Goal: Task Accomplishment & Management: Manage account settings

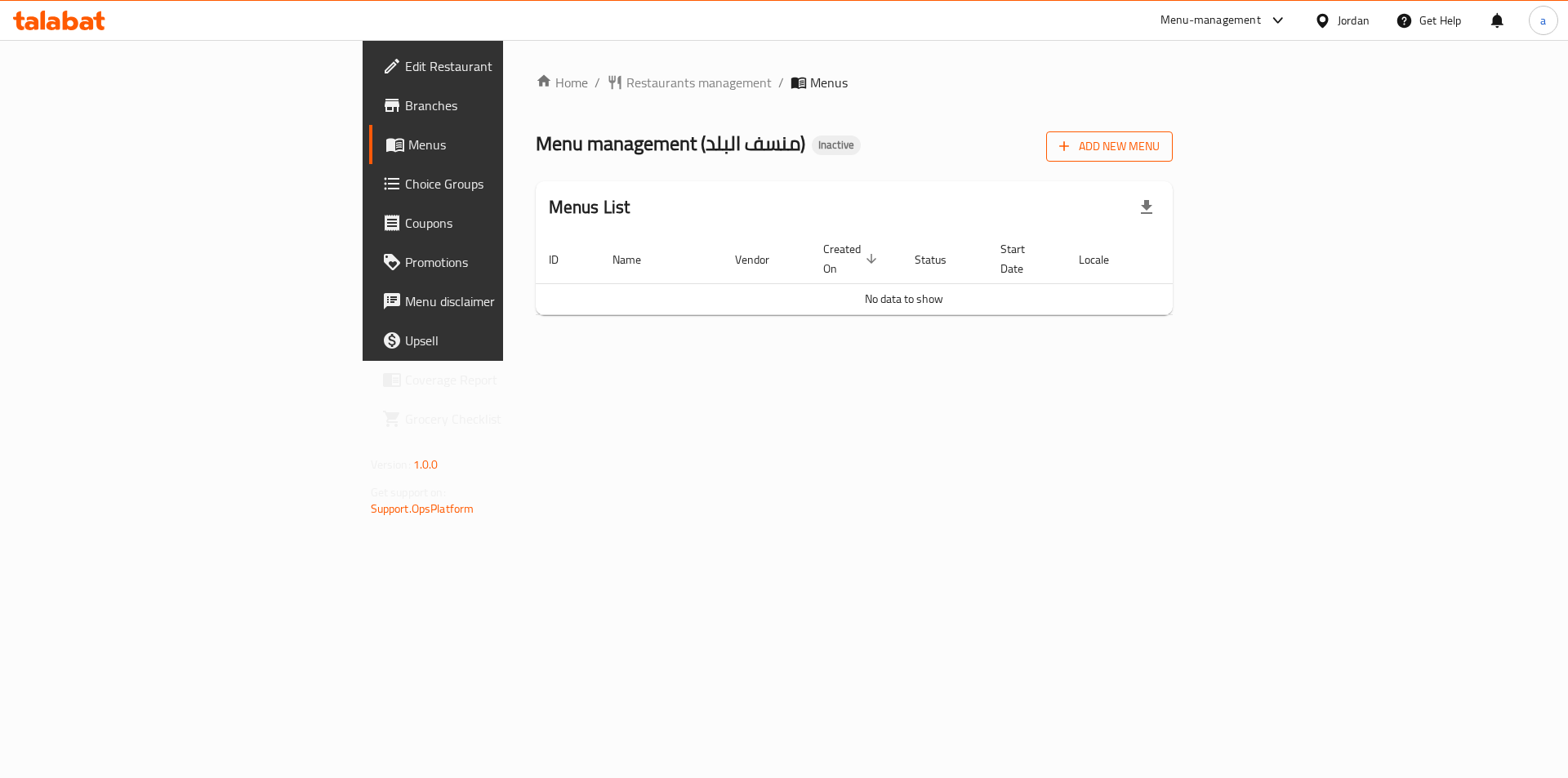
click at [1160, 141] on span "Add New Menu" at bounding box center [1109, 146] width 100 height 20
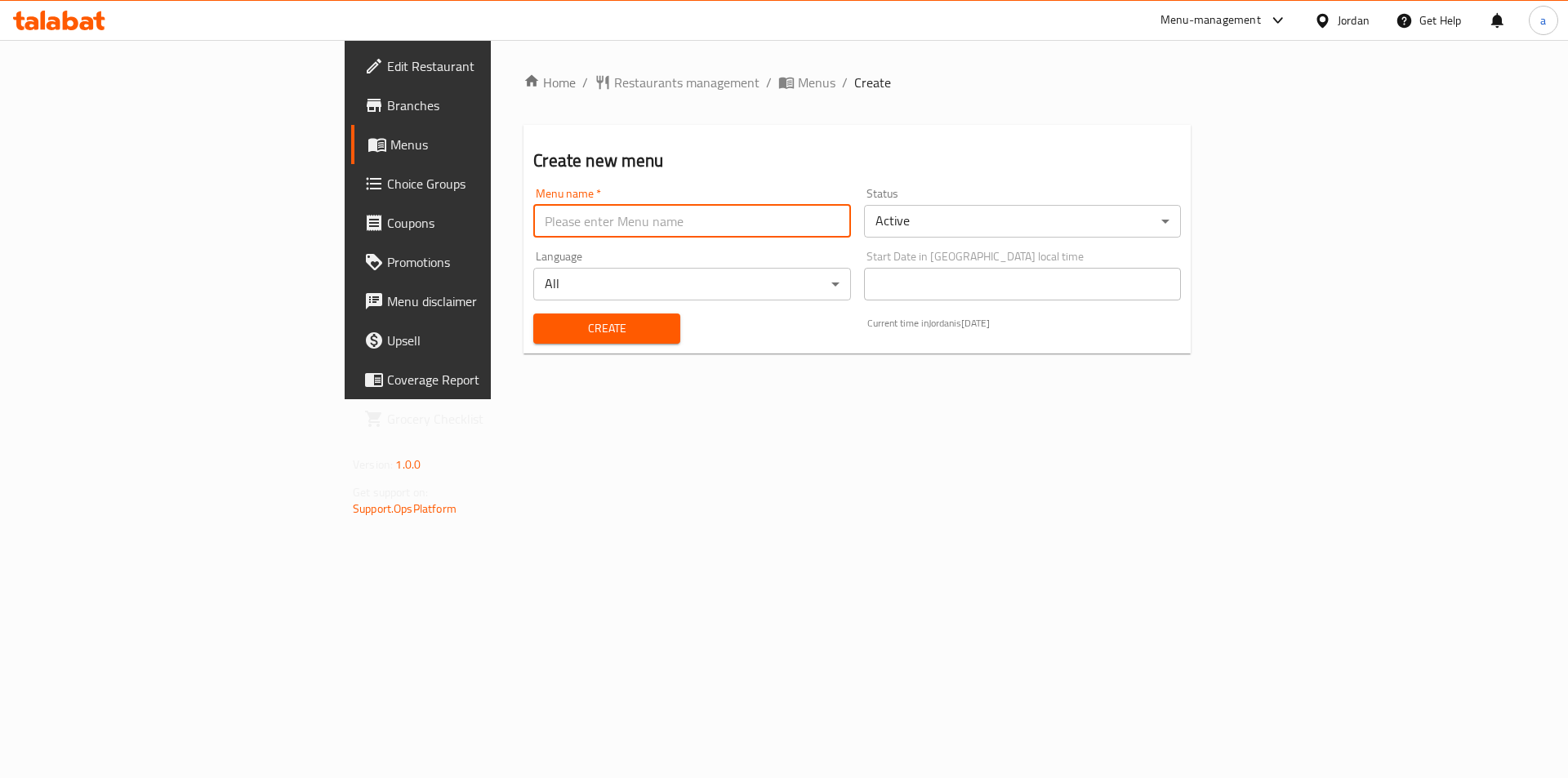
click at [642, 229] on input "text" at bounding box center [691, 221] width 316 height 32
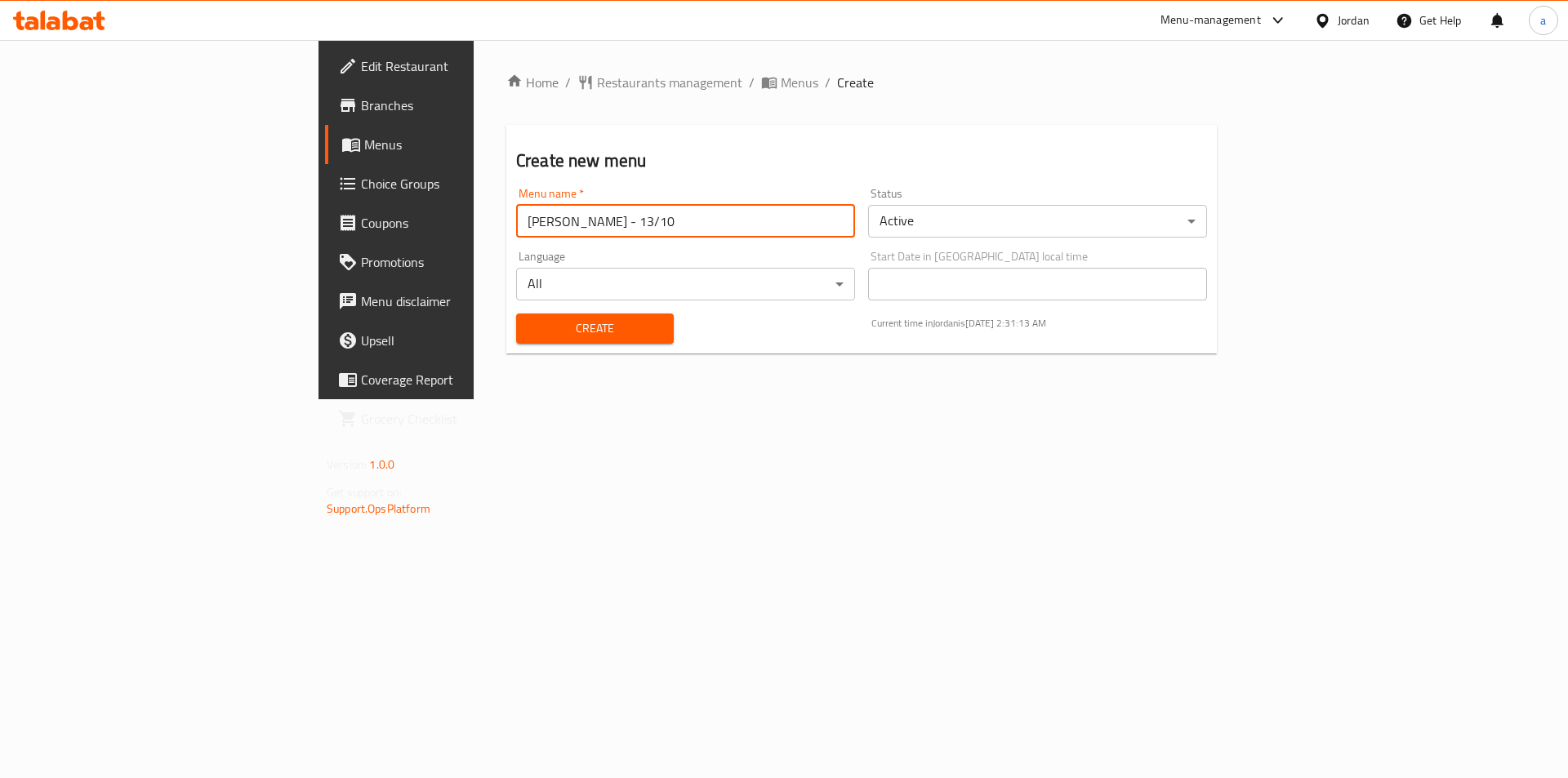
type input "Abdelrahman - 13/10"
click at [516, 313] on button "Create" at bounding box center [595, 329] width 158 height 31
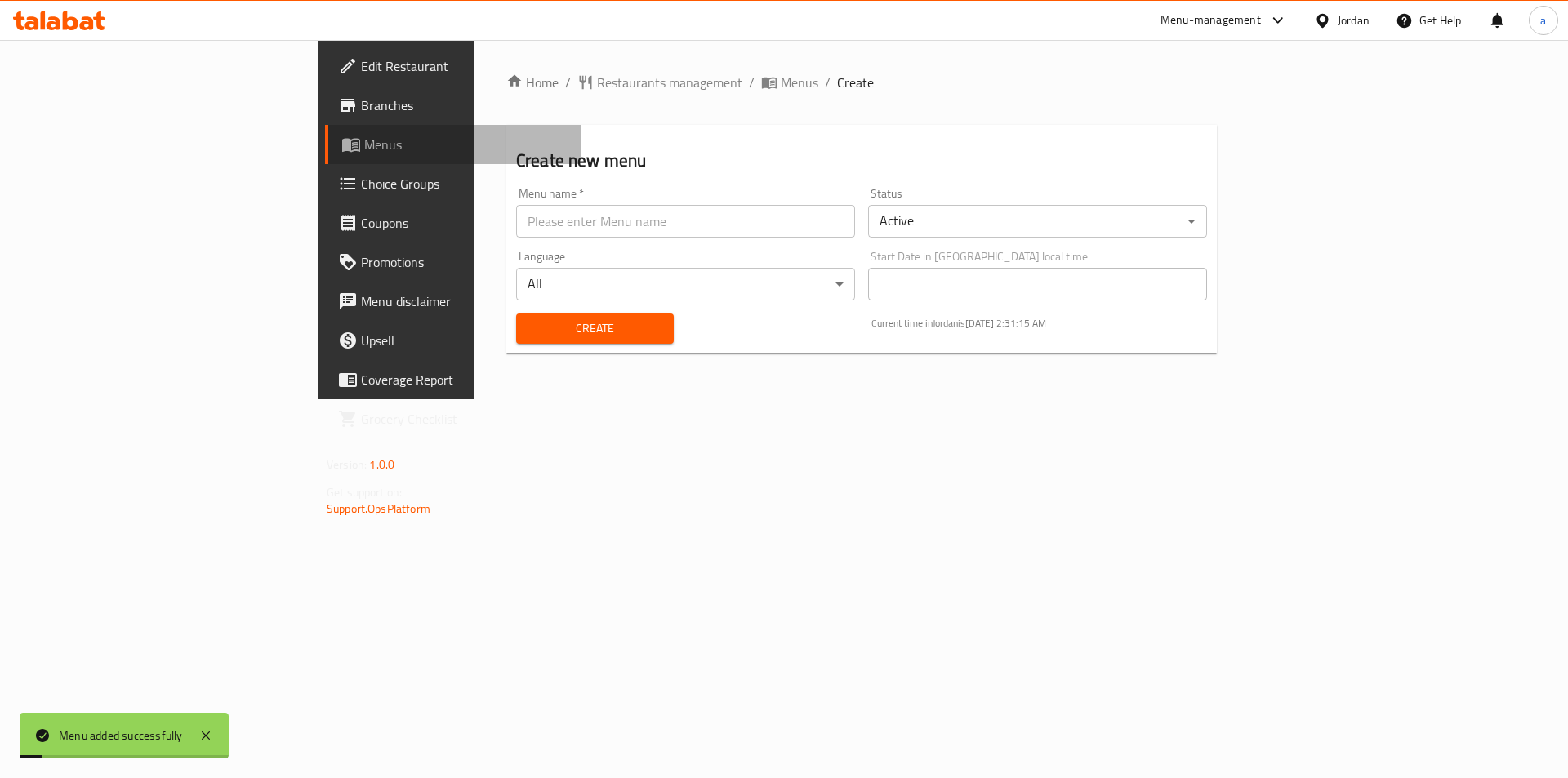
click at [364, 141] on span "Menus" at bounding box center [466, 144] width 204 height 19
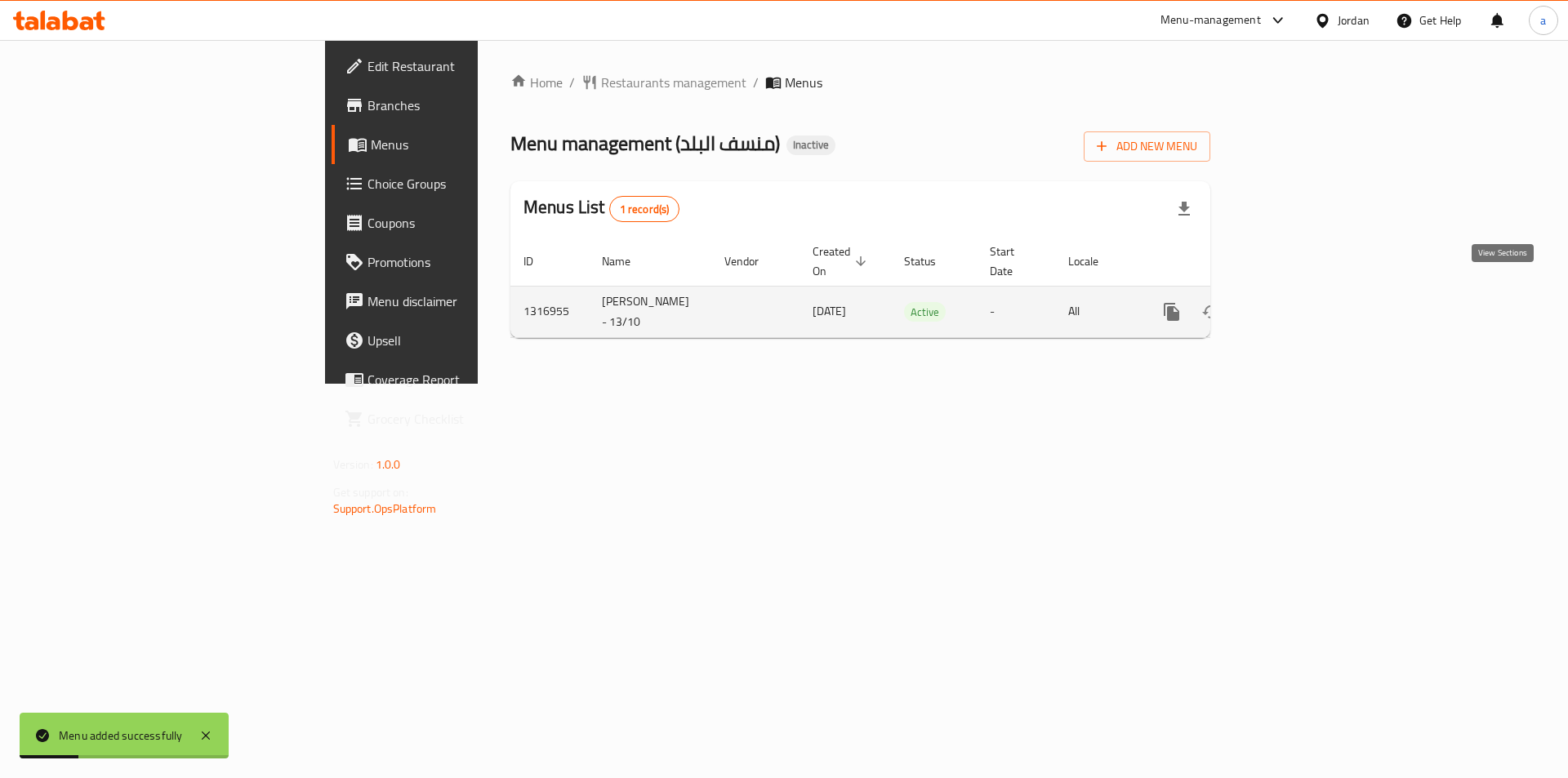
click at [1309, 295] on link "enhanced table" at bounding box center [1289, 312] width 39 height 39
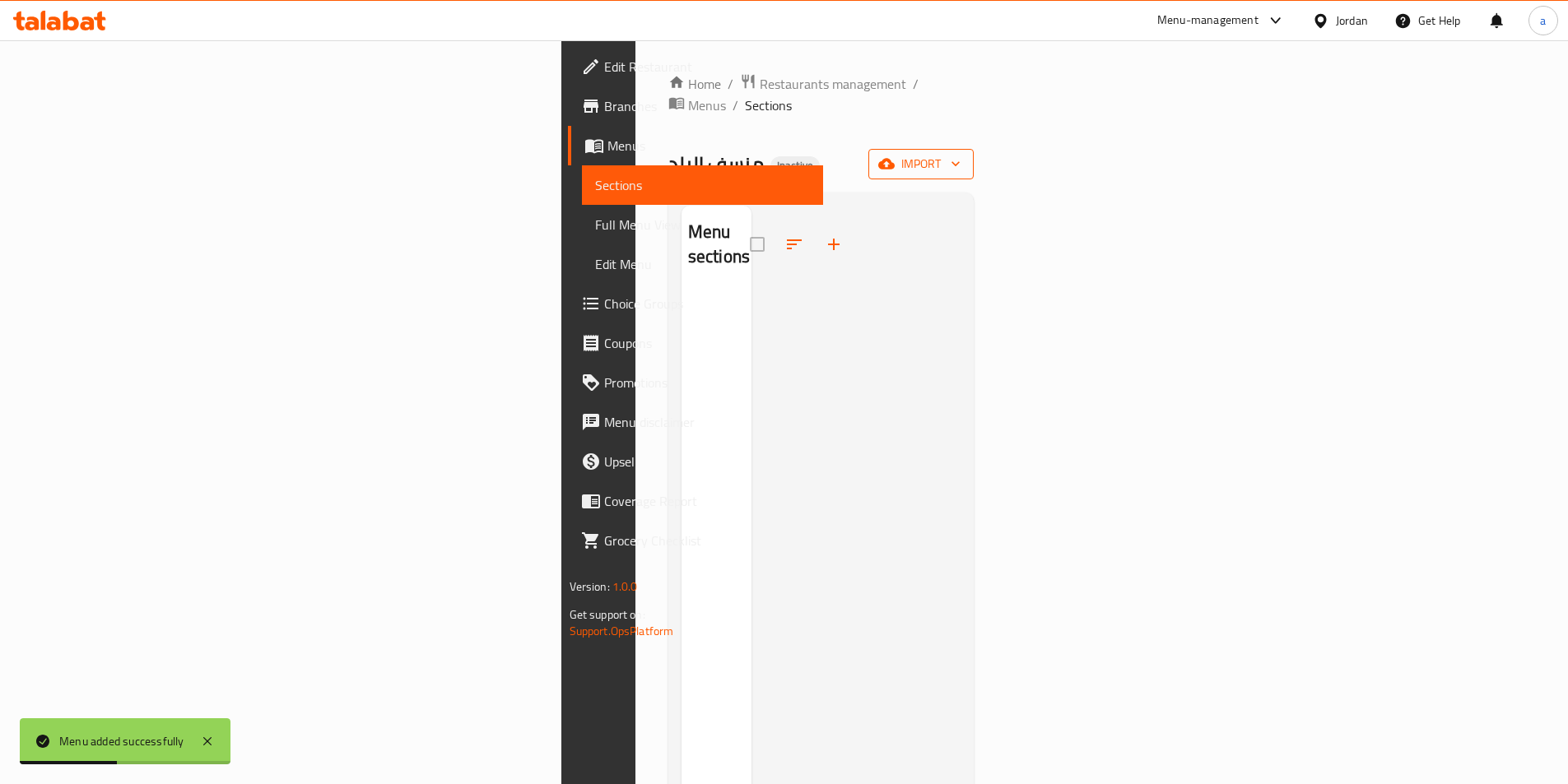
click at [961, 154] on span "import" at bounding box center [921, 164] width 79 height 20
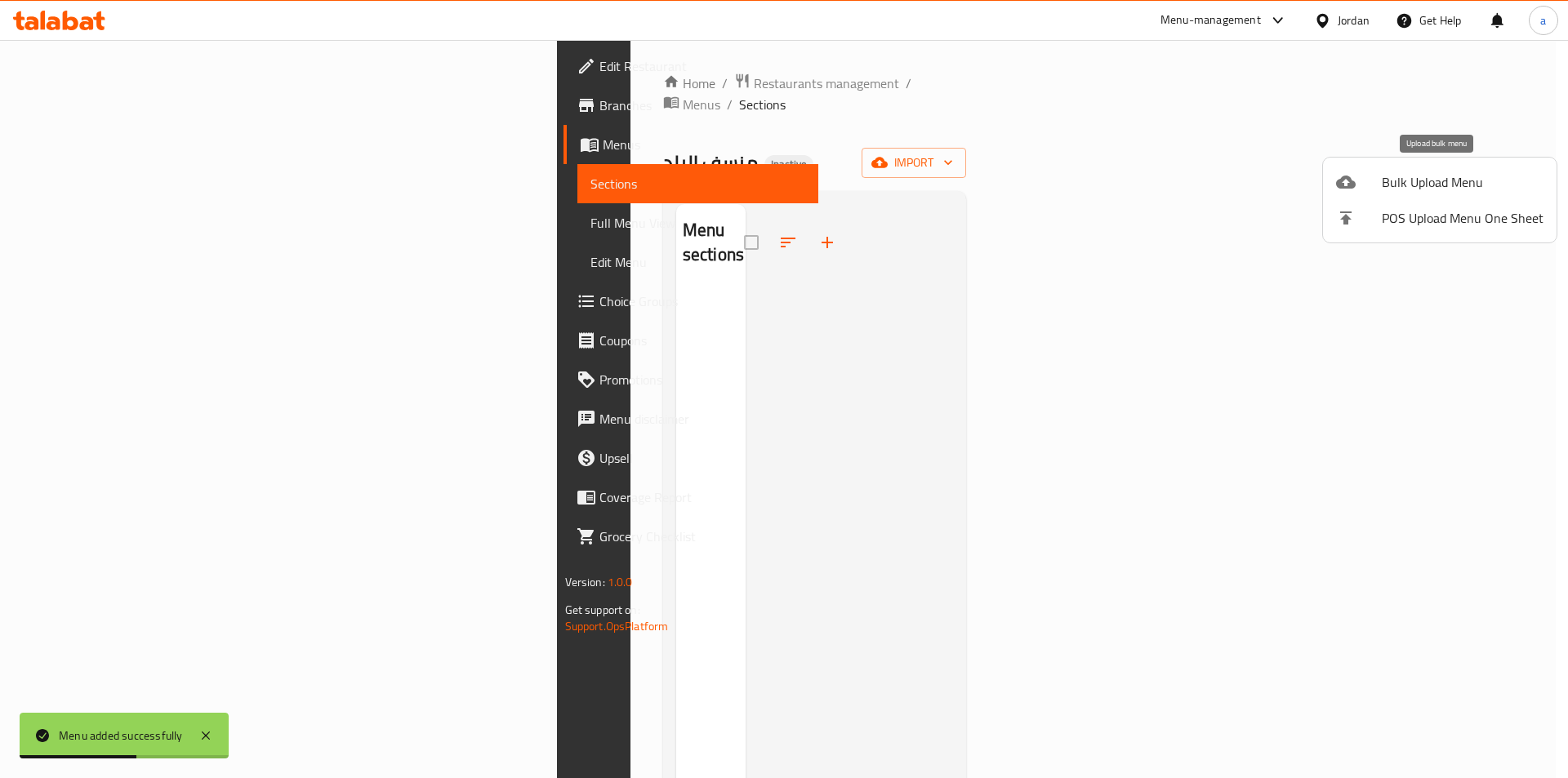
click at [1404, 192] on span "Bulk Upload Menu" at bounding box center [1462, 182] width 162 height 19
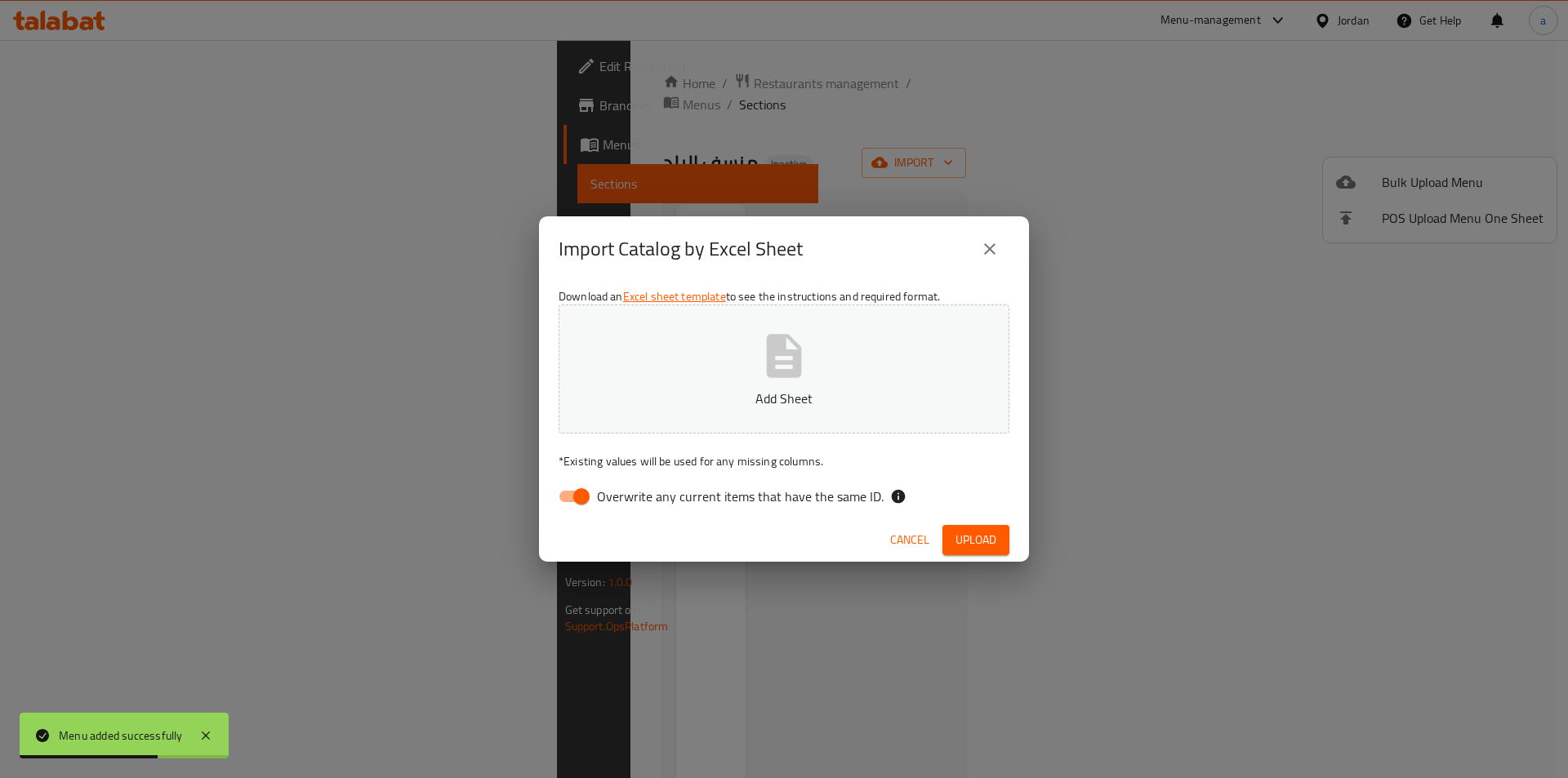
click at [661, 502] on span "Overwrite any current items that have the same ID." at bounding box center [740, 496] width 287 height 19
click at [628, 502] on input "Overwrite any current items that have the same ID." at bounding box center [580, 496] width 93 height 31
checkbox input "false"
click at [691, 400] on p "Add Sheet" at bounding box center [784, 398] width 400 height 19
click at [970, 534] on span "Upload" at bounding box center [975, 539] width 41 height 20
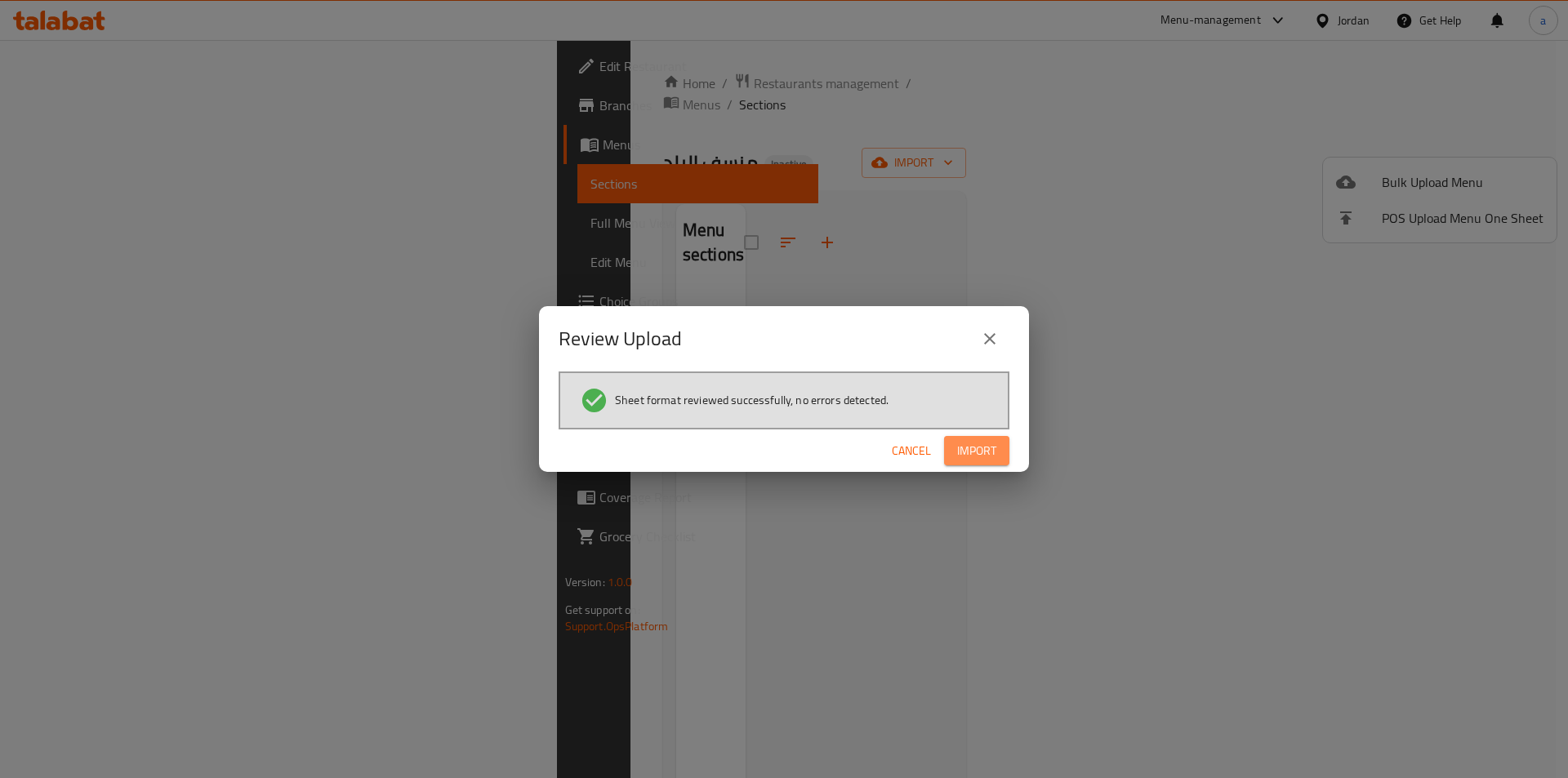
click at [986, 444] on span "Import" at bounding box center [976, 450] width 39 height 20
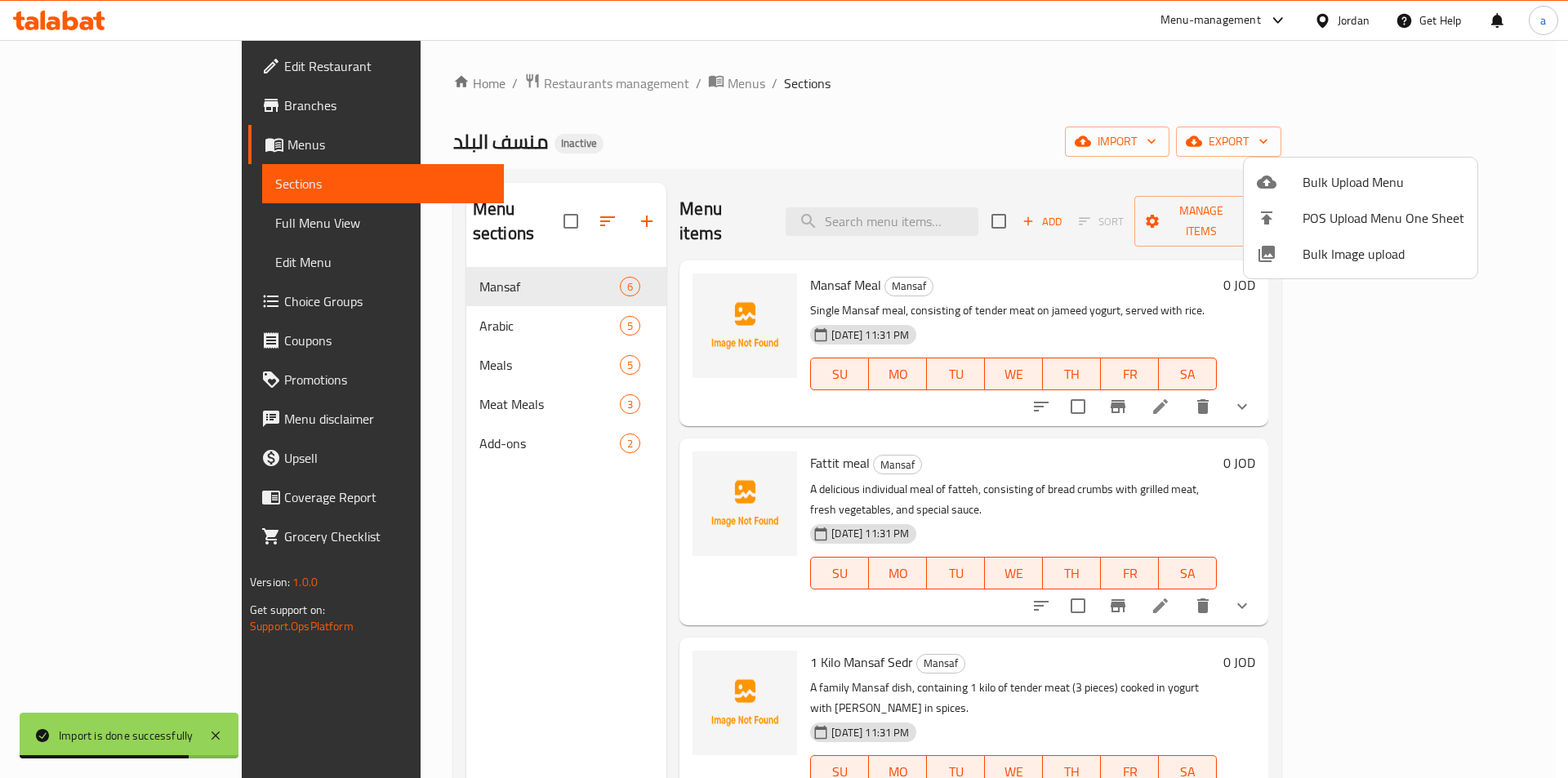
click at [1399, 379] on div at bounding box center [784, 389] width 1568 height 778
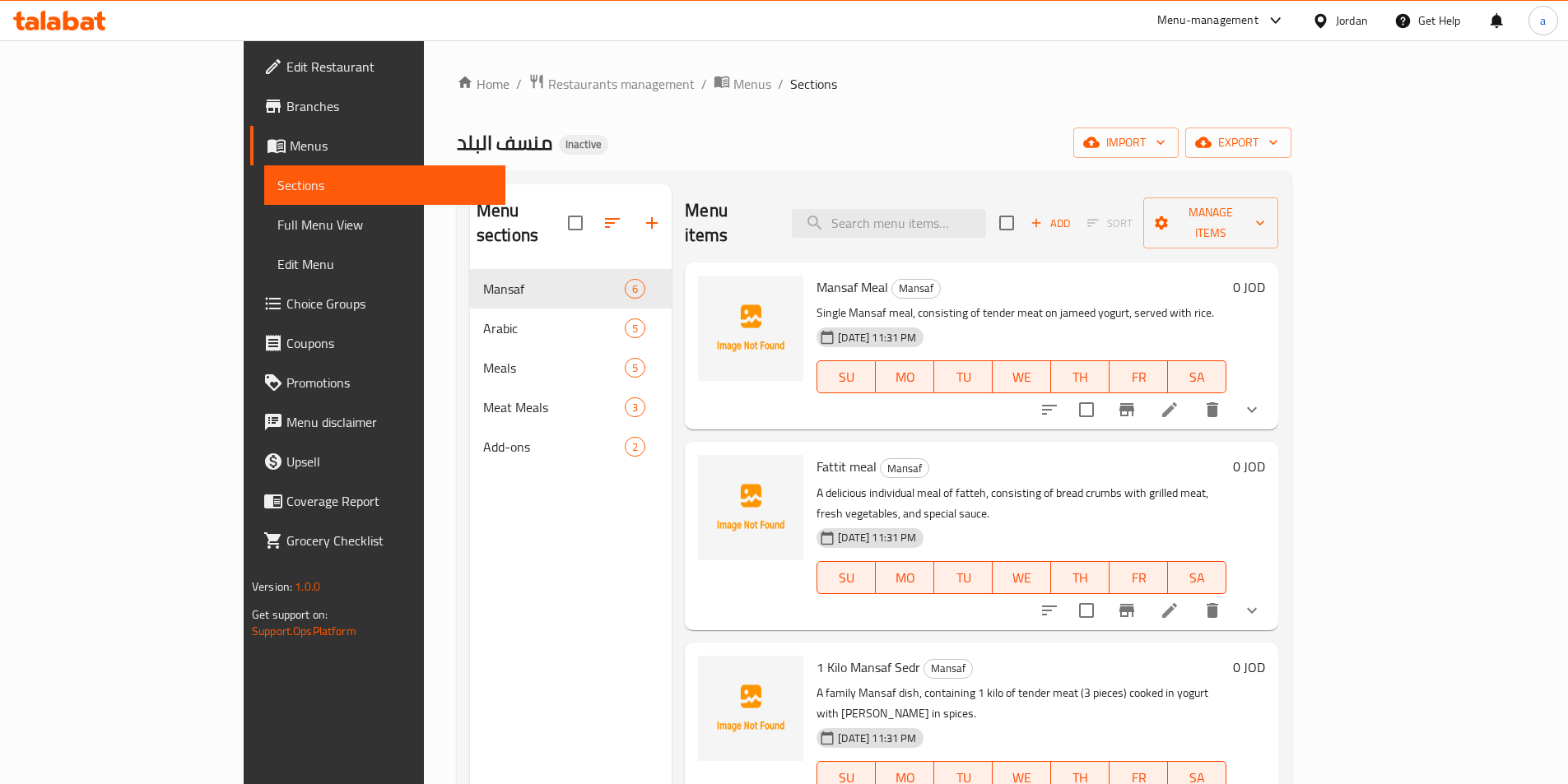
click at [1192, 395] on li at bounding box center [1170, 409] width 46 height 30
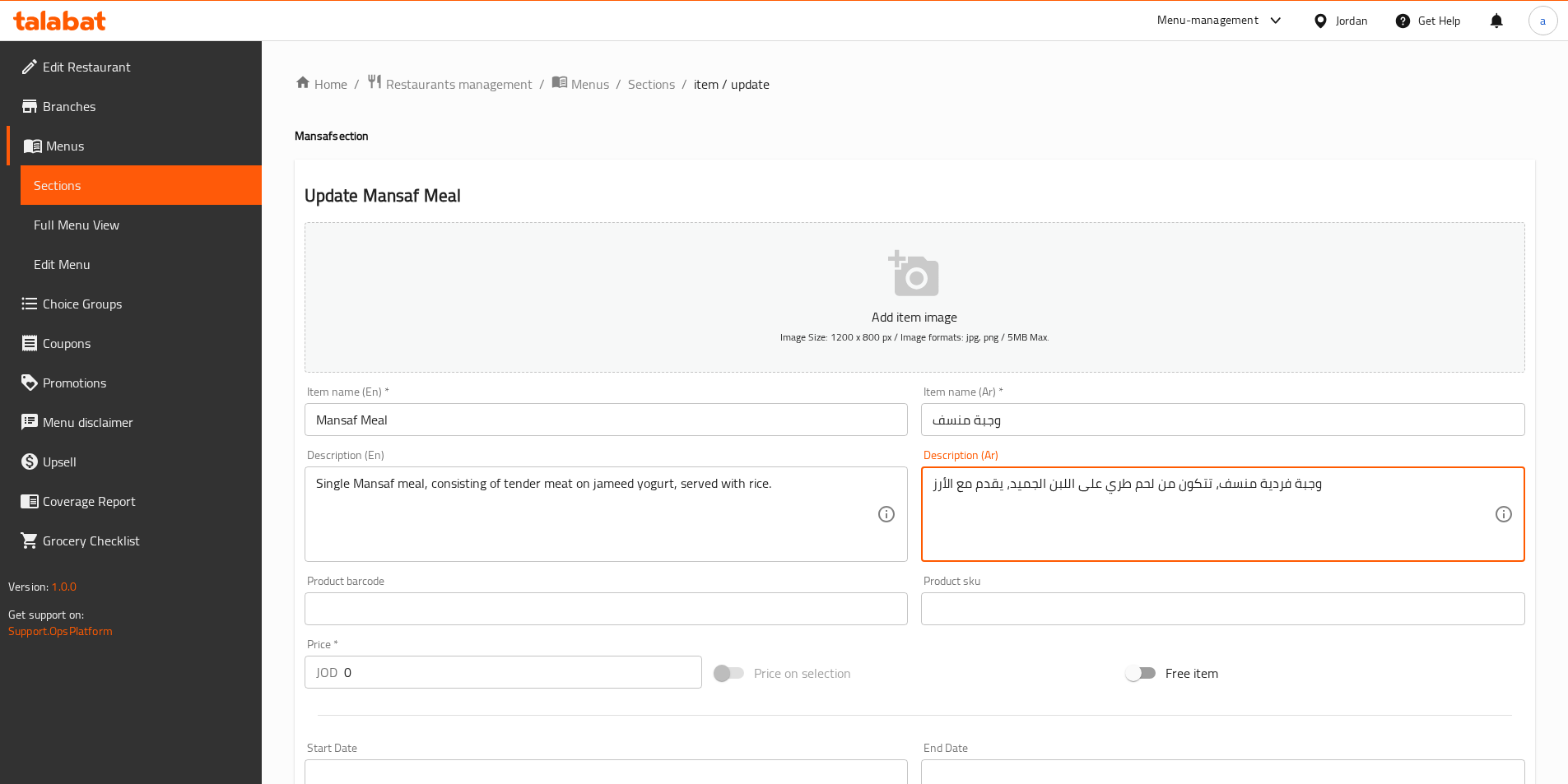
click at [1135, 517] on textarea "وجبة فردية منسف، تتكون من لحم طري على اللبن الجميد، يقدم مع الأرز" at bounding box center [1213, 514] width 561 height 78
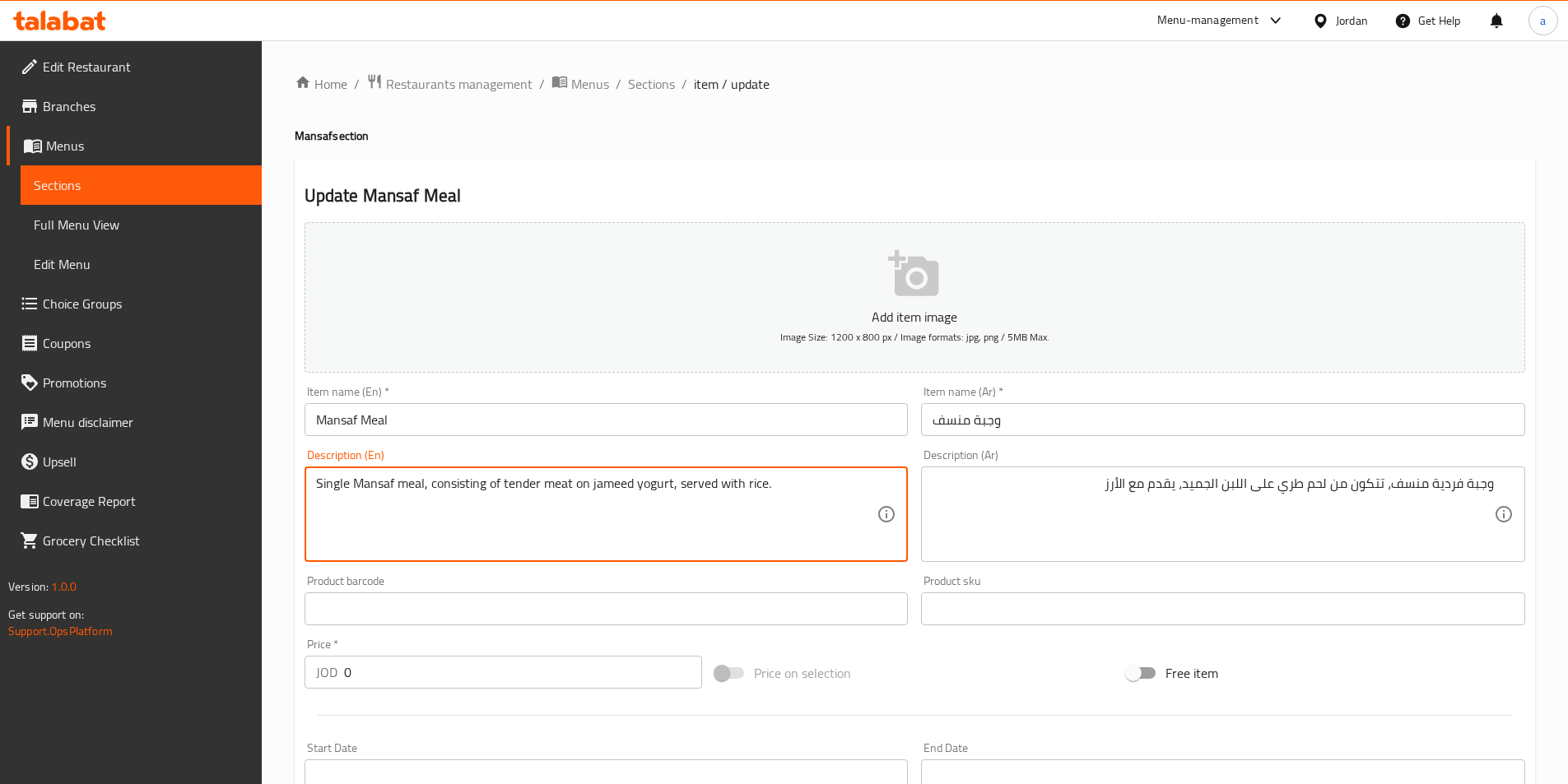
click at [705, 523] on textarea "Single Mansaf meal, consisting of tender meat on jameed yogurt, served with ric…" at bounding box center [597, 514] width 561 height 78
click at [433, 431] on input "Mansaf Meal" at bounding box center [606, 419] width 604 height 33
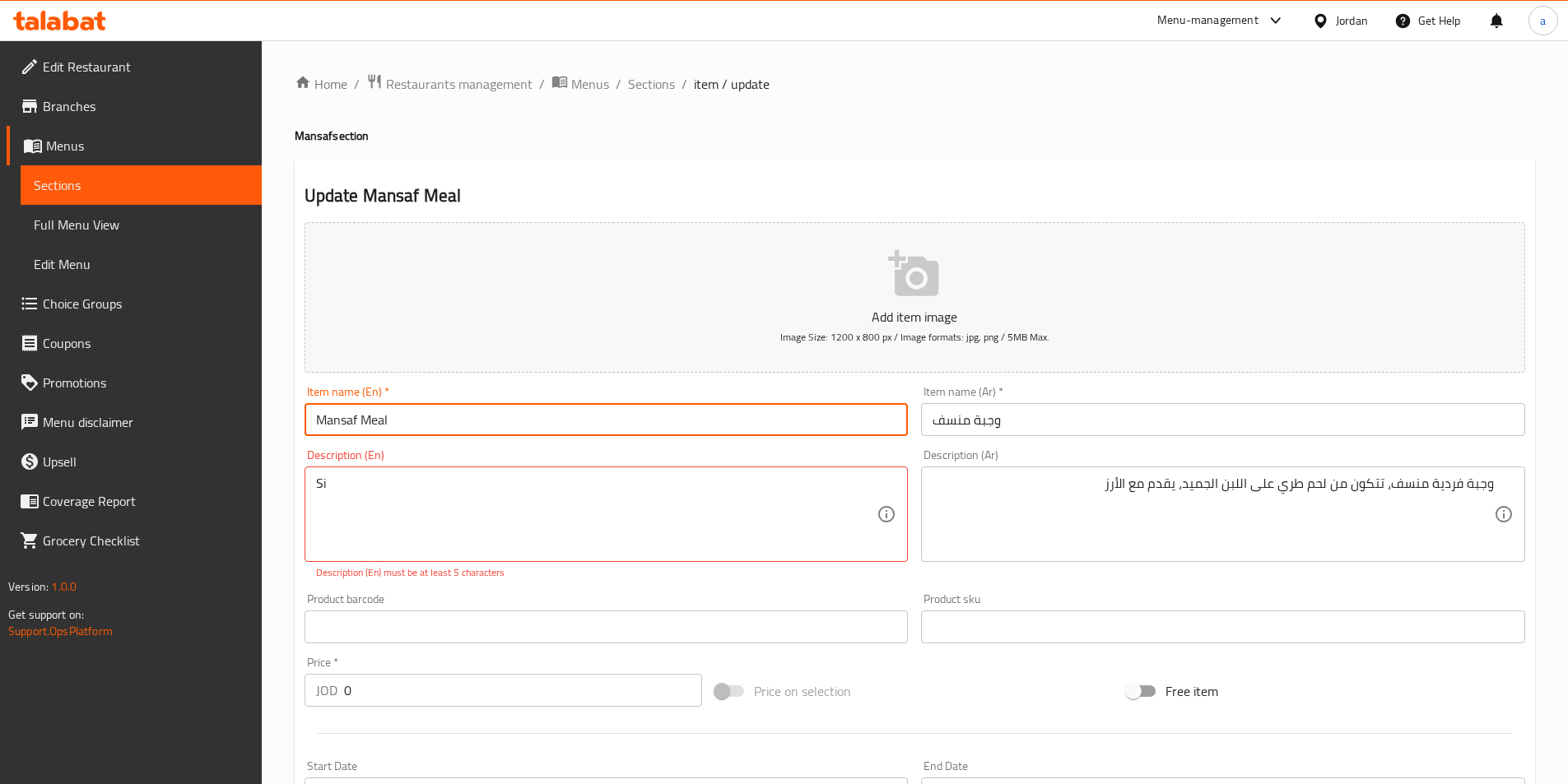
click at [433, 431] on input "Mansaf Meal" at bounding box center [606, 419] width 604 height 33
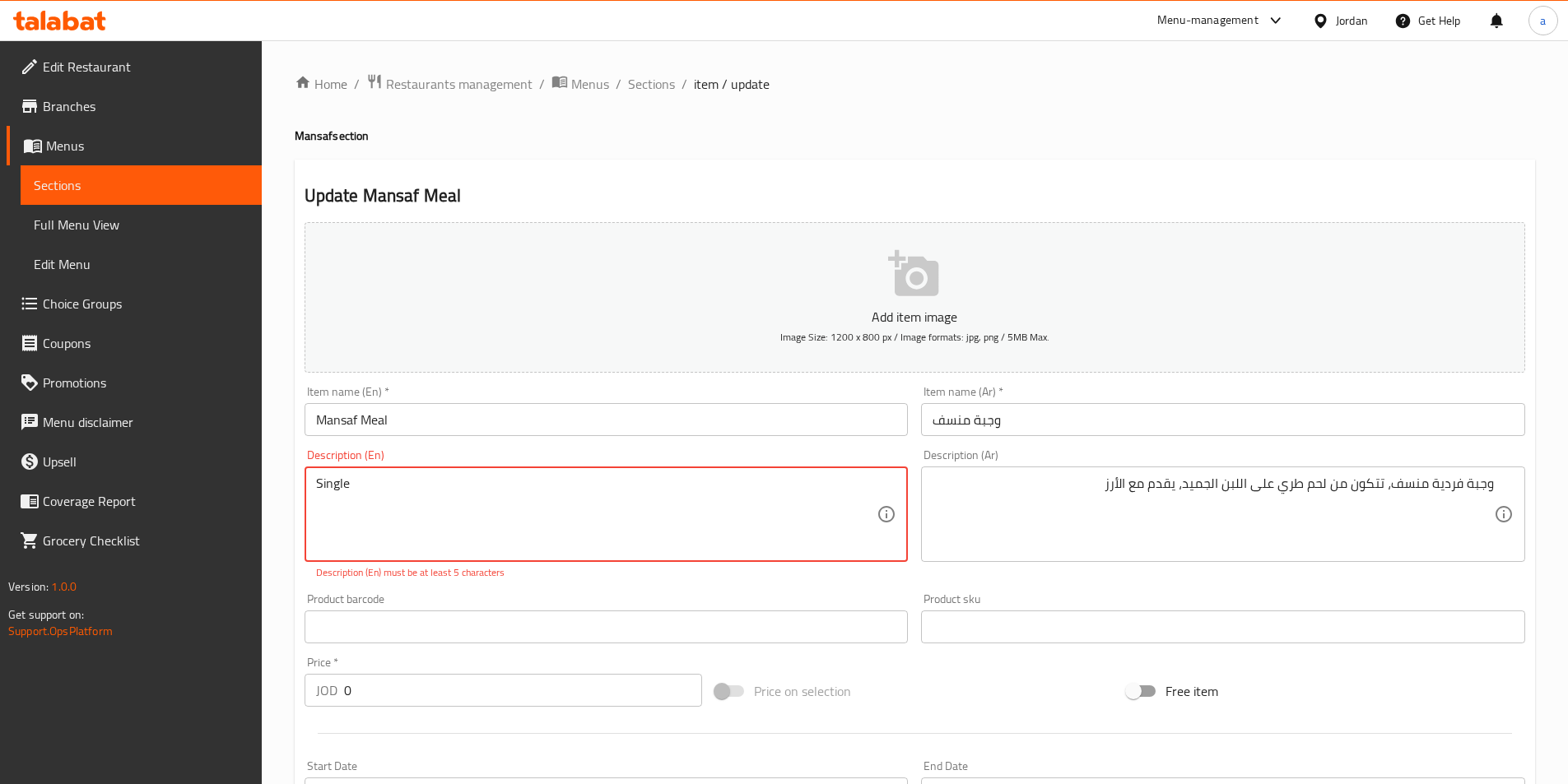
paste textarea "Mansaf Meal"
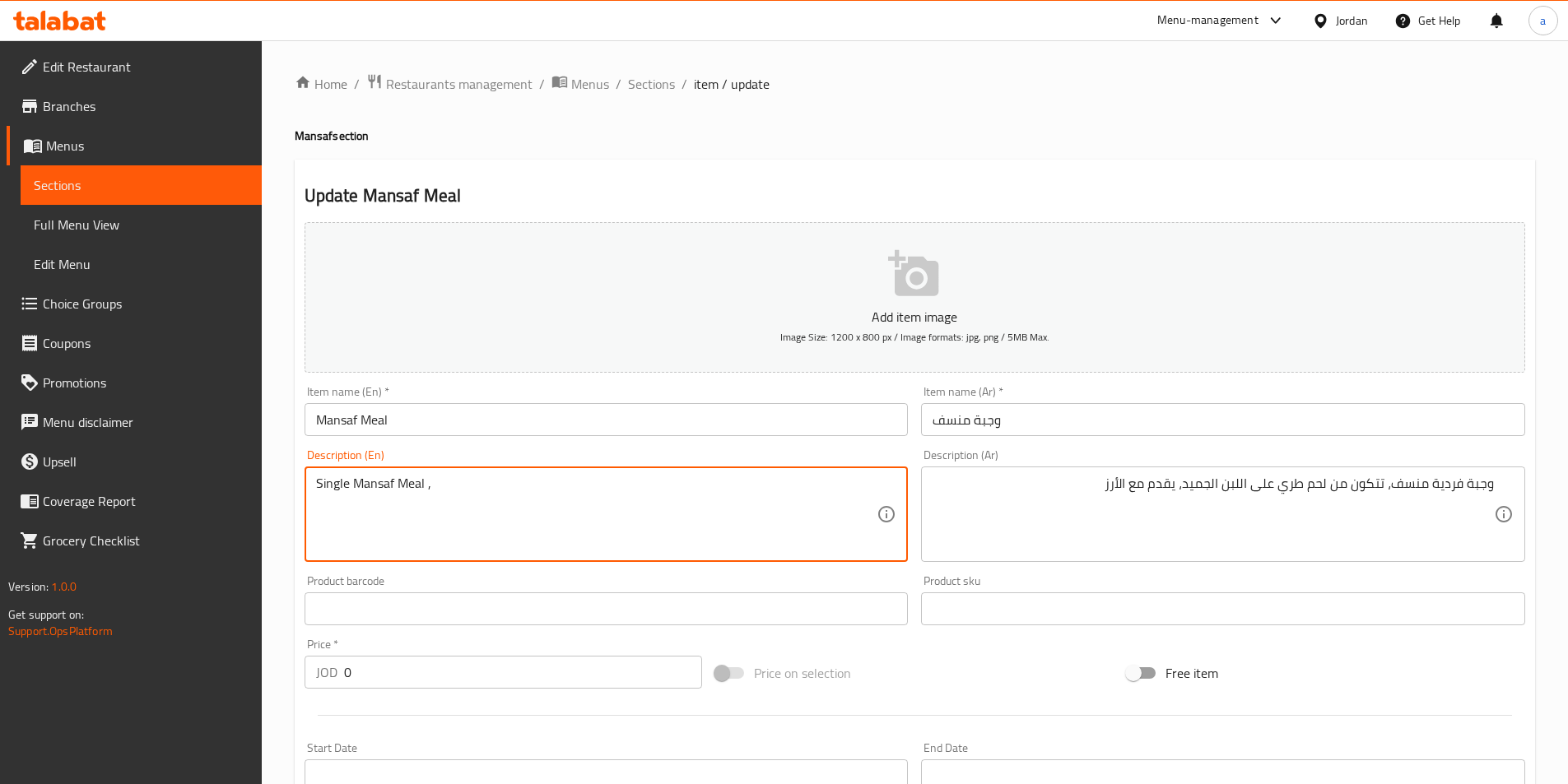
click at [493, 498] on textarea "Single Mansaf Meal ," at bounding box center [597, 514] width 561 height 78
click at [318, 477] on textarea "Single Mansaf Meal ," at bounding box center [597, 514] width 561 height 78
paste textarea "tender"
type textarea "Single Mansaf Meal , tender Meat on Milk Al-Gmeed , Served With Rice"
click at [615, 504] on textarea "Single Mansaf Meal , tender Meat on Milk Al-Gmeed , Served With Rice" at bounding box center [597, 514] width 561 height 78
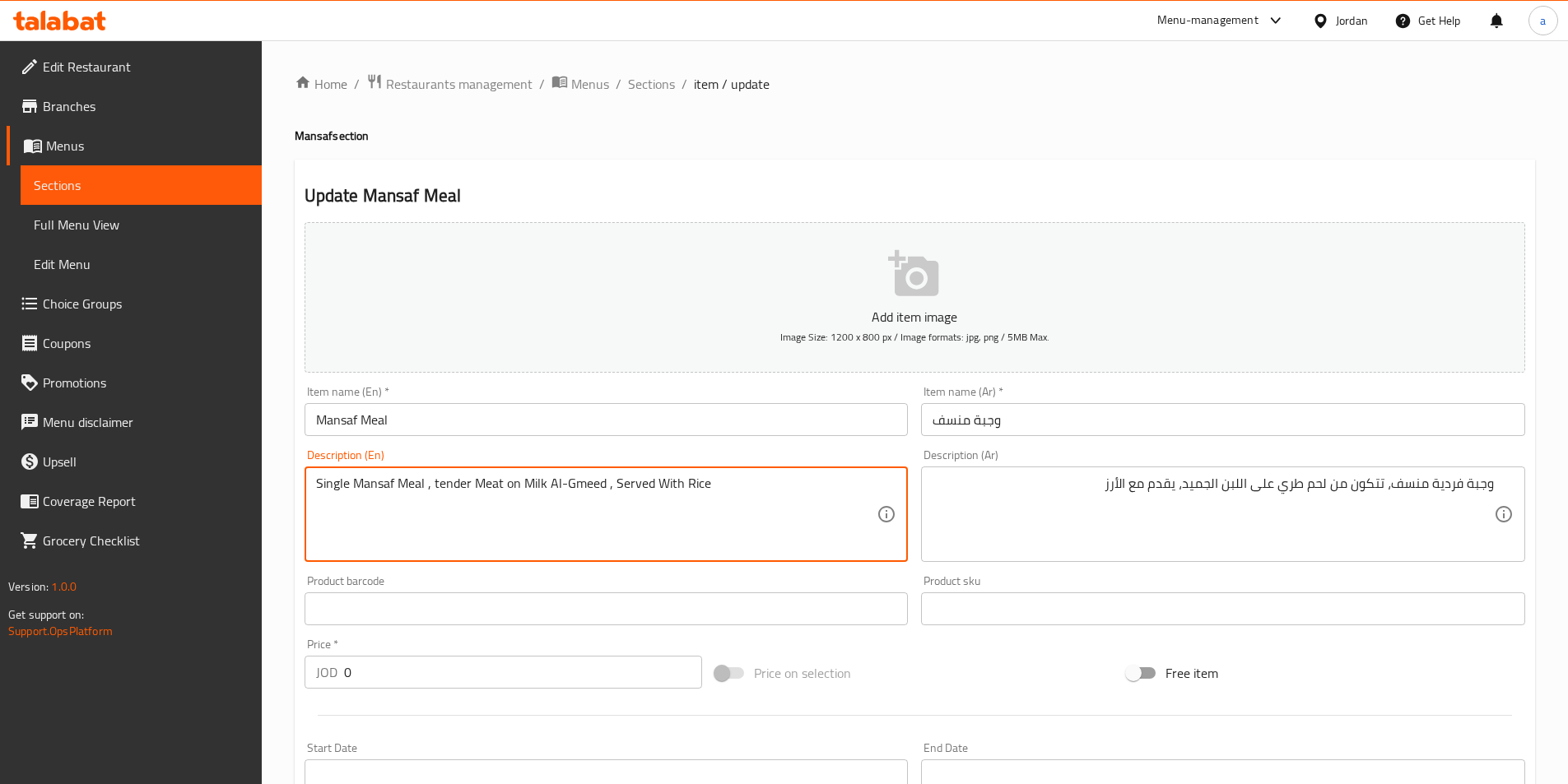
click at [615, 504] on textarea "Single Mansaf Meal , tender Meat on Milk Al-Gmeed , Served With Rice" at bounding box center [597, 514] width 561 height 78
type textarea "S"
type textarea "Single Mansaf meal, consisting of tender meat on jameed yogurt, served with ric…"
click at [758, 486] on textarea "Single Mansaf meal, consisting of tender meat on jameed yogurt, served with ric…" at bounding box center [597, 514] width 561 height 78
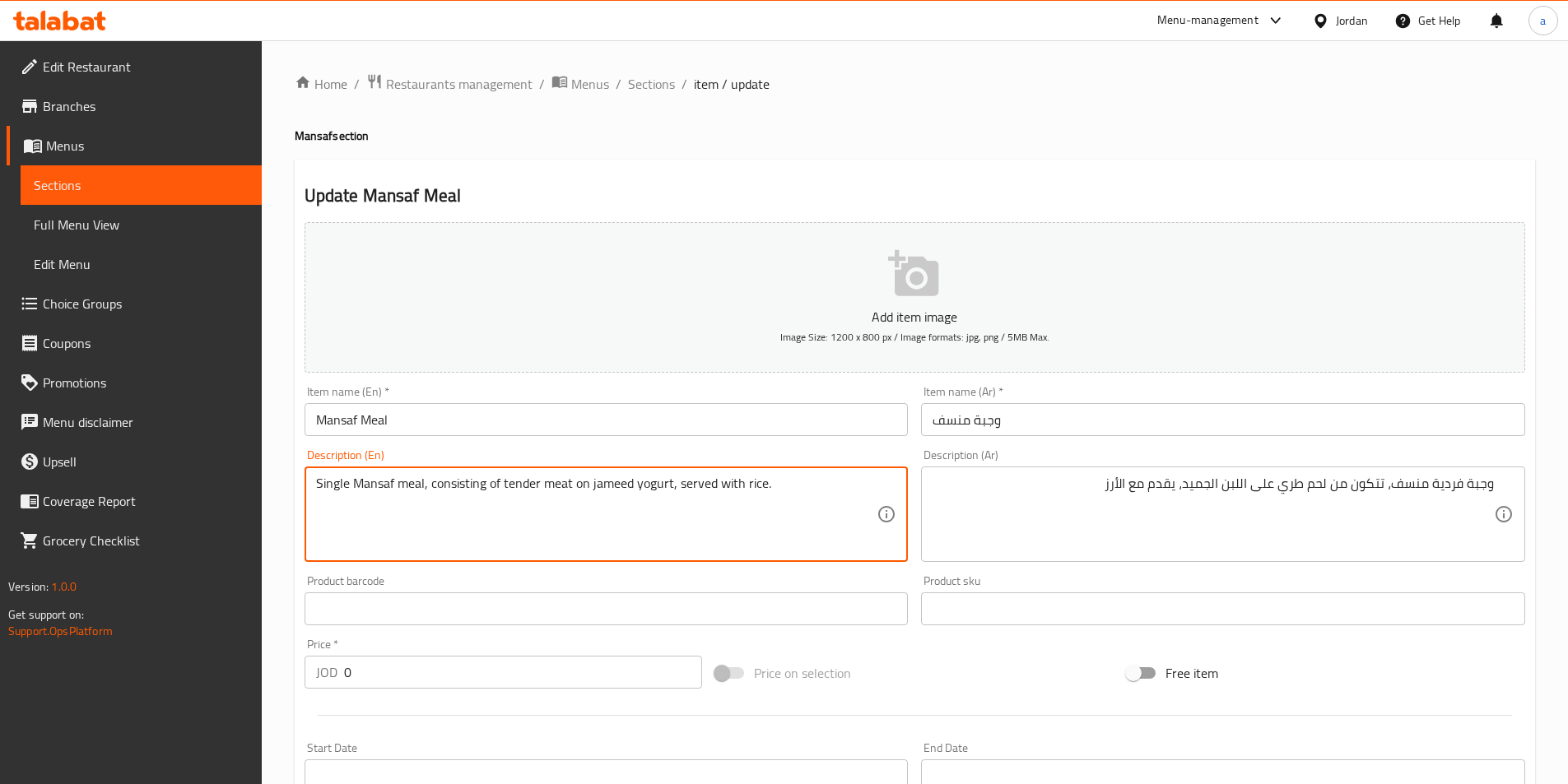
paste textarea "Single Mansaf Meal , tender Meat on Milk Al-Gmeed , Served With Rice"
drag, startPoint x: 432, startPoint y: 482, endPoint x: 533, endPoint y: 489, distance: 101.2
click at [501, 479] on textarea "Single Mansaf meal, consisting of tender meat on jameed yogurt, served with ric…" at bounding box center [597, 514] width 561 height 78
click at [434, 525] on textarea "Single Mansaf meal, tender meat on jameed yogurt, served with rice. Single Mans…" at bounding box center [597, 514] width 561 height 78
paste textarea "consisting of"
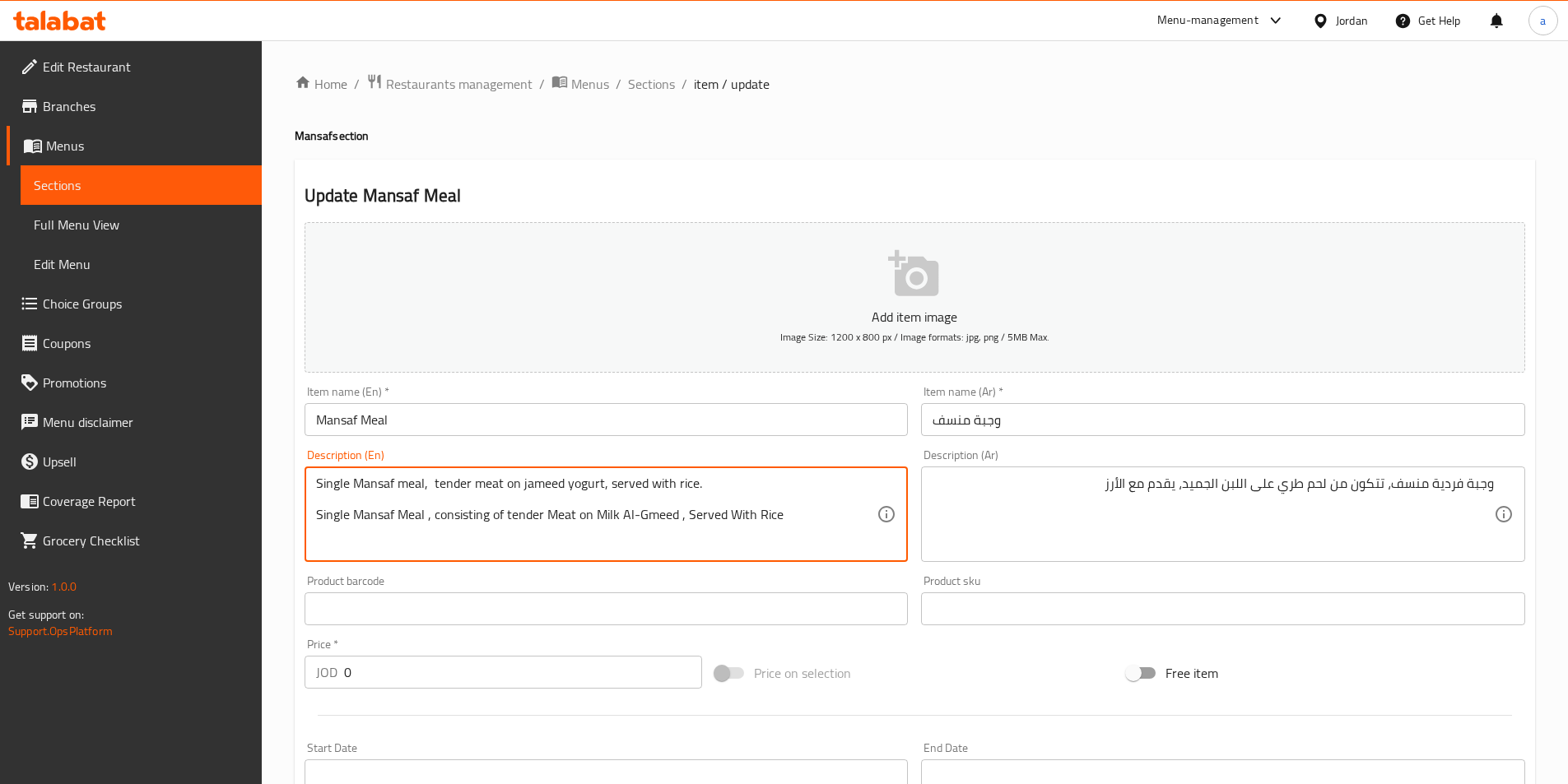
click at [549, 499] on textarea "Single Mansaf meal, tender meat on jameed yogurt, served with rice. Single Mans…" at bounding box center [597, 514] width 561 height 78
click at [549, 499] on textarea "Single Mansaf Meal , consisting of tender Meat on Milk Al-Gmeed , Served With R…" at bounding box center [597, 514] width 561 height 78
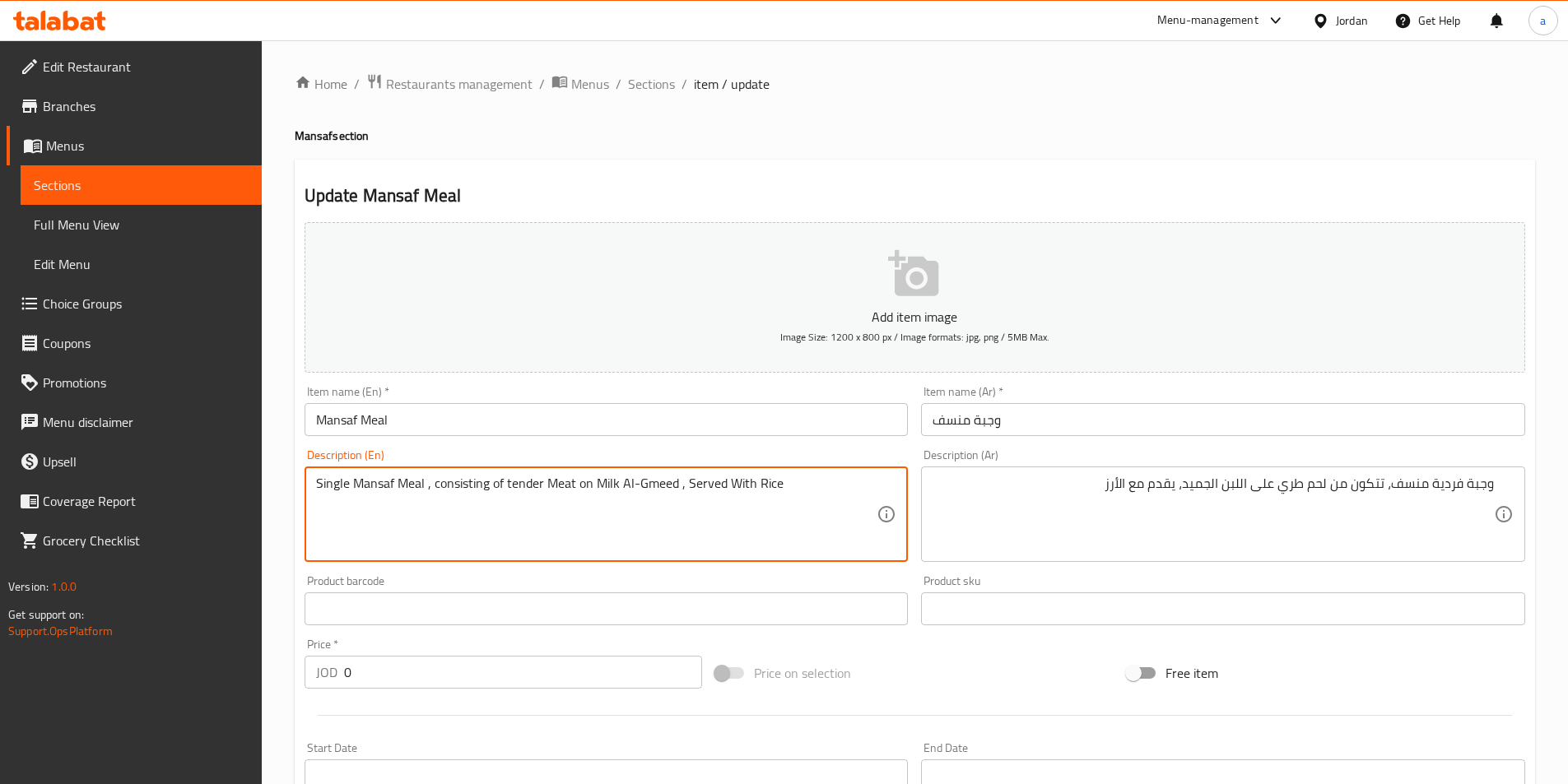
click at [549, 499] on textarea "Single Mansaf Meal , consisting of tender Meat on Milk Al-Gmeed , Served With R…" at bounding box center [597, 514] width 561 height 78
type textarea "Single Mansaf Meal , consisting of tender Meat on Milk Al-Gmeed , Served With R…"
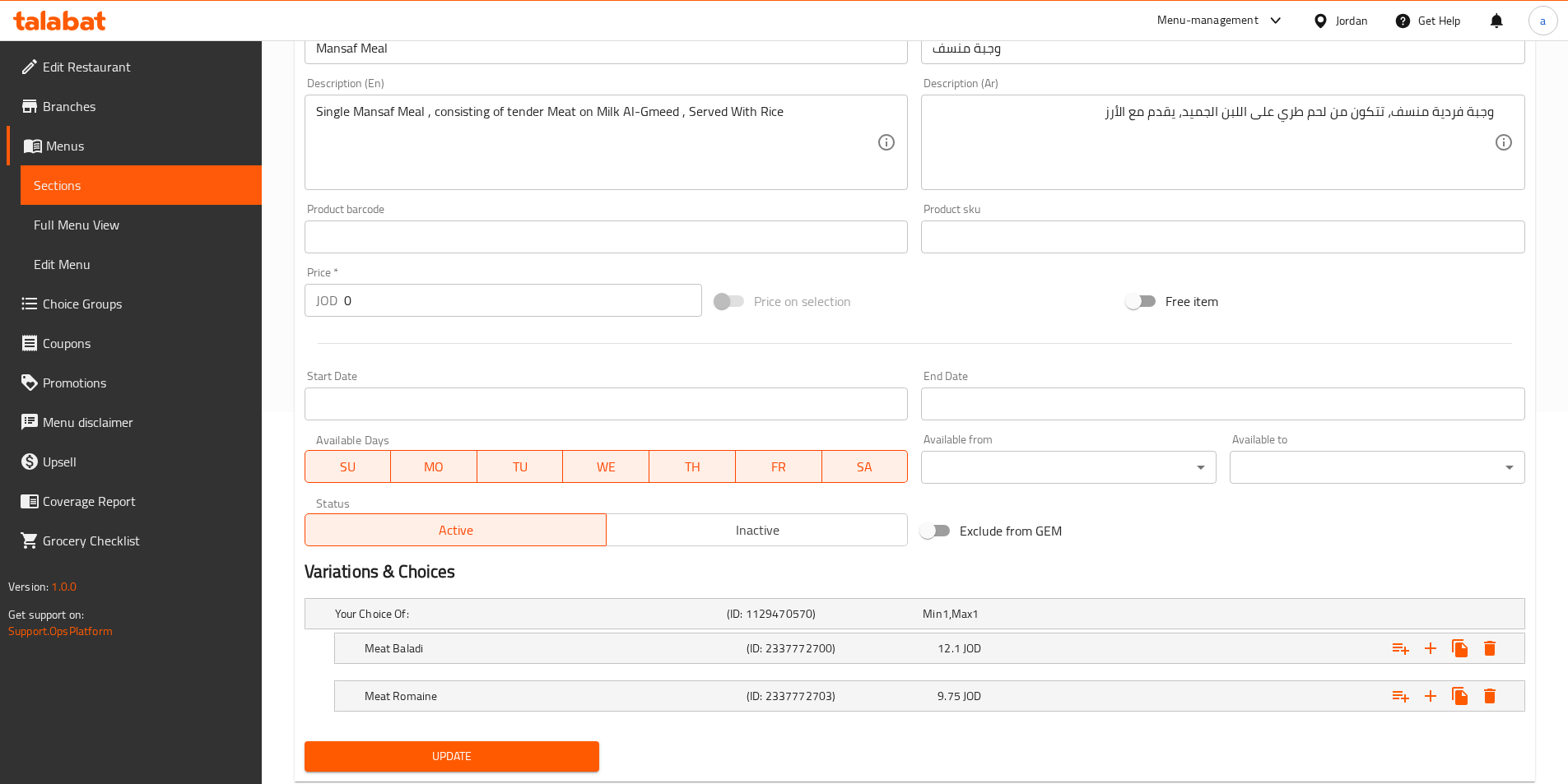
scroll to position [415, 0]
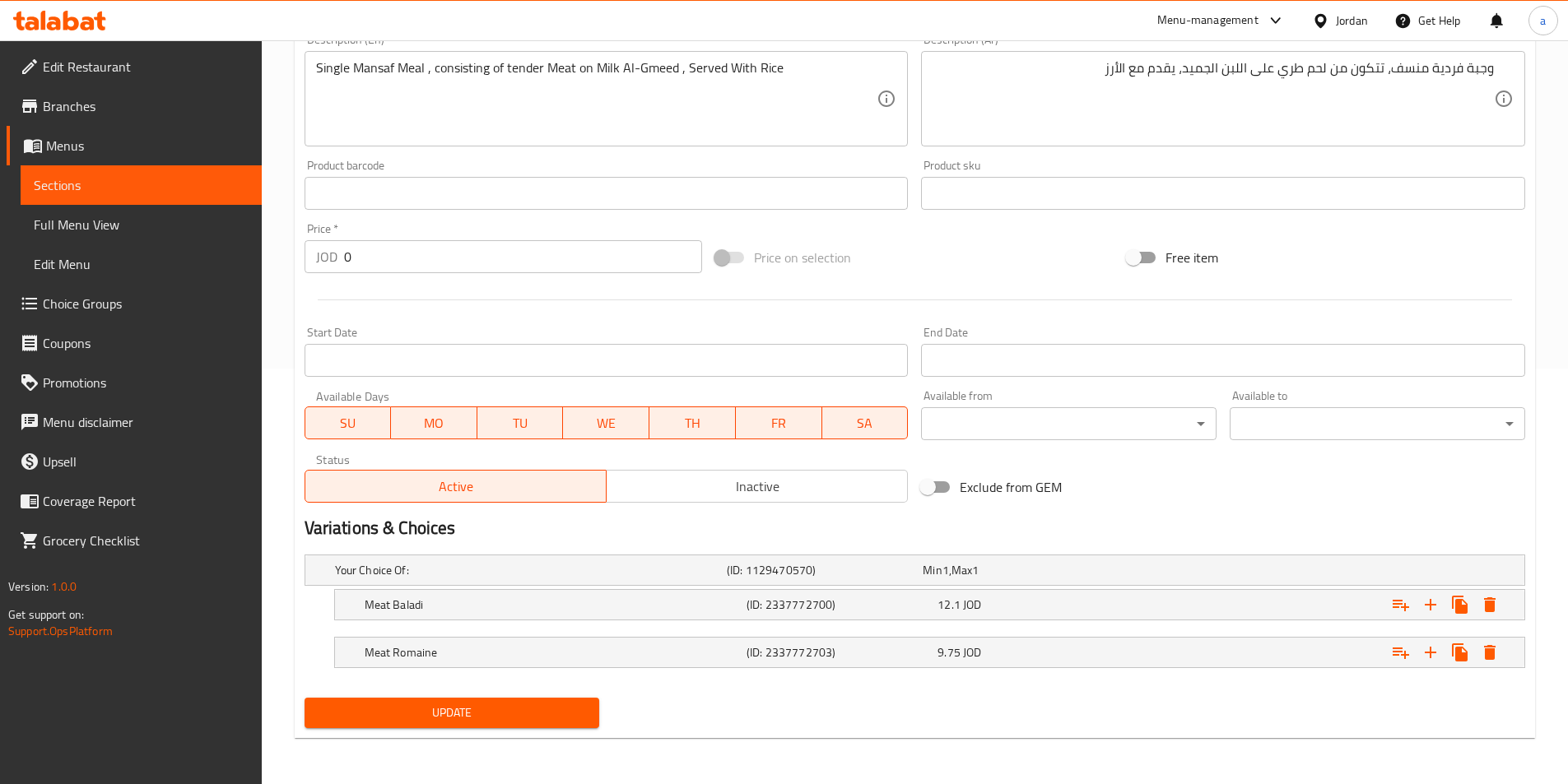
click at [527, 713] on span "Update" at bounding box center [452, 712] width 269 height 20
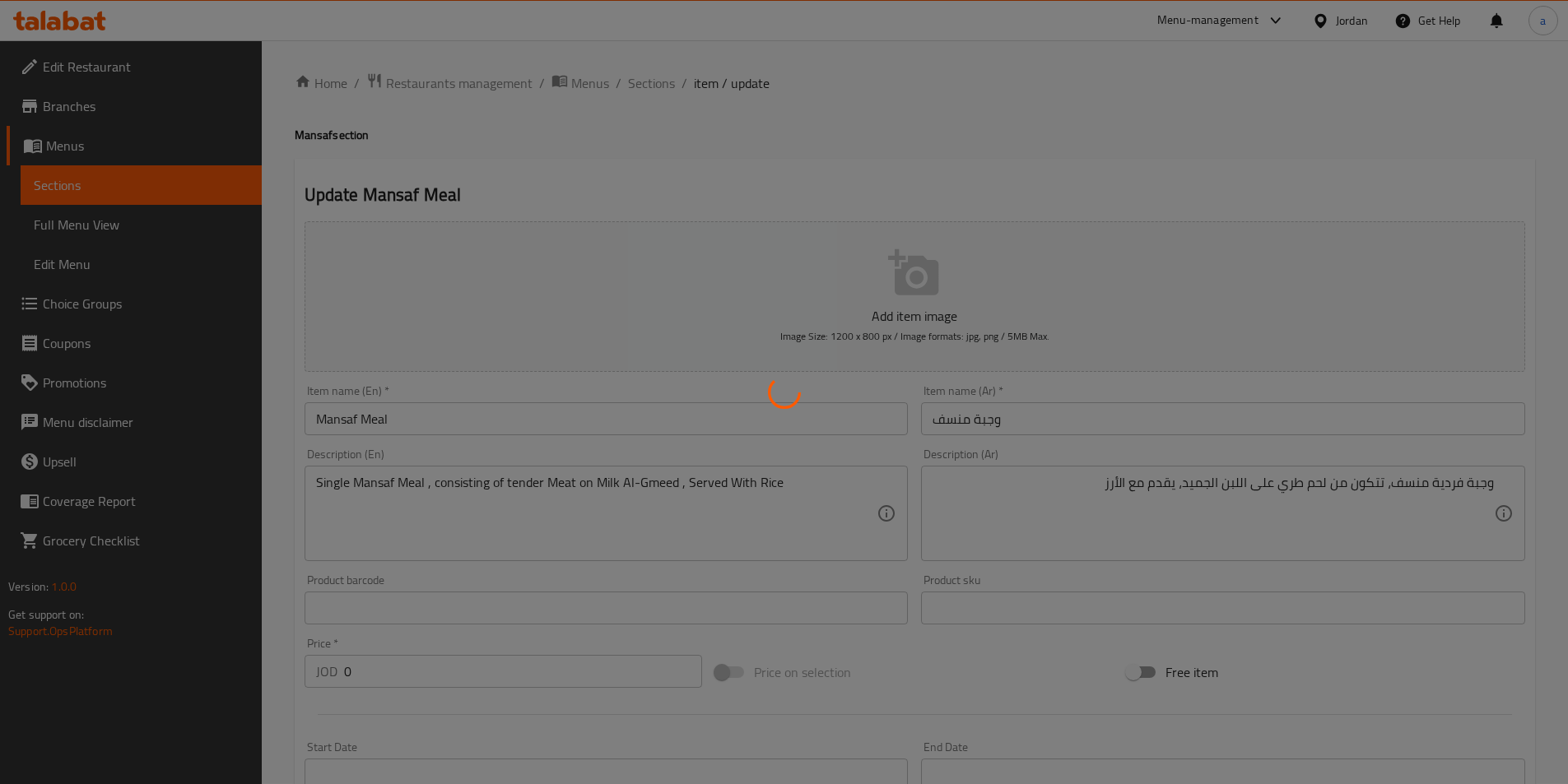
scroll to position [0, 0]
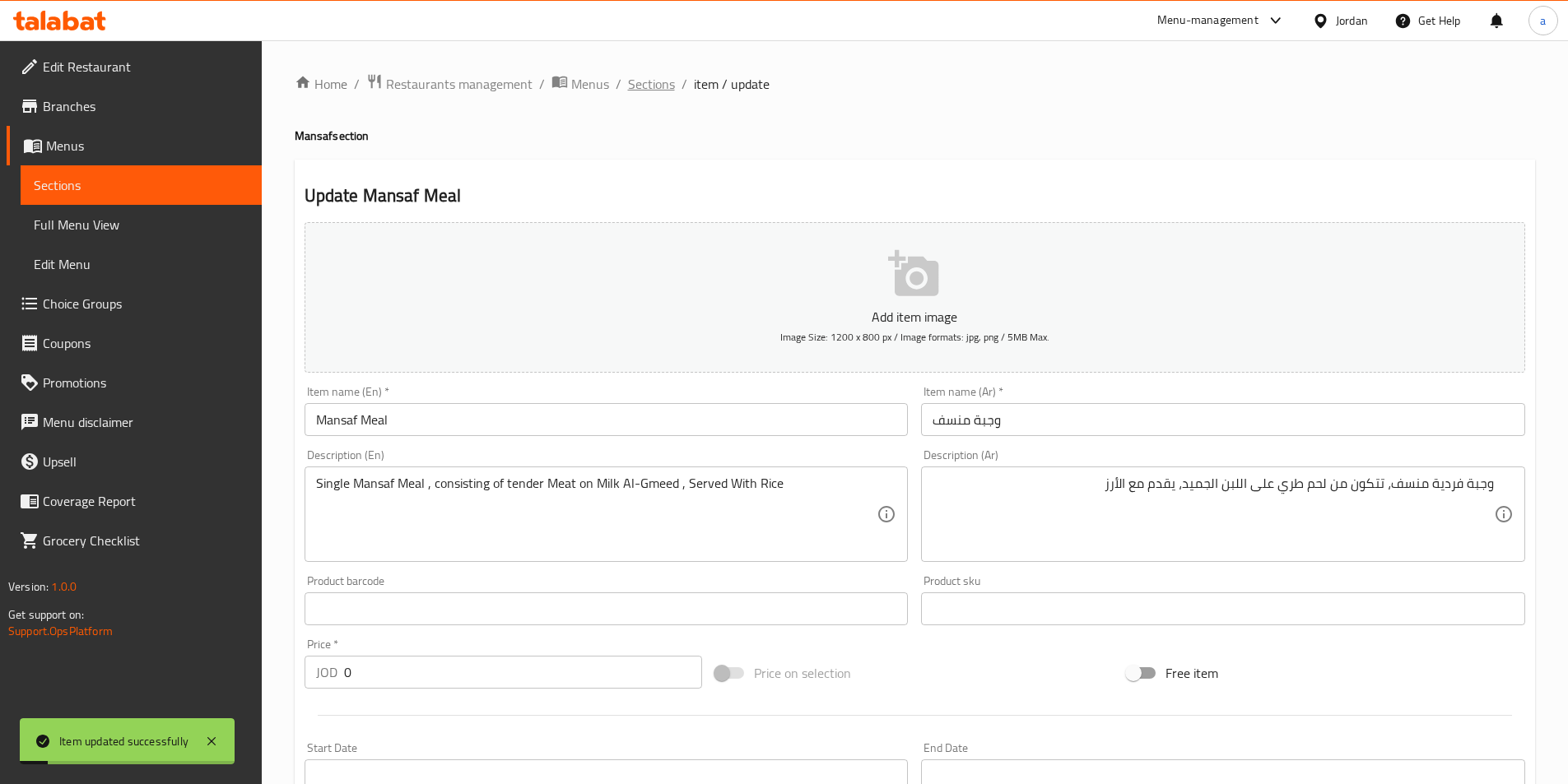
click at [643, 85] on span "Sections" at bounding box center [651, 84] width 47 height 19
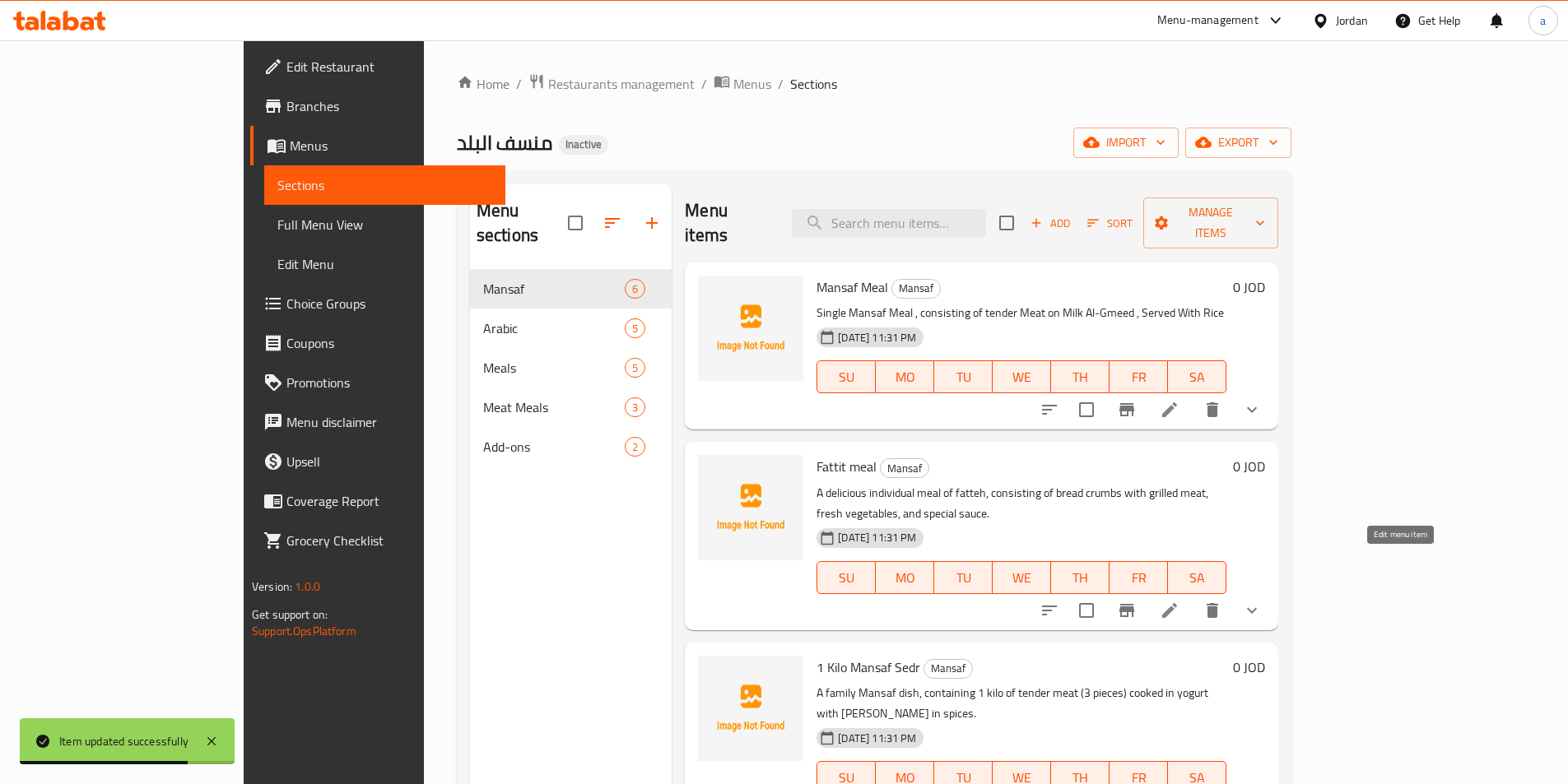
click at [1180, 600] on icon at bounding box center [1169, 610] width 19 height 19
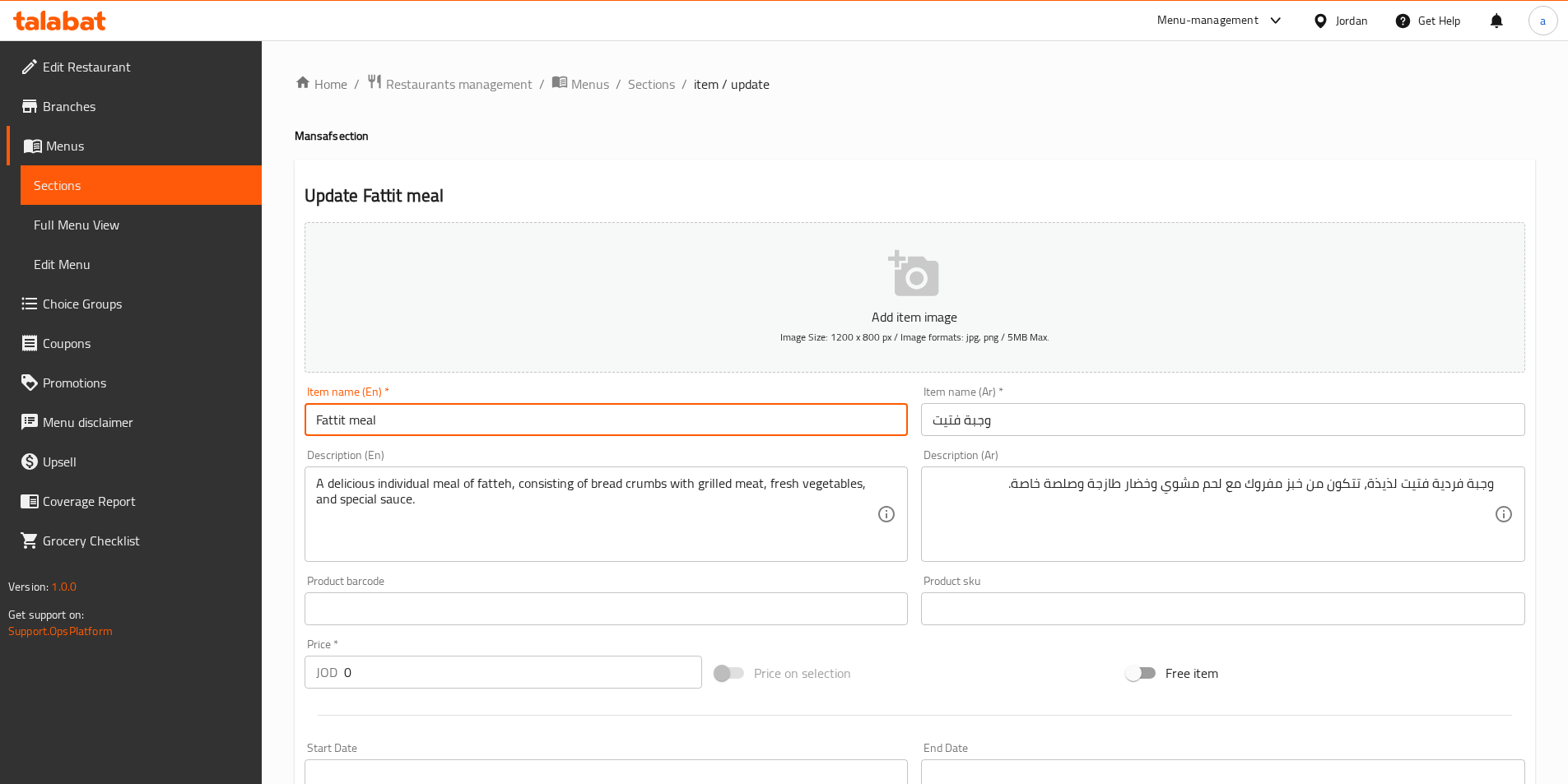
click at [335, 419] on input "Fattit meal" at bounding box center [606, 419] width 604 height 33
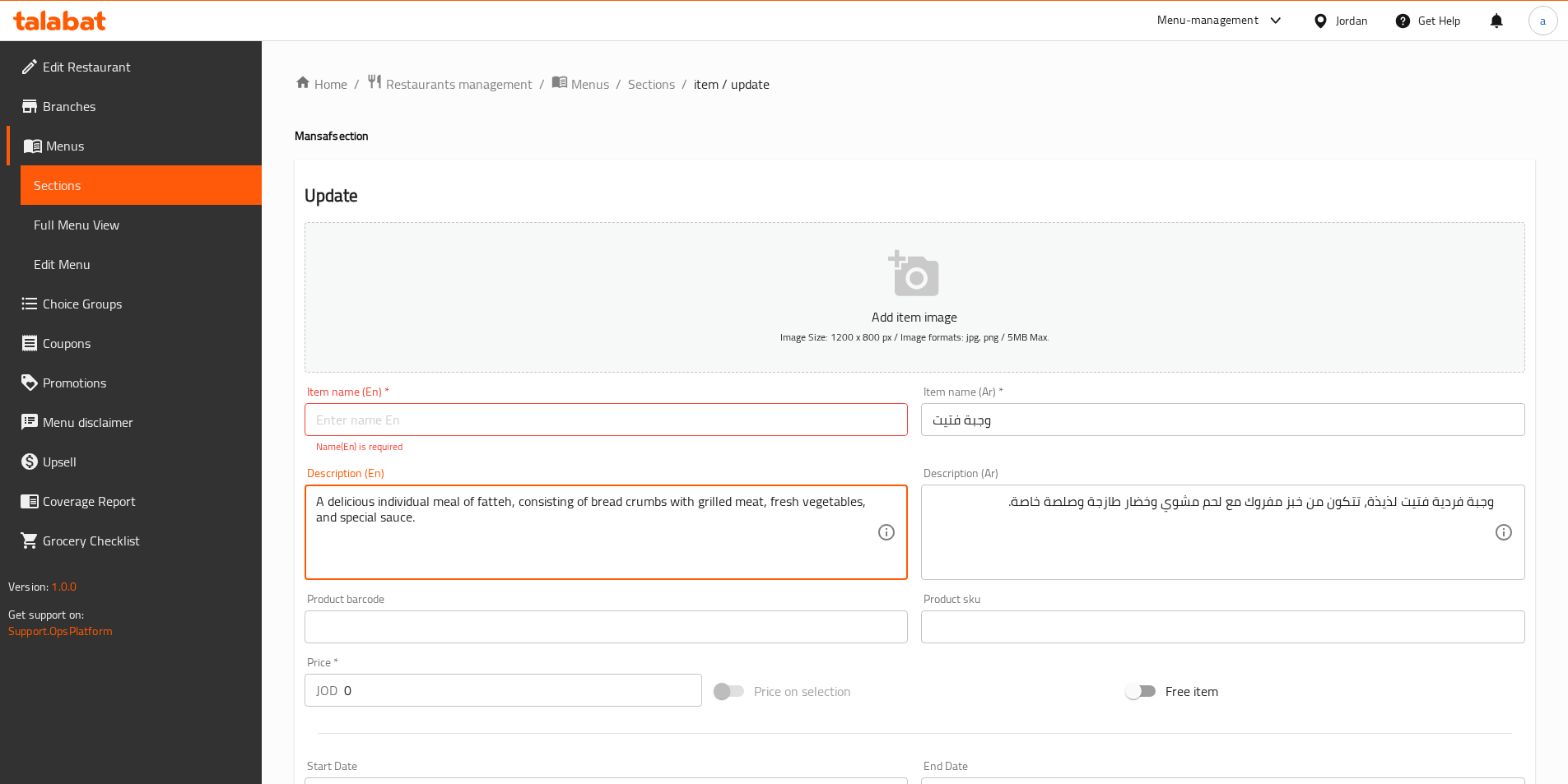
click at [544, 510] on textarea "A delicious individual meal of fatteh, consisting of bread crumbs with grilled …" at bounding box center [597, 532] width 561 height 78
click at [493, 427] on input "text" at bounding box center [606, 419] width 604 height 33
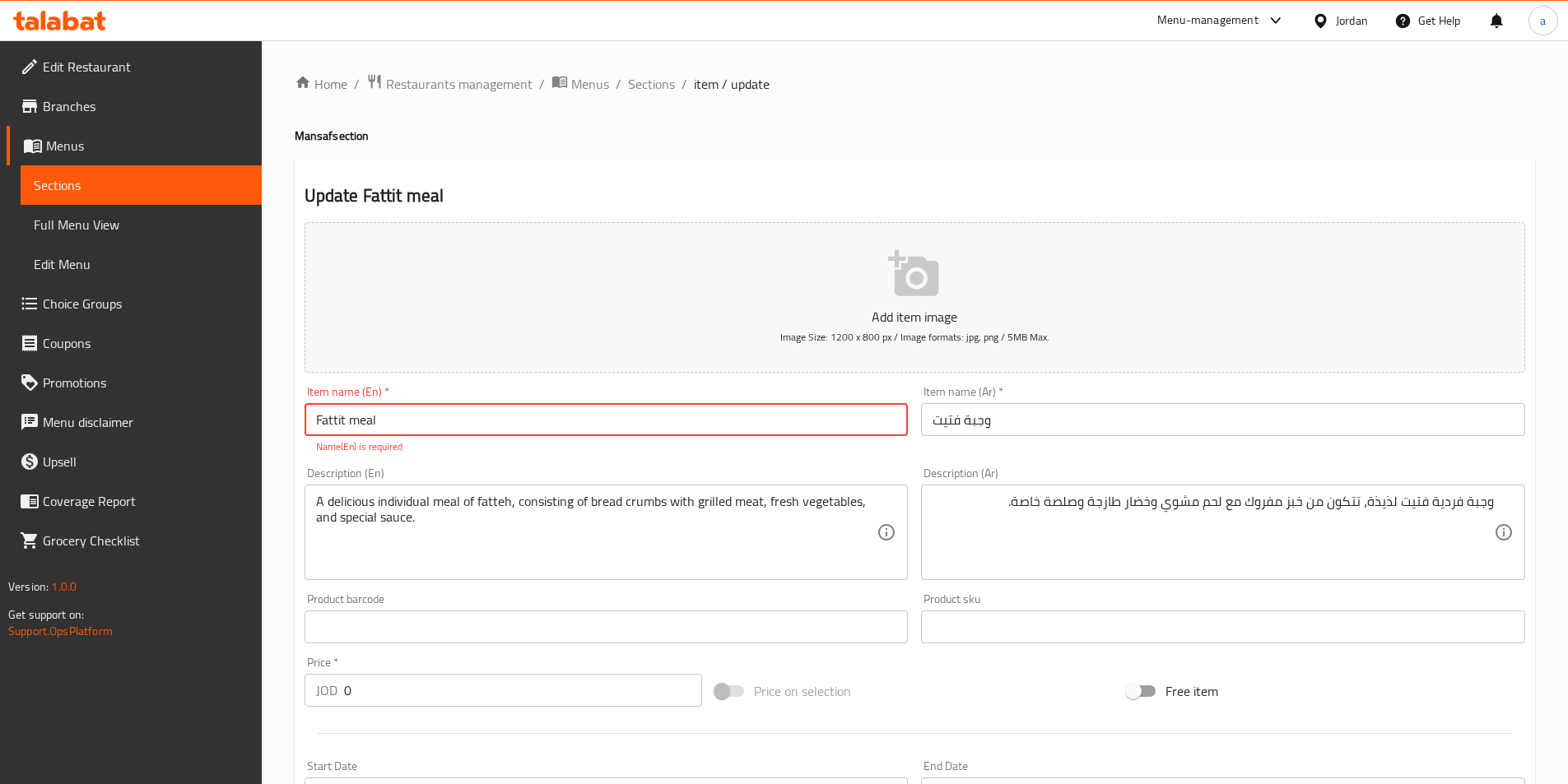
type input "Fattit meal"
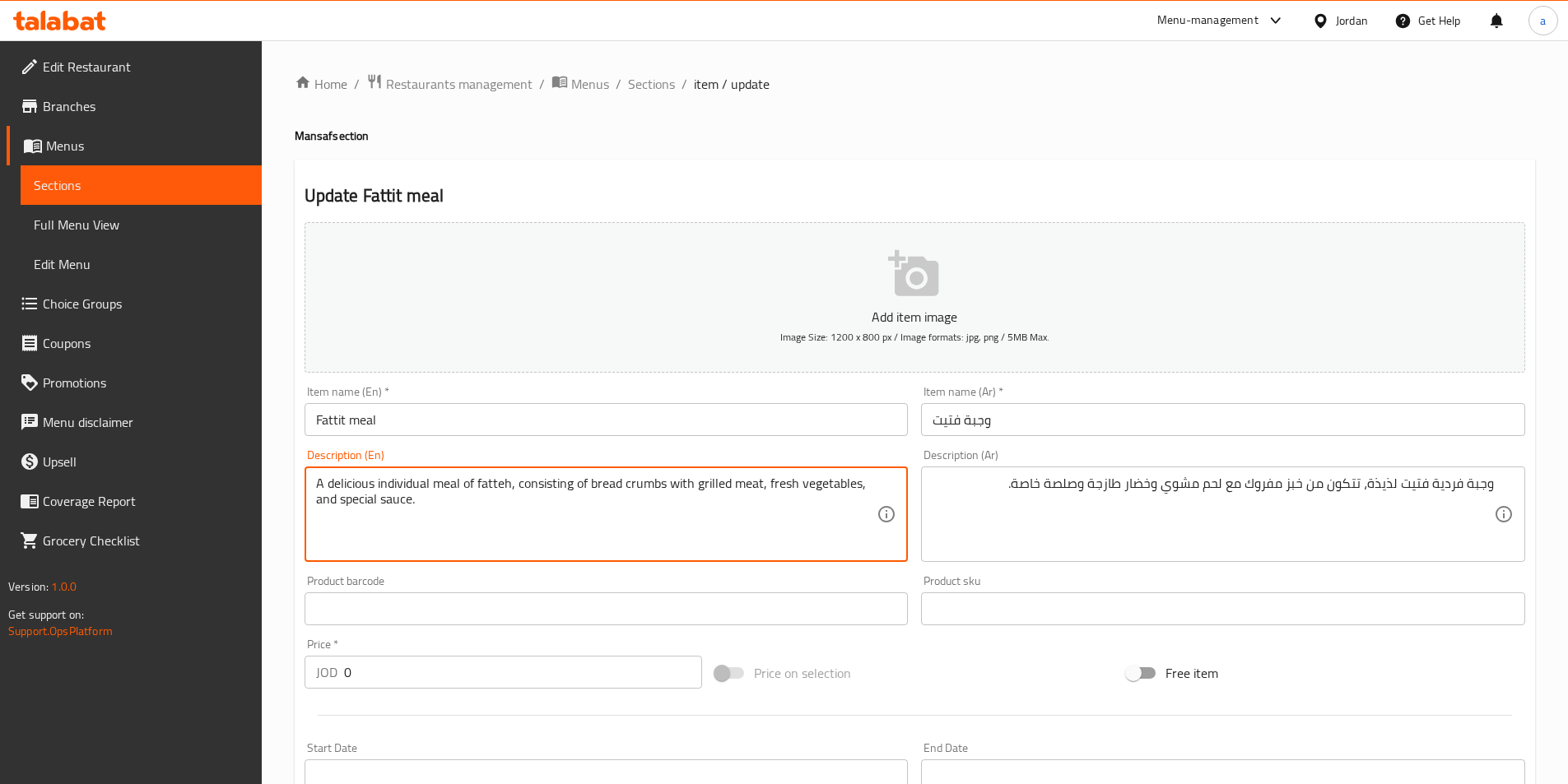
click at [406, 501] on textarea "A delicious individual meal of fatteh, consisting of bread crumbs with grilled …" at bounding box center [597, 514] width 561 height 78
paste textarea "Fattit meal"
type textarea "A delicious individual meal of fatteh, consisting of bread crumbs with grilled …"
paste textarea "Fattit meal"
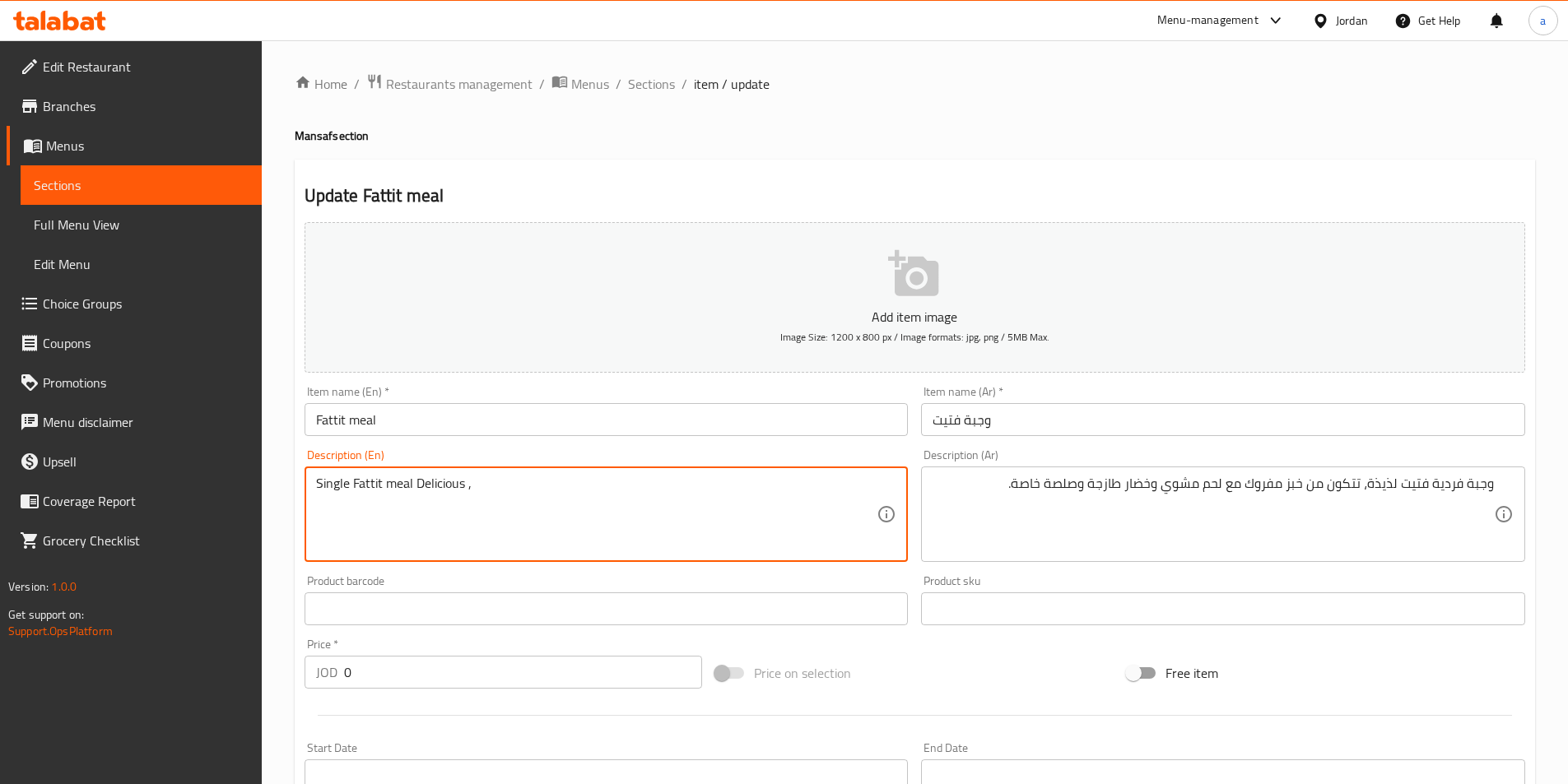
paste textarea "consisting of"
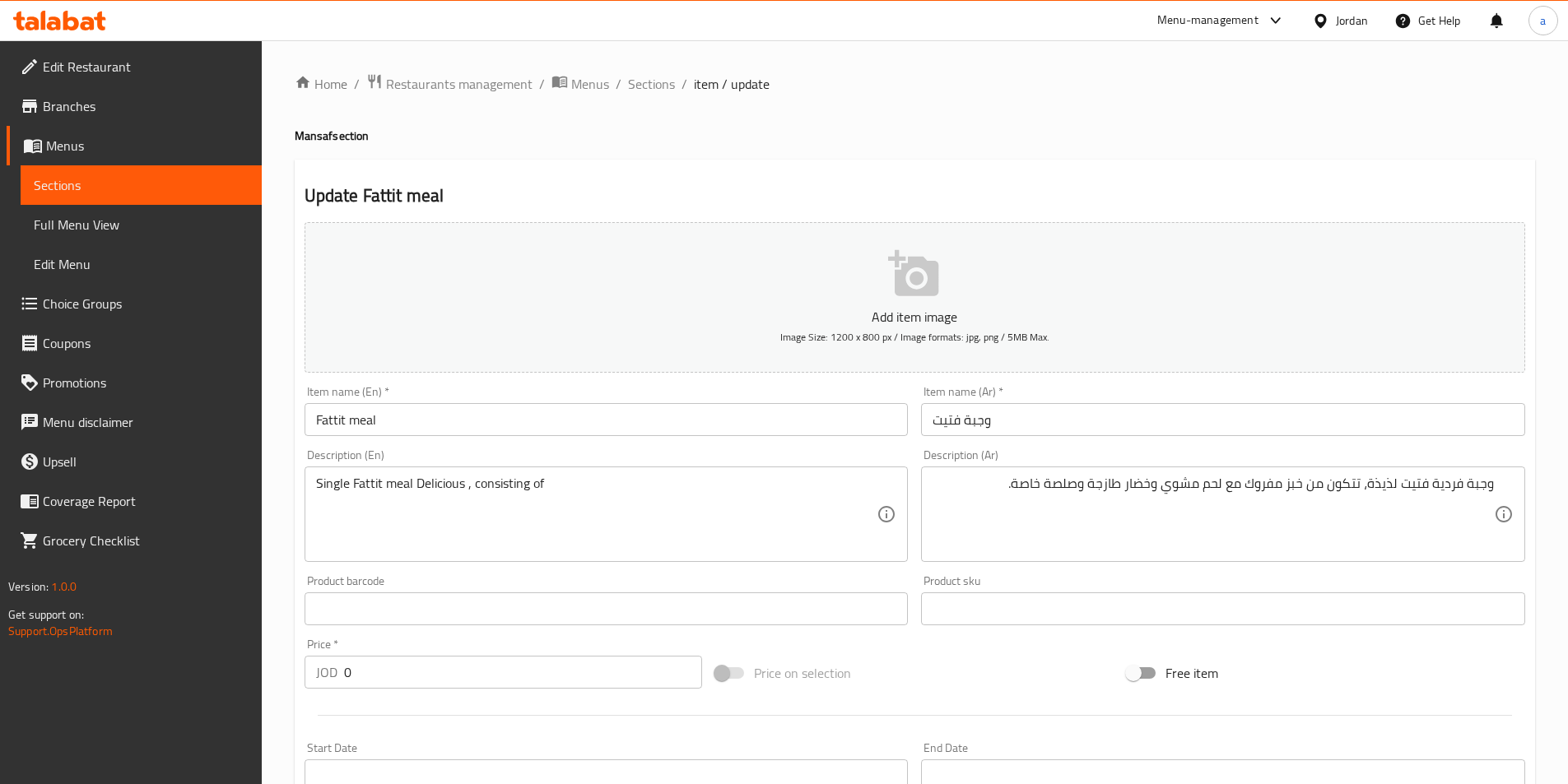
click at [618, 476] on textarea "Single Fattit meal Delicious , consisting of" at bounding box center [597, 514] width 561 height 78
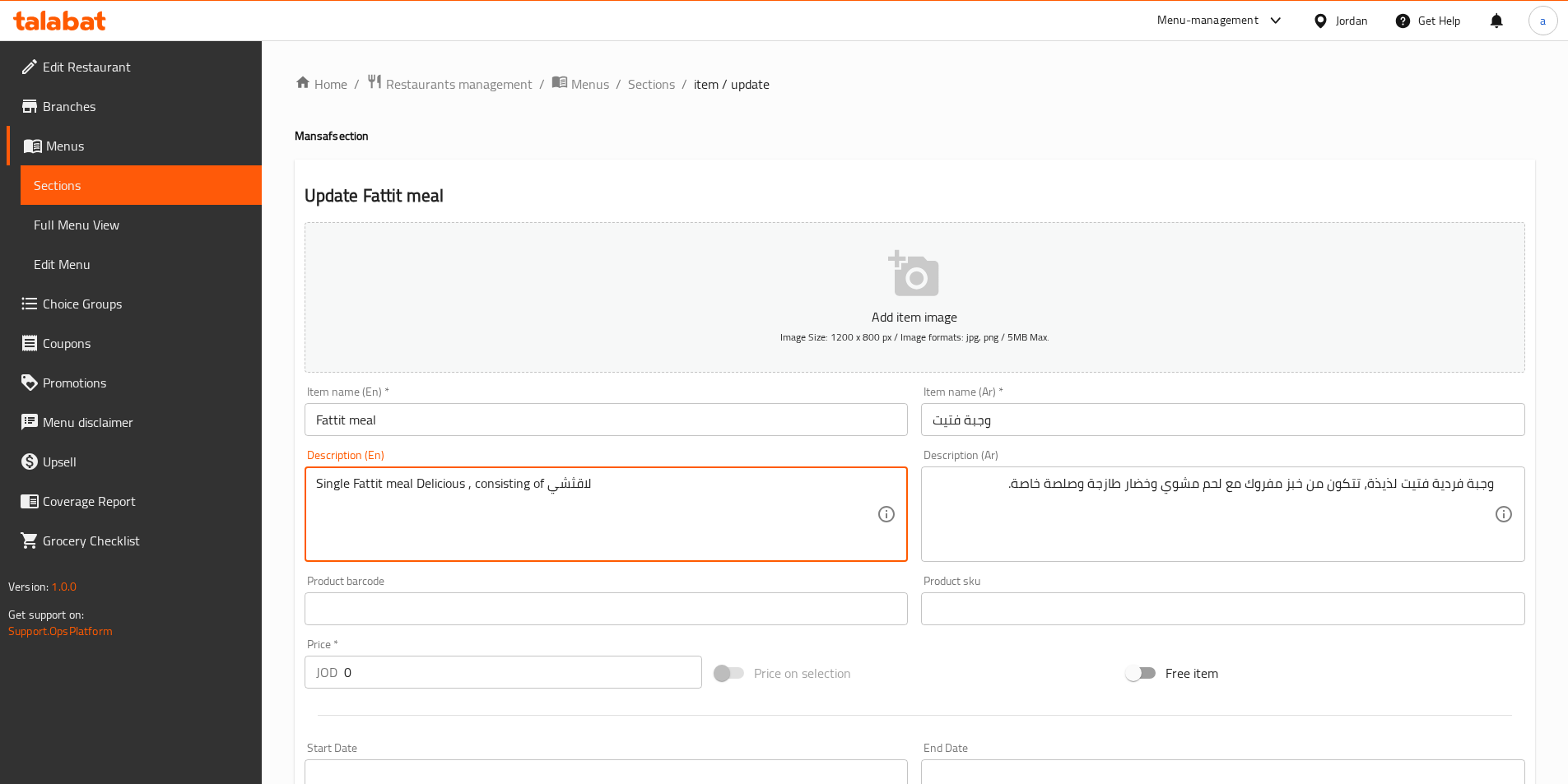
paste textarea "Mafruka"
click at [653, 479] on textarea "Single Fattit meal Delicious , consisting of Bread Mafruk with grield" at bounding box center [597, 514] width 561 height 78
paste textarea "Grilled / Charcoal Grilled"
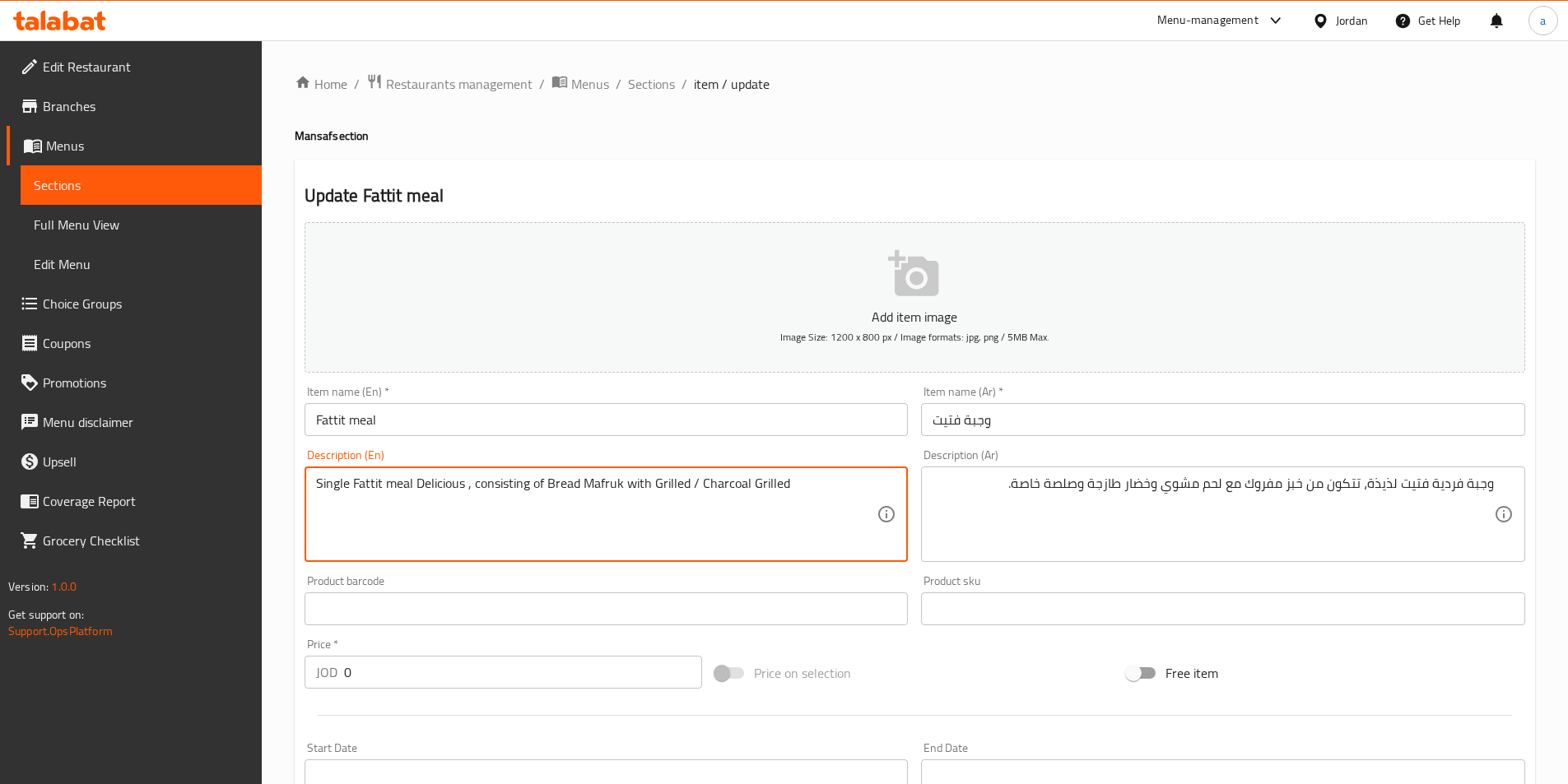
click at [662, 476] on textarea "Single Fattit meal Delicious , consisting of Bread Mafruk with Grilled / Charco…" at bounding box center [597, 514] width 561 height 78
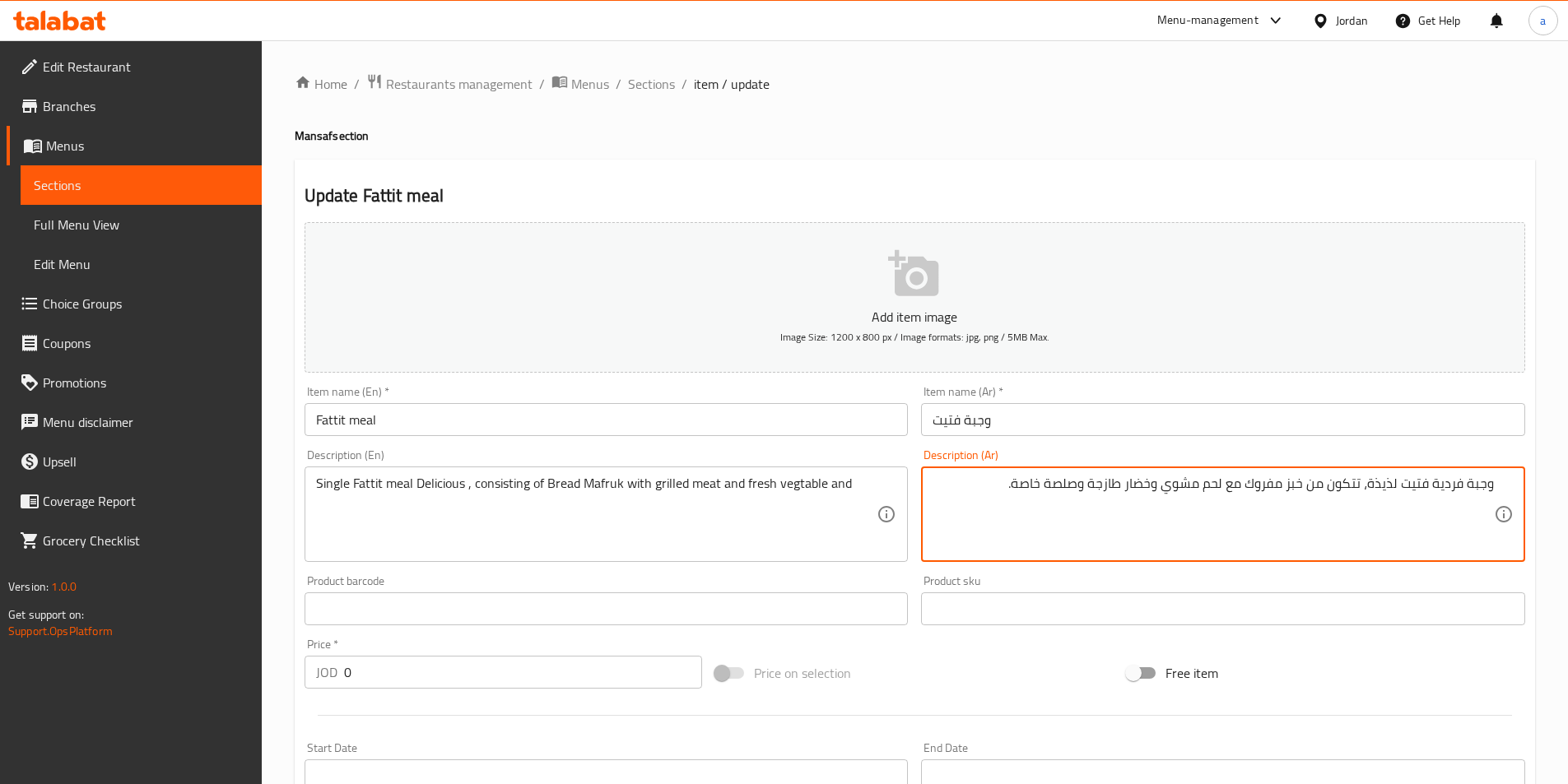
click at [1036, 492] on textarea "وجبة فردية فتيت لذيذة، تتكون من خبز مفروك مع لحم مشوي وخضار طازجة وصلصة خاصة." at bounding box center [1213, 514] width 561 height 78
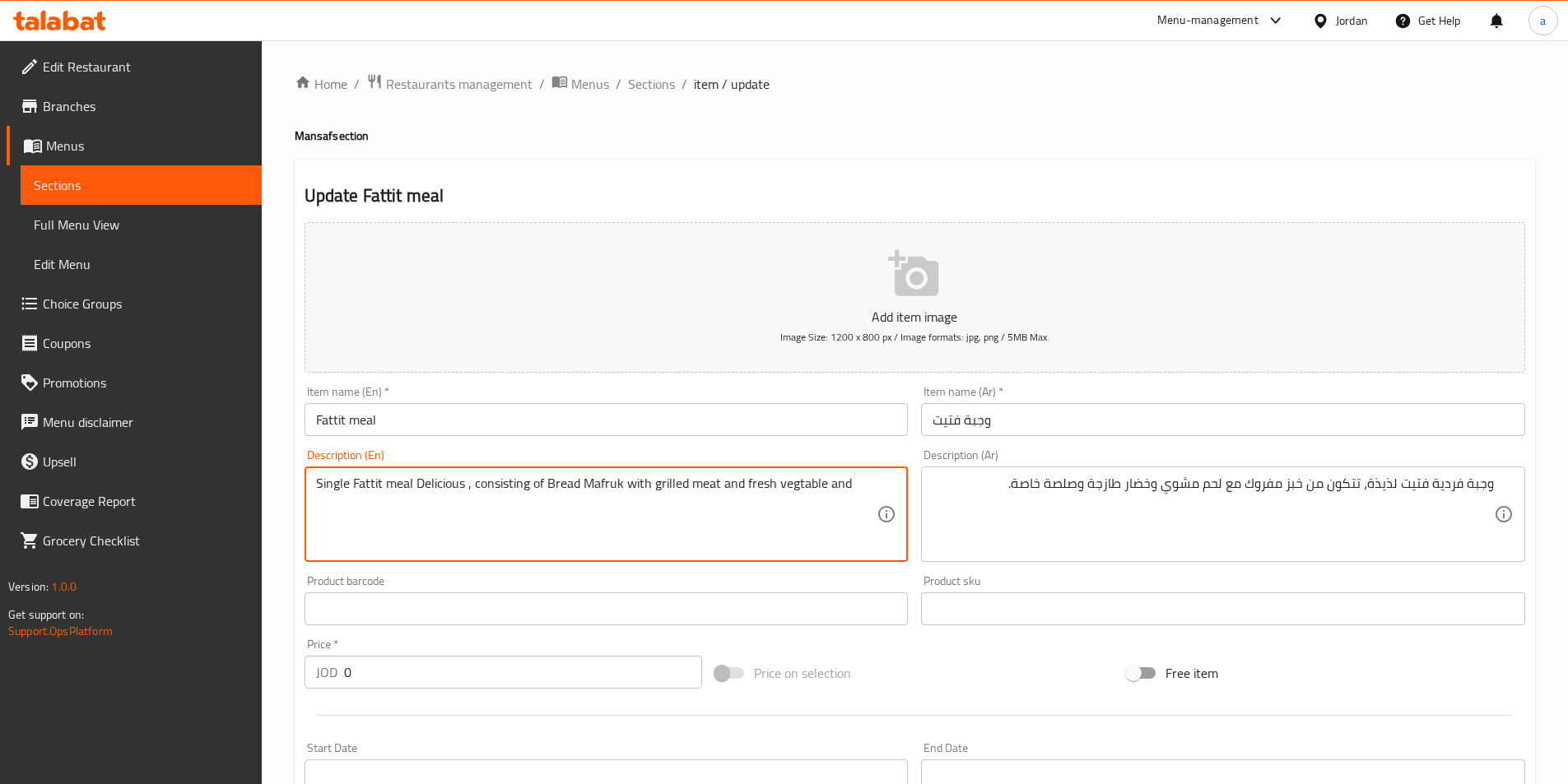
paste textarea "special sauce"
type textarea "Single Fattit meal Delicious , consisting of Bread Mafruk with grilled meat and…"
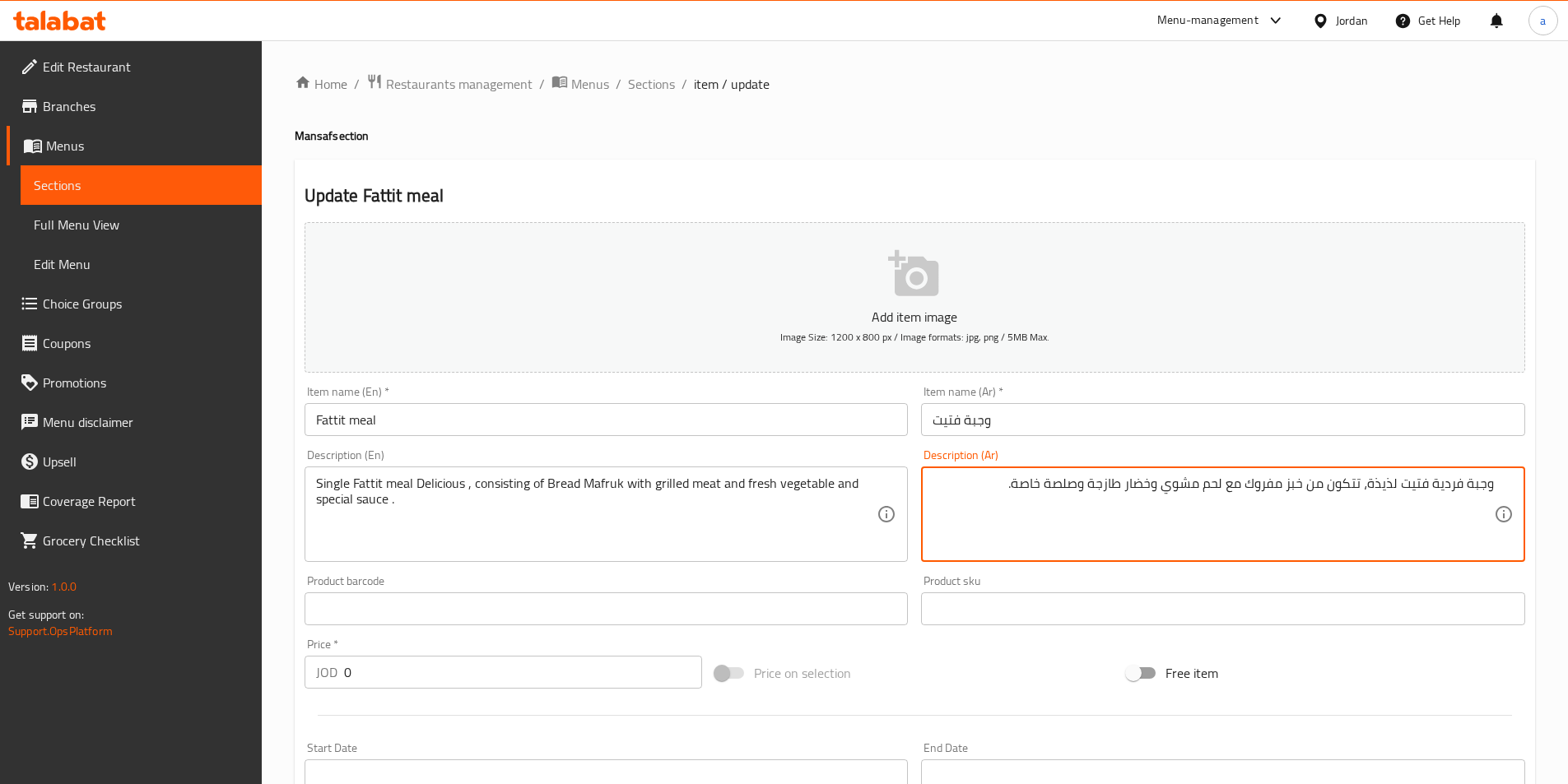
click at [1137, 476] on textarea "وجبة فردية فتيت لذيذة، تتكون من خبز مفروك مع لحم مشوي وخضار طازجة وصلصة خاصة." at bounding box center [1213, 514] width 561 height 78
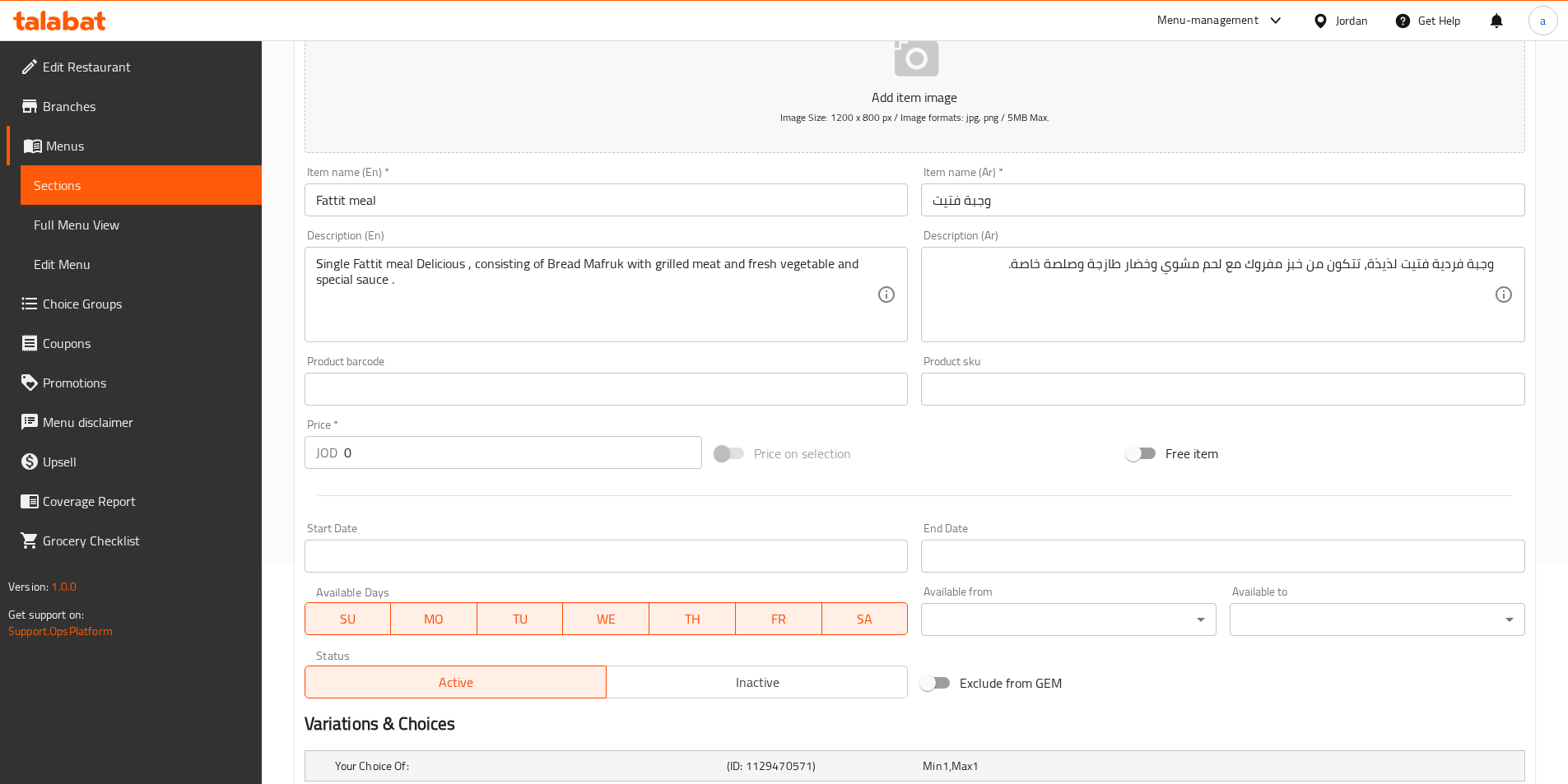
scroll to position [415, 0]
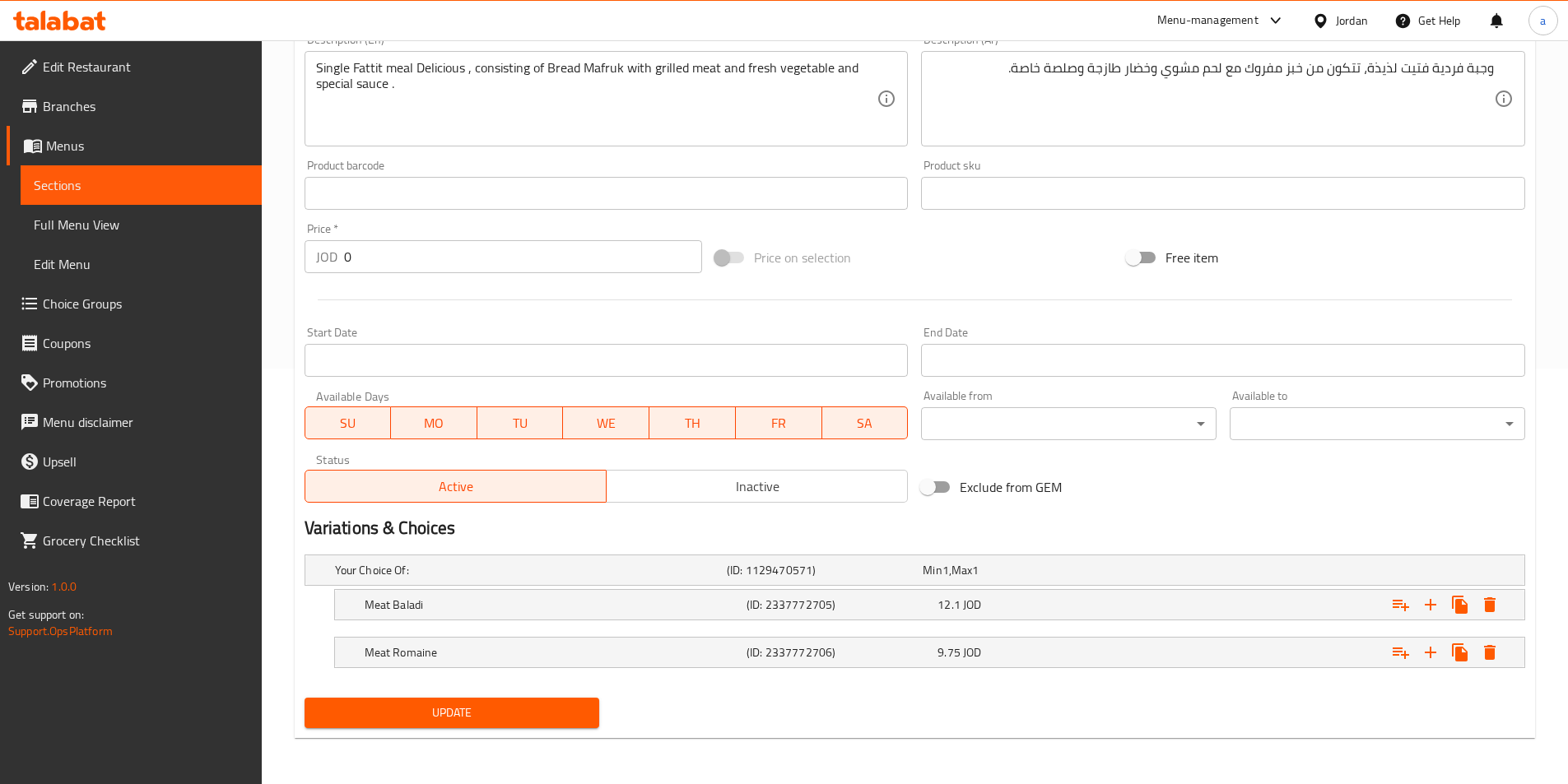
click at [457, 719] on span "Update" at bounding box center [452, 712] width 269 height 20
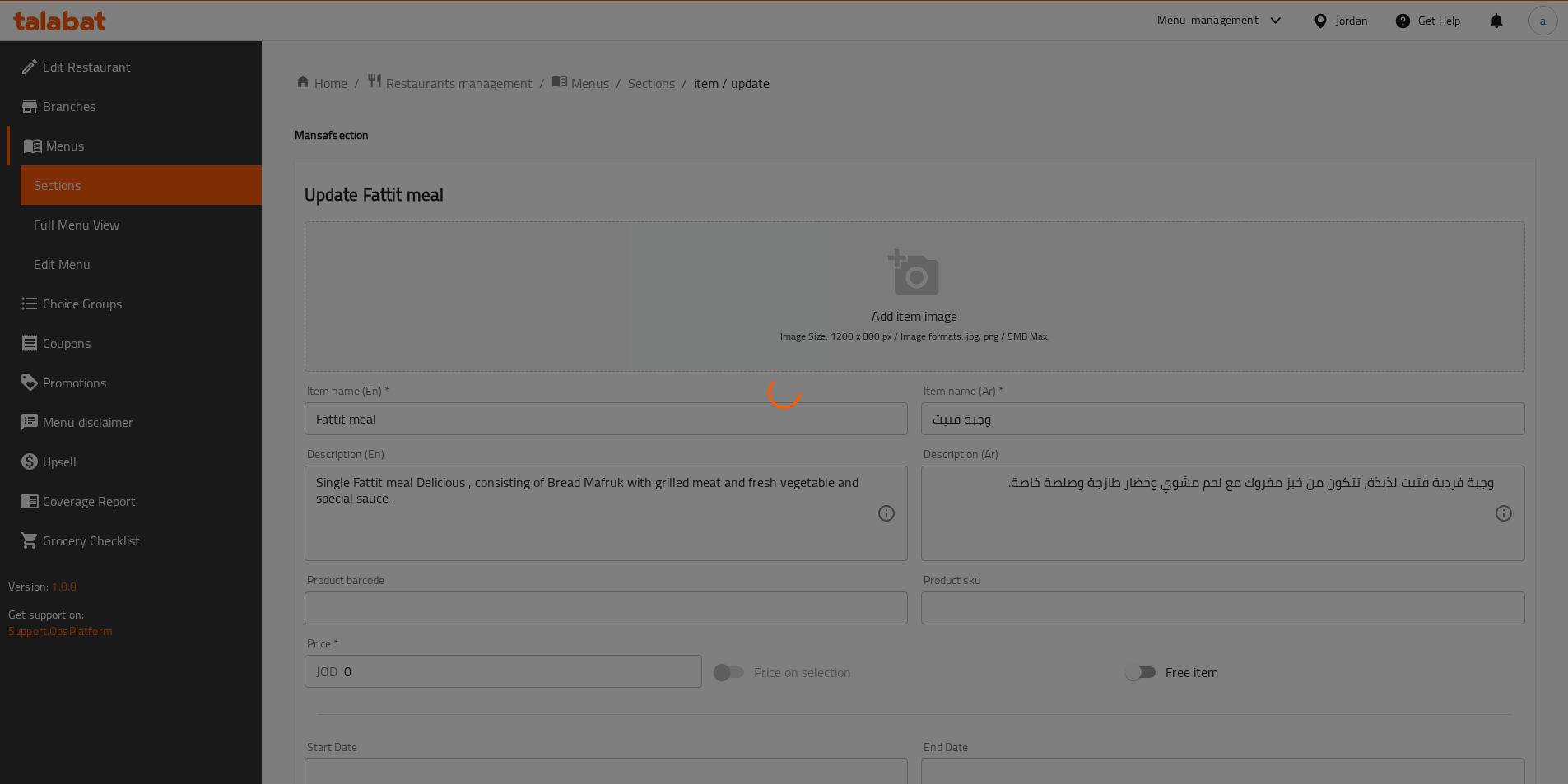
scroll to position [0, 0]
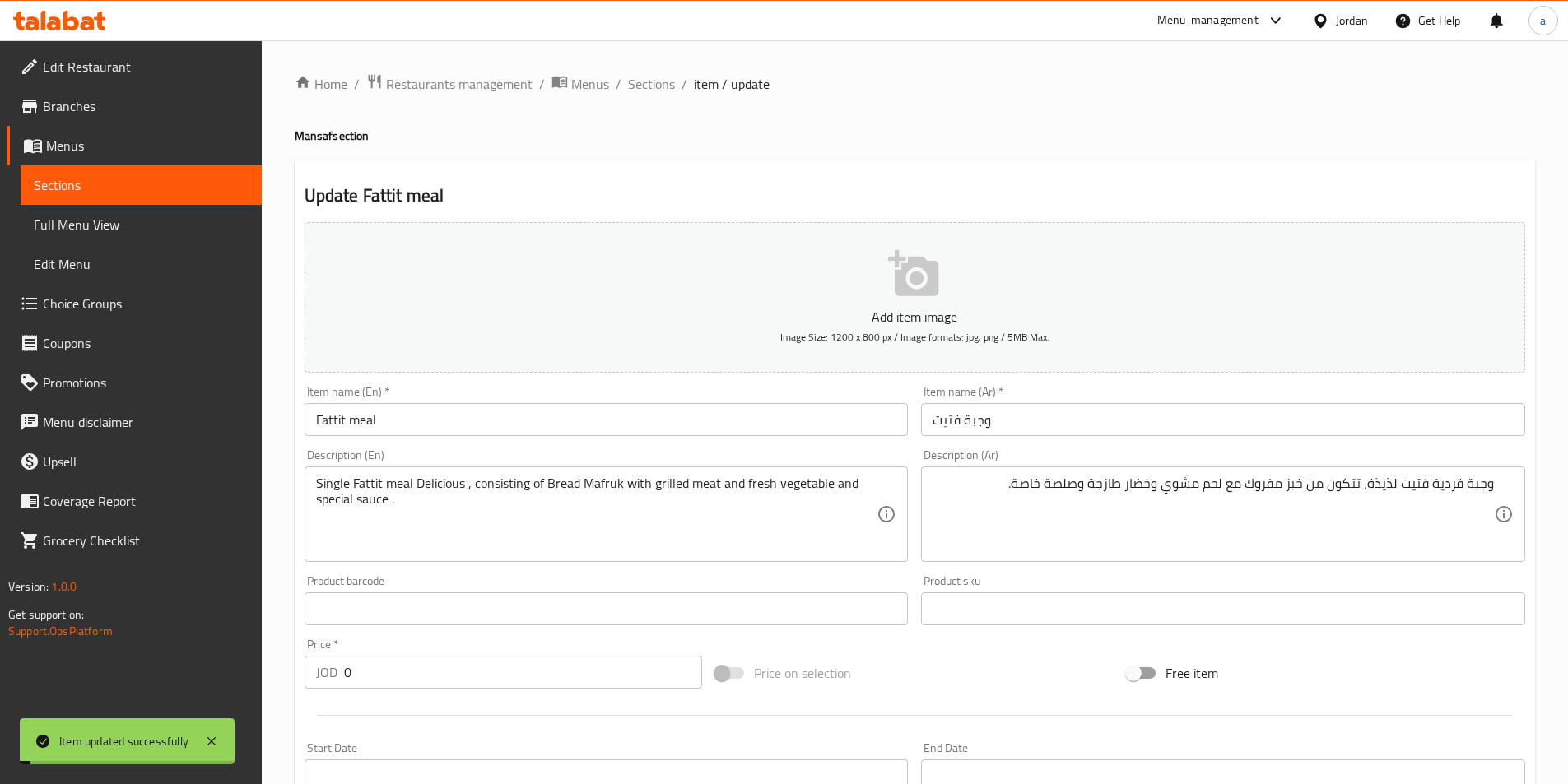
click at [669, 91] on span "Sections" at bounding box center [651, 84] width 47 height 19
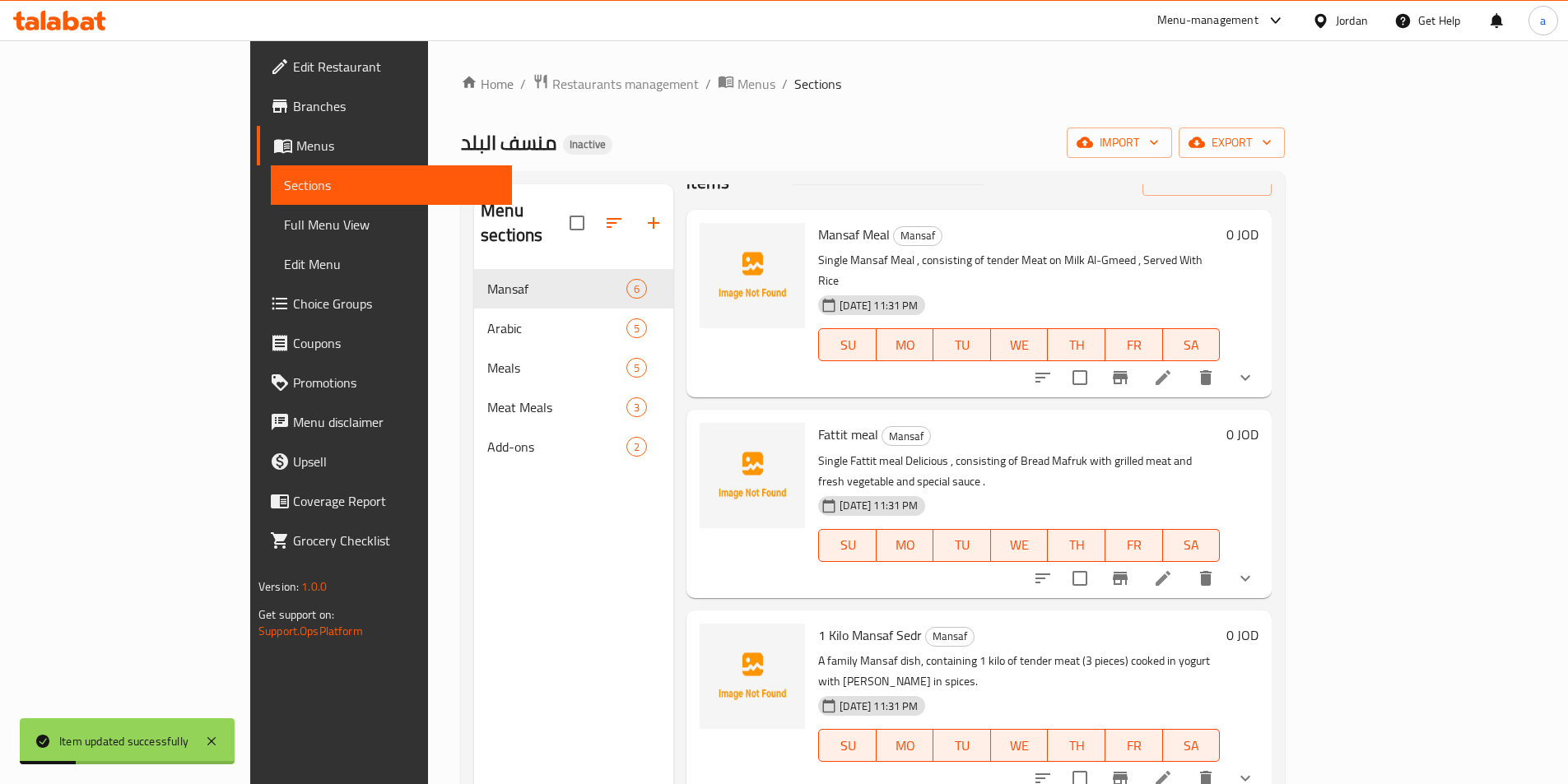
scroll to position [82, 0]
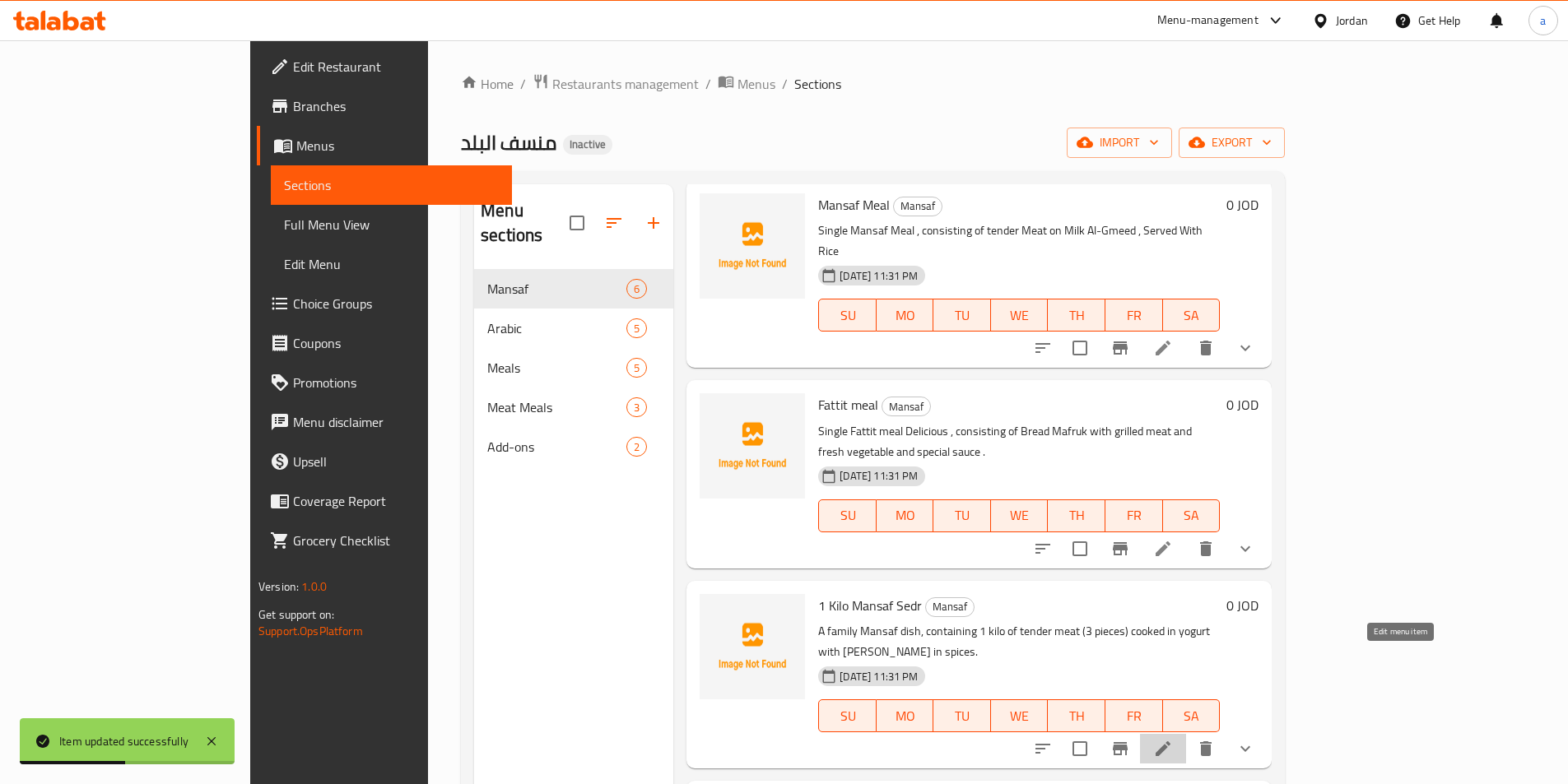
click at [1173, 739] on icon at bounding box center [1162, 748] width 19 height 19
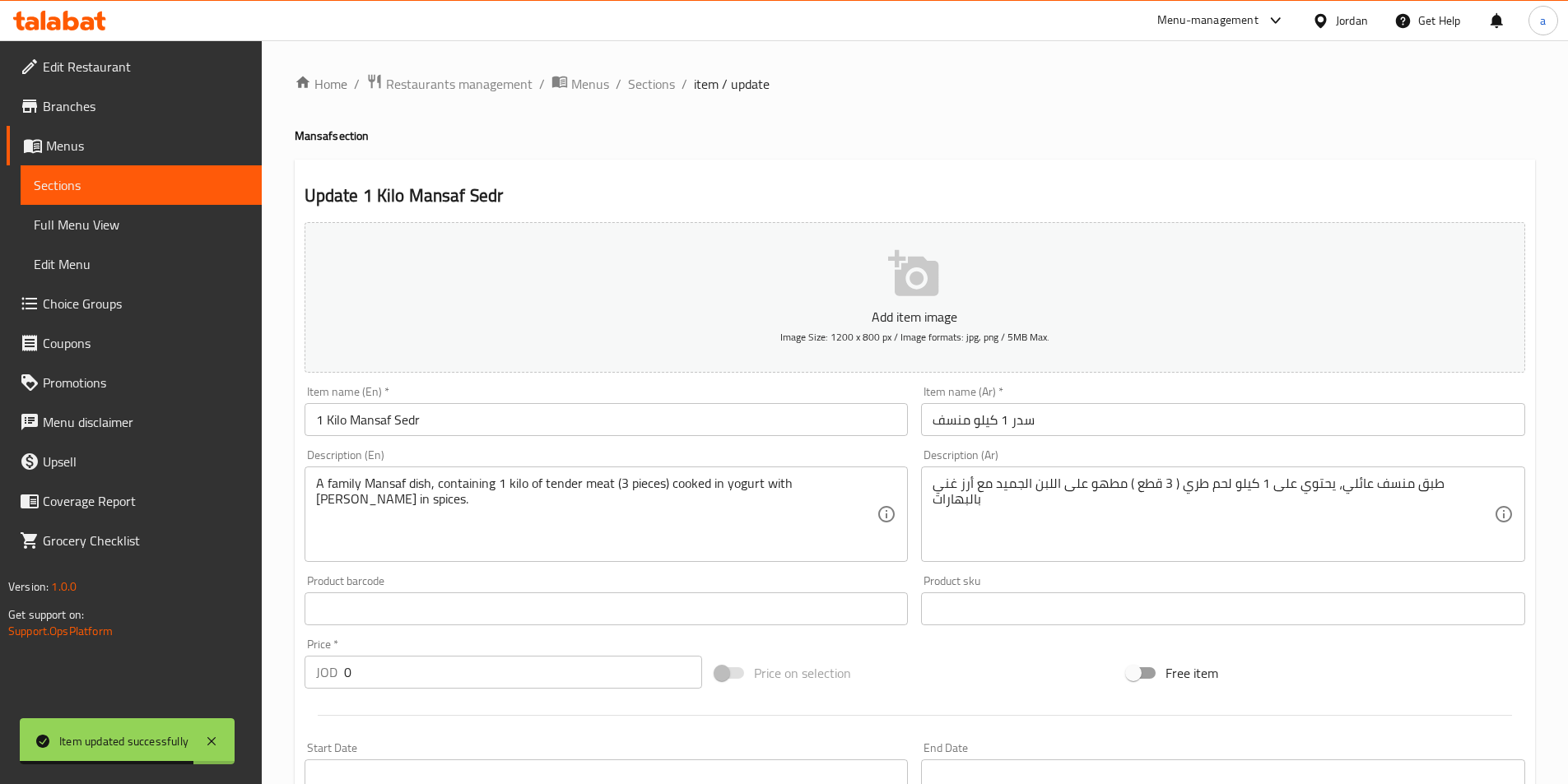
click at [1156, 571] on div "Product sku Product sku" at bounding box center [1223, 600] width 617 height 64
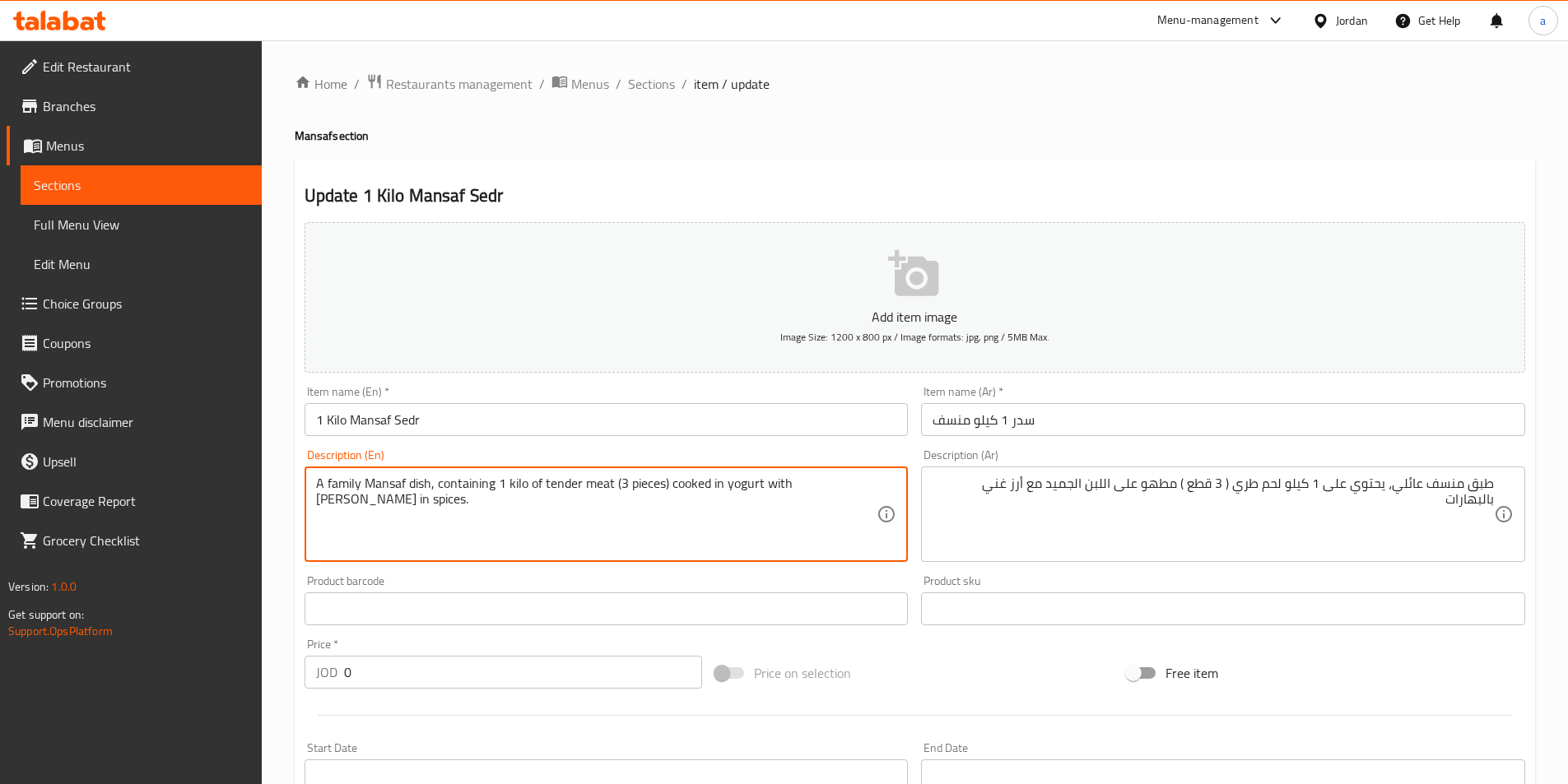
click at [478, 517] on textarea "A family Mansaf dish, containing 1 kilo of tender meat (3 pieces) cooked in yog…" at bounding box center [597, 514] width 561 height 78
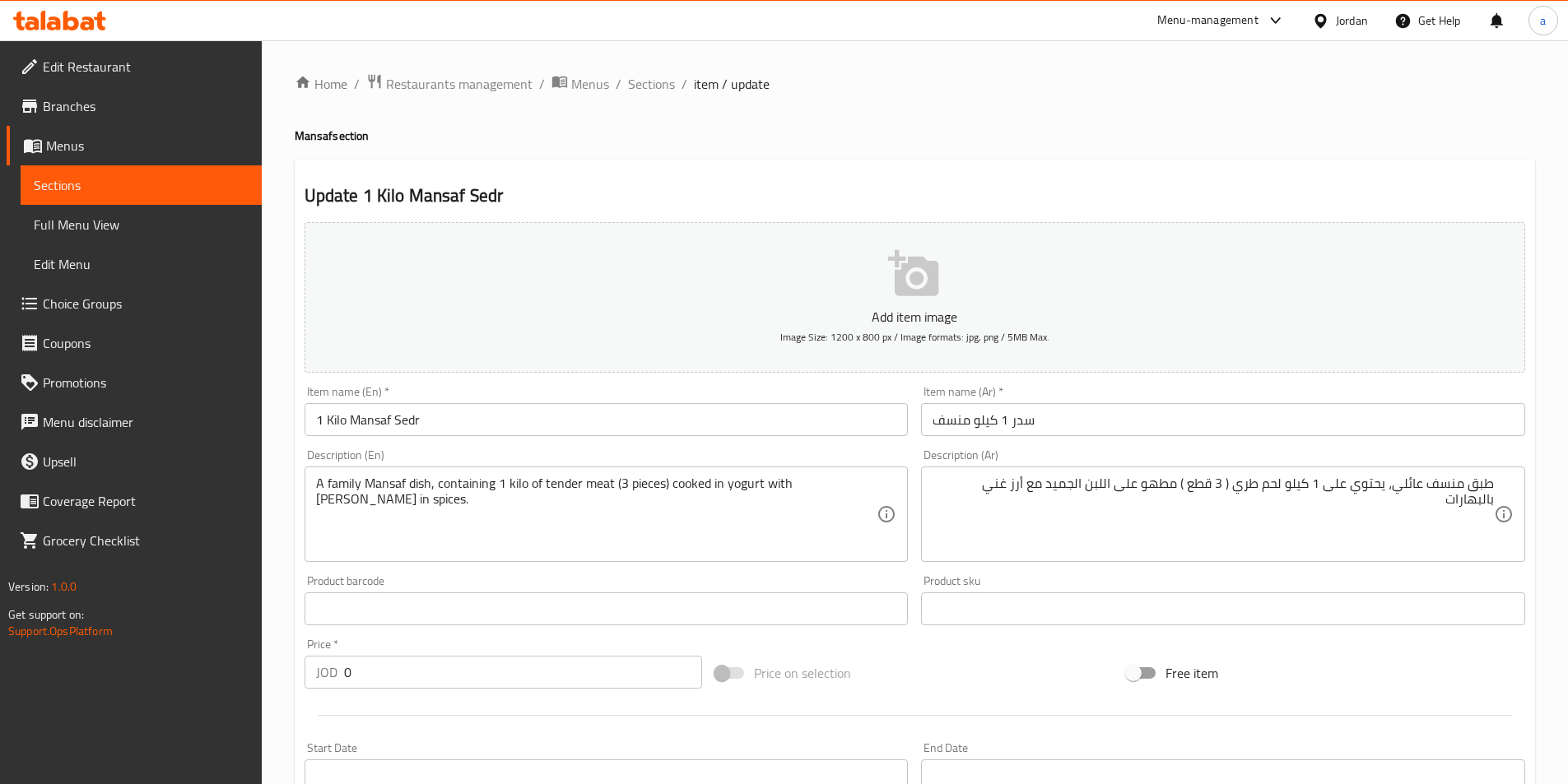
click at [455, 478] on textarea "A family Mansaf dish, containing 1 kilo of tender meat (3 pieces) cooked in yog…" at bounding box center [597, 514] width 561 height 78
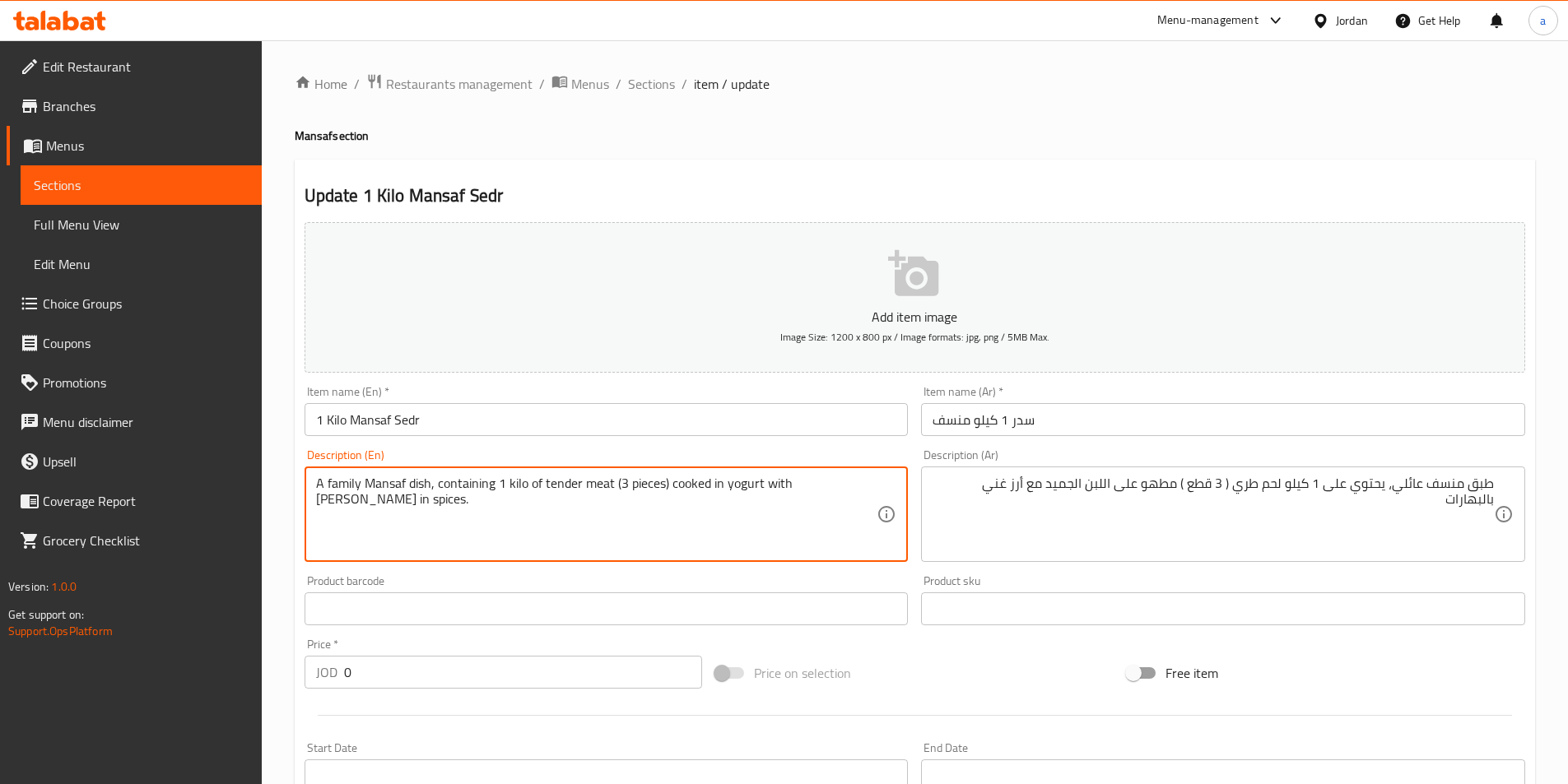
click at [455, 478] on textarea "A family Mansaf dish, containing 1 kilo of tender meat (3 pieces) cooked in yog…" at bounding box center [597, 514] width 561 height 78
paste textarea "Contains"
drag, startPoint x: 844, startPoint y: 482, endPoint x: 836, endPoint y: 487, distance: 9.4
click at [836, 487] on textarea "A family Mansaf dish, Contains 1 kilo tender meat ( 3 pieces ) cooked on milk A…" at bounding box center [597, 514] width 561 height 78
click at [842, 485] on textarea "A family Mansaf dish, Contains 1 kilo tender meat ( 3 pieces ) cooked on milk A…" at bounding box center [597, 514] width 561 height 78
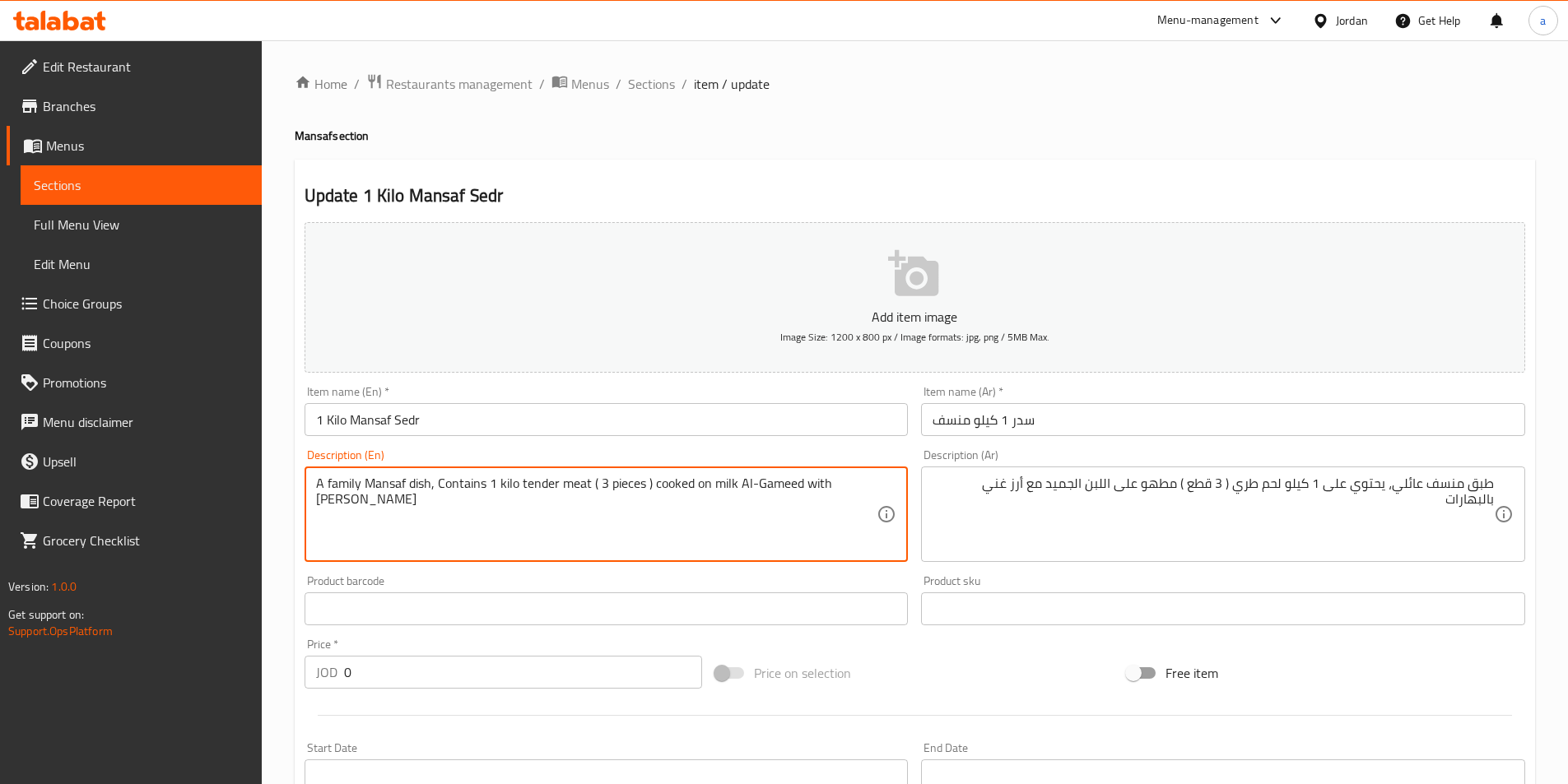
click at [870, 485] on textarea "A family Mansaf dish, Contains 1 kilo tender meat ( 3 pieces ) cooked on milk A…" at bounding box center [597, 514] width 561 height 78
paste textarea "spices"
click at [322, 501] on textarea "A family Mansaf dish, Contains 1 kilo tender meat ( 3 pieces ) cooked on milk A…" at bounding box center [597, 514] width 561 height 78
click at [830, 485] on textarea "A family Mansaf dish, Contains 1 kilo tender meat ( 3 pieces ) cooked on milk A…" at bounding box center [597, 514] width 561 height 78
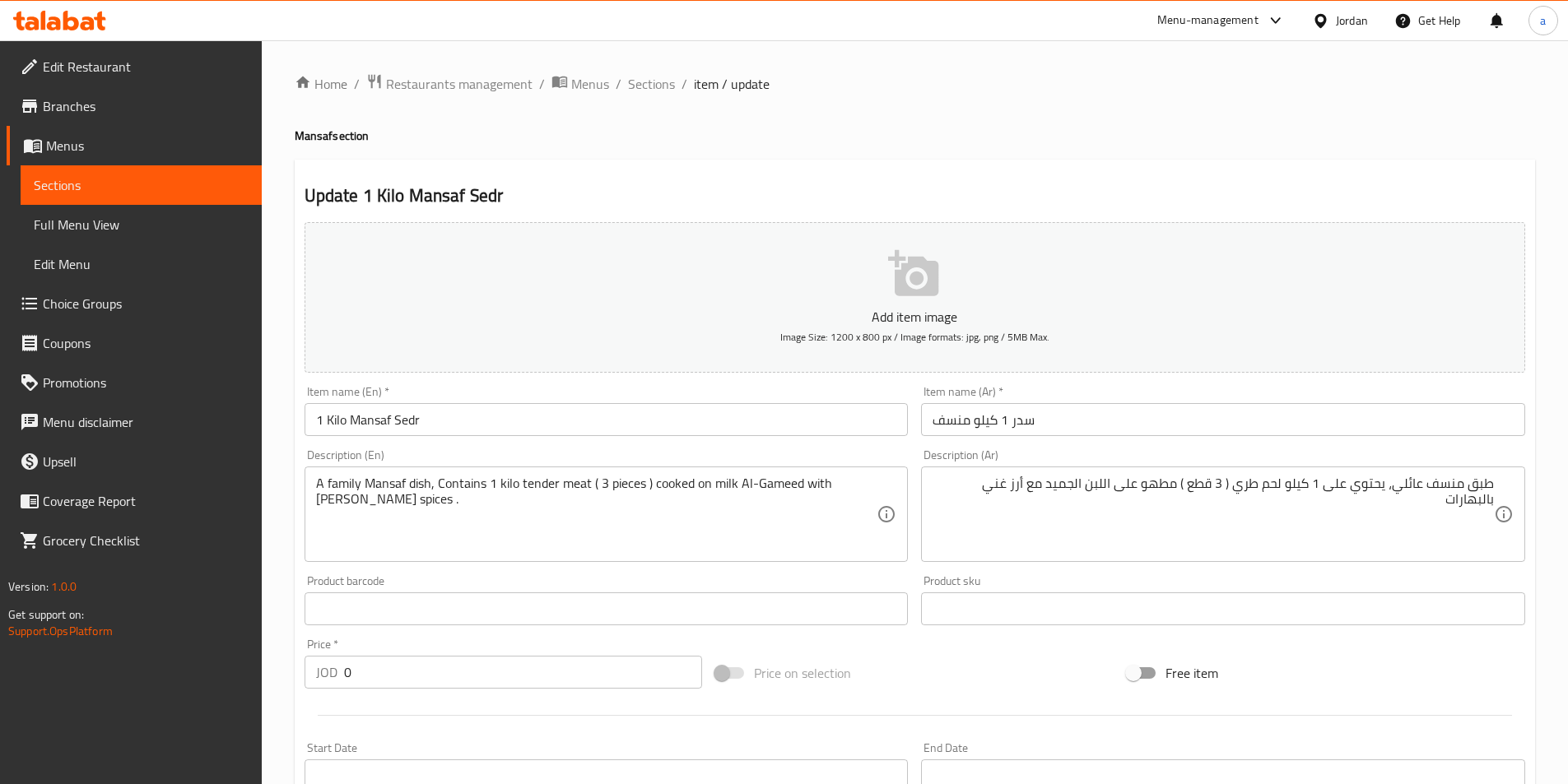
click at [854, 473] on div "A family Mansaf dish, Contains 1 kilo tender meat ( 3 pieces ) cooked on milk A…" at bounding box center [606, 513] width 604 height 95
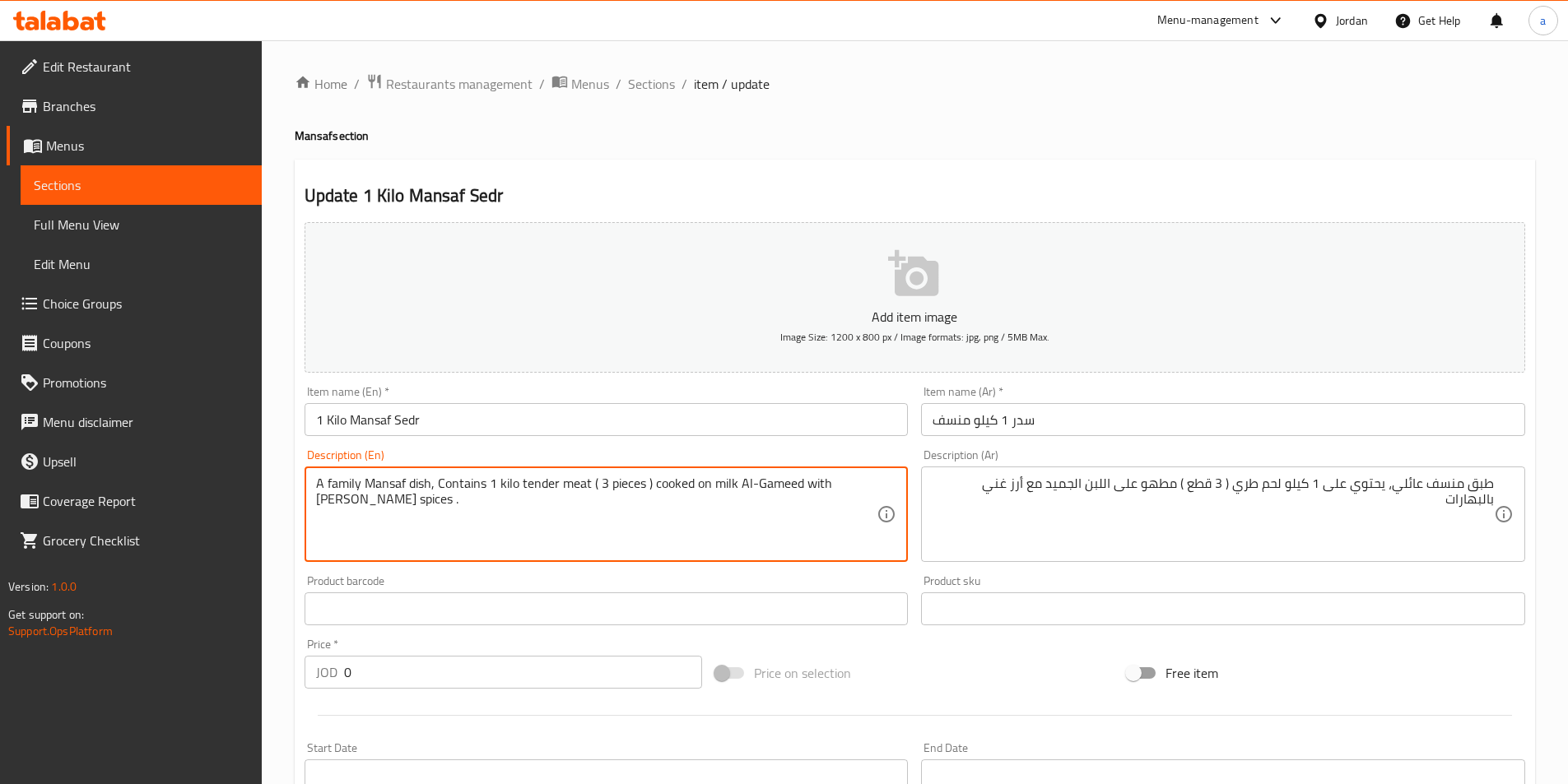
click at [854, 487] on textarea "A family Mansaf dish, Contains 1 kilo tender meat ( 3 pieces ) cooked on milk A…" at bounding box center [597, 514] width 561 height 78
paste textarea "spiced"
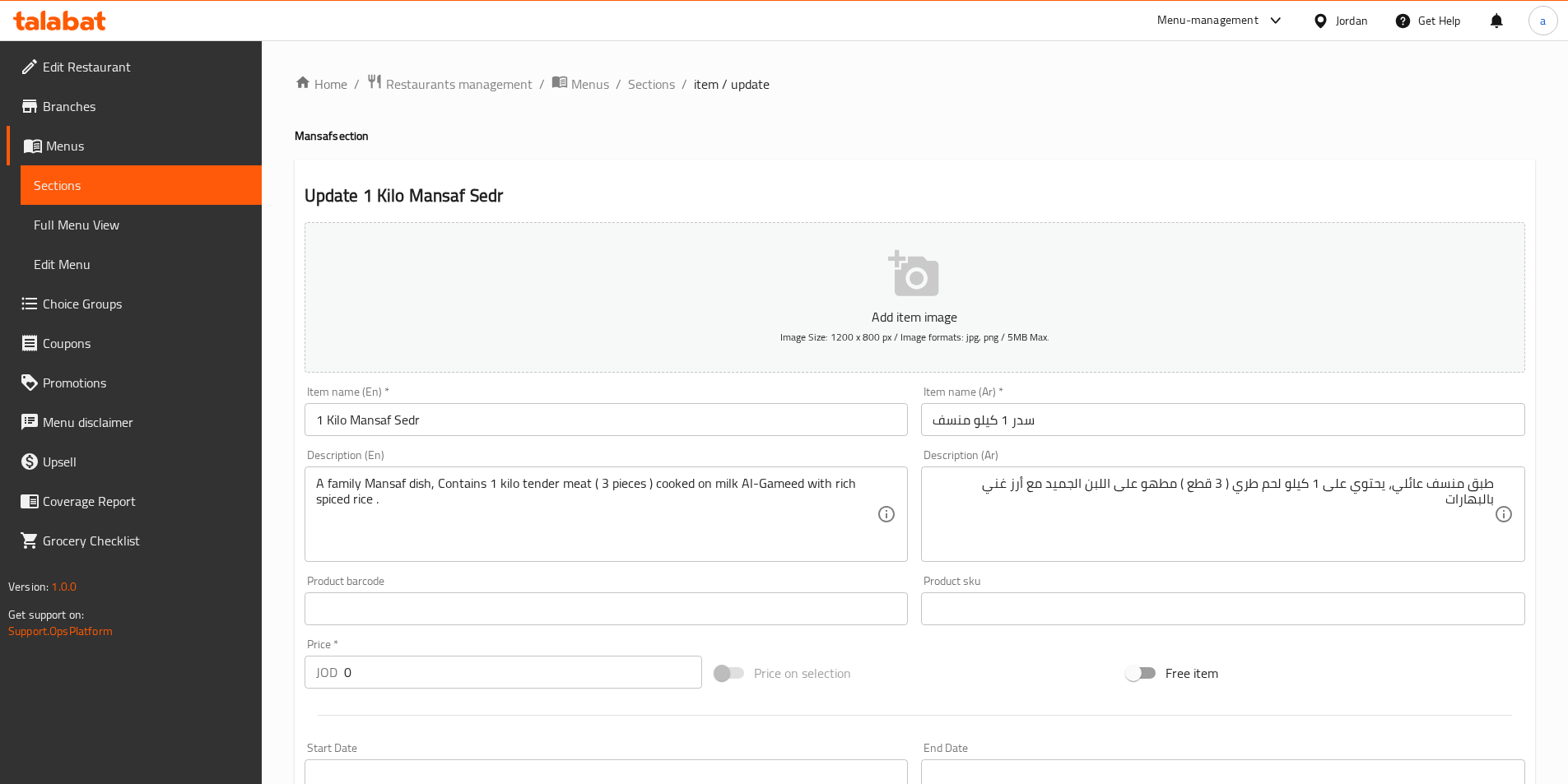
click at [325, 501] on textarea "A family Mansaf dish, Contains 1 kilo tender meat ( 3 pieces ) cooked on milk A…" at bounding box center [597, 514] width 561 height 78
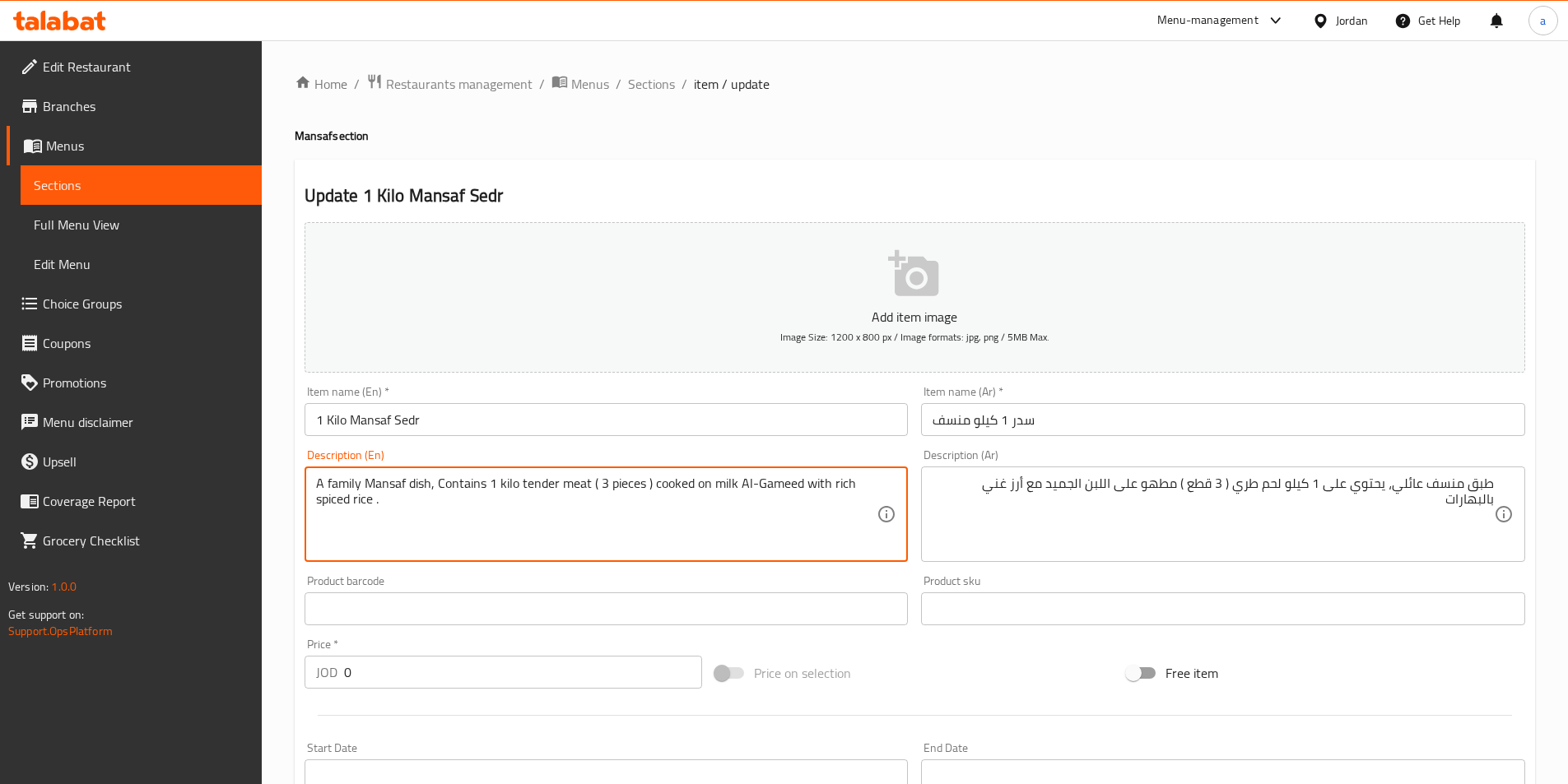
click at [325, 501] on textarea "A family Mansaf dish, Contains 1 kilo tender meat ( 3 pieces ) cooked on milk A…" at bounding box center [597, 514] width 561 height 78
paste textarea "s"
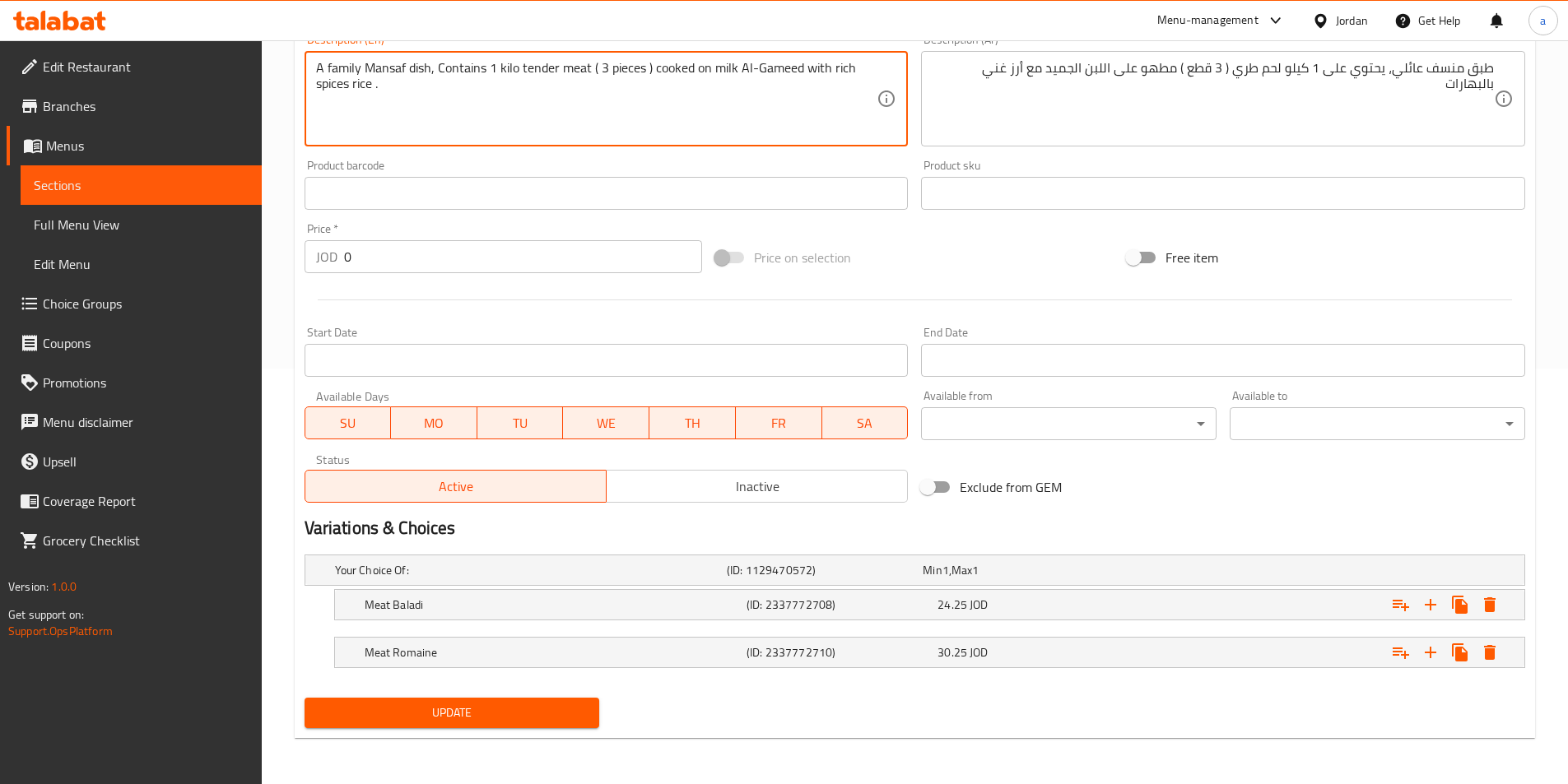
type textarea "A family Mansaf dish, Contains 1 kilo tender meat ( 3 pieces ) cooked on milk A…"
click at [542, 717] on span "Update" at bounding box center [452, 712] width 269 height 20
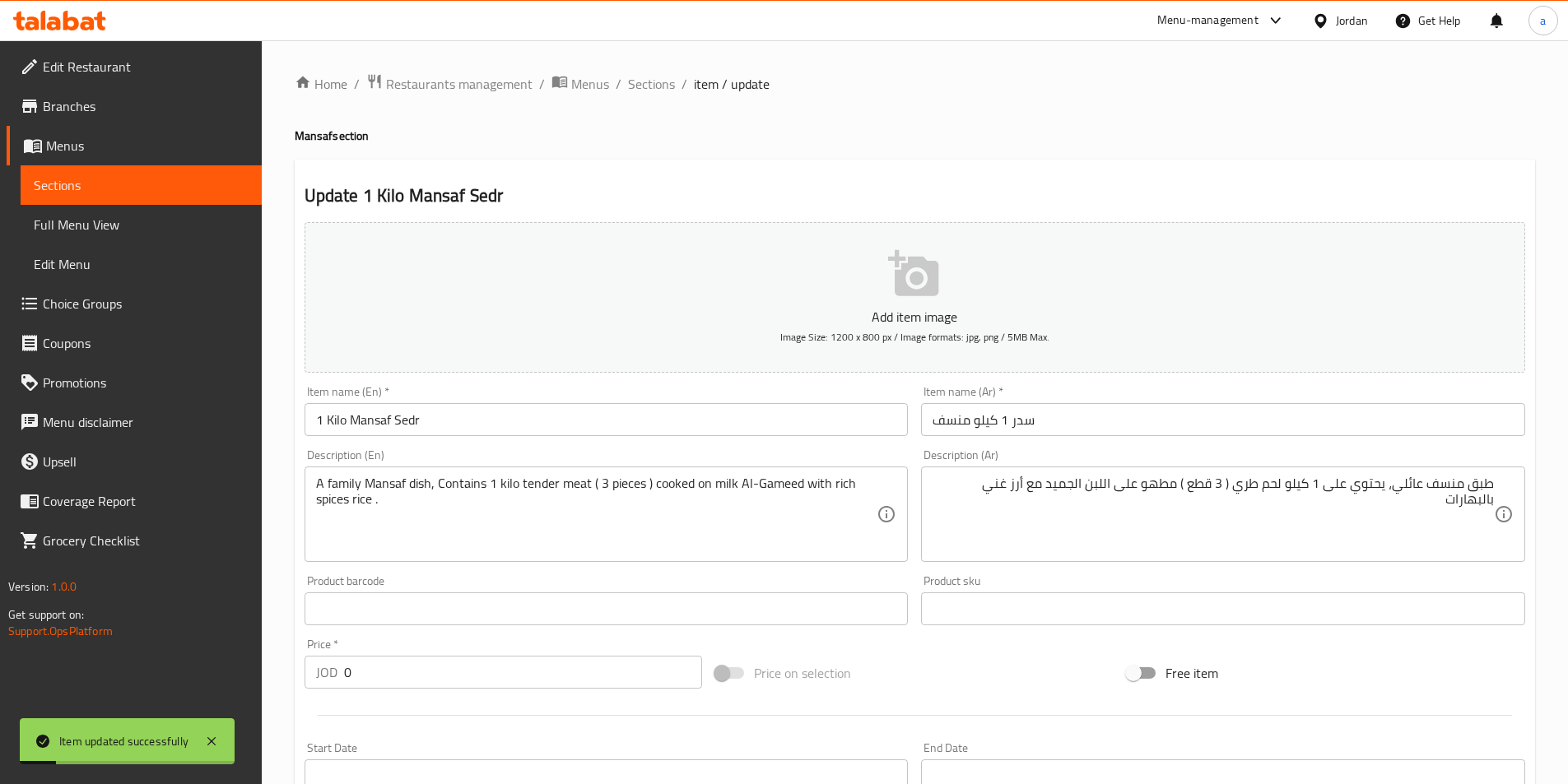
click at [661, 89] on span "Sections" at bounding box center [651, 84] width 47 height 19
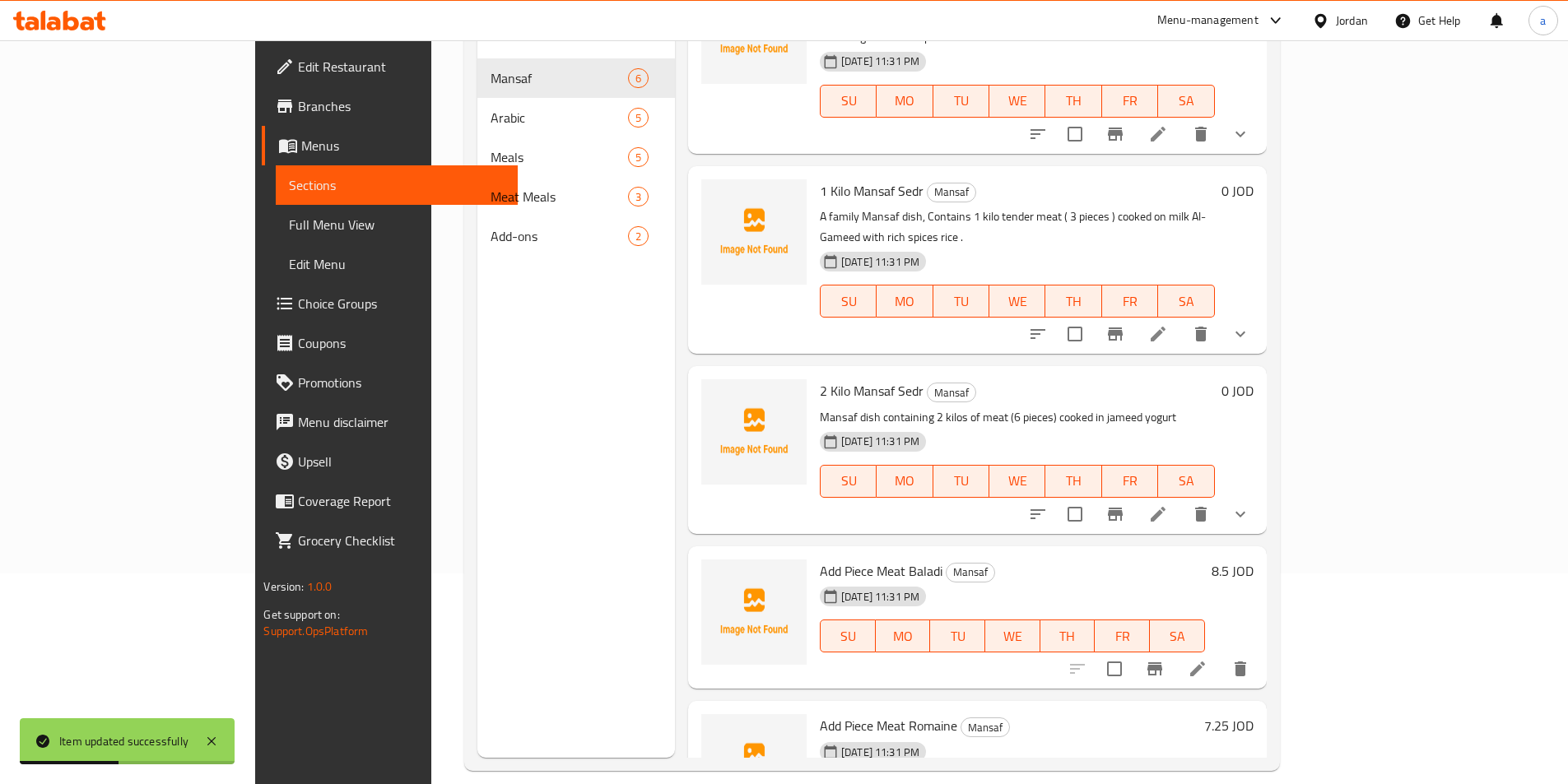
scroll to position [230, 0]
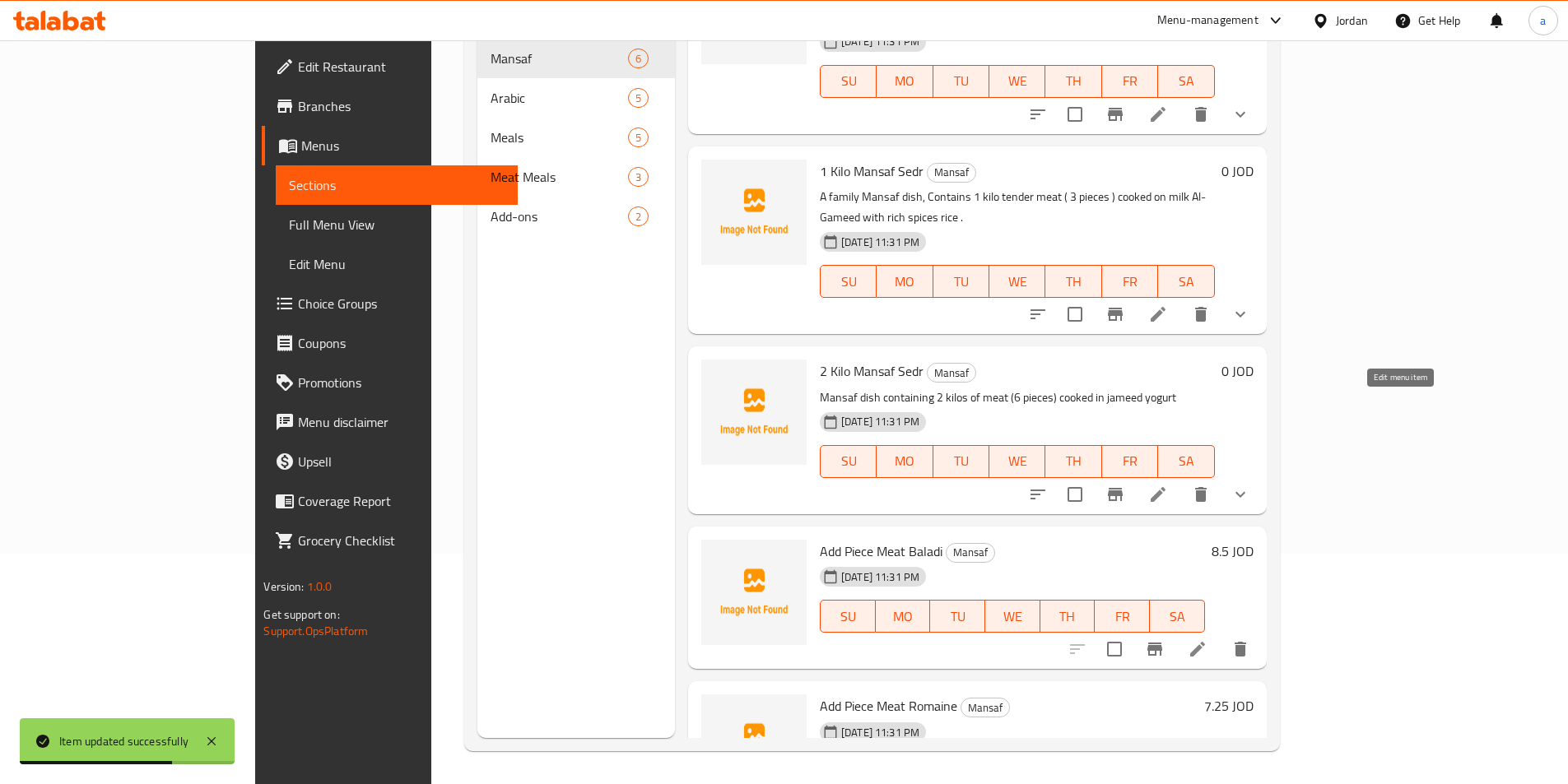
click at [1168, 484] on icon at bounding box center [1157, 494] width 19 height 19
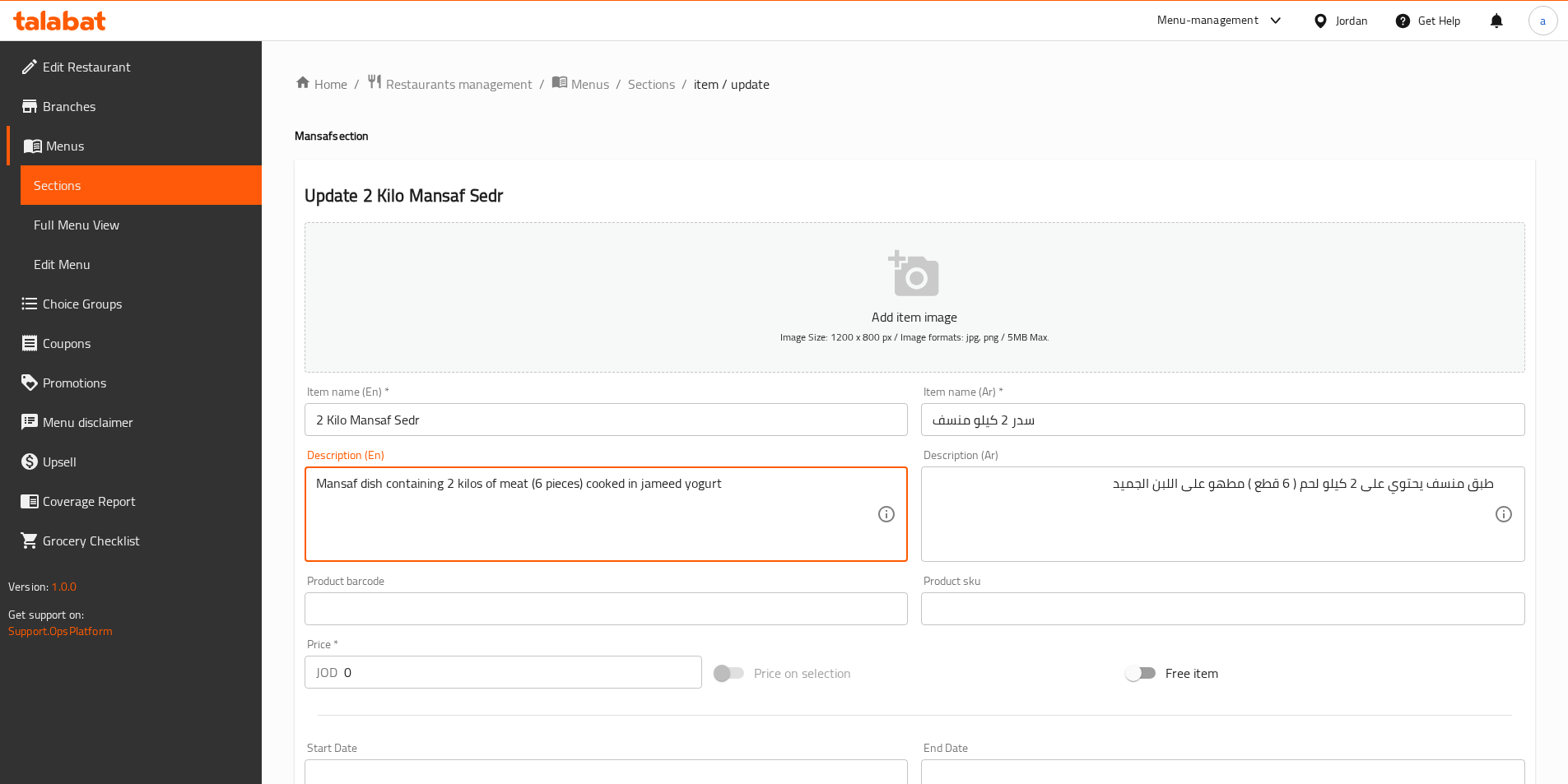
click at [421, 487] on textarea "Mansaf dish containing 2 kilos of meat (6 pieces) cooked in jameed yogurt" at bounding box center [597, 514] width 561 height 78
paste textarea "Contains"
type textarea "Mansaf dish Contains 2 kilos meat (6 pieces) cooked on milk Al-gameed ."
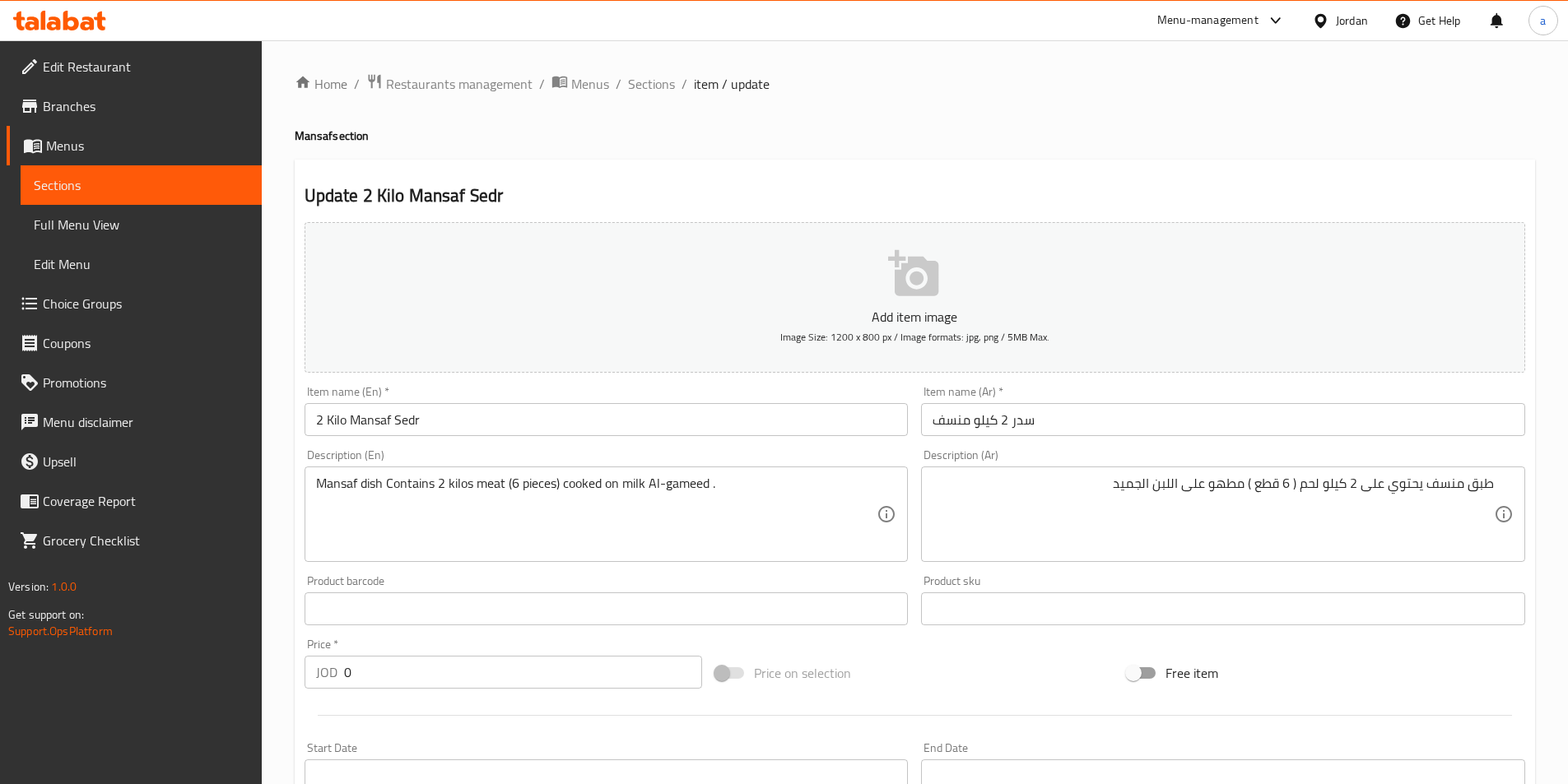
scroll to position [415, 0]
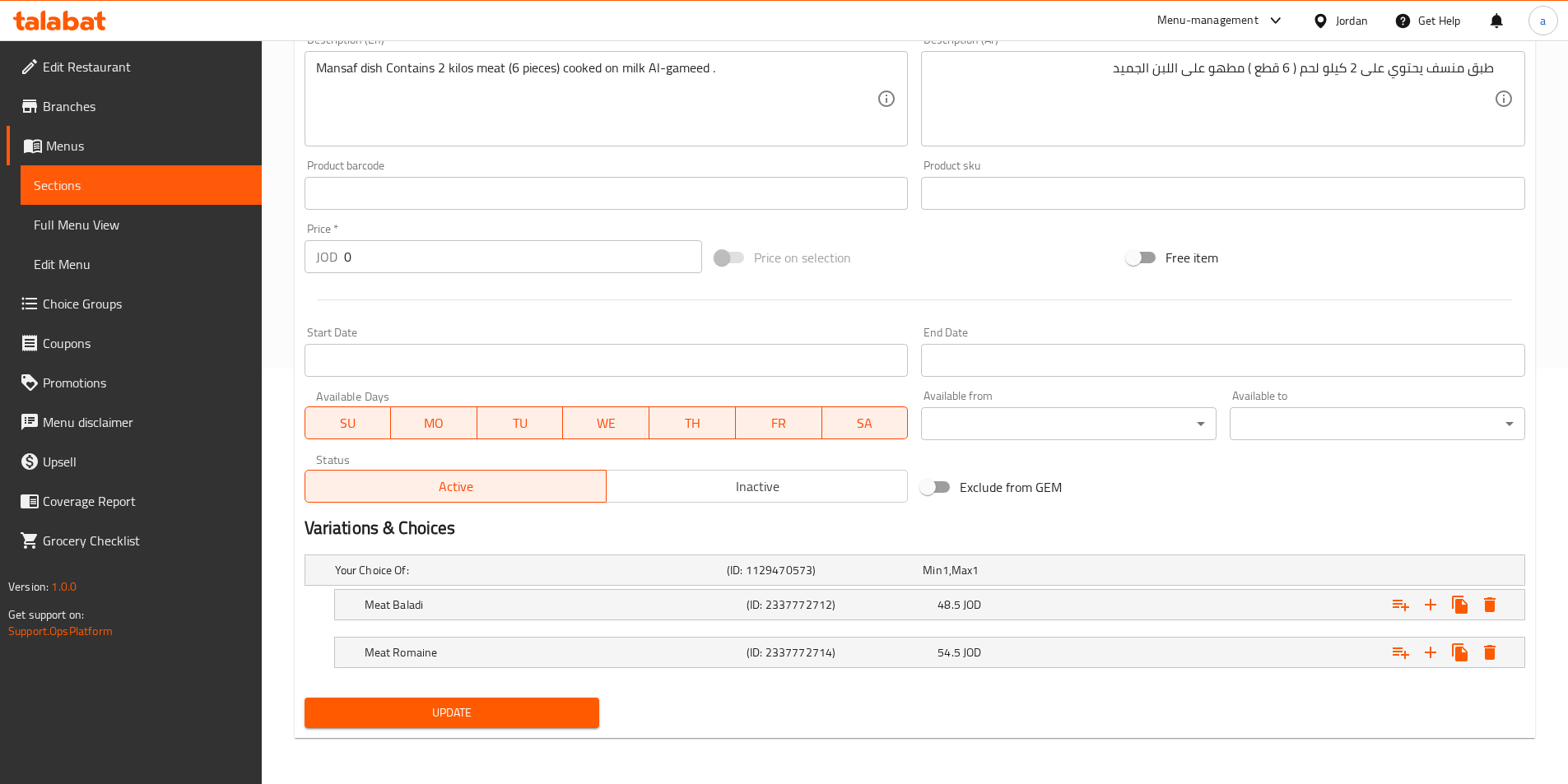
click at [518, 699] on button "Update" at bounding box center [452, 713] width 296 height 31
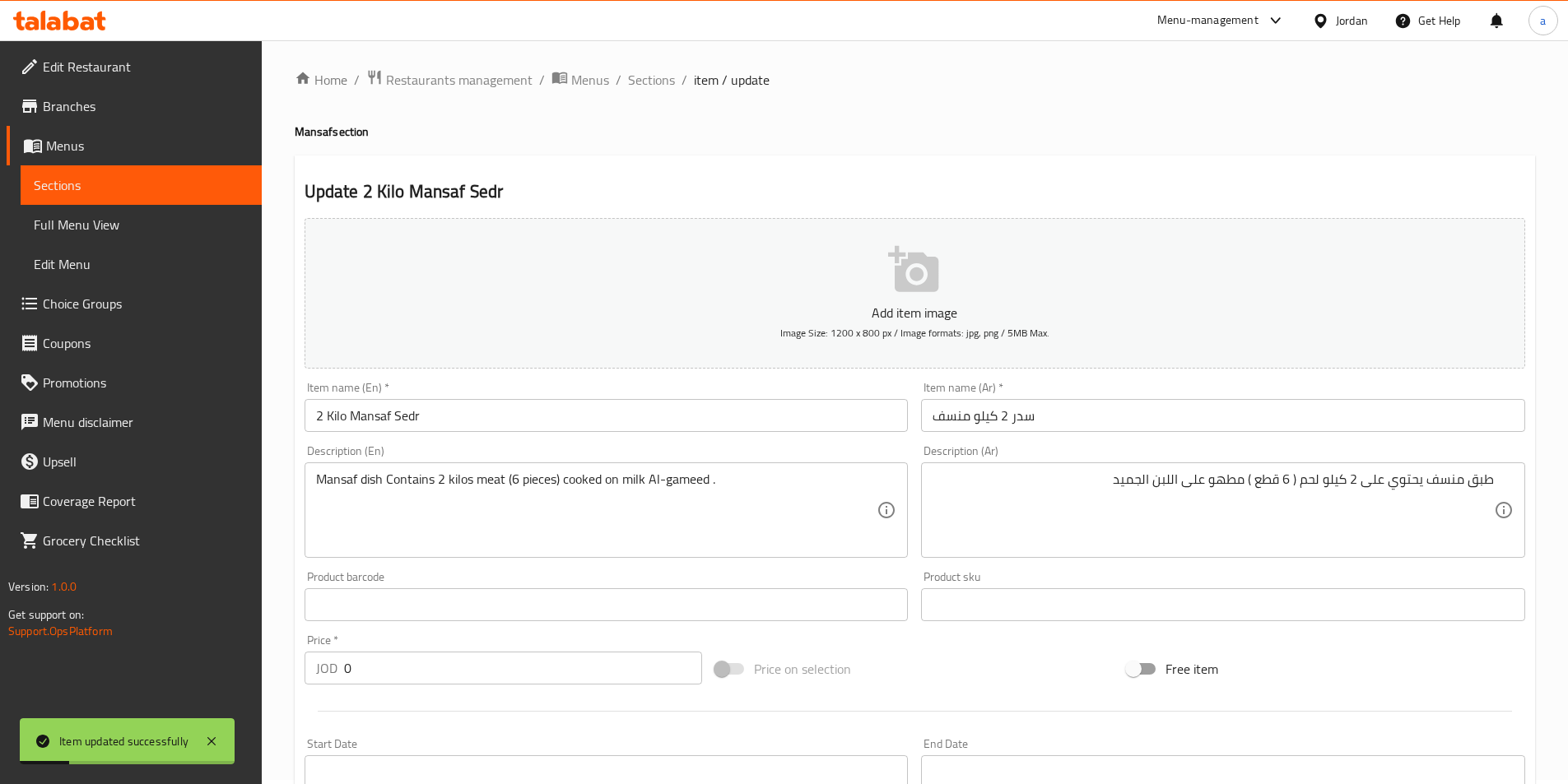
scroll to position [0, 0]
click at [651, 91] on span "Sections" at bounding box center [651, 84] width 47 height 19
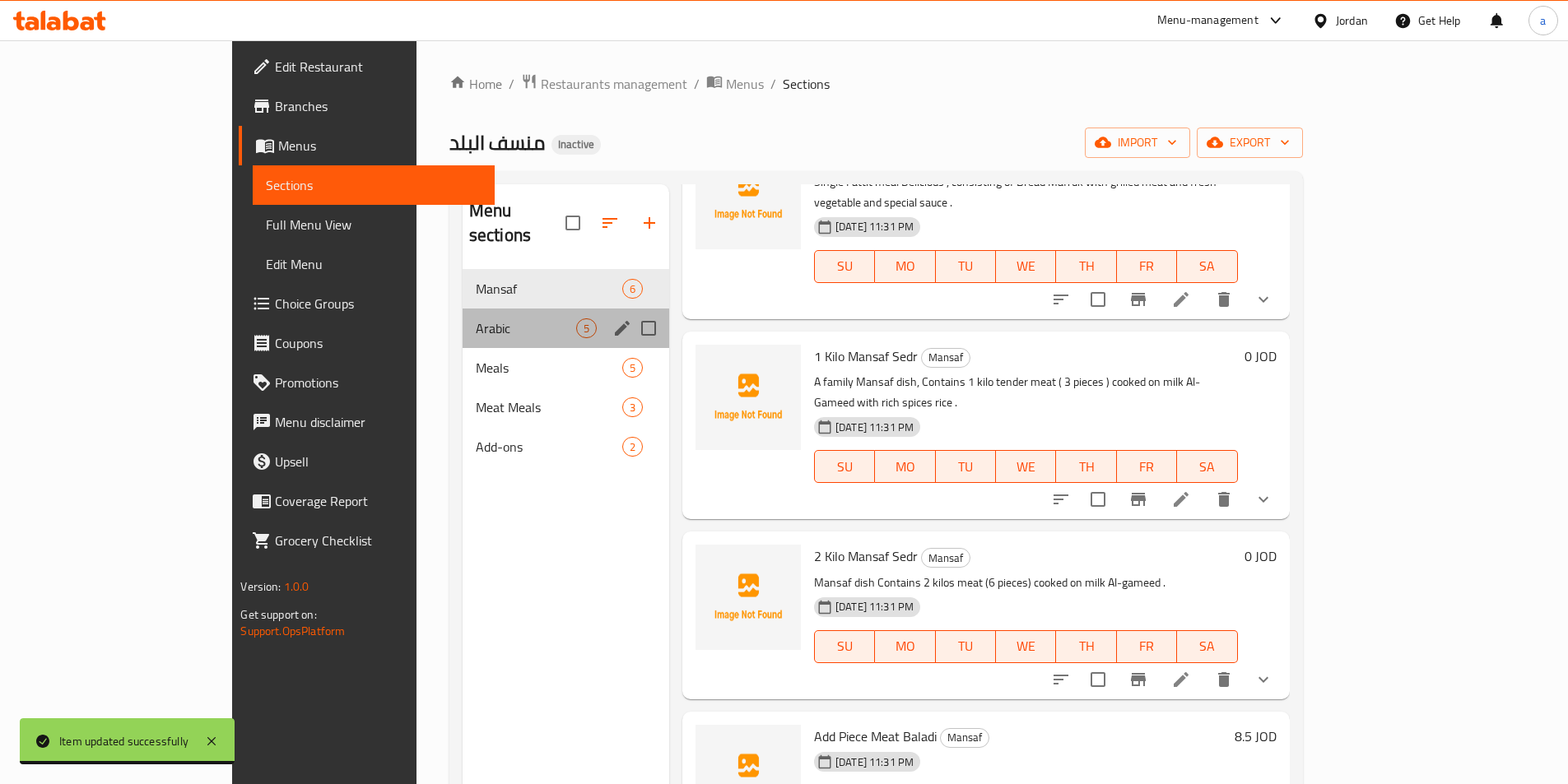
click at [463, 308] on div "Arabic 5" at bounding box center [566, 327] width 206 height 39
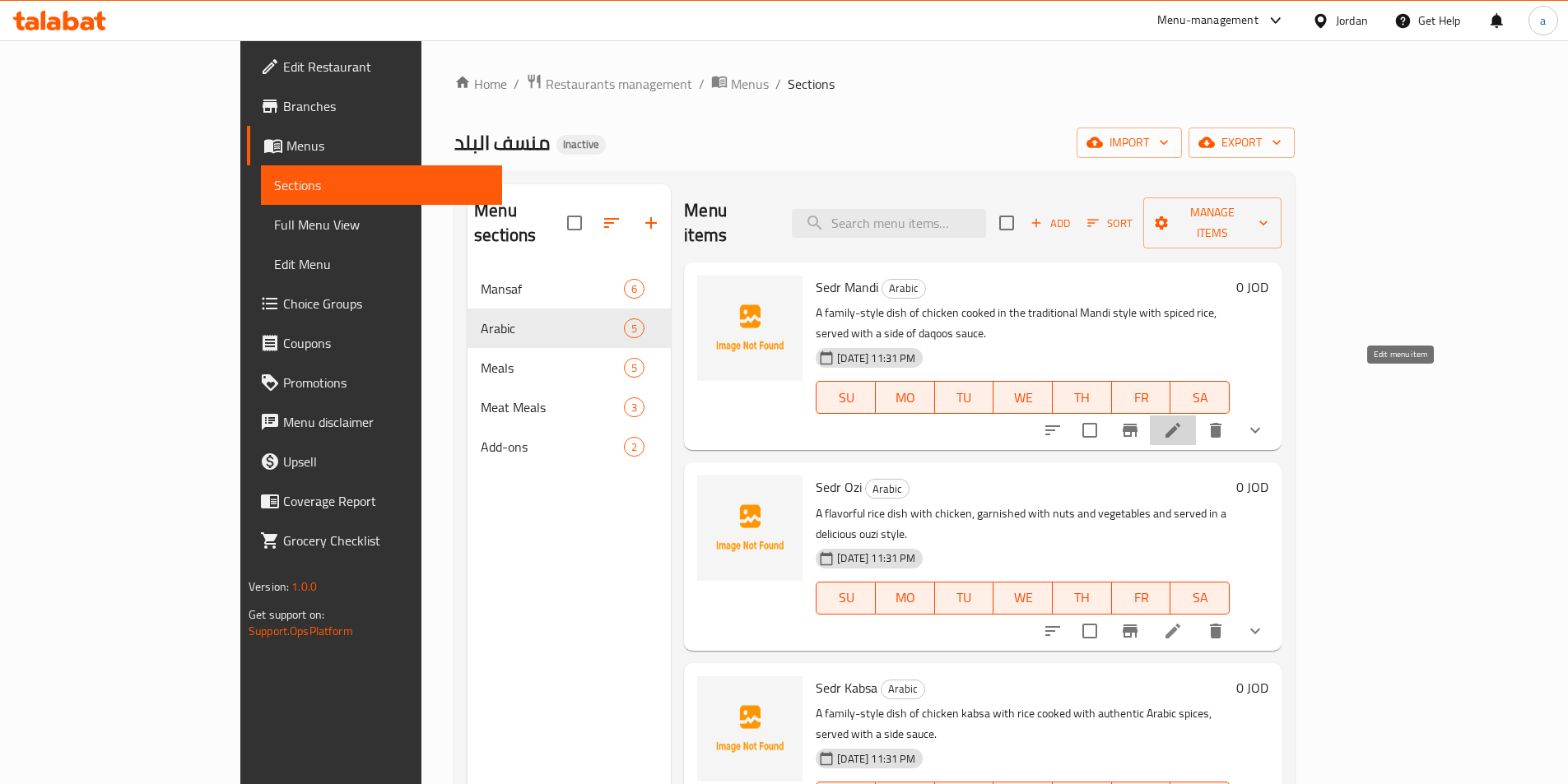
click at [1183, 420] on icon at bounding box center [1173, 430] width 19 height 19
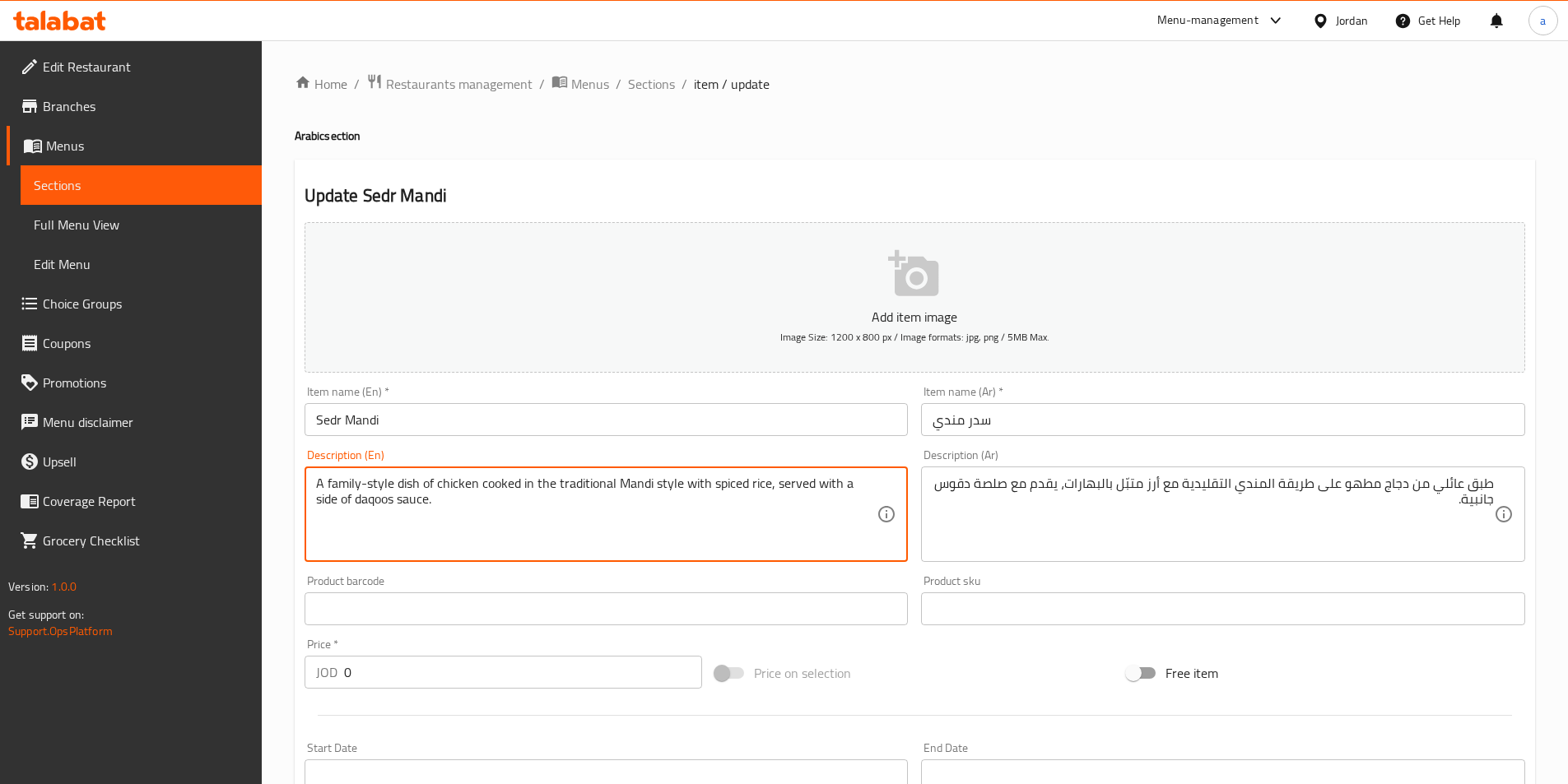
click at [583, 497] on textarea "A family-style dish of chicken cooked in the traditional Mandi style with spice…" at bounding box center [597, 514] width 561 height 78
paste textarea "stewed"
paste textarea "spices"
click at [762, 484] on textarea "Family dish of chicken stewed on Mandi-Style traditional with spices rice with …" at bounding box center [597, 514] width 561 height 78
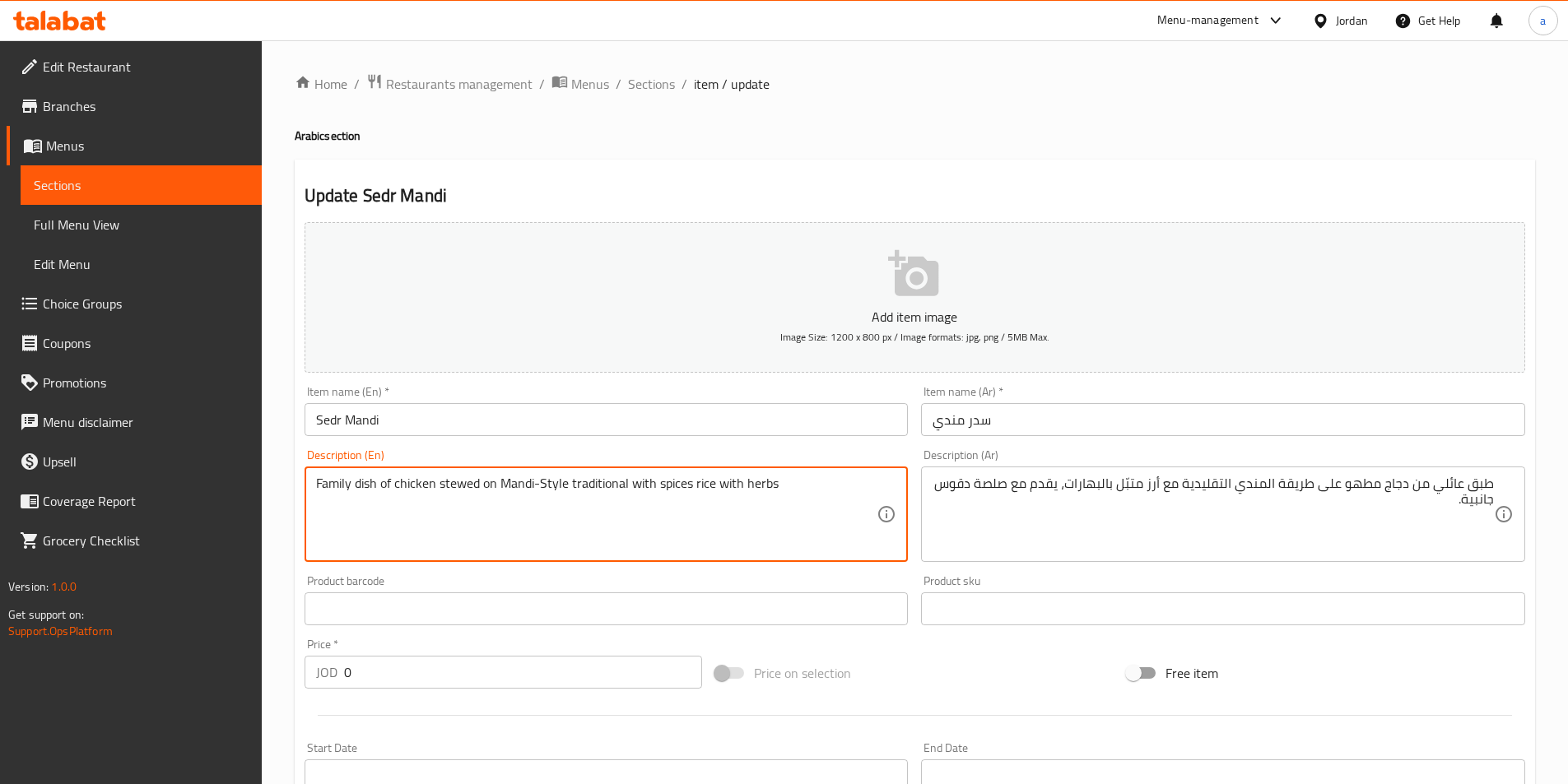
click at [762, 484] on textarea "Family dish of chicken stewed on Mandi-Style traditional with spices rice with …" at bounding box center [597, 514] width 561 height 78
paste textarea "spiced"
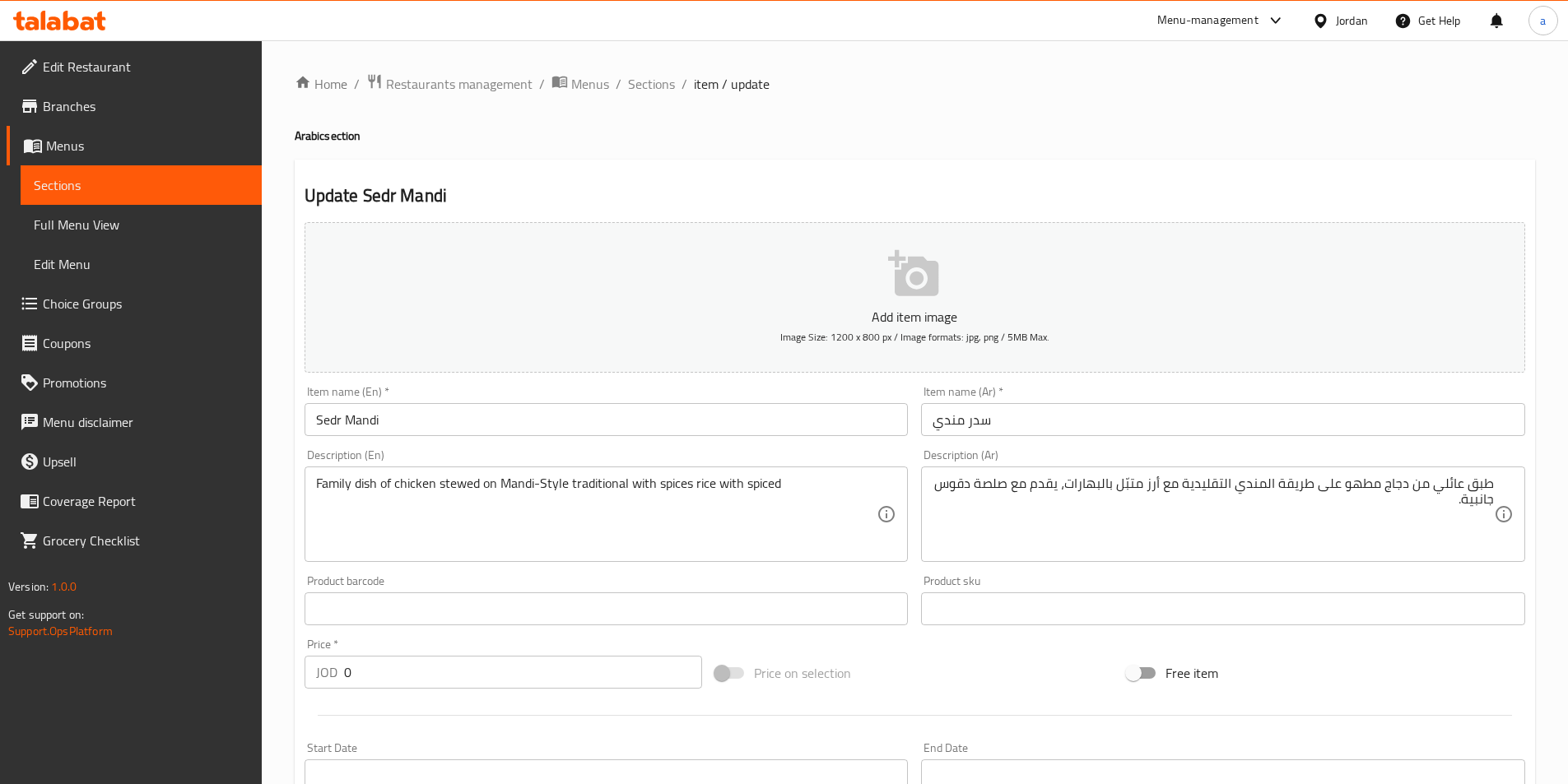
drag, startPoint x: 1164, startPoint y: 482, endPoint x: 1201, endPoint y: 481, distance: 37.0
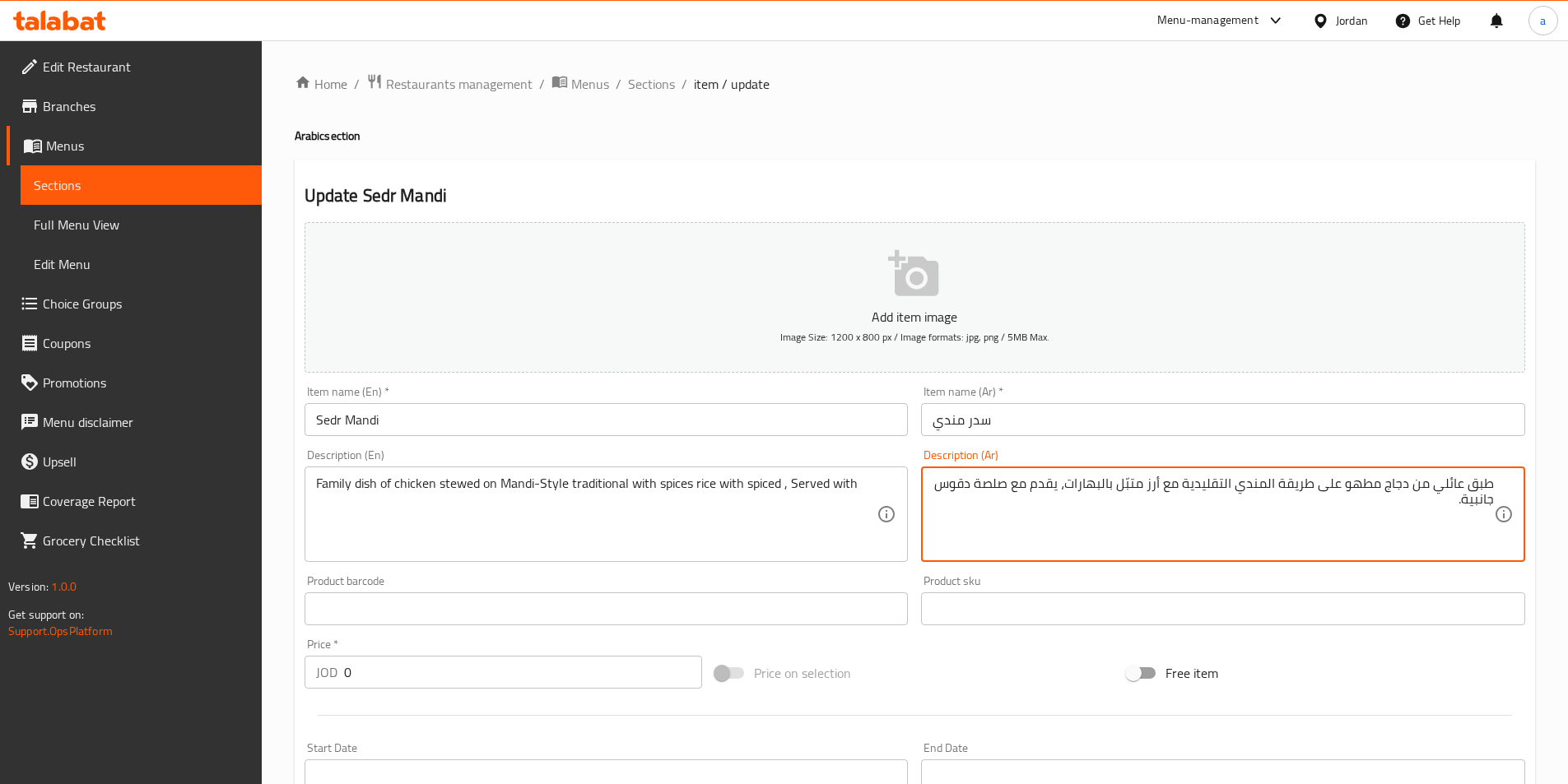
click at [1087, 483] on textarea "طبق عائلي من دجاج مطهو على طريقة المندي التقليدية مع أرز متبّل بالبهارات، يقدم …" at bounding box center [1213, 514] width 561 height 78
click at [994, 482] on textarea "طبق عائلي من دجاج مطهو على طريقة المندي التقليدية مع أرز متبّل بالبهارات، يقدم …" at bounding box center [1213, 514] width 561 height 78
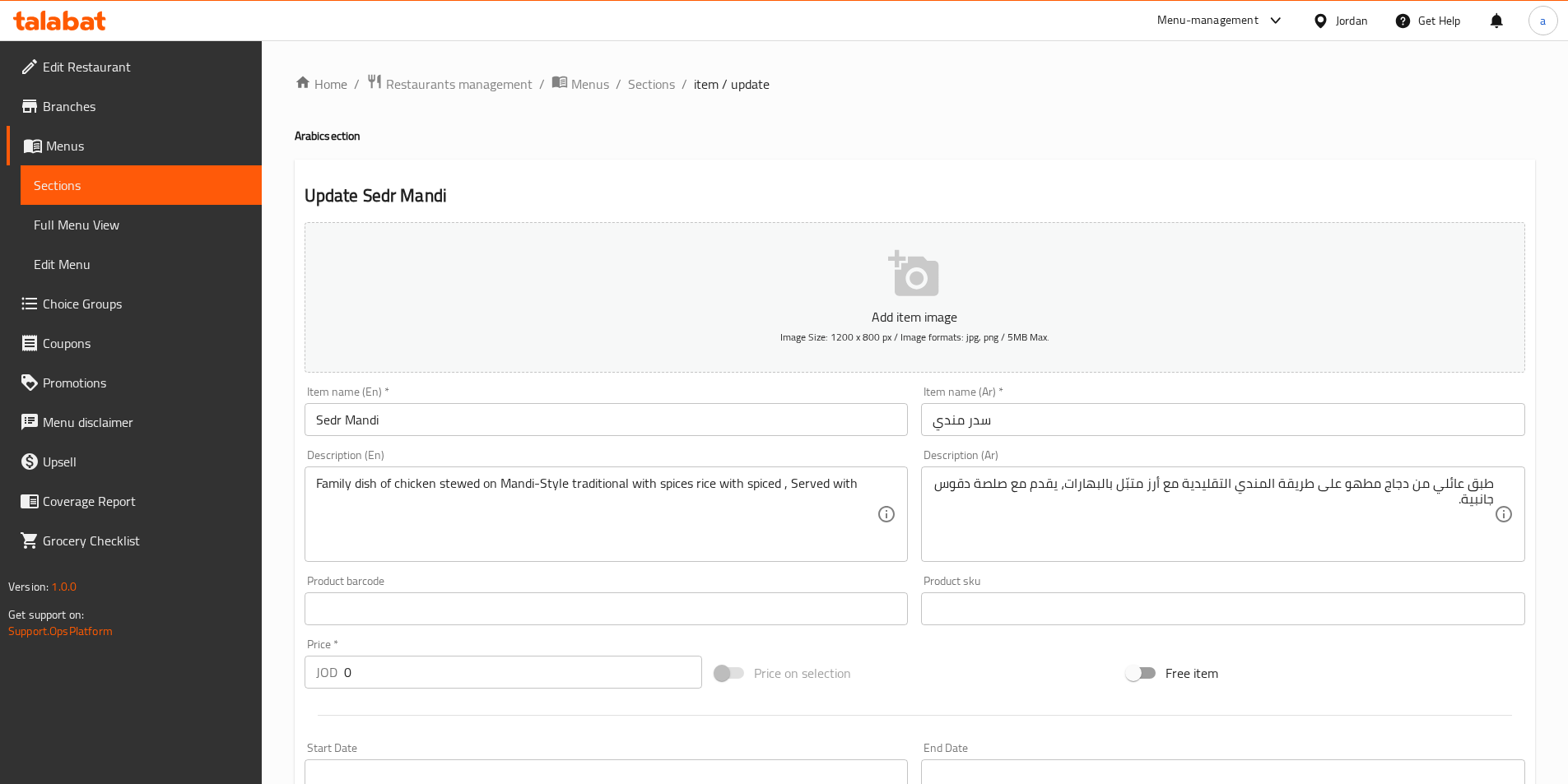
drag, startPoint x: 861, startPoint y: 498, endPoint x: 874, endPoint y: 504, distance: 14.3
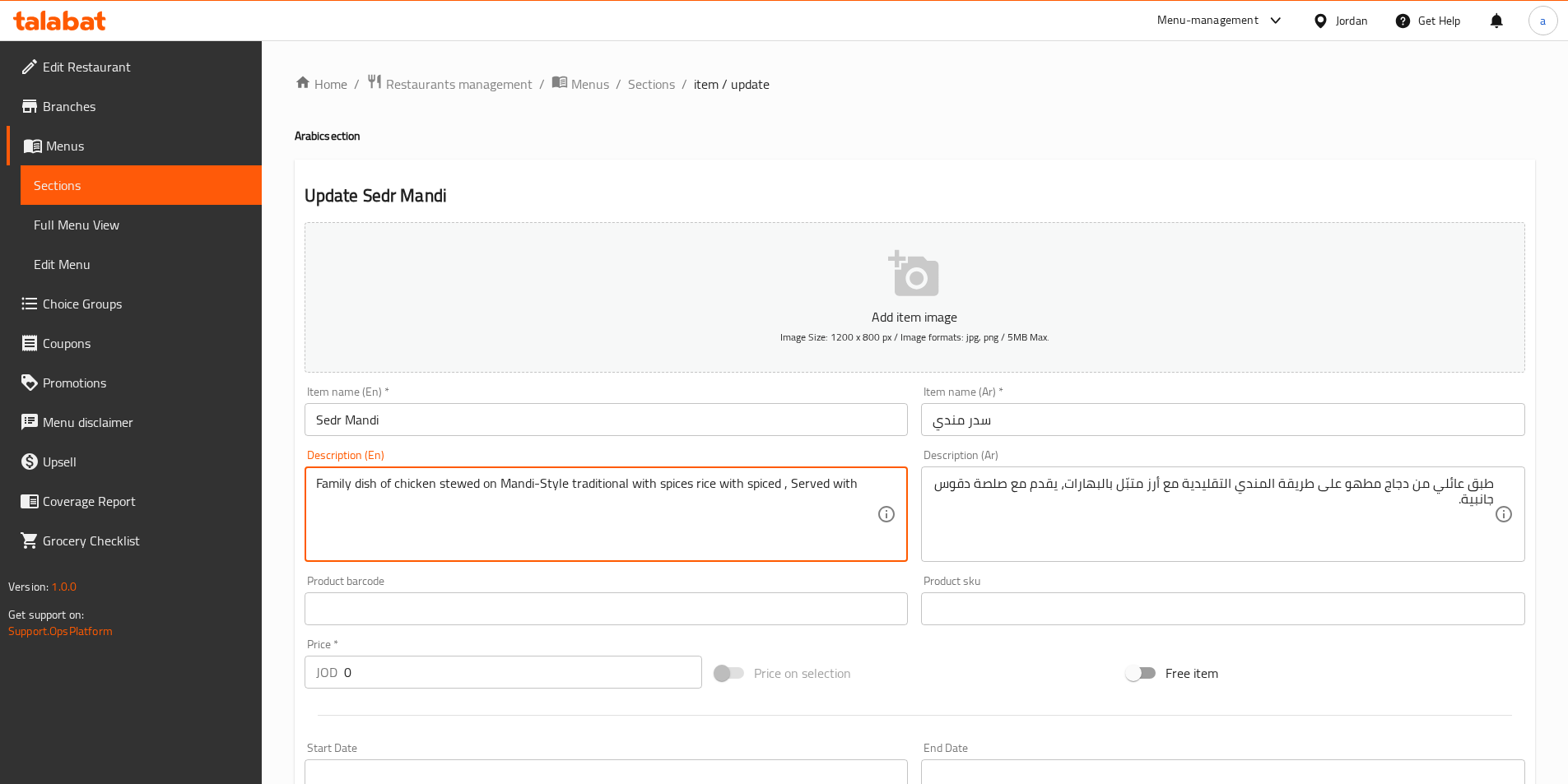
paste textarea "Daqoos Sauce"
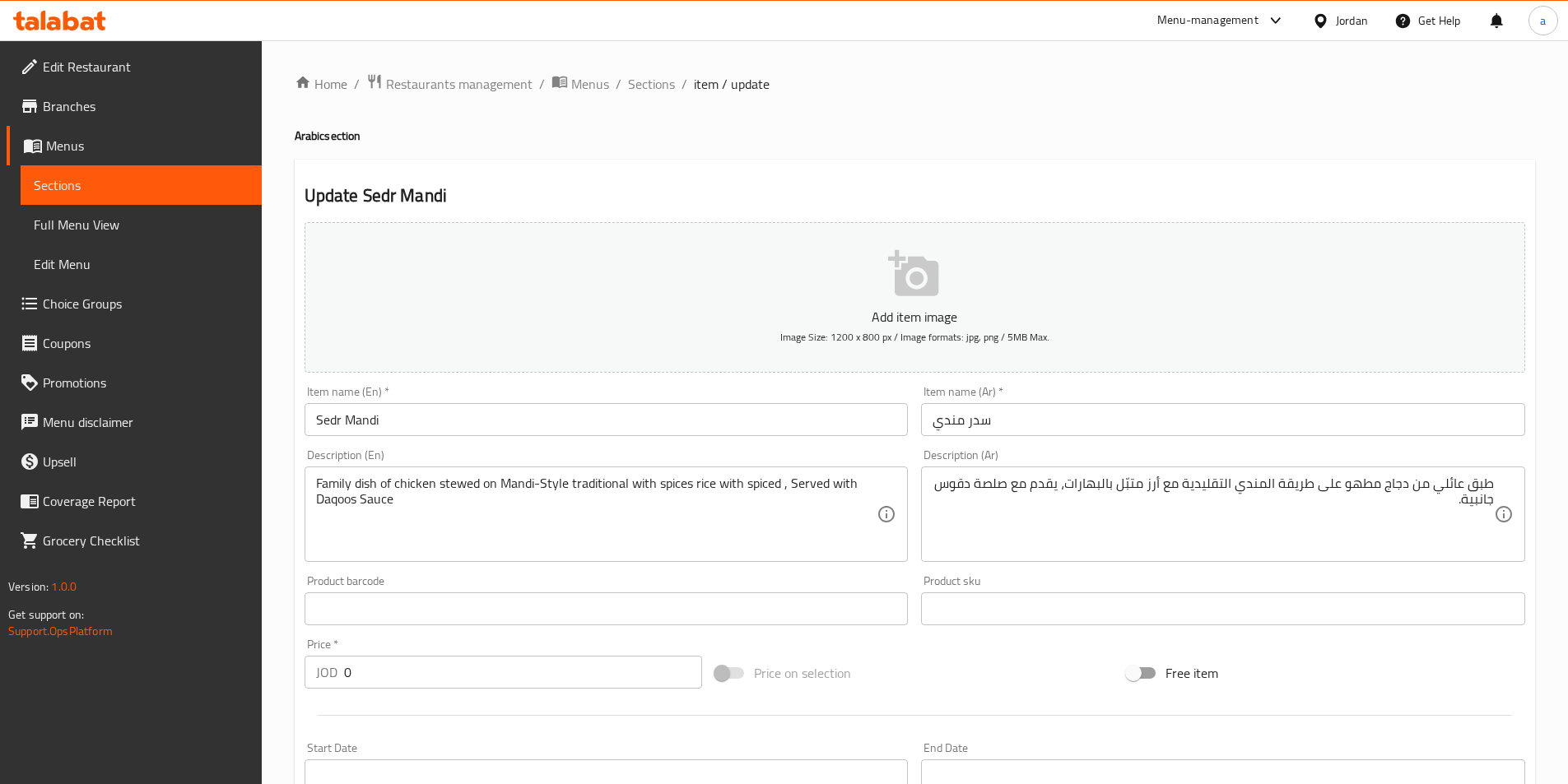
click at [431, 511] on textarea "Family dish of chicken stewed on Mandi-Style traditional with spices rice with …" at bounding box center [597, 514] width 561 height 78
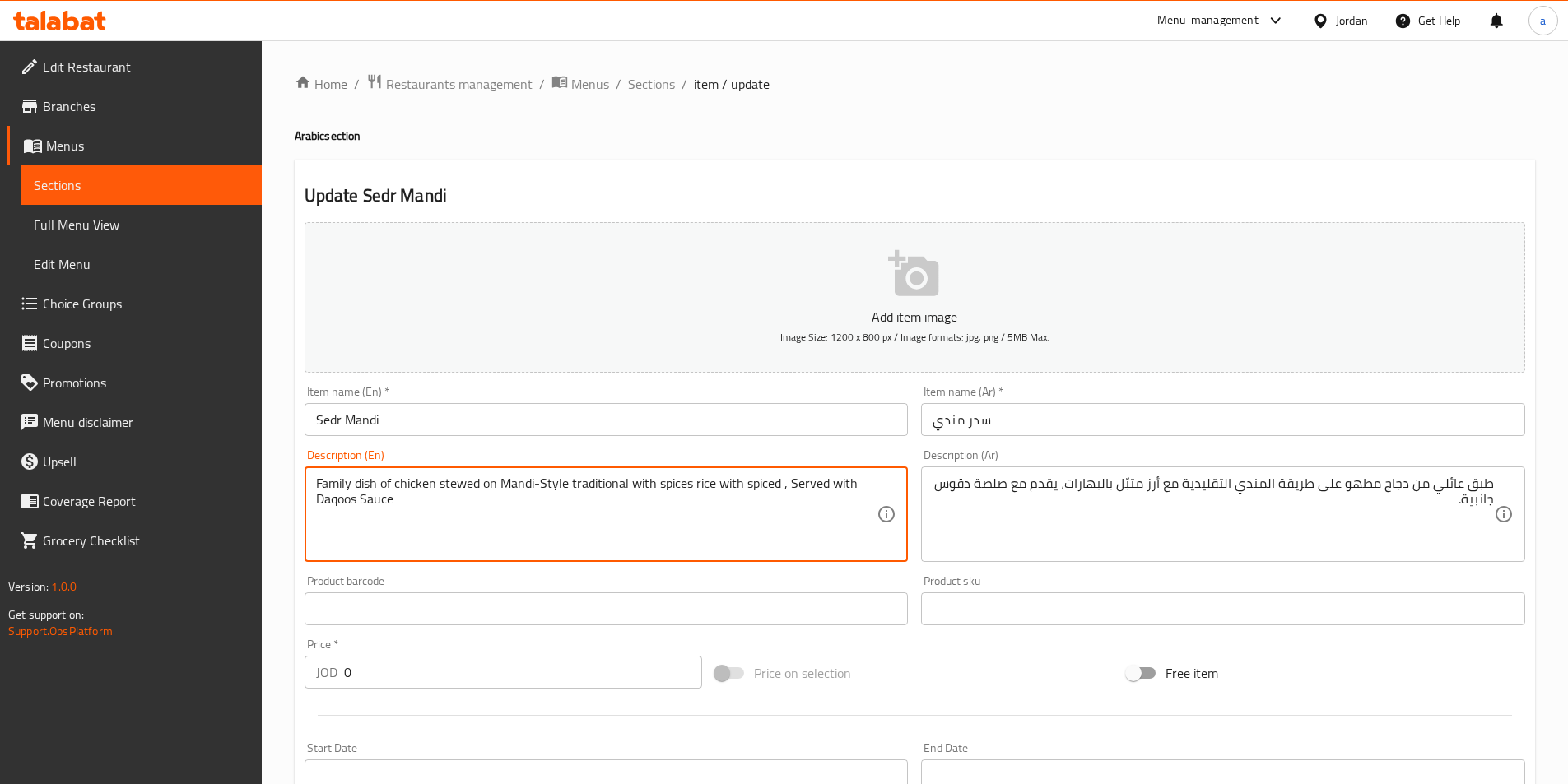
paste textarea "Side Dishes"
click at [444, 502] on textarea "Family dish of chicken stewed on Mandi-Style traditional with spices rice with …" at bounding box center [597, 514] width 561 height 78
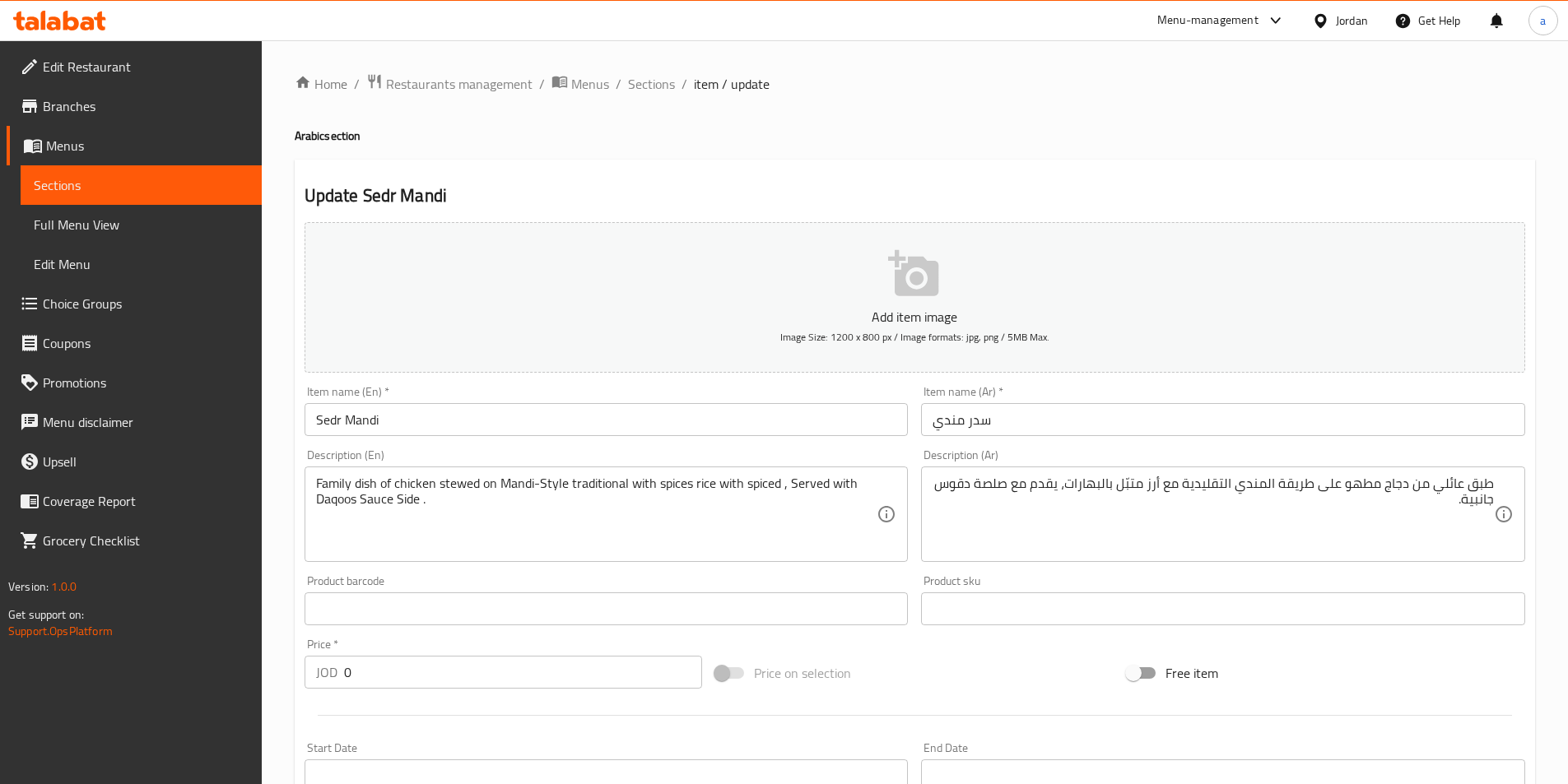
click at [720, 487] on textarea "Family dish of chicken stewed on Mandi-Style traditional with spices rice with …" at bounding box center [597, 514] width 561 height 78
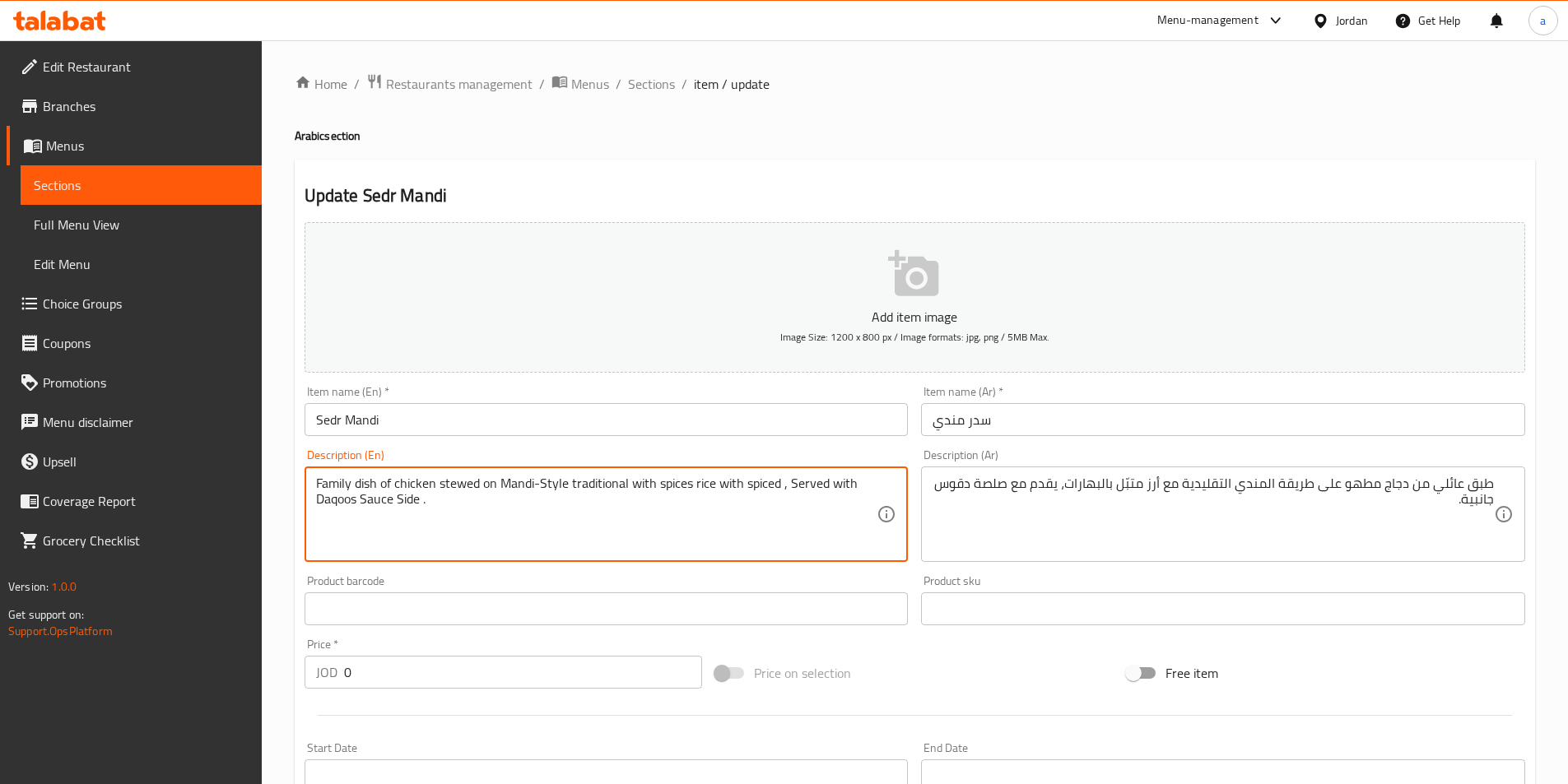
click at [720, 487] on textarea "Family dish of chicken stewed on Mandi-Style traditional with spices rice with …" at bounding box center [597, 514] width 561 height 78
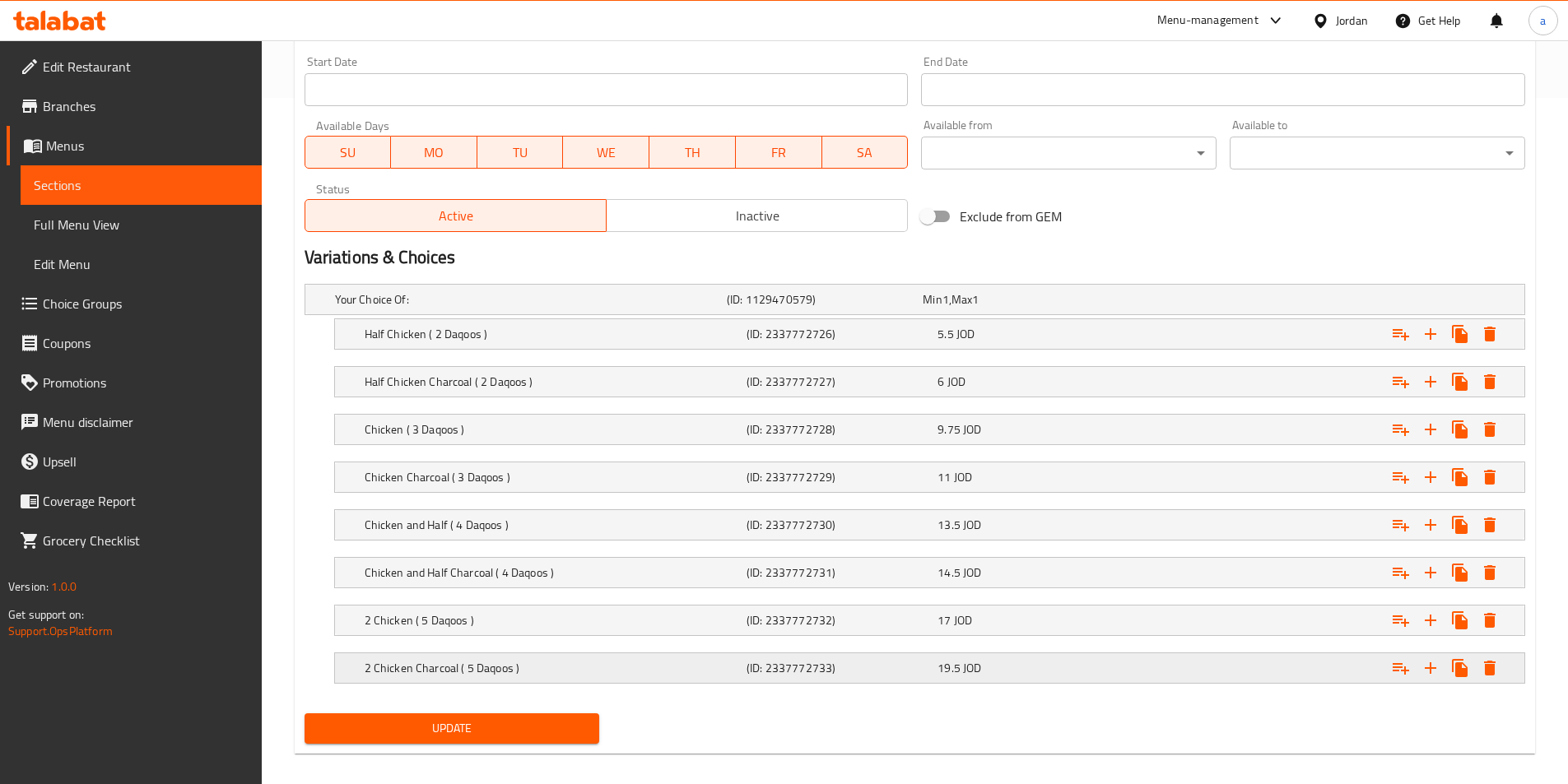
scroll to position [701, 0]
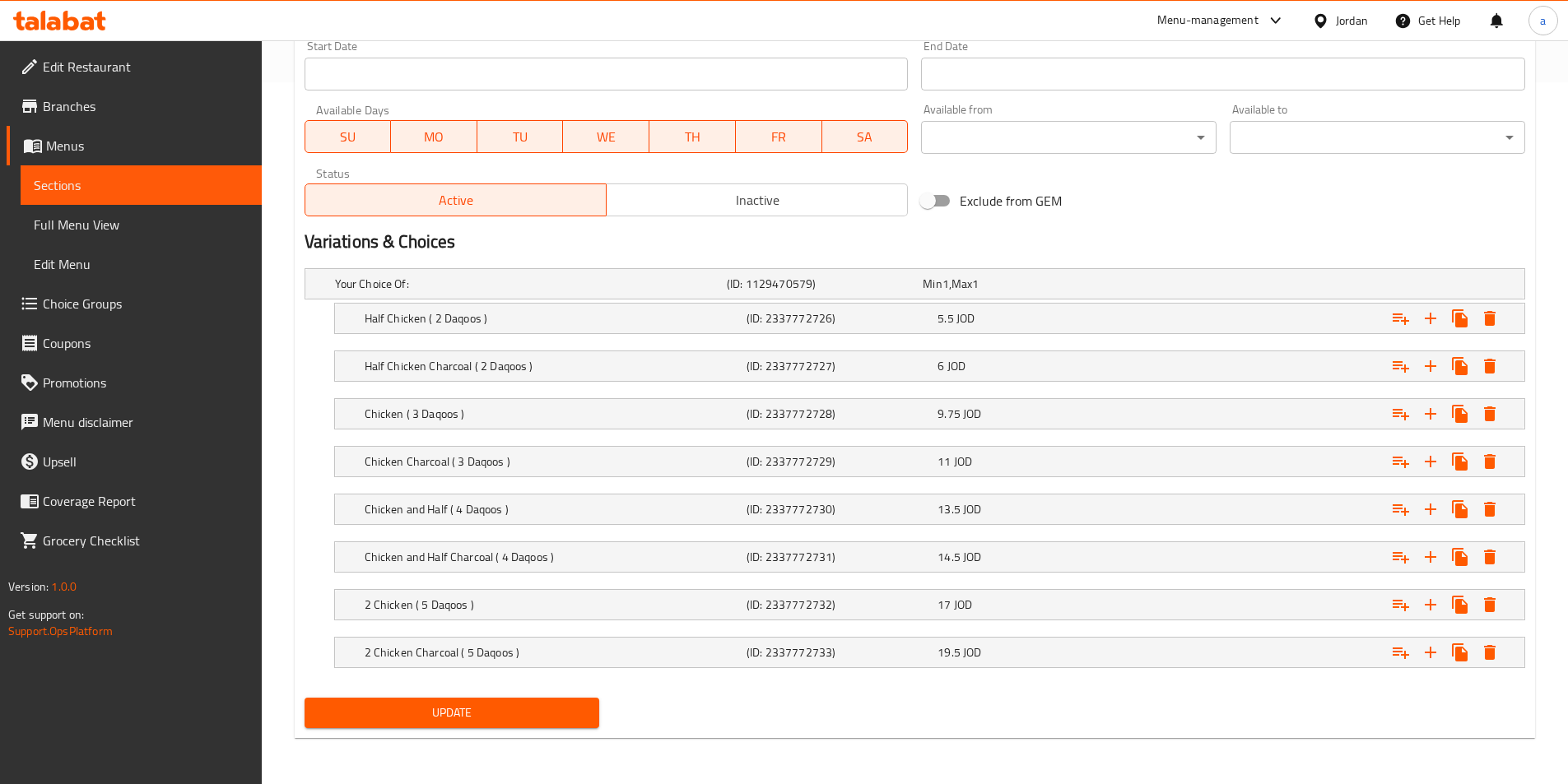
type textarea "Family dish of chicken stewed on Mandi-Style traditional with spices rice spice…"
click at [562, 707] on span "Update" at bounding box center [452, 712] width 269 height 20
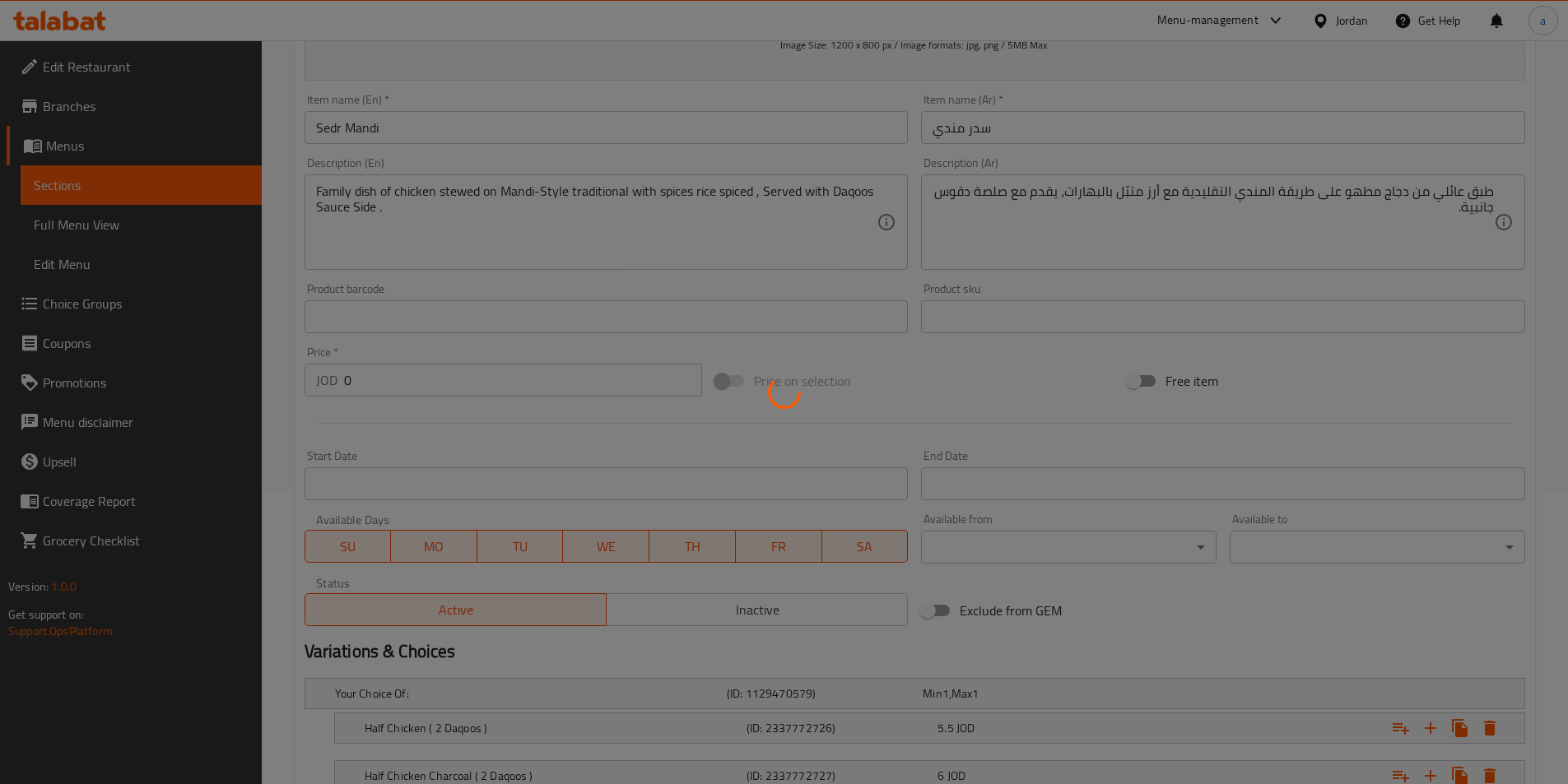
scroll to position [126, 0]
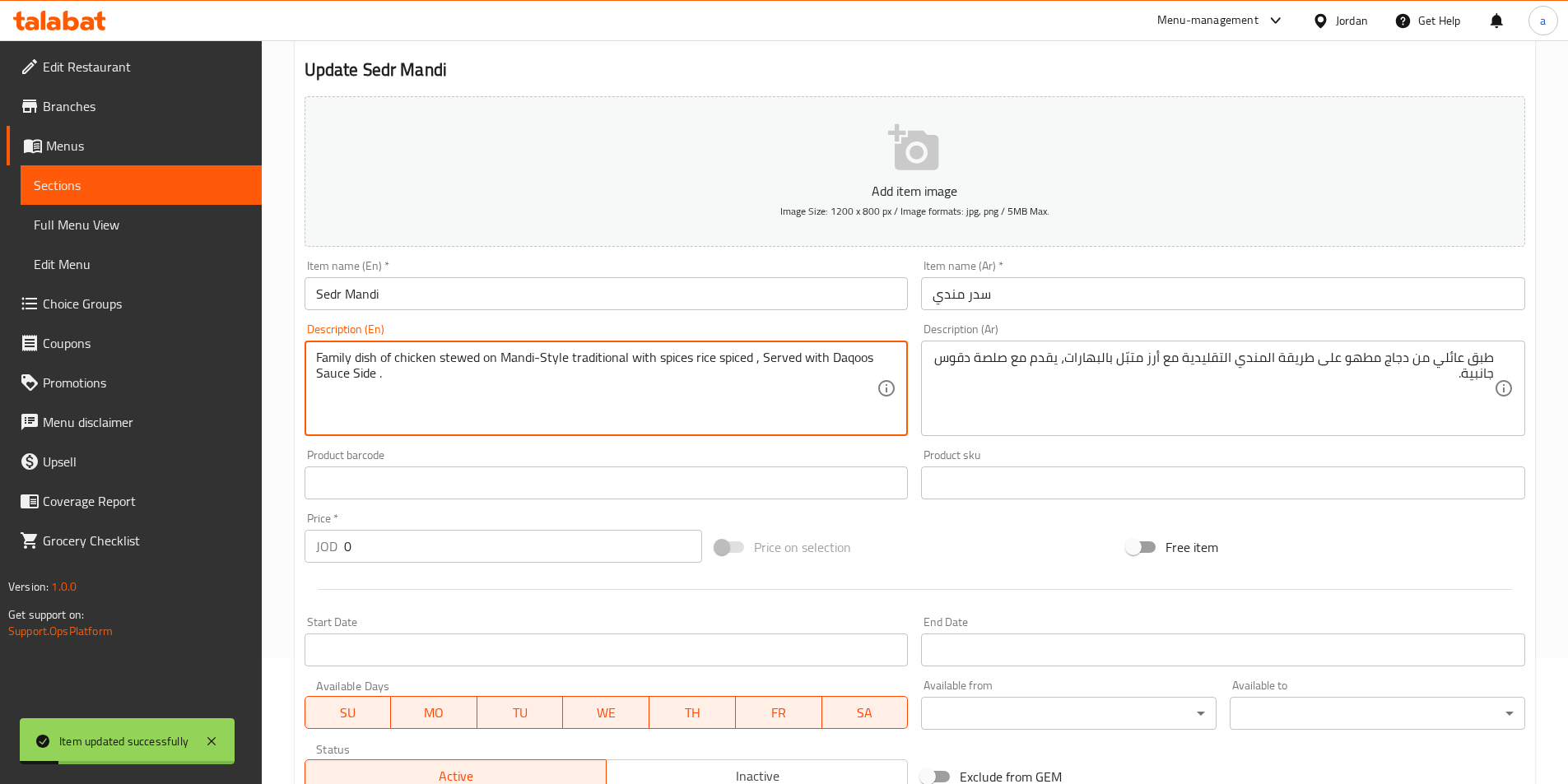
drag, startPoint x: 658, startPoint y: 358, endPoint x: 713, endPoint y: 363, distance: 55.2
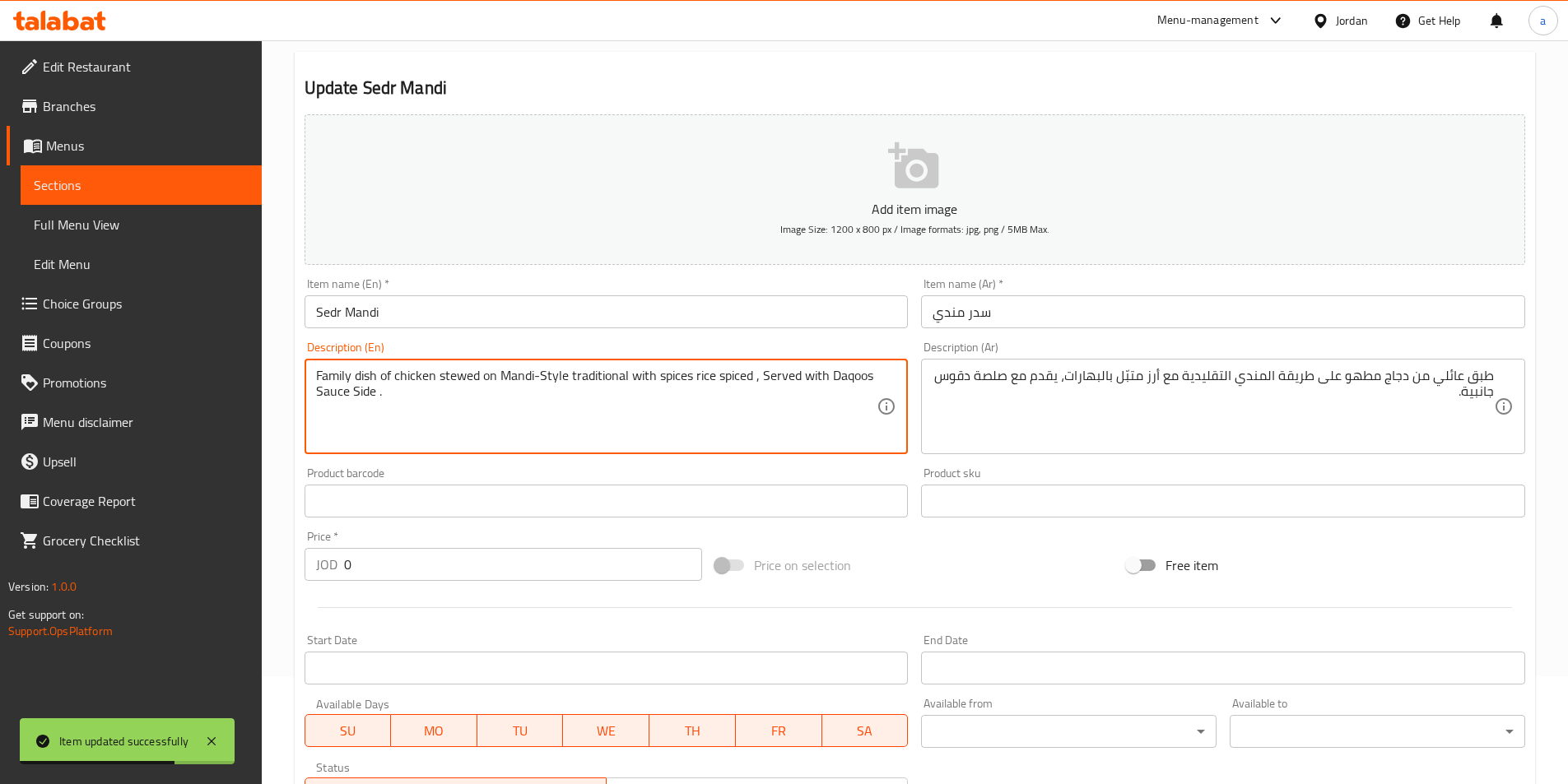
scroll to position [0, 0]
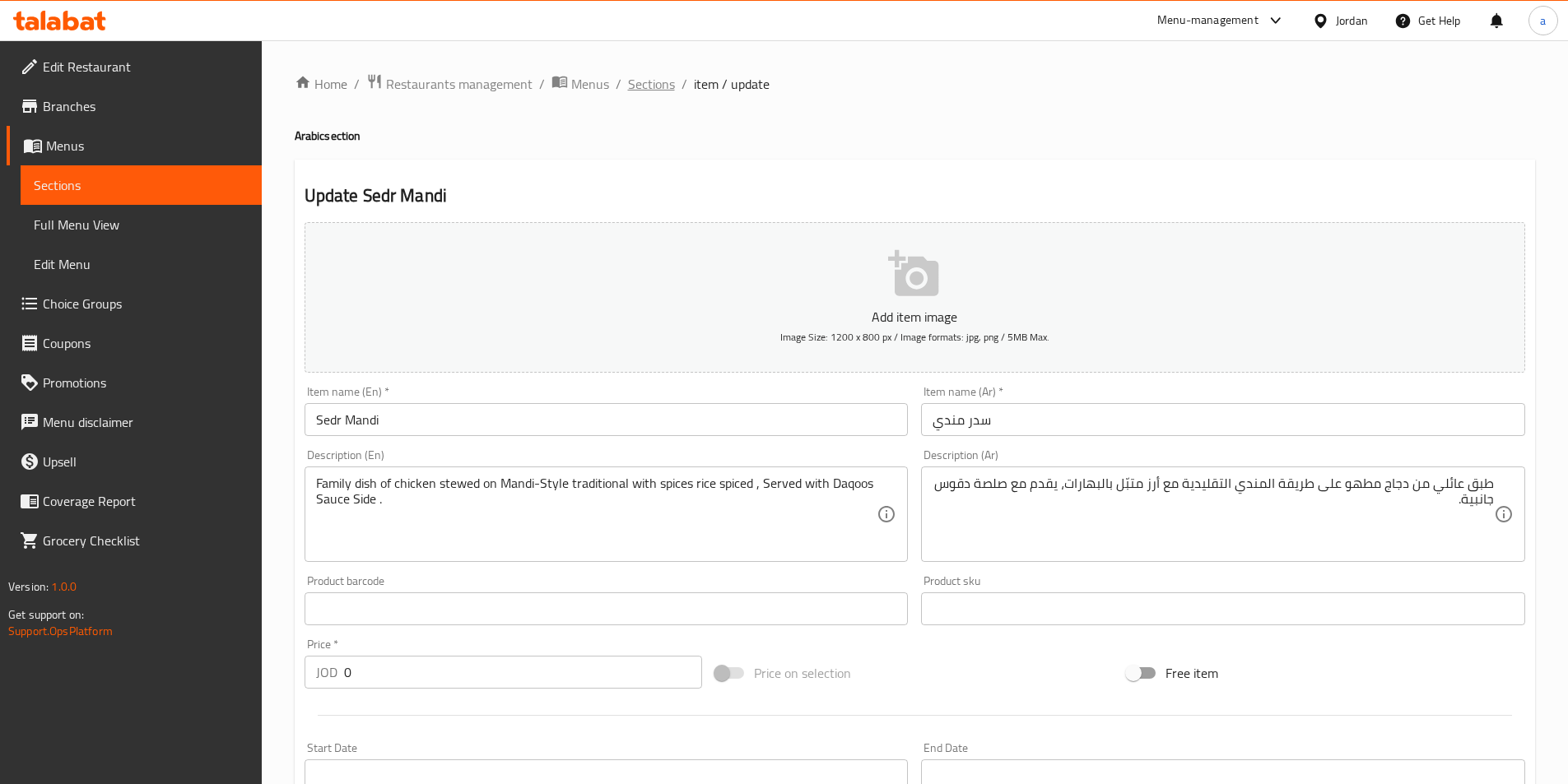
click at [652, 84] on span "Sections" at bounding box center [651, 84] width 47 height 19
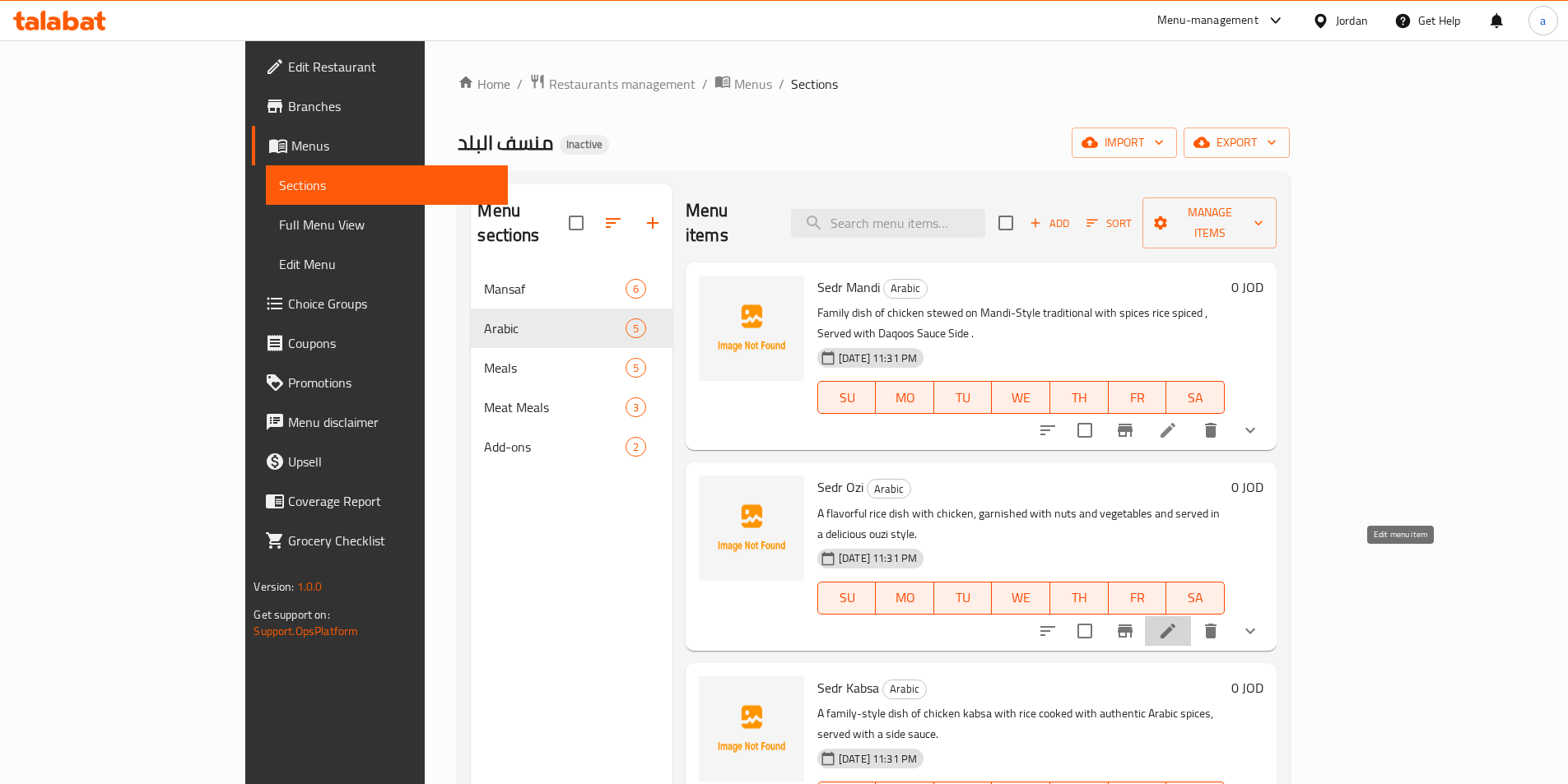
click at [1175, 623] on icon at bounding box center [1167, 630] width 14 height 14
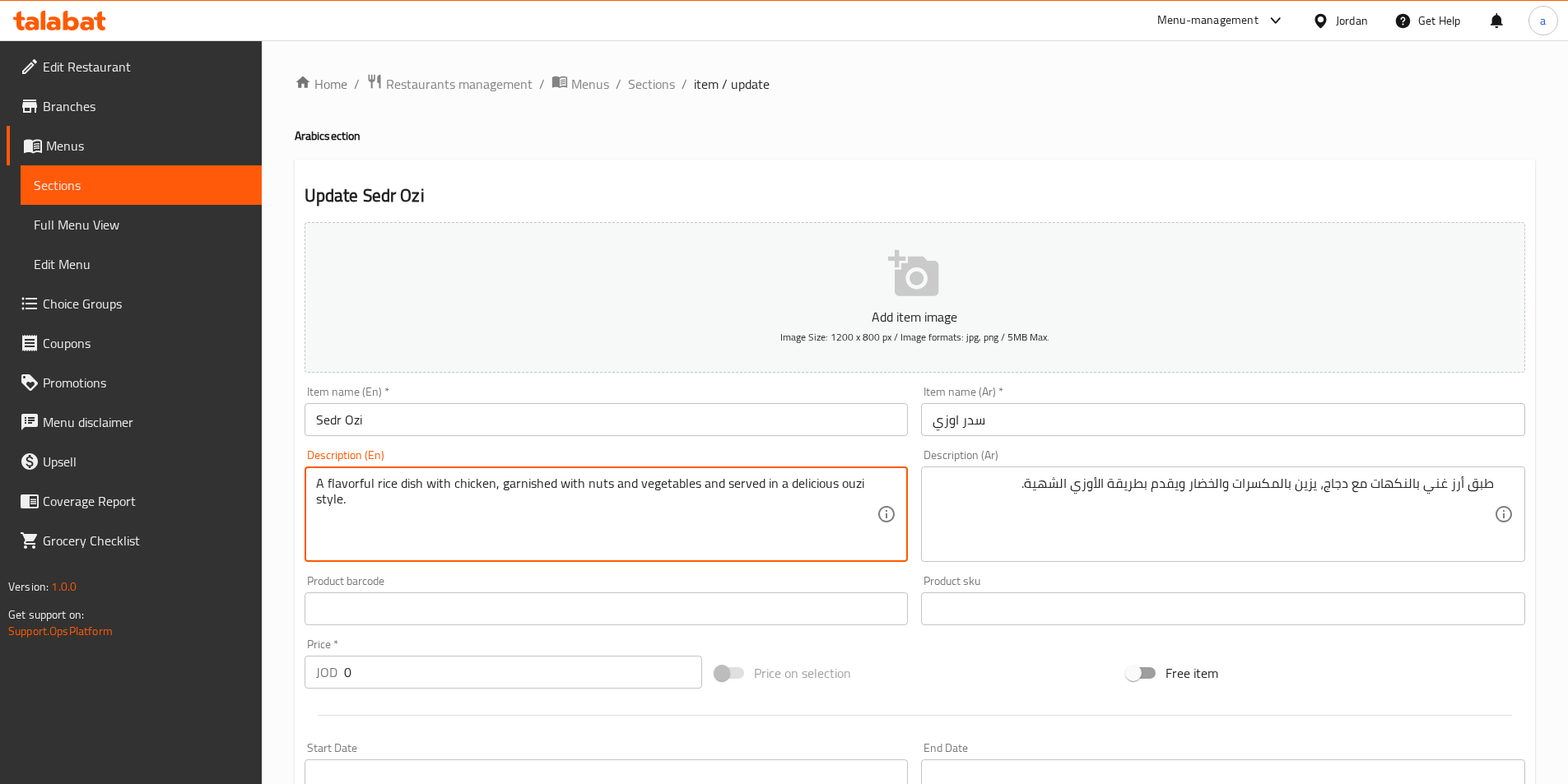
click at [820, 532] on textarea "A flavorful rice dish with chicken, garnished with nuts and vegetables and serv…" at bounding box center [597, 514] width 561 height 78
type textarea "\"
type textarea "ق"
click at [572, 493] on textarea "Rice dish rich of flavors ," at bounding box center [597, 514] width 561 height 78
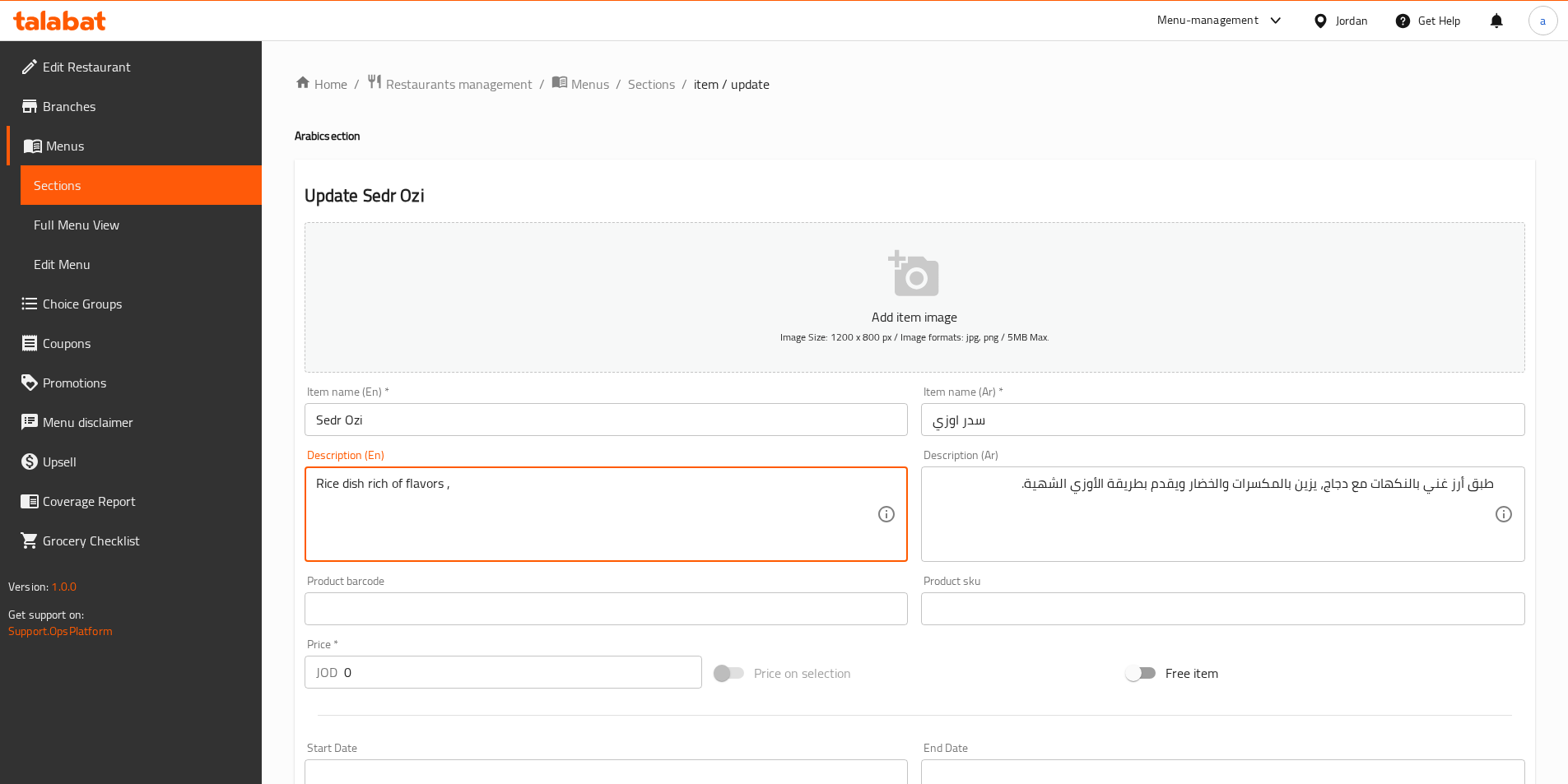
paste textarea "Garnish"
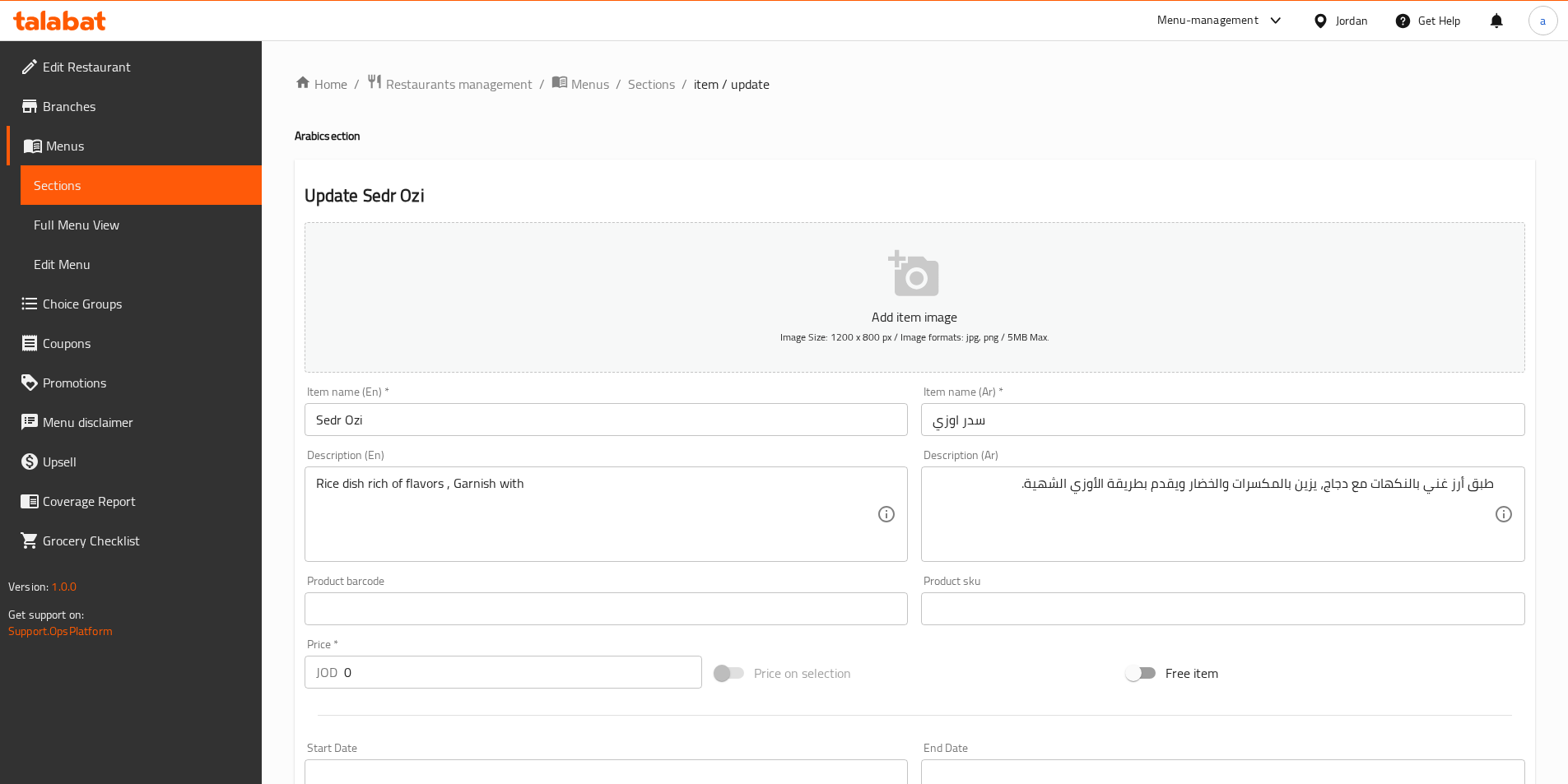
click at [562, 511] on textarea "Rice dish rich of flavors , Garnish with" at bounding box center [597, 514] width 561 height 78
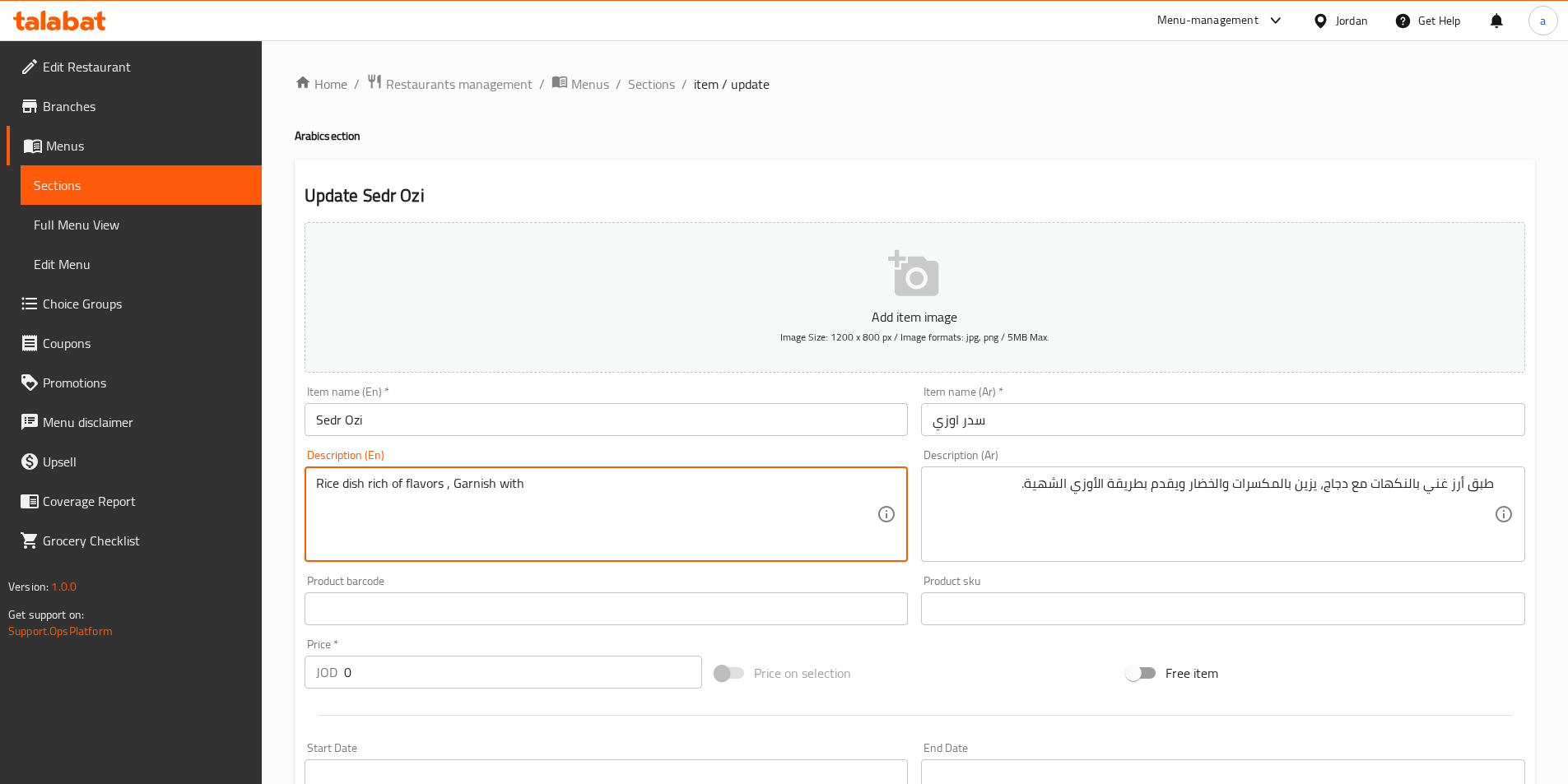
paste textarea "Nuts"
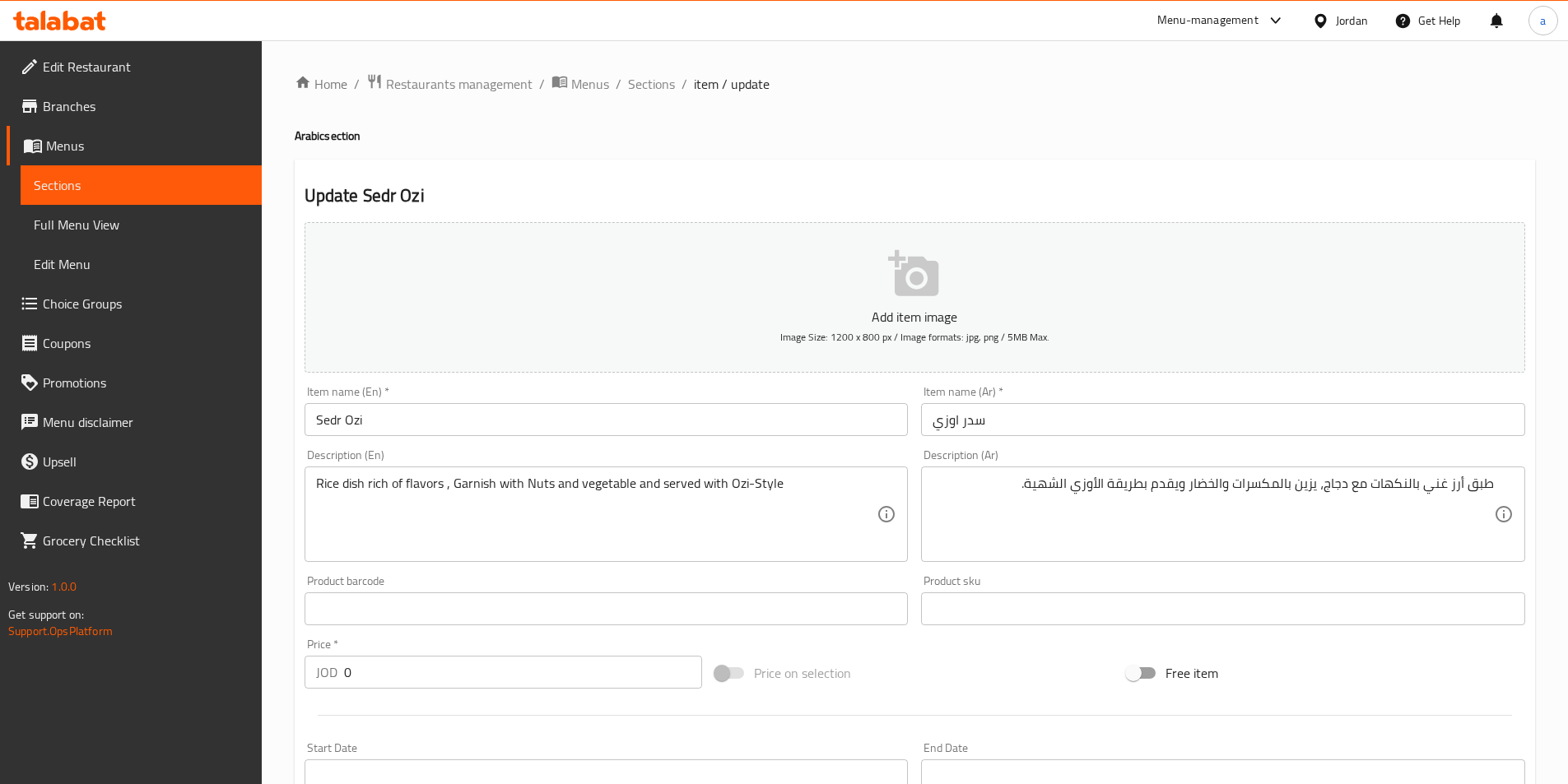
click at [1053, 474] on div "طبق أرز غني بالنكهات مع دجاج، يزين بالمكسرات والخضار ويقدم بطريقة الأوزي الشهية…" at bounding box center [1223, 513] width 604 height 95
click at [1033, 474] on div "طبق أرز غني بالنكهات مع دجاج، يزين بالمكسرات والخضار ويقدم بطريقة الأوزي الشهية…" at bounding box center [1223, 513] width 604 height 95
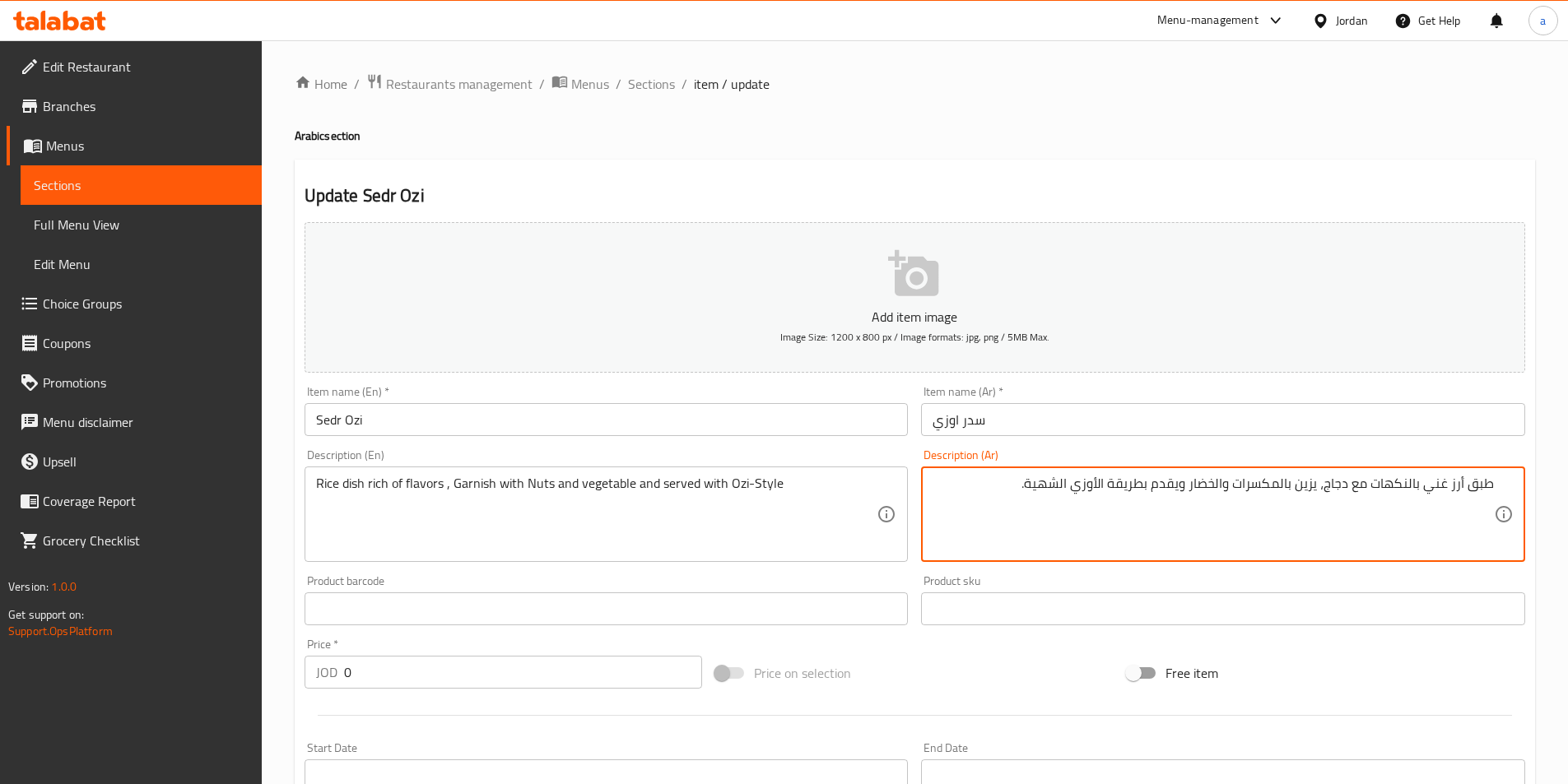
click at [1049, 483] on textarea "طبق أرز غني بالنكهات مع دجاج، يزين بالمكسرات والخضار ويقدم بطريقة الأوزي الشهية." at bounding box center [1213, 514] width 561 height 78
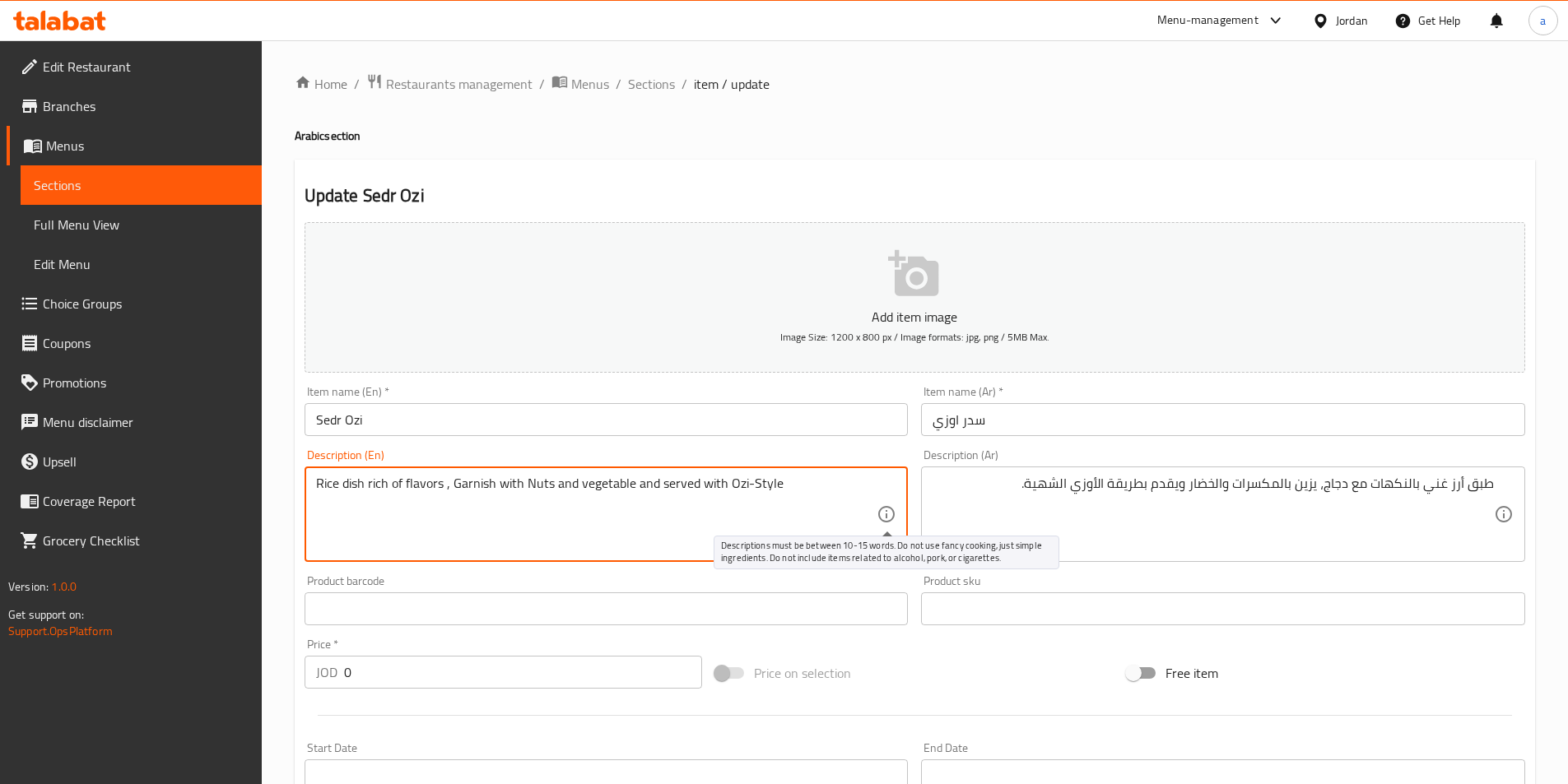
paste textarea "zest"
click at [446, 483] on textarea "Rice dish rich of flavors , Garnish with Nuts and vegetable and served with Ozi…" at bounding box center [597, 514] width 561 height 78
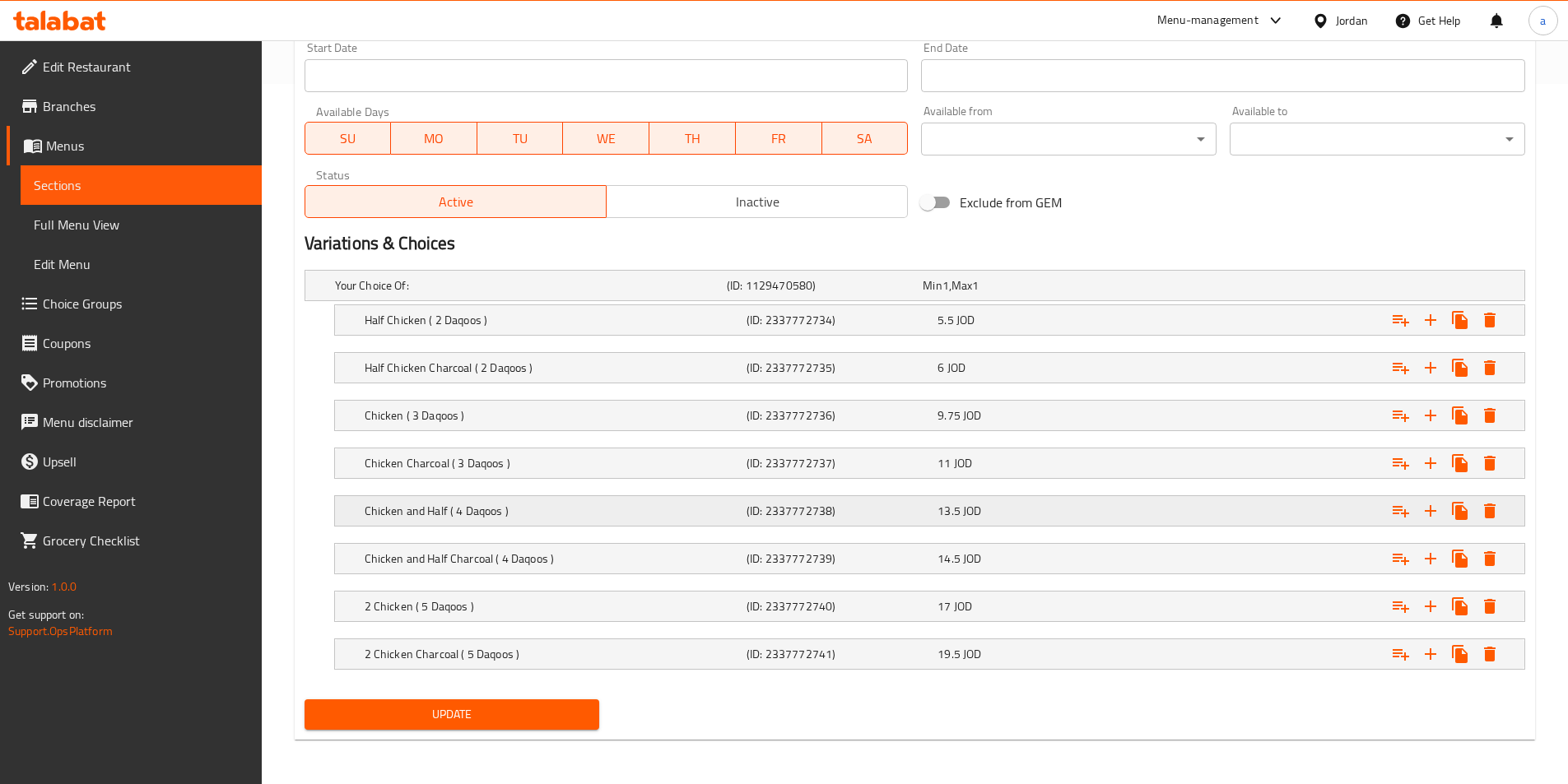
scroll to position [701, 0]
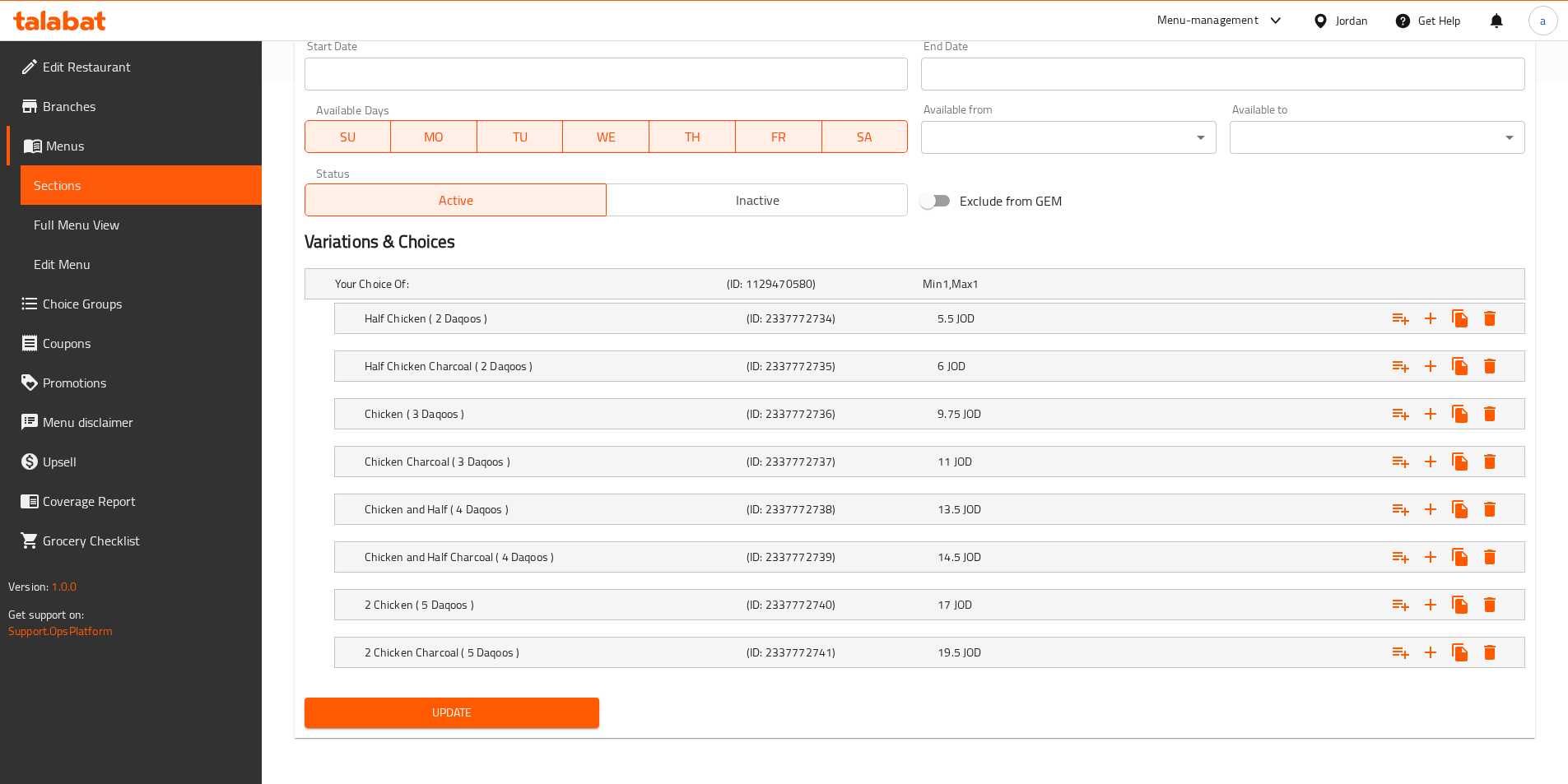
drag, startPoint x: 546, startPoint y: 707, endPoint x: 347, endPoint y: 647, distance: 207.8
click at [546, 707] on span "Update" at bounding box center [452, 712] width 269 height 20
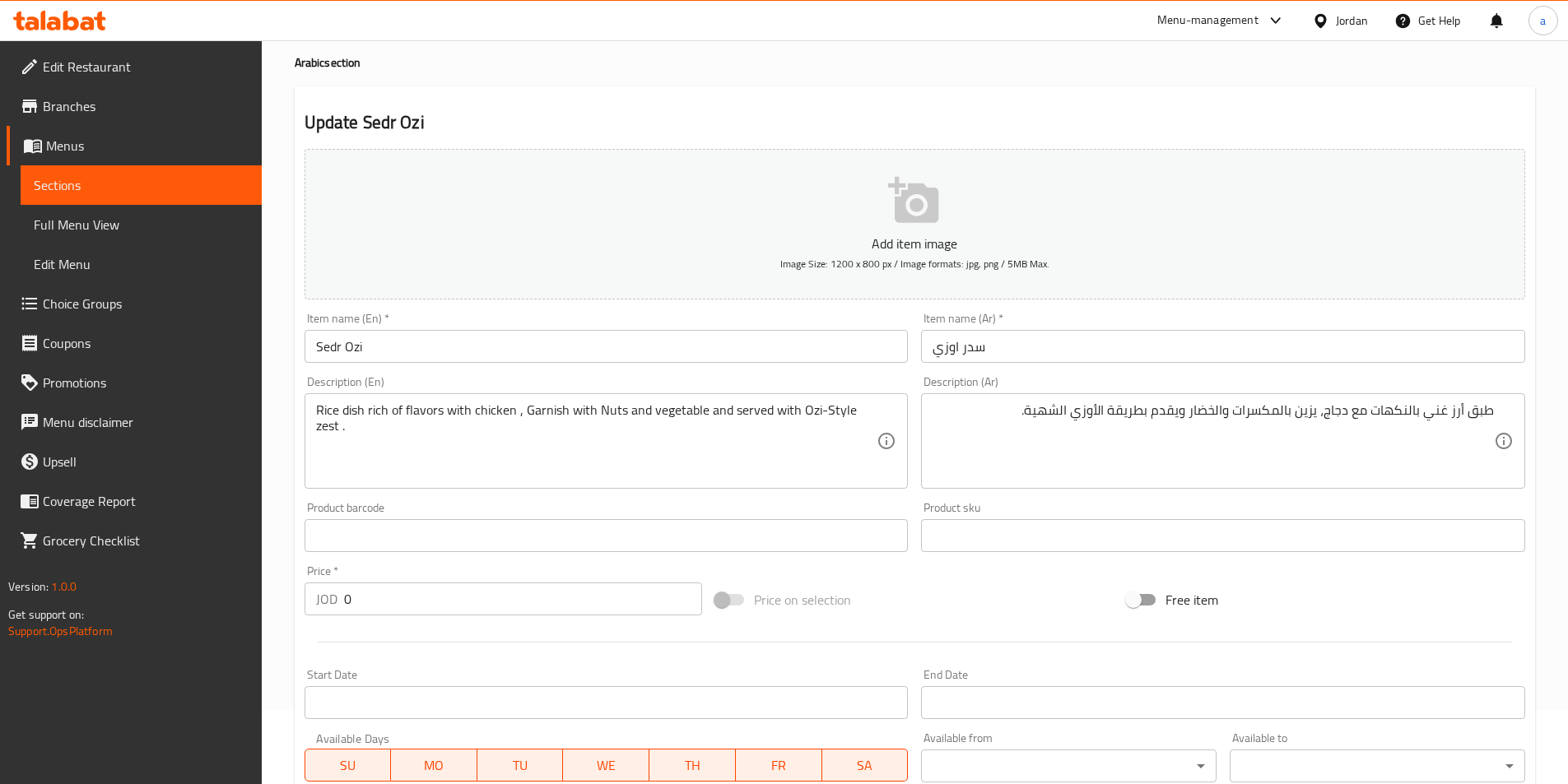
scroll to position [43, 0]
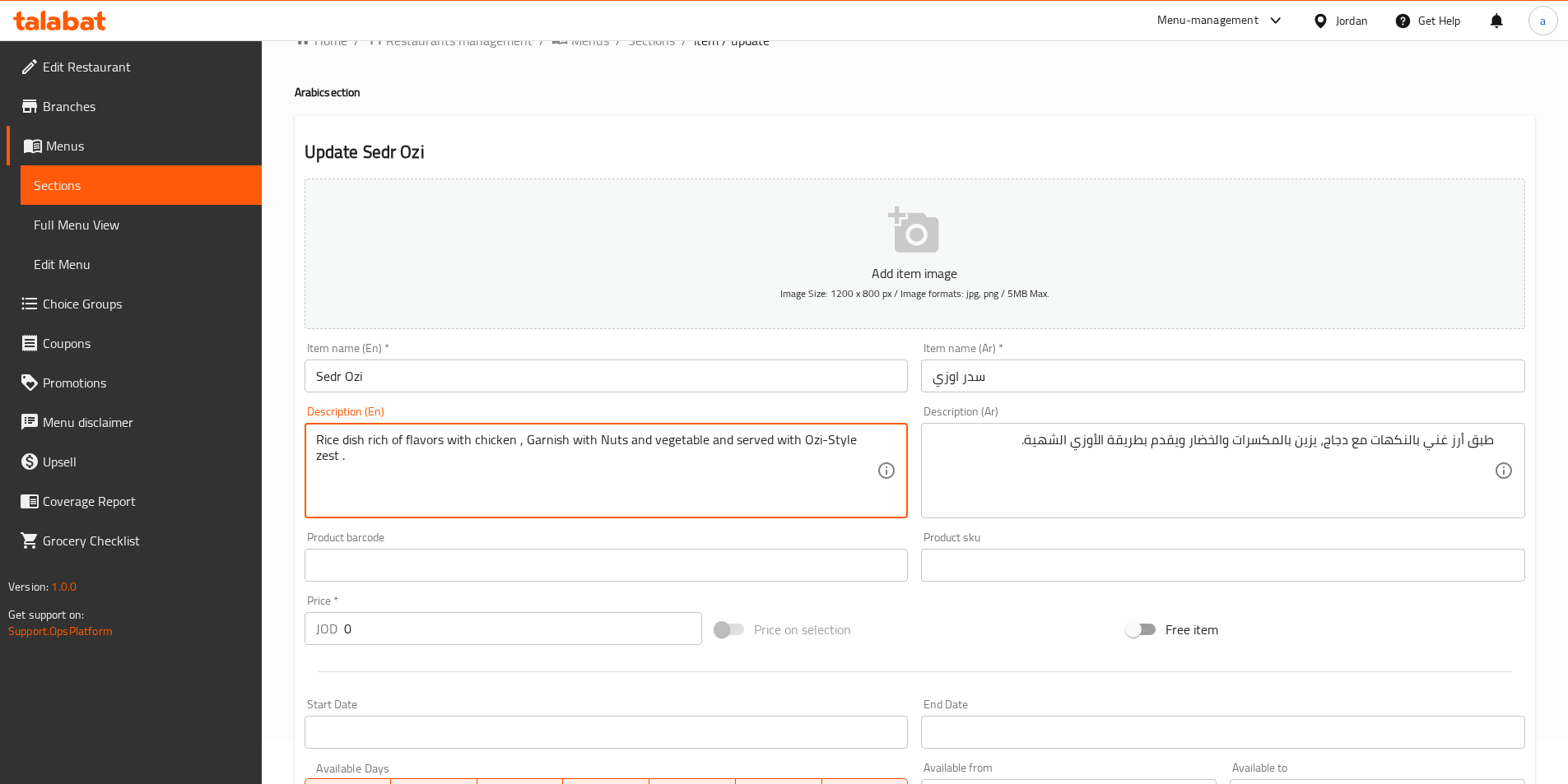
click at [853, 436] on textarea "Rice dish rich of flavors with chicken , Garnish with Nuts and vegetable and se…" at bounding box center [597, 470] width 561 height 78
paste textarea "hearty"
type textarea "Rice dish rich of flavors with chicken , Garnish with Nuts and vegetable and se…"
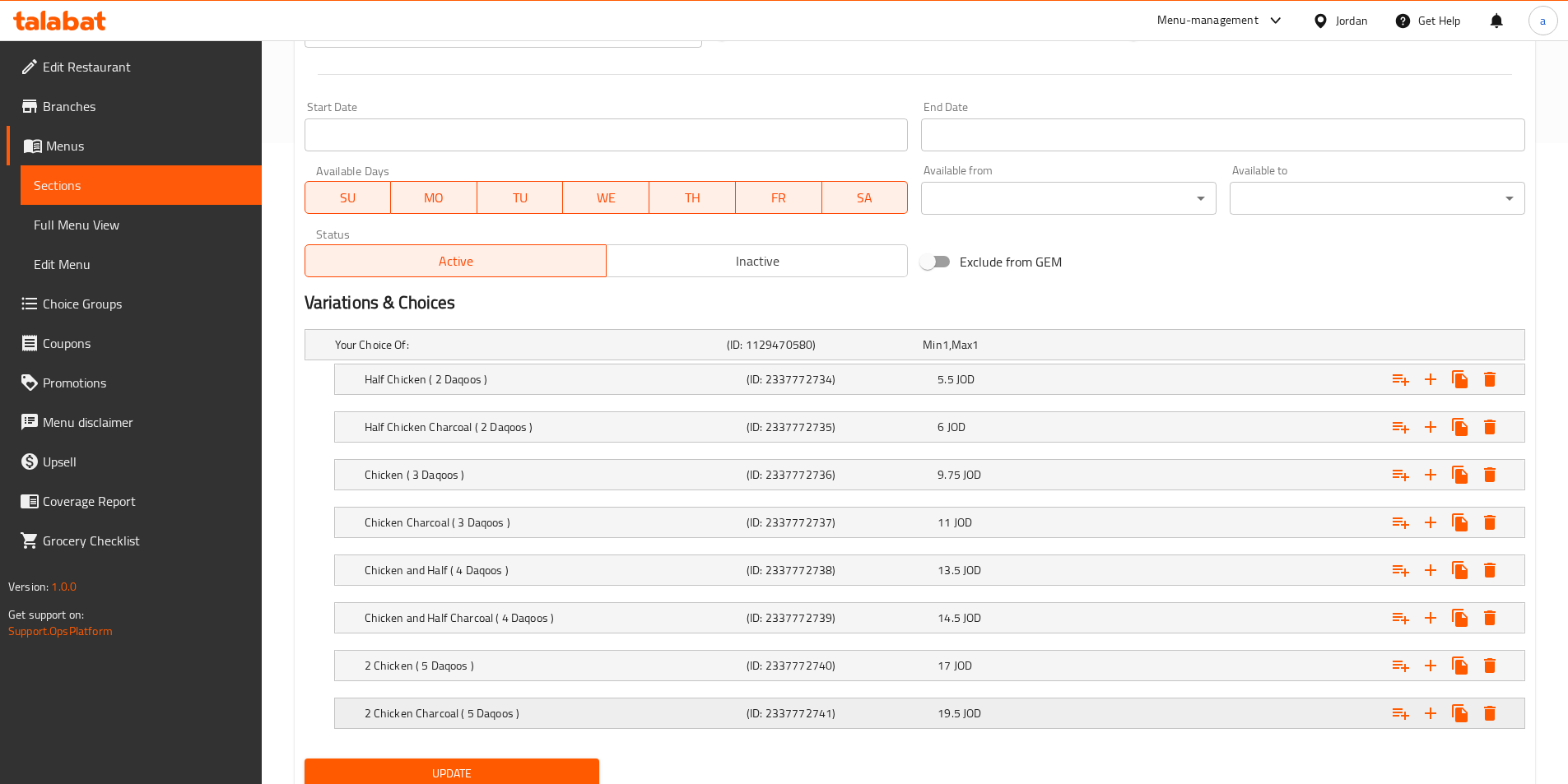
scroll to position [701, 0]
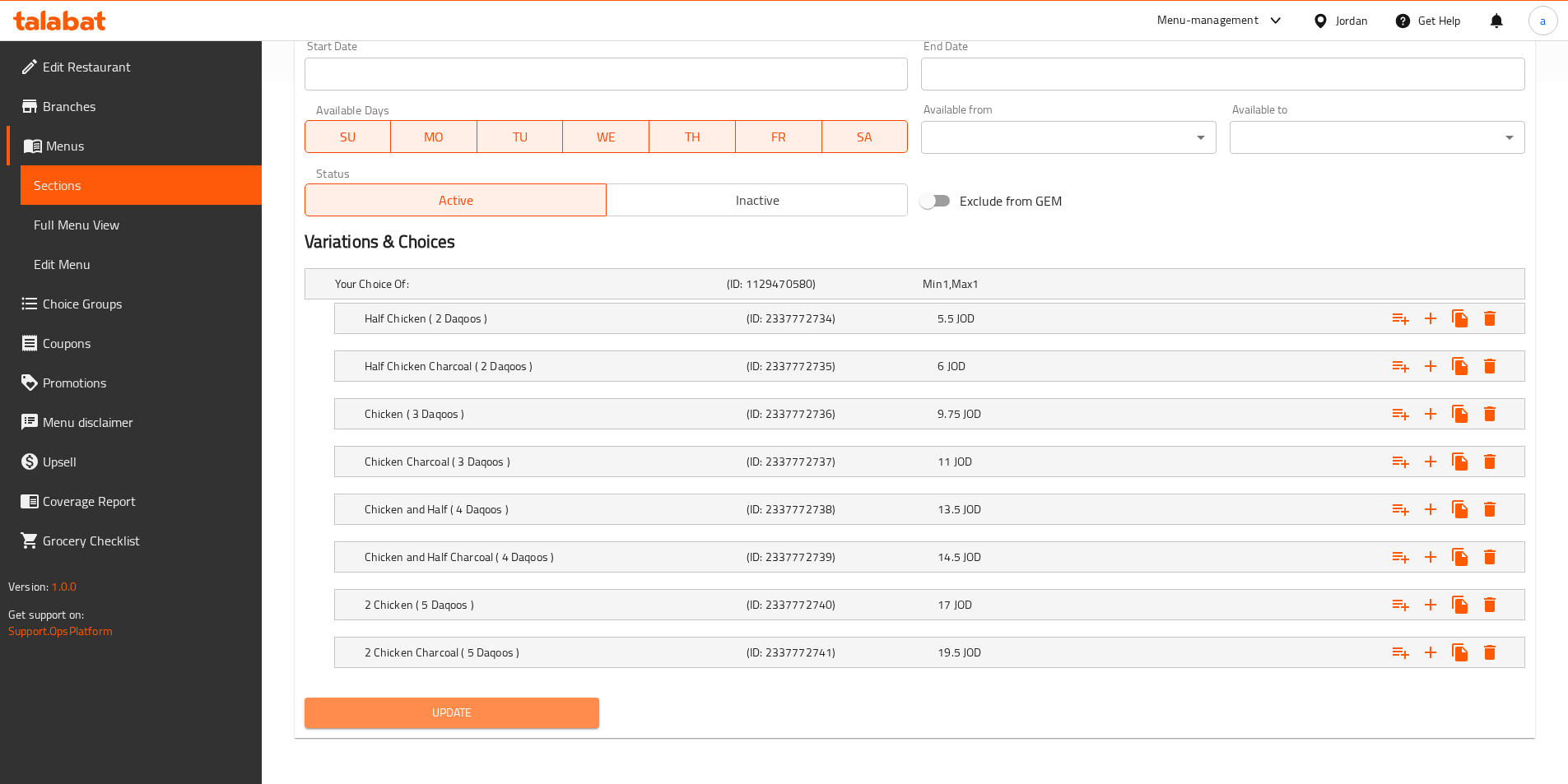
click at [571, 716] on span "Update" at bounding box center [452, 712] width 269 height 20
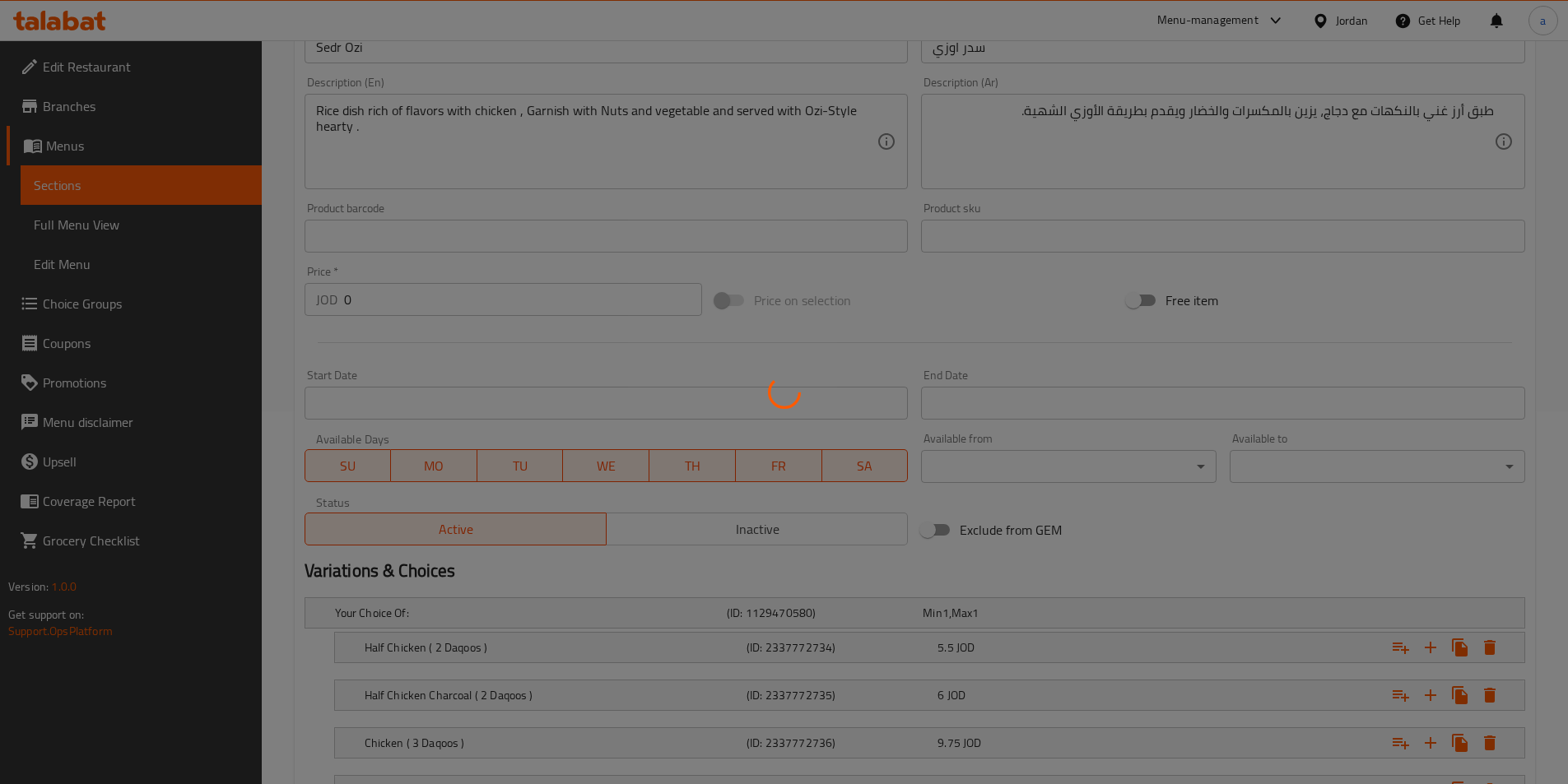
scroll to position [0, 0]
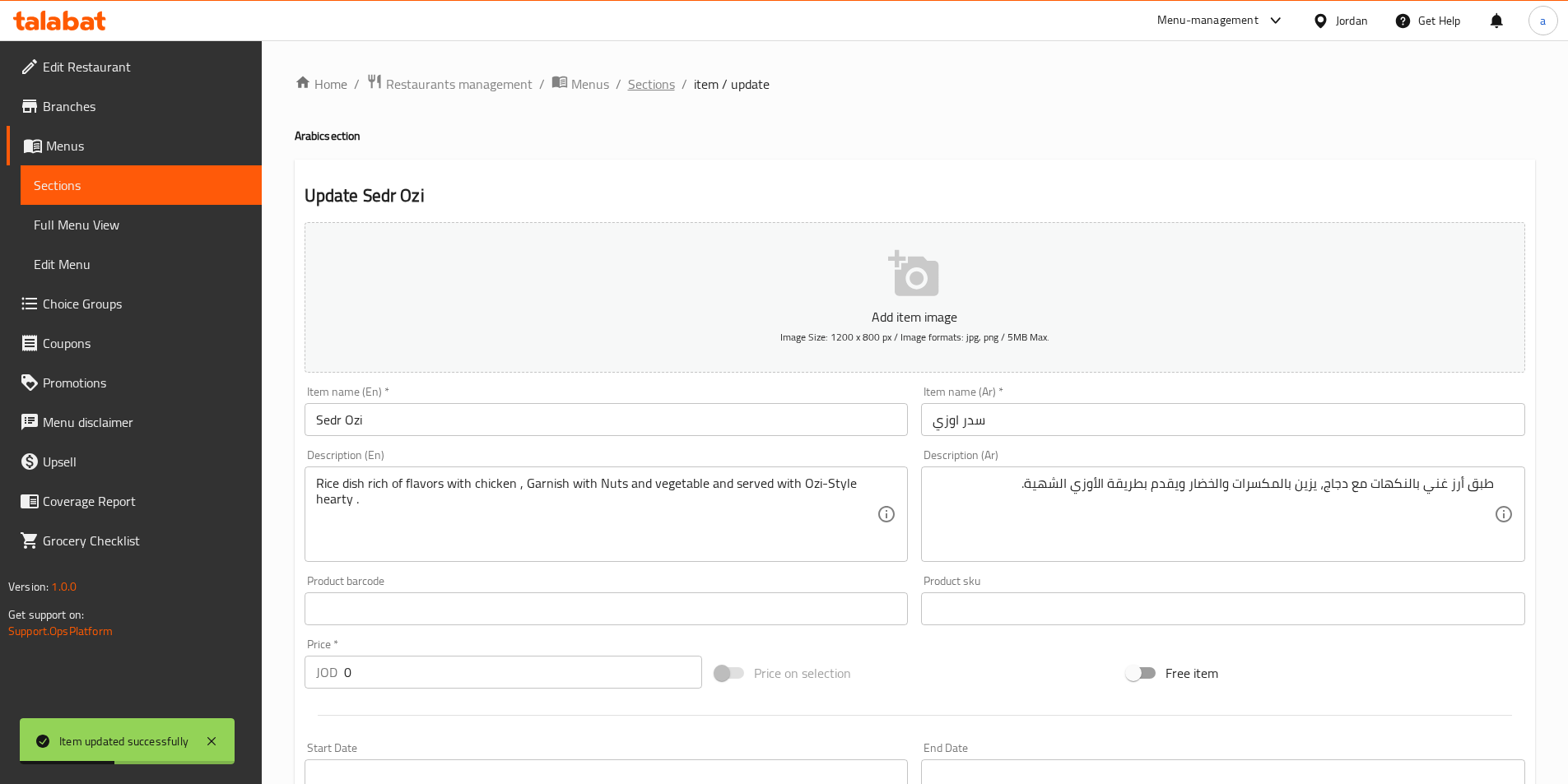
click at [654, 82] on span "Sections" at bounding box center [651, 84] width 47 height 19
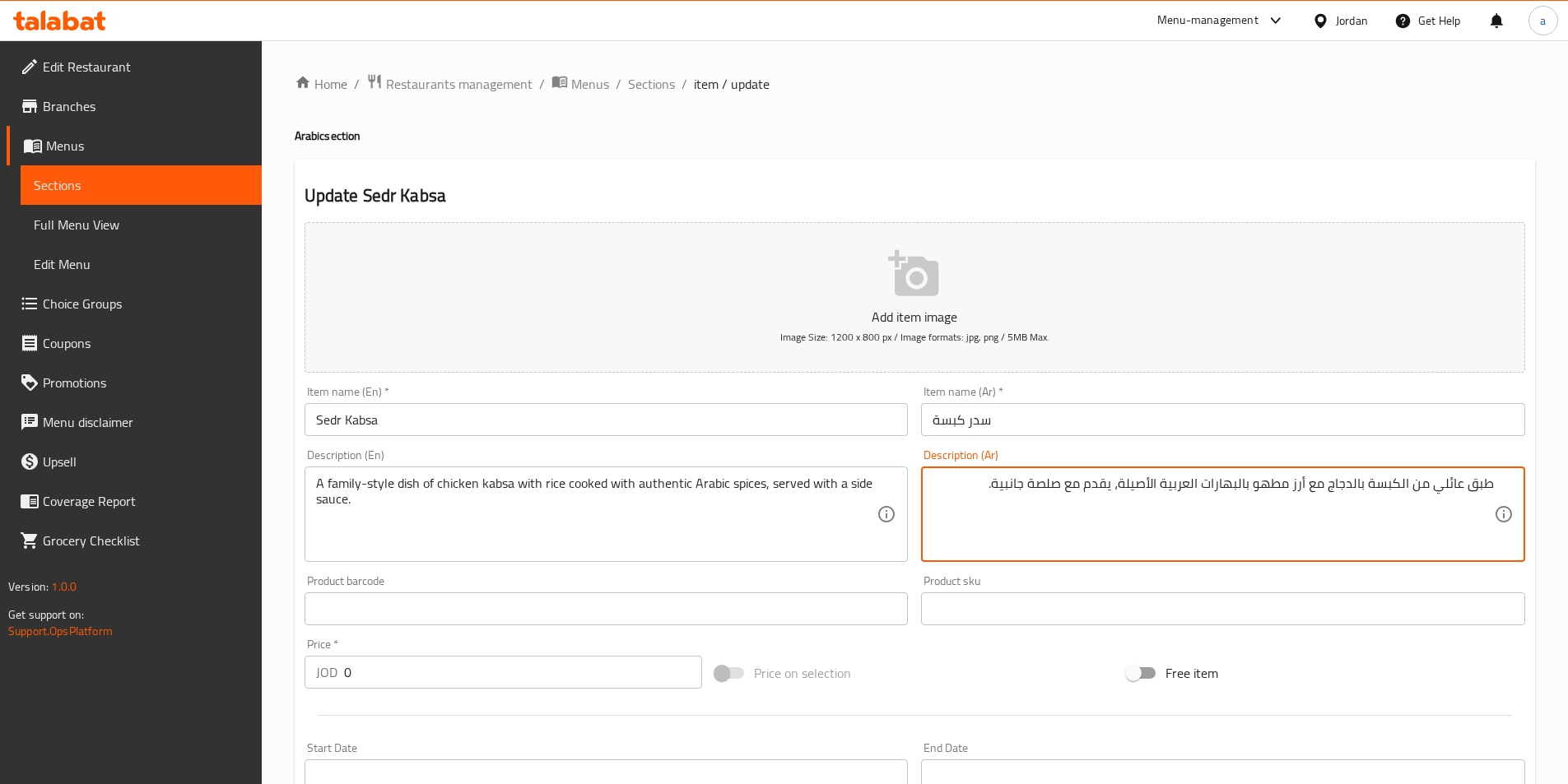
click at [324, 474] on div "A family-style dish of chicken kabsa with rice cooked with authentic Arabic spi…" at bounding box center [606, 513] width 604 height 95
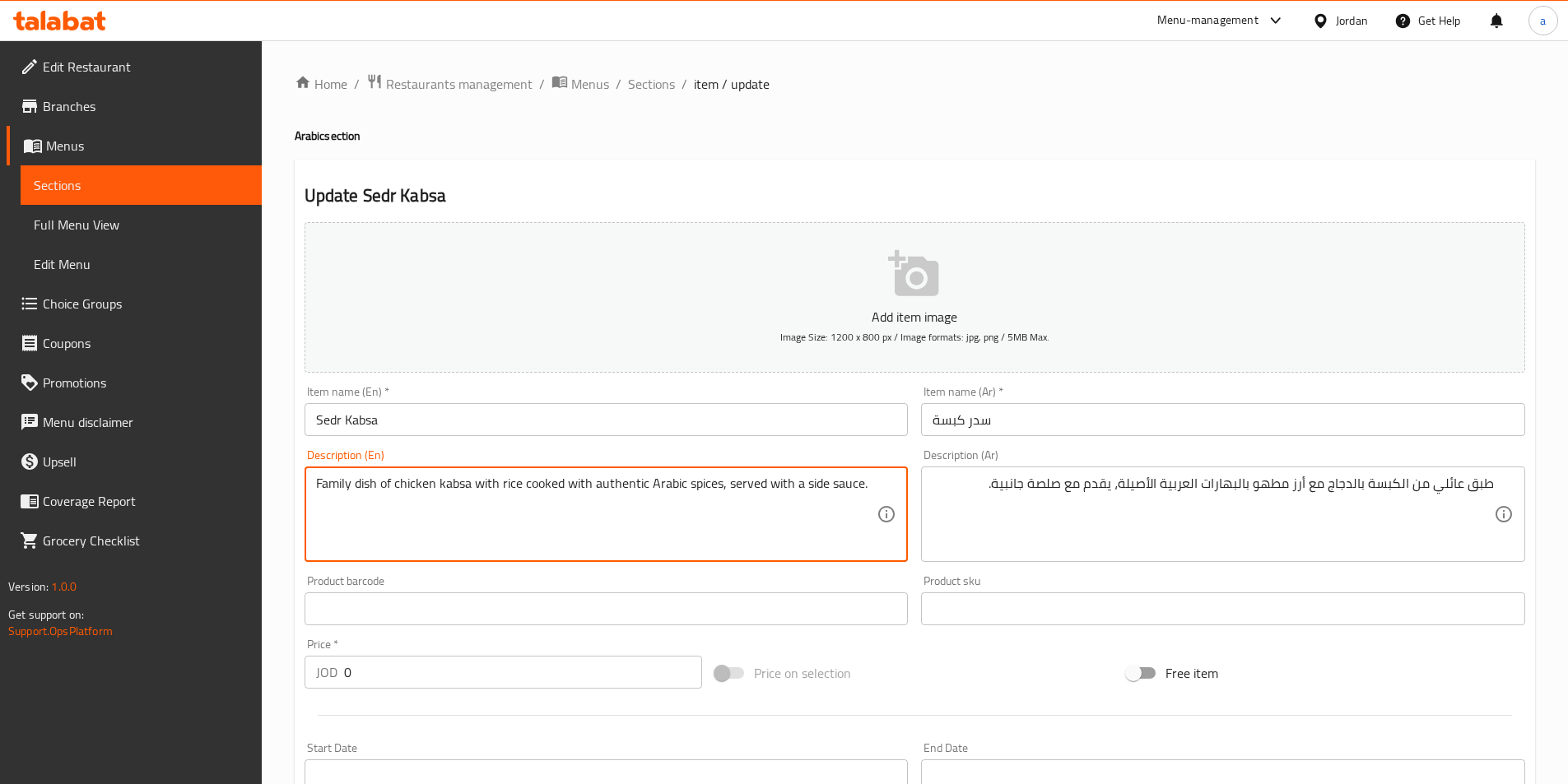
click at [370, 426] on input "Sedr Kabsa" at bounding box center [606, 419] width 604 height 33
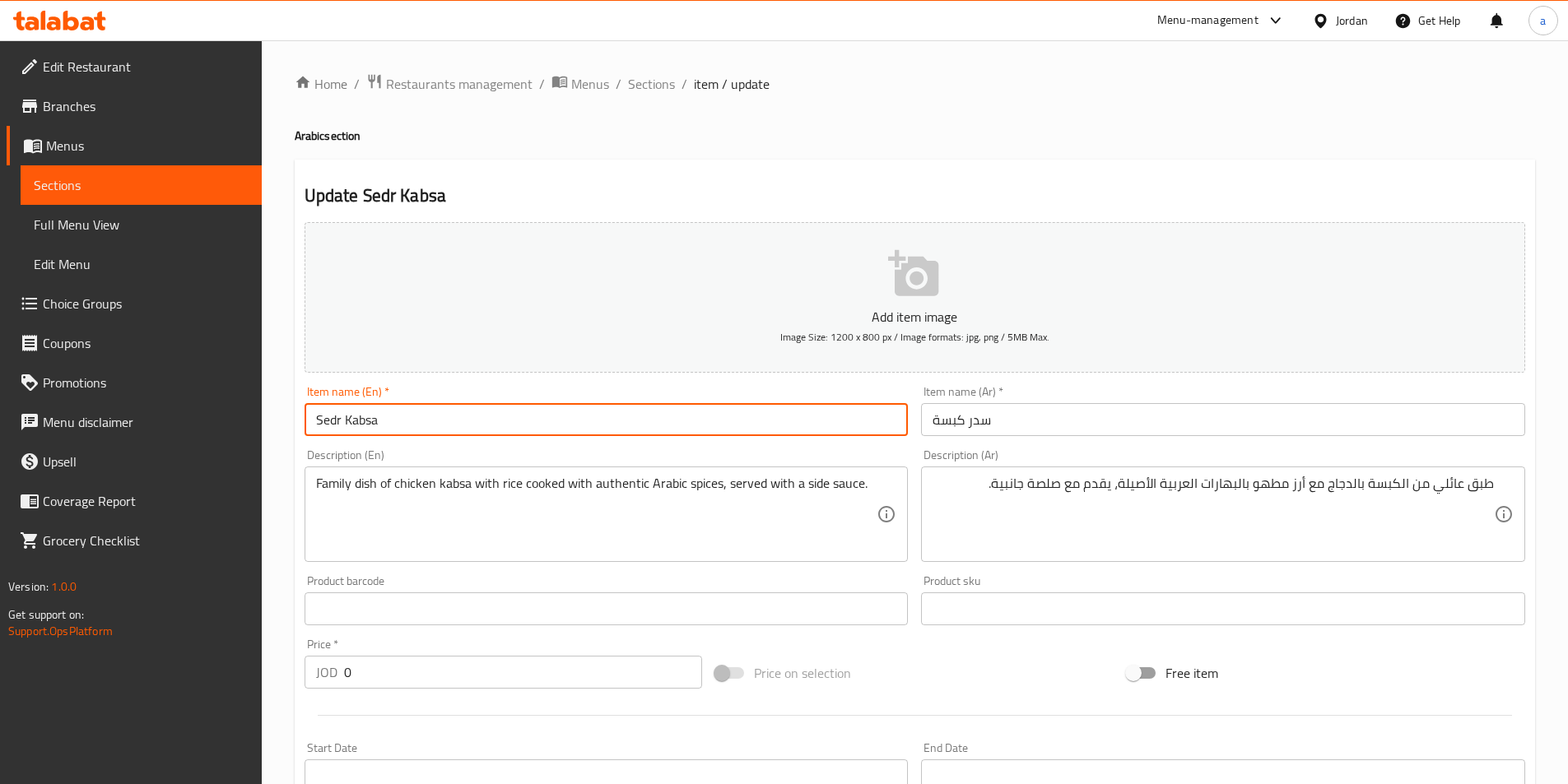
click at [370, 426] on input "Sedr Kabsa" at bounding box center [606, 419] width 604 height 33
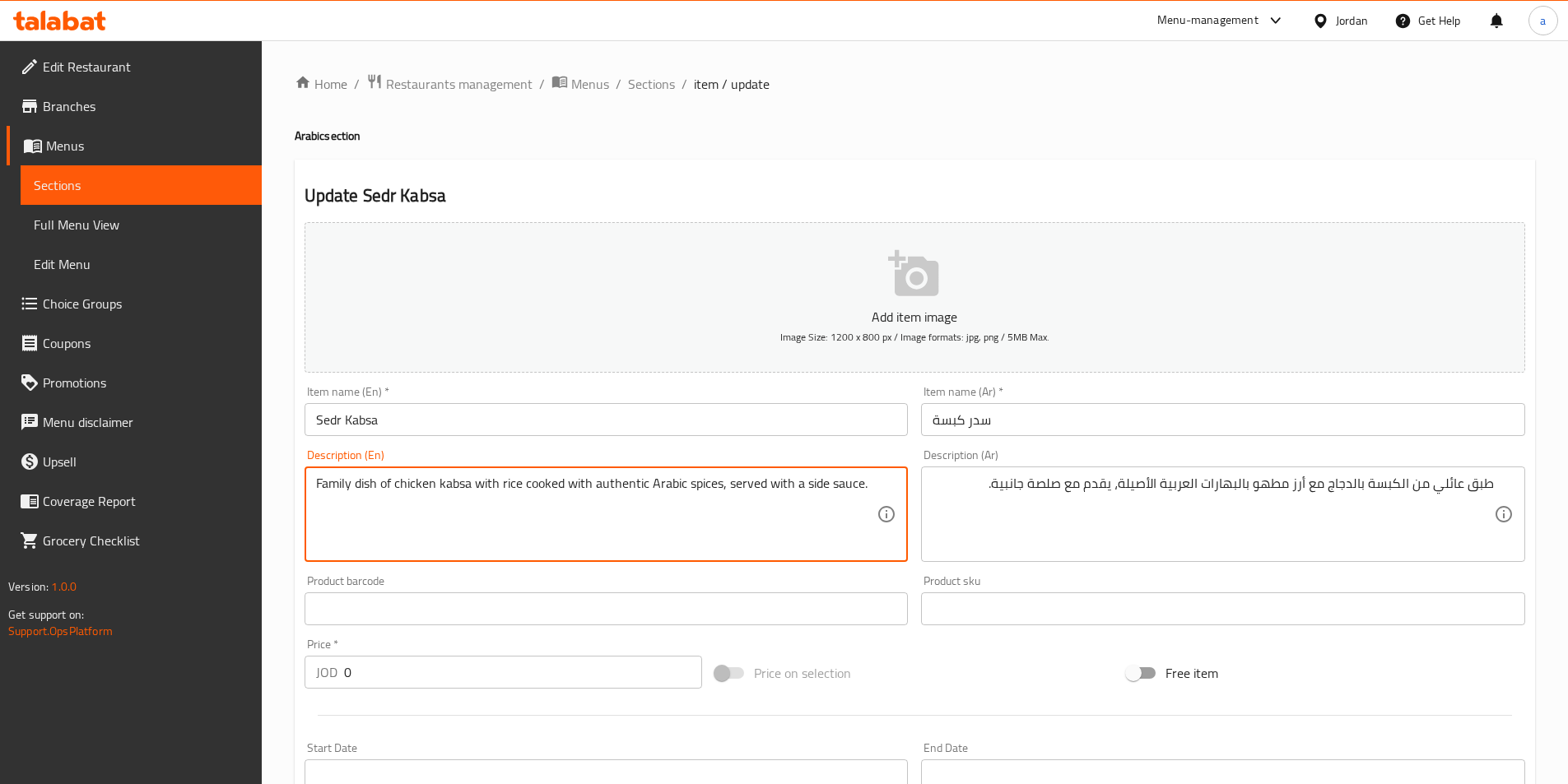
click at [460, 490] on textarea "Family dish of chicken kabsa with rice cooked with authentic Arabic spices, ser…" at bounding box center [597, 514] width 561 height 78
paste textarea "Kabsa"
paste textarea "stewed"
type textarea "Family dish of chicken Kabsa with rice stewed with authentic Arabic spices, ser…"
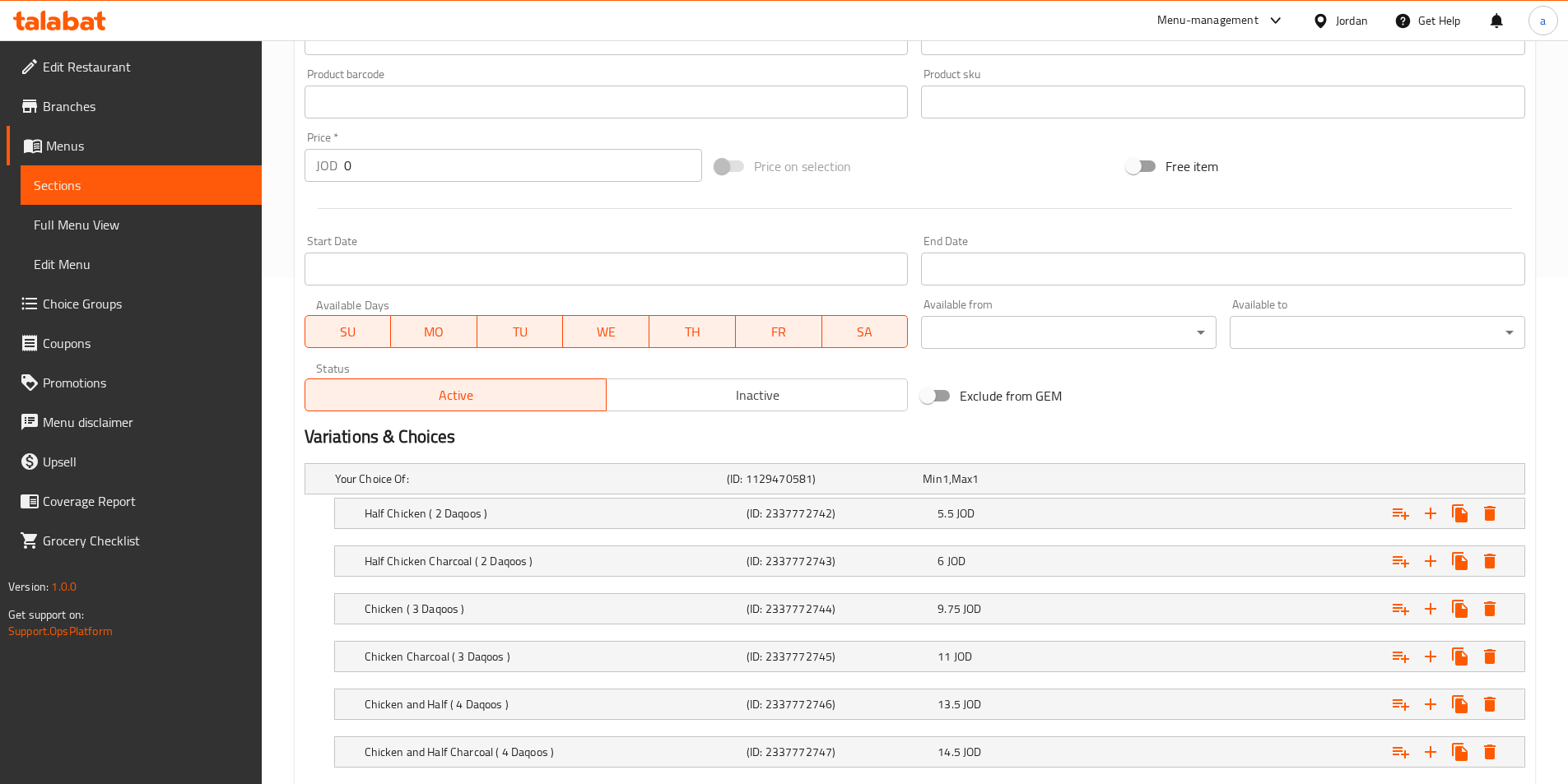
scroll to position [658, 0]
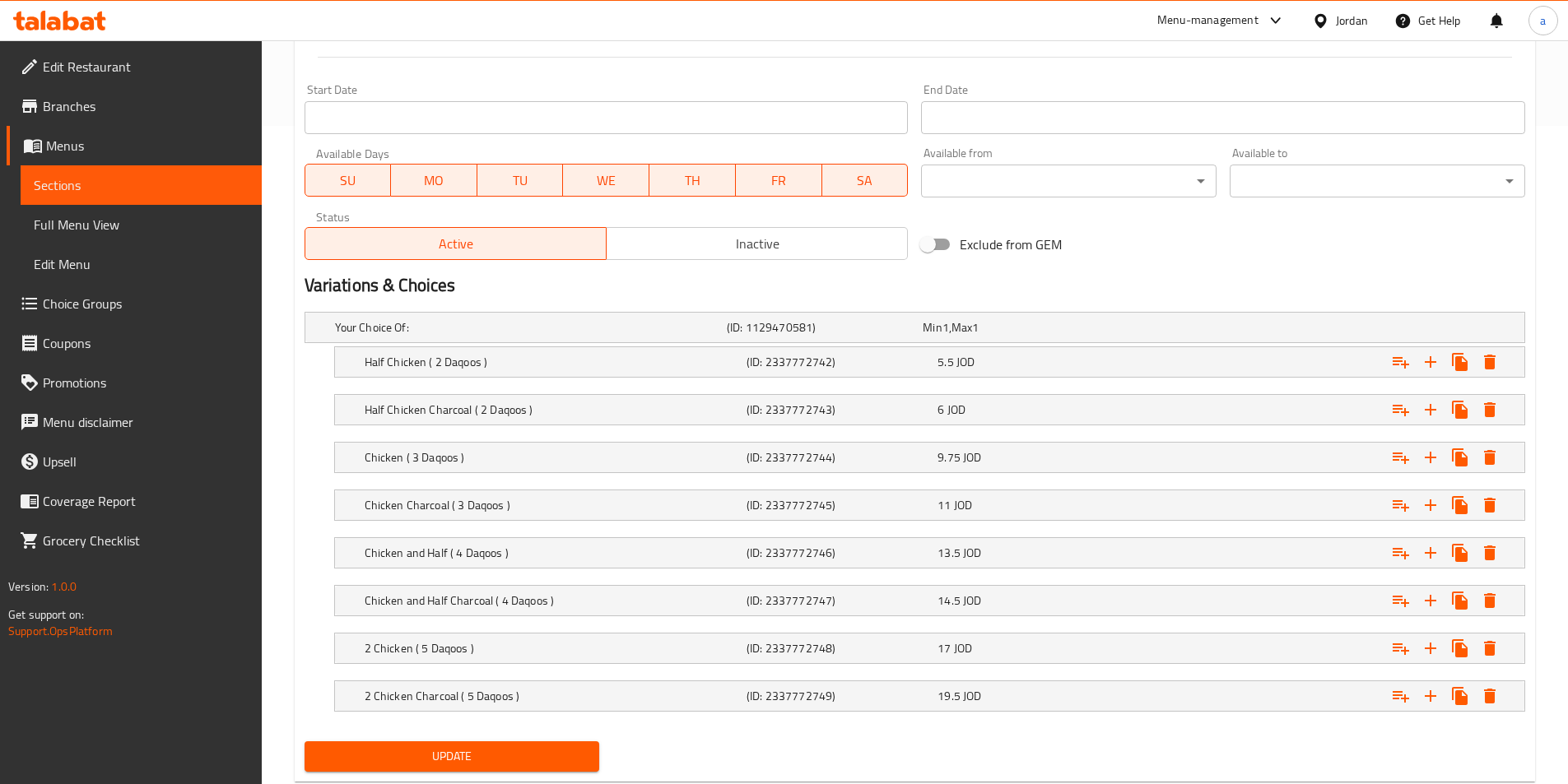
click at [548, 741] on button "Update" at bounding box center [452, 756] width 296 height 31
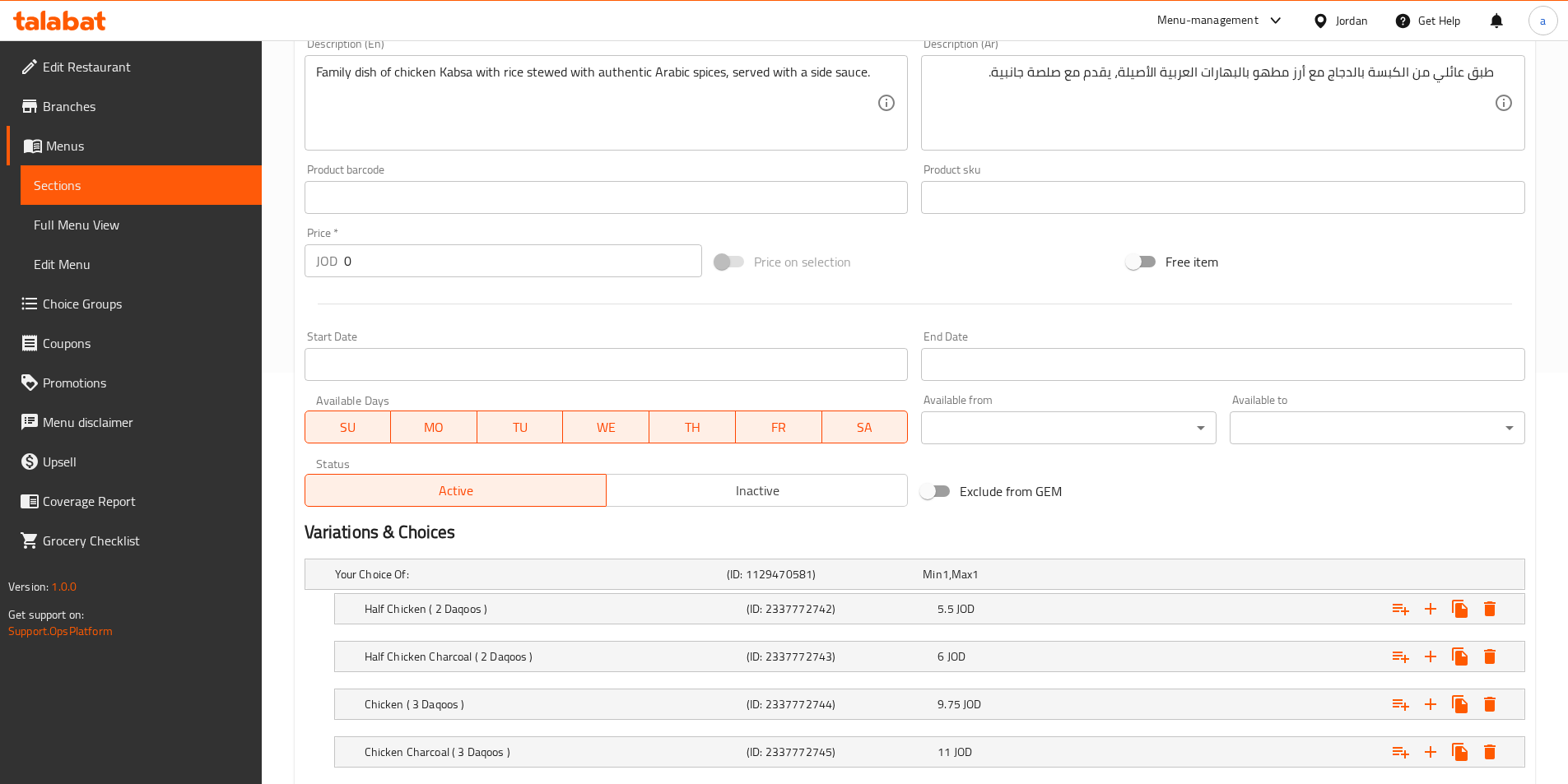
scroll to position [701, 0]
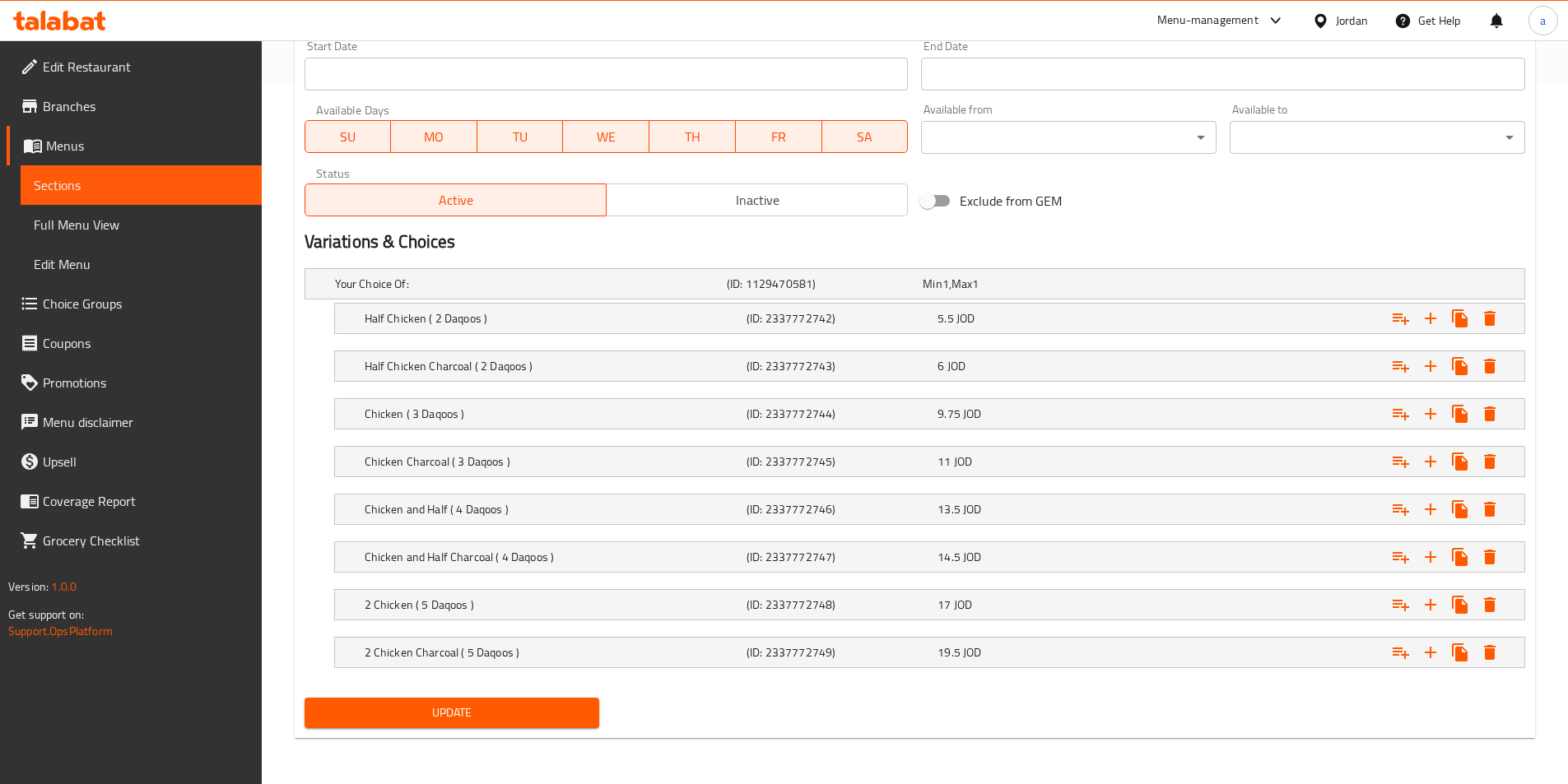
click at [516, 713] on span "Update" at bounding box center [452, 712] width 269 height 20
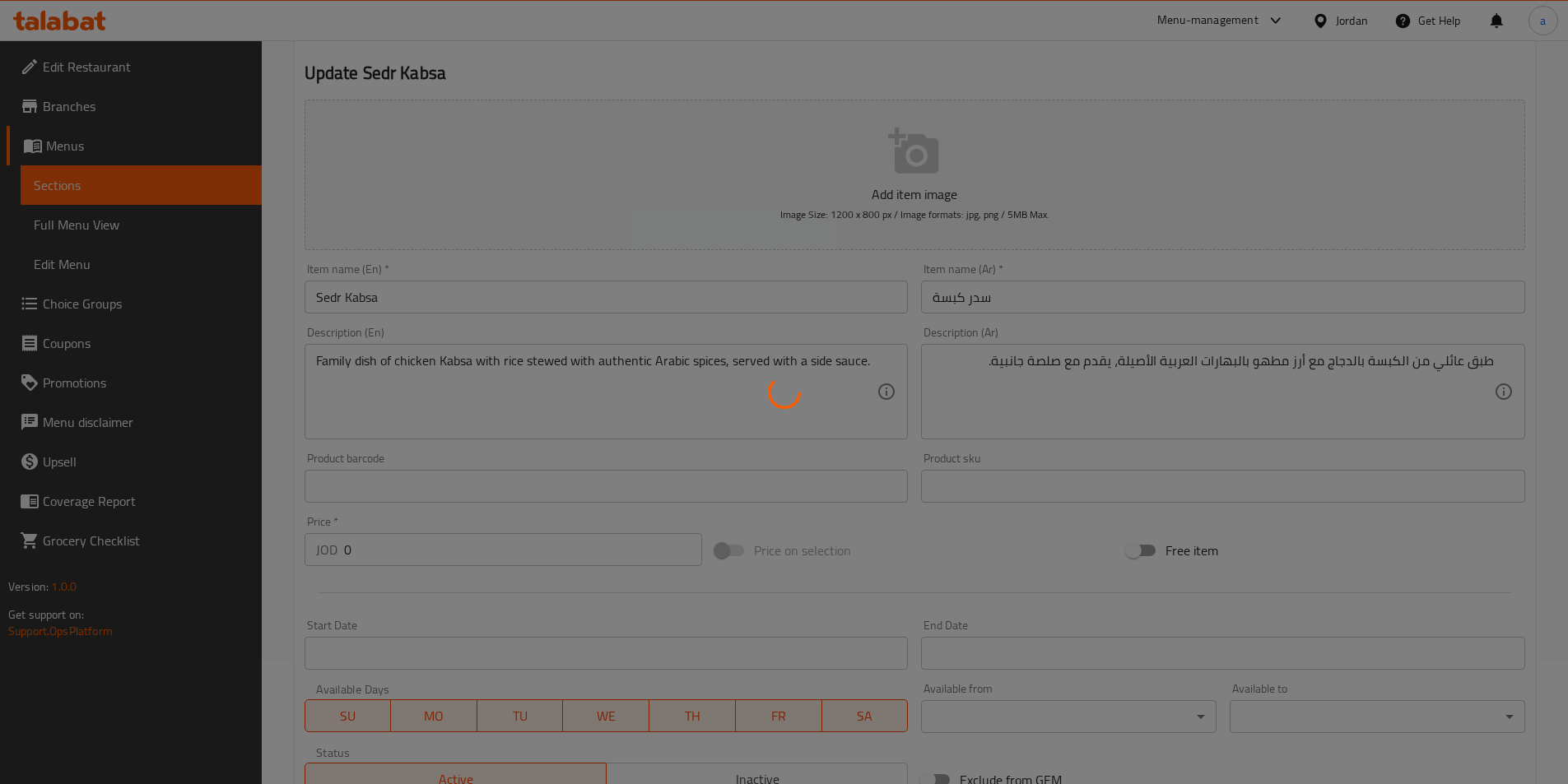
scroll to position [0, 0]
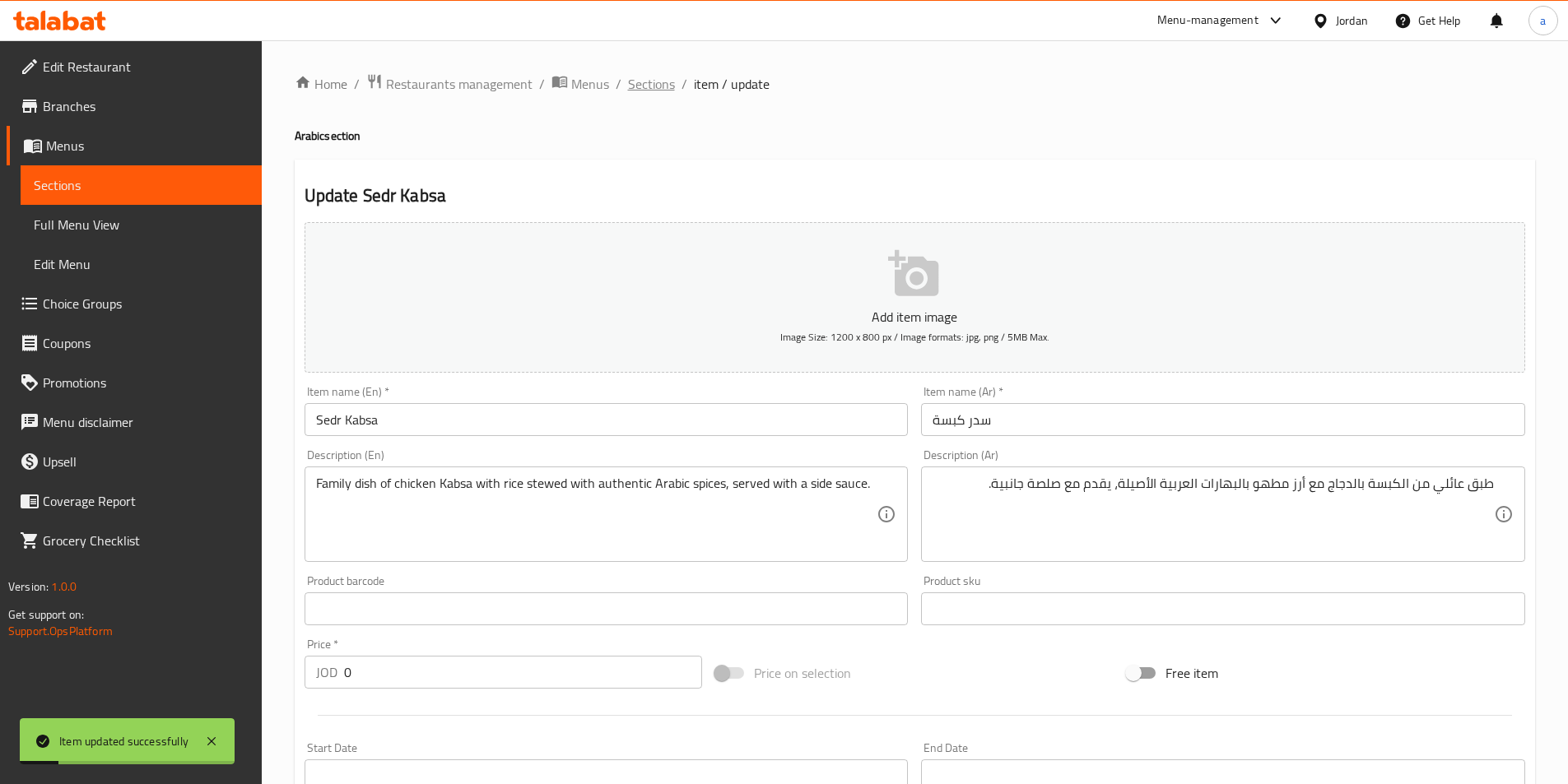
click at [656, 81] on span "Sections" at bounding box center [651, 84] width 47 height 19
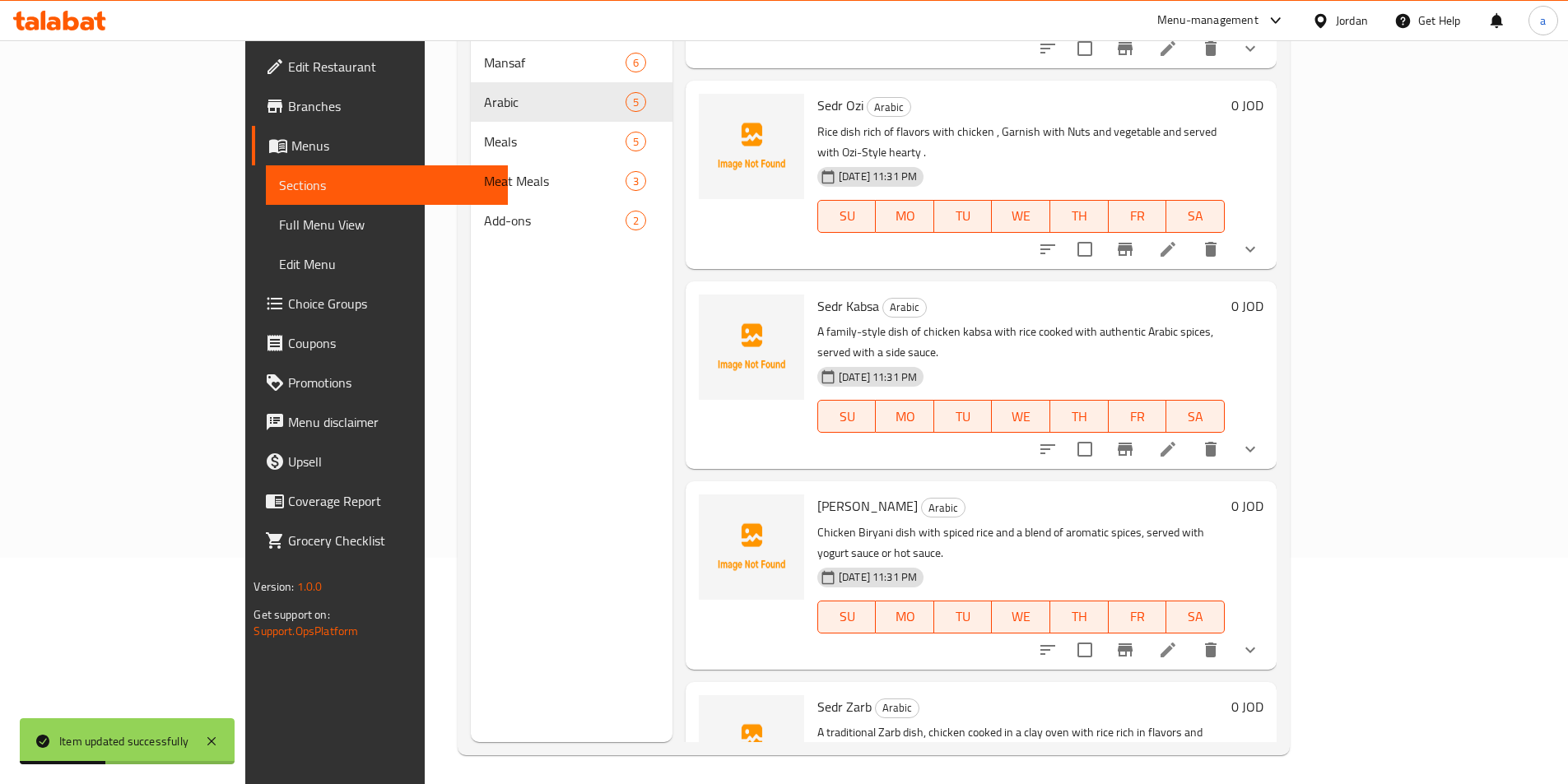
scroll to position [230, 0]
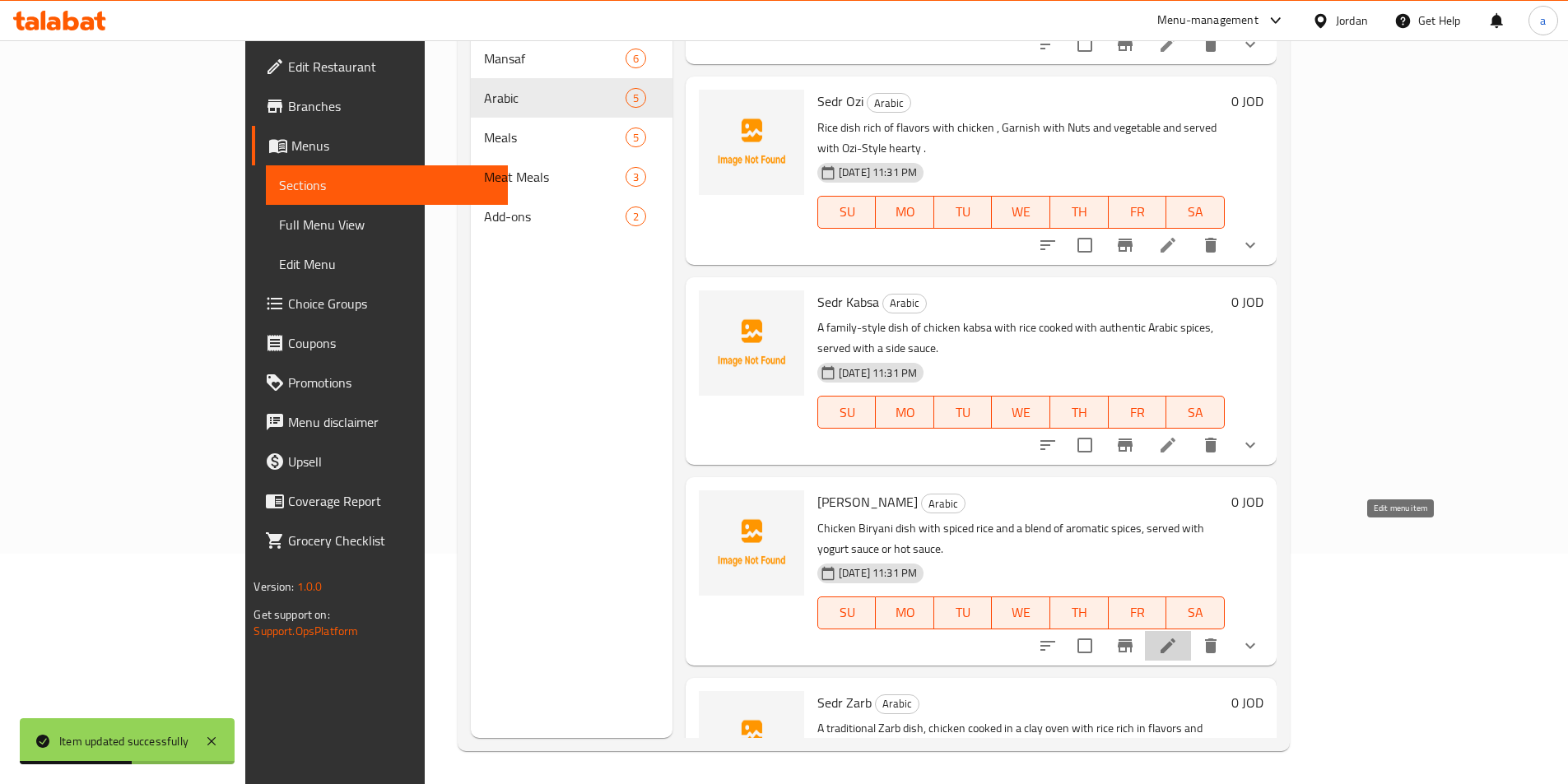
click at [1178, 636] on icon at bounding box center [1168, 645] width 19 height 19
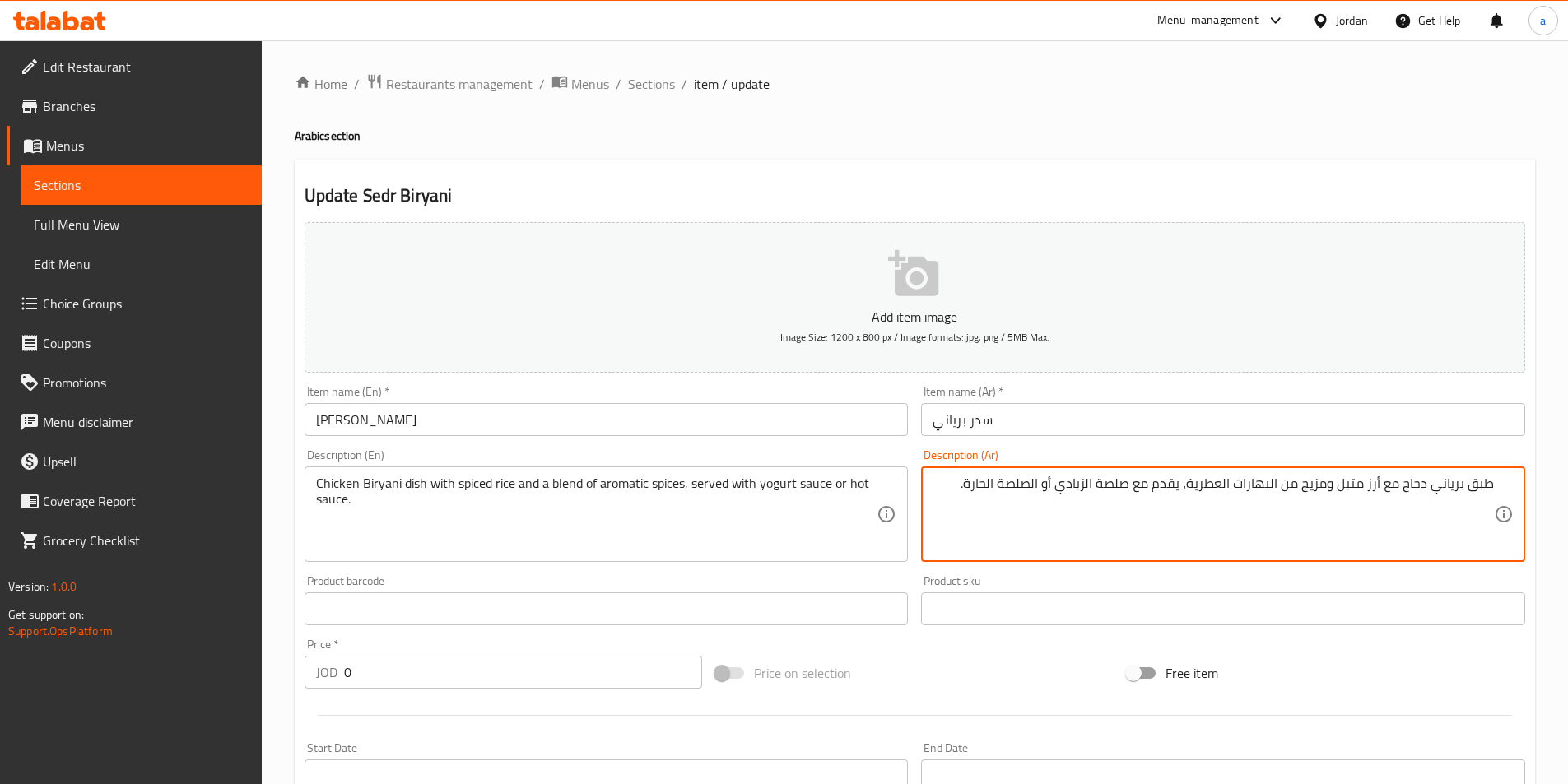
drag, startPoint x: 1406, startPoint y: 485, endPoint x: 1464, endPoint y: 492, distance: 58.4
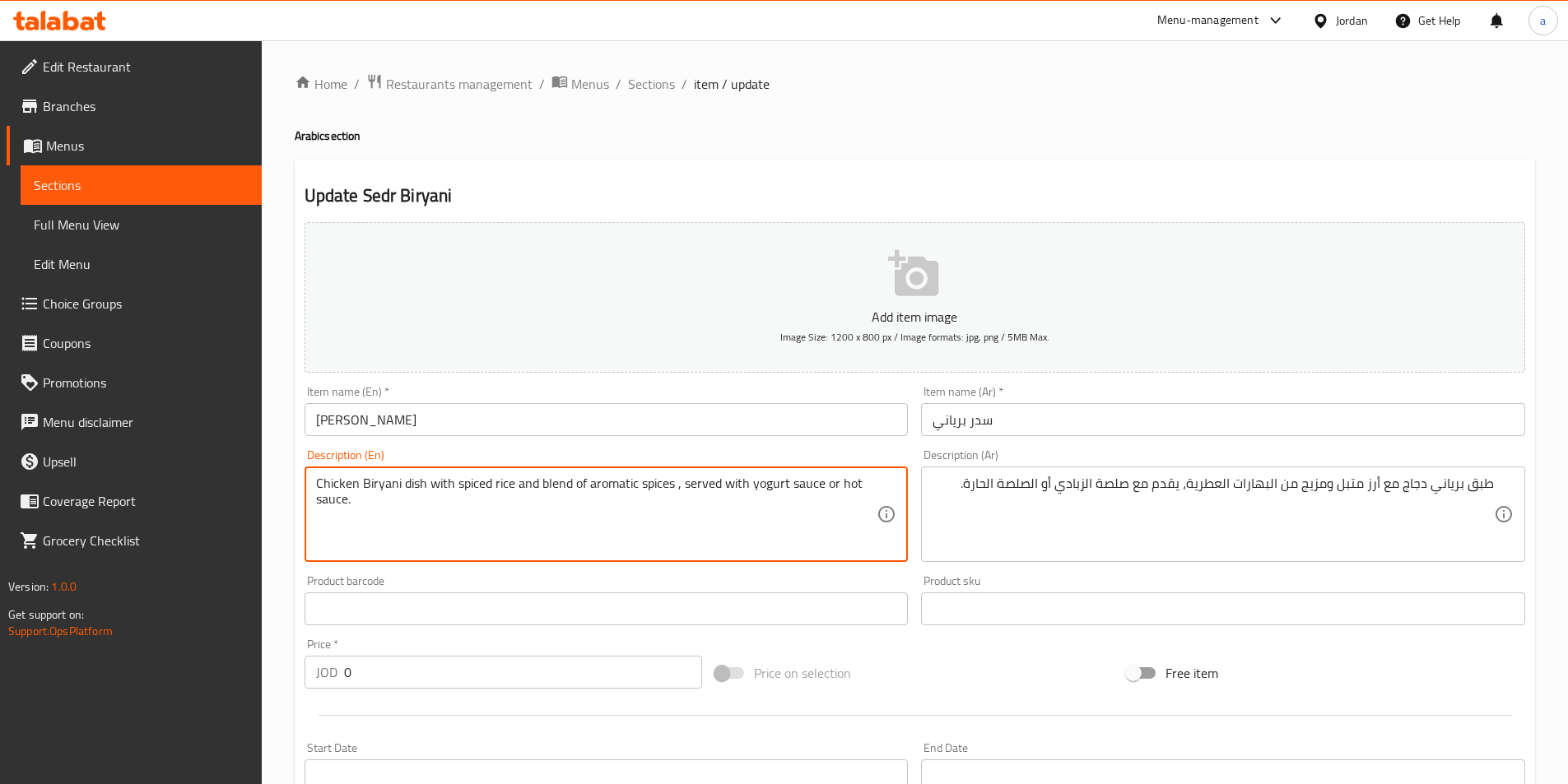
type textarea "Chicken Biryani dish with spiced rice and blend of aromatic spices , served wit…"
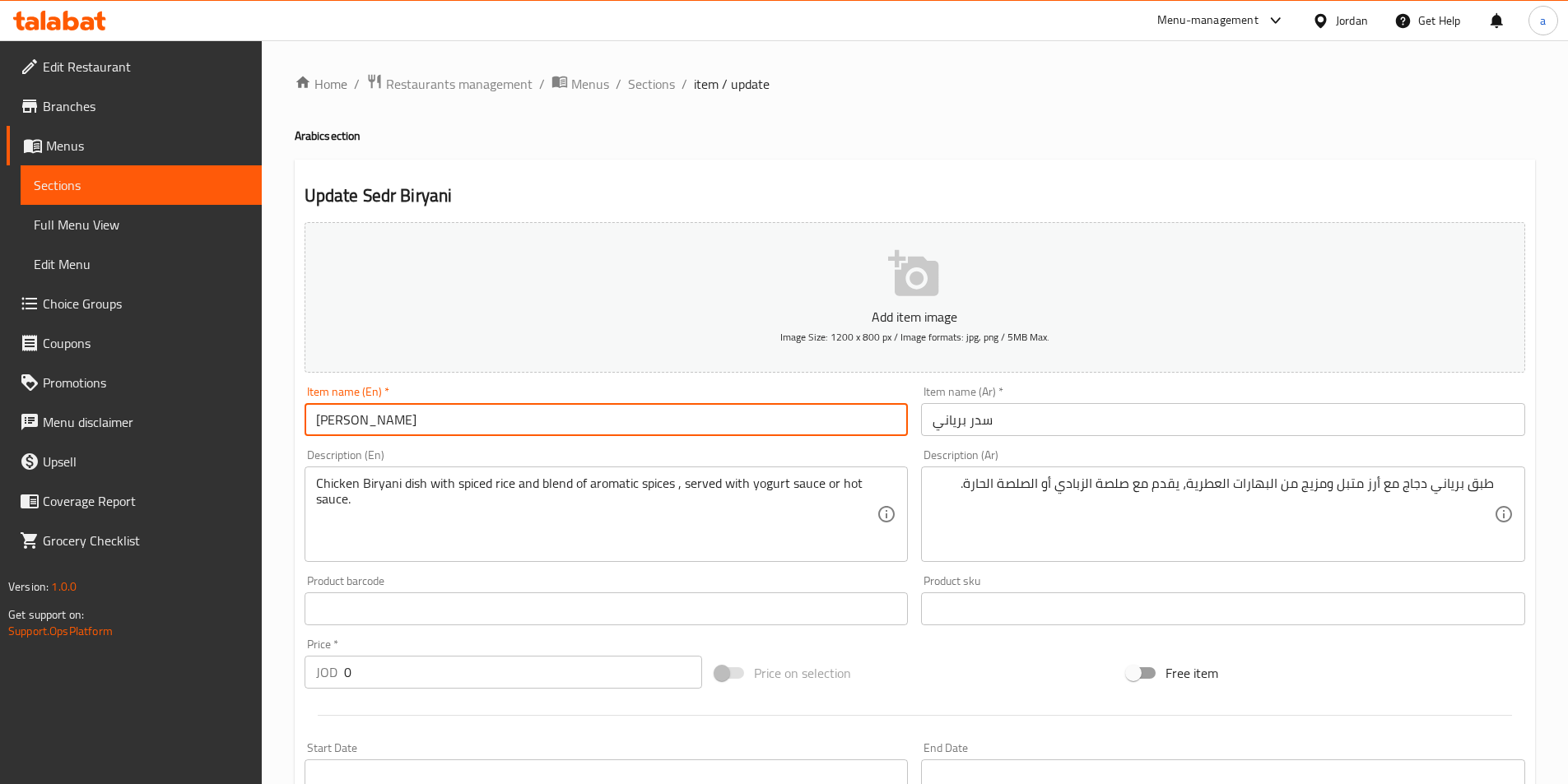
click at [422, 419] on input "[PERSON_NAME]" at bounding box center [606, 419] width 604 height 33
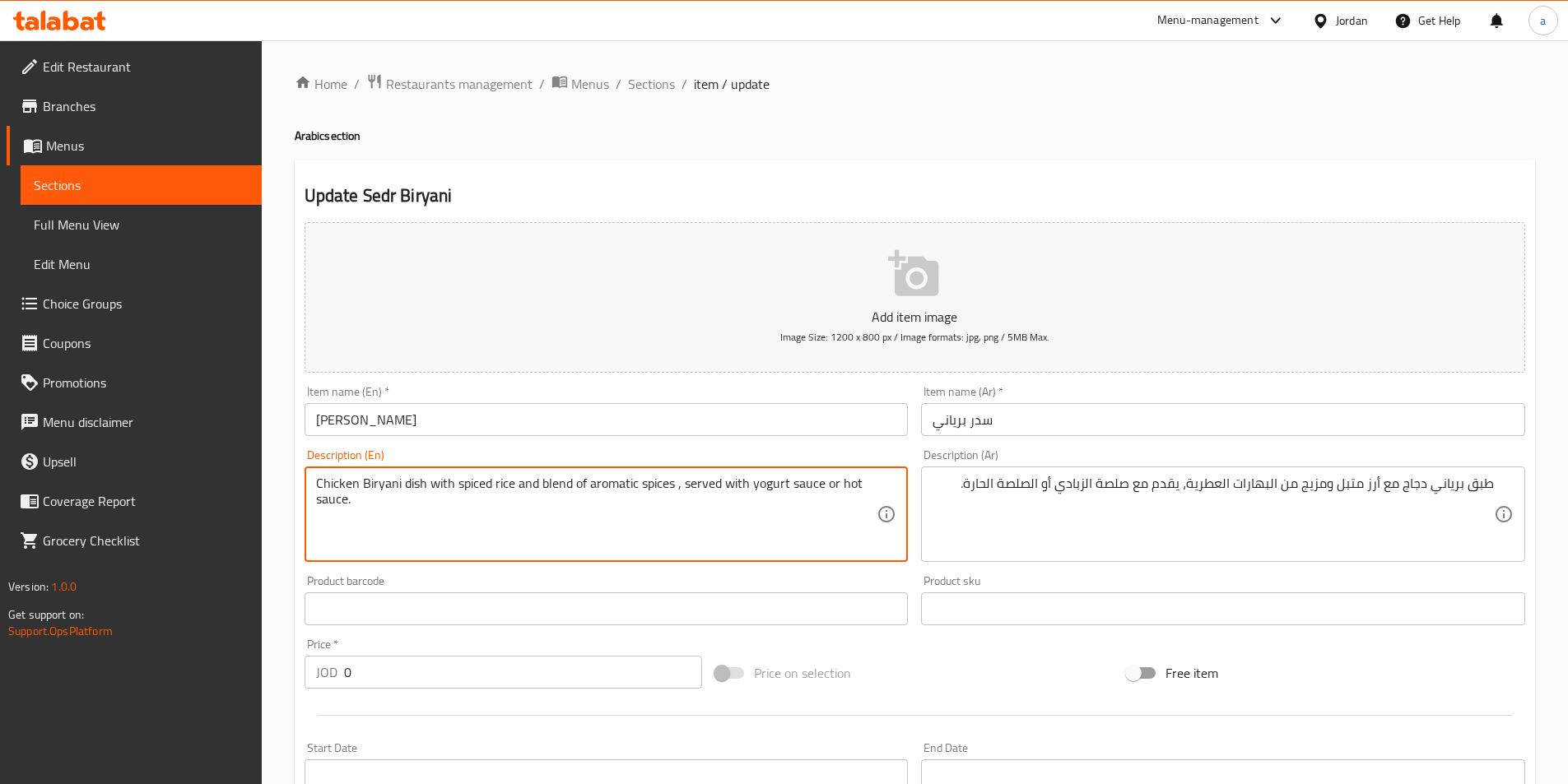
drag, startPoint x: 752, startPoint y: 482, endPoint x: 820, endPoint y: 474, distance: 68.5
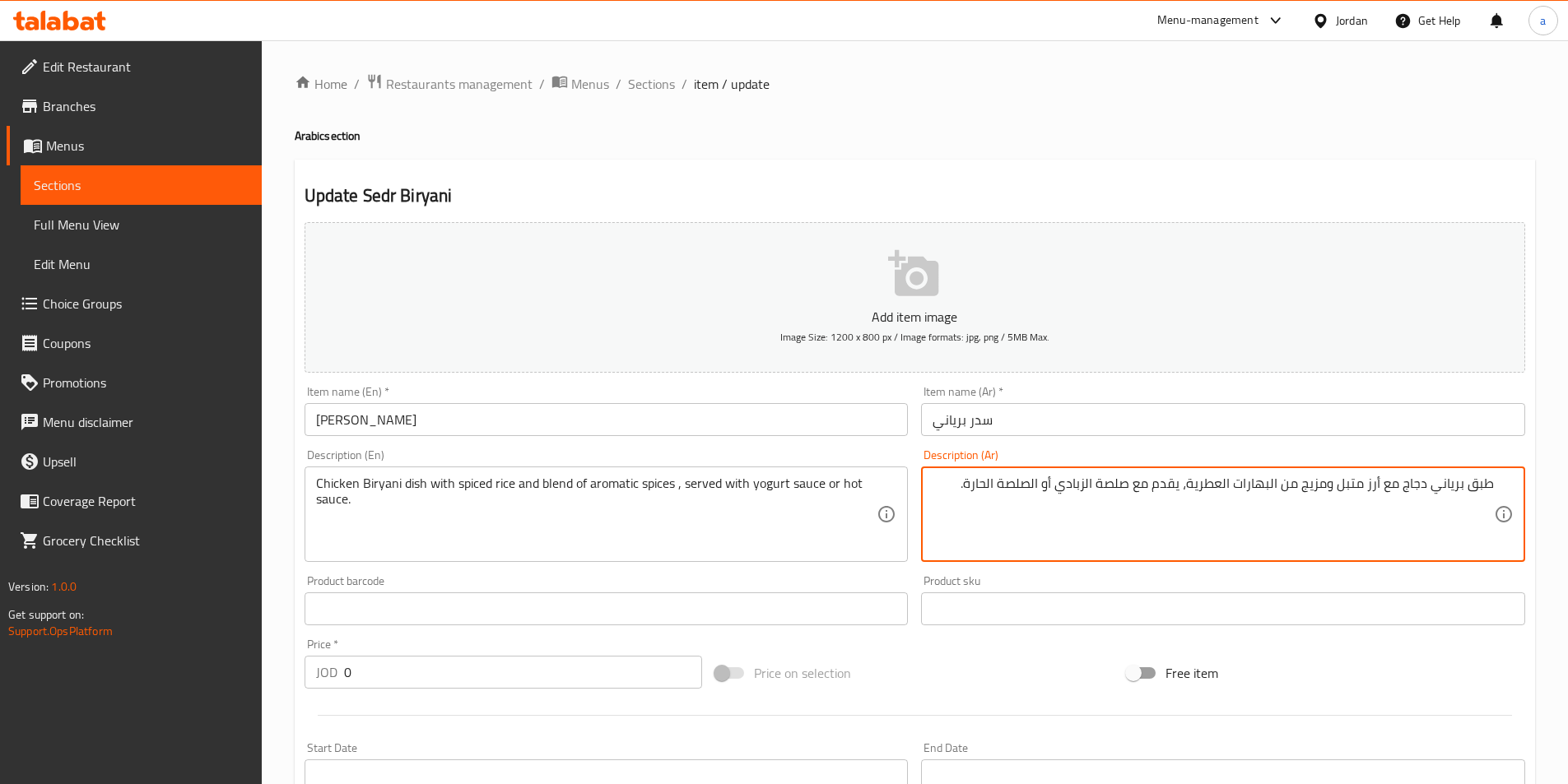
click at [1124, 492] on textarea "طبق برياني دجاج مع أرز متبل ومزيج من البهارات العطرية، يقدم مع صلصة الزبادي أو …" at bounding box center [1213, 514] width 561 height 78
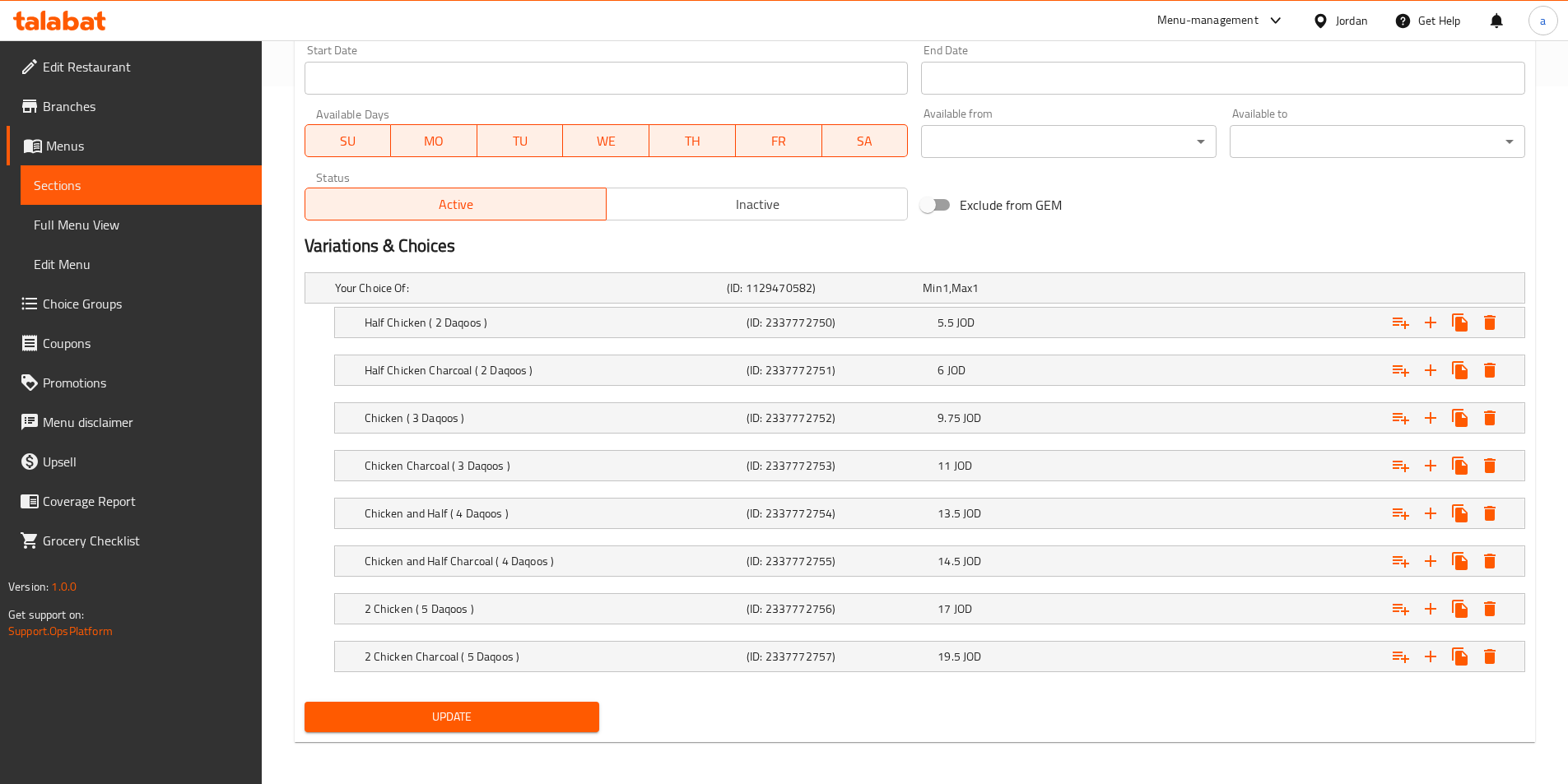
scroll to position [701, 0]
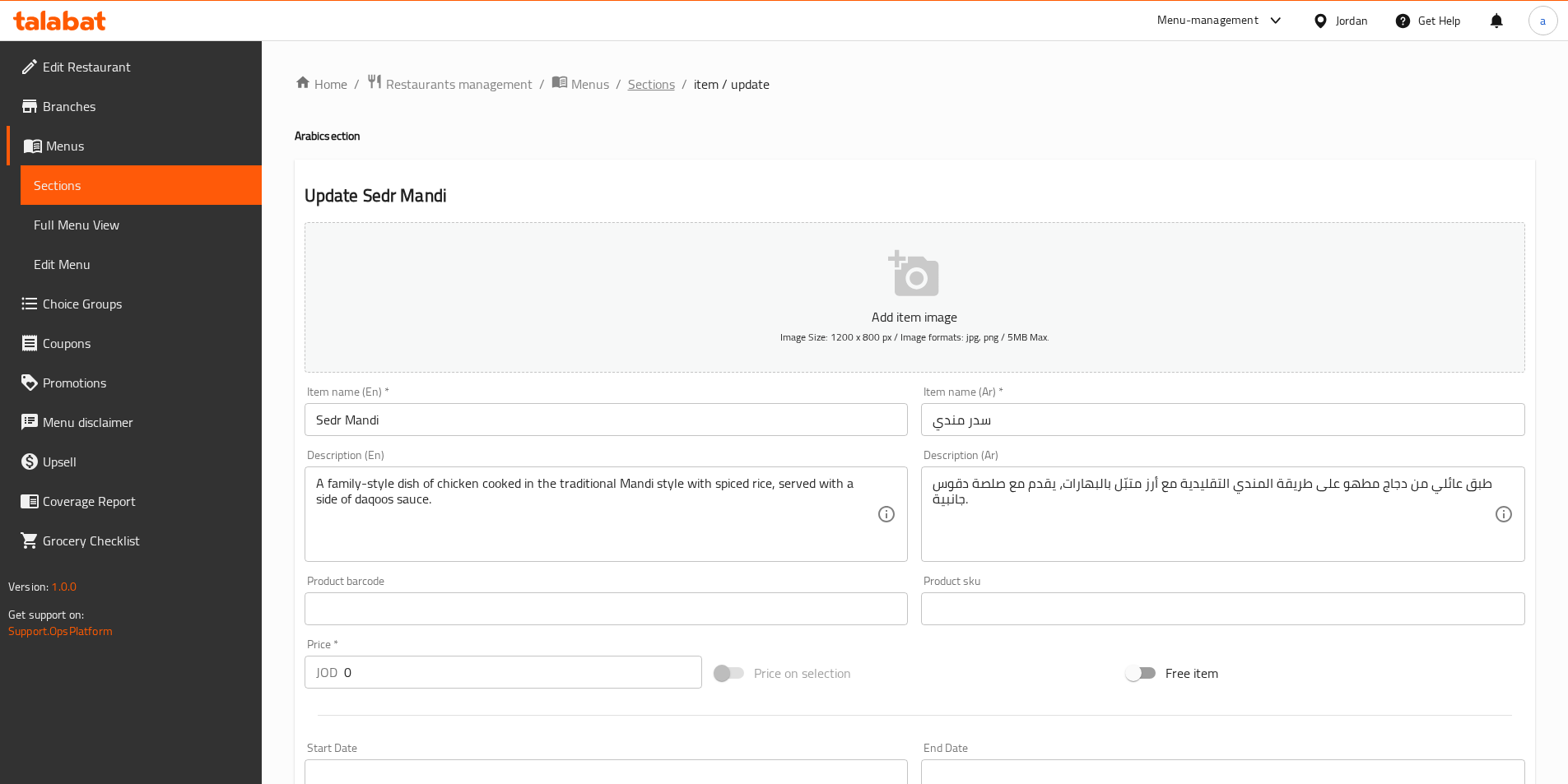
click at [671, 92] on span "Sections" at bounding box center [651, 84] width 47 height 19
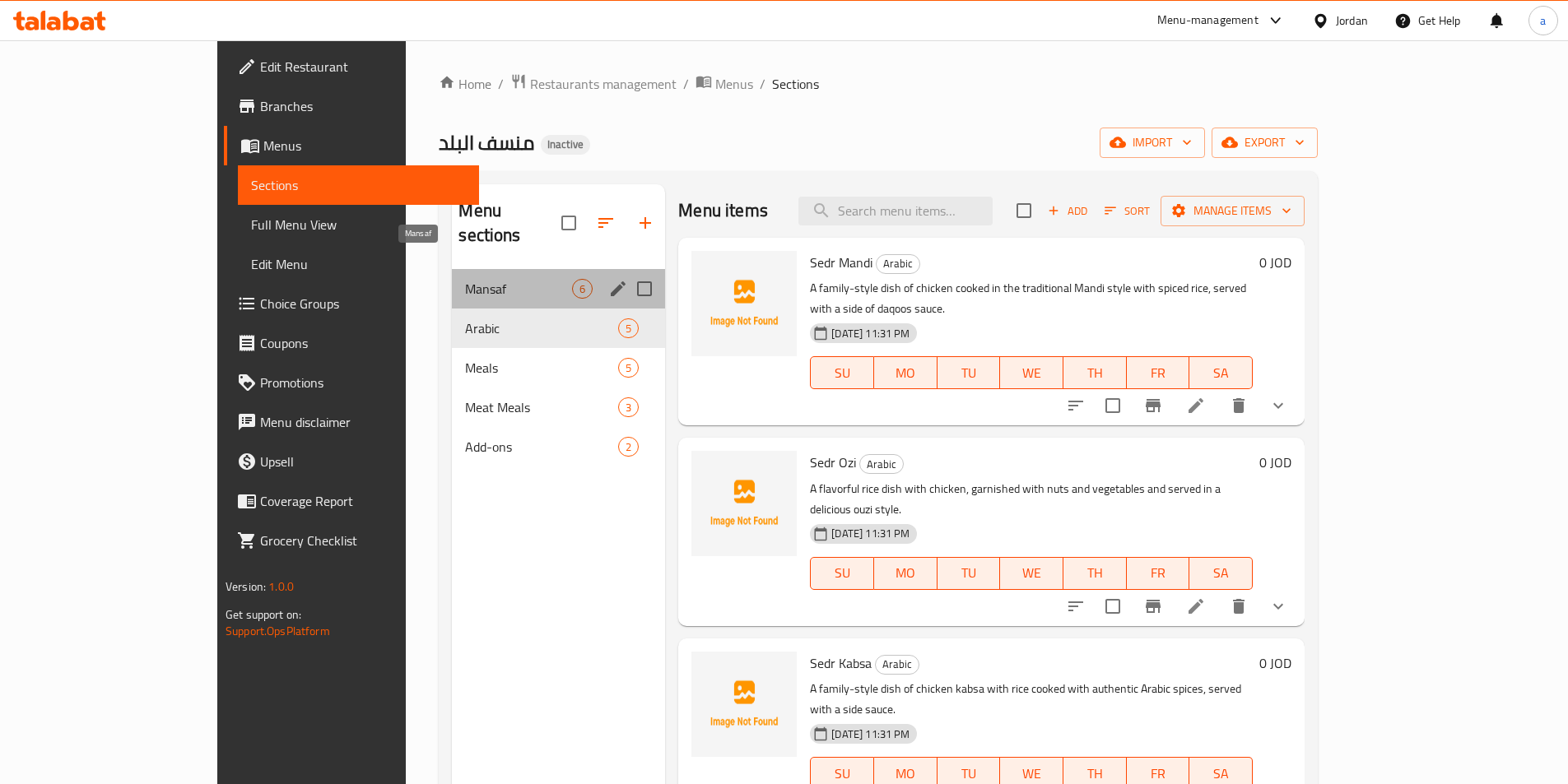
click at [465, 278] on span "Mansaf" at bounding box center [518, 288] width 107 height 19
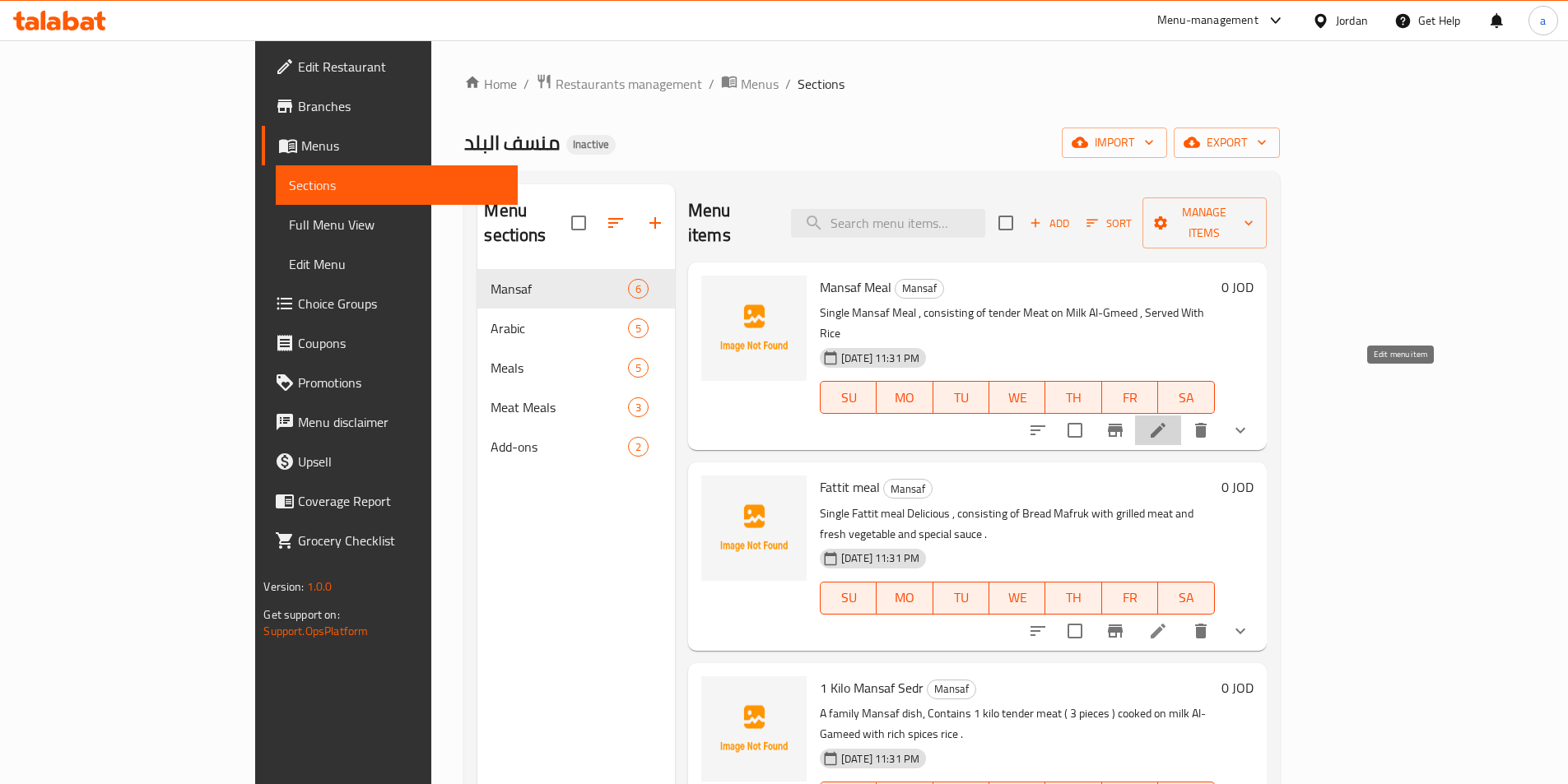
click at [1168, 420] on icon at bounding box center [1157, 430] width 19 height 19
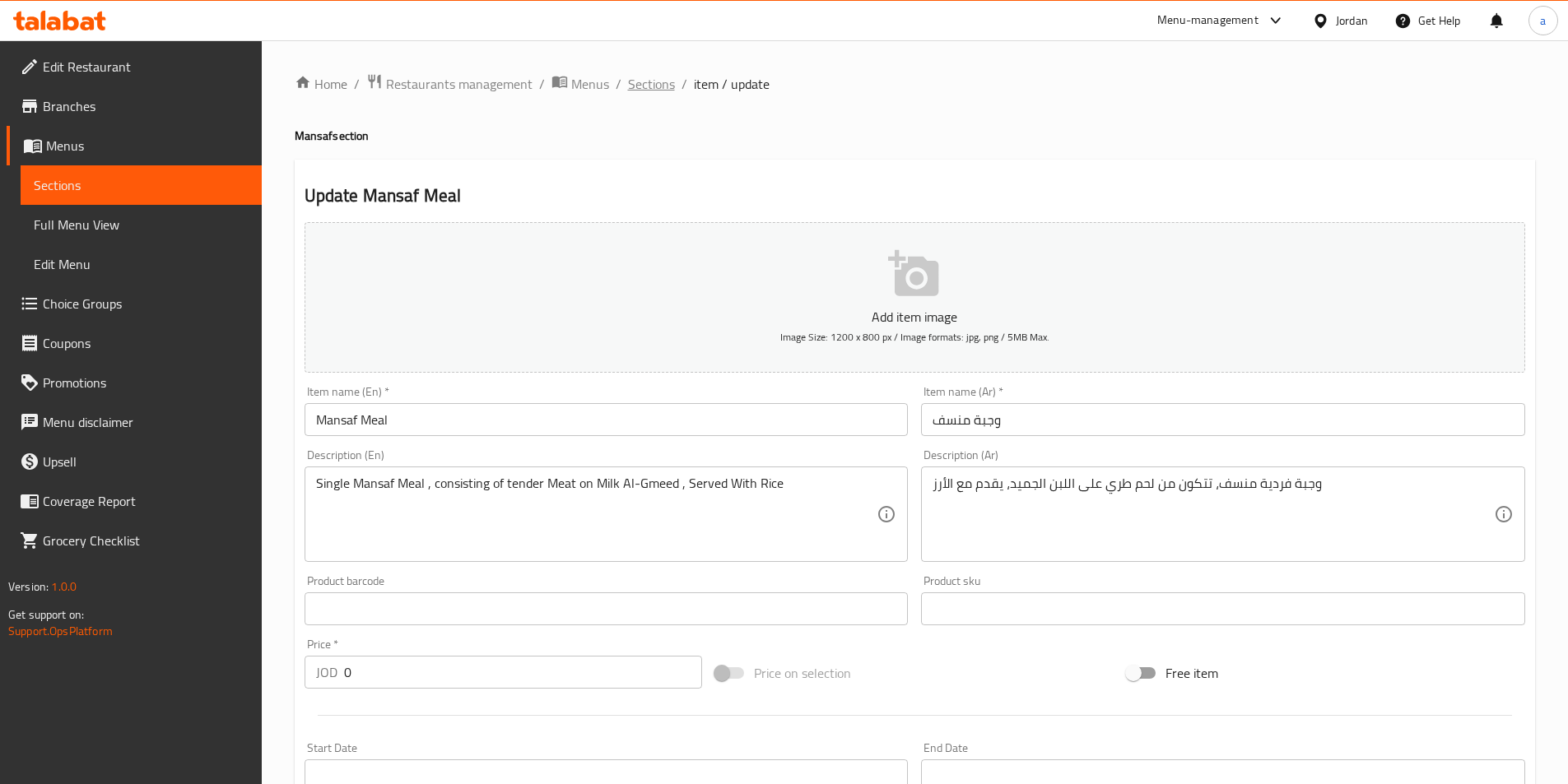
click at [649, 74] on span "Sections" at bounding box center [651, 84] width 47 height 19
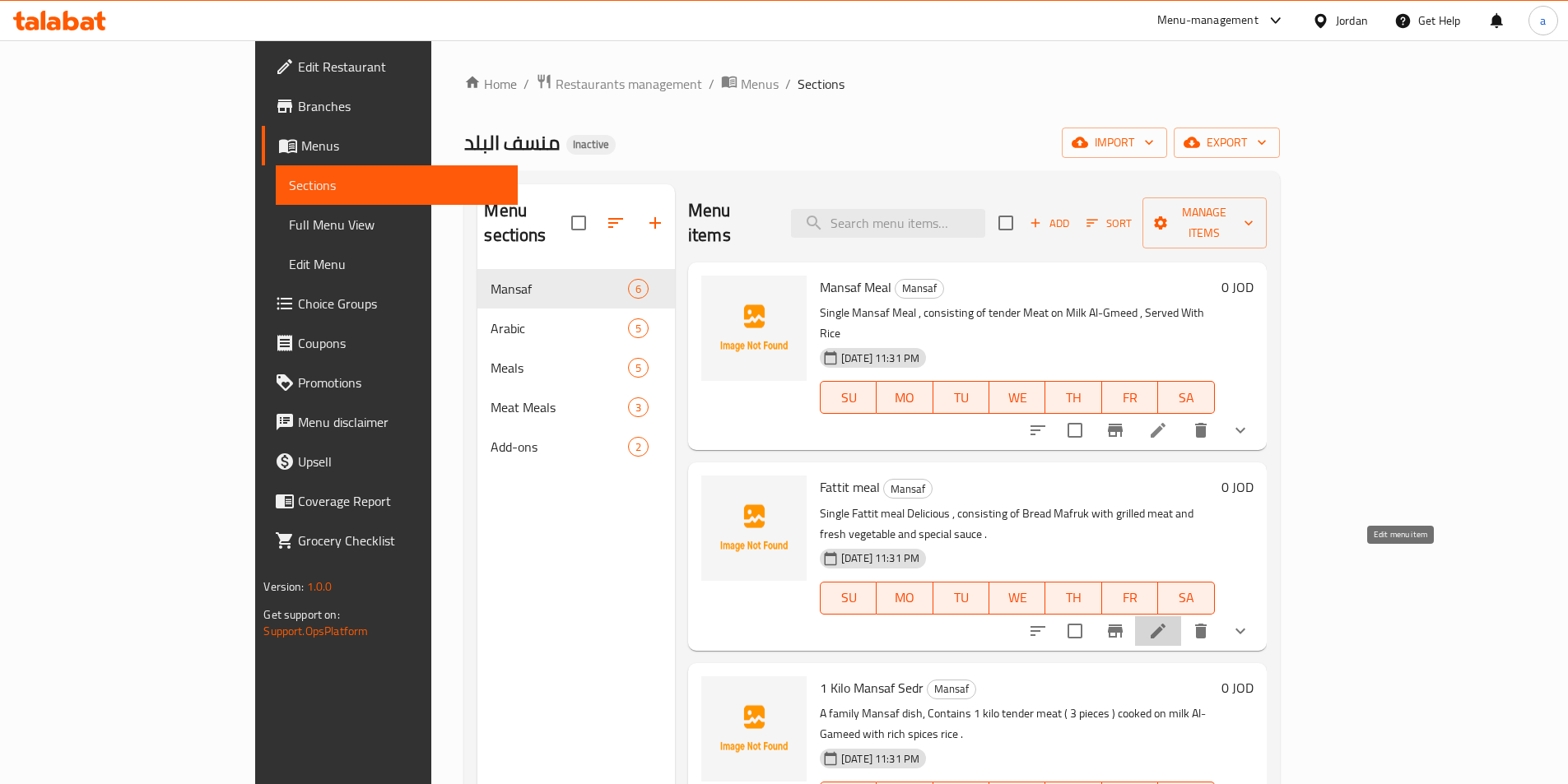
click at [1168, 621] on icon at bounding box center [1157, 631] width 19 height 19
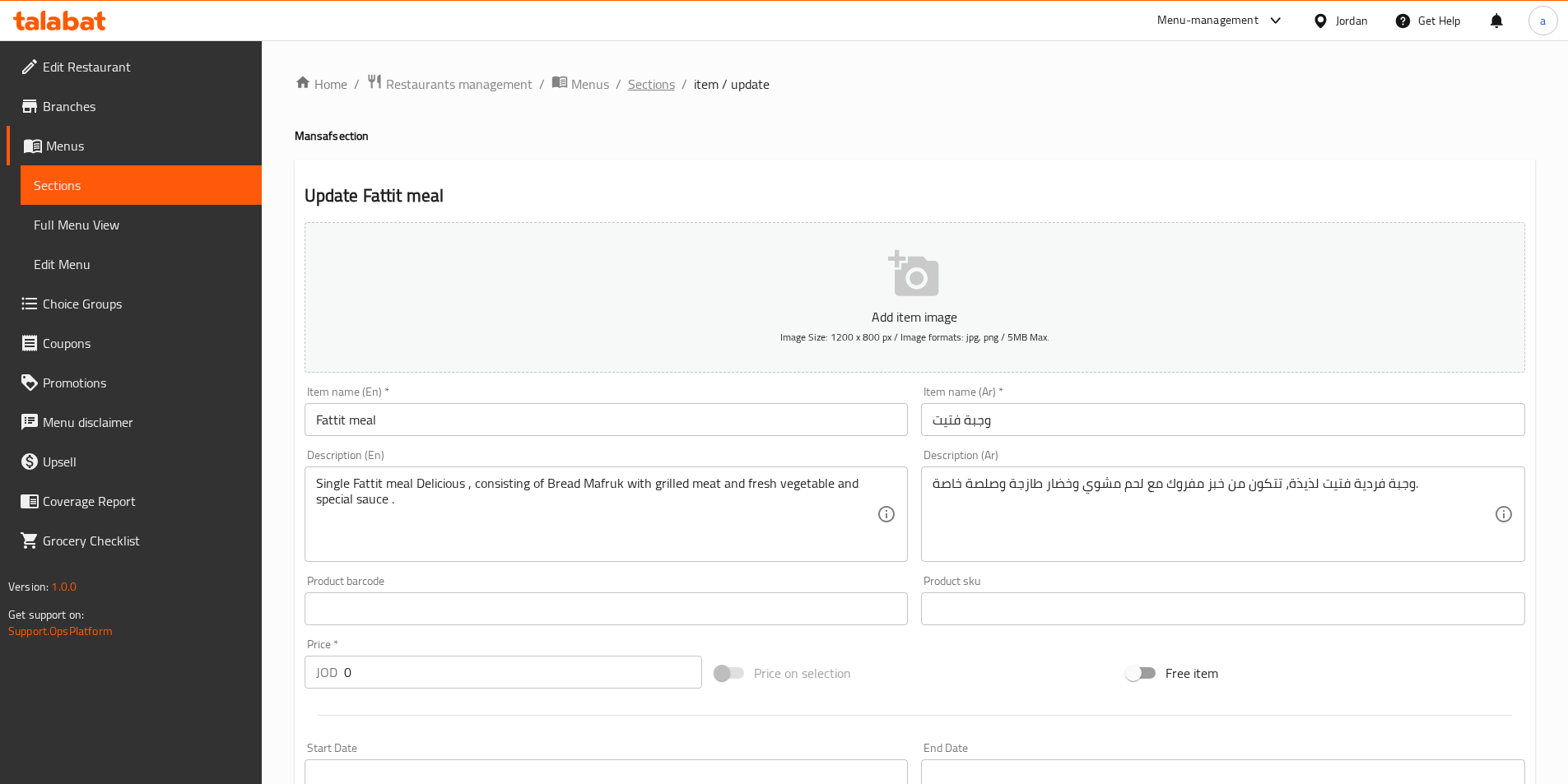
click at [637, 79] on span "Sections" at bounding box center [651, 84] width 47 height 19
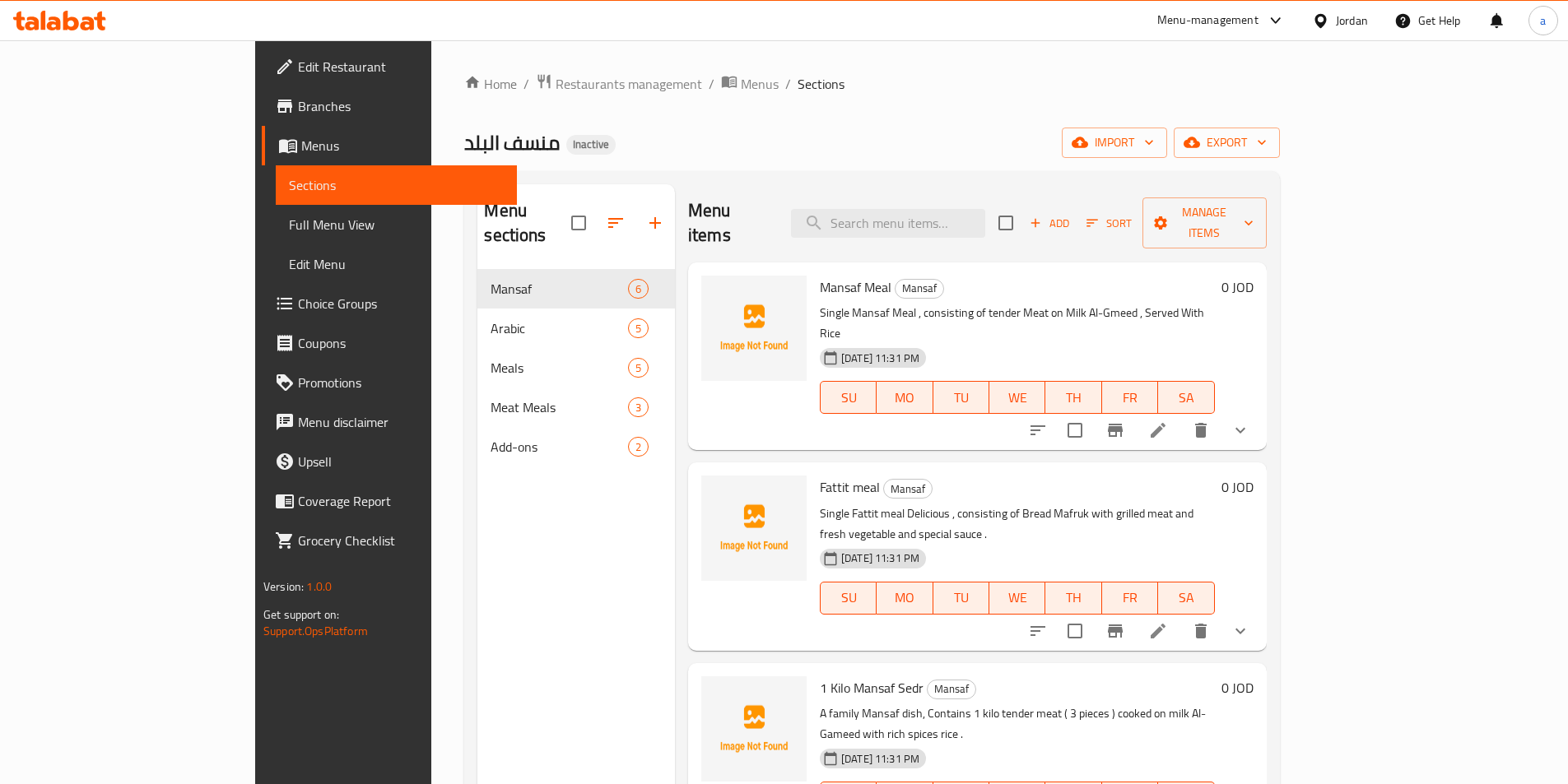
scroll to position [82, 0]
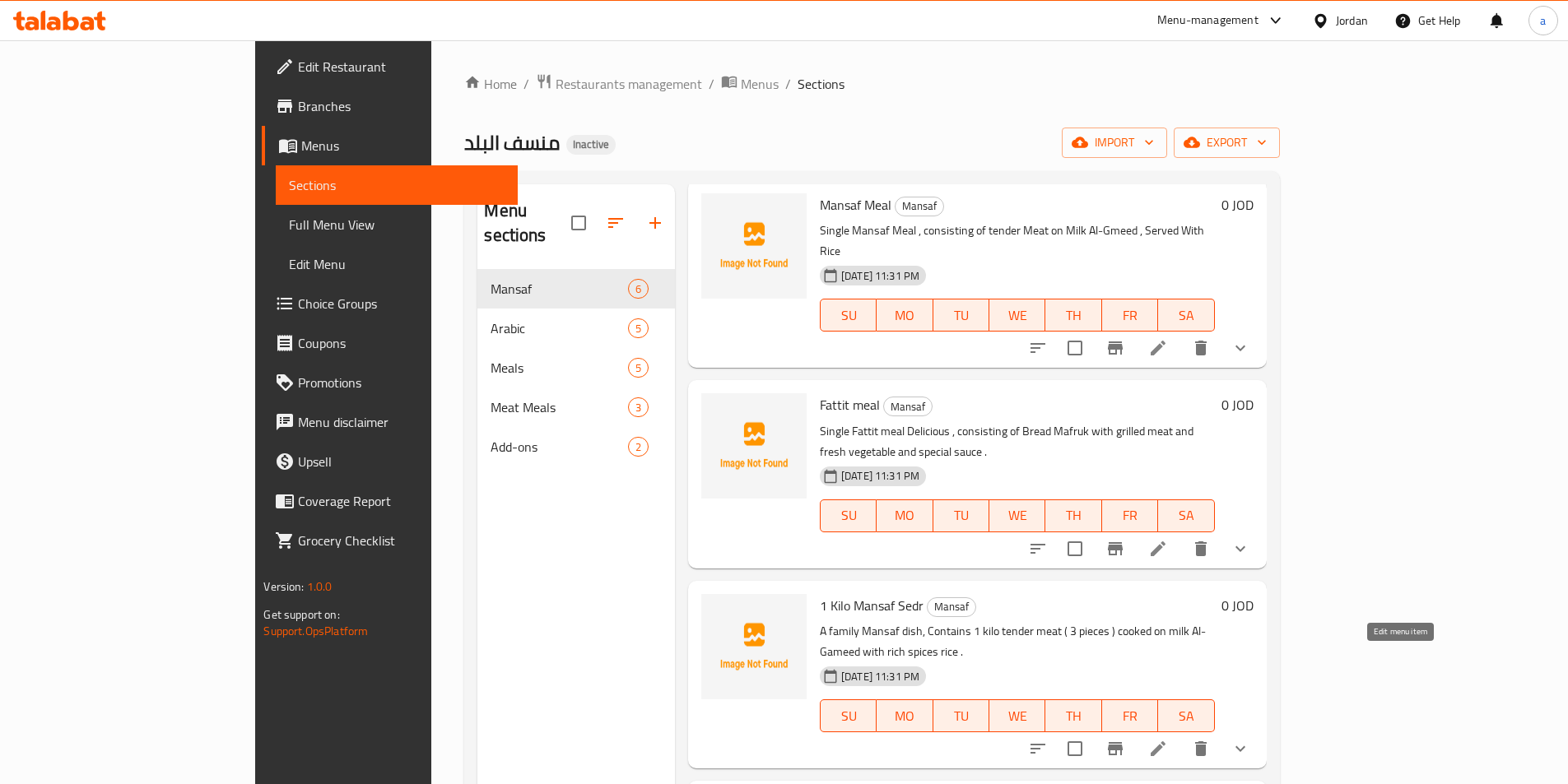
click at [1168, 739] on icon at bounding box center [1157, 748] width 19 height 19
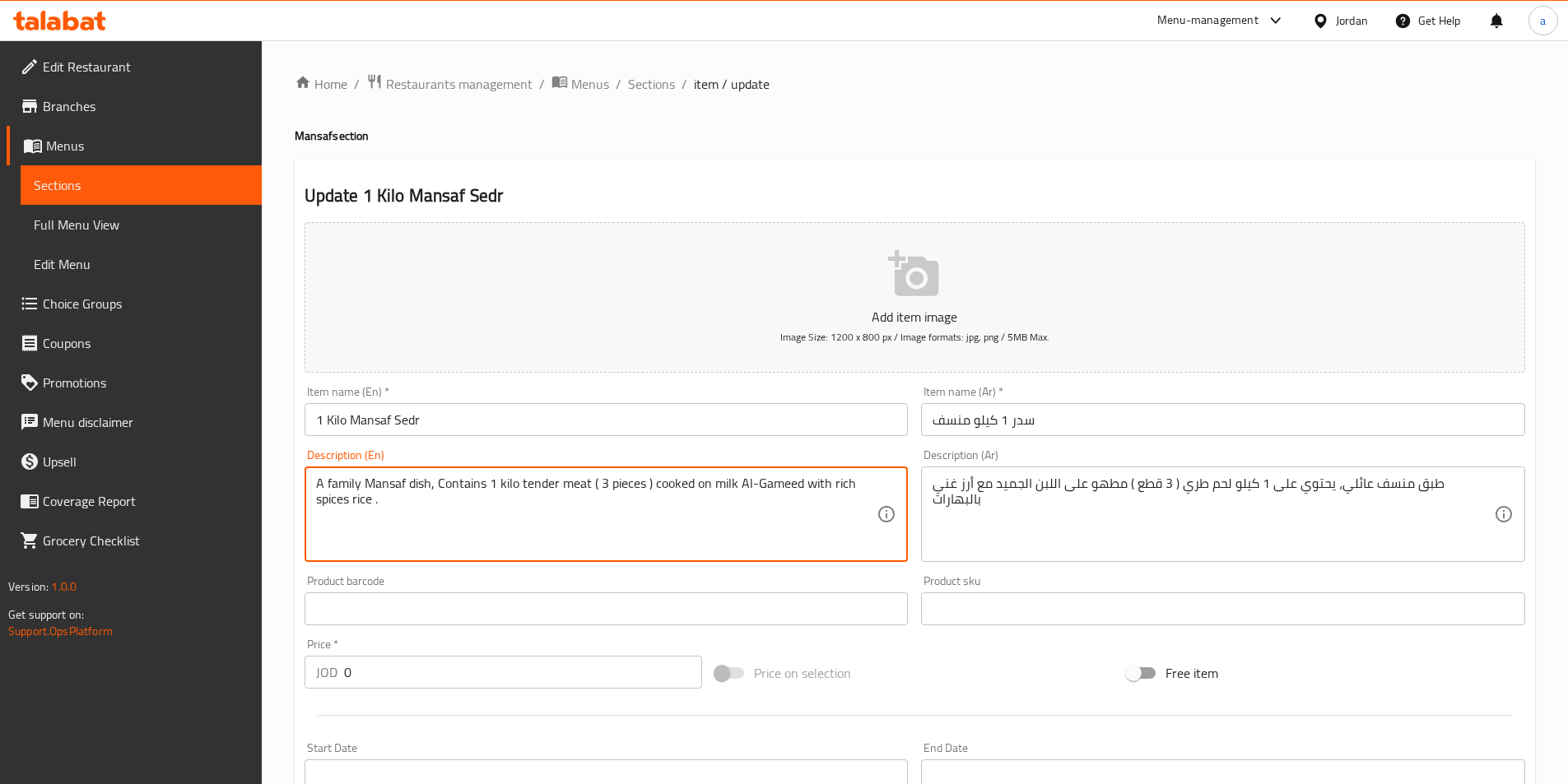
click at [677, 487] on textarea "A family Mansaf dish, Contains 1 kilo tender meat ( 3 pieces ) cooked on milk A…" at bounding box center [597, 514] width 561 height 78
paste textarea "stewed"
type textarea "A family Mansaf dish, Contains 1 kilo tender meat ( 3 pieces ) stewed on milk A…"
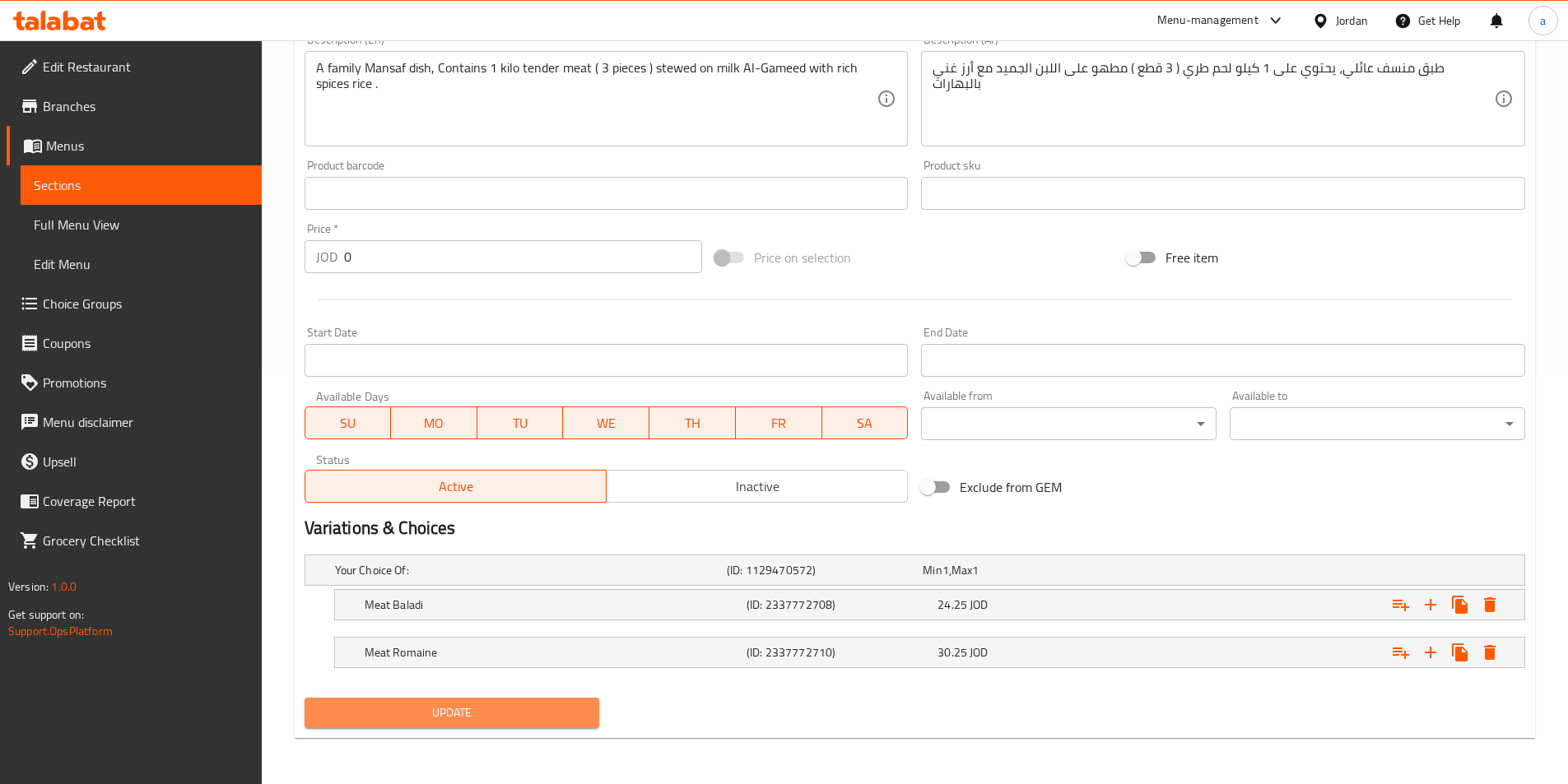
click at [488, 711] on span "Update" at bounding box center [452, 712] width 269 height 20
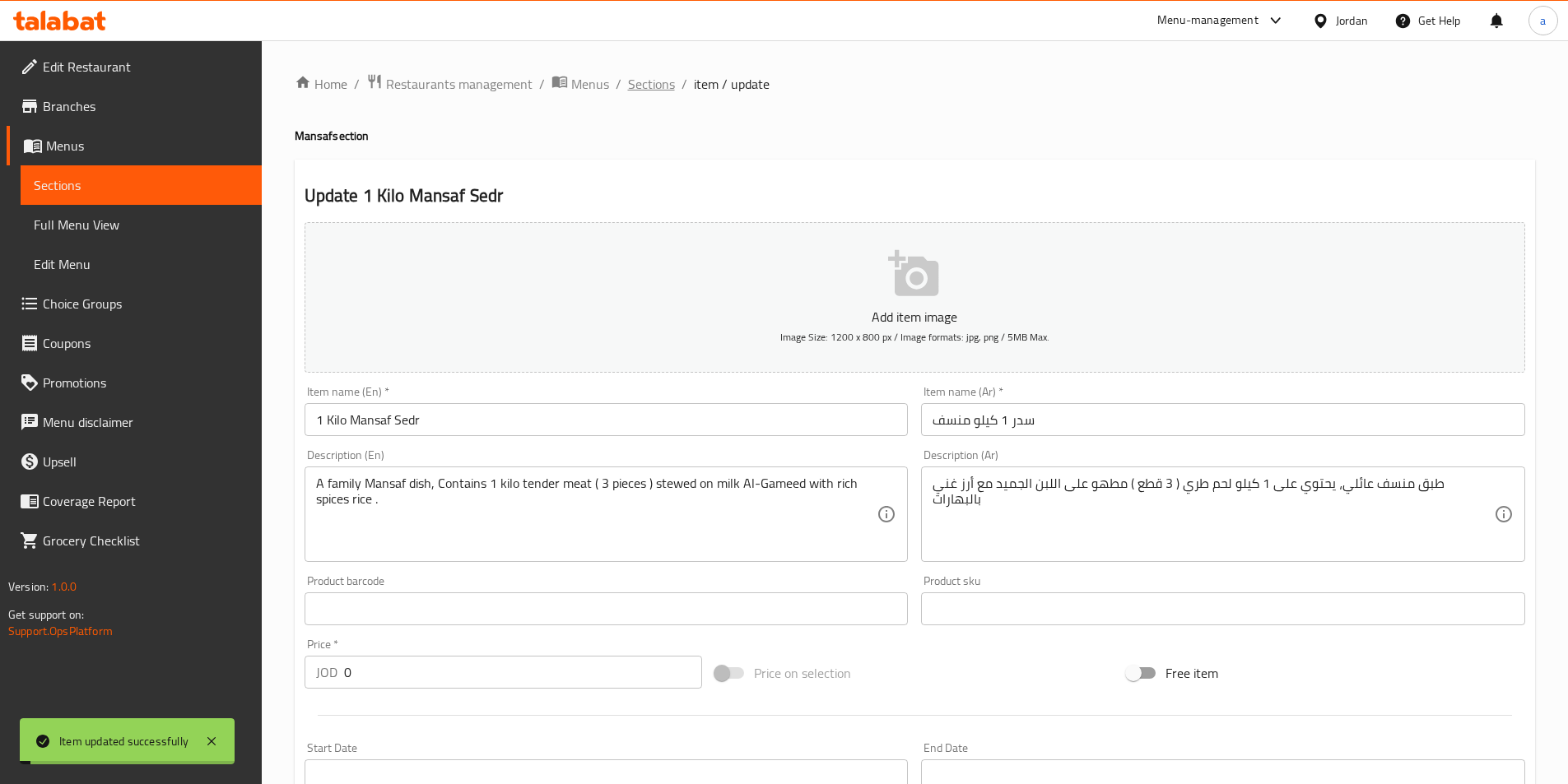
click at [645, 89] on span "Sections" at bounding box center [651, 84] width 47 height 19
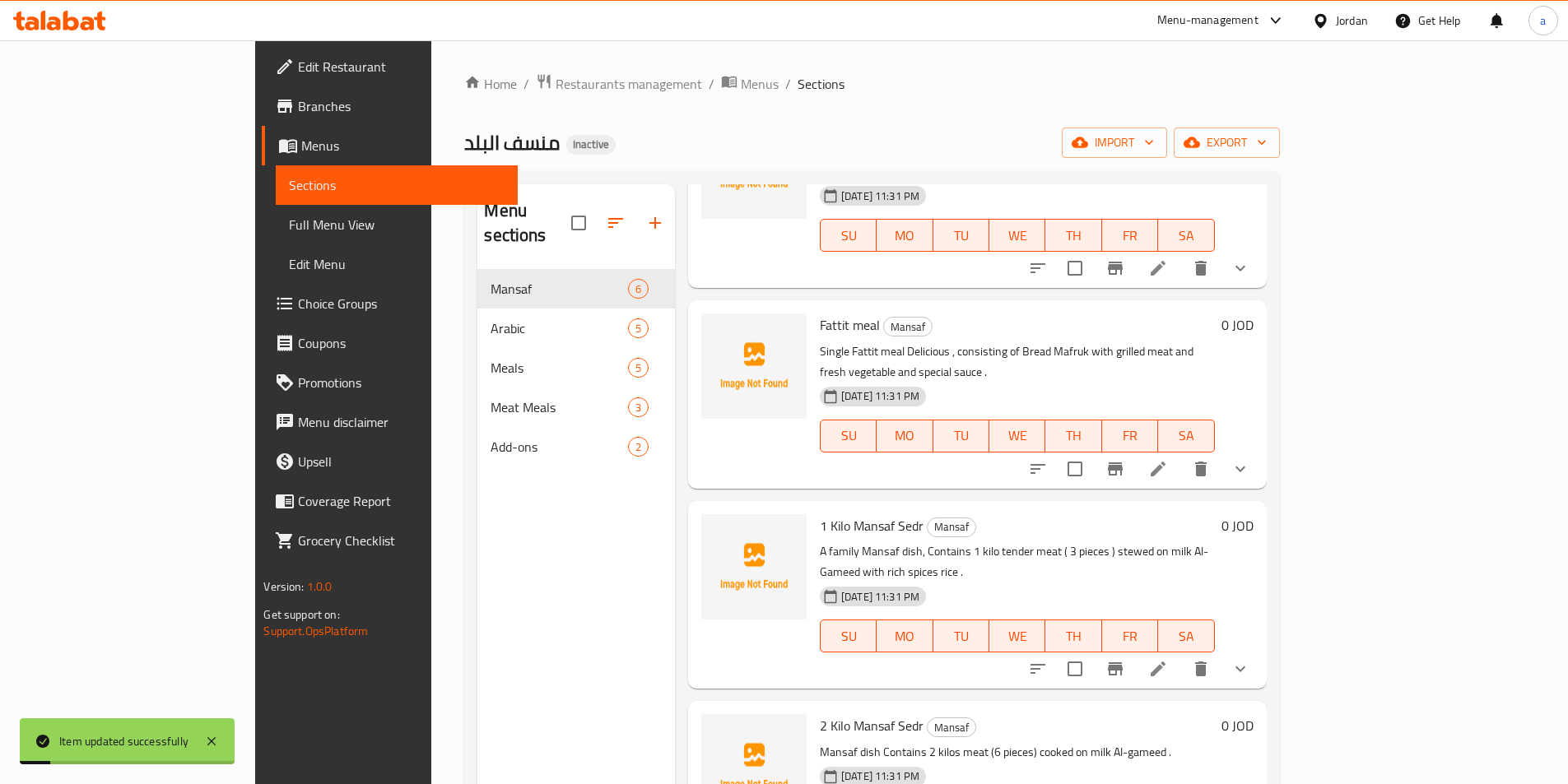
scroll to position [286, 0]
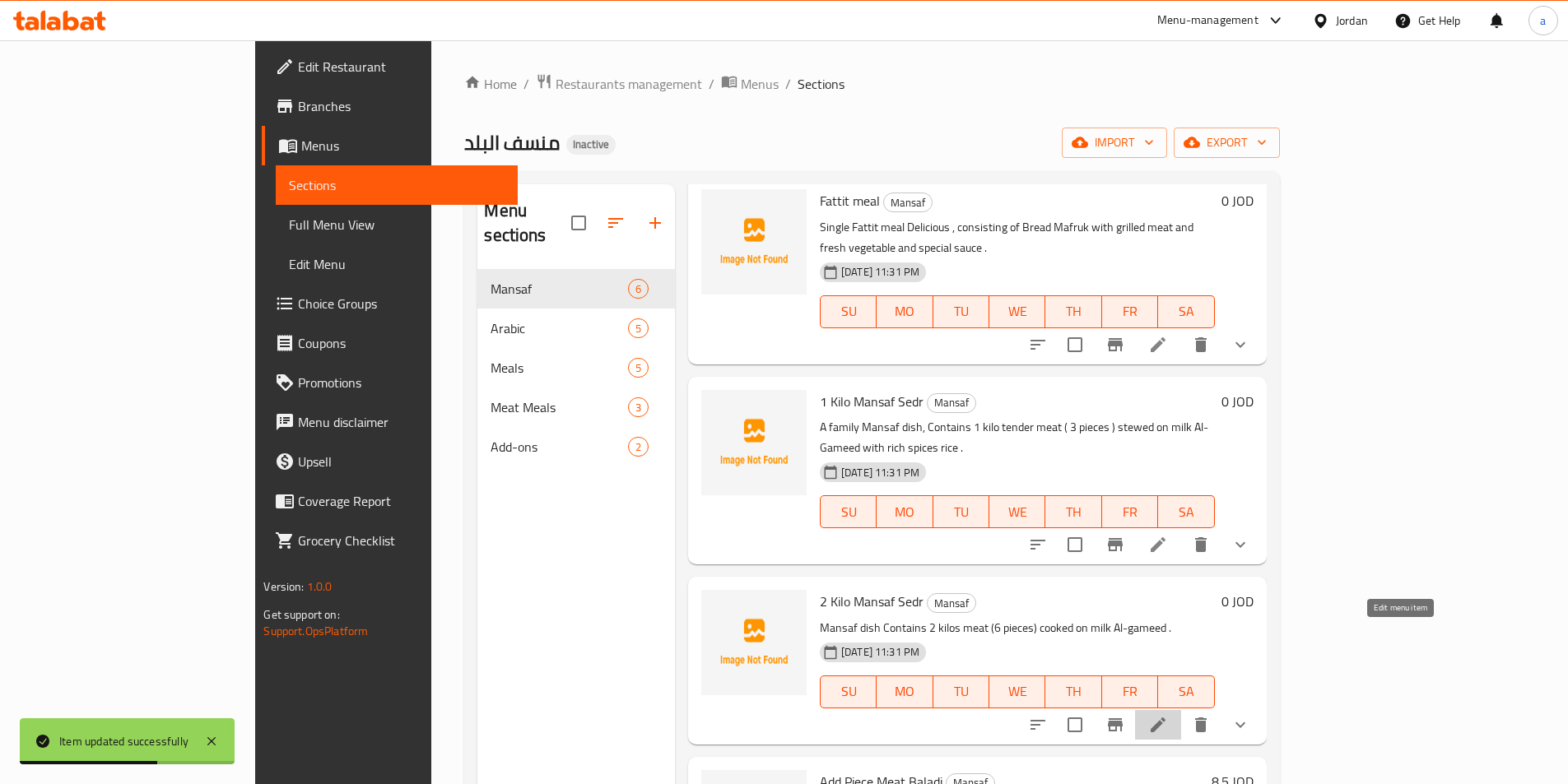
click at [1168, 715] on icon at bounding box center [1157, 724] width 19 height 19
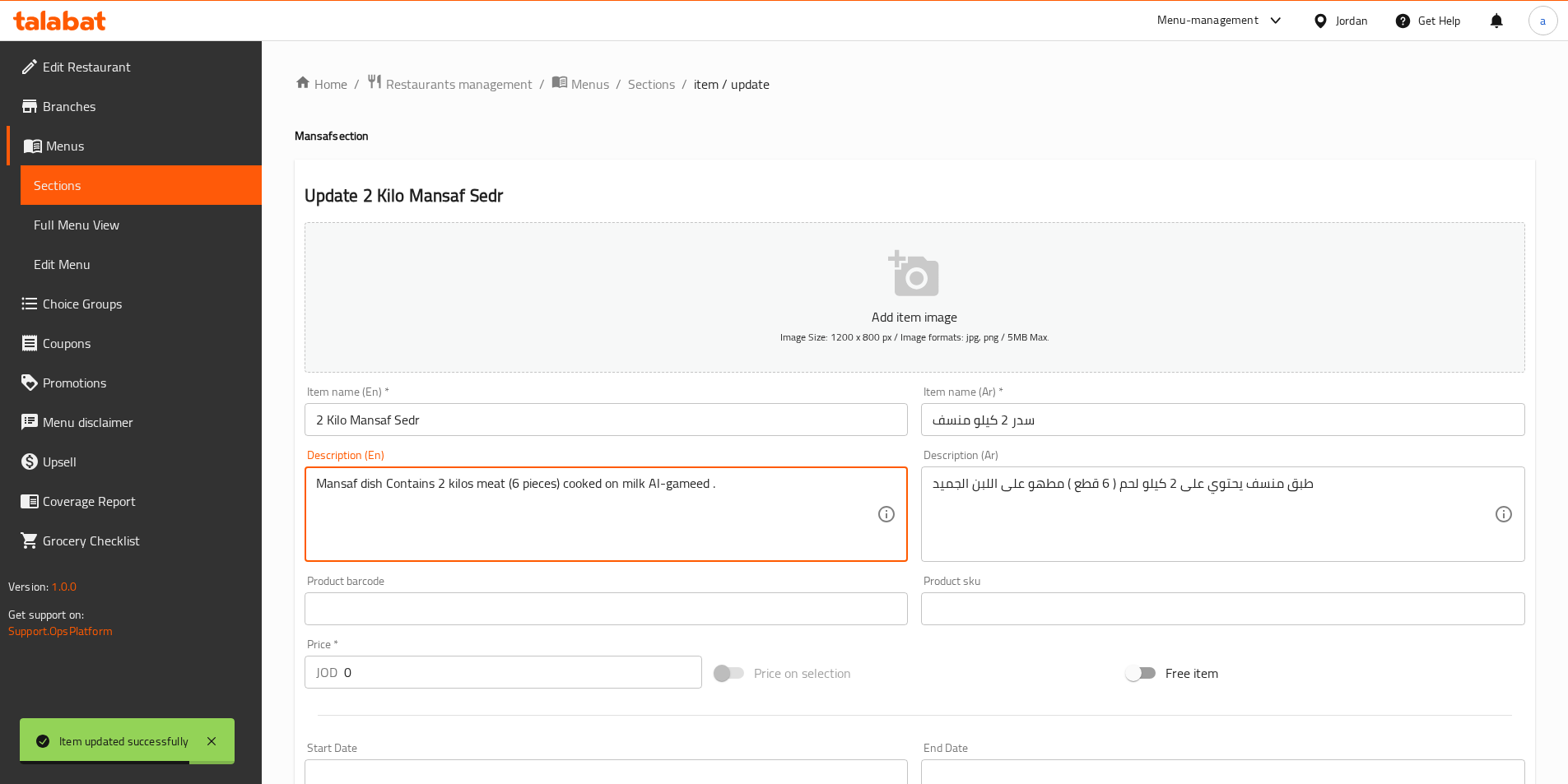
click at [578, 486] on textarea "Mansaf dish Contains 2 kilos meat (6 pieces) cooked on milk Al-gameed ." at bounding box center [597, 514] width 561 height 78
drag, startPoint x: 597, startPoint y: 483, endPoint x: 576, endPoint y: 483, distance: 21.0
click at [576, 483] on textarea "Mansaf dish Contains 2 kilos meat (6 pieces) cooked on milk Al-gameed ." at bounding box center [597, 514] width 561 height 78
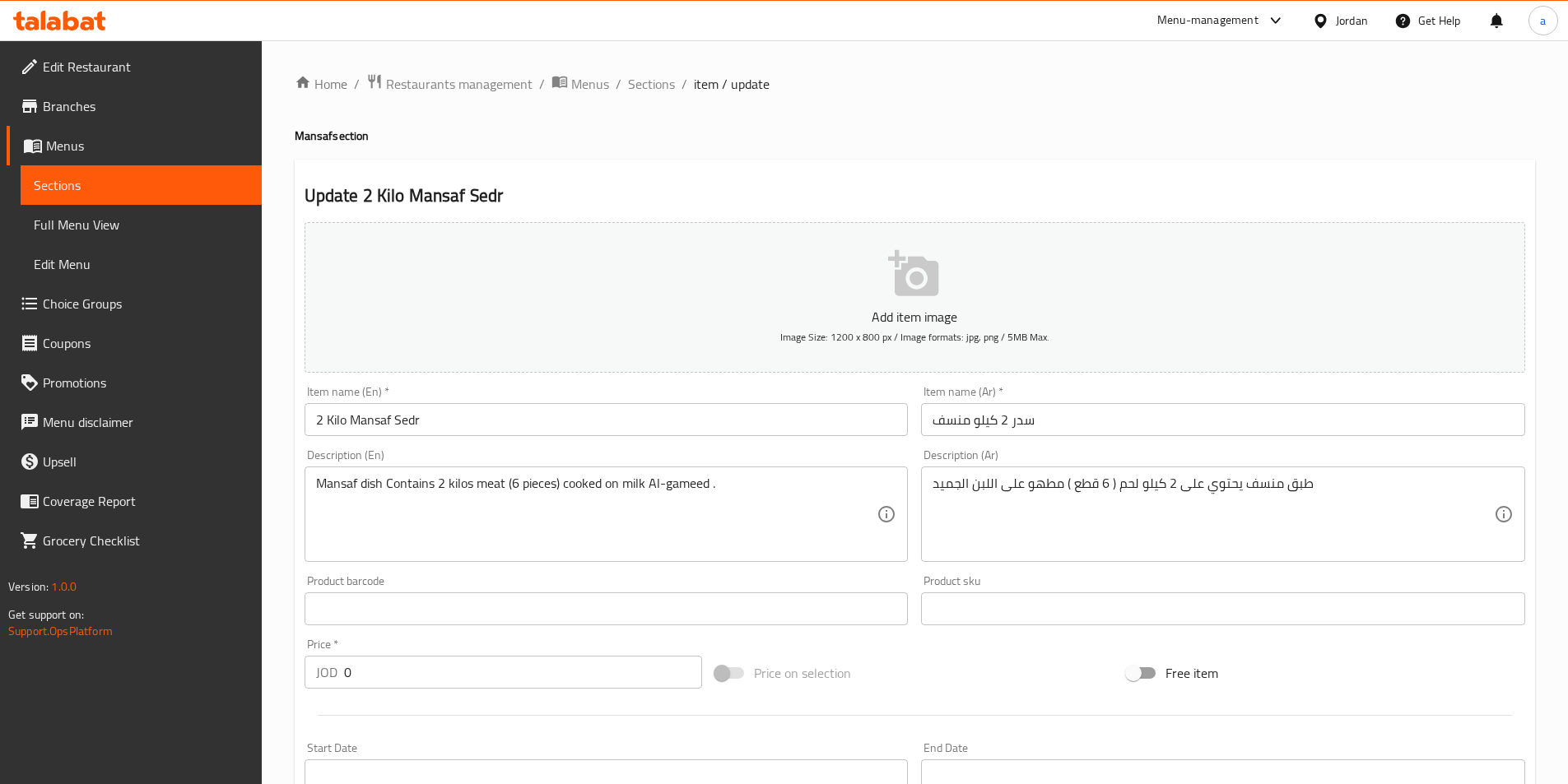
click at [576, 483] on textarea "Mansaf dish Contains 2 kilos meat (6 pieces) cooked on milk Al-gameed ." at bounding box center [597, 514] width 561 height 78
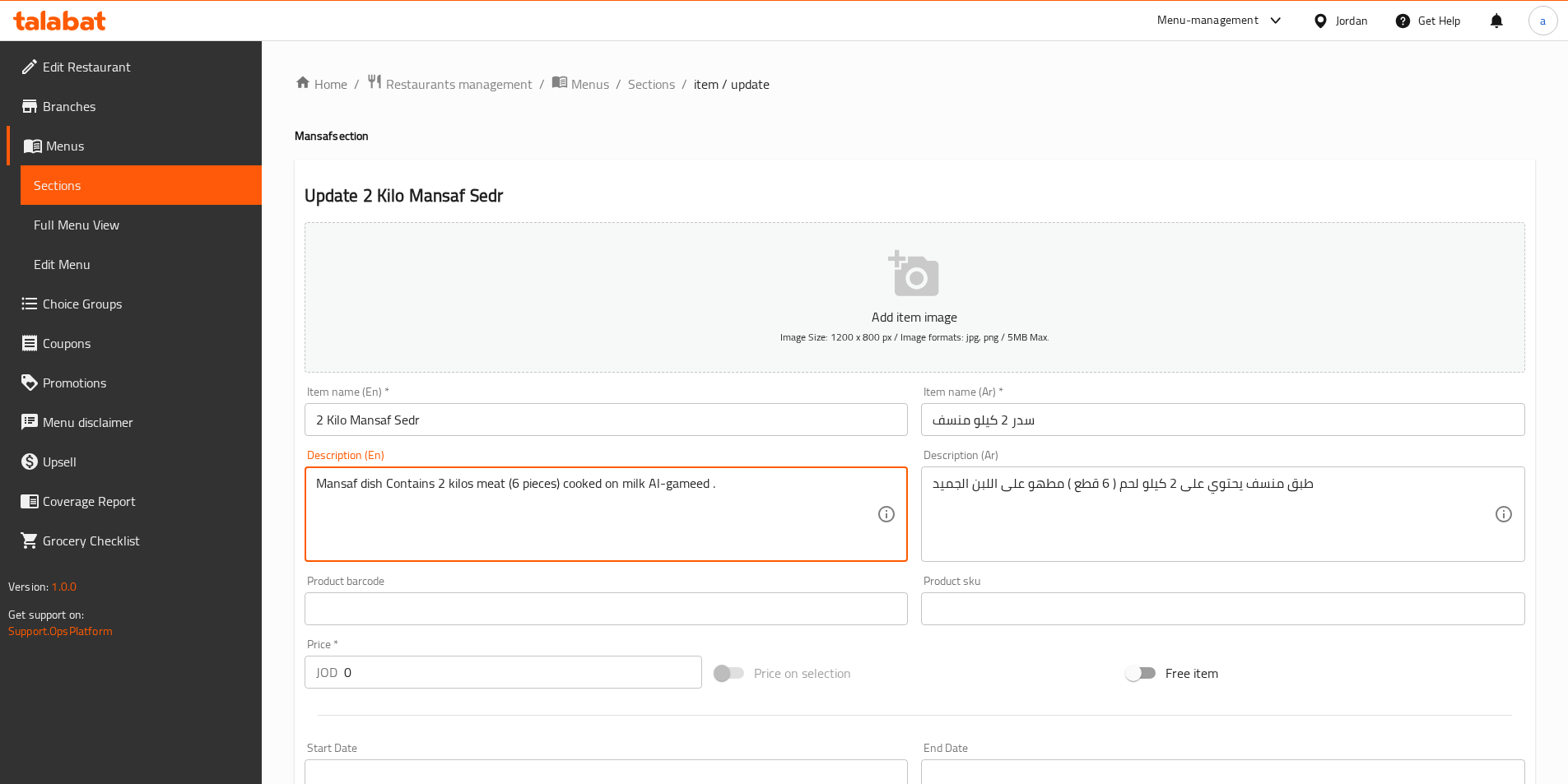
click at [576, 483] on textarea "Mansaf dish Contains 2 kilos meat (6 pieces) cooked on milk Al-gameed ." at bounding box center [597, 514] width 561 height 78
paste textarea "stewed"
type textarea "Mansaf dish Contains 2 kilos meat (6 pieces) stewed on milk Al-gameed ."
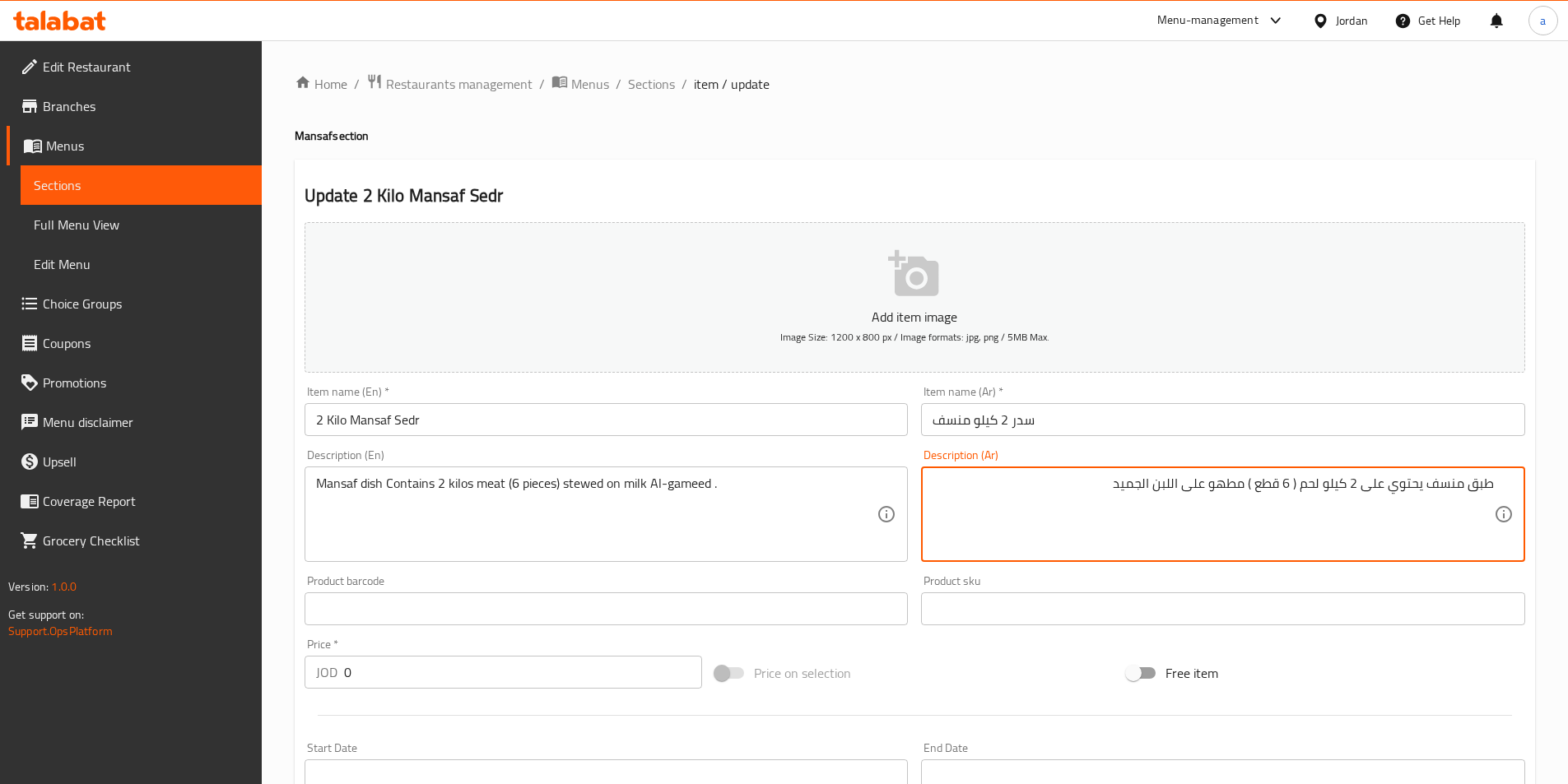
scroll to position [415, 0]
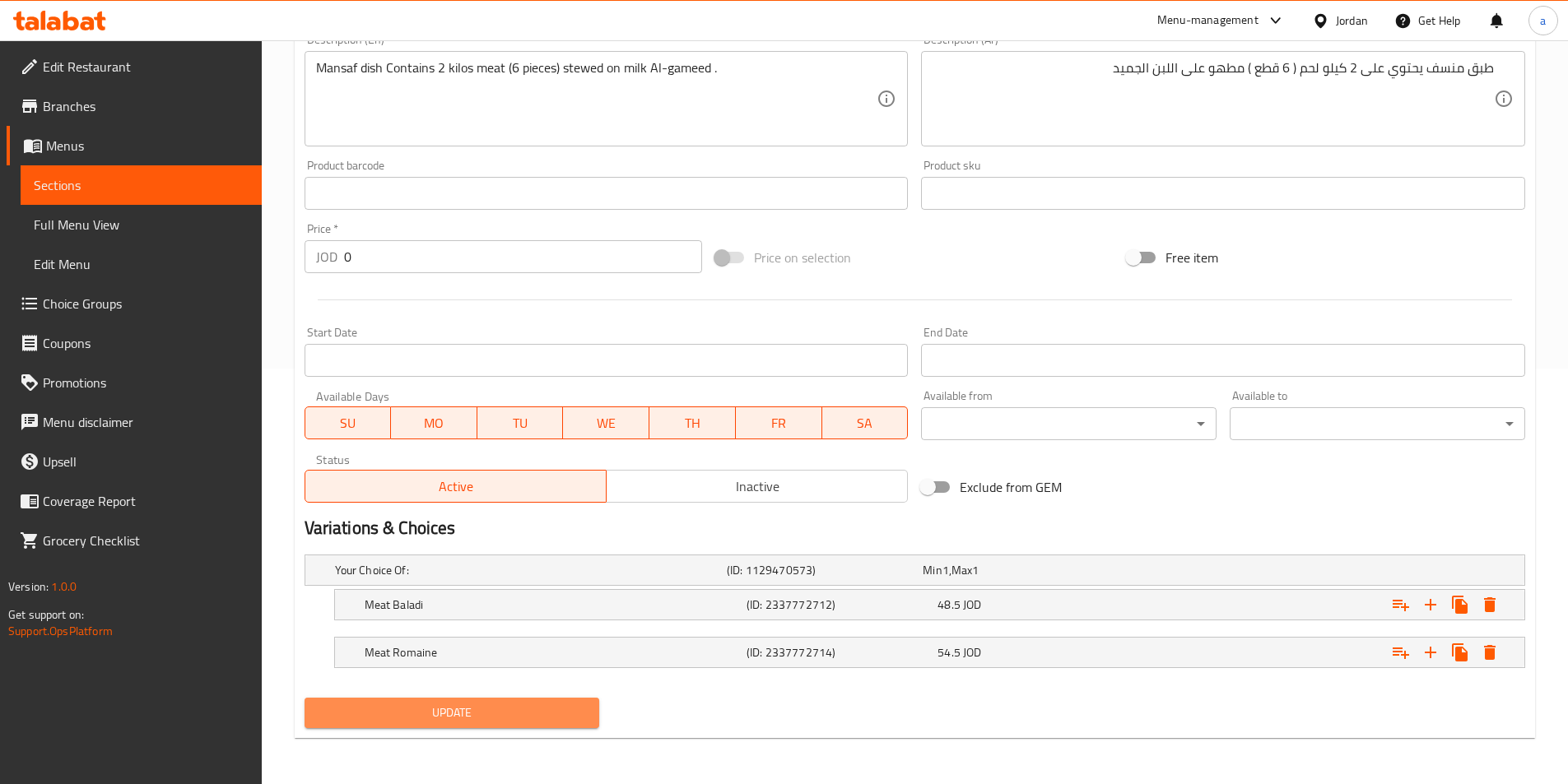
click at [545, 707] on span "Update" at bounding box center [452, 712] width 269 height 20
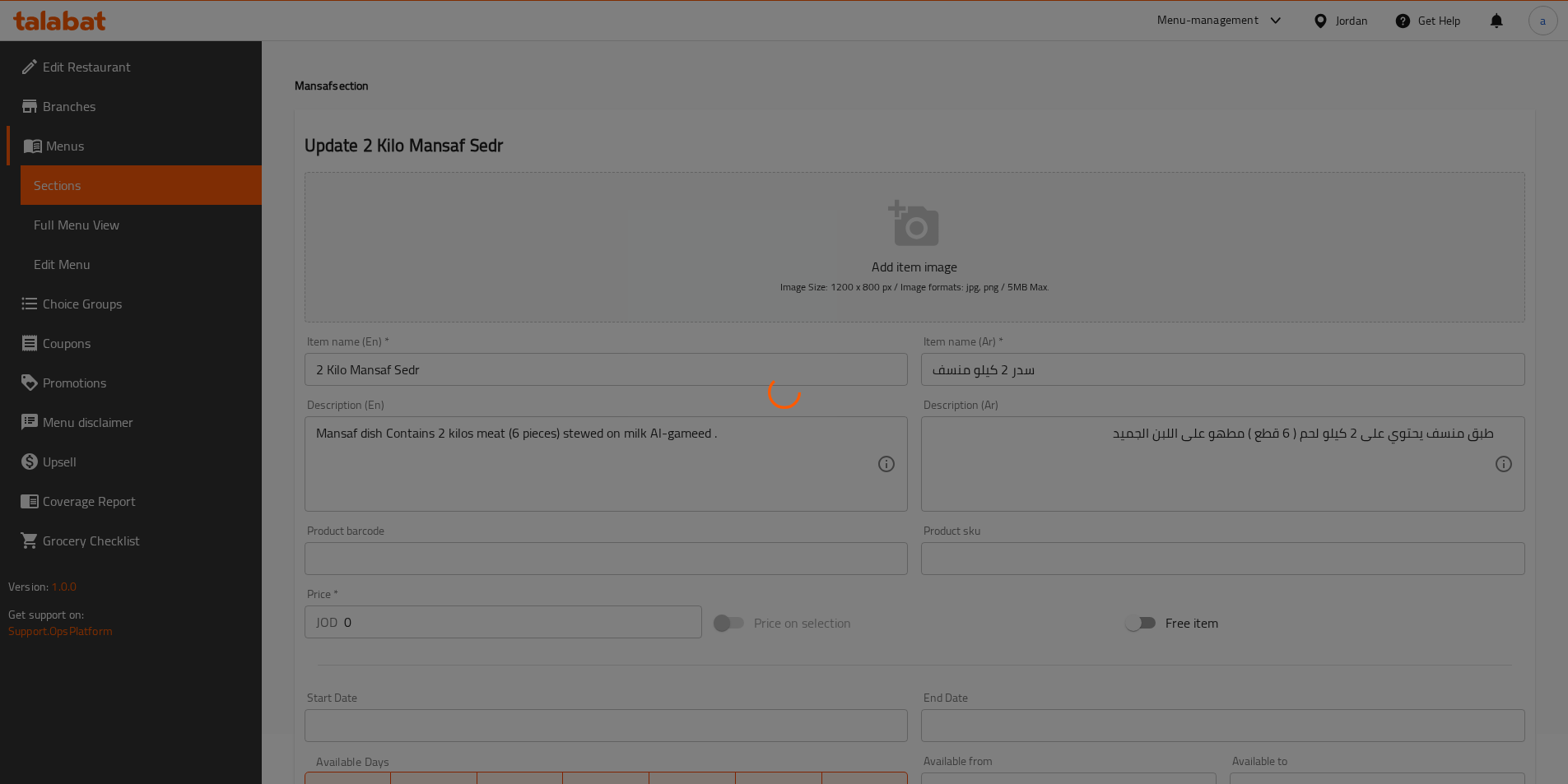
scroll to position [0, 0]
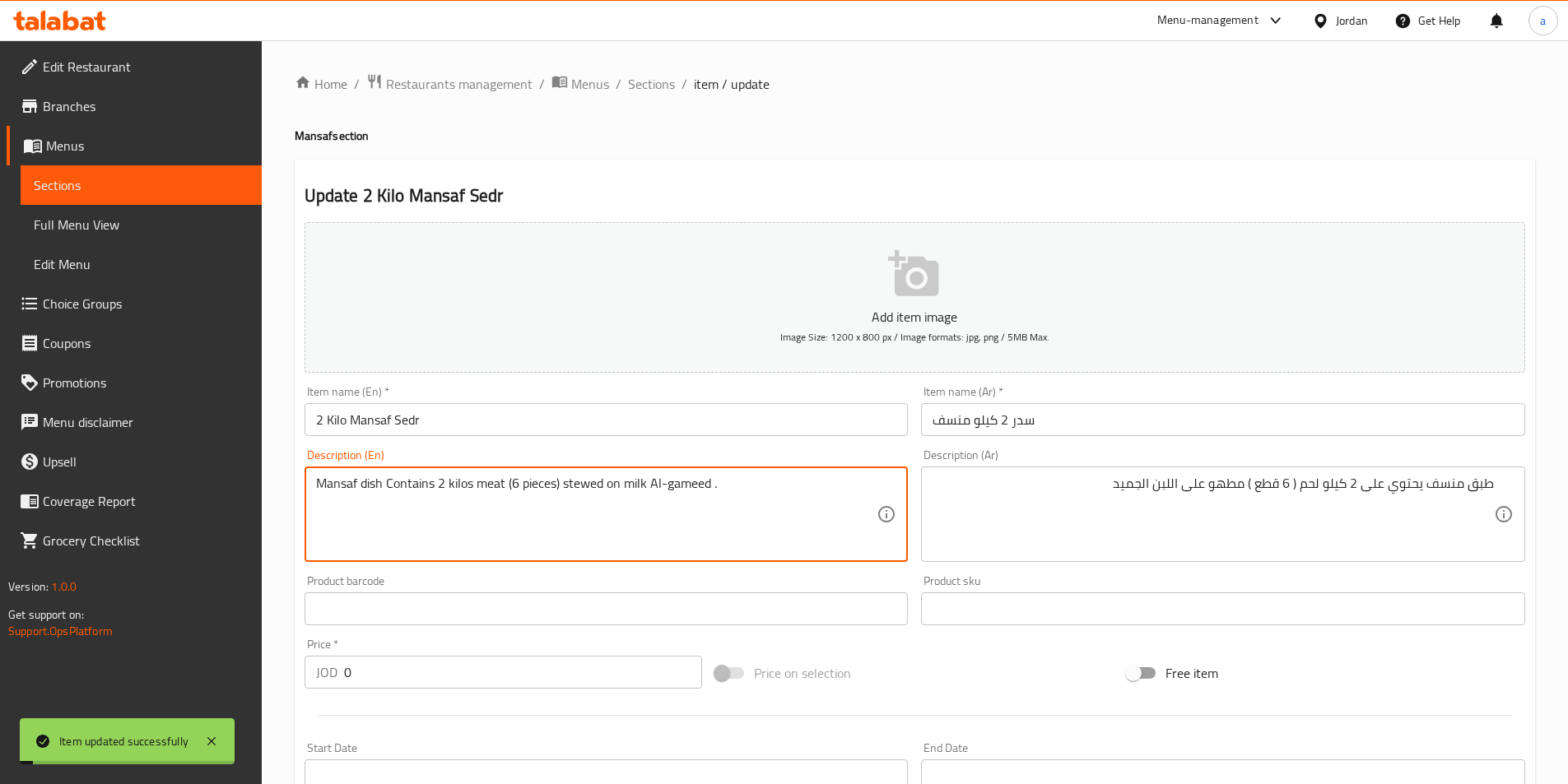
click at [581, 484] on textarea "Mansaf dish Contains 2 kilos meat (6 pieces) stewed on milk Al-gameed ." at bounding box center [597, 514] width 561 height 78
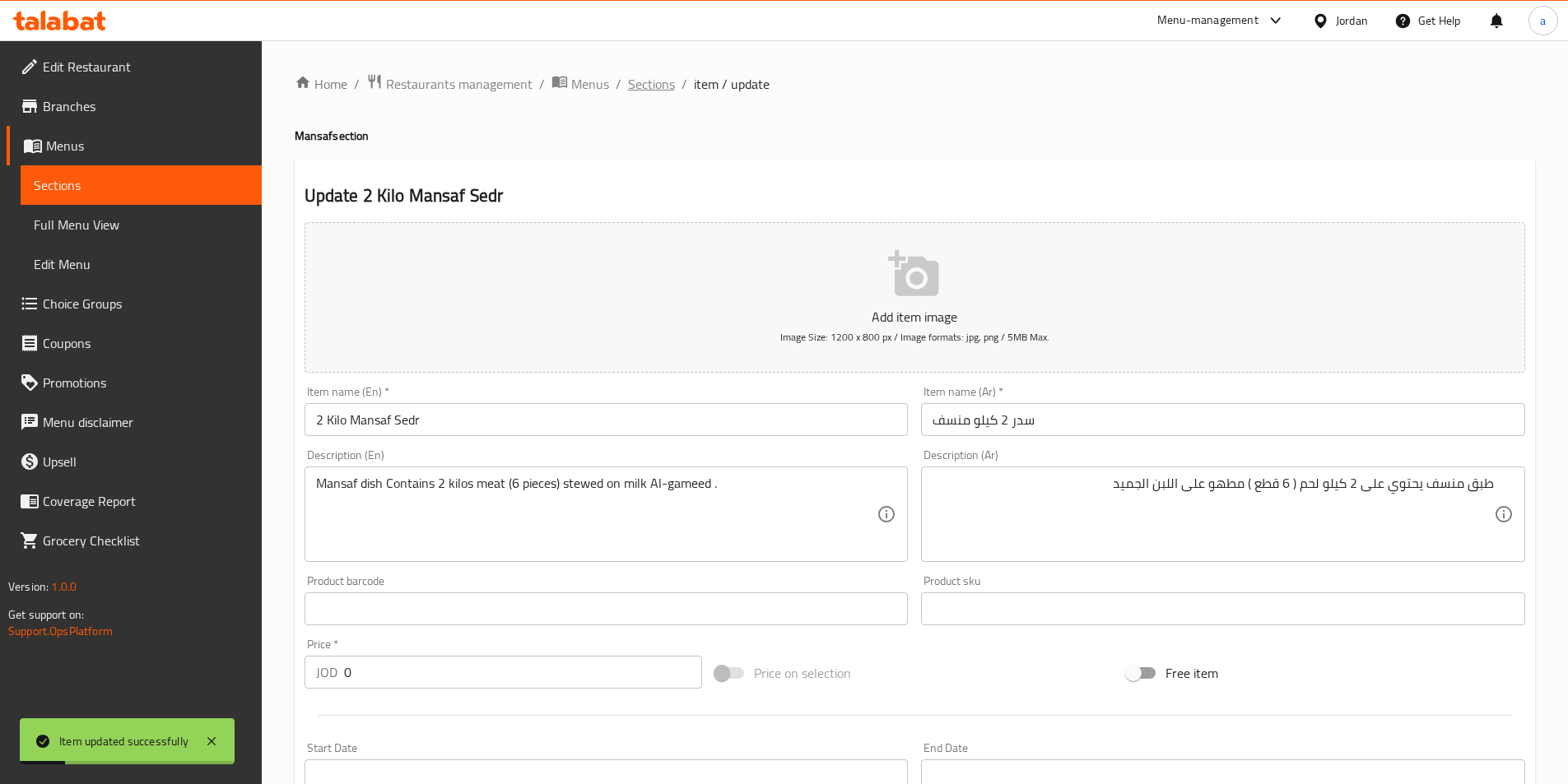
click at [643, 78] on span "Sections" at bounding box center [651, 84] width 47 height 19
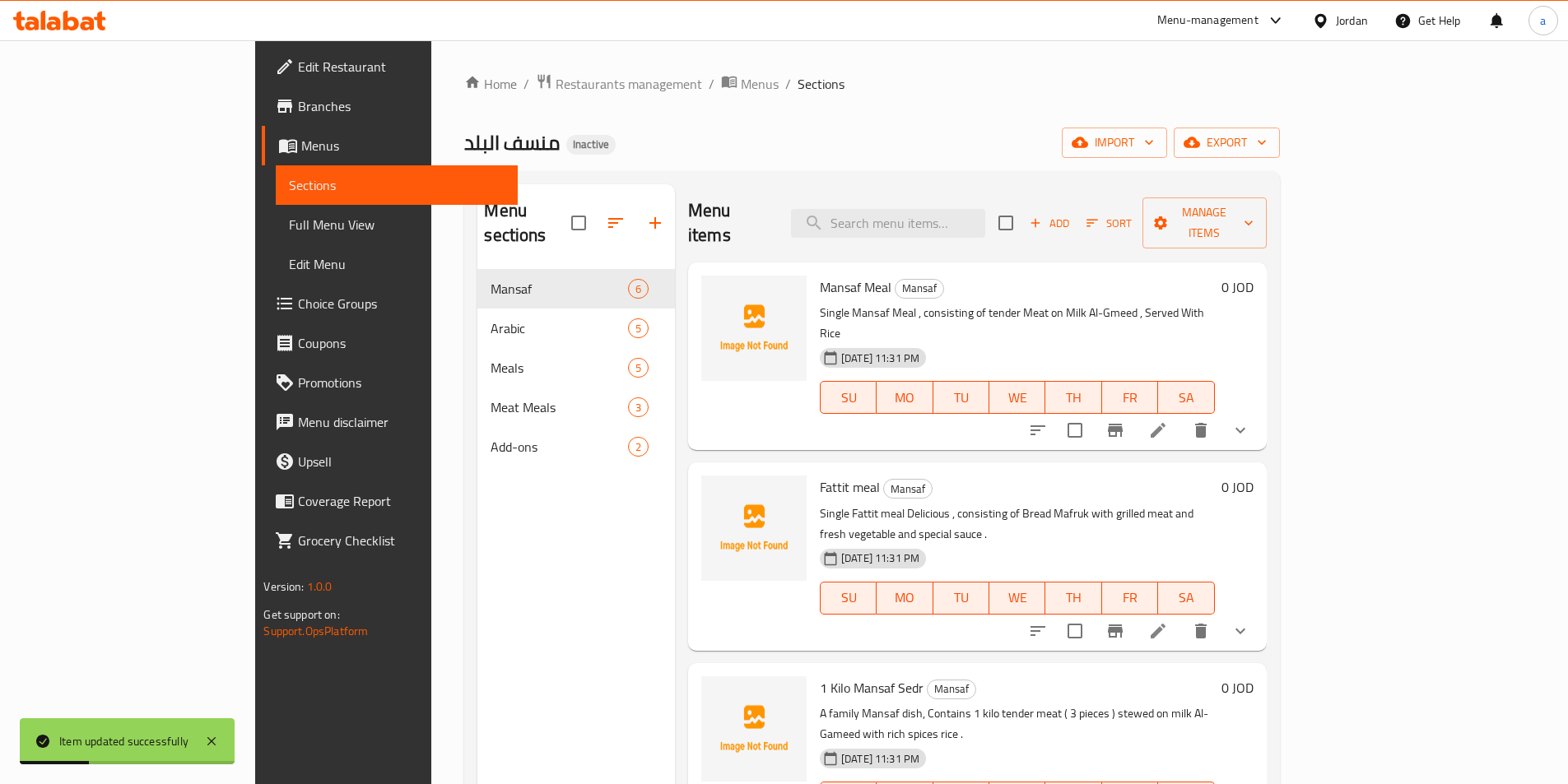
scroll to position [286, 0]
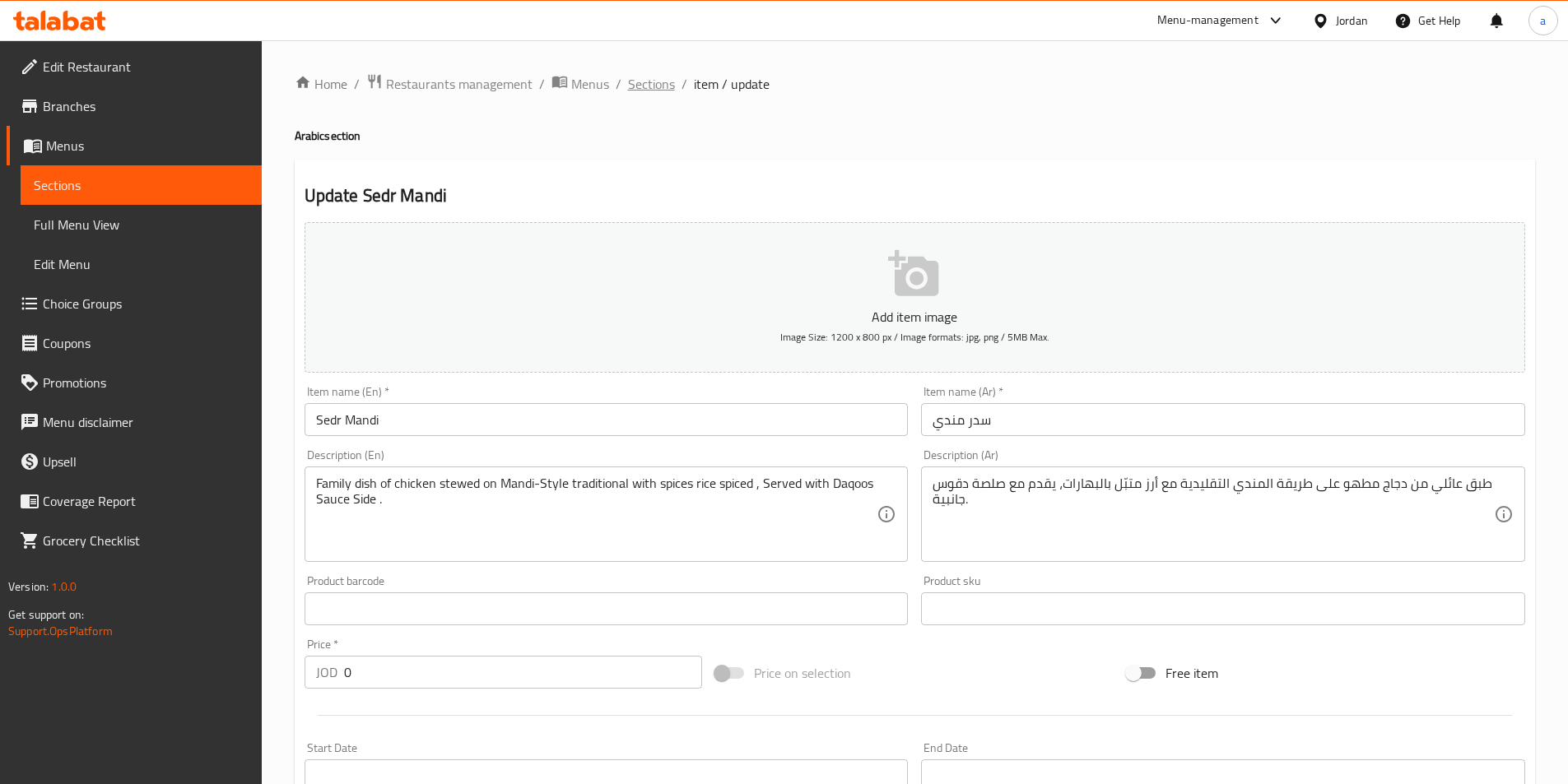
click at [636, 89] on span "Sections" at bounding box center [651, 84] width 47 height 19
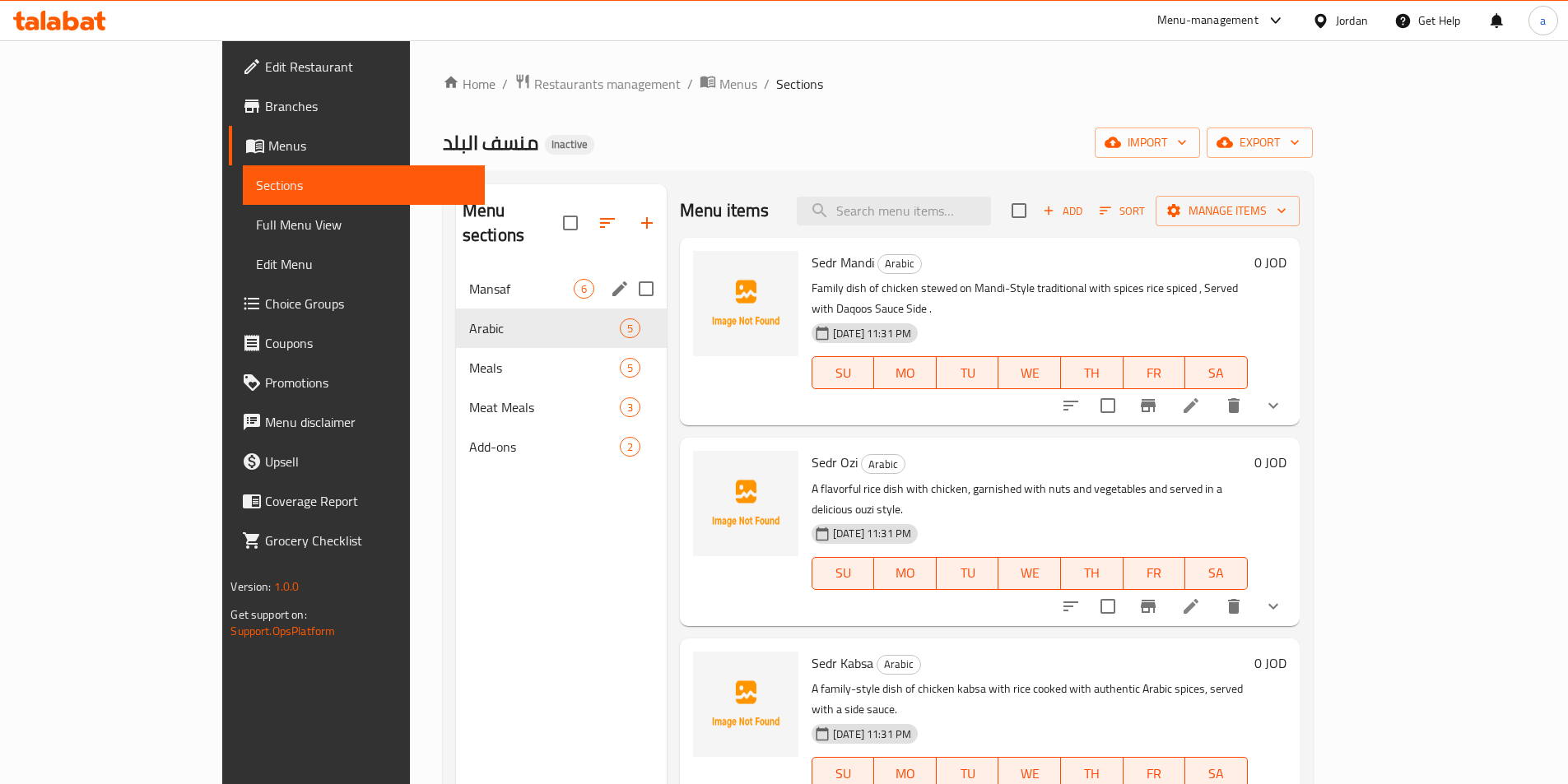
click at [482, 278] on span "Mansaf" at bounding box center [521, 288] width 104 height 19
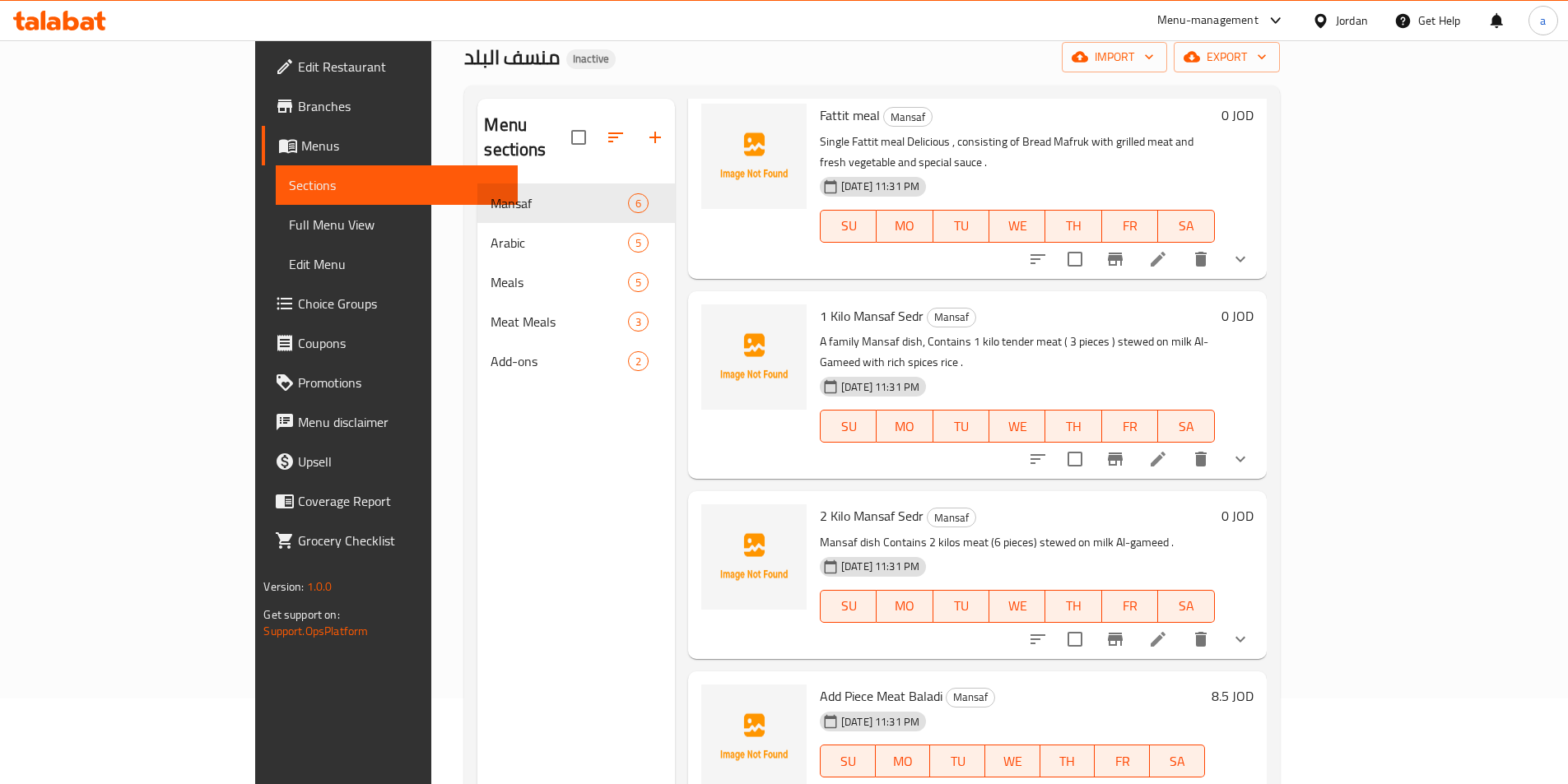
scroll to position [230, 0]
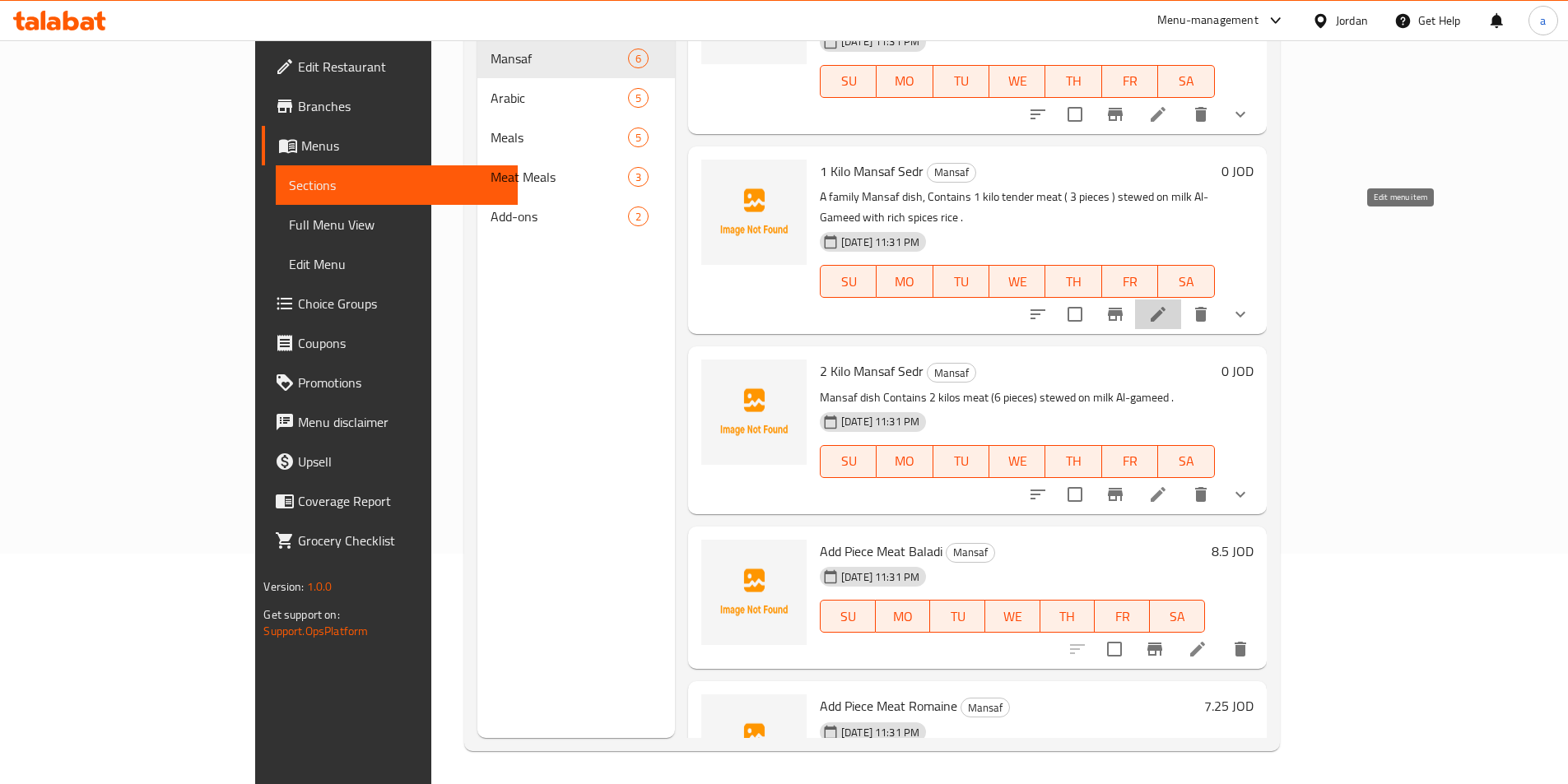
click at [1168, 304] on icon at bounding box center [1157, 314] width 19 height 19
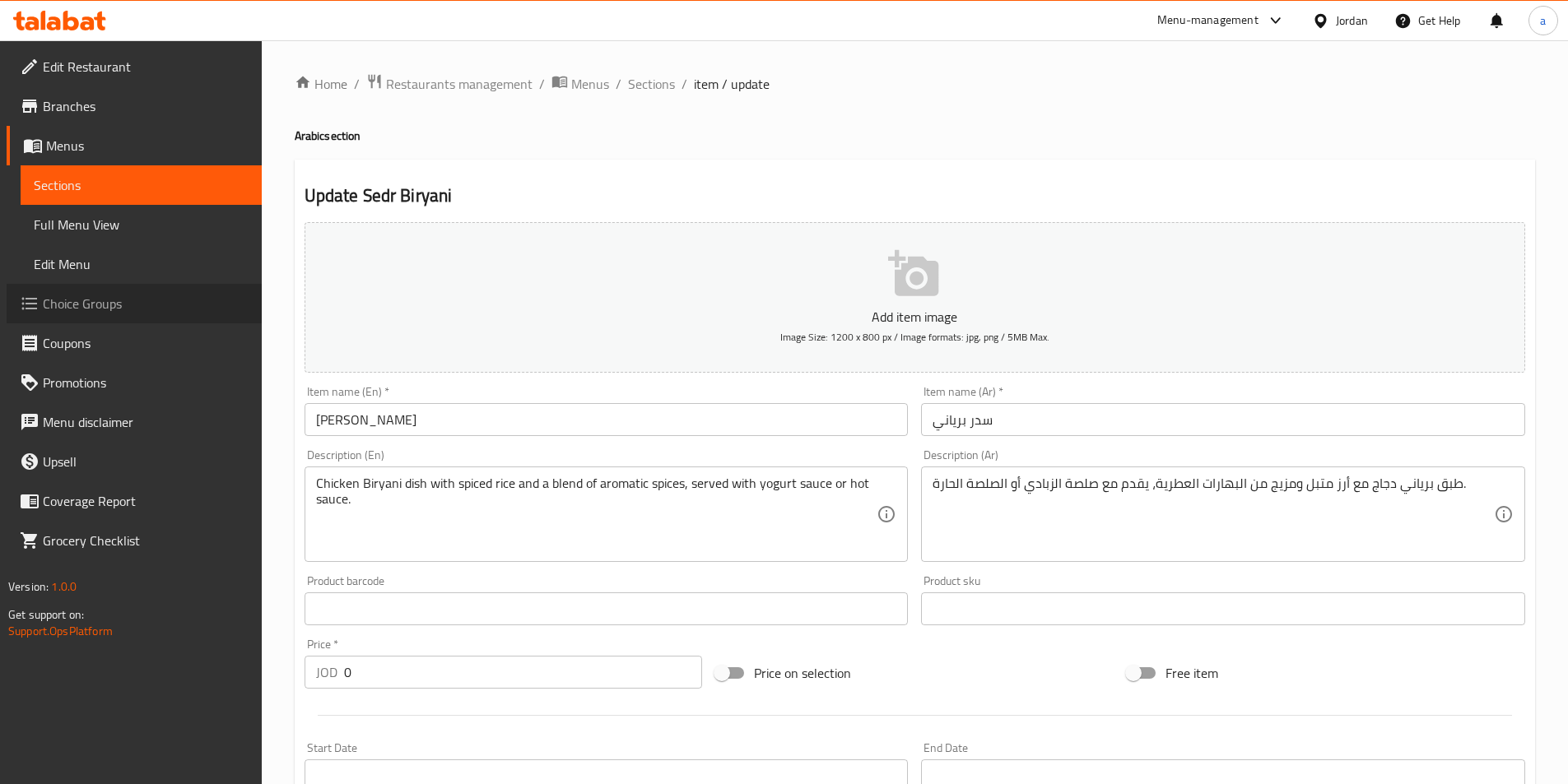
click at [143, 303] on span "Choice Groups" at bounding box center [145, 303] width 205 height 19
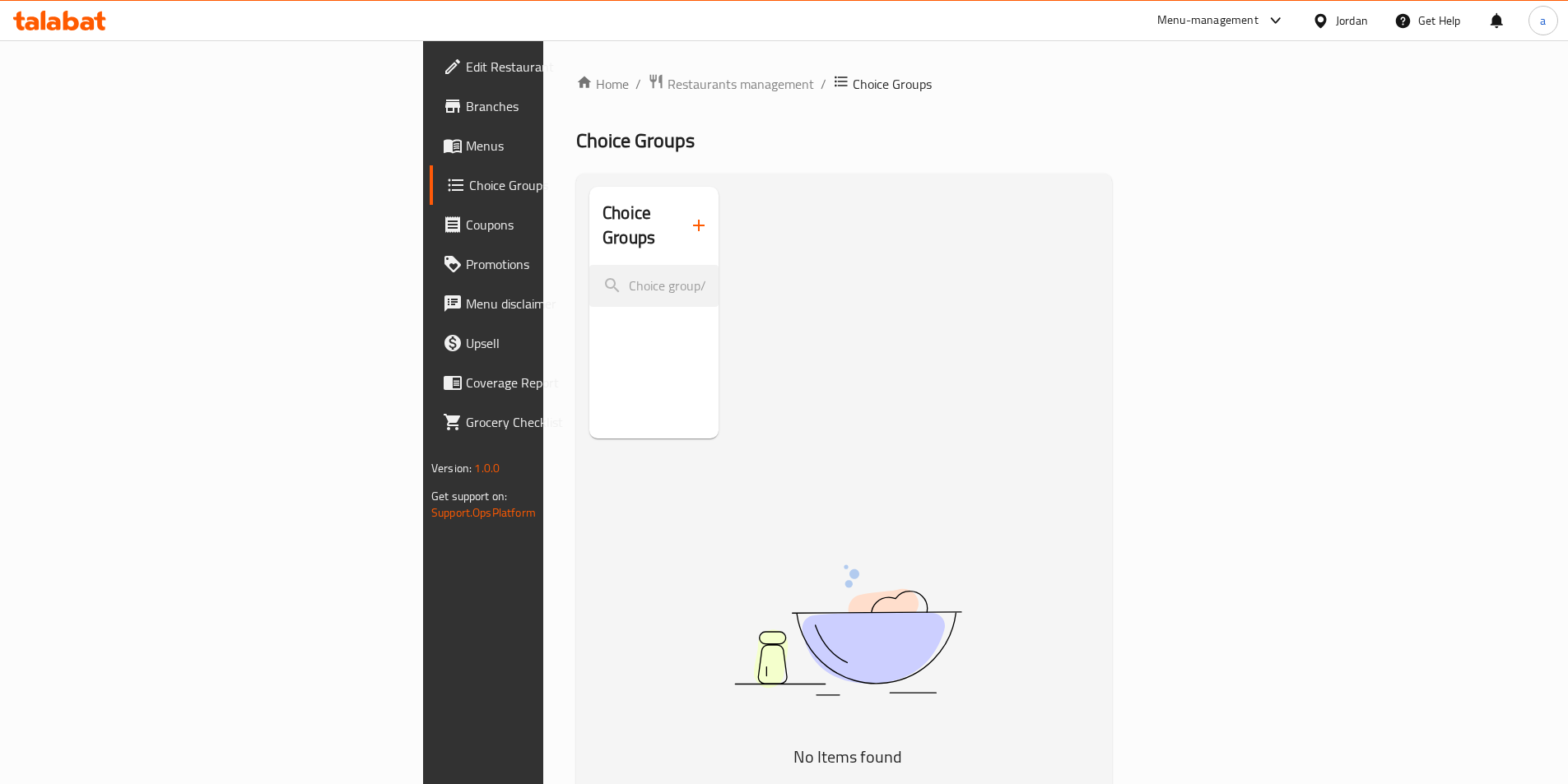
click at [689, 220] on icon "button" at bounding box center [699, 225] width 19 height 19
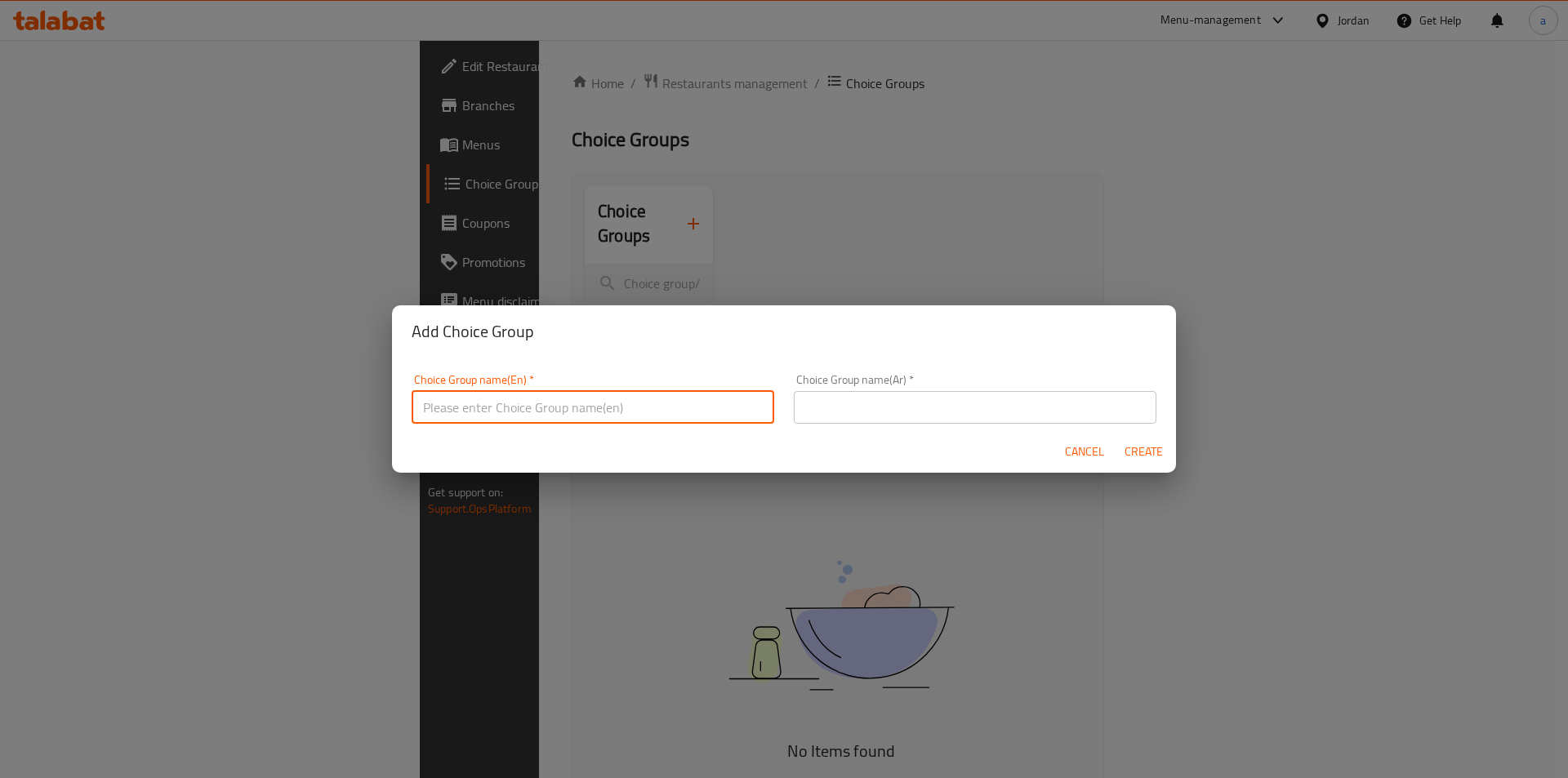
click at [576, 406] on input "text" at bounding box center [592, 407] width 362 height 32
type input "غ"
type input "Your Choice Of :"
click at [764, 412] on input "text" at bounding box center [974, 407] width 362 height 32
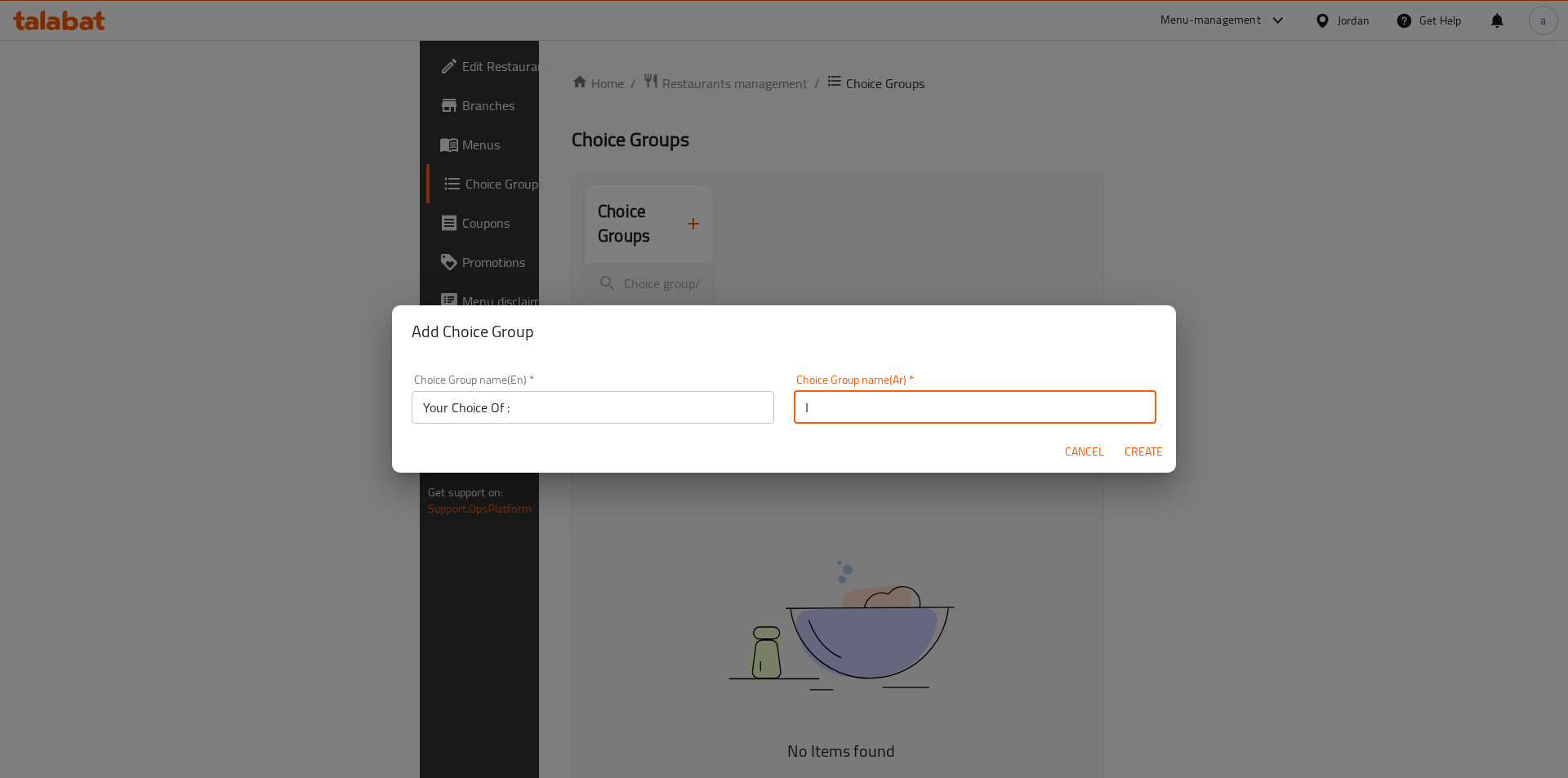
type input "اختيارك من :"
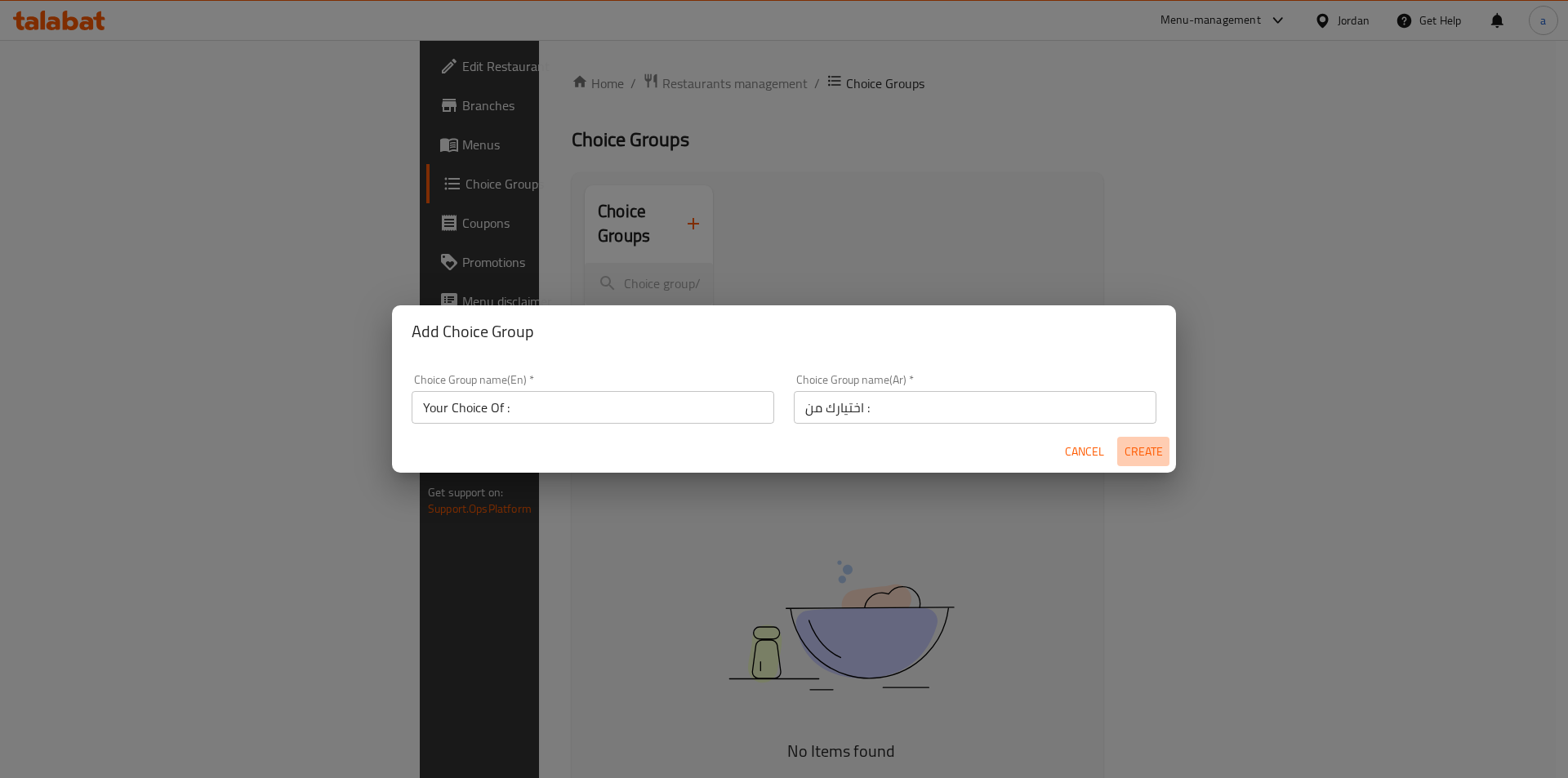
click at [764, 450] on span "Create" at bounding box center [1143, 451] width 39 height 20
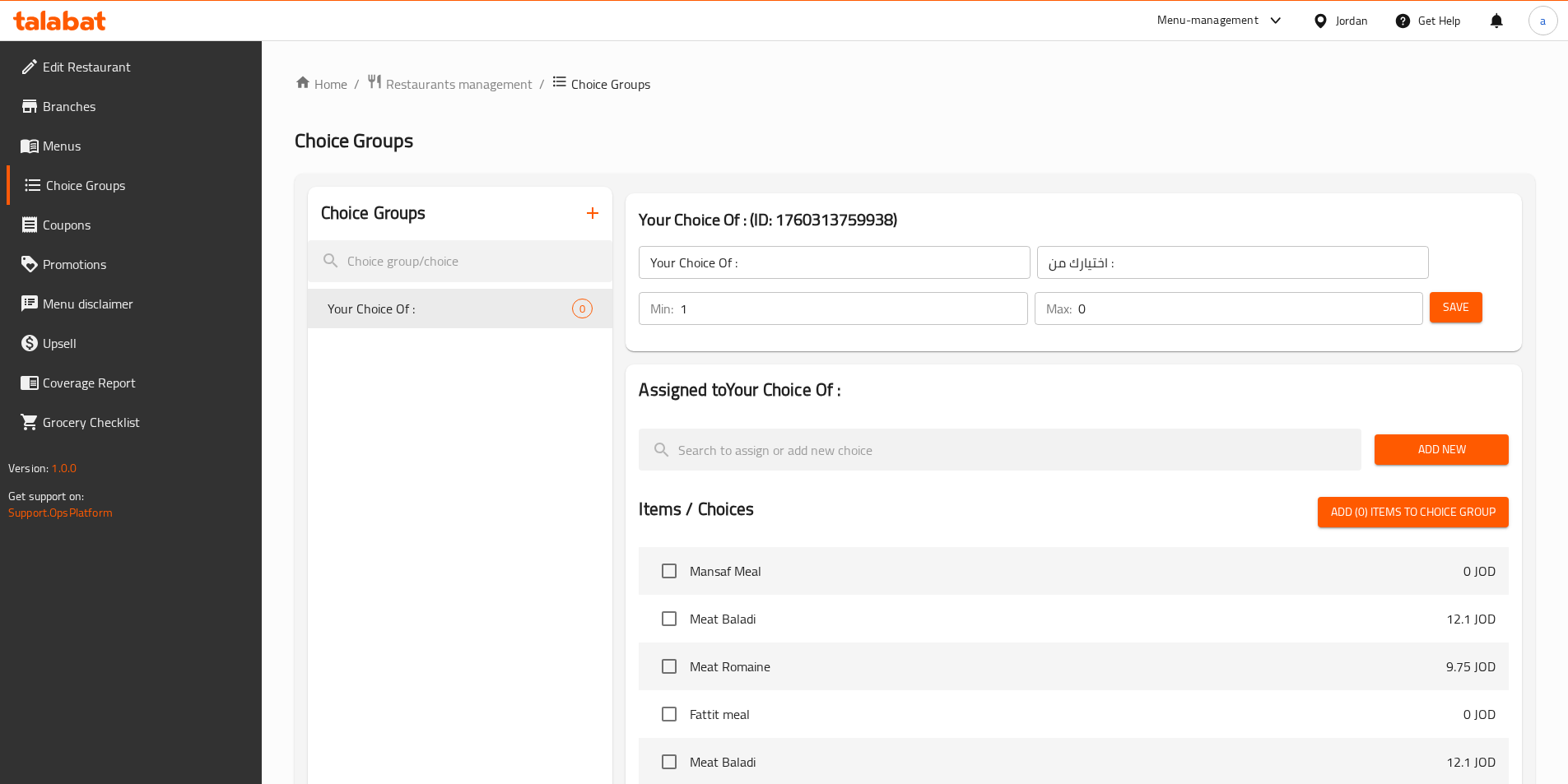
type input "1"
click at [770, 292] on input "1" at bounding box center [853, 308] width 347 height 33
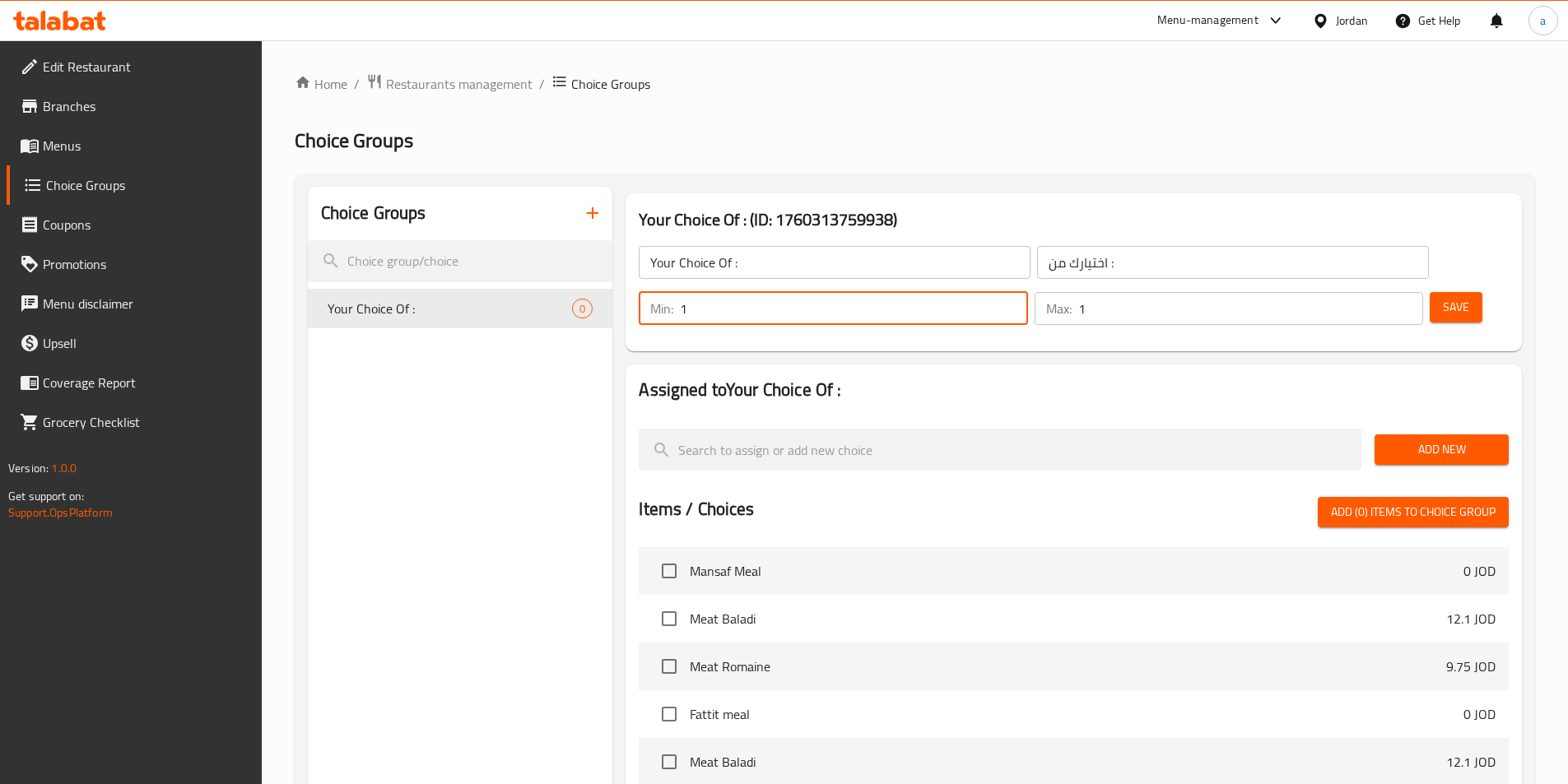
type input "1"
click at [770, 292] on input "1" at bounding box center [1251, 308] width 345 height 33
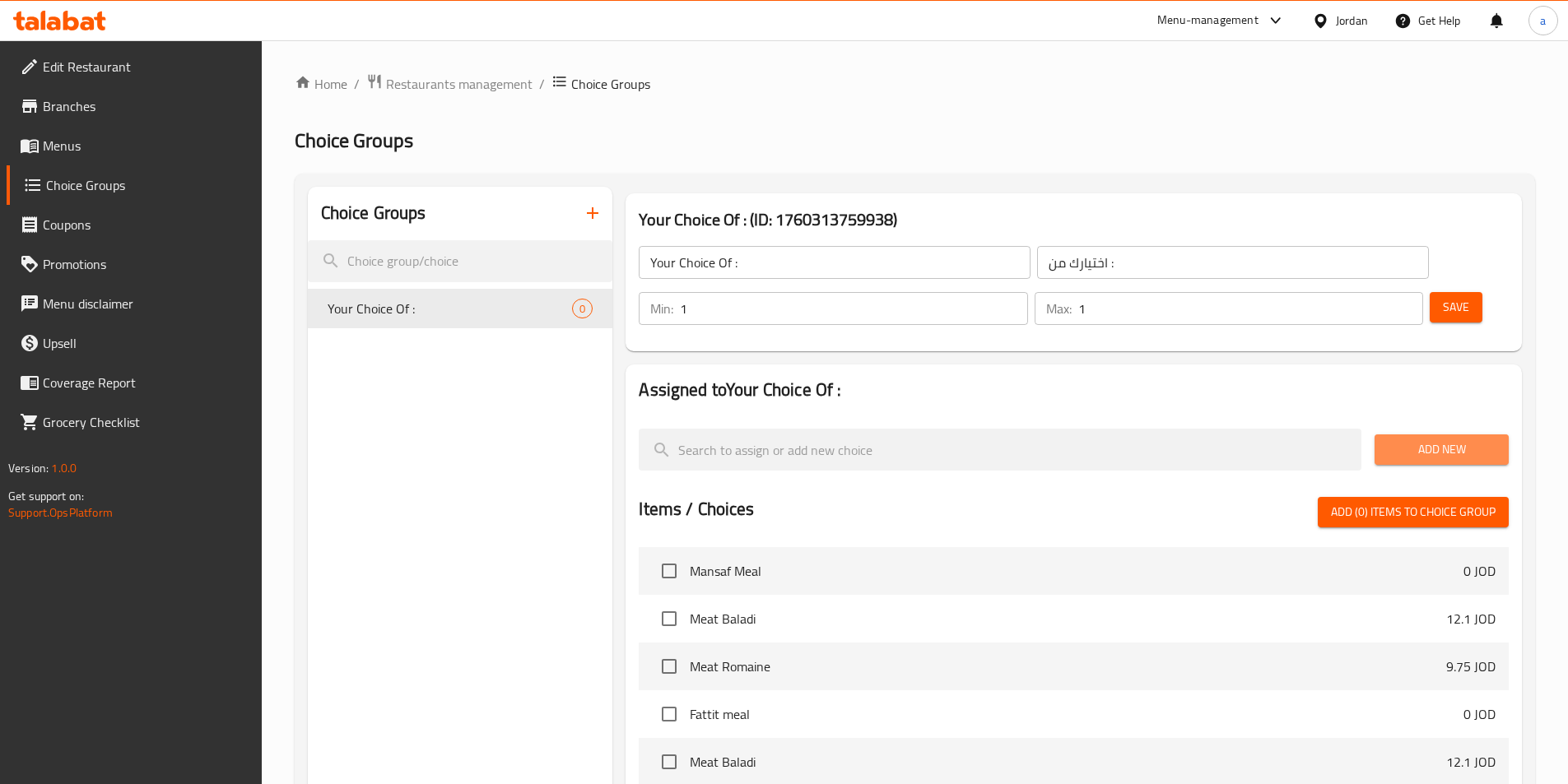
click at [770, 439] on span "Add New" at bounding box center [1442, 449] width 108 height 20
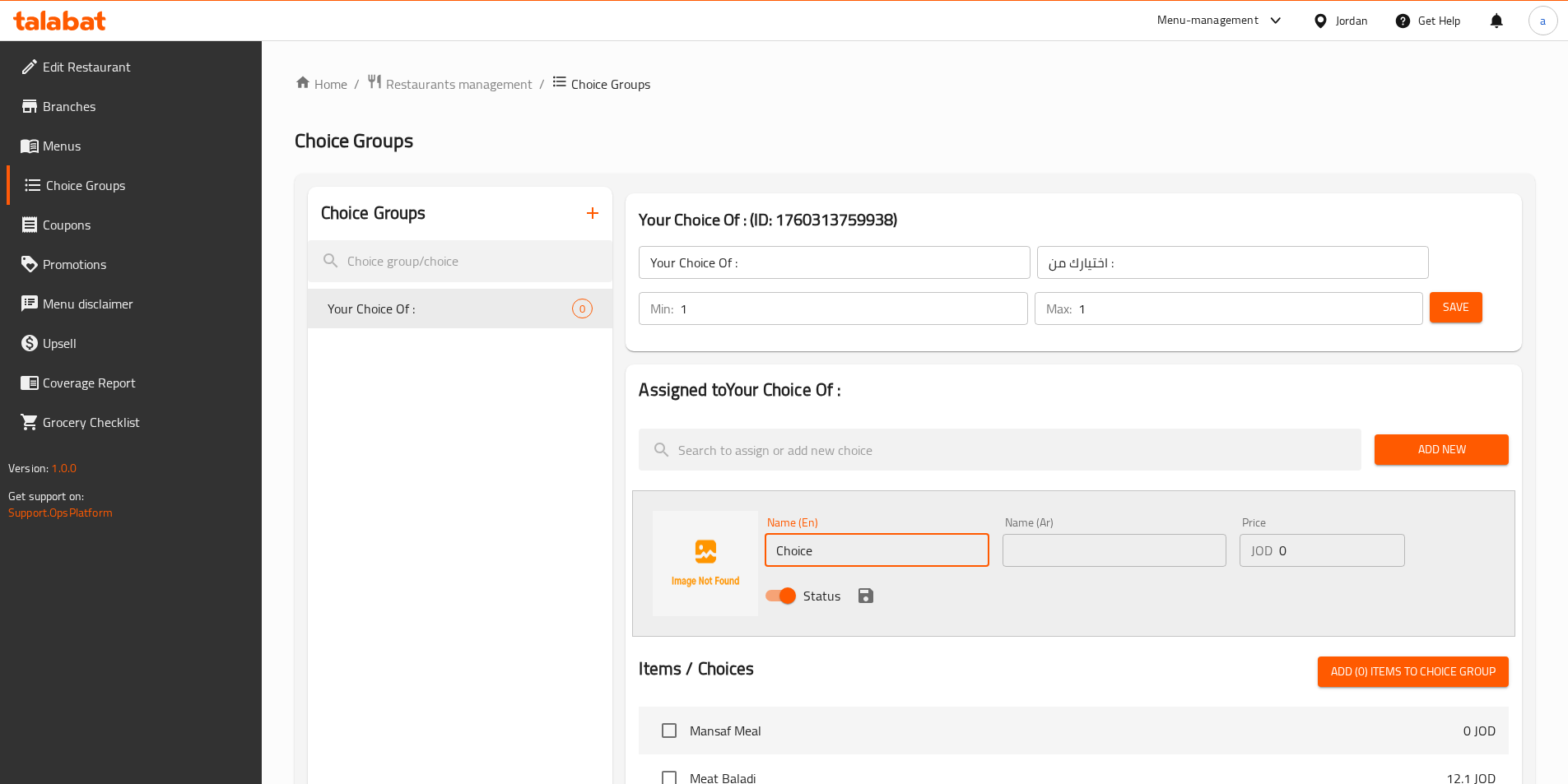
click at [770, 534] on input "Choice" at bounding box center [876, 550] width 224 height 33
paste input "yogurt sau"
click at [770, 534] on input "yogurt sauce" at bounding box center [876, 550] width 224 height 33
type input "Yogurt Sauce"
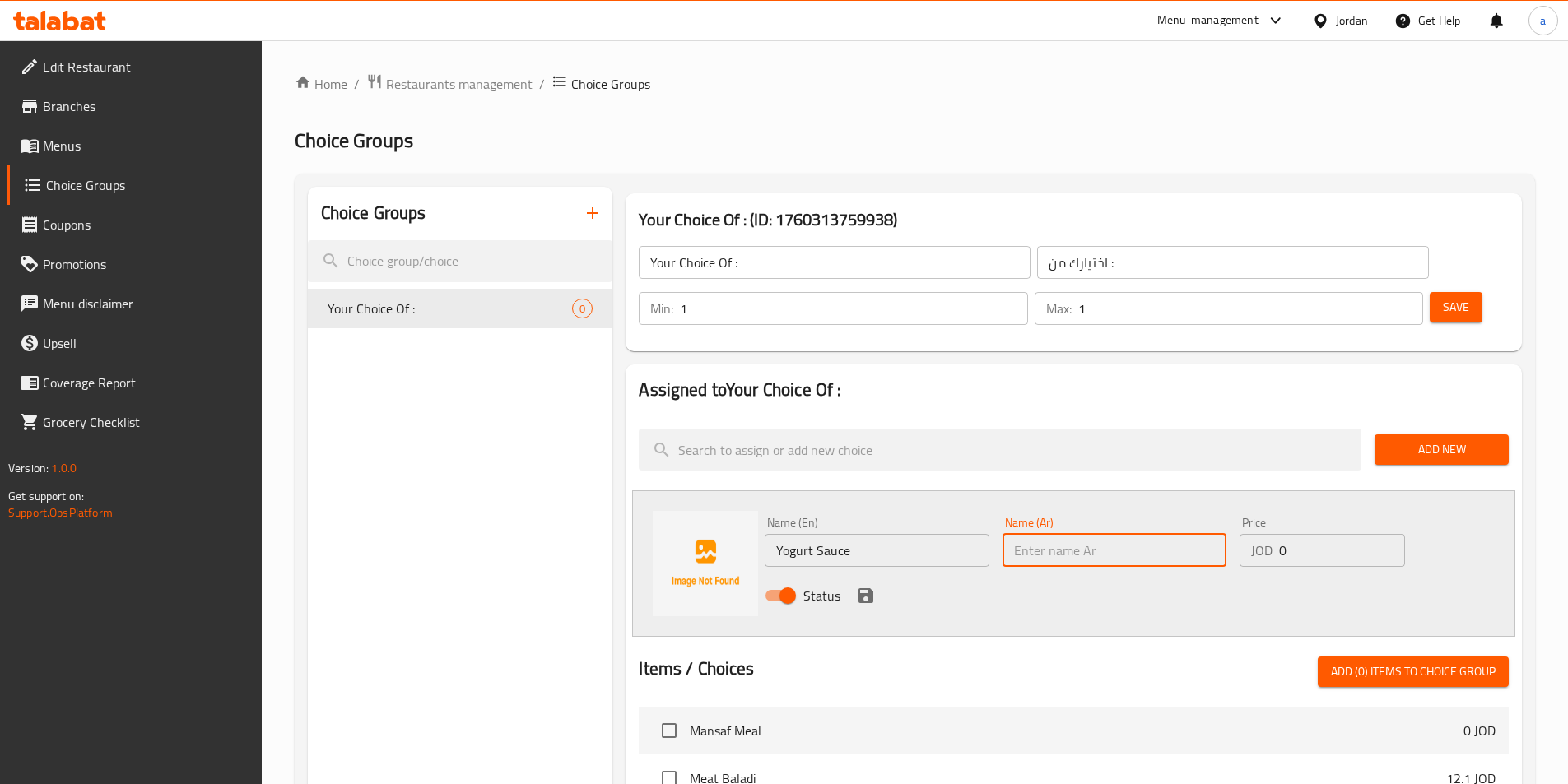
click at [770, 534] on input "text" at bounding box center [1114, 550] width 224 height 33
type input "صلصلة زبادى"
click at [770, 586] on icon "save" at bounding box center [865, 595] width 19 height 19
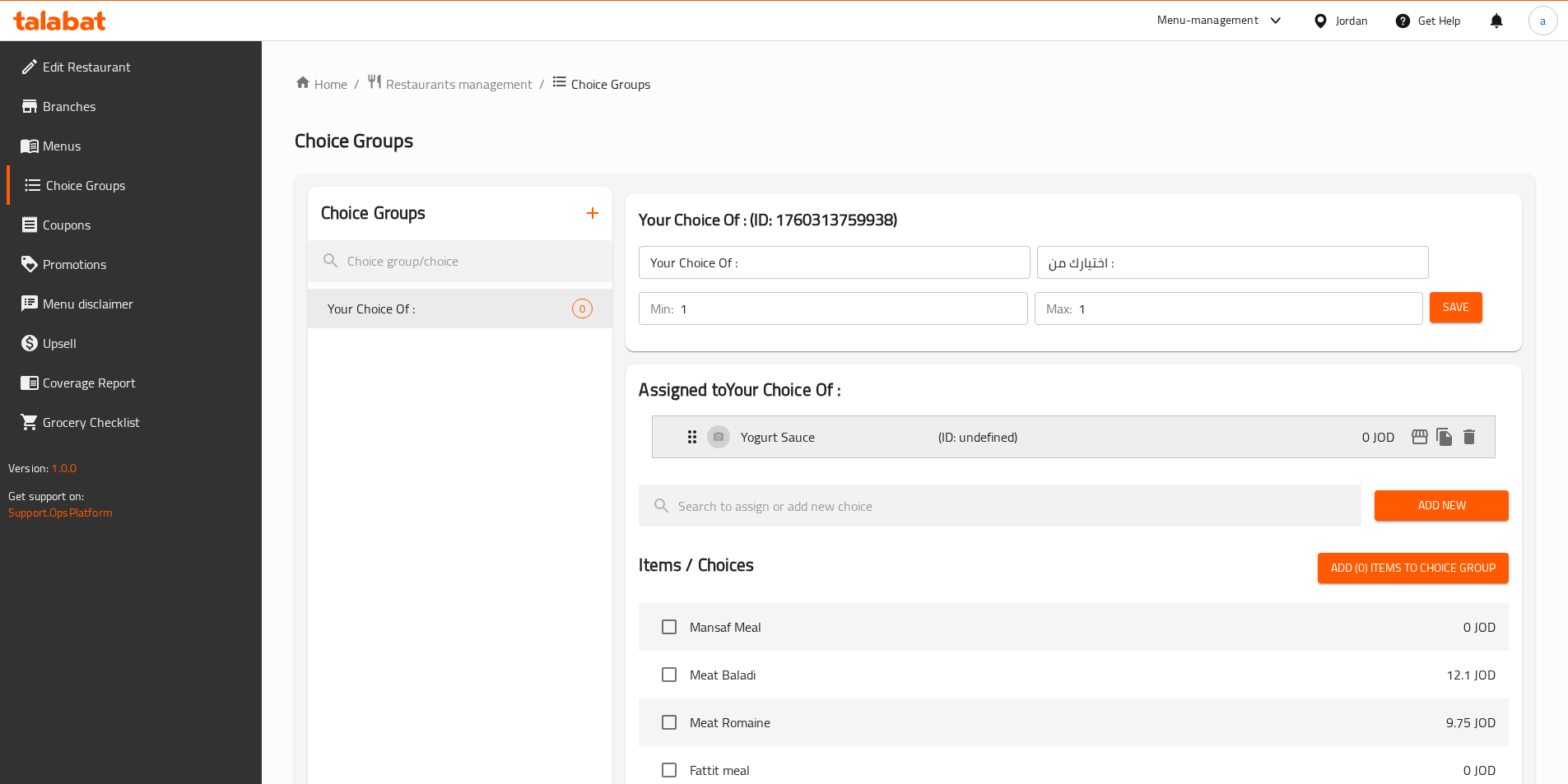
click at [770, 416] on div "Yogurt Sauce (ID: undefined) 0 JOD" at bounding box center [1078, 436] width 792 height 41
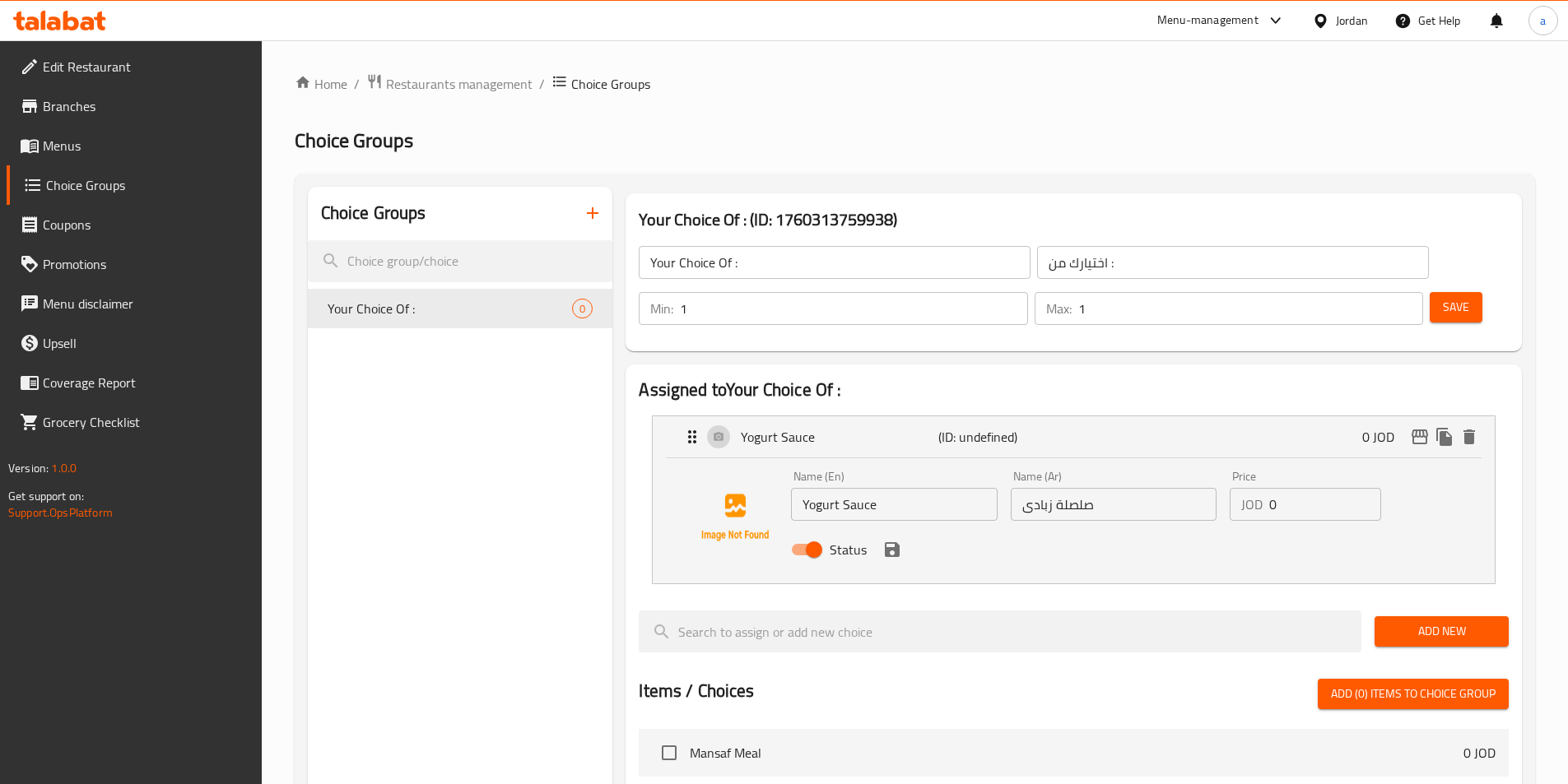
click at [770, 487] on input "صلصلة زبادى" at bounding box center [1113, 504] width 205 height 33
paste input "text"
click at [770, 527] on div "Status" at bounding box center [1113, 549] width 657 height 44
click at [770, 539] on icon "save" at bounding box center [891, 549] width 19 height 19
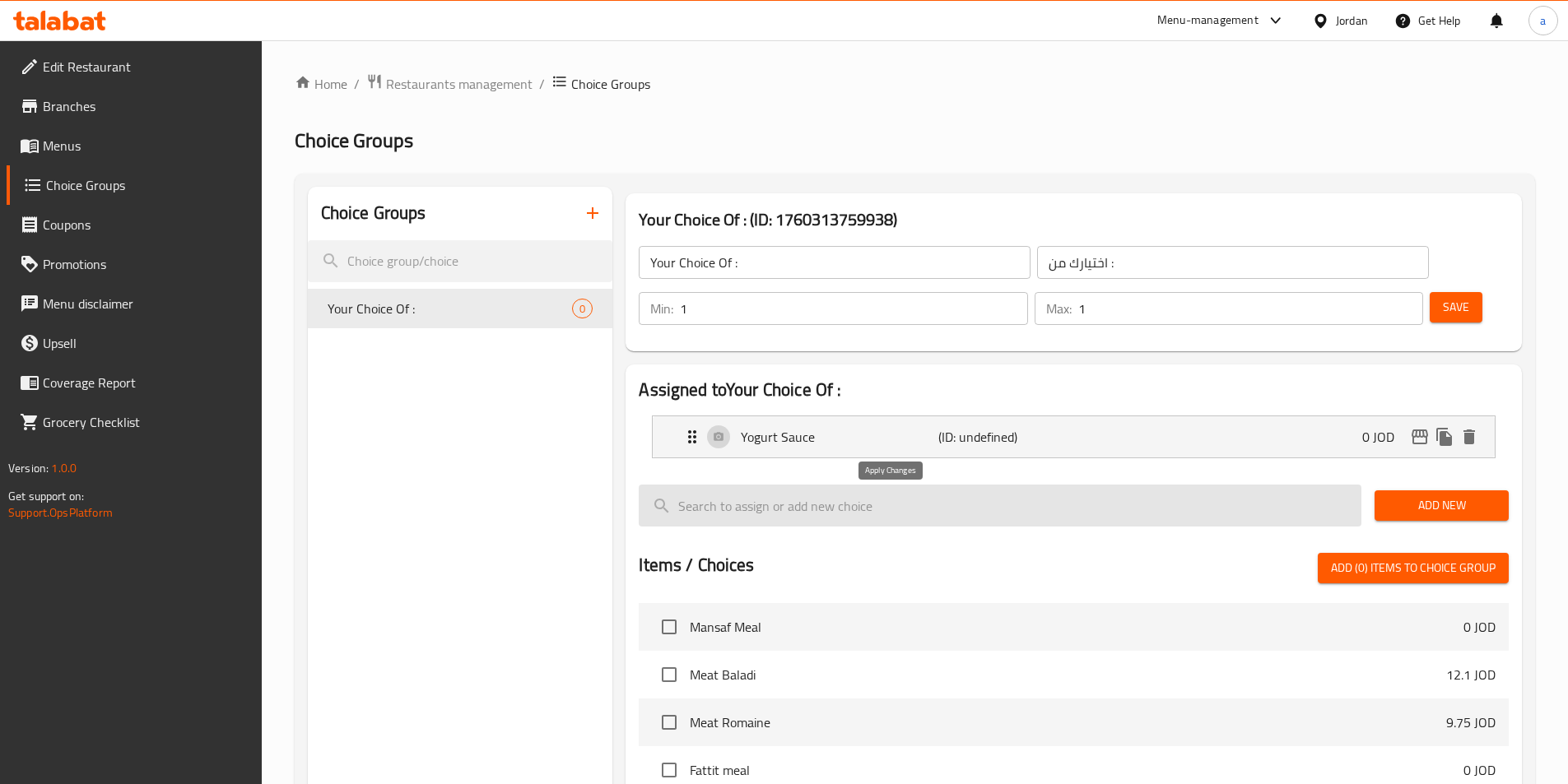
type input "صلصة زبادى"
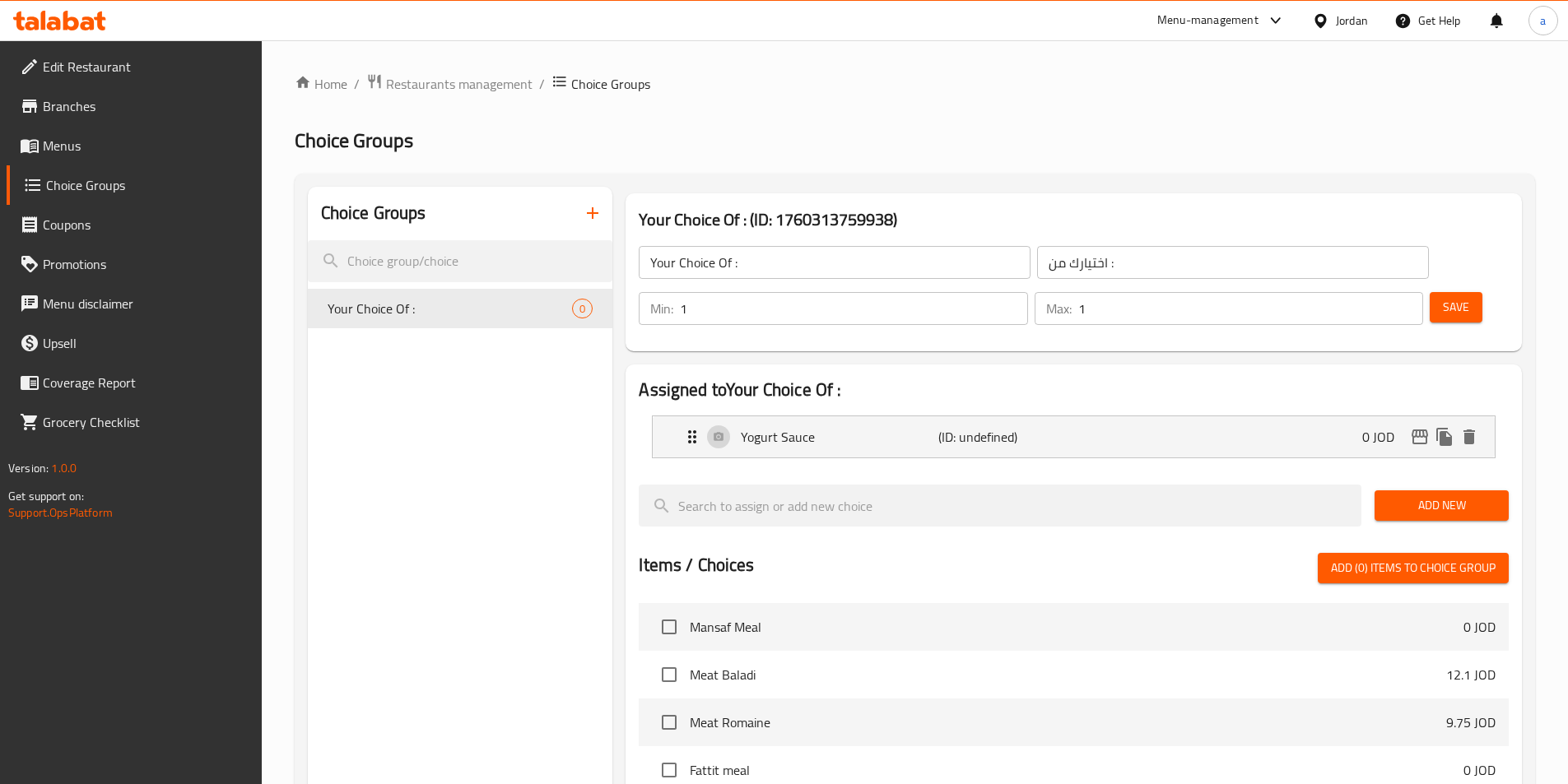
click at [770, 495] on span "Add New" at bounding box center [1442, 505] width 108 height 20
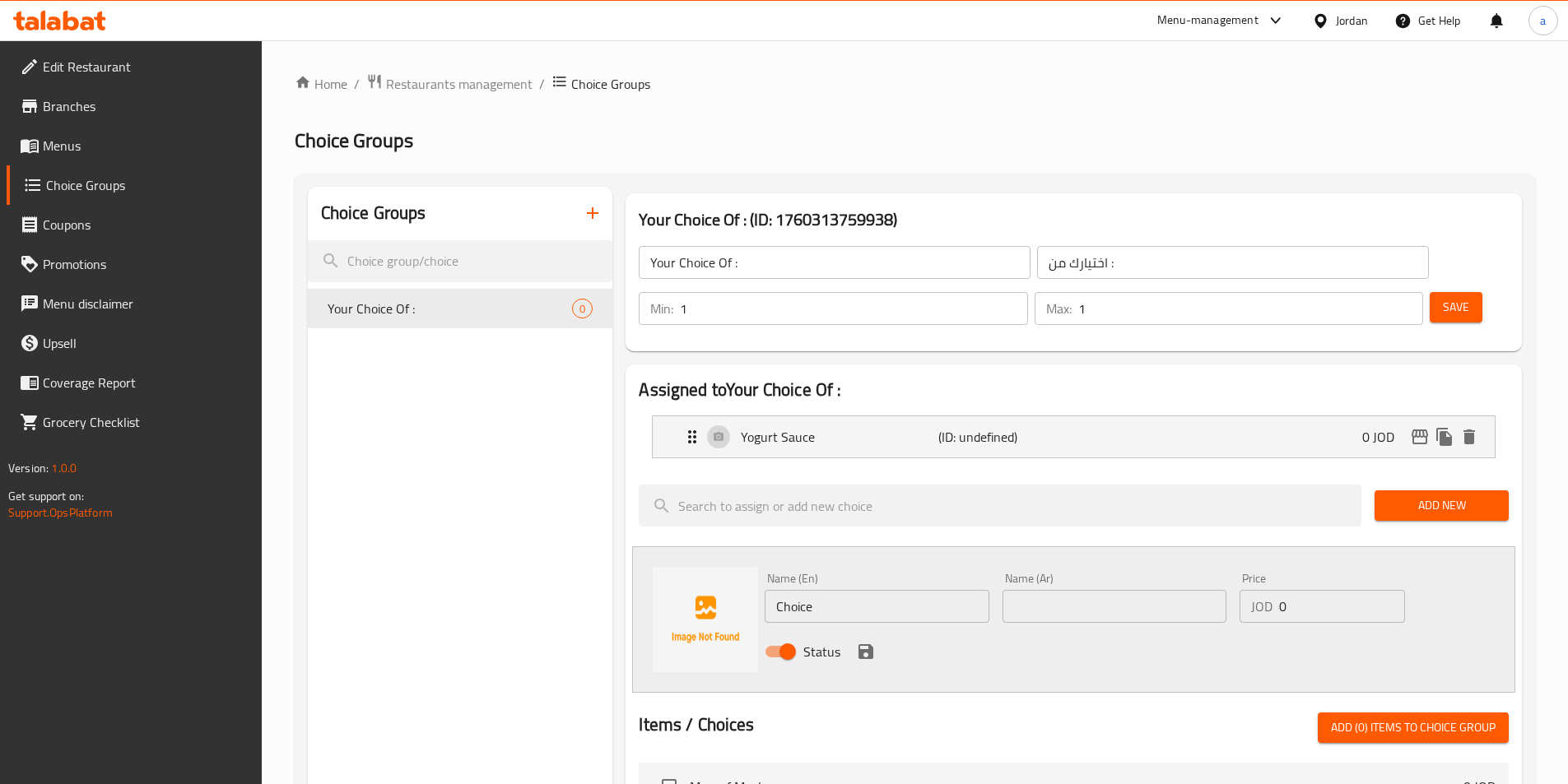
click at [770, 589] on input "Choice" at bounding box center [876, 606] width 224 height 33
paste input "hot sau"
click at [770, 589] on input "hot sauce" at bounding box center [876, 606] width 224 height 33
type input "Hot Sauce"
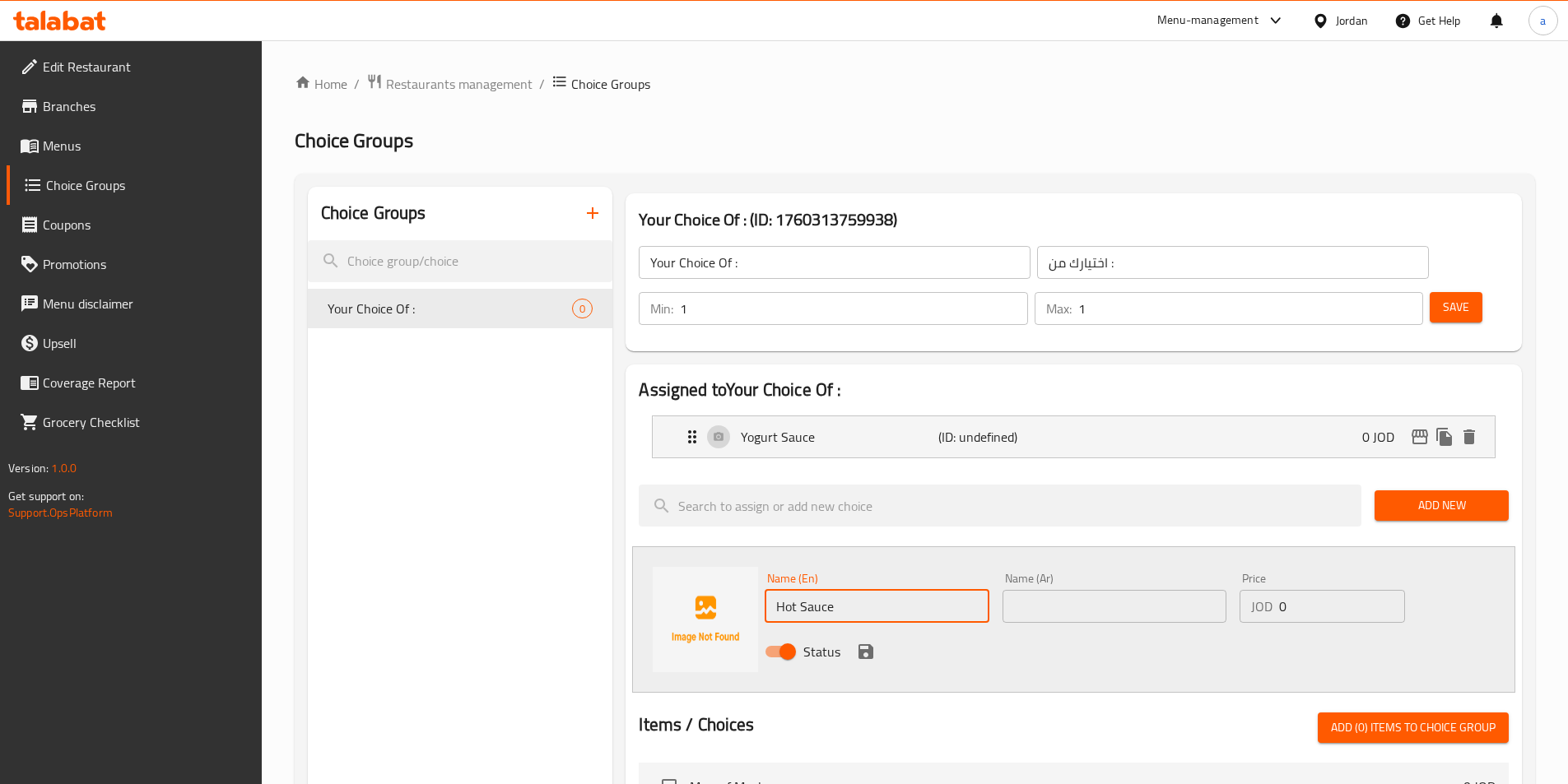
click at [770, 589] on input "text" at bounding box center [1114, 606] width 224 height 33
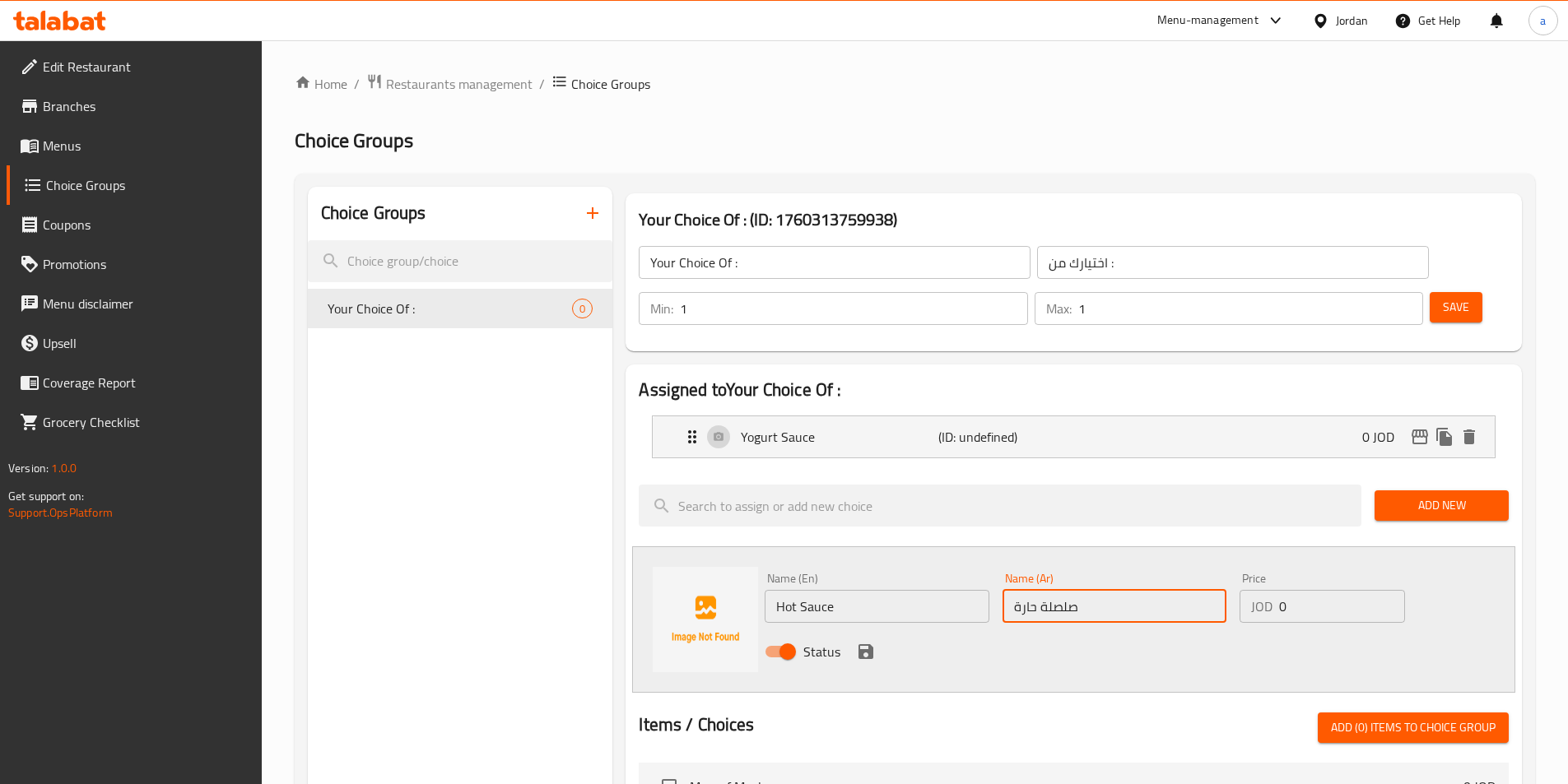
click at [770, 589] on input "صلصلة حارة" at bounding box center [1114, 606] width 224 height 33
paste input "text"
type input "صلصة حارة"
click at [770, 644] on icon "save" at bounding box center [865, 651] width 14 height 14
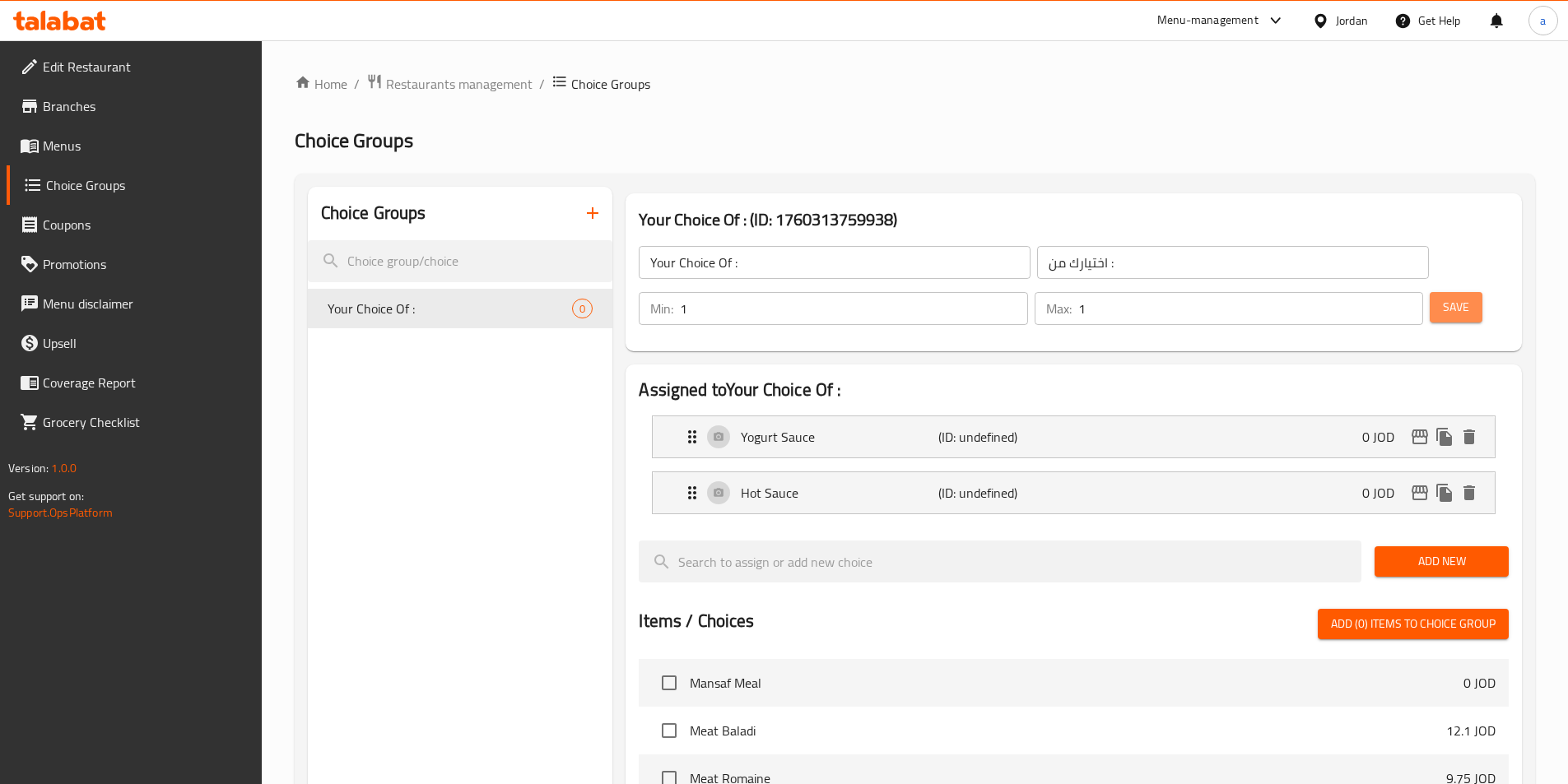
click at [770, 297] on span "Save" at bounding box center [1455, 306] width 26 height 20
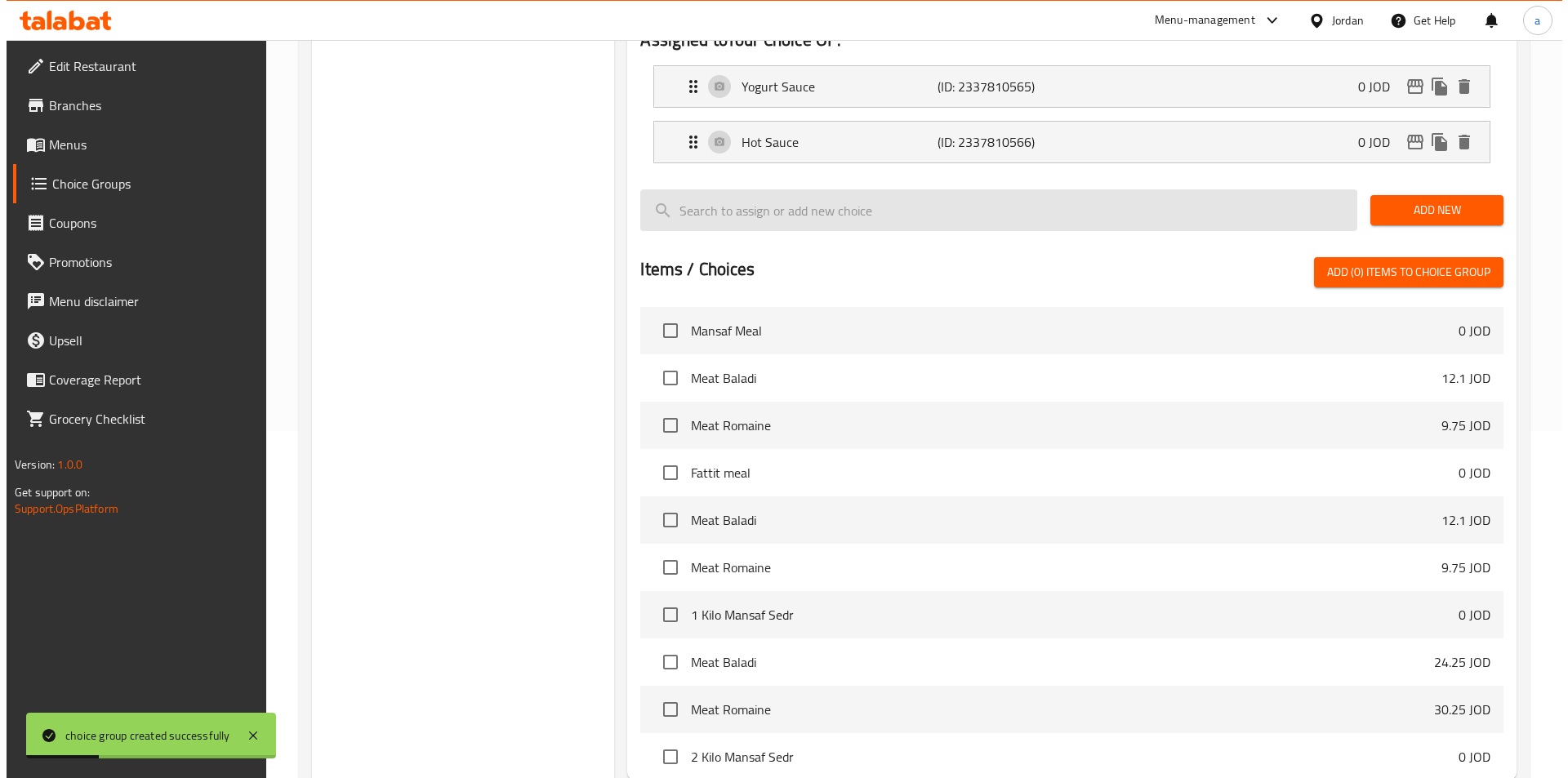
scroll to position [470, 0]
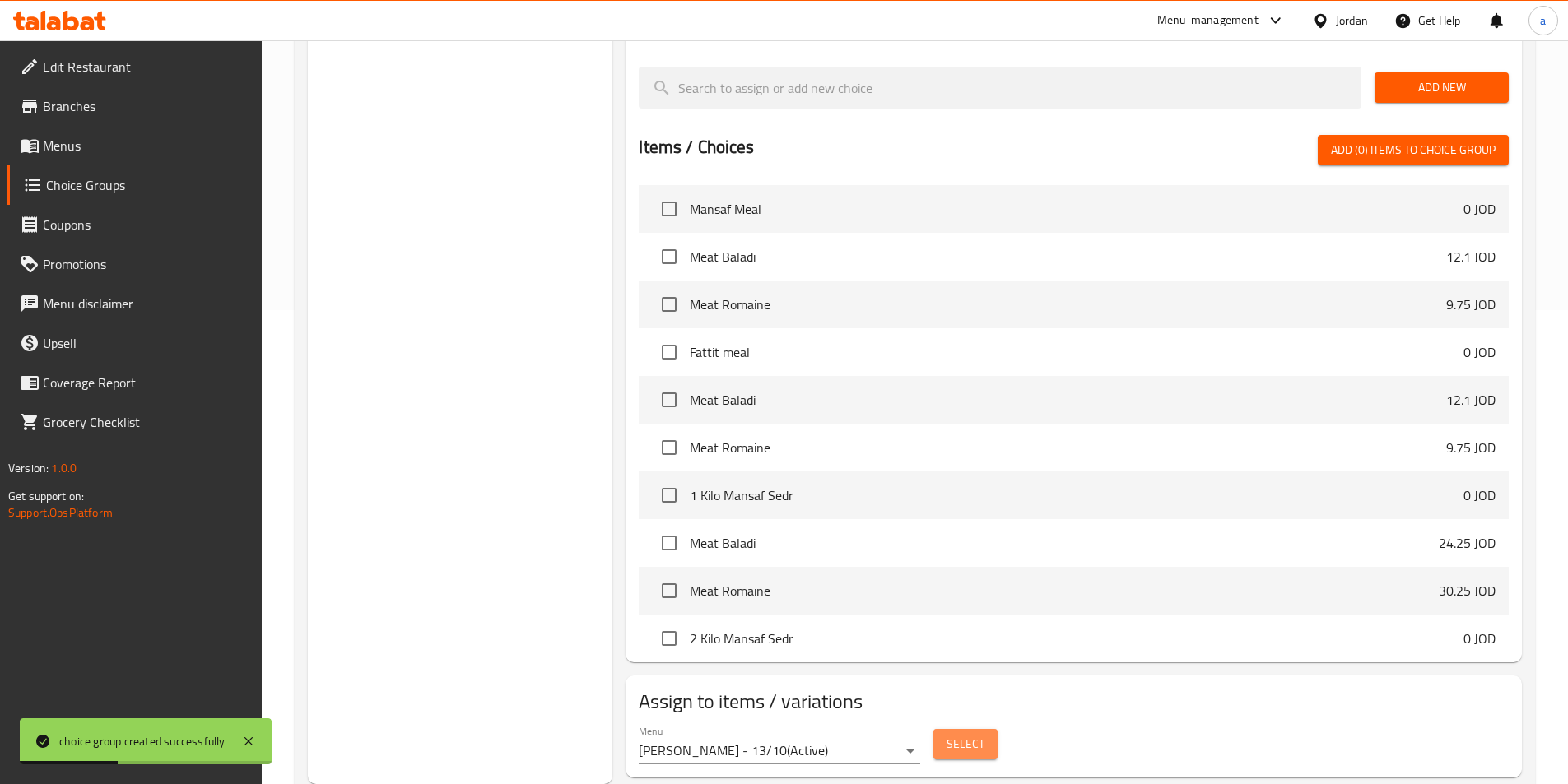
click at [770, 734] on span "Select" at bounding box center [965, 744] width 38 height 20
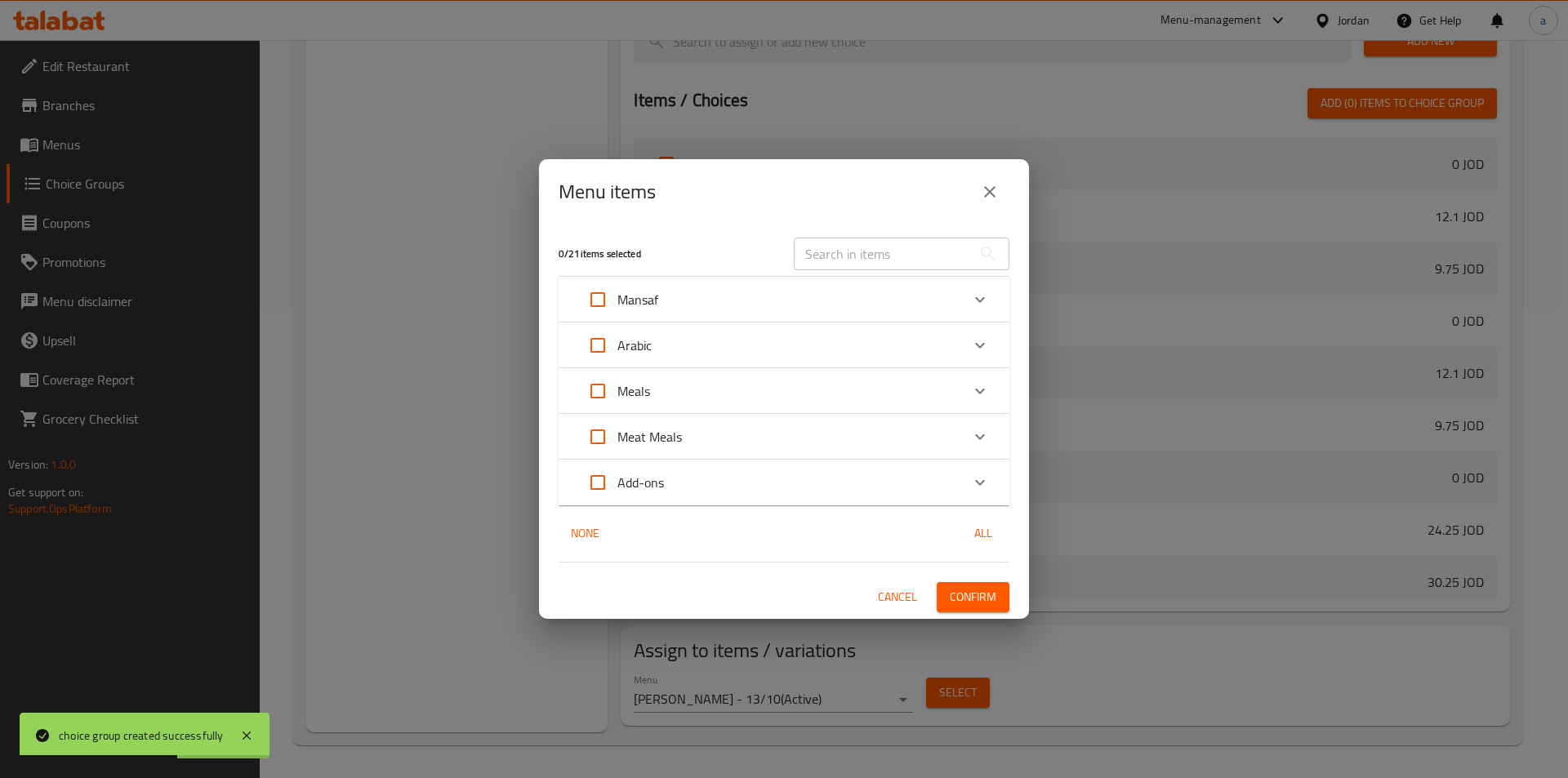
click at [764, 349] on div "Arabic" at bounding box center [770, 345] width 382 height 39
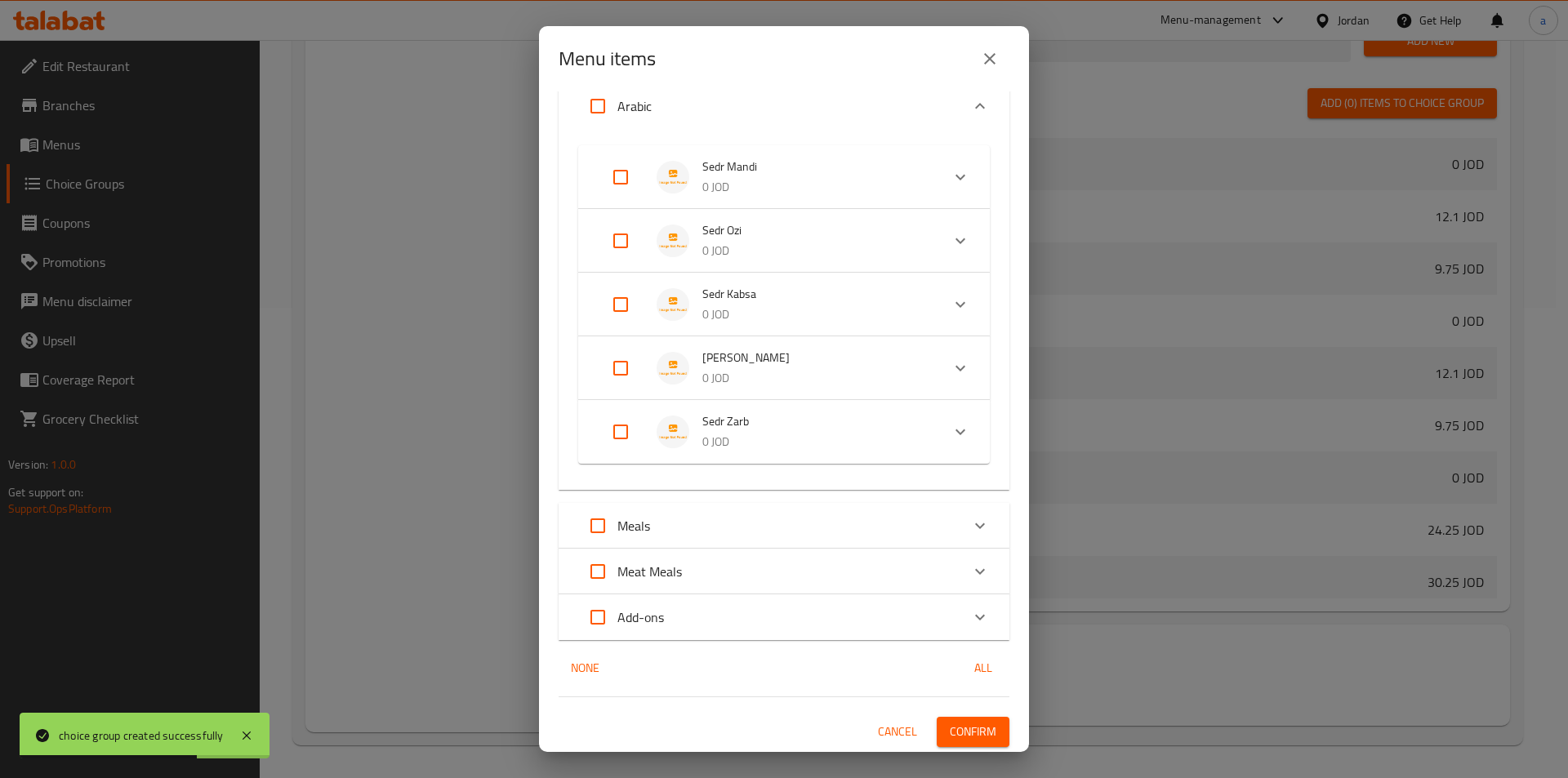
scroll to position [123, 0]
click at [612, 364] on input "Expand" at bounding box center [621, 366] width 39 height 39
checkbox input "true"
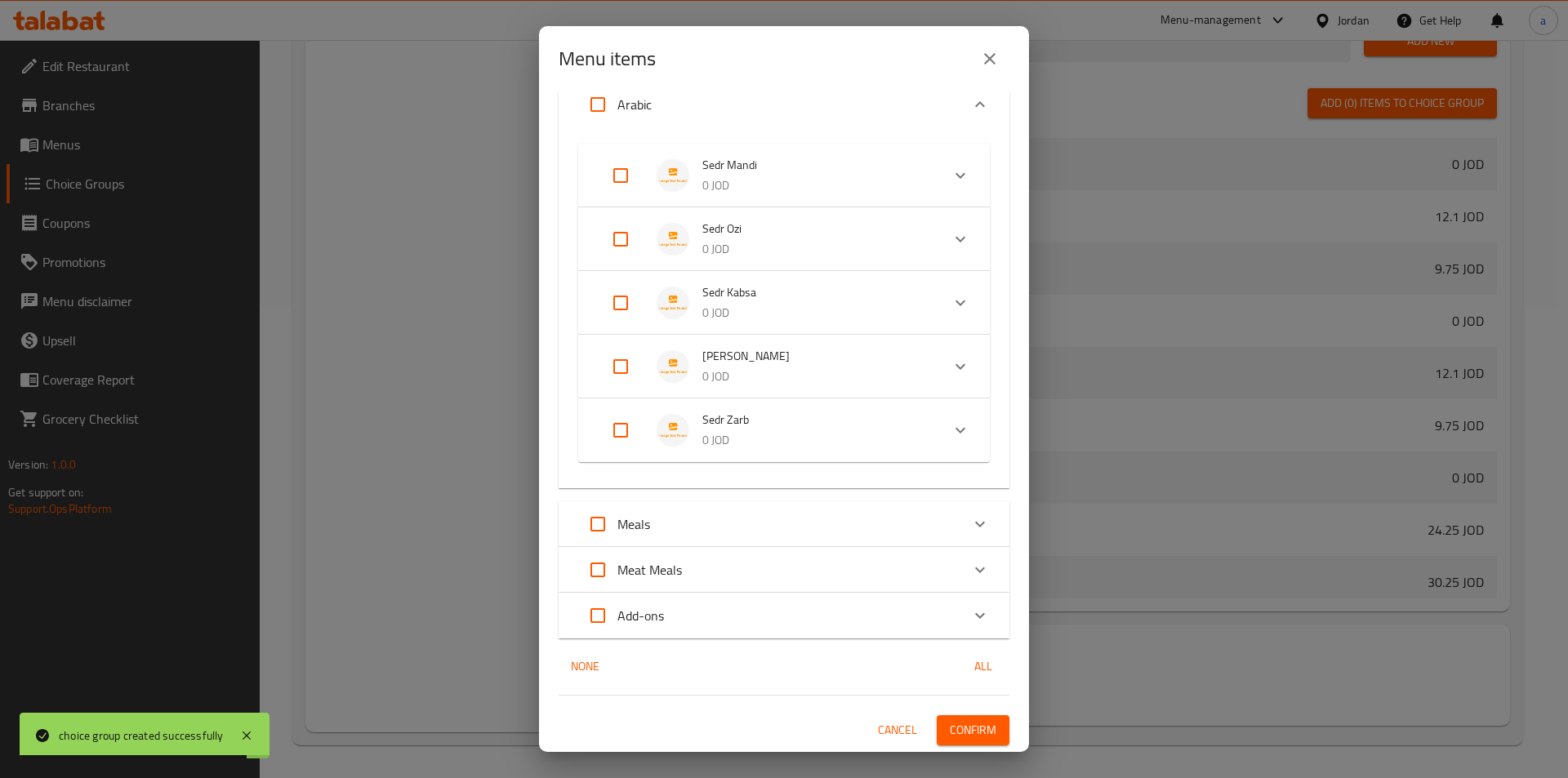
checkbox input "true"
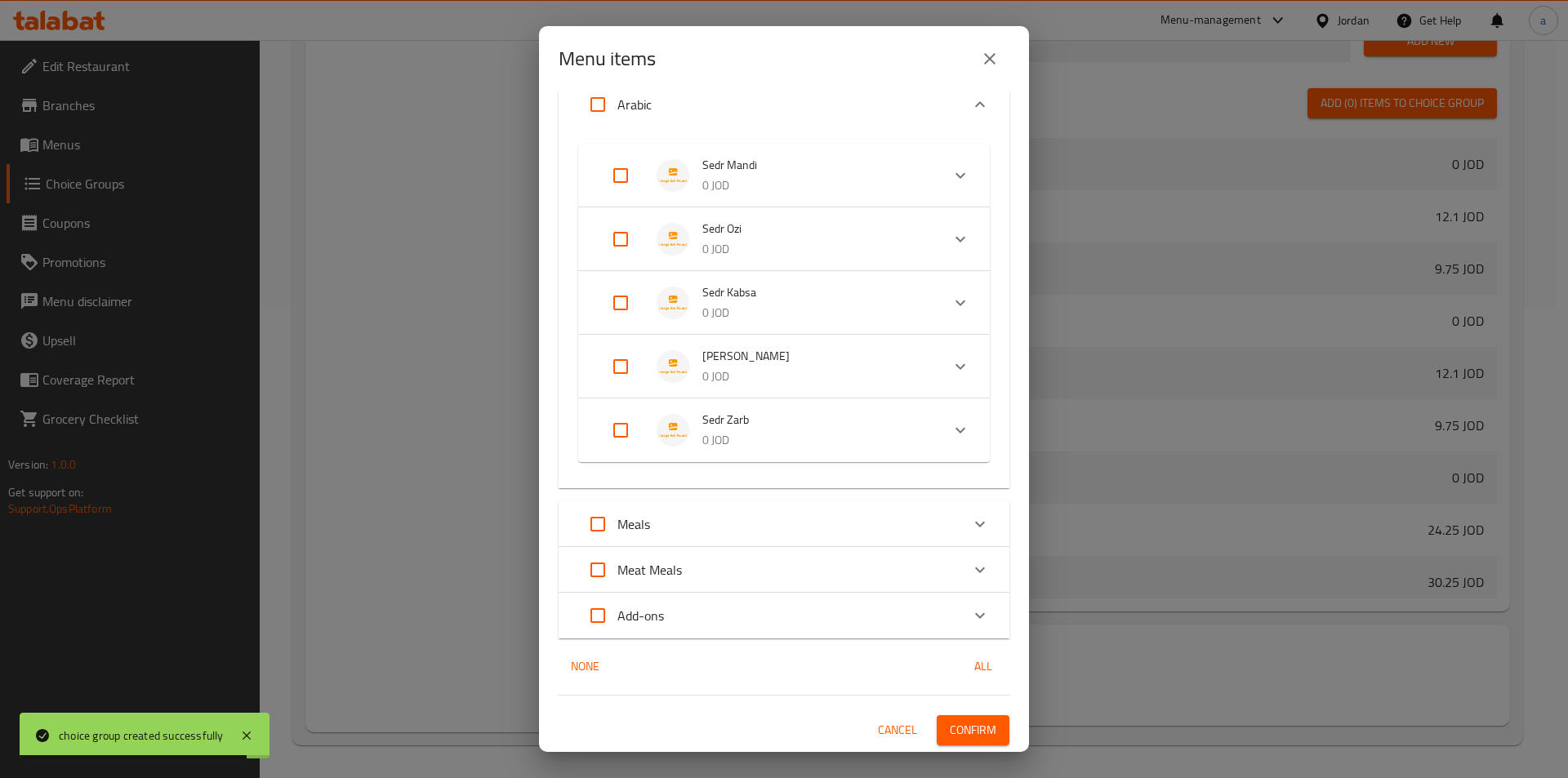
checkbox input "true"
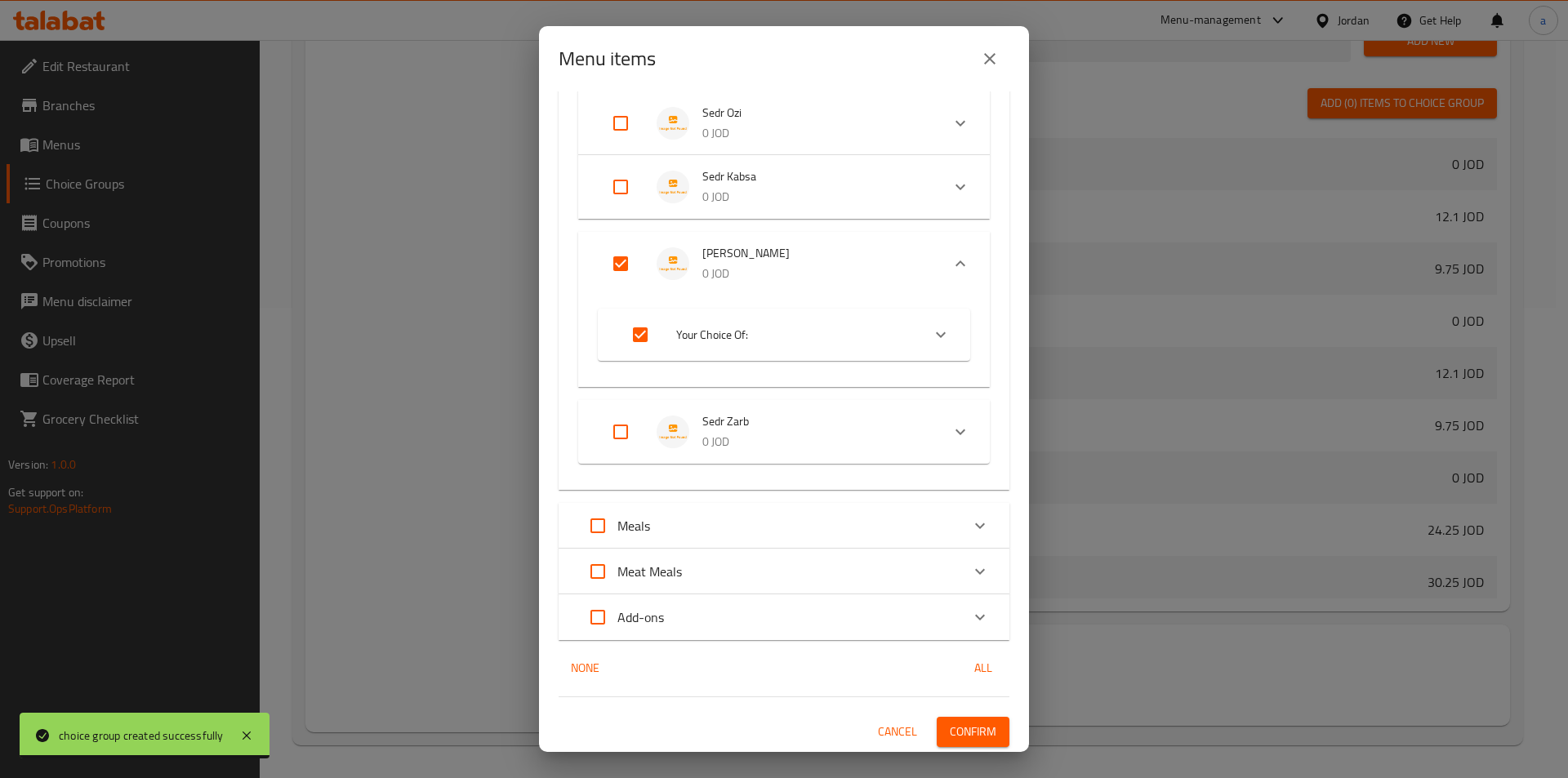
scroll to position [241, 0]
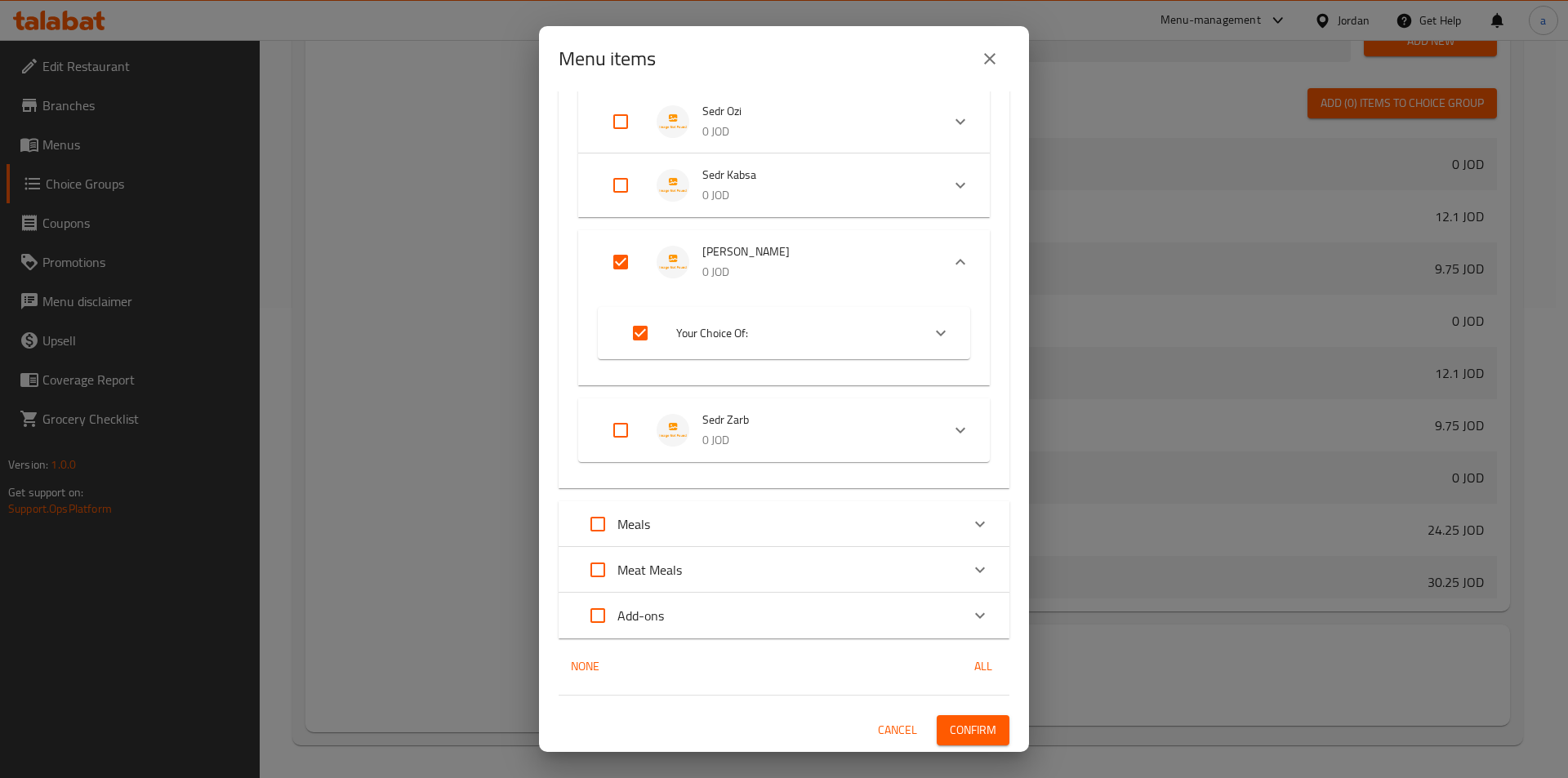
click at [641, 333] on input "Expand" at bounding box center [640, 333] width 39 height 39
checkbox input "false"
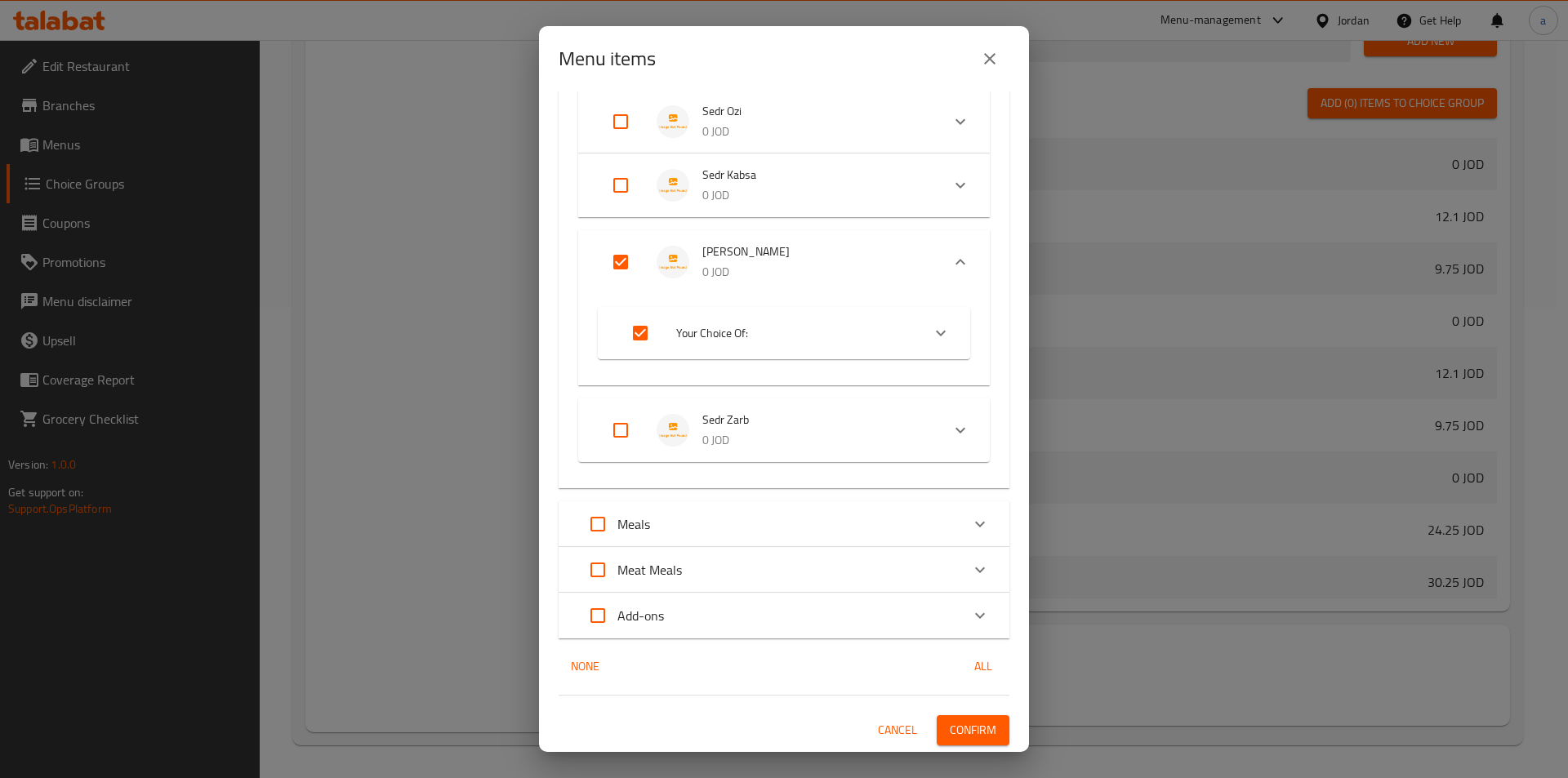
checkbox input "false"
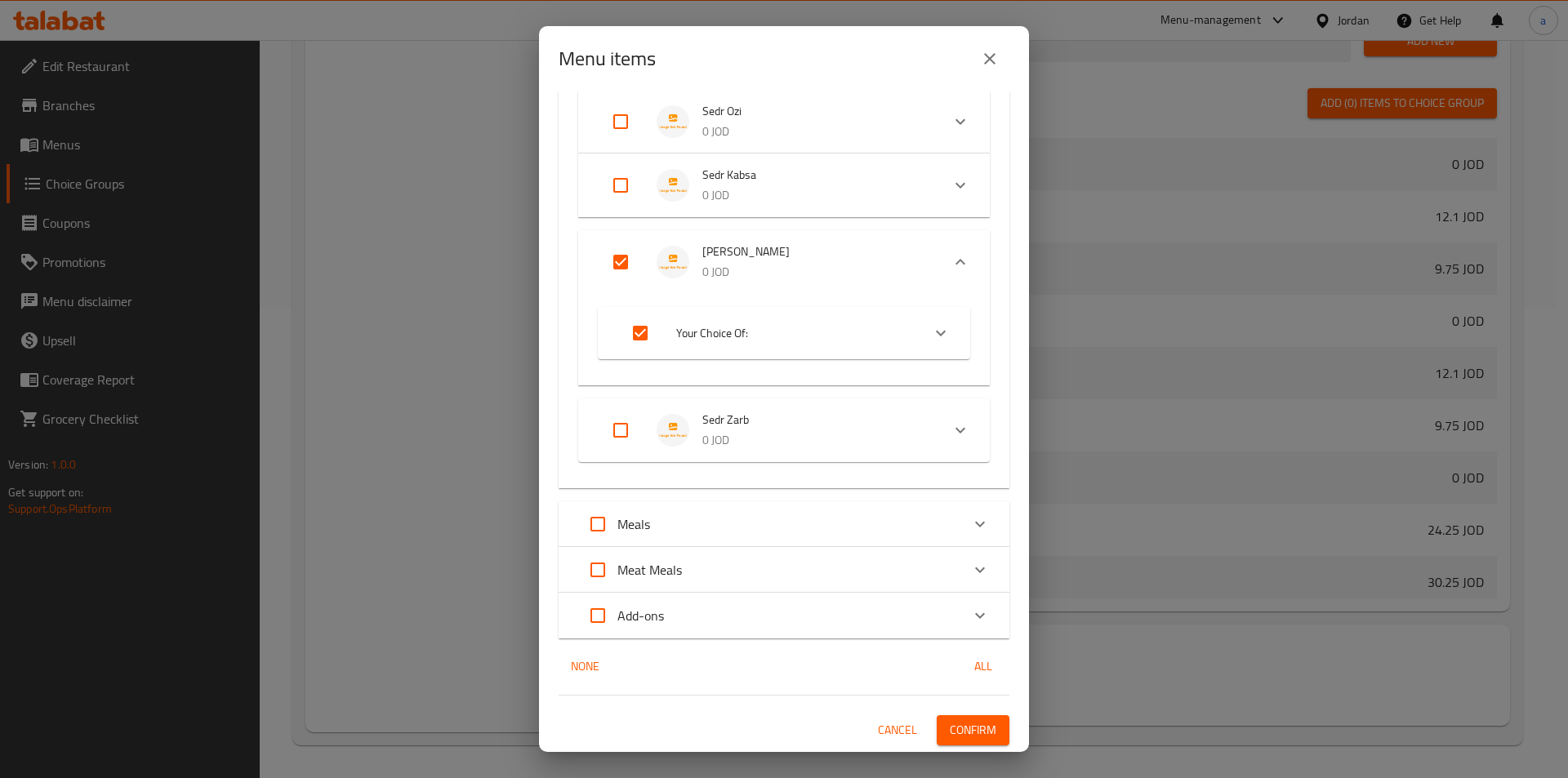
checkbox input "false"
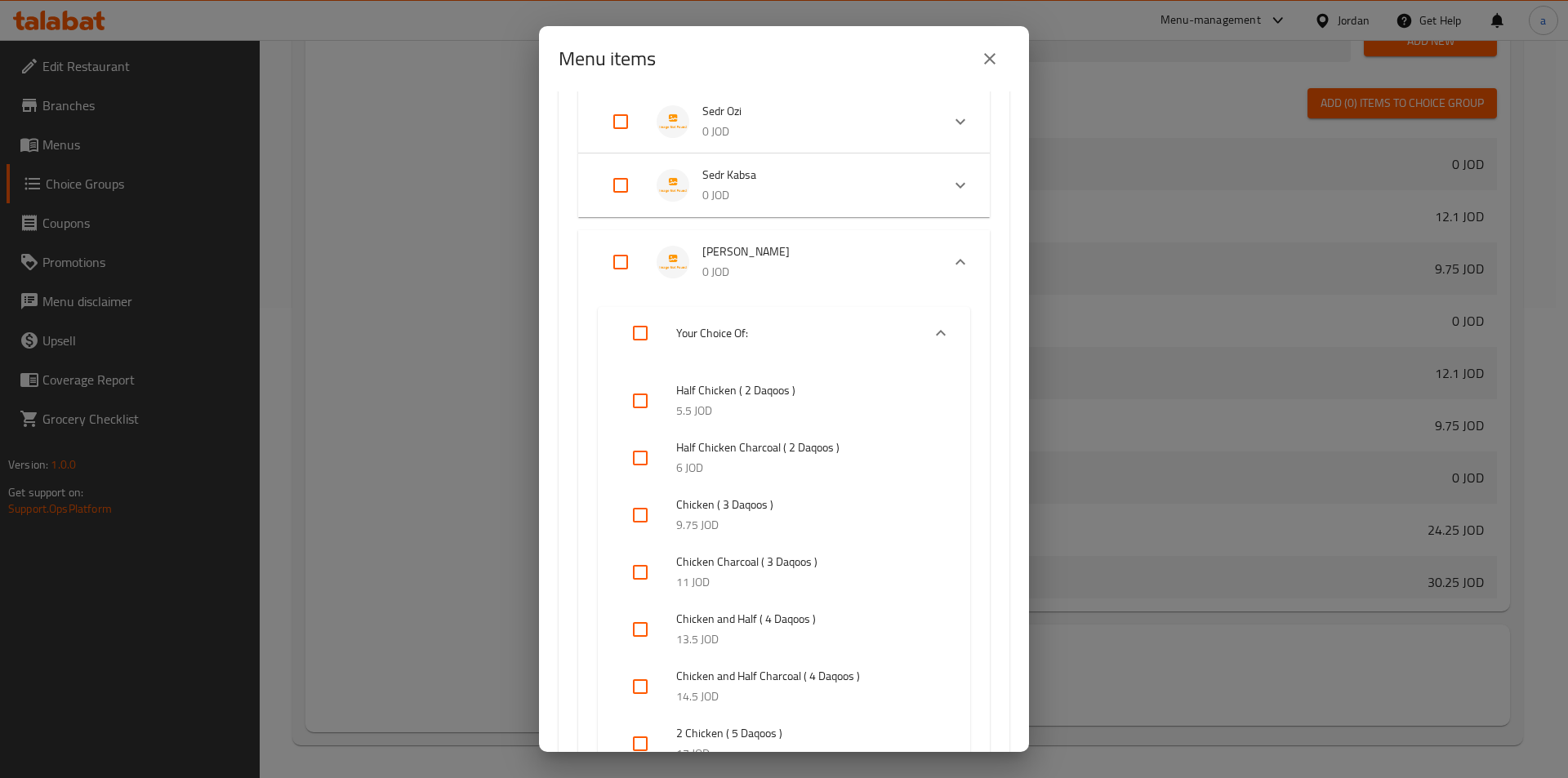
click at [621, 254] on input "Expand" at bounding box center [621, 262] width 39 height 39
checkbox input "true"
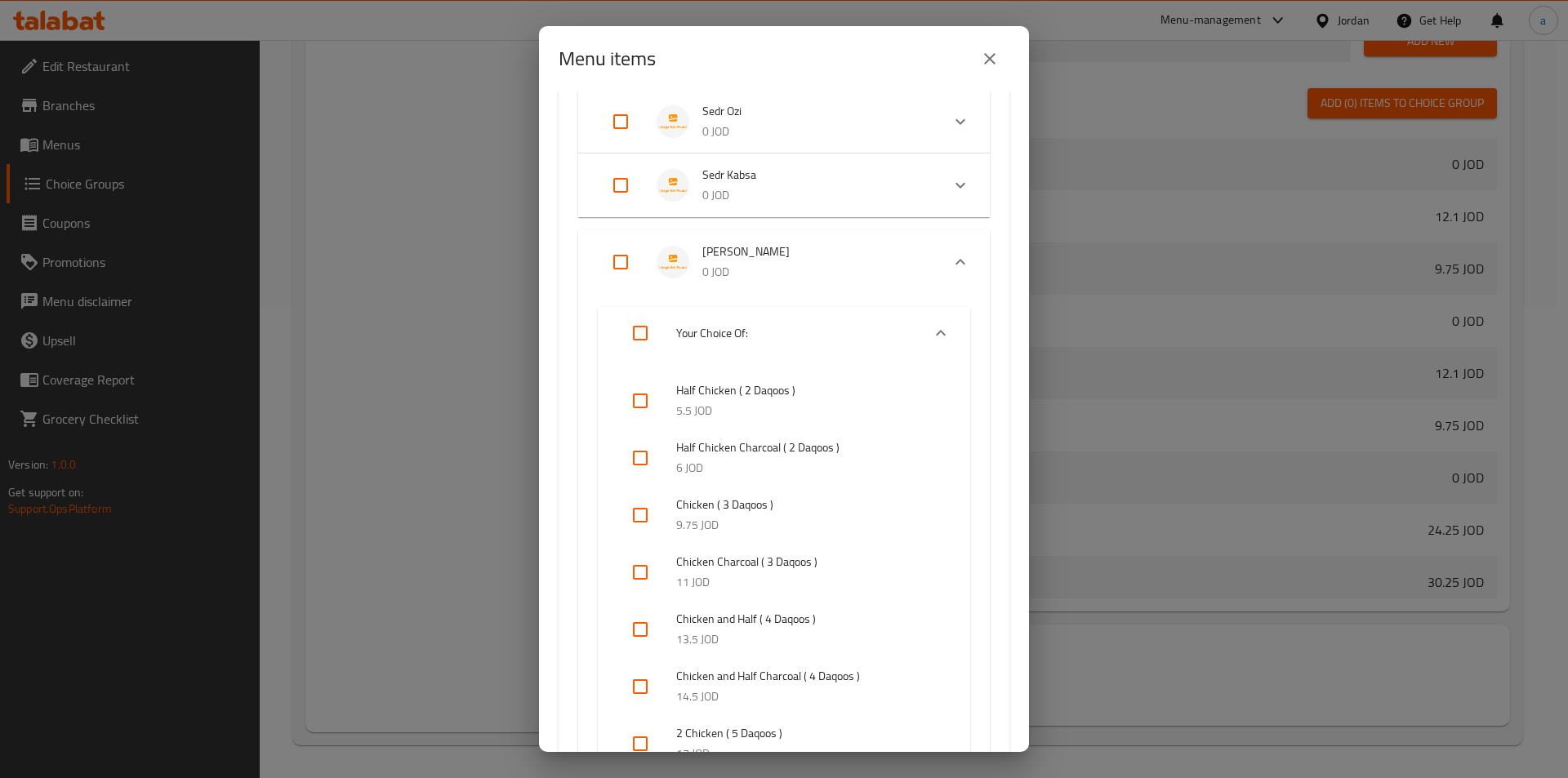
checkbox input "true"
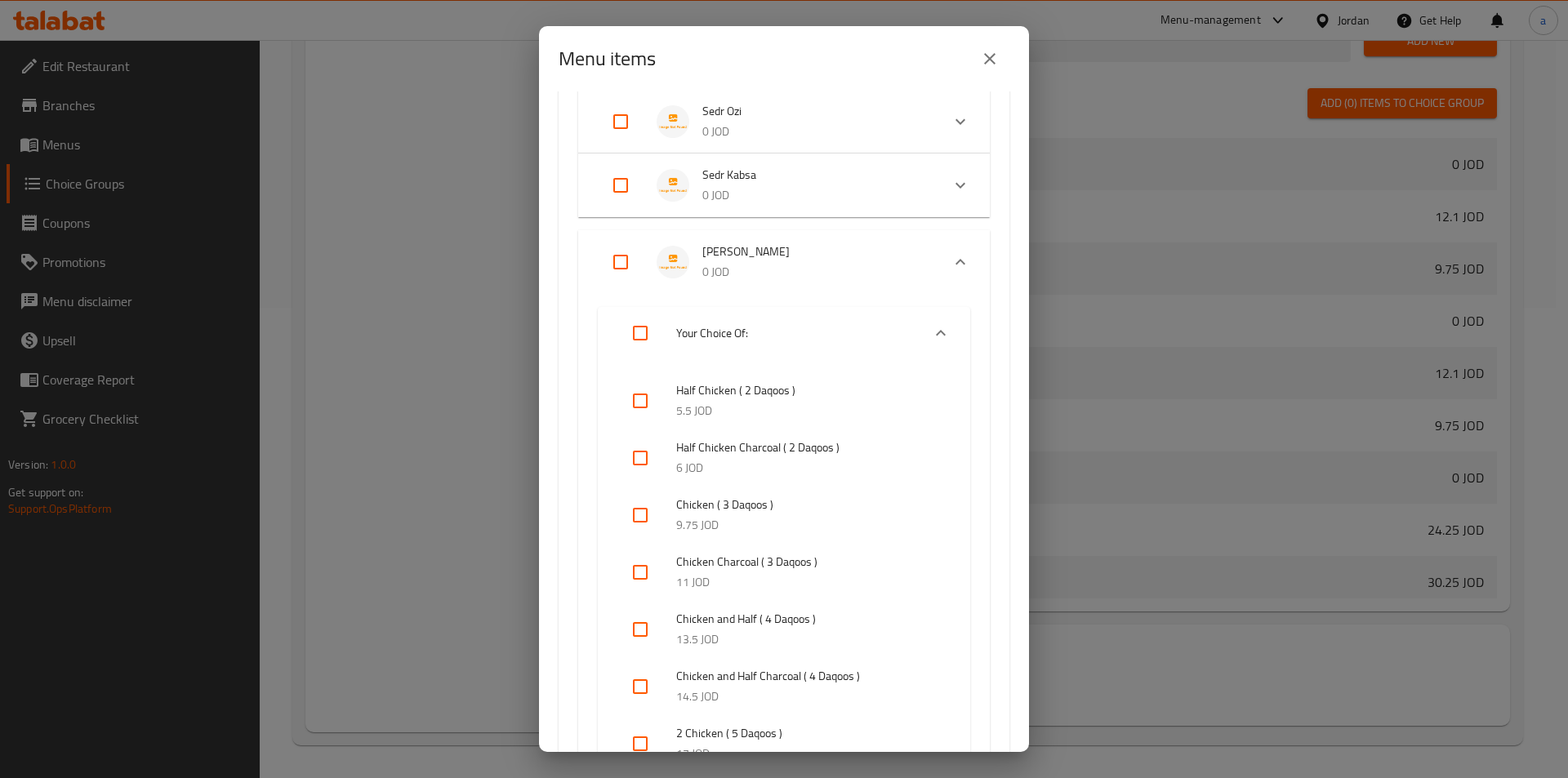
checkbox input "true"
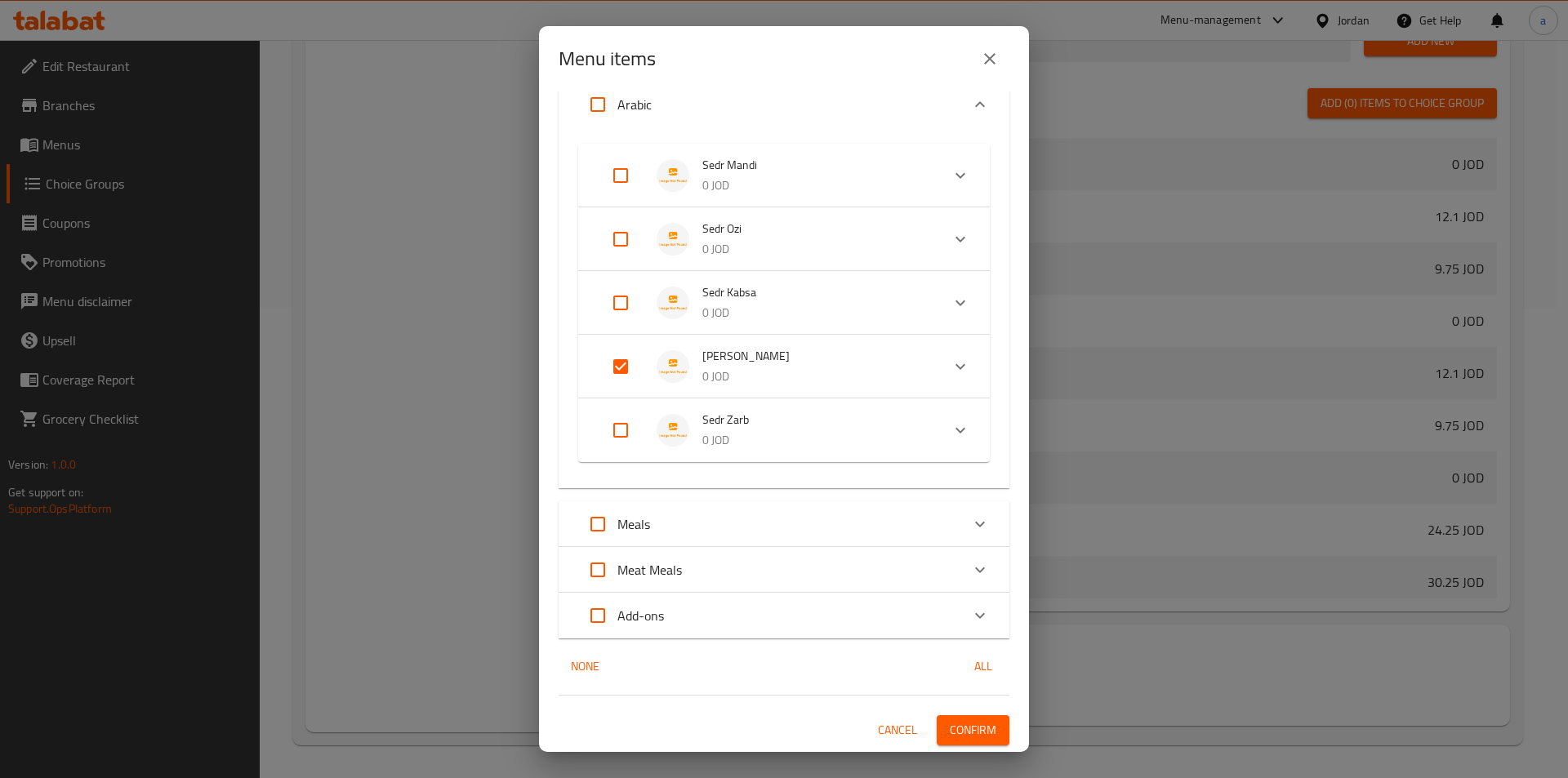
scroll to position [123, 0]
click at [764, 361] on span "[PERSON_NAME]" at bounding box center [815, 356] width 226 height 20
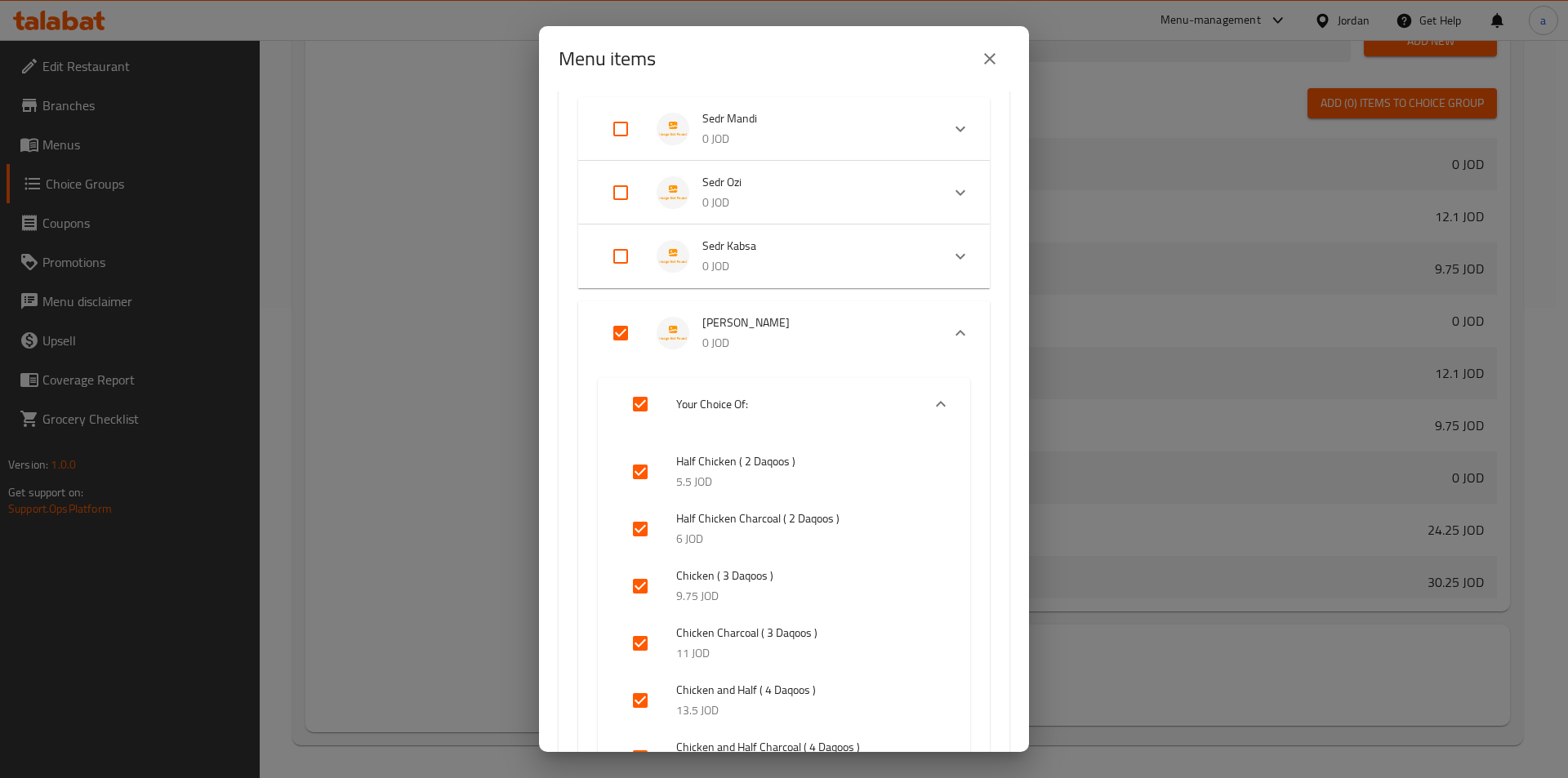
scroll to position [165, 0]
click at [646, 412] on input "Expand" at bounding box center [640, 407] width 39 height 39
checkbox input "false"
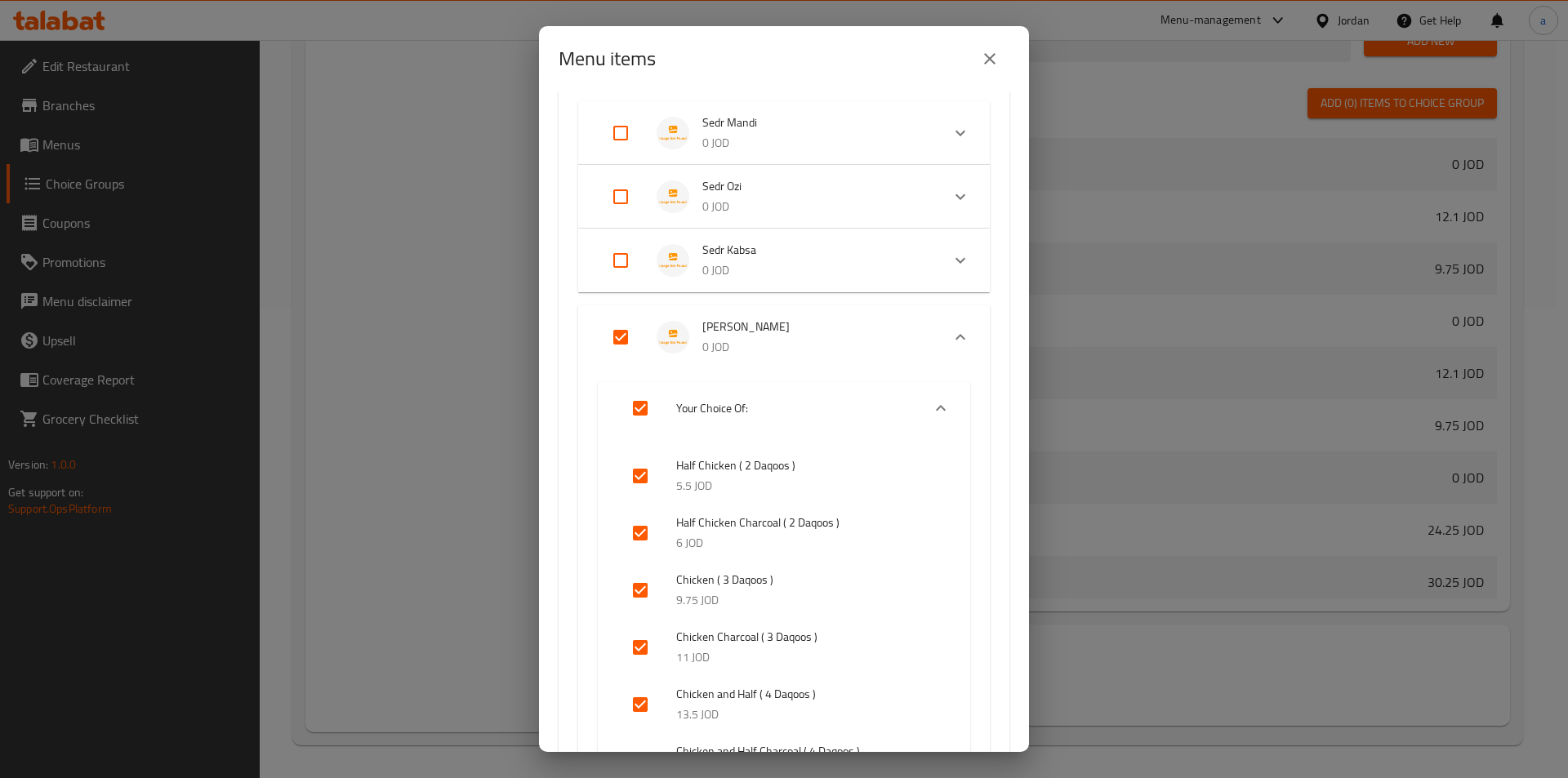
checkbox input "false"
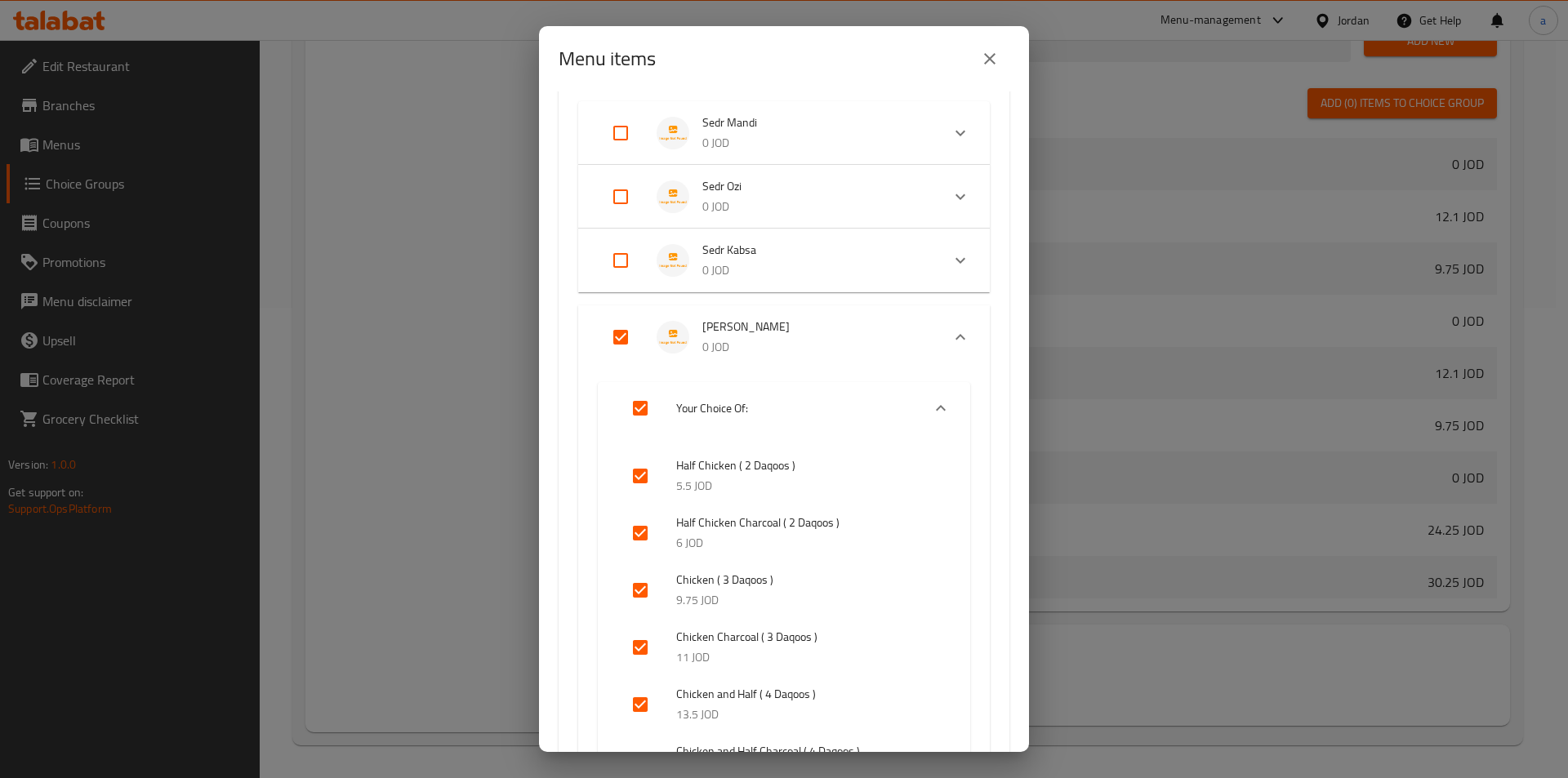
checkbox input "false"
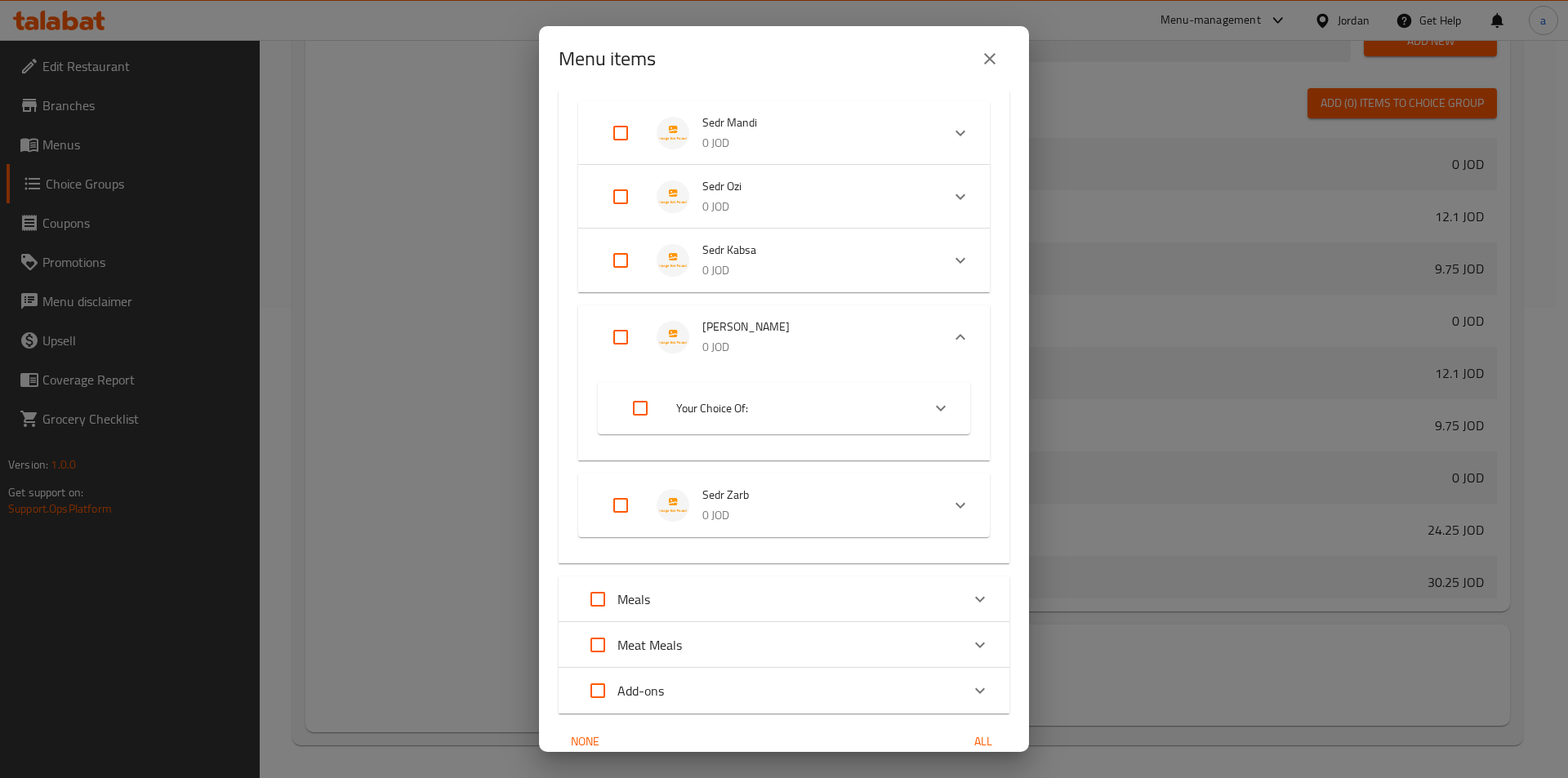
click at [625, 346] on input "Expand" at bounding box center [621, 336] width 39 height 39
checkbox input "true"
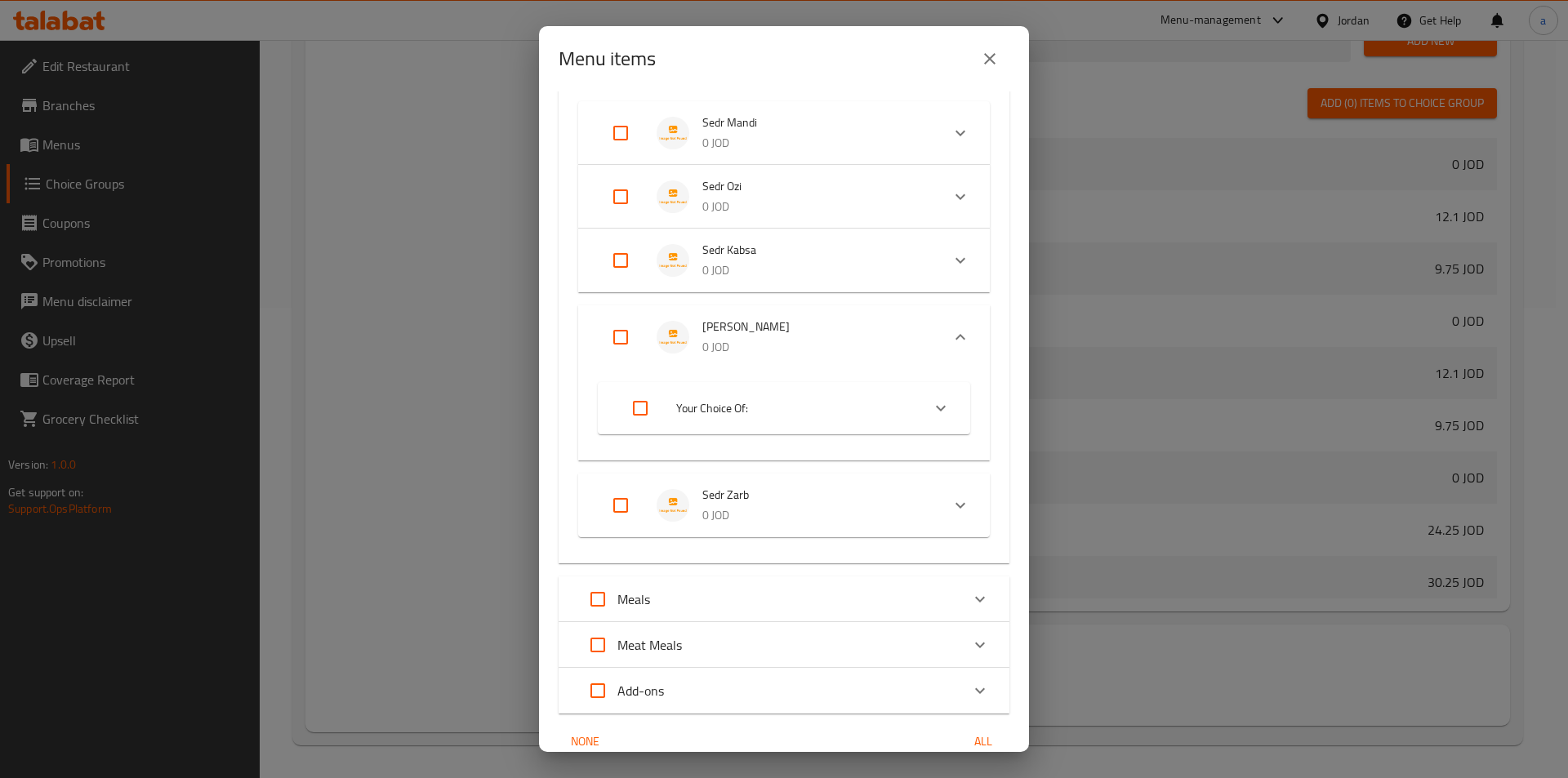
checkbox input "true"
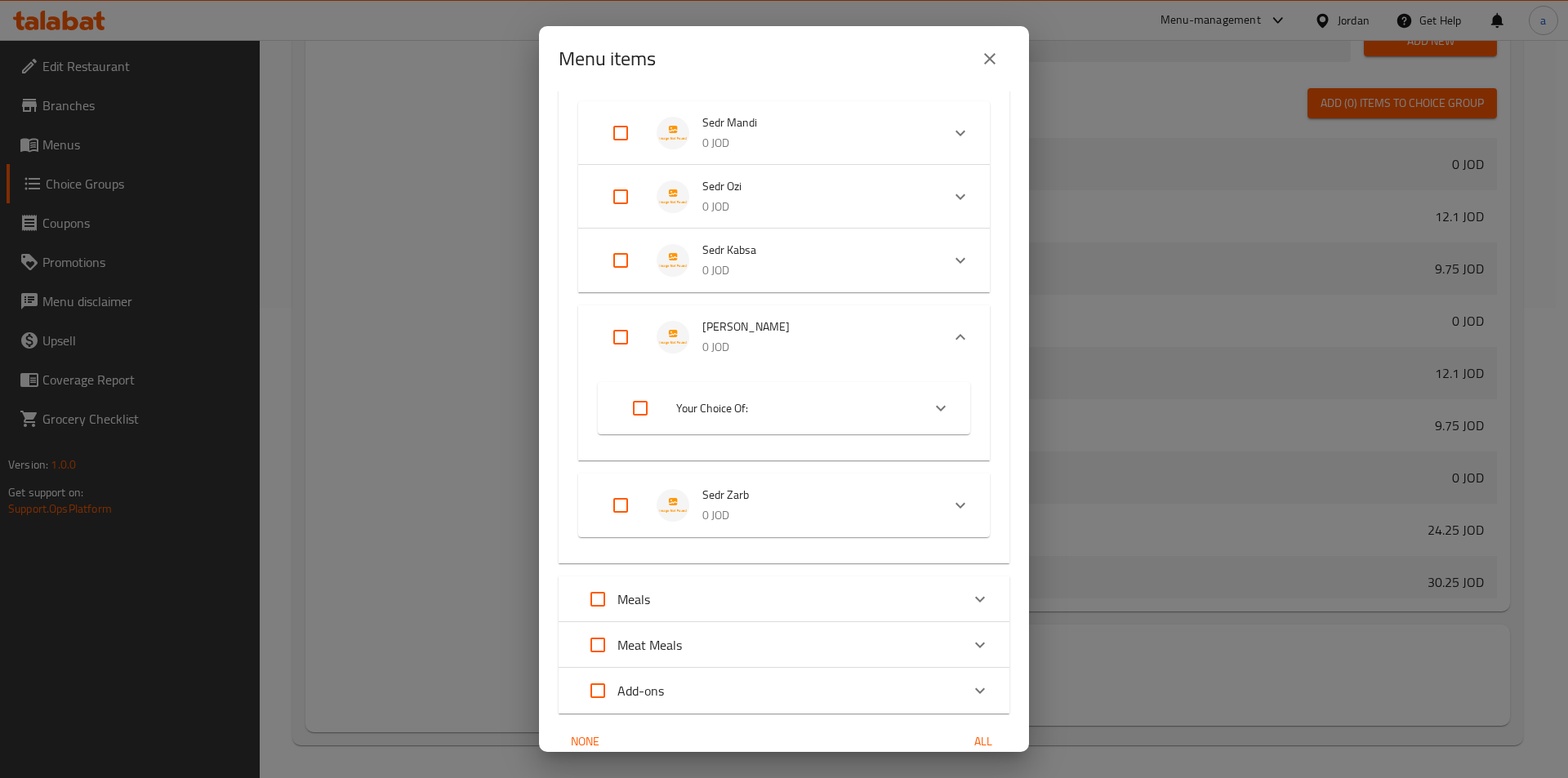
checkbox input "true"
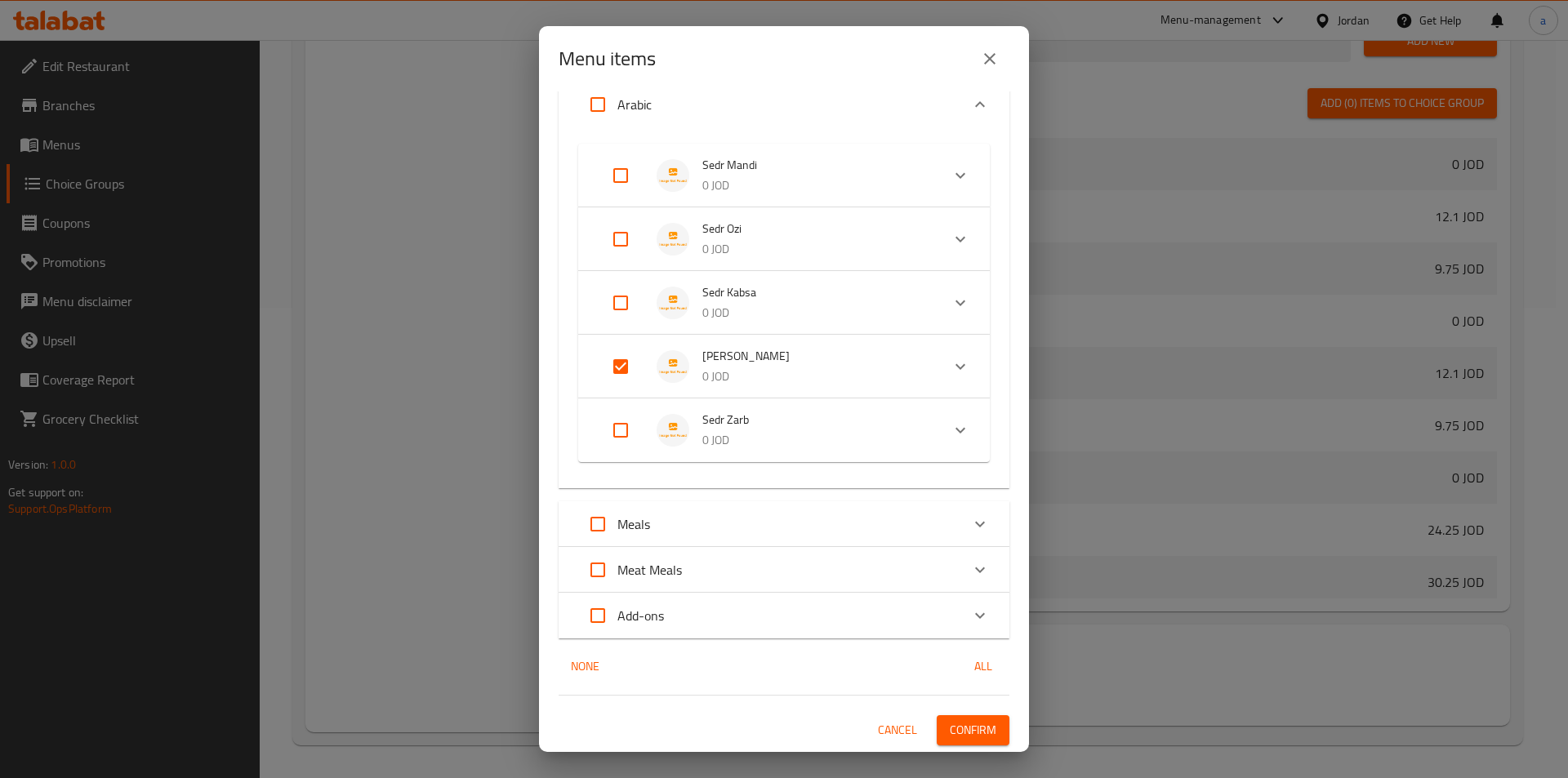
scroll to position [123, 0]
click at [764, 356] on span "[PERSON_NAME]" at bounding box center [815, 356] width 226 height 20
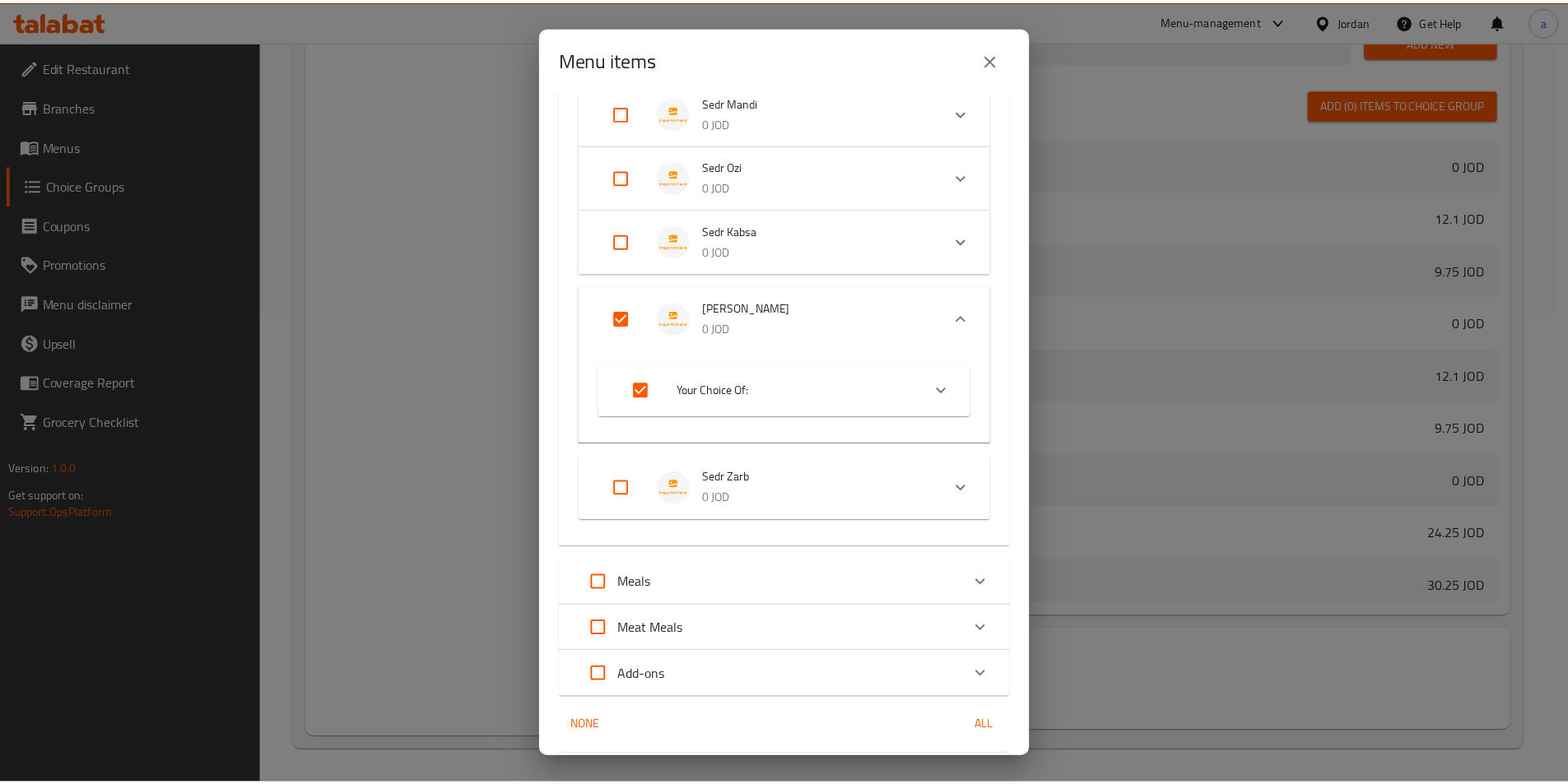
scroll to position [243, 0]
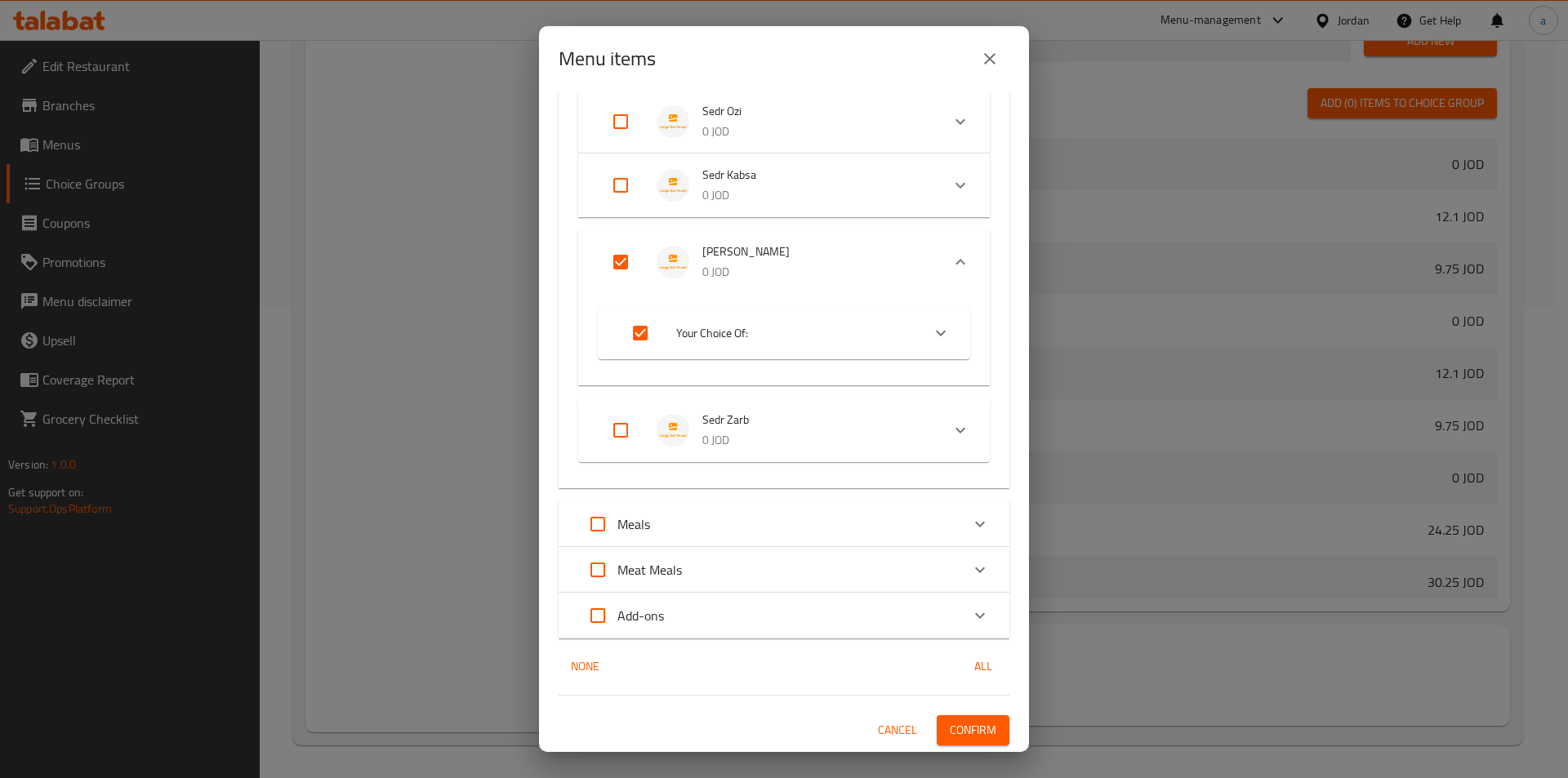
click at [764, 734] on span "Confirm" at bounding box center [972, 729] width 47 height 20
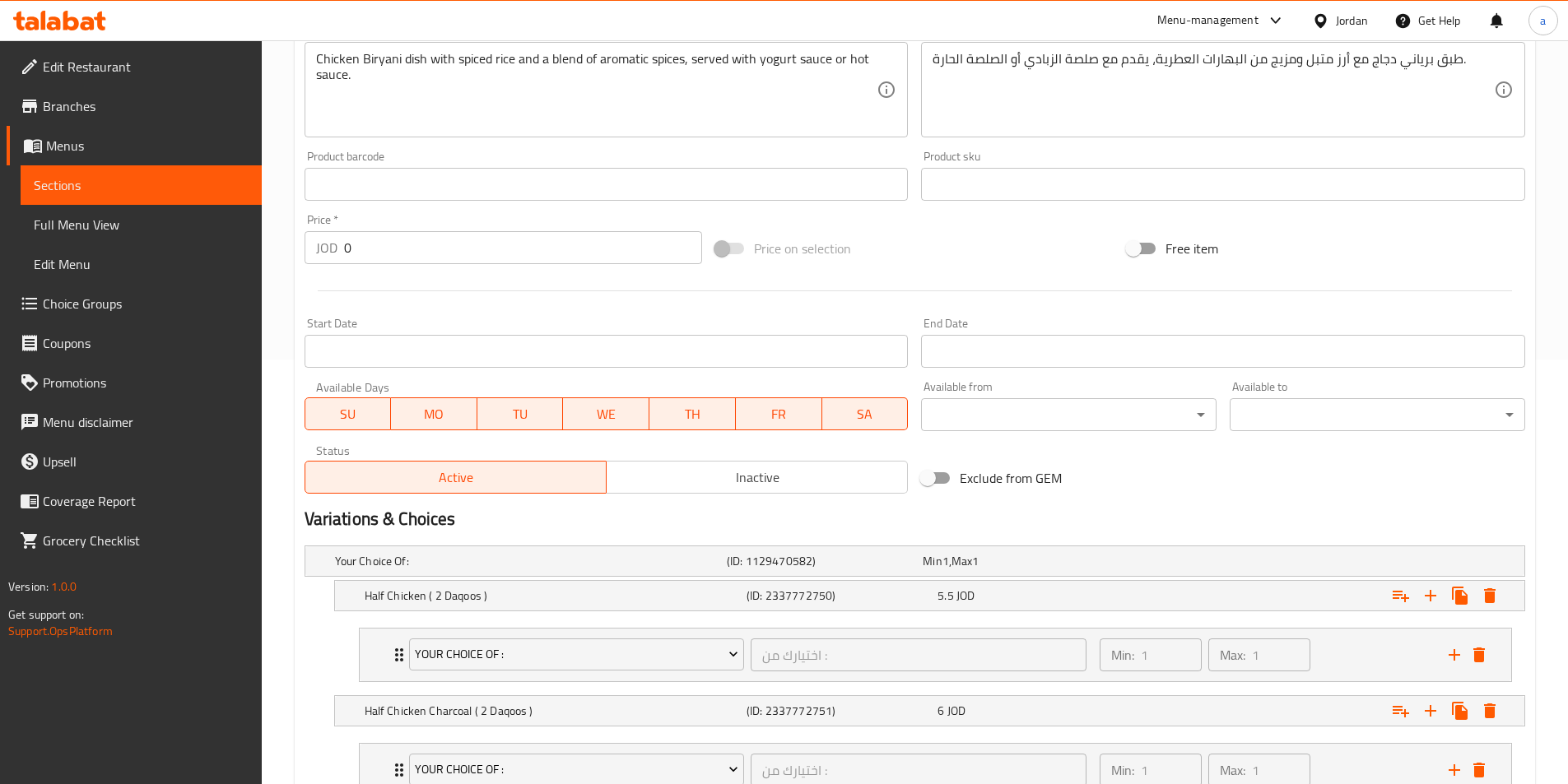
scroll to position [823, 0]
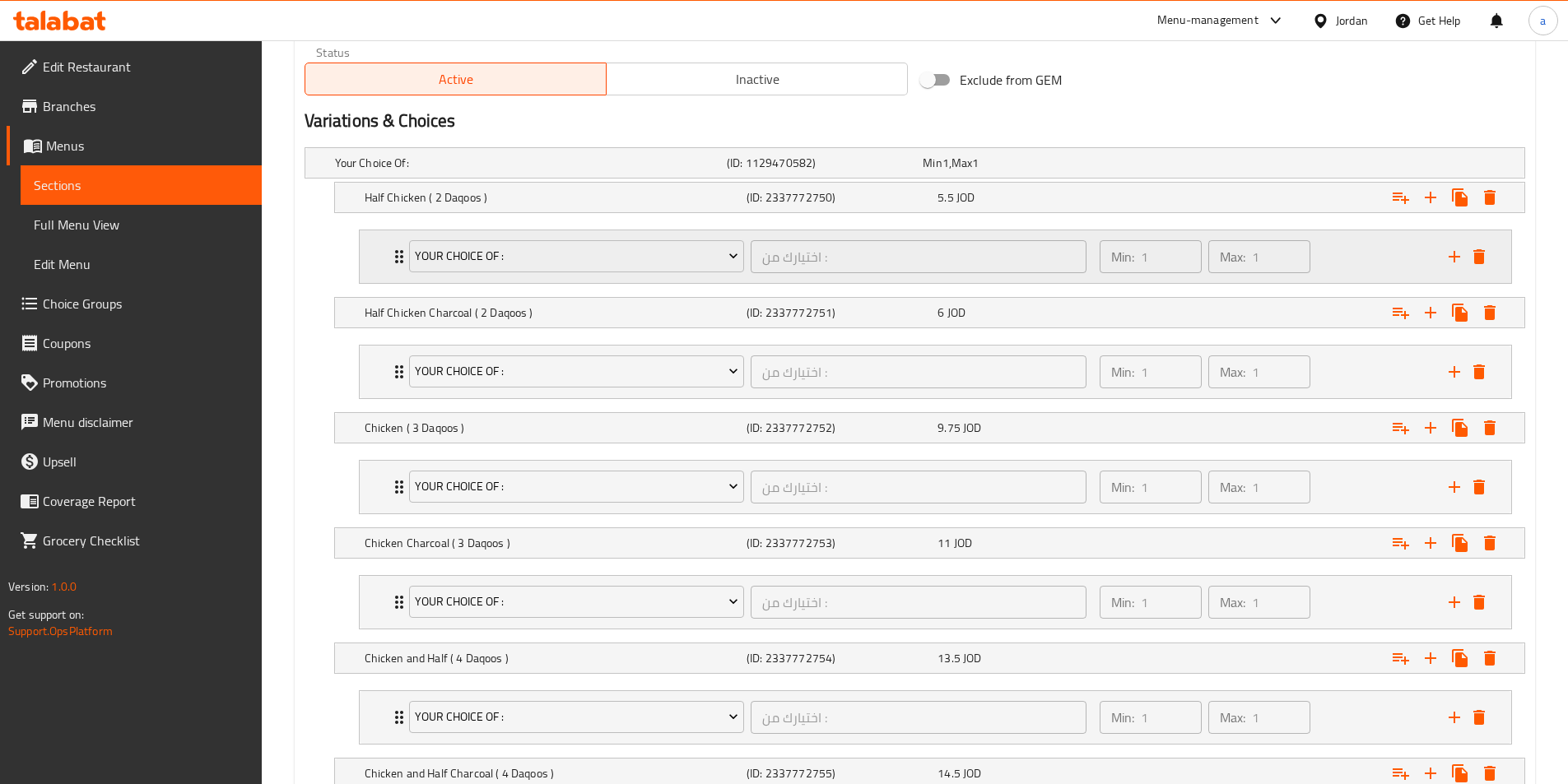
click at [392, 247] on icon "Expand" at bounding box center [399, 256] width 19 height 19
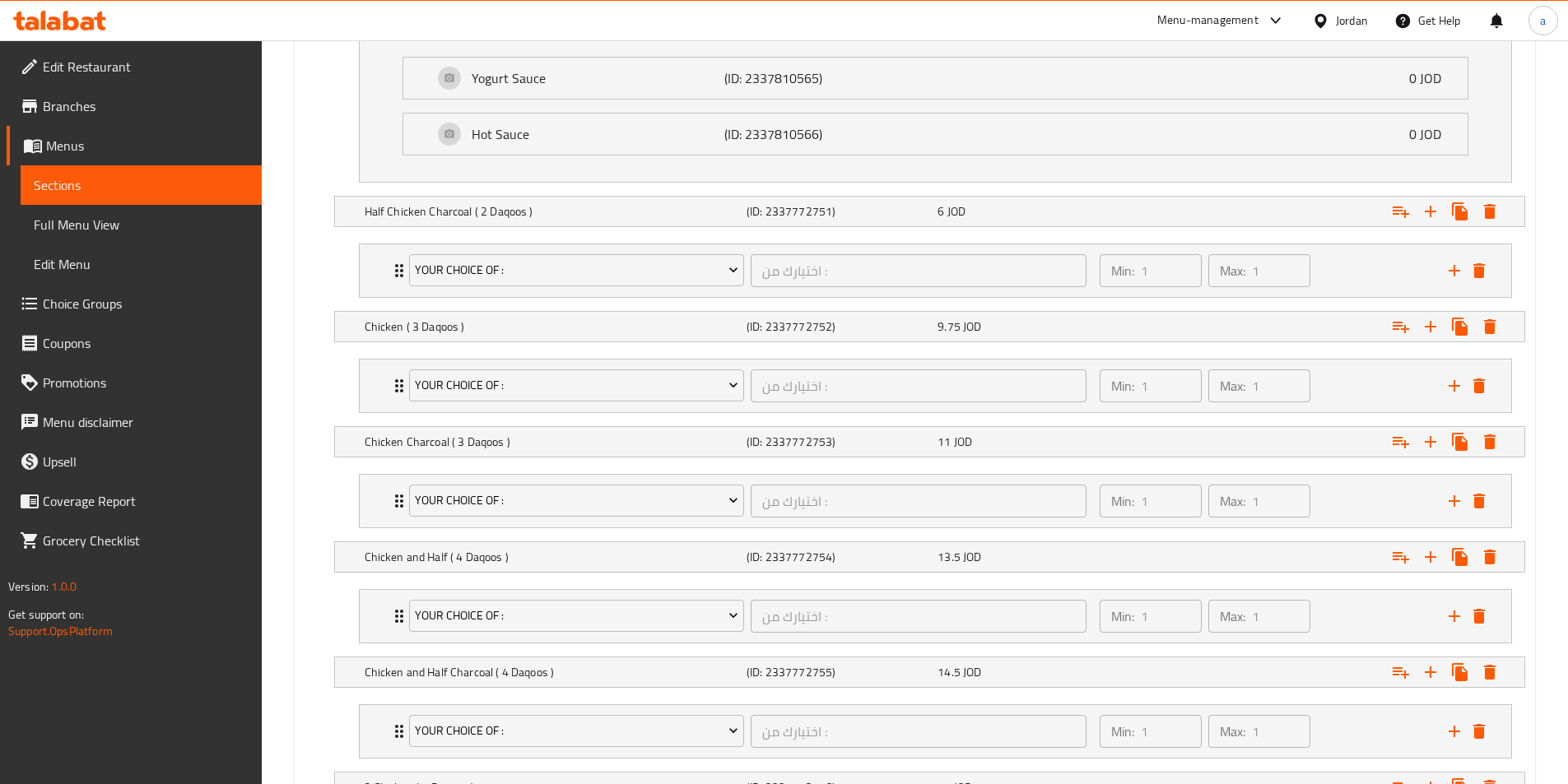
scroll to position [1387, 0]
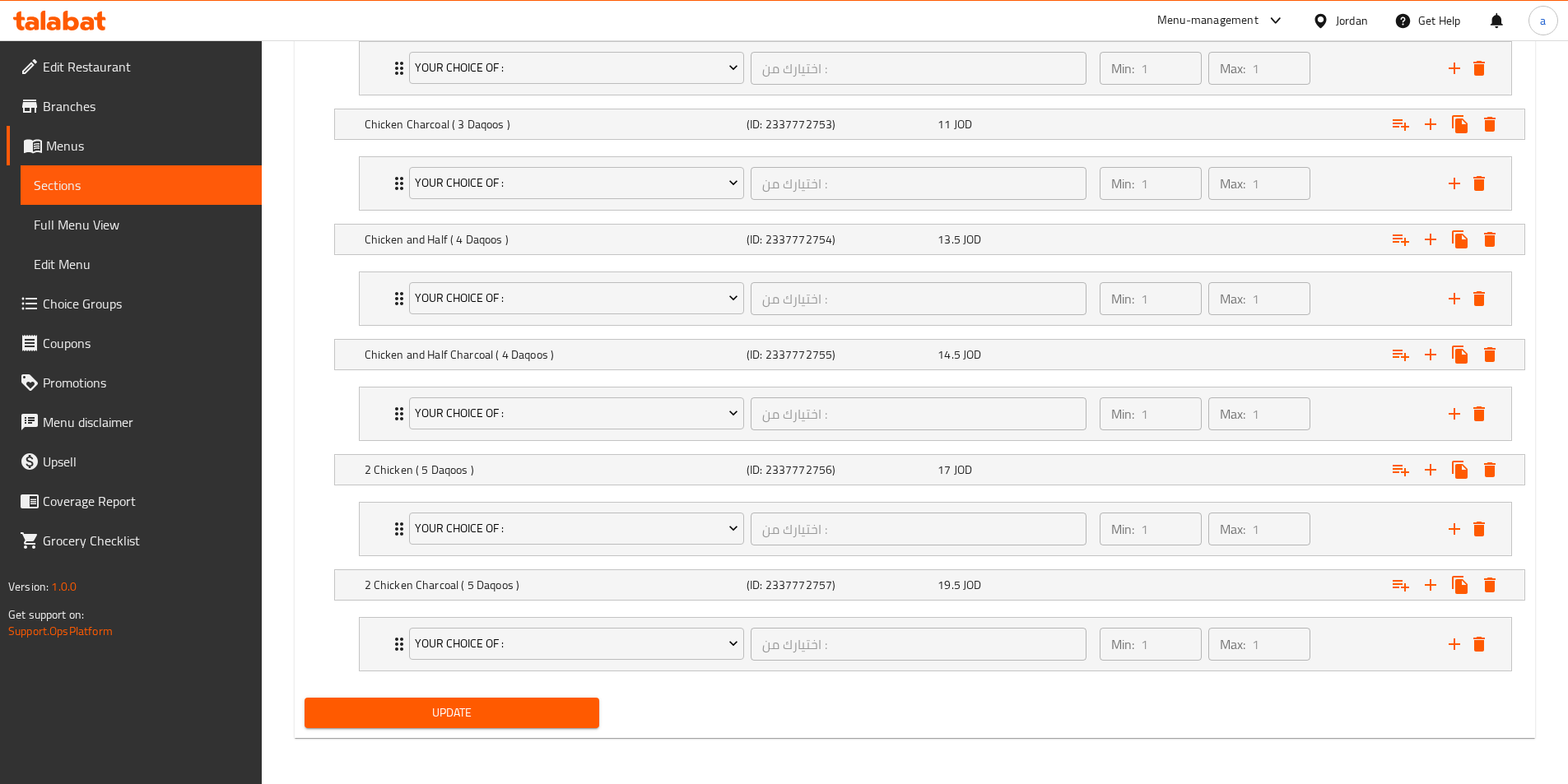
click at [561, 714] on span "Update" at bounding box center [452, 712] width 269 height 20
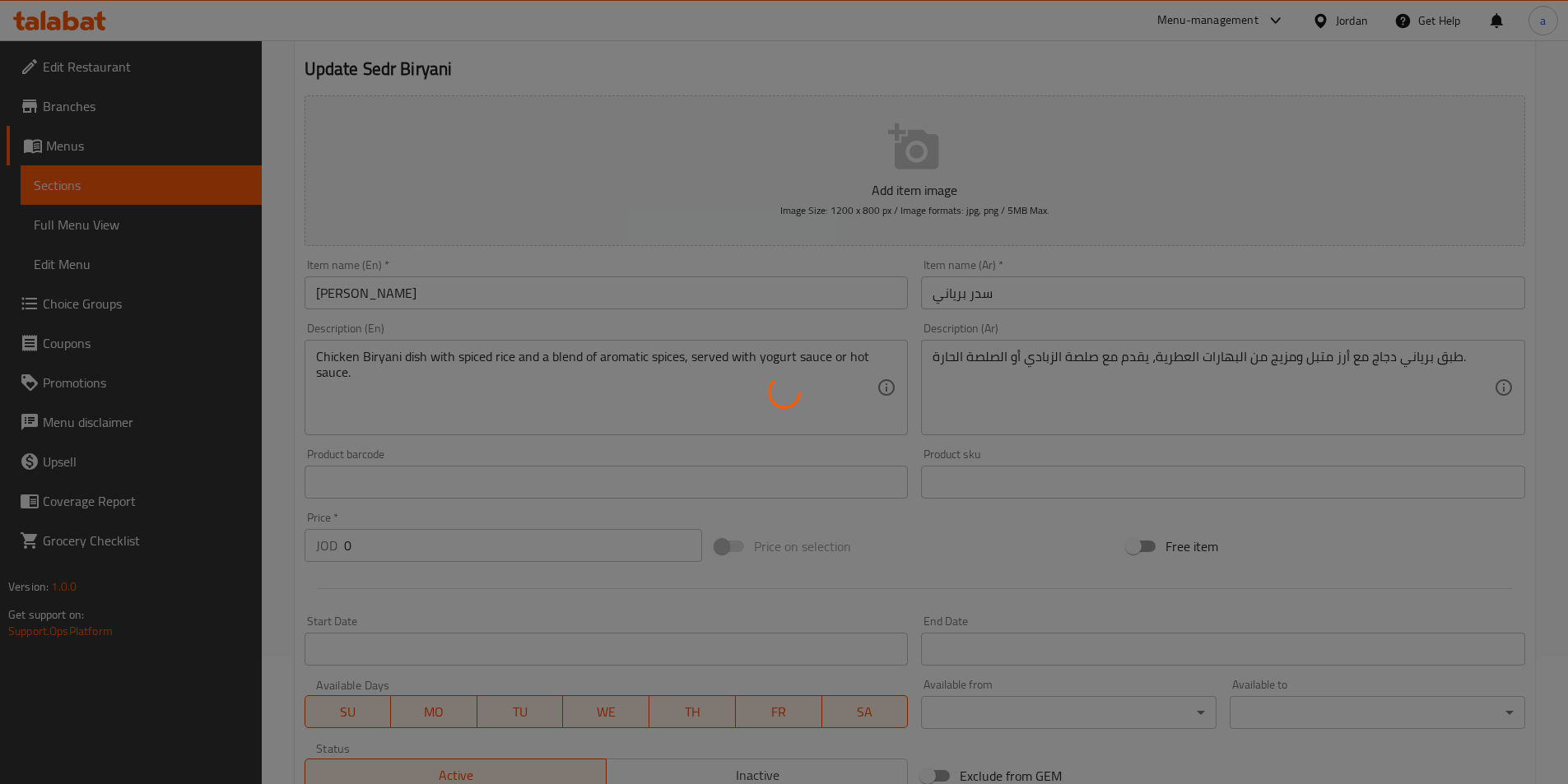
scroll to position [0, 0]
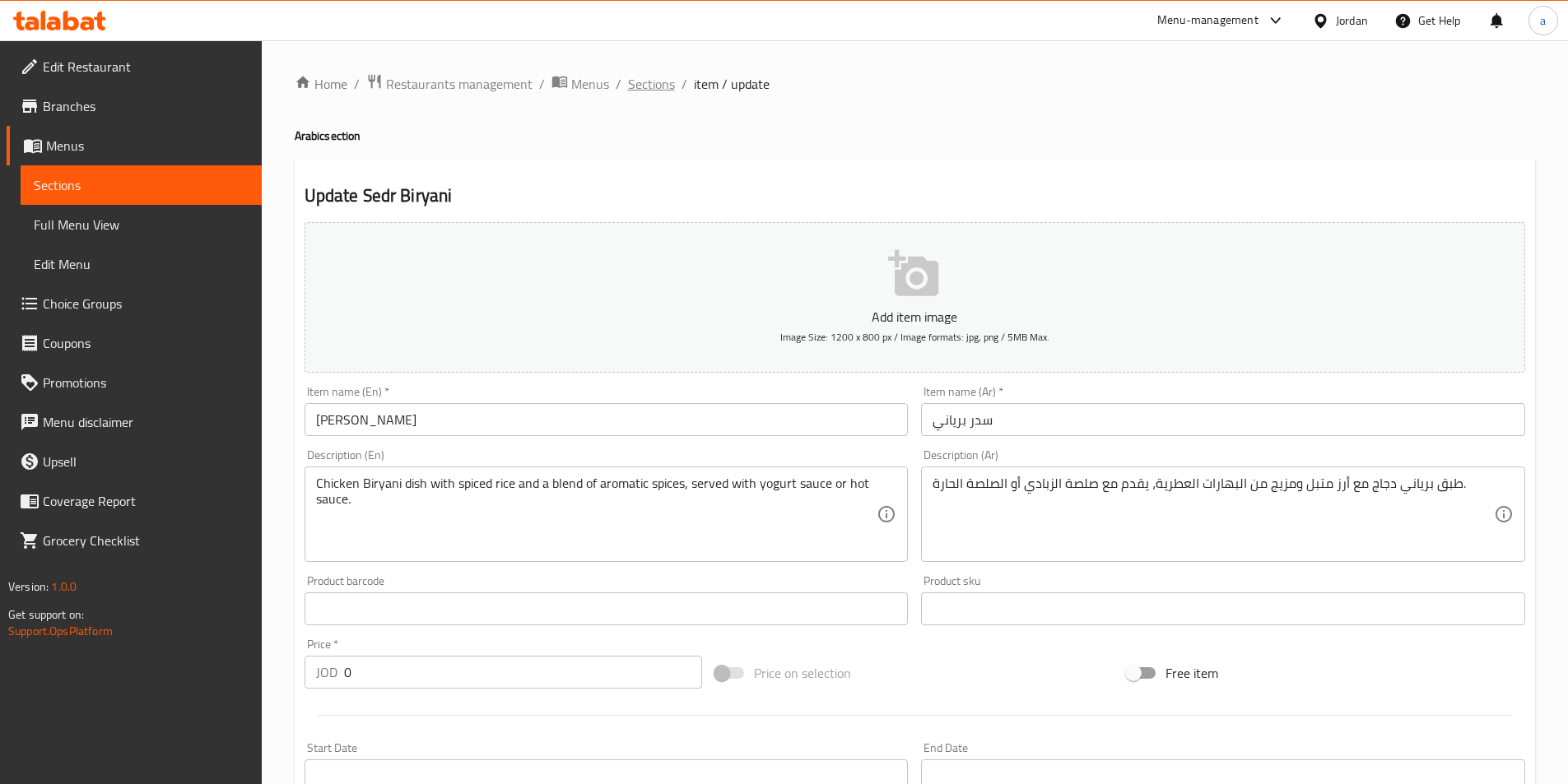
click at [656, 93] on span "Sections" at bounding box center [651, 84] width 47 height 19
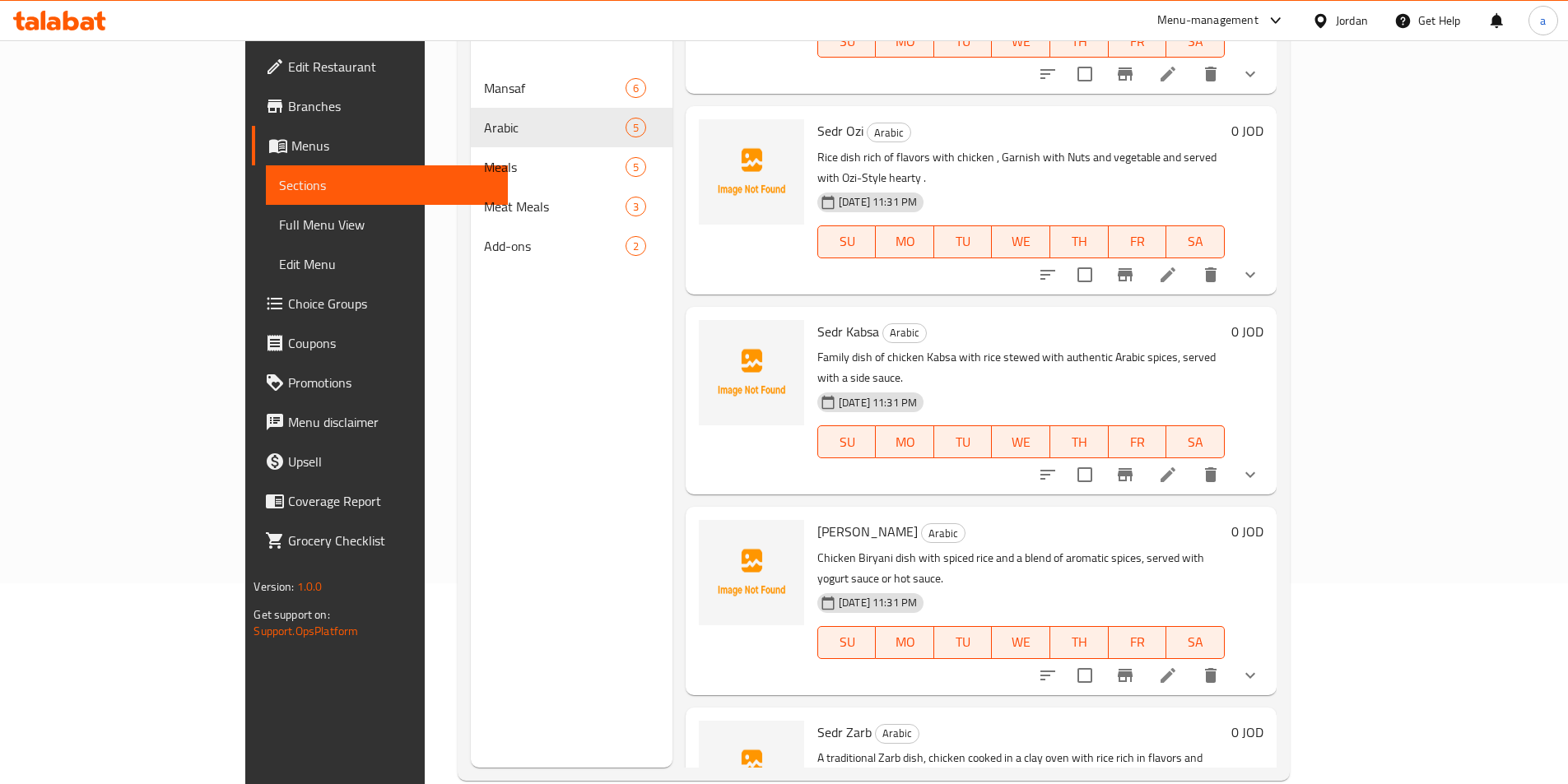
scroll to position [230, 0]
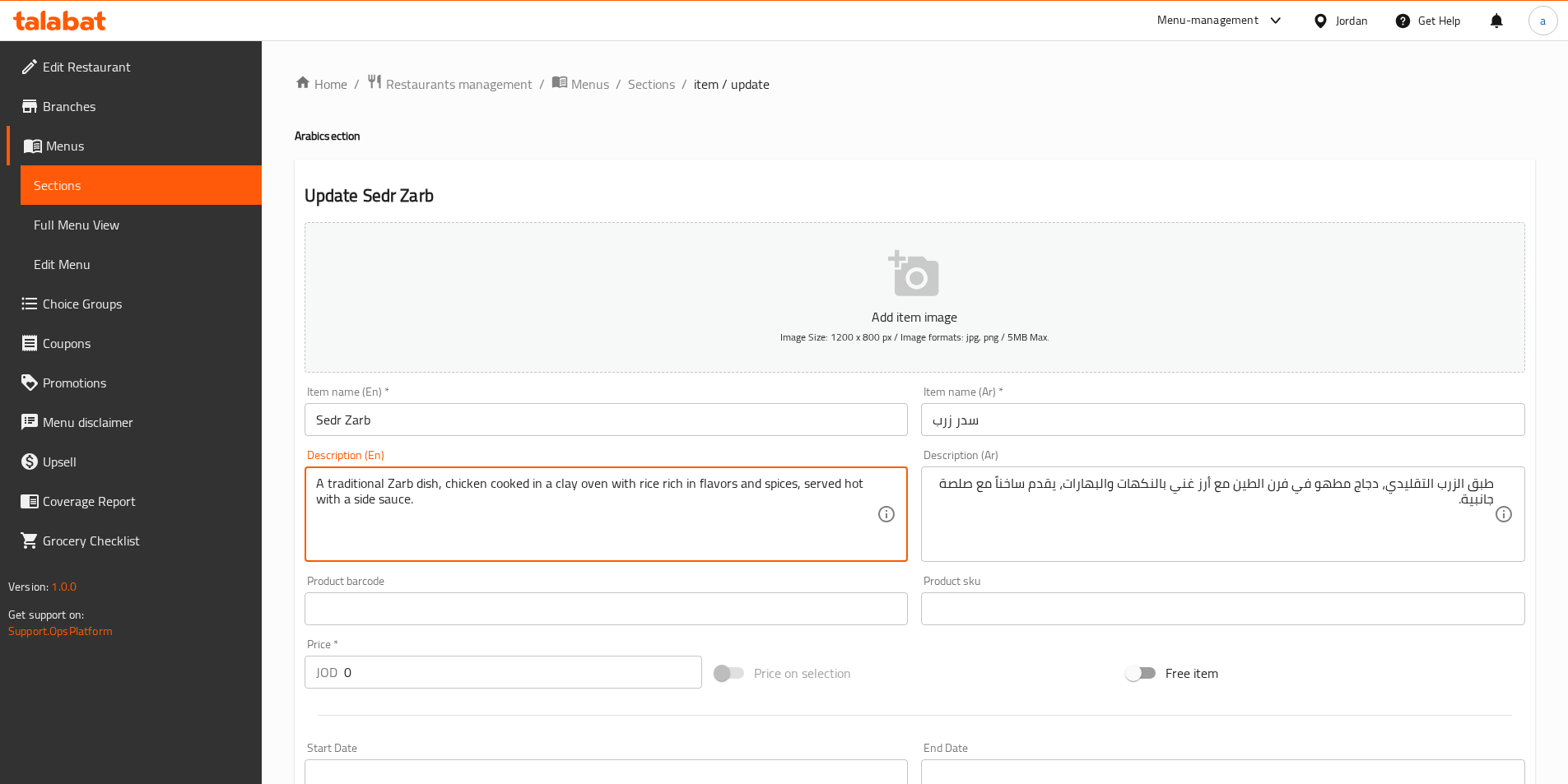
click at [358, 487] on textarea "A traditional Zarb dish, chicken cooked in a clay oven with rice rich in flavor…" at bounding box center [597, 514] width 561 height 78
paste textarea "traditional"
click at [495, 480] on textarea "Traditional zarb dish, chicken cooked in a clay oven with [PERSON_NAME] in flav…" at bounding box center [597, 514] width 561 height 78
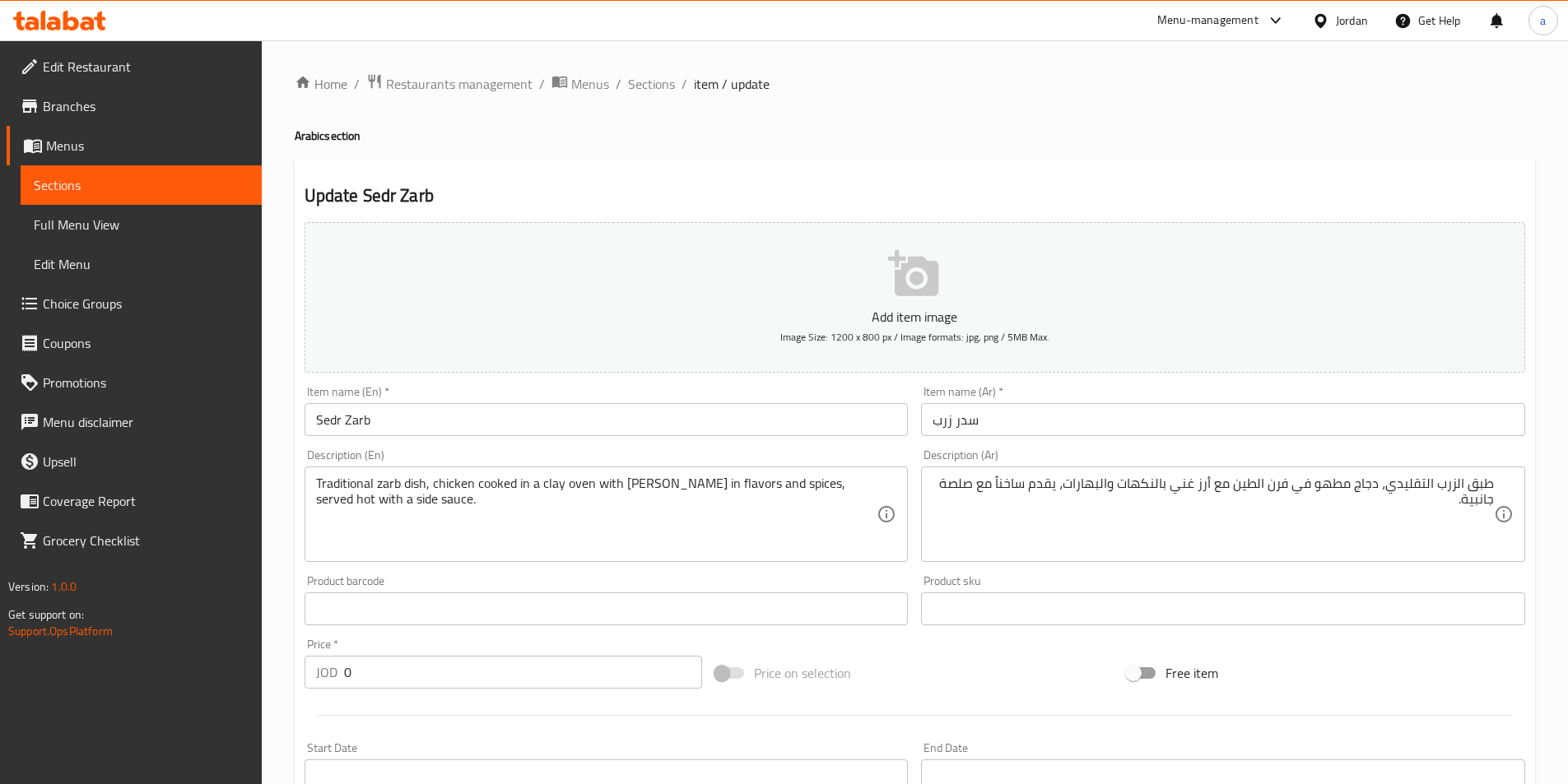
click at [499, 483] on textarea "Traditional zarb dish, chicken cooked in a clay oven with [PERSON_NAME] in flav…" at bounding box center [597, 514] width 561 height 78
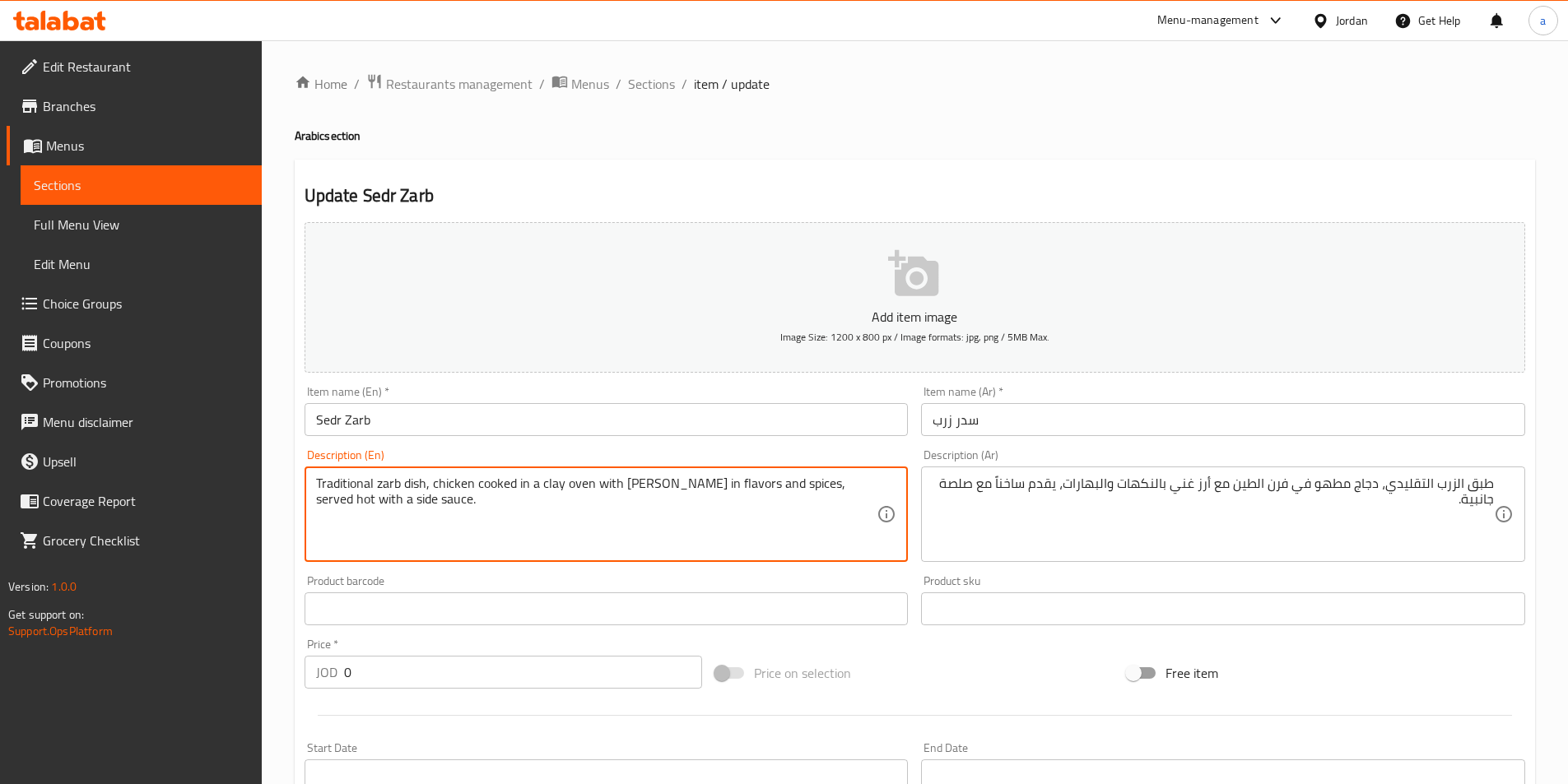
click at [499, 483] on textarea "Traditional zarb dish, chicken cooked in a clay oven with [PERSON_NAME] in flav…" at bounding box center [597, 514] width 561 height 78
paste textarea "Stewed"
drag, startPoint x: 543, startPoint y: 490, endPoint x: 593, endPoint y: 487, distance: 50.1
click at [594, 487] on textarea "Traditional zarb dish, chicken Stewed in a clay oven with [PERSON_NAME] in flav…" at bounding box center [597, 514] width 561 height 78
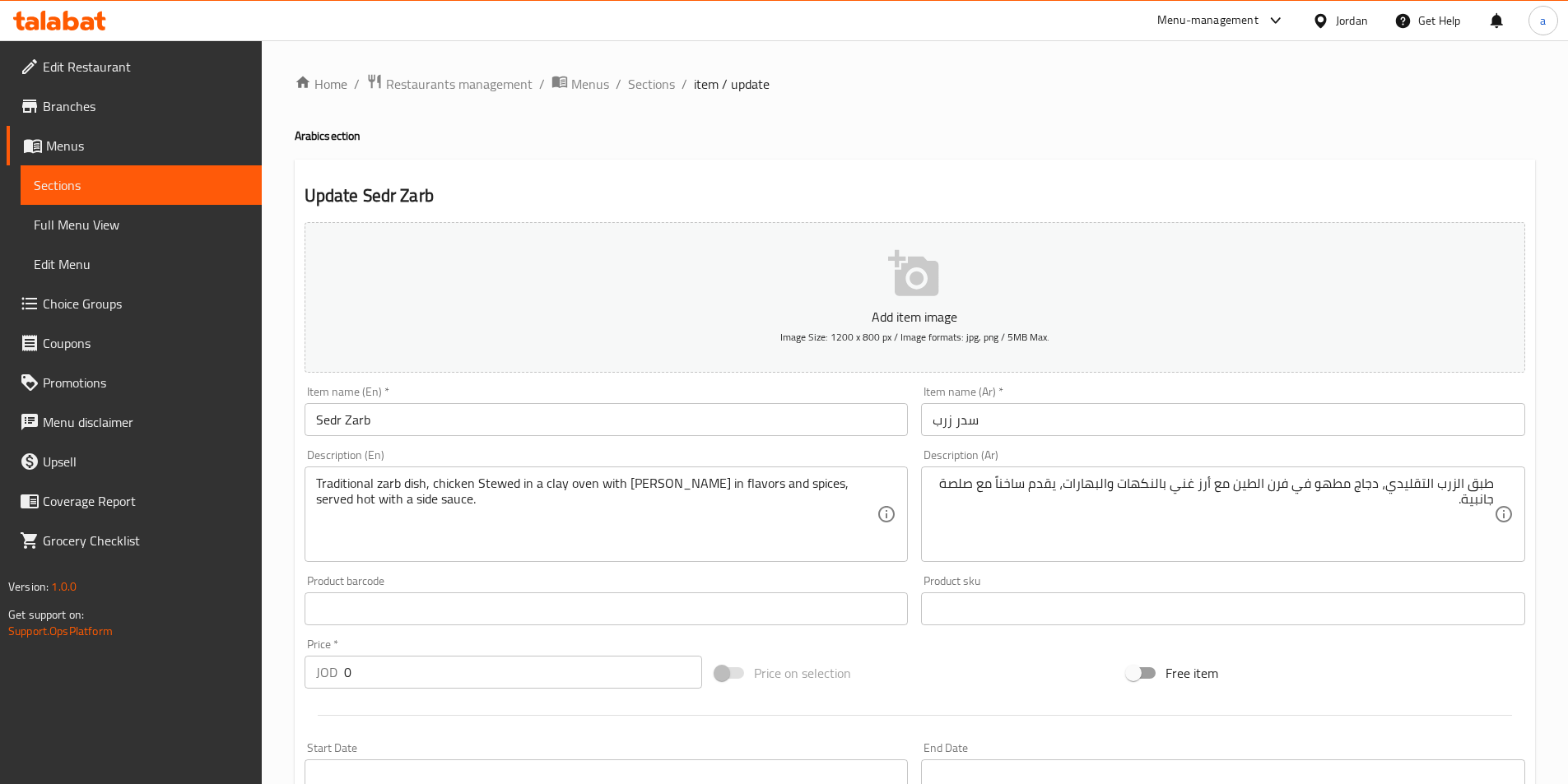
click at [676, 483] on textarea "Traditional zarb dish, chicken Stewed in a clay oven with [PERSON_NAME] in flav…" at bounding box center [597, 514] width 561 height 78
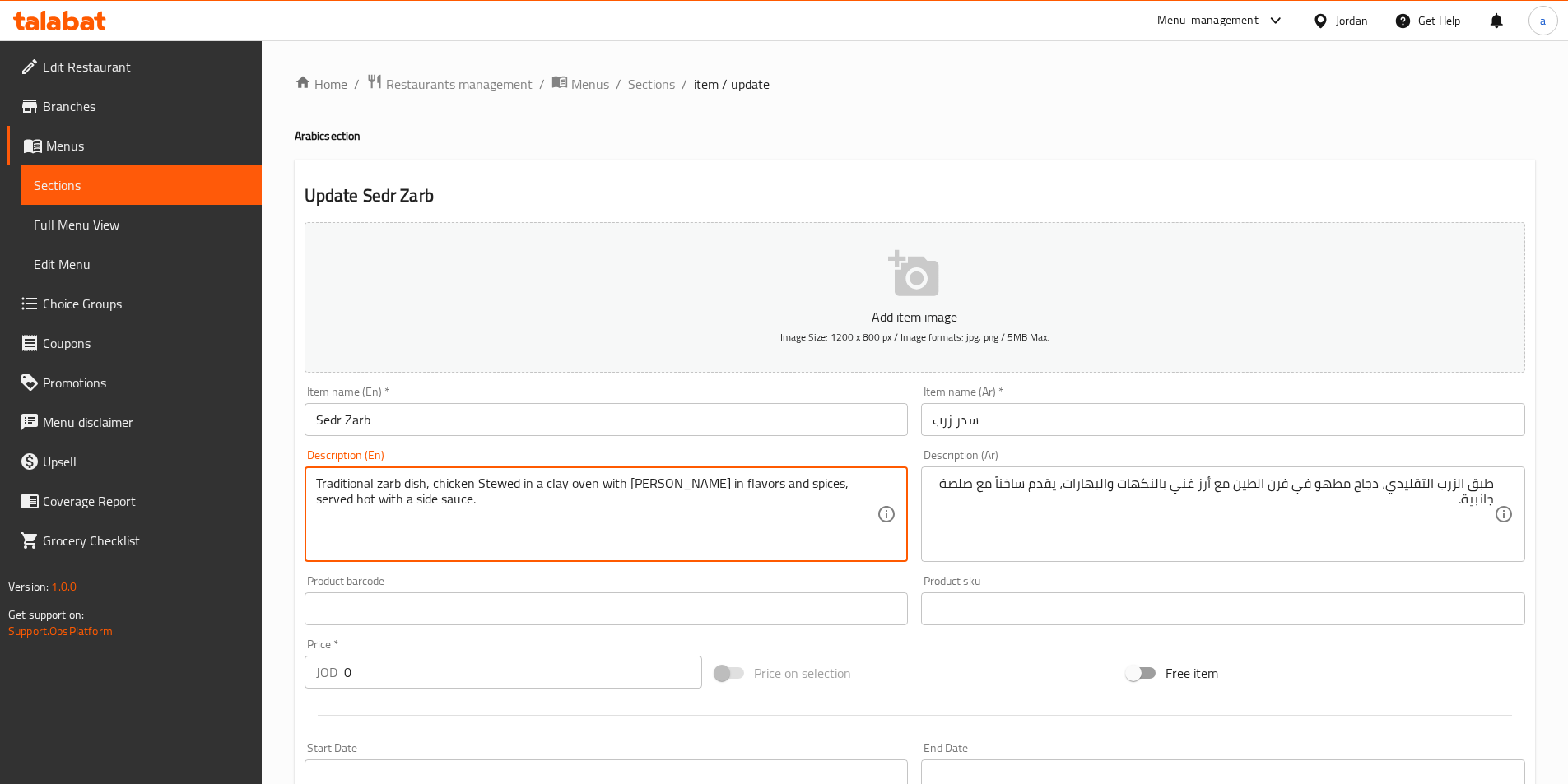
click at [676, 483] on textarea "Traditional zarb dish, chicken Stewed in a clay oven with [PERSON_NAME] in flav…" at bounding box center [597, 514] width 561 height 78
click at [679, 527] on textarea "Traditional zarb dish, chicken Stewed in a clay oven with [PERSON_NAME] with fl…" at bounding box center [597, 514] width 561 height 78
type textarea "Traditional zarb dish, chicken Stewed in a clay oven with [PERSON_NAME] with fl…"
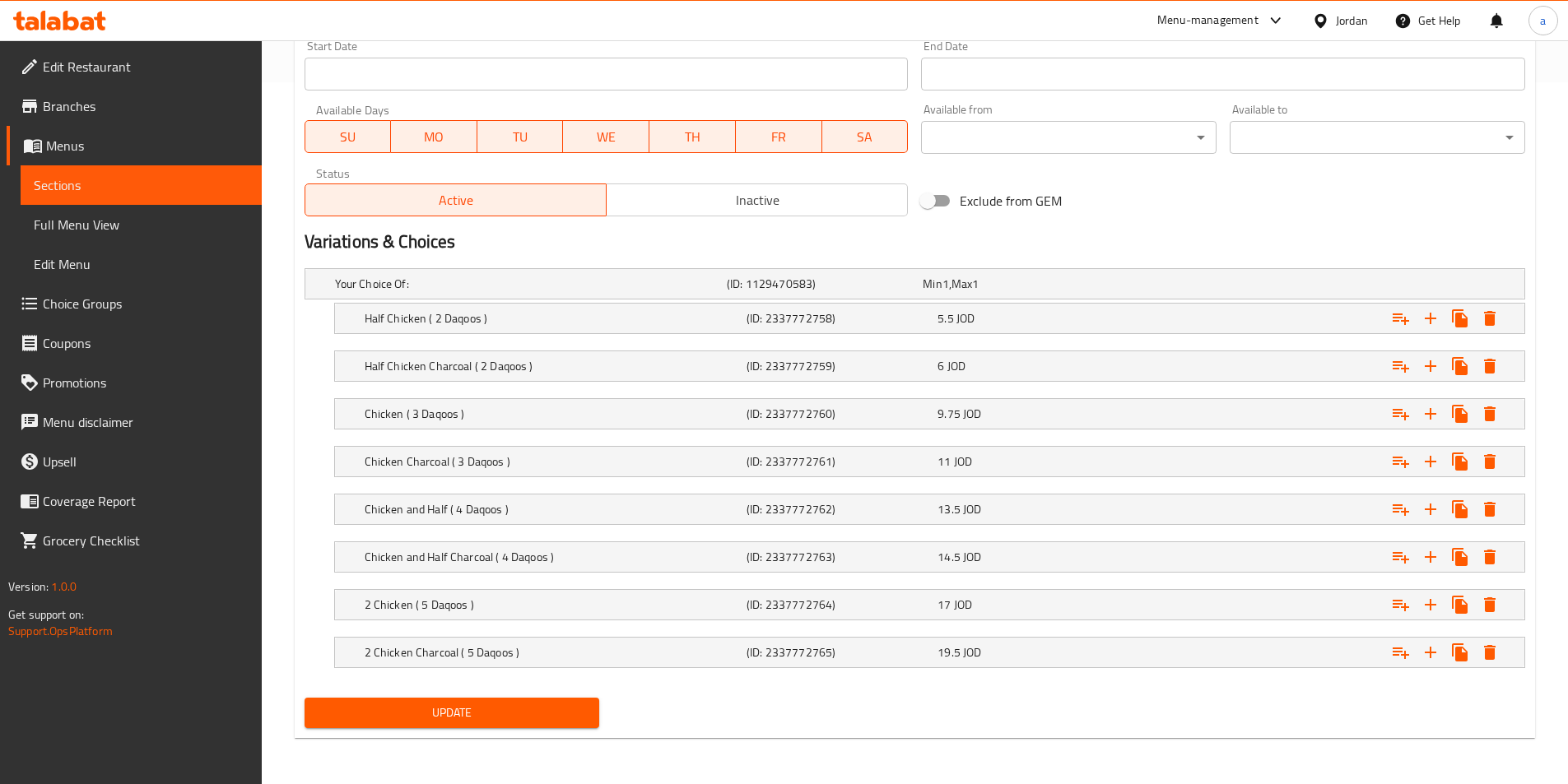
drag, startPoint x: 533, startPoint y: 701, endPoint x: 549, endPoint y: 585, distance: 117.1
click at [533, 702] on span "Update" at bounding box center [452, 712] width 269 height 20
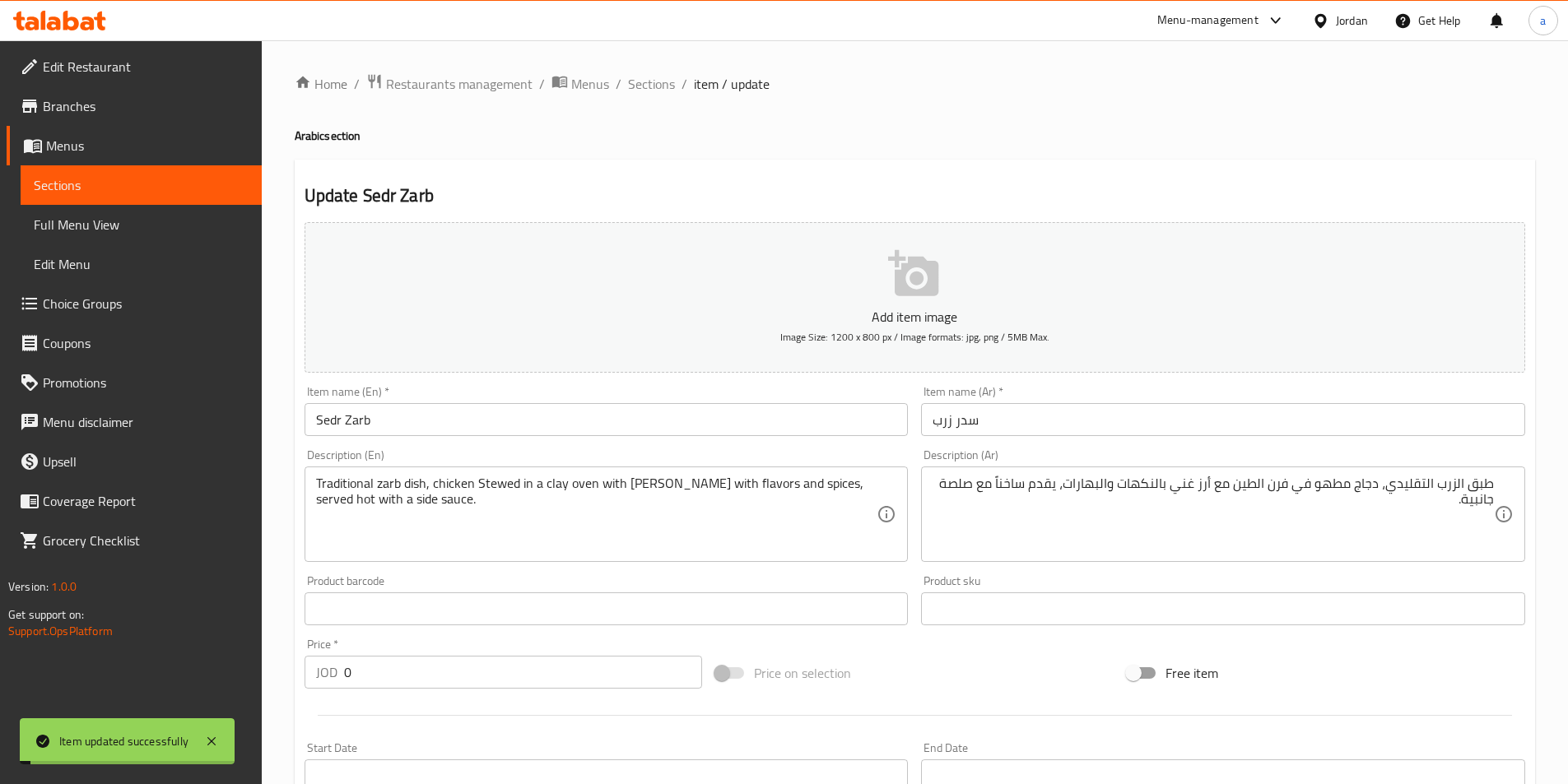
click at [648, 82] on span "Sections" at bounding box center [651, 84] width 47 height 19
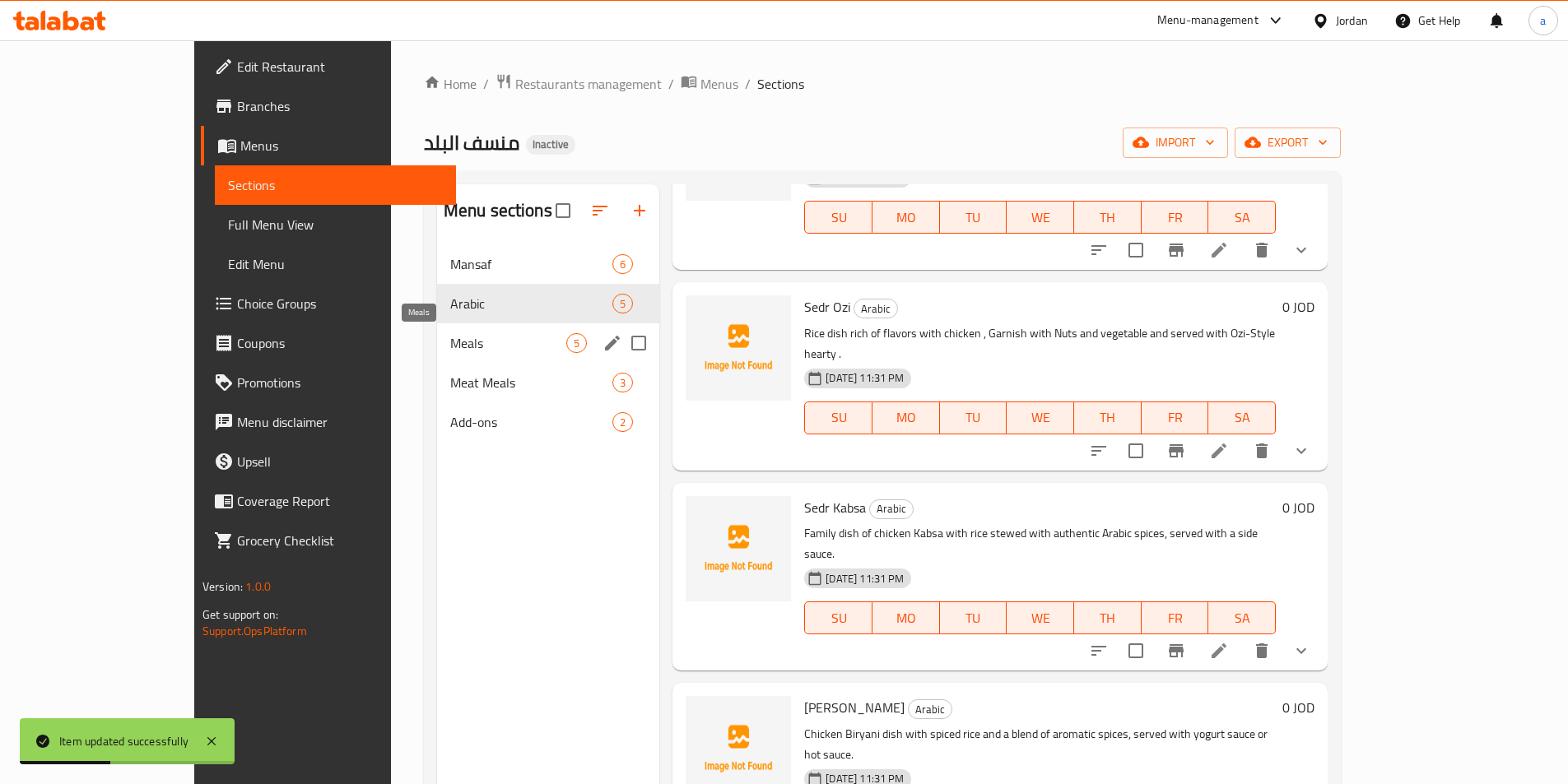
click at [453, 349] on span "Meals" at bounding box center [508, 343] width 116 height 19
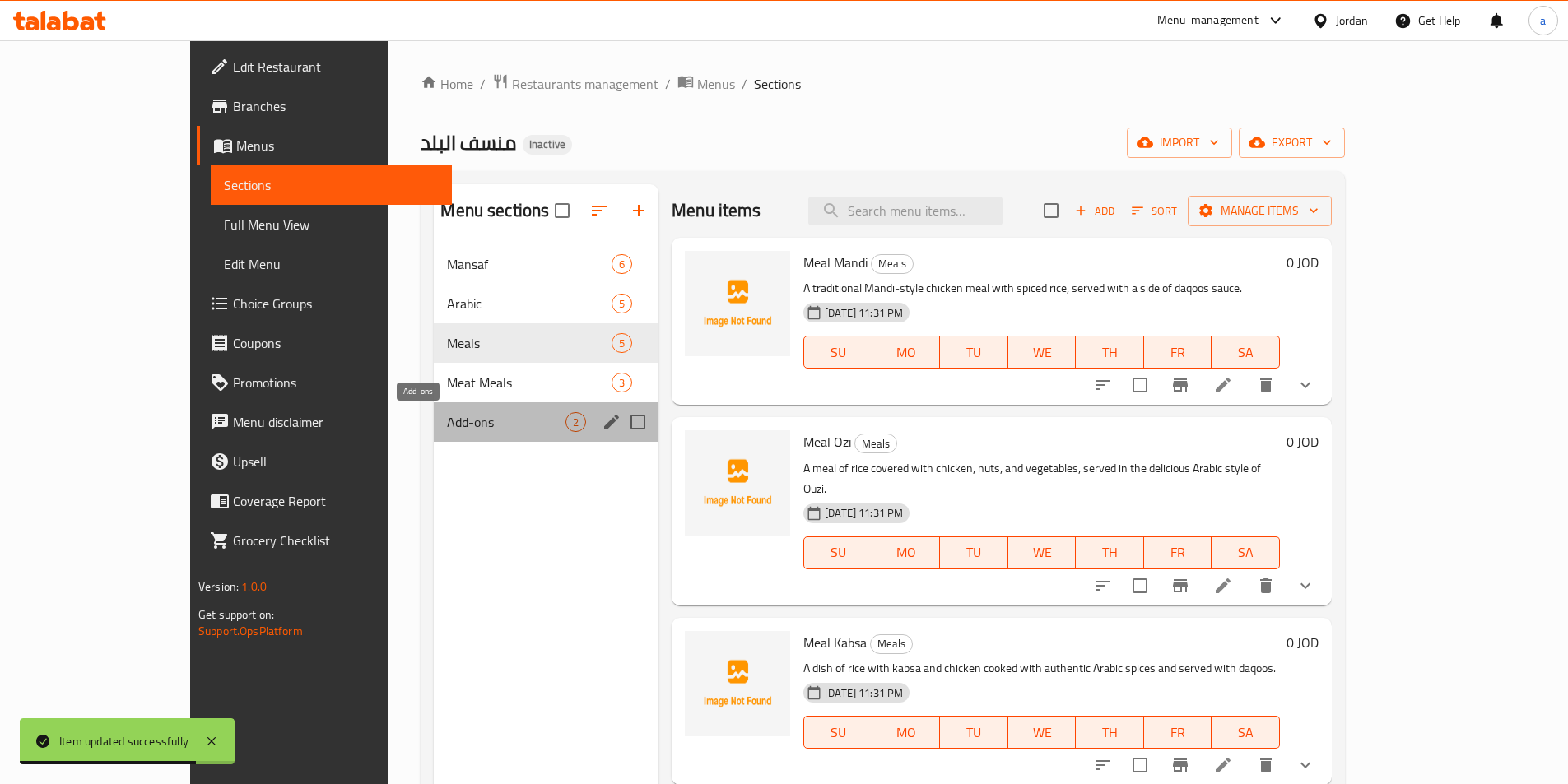
click at [455, 412] on span "Add-ons" at bounding box center [506, 422] width 119 height 19
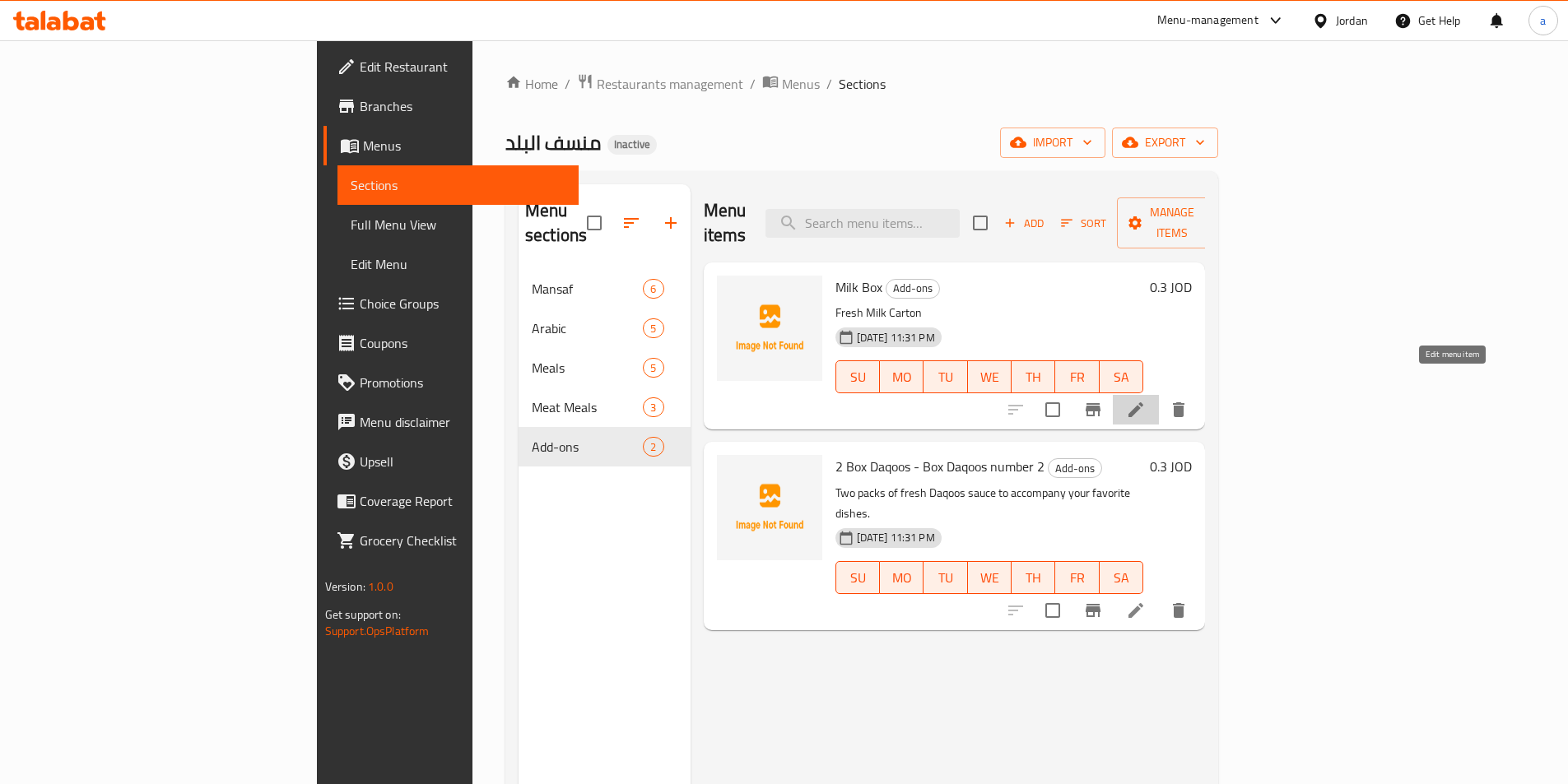
click at [1143, 403] on icon at bounding box center [1135, 409] width 14 height 14
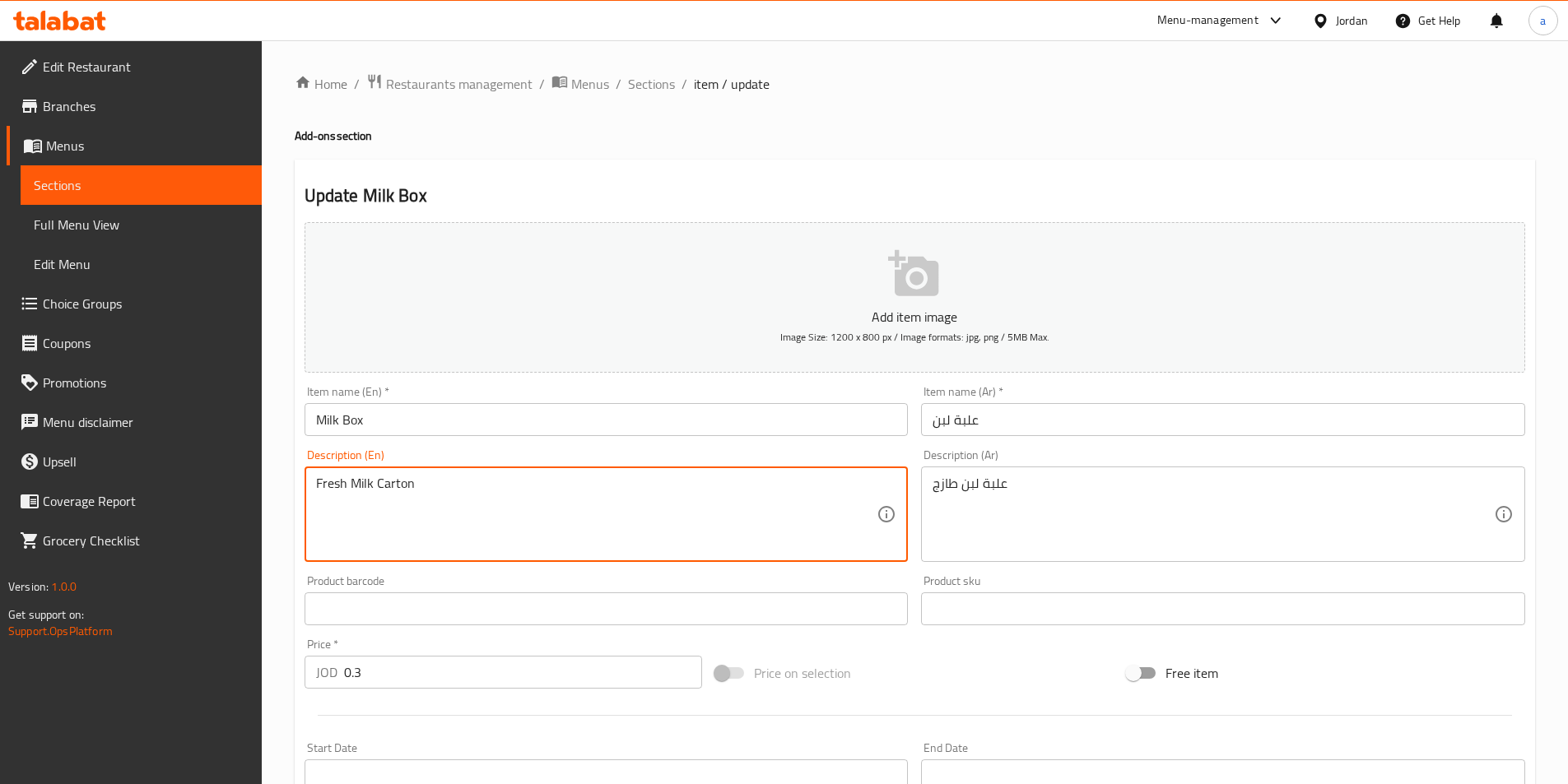
click at [330, 483] on textarea "Fresh Milk Carton" at bounding box center [597, 514] width 561 height 78
click at [353, 418] on input "Milk Box" at bounding box center [606, 419] width 604 height 33
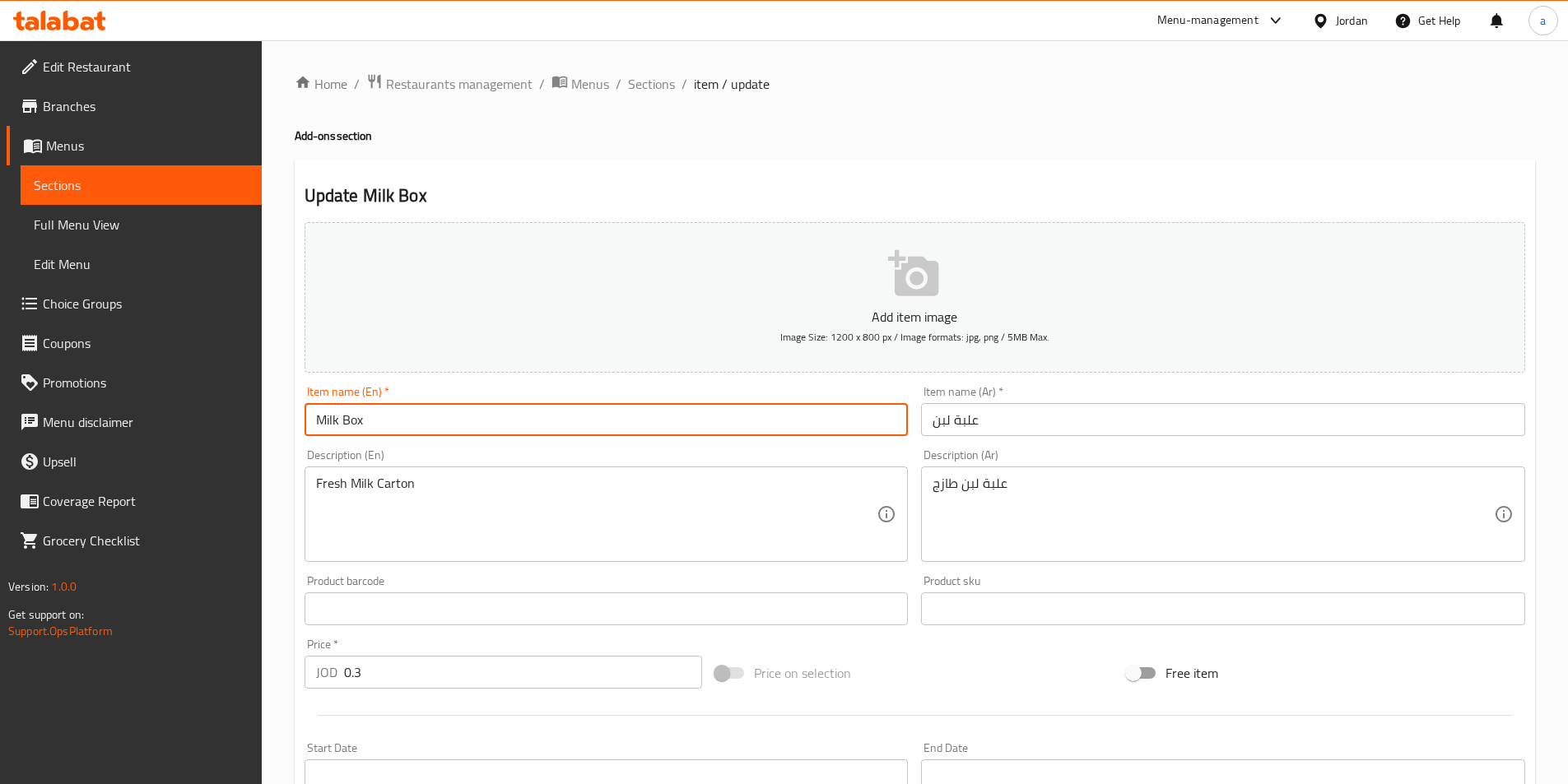
click at [353, 418] on input "Milk Box" at bounding box center [606, 419] width 604 height 33
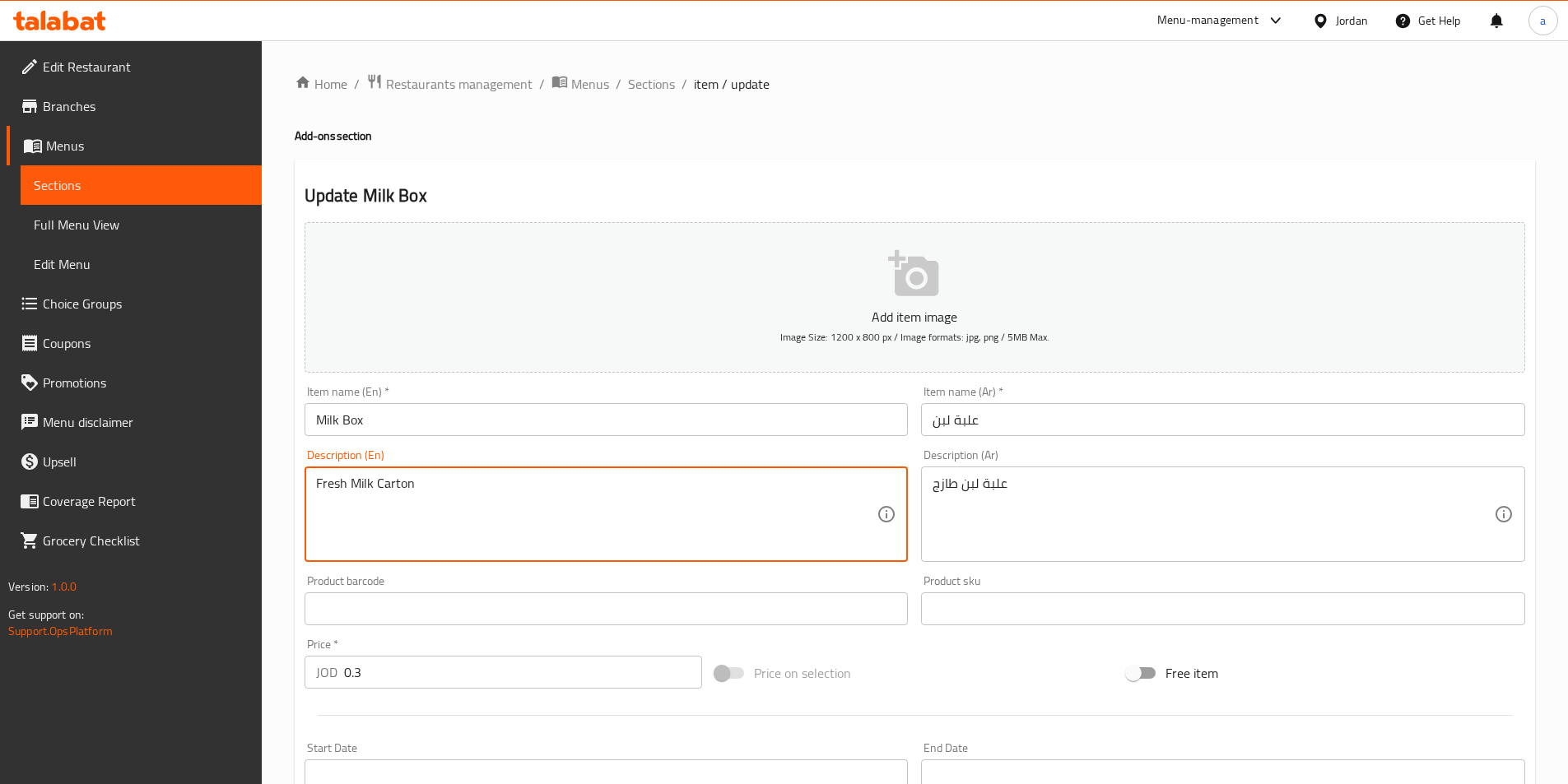
paste textarea "Box"
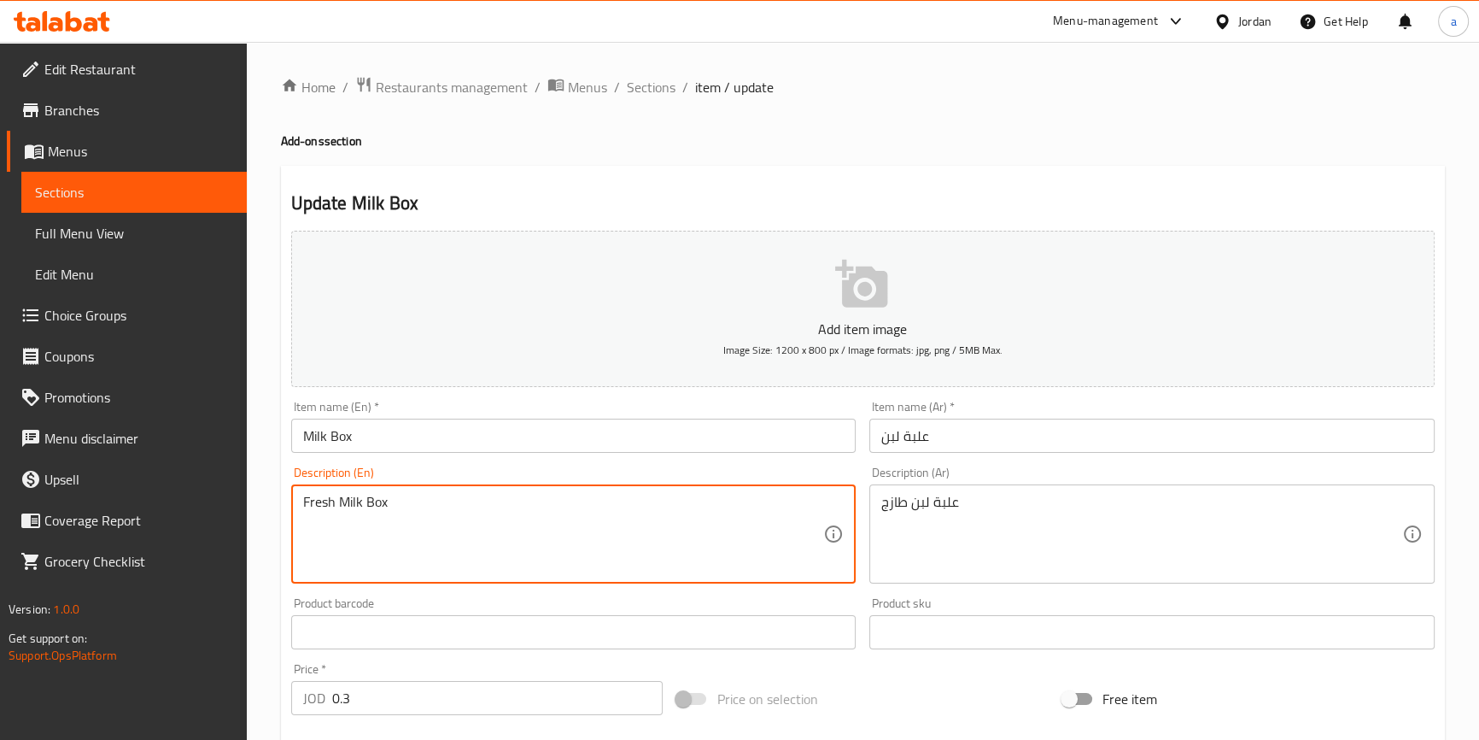
type textarea "Fresh Milk Box"
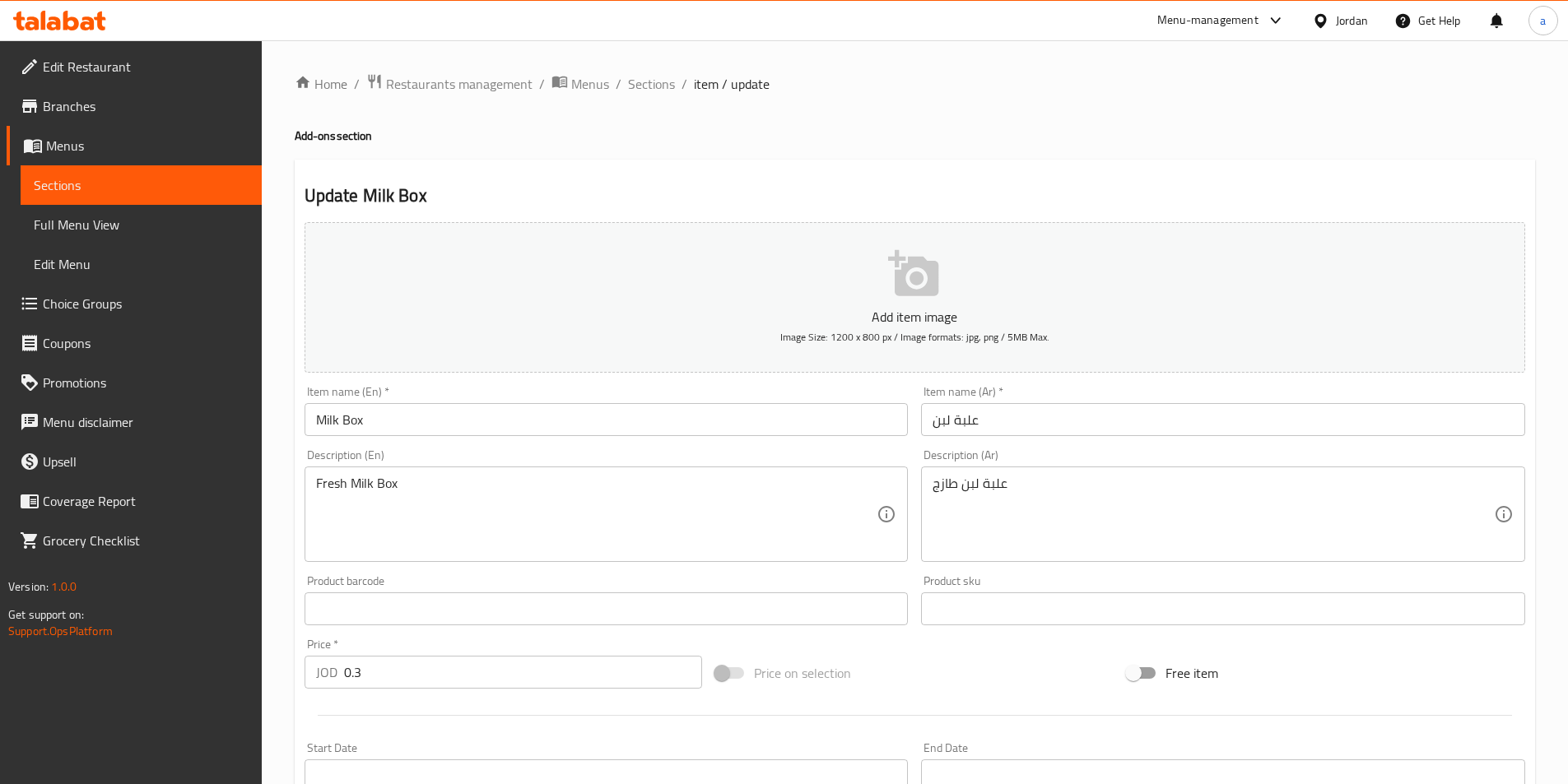
click at [354, 483] on textarea "Fresh Milk Box" at bounding box center [597, 514] width 561 height 78
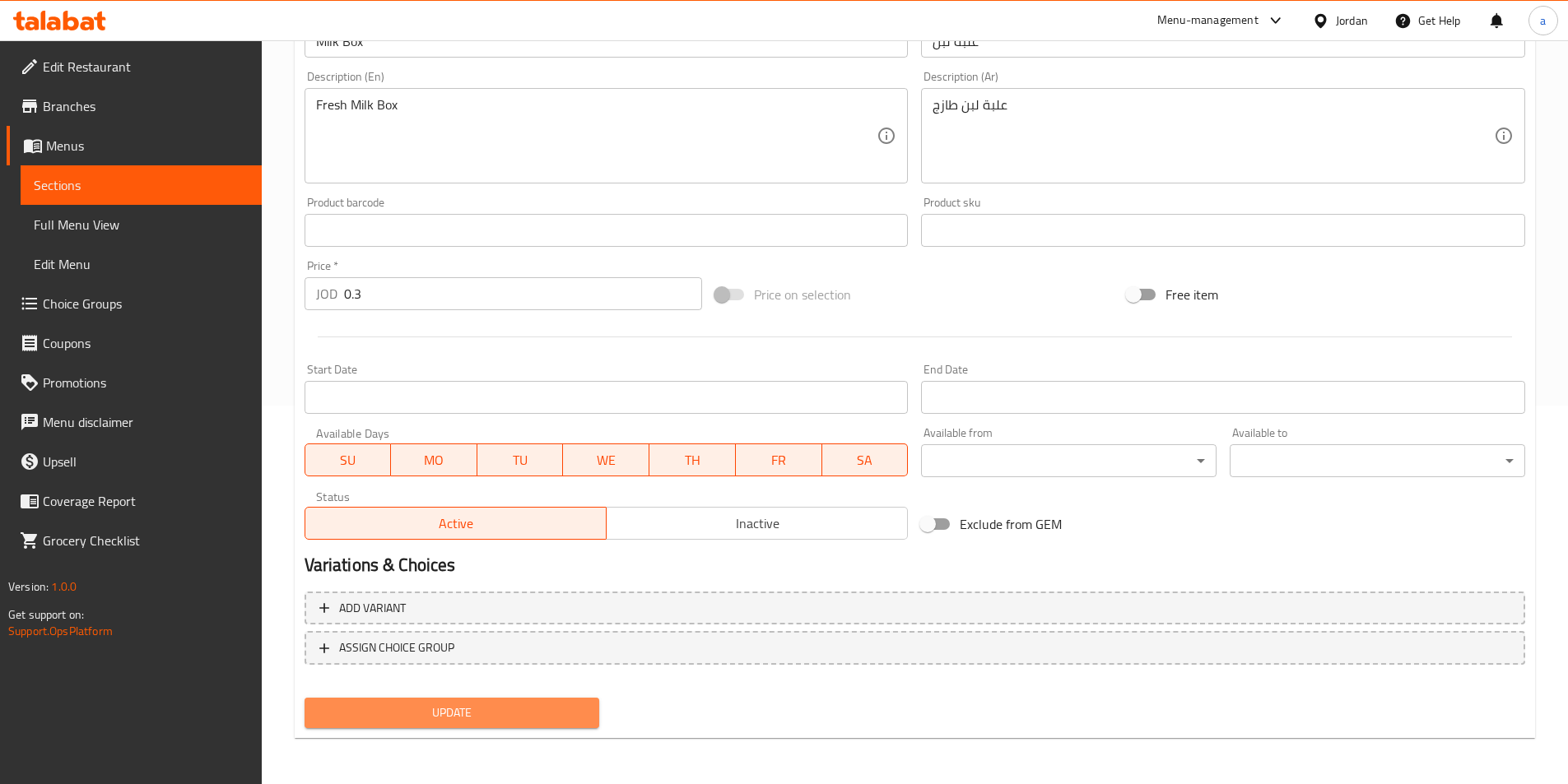
click at [527, 707] on span "Update" at bounding box center [452, 712] width 269 height 20
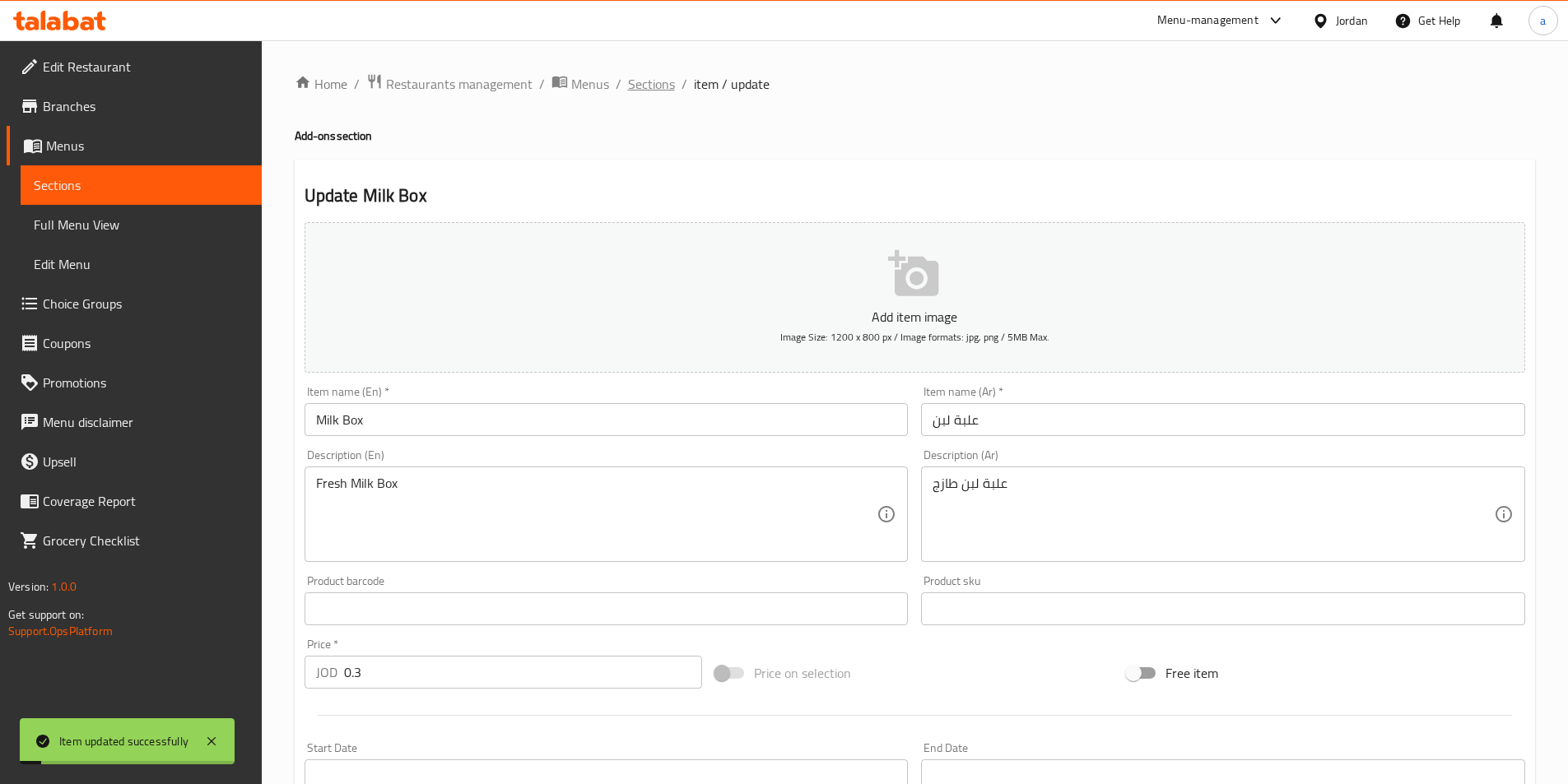
click at [671, 90] on span "Sections" at bounding box center [651, 84] width 47 height 19
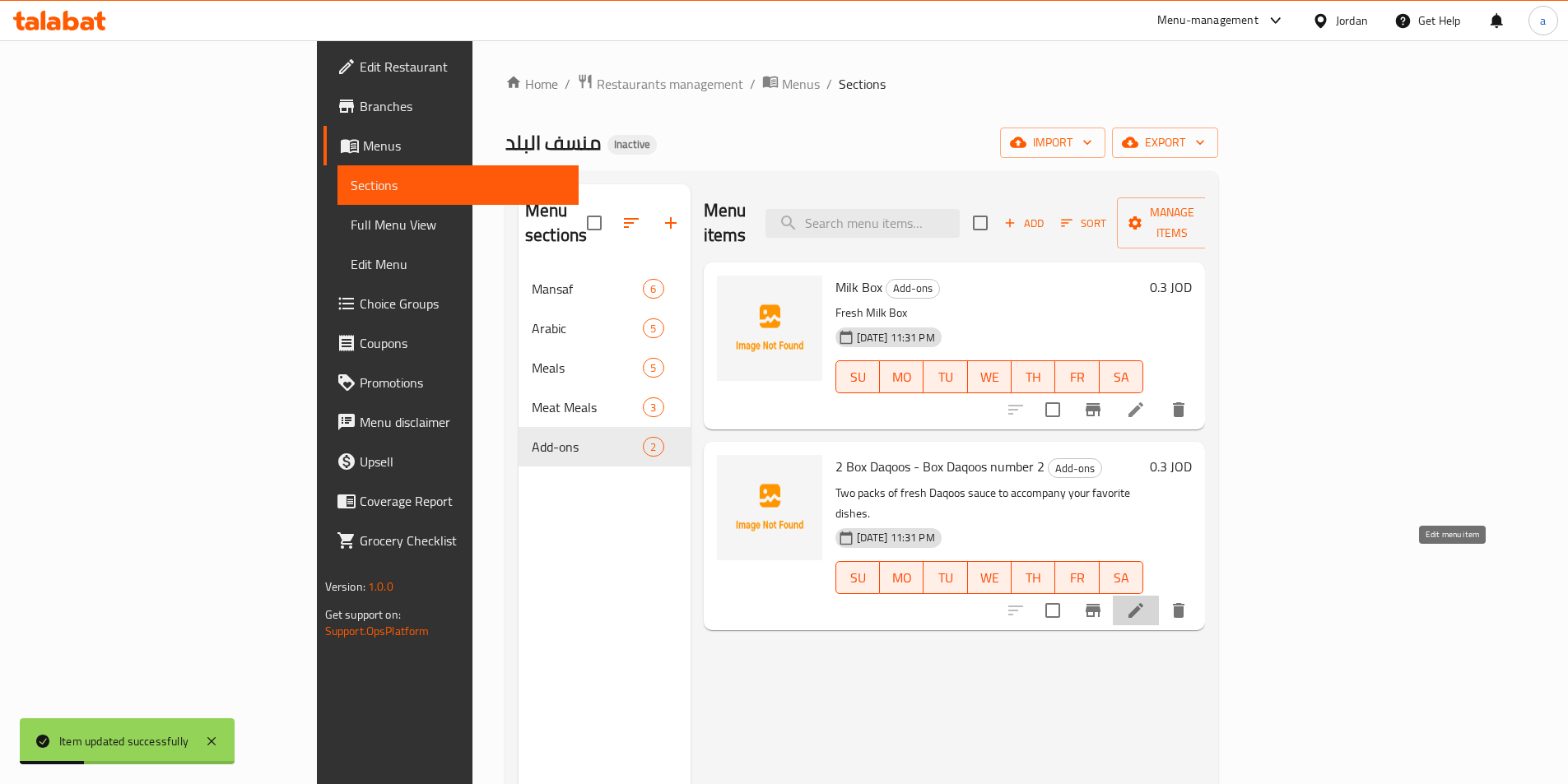
click at [1146, 600] on icon at bounding box center [1135, 610] width 19 height 19
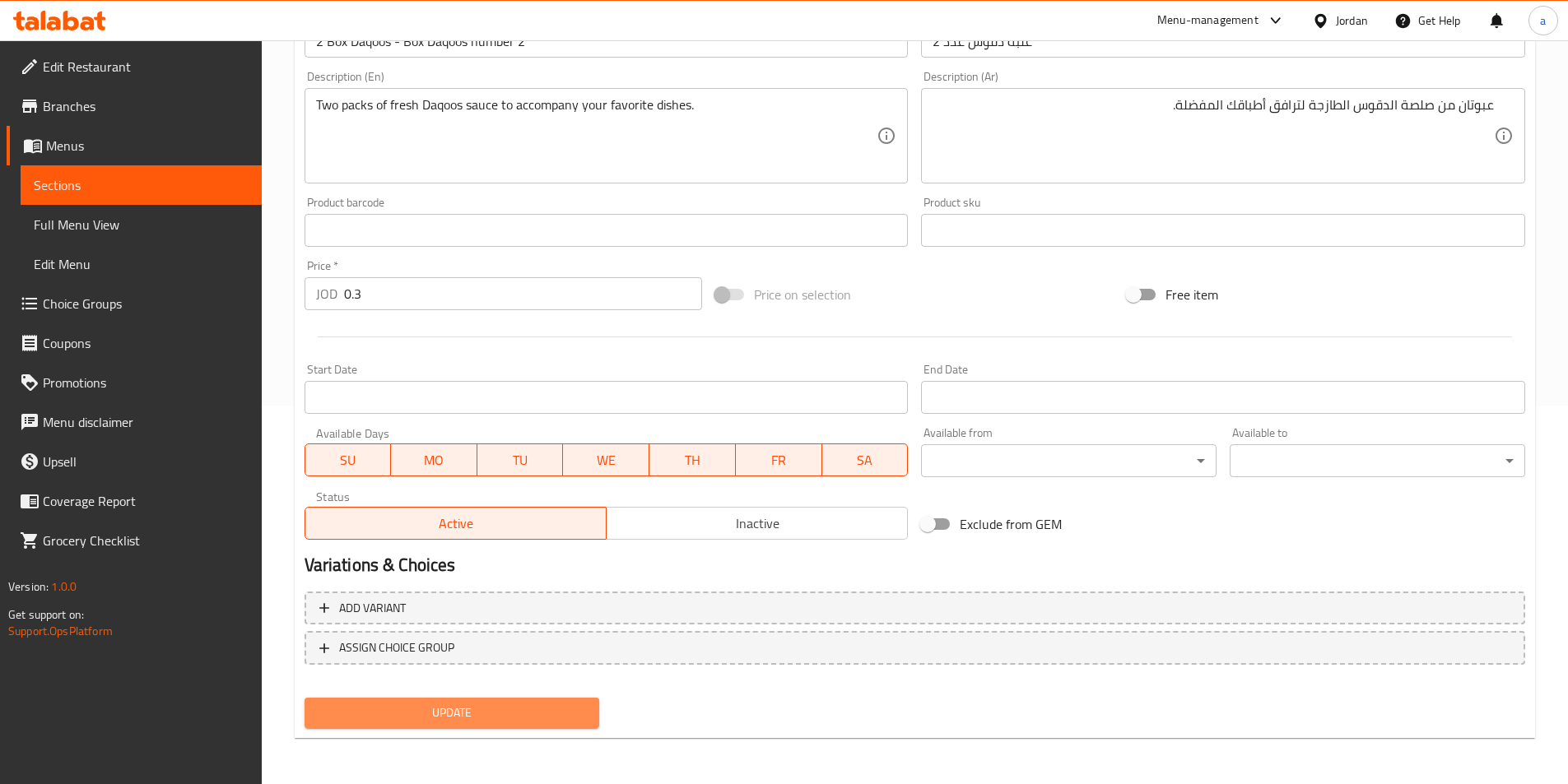
click at [571, 706] on span "Update" at bounding box center [452, 712] width 269 height 20
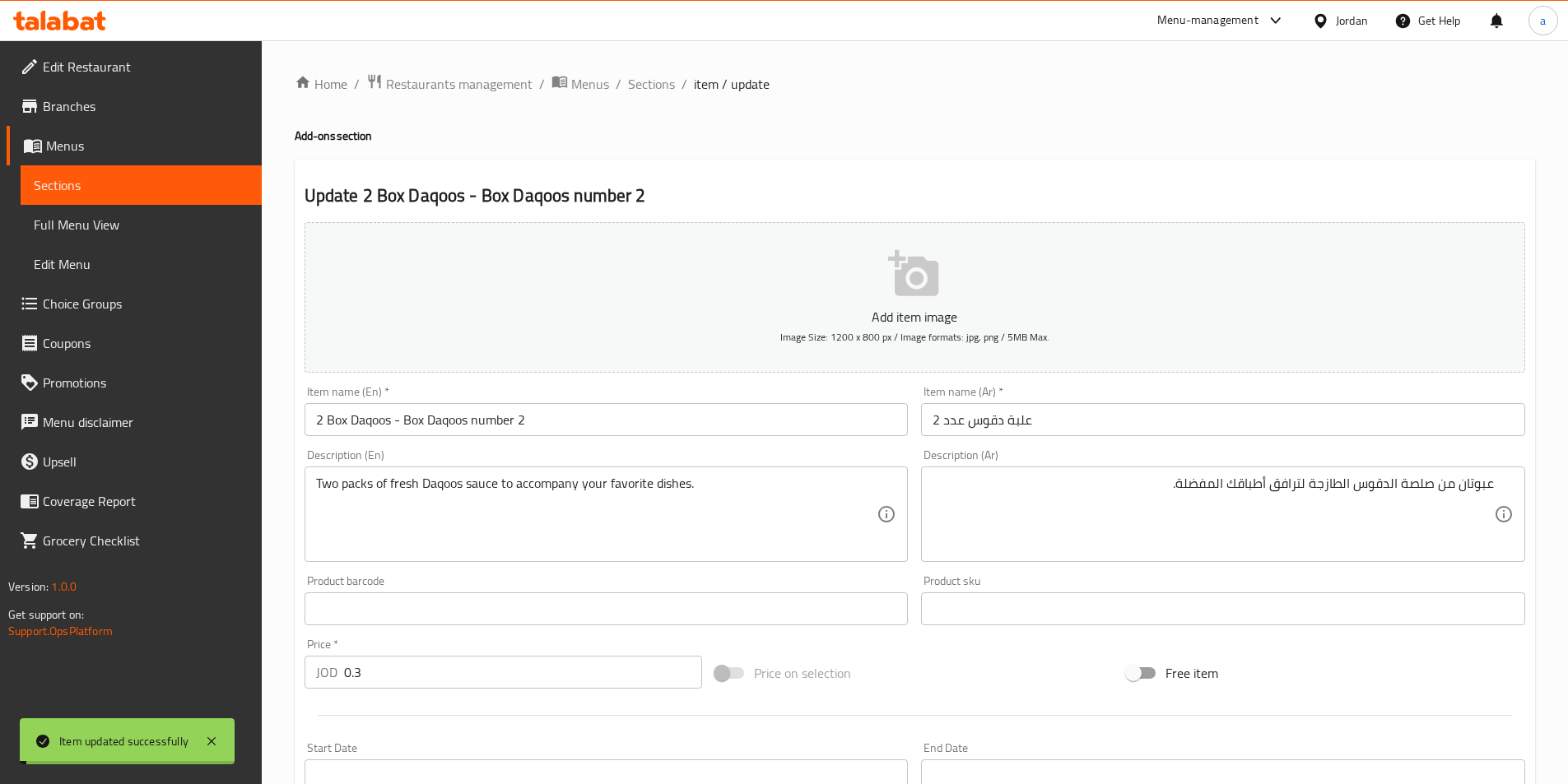
click at [651, 86] on span "Sections" at bounding box center [651, 84] width 47 height 19
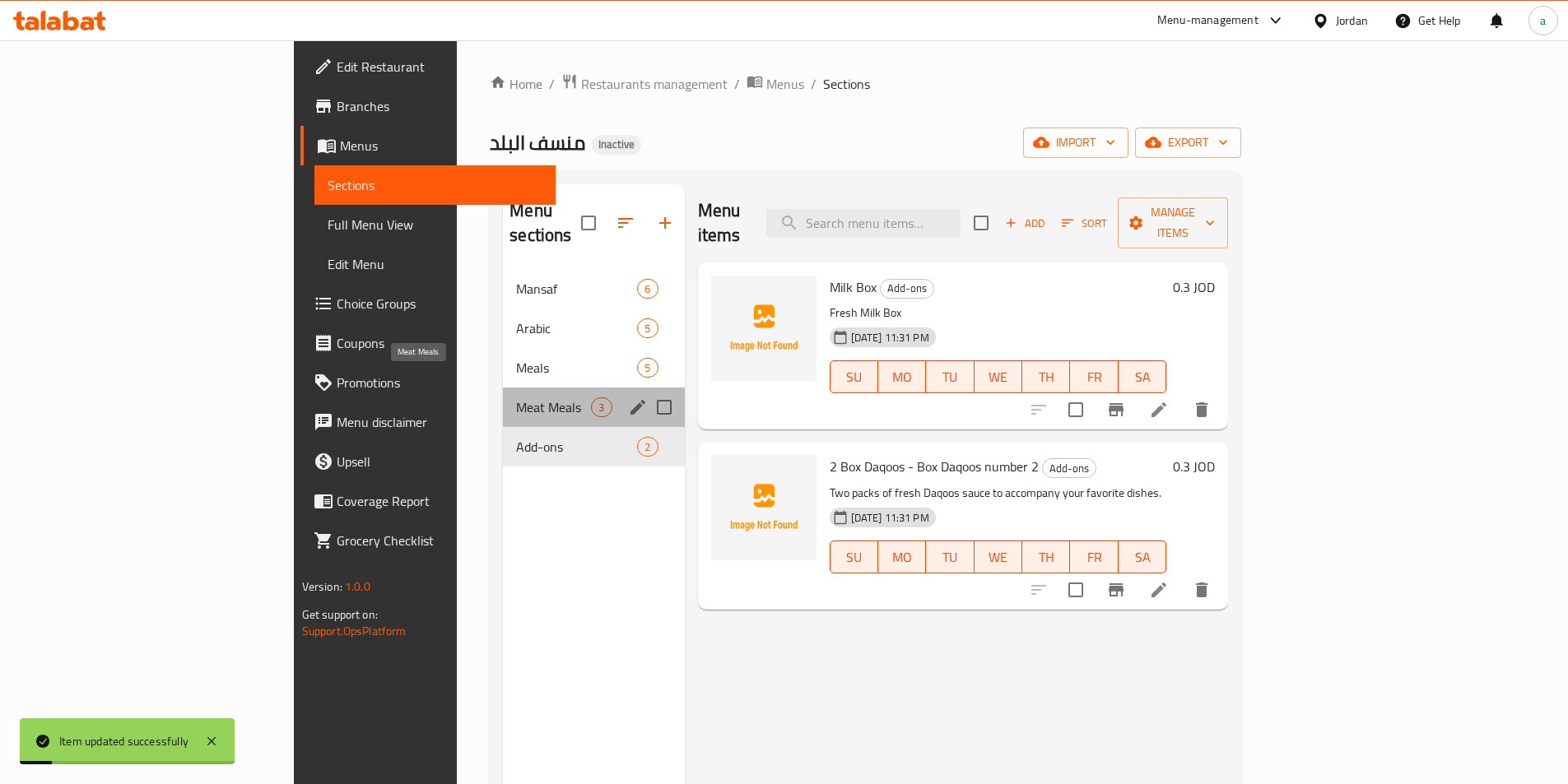
click at [516, 397] on span "Meat Meals" at bounding box center [553, 406] width 75 height 19
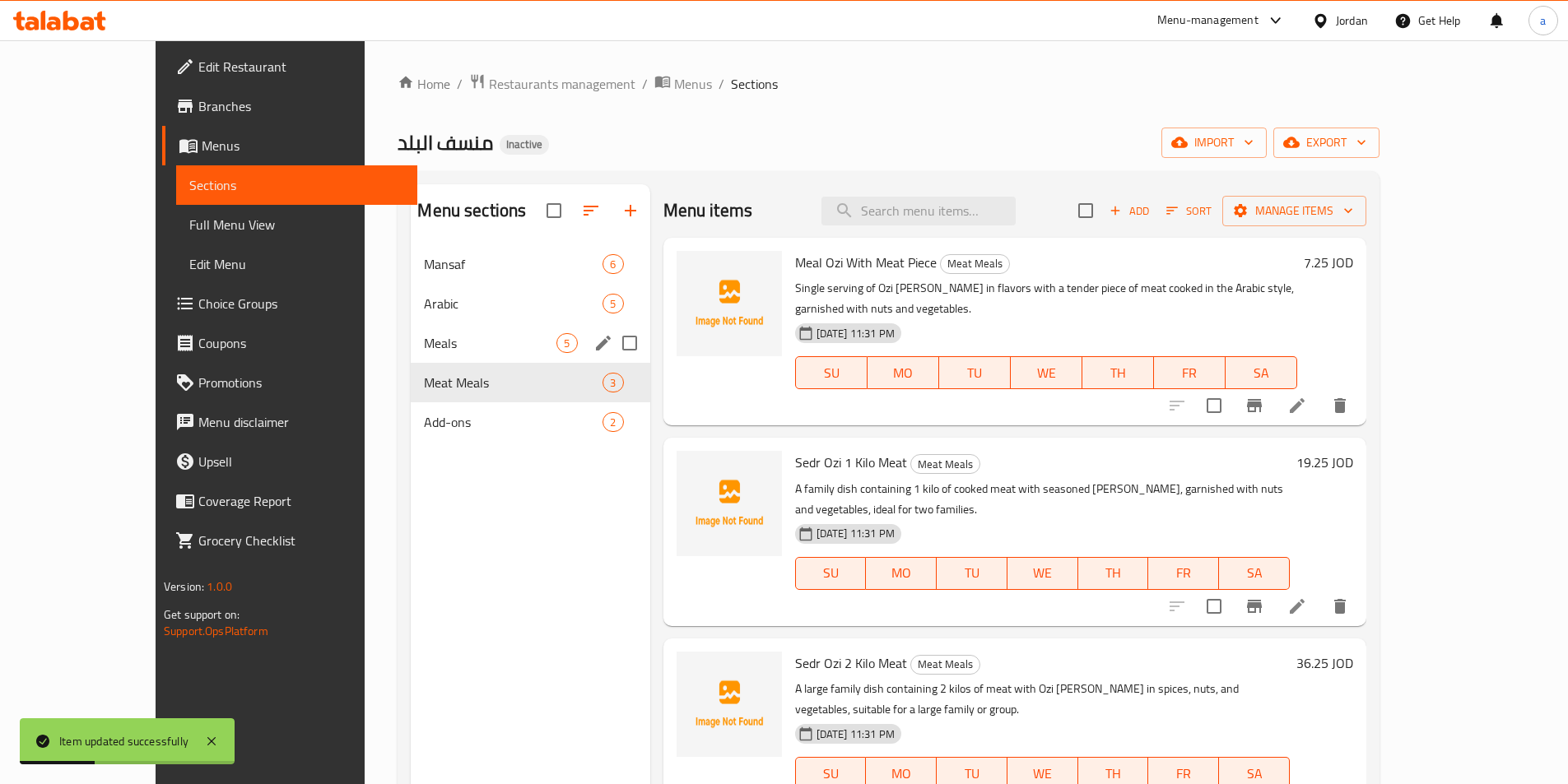
click at [451, 351] on span "Meals" at bounding box center [490, 343] width 132 height 19
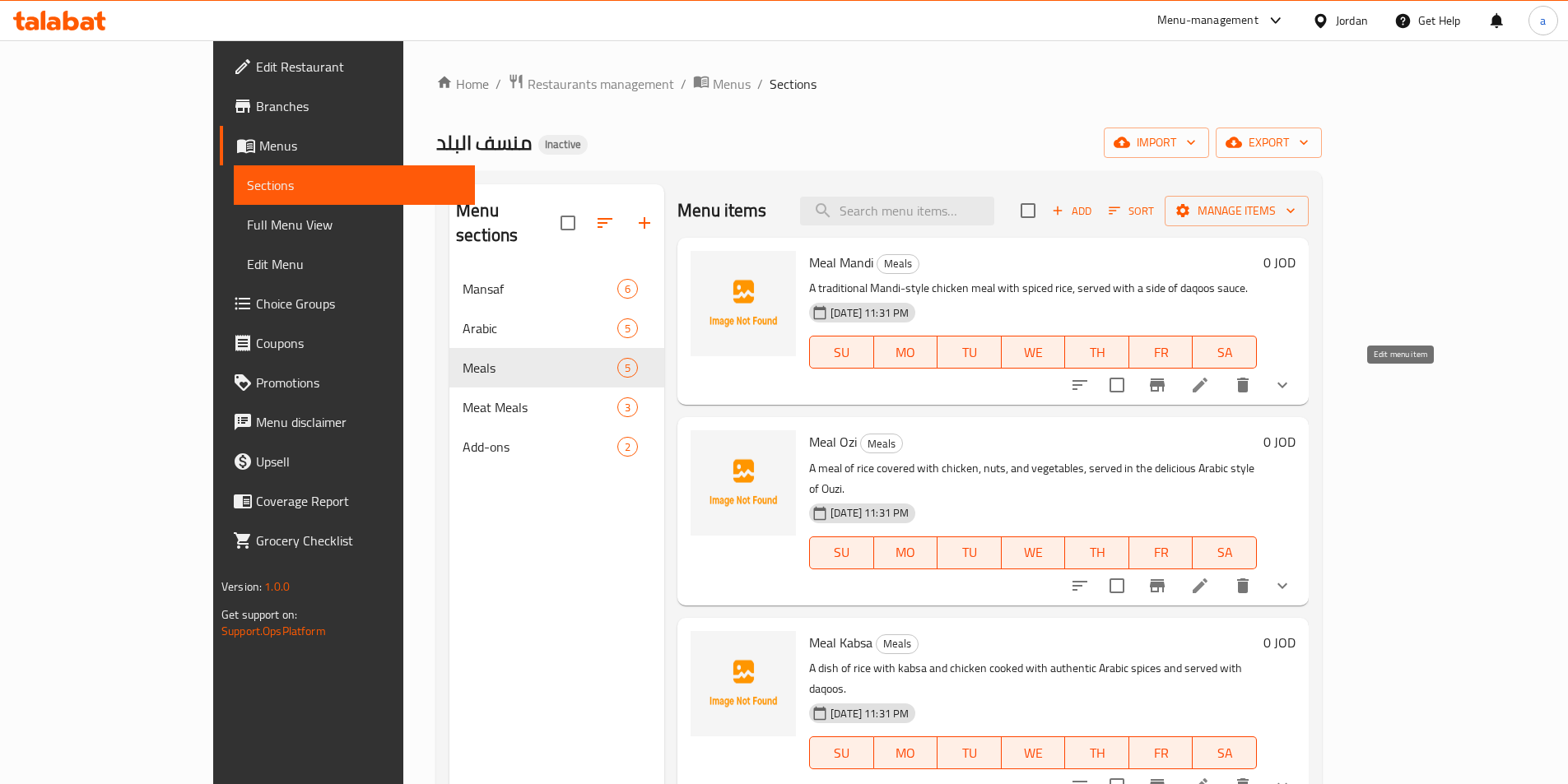
click at [1209, 382] on icon at bounding box center [1200, 384] width 19 height 19
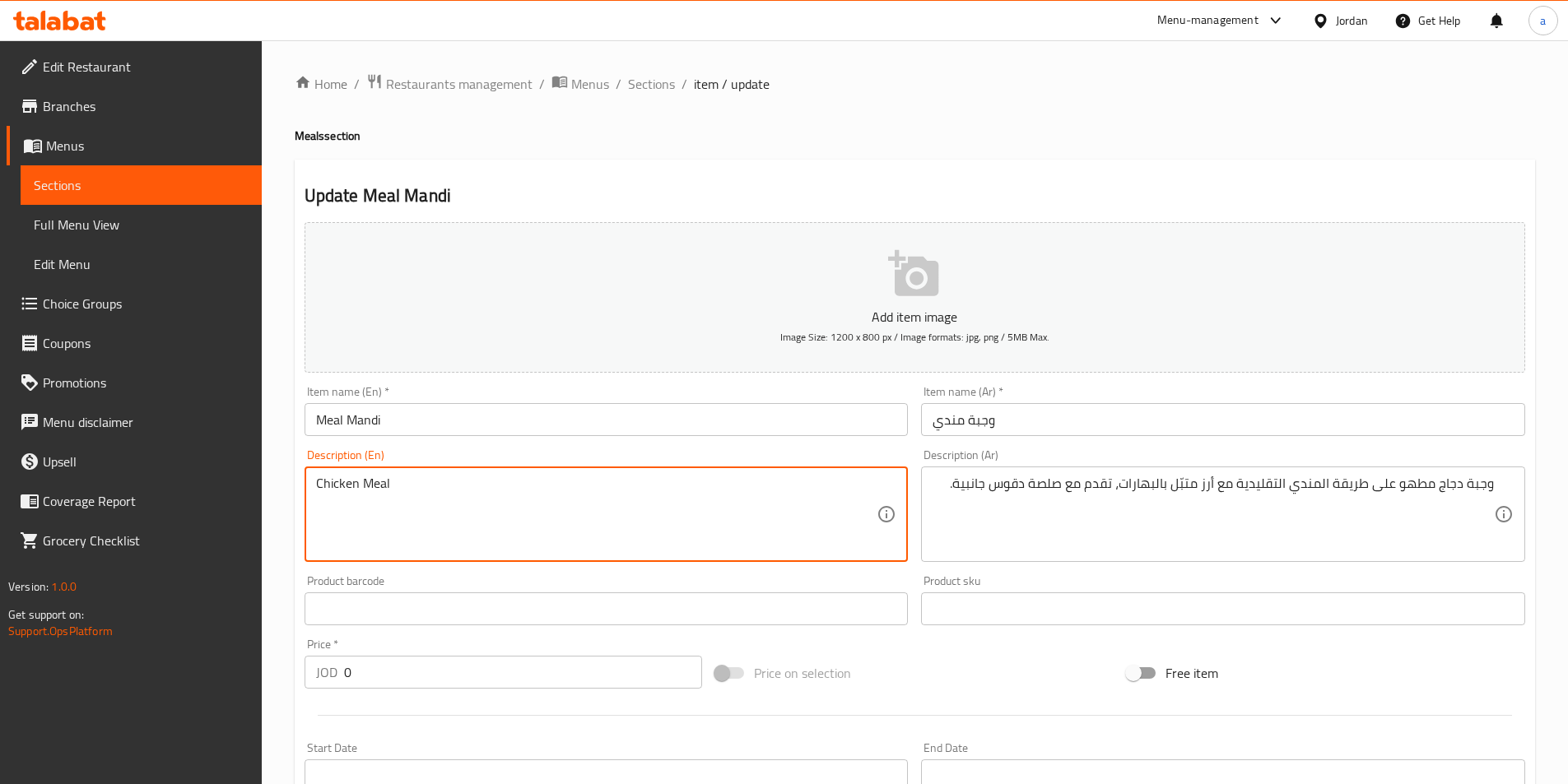
paste textarea "Stewed"
click at [617, 490] on textarea "Chicken Meal Stewed on traditional mandi-style" at bounding box center [597, 514] width 561 height 78
paste textarea "pices rice spiced"
paste textarea "Served with Daqoos Sauce Side ."
type textarea "Chicken Meal Stewed on traditional mandi-style with spices rice spiced , Served…"
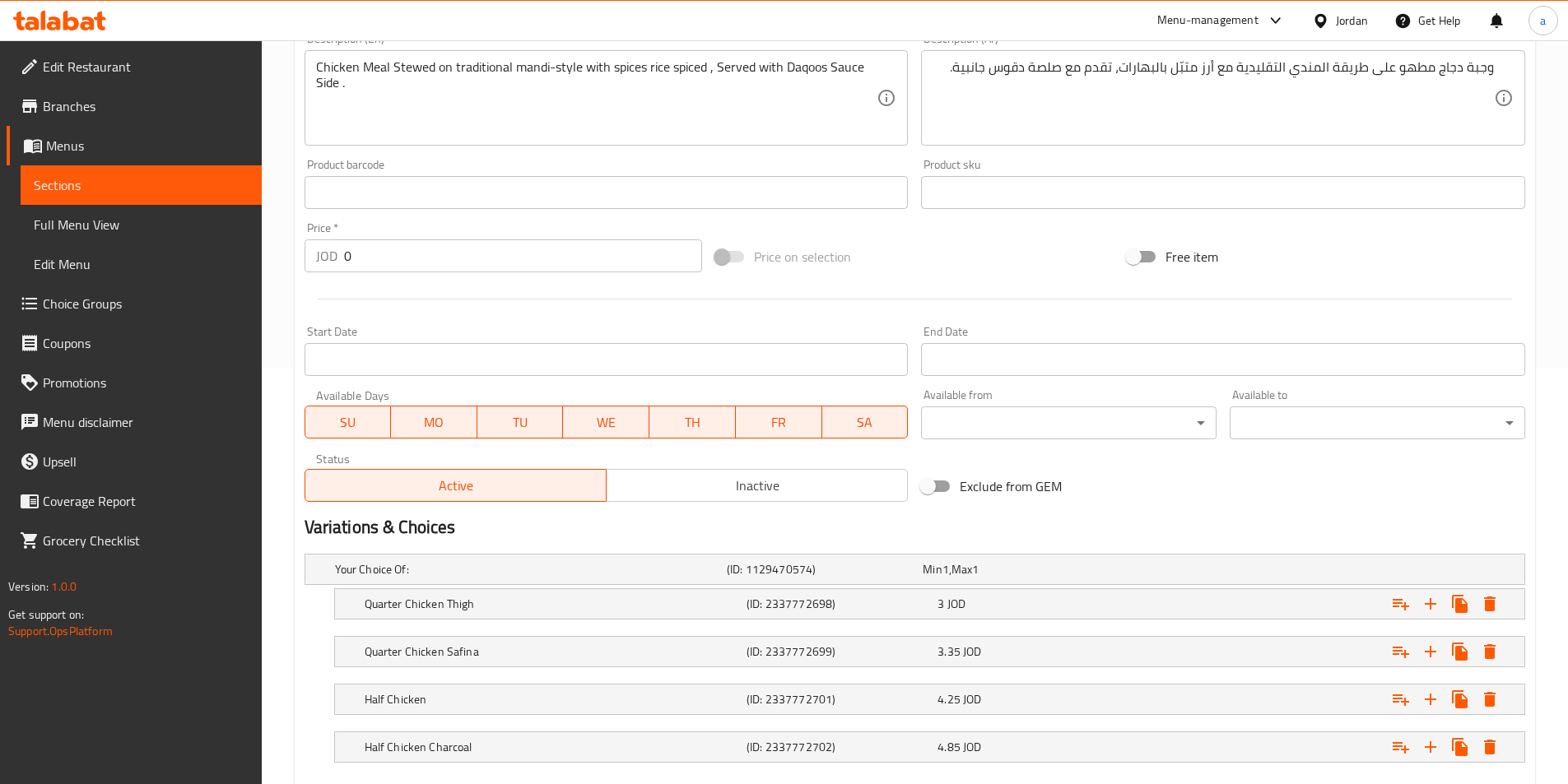
scroll to position [510, 0]
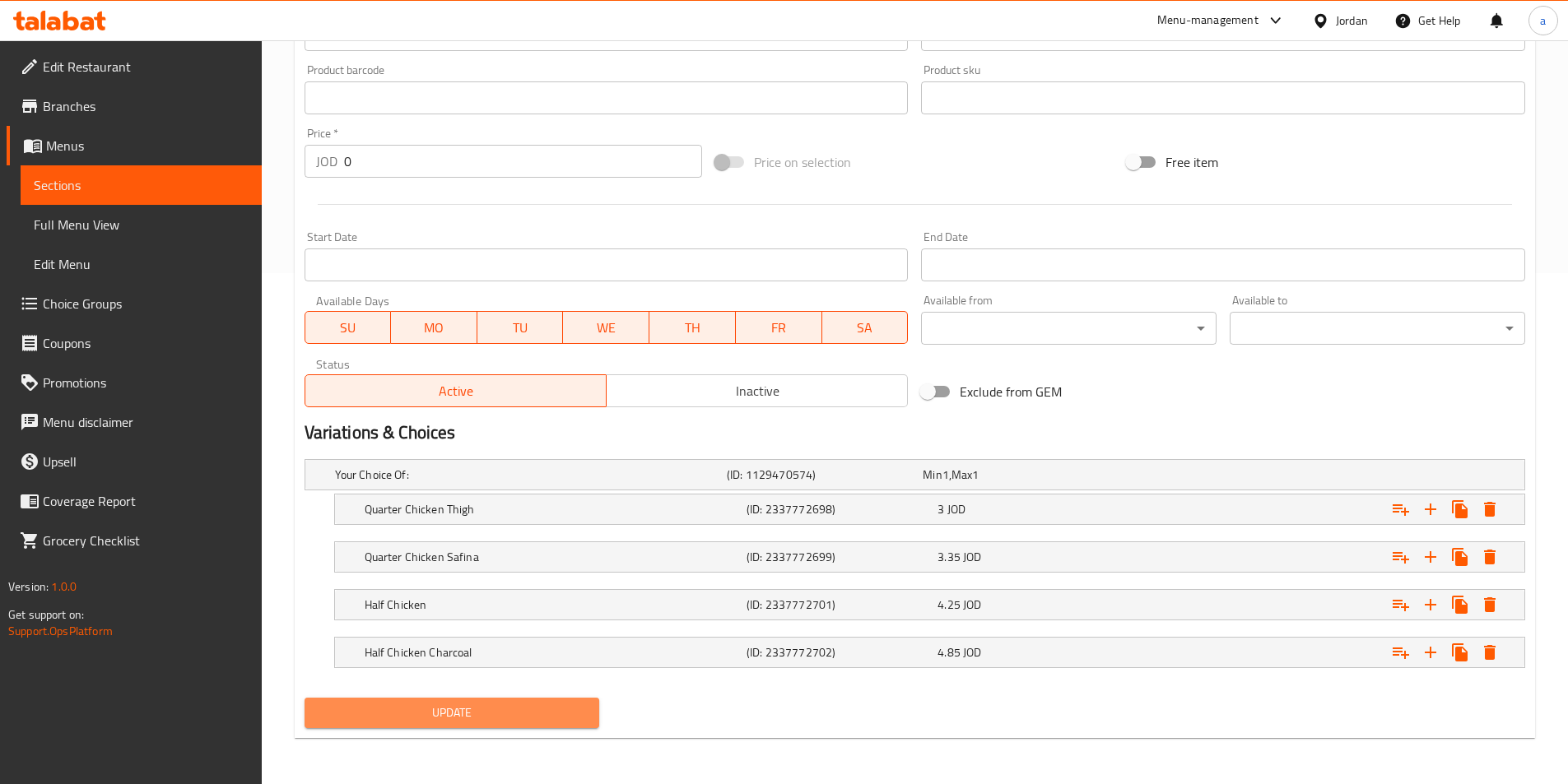
click at [526, 697] on button "Update" at bounding box center [452, 713] width 296 height 31
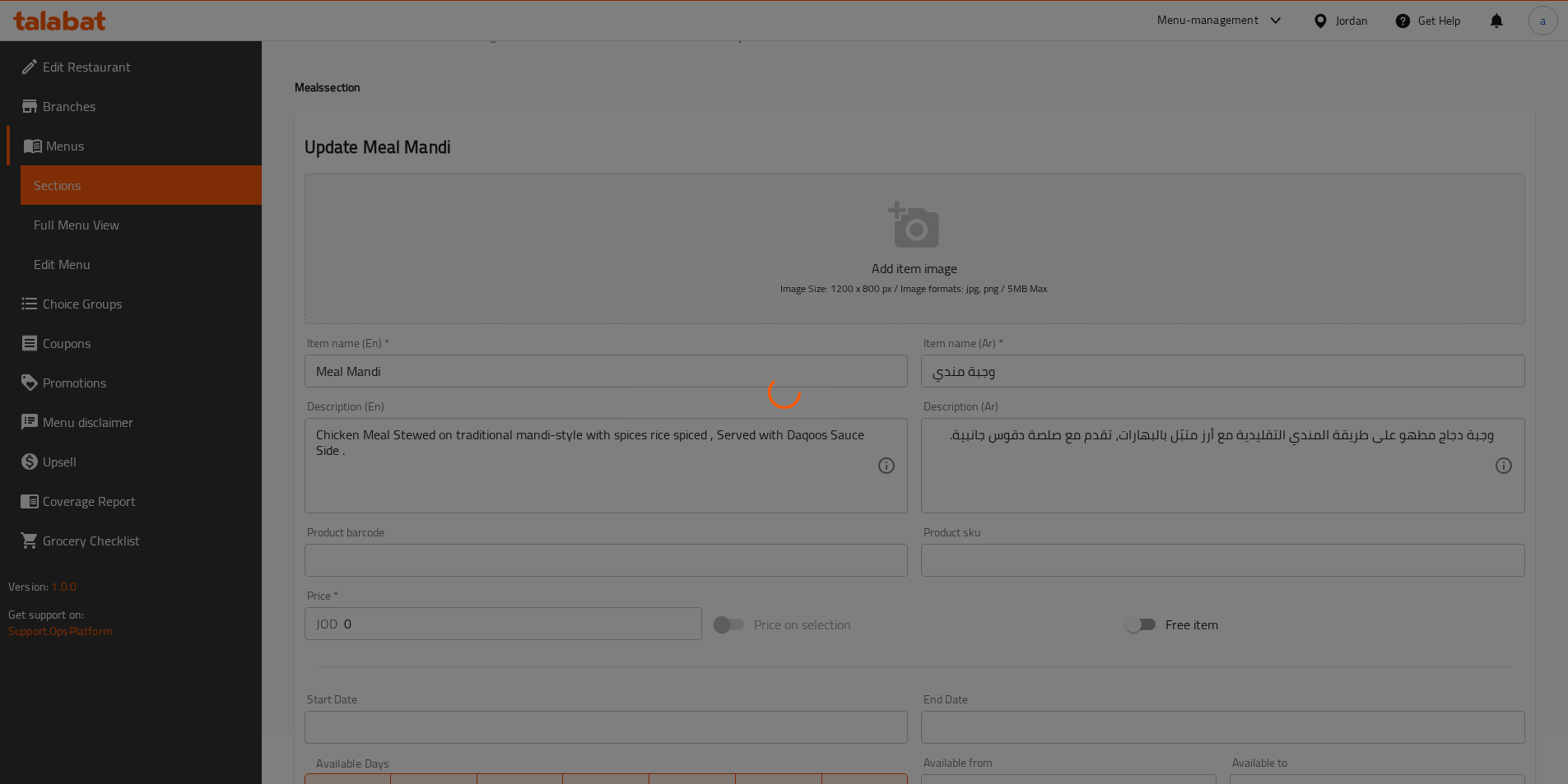
scroll to position [0, 0]
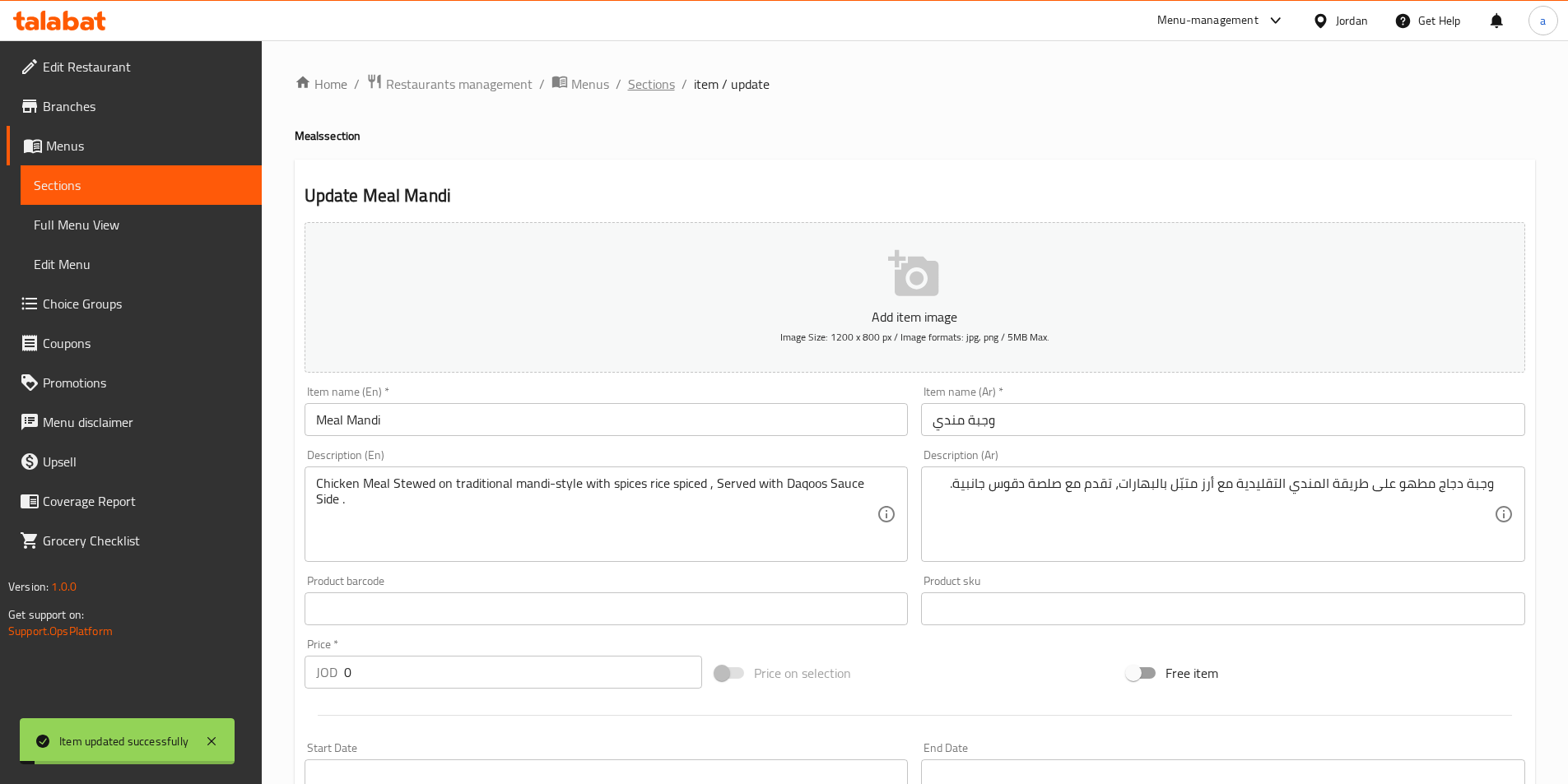
click at [648, 90] on span "Sections" at bounding box center [651, 84] width 47 height 19
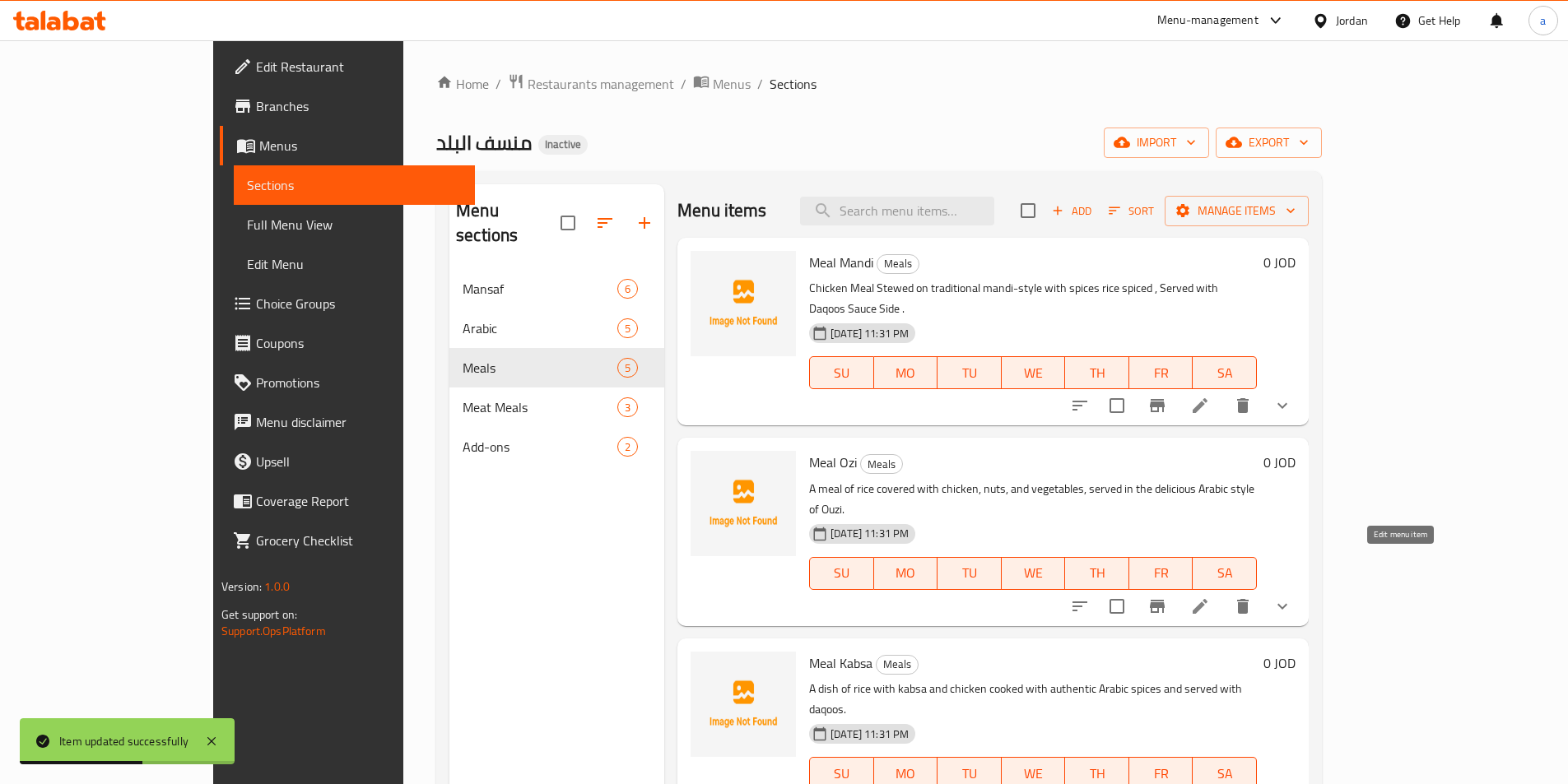
click at [1209, 596] on icon at bounding box center [1200, 606] width 19 height 19
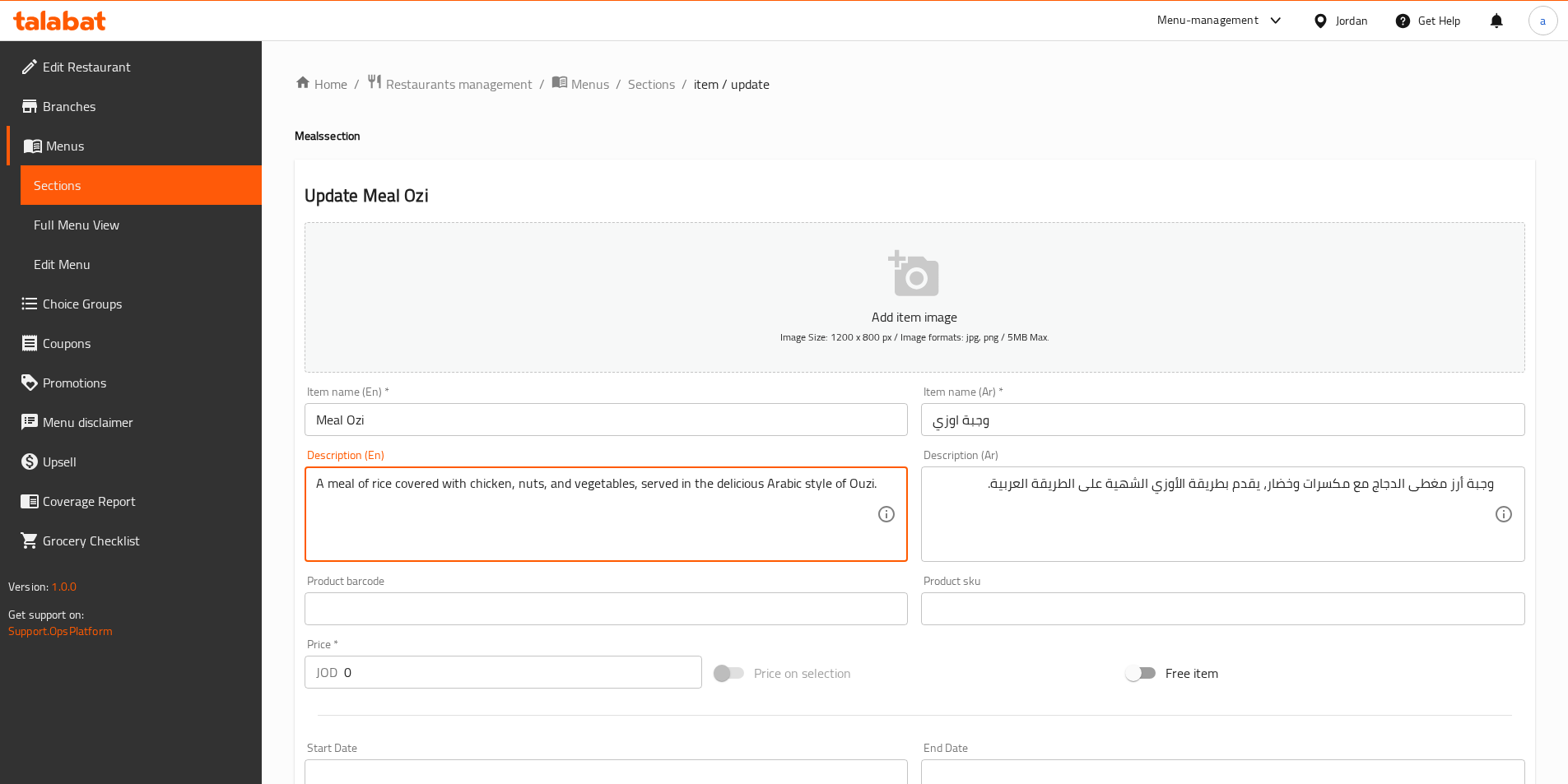
click at [669, 527] on textarea "A meal of rice covered with chicken, nuts, and vegetables, served in the delici…" at bounding box center [597, 514] width 561 height 78
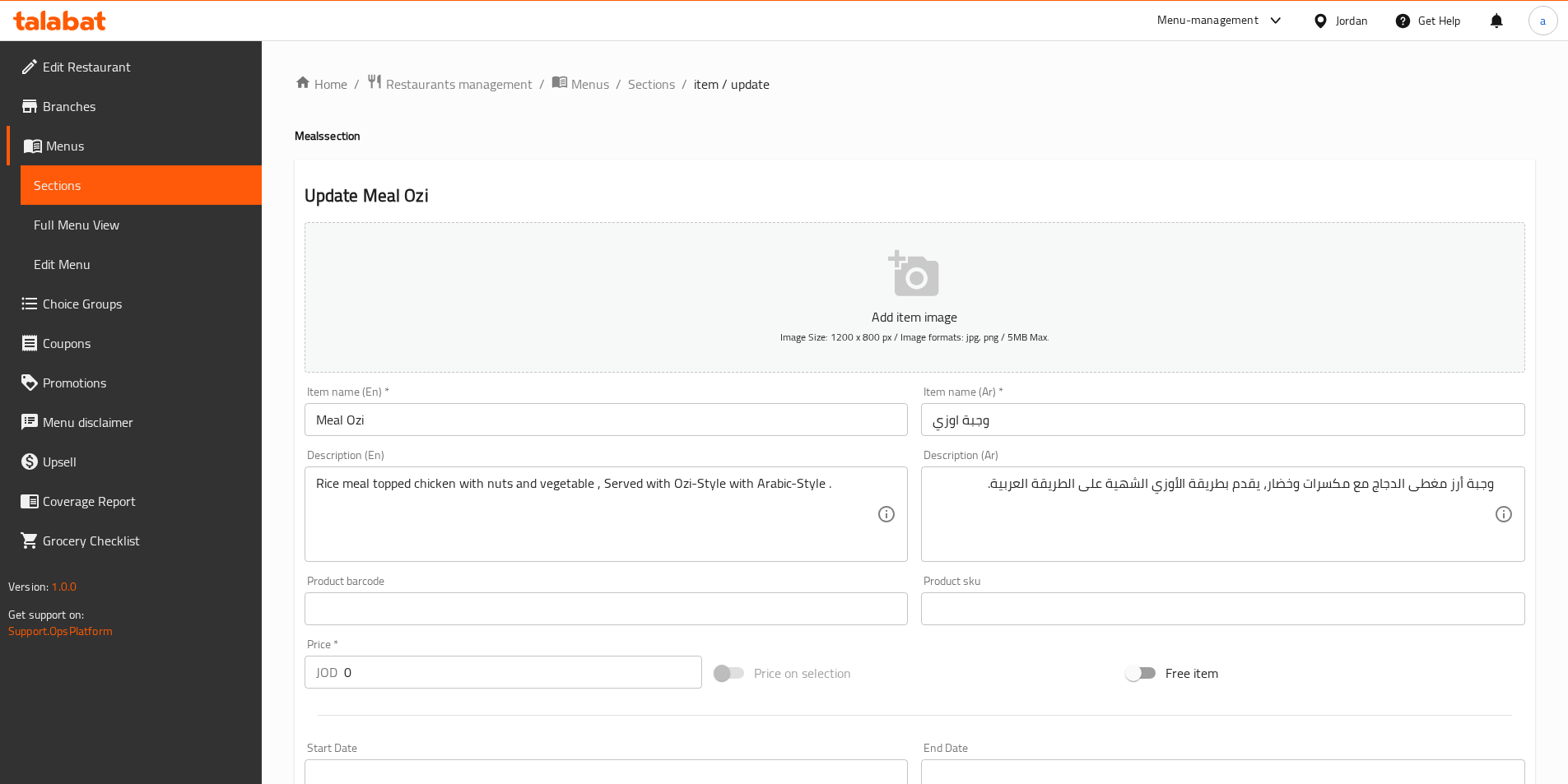
drag, startPoint x: 668, startPoint y: 474, endPoint x: 730, endPoint y: 470, distance: 62.1
click at [730, 466] on div "Rice meal topped chicken with nuts and vegetable , Served with Ozi-Style with A…" at bounding box center [606, 513] width 604 height 95
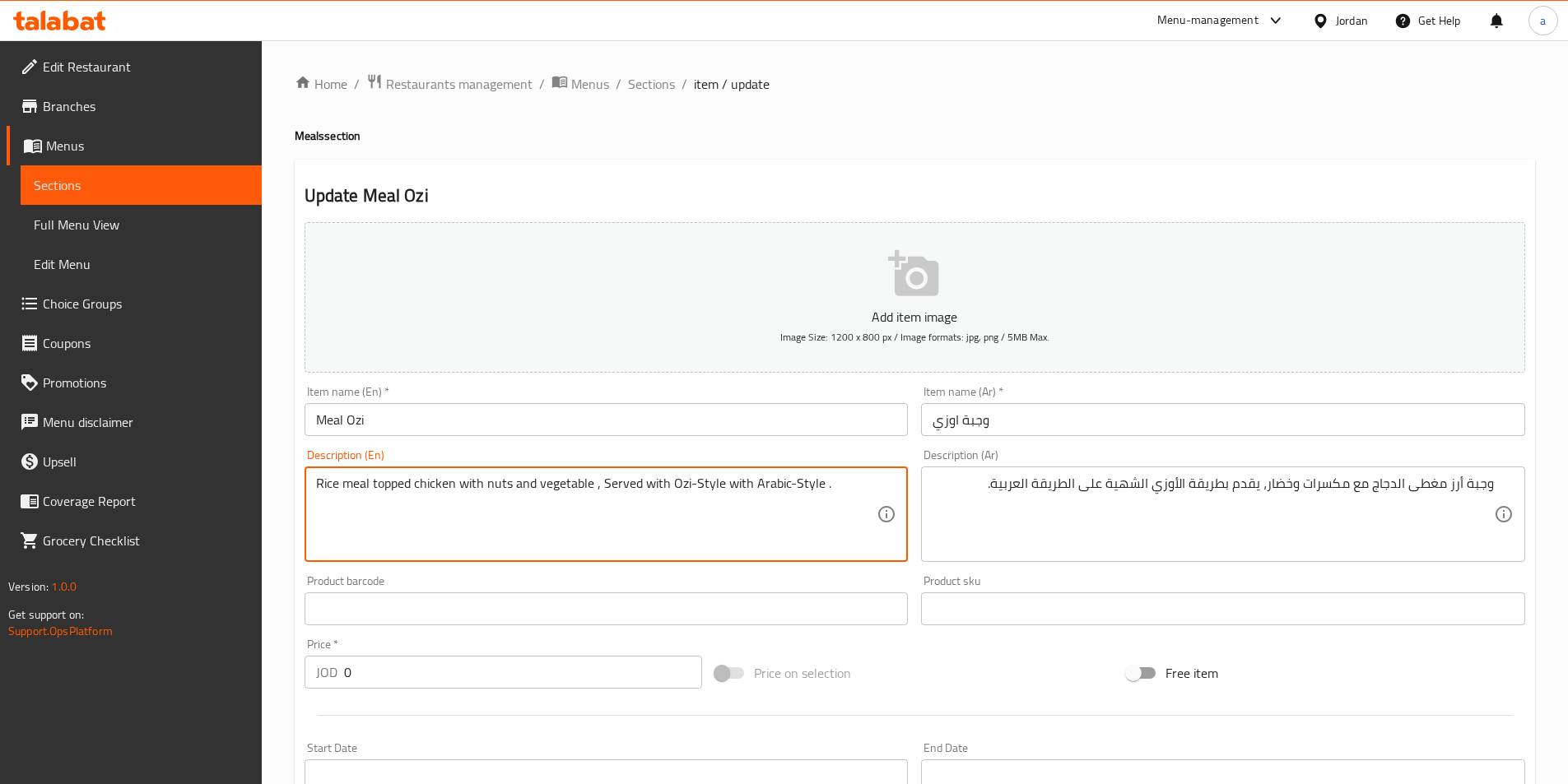
click at [723, 482] on textarea "Rice meal topped chicken with nuts and vegetable , Served with Ozi-Style with A…" at bounding box center [597, 514] width 561 height 78
click at [722, 482] on textarea "Rice meal topped chicken with nuts and vegetable , Served with Ozi-Style with A…" at bounding box center [597, 514] width 561 height 78
paste textarea "hearty"
type textarea "Rice meal topped chicken with nuts and vegetable , Served with Ozi-Style hearty…"
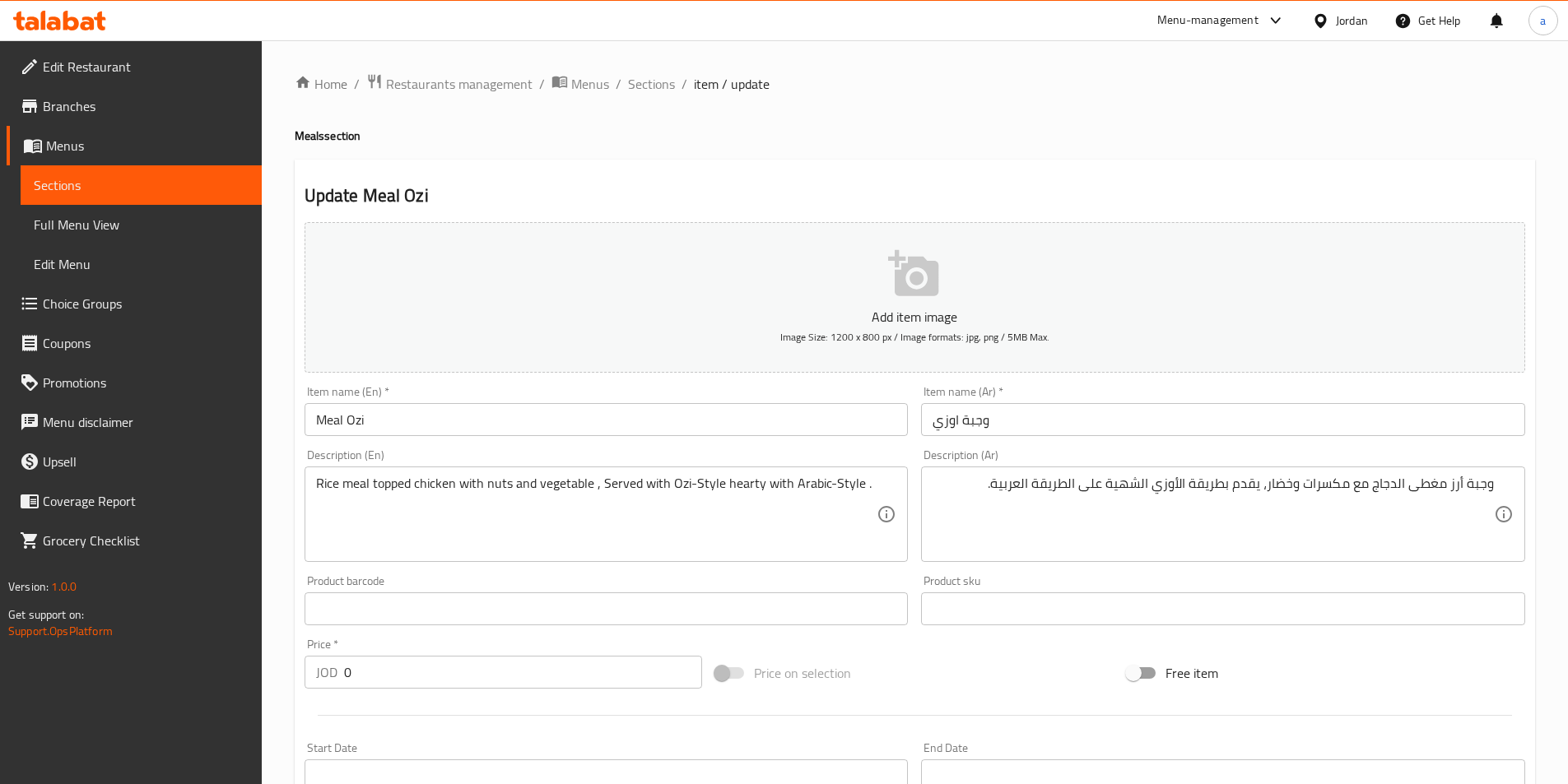
scroll to position [493, 0]
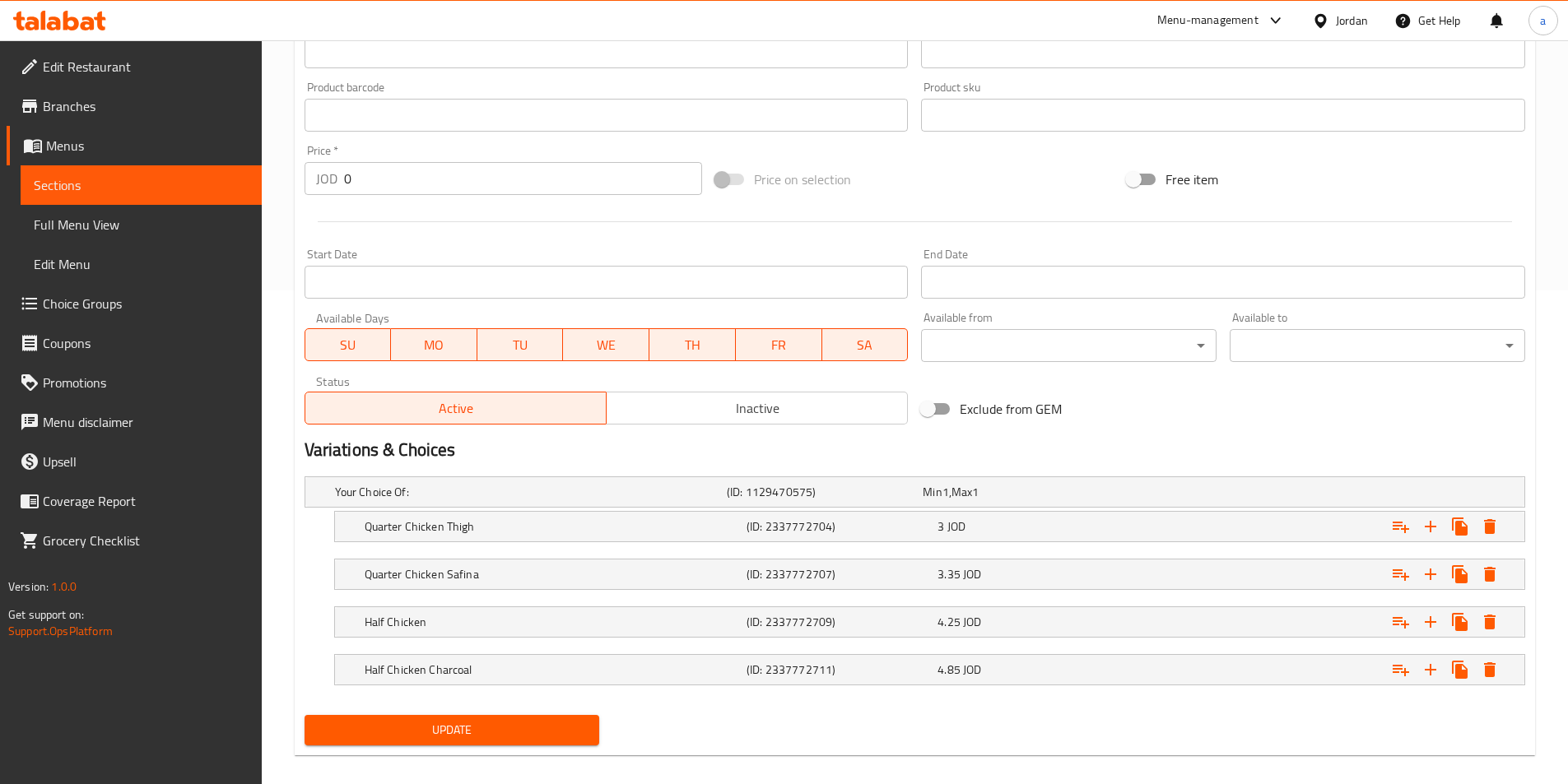
click at [521, 713] on div "Update" at bounding box center [452, 729] width 308 height 43
click at [507, 731] on span "Update" at bounding box center [452, 729] width 269 height 20
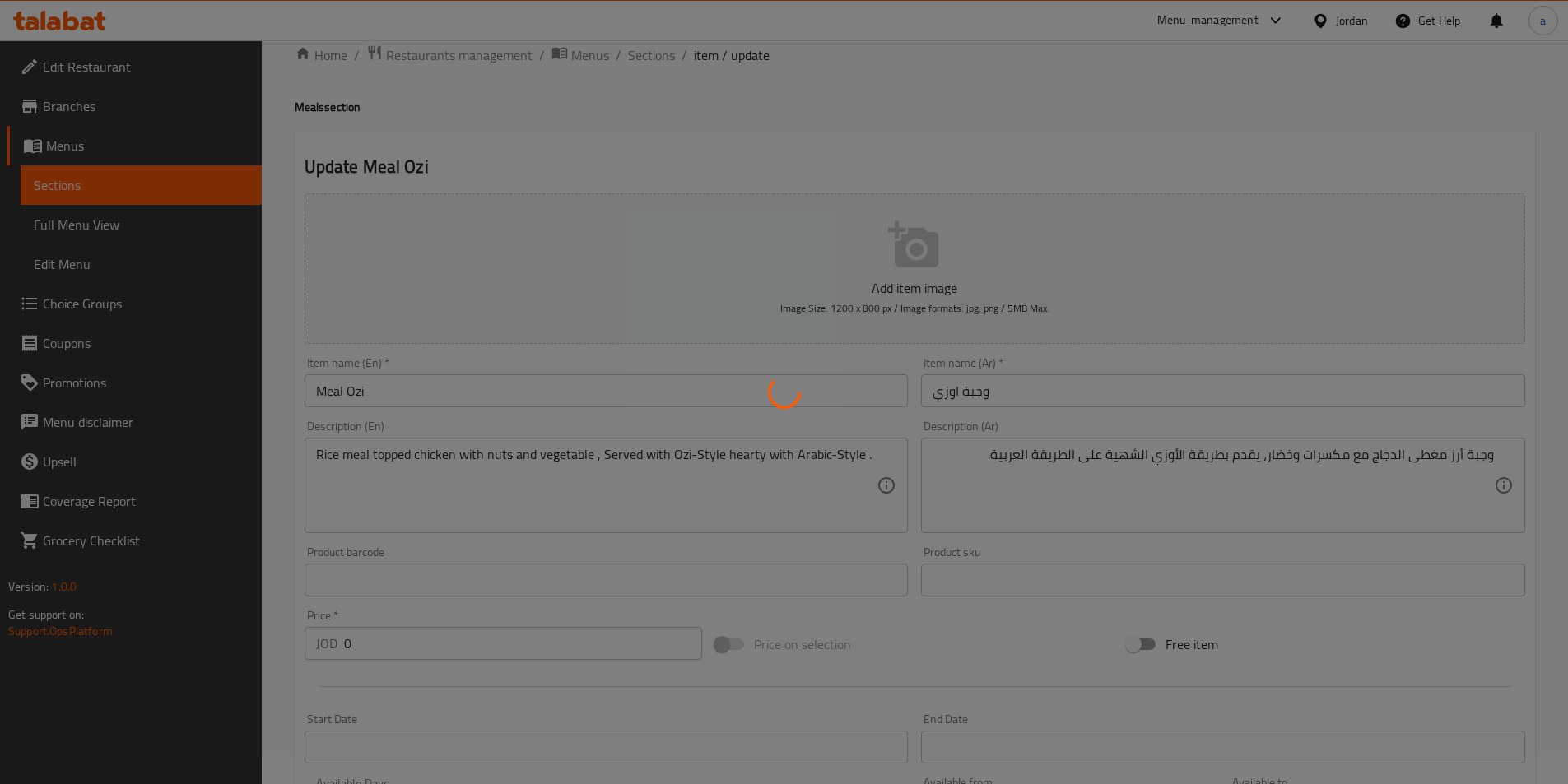
scroll to position [0, 0]
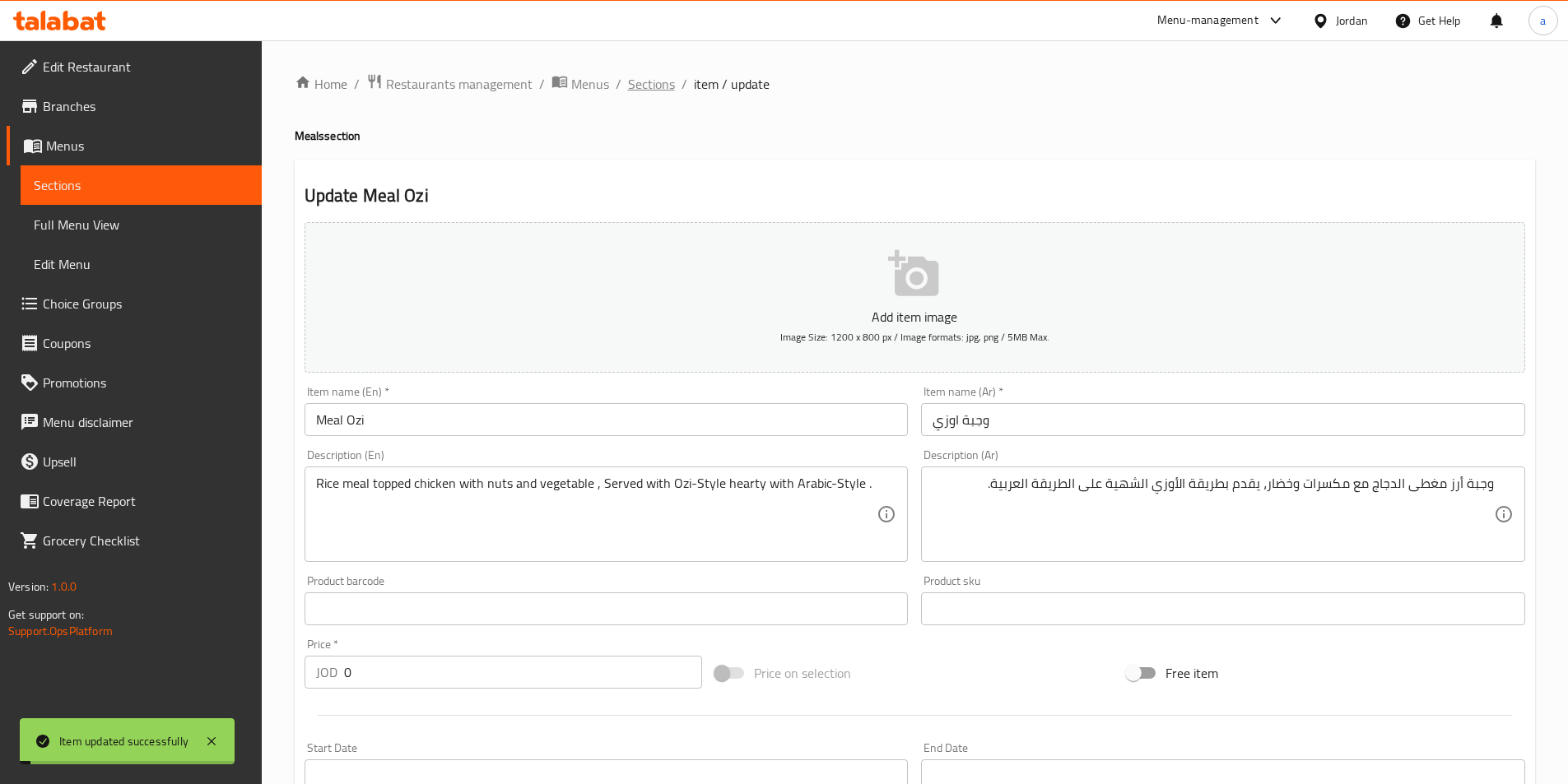
click at [651, 78] on span "Sections" at bounding box center [651, 84] width 47 height 19
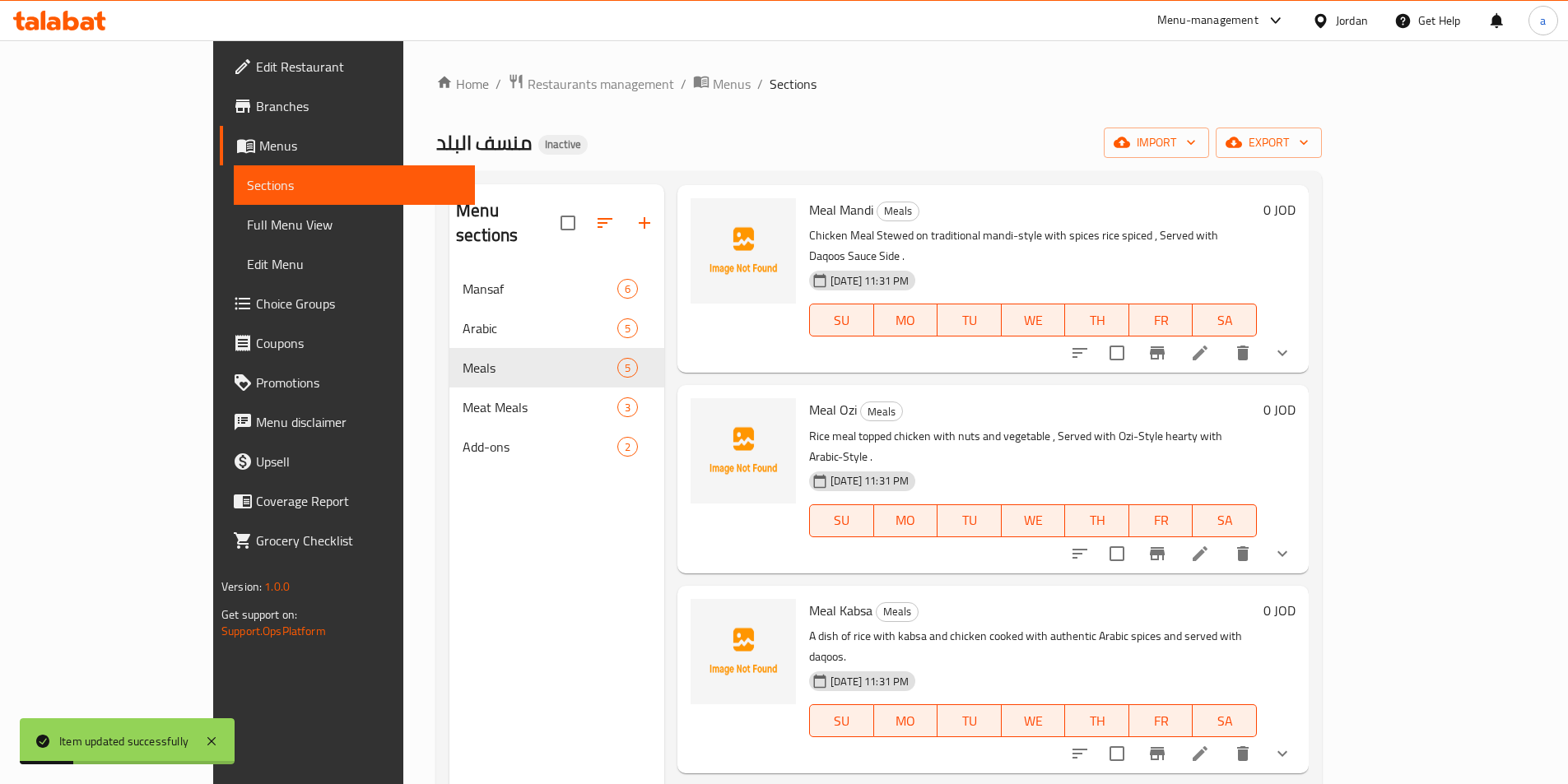
scroll to position [82, 0]
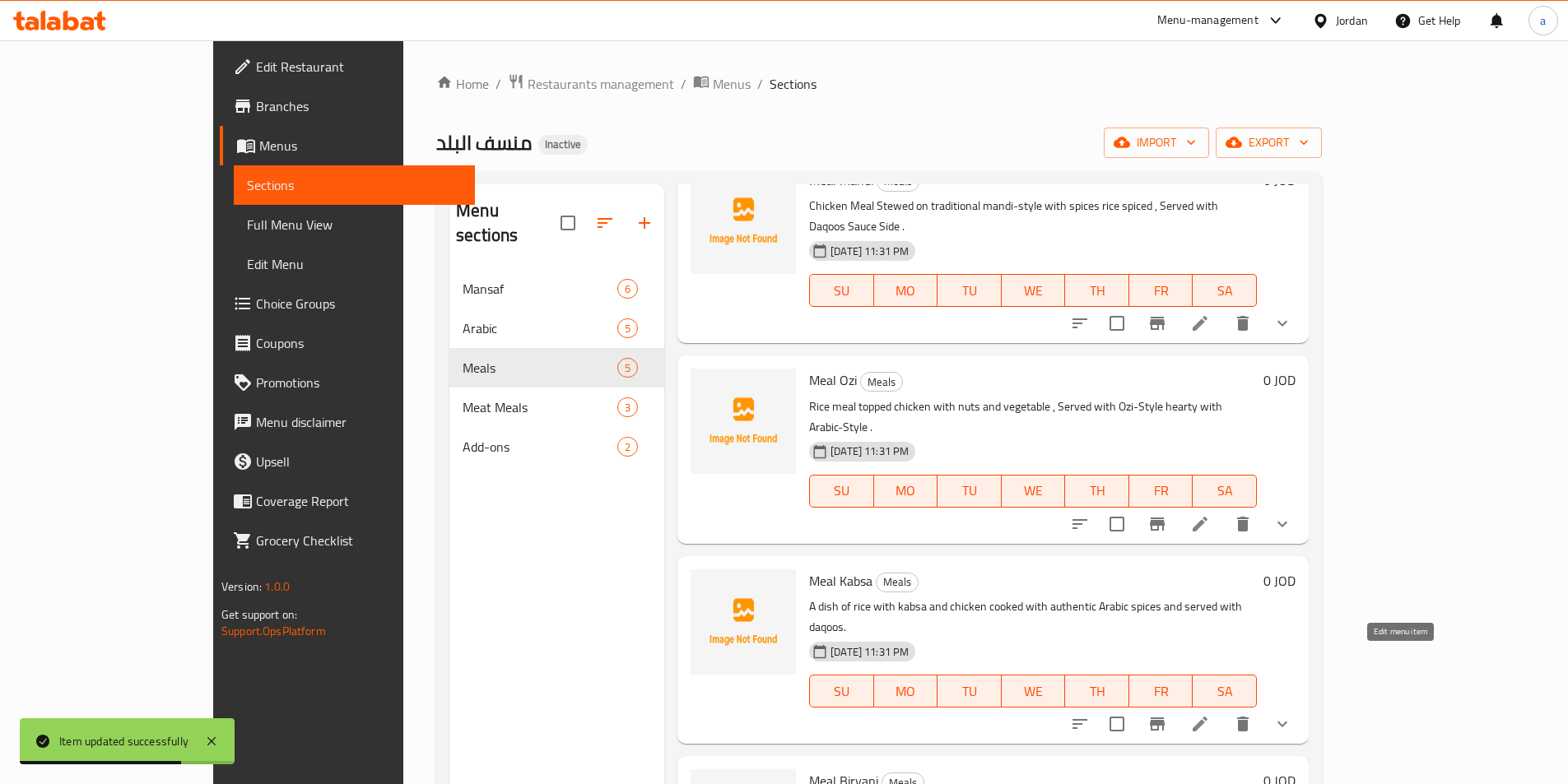
click at [1209, 714] on icon at bounding box center [1200, 723] width 19 height 19
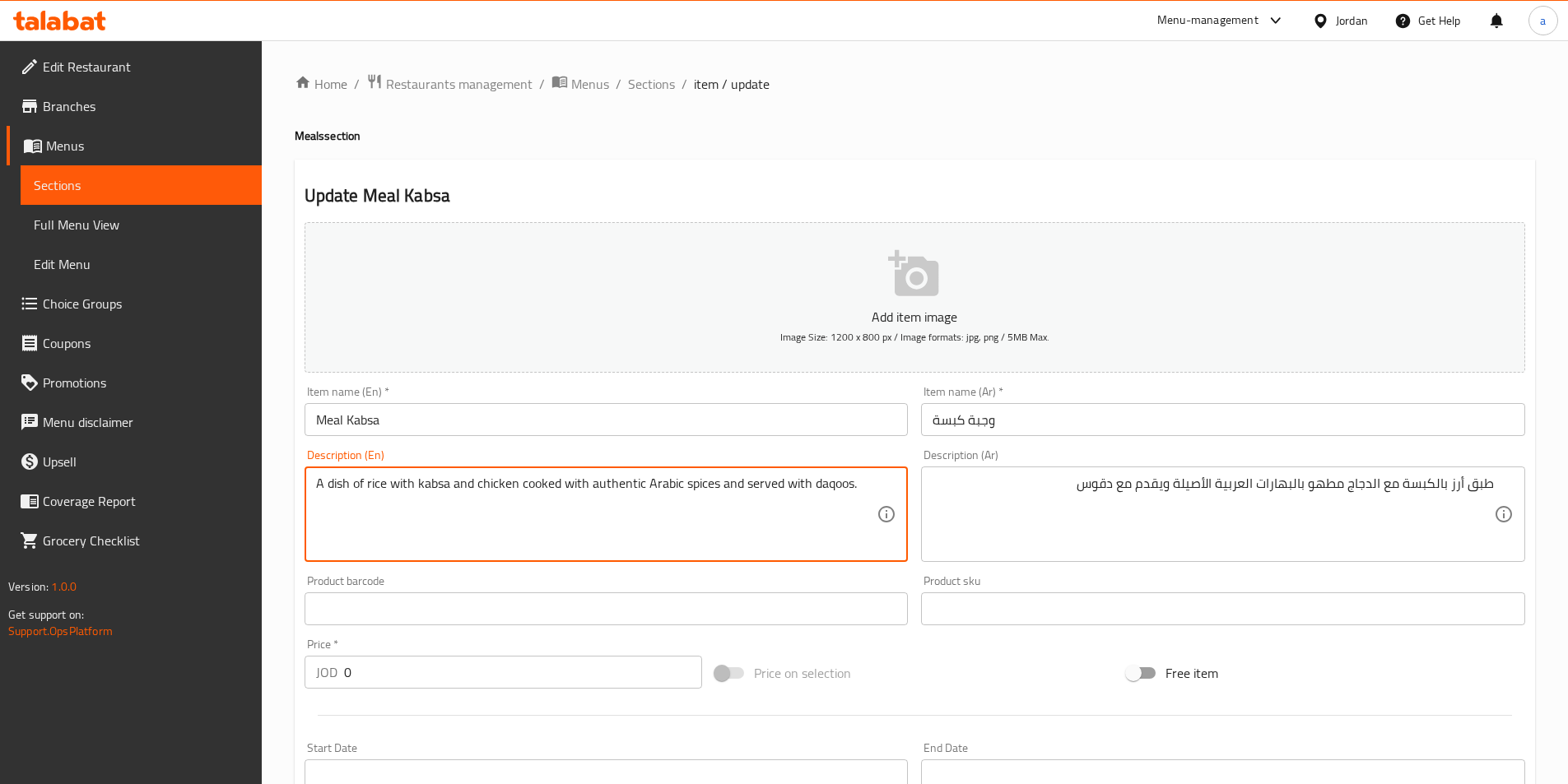
click at [564, 492] on textarea "A dish of rice with kabsa and chicken cooked with authentic Arabic spices and s…" at bounding box center [597, 514] width 561 height 78
click at [739, 487] on textarea "Rice dish with kabsa with chicken stewed with spices served with" at bounding box center [597, 514] width 561 height 78
paste textarea "Daqoos Sauce"
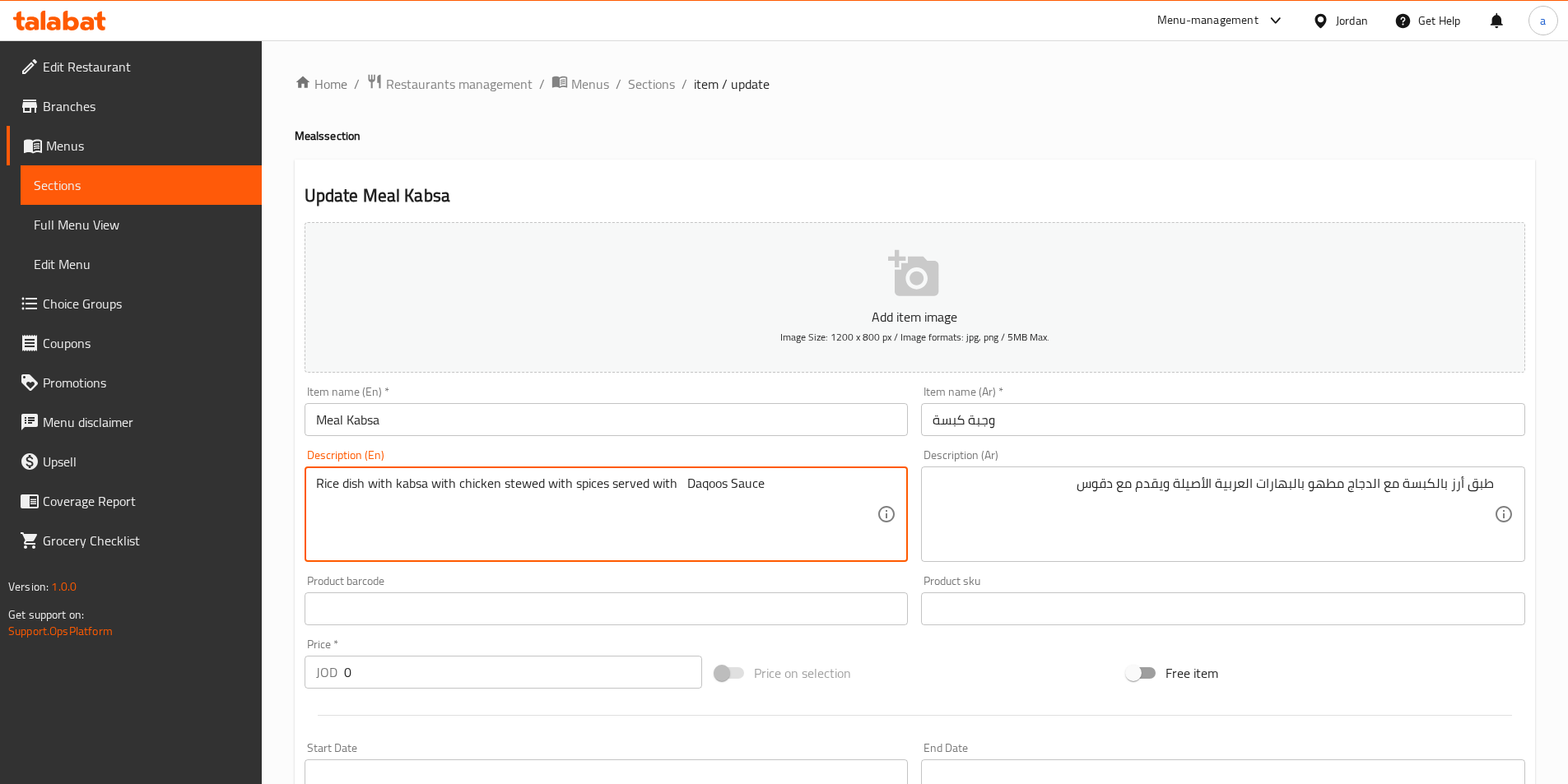
click at [740, 486] on textarea "Rice dish with kabsa with chicken stewed with spices served with Daqoos Sauce" at bounding box center [597, 514] width 561 height 78
click at [692, 487] on textarea "Rice dish with kabsa with chicken stewed with spices served with Daqoos ." at bounding box center [597, 514] width 561 height 78
click at [543, 478] on textarea "Rice dish with kabsa with chicken stewed with spices served with daqoos ." at bounding box center [597, 514] width 561 height 78
paste textarea "authentic Arabic"
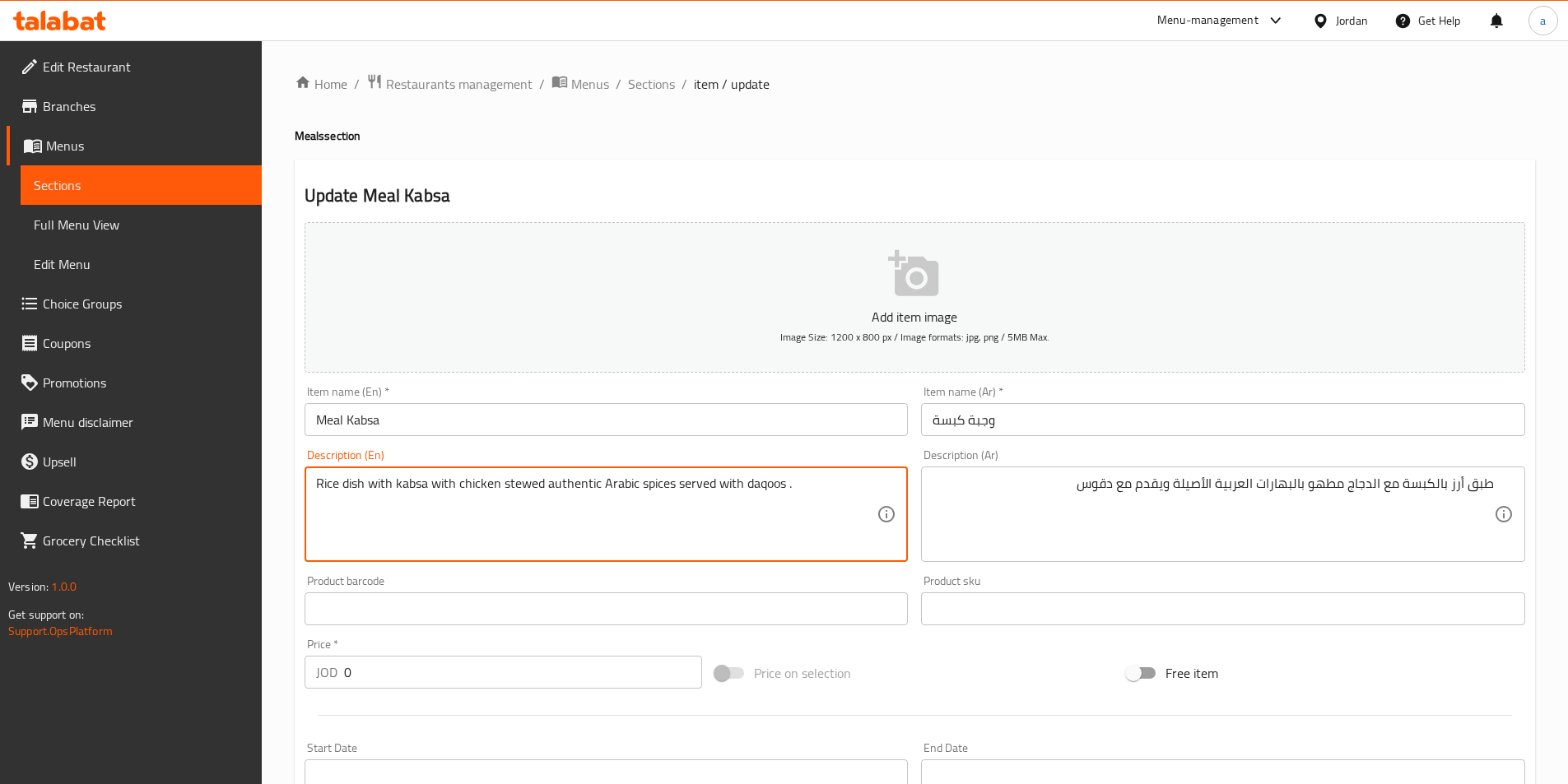
click at [606, 483] on textarea "Rice dish with kabsa with chicken stewed authentic Arabic spices served with da…" at bounding box center [597, 514] width 561 height 78
type textarea "Rice dish with kabsa with chicken stewed authentic arabic spices served with da…"
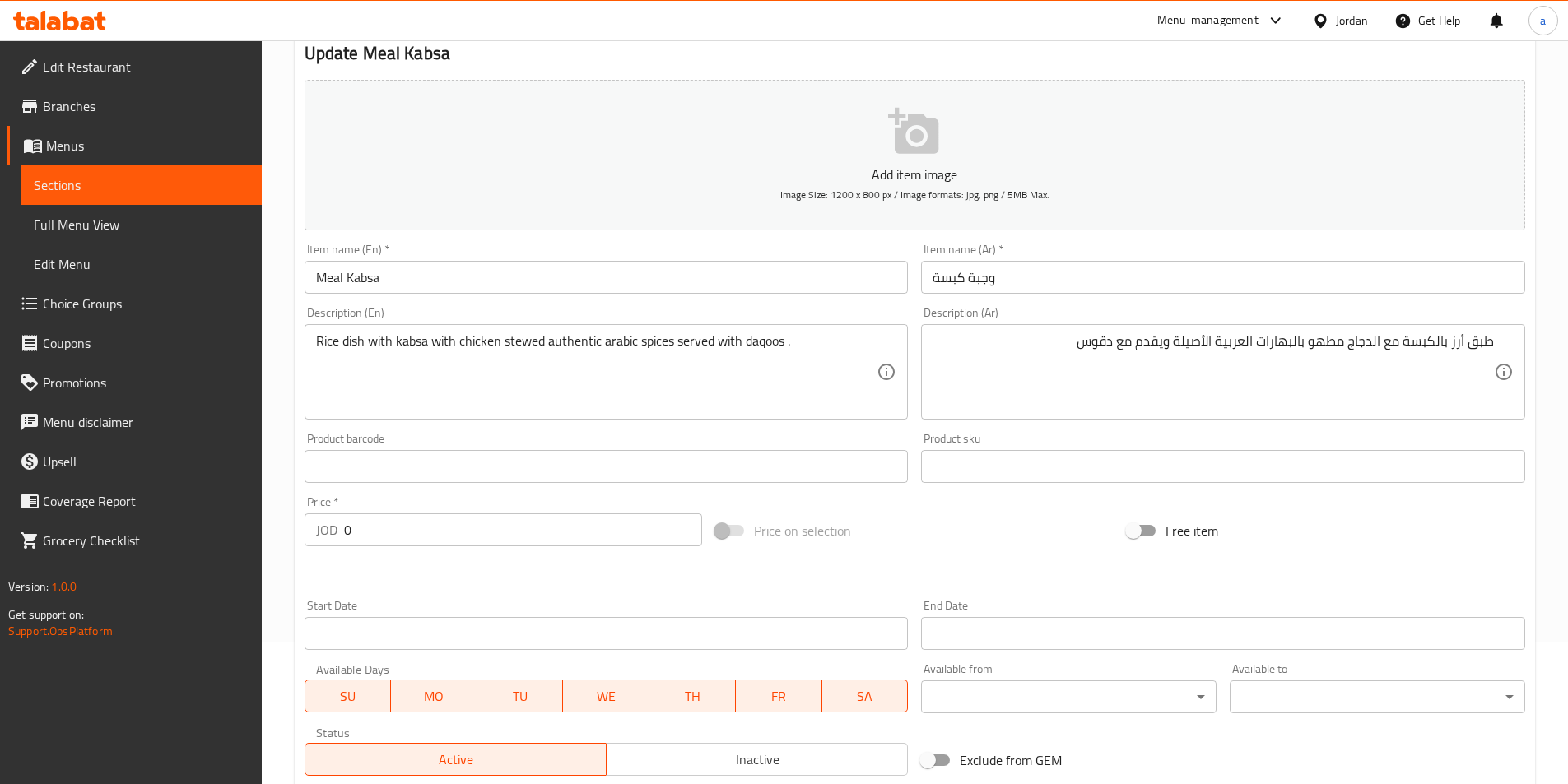
scroll to position [493, 0]
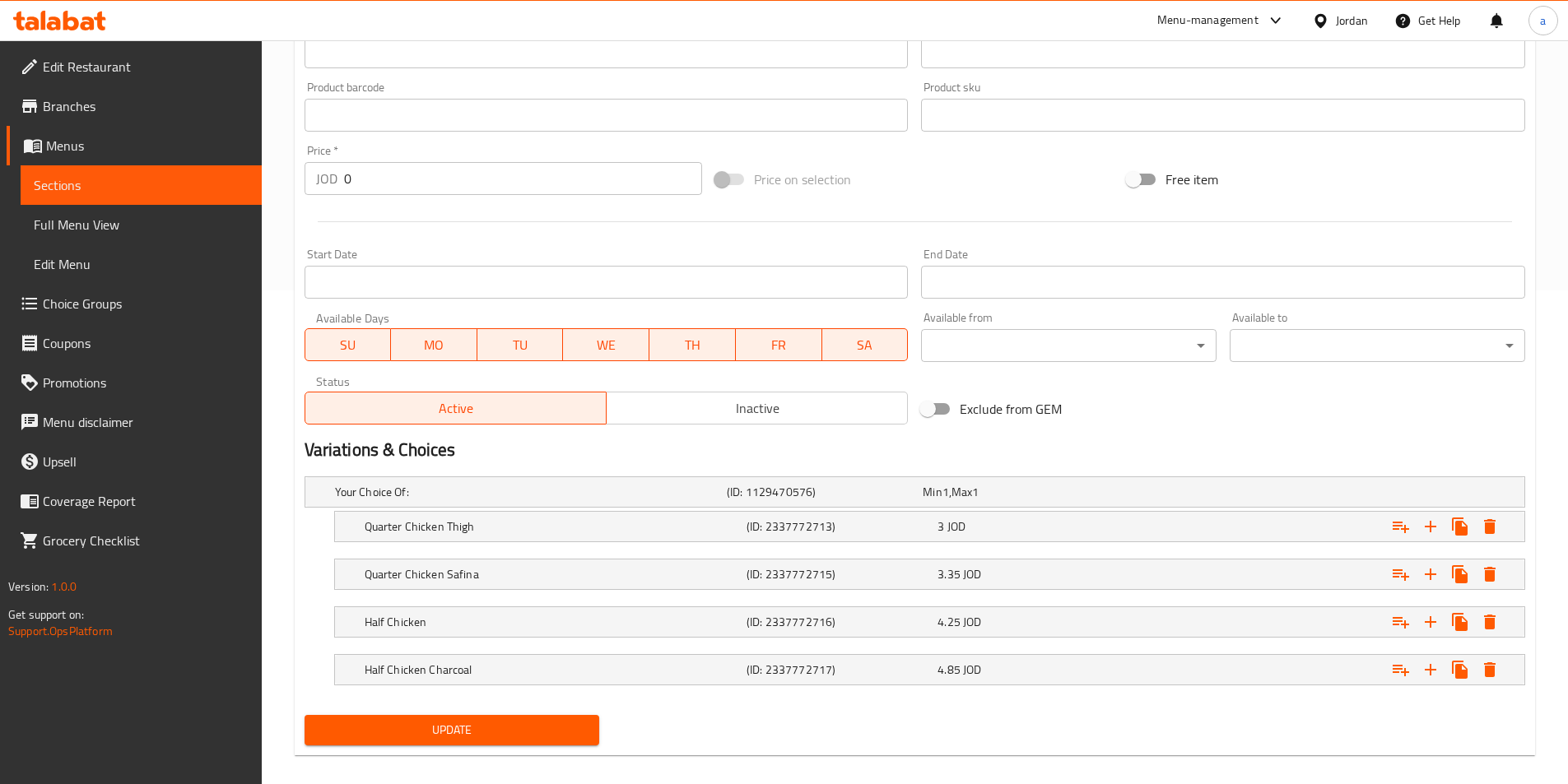
click at [546, 751] on div "Update" at bounding box center [452, 729] width 308 height 43
click at [544, 724] on span "Update" at bounding box center [452, 729] width 269 height 20
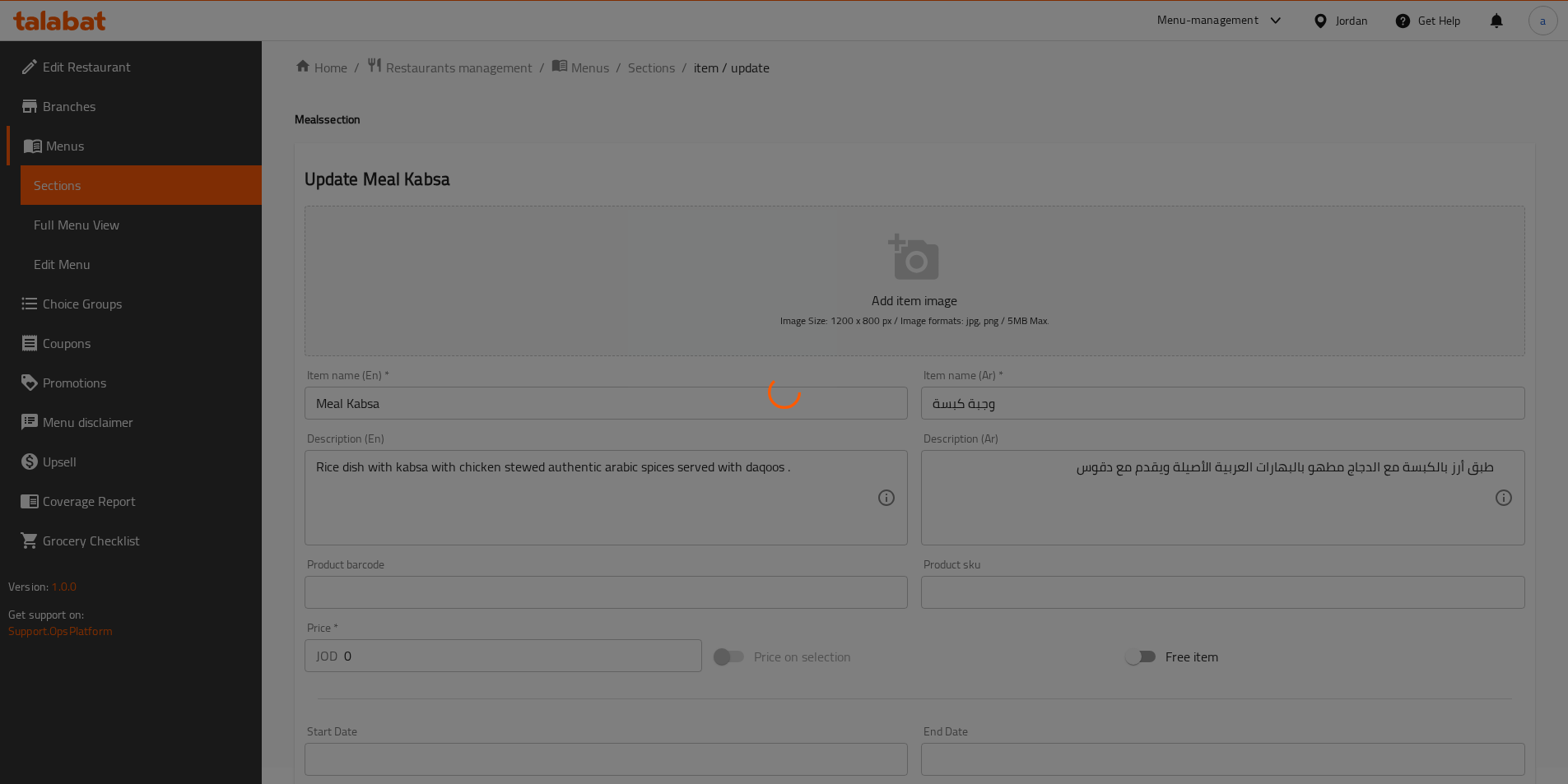
scroll to position [0, 0]
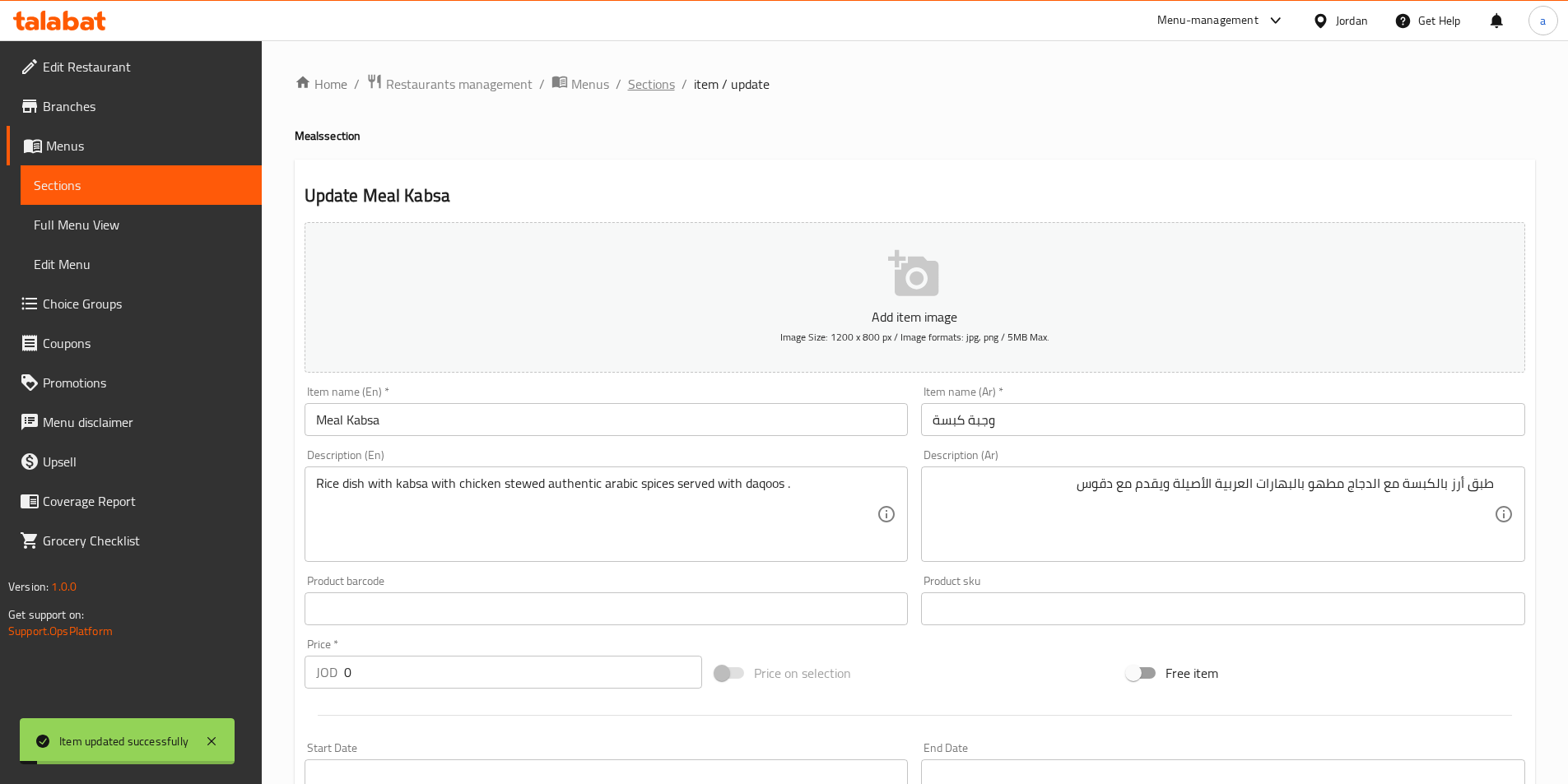
click at [640, 92] on span "Sections" at bounding box center [651, 84] width 47 height 19
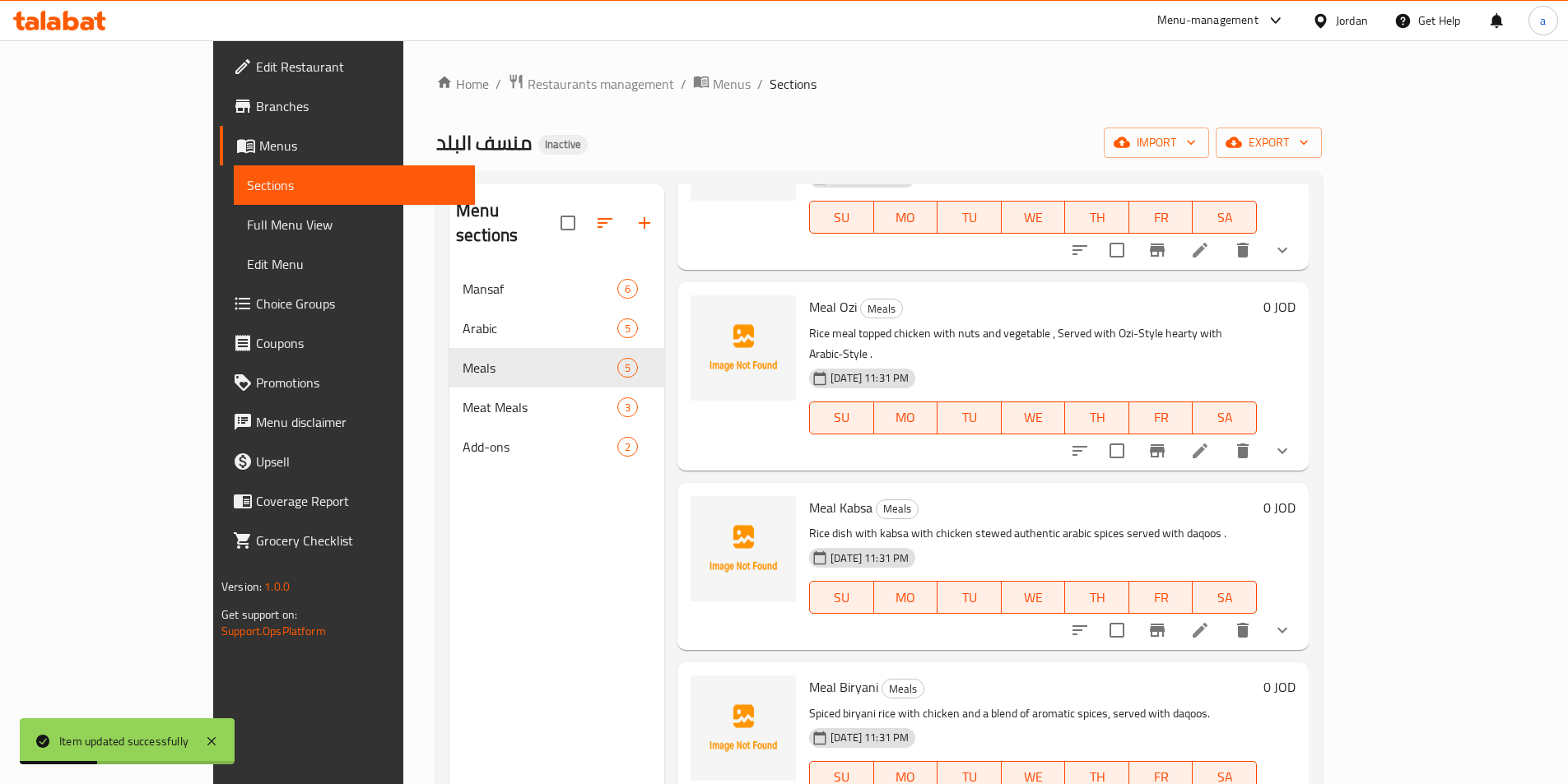
scroll to position [230, 0]
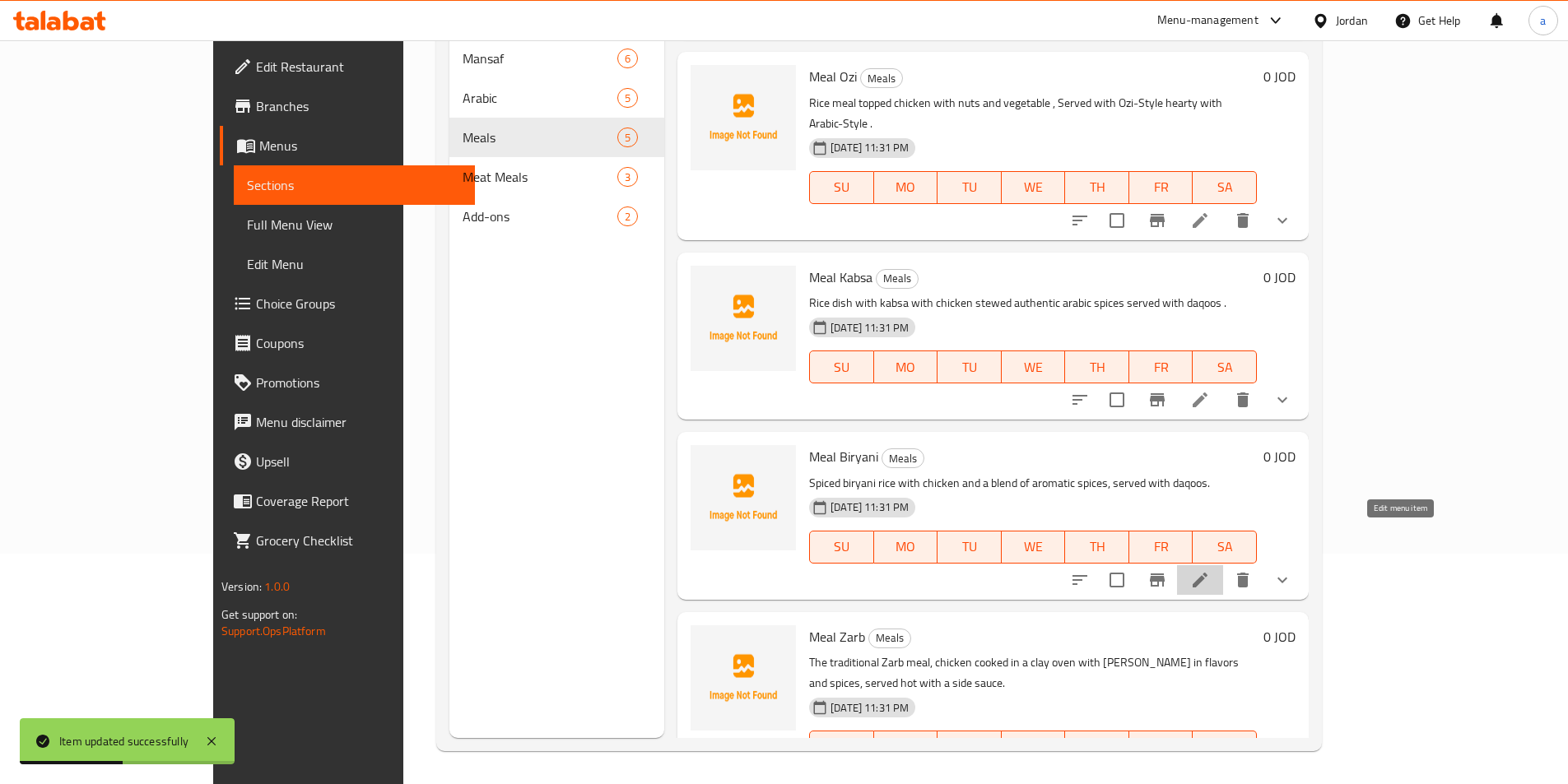
click at [1209, 570] on icon at bounding box center [1200, 580] width 19 height 19
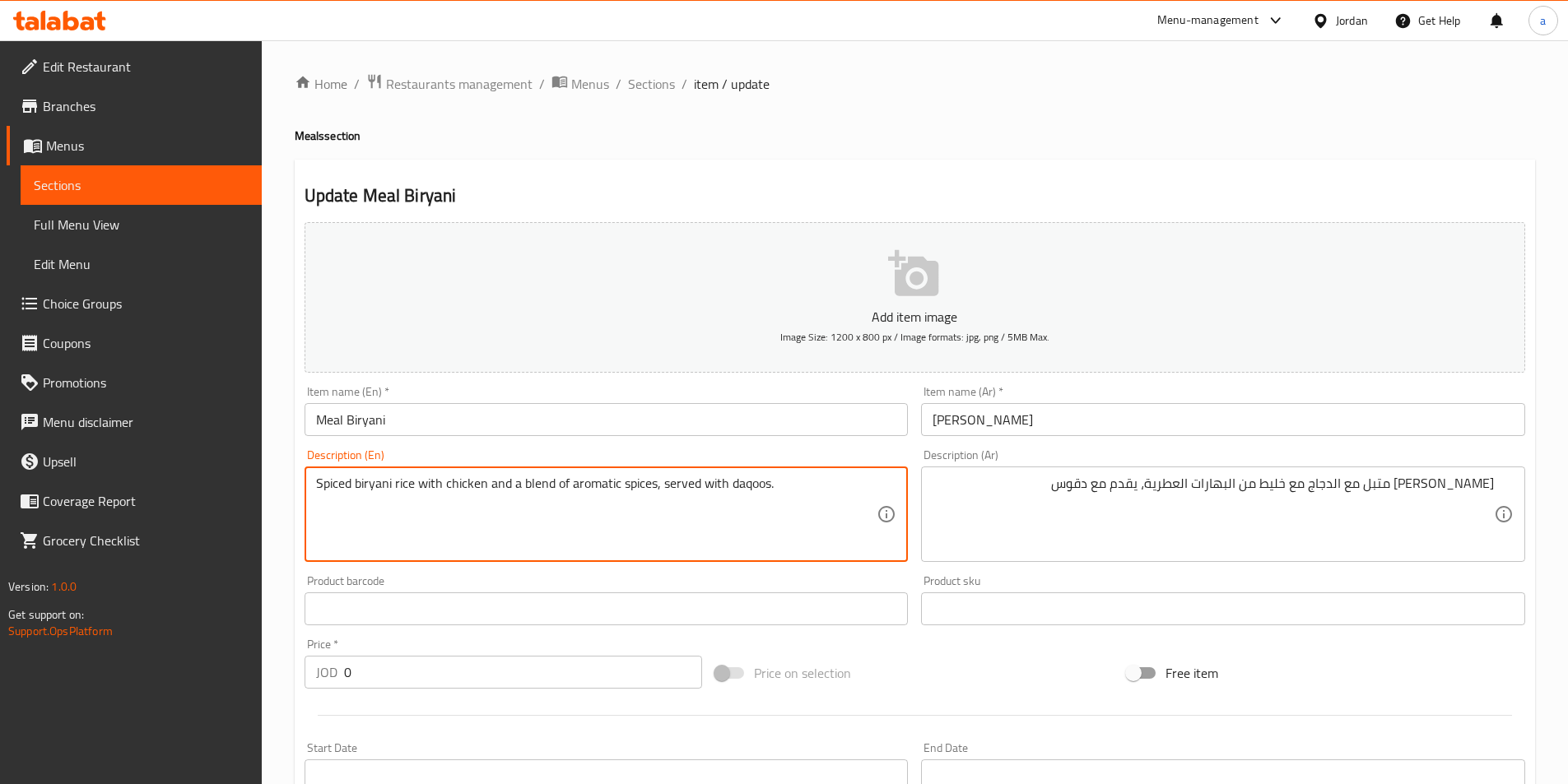
click at [474, 484] on textarea "Spiced biryani rice with chicken and a blend of aromatic spices, served with da…" at bounding box center [597, 514] width 561 height 78
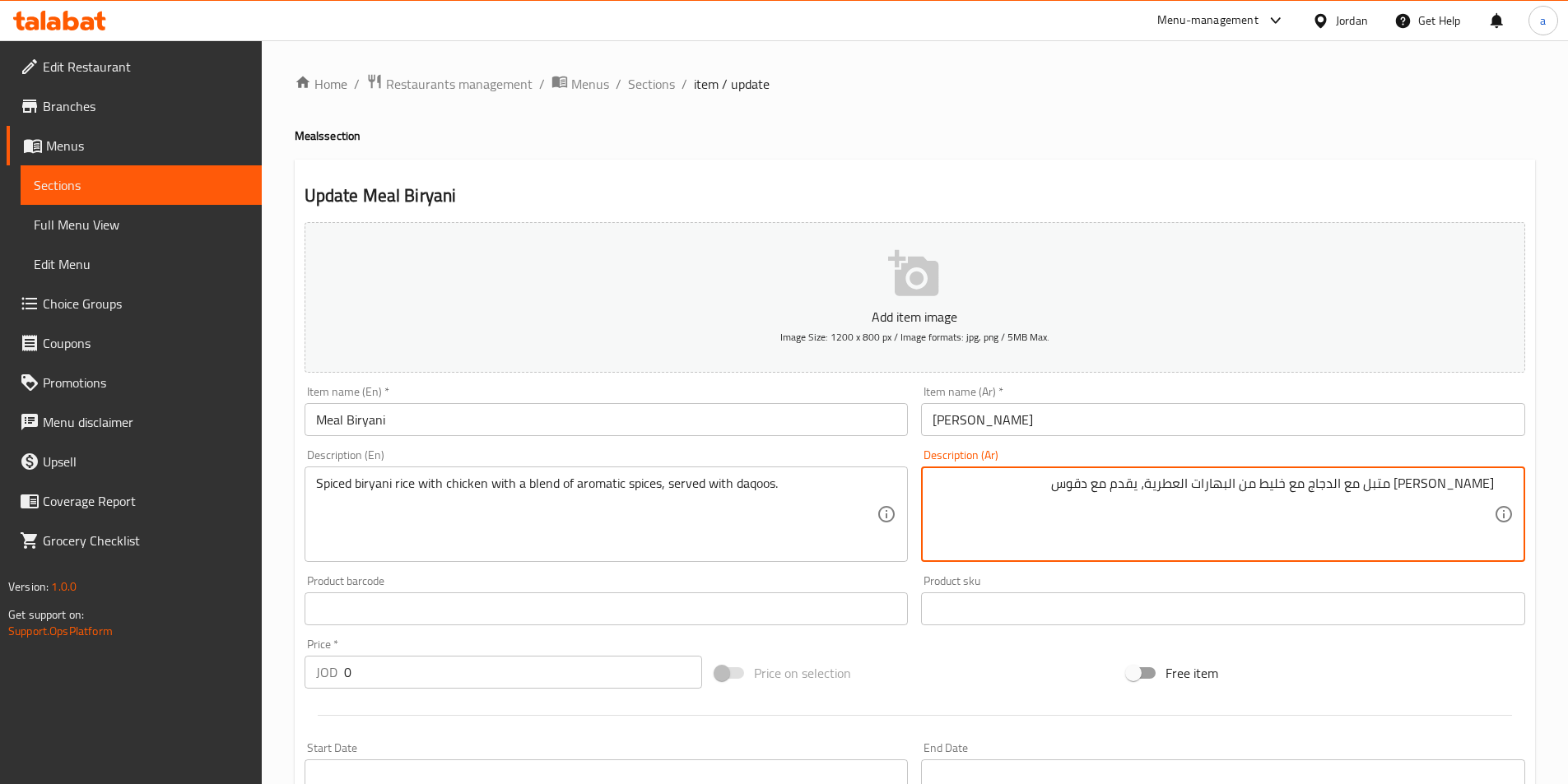
click at [1326, 482] on textarea "[PERSON_NAME] متبل مع الدجاج مع خليط من البهارات العطرية، يقدم مع دقوس" at bounding box center [1213, 514] width 561 height 78
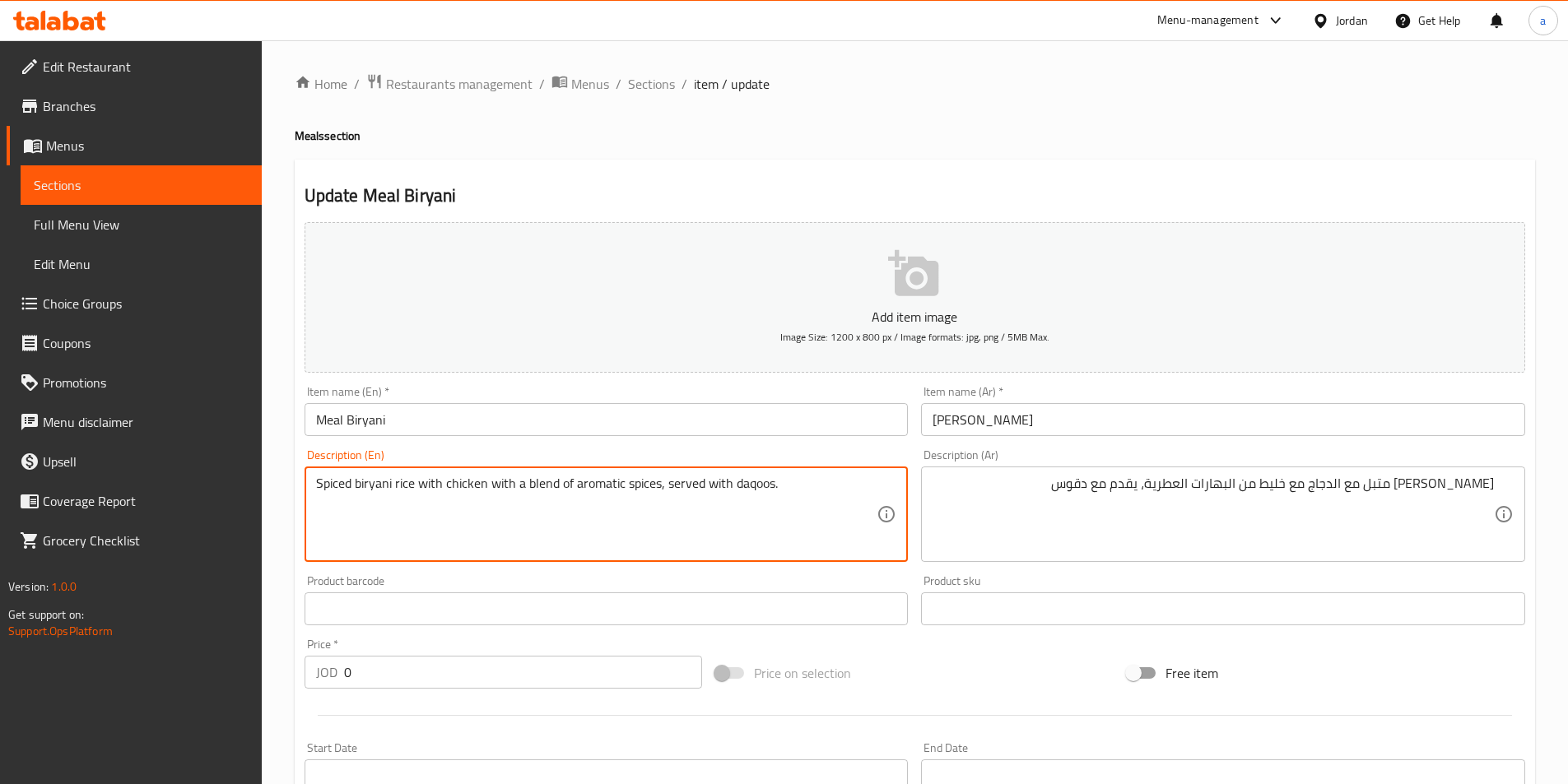
paste textarea "Arayes mix, a mixture of stuffed pita bread with various fillings."
click at [423, 508] on textarea "Spiced biryani rice with chicken with a blend of aromatic spices, served with d…" at bounding box center [597, 514] width 561 height 78
click at [497, 520] on textarea "Spiced biryani rice with chicken with a blend of aromatic spices, served with d…" at bounding box center [597, 514] width 561 height 78
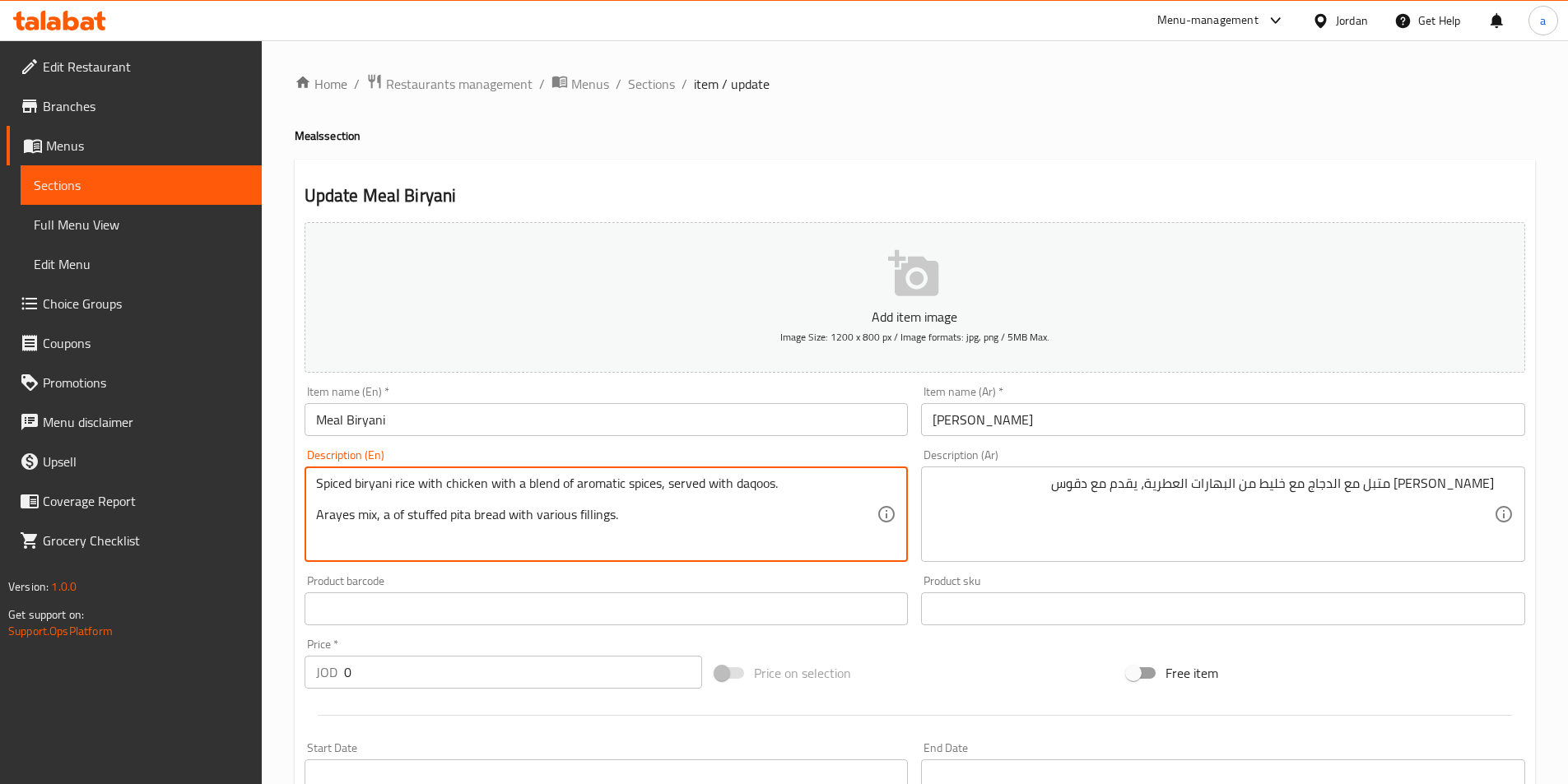
click at [497, 520] on textarea "Spiced biryani rice with chicken with a blend of aromatic spices, served with d…" at bounding box center [597, 514] width 561 height 78
click at [548, 483] on textarea "Spiced biryani rice with chicken with a blend of aromatic spices, served with d…" at bounding box center [597, 514] width 561 height 78
paste textarea "mixture"
type textarea "Spiced biryani rice with chicken with a mixture of aromatic spices, served with…"
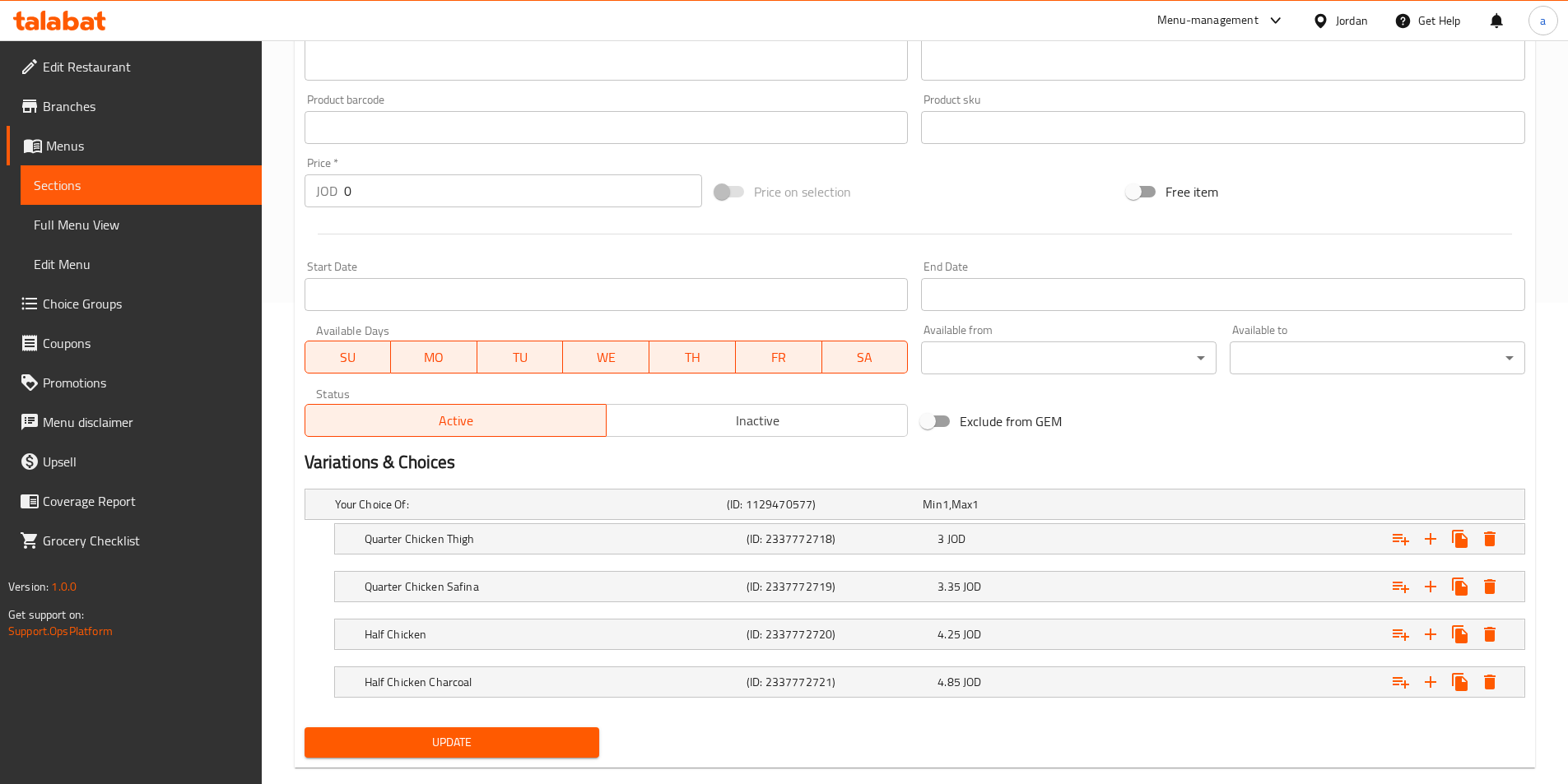
scroll to position [510, 0]
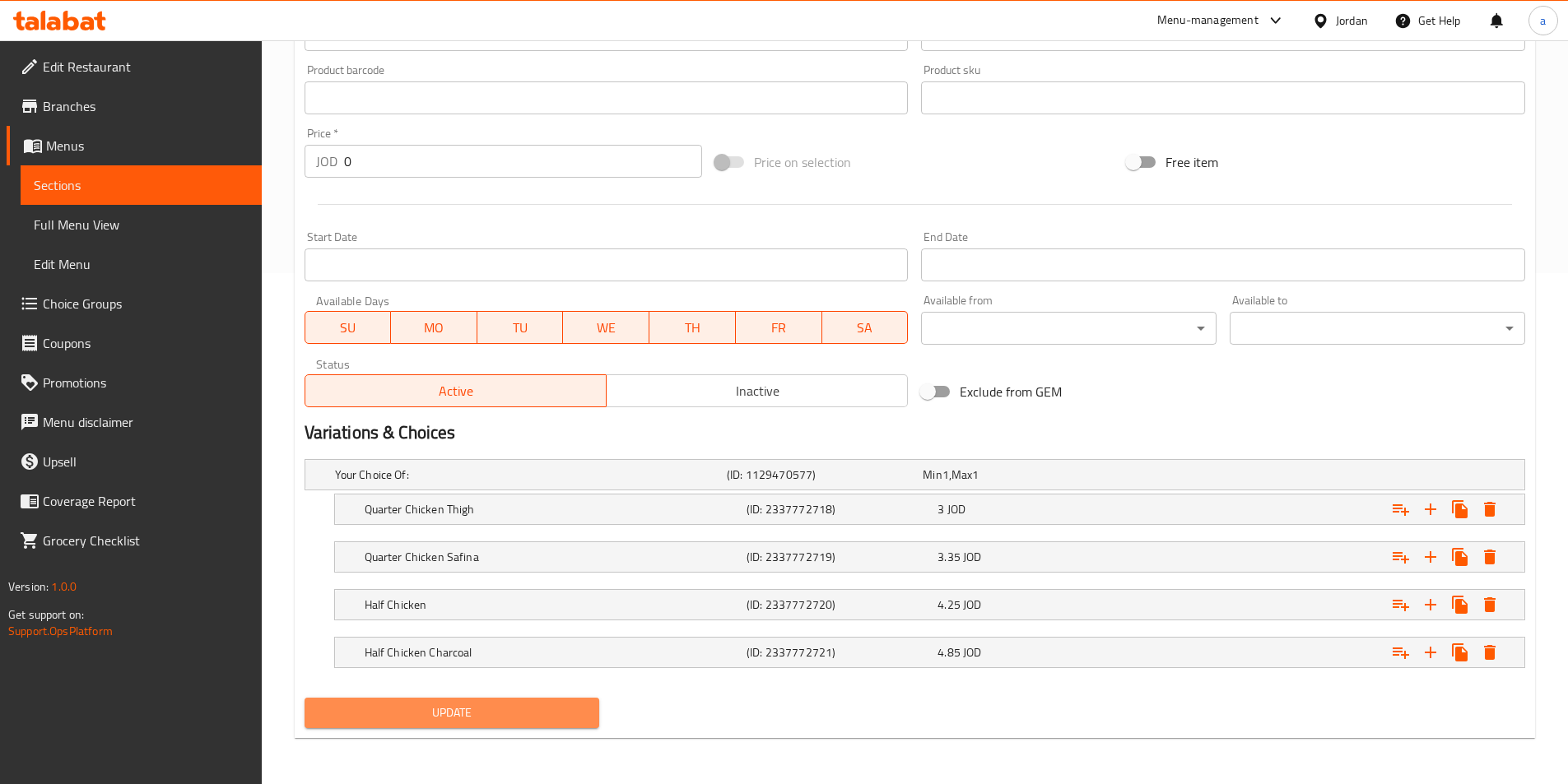
click at [548, 707] on span "Update" at bounding box center [452, 712] width 269 height 20
click at [482, 714] on span "Update" at bounding box center [452, 712] width 269 height 20
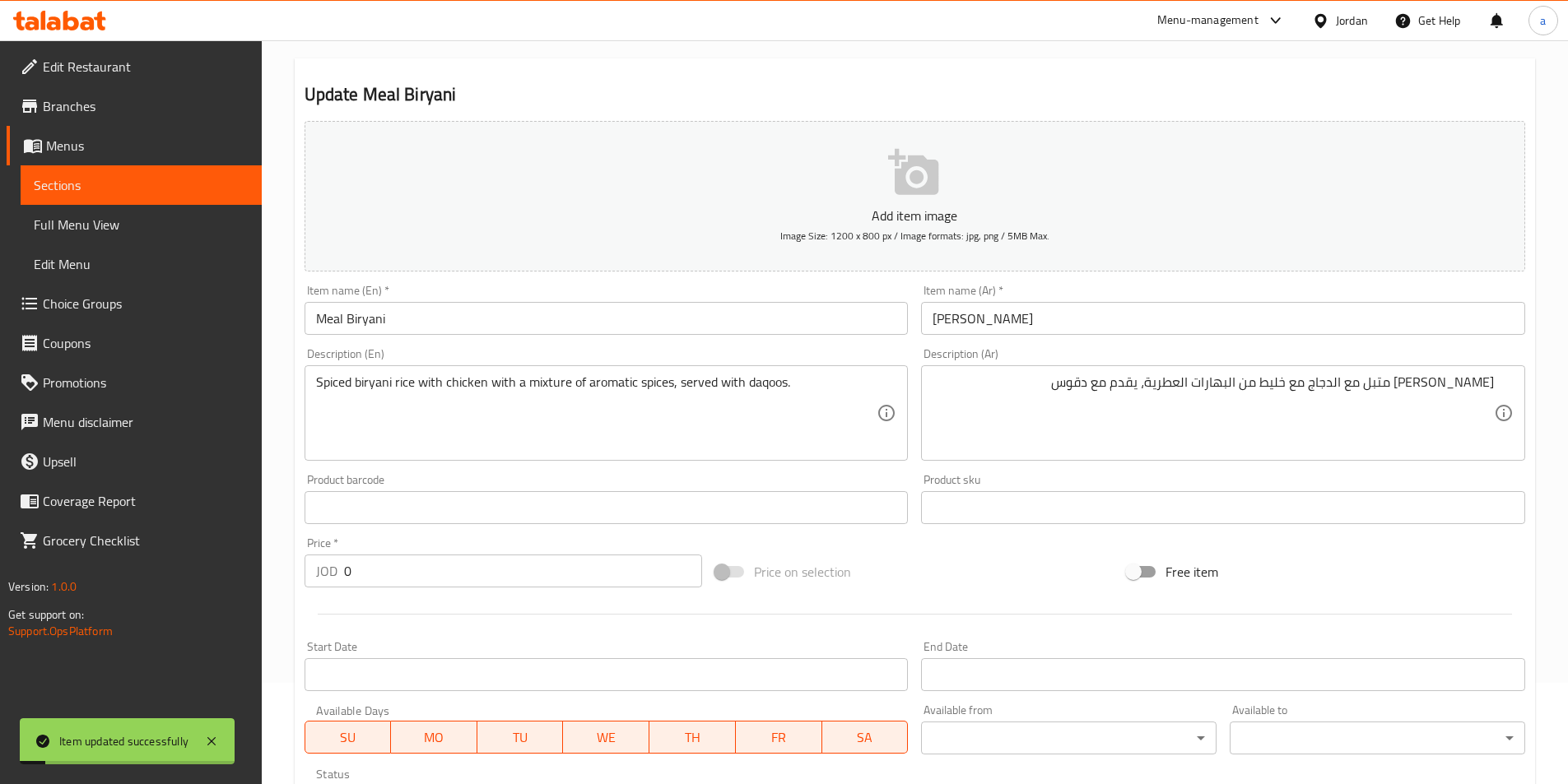
scroll to position [0, 0]
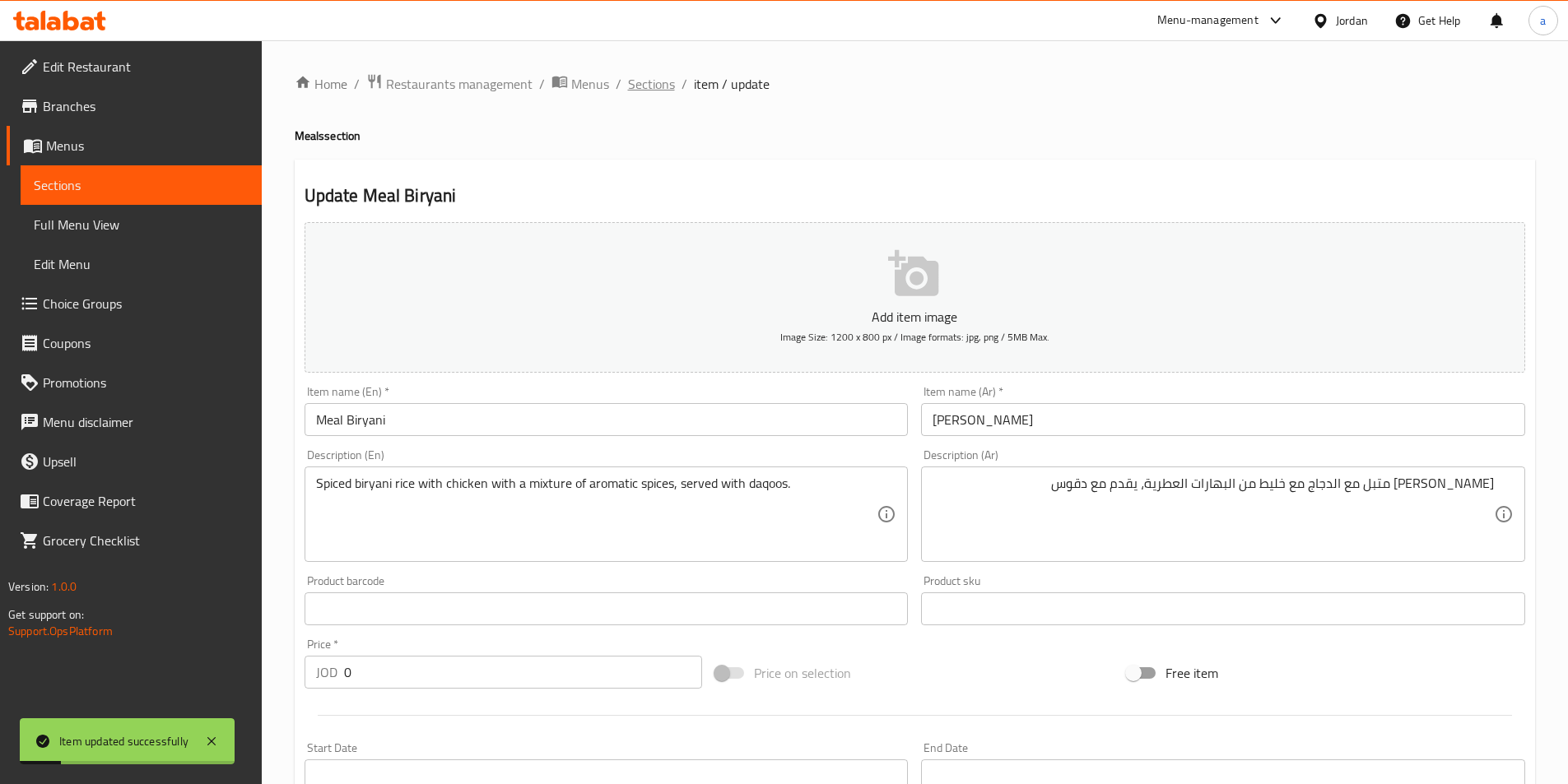
click at [636, 82] on span "Sections" at bounding box center [651, 84] width 47 height 19
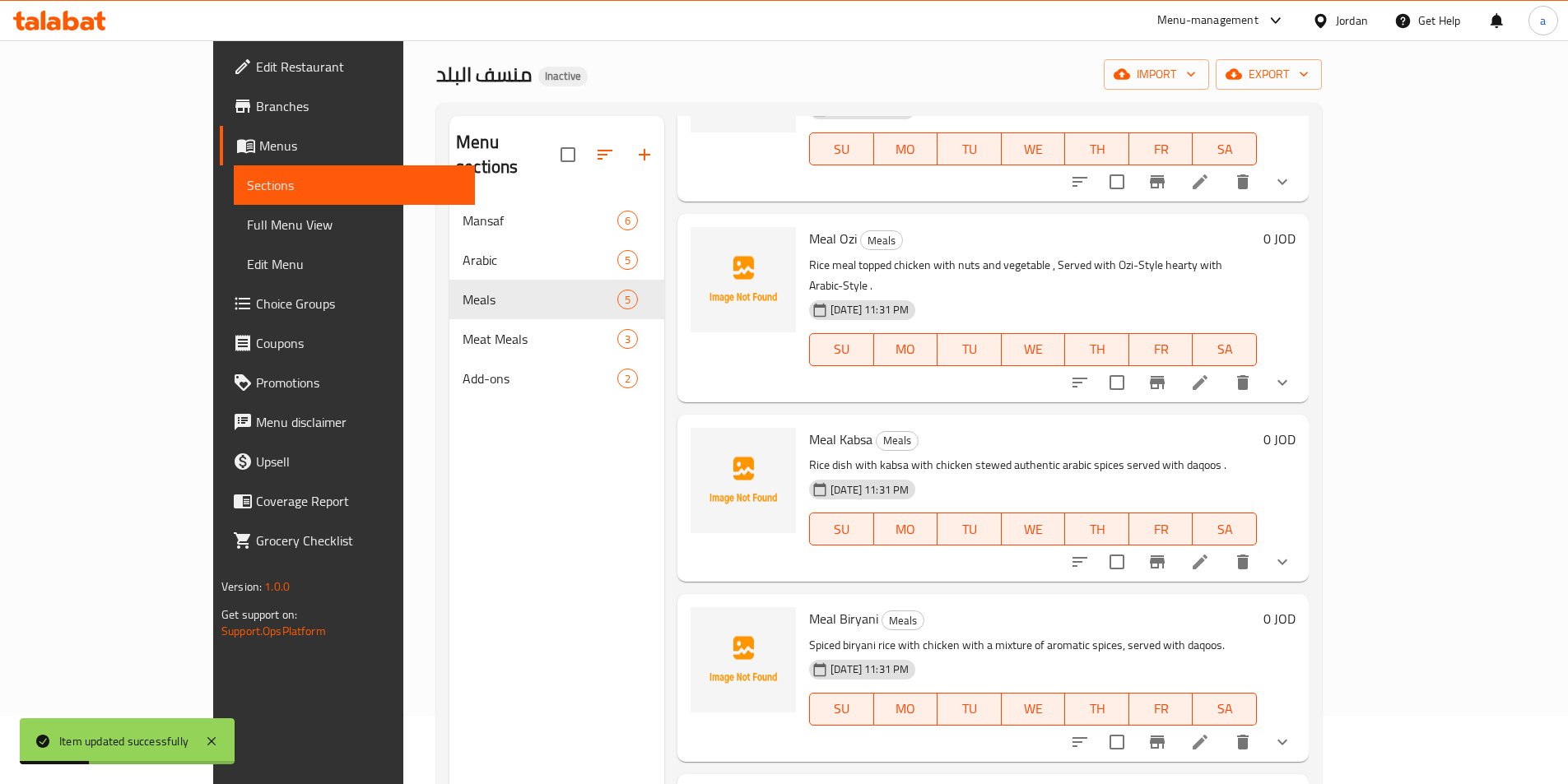
scroll to position [230, 0]
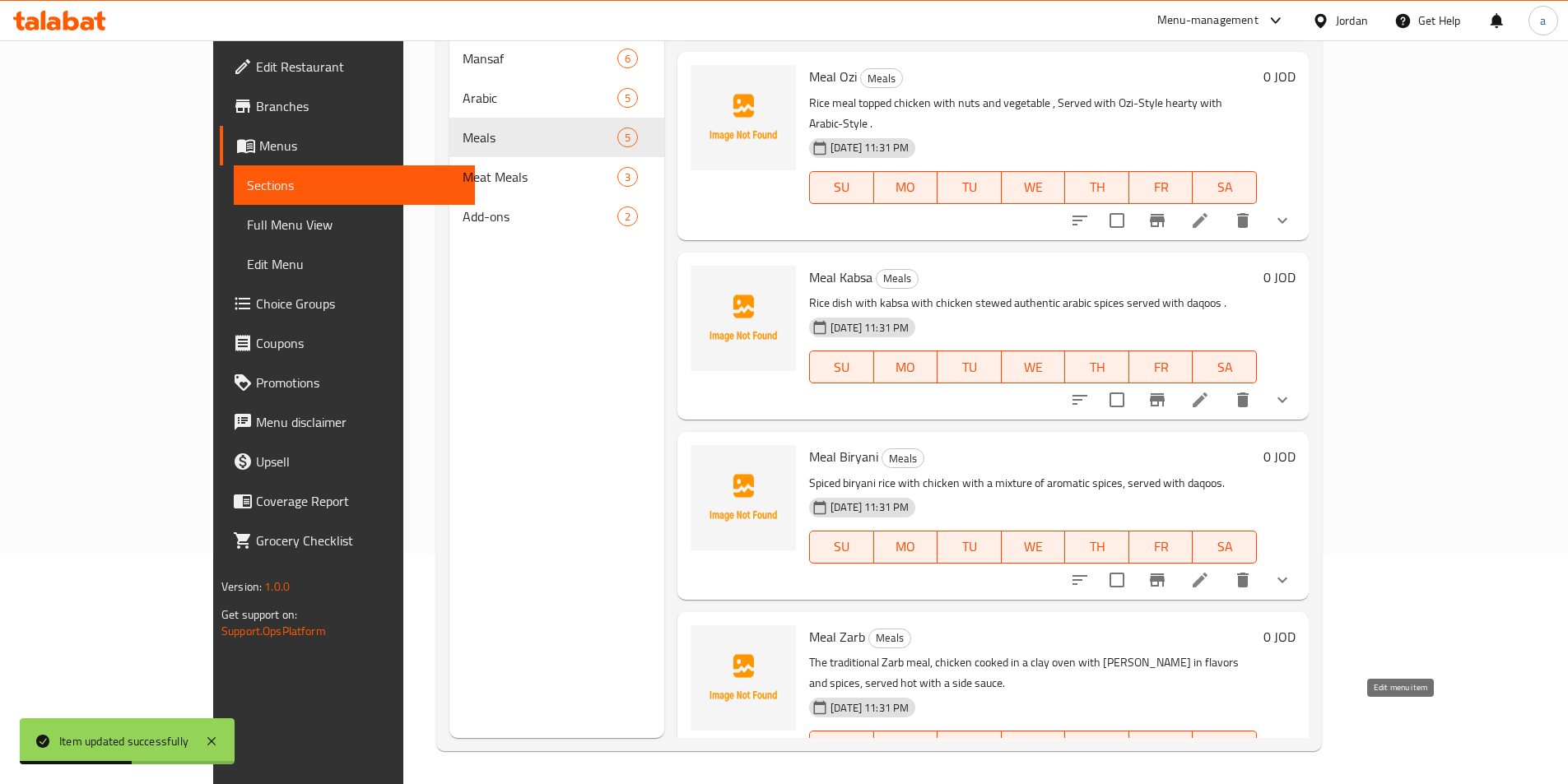
click at [1209, 770] on icon at bounding box center [1200, 779] width 19 height 19
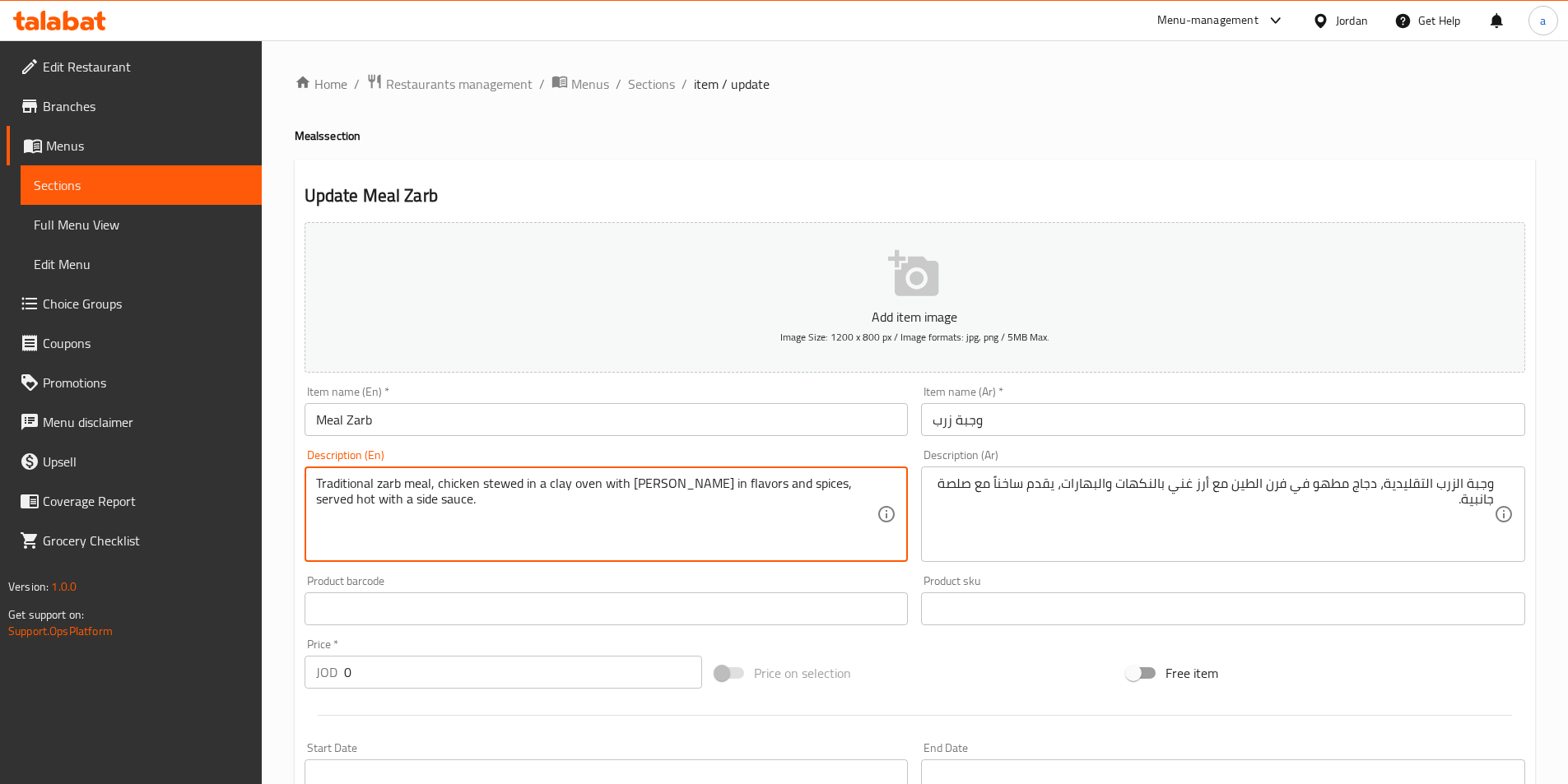
click at [678, 482] on textarea "Traditional zarb meal, chicken stewed in a clay oven with rice rich in flavors …" at bounding box center [597, 514] width 561 height 78
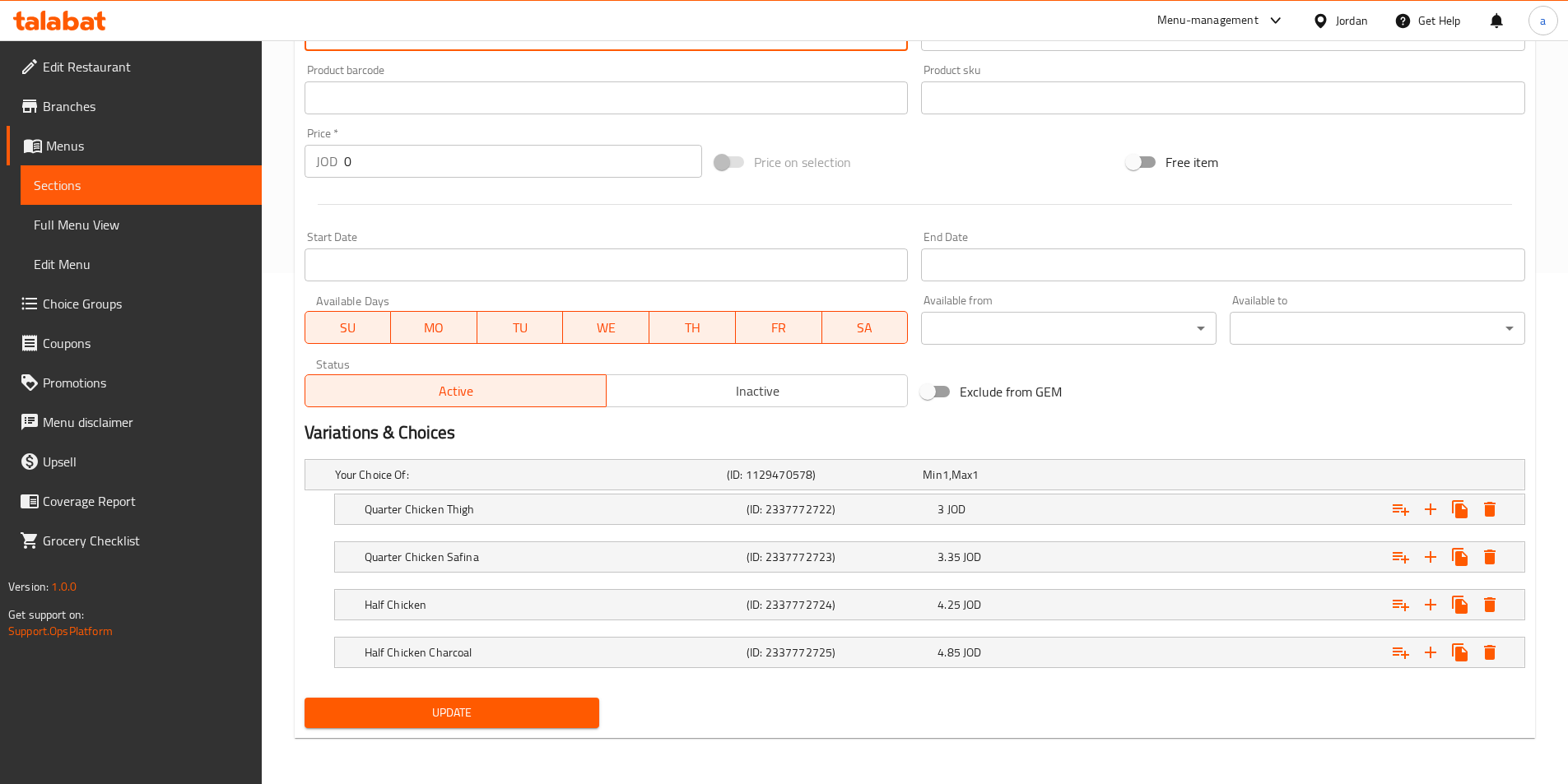
type textarea "Traditional zarb meal, chicken stewed in a clay oven with [PERSON_NAME] with fl…"
click at [496, 699] on button "Update" at bounding box center [452, 713] width 296 height 31
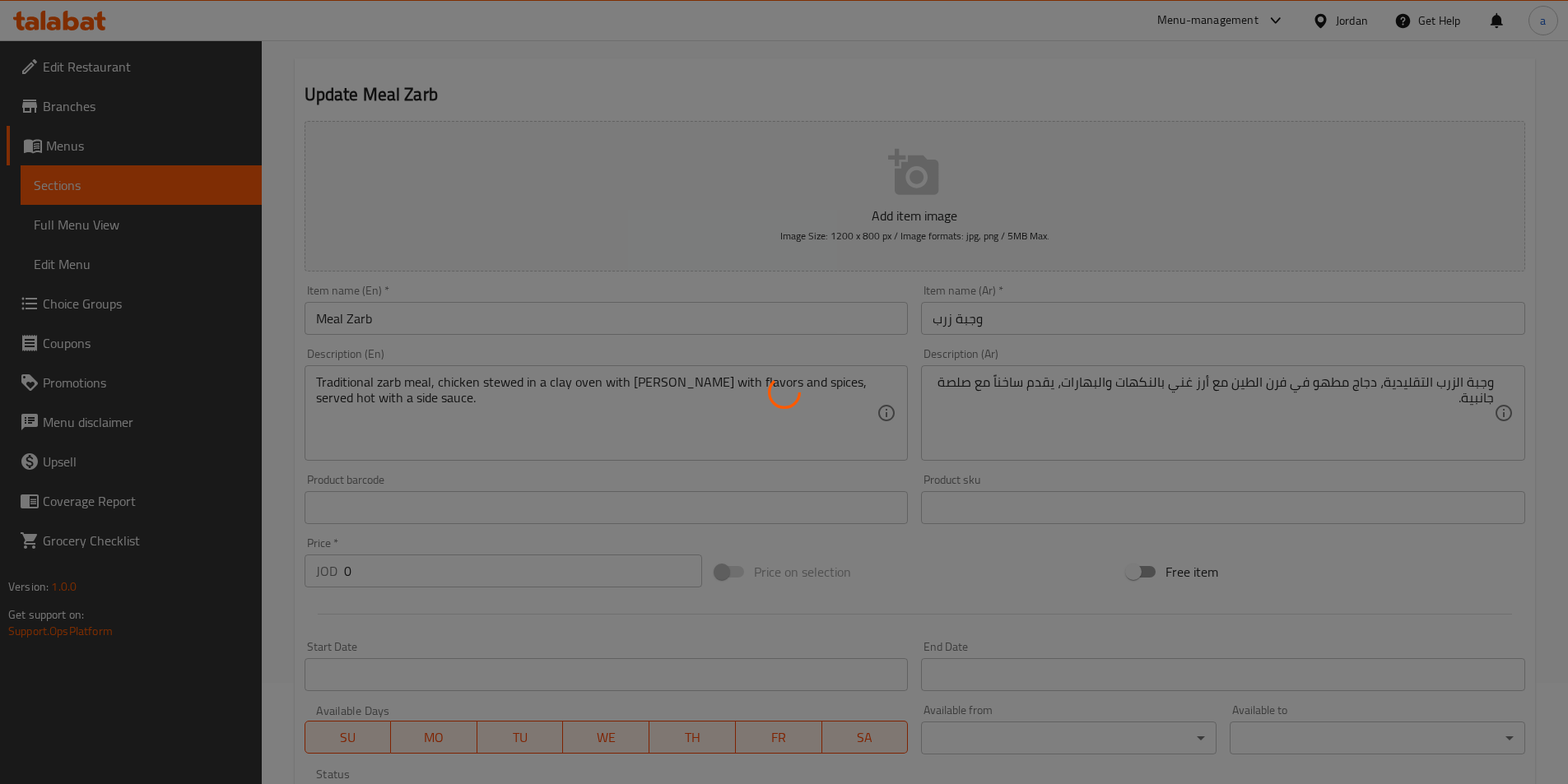
scroll to position [17, 0]
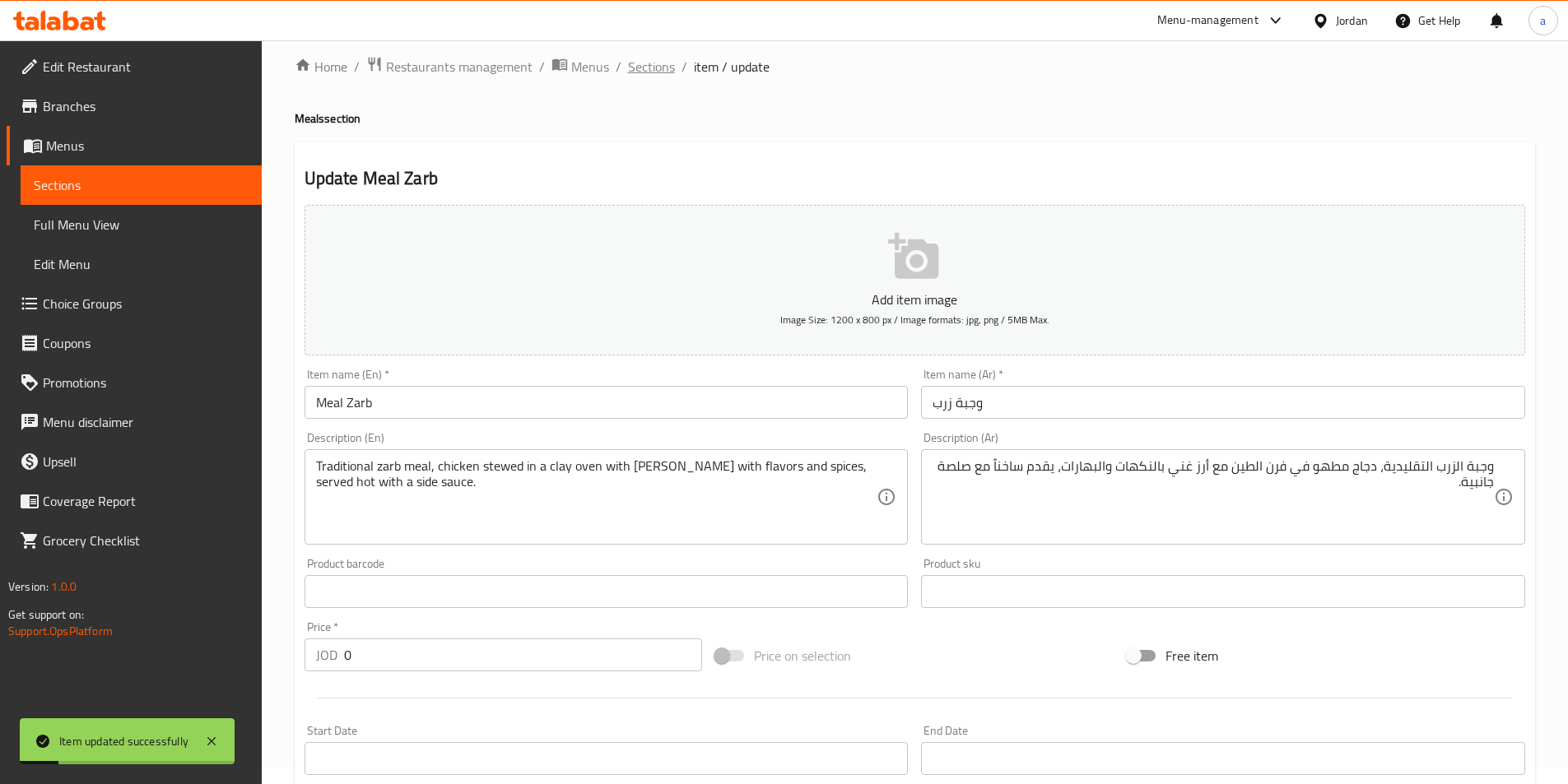
click at [661, 64] on span "Sections" at bounding box center [651, 66] width 47 height 19
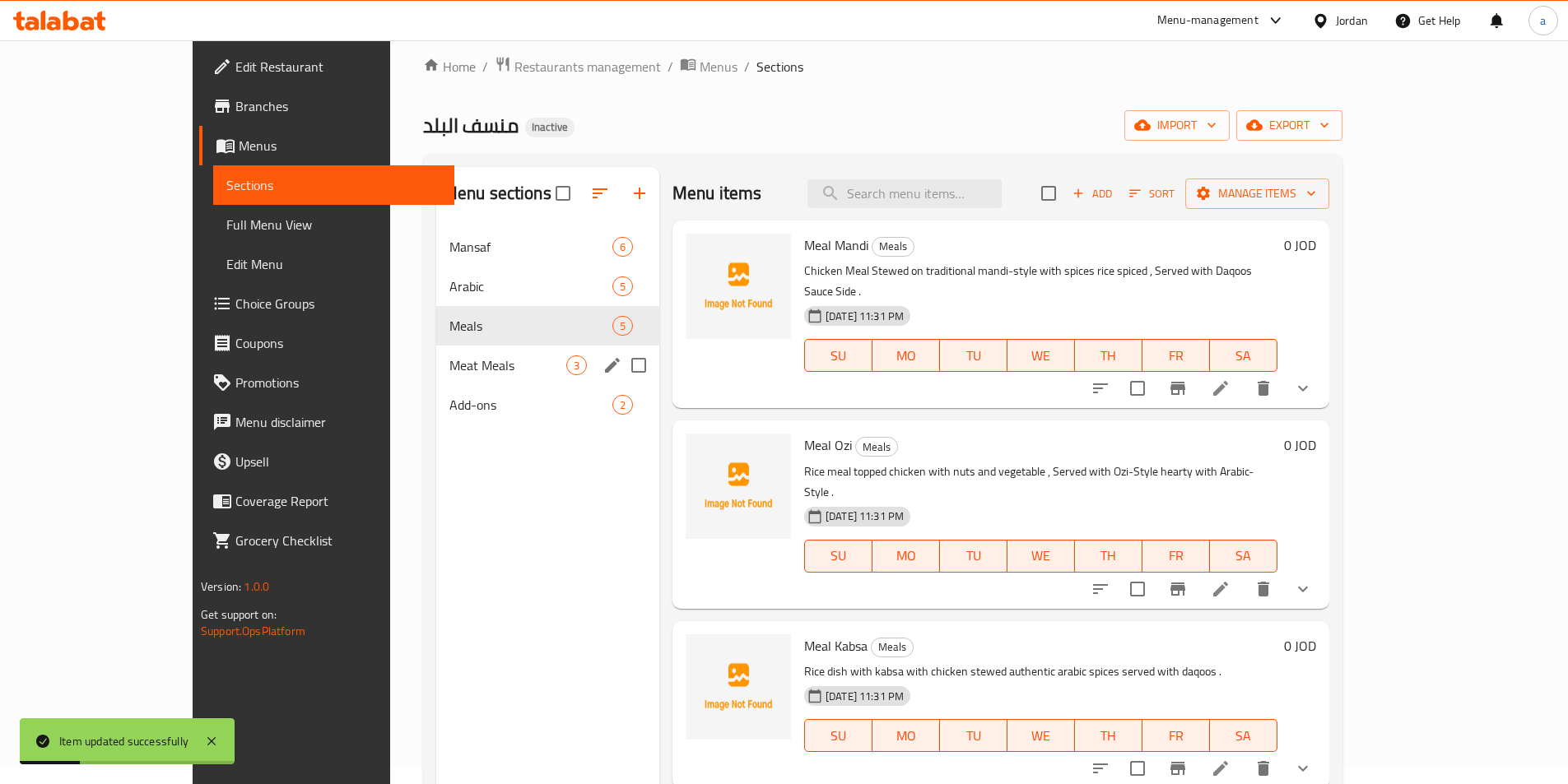
click at [437, 379] on div "Meat Meals 3" at bounding box center [547, 365] width 223 height 39
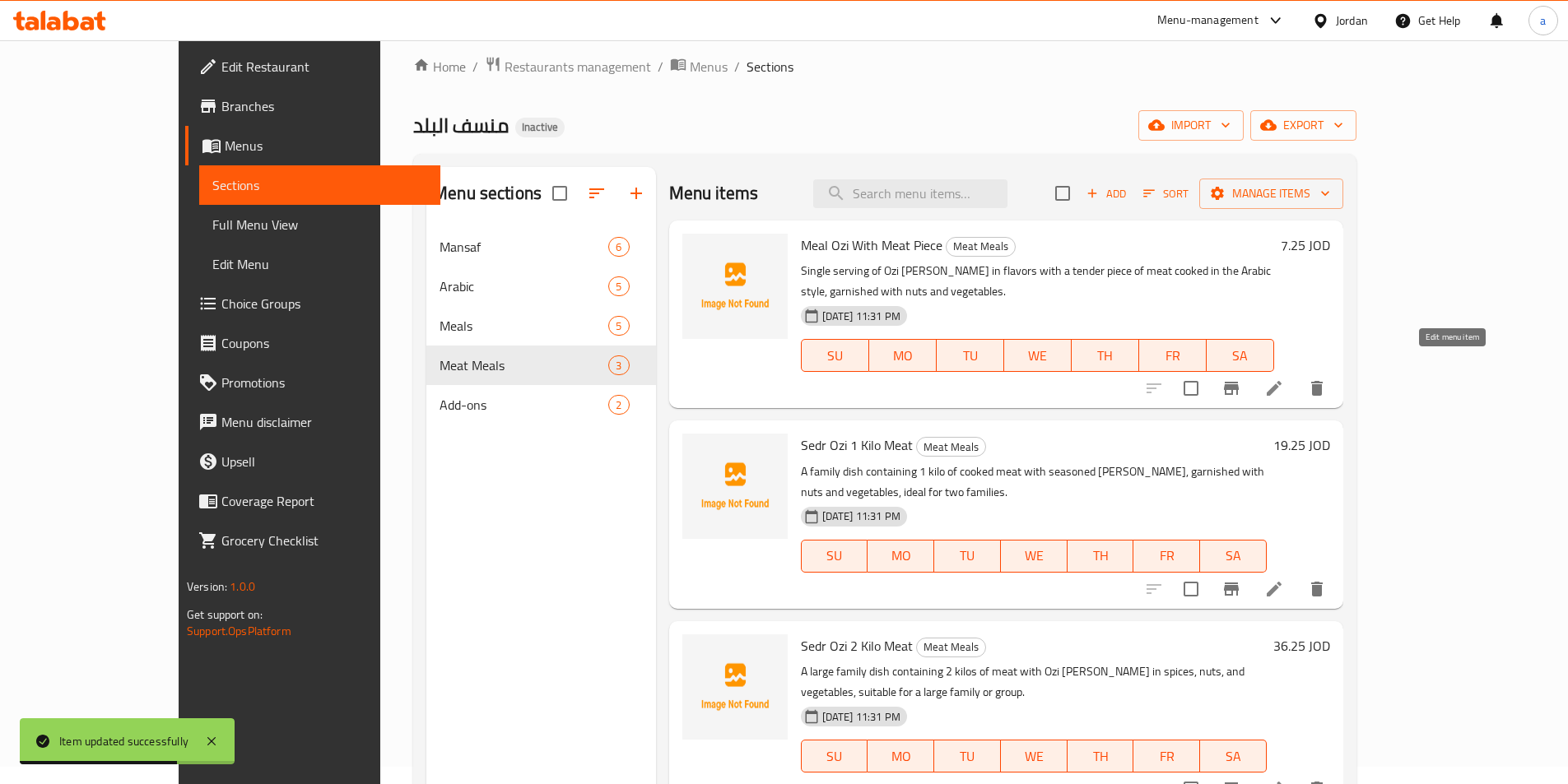
click at [1284, 379] on icon at bounding box center [1274, 388] width 19 height 19
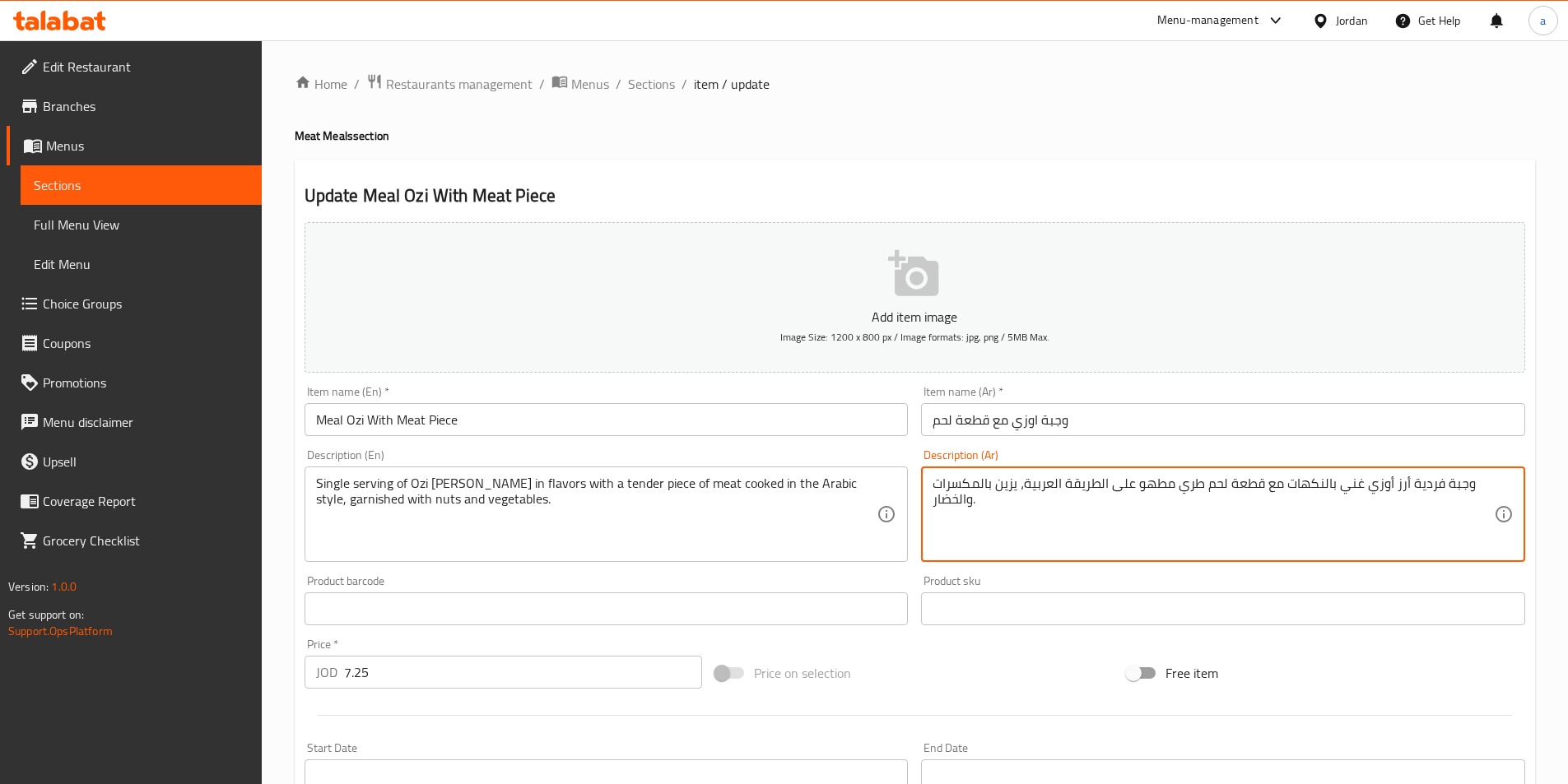
click at [1012, 505] on textarea "وجبة فردية أرز أوزي غني بالنكهات مع قطعة لحم طري مطهو على الطريقة العربية، يزين…" at bounding box center [1213, 514] width 561 height 78
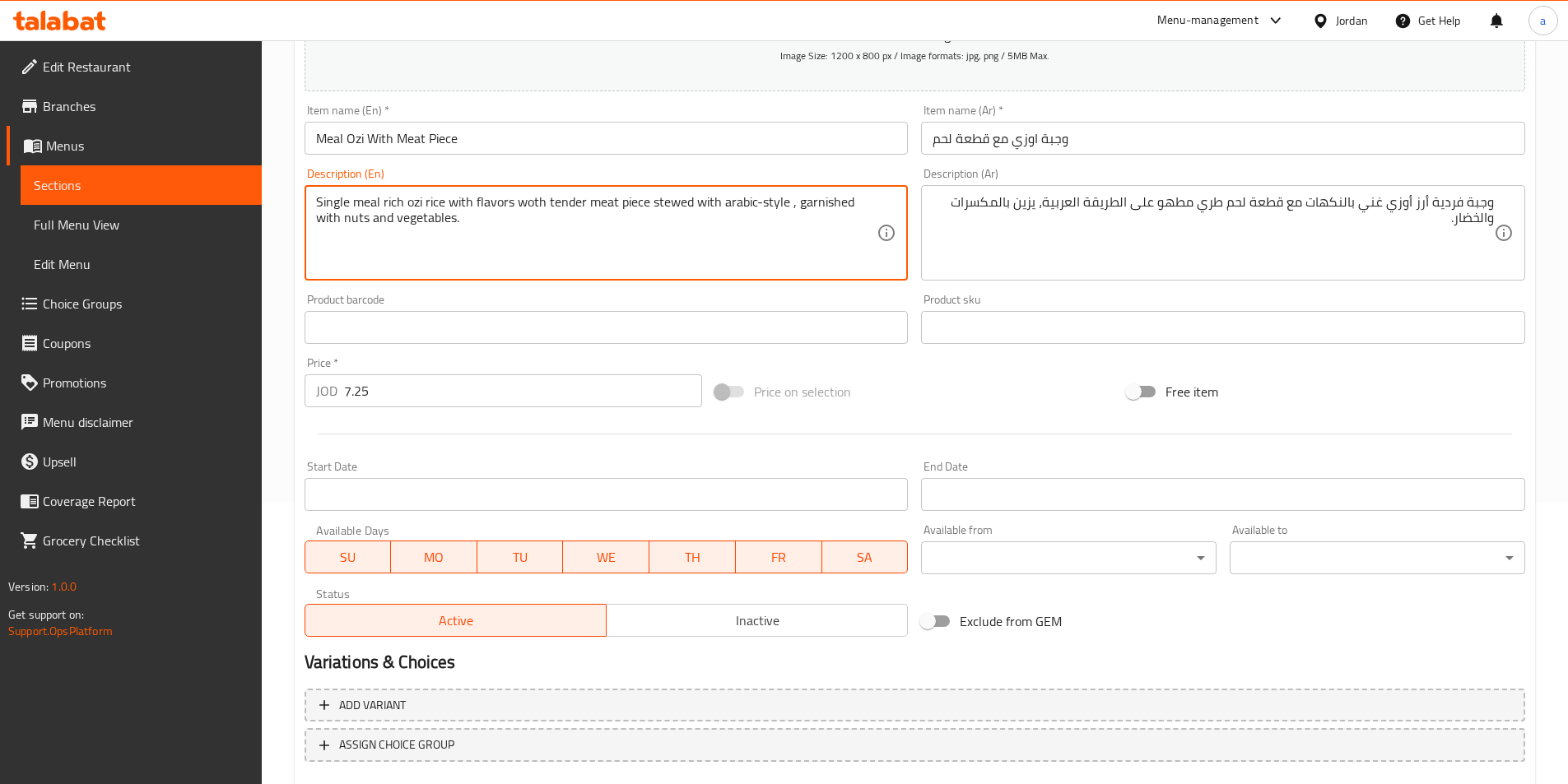
scroll to position [379, 0]
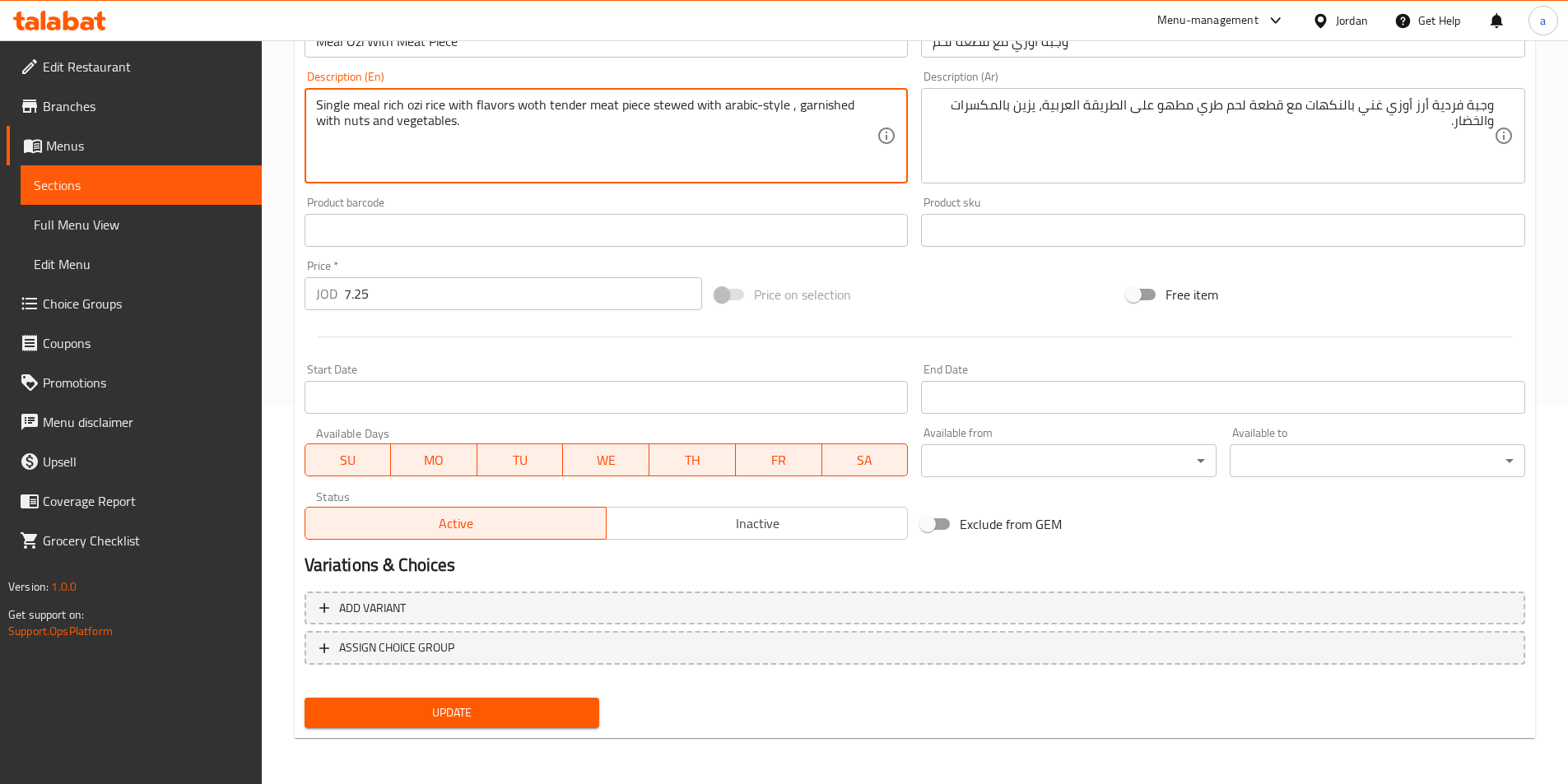
type textarea "Single meal rich ozi rice with flavors woth tender meat piece stewed with arabi…"
click at [488, 707] on span "Update" at bounding box center [452, 712] width 269 height 20
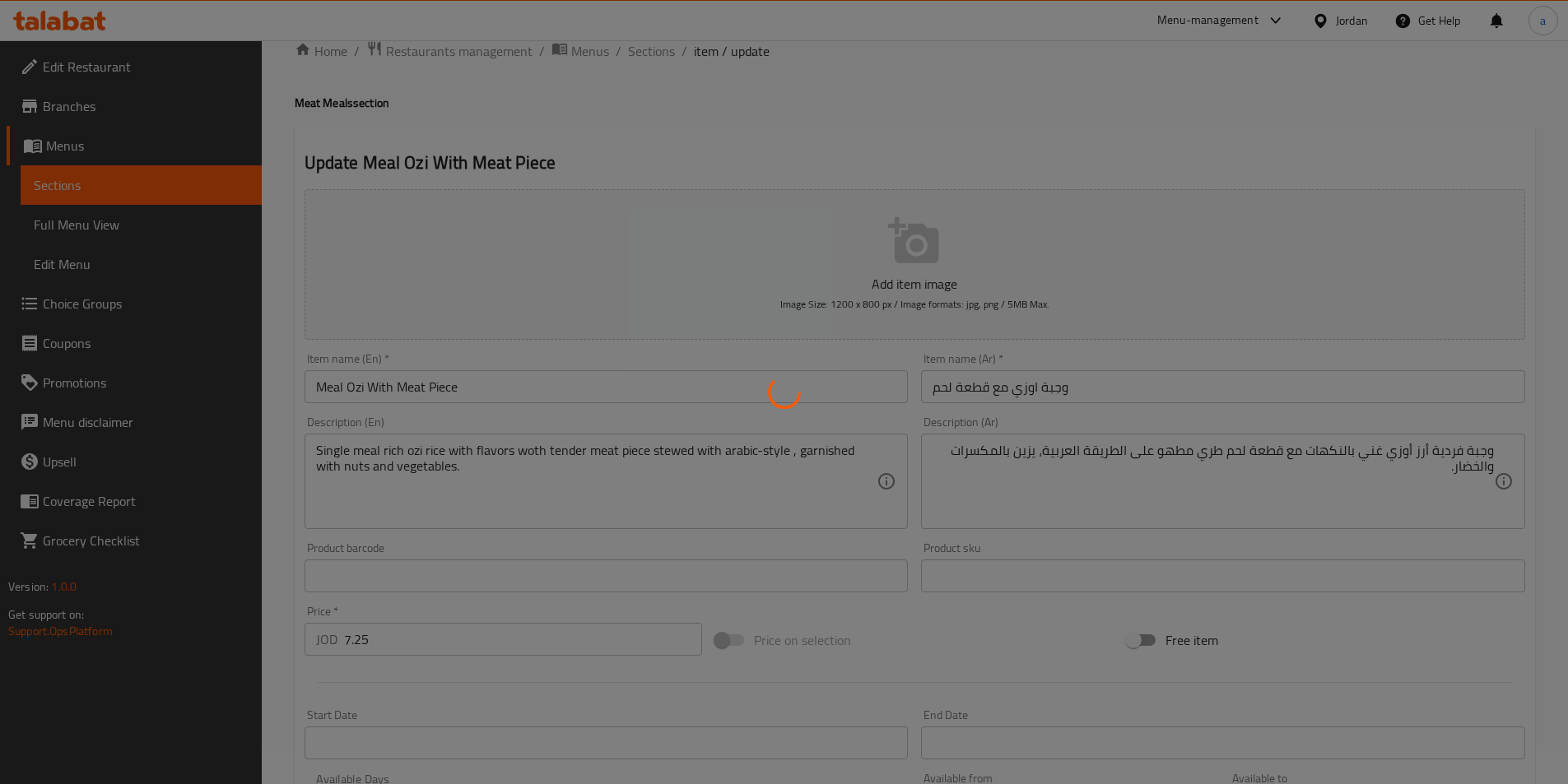
scroll to position [0, 0]
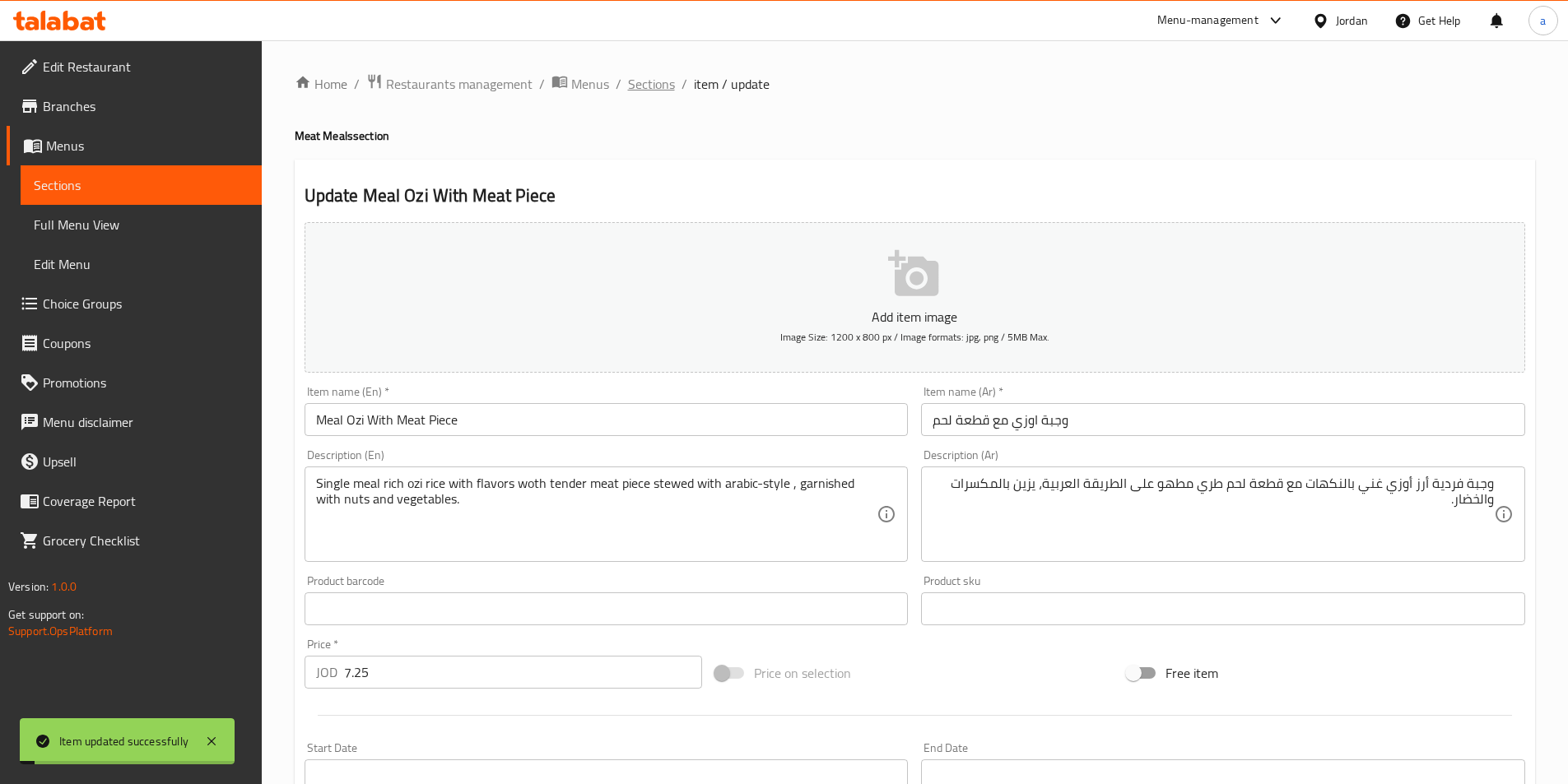
click at [640, 82] on span "Sections" at bounding box center [651, 84] width 47 height 19
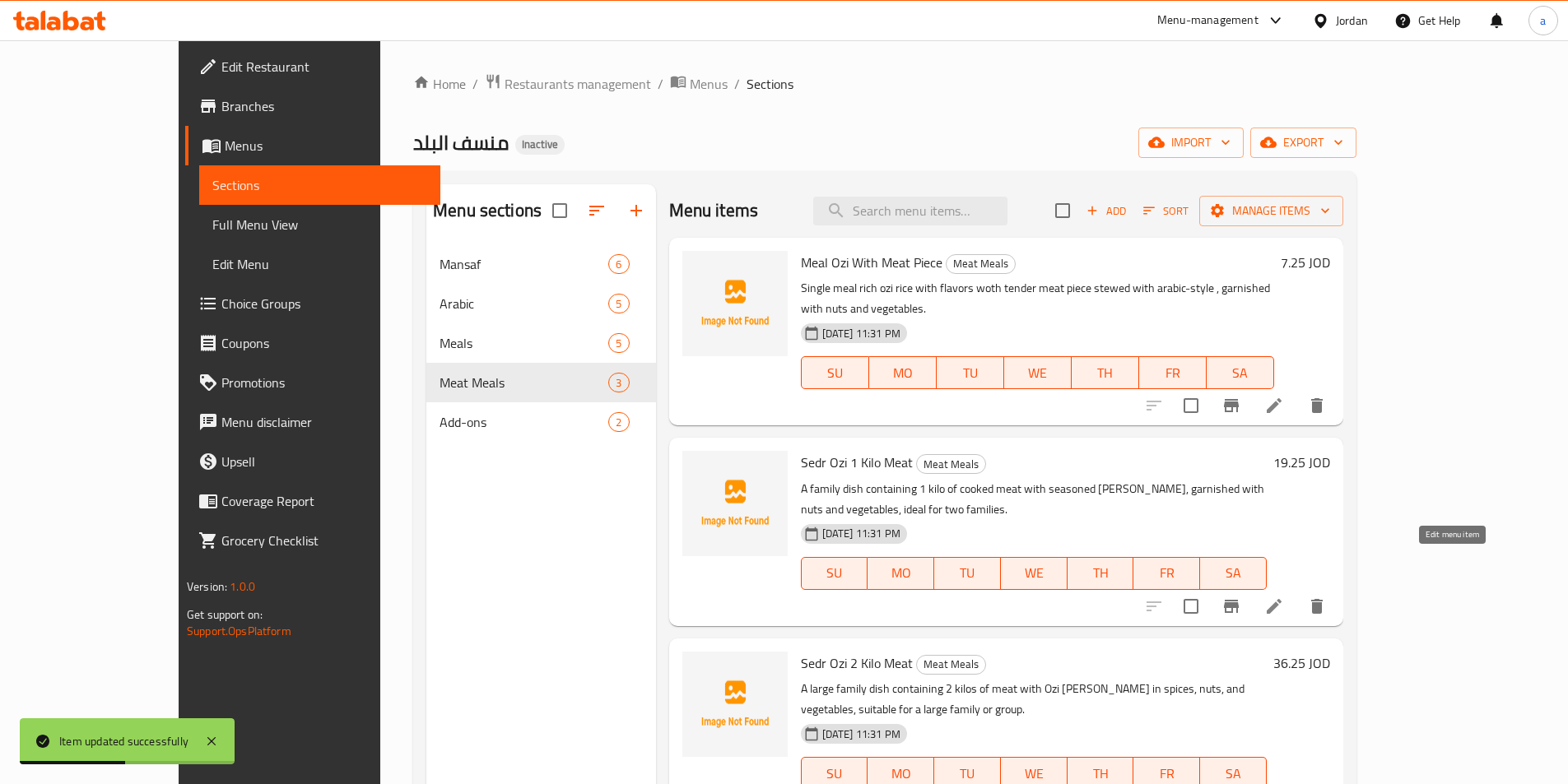
click at [1282, 599] on icon at bounding box center [1273, 606] width 14 height 14
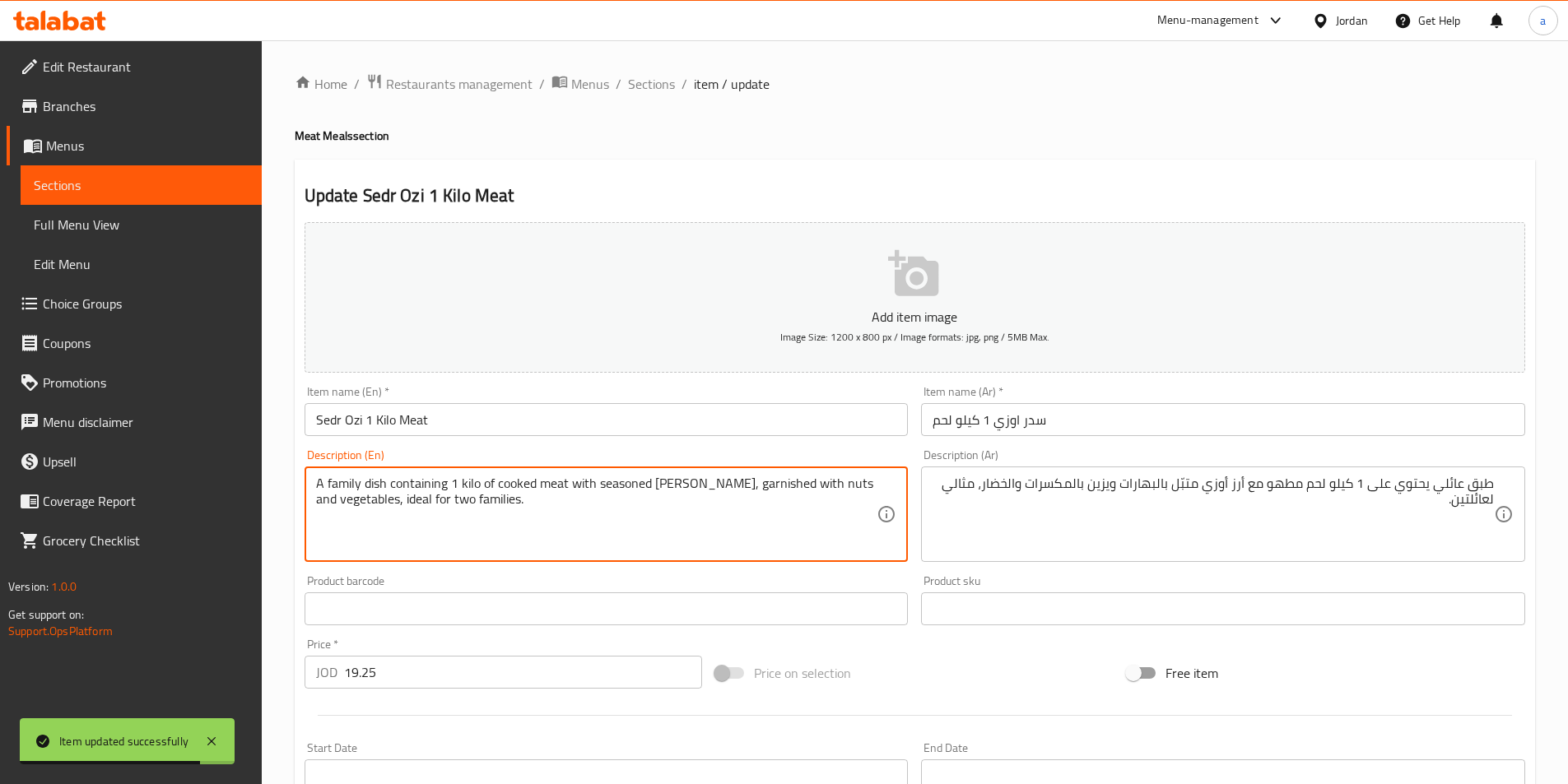
click at [703, 492] on textarea "A family dish containing 1 kilo of cooked meat with seasoned ouzi rice, garnish…" at bounding box center [597, 514] width 561 height 78
click at [589, 512] on textarea "A family dish containing 1 kilo of cooked meat with seasoned ouzi rice, garnish…" at bounding box center [597, 514] width 561 height 78
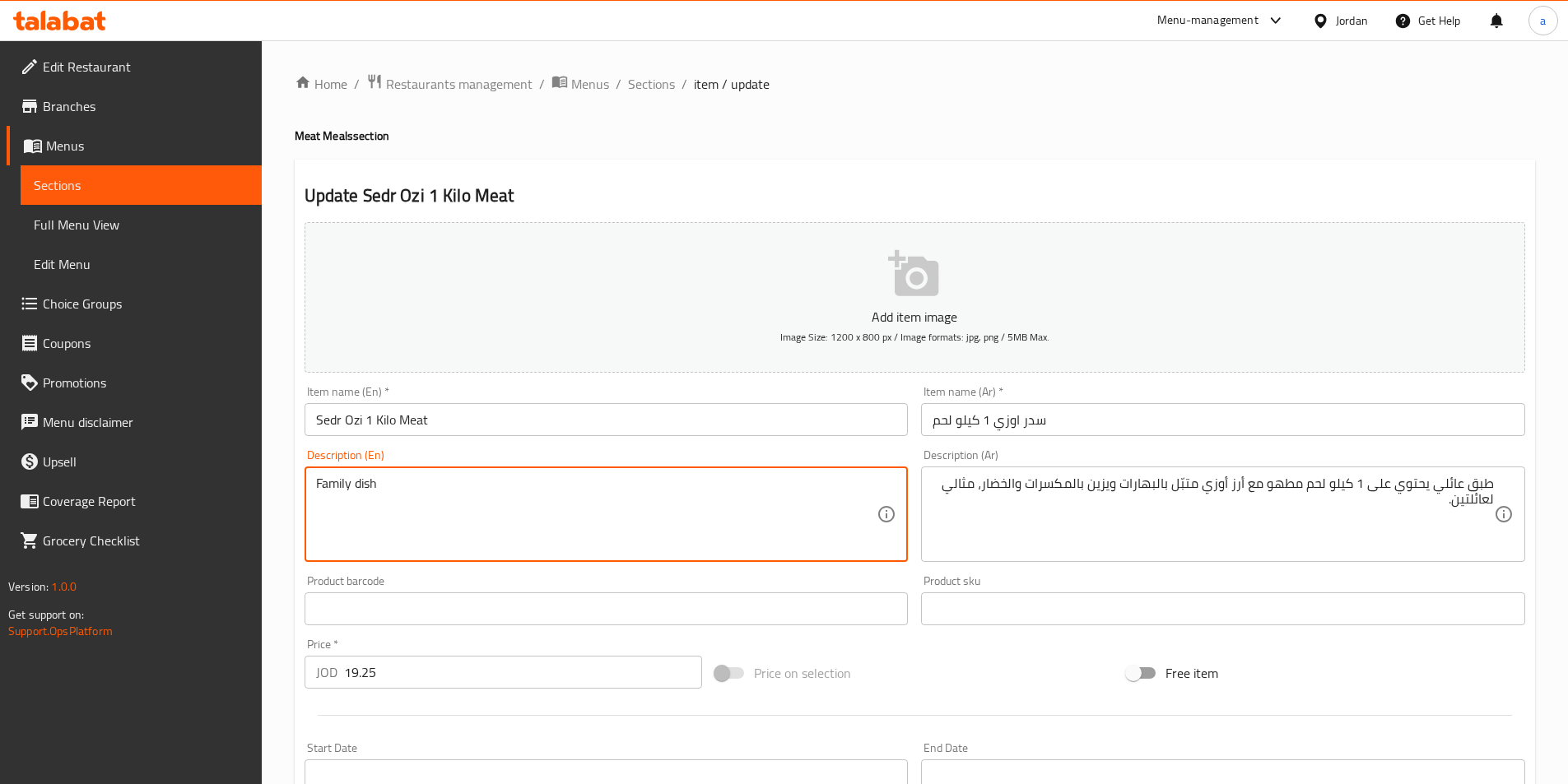
paste textarea "Contains"
click at [593, 483] on textarea "Family dish contains 1 kilo meat stewed with rice" at bounding box center [597, 514] width 561 height 78
click at [576, 487] on textarea "Family dish contains 1 kilo meat stewed with rice" at bounding box center [597, 514] width 561 height 78
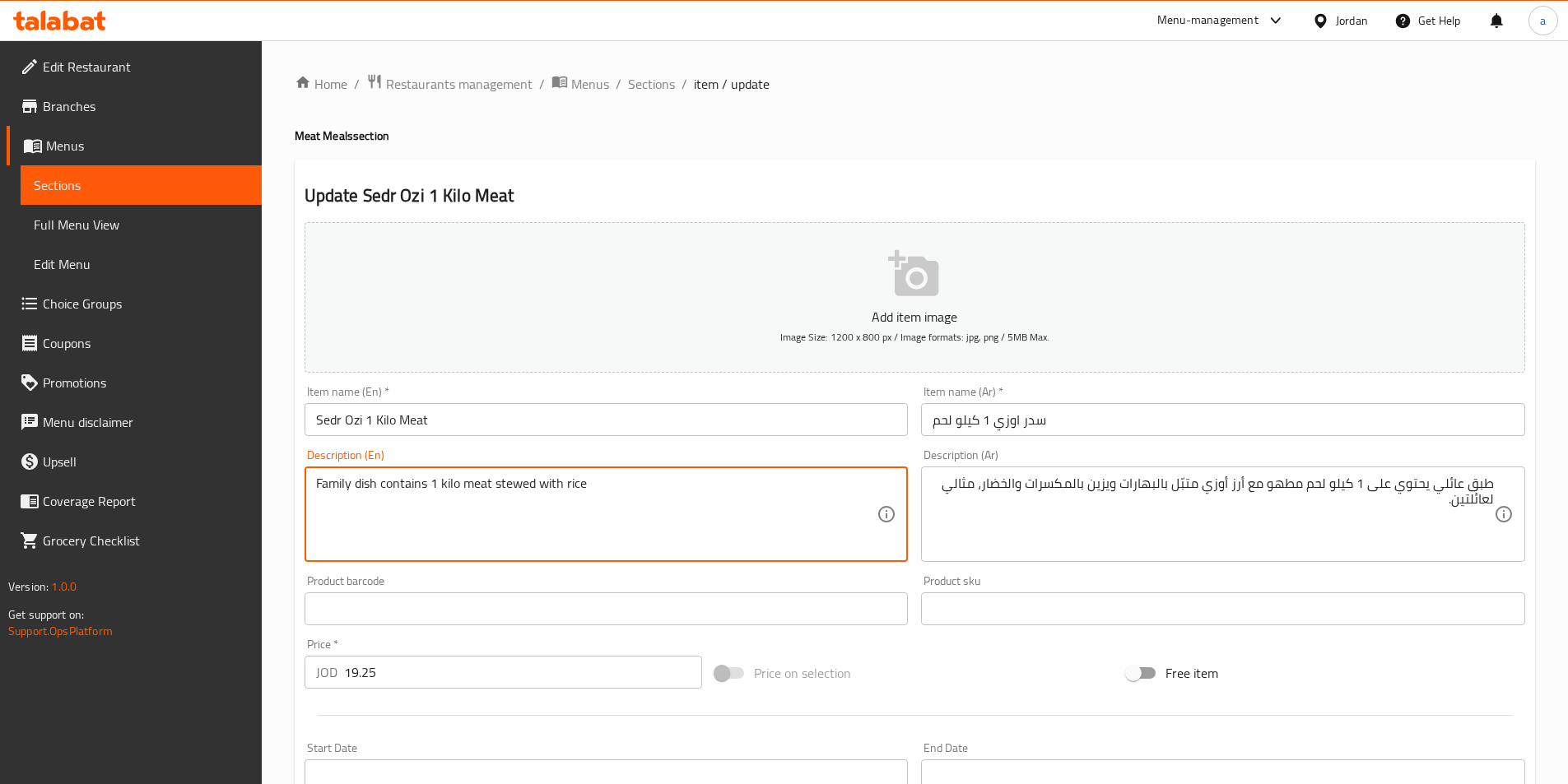
paste textarea "spices rice spiced"
click at [601, 489] on textarea "Family dish contains 1 kilo meat stewed with spices rice spiced" at bounding box center [597, 514] width 561 height 78
paste textarea ", garnished with nuts and vegetables."
click at [696, 486] on textarea "Family dish contains 1 kilo meat stewed with spices ozi rice spiced , garnished…" at bounding box center [597, 514] width 561 height 78
click at [431, 498] on textarea "Family dish contains 1 kilo meat stewed with spices ozi rice spiced and garnish…" at bounding box center [597, 514] width 561 height 78
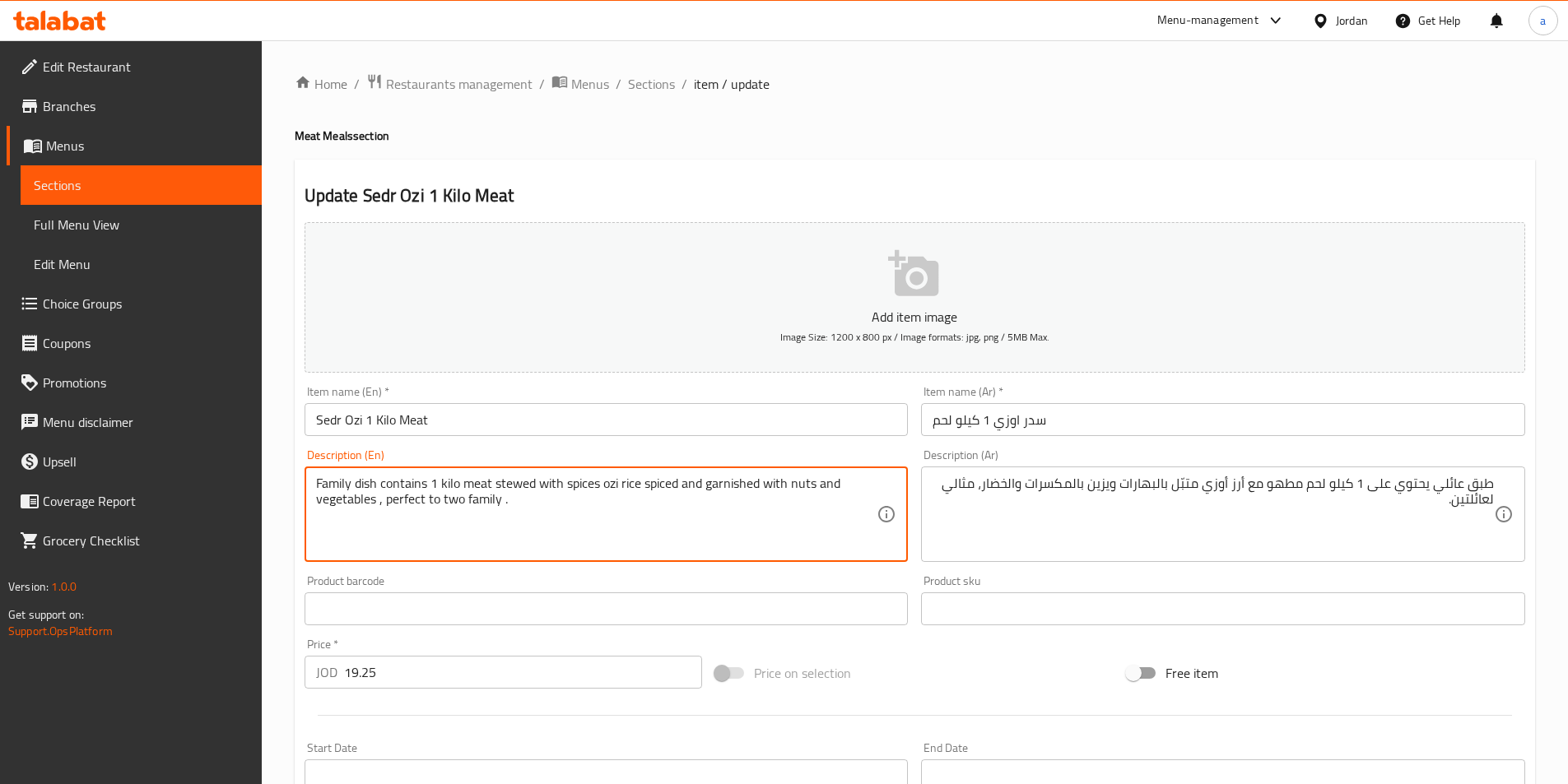
click at [431, 498] on textarea "Family dish contains 1 kilo meat stewed with spices ozi rice spiced and garnish…" at bounding box center [597, 514] width 561 height 78
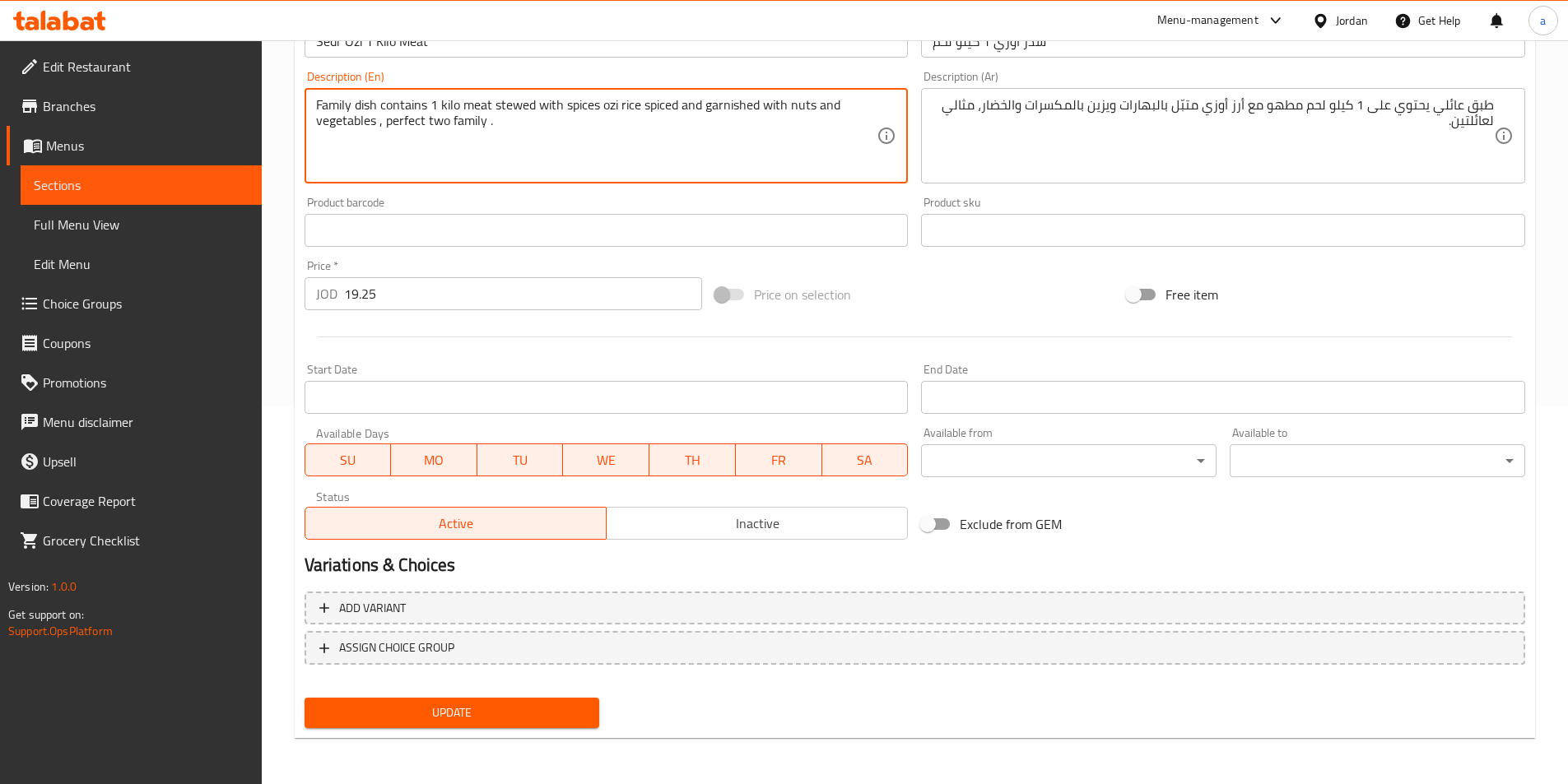
type textarea "Family dish contains 1 kilo meat stewed with spices ozi rice spiced and garnish…"
click at [567, 707] on span "Update" at bounding box center [452, 712] width 269 height 20
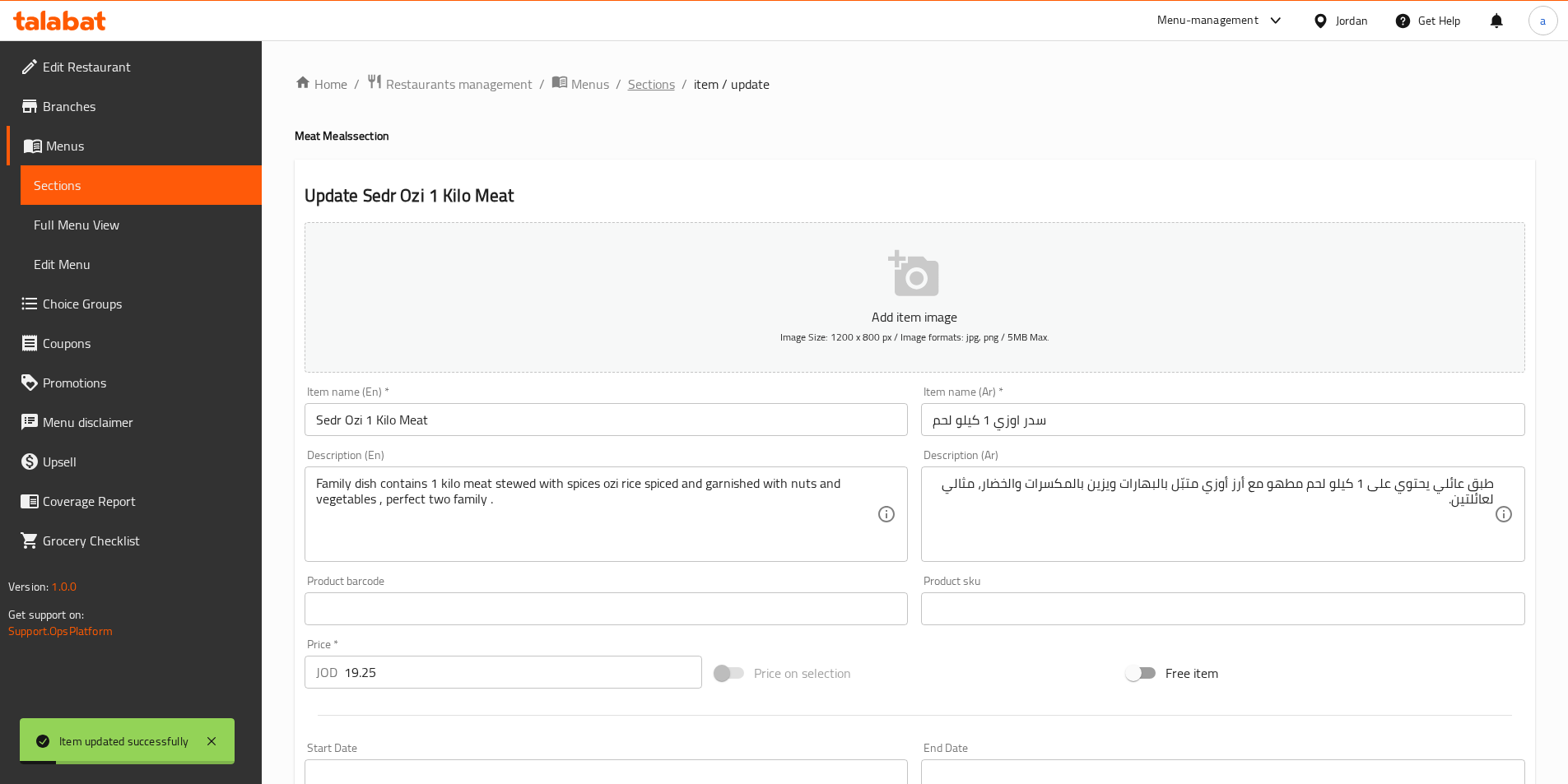
click at [640, 88] on span "Sections" at bounding box center [651, 84] width 47 height 19
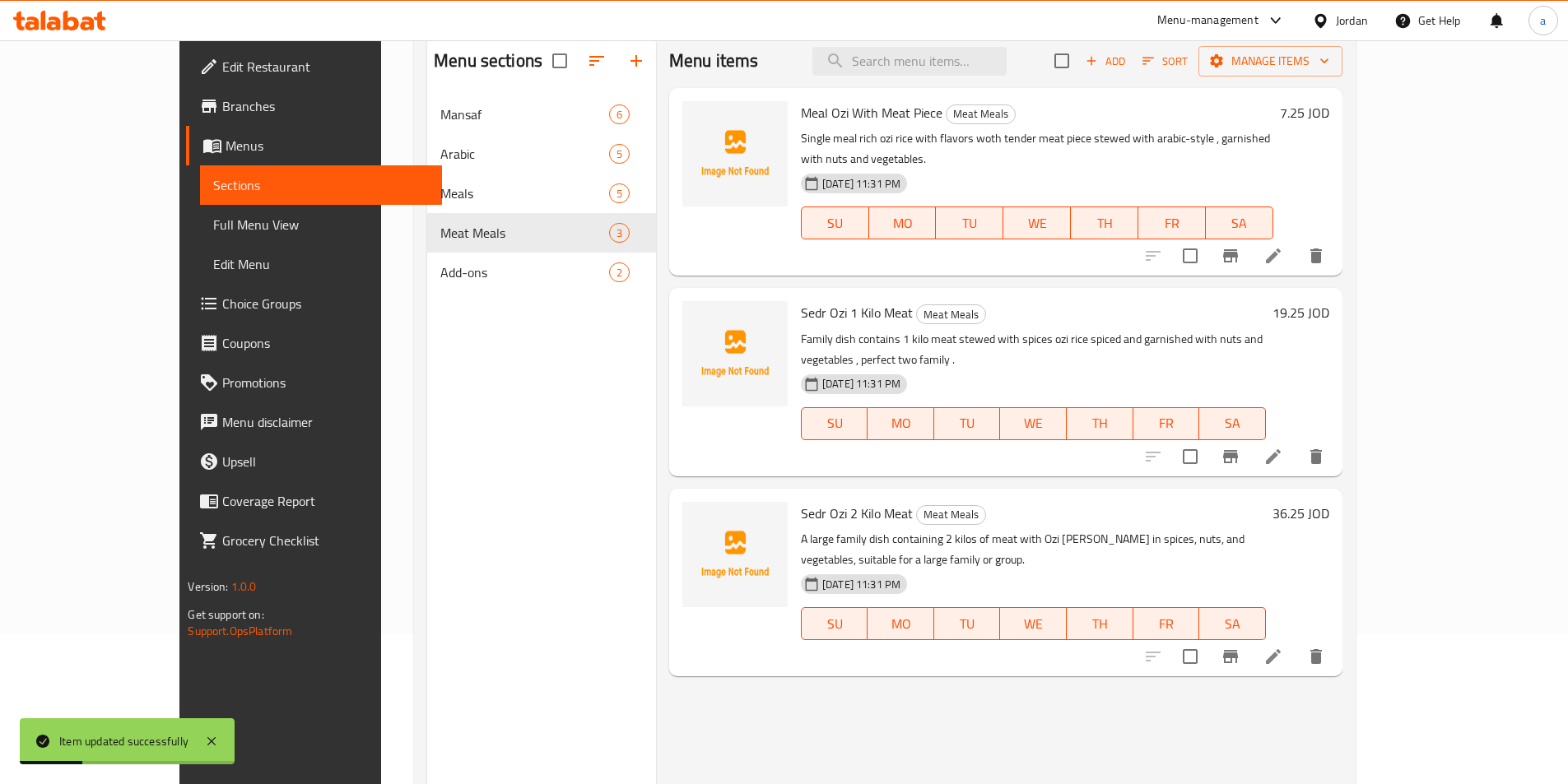
scroll to position [165, 0]
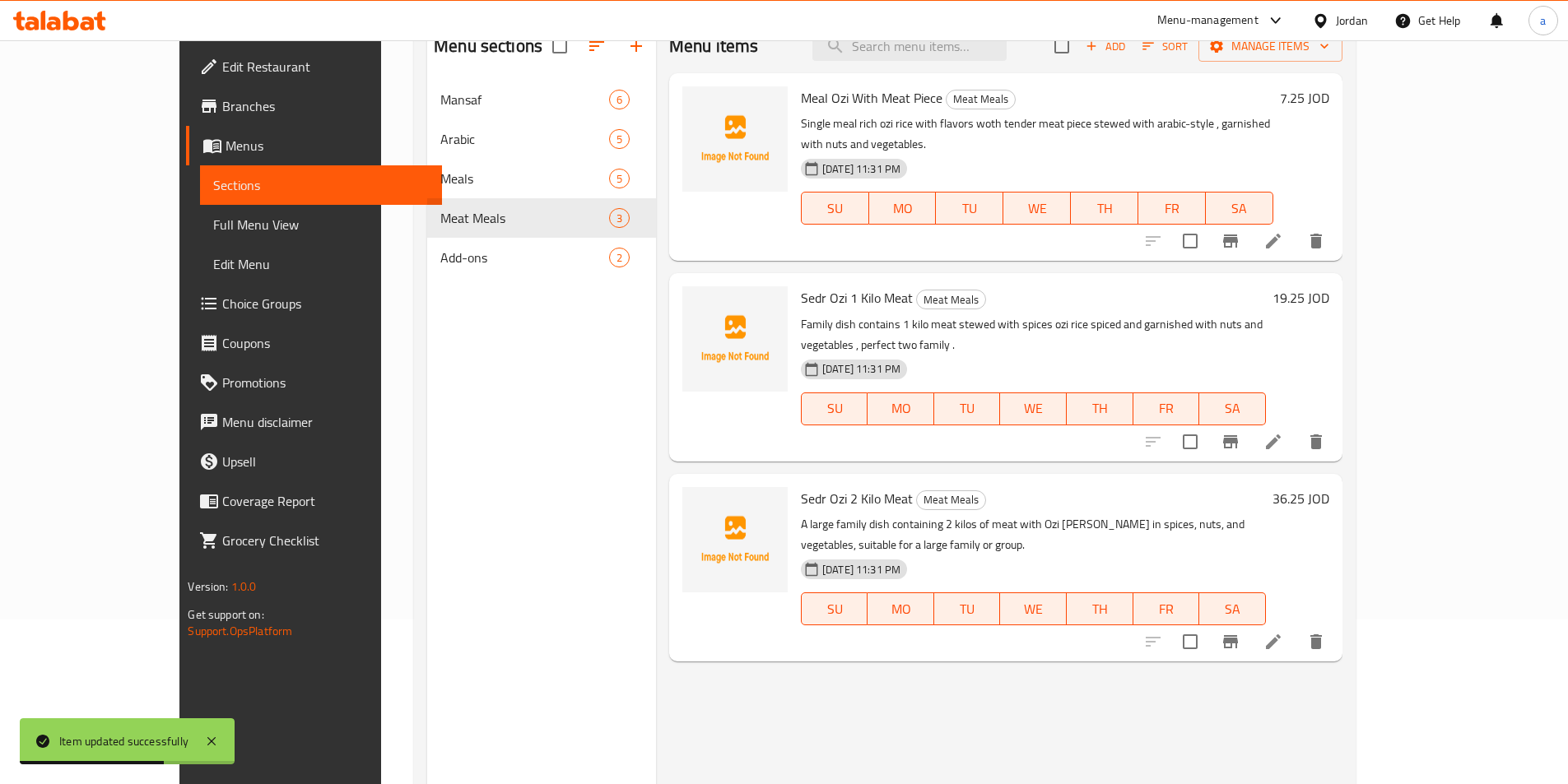
click at [1166, 314] on p "Family dish contains 1 kilo meat stewed with spices ozi rice spiced and garnish…" at bounding box center [1033, 334] width 465 height 41
copy div "Family dish contains 1 kilo meat stewed with spices ozi rice spiced and garnish…"
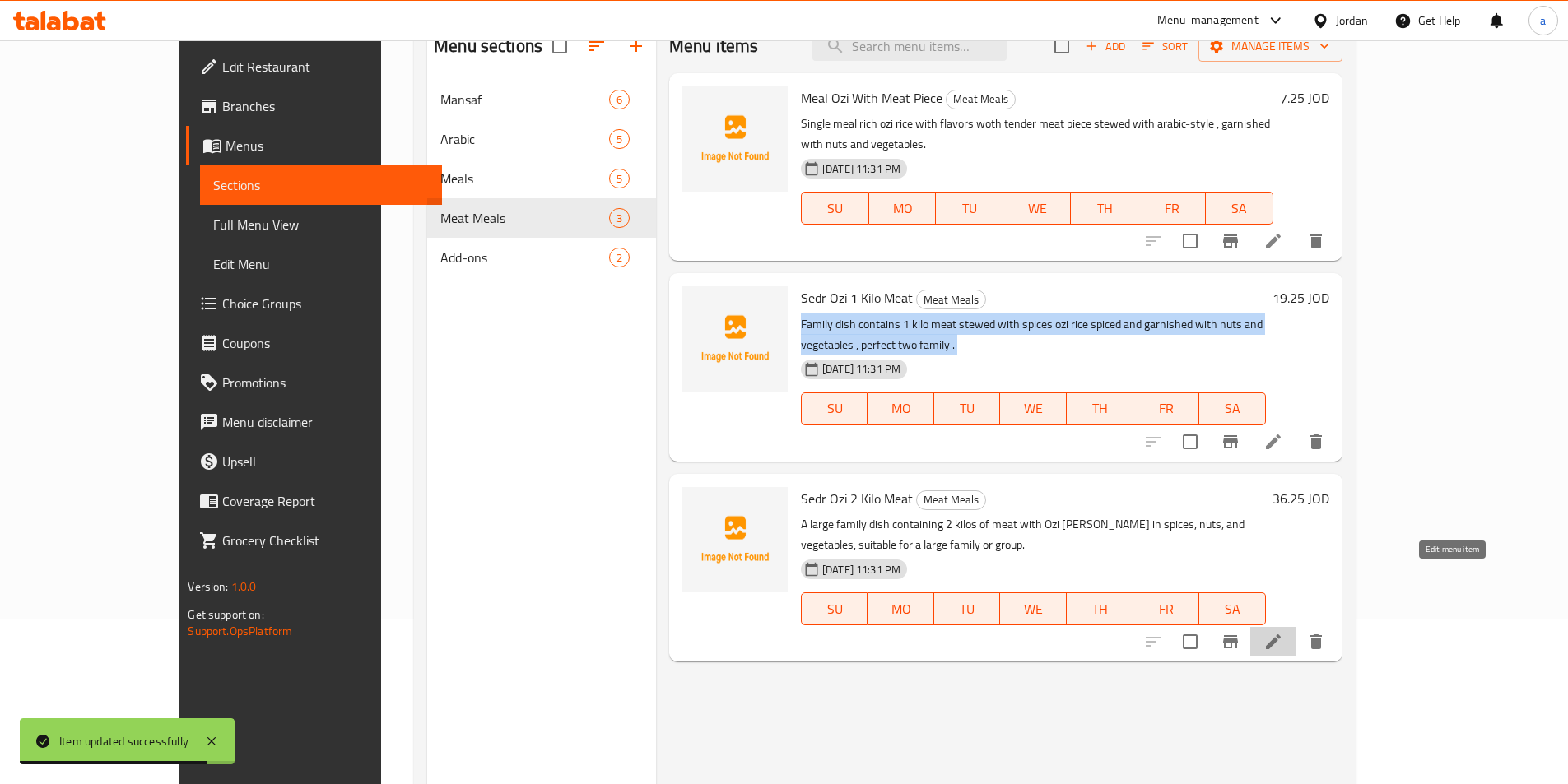
click at [1283, 632] on icon at bounding box center [1273, 641] width 19 height 19
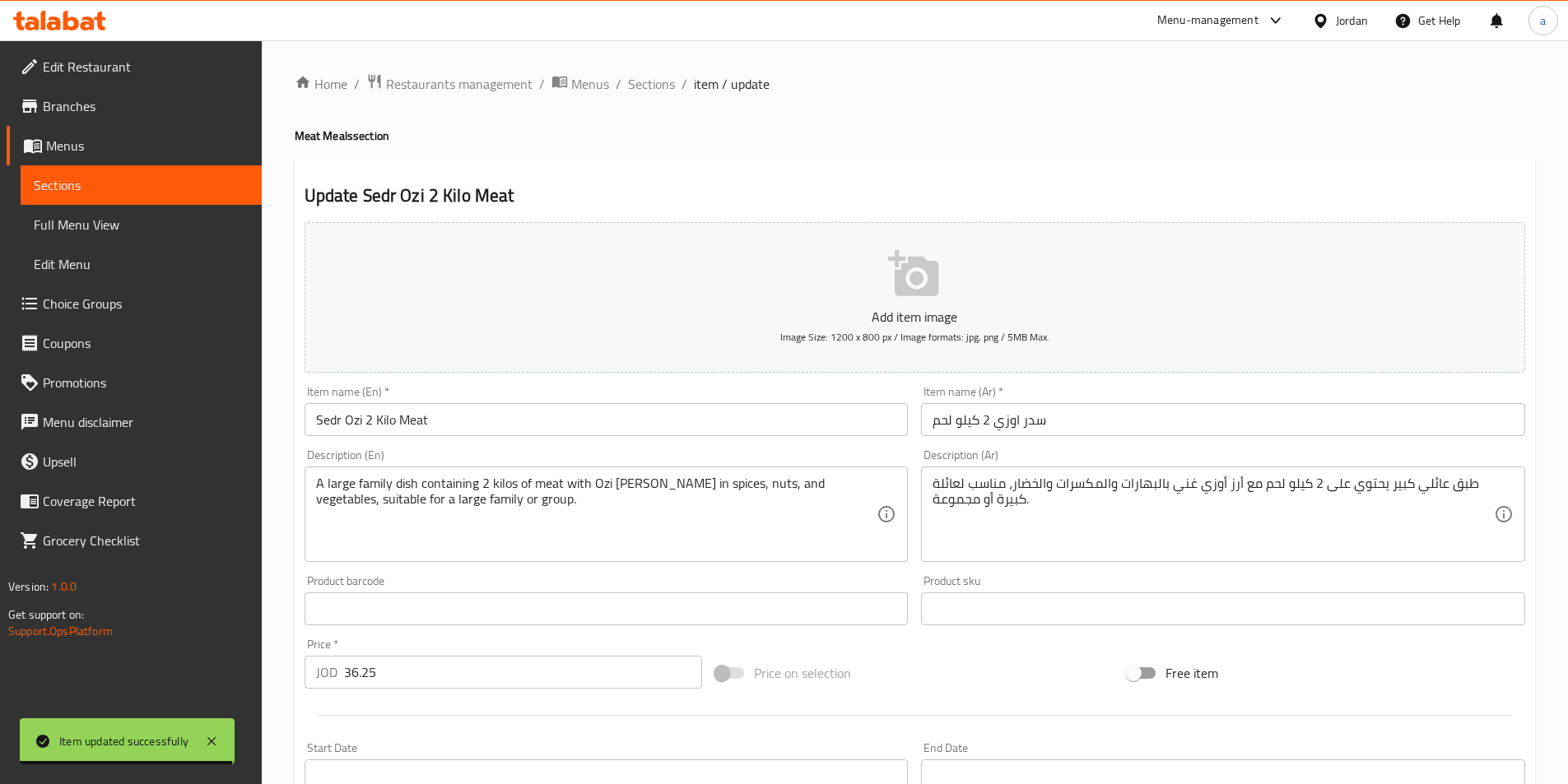
click at [882, 488] on div "A large family dish containing 2 kilos of meat with Ozi rice rich in spices, nu…" at bounding box center [606, 513] width 604 height 95
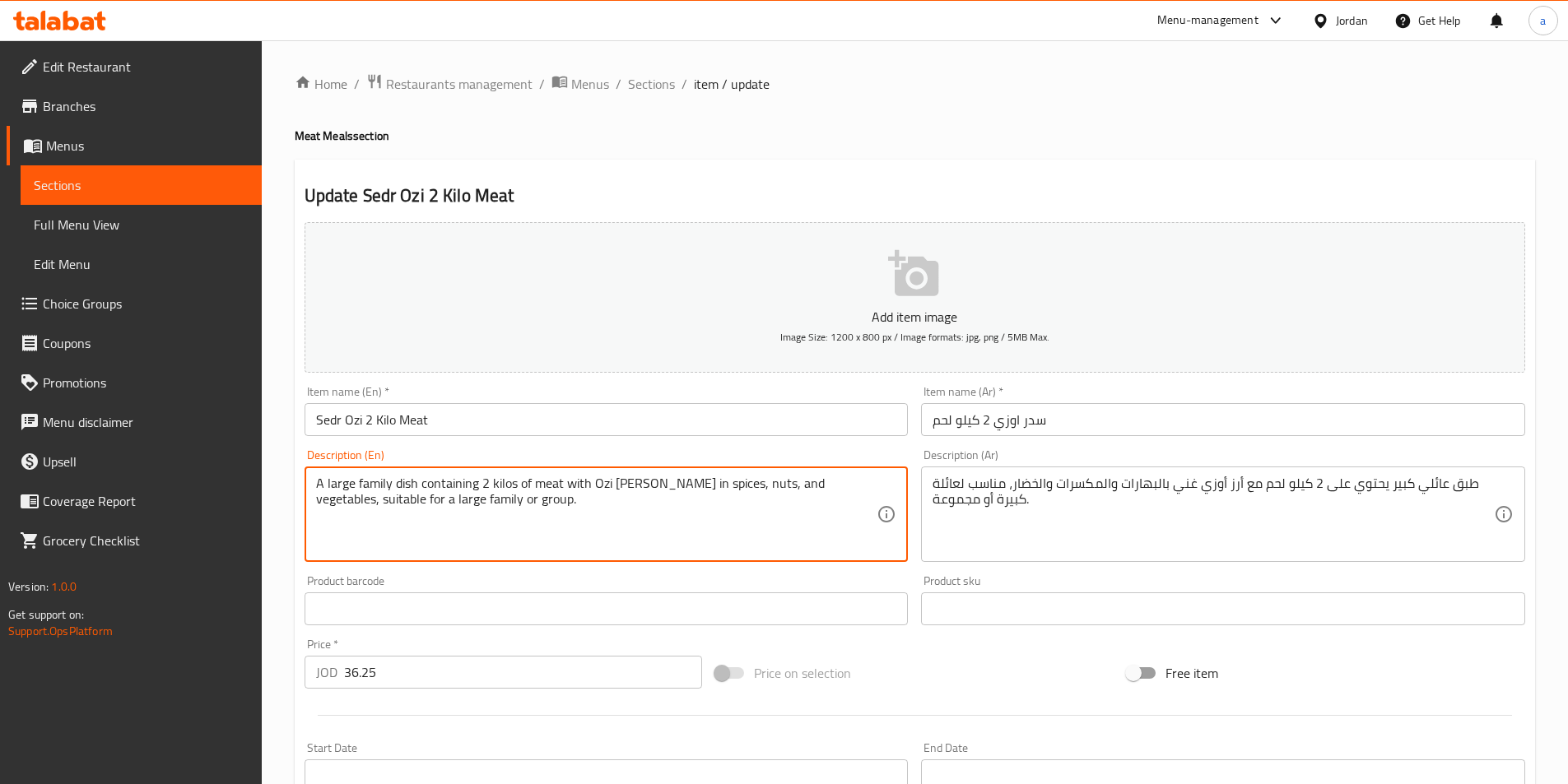
click at [815, 499] on textarea "A large family dish containing 2 kilos of meat with Ozi rice rich in spices, nu…" at bounding box center [597, 514] width 561 height 78
paste textarea "Family dish contains 1 kilo meat stewed with spices ozi rice spiced and garnish…"
click at [553, 504] on textarea "A large family dish containing 2 kilos of meat with Ozi rice rich in spices, nu…" at bounding box center [597, 514] width 561 height 78
click at [338, 476] on textarea "Family dish contains 1 kilo meat stewed with spices ozi rice spiced and garnish…" at bounding box center [597, 514] width 561 height 78
paste textarea "Large"
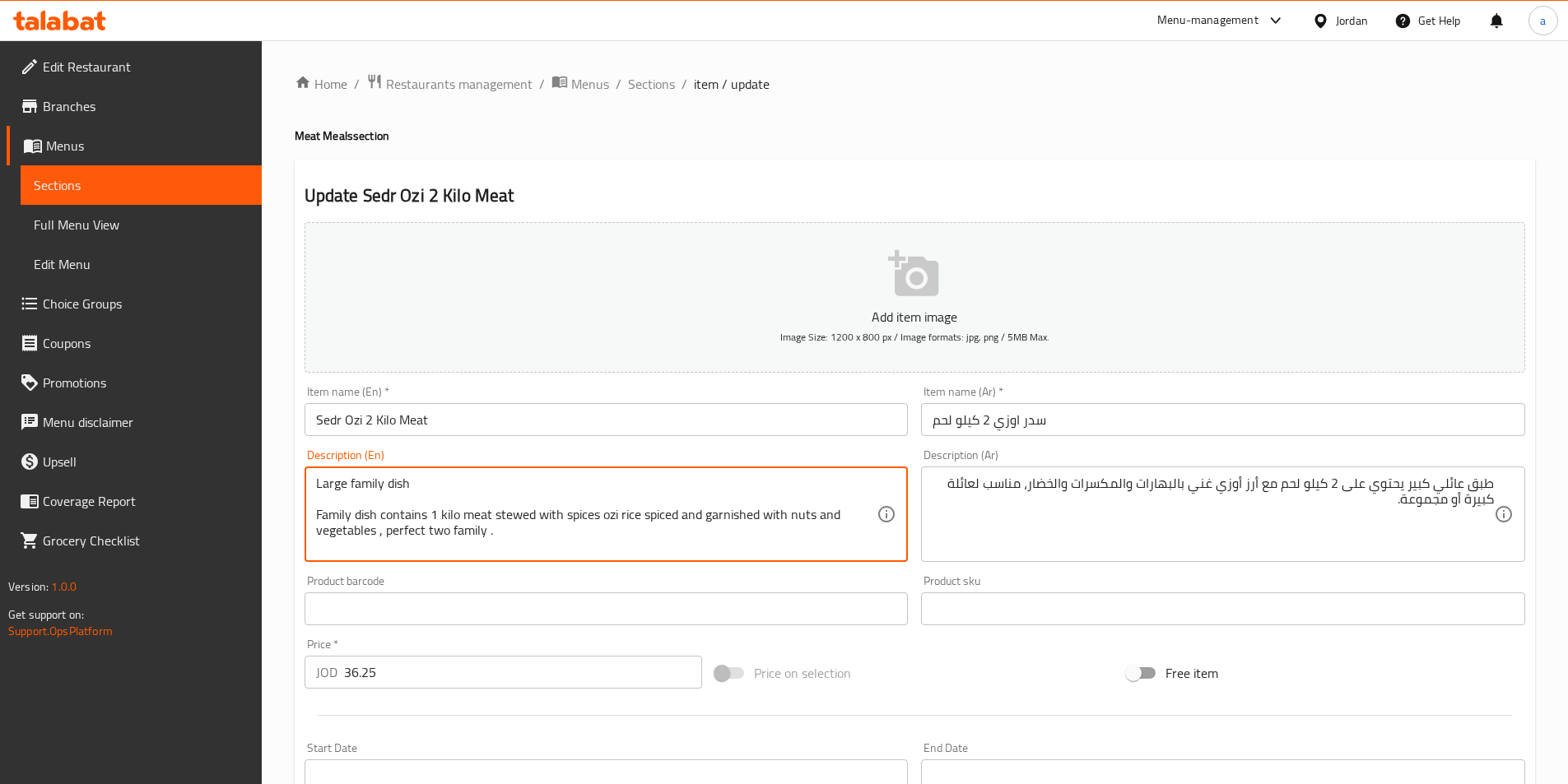
paste textarea "Contains"
click at [423, 482] on textarea "Large family dish Contains Family dish contains 1 kilo meat stewed with spices …" at bounding box center [597, 514] width 561 height 78
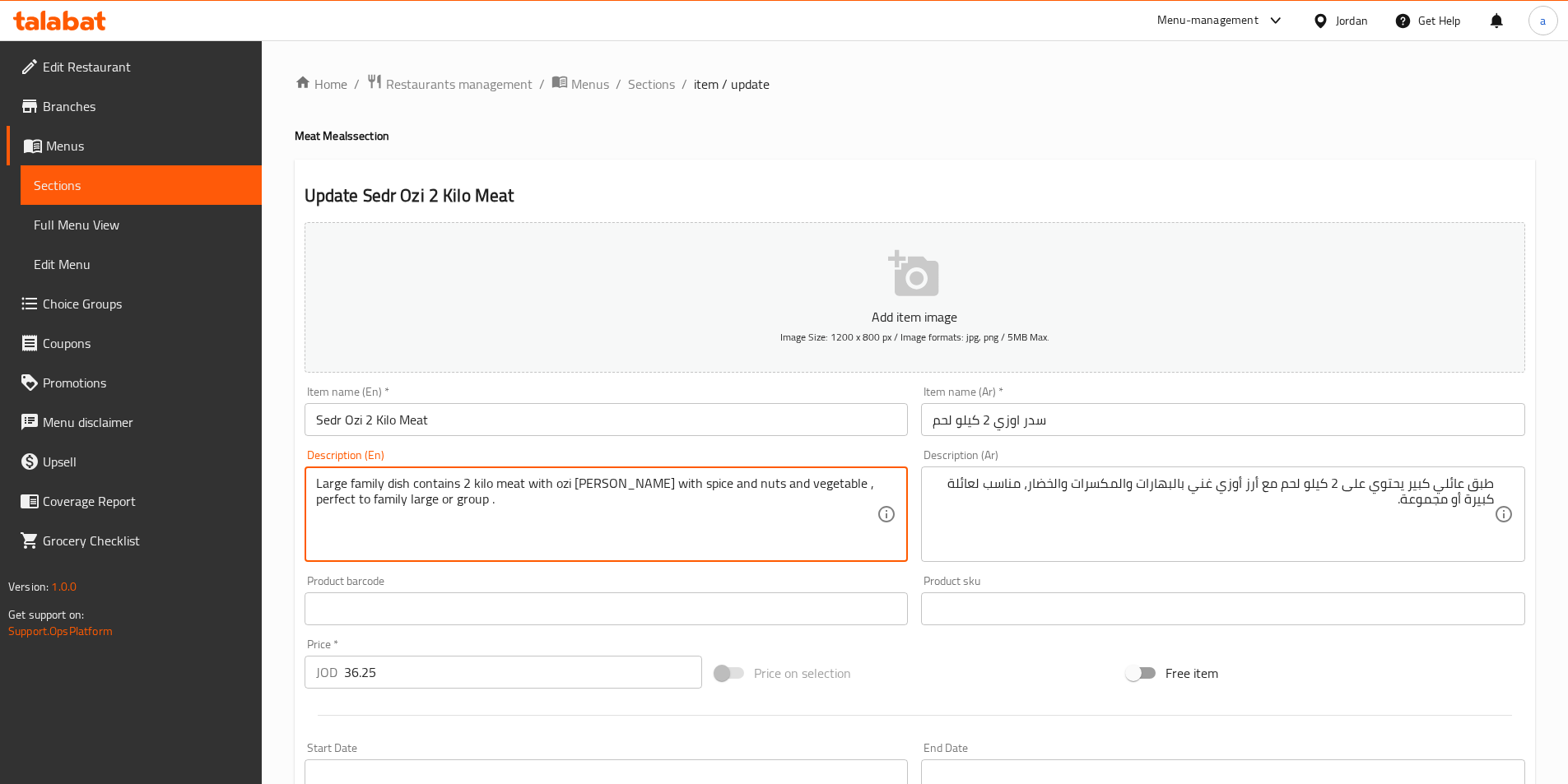
type textarea "Large family dish contains 2 kilo meat with ozi rice rich with spice and nuts a…"
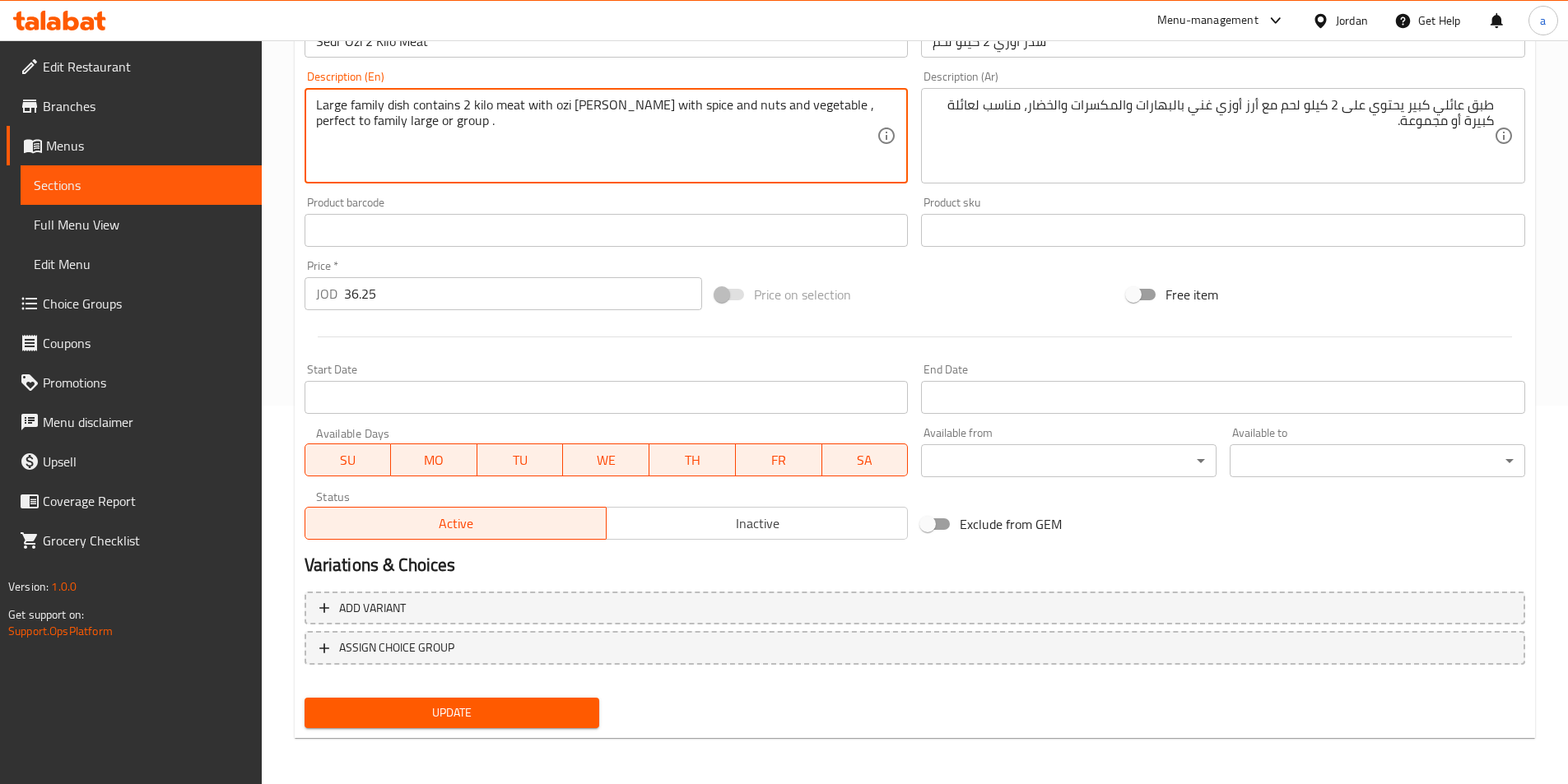
click at [515, 709] on span "Update" at bounding box center [452, 712] width 269 height 20
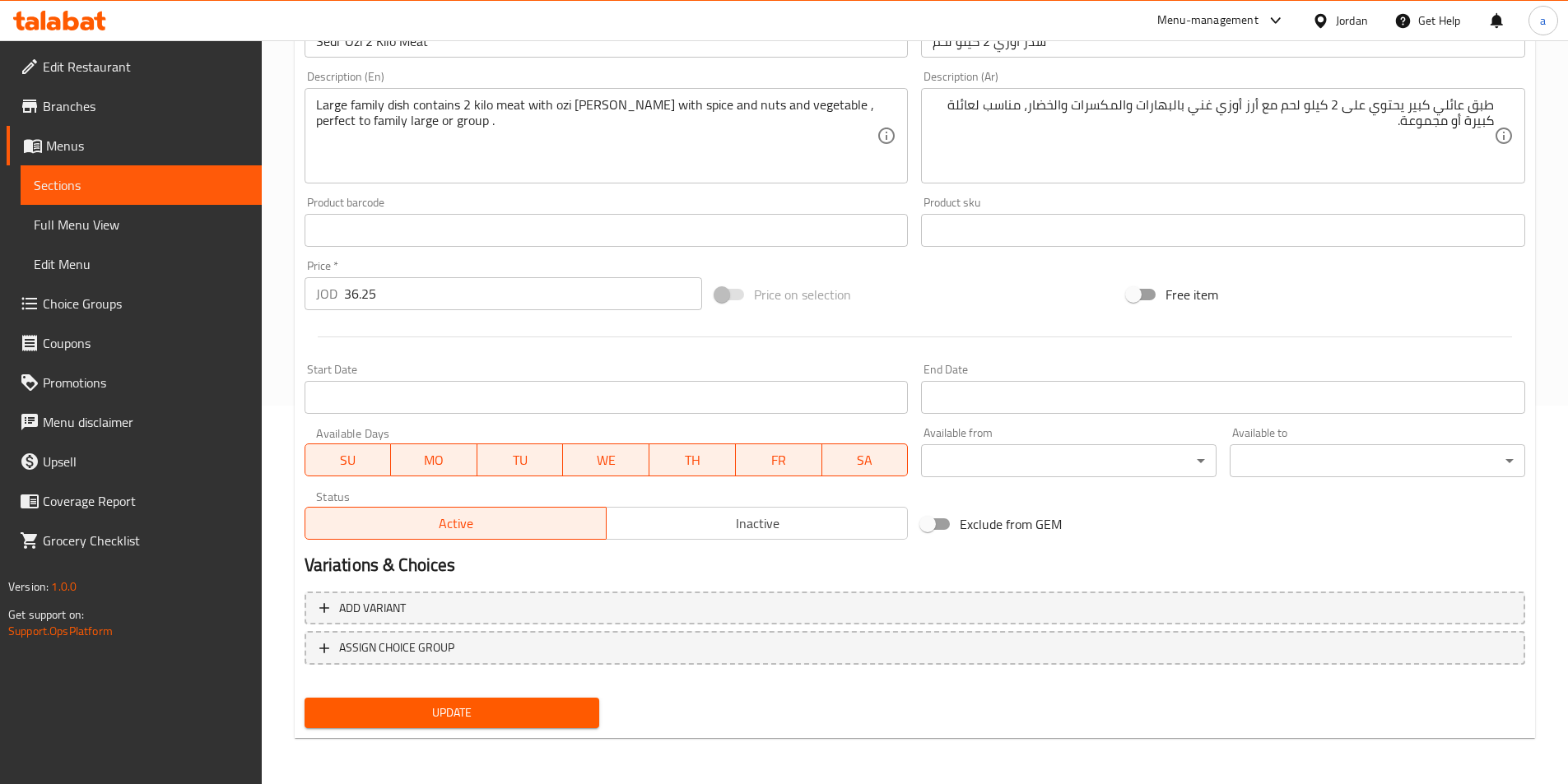
click at [535, 696] on div "Update" at bounding box center [452, 712] width 308 height 43
click at [533, 706] on span "Update" at bounding box center [452, 712] width 269 height 20
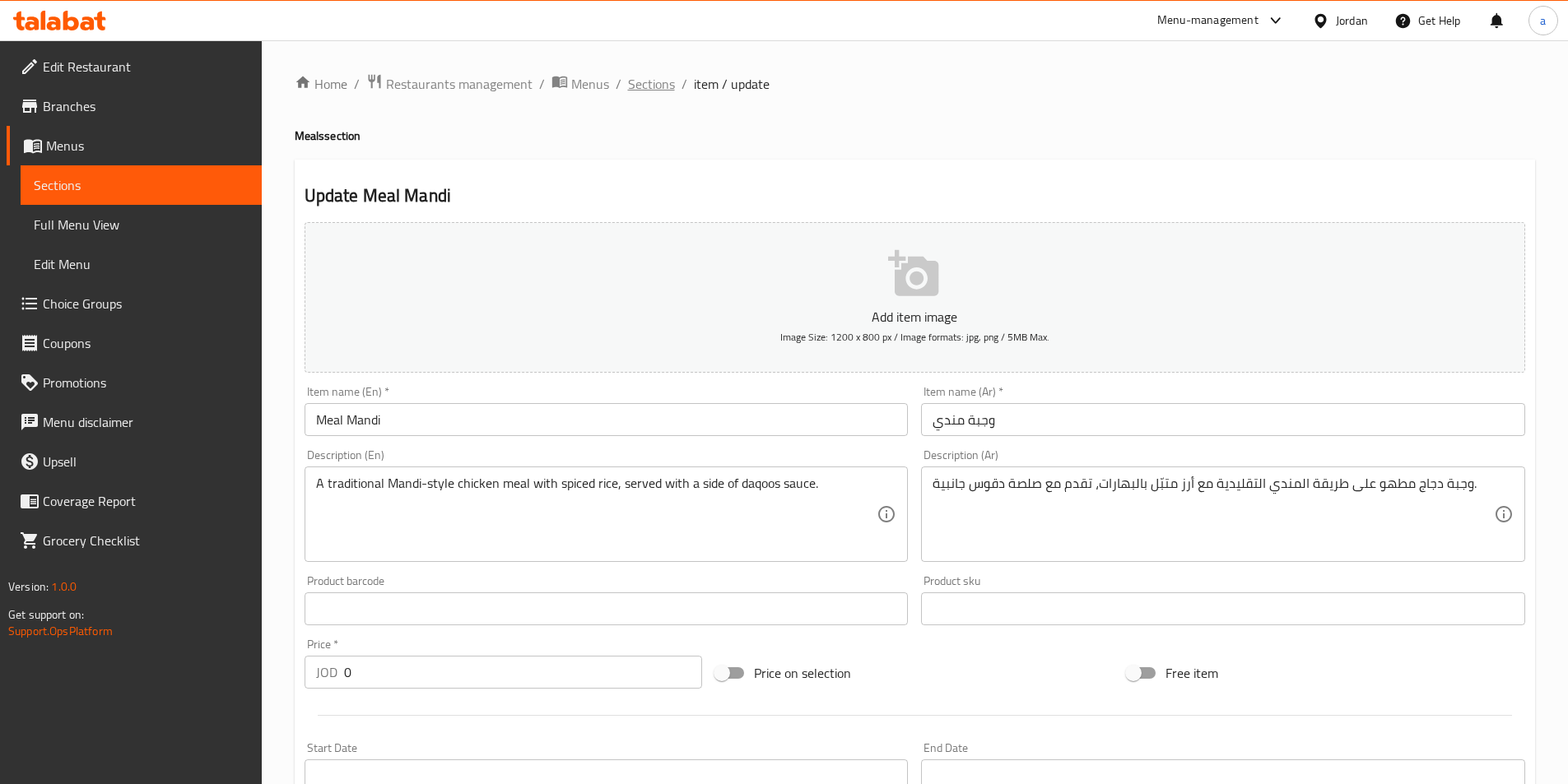
click at [655, 90] on span "Sections" at bounding box center [651, 84] width 47 height 19
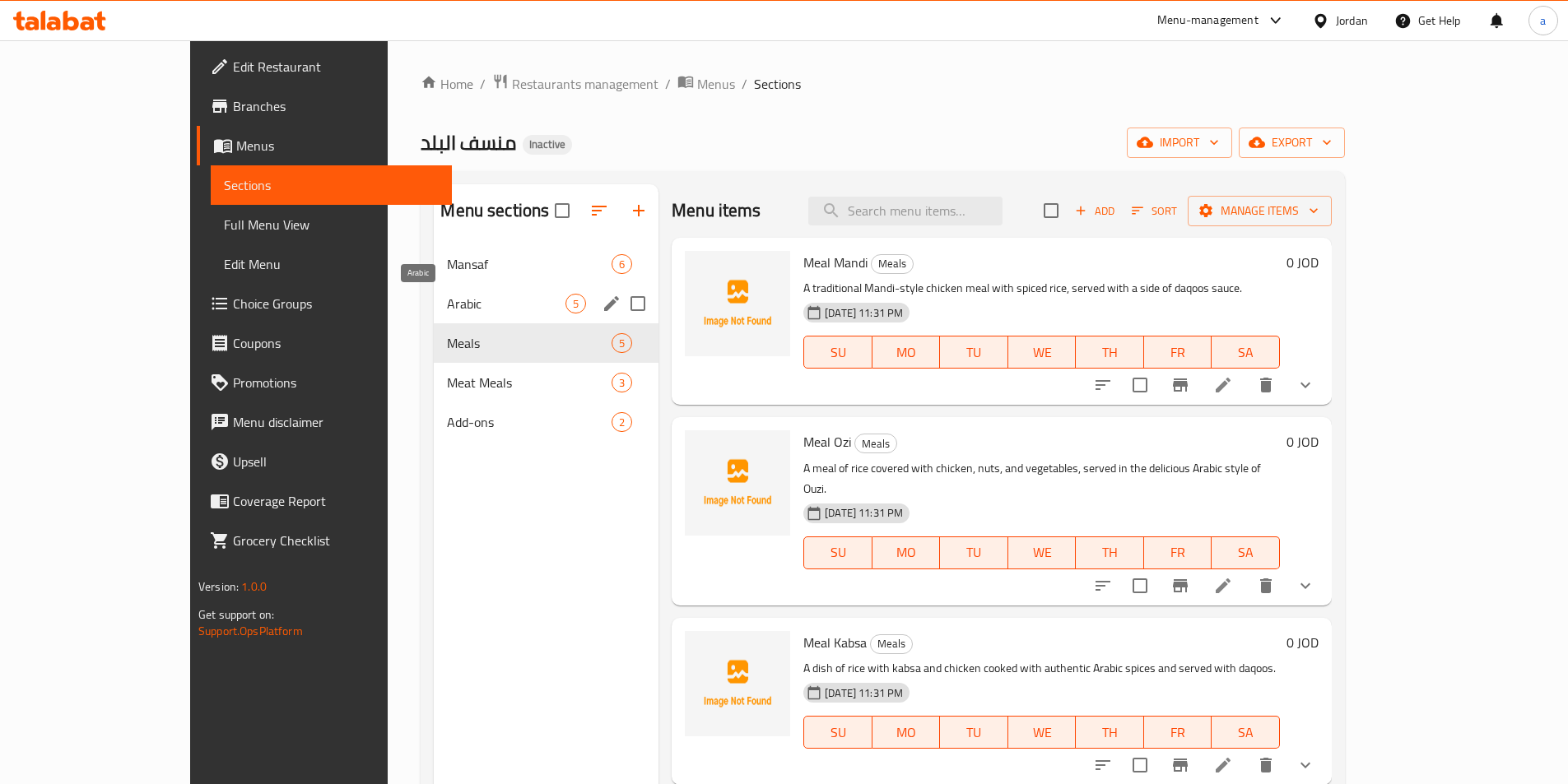
click at [447, 307] on span "Arabic" at bounding box center [506, 303] width 119 height 19
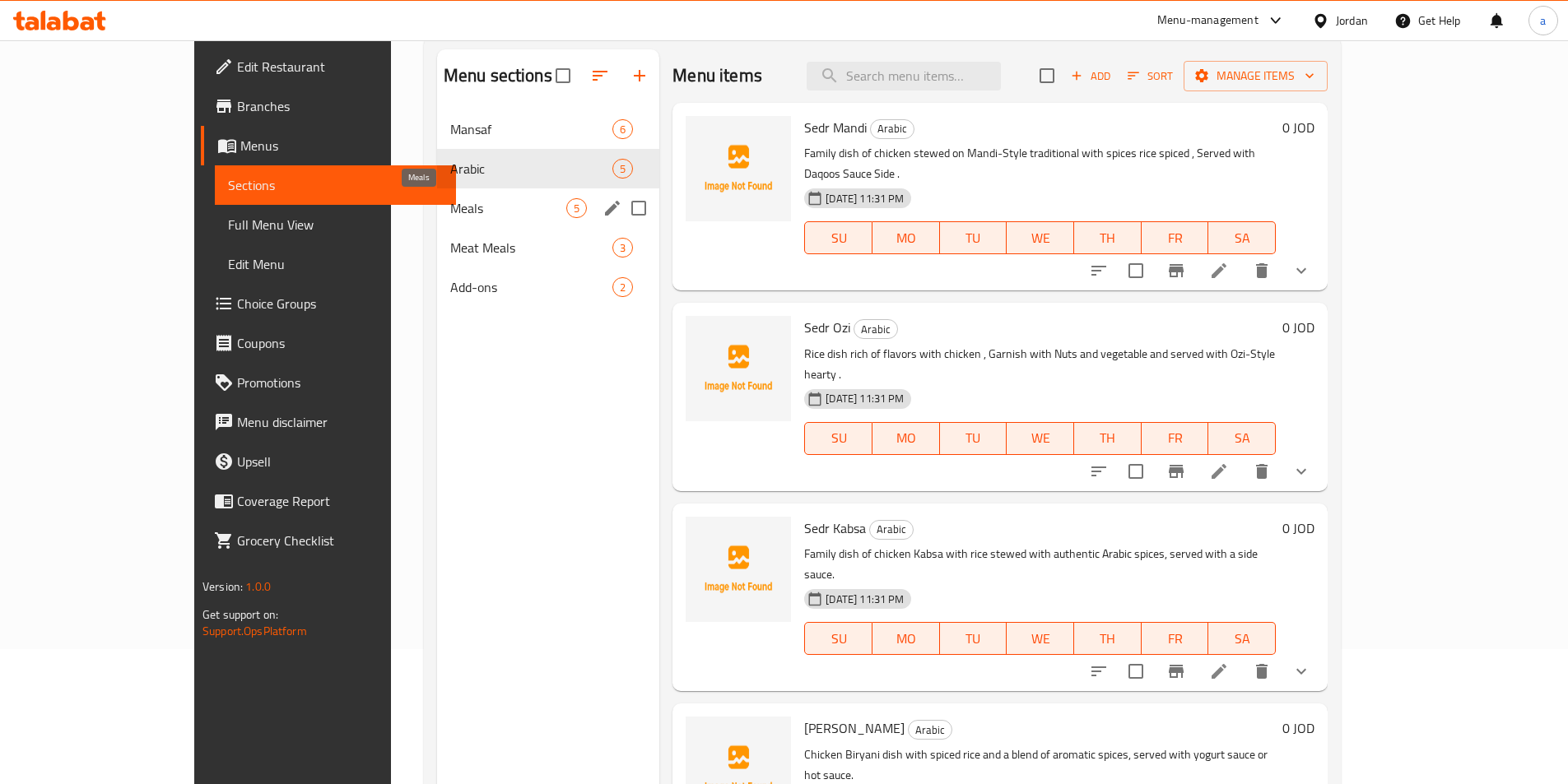
scroll to position [65, 0]
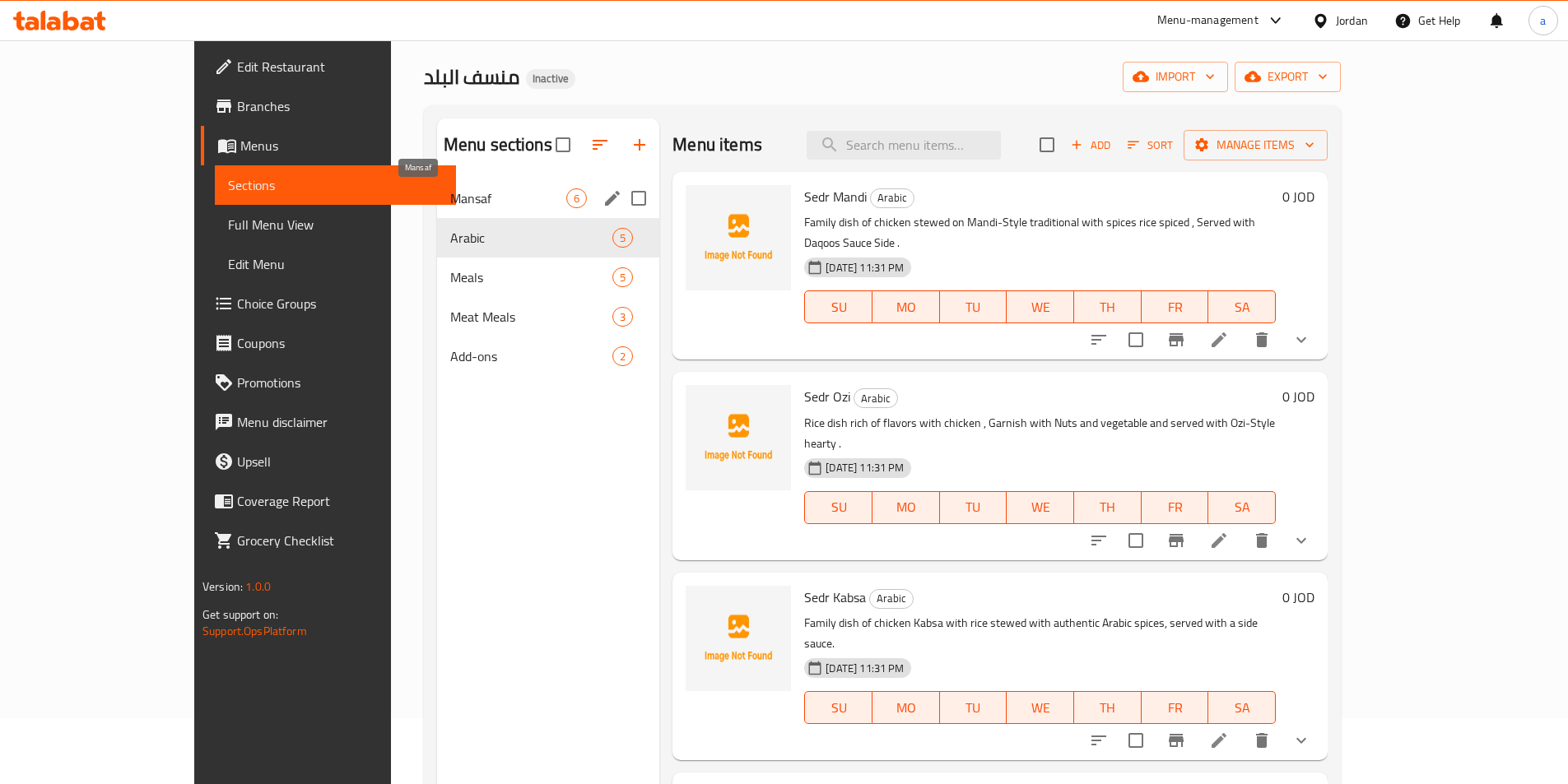
click at [450, 203] on span "Mansaf" at bounding box center [508, 198] width 116 height 19
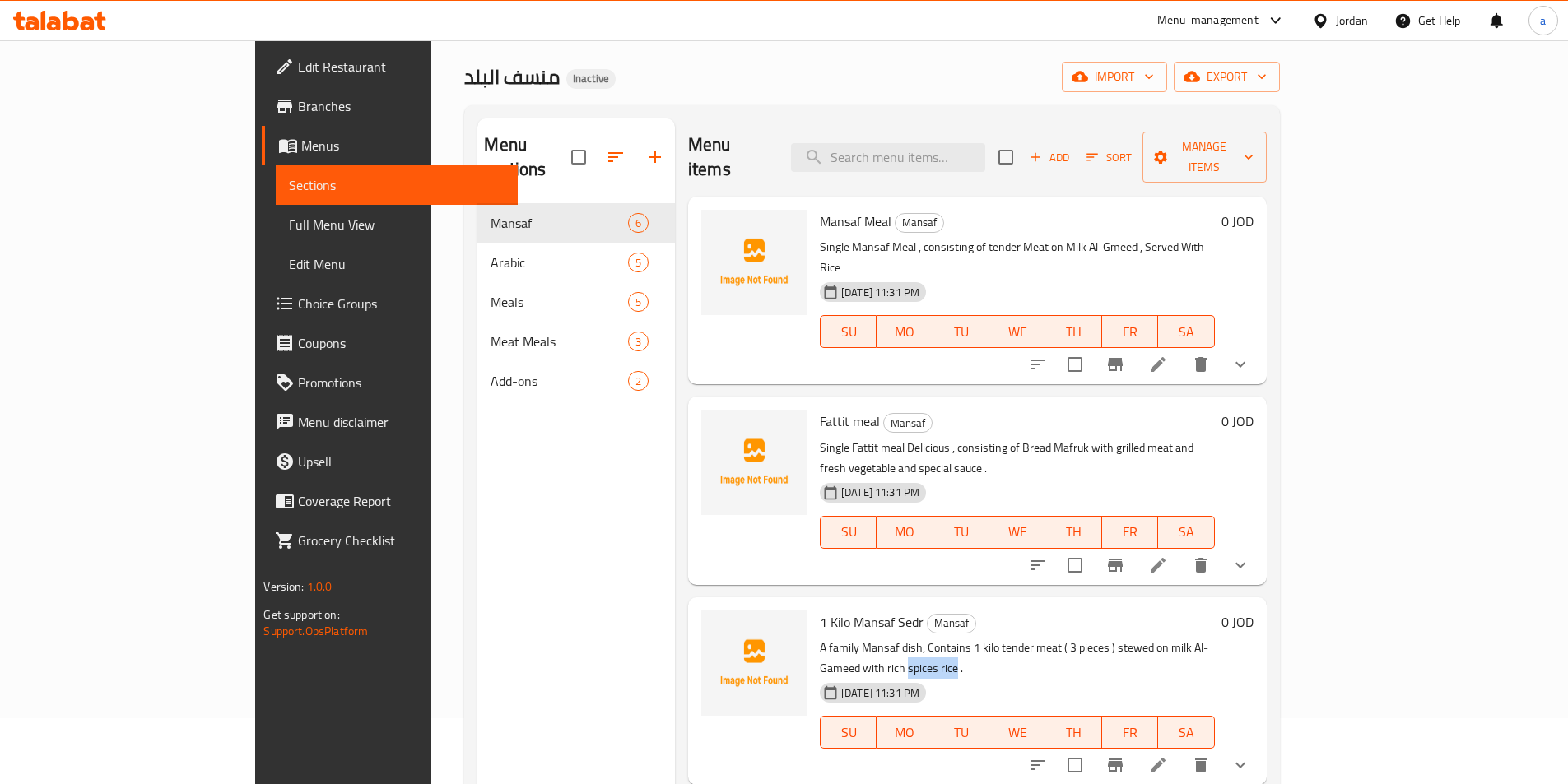
drag, startPoint x: 1228, startPoint y: 582, endPoint x: 1276, endPoint y: 573, distance: 48.8
click at [1214, 638] on p "A family Mansaf dish, Contains 1 kilo tender meat ( 3 pieces ) stewed on milk A…" at bounding box center [1018, 658] width 395 height 41
copy p "spices rice"
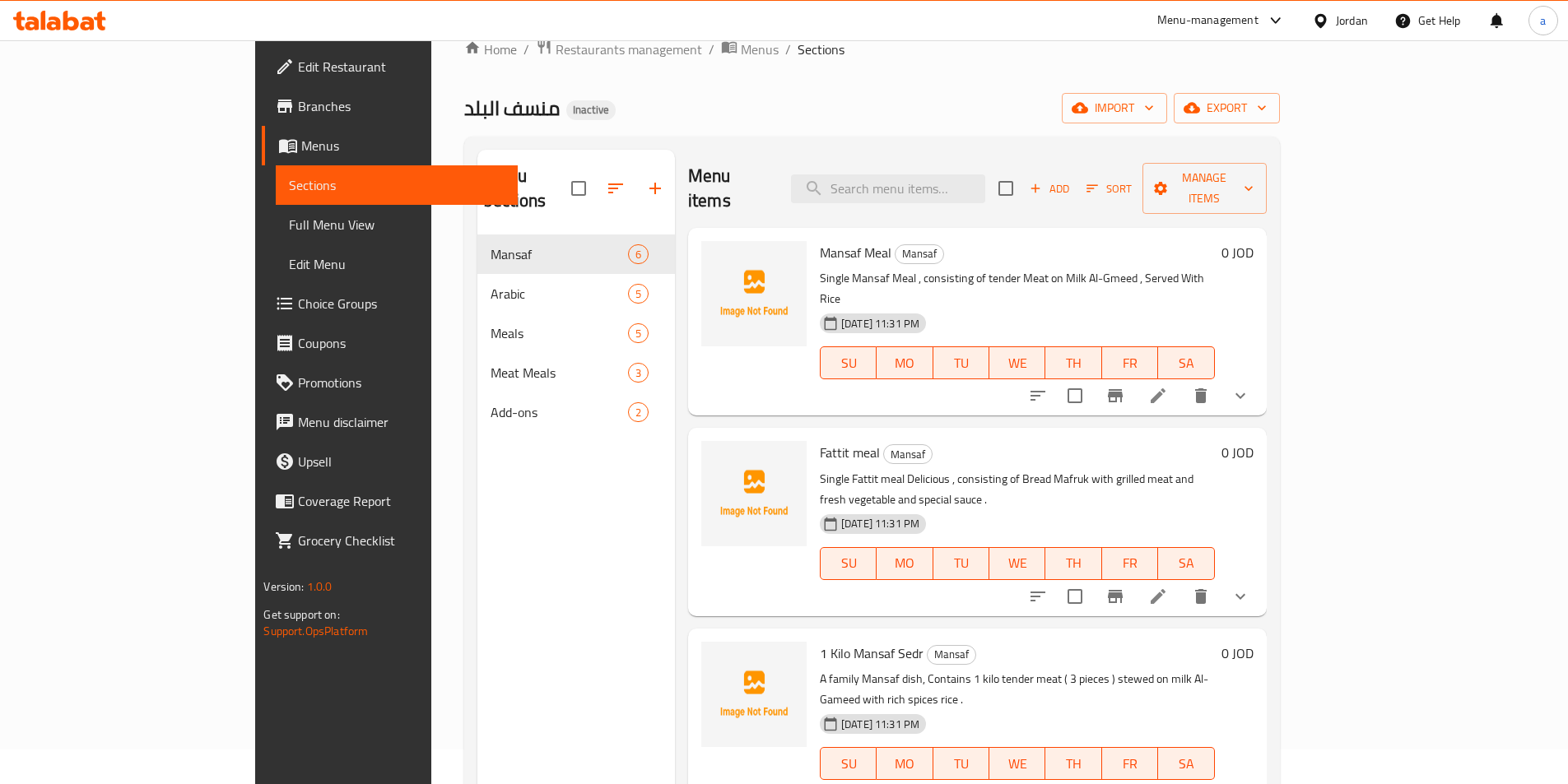
scroll to position [33, 0]
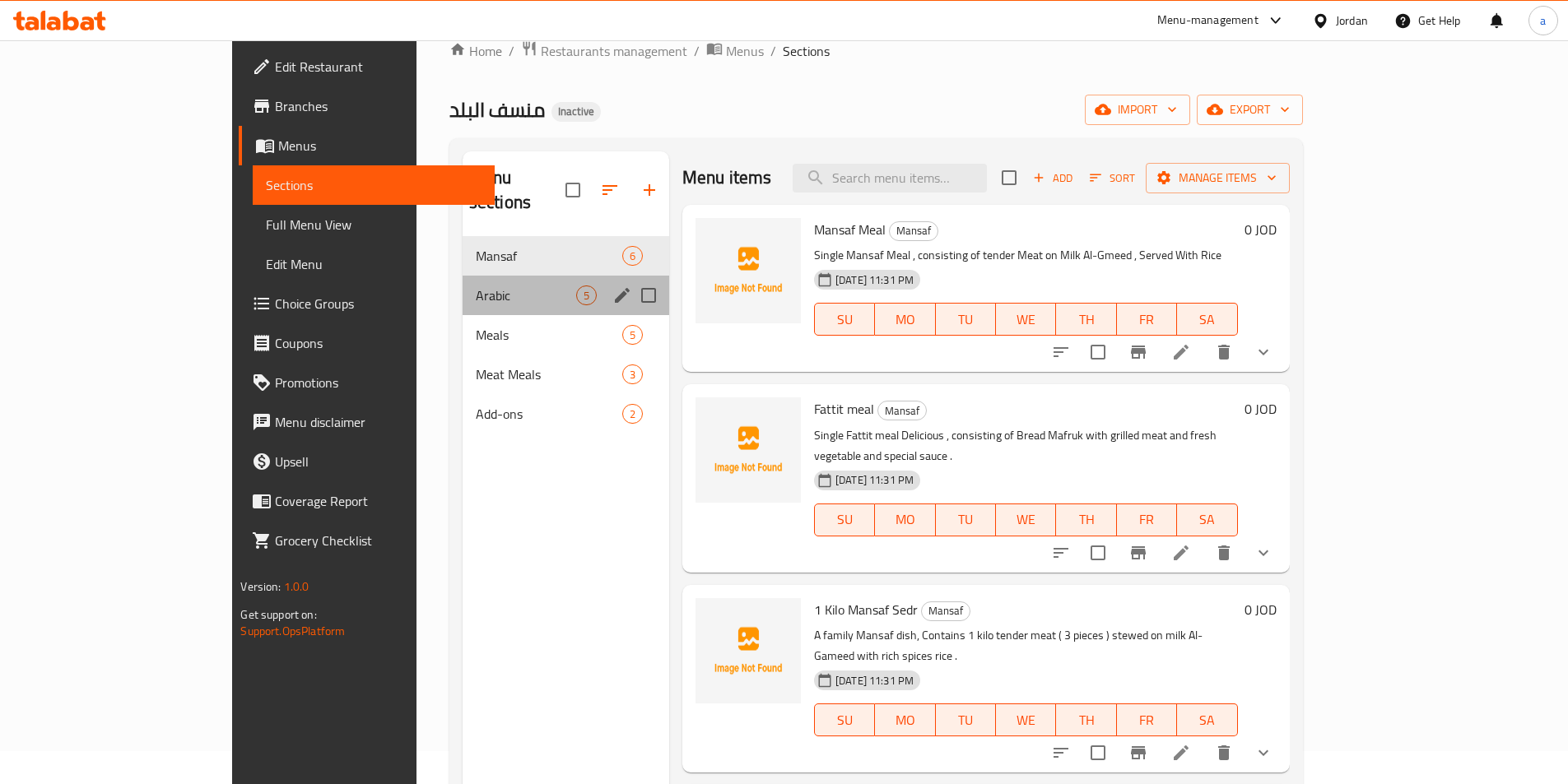
click at [476, 285] on span "Arabic" at bounding box center [526, 295] width 100 height 19
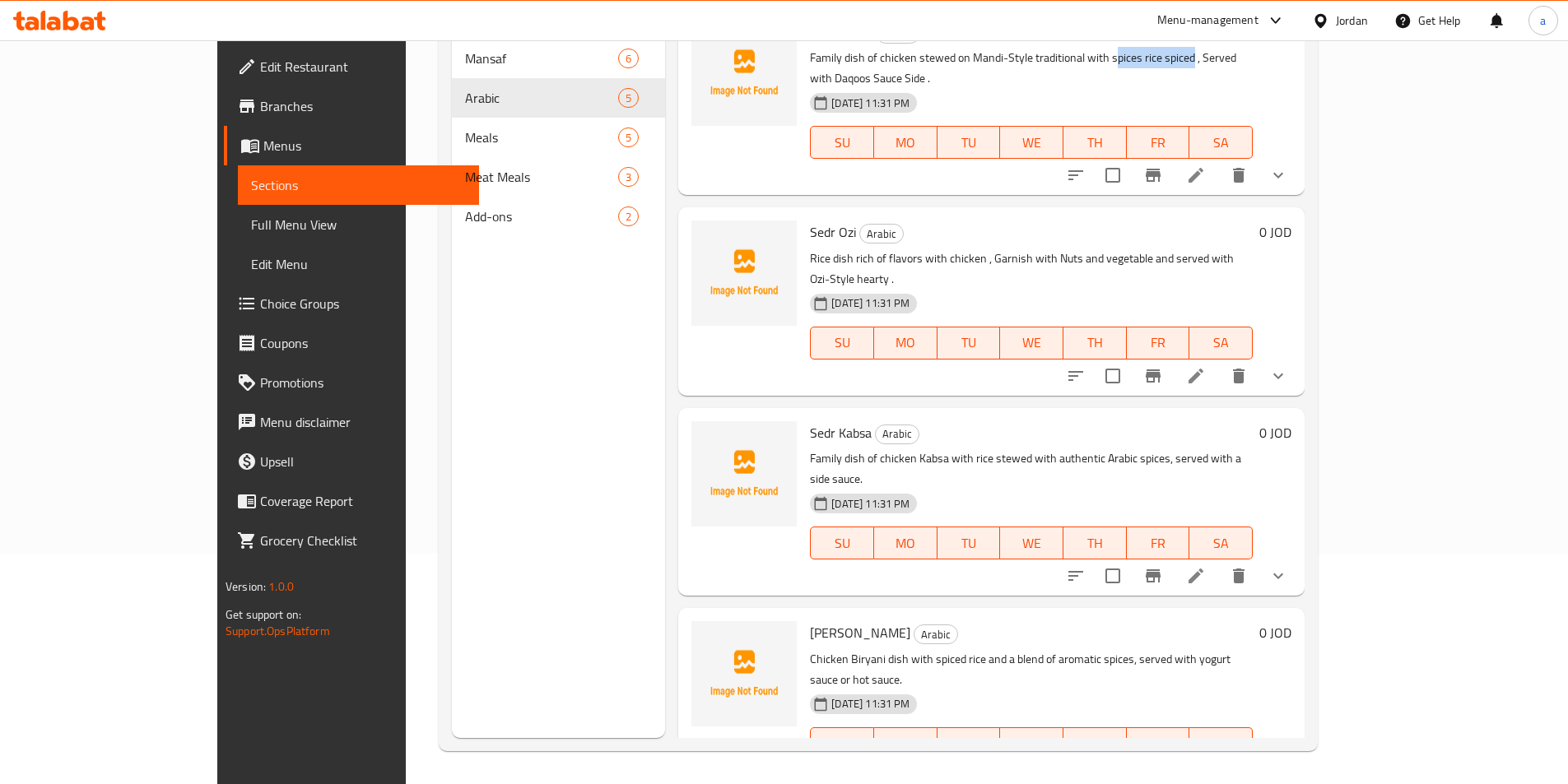
drag, startPoint x: 1057, startPoint y: 59, endPoint x: 1135, endPoint y: 62, distance: 78.1
click at [1135, 62] on p "Family dish of chicken stewed on Mandi-Style traditional with spices rice spice…" at bounding box center [1030, 68] width 442 height 41
copy p "pices rice spiced"
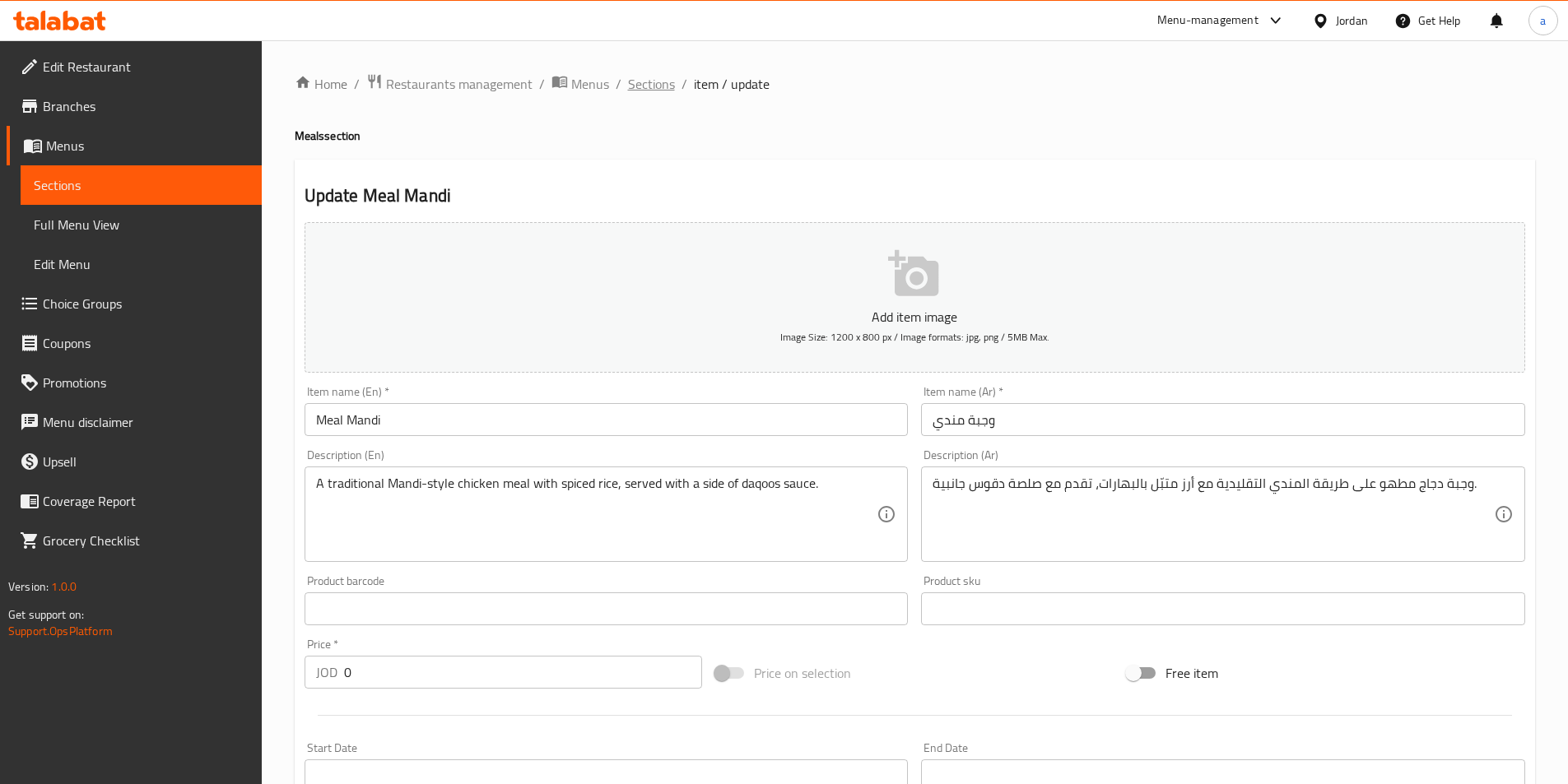
click at [656, 83] on span "Sections" at bounding box center [651, 84] width 47 height 19
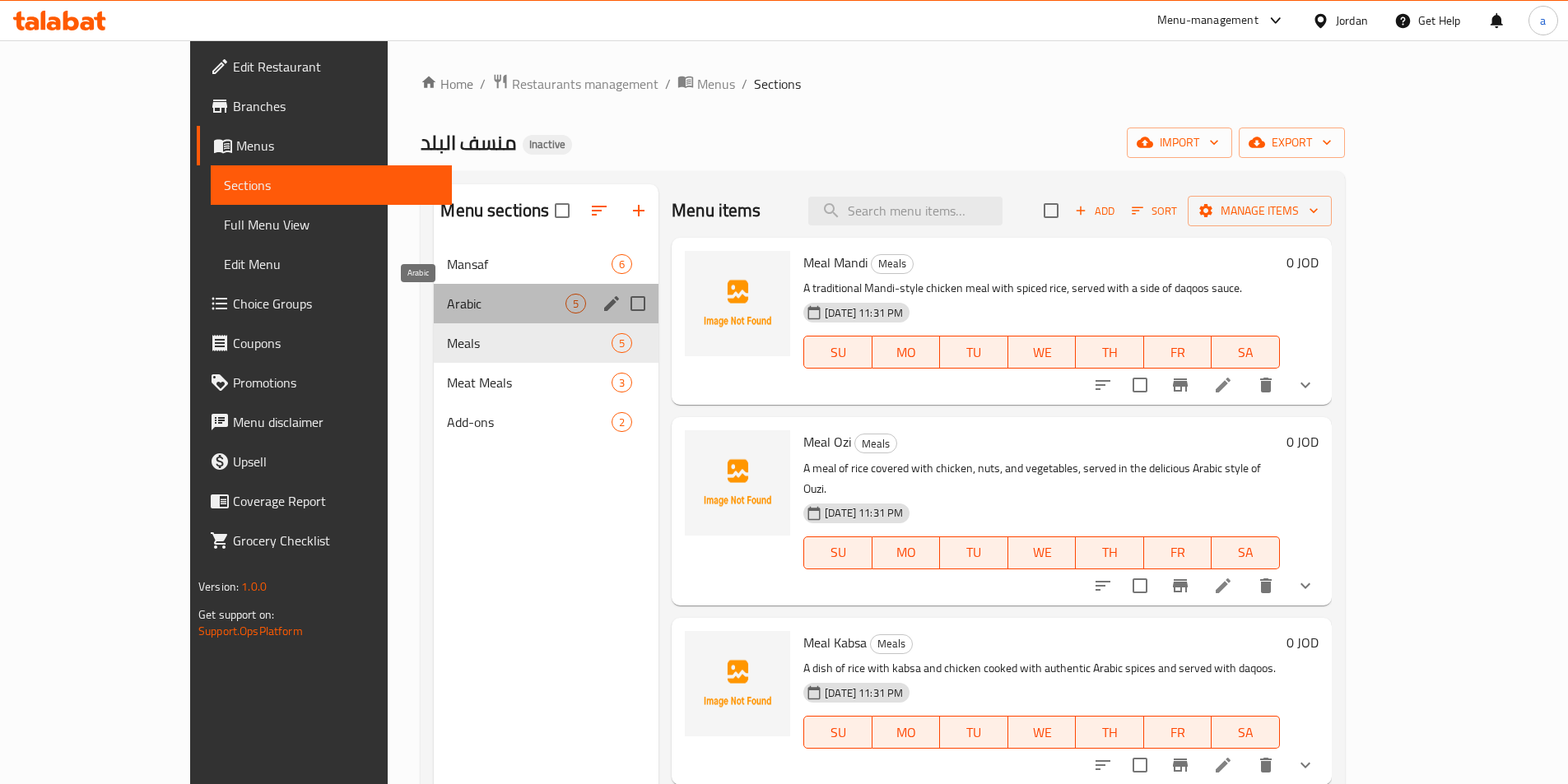
click at [459, 302] on span "Arabic" at bounding box center [506, 303] width 119 height 19
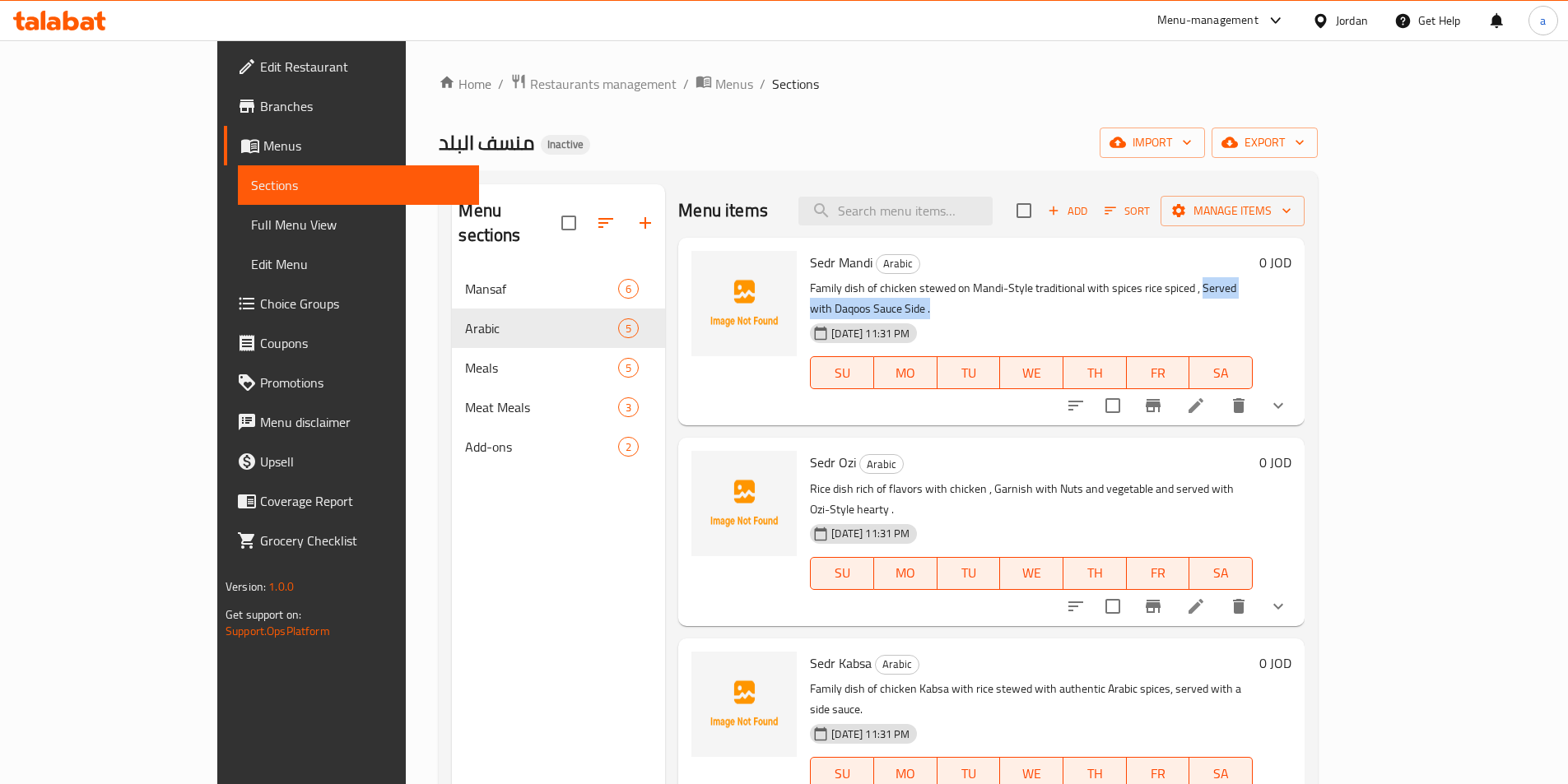
drag, startPoint x: 1144, startPoint y: 284, endPoint x: 1342, endPoint y: 291, distance: 198.1
click at [1253, 291] on p "Family dish of chicken stewed on Mandi-Style traditional with spices rice spice…" at bounding box center [1030, 299] width 442 height 41
copy p "Served with Daqoos Sauce Side ."
click at [1236, 479] on p "Rice dish rich of flavors with chicken , Garnish with Nuts and vegetable and se…" at bounding box center [1030, 499] width 442 height 41
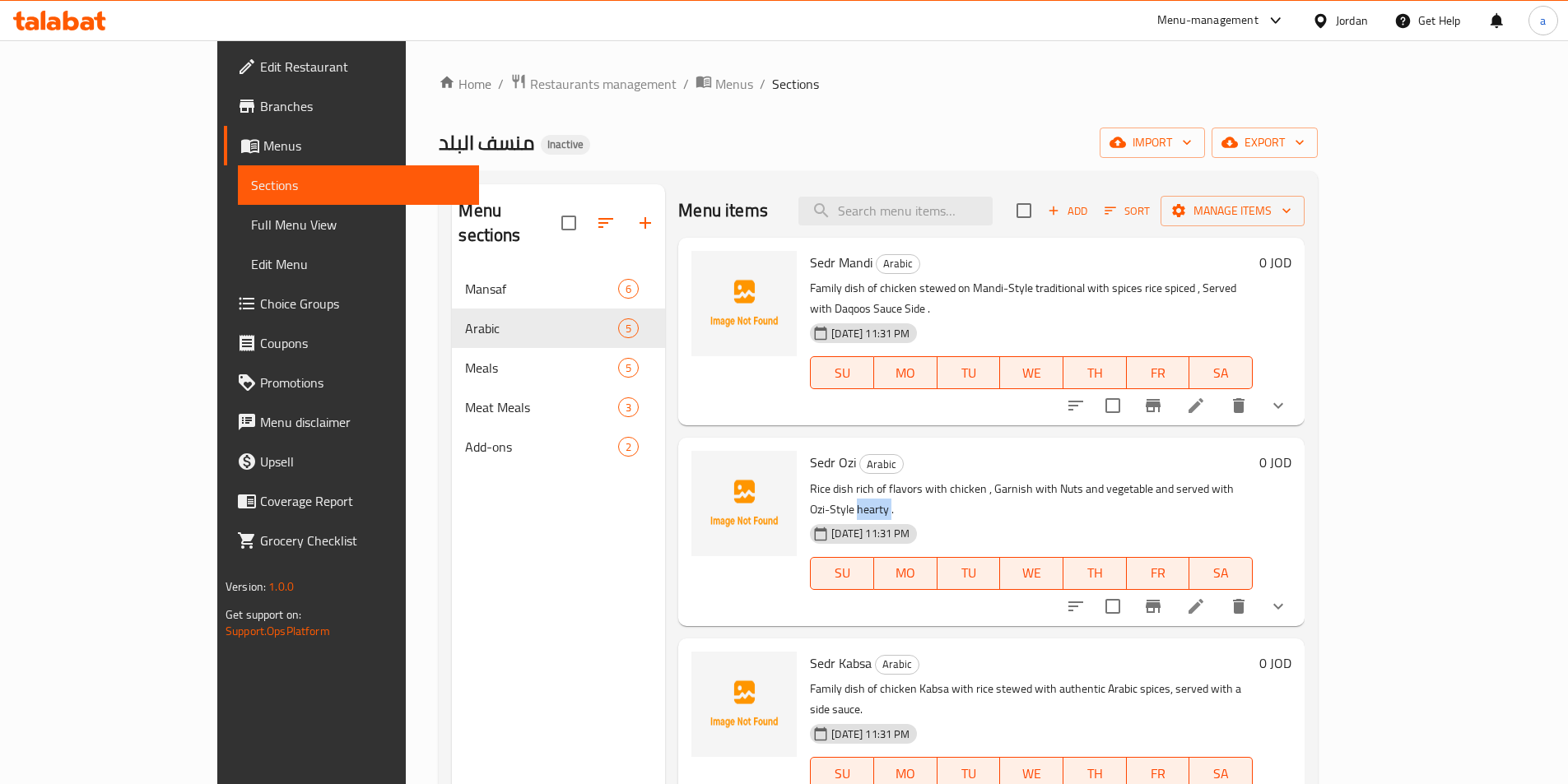
copy p "hearty"
drag, startPoint x: 1000, startPoint y: 652, endPoint x: 1111, endPoint y: 645, distance: 111.2
click at [1111, 679] on p "Family dish of chicken Kabsa with rice stewed with authentic Arabic spices, ser…" at bounding box center [1030, 699] width 442 height 41
copy p "authentic Arabic spices"
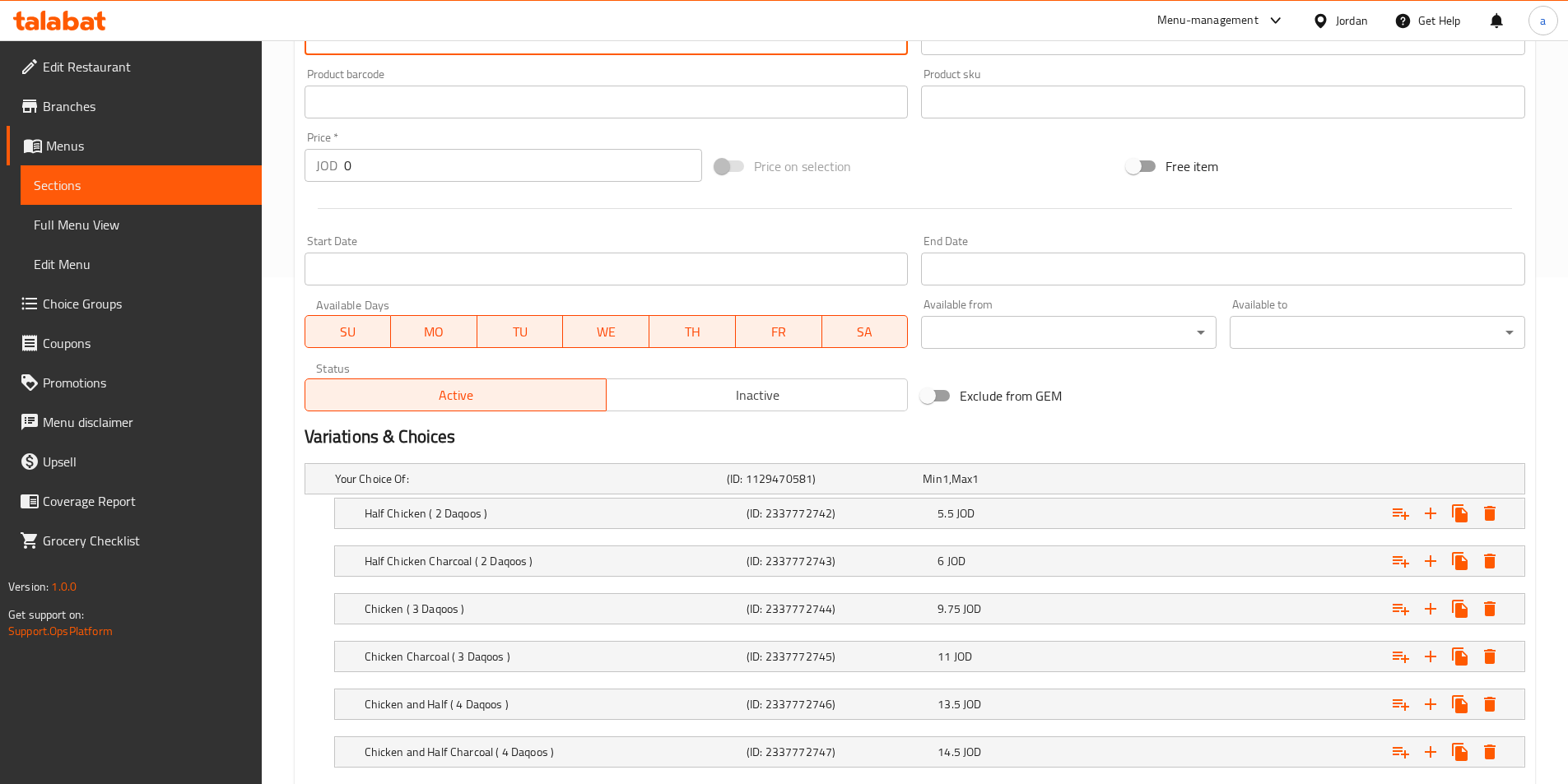
scroll to position [658, 0]
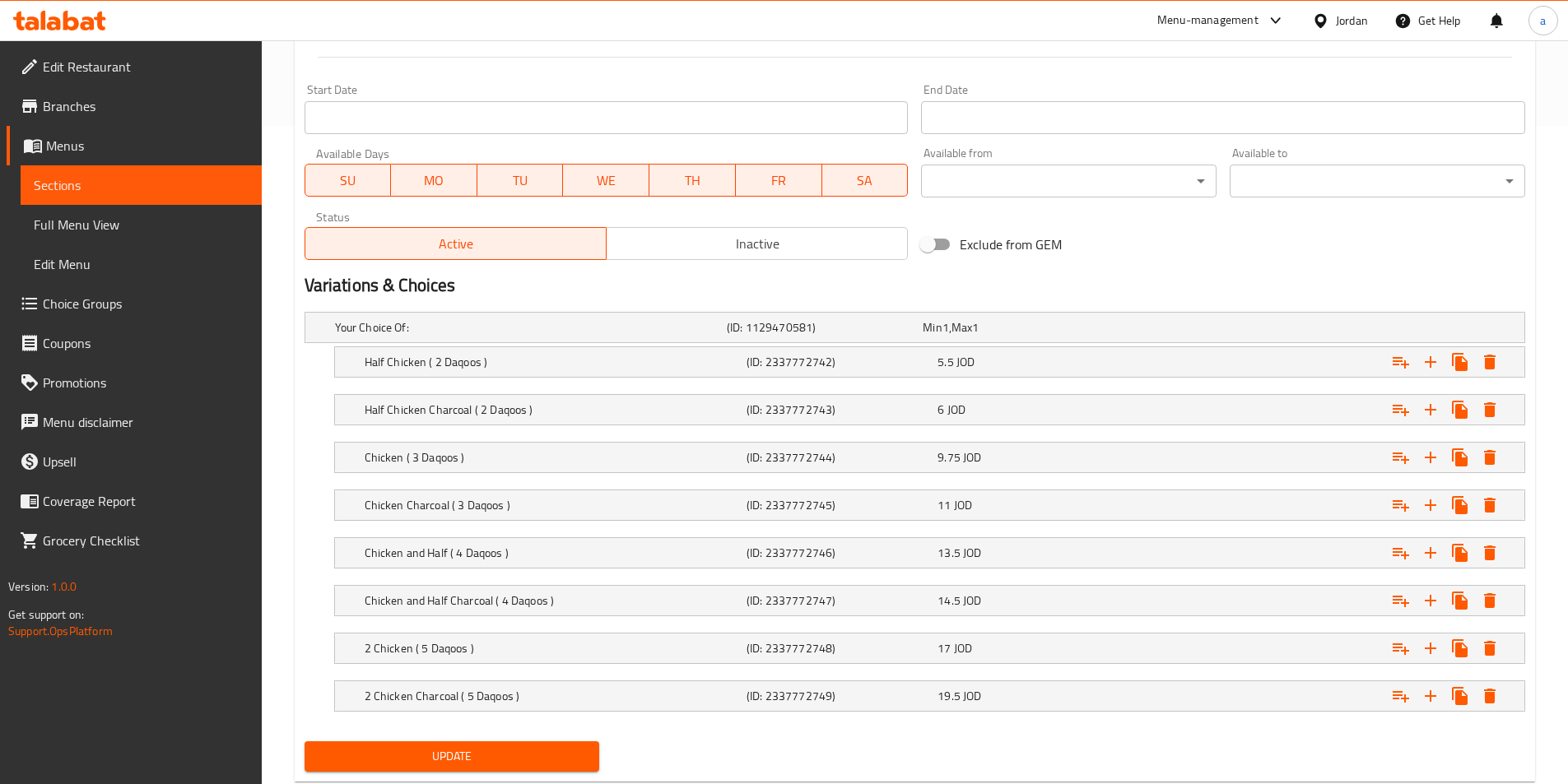
type textarea "Family dish of chicken Kabsa with rice stewed with authentic arabic spices, ser…"
click at [479, 747] on span "Update" at bounding box center [452, 756] width 269 height 20
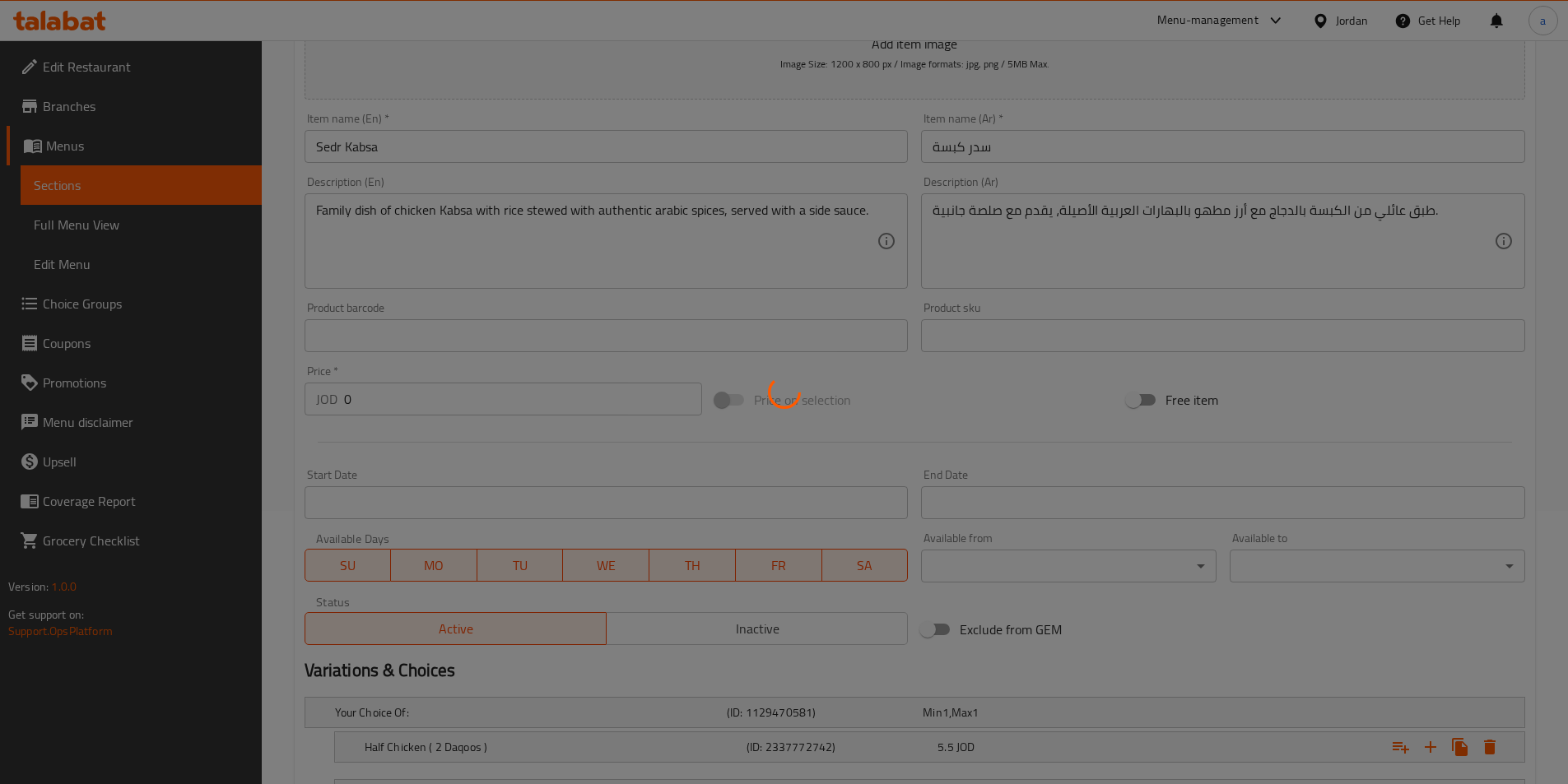
scroll to position [0, 0]
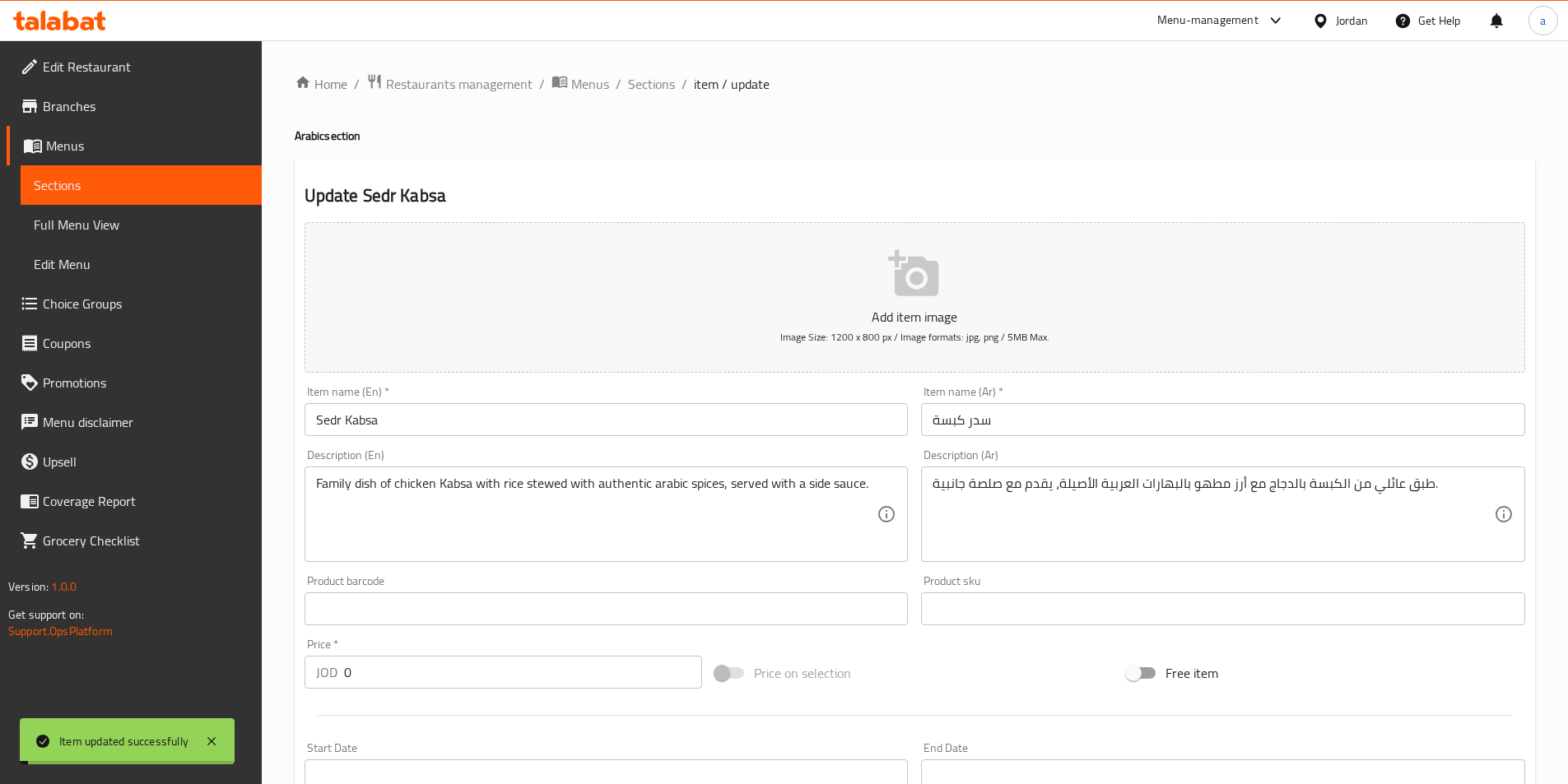
click at [644, 88] on span "Sections" at bounding box center [651, 84] width 47 height 19
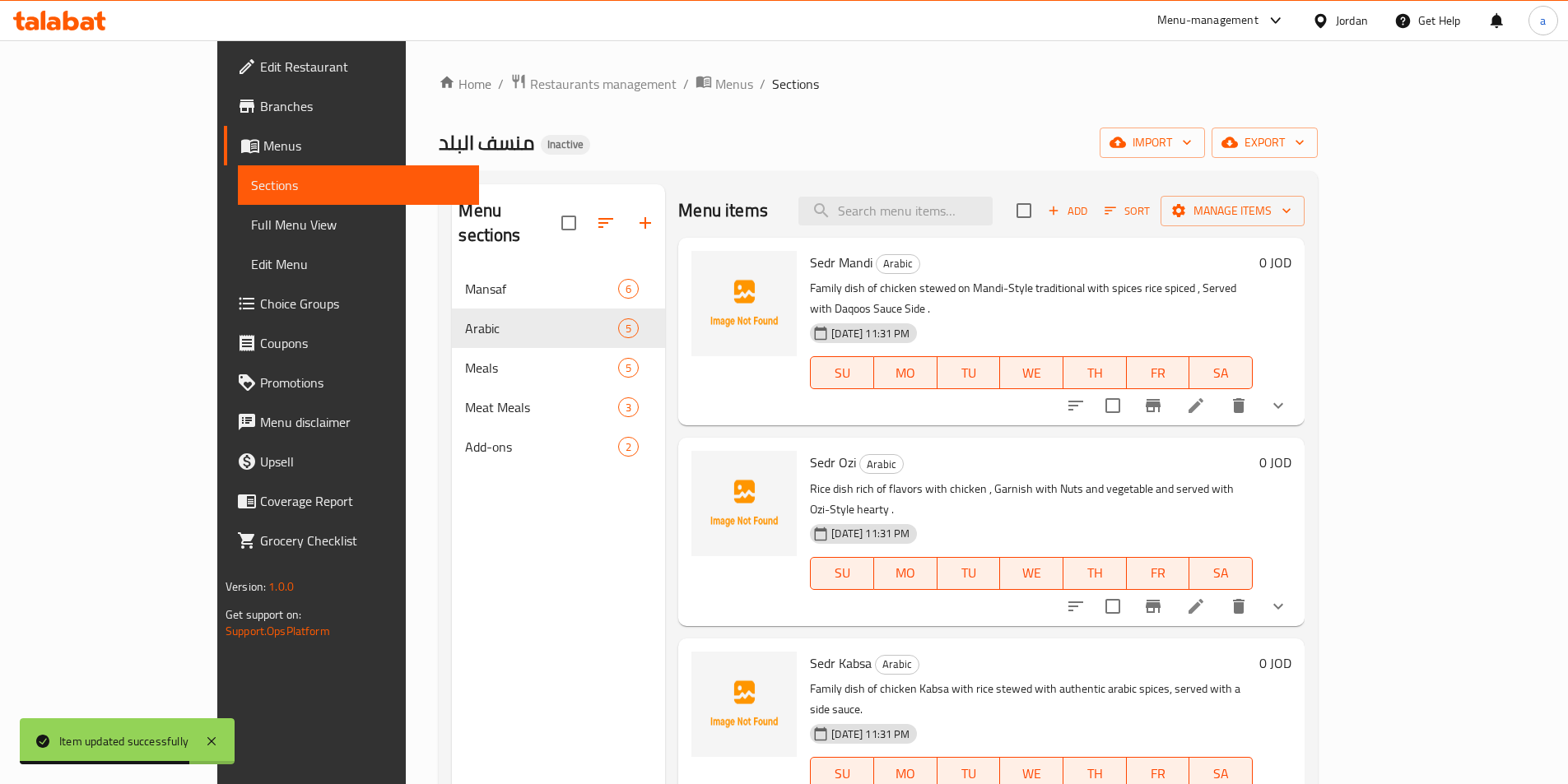
click at [251, 232] on span "Full Menu View" at bounding box center [358, 224] width 215 height 19
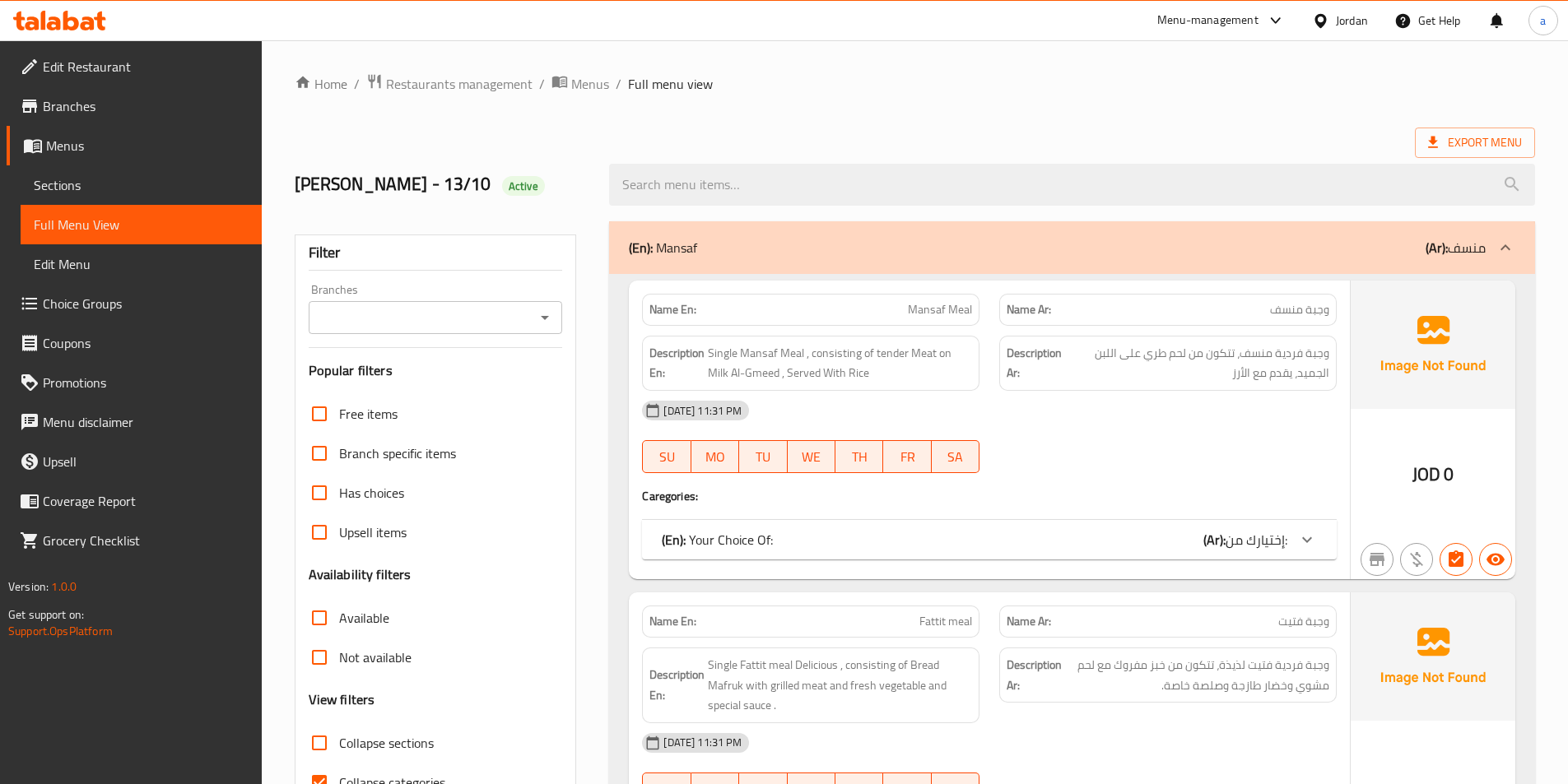
scroll to position [5145, 0]
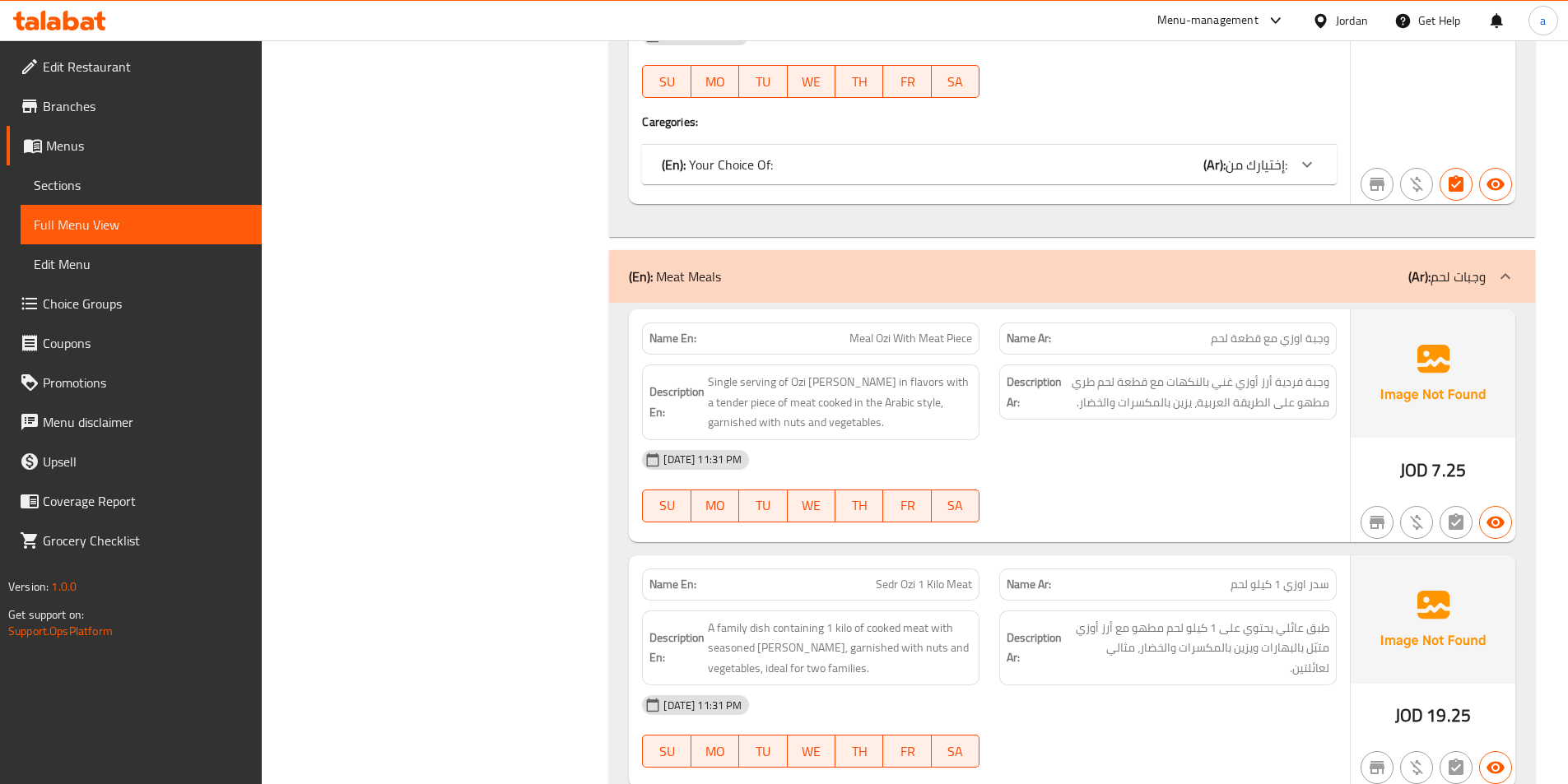
click at [102, 194] on span "Sections" at bounding box center [141, 185] width 215 height 19
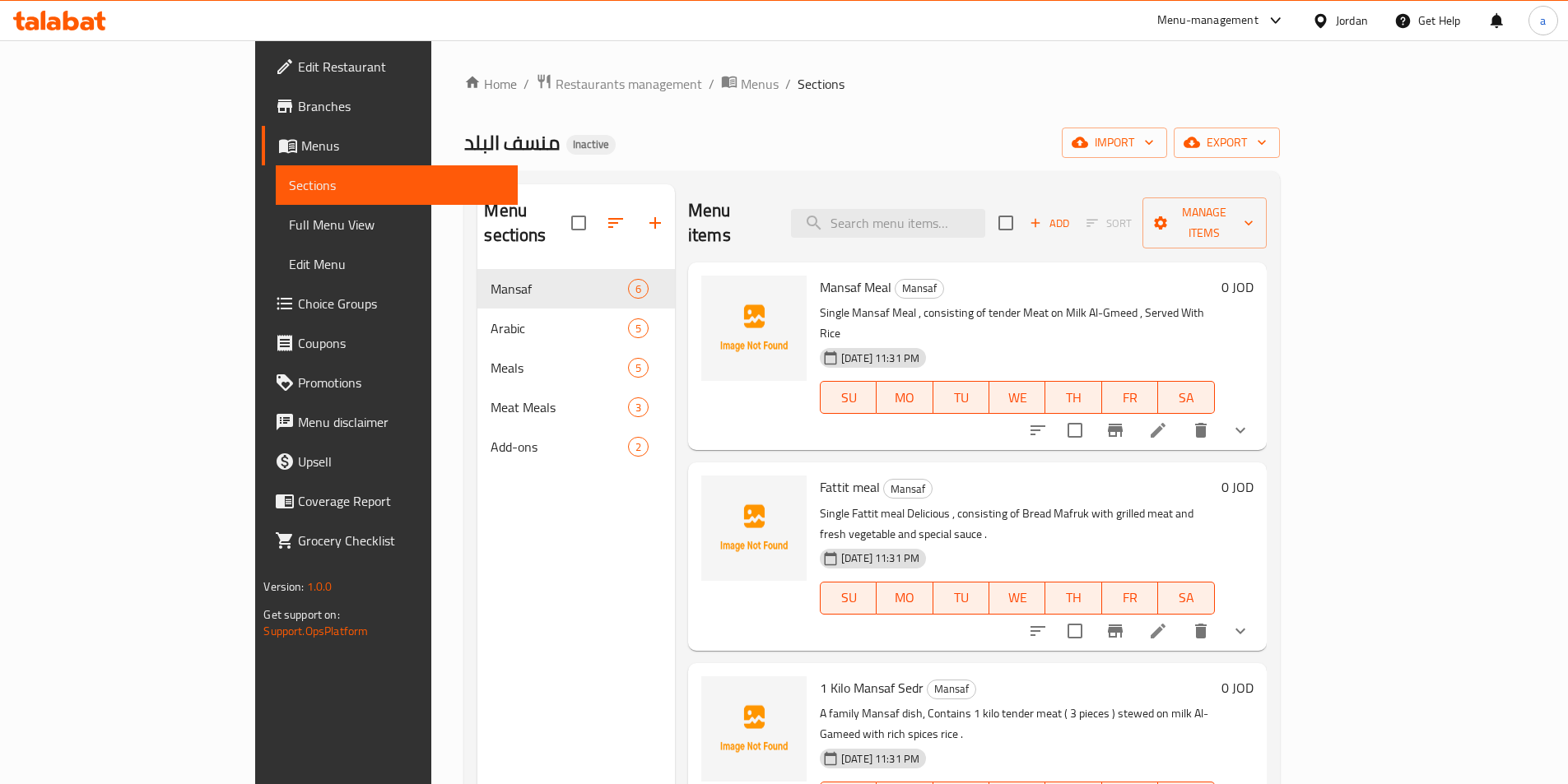
click at [887, 703] on p "A family Mansaf dish, Contains 1 kilo tender meat ( 3 pieces ) stewed on milk A…" at bounding box center [1018, 723] width 395 height 41
copy p "Contains"
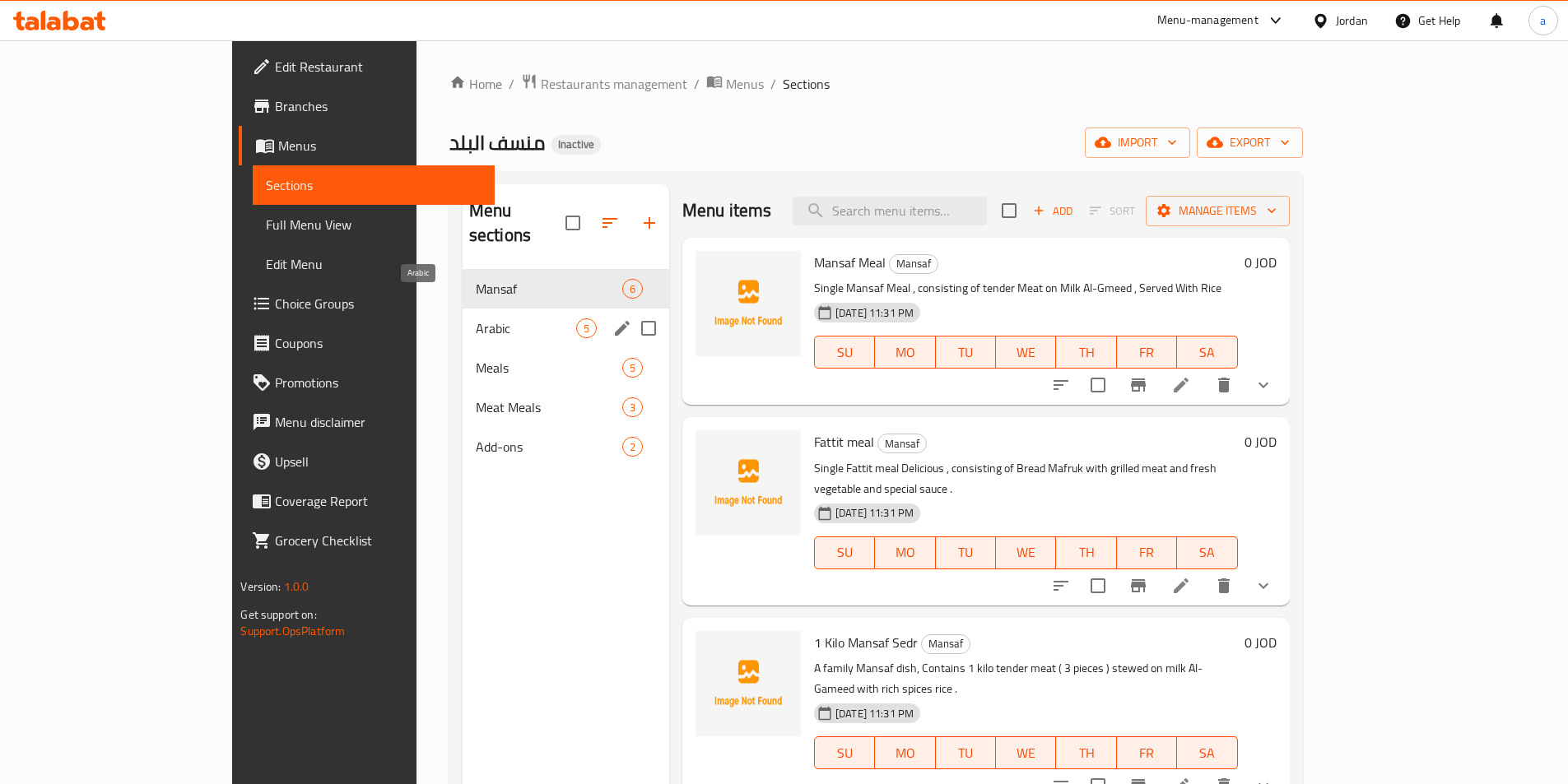
click at [483, 318] on span "Arabic" at bounding box center [526, 327] width 100 height 19
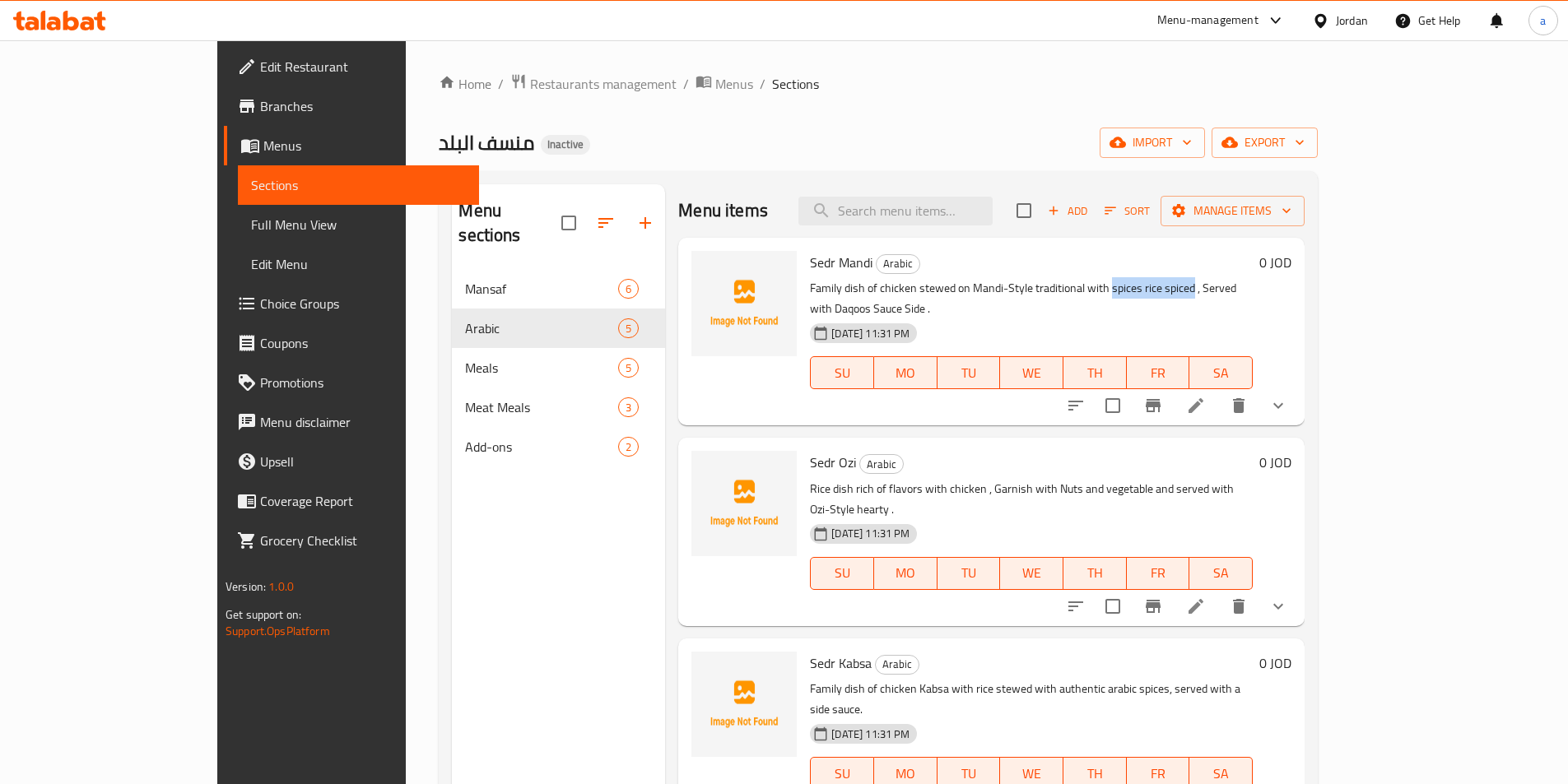
drag, startPoint x: 1055, startPoint y: 284, endPoint x: 1138, endPoint y: 286, distance: 83.0
click at [1138, 286] on p "Family dish of chicken stewed on Mandi-Style traditional with spices rice spice…" at bounding box center [1030, 299] width 442 height 41
copy p "spices rice spiced"
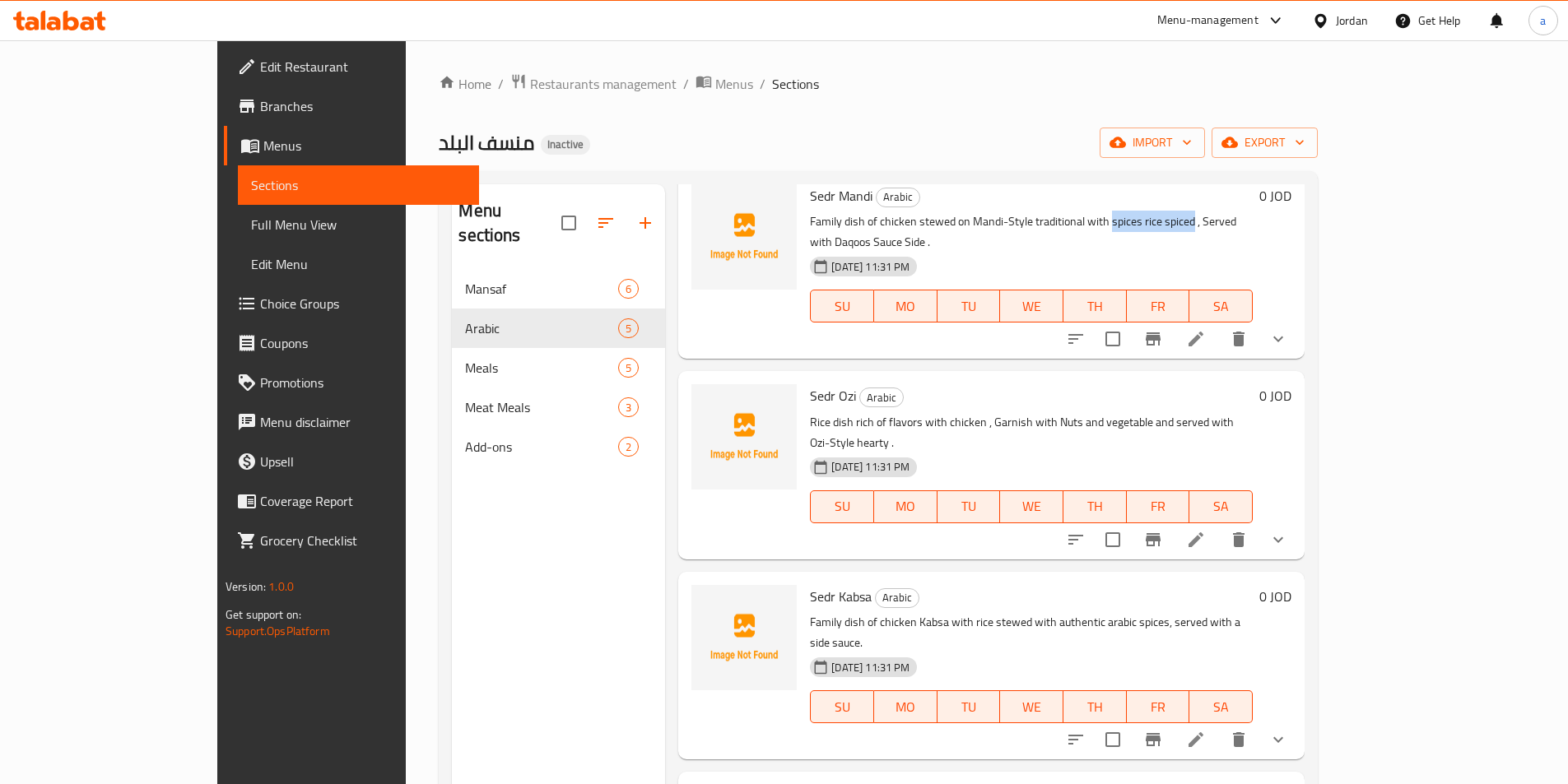
scroll to position [155, 0]
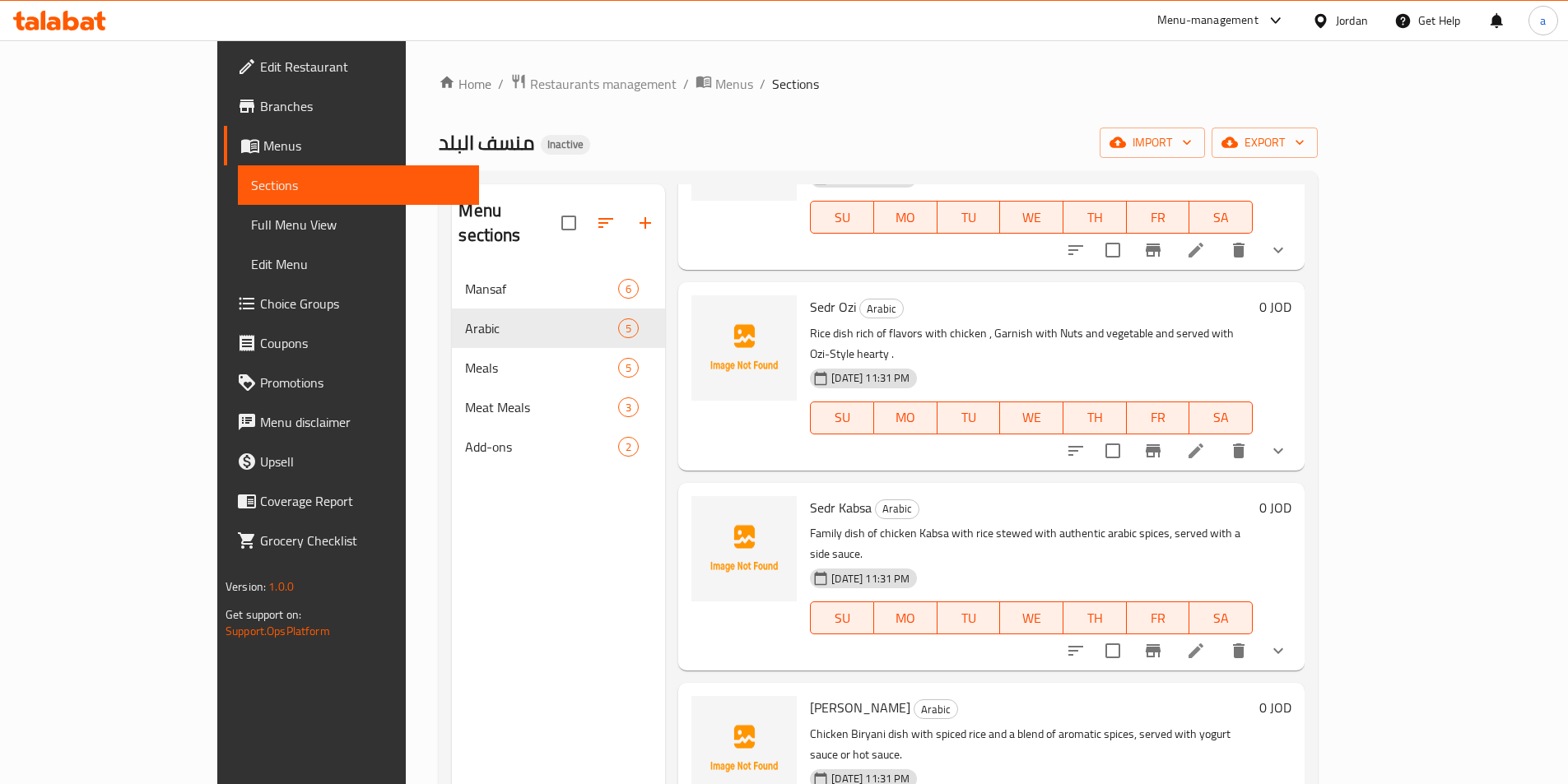
click at [251, 216] on span "Full Menu View" at bounding box center [358, 224] width 215 height 19
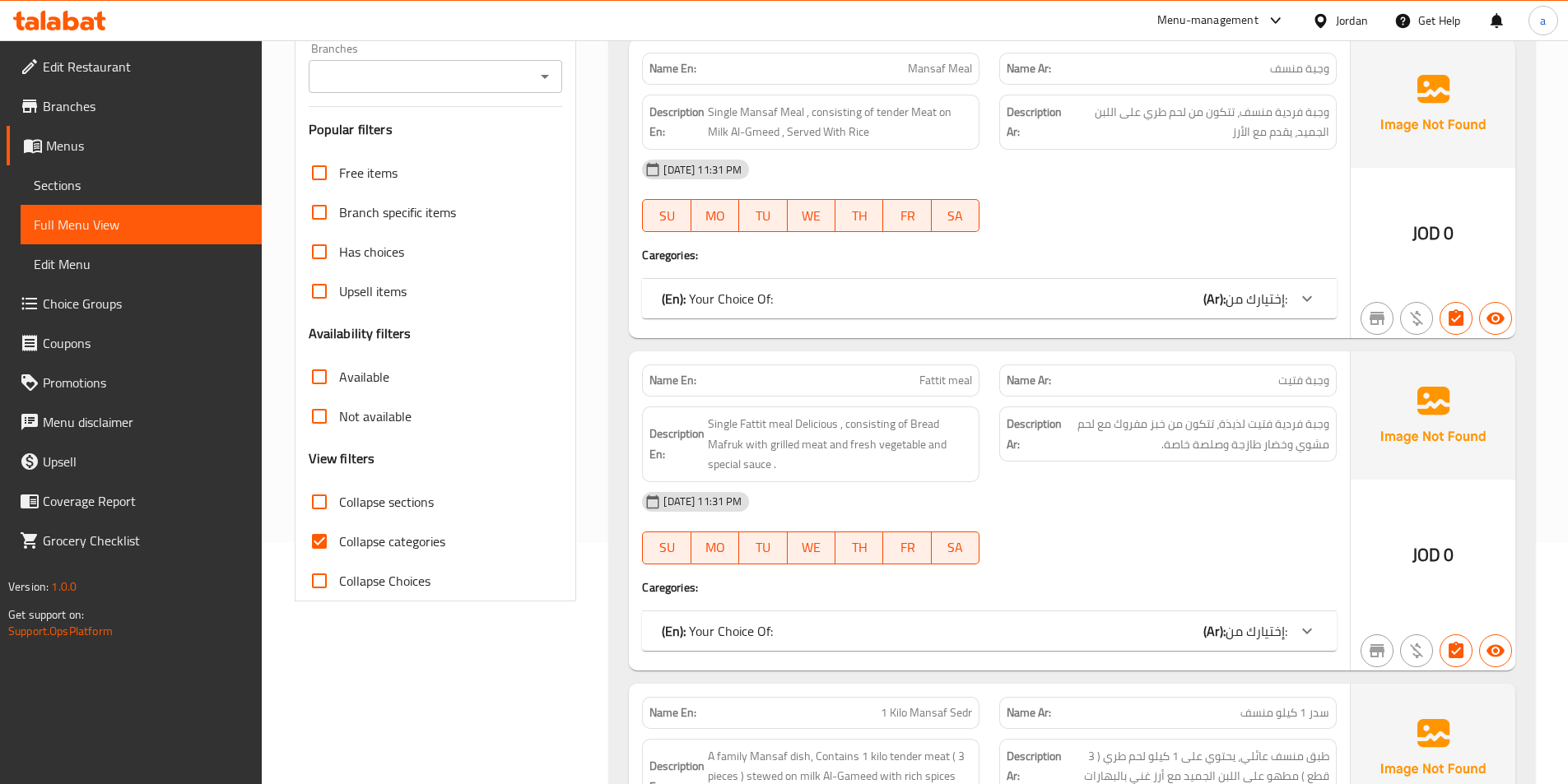
scroll to position [411, 0]
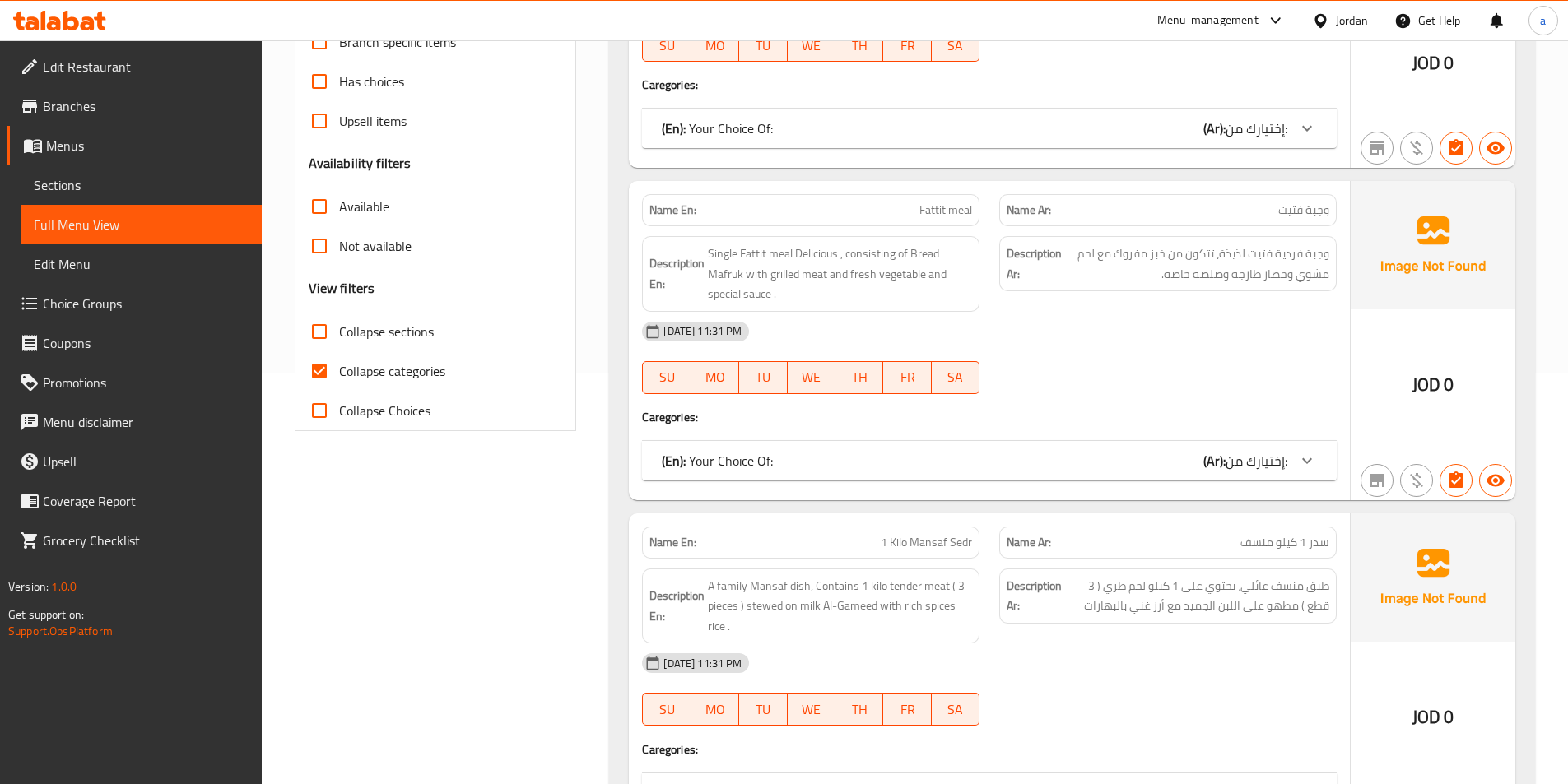
click at [443, 378] on span "Collapse categories" at bounding box center [392, 371] width 106 height 19
click at [339, 378] on input "Collapse categories" at bounding box center [319, 371] width 40 height 39
checkbox input "false"
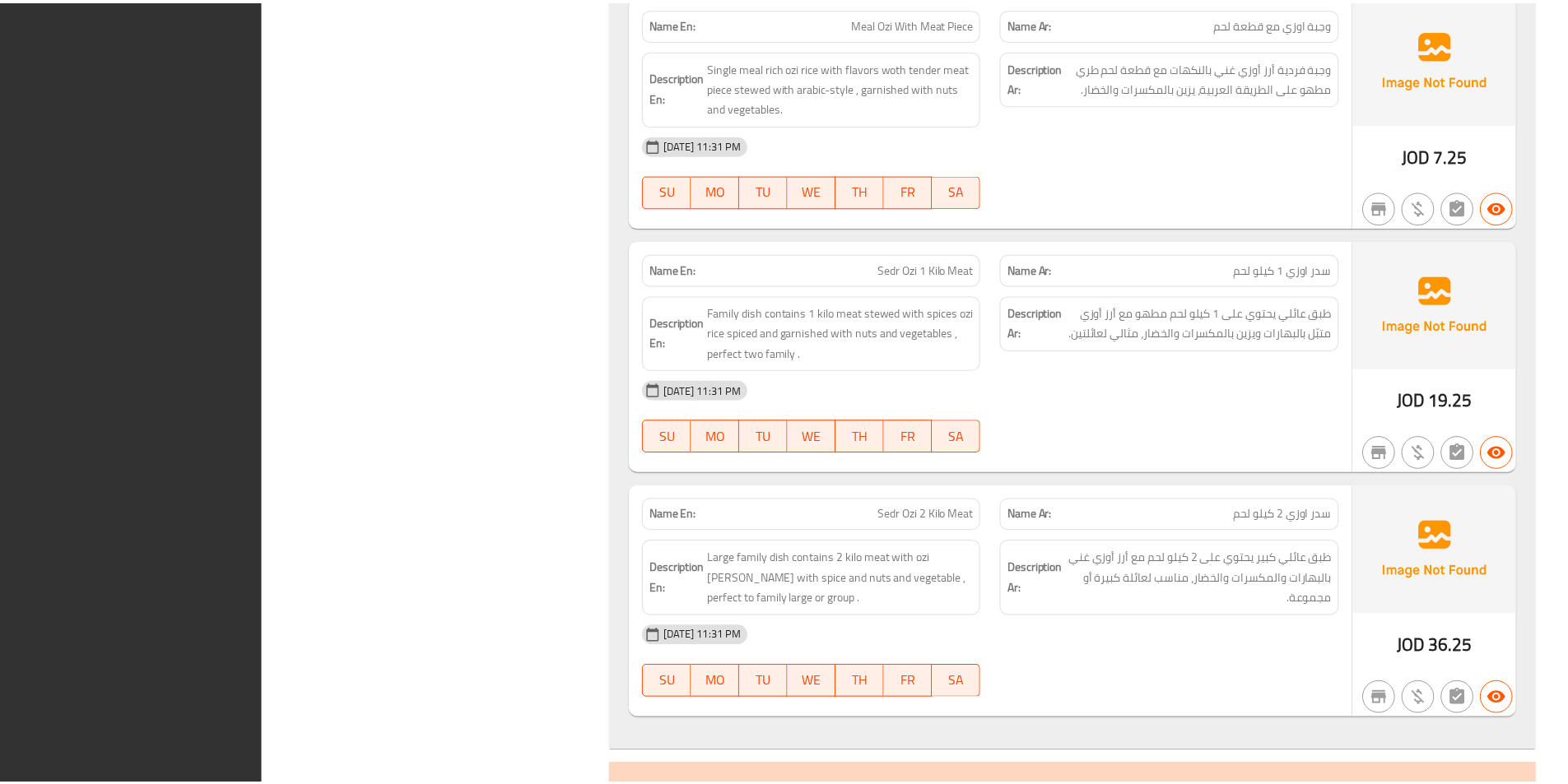
scroll to position [11656, 0]
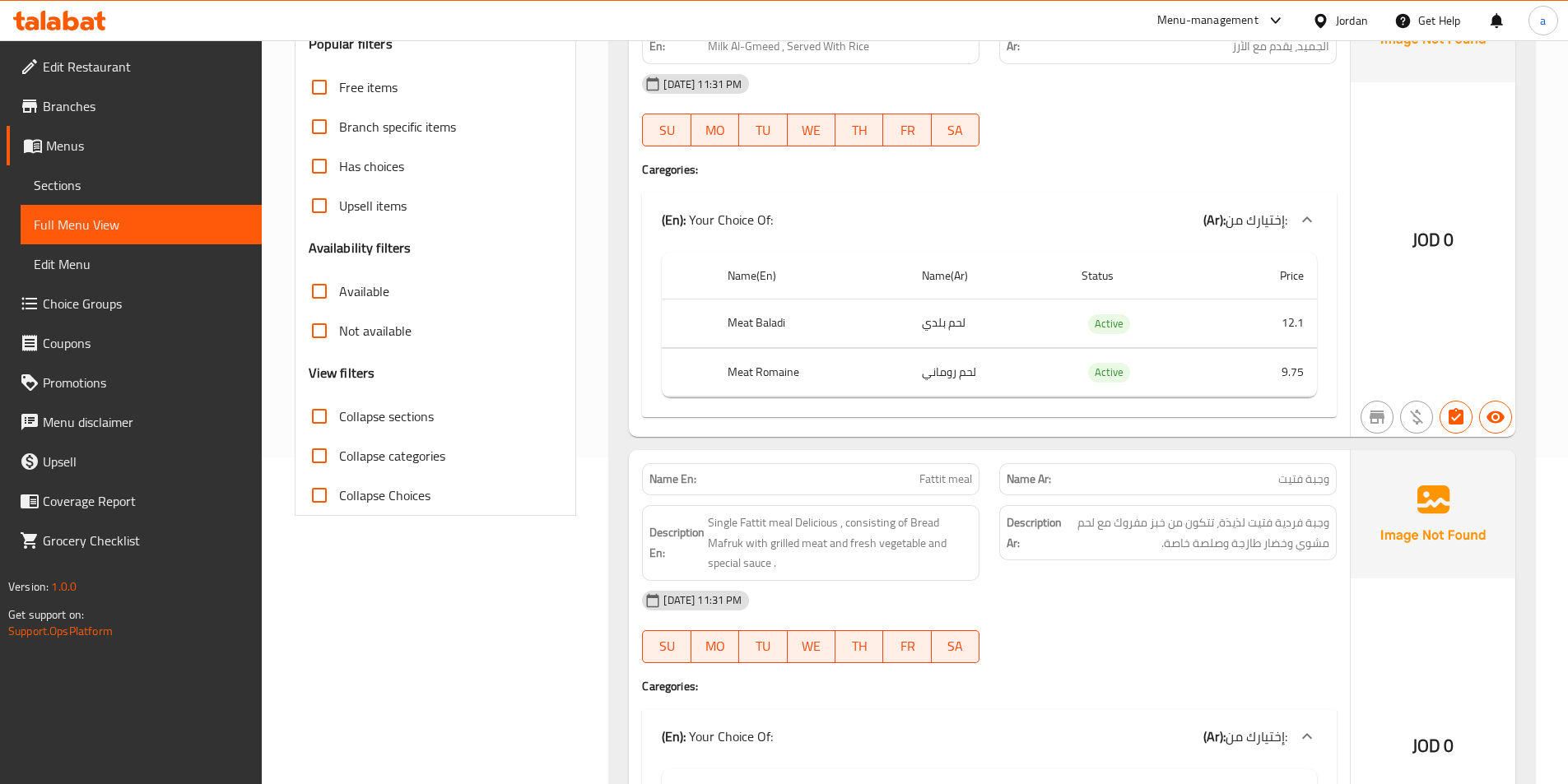
scroll to position [0, 0]
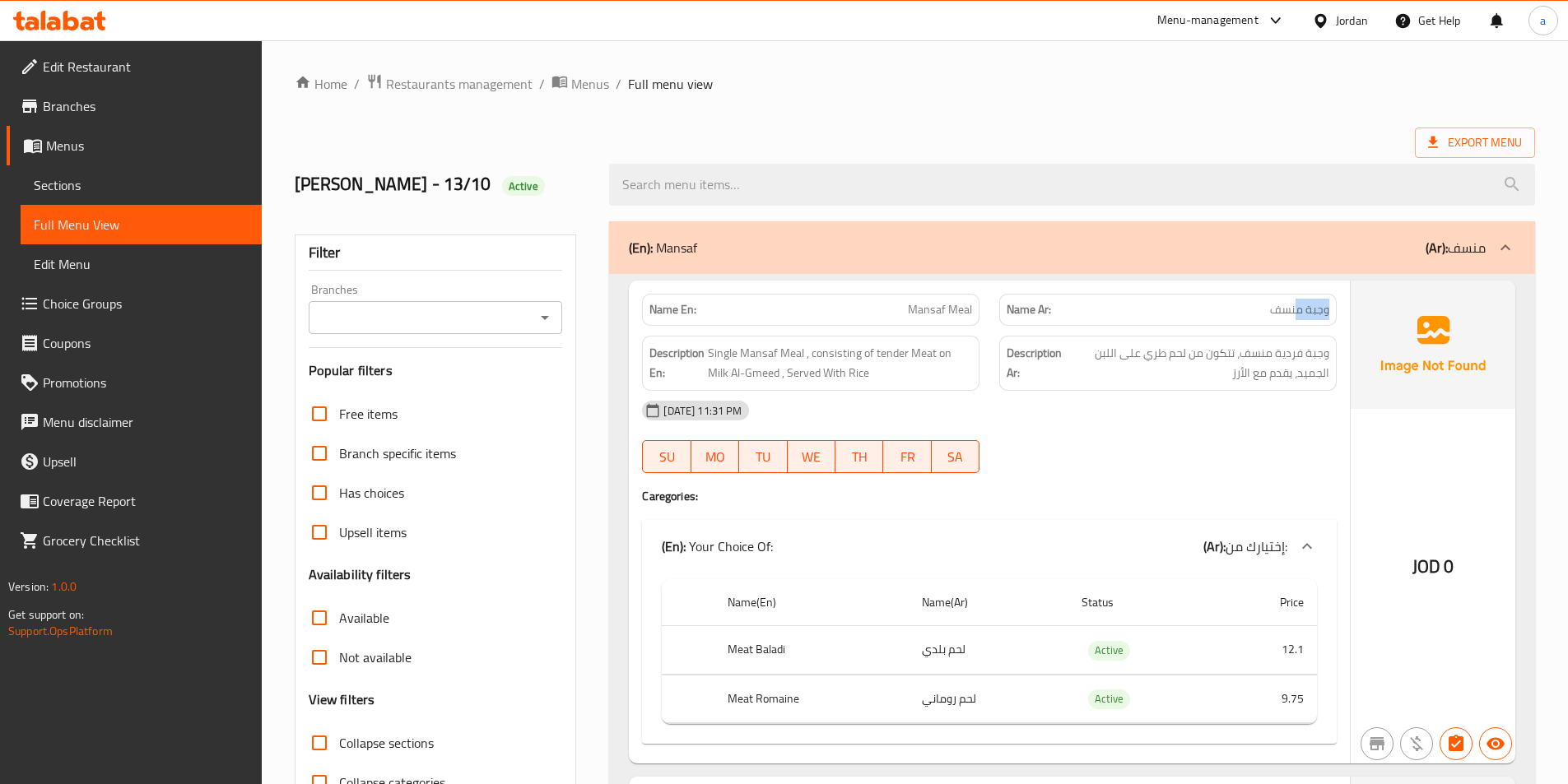
drag, startPoint x: 1327, startPoint y: 301, endPoint x: 1299, endPoint y: 305, distance: 28.3
click at [1299, 305] on span "وجبة منسف" at bounding box center [1299, 310] width 59 height 17
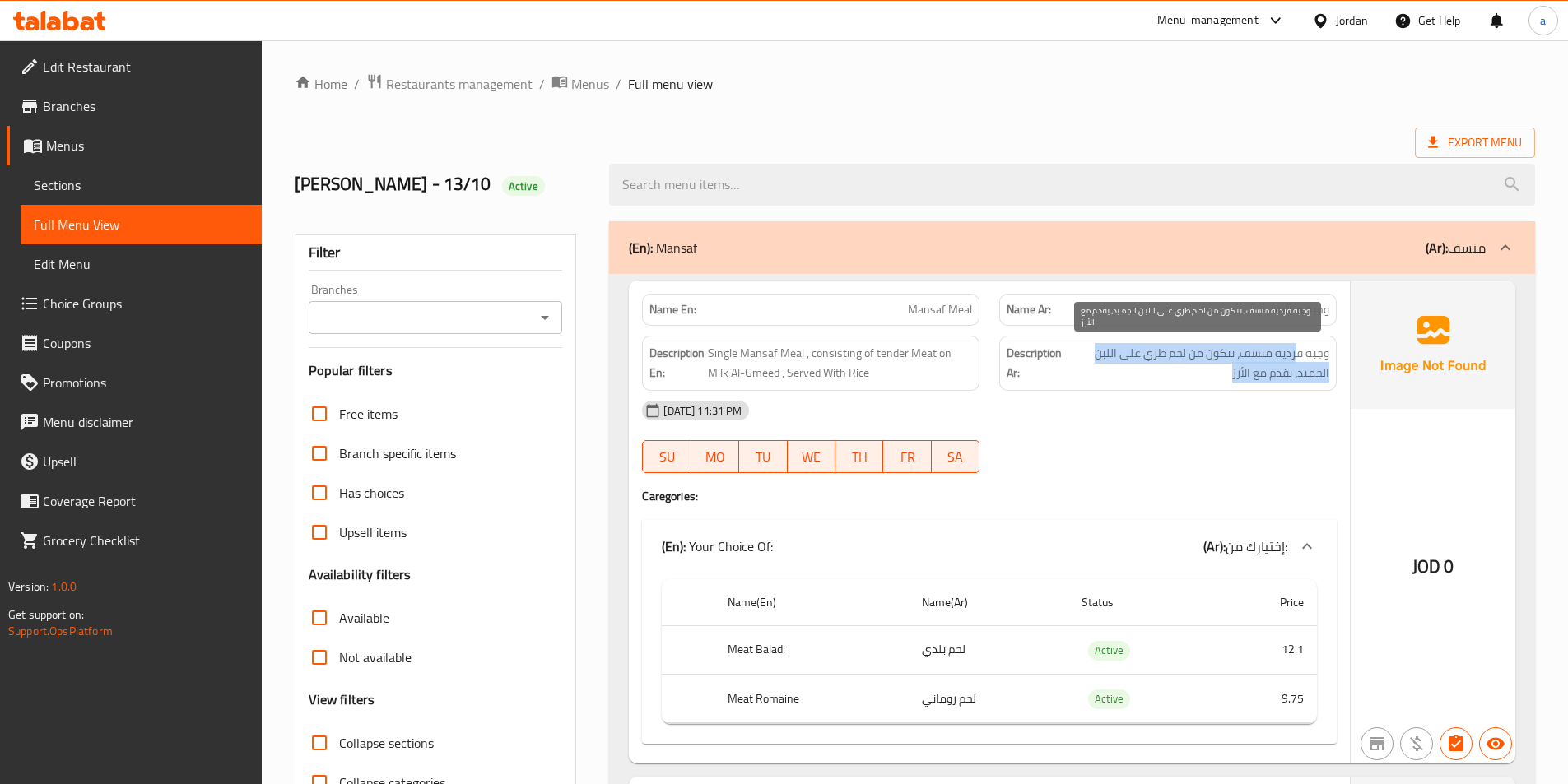
drag, startPoint x: 1296, startPoint y: 354, endPoint x: 1193, endPoint y: 378, distance: 105.8
click at [1193, 378] on span "وجبة فردية منسف، تتكون من لحم طري على اللبن الجميد، يقدم مع الأرز" at bounding box center [1197, 363] width 263 height 40
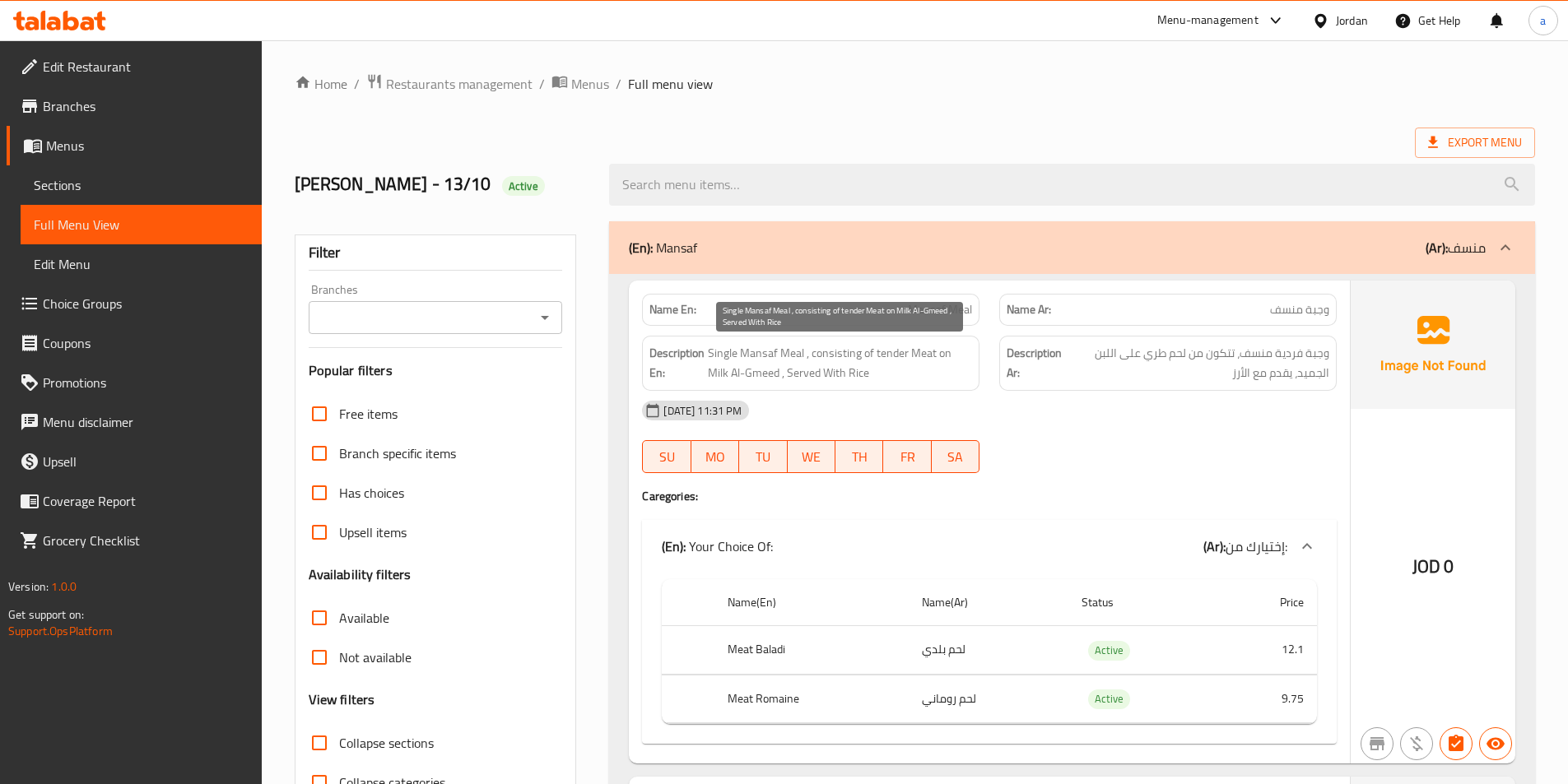
click at [814, 376] on span "Single Mansaf Meal , consisting of tender Meat on Milk Al-Gmeed , Served With R…" at bounding box center [839, 363] width 264 height 40
drag, startPoint x: 696, startPoint y: 340, endPoint x: 709, endPoint y: 347, distance: 14.8
click at [701, 341] on div "Description En: Single Mansaf Meal , consisting of tender Meat on Milk Al-Gmeed…" at bounding box center [811, 362] width 337 height 55
drag, startPoint x: 711, startPoint y: 347, endPoint x: 867, endPoint y: 352, distance: 156.1
click at [867, 352] on span "Single Mansaf Meal , consisting of tender Meat on Milk Al-Gmeed , Served With R…" at bounding box center [839, 363] width 264 height 40
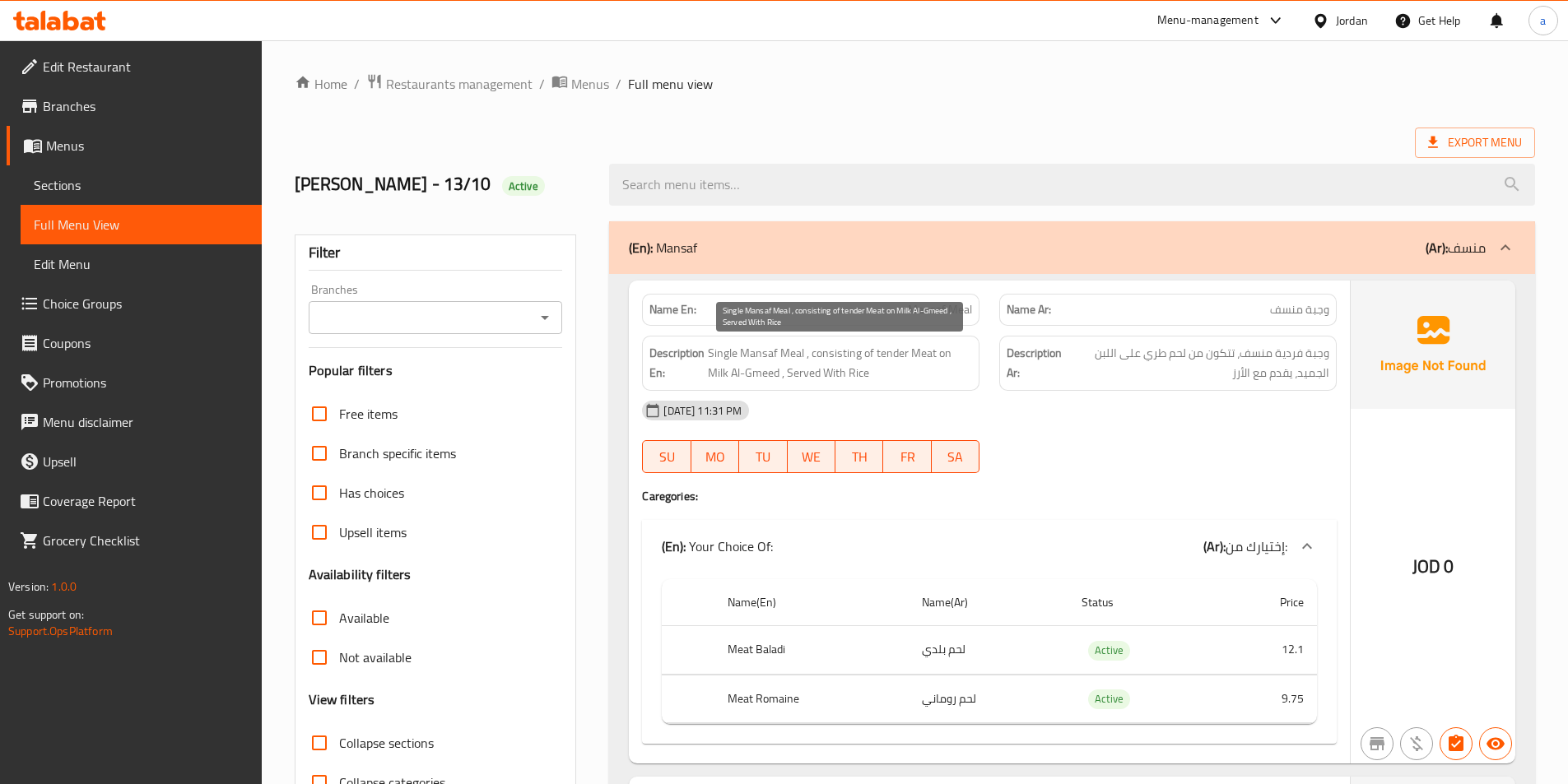
click at [871, 352] on span "Single Mansaf Meal , consisting of tender Meat on Milk Al-Gmeed , Served With R…" at bounding box center [839, 363] width 264 height 40
click at [888, 353] on span "Single Mansaf Meal , consisting of tender Meat on Milk Al-Gmeed , Served With R…" at bounding box center [839, 363] width 264 height 40
drag, startPoint x: 900, startPoint y: 350, endPoint x: 894, endPoint y: 360, distance: 11.7
click at [946, 349] on span "Single Mansaf Meal , consisting of tender Meat on Milk Al-Gmeed , Served With R…" at bounding box center [839, 363] width 264 height 40
drag, startPoint x: 781, startPoint y: 365, endPoint x: 740, endPoint y: 375, distance: 42.2
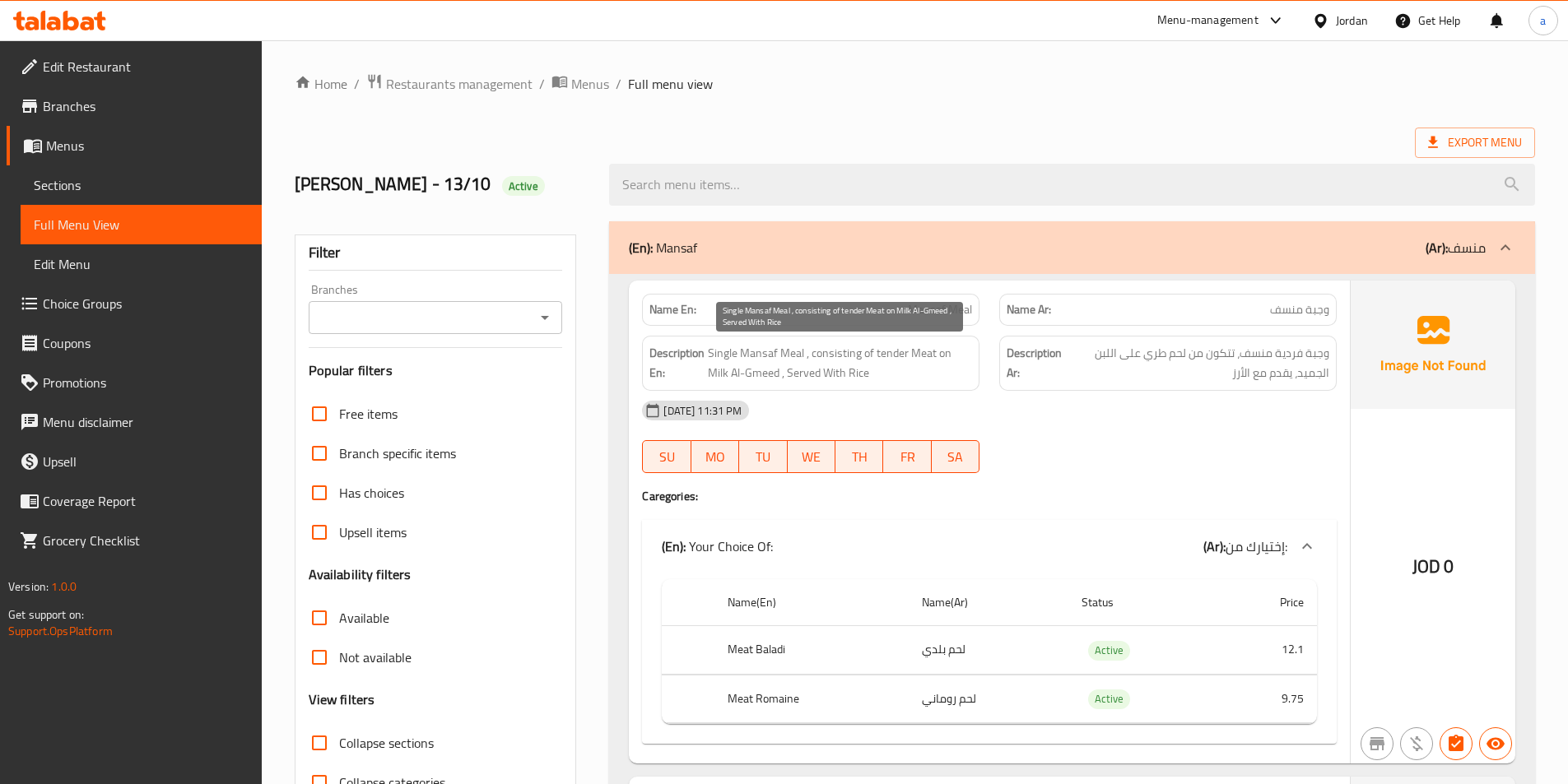
click at [779, 366] on span "Single Mansaf Meal , consisting of tender Meat on Milk Al-Gmeed , Served With R…" at bounding box center [839, 363] width 264 height 40
drag, startPoint x: 740, startPoint y: 375, endPoint x: 855, endPoint y: 378, distance: 115.0
click at [819, 373] on span "Single Mansaf Meal , consisting of tender Meat on Milk Al-Gmeed , Served With R…" at bounding box center [839, 363] width 264 height 40
click at [855, 378] on span "Single Mansaf Meal , consisting of tender Meat on Milk Al-Gmeed , Served With R…" at bounding box center [839, 363] width 264 height 40
drag, startPoint x: 774, startPoint y: 370, endPoint x: 820, endPoint y: 370, distance: 46.0
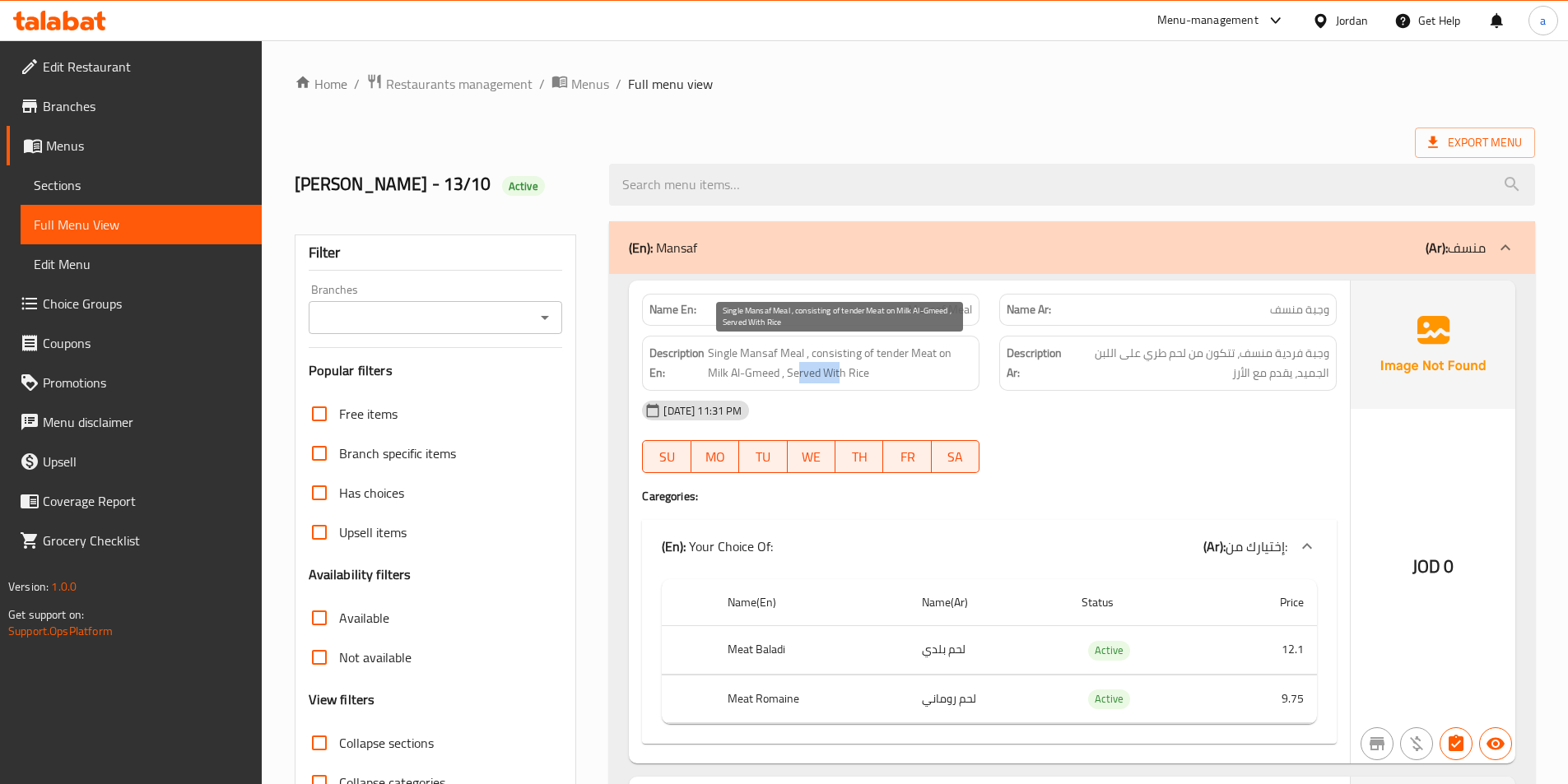
click at [820, 370] on span "Single Mansaf Meal , consisting of tender Meat on Milk Al-Gmeed , Served With R…" at bounding box center [839, 363] width 264 height 40
click at [845, 370] on span "Single Mansaf Meal , consisting of tender Meat on Milk Al-Gmeed , Served With R…" at bounding box center [839, 363] width 264 height 40
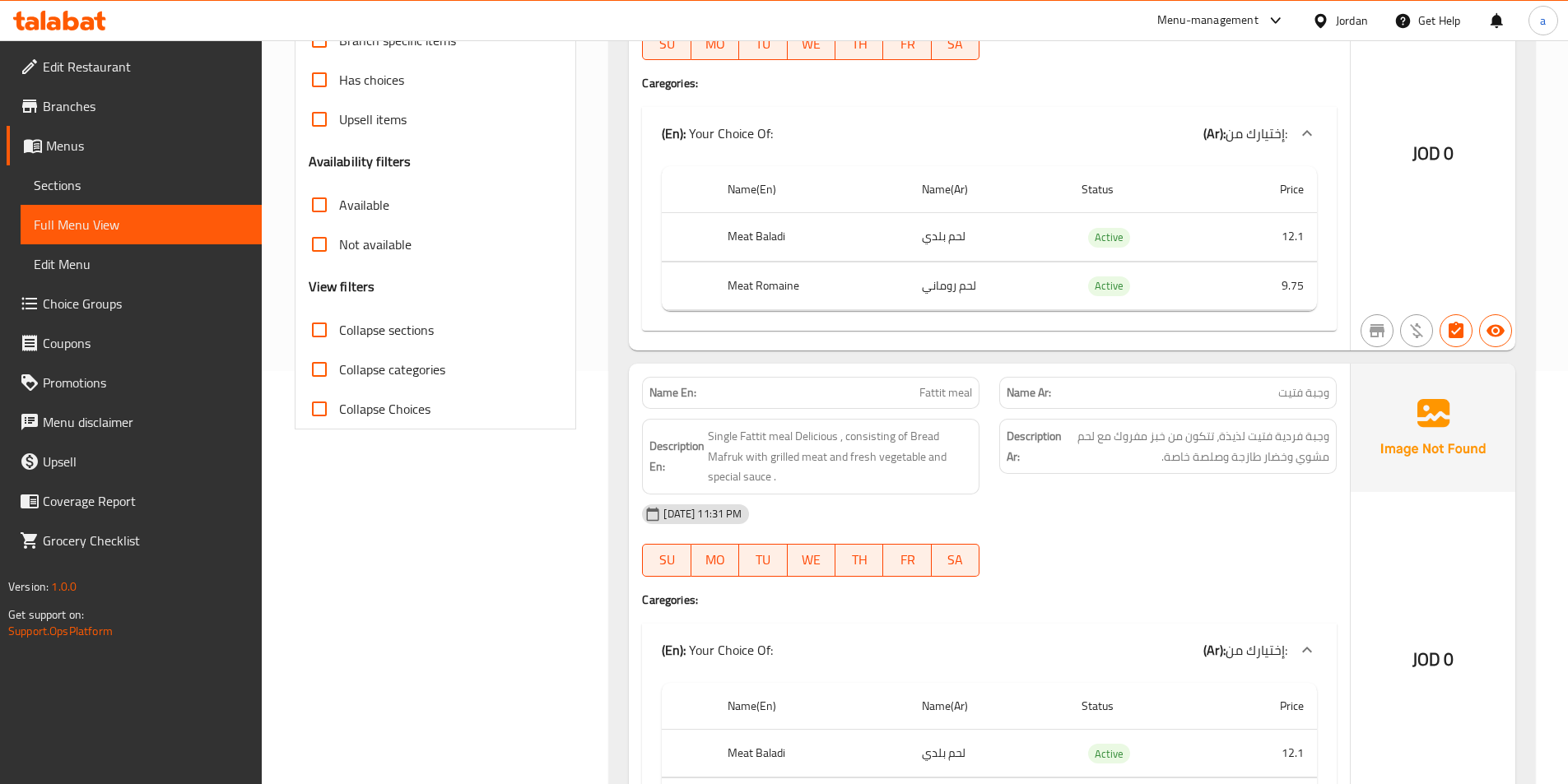
scroll to position [493, 0]
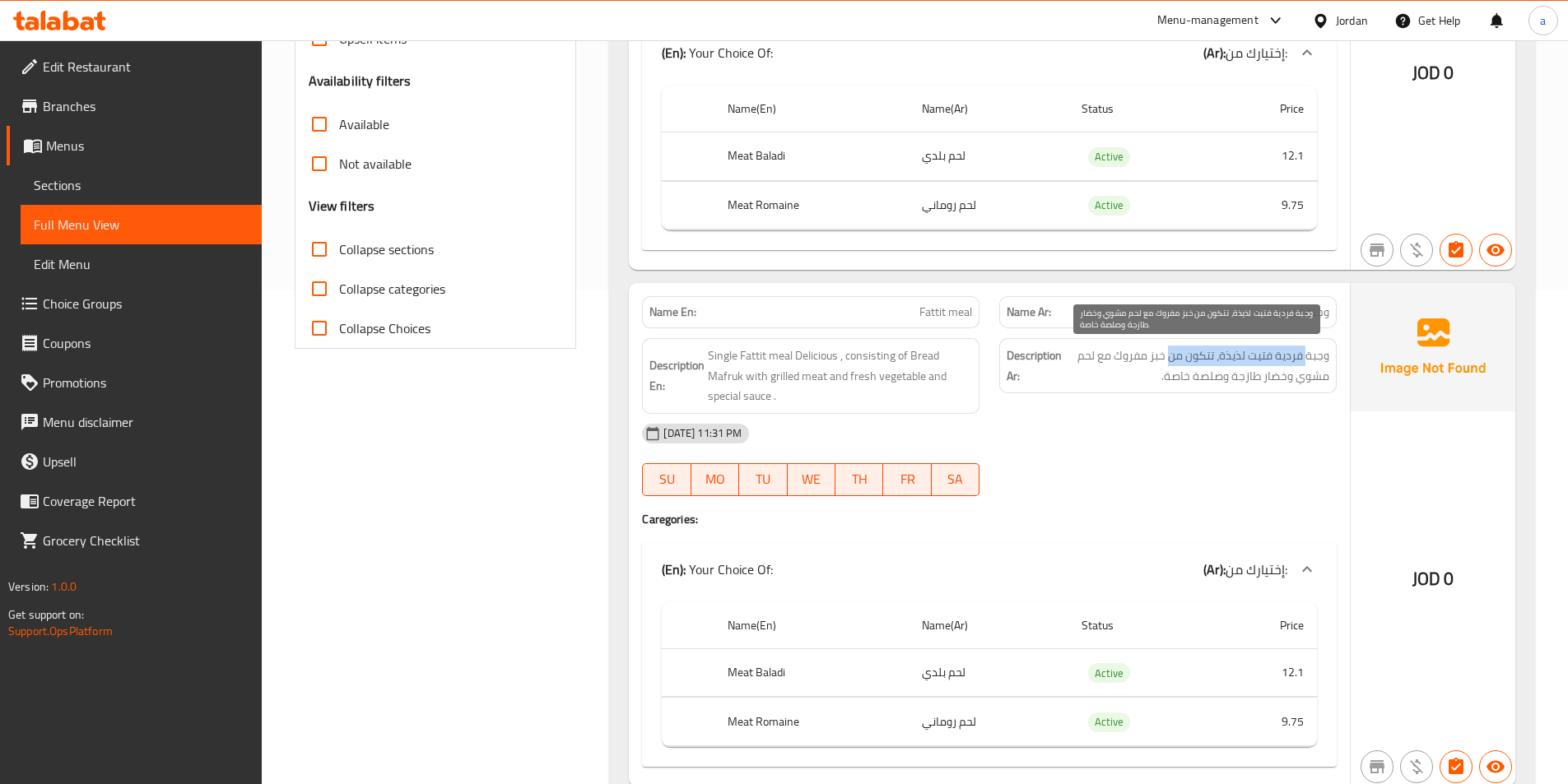
drag, startPoint x: 1305, startPoint y: 363, endPoint x: 1135, endPoint y: 365, distance: 170.0
click at [1150, 365] on span "وجبة فردية فتيت لذيذة، تتكون من خبز مفروك مع لحم مشوي وخضار طازجة وصلصة خاصة." at bounding box center [1197, 366] width 264 height 40
click at [1132, 365] on span "وجبة فردية فتيت لذيذة، تتكون من خبز مفروك مع لحم مشوي وخضار طازجة وصلصة خاصة." at bounding box center [1197, 366] width 264 height 40
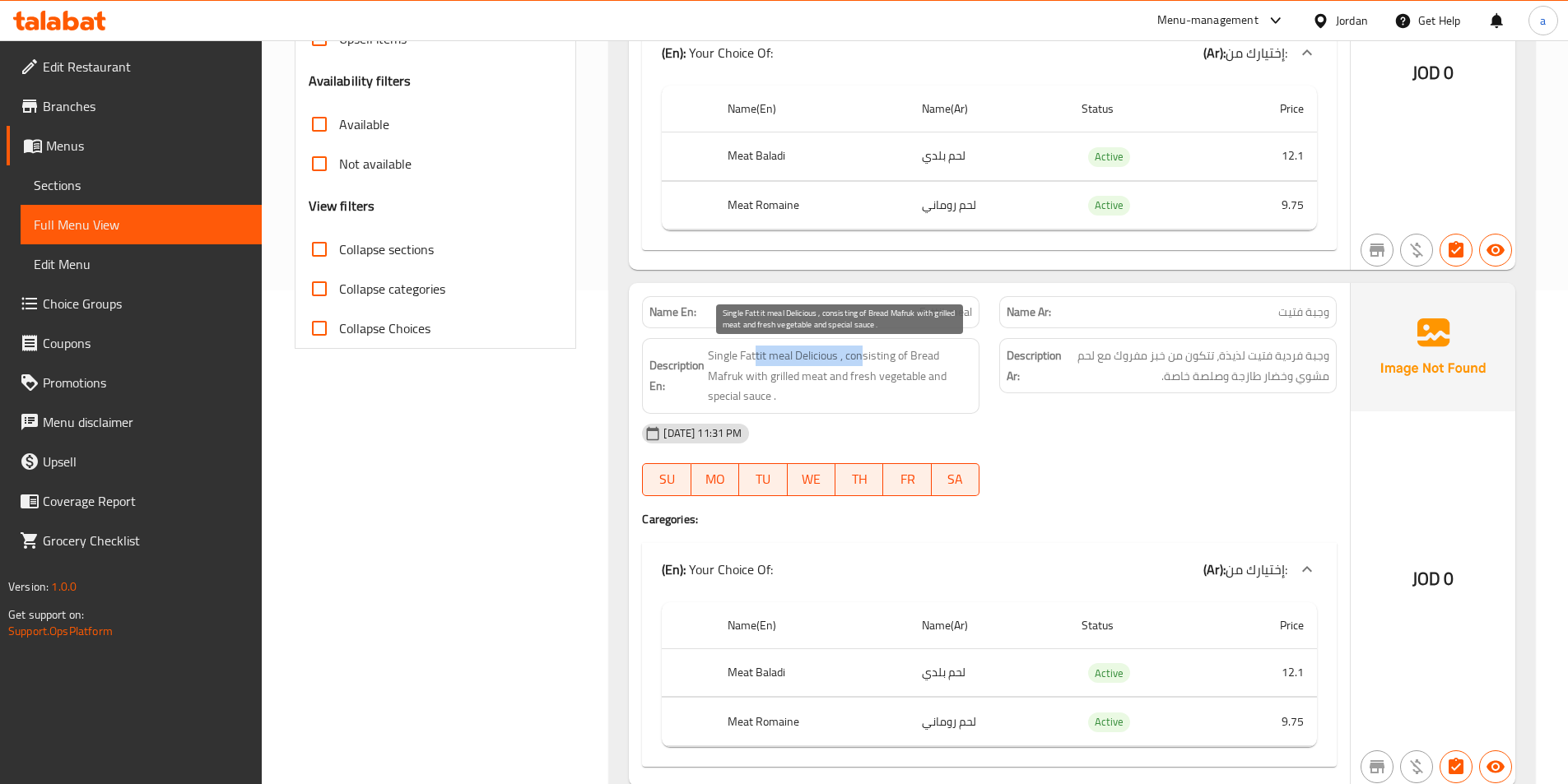
drag, startPoint x: 757, startPoint y: 354, endPoint x: 914, endPoint y: 353, distance: 157.0
click at [894, 353] on span "Single Fattit meal Delicious , consisting of Bread Mafruk with grilled meat and…" at bounding box center [839, 376] width 264 height 61
click at [920, 354] on span "Single Fattit meal Delicious , consisting of Bread Mafruk with grilled meat and…" at bounding box center [839, 376] width 264 height 61
drag, startPoint x: 941, startPoint y: 358, endPoint x: 923, endPoint y: 367, distance: 20.1
click at [918, 362] on span "Single Fattit meal Delicious , consisting of Bread Mafruk with grilled meat and…" at bounding box center [839, 376] width 264 height 61
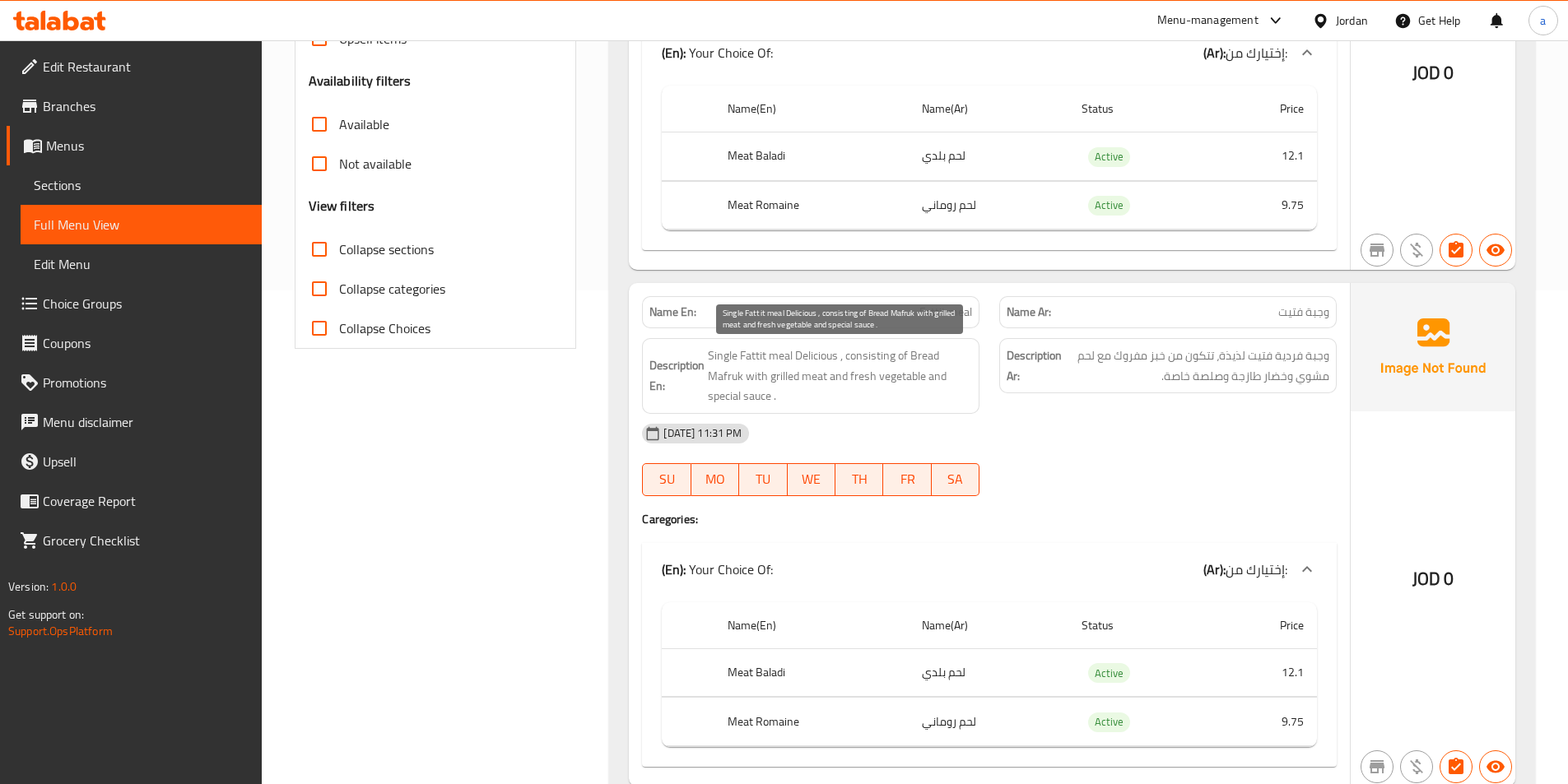
click at [923, 367] on span "Single Fattit meal Delicious , consisting of Bread Mafruk with grilled meat and…" at bounding box center [839, 376] width 264 height 61
drag, startPoint x: 744, startPoint y: 373, endPoint x: 761, endPoint y: 375, distance: 17.1
click at [761, 375] on span "Single Fattit meal Delicious , consisting of Bread Mafruk with grilled meat and…" at bounding box center [839, 376] width 264 height 61
click at [771, 377] on span "Single Fattit meal Delicious , consisting of Bread Mafruk with grilled meat and…" at bounding box center [839, 376] width 264 height 61
drag, startPoint x: 791, startPoint y: 378, endPoint x: 837, endPoint y: 379, distance: 46.0
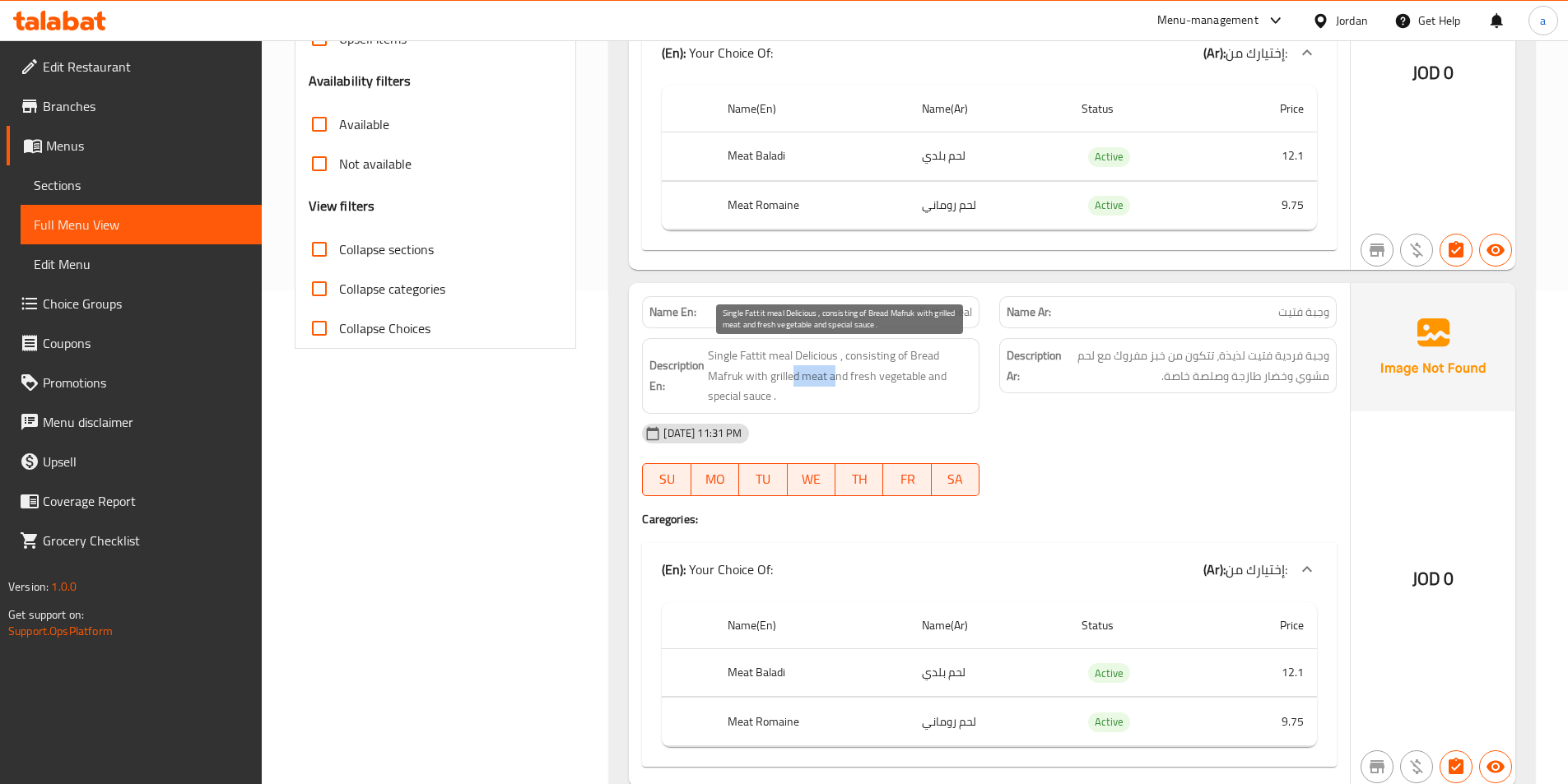
click at [837, 379] on span "Single Fattit meal Delicious , consisting of Bread Mafruk with grilled meat and…" at bounding box center [839, 376] width 264 height 61
drag, startPoint x: 852, startPoint y: 379, endPoint x: 923, endPoint y: 376, distance: 71.1
click at [923, 376] on span "Single Fattit meal Delicious , consisting of Bread Mafruk with grilled meat and…" at bounding box center [839, 376] width 264 height 61
click at [831, 388] on span "Single Fattit meal Delicious , consisting of Bread Mafruk with grilled meat and…" at bounding box center [839, 376] width 264 height 61
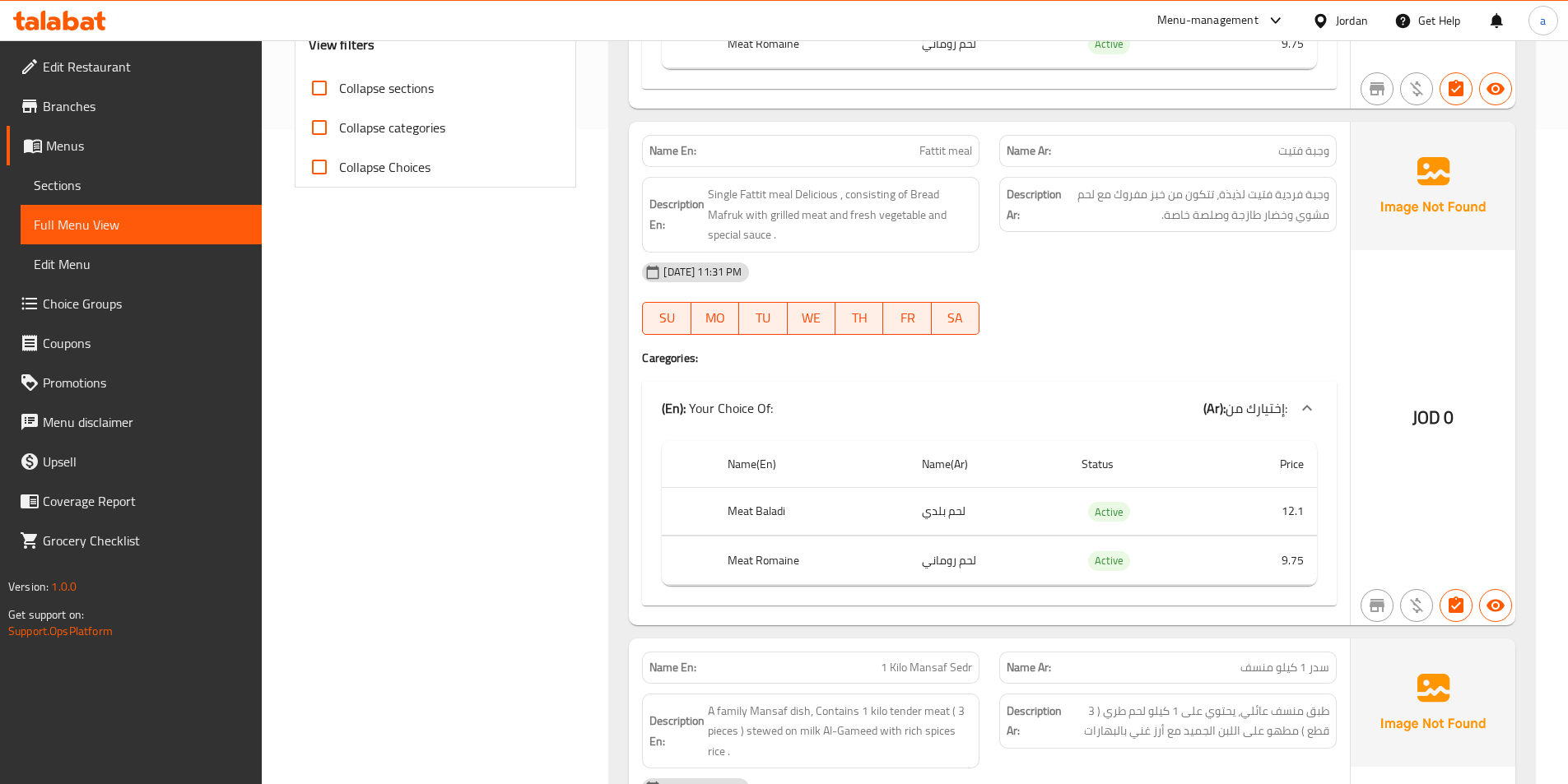
scroll to position [658, 0]
drag, startPoint x: 726, startPoint y: 506, endPoint x: 816, endPoint y: 510, distance: 90.1
click at [816, 510] on th "Meat Baladi" at bounding box center [811, 508] width 195 height 48
drag, startPoint x: 730, startPoint y: 559, endPoint x: 816, endPoint y: 561, distance: 86.0
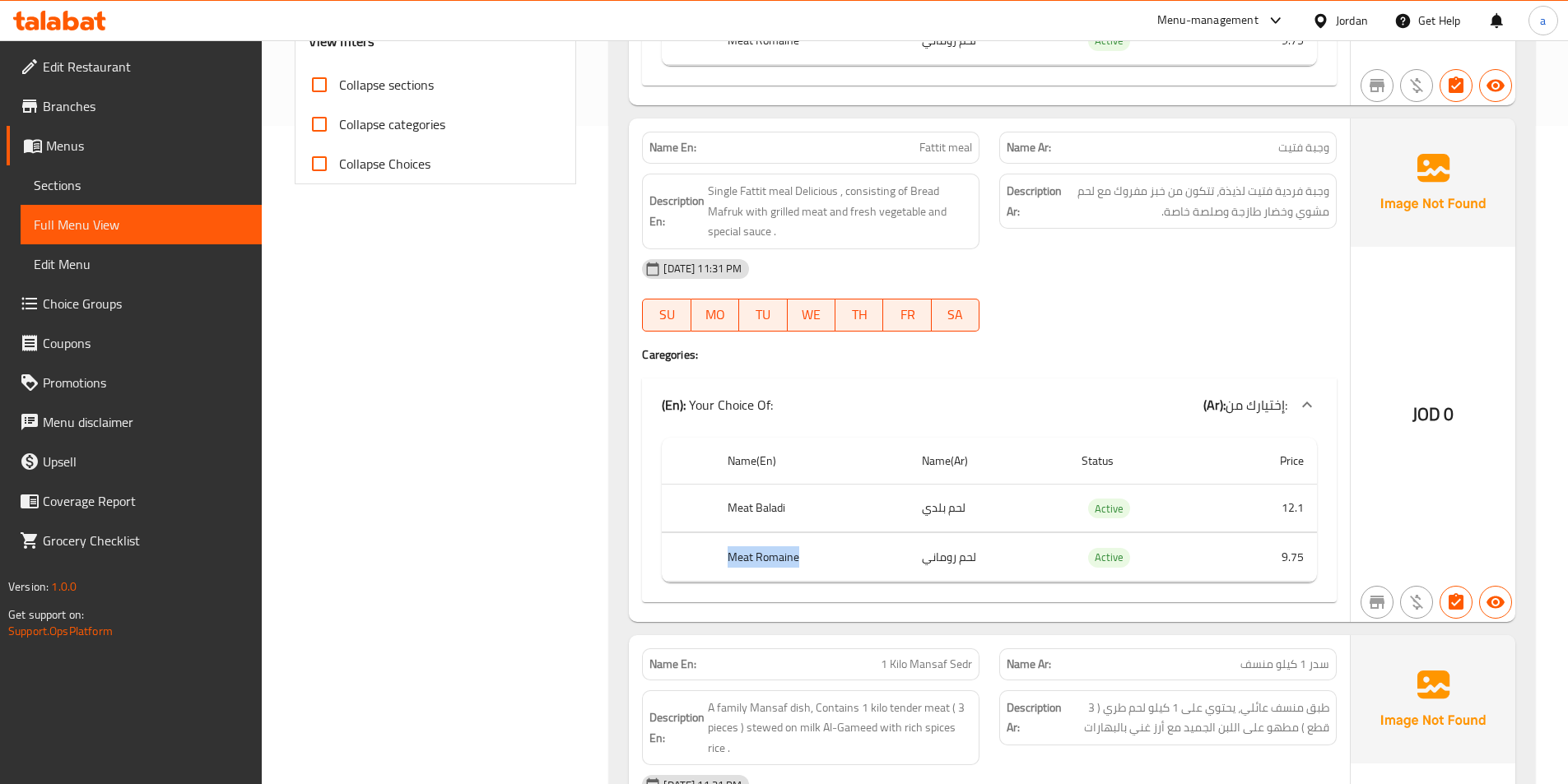
click at [816, 561] on th "Meat Romaine" at bounding box center [811, 557] width 195 height 48
click at [817, 561] on th "Meat Romaine" at bounding box center [811, 557] width 195 height 48
drag, startPoint x: 724, startPoint y: 507, endPoint x: 814, endPoint y: 513, distance: 90.2
click at [814, 513] on th "Meat Baladi" at bounding box center [811, 508] width 195 height 48
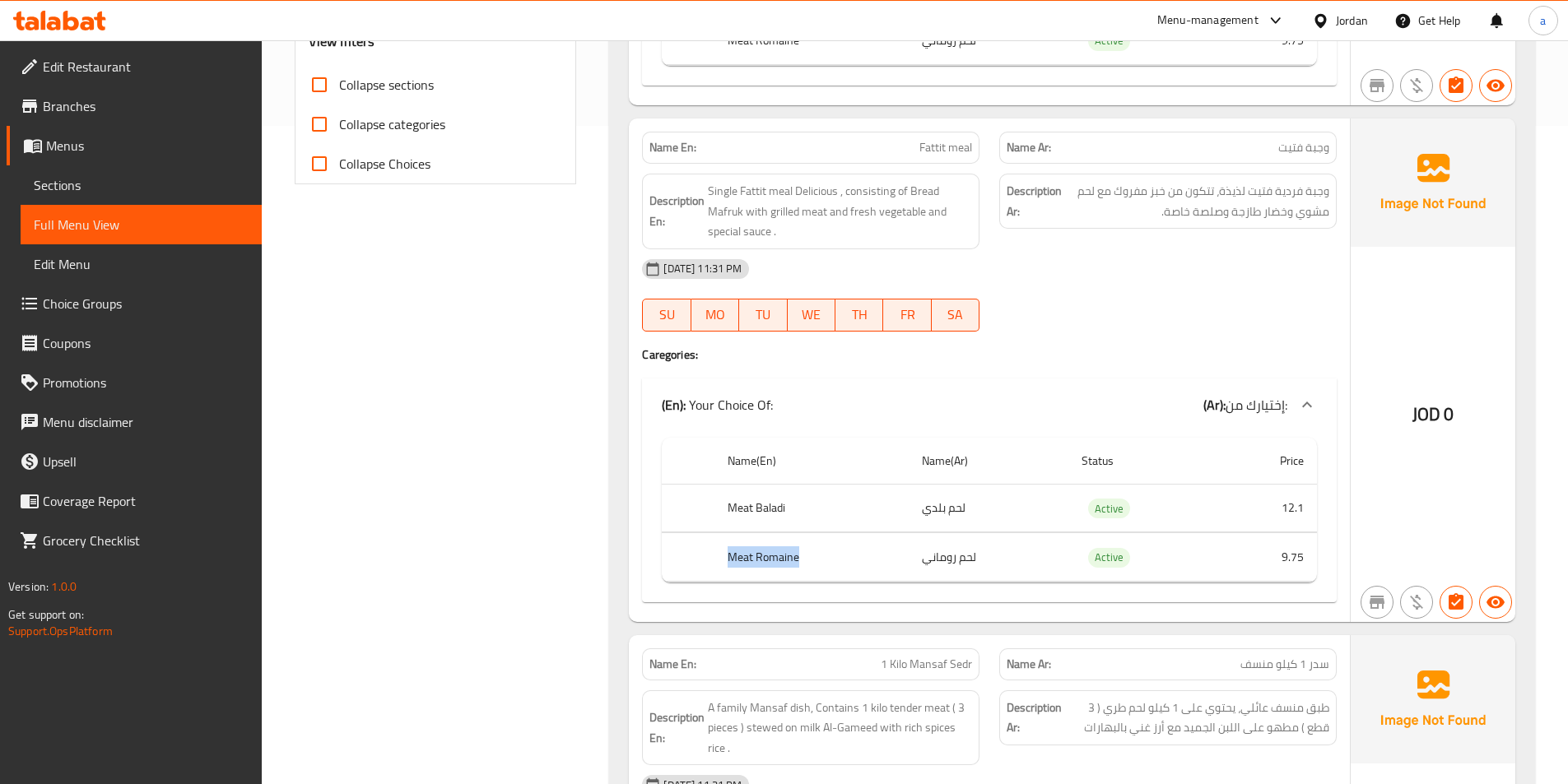
drag, startPoint x: 723, startPoint y: 557, endPoint x: 823, endPoint y: 558, distance: 100.0
click at [823, 558] on th "Meat Romaine" at bounding box center [811, 557] width 195 height 48
drag, startPoint x: 728, startPoint y: 510, endPoint x: 810, endPoint y: 510, distance: 82.0
click at [809, 510] on th "Meat Baladi" at bounding box center [811, 508] width 195 height 48
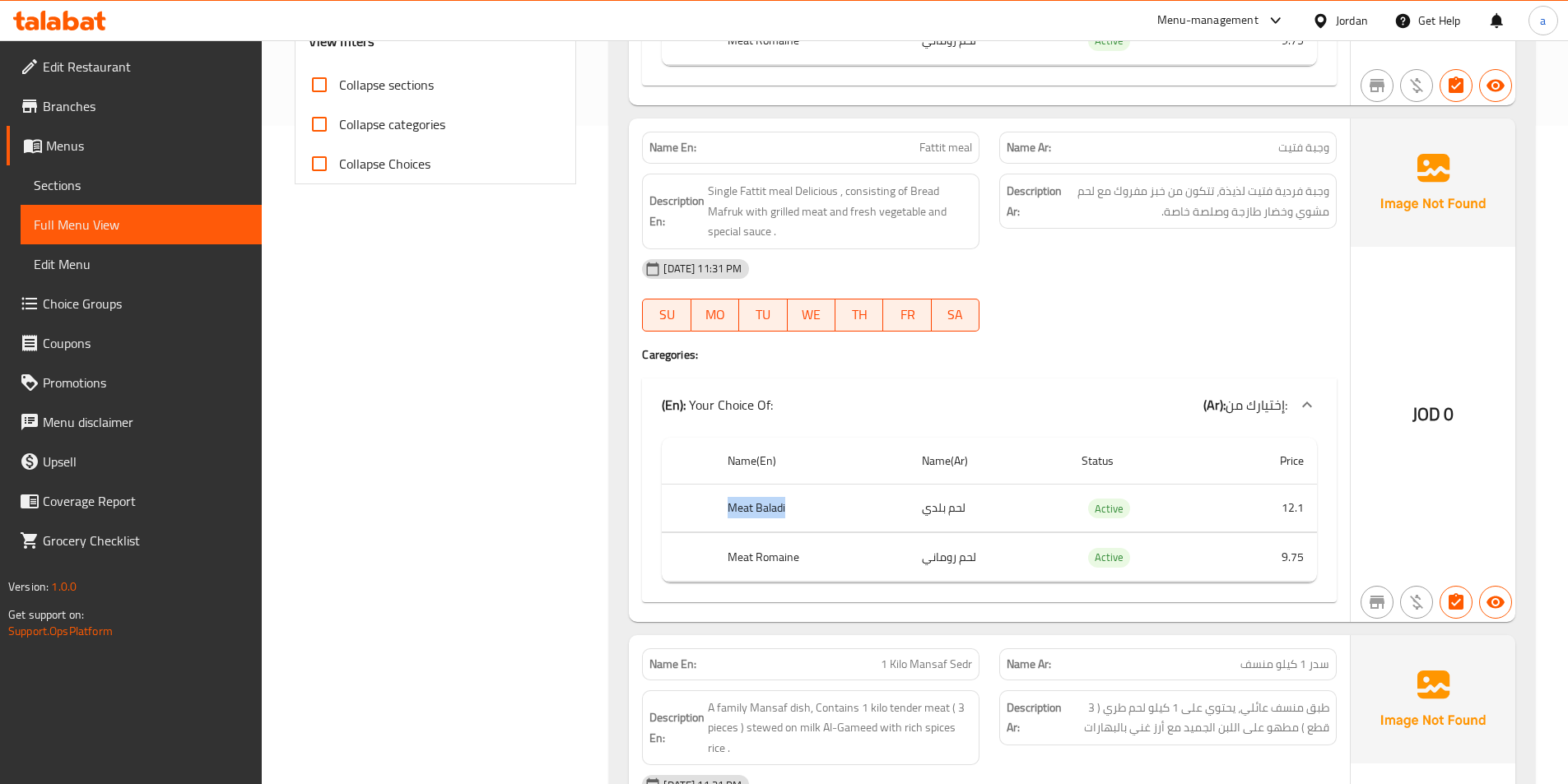
click at [811, 511] on th "Meat Baladi" at bounding box center [811, 508] width 195 height 48
drag, startPoint x: 714, startPoint y: 551, endPoint x: 831, endPoint y: 550, distance: 117.0
click at [831, 550] on th "Meat Romaine" at bounding box center [811, 557] width 195 height 48
drag, startPoint x: 723, startPoint y: 504, endPoint x: 813, endPoint y: 511, distance: 90.3
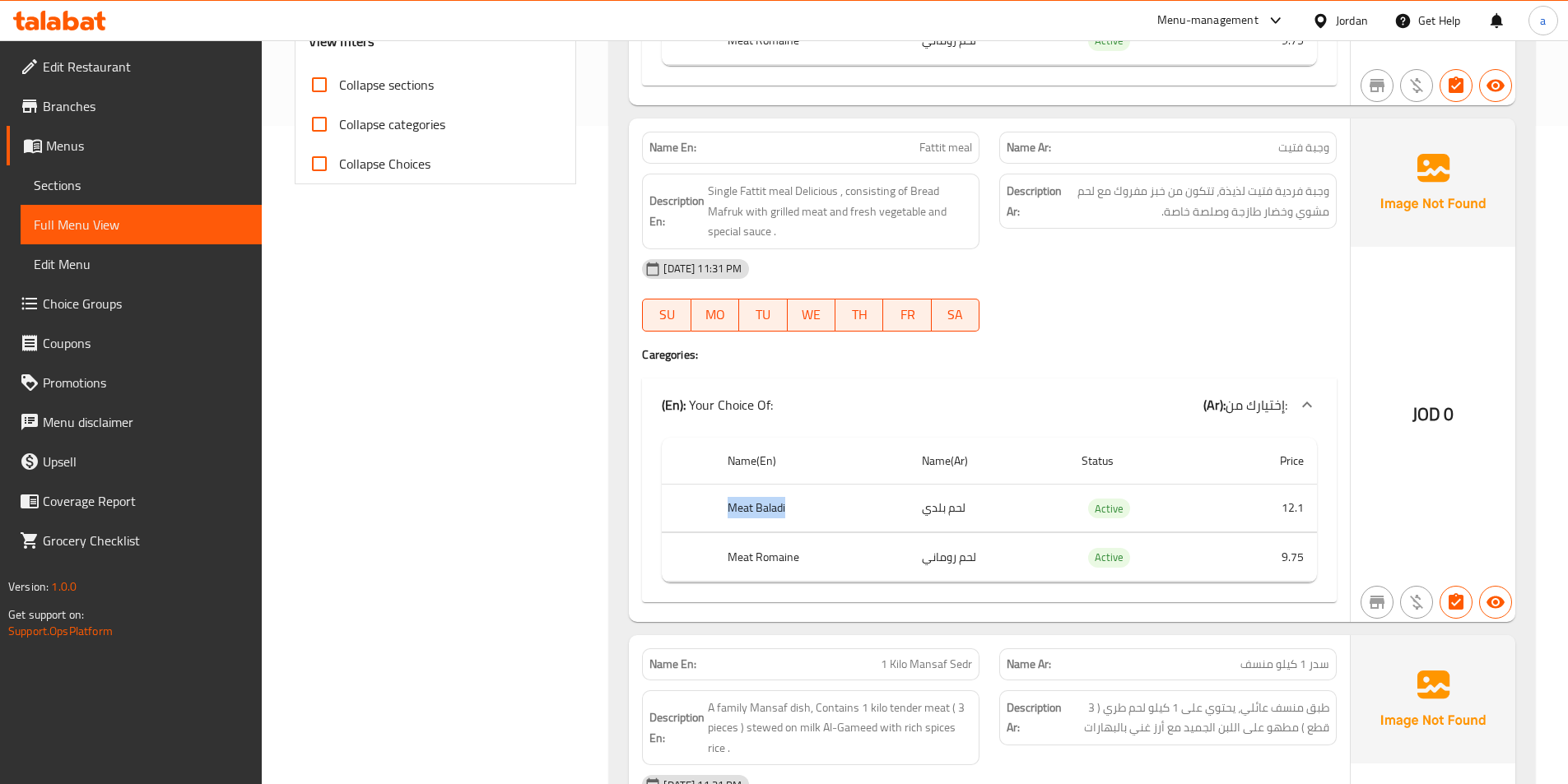
click at [813, 511] on th "Meat Baladi" at bounding box center [811, 508] width 195 height 48
drag, startPoint x: 724, startPoint y: 555, endPoint x: 829, endPoint y: 555, distance: 105.0
click at [826, 555] on th "Meat Romaine" at bounding box center [811, 557] width 195 height 48
click at [829, 555] on th "Meat Romaine" at bounding box center [811, 557] width 195 height 48
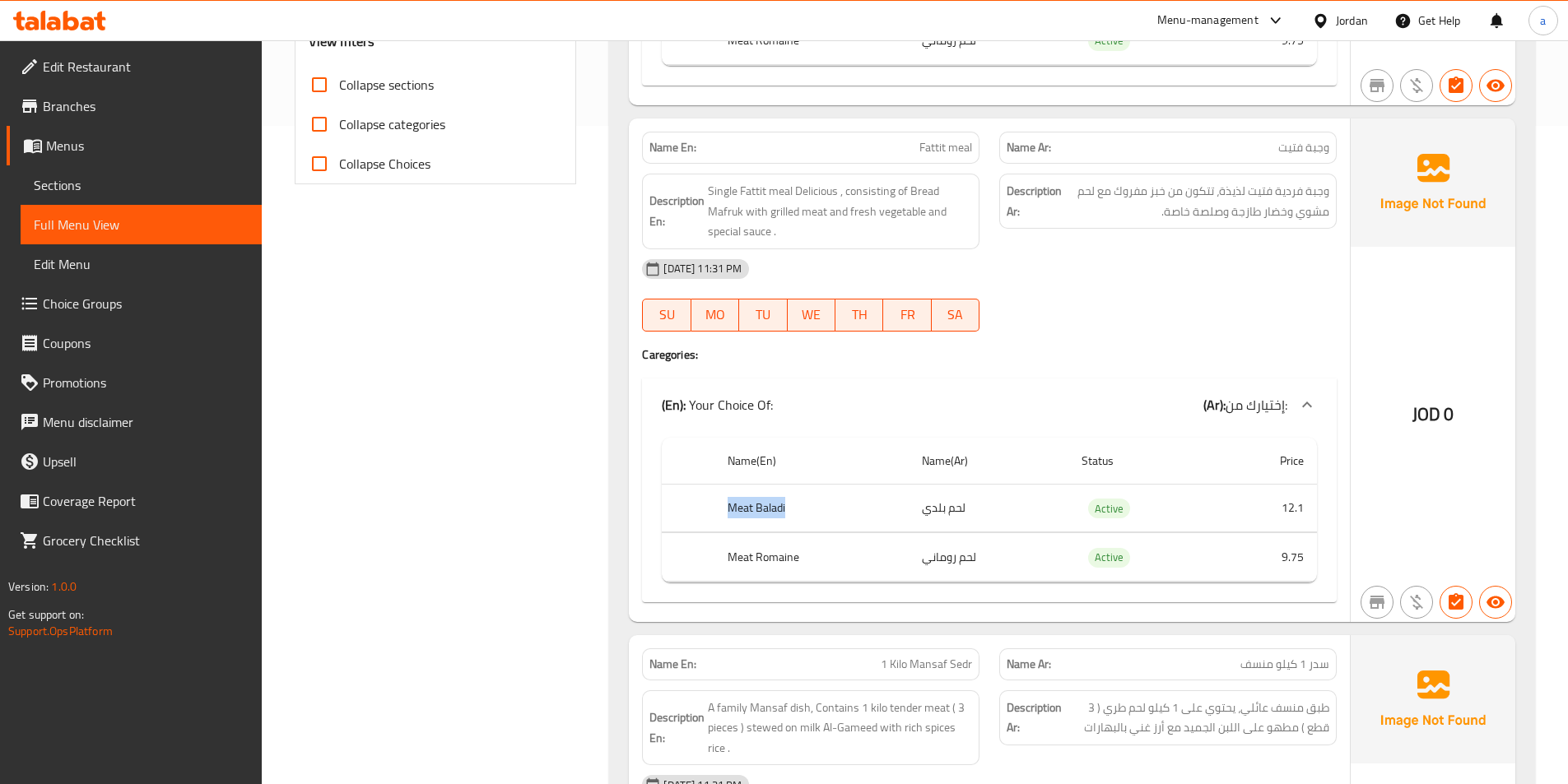
drag, startPoint x: 727, startPoint y: 506, endPoint x: 805, endPoint y: 510, distance: 78.1
click at [805, 510] on th "Meat Baladi" at bounding box center [811, 508] width 195 height 48
click at [814, 548] on th "Meat Romaine" at bounding box center [811, 557] width 195 height 48
drag, startPoint x: 725, startPoint y: 558, endPoint x: 817, endPoint y: 558, distance: 92.0
click at [817, 558] on th "Meat Romaine" at bounding box center [811, 557] width 195 height 48
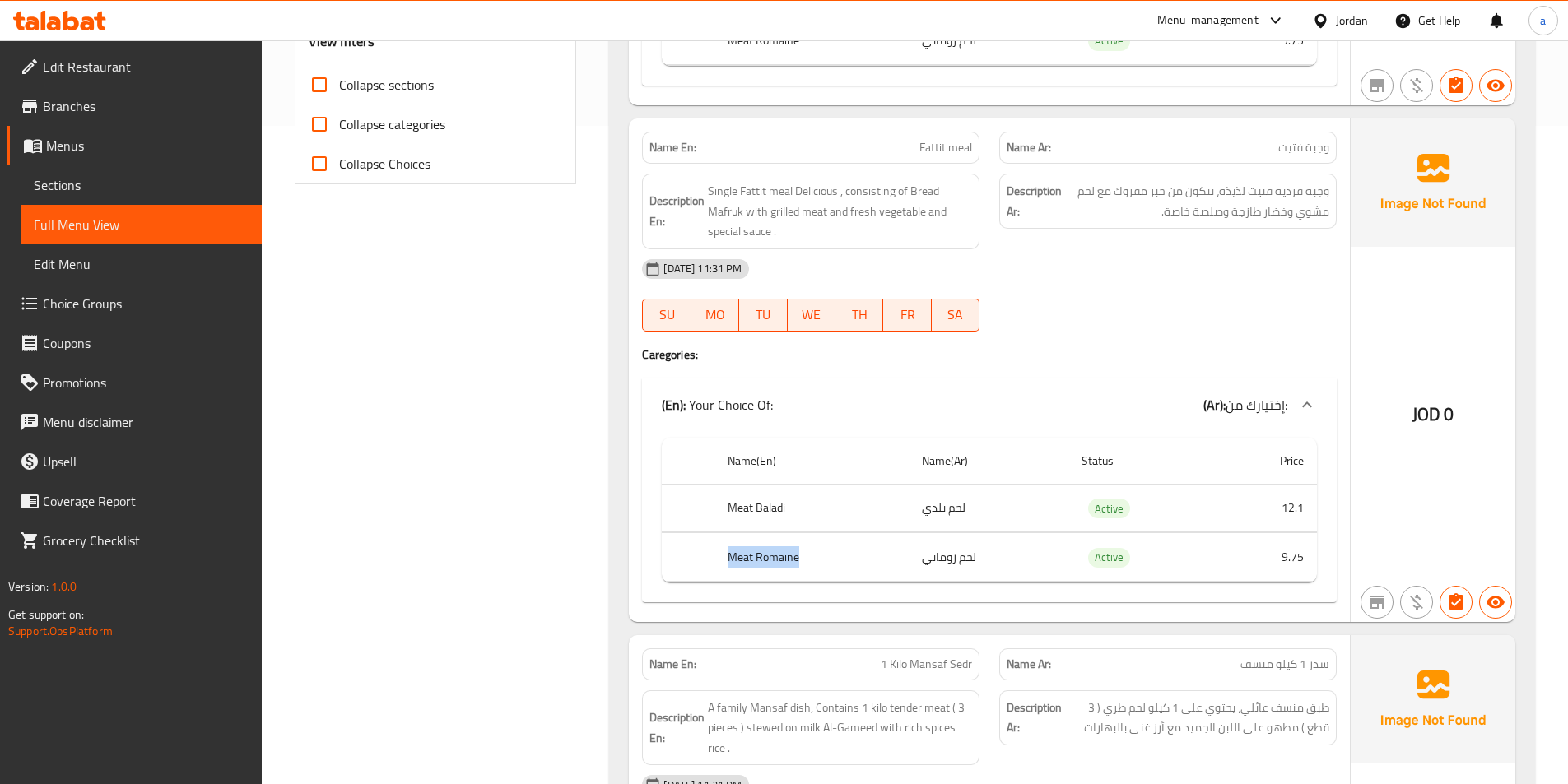
click at [817, 558] on th "Meat Romaine" at bounding box center [811, 557] width 195 height 48
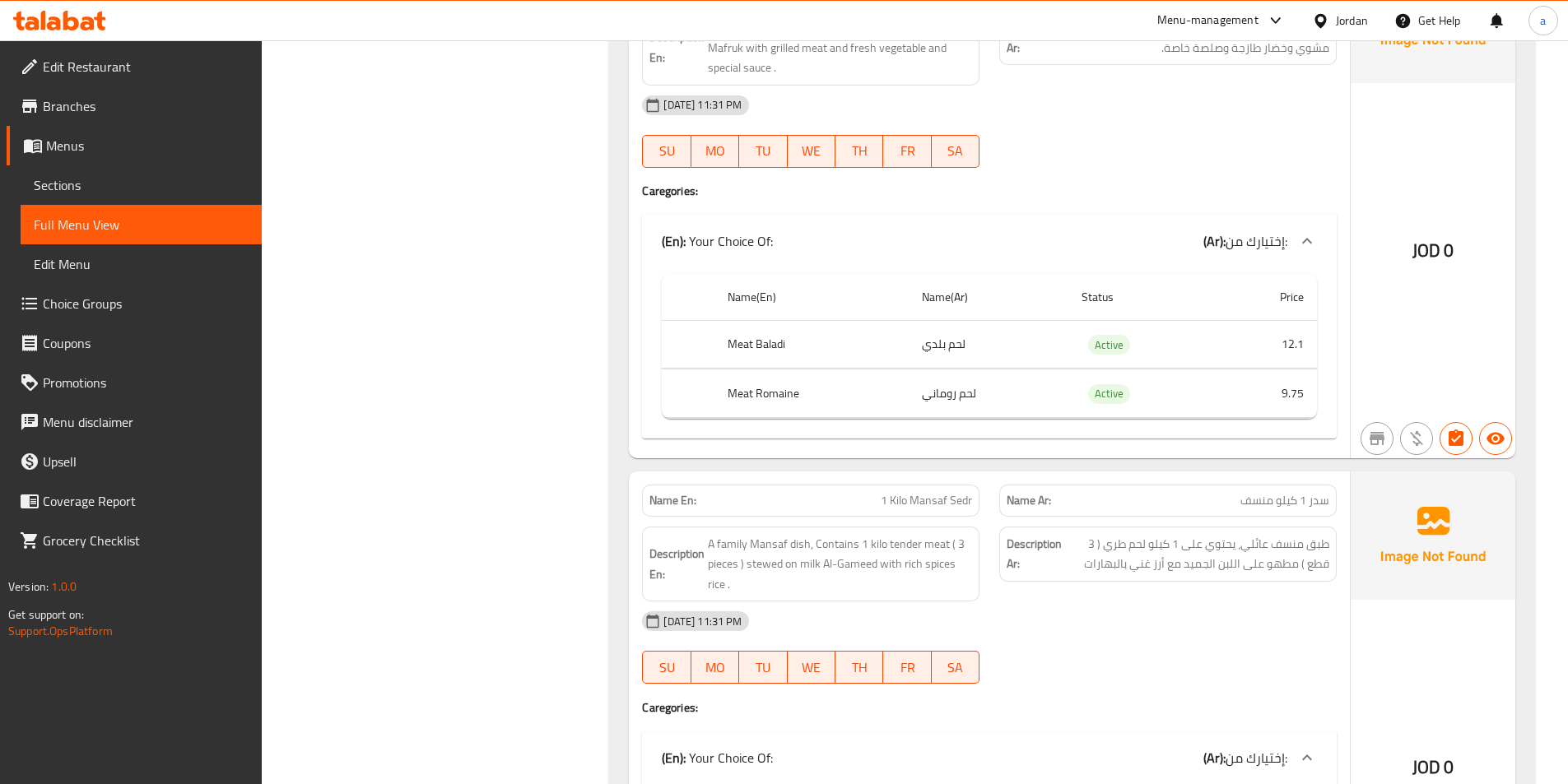
scroll to position [904, 0]
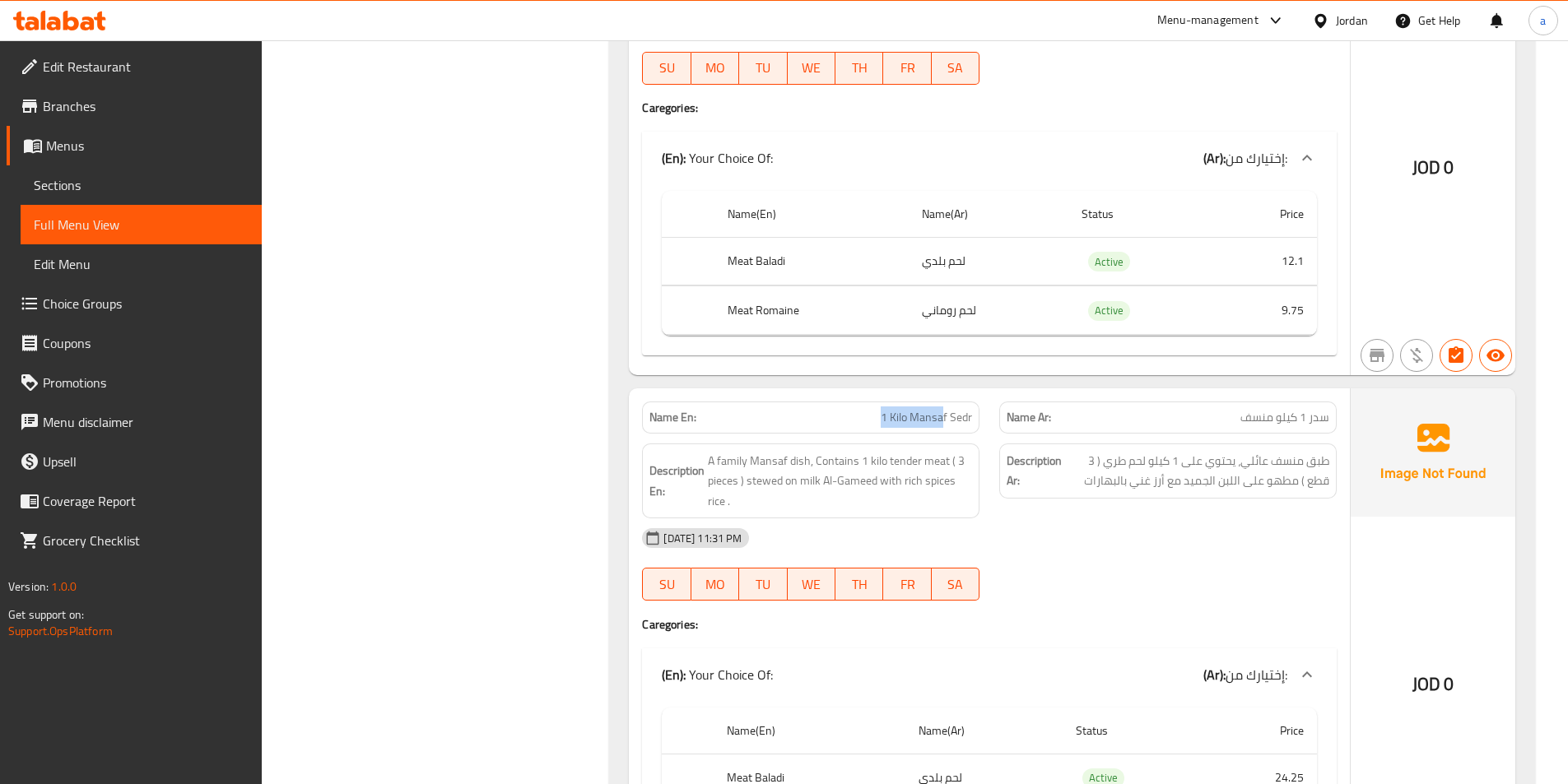
drag, startPoint x: 873, startPoint y: 416, endPoint x: 955, endPoint y: 415, distance: 82.0
click at [950, 414] on p "Name En: 1 Kilo Mansaf Sedr" at bounding box center [811, 417] width 323 height 17
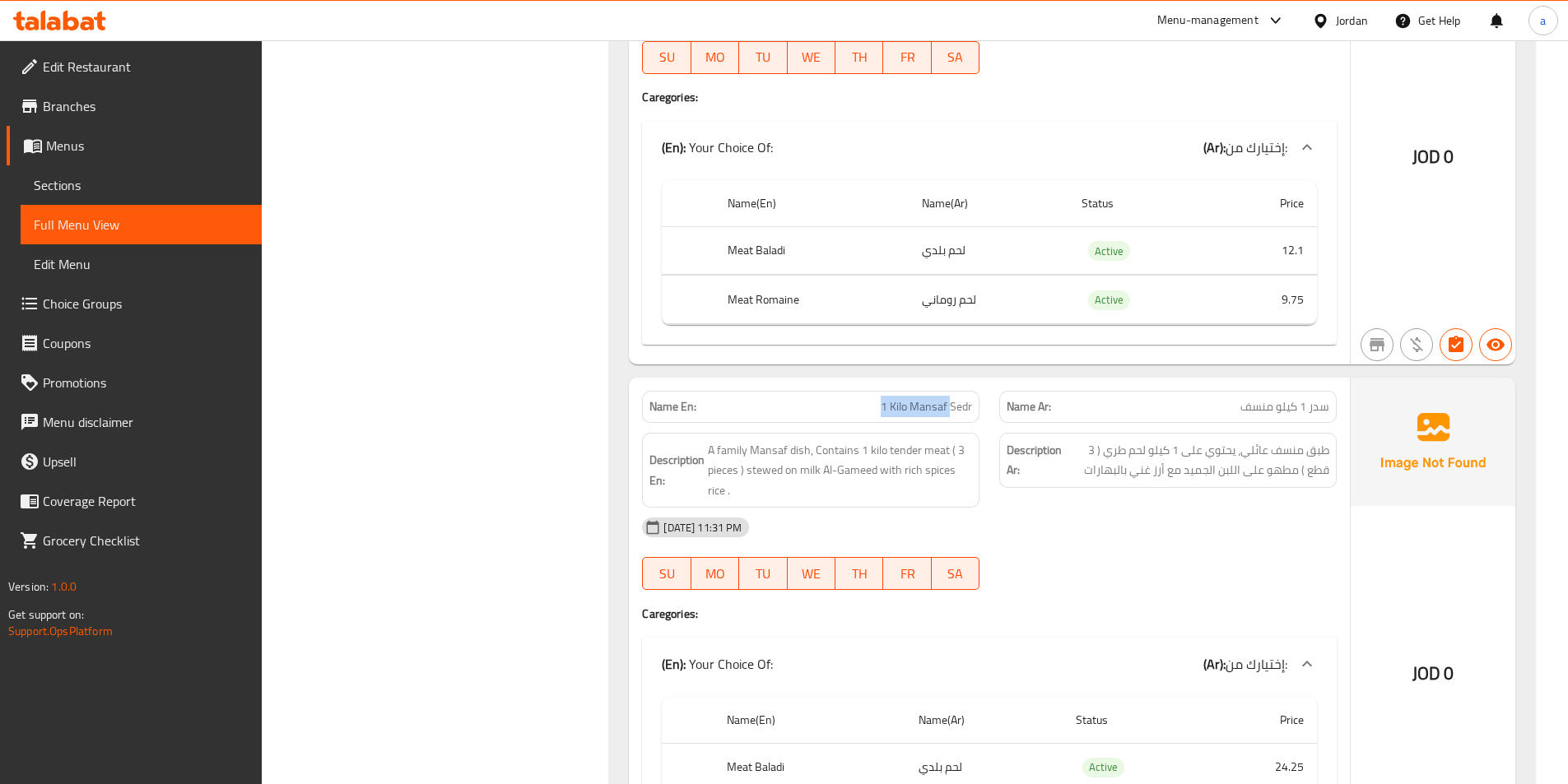
scroll to position [987, 0]
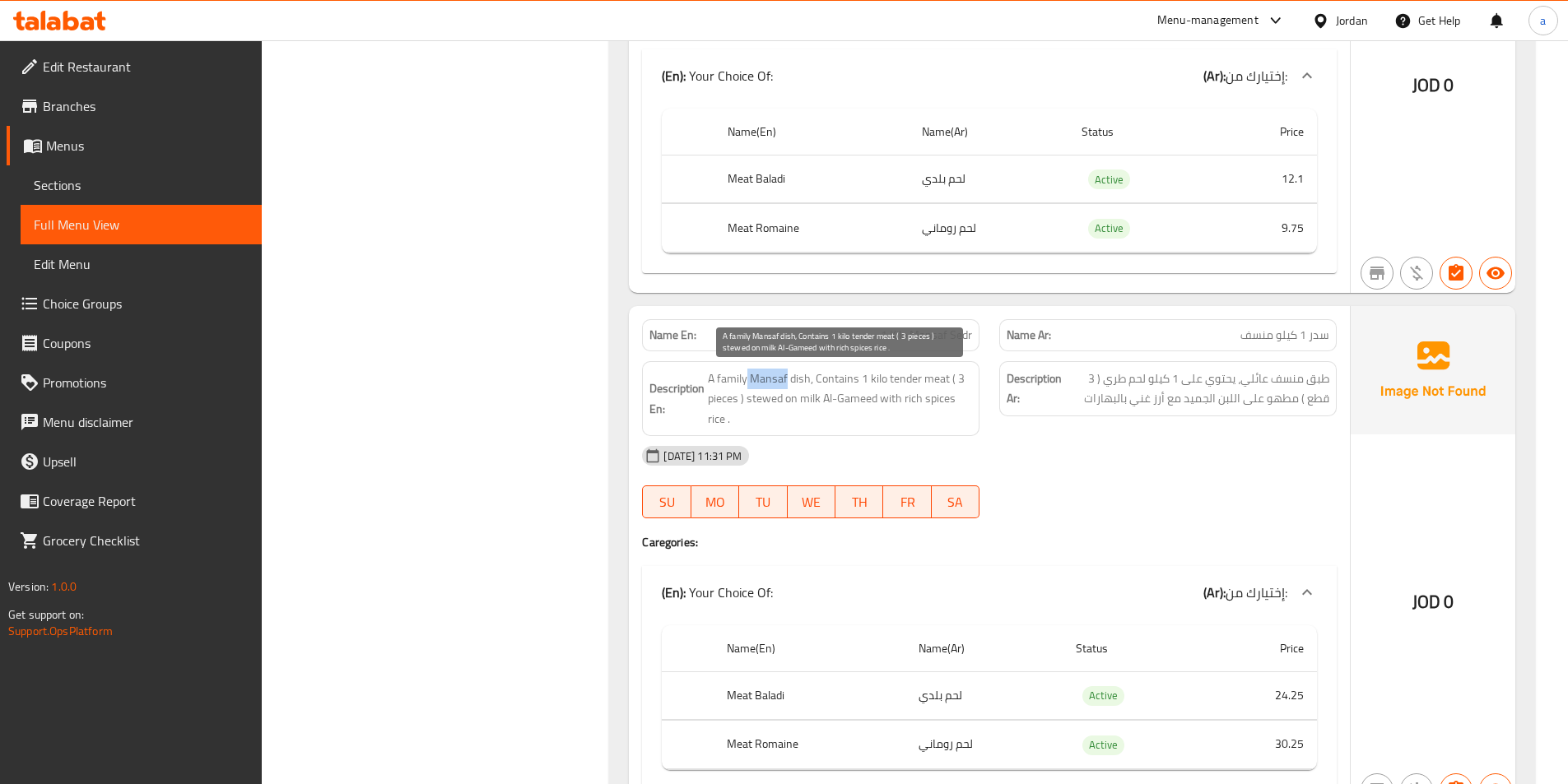
drag, startPoint x: 745, startPoint y: 379, endPoint x: 832, endPoint y: 393, distance: 88.1
click at [792, 391] on span "A family Mansaf dish, Contains 1 kilo tender meat ( 3 pieces ) stewed on milk A…" at bounding box center [839, 399] width 264 height 61
click at [832, 393] on span "A family Mansaf dish, Contains 1 kilo tender meat ( 3 pieces ) stewed on milk A…" at bounding box center [839, 399] width 264 height 61
drag, startPoint x: 885, startPoint y: 375, endPoint x: 953, endPoint y: 378, distance: 68.1
click at [952, 378] on span "A family Mansaf dish, Contains 1 kilo tender meat ( 3 pieces ) stewed on milk A…" at bounding box center [839, 399] width 264 height 61
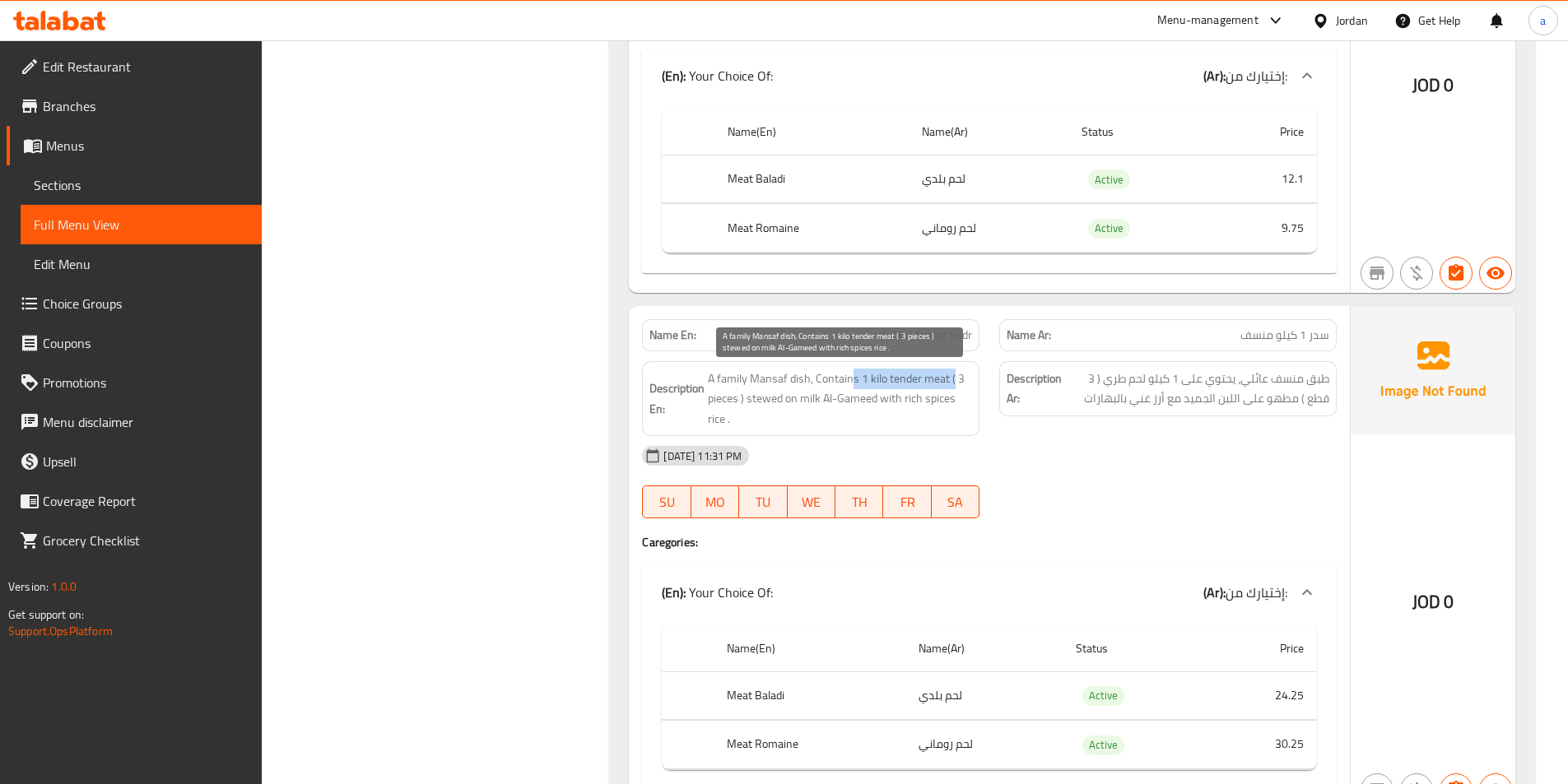
click at [953, 378] on span "A family Mansaf dish, Contains 1 kilo tender meat ( 3 pieces ) stewed on milk A…" at bounding box center [839, 399] width 264 height 61
drag, startPoint x: 714, startPoint y: 401, endPoint x: 774, endPoint y: 400, distance: 60.0
click at [773, 400] on span "A family Mansaf dish, Contains 1 kilo tender meat ( 3 pieces ) stewed on milk A…" at bounding box center [839, 399] width 264 height 61
click at [778, 401] on span "A family Mansaf dish, Contains 1 kilo tender meat ( 3 pieces ) stewed on milk A…" at bounding box center [839, 399] width 264 height 61
drag, startPoint x: 822, startPoint y: 397, endPoint x: 895, endPoint y: 398, distance: 73.0
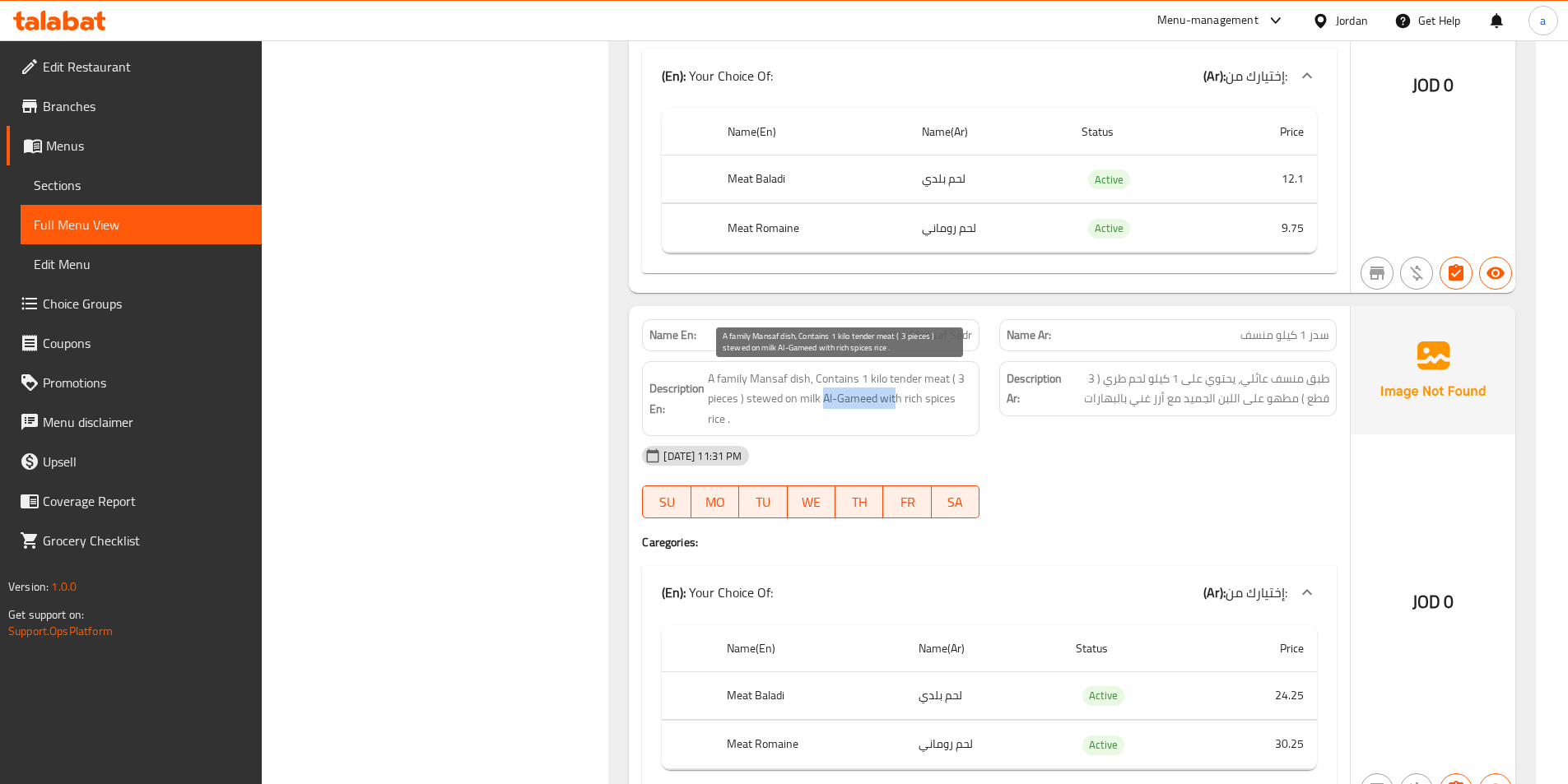
click at [895, 398] on span "A family Mansaf dish, Contains 1 kilo tender meat ( 3 pieces ) stewed on milk A…" at bounding box center [839, 399] width 264 height 61
click at [837, 398] on span "A family Mansaf dish, Contains 1 kilo tender meat ( 3 pieces ) stewed on milk A…" at bounding box center [839, 399] width 264 height 61
drag, startPoint x: 882, startPoint y: 407, endPoint x: 954, endPoint y: 405, distance: 72.0
click at [954, 405] on span "A family Mansaf dish, Contains 1 kilo tender meat ( 3 pieces ) stewed on milk A…" at bounding box center [839, 399] width 264 height 61
drag, startPoint x: 744, startPoint y: 380, endPoint x: 802, endPoint y: 374, distance: 58.3
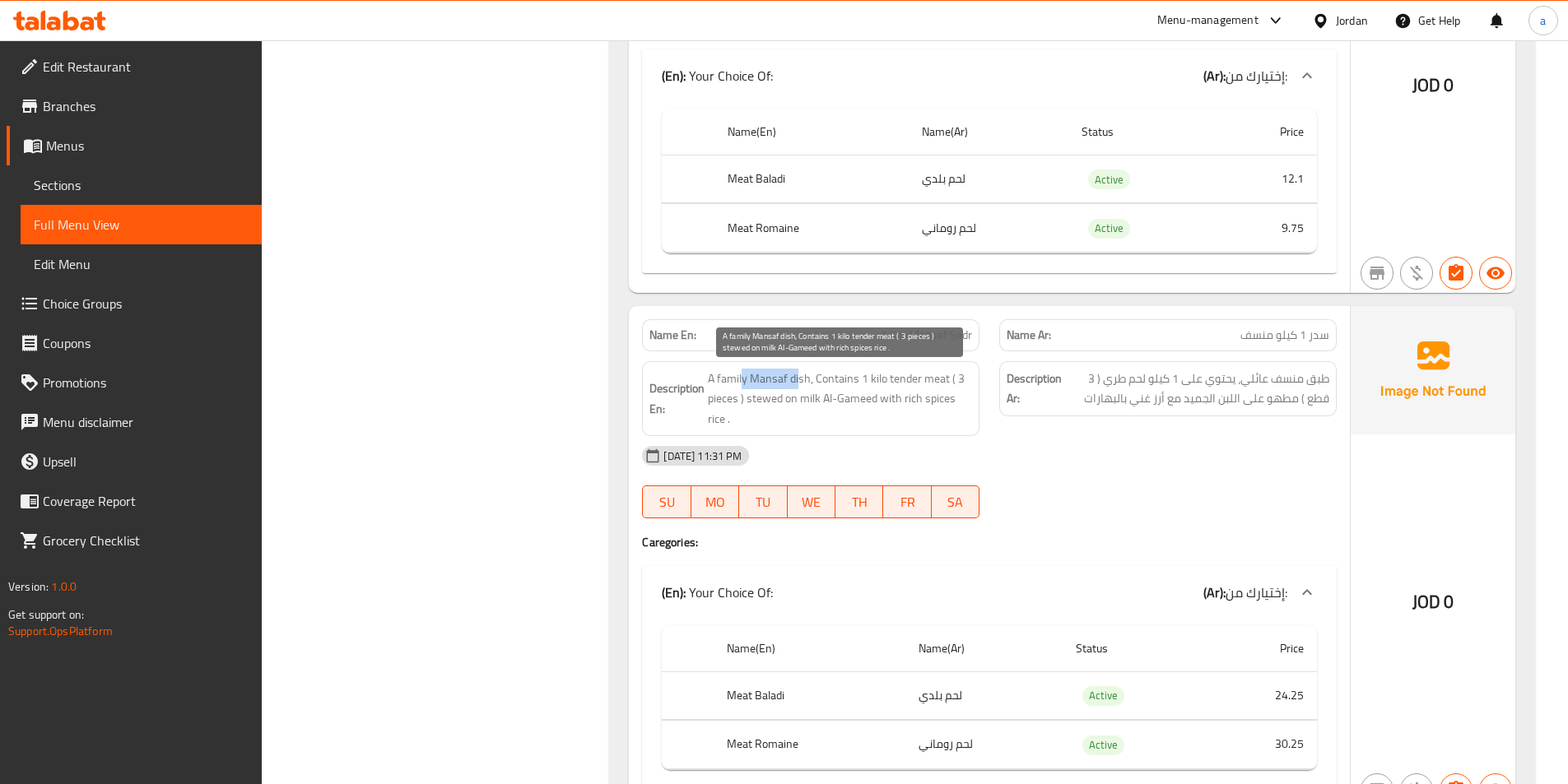
click at [801, 374] on span "A family Mansaf dish, Contains 1 kilo tender meat ( 3 pieces ) stewed on milk A…" at bounding box center [839, 399] width 264 height 61
click at [814, 378] on span "A family Mansaf dish, Contains 1 kilo tender meat ( 3 pieces ) stewed on milk A…" at bounding box center [839, 399] width 264 height 61
drag, startPoint x: 835, startPoint y: 379, endPoint x: 906, endPoint y: 380, distance: 71.0
click at [906, 380] on span "A family Mansaf dish, Contains 1 kilo tender meat ( 3 pieces ) stewed on milk A…" at bounding box center [839, 399] width 264 height 61
click at [919, 380] on span "A family Mansaf dish, Contains 1 kilo tender meat ( 3 pieces ) stewed on milk A…" at bounding box center [839, 399] width 264 height 61
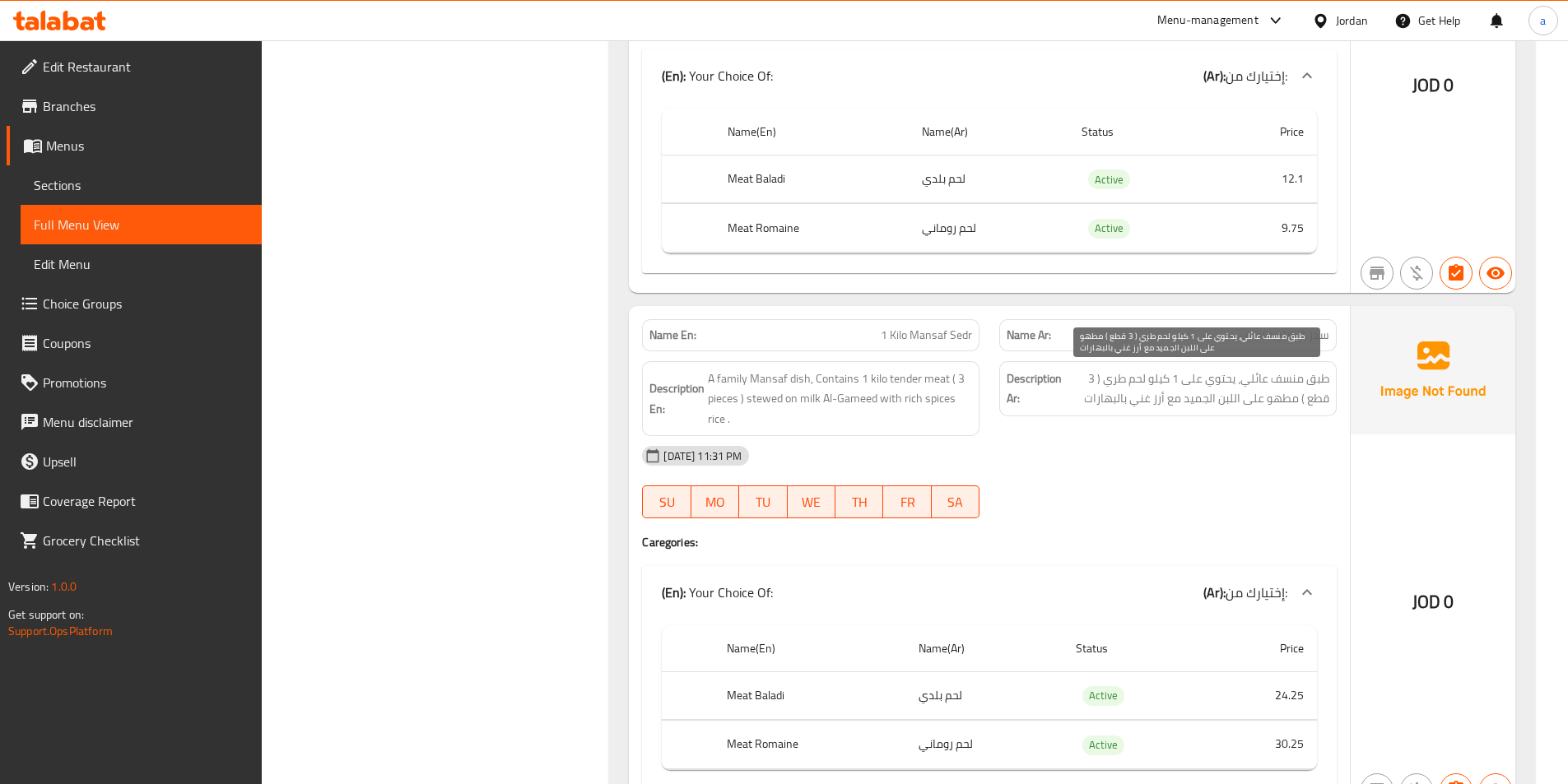
click at [1234, 399] on span "طبق منسف عائلي، يحتوي على 1 كيلو لحم طري ( 3 قطع ) مطهو على اللبن الجميد مع أرز…" at bounding box center [1197, 389] width 264 height 40
click at [1253, 404] on span "طبق منسف عائلي، يحتوي على 1 كيلو لحم طري ( 3 قطع ) مطهو على اللبن الجميد مع أرز…" at bounding box center [1197, 389] width 264 height 40
drag, startPoint x: 1299, startPoint y: 401, endPoint x: 1164, endPoint y: 403, distance: 135.0
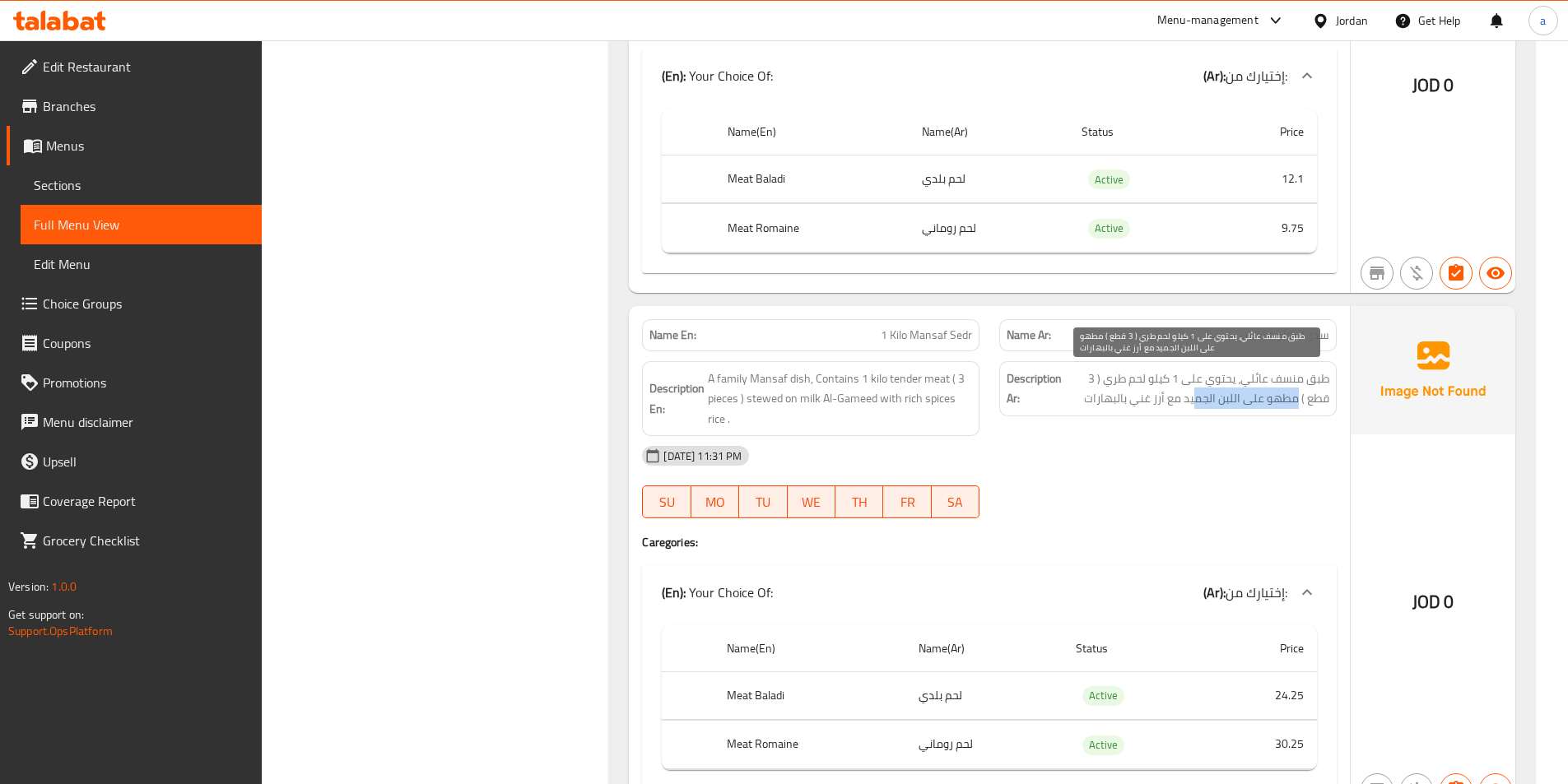
click at [1189, 403] on span "طبق منسف عائلي، يحتوي على 1 كيلو لحم طري ( 3 قطع ) مطهو على اللبن الجميد مع أرز…" at bounding box center [1197, 389] width 264 height 40
click at [1163, 403] on span "طبق منسف عائلي، يحتوي على 1 كيلو لحم طري ( 3 قطع ) مطهو على اللبن الجميد مع أرز…" at bounding box center [1197, 389] width 264 height 40
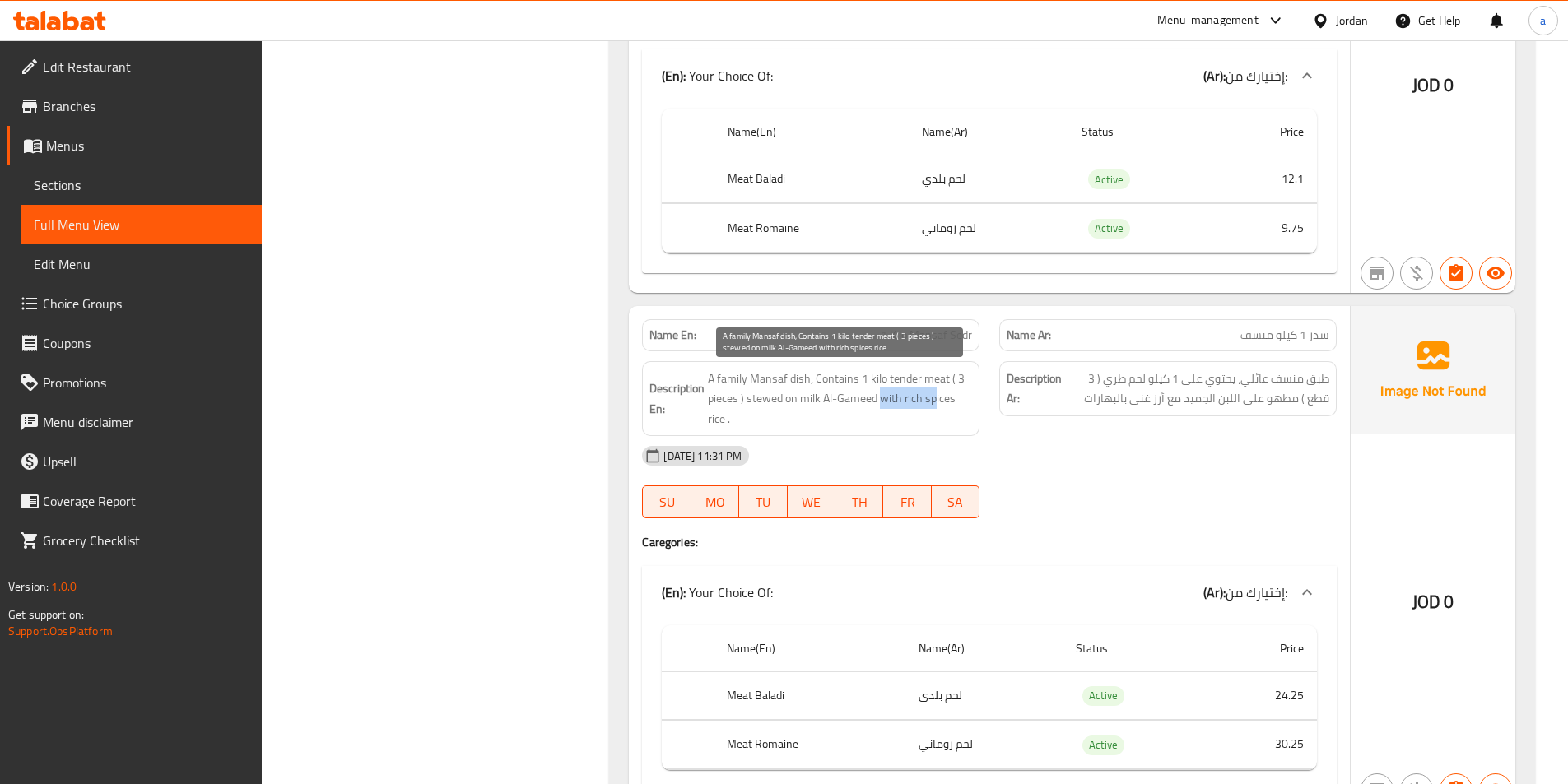
drag, startPoint x: 882, startPoint y: 397, endPoint x: 935, endPoint y: 394, distance: 53.1
click at [935, 394] on span "A family Mansaf dish, Contains 1 kilo tender meat ( 3 pieces ) stewed on milk A…" at bounding box center [839, 399] width 264 height 61
click at [717, 415] on span "A family Mansaf dish, Contains 1 kilo tender meat ( 3 pieces ) stewed on milk A…" at bounding box center [839, 399] width 264 height 61
drag, startPoint x: 735, startPoint y: 405, endPoint x: 837, endPoint y: 403, distance: 102.0
click at [837, 403] on span "A family Mansaf dish, Contains 1 kilo tender meat ( 3 pieces ) stewed on milk A…" at bounding box center [839, 399] width 264 height 61
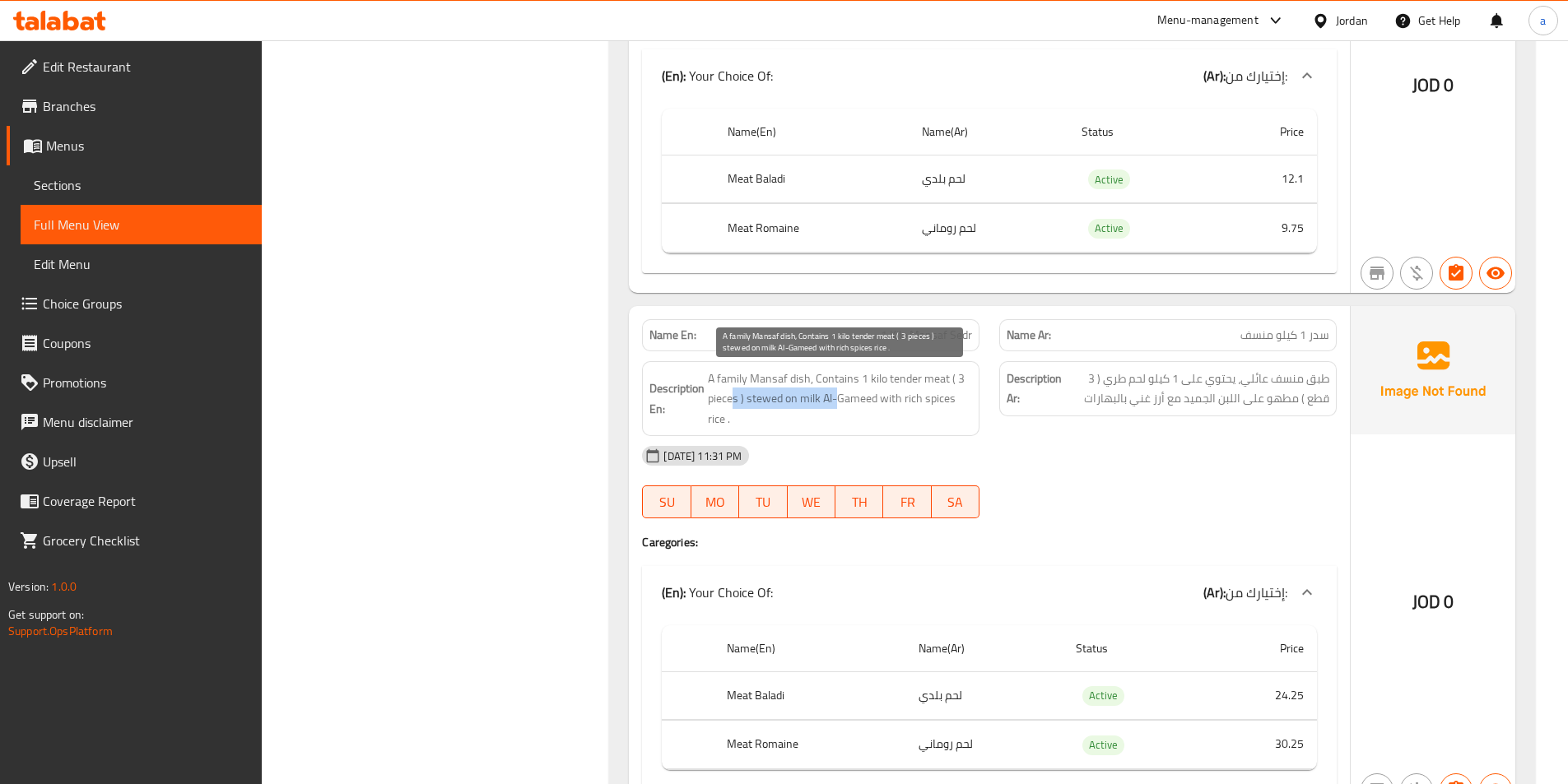
click at [837, 403] on span "A family Mansaf dish, Contains 1 kilo tender meat ( 3 pieces ) stewed on milk A…" at bounding box center [839, 399] width 264 height 61
drag, startPoint x: 746, startPoint y: 393, endPoint x: 813, endPoint y: 393, distance: 67.0
click at [813, 393] on span "A family Mansaf dish, Contains 1 kilo tender meat ( 3 pieces ) stewed on milk A…" at bounding box center [839, 399] width 264 height 61
click at [746, 396] on span "A family Mansaf dish, Contains 1 kilo tender meat ( 3 pieces ) stewed on milk A…" at bounding box center [839, 399] width 264 height 61
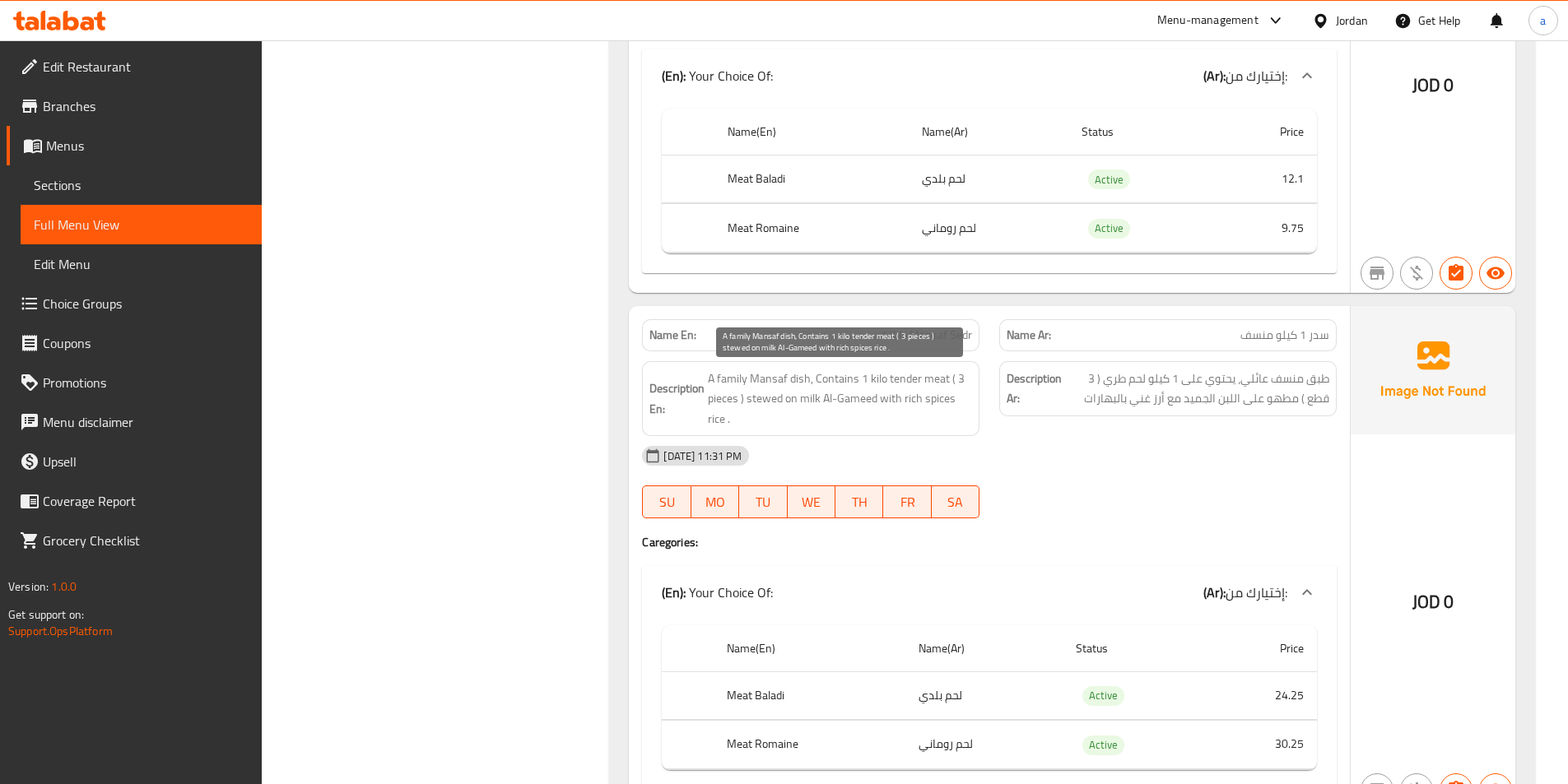
click at [760, 401] on span "A family Mansaf dish, Contains 1 kilo tender meat ( 3 pieces ) stewed on milk A…" at bounding box center [839, 399] width 264 height 61
click at [811, 397] on span "A family Mansaf dish, Contains 1 kilo tender meat ( 3 pieces ) stewed on milk A…" at bounding box center [839, 399] width 264 height 61
click at [848, 396] on span "A family Mansaf dish, Contains 1 kilo tender meat ( 3 pieces ) stewed on milk A…" at bounding box center [839, 399] width 264 height 61
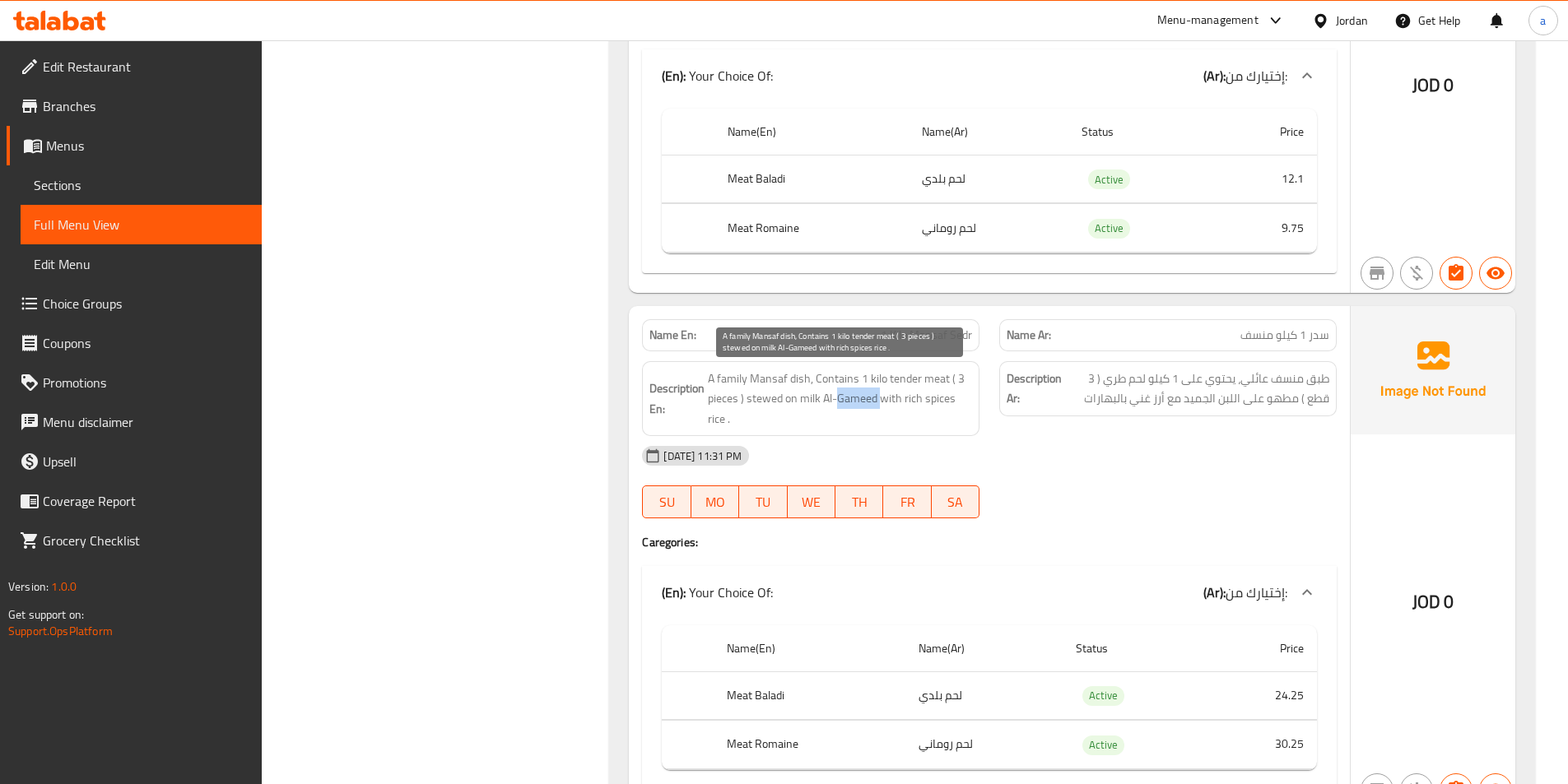
click at [848, 396] on span "A family Mansaf dish, Contains 1 kilo tender meat ( 3 pieces ) stewed on milk A…" at bounding box center [839, 399] width 264 height 61
click at [892, 397] on span "A family Mansaf dish, Contains 1 kilo tender meat ( 3 pieces ) stewed on milk A…" at bounding box center [839, 399] width 264 height 61
click at [912, 400] on span "A family Mansaf dish, Contains 1 kilo tender meat ( 3 pieces ) stewed on milk A…" at bounding box center [839, 399] width 264 height 61
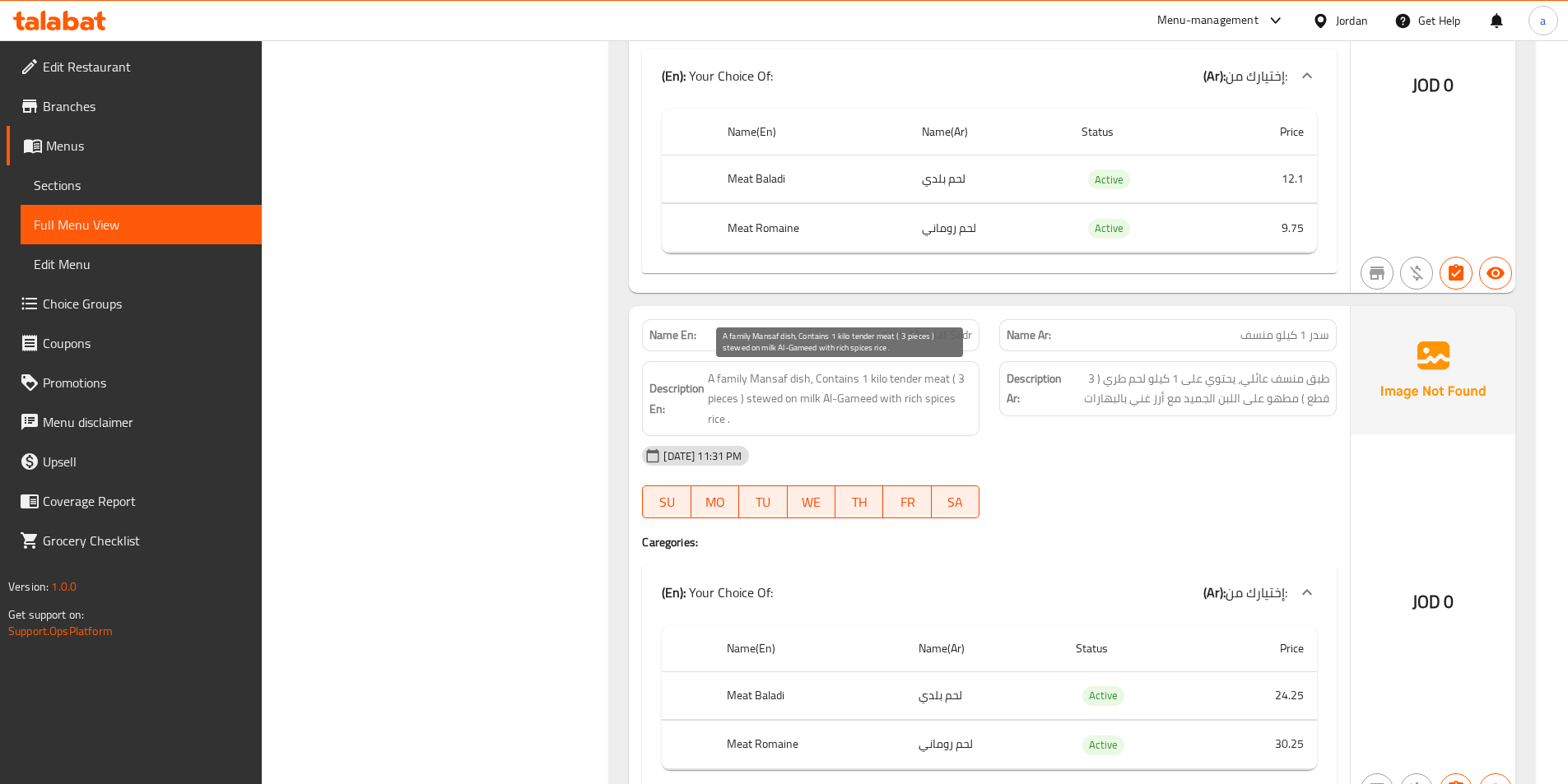
click at [940, 400] on span "A family Mansaf dish, Contains 1 kilo tender meat ( 3 pieces ) stewed on milk A…" at bounding box center [839, 399] width 264 height 61
click at [715, 414] on span "A family Mansaf dish, Contains 1 kilo tender meat ( 3 pieces ) stewed on milk A…" at bounding box center [839, 399] width 264 height 61
click at [771, 402] on span "A family Mansaf dish, Contains 1 kilo tender meat ( 3 pieces ) stewed on milk A…" at bounding box center [839, 399] width 264 height 61
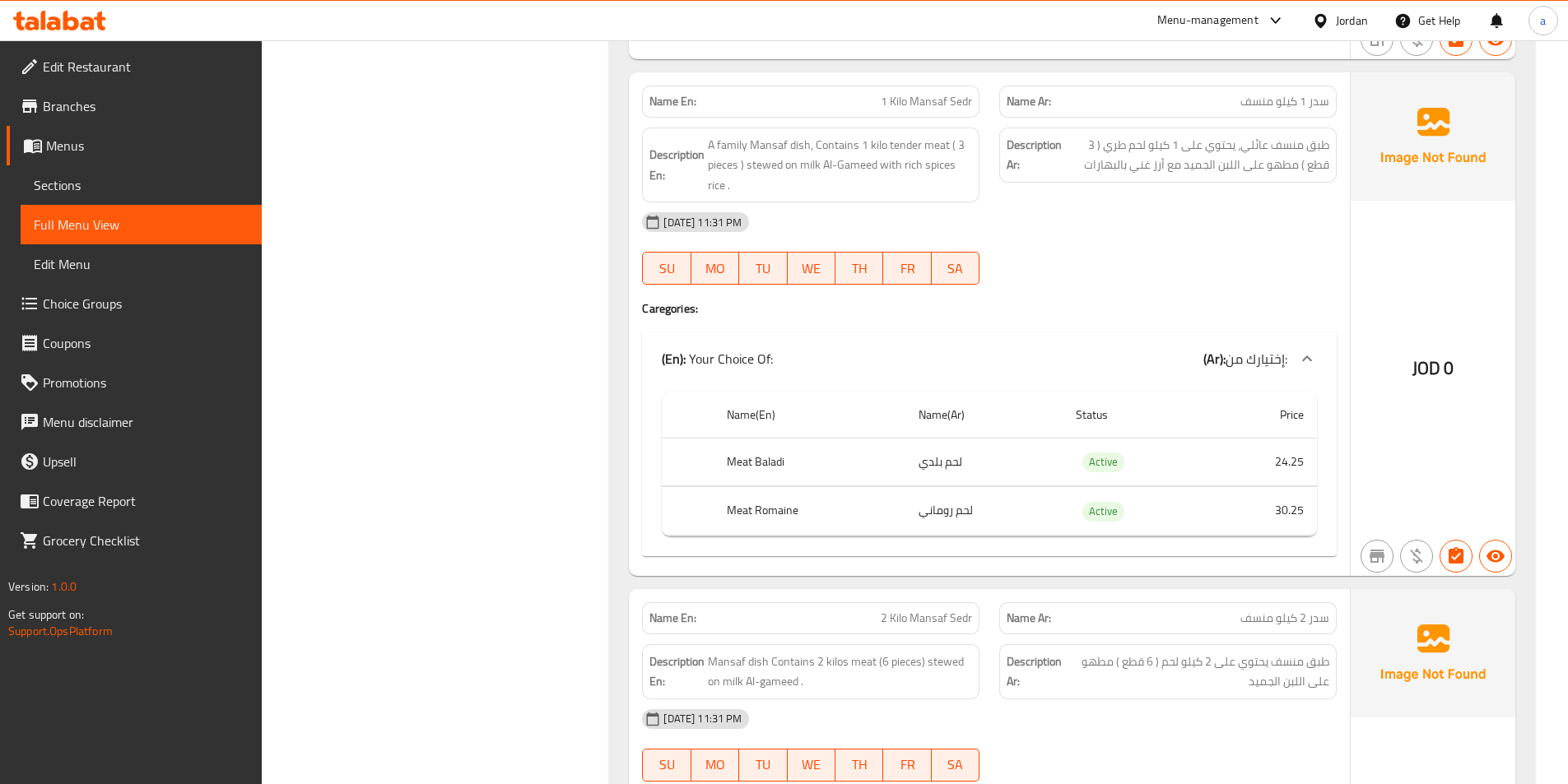
scroll to position [1152, 0]
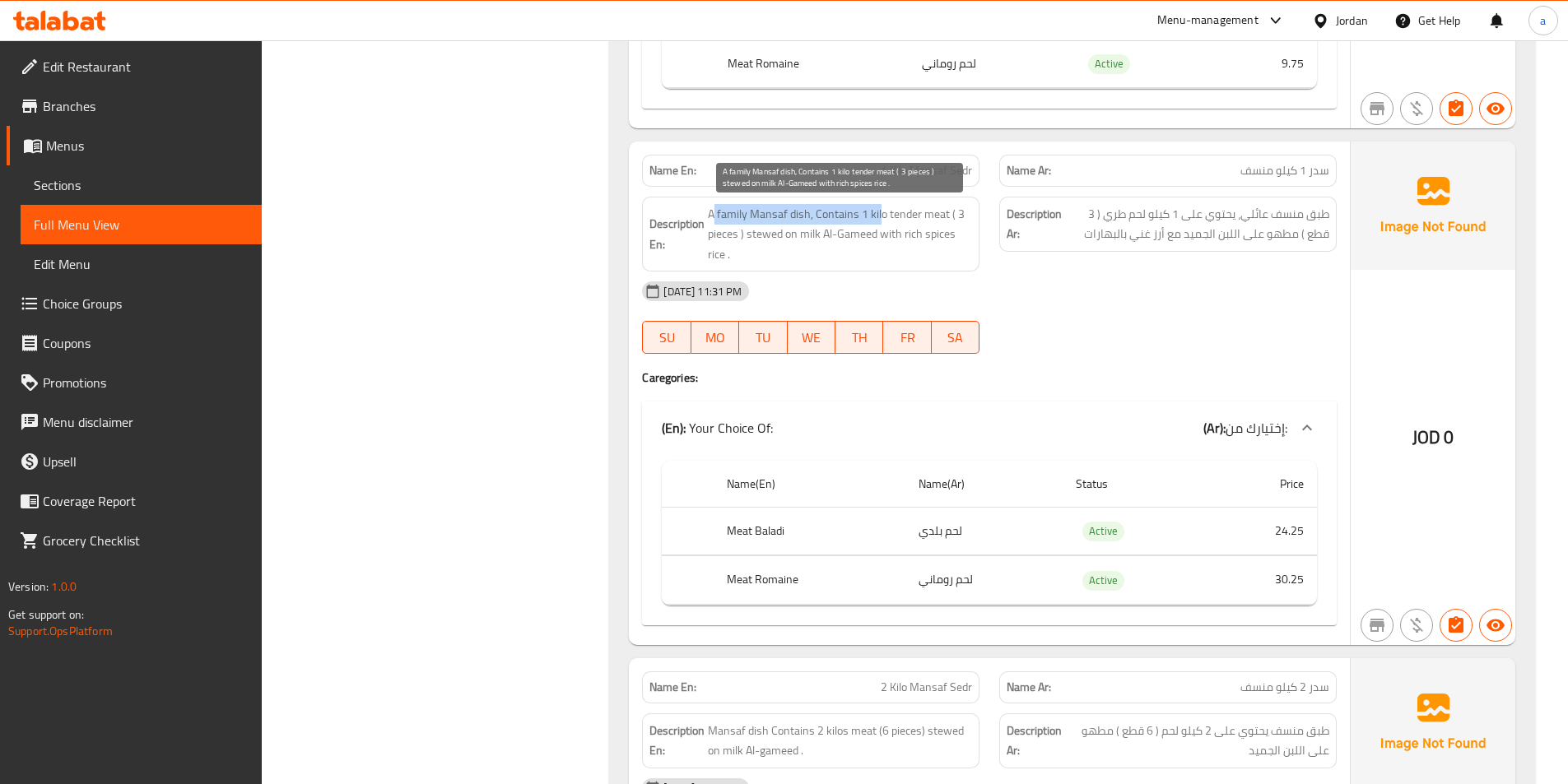
drag, startPoint x: 716, startPoint y: 217, endPoint x: 880, endPoint y: 210, distance: 164.1
click at [880, 210] on span "A family Mansaf dish, Contains 1 kilo tender meat ( 3 pieces ) stewed on milk A…" at bounding box center [839, 234] width 264 height 61
click at [882, 210] on span "A family Mansaf dish, Contains 1 kilo tender meat ( 3 pieces ) stewed on milk A…" at bounding box center [839, 234] width 264 height 61
click at [752, 214] on span "A family Mansaf dish, Contains 1 kilo tender meat ( 3 pieces ) stewed on milk A…" at bounding box center [839, 234] width 264 height 61
drag, startPoint x: 769, startPoint y: 212, endPoint x: 873, endPoint y: 223, distance: 104.6
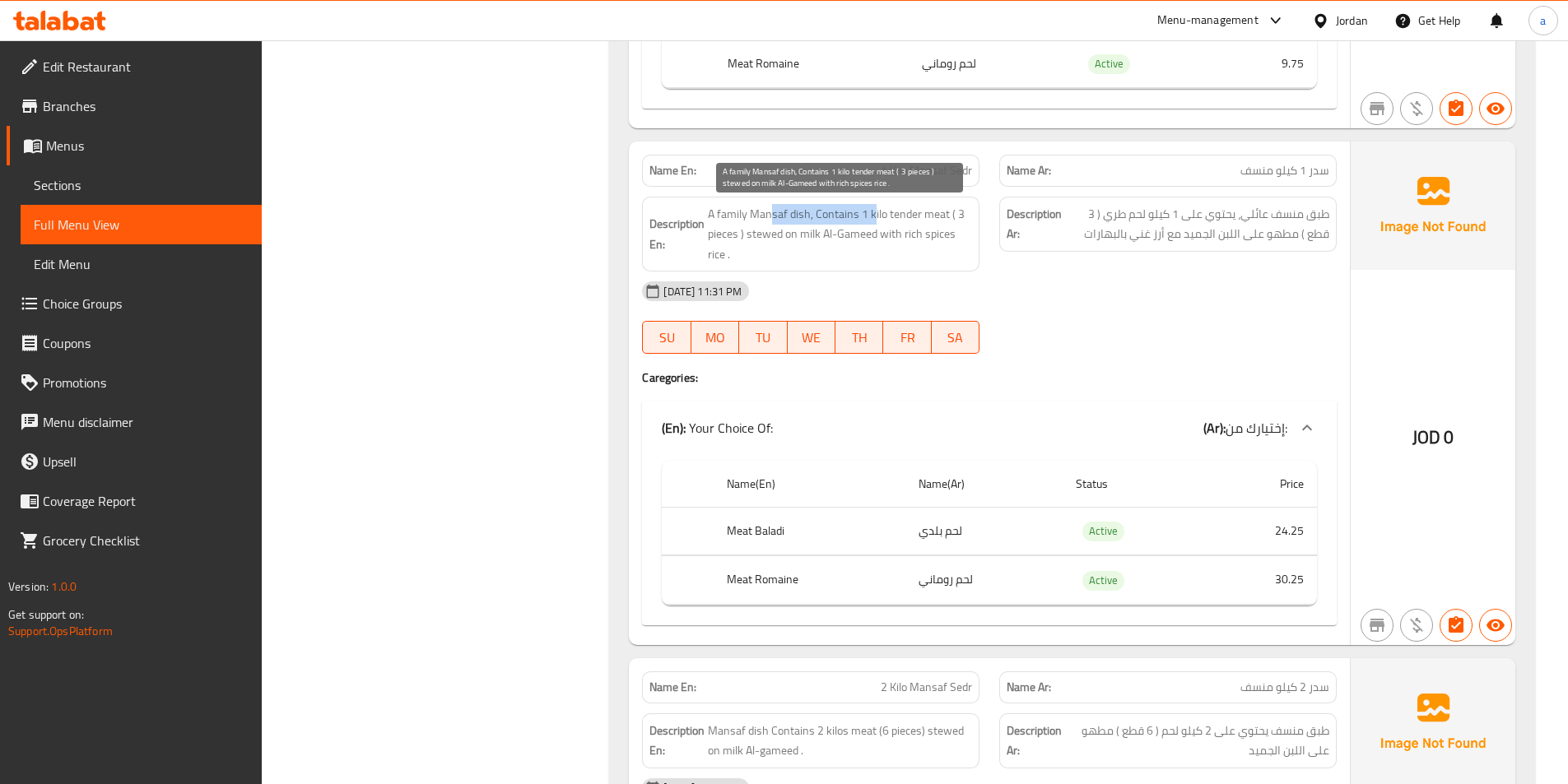
click at [873, 223] on span "A family Mansaf dish, Contains 1 kilo tender meat ( 3 pieces ) stewed on milk A…" at bounding box center [839, 234] width 264 height 61
click at [904, 223] on span "A family Mansaf dish, Contains 1 kilo tender meat ( 3 pieces ) stewed on milk A…" at bounding box center [839, 234] width 264 height 61
drag, startPoint x: 715, startPoint y: 235, endPoint x: 747, endPoint y: 234, distance: 32.0
click at [747, 234] on span "A family Mansaf dish, Contains 1 kilo tender meat ( 3 pieces ) stewed on milk A…" at bounding box center [839, 234] width 264 height 61
click at [779, 234] on span "A family Mansaf dish, Contains 1 kilo tender meat ( 3 pieces ) stewed on milk A…" at bounding box center [839, 234] width 264 height 61
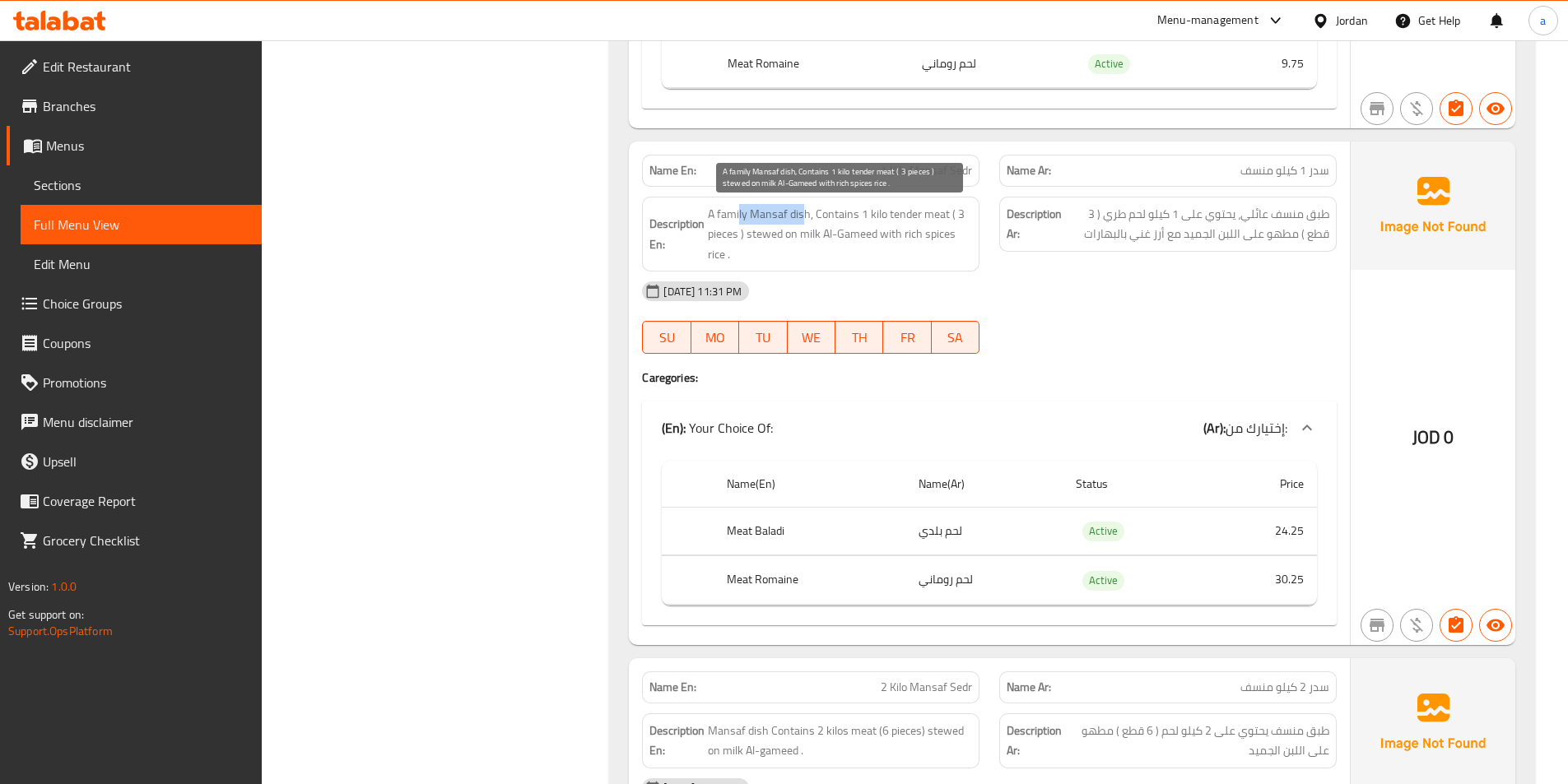
drag, startPoint x: 739, startPoint y: 216, endPoint x: 801, endPoint y: 213, distance: 62.1
click at [801, 213] on span "A family Mansaf dish, Contains 1 kilo tender meat ( 3 pieces ) stewed on milk A…" at bounding box center [839, 234] width 264 height 61
click at [814, 217] on span "A family Mansaf dish, Contains 1 kilo tender meat ( 3 pieces ) stewed on milk A…" at bounding box center [839, 234] width 264 height 61
drag, startPoint x: 826, startPoint y: 211, endPoint x: 940, endPoint y: 217, distance: 114.2
click at [931, 217] on span "A family Mansaf dish, Contains 1 kilo tender meat ( 3 pieces ) stewed on milk A…" at bounding box center [839, 234] width 264 height 61
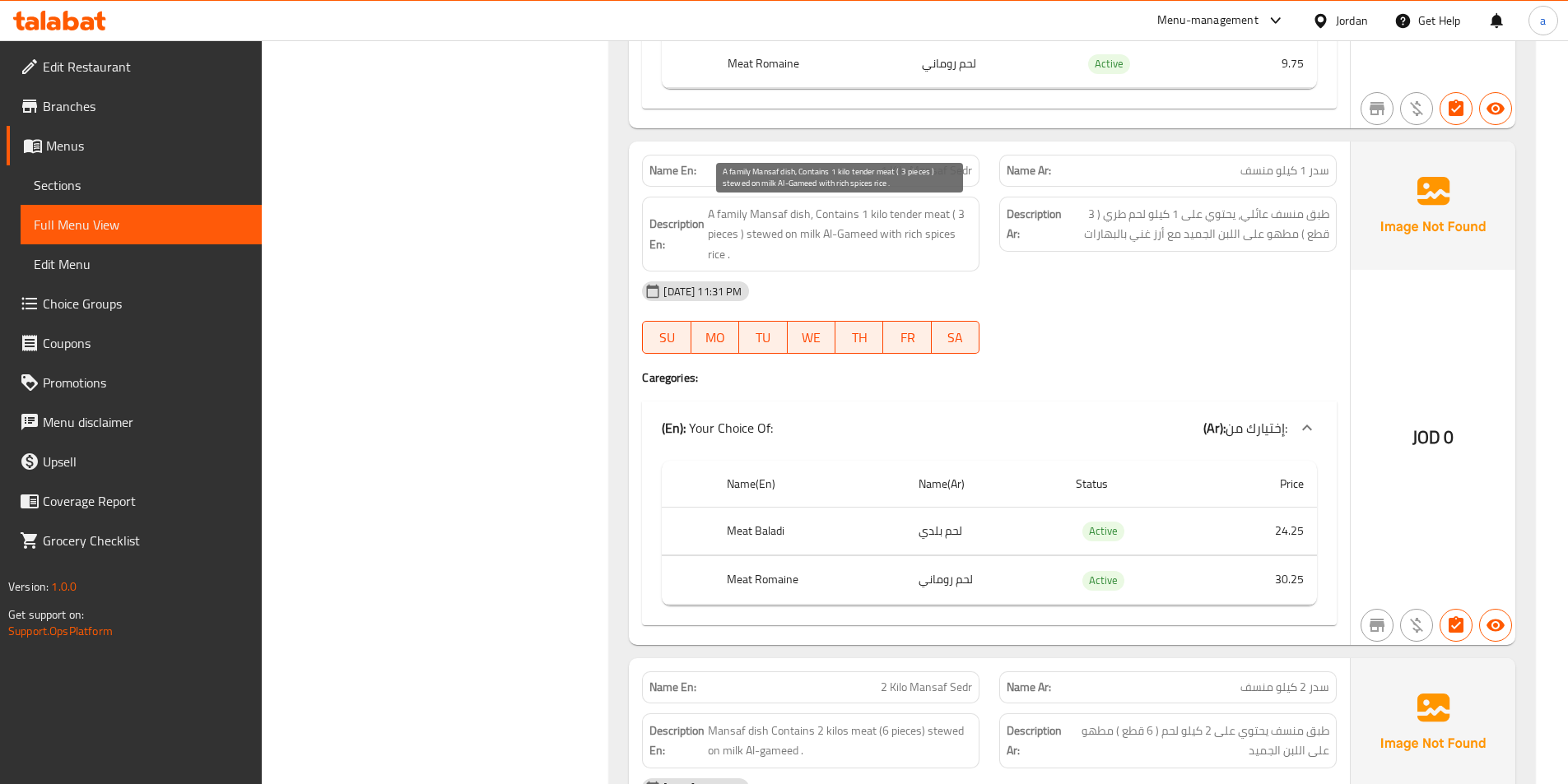
click at [940, 217] on span "A family Mansaf dish, Contains 1 kilo tender meat ( 3 pieces ) stewed on milk A…" at bounding box center [839, 234] width 264 height 61
drag, startPoint x: 706, startPoint y: 231, endPoint x: 775, endPoint y: 232, distance: 69.0
click at [775, 232] on h6 "Description En: A family Mansaf dish, Contains 1 kilo tender meat ( 3 pieces ) …" at bounding box center [811, 234] width 323 height 61
click at [802, 238] on span "A family Mansaf dish, Contains 1 kilo tender meat ( 3 pieces ) stewed on milk A…" at bounding box center [839, 234] width 264 height 61
drag, startPoint x: 770, startPoint y: 230, endPoint x: 865, endPoint y: 231, distance: 95.0
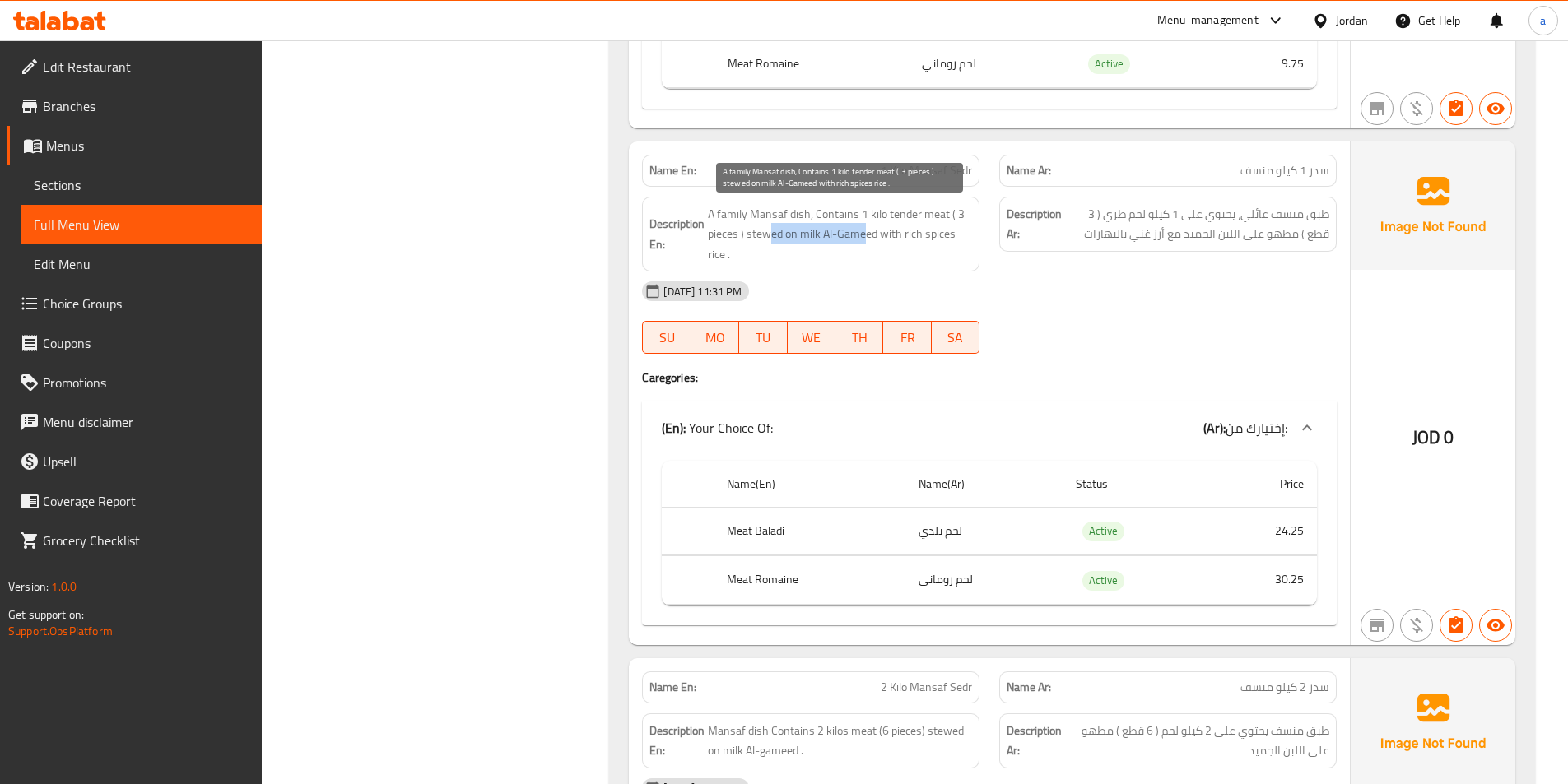
click at [865, 231] on span "A family Mansaf dish, Contains 1 kilo tender meat ( 3 pieces ) stewed on milk A…" at bounding box center [839, 234] width 264 height 61
click at [874, 231] on span "A family Mansaf dish, Contains 1 kilo tender meat ( 3 pieces ) stewed on milk A…" at bounding box center [839, 234] width 264 height 61
drag, startPoint x: 899, startPoint y: 232, endPoint x: 935, endPoint y: 232, distance: 36.0
click at [935, 232] on span "A family Mansaf dish, Contains 1 kilo tender meat ( 3 pieces ) stewed on milk A…" at bounding box center [839, 234] width 264 height 61
drag, startPoint x: 706, startPoint y: 249, endPoint x: 737, endPoint y: 250, distance: 31.0
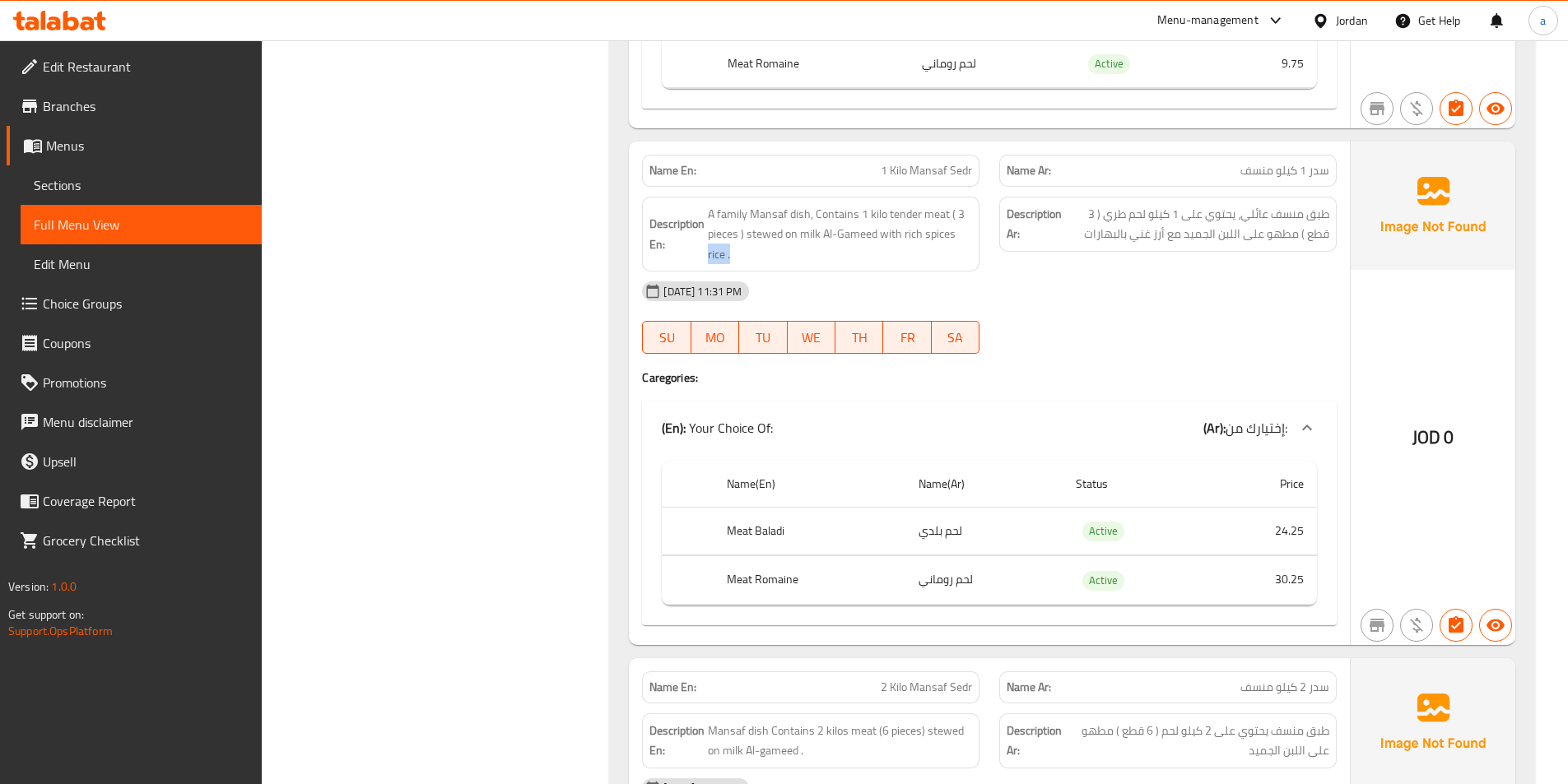
click at [737, 250] on h6 "Description En: A family Mansaf dish, Contains 1 kilo tender meat ( 3 pieces ) …" at bounding box center [811, 234] width 323 height 61
click at [759, 249] on span "A family Mansaf dish, Contains 1 kilo tender meat ( 3 pieces ) stewed on milk A…" at bounding box center [839, 234] width 264 height 61
drag, startPoint x: 711, startPoint y: 207, endPoint x: 805, endPoint y: 214, distance: 94.3
click at [805, 214] on span "A family Mansaf dish, Contains 1 kilo tender meat ( 3 pieces ) stewed on milk A…" at bounding box center [839, 234] width 264 height 61
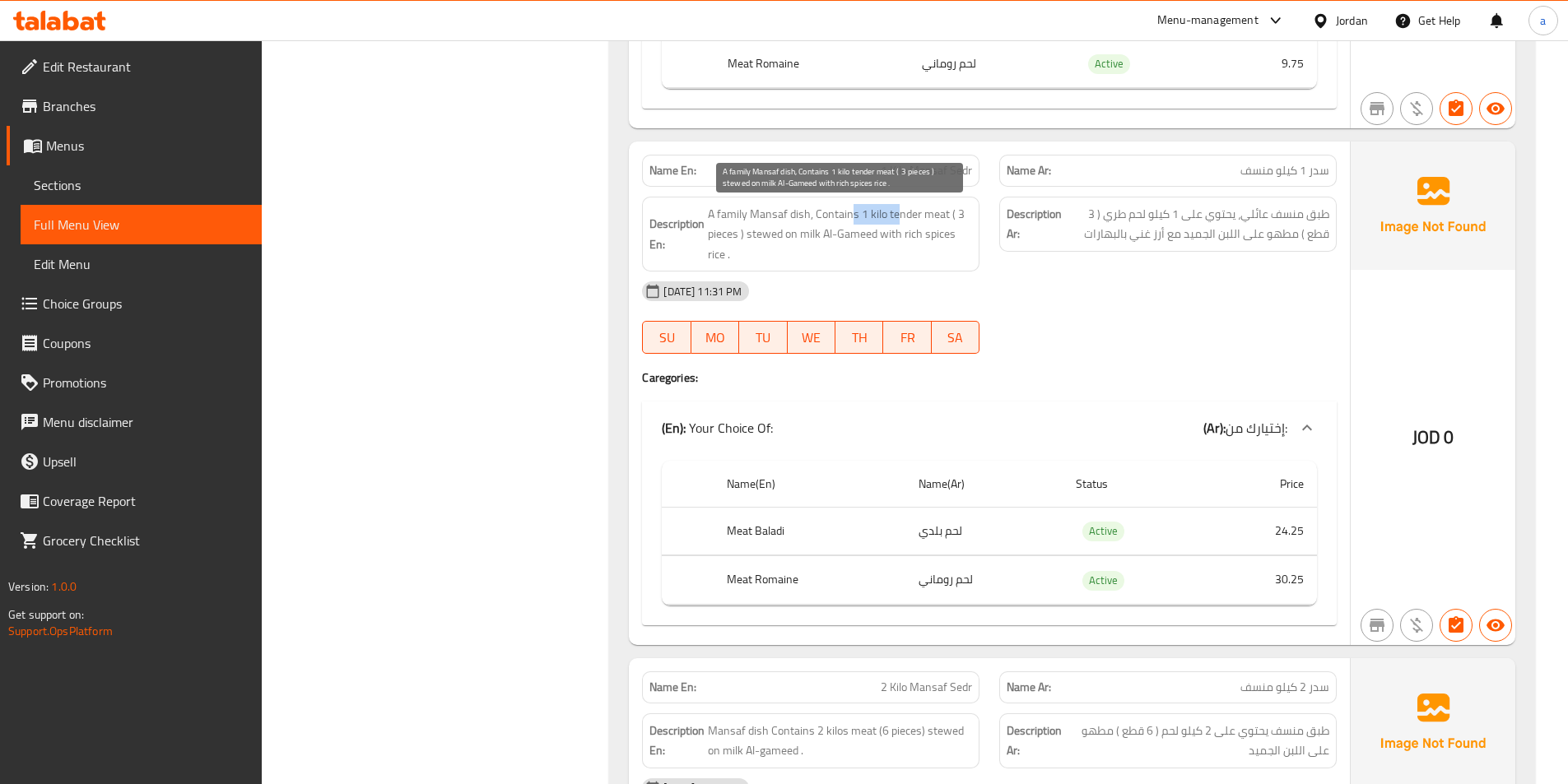
drag, startPoint x: 853, startPoint y: 220, endPoint x: 894, endPoint y: 222, distance: 41.0
click at [894, 222] on span "A family Mansaf dish, Contains 1 kilo tender meat ( 3 pieces ) stewed on milk A…" at bounding box center [839, 234] width 264 height 61
click at [854, 217] on span "A family Mansaf dish, Contains 1 kilo tender meat ( 3 pieces ) stewed on milk A…" at bounding box center [839, 234] width 264 height 61
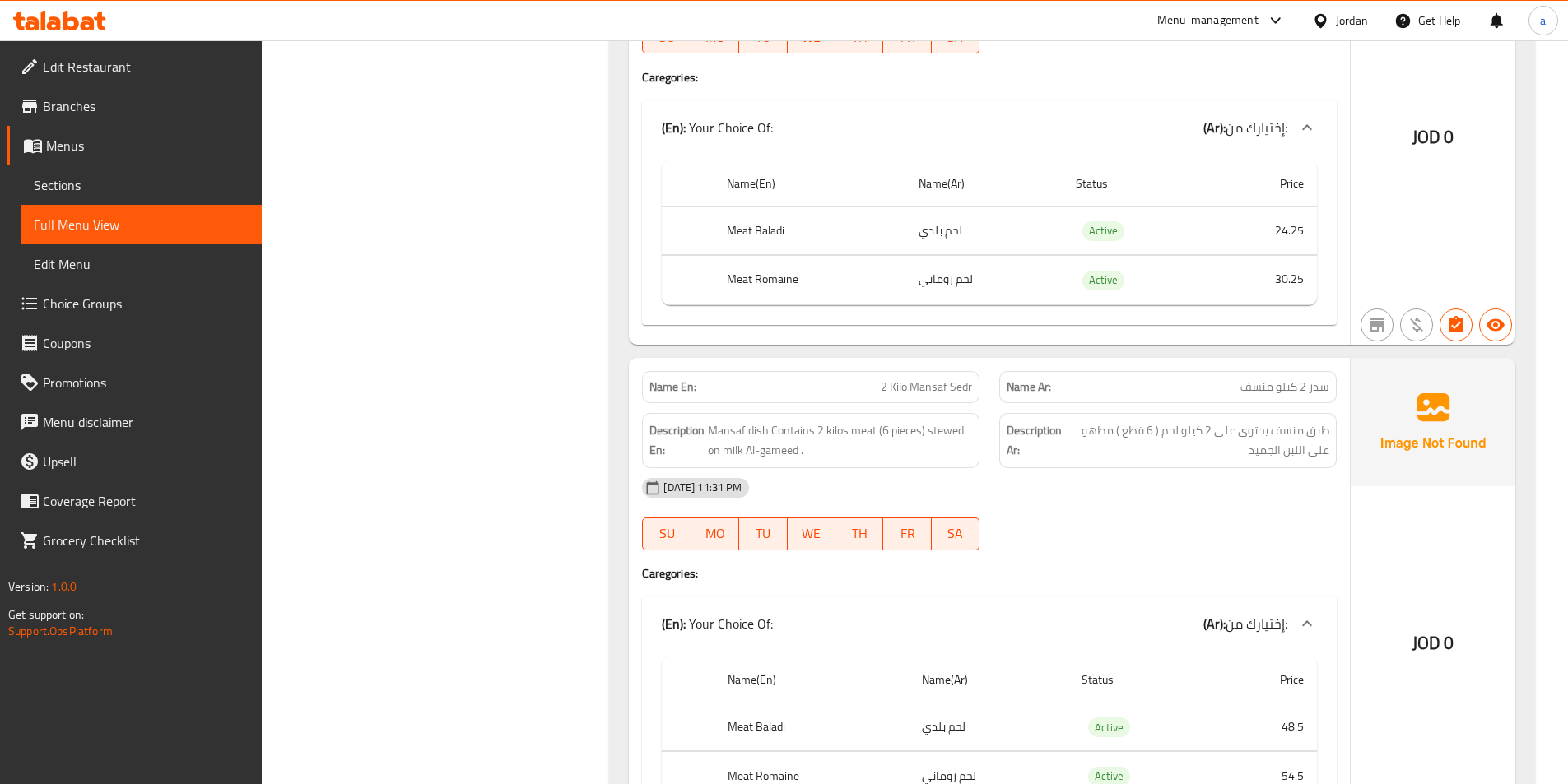
scroll to position [1480, 0]
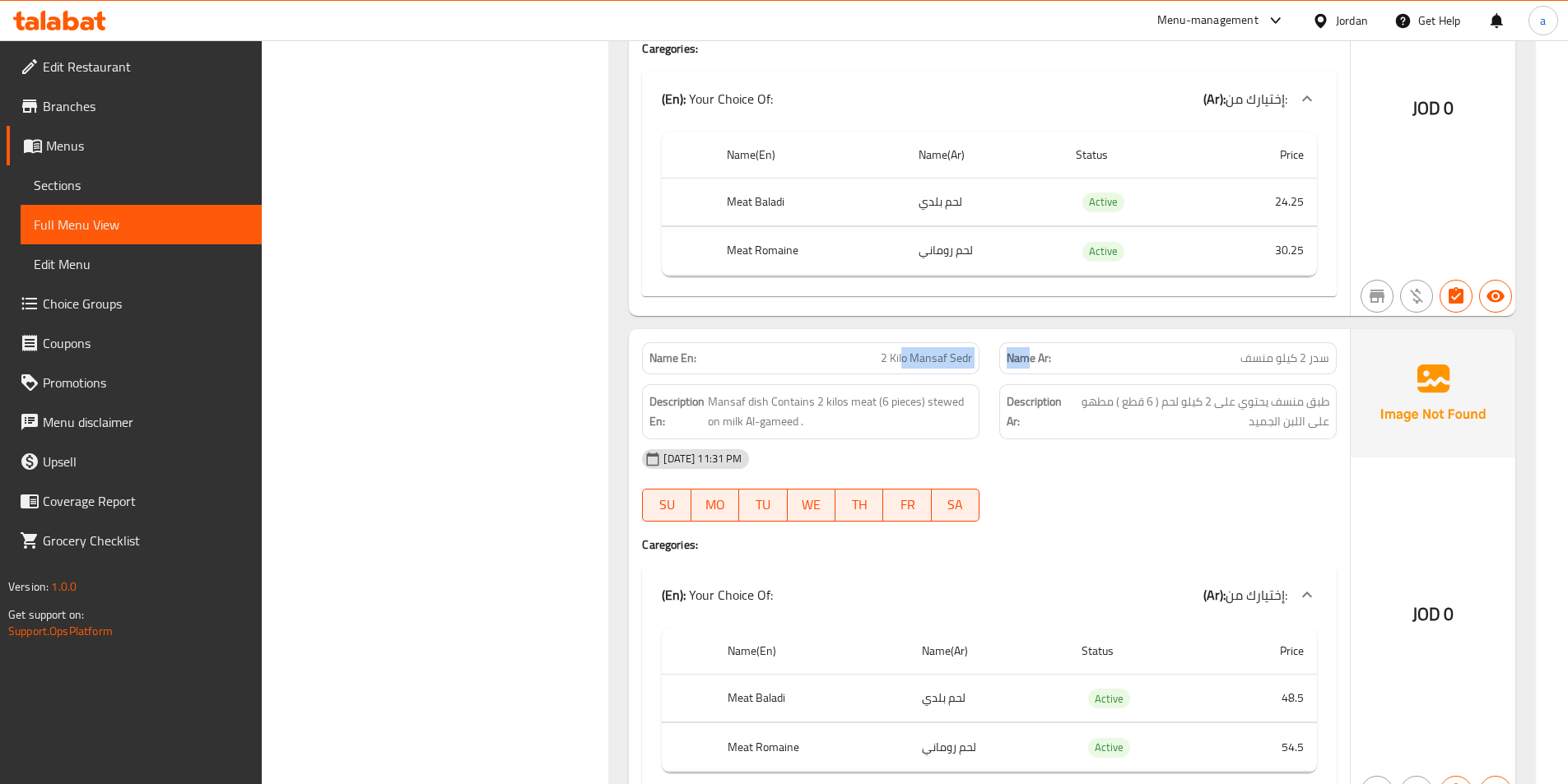
drag, startPoint x: 1006, startPoint y: 353, endPoint x: 1030, endPoint y: 354, distance: 24.0
click at [1030, 354] on div "Name En: 2 Kilo Mansaf Sedr Name Ar: سدر 2 كيلو منسف" at bounding box center [989, 358] width 714 height 52
drag, startPoint x: 726, startPoint y: 386, endPoint x: 814, endPoint y: 392, distance: 88.2
click at [800, 392] on div "Description En: Mansaf dish Contains 2 kilos meat (6 pieces) stewed on milk Al-…" at bounding box center [811, 411] width 337 height 55
click at [814, 392] on span "Mansaf dish Contains 2 kilos meat (6 pieces) stewed on milk Al-gameed ." at bounding box center [839, 411] width 264 height 40
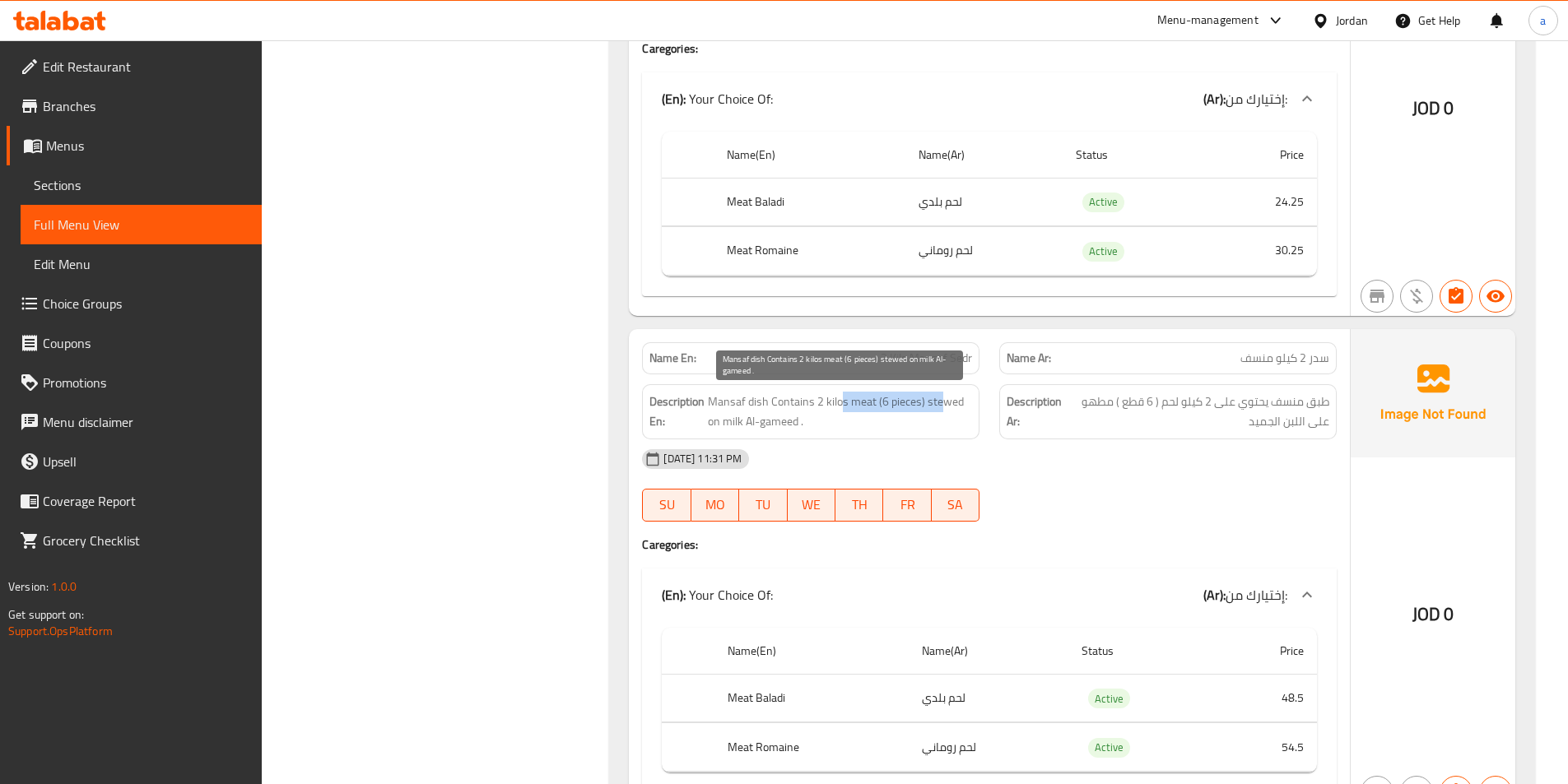
drag, startPoint x: 841, startPoint y: 399, endPoint x: 943, endPoint y: 405, distance: 102.2
click at [943, 405] on span "Mansaf dish Contains 2 kilos meat (6 pieces) stewed on milk Al-gameed ." at bounding box center [839, 411] width 264 height 40
drag, startPoint x: 728, startPoint y: 413, endPoint x: 820, endPoint y: 414, distance: 92.0
click at [820, 414] on span "Mansaf dish Contains 2 kilos meat (6 pieces) stewed on milk Al-gameed ." at bounding box center [839, 411] width 264 height 40
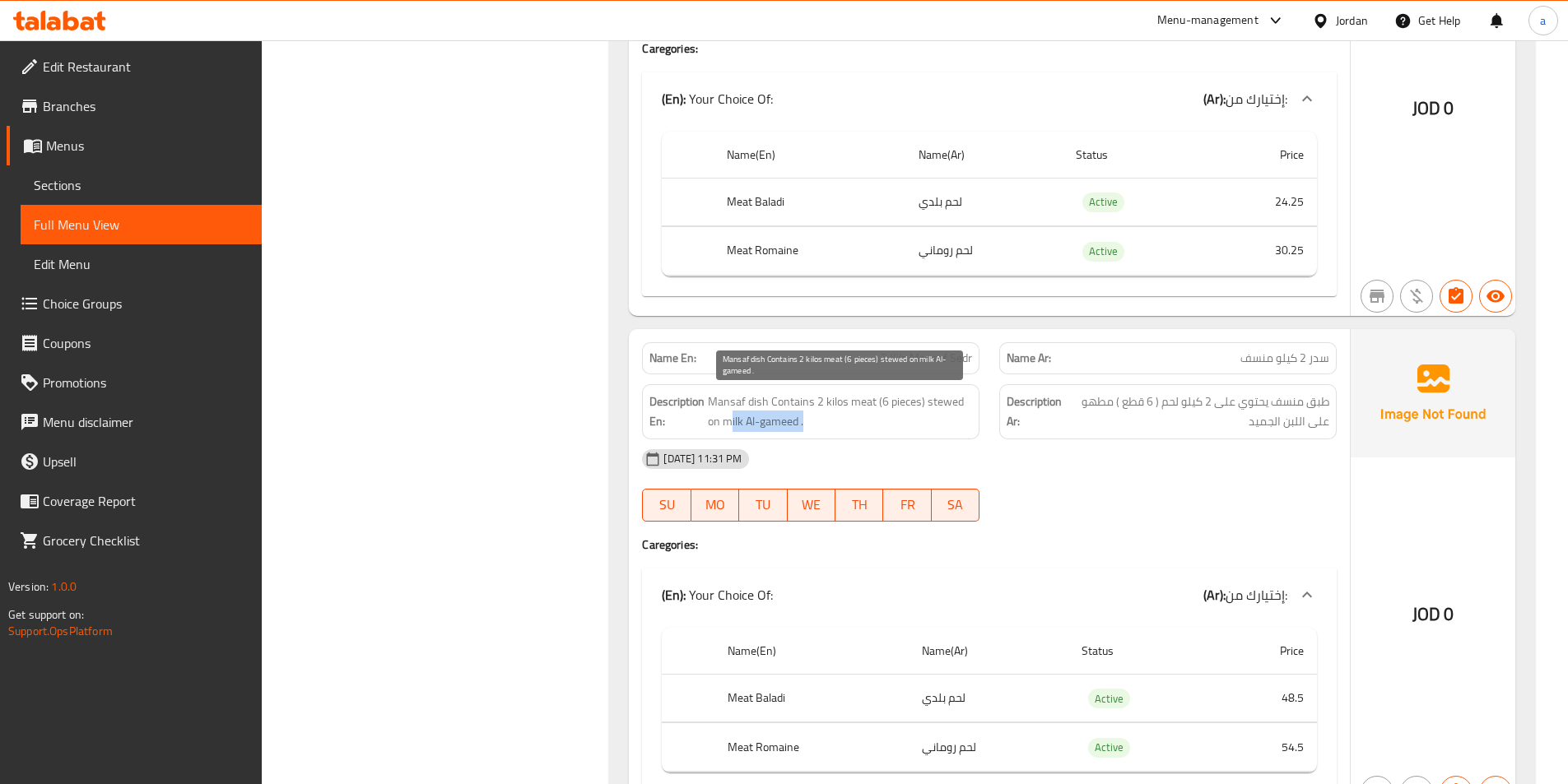
click at [820, 414] on span "Mansaf dish Contains 2 kilos meat (6 pieces) stewed on milk Al-gameed ." at bounding box center [839, 411] width 264 height 40
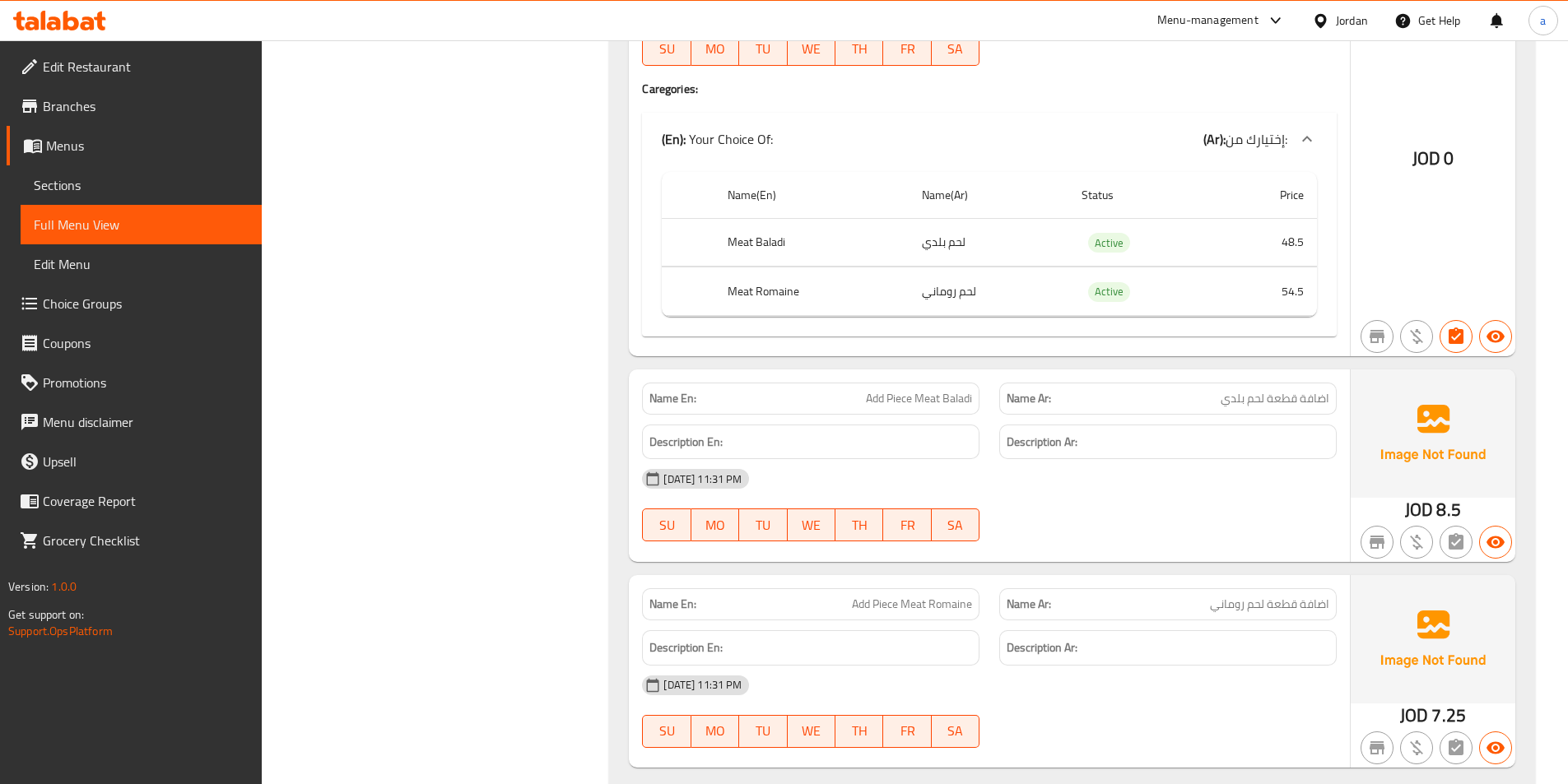
scroll to position [1974, 0]
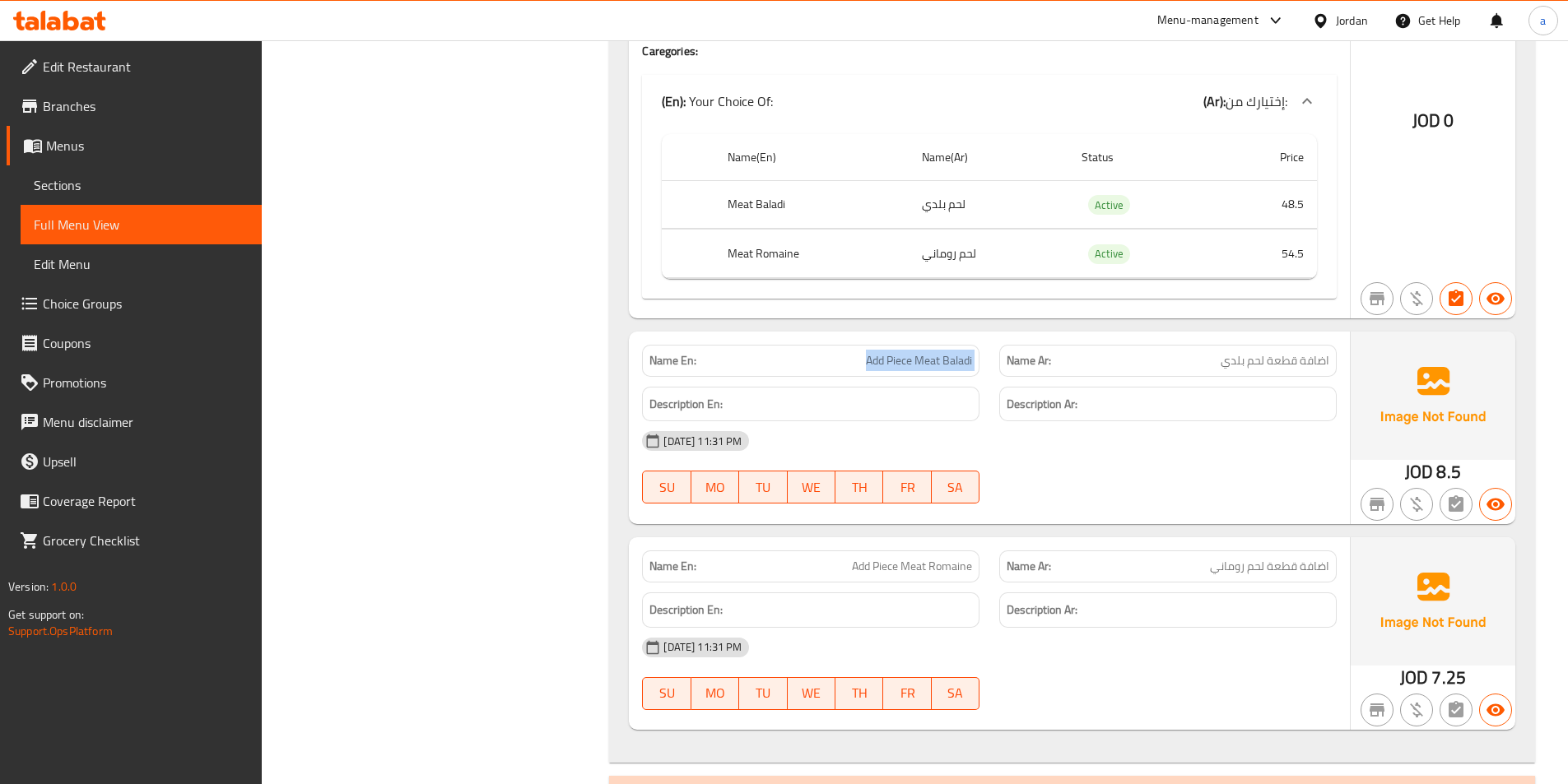
drag, startPoint x: 860, startPoint y: 357, endPoint x: 990, endPoint y: 362, distance: 130.1
click at [990, 362] on div "Name En: Add Piece Meat Baladi Name Ar: اضافة قطعة لحم بلدي" at bounding box center [989, 361] width 714 height 52
drag, startPoint x: 848, startPoint y: 568, endPoint x: 981, endPoint y: 560, distance: 133.2
click at [981, 560] on div "Name En: Add Piece Meat Romaine" at bounding box center [811, 566] width 358 height 52
click at [949, 563] on span "Add Piece Meat Romaine" at bounding box center [912, 566] width 120 height 17
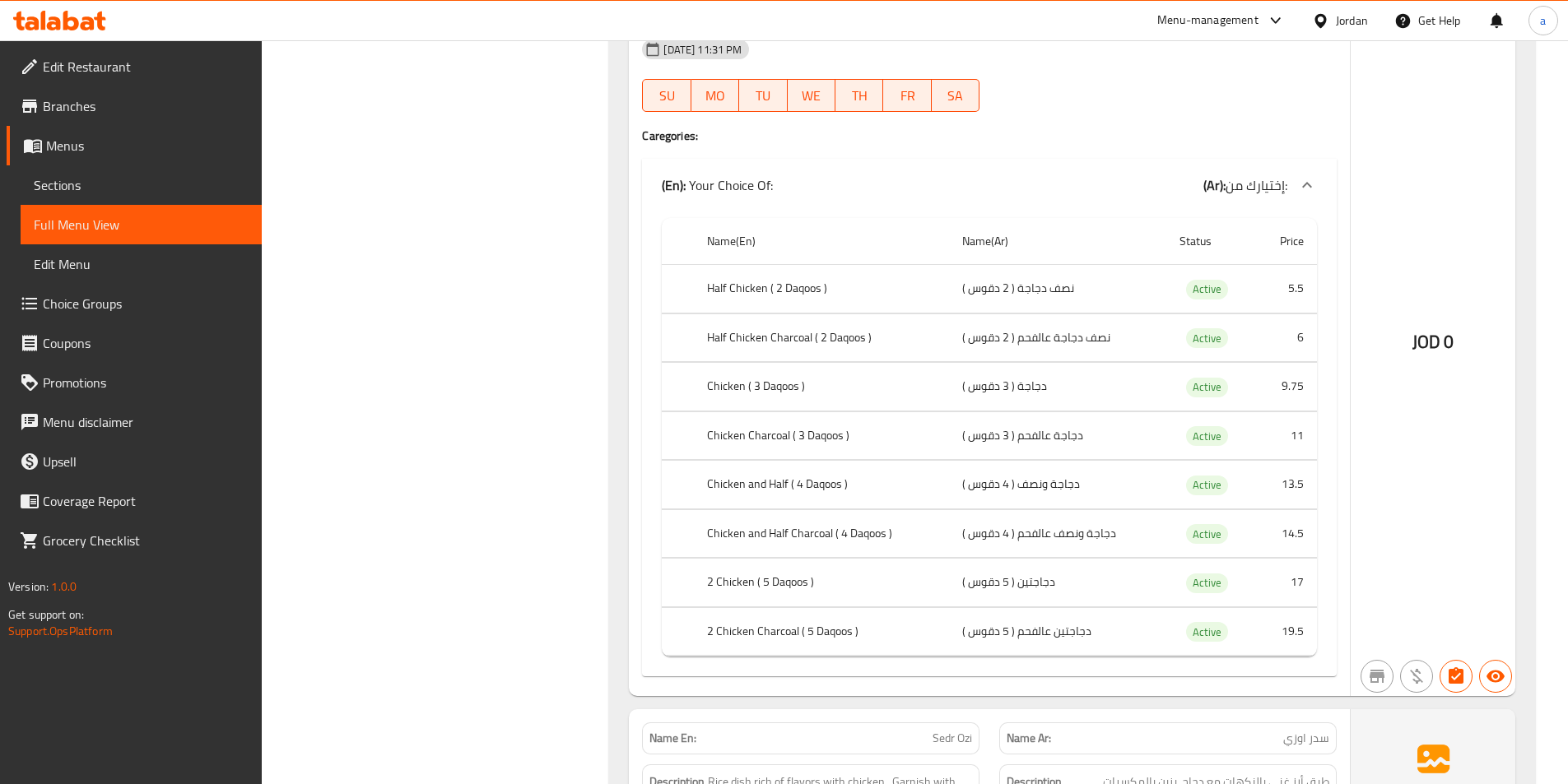
scroll to position [2879, 0]
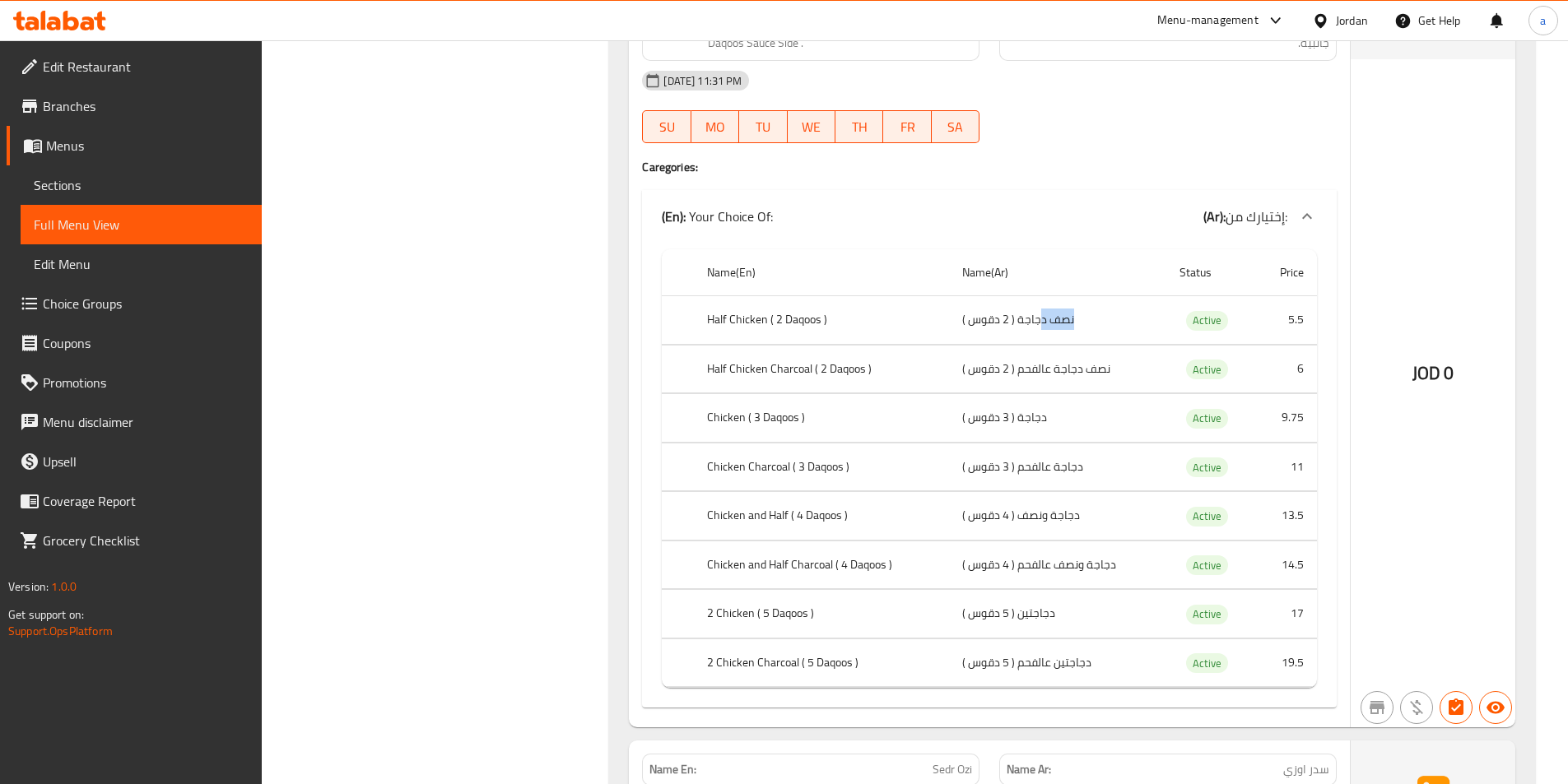
drag, startPoint x: 1085, startPoint y: 321, endPoint x: 1039, endPoint y: 321, distance: 46.0
click at [1039, 321] on td "نصف دجاجة ( 2 دقوس )" at bounding box center [1057, 320] width 217 height 48
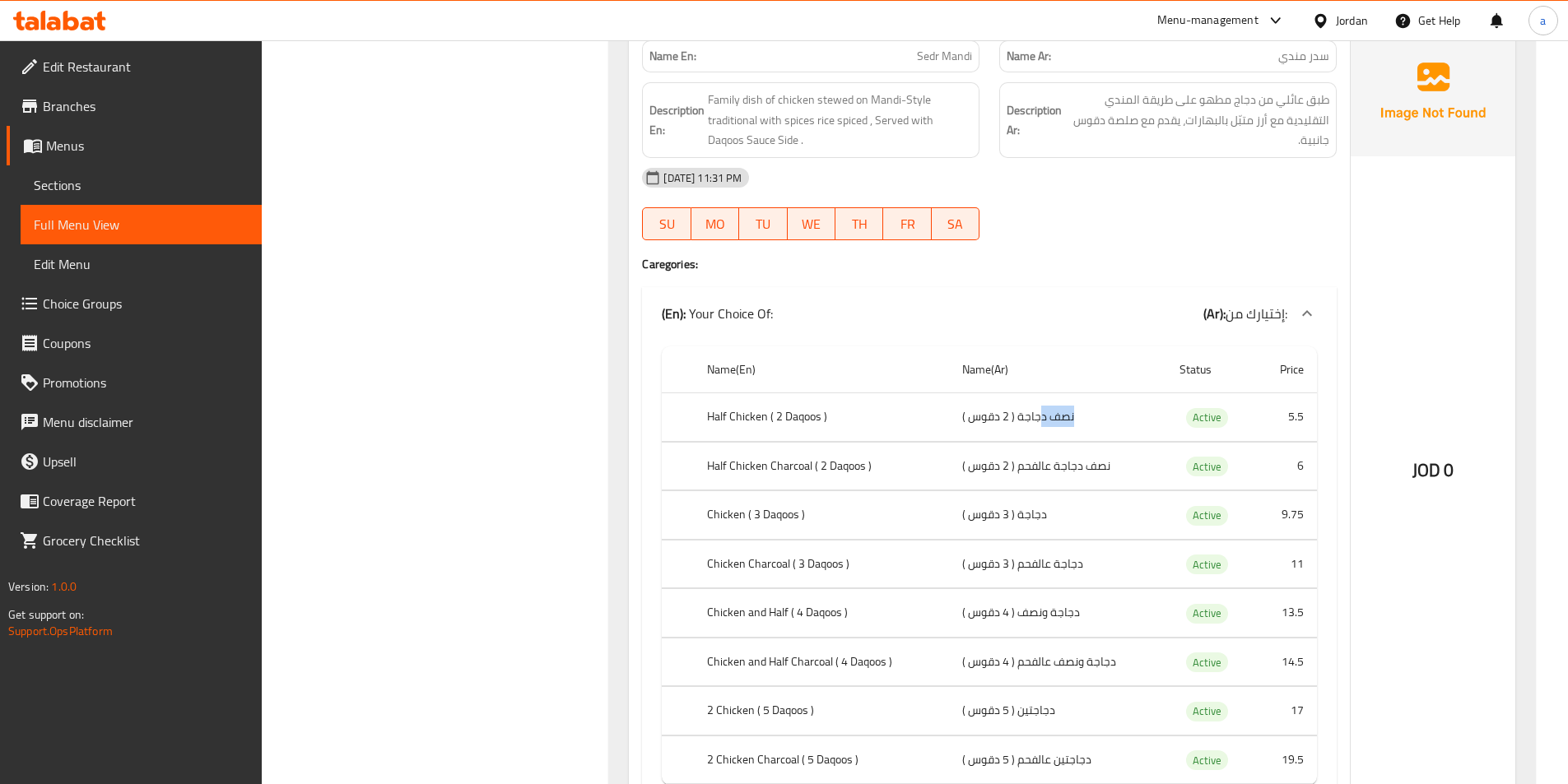
scroll to position [2632, 0]
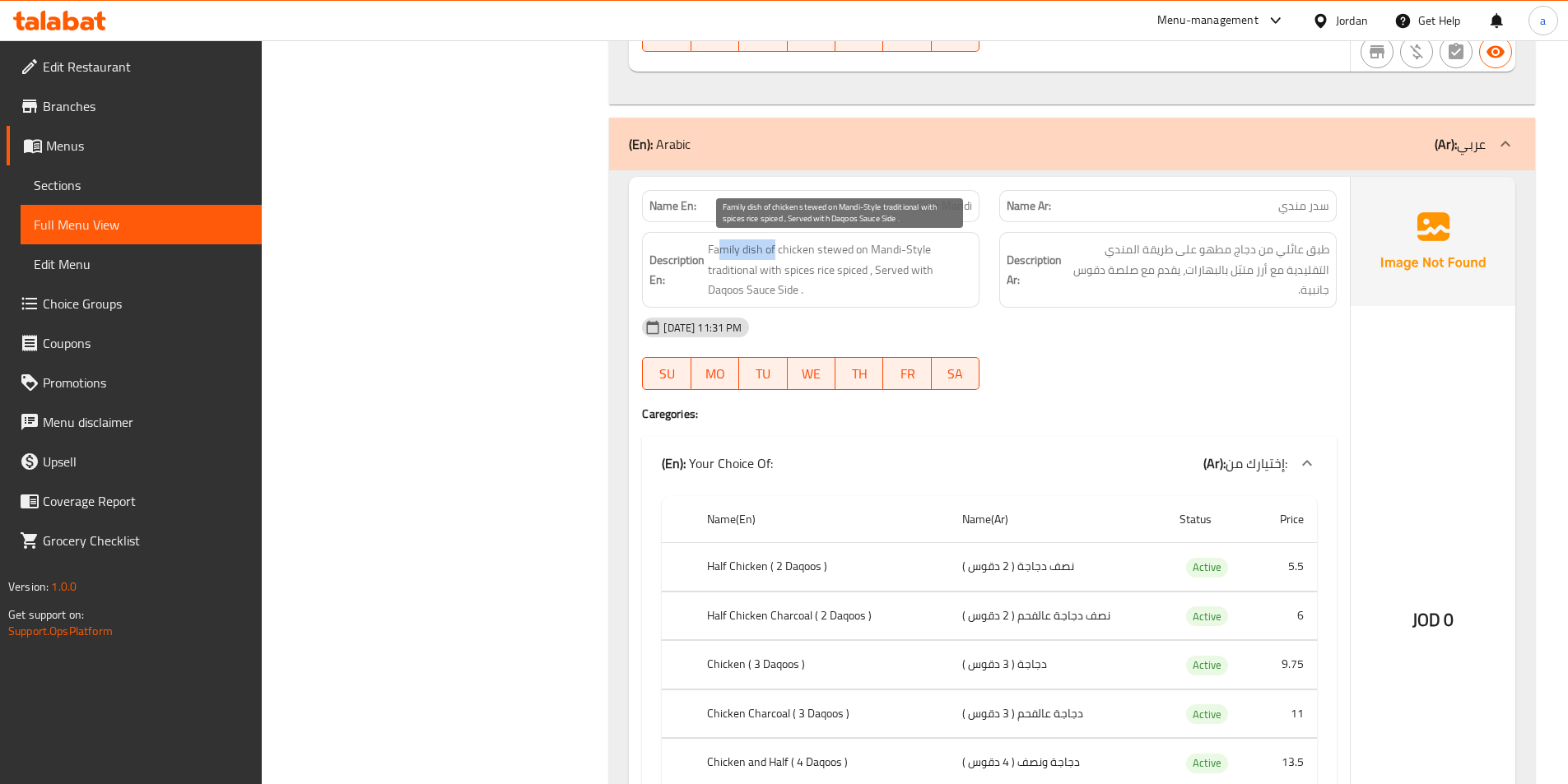
drag, startPoint x: 719, startPoint y: 254, endPoint x: 773, endPoint y: 250, distance: 54.1
click at [773, 250] on span "Family dish of chicken stewed on Mandi-Style traditional with spices rice spice…" at bounding box center [839, 270] width 264 height 61
click at [803, 249] on span "Family dish of chicken stewed on Mandi-Style traditional with spices rice spice…" at bounding box center [839, 270] width 264 height 61
drag, startPoint x: 826, startPoint y: 258, endPoint x: 887, endPoint y: 255, distance: 61.1
click at [887, 255] on span "Family dish of chicken stewed on Mandi-Style traditional with spices rice spice…" at bounding box center [839, 270] width 264 height 61
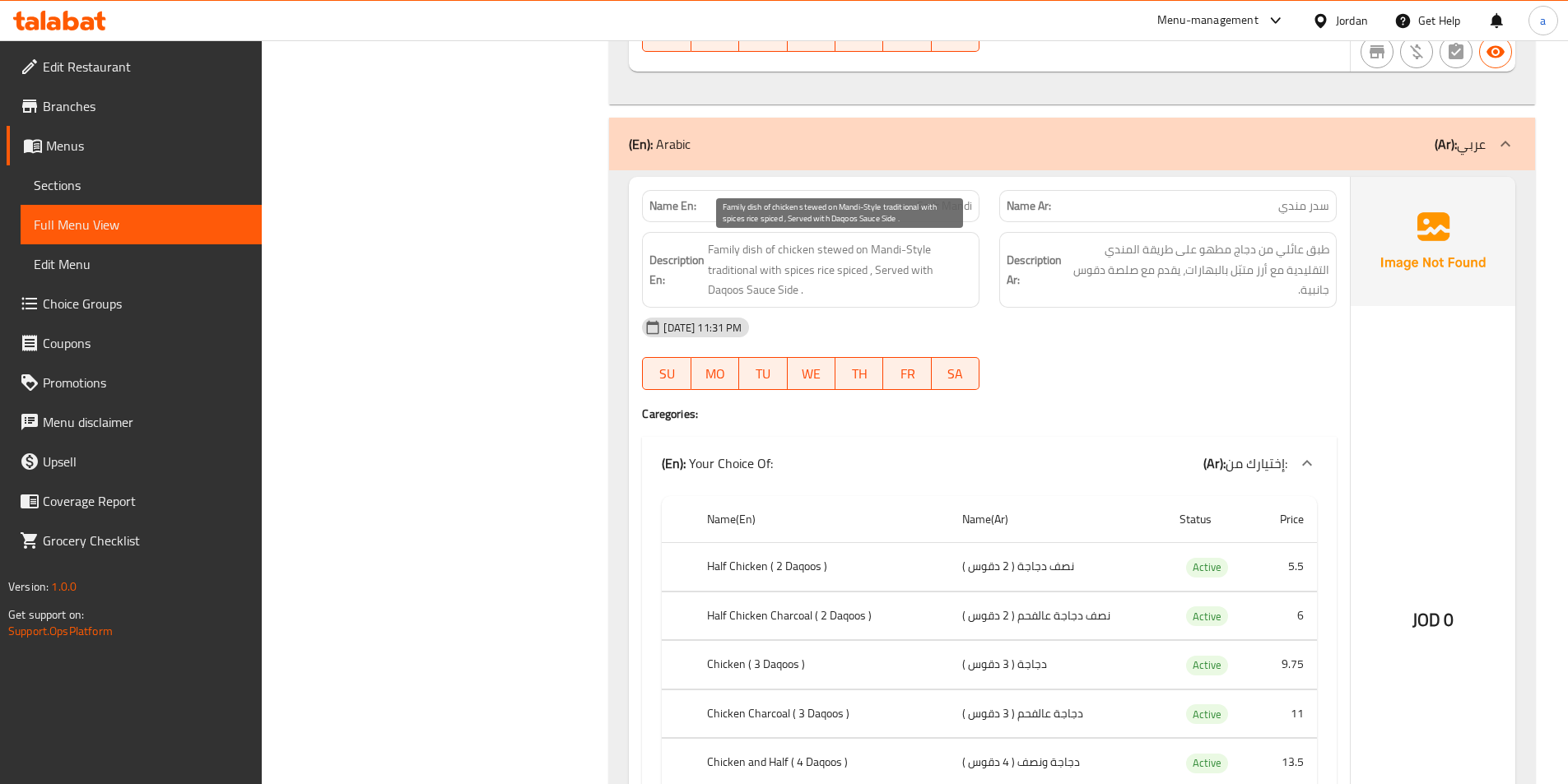
click at [910, 244] on span "Family dish of chicken stewed on Mandi-Style traditional with spices rice spice…" at bounding box center [839, 270] width 264 height 61
drag, startPoint x: 719, startPoint y: 269, endPoint x: 784, endPoint y: 274, distance: 65.2
click at [784, 274] on span "Family dish of chicken stewed on Mandi-Style traditional with spices rice spice…" at bounding box center [839, 270] width 264 height 61
click at [803, 276] on span "Family dish of chicken stewed on Mandi-Style traditional with spices rice spice…" at bounding box center [839, 270] width 264 height 61
click at [759, 274] on span "Family dish of chicken stewed on Mandi-Style traditional with spices rice spice…" at bounding box center [839, 270] width 264 height 61
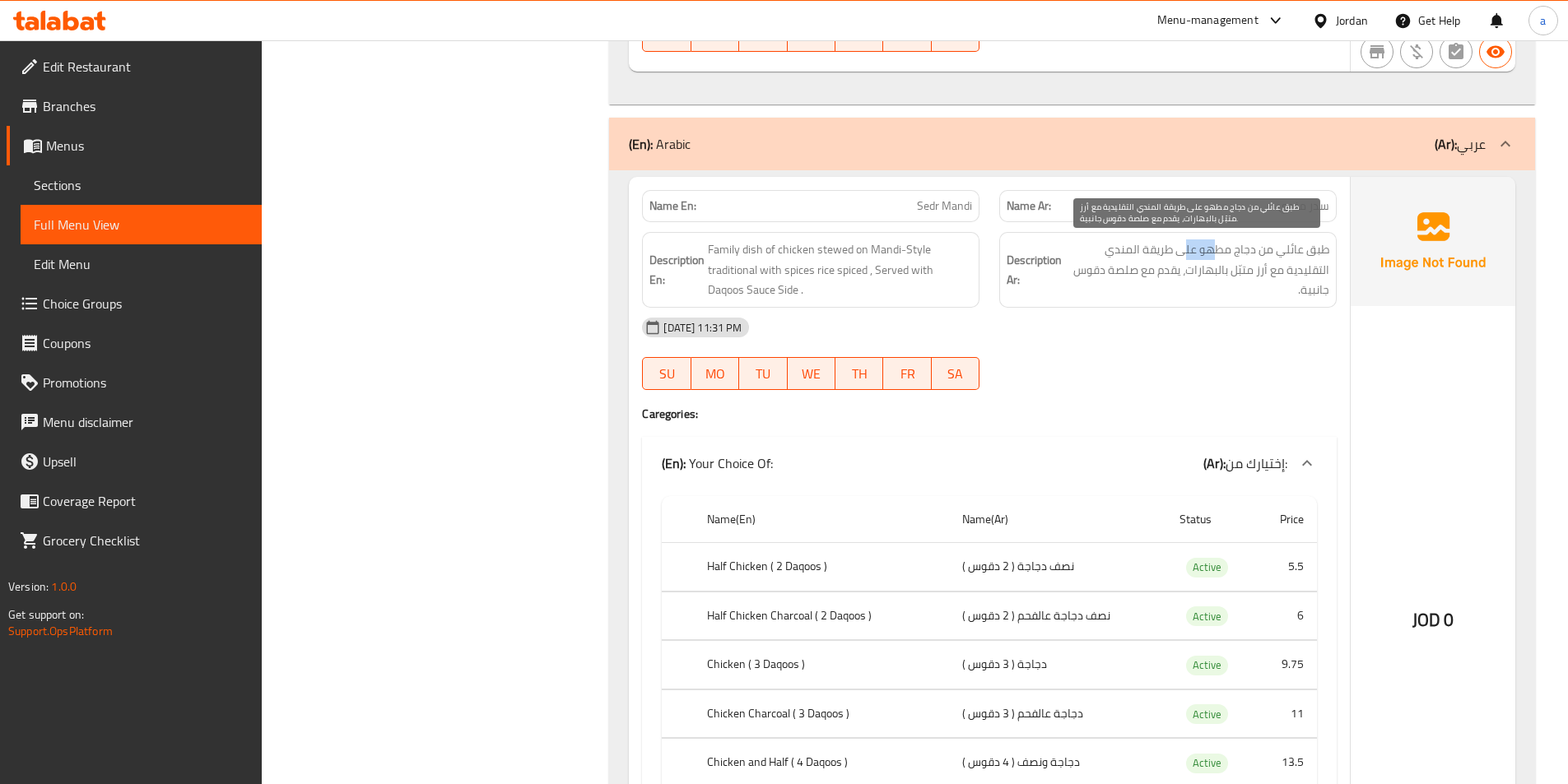
drag, startPoint x: 1219, startPoint y: 251, endPoint x: 1175, endPoint y: 256, distance: 44.3
click at [1176, 256] on span "طبق عائلي من دجاج مطهو على طريقة المندي التقليدية مع أرز متبّل بالبهارات، يقدم …" at bounding box center [1197, 270] width 264 height 61
click at [1175, 256] on span "طبق عائلي من دجاج مطهو على طريقة المندي التقليدية مع أرز متبّل بالبهارات، يقدم …" at bounding box center [1197, 270] width 264 height 61
click at [934, 210] on span "Sedr Mandi" at bounding box center [943, 206] width 55 height 17
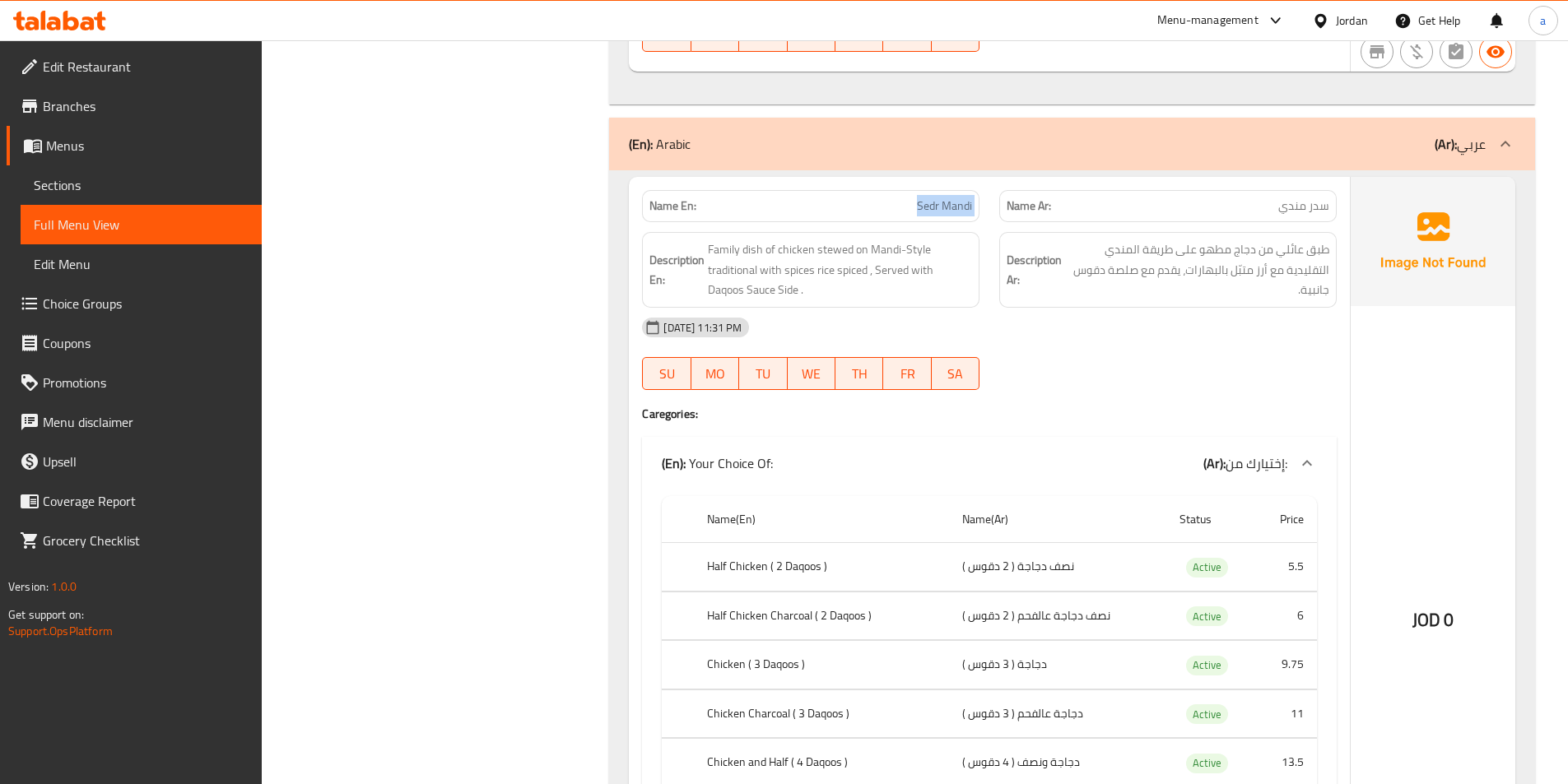
click at [934, 210] on span "Sedr Mandi" at bounding box center [943, 206] width 55 height 17
copy span "Sedr Mandi"
click at [742, 236] on div "Description En: Family dish of chicken stewed on Mandi-Style traditional with s…" at bounding box center [811, 270] width 337 height 76
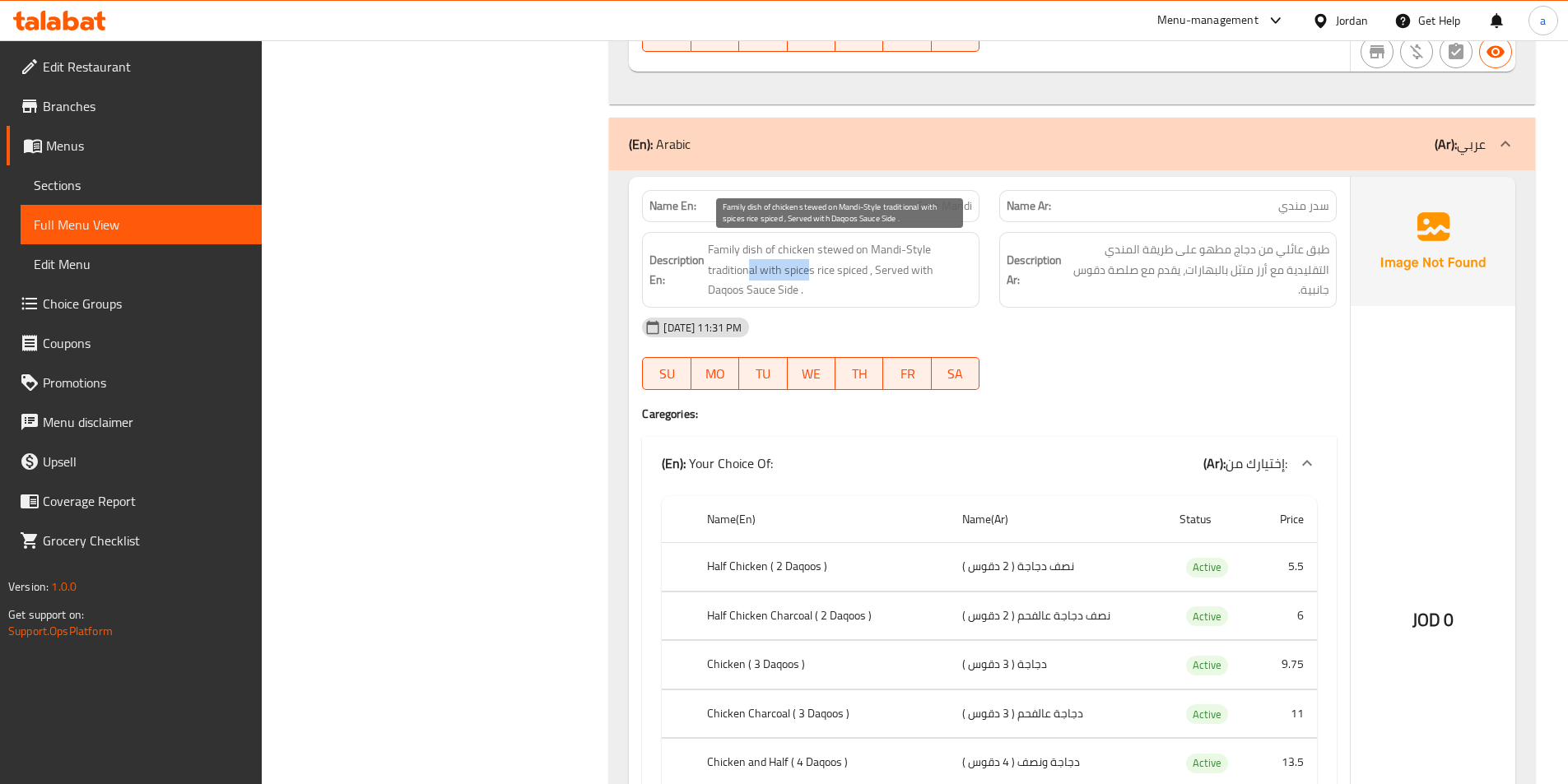
drag, startPoint x: 750, startPoint y: 262, endPoint x: 821, endPoint y: 277, distance: 72.6
click at [811, 277] on span "Family dish of chicken stewed on Mandi-Style traditional with spices rice spice…" at bounding box center [839, 270] width 264 height 61
click at [823, 277] on span "Family dish of chicken stewed on Mandi-Style traditional with spices rice spice…" at bounding box center [839, 270] width 264 height 61
click at [889, 277] on span "Family dish of chicken stewed on Mandi-Style traditional with spices rice spice…" at bounding box center [839, 270] width 264 height 61
drag, startPoint x: 911, startPoint y: 274, endPoint x: 930, endPoint y: 269, distance: 19.6
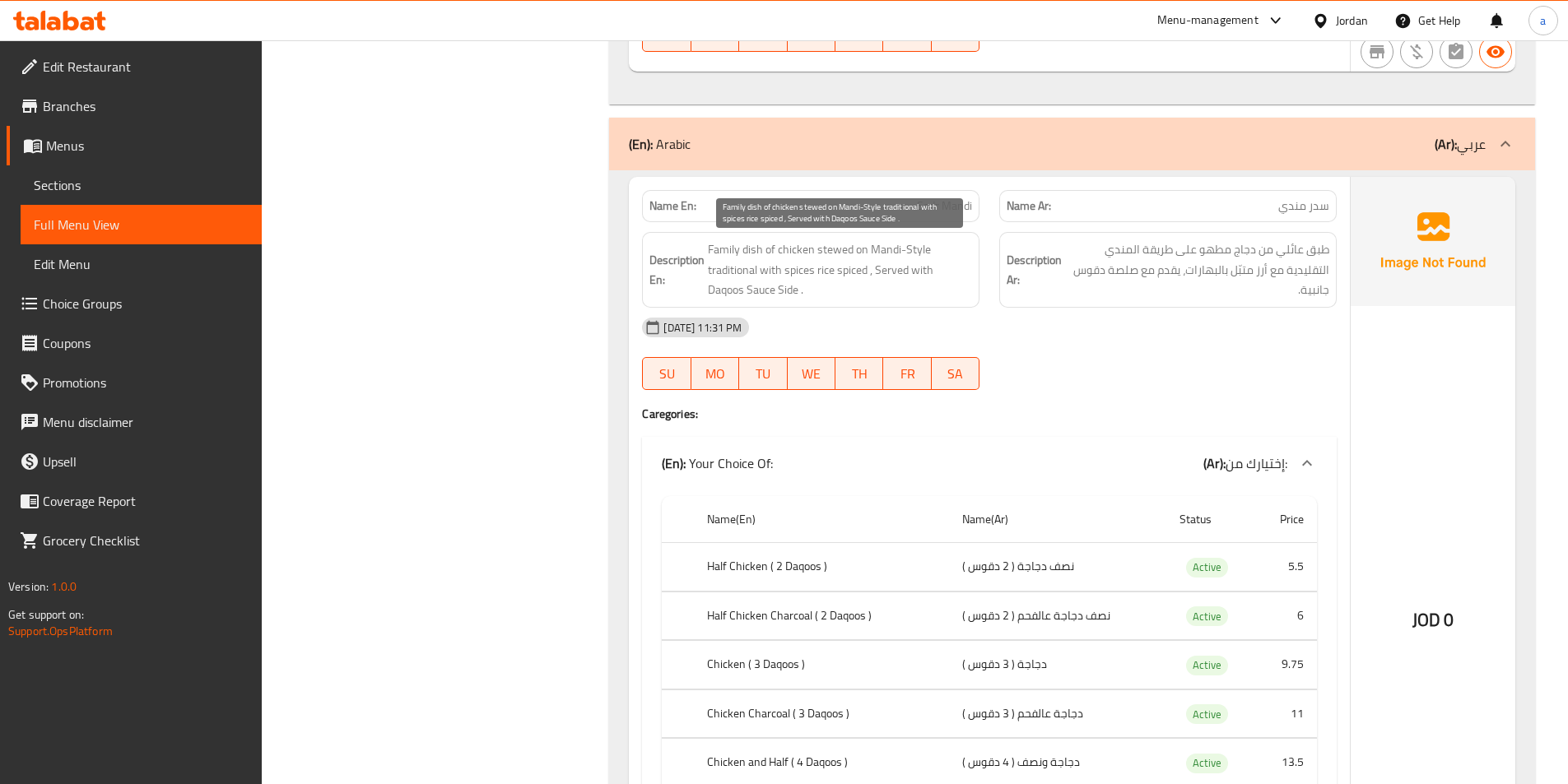
click at [913, 274] on span "Family dish of chicken stewed on Mandi-Style traditional with spices rice spice…" at bounding box center [839, 270] width 264 height 61
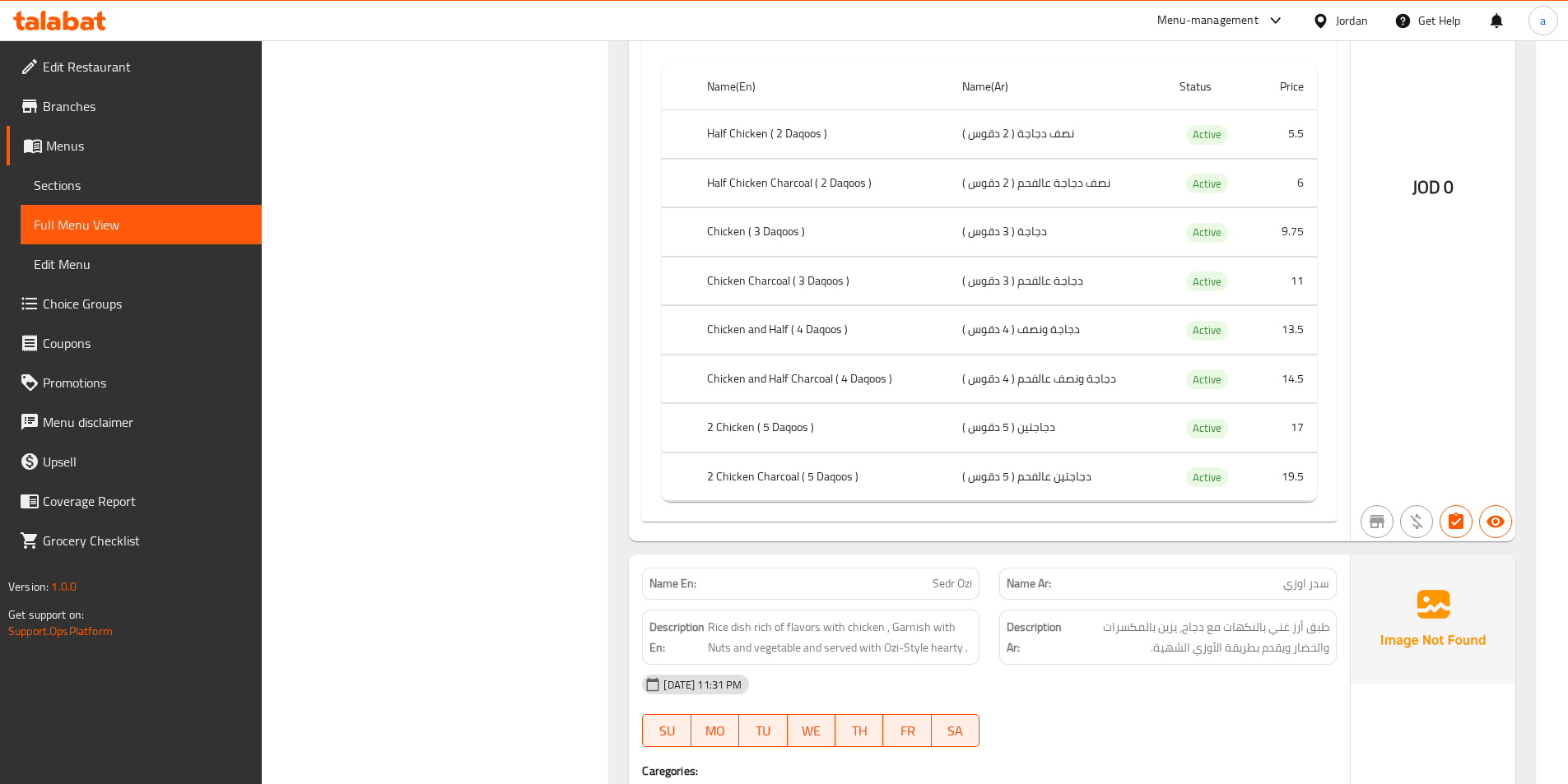
scroll to position [2961, 0]
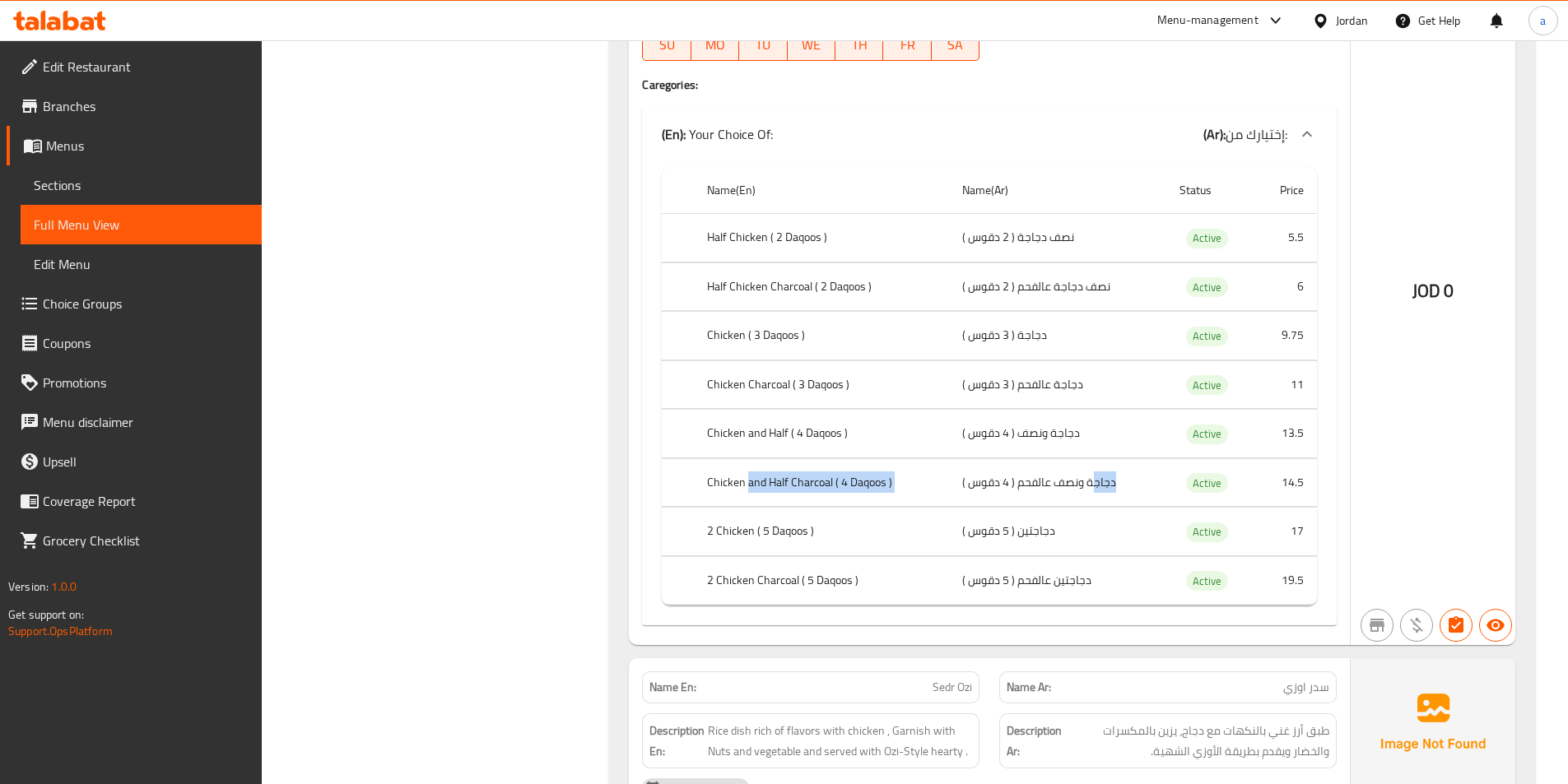
drag, startPoint x: 1088, startPoint y: 484, endPoint x: 747, endPoint y: 479, distance: 341.0
click at [747, 479] on tr "Chicken and Half Charcoal ( 4 Daqoos ) دجاجة ونصف عالفحم ( 4 دقوس ) Active 14.5" at bounding box center [990, 483] width 655 height 48
click at [747, 479] on th "Chicken and Half Charcoal ( 4 Daqoos )" at bounding box center [821, 483] width 255 height 48
drag, startPoint x: 1070, startPoint y: 523, endPoint x: 1038, endPoint y: 516, distance: 32.8
click at [1038, 516] on td "دجاجتين ( 5 دقوس )" at bounding box center [1057, 532] width 217 height 48
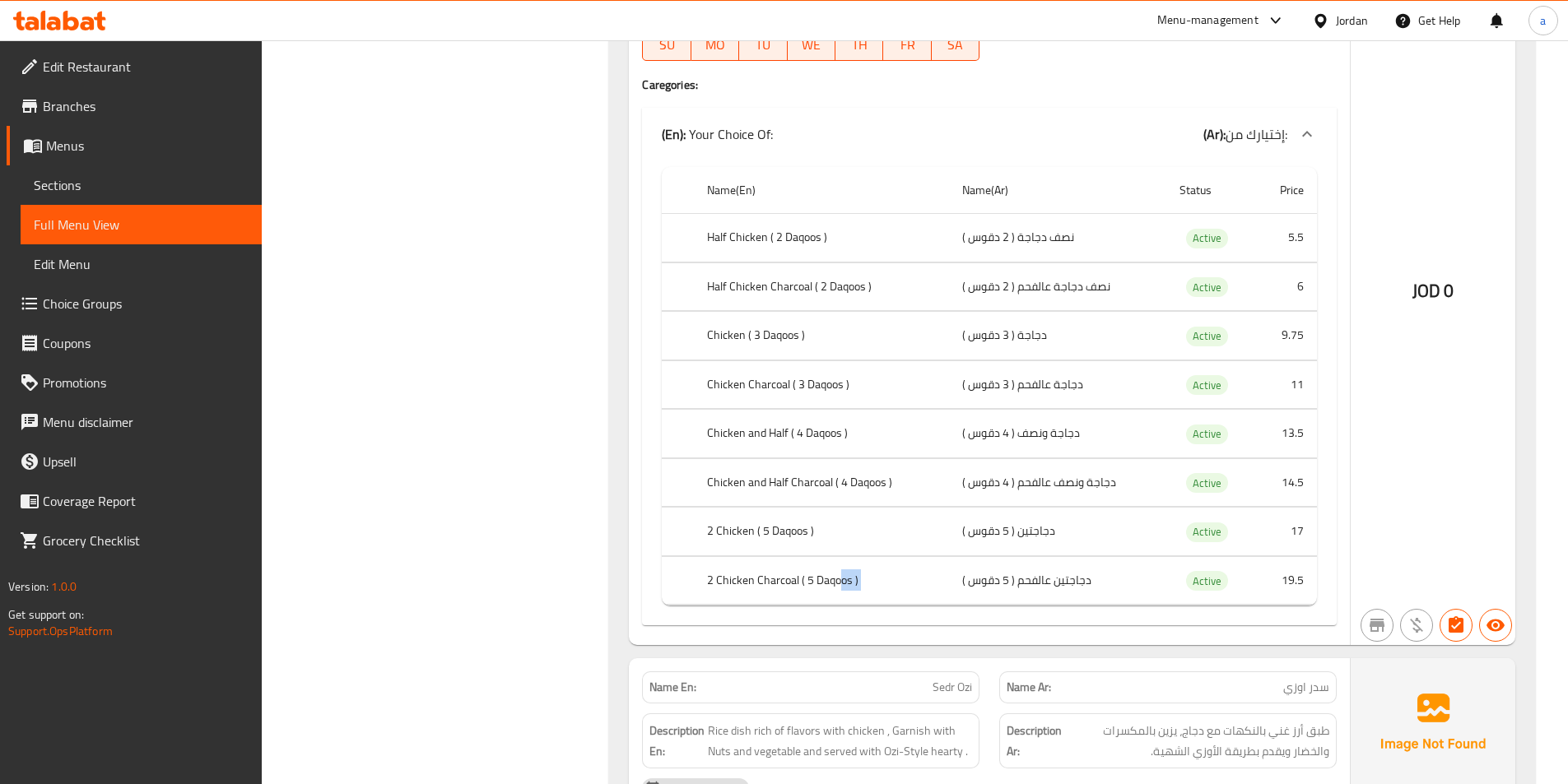
drag, startPoint x: 1091, startPoint y: 587, endPoint x: 838, endPoint y: 586, distance: 253.0
click at [838, 586] on tr "2 Chicken Charcoal ( 5 Daqoos ) دجاجتين عالفحم ( 5 دقوس ) Active 19.5" at bounding box center [990, 580] width 655 height 48
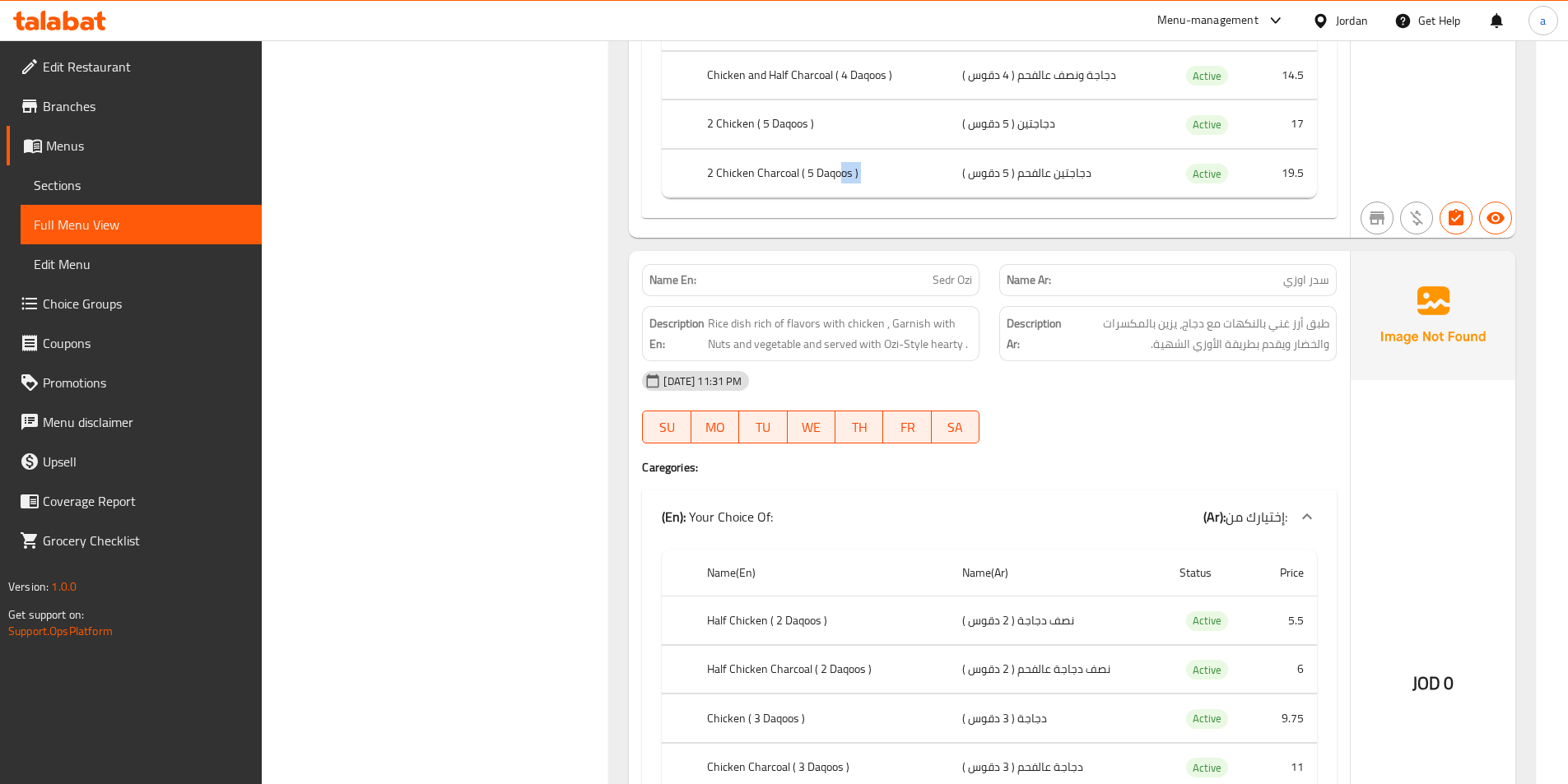
scroll to position [3372, 0]
drag, startPoint x: 924, startPoint y: 277, endPoint x: 978, endPoint y: 279, distance: 54.0
click at [978, 279] on div "Name En: Sedr Ozi" at bounding box center [811, 275] width 337 height 32
click at [1116, 305] on div "Description Ar: طبق أرز غني بالنكهات مع دجاج، يزين بالمكسرات والخضار ويقدم بطري…" at bounding box center [1168, 328] width 337 height 55
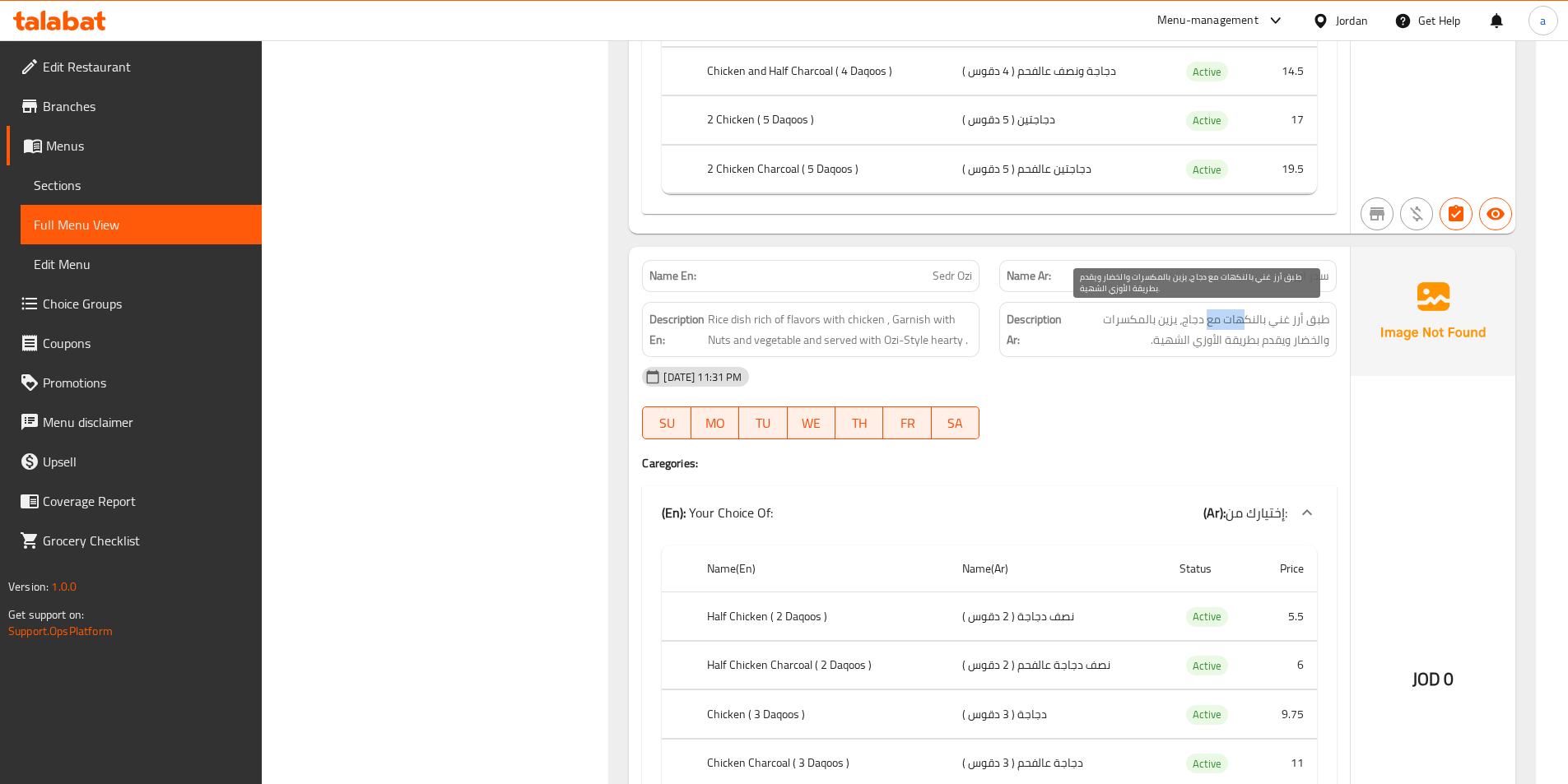
drag, startPoint x: 1241, startPoint y: 307, endPoint x: 1208, endPoint y: 315, distance: 34.0
click at [1208, 315] on div "Description Ar: طبق أرز غني بالنكهات مع دجاج، يزين بالمكسرات والخضار ويقدم بطري…" at bounding box center [1168, 328] width 337 height 55
click at [1184, 315] on span "طبق أرز غني بالنكهات مع دجاج، يزين بالمكسرات والخضار ويقدم بطريقة الأوزي الشهية." at bounding box center [1197, 329] width 264 height 40
drag, startPoint x: 1168, startPoint y: 318, endPoint x: 1068, endPoint y: 324, distance: 100.2
click at [1068, 324] on span "طبق أرز غني بالنكهات مع دجاج، يزين بالمكسرات والخضار ويقدم بطريقة الأوزي الشهية." at bounding box center [1197, 329] width 264 height 40
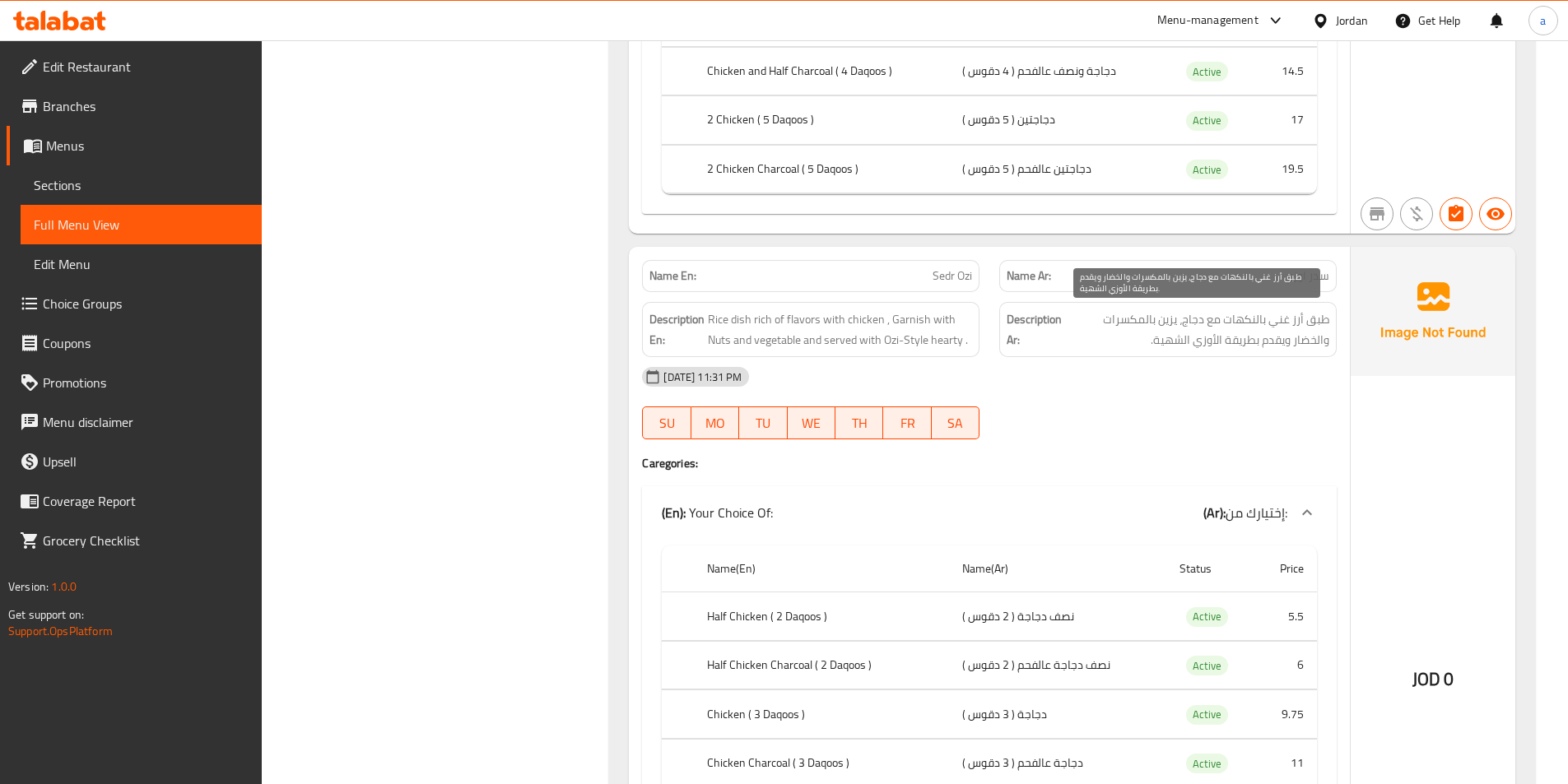
click at [1236, 348] on span "طبق أرز غني بالنكهات مع دجاج، يزين بالمكسرات والخضار ويقدم بطريقة الأوزي الشهية." at bounding box center [1197, 329] width 264 height 40
drag, startPoint x: 1265, startPoint y: 345, endPoint x: 1194, endPoint y: 343, distance: 71.0
click at [1194, 343] on span "طبق أرز غني بالنكهات مع دجاج، يزين بالمكسرات والخضار ويقدم بطريقة الأوزي الشهية." at bounding box center [1197, 329] width 264 height 40
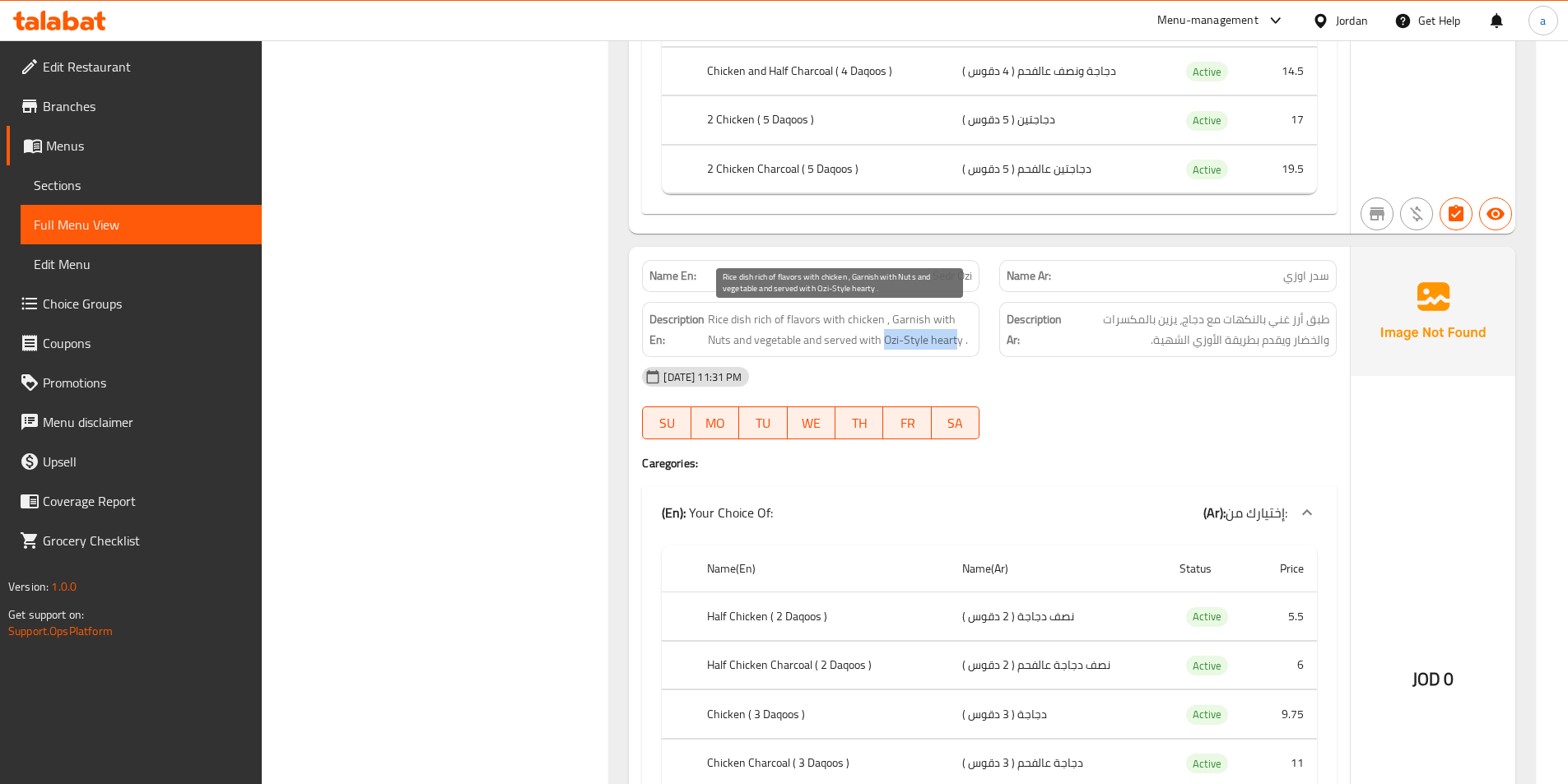
drag, startPoint x: 886, startPoint y: 337, endPoint x: 959, endPoint y: 346, distance: 73.6
click at [959, 346] on span "Rice dish rich of flavors with chicken , Garnish with Nuts and vegetable and se…" at bounding box center [839, 329] width 264 height 40
click at [956, 346] on span "Rice dish rich of flavors with chicken , Garnish with Nuts and vegetable and se…" at bounding box center [839, 329] width 264 height 40
drag, startPoint x: 741, startPoint y: 328, endPoint x: 787, endPoint y: 340, distance: 47.5
click at [787, 340] on span "Rice dish rich of flavors with chicken , Garnish with Nuts and vegetable and se…" at bounding box center [839, 329] width 264 height 40
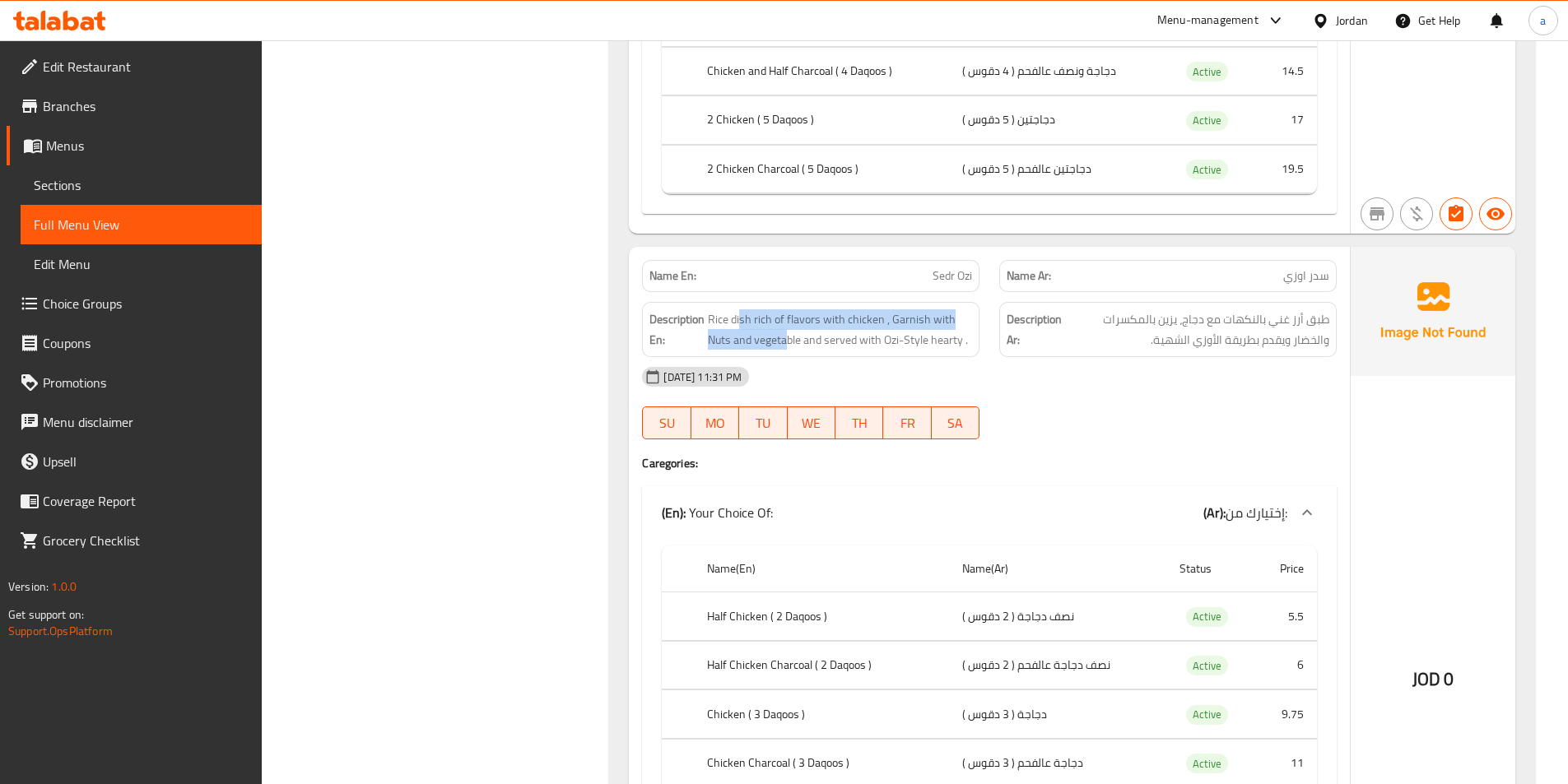
click at [738, 307] on div "Description En: Rice dish rich of flavors with chicken , Garnish with Nuts and …" at bounding box center [811, 328] width 337 height 55
drag, startPoint x: 757, startPoint y: 319, endPoint x: 961, endPoint y: 324, distance: 204.1
click at [955, 324] on span "Rice dish rich of flavors with chicken , Garnish with Nuts and vegetable and se…" at bounding box center [839, 329] width 264 height 40
click at [961, 324] on span "Rice dish rich of flavors with chicken , Garnish with Nuts and vegetable and se…" at bounding box center [839, 329] width 264 height 40
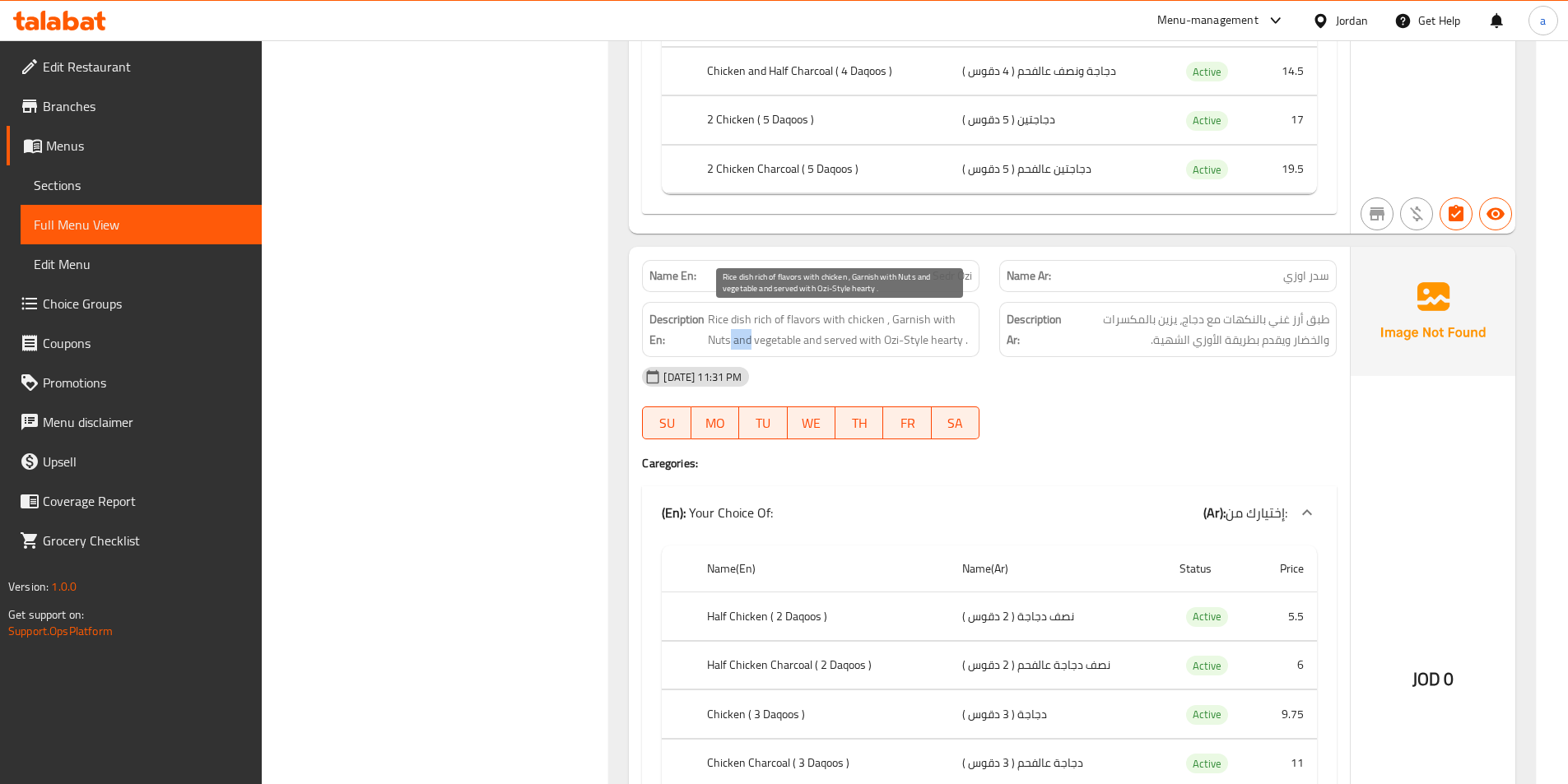
drag, startPoint x: 731, startPoint y: 337, endPoint x: 753, endPoint y: 339, distance: 22.1
click at [753, 339] on span "Rice dish rich of flavors with chicken , Garnish with Nuts and vegetable and se…" at bounding box center [839, 329] width 264 height 40
click at [755, 339] on span "Rice dish rich of flavors with chicken , Garnish with Nuts and vegetable and se…" at bounding box center [839, 329] width 264 height 40
drag, startPoint x: 781, startPoint y: 339, endPoint x: 861, endPoint y: 344, distance: 80.2
click at [855, 346] on span "Rice dish rich of flavors with chicken , Garnish with Nuts and vegetable and se…" at bounding box center [839, 329] width 264 height 40
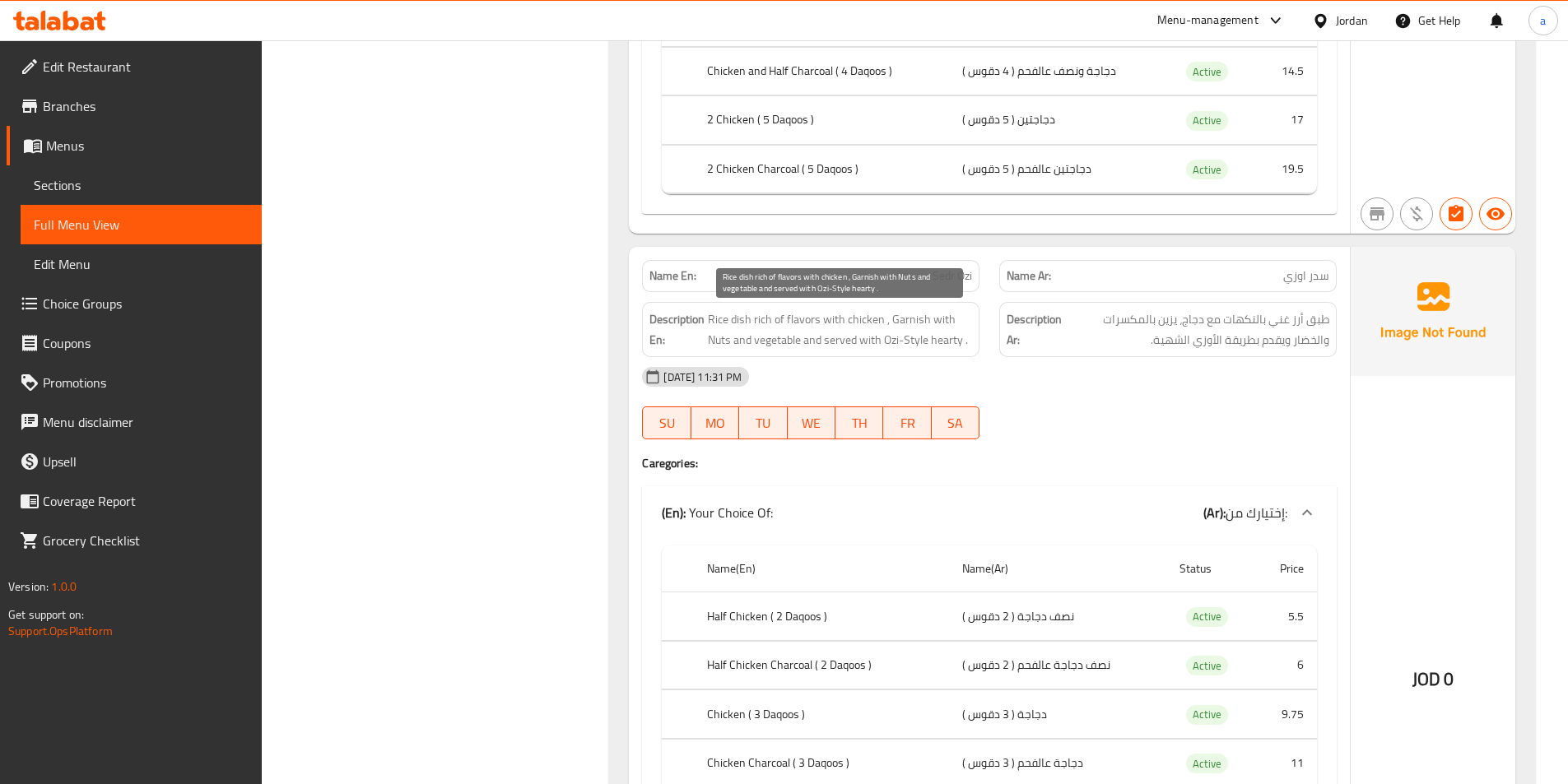
click at [867, 342] on span "Rice dish rich of flavors with chicken , Garnish with Nuts and vegetable and se…" at bounding box center [839, 329] width 264 height 40
click at [902, 342] on span "Rice dish rich of flavors with chicken , Garnish with Nuts and vegetable and se…" at bounding box center [839, 329] width 264 height 40
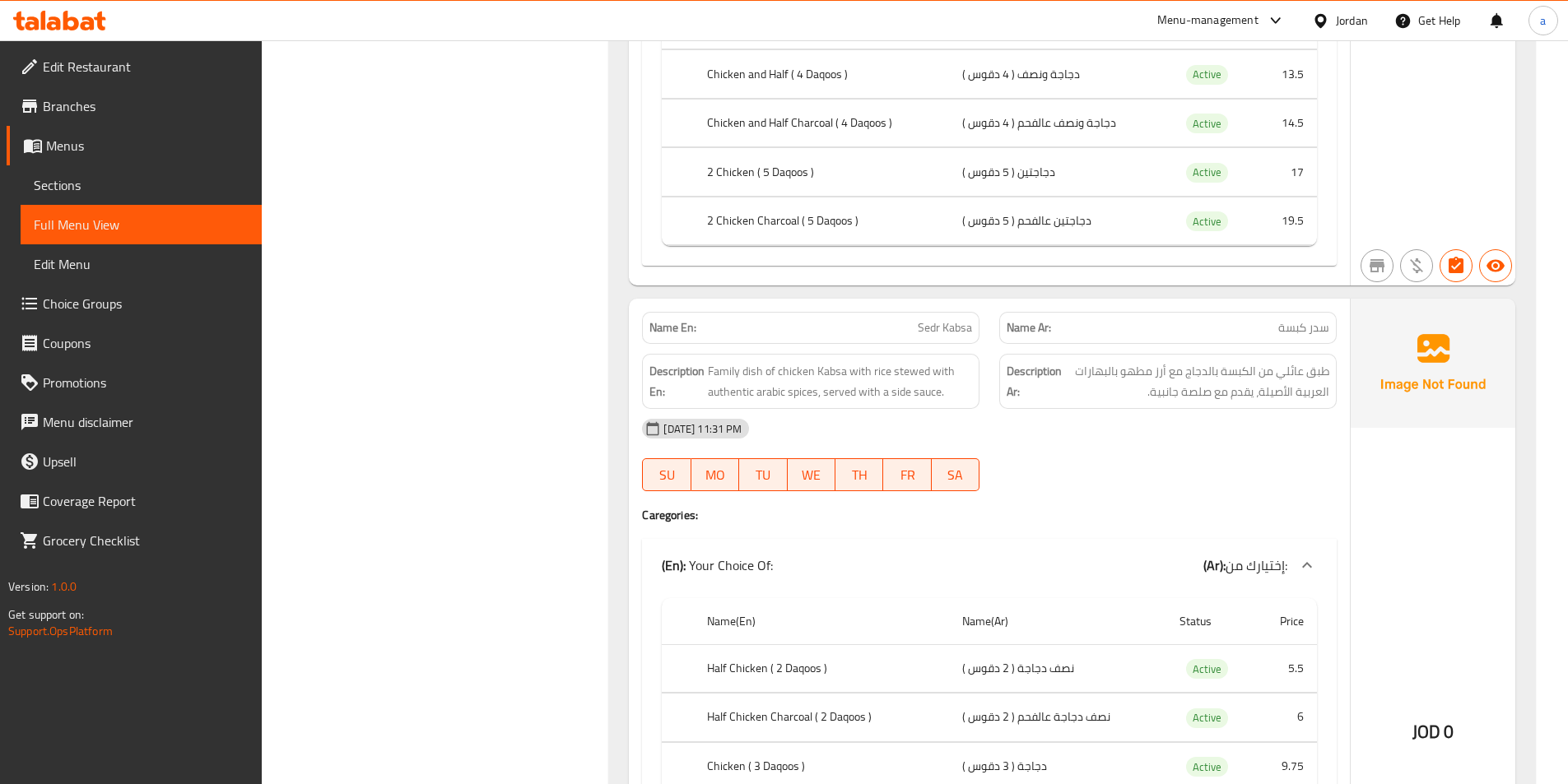
scroll to position [4277, 0]
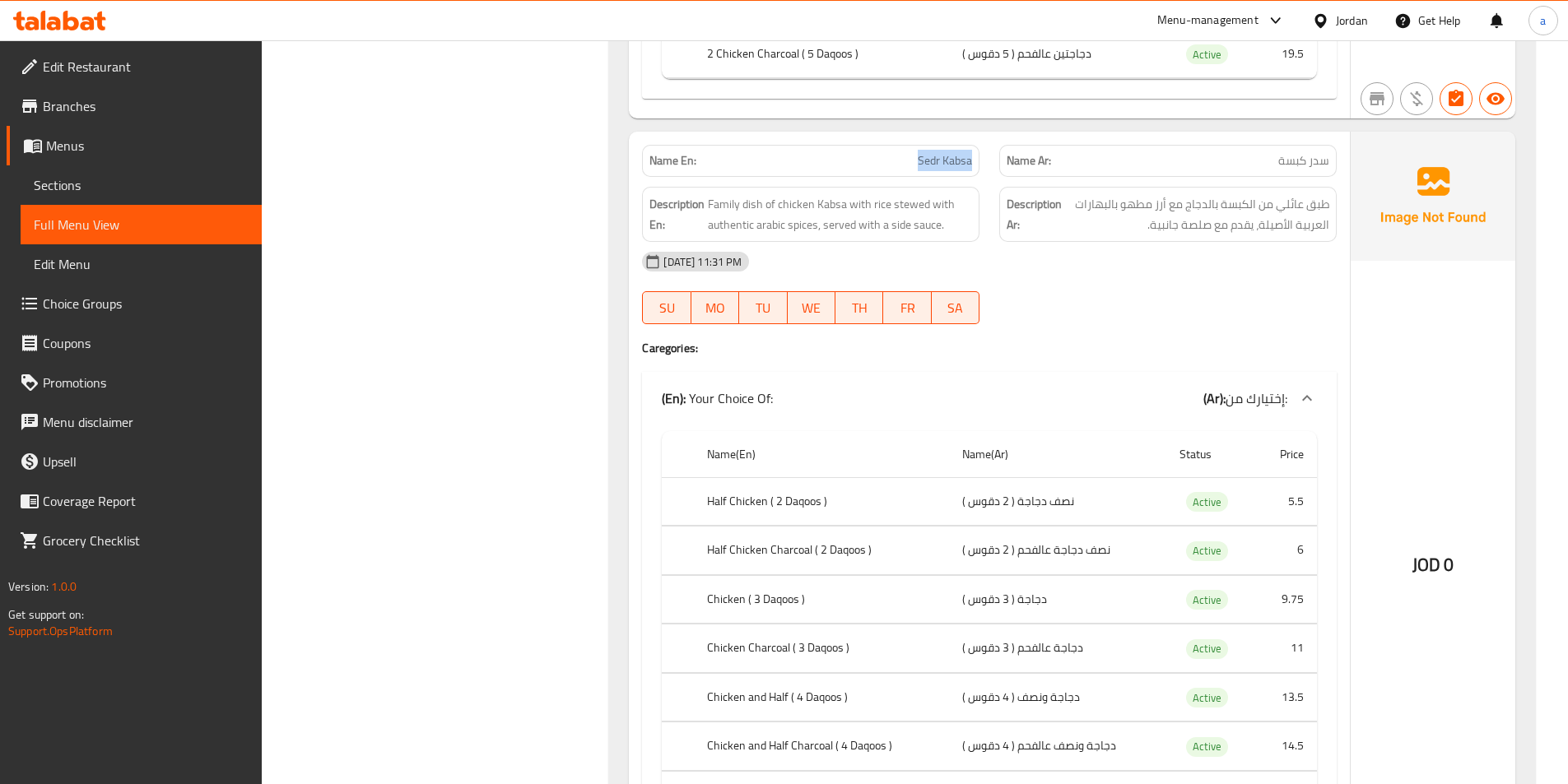
drag, startPoint x: 907, startPoint y: 159, endPoint x: 976, endPoint y: 161, distance: 69.0
click at [976, 161] on div "Name En: Sedr Kabsa" at bounding box center [811, 160] width 337 height 32
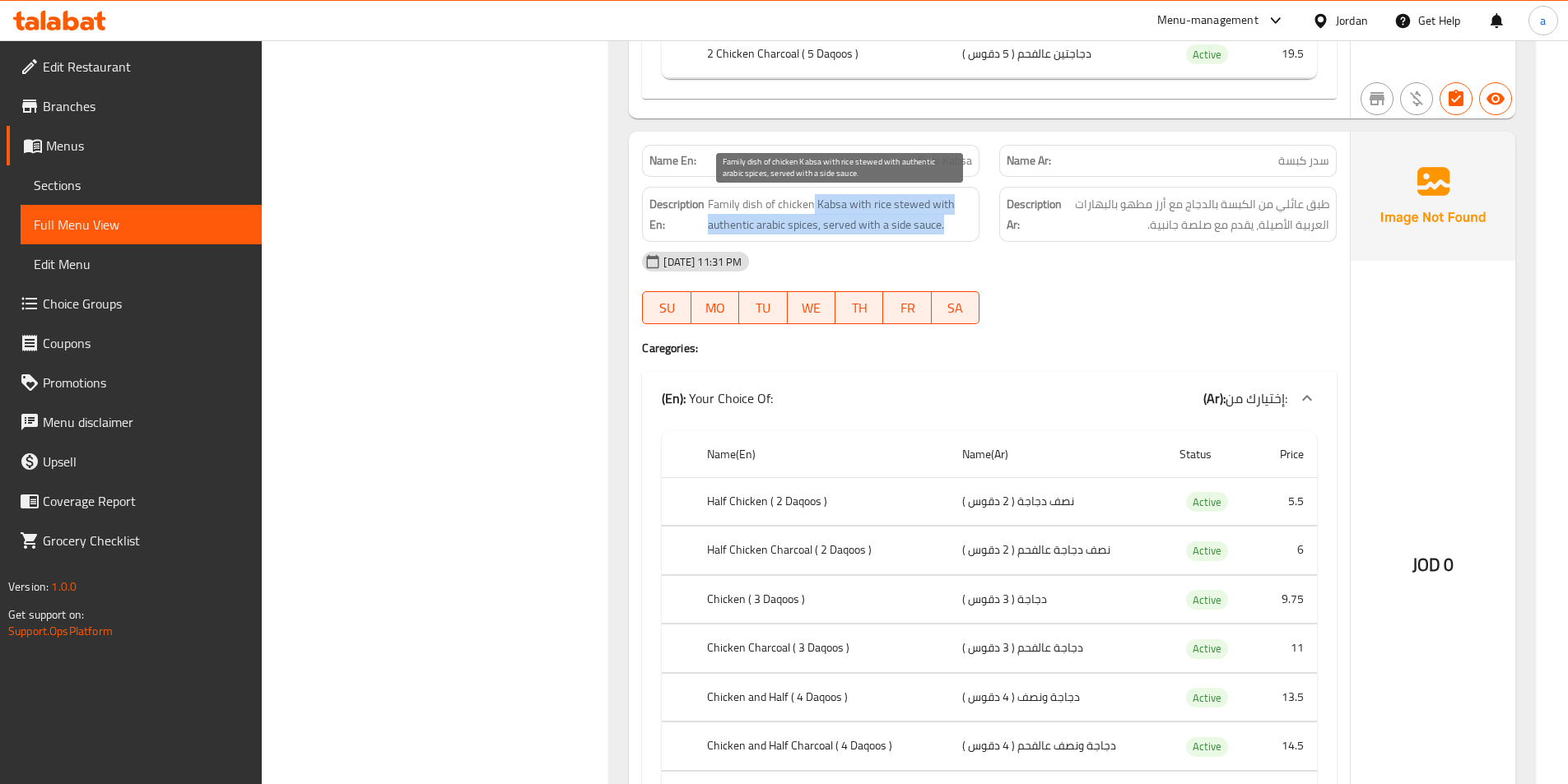
drag, startPoint x: 826, startPoint y: 212, endPoint x: 893, endPoint y: 239, distance: 72.2
click at [949, 222] on span "Family dish of chicken Kabsa with rice stewed with authentic arabic spices, ser…" at bounding box center [839, 215] width 264 height 40
click at [780, 227] on span "Family dish of chicken Kabsa with rice stewed with authentic arabic spices, ser…" at bounding box center [839, 215] width 264 height 40
drag, startPoint x: 798, startPoint y: 222, endPoint x: 837, endPoint y: 228, distance: 39.5
click at [837, 228] on span "Family dish of chicken Kabsa with rice stewed with authentic arabic spices, ser…" at bounding box center [839, 215] width 264 height 40
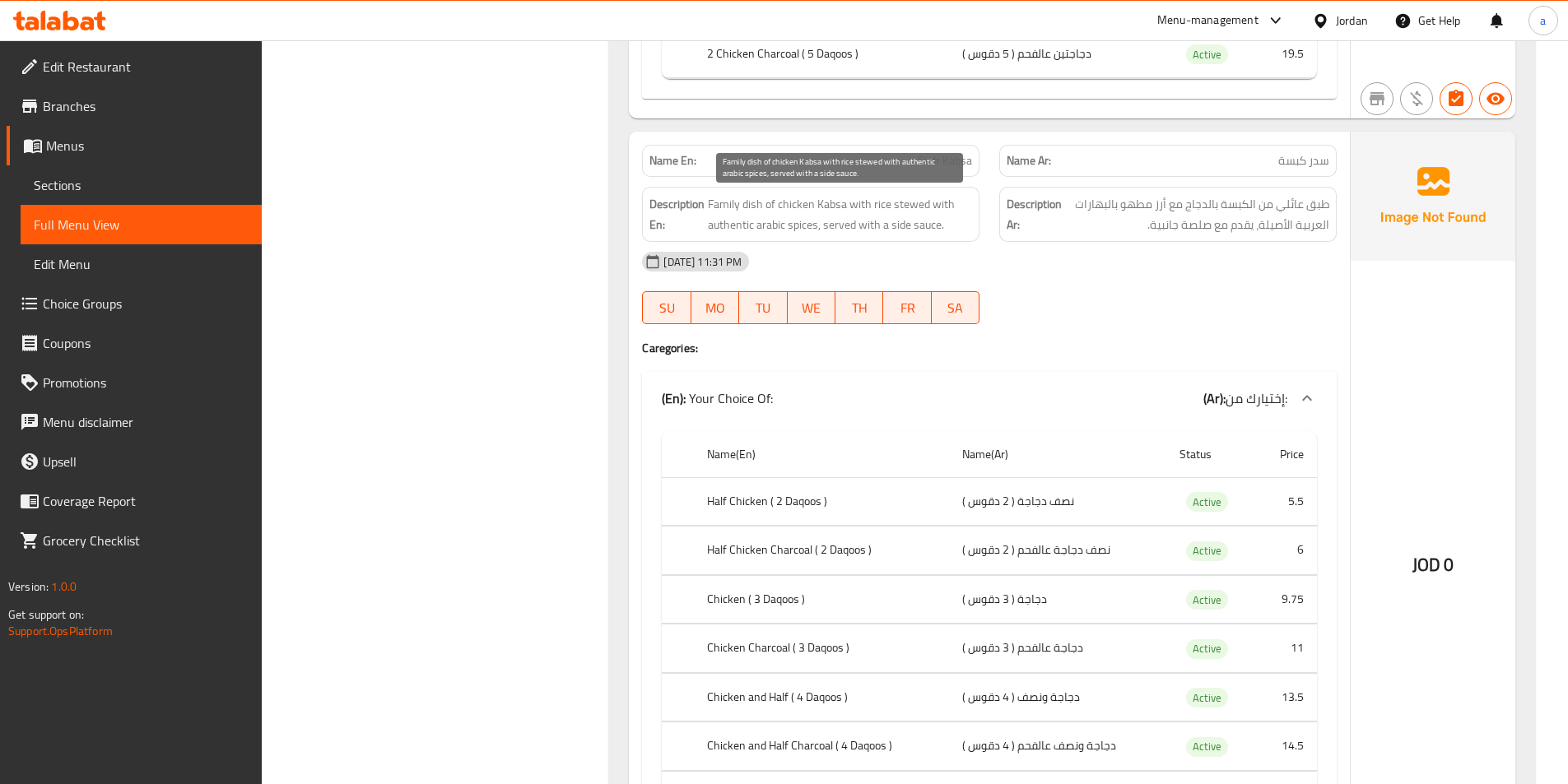
click at [870, 228] on span "Family dish of chicken Kabsa with rice stewed with authentic arabic spices, ser…" at bounding box center [839, 215] width 264 height 40
click at [906, 219] on span "Family dish of chicken Kabsa with rice stewed with authentic arabic spices, ser…" at bounding box center [839, 215] width 264 height 40
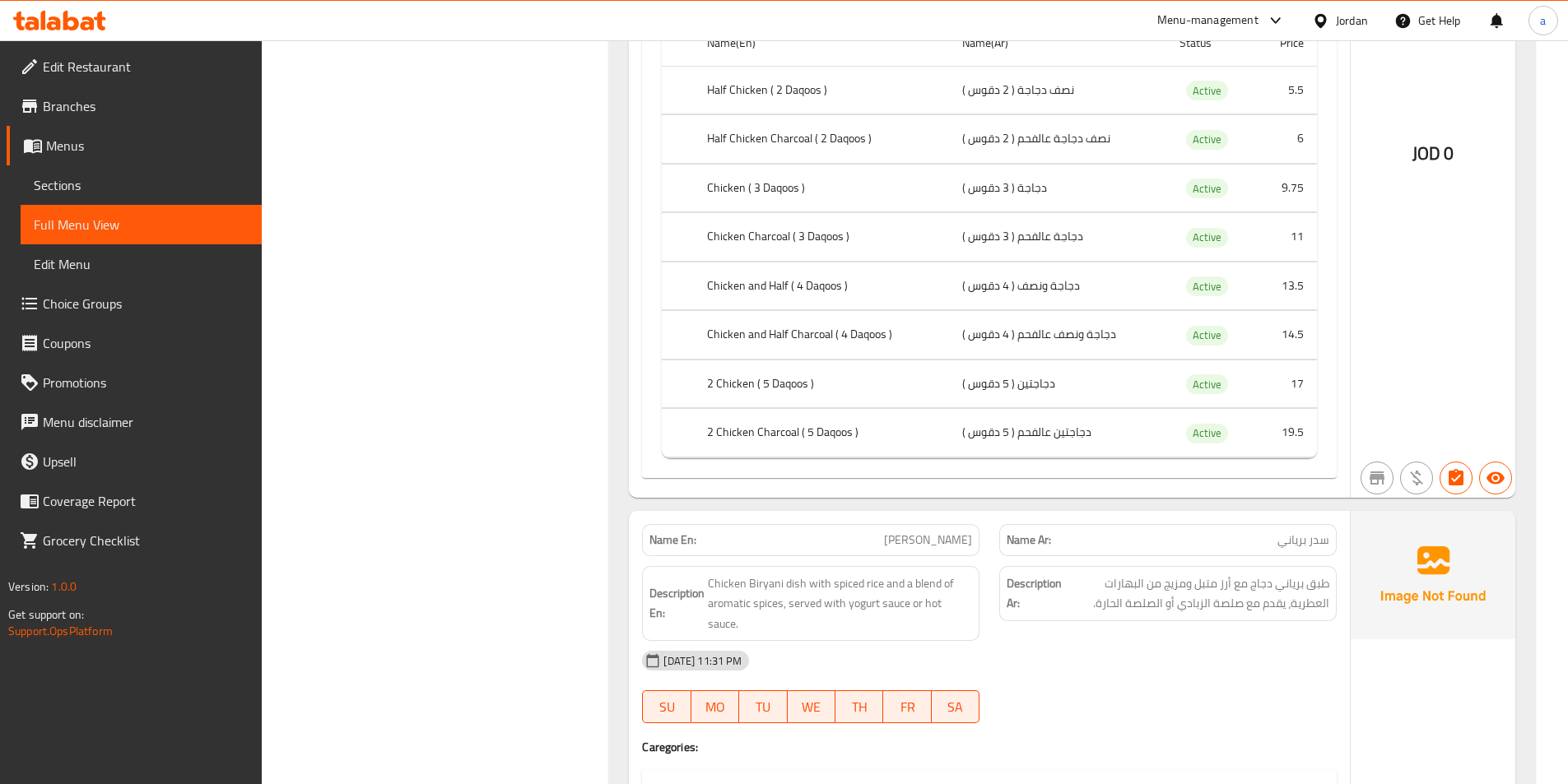
scroll to position [4935, 0]
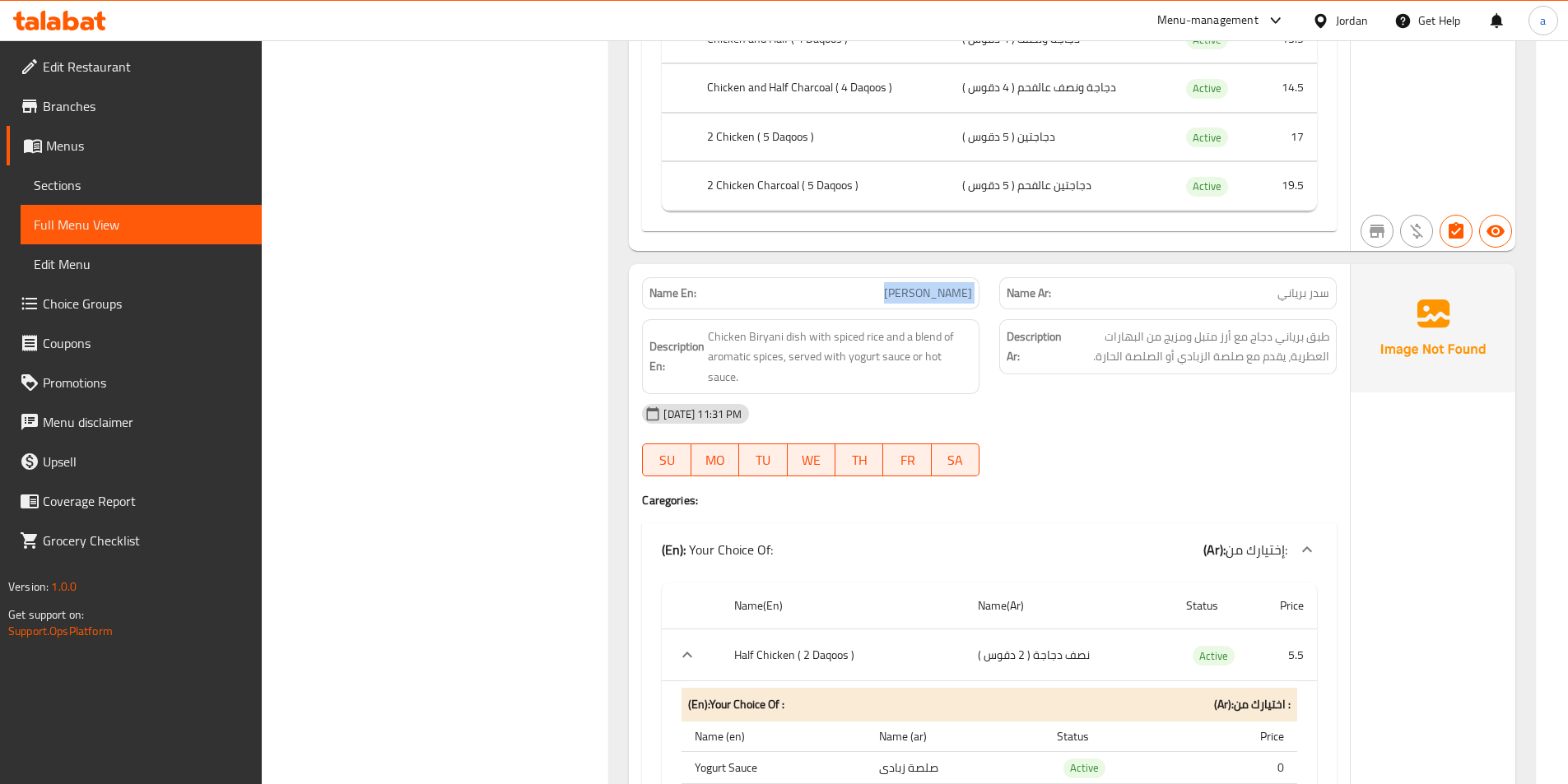
drag, startPoint x: 893, startPoint y: 294, endPoint x: 991, endPoint y: 294, distance: 98.0
click at [991, 294] on div "Name En: Sedr Biryani Name Ar: سدر برياني" at bounding box center [989, 294] width 714 height 52
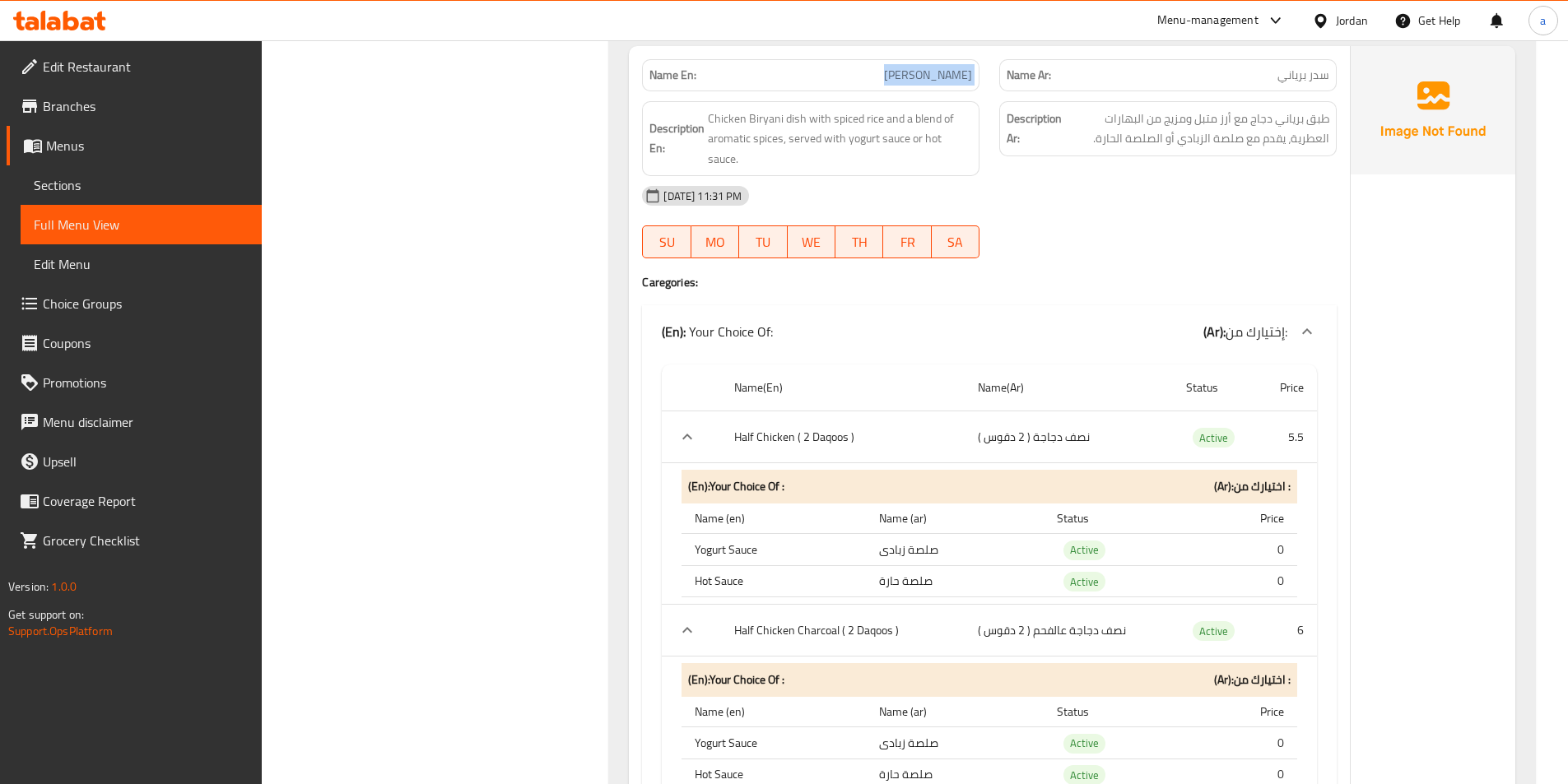
scroll to position [5182, 0]
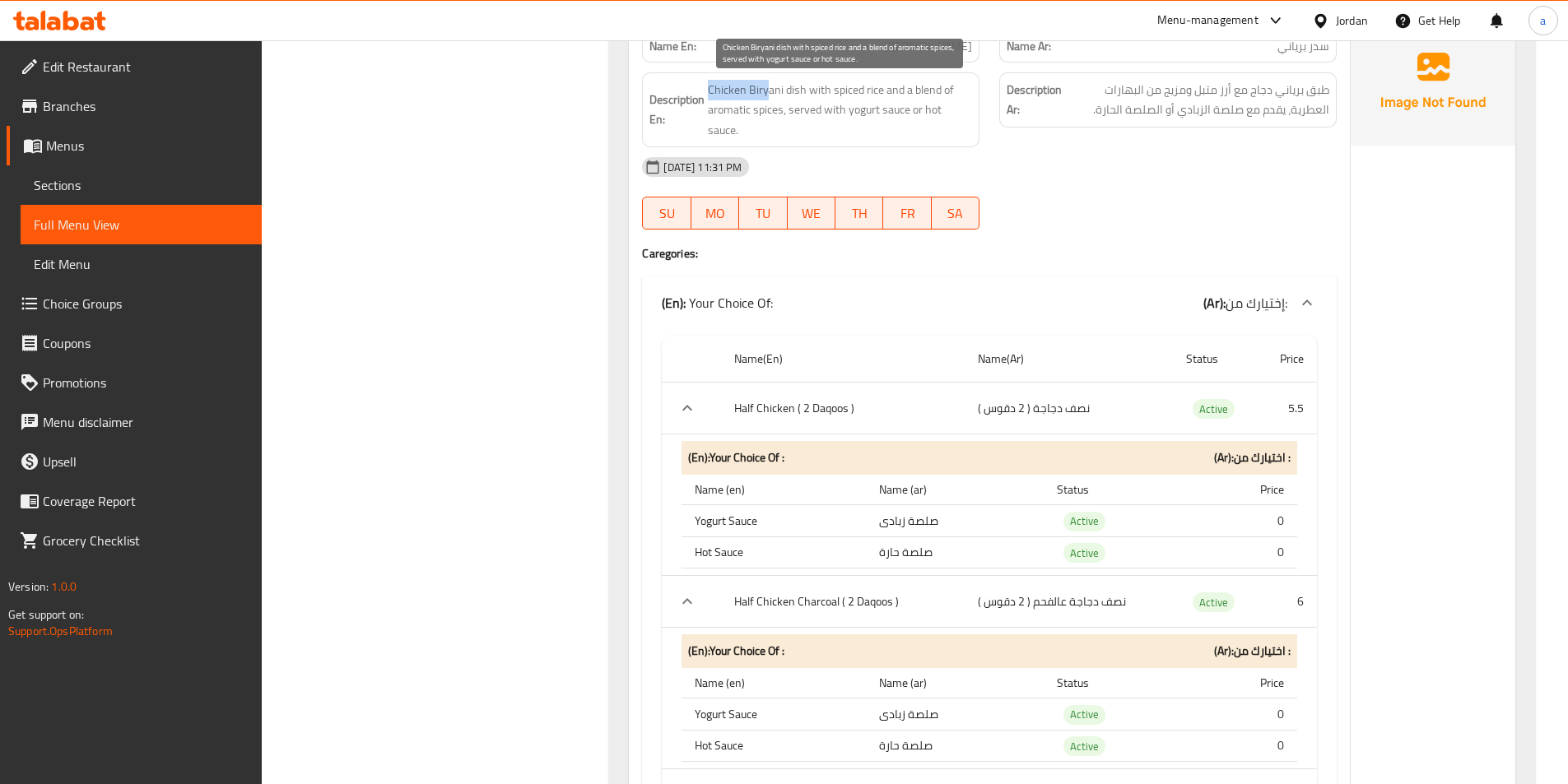
drag, startPoint x: 702, startPoint y: 83, endPoint x: 766, endPoint y: 89, distance: 64.3
click at [766, 89] on h6 "Description En: Chicken Biryani dish with spiced rice and a blend of aromatic s…" at bounding box center [811, 110] width 323 height 61
click at [769, 91] on span "Chicken Biryani dish with spiced rice and a blend of aromatic spices, served wi…" at bounding box center [839, 110] width 264 height 61
drag, startPoint x: 810, startPoint y: 94, endPoint x: 923, endPoint y: 99, distance: 113.1
click at [923, 99] on span "Chicken Biryani dish with spiced rice and a blend of aromatic spices, served wi…" at bounding box center [839, 110] width 264 height 61
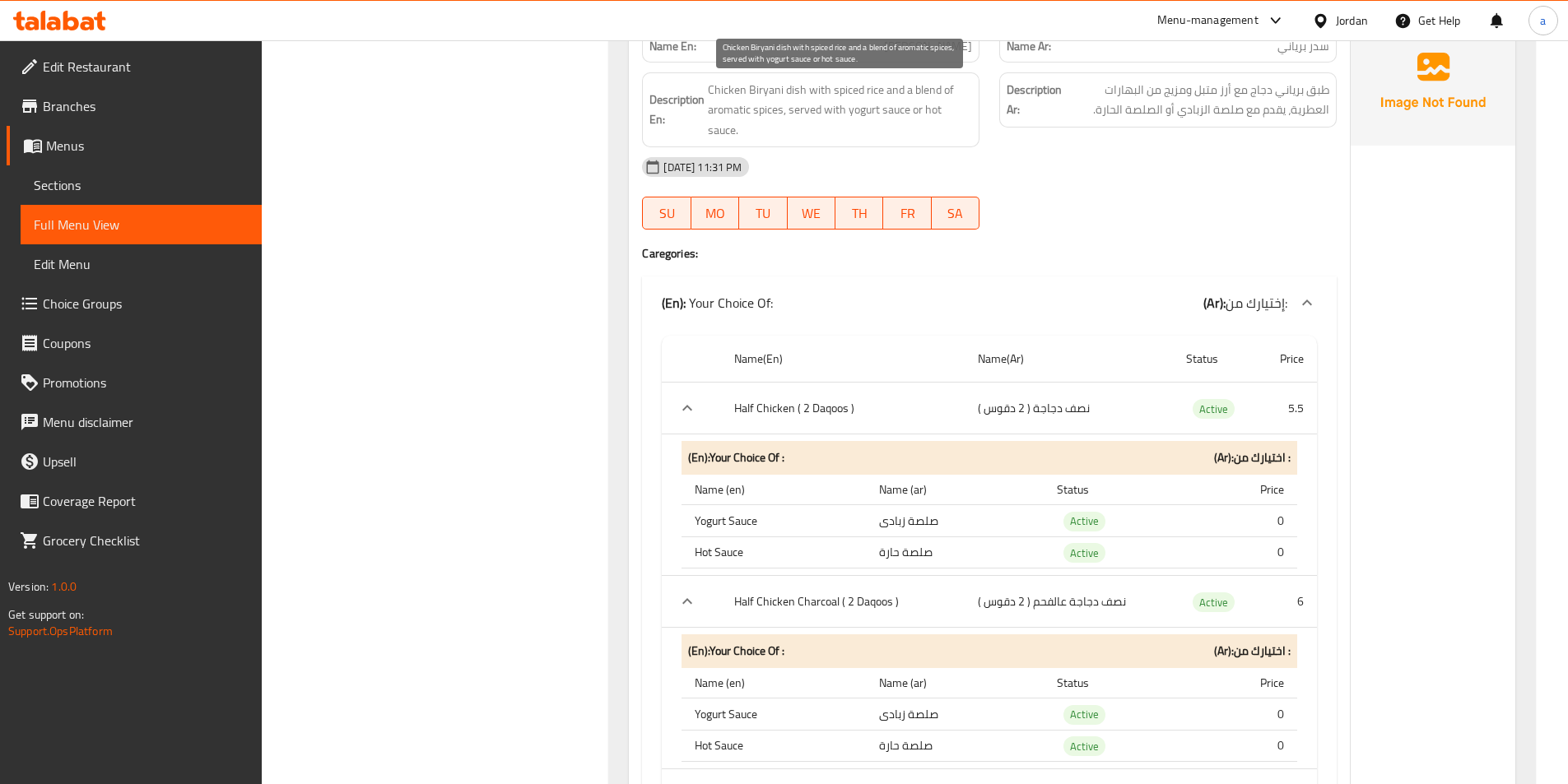
click at [959, 98] on span "Chicken Biryani dish with spiced rice and a blend of aromatic spices, served wi…" at bounding box center [839, 110] width 264 height 61
drag, startPoint x: 730, startPoint y: 112, endPoint x: 796, endPoint y: 112, distance: 66.0
click at [771, 112] on span "Chicken Biryani dish with spiced rice and a blend of aromatic spices, served wi…" at bounding box center [839, 110] width 264 height 61
click at [813, 113] on span "Chicken Biryani dish with spiced rice and a blend of aromatic spices, served wi…" at bounding box center [839, 110] width 264 height 61
drag, startPoint x: 744, startPoint y: 110, endPoint x: 762, endPoint y: 110, distance: 18.0
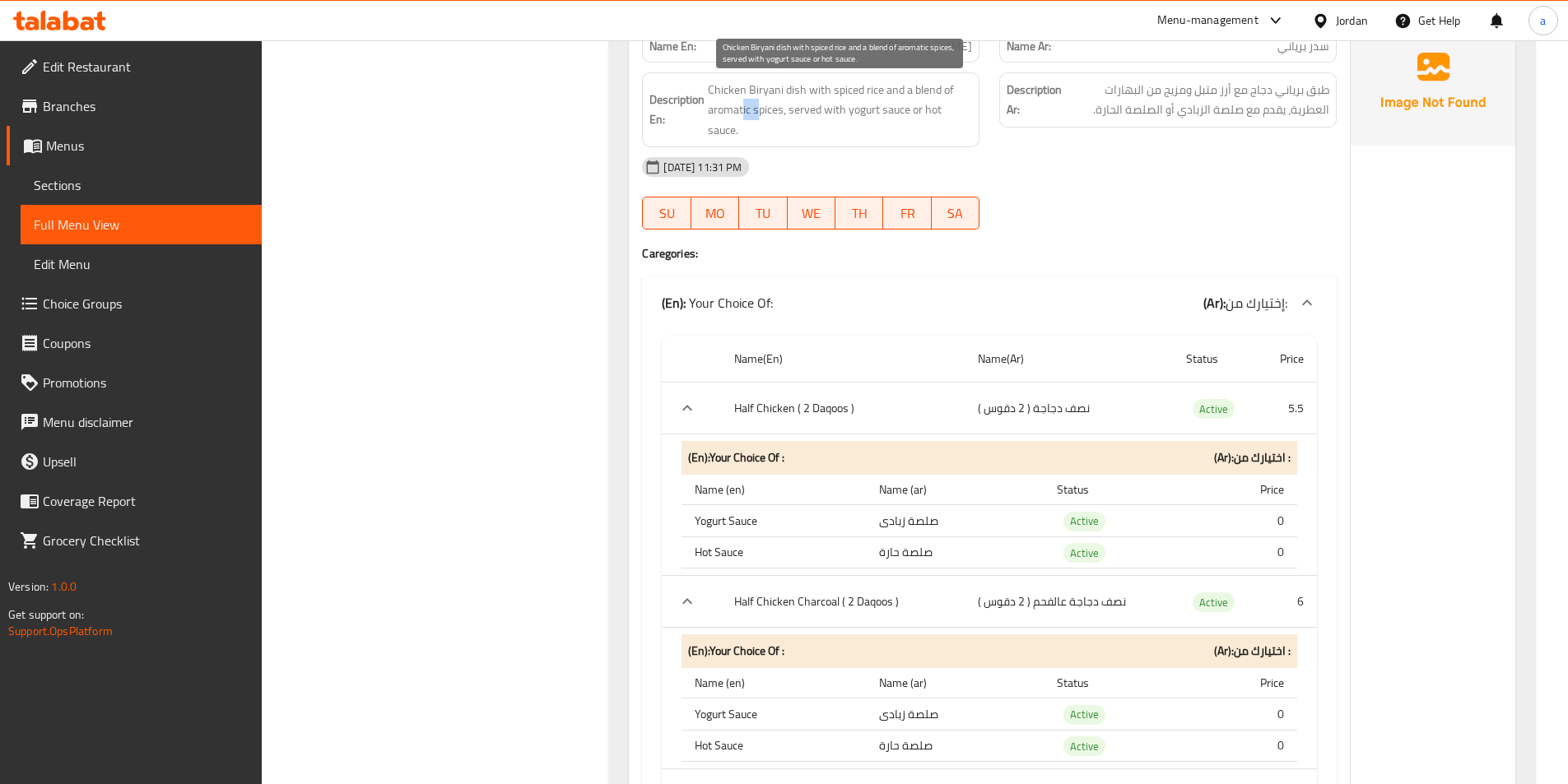
click at [758, 110] on span "Chicken Biryani dish with spiced rice and a blend of aromatic spices, served wi…" at bounding box center [839, 110] width 264 height 61
click at [773, 112] on span "Chicken Biryani dish with spiced rice and a blend of aromatic spices, served wi…" at bounding box center [839, 110] width 264 height 61
drag, startPoint x: 802, startPoint y: 112, endPoint x: 865, endPoint y: 112, distance: 63.0
click at [861, 112] on span "Chicken Biryani dish with spiced rice and a blend of aromatic spices, served wi…" at bounding box center [839, 110] width 264 height 61
click at [894, 113] on span "Chicken Biryani dish with spiced rice and a blend of aromatic spices, served wi…" at bounding box center [839, 110] width 264 height 61
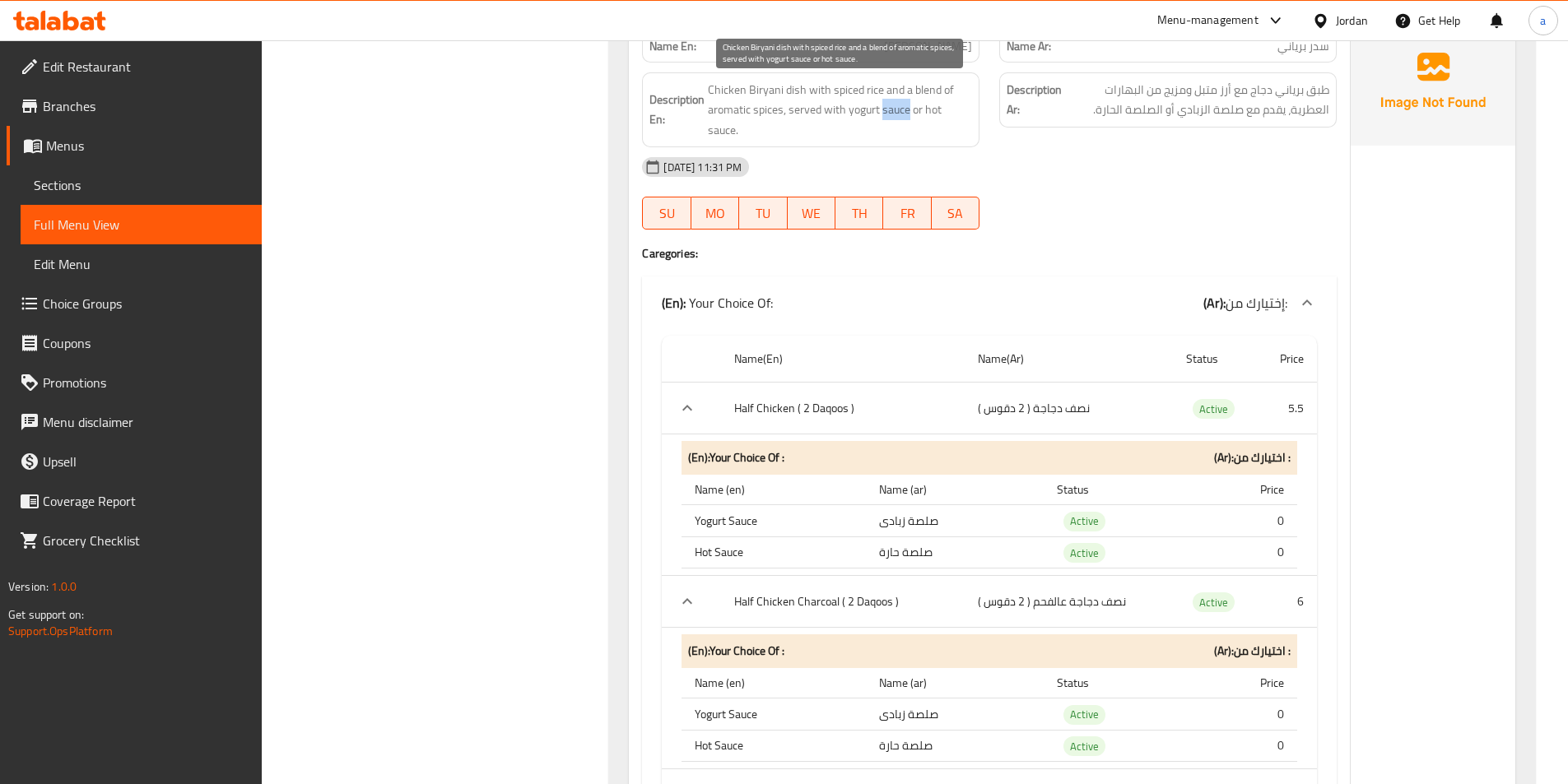
drag, startPoint x: 894, startPoint y: 113, endPoint x: 935, endPoint y: 113, distance: 41.0
click at [932, 113] on span "Chicken Biryani dish with spiced rice and a blend of aromatic spices, served wi…" at bounding box center [839, 110] width 264 height 61
click at [935, 113] on span "Chicken Biryani dish with spiced rice and a blend of aromatic spices, served wi…" at bounding box center [839, 110] width 264 height 61
click at [719, 133] on span "Chicken Biryani dish with spiced rice and a blend of aromatic spices, served wi…" at bounding box center [839, 110] width 264 height 61
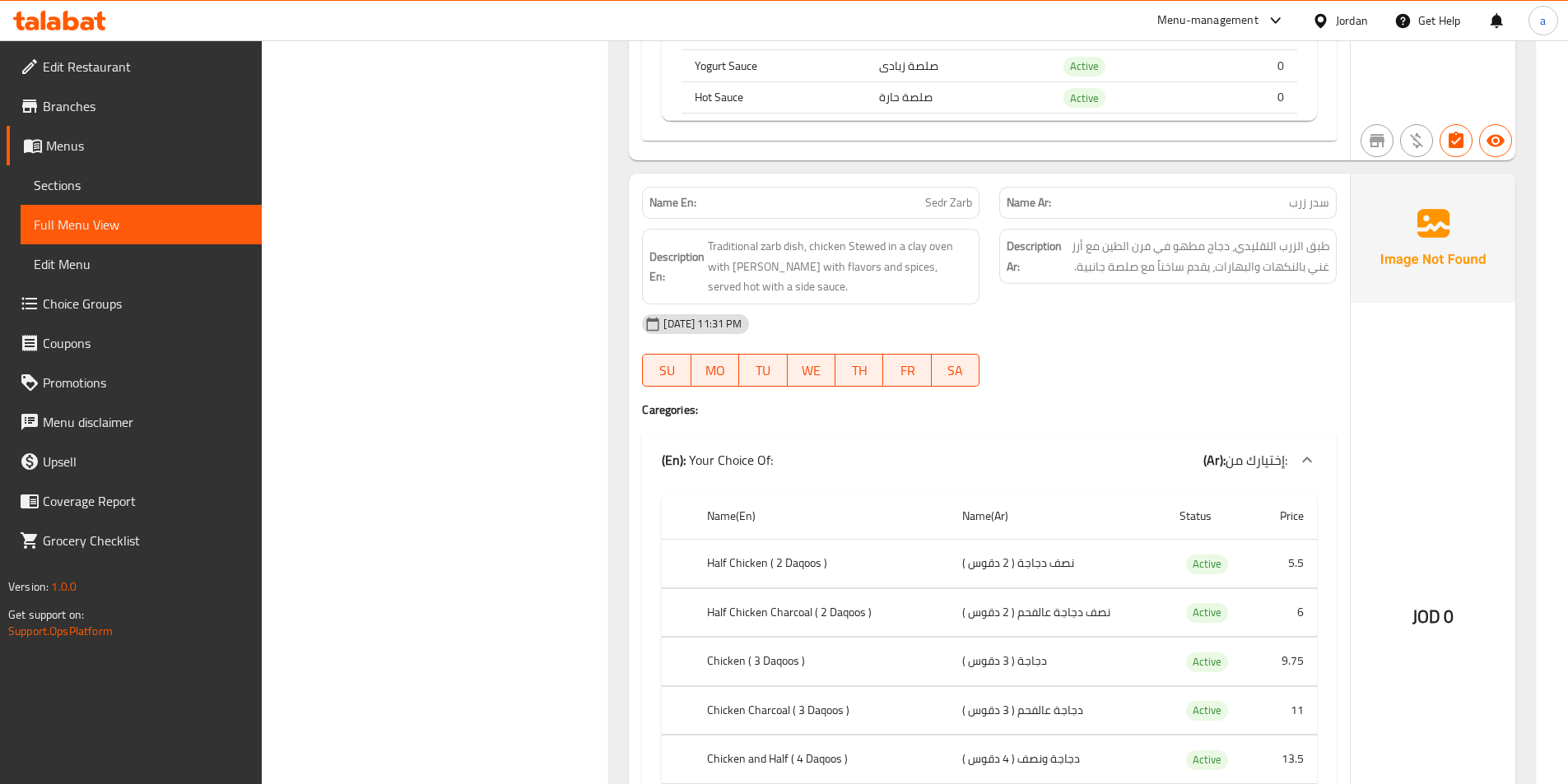
scroll to position [6991, 0]
click at [1314, 205] on span "سدر زرب" at bounding box center [1309, 201] width 40 height 17
copy span "سدر زرب"
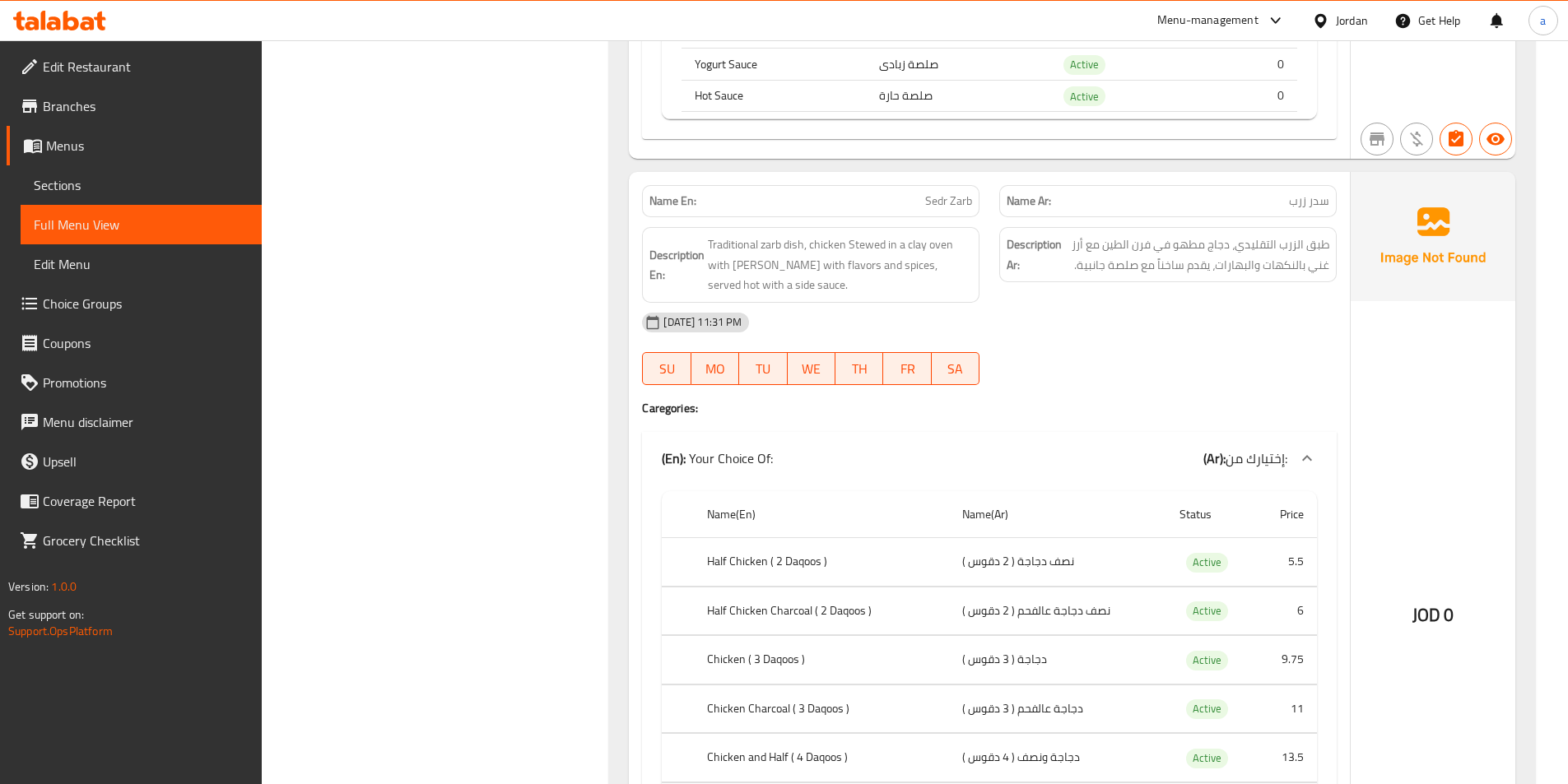
click at [804, 210] on p "Name En: Sedr Zarb" at bounding box center [811, 201] width 323 height 17
click at [946, 200] on span "Sedr Zarb" at bounding box center [948, 201] width 47 height 17
copy span "Sedr Zarb"
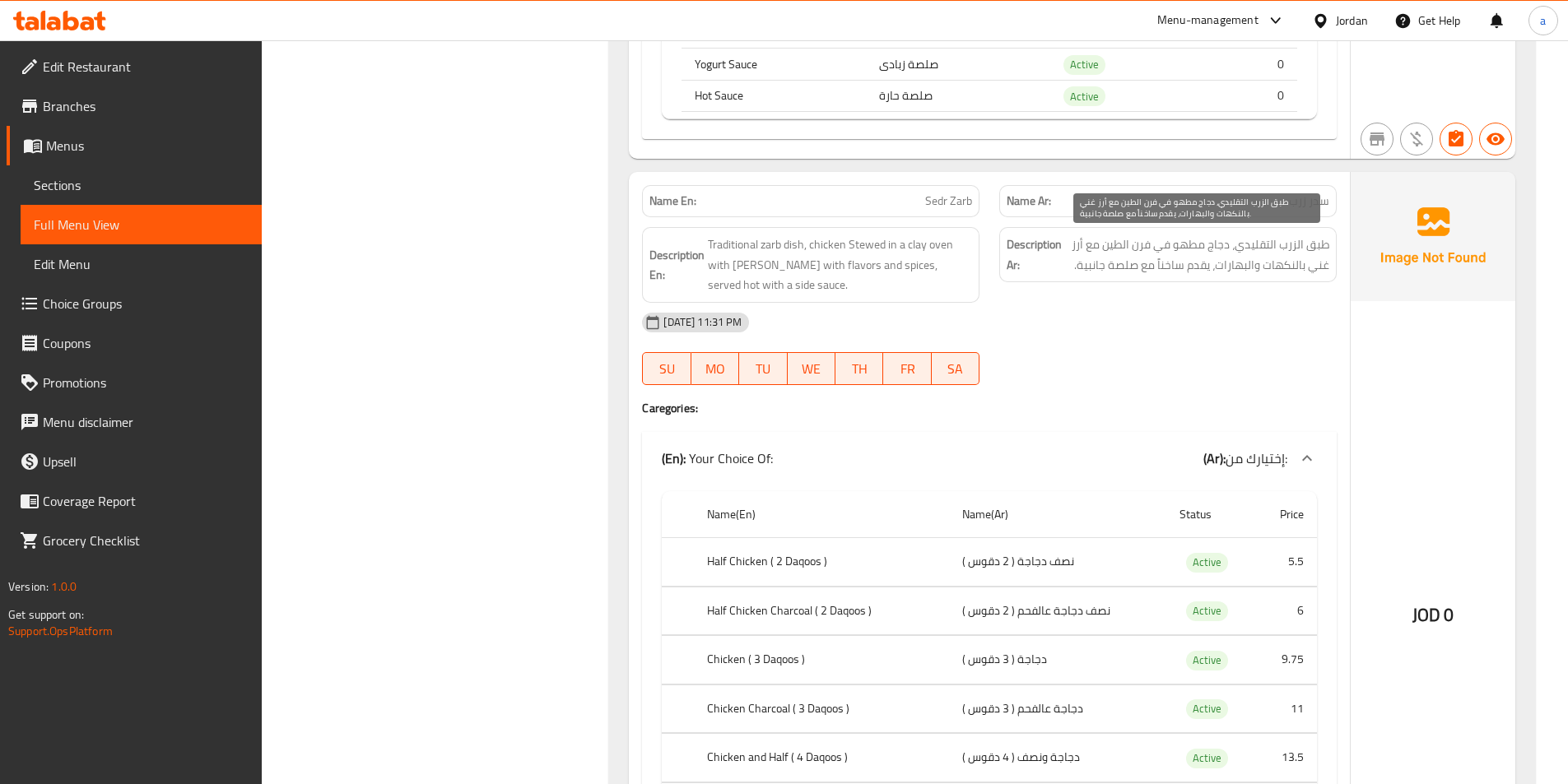
click at [1234, 251] on span "طبق الزرب التقليدي، دجاج مطهو في فرن الطين مع أرز غني بالنكهات والبهارات، يقدم …" at bounding box center [1197, 254] width 264 height 40
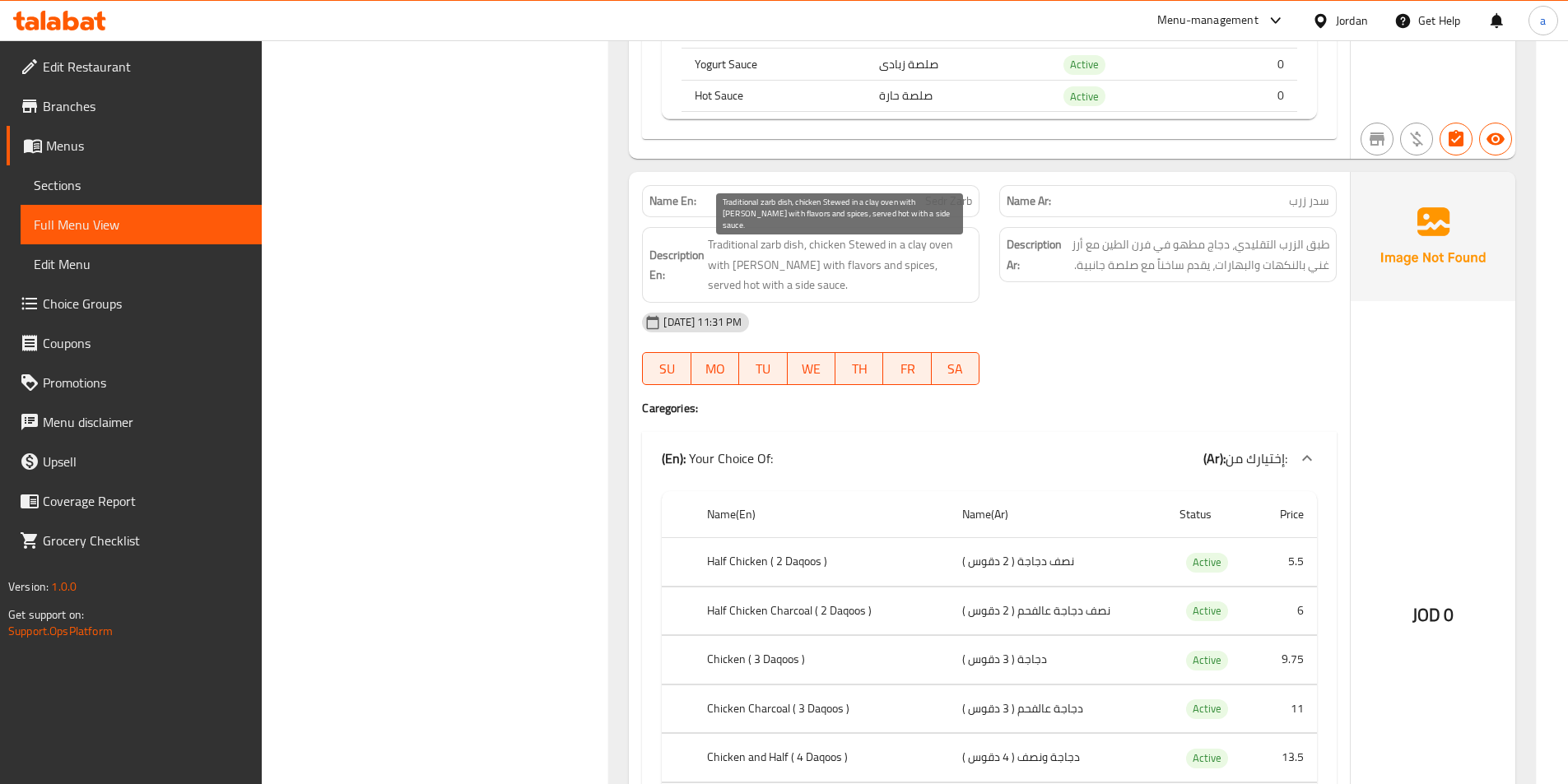
click at [877, 256] on span "Traditional zarb dish, chicken Stewed in a clay oven with rice rich with flavor…" at bounding box center [839, 264] width 264 height 61
click at [876, 245] on span "Traditional zarb dish, chicken Stewed in a clay oven with rice rich with flavor…" at bounding box center [839, 264] width 264 height 61
click at [731, 240] on span "Traditional zarb dish, chicken Stewed in a clay oven with rice rich with flavor…" at bounding box center [839, 264] width 264 height 61
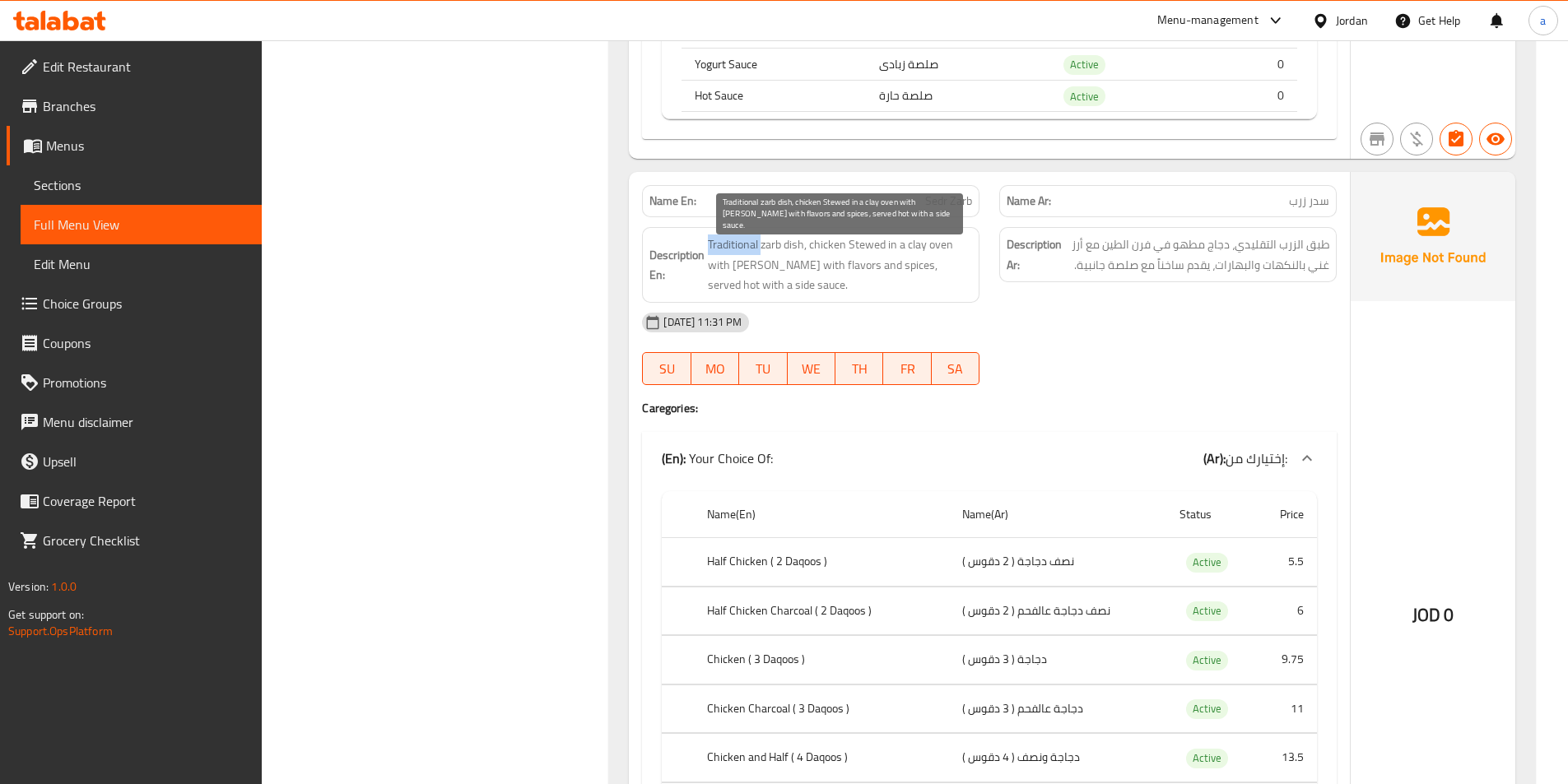
click at [731, 240] on span "Traditional zarb dish, chicken Stewed in a clay oven with rice rich with flavor…" at bounding box center [839, 264] width 264 height 61
click at [776, 250] on span "Traditional zarb dish, chicken Stewed in a clay oven with rice rich with flavor…" at bounding box center [839, 264] width 264 height 61
click at [793, 249] on span "Traditional zarb dish, chicken Stewed in a clay oven with rice rich with flavor…" at bounding box center [839, 264] width 264 height 61
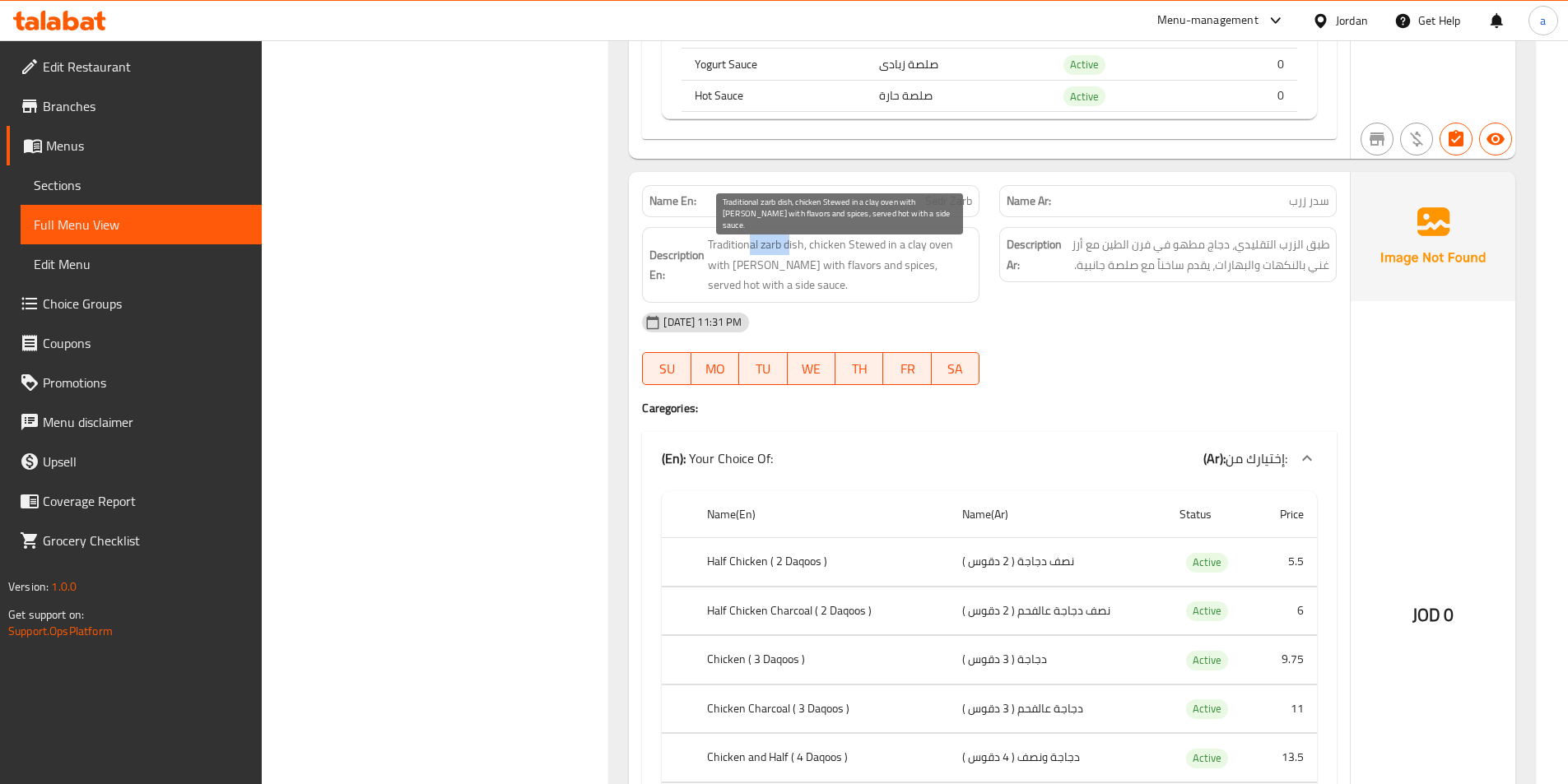
drag, startPoint x: 748, startPoint y: 248, endPoint x: 787, endPoint y: 247, distance: 39.0
click at [787, 247] on span "Traditional zarb dish, chicken Stewed in a clay oven with rice rich with flavor…" at bounding box center [839, 264] width 264 height 61
drag, startPoint x: 813, startPoint y: 250, endPoint x: 850, endPoint y: 253, distance: 37.1
click at [850, 253] on span "Traditional zarb dish, chicken Stewed in a clay oven with rice rich with flavor…" at bounding box center [839, 264] width 264 height 61
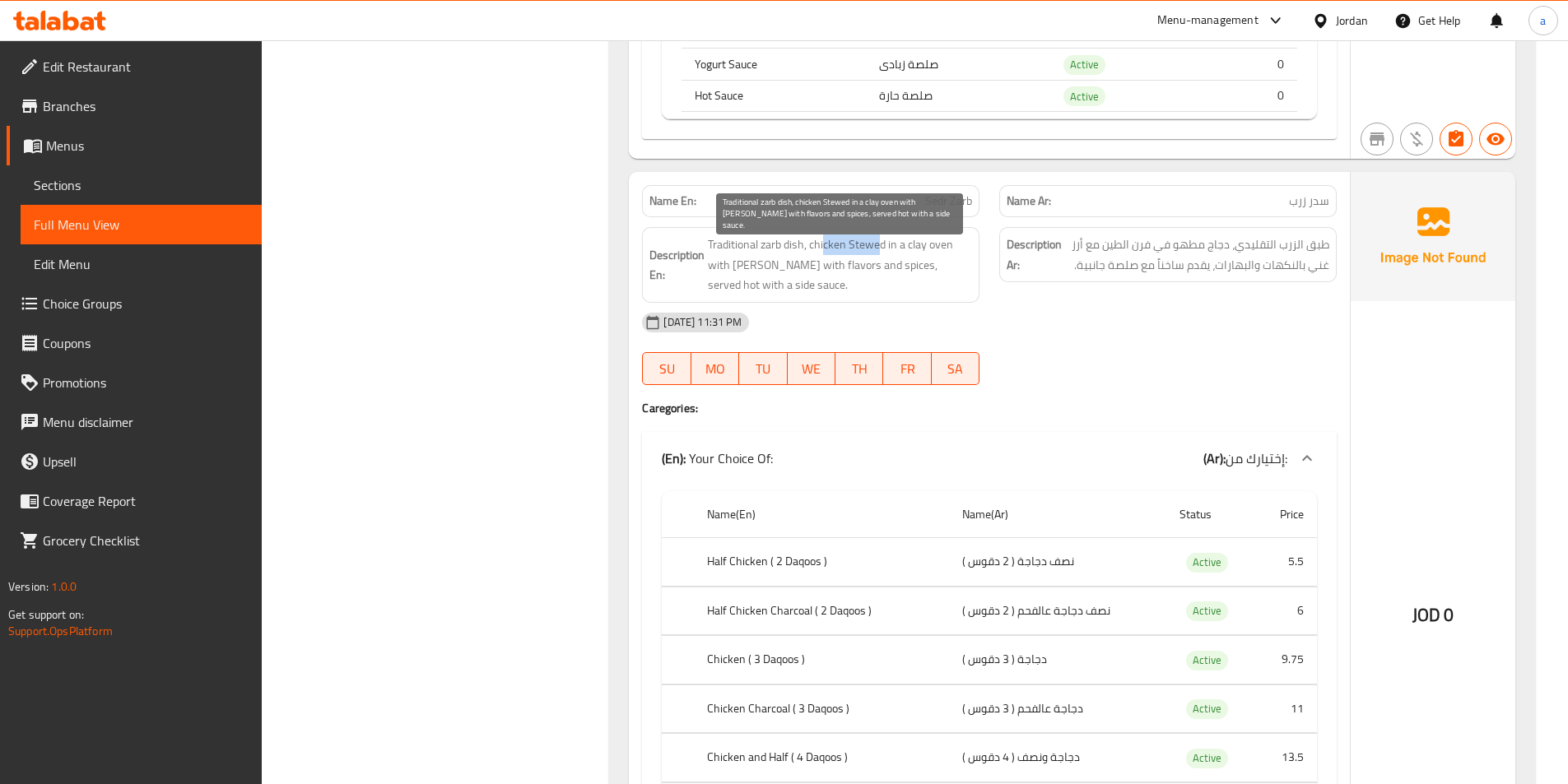
drag, startPoint x: 826, startPoint y: 245, endPoint x: 888, endPoint y: 249, distance: 62.1
click at [886, 249] on span "Traditional zarb dish, chicken Stewed in a clay oven with rice rich with flavor…" at bounding box center [839, 264] width 264 height 61
click at [895, 249] on span "Traditional zarb dish, chicken Stewed in a clay oven with rice rich with flavor…" at bounding box center [839, 264] width 264 height 61
drag, startPoint x: 721, startPoint y: 267, endPoint x: 756, endPoint y: 285, distance: 39.4
click at [756, 285] on span "Traditional zarb dish, chicken Stewed in a clay oven with rice rich with flavor…" at bounding box center [839, 264] width 264 height 61
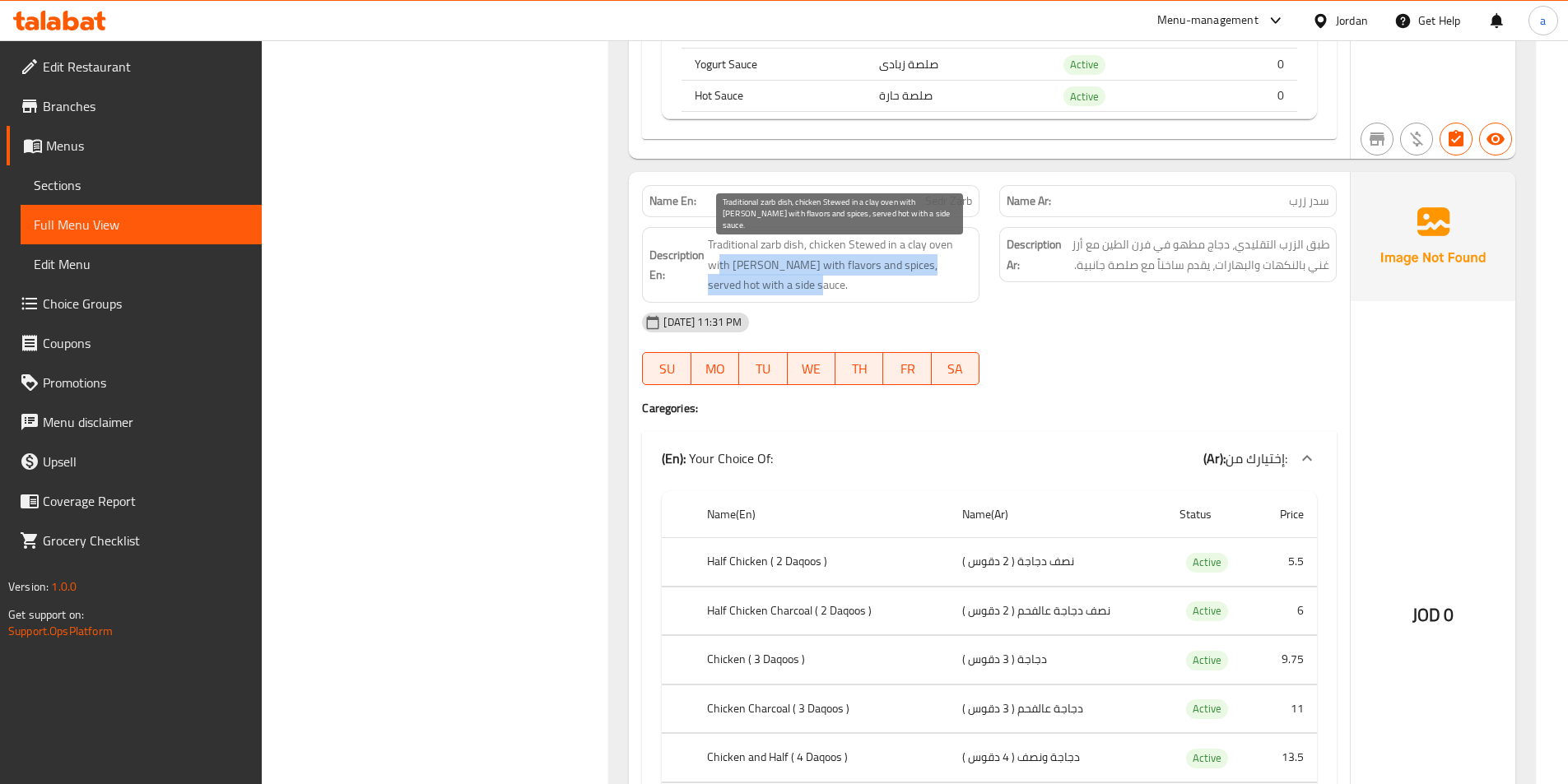
click at [756, 285] on span "Traditional zarb dish, chicken Stewed in a clay oven with rice rich with flavor…" at bounding box center [839, 264] width 264 height 61
click at [851, 266] on span "Traditional zarb dish, chicken Stewed in a clay oven with rice rich with flavor…" at bounding box center [839, 264] width 264 height 61
click at [878, 265] on span "Traditional zarb dish, chicken Stewed in a clay oven with rice rich with flavor…" at bounding box center [839, 264] width 264 height 61
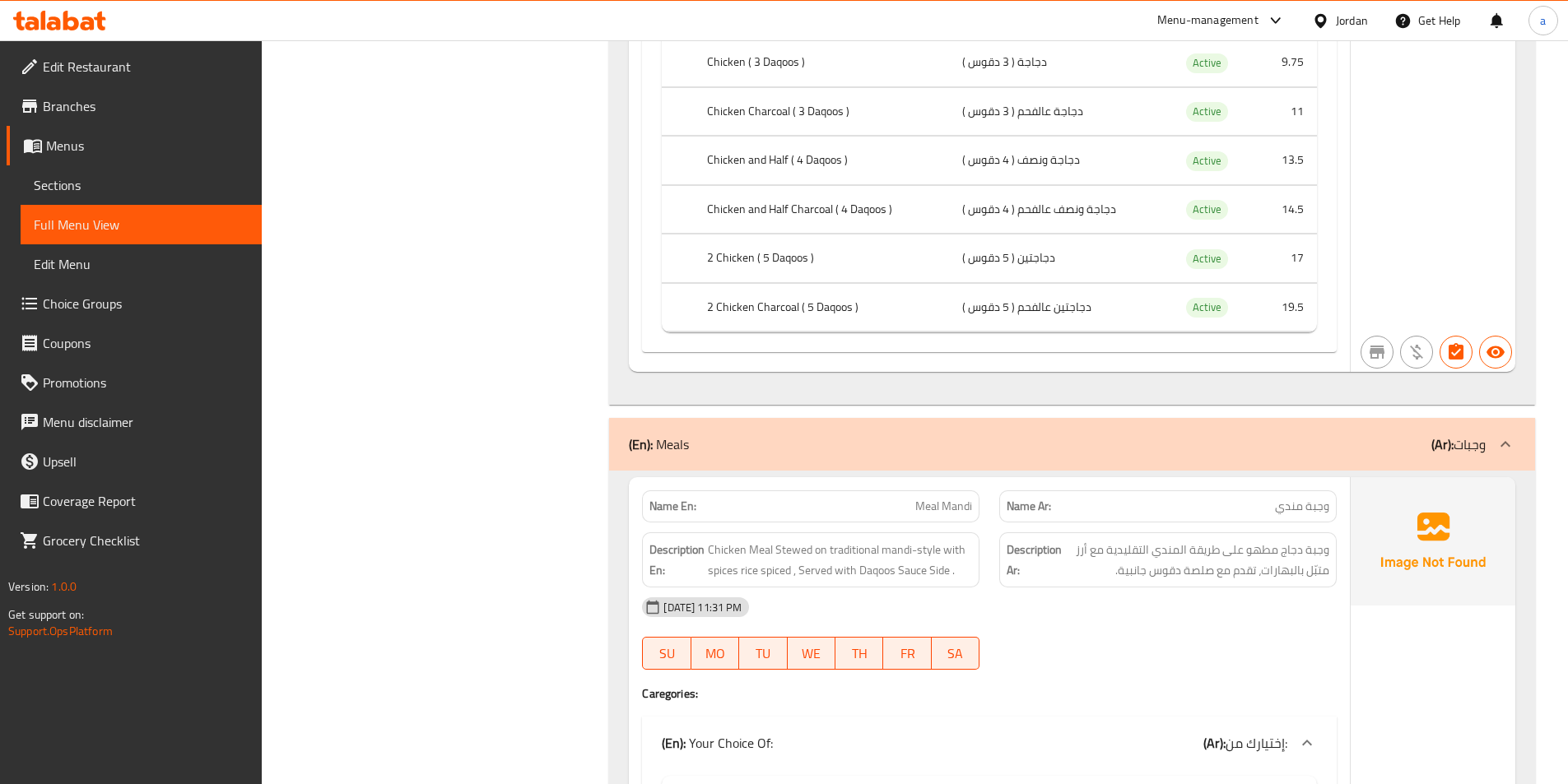
scroll to position [7978, 0]
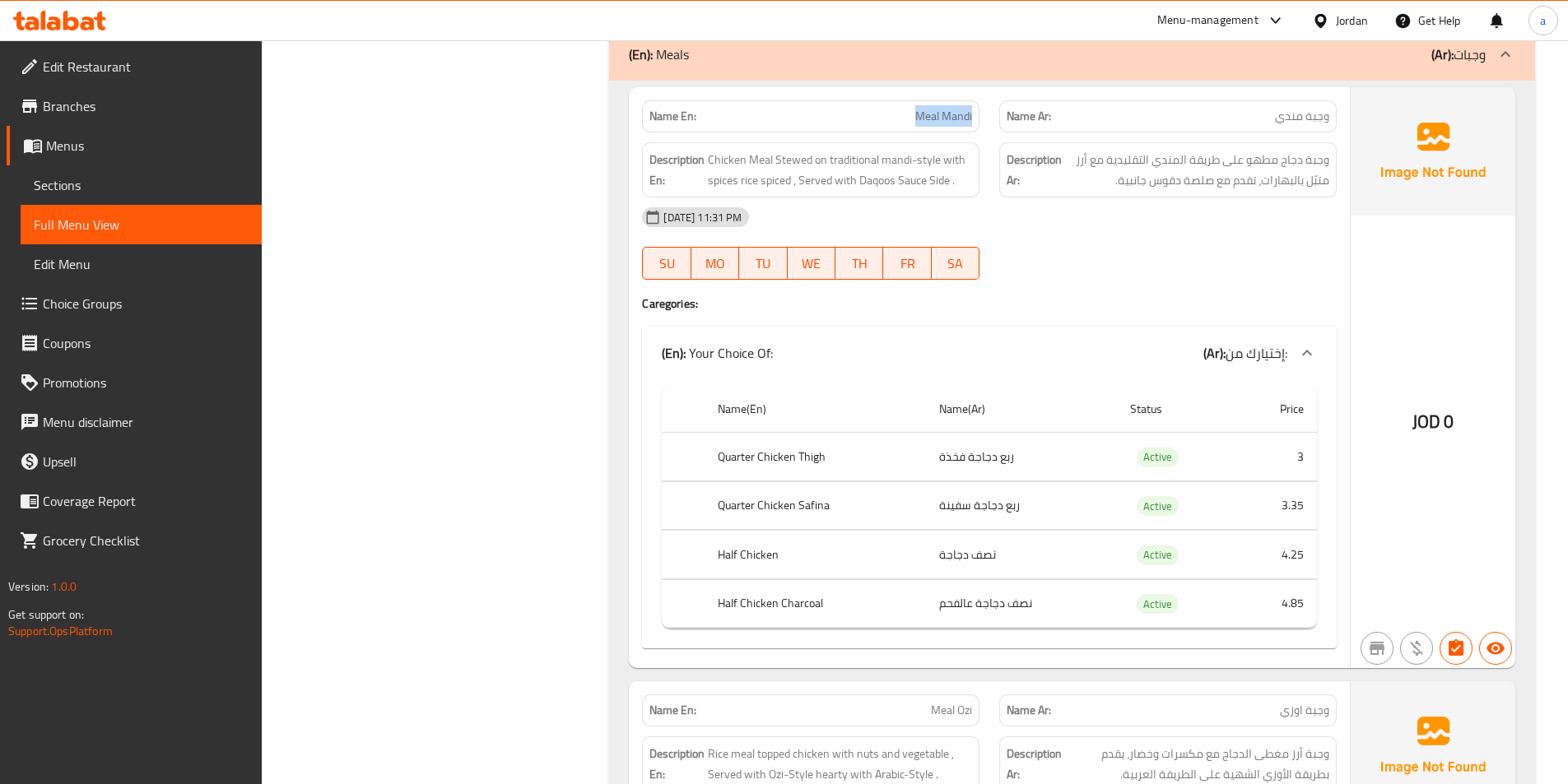
drag, startPoint x: 890, startPoint y: 116, endPoint x: 976, endPoint y: 127, distance: 86.7
click at [989, 117] on div "Name En: Meal Mandi" at bounding box center [811, 117] width 358 height 52
click at [765, 183] on span "Chicken Meal Stewed on traditional mandi-style with spices rice spiced , Served…" at bounding box center [839, 170] width 264 height 40
click at [789, 170] on span "Chicken Meal Stewed on traditional mandi-style with spices rice spiced , Served…" at bounding box center [839, 170] width 264 height 40
drag, startPoint x: 733, startPoint y: 158, endPoint x: 812, endPoint y: 158, distance: 79.0
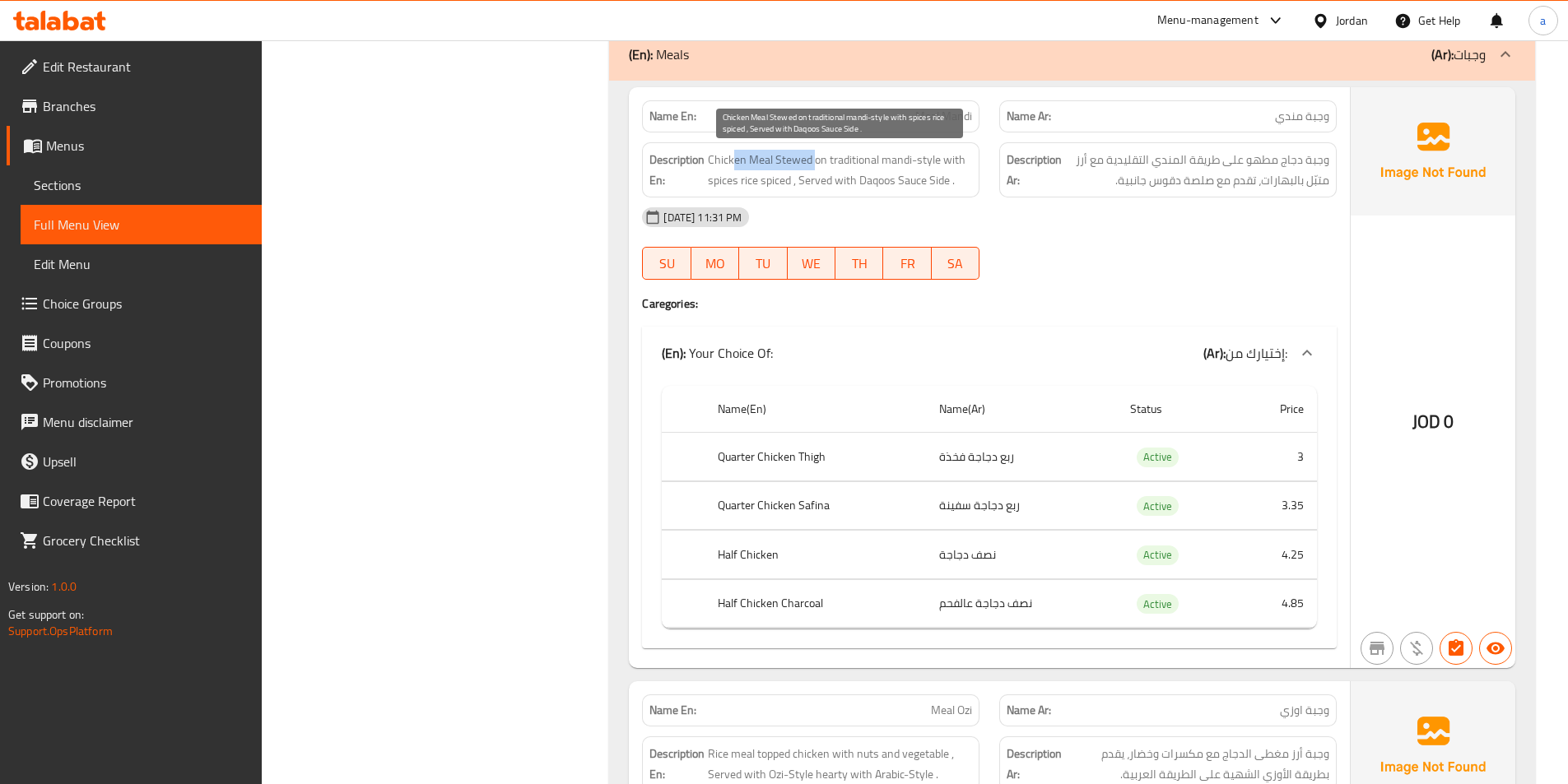
click at [812, 158] on span "Chicken Meal Stewed on traditional mandi-style with spices rice spiced , Served…" at bounding box center [839, 170] width 264 height 40
drag, startPoint x: 854, startPoint y: 162, endPoint x: 934, endPoint y: 167, distance: 80.2
click at [934, 167] on span "Chicken Meal Stewed on traditional mandi-style with spices rice spiced , Served…" at bounding box center [839, 170] width 264 height 40
click at [852, 163] on span "Chicken Meal Stewed on traditional mandi-style with spices rice spiced , Served…" at bounding box center [839, 170] width 264 height 40
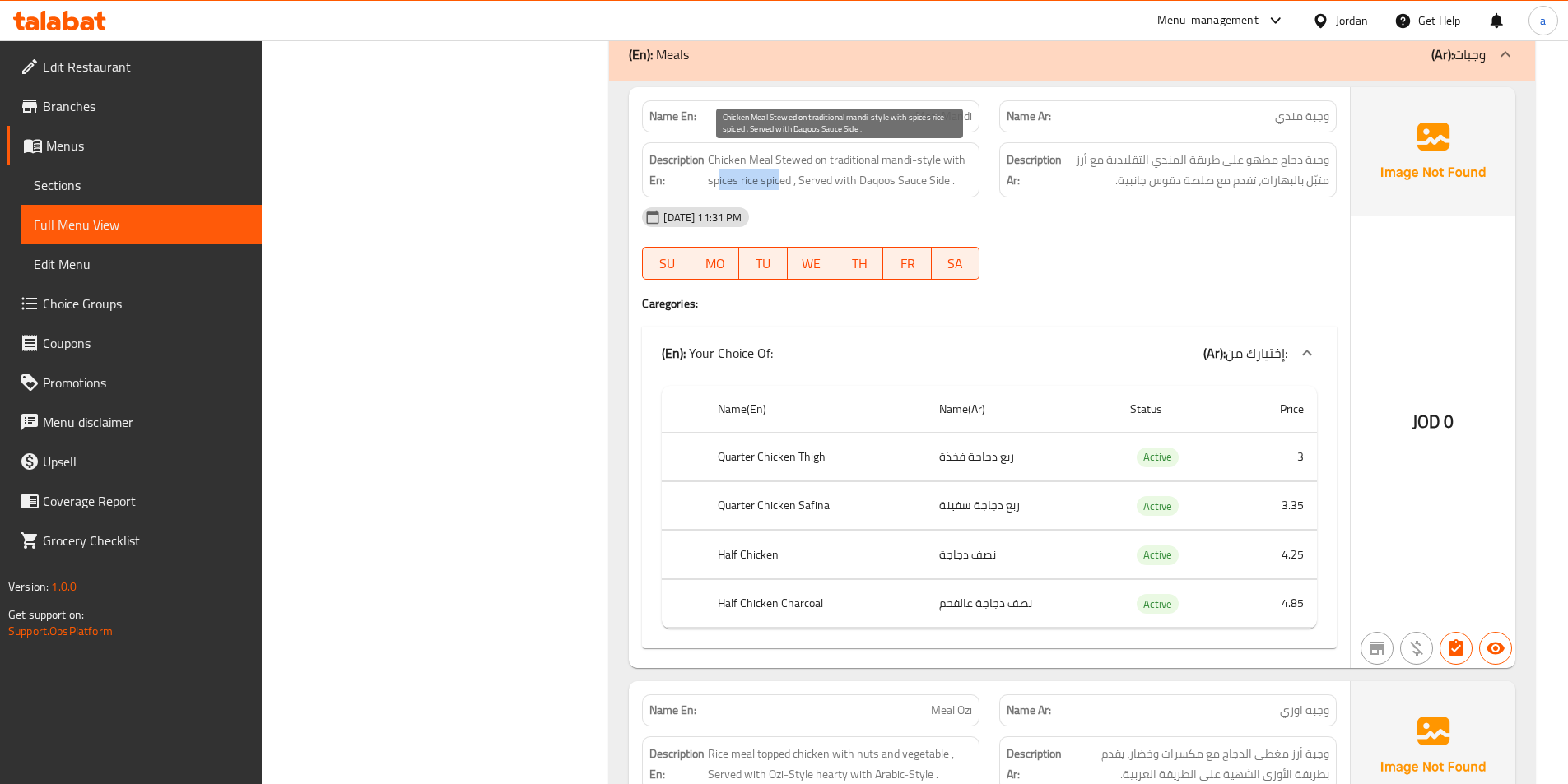
drag, startPoint x: 717, startPoint y: 174, endPoint x: 778, endPoint y: 177, distance: 61.1
click at [778, 177] on span "Chicken Meal Stewed on traditional mandi-style with spices rice spiced , Served…" at bounding box center [839, 170] width 264 height 40
click at [792, 179] on span "Chicken Meal Stewed on traditional mandi-style with spices rice spiced , Served…" at bounding box center [839, 170] width 264 height 40
drag, startPoint x: 806, startPoint y: 177, endPoint x: 910, endPoint y: 177, distance: 104.0
click at [897, 178] on span "Chicken Meal Stewed on traditional mandi-style with spices rice spiced , Served…" at bounding box center [839, 170] width 264 height 40
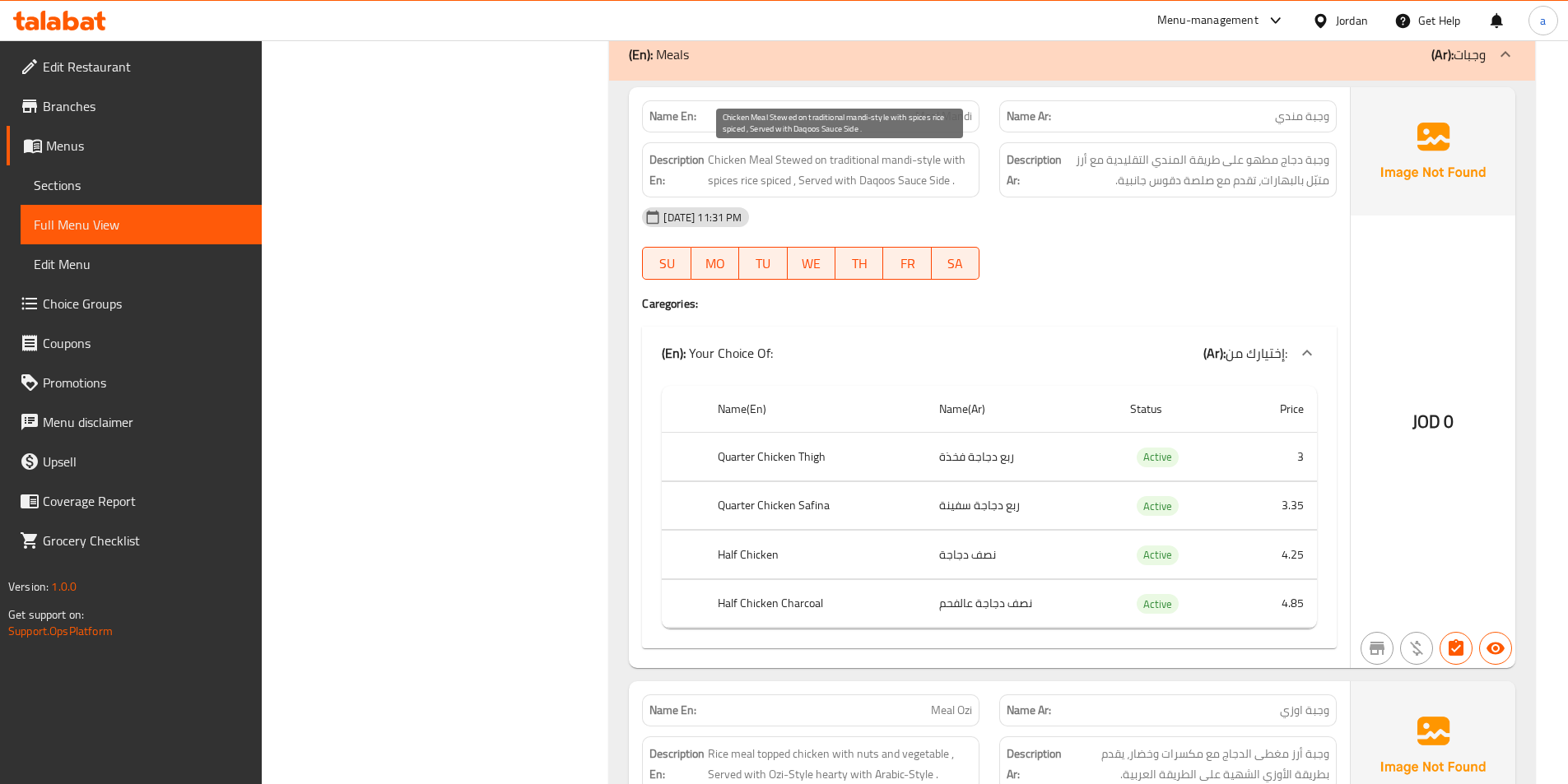
click at [910, 177] on span "Chicken Meal Stewed on traditional mandi-style with spices rice spiced , Served…" at bounding box center [839, 170] width 264 height 40
click at [923, 181] on span "Chicken Meal Stewed on traditional mandi-style with spices rice spiced , Served…" at bounding box center [839, 170] width 264 height 40
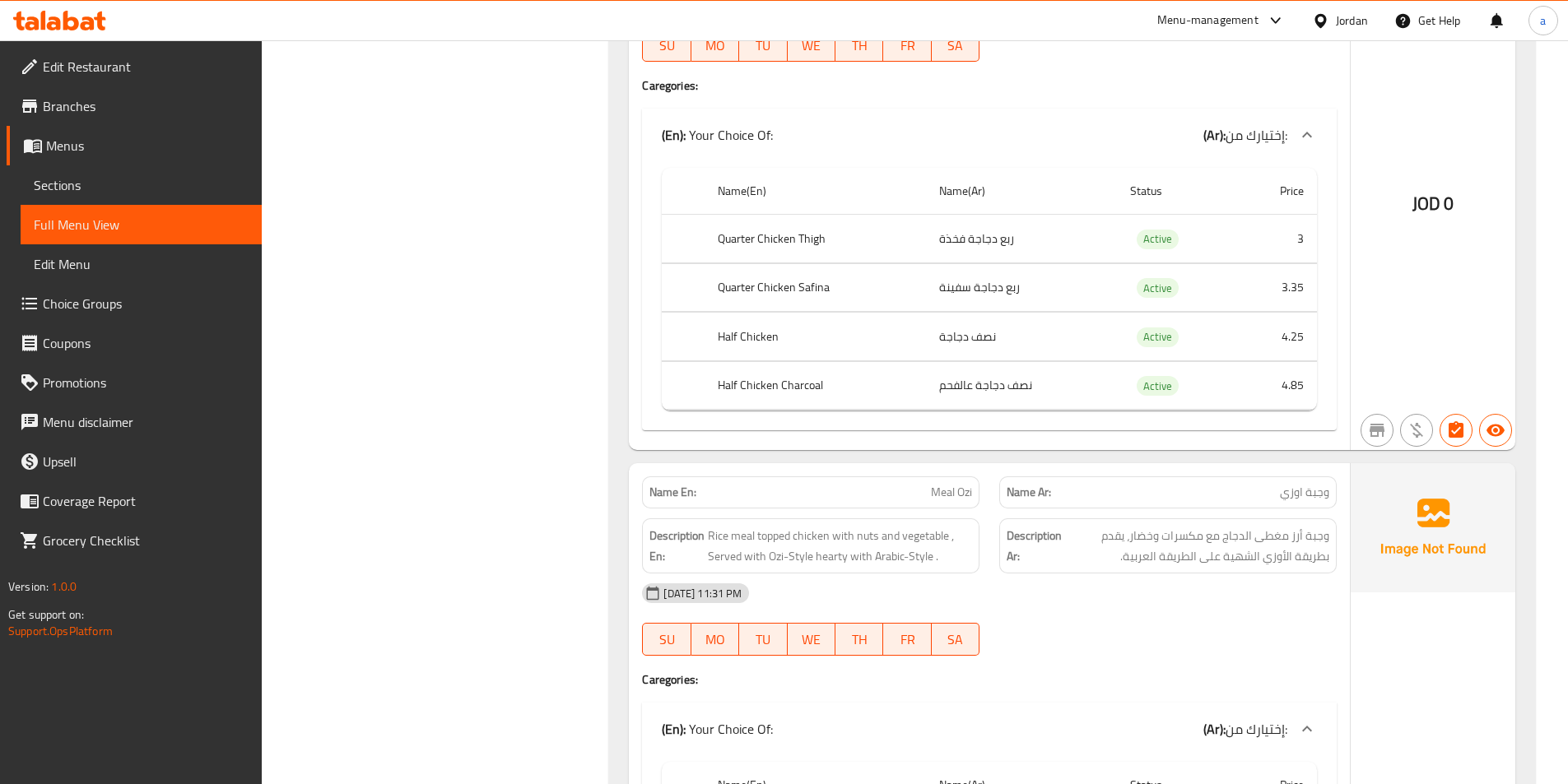
scroll to position [8225, 0]
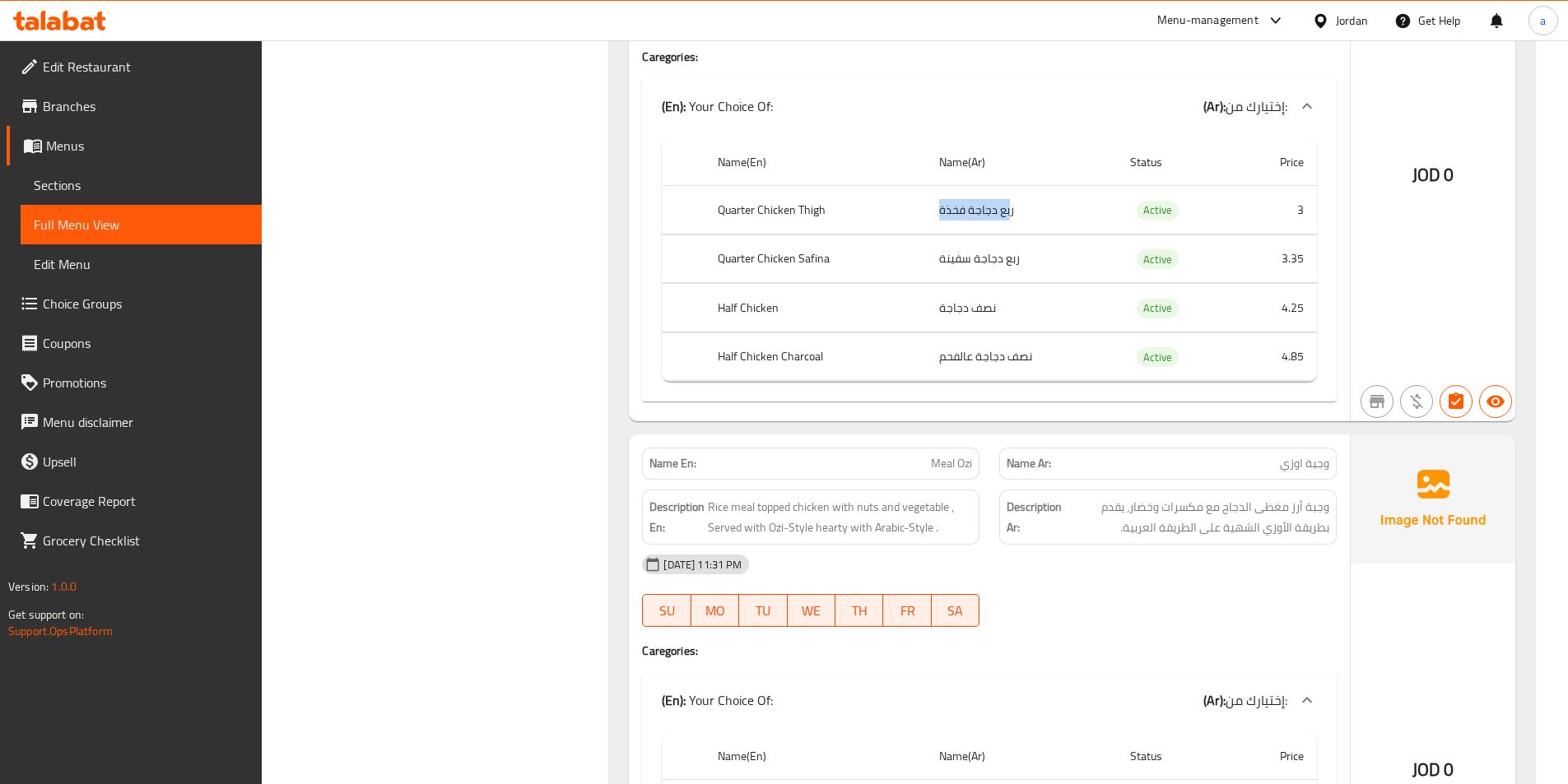
drag, startPoint x: 1007, startPoint y: 215, endPoint x: 934, endPoint y: 217, distance: 73.0
click at [934, 217] on td "ربع دجاجة فخذة" at bounding box center [1022, 210] width 191 height 48
drag, startPoint x: 1030, startPoint y: 253, endPoint x: 955, endPoint y: 256, distance: 75.1
click at [955, 256] on td "ربع دجاجة سفينة" at bounding box center [1022, 258] width 191 height 48
drag, startPoint x: 1027, startPoint y: 307, endPoint x: 891, endPoint y: 331, distance: 138.1
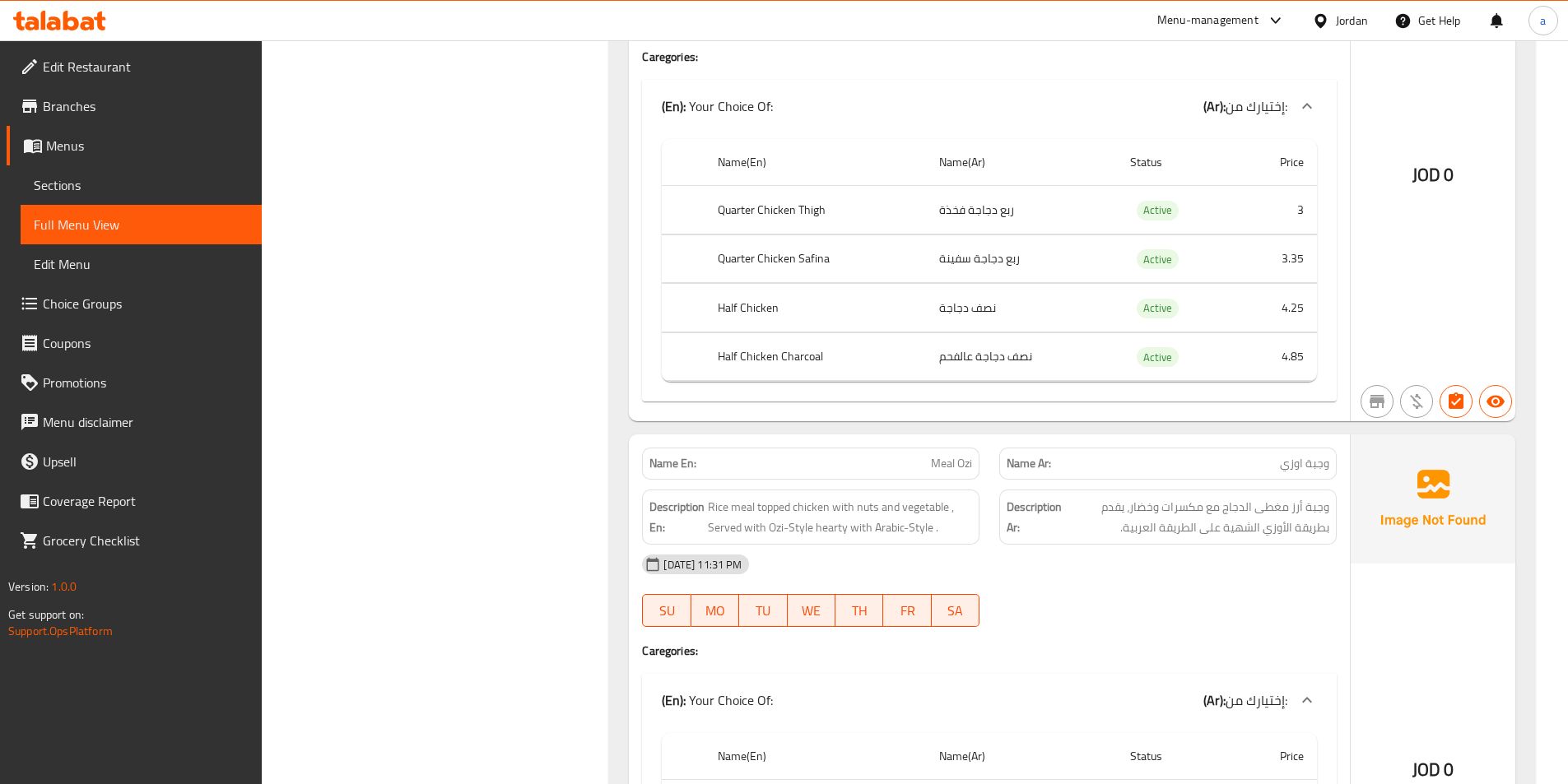
click at [891, 331] on tbody "Quarter Chicken Thigh ربع دجاجة فخذة Active 3 Quarter Chicken Safina ربع دجاجة …" at bounding box center [990, 283] width 655 height 196
click at [1023, 371] on td "نصف دجاجة عالفحم" at bounding box center [1022, 356] width 191 height 48
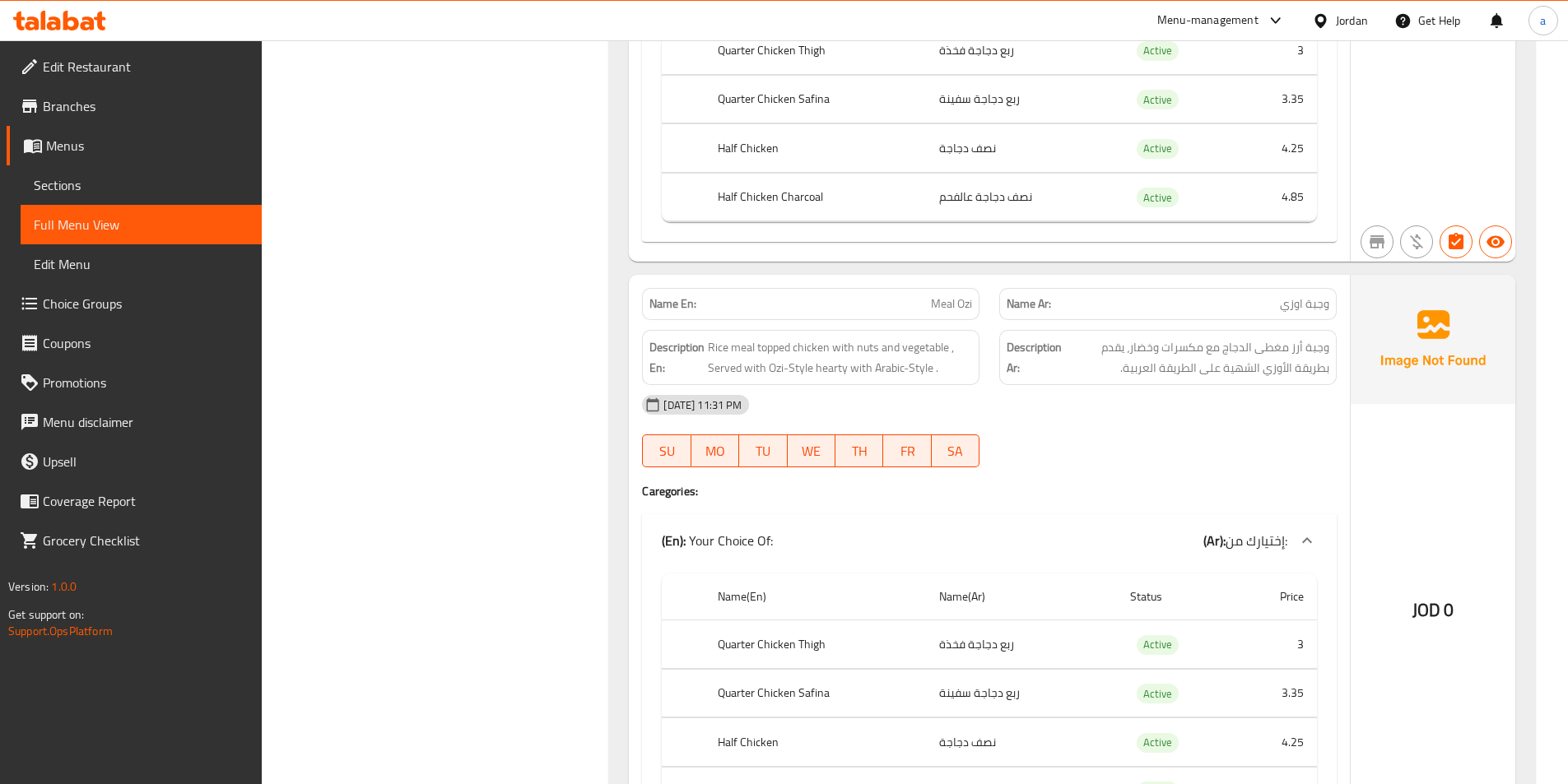
scroll to position [8389, 0]
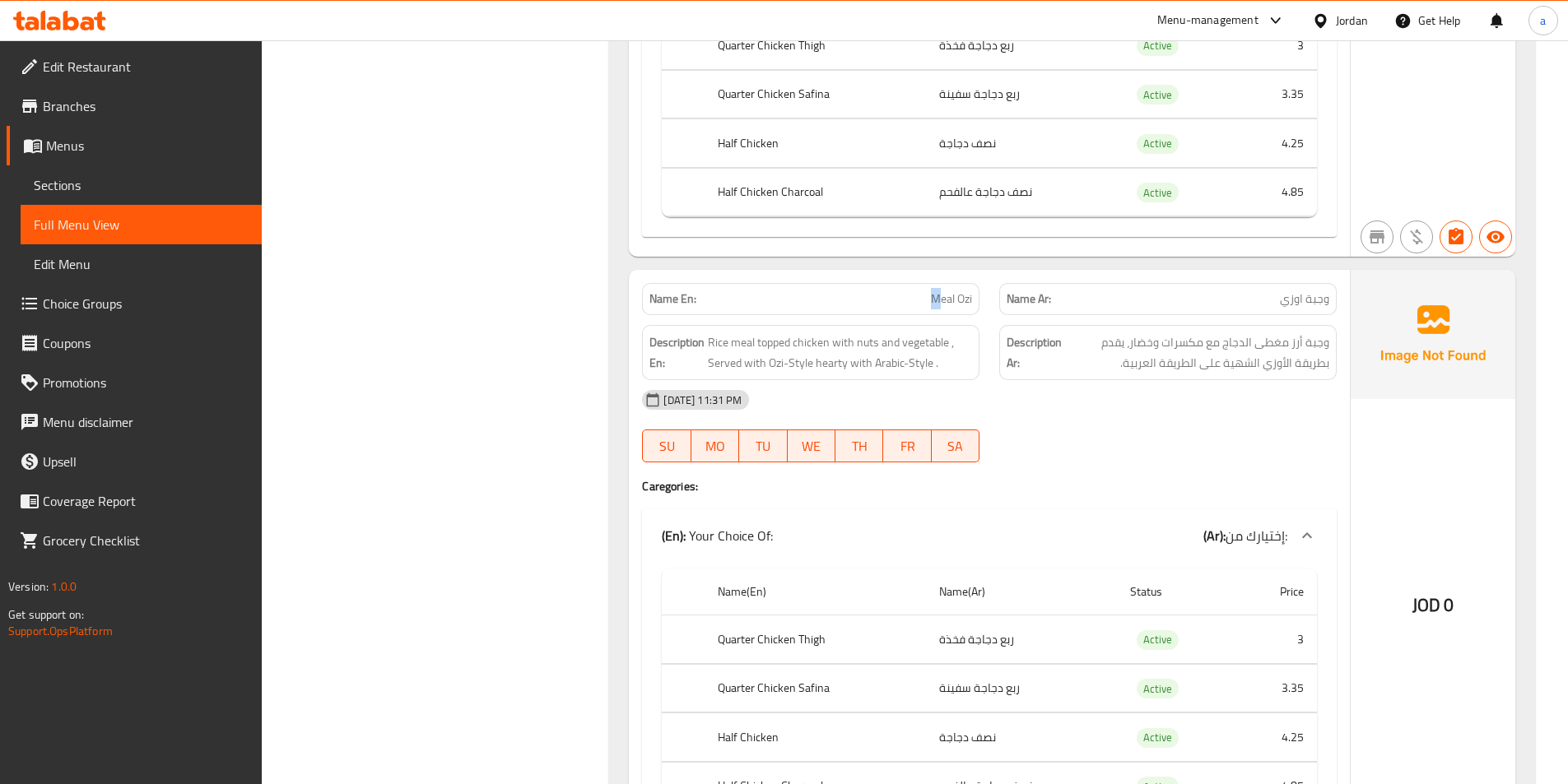
drag, startPoint x: 890, startPoint y: 305, endPoint x: 959, endPoint y: 295, distance: 69.7
click at [953, 296] on p "Name En: Meal Ozi" at bounding box center [811, 299] width 323 height 17
click at [745, 341] on span "Rice meal topped chicken with nuts and vegetable , Served with Ozi-Style hearty…" at bounding box center [839, 353] width 264 height 40
drag, startPoint x: 732, startPoint y: 344, endPoint x: 769, endPoint y: 343, distance: 37.0
click at [769, 343] on span "Rice meal topped chicken with nuts and vegetable , Served with Ozi-Style hearty…" at bounding box center [839, 353] width 264 height 40
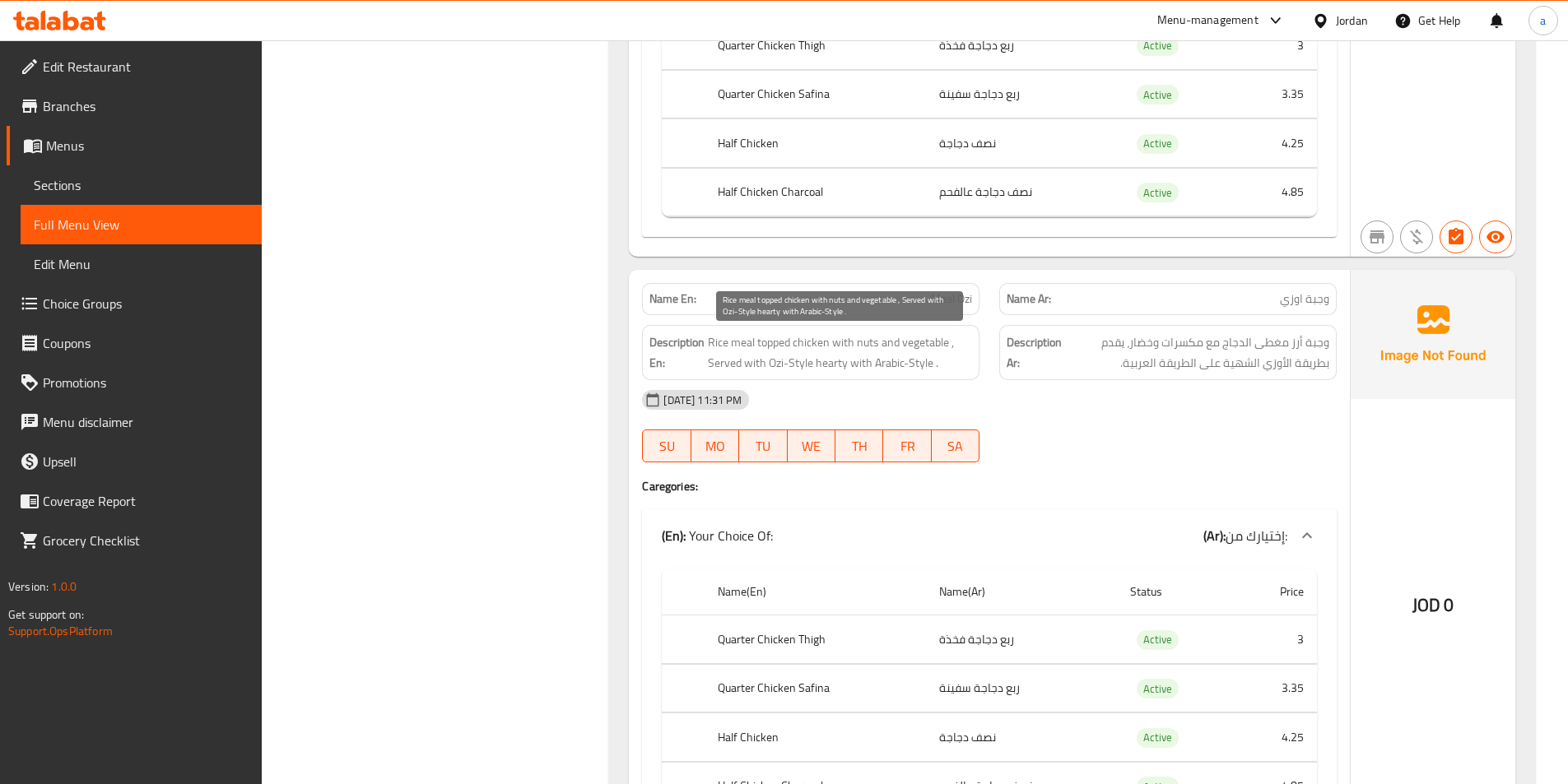
click at [779, 343] on span "Rice meal topped chicken with nuts and vegetable , Served with Ozi-Style hearty…" at bounding box center [839, 353] width 264 height 40
drag, startPoint x: 821, startPoint y: 335, endPoint x: 870, endPoint y: 346, distance: 50.2
click at [870, 346] on span "Rice meal topped chicken with nuts and vegetable , Served with Ozi-Style hearty…" at bounding box center [839, 353] width 264 height 40
click at [839, 347] on span "Rice meal topped chicken with nuts and vegetable , Served with Ozi-Style hearty…" at bounding box center [839, 353] width 264 height 40
click at [789, 348] on span "Rice meal topped chicken with nuts and vegetable , Served with Ozi-Style hearty…" at bounding box center [839, 353] width 264 height 40
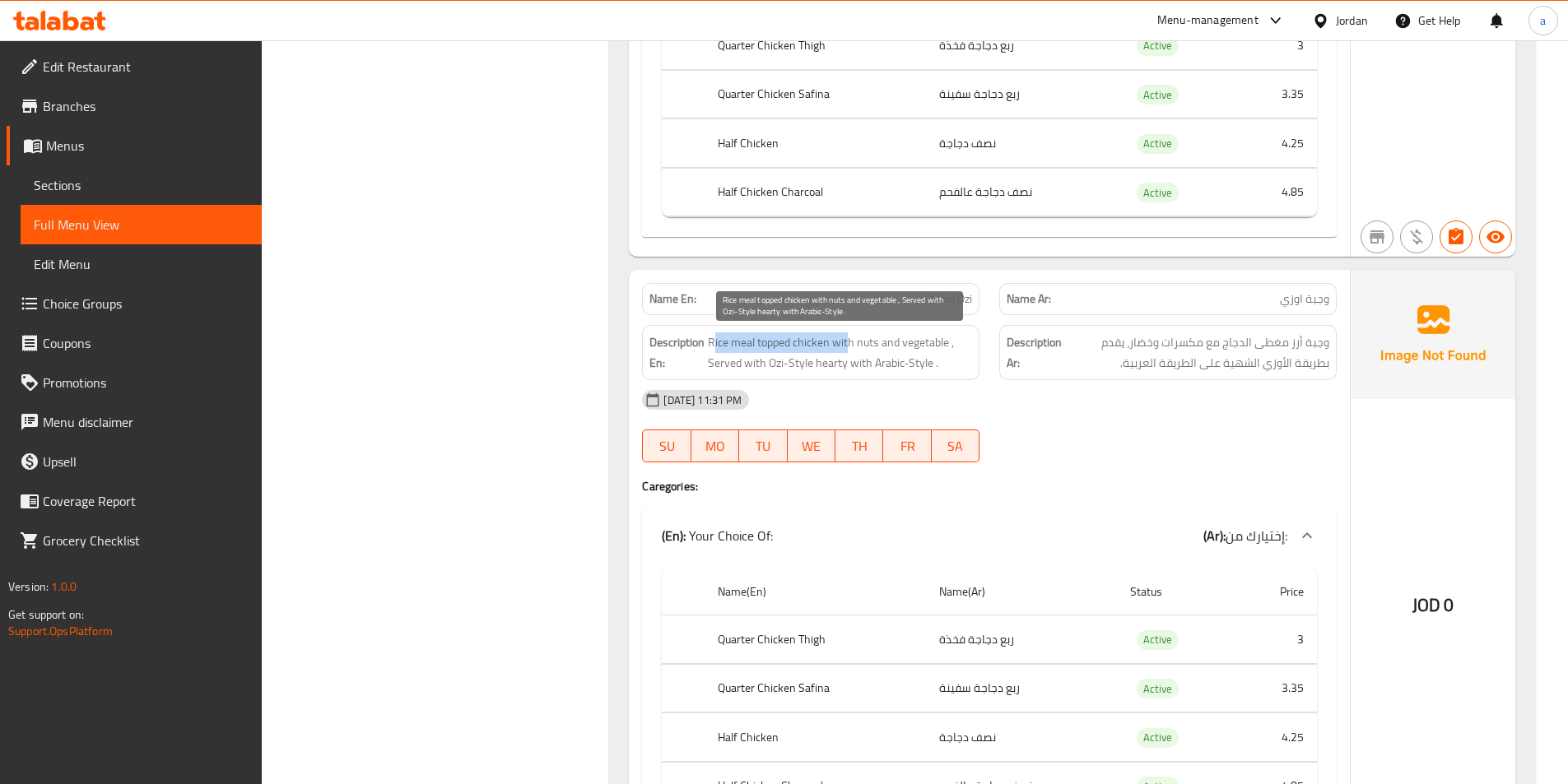
drag, startPoint x: 715, startPoint y: 344, endPoint x: 848, endPoint y: 350, distance: 133.1
click at [848, 350] on span "Rice meal topped chicken with nuts and vegetable , Served with Ozi-Style hearty…" at bounding box center [839, 353] width 264 height 40
click at [857, 348] on span "Rice meal topped chicken with nuts and vegetable , Served with Ozi-Style hearty…" at bounding box center [839, 353] width 264 height 40
click at [882, 346] on span "Rice meal topped chicken with nuts and vegetable , Served with Ozi-Style hearty…" at bounding box center [839, 353] width 264 height 40
drag, startPoint x: 738, startPoint y: 363, endPoint x: 782, endPoint y: 363, distance: 44.0
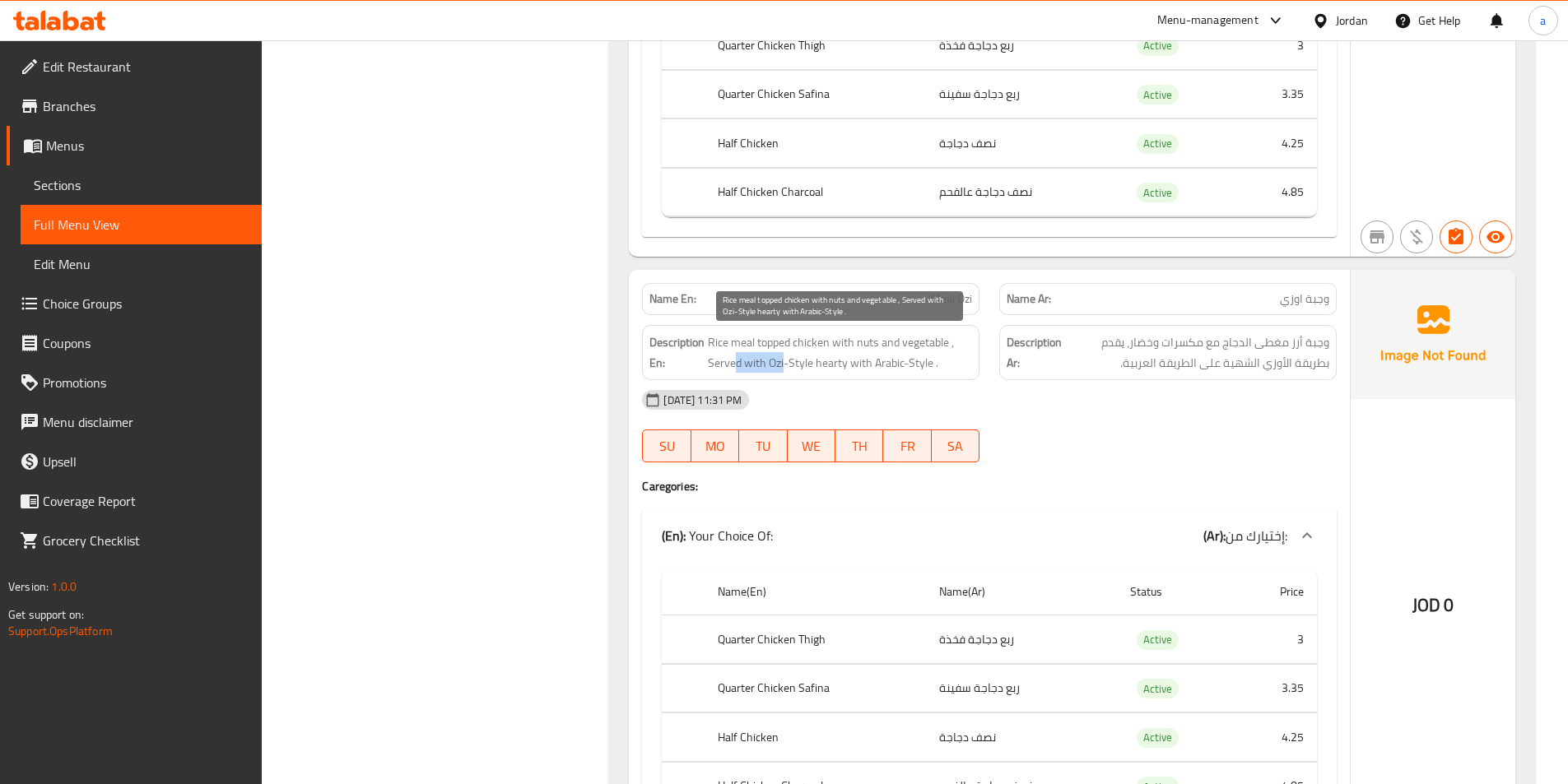
click at [782, 363] on span "Rice meal topped chicken with nuts and vegetable , Served with Ozi-Style hearty…" at bounding box center [839, 353] width 264 height 40
drag, startPoint x: 803, startPoint y: 363, endPoint x: 840, endPoint y: 367, distance: 37.2
click at [840, 367] on span "Rice meal topped chicken with nuts and vegetable , Served with Ozi-Style hearty…" at bounding box center [839, 353] width 264 height 40
click at [908, 367] on span "Rice meal topped chicken with nuts and vegetable , Served with Ozi-Style hearty…" at bounding box center [839, 353] width 264 height 40
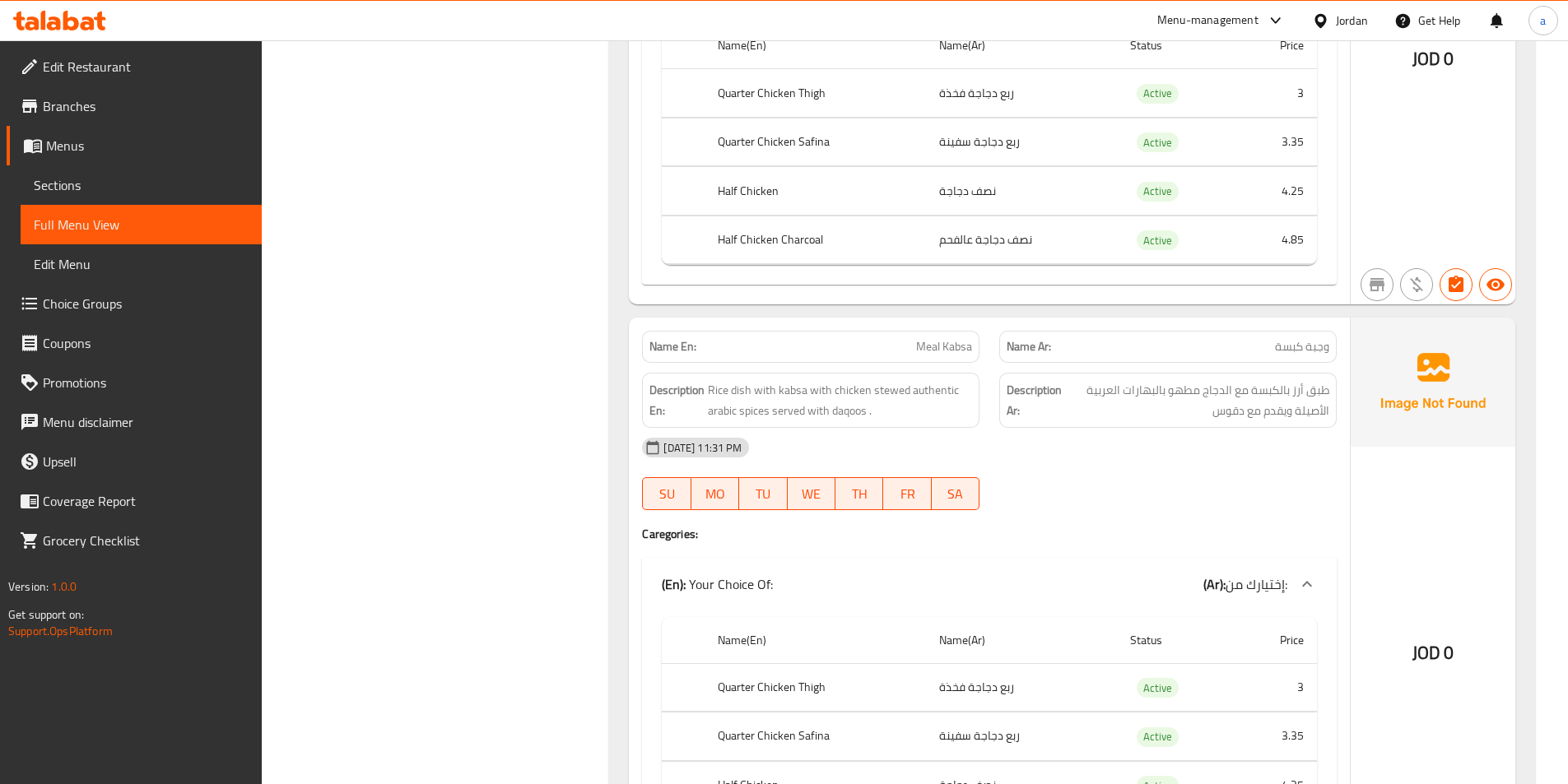
scroll to position [8965, 0]
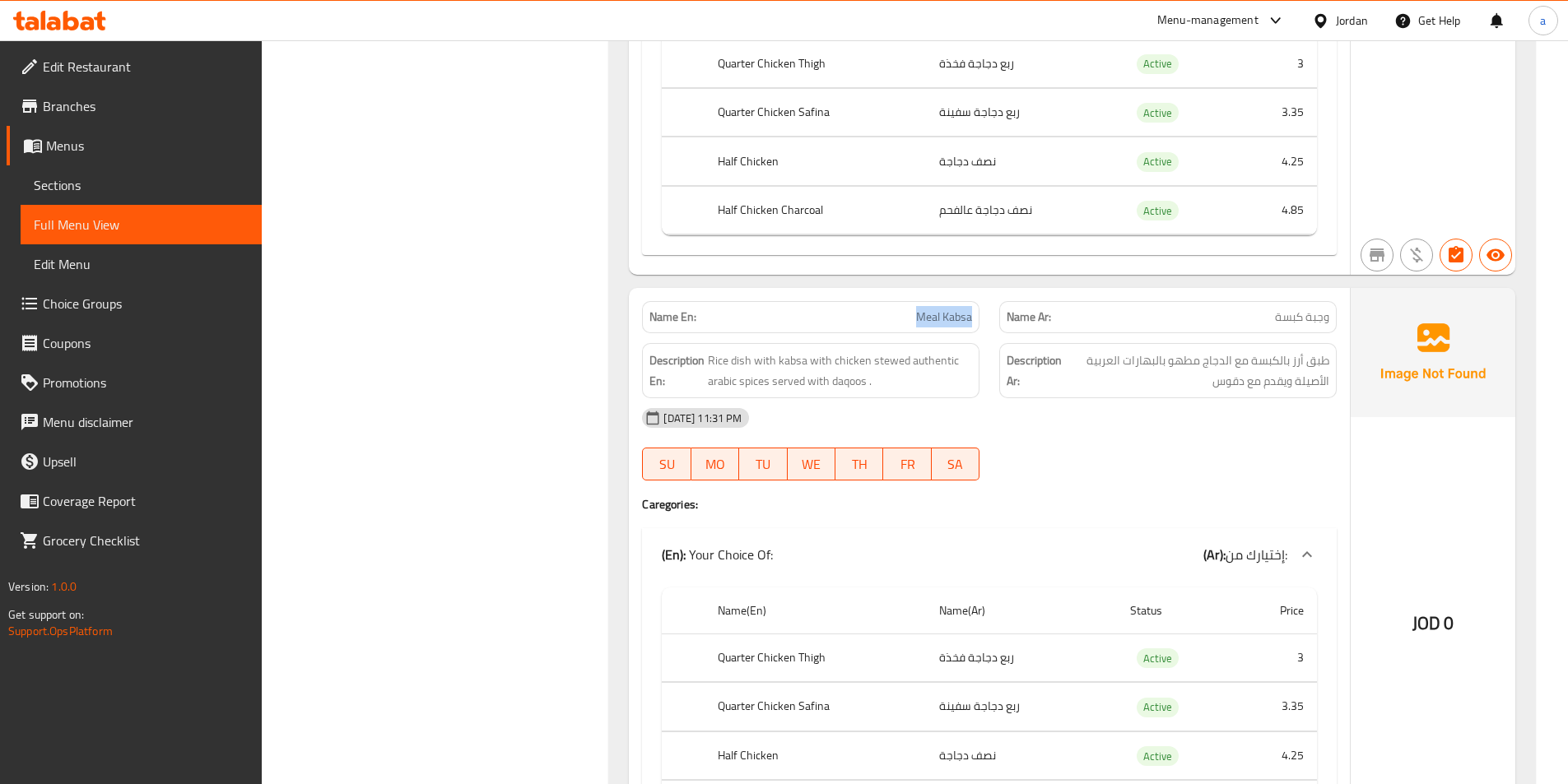
drag, startPoint x: 887, startPoint y: 309, endPoint x: 988, endPoint y: 320, distance: 101.6
click at [988, 320] on div "Name En: Meal Kabsa" at bounding box center [811, 317] width 358 height 52
click at [745, 369] on span "Rice dish with kabsa with chicken stewed authentic arabic spices served with da…" at bounding box center [839, 371] width 264 height 40
drag, startPoint x: 722, startPoint y: 362, endPoint x: 762, endPoint y: 364, distance: 40.0
click at [762, 364] on span "Rice dish with kabsa with chicken stewed authentic arabic spices served with da…" at bounding box center [839, 371] width 264 height 40
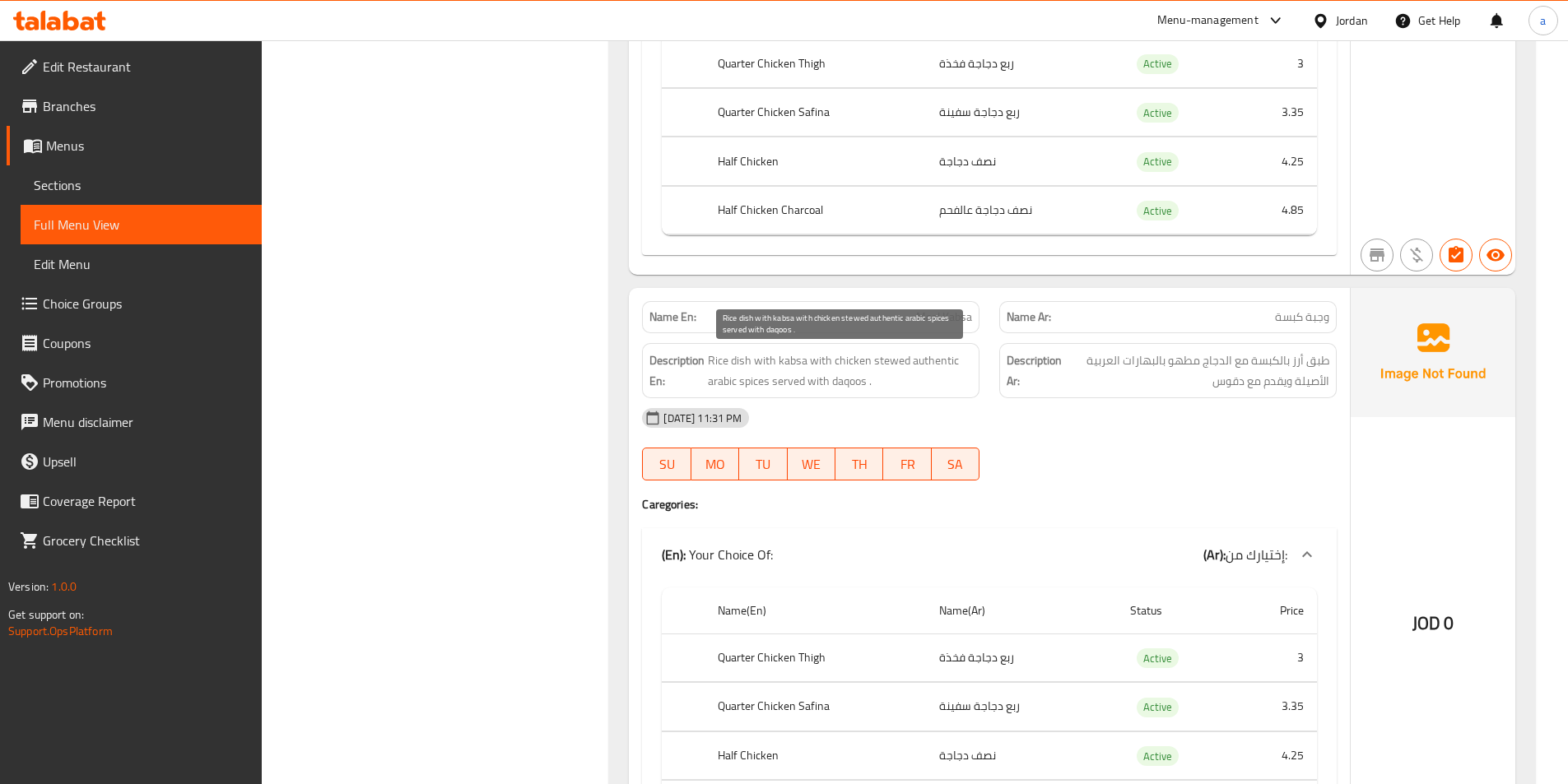
click at [773, 364] on span "Rice dish with kabsa with chicken stewed authentic arabic spices served with da…" at bounding box center [839, 371] width 264 height 40
drag, startPoint x: 784, startPoint y: 364, endPoint x: 798, endPoint y: 384, distance: 24.4
click at [798, 384] on span "Rice dish with kabsa with chicken stewed authentic arabic spices served with da…" at bounding box center [839, 371] width 264 height 40
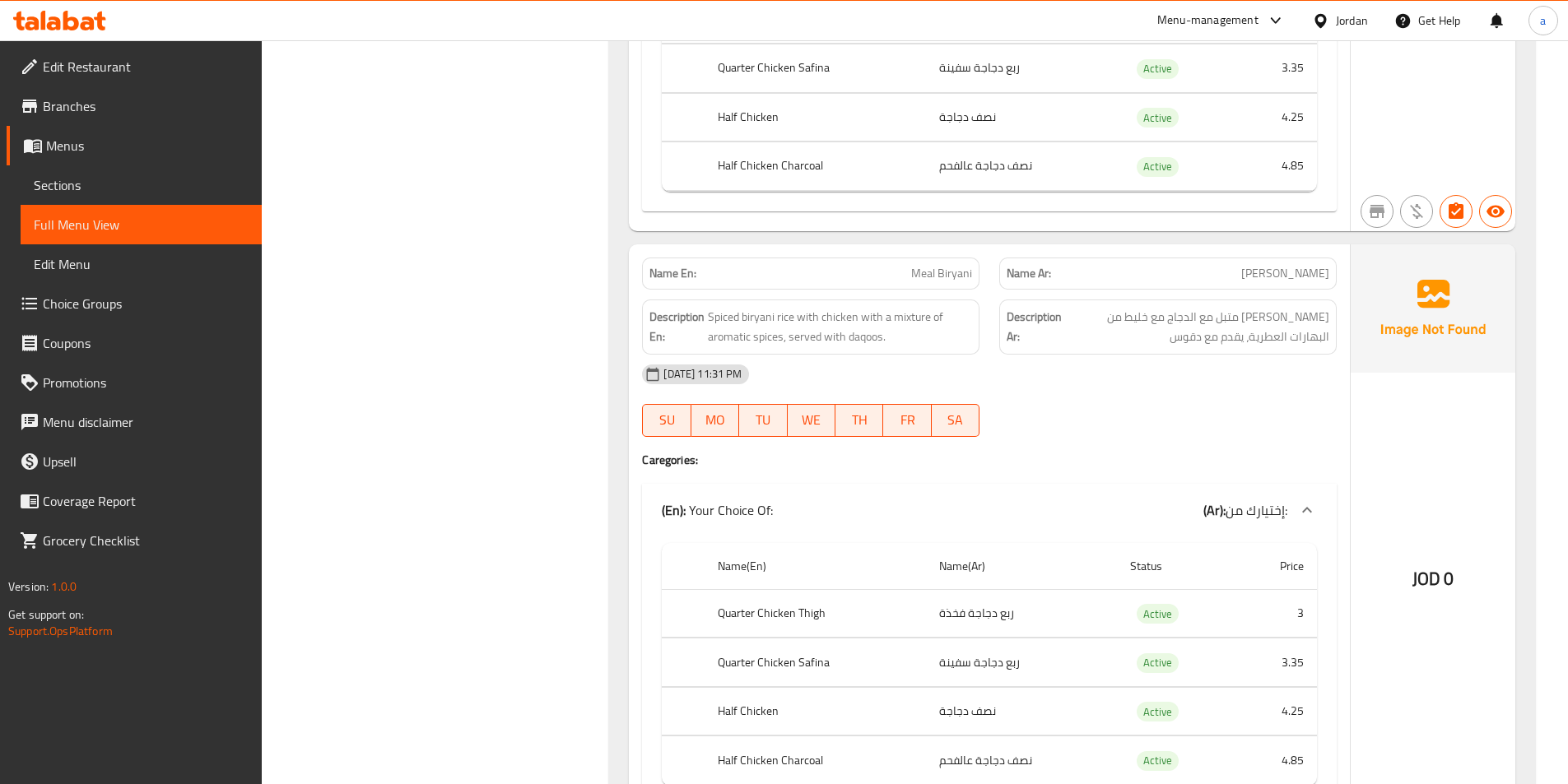
scroll to position [9623, 0]
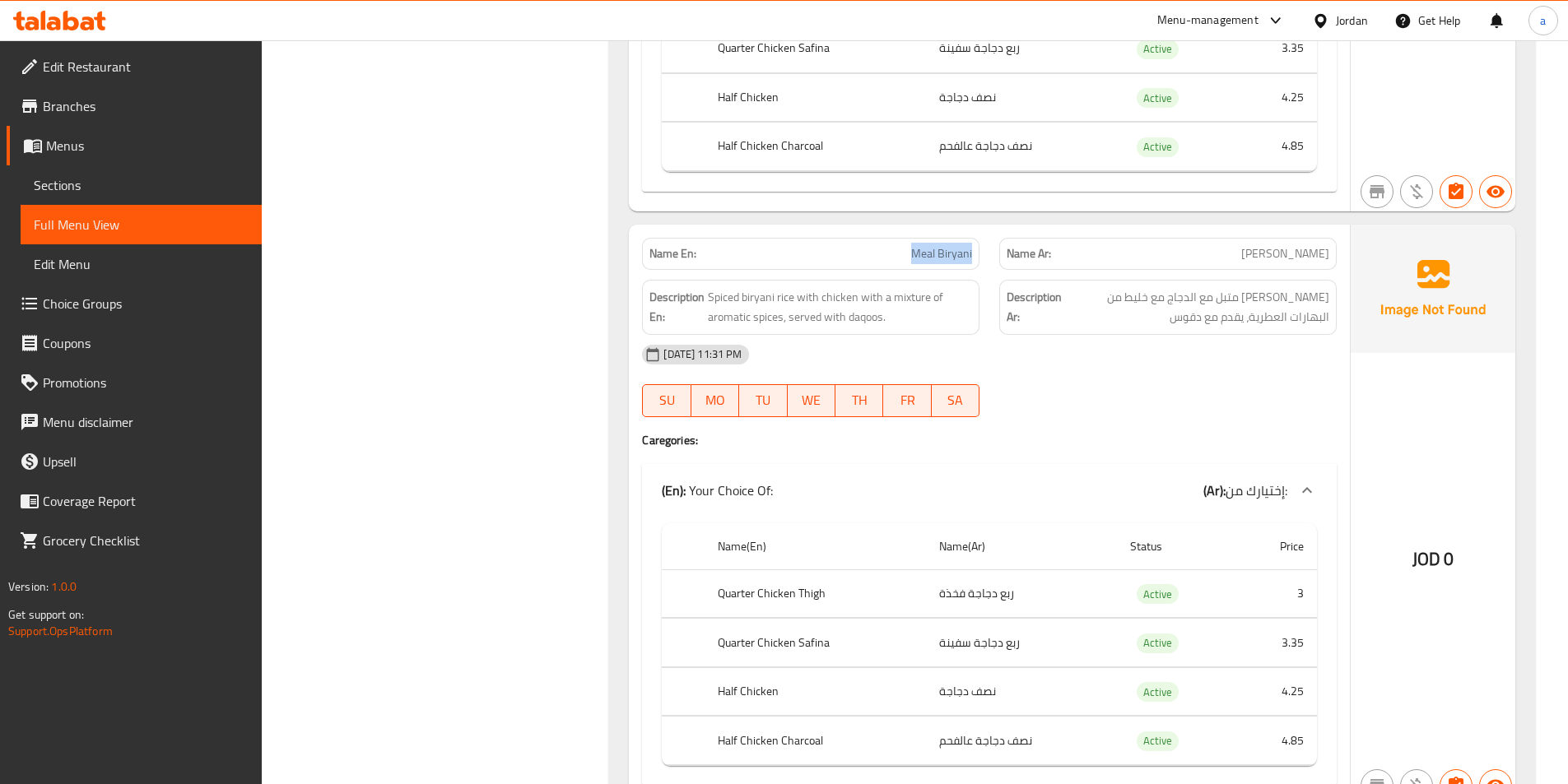
drag, startPoint x: 894, startPoint y: 255, endPoint x: 984, endPoint y: 259, distance: 90.1
click at [984, 259] on div "Name En: Meal Biryani" at bounding box center [811, 254] width 358 height 52
drag, startPoint x: 729, startPoint y: 299, endPoint x: 770, endPoint y: 300, distance: 41.0
click at [770, 300] on span "Spiced biryani rice with chicken with a mixture of aromatic spices, served with…" at bounding box center [839, 307] width 264 height 40
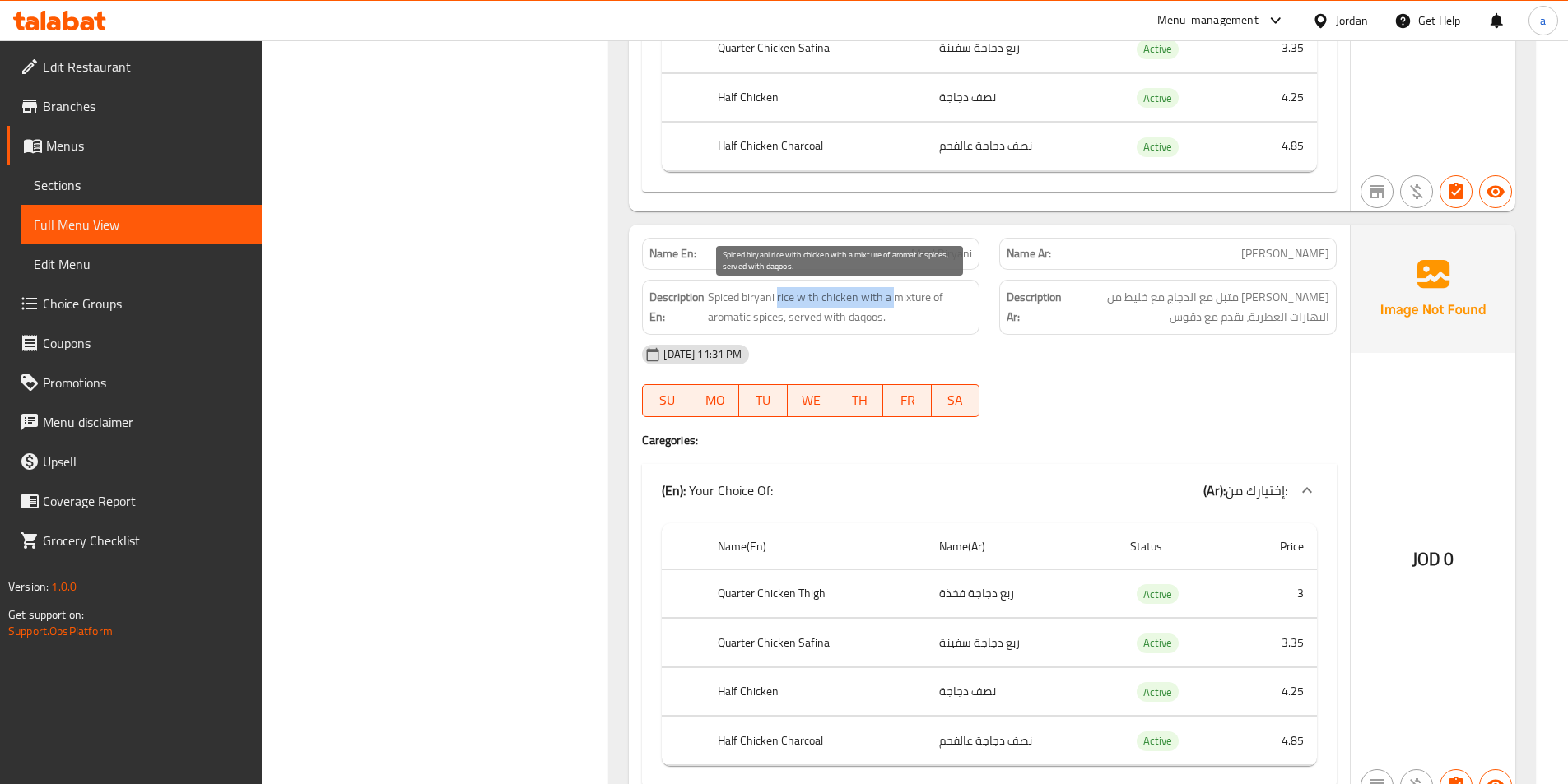
drag, startPoint x: 779, startPoint y: 300, endPoint x: 910, endPoint y: 300, distance: 131.0
click at [907, 300] on span "Spiced biryani rice with chicken with a mixture of aromatic spices, served with…" at bounding box center [839, 307] width 264 height 40
click at [930, 301] on span "Spiced biryani rice with chicken with a mixture of aromatic spices, served with…" at bounding box center [839, 307] width 264 height 40
drag, startPoint x: 728, startPoint y: 318, endPoint x: 775, endPoint y: 319, distance: 47.0
click at [774, 319] on span "Spiced biryani rice with chicken with a mixture of aromatic spices, served with…" at bounding box center [839, 307] width 264 height 40
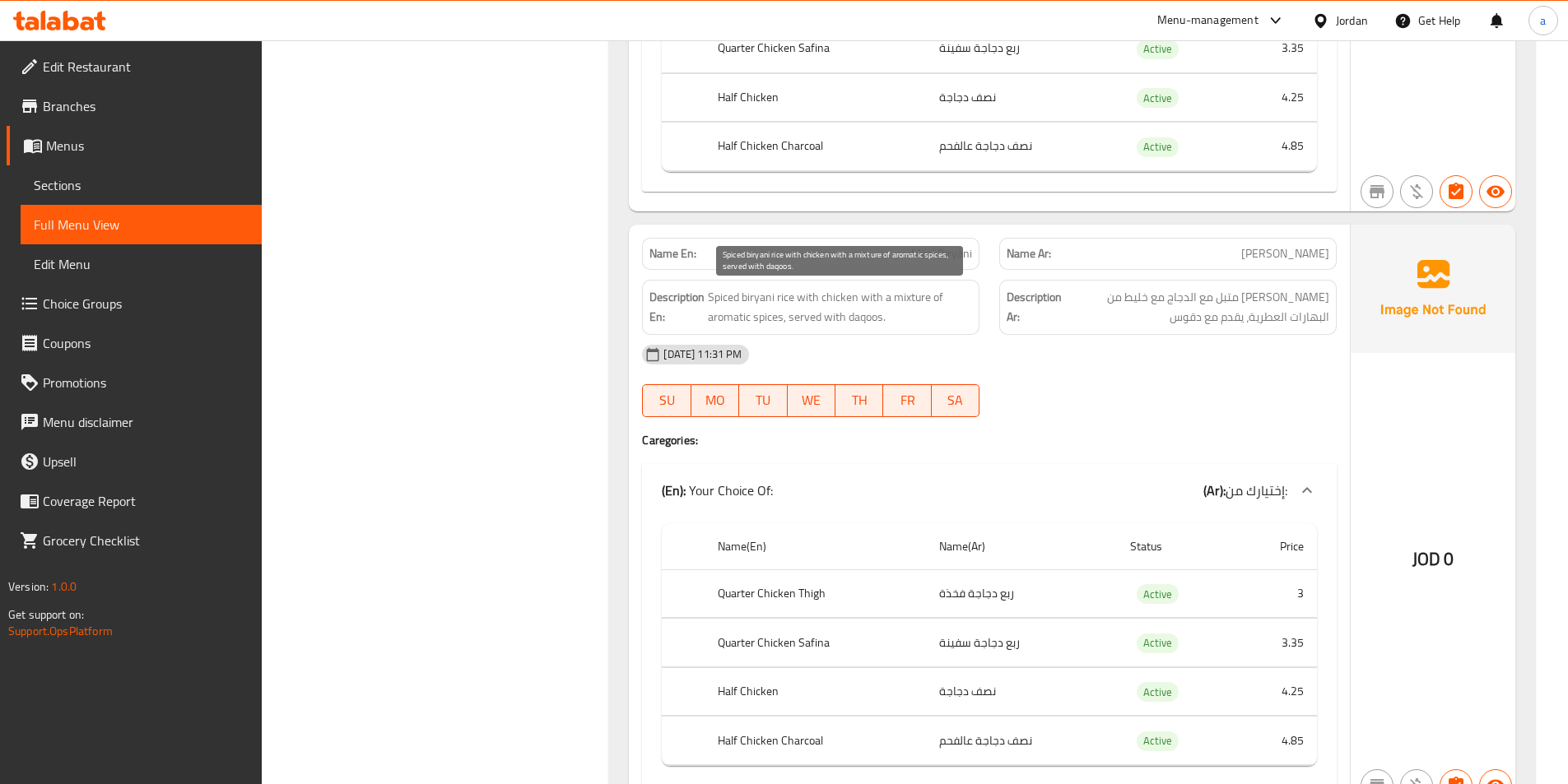
click at [795, 321] on span "Spiced biryani rice with chicken with a mixture of aromatic spices, served with…" at bounding box center [839, 307] width 264 height 40
drag, startPoint x: 823, startPoint y: 319, endPoint x: 880, endPoint y: 319, distance: 57.0
click at [880, 319] on span "Spiced biryani rice with chicken with a mixture of aromatic spices, served with…" at bounding box center [839, 307] width 264 height 40
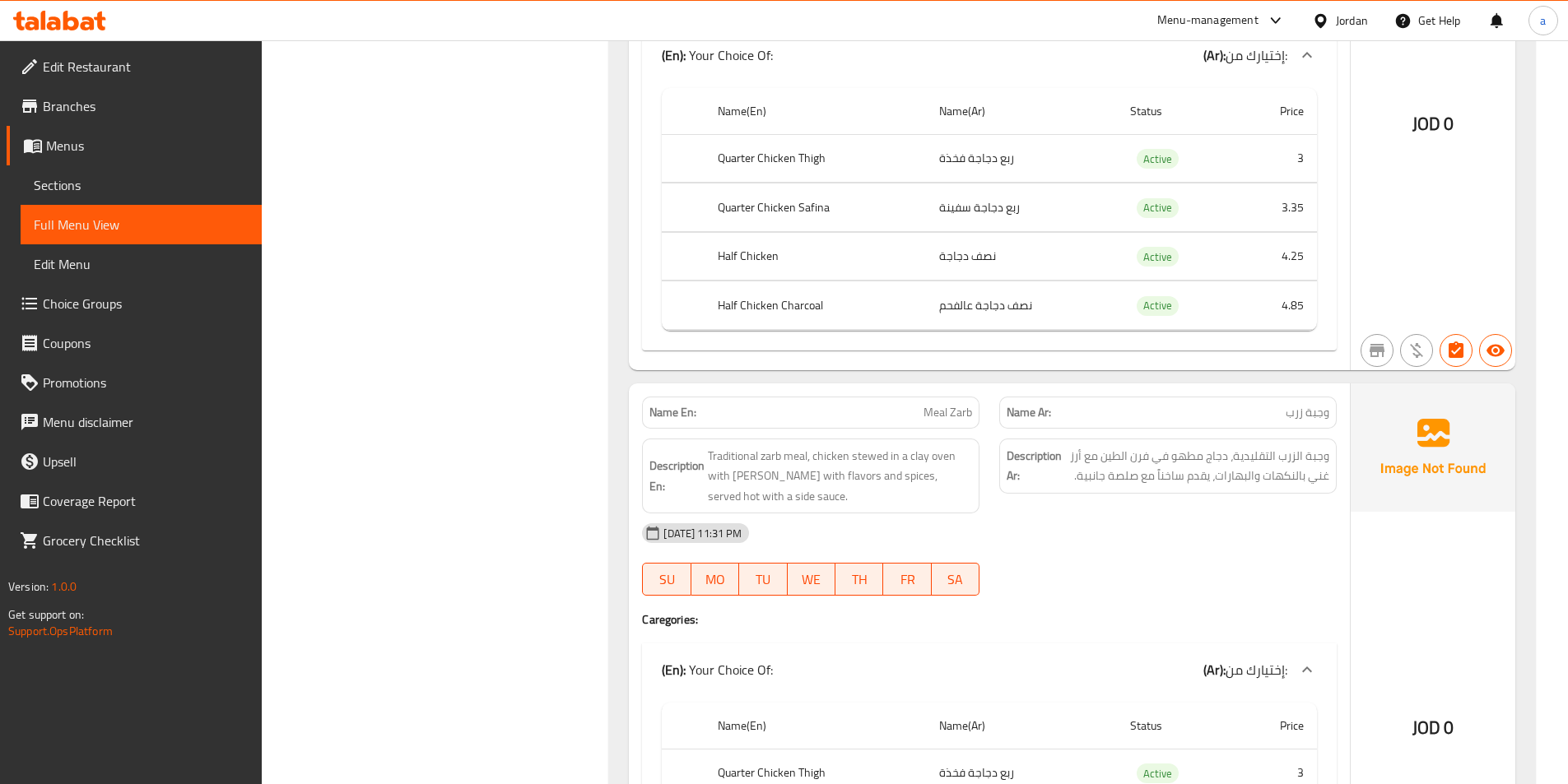
scroll to position [10117, 0]
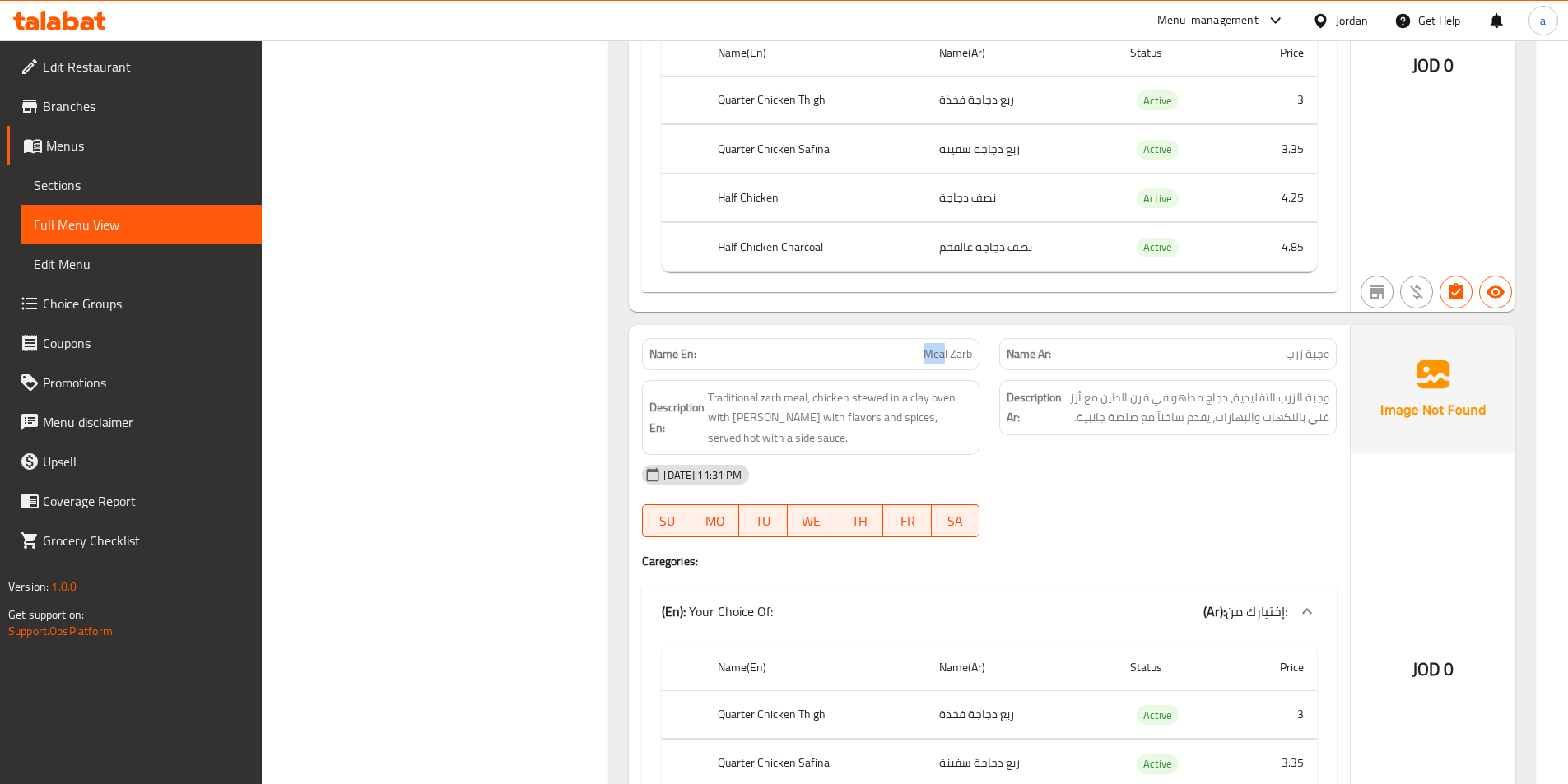
drag, startPoint x: 895, startPoint y: 347, endPoint x: 943, endPoint y: 347, distance: 48.0
click at [943, 347] on p "Name En: Meal Zarb" at bounding box center [811, 354] width 323 height 17
click at [719, 403] on span "Traditional zarb meal, chicken stewed in a clay oven with rice rich with flavor…" at bounding box center [839, 417] width 264 height 61
drag, startPoint x: 725, startPoint y: 390, endPoint x: 858, endPoint y: 387, distance: 133.0
click at [854, 390] on span "Traditional zarb meal, chicken stewed in a clay oven with rice rich with flavor…" at bounding box center [839, 417] width 264 height 61
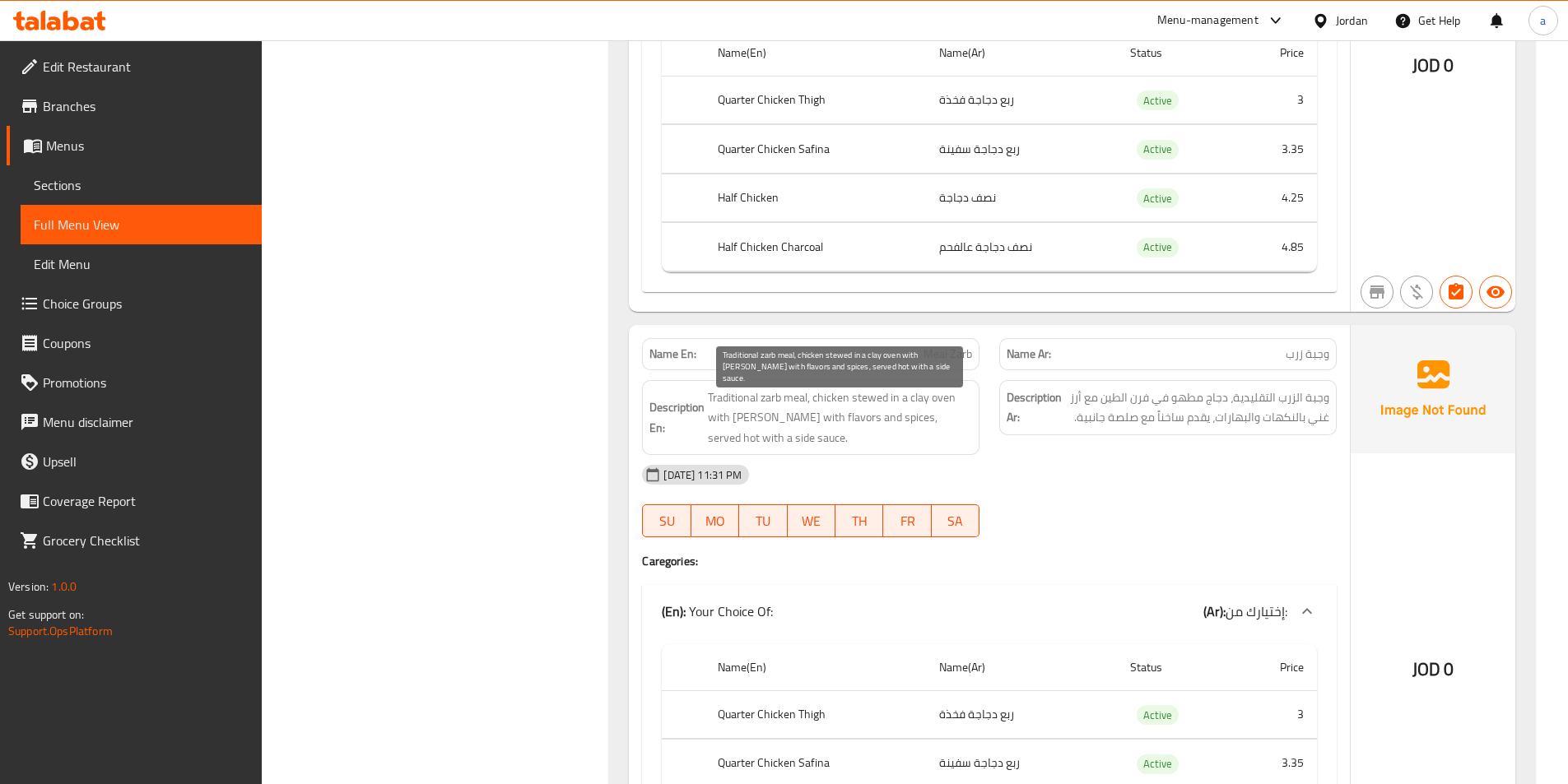
click at [860, 387] on span "Traditional zarb meal, chicken stewed in a clay oven with rice rich with flavor…" at bounding box center [839, 417] width 264 height 61
drag, startPoint x: 713, startPoint y: 415, endPoint x: 779, endPoint y: 417, distance: 66.0
click at [779, 417] on span "Traditional zarb meal, chicken stewed in a clay oven with rice rich with flavor…" at bounding box center [839, 417] width 264 height 61
click at [786, 421] on span "Traditional zarb meal, chicken stewed in a clay oven with rice rich with flavor…" at bounding box center [839, 417] width 264 height 61
drag, startPoint x: 798, startPoint y: 414, endPoint x: 850, endPoint y: 413, distance: 52.0
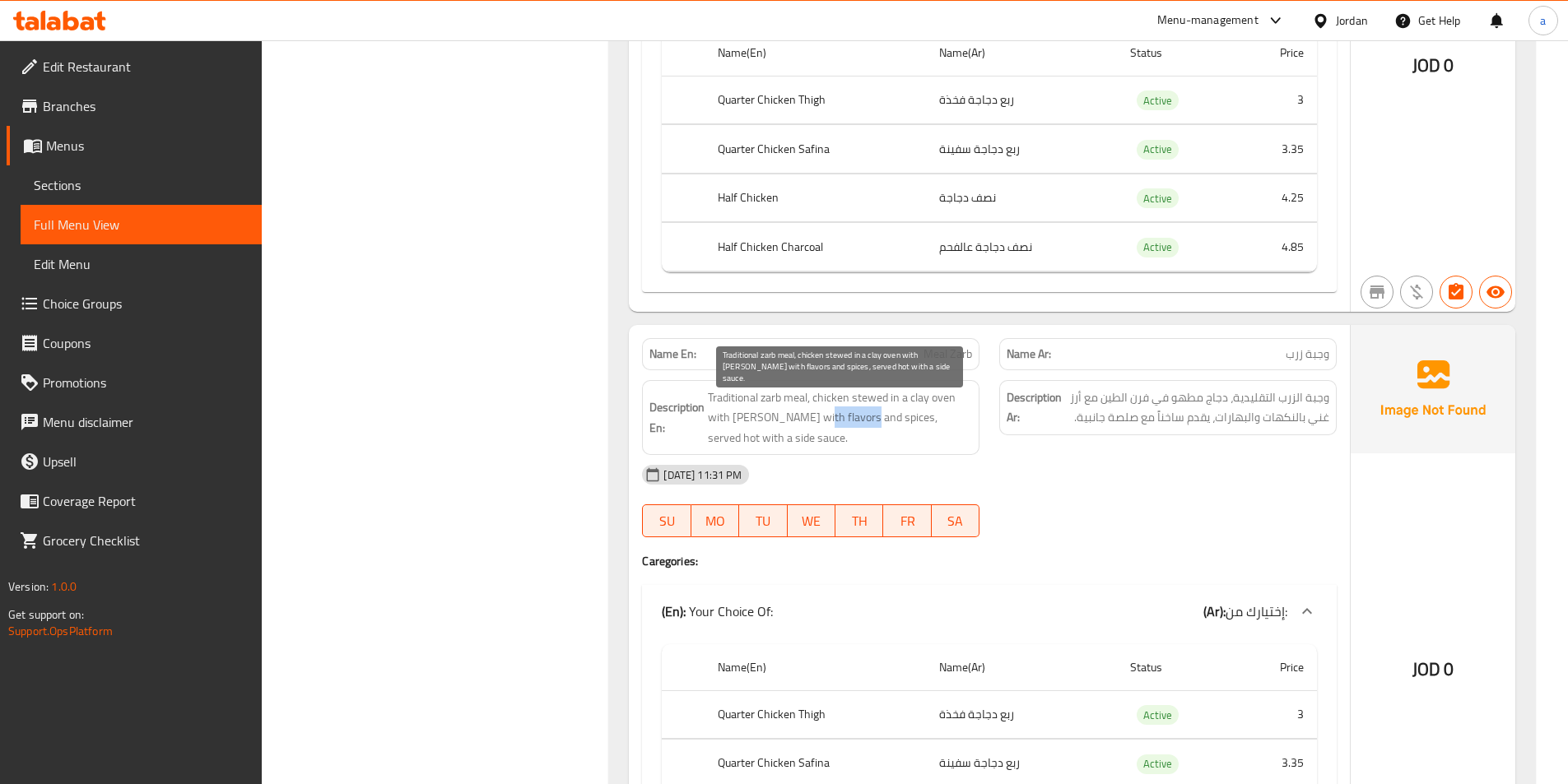
click at [850, 413] on span "Traditional zarb meal, chicken stewed in a clay oven with rice rich with flavor…" at bounding box center [839, 417] width 264 height 61
click at [841, 408] on span "Traditional zarb meal, chicken stewed in a clay oven with rice rich with flavor…" at bounding box center [839, 417] width 264 height 61
drag, startPoint x: 752, startPoint y: 418, endPoint x: 792, endPoint y: 421, distance: 40.1
click at [792, 421] on span "Traditional zarb meal, chicken stewed in a clay oven with rice rich with flavor…" at bounding box center [839, 417] width 264 height 61
click at [732, 430] on span "Traditional zarb meal, chicken stewed in a clay oven with rice rich with flavor…" at bounding box center [839, 417] width 264 height 61
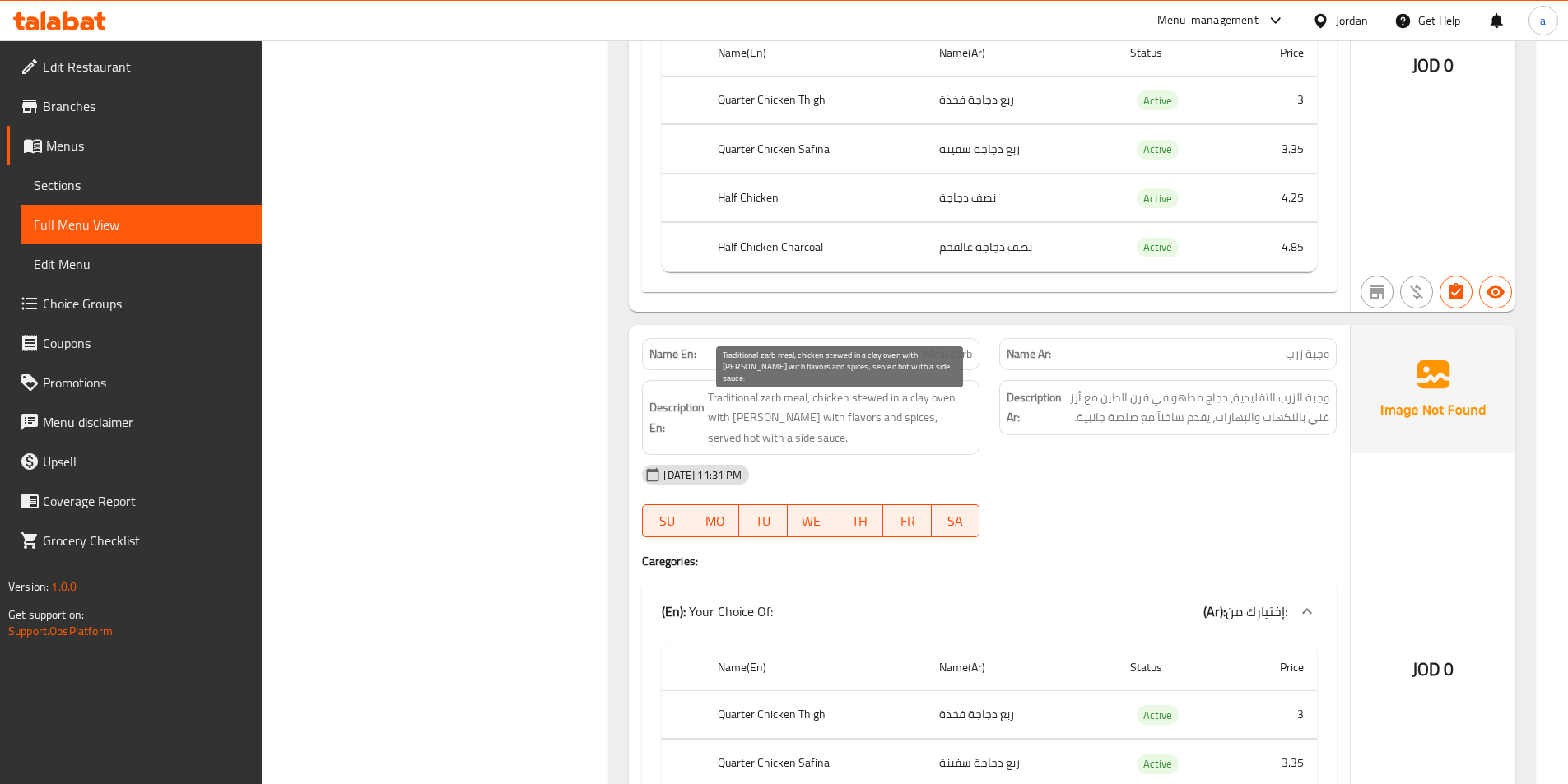
click at [732, 422] on span "Traditional zarb meal, chicken stewed in a clay oven with rice rich with flavor…" at bounding box center [839, 417] width 264 height 61
drag, startPoint x: 771, startPoint y: 409, endPoint x: 815, endPoint y: 413, distance: 44.2
click at [815, 413] on span "Traditional zarb meal, chicken stewed in a clay oven with rice rich with flavor…" at bounding box center [839, 417] width 264 height 61
drag, startPoint x: 717, startPoint y: 423, endPoint x: 739, endPoint y: 424, distance: 22.0
click at [739, 424] on span "Traditional zarb meal, chicken stewed in a clay oven with rice rich with flavor…" at bounding box center [839, 417] width 264 height 61
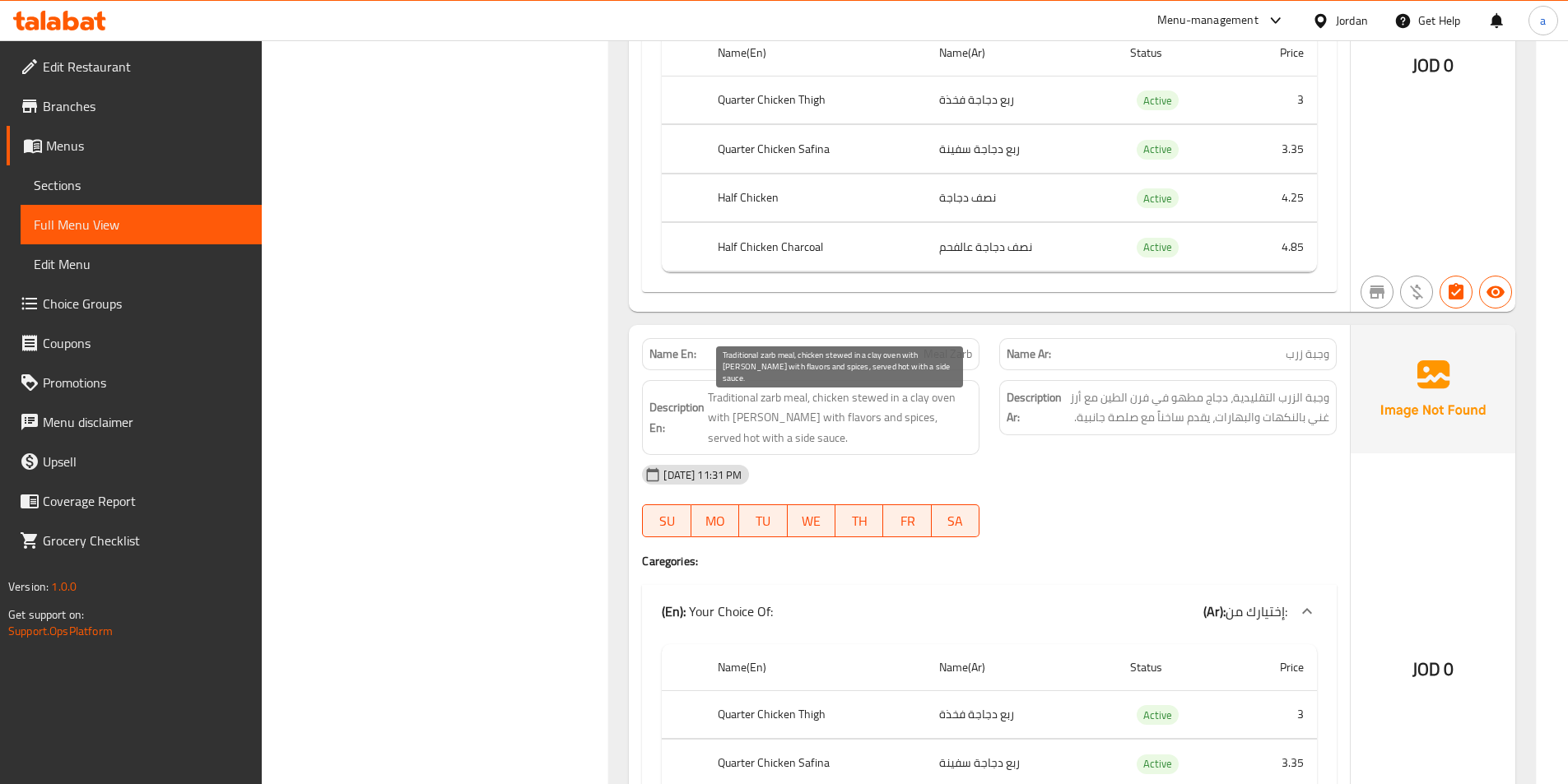
click at [768, 414] on span "Traditional zarb meal, chicken stewed in a clay oven with rice rich with flavor…" at bounding box center [839, 417] width 264 height 61
drag, startPoint x: 815, startPoint y: 415, endPoint x: 891, endPoint y: 412, distance: 76.1
click at [880, 416] on span "Traditional zarb meal, chicken stewed in a clay oven with rice rich with flavor…" at bounding box center [839, 417] width 264 height 61
click at [892, 412] on span "Traditional zarb meal, chicken stewed in a clay oven with rice rich with flavor…" at bounding box center [839, 417] width 264 height 61
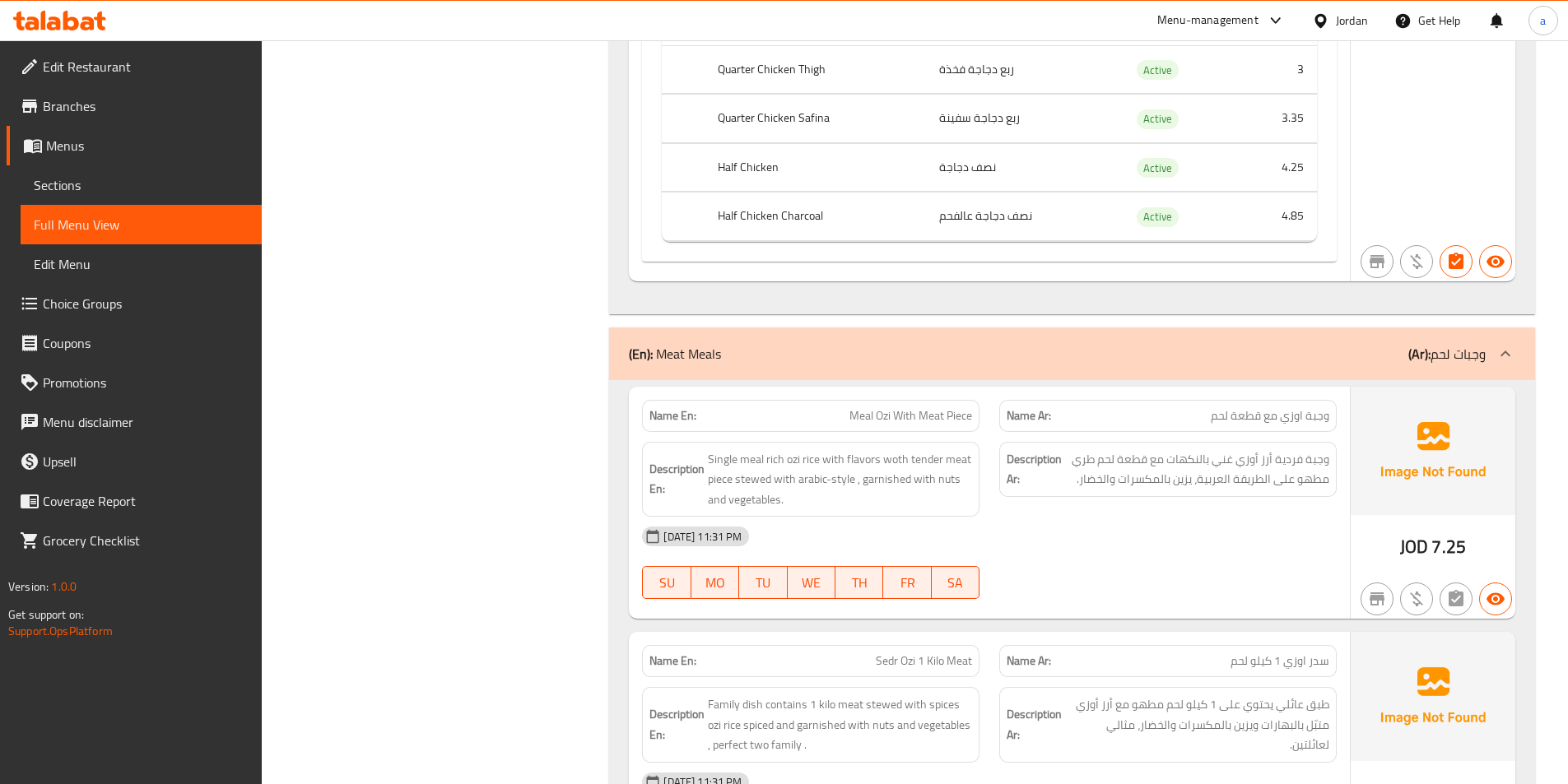
scroll to position [10857, 0]
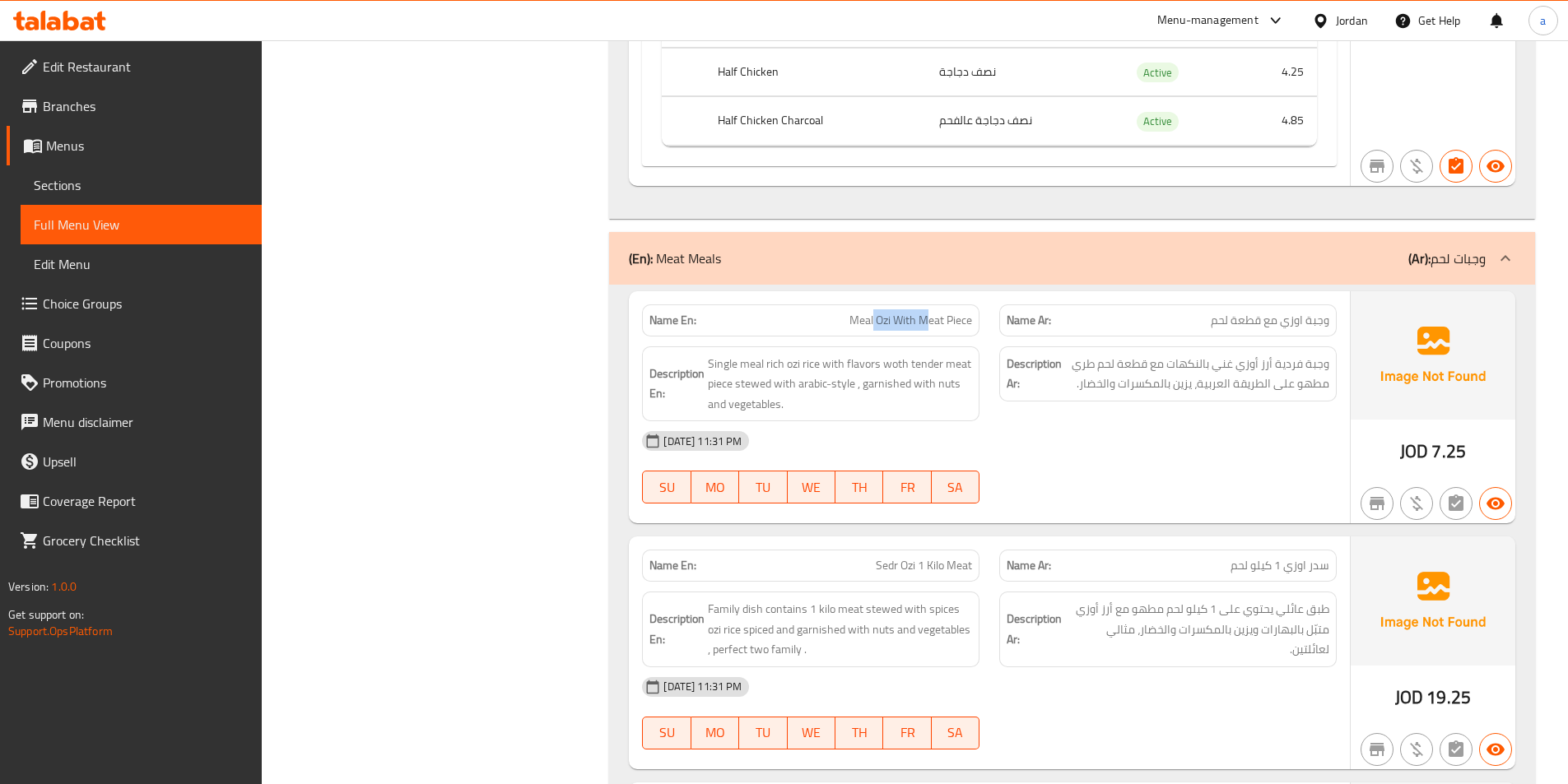
drag, startPoint x: 871, startPoint y: 313, endPoint x: 936, endPoint y: 321, distance: 65.5
click at [933, 318] on span "Meal Ozi With Meat Piece" at bounding box center [910, 321] width 122 height 17
click at [938, 324] on span "Meal Ozi With Meat Piece" at bounding box center [910, 321] width 122 height 17
drag, startPoint x: 848, startPoint y: 325, endPoint x: 923, endPoint y: 327, distance: 75.0
click at [923, 327] on span "Meal Ozi With Meat Piece" at bounding box center [910, 321] width 122 height 17
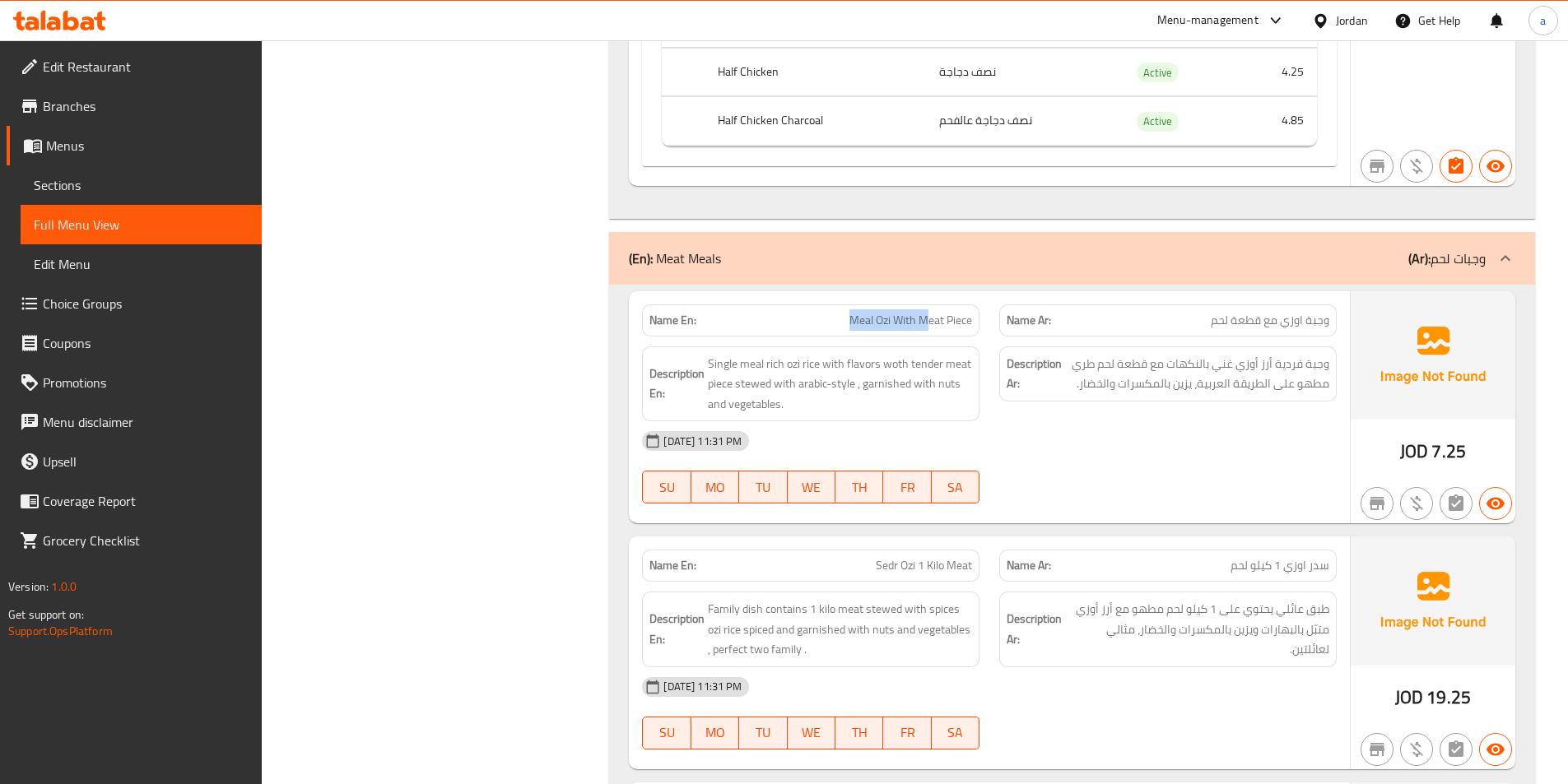
click at [923, 327] on span "Meal Ozi With Meat Piece" at bounding box center [910, 321] width 122 height 17
drag, startPoint x: 836, startPoint y: 317, endPoint x: 968, endPoint y: 326, distance: 132.3
click at [968, 326] on p "Name En: Meal Ozi With Meat Piece" at bounding box center [811, 321] width 323 height 17
drag, startPoint x: 879, startPoint y: 560, endPoint x: 976, endPoint y: 565, distance: 97.1
click at [976, 565] on div "Name En: Sedr Ozi 1 Kilo Meat" at bounding box center [811, 564] width 337 height 32
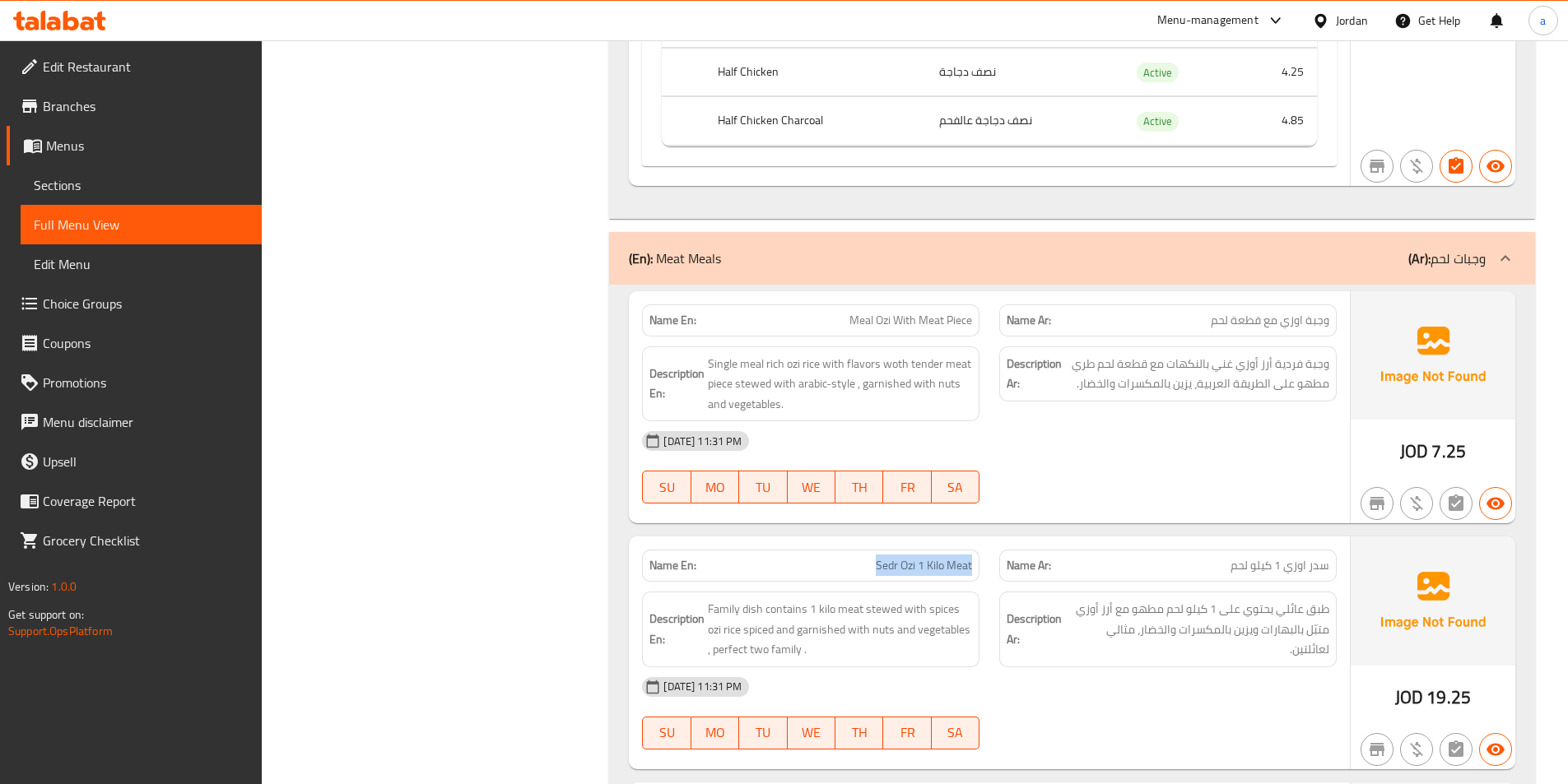
click at [823, 575] on div "Name En: Sedr Ozi 1 Kilo Meat" at bounding box center [811, 564] width 337 height 32
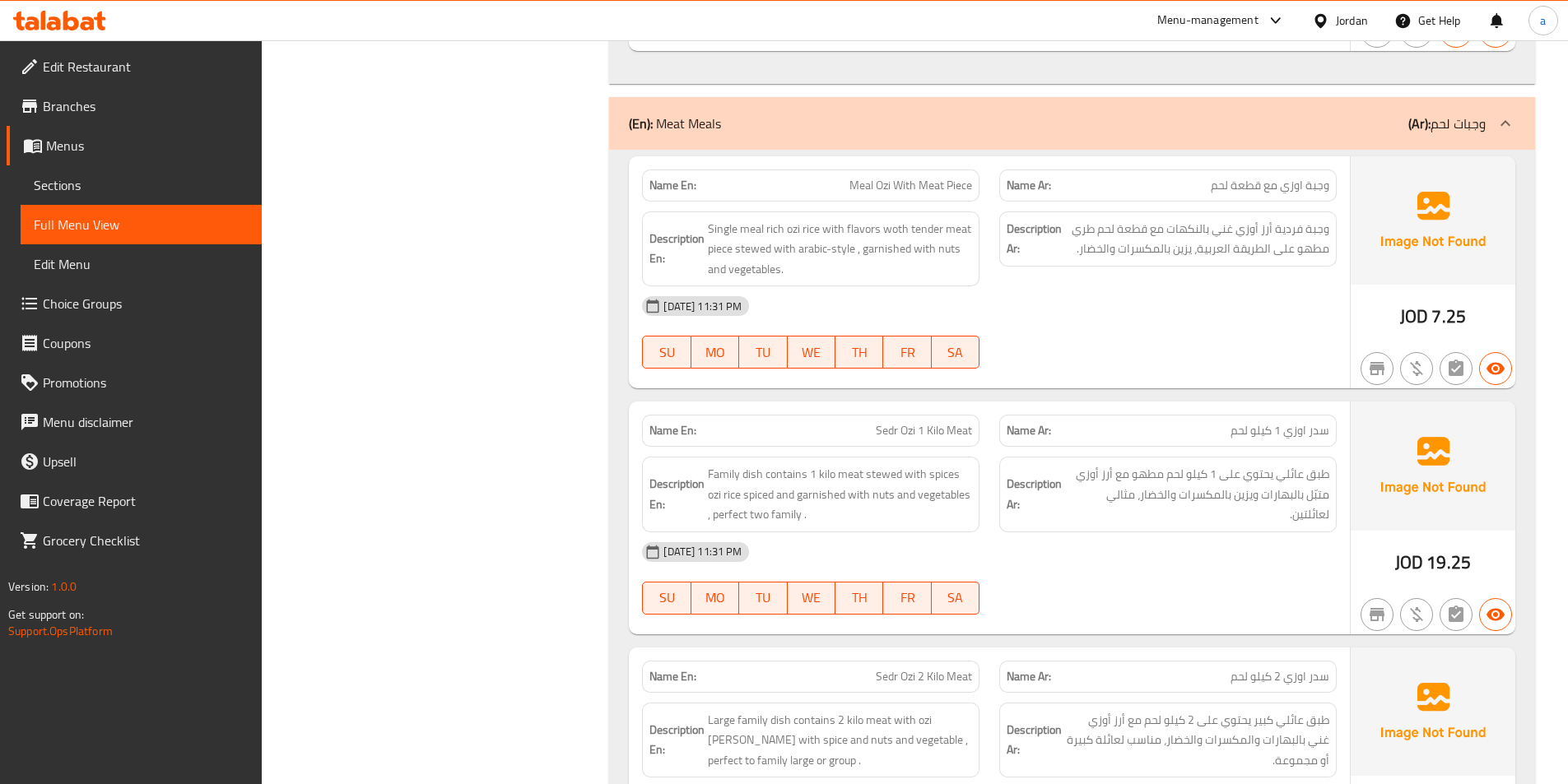
scroll to position [11021, 0]
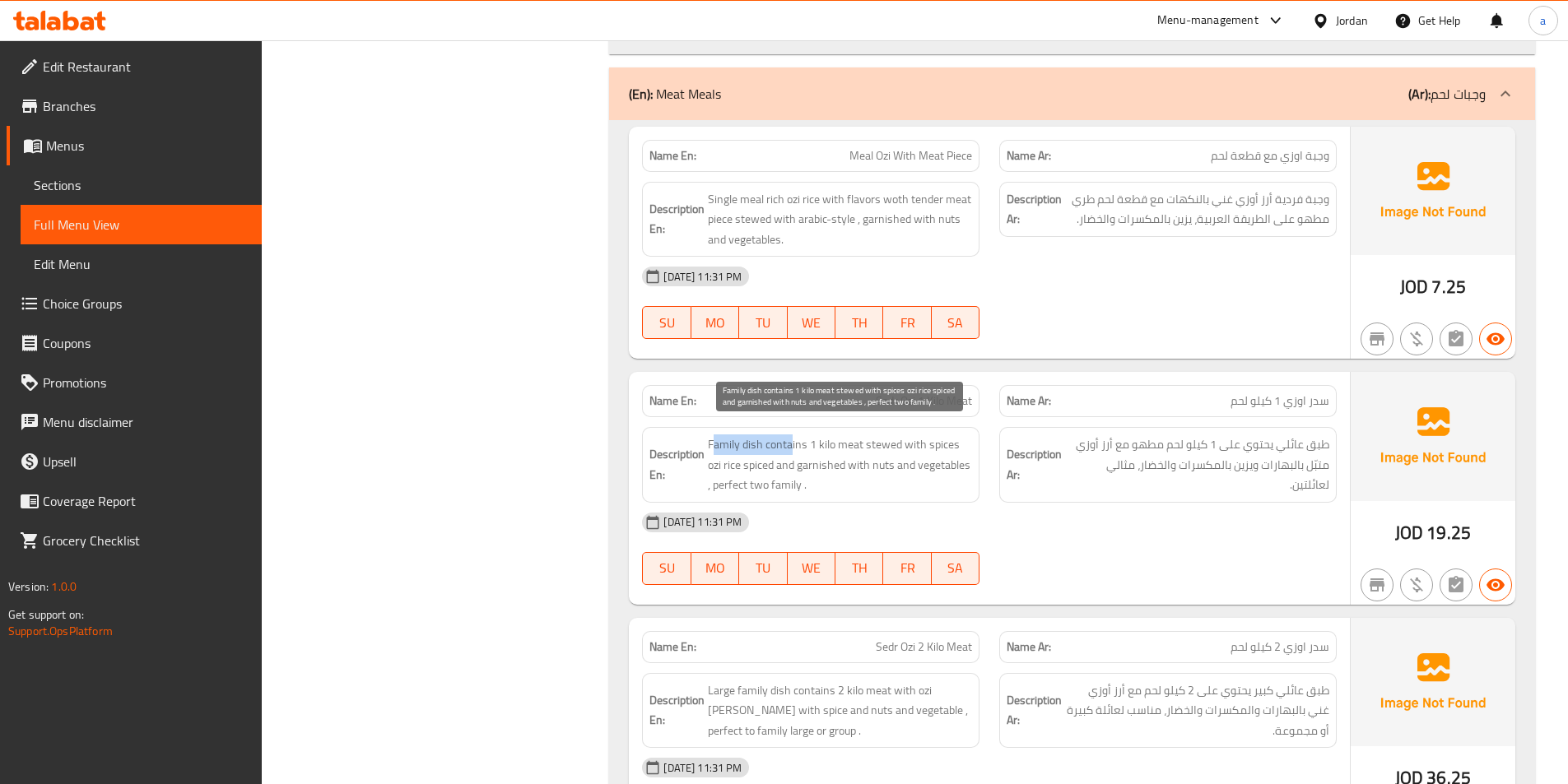
drag, startPoint x: 712, startPoint y: 449, endPoint x: 790, endPoint y: 455, distance: 78.2
click at [790, 455] on span "Family dish contains 1 kilo meat stewed with spices ozi rice spiced and garnish…" at bounding box center [839, 464] width 264 height 61
click at [750, 445] on span "Family dish contains 1 kilo meat stewed with spices ozi rice spiced and garnish…" at bounding box center [839, 464] width 264 height 61
drag, startPoint x: 852, startPoint y: 464, endPoint x: 943, endPoint y: 469, distance: 91.1
click at [933, 470] on span "Family dish contains 1 kilo meat stewed with spices ozi rice spiced and garnish…" at bounding box center [839, 464] width 264 height 61
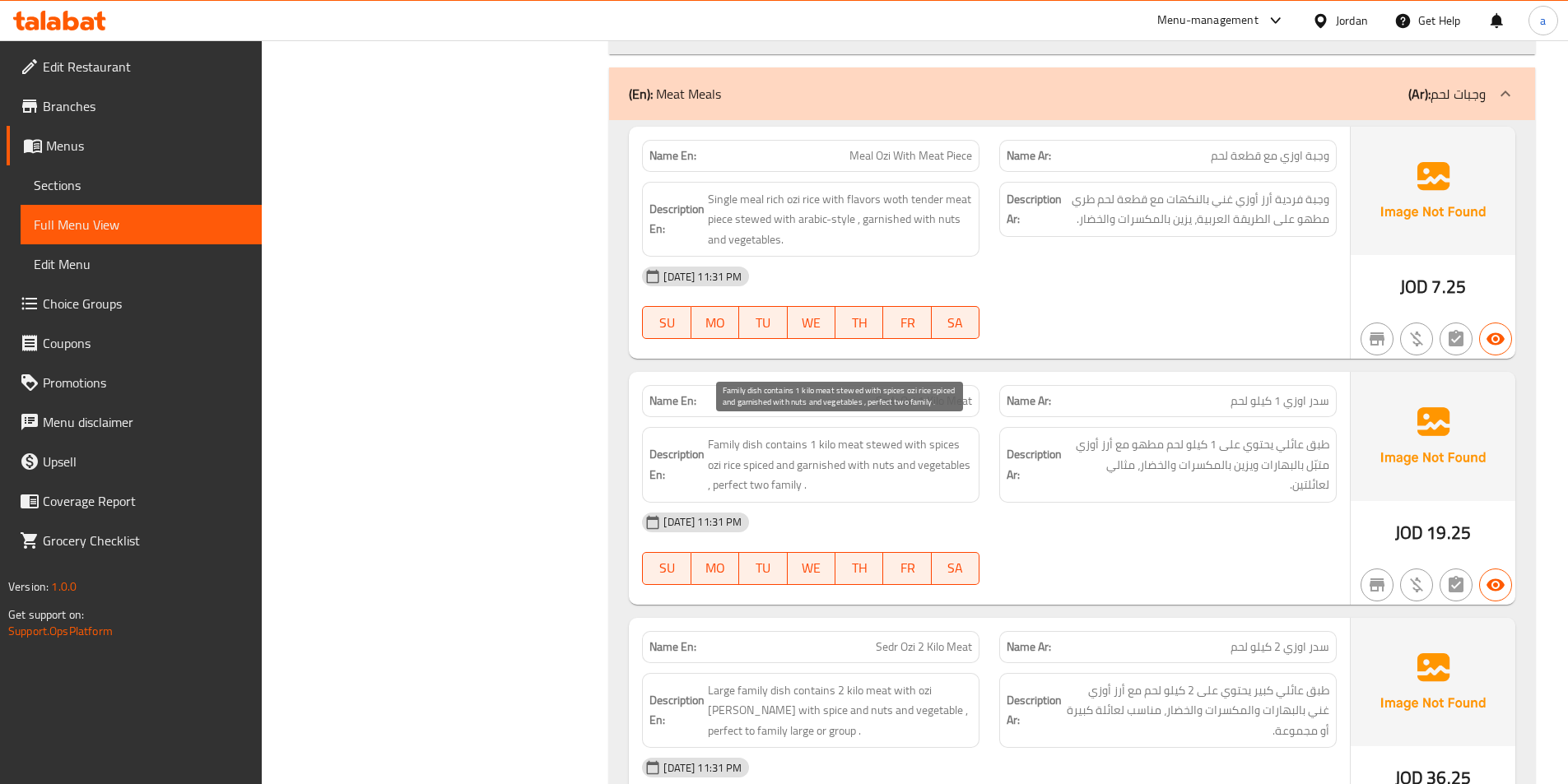
click at [944, 469] on span "Family dish contains 1 kilo meat stewed with spices ozi rice spiced and garnish…" at bounding box center [839, 464] width 264 height 61
click at [749, 490] on span "Family dish contains 1 kilo meat stewed with spices ozi rice spiced and garnish…" at bounding box center [839, 464] width 264 height 61
click at [875, 462] on span "Family dish contains 1 kilo meat stewed with spices ozi rice spiced and garnish…" at bounding box center [839, 464] width 264 height 61
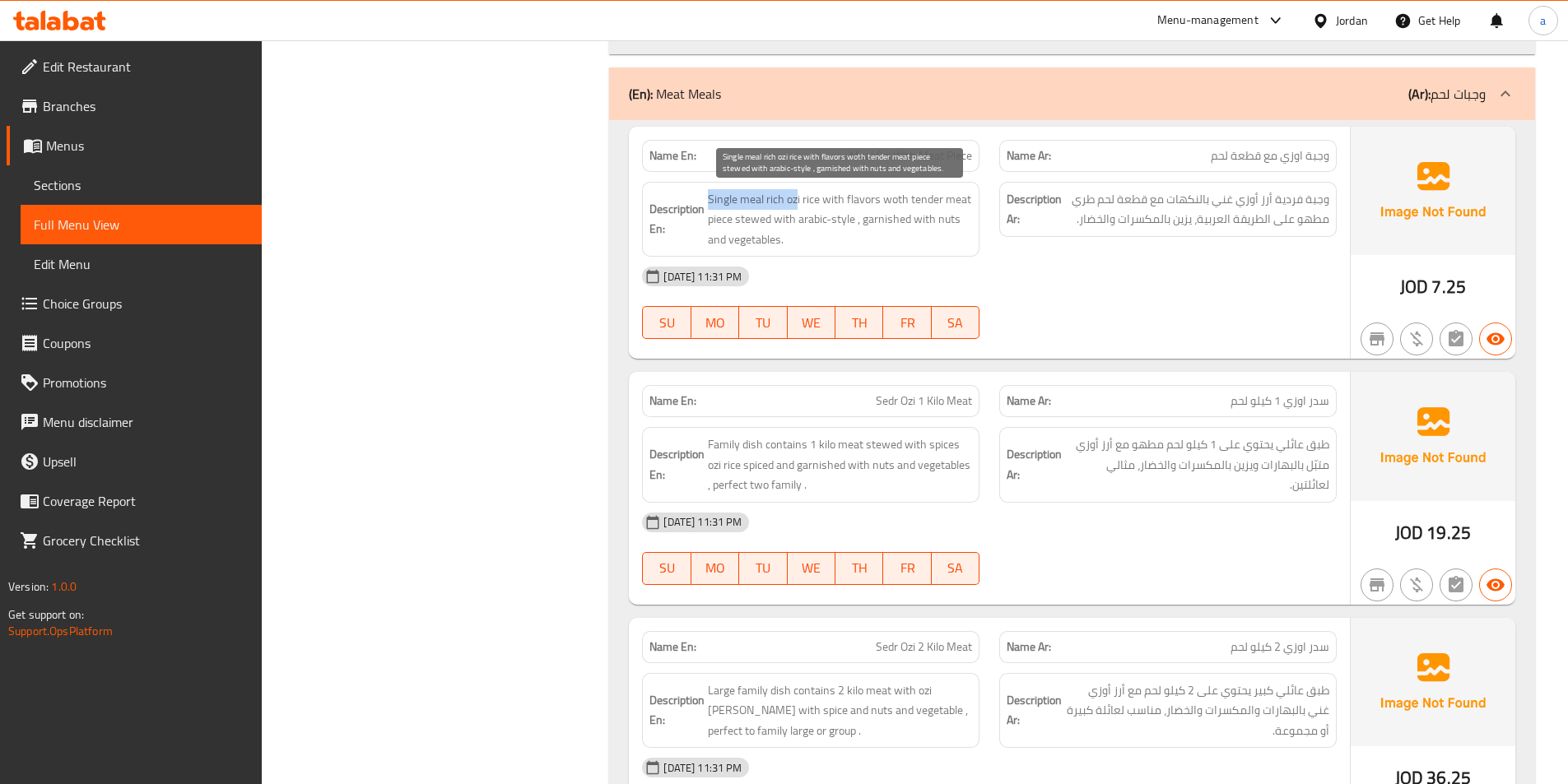
drag, startPoint x: 708, startPoint y: 200, endPoint x: 797, endPoint y: 208, distance: 89.4
click at [797, 208] on span "Single meal rich ozi rice with flavors woth tender meat piece stewed with arabi…" at bounding box center [839, 219] width 264 height 61
click at [797, 200] on span "Single meal rich ozi rice with flavors woth tender meat piece stewed with arabi…" at bounding box center [839, 219] width 264 height 61
drag, startPoint x: 810, startPoint y: 197, endPoint x: 874, endPoint y: 200, distance: 64.1
click at [870, 199] on span "Single meal rich ozi rice with flavors woth tender meat piece stewed with arabi…" at bounding box center [839, 219] width 264 height 61
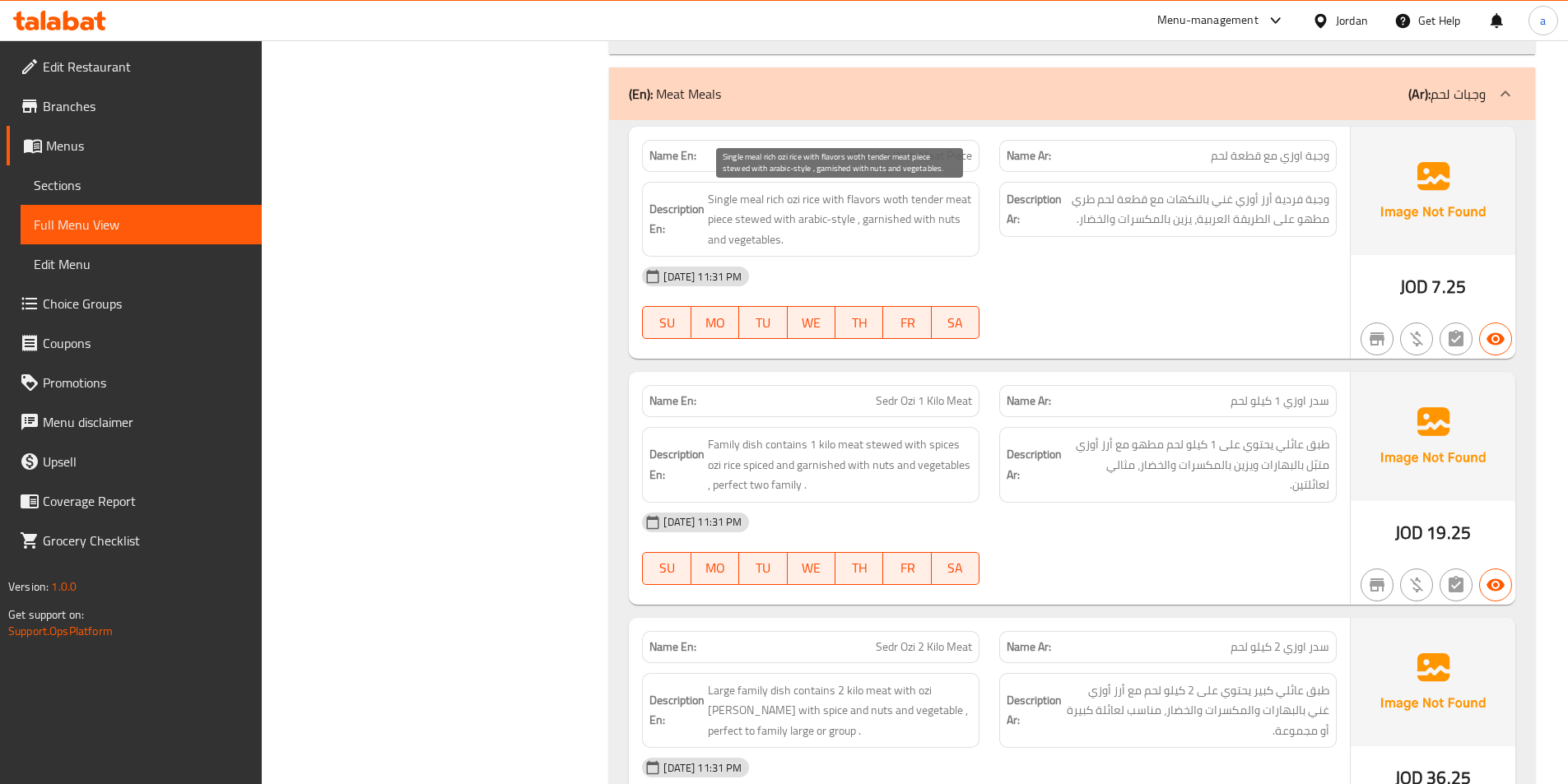
click at [874, 200] on span "Single meal rich ozi rice with flavors woth tender meat piece stewed with arabi…" at bounding box center [839, 219] width 264 height 61
drag, startPoint x: 751, startPoint y: 224, endPoint x: 788, endPoint y: 224, distance: 37.0
click at [788, 224] on span "Single meal rich ozi rice with flavors woth tender meat piece stewed with arabi…" at bounding box center [839, 219] width 264 height 61
drag, startPoint x: 809, startPoint y: 224, endPoint x: 847, endPoint y: 226, distance: 38.1
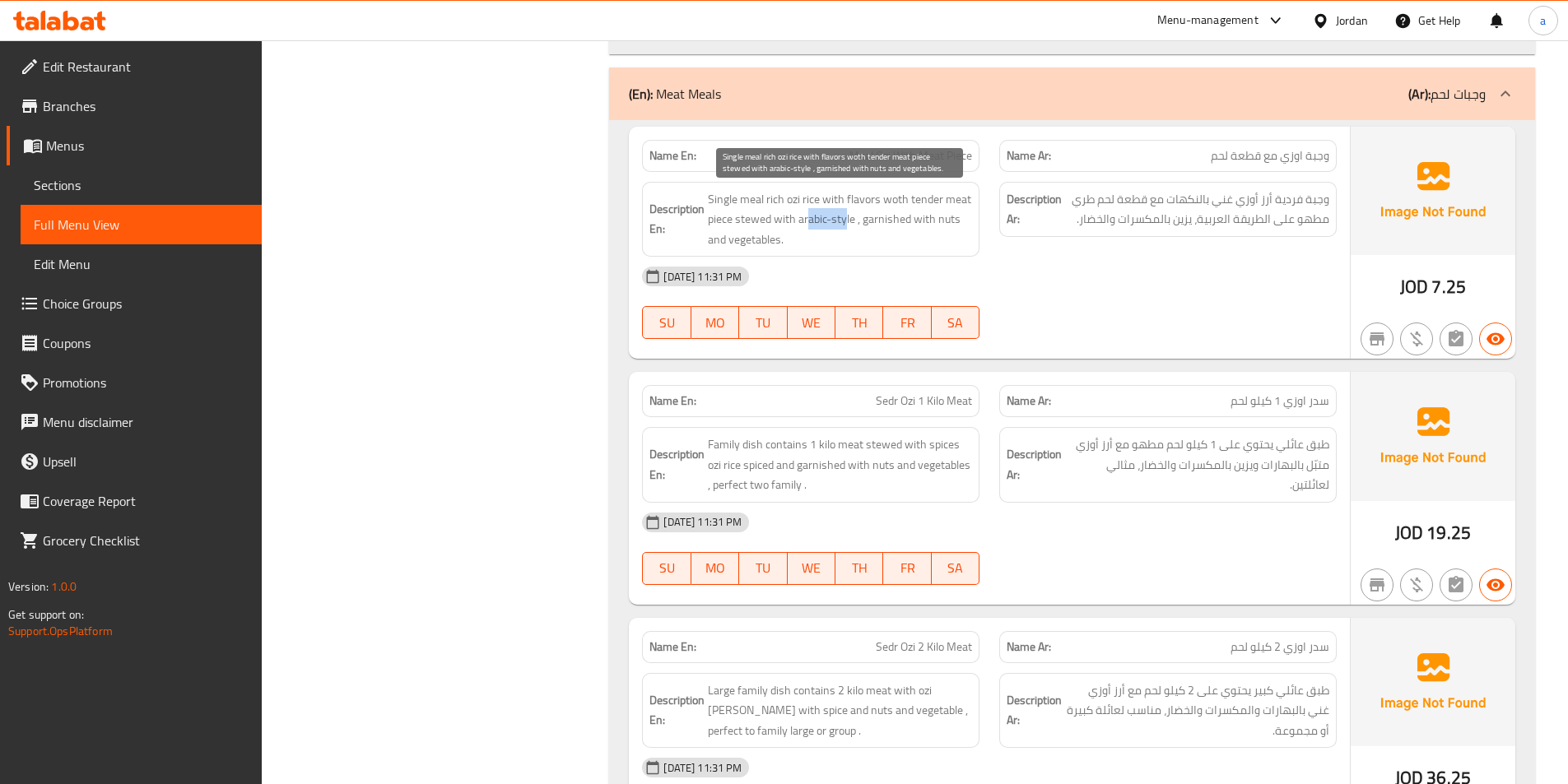
click at [847, 226] on span "Single meal rich ozi rice with flavors woth tender meat piece stewed with arabi…" at bounding box center [839, 219] width 264 height 61
drag, startPoint x: 874, startPoint y: 221, endPoint x: 783, endPoint y: 250, distance: 95.5
click at [783, 250] on div "Description En: Single meal rich ozi rice with flavors woth tender meat piece s…" at bounding box center [811, 220] width 337 height 76
click at [782, 245] on span "Single meal rich ozi rice with flavors woth tender meat piece stewed with arabi…" at bounding box center [839, 219] width 264 height 61
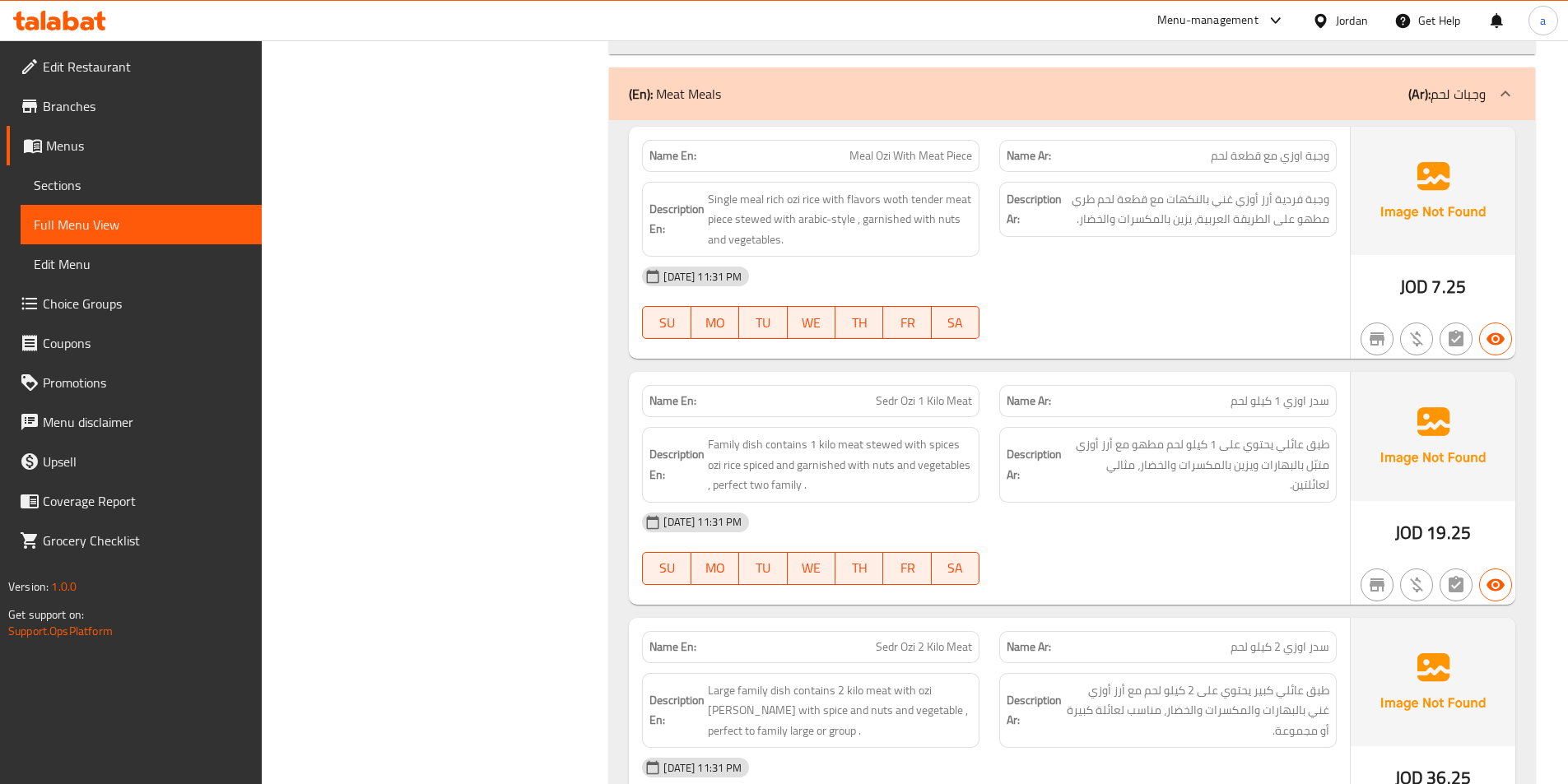
click at [909, 156] on span "Meal Ozi With Meat Piece" at bounding box center [910, 156] width 122 height 17
copy span "Meal Ozi With Meat Piece"
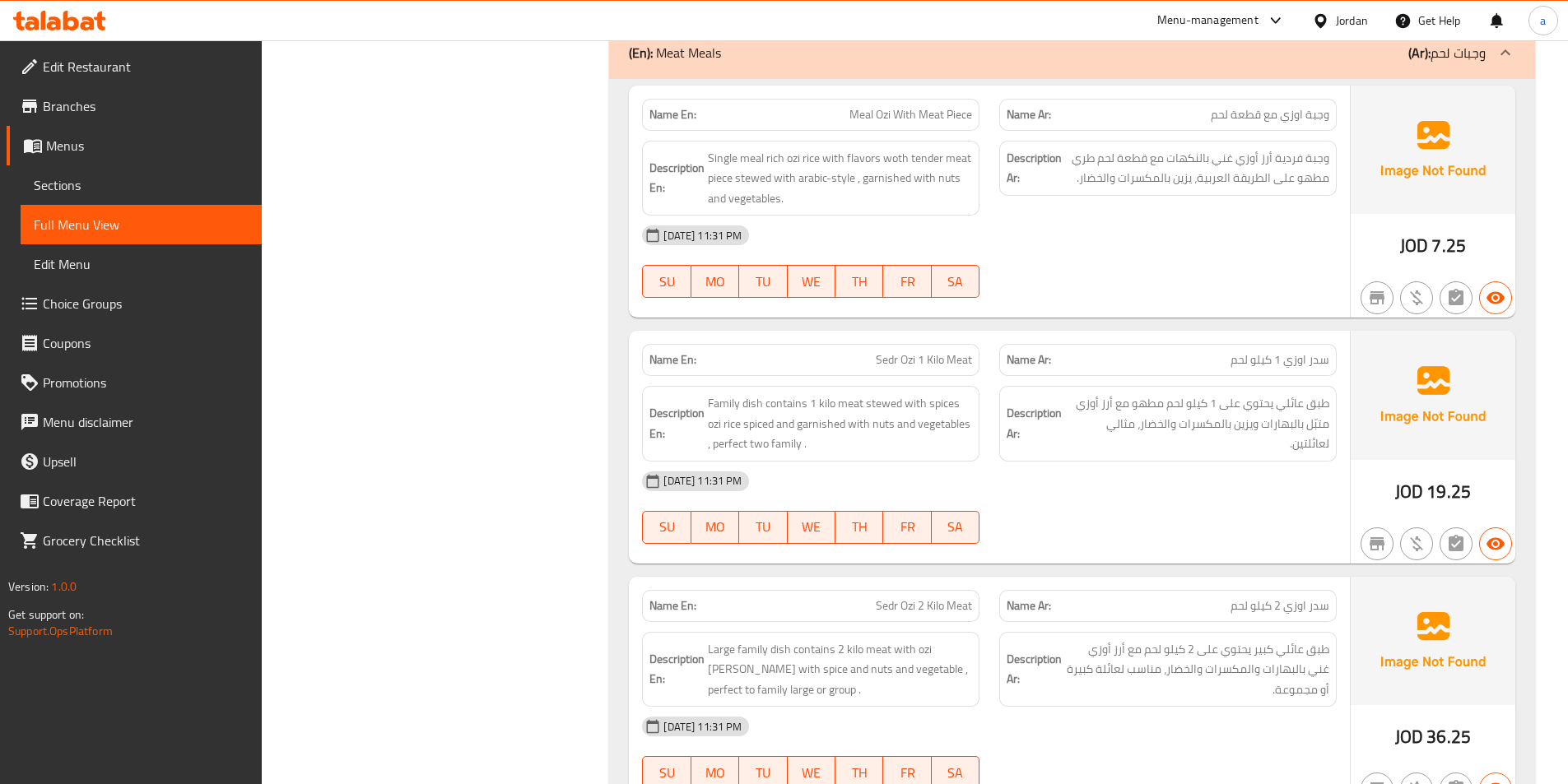
scroll to position [11104, 0]
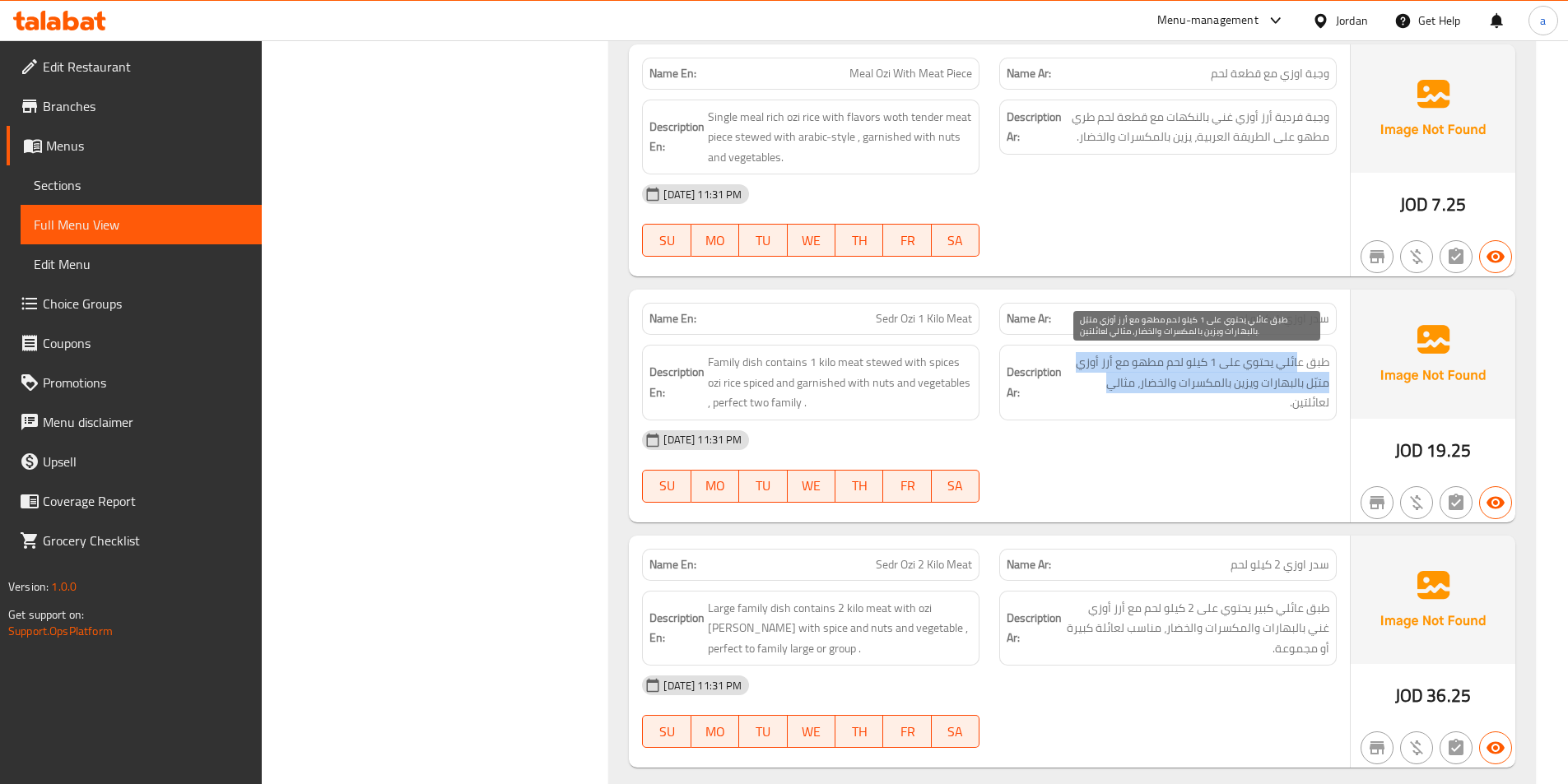
drag, startPoint x: 1292, startPoint y: 360, endPoint x: 1099, endPoint y: 374, distance: 193.5
click at [1101, 374] on span "طبق عائلي يحتوي على 1 كيلو لحم مطهو مع أرز أوزي متبّل بالبهارات ويزين بالمكسرات…" at bounding box center [1197, 381] width 264 height 61
click at [1236, 383] on span "طبق عائلي يحتوي على 1 كيلو لحم مطهو مع أرز أوزي متبّل بالبهارات ويزين بالمكسرات…" at bounding box center [1197, 381] width 264 height 61
drag, startPoint x: 1276, startPoint y: 386, endPoint x: 1179, endPoint y: 397, distance: 97.6
click at [1180, 397] on span "طبق عائلي يحتوي على 1 كيلو لحم مطهو مع أرز أوزي متبّل بالبهارات ويزين بالمكسرات…" at bounding box center [1197, 381] width 264 height 61
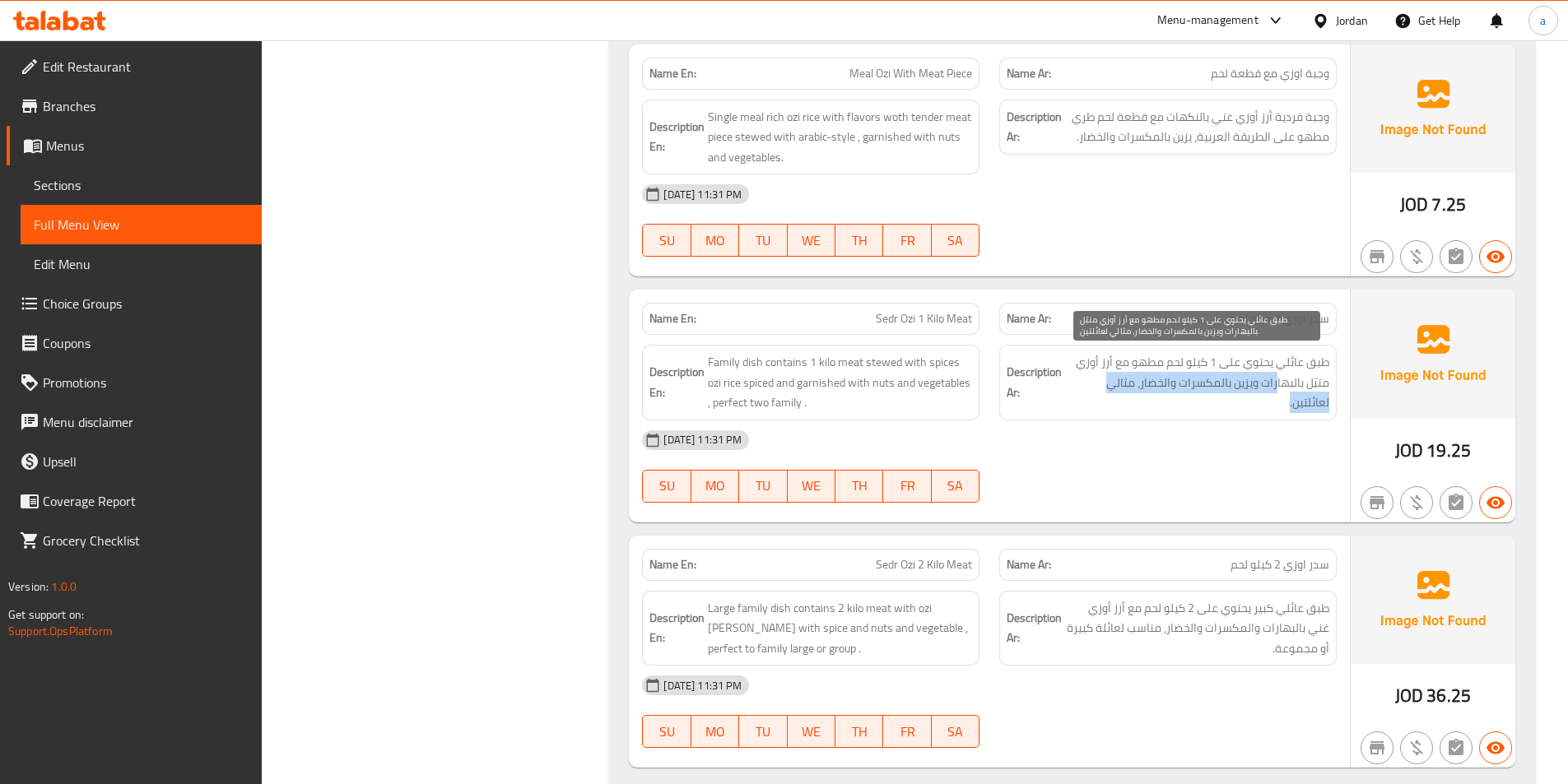
click at [1171, 383] on span "طبق عائلي يحتوي على 1 كيلو لحم مطهو مع أرز أوزي متبّل بالبهارات ويزين بالمكسرات…" at bounding box center [1197, 381] width 264 height 61
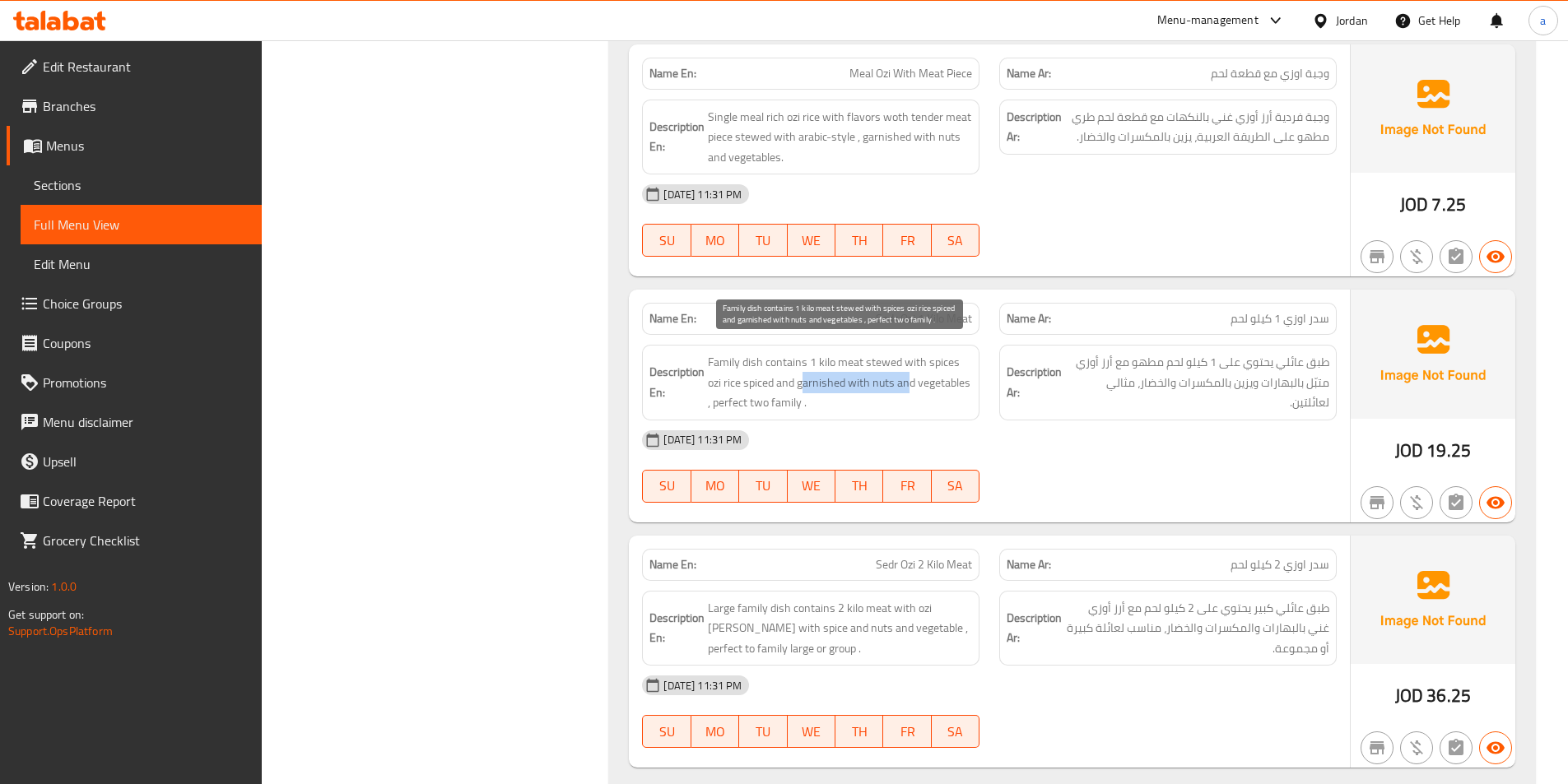
drag, startPoint x: 905, startPoint y: 386, endPoint x: 801, endPoint y: 393, distance: 104.2
click at [801, 391] on span "Family dish contains 1 kilo meat stewed with spices ozi rice spiced and garnish…" at bounding box center [839, 381] width 264 height 61
click at [793, 398] on span "Family dish contains 1 kilo meat stewed with spices ozi rice spiced and garnish…" at bounding box center [839, 381] width 264 height 61
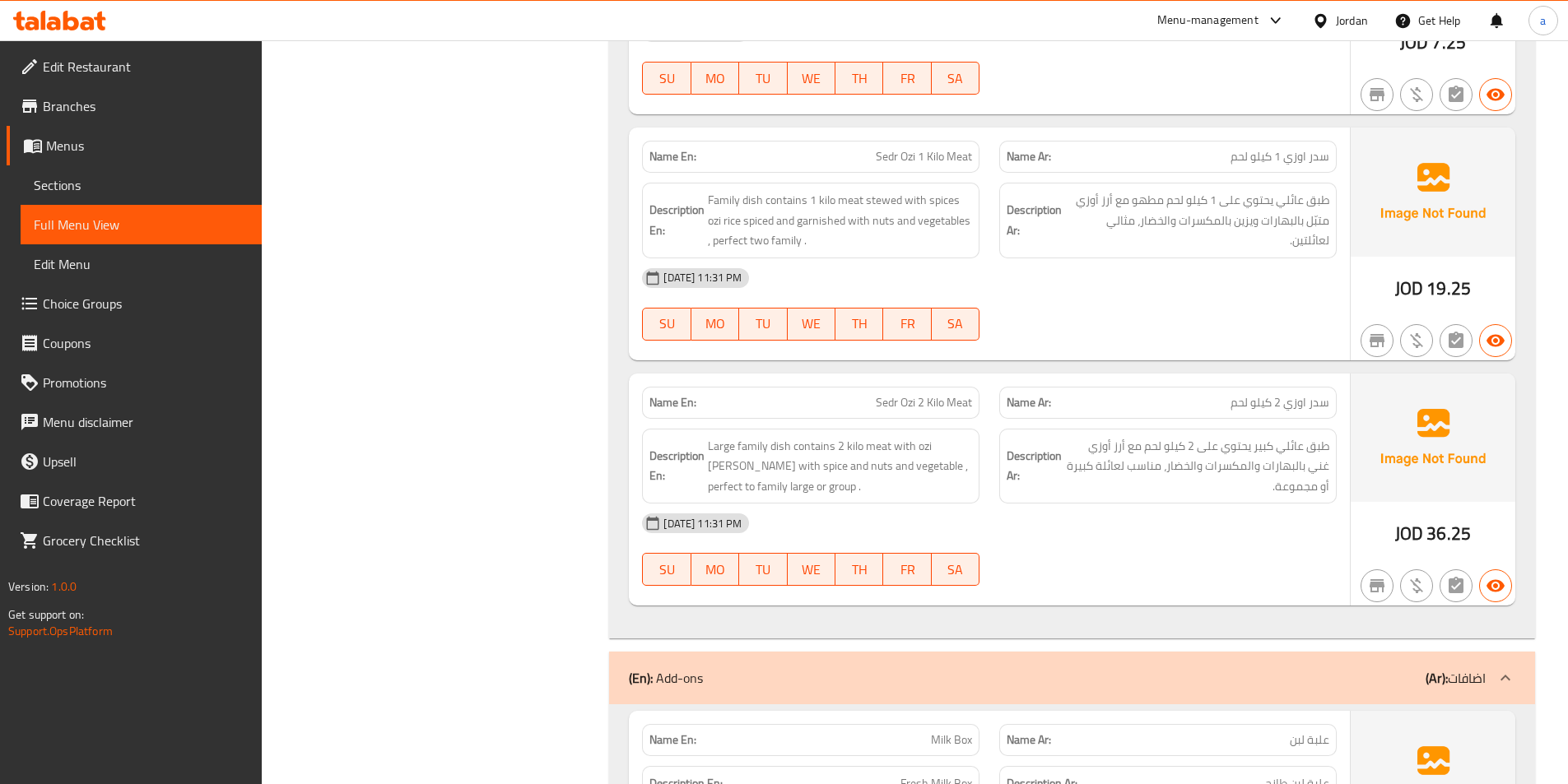
scroll to position [11268, 0]
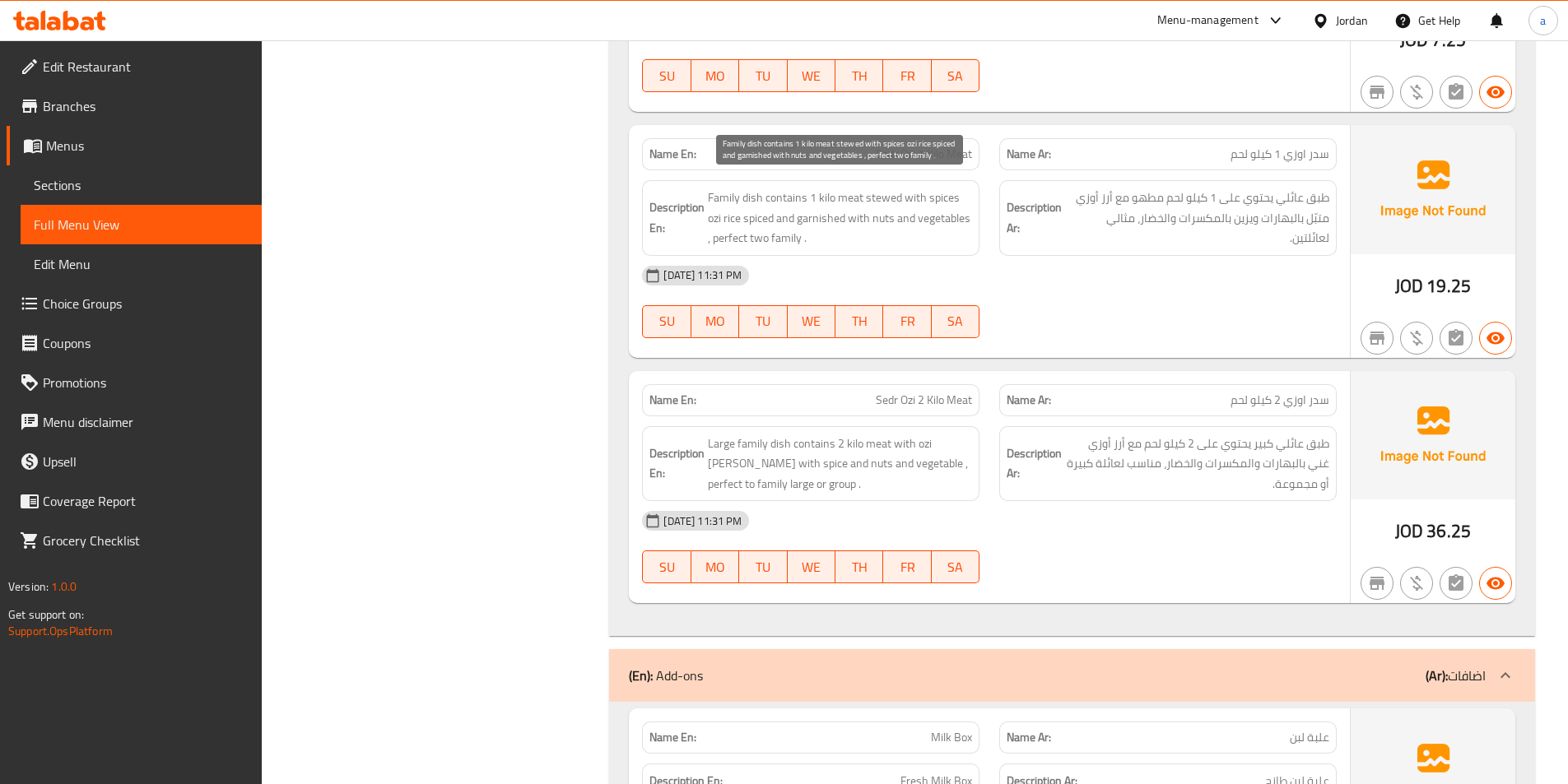
click at [762, 242] on span "Family dish contains 1 kilo meat stewed with spices ozi rice spiced and garnish…" at bounding box center [839, 218] width 264 height 61
click at [924, 143] on div "Name En: Sedr Ozi 1 Kilo Meat" at bounding box center [811, 153] width 337 height 32
click at [932, 157] on span "Sedr Ozi 1 Kilo Meat" at bounding box center [924, 154] width 96 height 17
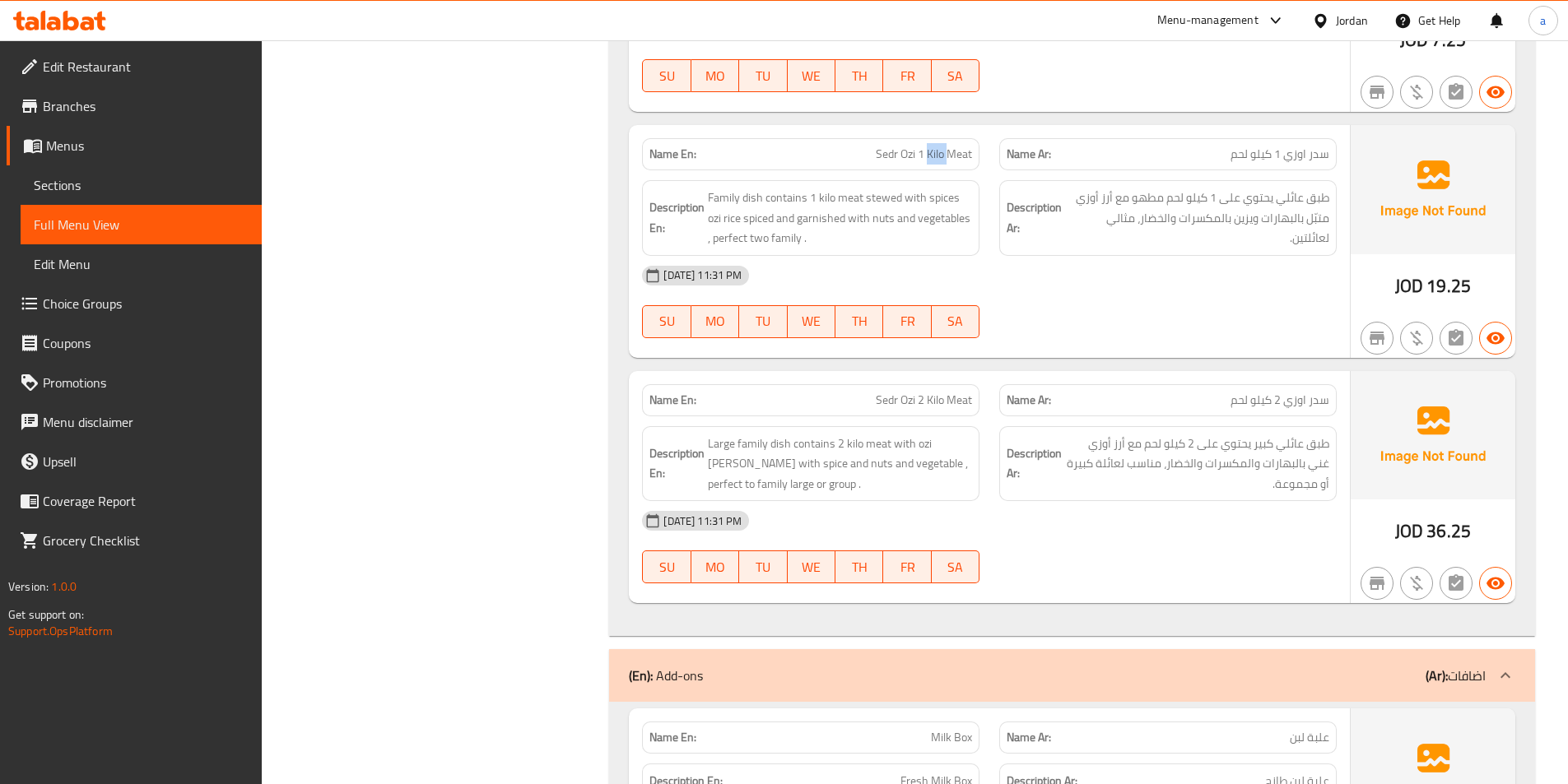
click at [932, 157] on span "Sedr Ozi 1 Kilo Meat" at bounding box center [924, 154] width 96 height 17
copy span "Sedr Ozi 1 Kilo Meat"
click at [893, 465] on span "Large family dish contains 2 kilo meat with ozi rice rich with spice and nuts a…" at bounding box center [839, 463] width 264 height 61
click at [917, 465] on span "Large family dish contains 2 kilo meat with ozi rice rich with spice and nuts a…" at bounding box center [839, 463] width 264 height 61
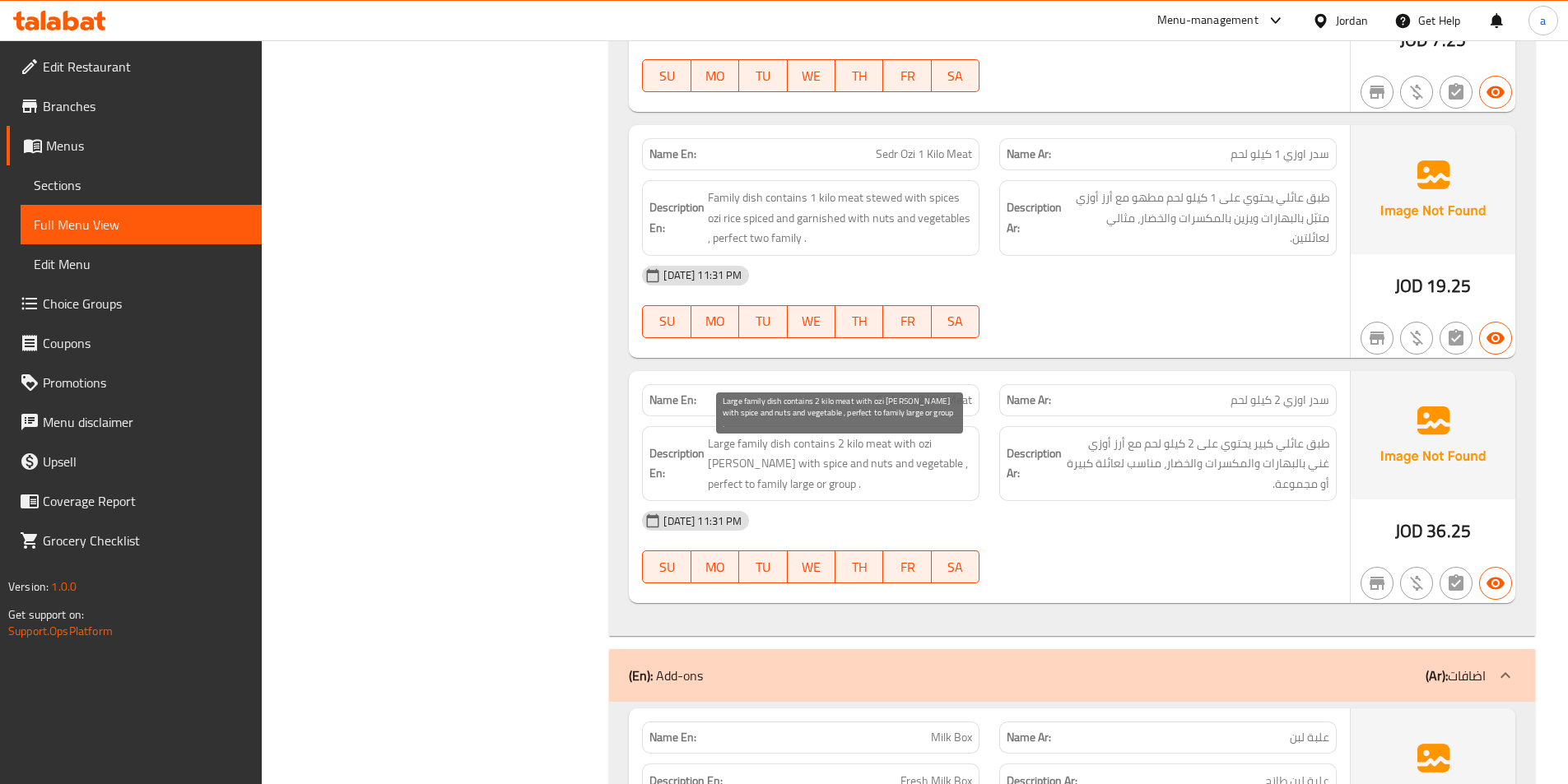
click at [931, 467] on span "Large family dish contains 2 kilo meat with ozi rice rich with spice and nuts a…" at bounding box center [839, 463] width 264 height 61
click at [718, 491] on span "Large family dish contains 2 kilo meat with ozi rice rich with spice and nuts a…" at bounding box center [839, 463] width 264 height 61
click at [759, 477] on span "Large family dish contains 2 kilo meat with ozi rice rich with spice and nuts a…" at bounding box center [839, 463] width 264 height 61
click at [726, 487] on span "Large family dish contains 2 kilo meat with ozi rice rich with spice and nuts a…" at bounding box center [839, 463] width 264 height 61
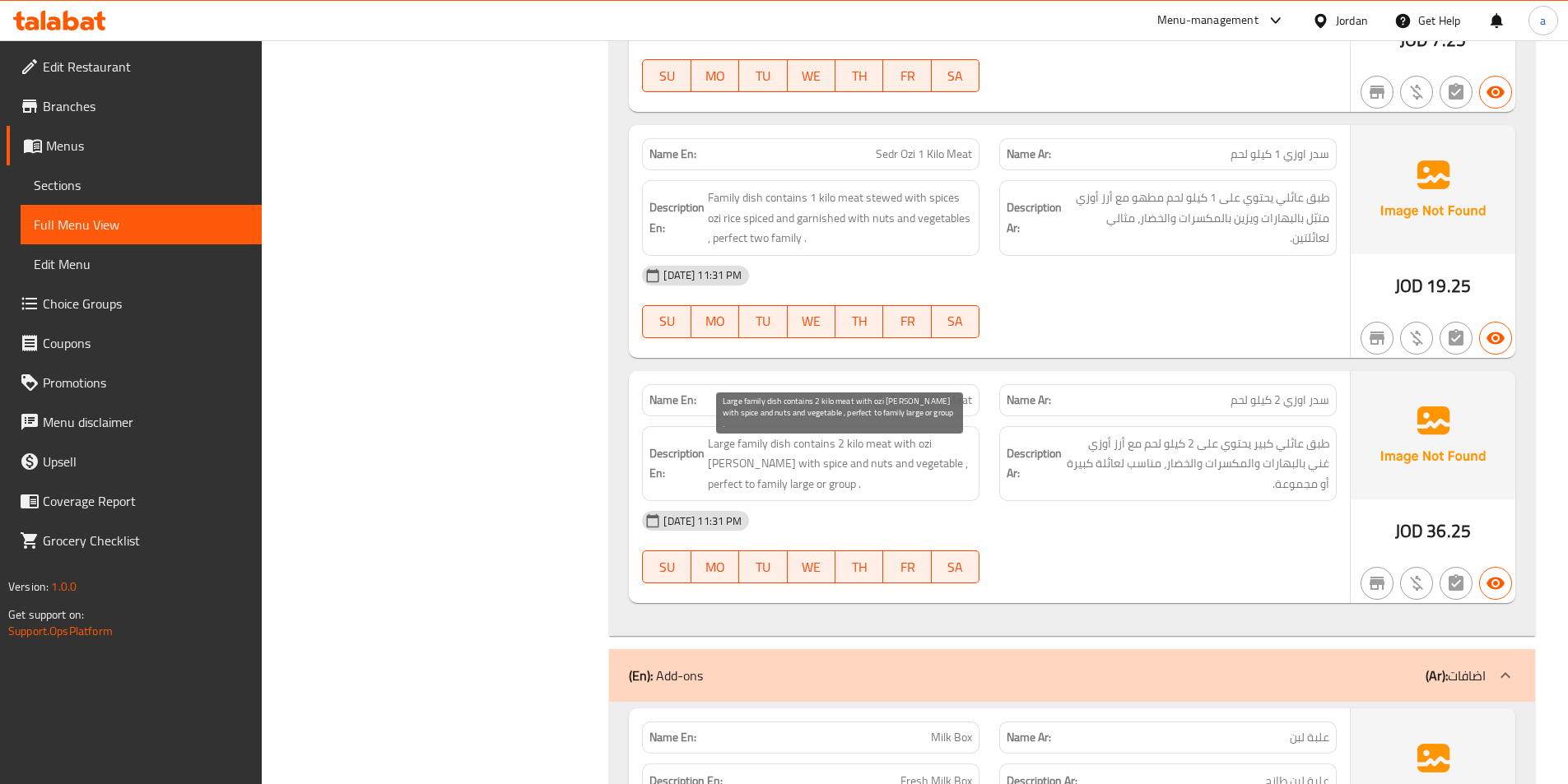
click at [742, 488] on span "Large family dish contains 2 kilo meat with ozi rice rich with spice and nuts a…" at bounding box center [839, 463] width 264 height 61
click at [717, 442] on span "Large family dish contains 2 kilo meat with ozi rice rich with spice and nuts a…" at bounding box center [839, 463] width 264 height 61
click at [736, 454] on span "Large family dish contains 2 kilo meat with ozi rice rich with spice and nuts a…" at bounding box center [839, 463] width 264 height 61
click at [741, 446] on span "Large family dish contains 2 kilo meat with ozi rice rich with spice and nuts a…" at bounding box center [839, 463] width 264 height 61
drag, startPoint x: 763, startPoint y: 451, endPoint x: 842, endPoint y: 448, distance: 79.1
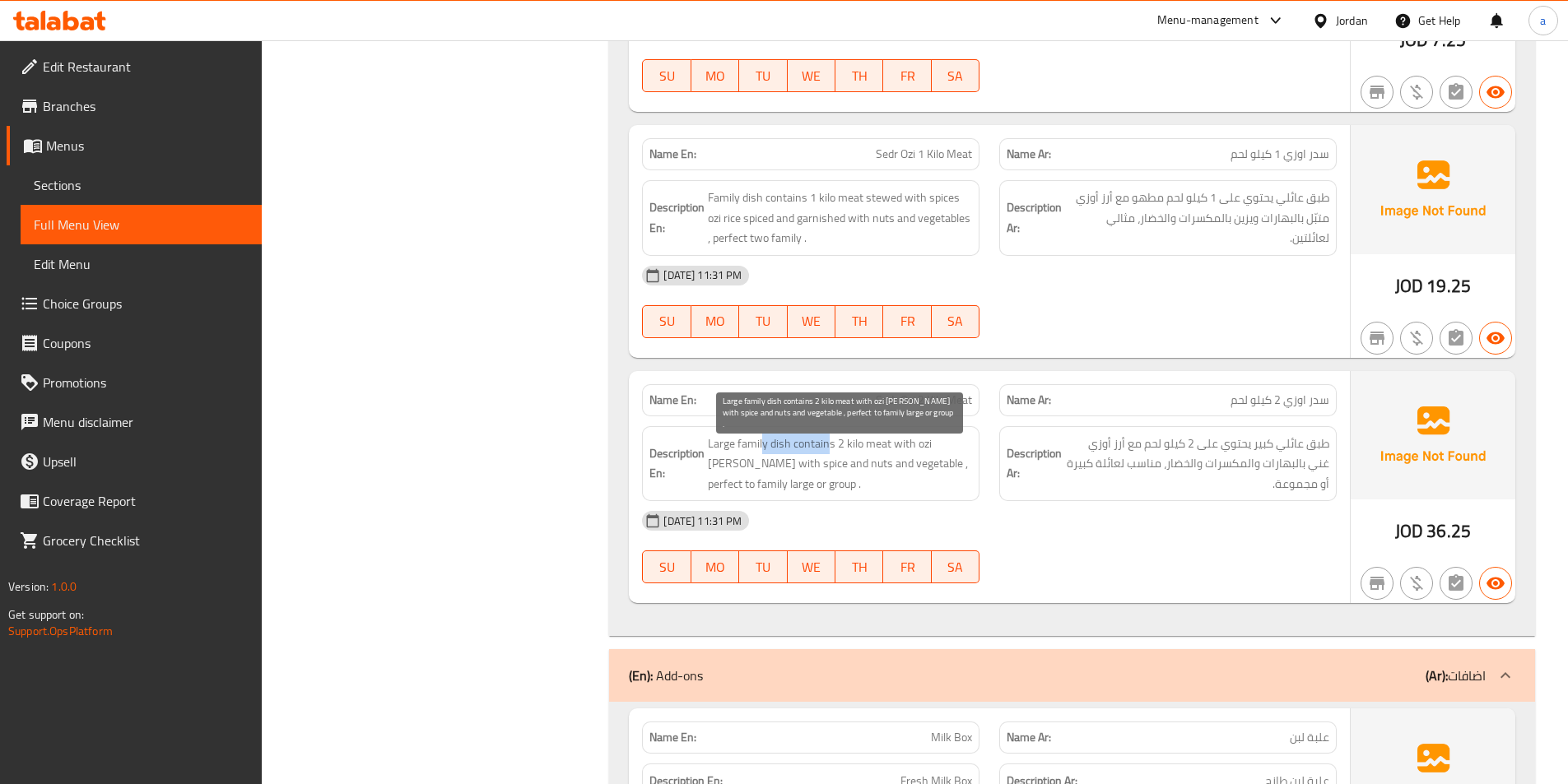
click at [841, 448] on span "Large family dish contains 2 kilo meat with ozi rice rich with spice and nuts a…" at bounding box center [839, 463] width 264 height 61
click at [842, 448] on span "Large family dish contains 2 kilo meat with ozi rice rich with spice and nuts a…" at bounding box center [839, 463] width 264 height 61
drag, startPoint x: 866, startPoint y: 446, endPoint x: 934, endPoint y: 445, distance: 68.0
click at [928, 447] on span "Large family dish contains 2 kilo meat with ozi rice rich with spice and nuts a…" at bounding box center [839, 463] width 264 height 61
click at [934, 445] on span "Large family dish contains 2 kilo meat with ozi rice rich with spice and nuts a…" at bounding box center [839, 463] width 264 height 61
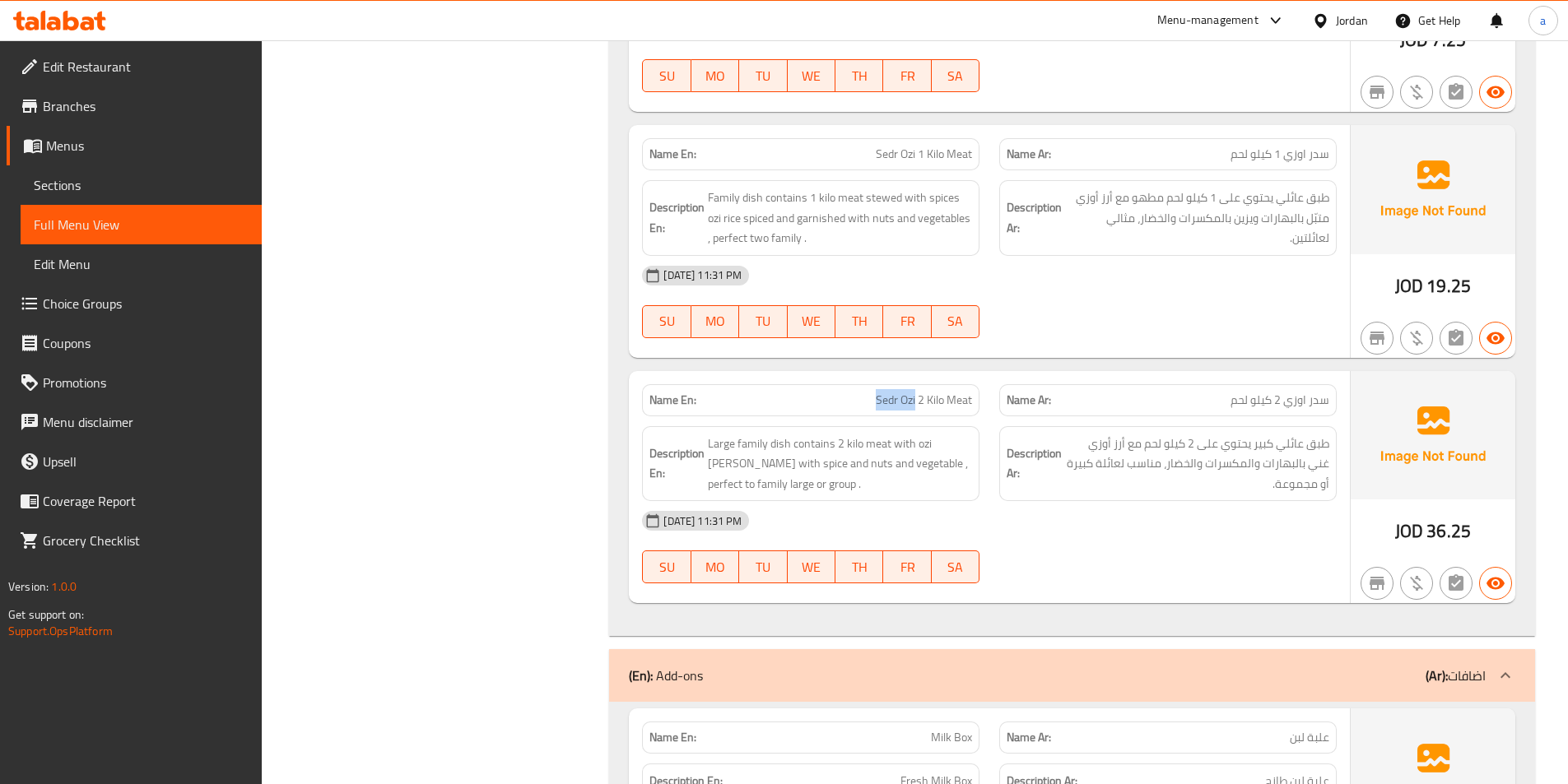
drag, startPoint x: 857, startPoint y: 401, endPoint x: 934, endPoint y: 399, distance: 77.0
click at [928, 399] on p "Name En: Sedr Ozi 2 Kilo Meat" at bounding box center [811, 400] width 323 height 17
click at [934, 399] on span "Sedr Ozi 2 Kilo Meat" at bounding box center [924, 400] width 96 height 17
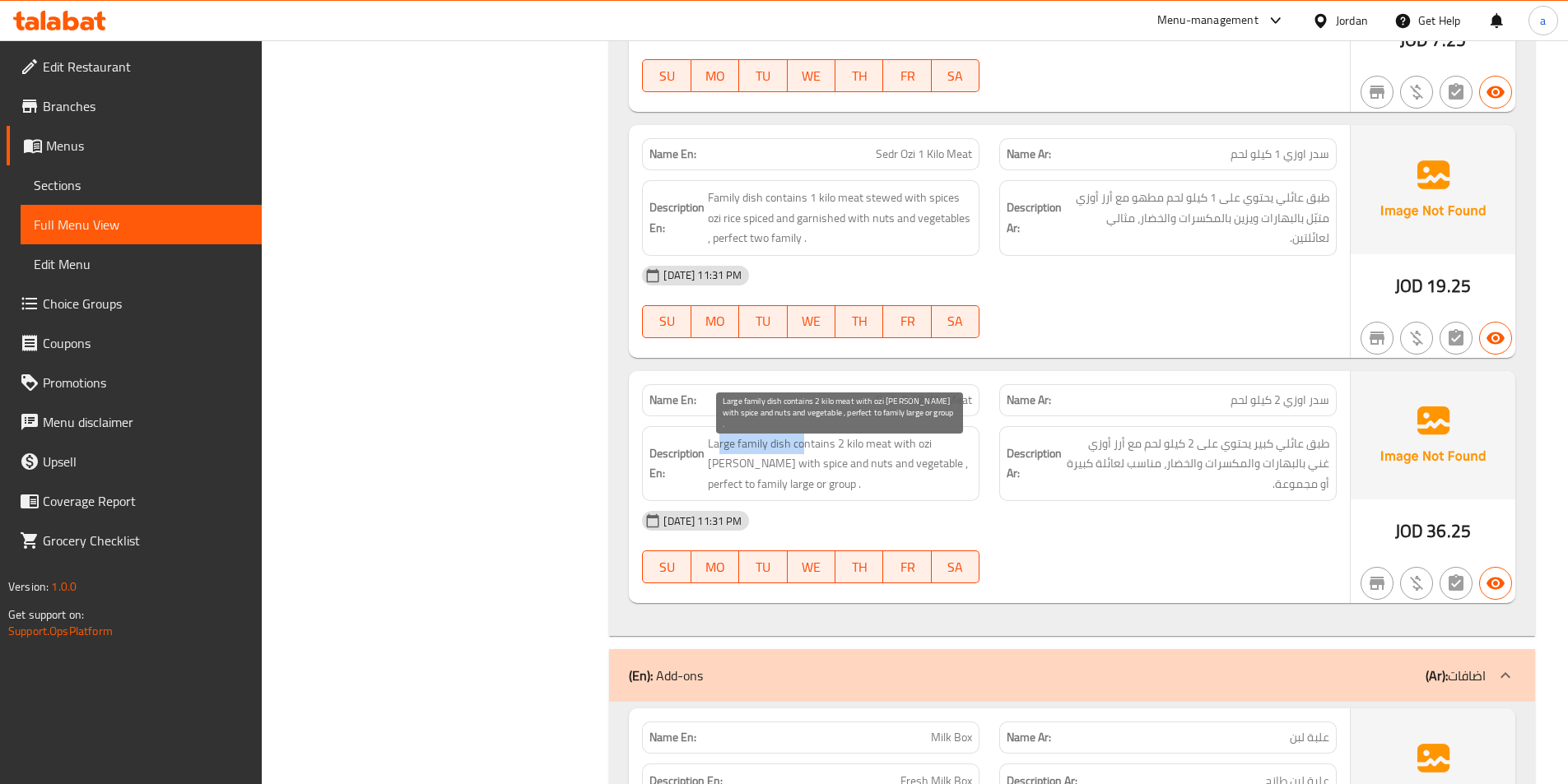
drag, startPoint x: 721, startPoint y: 436, endPoint x: 804, endPoint y: 448, distance: 83.9
click at [804, 448] on span "Large family dish contains 2 kilo meat with ozi rice rich with spice and nuts a…" at bounding box center [839, 463] width 264 height 61
click at [817, 447] on span "Large family dish contains 2 kilo meat with ozi rice rich with spice and nuts a…" at bounding box center [839, 463] width 264 height 61
drag, startPoint x: 854, startPoint y: 446, endPoint x: 905, endPoint y: 439, distance: 51.5
click at [905, 439] on span "Large family dish contains 2 kilo meat with ozi rice rich with spice and nuts a…" at bounding box center [839, 463] width 264 height 61
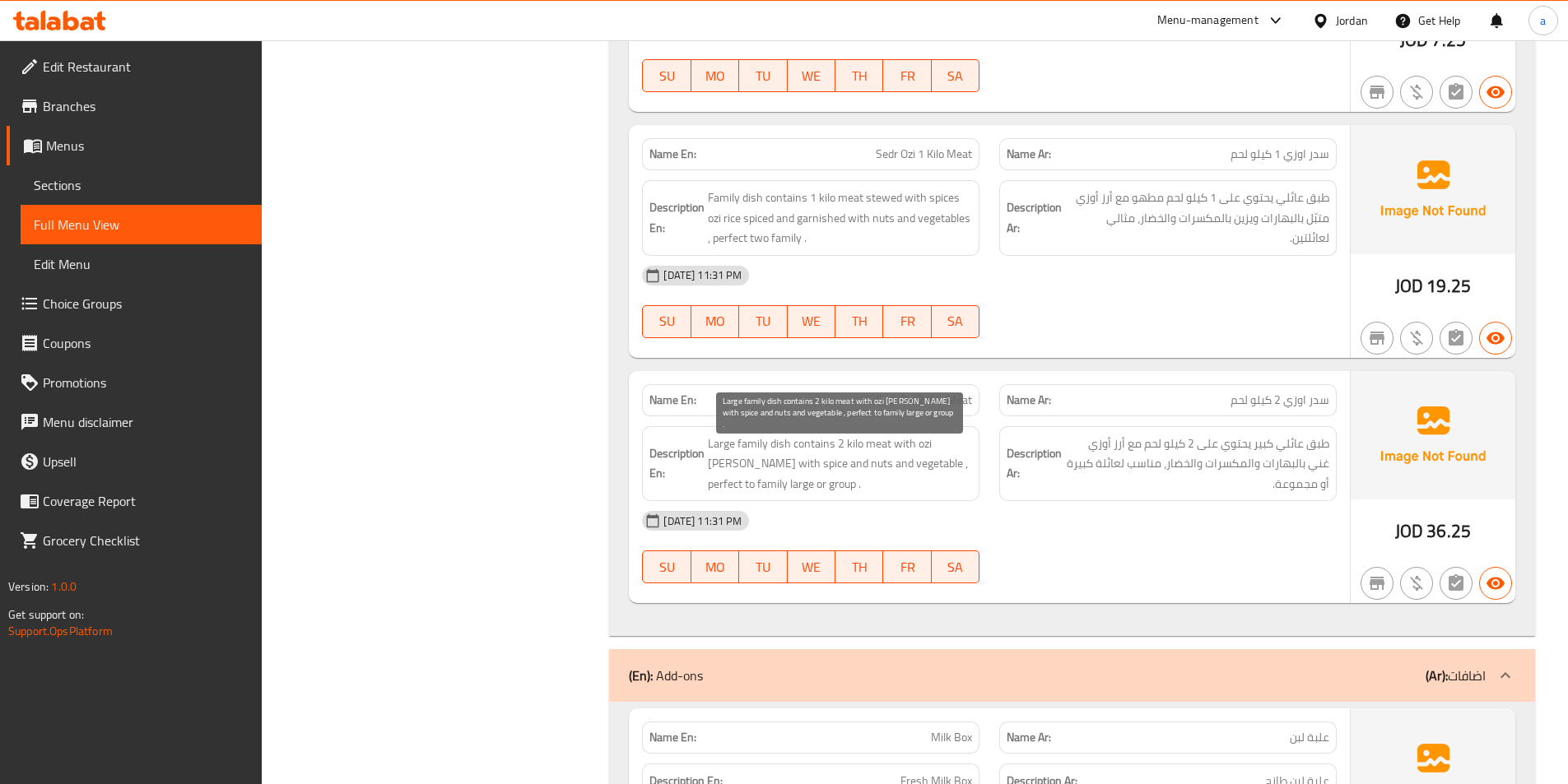
click at [929, 446] on span "Large family dish contains 2 kilo meat with ozi rice rich with spice and nuts a…" at bounding box center [839, 463] width 264 height 61
click at [769, 438] on span "Large family dish contains 2 kilo meat with ozi rice rich with spice and nuts a…" at bounding box center [839, 463] width 264 height 61
click at [804, 448] on span "Large family dish contains 2 kilo meat with ozi rice rich with spice and nuts a…" at bounding box center [839, 463] width 264 height 61
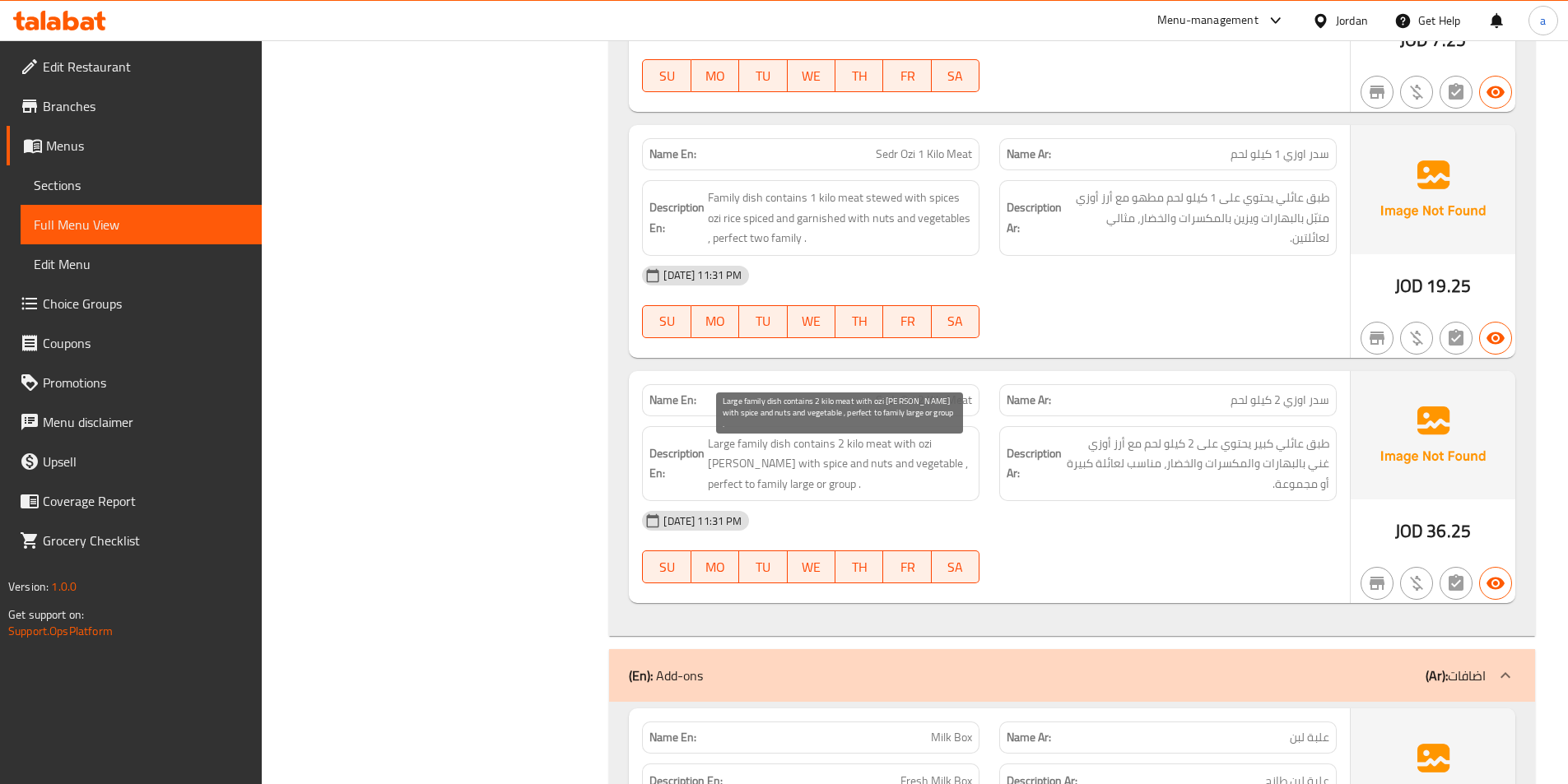
click at [833, 443] on span "Large family dish contains 2 kilo meat with ozi rice rich with spice and nuts a…" at bounding box center [839, 463] width 264 height 61
click at [758, 475] on span "Large family dish contains 2 kilo meat with ozi rice rich with spice and nuts a…" at bounding box center [839, 463] width 264 height 61
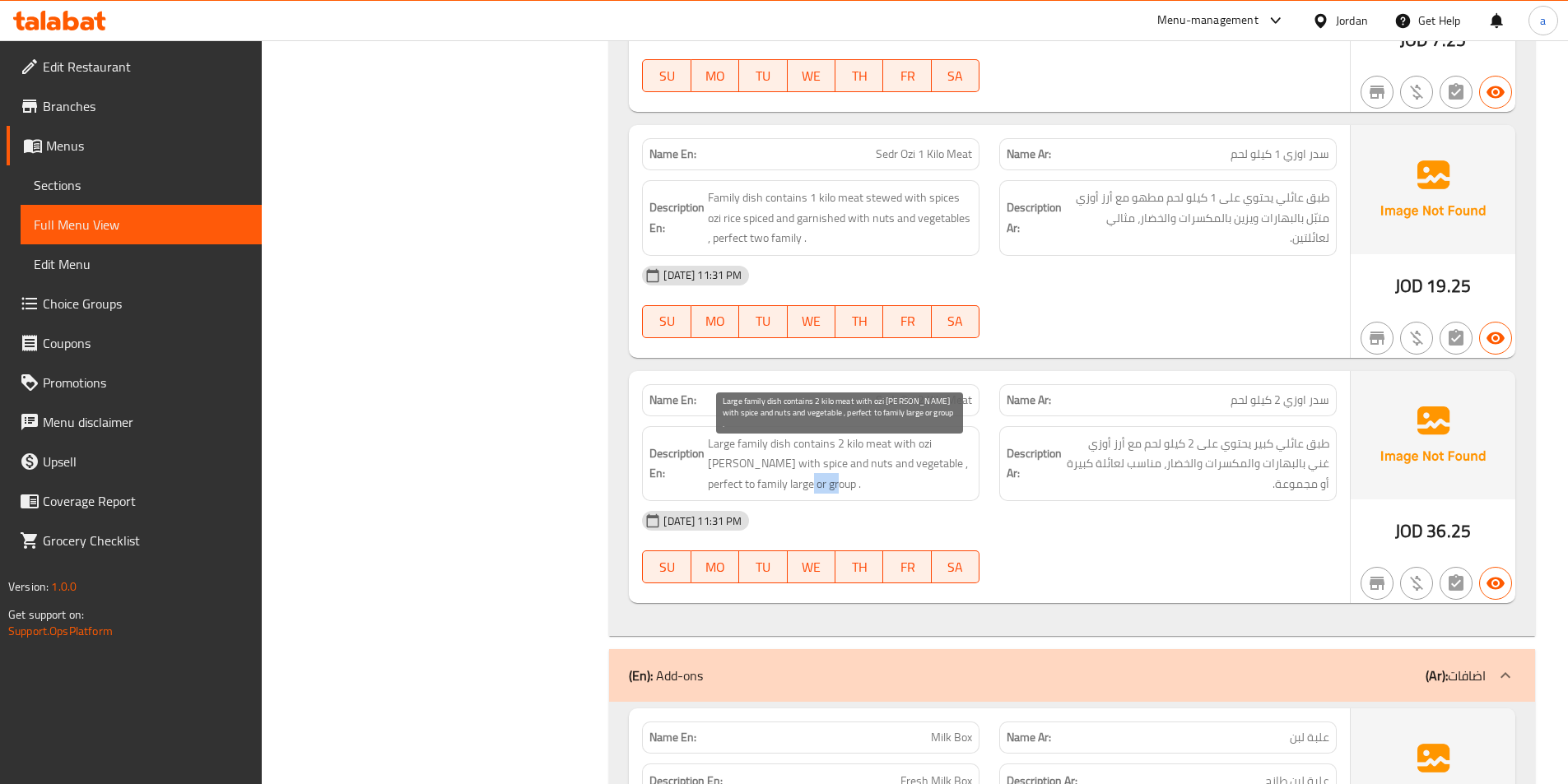
click at [758, 475] on span "Large family dish contains 2 kilo meat with ozi rice rich with spice and nuts a…" at bounding box center [839, 463] width 264 height 61
click at [774, 454] on span "Large family dish contains 2 kilo meat with ozi rice rich with spice and nuts a…" at bounding box center [839, 463] width 264 height 61
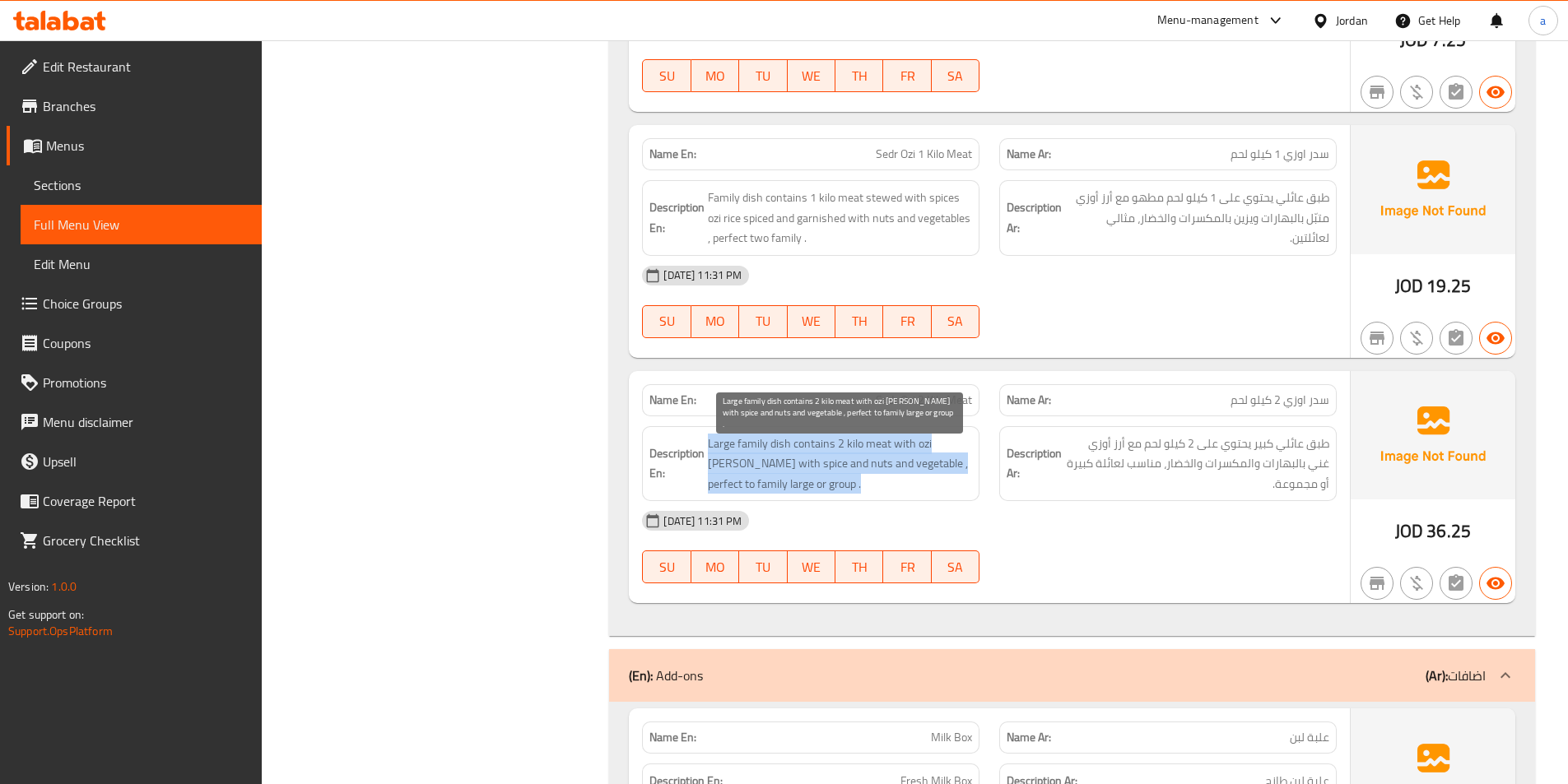
click at [815, 461] on span "Large family dish contains 2 kilo meat with ozi rice rich with spice and nuts a…" at bounding box center [839, 463] width 264 height 61
click at [892, 463] on span "Large family dish contains 2 kilo meat with ozi rice rich with spice and nuts a…" at bounding box center [839, 463] width 264 height 61
click at [930, 457] on span "Large family dish contains 2 kilo meat with ozi rice rich with spice and nuts a…" at bounding box center [839, 463] width 264 height 61
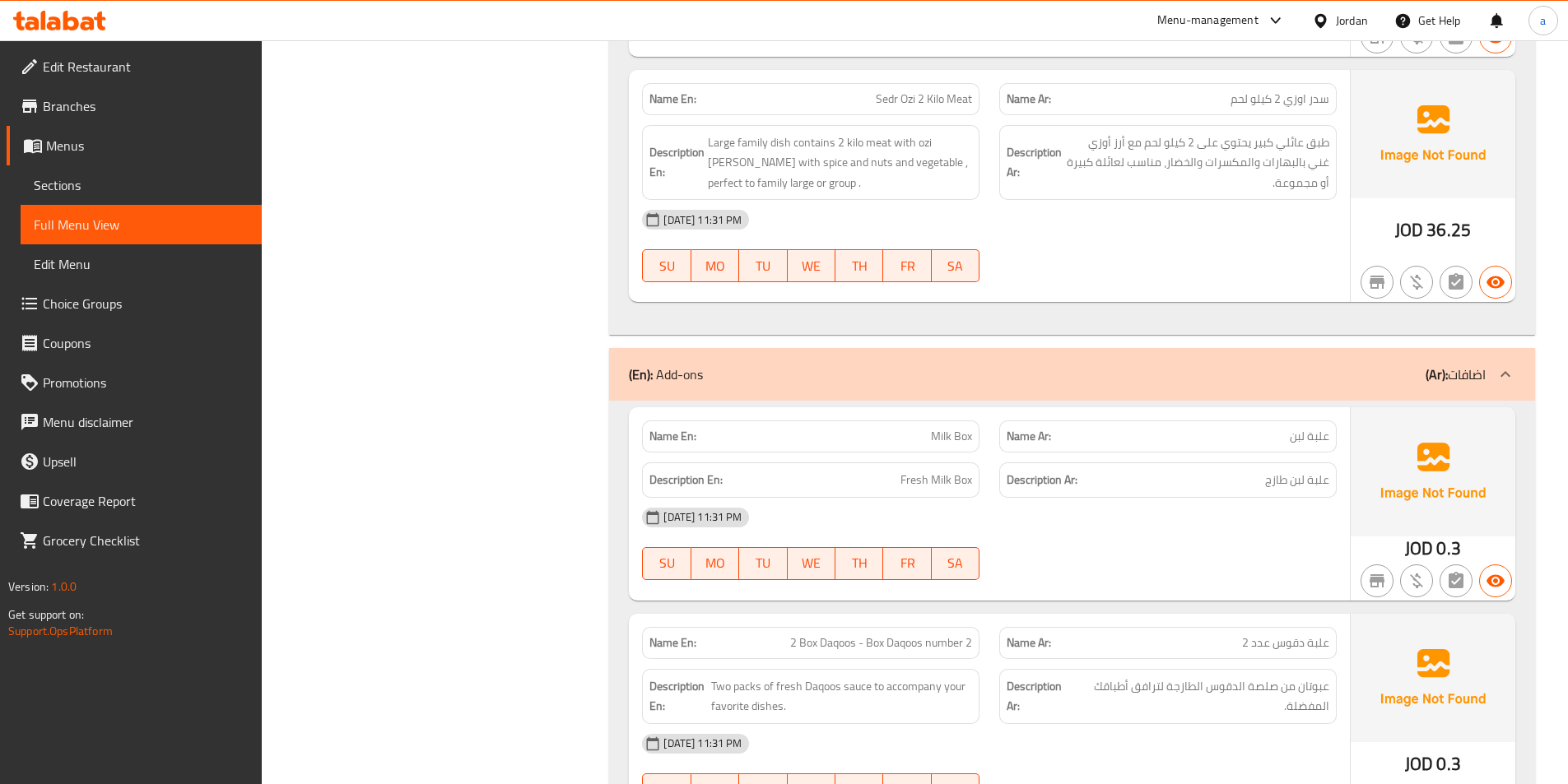
scroll to position [11597, 0]
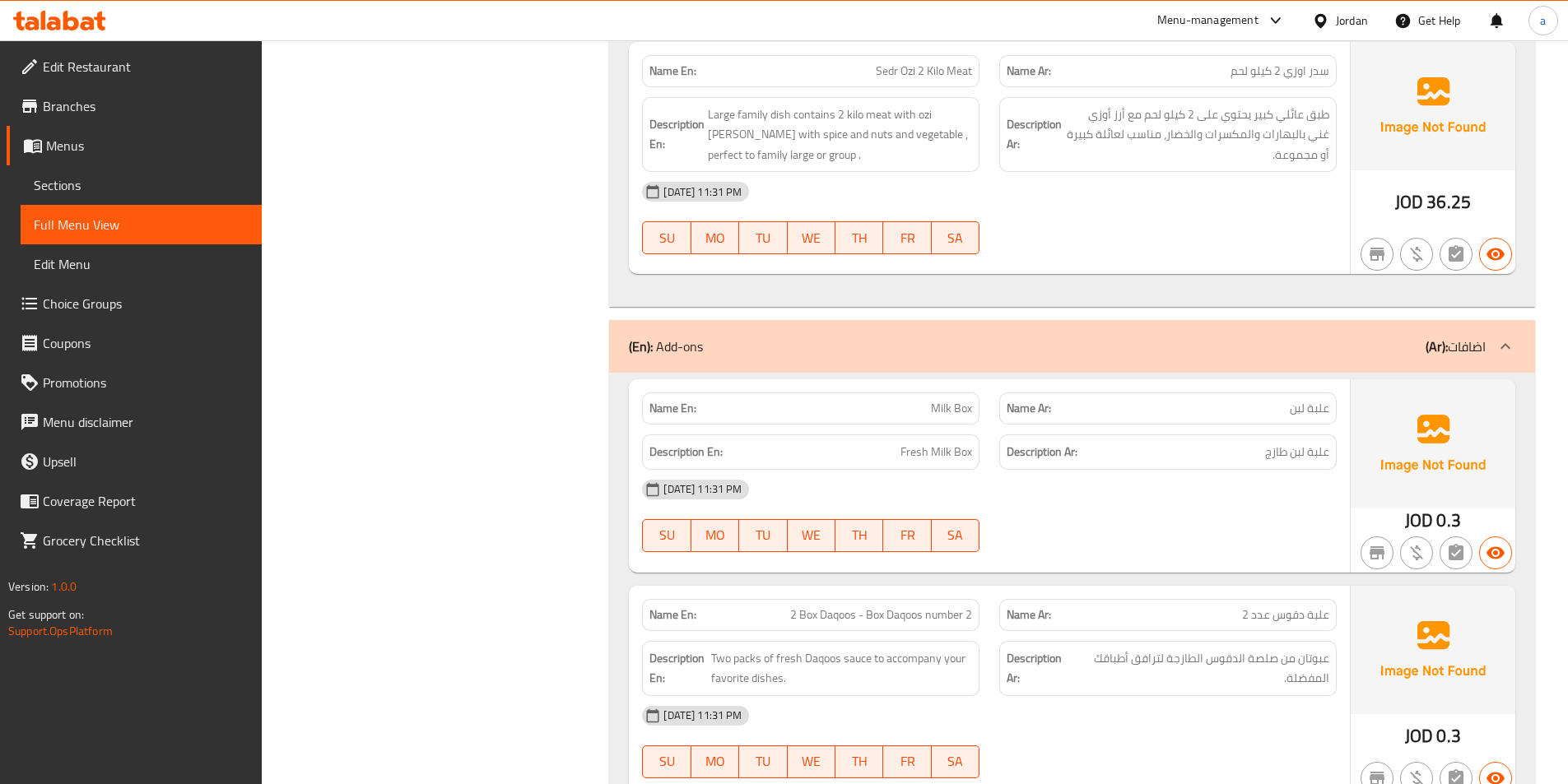
click at [942, 408] on span "Milk Box" at bounding box center [951, 408] width 41 height 17
click at [934, 457] on span "Fresh Milk Box" at bounding box center [936, 452] width 71 height 20
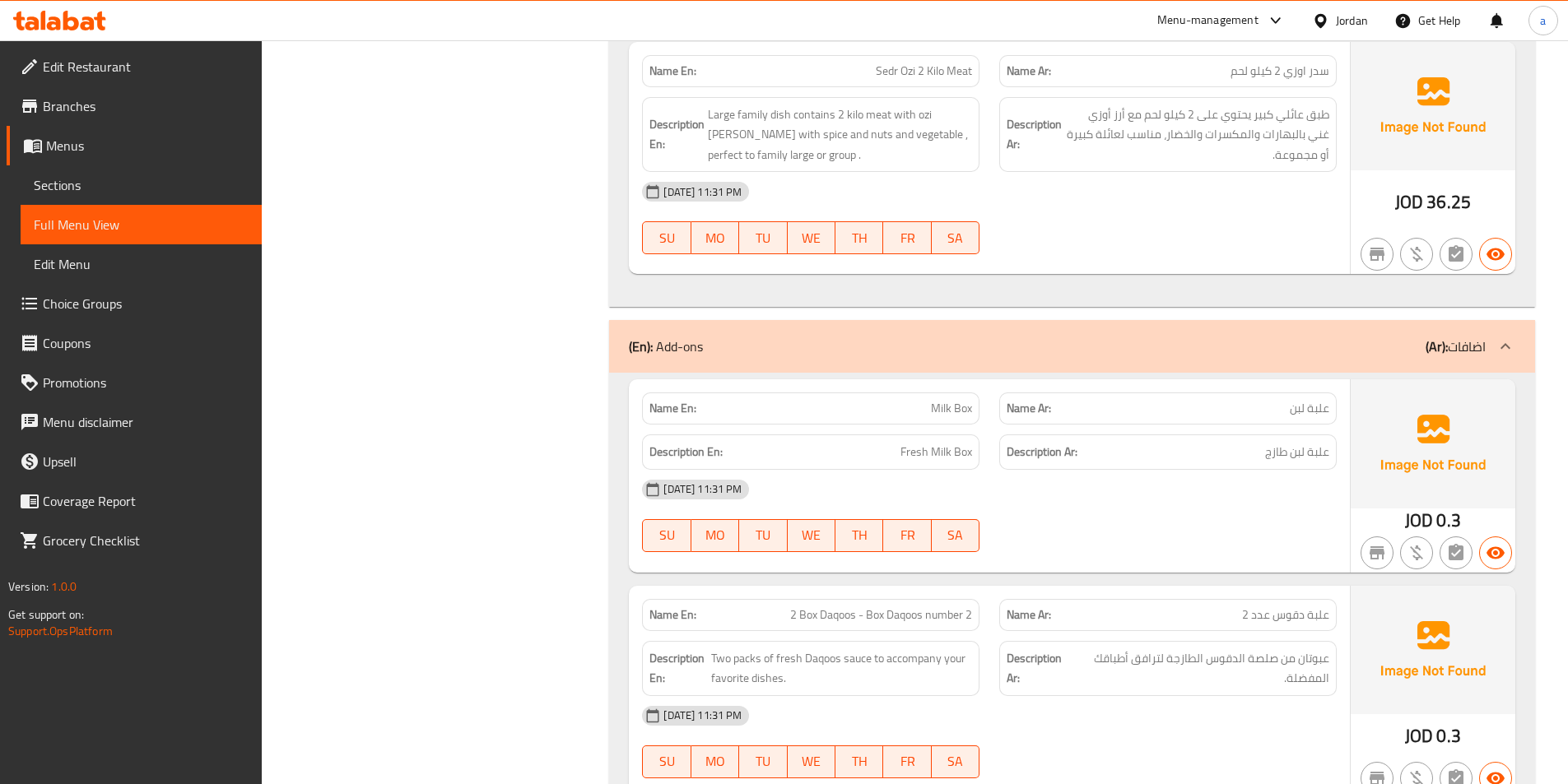
click at [1308, 626] on div "Name Ar: علبة دقوس عدد 2" at bounding box center [1168, 614] width 337 height 32
click at [775, 616] on p "Name En: 2 Box Daqoos - Box Daqoos number 2" at bounding box center [811, 614] width 323 height 17
click at [774, 616] on p "Name En: 2 Box Daqoos - Box Daqoos number 2" at bounding box center [811, 614] width 323 height 17
click at [868, 614] on span "2 Box Daqoos - Box Daqoos number 2" at bounding box center [881, 614] width 182 height 17
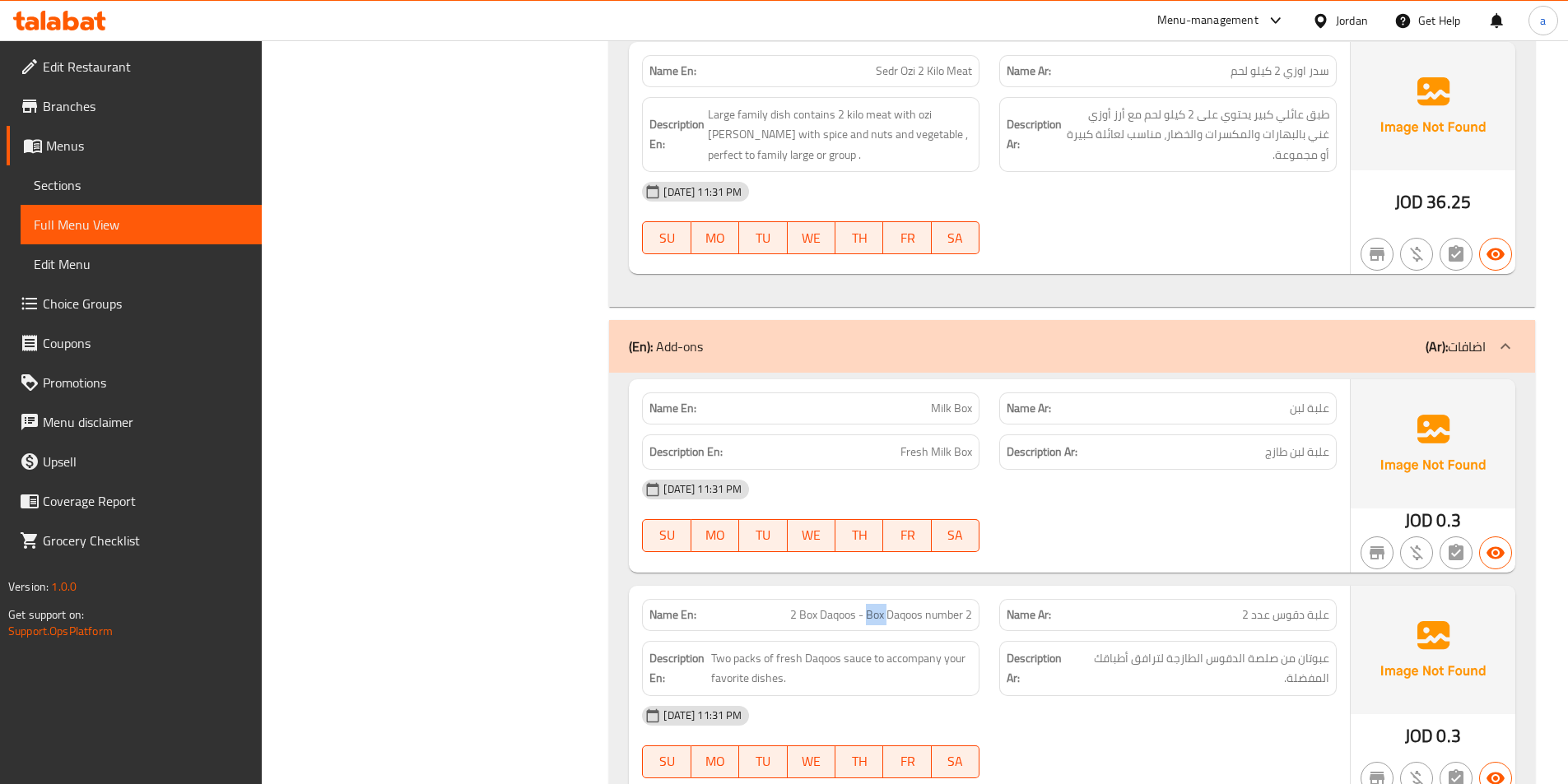
click at [868, 614] on span "2 Box Daqoos - Box Daqoos number 2" at bounding box center [881, 614] width 182 height 17
click at [927, 615] on span "2 Box Daqoos - Box Daqoos number 2" at bounding box center [881, 614] width 182 height 17
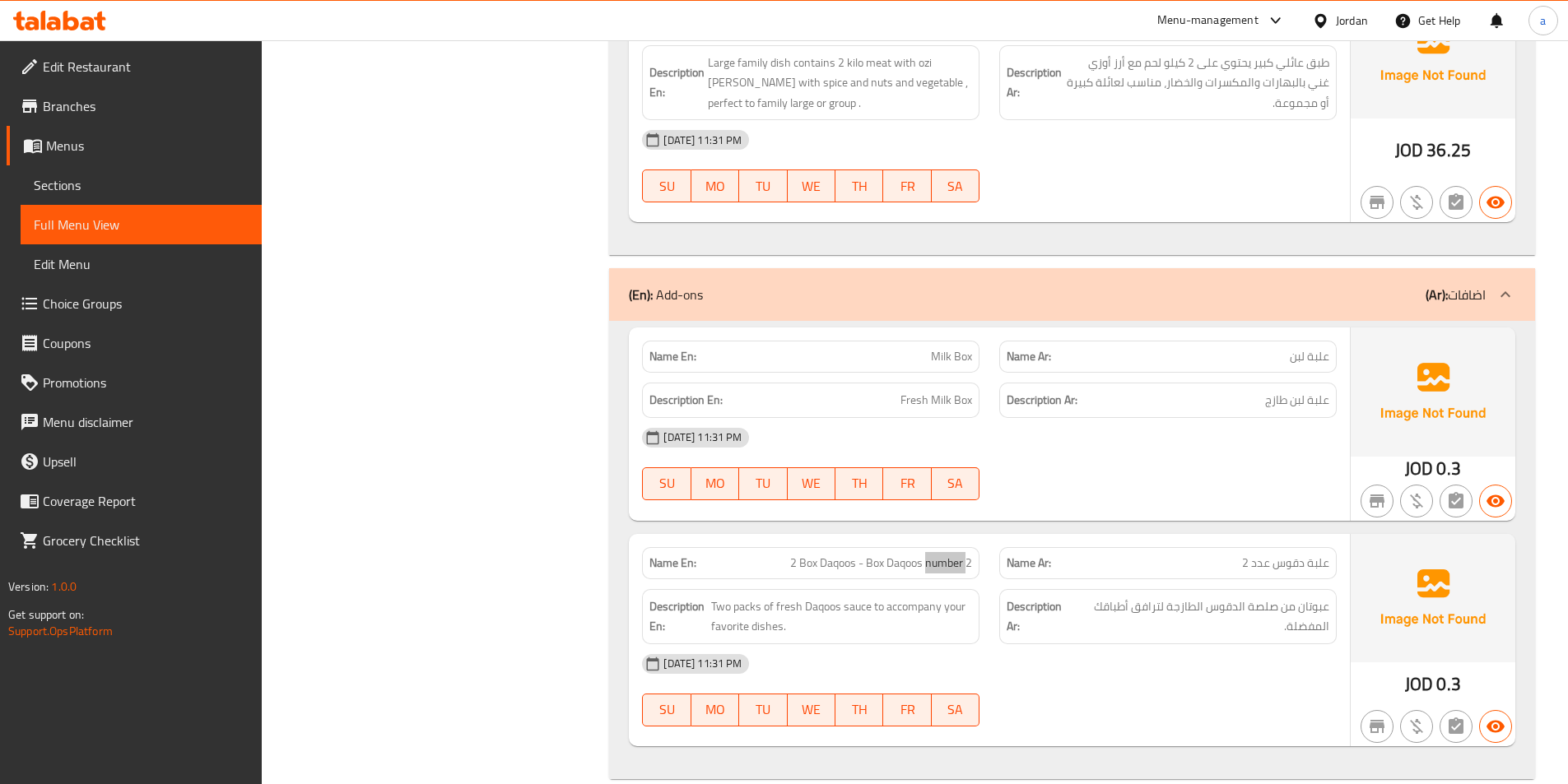
scroll to position [11677, 0]
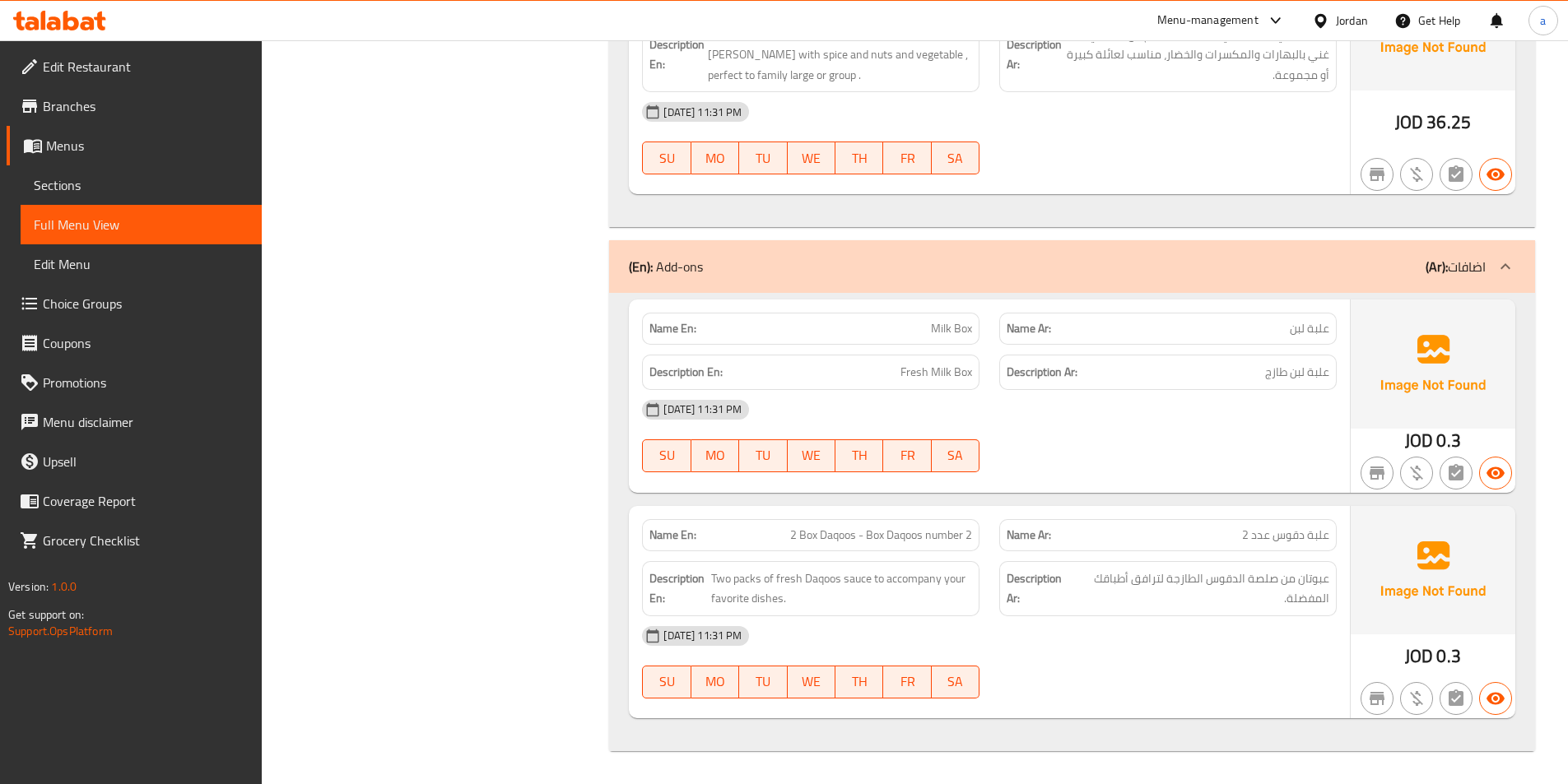
click at [1288, 536] on span "علبة دقوس عدد 2" at bounding box center [1286, 536] width 88 height 17
click at [851, 543] on span "2 Box Daqoos - Box Daqoos number 2" at bounding box center [881, 536] width 182 height 17
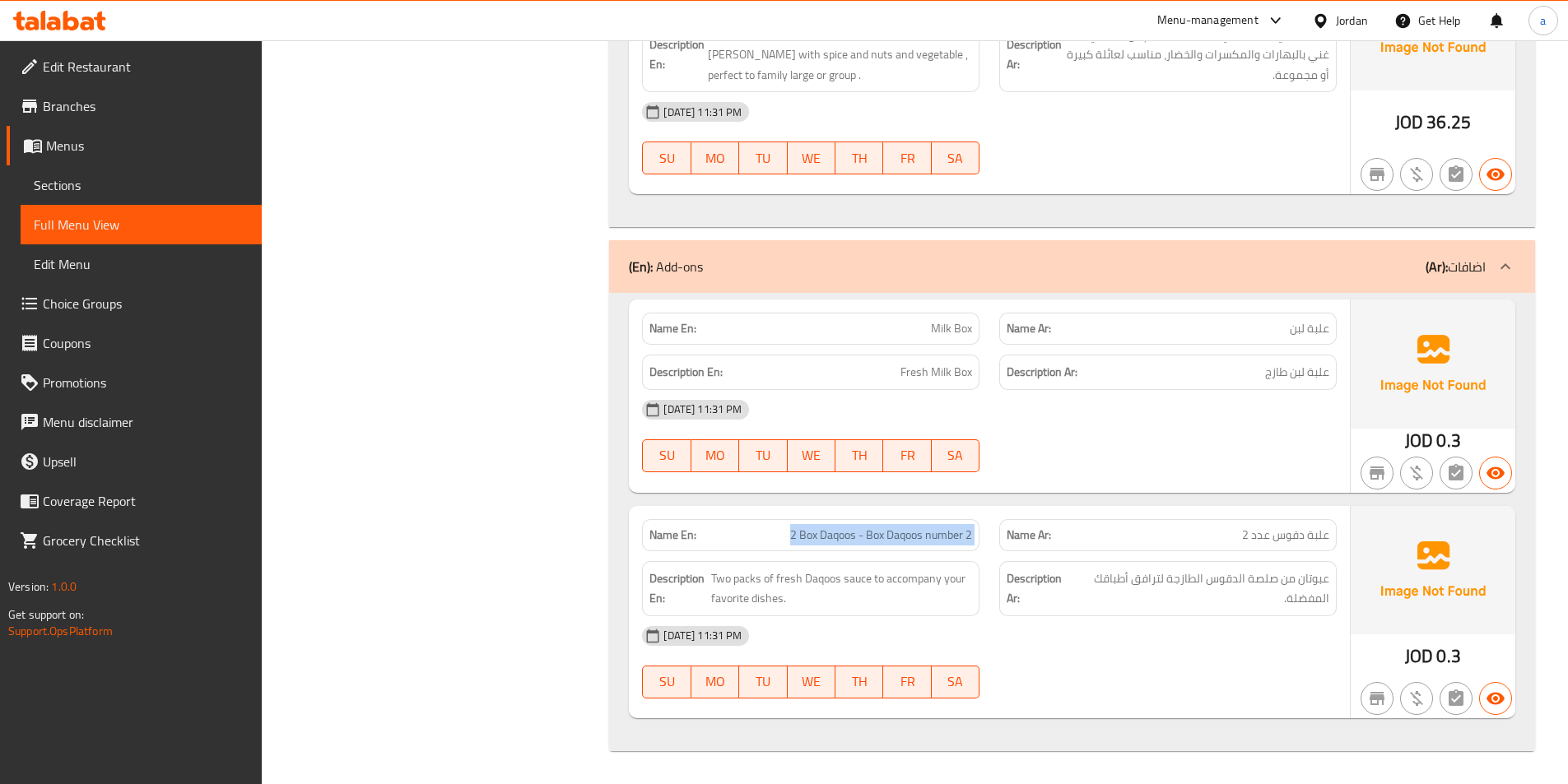
click at [851, 543] on span "2 Box Daqoos - Box Daqoos number 2" at bounding box center [881, 536] width 182 height 17
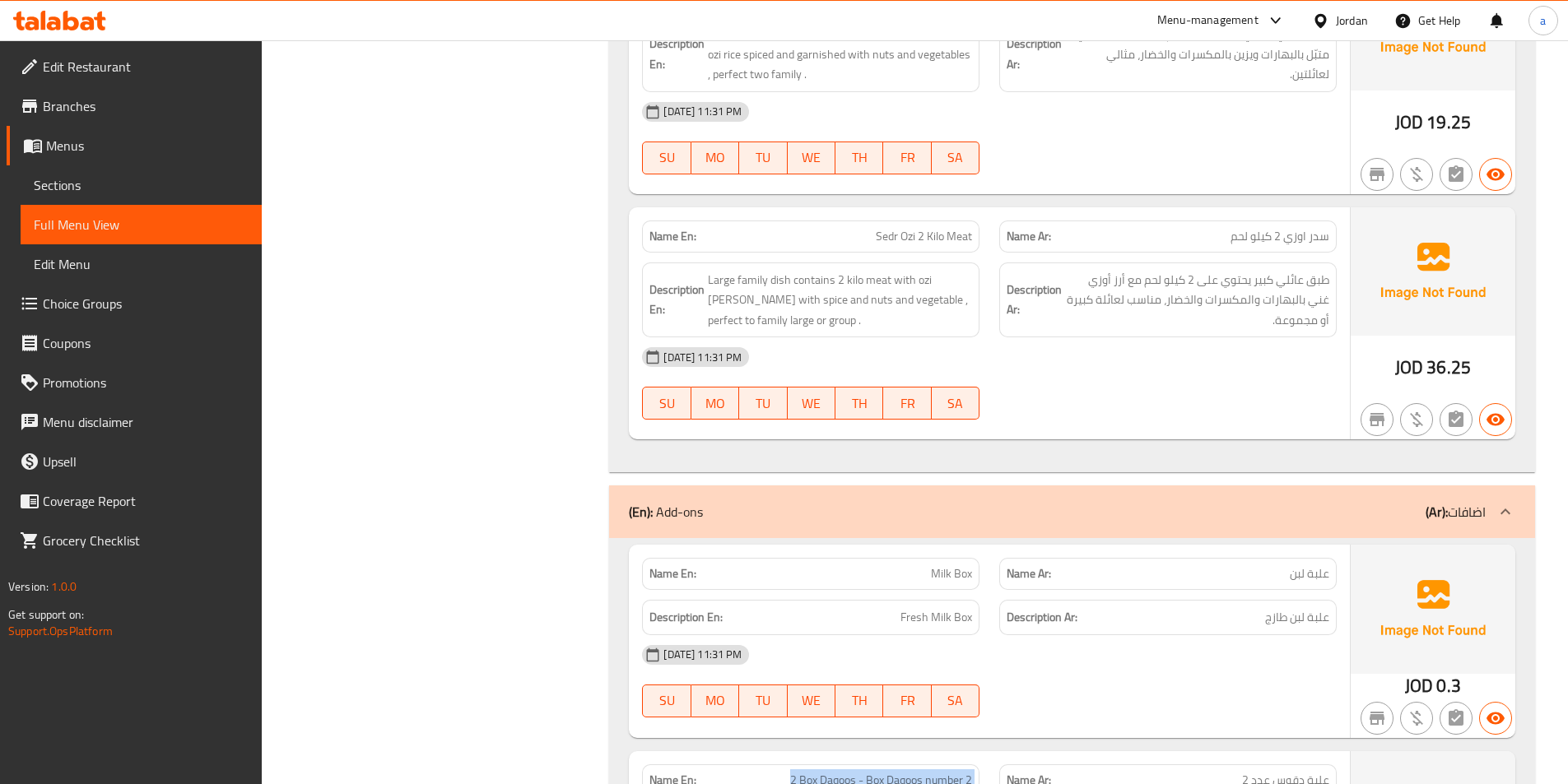
scroll to position [11594, 0]
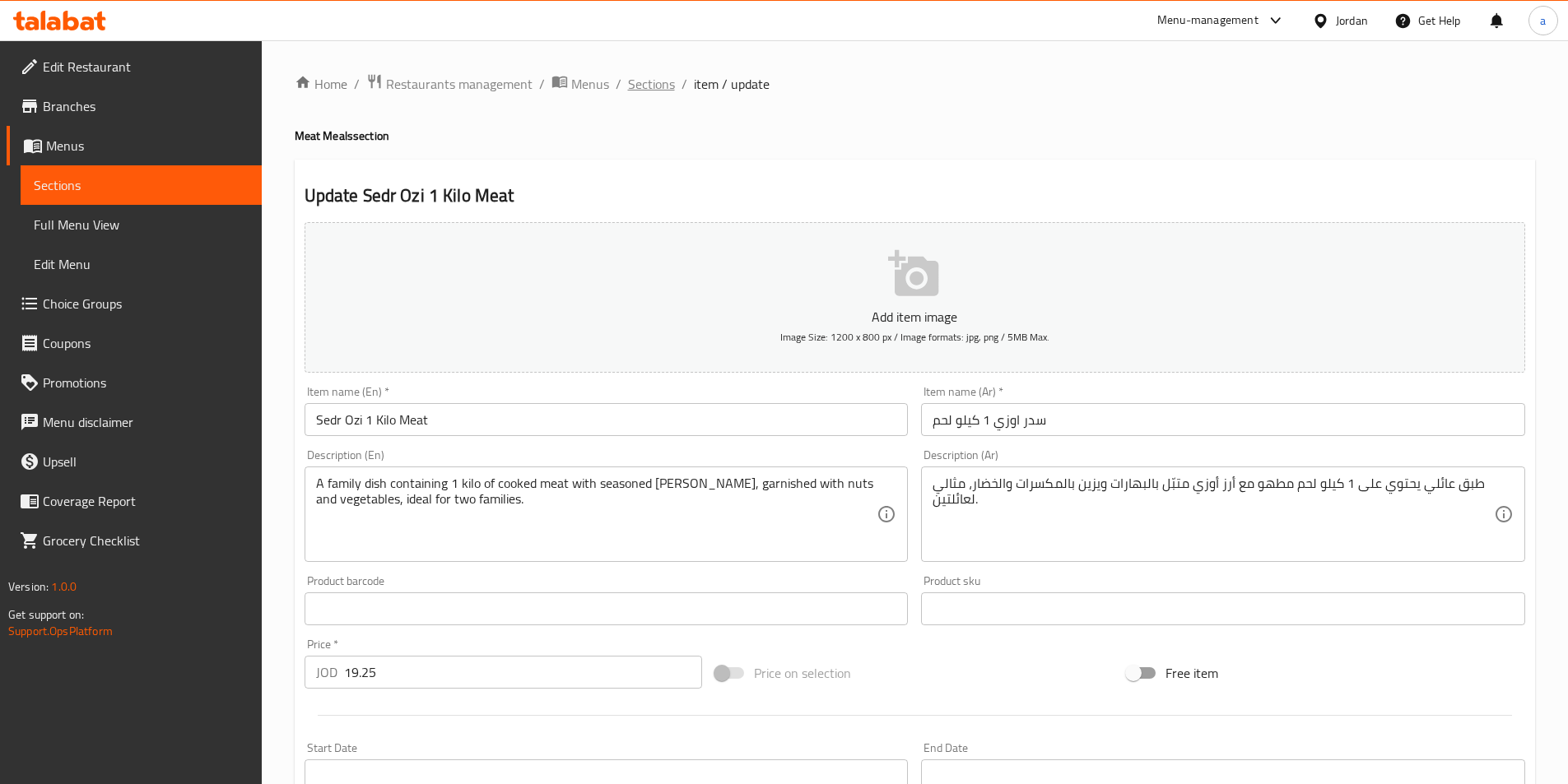
click at [637, 92] on span "Sections" at bounding box center [651, 84] width 47 height 19
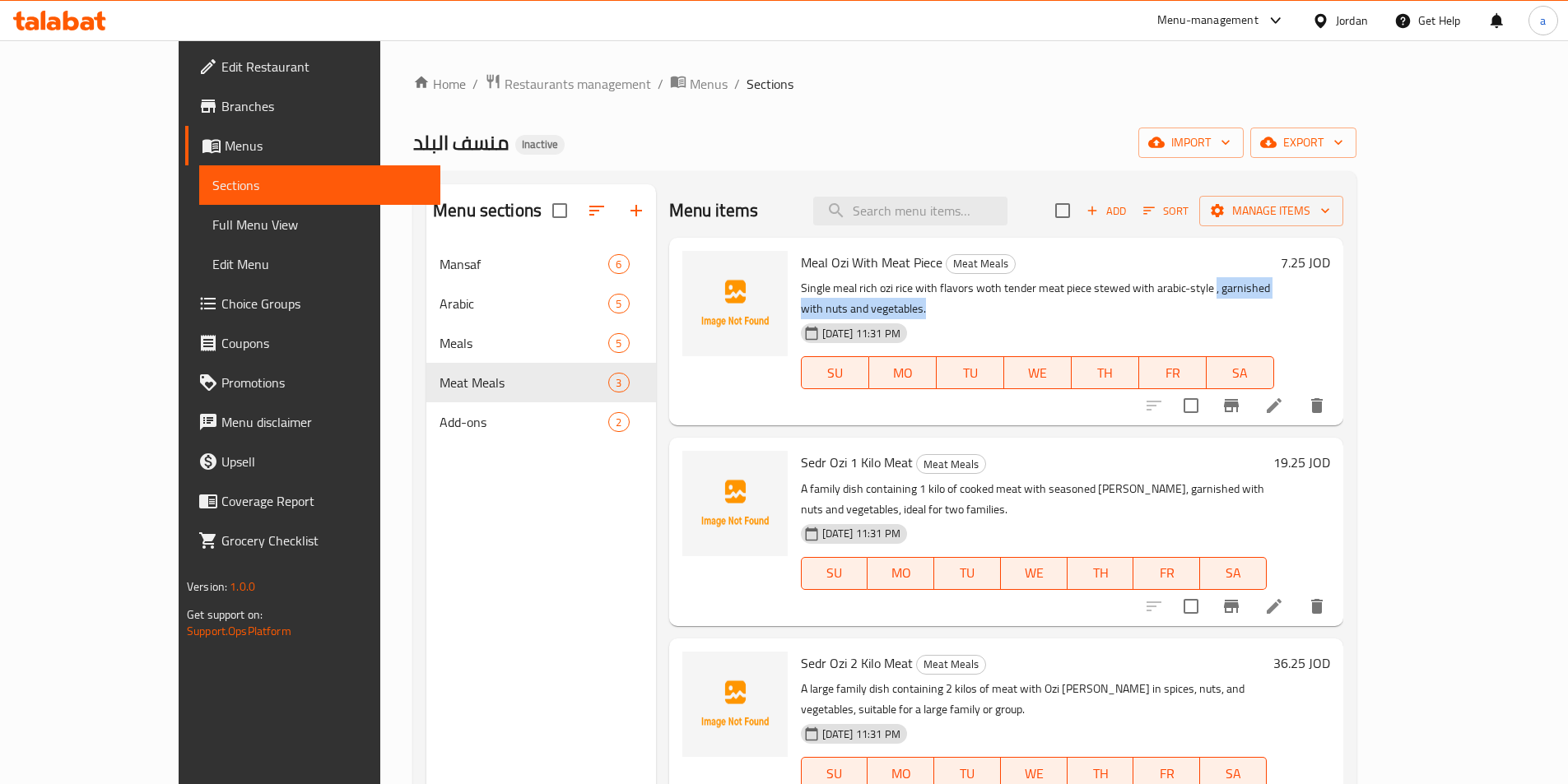
drag, startPoint x: 1169, startPoint y: 290, endPoint x: 1355, endPoint y: 284, distance: 186.1
click at [1274, 284] on p "Single meal rich ozi rice with flavors woth tender meat piece stewed with arabi…" at bounding box center [1037, 299] width 473 height 41
copy p ", garnished with nuts and vegetables."
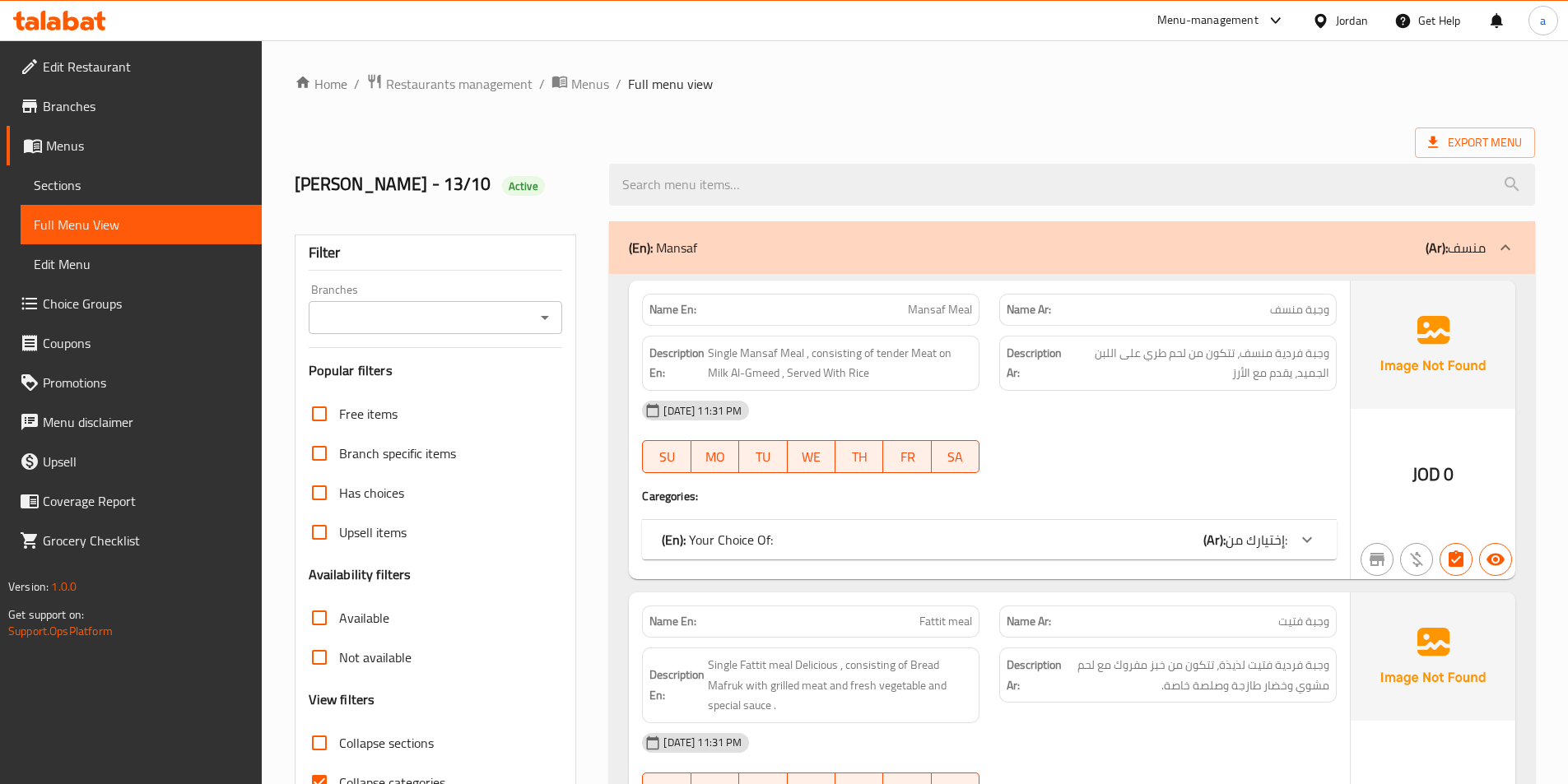
click at [147, 195] on span "Sections" at bounding box center [141, 185] width 215 height 19
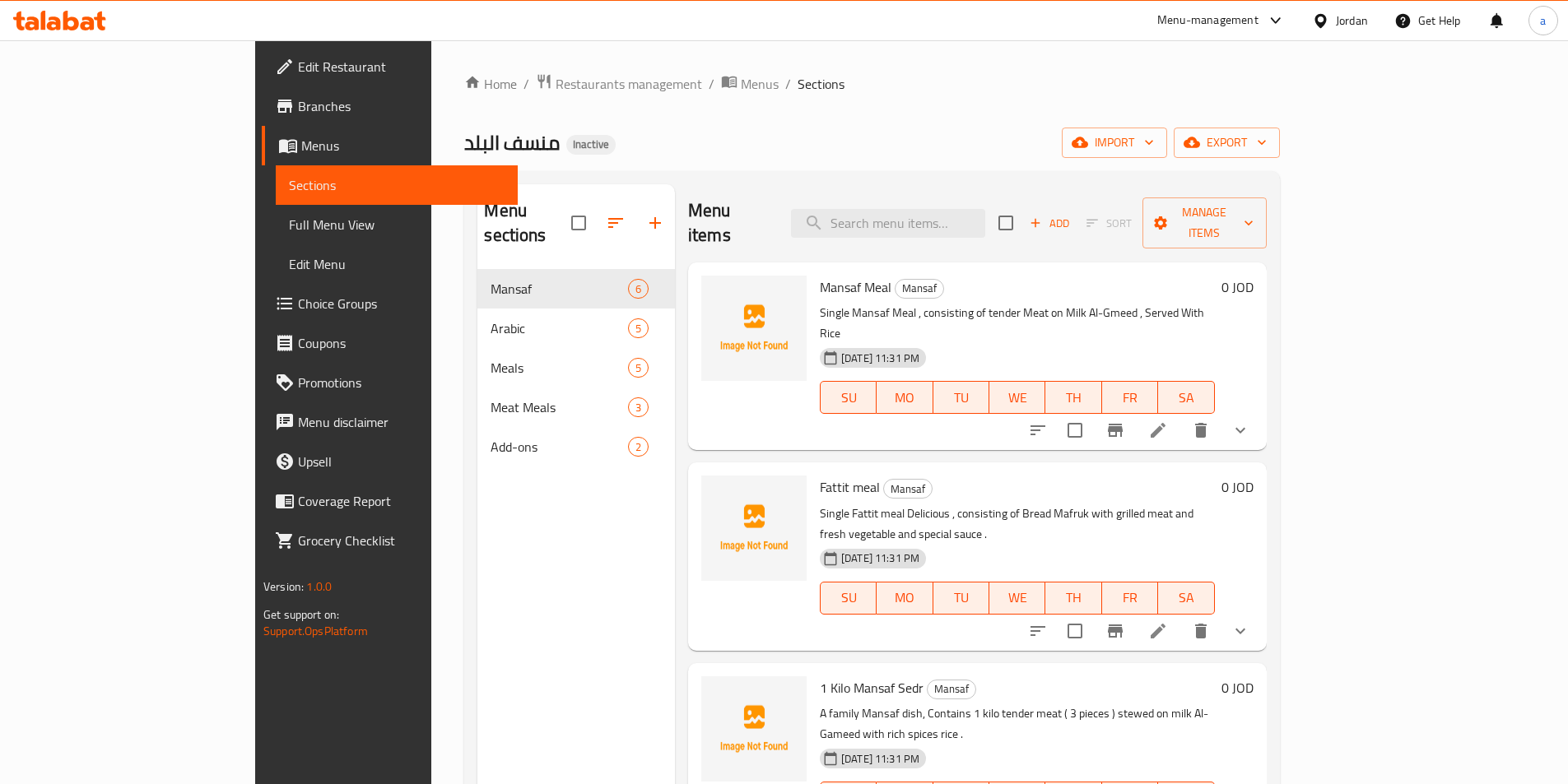
click at [992, 194] on div "Menu items Add Sort Manage items" at bounding box center [977, 222] width 578 height 78
click at [985, 209] on input "search" at bounding box center [889, 223] width 195 height 29
paste input "Sedr Mandi"
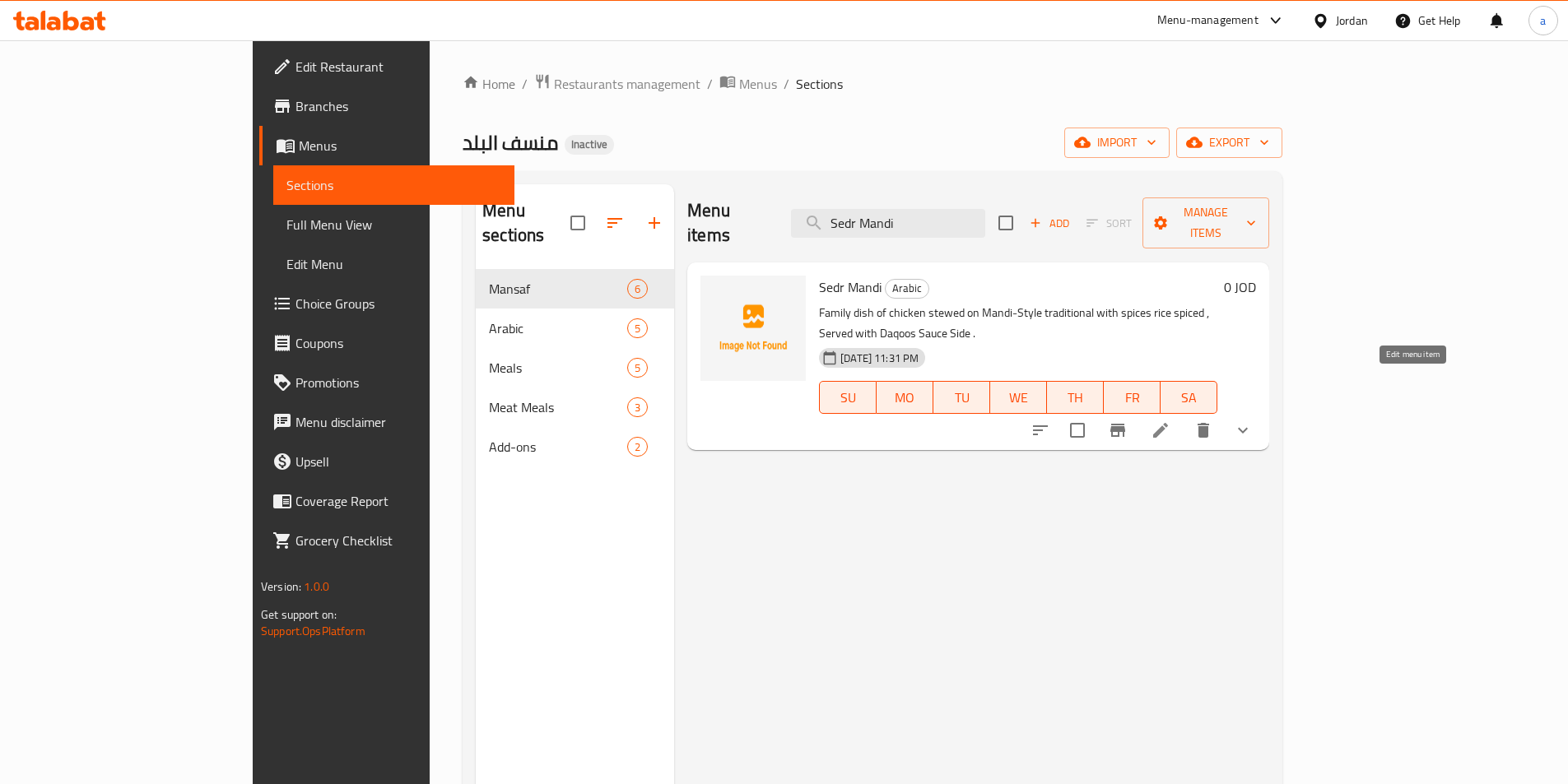
type input "Sedr Mandi"
click at [1168, 423] on icon at bounding box center [1159, 430] width 14 height 14
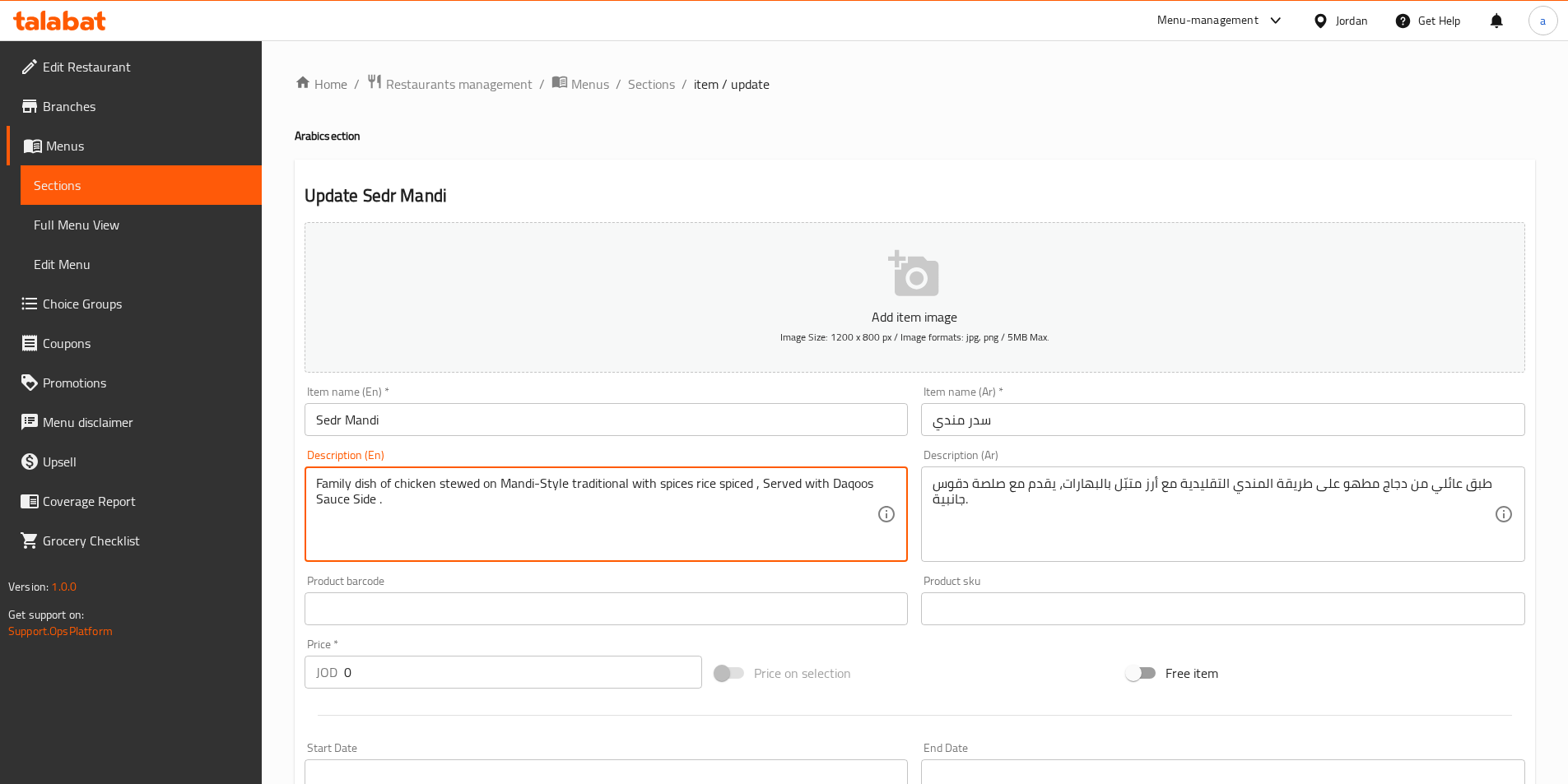
click at [600, 485] on textarea "Family dish of chicken stewed on Mandi-Style traditional with spices rice spice…" at bounding box center [597, 514] width 561 height 78
paste textarea "traditional"
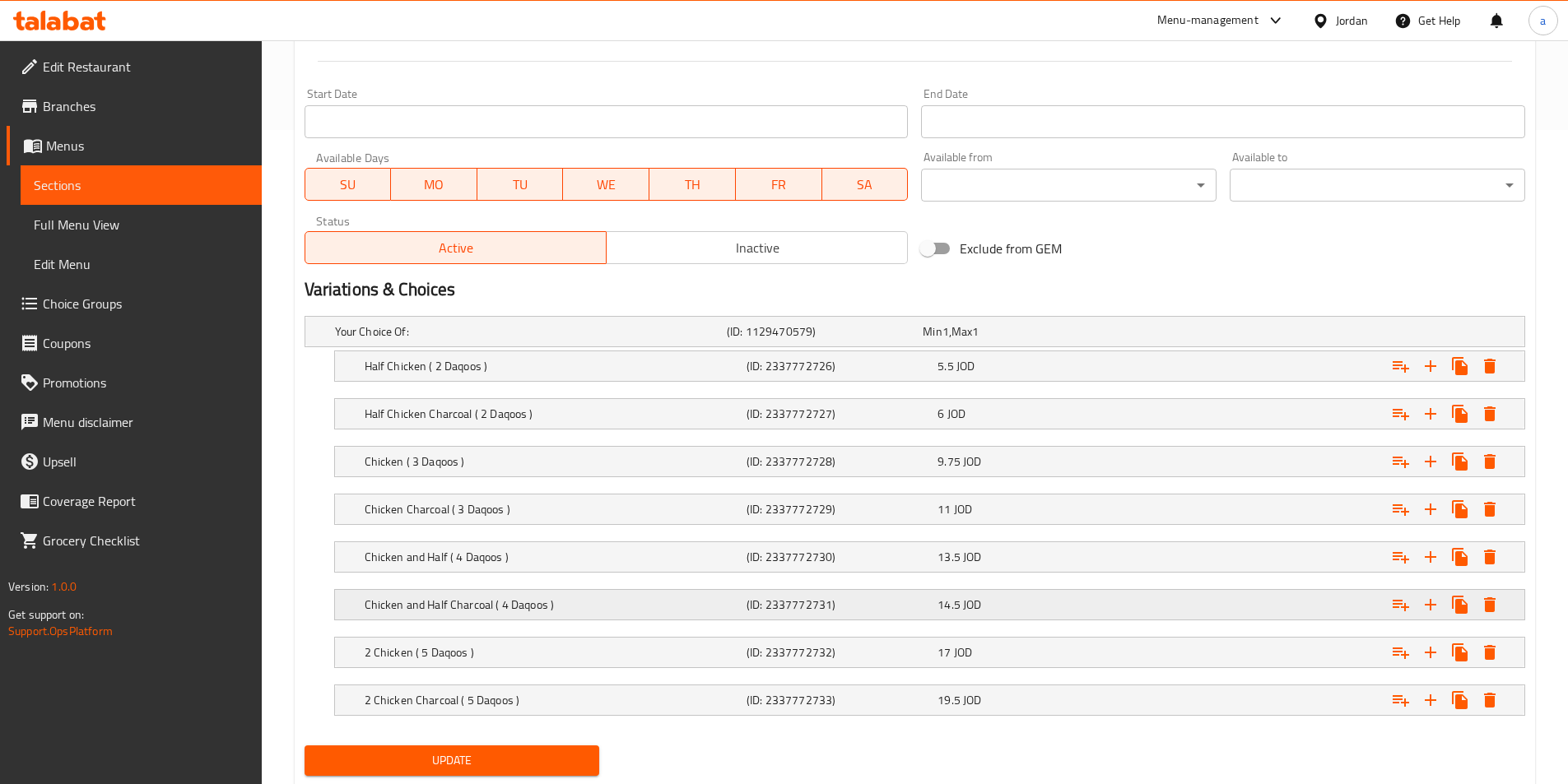
scroll to position [701, 0]
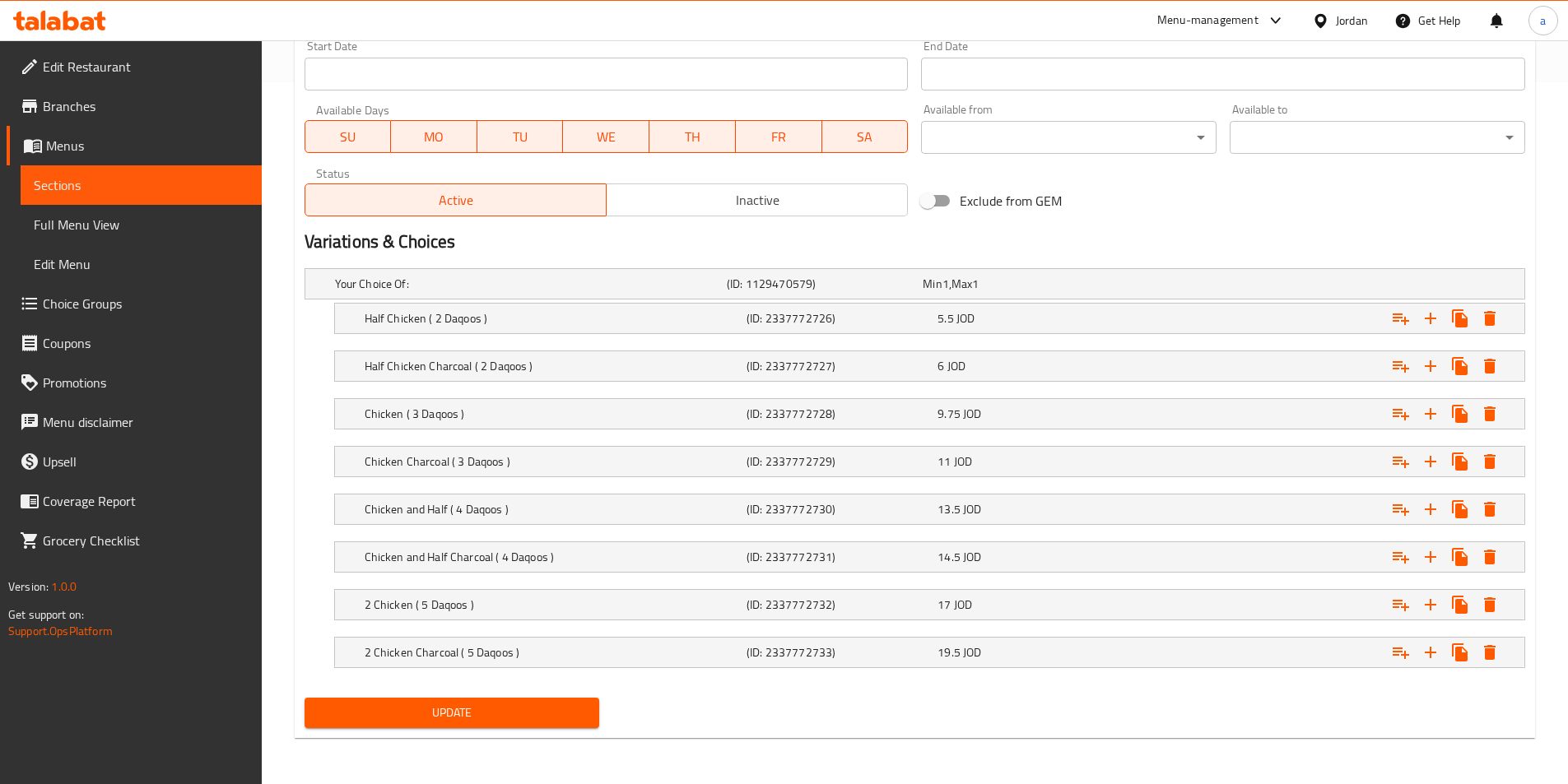
type textarea "Family dish of chicken stewed on traditional Mandi-Style with spices rice spice…"
click at [462, 716] on span "Update" at bounding box center [452, 712] width 269 height 20
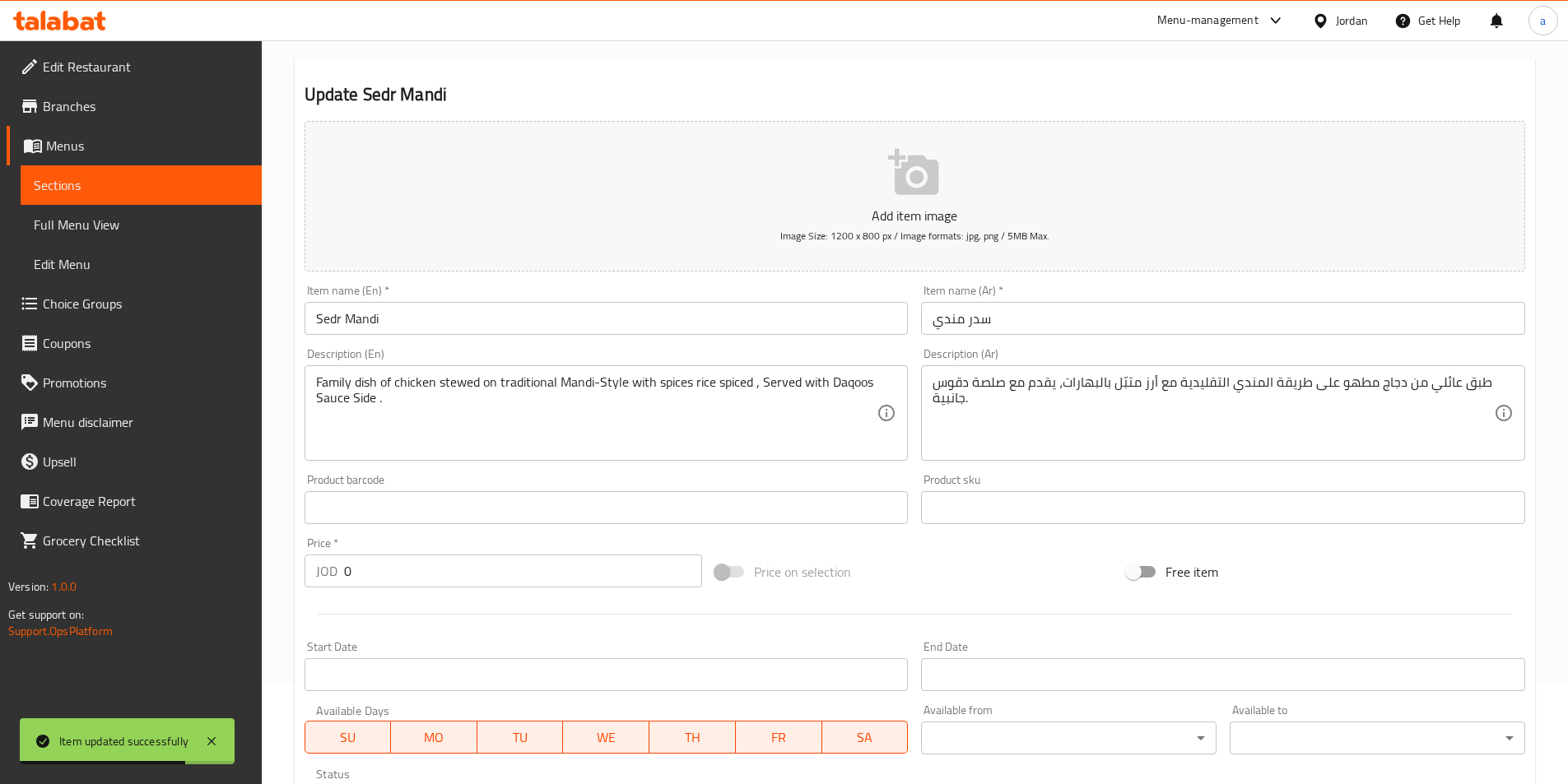
scroll to position [0, 0]
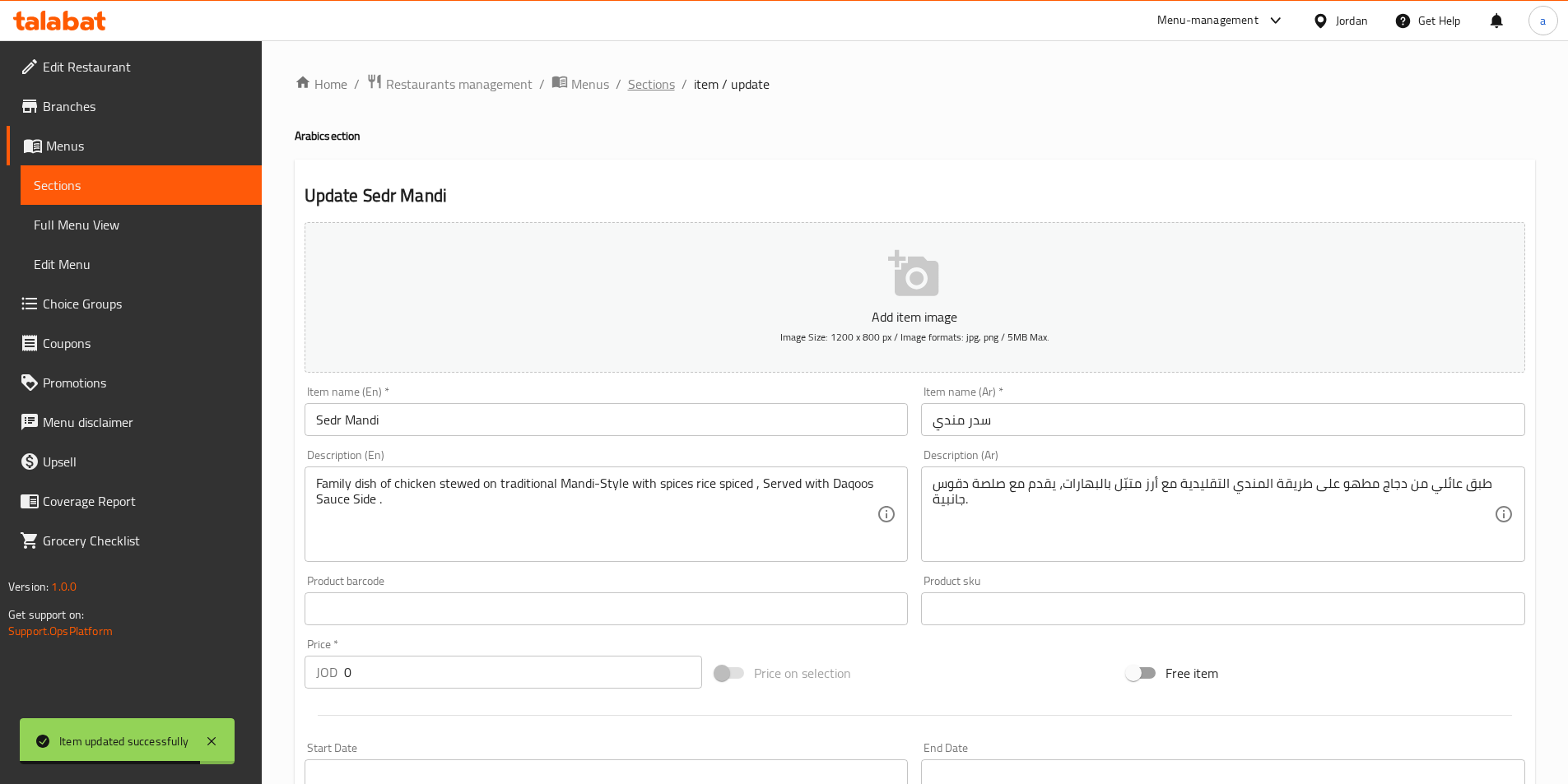
click at [651, 89] on span "Sections" at bounding box center [651, 84] width 47 height 19
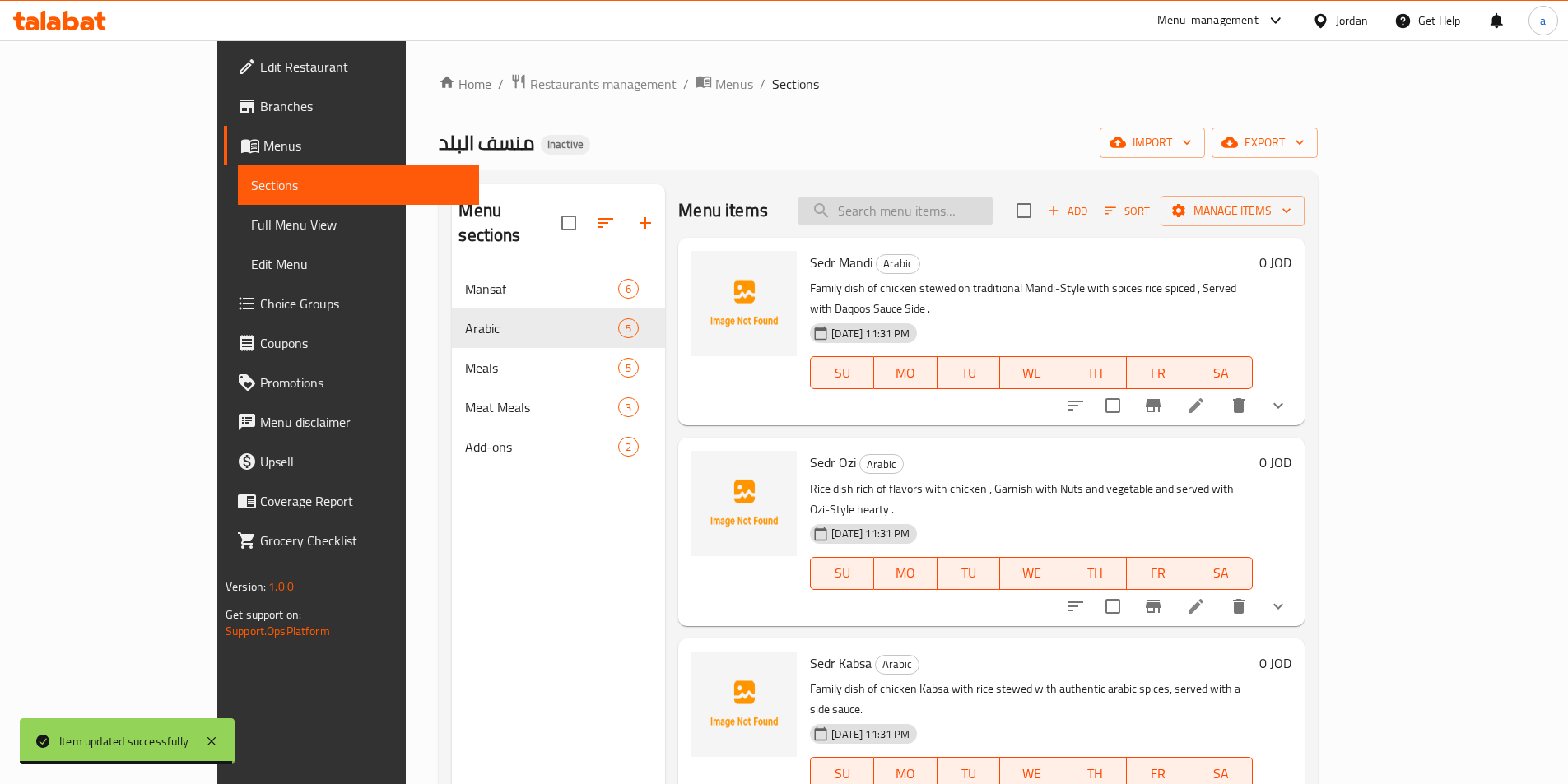
click at [989, 212] on input "search" at bounding box center [895, 211] width 195 height 29
paste input "Meal Ozi With Meat Piece"
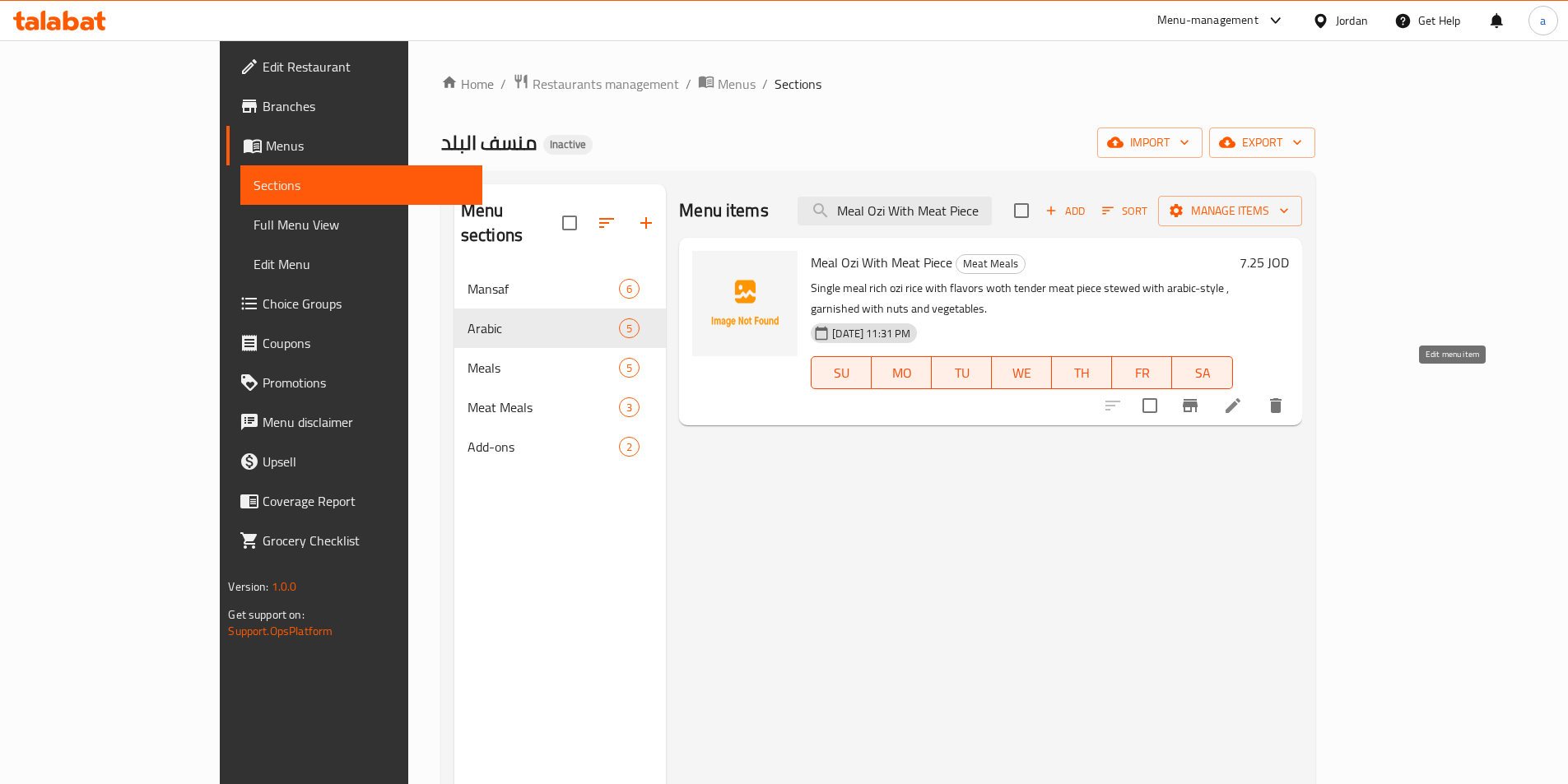
type input "Meal Ozi With Meat Piece"
click at [1242, 396] on icon at bounding box center [1233, 405] width 19 height 19
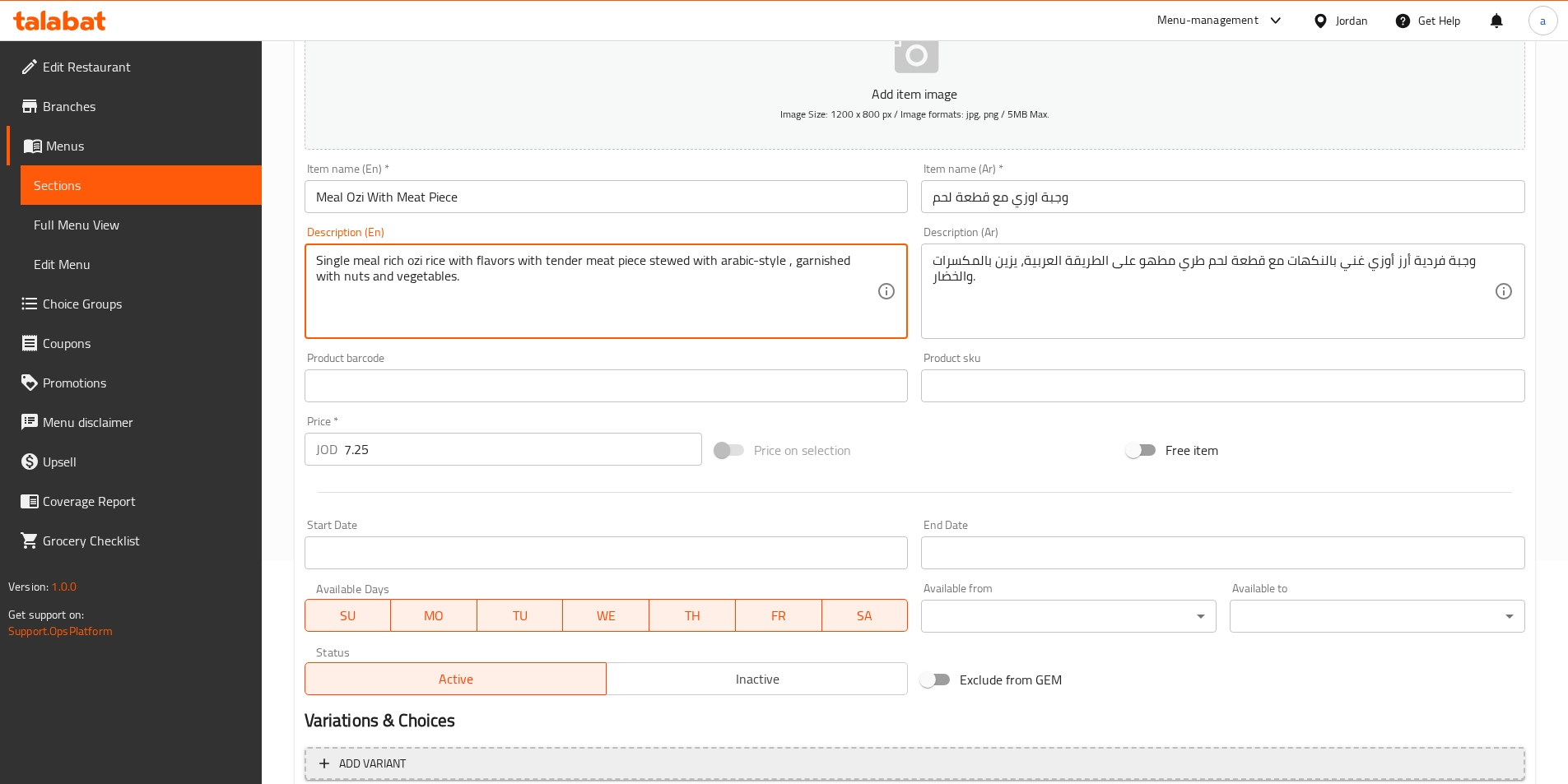
scroll to position [379, 0]
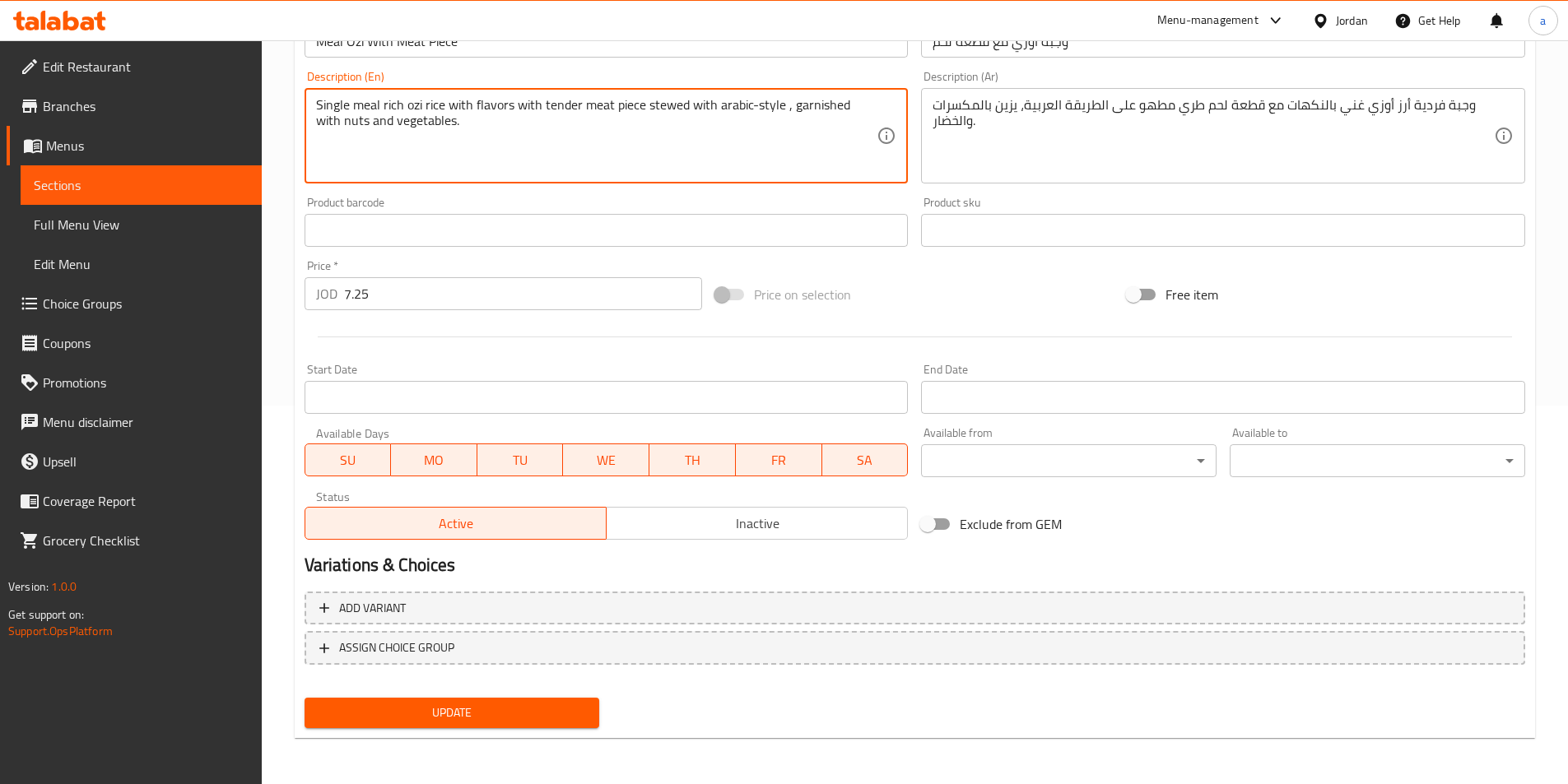
type textarea "Single meal rich ozi rice with flavors with tender meat piece stewed with arabi…"
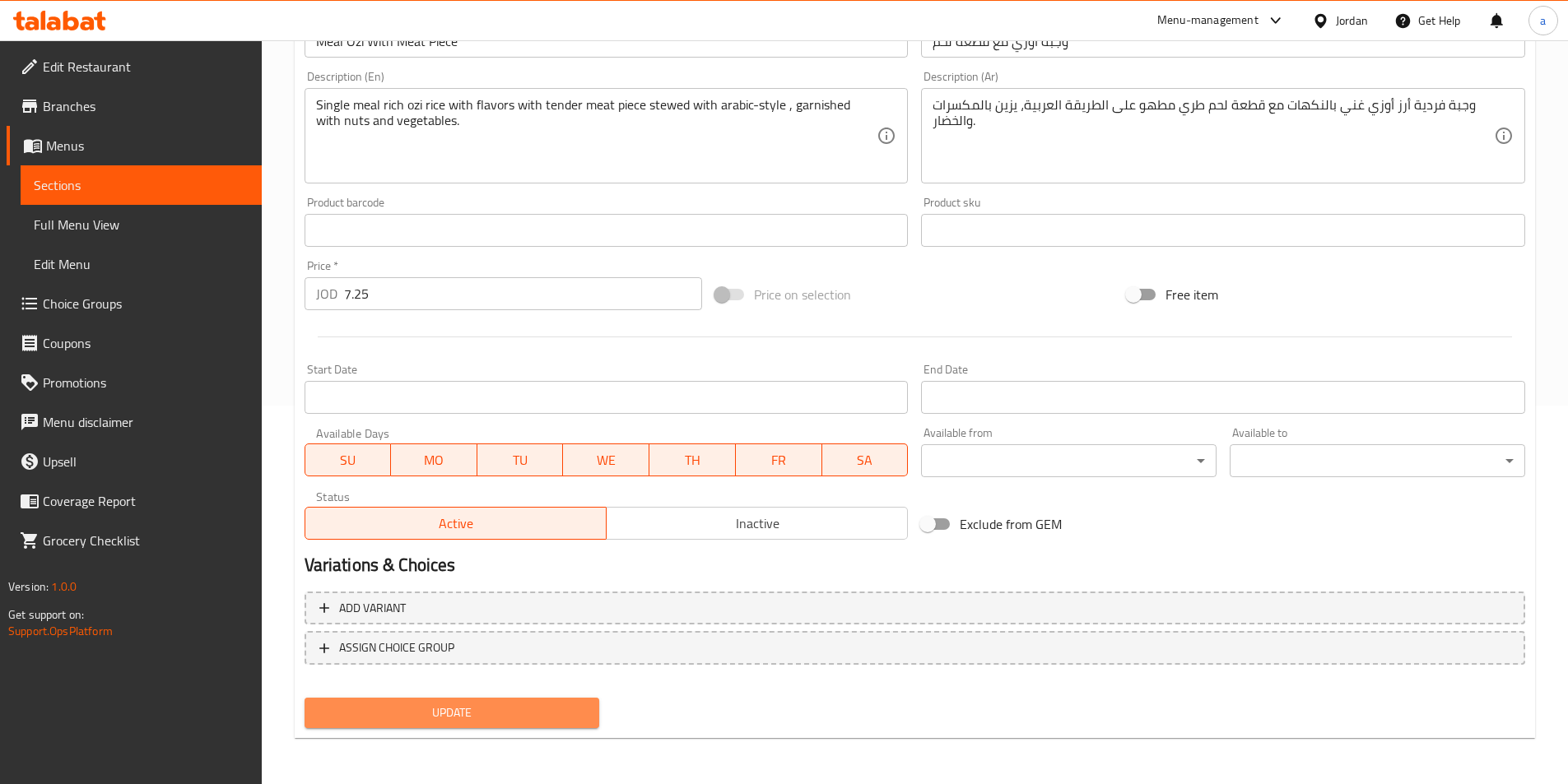
click at [559, 697] on button "Update" at bounding box center [452, 713] width 296 height 31
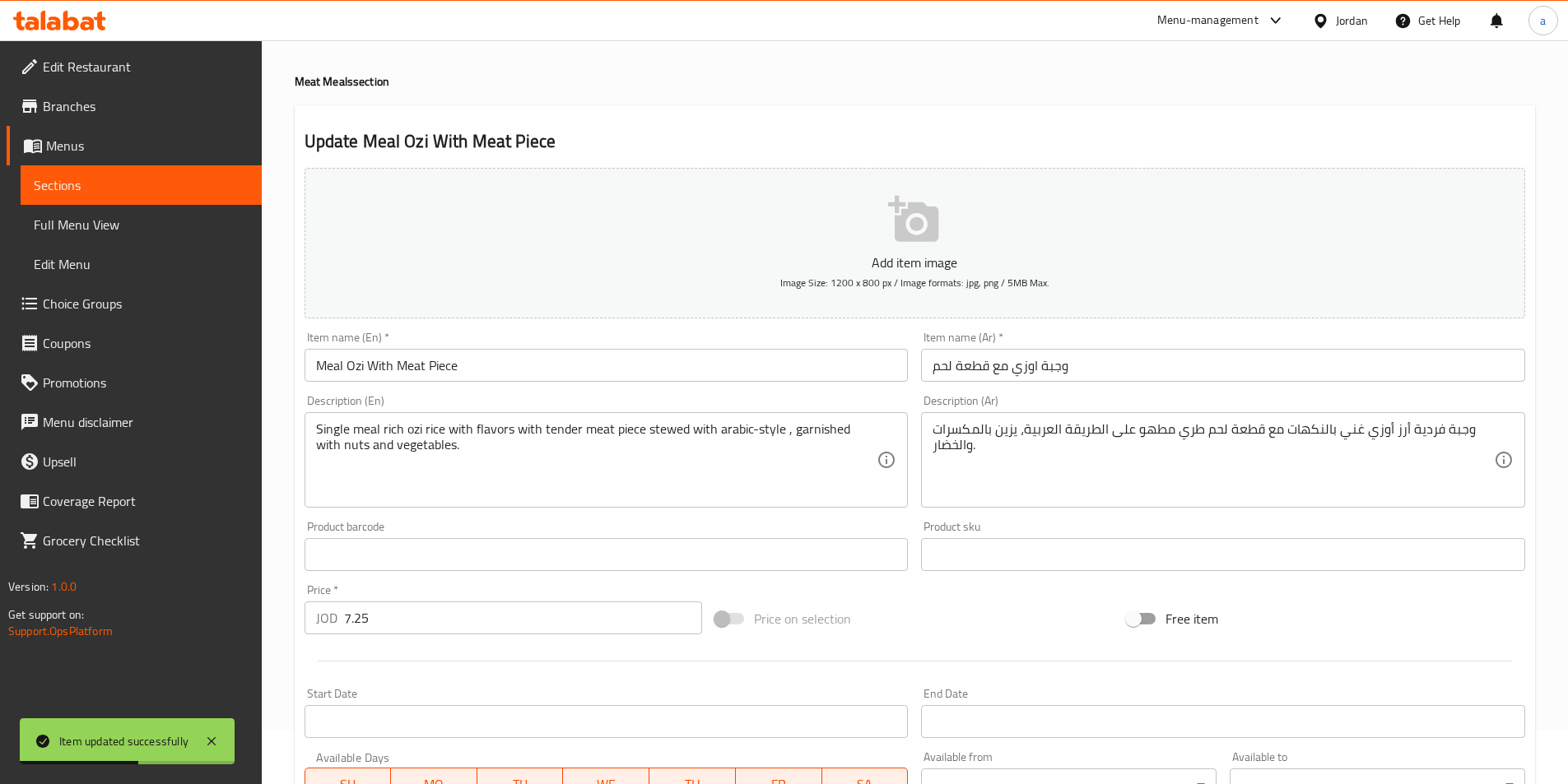
scroll to position [0, 0]
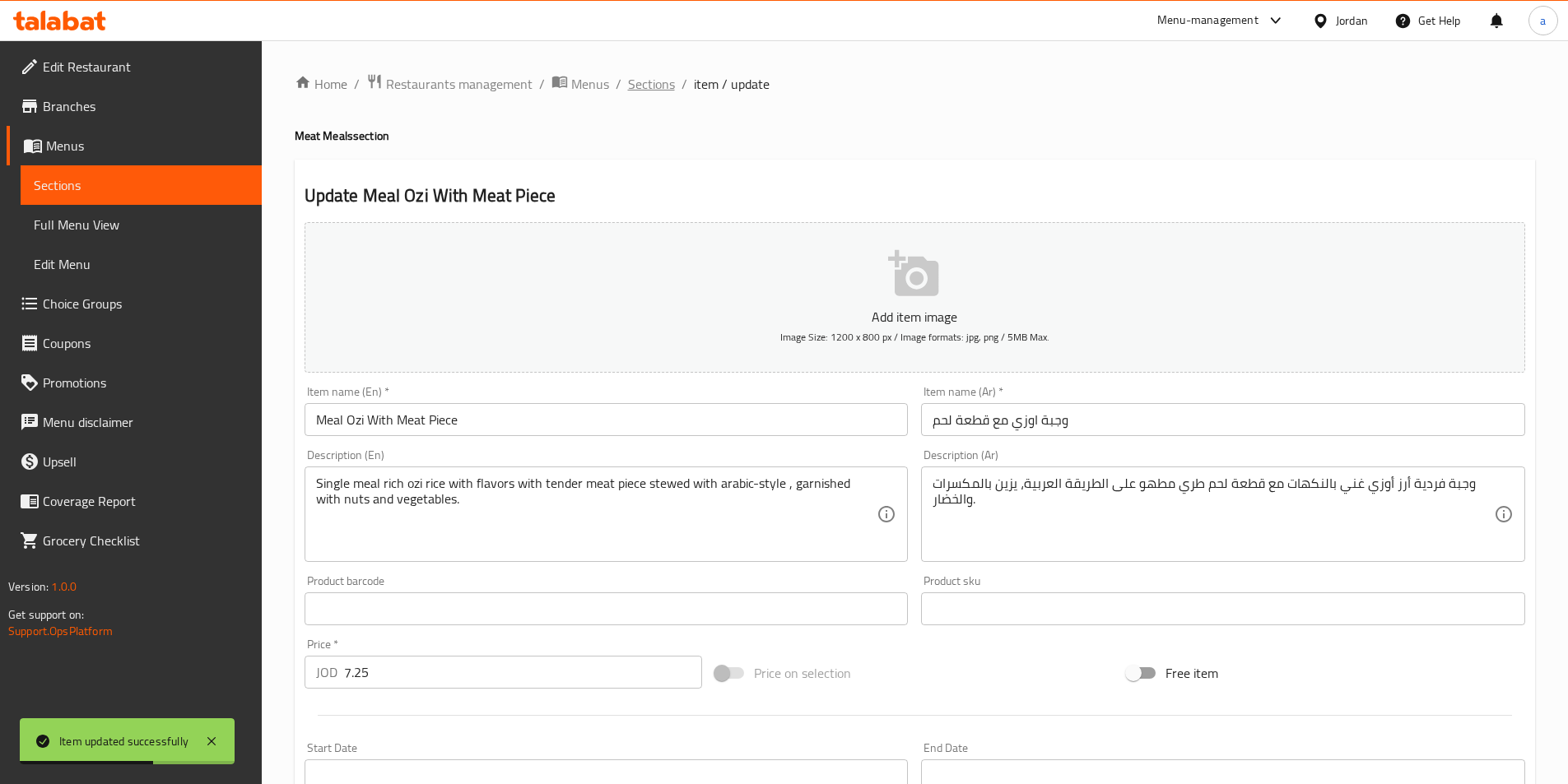
click at [669, 81] on span "Sections" at bounding box center [651, 84] width 47 height 19
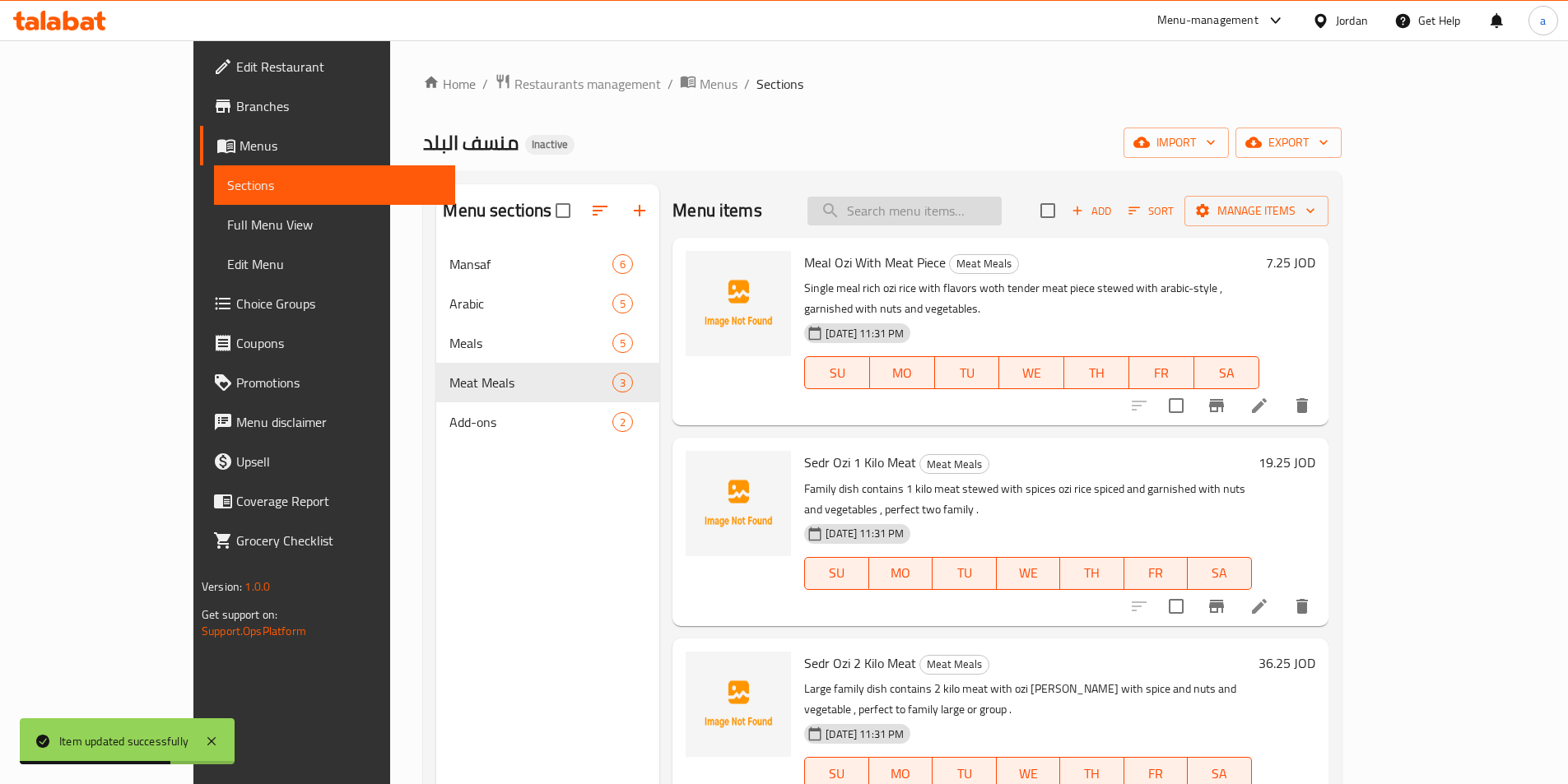
click at [961, 222] on input "search" at bounding box center [905, 211] width 195 height 29
paste input "Sedr Ozi 1 Kilo Meat"
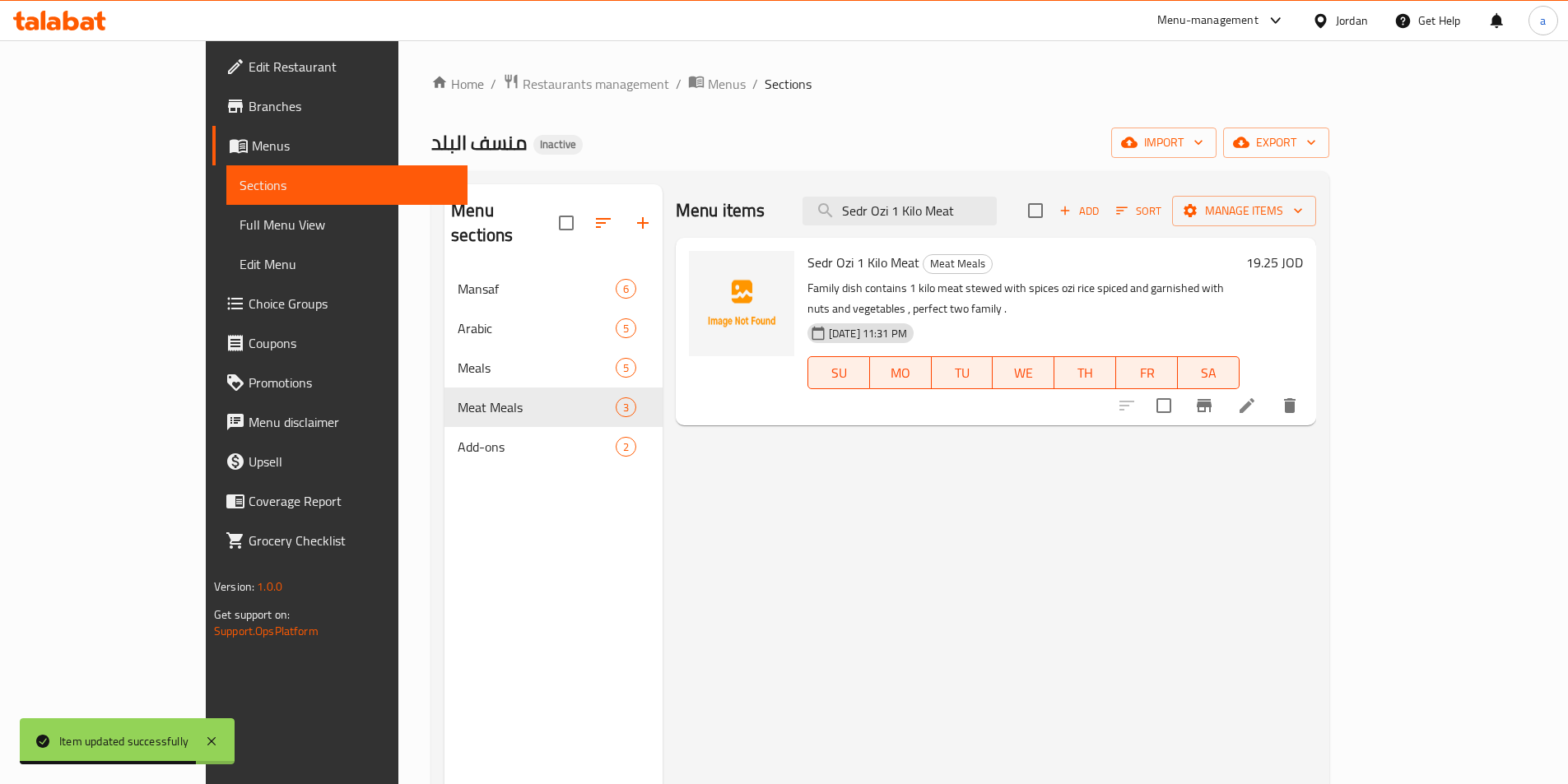
type input "Sedr Ozi 1 Kilo Meat"
click at [1257, 396] on icon at bounding box center [1247, 405] width 19 height 19
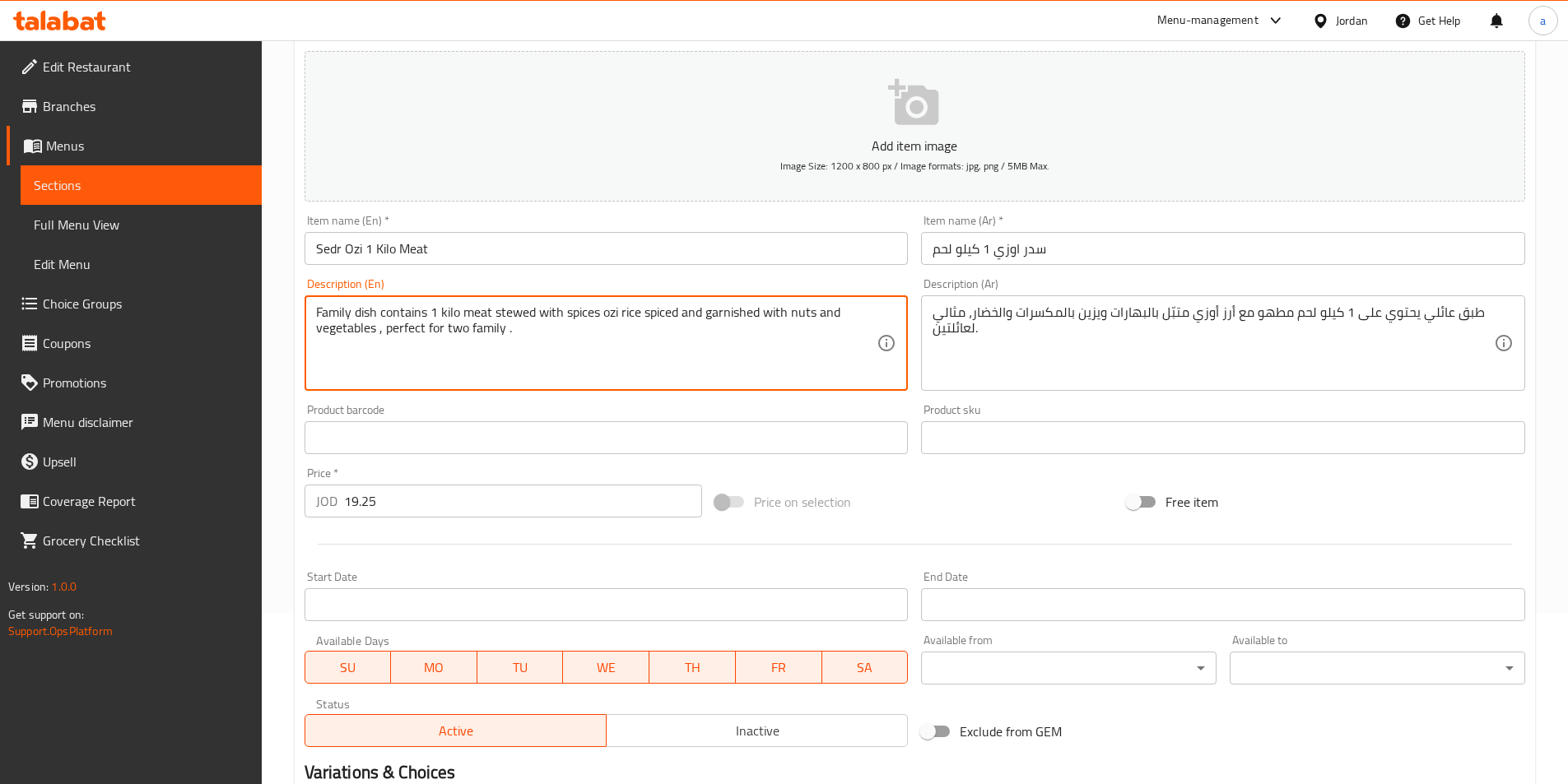
scroll to position [379, 0]
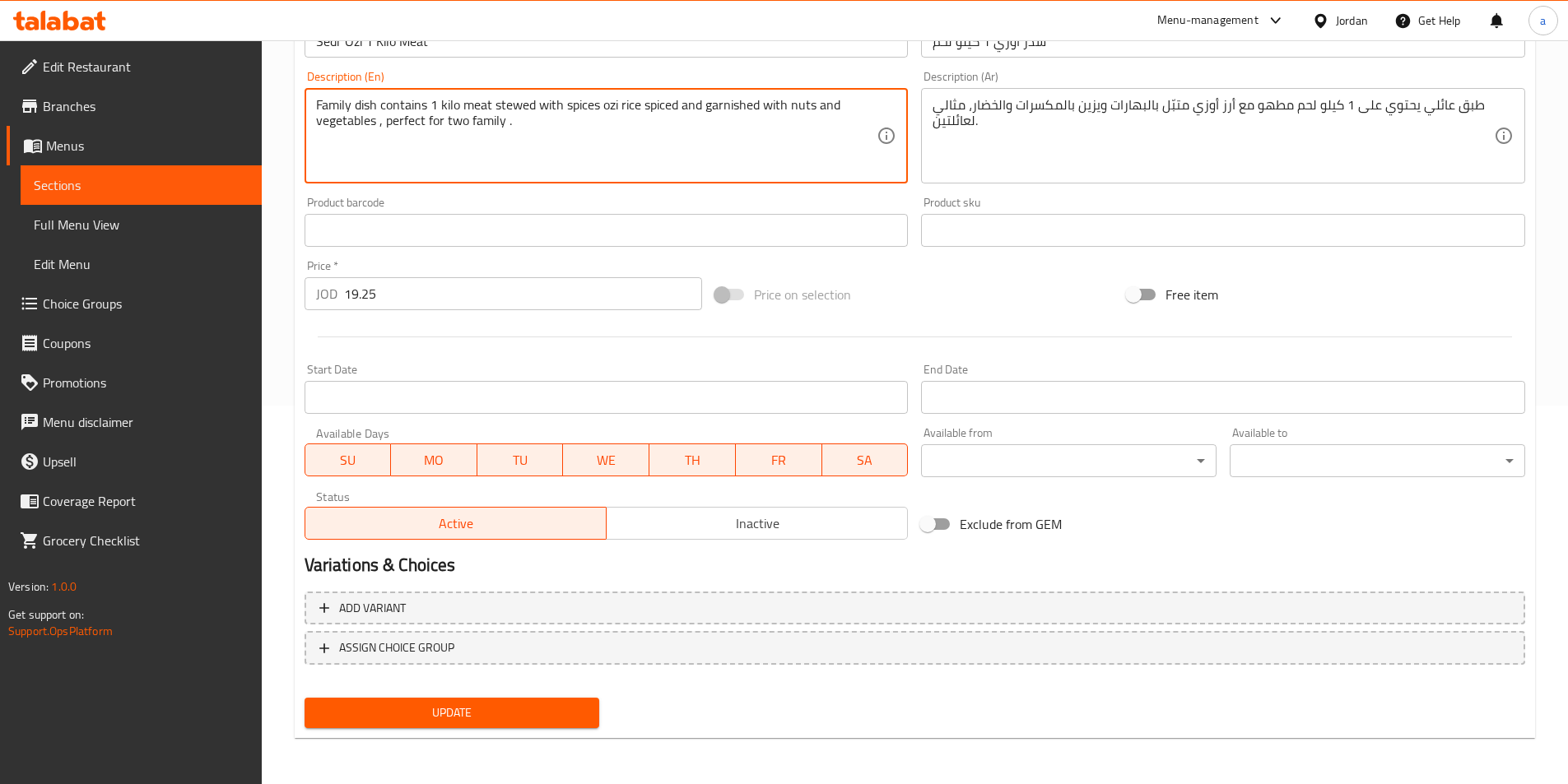
type textarea "Family dish contains 1 kilo meat stewed with spices ozi rice spiced and garnish…"
click at [458, 698] on button "Update" at bounding box center [452, 713] width 296 height 31
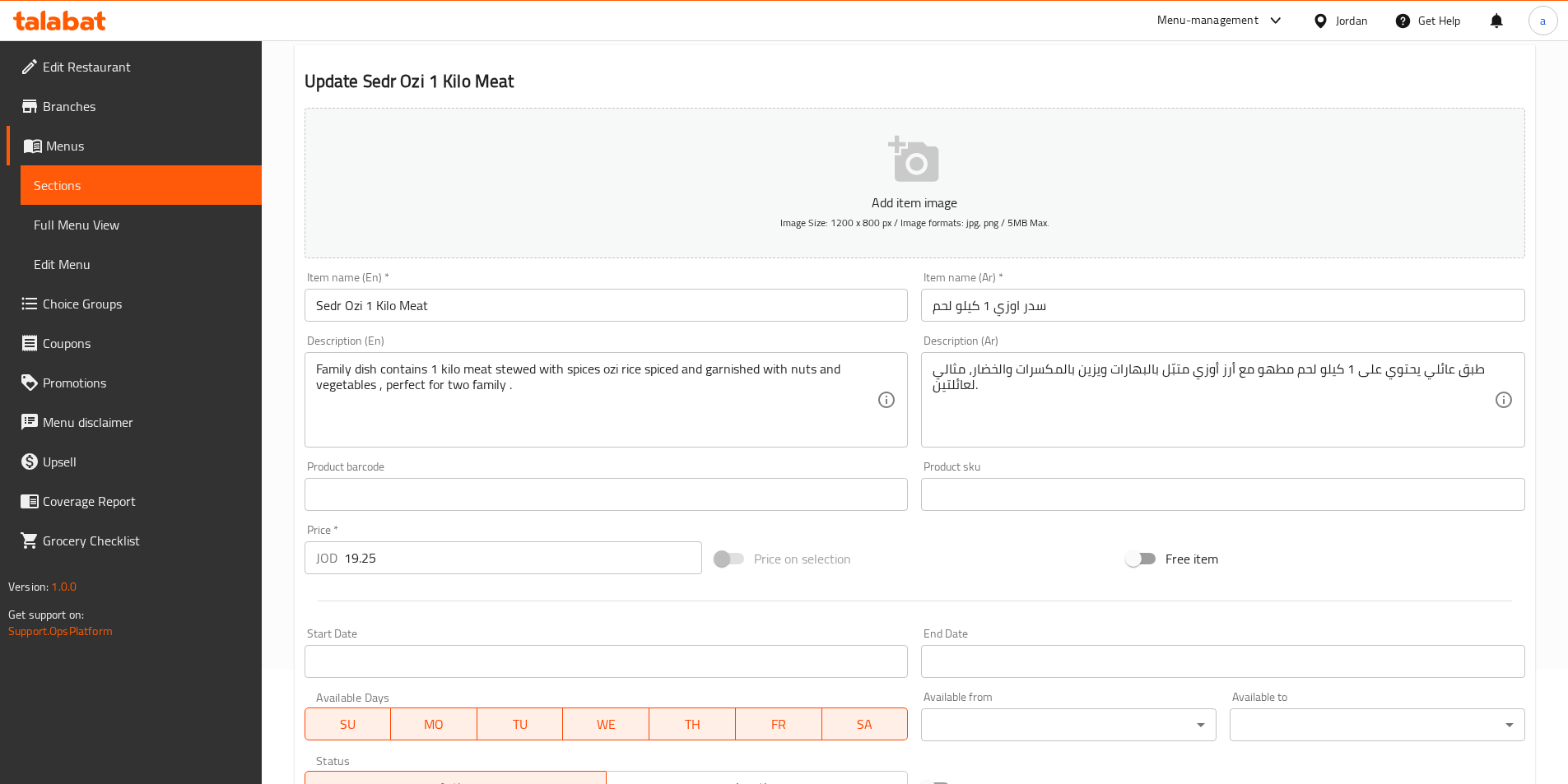
scroll to position [0, 0]
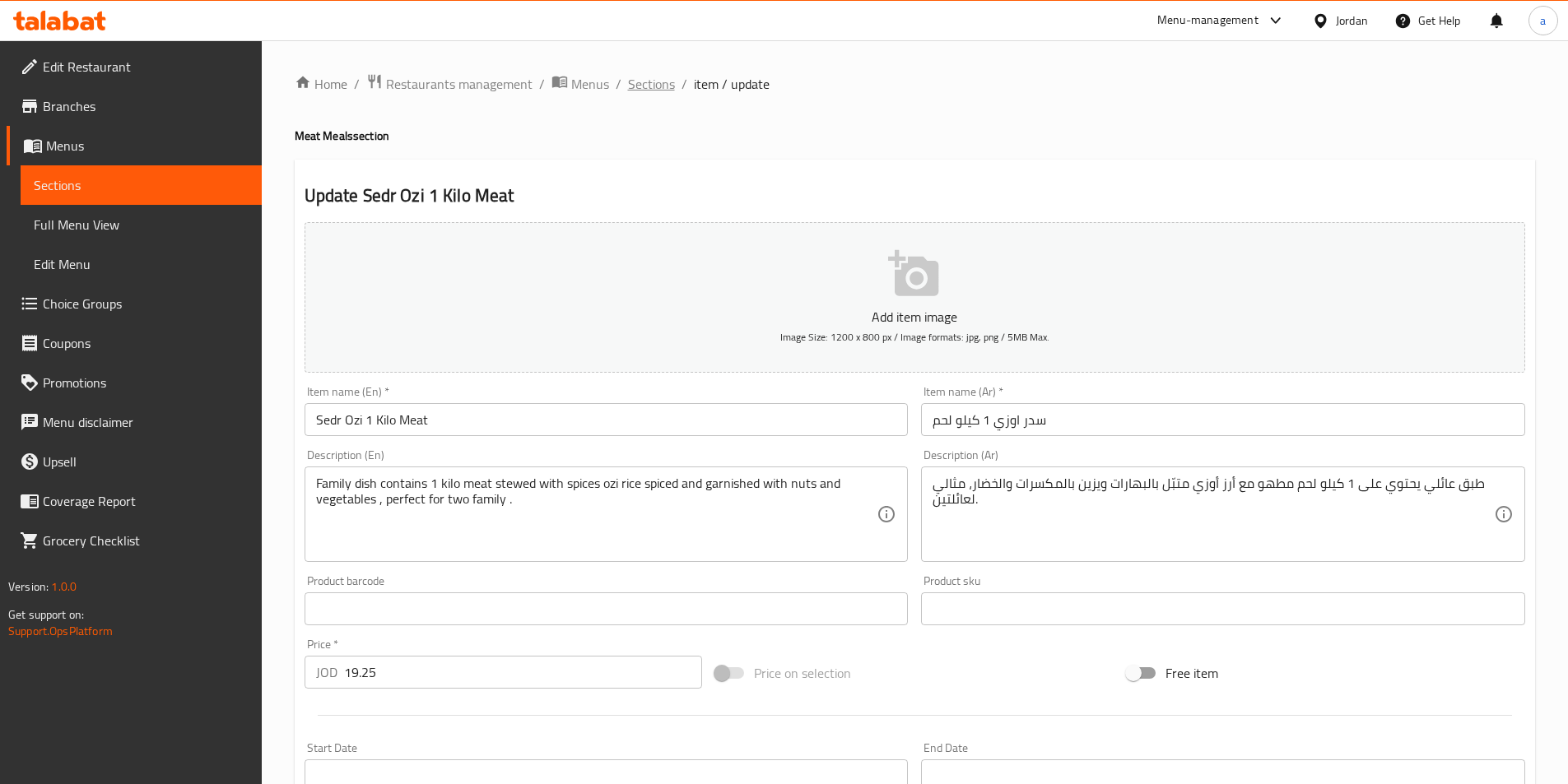
click at [655, 85] on span "Sections" at bounding box center [651, 84] width 47 height 19
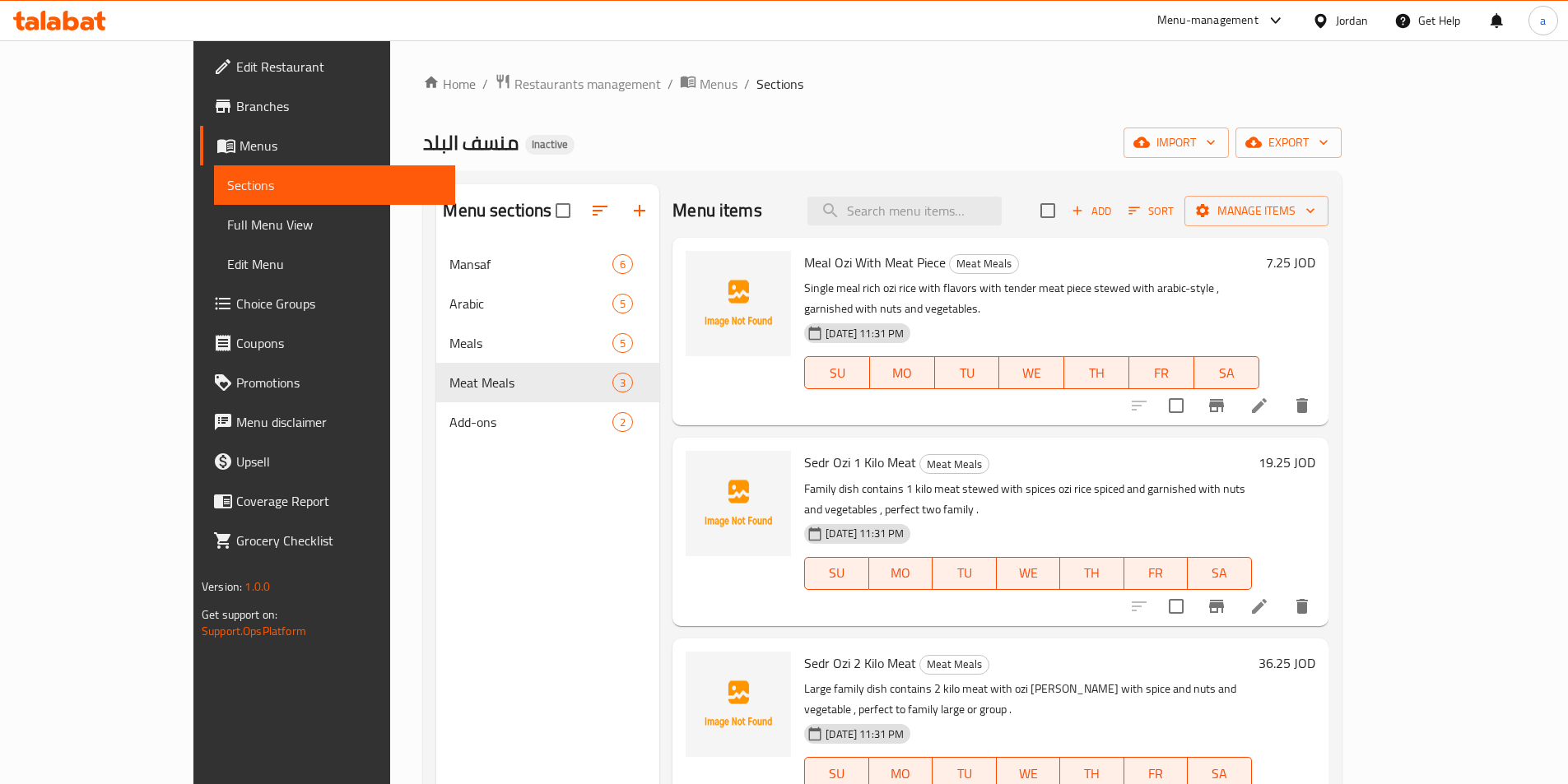
click at [938, 227] on div "Menu items Add Sort Manage items" at bounding box center [1000, 211] width 655 height 54
click at [939, 222] on input "search" at bounding box center [905, 211] width 195 height 29
paste input "2 Box Daqoos - Box Daqoos number 2"
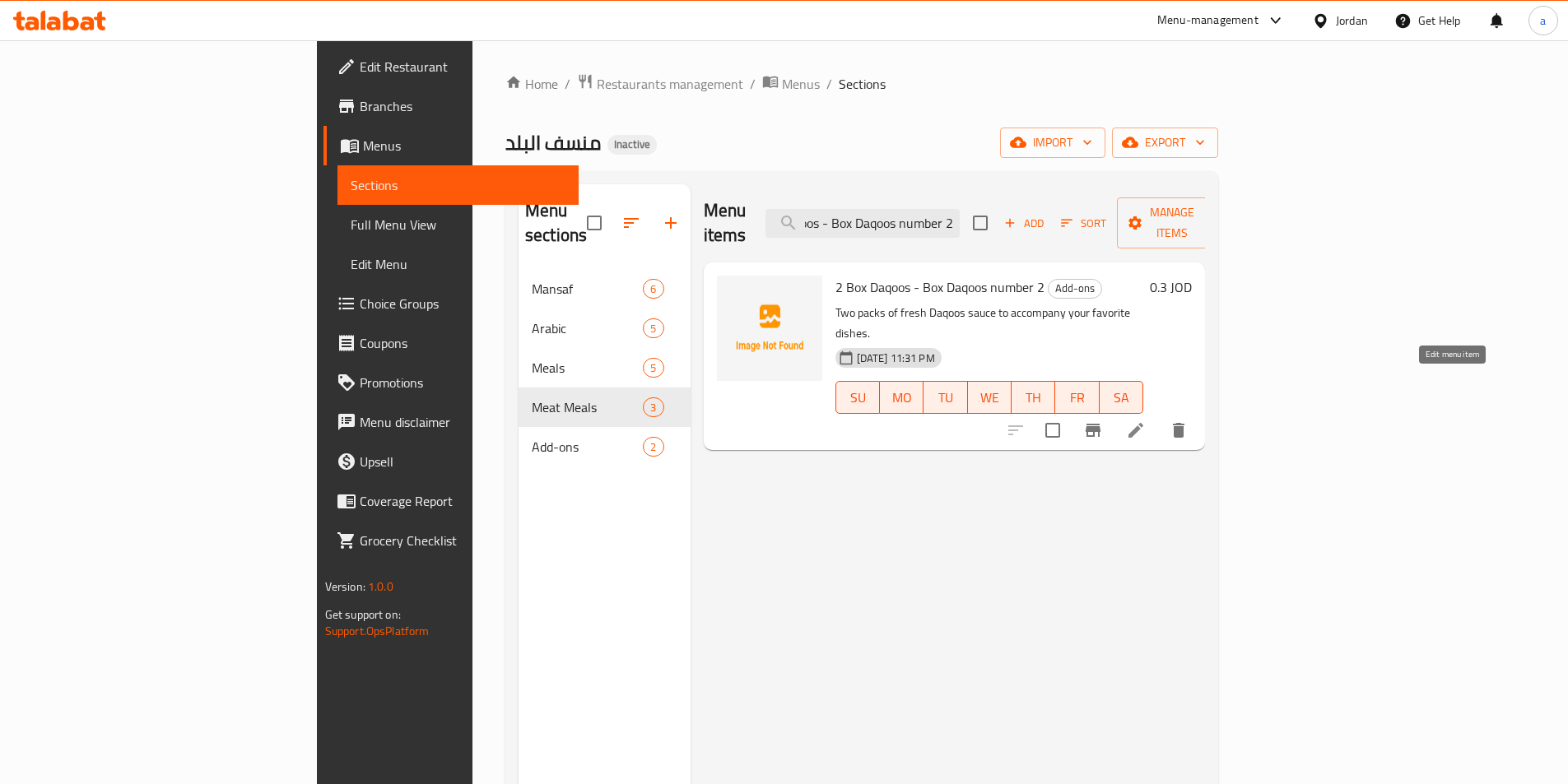
type input "2 Box Daqoos - Box Daqoos number 2"
click at [1143, 423] on icon at bounding box center [1135, 430] width 14 height 14
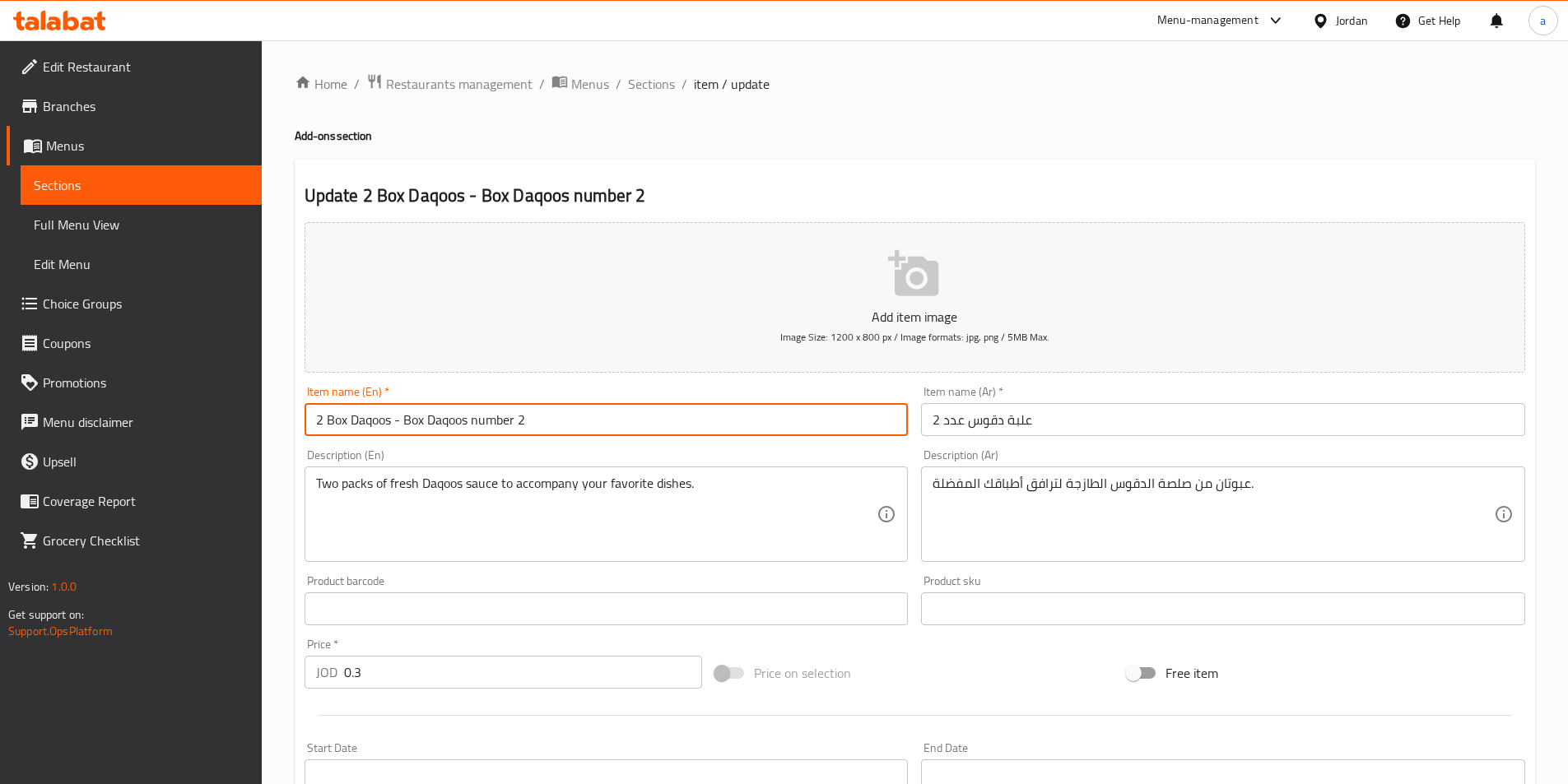
drag, startPoint x: 555, startPoint y: 420, endPoint x: 397, endPoint y: 423, distance: 158.0
click at [397, 423] on input "2 Box Daqoos - Box Daqoos number 2" at bounding box center [606, 419] width 604 height 33
click at [478, 418] on input "2 Box Daqoos" at bounding box center [606, 419] width 604 height 33
paste input "boxes of daqous"
drag, startPoint x: 401, startPoint y: 422, endPoint x: 377, endPoint y: 428, distance: 24.7
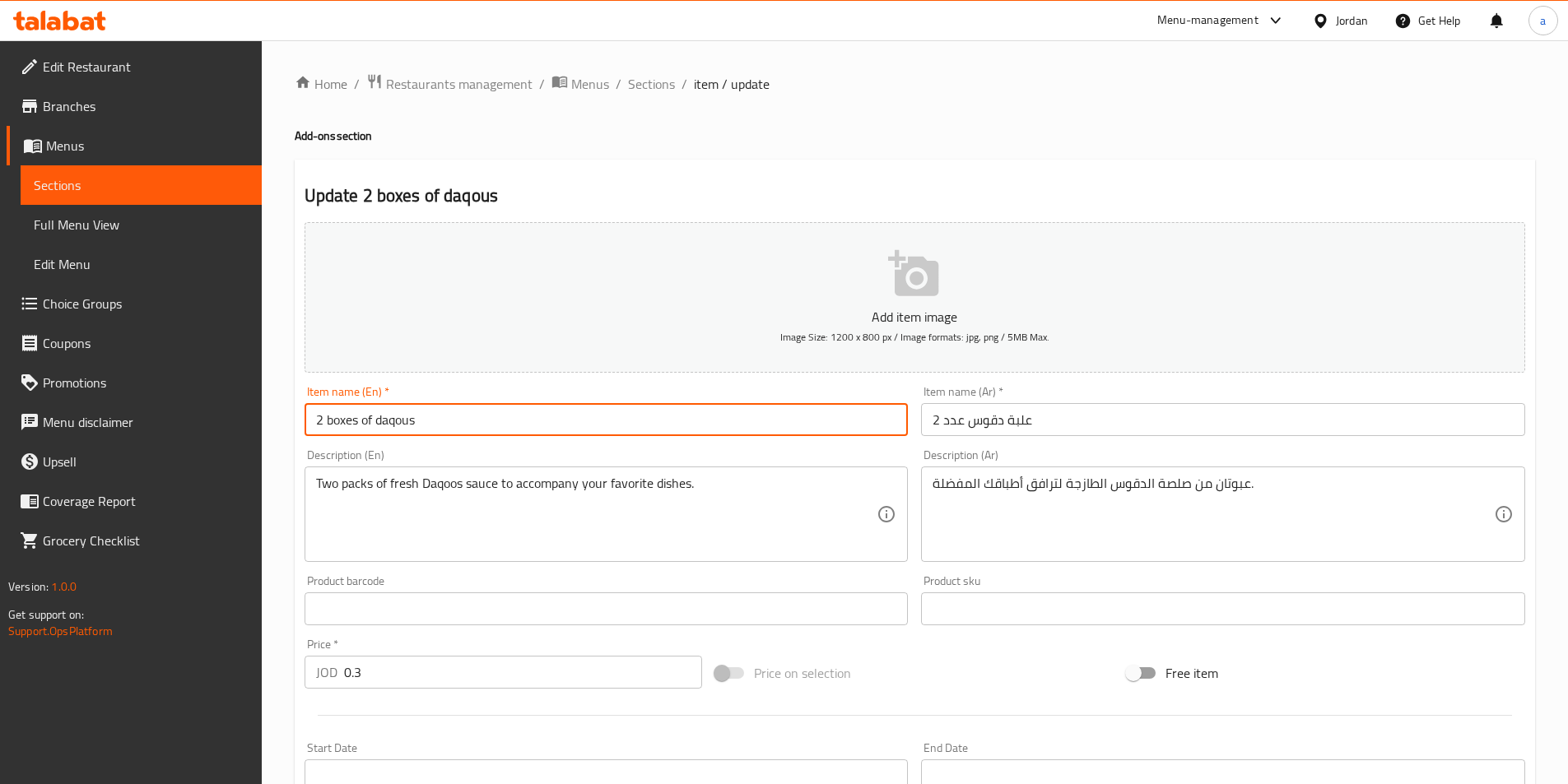
click at [401, 423] on input "2 boxes of daqous" at bounding box center [606, 419] width 604 height 33
click at [381, 425] on input "2 boxes of daqous" at bounding box center [606, 419] width 604 height 33
type input "2 Boxes of Daqous"
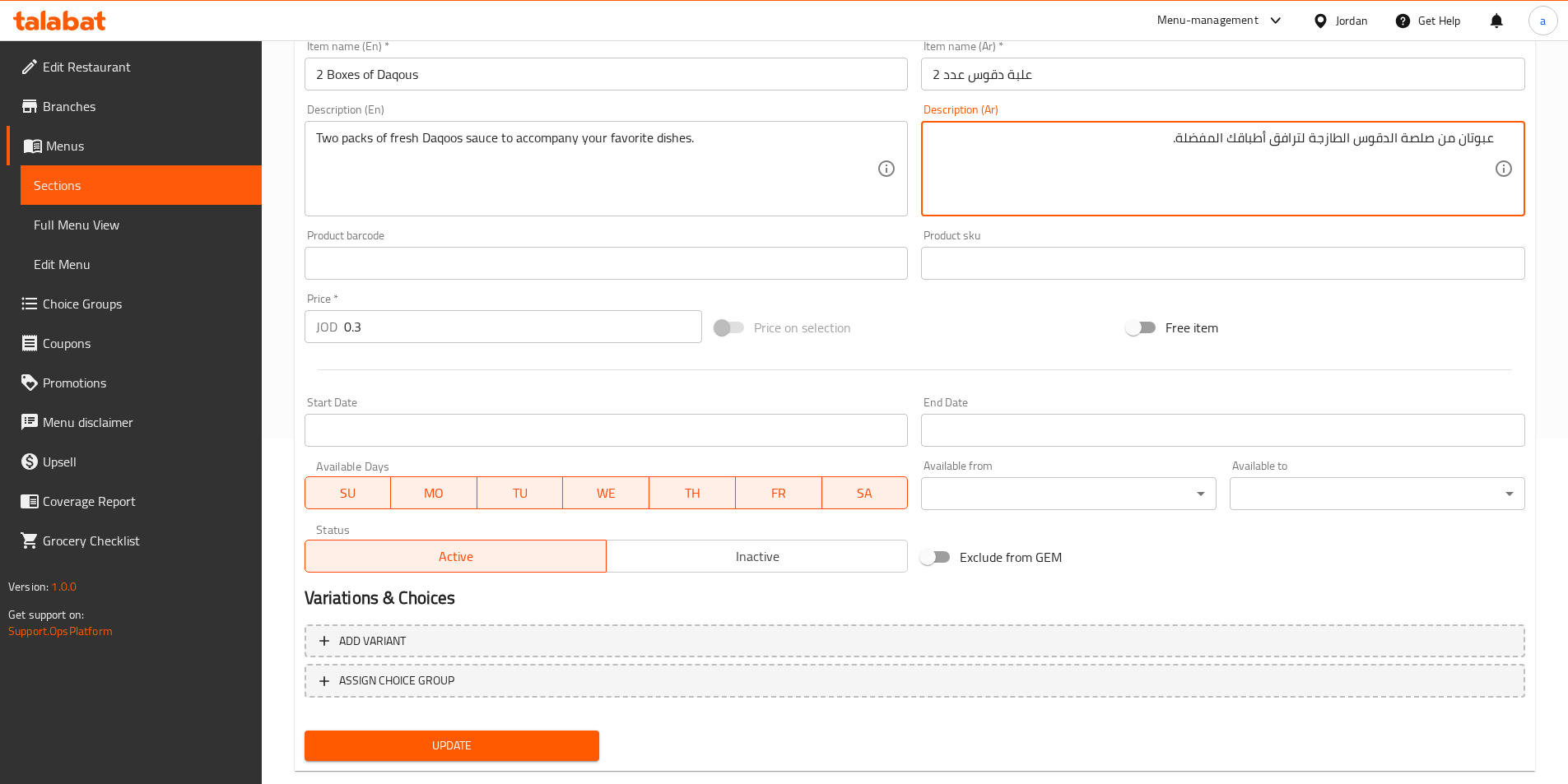
scroll to position [379, 0]
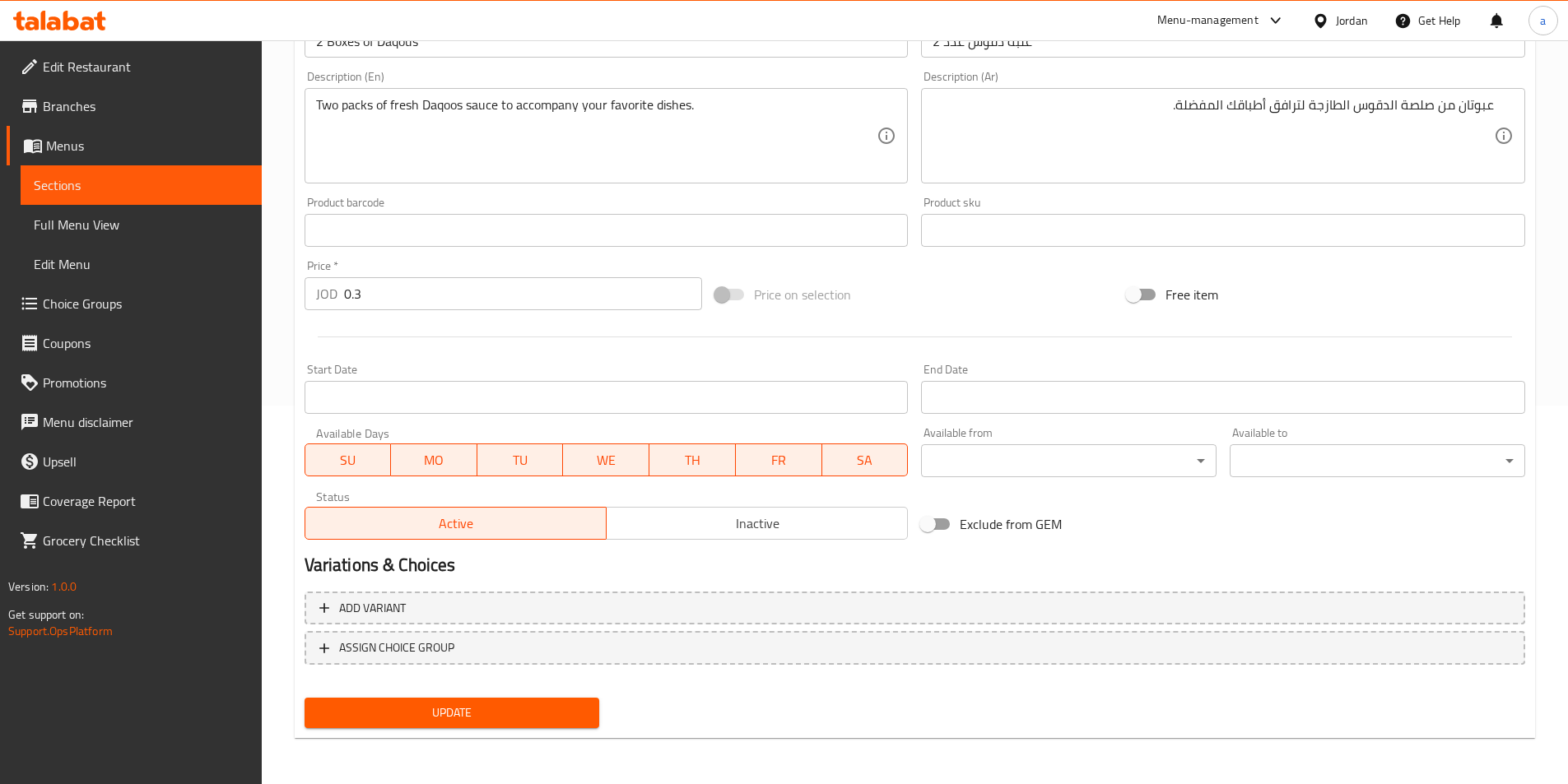
click at [583, 731] on div "Update" at bounding box center [452, 712] width 308 height 43
click at [563, 709] on span "Update" at bounding box center [452, 712] width 269 height 20
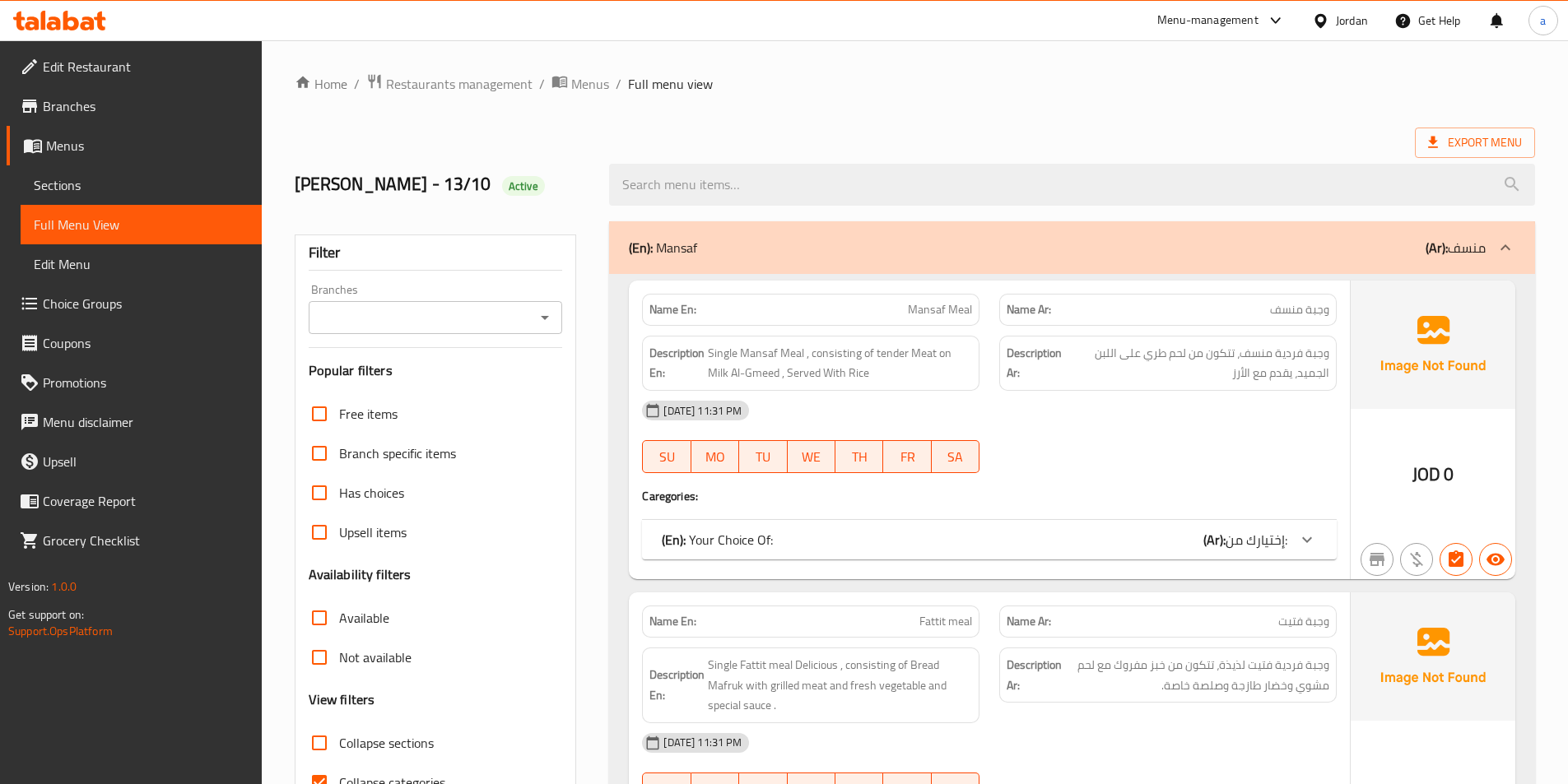
scroll to position [5421, 0]
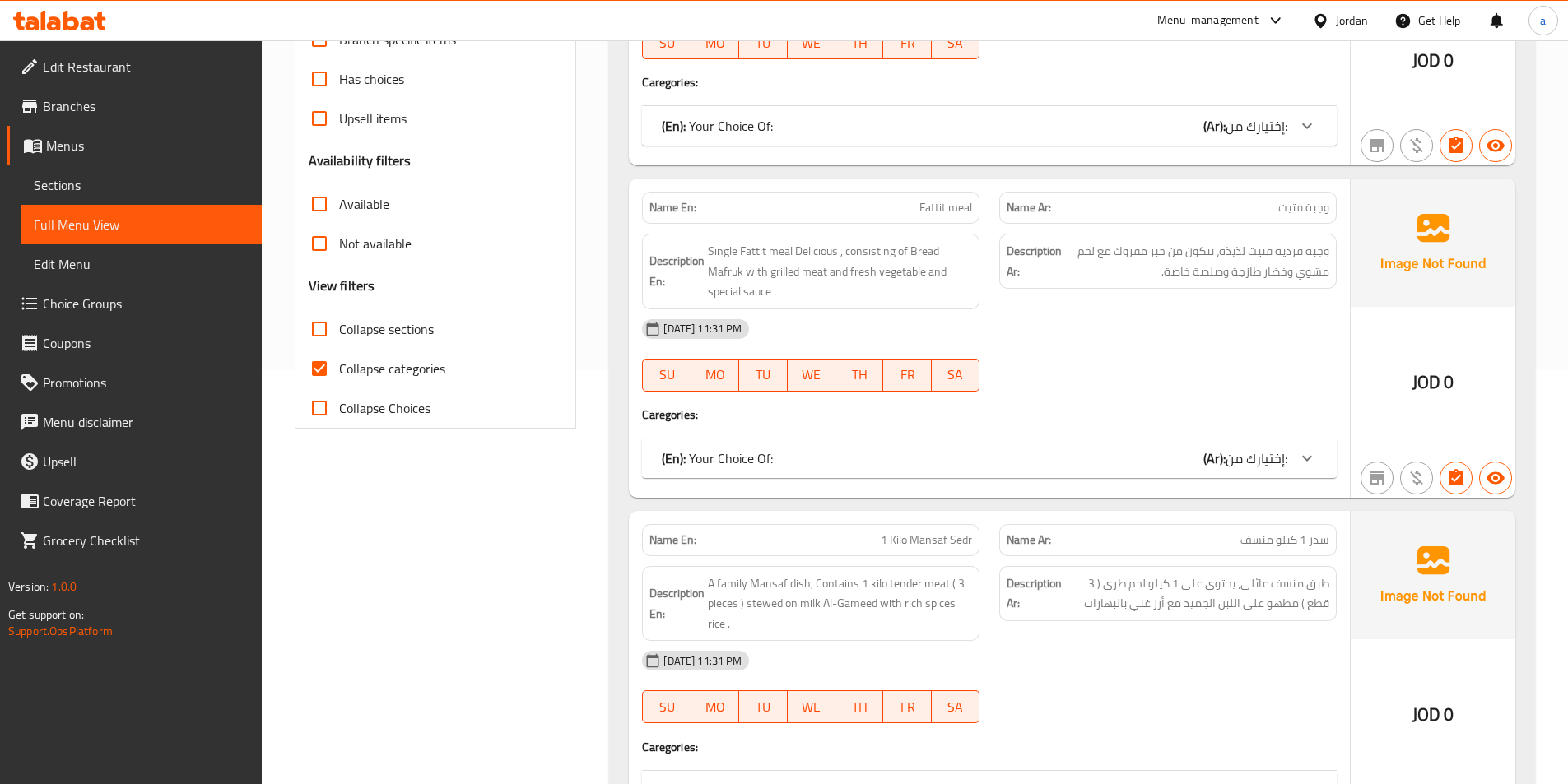
scroll to position [493, 0]
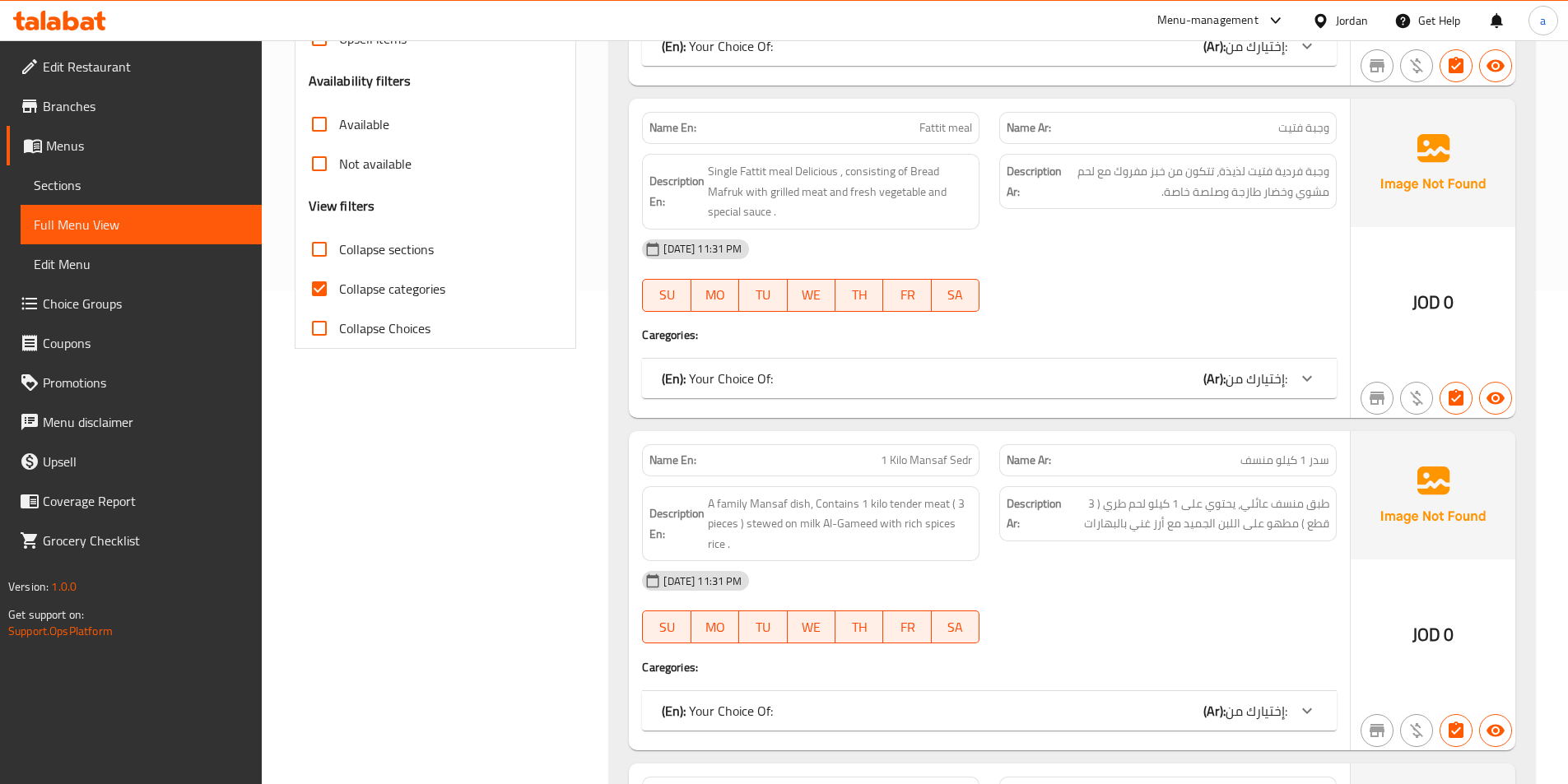
click at [322, 296] on input "Collapse categories" at bounding box center [319, 288] width 40 height 39
checkbox input "false"
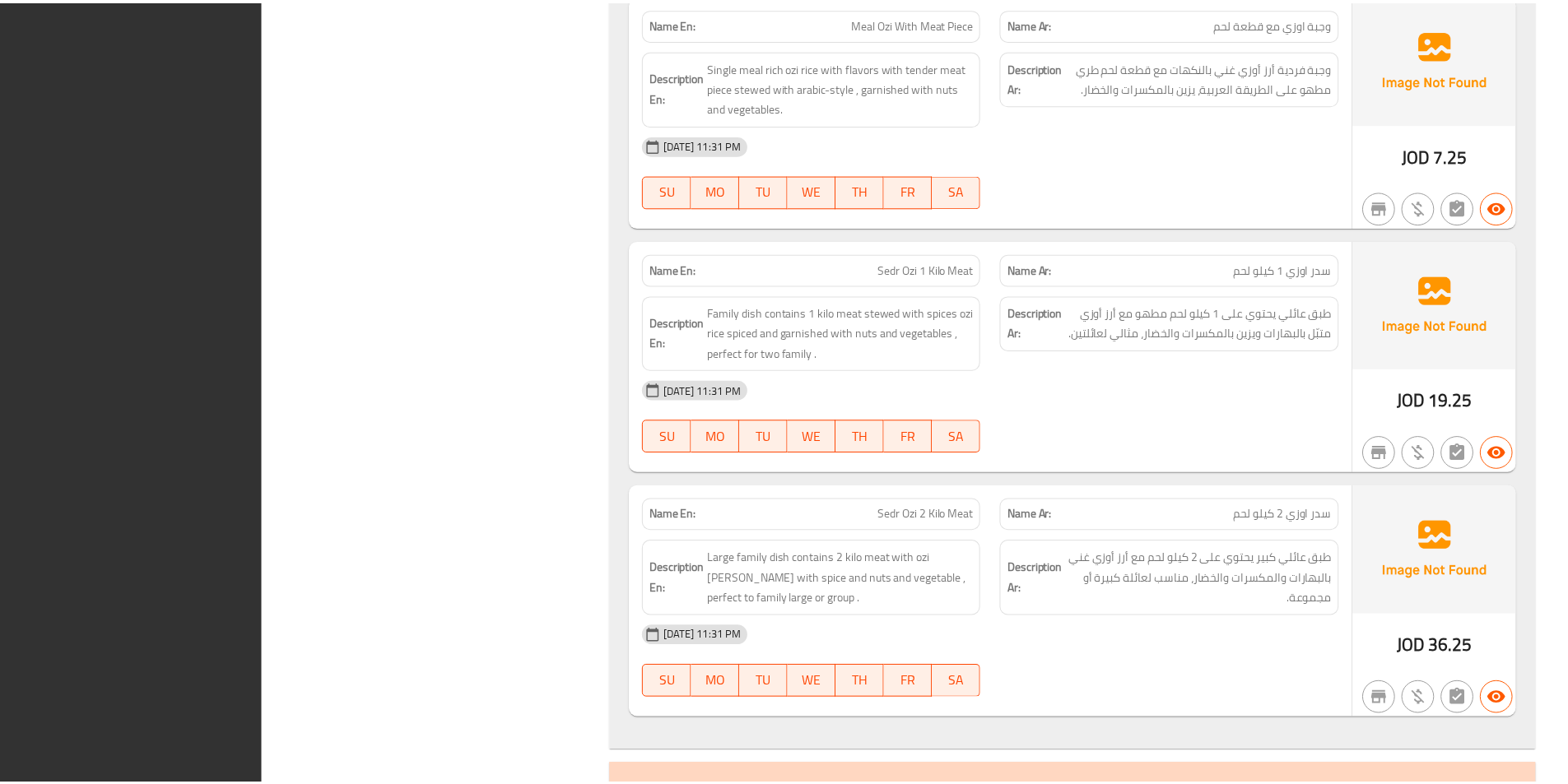
scroll to position [11656, 0]
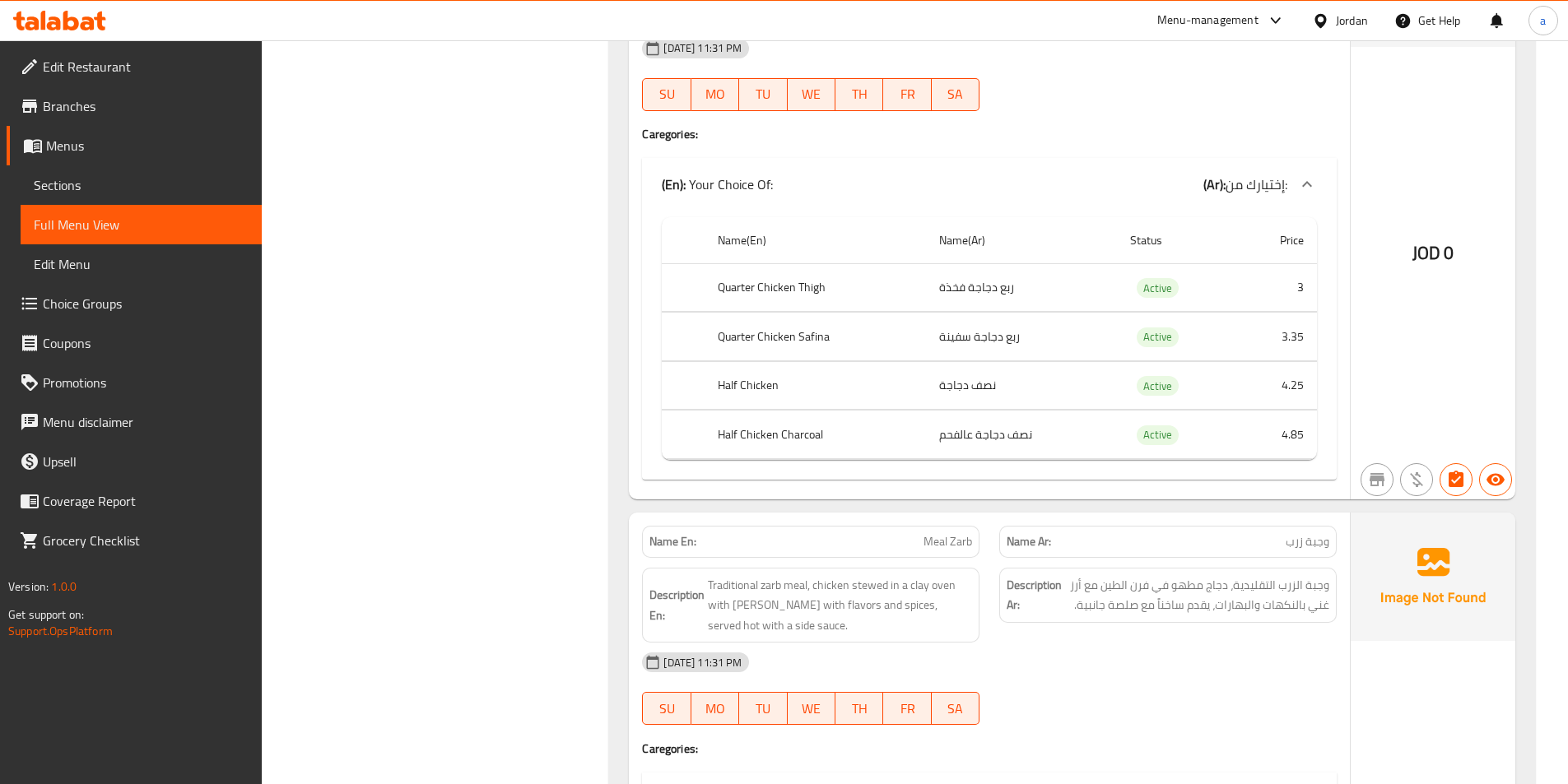
click at [172, 181] on span "Sections" at bounding box center [141, 185] width 215 height 19
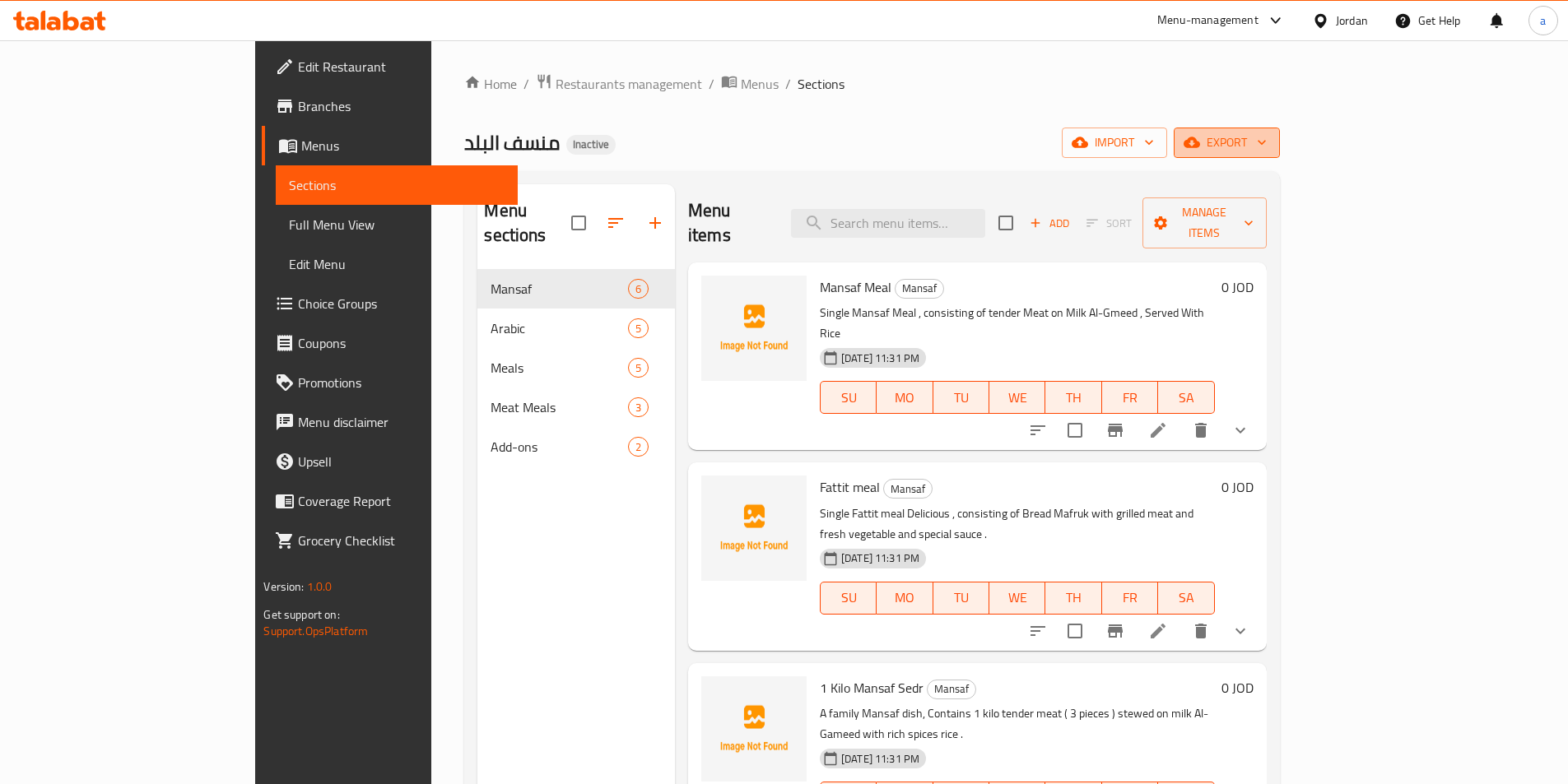
click at [1266, 150] on span "export" at bounding box center [1226, 142] width 80 height 20
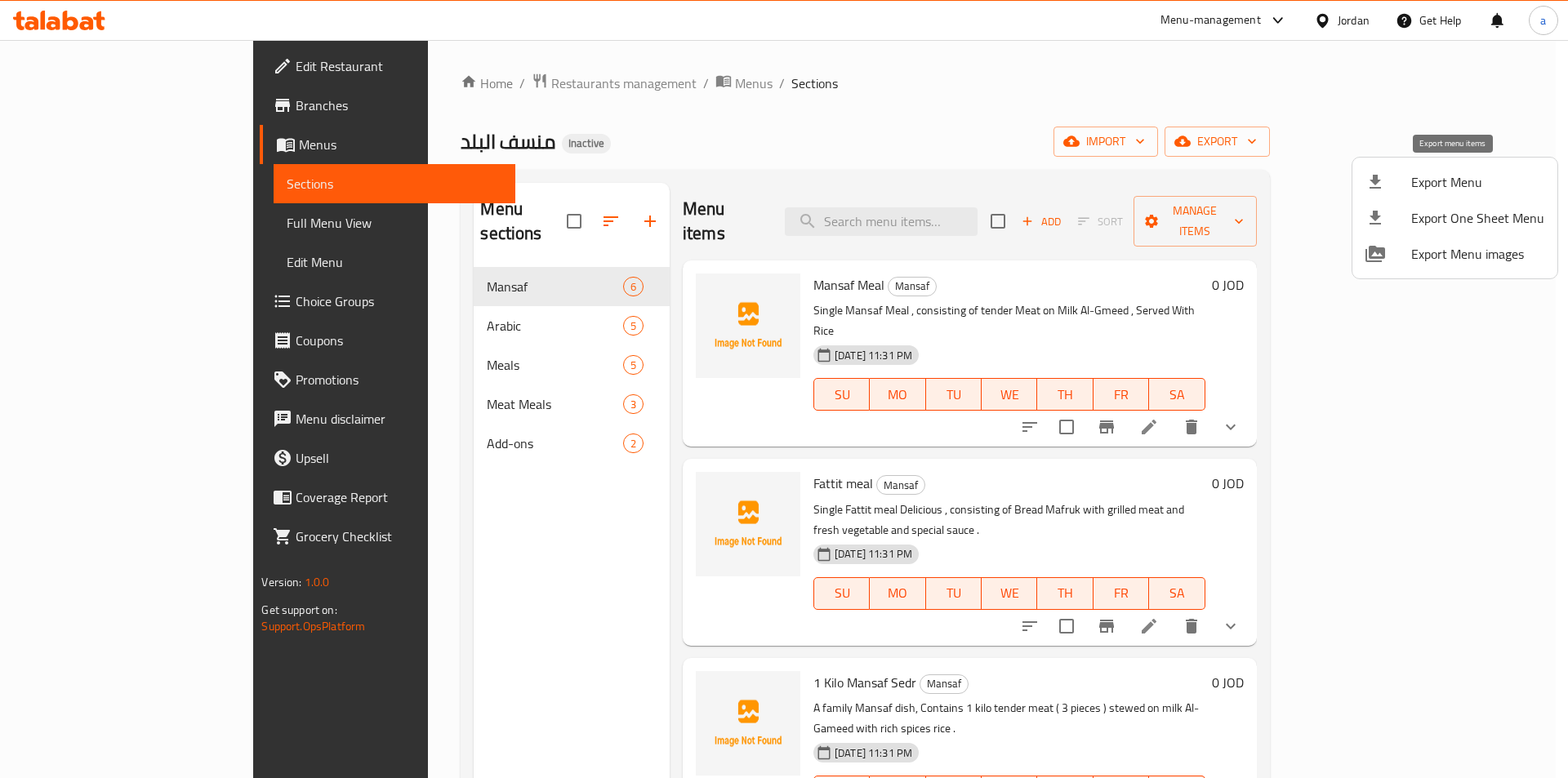
click at [1426, 184] on span "Export Menu" at bounding box center [1477, 182] width 133 height 19
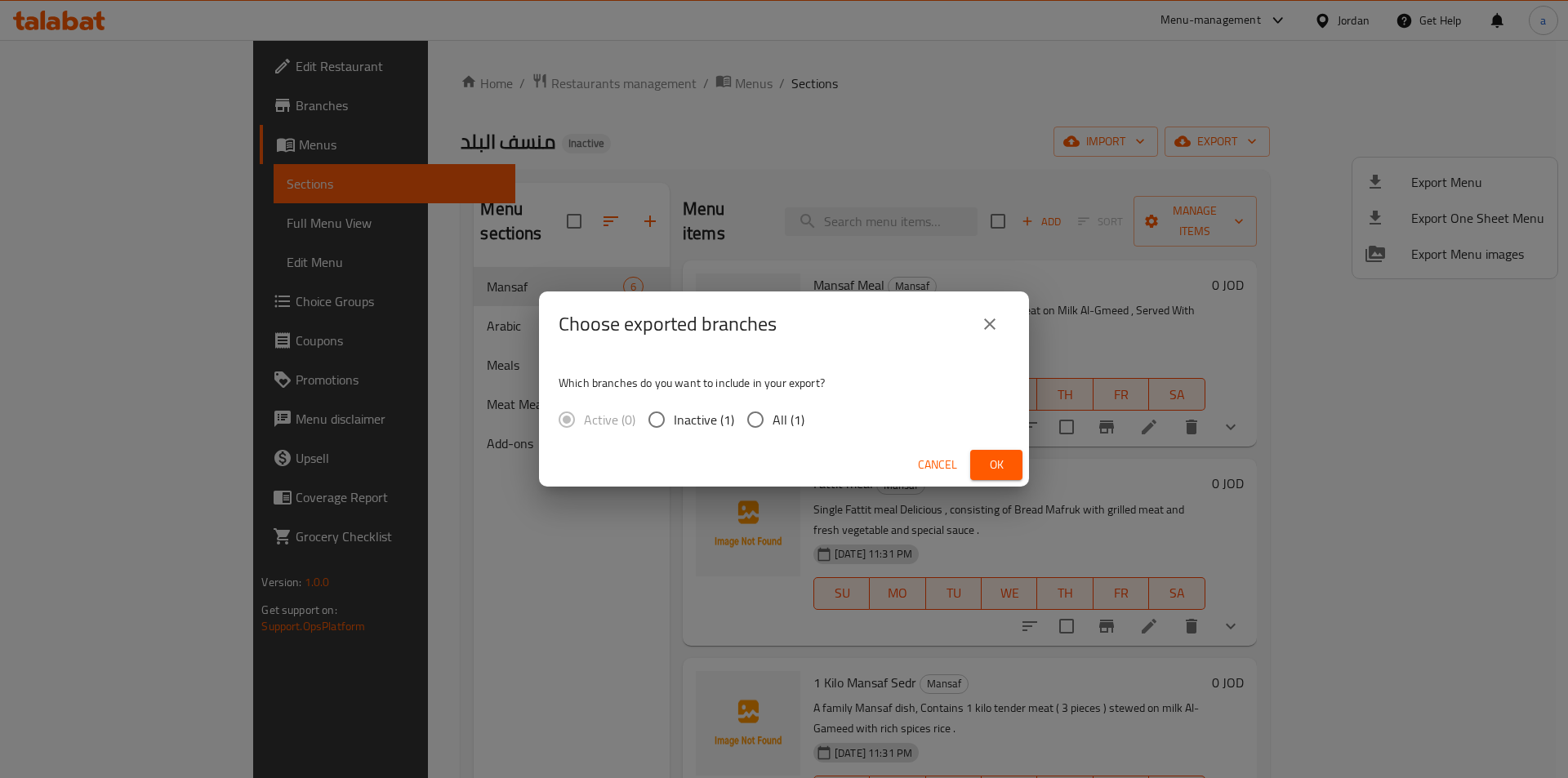
click at [763, 427] on input "All (1)" at bounding box center [755, 420] width 34 height 34
radio input "true"
click at [998, 470] on span "Ok" at bounding box center [995, 465] width 26 height 20
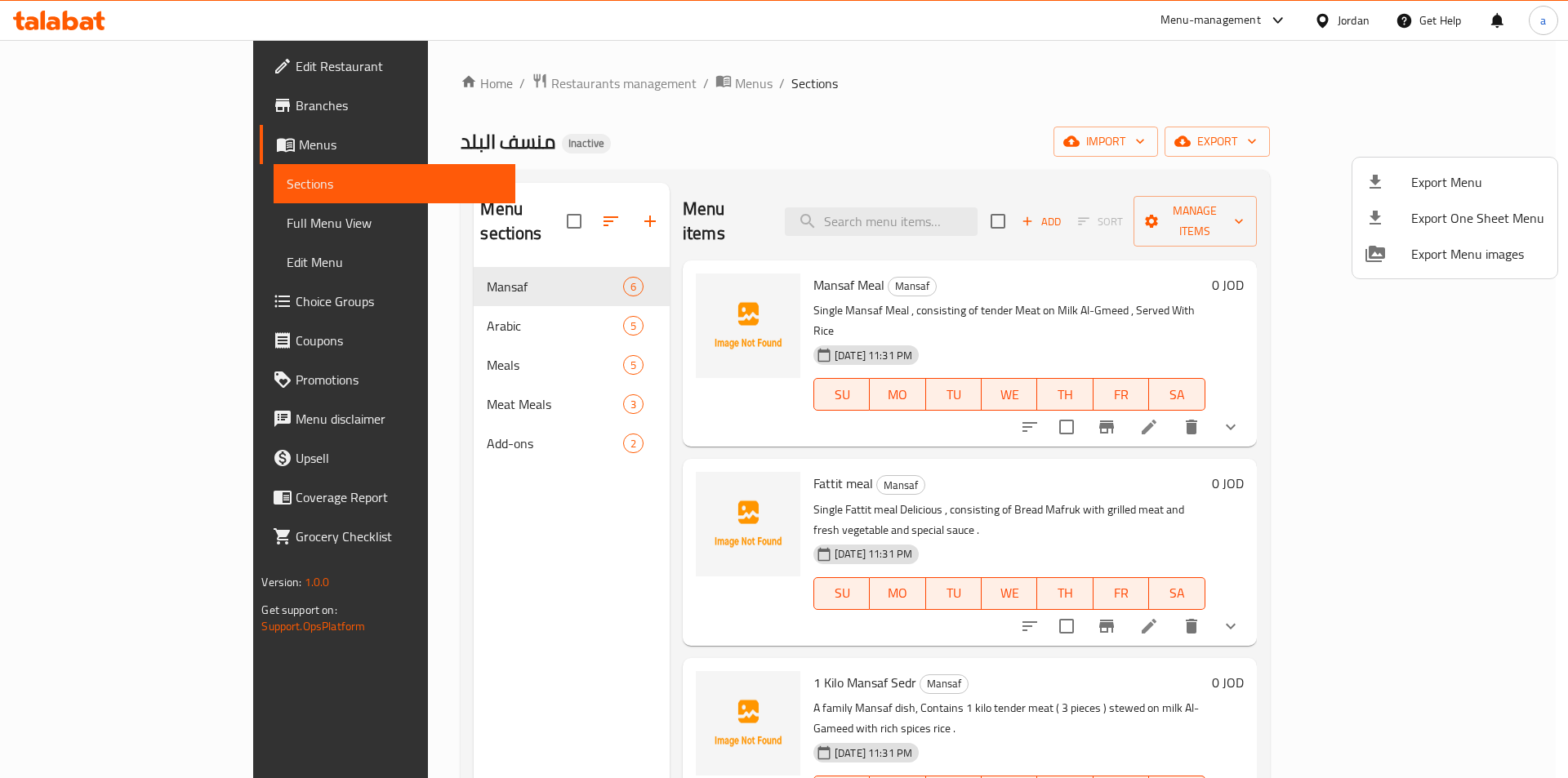
click at [137, 230] on div at bounding box center [784, 389] width 1568 height 778
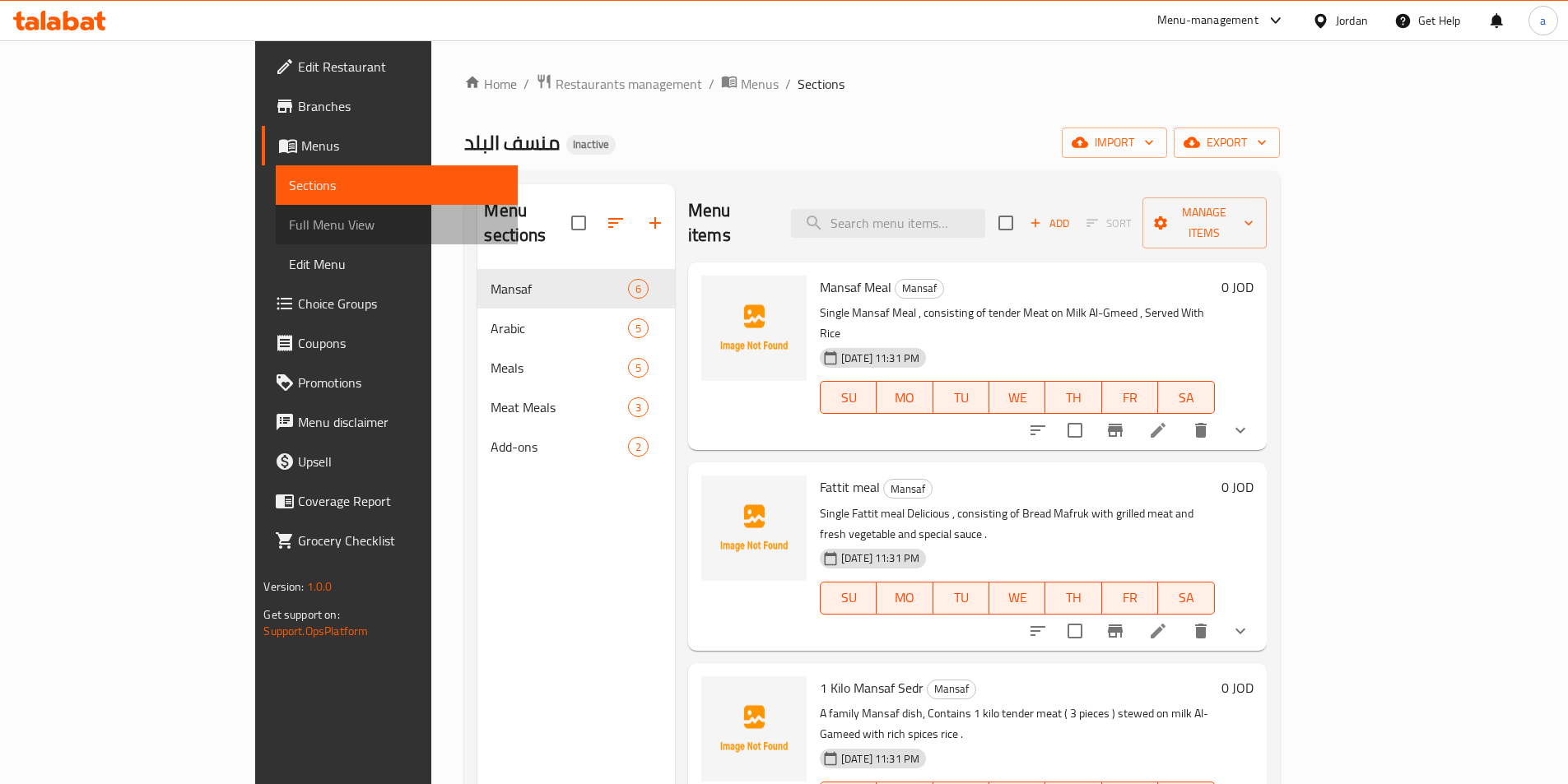
click at [289, 232] on span "Full Menu View" at bounding box center [396, 224] width 215 height 19
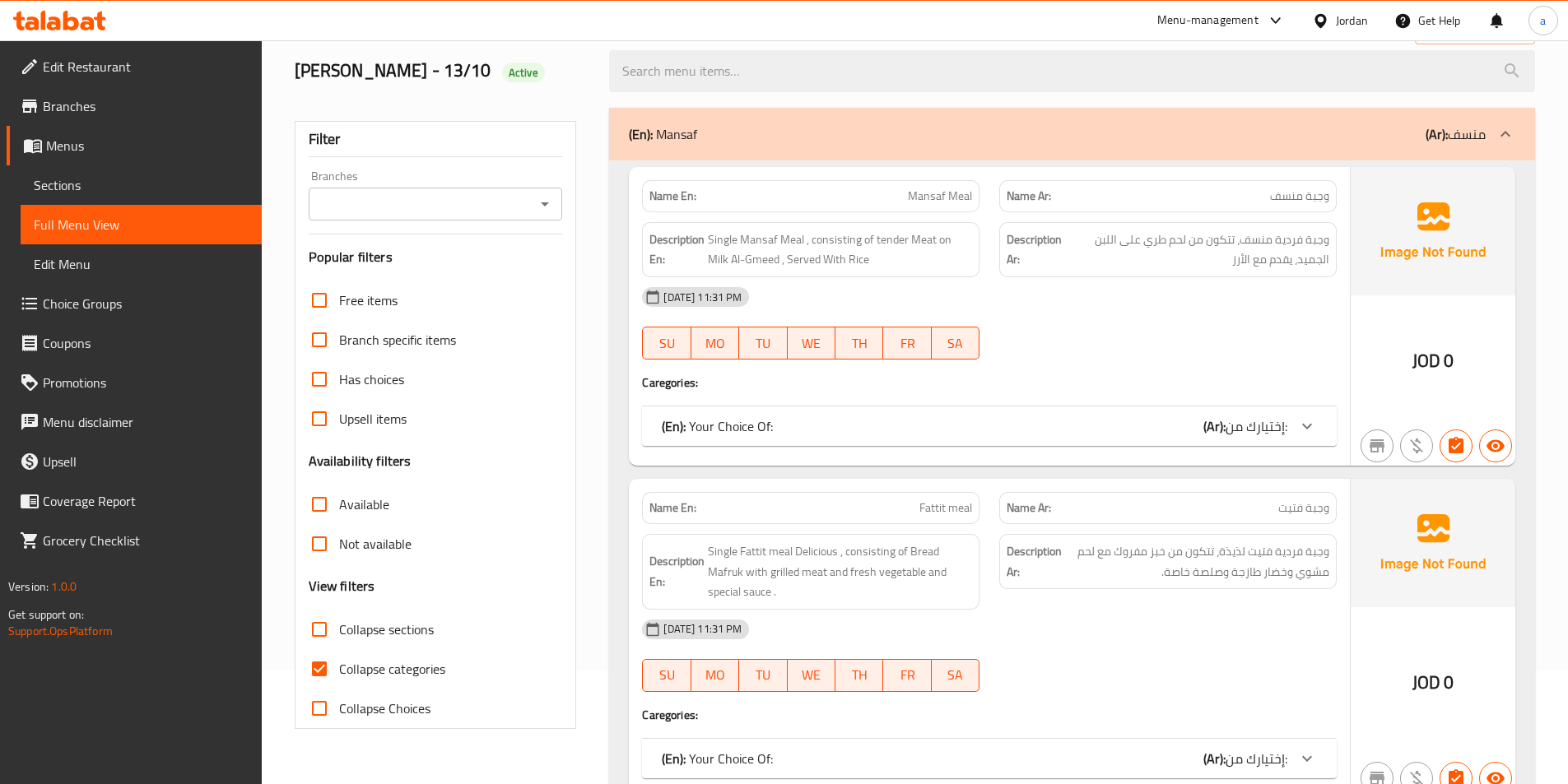
scroll to position [329, 0]
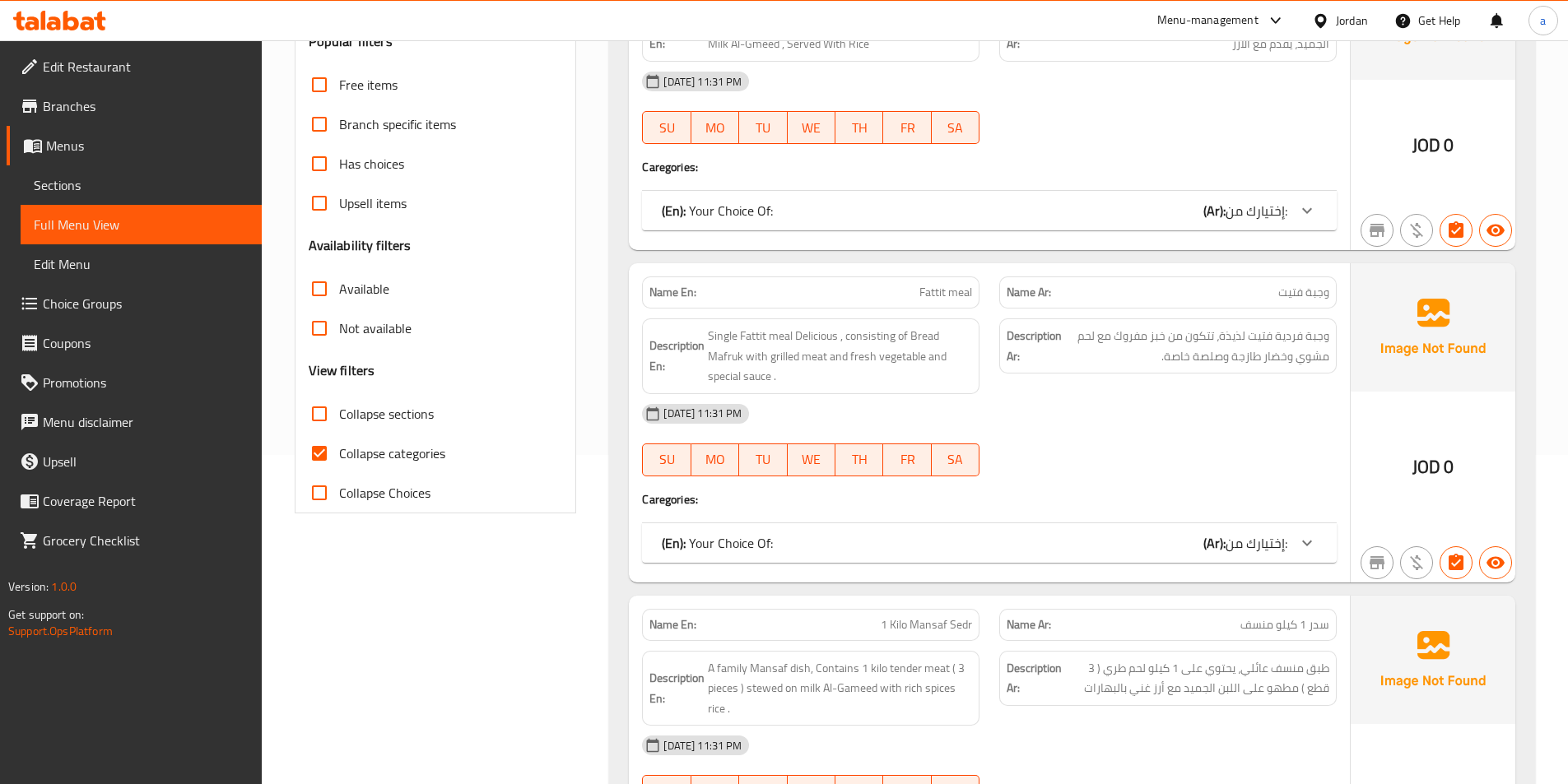
click at [385, 457] on span "Collapse categories" at bounding box center [392, 453] width 106 height 19
click at [339, 457] on input "Collapse categories" at bounding box center [319, 453] width 40 height 39
checkbox input "false"
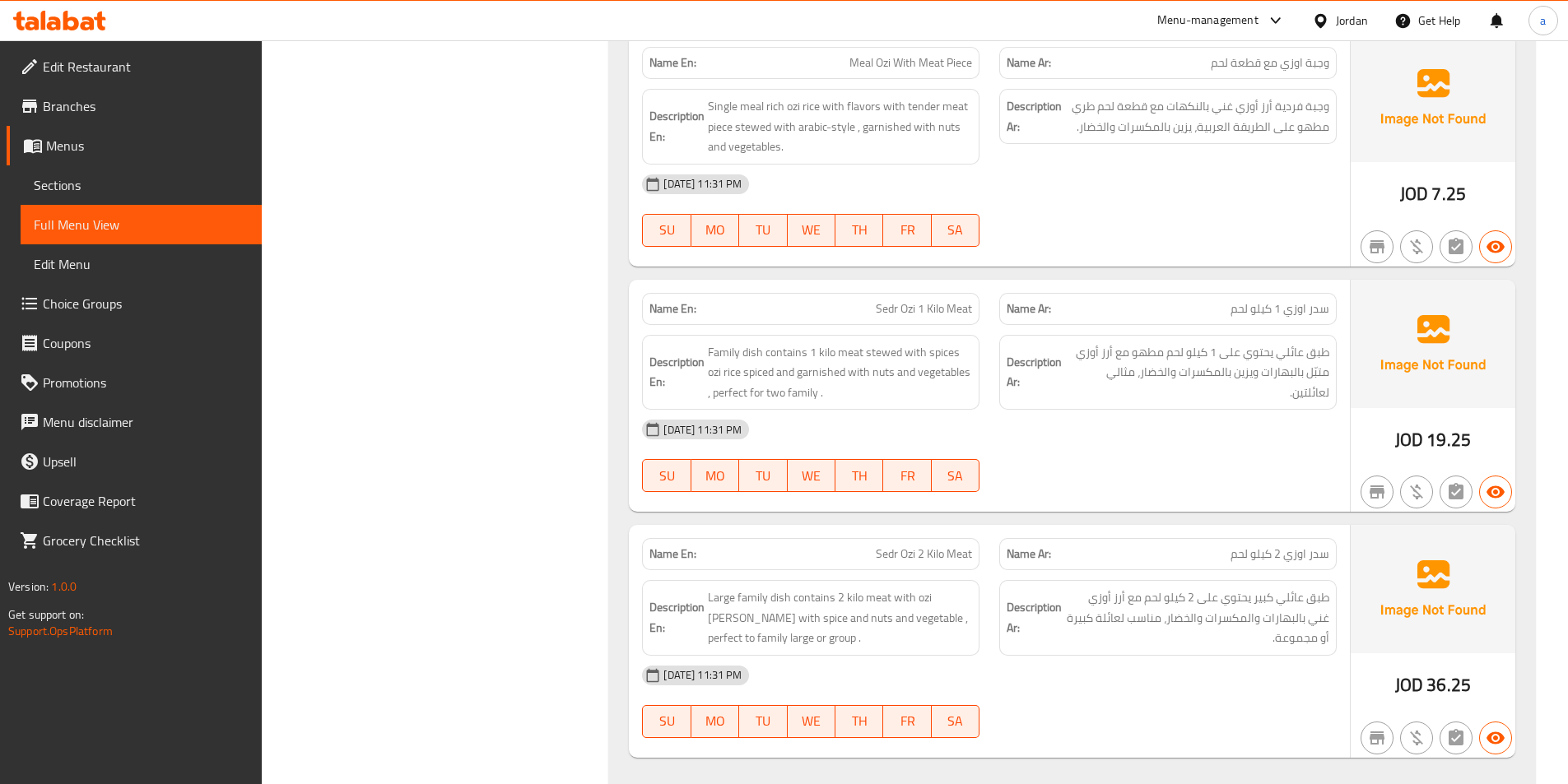
click at [71, 10] on div at bounding box center [60, 20] width 120 height 33
click at [59, 25] on icon at bounding box center [54, 23] width 14 height 14
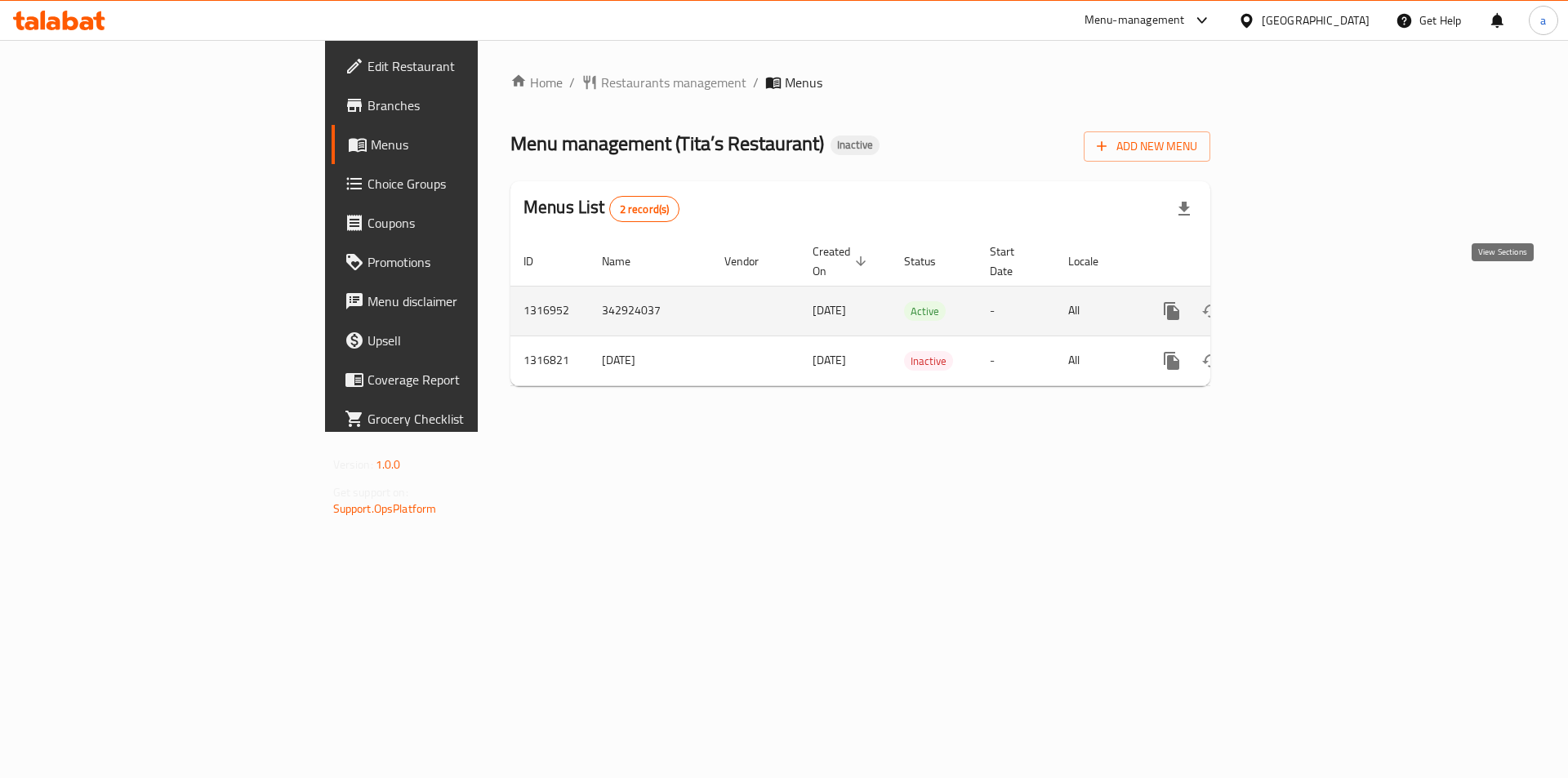
click at [1296, 304] on icon "enhanced table" at bounding box center [1289, 311] width 14 height 14
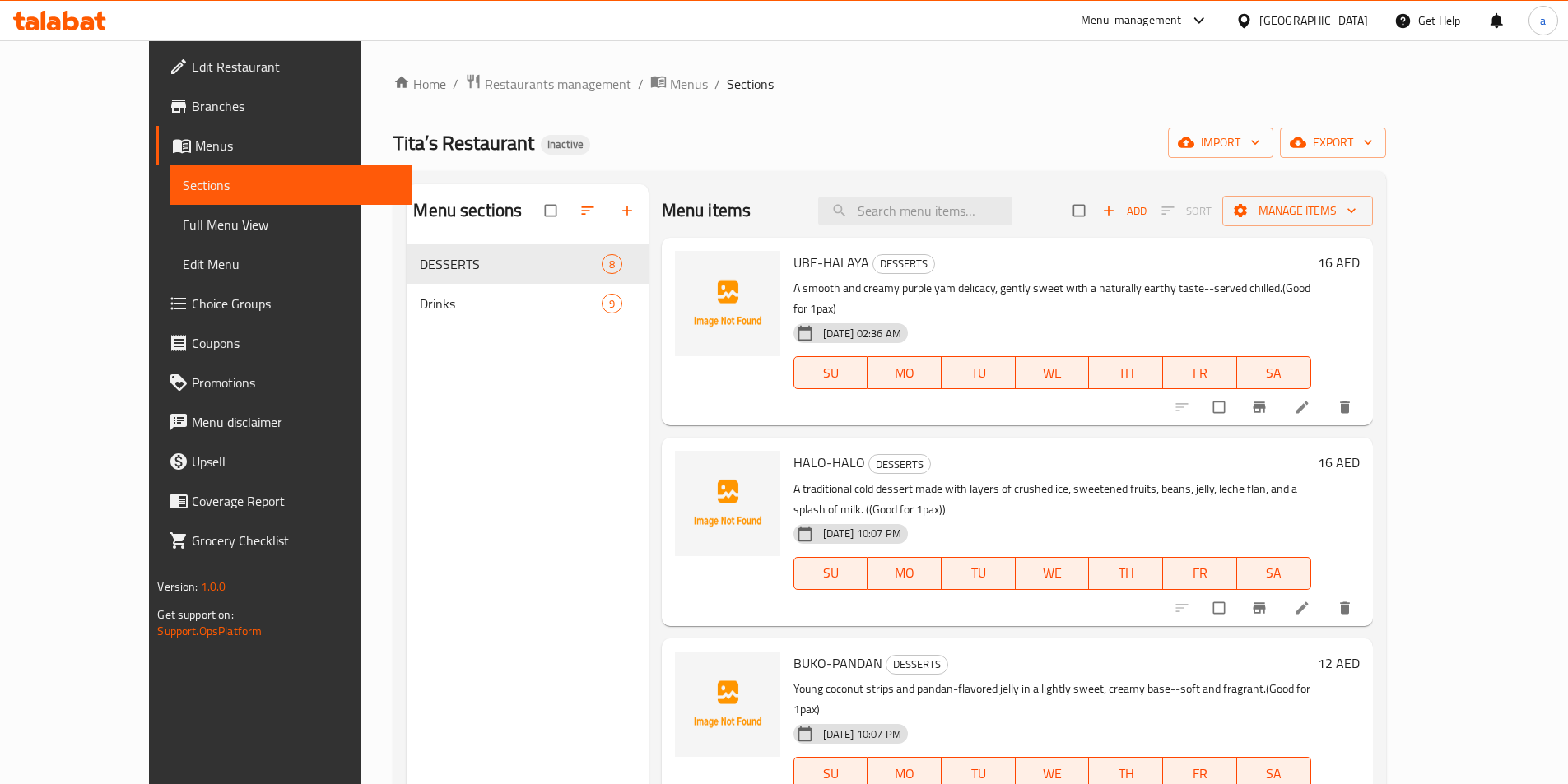
click at [84, 29] on icon at bounding box center [88, 23] width 14 height 14
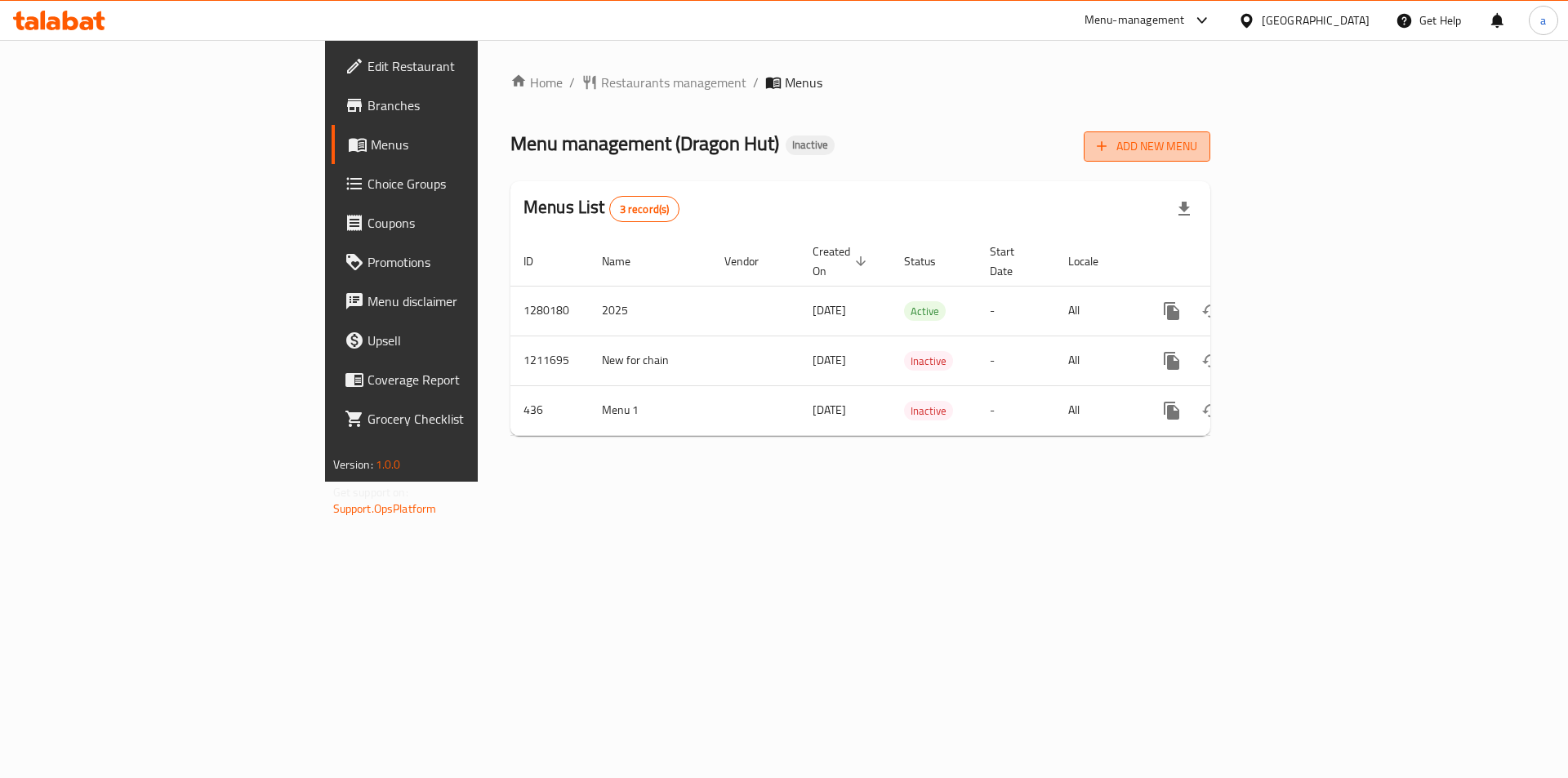
click at [1197, 142] on span "Add New Menu" at bounding box center [1146, 146] width 100 height 20
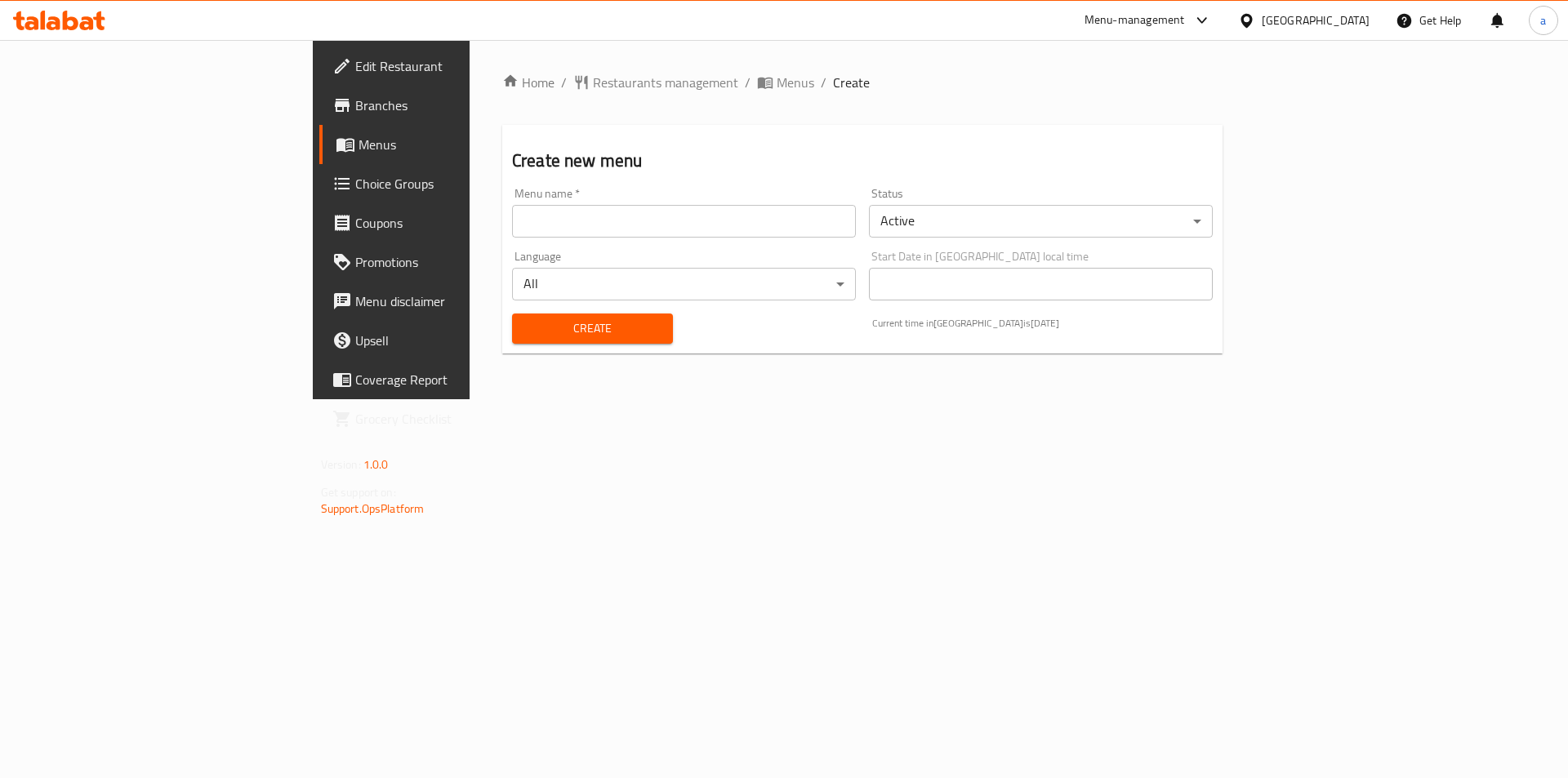
click at [556, 213] on input "text" at bounding box center [684, 221] width 344 height 32
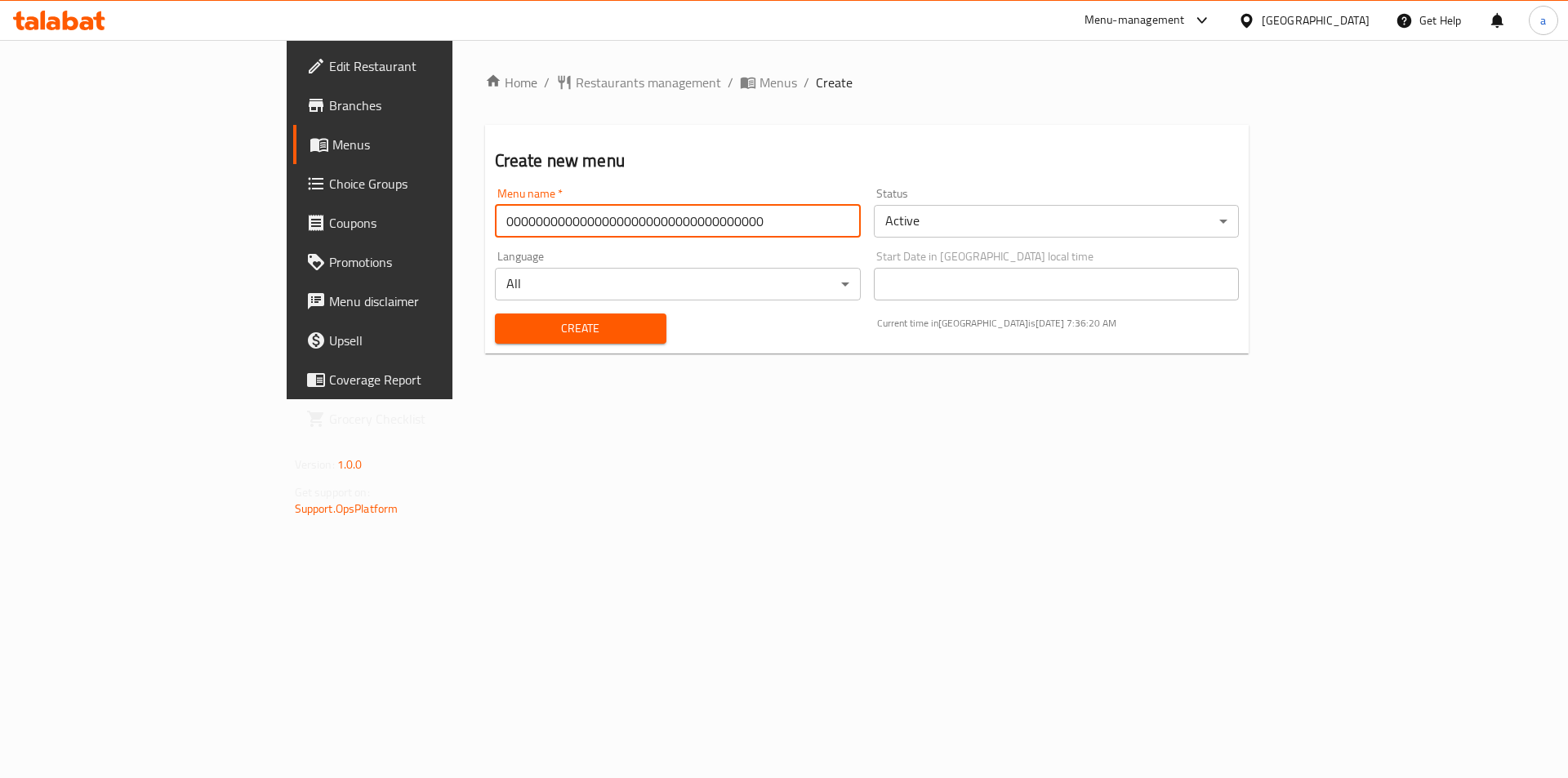
type input "00000000000000000000000000000000000"
click at [976, 210] on body "​ Menu-management [GEOGRAPHIC_DATA] Get Help a Edit Restaurant Branches Menus C…" at bounding box center [784, 409] width 1568 height 738
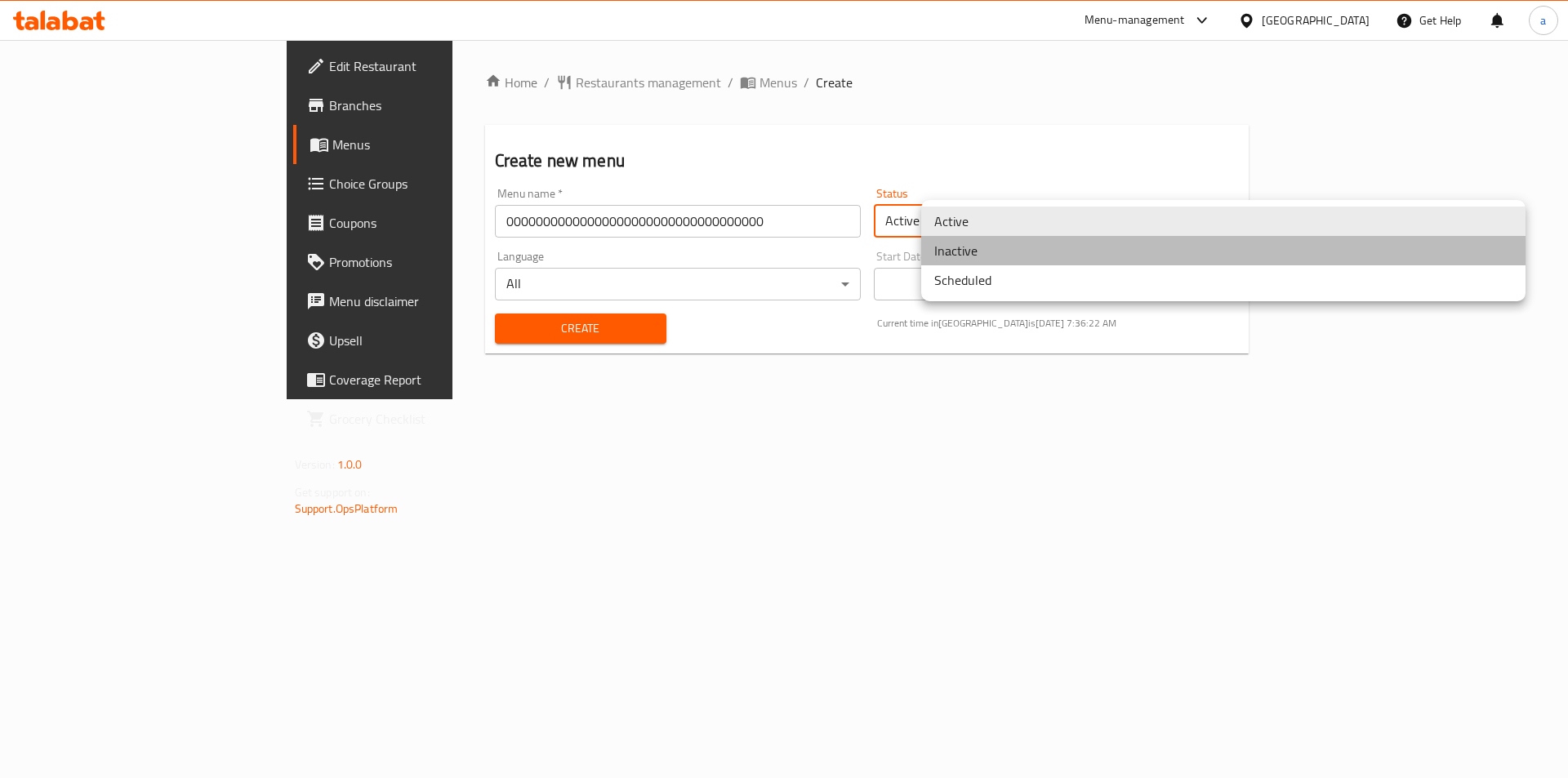
click at [975, 254] on li "Inactive" at bounding box center [1223, 250] width 604 height 30
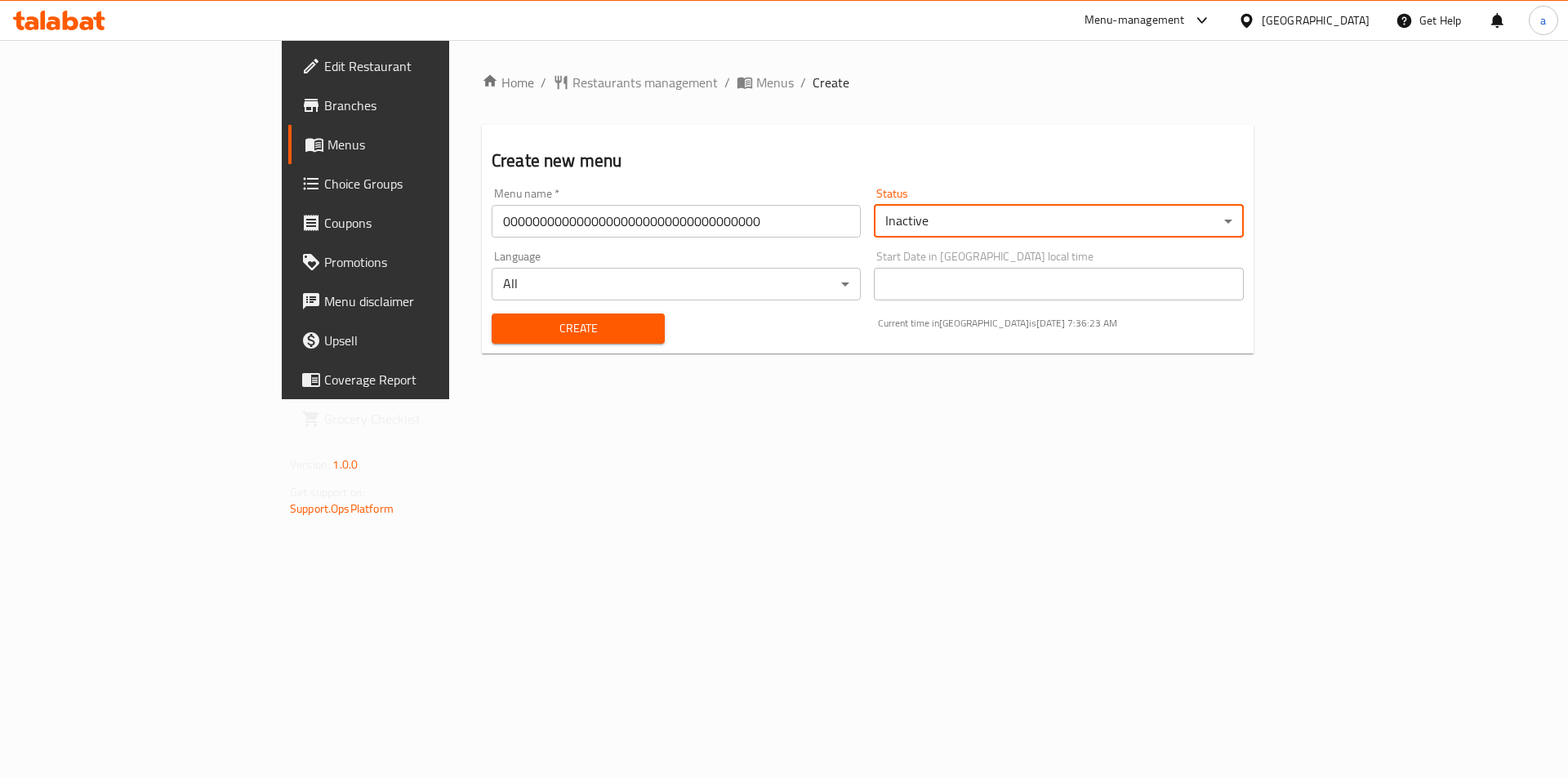
click at [576, 321] on span "Create" at bounding box center [578, 328] width 147 height 20
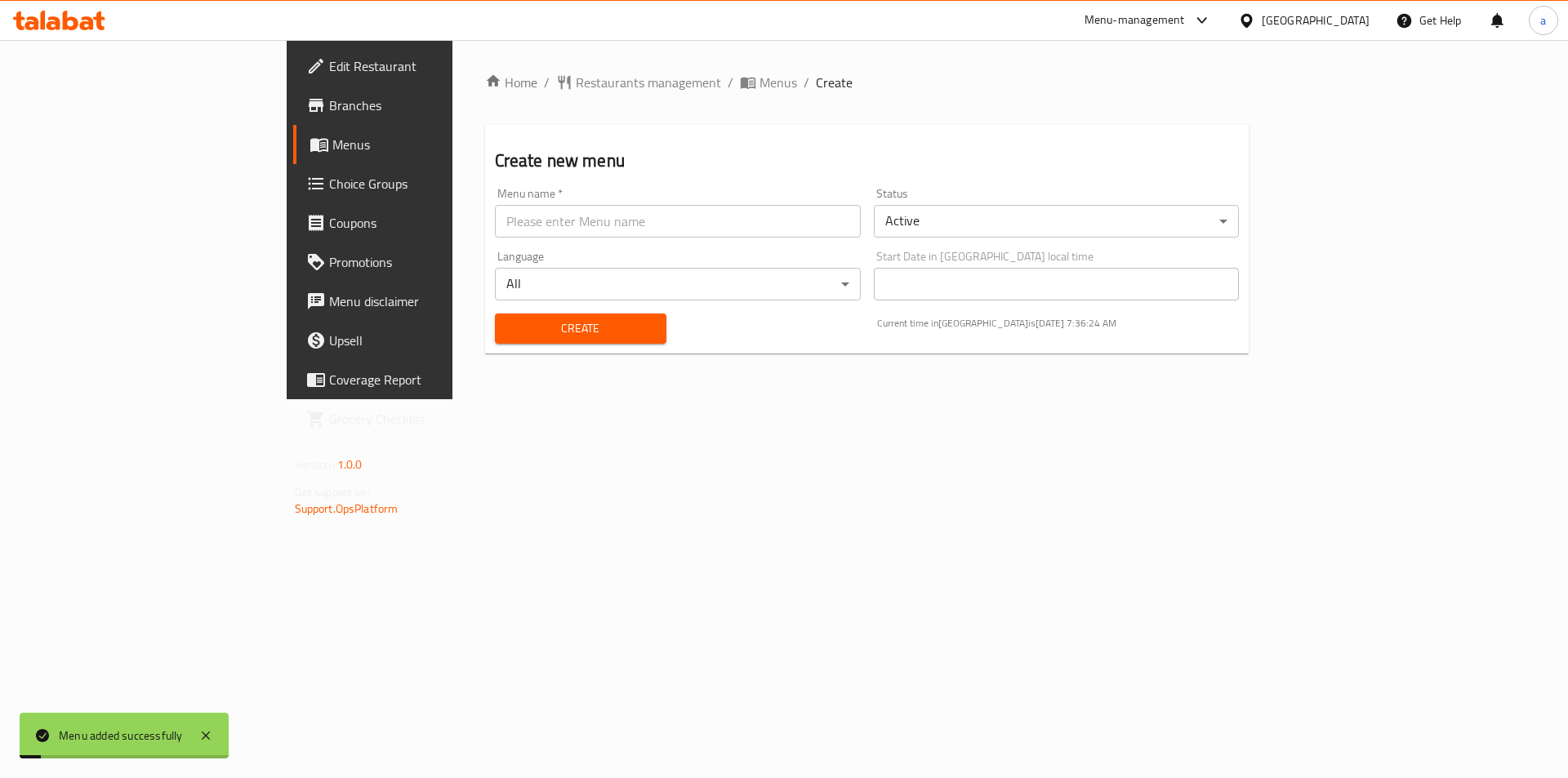
click at [333, 140] on span "Menus" at bounding box center [434, 144] width 204 height 19
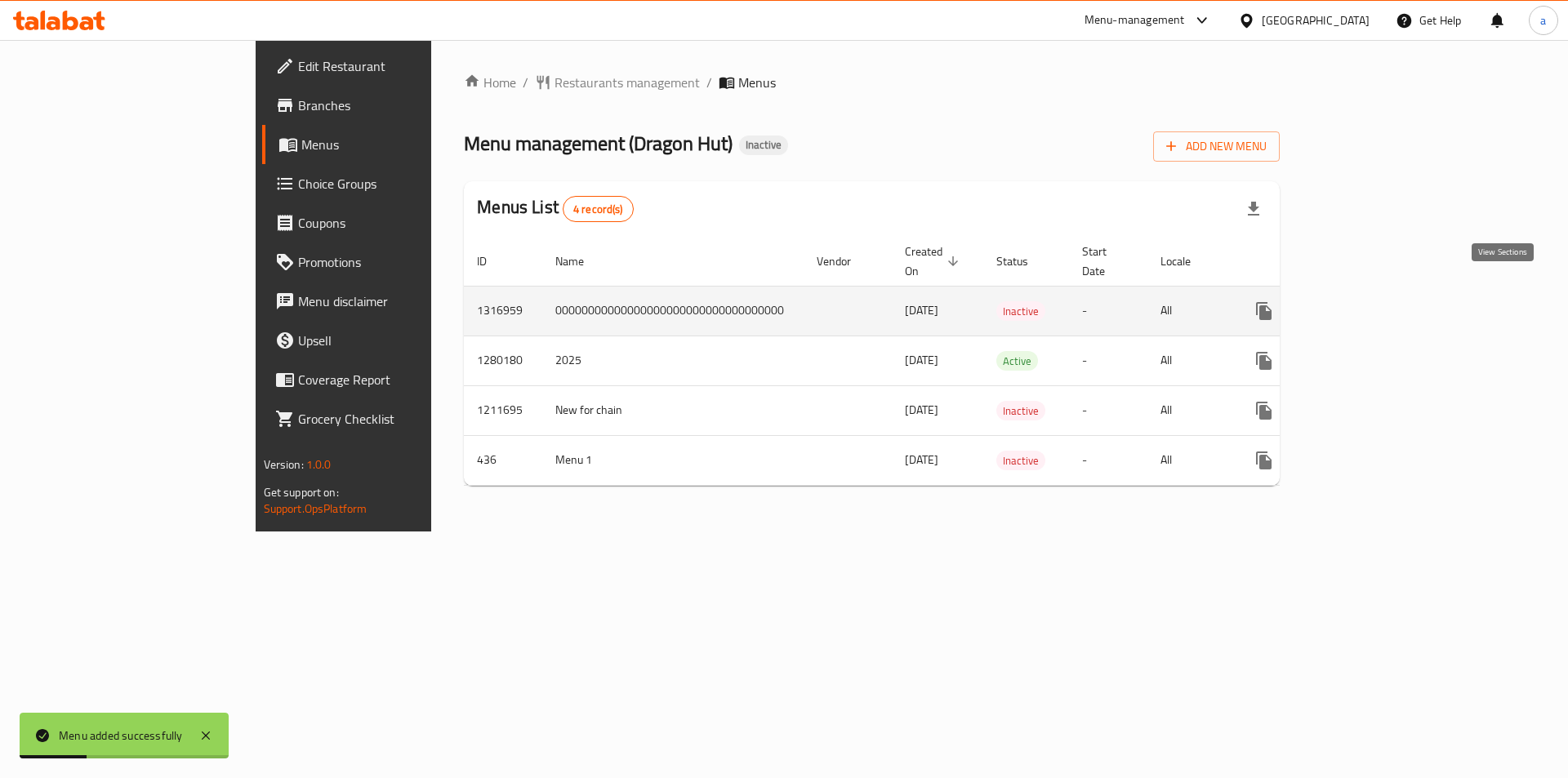
click at [1391, 301] on icon "enhanced table" at bounding box center [1382, 311] width 19 height 19
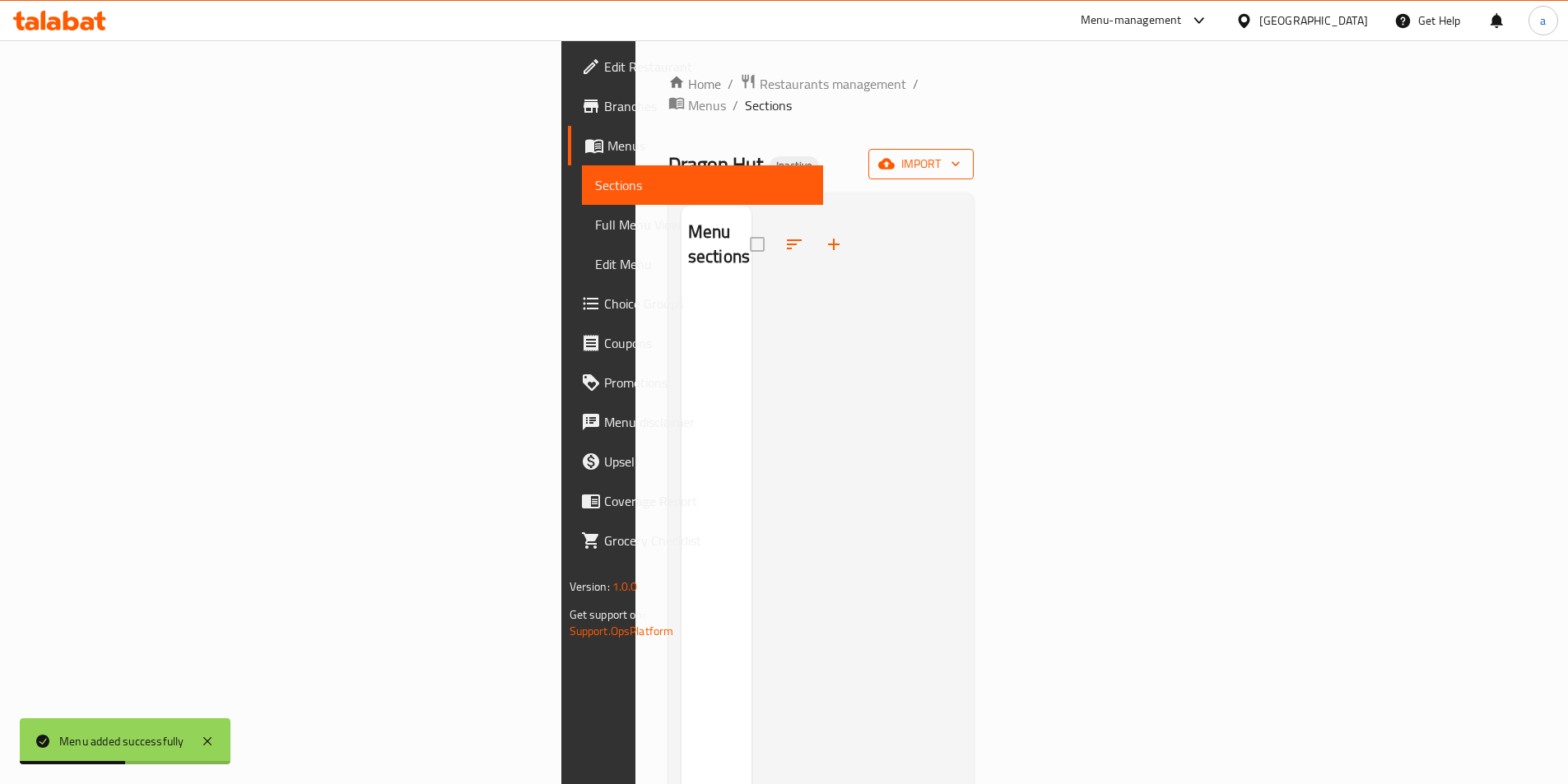
click at [894, 159] on icon "button" at bounding box center [886, 164] width 16 height 11
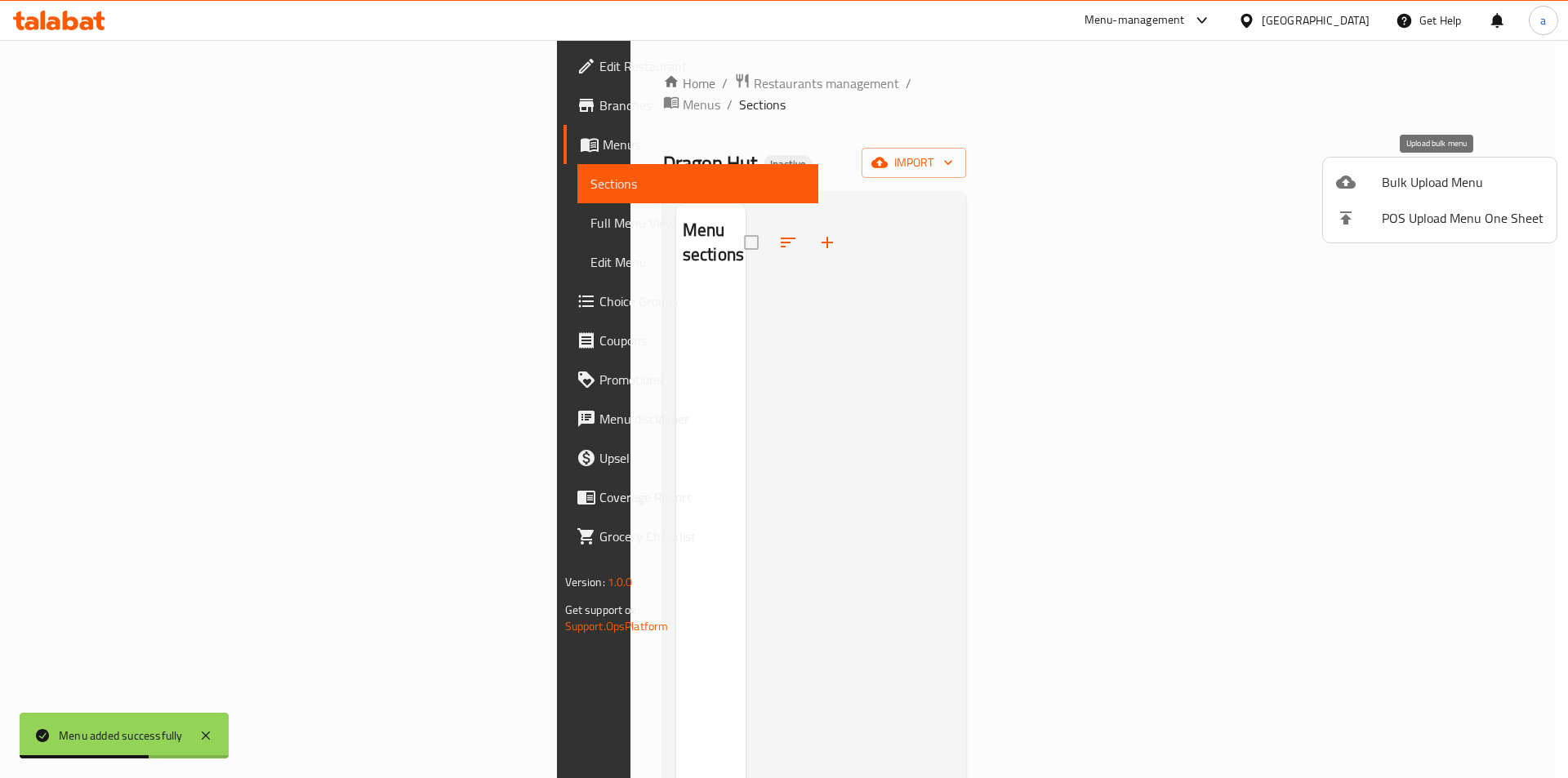
click at [1386, 182] on span "Bulk Upload Menu" at bounding box center [1462, 182] width 162 height 19
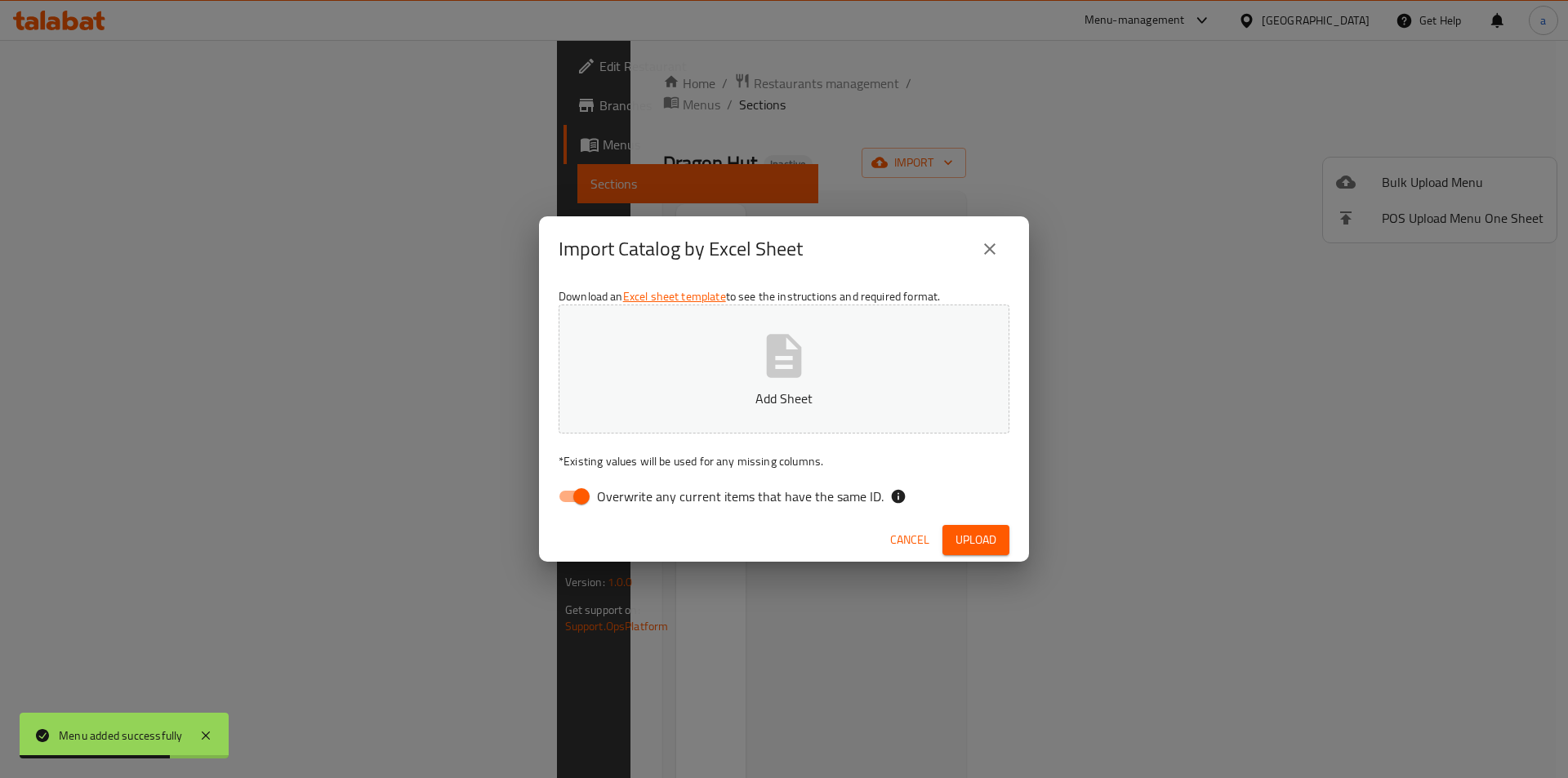
click at [616, 499] on span "Overwrite any current items that have the same ID." at bounding box center [740, 496] width 287 height 19
click at [616, 499] on input "Overwrite any current items that have the same ID." at bounding box center [580, 496] width 93 height 31
checkbox input "false"
click at [671, 393] on p "Add Sheet" at bounding box center [784, 398] width 400 height 19
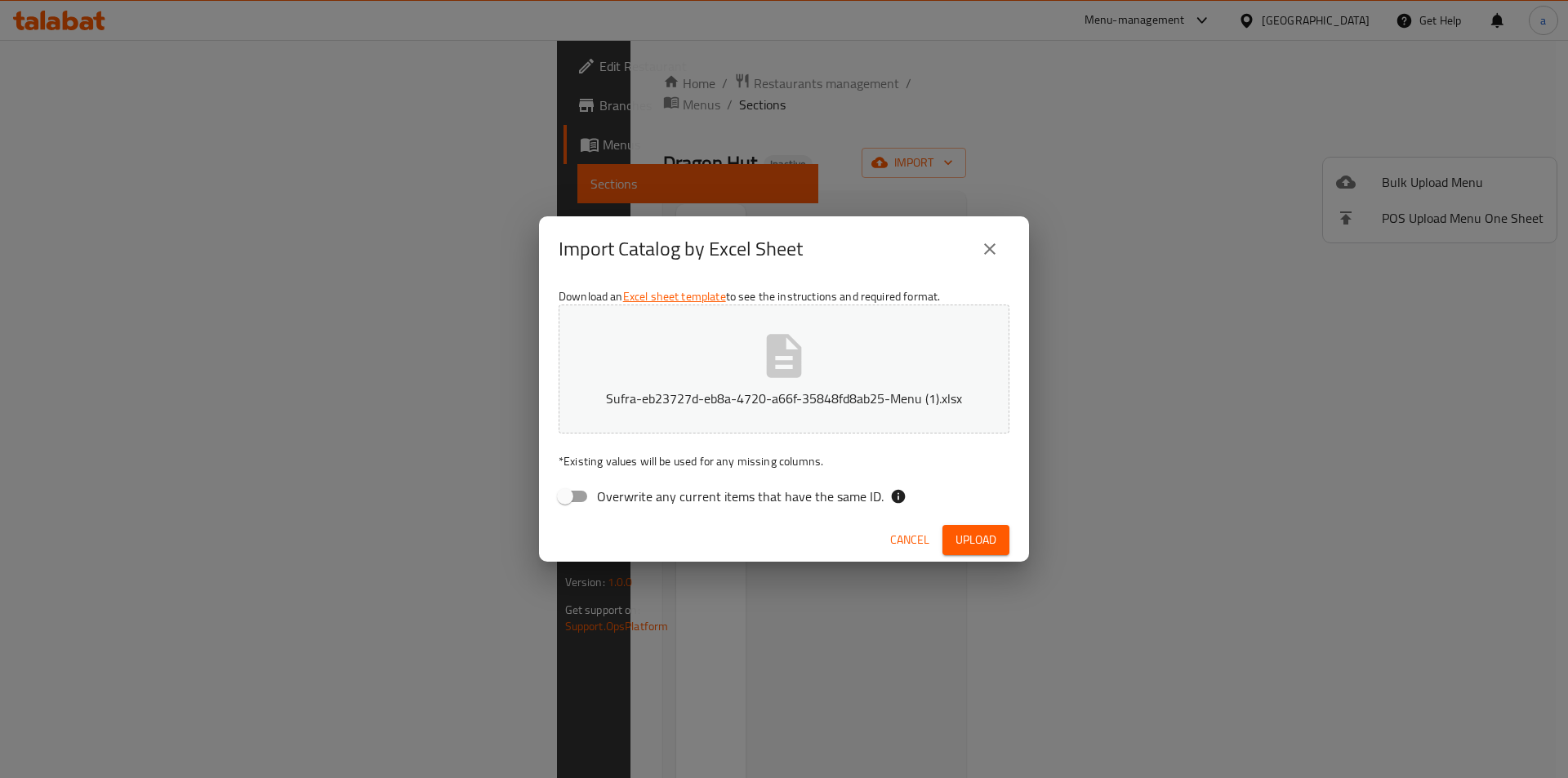
click at [985, 538] on span "Upload" at bounding box center [975, 539] width 41 height 20
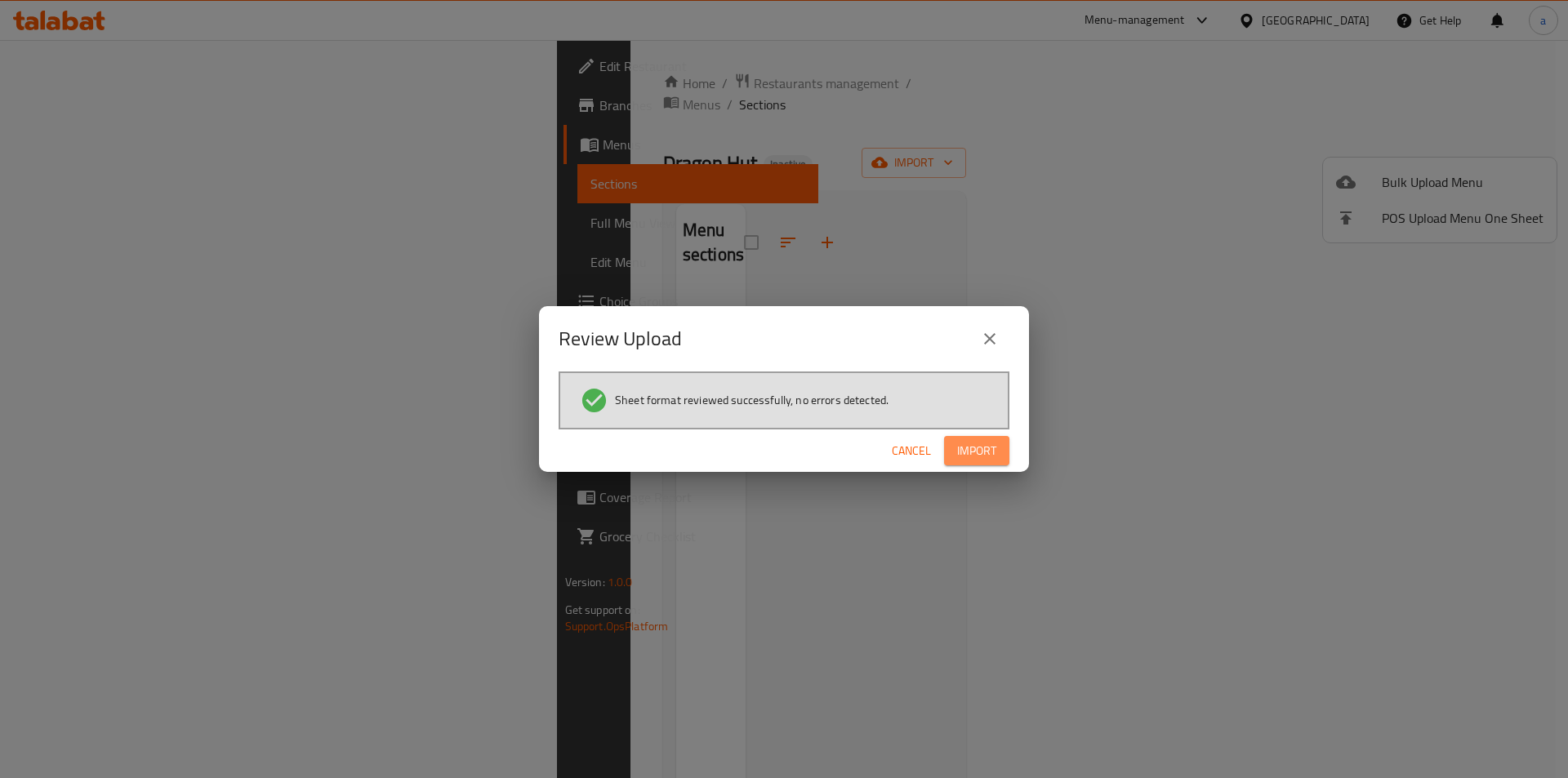
click at [970, 447] on span "Import" at bounding box center [976, 450] width 39 height 20
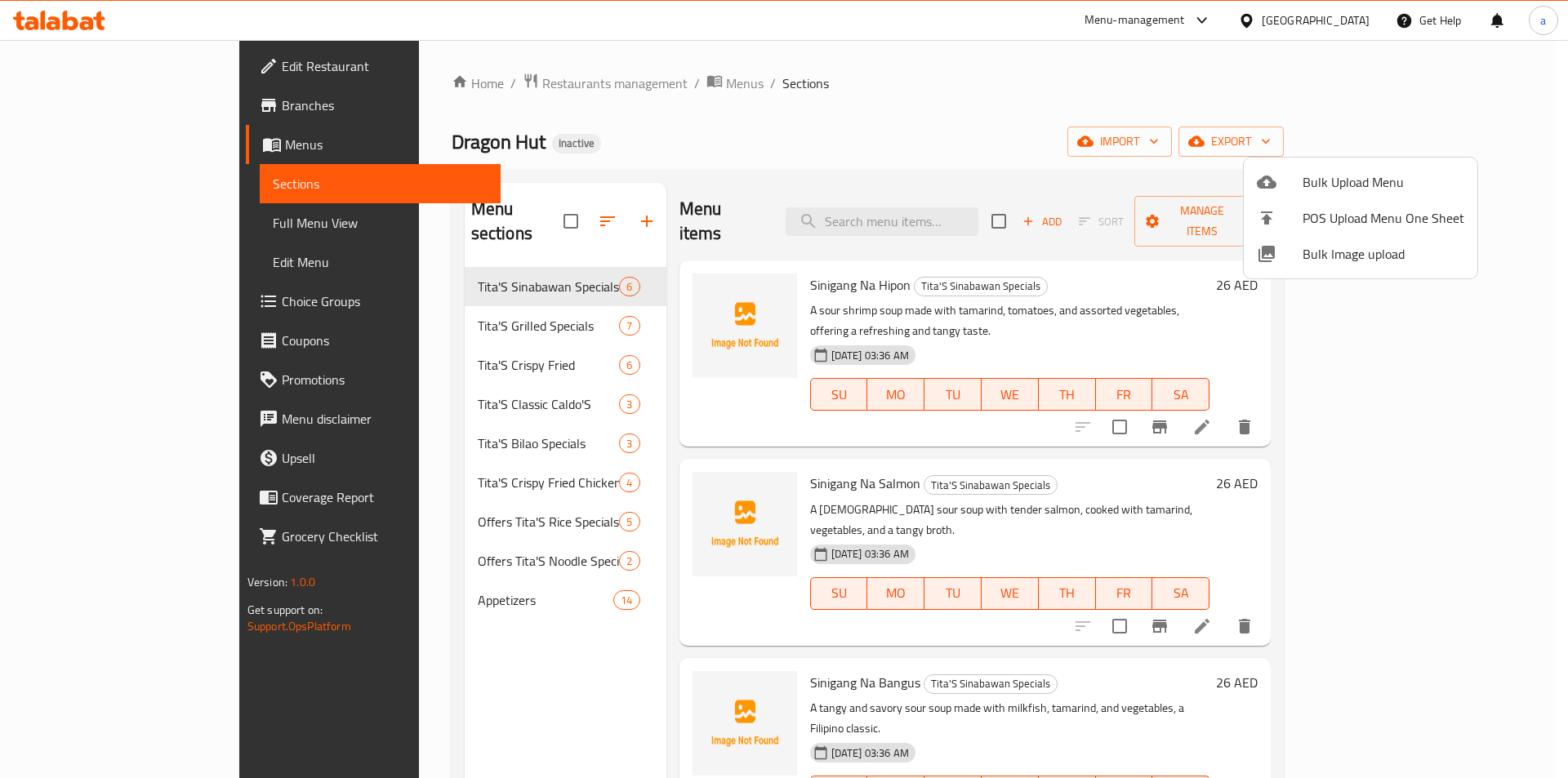
click at [1429, 383] on div at bounding box center [784, 389] width 1568 height 778
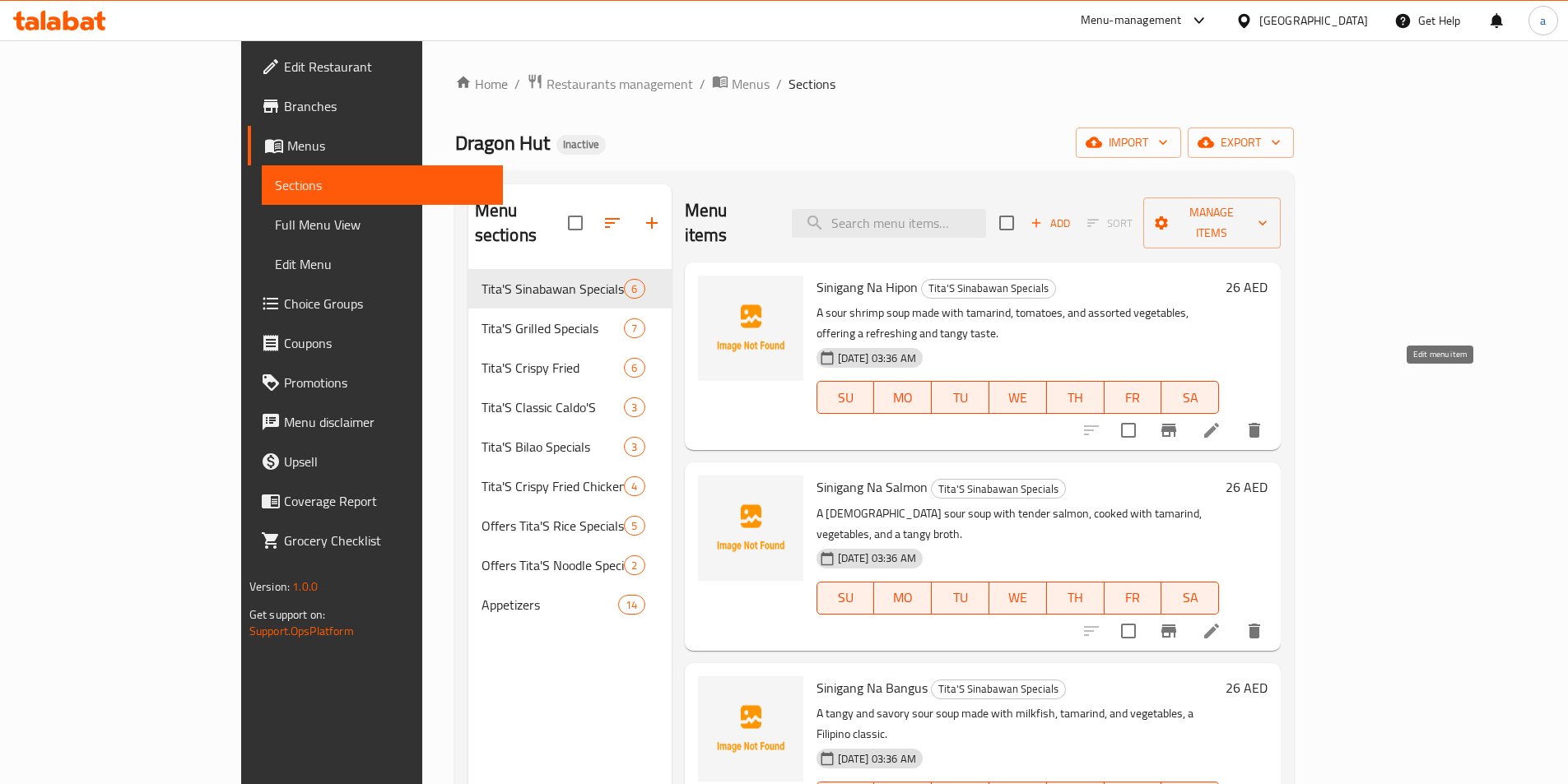
click at [1219, 423] on icon at bounding box center [1210, 430] width 14 height 14
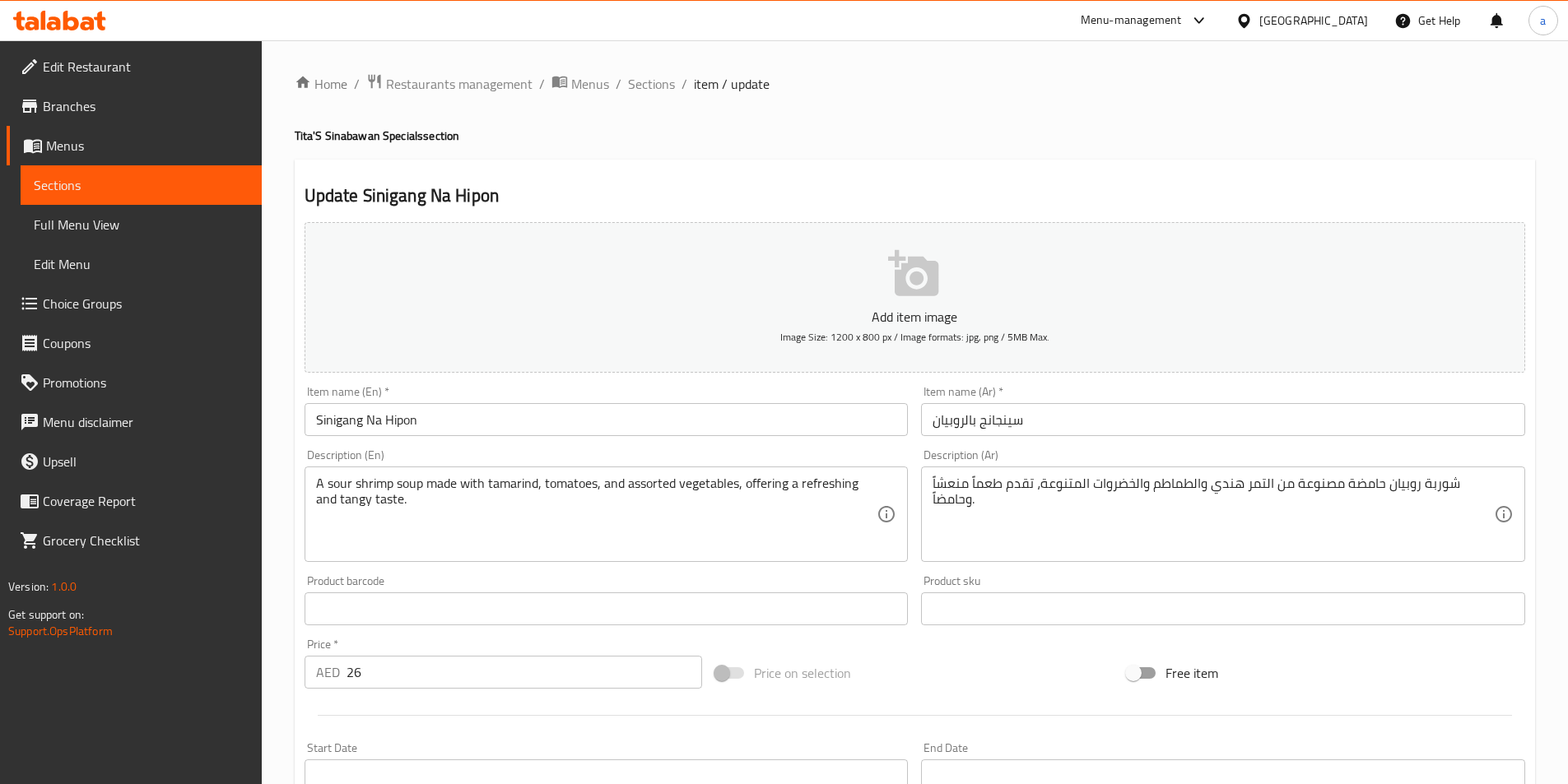
click at [1171, 432] on input "سينجانج بالروبيان" at bounding box center [1223, 419] width 604 height 33
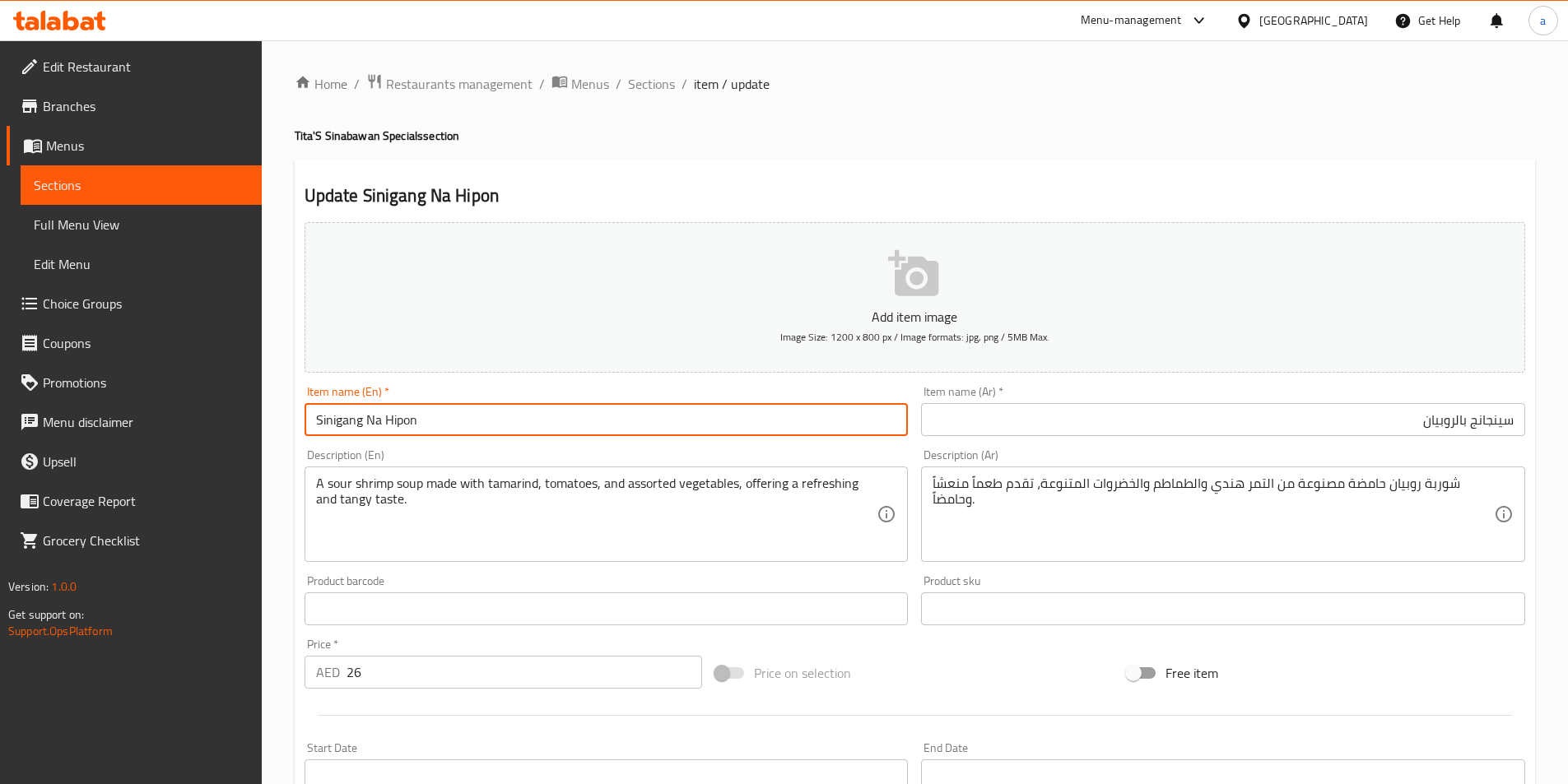
drag, startPoint x: 437, startPoint y: 416, endPoint x: 369, endPoint y: 405, distance: 68.9
click at [369, 405] on input "Sinigang Na Hipon" at bounding box center [606, 419] width 604 height 33
click at [338, 415] on input "Sinigang Na Hipon" at bounding box center [606, 419] width 604 height 33
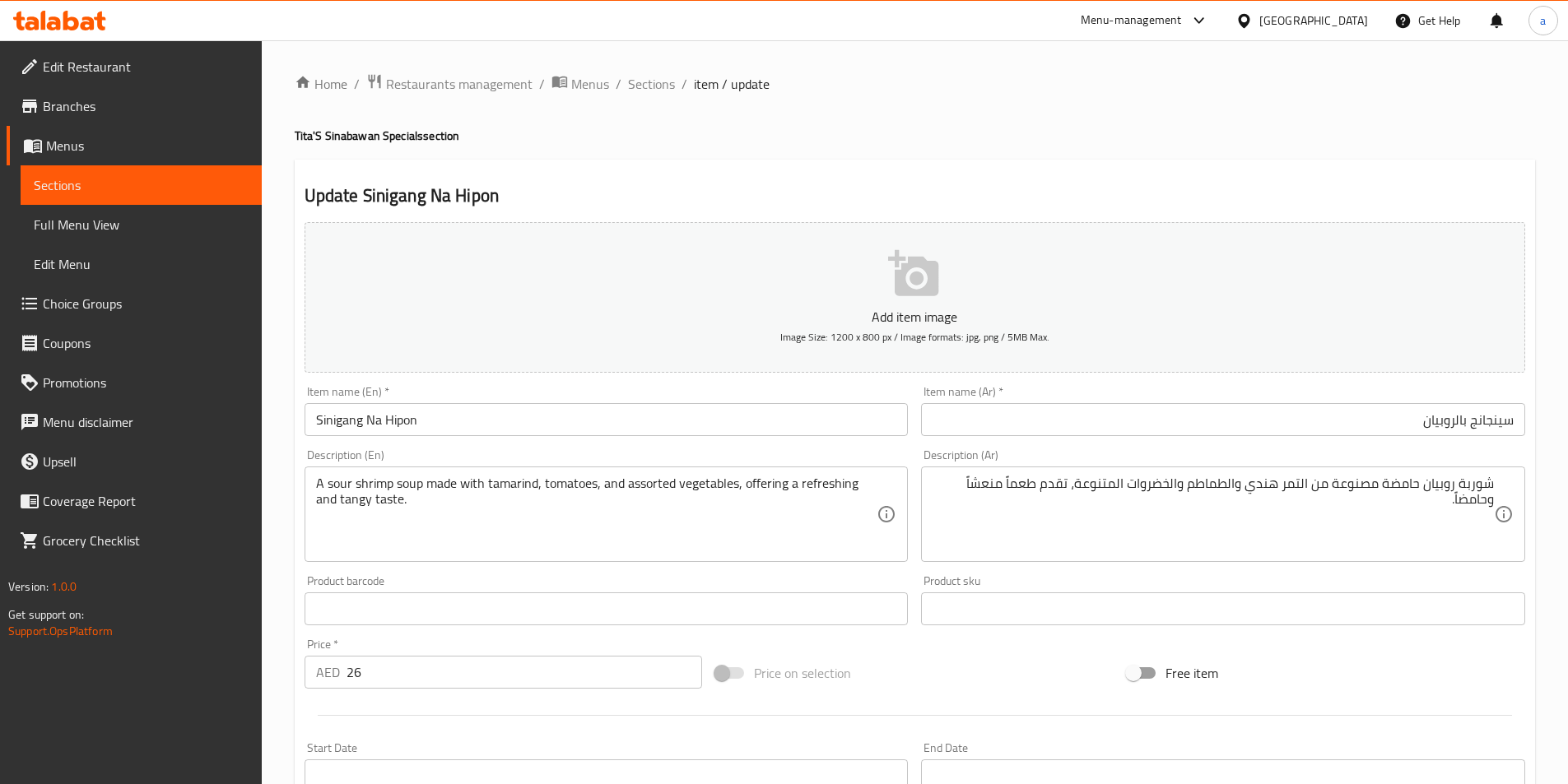
click at [1491, 417] on input "سينجانج بالروبيان" at bounding box center [1223, 419] width 604 height 33
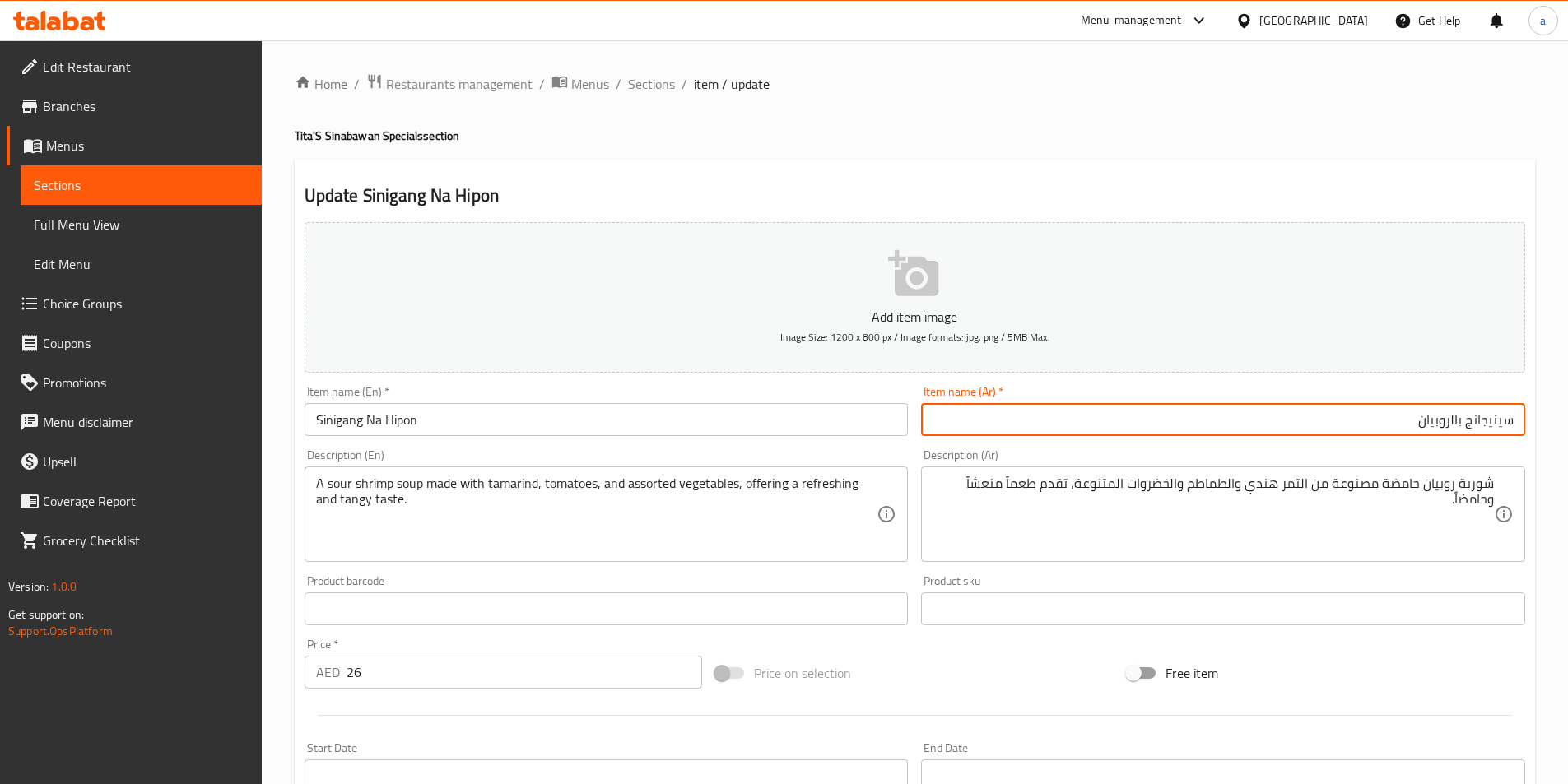
type input "سينيجانج بالروبيان"
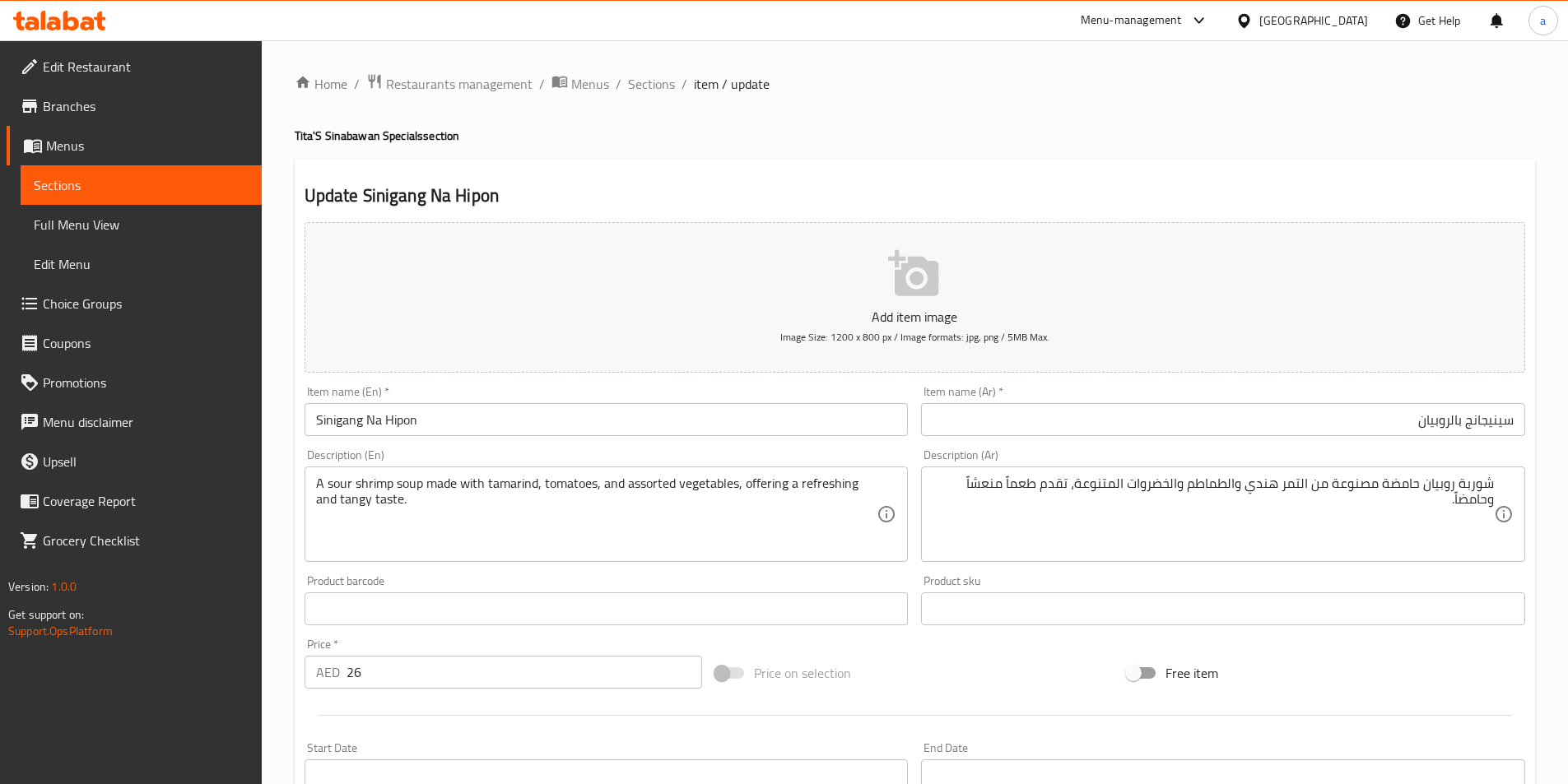
click at [509, 474] on div "A sour shrimp soup made with tamarind, tomatoes, and assorted vegetables, offer…" at bounding box center [606, 513] width 604 height 95
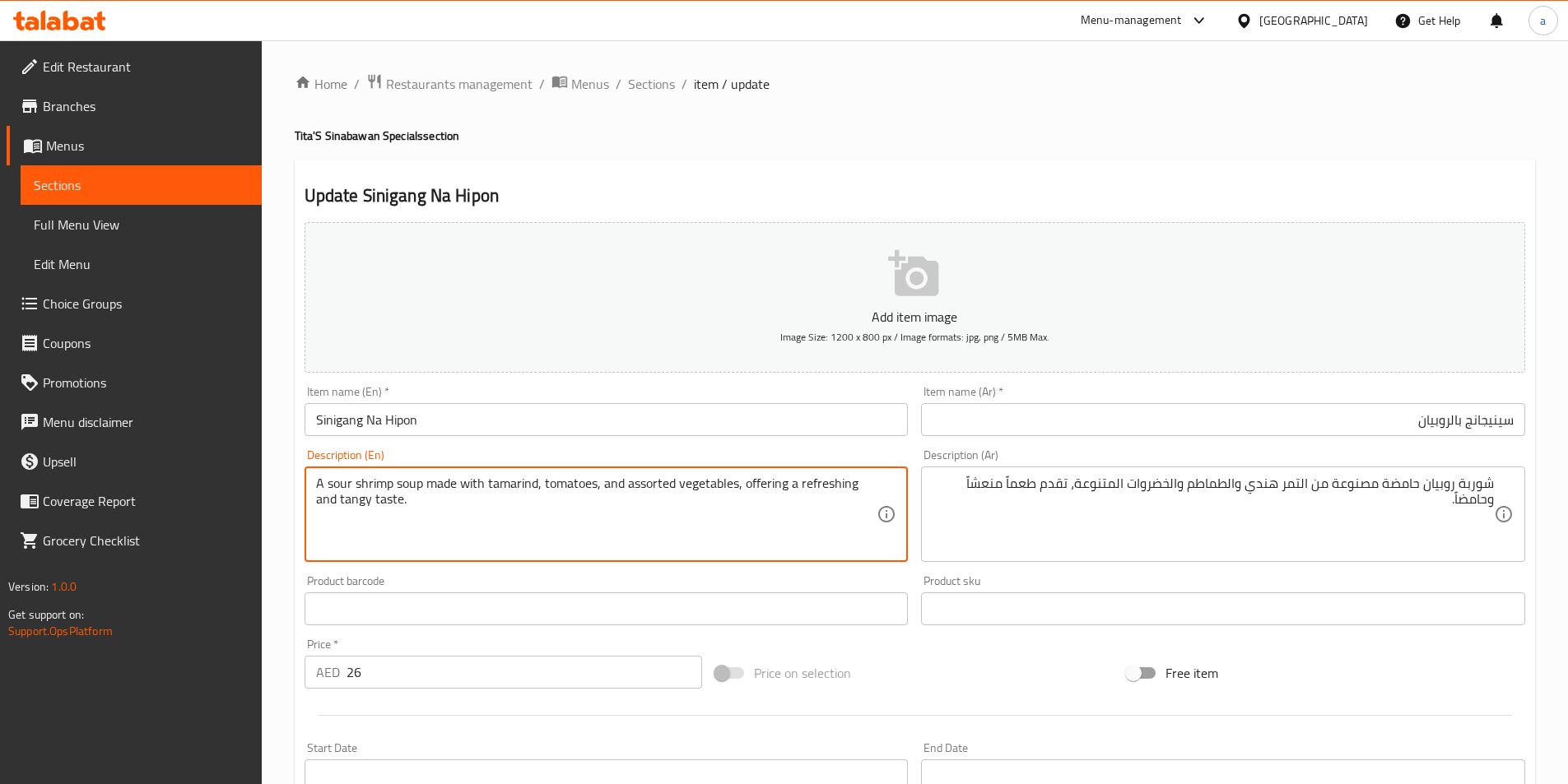
click at [508, 487] on textarea "A sour shrimp soup made with tamarind, tomatoes, and assorted vegetables, offer…" at bounding box center [597, 514] width 561 height 78
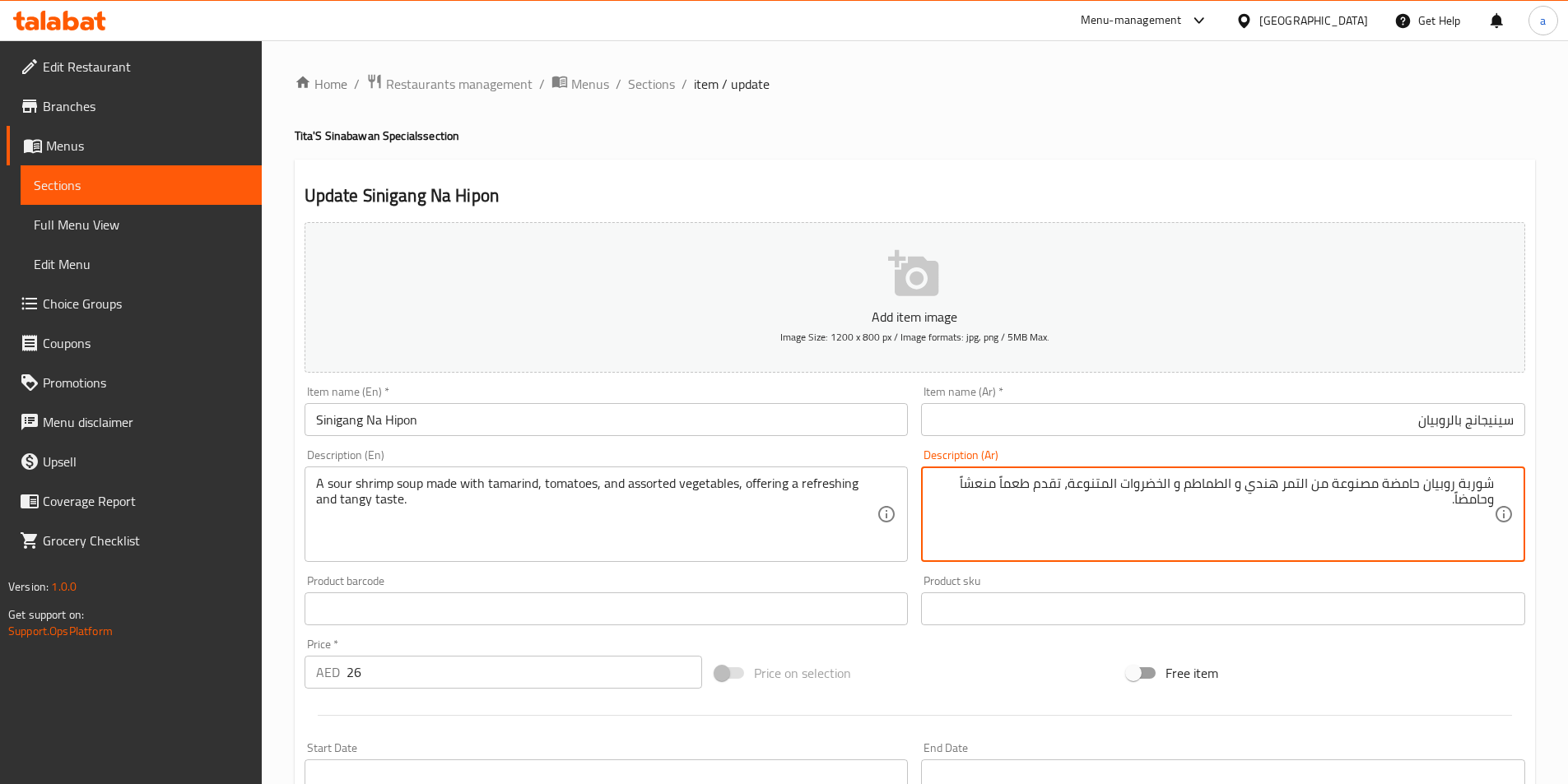
type textarea "شوربة روبيان حامضة مصنوعة من التمر هندي و الطماطم و الخضروات المتنوعة، تقدم طعم…"
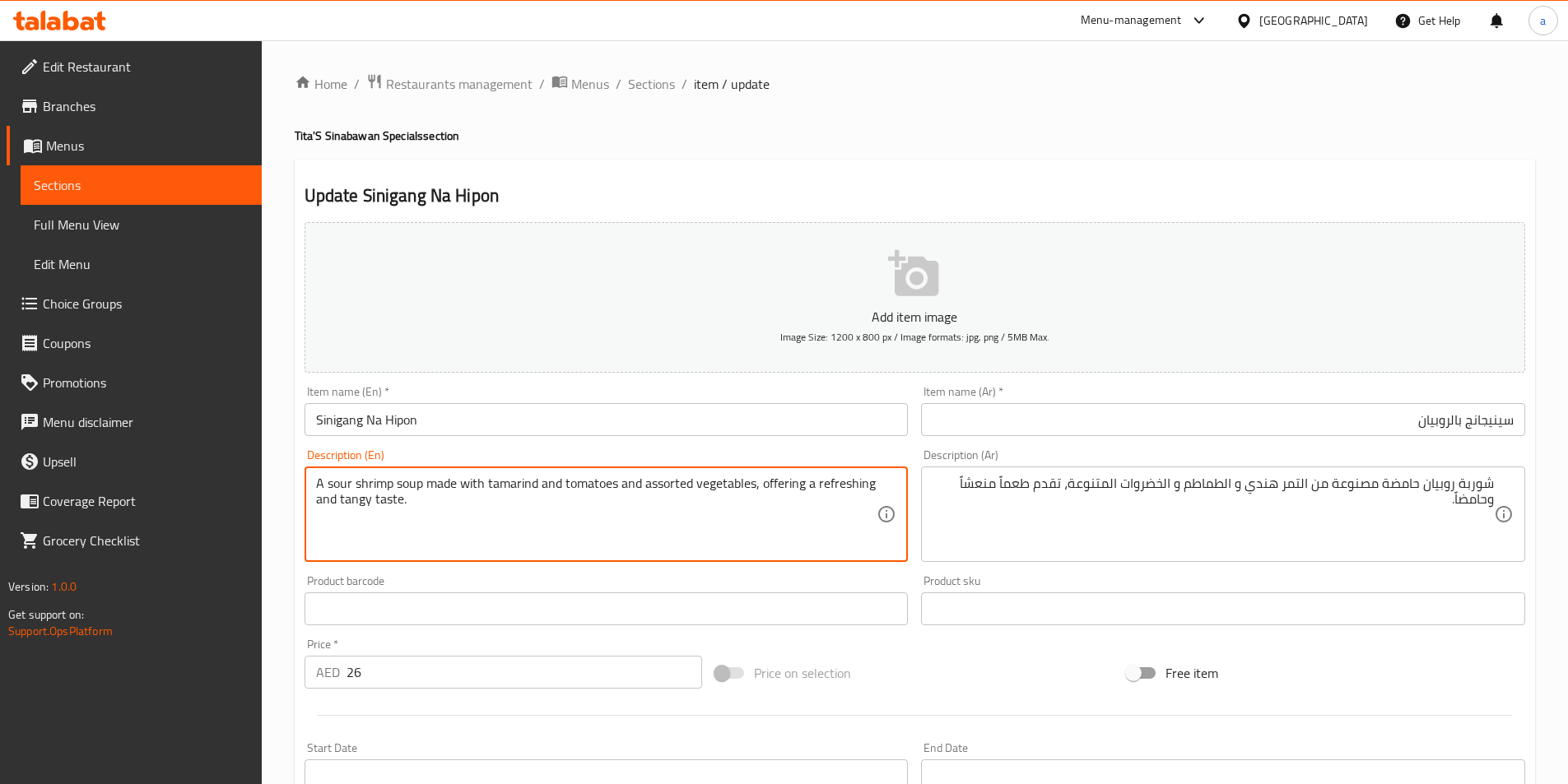
click at [346, 503] on textarea "A sour shrimp soup made with tamarind and tomatoes and assorted vegetables, off…" at bounding box center [597, 514] width 561 height 78
type textarea "A sour shrimp soup made with tamarind and tomatoes and assorted vegetables, off…"
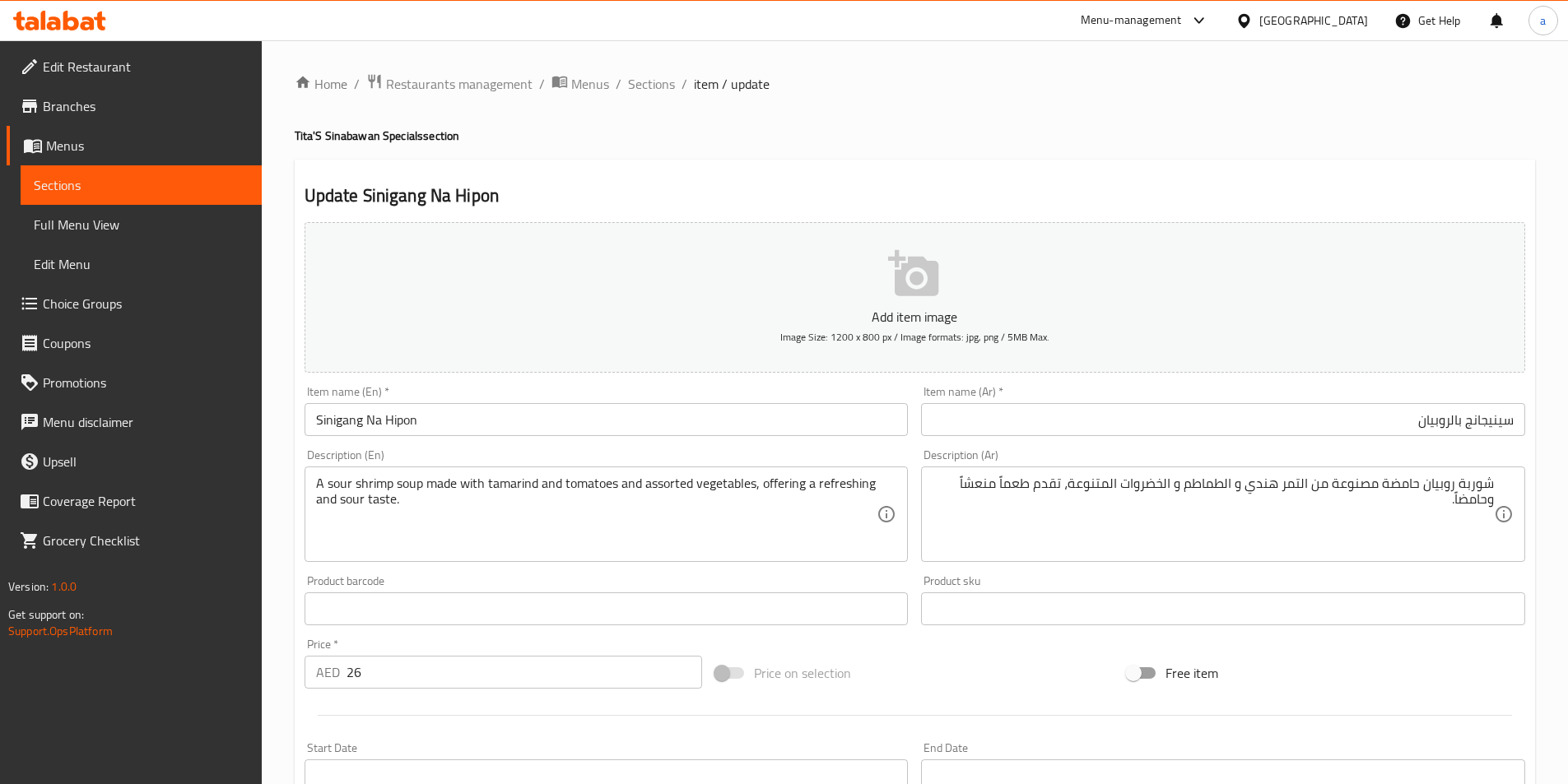
click at [390, 423] on input "Sinigang Na Hipon" at bounding box center [606, 419] width 604 height 33
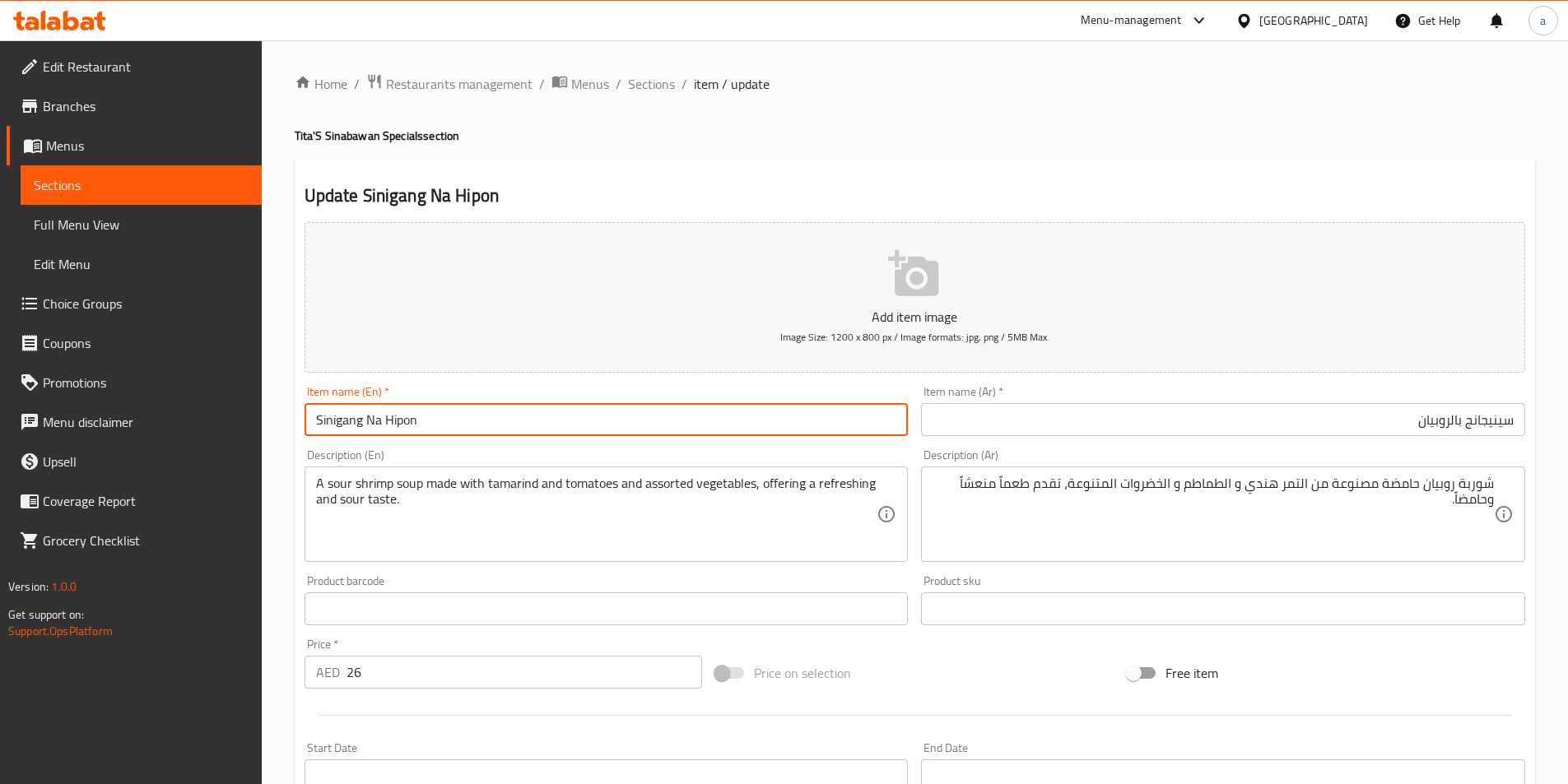
click at [390, 423] on input "Sinigang Na Hipon" at bounding box center [606, 419] width 604 height 33
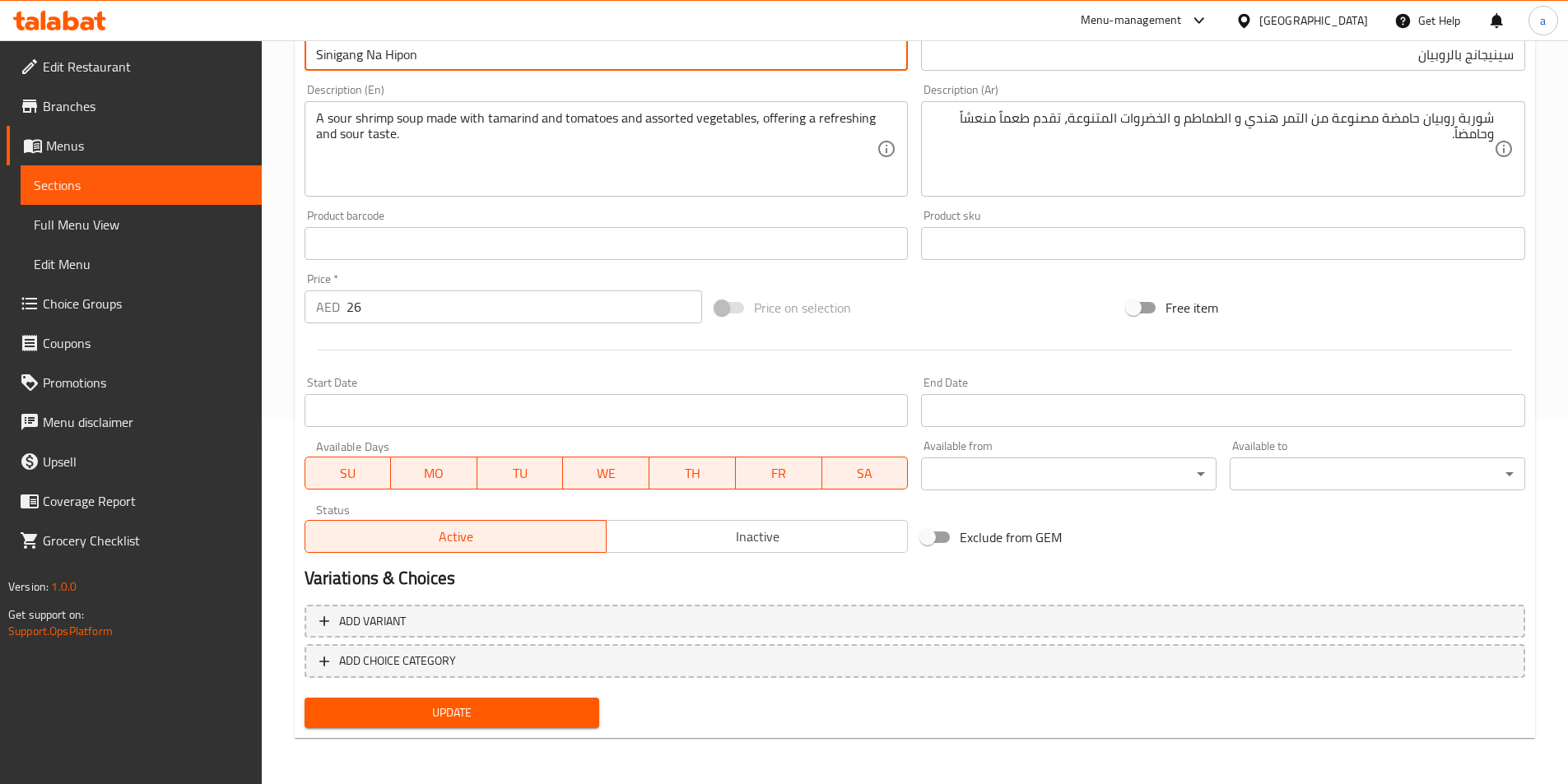
click at [412, 702] on span "Update" at bounding box center [452, 712] width 269 height 20
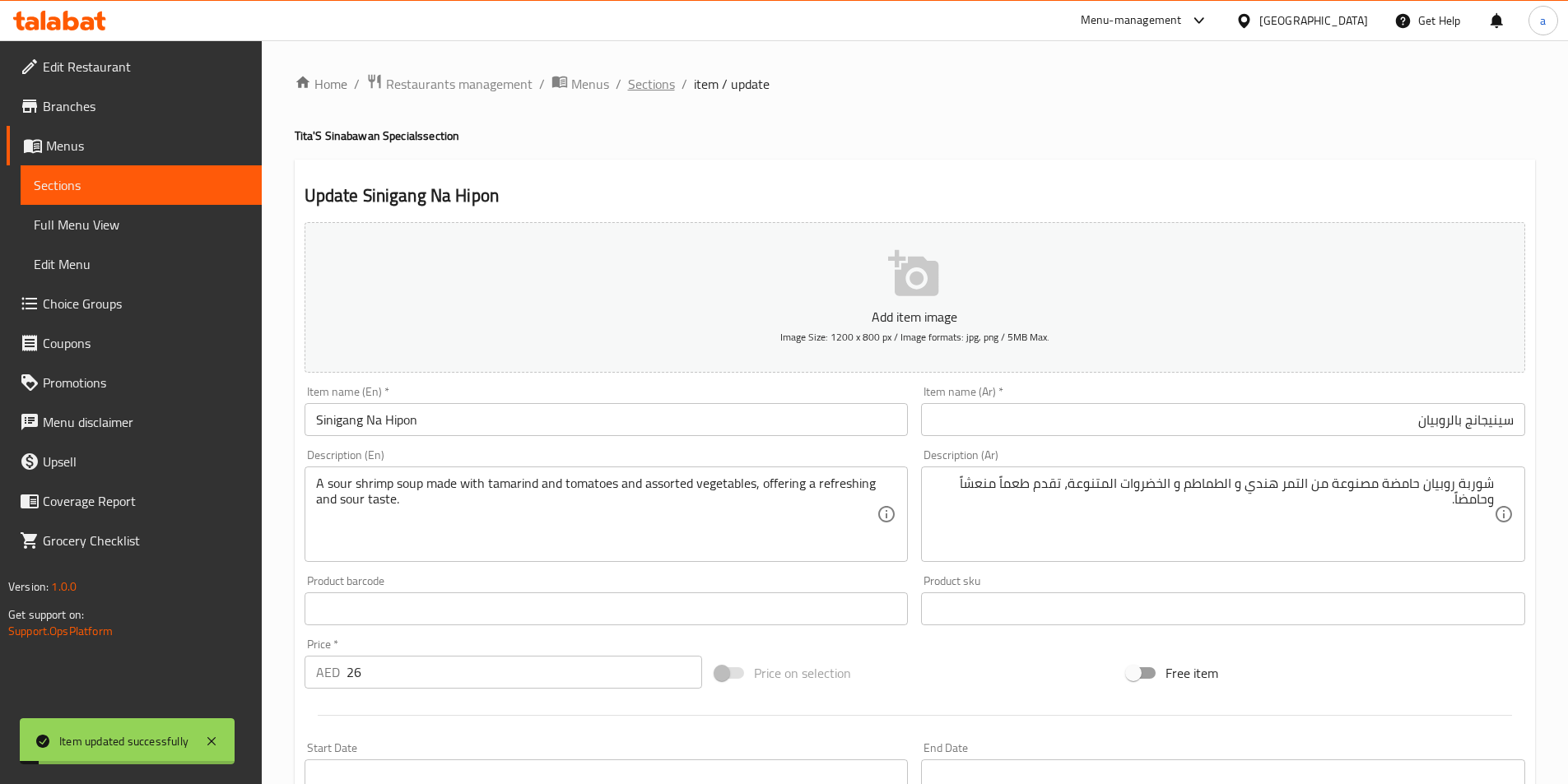
click at [652, 89] on span "Sections" at bounding box center [651, 84] width 47 height 19
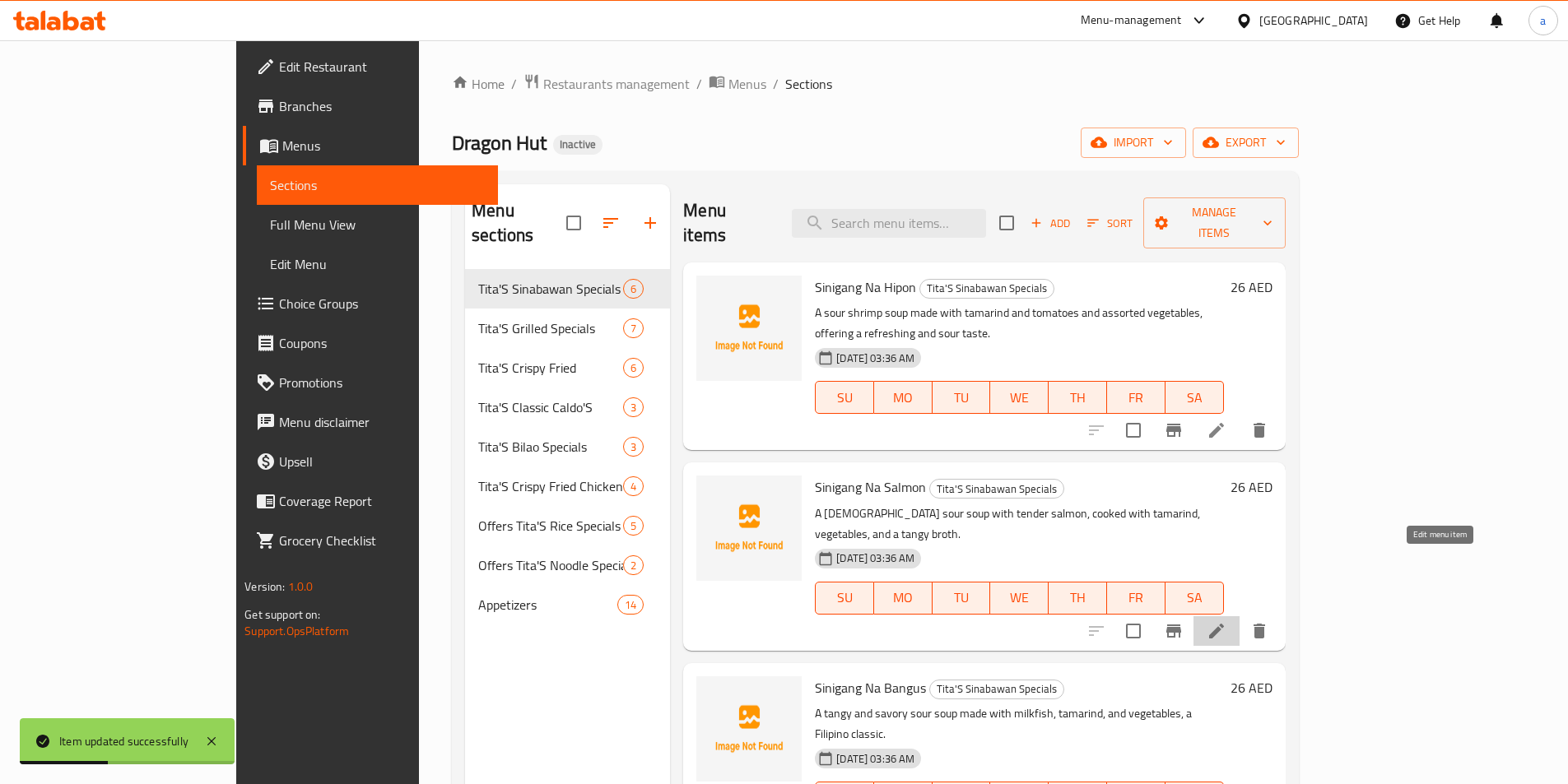
click at [1226, 621] on icon at bounding box center [1216, 631] width 19 height 19
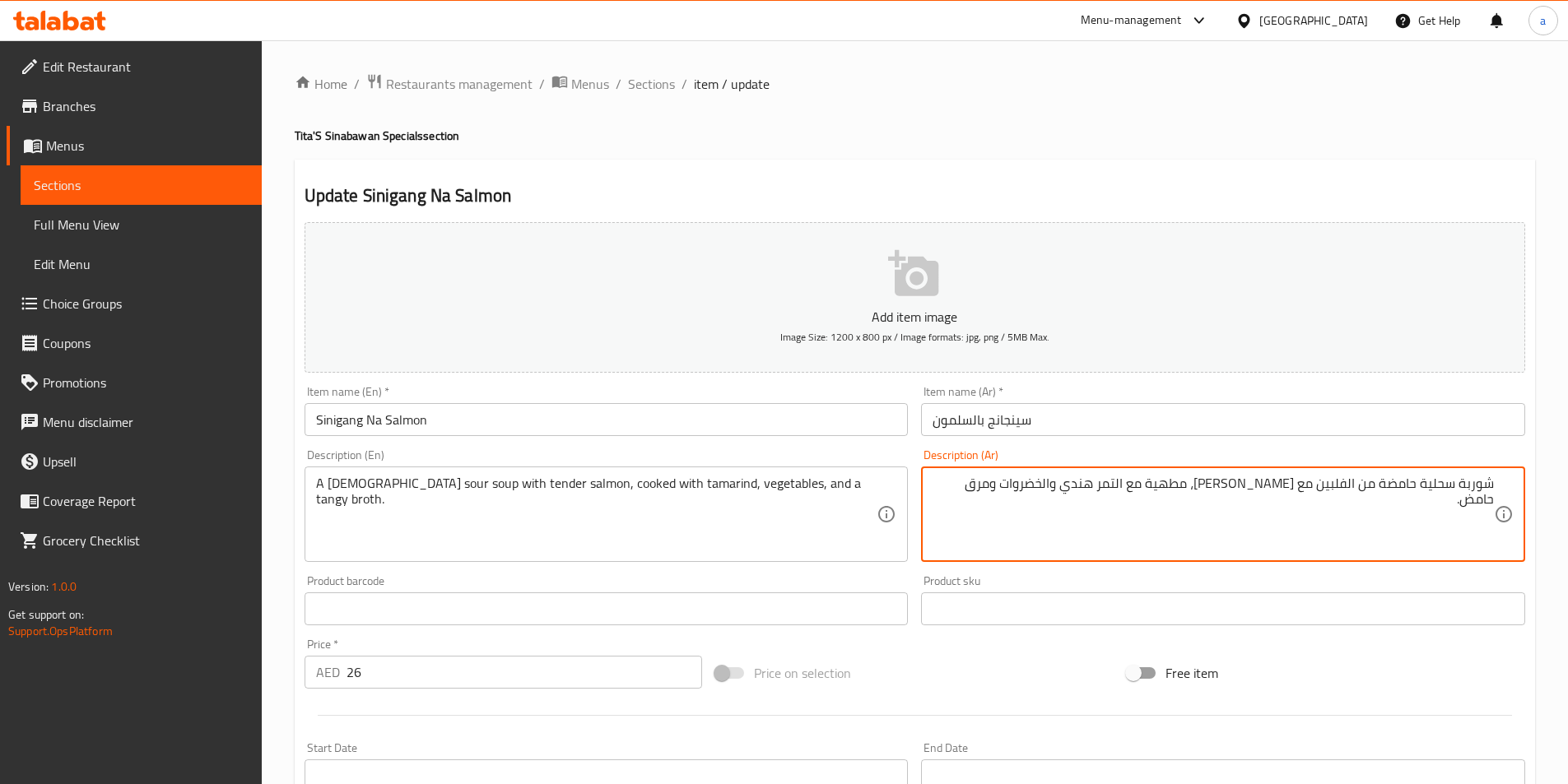
click at [1437, 482] on textarea "شوربة سحلية حامضة من الفلبين مع سلمون طري، مطهية مع التمر هندي والخضروات ومرق ح…" at bounding box center [1213, 514] width 561 height 78
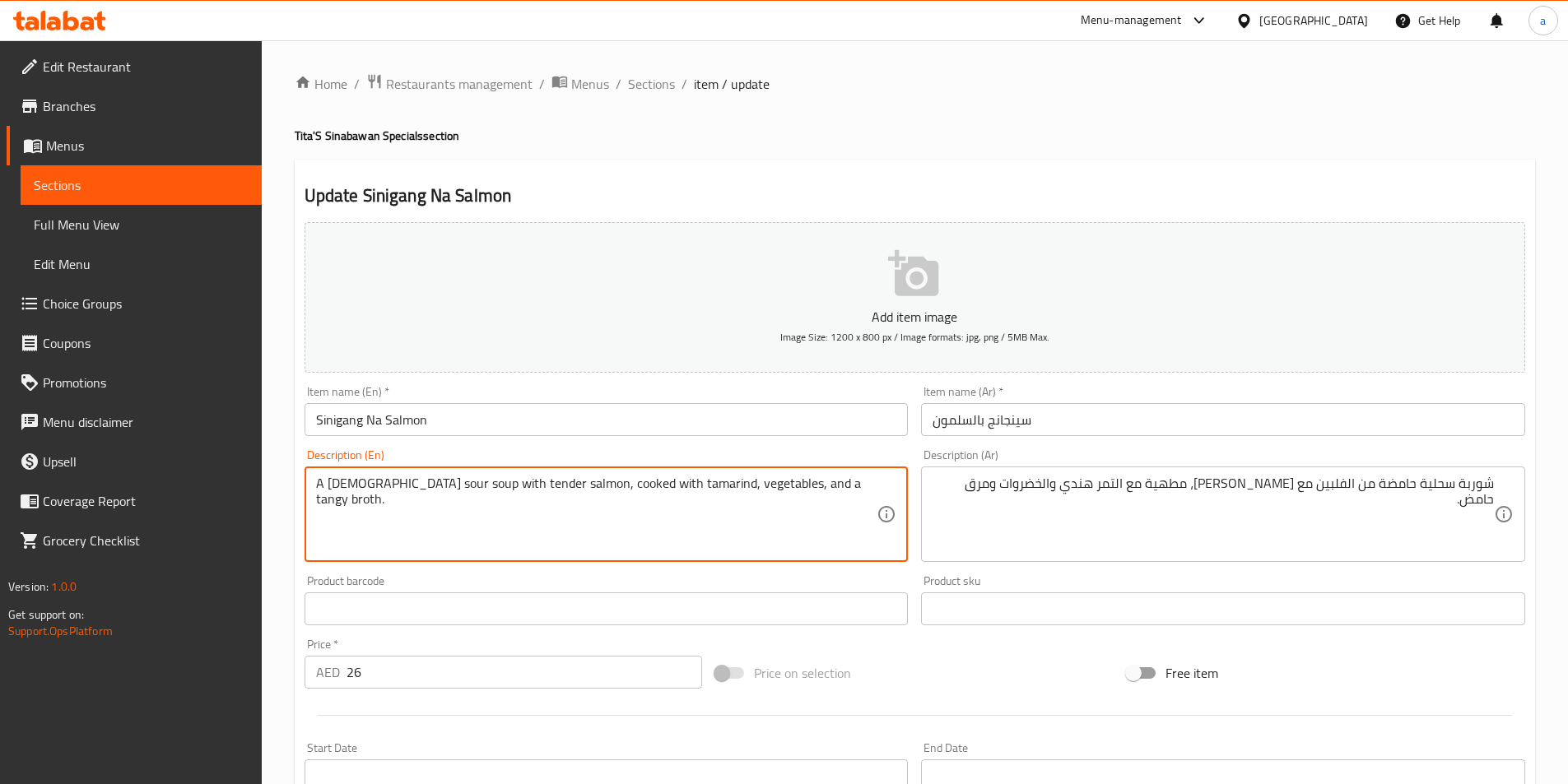
click at [421, 478] on textarea "A Filipino sour soup with tender salmon, cooked with tamarind, vegetables, and …" at bounding box center [597, 514] width 561 height 78
paste textarea "lizard"
type textarea "A Filipino sour soup lizard with tender salmon, cooked with tamarind, vegetable…"
click at [429, 426] on input "Sinigang Na Salmon" at bounding box center [606, 419] width 604 height 33
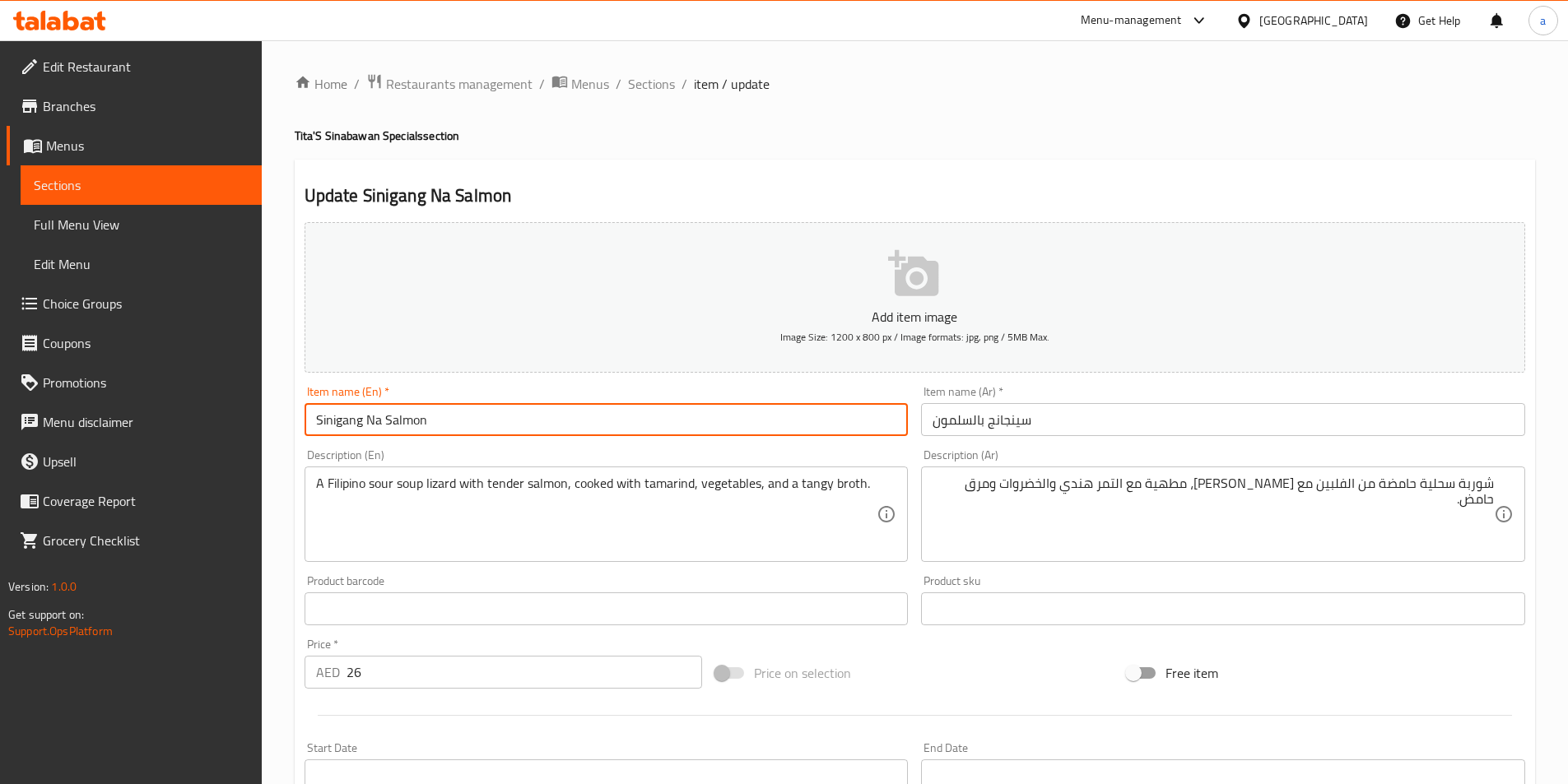
click at [429, 426] on input "Sinigang Na Salmon" at bounding box center [606, 419] width 604 height 33
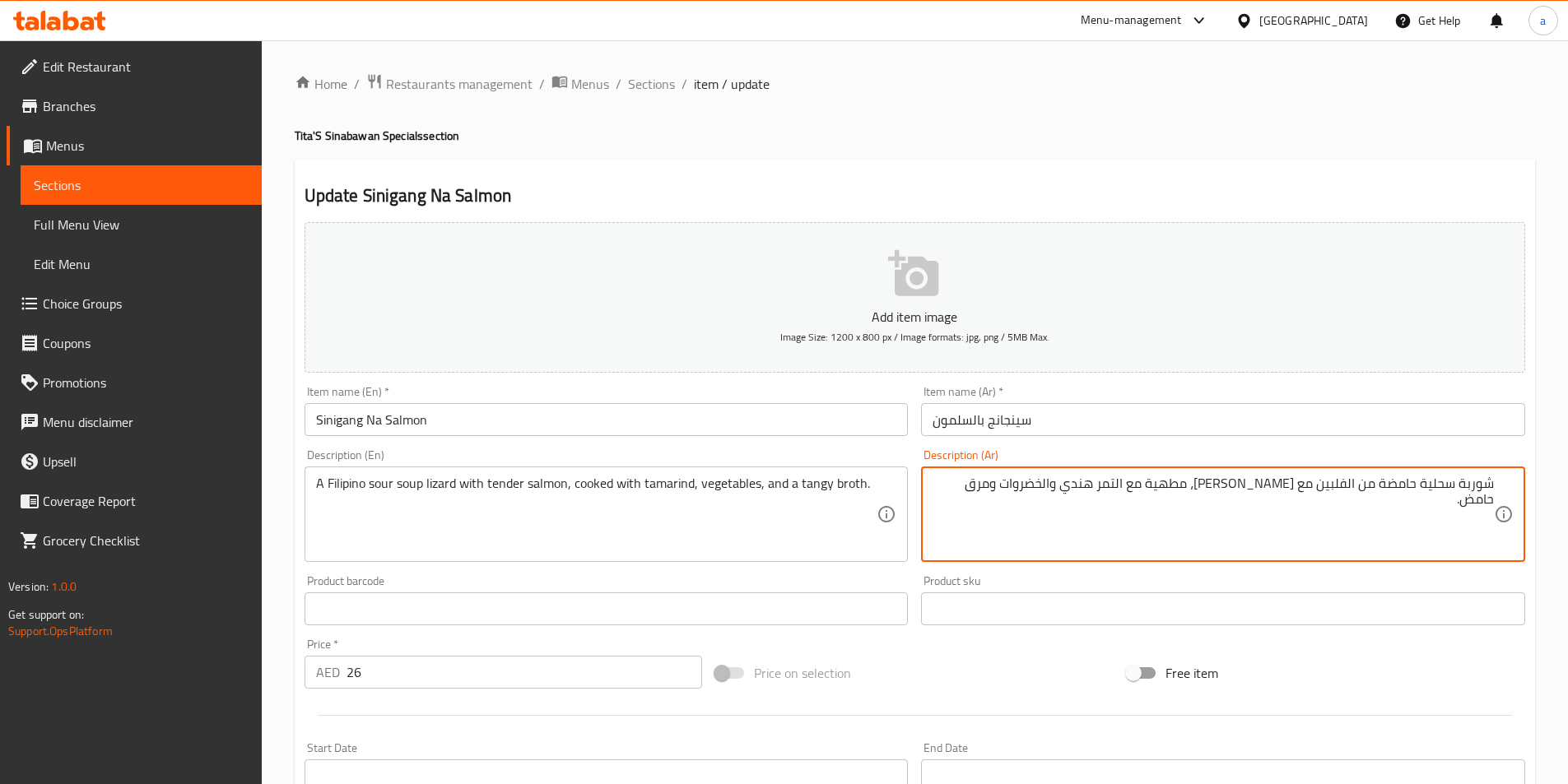
click at [985, 482] on textarea "شوربة سحلية حامضة من الفلبين مع سلمون طري، مطهية مع التمر هندي والخضروات ومرق ح…" at bounding box center [1213, 514] width 561 height 78
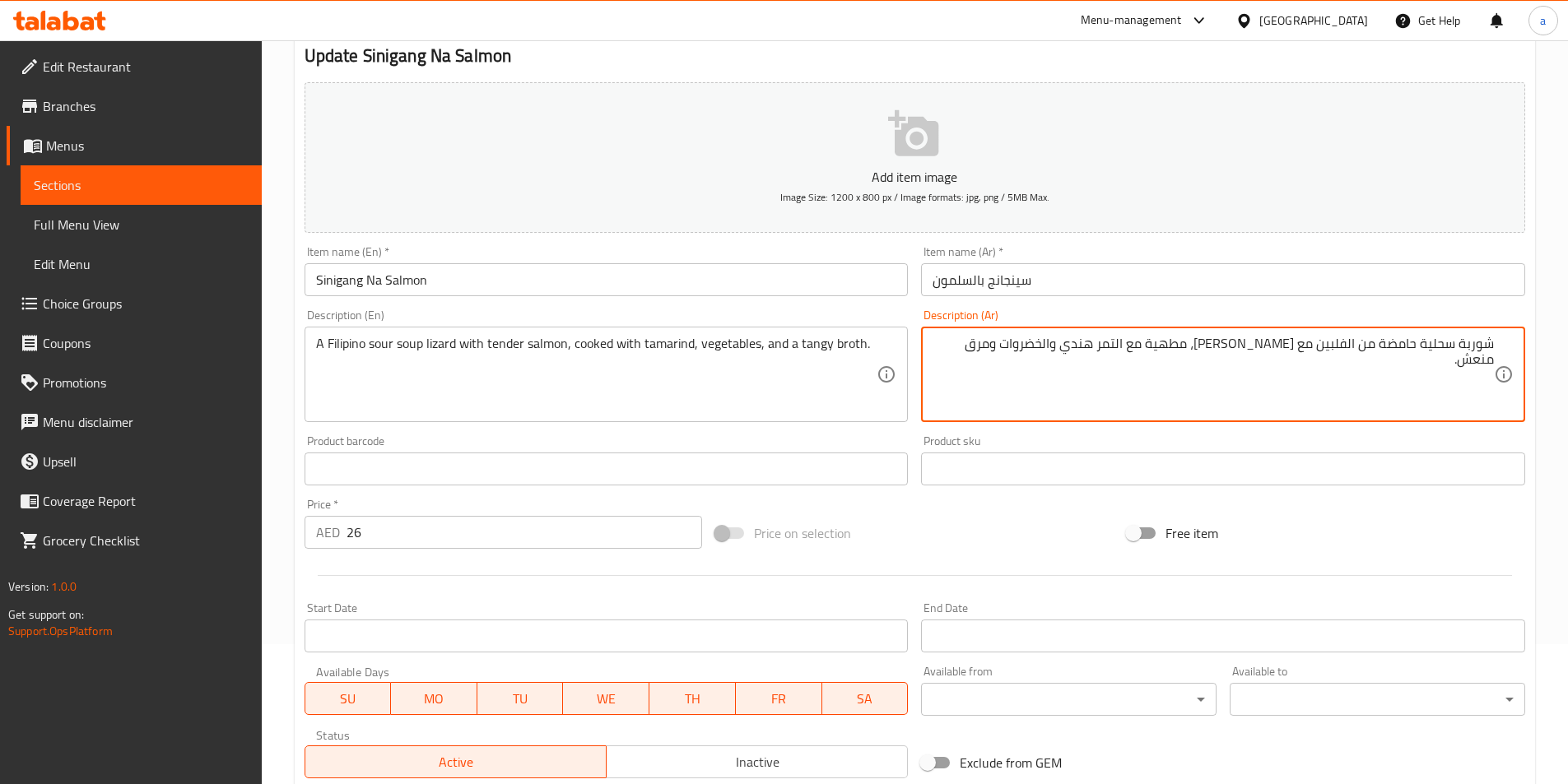
scroll to position [365, 0]
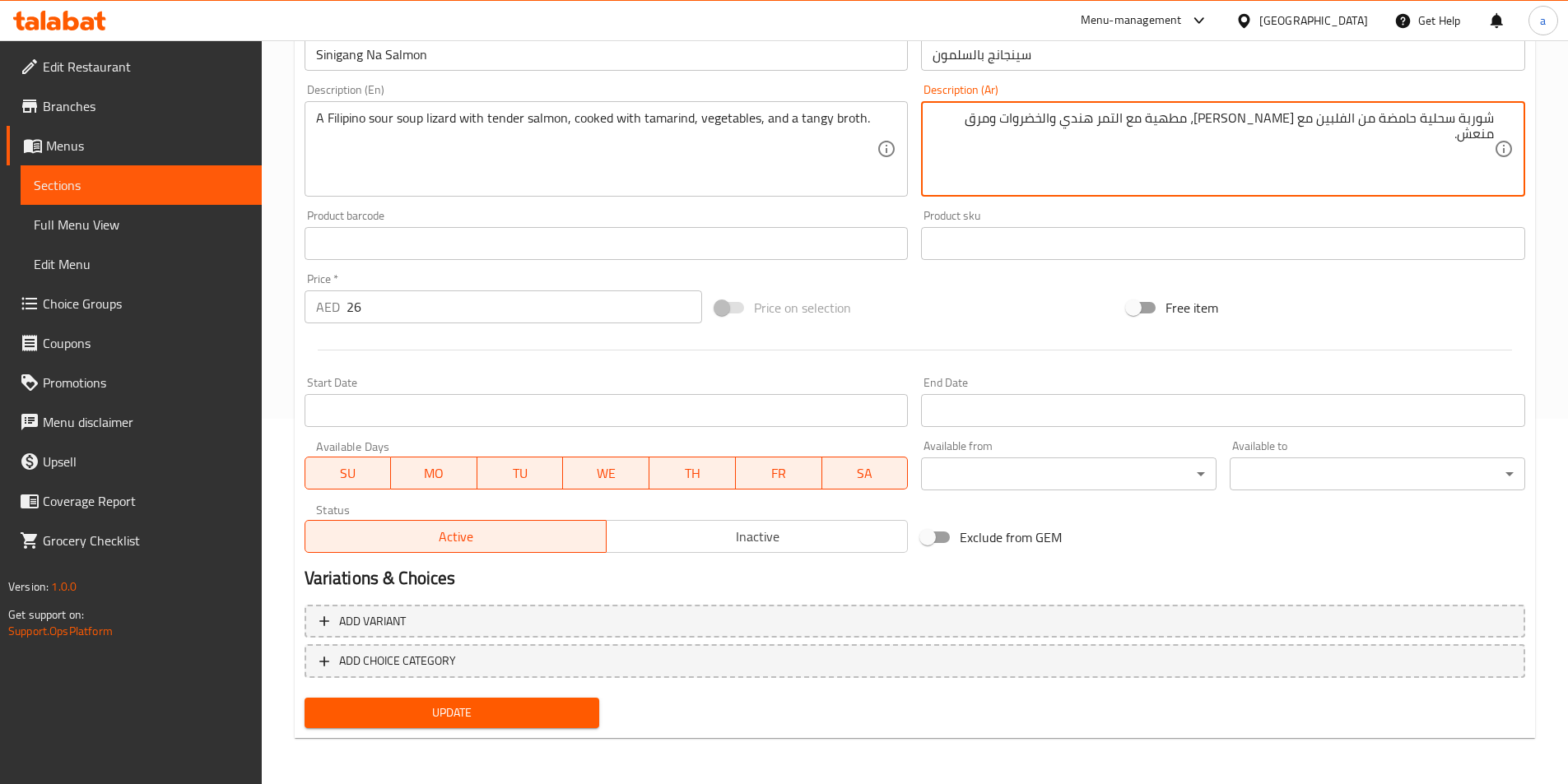
type textarea "شوربة سحلية حامضة من الفلبين مع [PERSON_NAME]، مطهية مع التمر هندي والخضروات وم…"
click at [500, 701] on button "Update" at bounding box center [452, 713] width 296 height 31
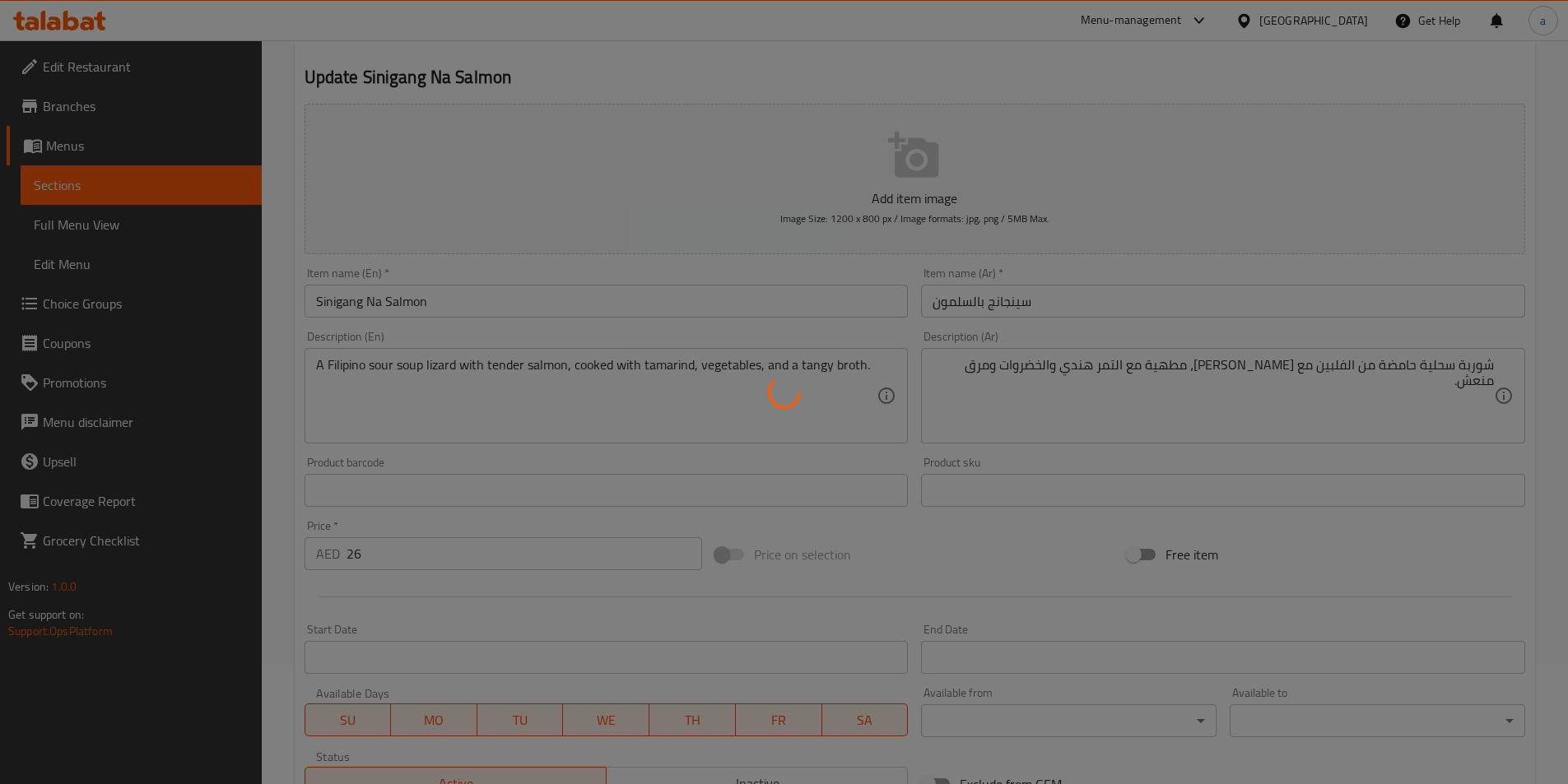
scroll to position [0, 0]
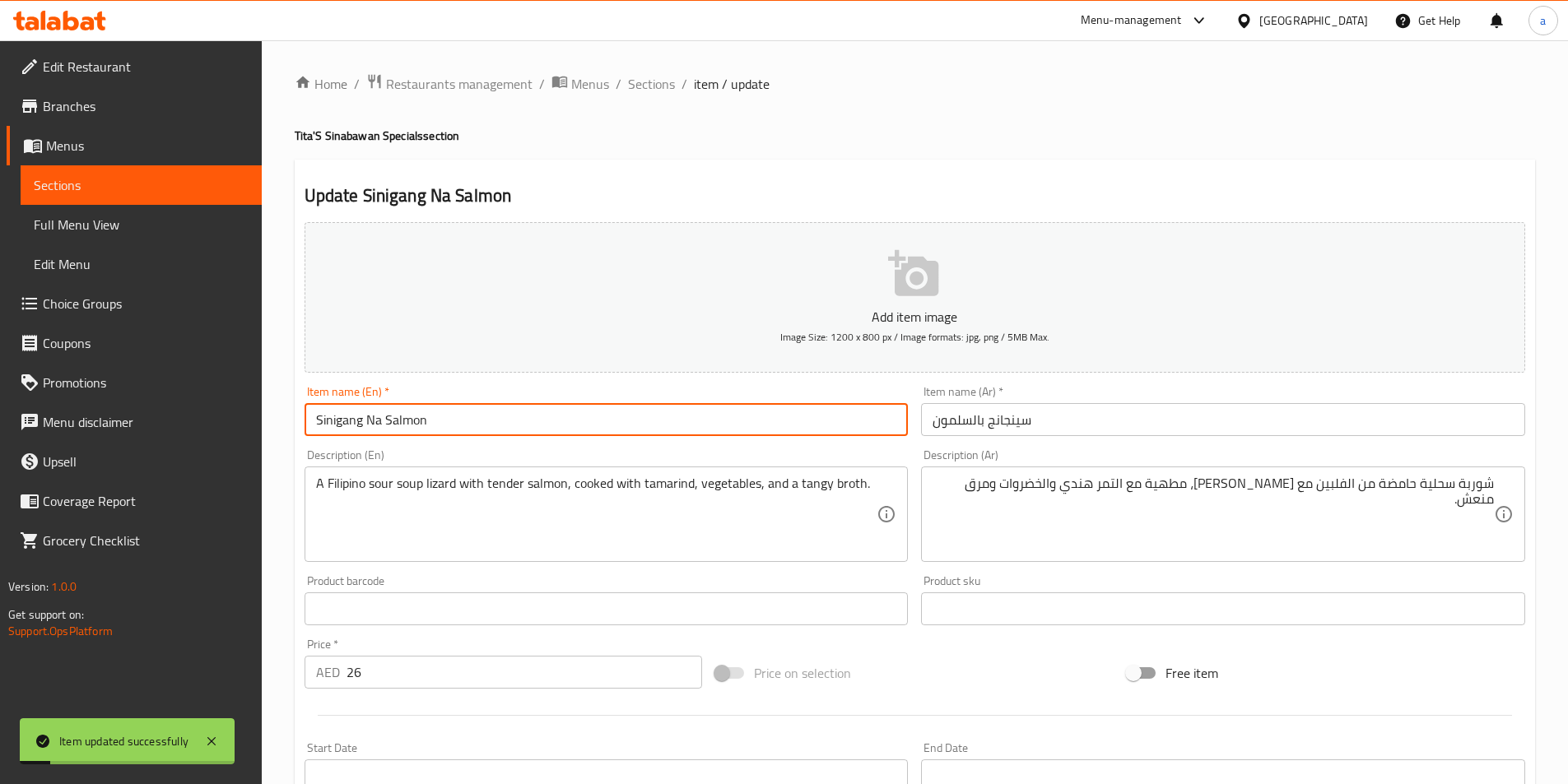
click at [413, 431] on input "Sinigang Na Salmon" at bounding box center [606, 419] width 604 height 33
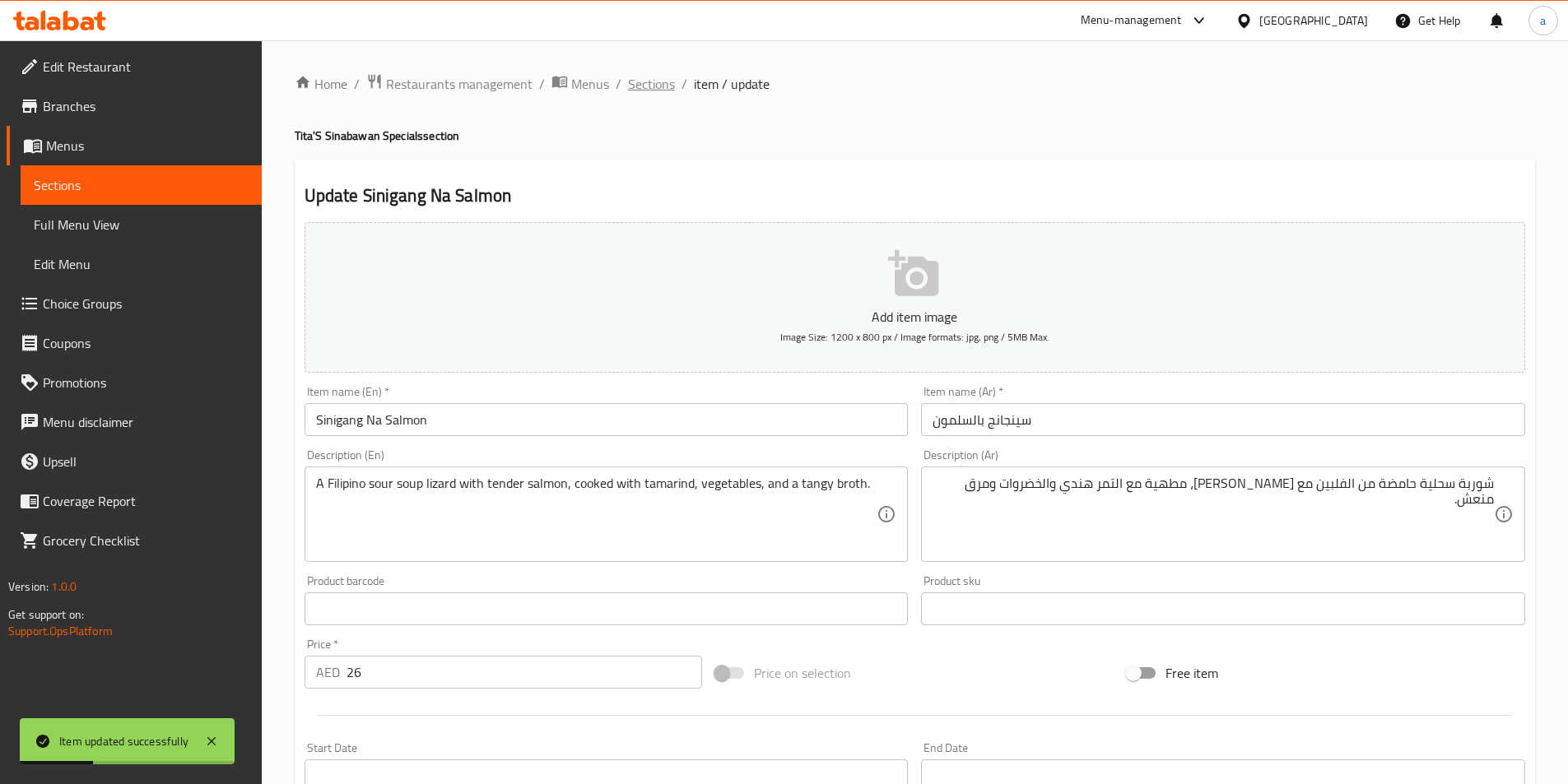
click at [645, 93] on span "Sections" at bounding box center [651, 84] width 47 height 19
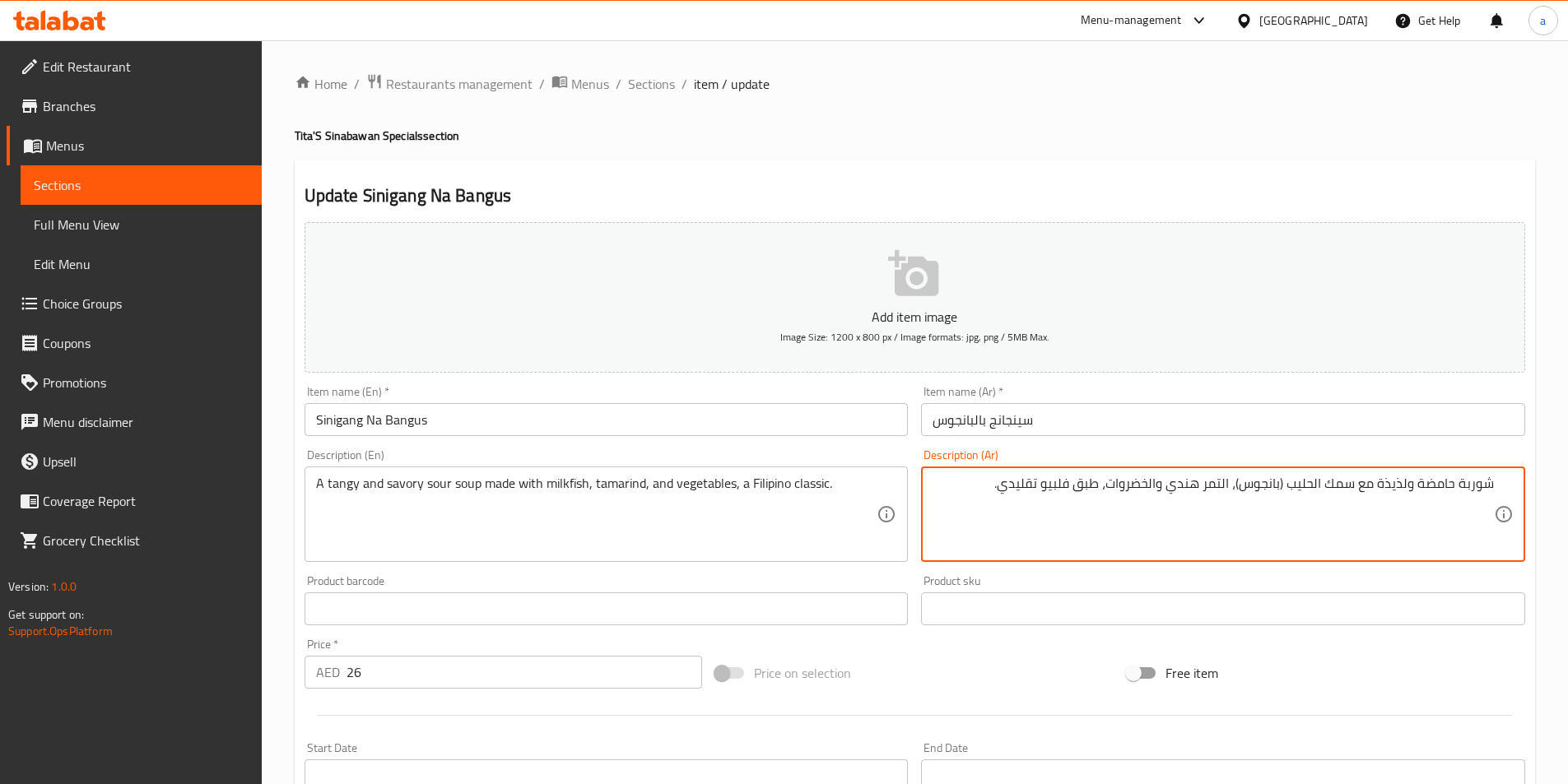
click at [1409, 488] on textarea "شوربة حامضة ولذيذة مع سمك الحليب (بانجوس)، التمر هندي والخضروات، طبق فلبيو تقلي…" at bounding box center [1213, 514] width 561 height 78
type textarea "شوربة منعشة و مالحة حامضة مصنوعه مع سمك الحليب (بانجوس)، التمر هندي والخضروات، …"
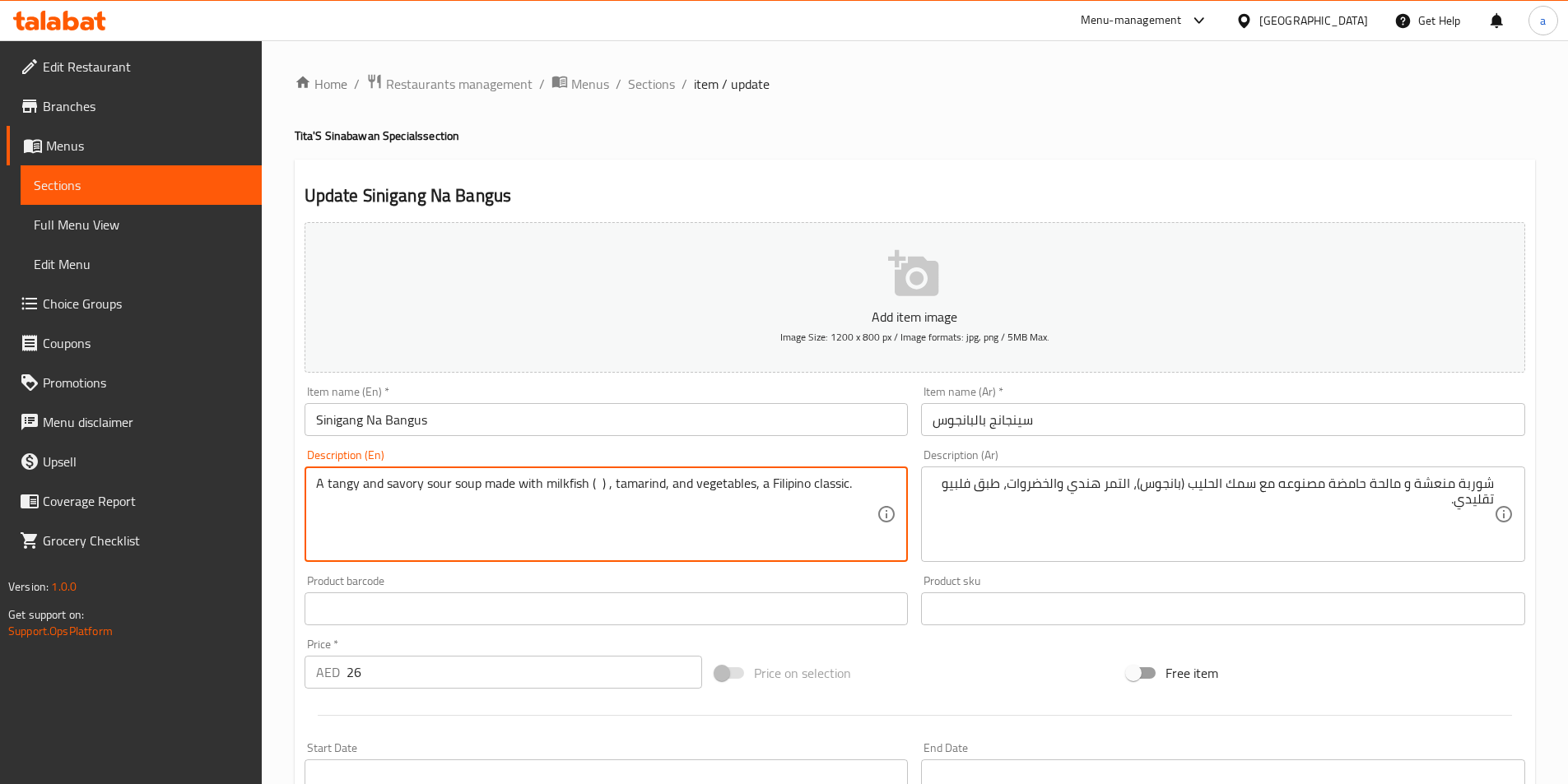
click at [409, 420] on input "Sinigang Na Bangus" at bounding box center [606, 419] width 604 height 33
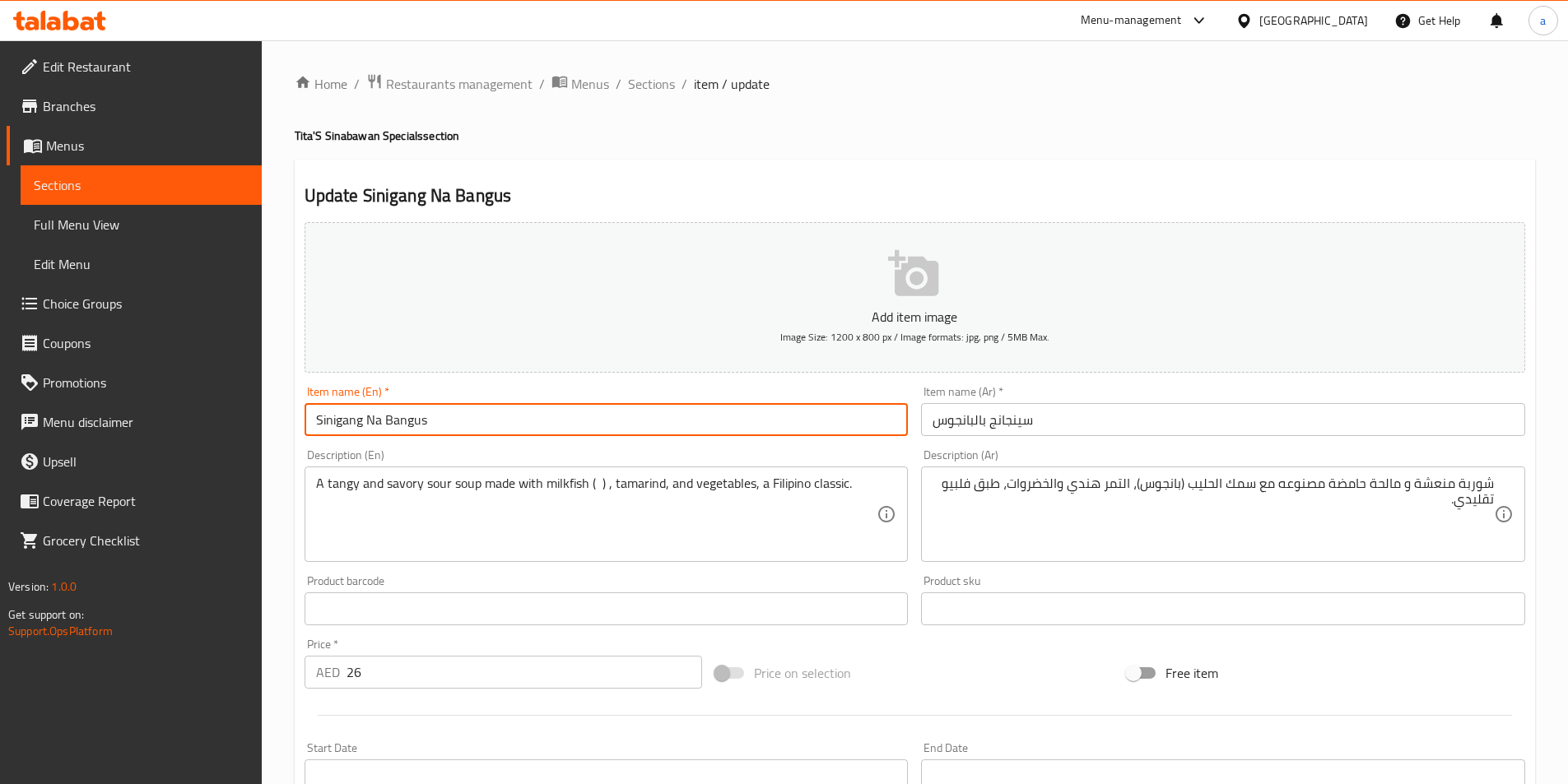
click at [409, 420] on input "Sinigang Na Bangus" at bounding box center [606, 419] width 604 height 33
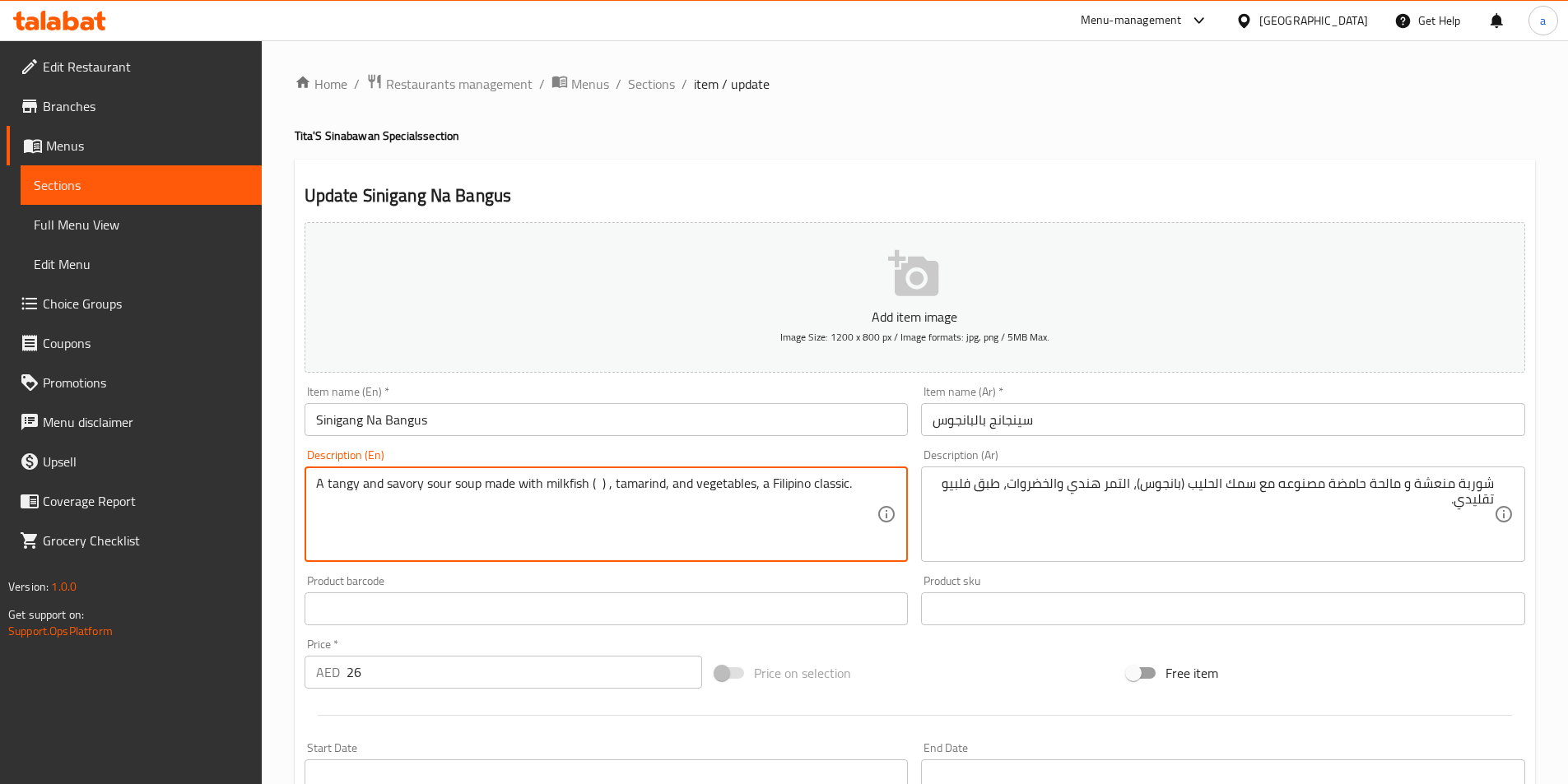
paste textarea "Bangus"
click at [852, 484] on textarea "A tangy and savory sour soup made with milkfish ( Bangus ) , tamarind, and vege…" at bounding box center [597, 514] width 561 height 78
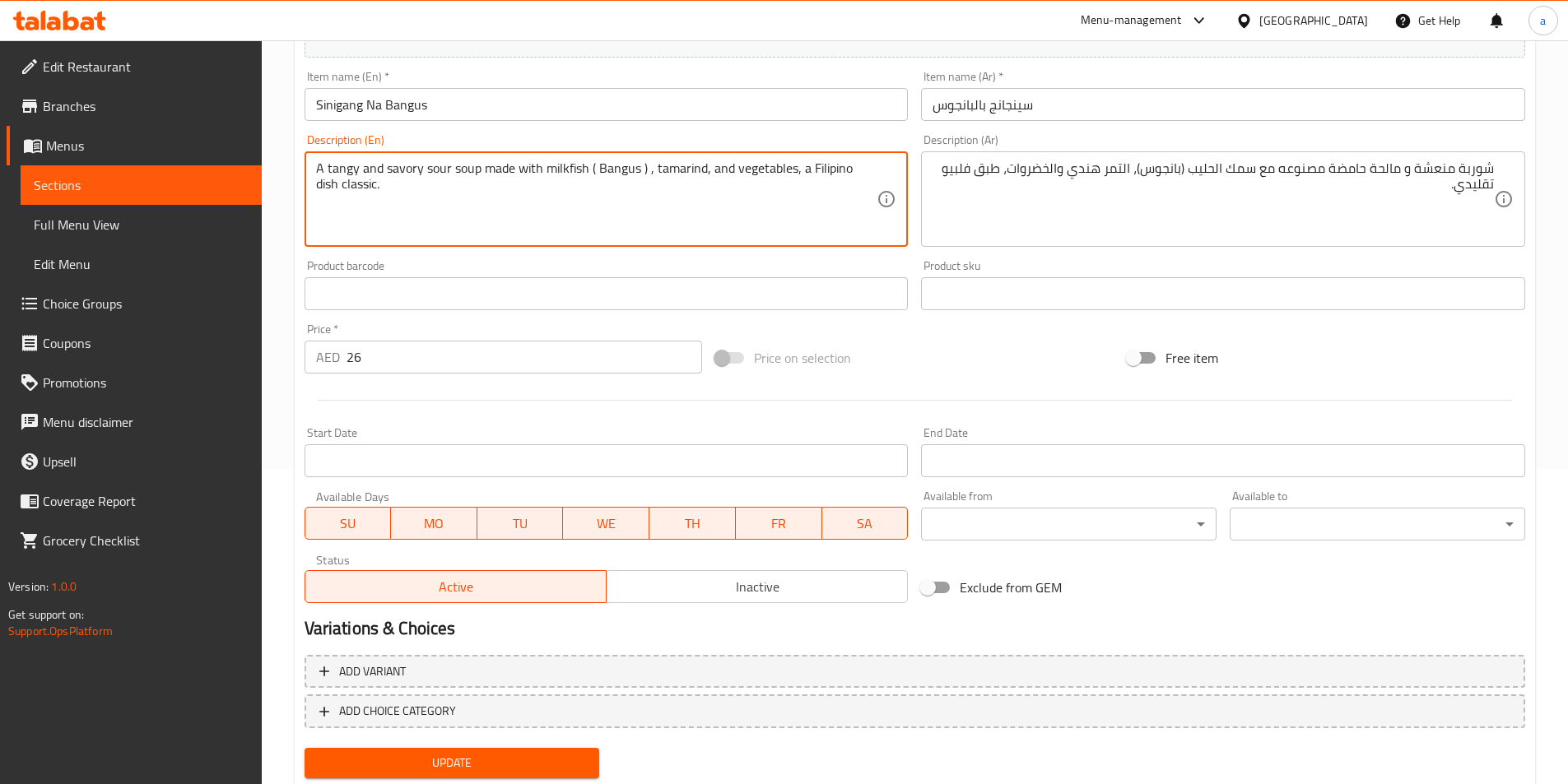
scroll to position [365, 0]
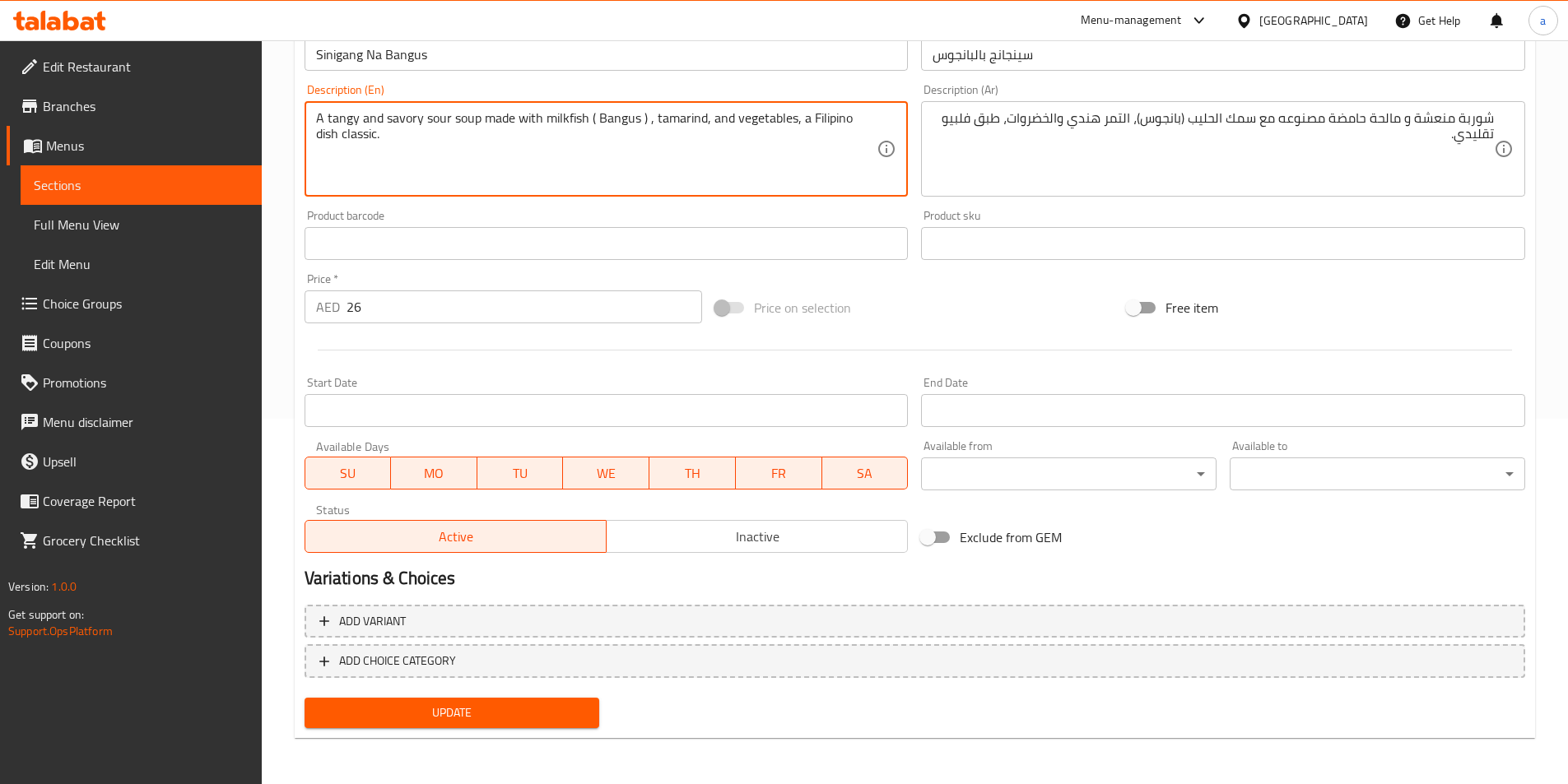
type textarea "A tangy and savory sour soup made with milkfish ( Bangus ) , tamarind, and vege…"
click at [518, 702] on span "Update" at bounding box center [452, 712] width 269 height 20
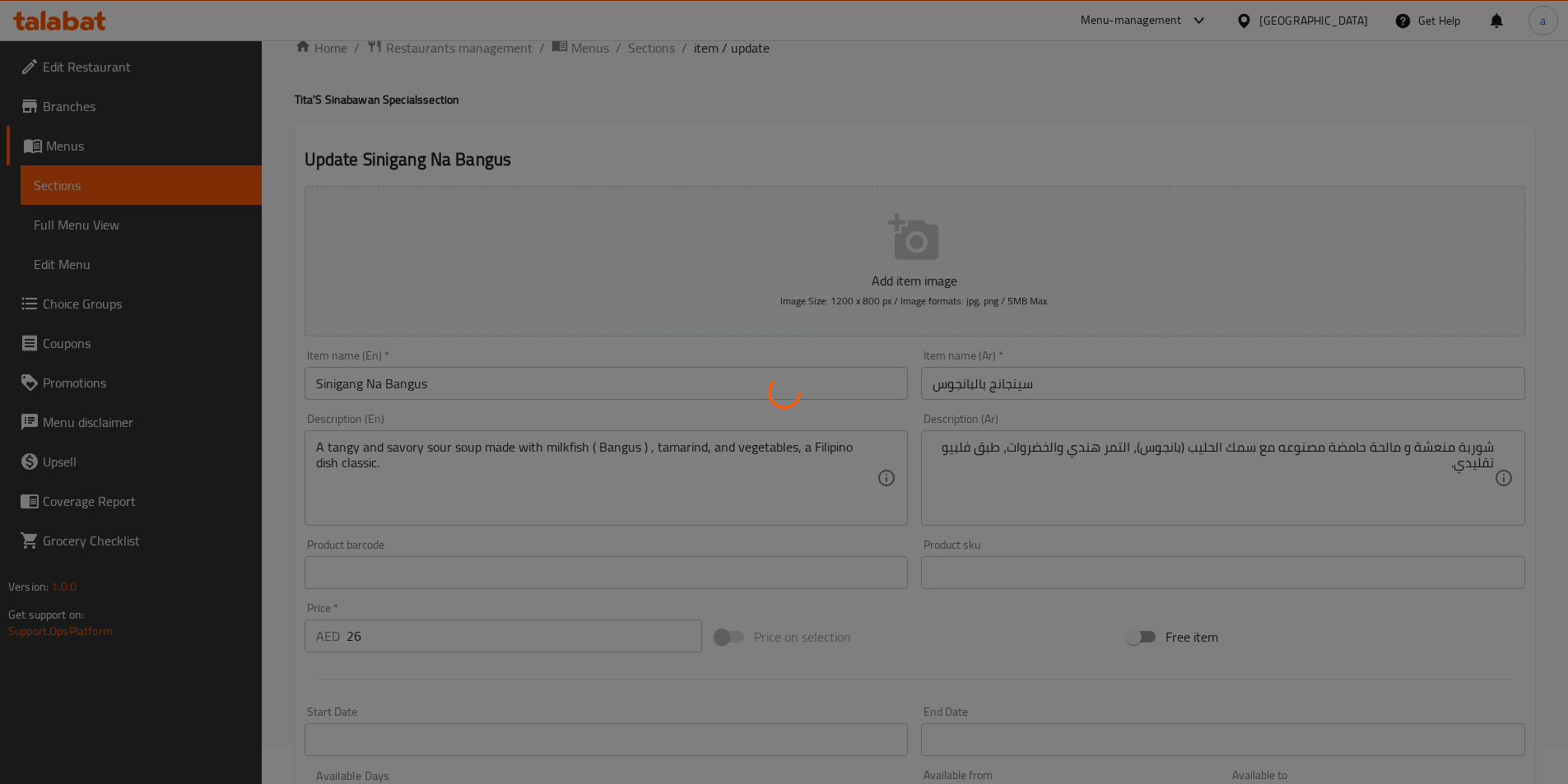
scroll to position [0, 0]
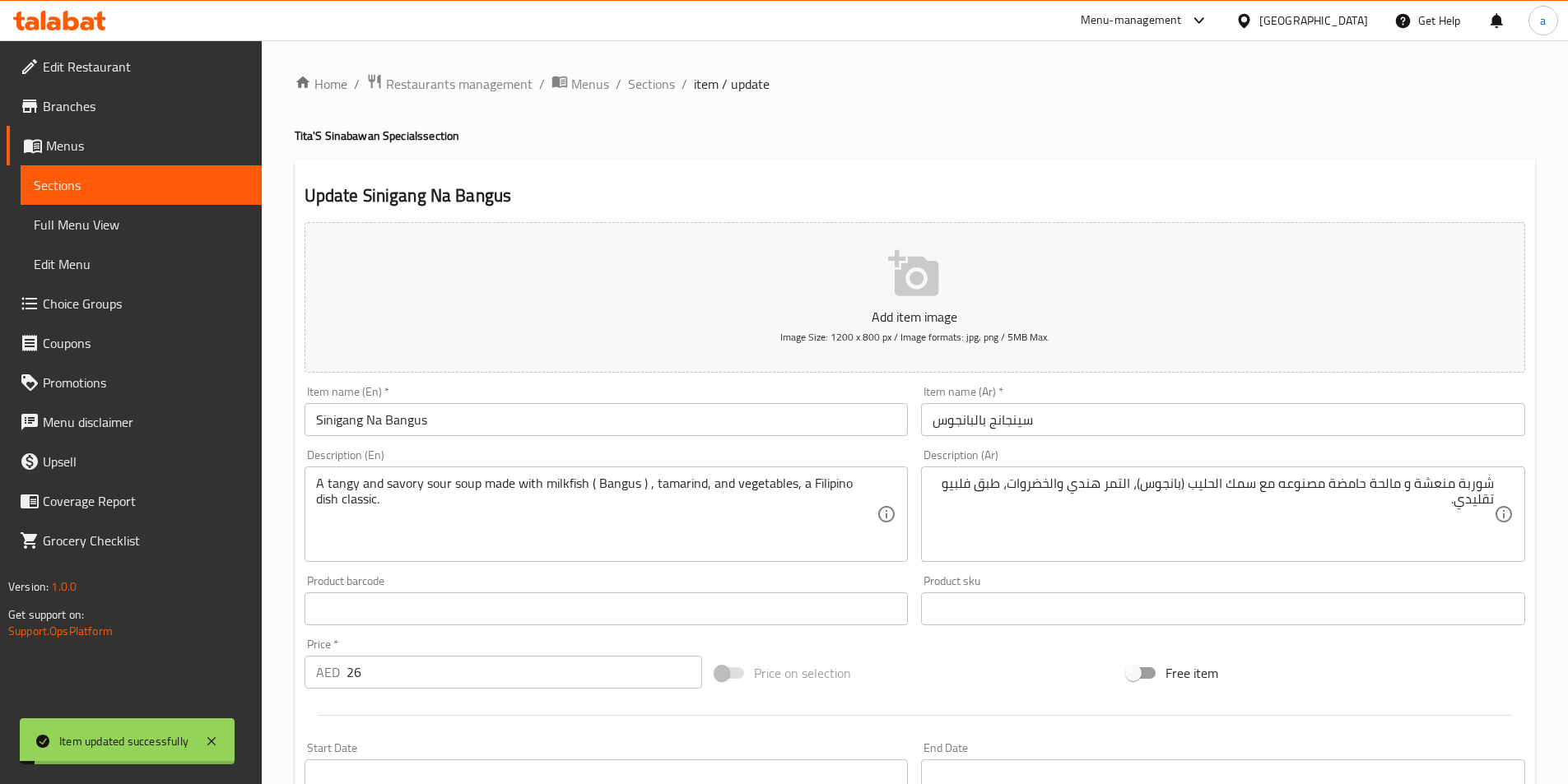
click at [387, 414] on input "Sinigang Na Bangus" at bounding box center [606, 419] width 604 height 33
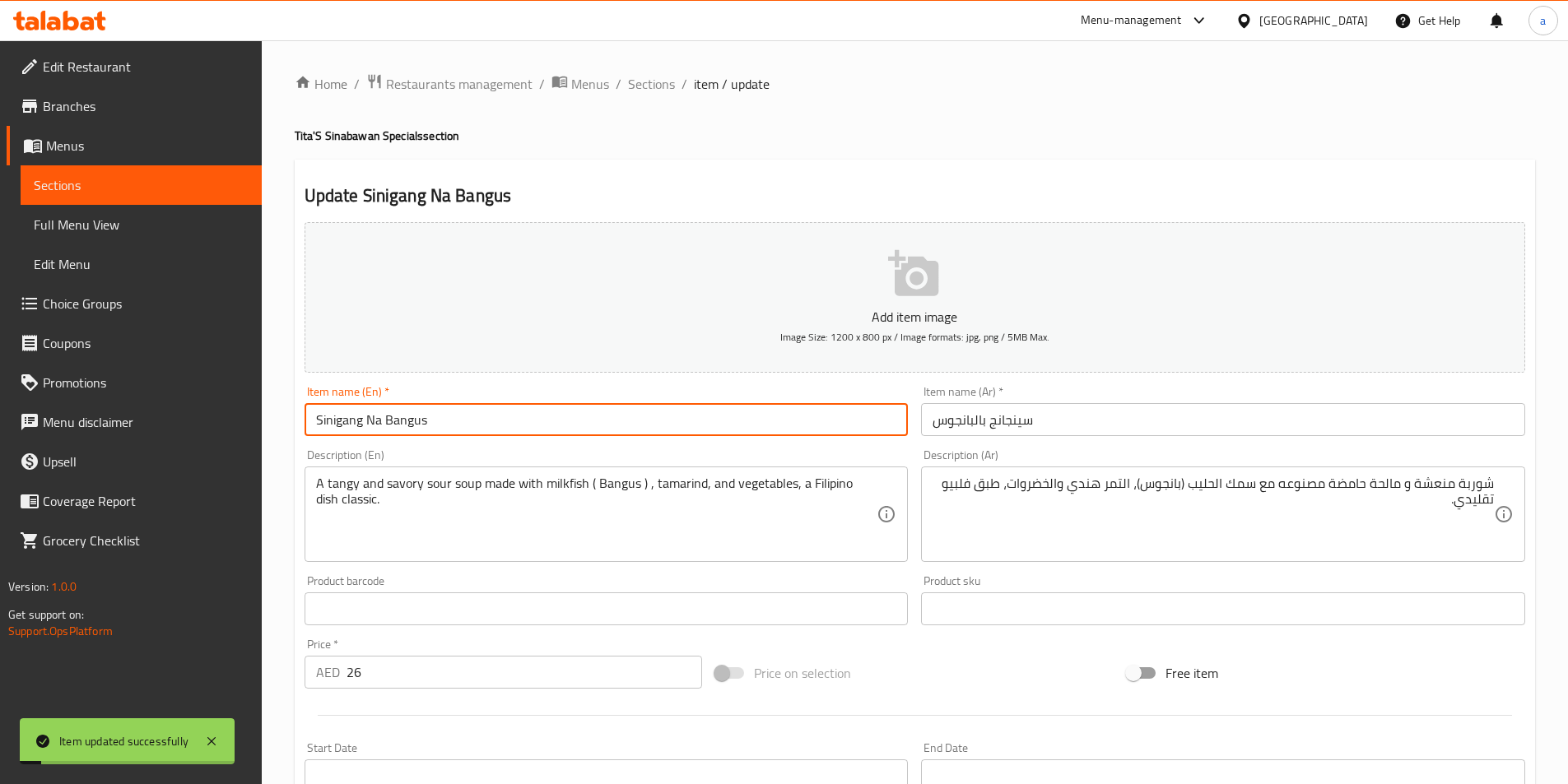
click at [387, 414] on input "Sinigang Na Bangus" at bounding box center [606, 419] width 604 height 33
click at [651, 83] on span "Sections" at bounding box center [651, 84] width 47 height 19
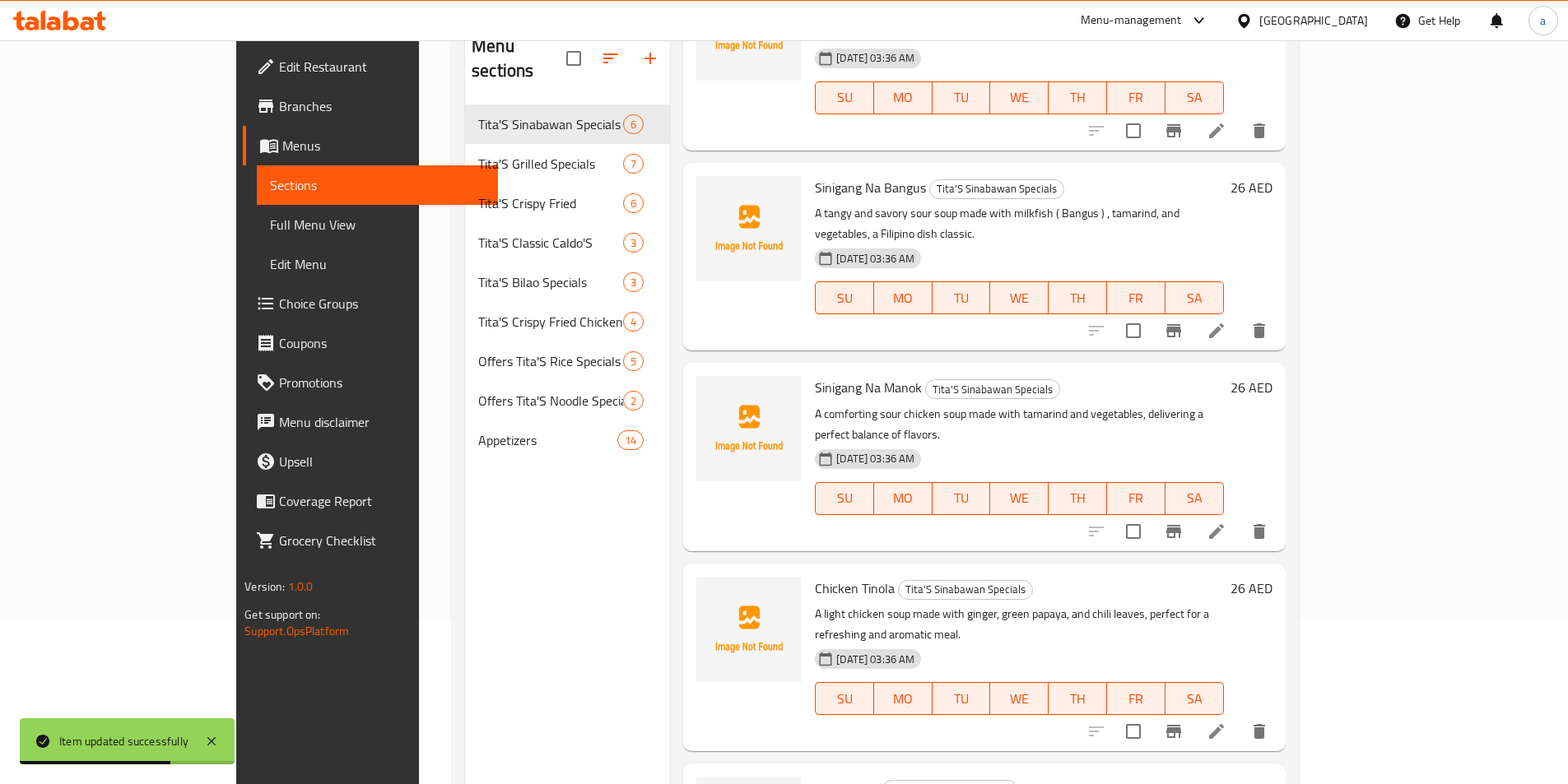
scroll to position [230, 0]
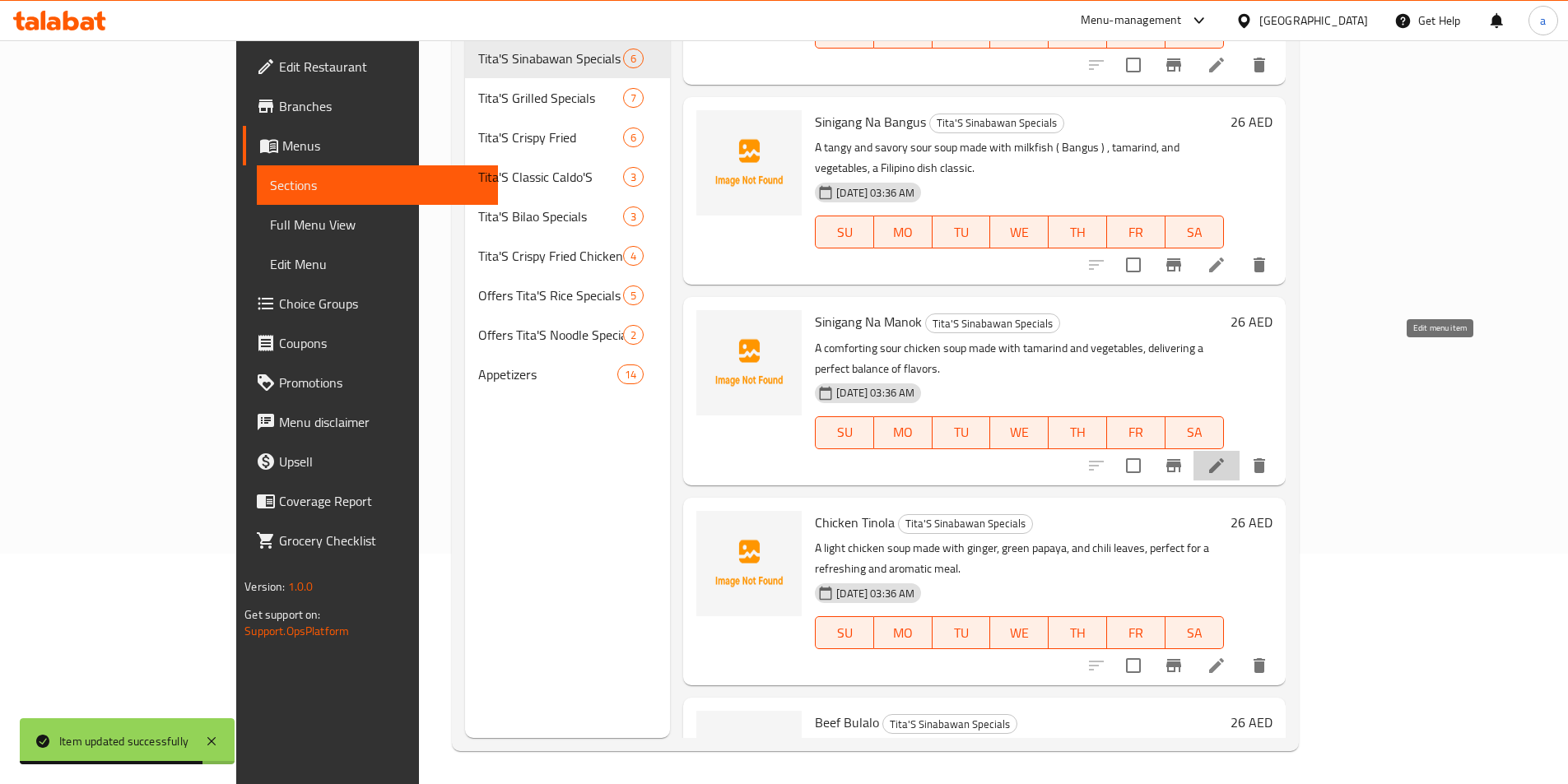
click at [1226, 456] on icon at bounding box center [1216, 465] width 19 height 19
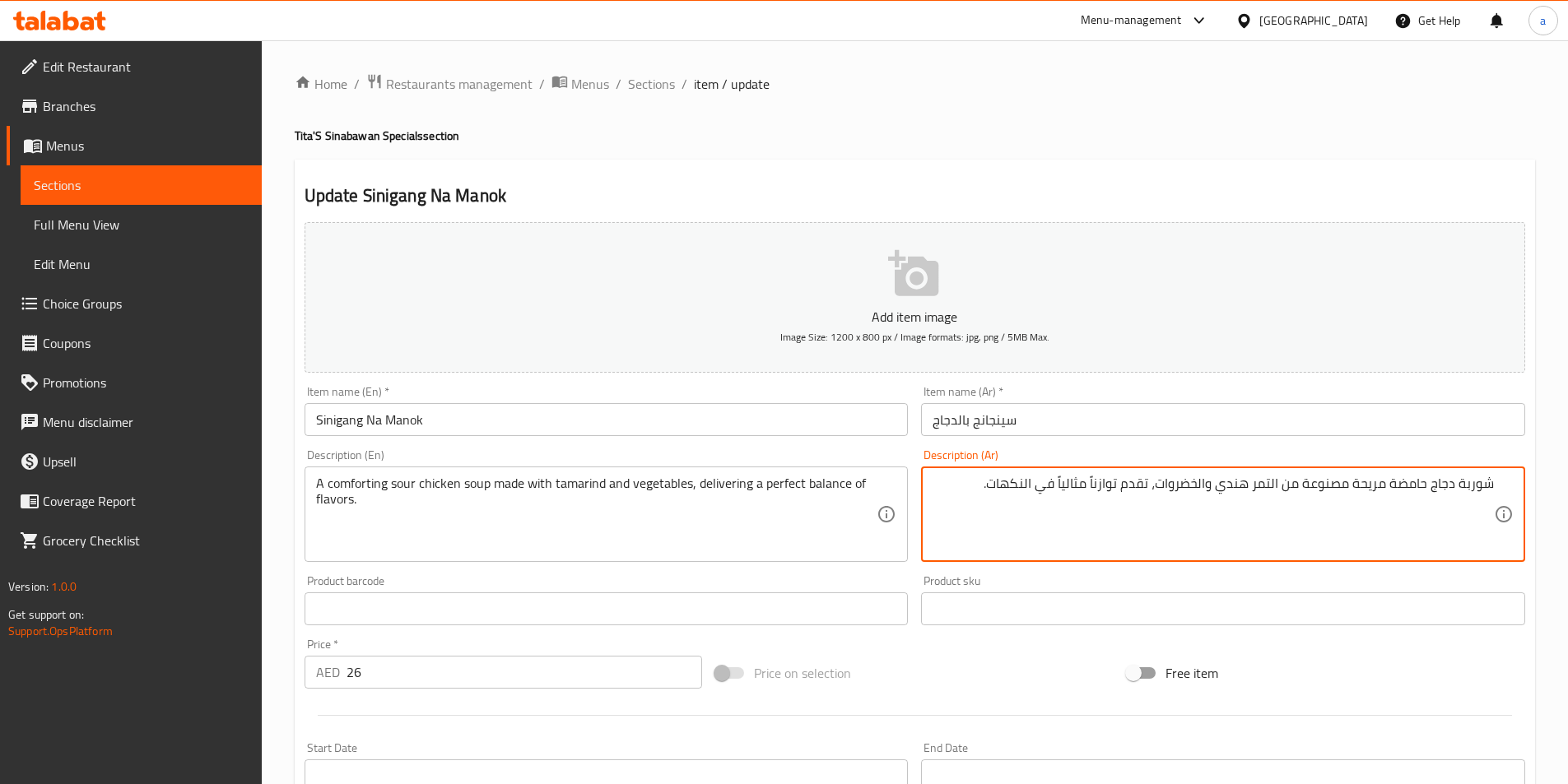
click at [1056, 487] on textarea "شوربة دجاج حامضة مريحة مصنوعة من التمر هندي والخضروات، تقدم توازناً مثالياً في …" at bounding box center [1213, 514] width 561 height 78
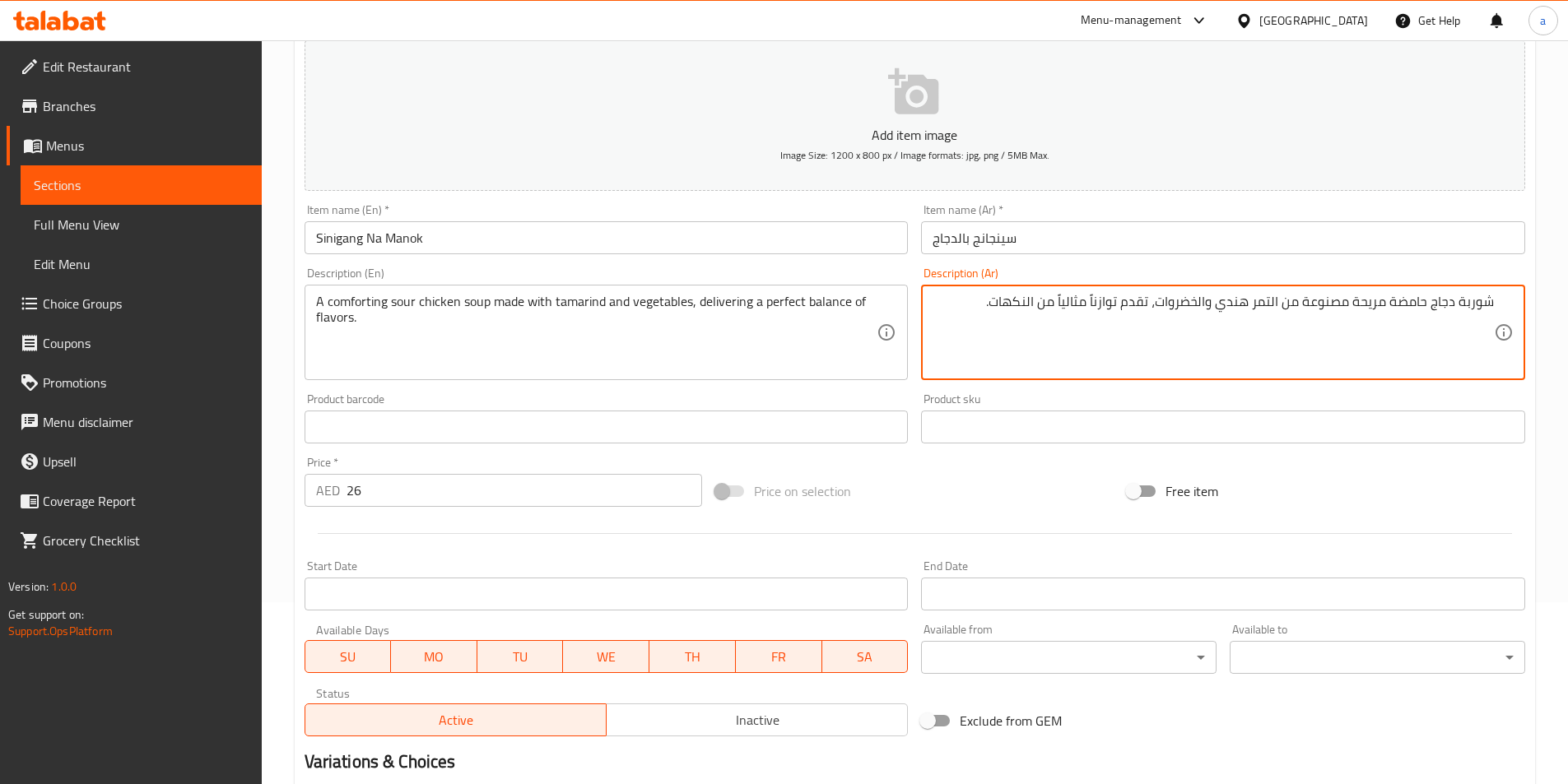
scroll to position [365, 0]
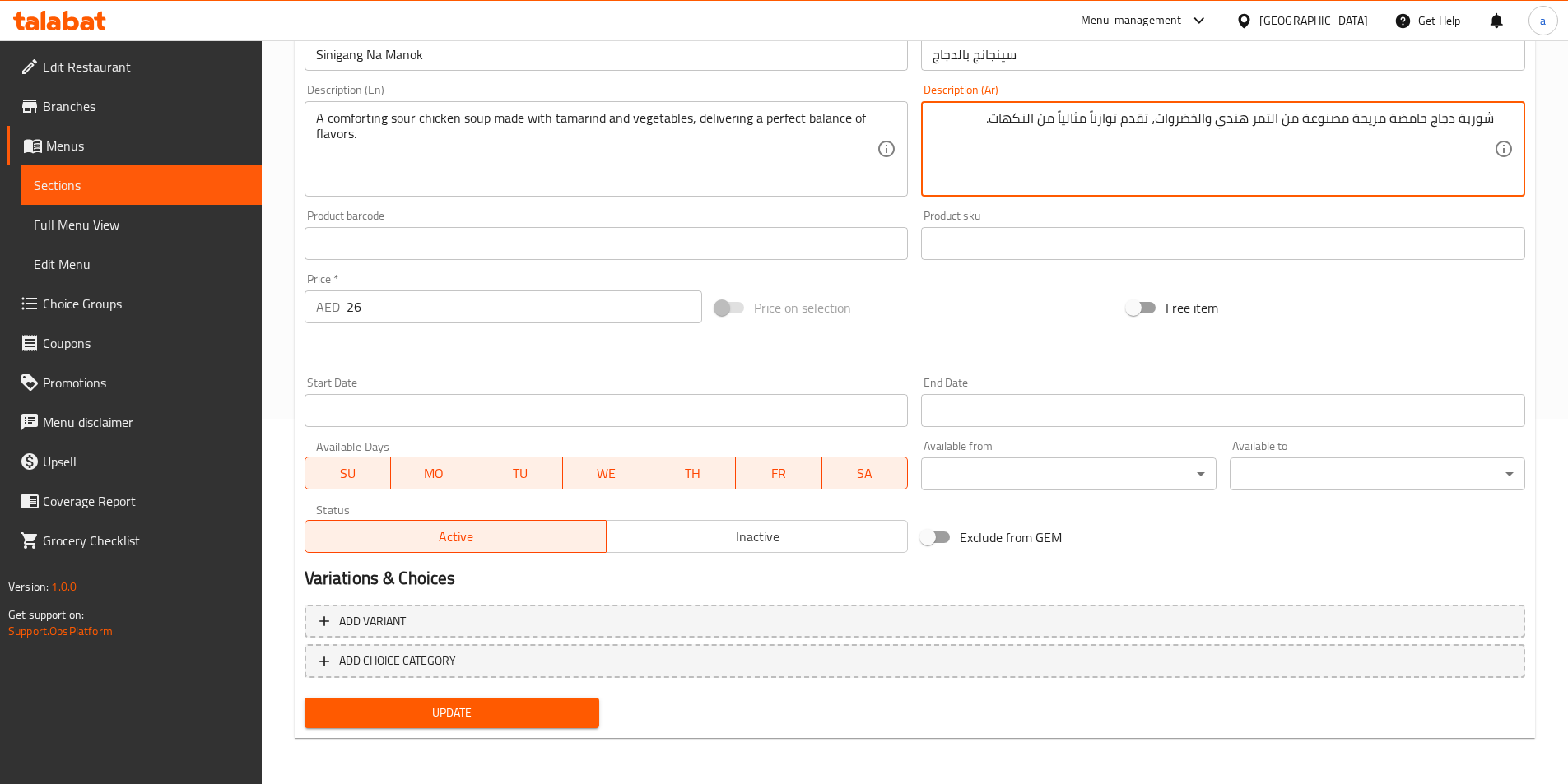
type textarea "شوربة دجاج حامضة مريحة مصنوعة من التمر هندي والخضروات، تقدم توازناً مثالياً من …"
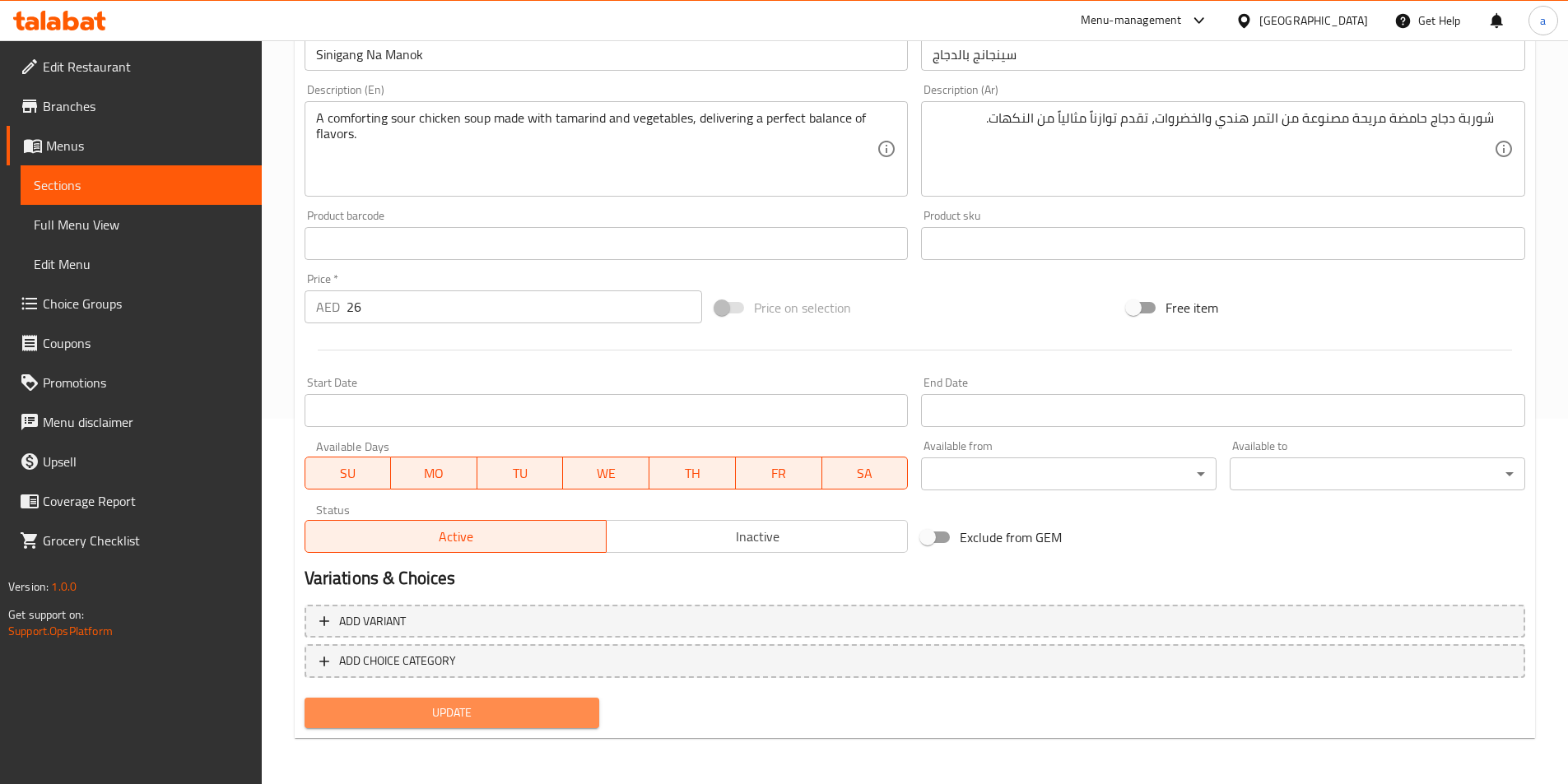
click at [505, 716] on span "Update" at bounding box center [452, 712] width 269 height 20
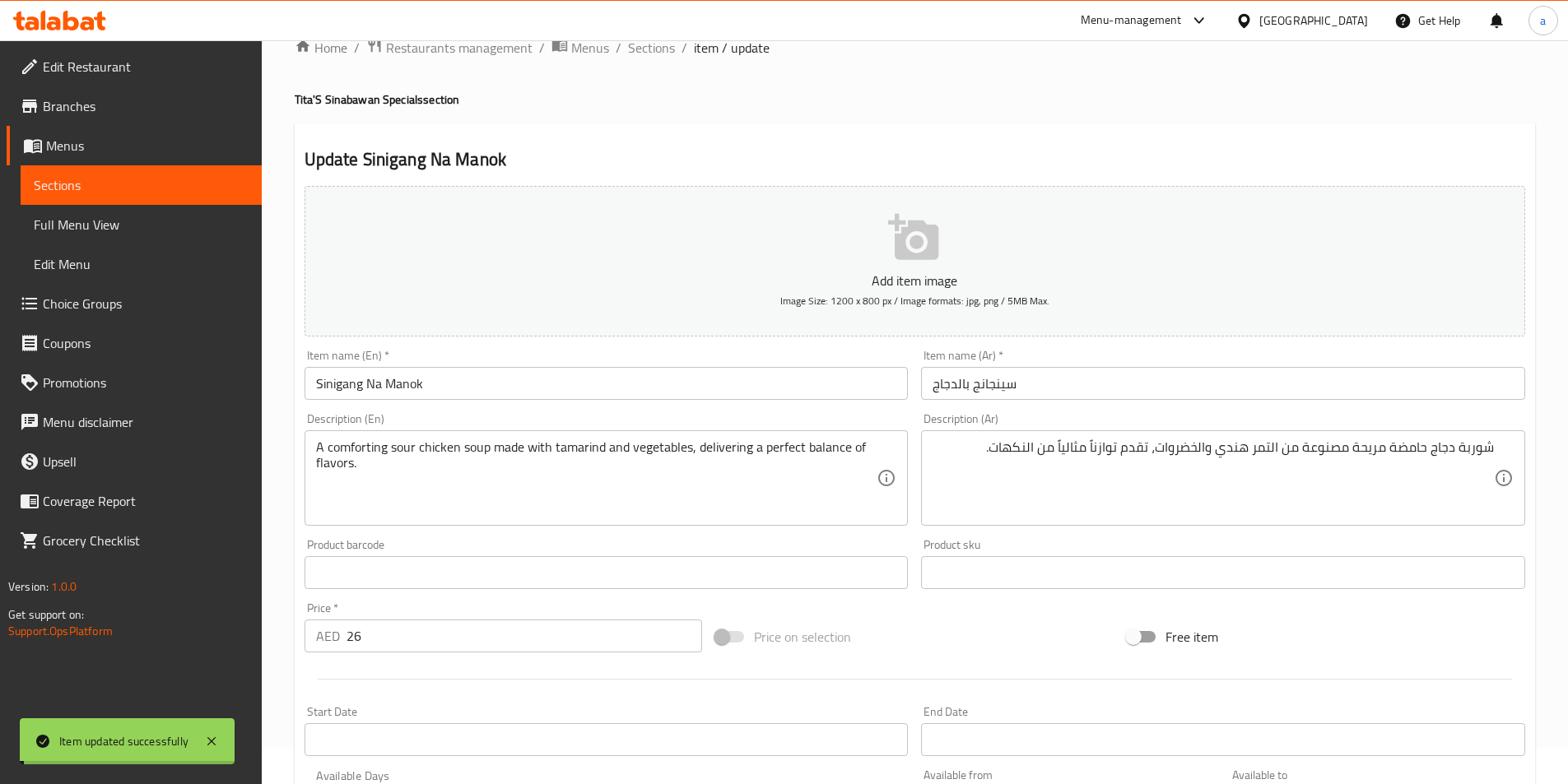
scroll to position [0, 0]
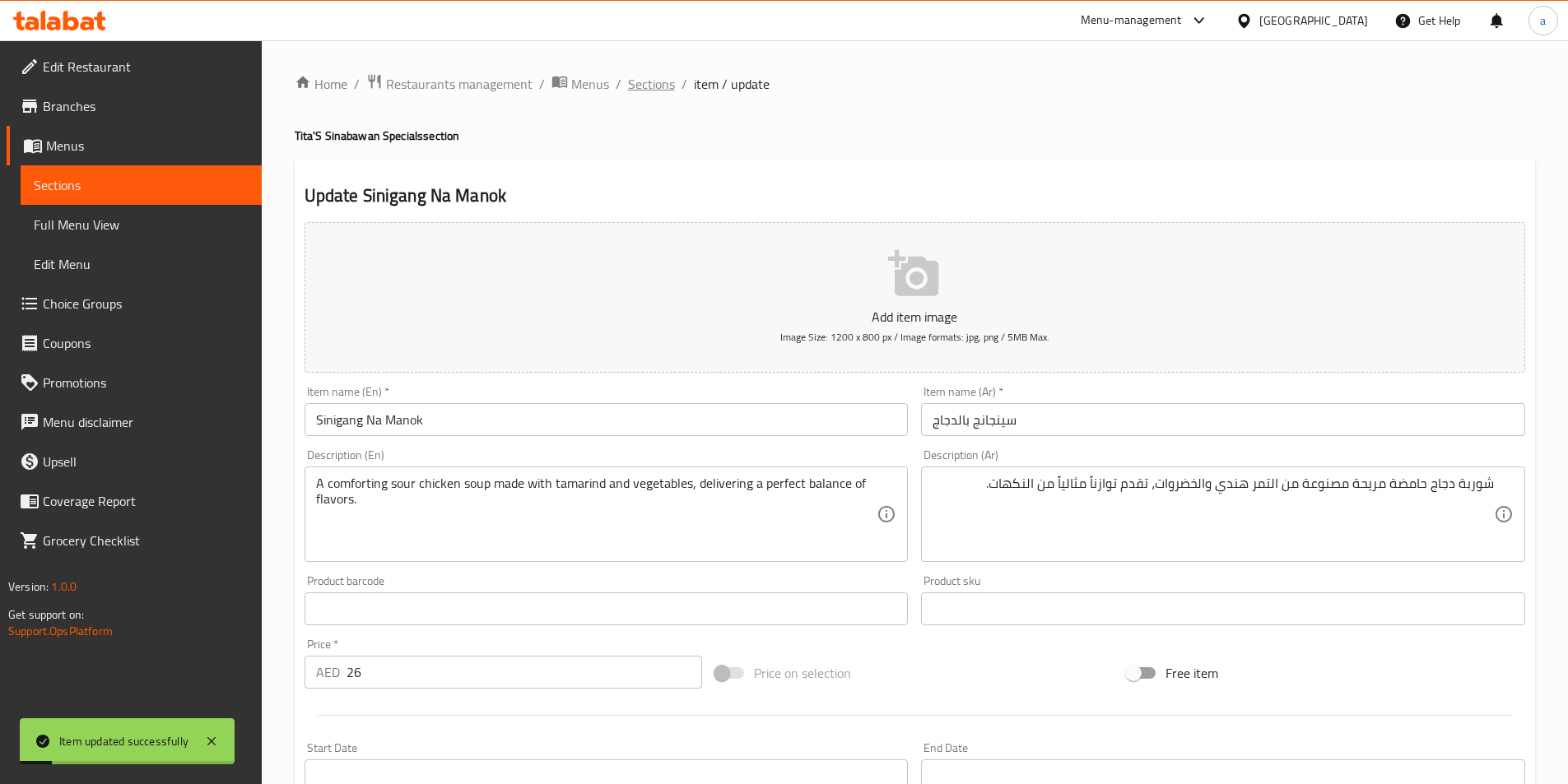
click at [654, 90] on span "Sections" at bounding box center [651, 84] width 47 height 19
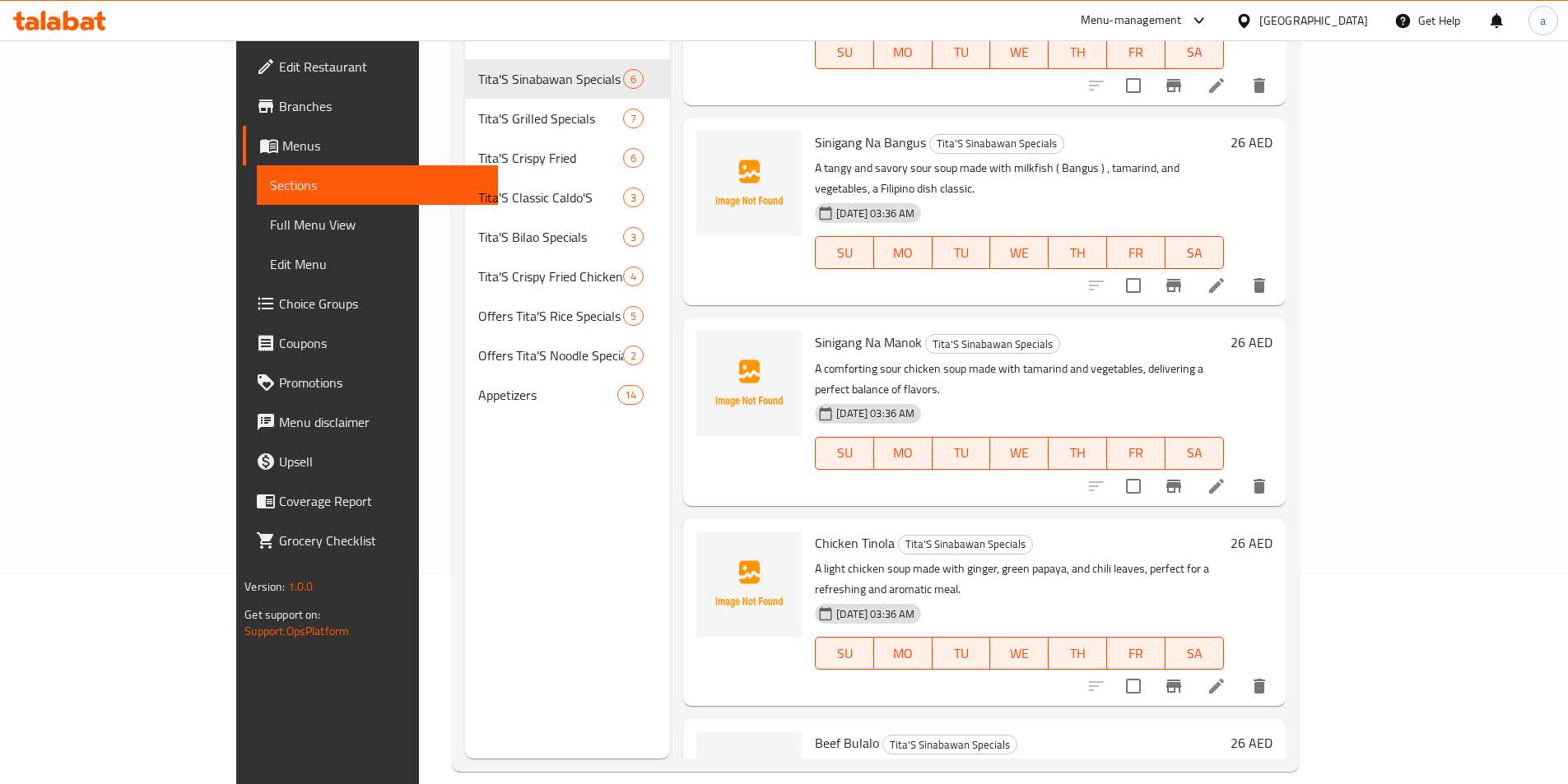
scroll to position [230, 0]
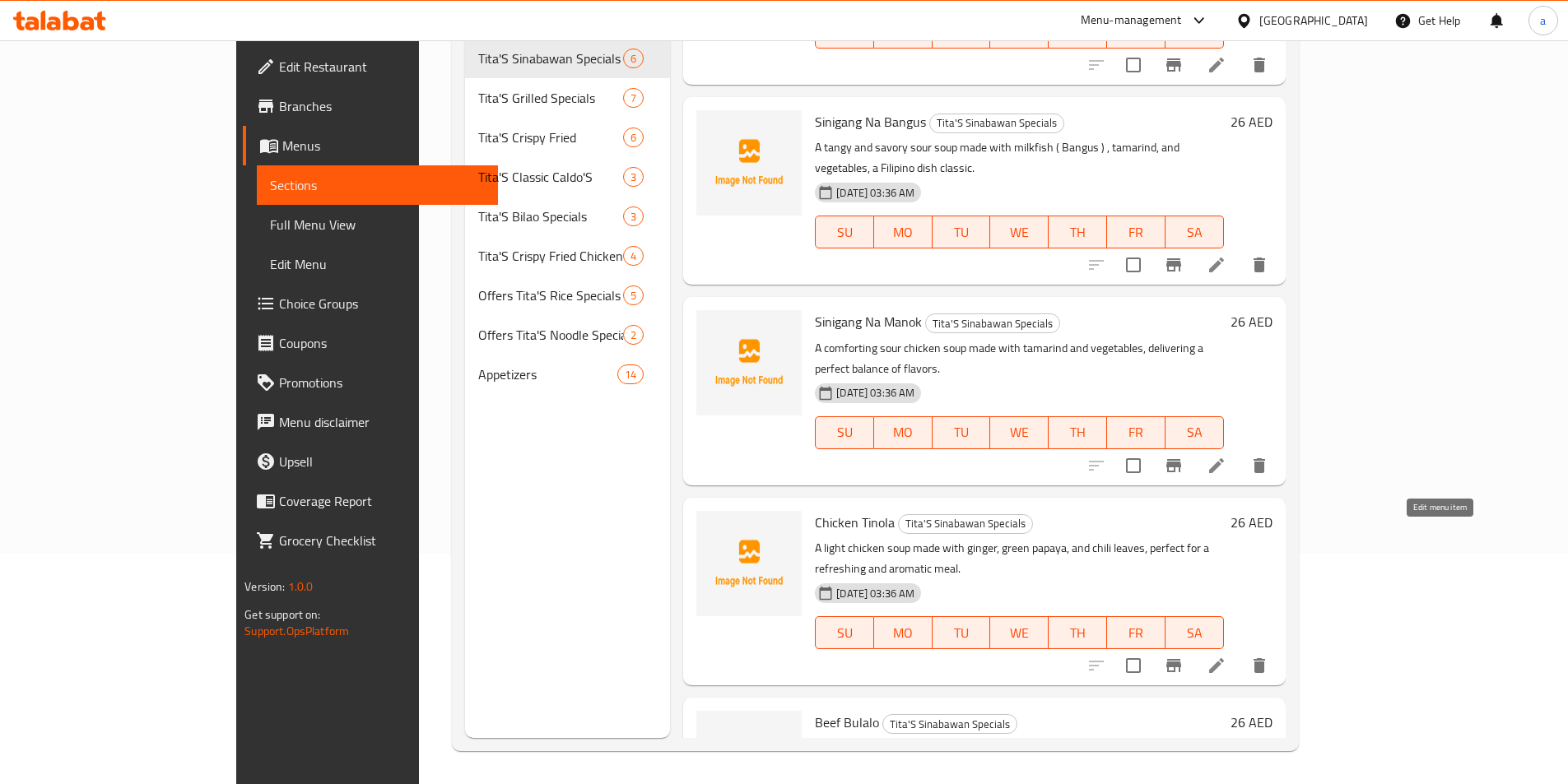
click at [1226, 656] on icon at bounding box center [1216, 666] width 19 height 19
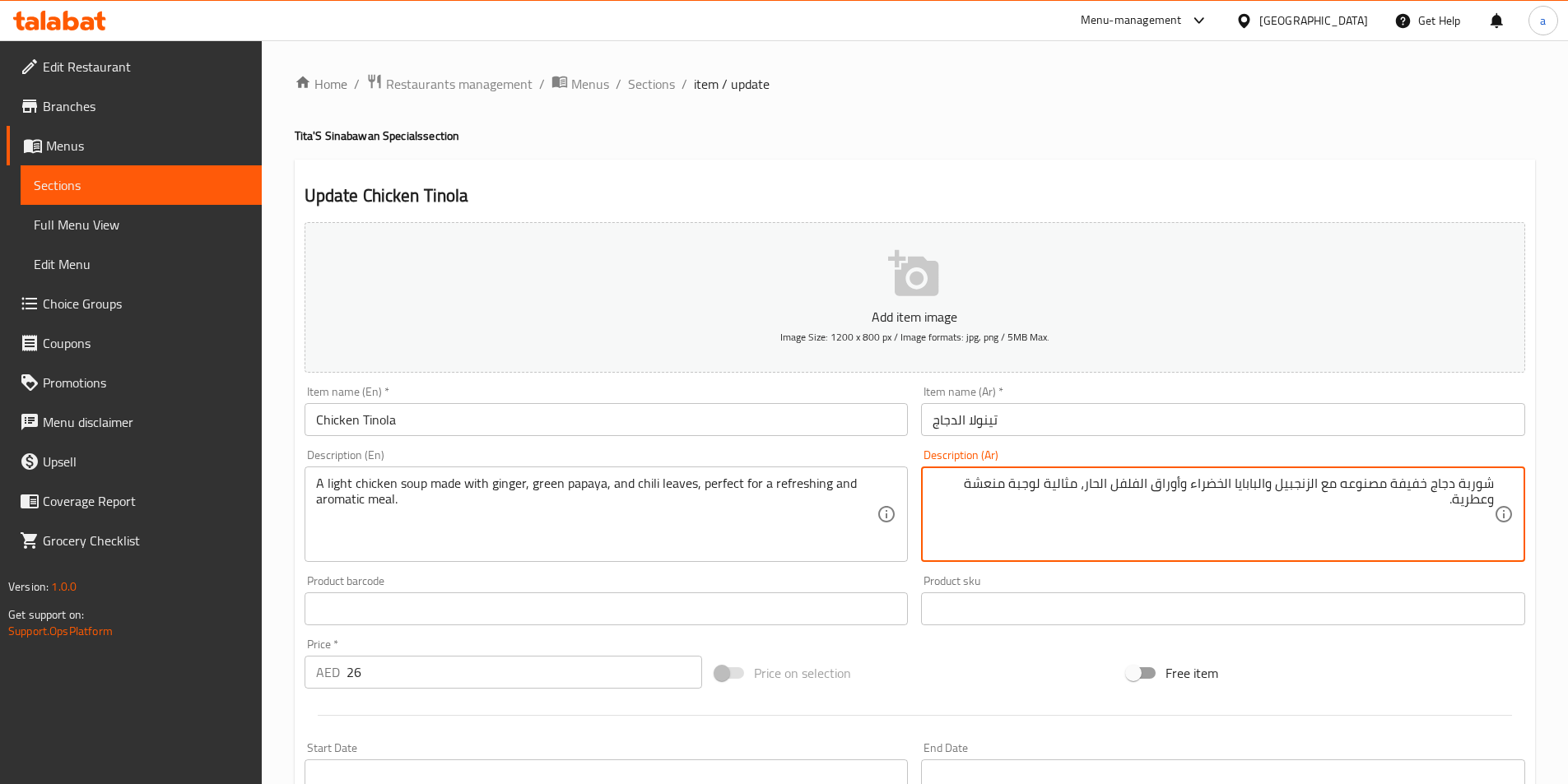
type textarea "شوربة دجاج خفيفة مصنوعه مع الزنجبيل والبابايا الخضراء وأوراق الفلفل الحار، مثال…"
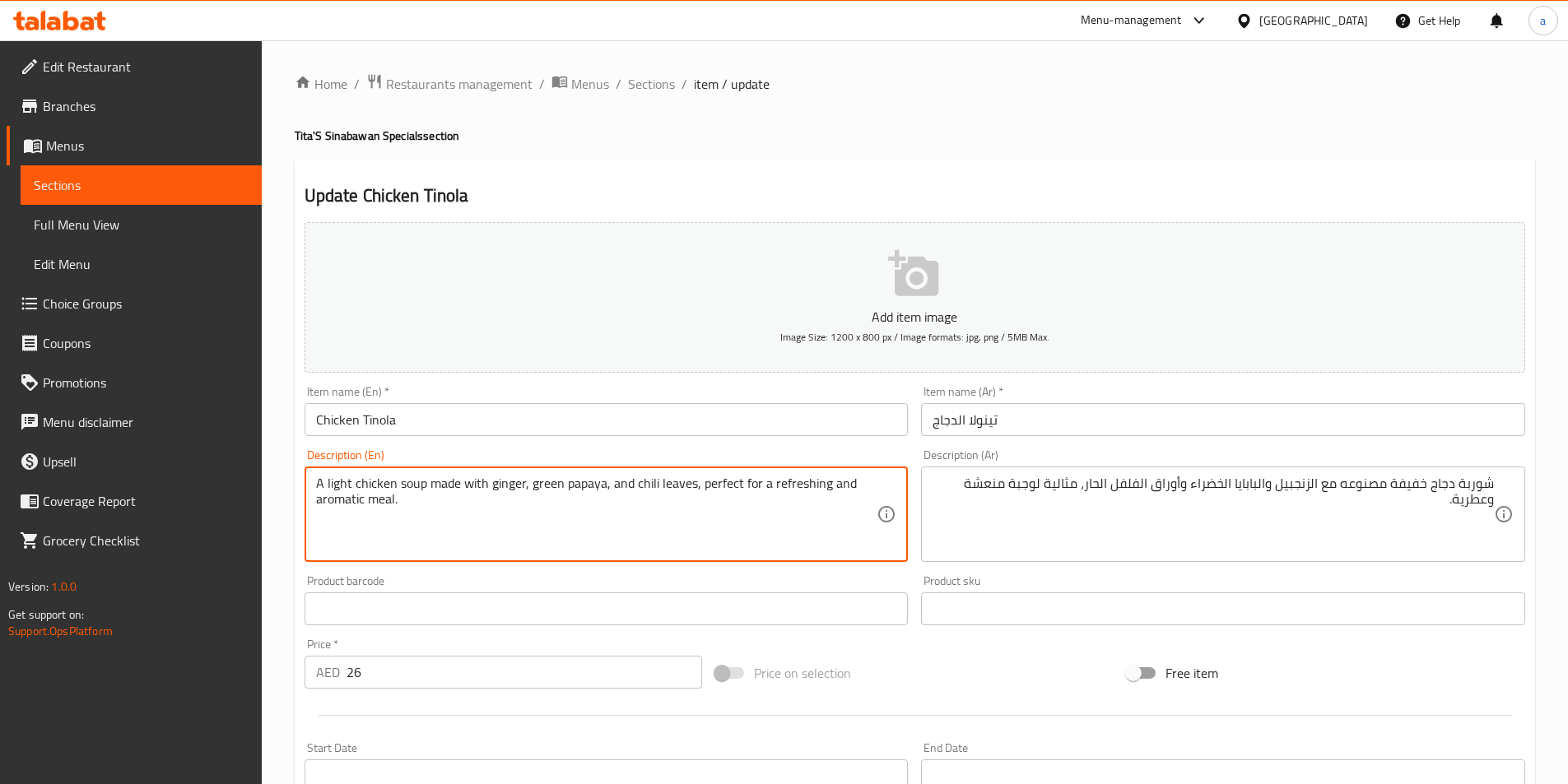
click at [498, 487] on textarea "A light chicken soup made with ginger, green papaya, and chili leaves, perfect …" at bounding box center [597, 514] width 561 height 78
click at [527, 476] on textarea "A light chicken soup made with ginger, green papaya, and chili leaves, perfect …" at bounding box center [597, 514] width 561 height 78
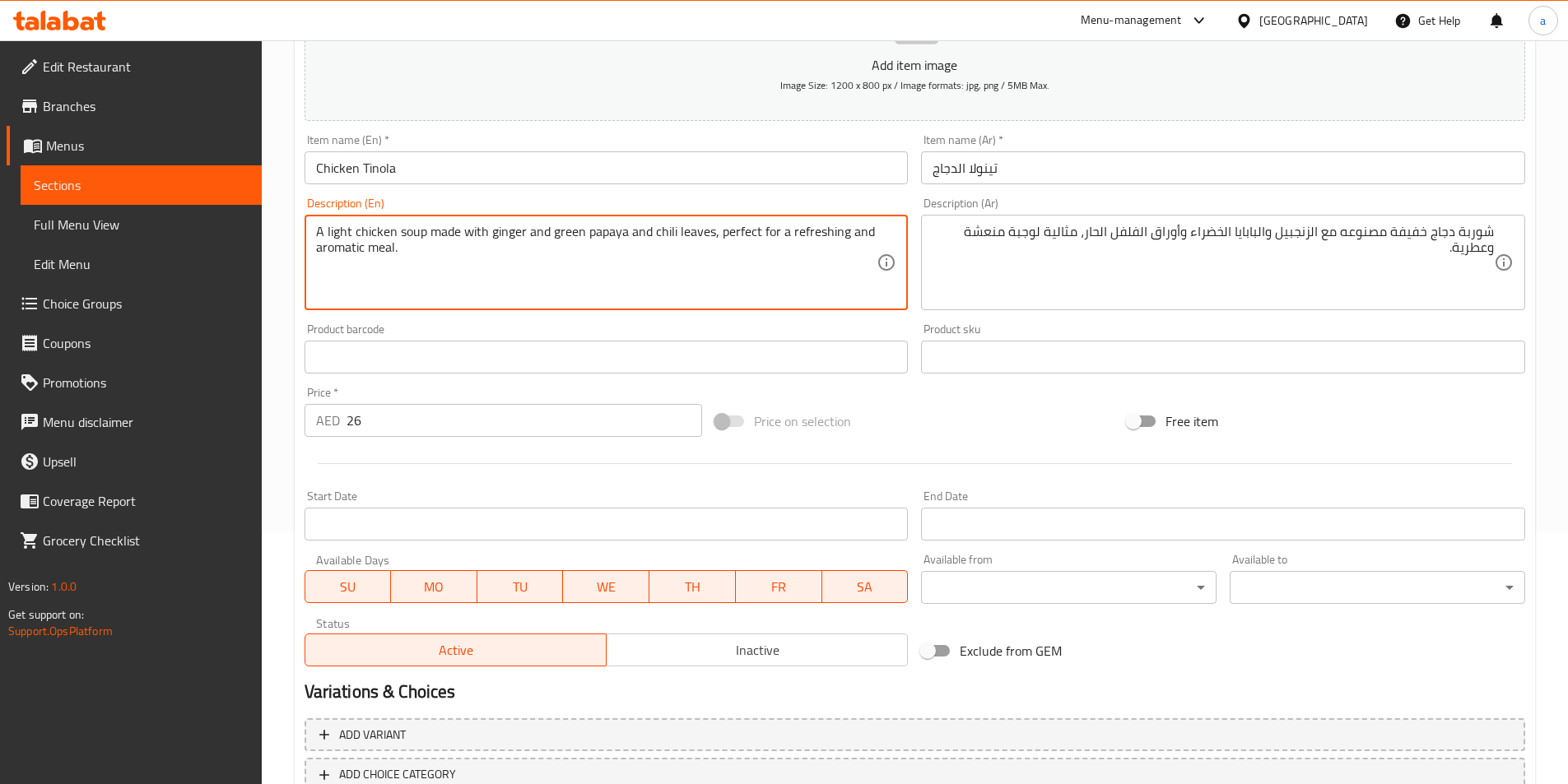
scroll to position [365, 0]
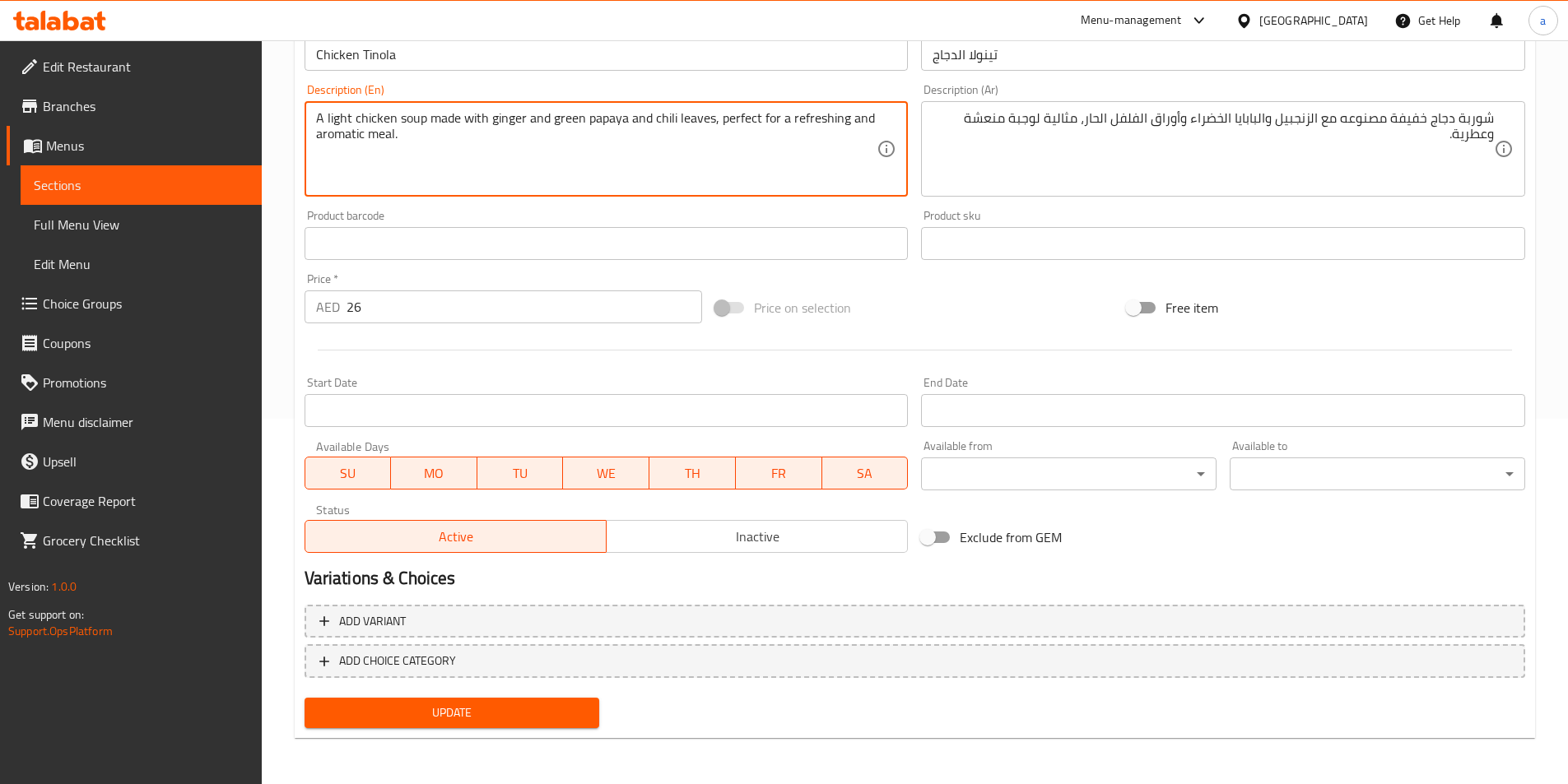
type textarea "A light chicken soup made with ginger and green papaya and chili leaves, perfec…"
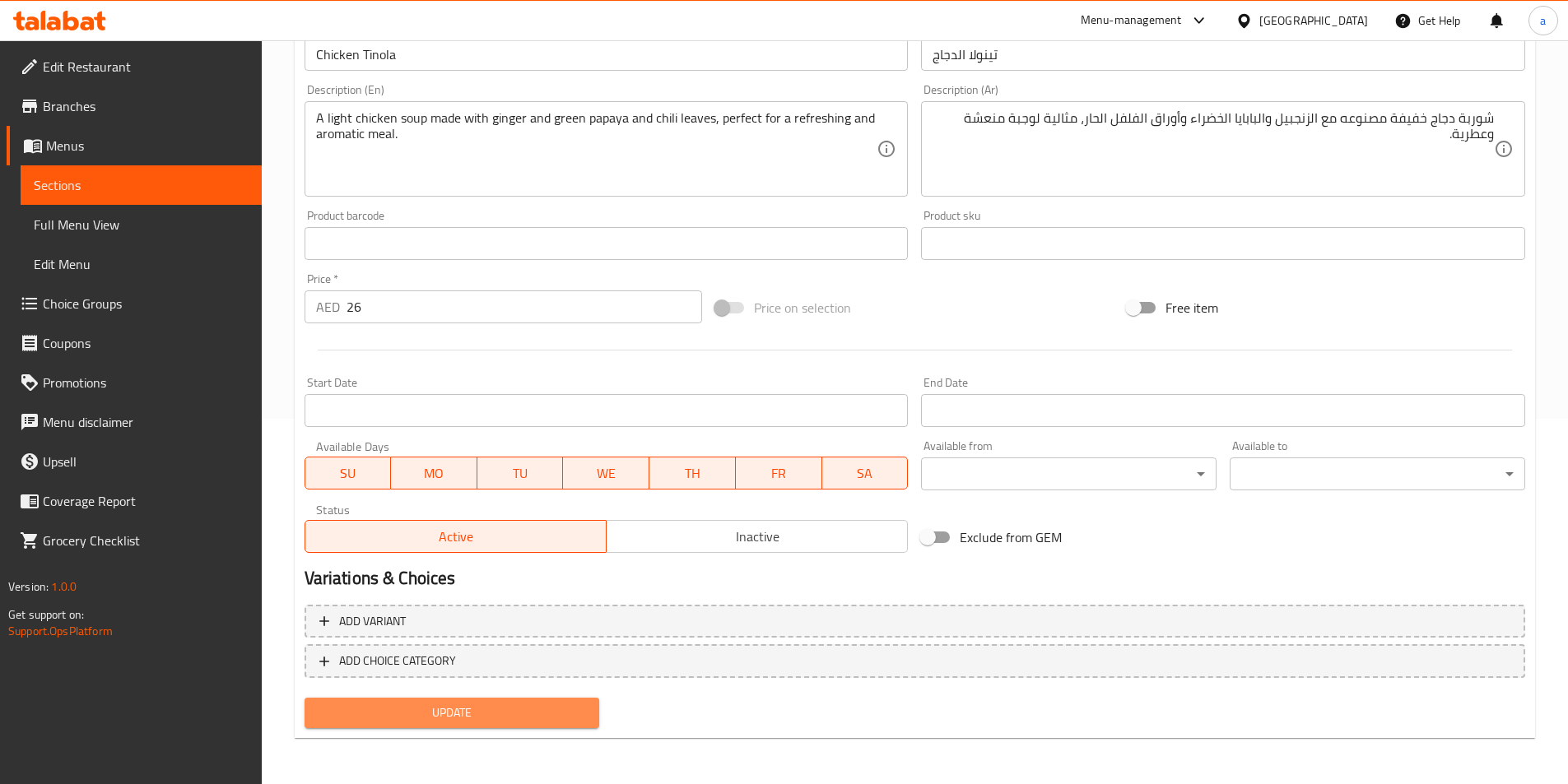
click at [505, 719] on span "Update" at bounding box center [452, 712] width 269 height 20
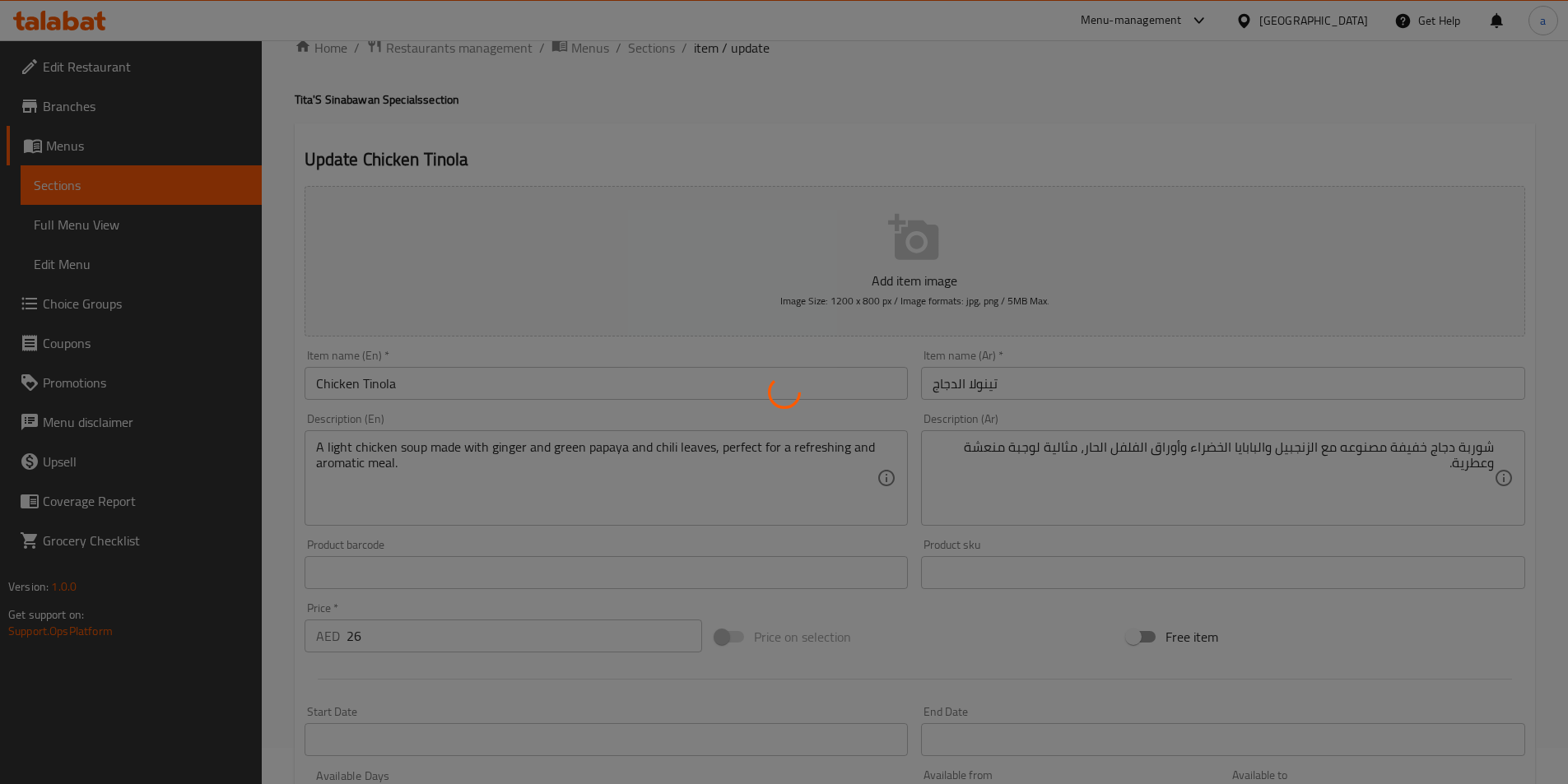
scroll to position [0, 0]
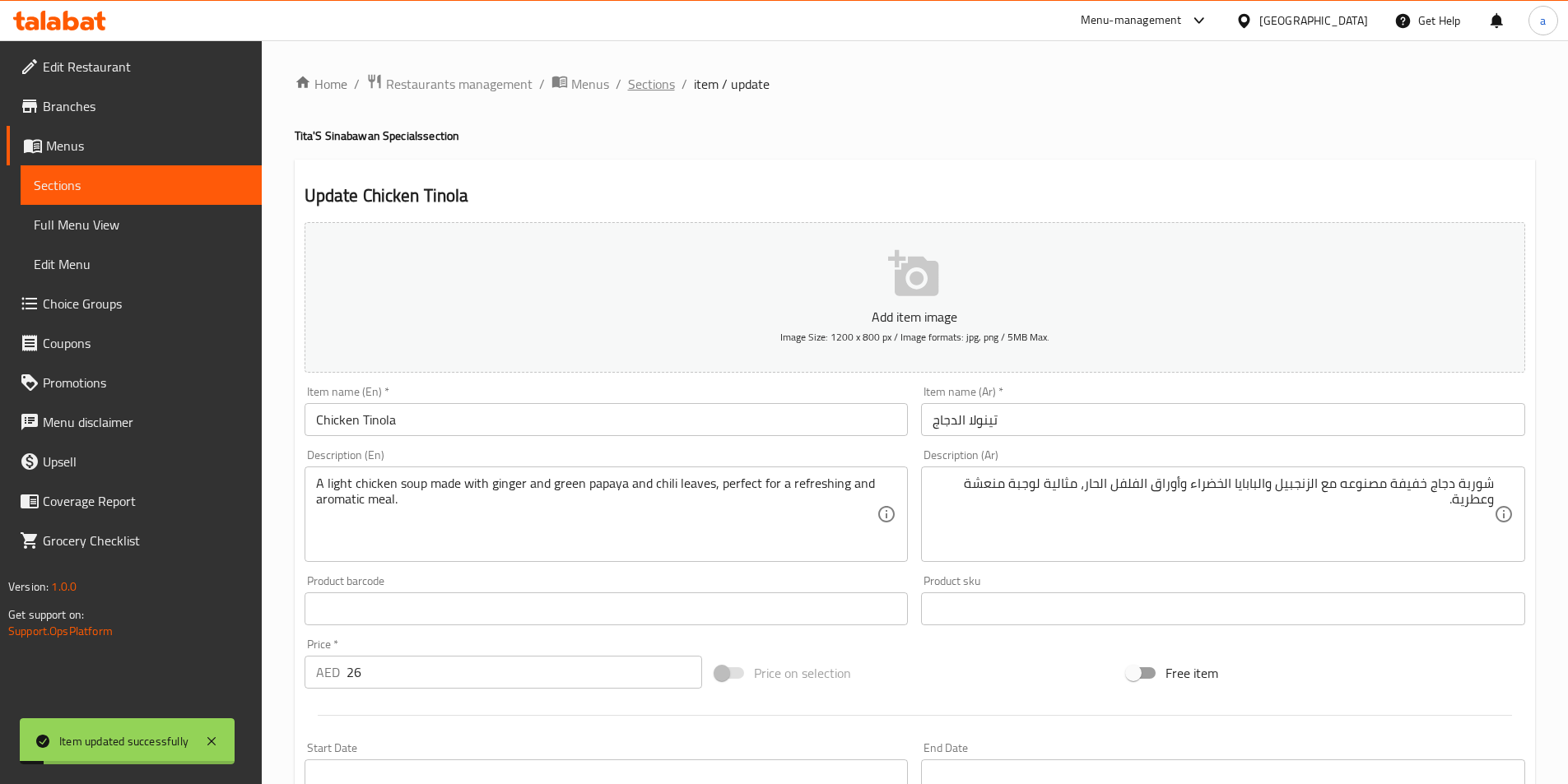
click at [646, 87] on span "Sections" at bounding box center [651, 84] width 47 height 19
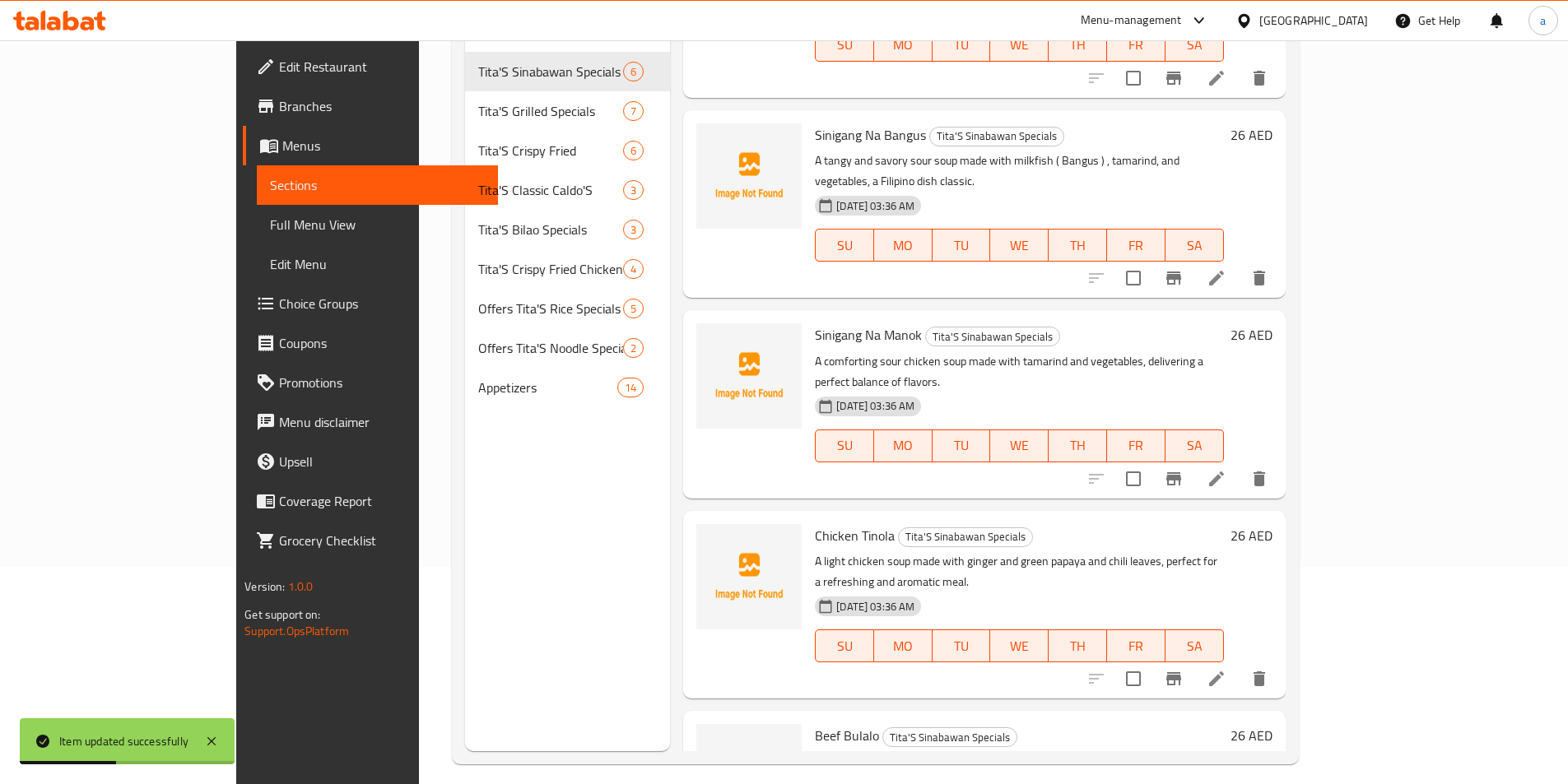
scroll to position [230, 0]
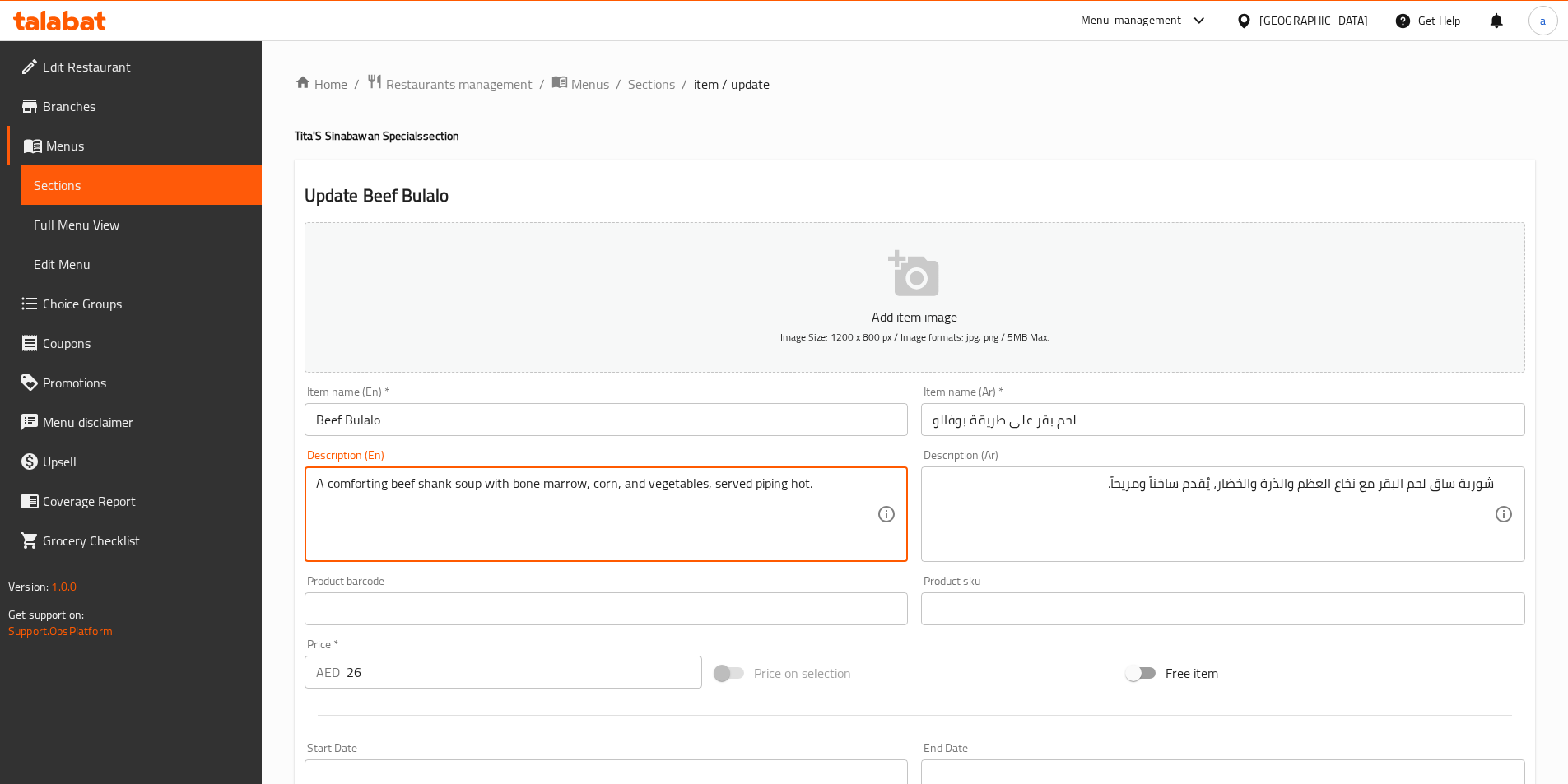
click at [439, 493] on textarea "A comforting beef shank soup with bone marrow, corn, and vegetables, served pip…" at bounding box center [597, 514] width 561 height 78
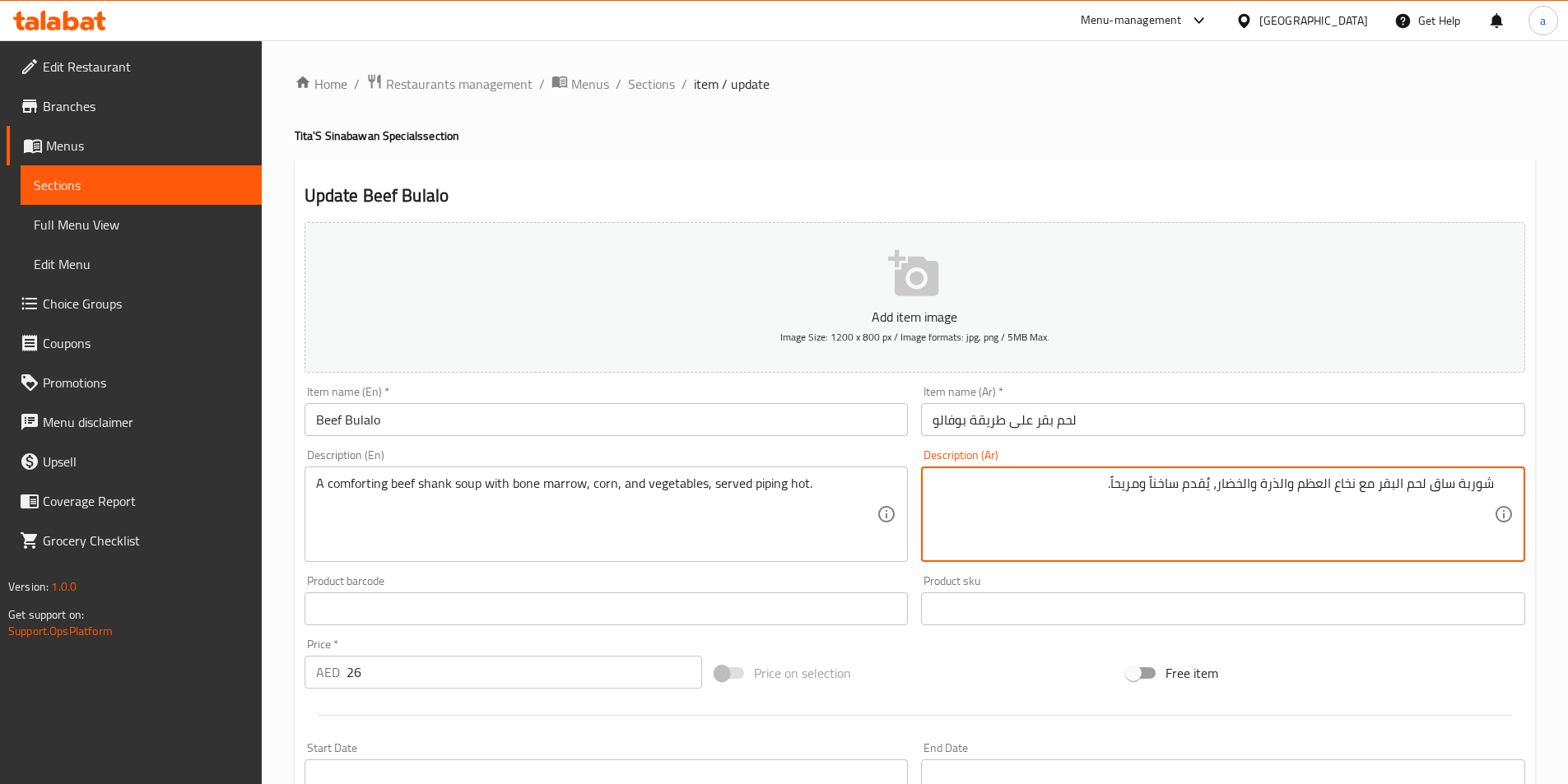
click at [1448, 483] on textarea "شوربة ساق لحم البقر مع نخاع العظم والذرة والخضار، يُقدم ساخناً ومريحاً." at bounding box center [1213, 514] width 561 height 78
paste textarea "موزة"
type textarea "شوربة موزة لحم البقر مريحة مع نخاع العظم والذرة والخضار، يُقدم ساخناً ومريحاً."
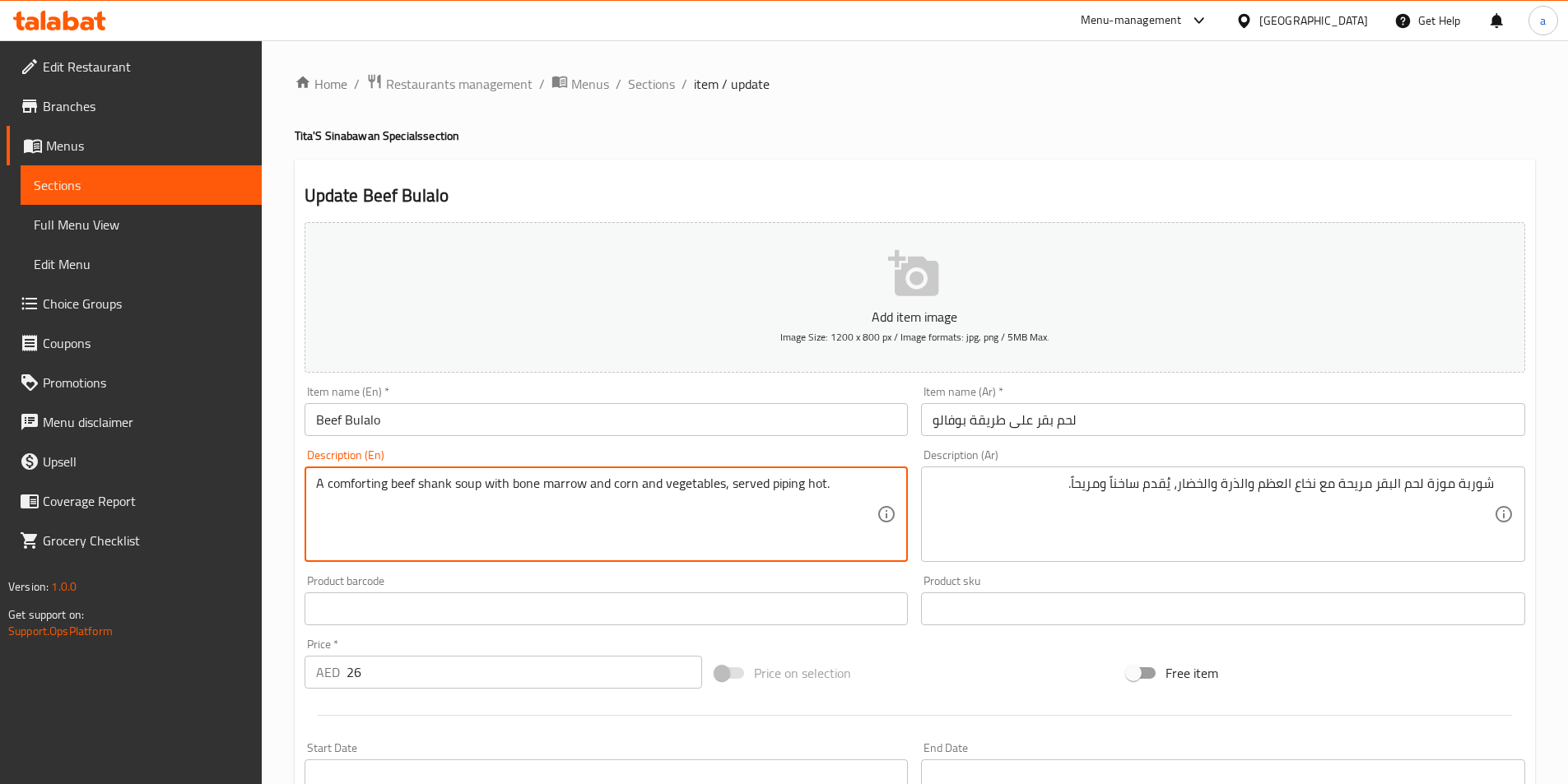
click at [726, 488] on textarea "A comforting beef shank soup with bone marrow and corn and vegetables, served p…" at bounding box center [597, 514] width 561 height 78
type textarea "A comforting beef shank soup with bone marrow and corn and vegetables, served p…"
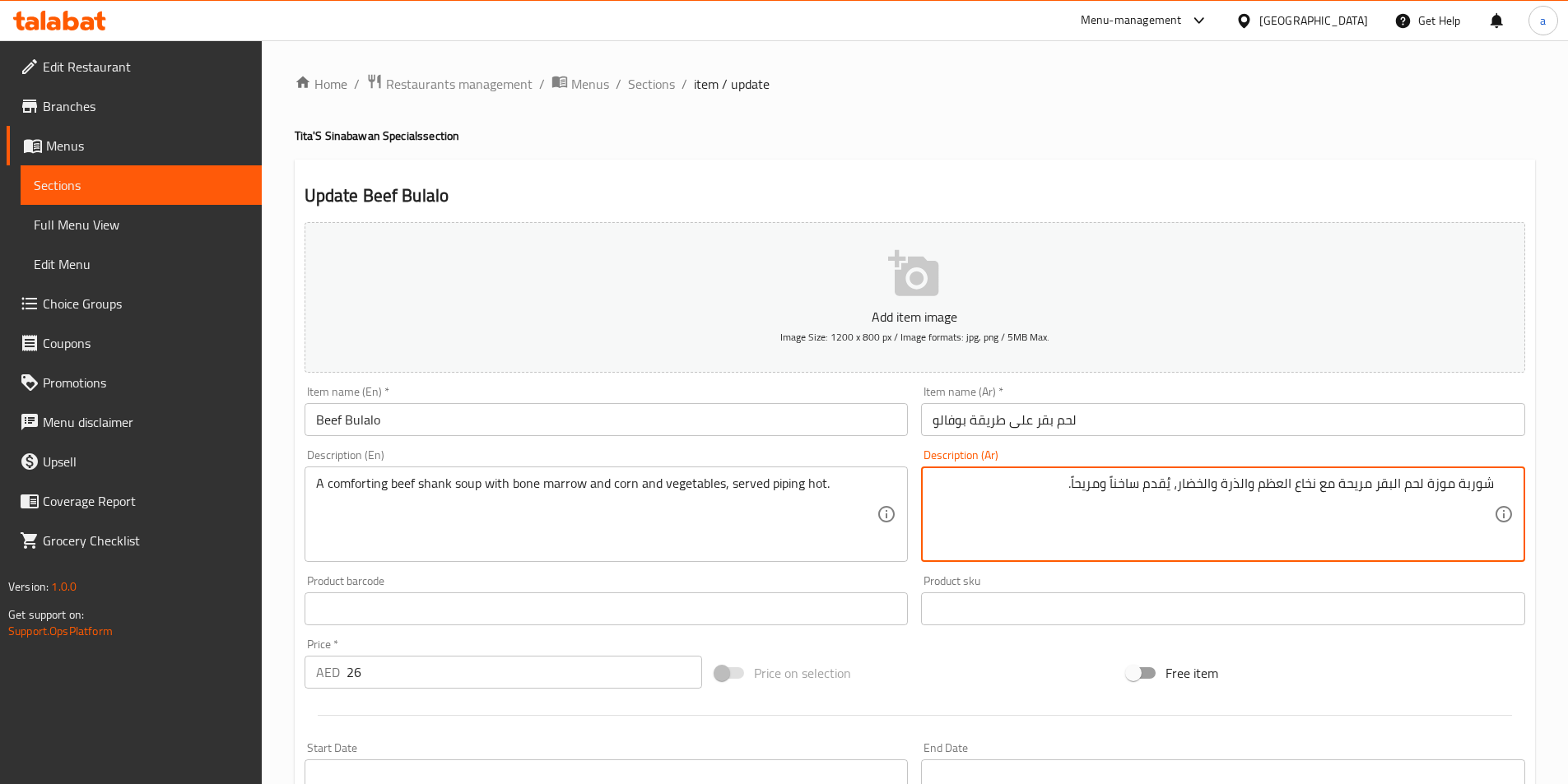
paste textarea "تم تقديمه ساخنًا"
type textarea "شوربة موزة لحم البقر مريحة مع نخاع العظم والذرة والخضار، يتم تقديمه ساخنًا."
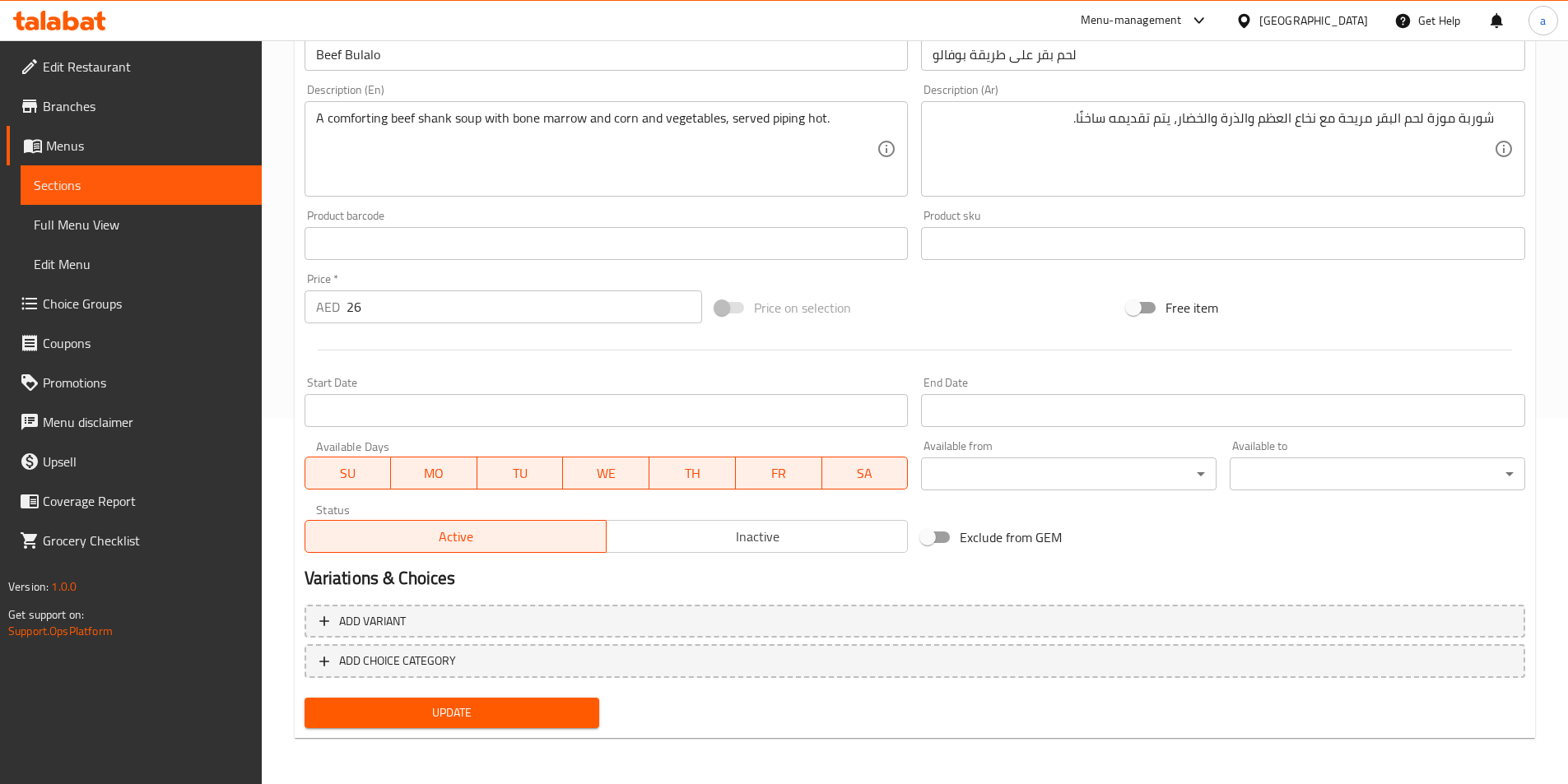
click at [489, 719] on span "Update" at bounding box center [452, 712] width 269 height 20
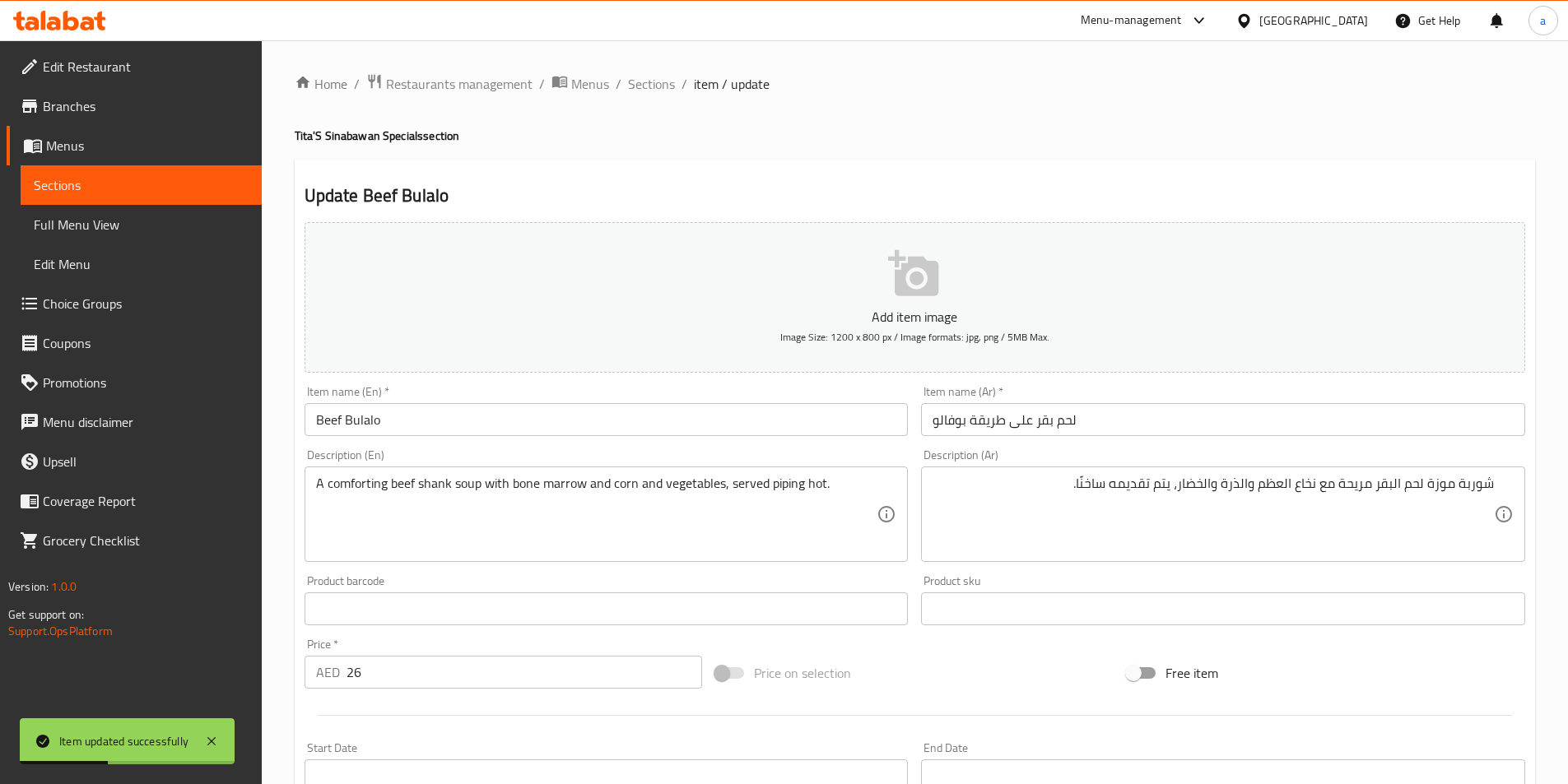
click at [536, 414] on input "Beef Bulalo" at bounding box center [606, 419] width 604 height 33
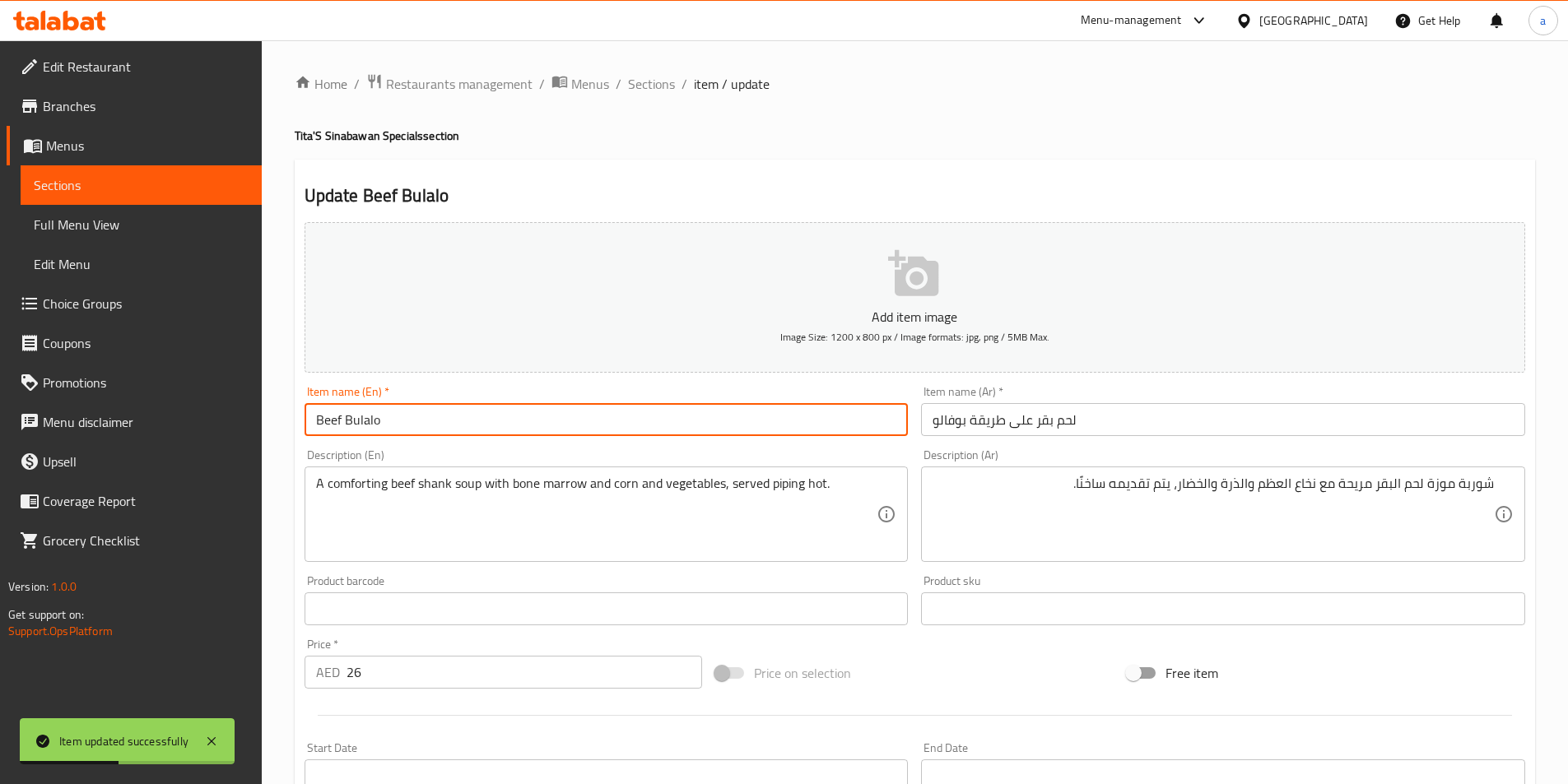
click at [536, 414] on input "Beef Bulalo" at bounding box center [606, 419] width 604 height 33
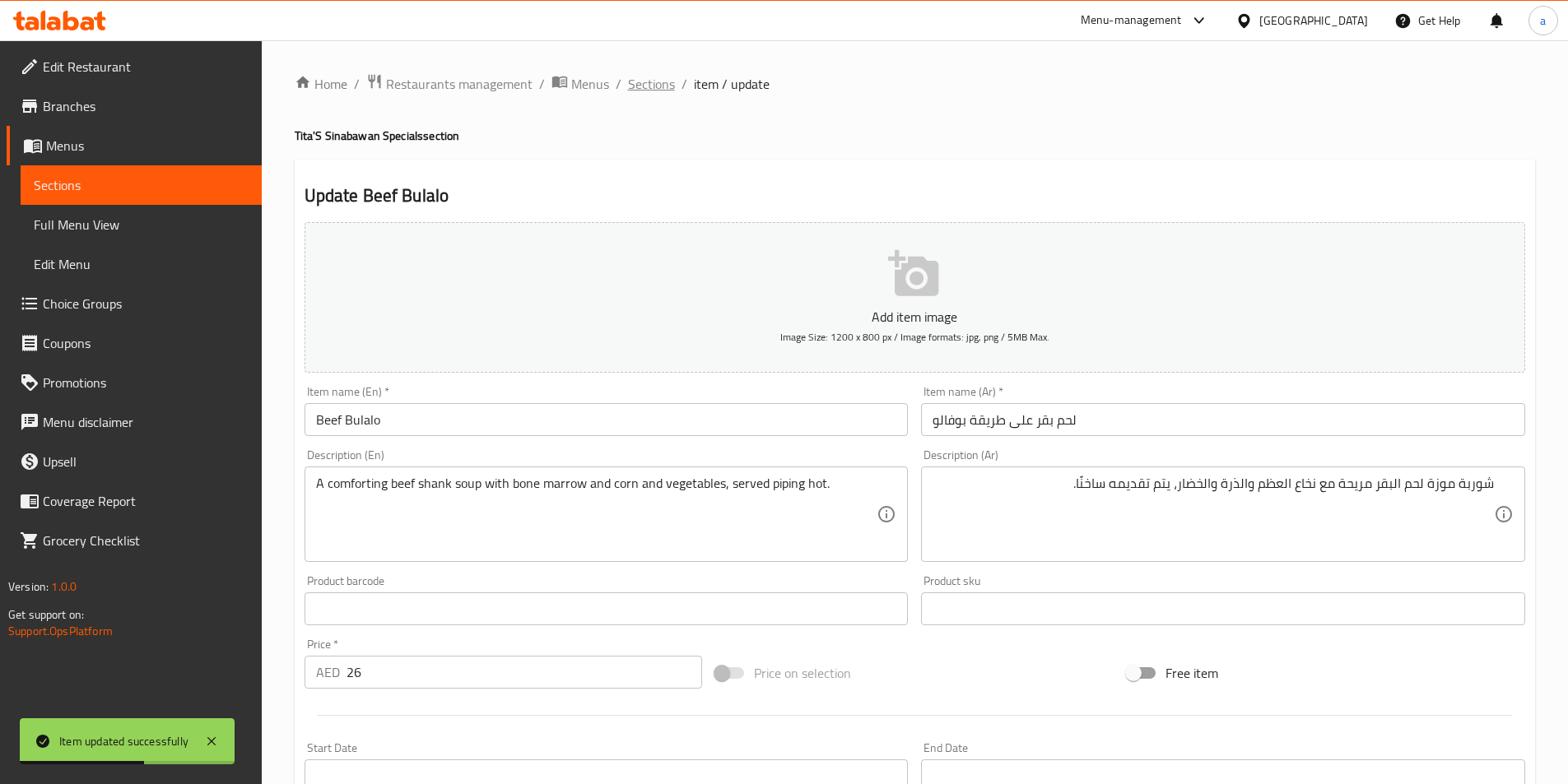
click at [651, 91] on span "Sections" at bounding box center [651, 84] width 47 height 19
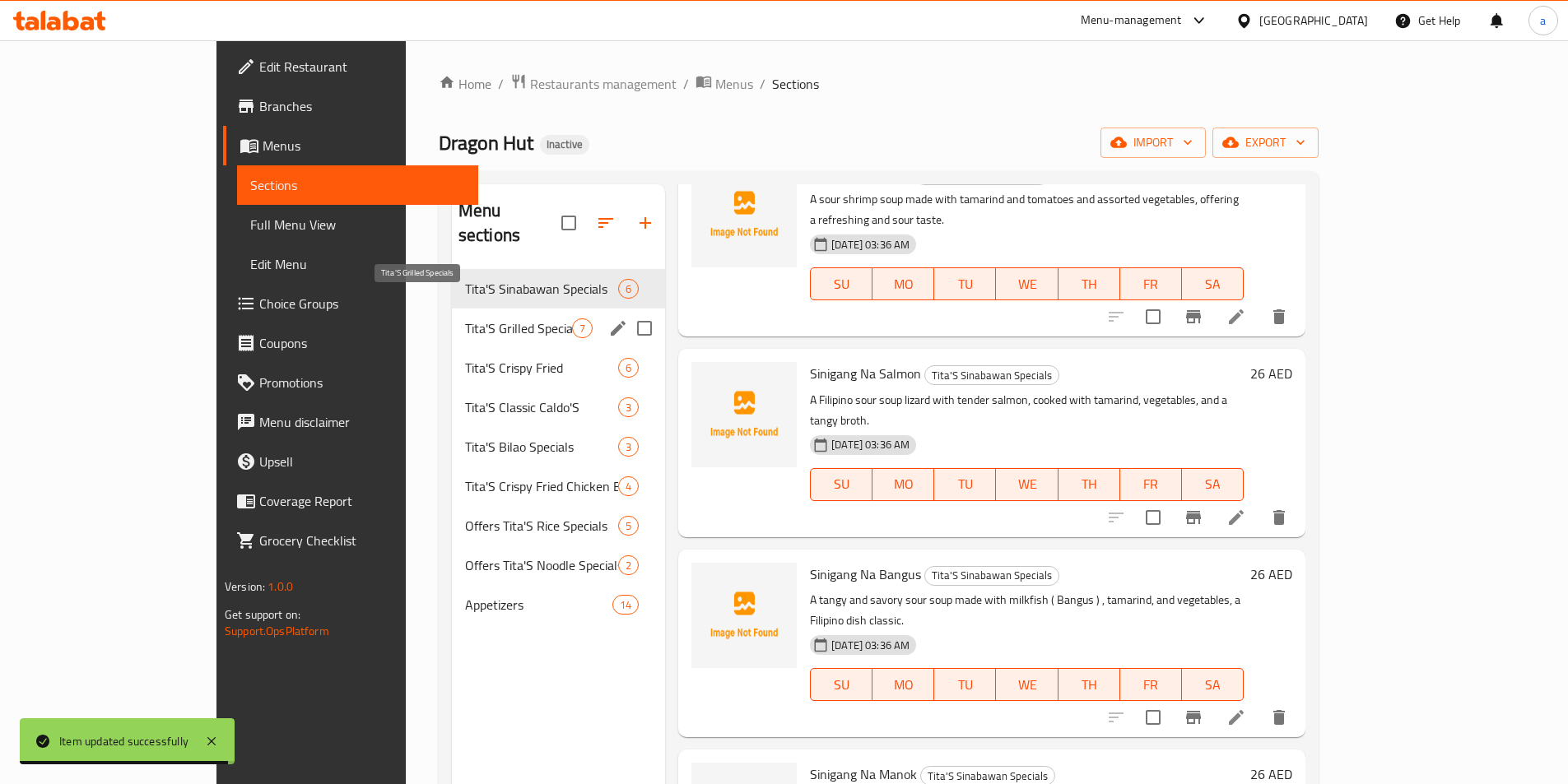
click at [481, 318] on span "Tita'S Grilled Specials" at bounding box center [518, 327] width 107 height 19
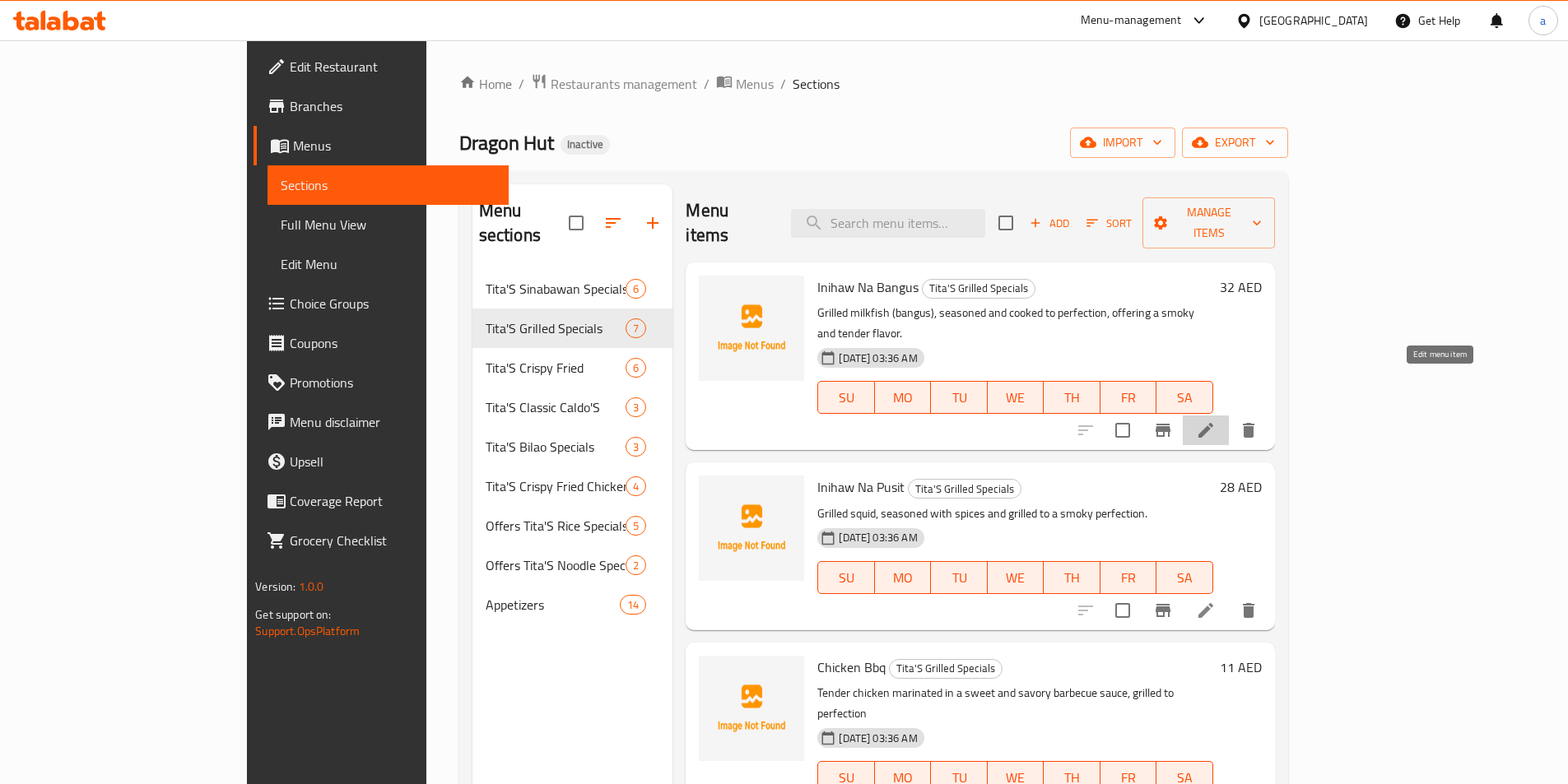
click at [1215, 420] on icon at bounding box center [1206, 430] width 19 height 19
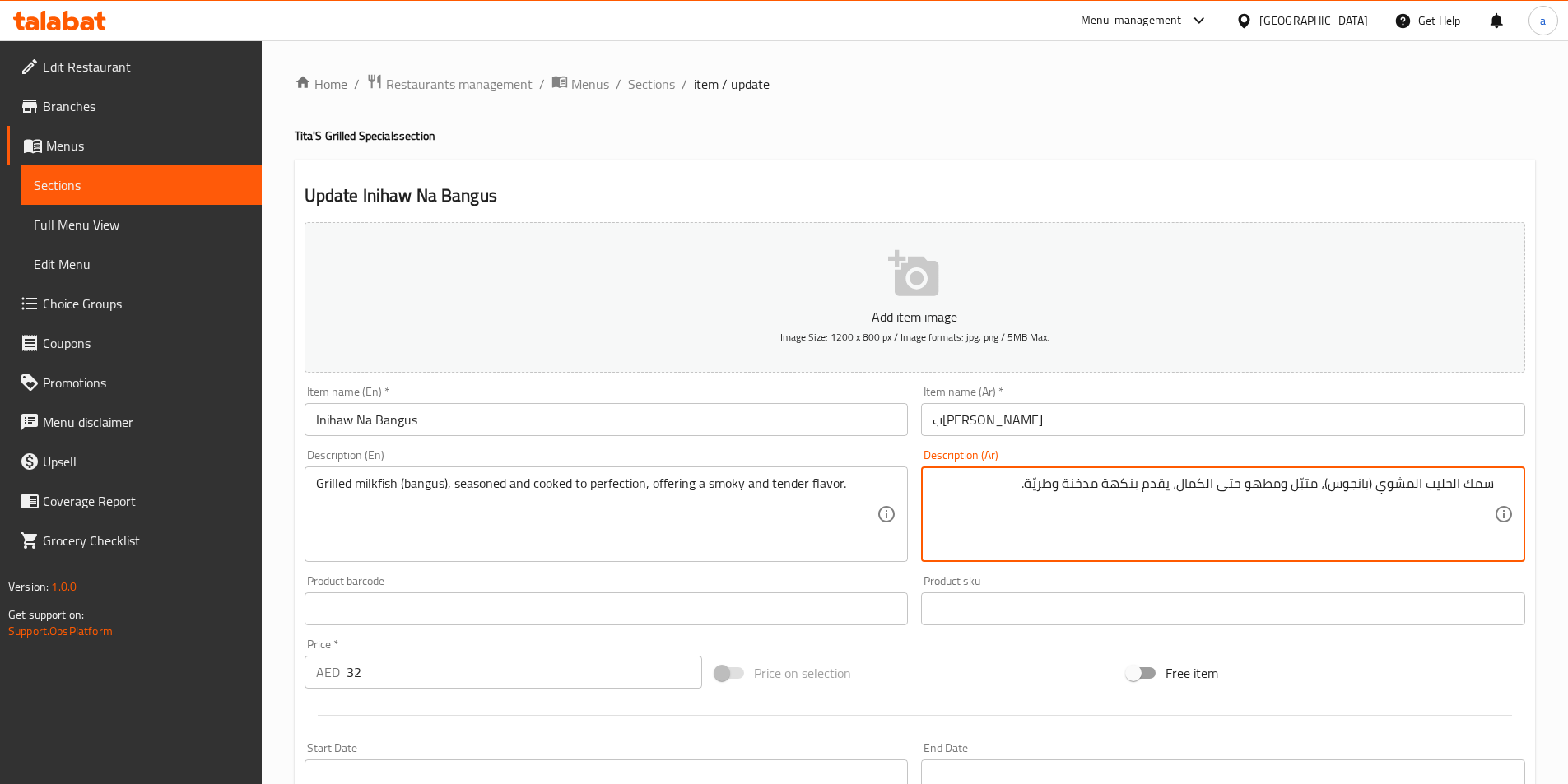
click at [127, 136] on span "Menus" at bounding box center [147, 145] width 202 height 19
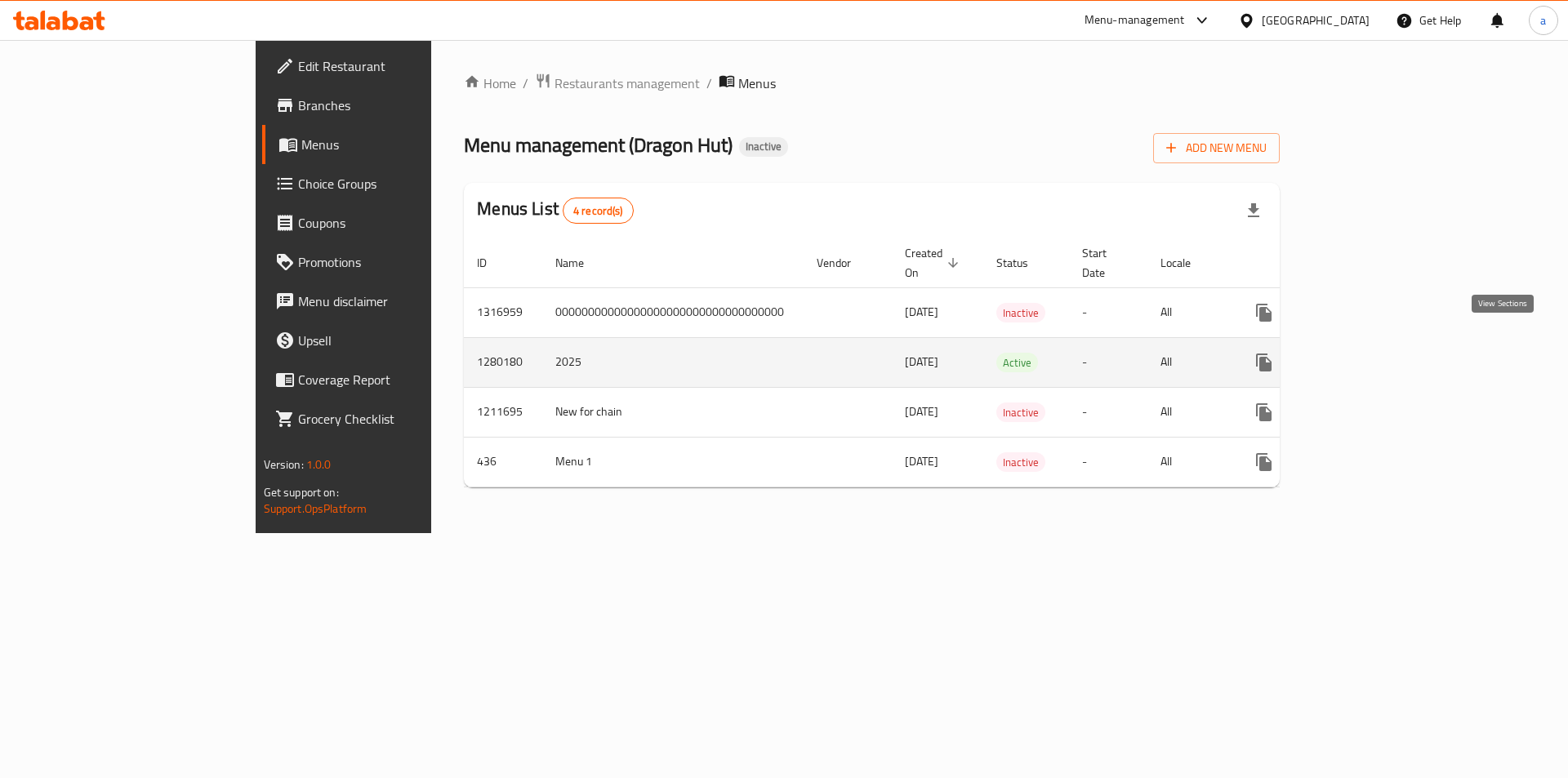
click at [1391, 353] on icon "enhanced table" at bounding box center [1382, 362] width 19 height 19
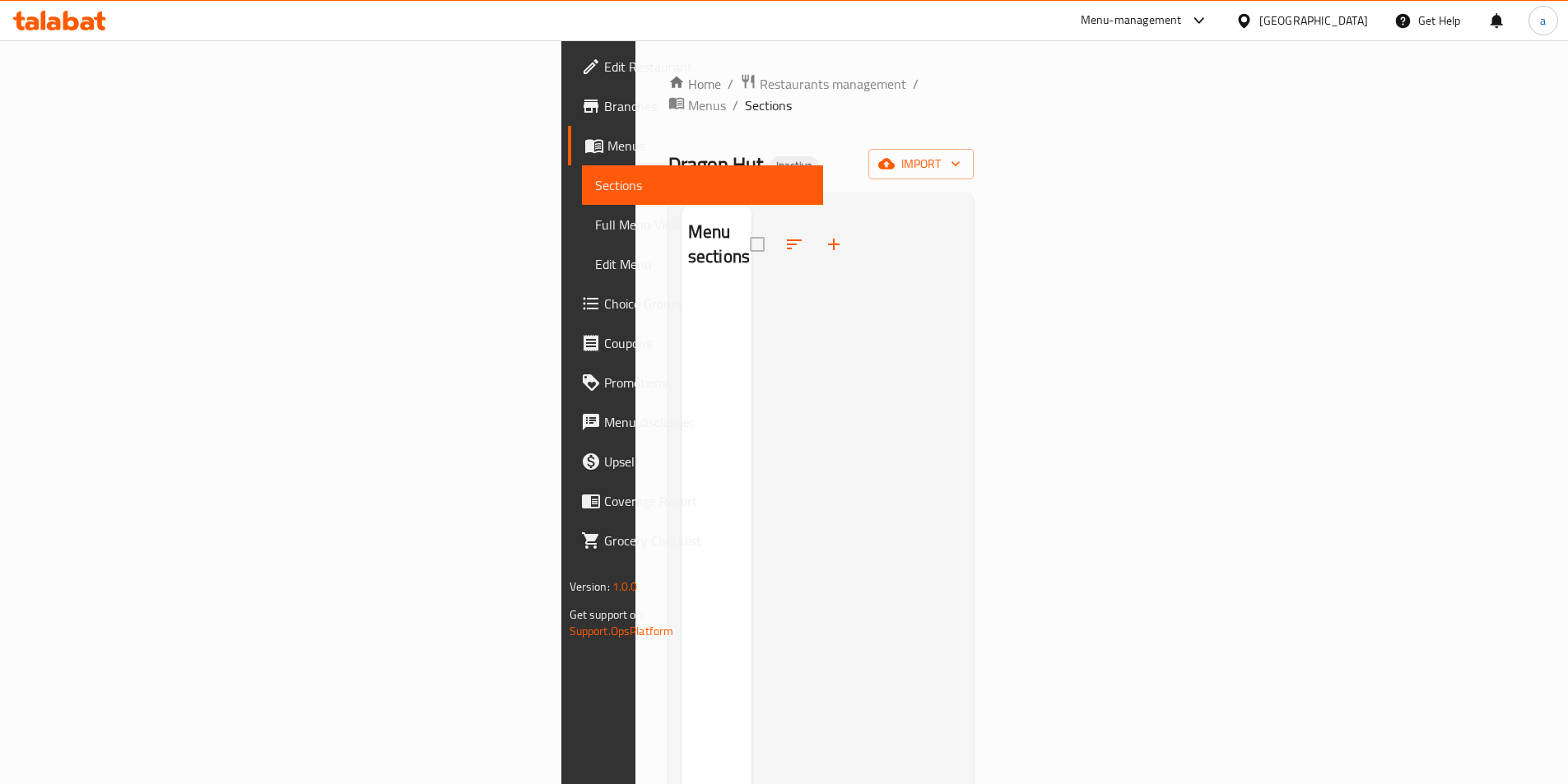
click at [607, 145] on span "Menus" at bounding box center [708, 145] width 202 height 19
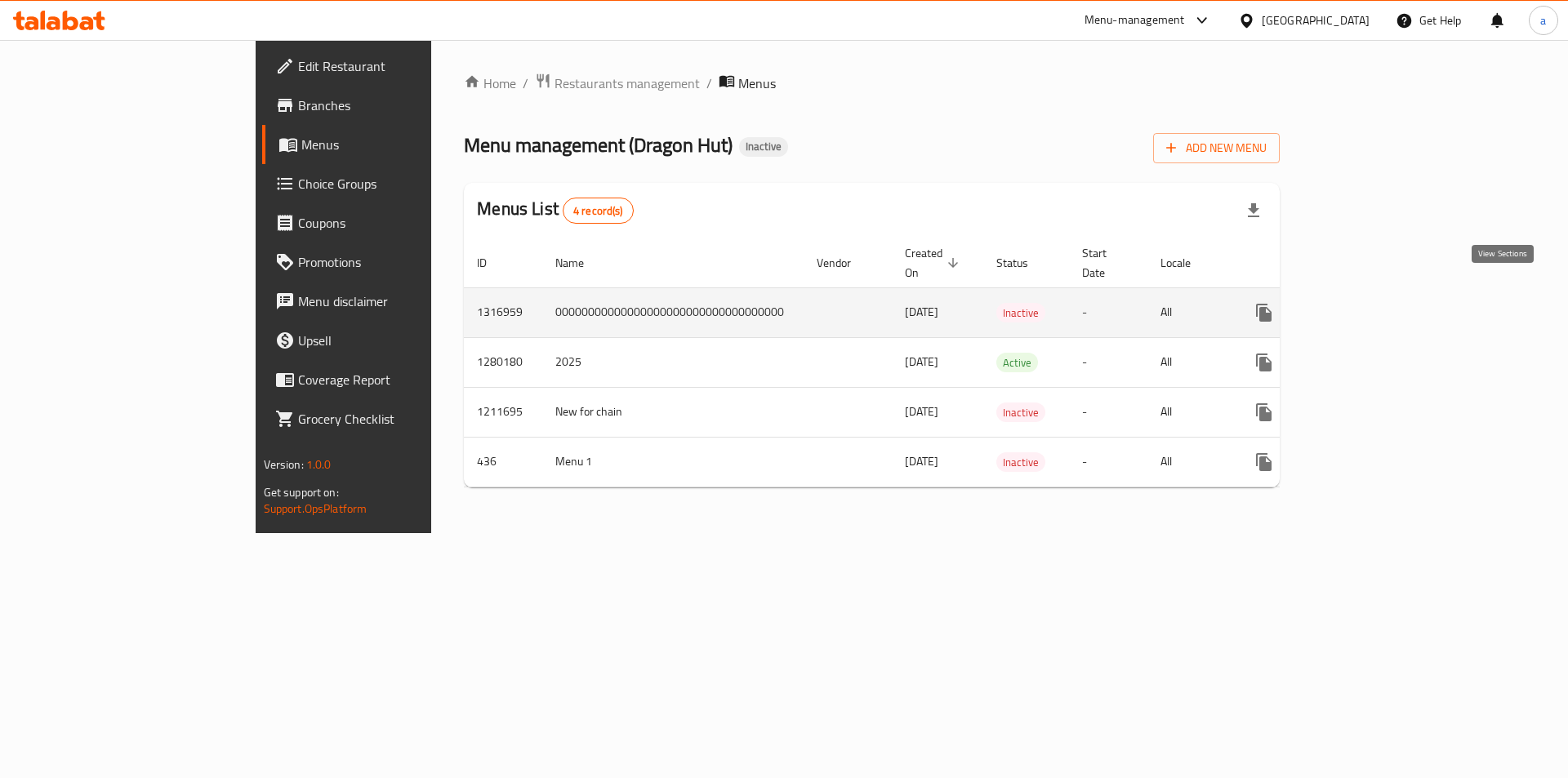
click at [1391, 303] on icon "enhanced table" at bounding box center [1382, 313] width 19 height 19
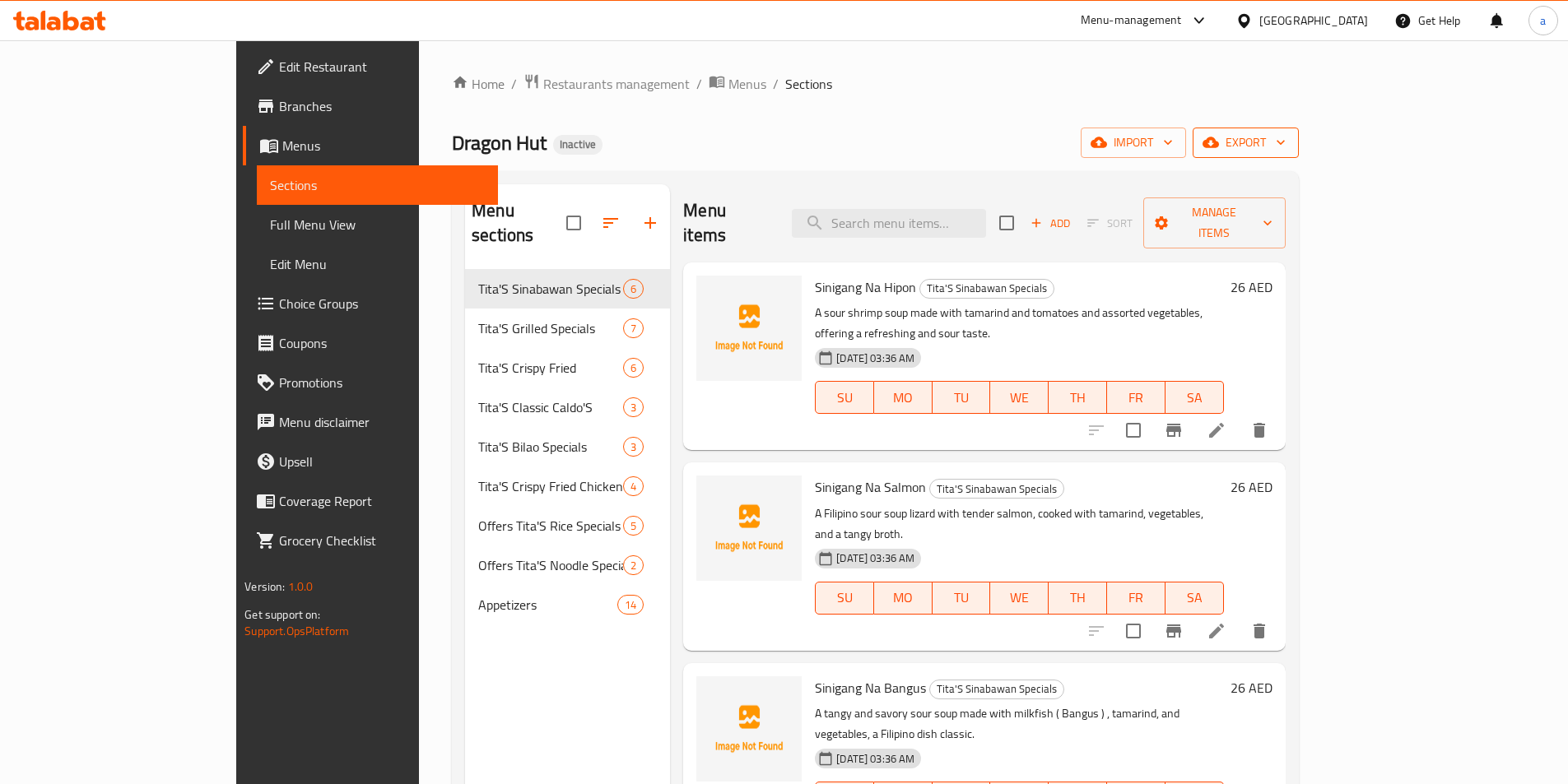
click at [1286, 150] on span "export" at bounding box center [1245, 142] width 80 height 20
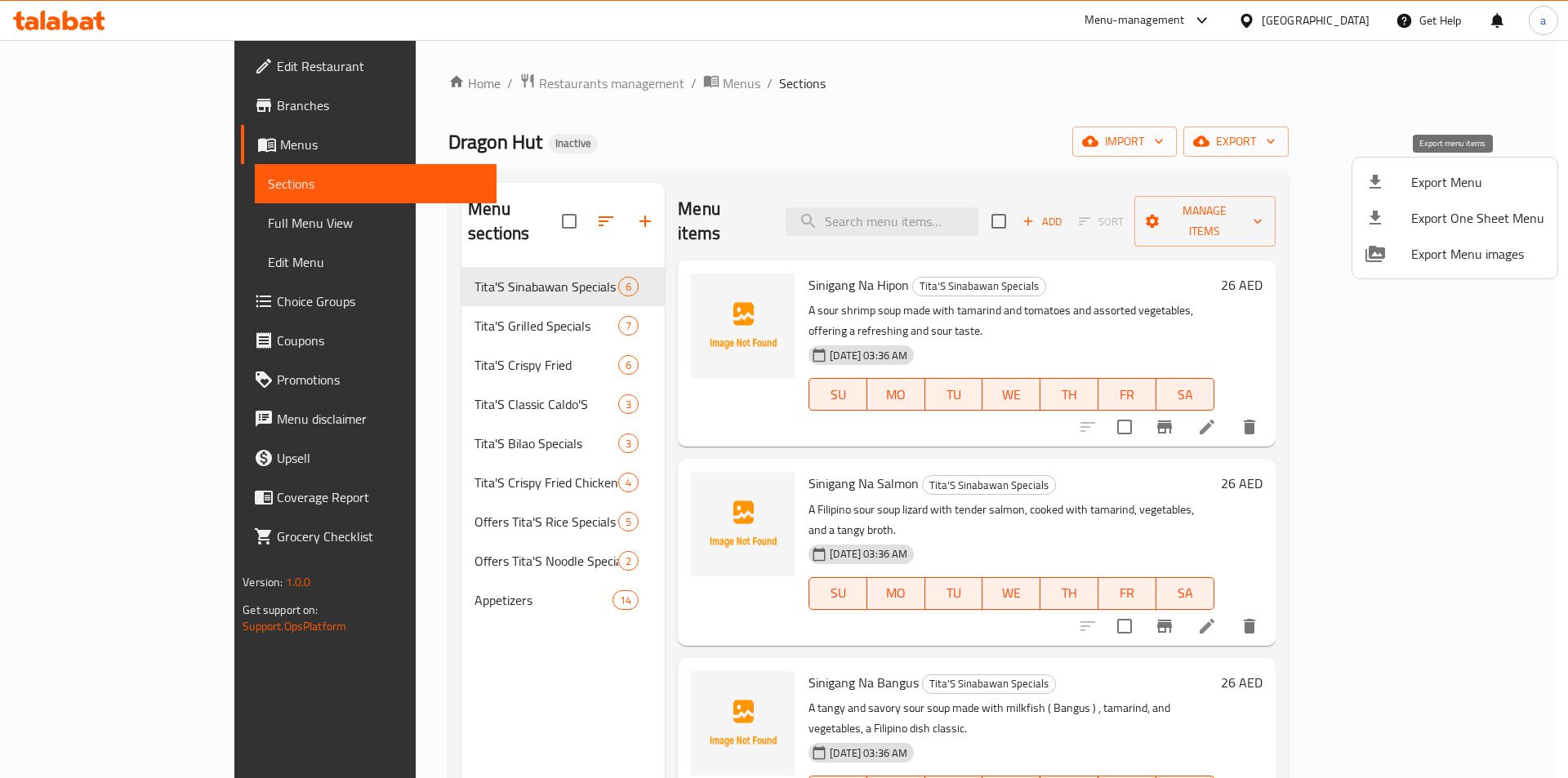
click at [1439, 186] on span "Export Menu" at bounding box center [1477, 182] width 133 height 19
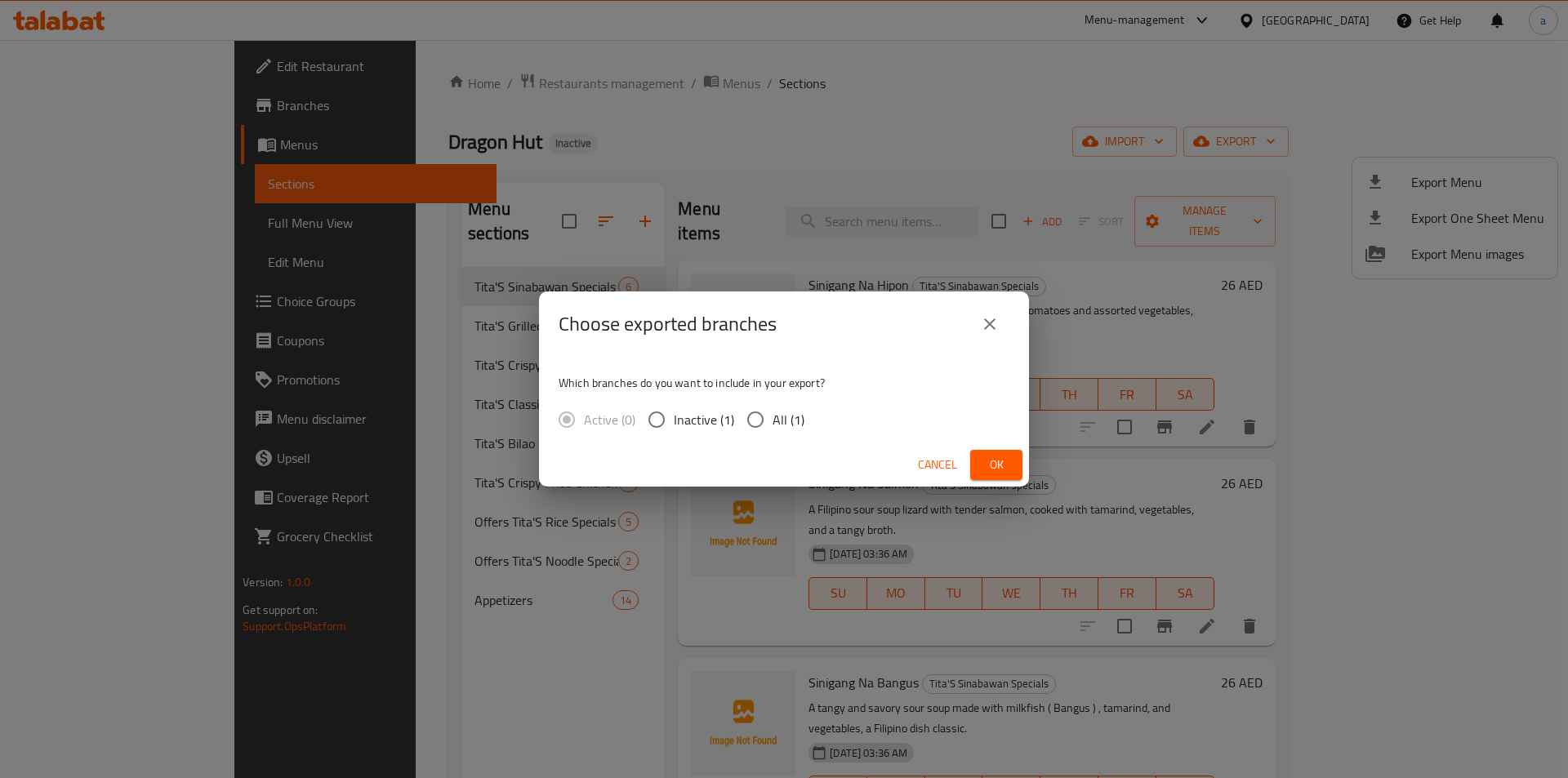
click at [788, 415] on span "All (1)" at bounding box center [788, 420] width 32 height 19
click at [773, 415] on input "All (1)" at bounding box center [755, 420] width 34 height 34
radio input "true"
click at [975, 459] on button "Ok" at bounding box center [996, 465] width 53 height 31
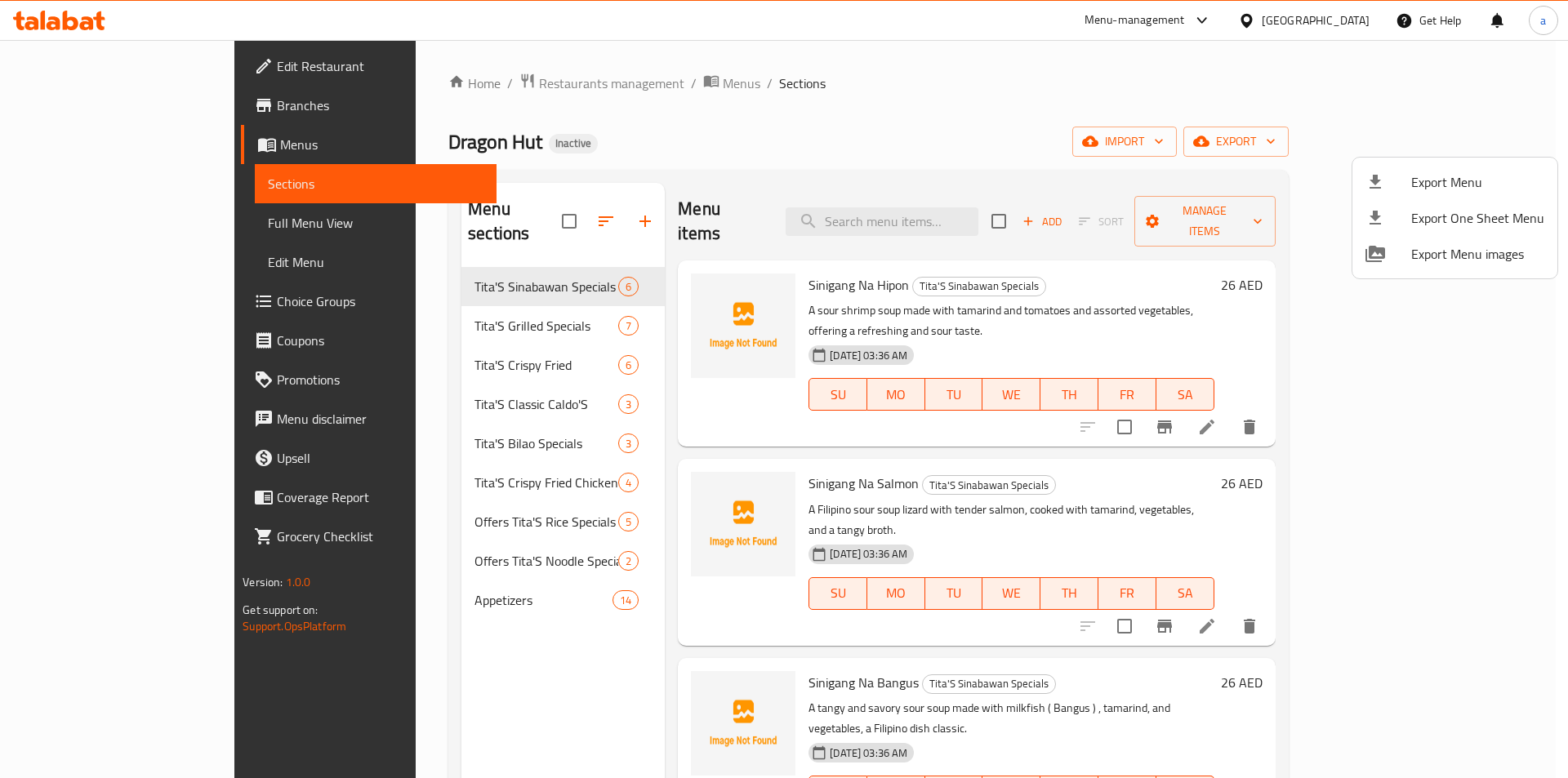
click at [1423, 376] on div at bounding box center [784, 389] width 1568 height 778
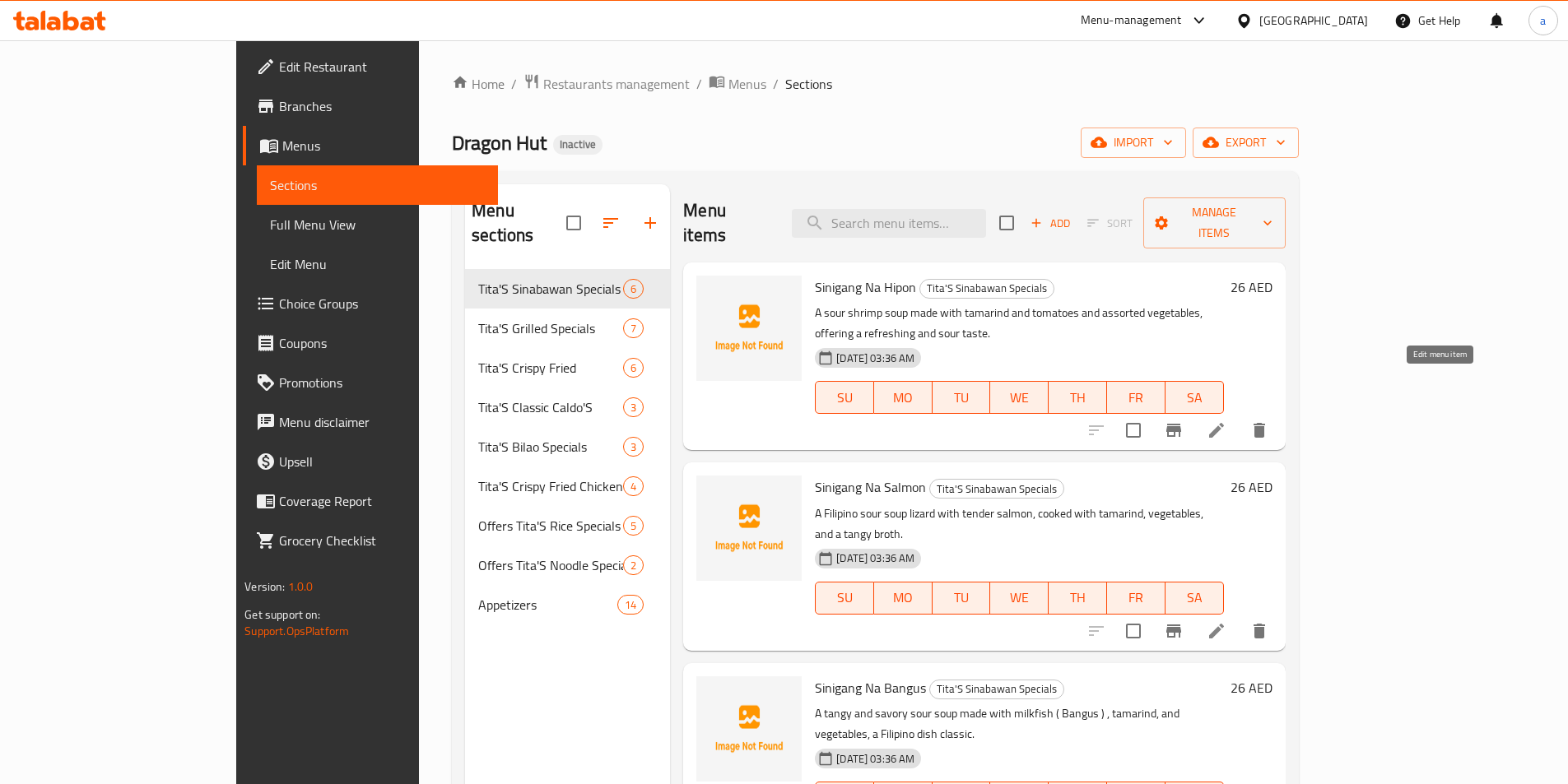
click at [1226, 420] on icon at bounding box center [1216, 430] width 19 height 19
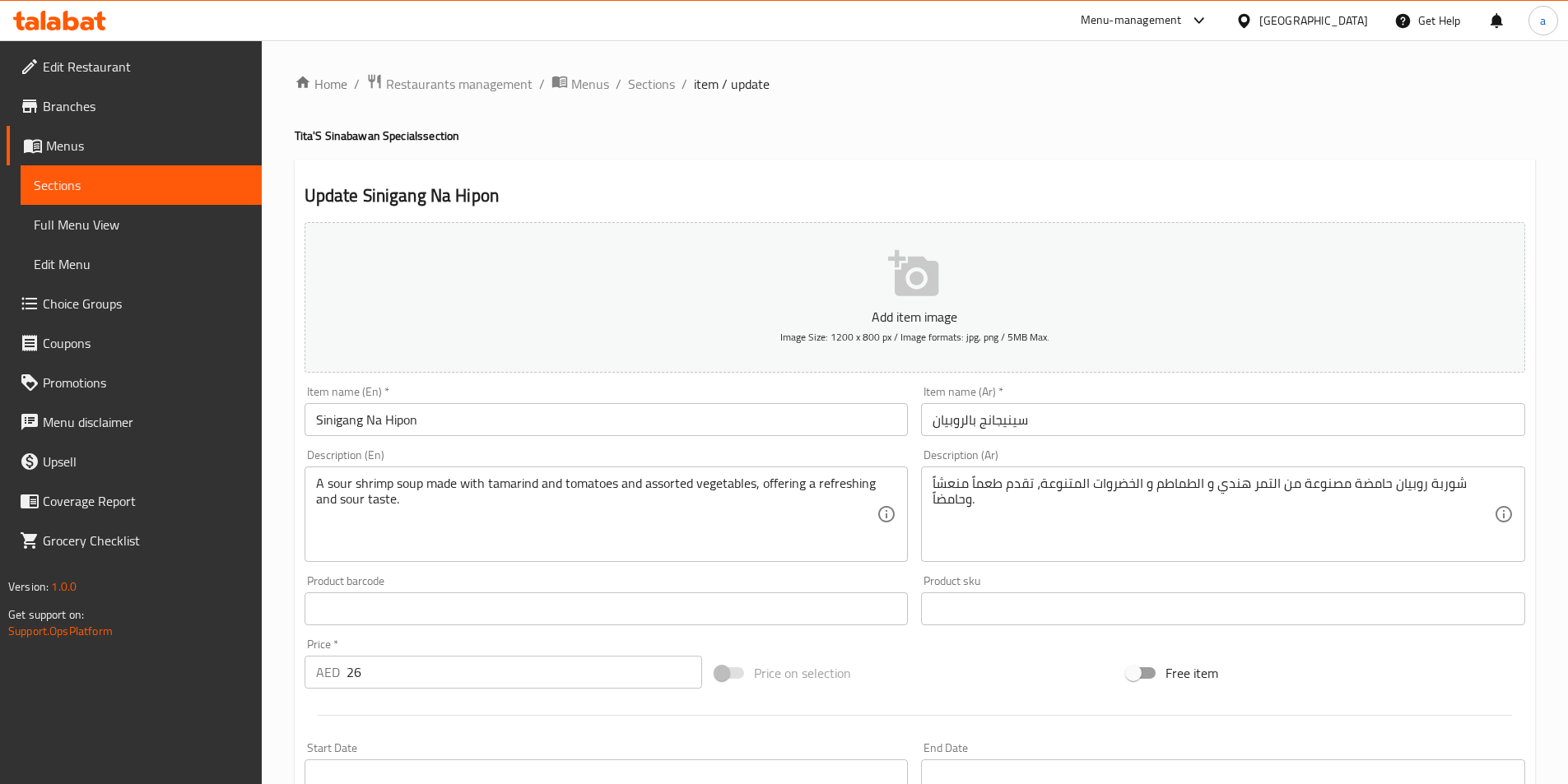
click at [310, 482] on div "A sour shrimp soup made with tamarind and tomatoes and assorted vegetables, off…" at bounding box center [606, 513] width 604 height 95
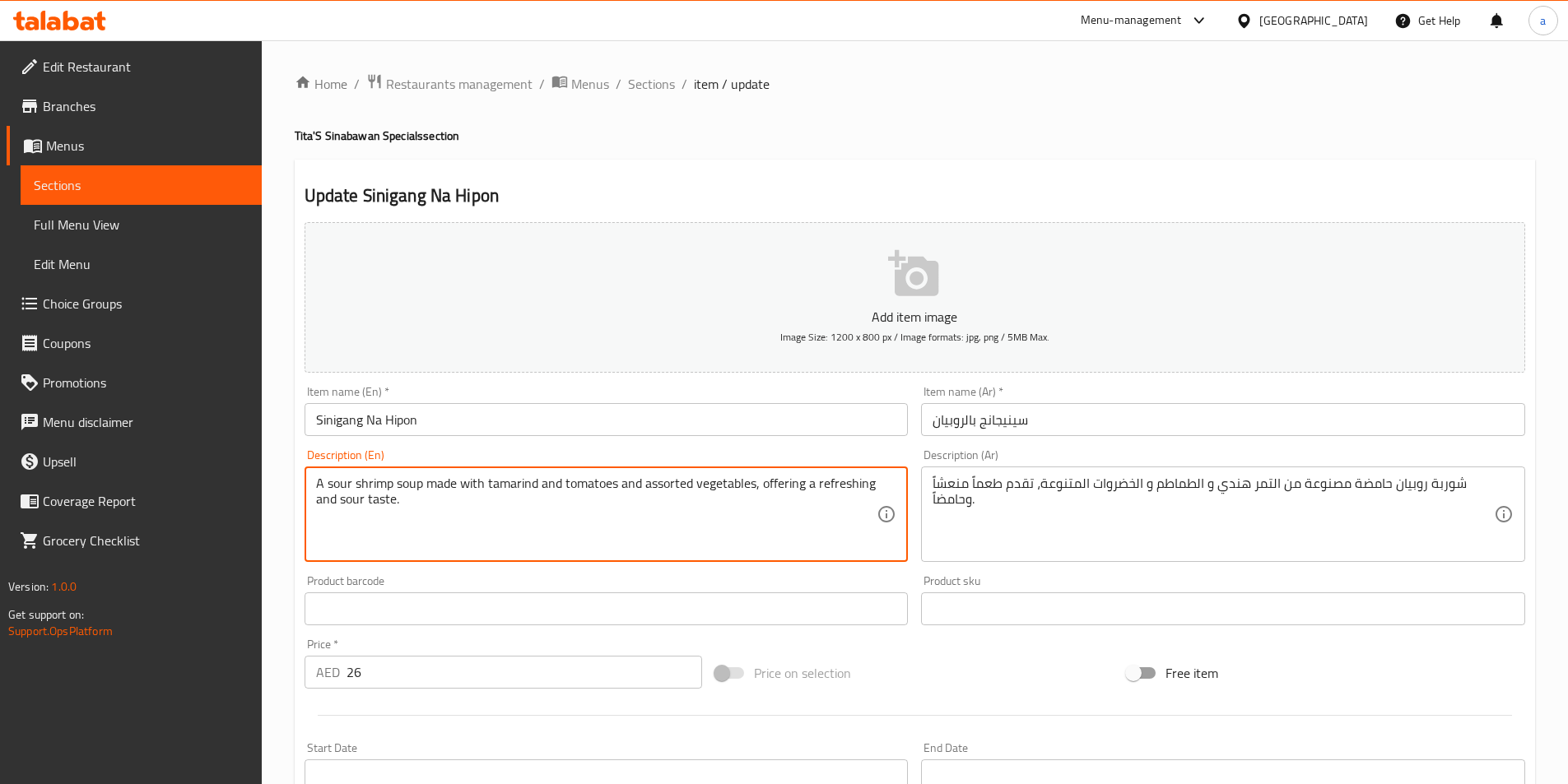
paste textarea "Good for 1pax"
click at [392, 482] on textarea "Good for 1pax , A sour shrimp soup made with tamarind and tomatoes and assorted…" at bounding box center [597, 514] width 561 height 78
paste textarea "ONE DISH + RICE (NO DRINKS)"
paste textarea "For 1Pax + One Dish + Rice (No Drinks"
type textarea "Good For 1Pax + One Dish + Rice (No Drinks) , A sour shrimp soup made with tama…"
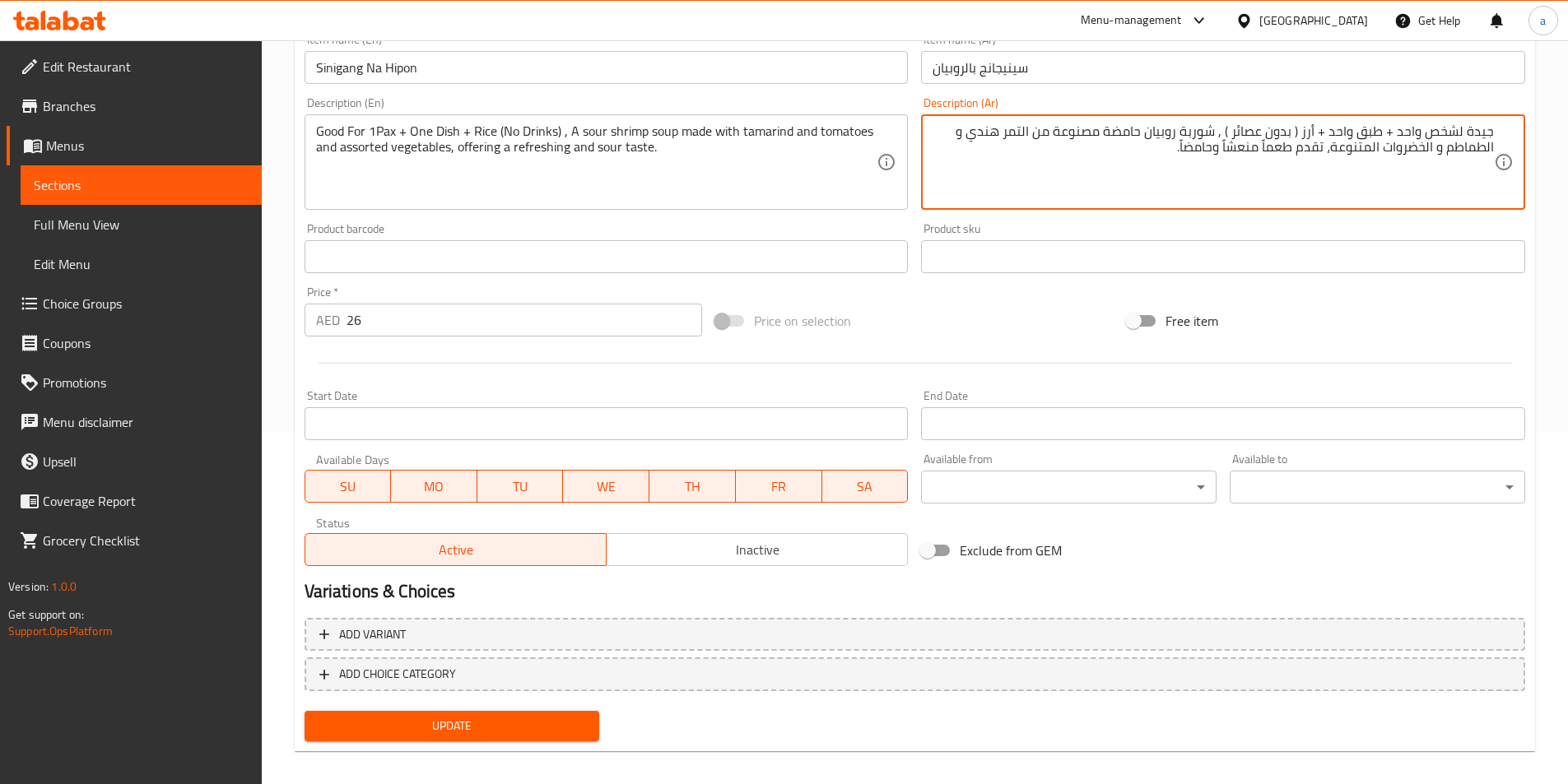
scroll to position [365, 0]
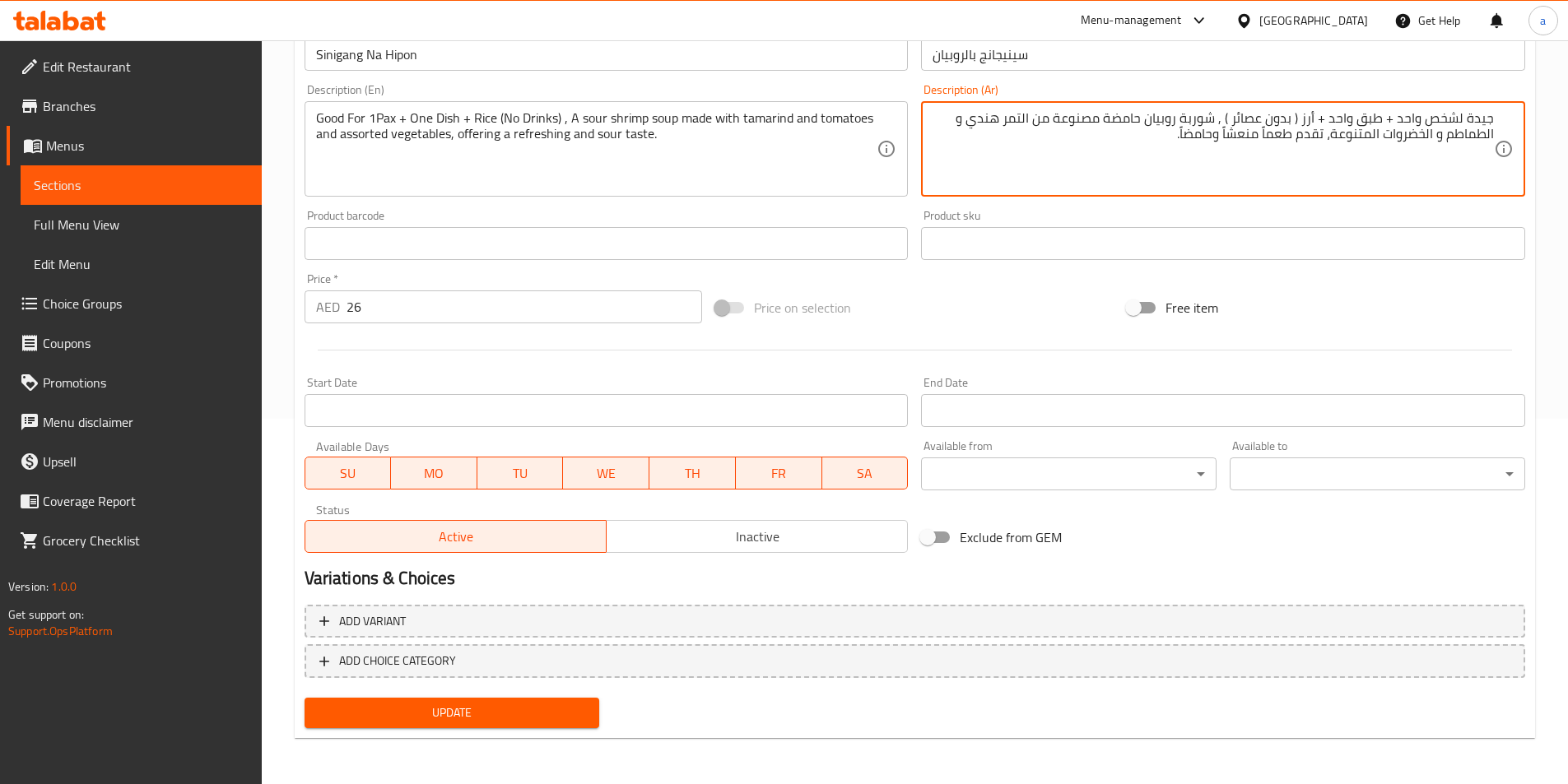
type textarea "جيدة لشخص واحد + طبق واحد + أرز ( بدون عصائر ) , شوربة روبيان حامضة مصنوعة من ا…"
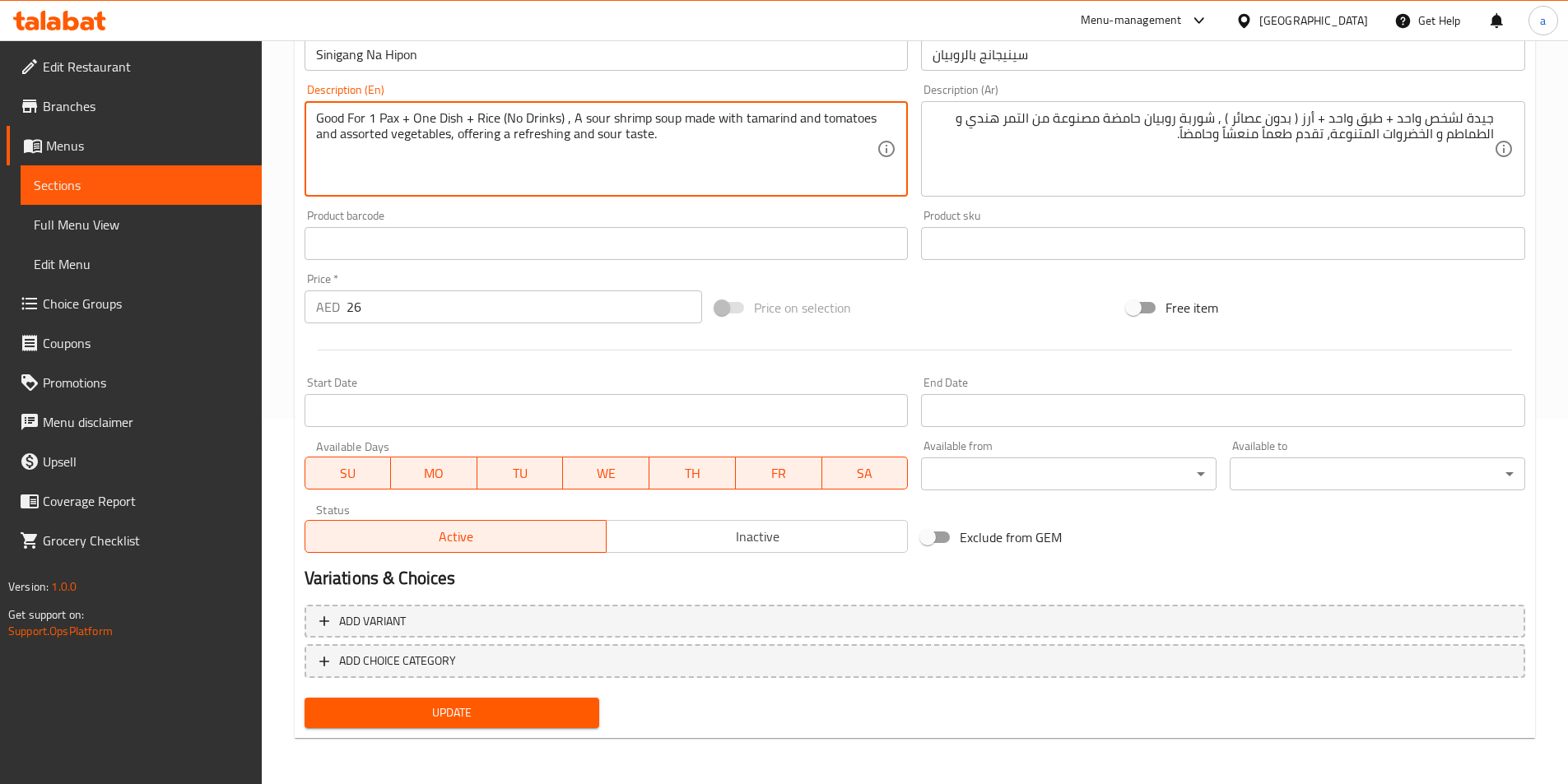
drag, startPoint x: 562, startPoint y: 115, endPoint x: 309, endPoint y: 121, distance: 253.1
click at [309, 121] on div "Good For 1 Pax + One Dish + Rice (No Drinks) , A sour shrimp soup made with tam…" at bounding box center [606, 148] width 604 height 95
type textarea "Good For 1 Pax + One Dish + Rice (No Drinks) , A sour shrimp soup made with tam…"
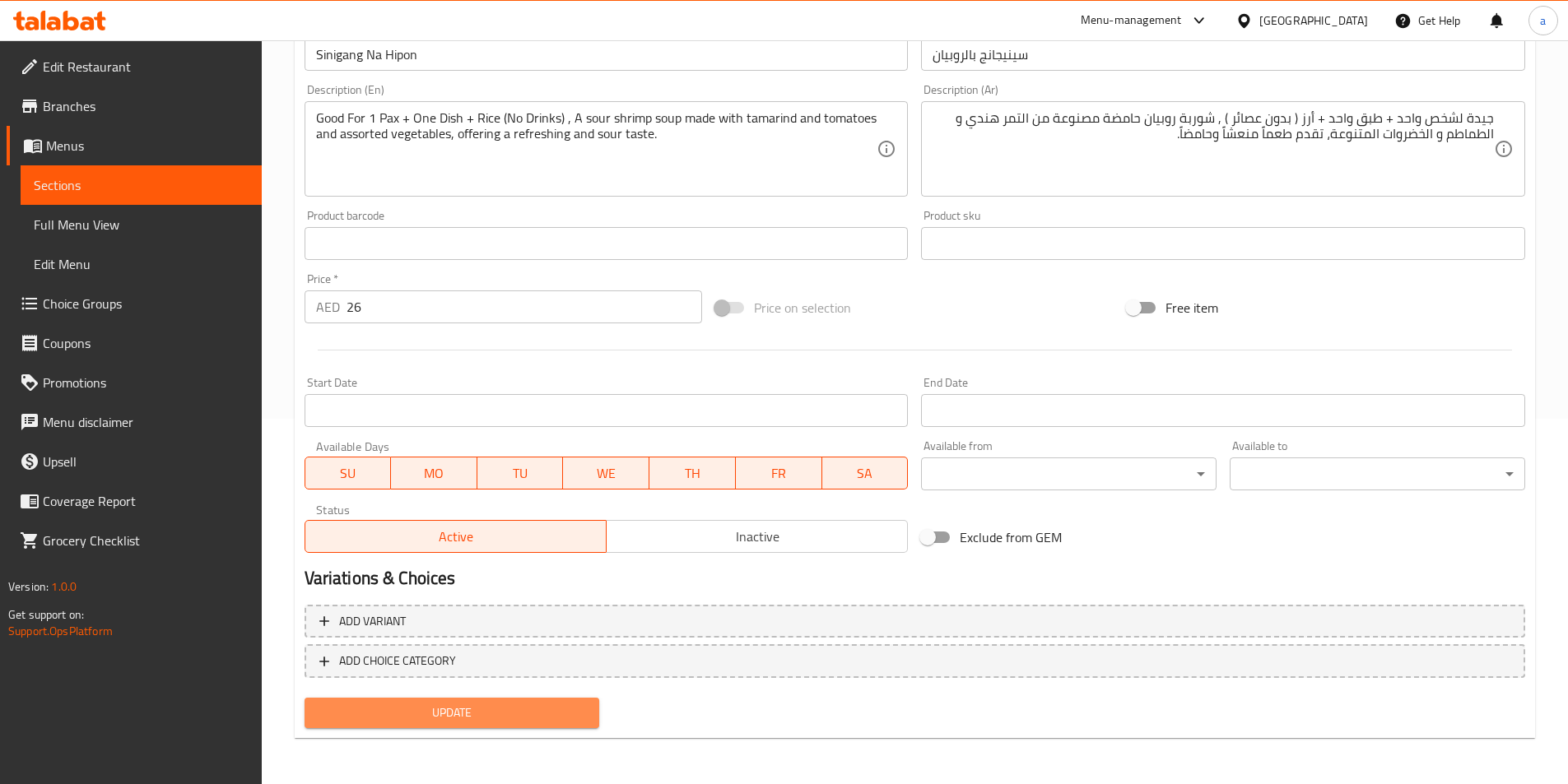
click at [469, 706] on span "Update" at bounding box center [452, 712] width 269 height 20
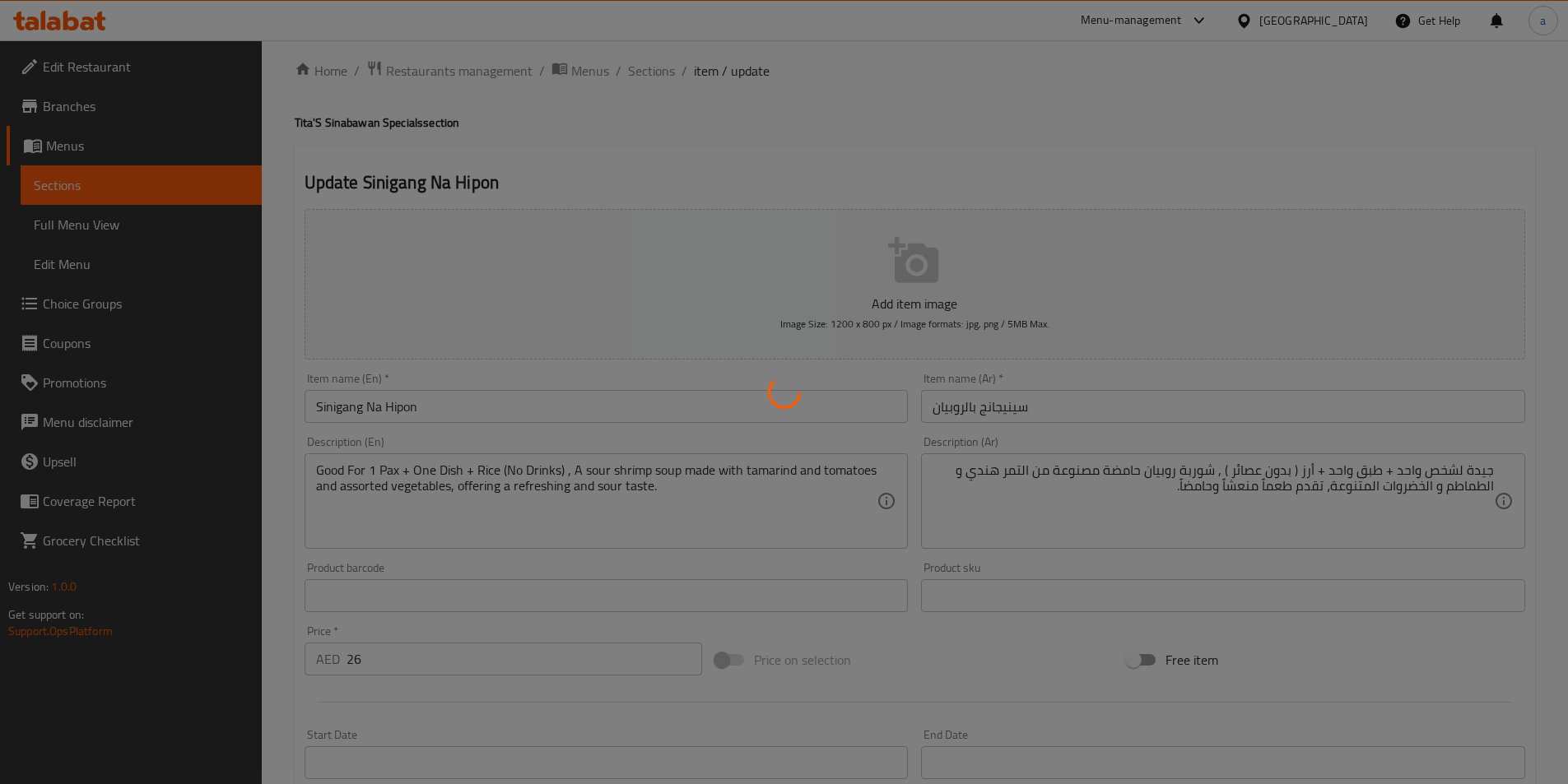
scroll to position [0, 0]
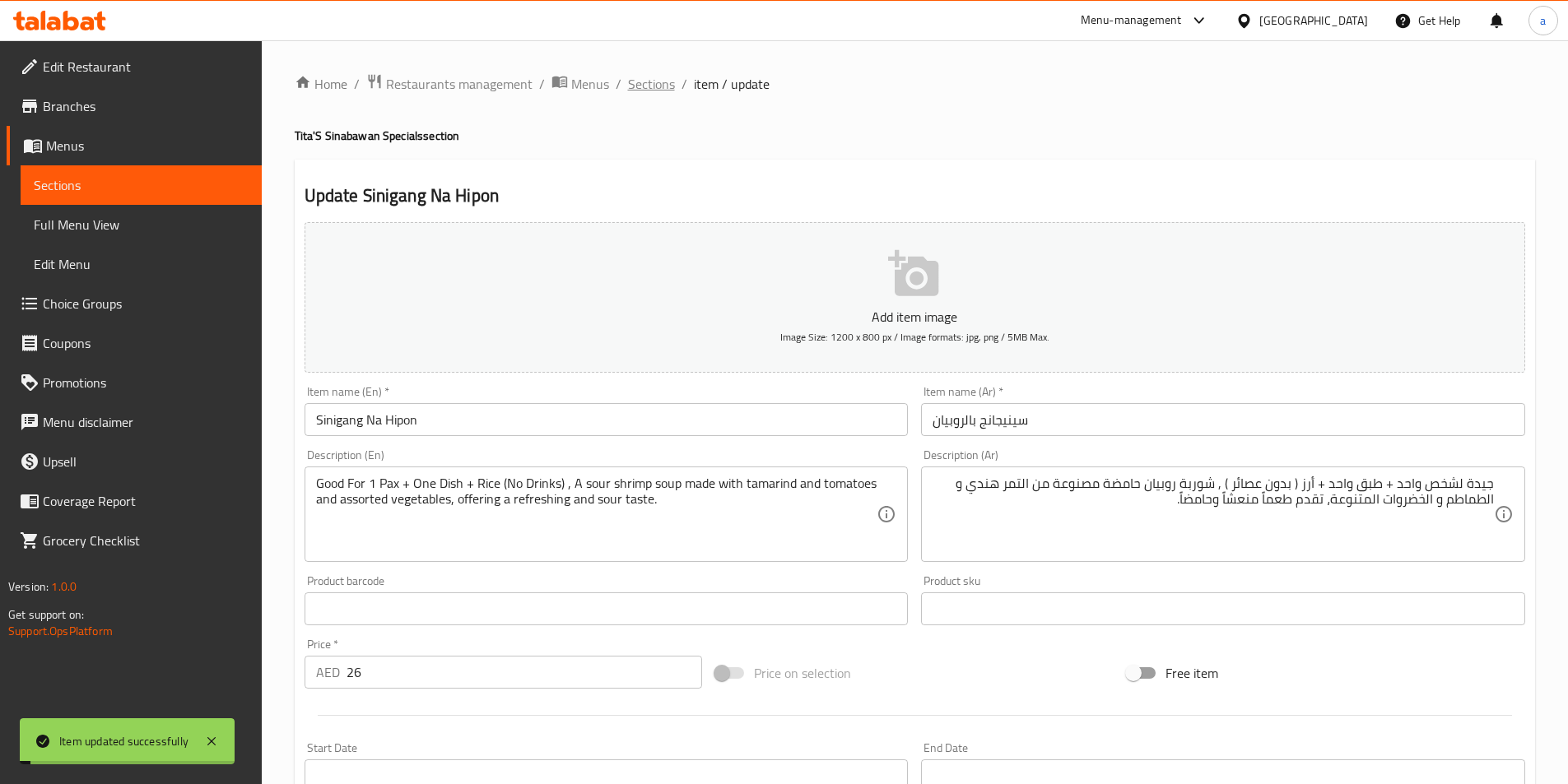
click at [648, 80] on span "Sections" at bounding box center [651, 84] width 47 height 19
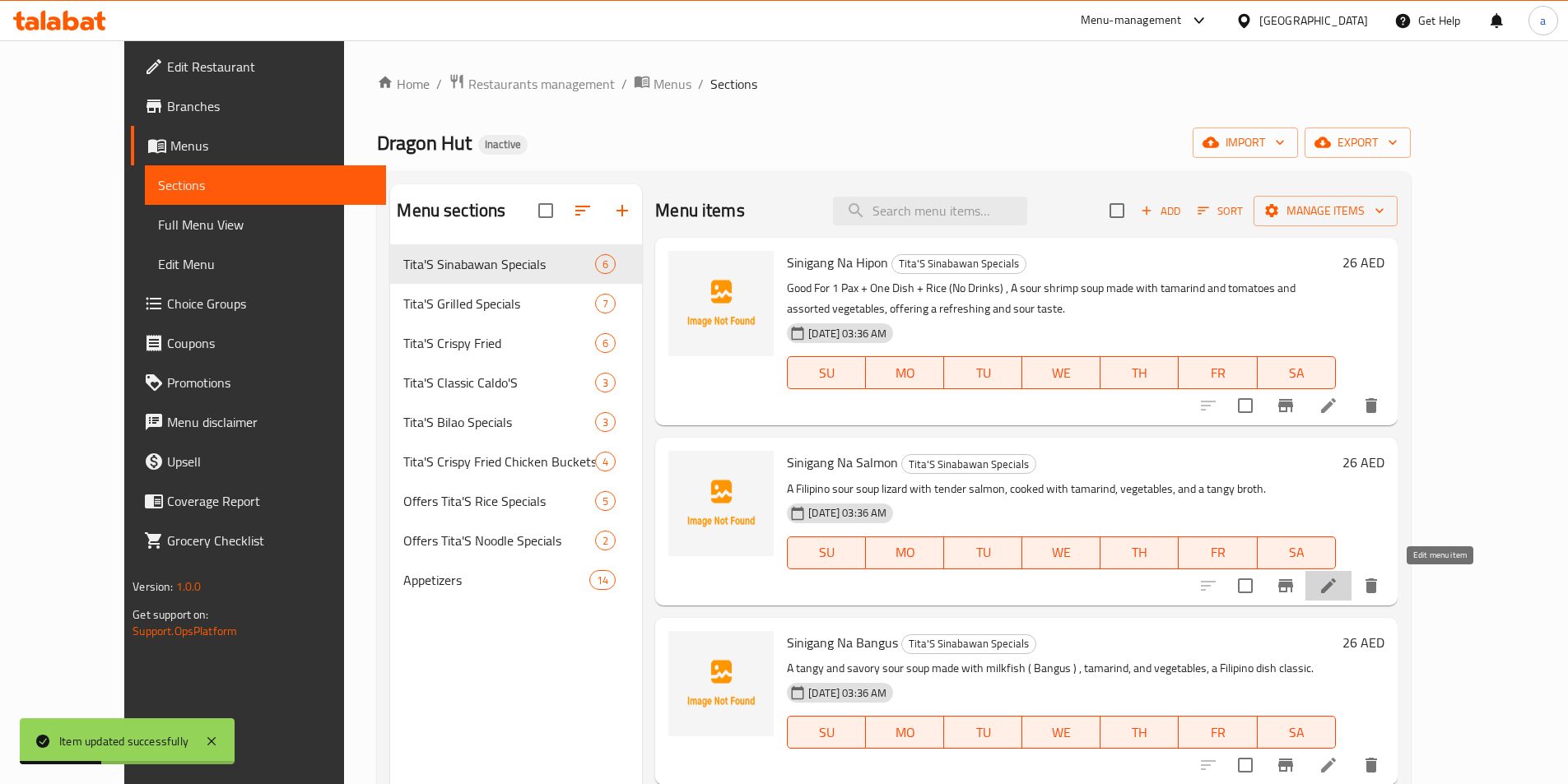
click at [1339, 578] on icon at bounding box center [1328, 586] width 19 height 19
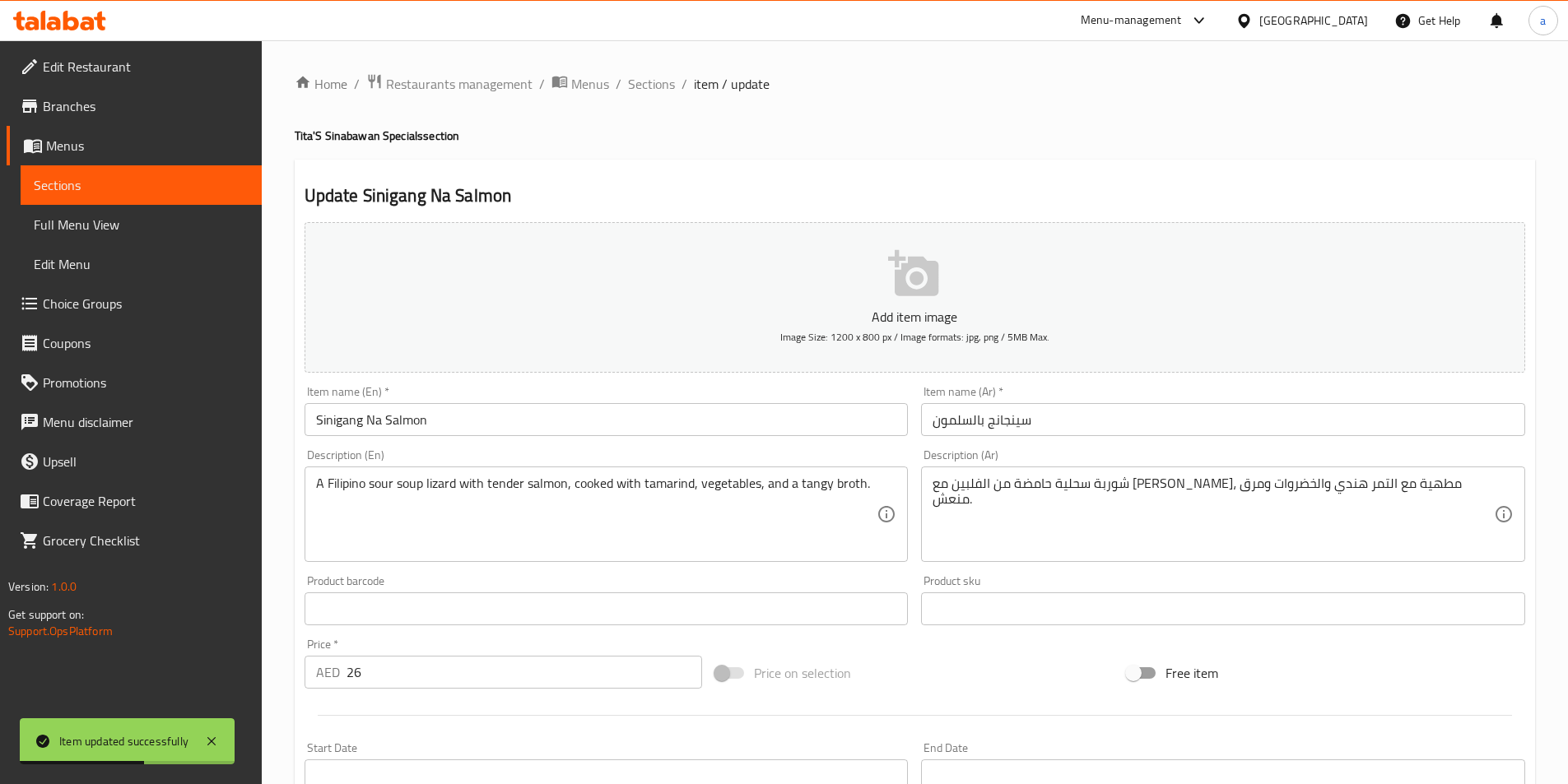
drag, startPoint x: 313, startPoint y: 488, endPoint x: 345, endPoint y: 487, distance: 32.0
click at [319, 488] on div "A Filipino sour soup lizard with tender salmon, cooked with tamarind, vegetable…" at bounding box center [606, 513] width 604 height 95
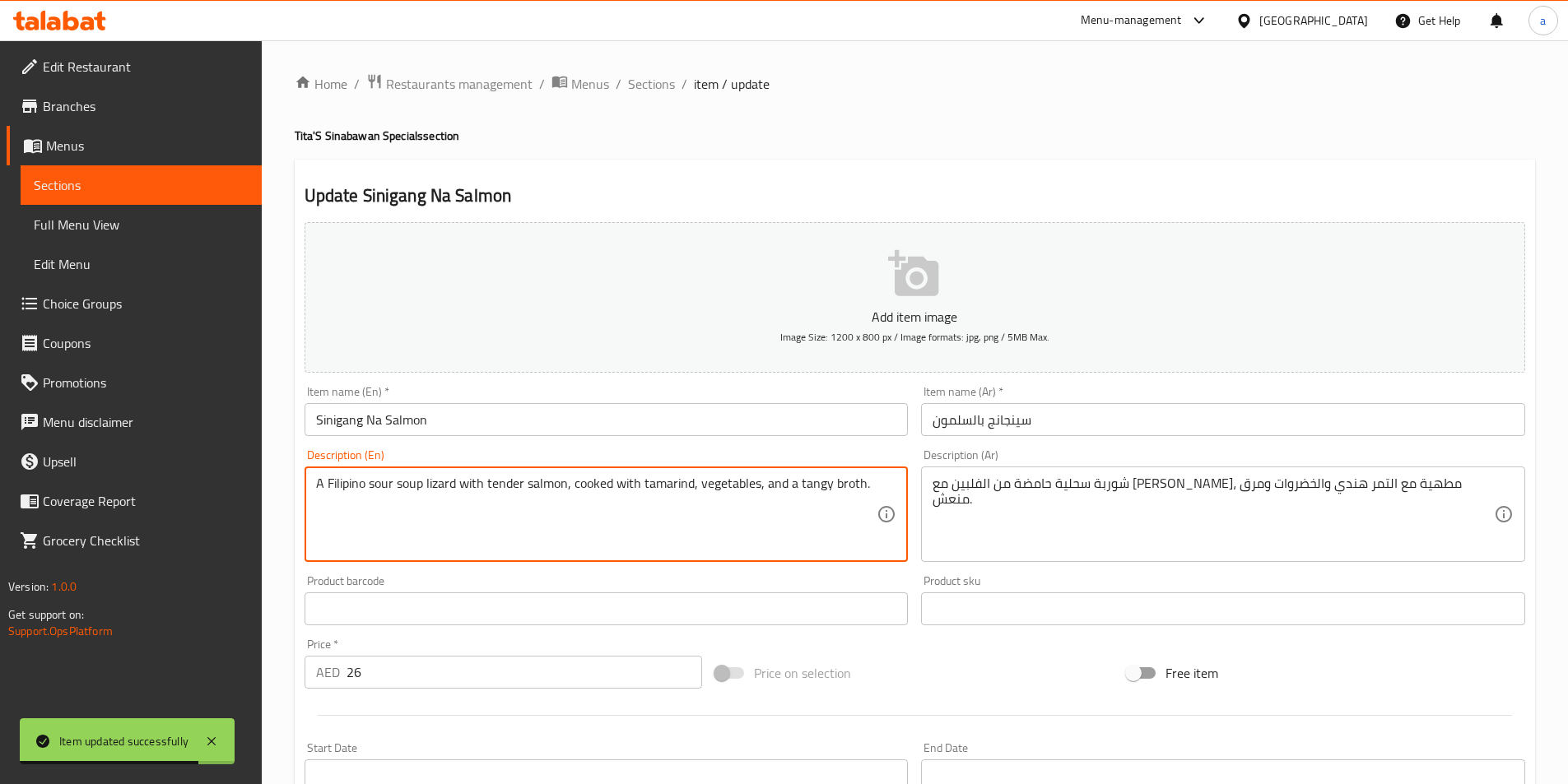
paste textarea "Good For 1 Pax + One Dish + Rice (No Drinks)"
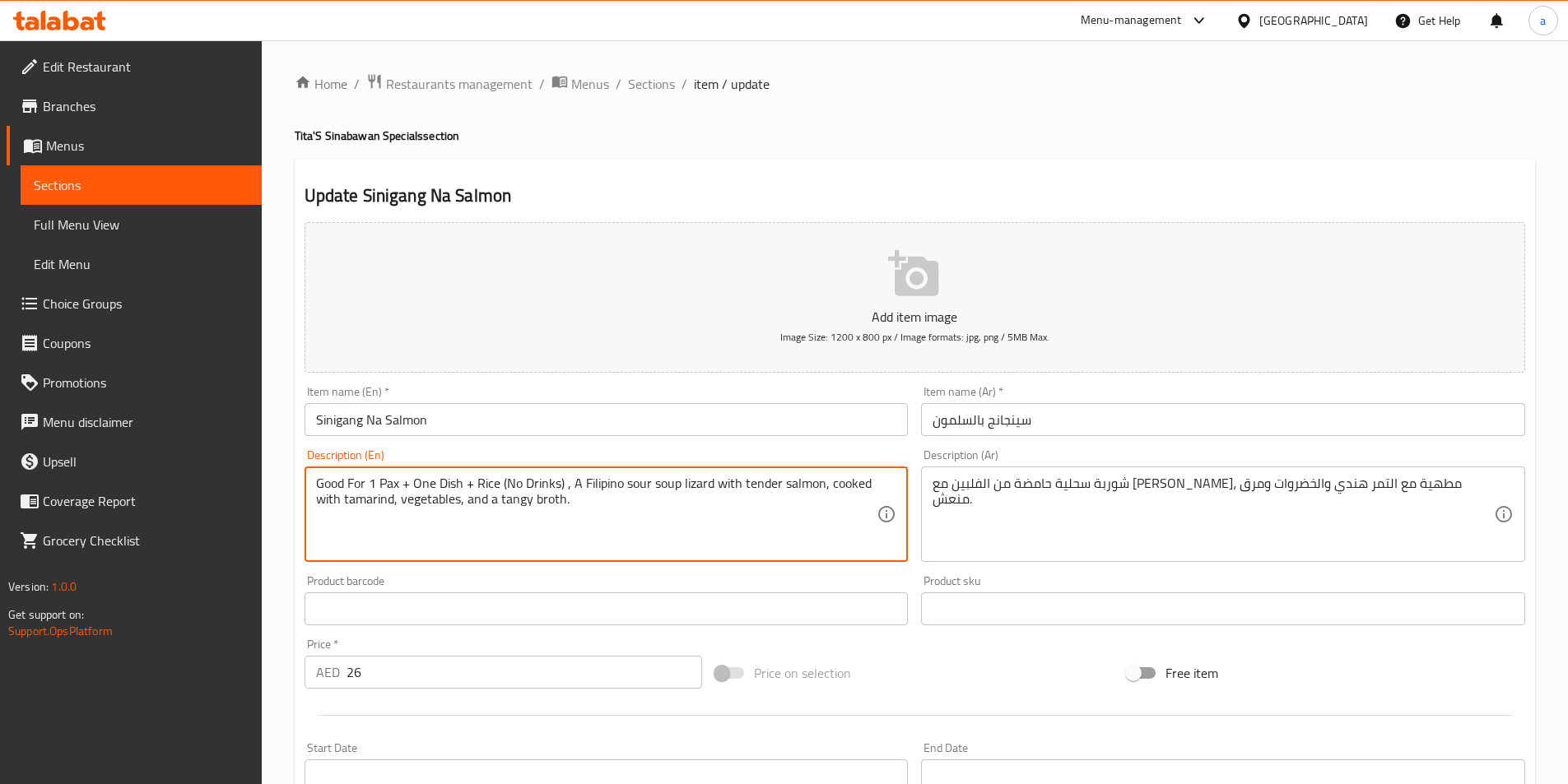
type textarea "Good For 1 Pax + One Dish + Rice (No Drinks) , A Filipino sour soup lizard with…"
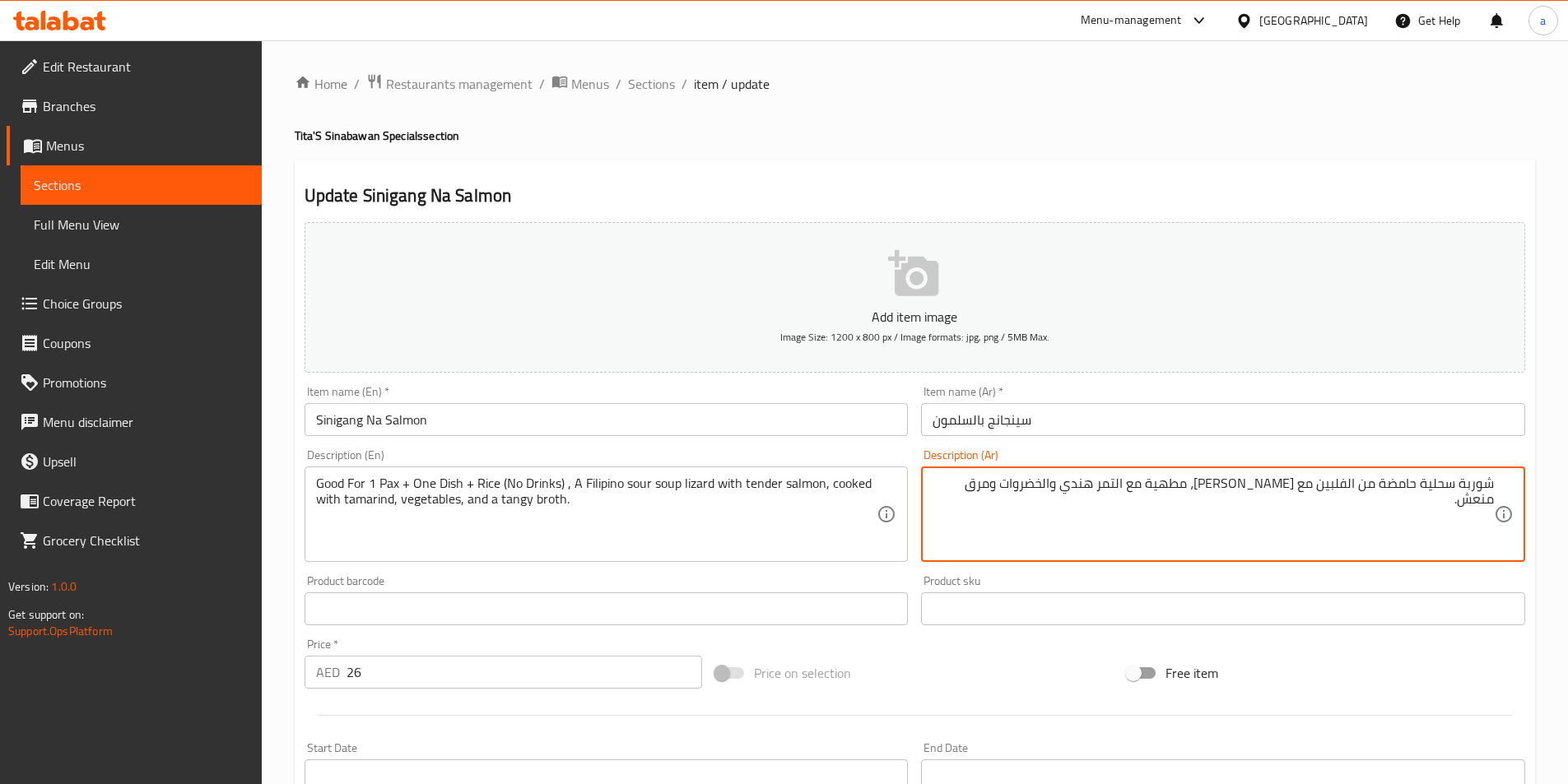
paste textarea "جيدة لشخص واحد + طبق واحد + أرز ( بدون عصائر ) ,"
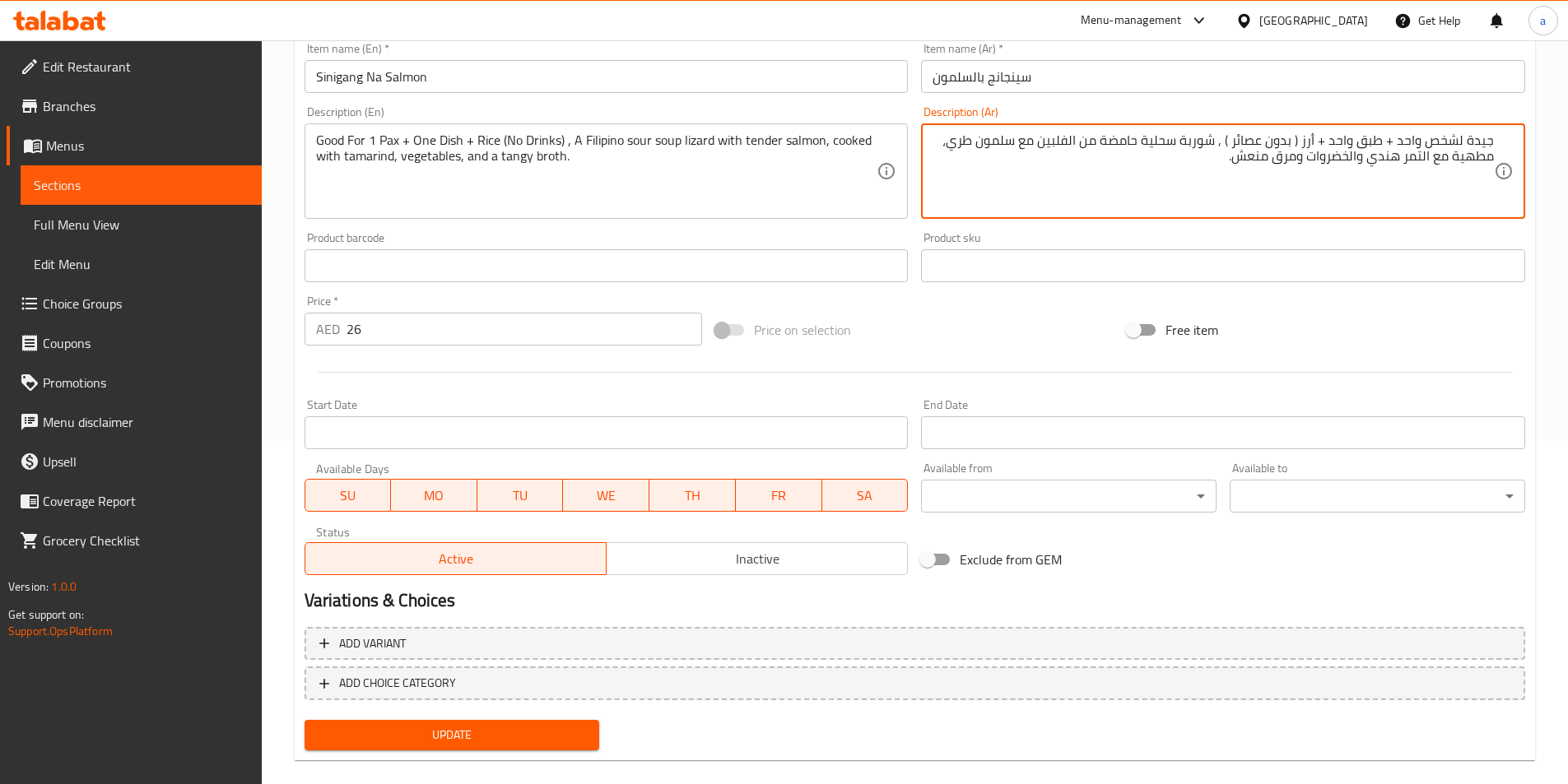
scroll to position [365, 0]
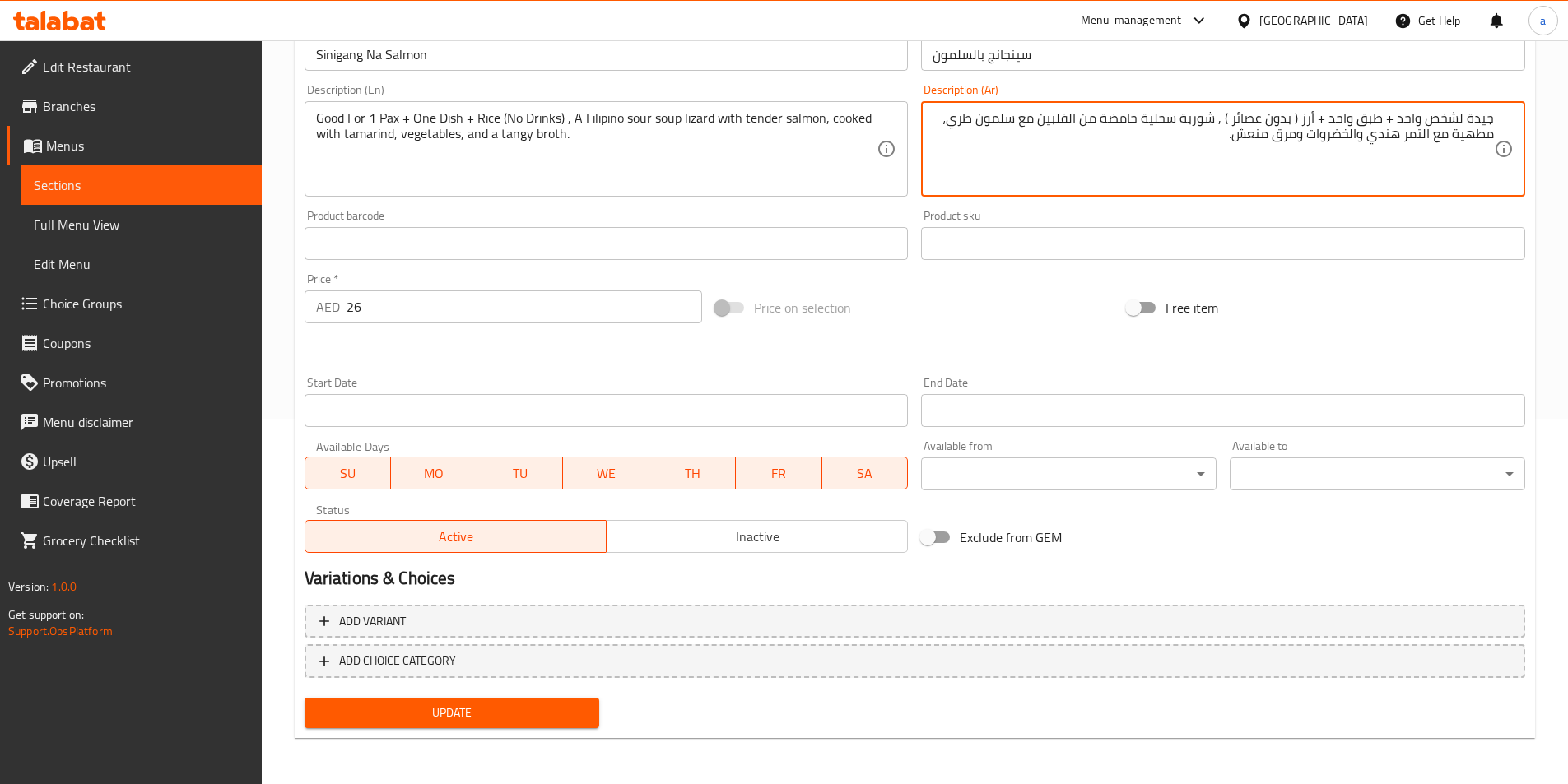
type textarea "جيدة لشخص واحد + طبق واحد + أرز ( بدون عصائر ) , شوربة سحلية حامضة من الفلبين م…"
click at [536, 711] on span "Update" at bounding box center [452, 712] width 269 height 20
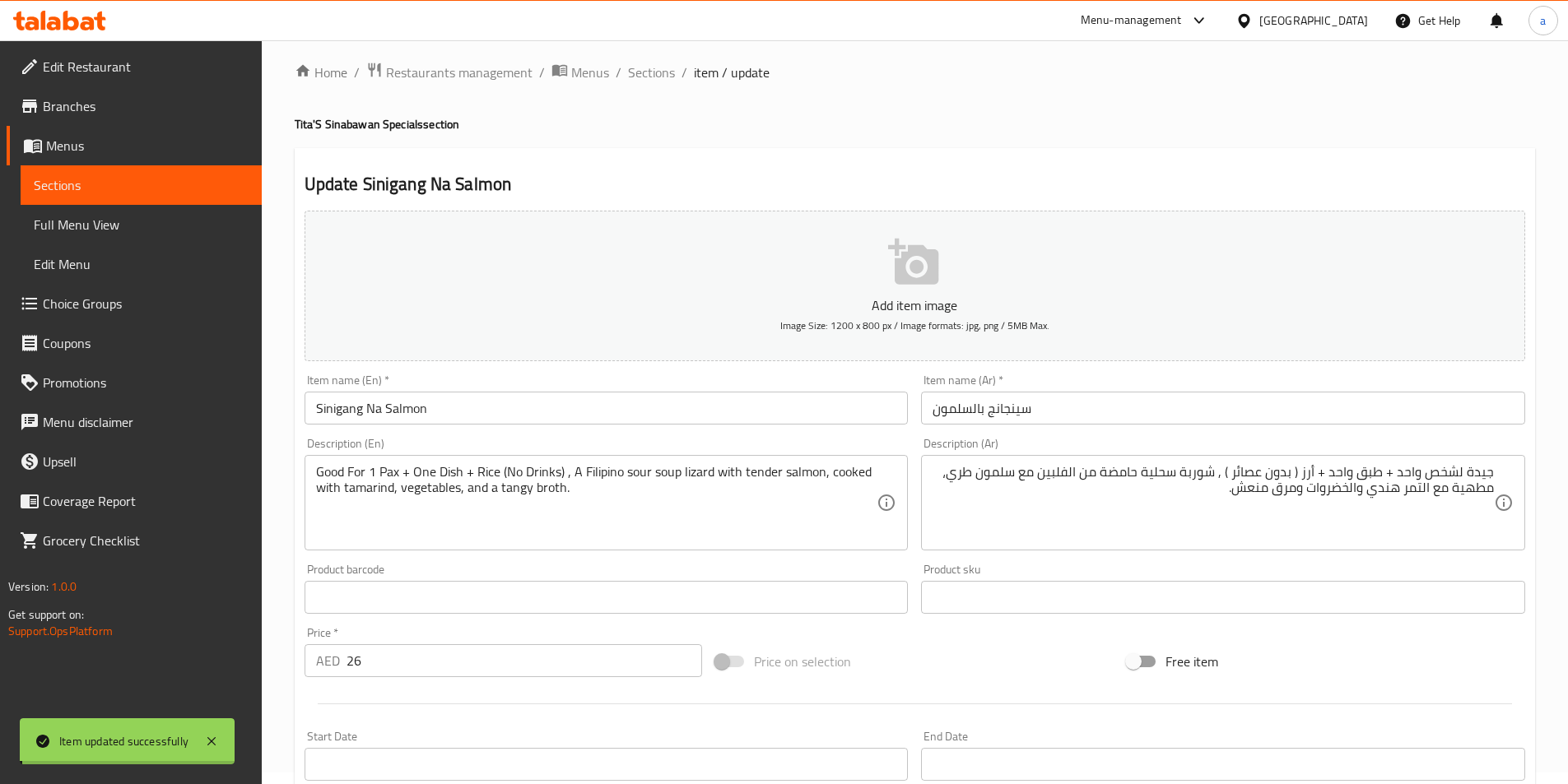
scroll to position [0, 0]
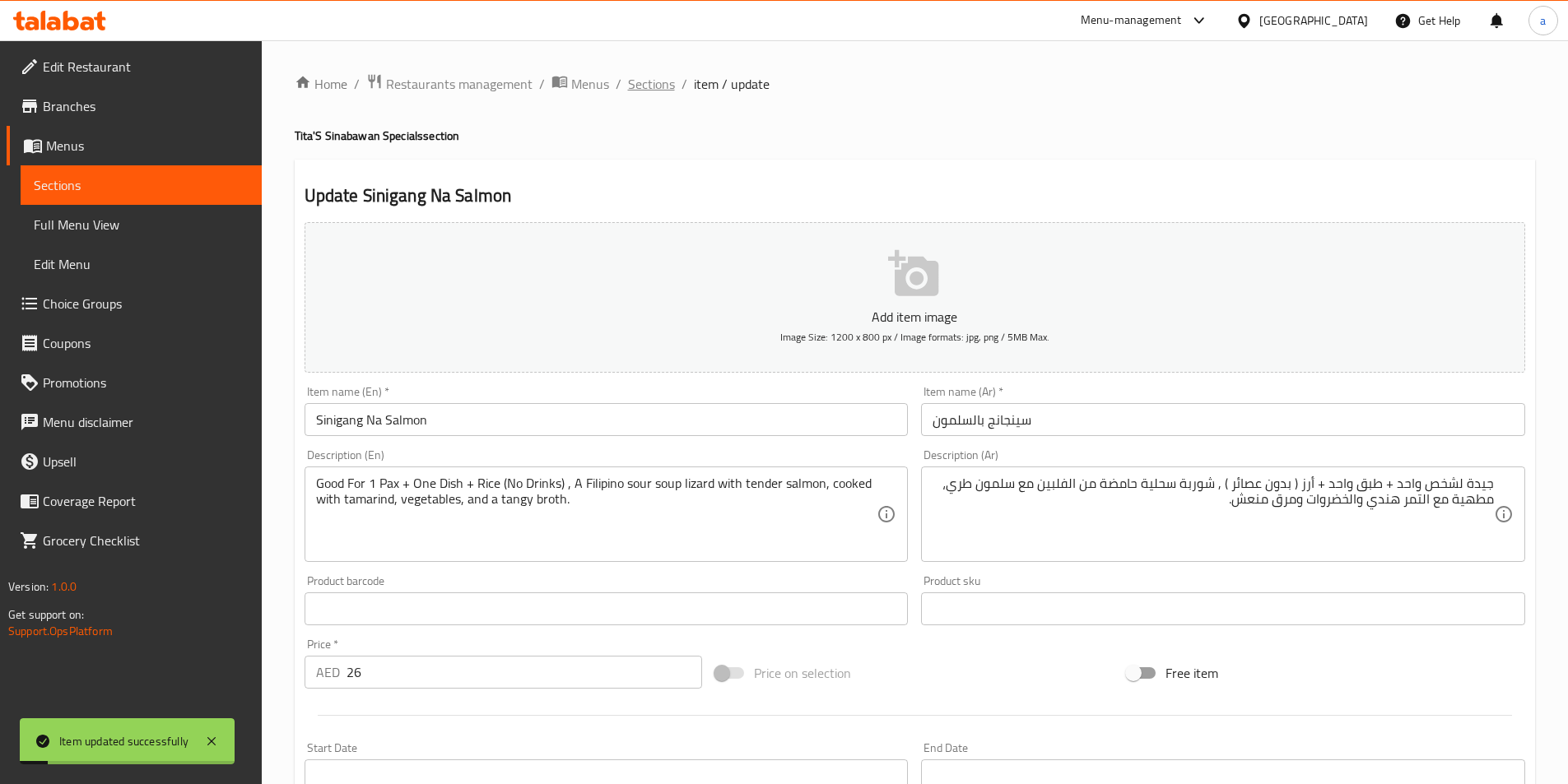
click at [650, 89] on span "Sections" at bounding box center [651, 84] width 47 height 19
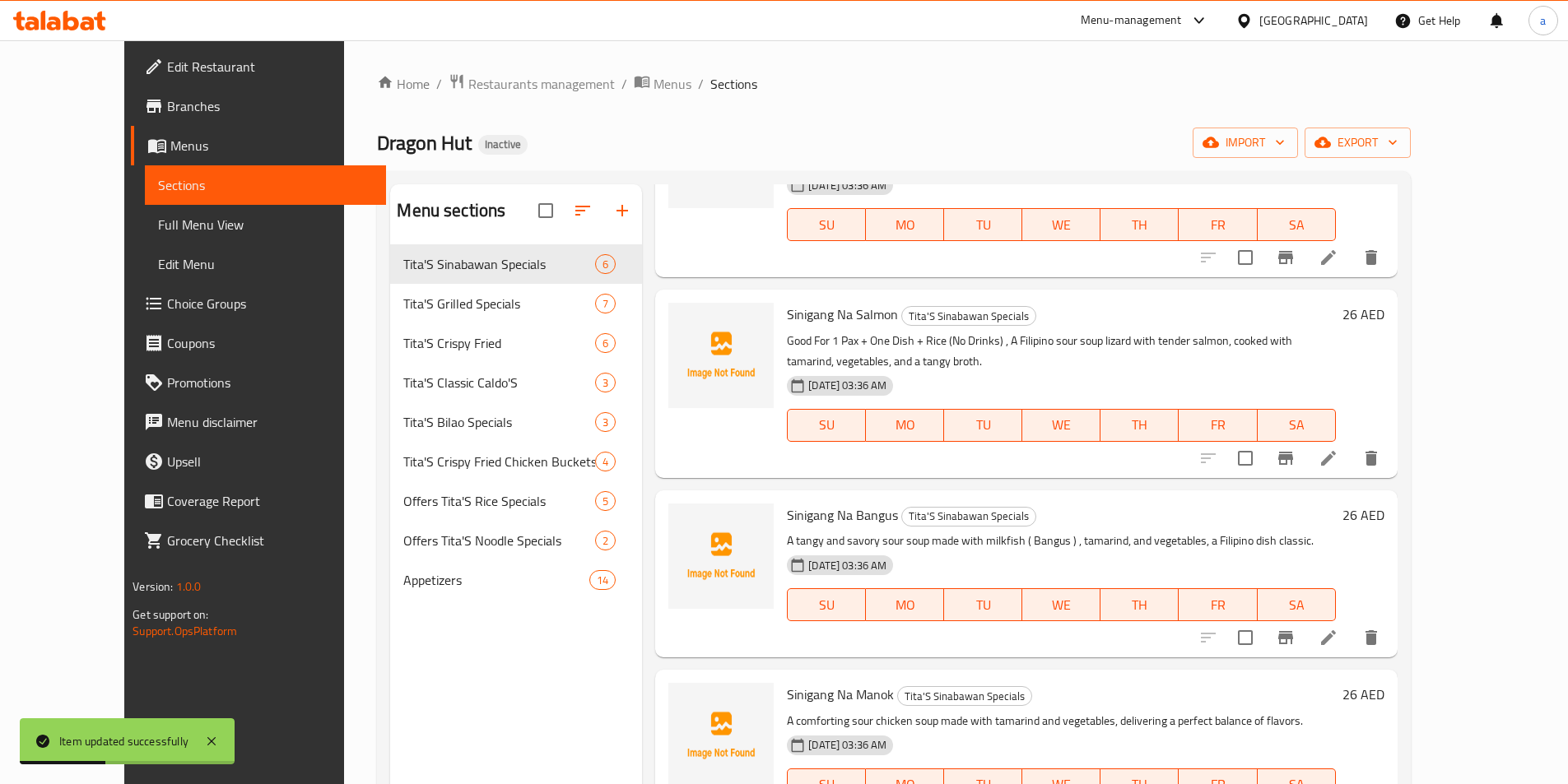
scroll to position [165, 0]
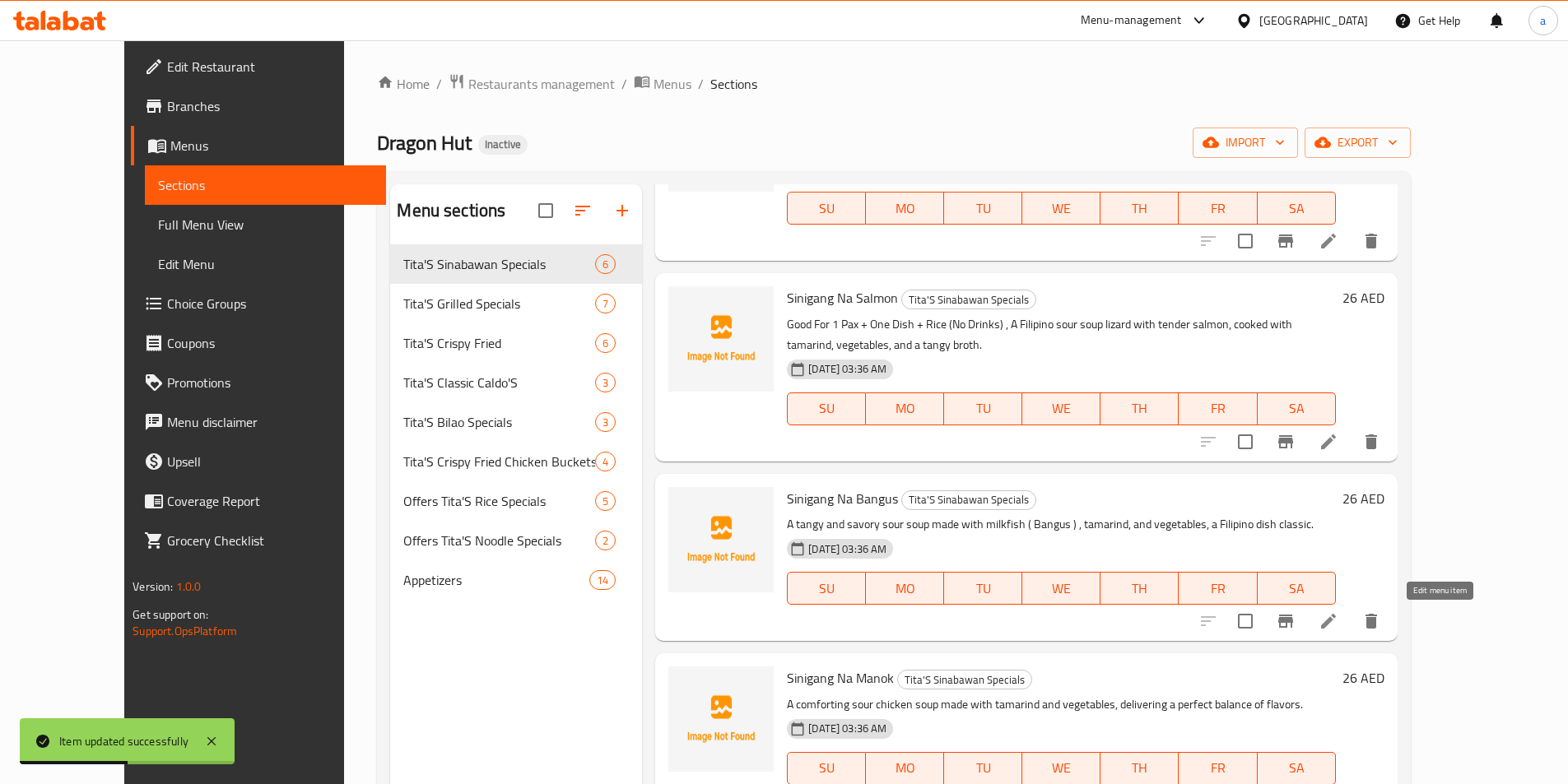
click at [1336, 626] on icon at bounding box center [1328, 620] width 14 height 14
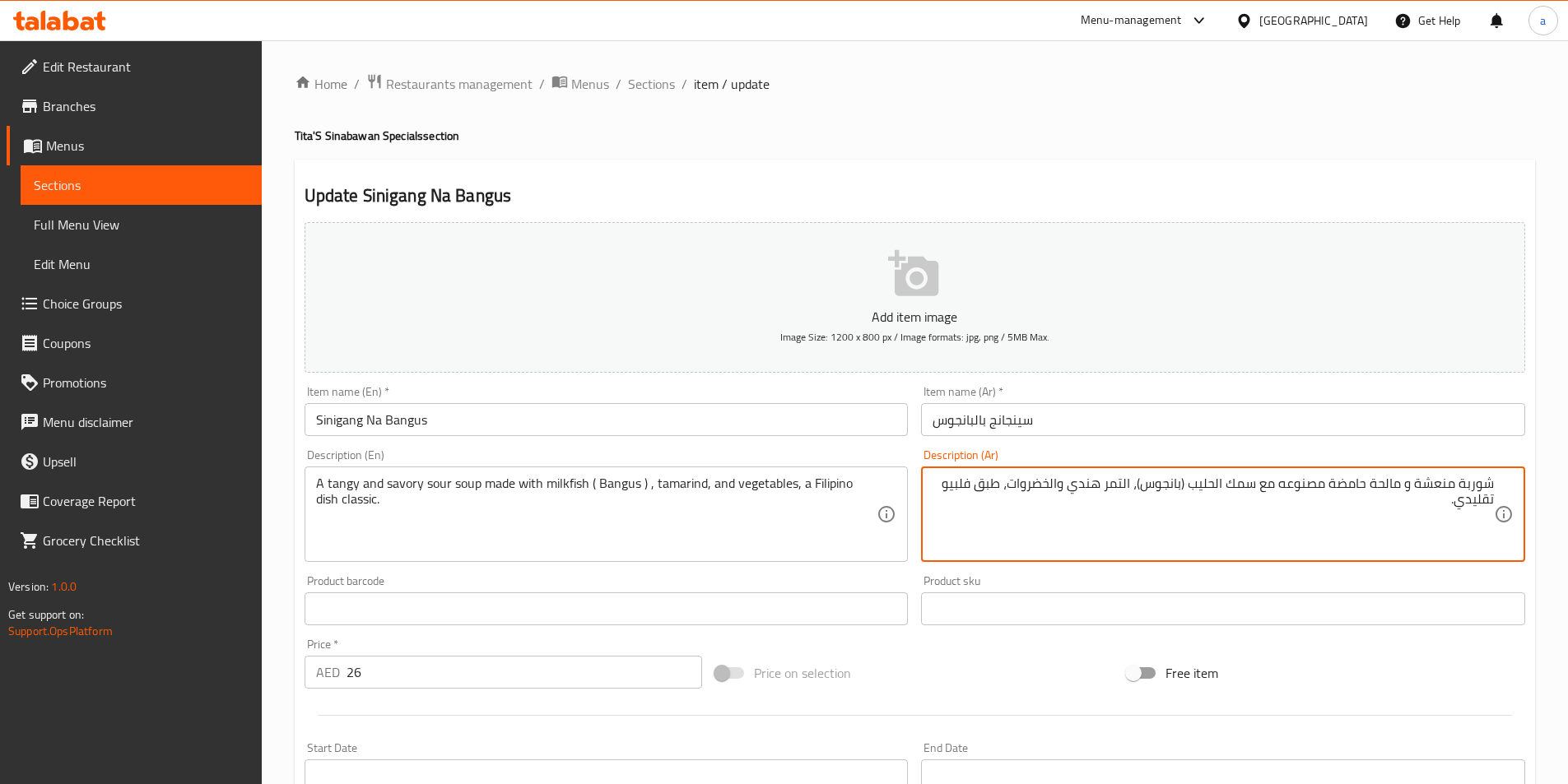
paste textarea "جيدة لشخص واحد + طبق واحد + أرز ( بدون عصائر ) ,"
type textarea "جيدة لشخص واحد + طبق واحد + أرز ( بدون عصائر ) , شوربة منعشة و مالحة حامضة مصنو…"
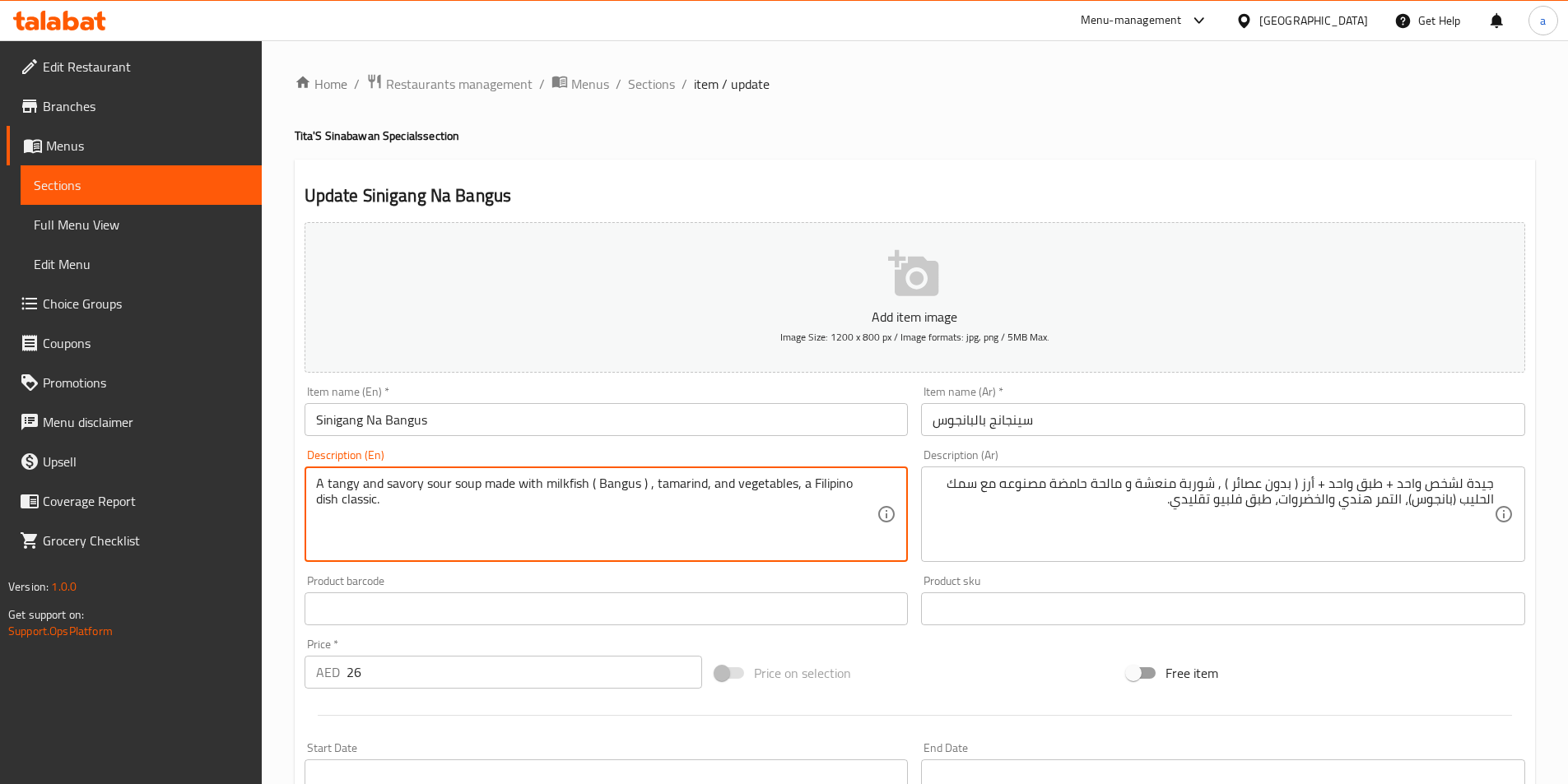
paste textarea "Good For 1 Pax + One Dish + Rice (No Drinks)"
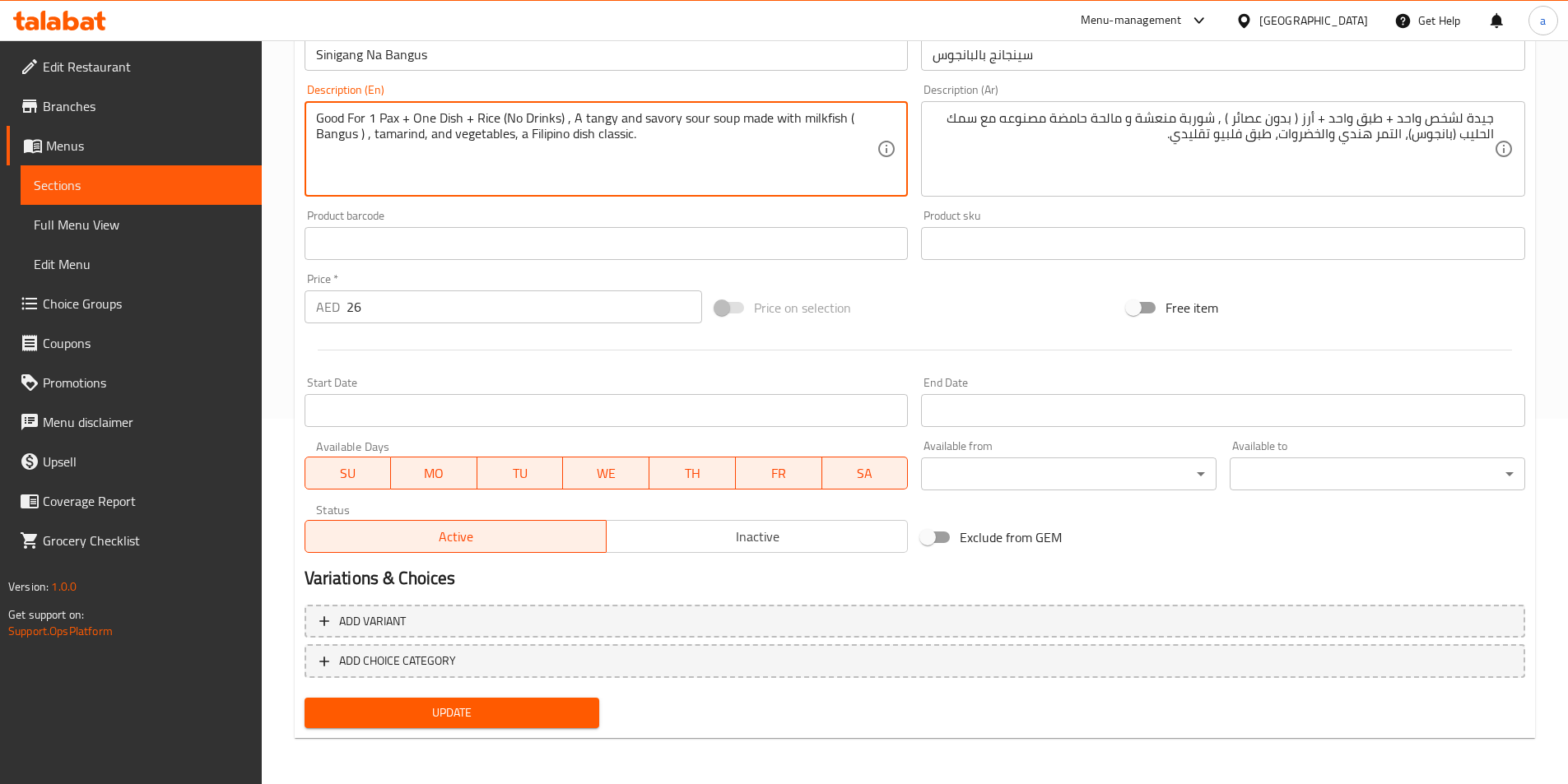
type textarea "Good For 1 Pax + One Dish + Rice (No Drinks) , A tangy and savory sour soup mad…"
click at [522, 701] on button "Update" at bounding box center [452, 713] width 296 height 31
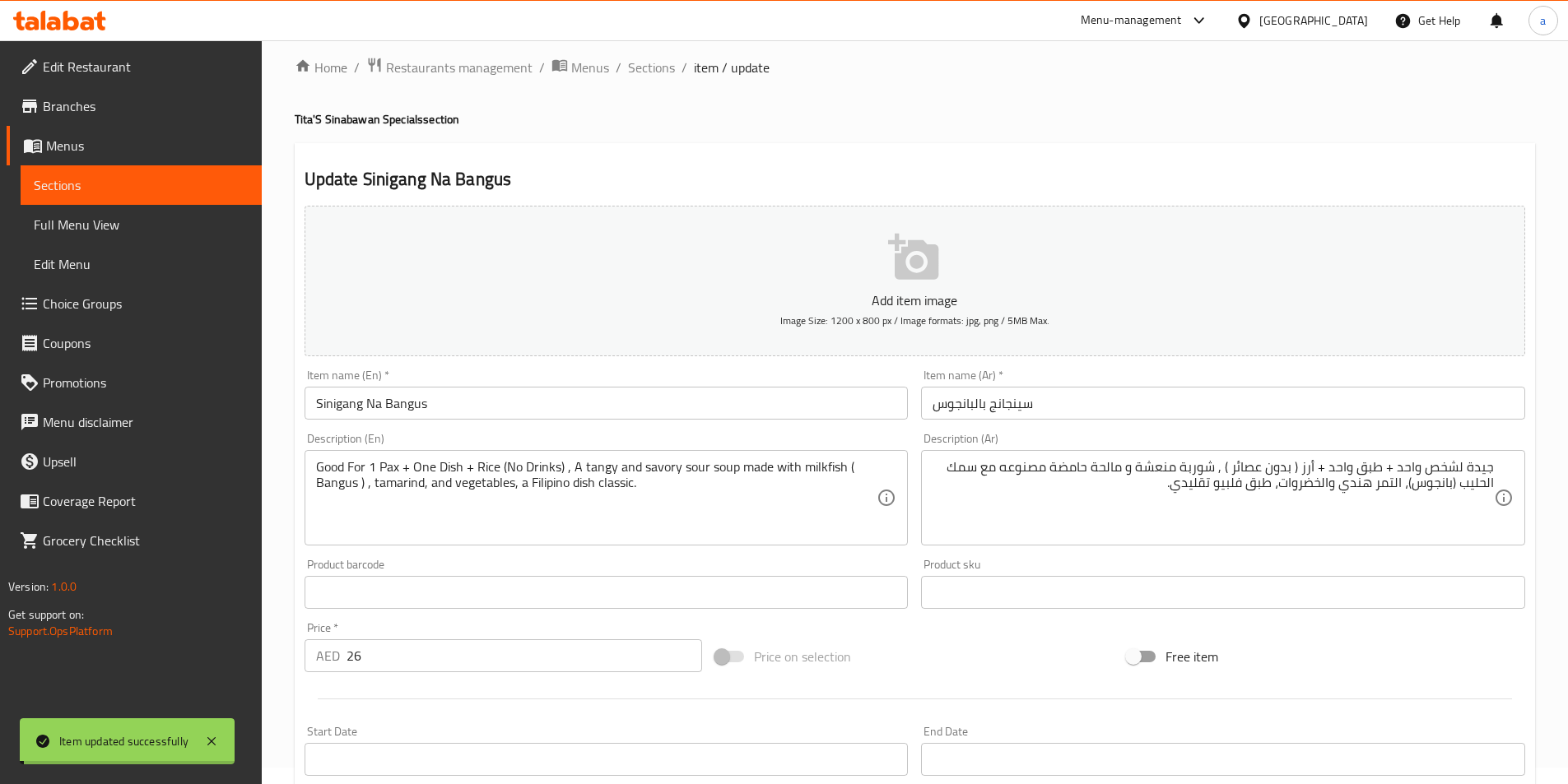
scroll to position [0, 0]
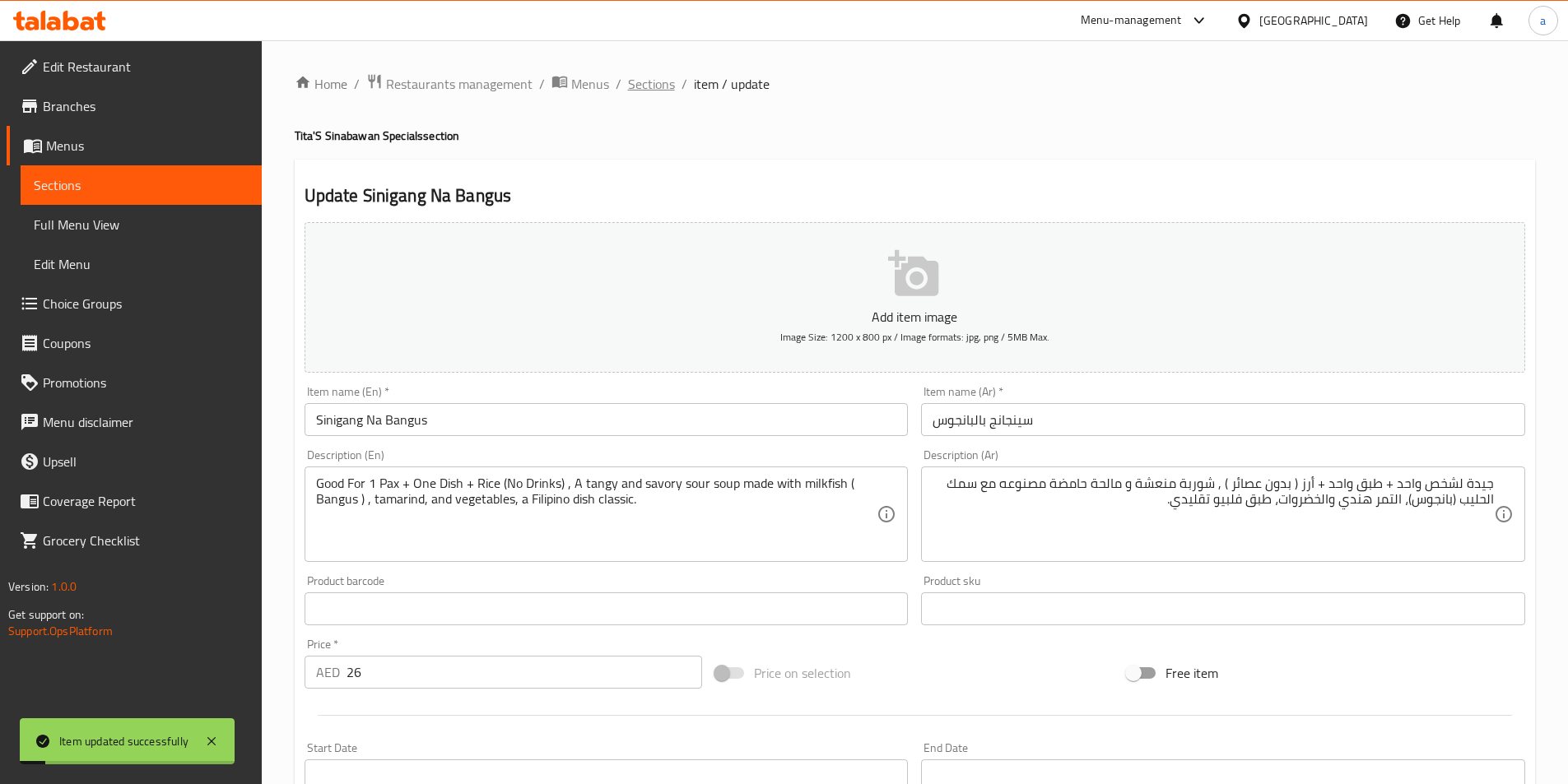
click at [662, 88] on span "Sections" at bounding box center [651, 84] width 47 height 19
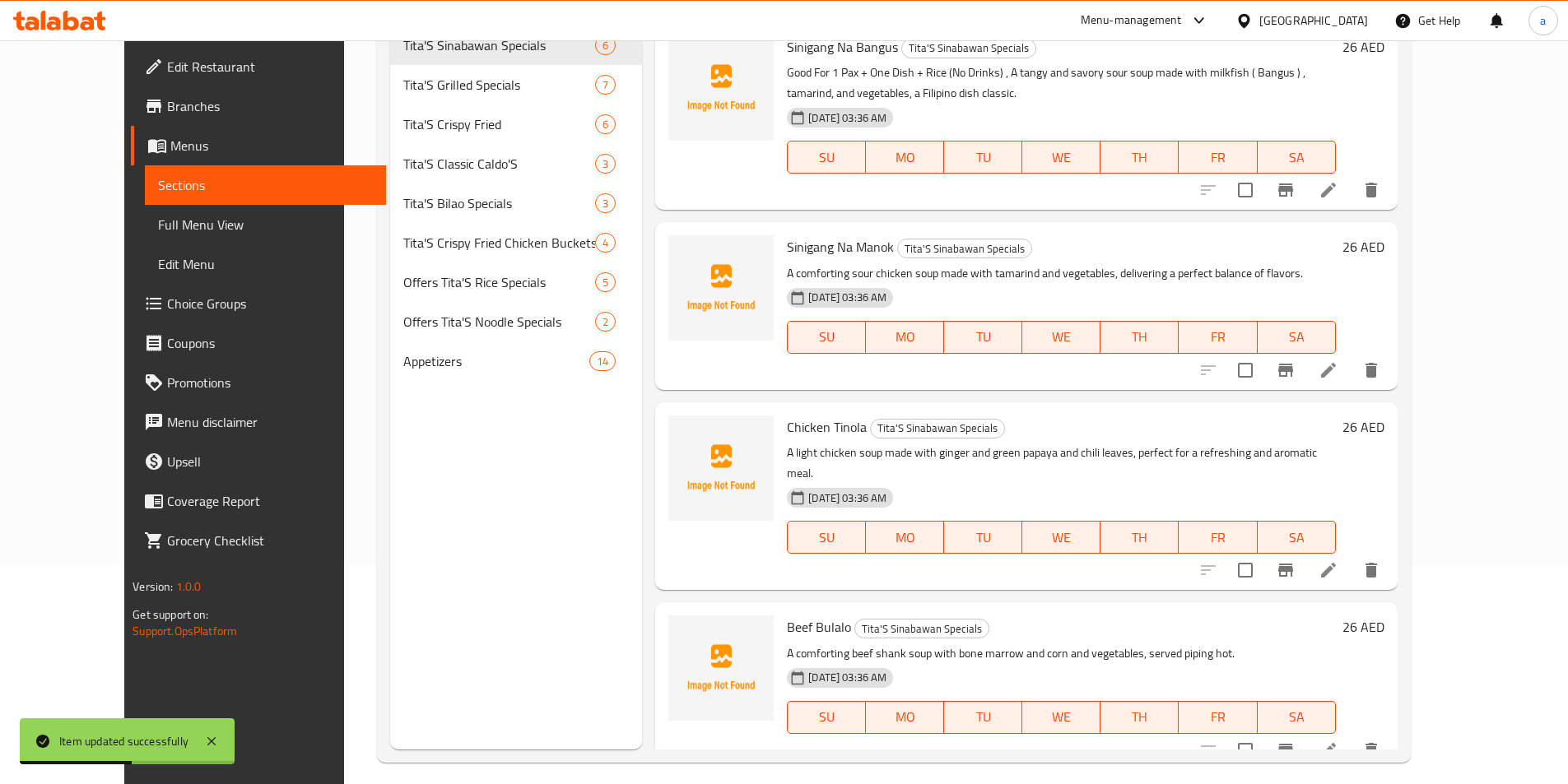
scroll to position [230, 0]
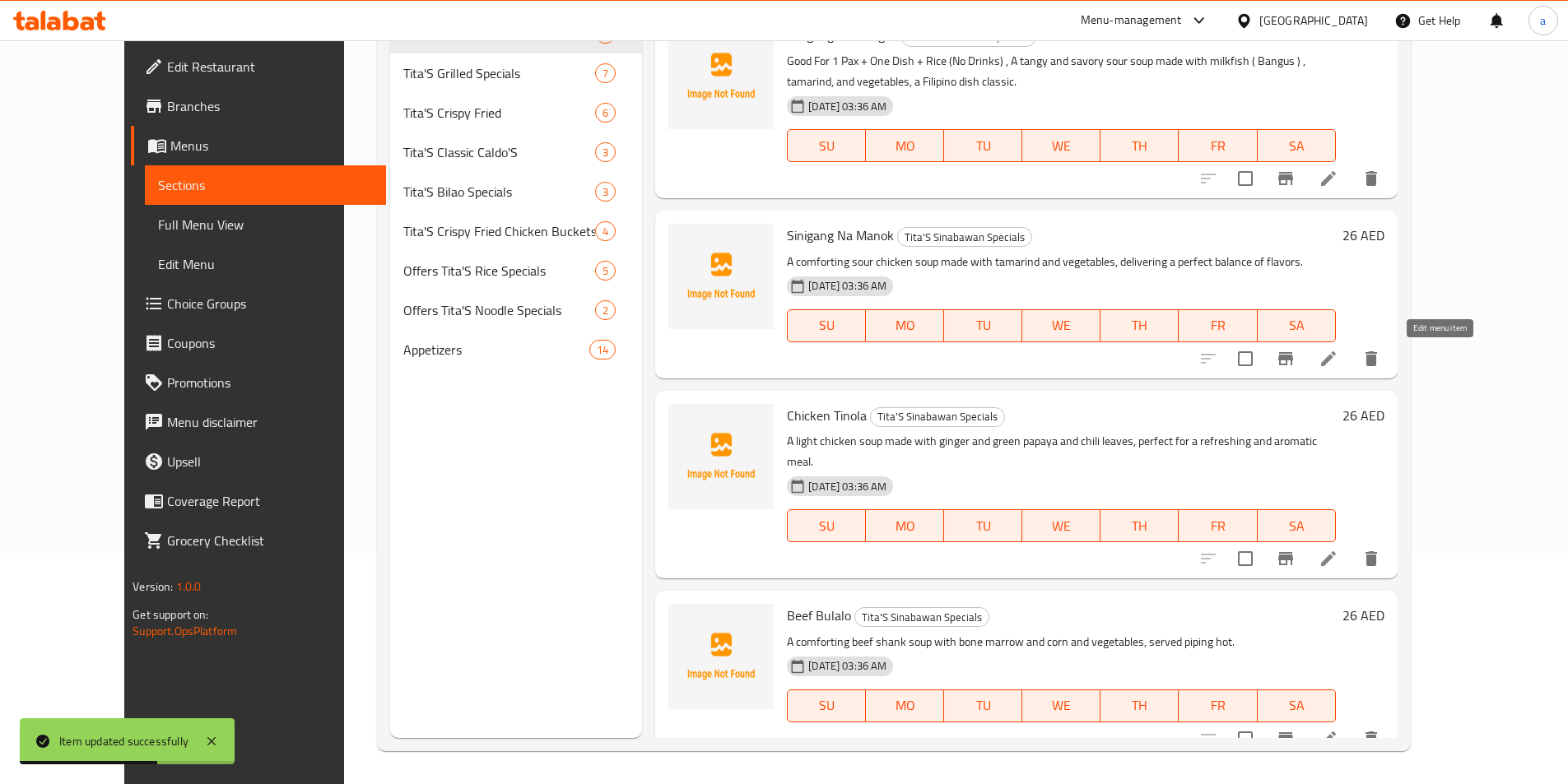
click at [1339, 362] on icon at bounding box center [1328, 358] width 19 height 19
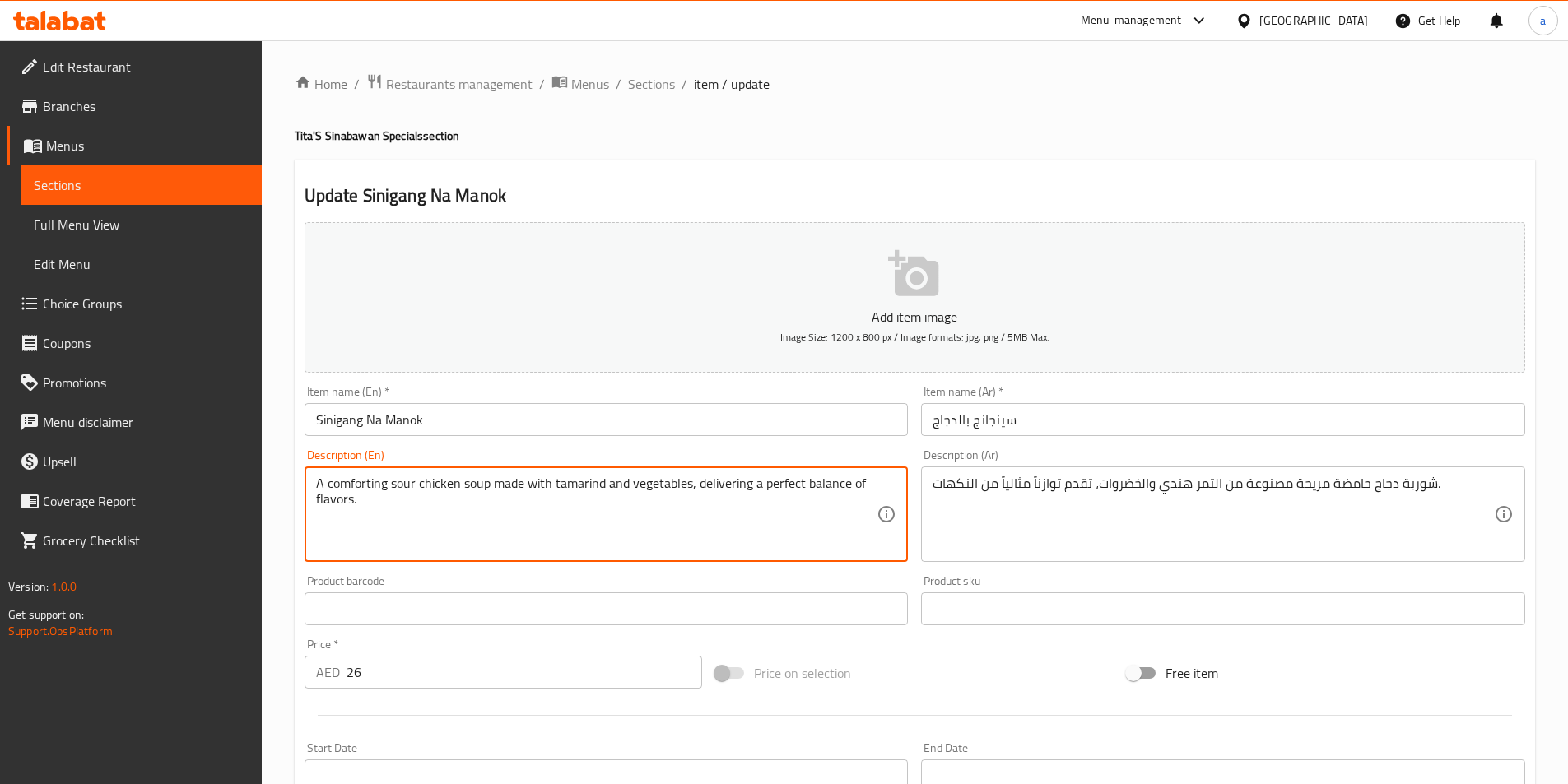
paste textarea "Good For 1 Pax + One Dish + Rice (No Drinks)"
type textarea "Good For 1 Pax + One Dish + Rice (No Drinks) , A comforting sour chicken soup m…"
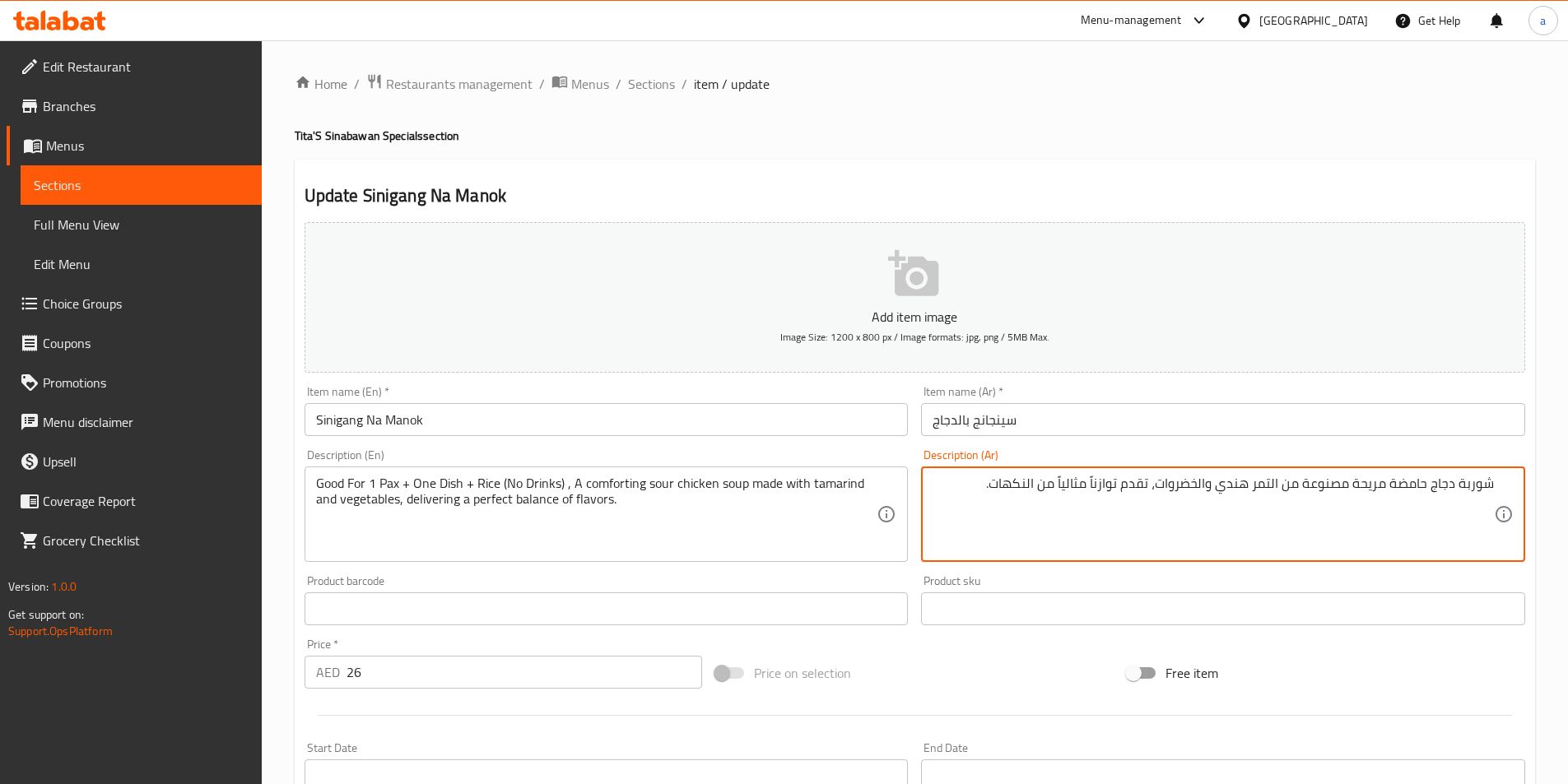
paste textarea "جيدة لشخص واحد + طبق واحد + أرز ( بدون عصائر ) ,"
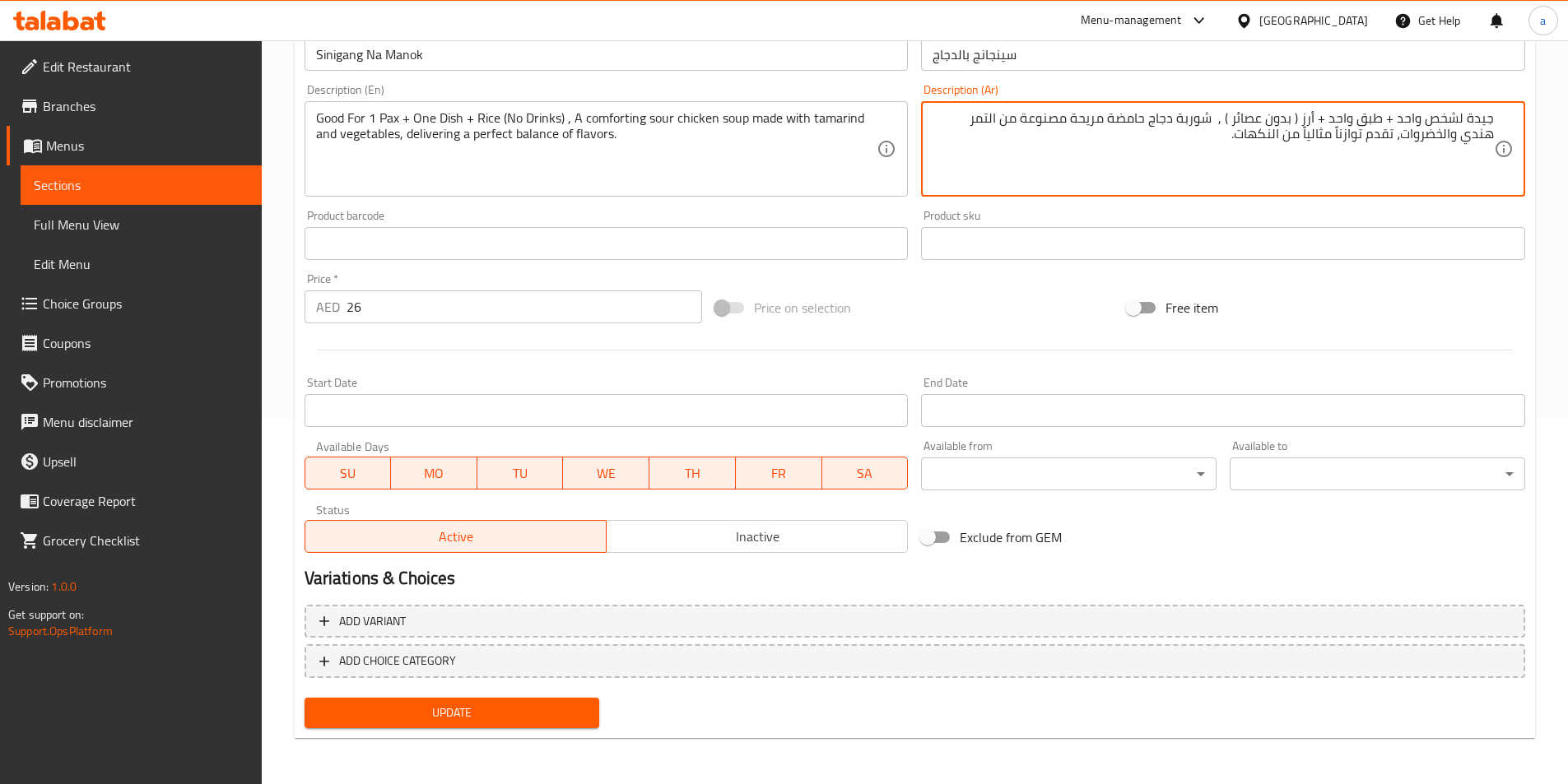
type textarea "جيدة لشخص واحد + طبق واحد + أرز ( بدون عصائر ) , شوربة دجاج حامضة مريحة مصنوعة …"
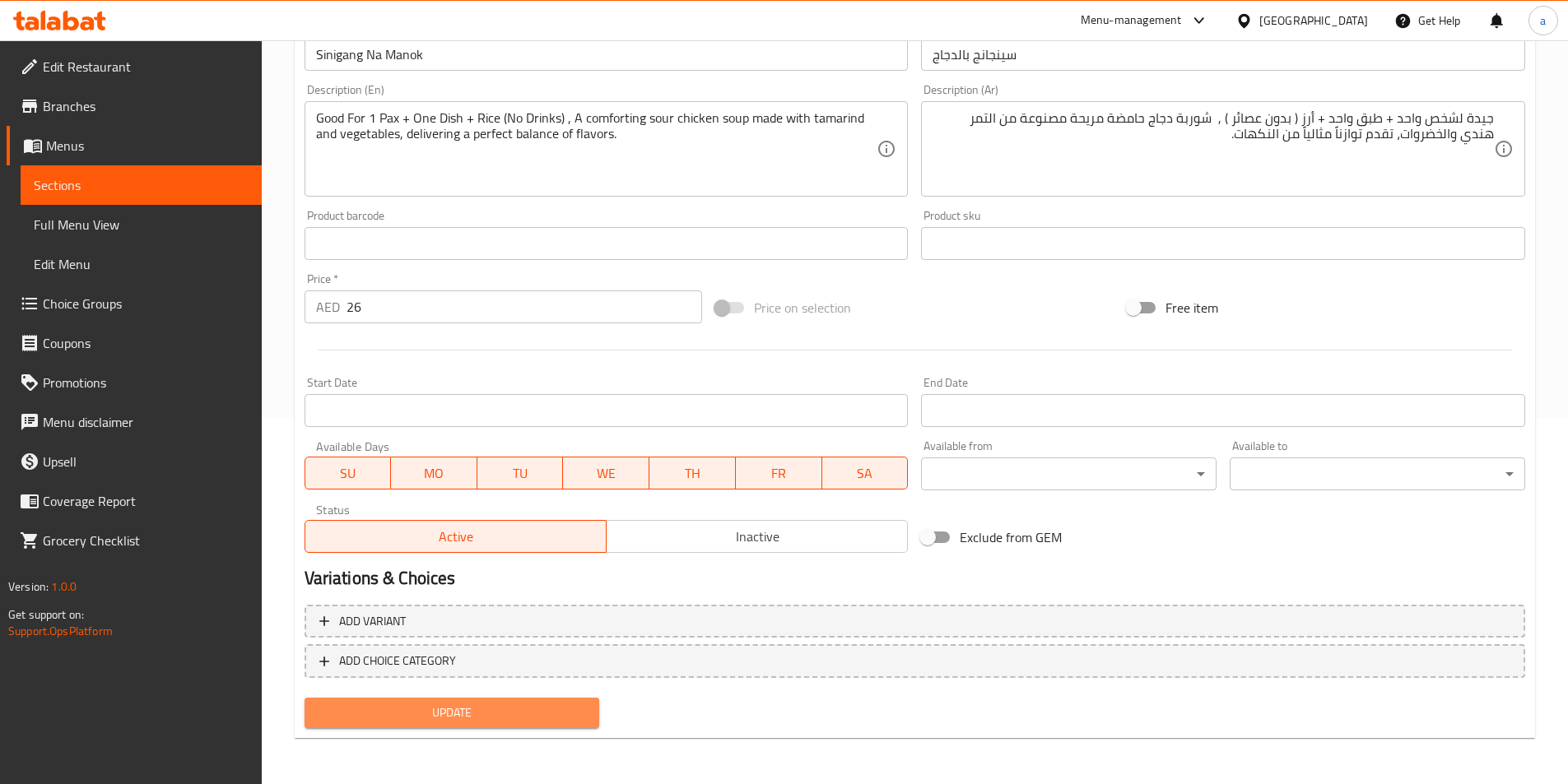
click at [553, 709] on span "Update" at bounding box center [452, 712] width 269 height 20
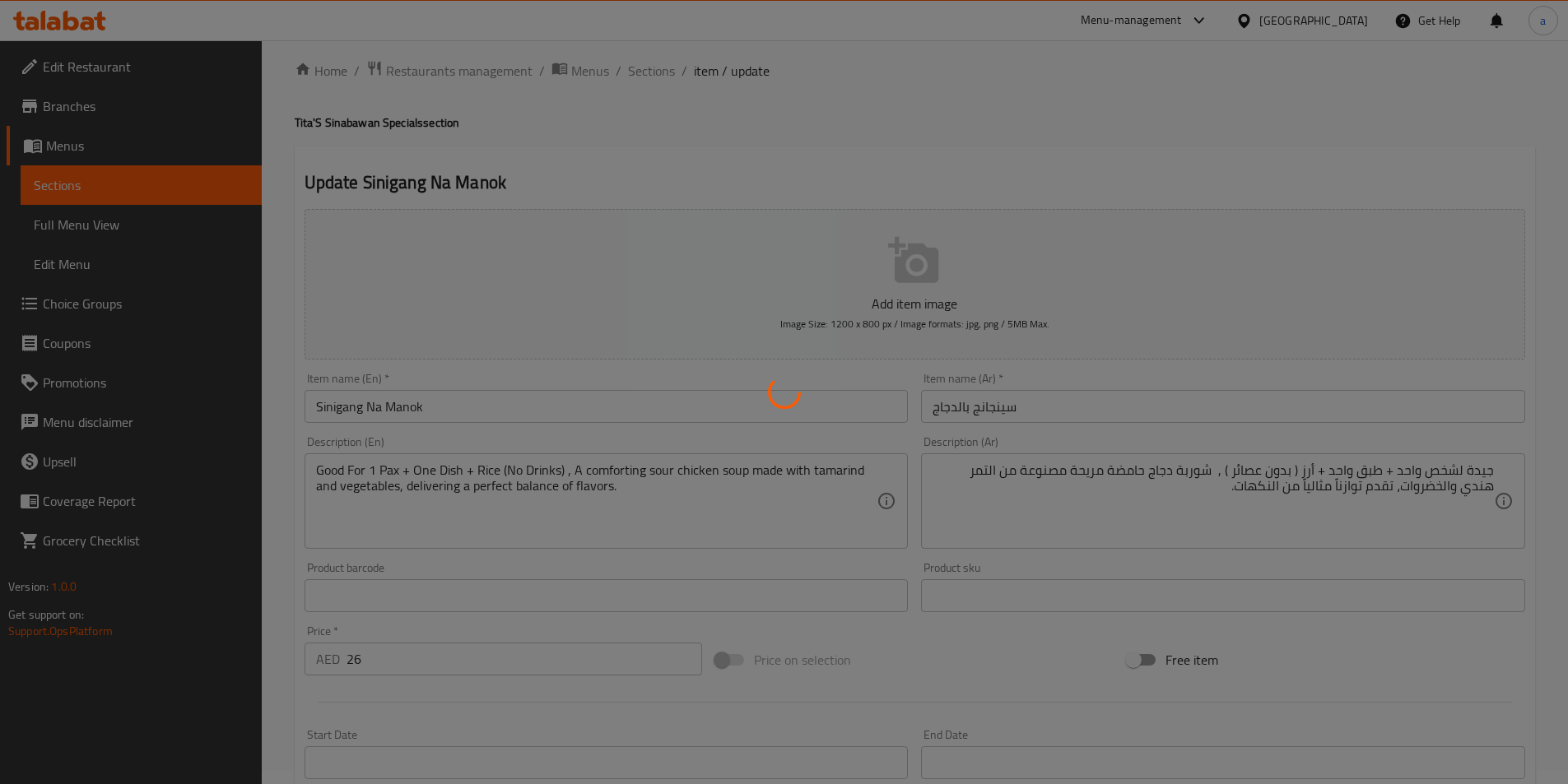
scroll to position [0, 0]
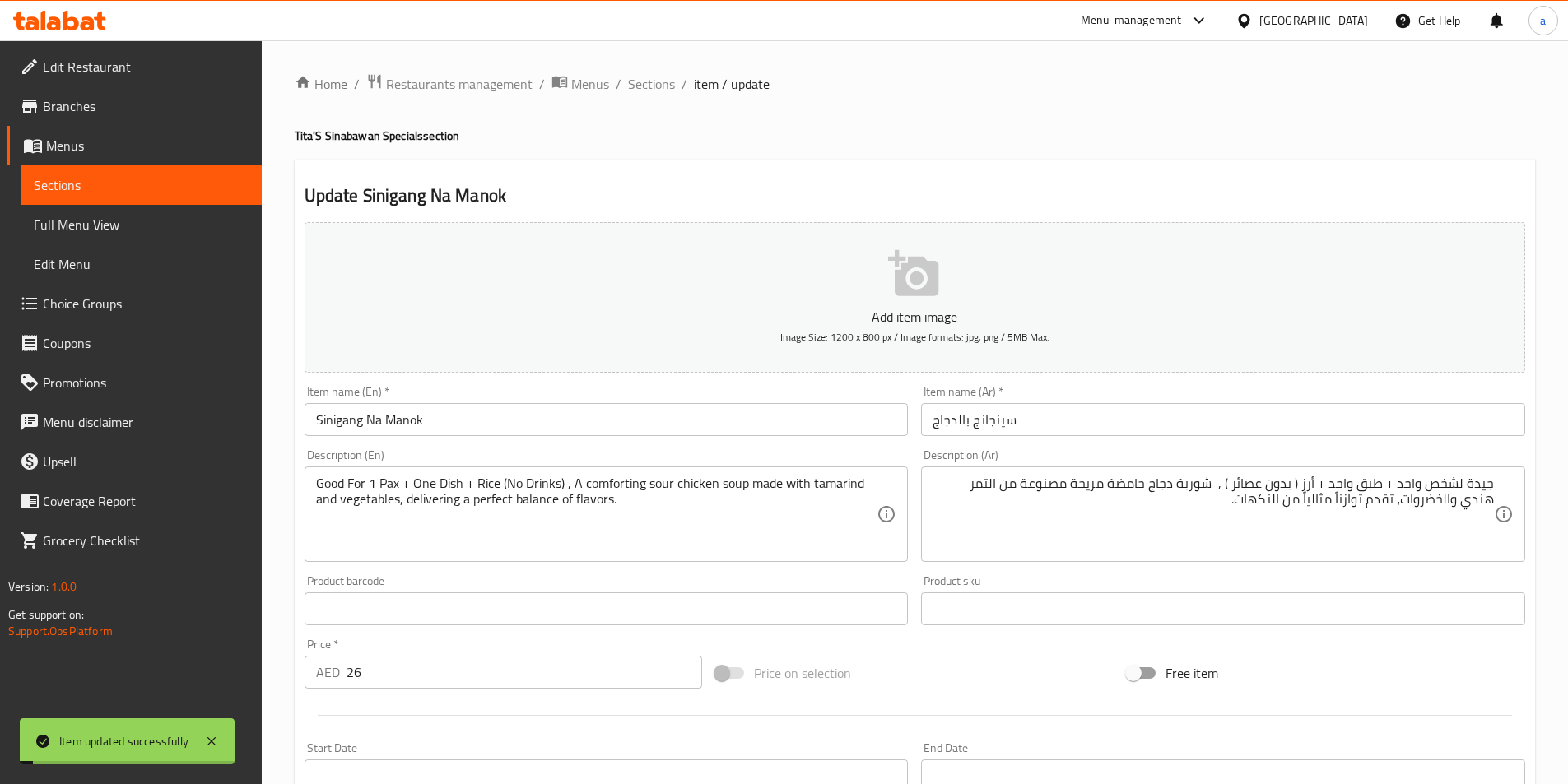
click at [650, 88] on span "Sections" at bounding box center [651, 84] width 47 height 19
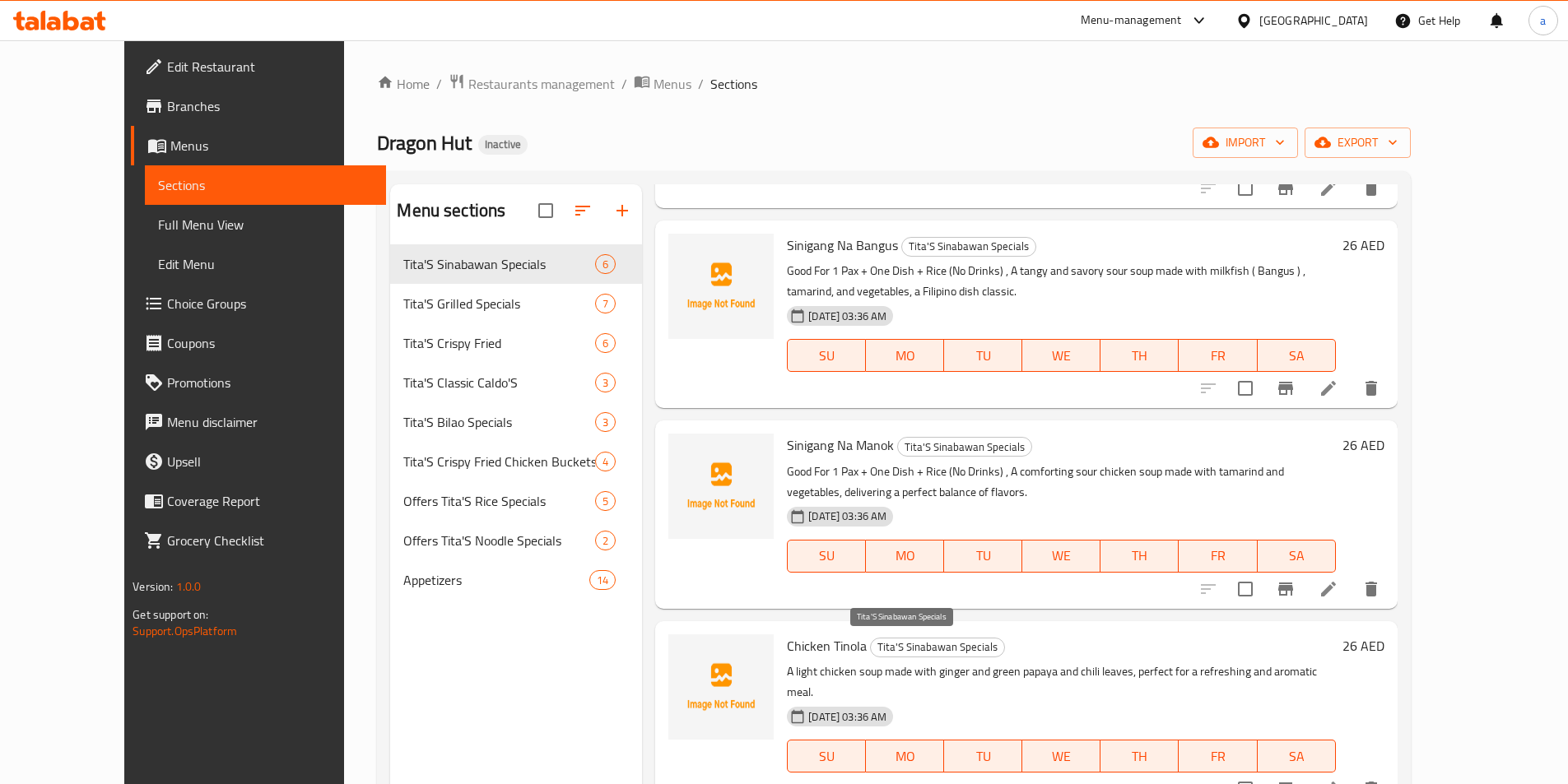
scroll to position [230, 0]
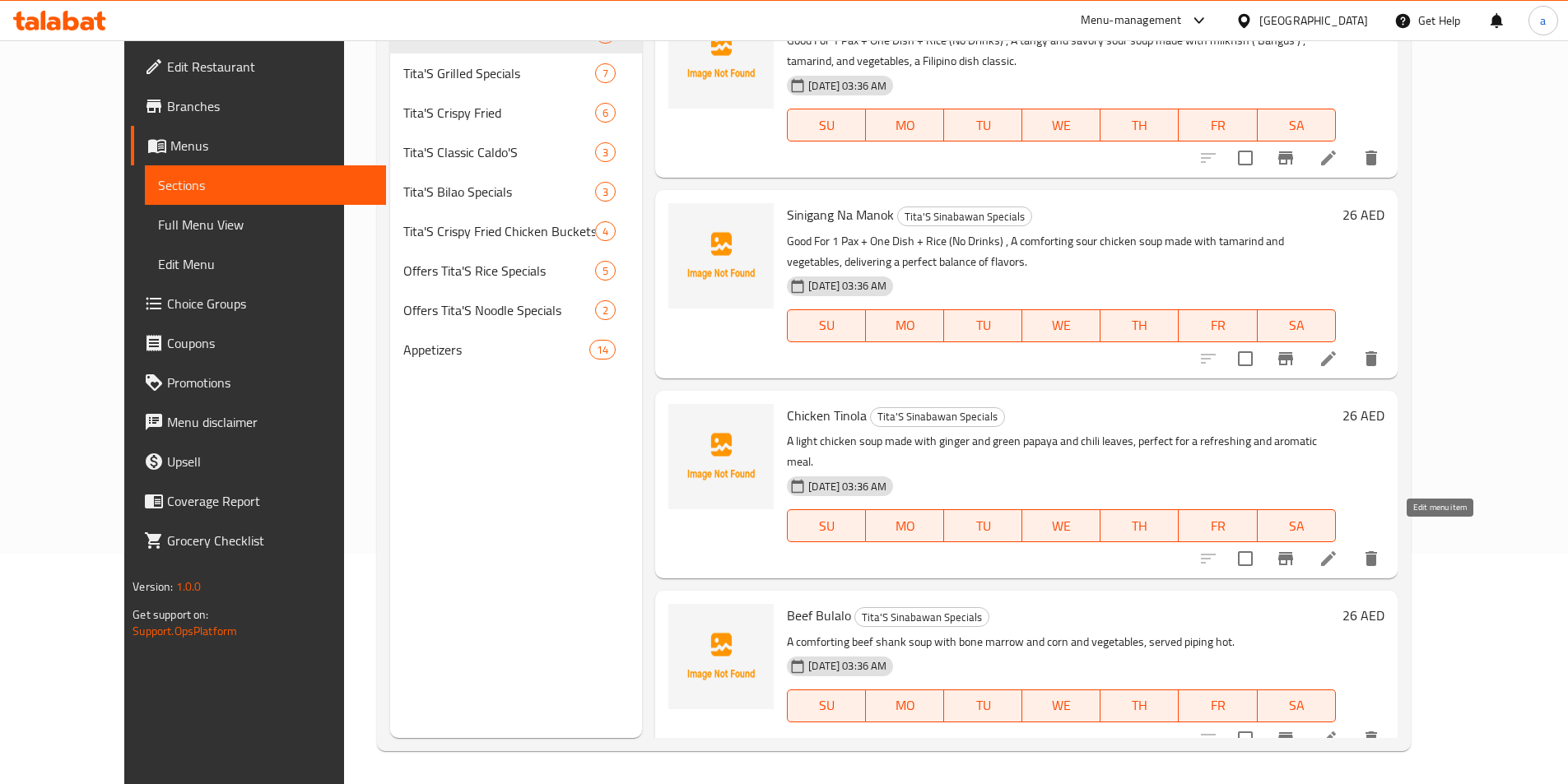
click at [1339, 549] on icon at bounding box center [1328, 559] width 19 height 19
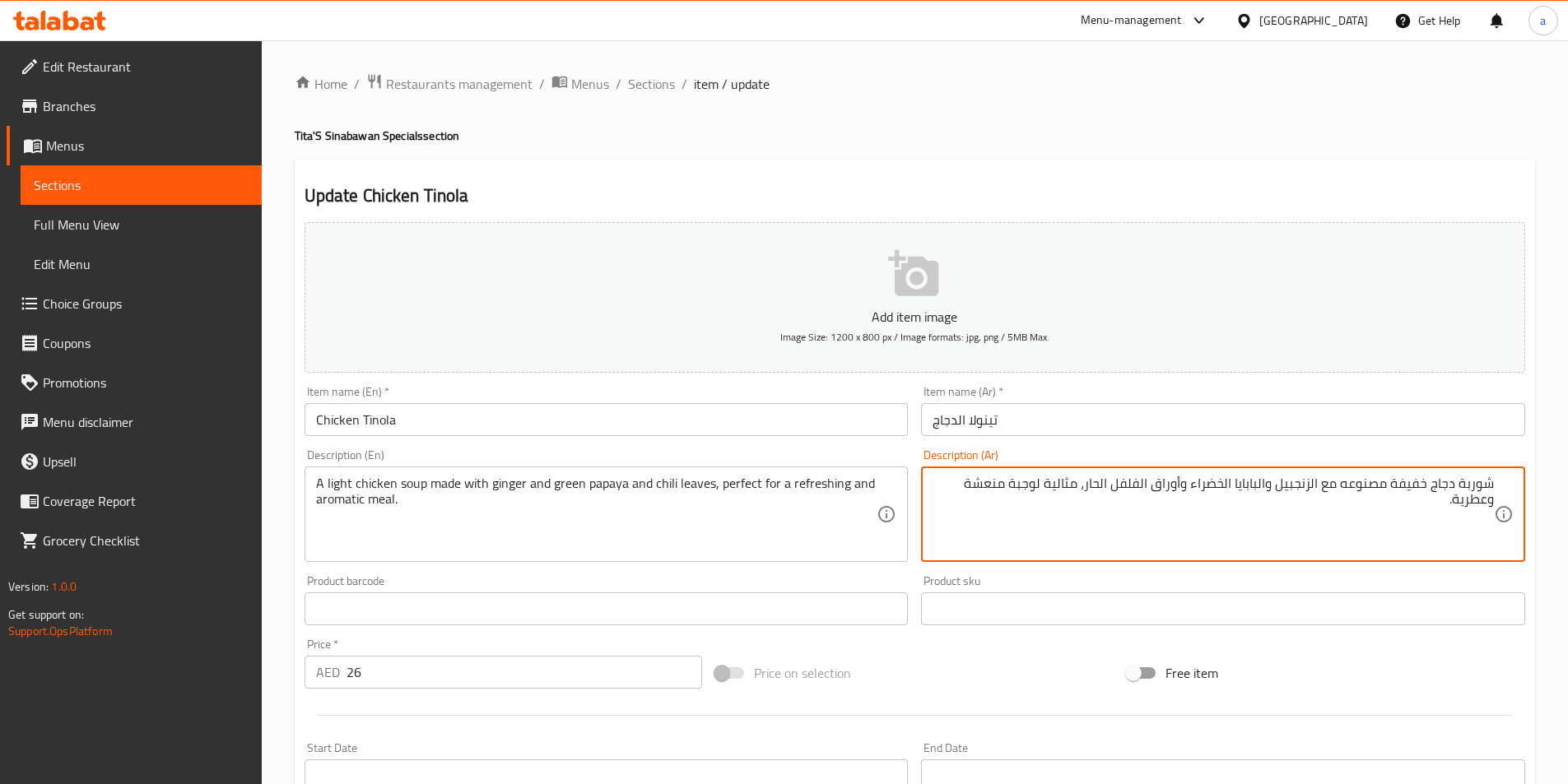
click at [1145, 517] on textarea "شوربة دجاج خفيفة مصنوعه مع الزنجبيل والبابايا الخضراء وأوراق الفلفل الحار، مثال…" at bounding box center [1213, 514] width 561 height 78
paste textarea "جيدة لشخص واحد + طبق واحد + أرز ( بدون عصائر ) ,"
type textarea "جيدة لشخص واحد + طبق واحد + أرز ( بدون عصائر ) , شوربة دجاج خفيفة مصنوعه مع الز…"
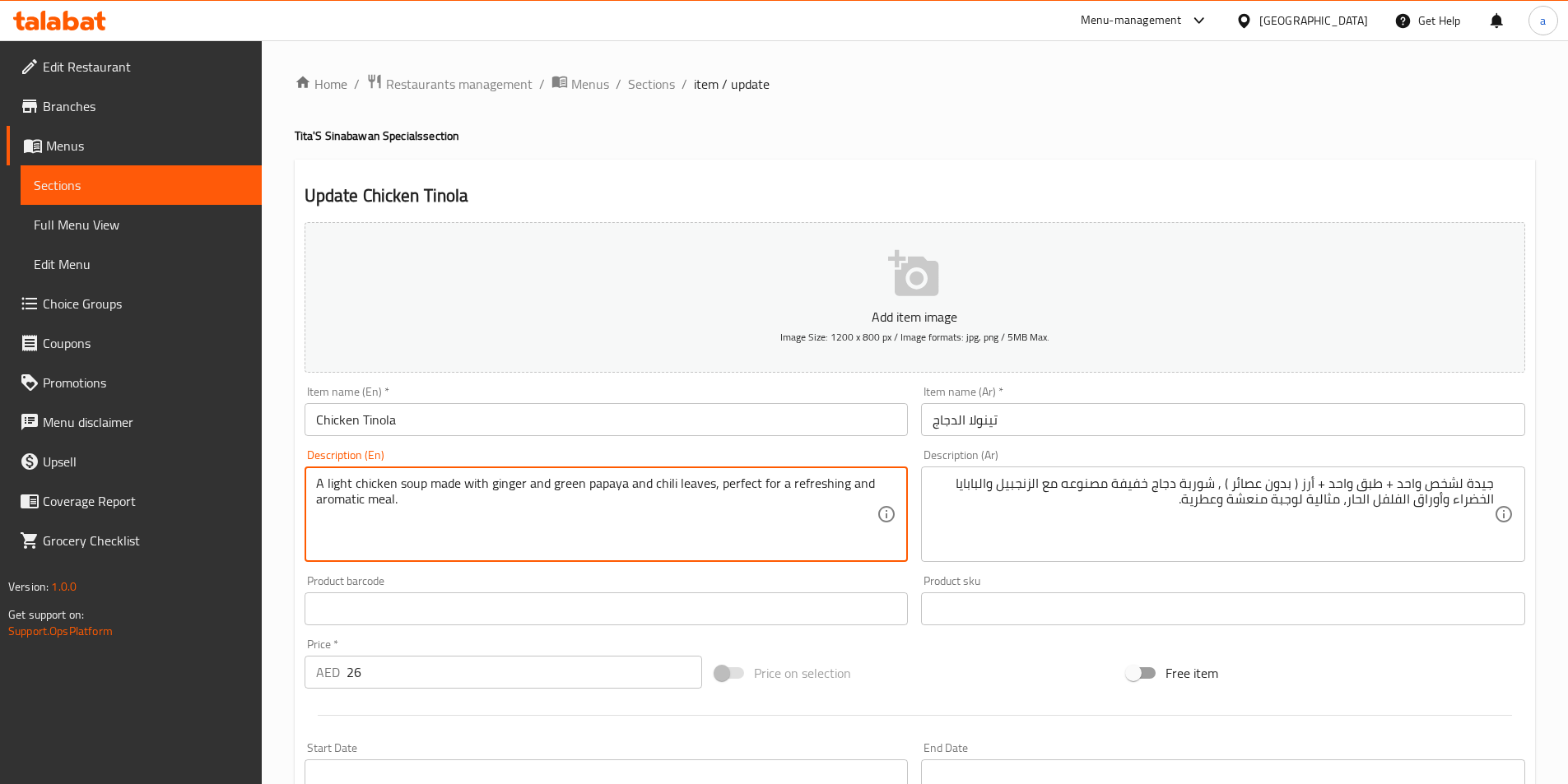
paste textarea "Good For 1 Pax + One Dish + Rice (No Drinks)"
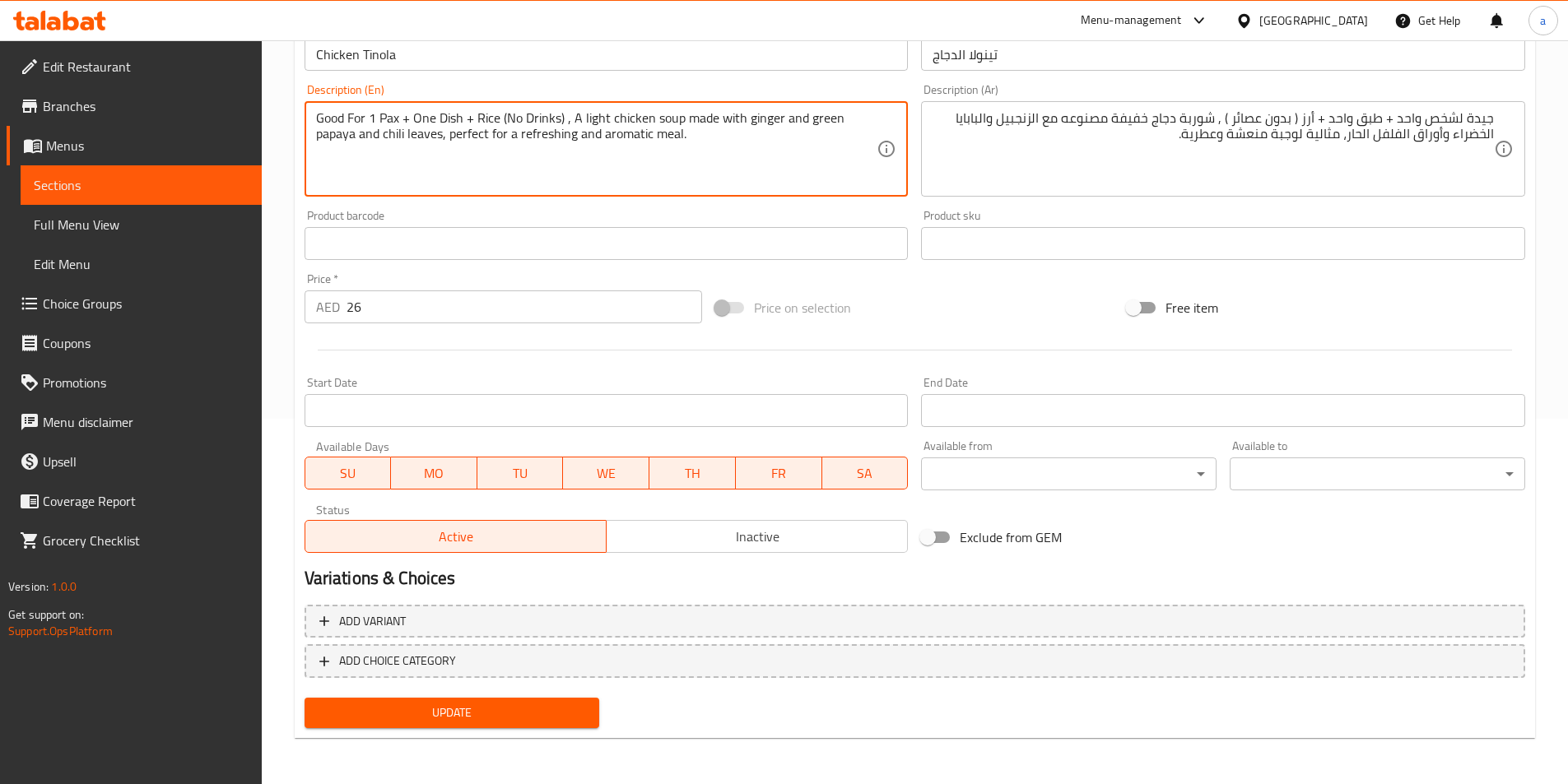
type textarea "Good For 1 Pax + One Dish + Rice (No Drinks) , A light chicken soup made with g…"
click at [442, 709] on span "Update" at bounding box center [452, 712] width 269 height 20
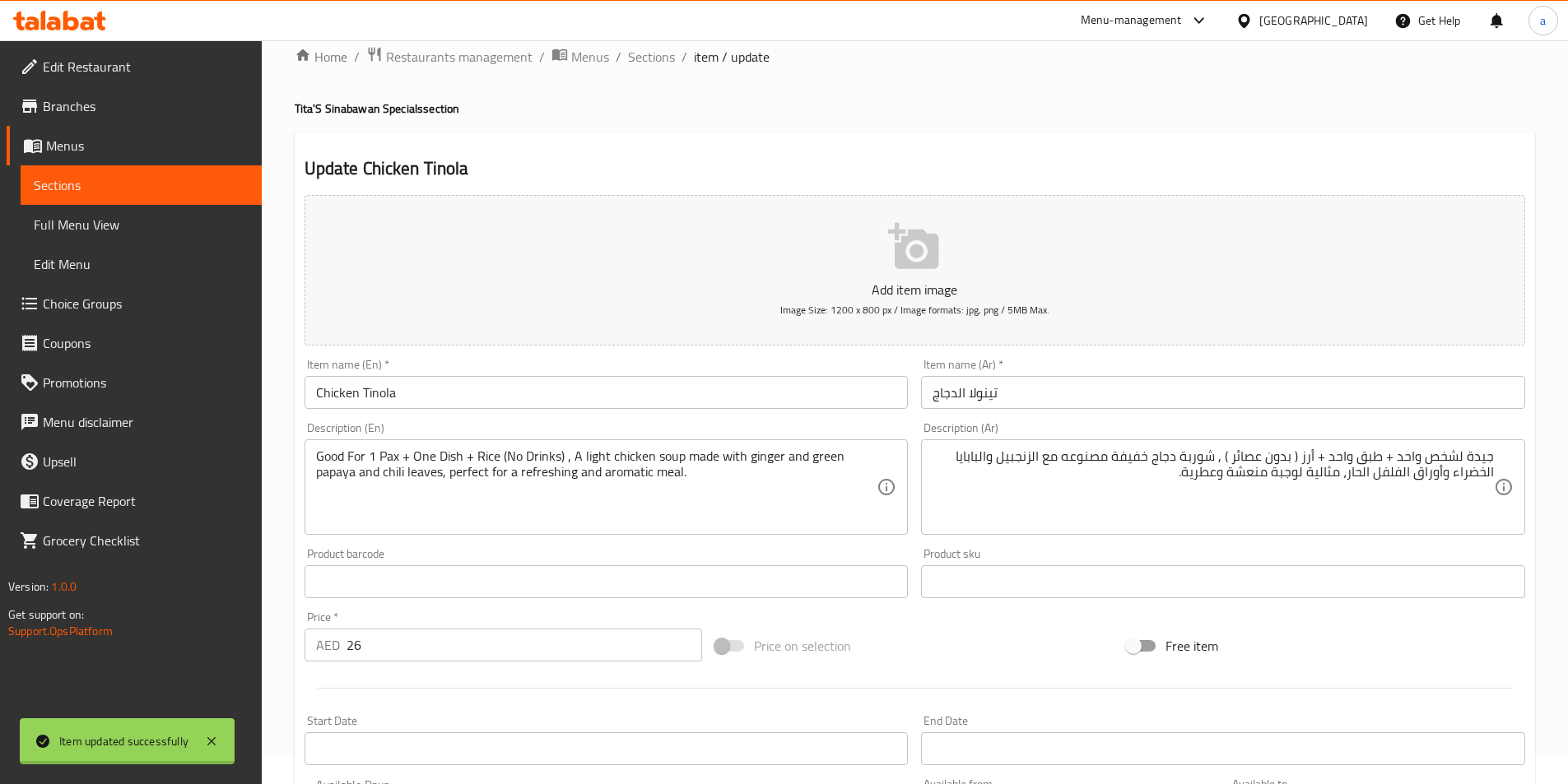
scroll to position [0, 0]
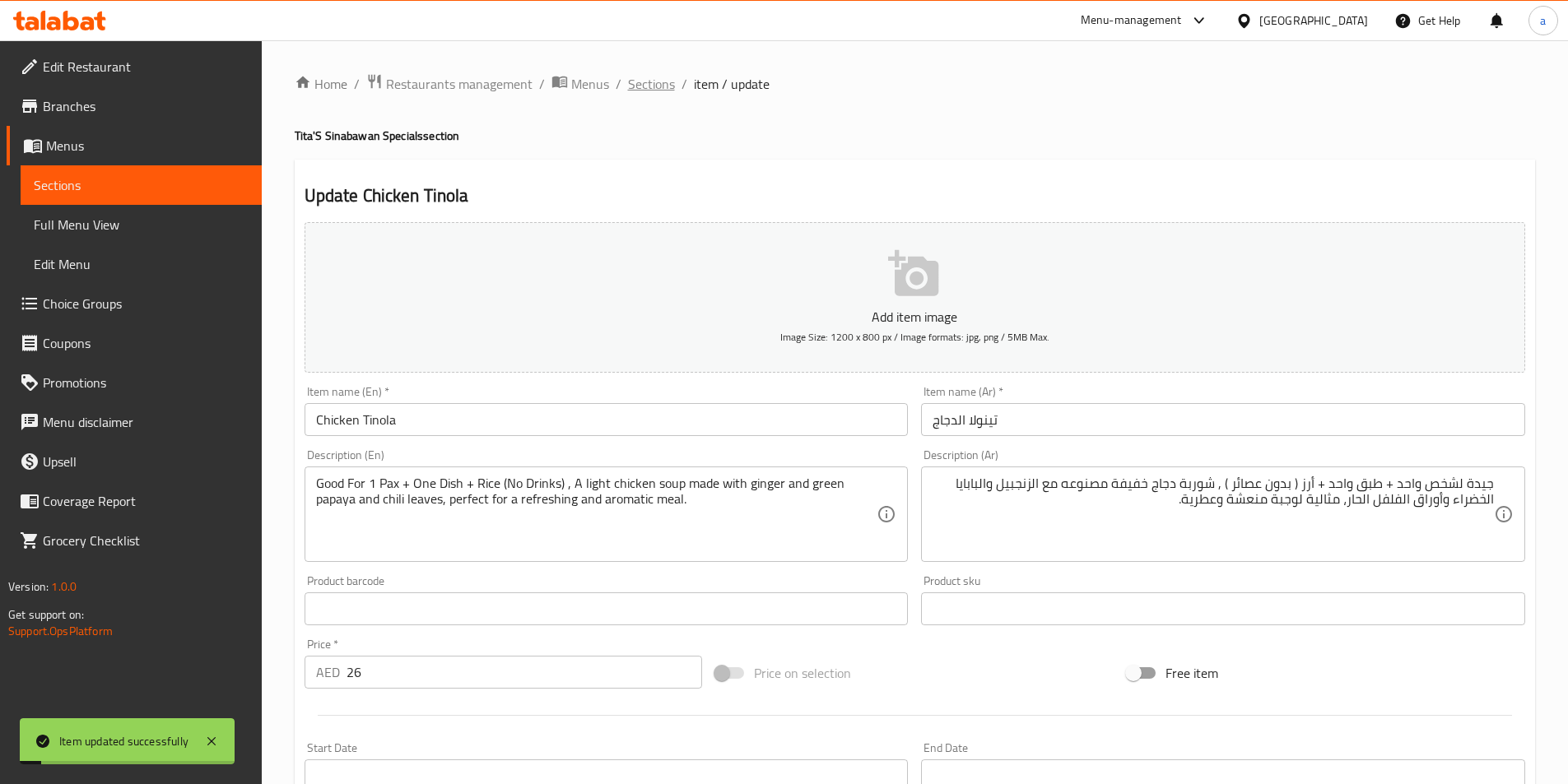
click at [659, 84] on span "Sections" at bounding box center [651, 84] width 47 height 19
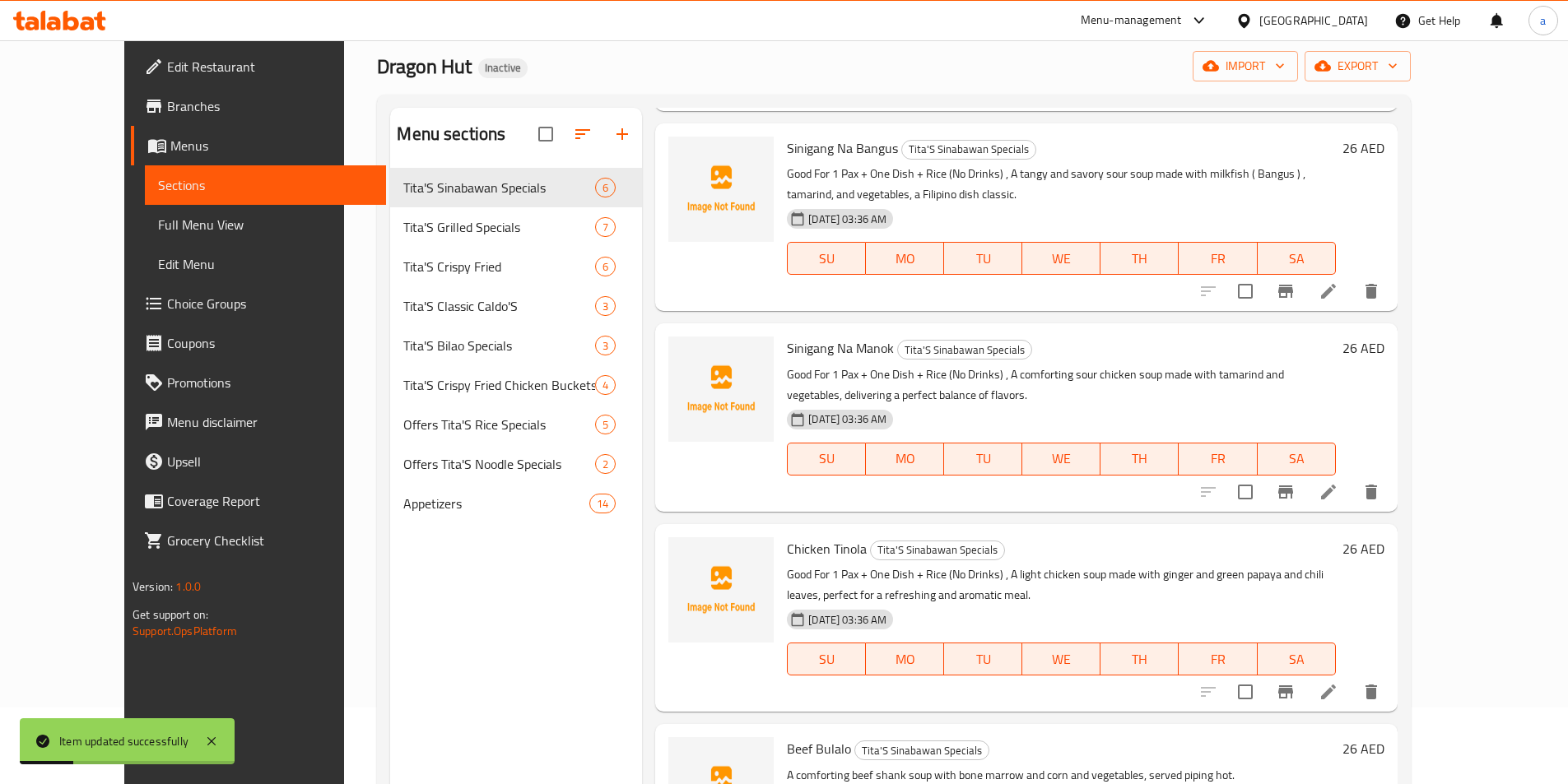
scroll to position [230, 0]
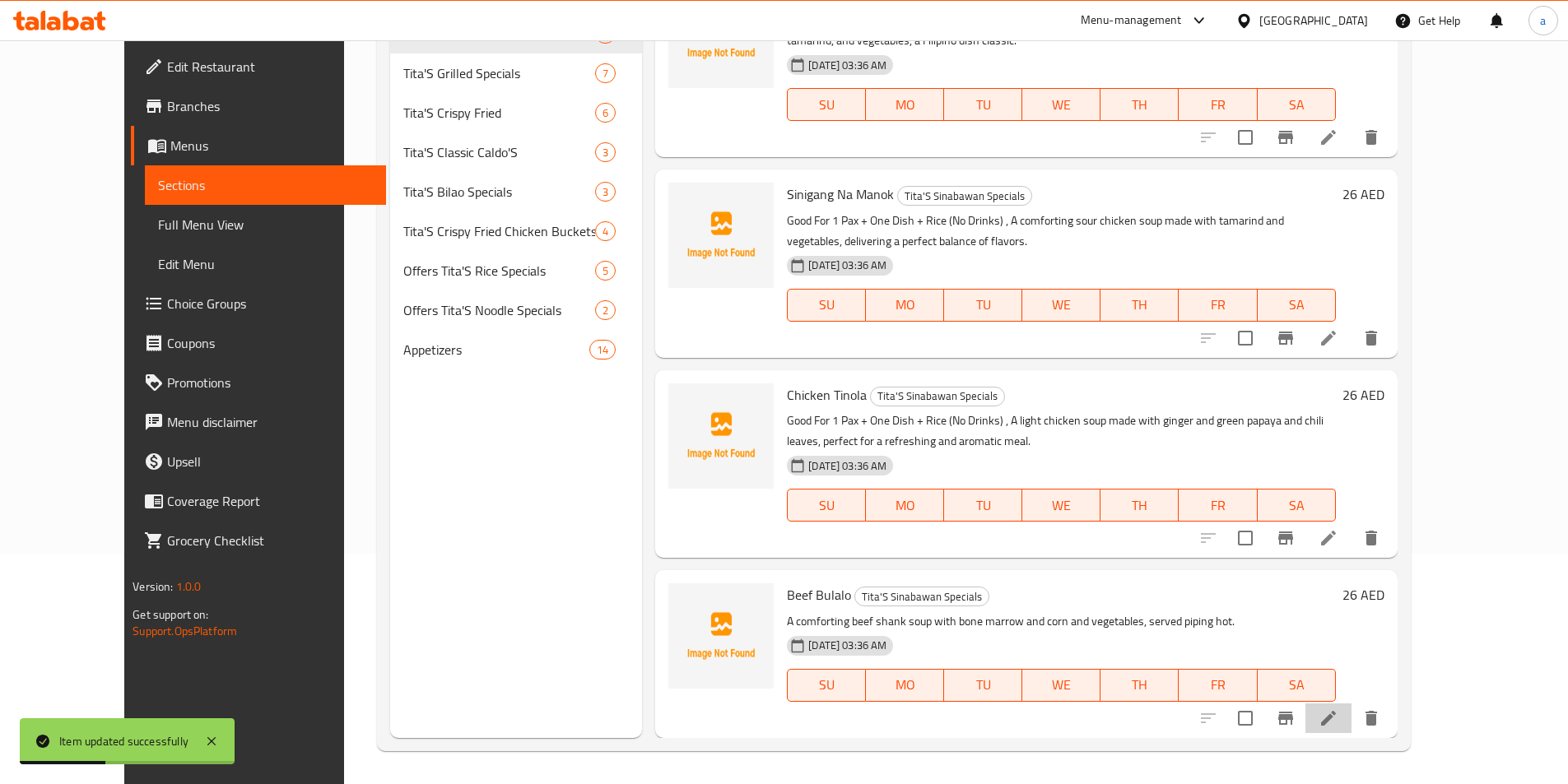
click at [1351, 728] on li at bounding box center [1328, 718] width 46 height 30
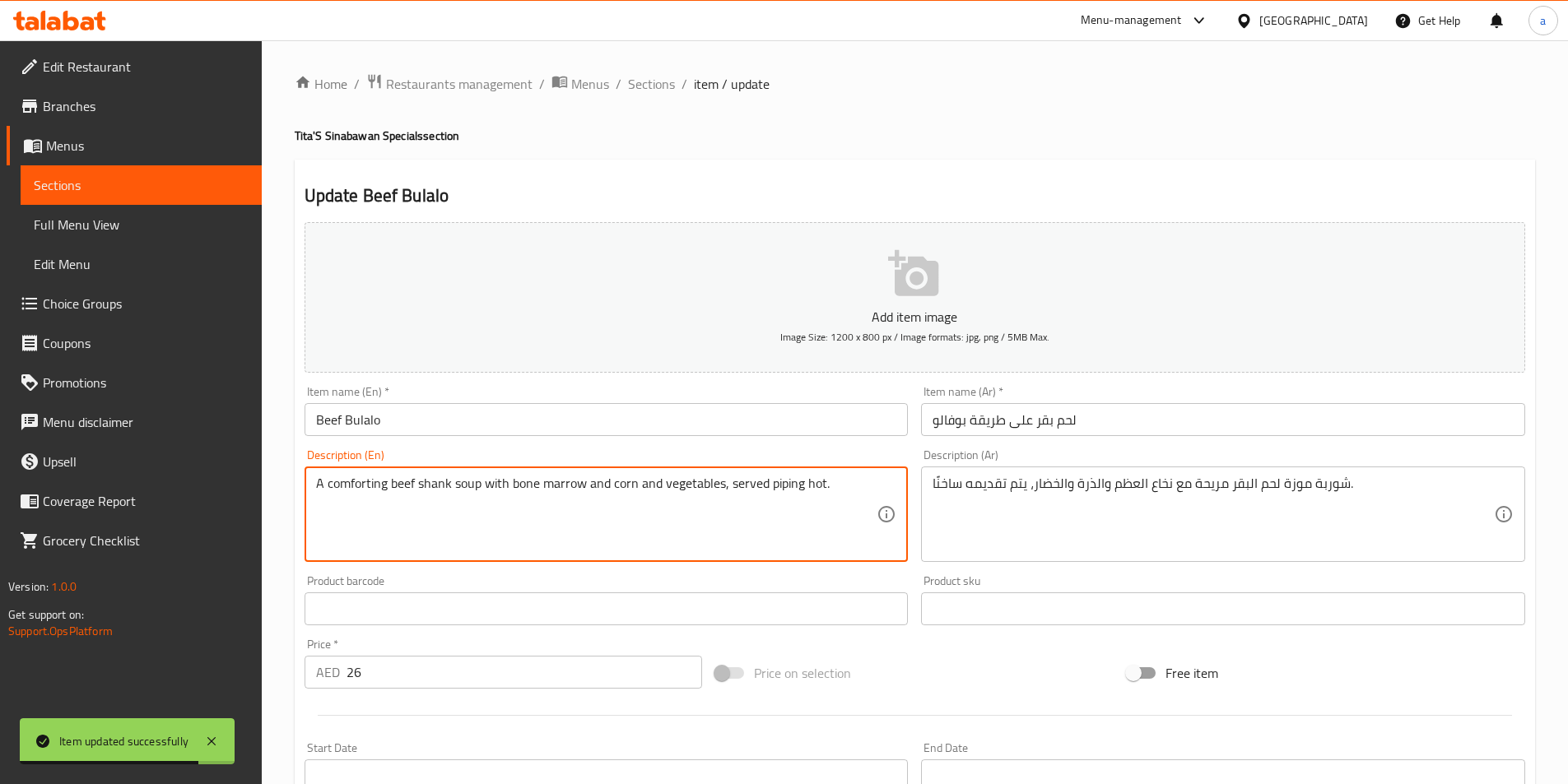
paste textarea "Good For 1 Pax + One Dish + Rice (No Drinks)"
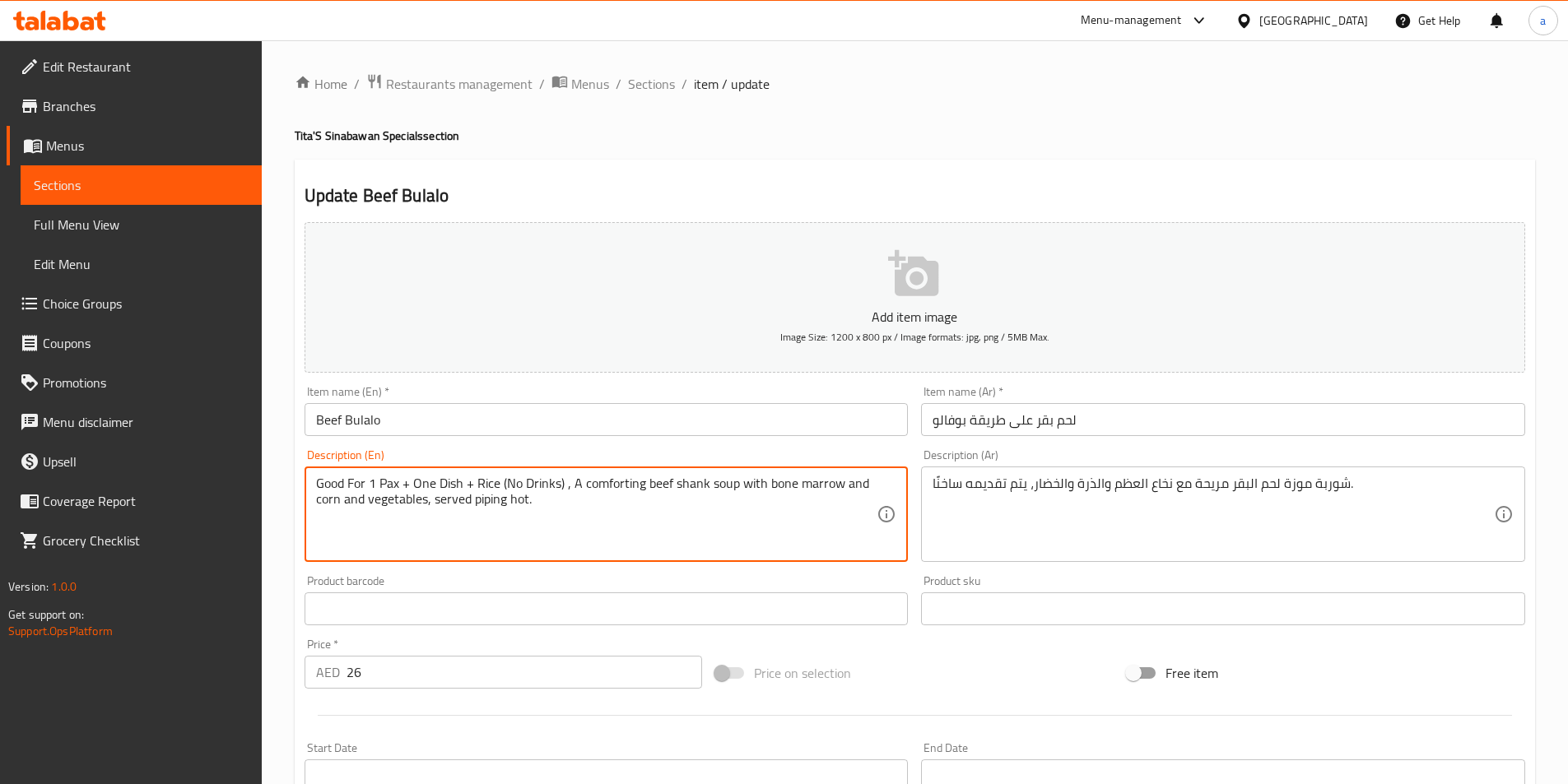
type textarea "Good For 1 Pax + One Dish + Rice (No Drinks) , A comforting beef shank soup wit…"
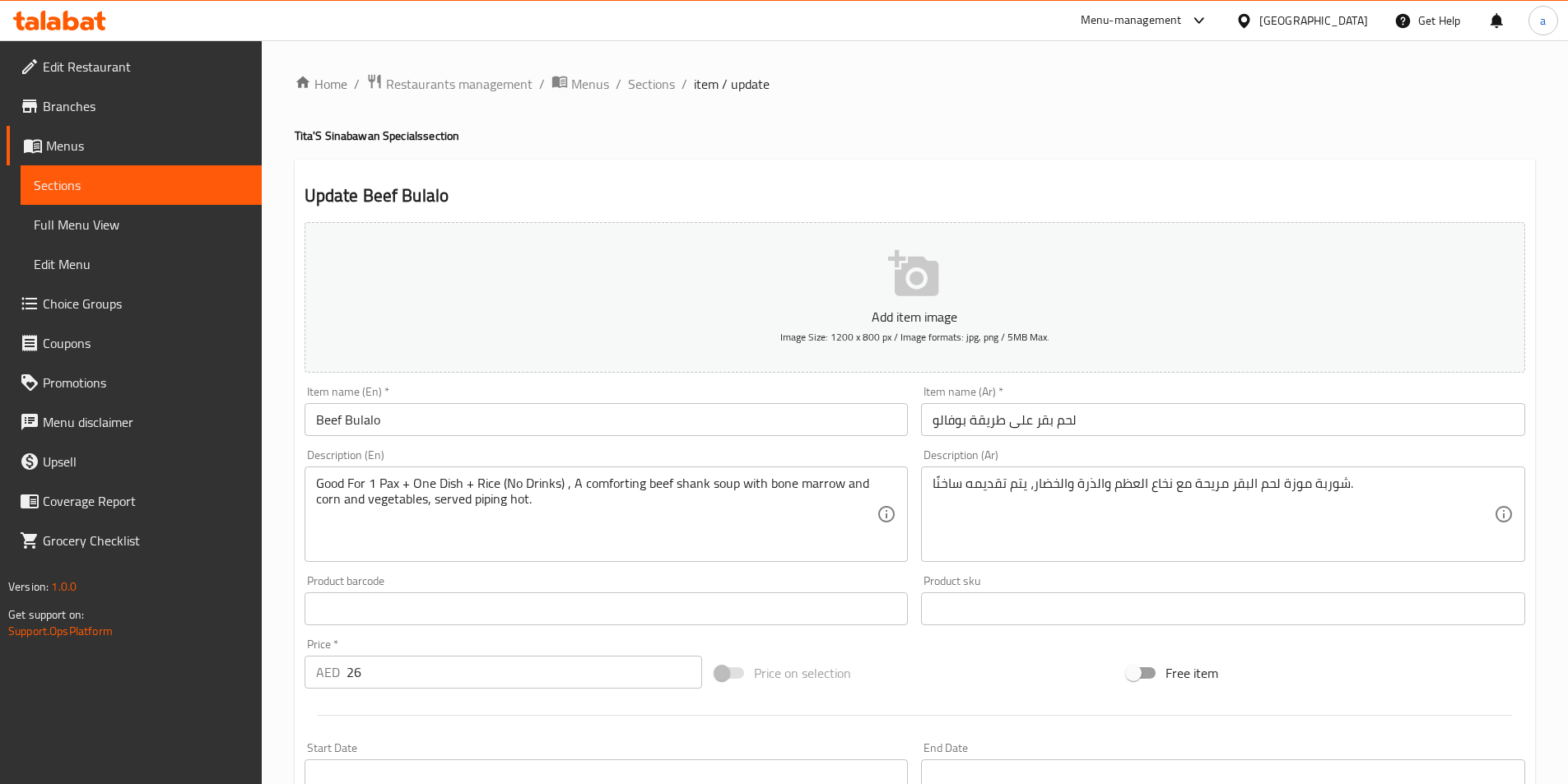
click at [1141, 555] on div "شوربة موزة لحم البقر مريحة مع نخاع العظم والذرة والخضار، يتم تقديمه ساخنًا. Des…" at bounding box center [1223, 513] width 604 height 95
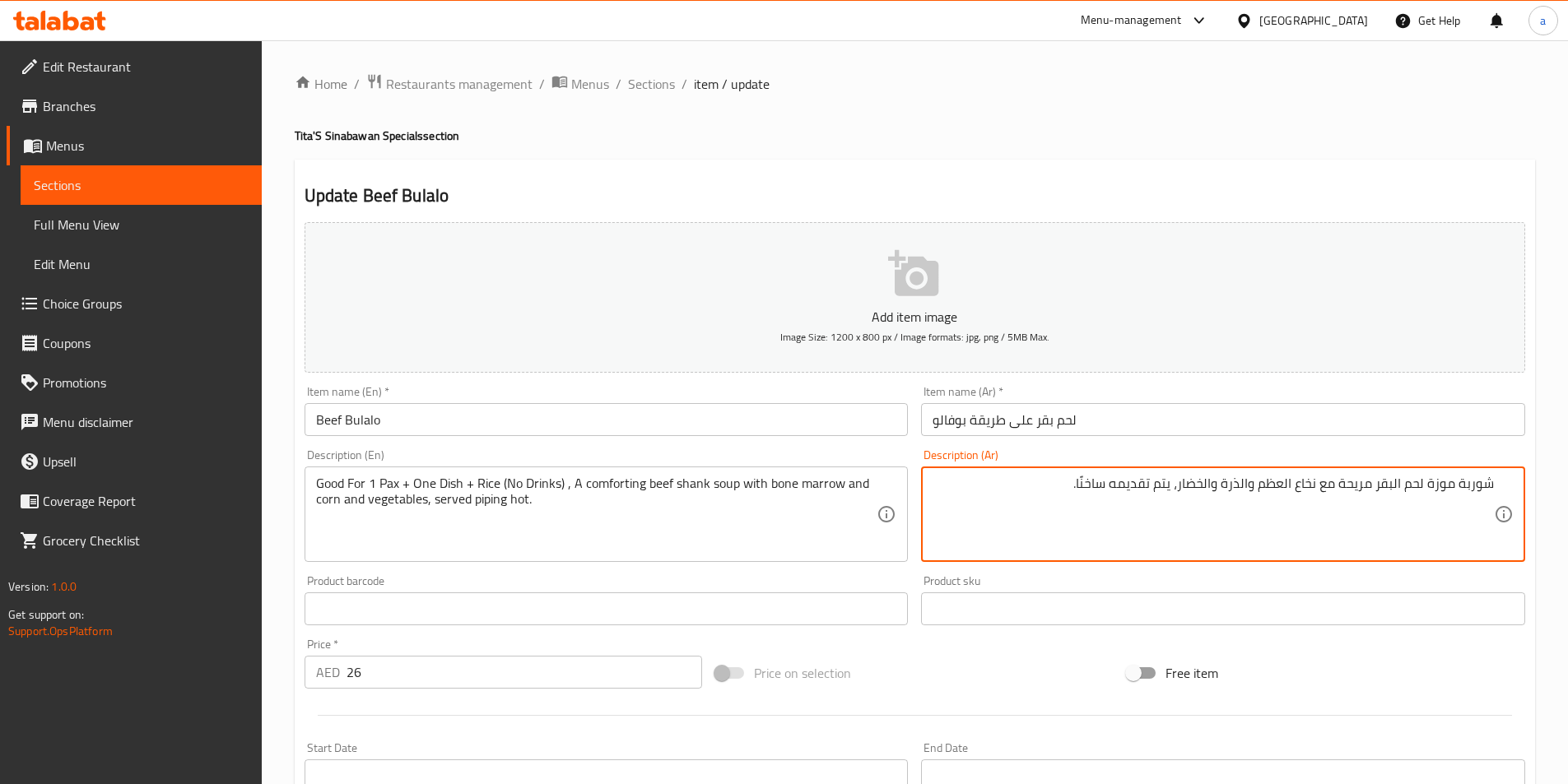
paste textarea "جيدة لشخص واحد + طبق واحد + أرز ( بدون عصائر ) ,"
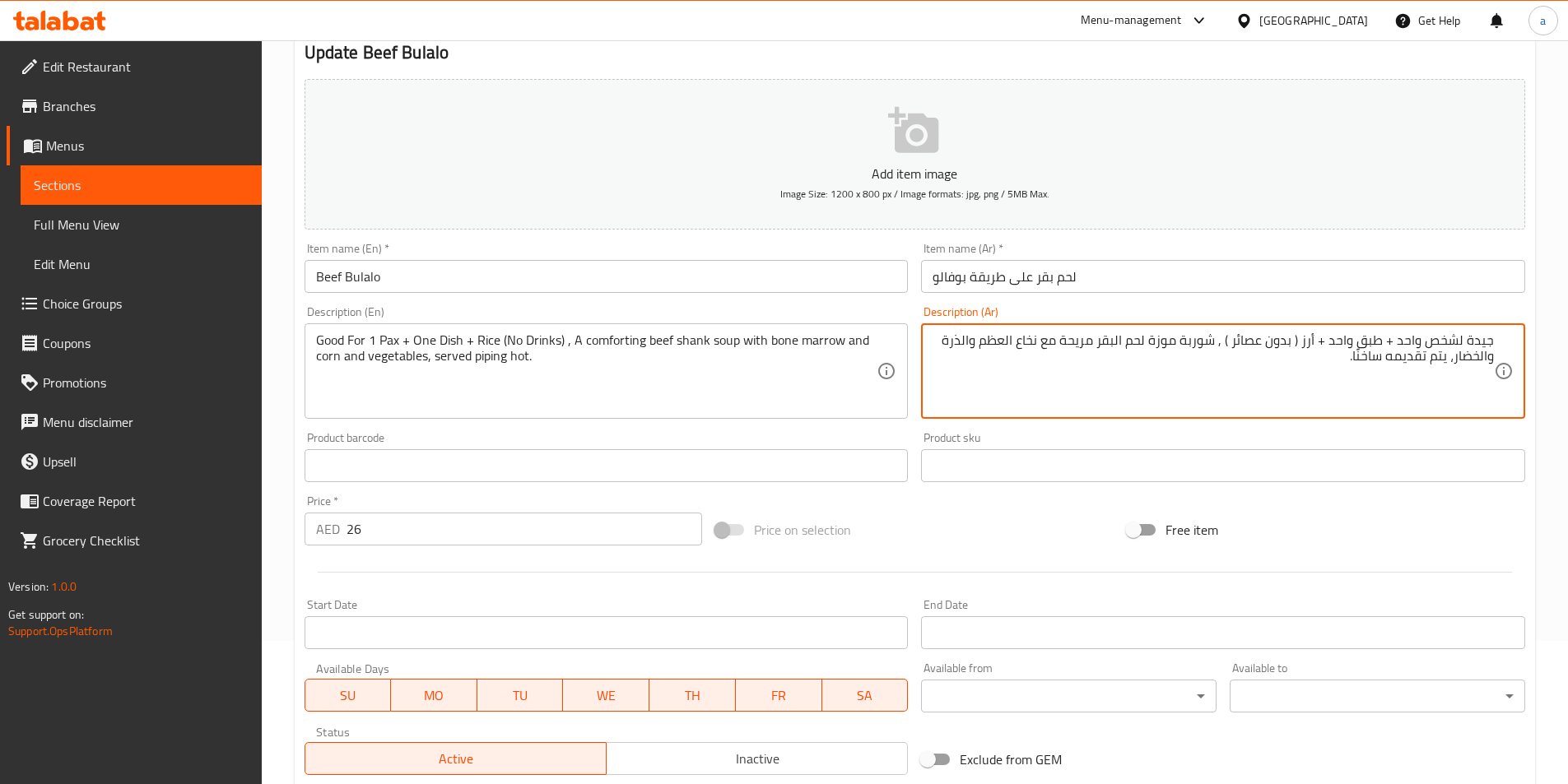
scroll to position [365, 0]
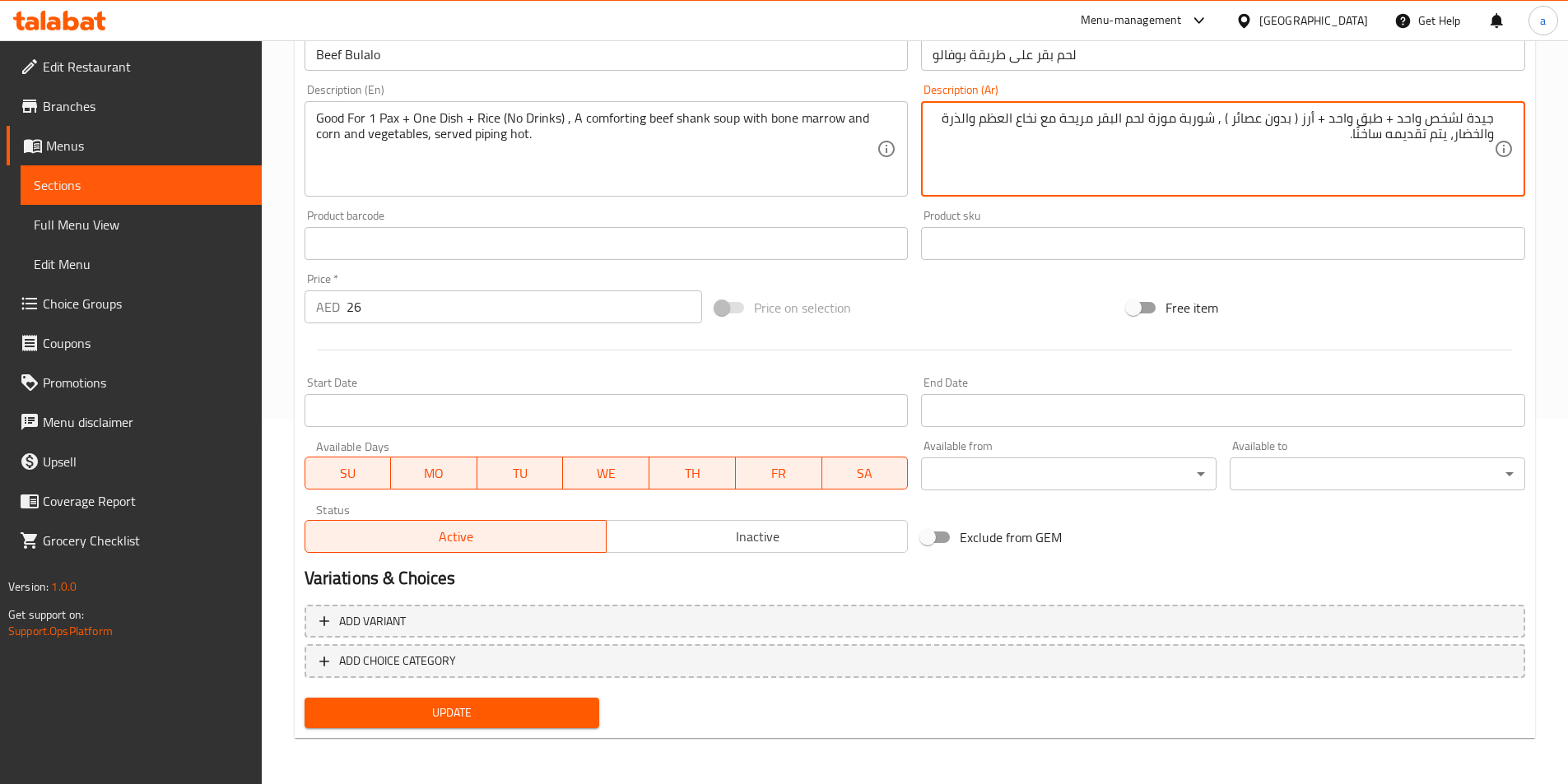
type textarea "جيدة لشخص واحد + طبق واحد + أرز ( بدون عصائر ) , شوربة موزة لحم البقر مريحة مع …"
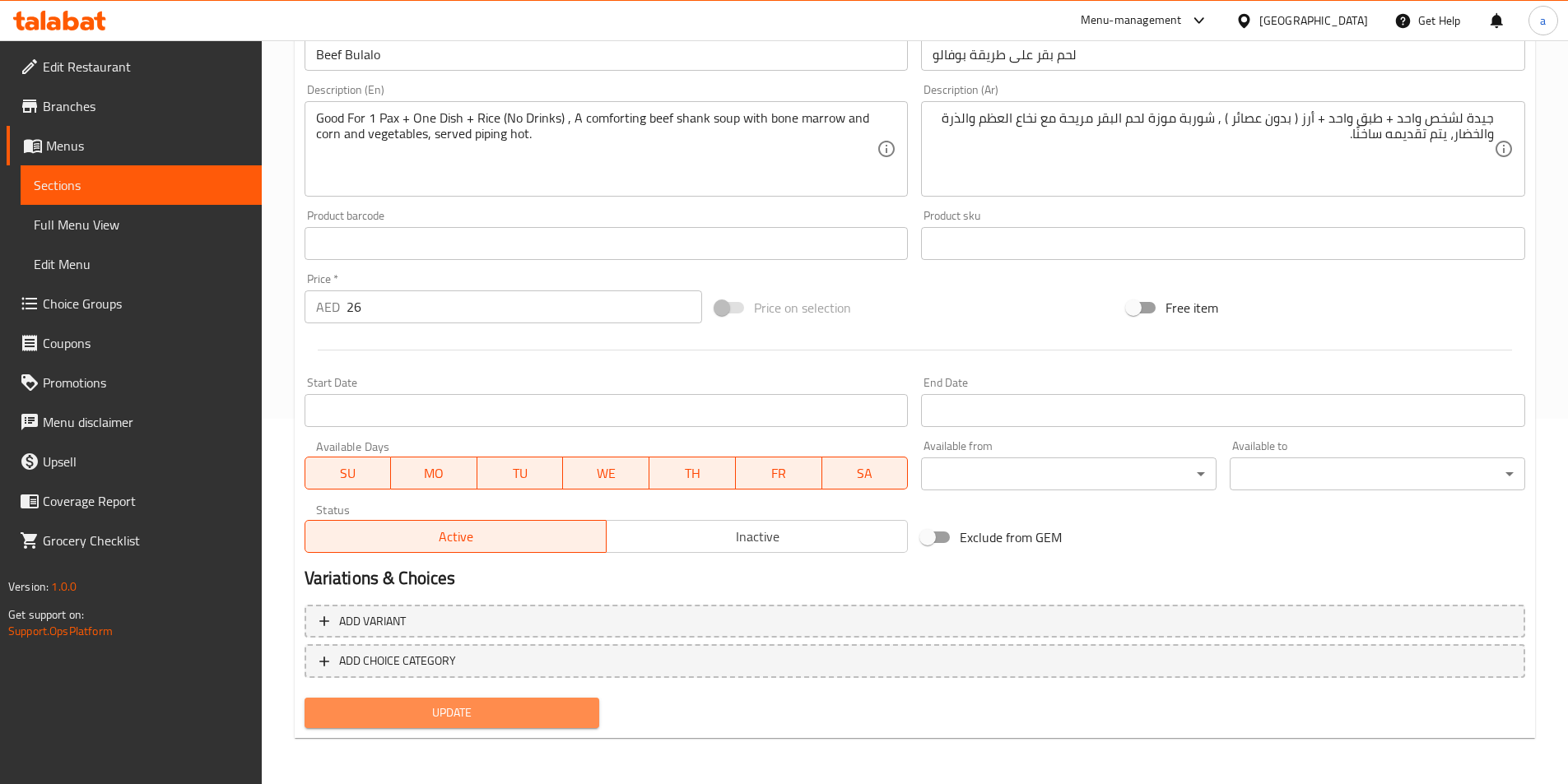
click at [553, 707] on span "Update" at bounding box center [452, 712] width 269 height 20
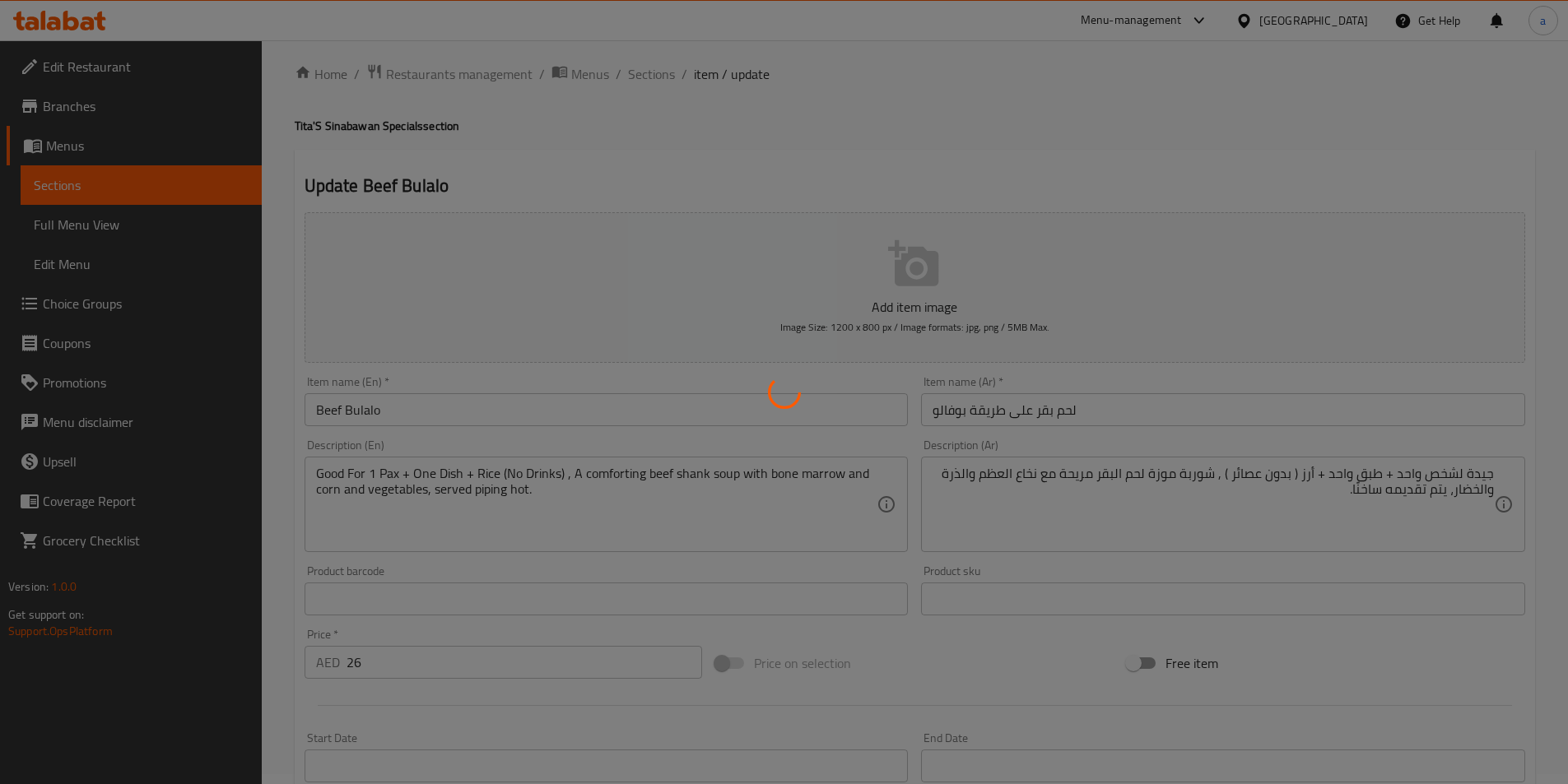
scroll to position [0, 0]
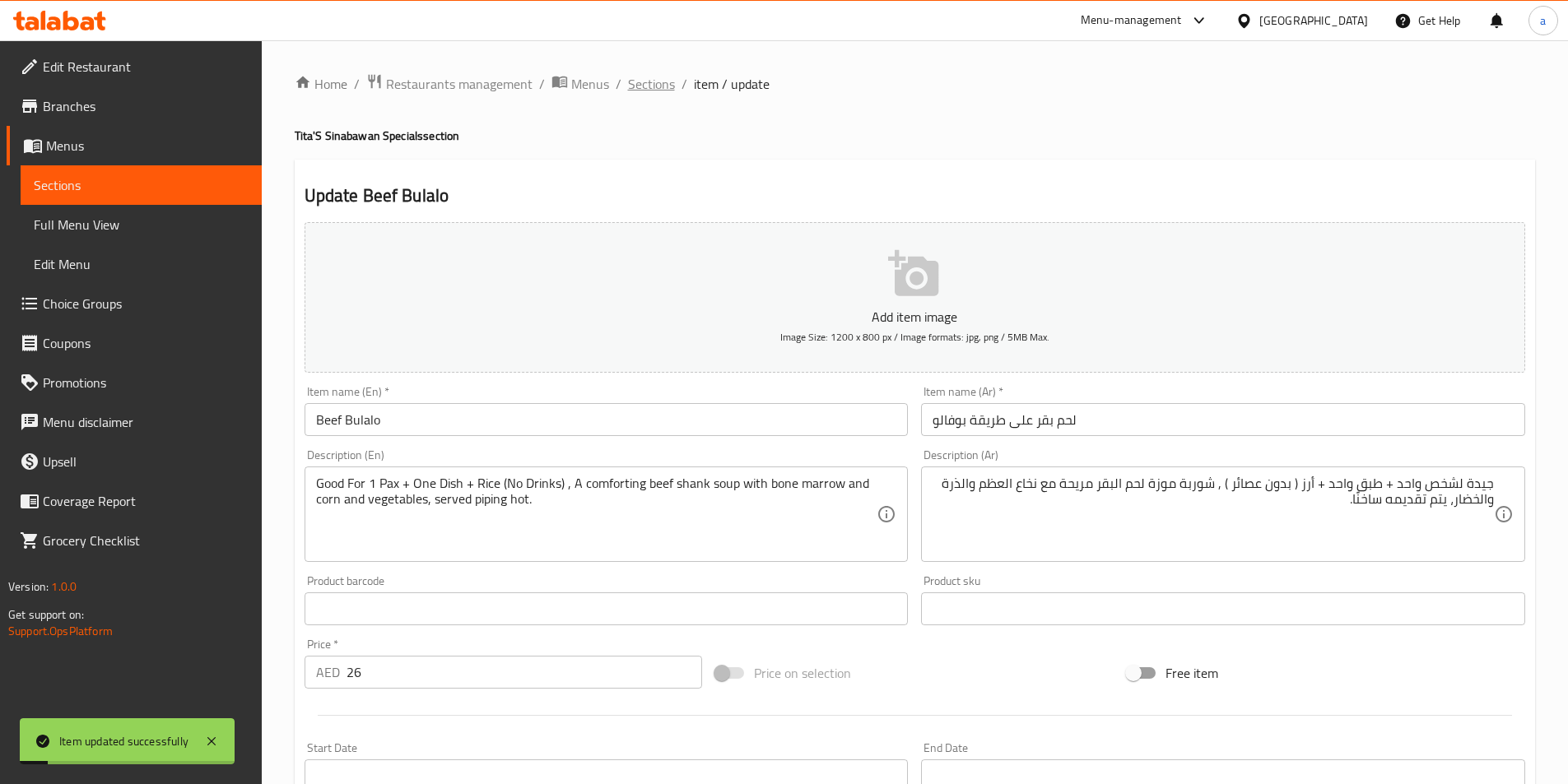
click at [644, 88] on span "Sections" at bounding box center [651, 84] width 47 height 19
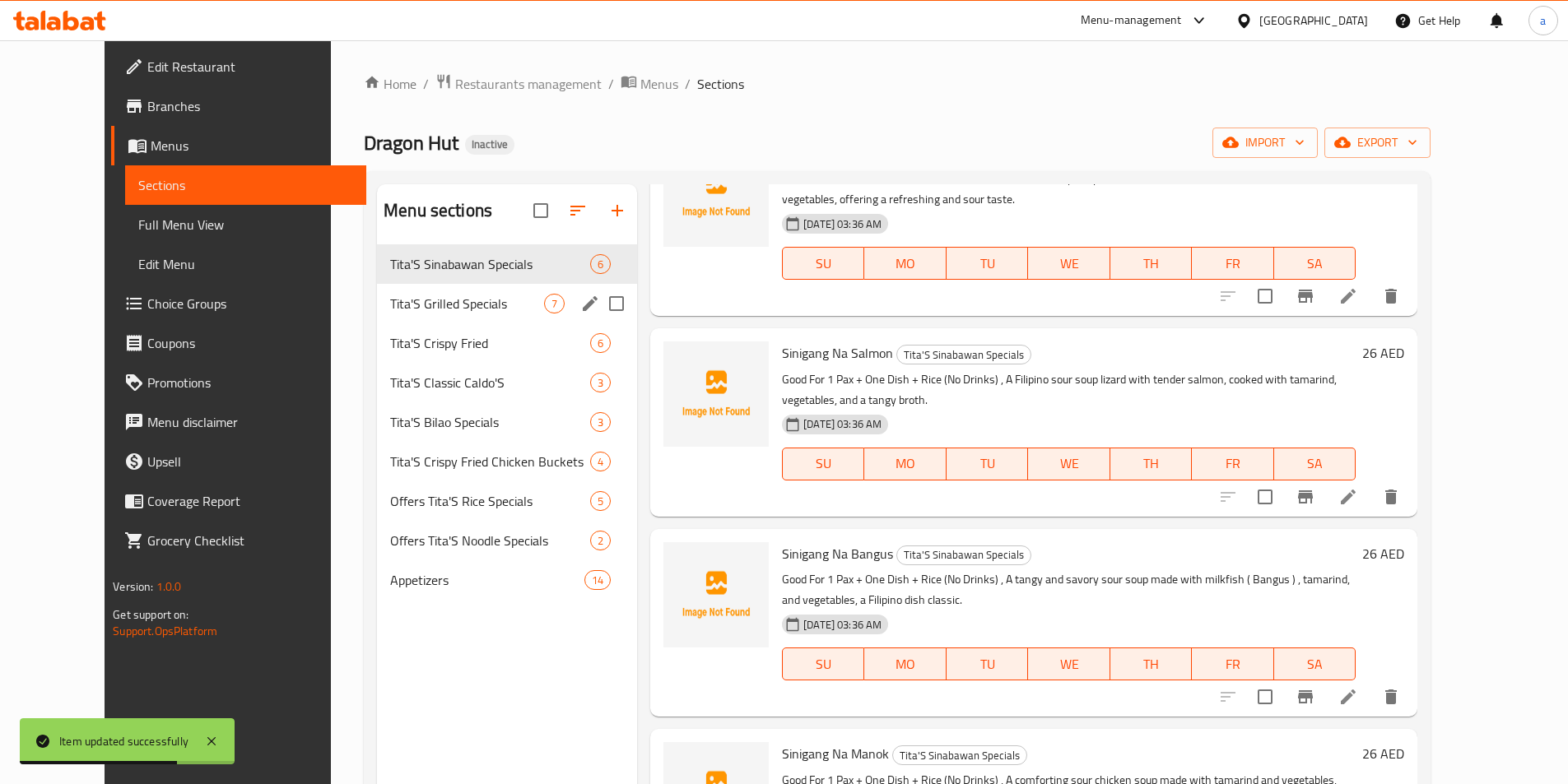
click at [450, 316] on div "Tita'S Grilled Specials 7" at bounding box center [507, 303] width 260 height 39
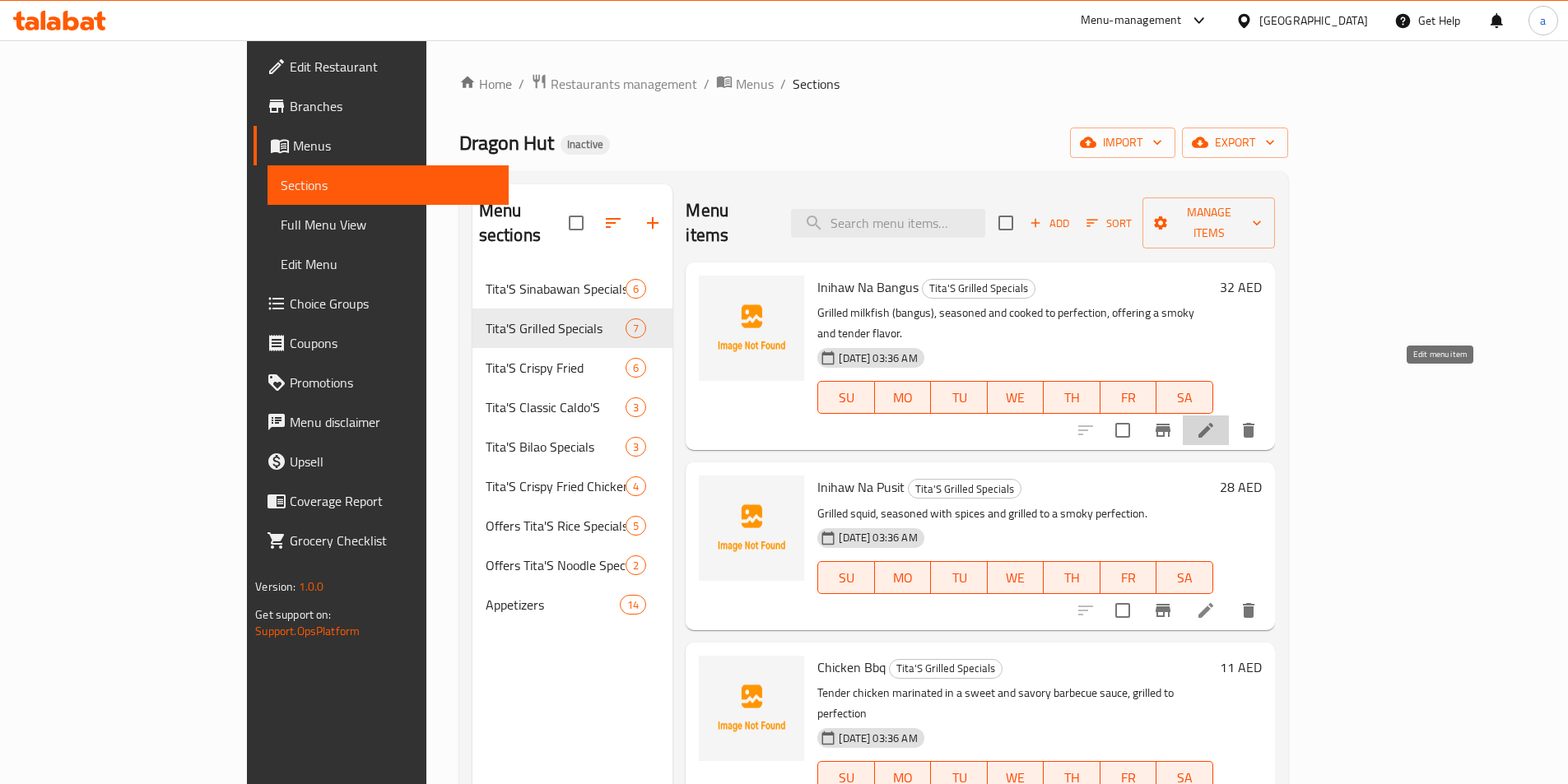
click at [1213, 423] on icon at bounding box center [1205, 430] width 14 height 14
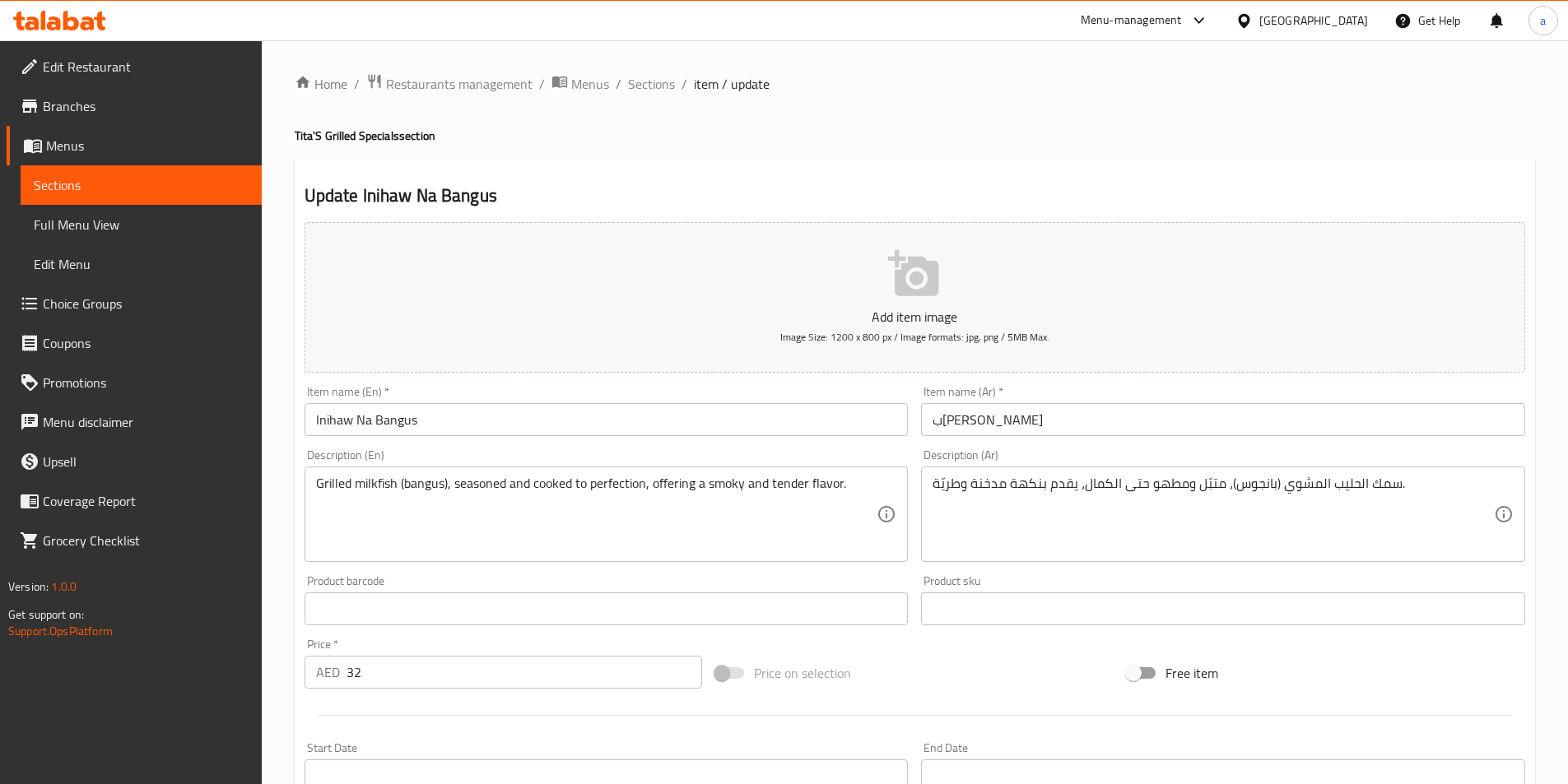
click at [325, 491] on textarea "Grilled milkfish (bangus), seasoned and cooked to perfection, offering a smoky …" at bounding box center [597, 514] width 561 height 78
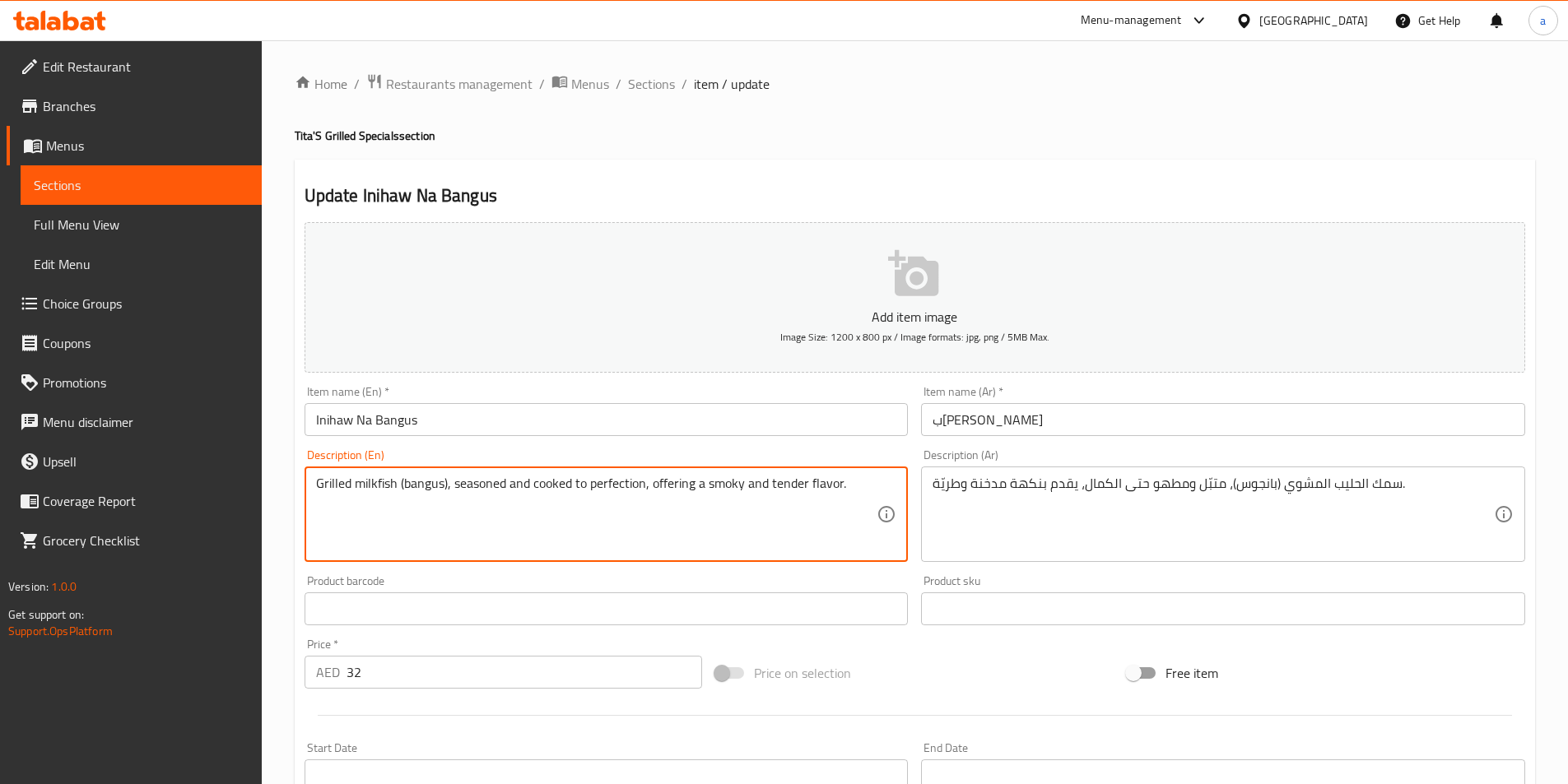
paste textarea "Dish Selection Only (No Drinks)"
type textarea "Dish Selection Only (No Drinks) + 1PC , Medium , Grilled milkfish (bangus), sea…"
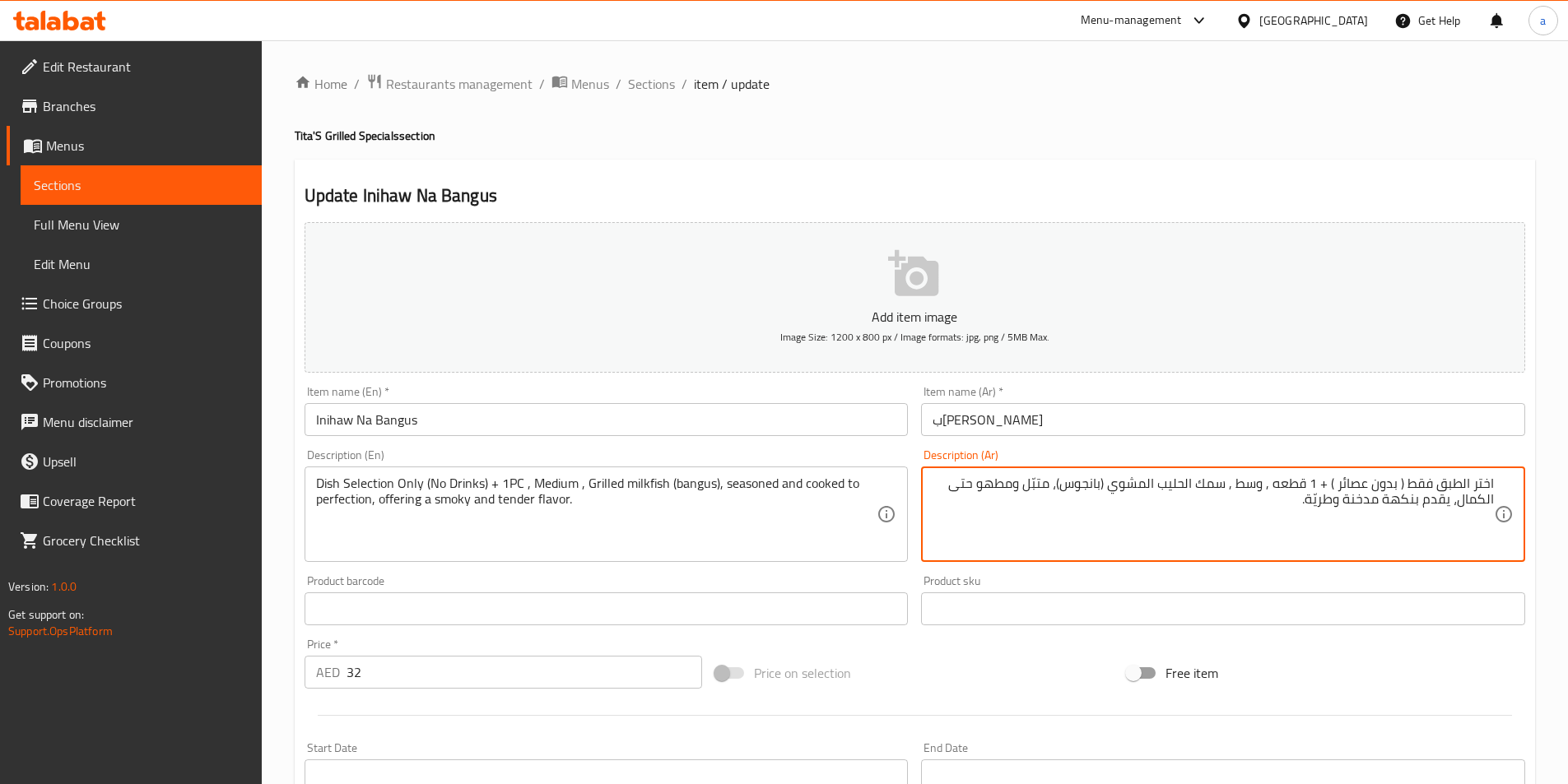
click at [1339, 500] on textarea "اختر الطبق فقط ( بدون عصائر ) + 1 قطعه , وسط , سمك الحليب المشوي (بانجوس)، متبّ…" at bounding box center [1213, 514] width 561 height 78
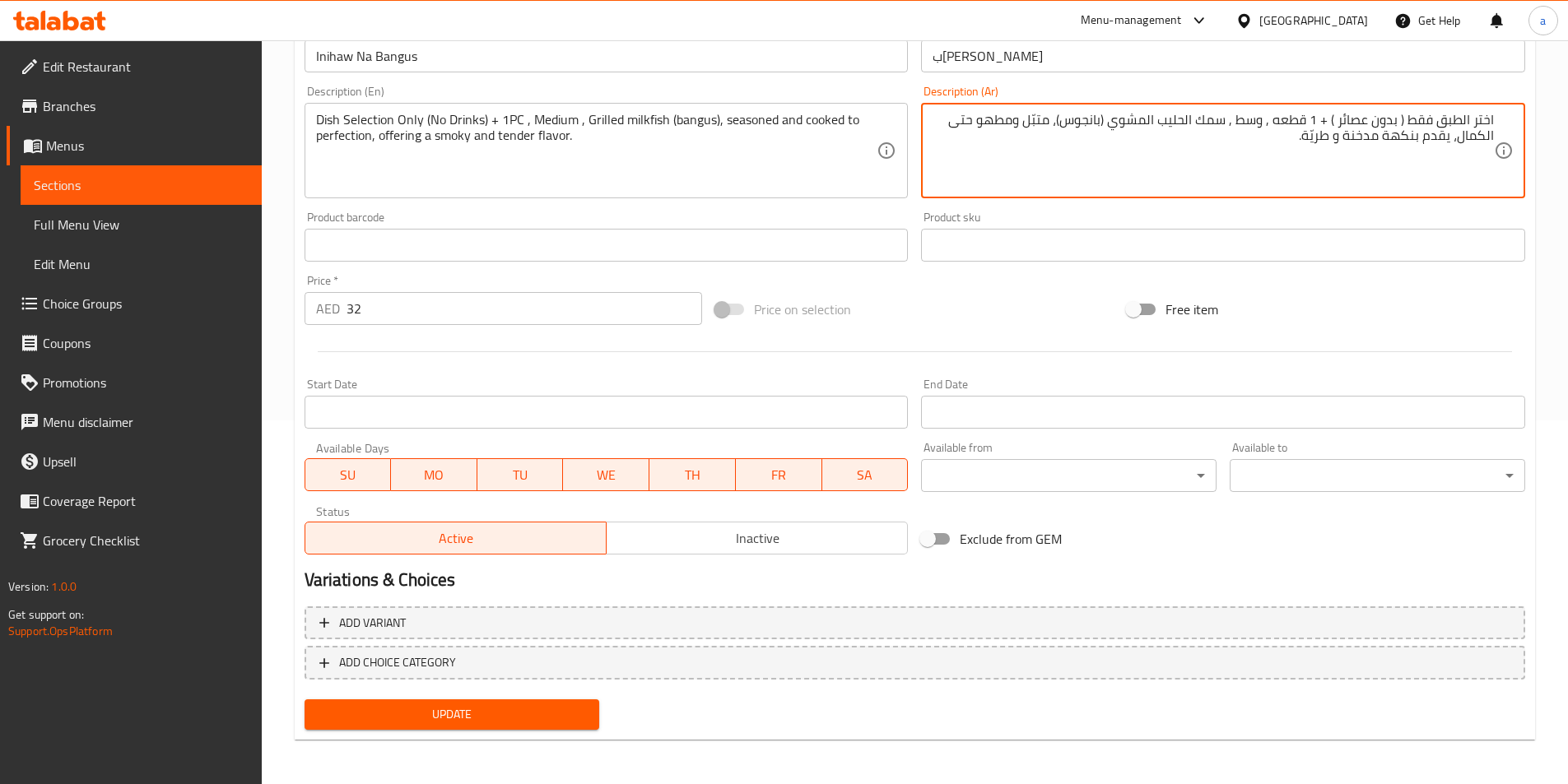
scroll to position [365, 0]
type textarea "اختر الطبق فقط ( بدون عصائر ) + 1 قطعه , وسط , سمك الحليب المشوي (بانجوس)، متبّ…"
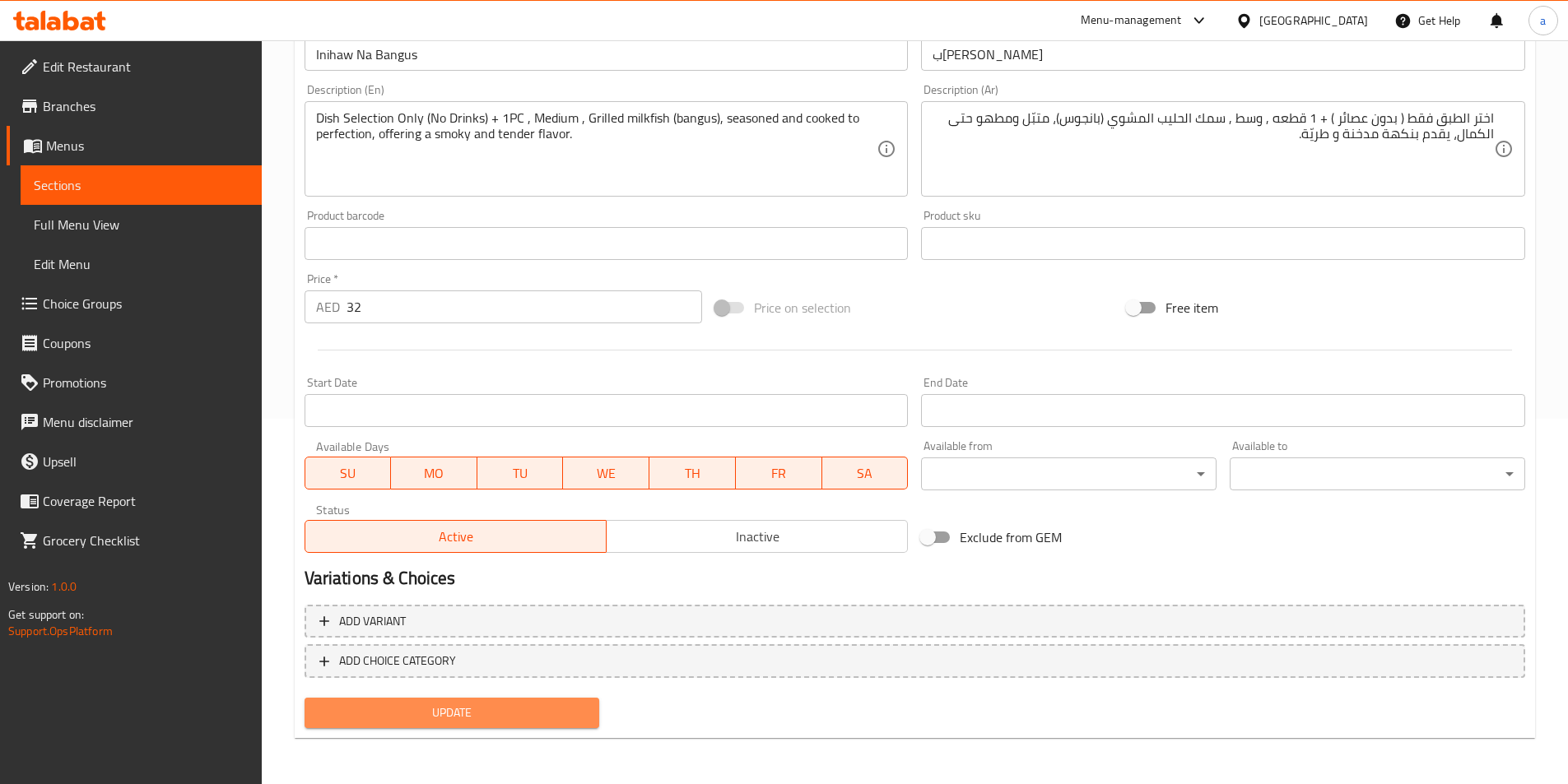
click at [495, 704] on span "Update" at bounding box center [452, 712] width 269 height 20
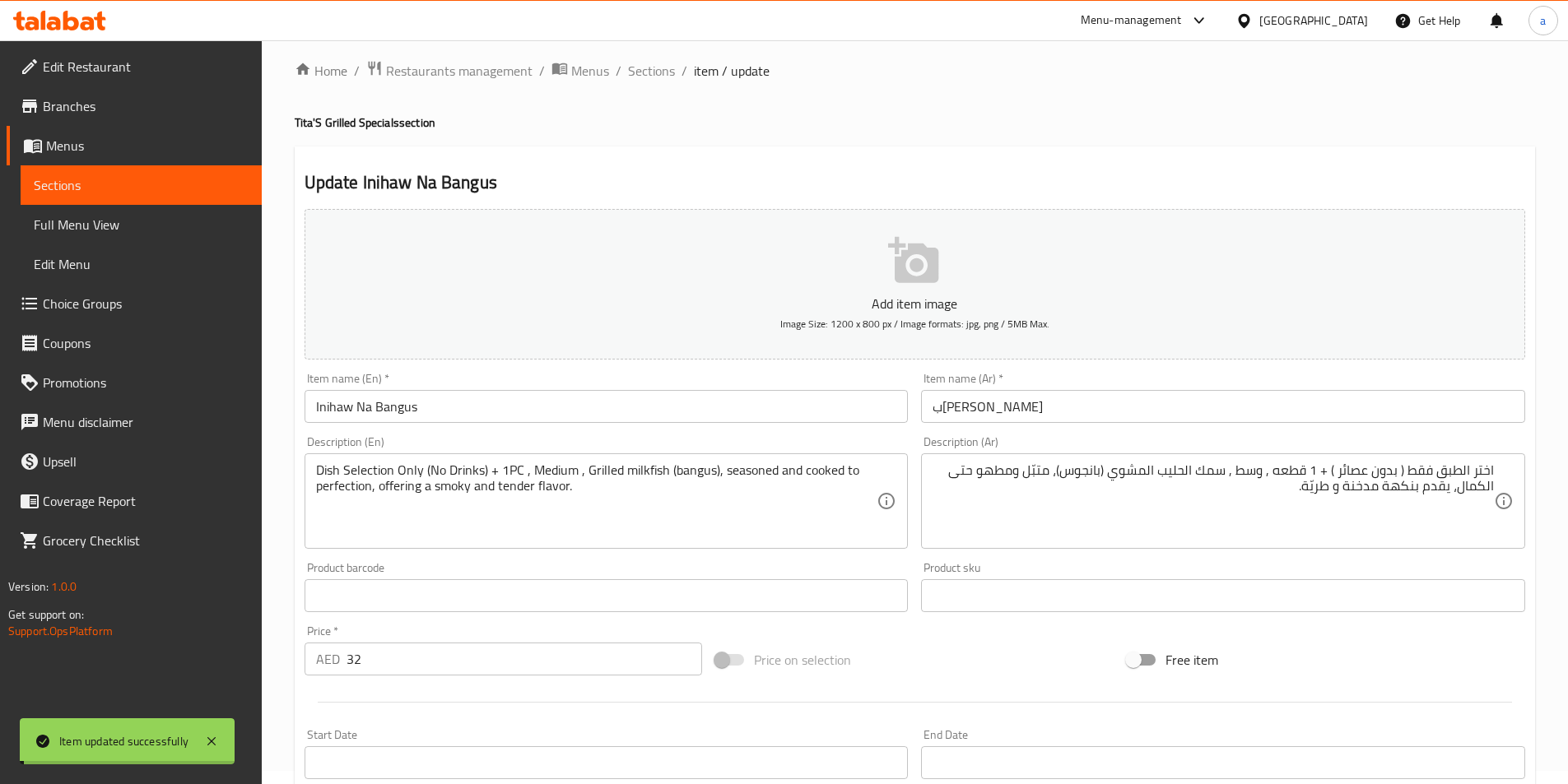
scroll to position [0, 0]
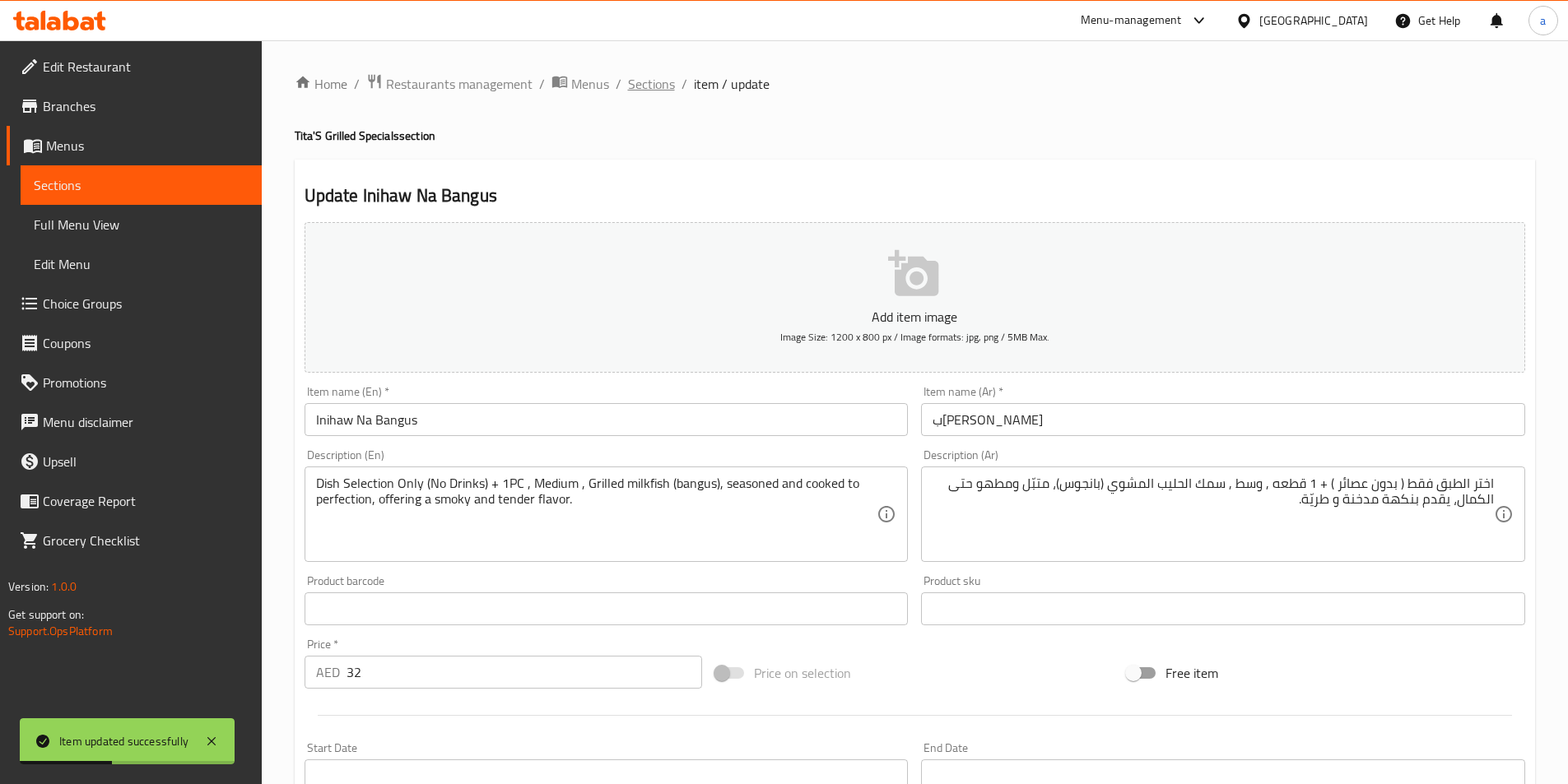
click at [663, 88] on span "Sections" at bounding box center [651, 84] width 47 height 19
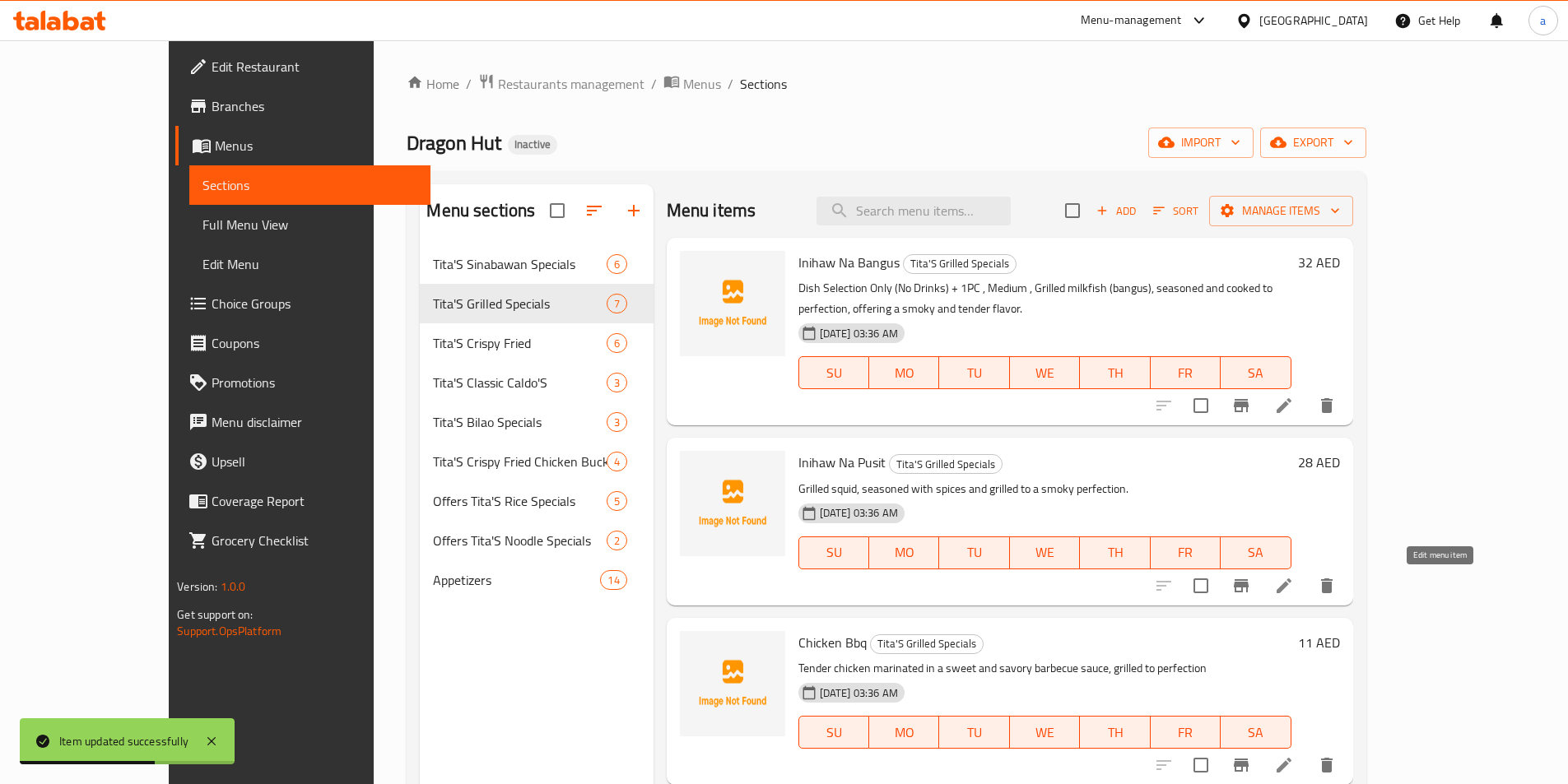
click at [1293, 588] on icon at bounding box center [1284, 586] width 19 height 19
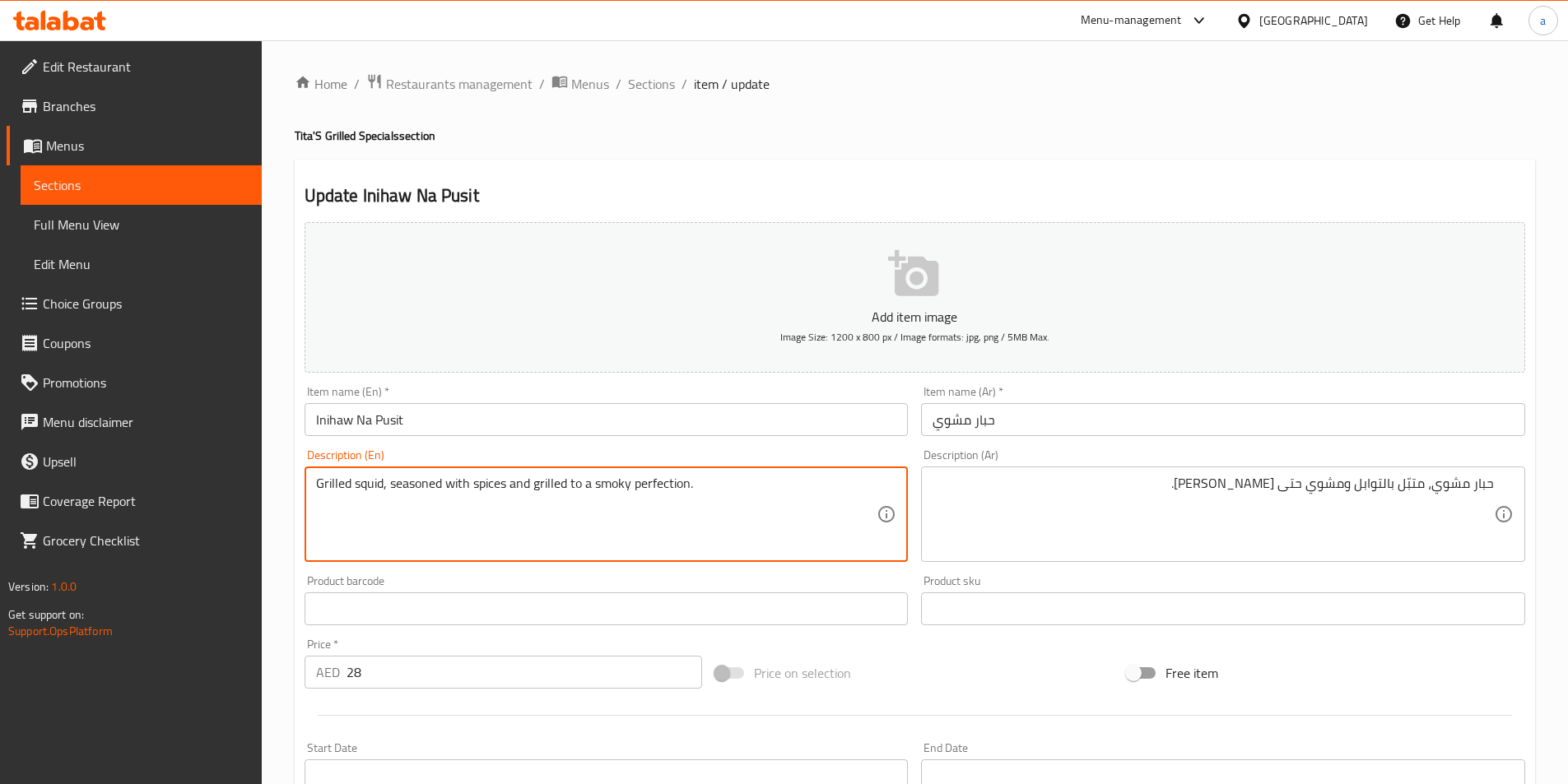
paste textarea "Dish Selection Only (No Drinks) +"
type textarea "Dish Selection Only (No Drinks) + 1PC , Big , Grilled squid, seasoned with spic…"
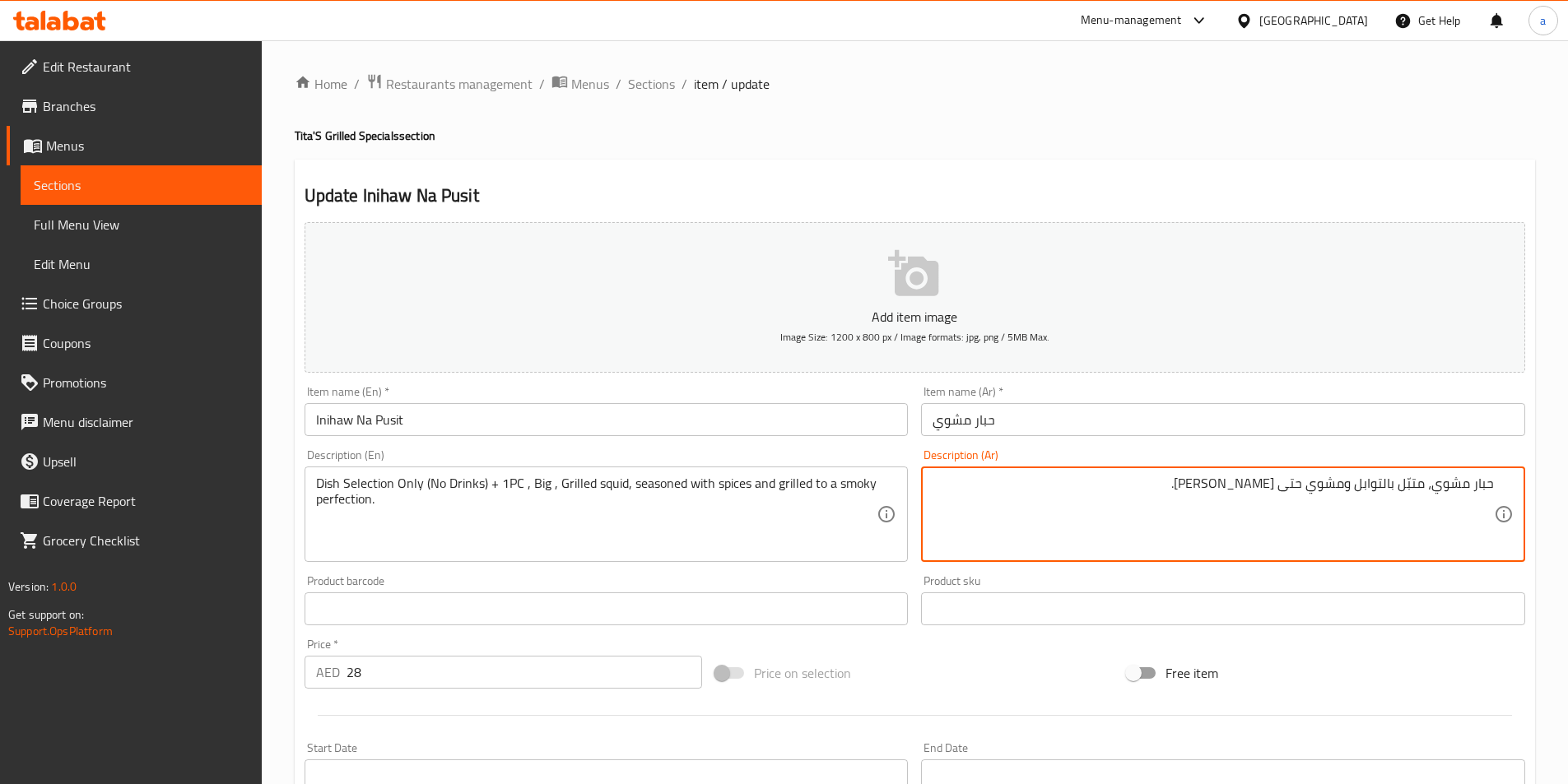
paste textarea "اختر الطبق فقط ( بدون عصائر ) +"
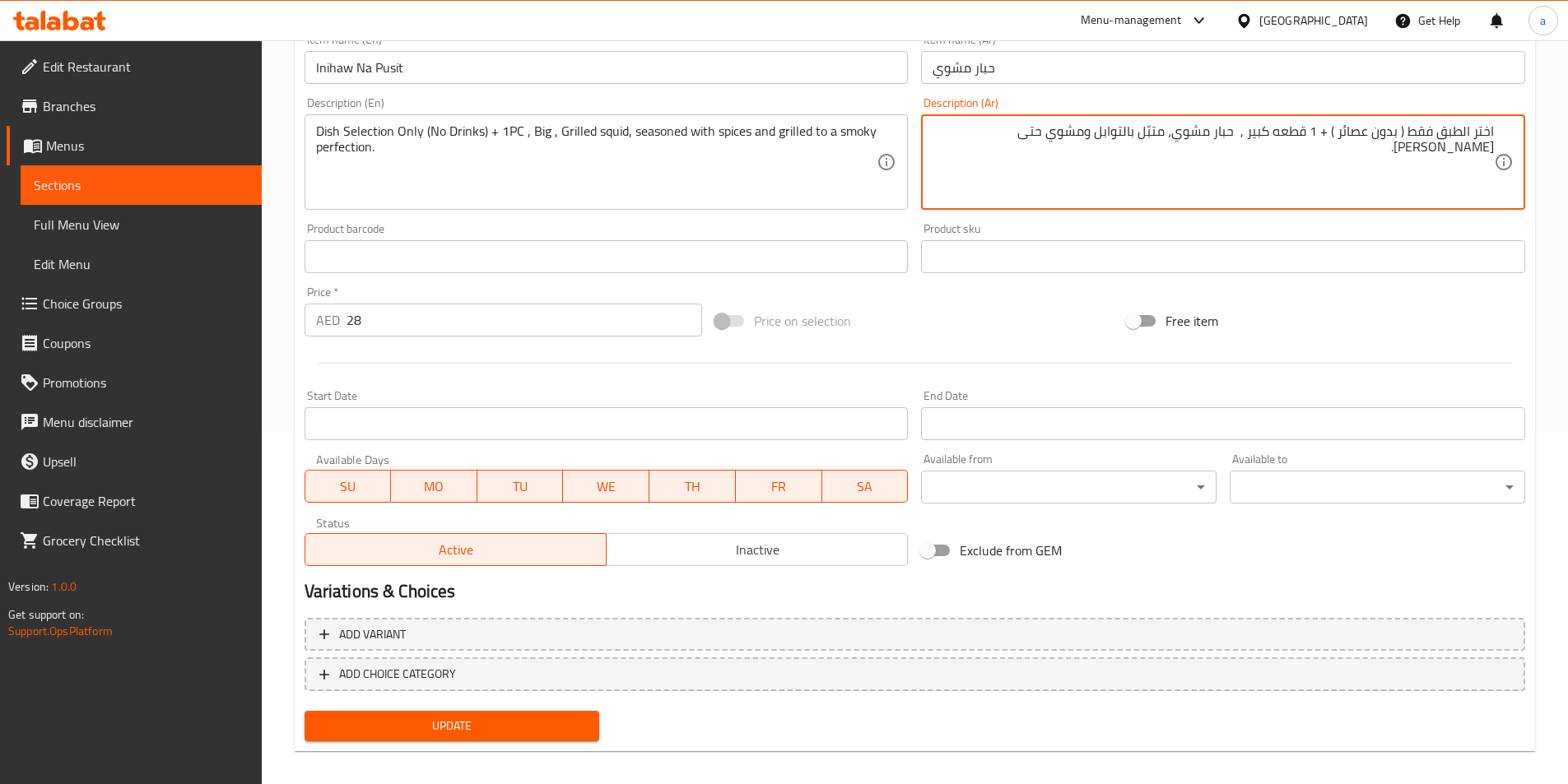
scroll to position [365, 0]
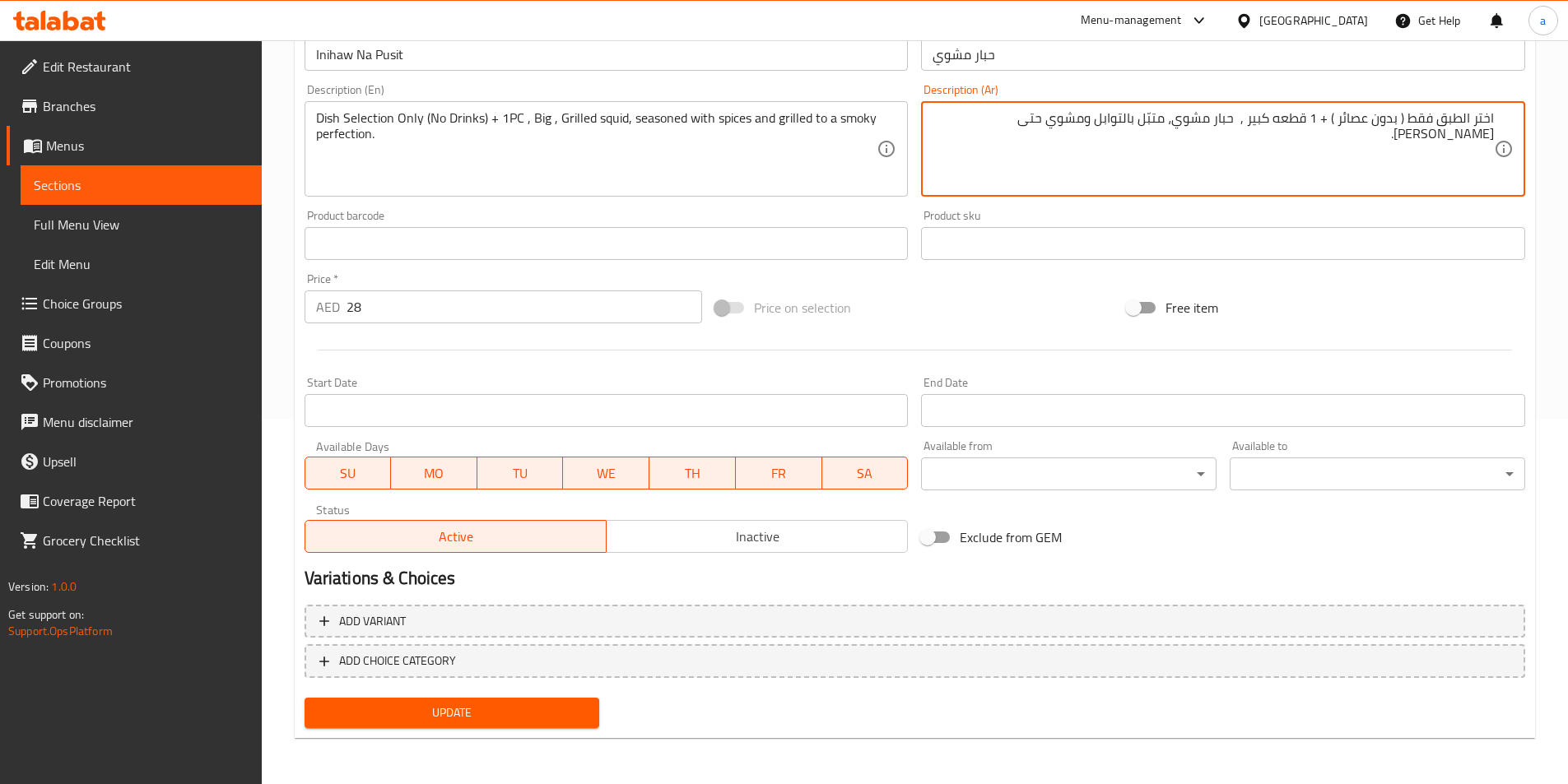
type textarea "اختر الطبق فقط ( بدون عصائر ) + 1 قطعه كبير , حبار مشوي، متبّل بالتوابل ومشوي ح…"
click at [534, 704] on span "Update" at bounding box center [452, 712] width 269 height 20
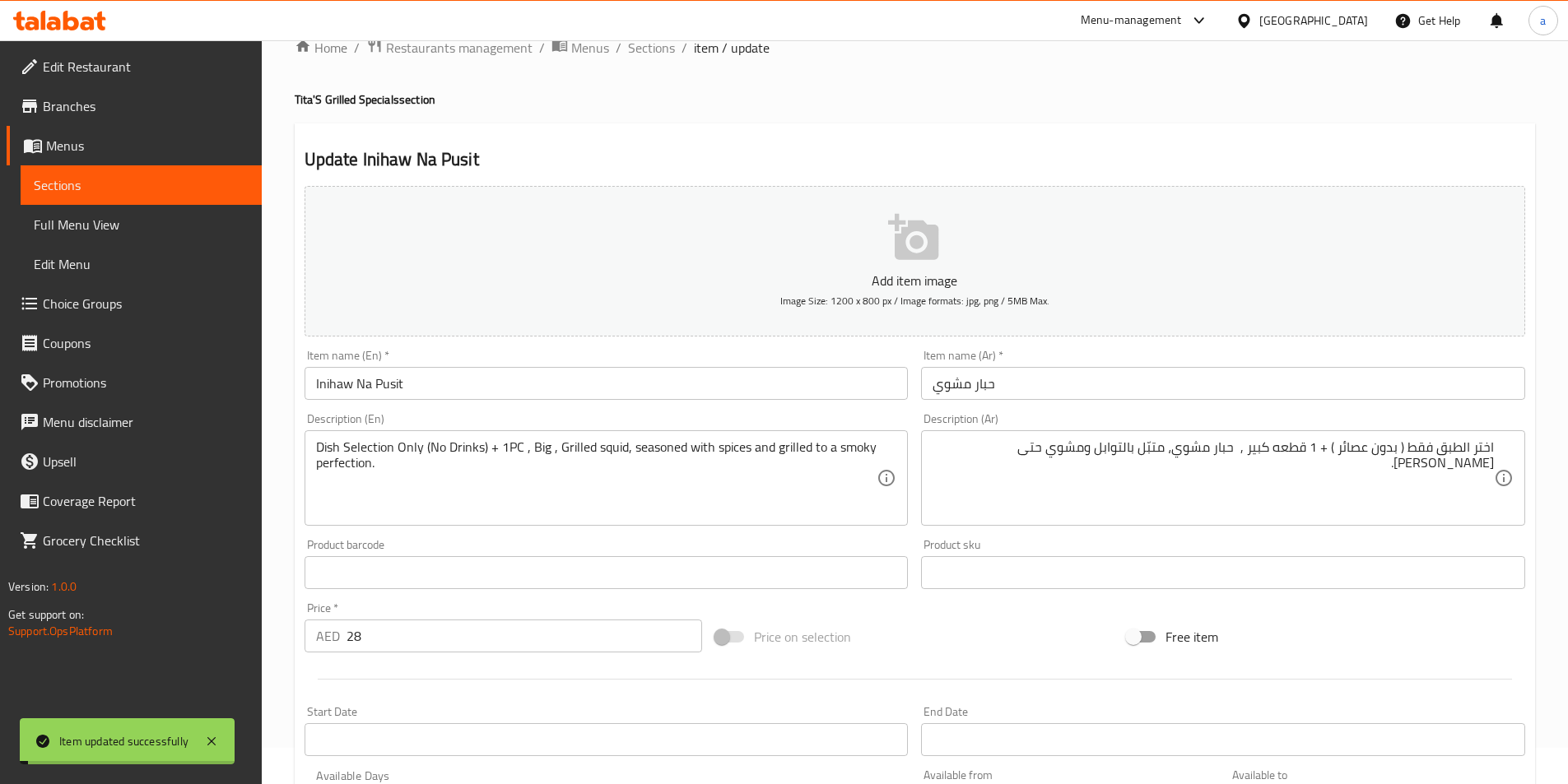
scroll to position [0, 0]
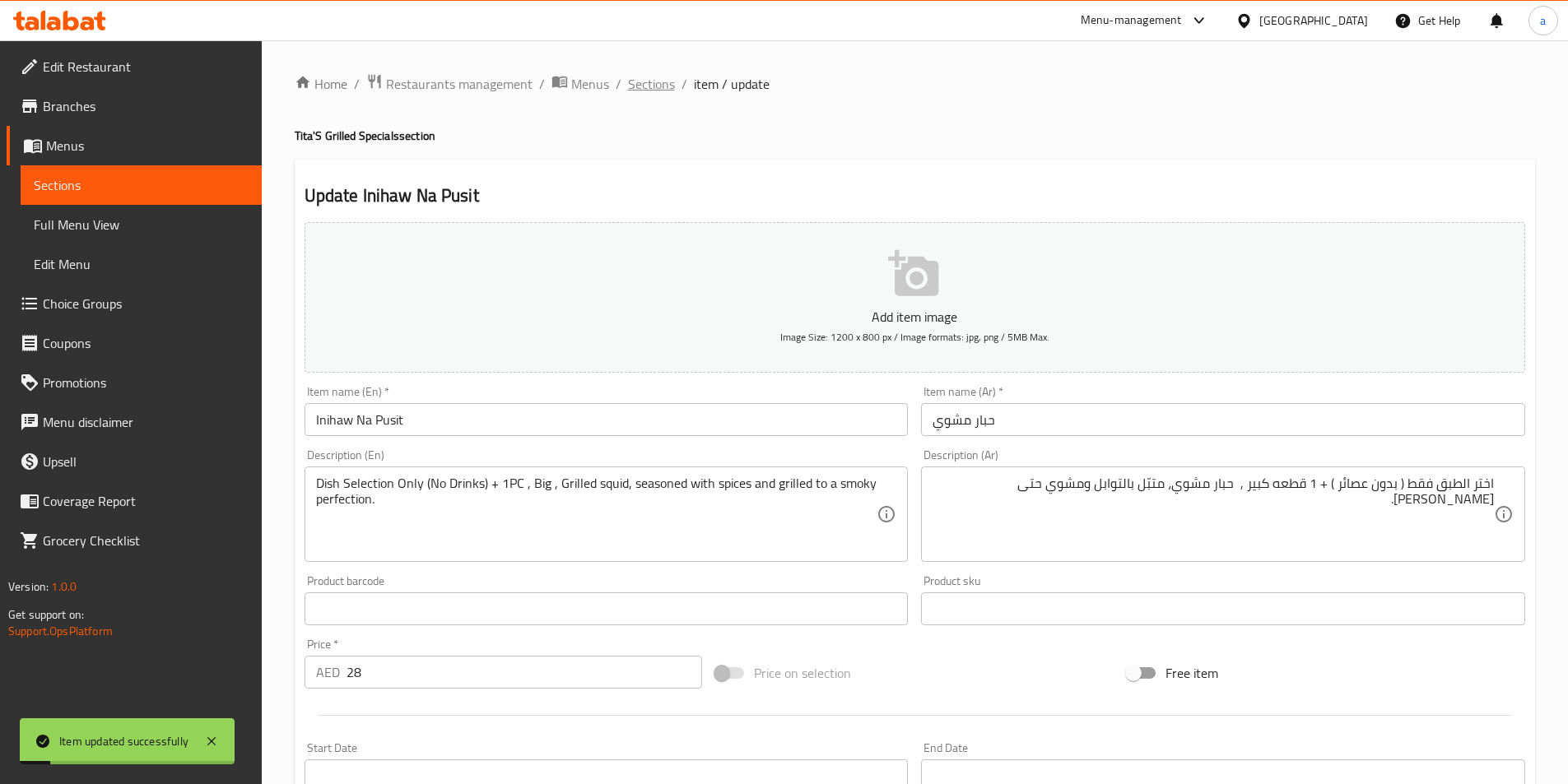
click at [637, 78] on span "Sections" at bounding box center [651, 84] width 47 height 19
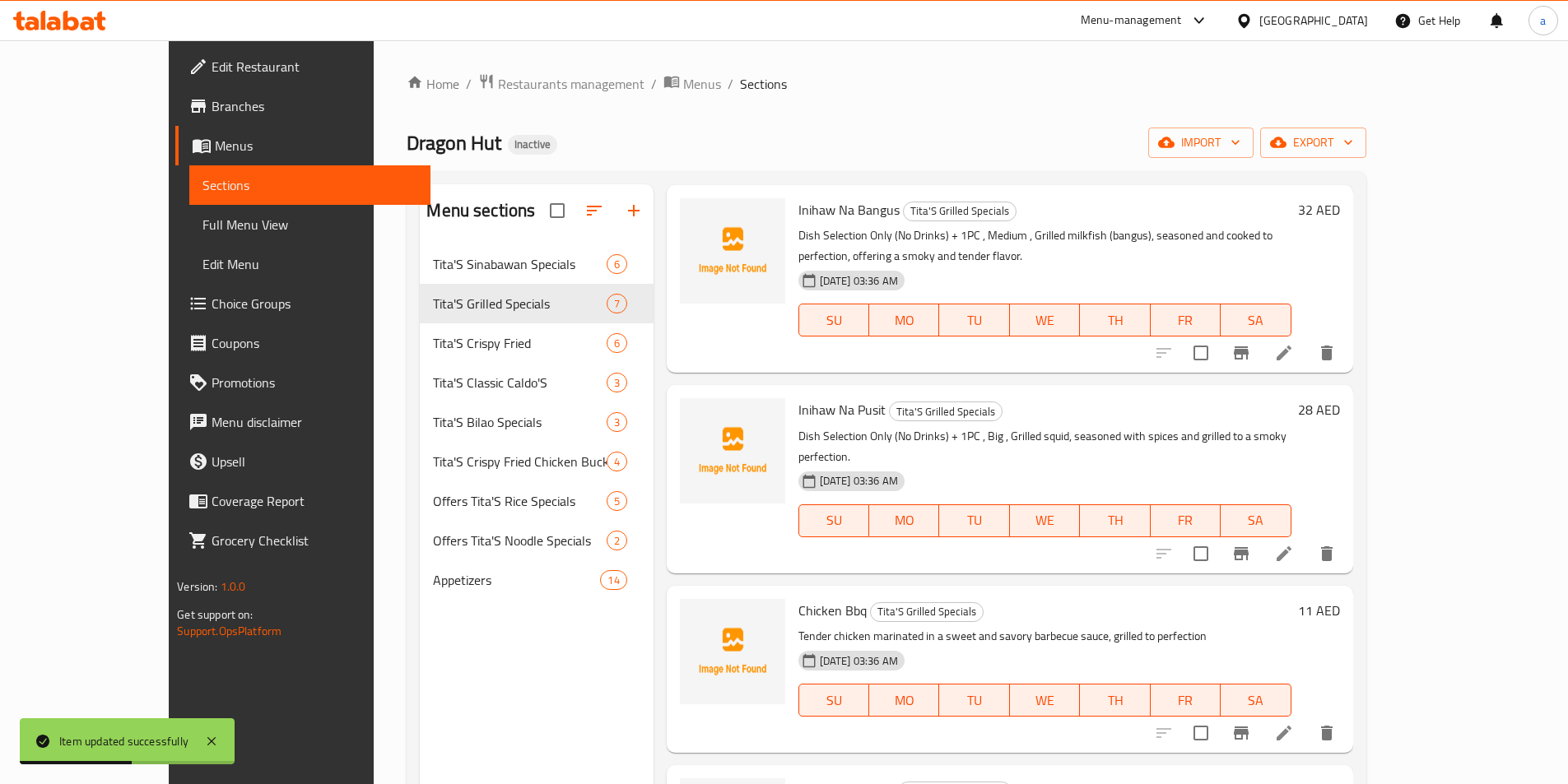
scroll to position [82, 0]
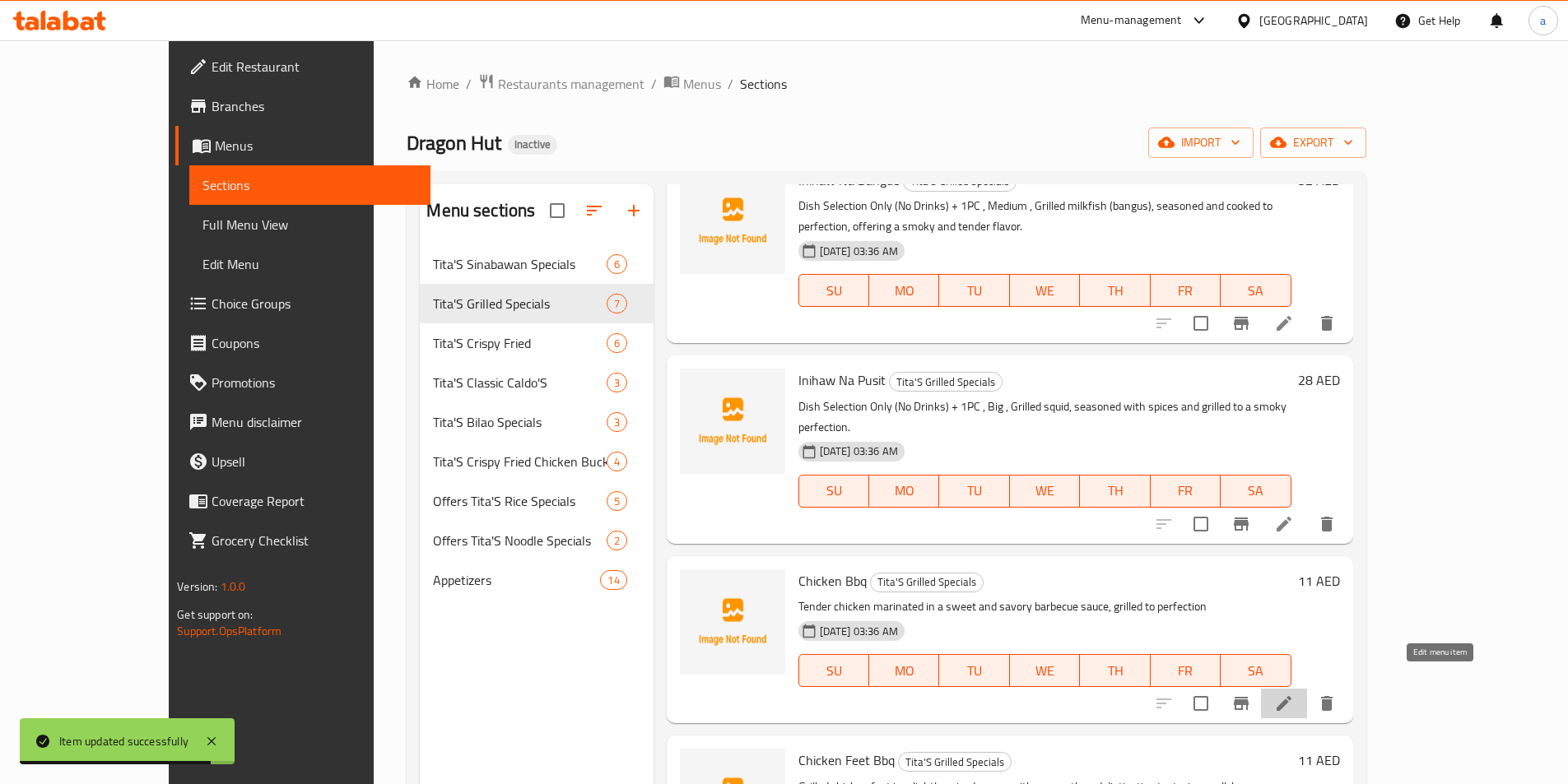
click at [1293, 693] on icon at bounding box center [1284, 703] width 19 height 19
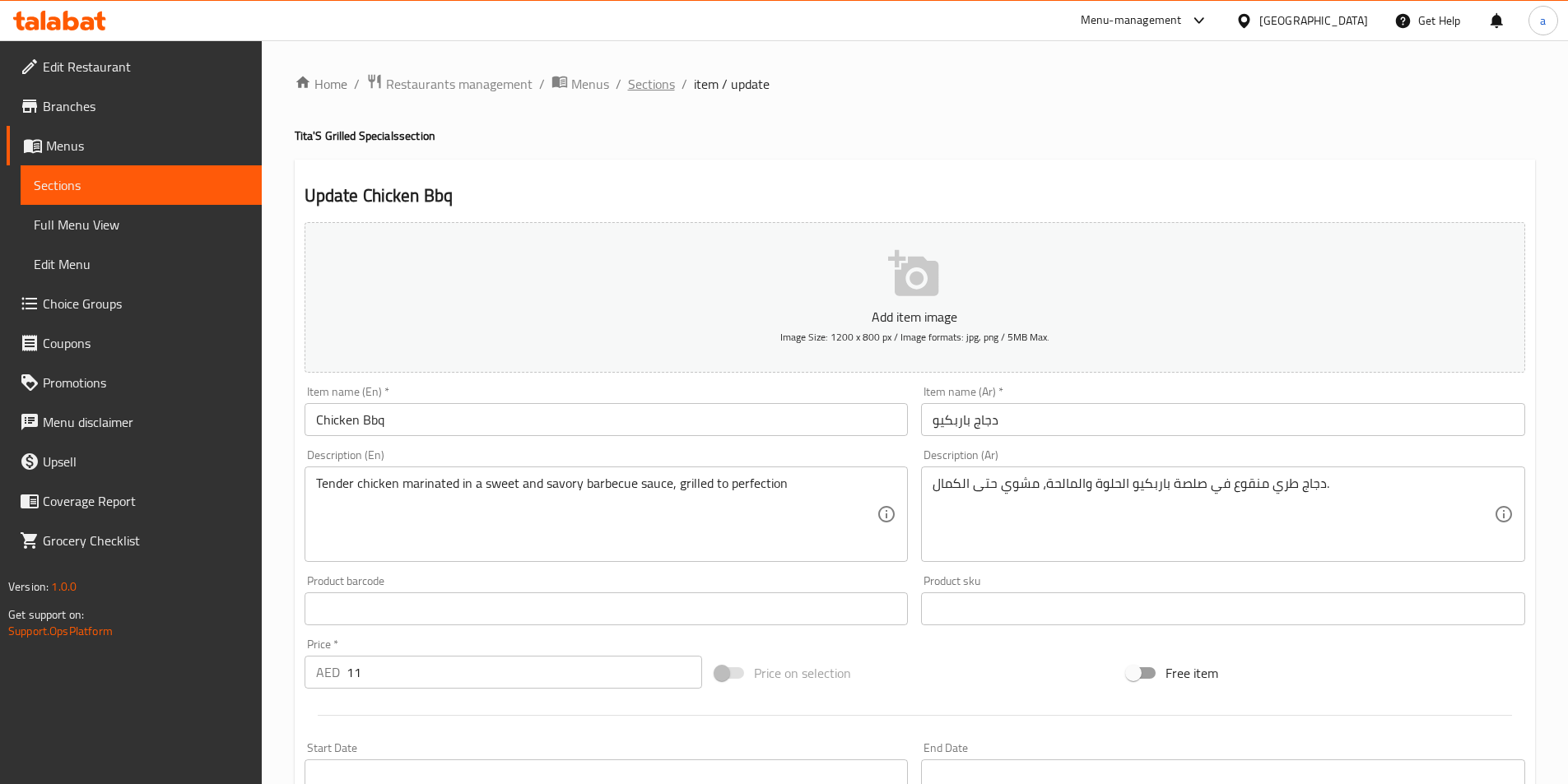
click at [655, 88] on span "Sections" at bounding box center [651, 84] width 47 height 19
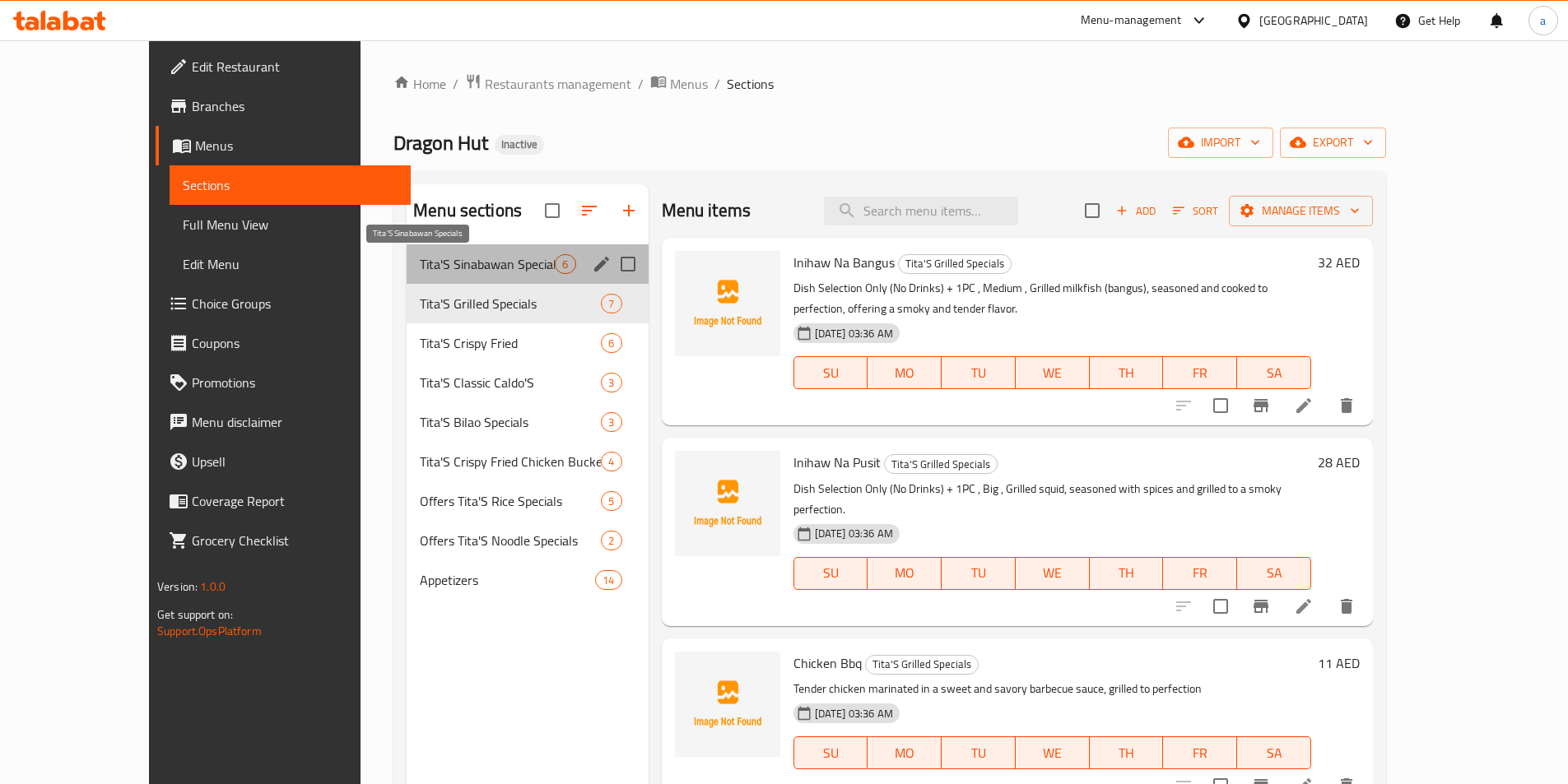
click at [420, 268] on span "Tita'S Sinabawan Specials" at bounding box center [488, 264] width 135 height 19
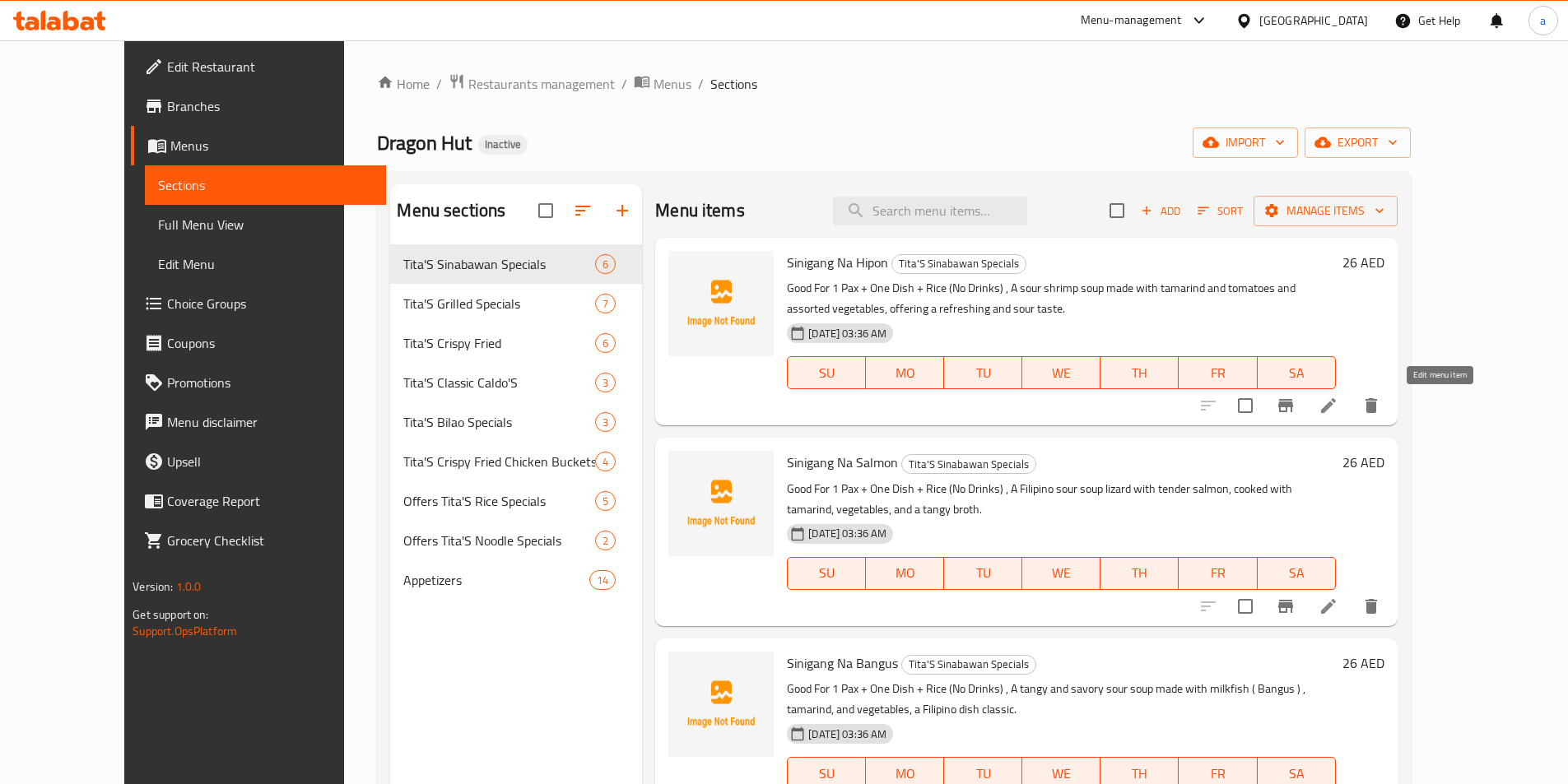
click at [1339, 410] on icon at bounding box center [1328, 405] width 19 height 19
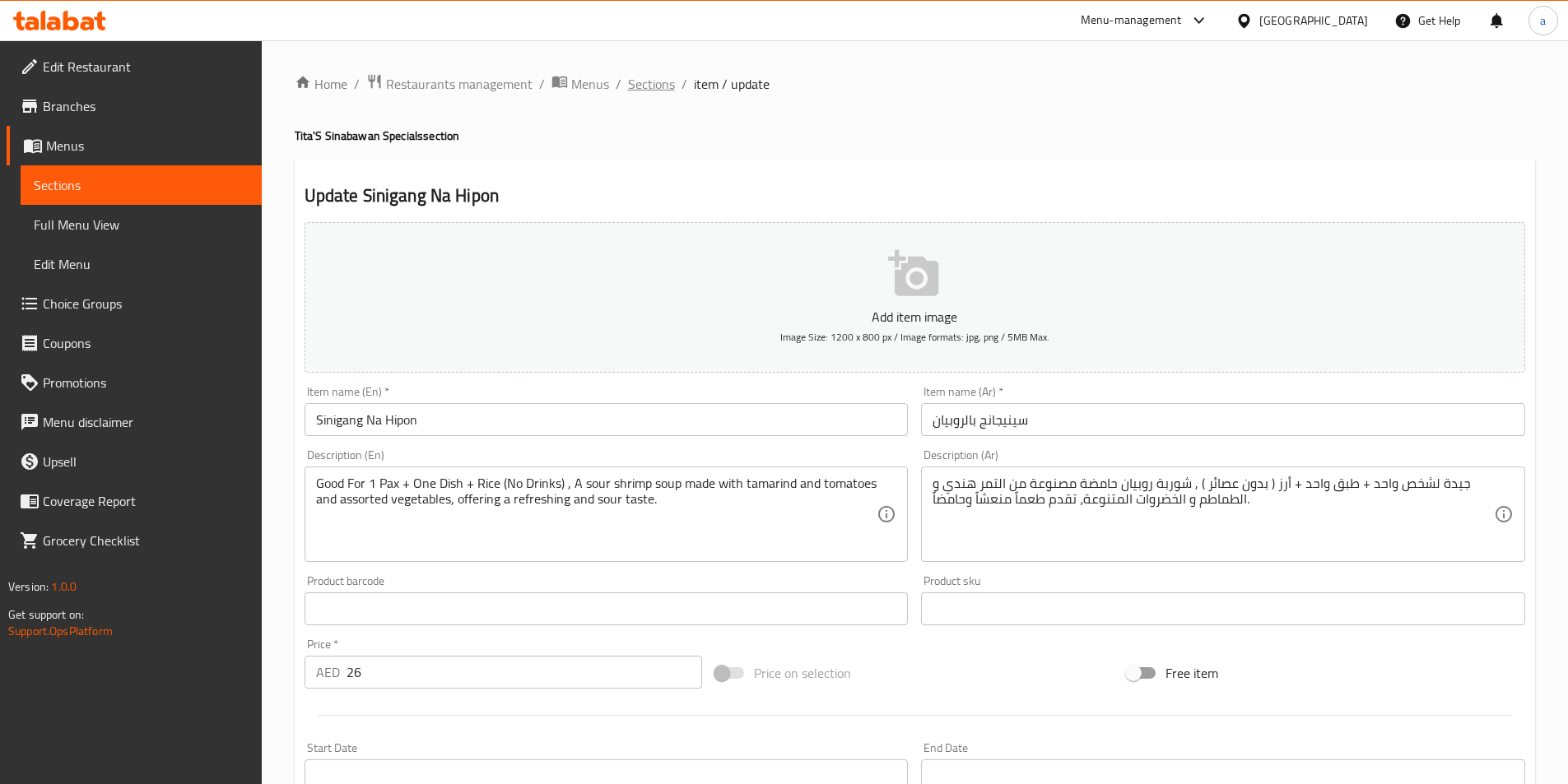
click at [634, 93] on span "Sections" at bounding box center [651, 84] width 47 height 19
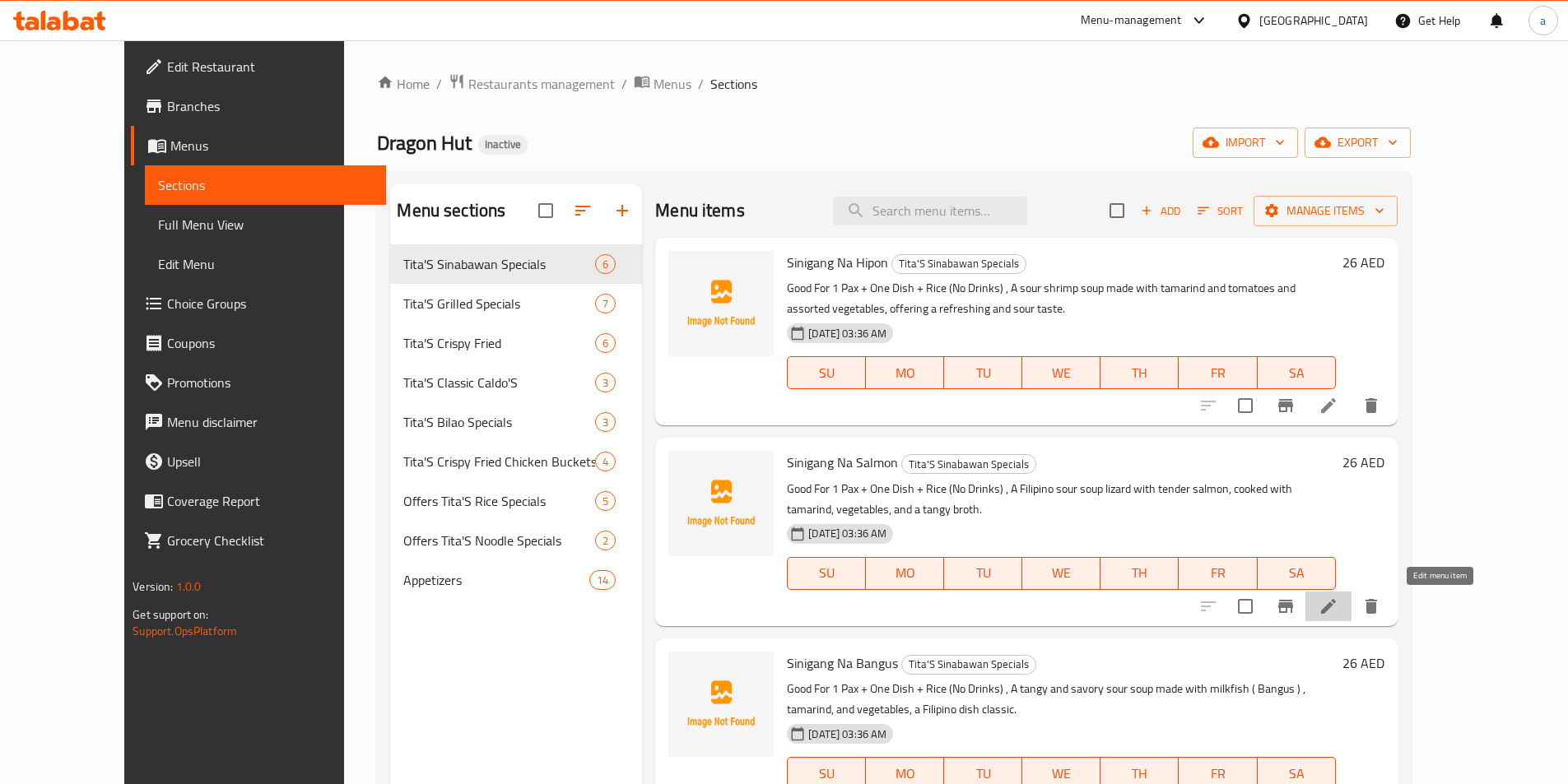
click at [1336, 606] on icon at bounding box center [1328, 606] width 14 height 14
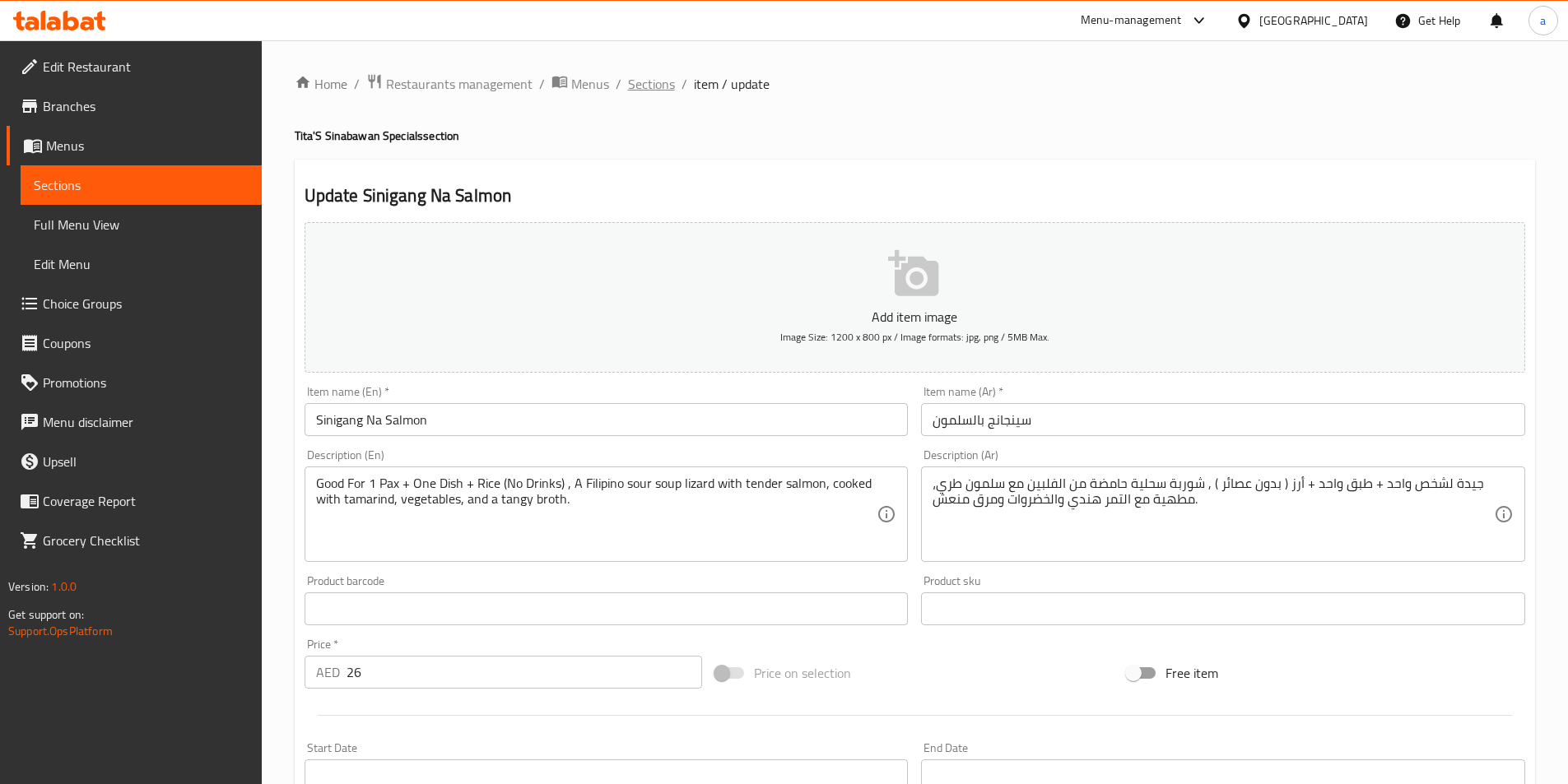
click at [645, 88] on span "Sections" at bounding box center [651, 84] width 47 height 19
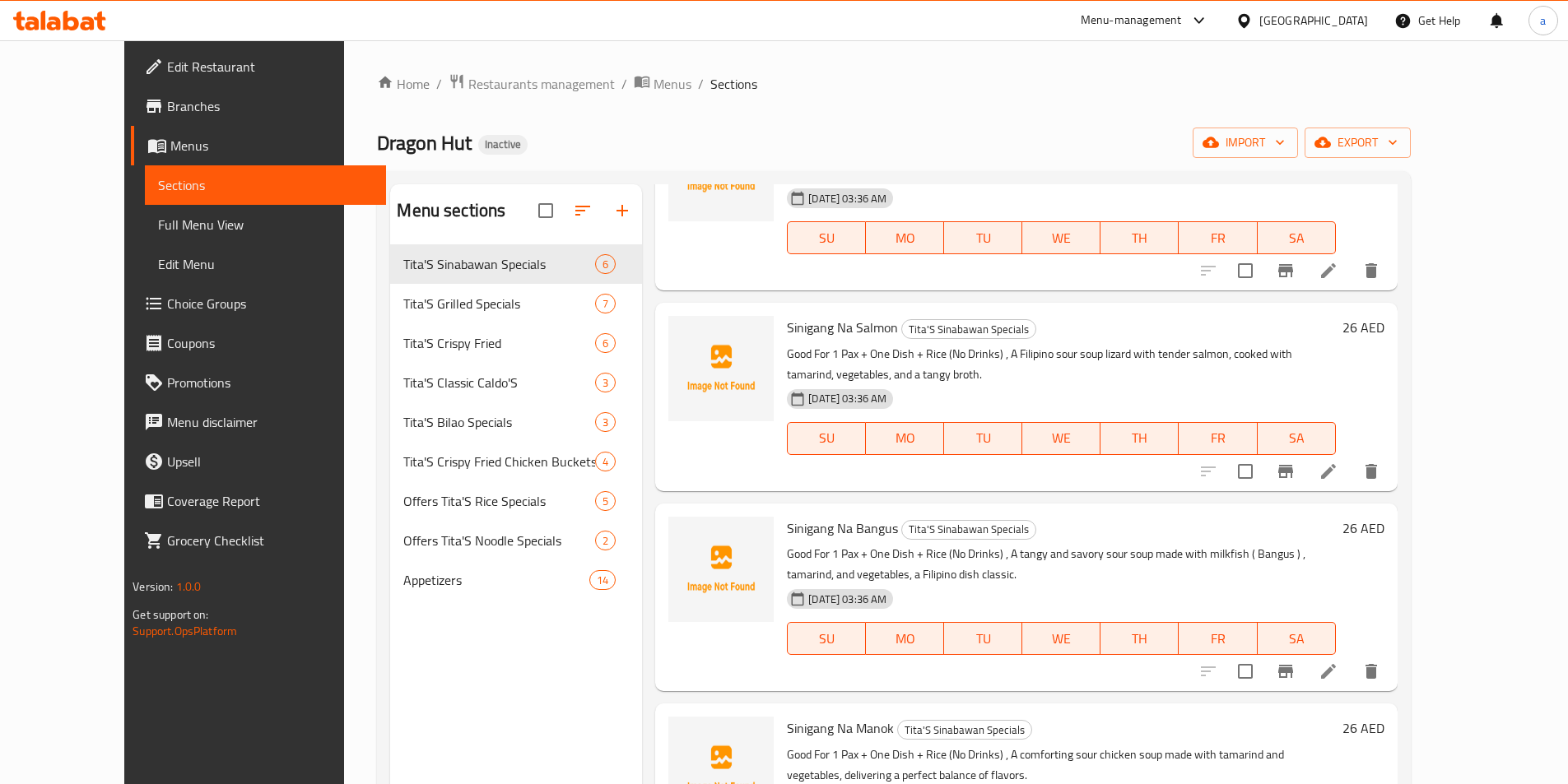
scroll to position [165, 0]
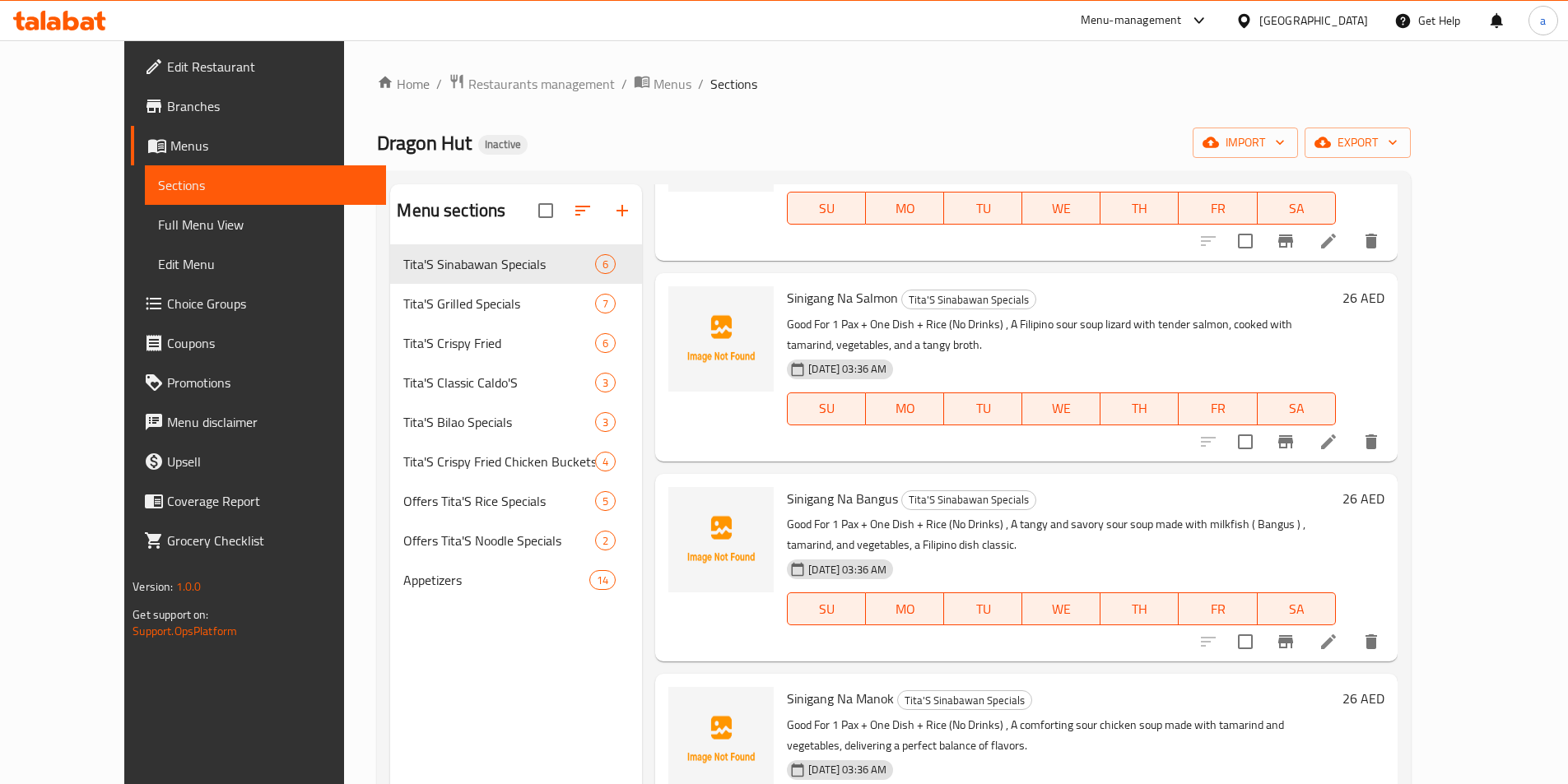
click at [1336, 646] on icon at bounding box center [1328, 640] width 14 height 14
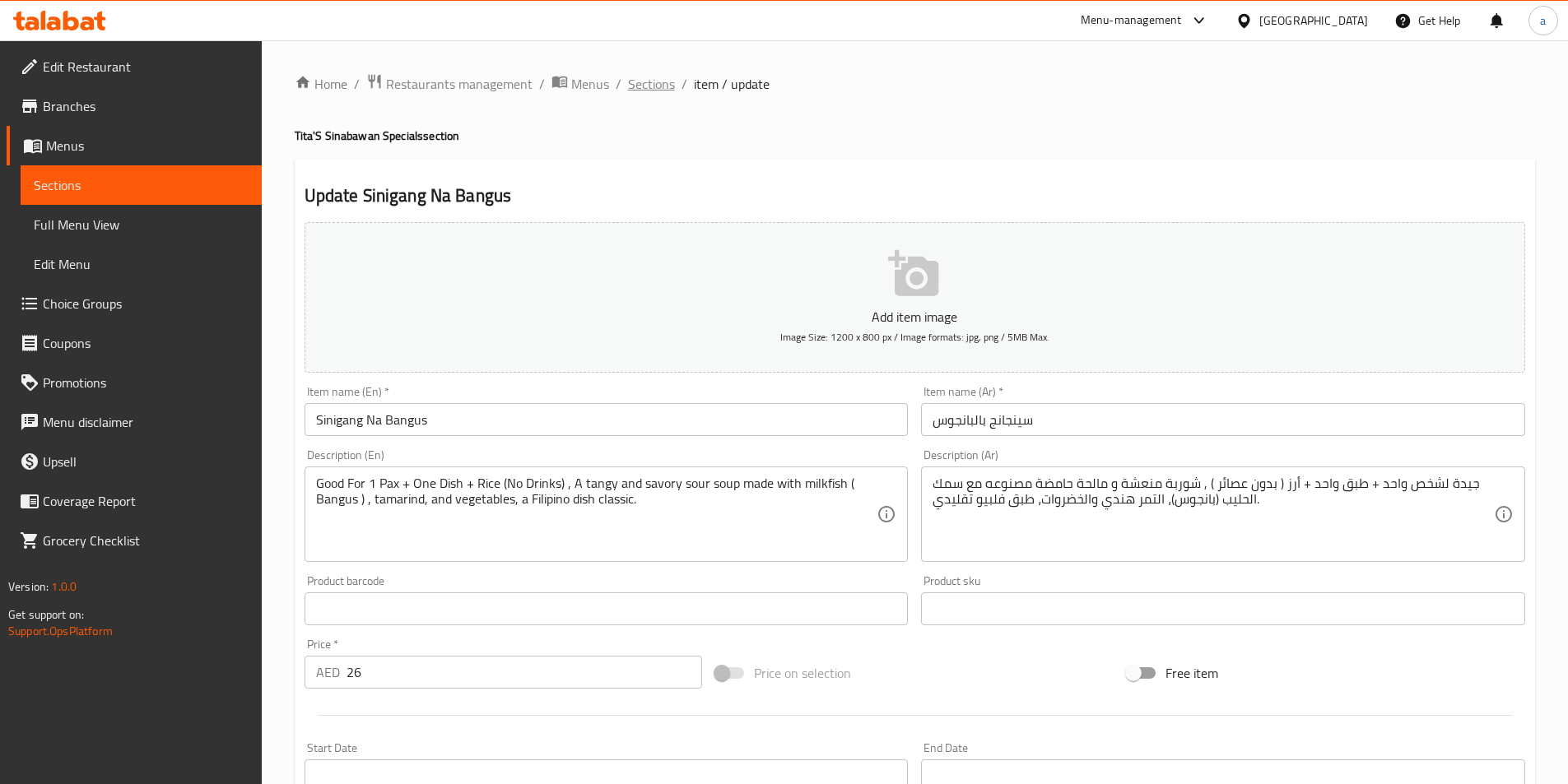
click at [654, 84] on span "Sections" at bounding box center [651, 84] width 47 height 19
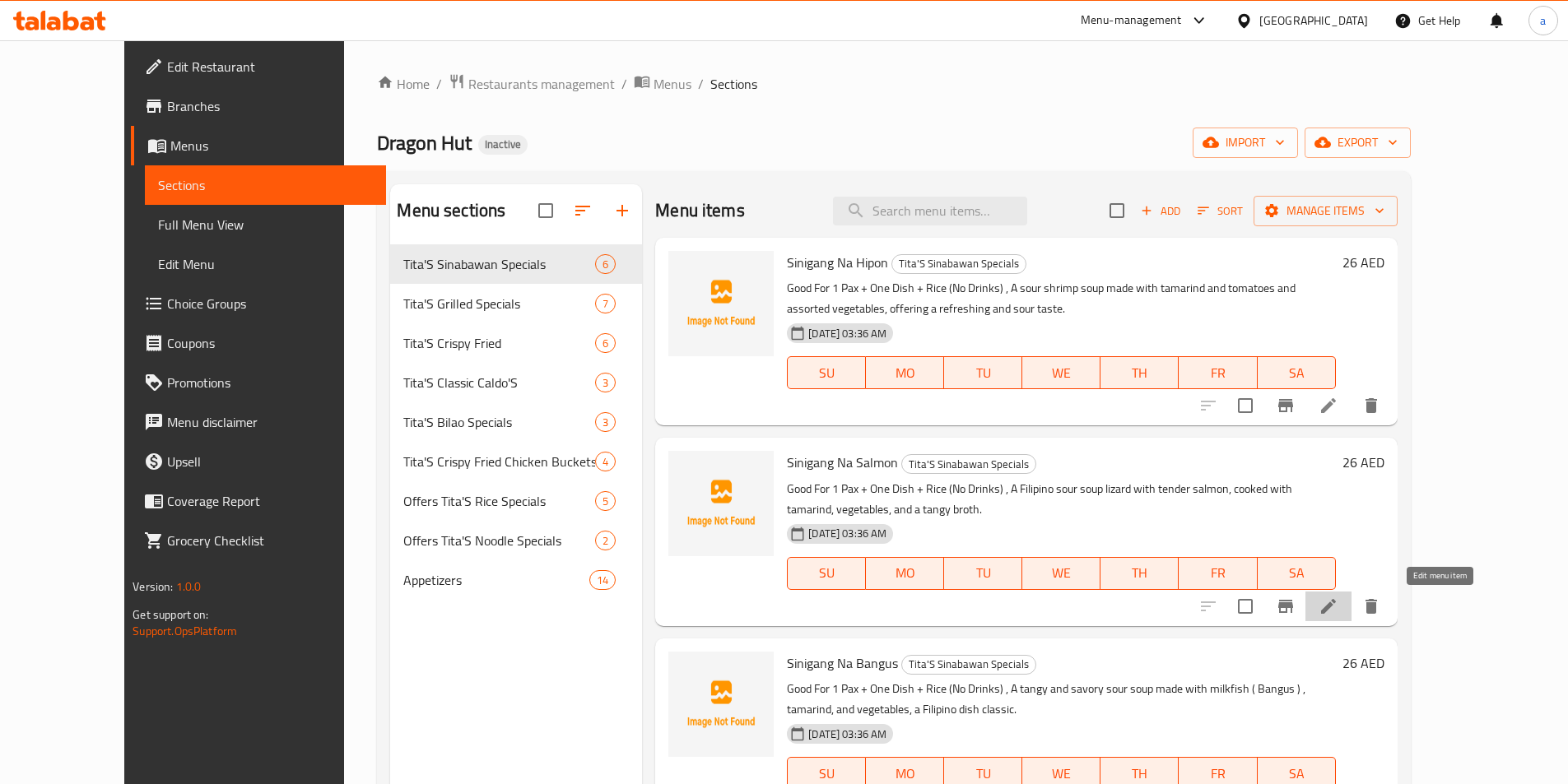
click at [1336, 608] on icon at bounding box center [1328, 606] width 14 height 14
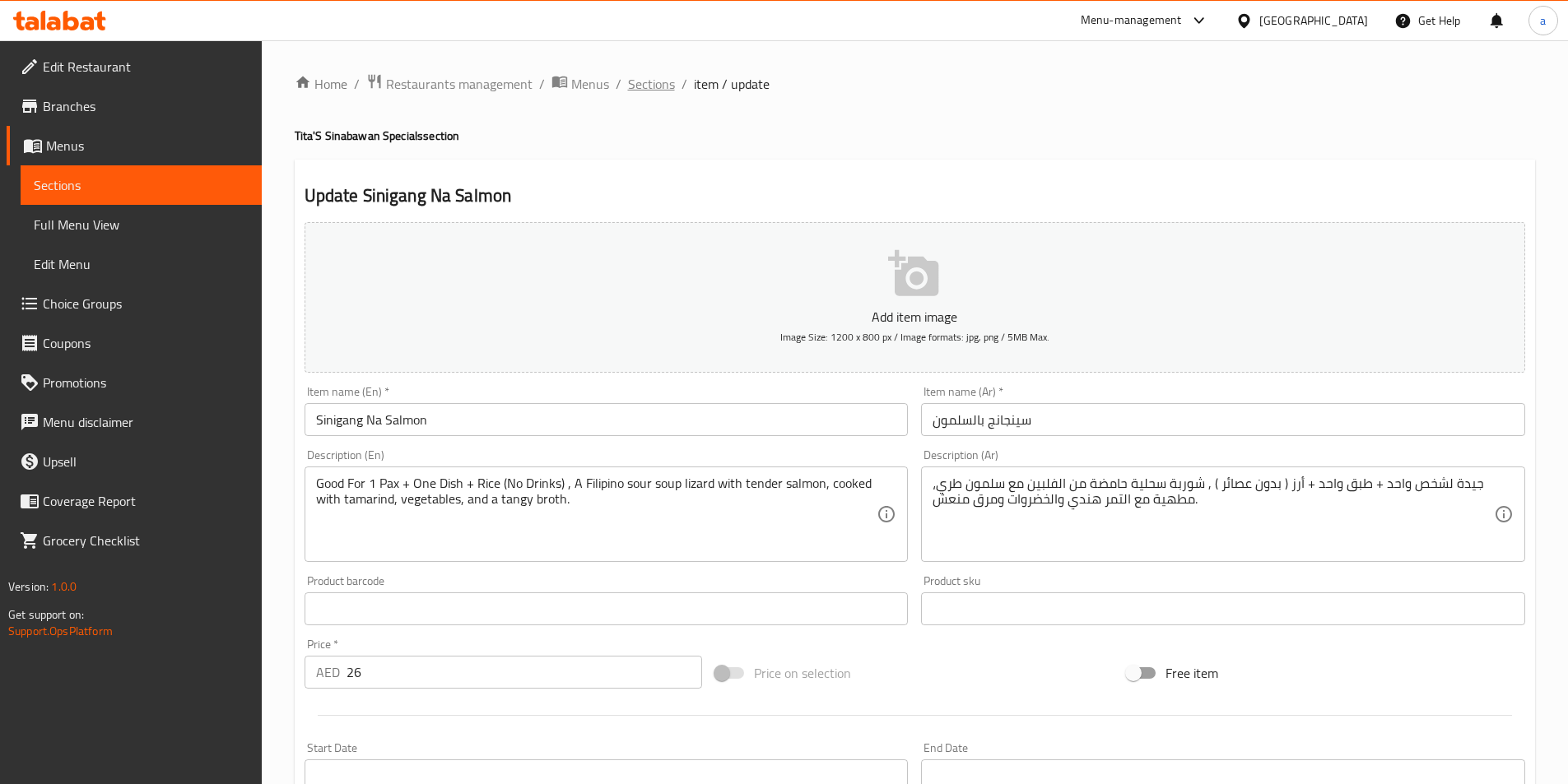
click at [638, 93] on span "Sections" at bounding box center [651, 84] width 47 height 19
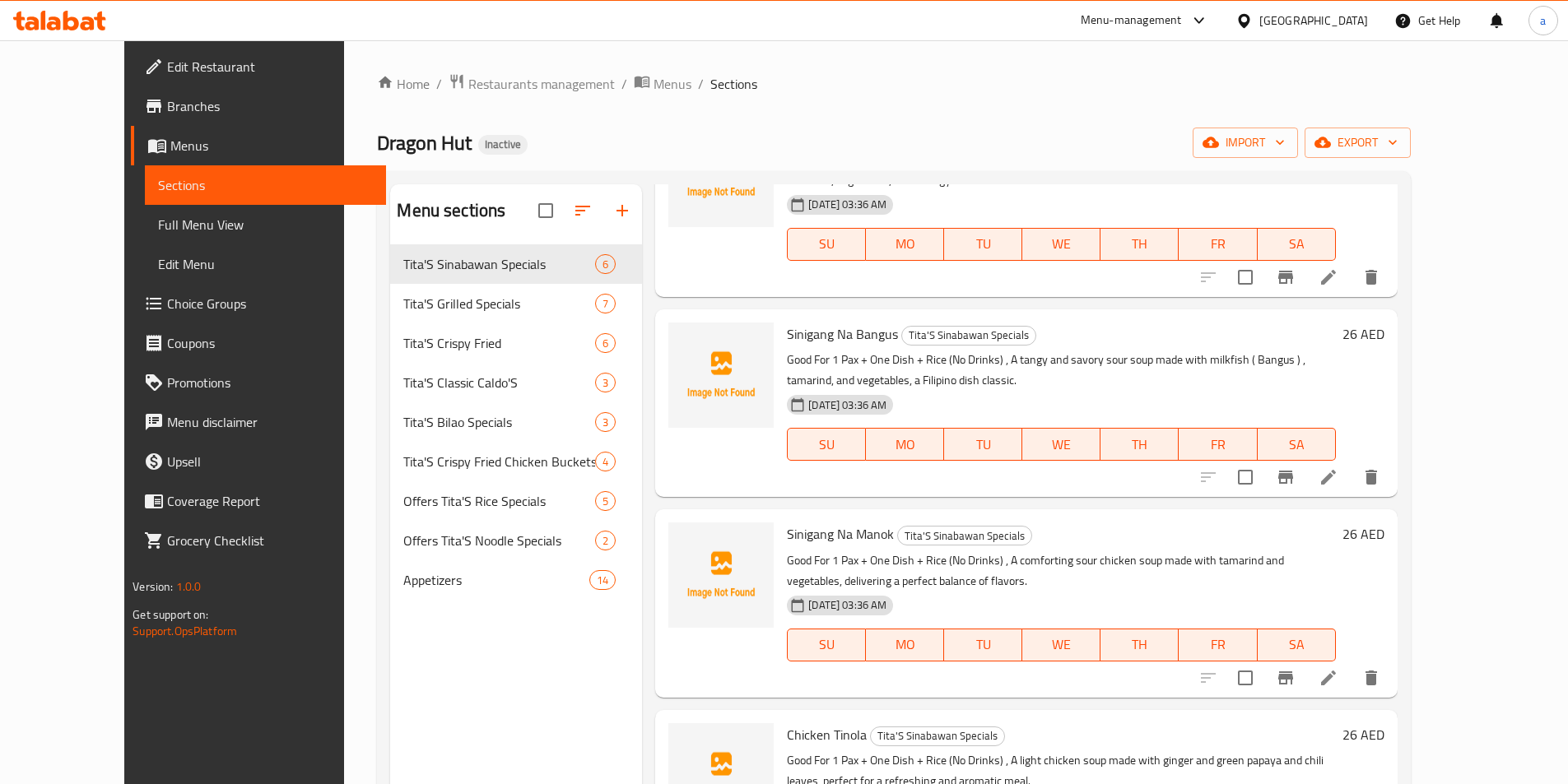
scroll to position [411, 0]
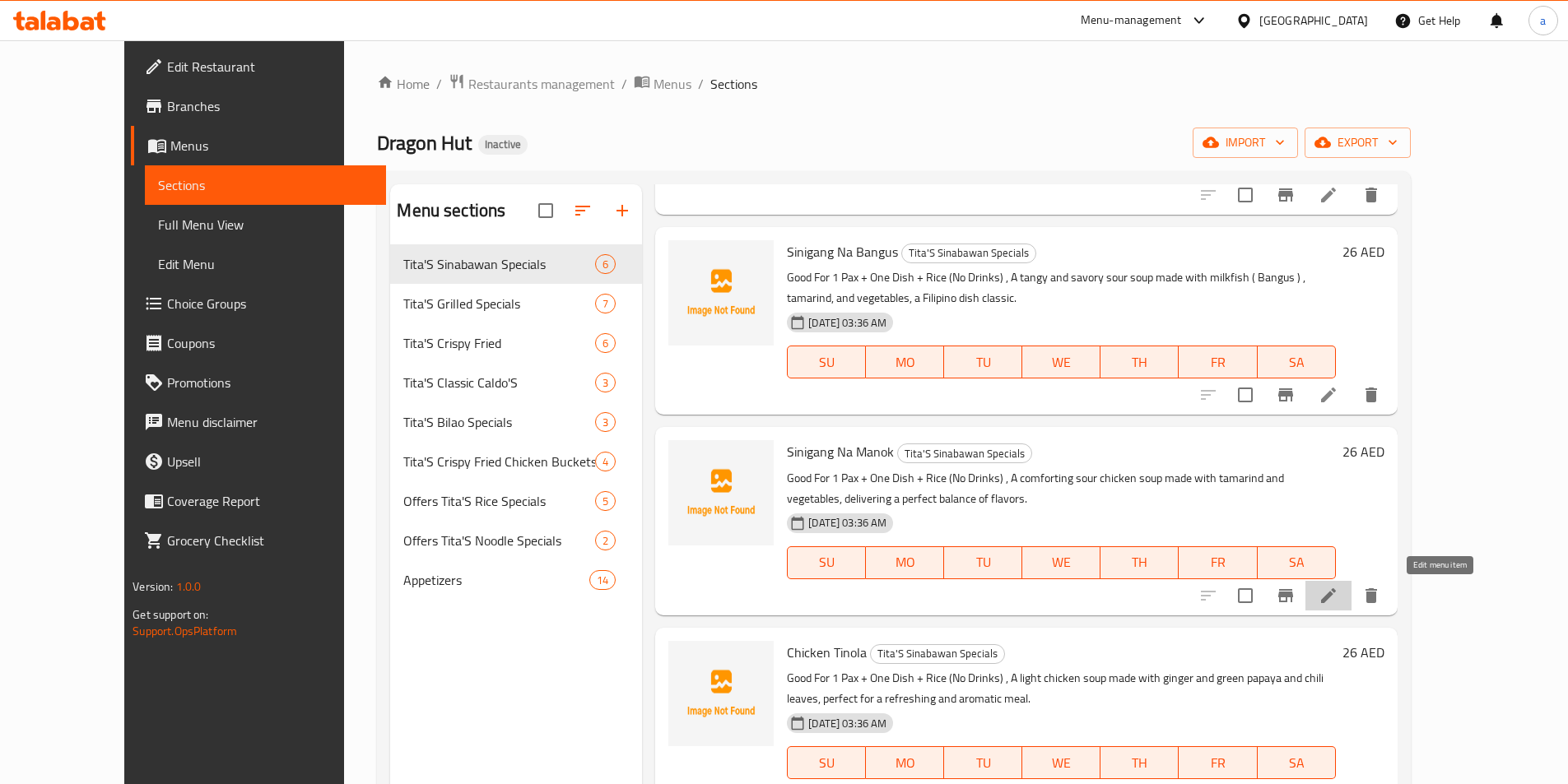
click at [1339, 603] on icon at bounding box center [1328, 595] width 19 height 19
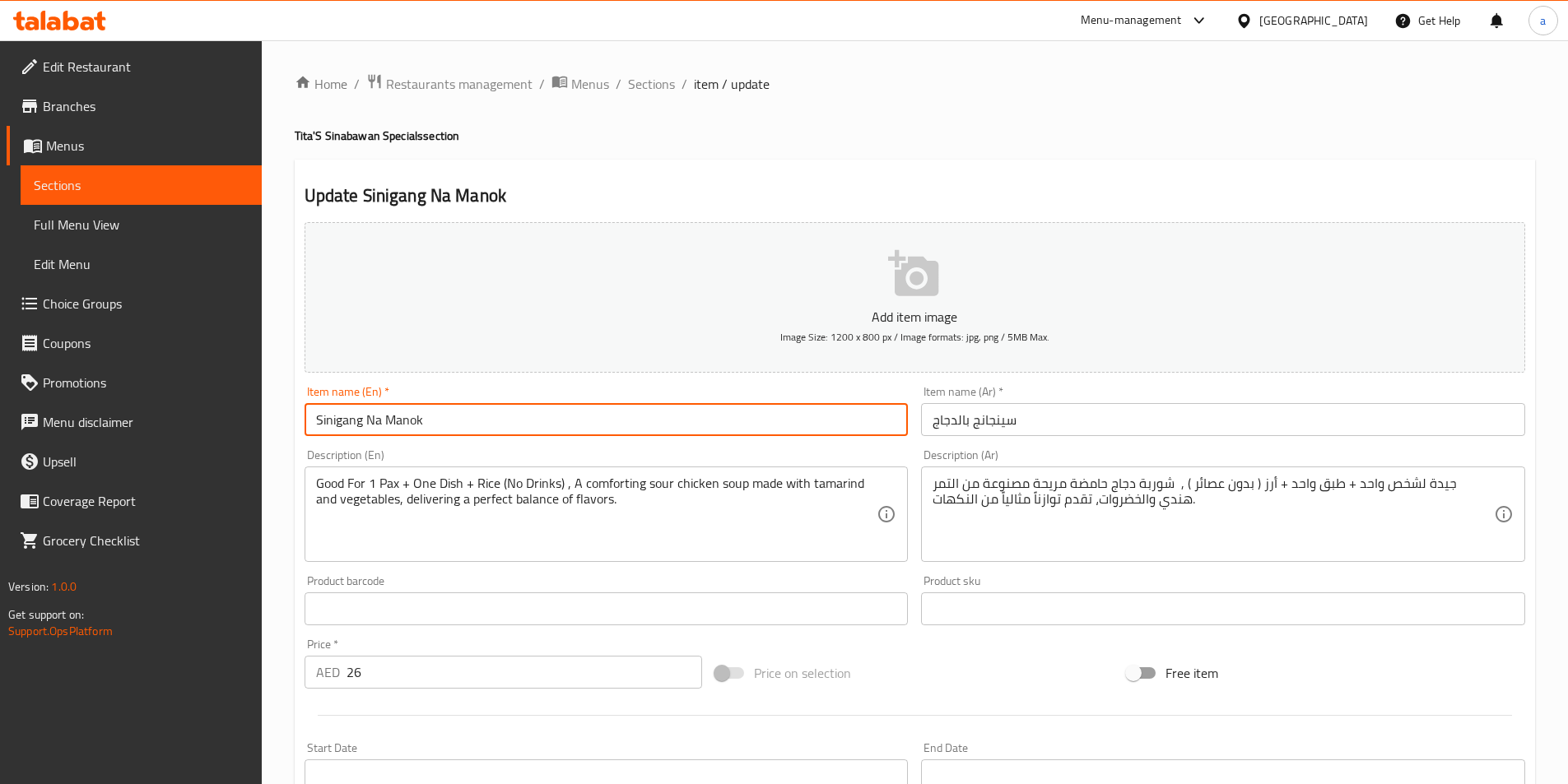
drag, startPoint x: 482, startPoint y: 426, endPoint x: 367, endPoint y: 405, distance: 116.9
click at [367, 405] on input "Sinigang Na Manok" at bounding box center [606, 419] width 604 height 33
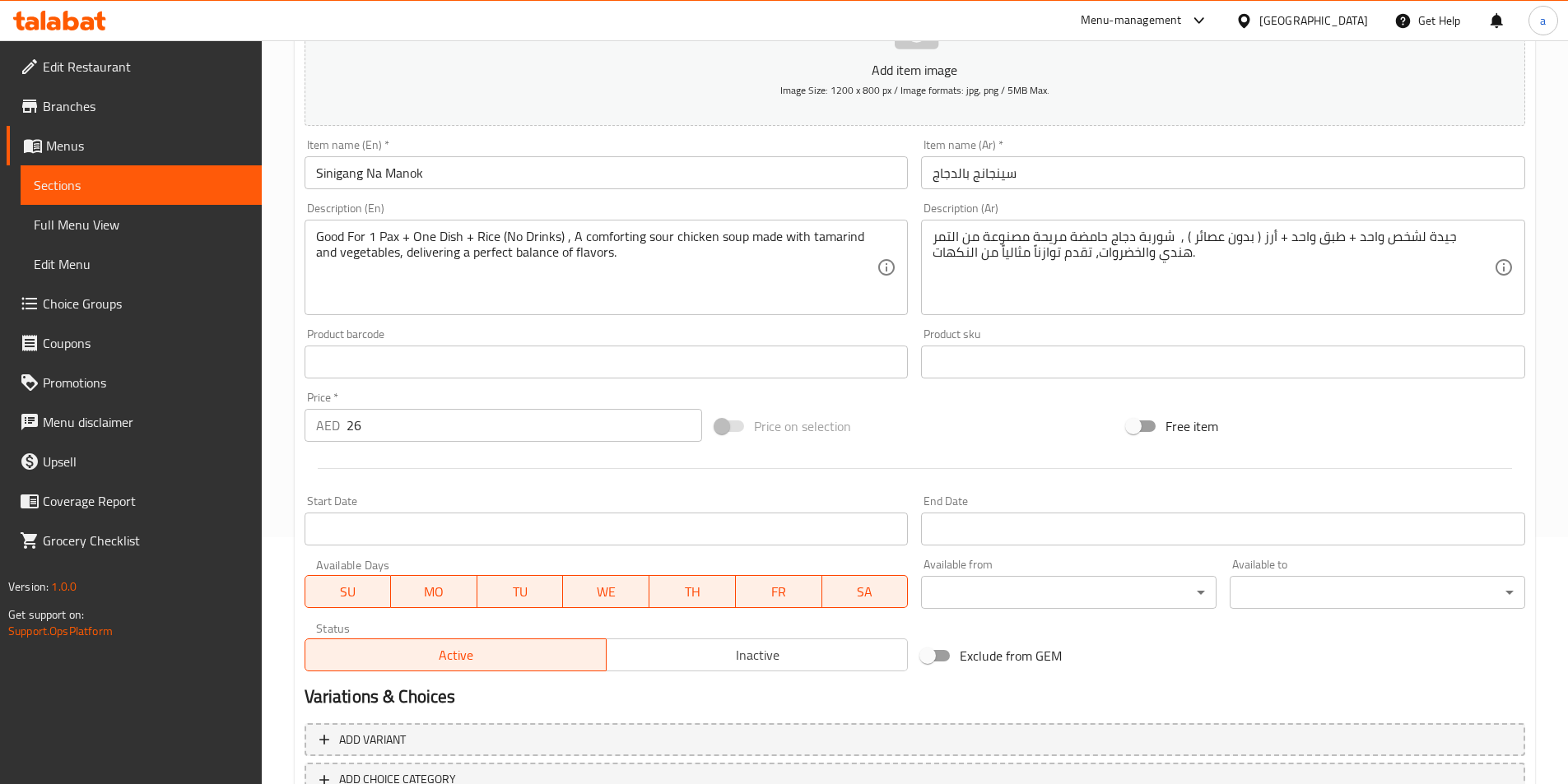
scroll to position [365, 0]
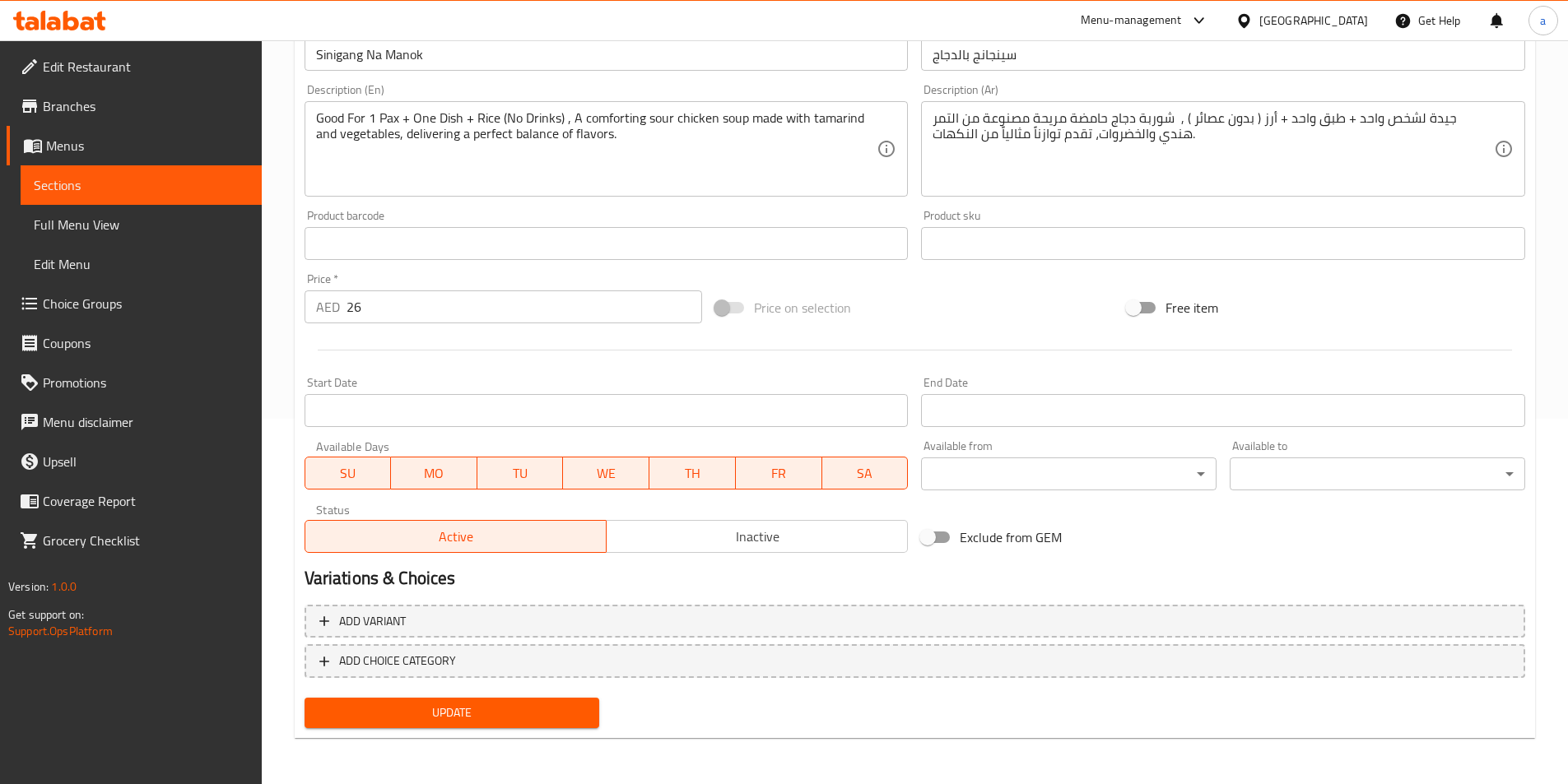
click at [499, 699] on button "Update" at bounding box center [452, 713] width 296 height 31
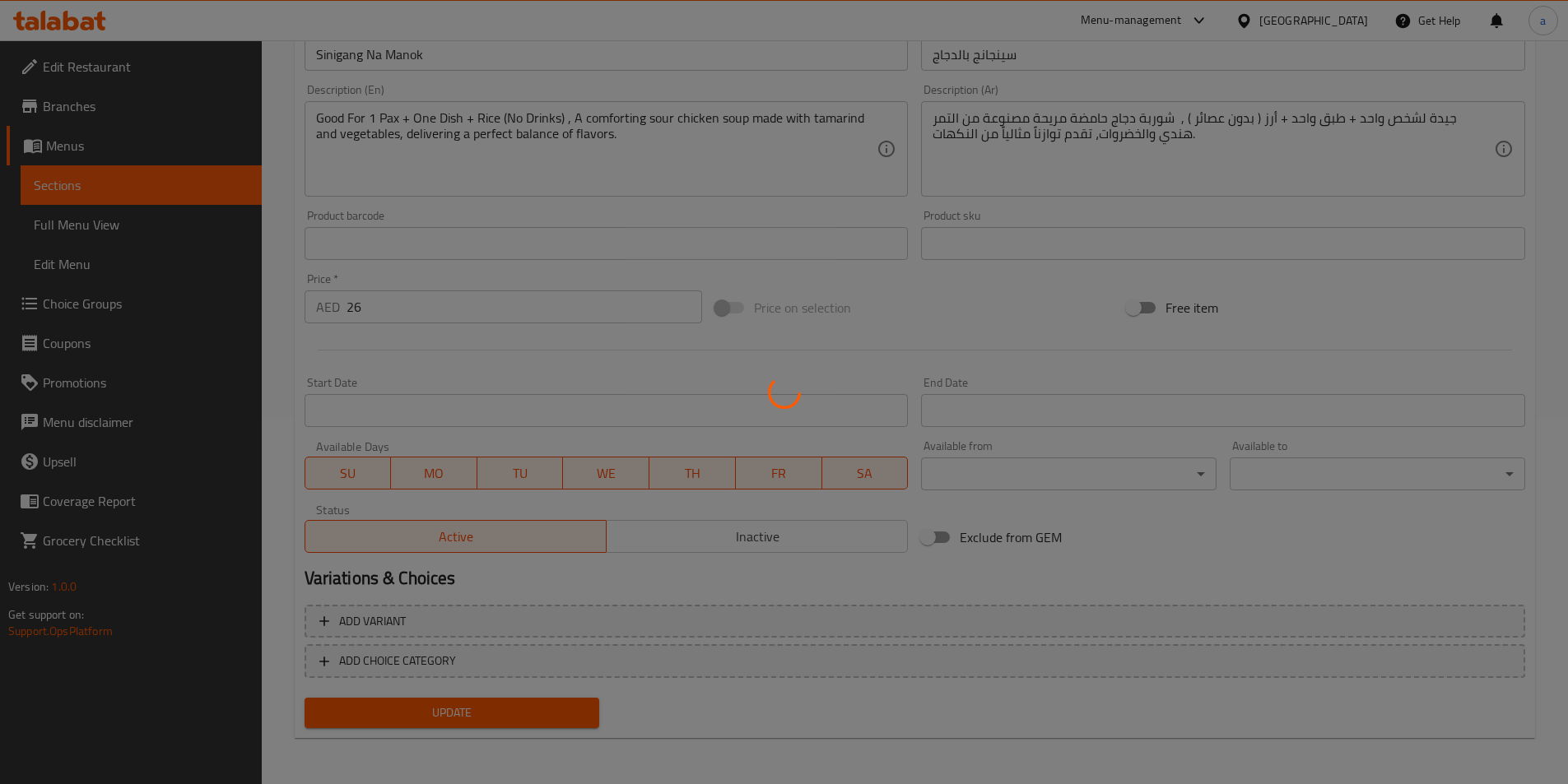
scroll to position [0, 0]
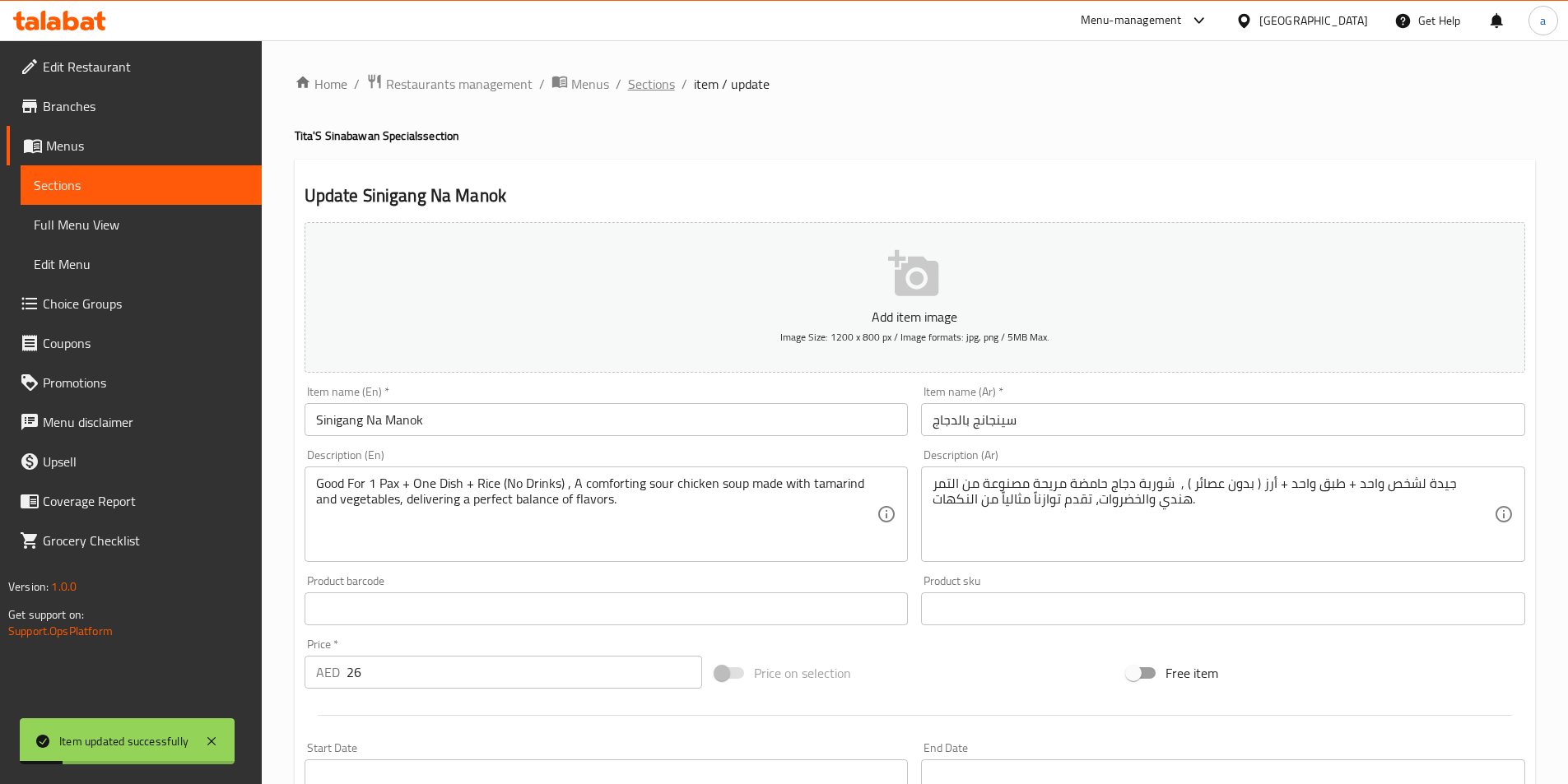
click at [650, 80] on span "Sections" at bounding box center [651, 84] width 47 height 19
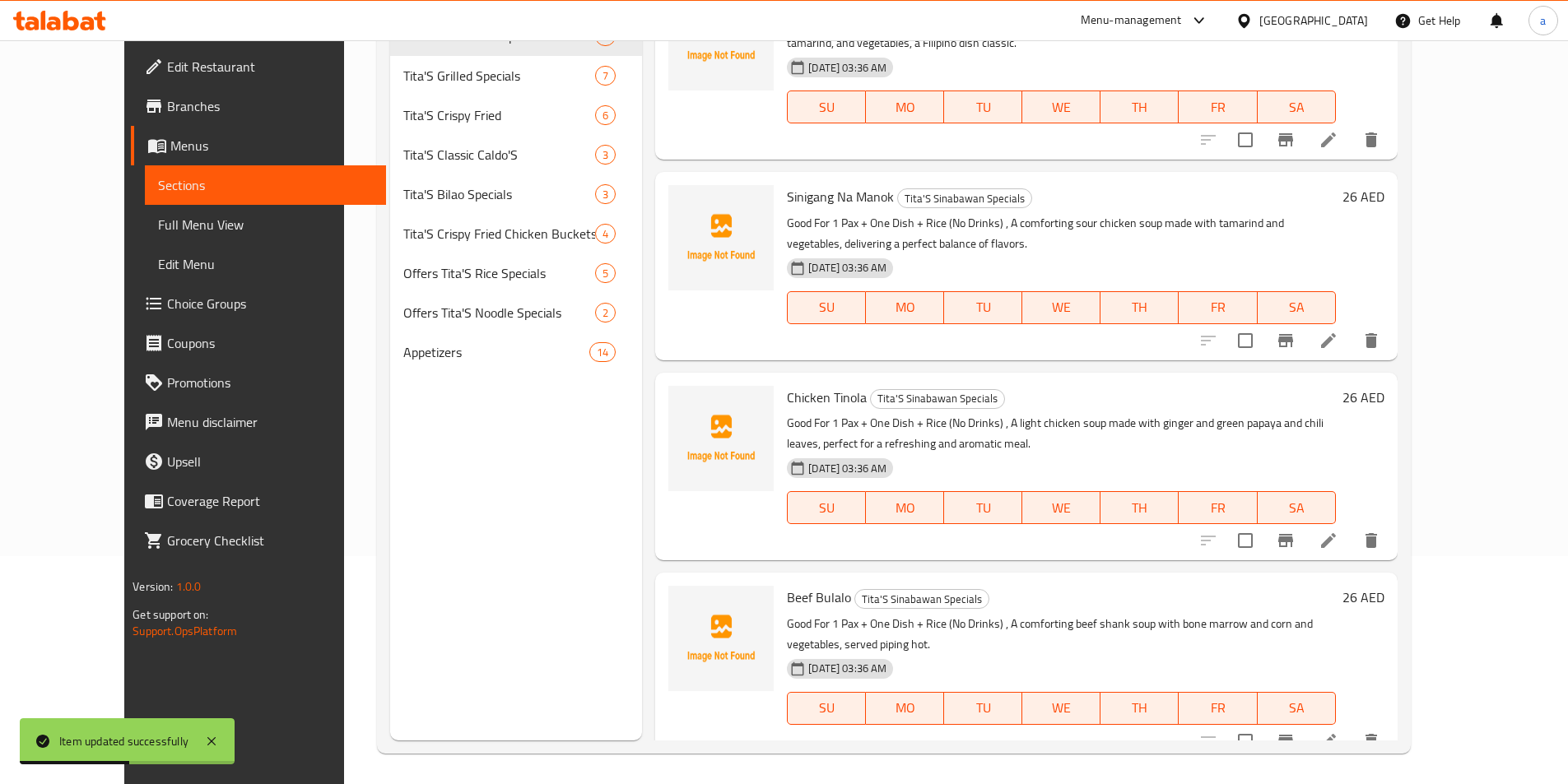
scroll to position [230, 0]
click at [1339, 538] on icon at bounding box center [1328, 537] width 19 height 19
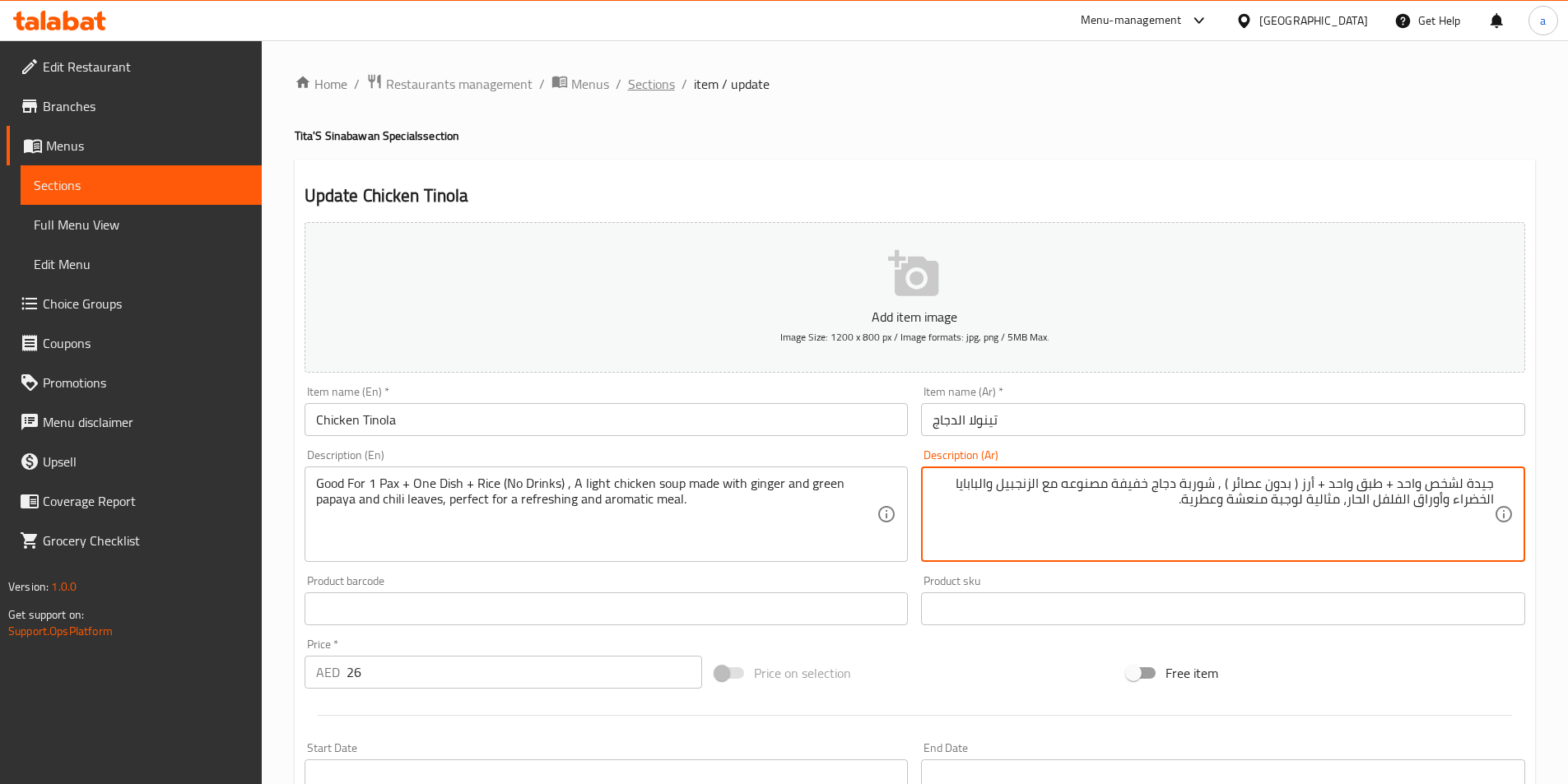
click at [645, 91] on span "Sections" at bounding box center [651, 84] width 47 height 19
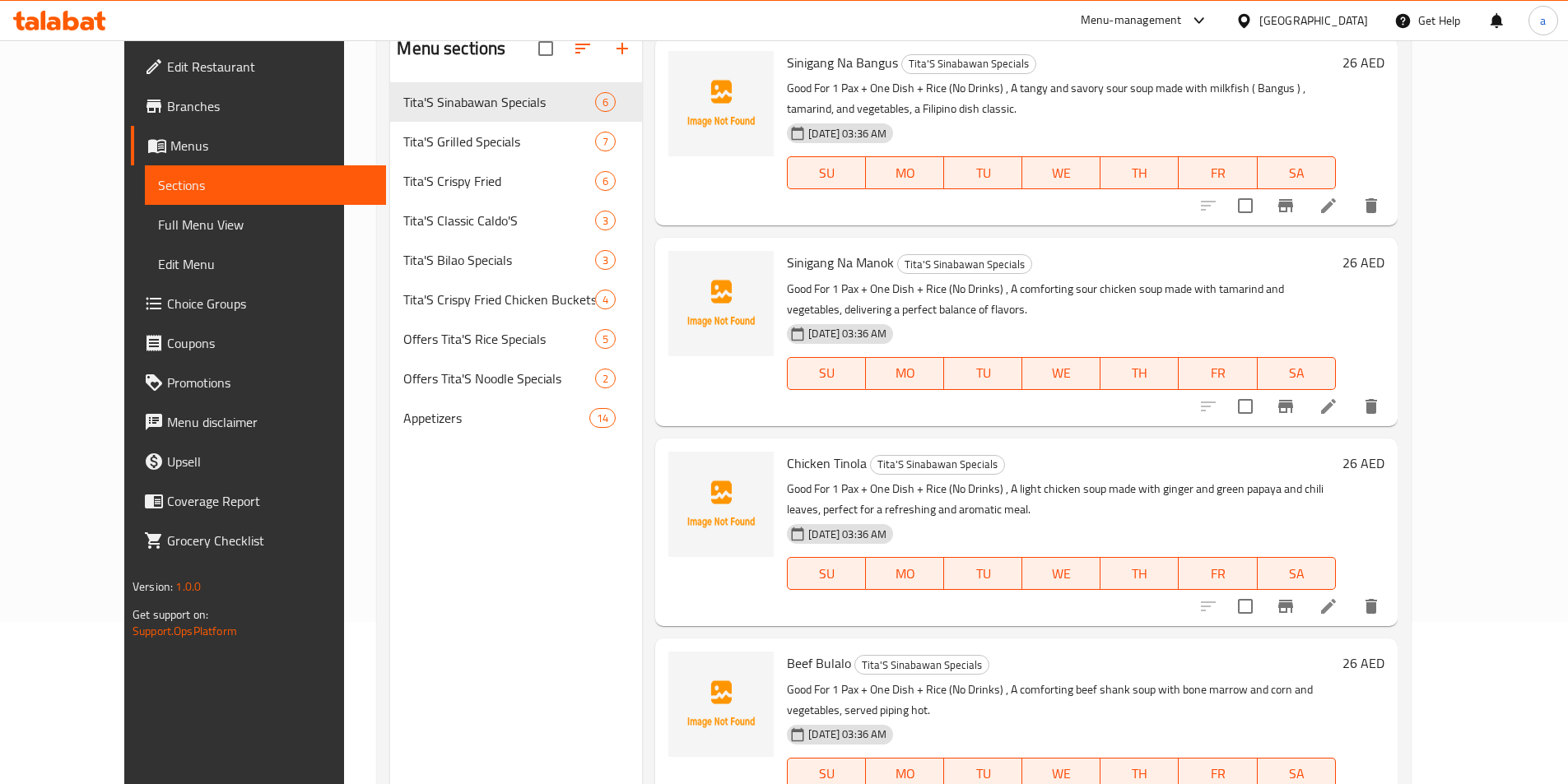
scroll to position [230, 0]
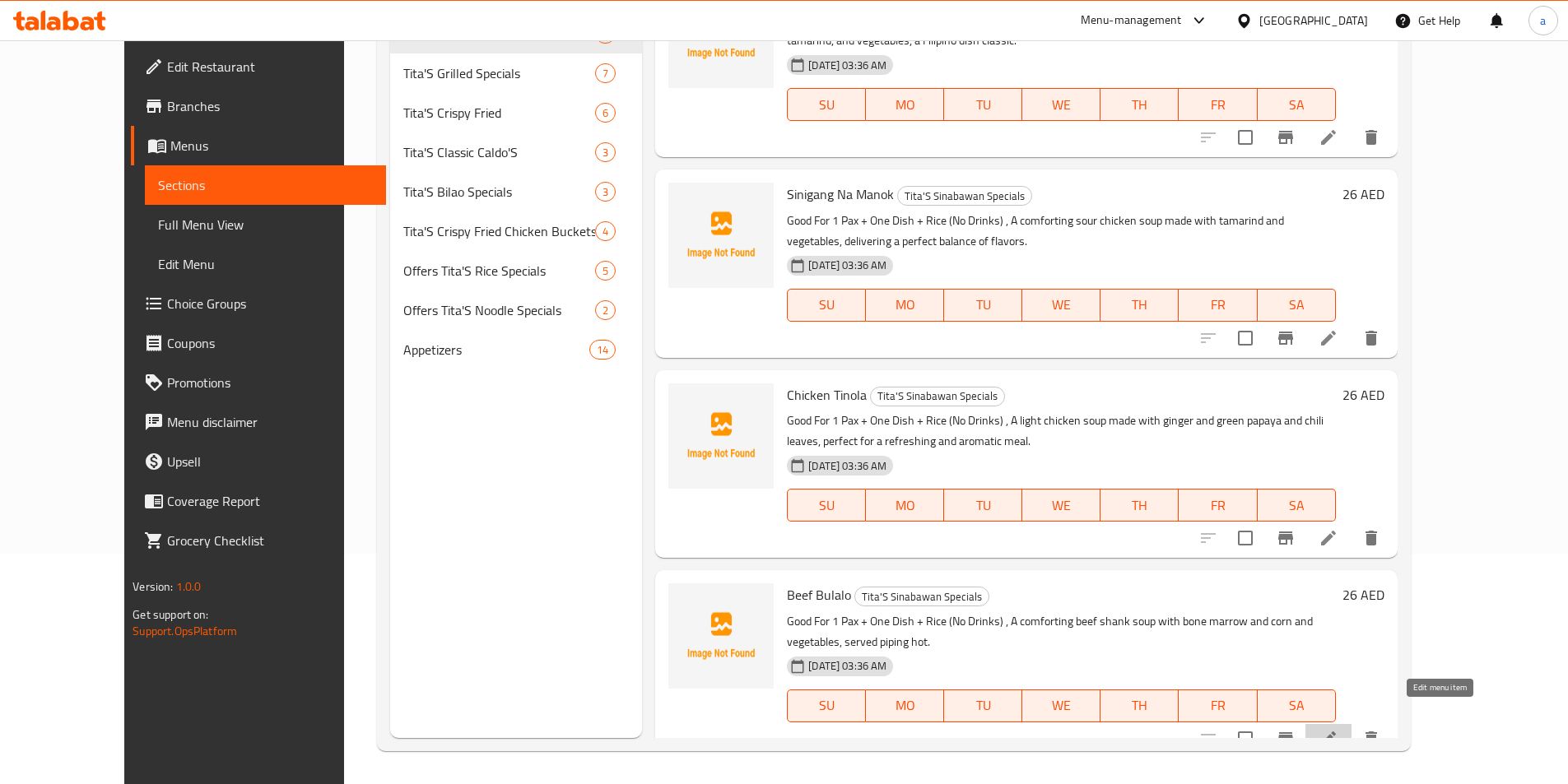
click at [1339, 729] on icon at bounding box center [1328, 739] width 19 height 19
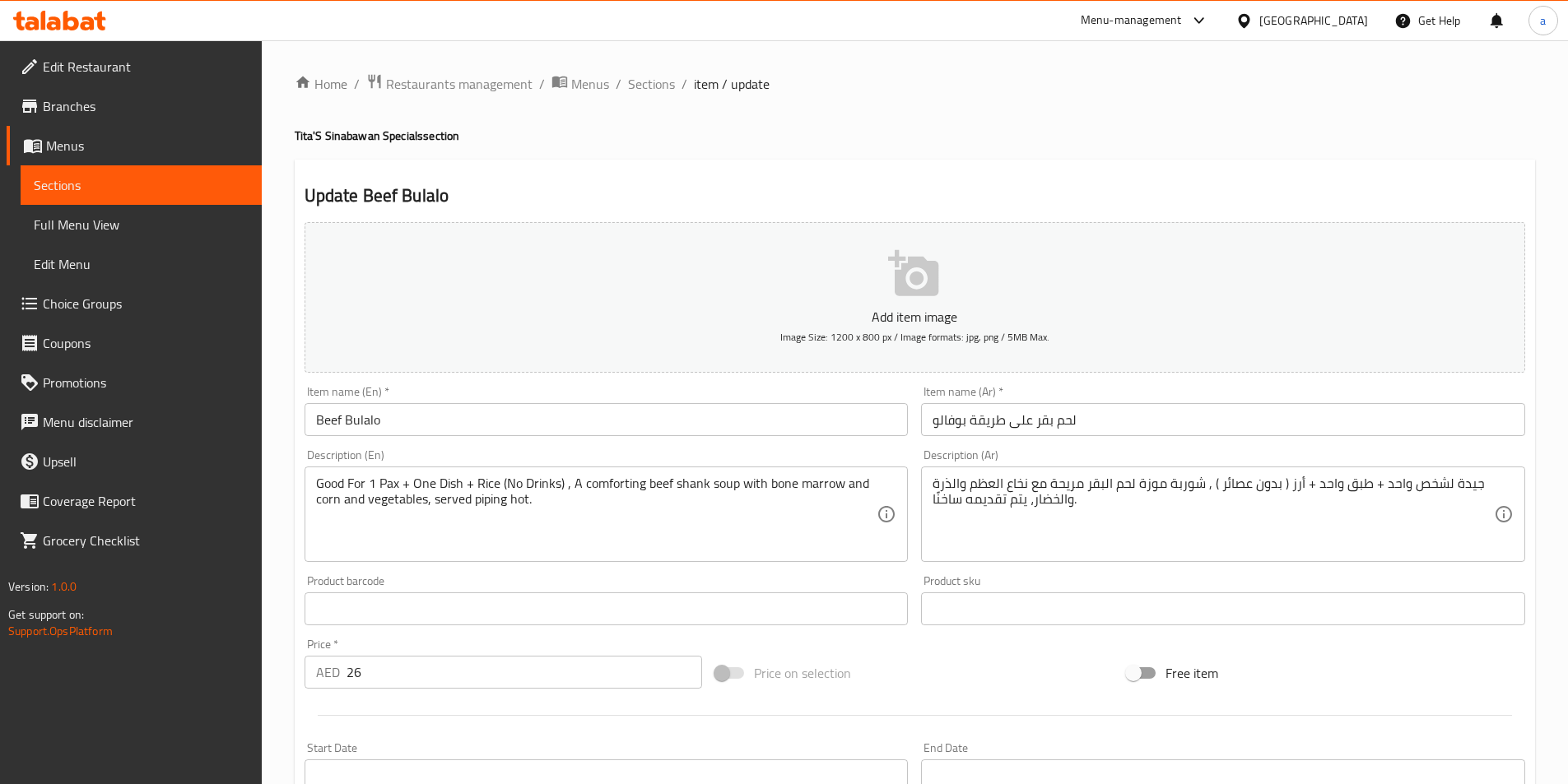
click at [1113, 431] on input "لحم بقر على طريقة بوفالو" at bounding box center [1223, 419] width 604 height 33
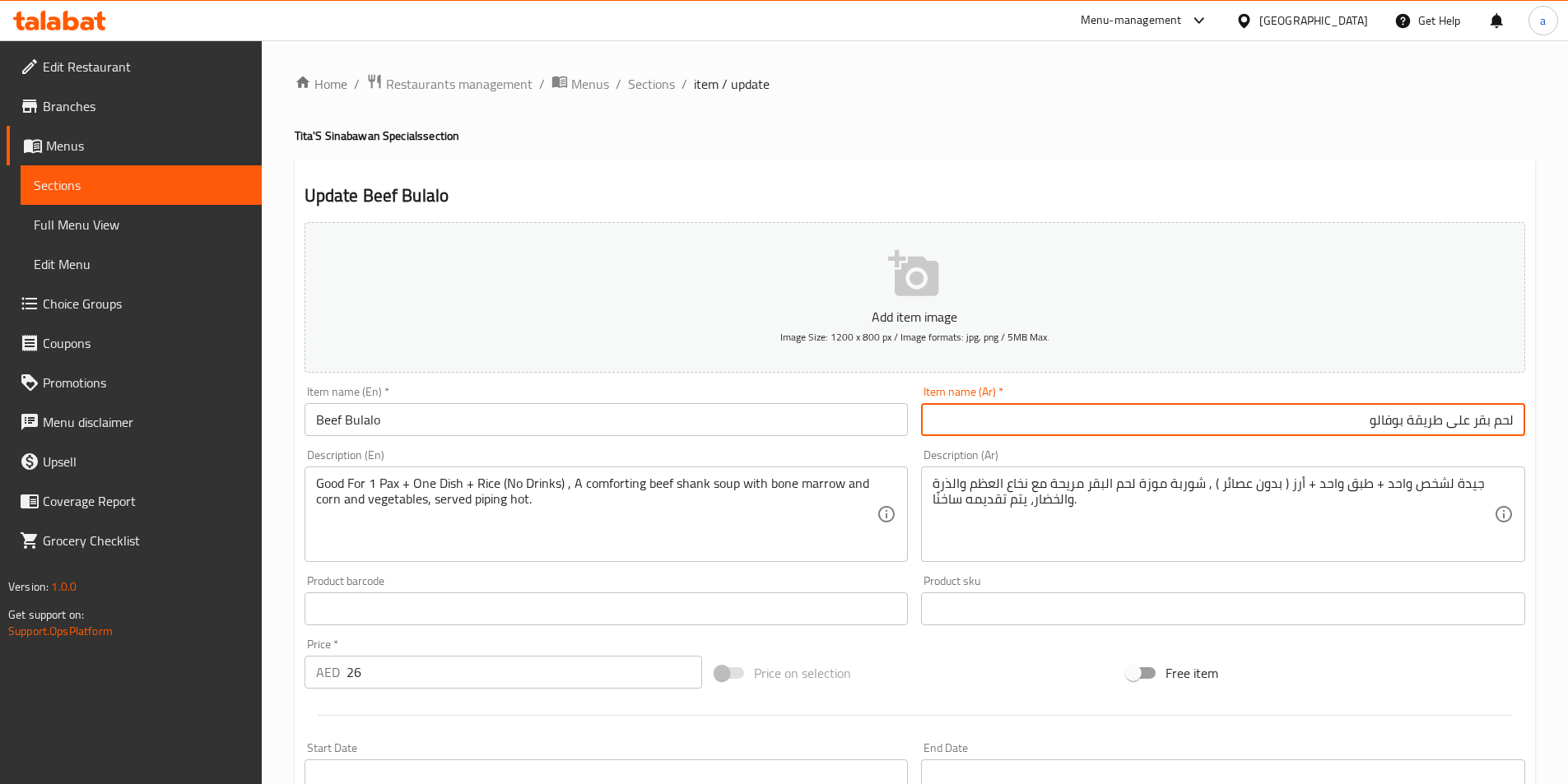
click at [342, 419] on input "Beef Bulalo" at bounding box center [606, 419] width 604 height 33
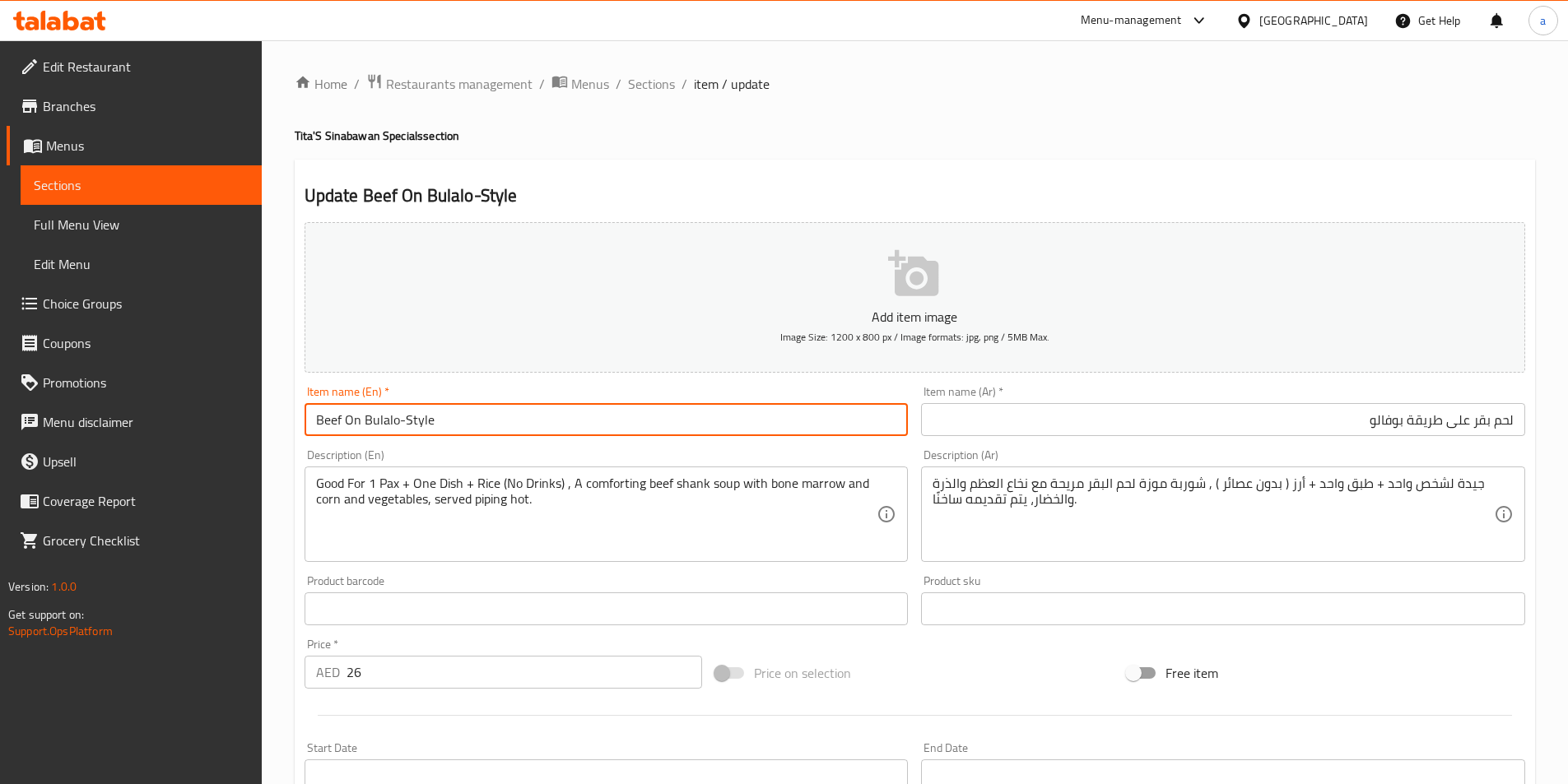
type input "Beef On Bulalo-Style"
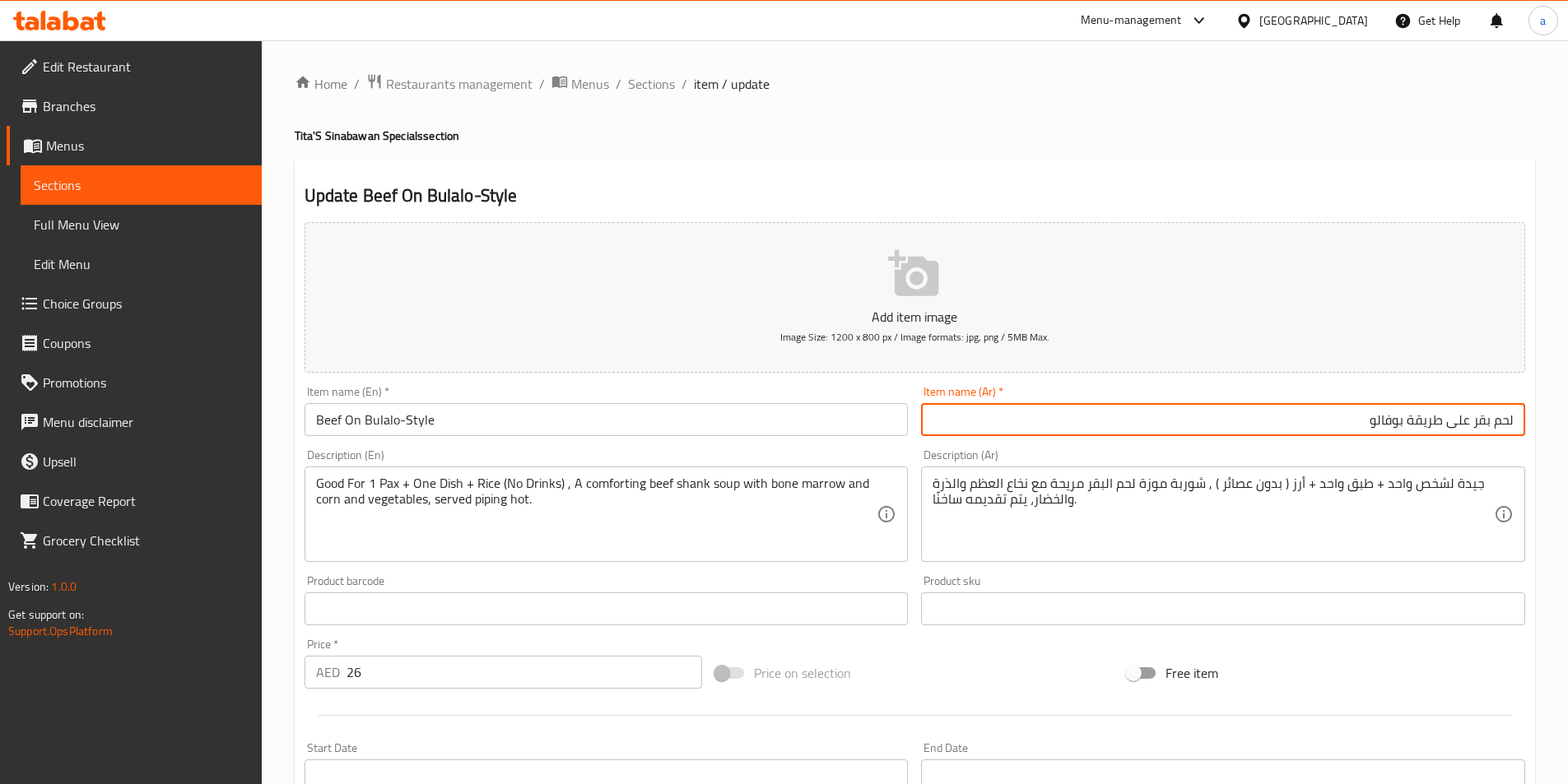
click at [1388, 414] on input "لحم بقر على طريقة بوفالو" at bounding box center [1223, 419] width 604 height 33
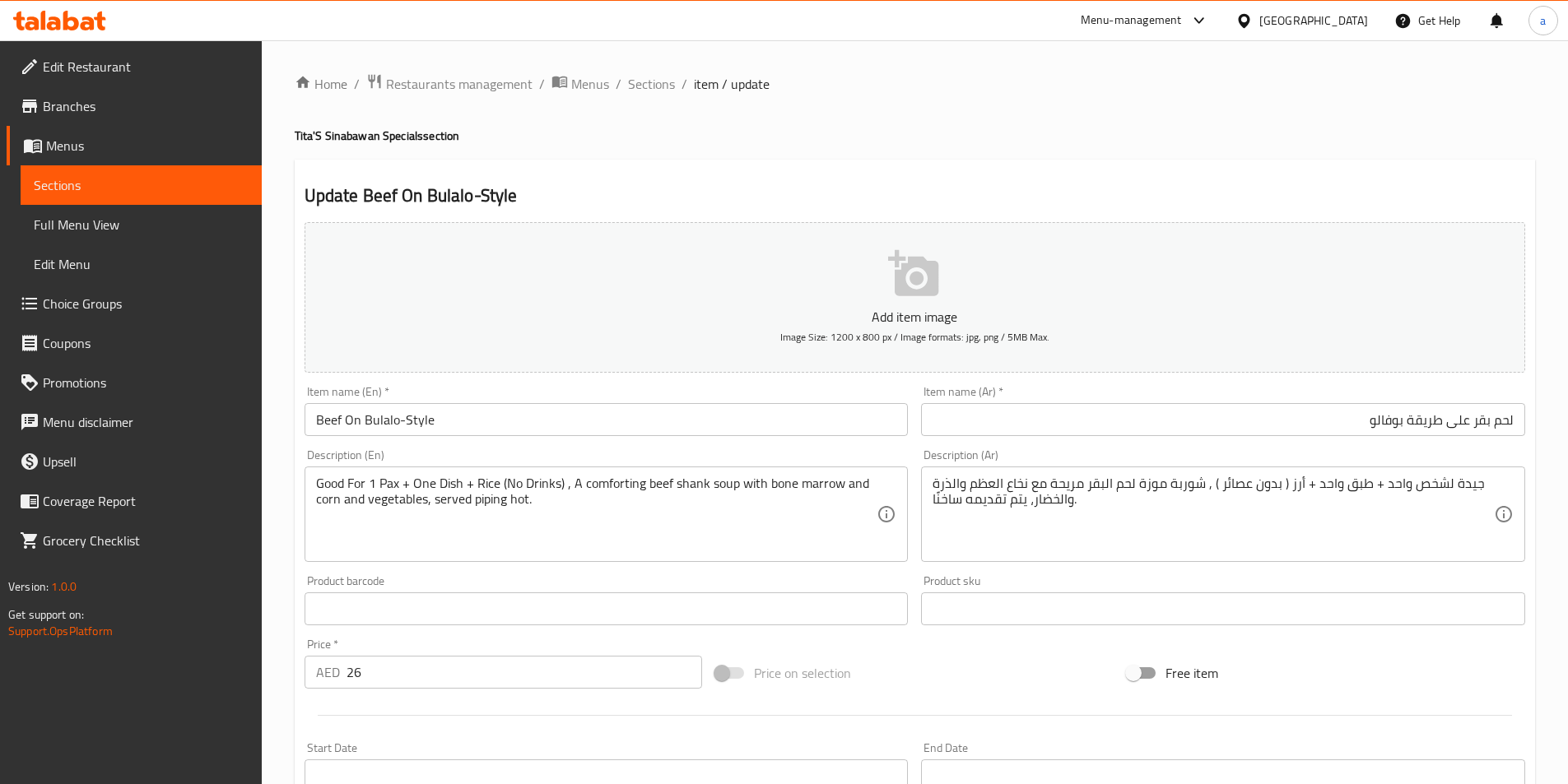
click at [1394, 420] on input "لحم بقر على طريقة بوفالو" at bounding box center [1223, 419] width 604 height 33
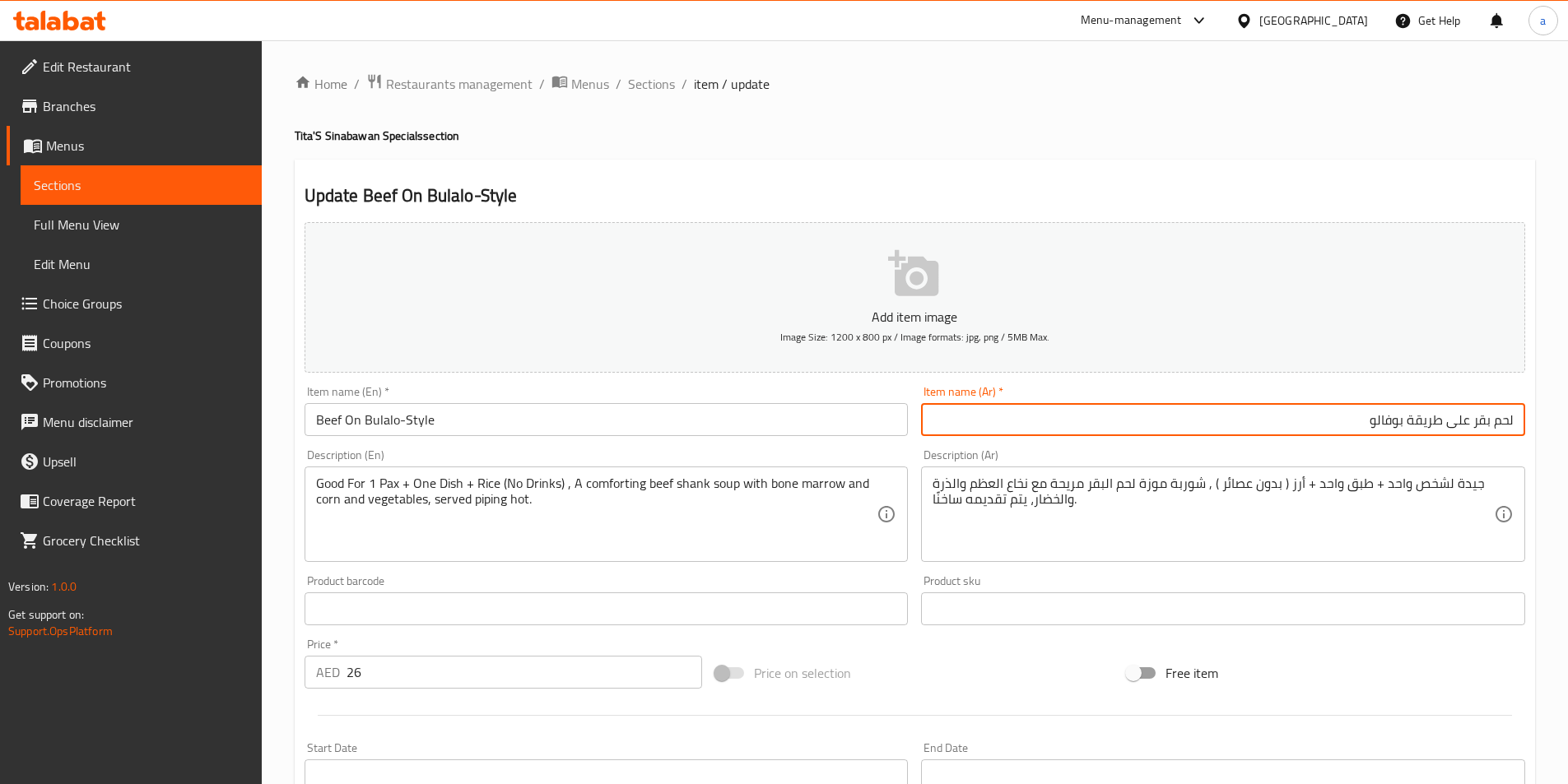
click at [1394, 420] on input "لحم بقر على طريقة بوفالو" at bounding box center [1223, 419] width 604 height 33
paste input "وص باف"
click at [1394, 420] on input "لحم بقر على طريقة صوص بافلو" at bounding box center [1223, 419] width 604 height 33
type input "لحم بقر على طريقة بوفالو"
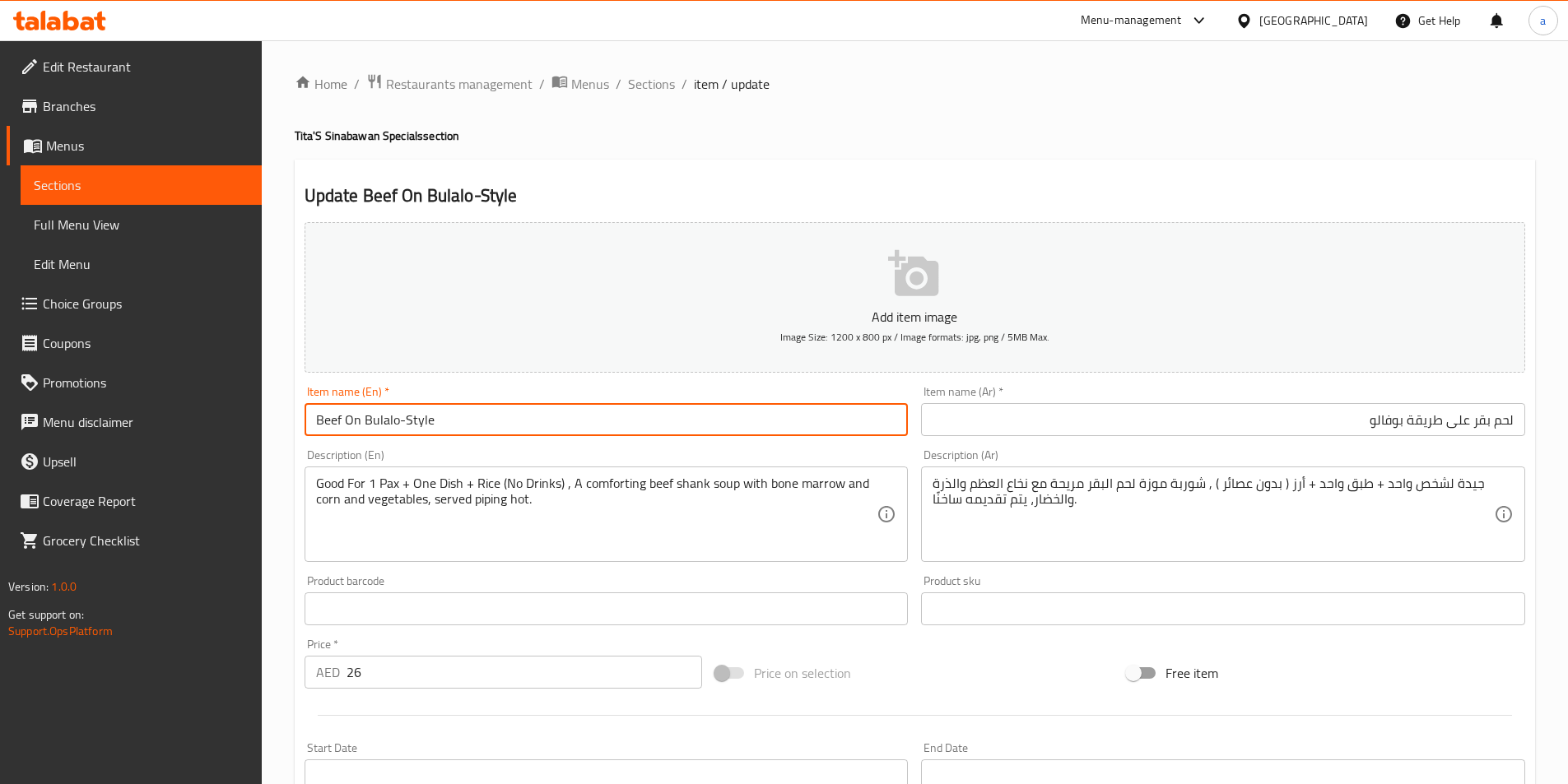
click at [380, 426] on input "Beef On Bulalo-Style" at bounding box center [606, 419] width 604 height 33
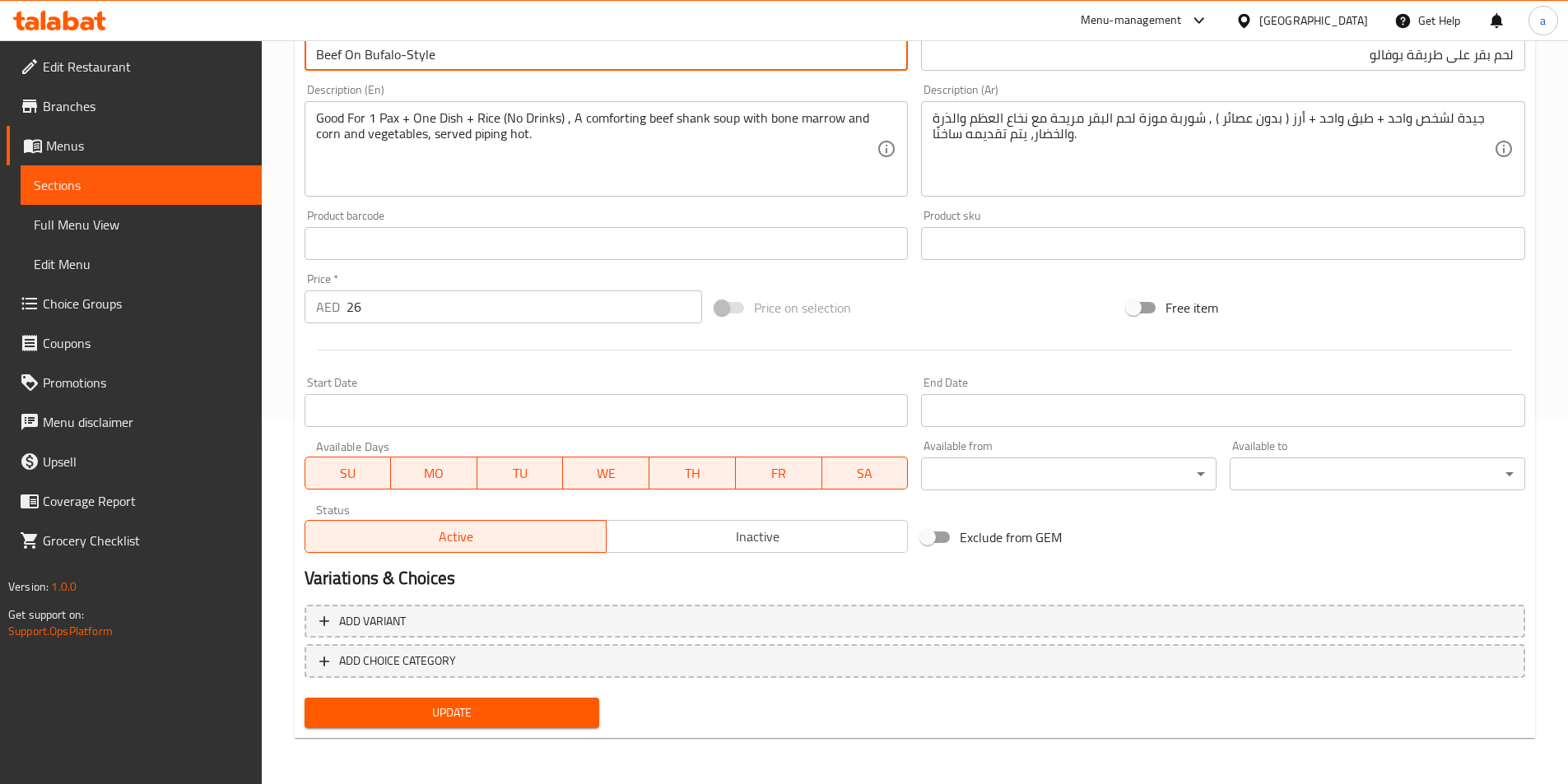
type input "Beef On Bufalo-Style"
click at [533, 698] on button "Update" at bounding box center [452, 713] width 296 height 31
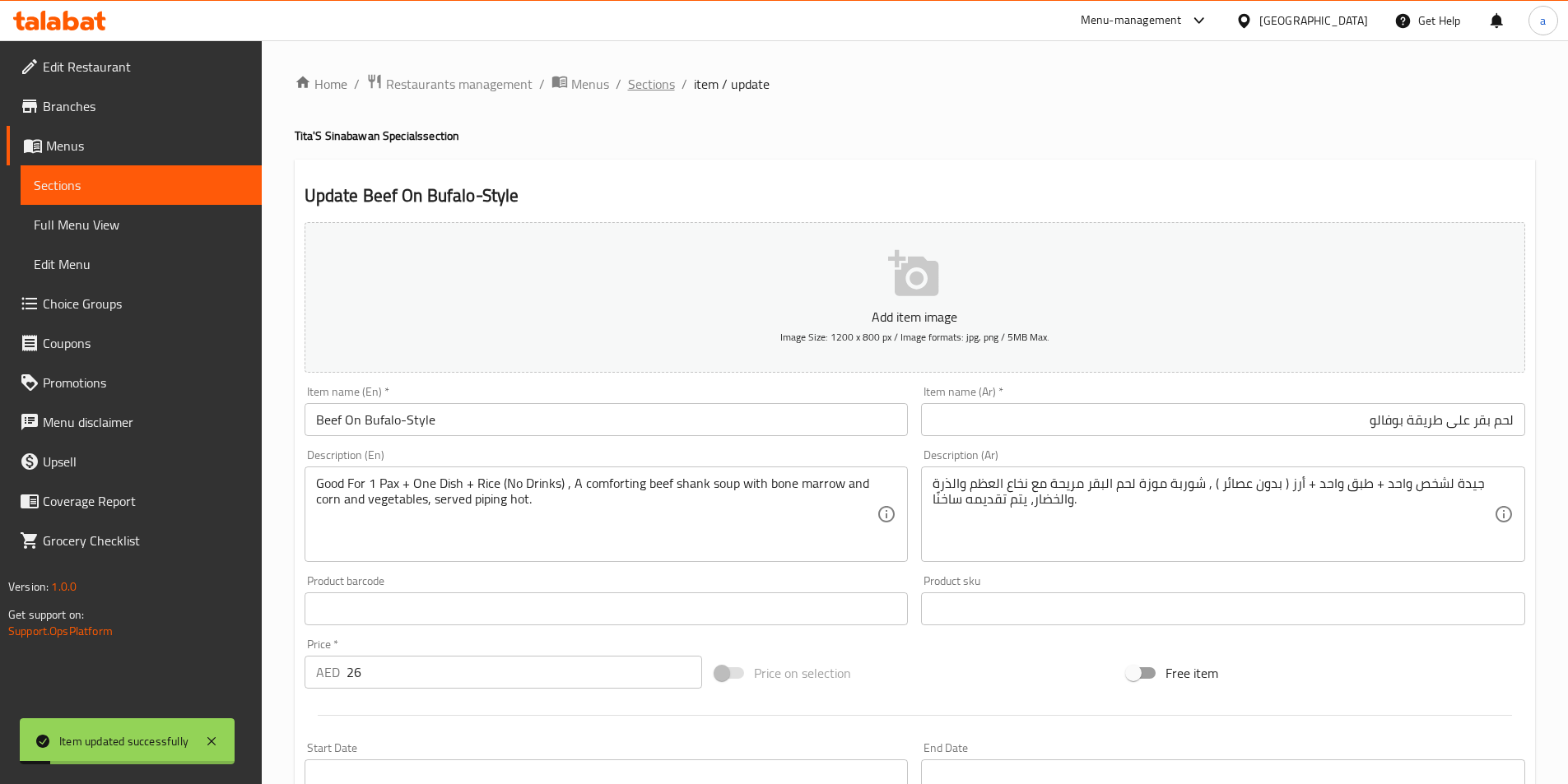
click at [660, 86] on span "Sections" at bounding box center [651, 84] width 47 height 19
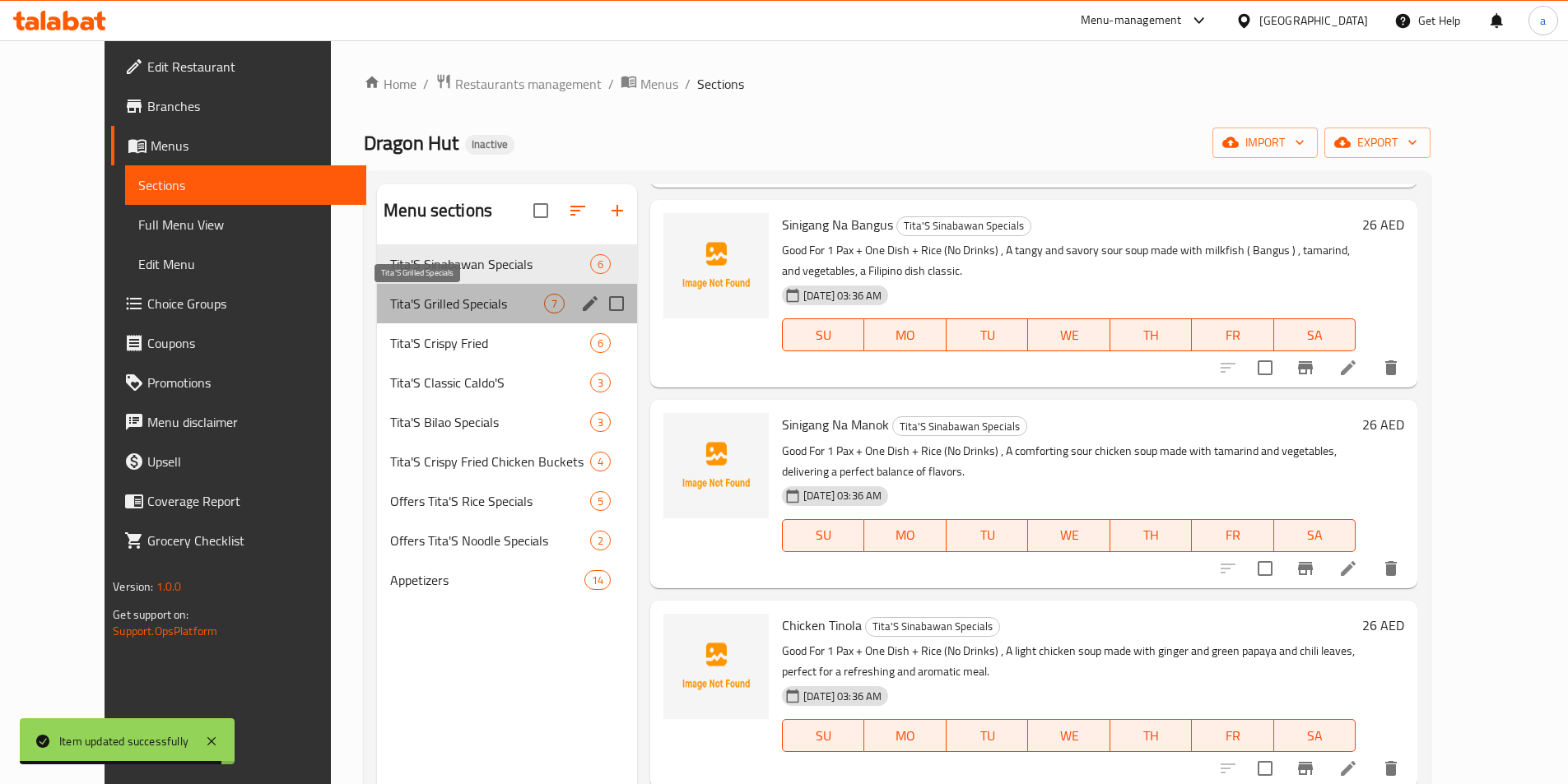
click at [426, 294] on span "Tita'S Grilled Specials" at bounding box center [467, 303] width 154 height 19
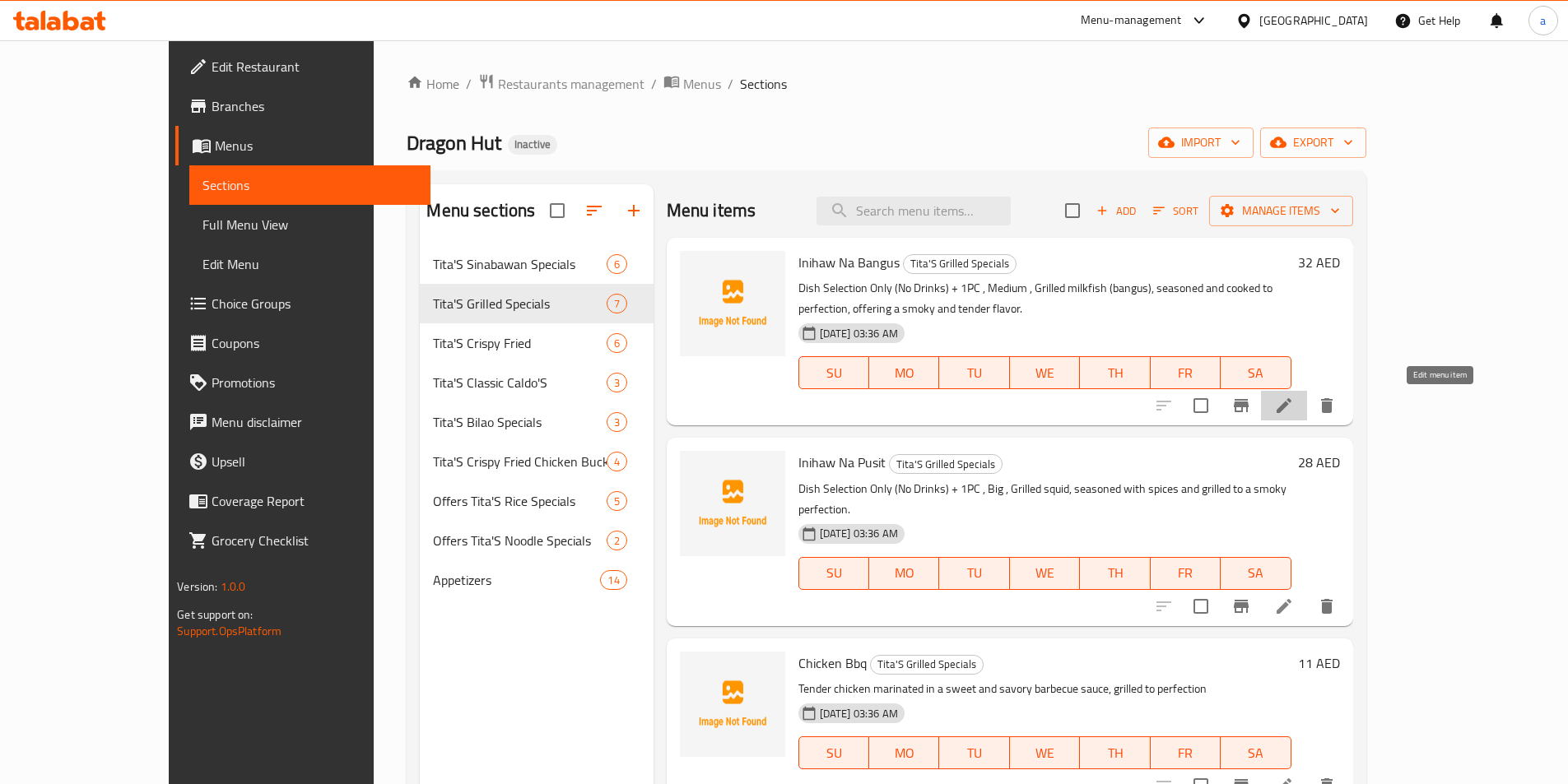
click at [1293, 414] on icon at bounding box center [1284, 405] width 19 height 19
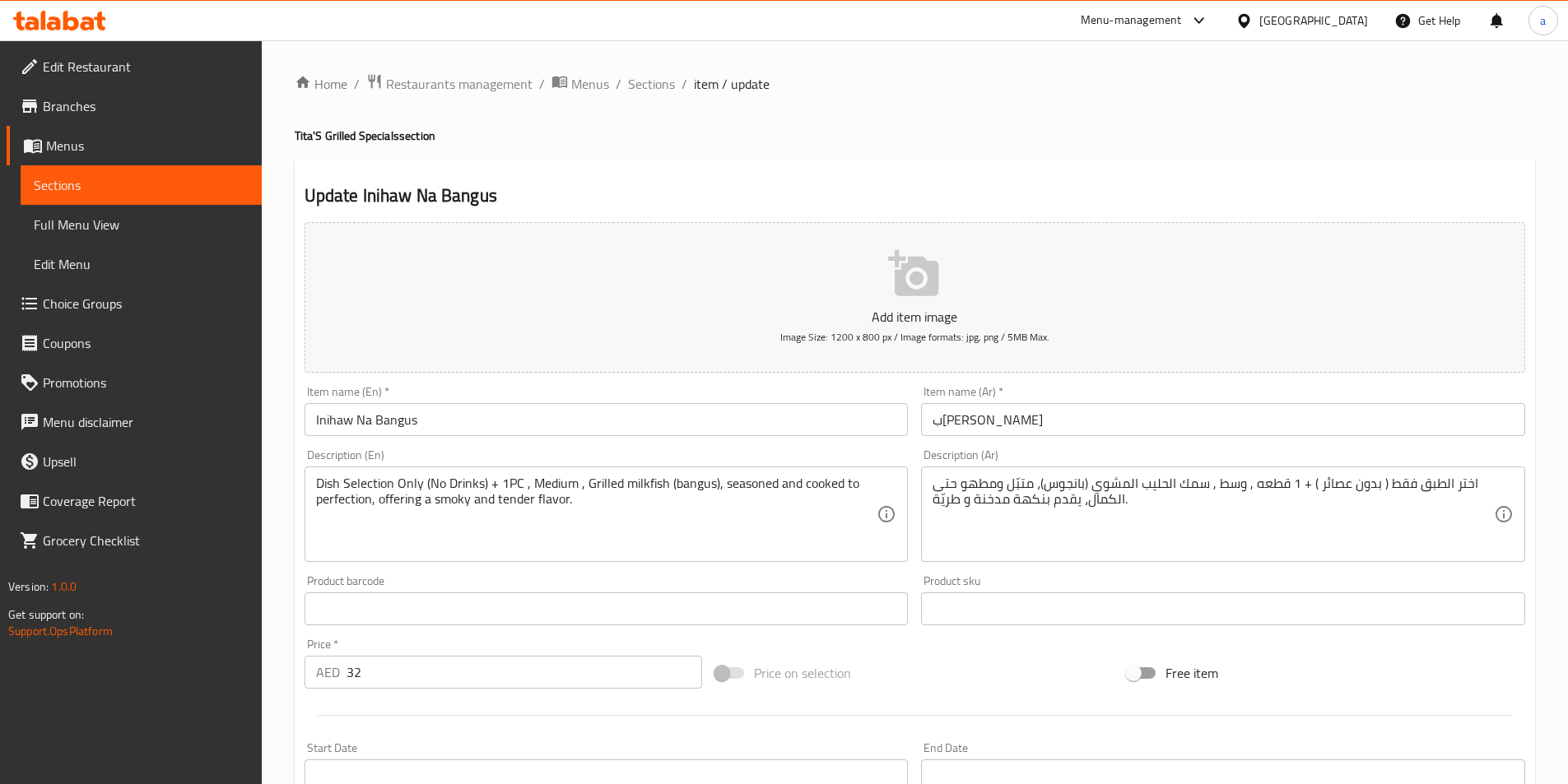
click at [1179, 431] on input "بانجوس مشوي" at bounding box center [1223, 419] width 604 height 33
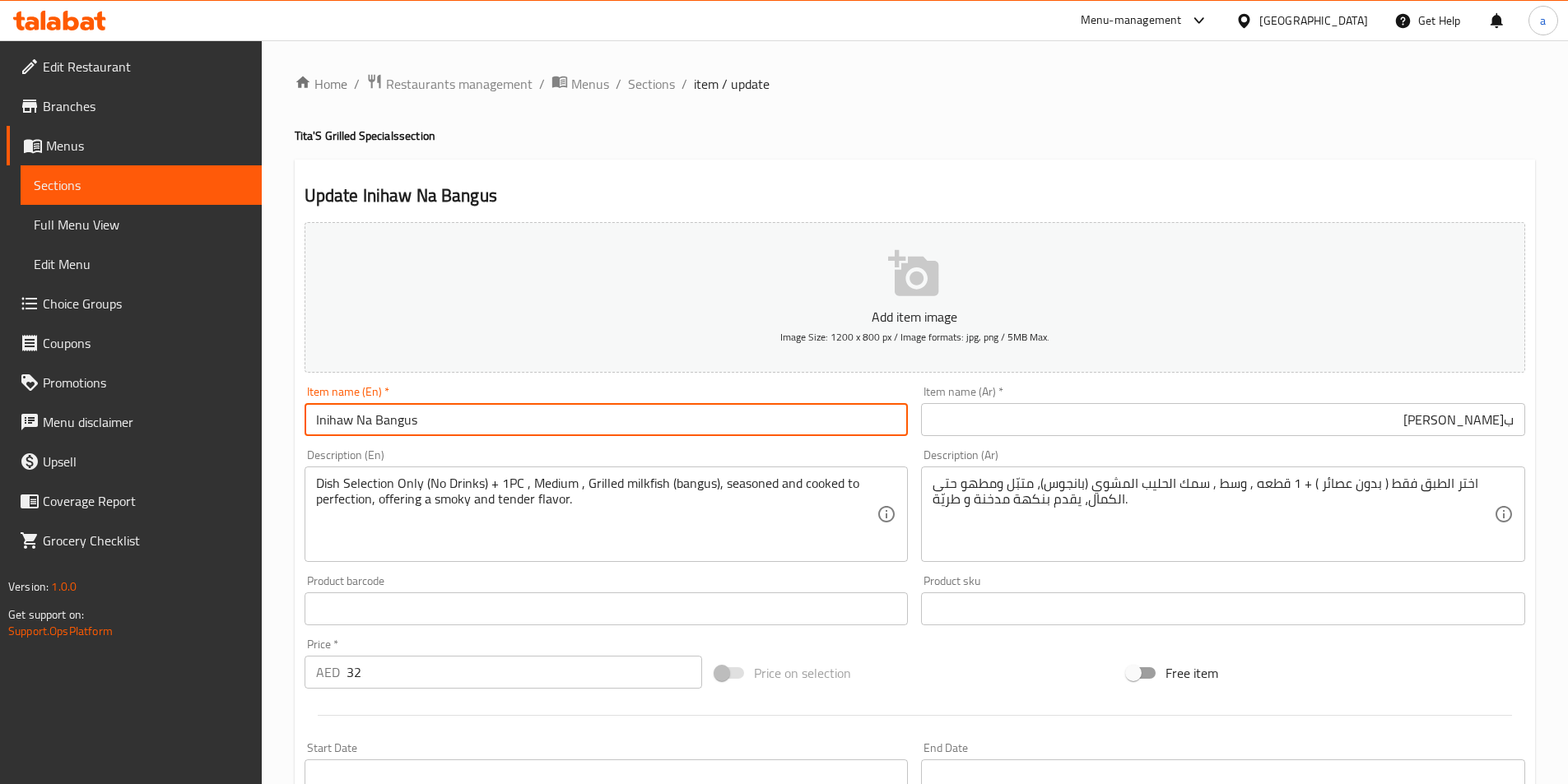
click at [323, 424] on input "Inihaw Na Bangus" at bounding box center [606, 419] width 604 height 33
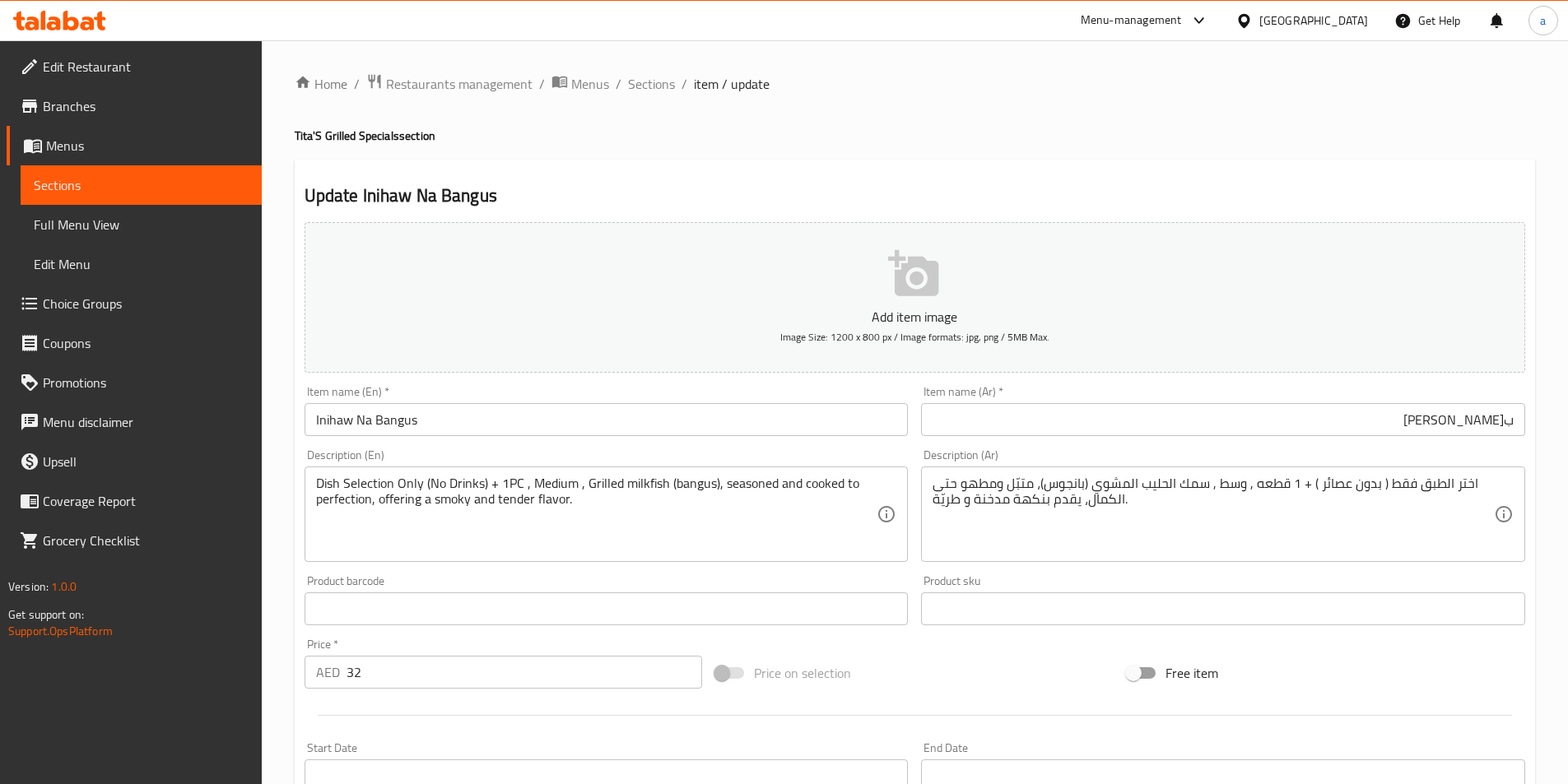
scroll to position [365, 0]
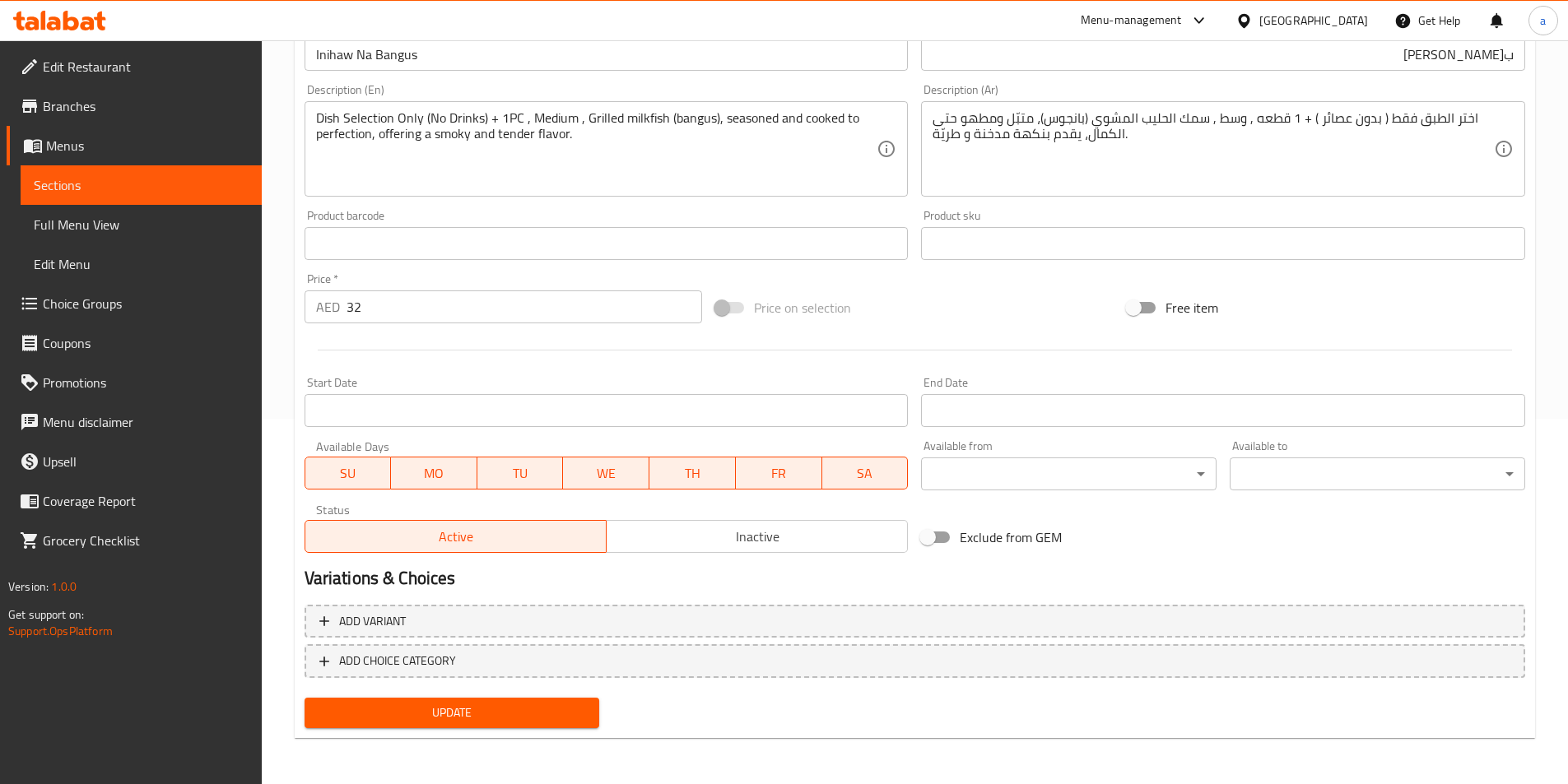
click at [488, 718] on span "Update" at bounding box center [452, 712] width 269 height 20
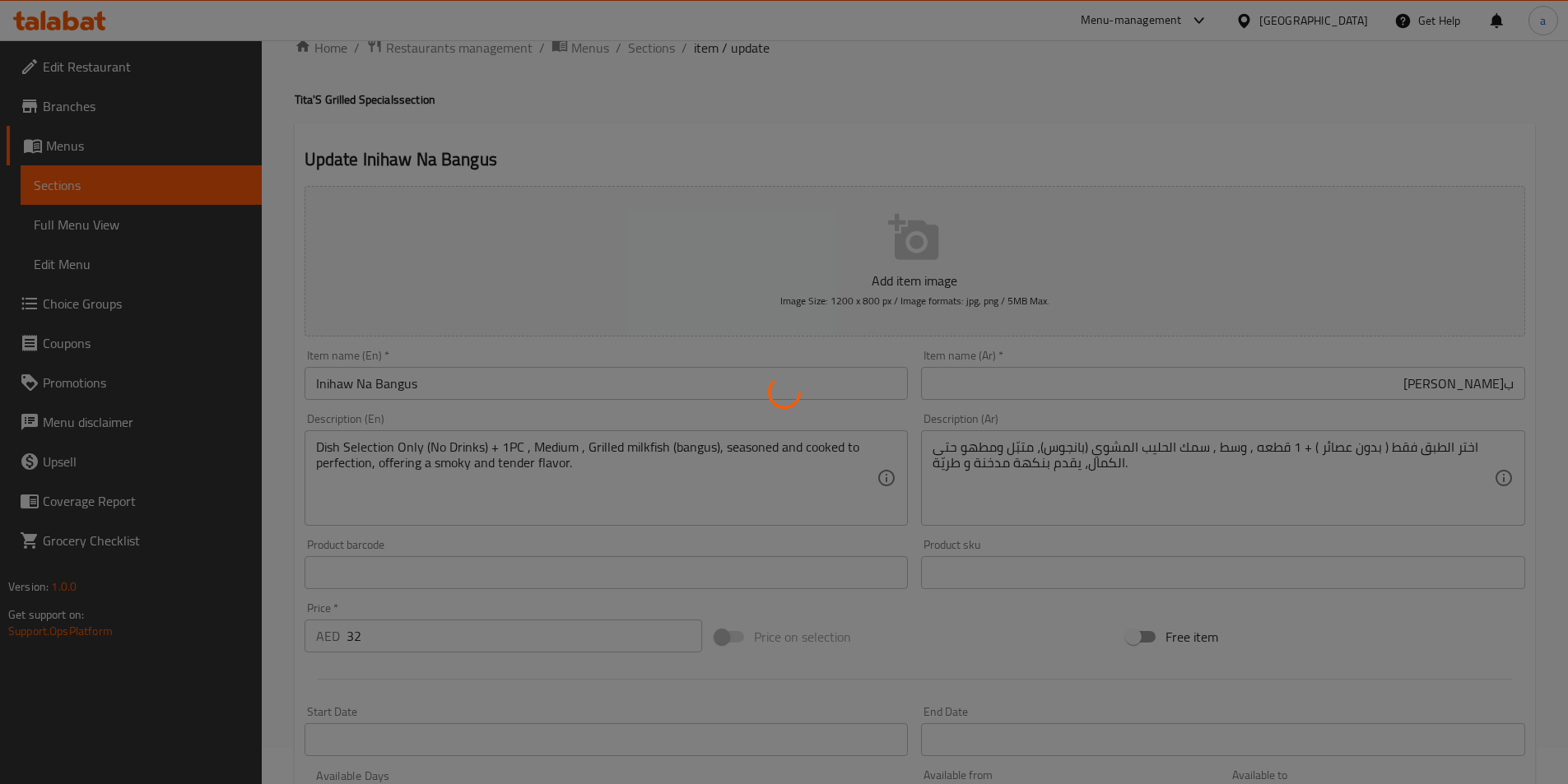
scroll to position [0, 0]
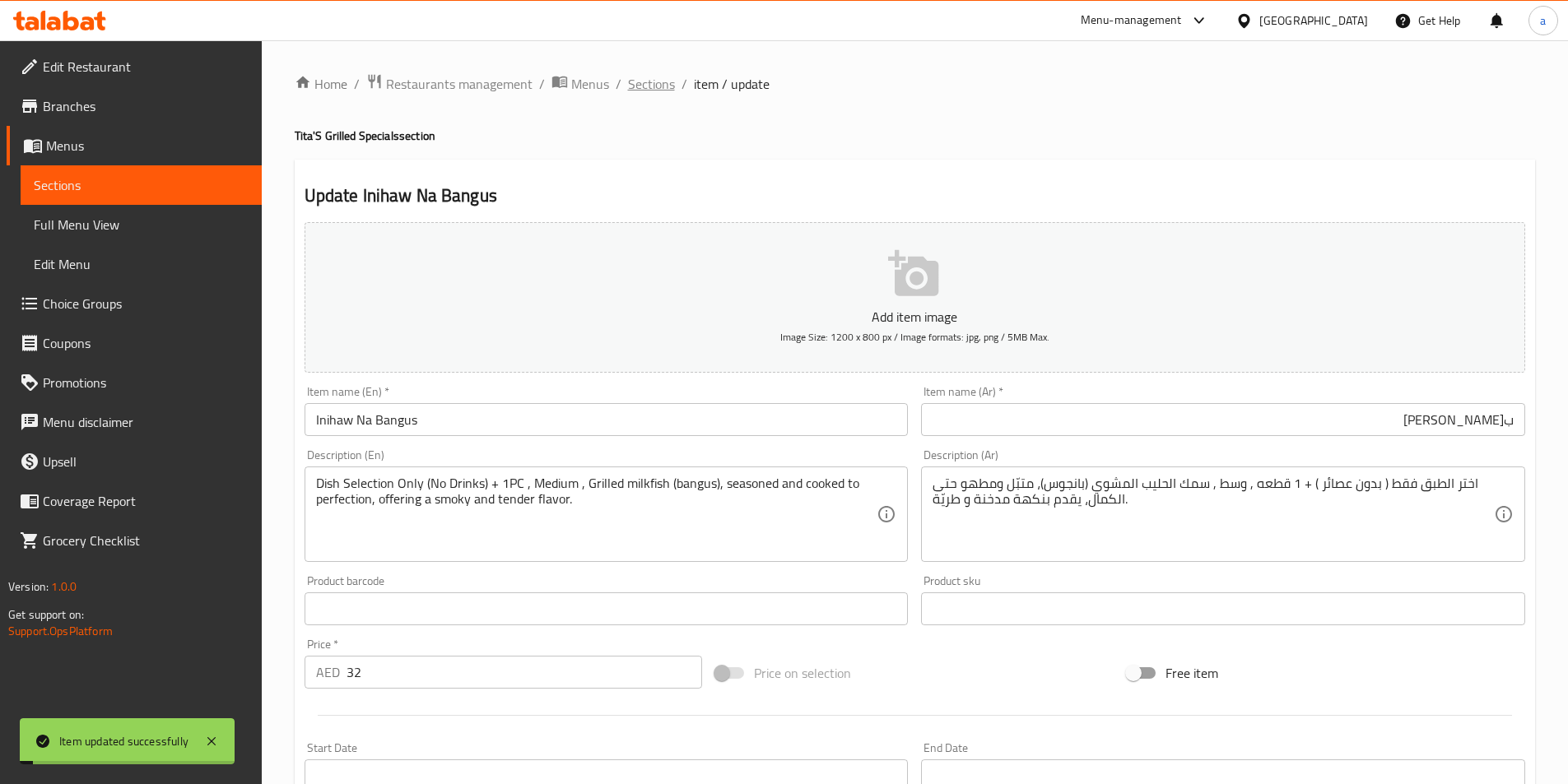
click at [632, 77] on span "Sections" at bounding box center [651, 84] width 47 height 19
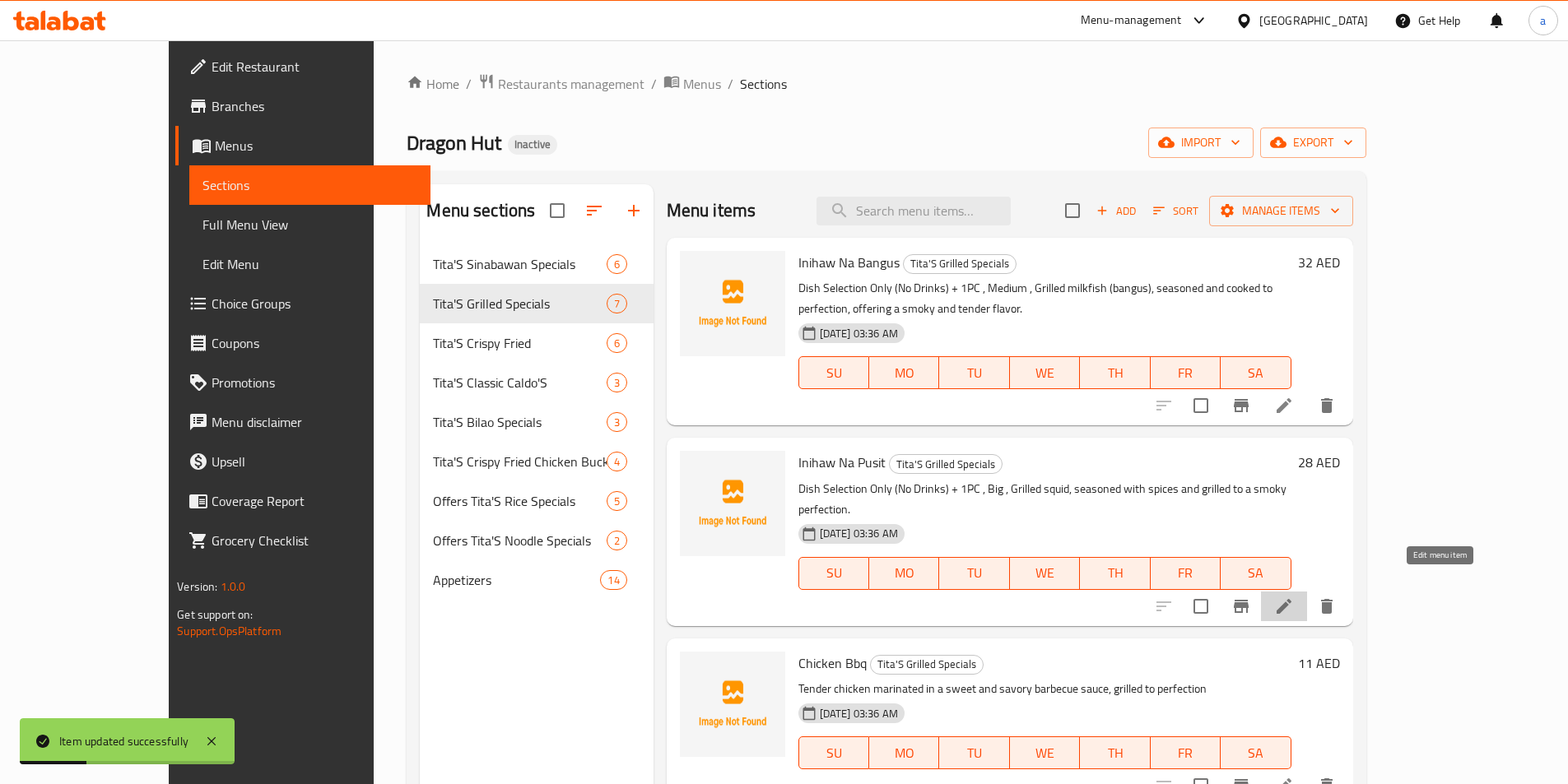
click at [1293, 596] on icon at bounding box center [1284, 606] width 19 height 19
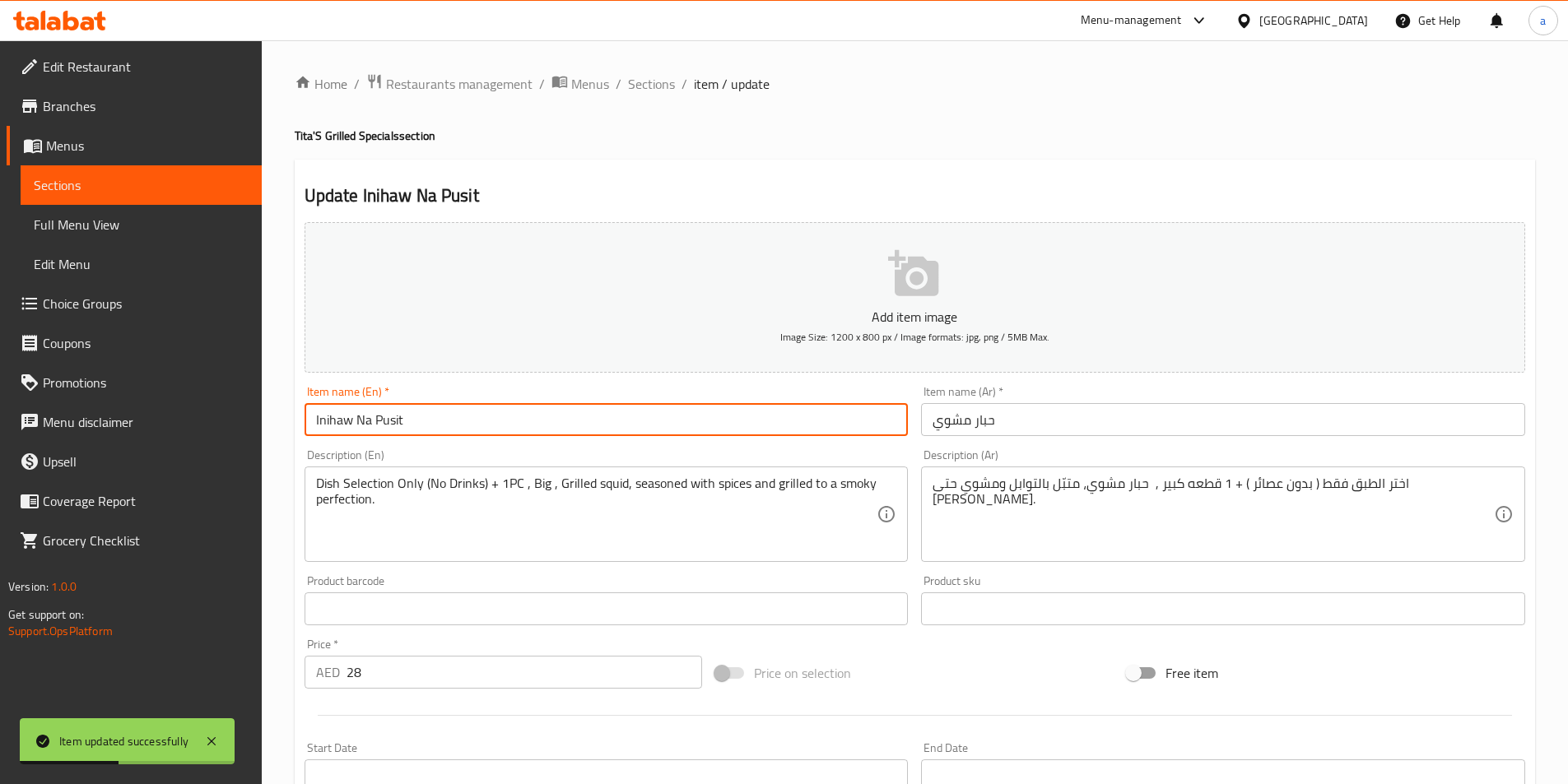
click at [709, 418] on input "Inihaw Na Pusit" at bounding box center [606, 419] width 604 height 33
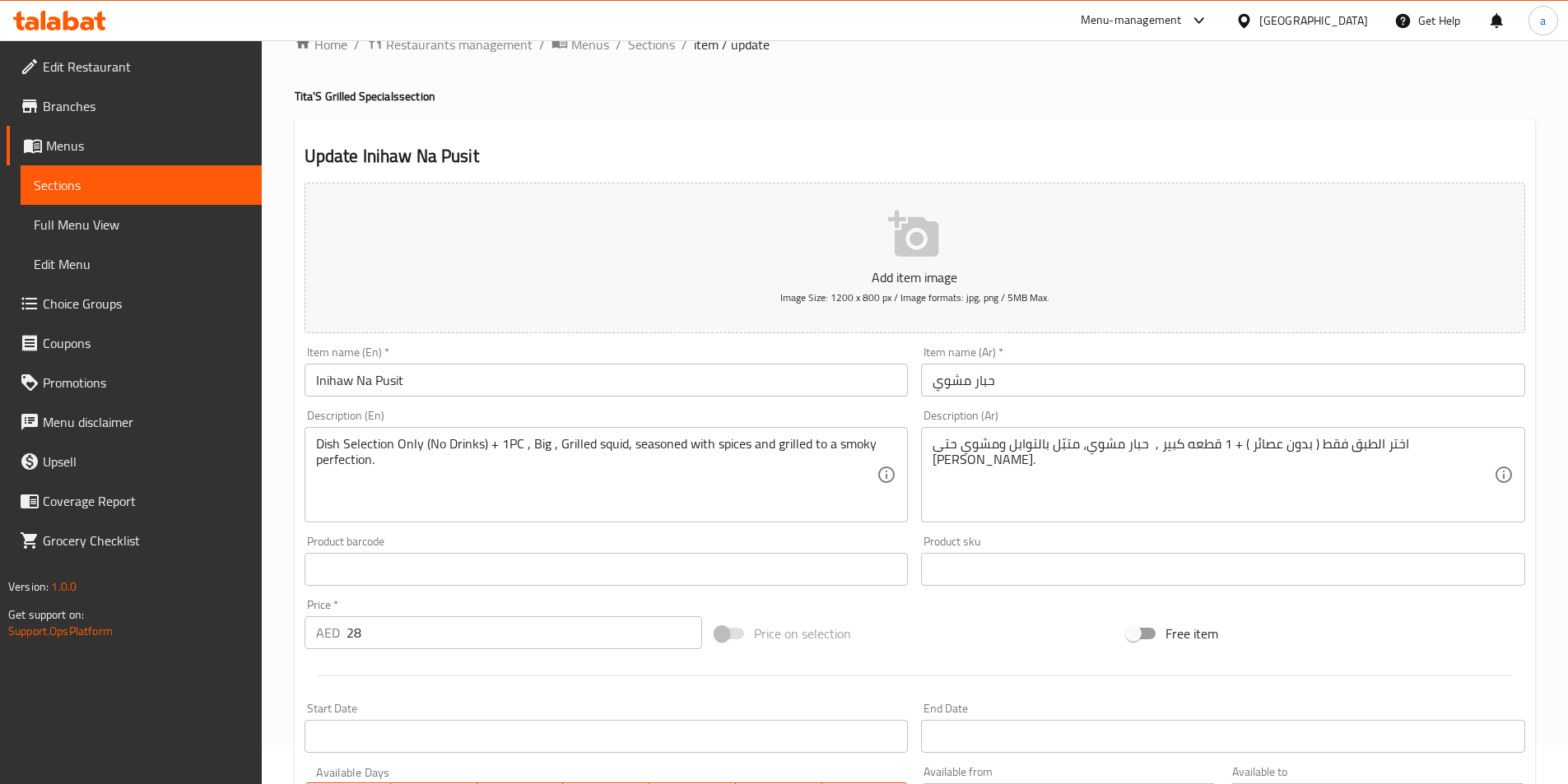
scroll to position [37, 0]
click at [647, 55] on span "Sections" at bounding box center [651, 47] width 47 height 19
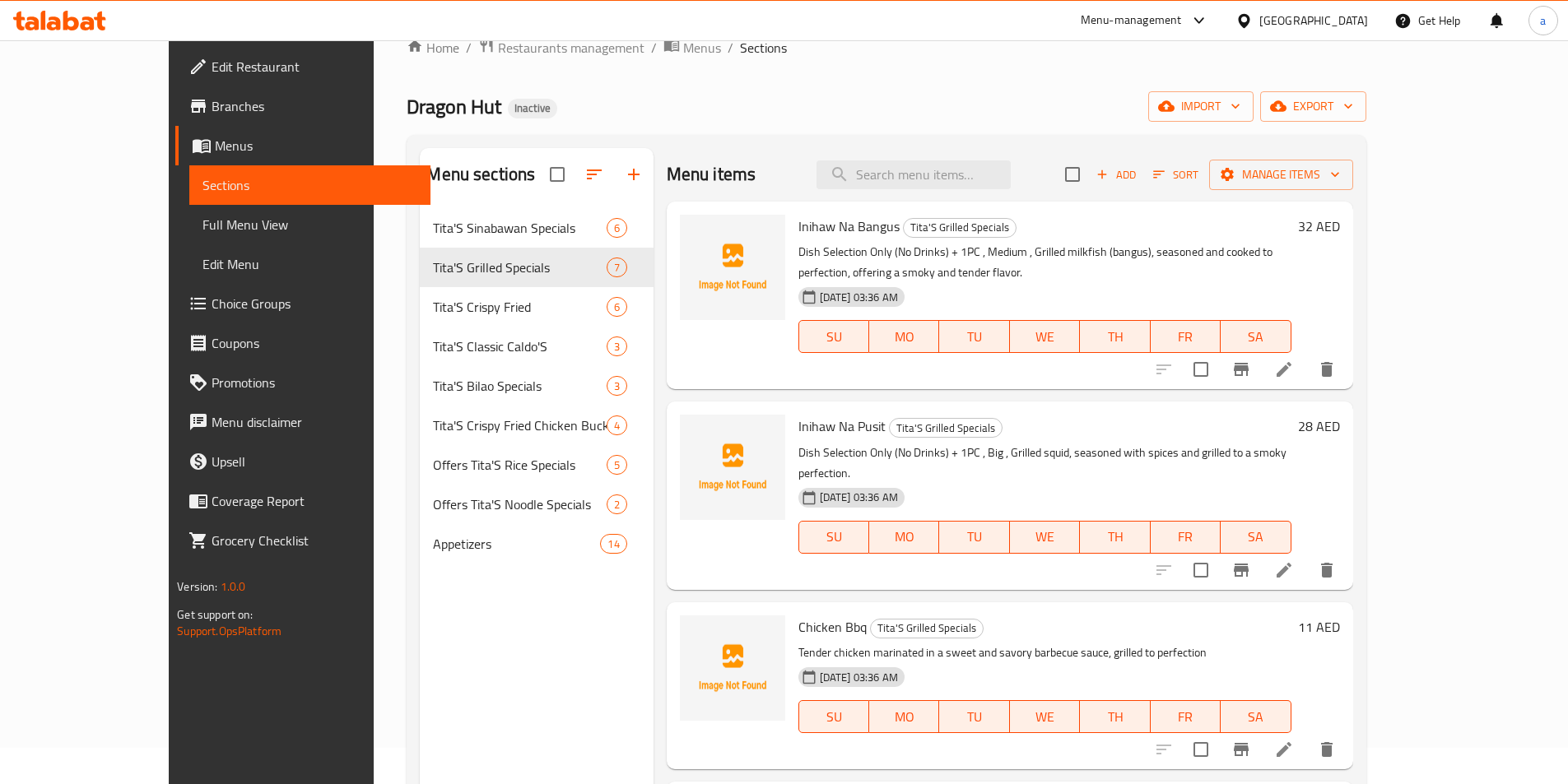
click at [1307, 735] on li at bounding box center [1284, 749] width 46 height 30
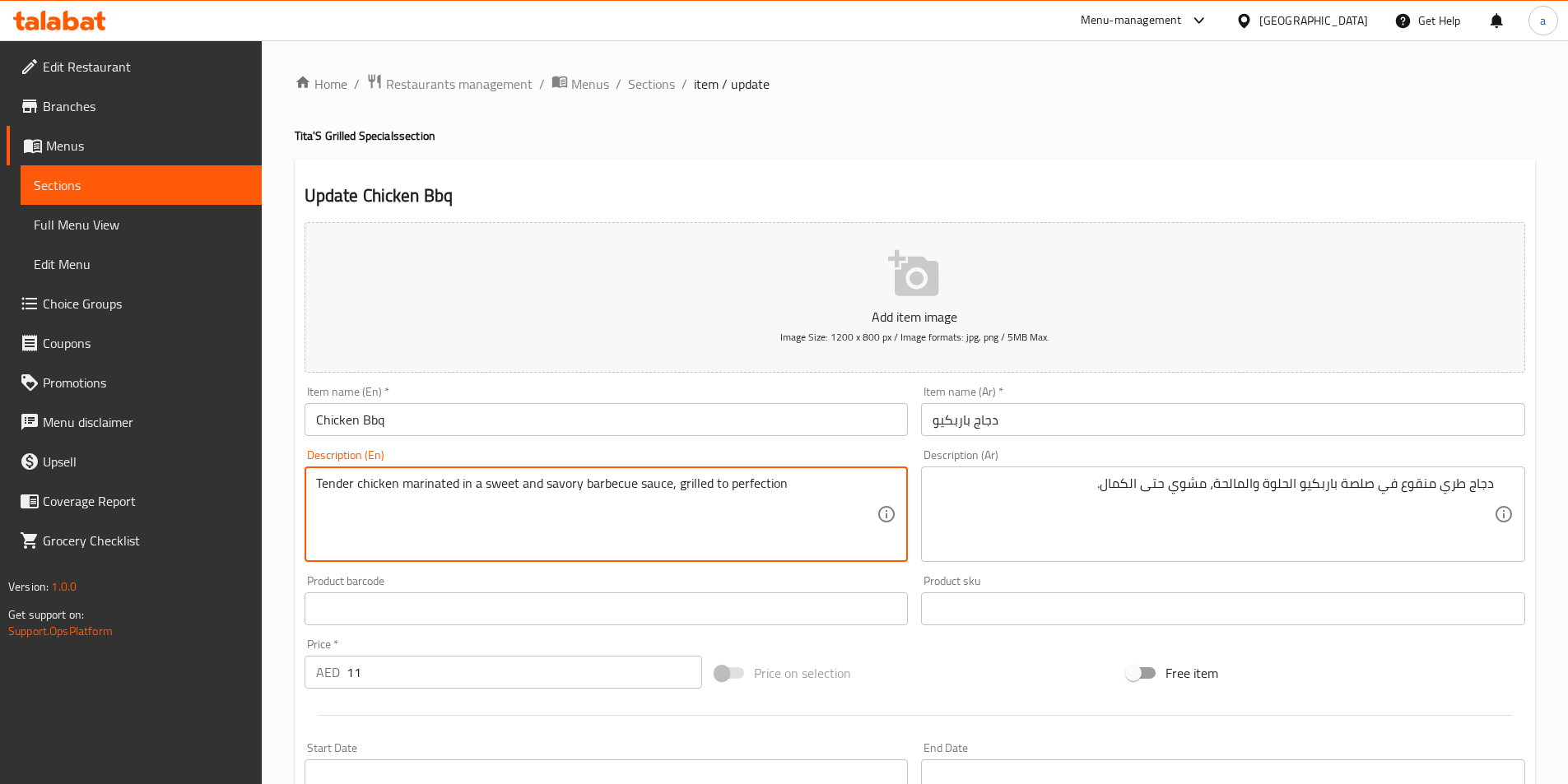
paste textarea "Dish Selection Only (No Drinks) +"
type textarea "Dish Selection Only (No Drinks) + 3pcs , Tender chicken marinated in a sweet an…"
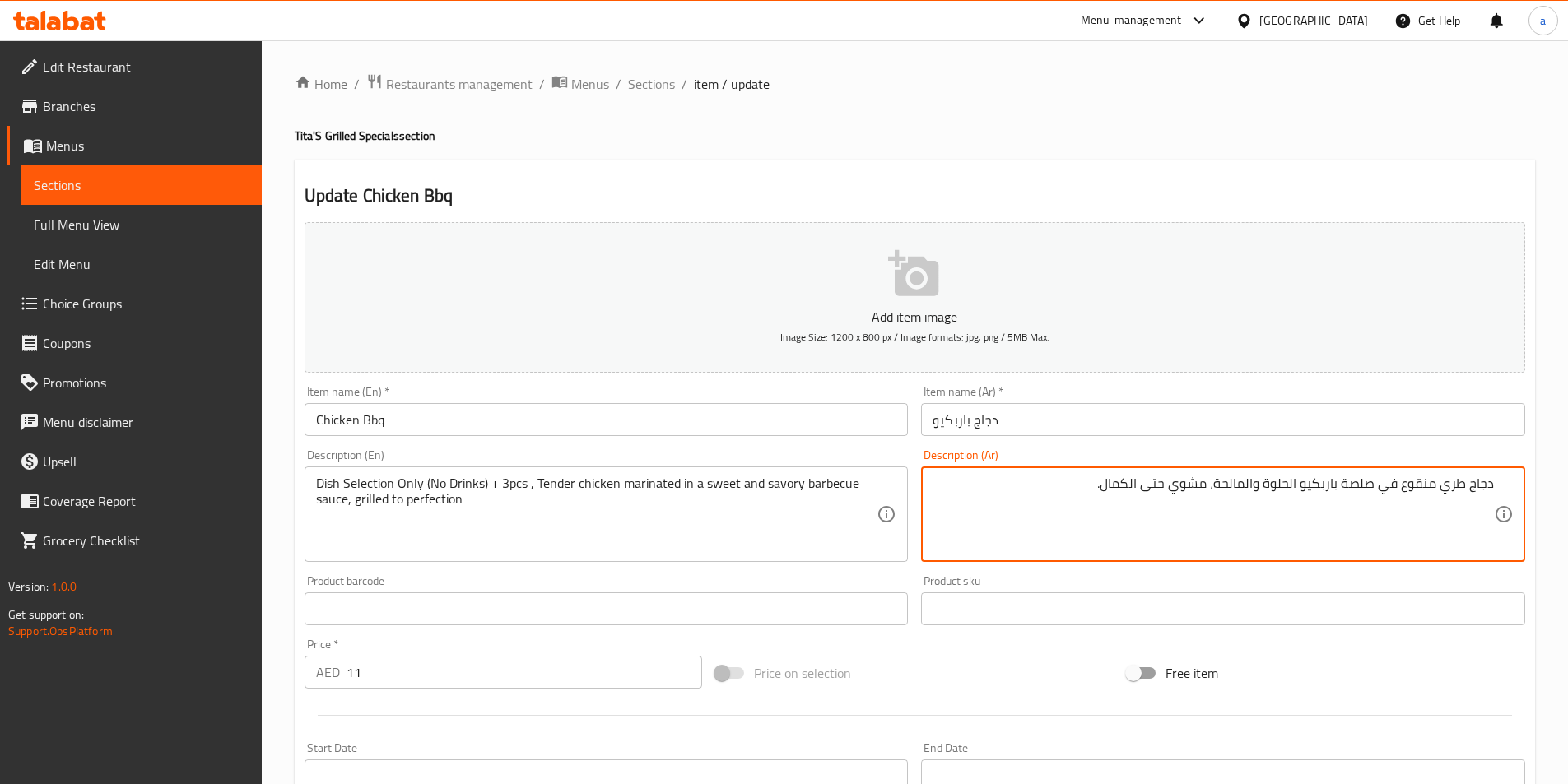
paste textarea "اختر الطبق فقط ( بدون عصائر ) + 1 قطعه"
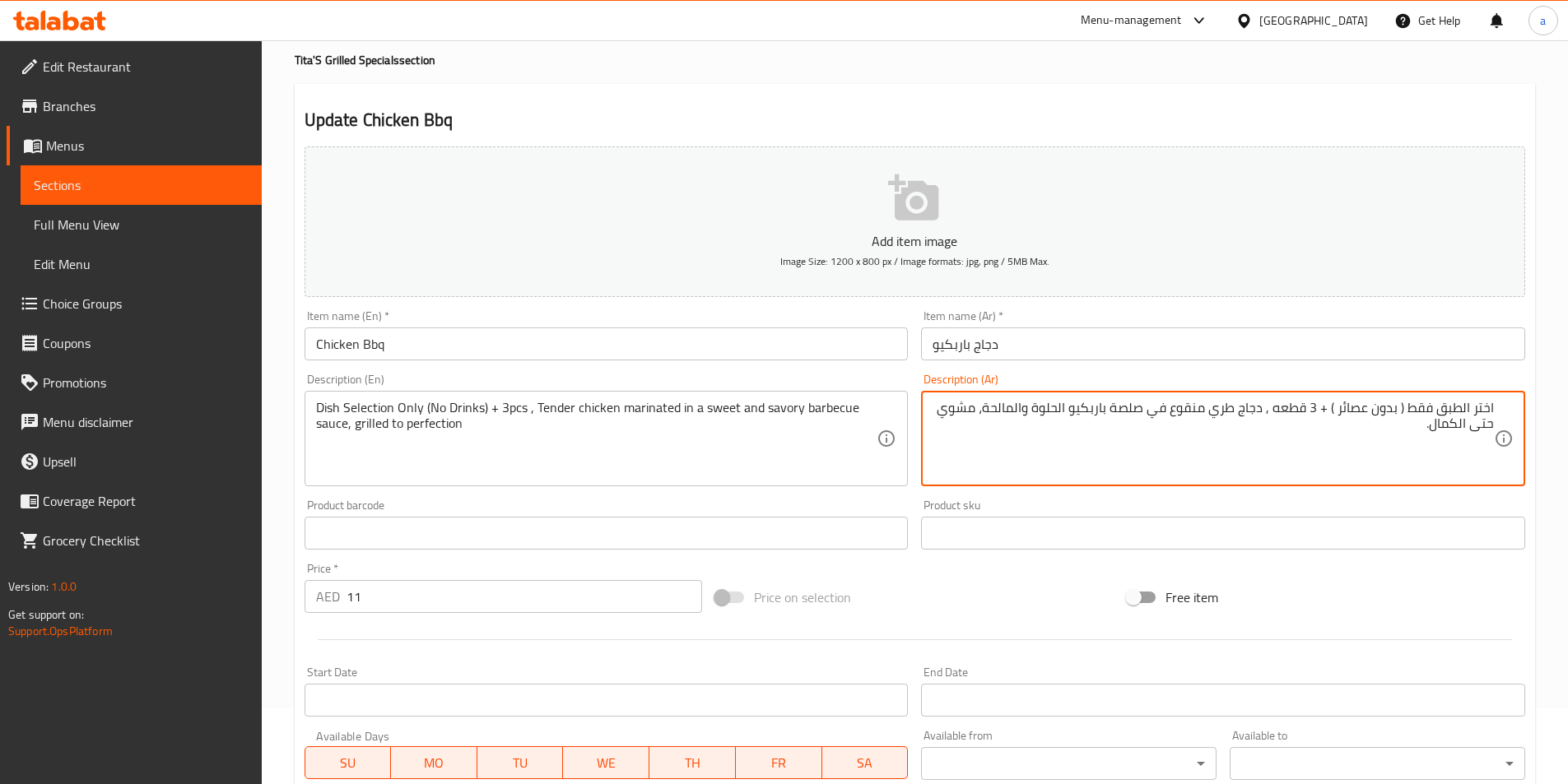
scroll to position [365, 0]
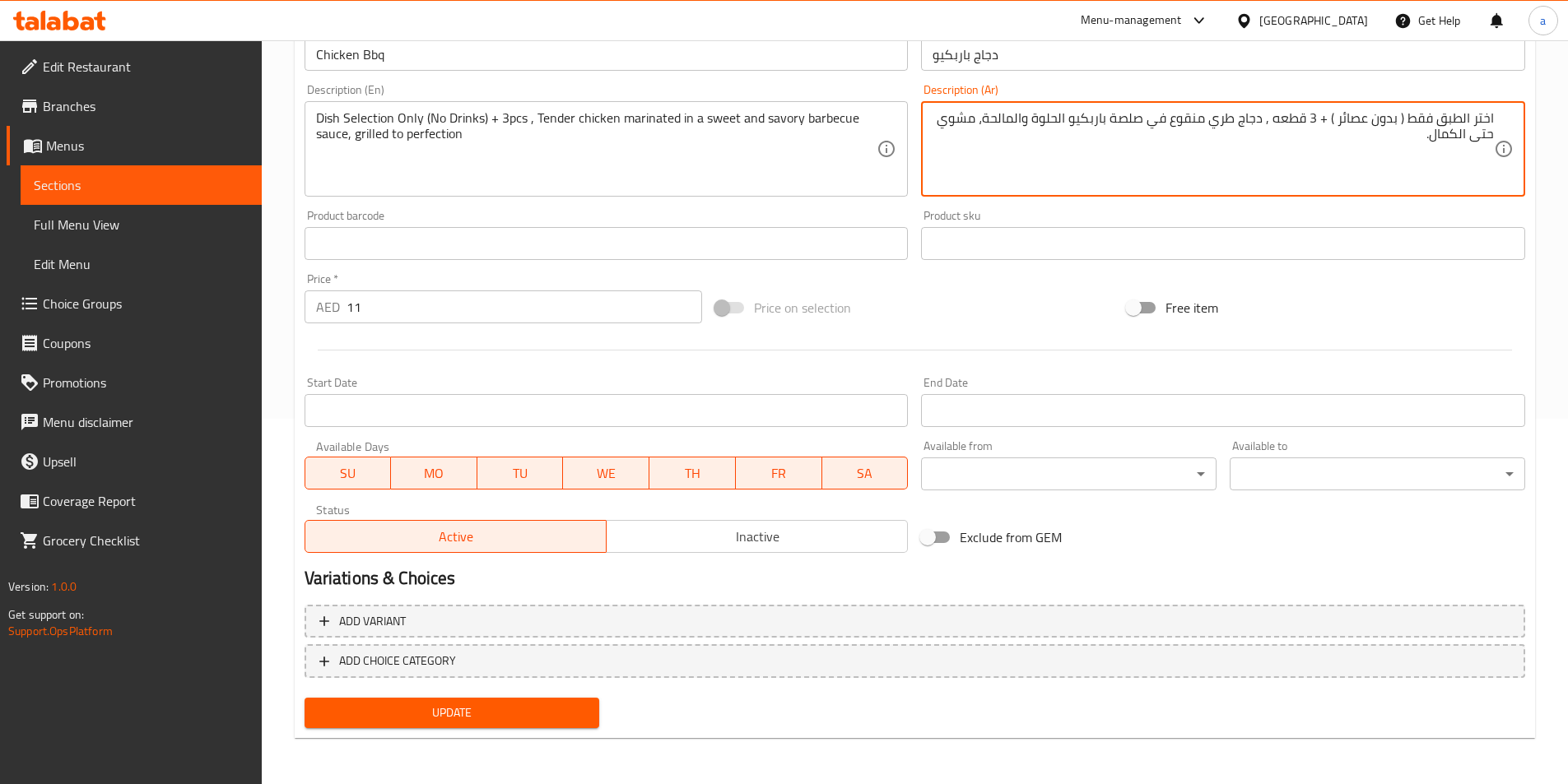
type textarea "اختر الطبق فقط ( بدون عصائر ) + 3 قطعه , دجاج طري منقوع في صلصة باربكيو الحلوة …"
click at [525, 702] on span "Update" at bounding box center [452, 712] width 269 height 20
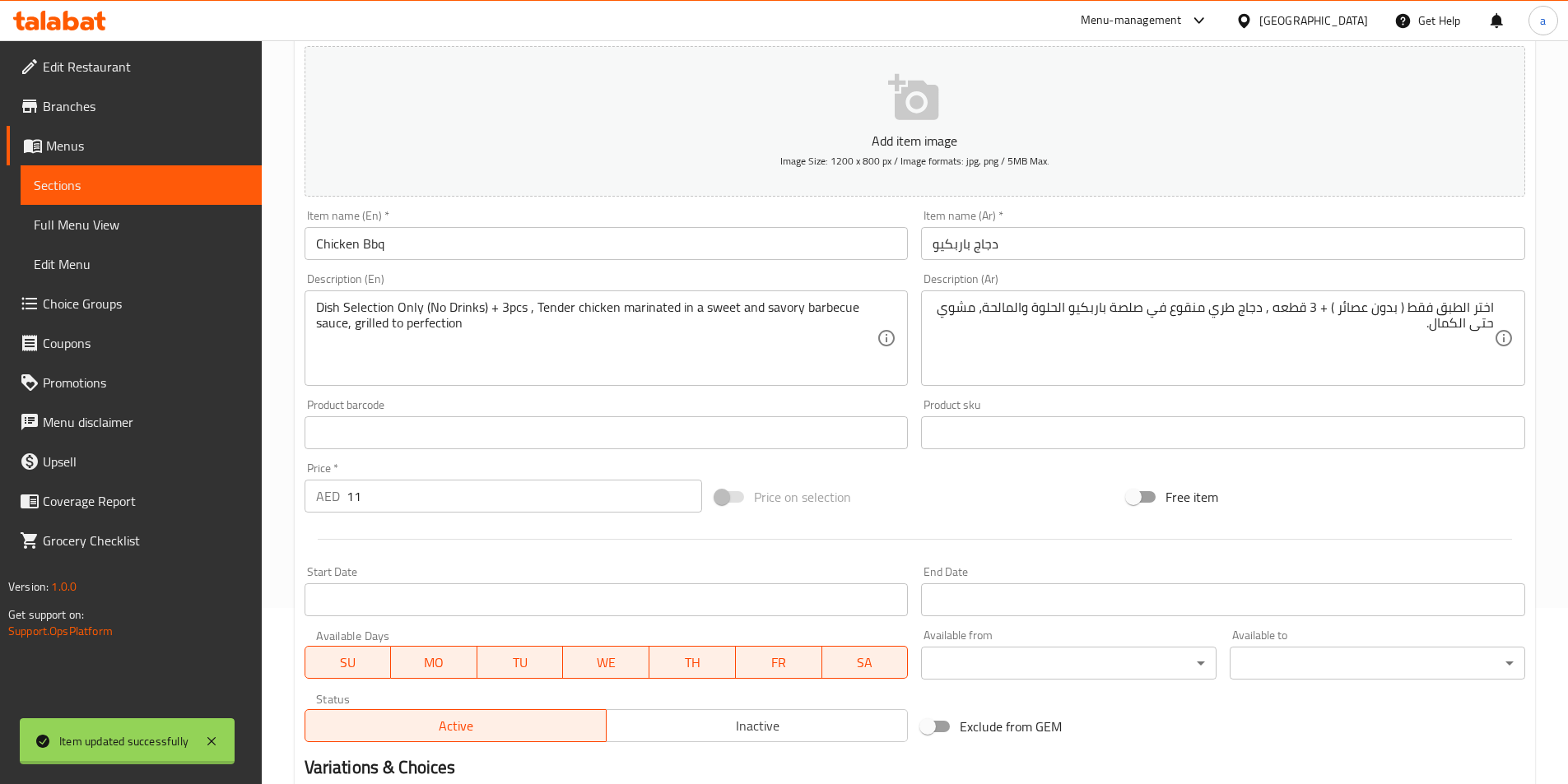
scroll to position [0, 0]
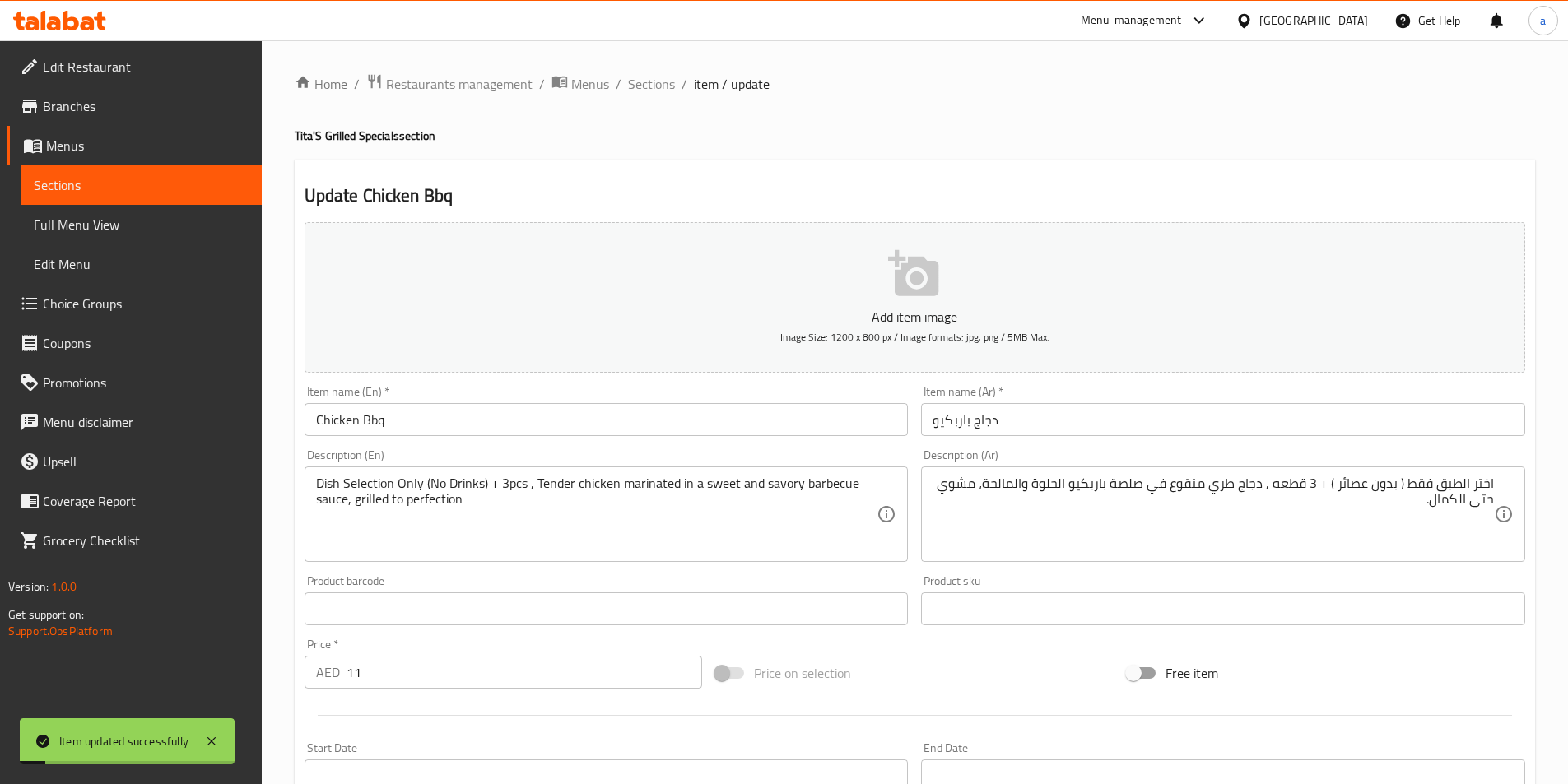
click at [637, 88] on span "Sections" at bounding box center [651, 84] width 47 height 19
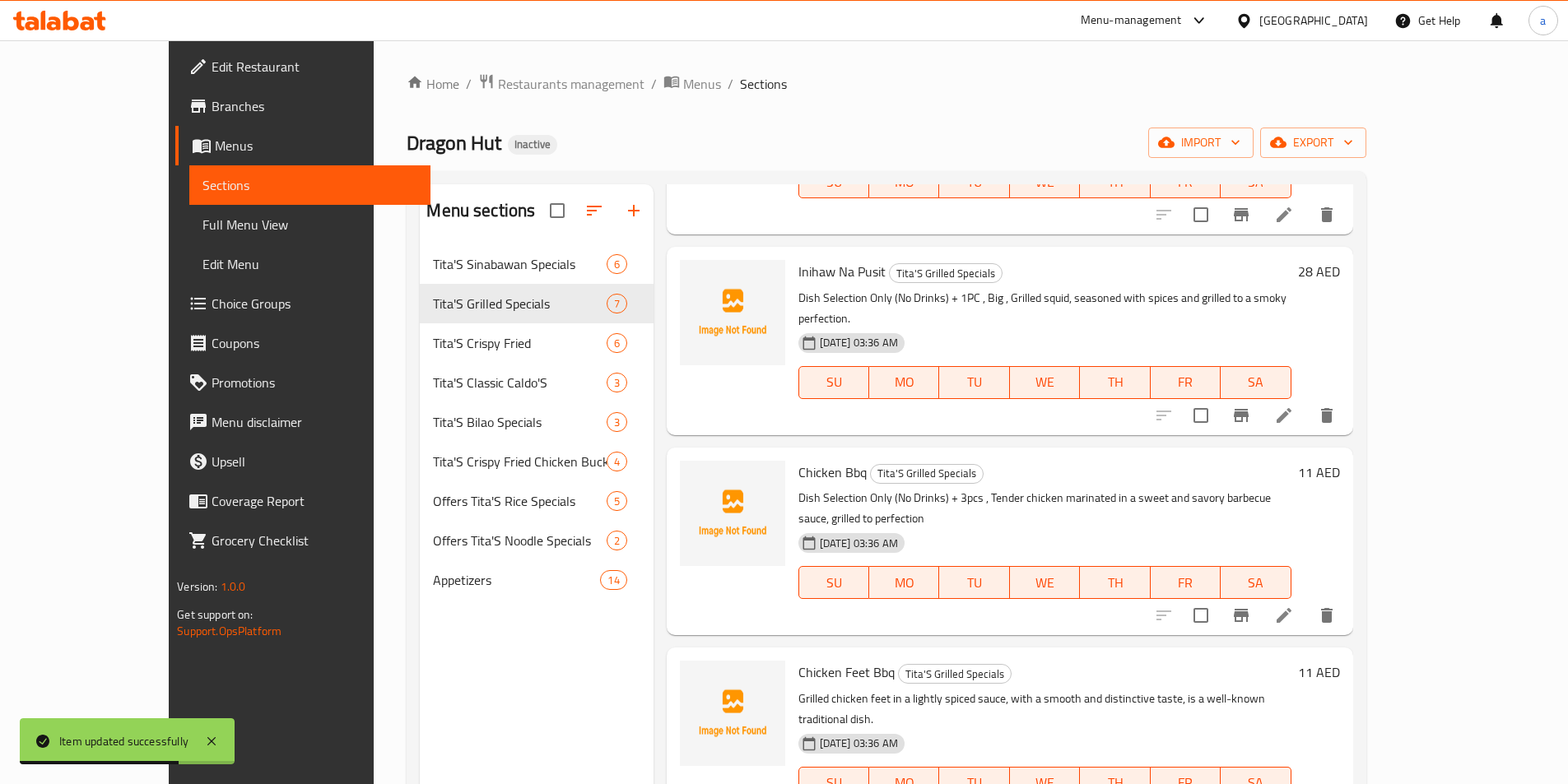
scroll to position [247, 0]
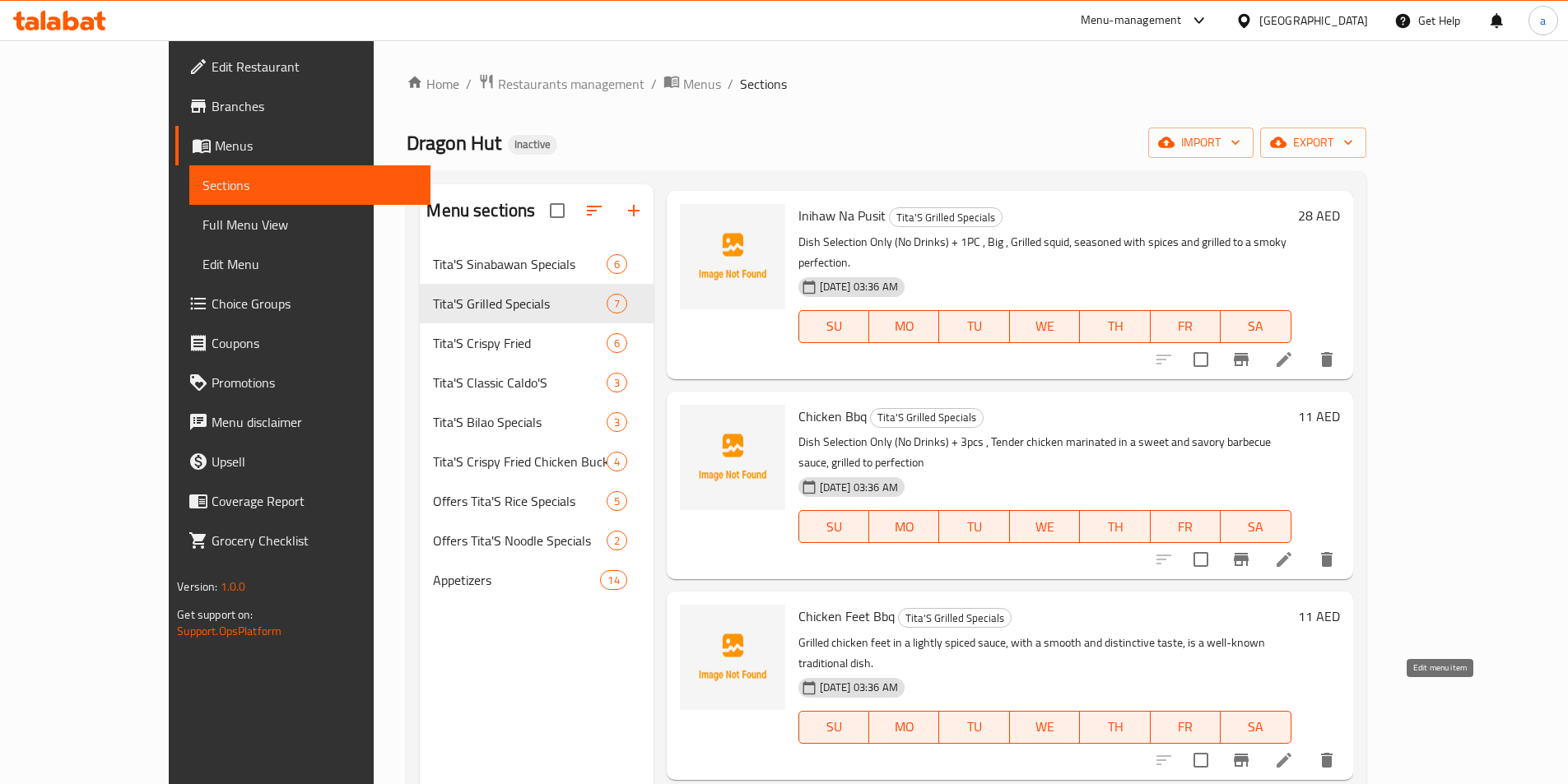
click at [1293, 750] on icon at bounding box center [1284, 760] width 19 height 19
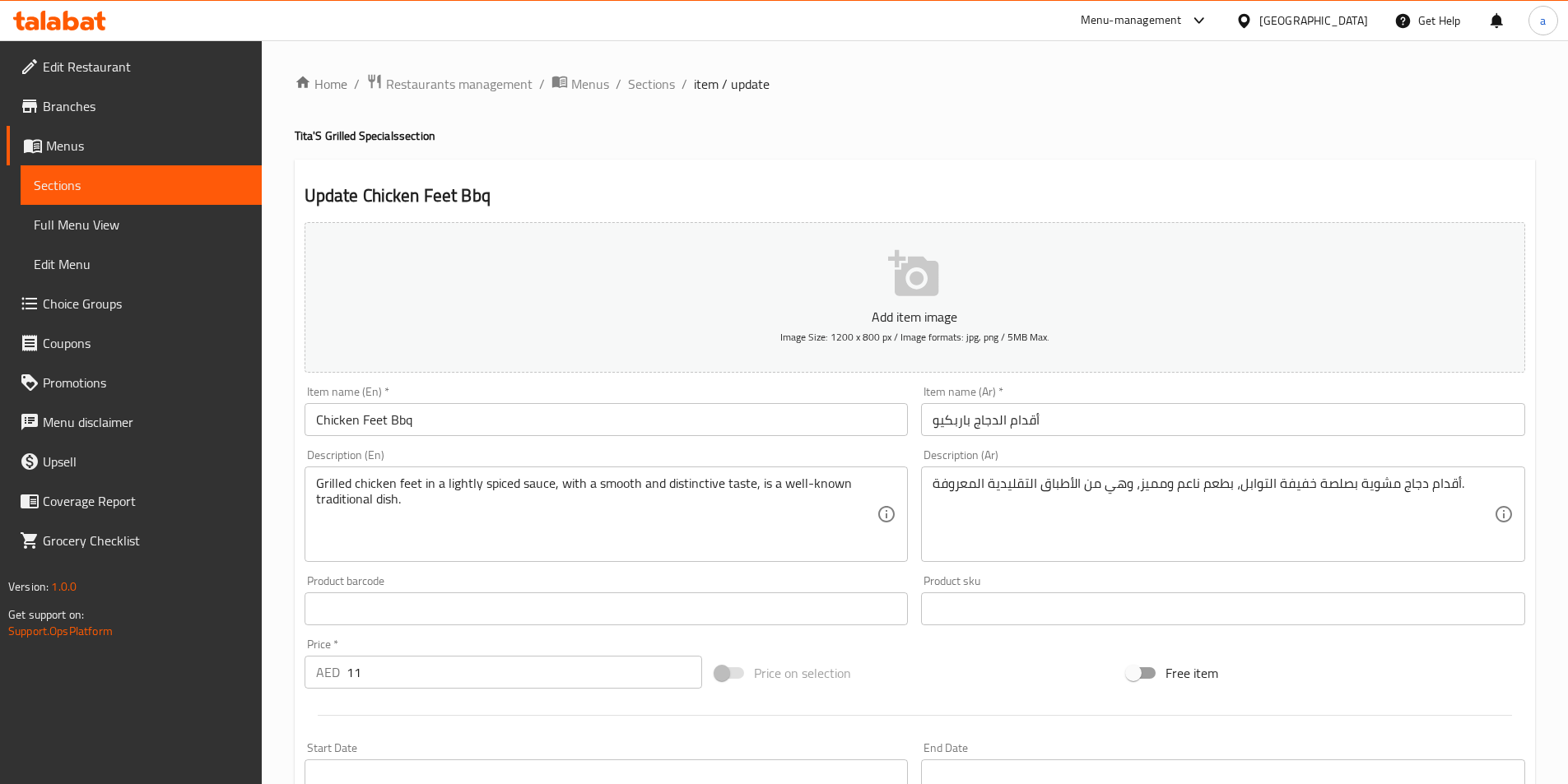
click at [1113, 431] on input "أقدام الدجاج باربكيو" at bounding box center [1223, 419] width 604 height 33
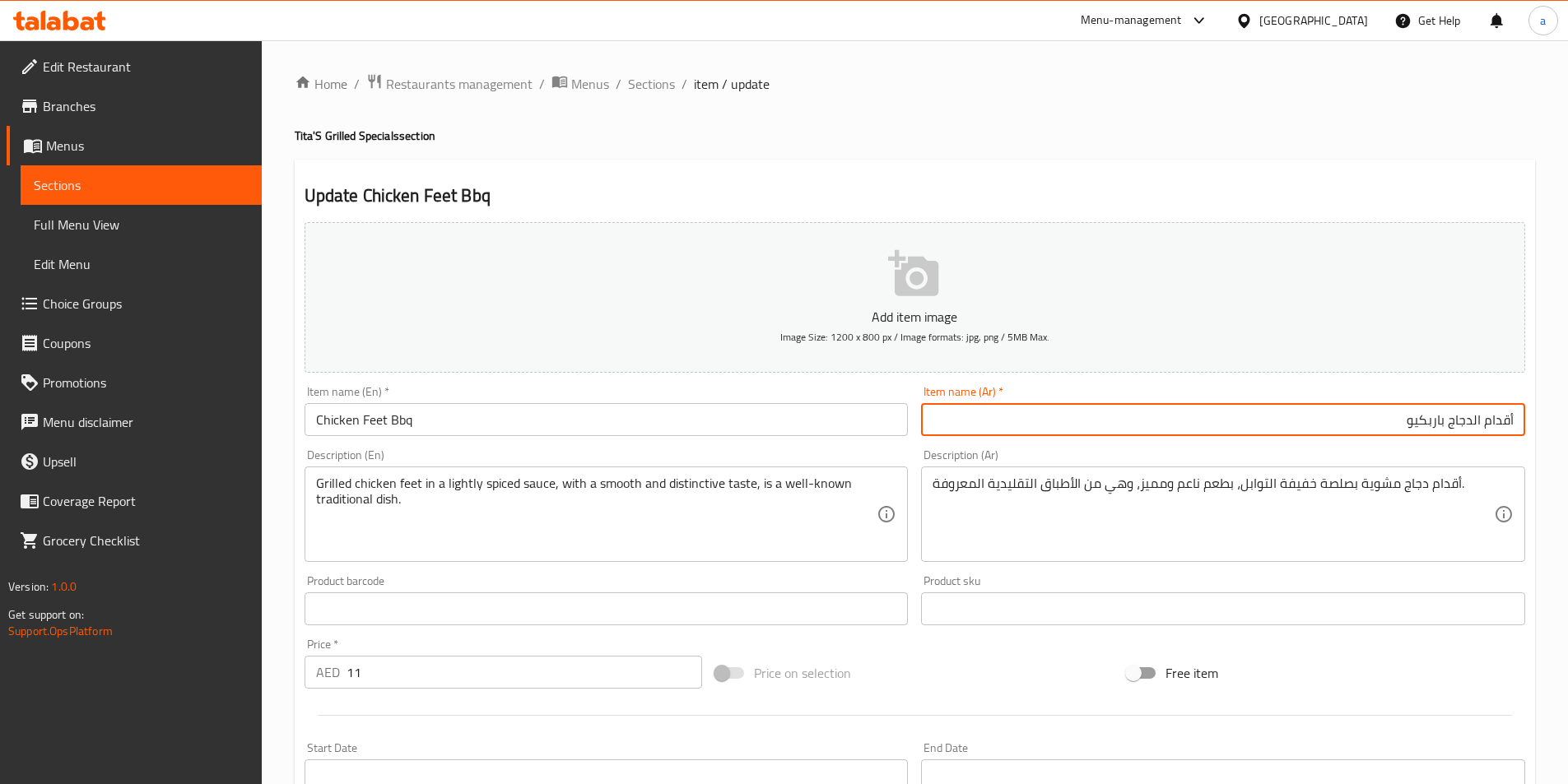
click at [1296, 569] on div "Product sku Product sku" at bounding box center [1223, 600] width 617 height 64
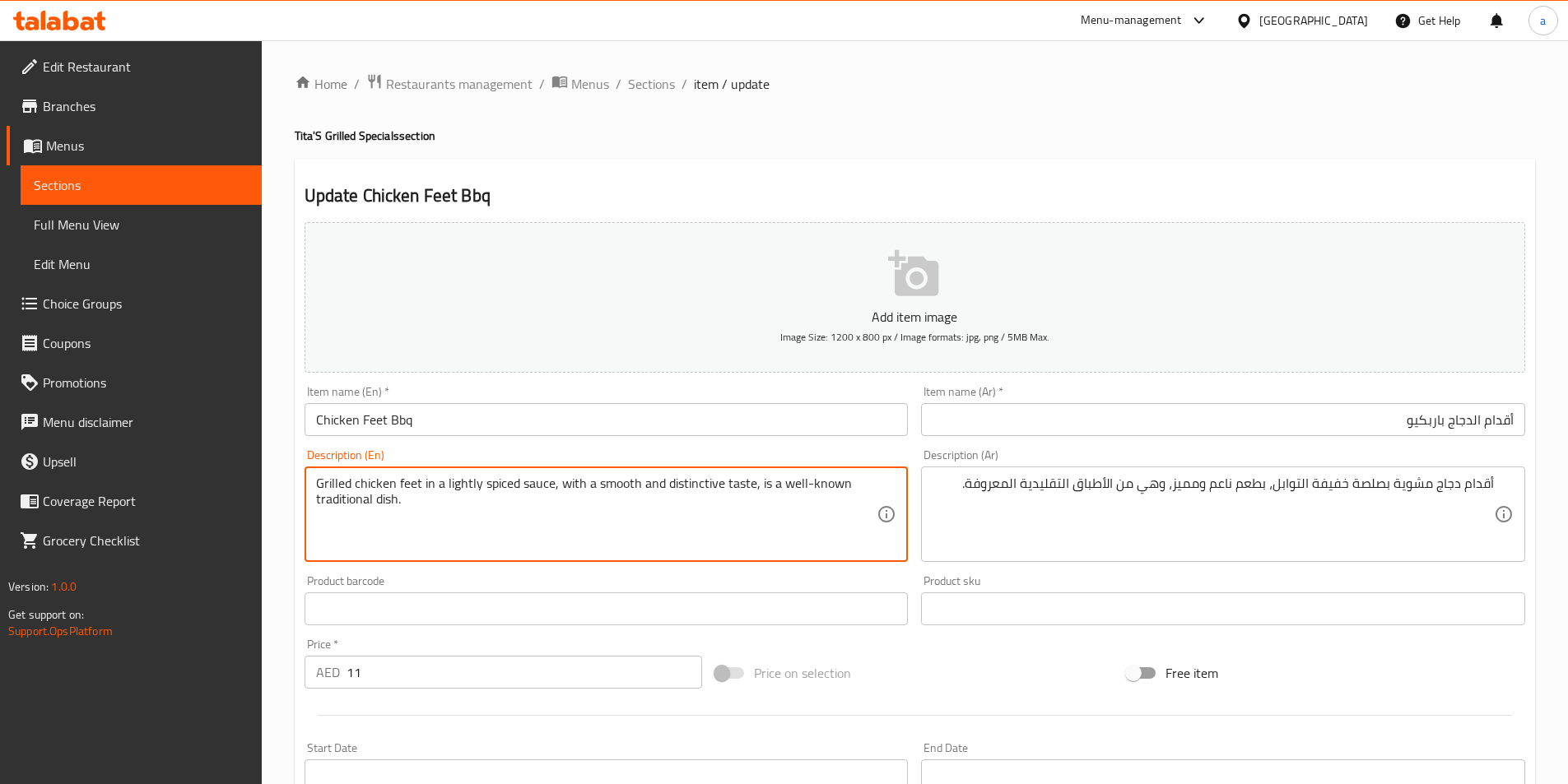
paste textarea "Dish Selection Only (No Drinks) + 3pcs ,"
type textarea "Dish Selection Only (No Drinks) + 3pcs , Grilled chicken feet in a lightly spic…"
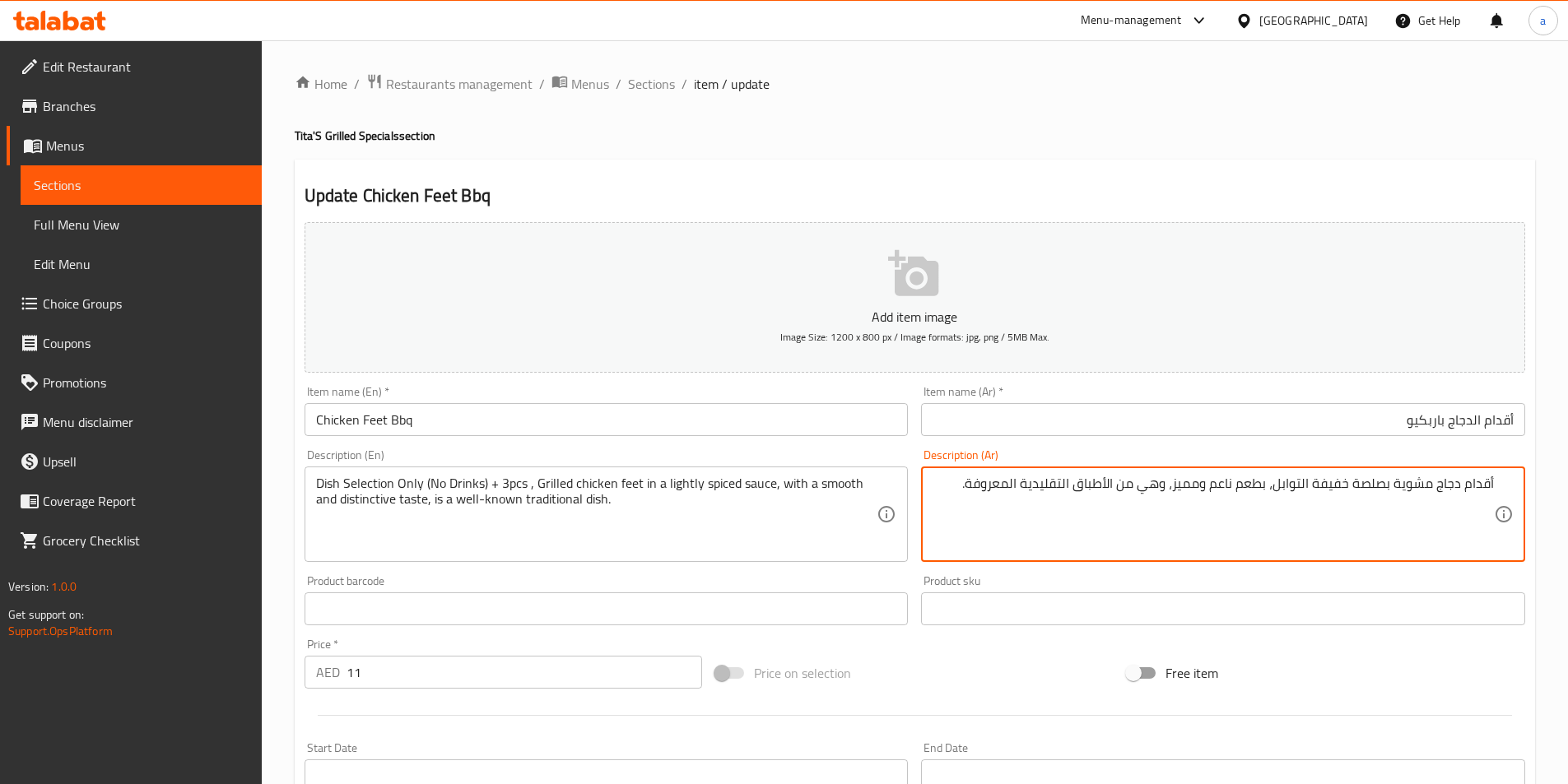
paste textarea "اختر الطبق فقط ( بدون عصائر ) + 3 قطعه ,"
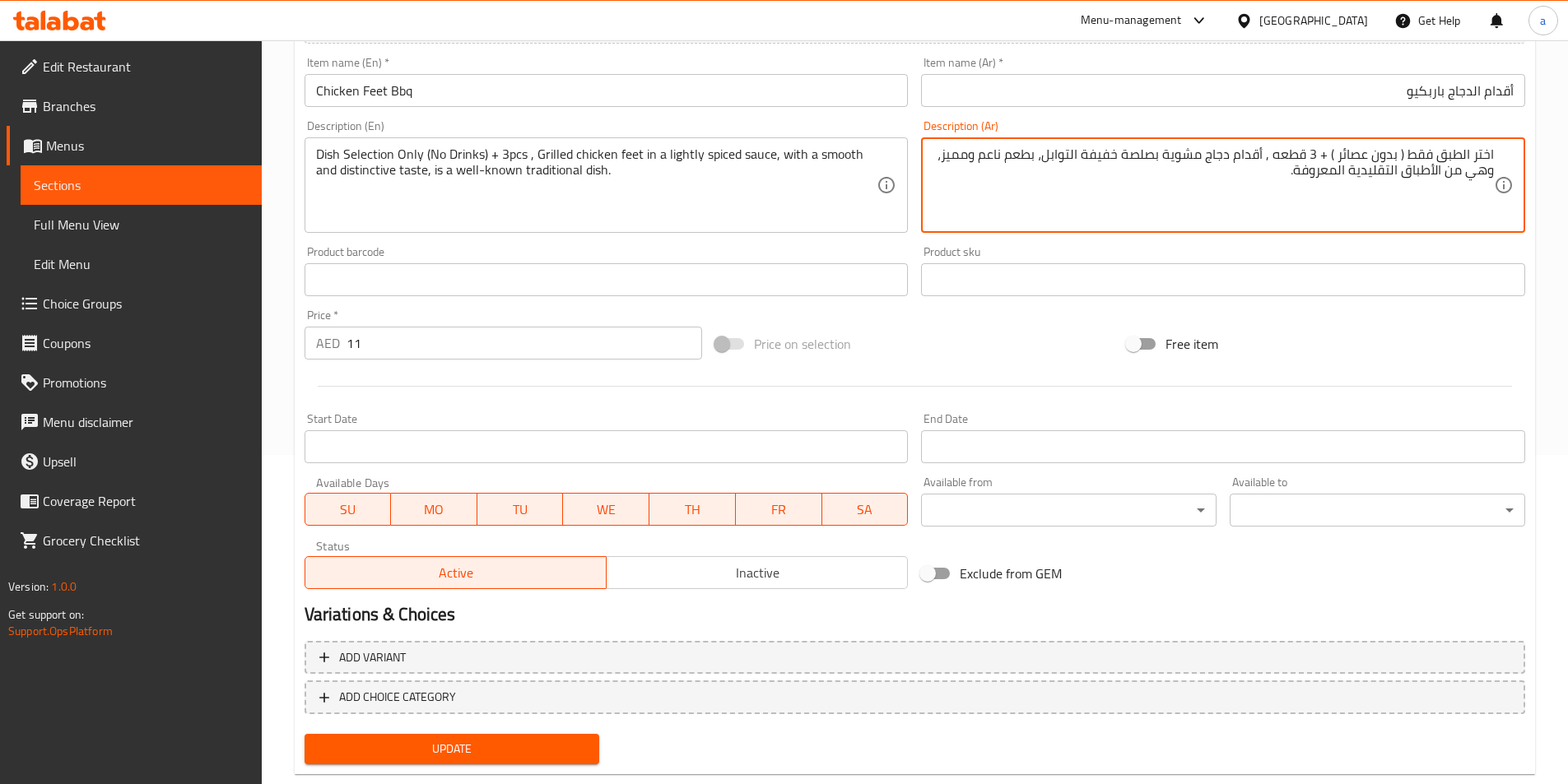
type textarea "اختر الطبق فقط ( بدون عصائر ) + 3 قطعه , أقدام دجاج مشوية بصلصة خفيفة التوابل، …"
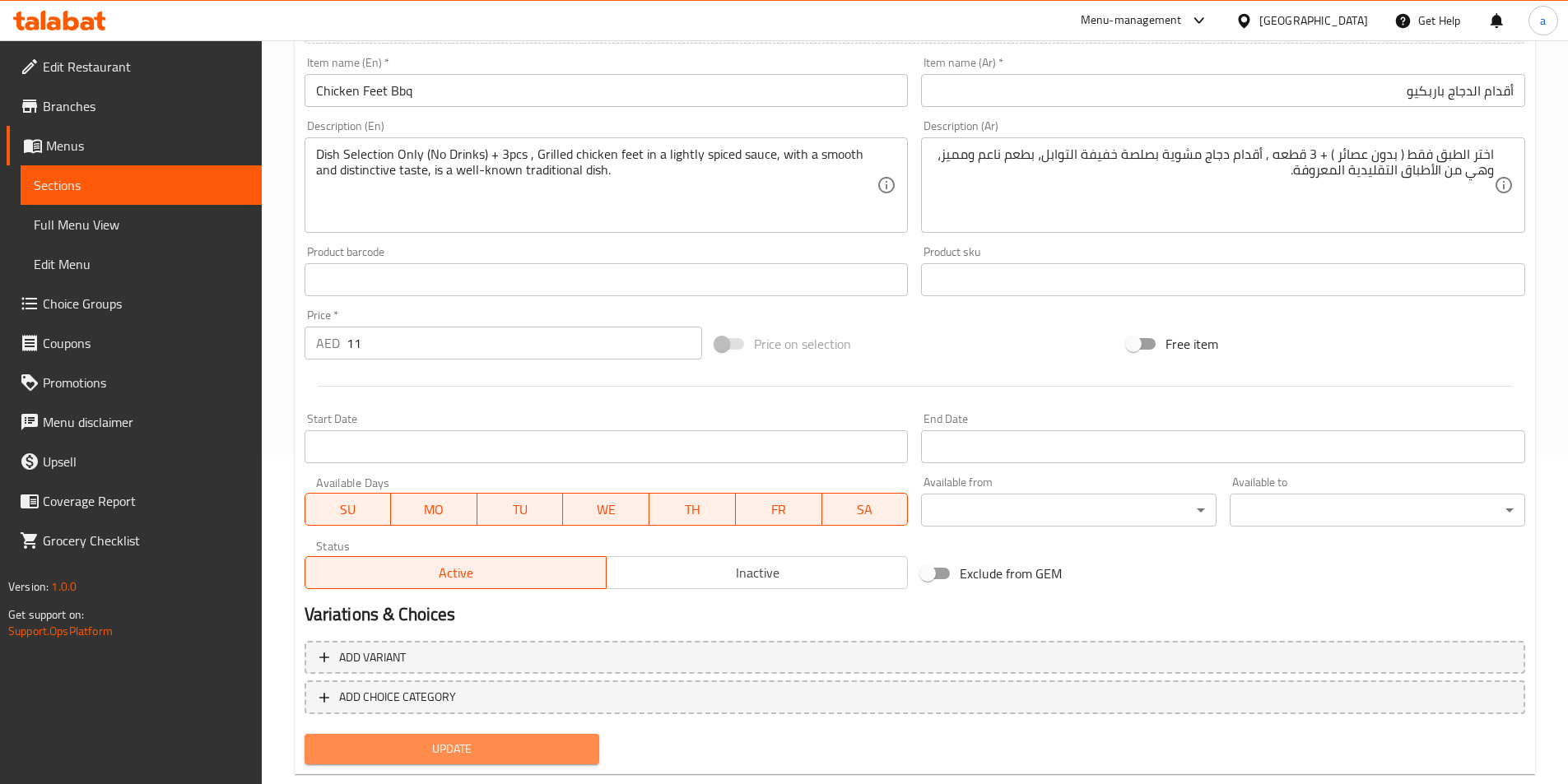
click at [501, 741] on span "Update" at bounding box center [452, 748] width 269 height 20
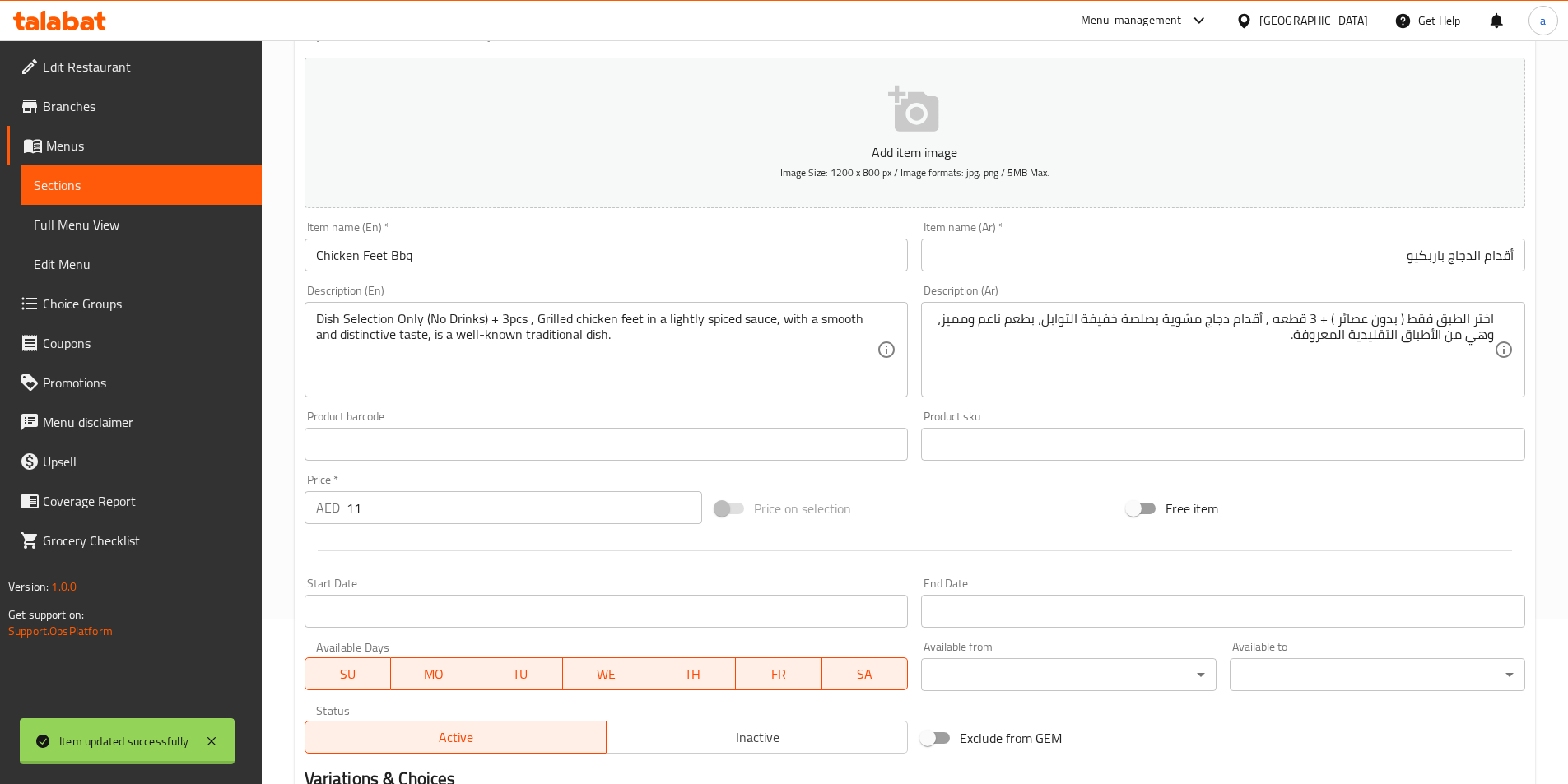
scroll to position [0, 0]
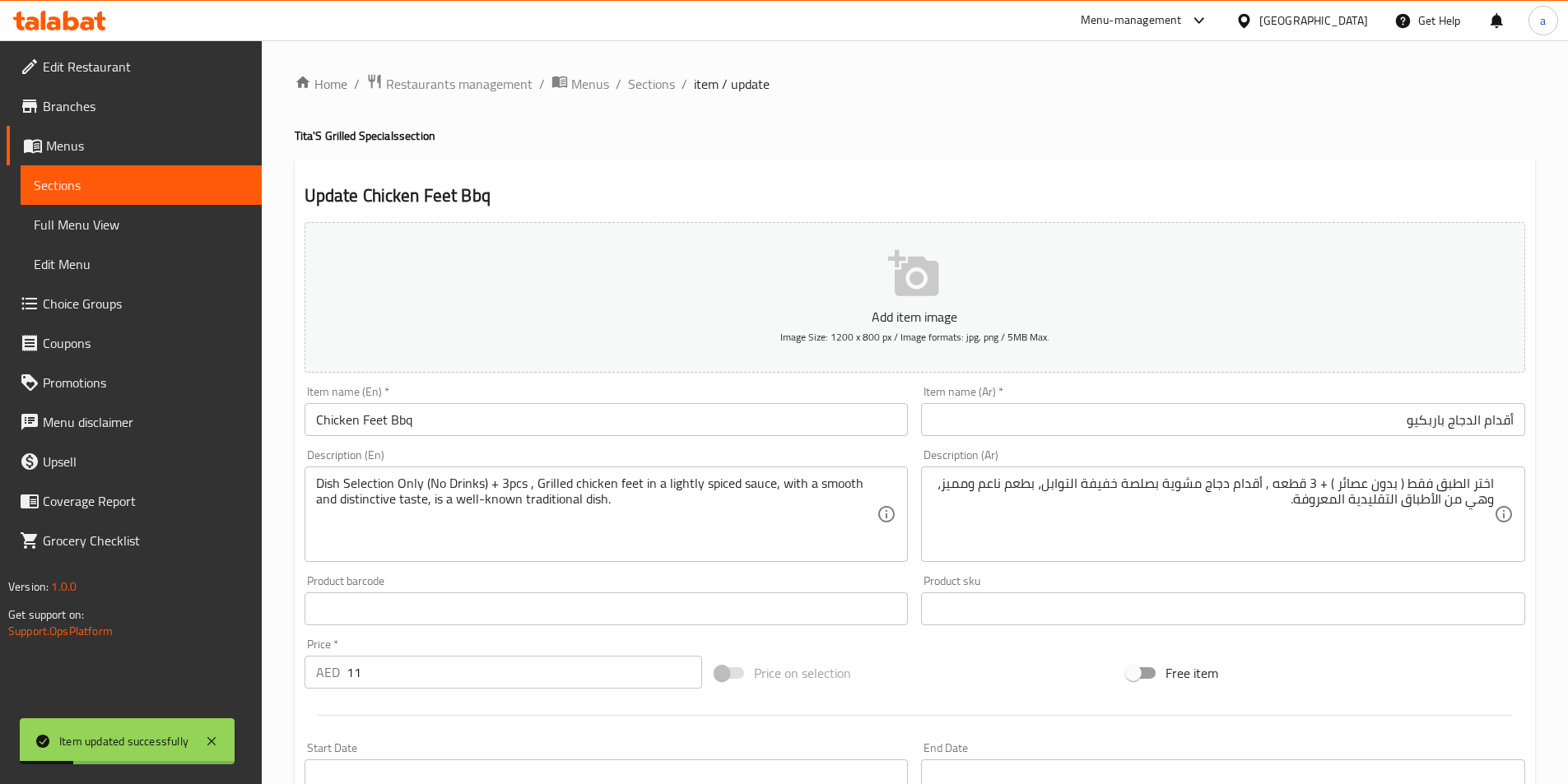
click at [548, 405] on input "Chicken Feet Bbq" at bounding box center [606, 419] width 604 height 33
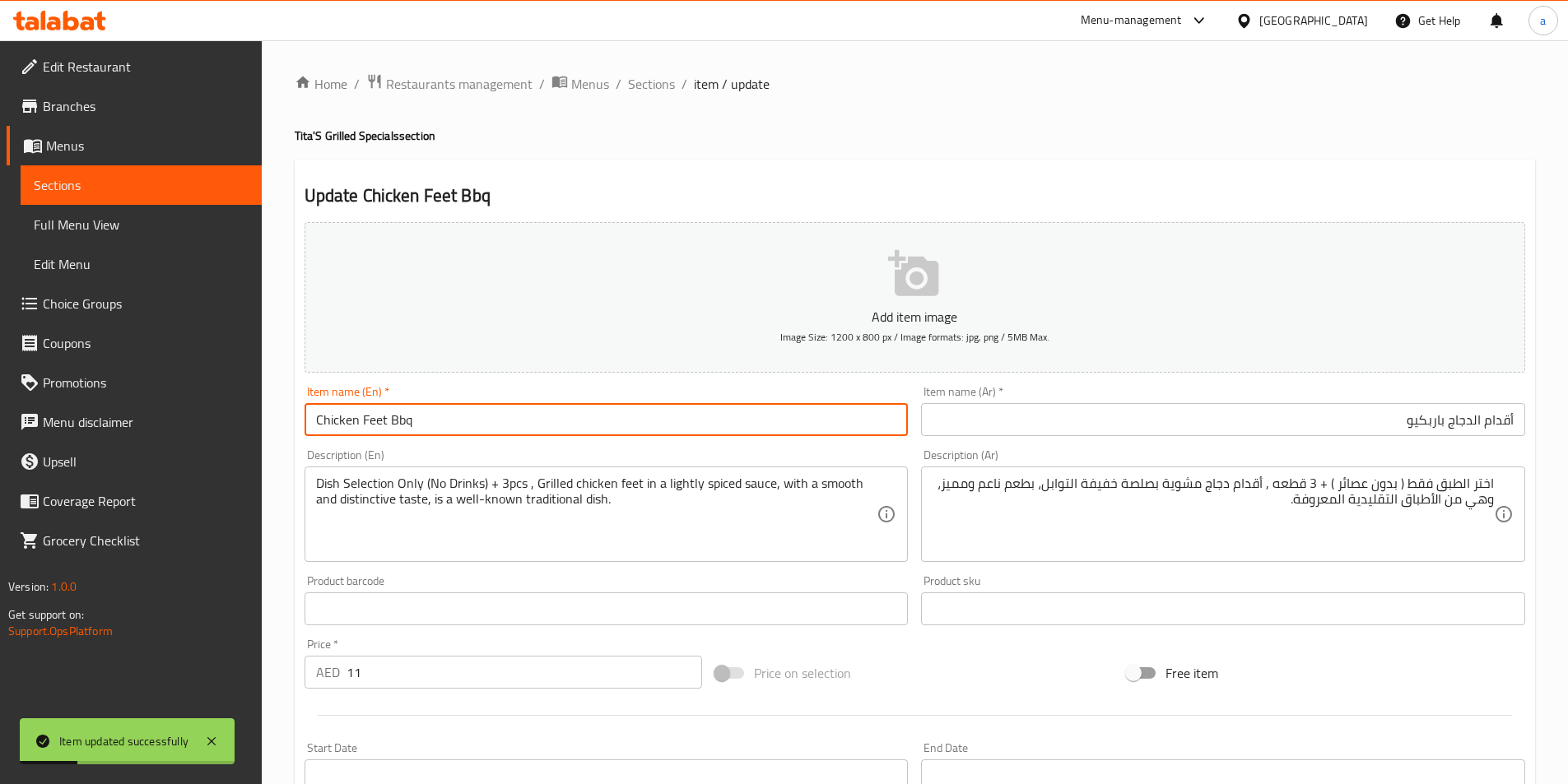
click at [548, 405] on input "Chicken Feet Bbq" at bounding box center [606, 419] width 604 height 33
click at [665, 88] on span "Sections" at bounding box center [651, 84] width 47 height 19
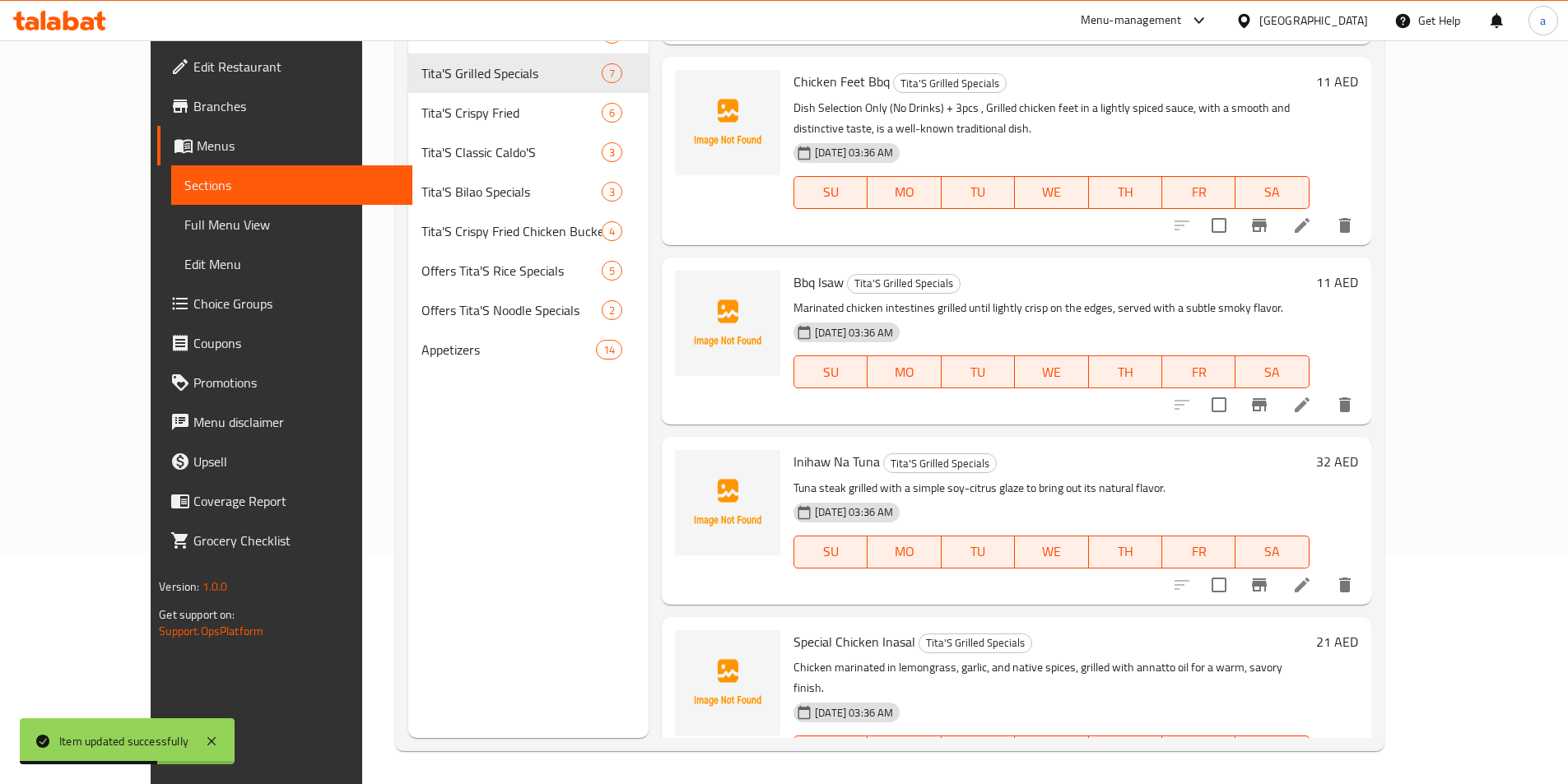
scroll to position [556, 0]
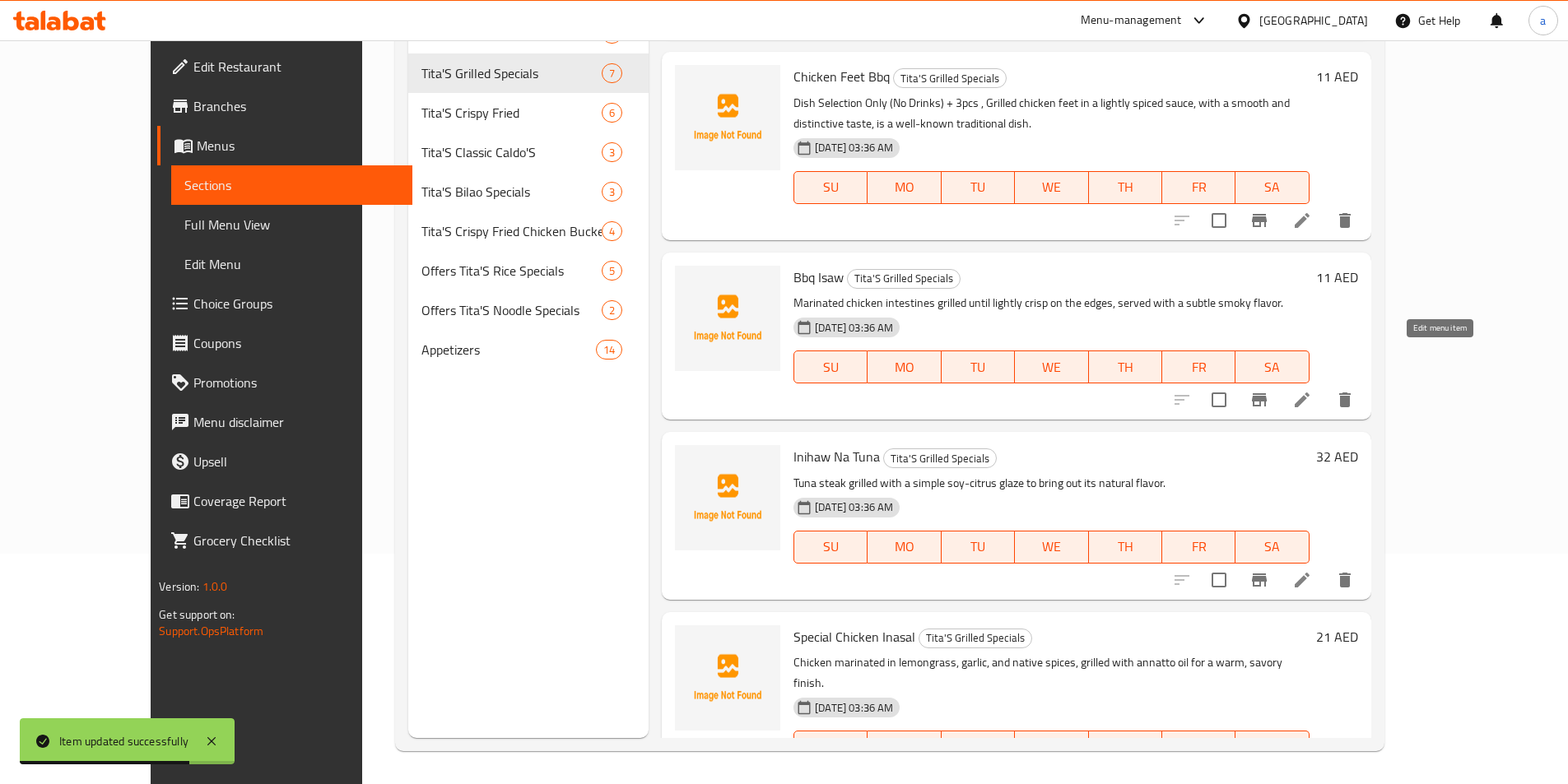
click at [1312, 390] on icon at bounding box center [1302, 400] width 19 height 19
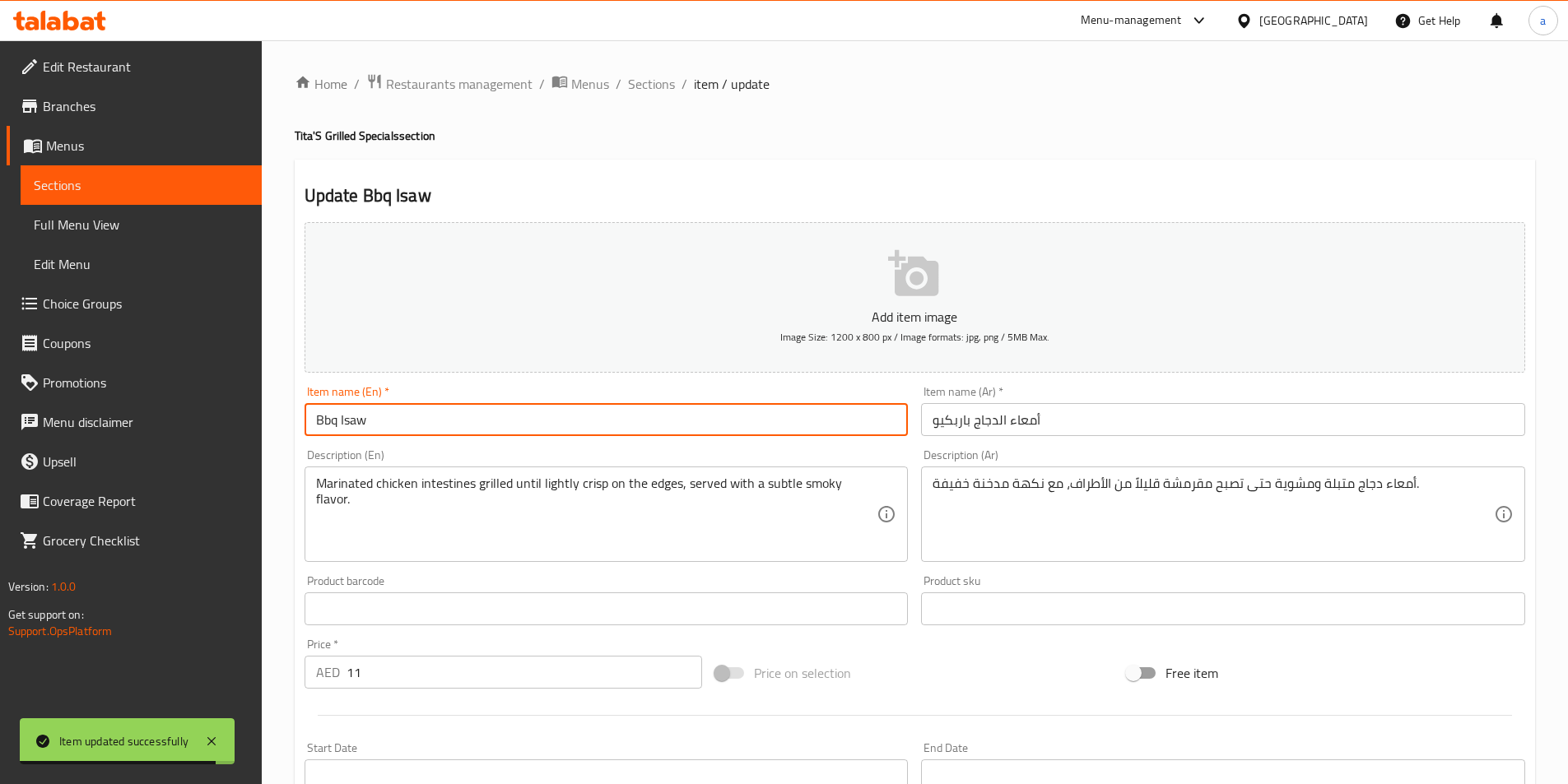
click at [695, 421] on input "Bbq Isaw" at bounding box center [606, 419] width 604 height 33
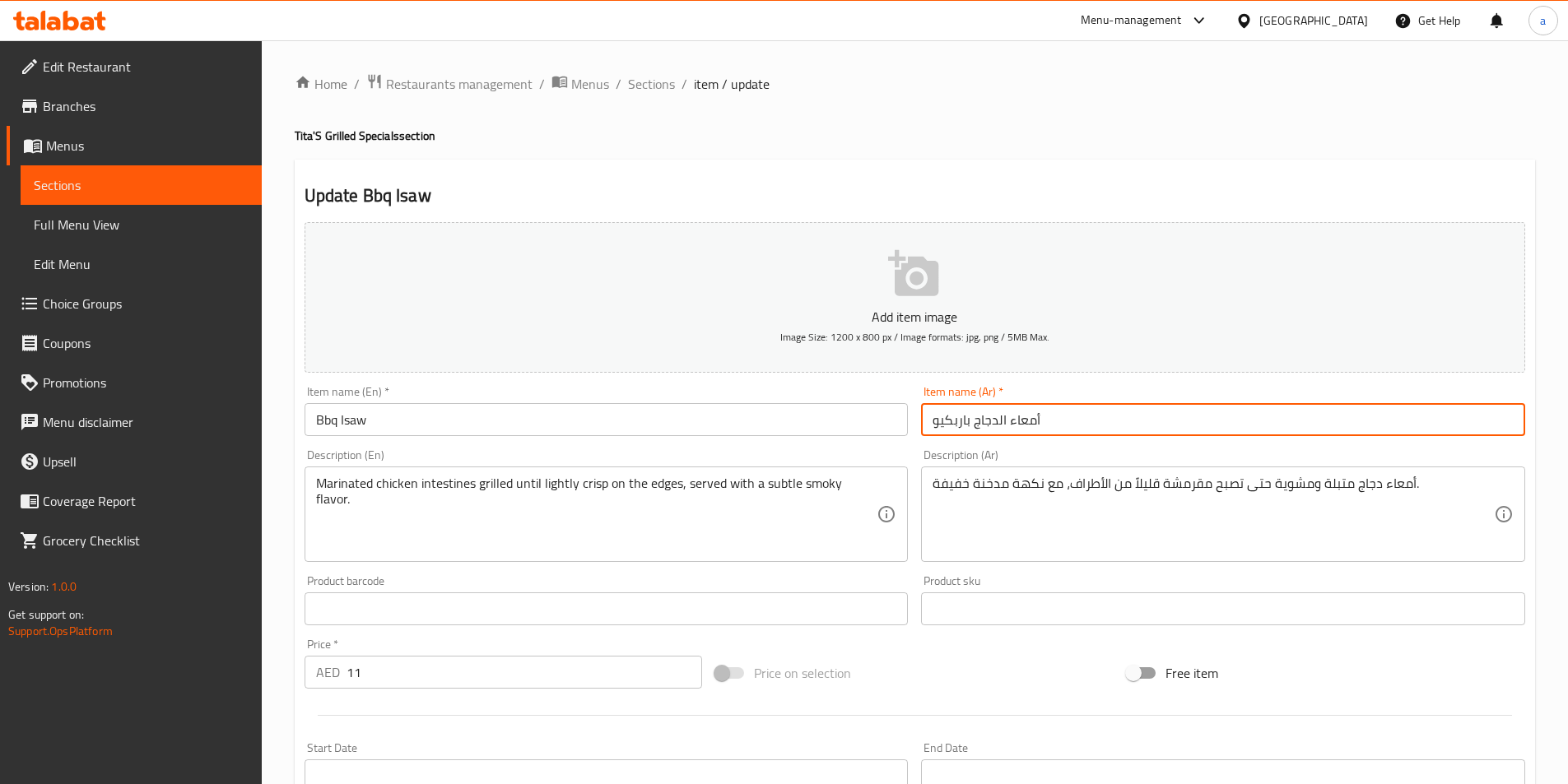
click at [1010, 410] on input "أمعاء الدجاج باربكيو" at bounding box center [1223, 419] width 604 height 33
click at [1435, 432] on input "أمعاء الدجاج باربكيو" at bounding box center [1223, 419] width 604 height 33
click at [1450, 422] on input "أمعاء الدجاج باربكيو" at bounding box center [1223, 419] width 604 height 33
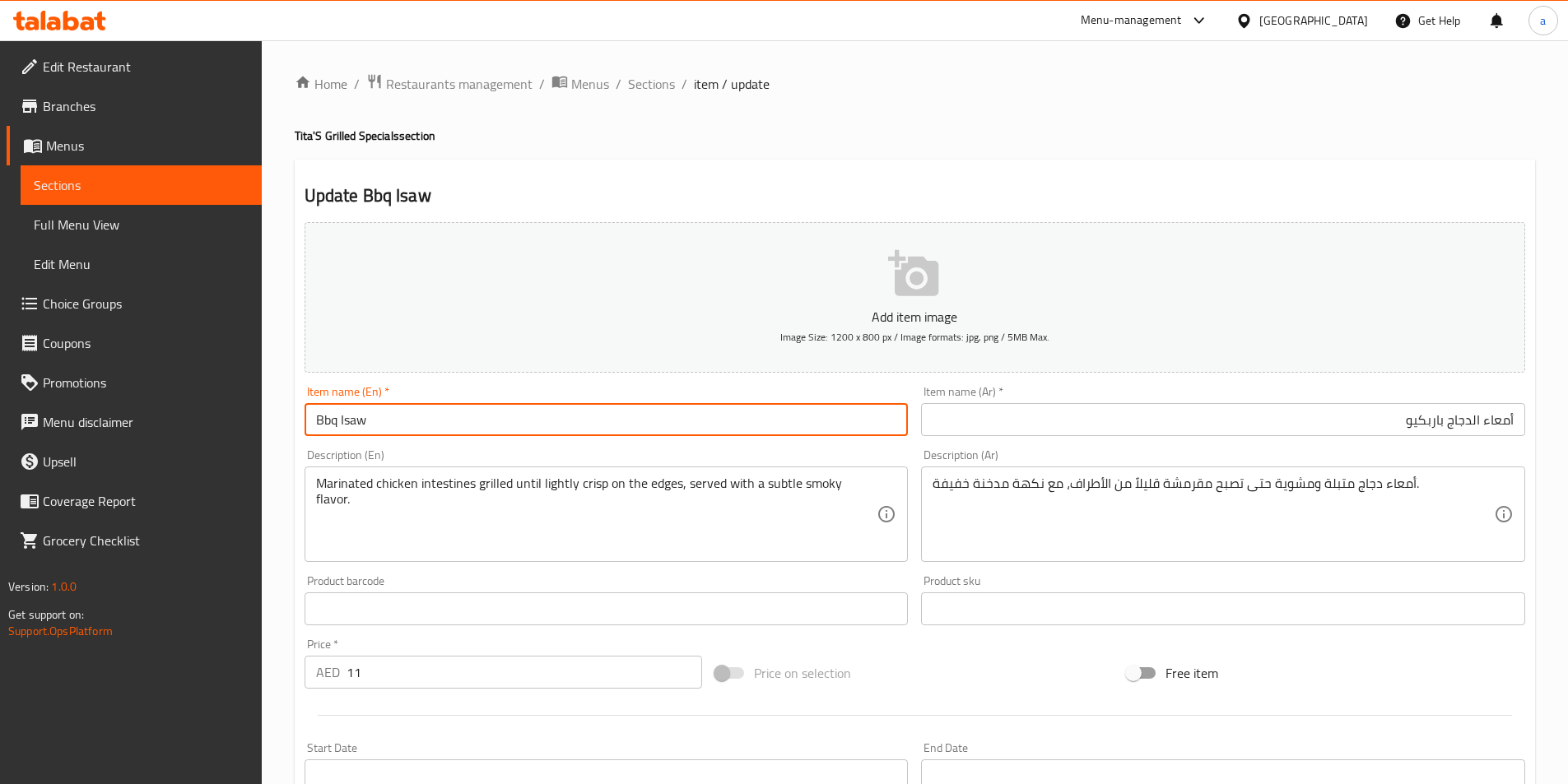
click at [366, 424] on input "Bbq Isaw" at bounding box center [606, 419] width 604 height 33
paste input "chicken intestines"
click at [350, 422] on input "Bbq chicken intestines" at bounding box center [606, 419] width 604 height 33
click at [455, 430] on input "Bbq Chicken Intestines" at bounding box center [606, 419] width 604 height 33
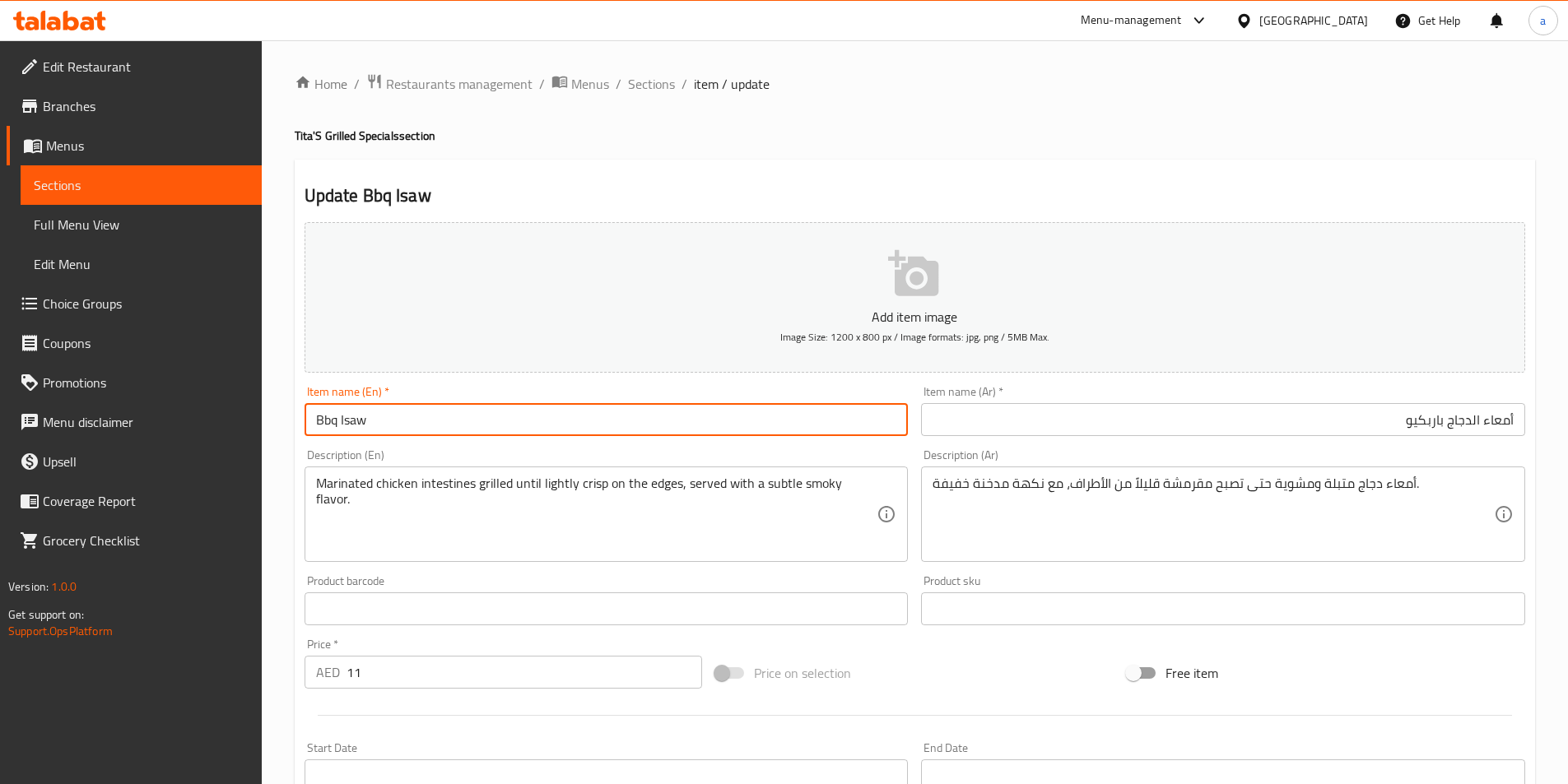
type input "Bbq Isaw"
click at [1380, 409] on input "أمعاء الدجاج باربكيو" at bounding box center [1223, 419] width 604 height 33
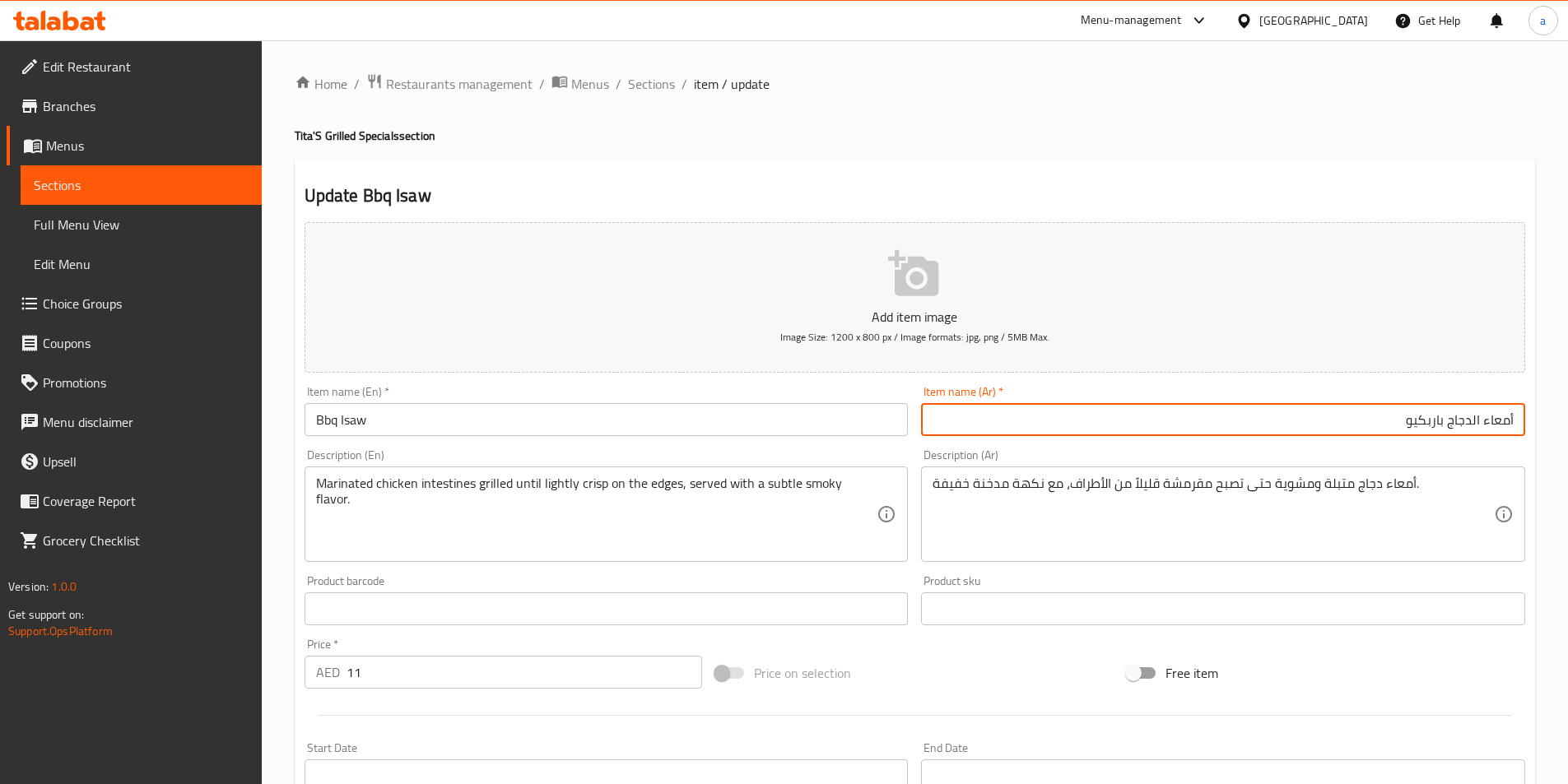
click at [1448, 423] on input "أمعاء الدجاج باربكيو" at bounding box center [1223, 419] width 604 height 33
type input "إيساو باربكيو"
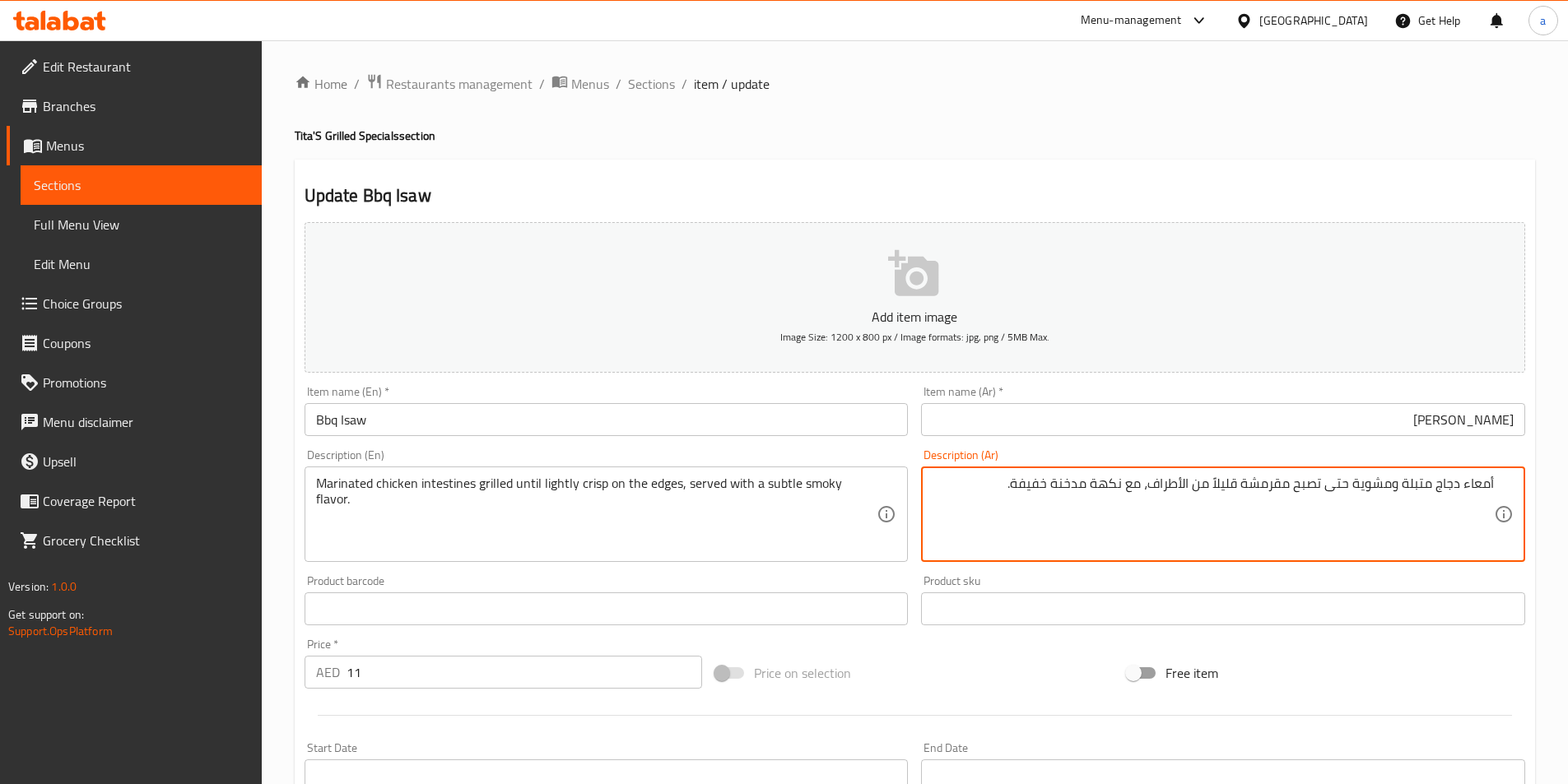
paste textarea "اختر الطبق فقط ( بدون عصائر ) + 3 قطعه ,"
type textarea "اختر الطبق فقط ( بدون عصائر ) + 3 قطعه , أمعاء دجاج متبلة ومشوية حتى تصبح مقرمش…"
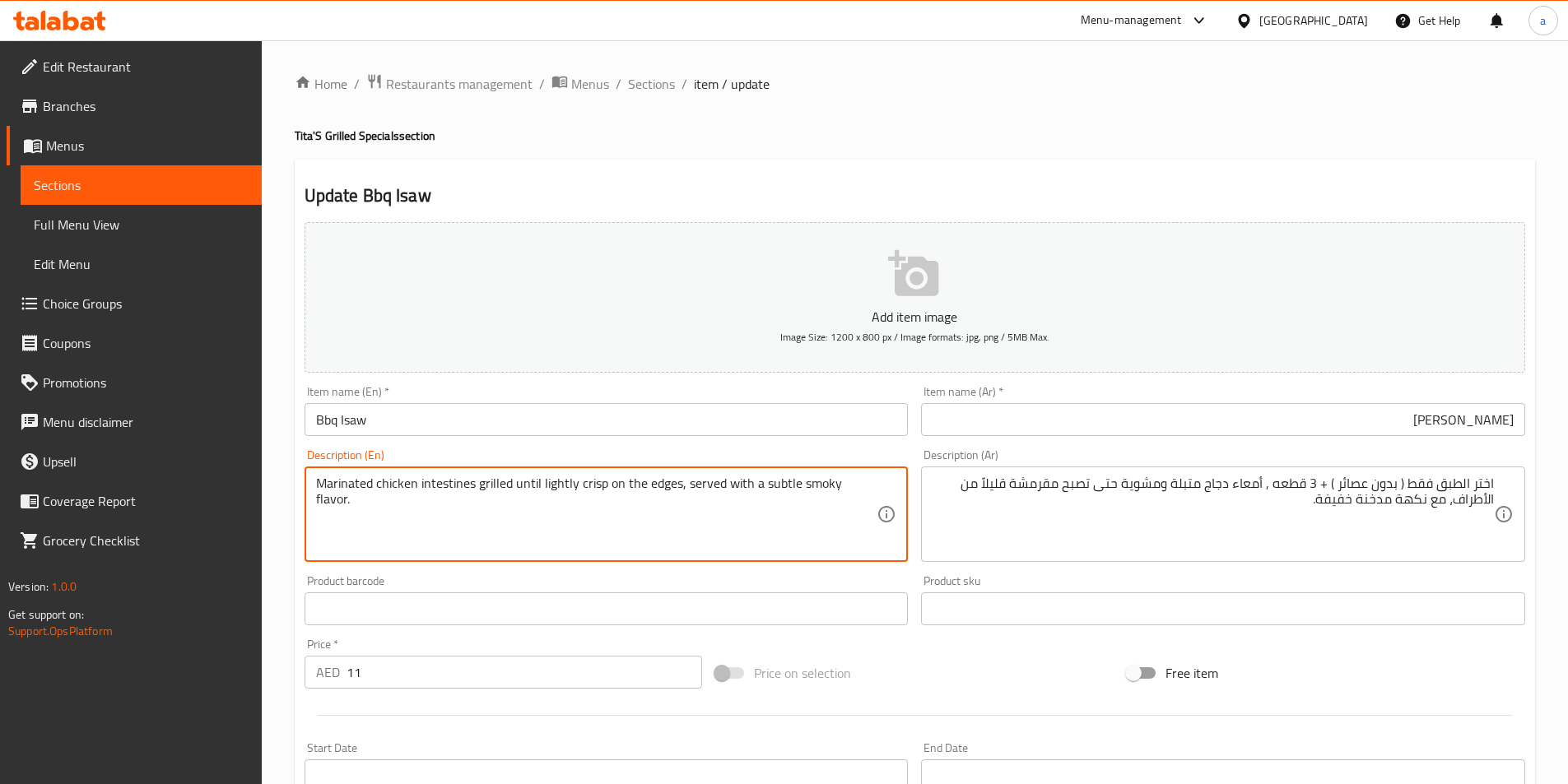
paste textarea "Dish Selection Only (No Drinks) + 3pcs ,"
click at [694, 488] on textarea "Dish Selection Only (No Drinks) + 3pcs , Marinated chicken intestines grilled u…" at bounding box center [597, 514] width 561 height 78
type textarea "Dish Selection Only (No Drinks) + 3pcs , Marinated chicken intestines and grill…"
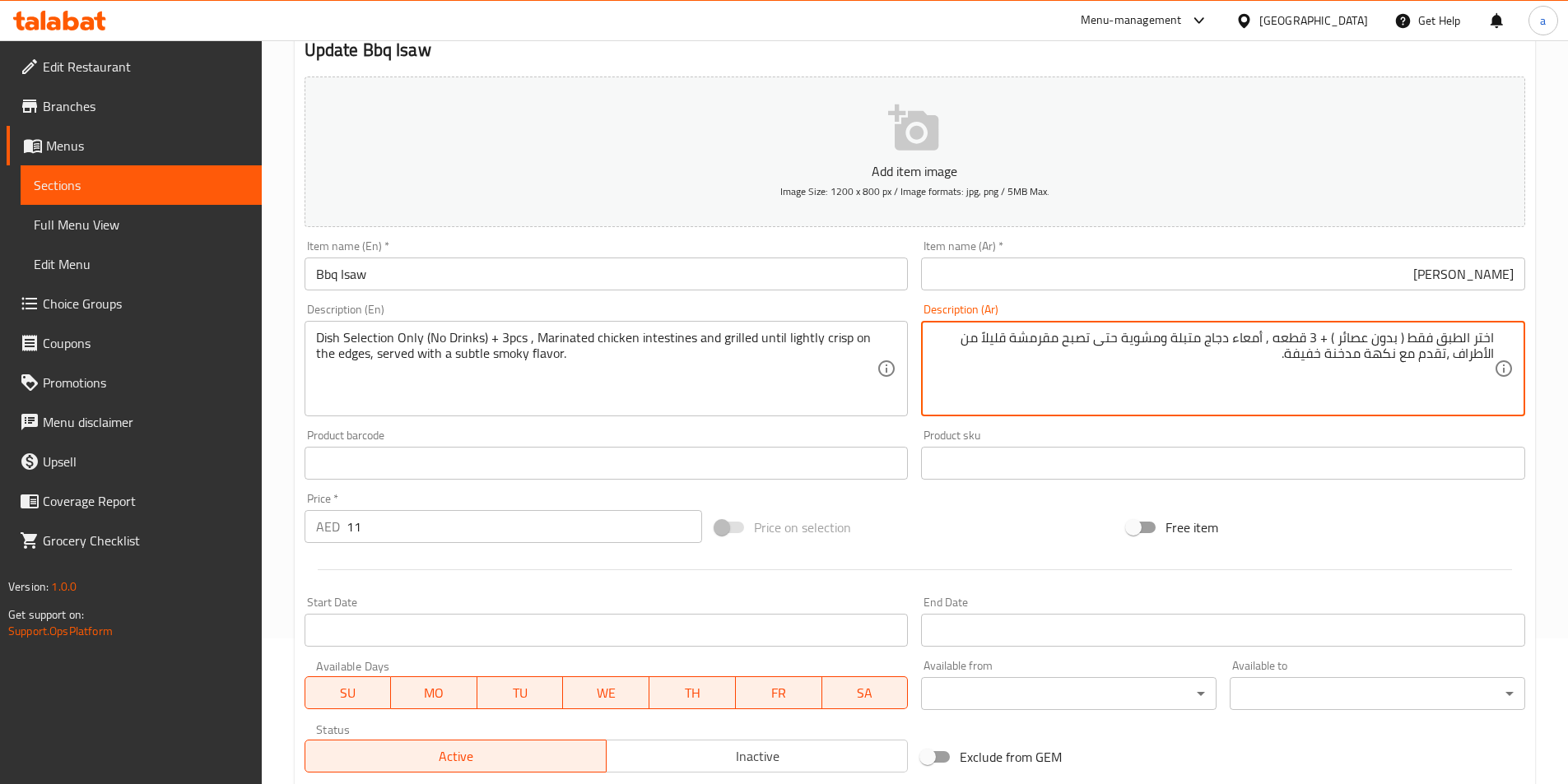
scroll to position [329, 0]
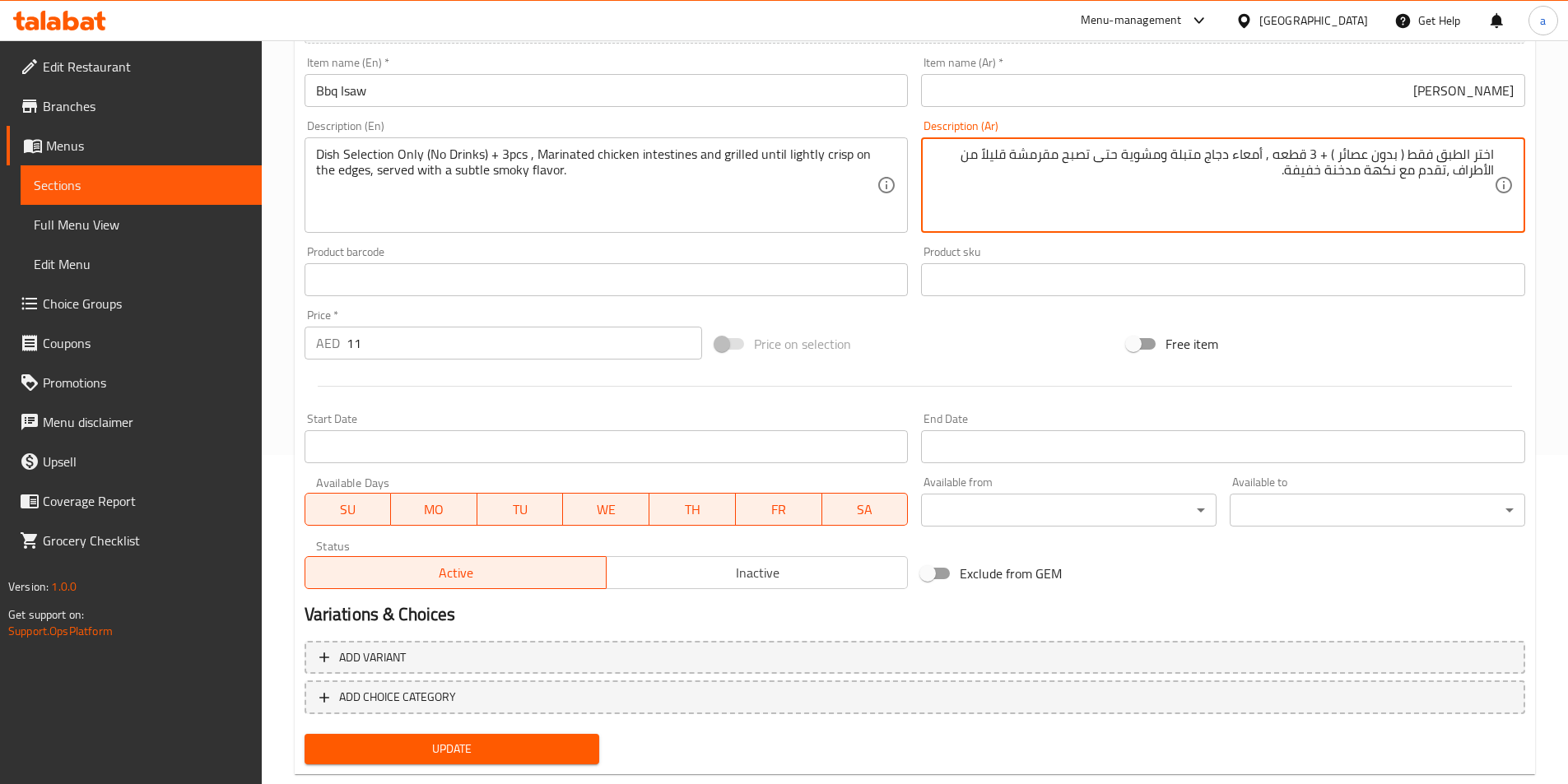
type textarea "اختر الطبق فقط ( بدون عصائر ) + 3 قطعه , أمعاء دجاج متبلة ومشوية حتى تصبح مقرمش…"
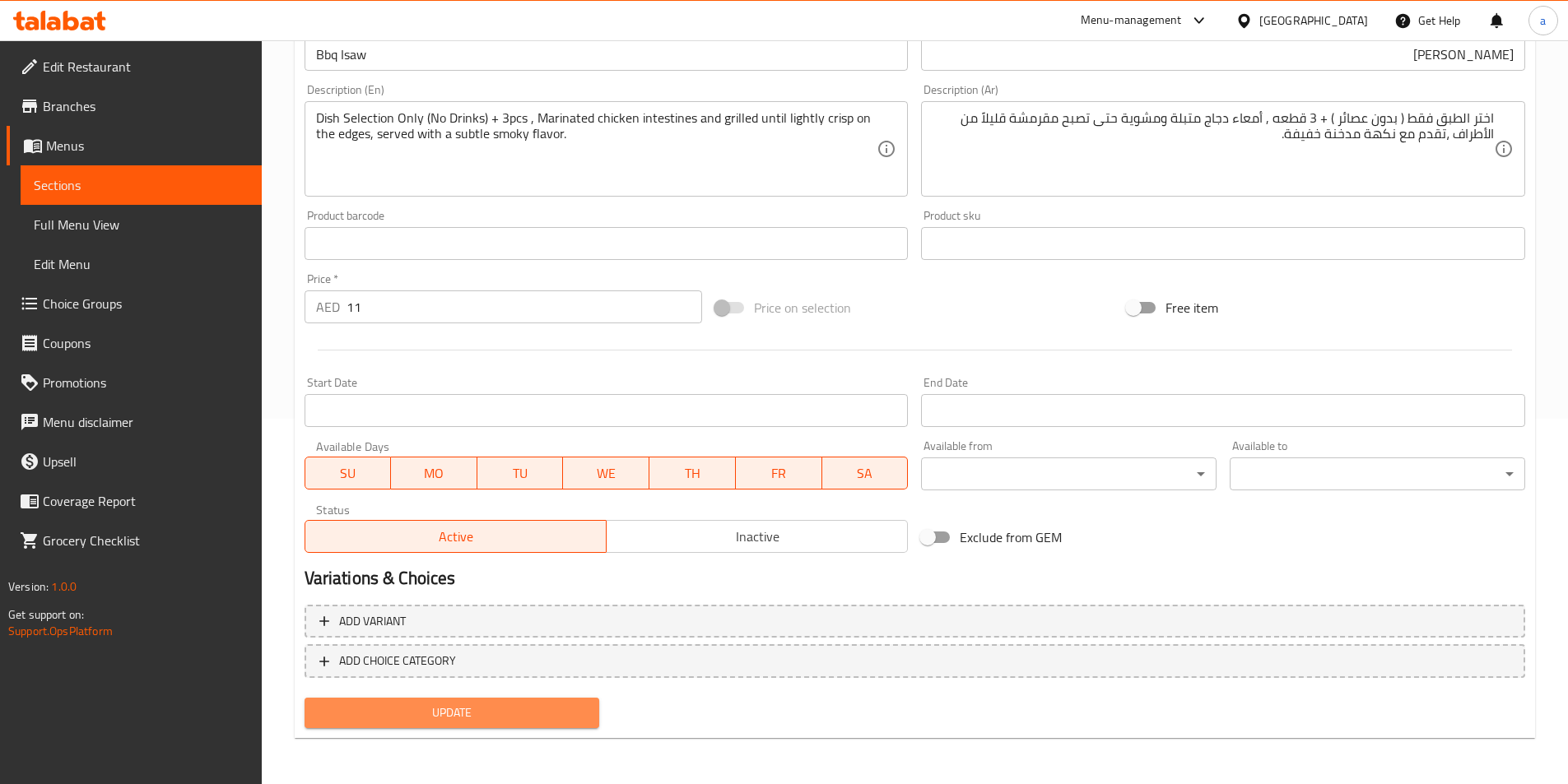
click at [437, 720] on span "Update" at bounding box center [452, 712] width 269 height 20
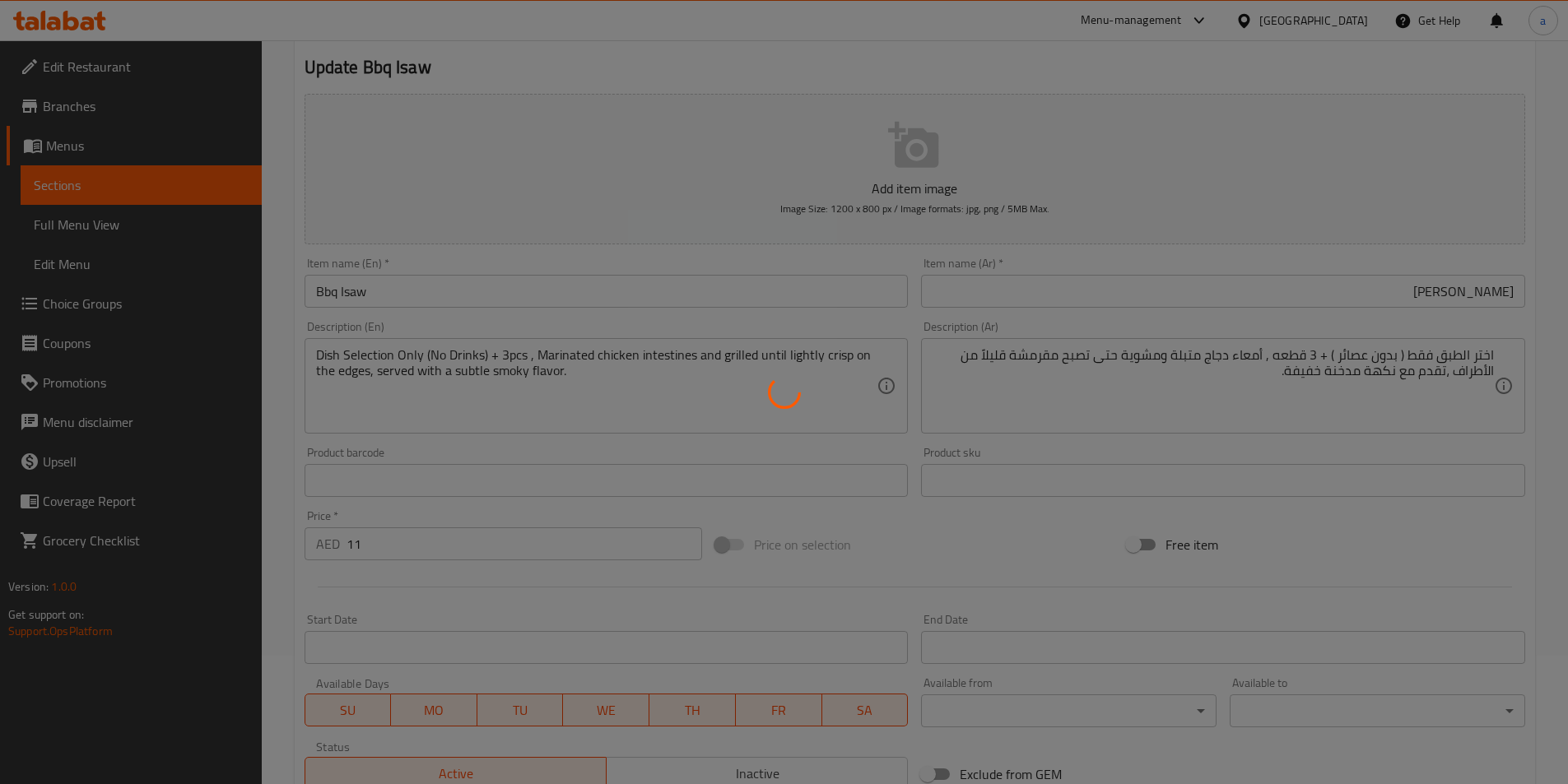
scroll to position [0, 0]
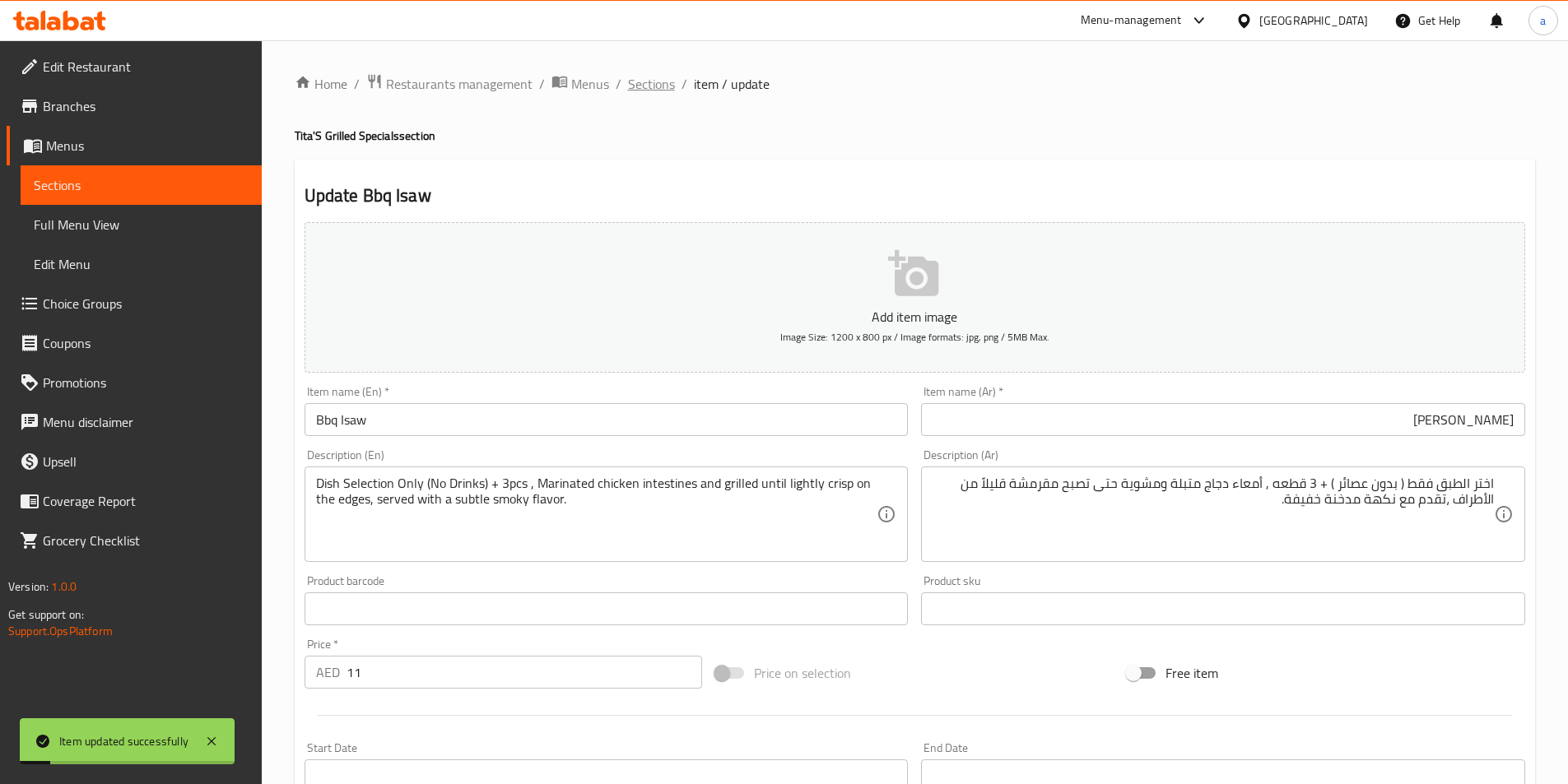
click at [642, 86] on span "Sections" at bounding box center [651, 84] width 47 height 19
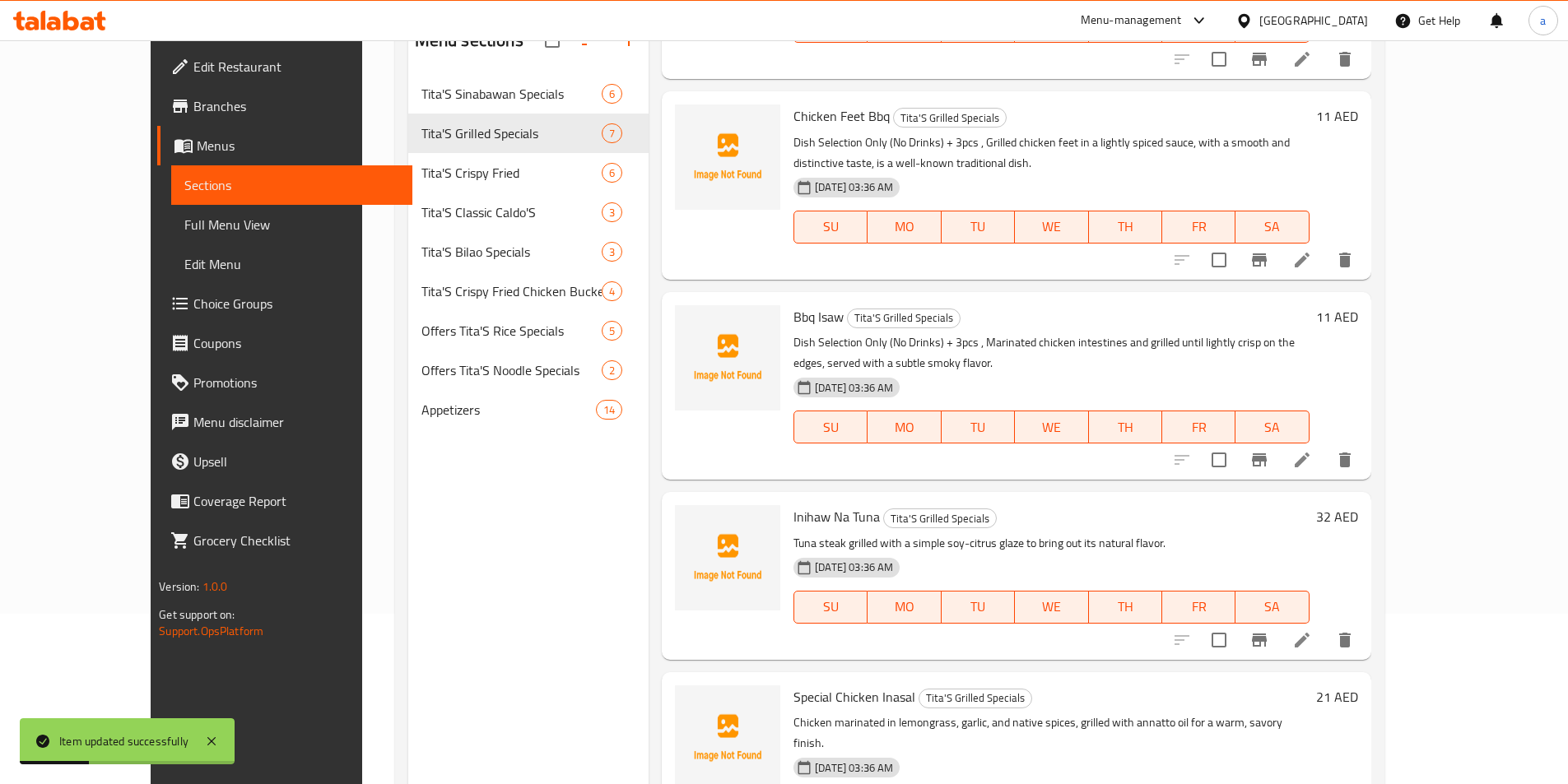
scroll to position [230, 0]
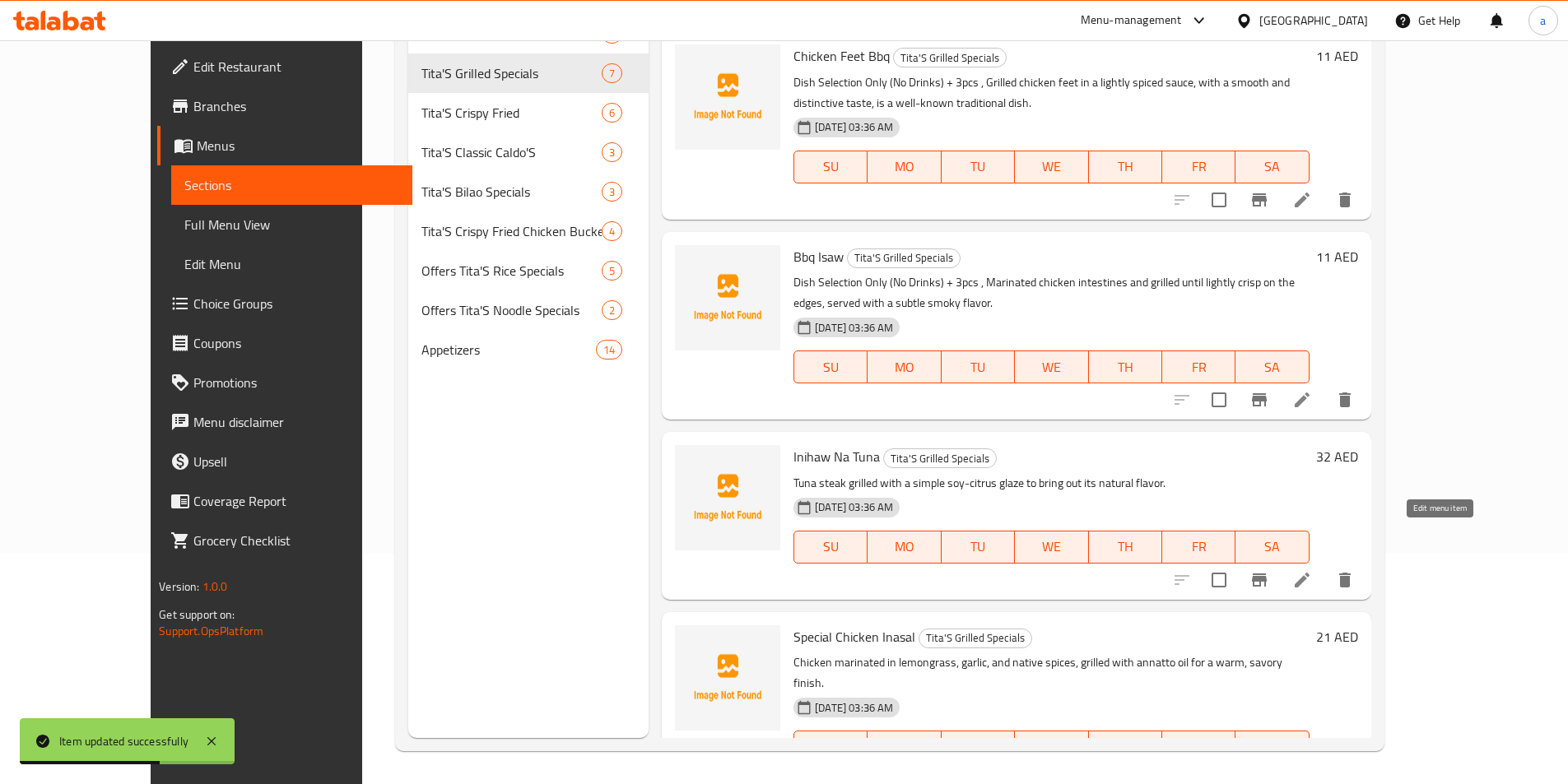
click at [1312, 570] on icon at bounding box center [1302, 580] width 19 height 19
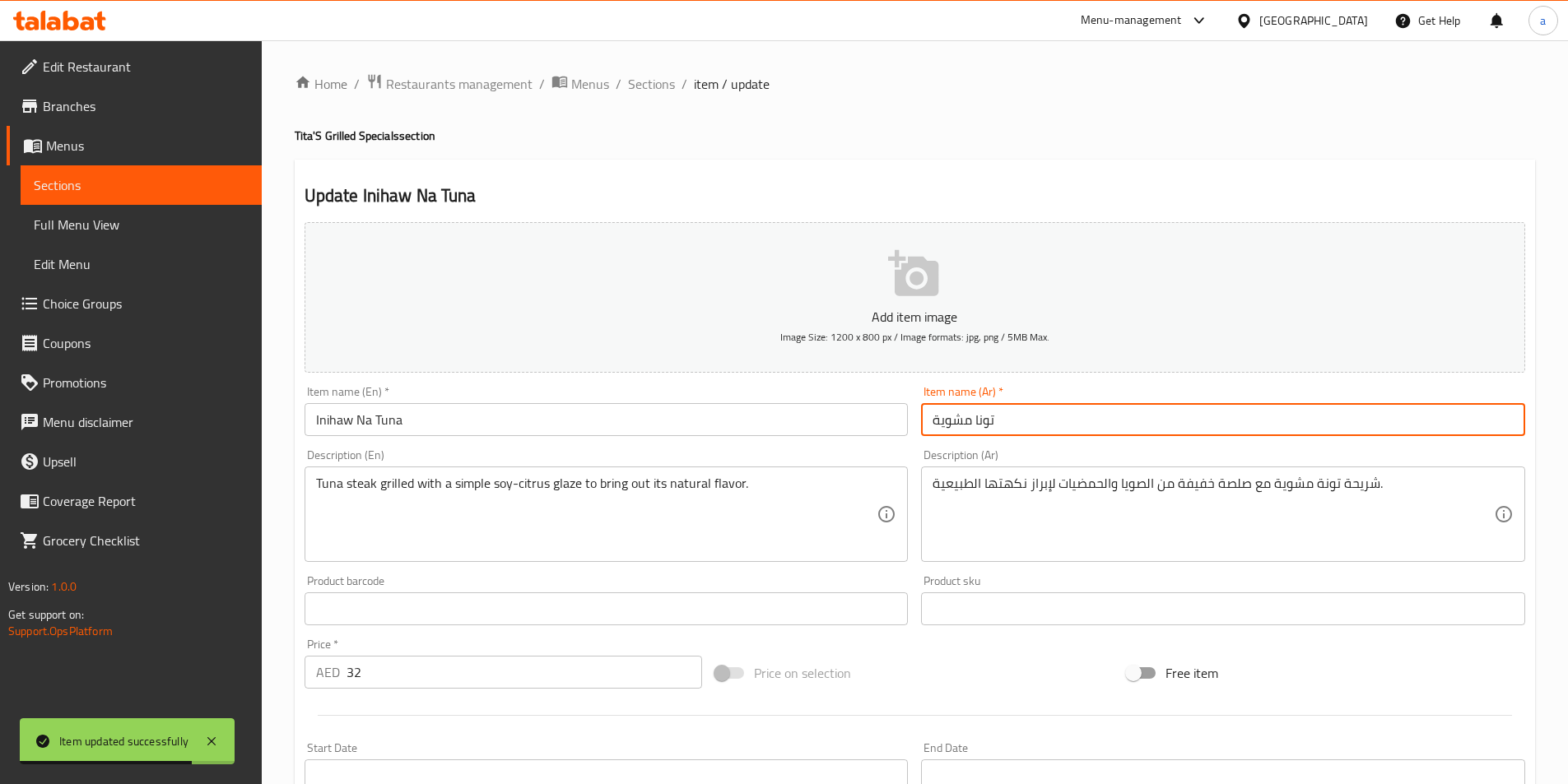
click at [1043, 408] on input "تونا مشوية" at bounding box center [1223, 419] width 604 height 33
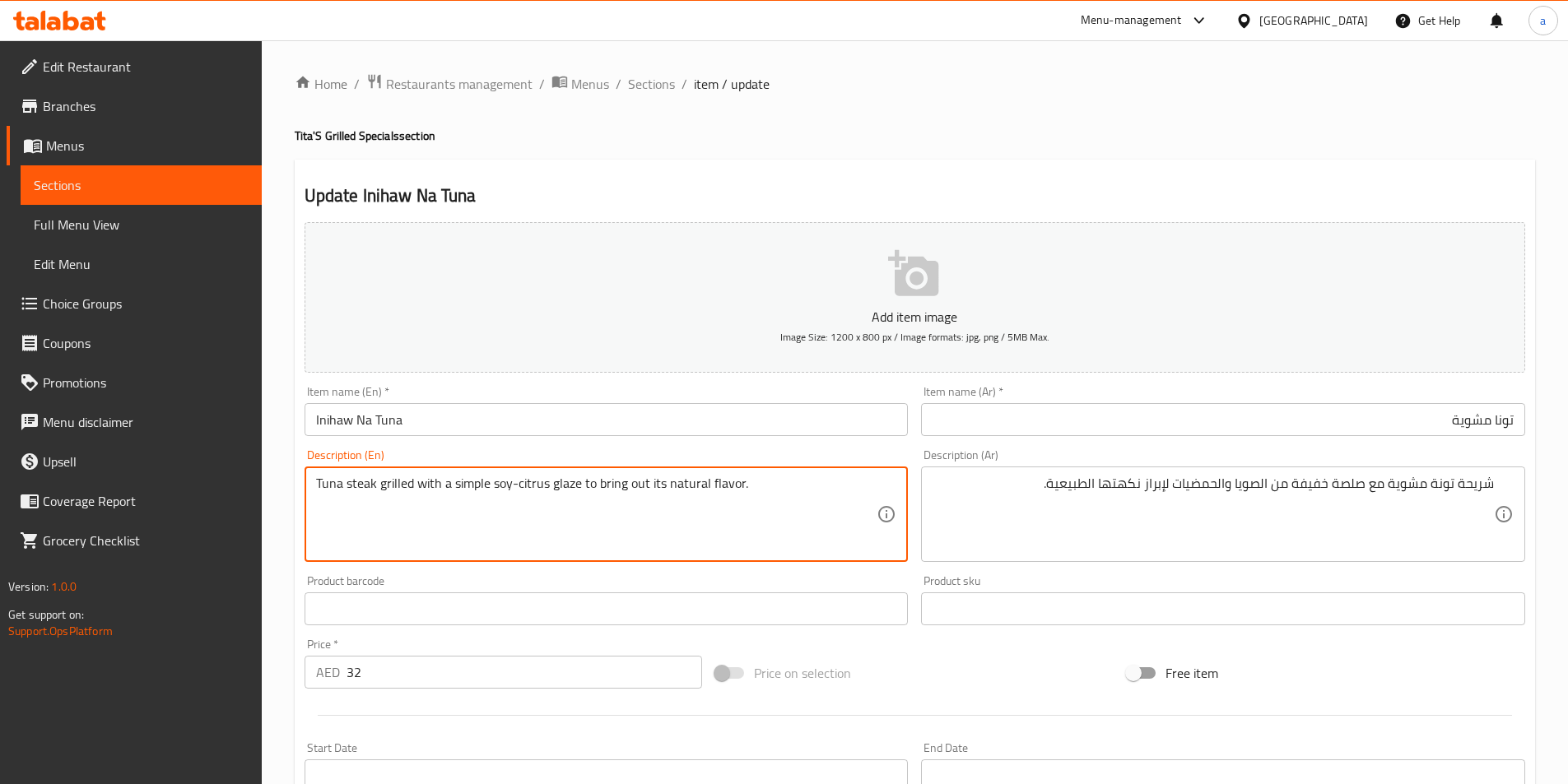
paste textarea "Dish Selection Only (No Drinks) + 1PC , Medium ,"
type textarea "Dish Selection Only (No Drinks) + 1PC , Medium , Tuna steak grilled with a simp…"
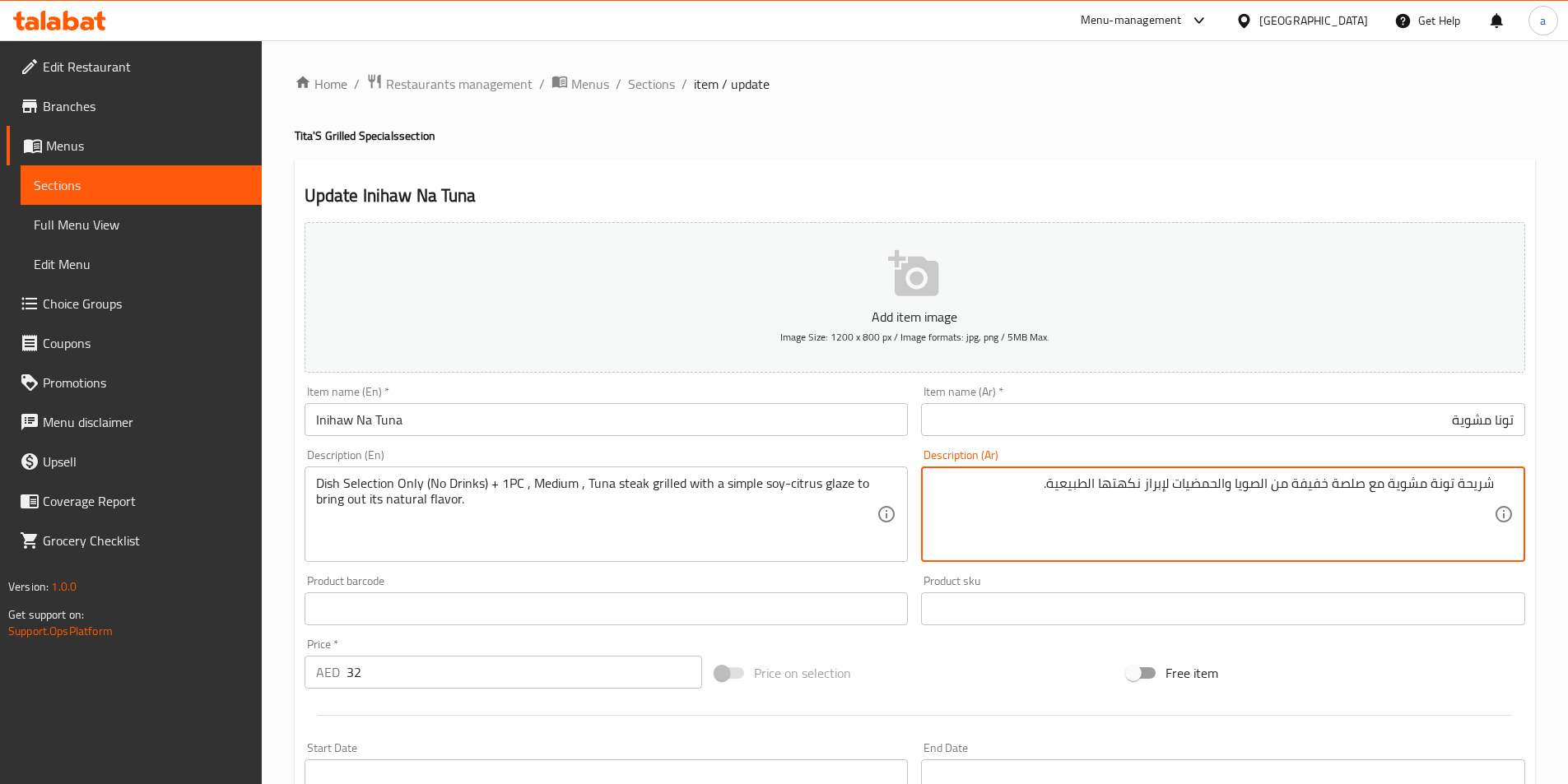
paste textarea "اختر الطبق فقط ( بدون عصائر ) + 1 قطعه ,"
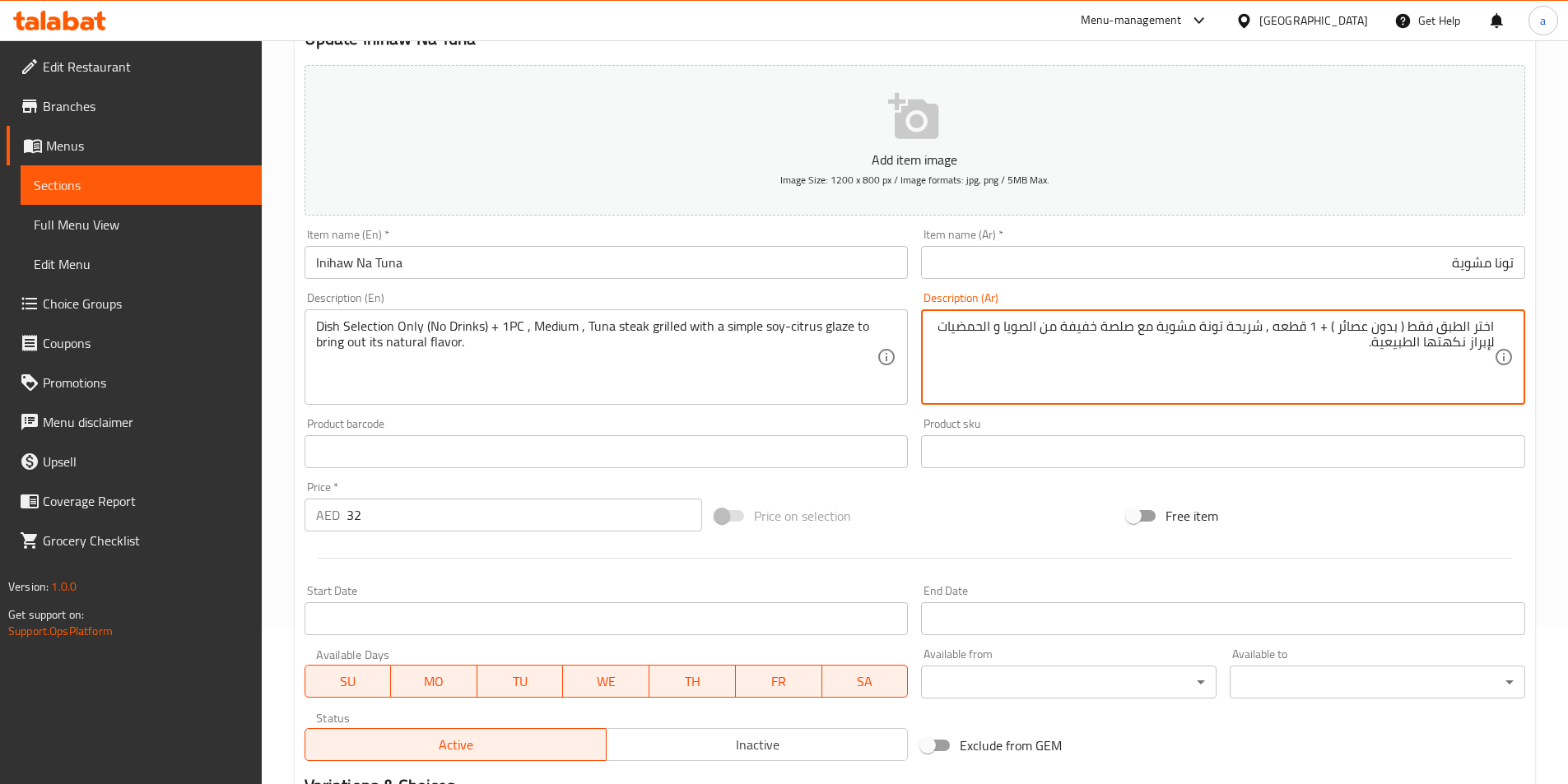
scroll to position [365, 0]
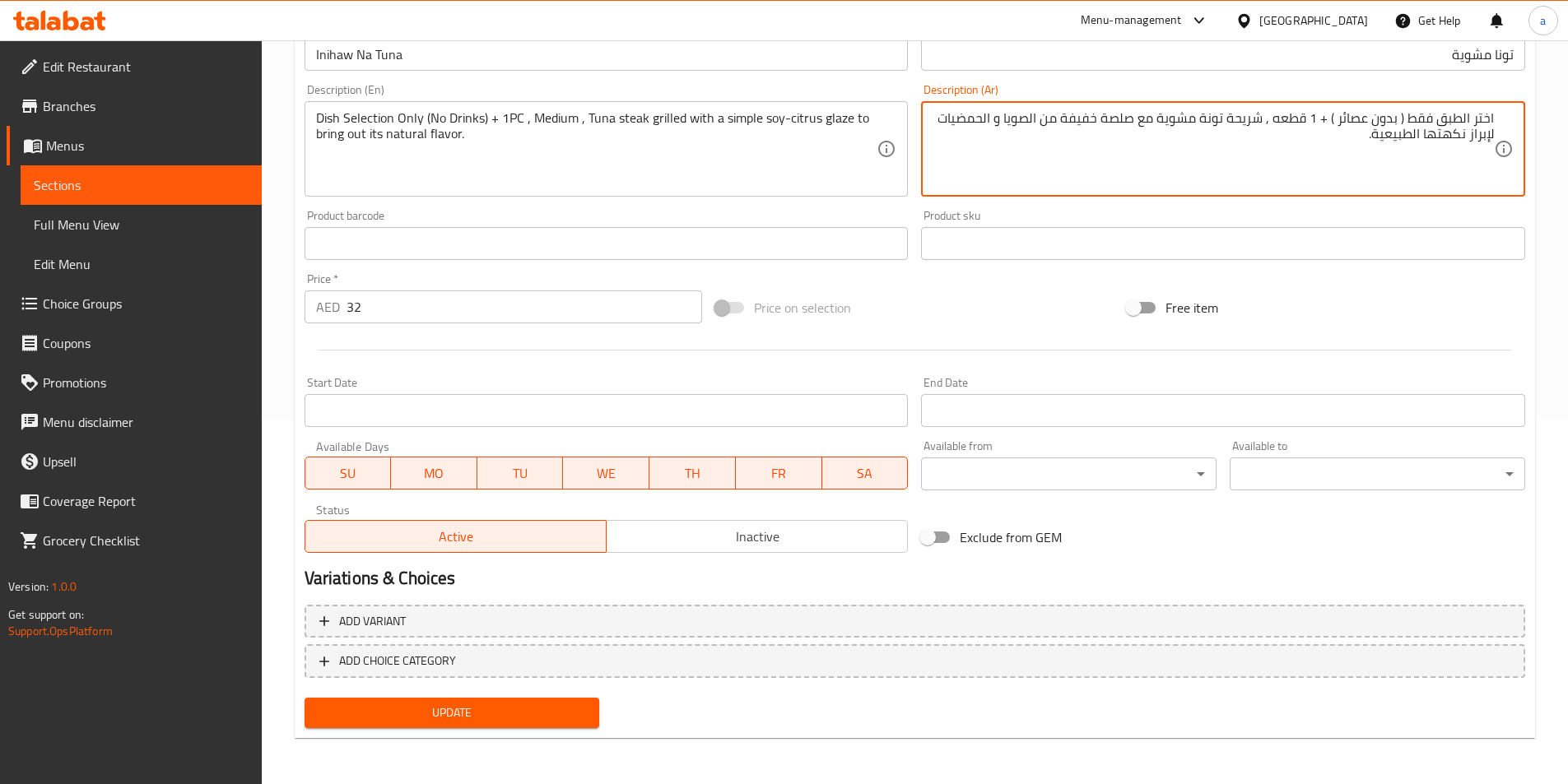
type textarea "اختر الطبق فقط ( بدون عصائر ) + 1 قطعه , شريحة تونة مشوية مع صلصة خفيفة من الصو…"
click at [538, 704] on span "Update" at bounding box center [452, 712] width 269 height 20
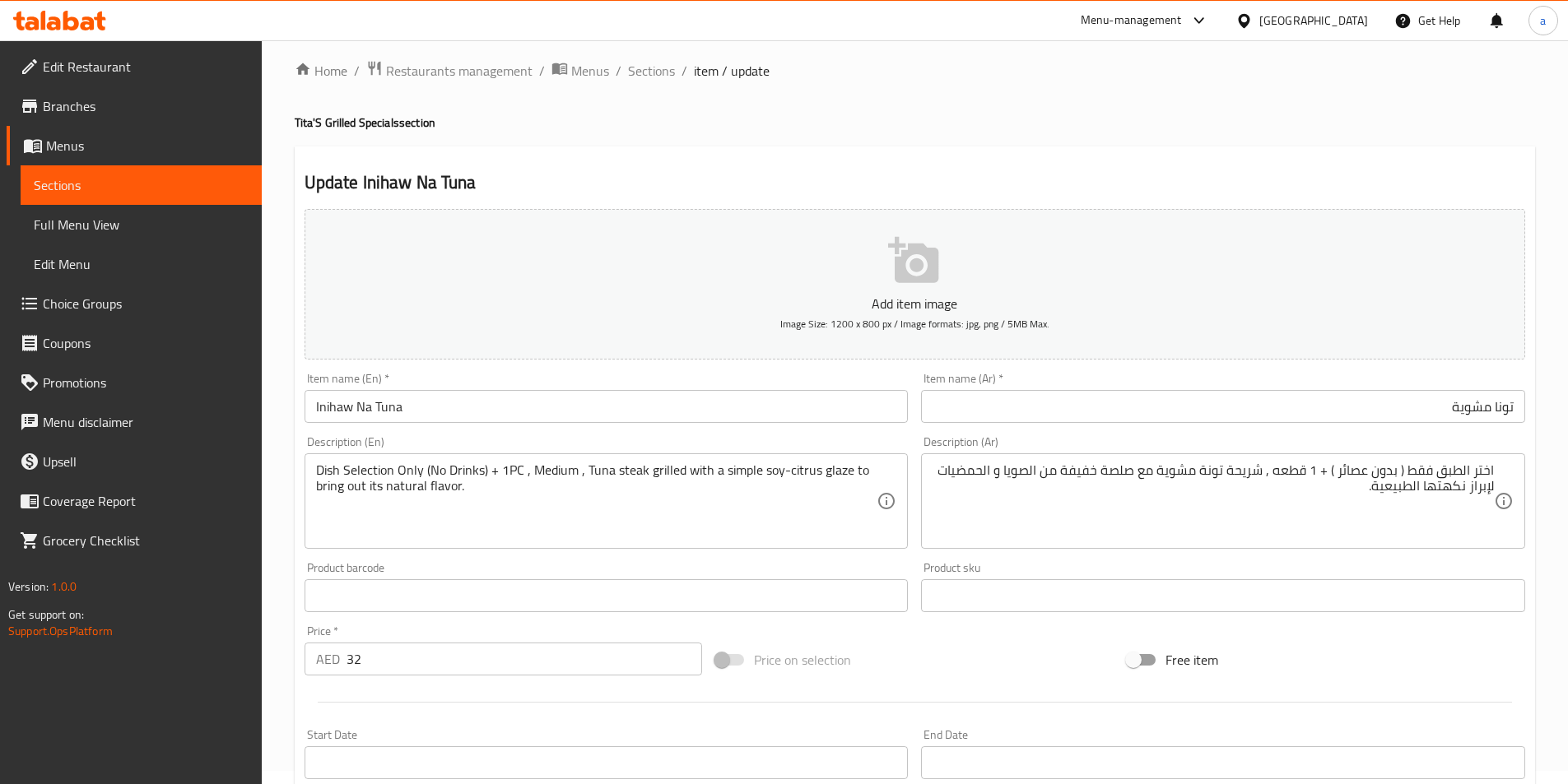
scroll to position [0, 0]
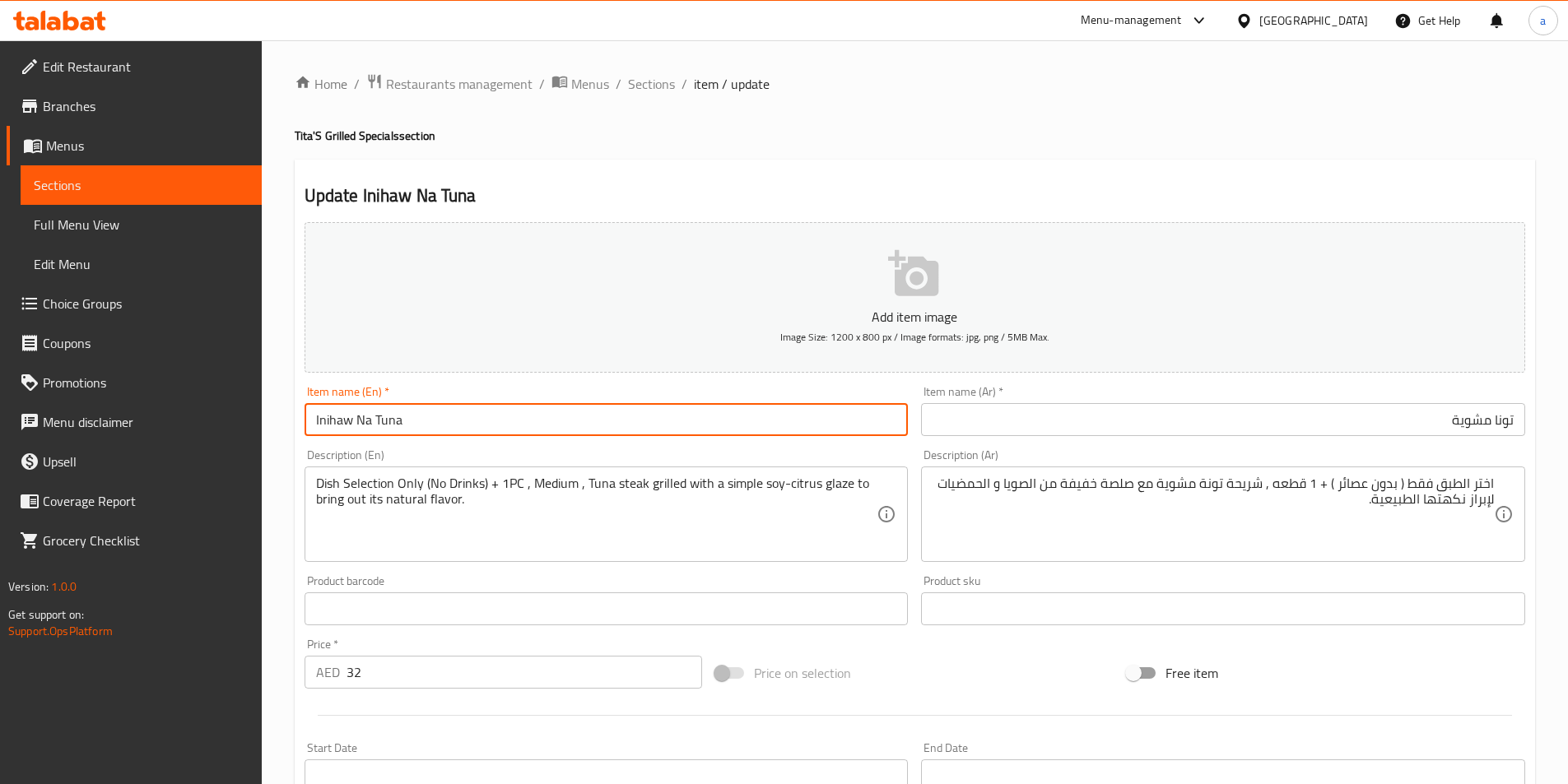
click at [414, 406] on input "Inihaw Na Tuna" at bounding box center [606, 419] width 604 height 33
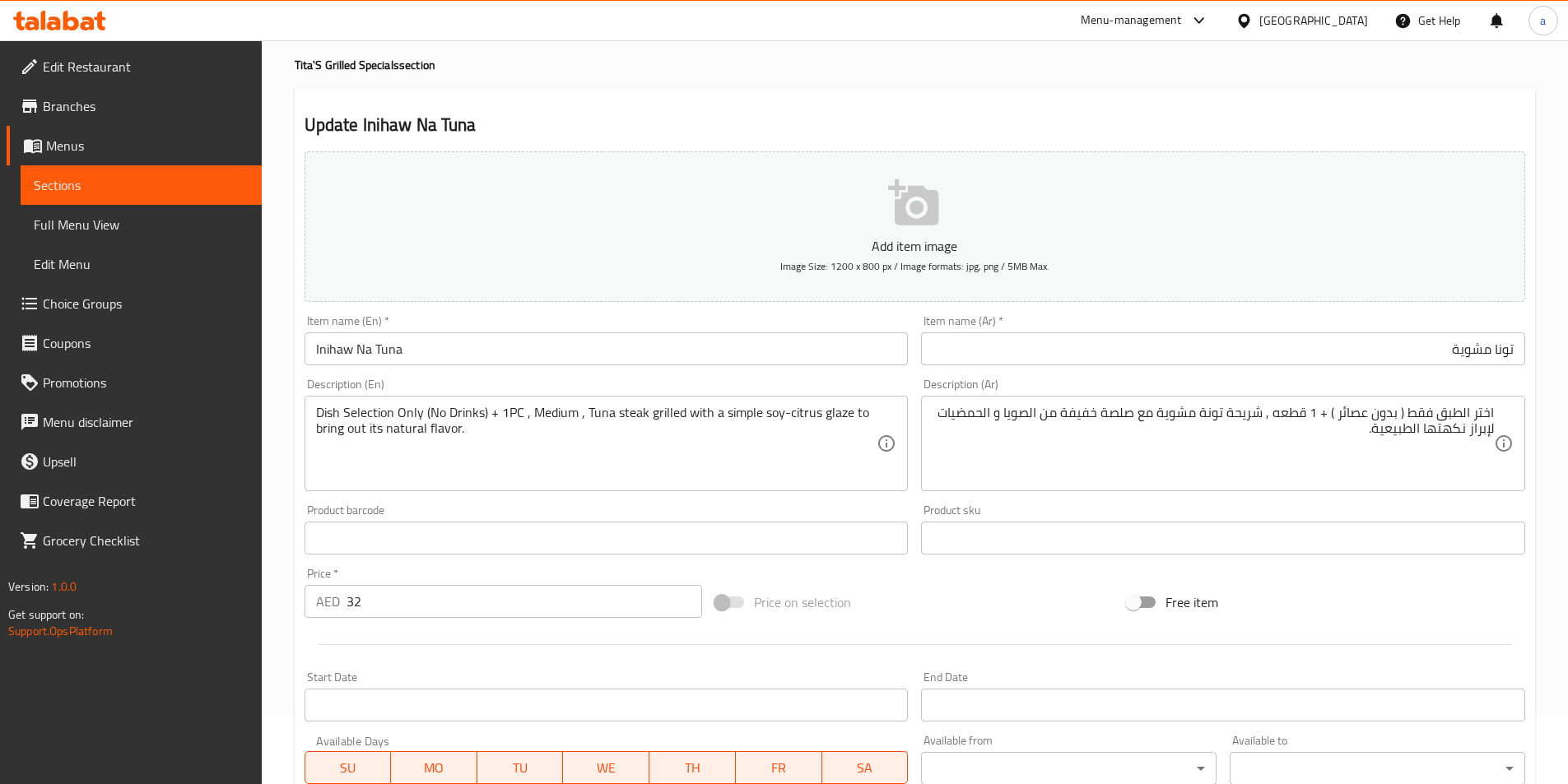
scroll to position [365, 0]
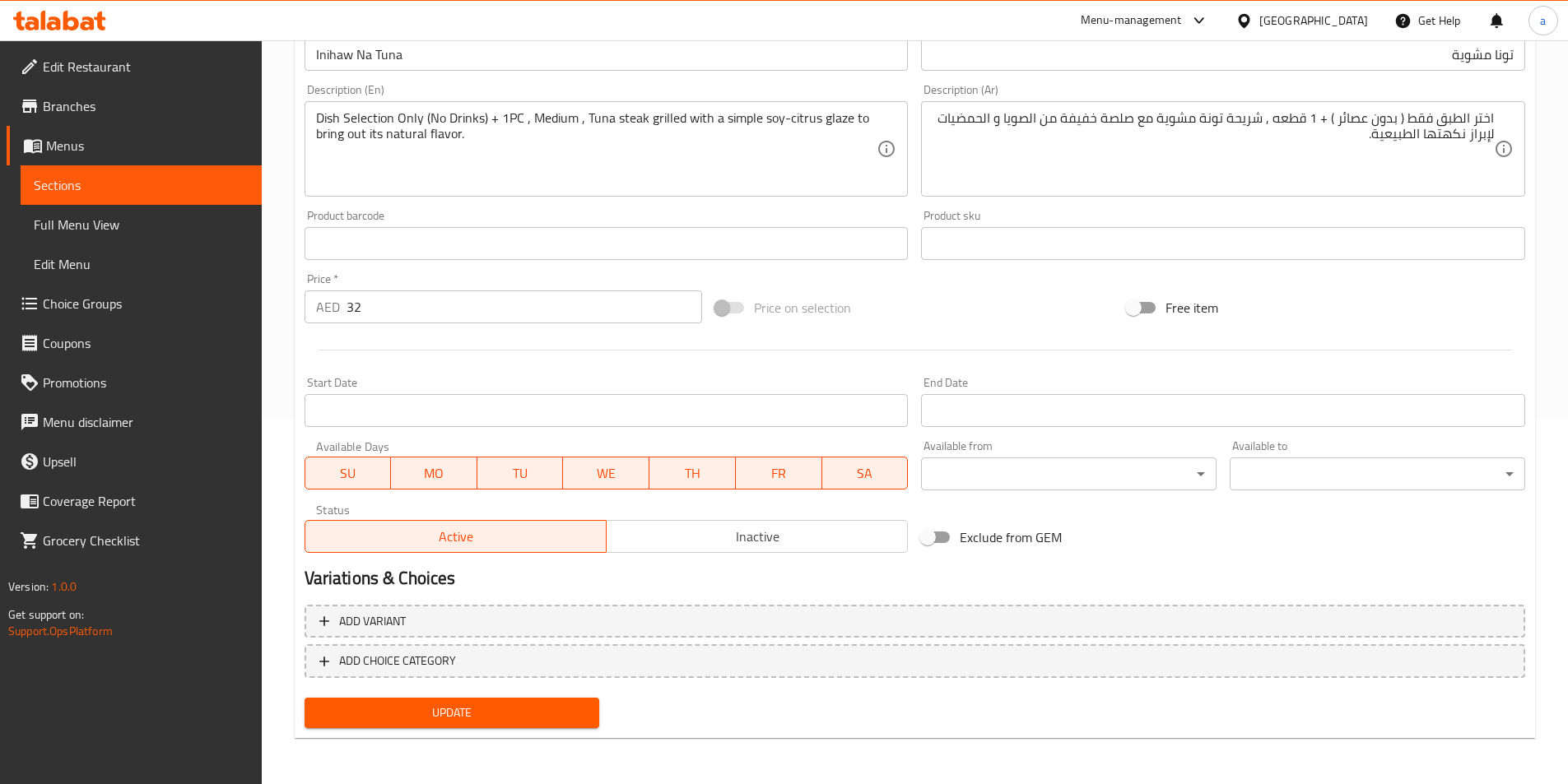
drag, startPoint x: 508, startPoint y: 706, endPoint x: 513, endPoint y: 693, distance: 13.9
click at [508, 706] on span "Update" at bounding box center [452, 712] width 269 height 20
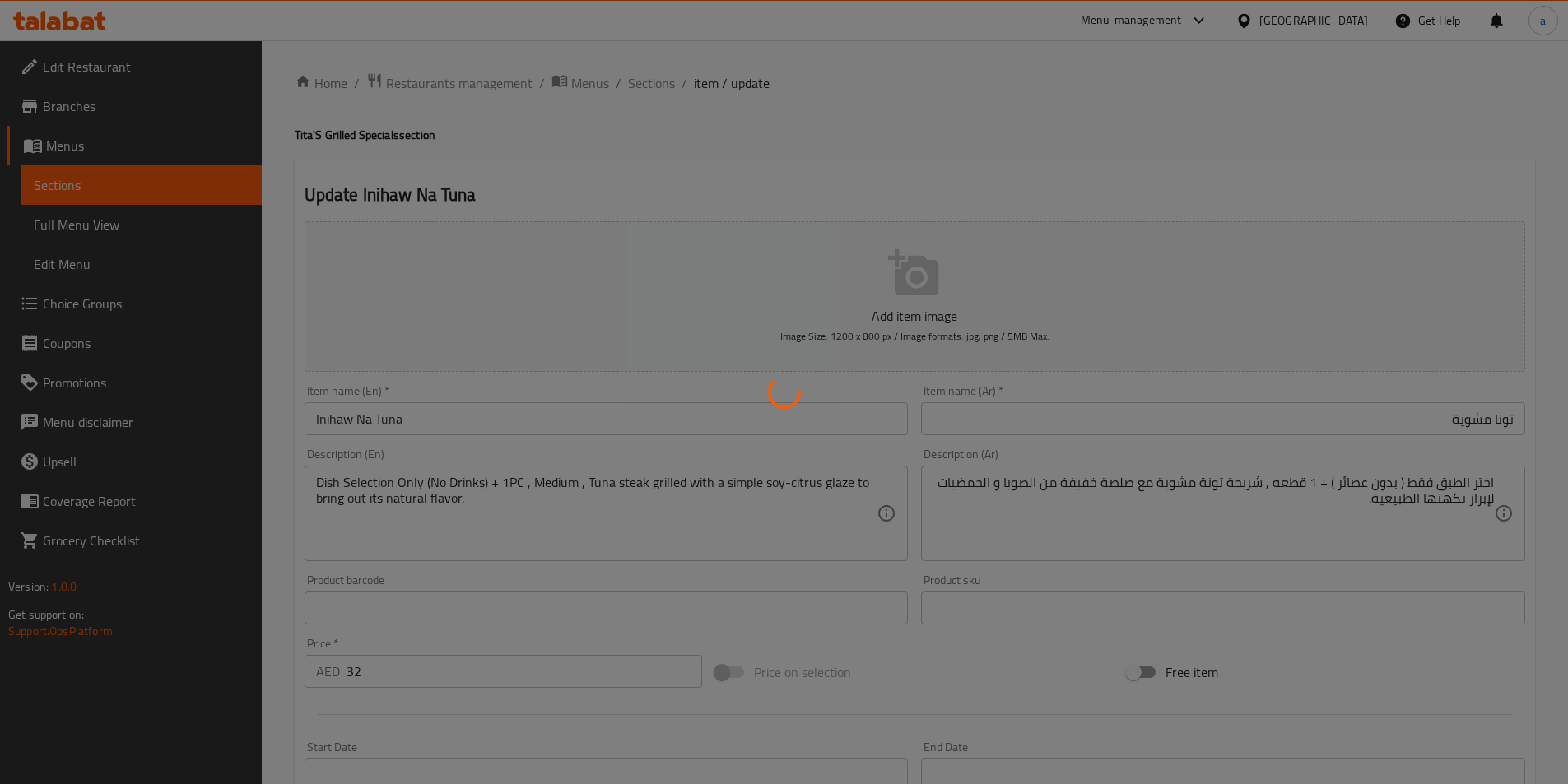
scroll to position [0, 0]
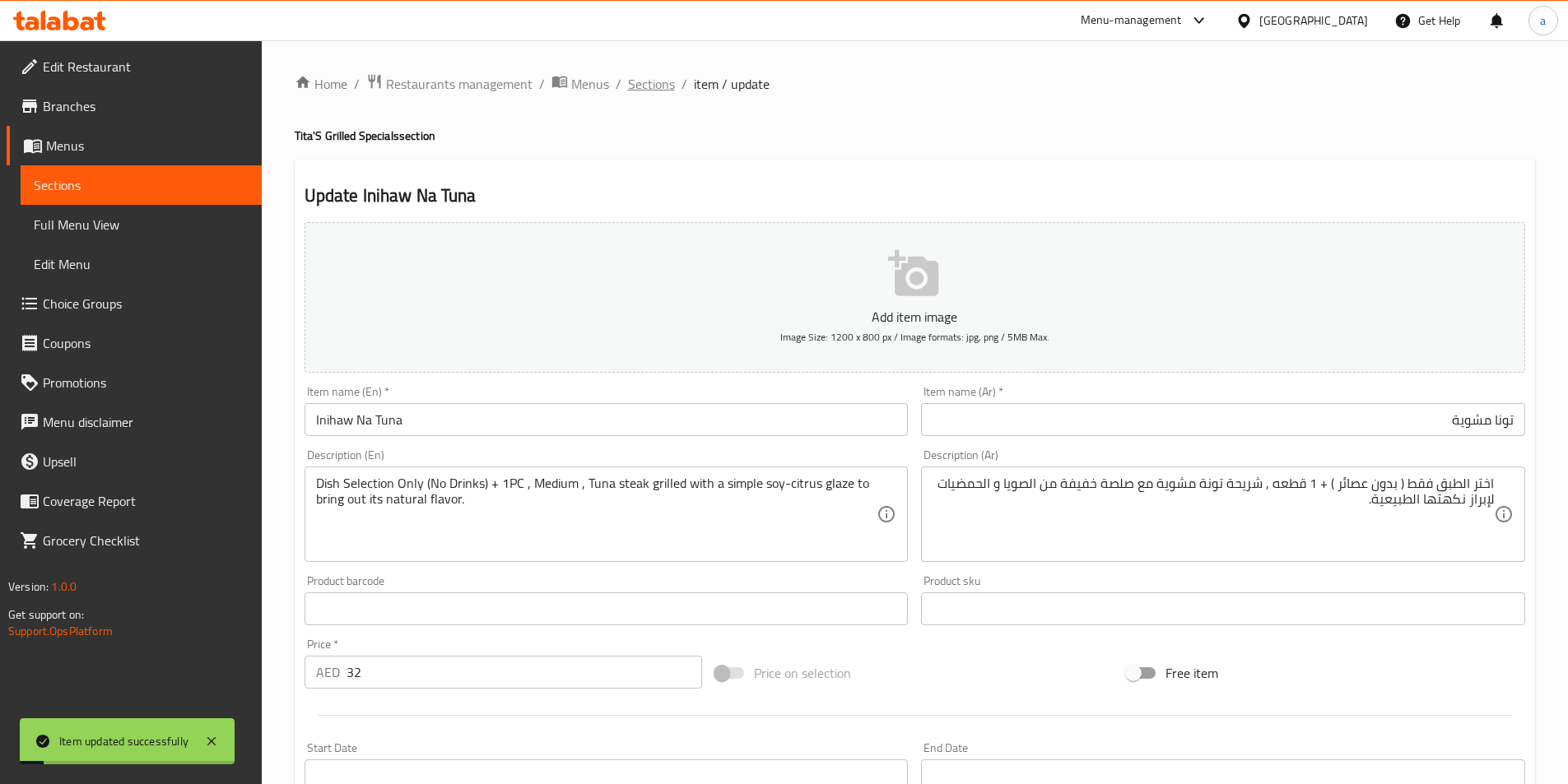
click at [651, 86] on span "Sections" at bounding box center [651, 84] width 47 height 19
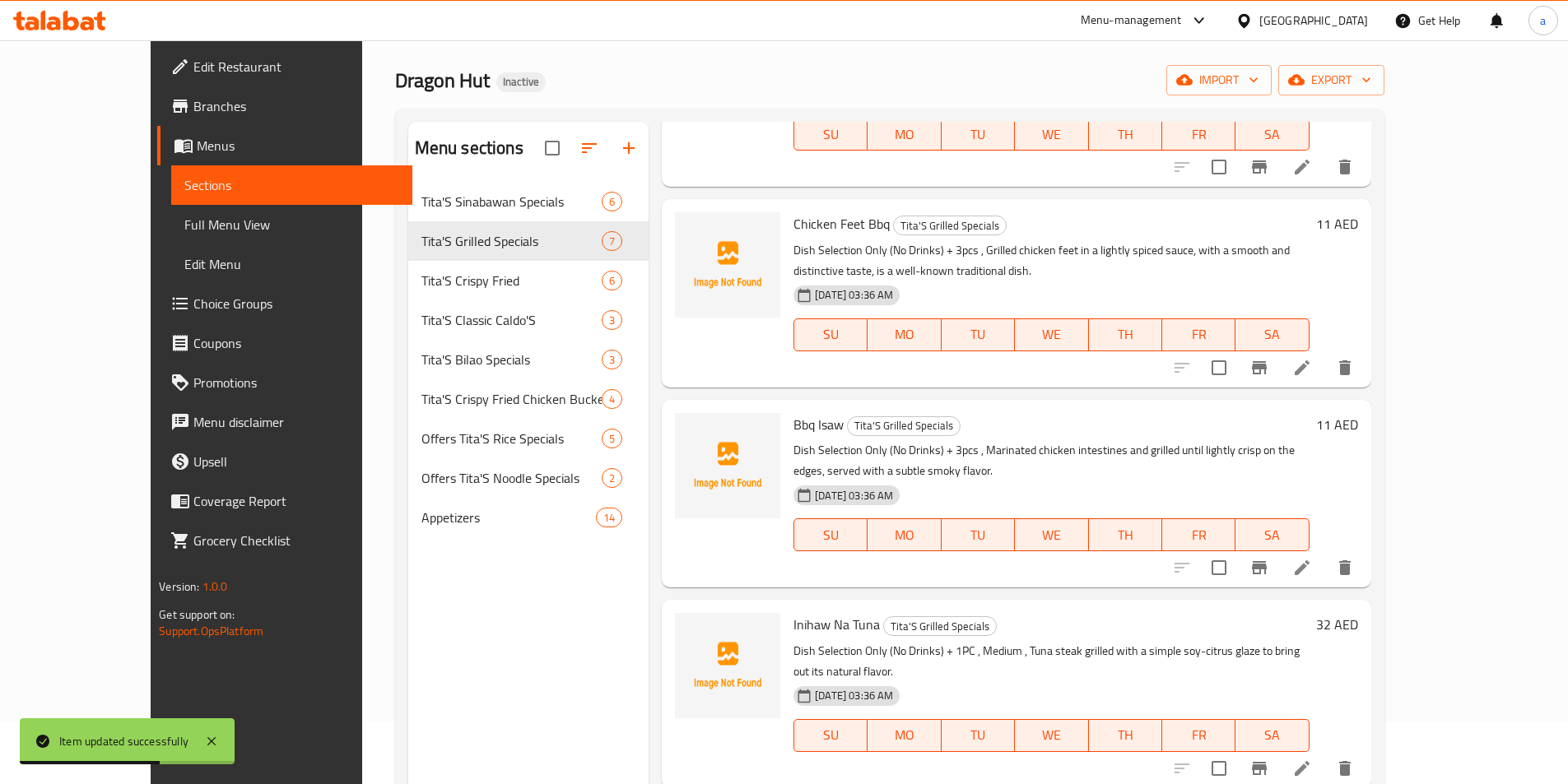
scroll to position [230, 0]
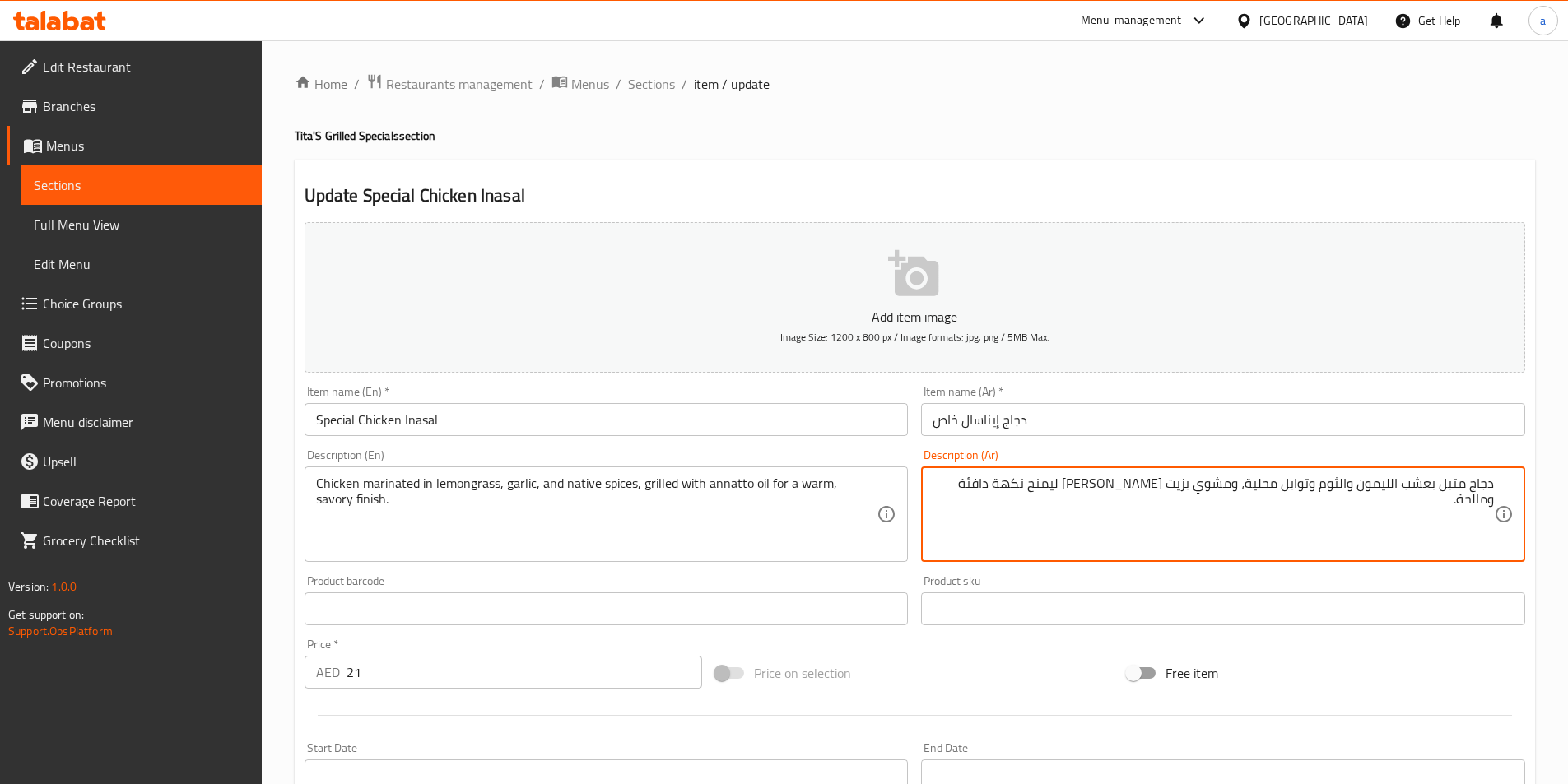
click at [1262, 515] on textarea "دجاج متبل بعشب الليمون والثوم وتوابل محلية، ومشوي بزيت الأناتو ليمنح نكهة دافئة…" at bounding box center [1213, 514] width 561 height 78
paste textarea "اختر الطبق فقط ( بدون عصائر ) + 1 قطعه ,"
type textarea "اختر الطبق فقط ( بدون عصائر ) + 1 قطعه , دجاج متبل بعشب الليمون والثوم وتوابل م…"
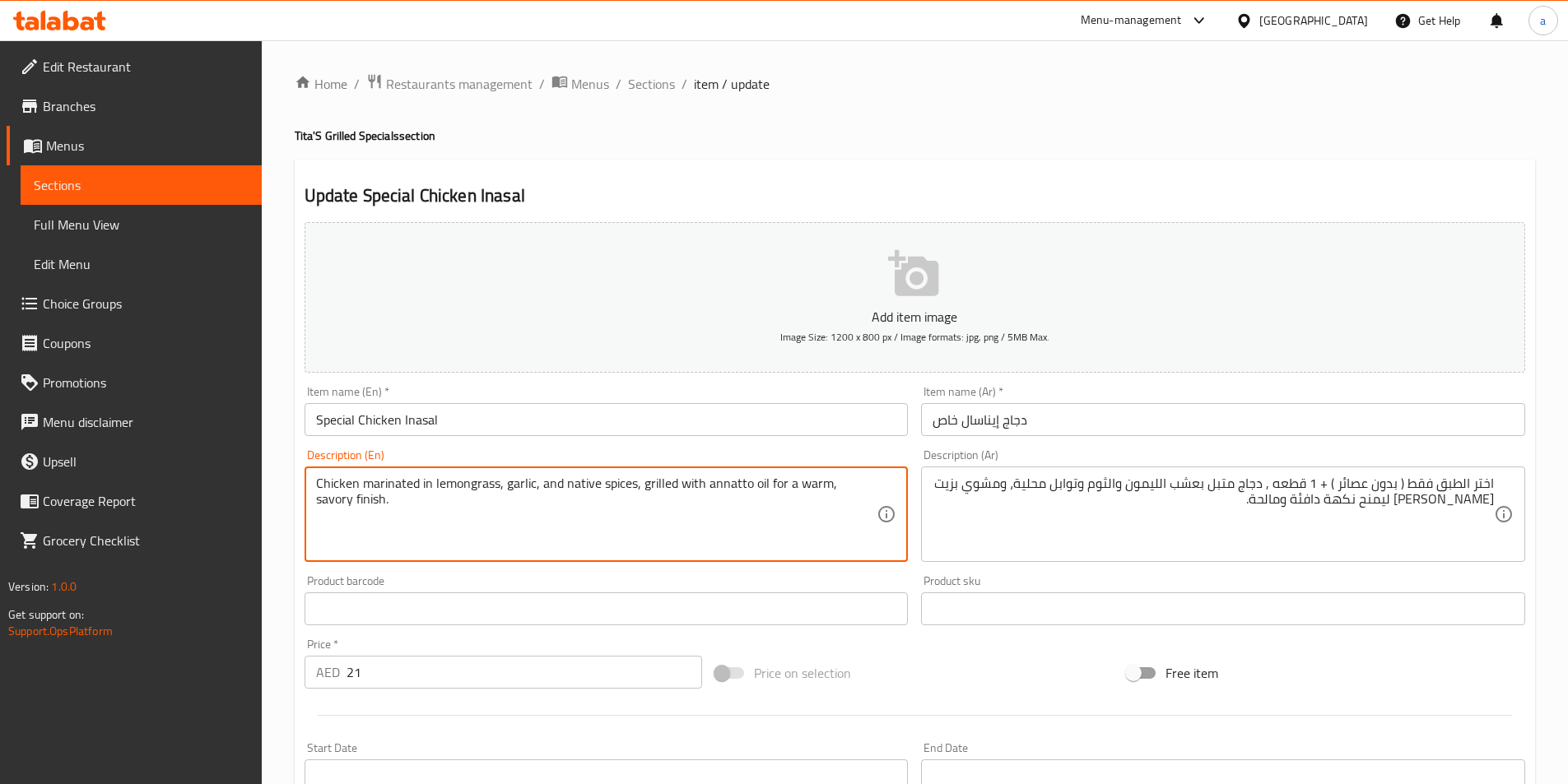
paste textarea "Dish Selection Only (No Drinks) + 1PC ,"
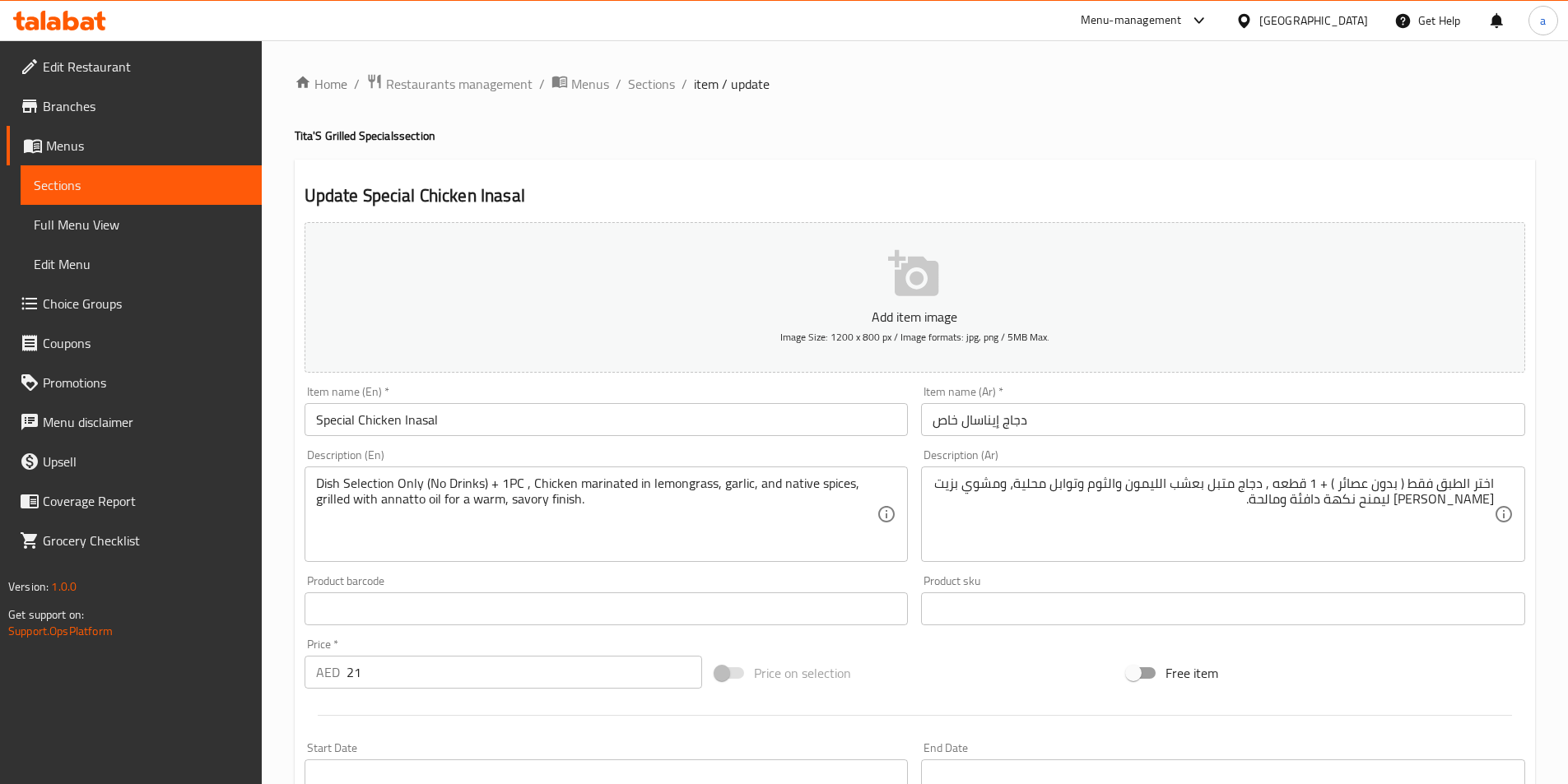
drag, startPoint x: 529, startPoint y: 483, endPoint x: 607, endPoint y: 481, distance: 78.0
click at [529, 483] on textarea "Dish Selection Only (No Drinks) + 1PC , Chicken marinated in lemongrass, garlic…" at bounding box center [597, 514] width 561 height 78
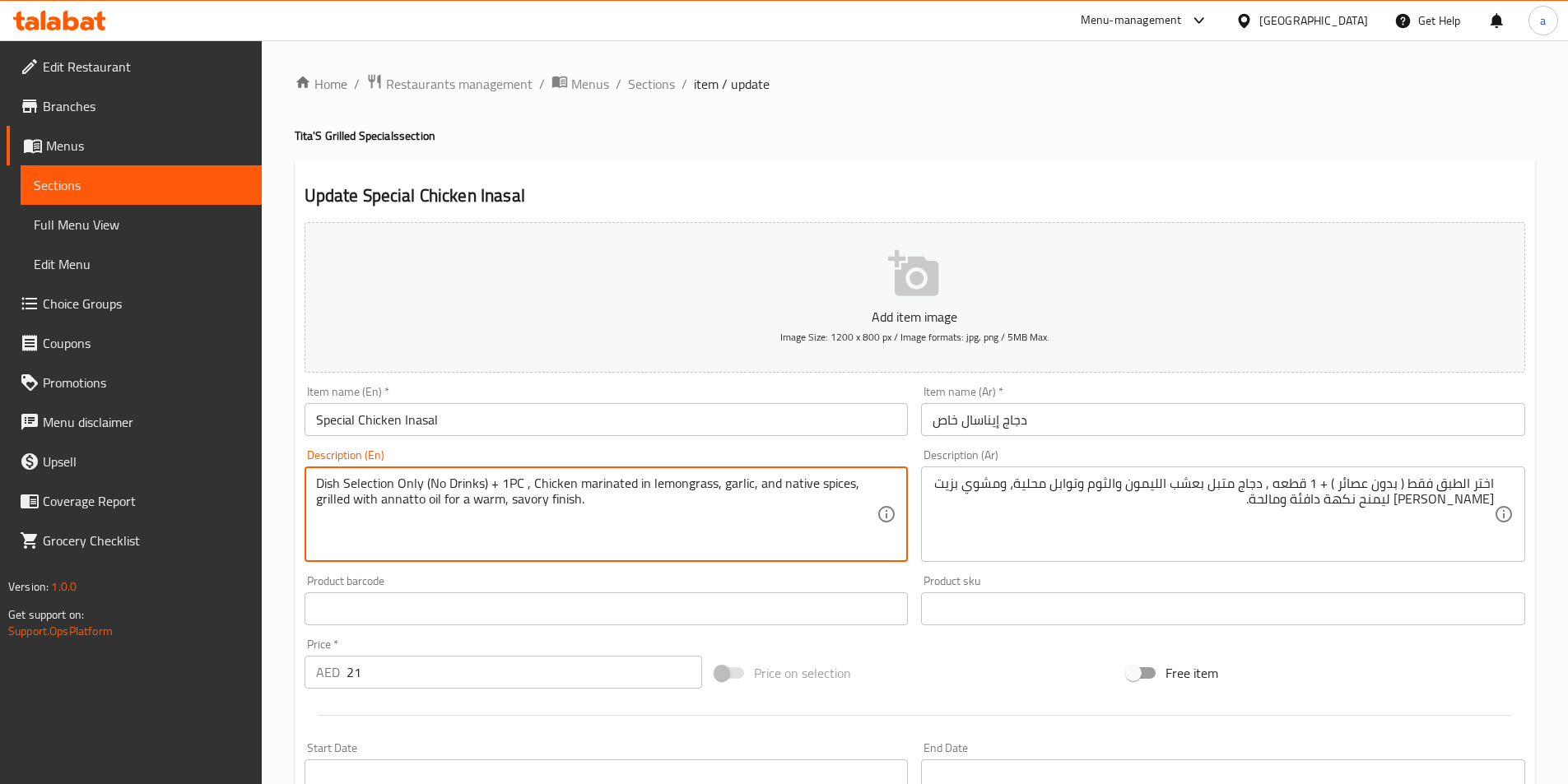
paste textarea "1 pc, quarter"
click at [553, 483] on textarea "Dish Selection Only (No Drinks) + 1PC , Quarter , Chicken marinated in lemongra…" at bounding box center [597, 514] width 561 height 78
type textarea "Dish Selection Only (No Drinks) + 1PC , Quarter , Chicken marinated in lemongra…"
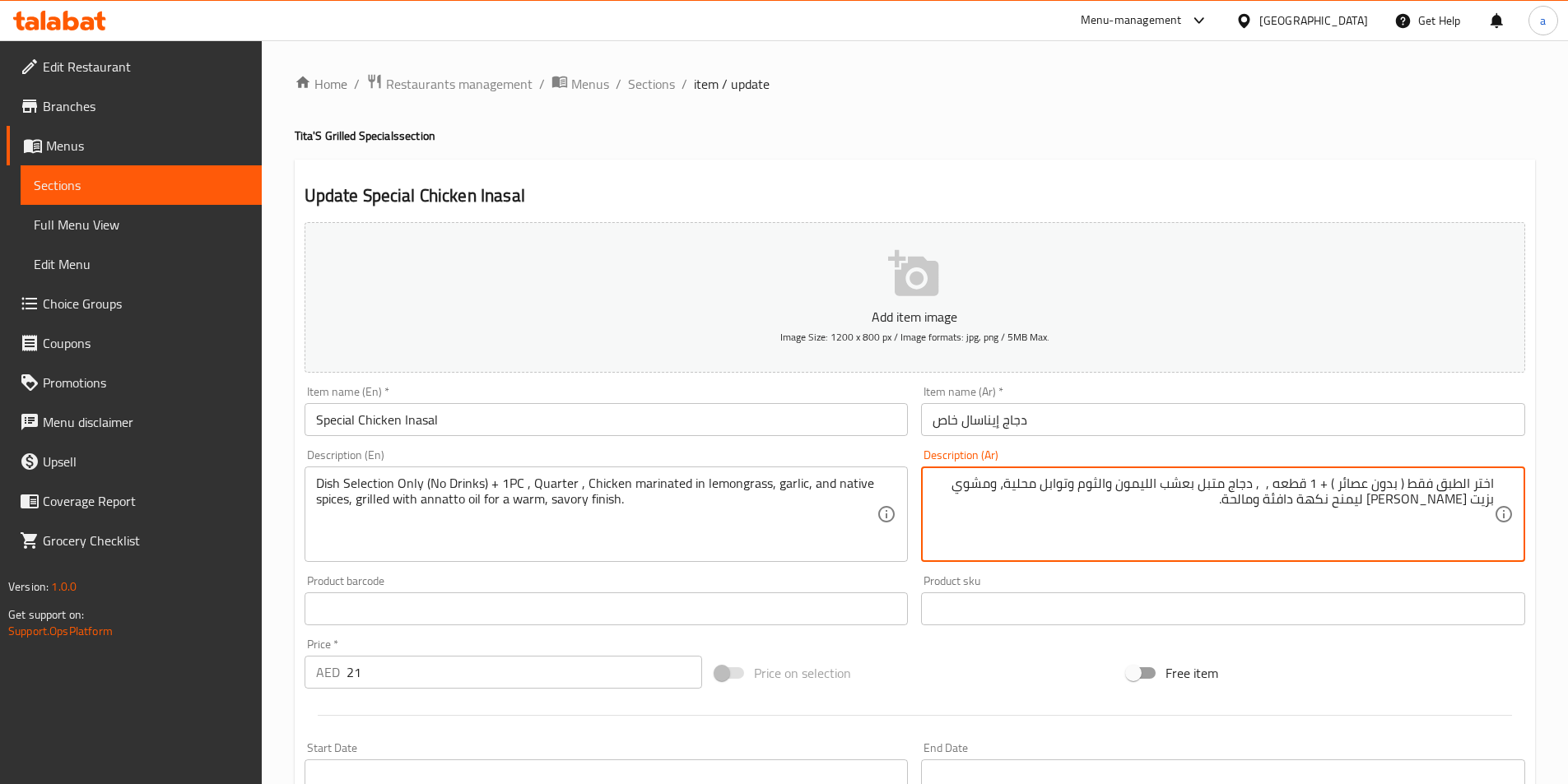
paste textarea "ربع دجاجة"
type textarea "اختر الطبق فقط ( بدون عصائر ) + 1 قطعه , ربع , دجاج متبل فى عشب الليمون و الثوم…"
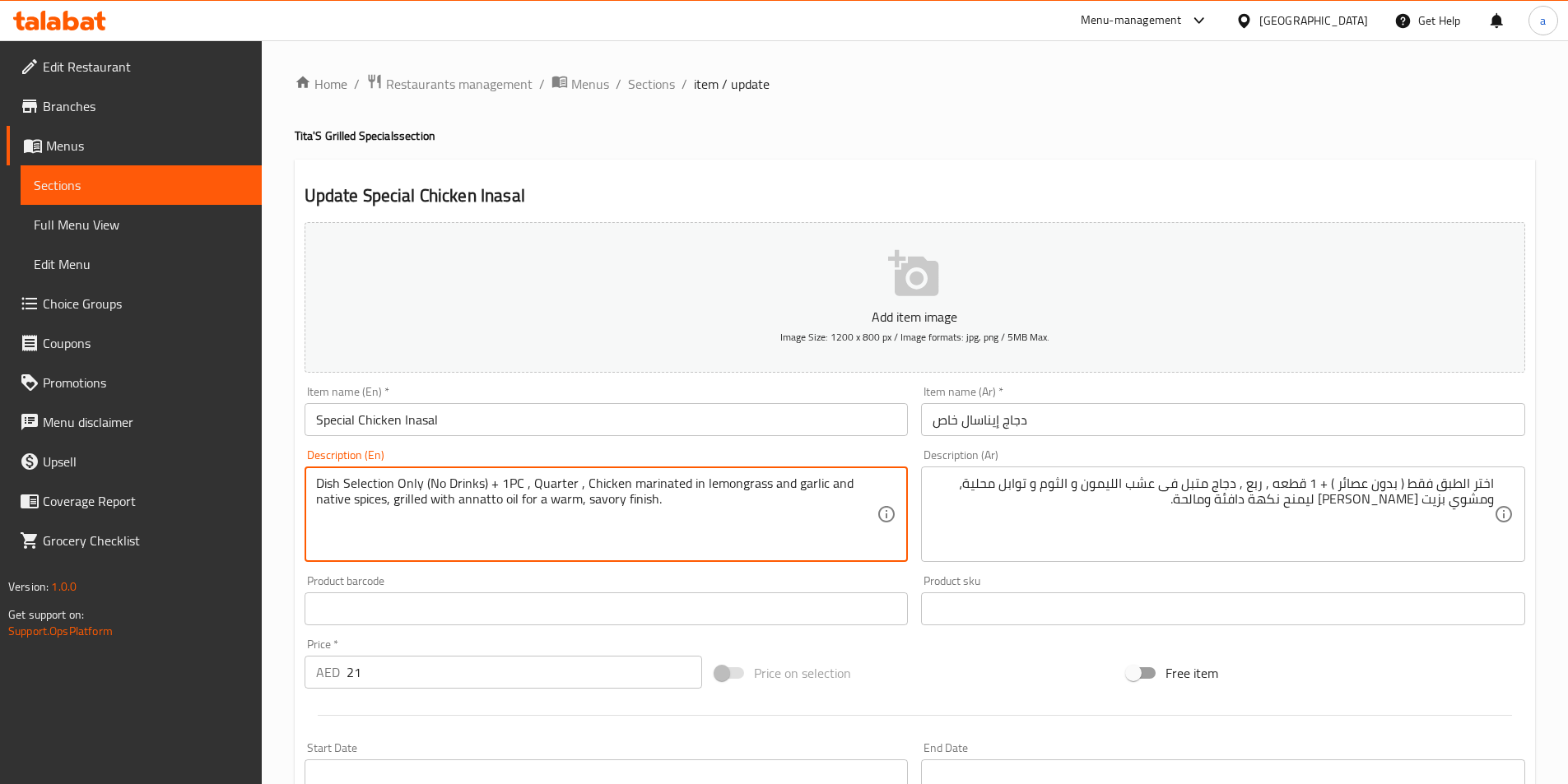
type textarea "Dish Selection Only (No Drinks) + 1PC , Quarter , Chicken marinated in lemongra…"
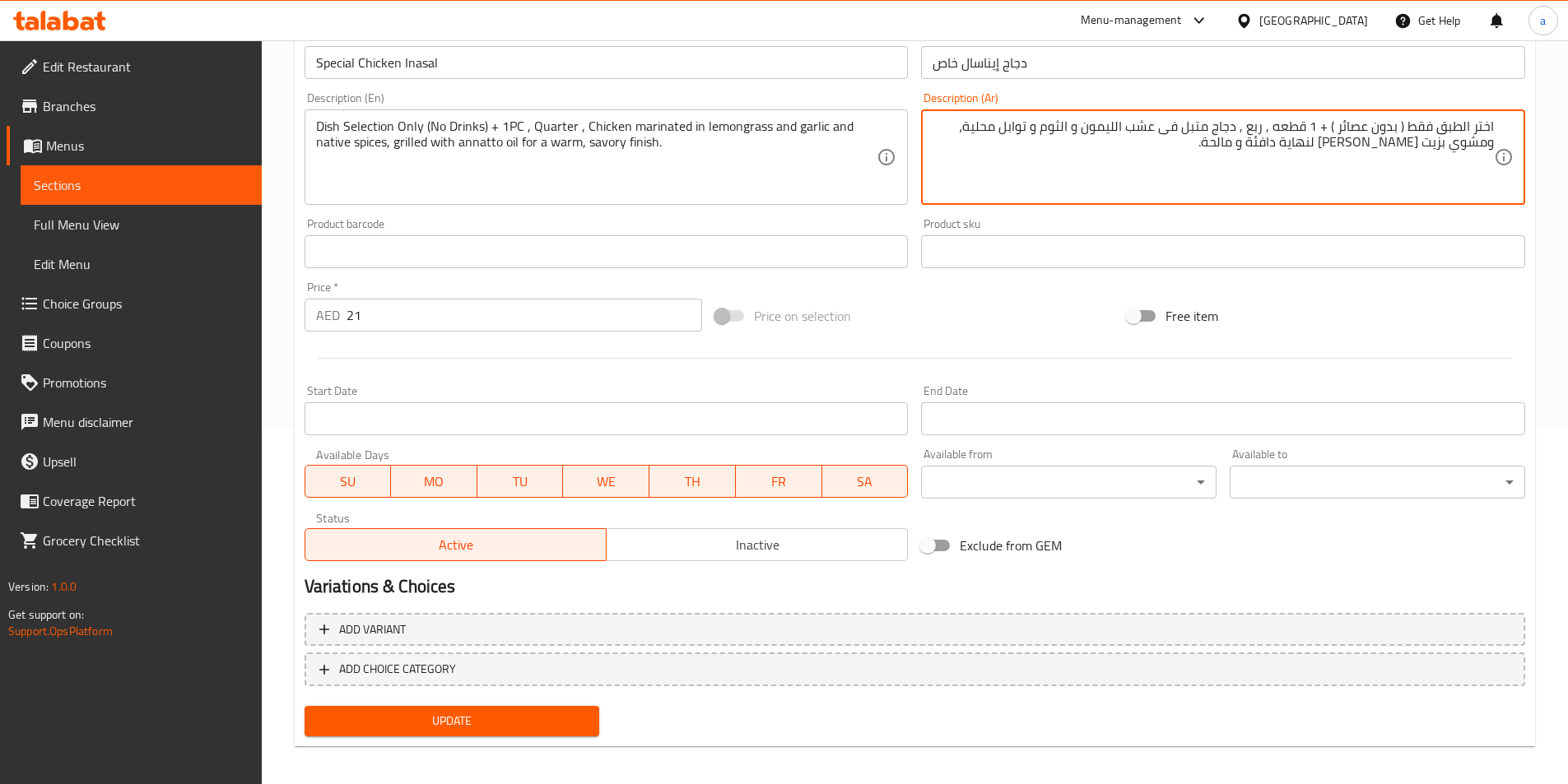
scroll to position [365, 0]
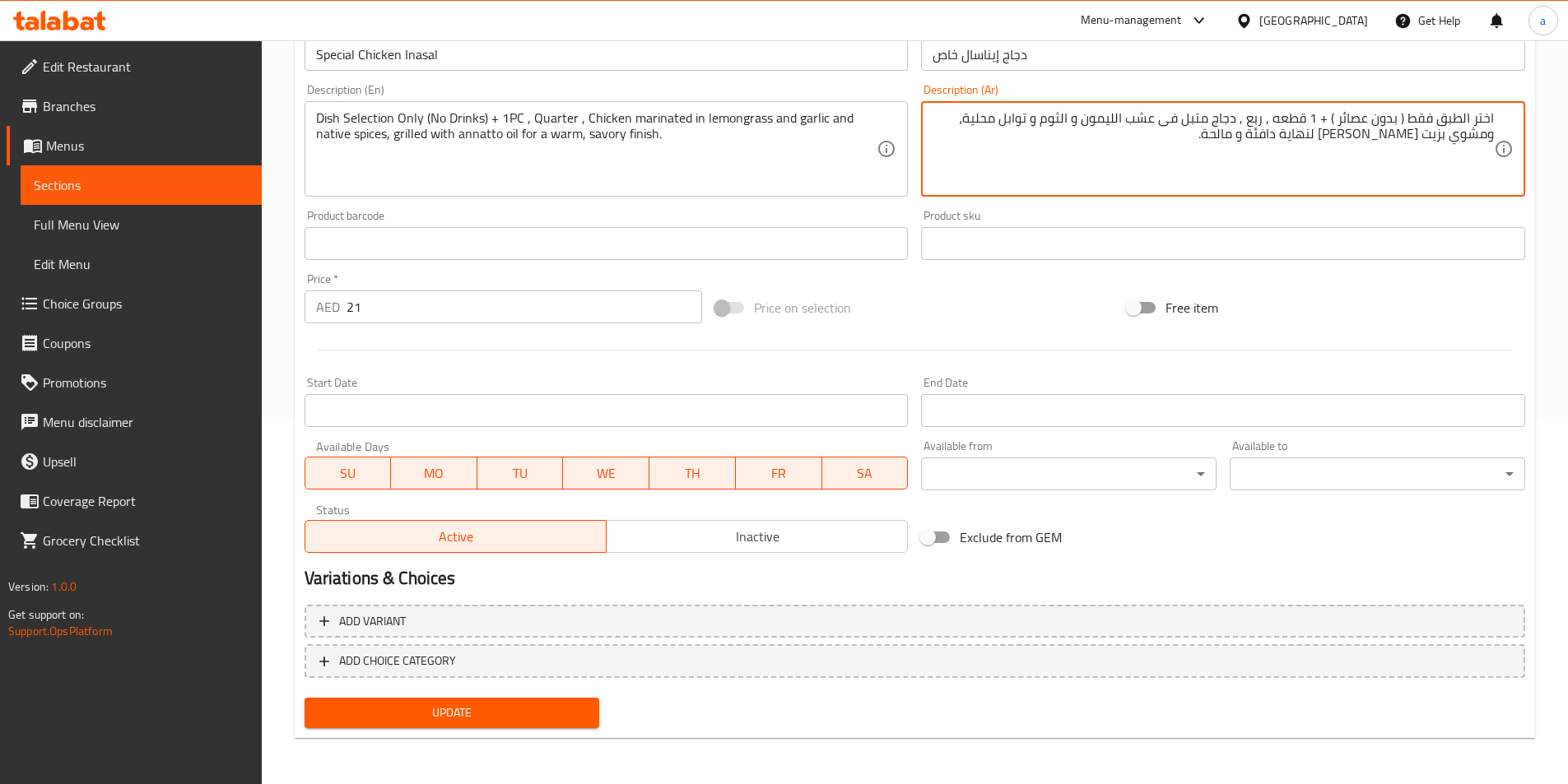
type textarea "اختر الطبق فقط ( بدون عصائر ) + 1 قطعه , ربع , دجاج متبل فى عشب الليمون و الثوم…"
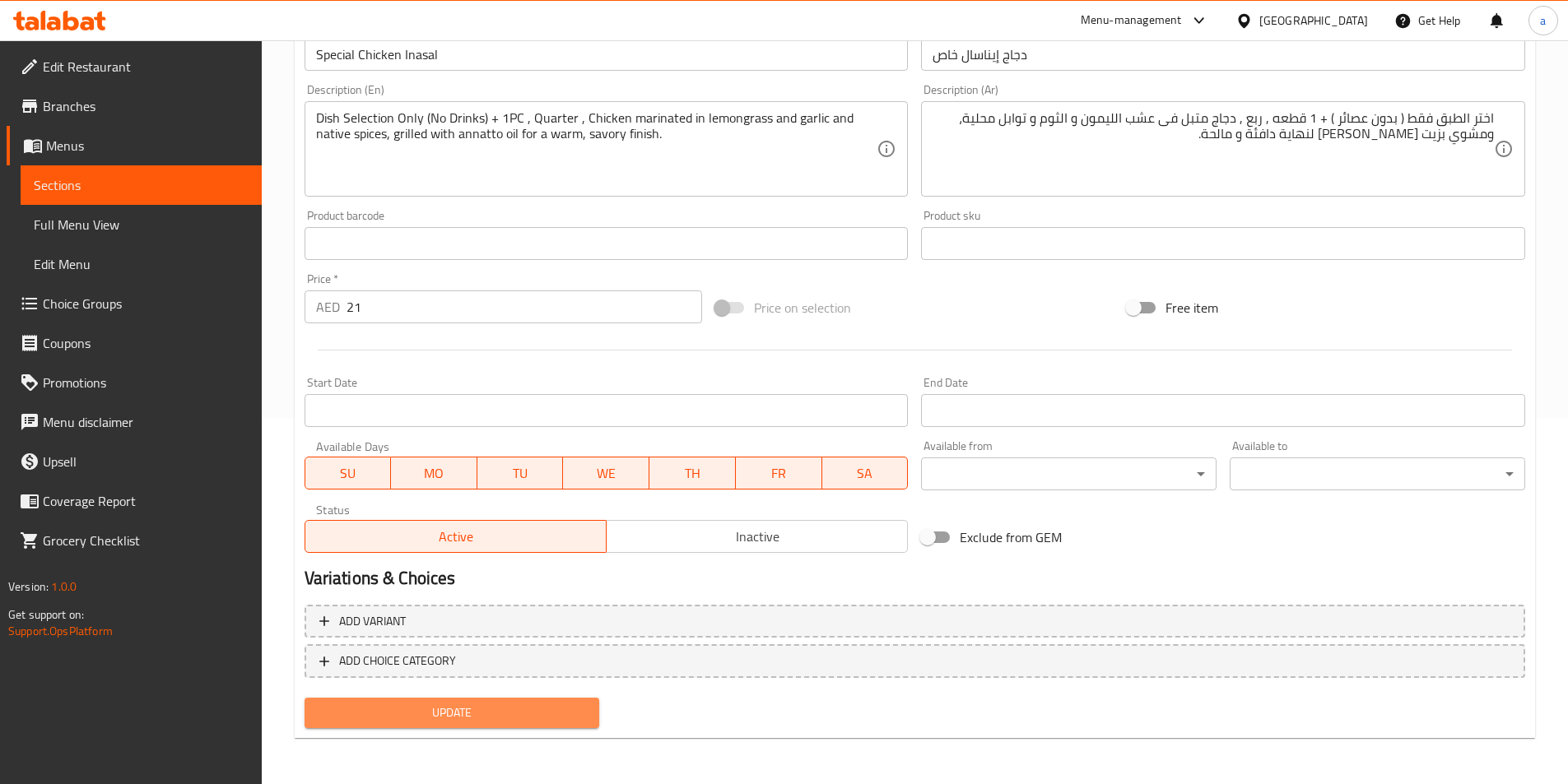
click at [527, 721] on span "Update" at bounding box center [452, 712] width 269 height 20
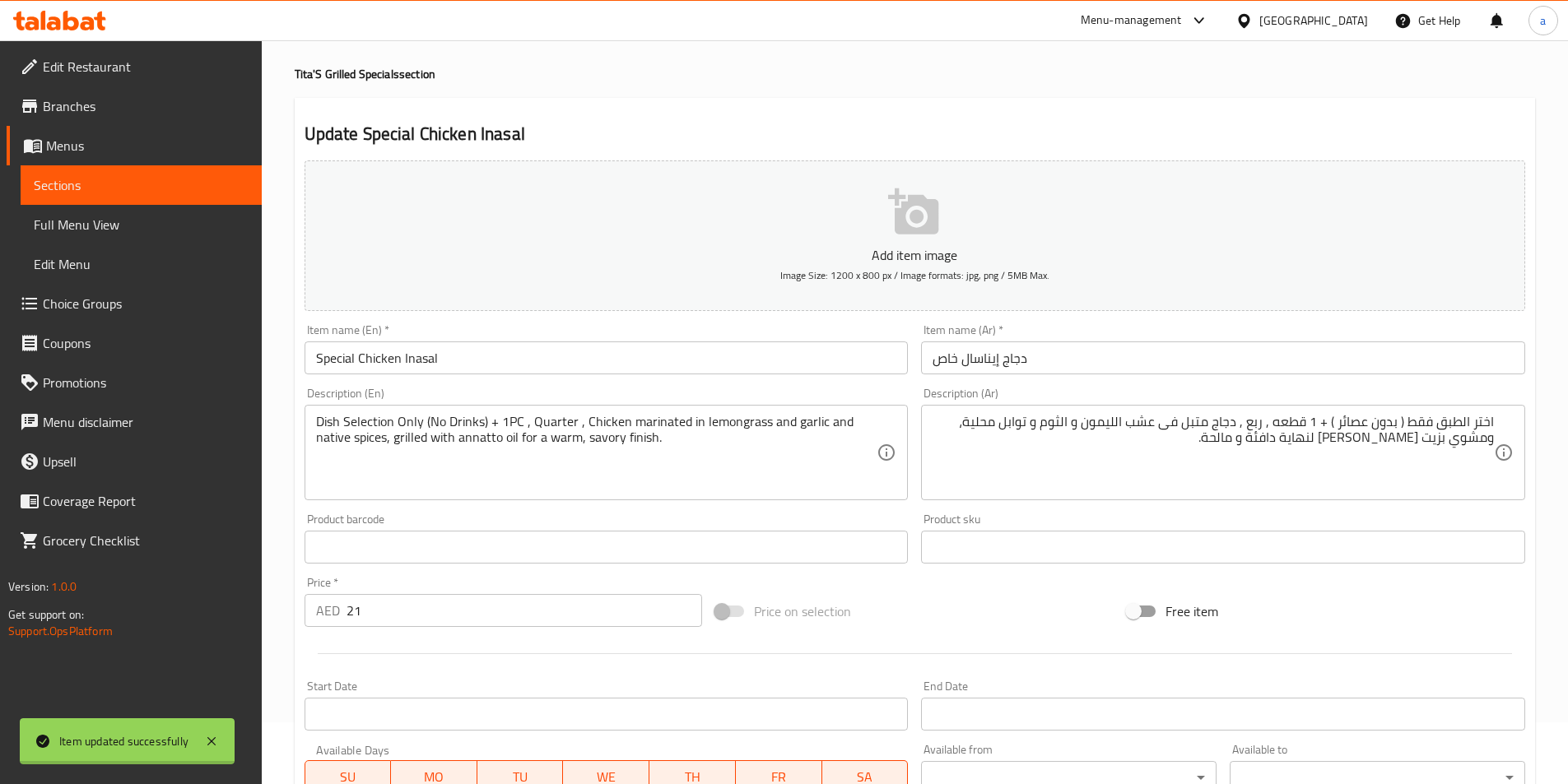
scroll to position [0, 0]
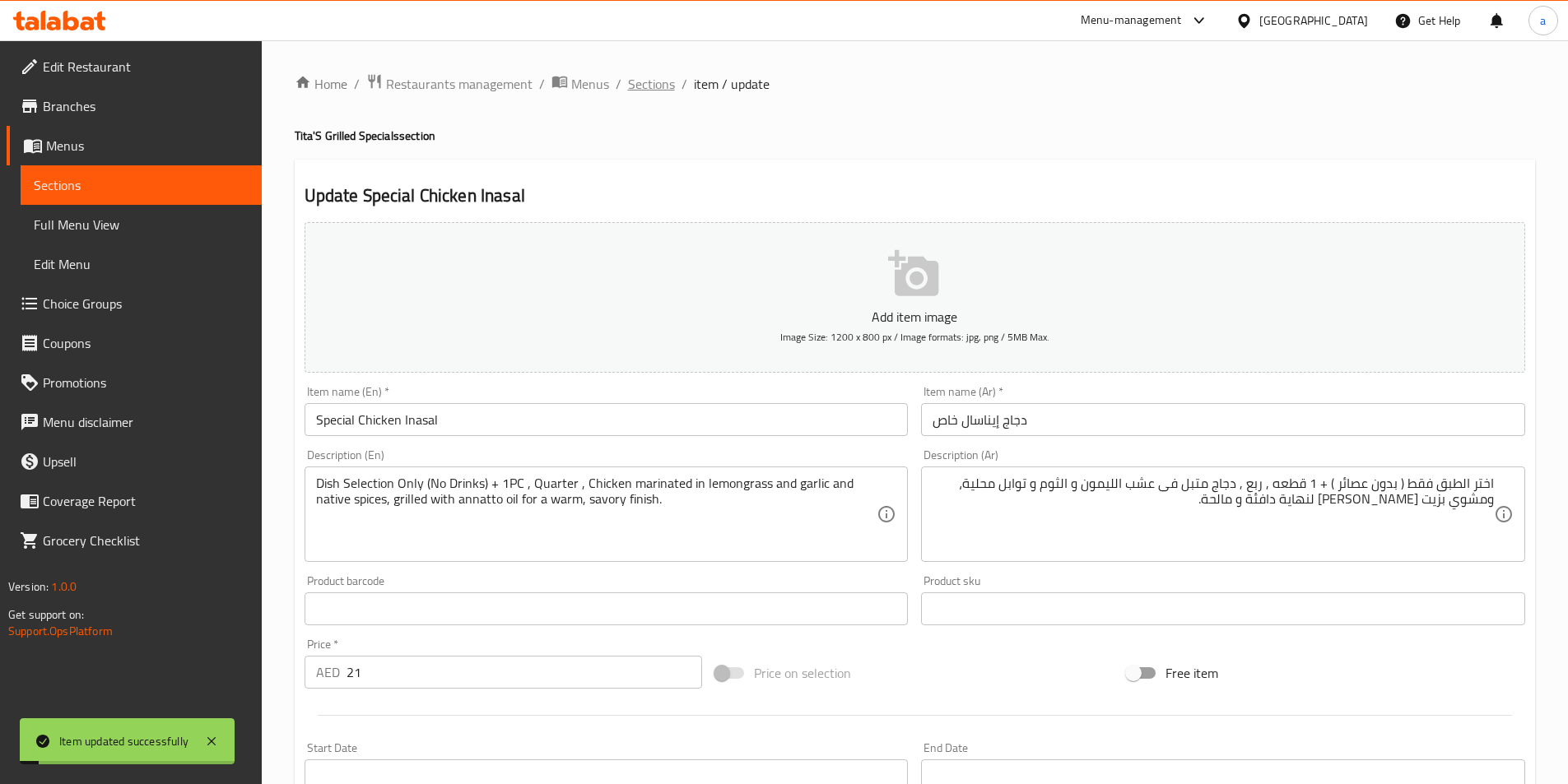
click at [659, 83] on span "Sections" at bounding box center [651, 84] width 47 height 19
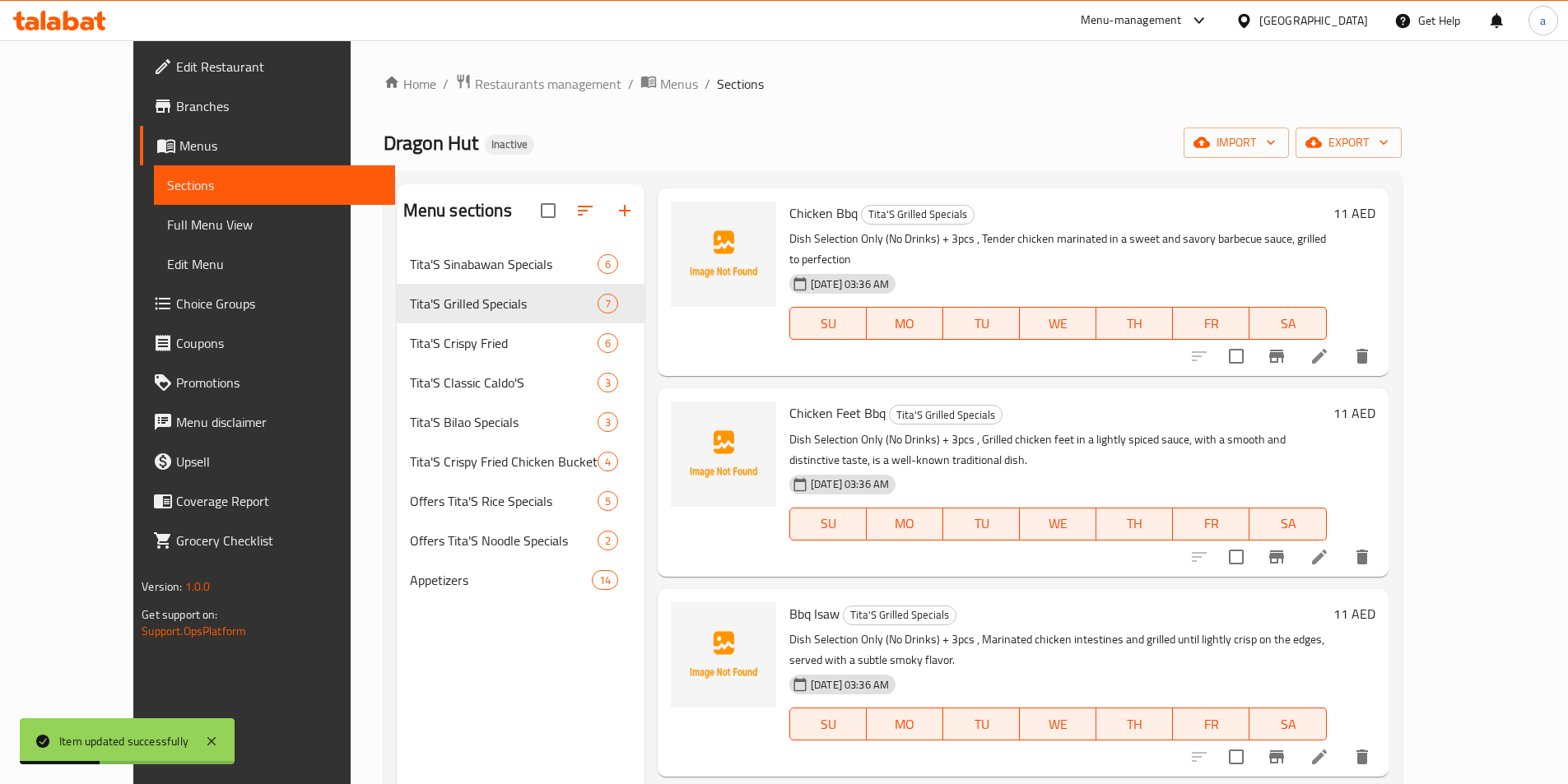
scroll to position [186, 0]
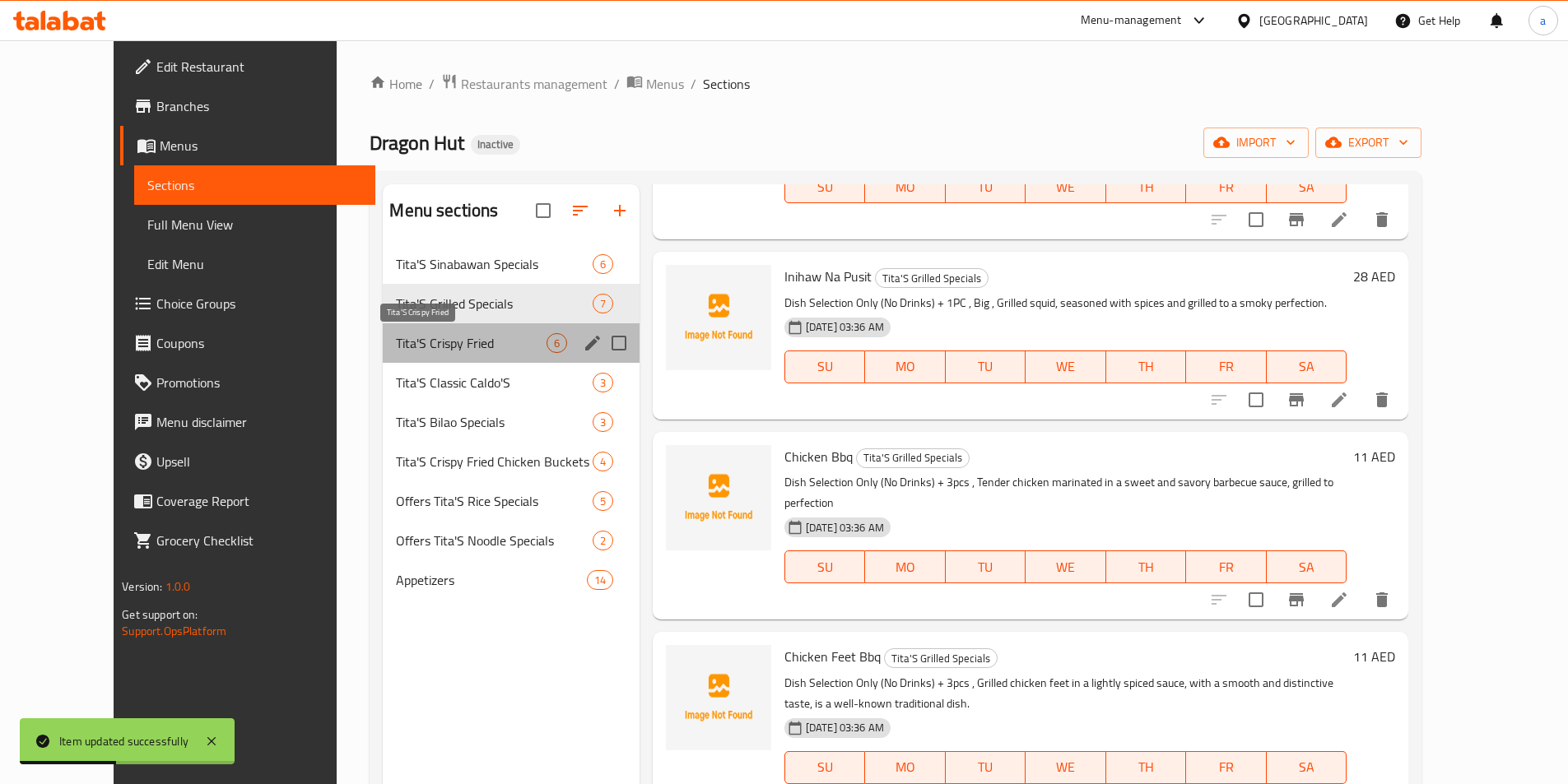
click at [482, 341] on span "Tita'S Crispy Fried" at bounding box center [470, 343] width 149 height 19
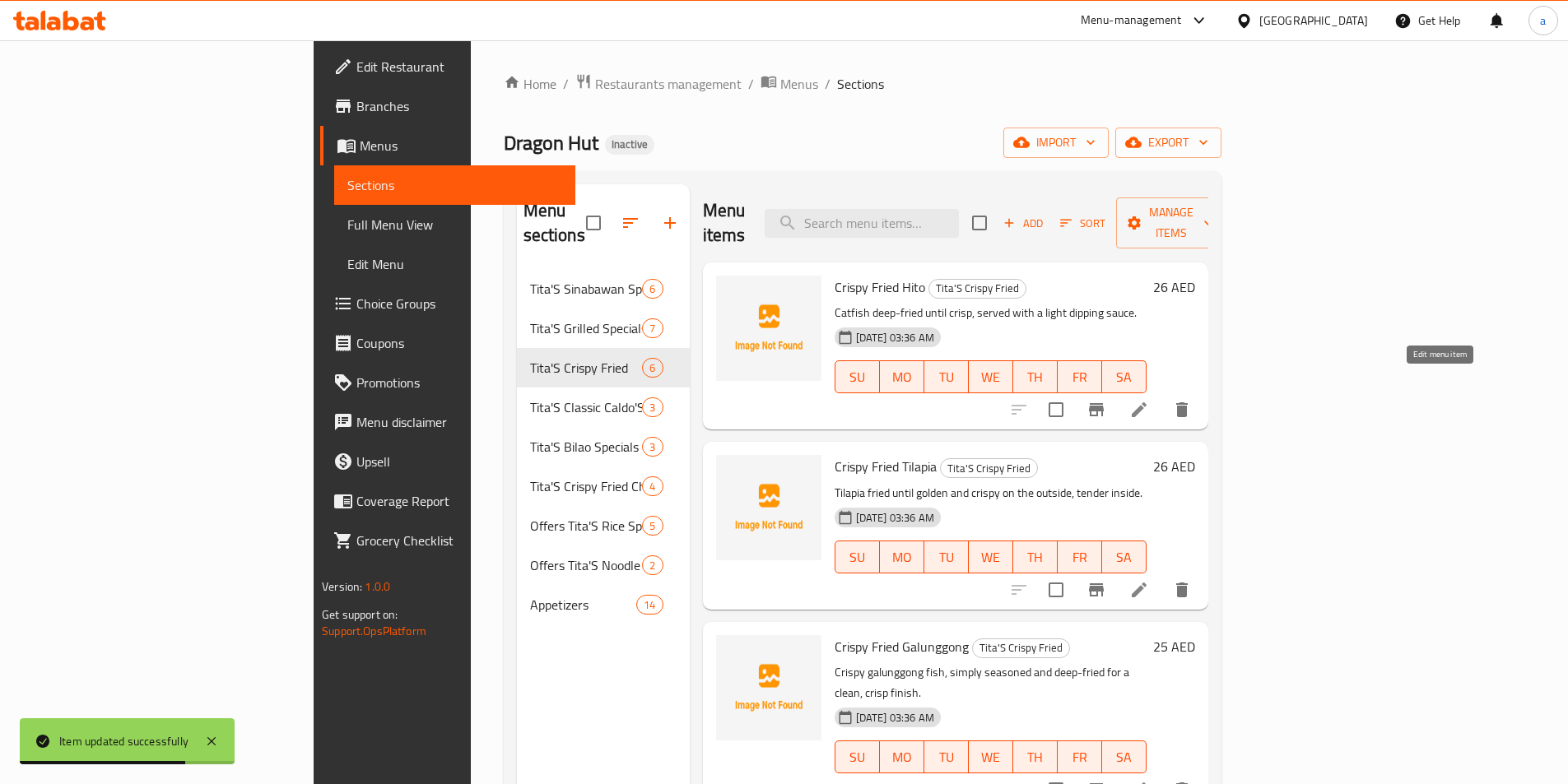
click at [1149, 400] on icon at bounding box center [1139, 409] width 19 height 19
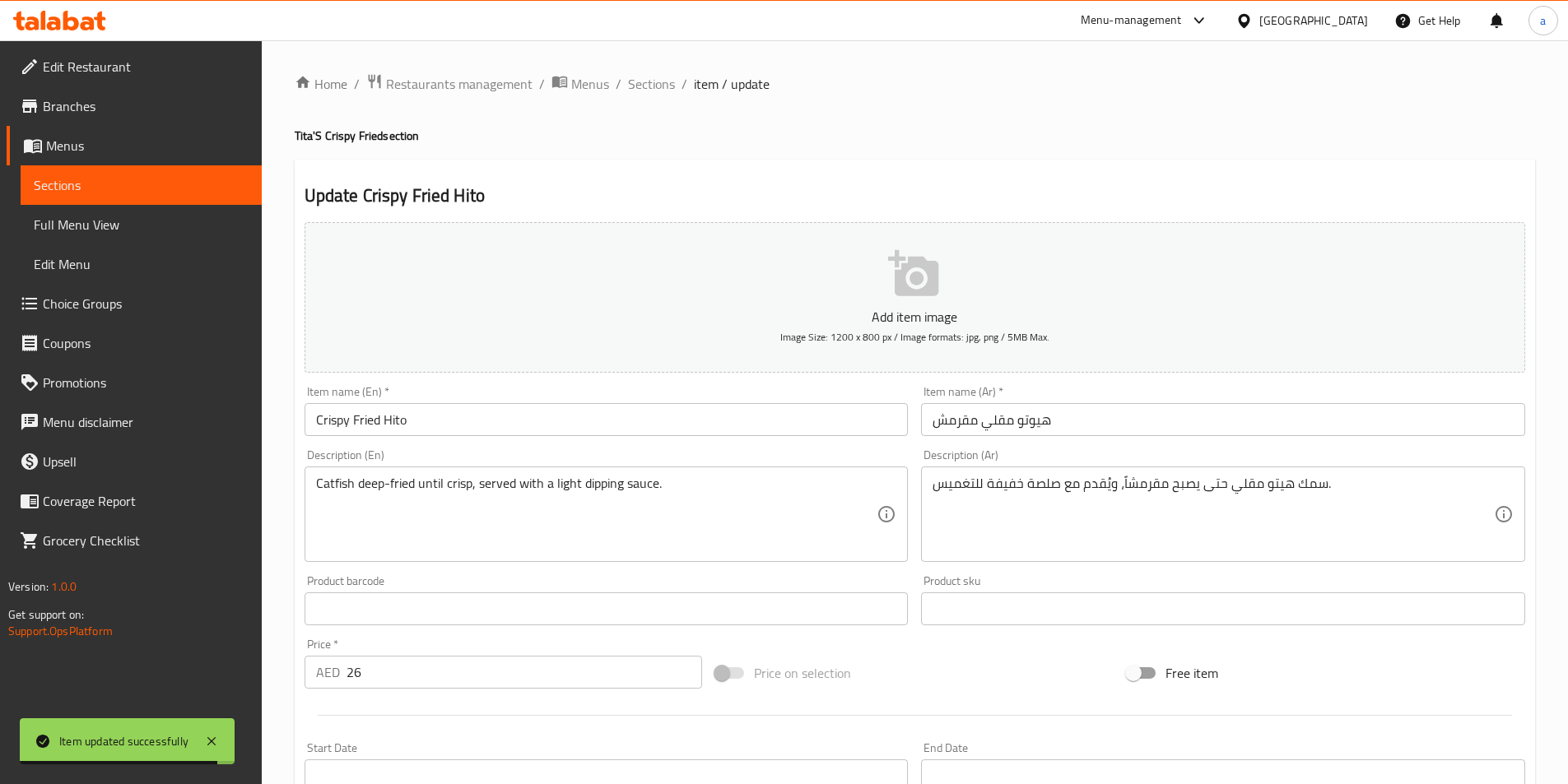
click at [1171, 426] on input "هيوتو مقلي مقرمش" at bounding box center [1223, 419] width 604 height 33
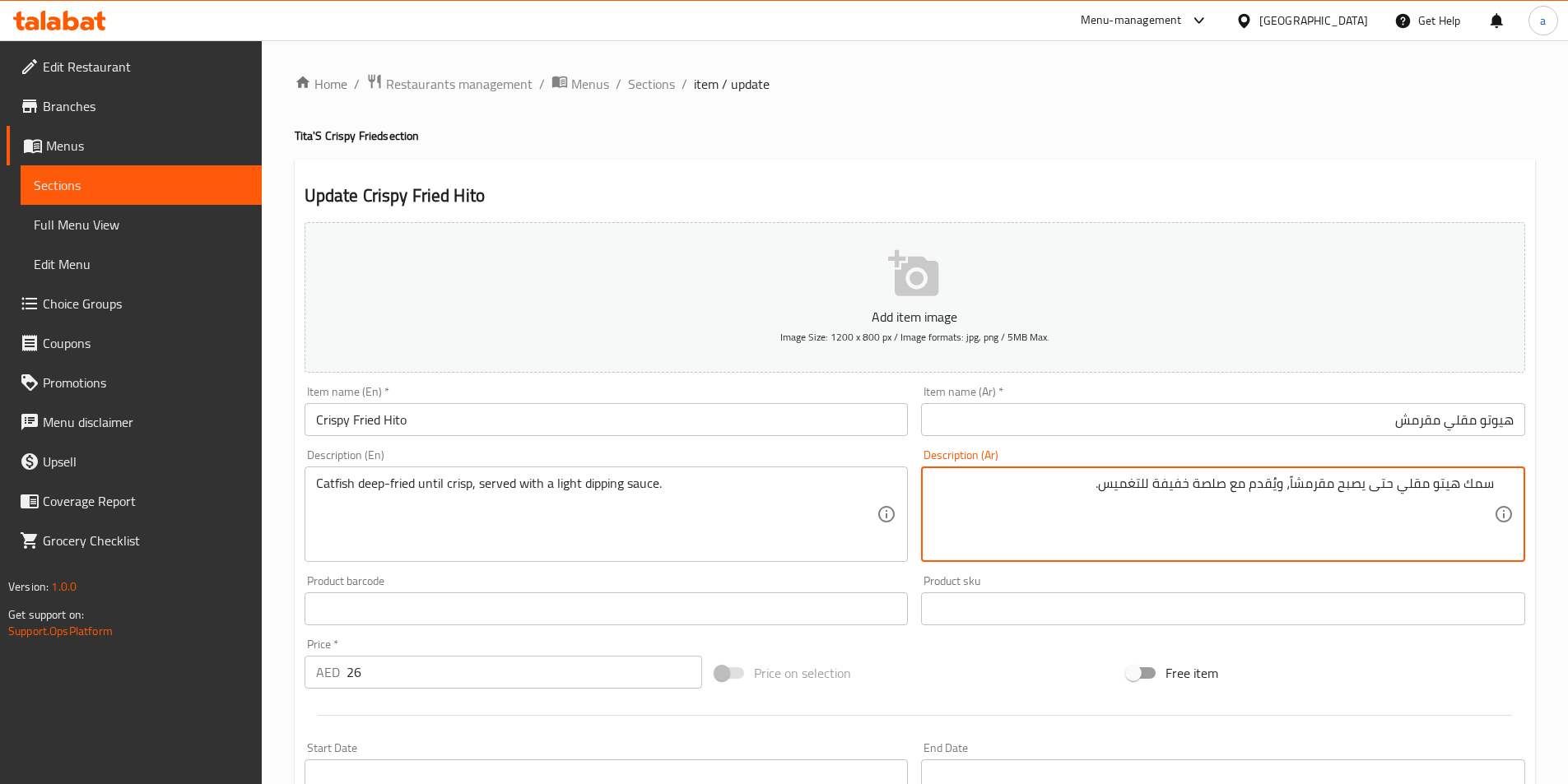
click at [1490, 444] on div "Description (Ar) سمك هيتو مقلي حتى يصبح مقرمشاً، ويُقدم مع صلصة خفيفة للتغميس. …" at bounding box center [1223, 505] width 617 height 126
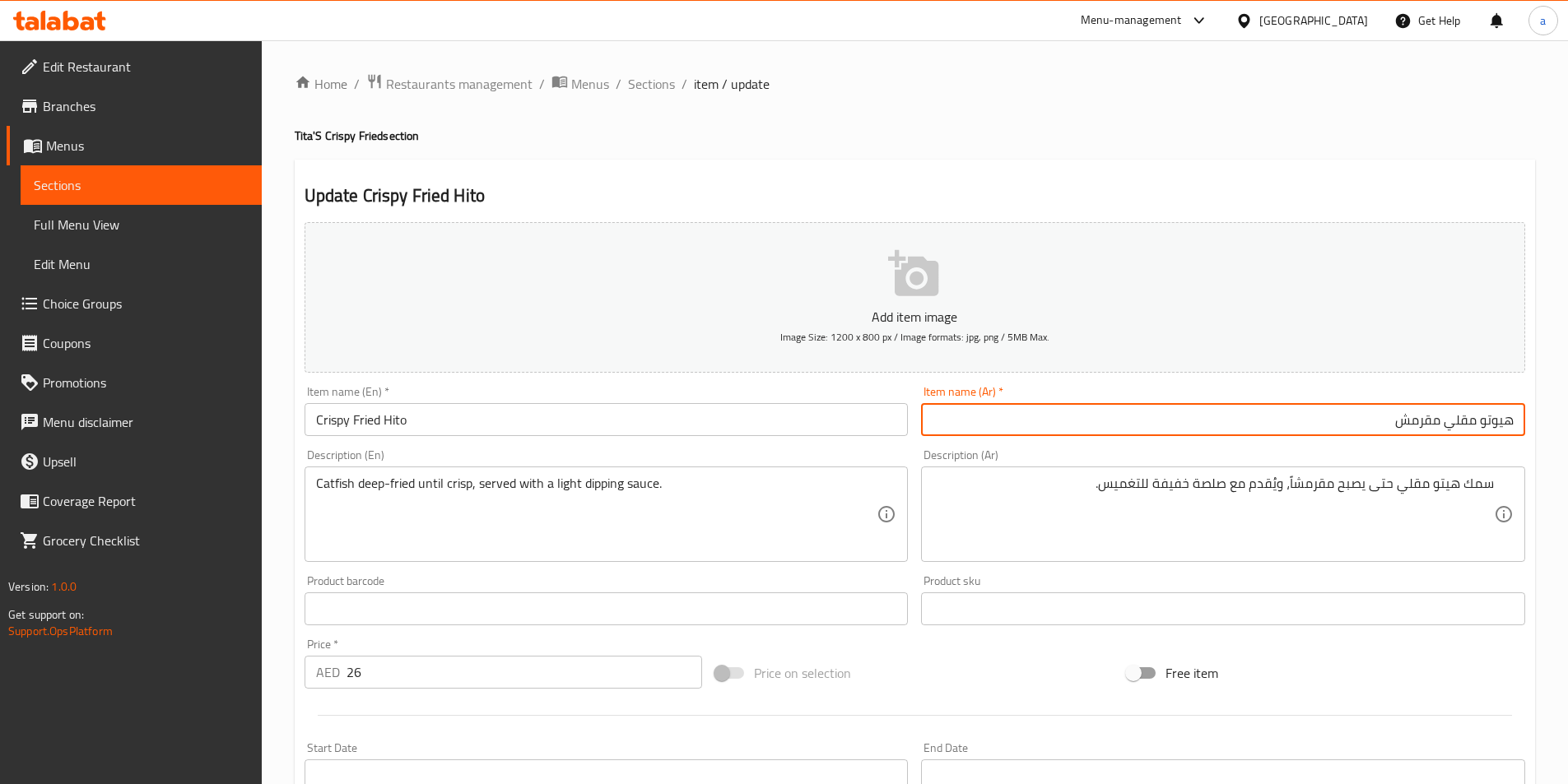
click at [1497, 425] on input "هيوتو مقلي مقرمش" at bounding box center [1223, 419] width 604 height 33
type input "[PERSON_NAME] مقرمش"
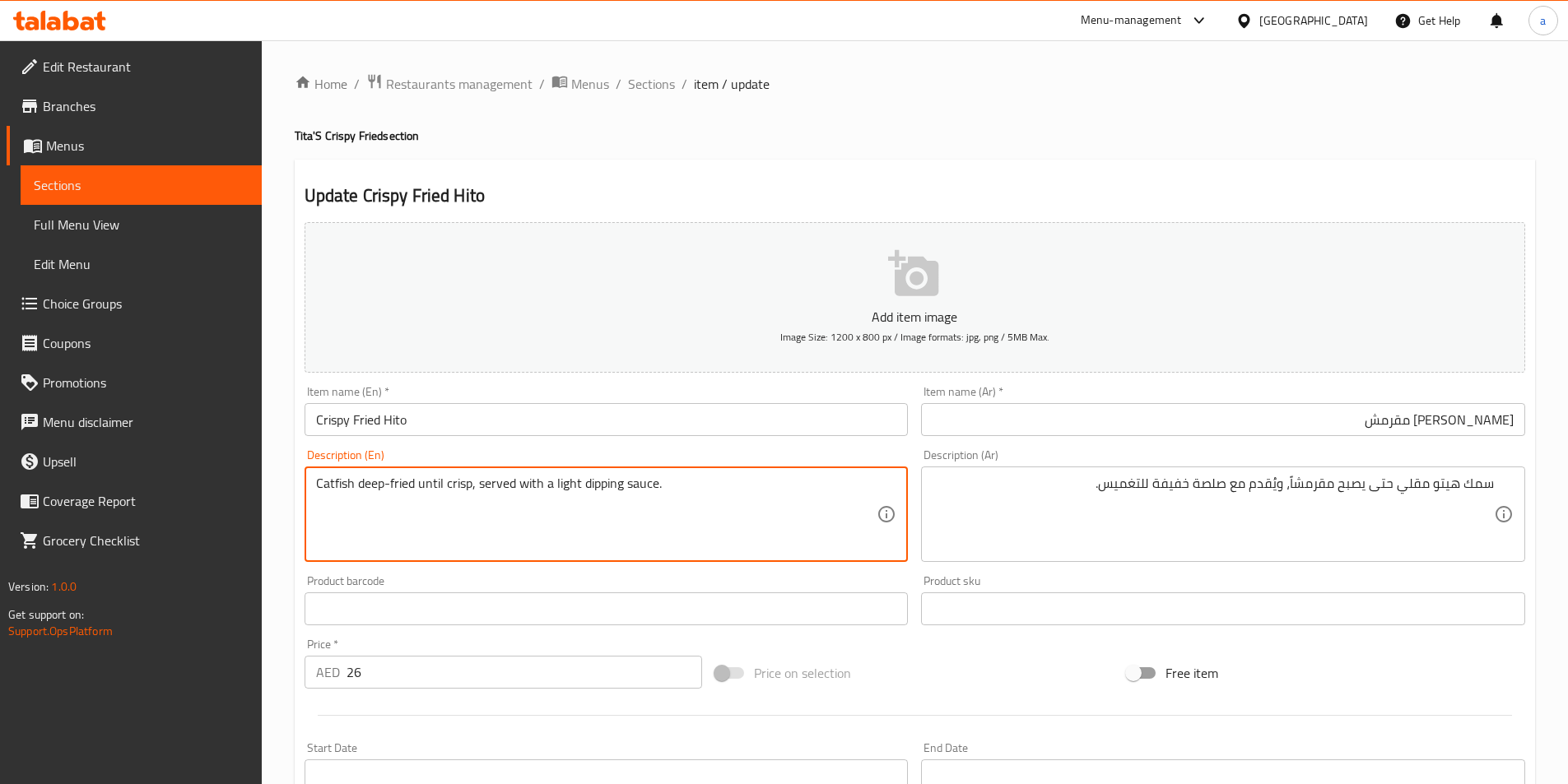
click at [335, 481] on textarea "Catfish deep-fried until crisp, served with a light dipping sauce." at bounding box center [597, 514] width 561 height 78
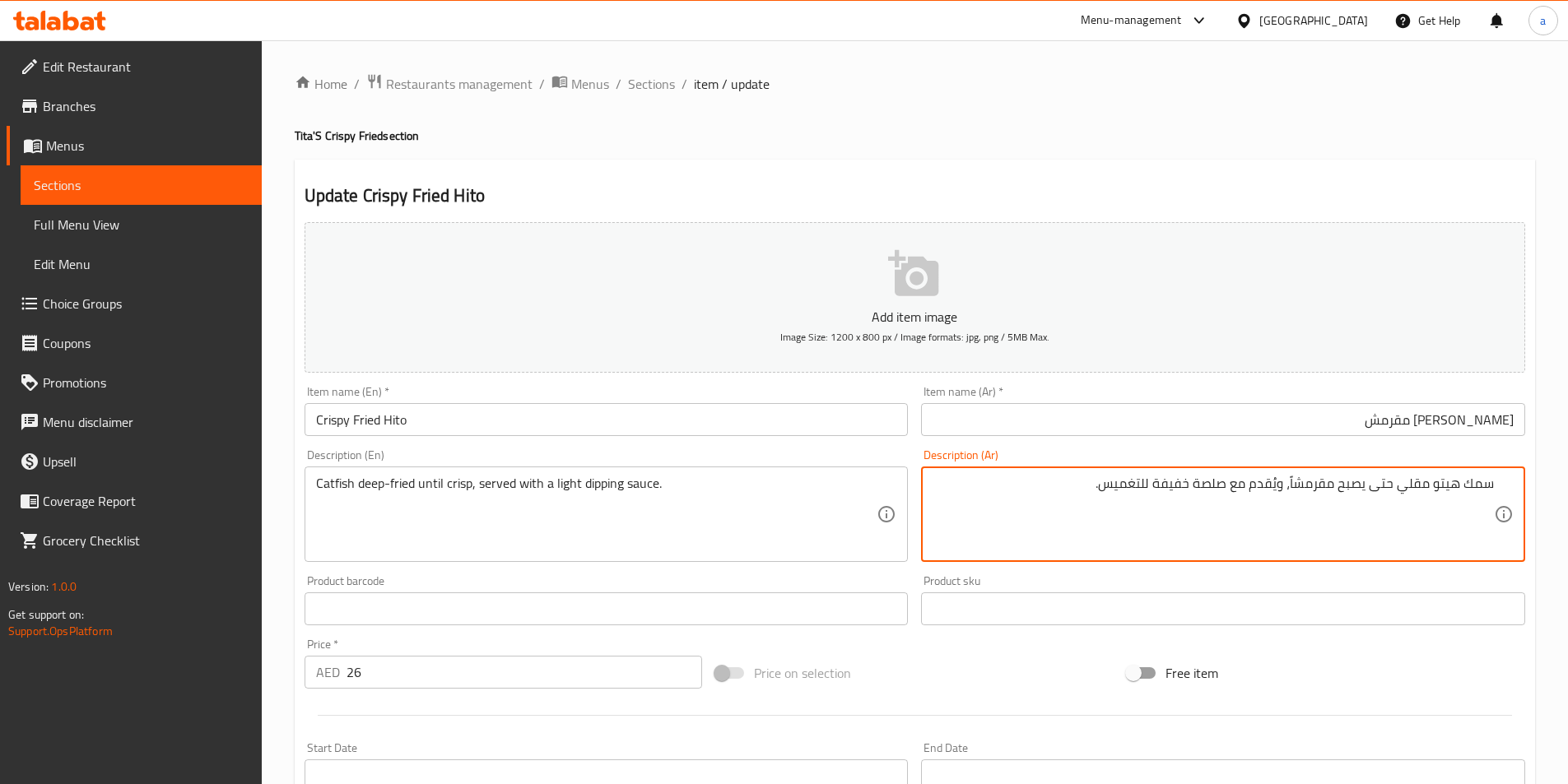
click at [1474, 486] on textarea "سمك هيتو مقلي حتى يصبح مقرمشاً، ويُقدم مع صلصة خفيفة للتغميس." at bounding box center [1213, 514] width 561 height 78
click at [1415, 495] on textarea "كاتفيش مقلي حتى يصبح مقرمشاً، ويُقدم مع صلصة خفيفة للتغميس." at bounding box center [1213, 514] width 561 height 78
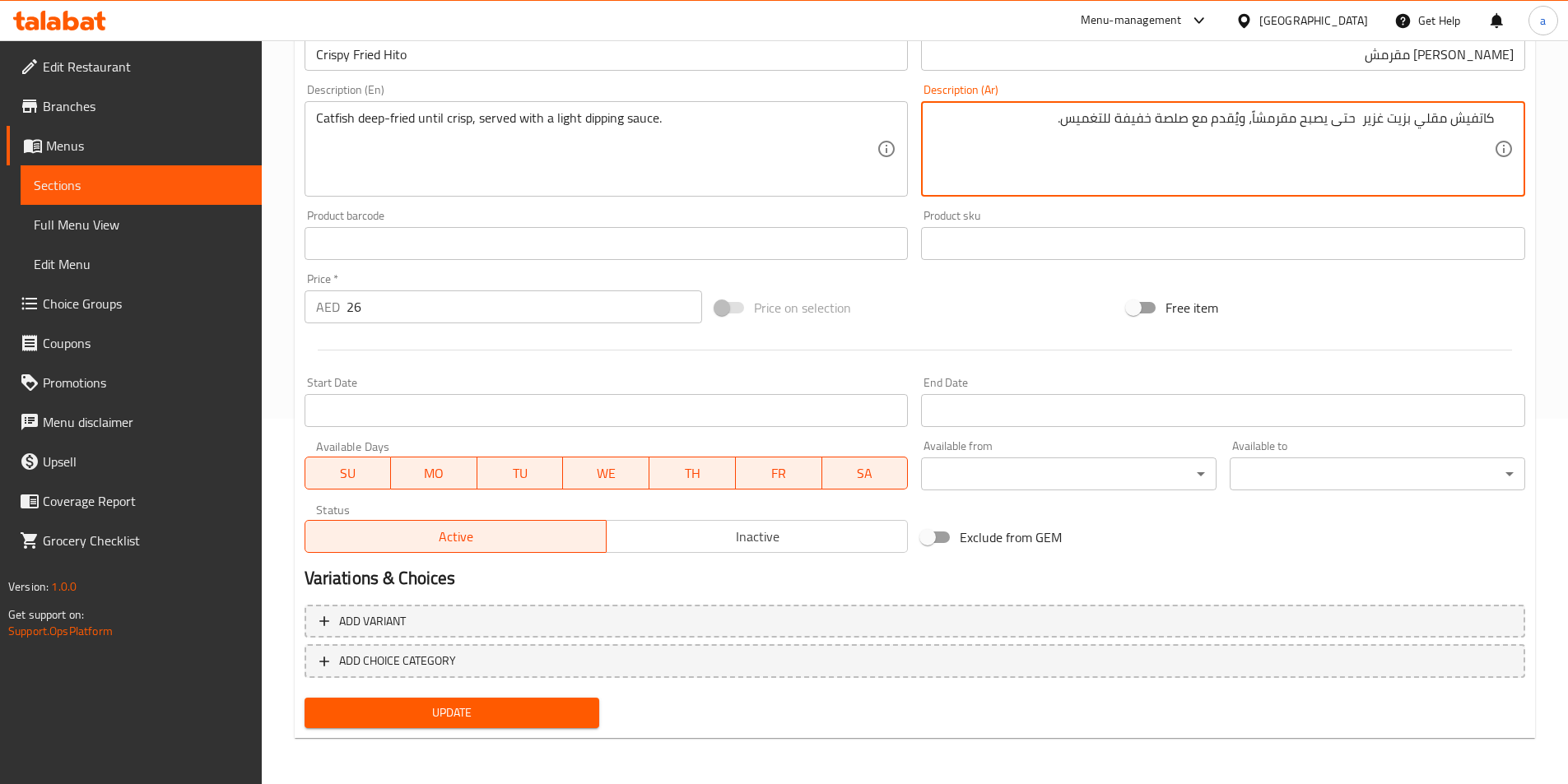
type textarea "كاتفيش مقلي بزيت غزير حتى يصبح مقرمشاً، ويُقدم مع صلصة خفيفة للتغميس."
click at [573, 715] on span "Update" at bounding box center [452, 712] width 269 height 20
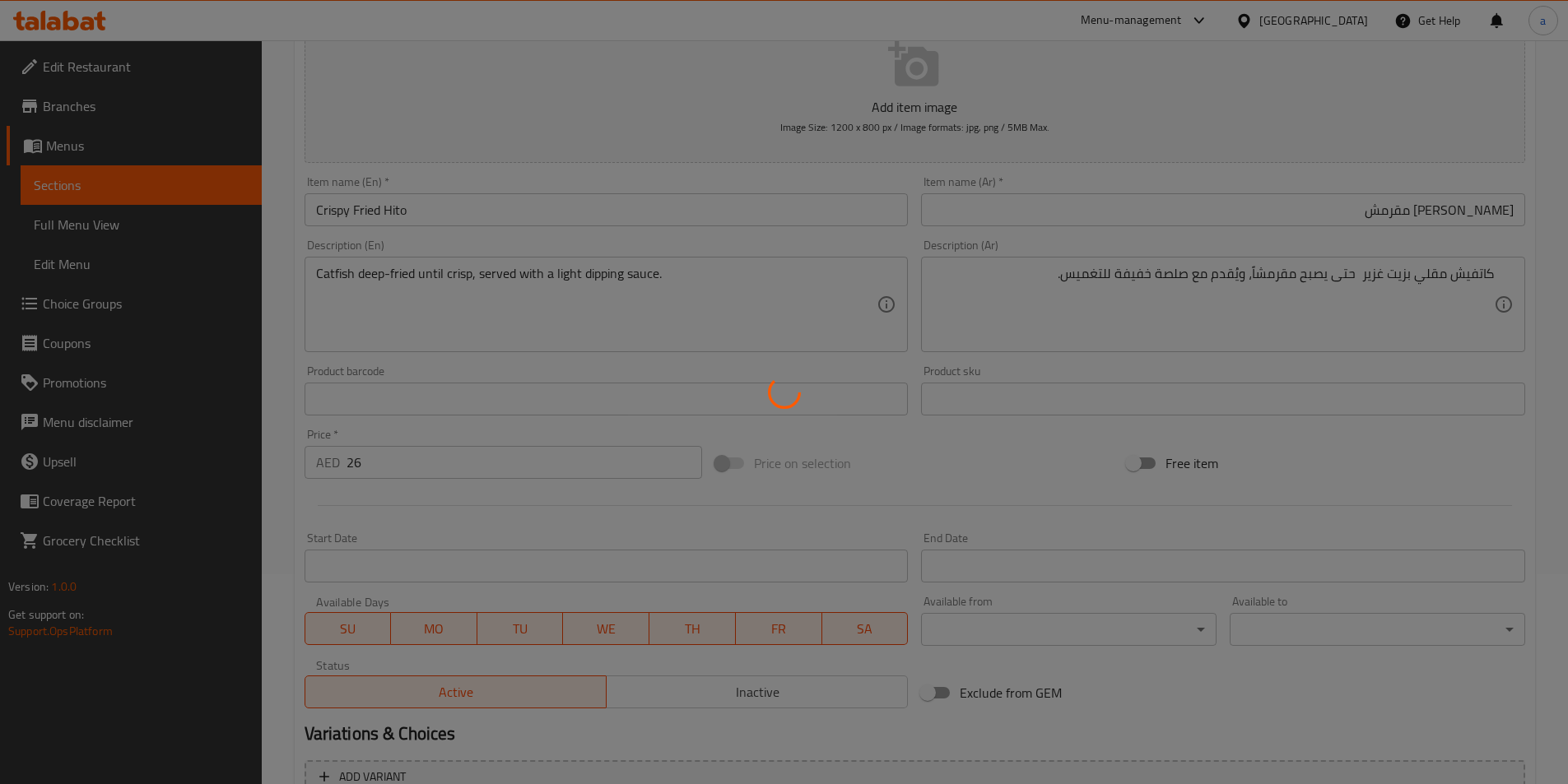
scroll to position [37, 0]
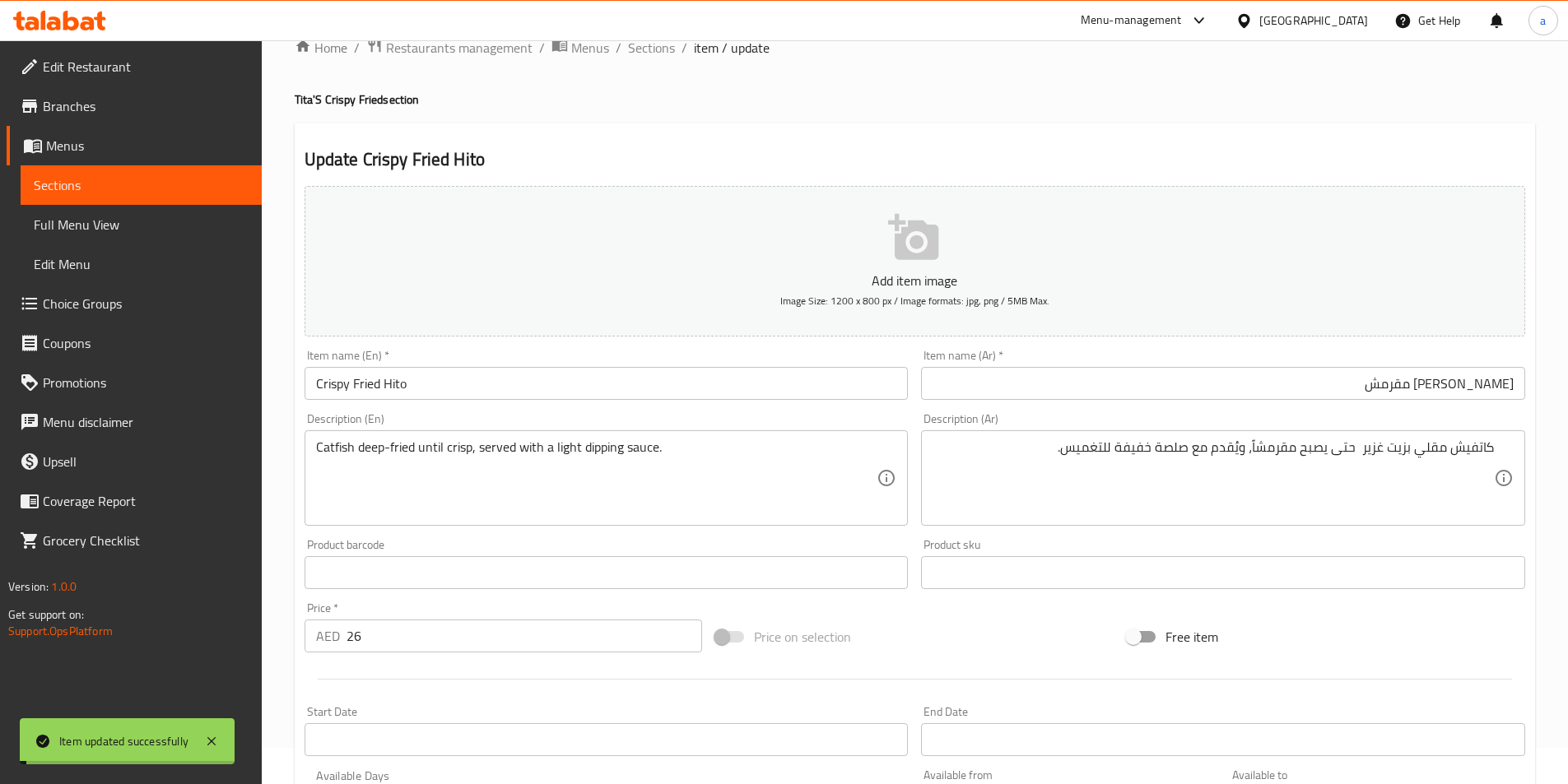
click at [476, 385] on input "Crispy Fried Hito" at bounding box center [606, 383] width 604 height 33
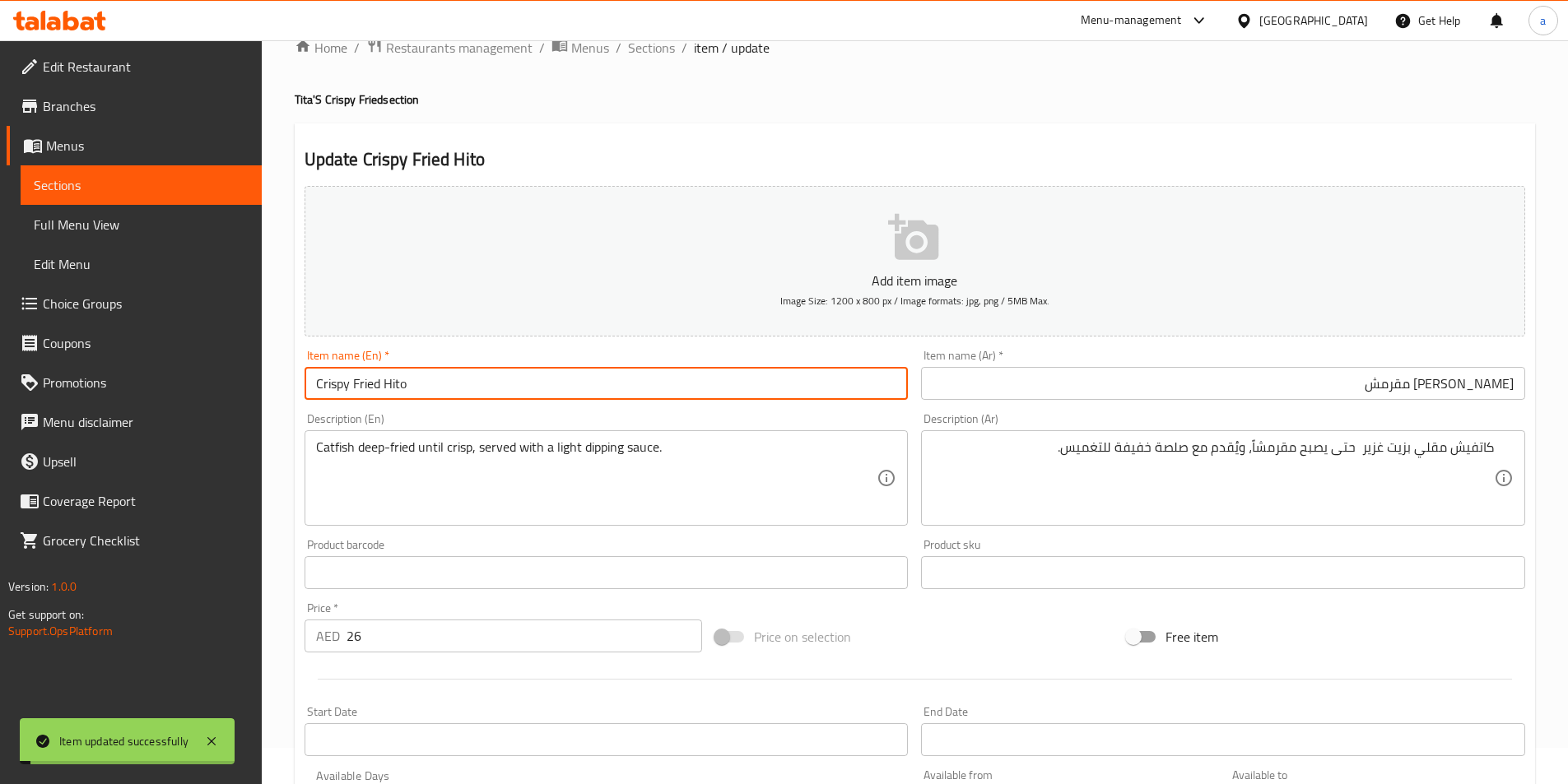
click at [476, 385] on input "Crispy Fried Hito" at bounding box center [606, 383] width 604 height 33
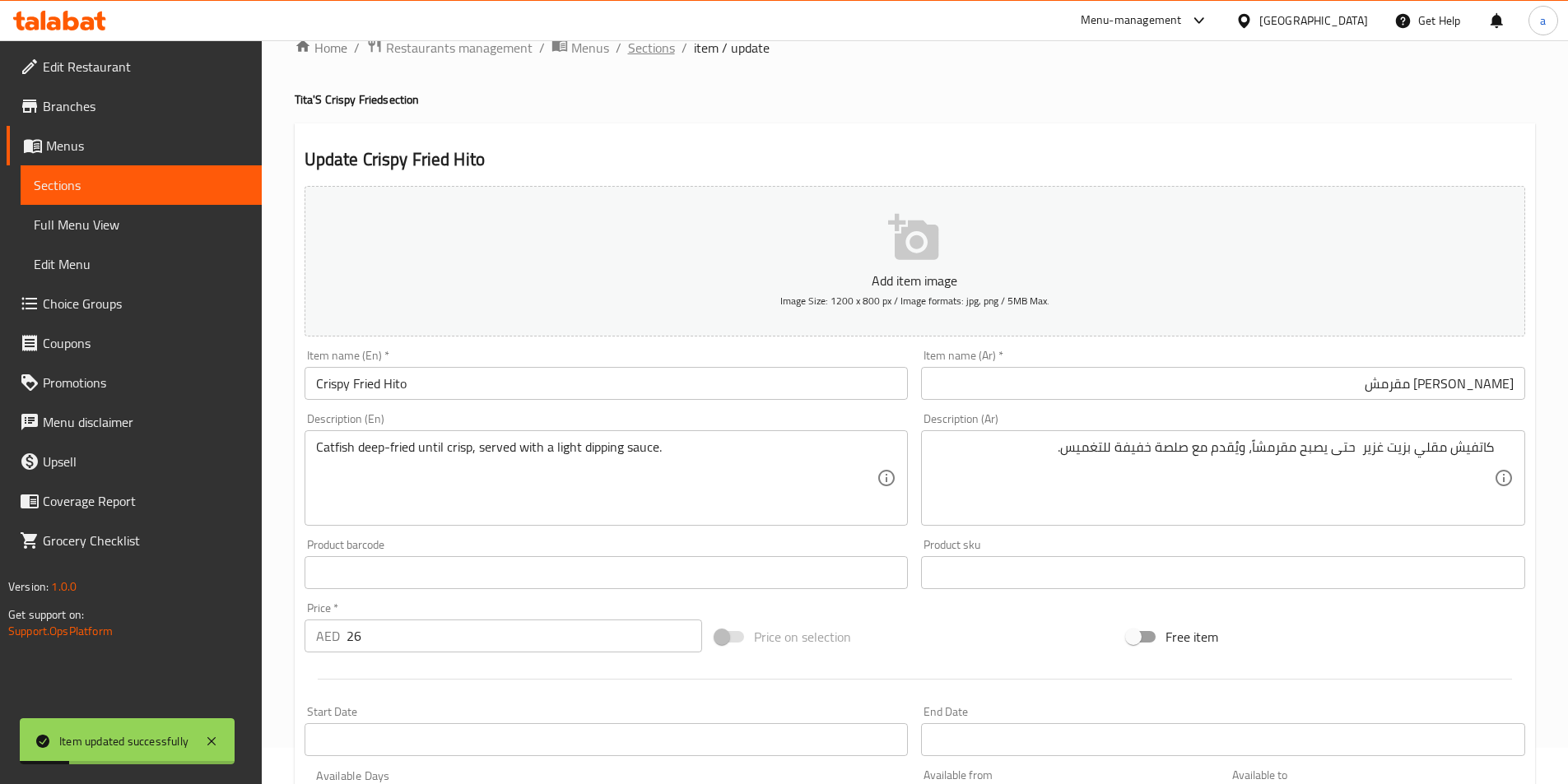
click at [648, 48] on span "Sections" at bounding box center [651, 47] width 47 height 19
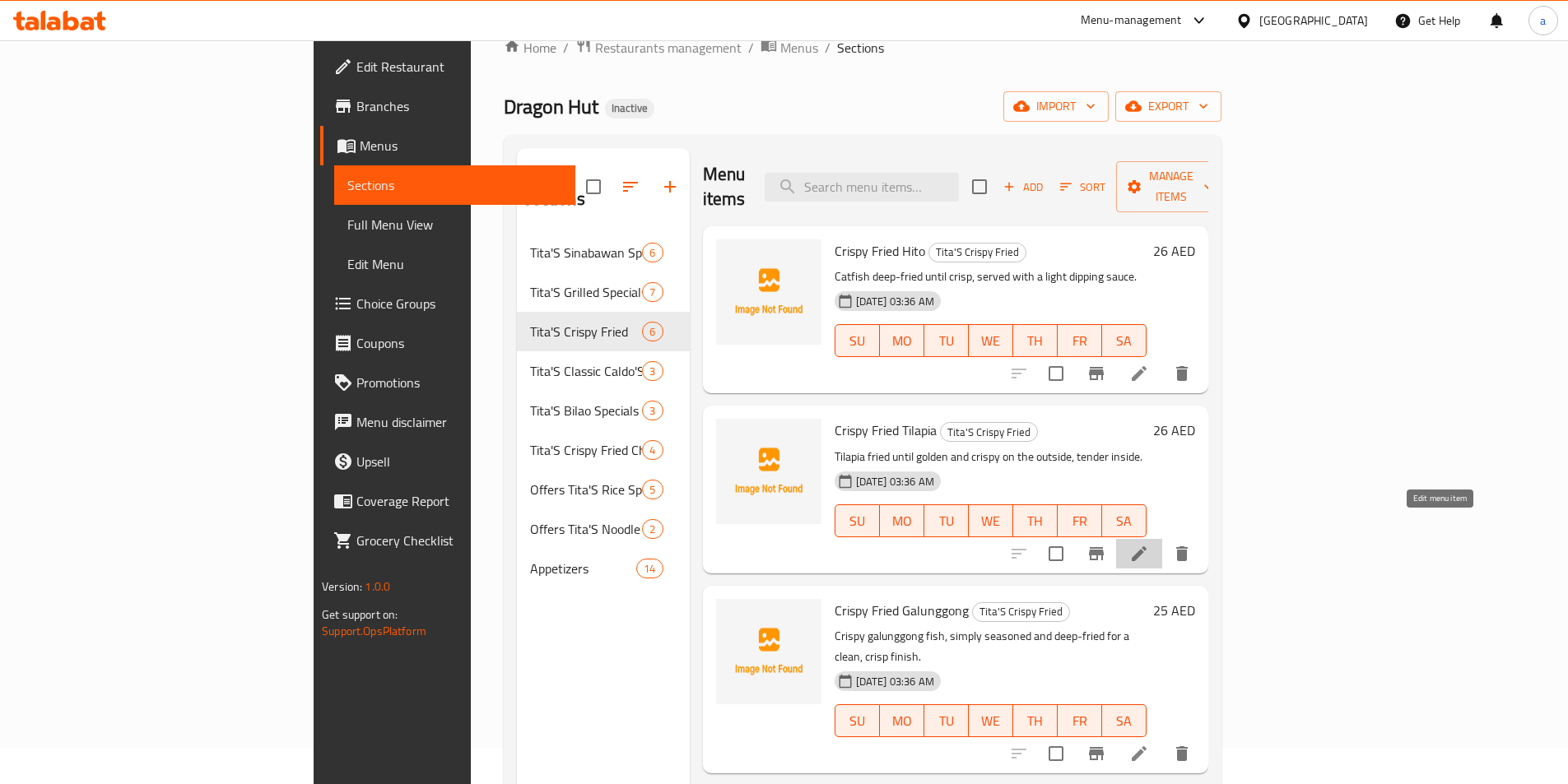
click at [1147, 546] on icon at bounding box center [1138, 553] width 14 height 14
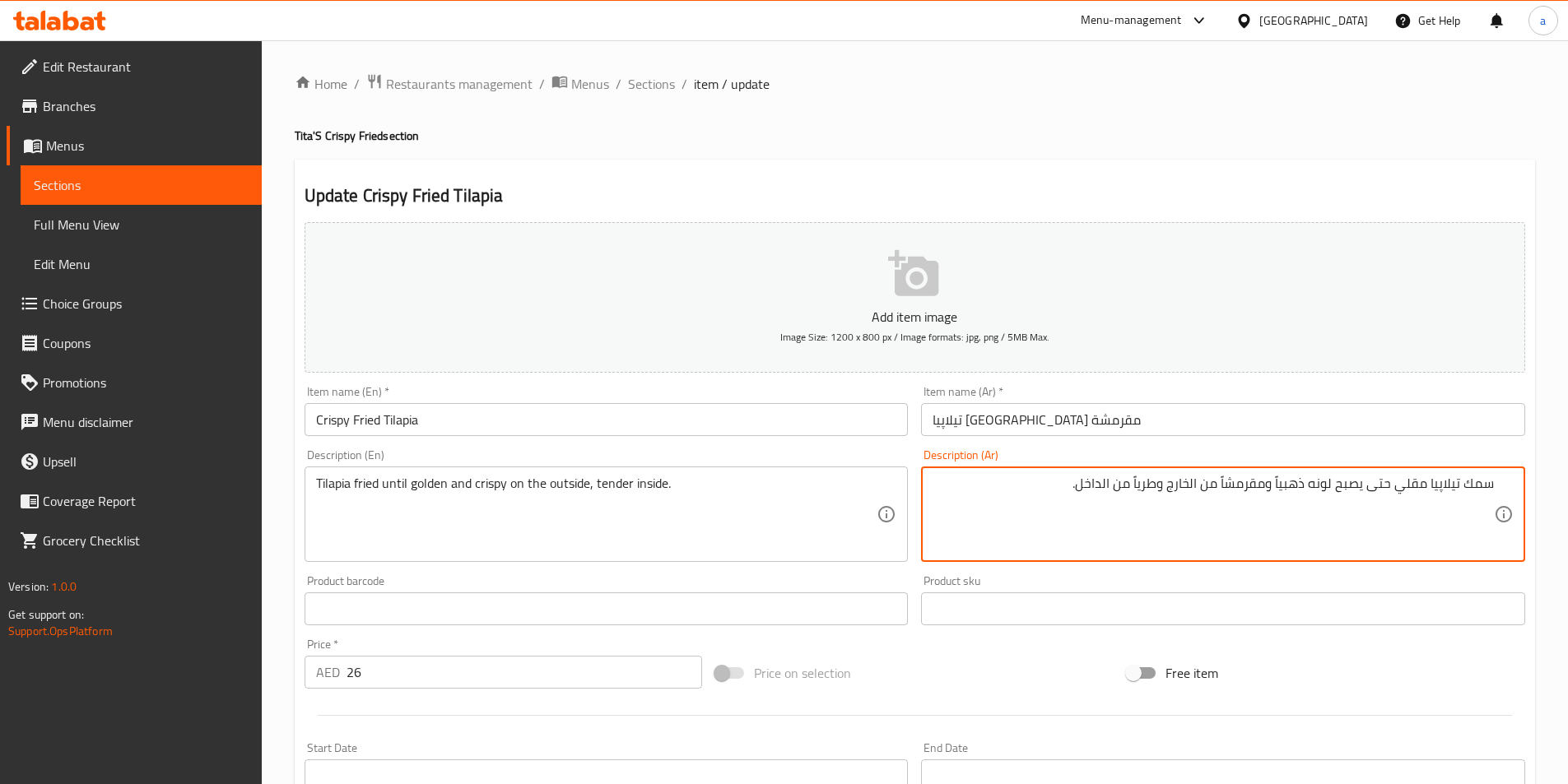
click at [1198, 439] on div "Item name (Ar)   * تيلاپيا مقلية مقرمشة Item name (Ar) *" at bounding box center [1223, 411] width 617 height 64
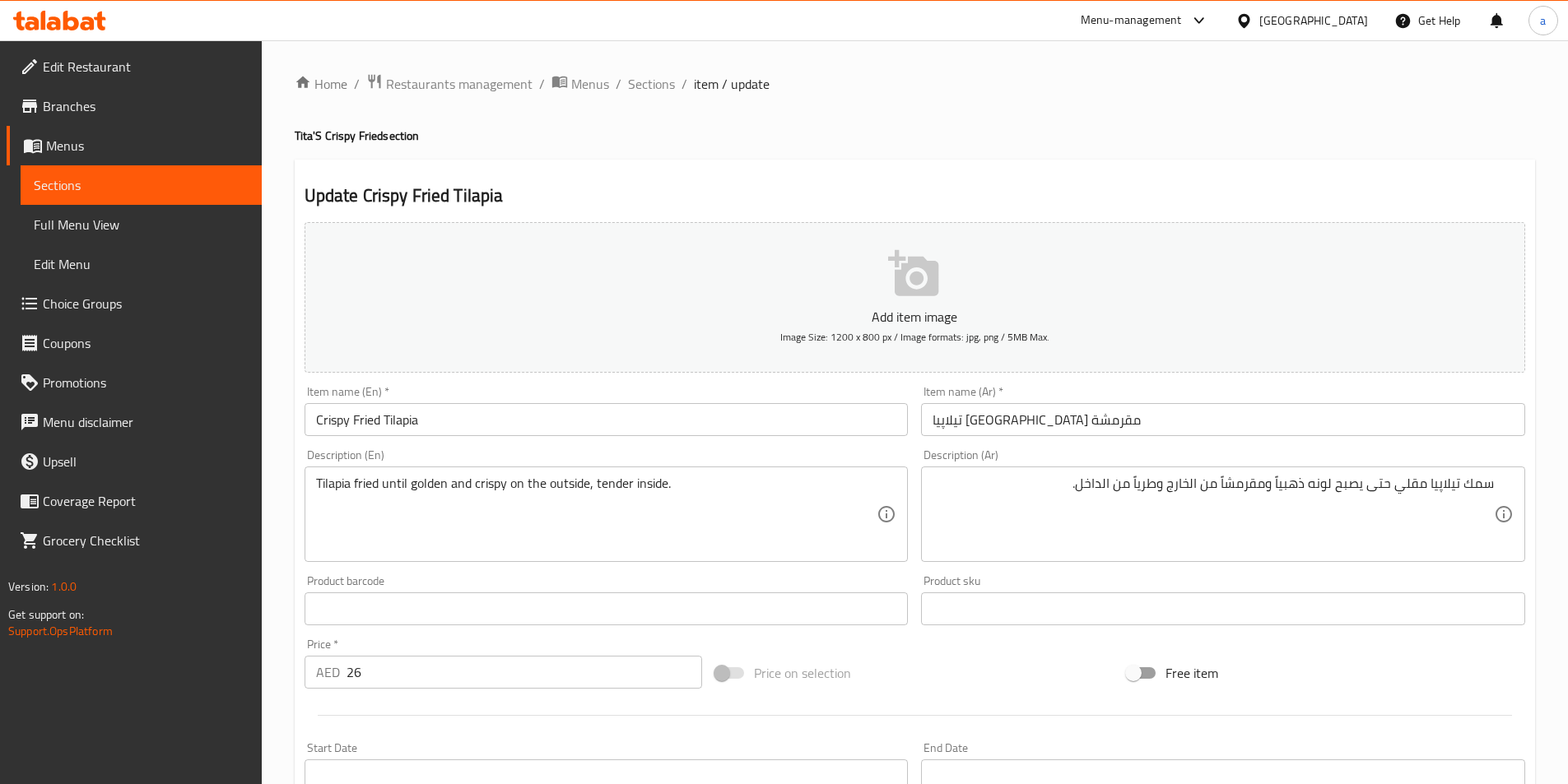
click at [1164, 415] on input "تيلاپيا [GEOGRAPHIC_DATA] مقرمشة" at bounding box center [1223, 419] width 604 height 33
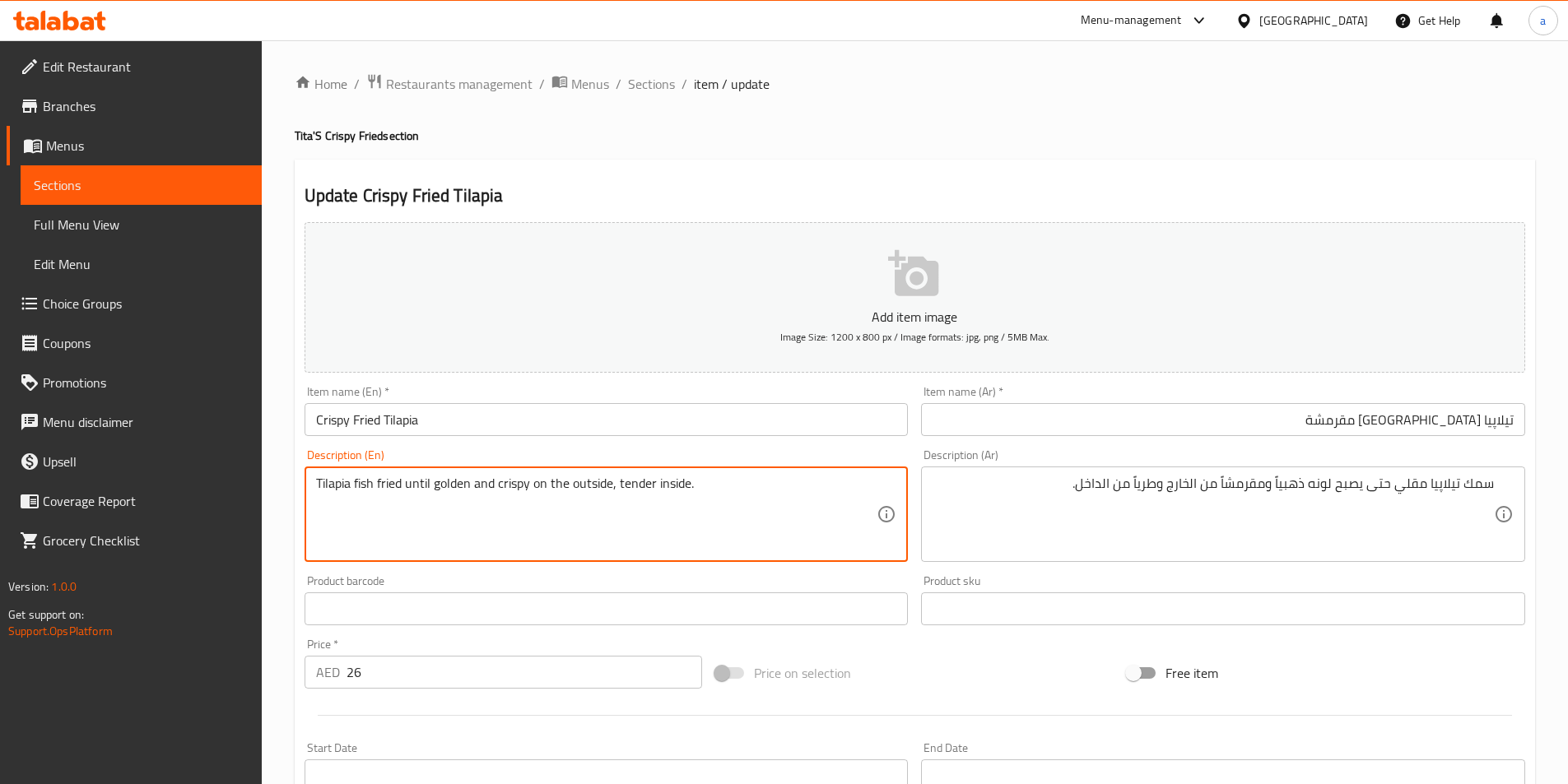
click at [467, 483] on textarea "Tilapia fish fried until golden and crispy on the outside, tender inside." at bounding box center [597, 514] width 561 height 78
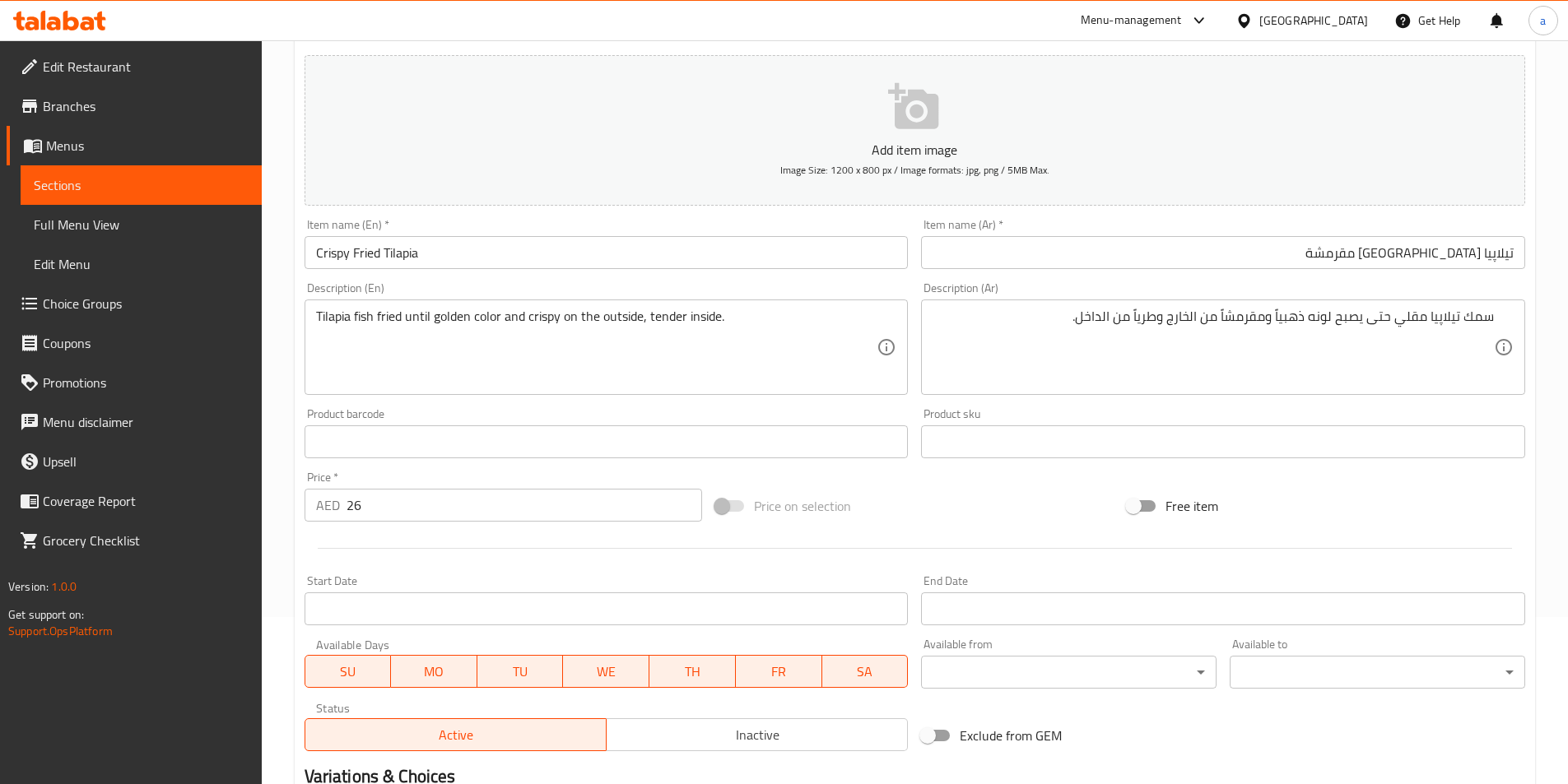
scroll to position [365, 0]
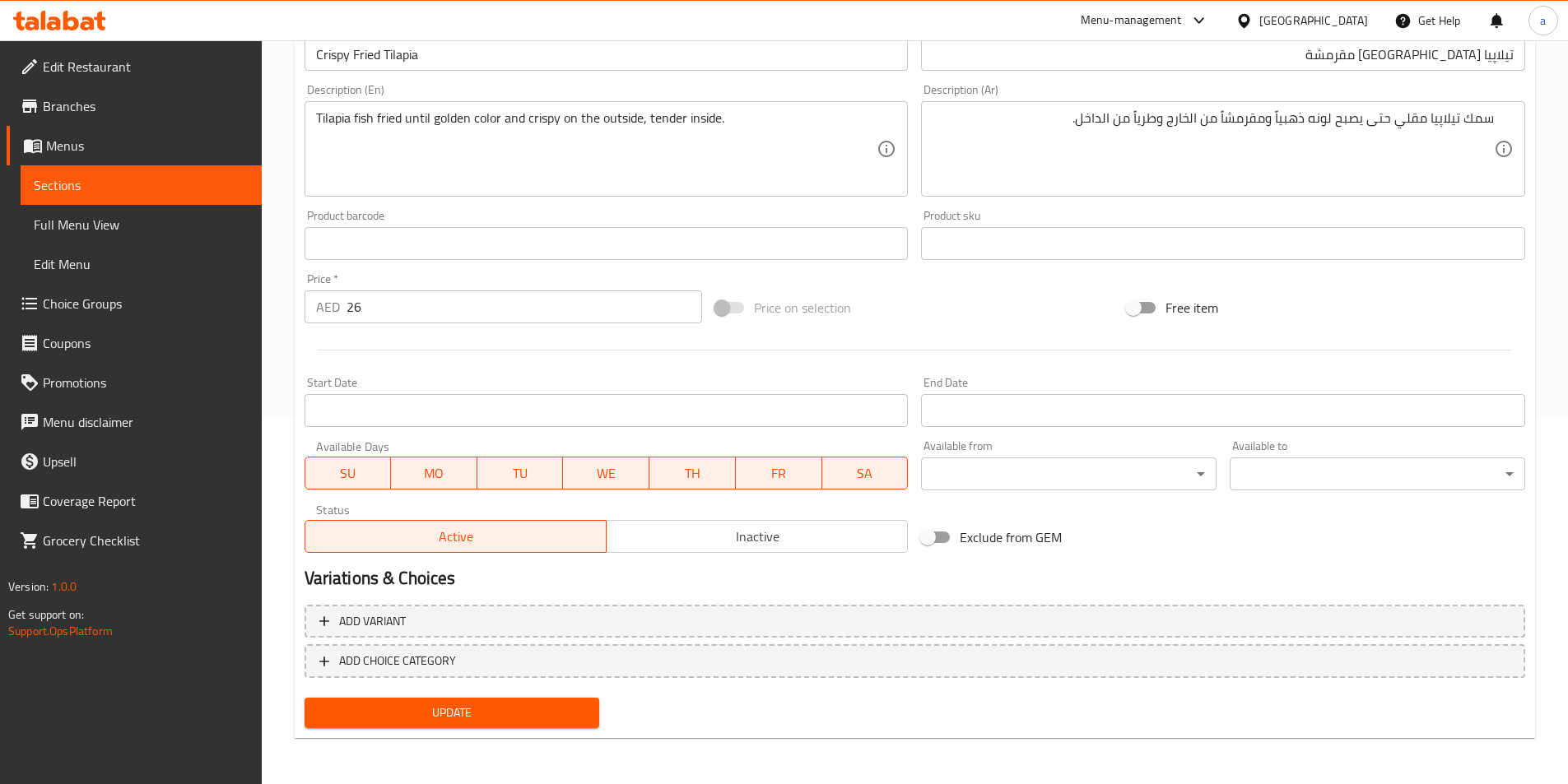
click at [528, 733] on div "Update" at bounding box center [452, 712] width 308 height 43
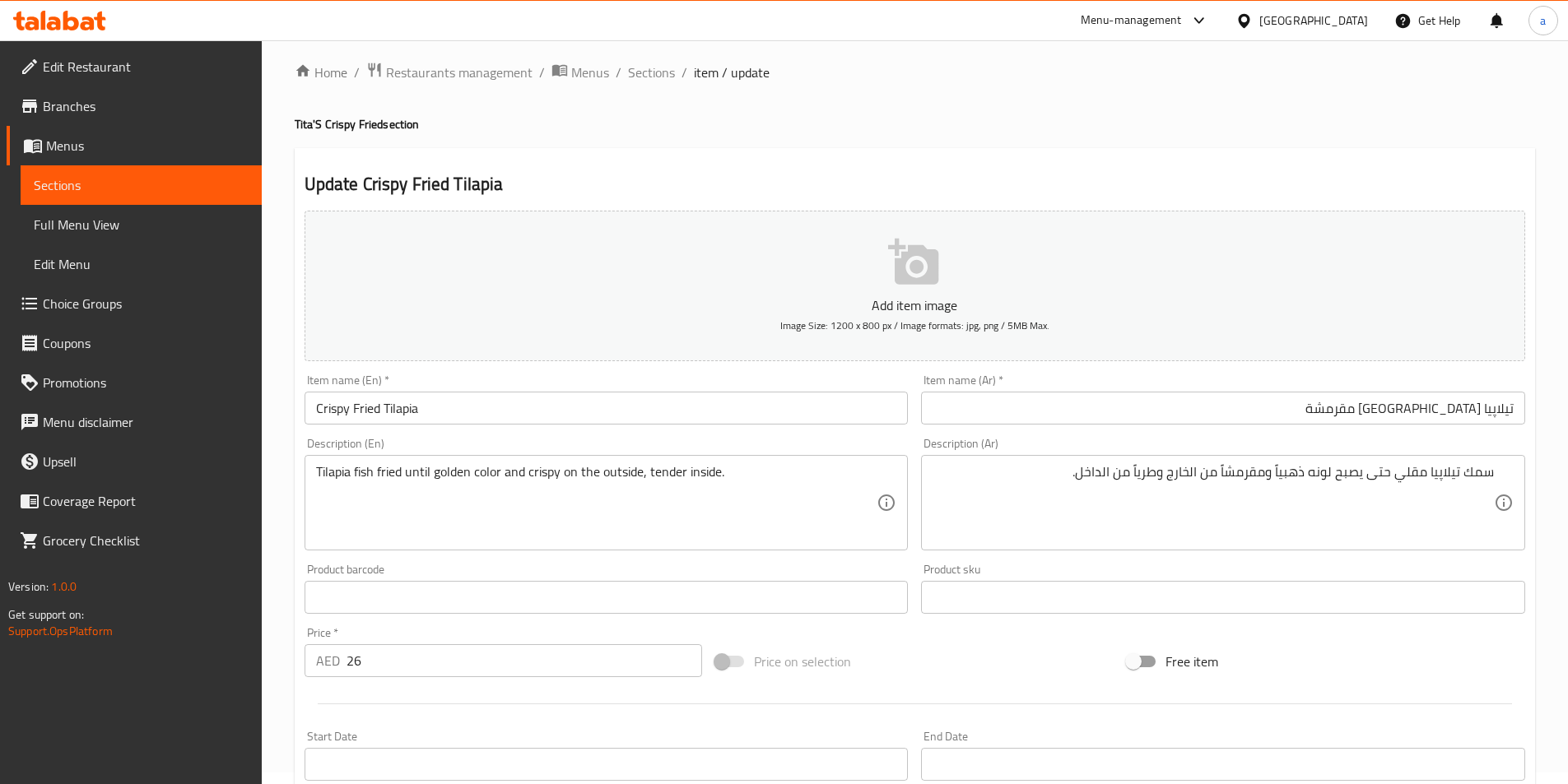
scroll to position [0, 0]
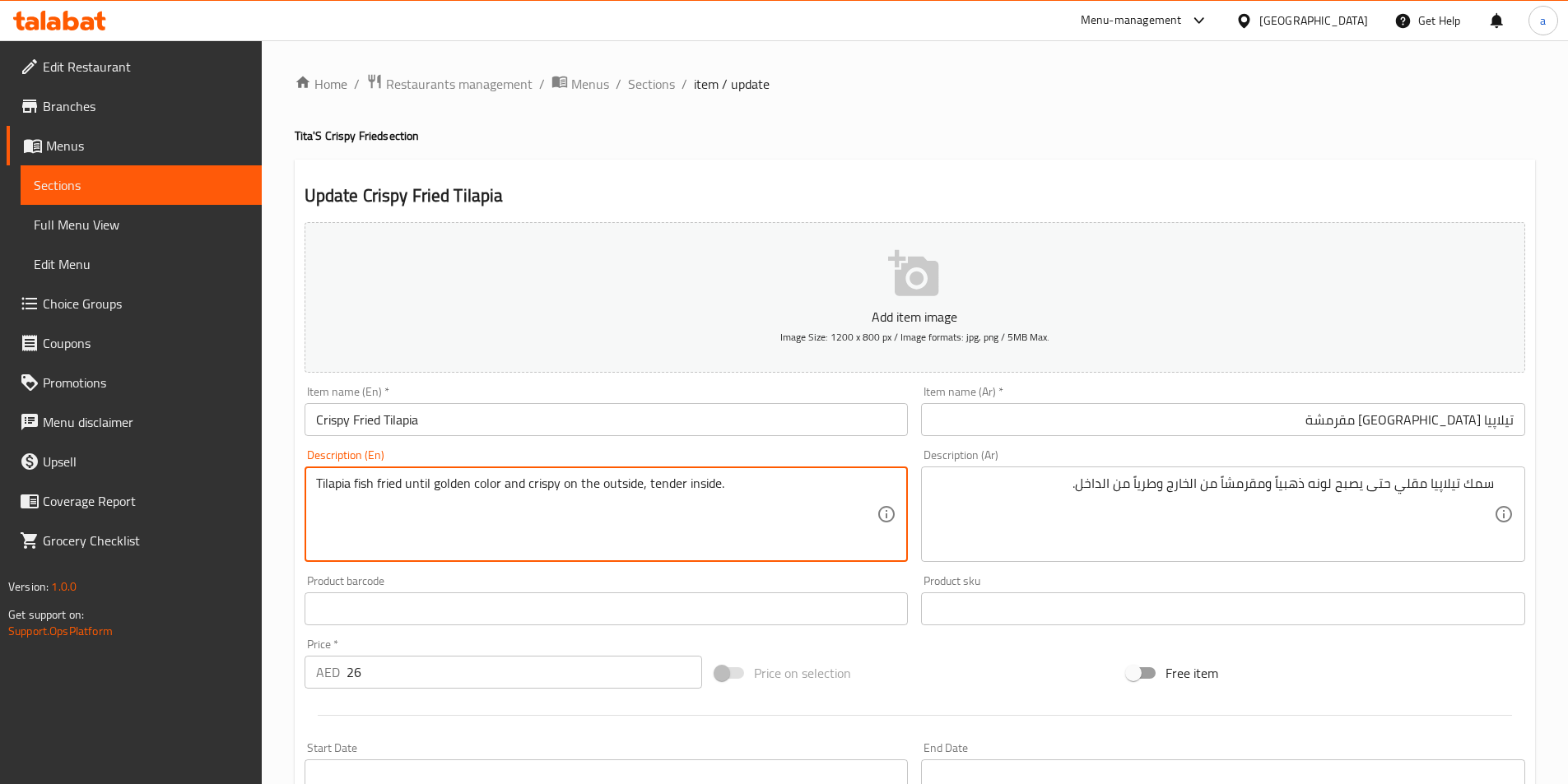
paste textarea "Dish Selection + Rice + Atsara Or Cucumber Or Tomatoes (No Drinks) + Good for 1…"
type textarea "Dish Selection + Rice + Atsara Or Cucumber Or Tomatoes (No Drinks) + Good for 1…"
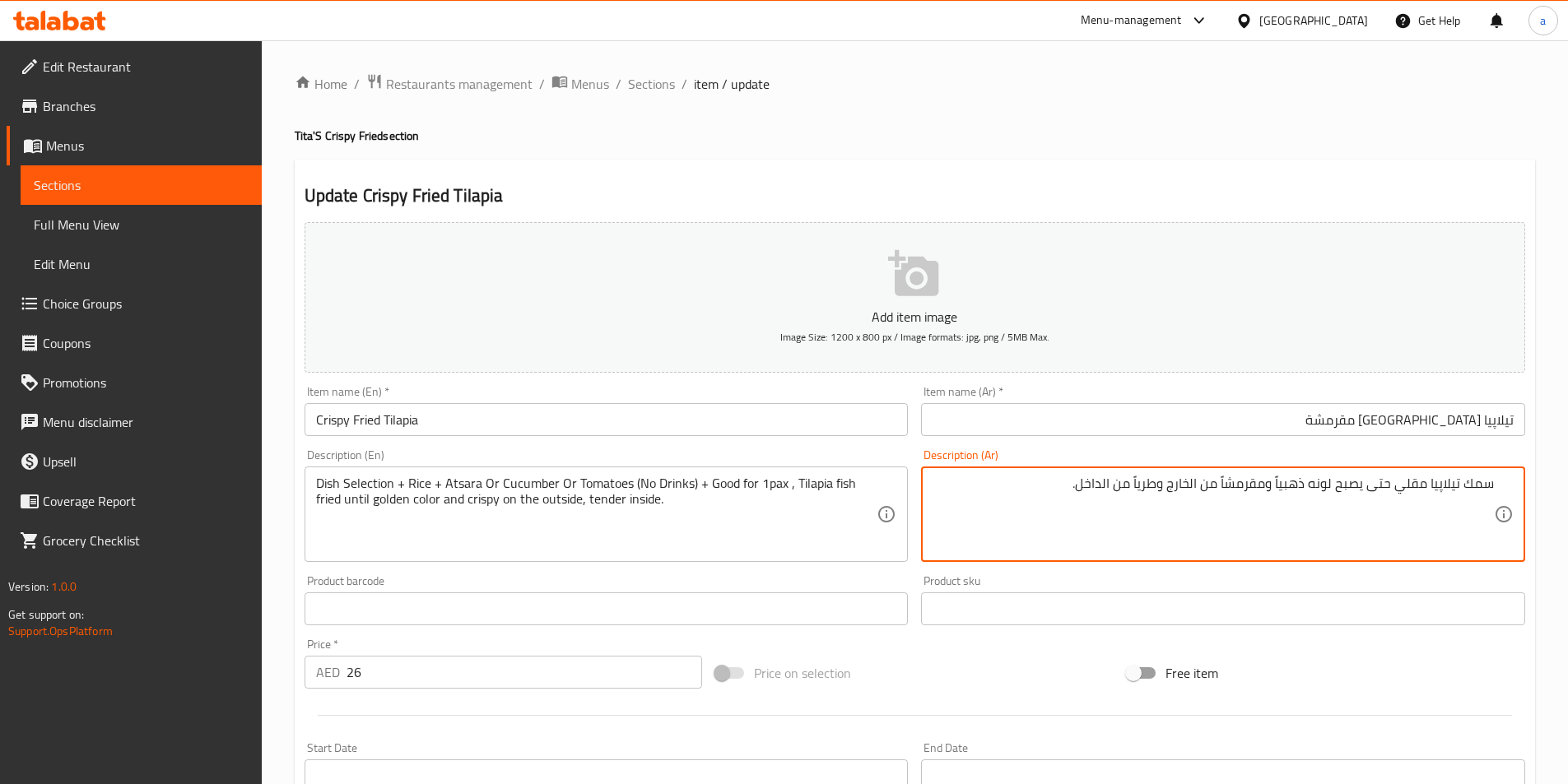
paste textarea "الطبق المختار + الأرز + مخللات أو خيار أو طماطم ( بدون عصائر ) ,"
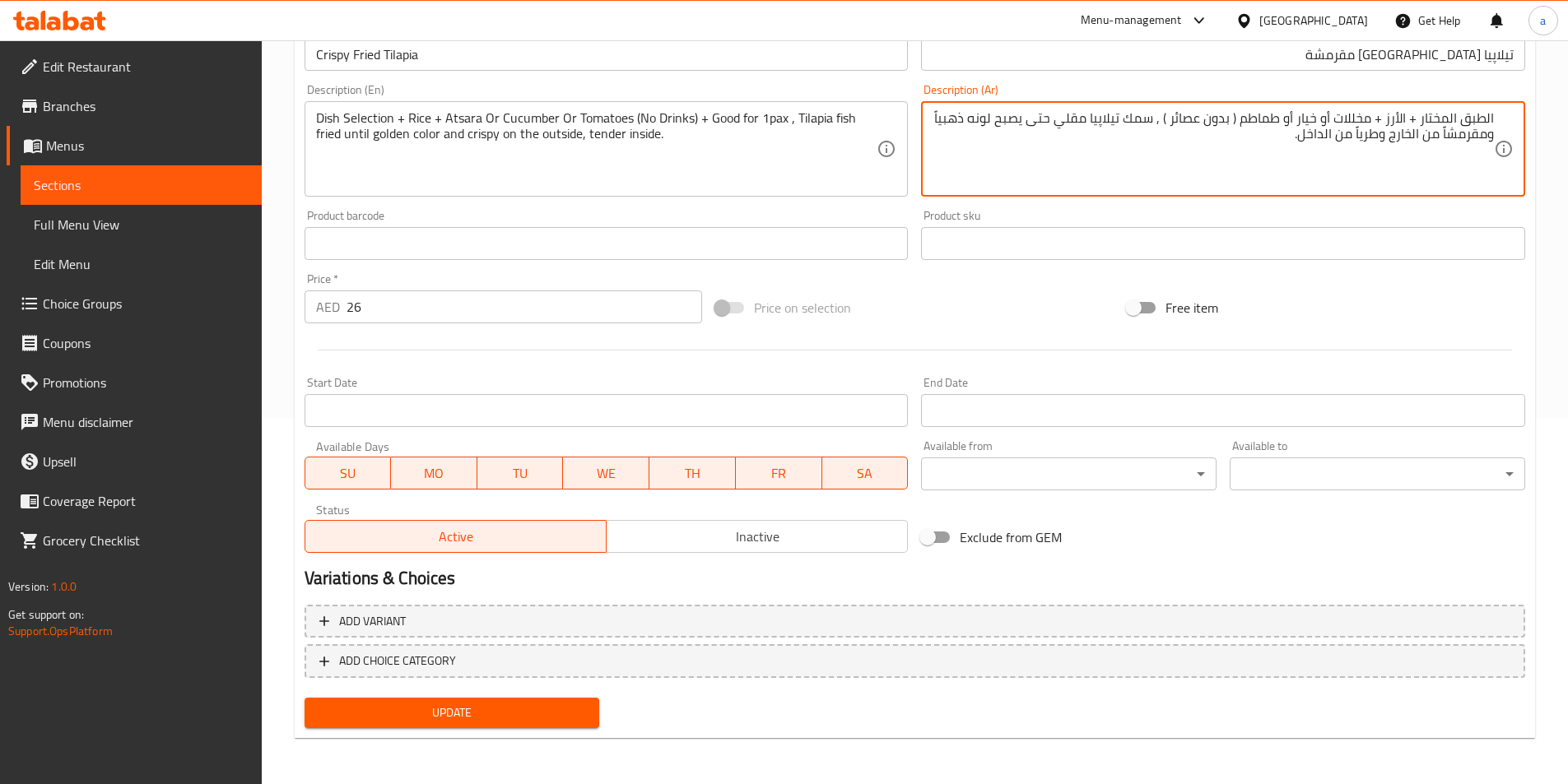
type textarea "الطبق المختار + الأرز + مخللات أو خيار أو طماطم ( بدون عصائر ) , سمك تيلاپيا مق…"
click at [499, 695] on div "Update" at bounding box center [452, 712] width 308 height 43
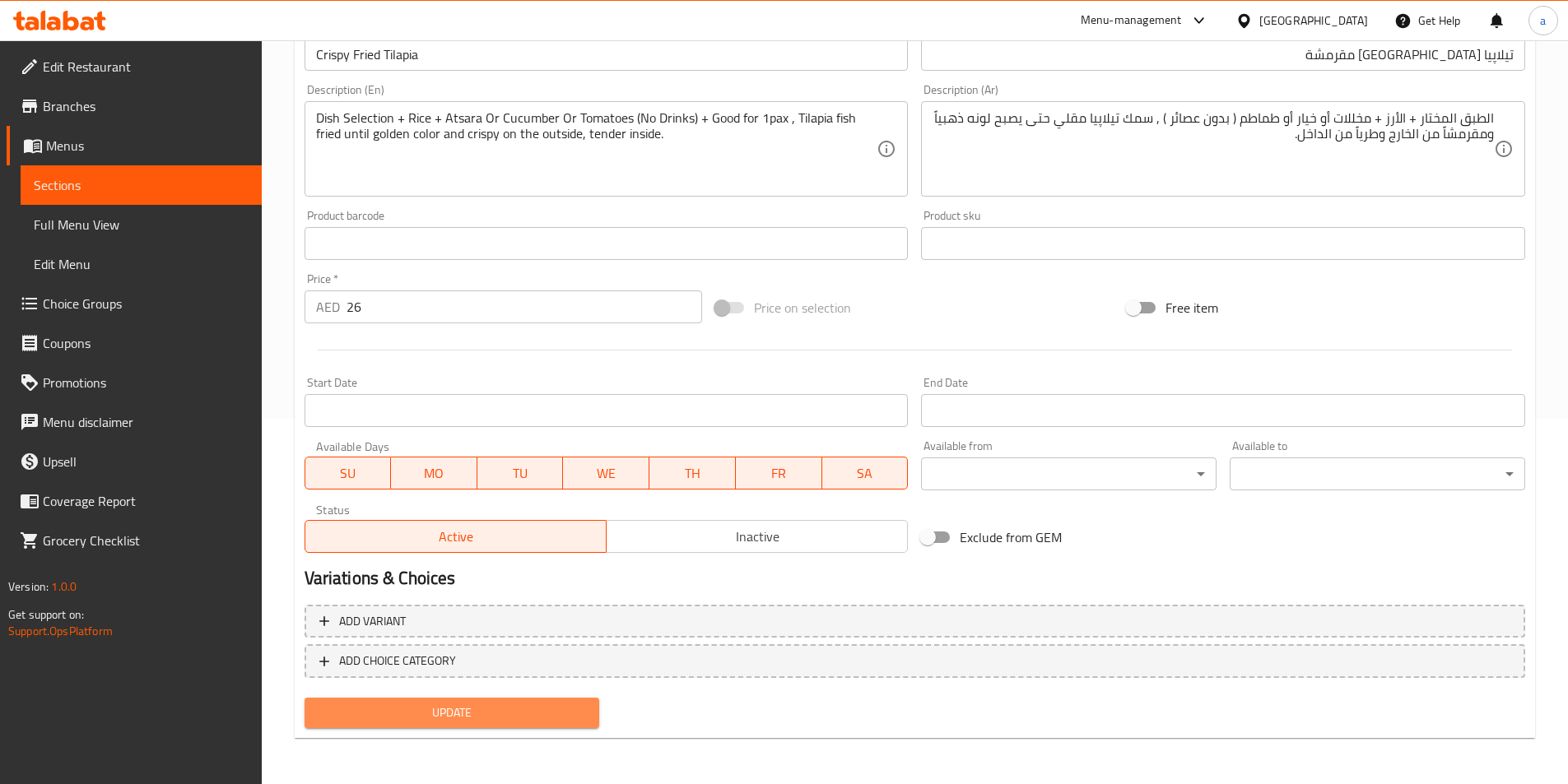
click at [489, 718] on span "Update" at bounding box center [452, 712] width 269 height 20
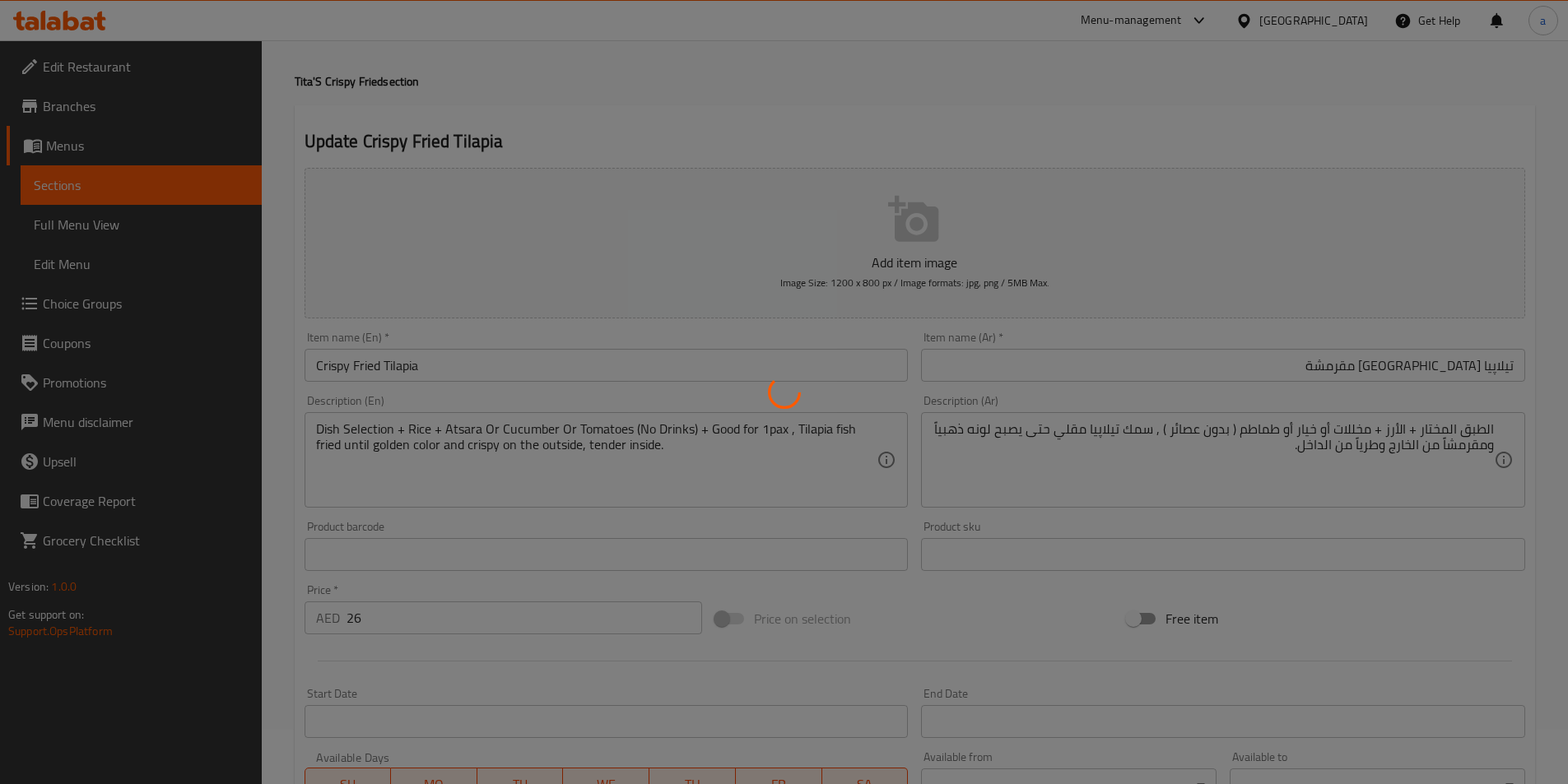
scroll to position [0, 0]
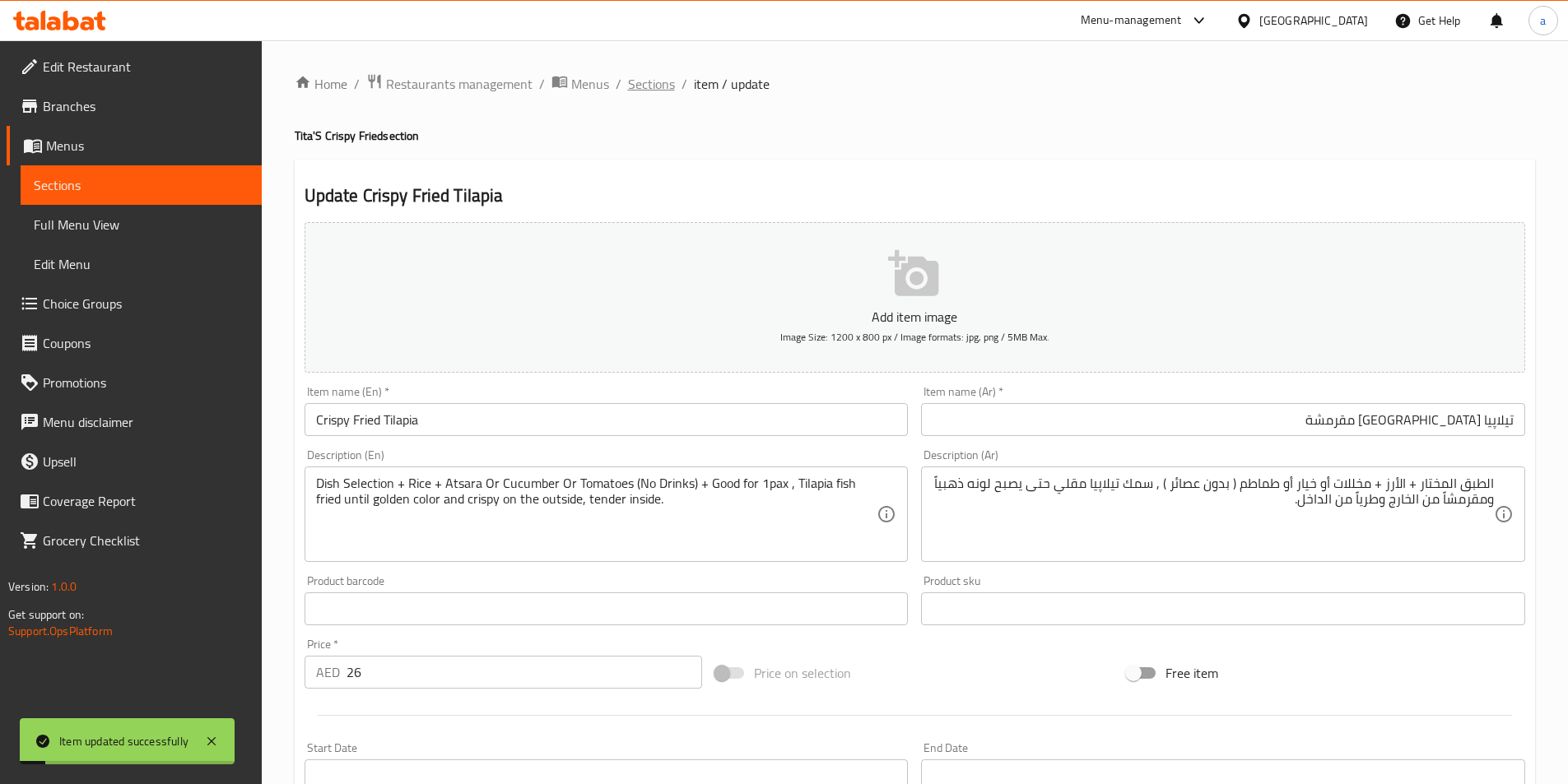
click at [648, 88] on span "Sections" at bounding box center [651, 84] width 47 height 19
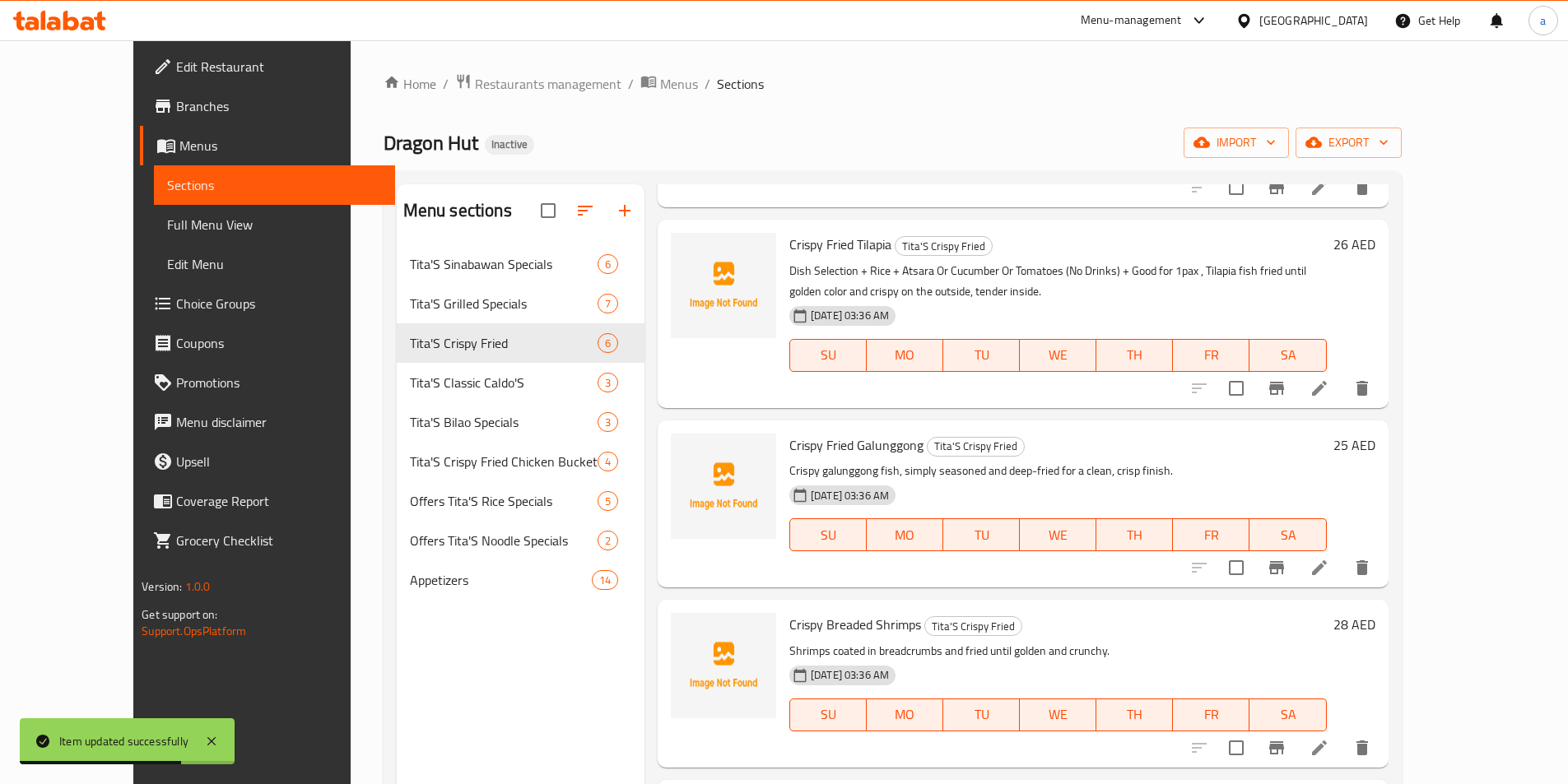
scroll to position [247, 0]
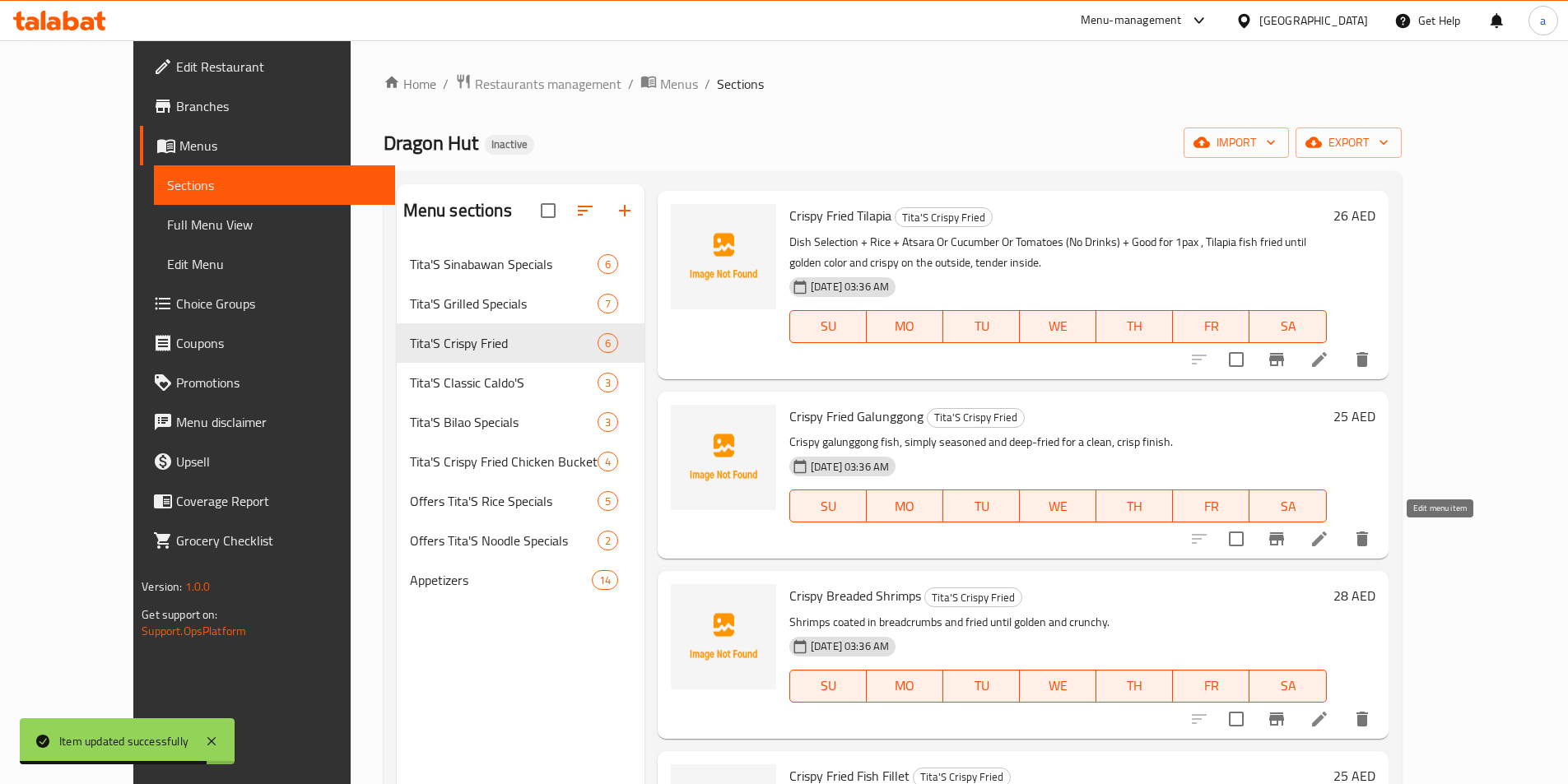
click at [1329, 536] on icon at bounding box center [1319, 538] width 19 height 19
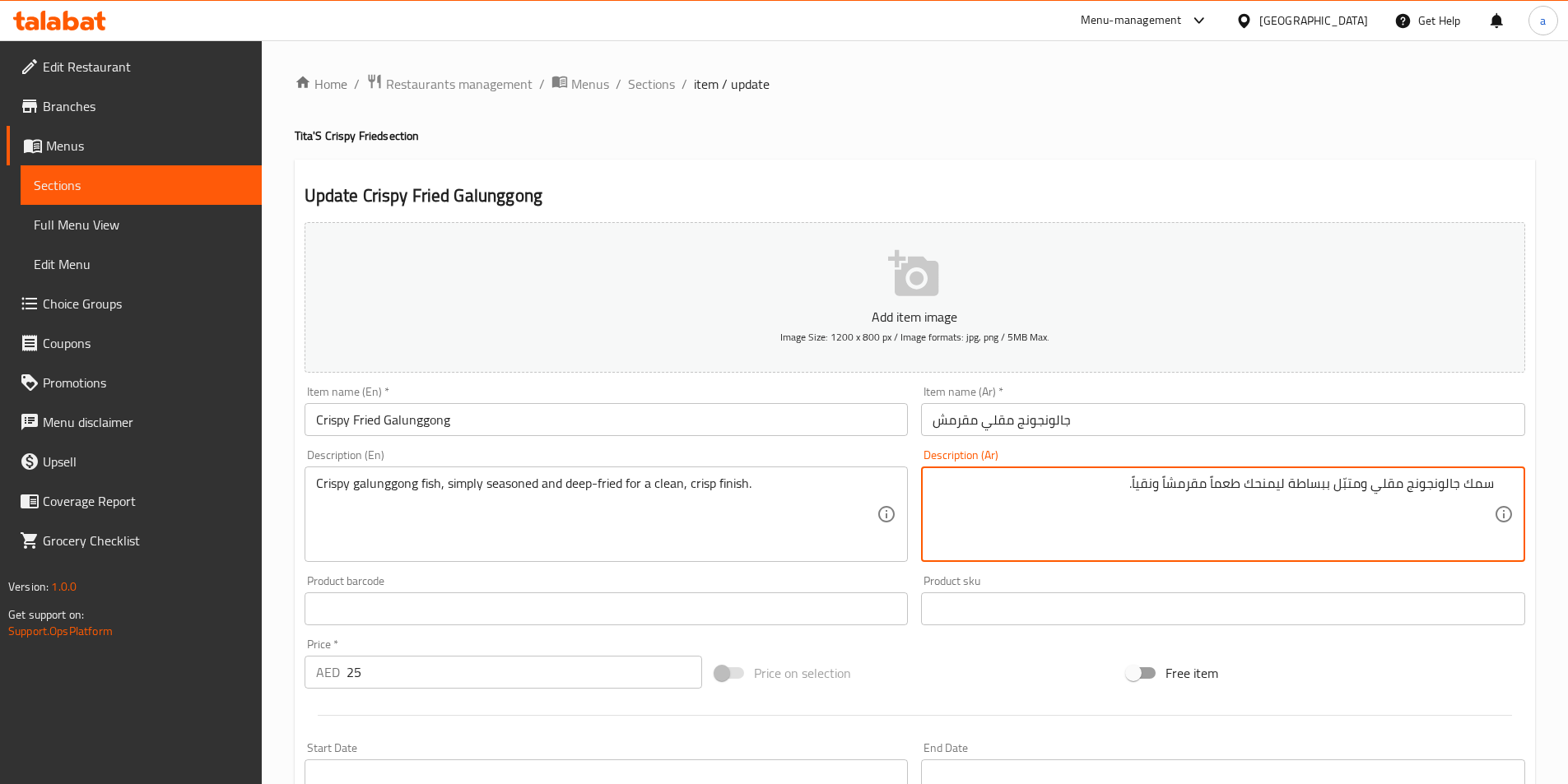
click at [1128, 433] on input "جالونجونج مقلي مقرمش" at bounding box center [1223, 419] width 604 height 33
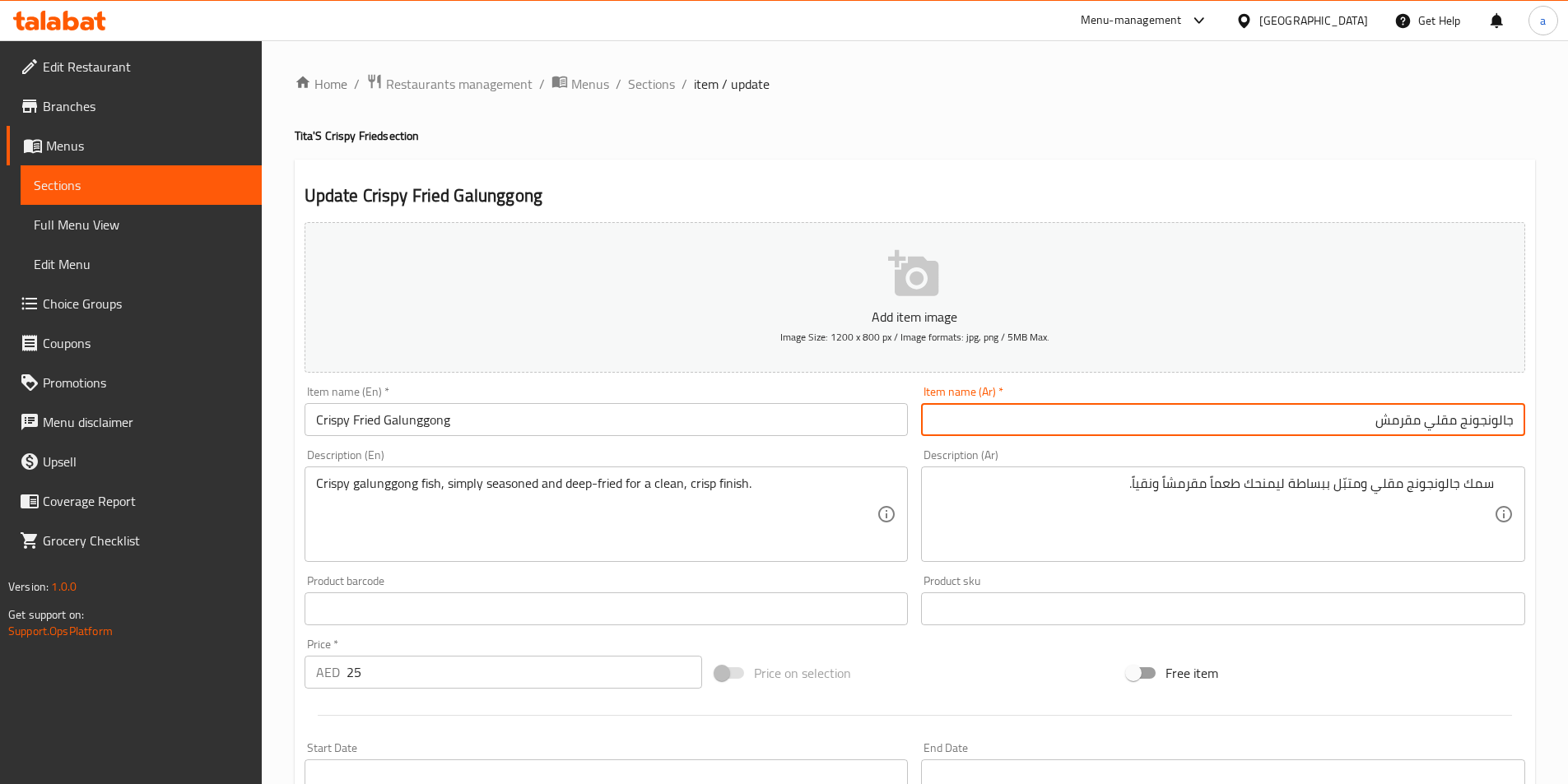
click at [400, 422] on input "Crispy Fried Galunggong" at bounding box center [606, 419] width 604 height 33
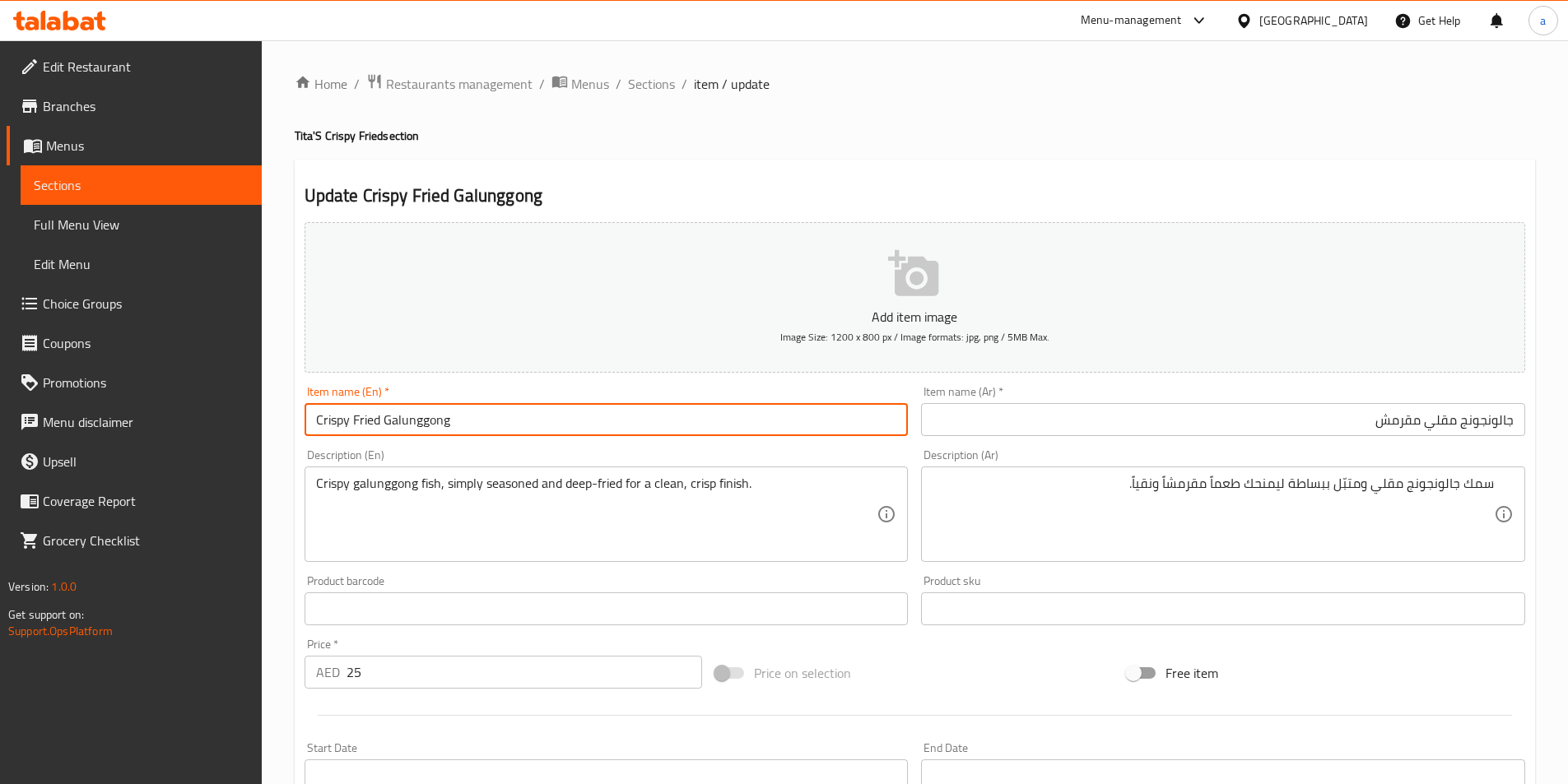
click at [400, 422] on input "Crispy Fried Galunggong" at bounding box center [606, 419] width 604 height 33
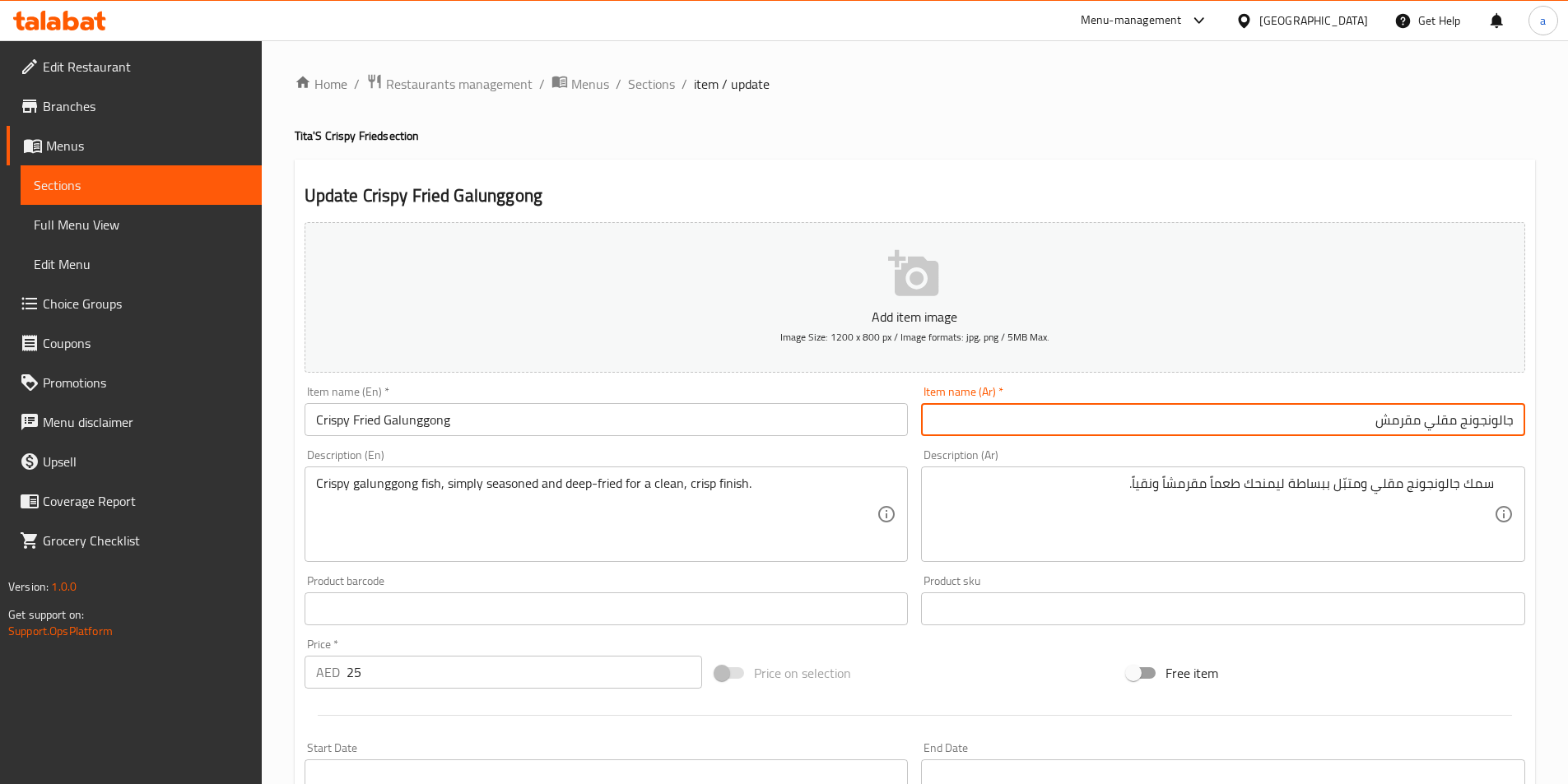
click at [1462, 425] on input "جالونجونج مقلي مقرمش" at bounding box center [1223, 419] width 604 height 33
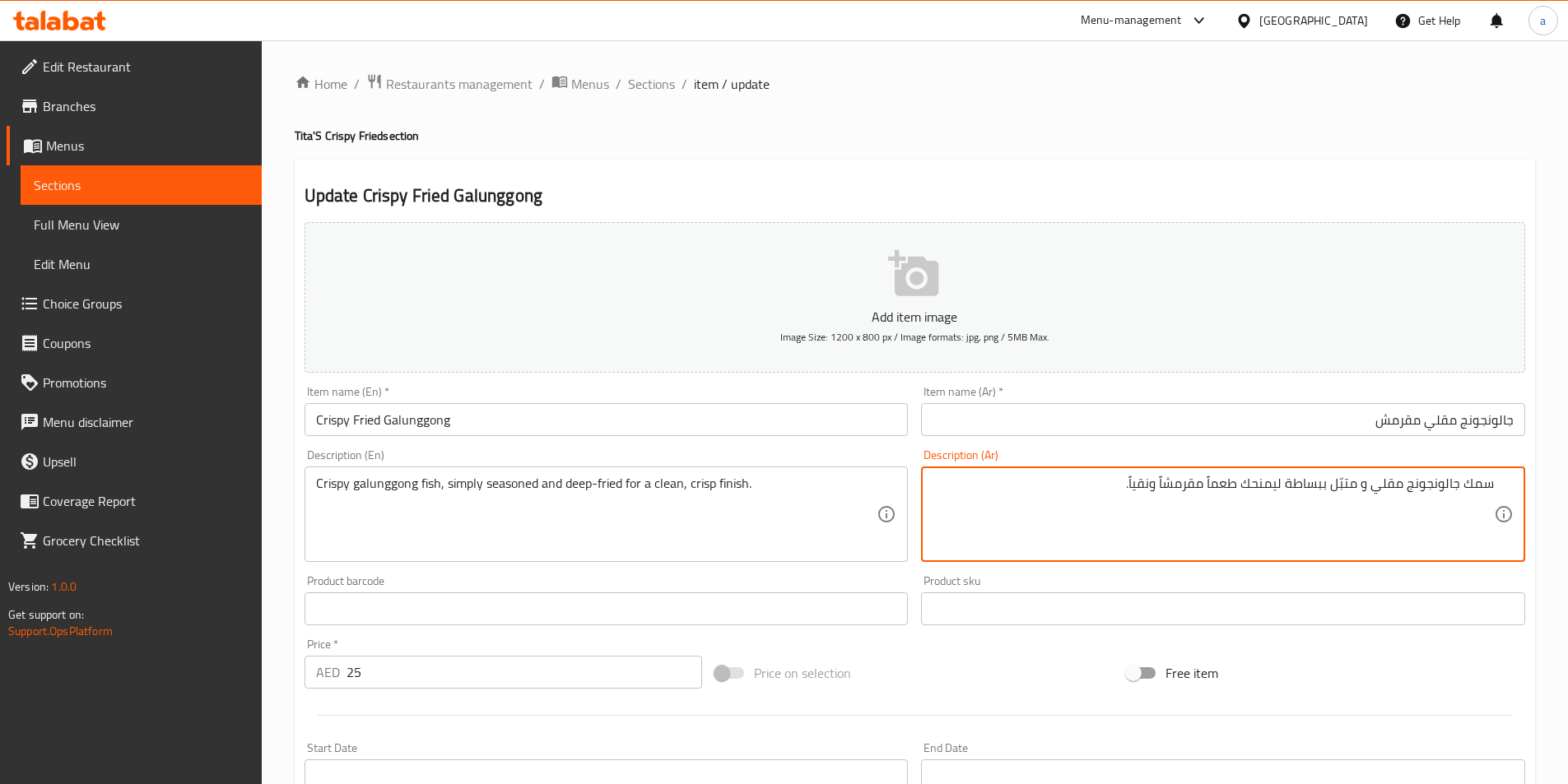
click at [1378, 482] on textarea "سمك جالونجونج مقلي و متبّل ببساطة ليمنحك طعماً مقرمشاً ونقياً." at bounding box center [1213, 514] width 561 height 78
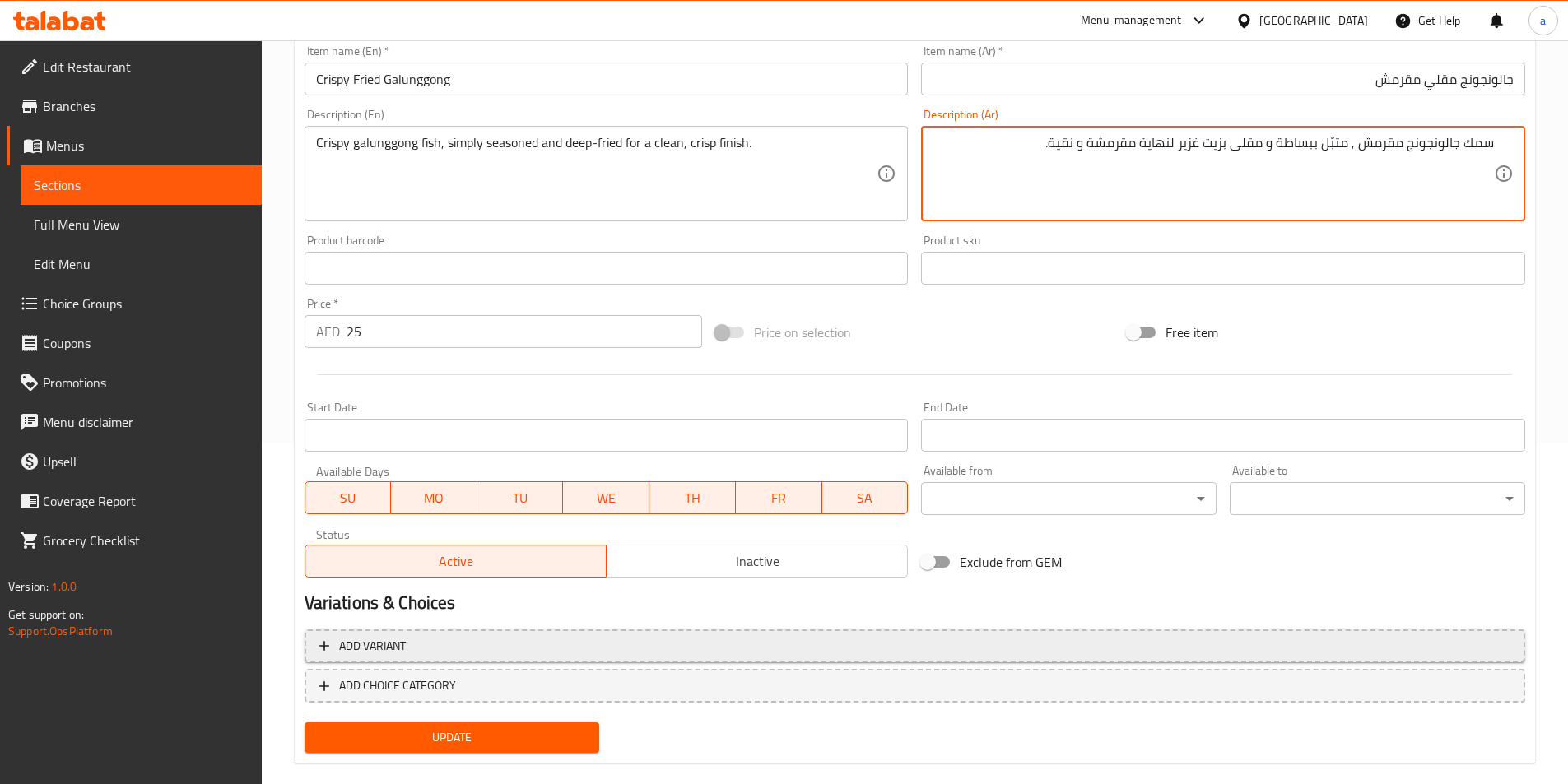
scroll to position [365, 0]
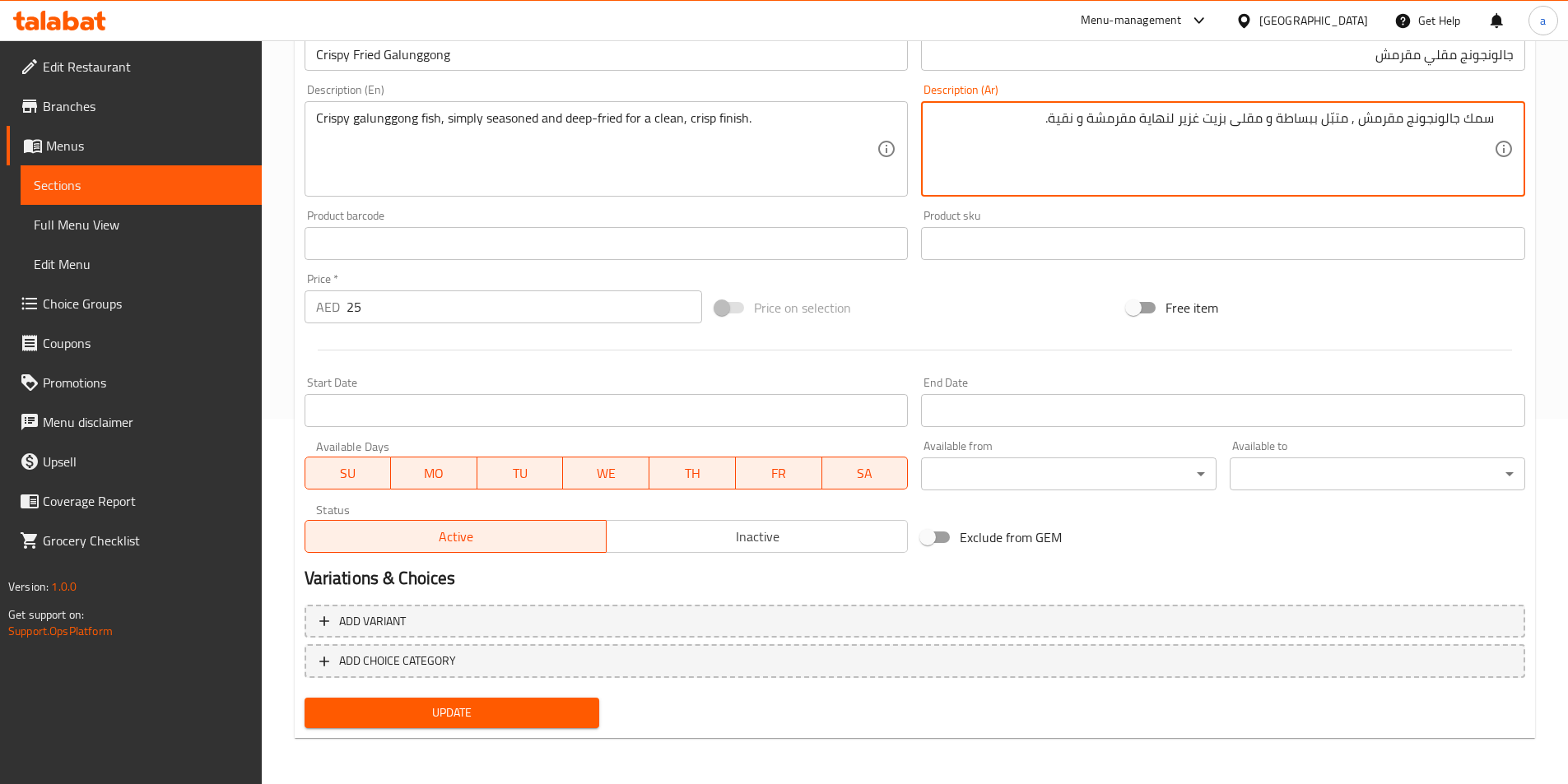
type textarea "سمك جالونجونج مقرمش , متبّل ببساطة و مقلى بزيت غزير لنهاية مقرمشة و نقية."
click at [516, 719] on span "Update" at bounding box center [452, 712] width 269 height 20
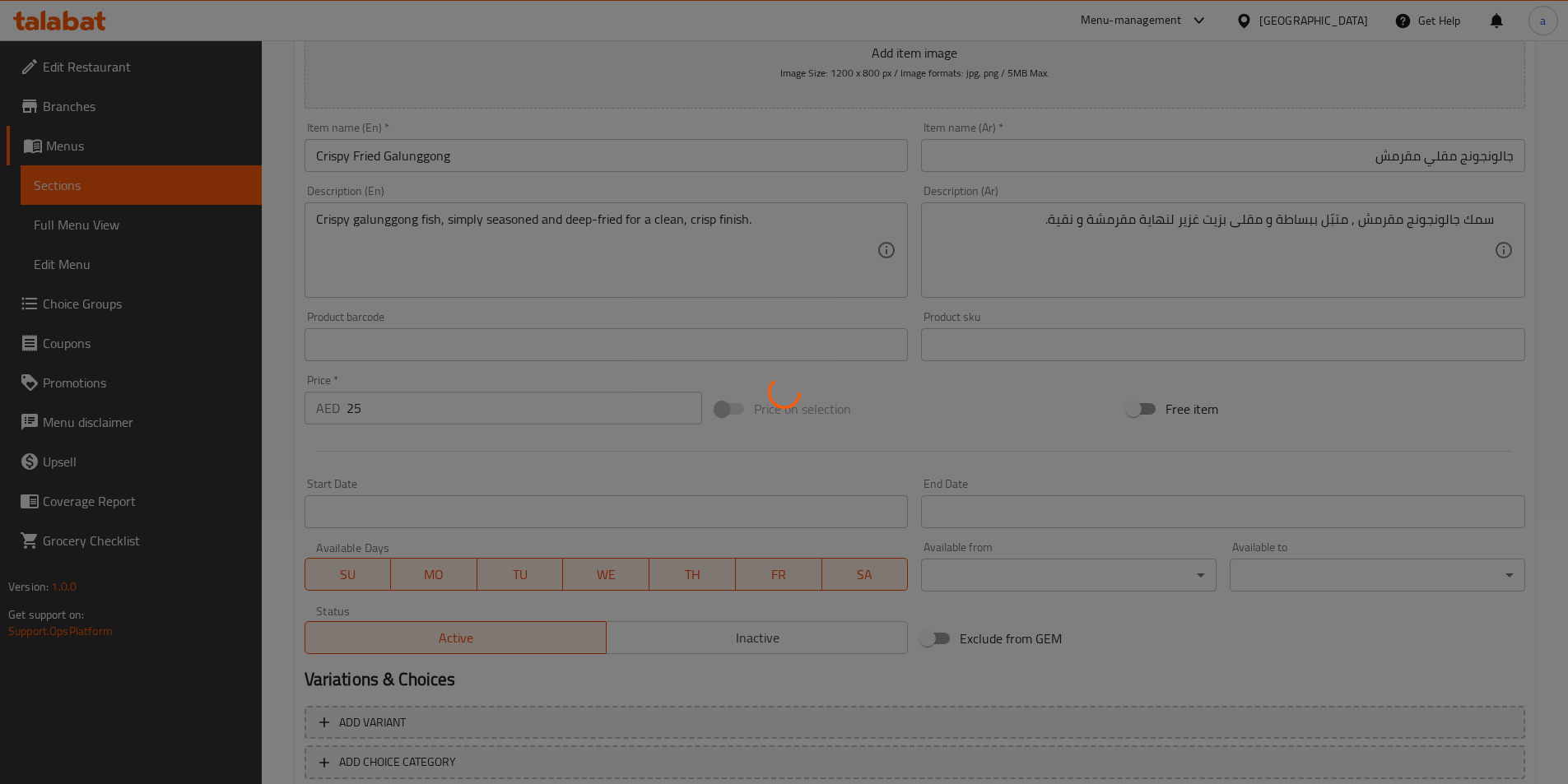
scroll to position [37, 0]
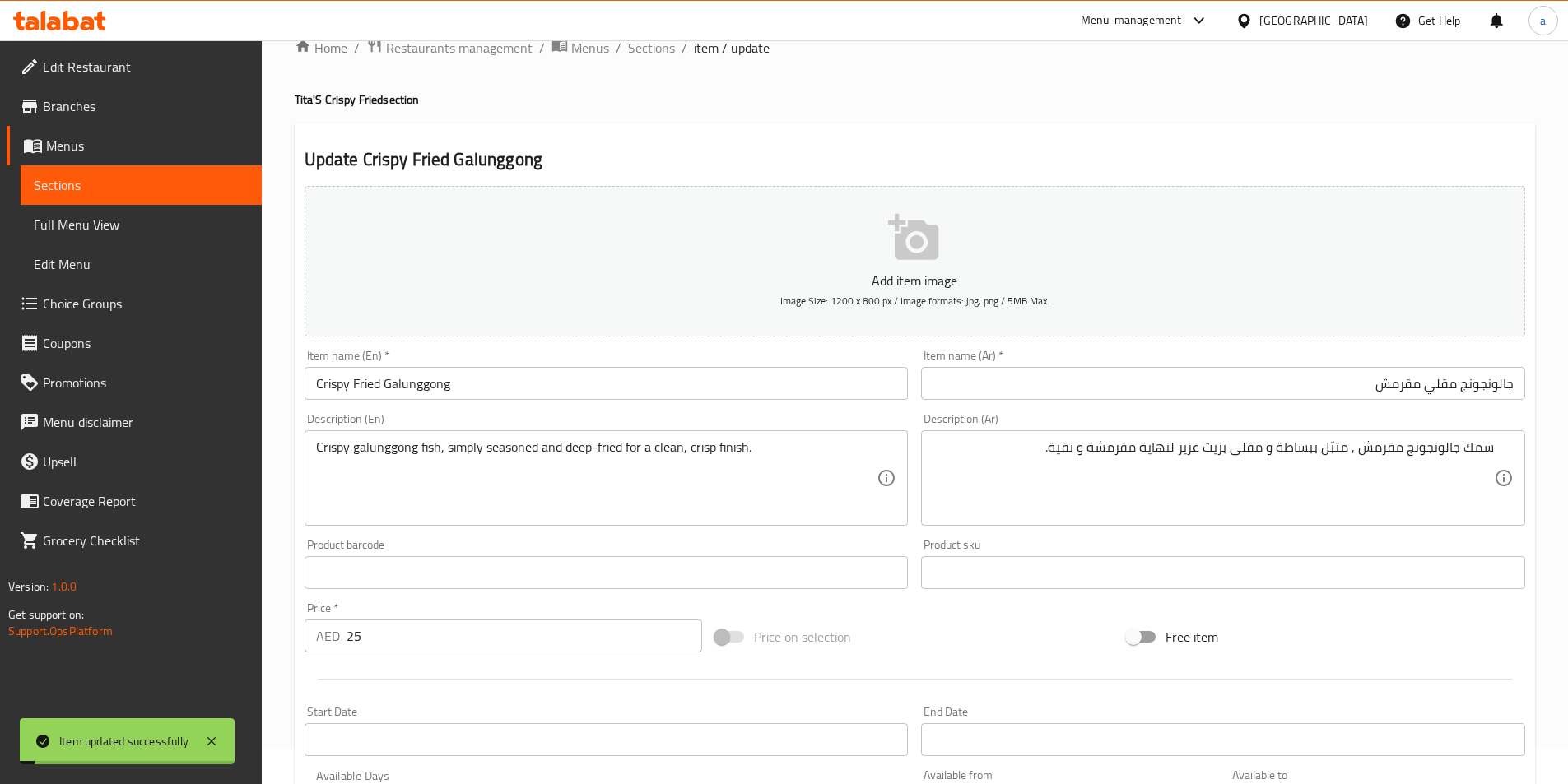
drag, startPoint x: 399, startPoint y: 370, endPoint x: 402, endPoint y: 362, distance: 8.5
click at [402, 362] on div "Item name (En)   * Crispy Fried Galunggong Item name (En) *" at bounding box center [606, 375] width 604 height 50
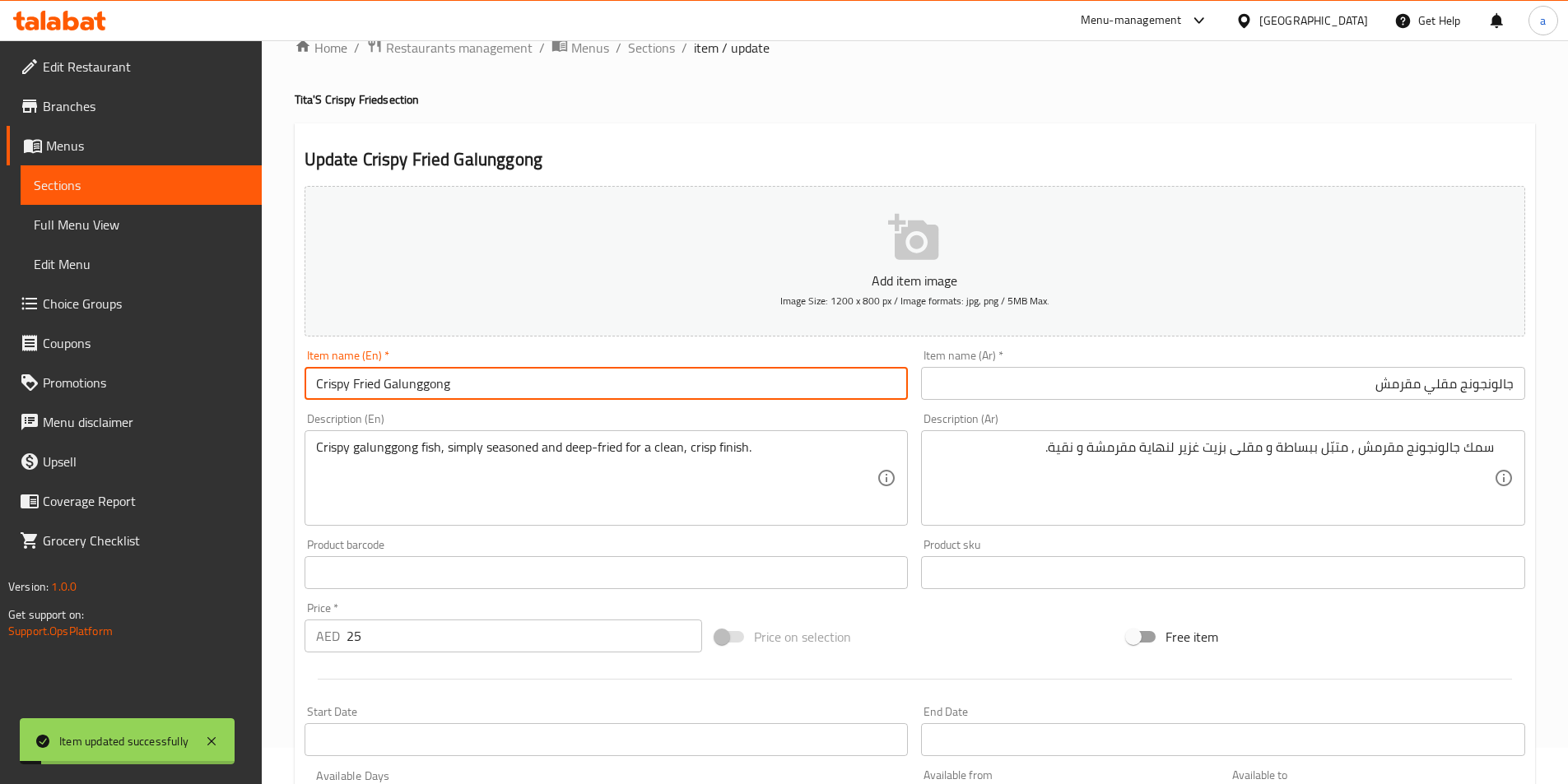
click at [402, 360] on div "Item name (En)   * Crispy Fried Galunggong Item name (En) *" at bounding box center [606, 375] width 604 height 50
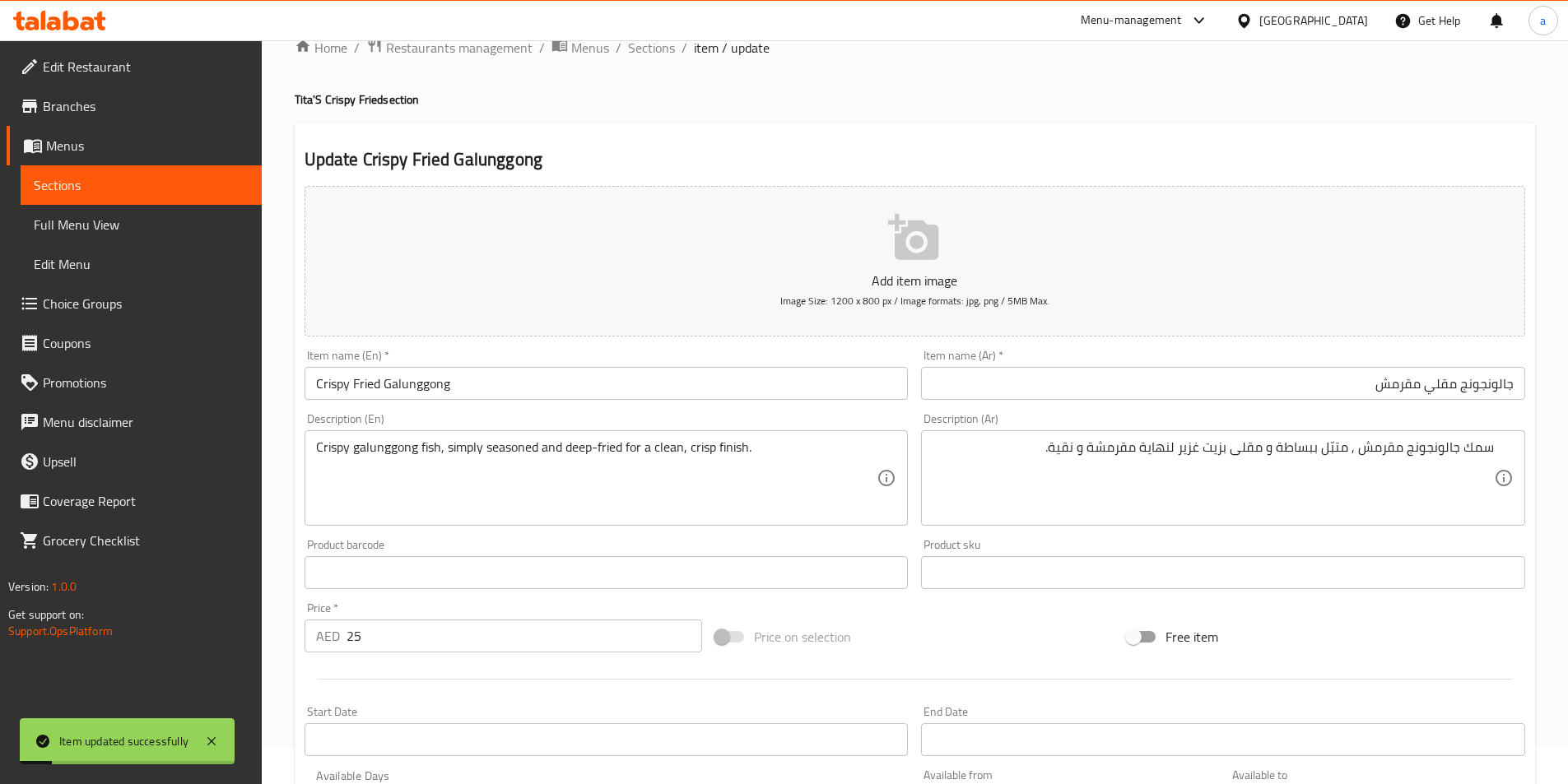
click at [476, 399] on input "Crispy Fried Galunggong" at bounding box center [606, 383] width 604 height 33
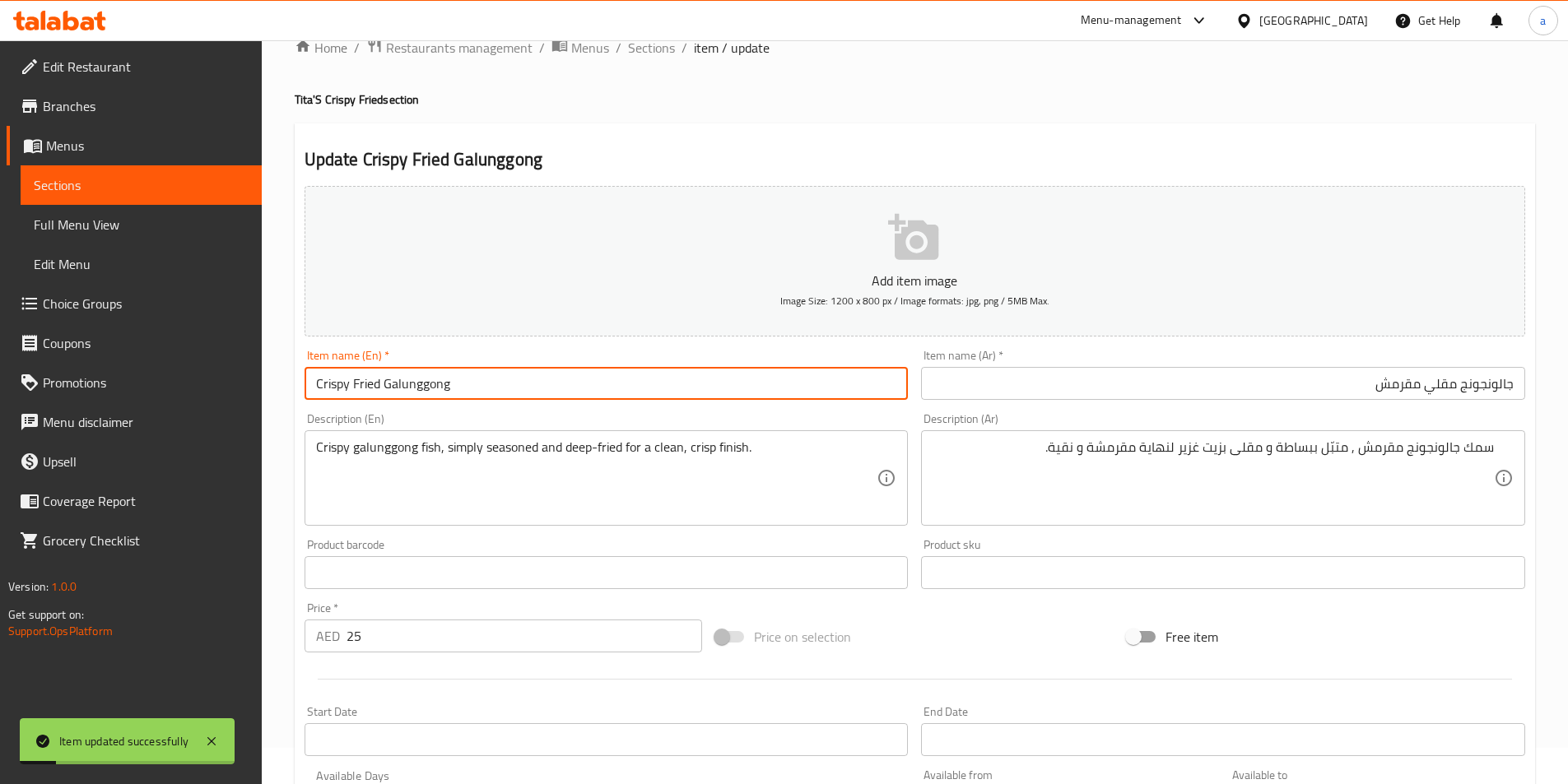
click at [476, 399] on input "Crispy Fried Galunggong" at bounding box center [606, 383] width 604 height 33
click at [656, 55] on span "Sections" at bounding box center [651, 47] width 47 height 19
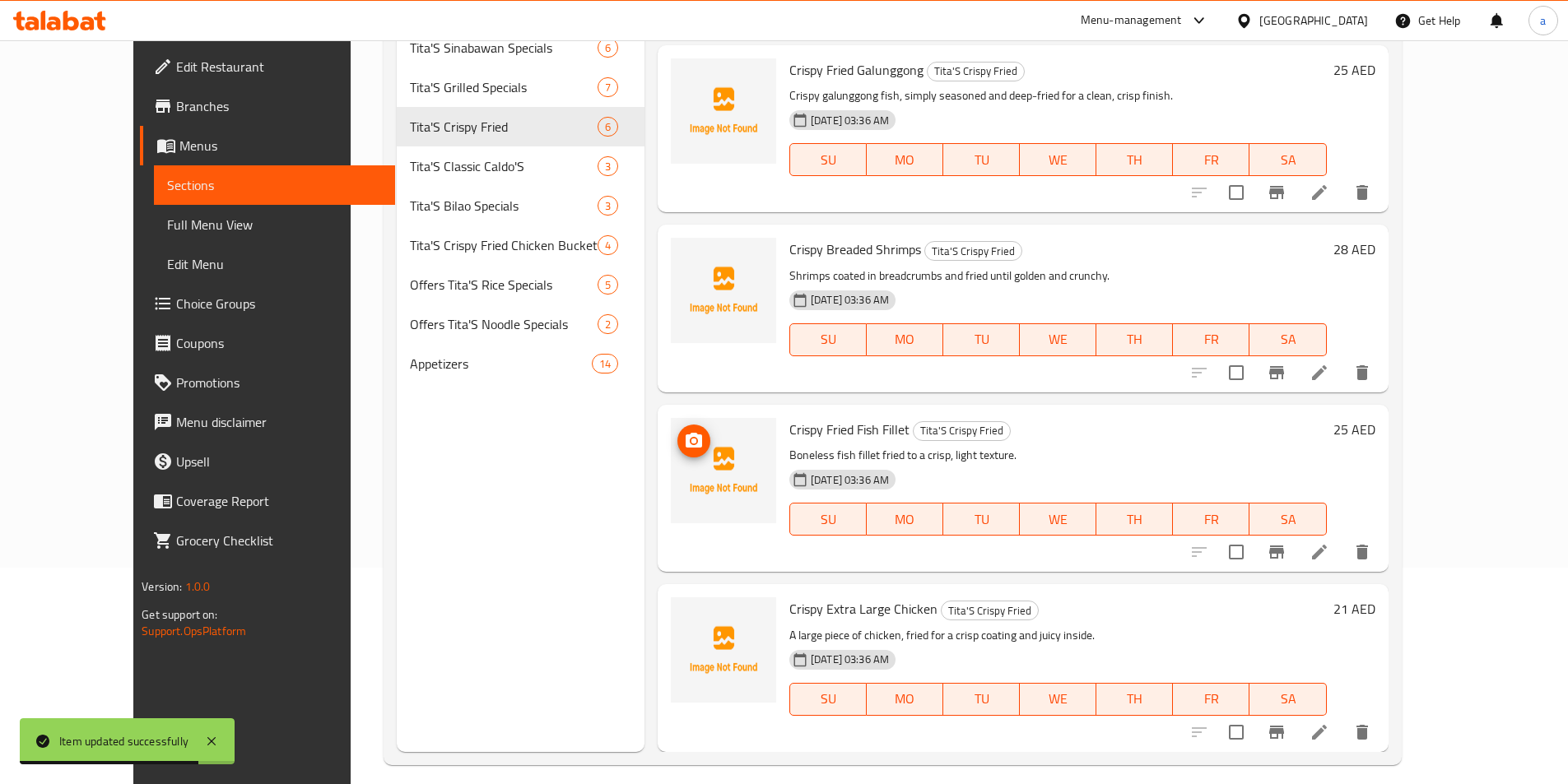
scroll to position [230, 0]
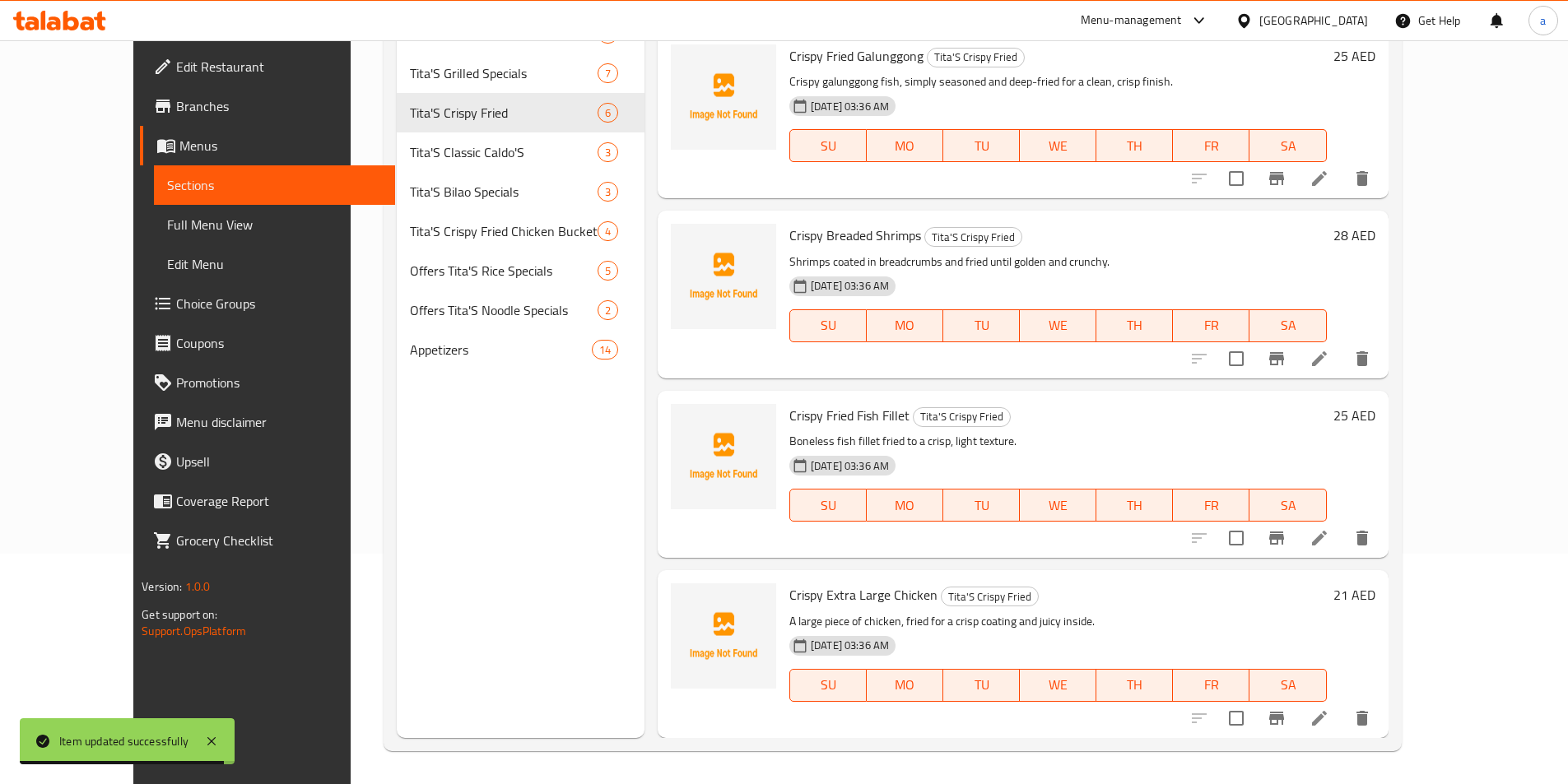
click at [1327, 360] on icon at bounding box center [1318, 358] width 14 height 14
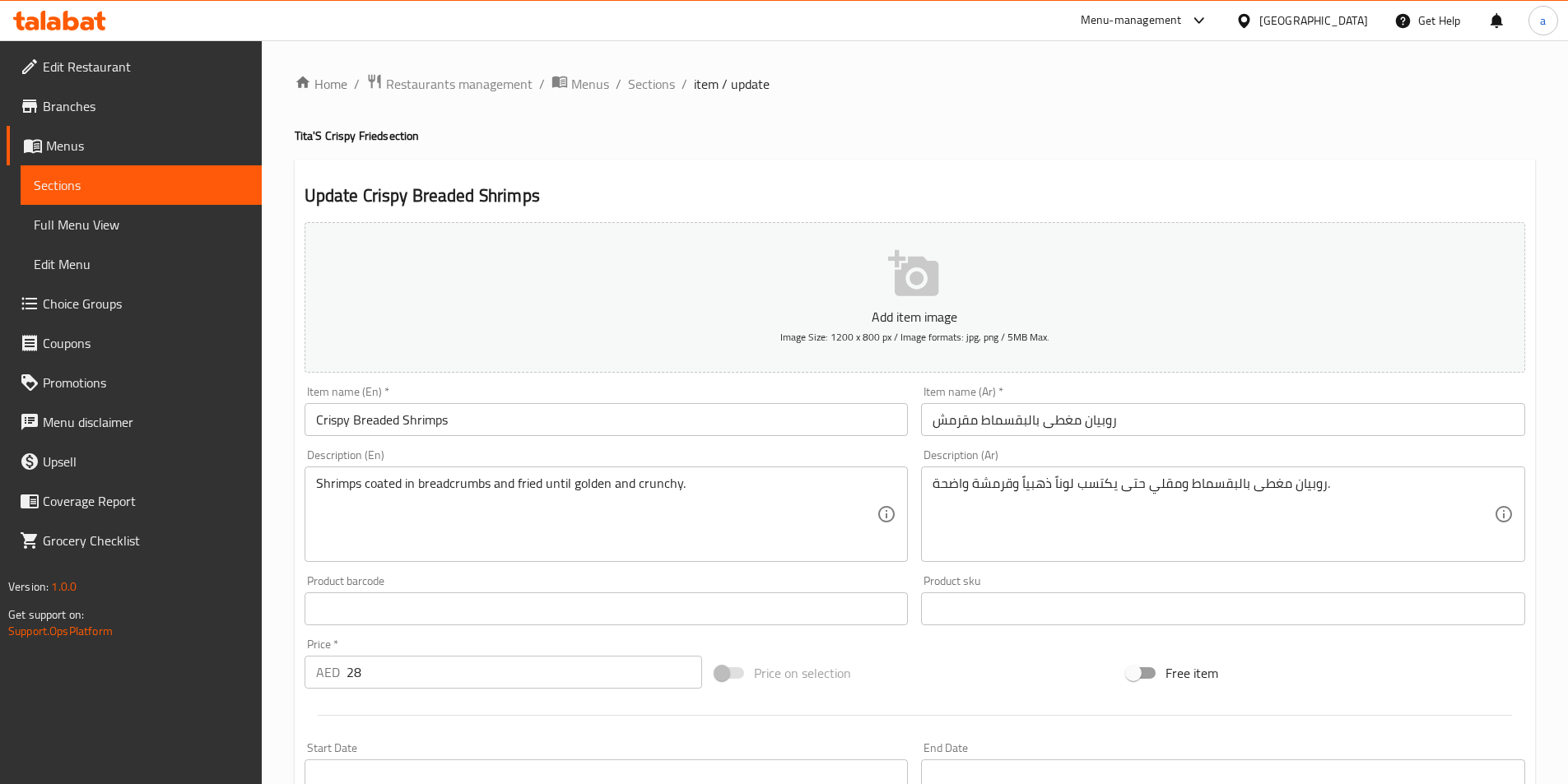
click at [1142, 414] on input "روبيان مغطى بالبقسماط مقرمش" at bounding box center [1223, 419] width 604 height 33
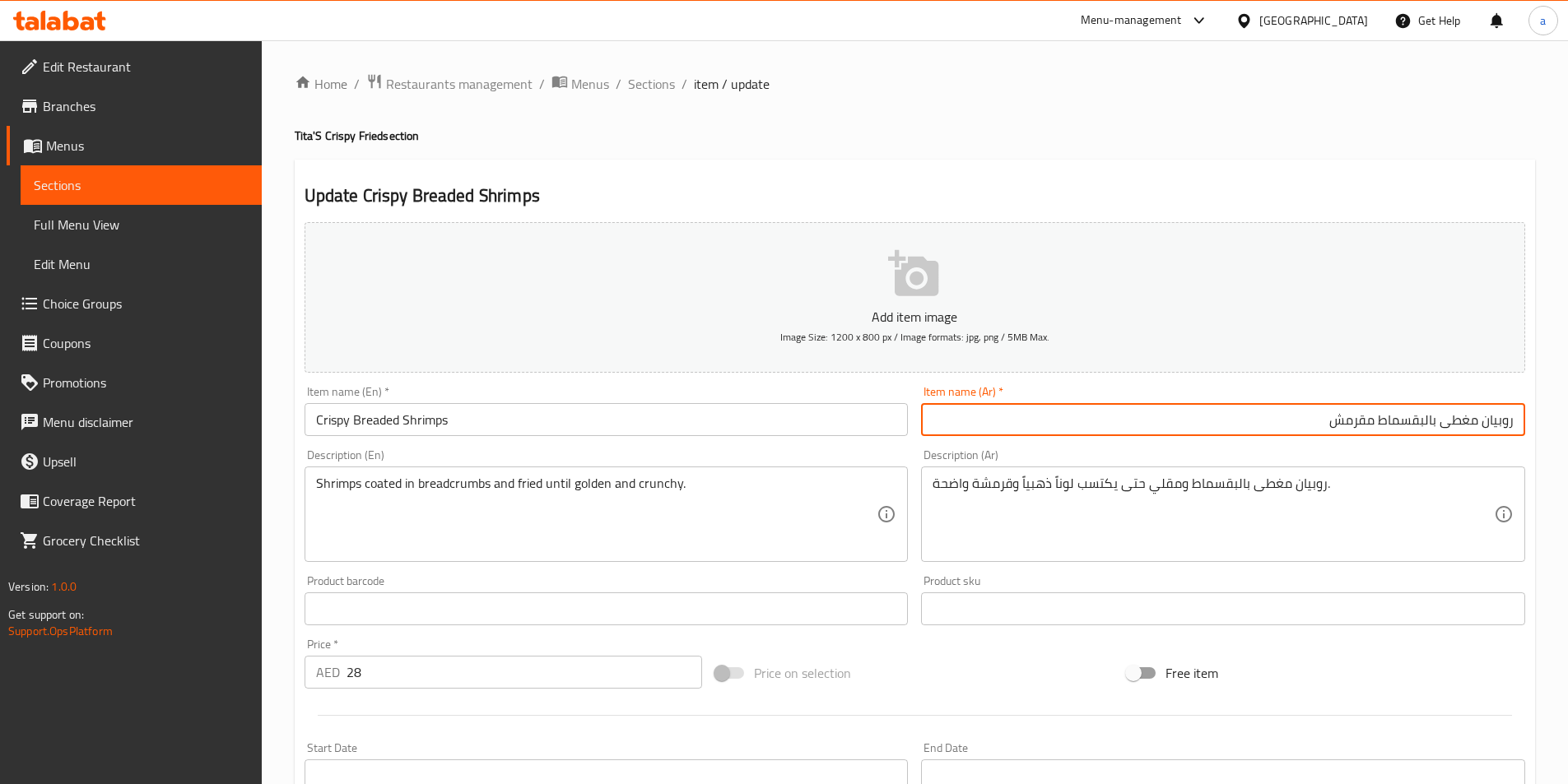
click at [352, 426] on input "Crispy Breaded Shrimps" at bounding box center [606, 419] width 604 height 33
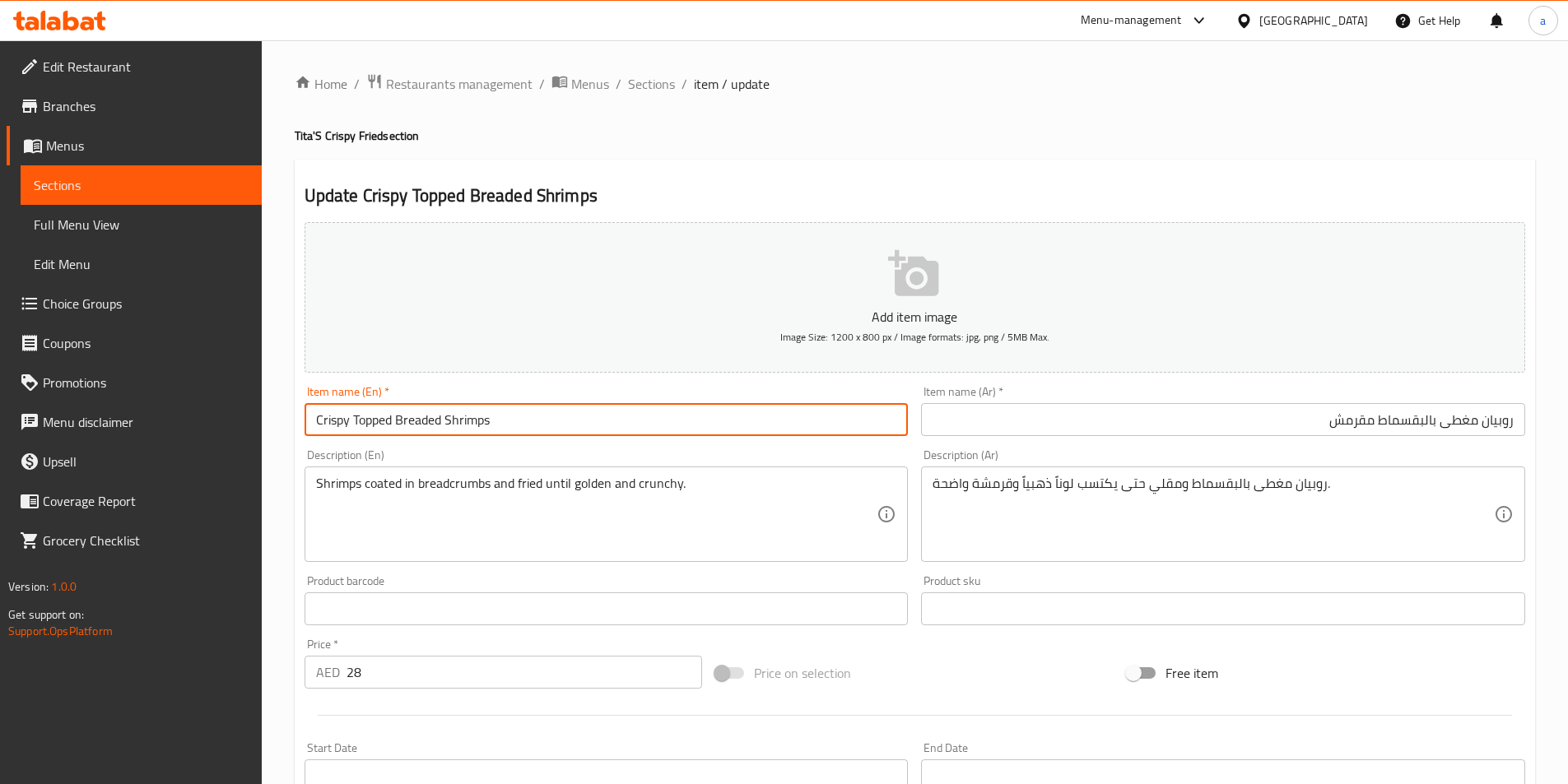
type input "Crispy Topped Breaded Shrimps"
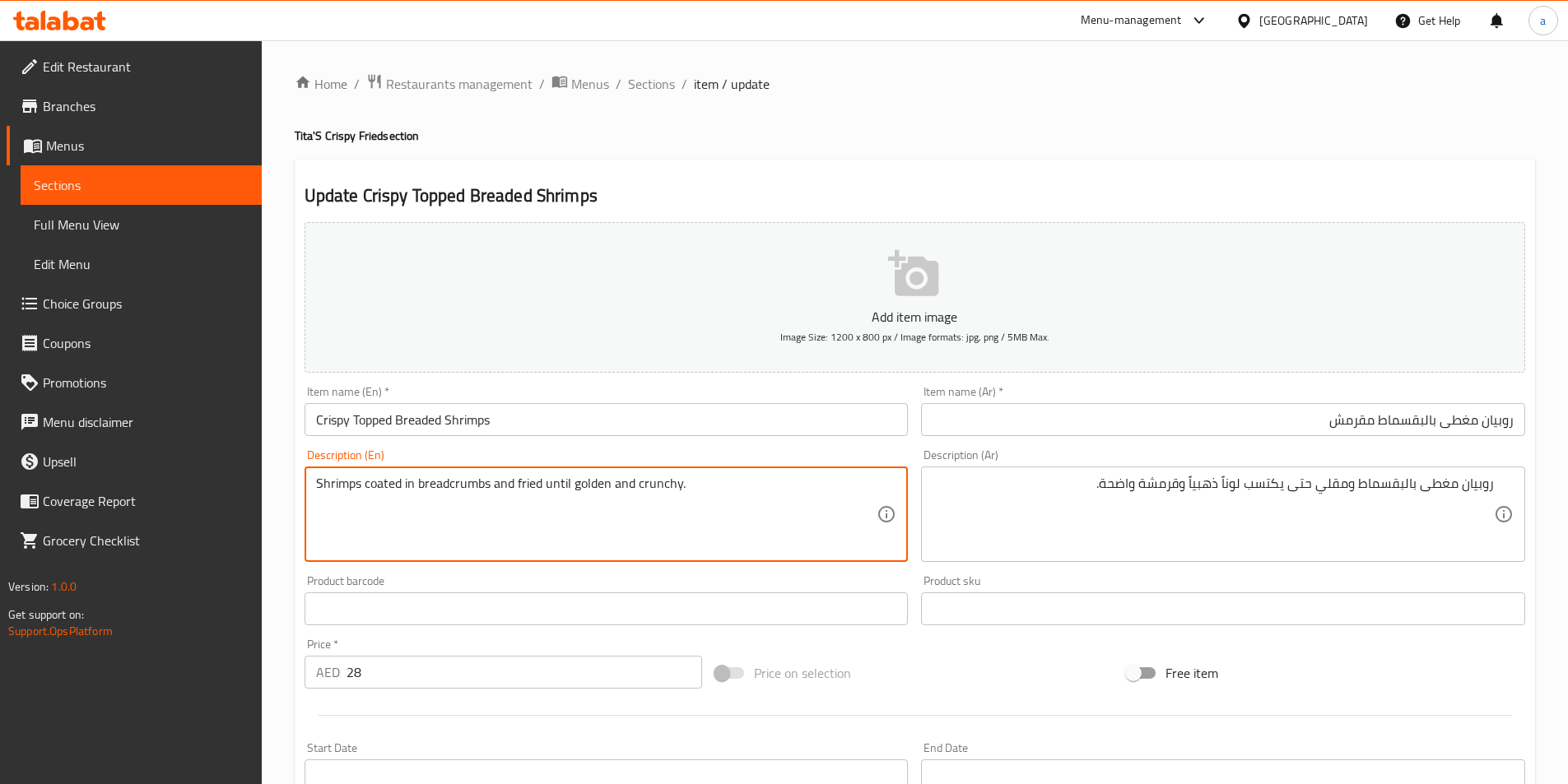
click at [378, 491] on textarea "Shrimps coated in breadcrumbs and fried until golden and crunchy." at bounding box center [597, 514] width 561 height 78
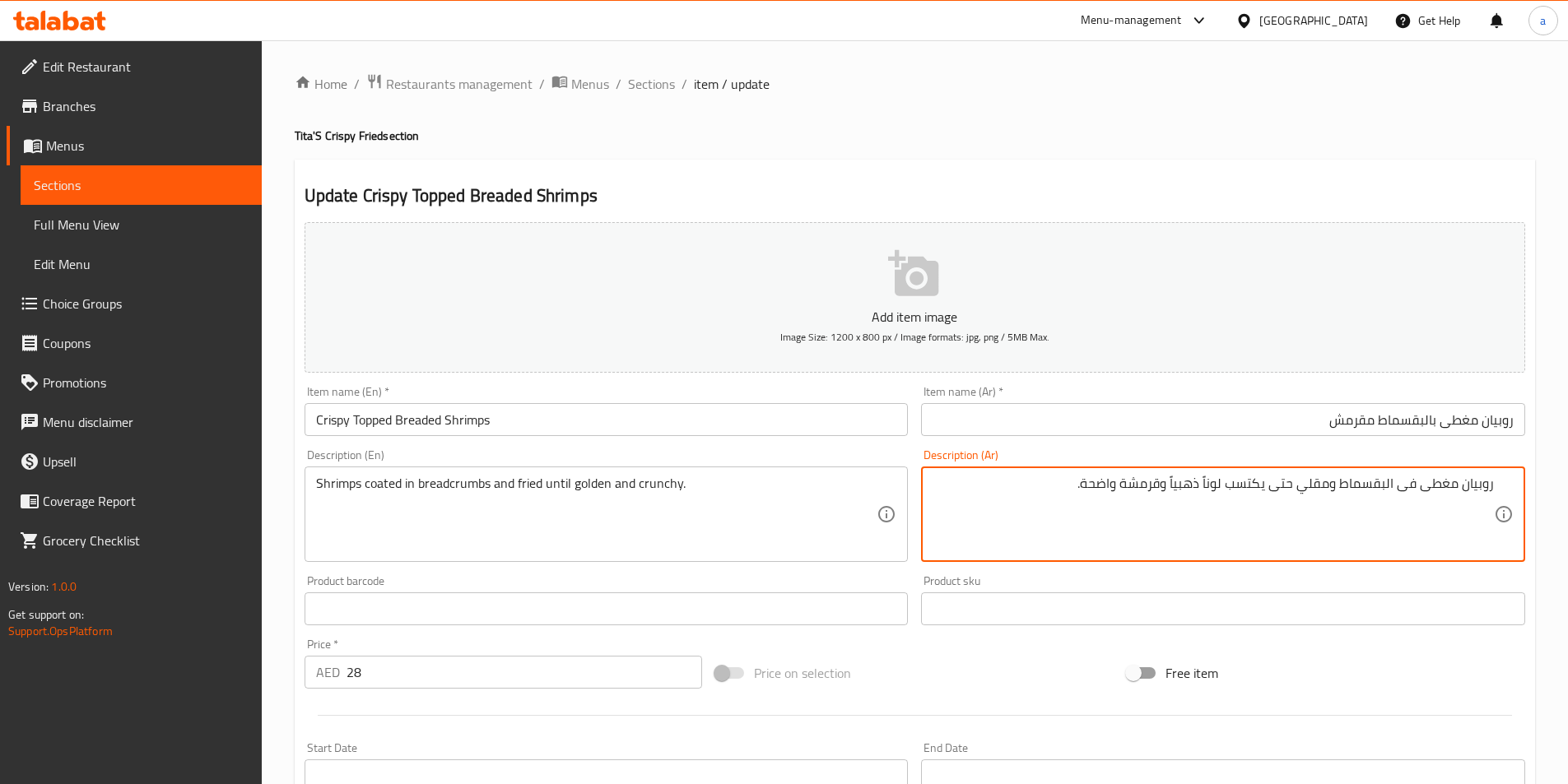
type textarea "روبيان مغطى فى البقسماط ومقلي حتى يكتسب لوناً ذهبياً وقرمشة واضحة."
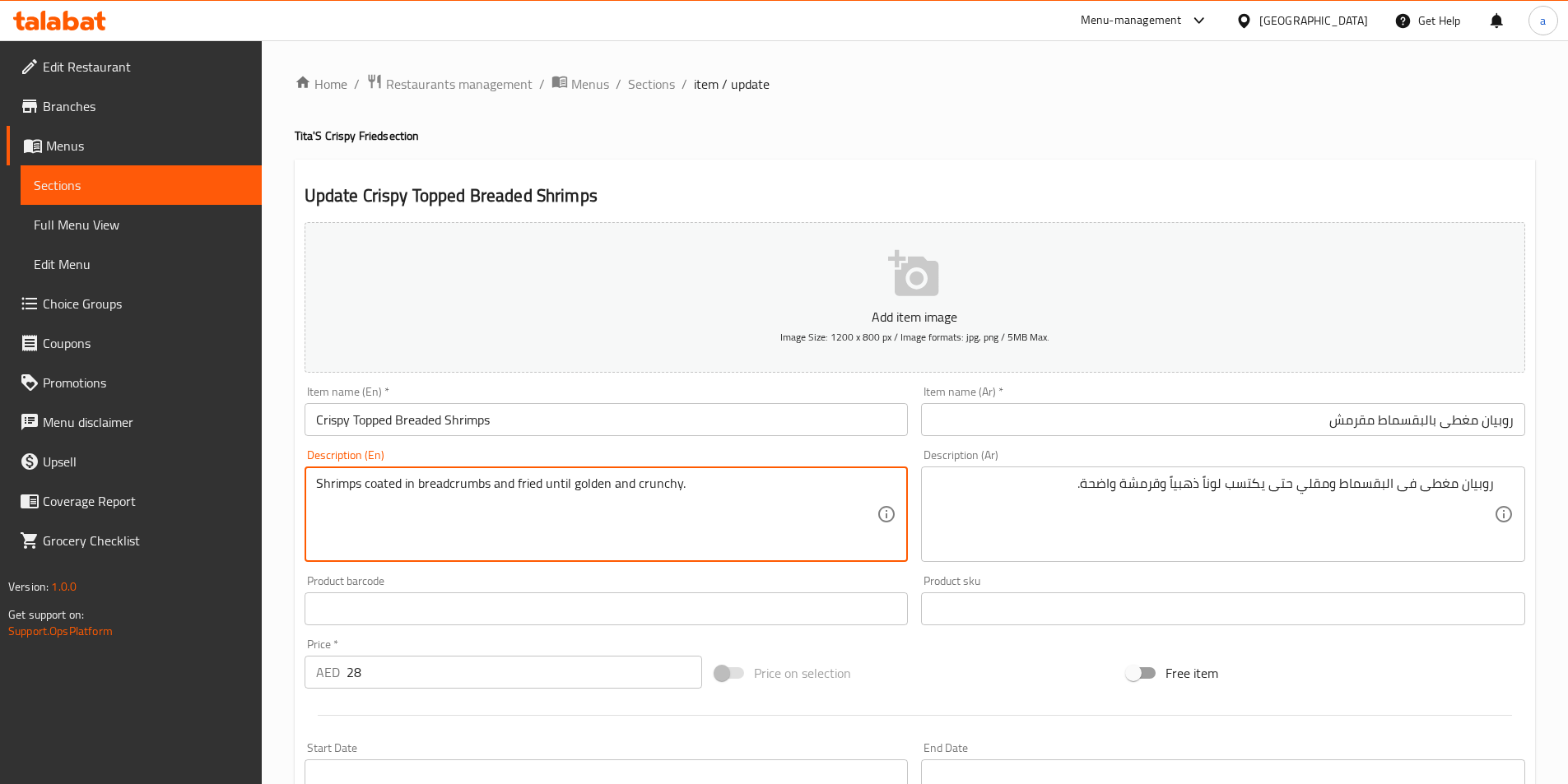
click at [427, 487] on textarea "Shrimps coated in breadcrumbs and fried until golden and crunchy." at bounding box center [597, 514] width 561 height 78
click at [448, 481] on textarea "Shrimps coated in breadcrumbs and fried until golden and crunchy." at bounding box center [597, 514] width 561 height 78
click at [451, 482] on textarea "Shrimps coated in breadcrumbs and fried until golden and crunchy." at bounding box center [597, 514] width 561 height 78
type textarea "Shrimps coated in bread crumbs and fried until golden and crunchy."
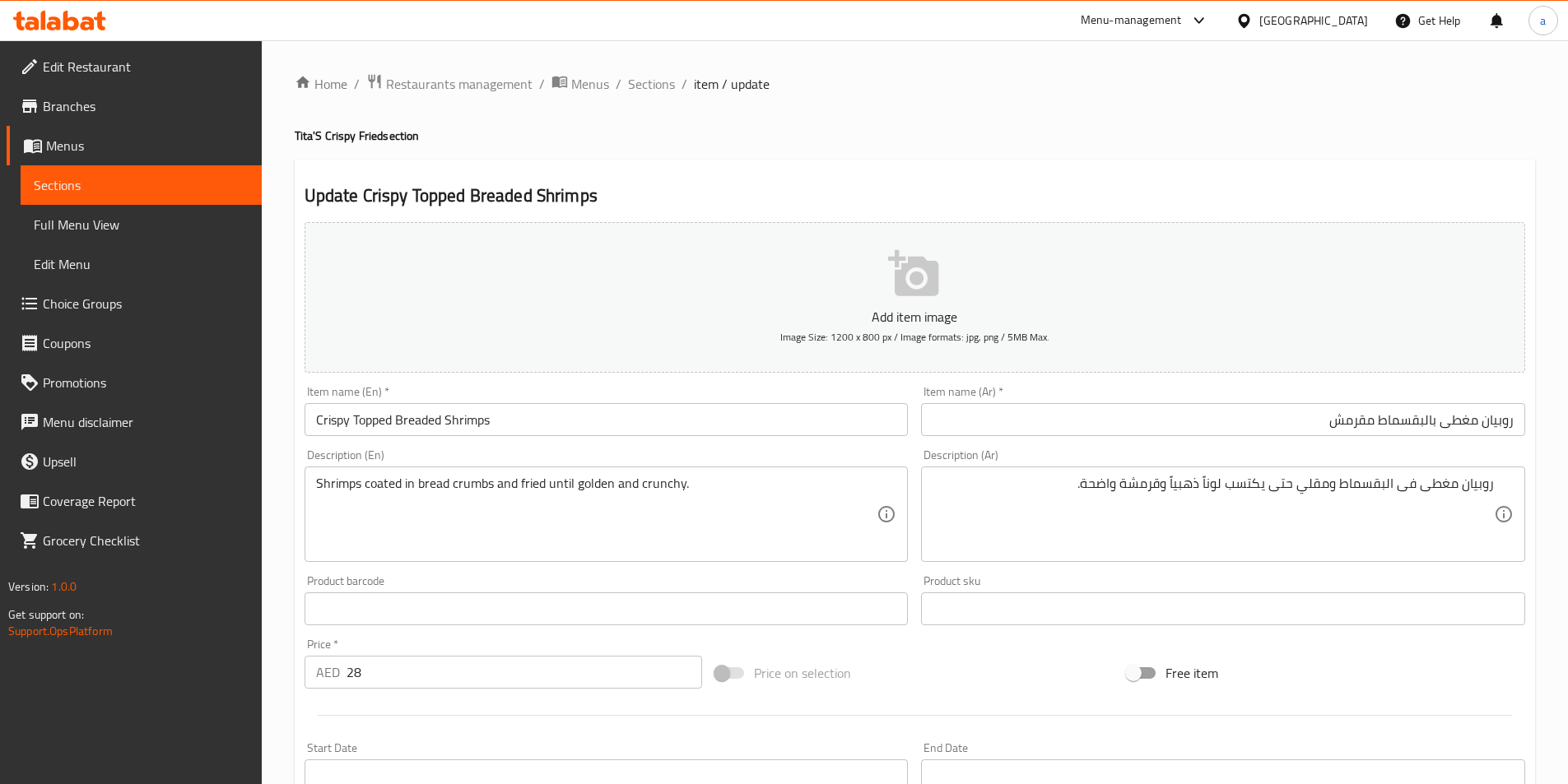
click at [1367, 487] on textarea "روبيان مغطى فى البقسماط ومقلي حتى يكتسب لوناً ذهبياً وقرمشة واضحة." at bounding box center [1213, 514] width 561 height 78
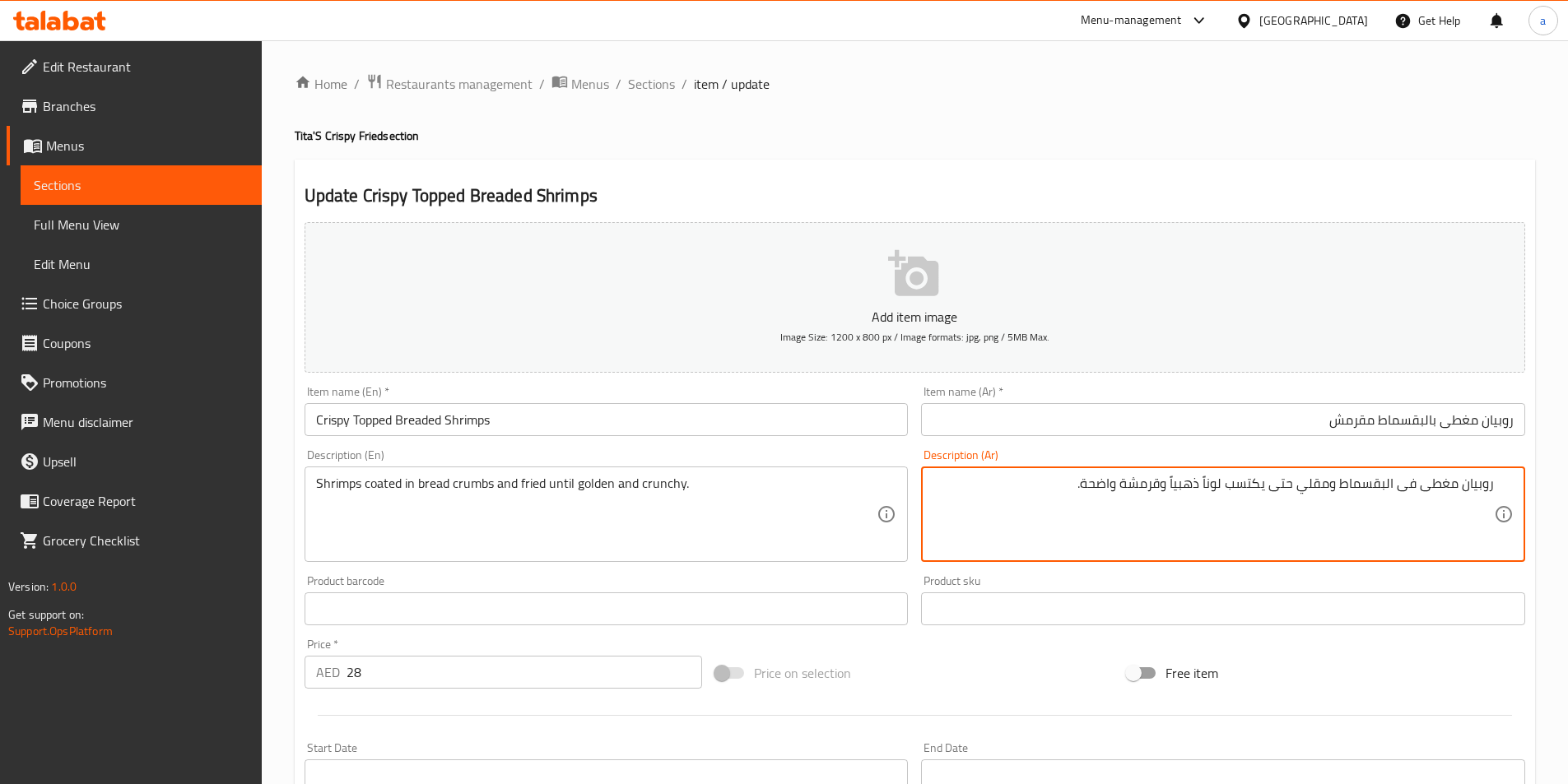
click at [1367, 487] on textarea "روبيان مغطى فى البقسماط ومقلي حتى يكتسب لوناً ذهبياً وقرمشة واضحة." at bounding box center [1213, 514] width 561 height 78
paste textarea "قسماط"
click at [1343, 493] on textarea "روبيان مغطى فى بقسماط ومقلي حتى يكتسب لوناً ذهبياً وقرمشة واضحة." at bounding box center [1213, 514] width 561 height 78
type textarea "روبيان مغطى فى بقسماط و مقلي حتى يكتسب لوناً ذهبياً وقرمشة واضحة."
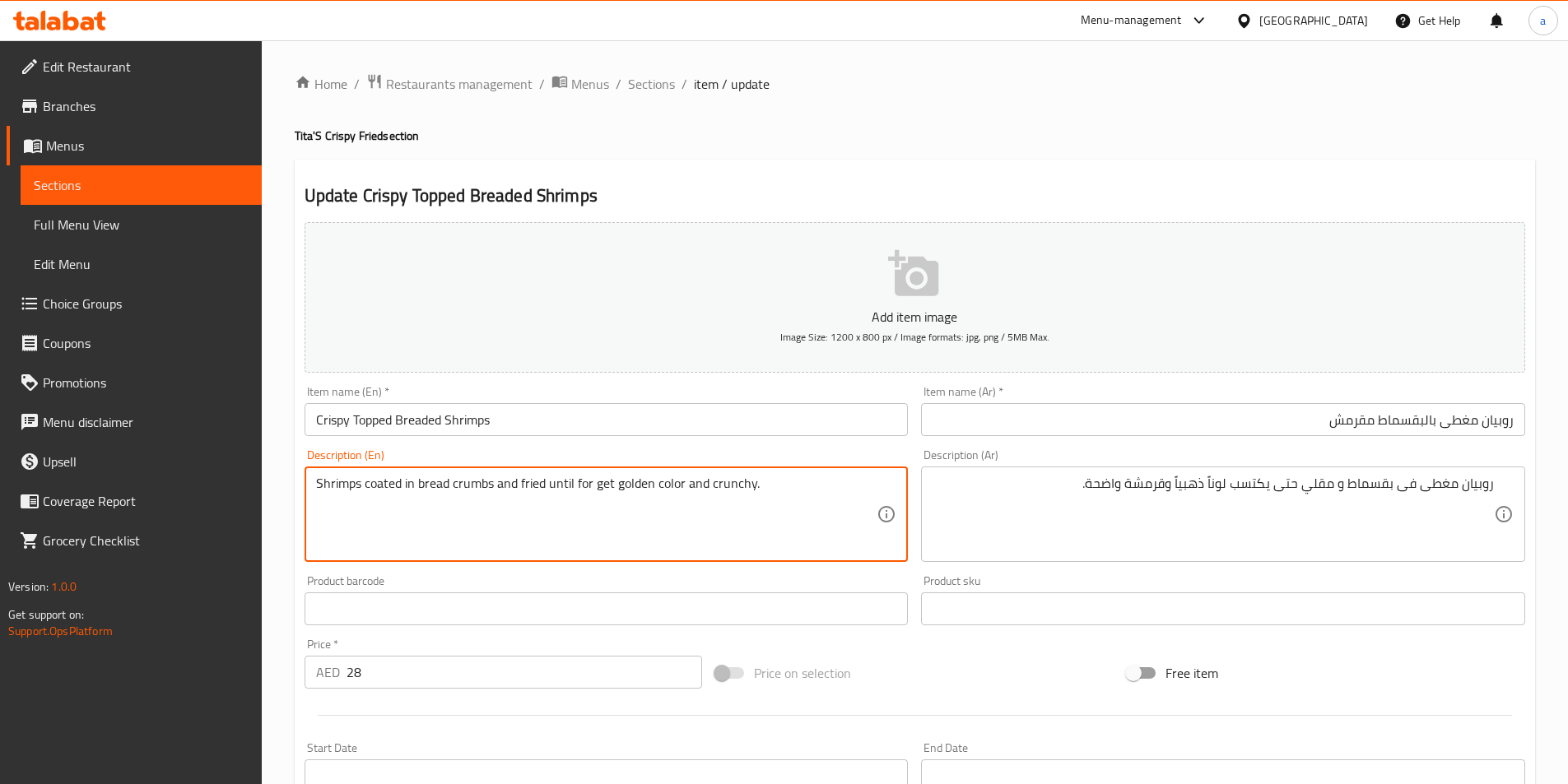
type textarea "Shrimps coated in bread crumbs and fried until for get golden color and crunchy."
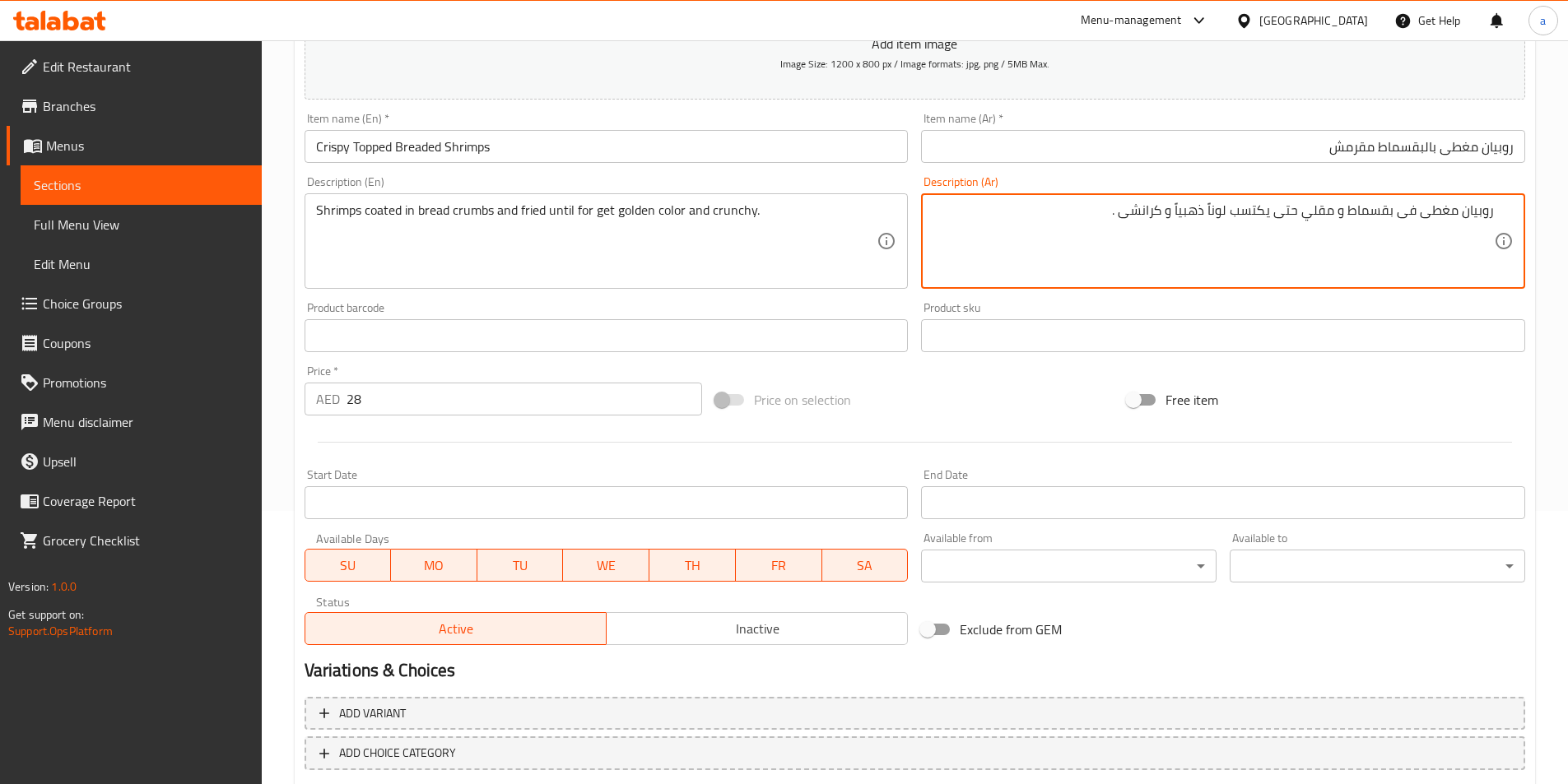
scroll to position [329, 0]
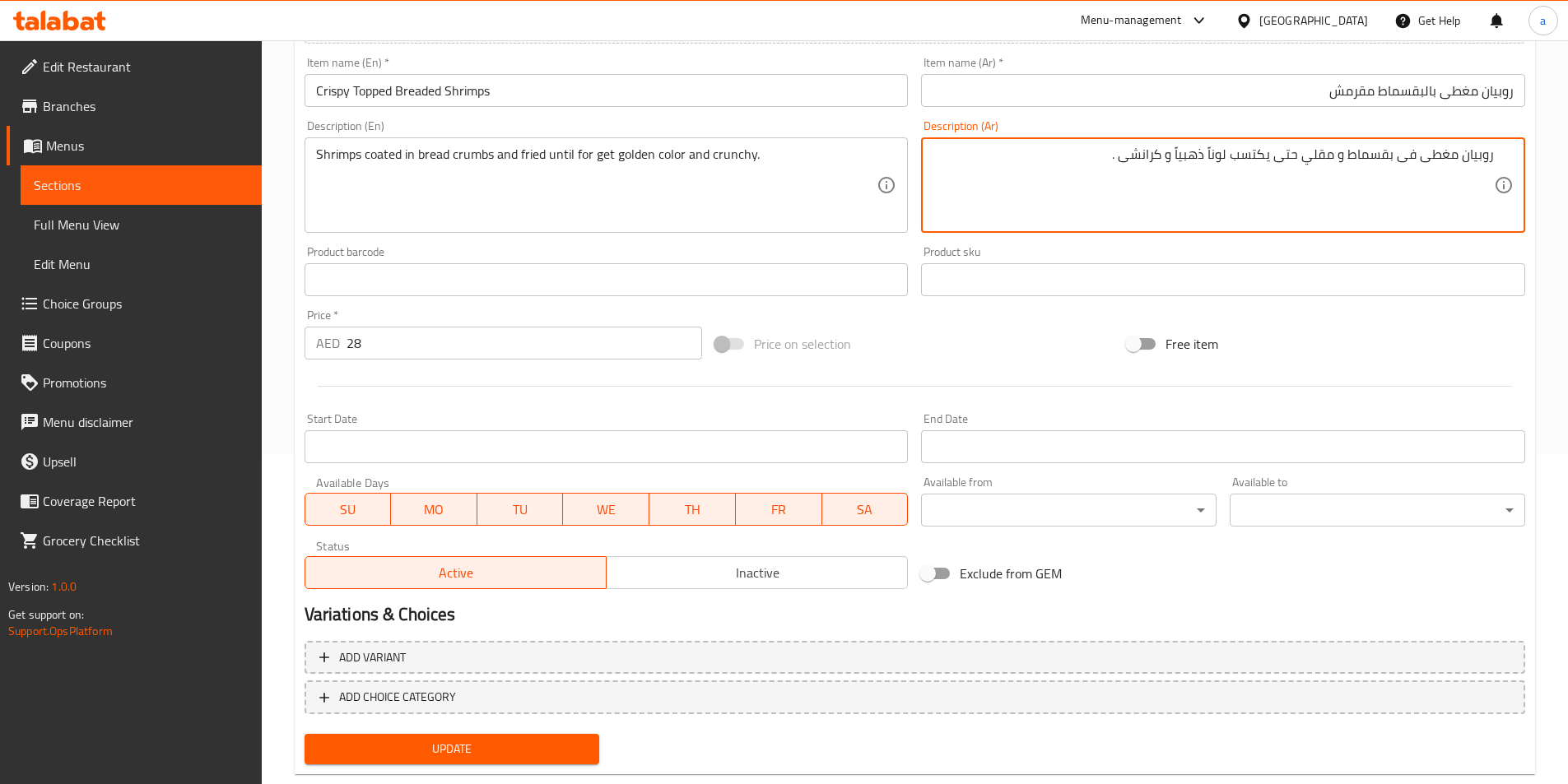
type textarea "روبيان مغطى فى بقسماط و مقلي حتى يكتسب لوناً ذهبياً و كرانشى ."
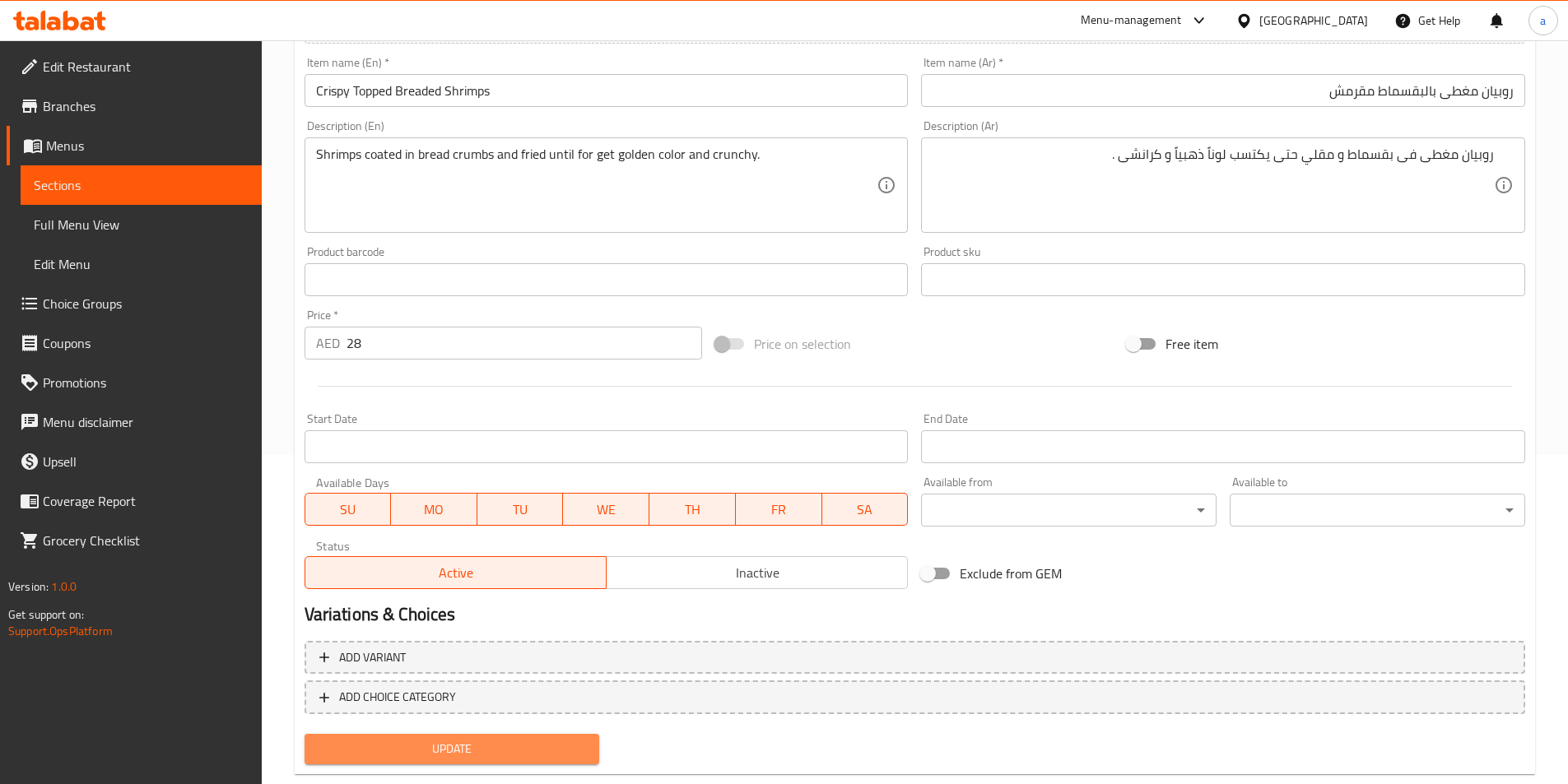
click at [520, 746] on span "Update" at bounding box center [452, 748] width 269 height 20
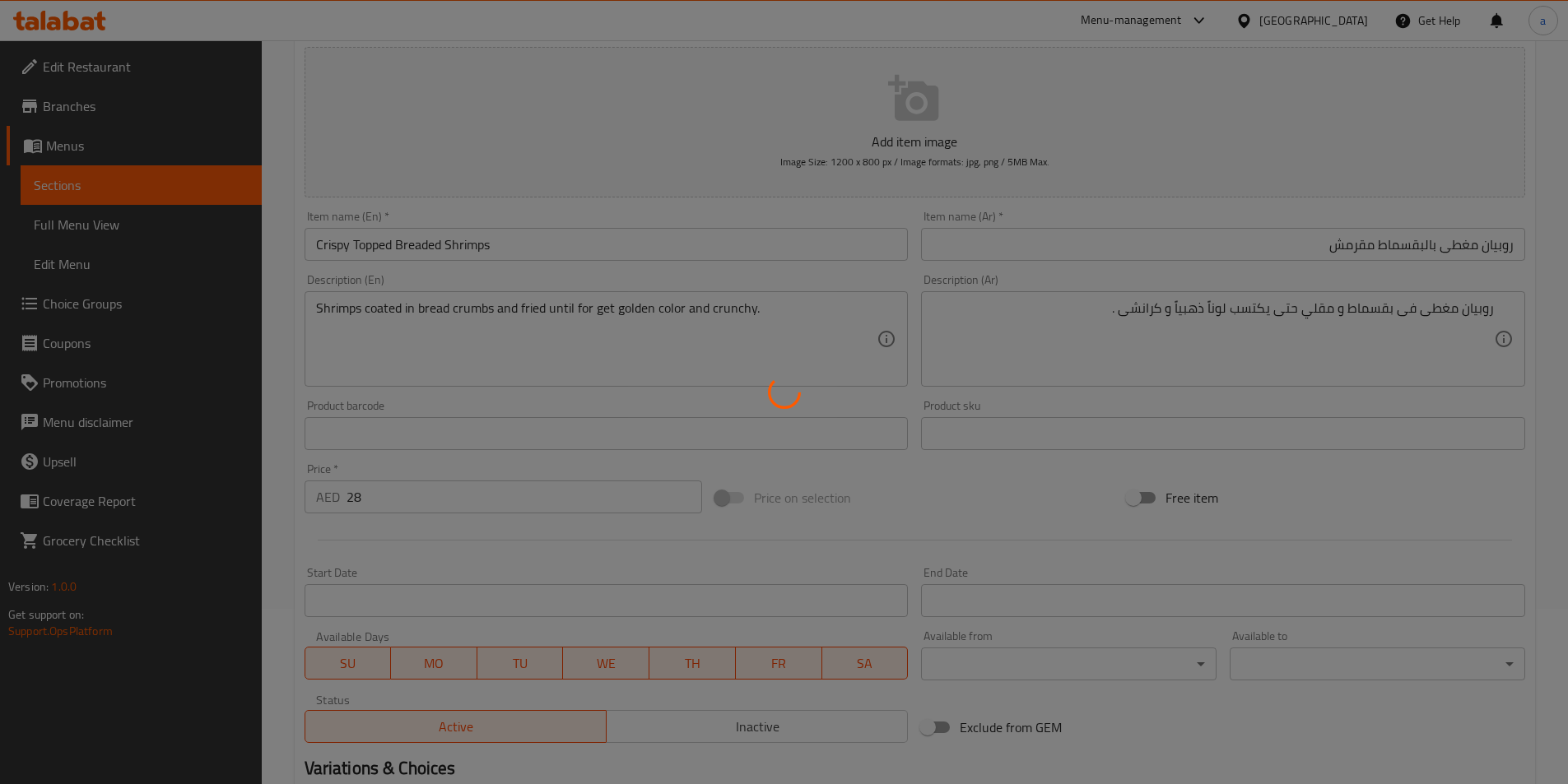
scroll to position [0, 0]
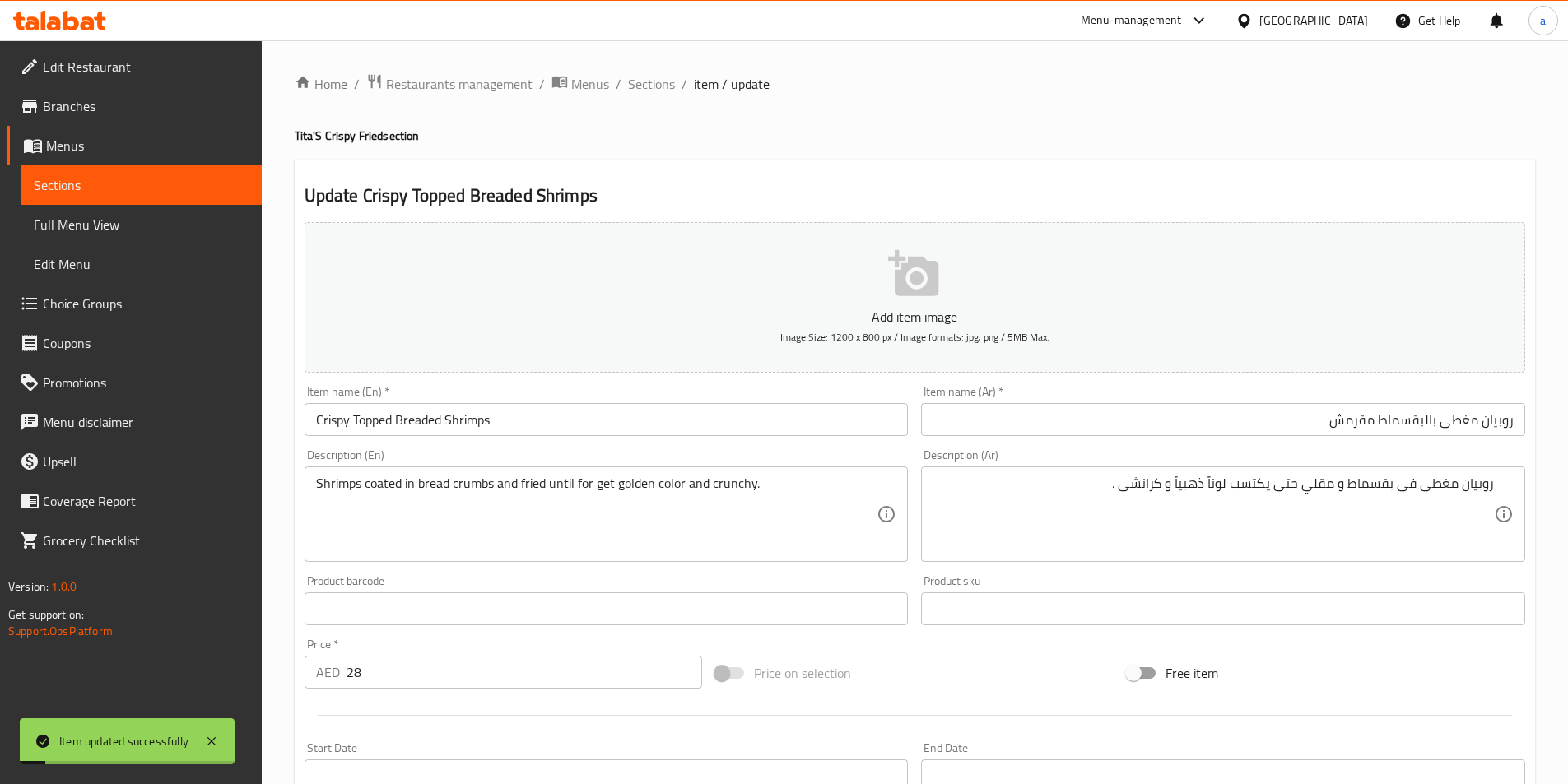
click at [667, 91] on span "Sections" at bounding box center [651, 84] width 47 height 19
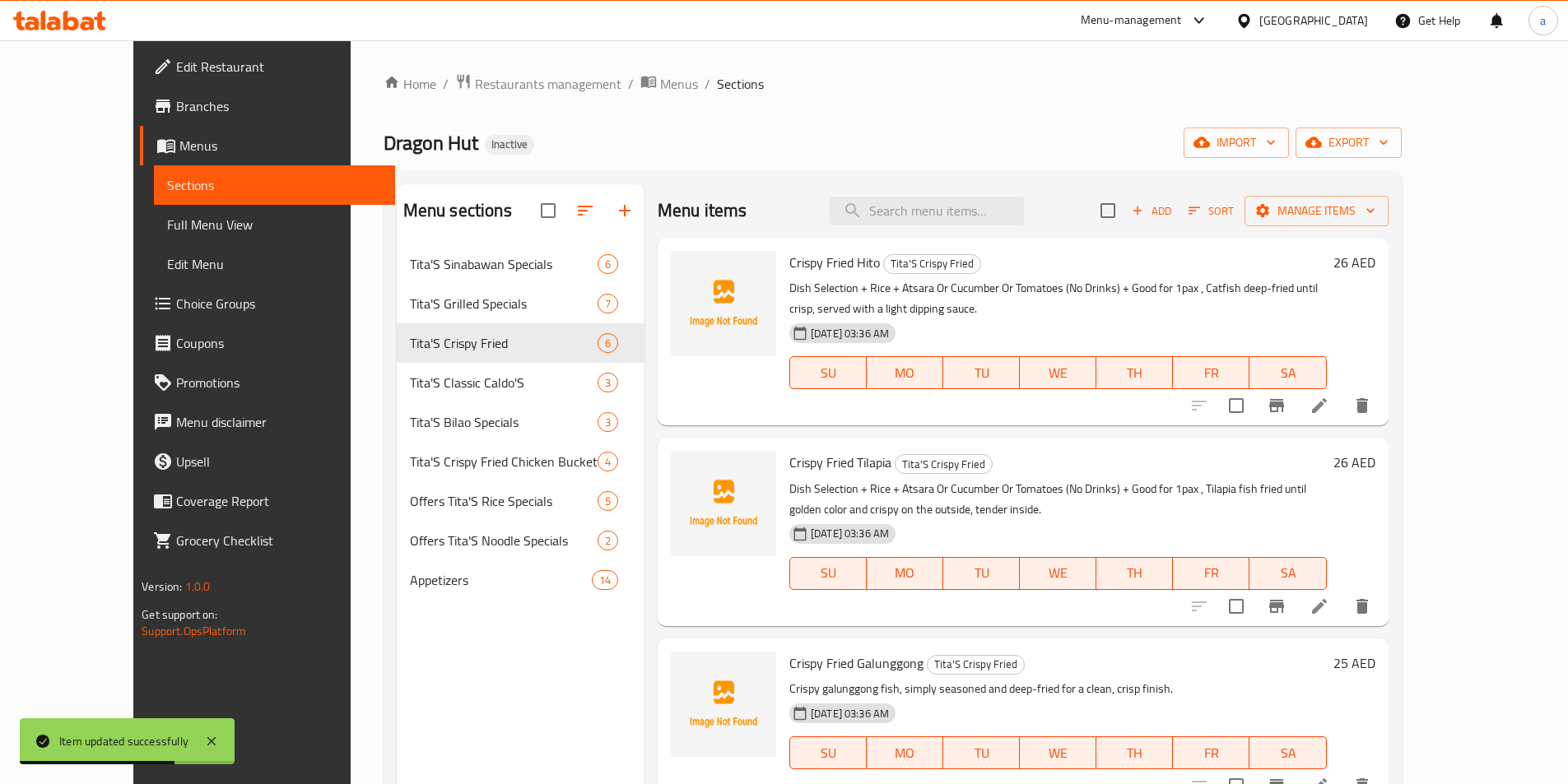
scroll to position [165, 0]
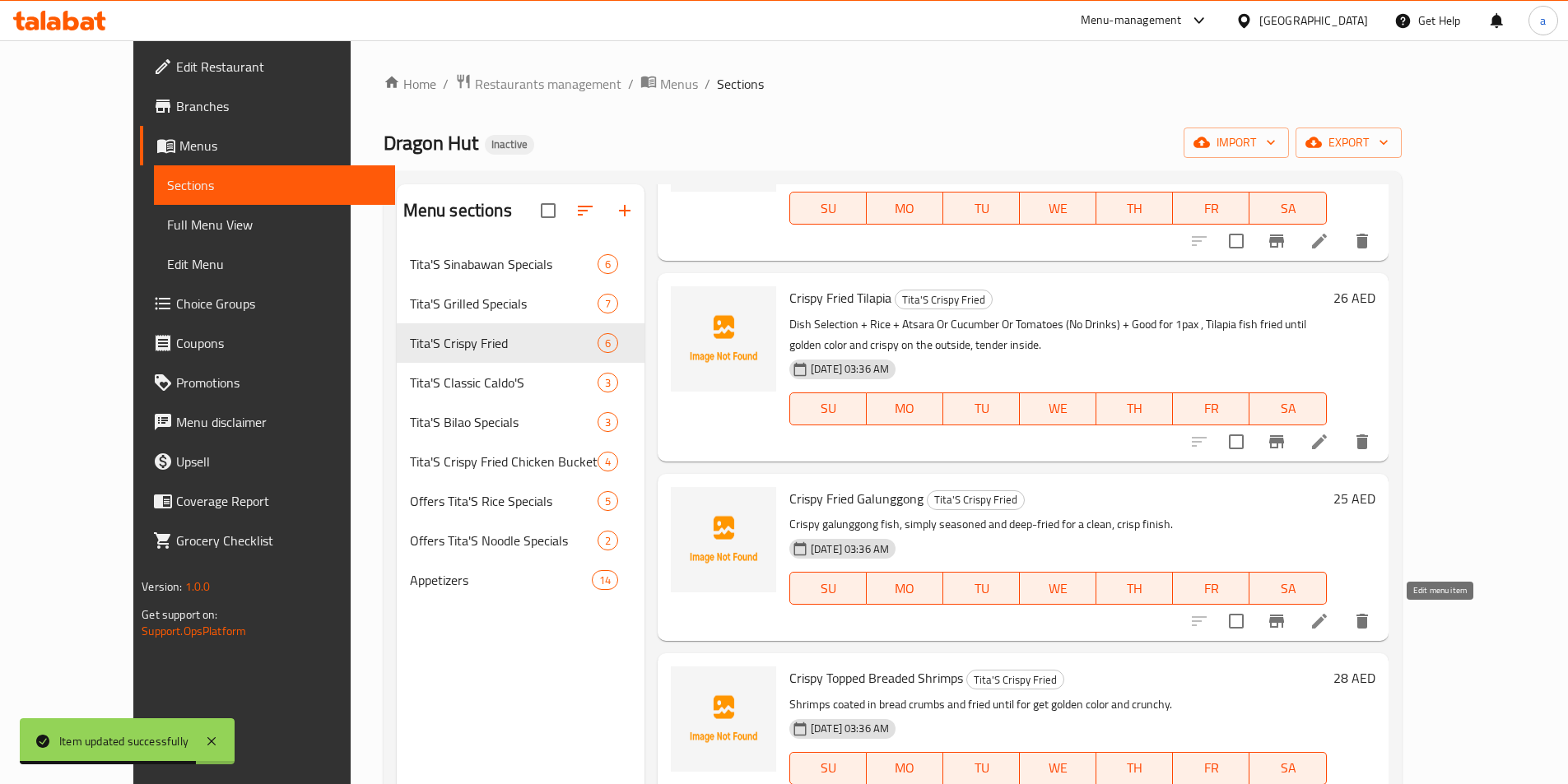
click at [1329, 627] on icon at bounding box center [1319, 620] width 19 height 19
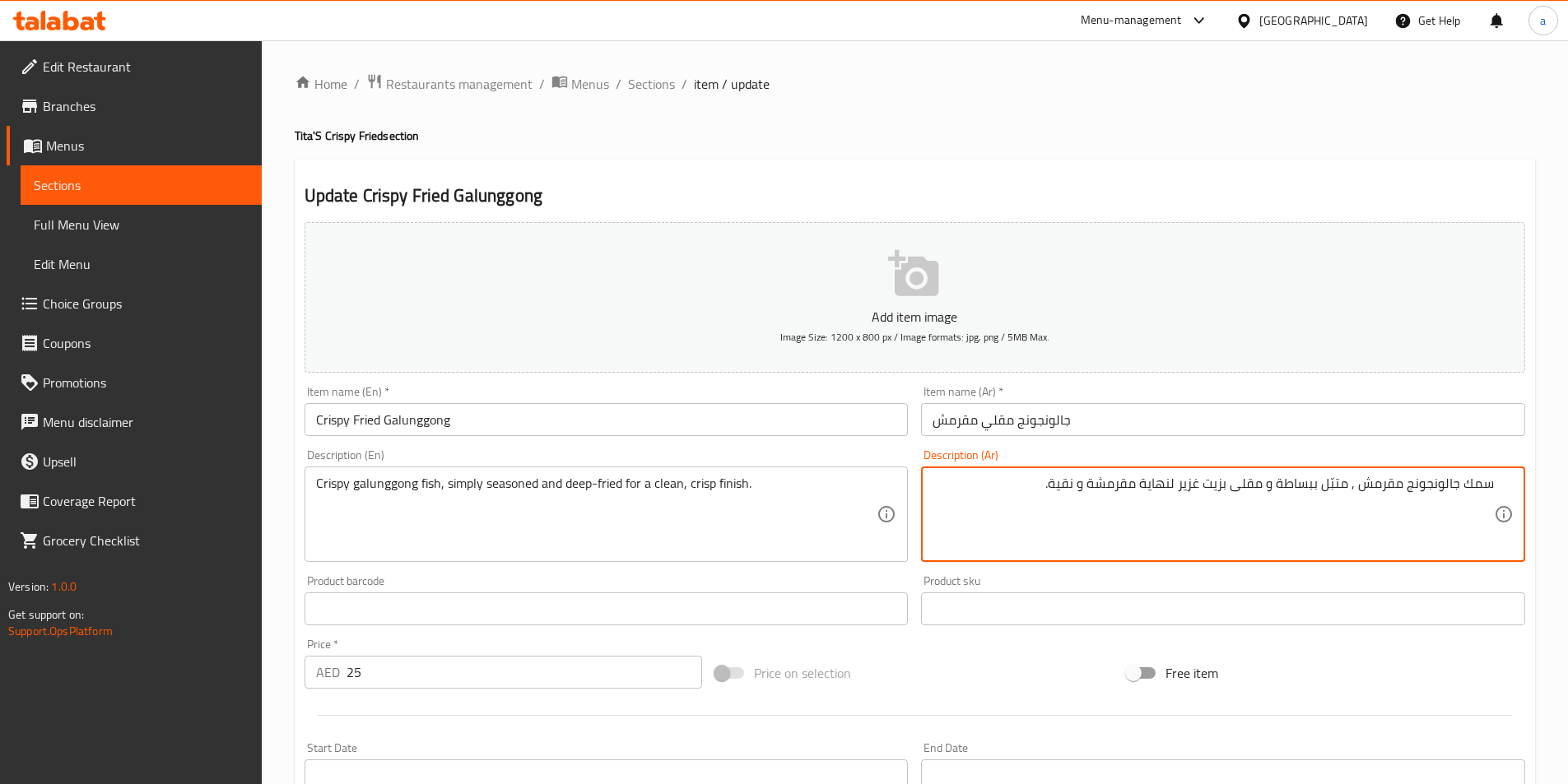
paste textarea "الطبق المختار + الأرز + مخللات أو خيار أو طماطم ( بدون عصائر ) ,"
type textarea "الطبق المختار + الأرز + مخللات أو خيار أو طماطم ( بدون عصائر ) , سمك جالونجونج …"
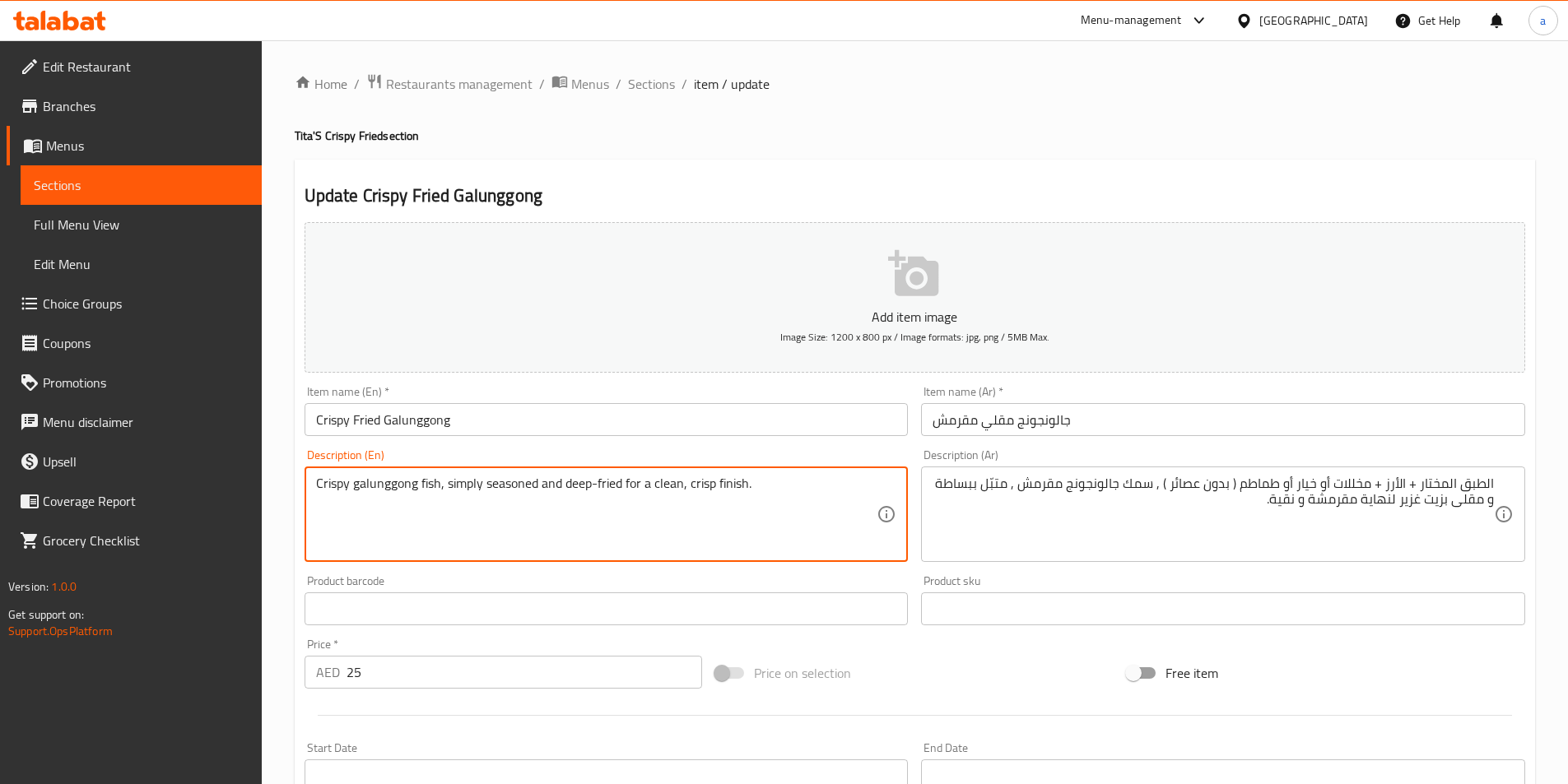
paste textarea "Dish Selection + Rice + Atsara Or Cucumber Or Tomatoes (No Drinks) + Good for 1…"
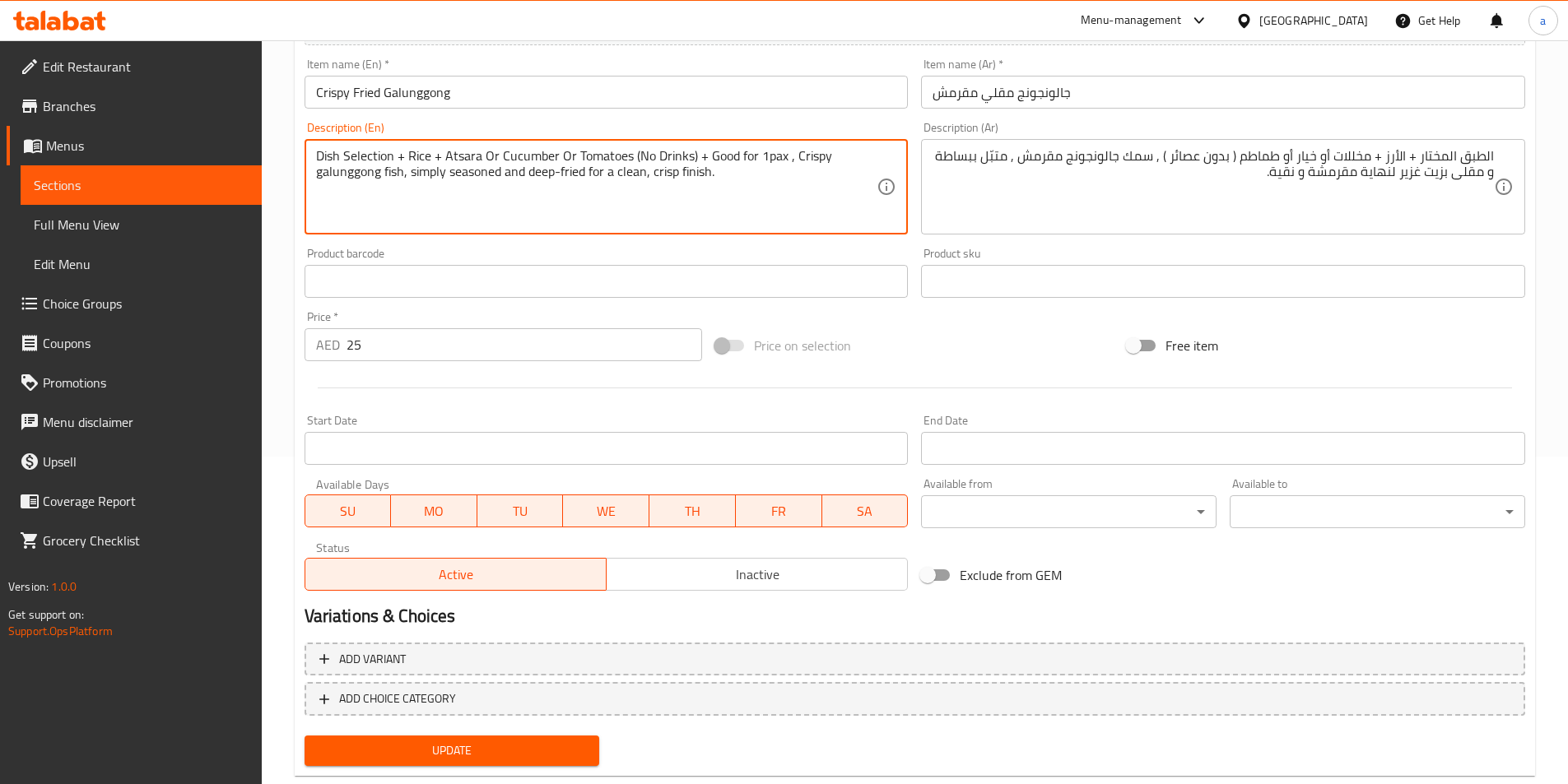
scroll to position [365, 0]
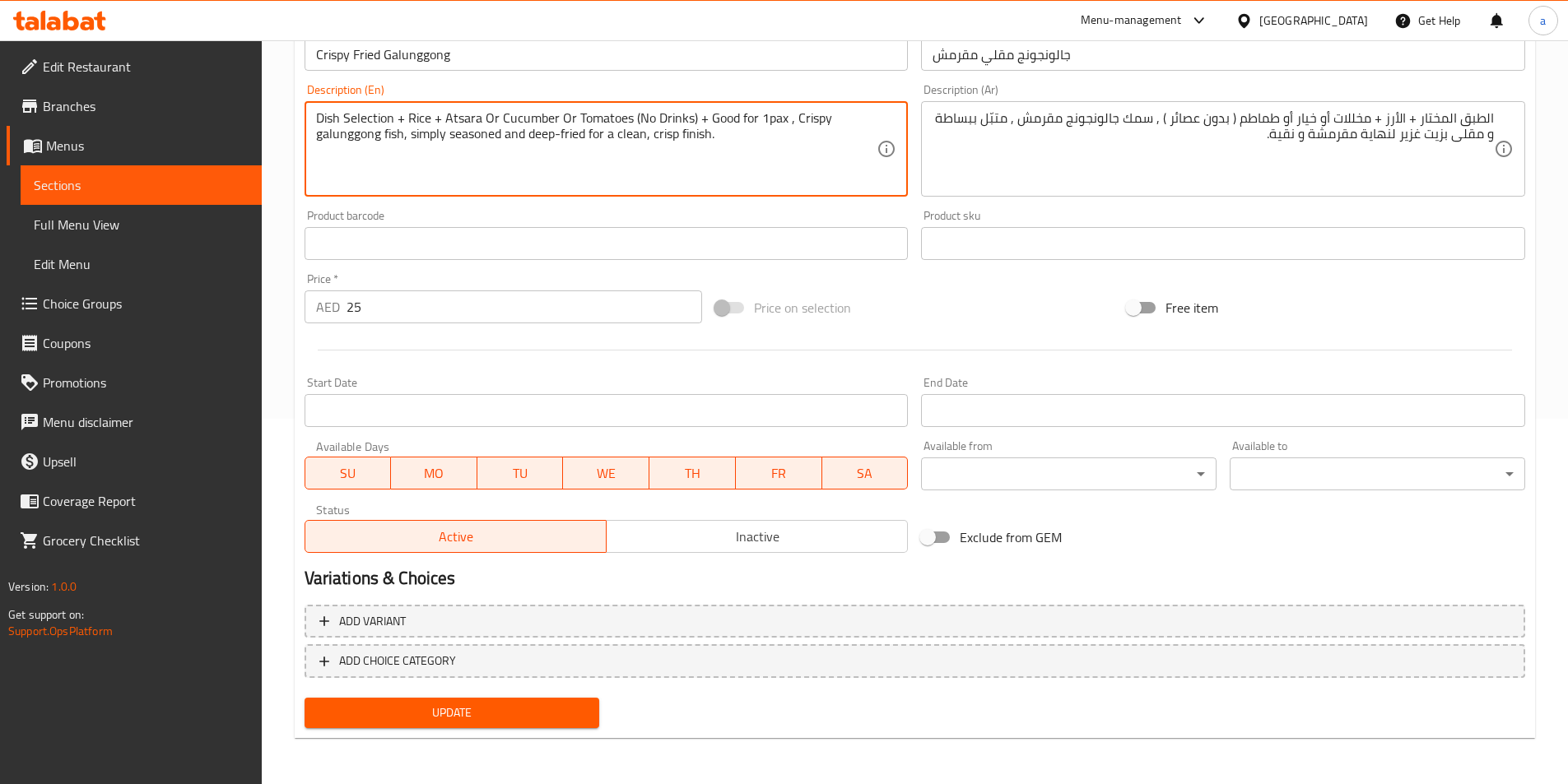
type textarea "Dish Selection + Rice + Atsara Or Cucumber Or Tomatoes (No Drinks) + Good for 1…"
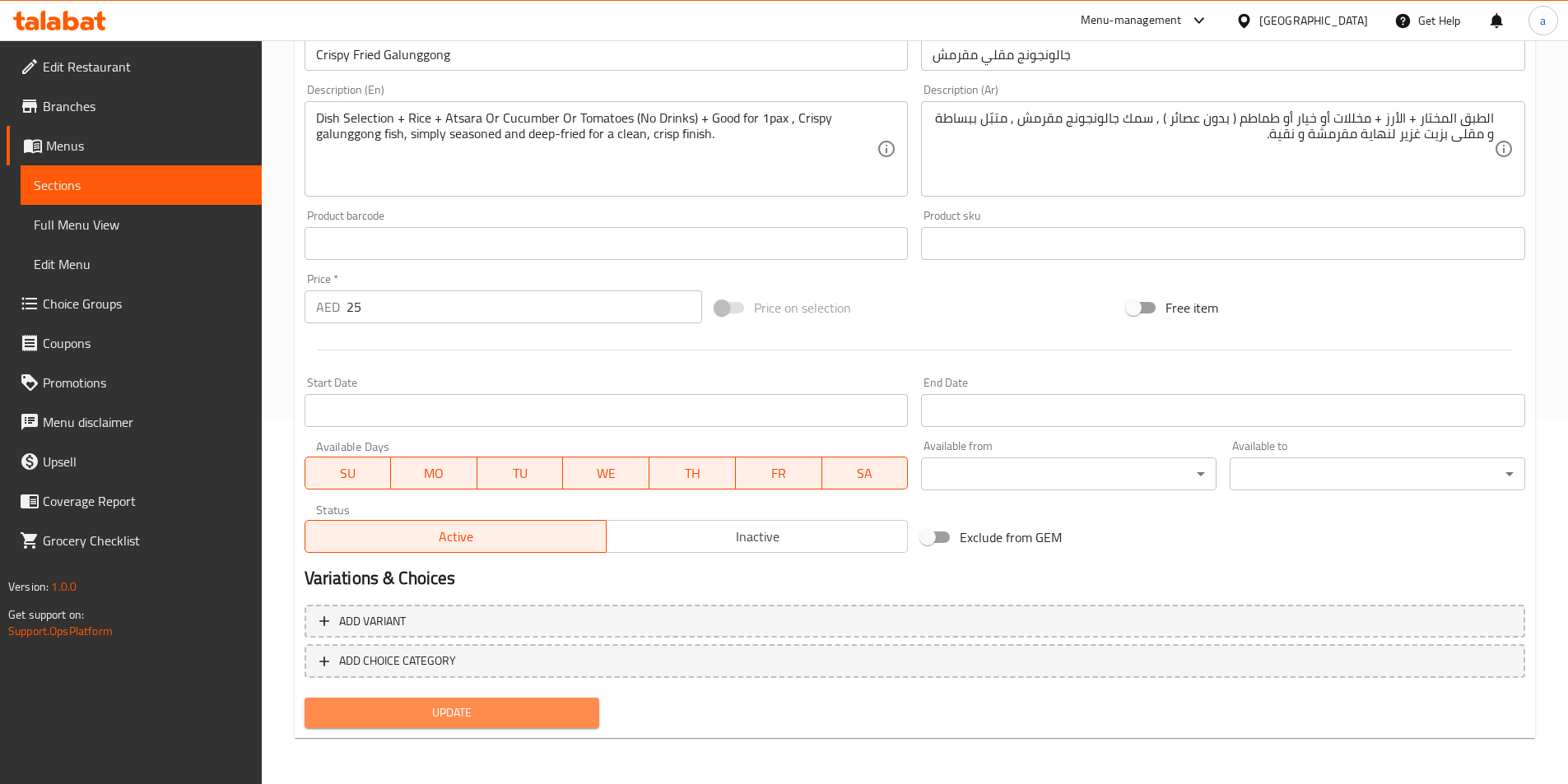
click at [537, 716] on span "Update" at bounding box center [452, 712] width 269 height 20
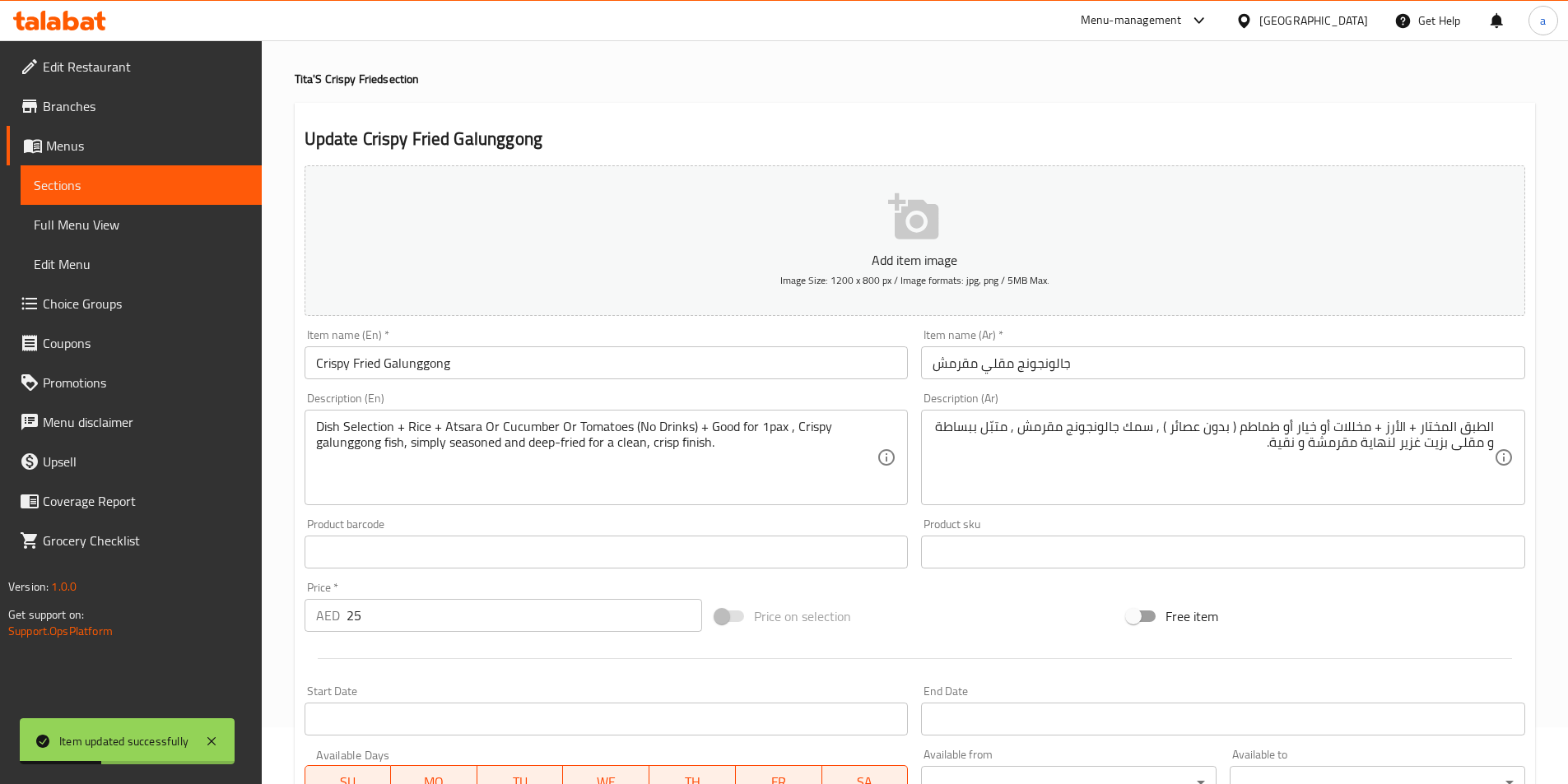
scroll to position [0, 0]
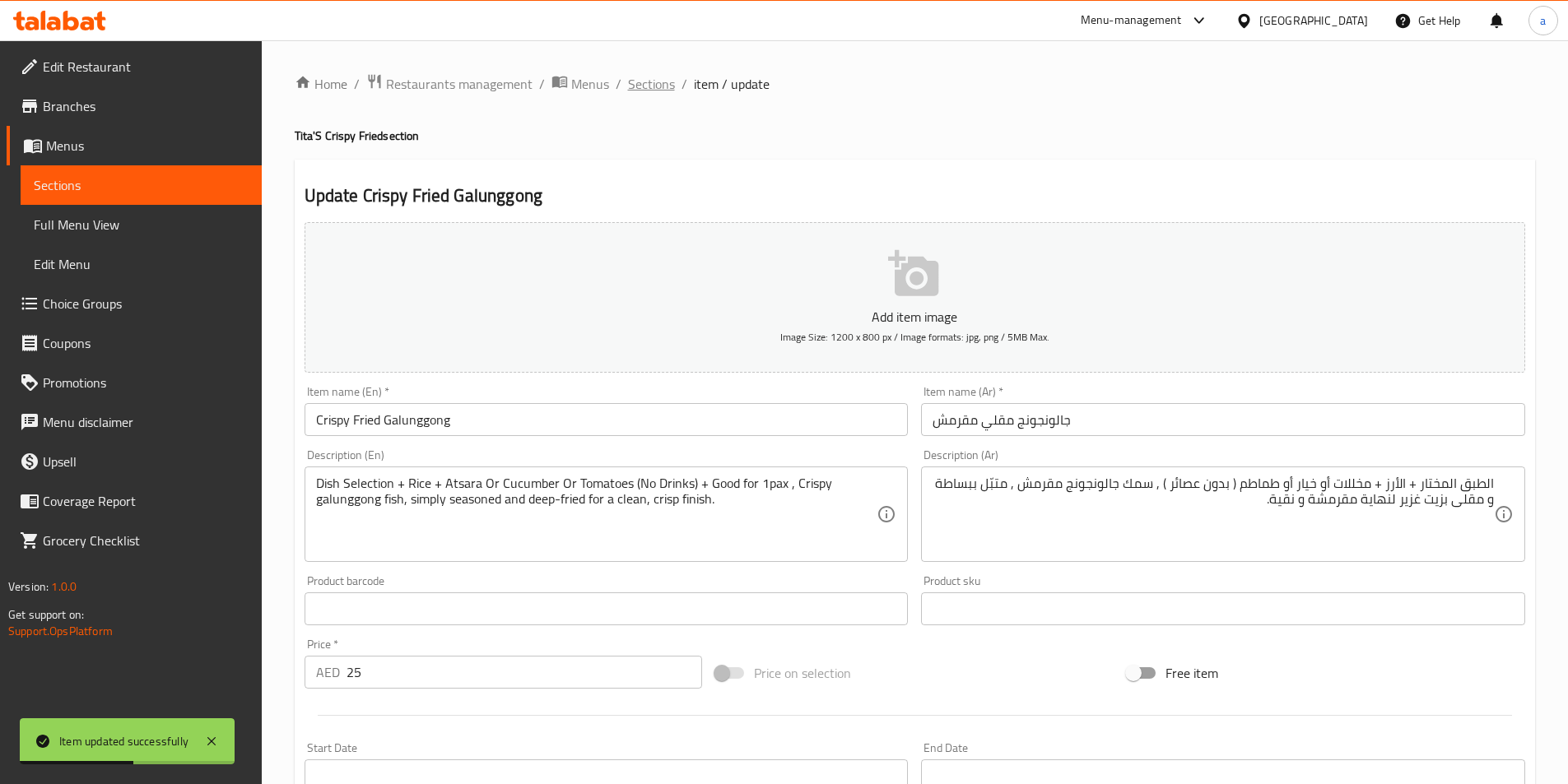
click at [639, 84] on span "Sections" at bounding box center [651, 84] width 47 height 19
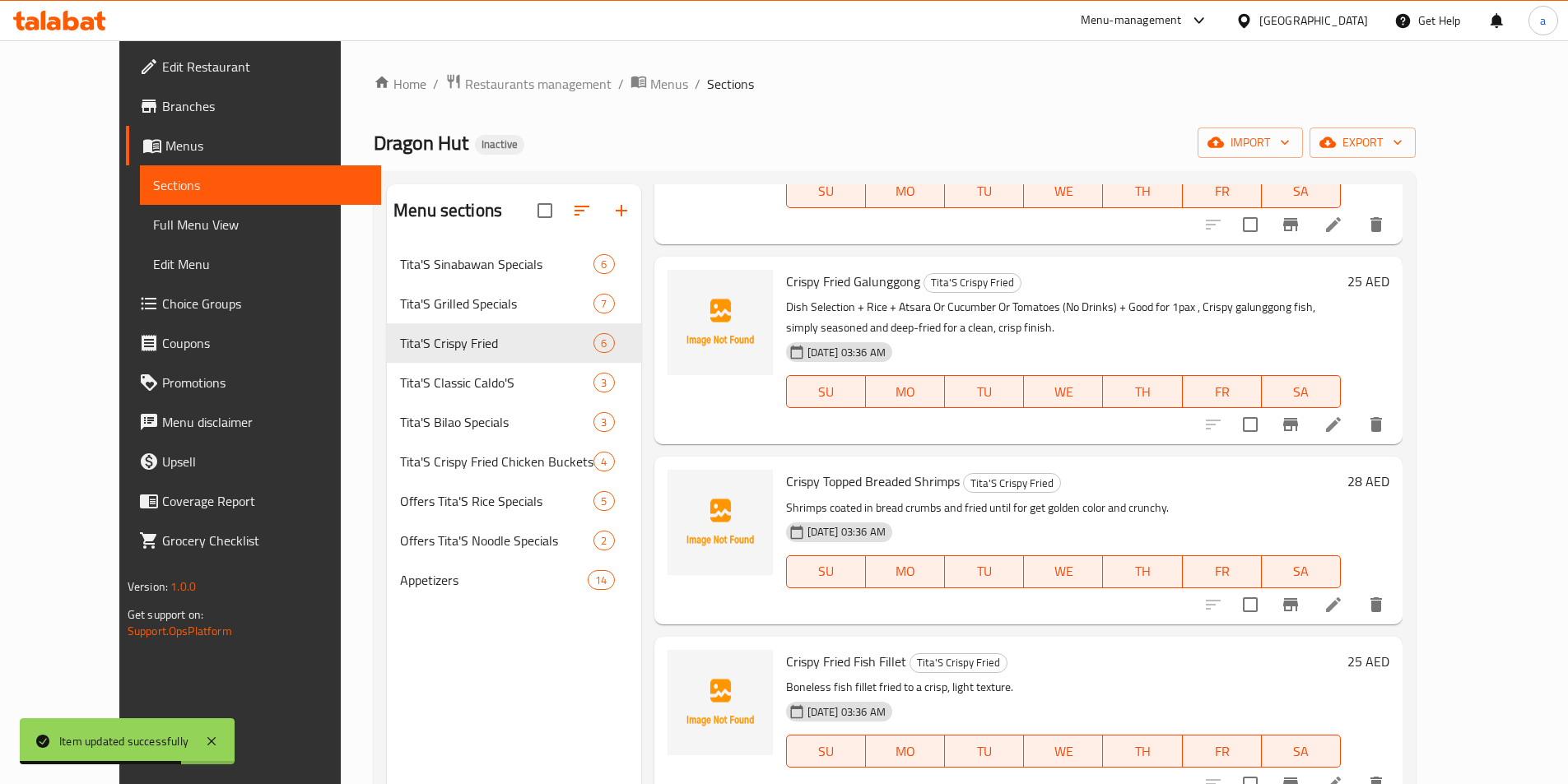
scroll to position [397, 0]
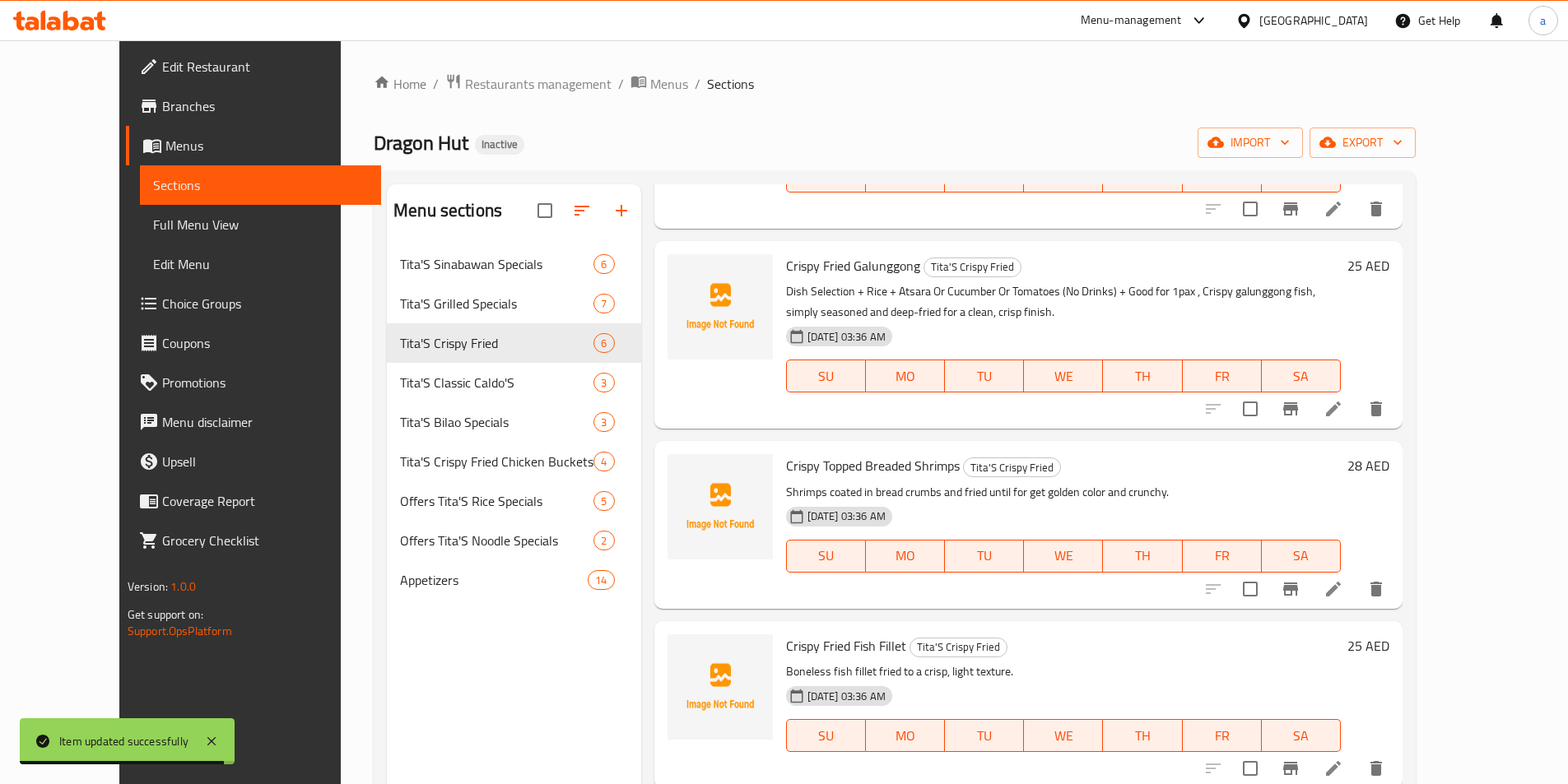
click at [1356, 588] on li at bounding box center [1334, 588] width 46 height 30
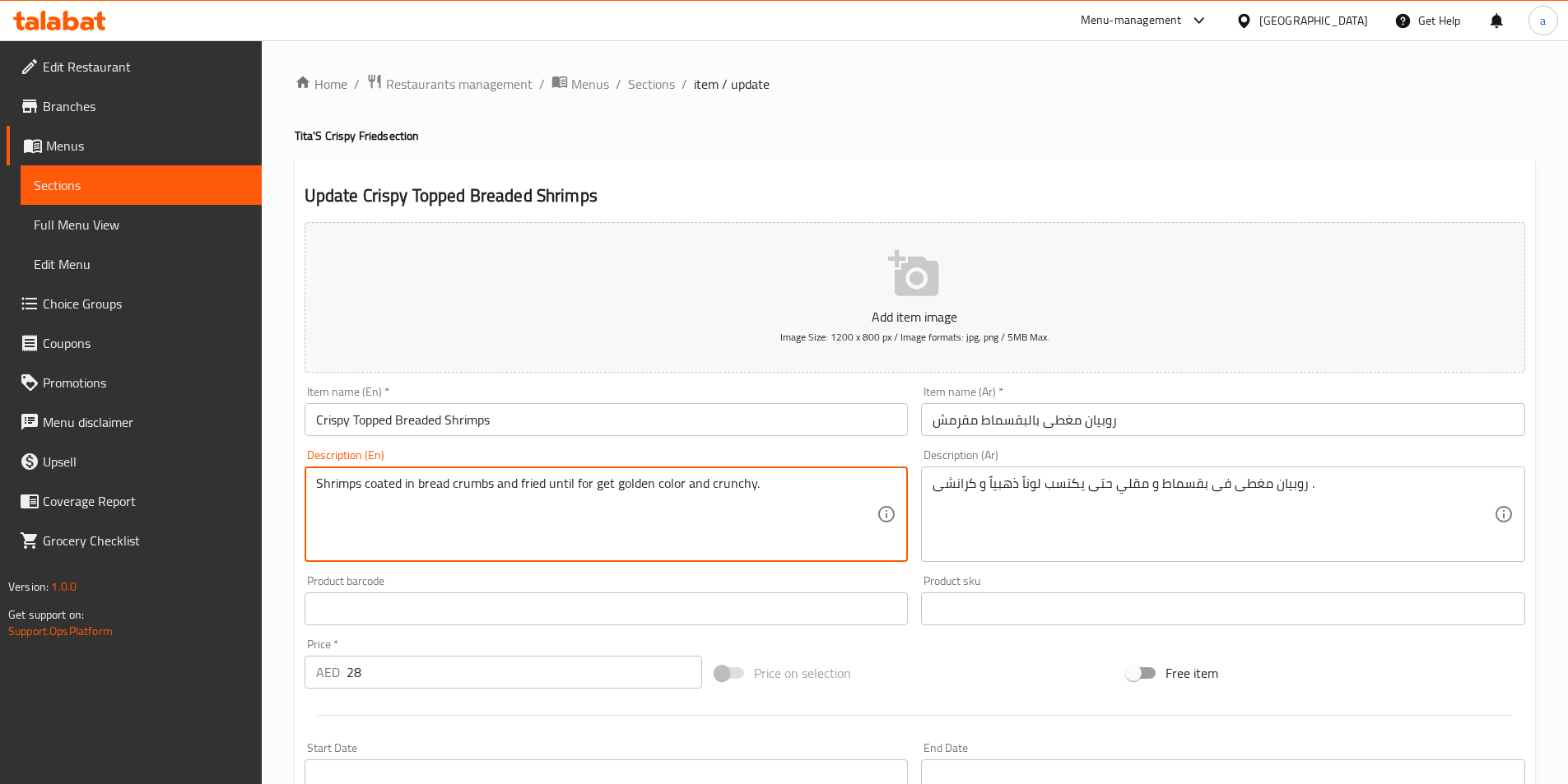
paste textarea "Dish Selection + Rice + Atsara Or Cucumber Or Tomatoes (No Drinks) + Good for 1…"
type textarea "Dish Selection + Rice + Atsara Or Cucumber Or Tomatoes (No Drinks) + Good for 1…"
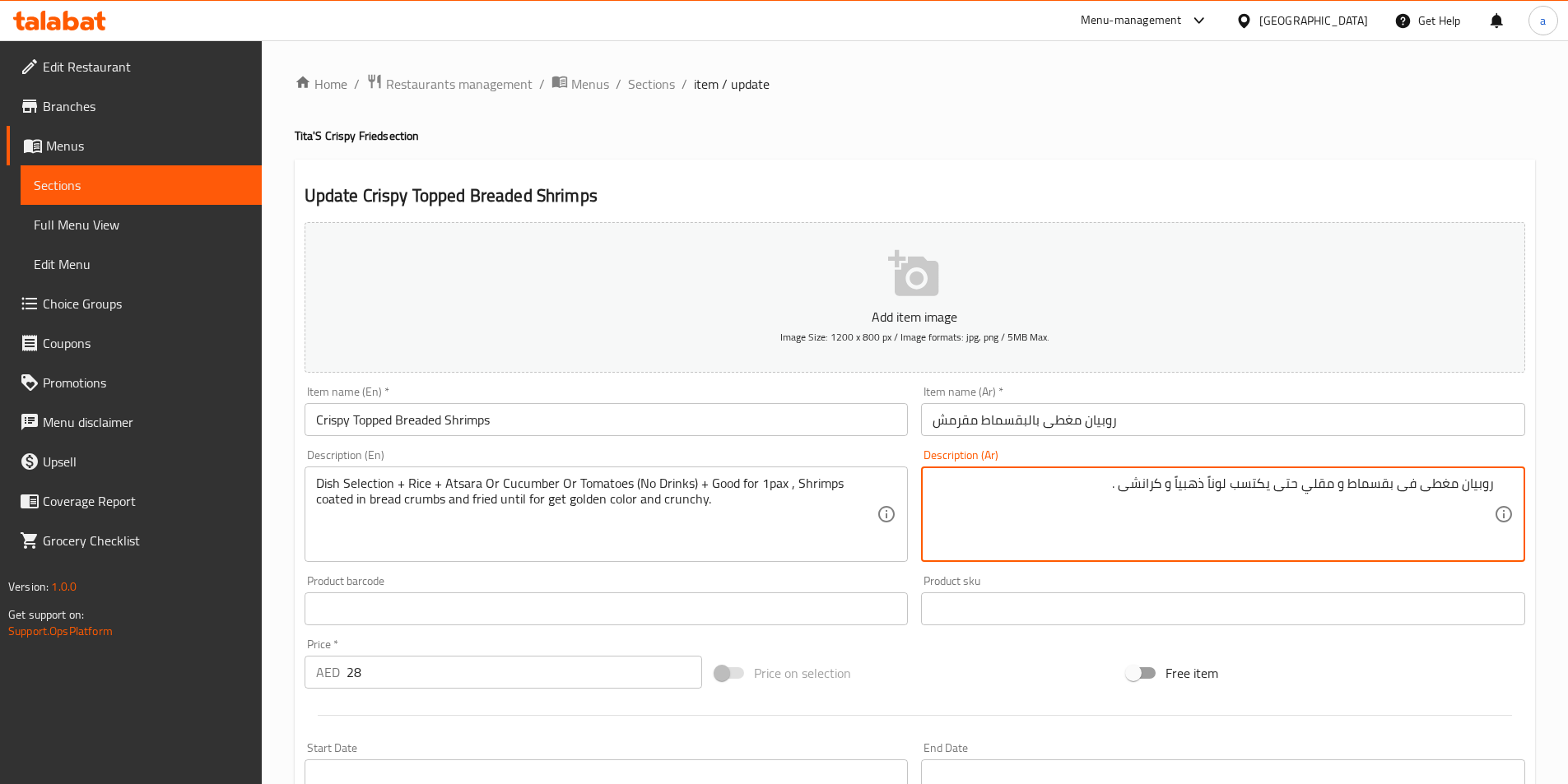
paste textarea "الطبق المختار + الأرز + مخللات أو خيار أو طماطم ( بدون عصائر ) ,"
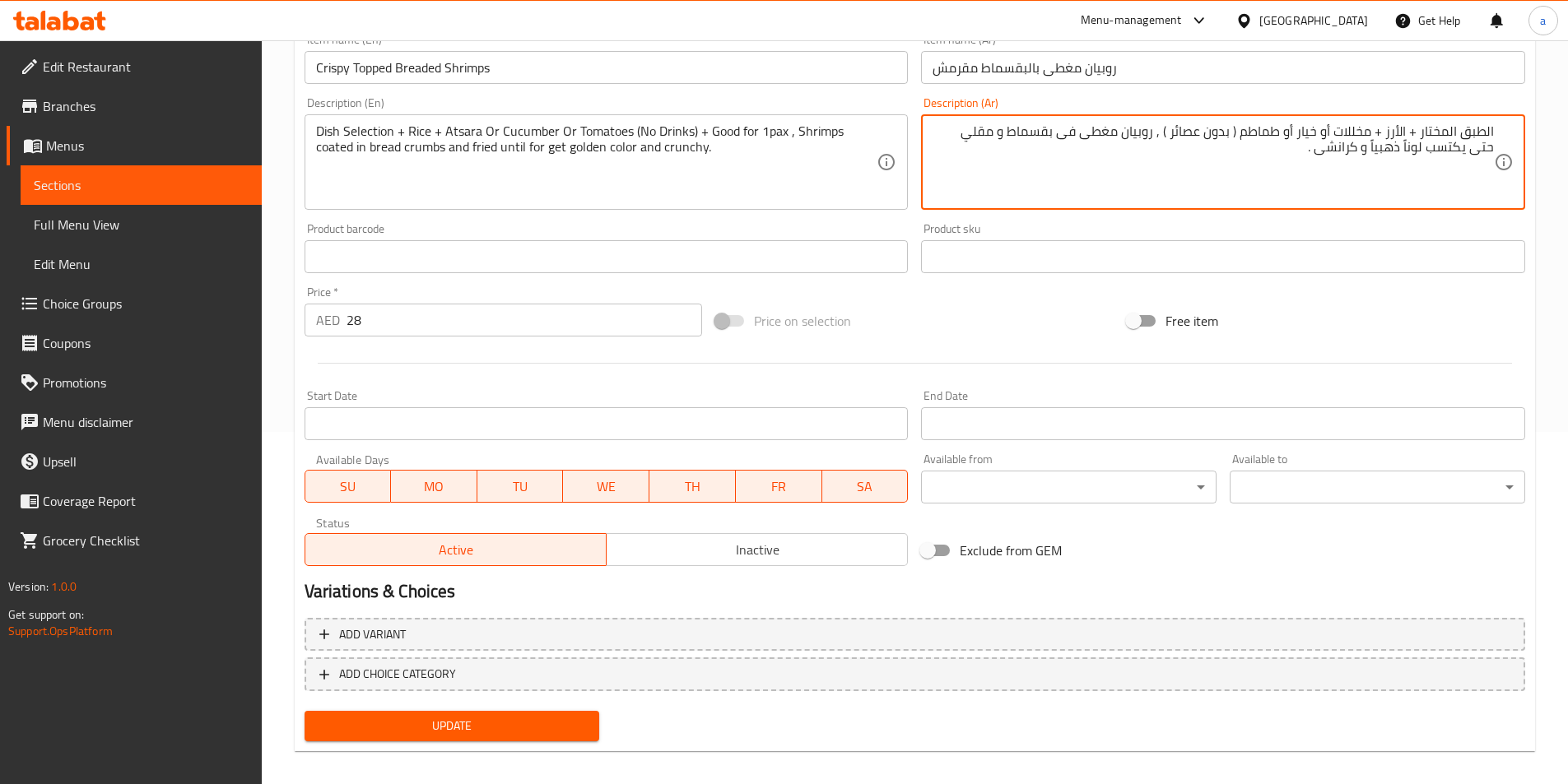
scroll to position [365, 0]
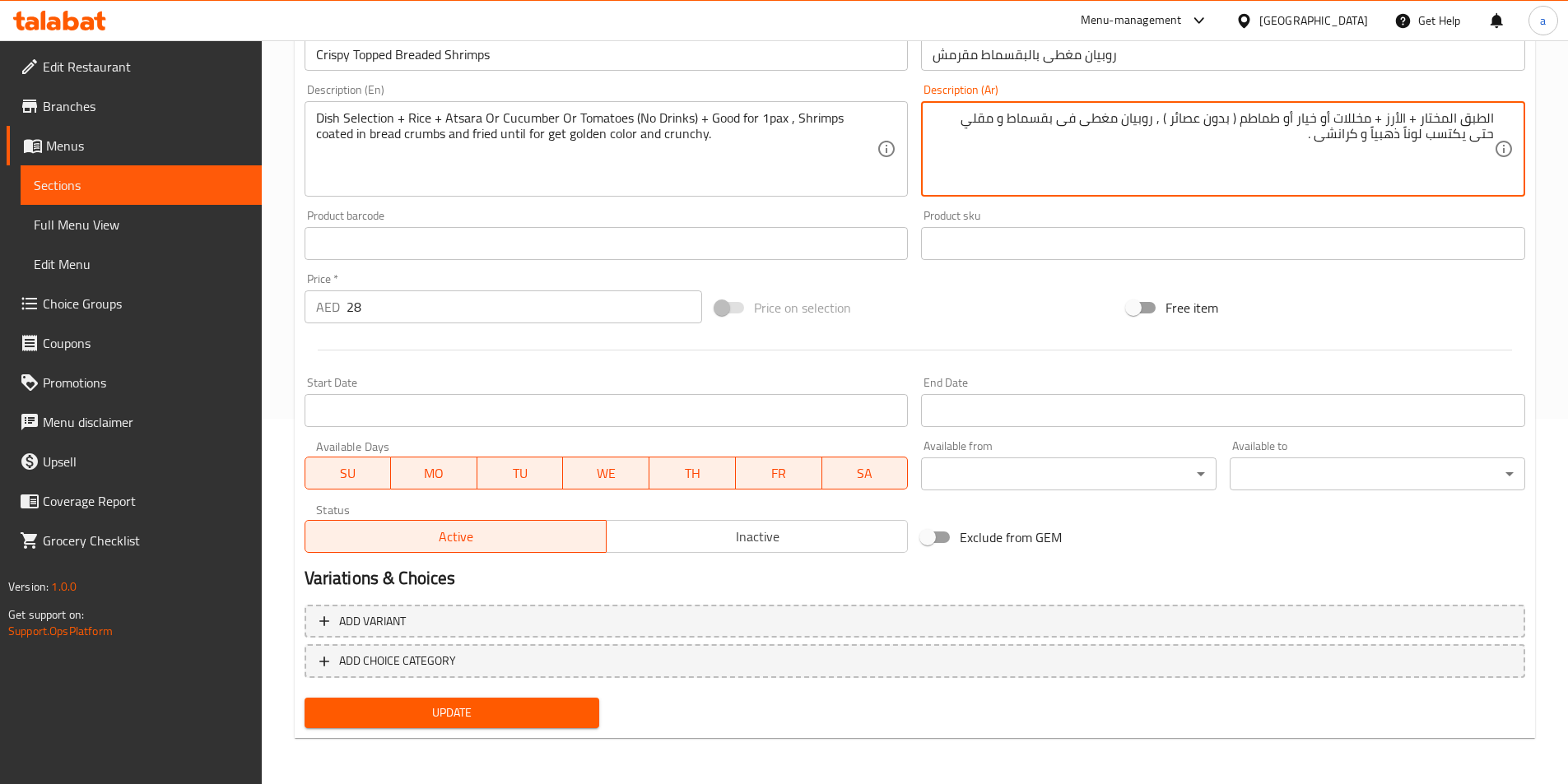
type textarea "الطبق المختار + الأرز + مخللات أو خيار أو طماطم ( بدون عصائر ) , روبيان مغطى فى…"
click at [414, 708] on span "Update" at bounding box center [452, 712] width 269 height 20
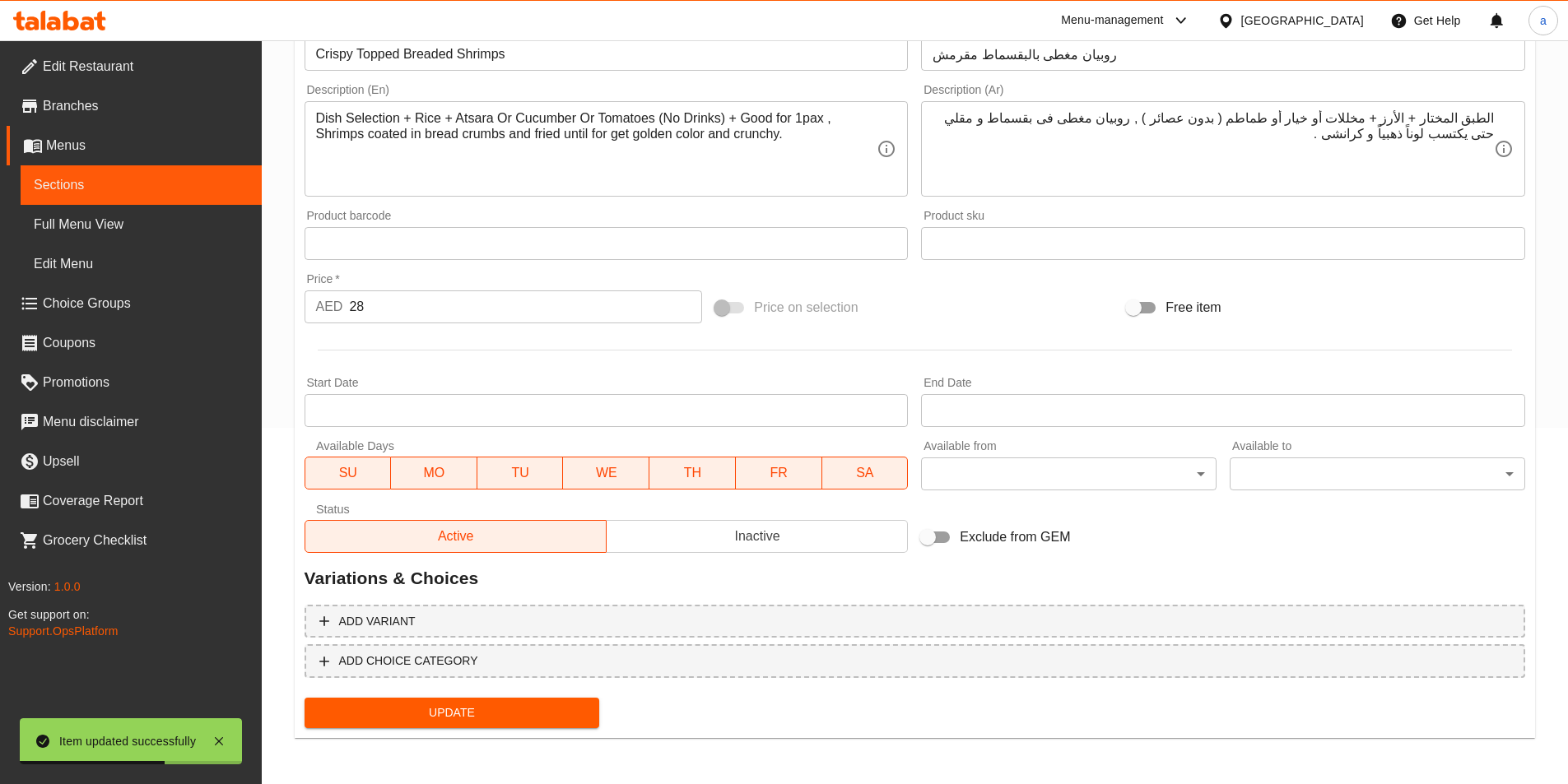
scroll to position [356, 0]
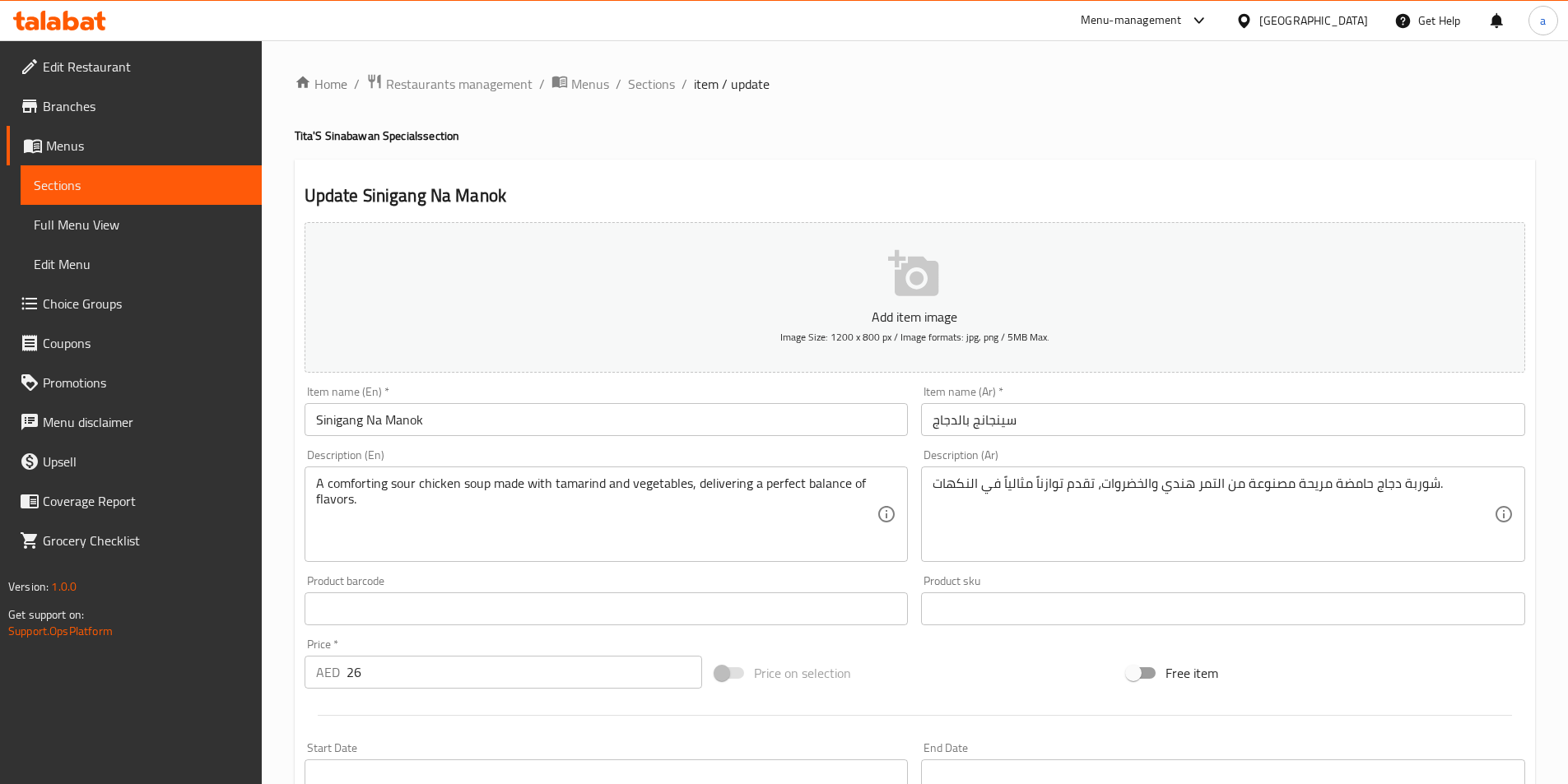
click at [100, 228] on span "Full Menu View" at bounding box center [141, 224] width 215 height 19
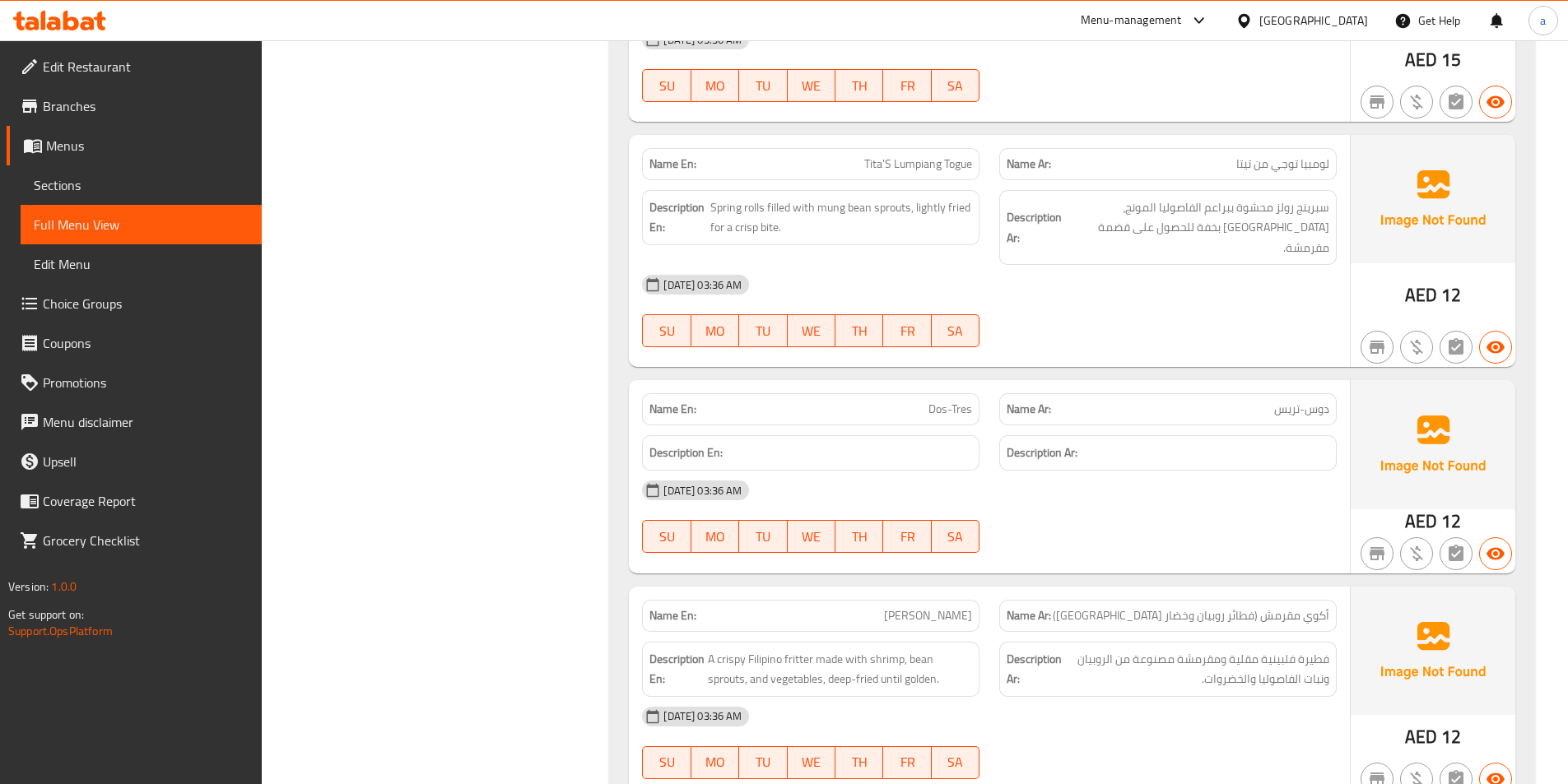
scroll to position [11329, 0]
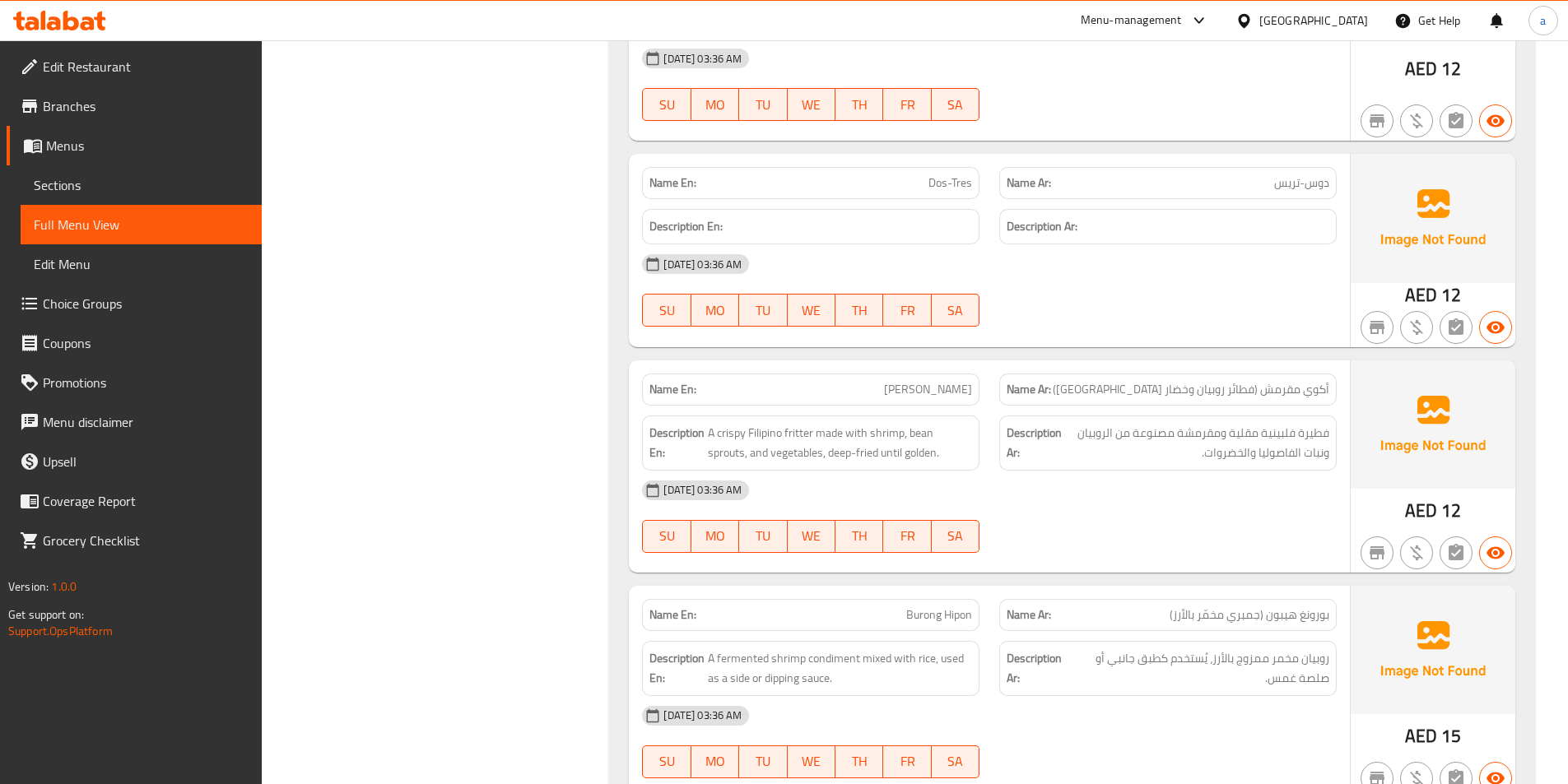
click at [108, 312] on span "Choice Groups" at bounding box center [145, 303] width 205 height 19
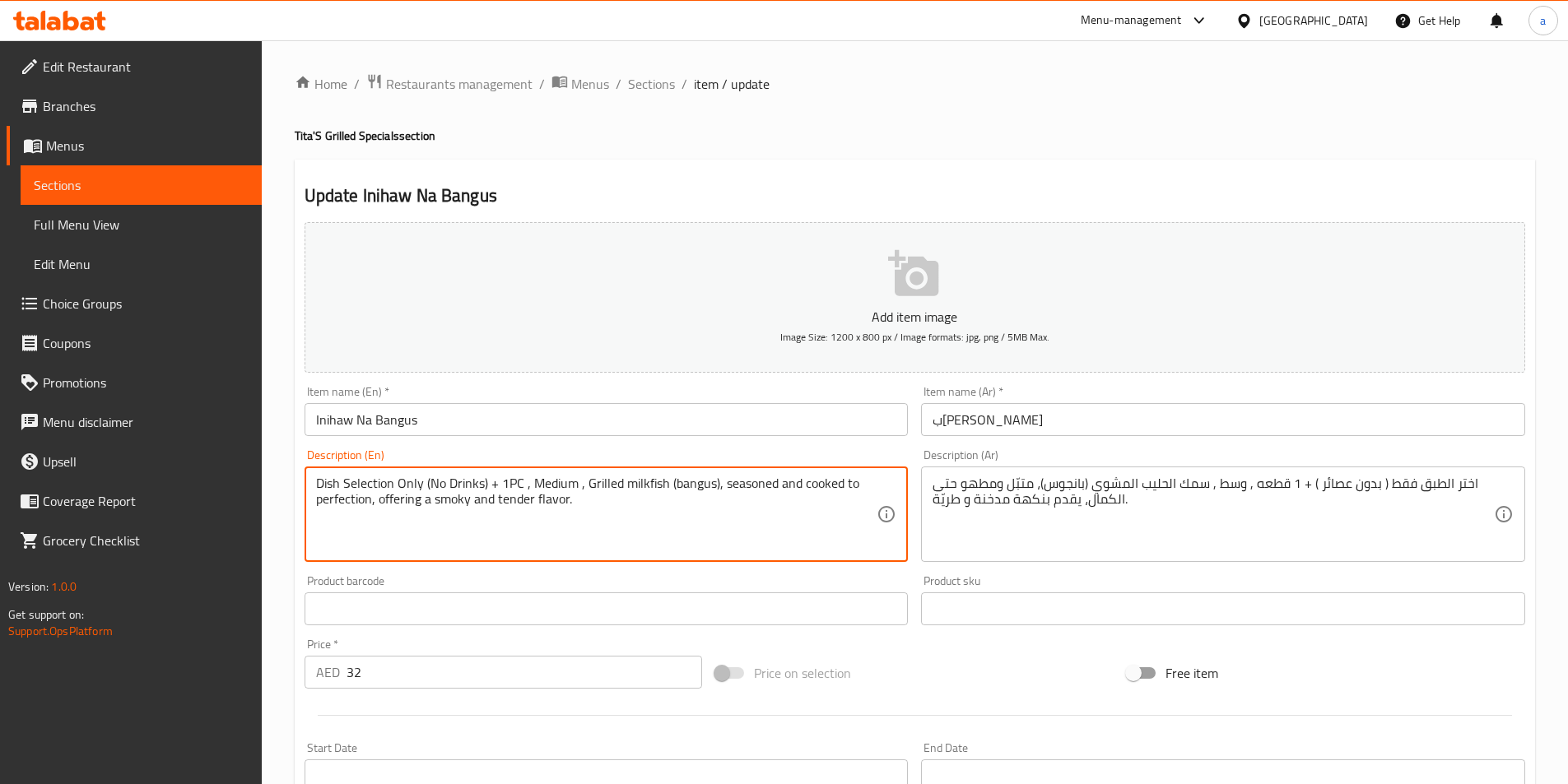
click at [495, 483] on textarea "Dish Selection Only (No Drinks) + 1PC , Medium , Grilled milkfish (bangus), sea…" at bounding box center [597, 514] width 561 height 78
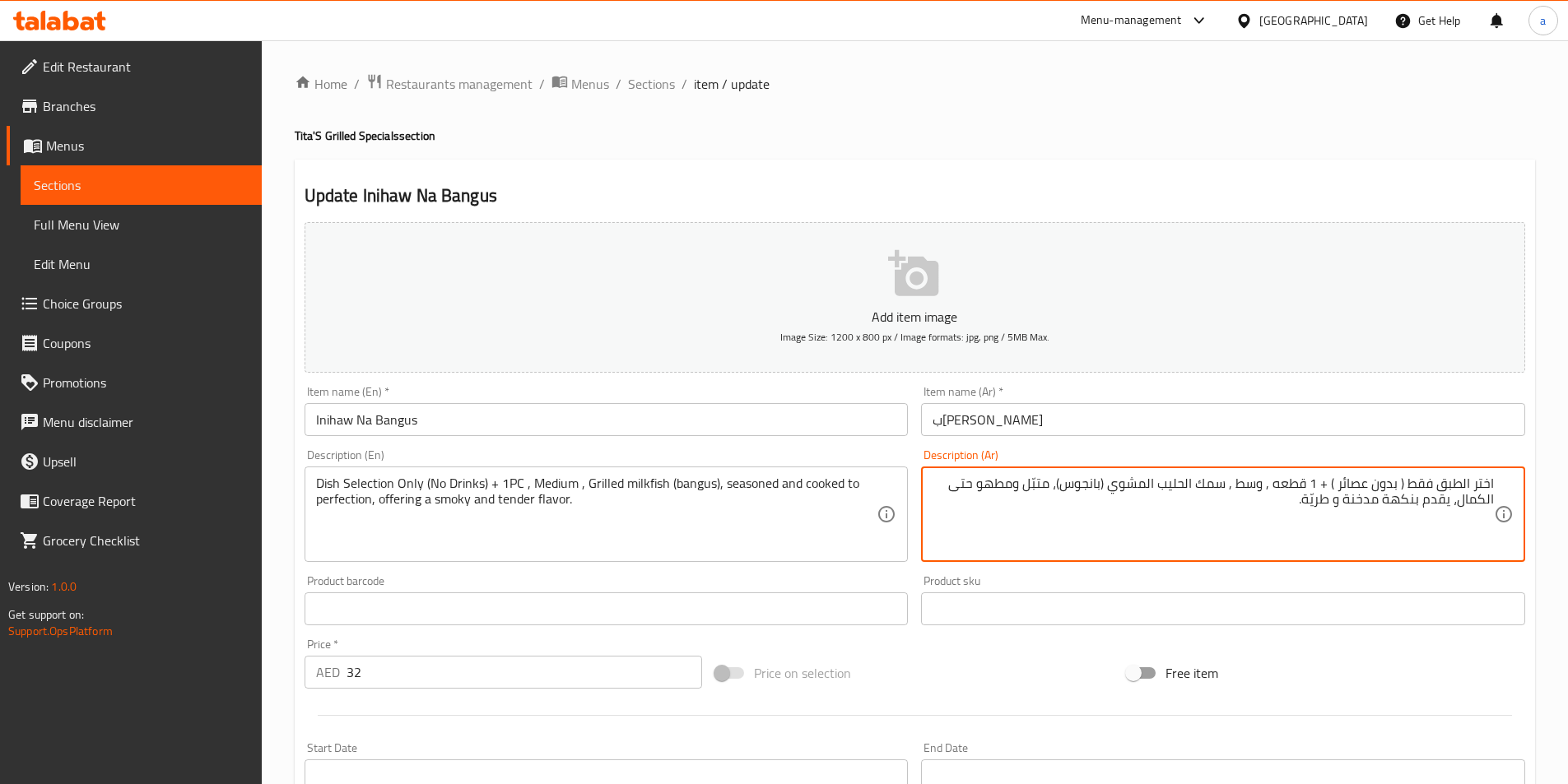
click at [1321, 482] on textarea "اختر الطبق فقط ( بدون عصائر ) + 1 قطعه , وسط , سمك الحليب المشوي (بانجوس)، متبّ…" at bounding box center [1213, 514] width 561 height 78
click at [638, 91] on span "Sections" at bounding box center [651, 84] width 47 height 19
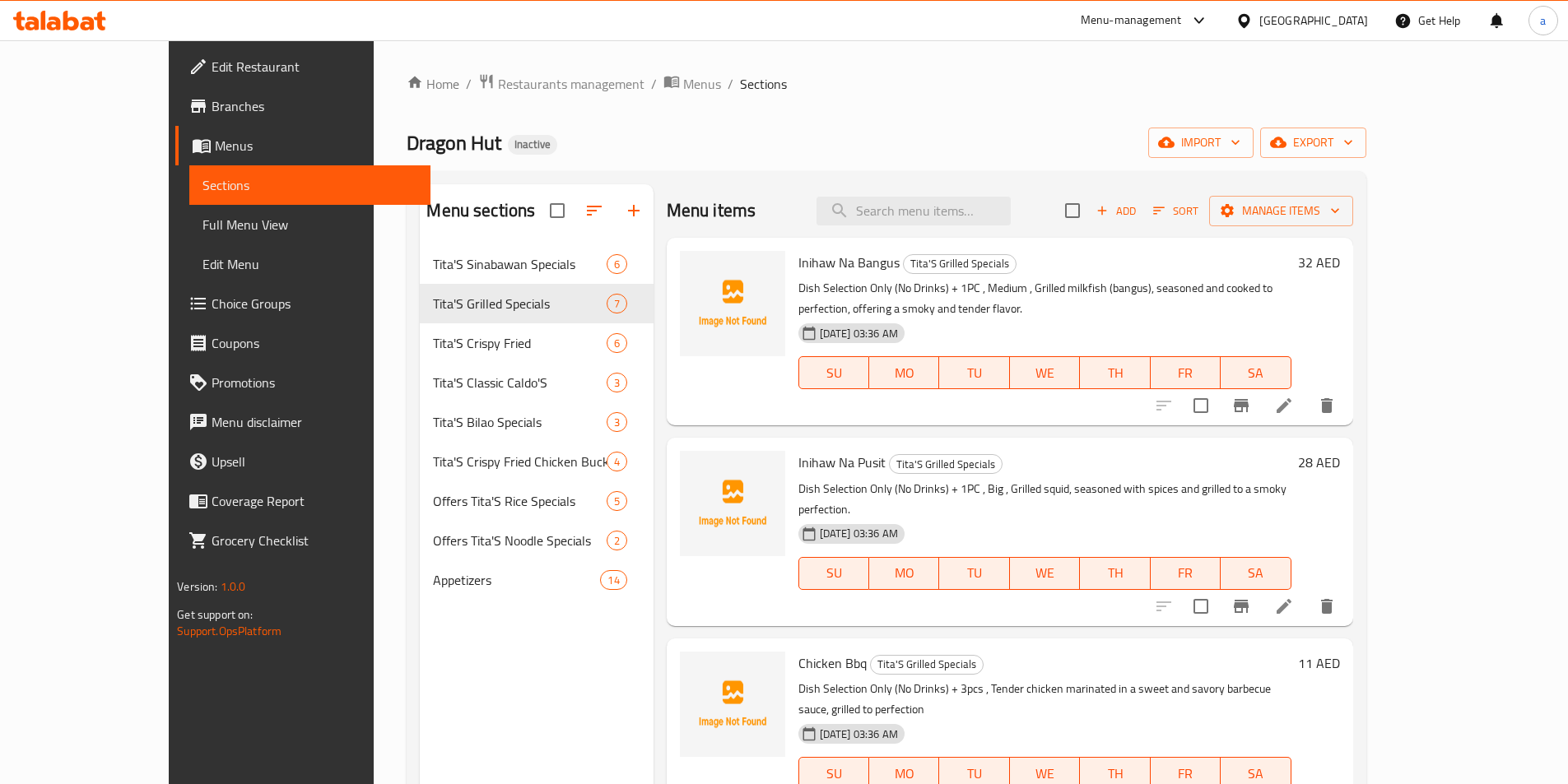
scroll to position [82, 0]
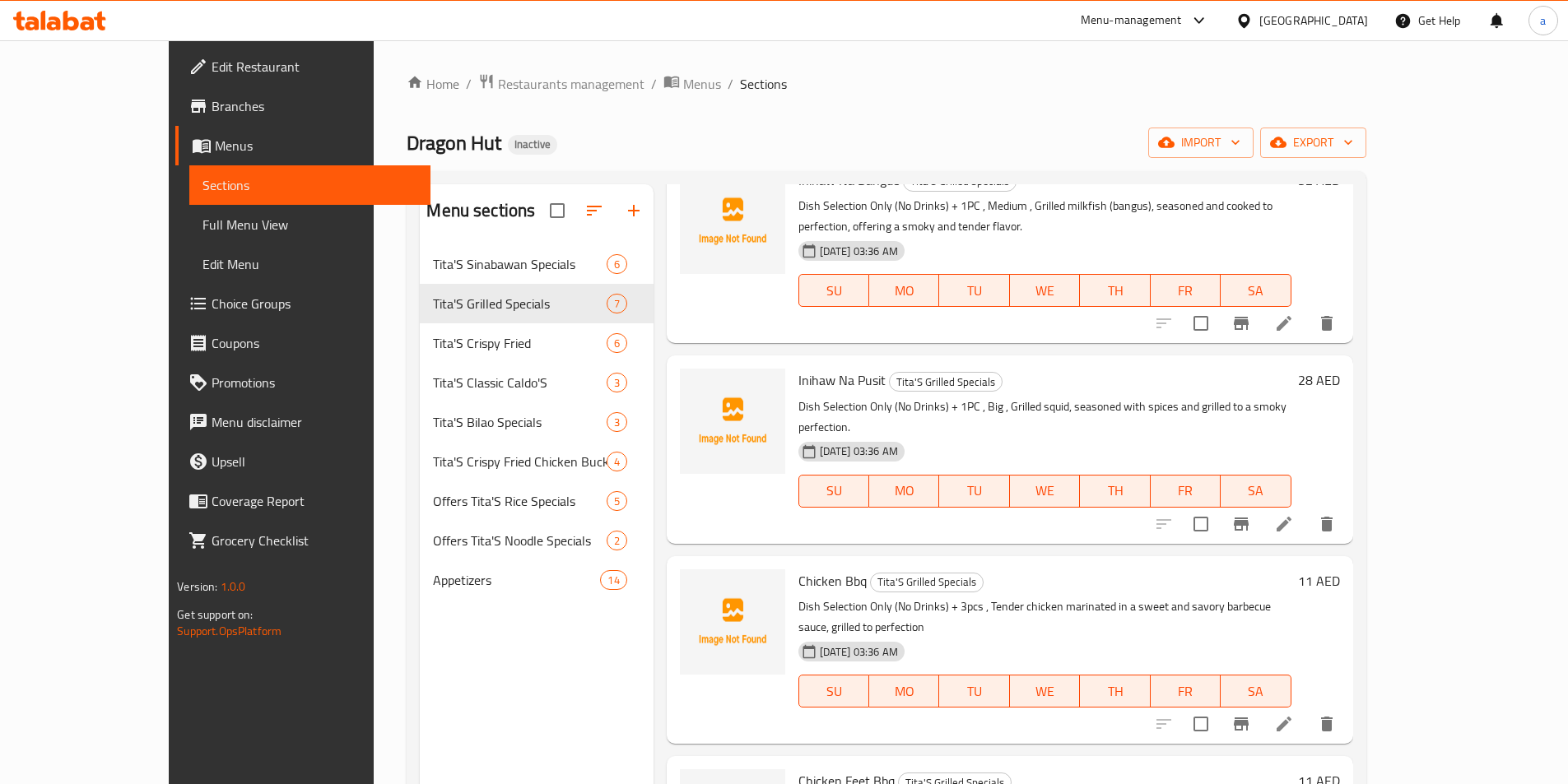
click at [1307, 709] on li at bounding box center [1284, 723] width 46 height 30
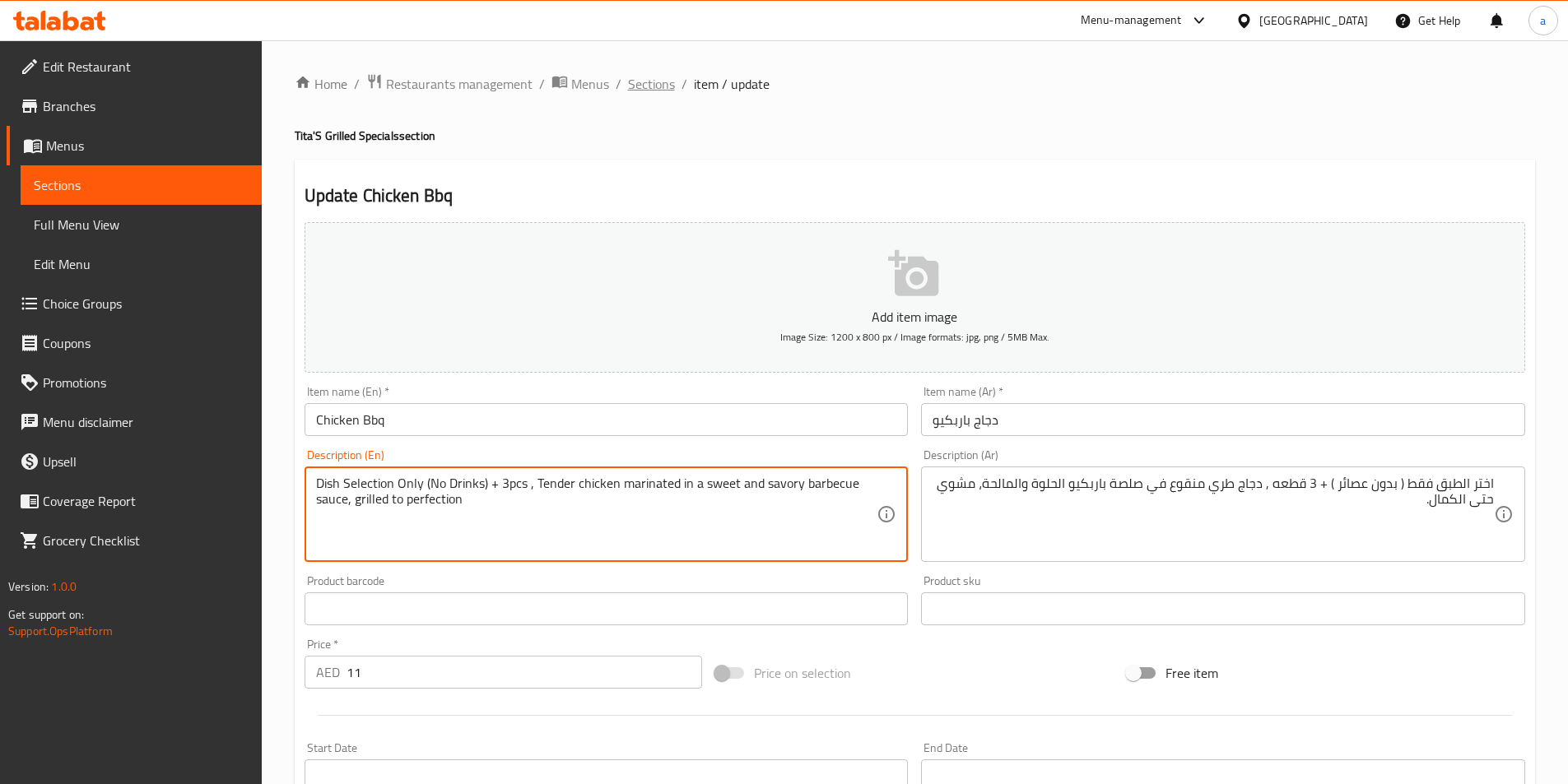
click at [639, 79] on span "Sections" at bounding box center [651, 84] width 47 height 19
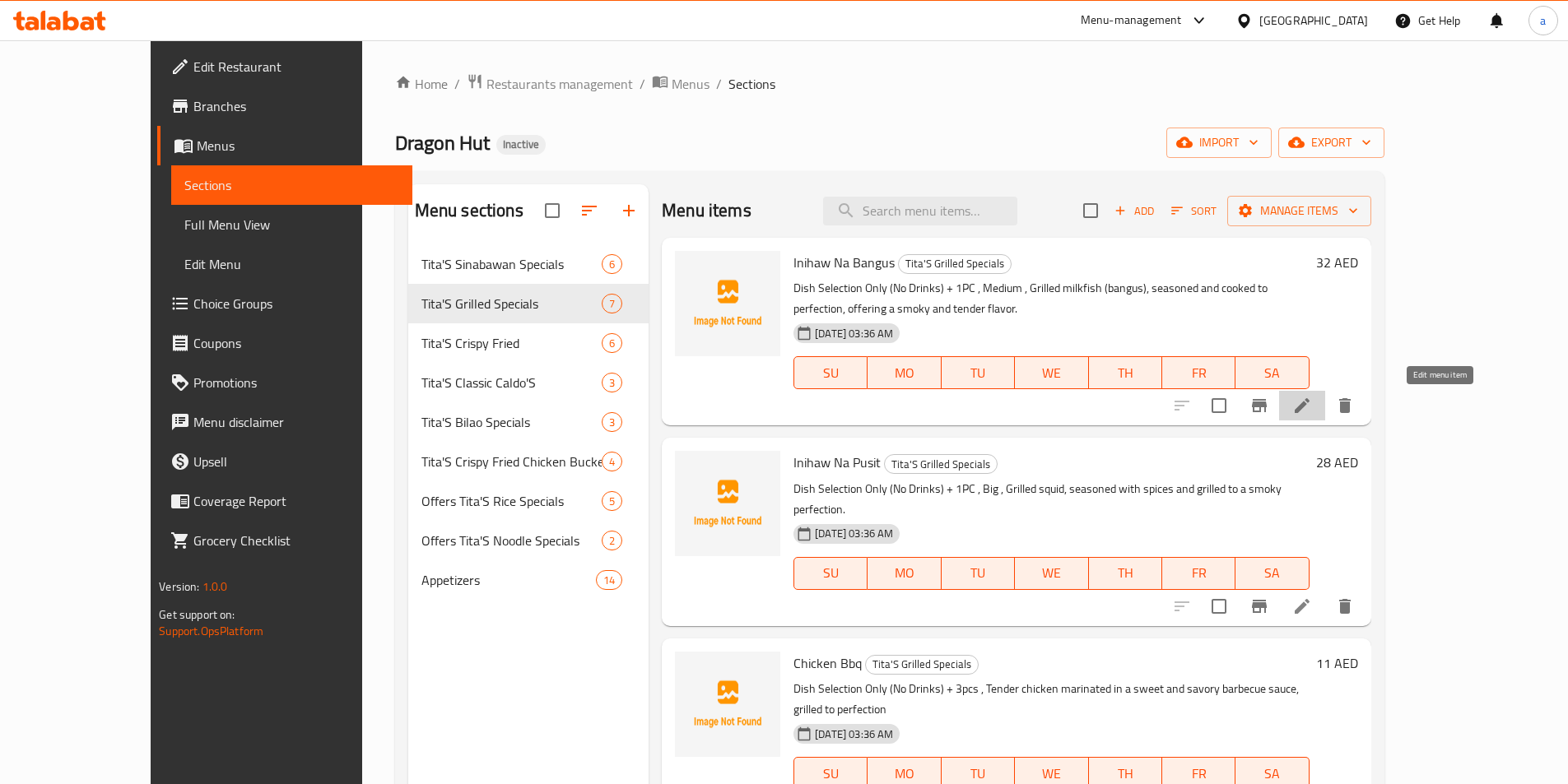
click at [1310, 410] on icon at bounding box center [1301, 405] width 14 height 14
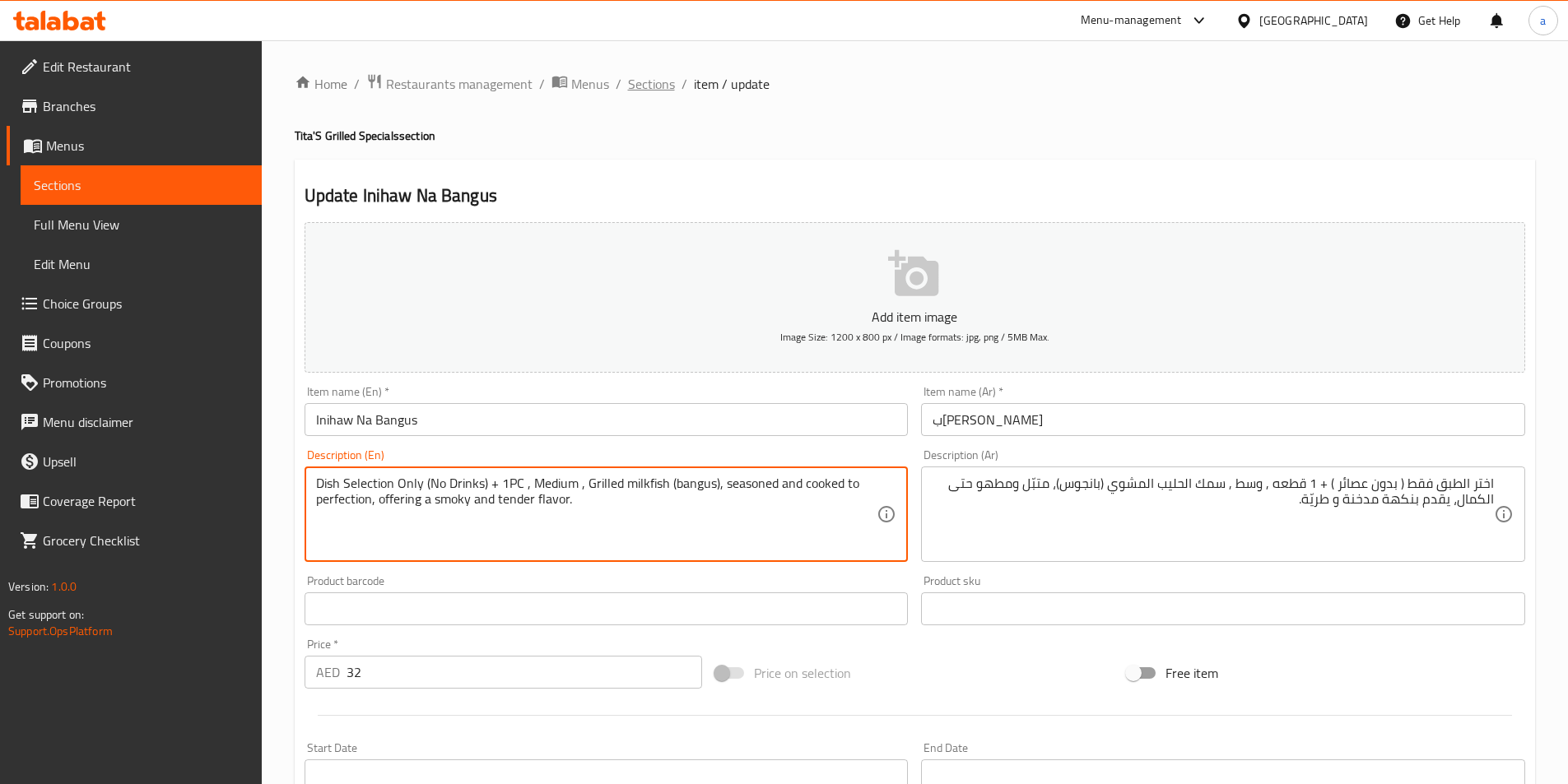
click at [643, 93] on span "Sections" at bounding box center [651, 84] width 47 height 19
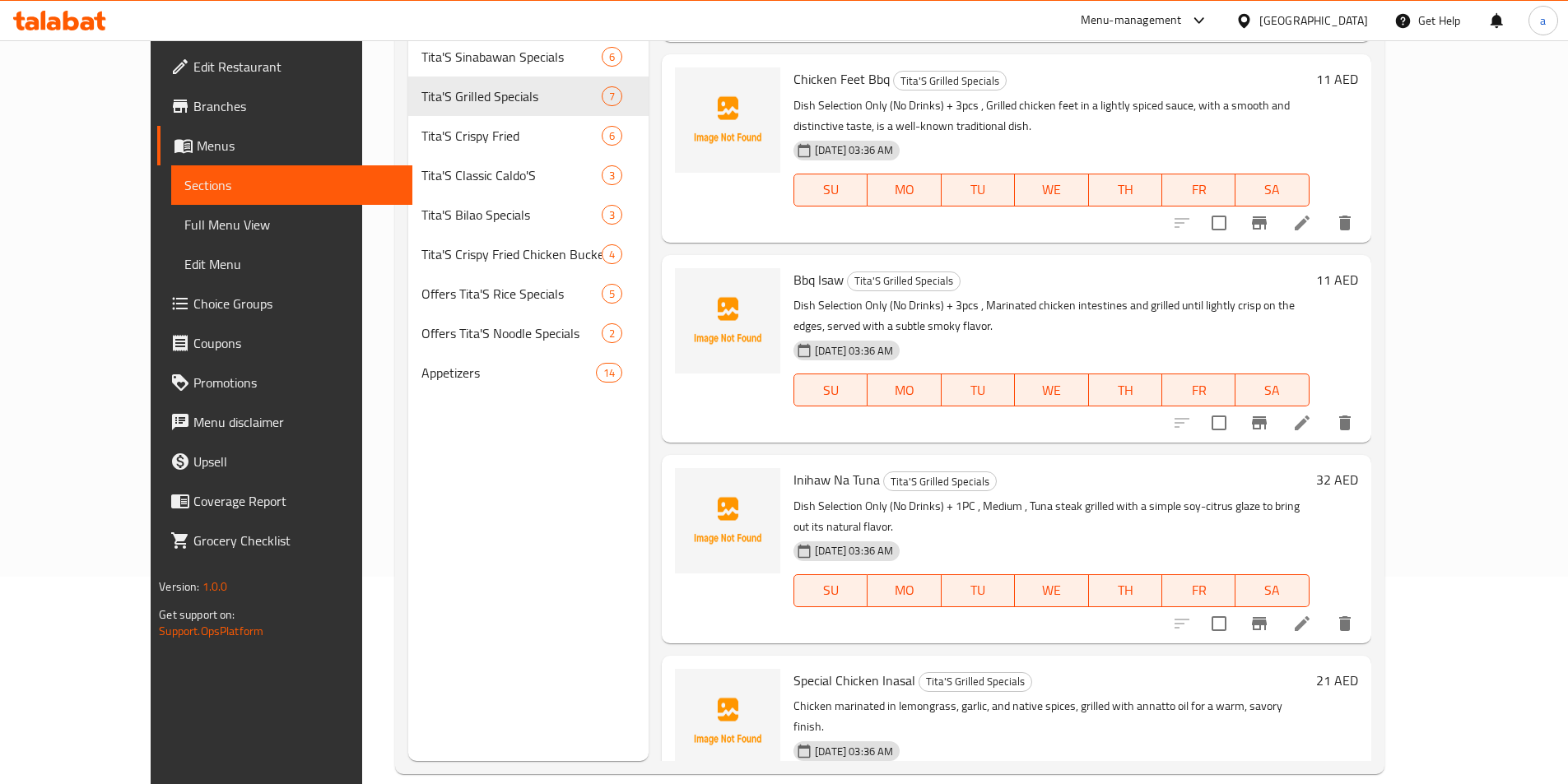
scroll to position [230, 0]
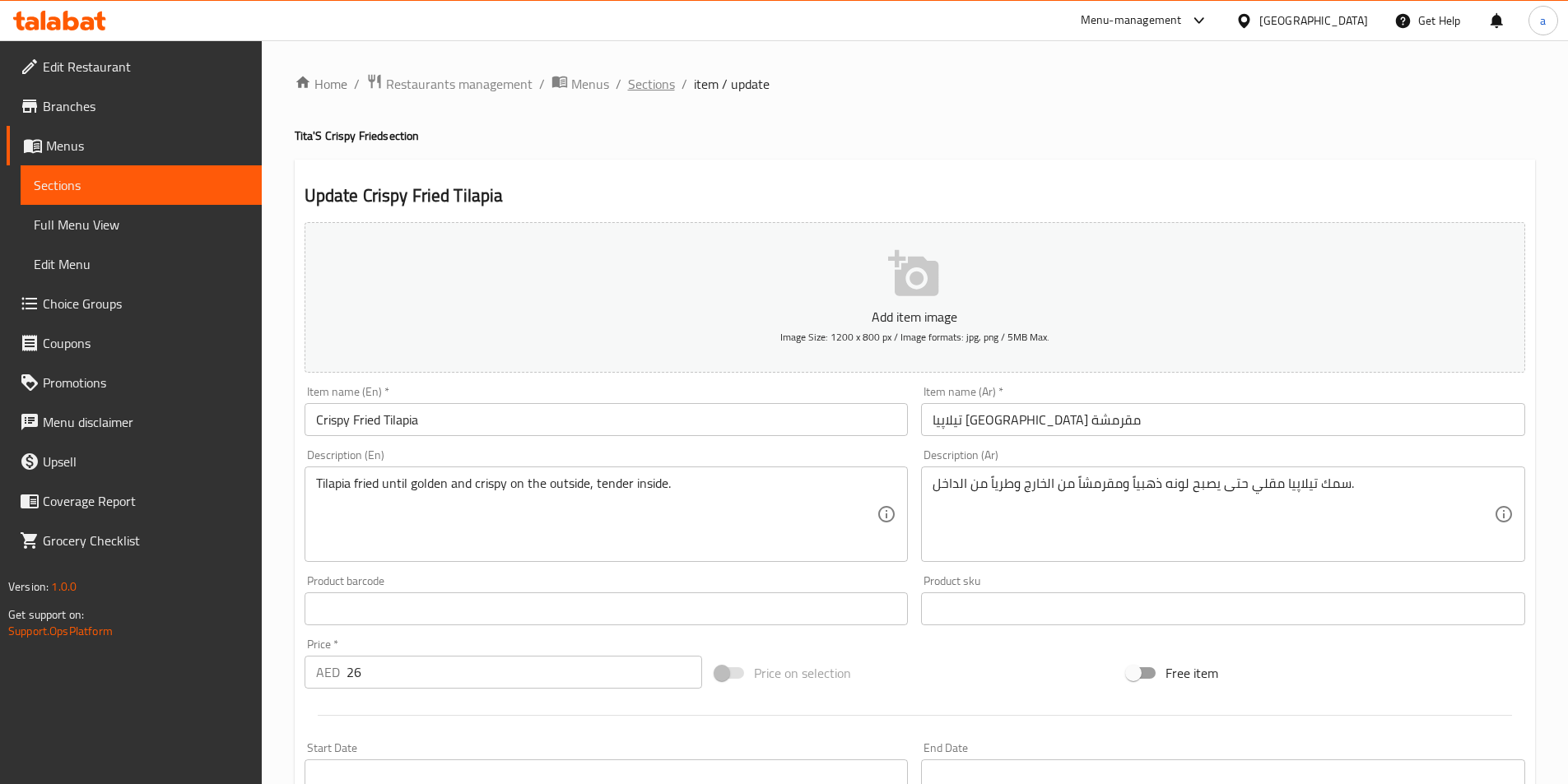
click at [660, 91] on span "Sections" at bounding box center [651, 84] width 47 height 19
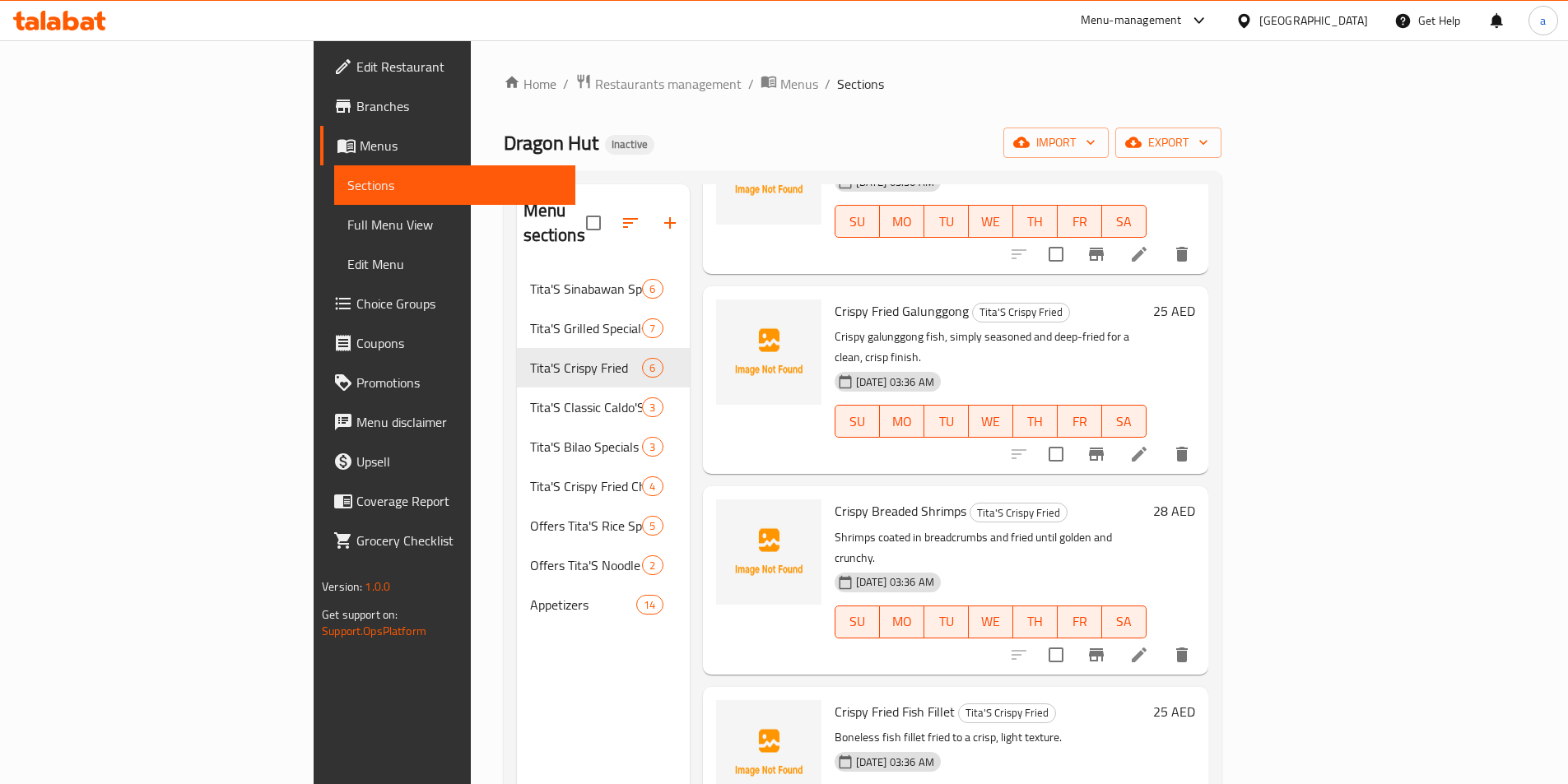
scroll to position [230, 0]
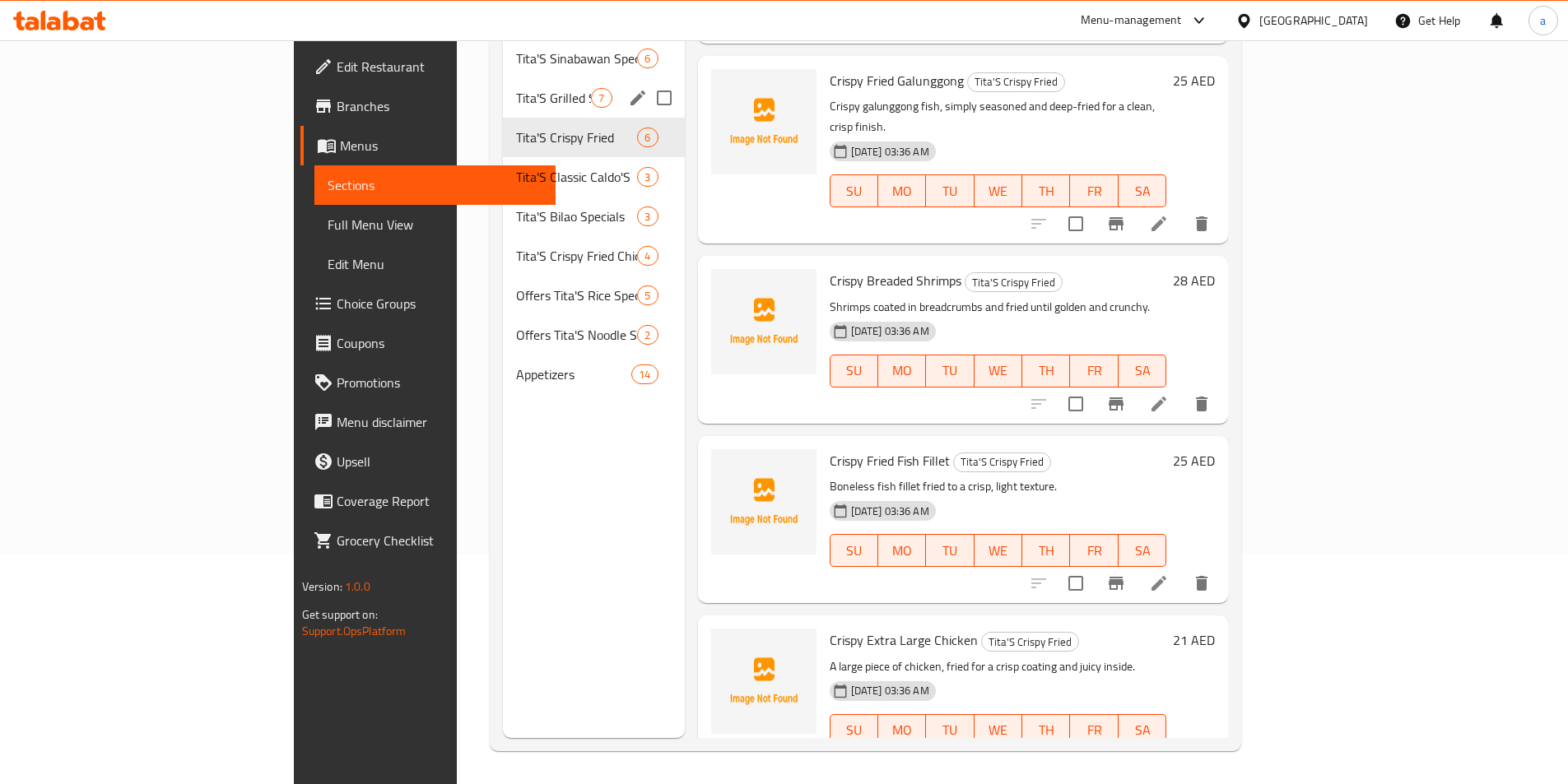
click at [503, 84] on div "Tita'S Grilled Specials 7" at bounding box center [594, 97] width 181 height 39
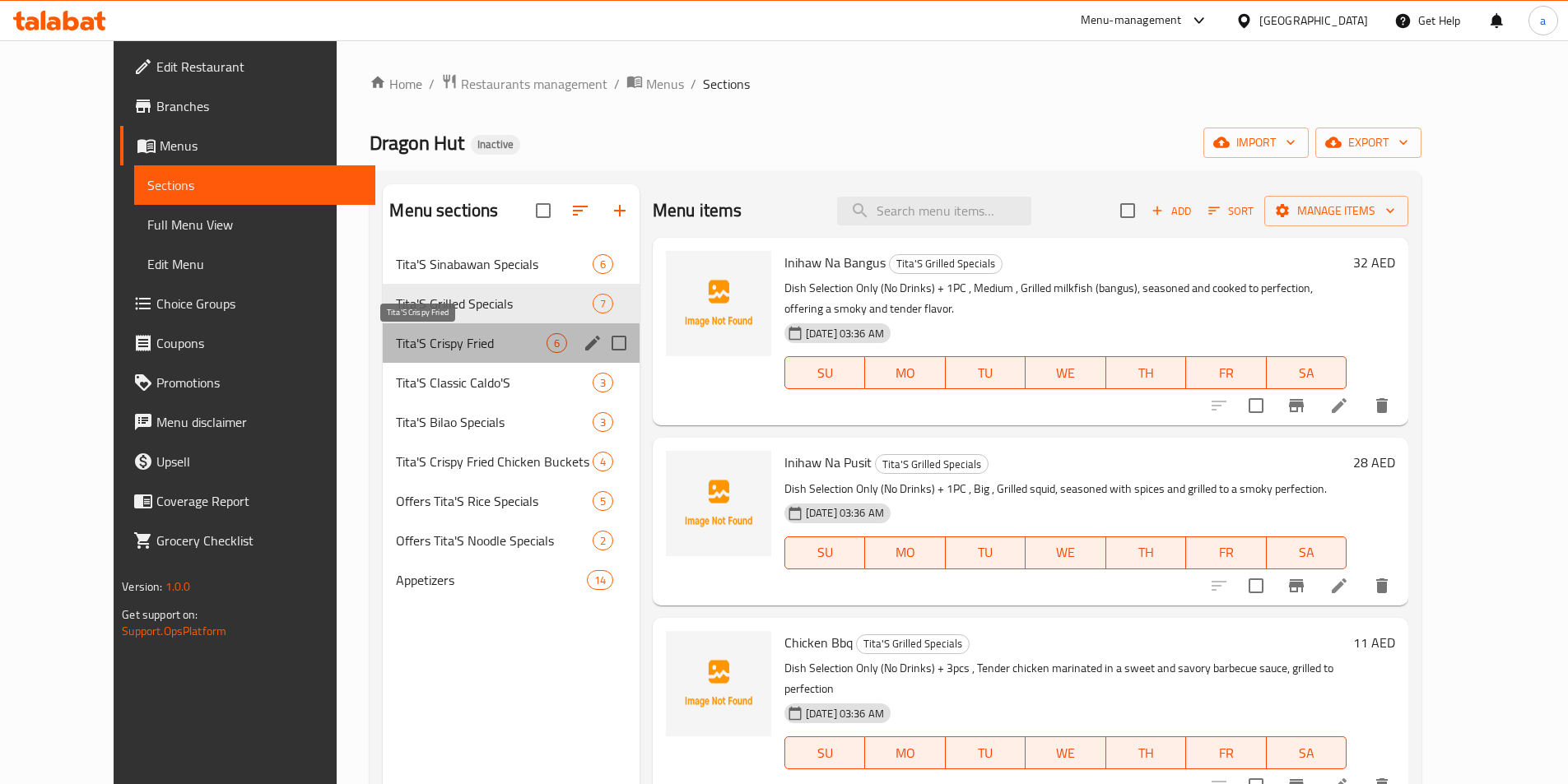
click at [430, 334] on span "Tita'S Crispy Fried" at bounding box center [470, 343] width 149 height 19
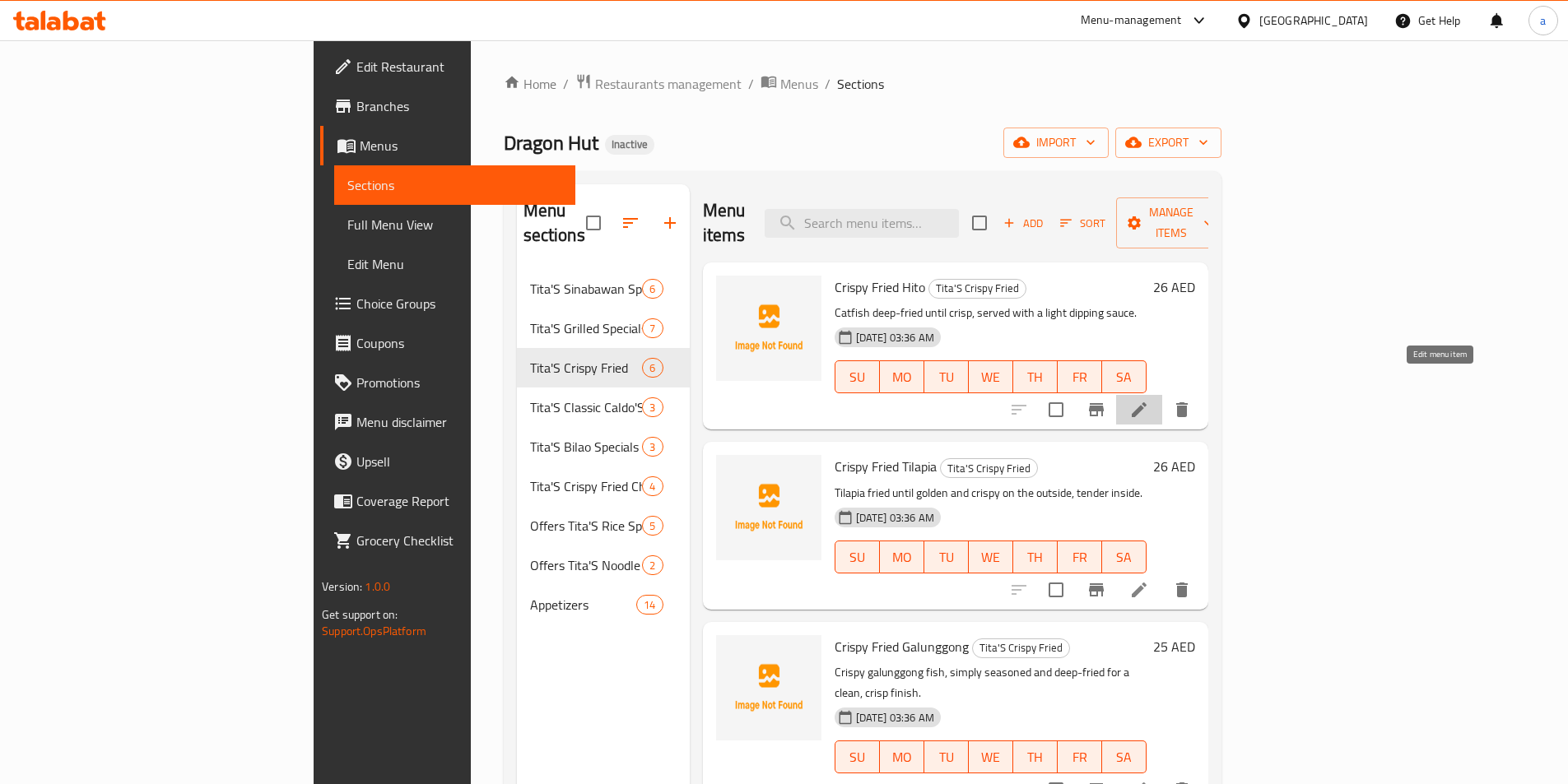
click at [1149, 400] on icon at bounding box center [1139, 409] width 19 height 19
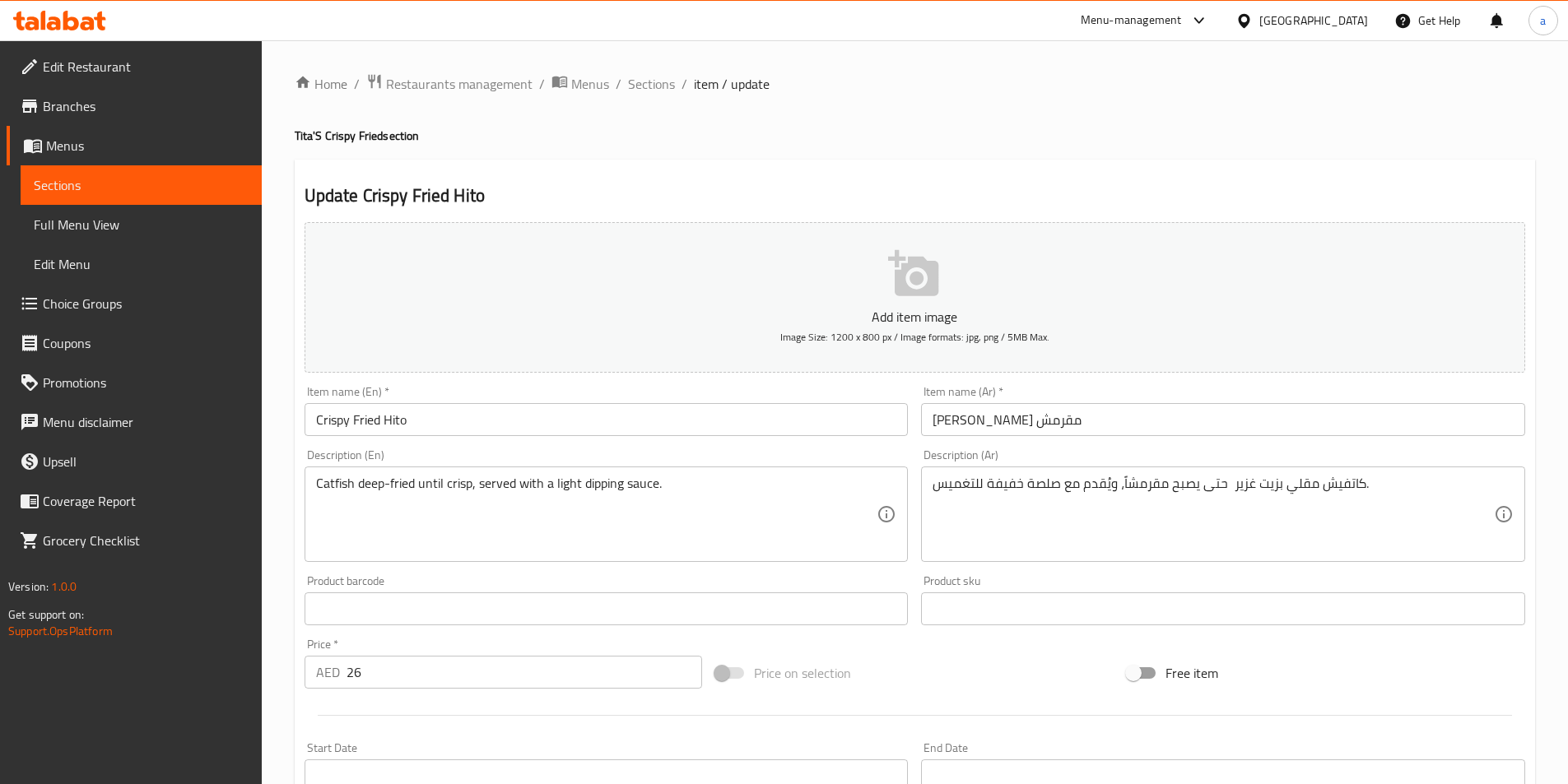
click at [291, 524] on div "Home / Restaurants management / Menus / Sections / item / update Tita'S Crispy …" at bounding box center [915, 594] width 1306 height 1109
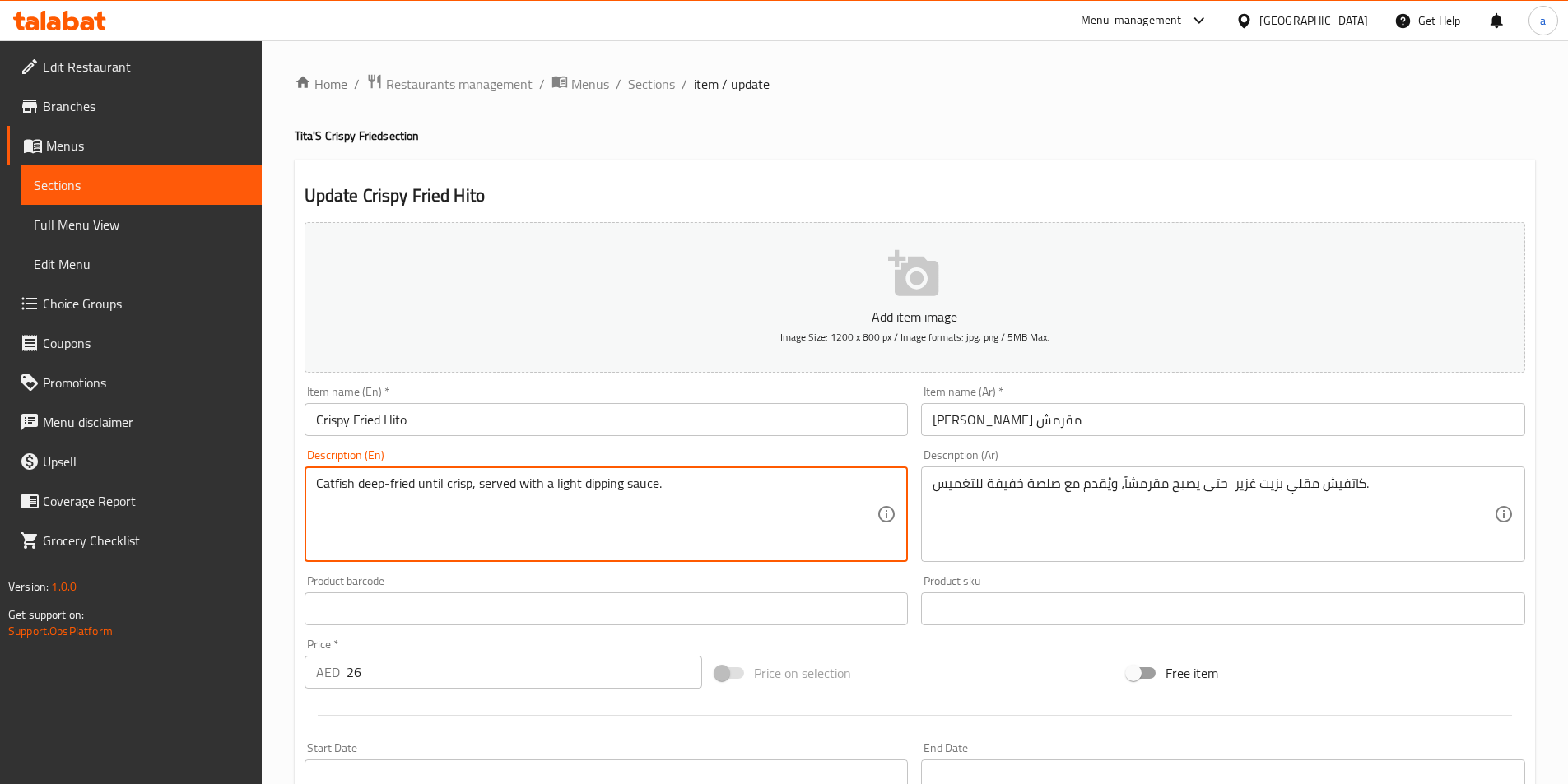
click at [326, 521] on textarea "Catfish deep-fried until crisp, served with a light dipping sauce." at bounding box center [597, 514] width 561 height 78
paste textarea "DISH SELECTION + RICE + ATSARA OR CUCUMBER OR TOMATOES (NO DRINKS)"
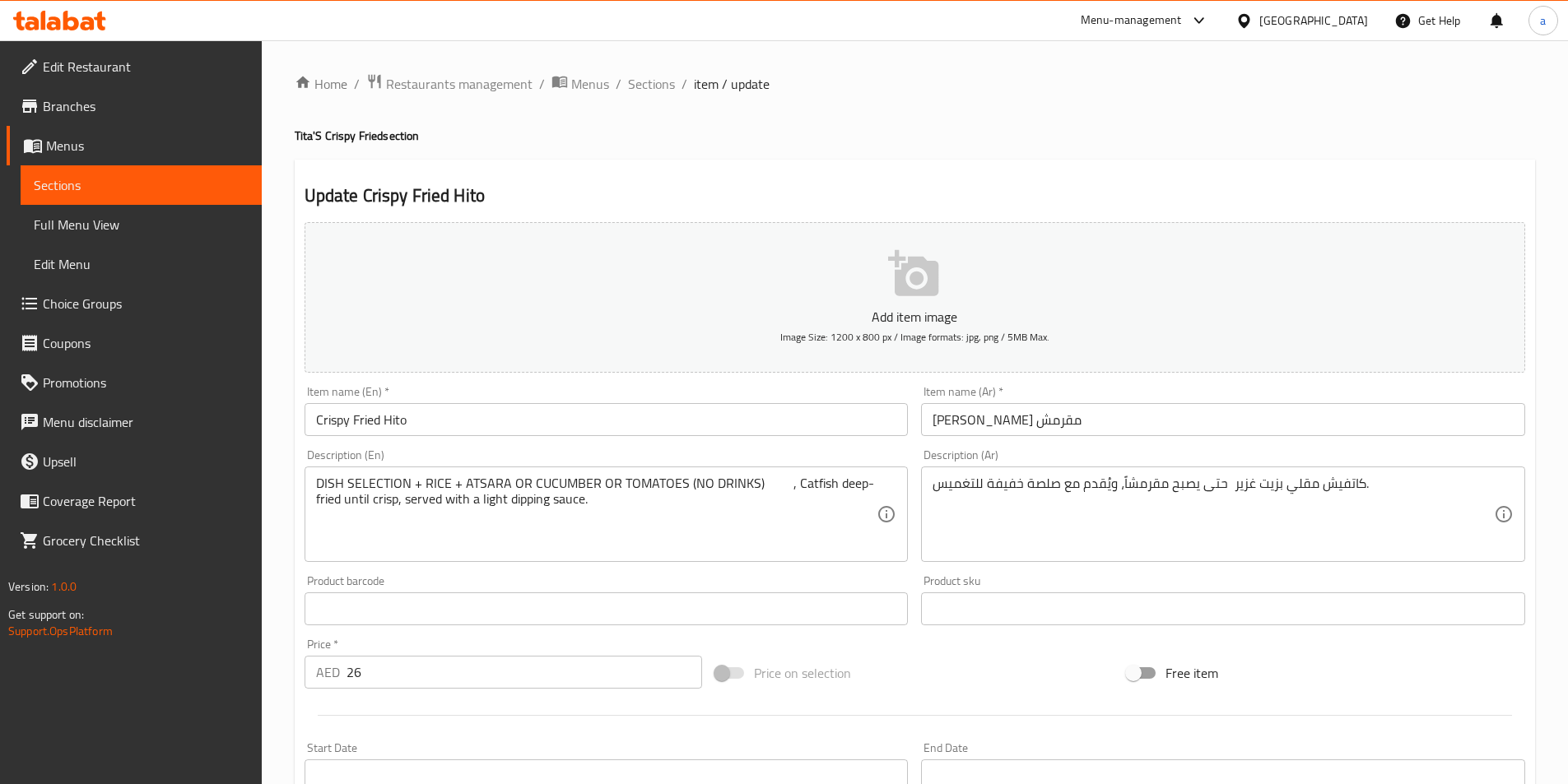
click at [757, 487] on textarea "DISH SELECTION + RICE + ATSARA OR CUCUMBER OR TOMATOES (NO DRINKS) , Catfish de…" at bounding box center [597, 514] width 561 height 78
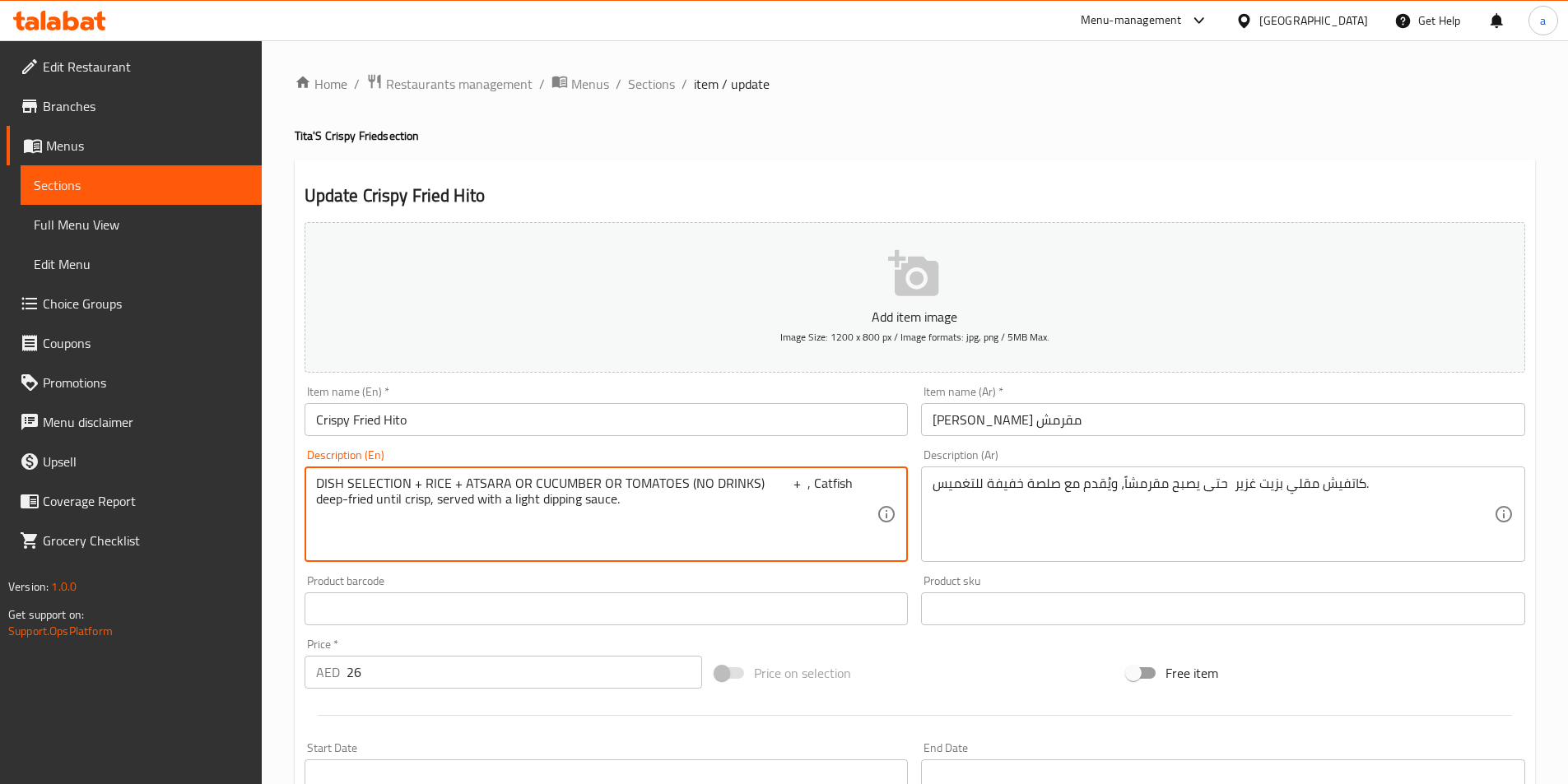
paste textarea "Good for 1pax"
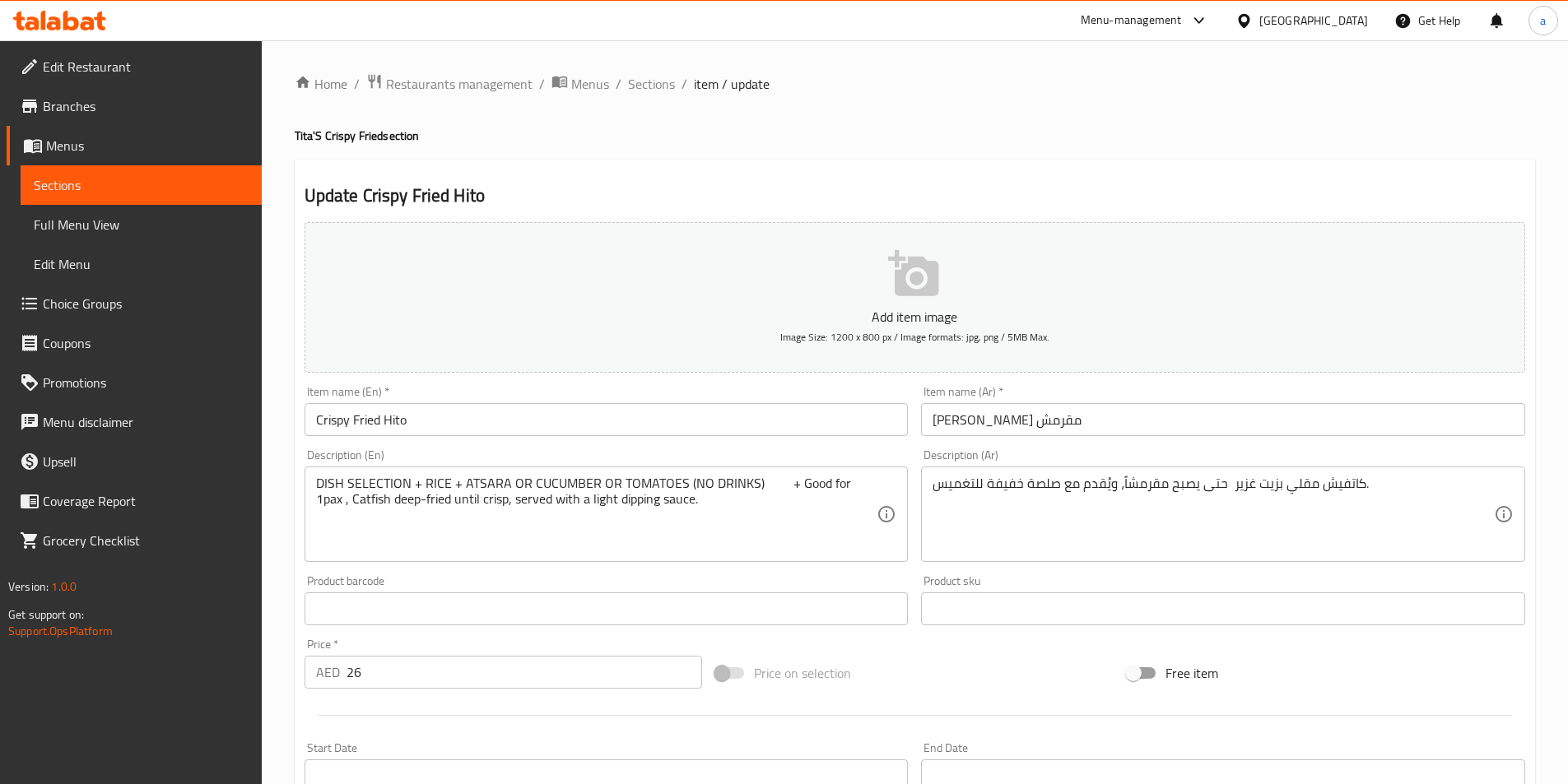
drag, startPoint x: 845, startPoint y: 488, endPoint x: 856, endPoint y: 488, distance: 11.0
click at [845, 488] on textarea "DISH SELECTION + RICE + ATSARA OR CUCUMBER OR TOMATOES (NO DRINKS) + Good for 1…" at bounding box center [597, 514] width 561 height 78
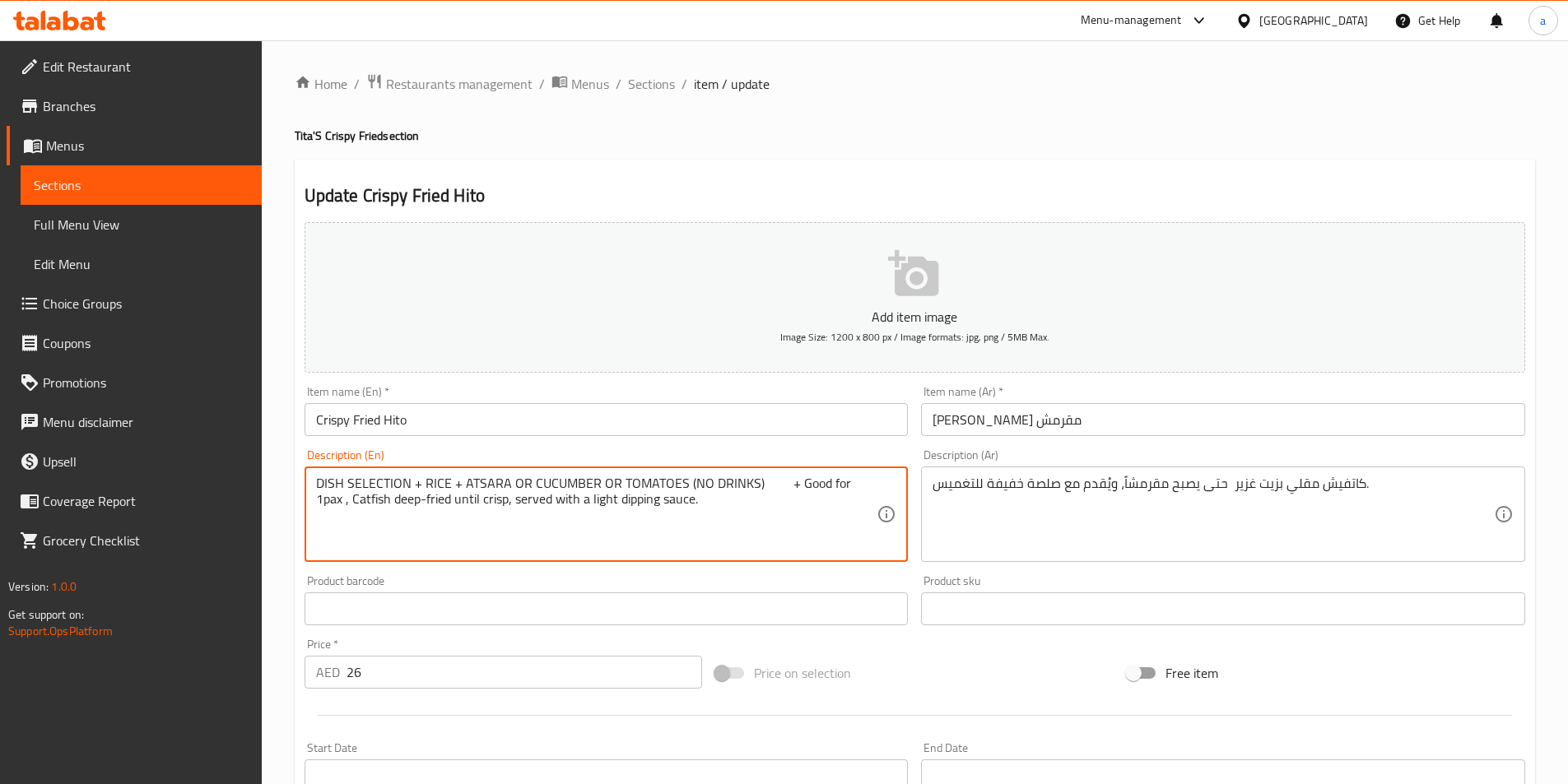
paste textarea "ish Selection + Rice + Atsara Or Cucumber Or Tomatoes (No Drinks)"
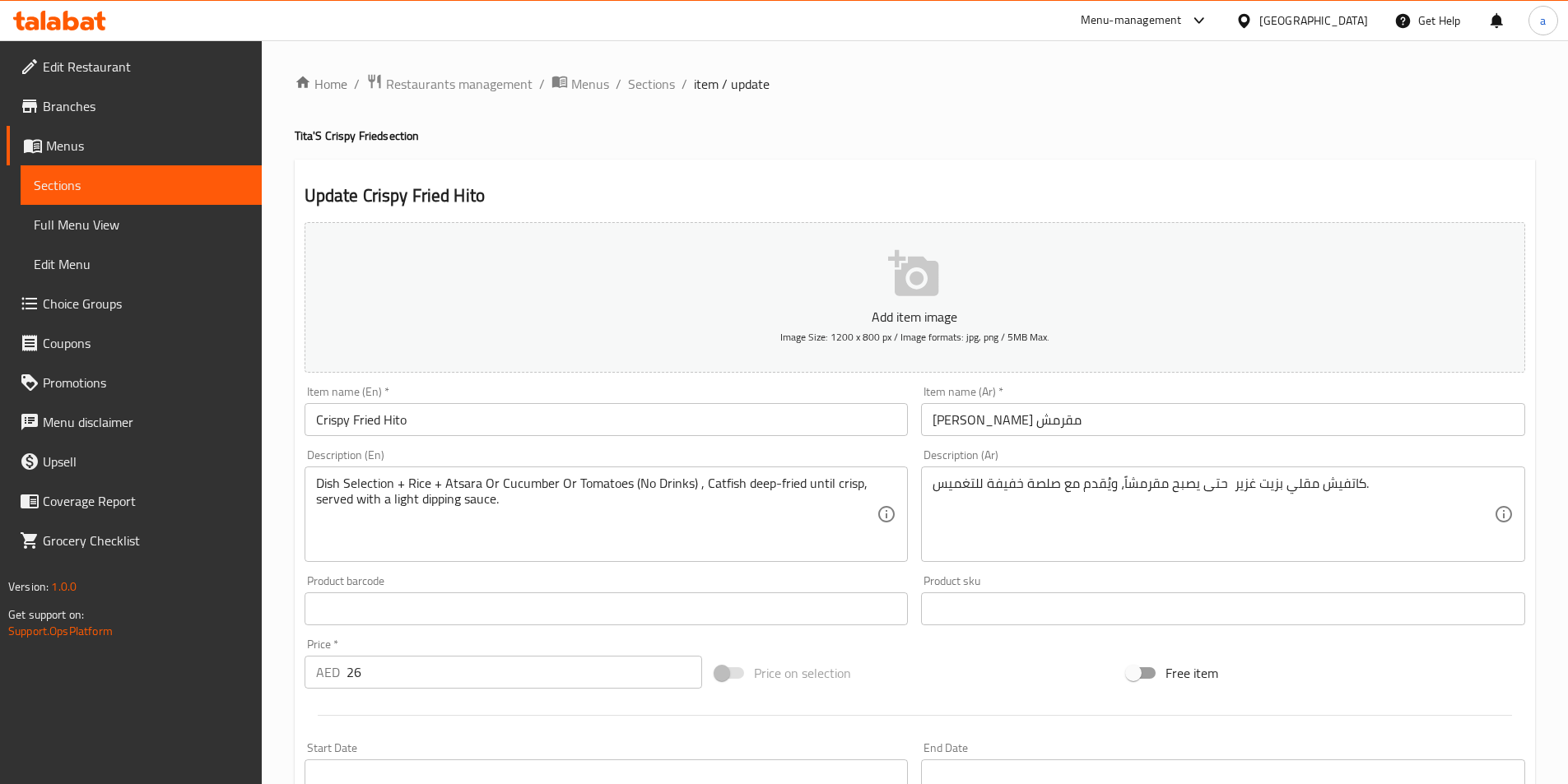
click at [693, 498] on textarea "Dish Selection + Rice + Atsara Or Cucumber Or Tomatoes (No Drinks) , Catfish de…" at bounding box center [597, 514] width 561 height 78
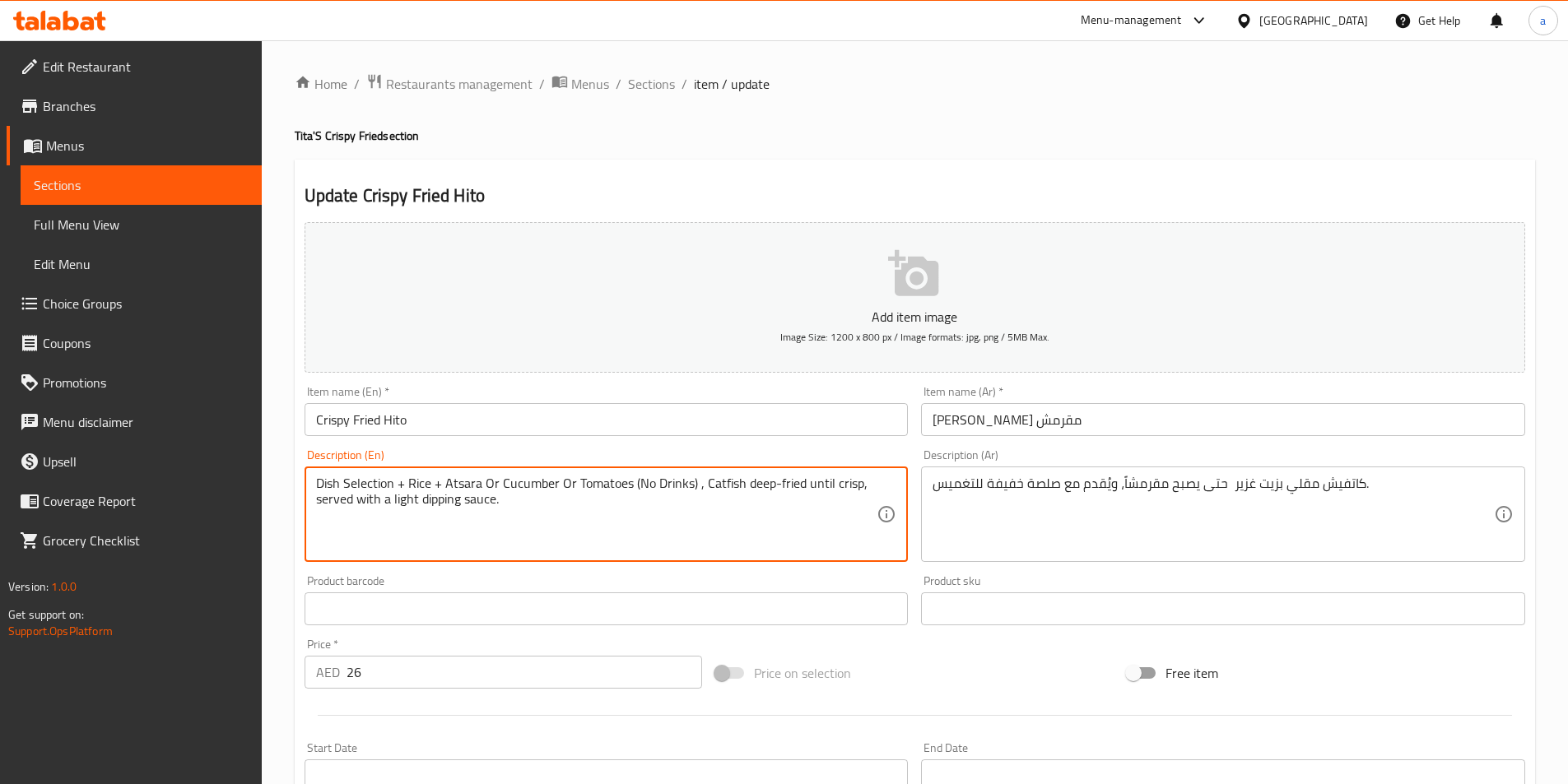
click at [697, 482] on textarea "Dish Selection + Rice + Atsara Or Cucumber Or Tomatoes (No Drinks) , Catfish de…" at bounding box center [597, 514] width 561 height 78
paste textarea "ish Selection + Rice + Atsara Or Cucumber Or Tomatoes (No Drinks"
click at [752, 483] on textarea "Dish Selection + Rice + Atsara Or Cucumber Or Tomatoes (No Drinks) + Good for 1…" at bounding box center [597, 514] width 561 height 78
type textarea "Dish Selection + Rice + Atsara Or Cucumber Or Tomatoes (No Drinks) + Good for 1…"
click at [453, 489] on textarea "Dish Selection + Rice + Atsara Or Cucumber Or Tomatoes (No Drinks) + Good for 1…" at bounding box center [597, 514] width 561 height 78
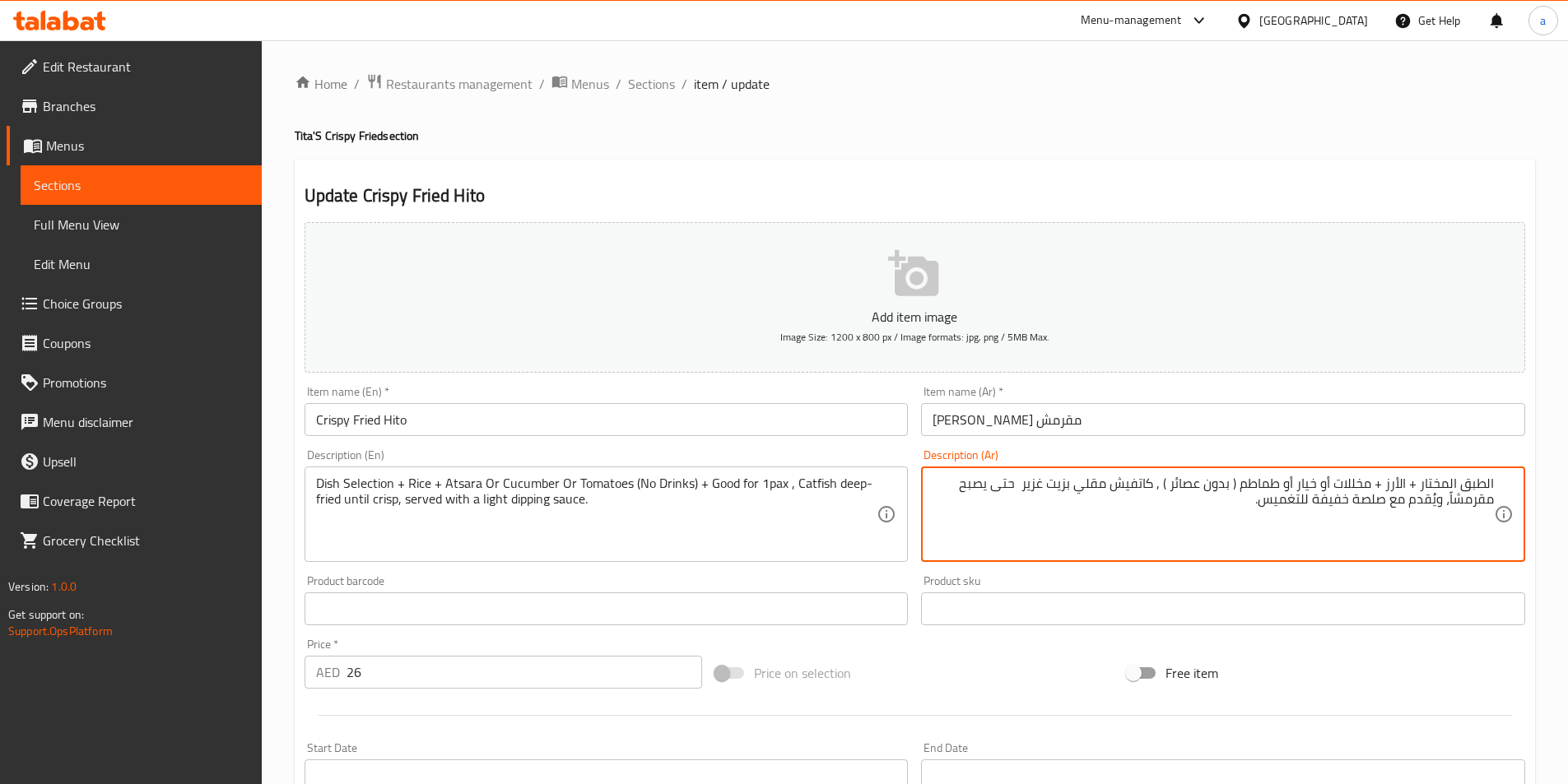
type textarea "الطبق المختار + الأرز + مخللات أو خيار أو طماطم ( بدون عصائر ) , كاتفيش مقلي بز…"
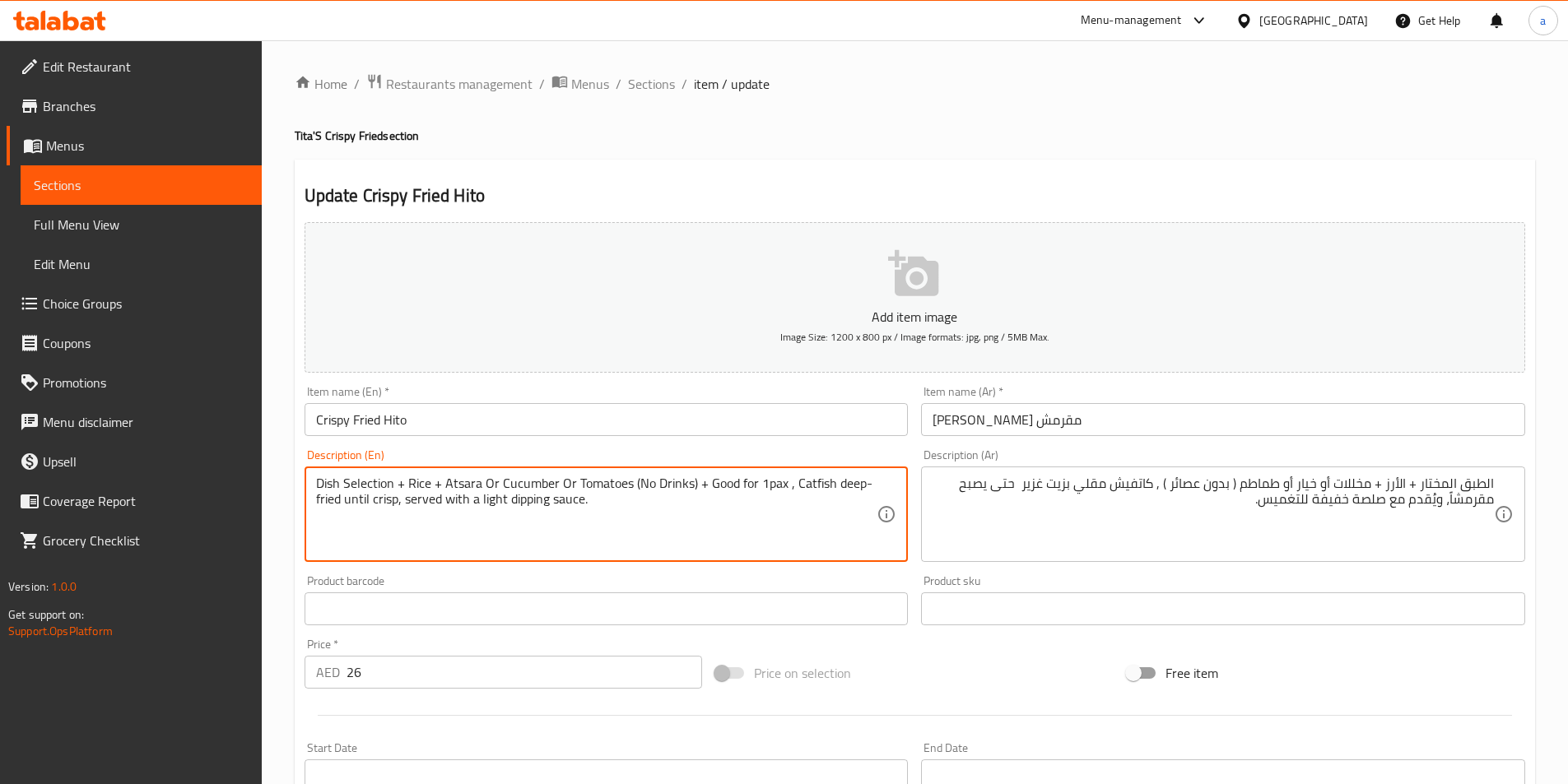
click at [530, 477] on textarea "Dish Selection + Rice + Atsara Or Cucumber Or Tomatoes (No Drinks) + Good for 1…" at bounding box center [597, 514] width 561 height 78
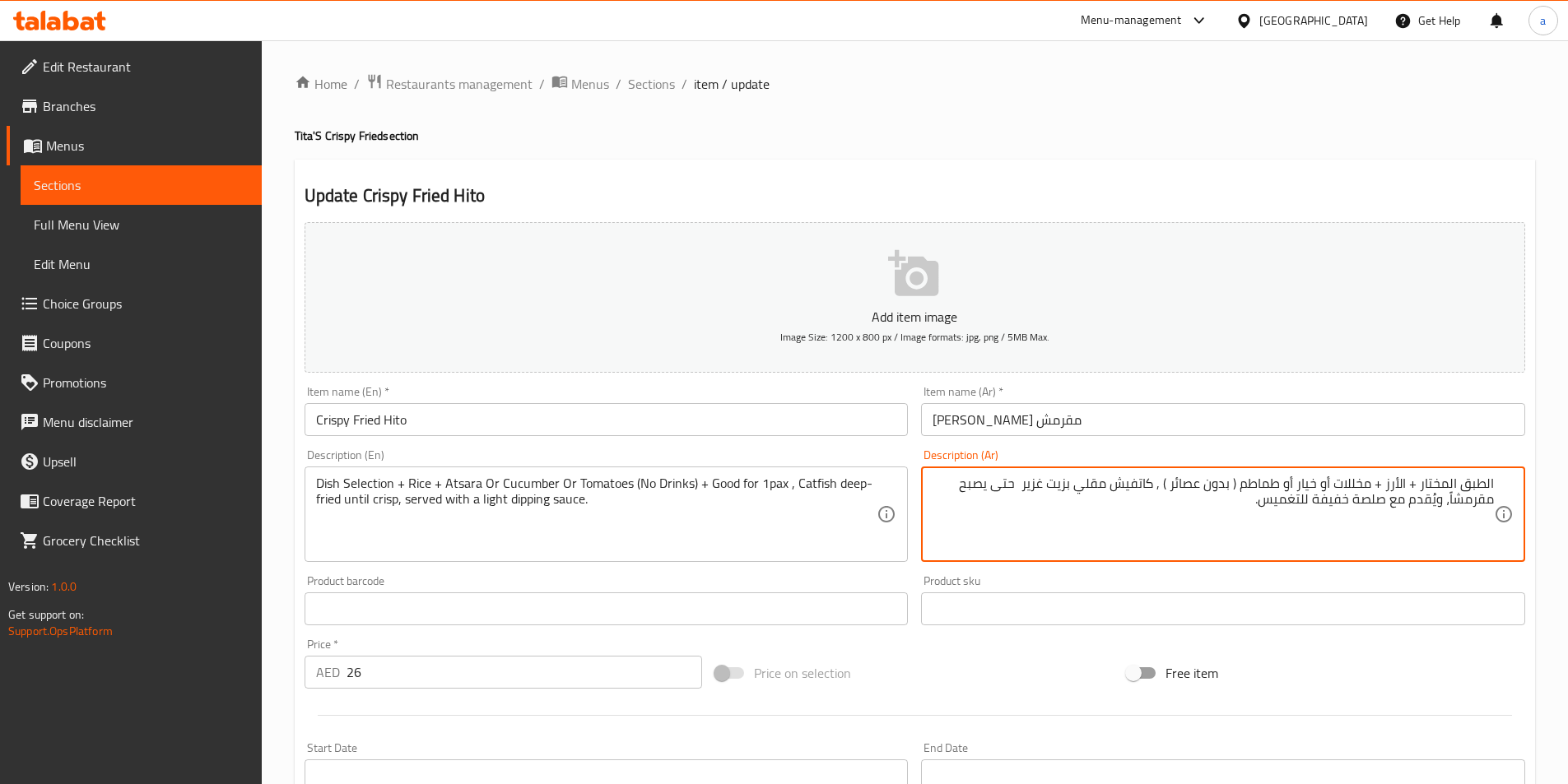
drag, startPoint x: 1372, startPoint y: 486, endPoint x: 1243, endPoint y: 483, distance: 129.0
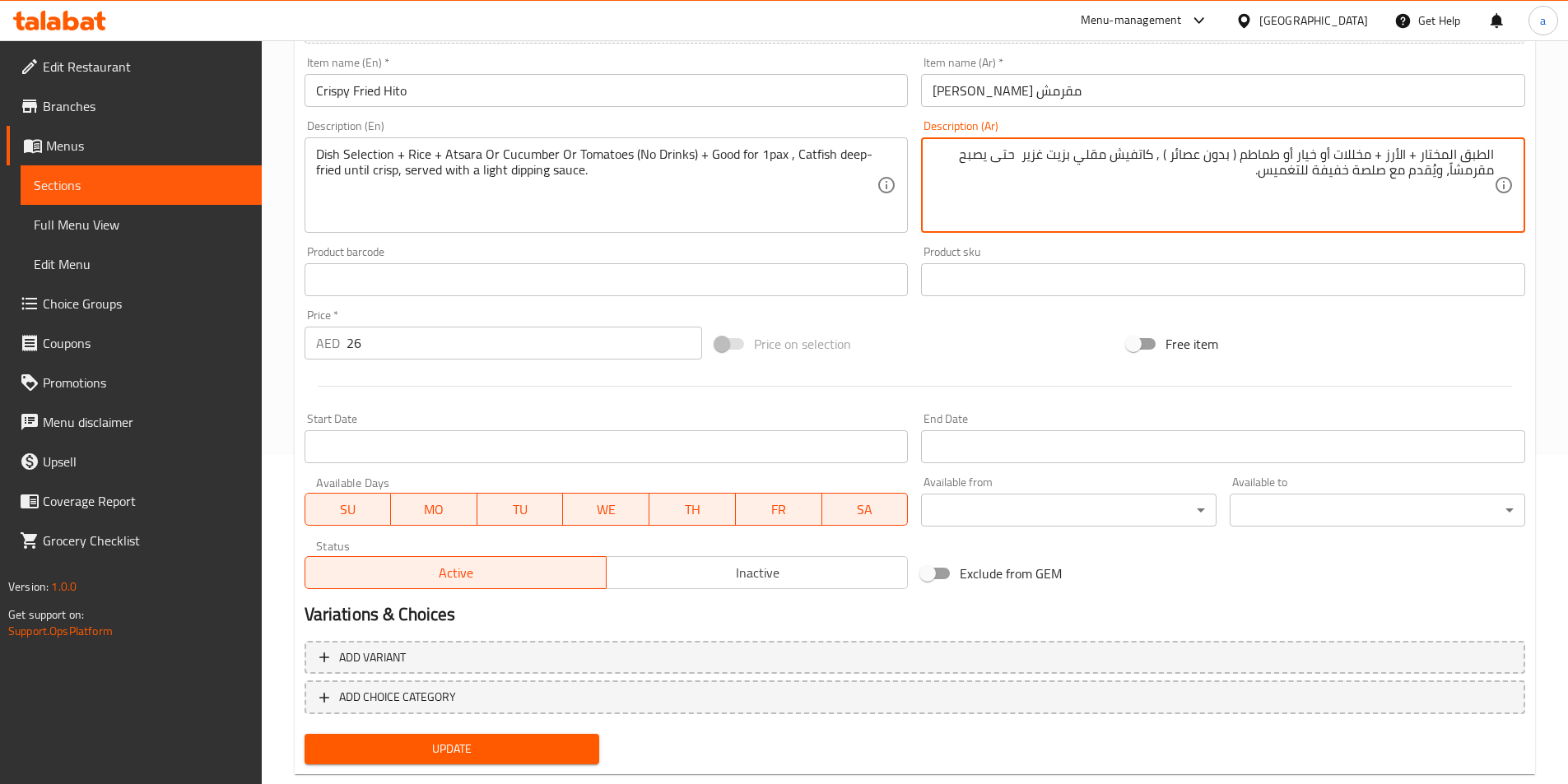
scroll to position [365, 0]
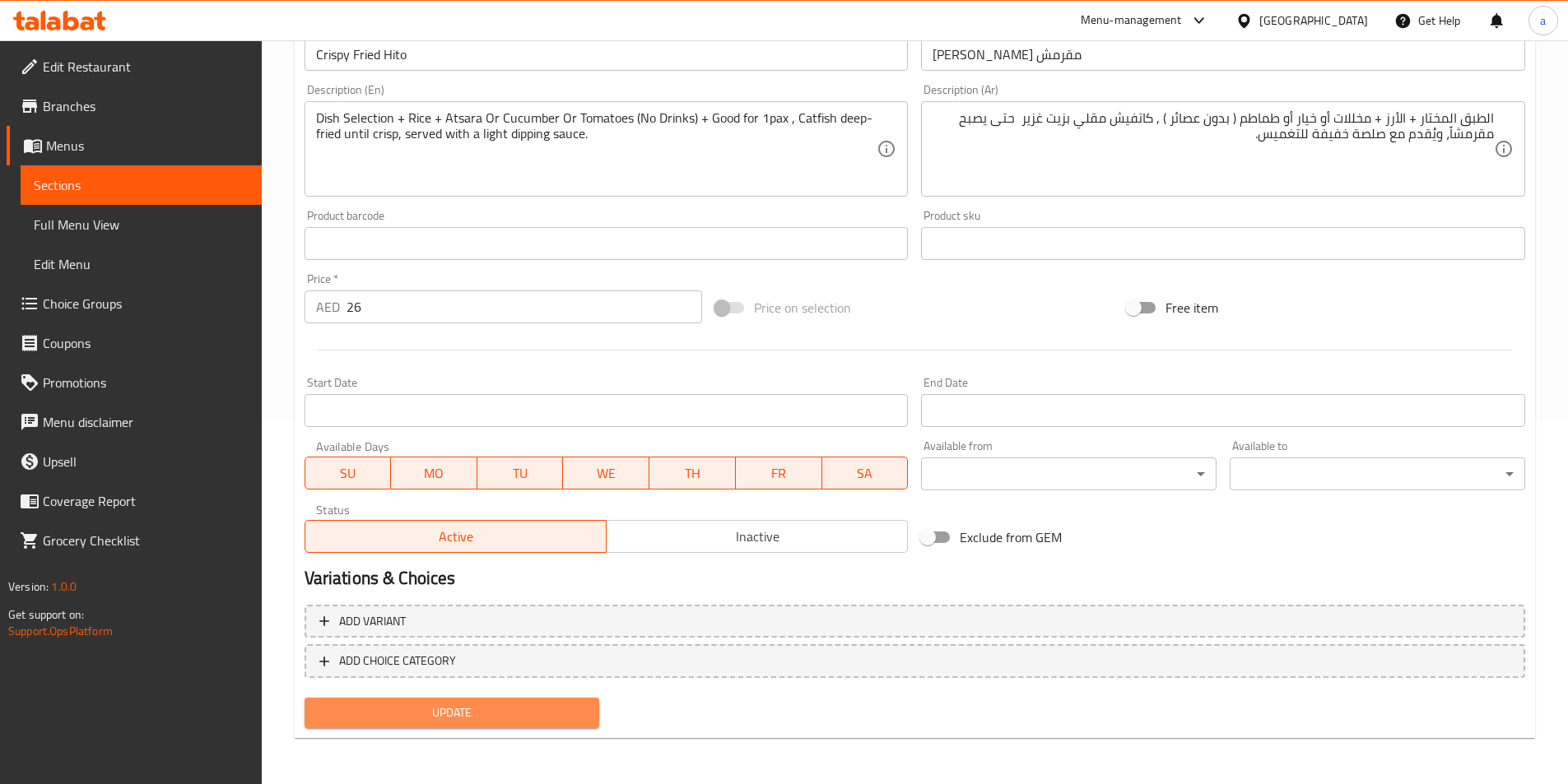
click at [515, 717] on span "Update" at bounding box center [452, 712] width 269 height 20
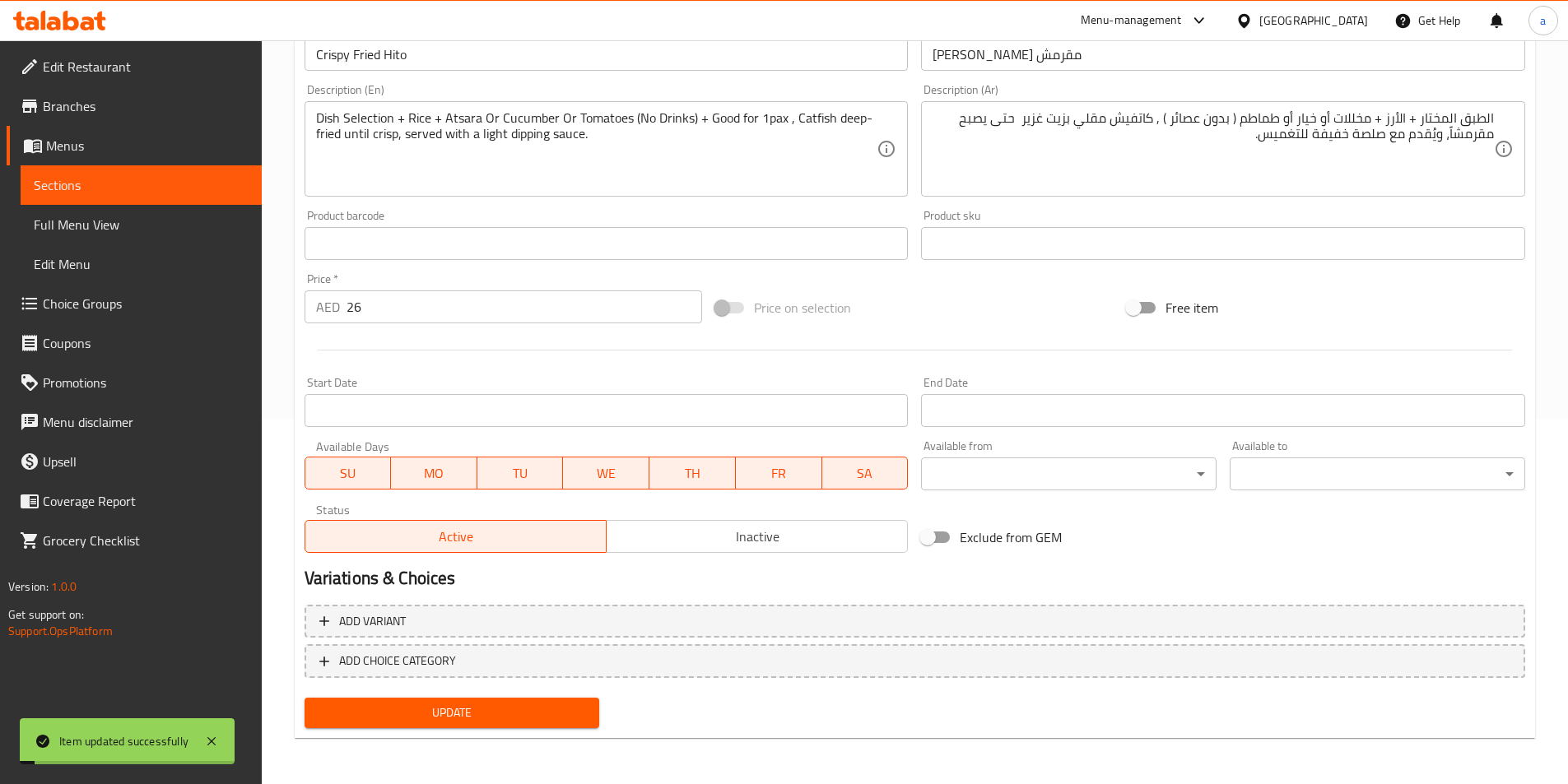
click at [116, 297] on span "Choice Groups" at bounding box center [145, 303] width 205 height 19
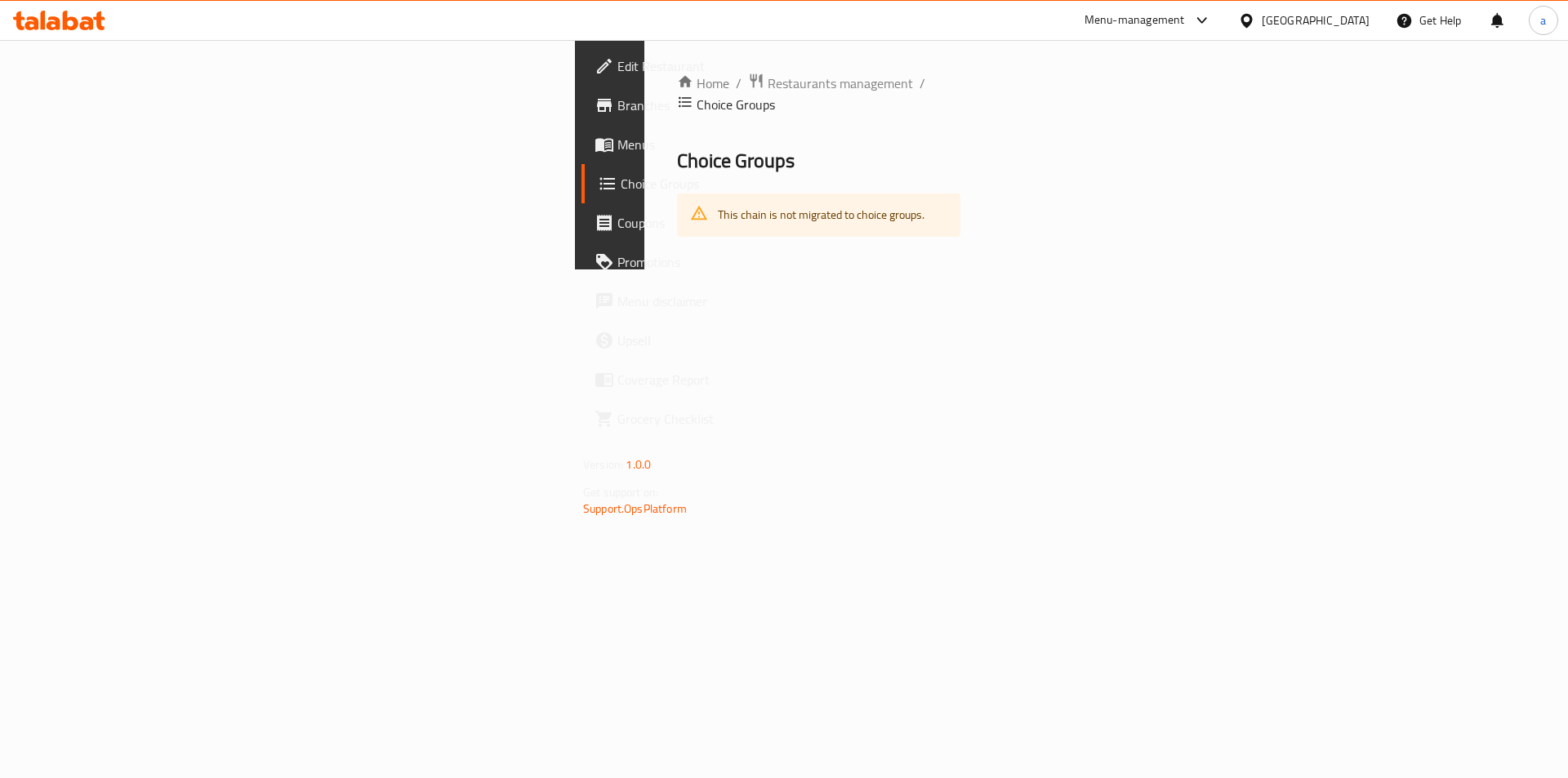
click at [618, 140] on span "Menus" at bounding box center [721, 144] width 207 height 19
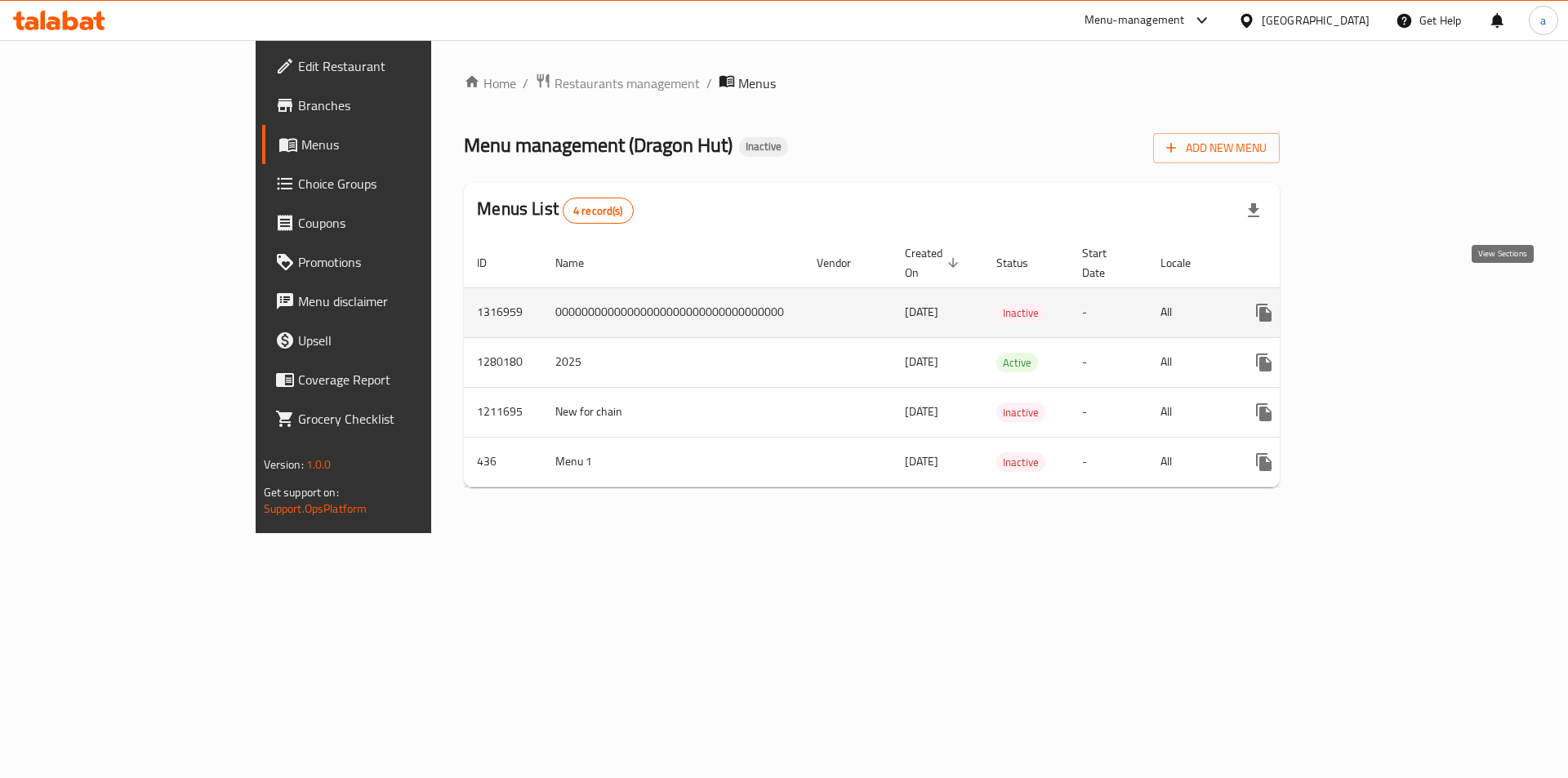
click at [1391, 303] on icon "enhanced table" at bounding box center [1382, 313] width 19 height 19
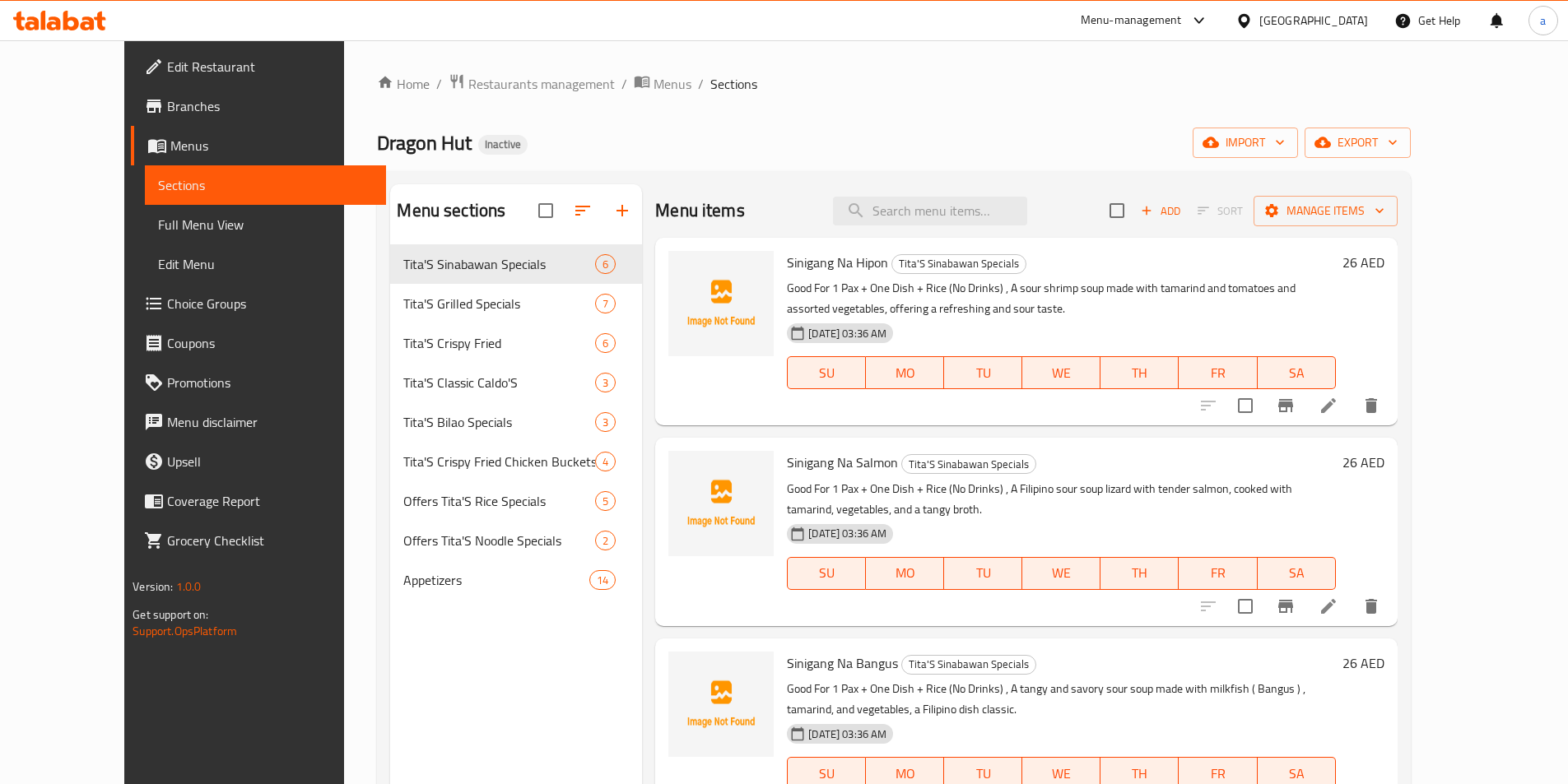
click at [137, 160] on link "Menus" at bounding box center [258, 145] width 255 height 39
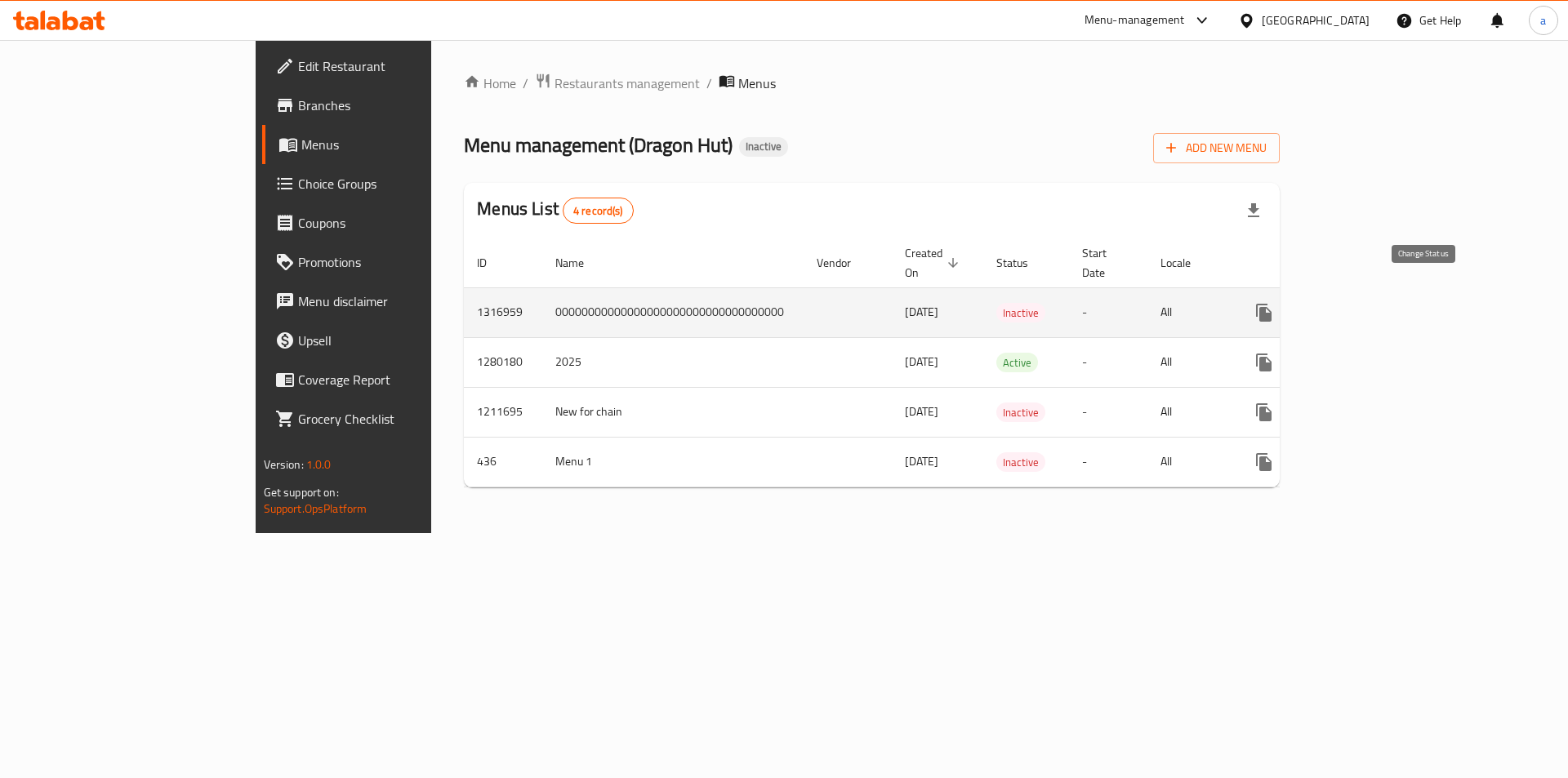
click at [1322, 299] on button "enhanced table" at bounding box center [1302, 313] width 39 height 39
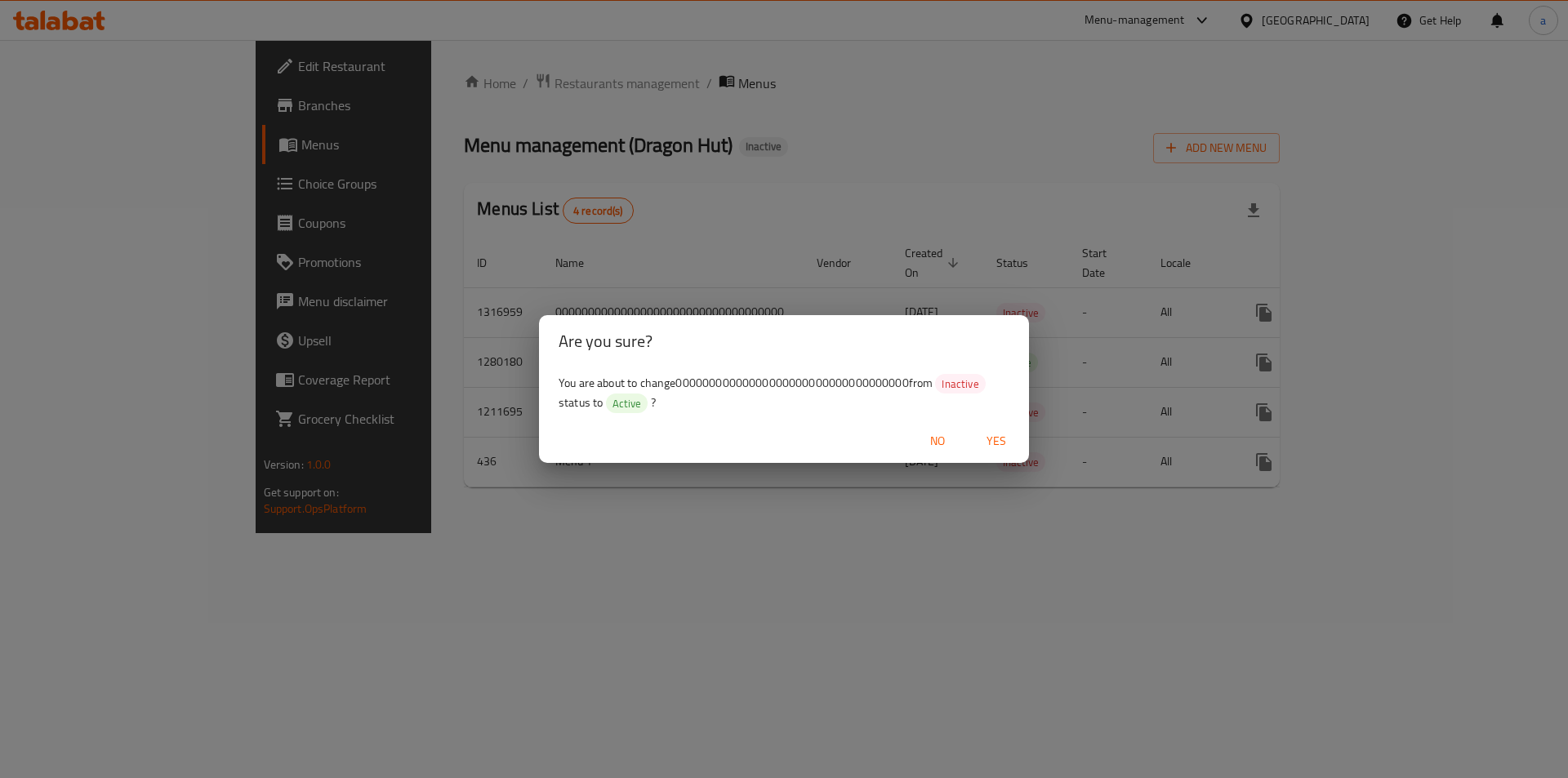
click at [1004, 435] on span "Yes" at bounding box center [995, 441] width 39 height 20
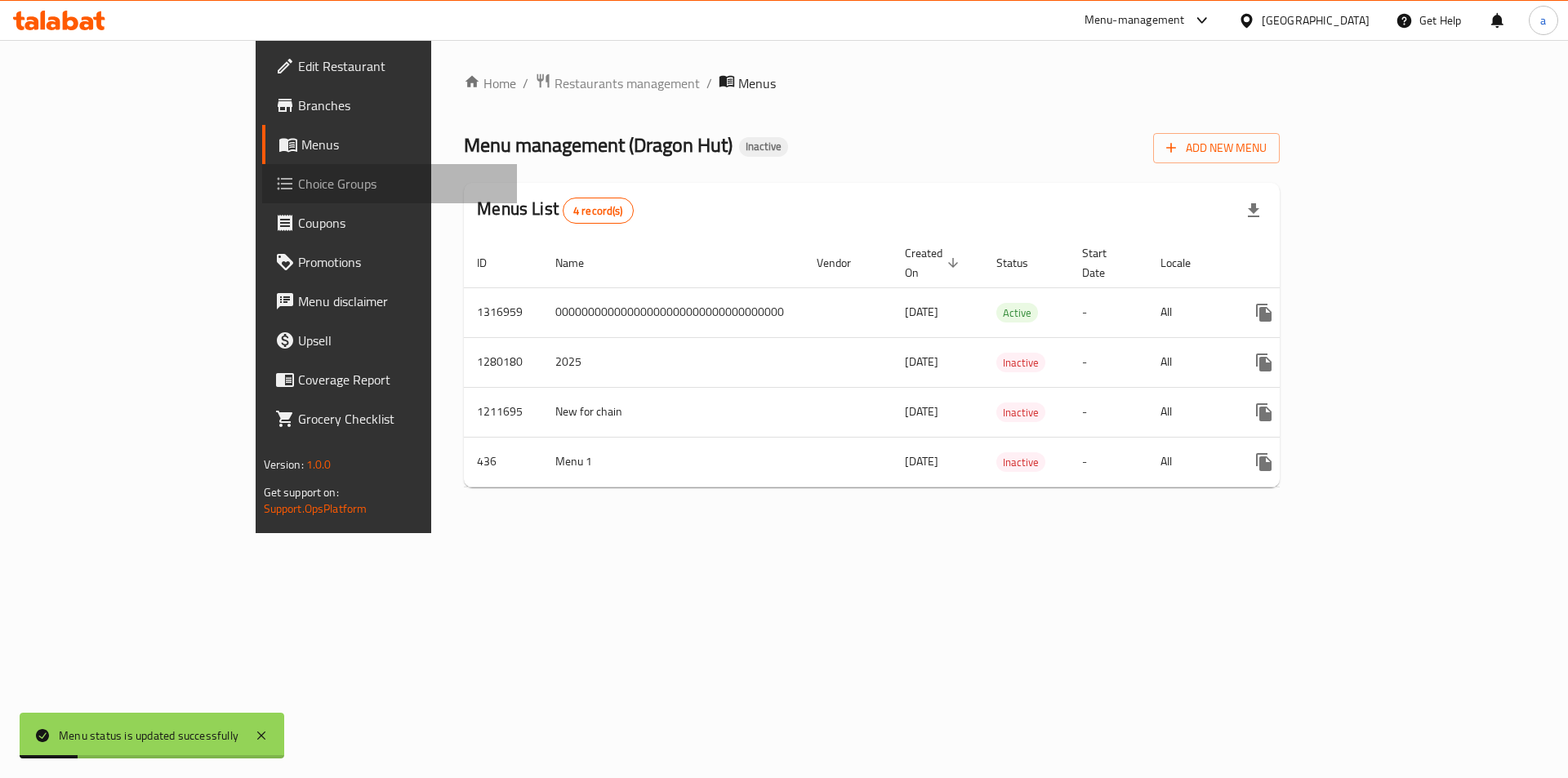
click at [298, 190] on span "Choice Groups" at bounding box center [402, 184] width 207 height 19
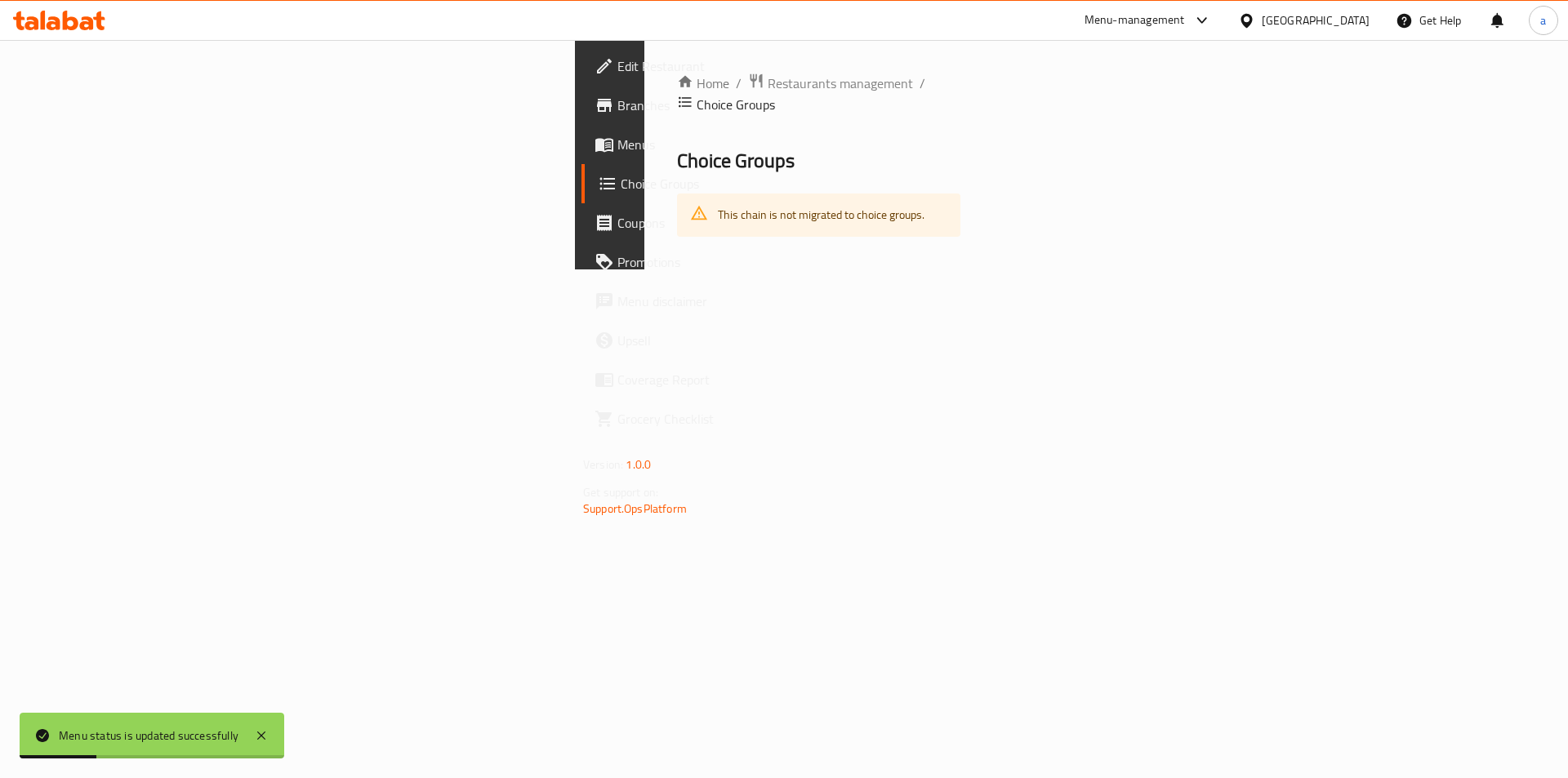
click at [621, 190] on span "Choice Groups" at bounding box center [722, 184] width 204 height 19
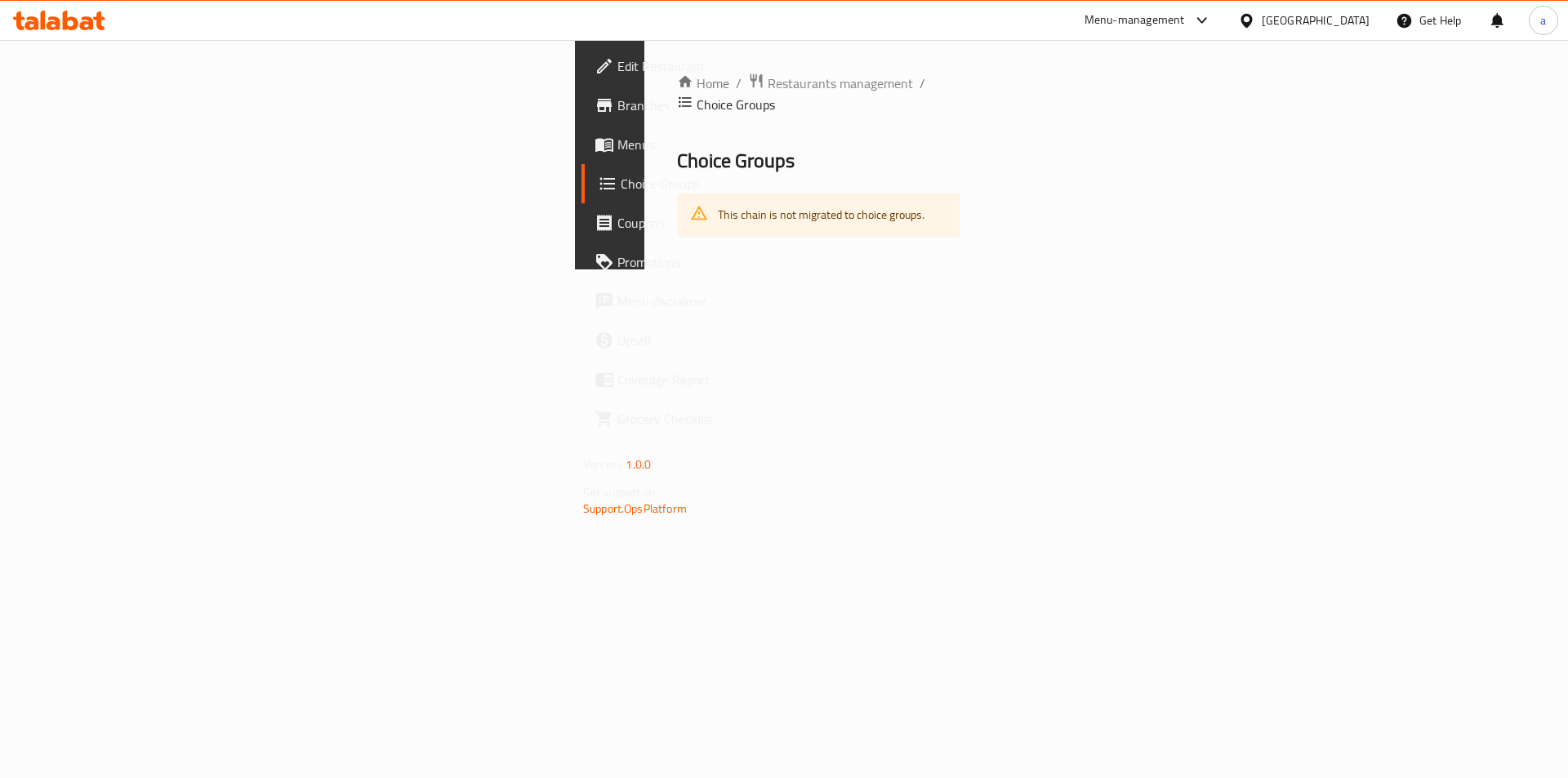
click at [618, 148] on span "Menus" at bounding box center [721, 144] width 207 height 19
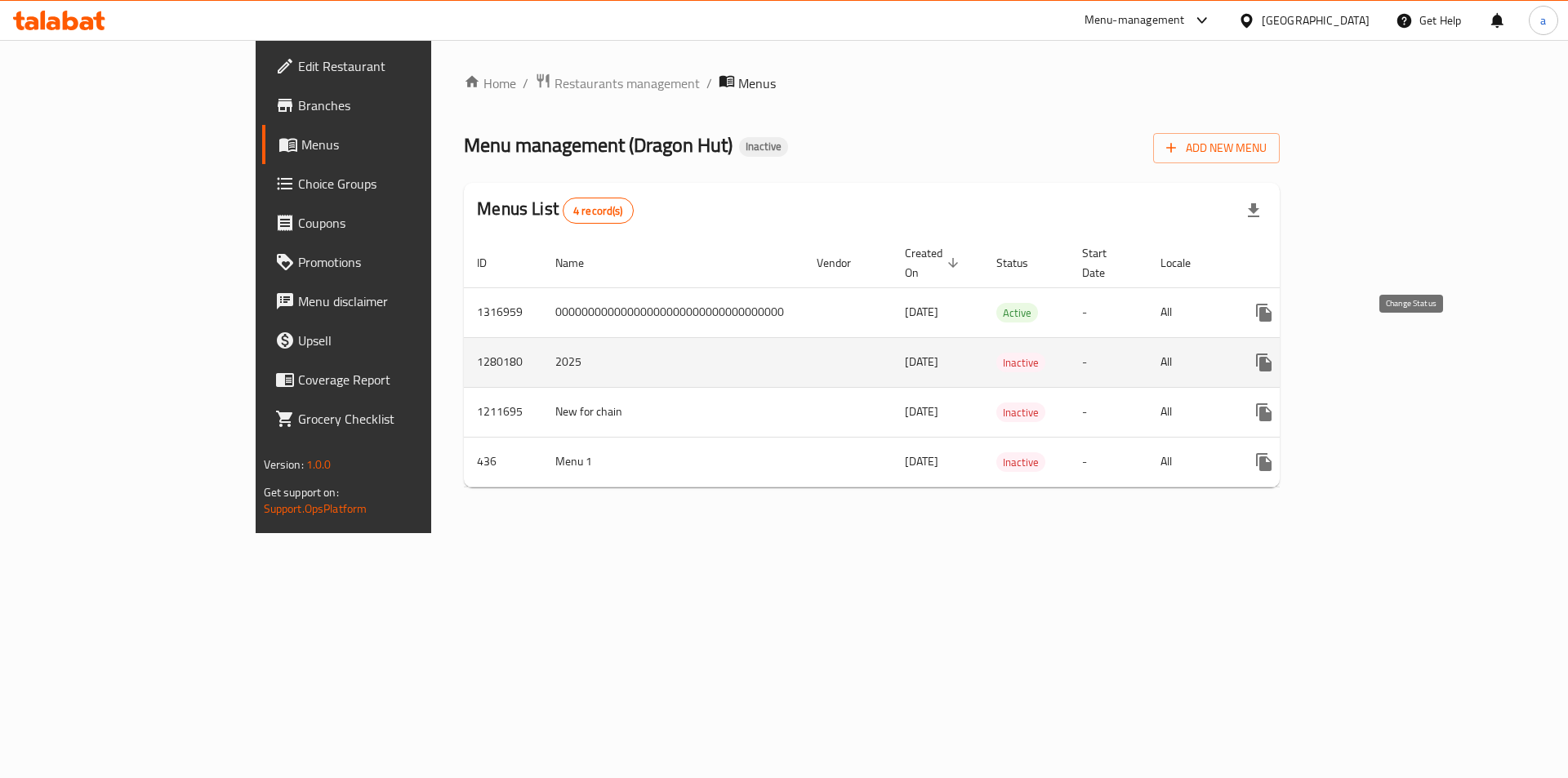
click at [1322, 349] on button "enhanced table" at bounding box center [1302, 362] width 39 height 39
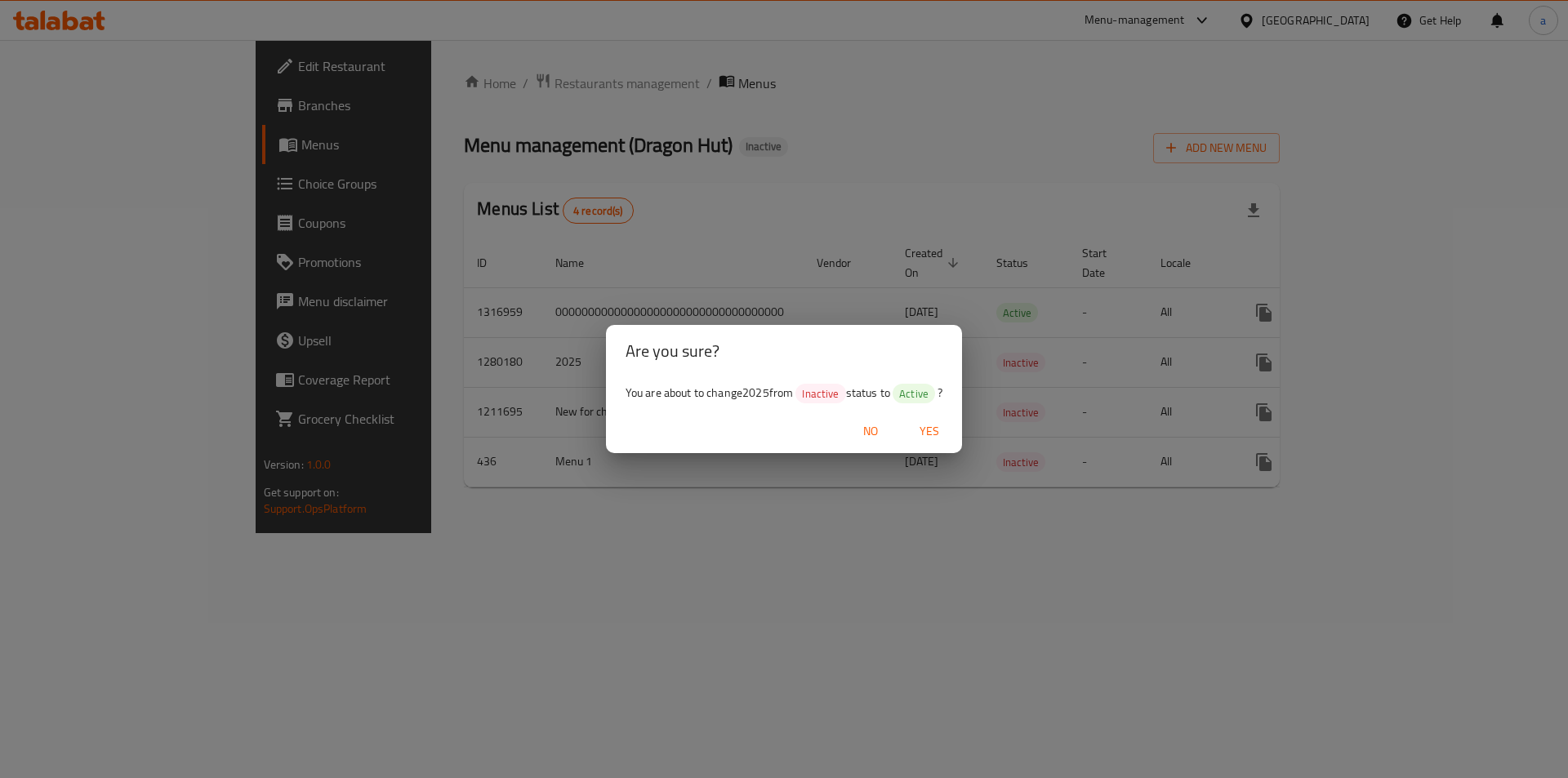
click at [915, 425] on span "Yes" at bounding box center [928, 431] width 39 height 20
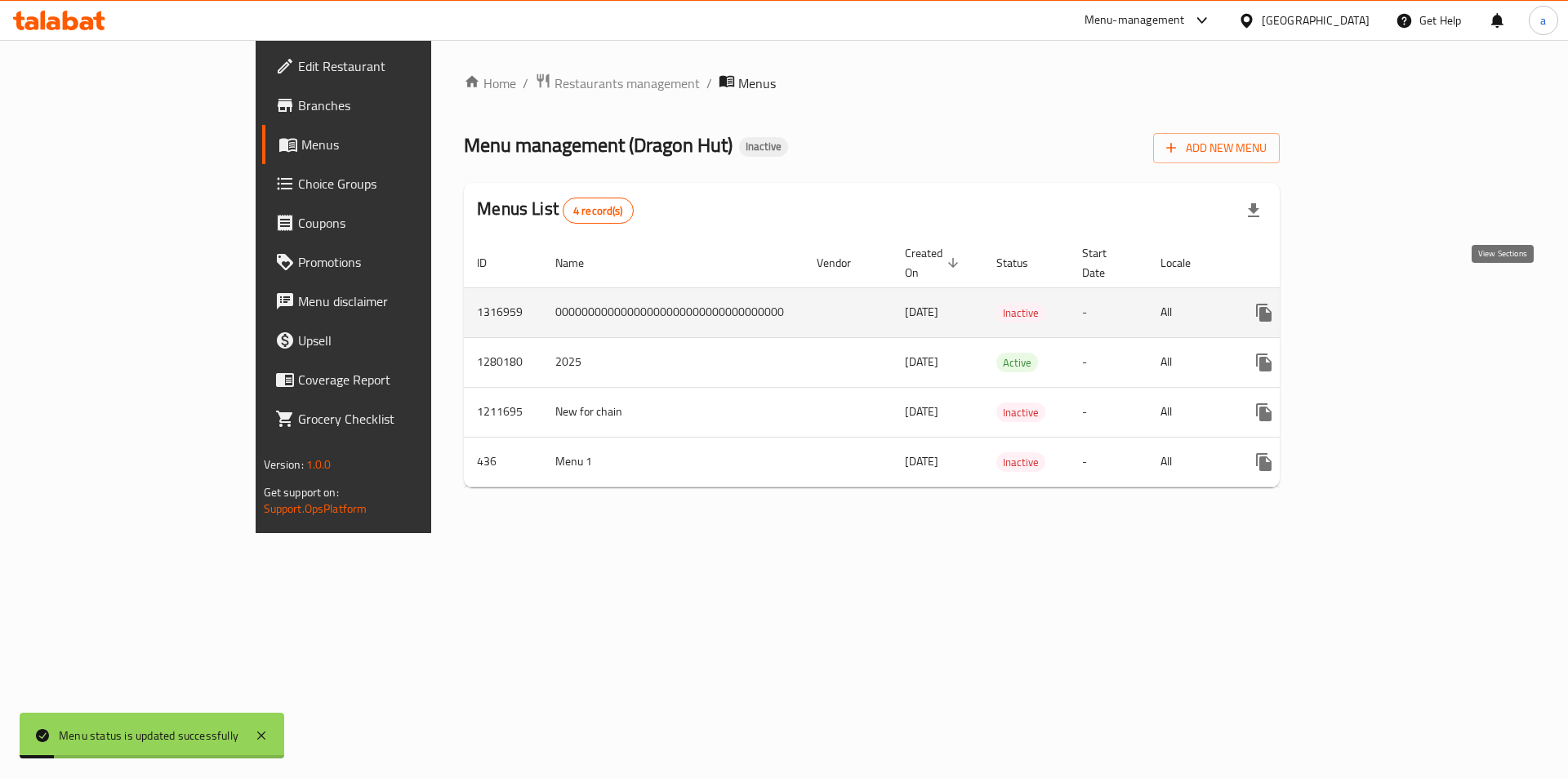
click at [1401, 294] on link "enhanced table" at bounding box center [1381, 313] width 39 height 39
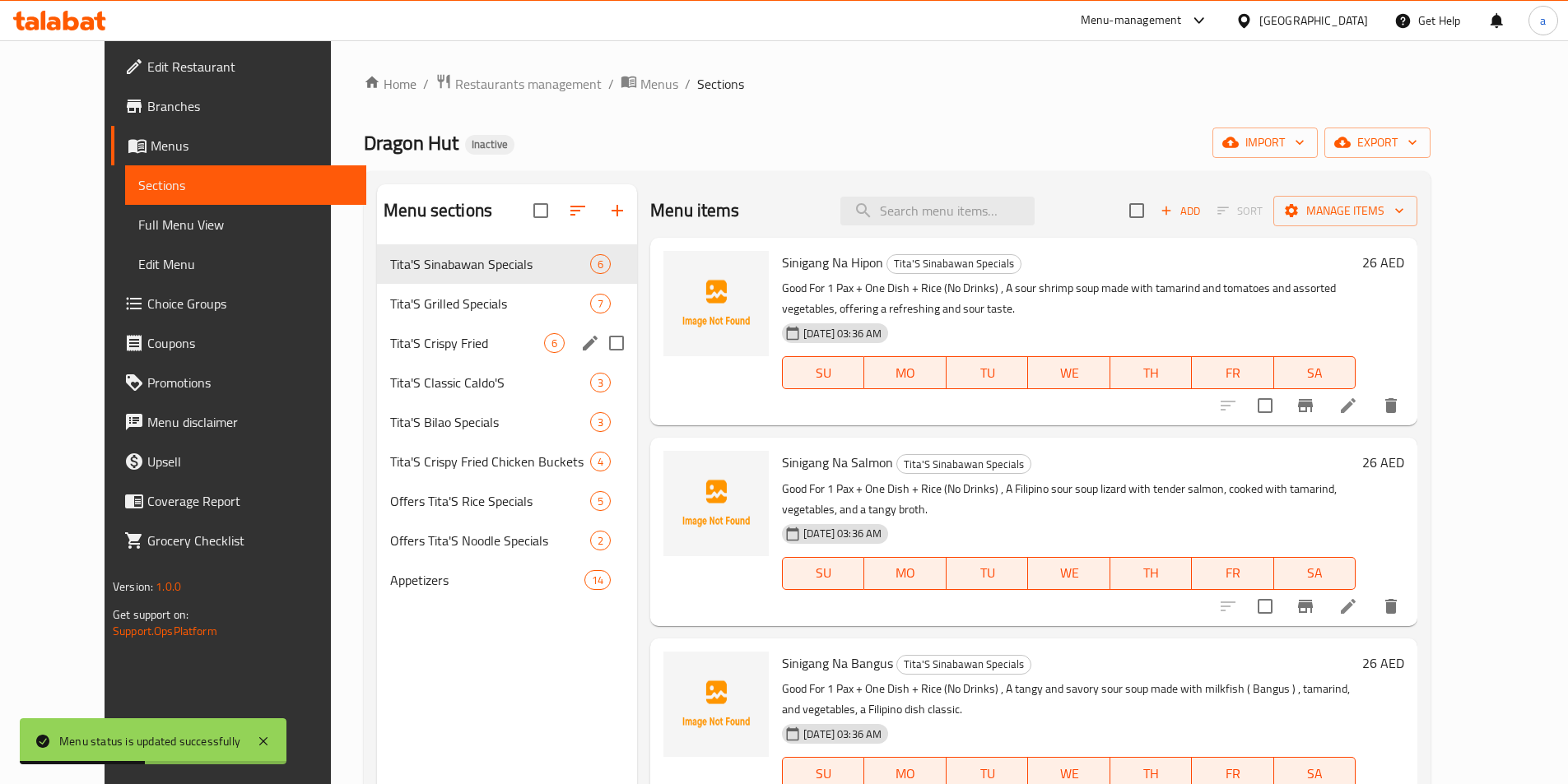
click at [450, 352] on span "Tita'S Crispy Fried" at bounding box center [467, 343] width 154 height 19
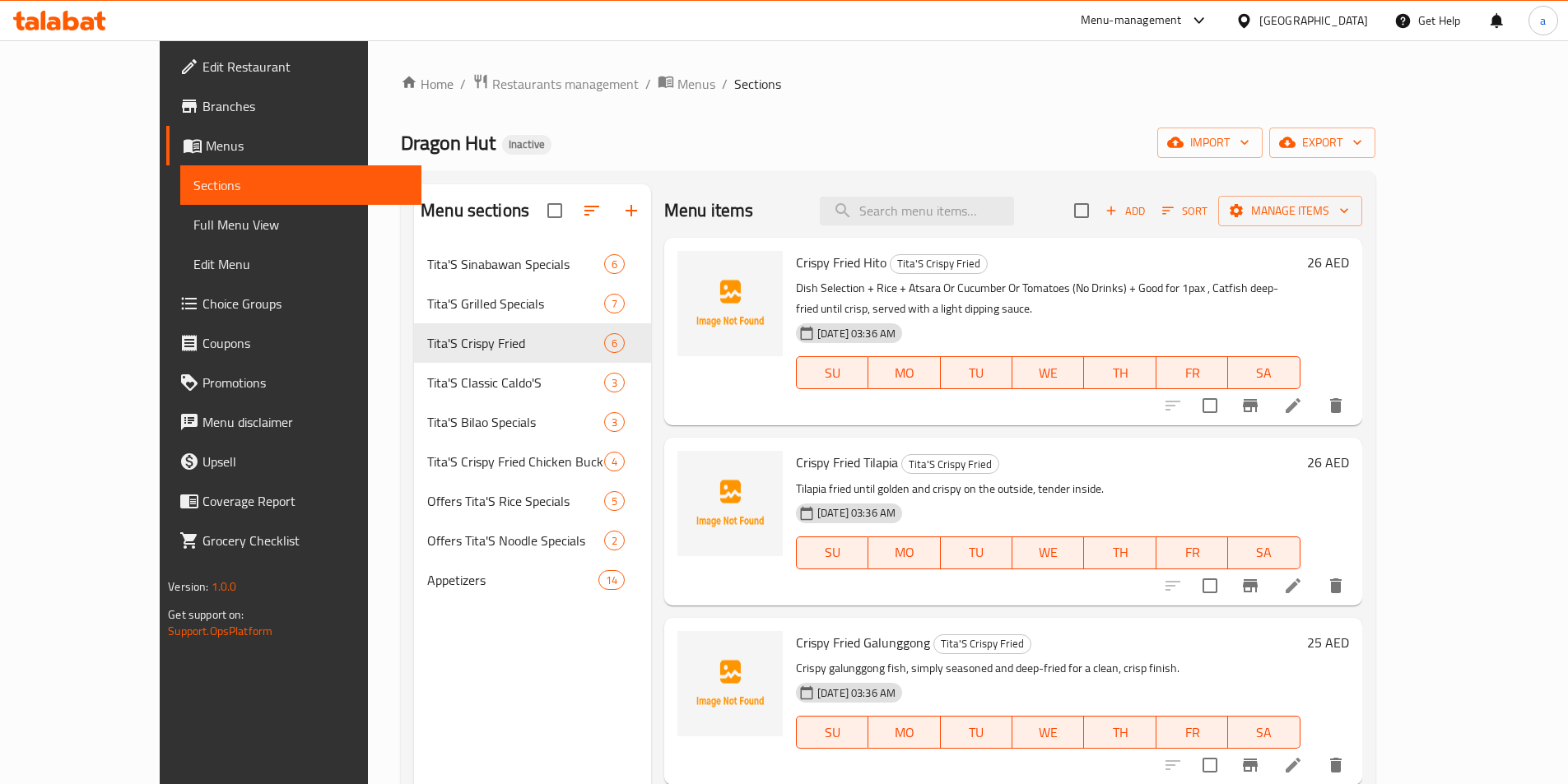
click at [1303, 410] on icon at bounding box center [1292, 405] width 19 height 19
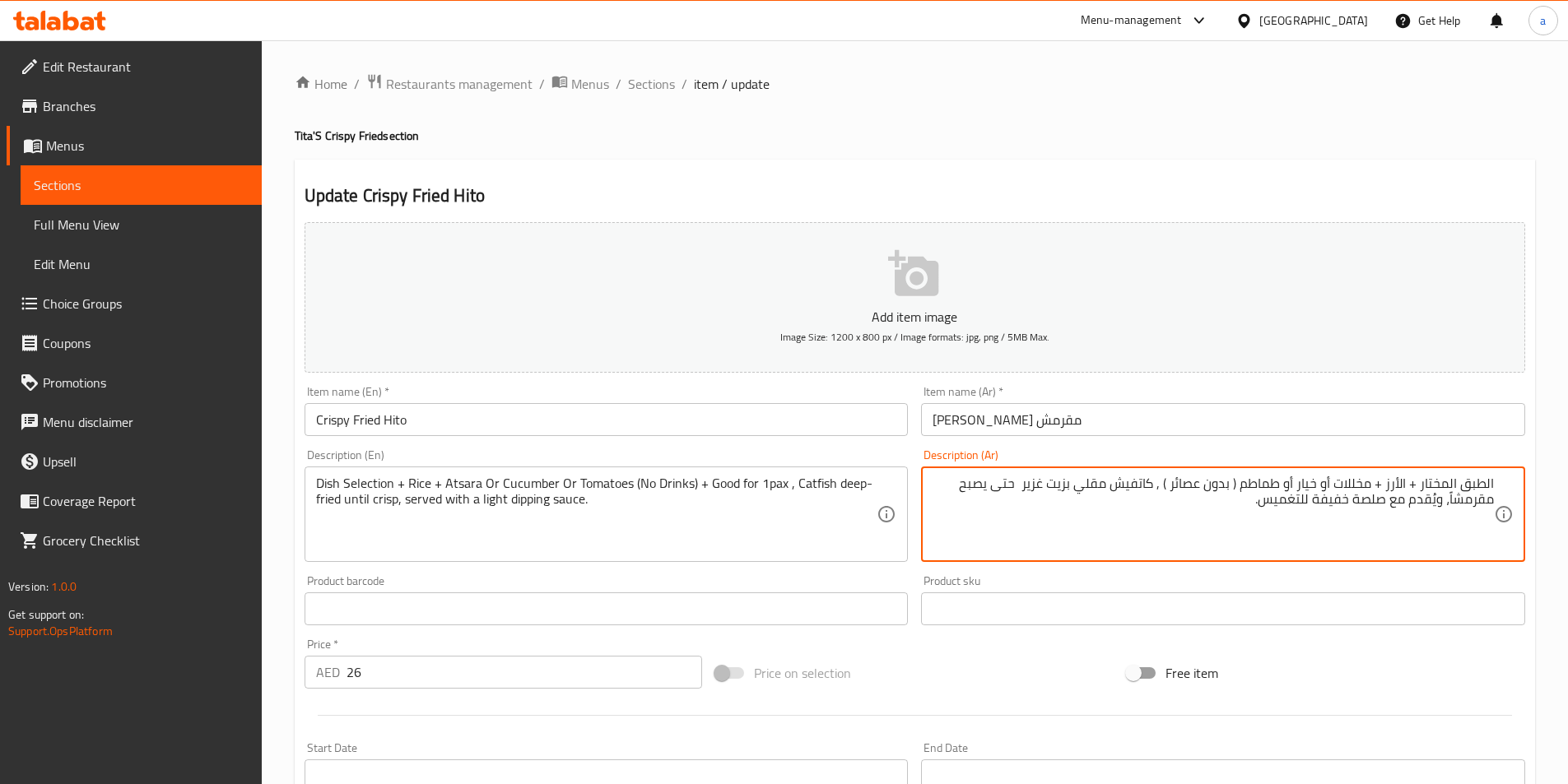
click at [1159, 488] on textarea "الطبق المختار + الأرز + مخللات أو خيار أو طماطم ( بدون عصائر ) , كاتفيش مقلي بز…" at bounding box center [1213, 514] width 561 height 78
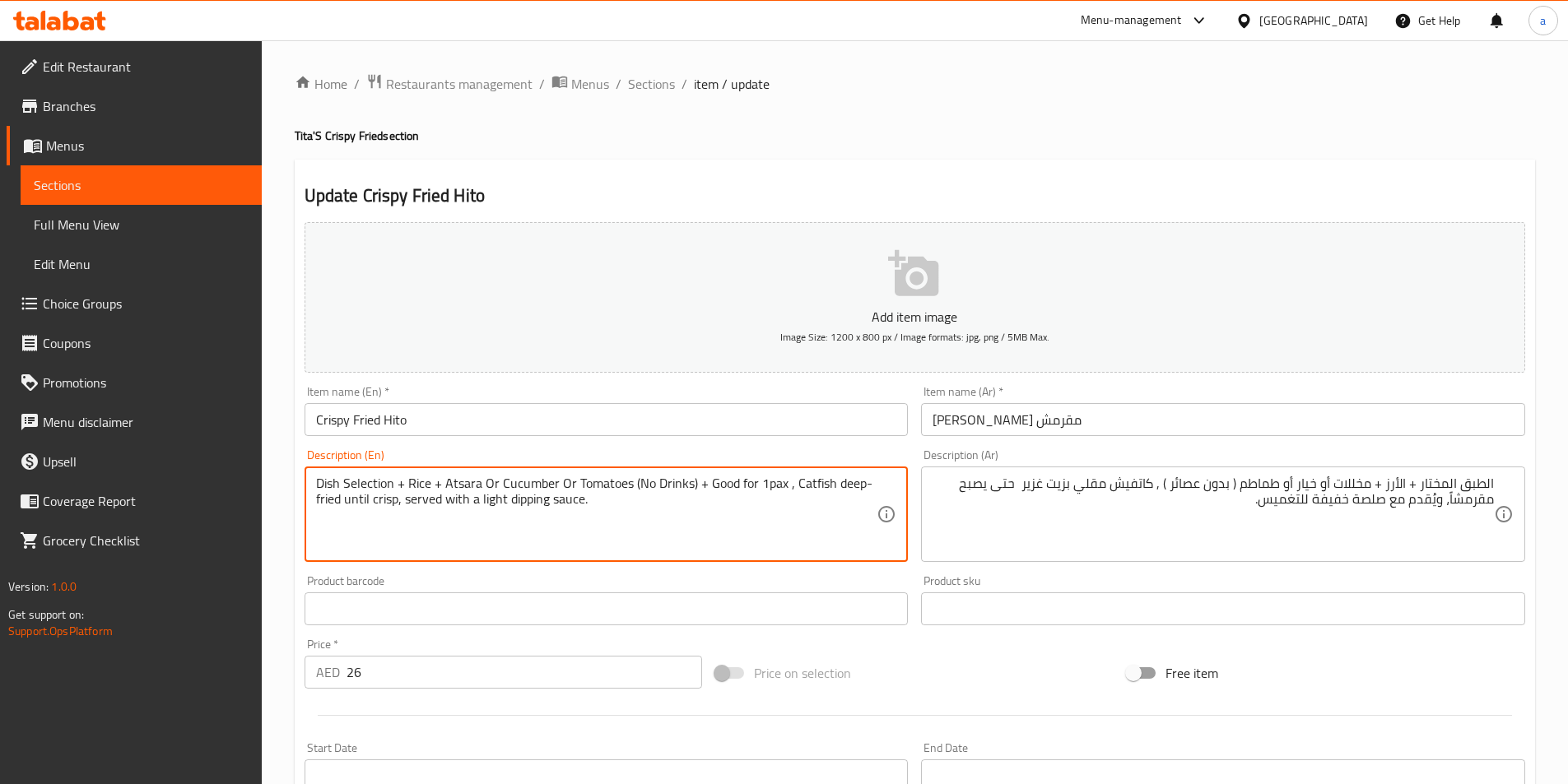
click at [788, 487] on textarea "Dish Selection + Rice + Atsara Or Cucumber Or Tomatoes (No Drinks) + Good for 1…" at bounding box center [597, 514] width 561 height 78
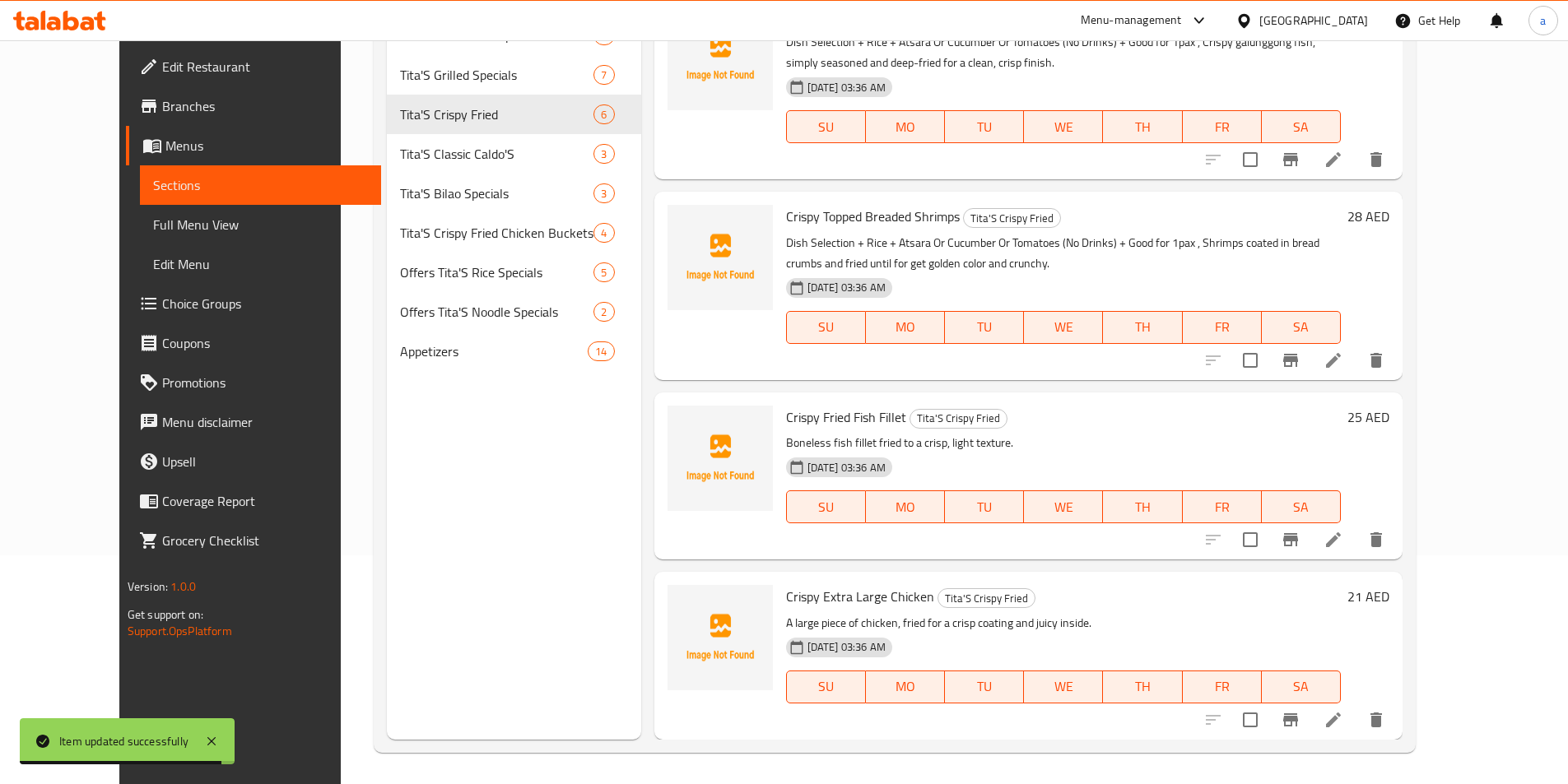
scroll to position [230, 0]
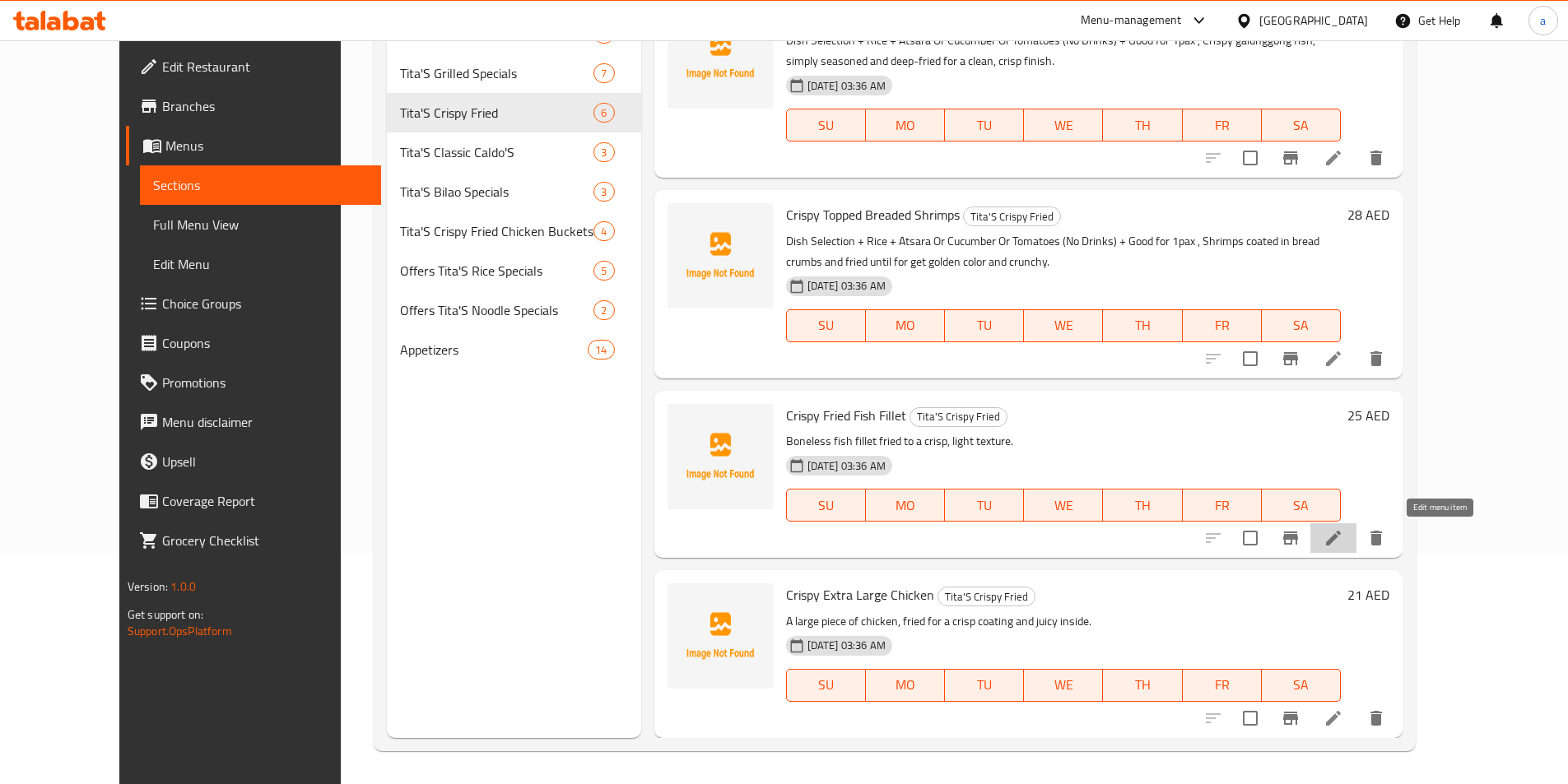
click at [1341, 542] on icon at bounding box center [1333, 537] width 14 height 14
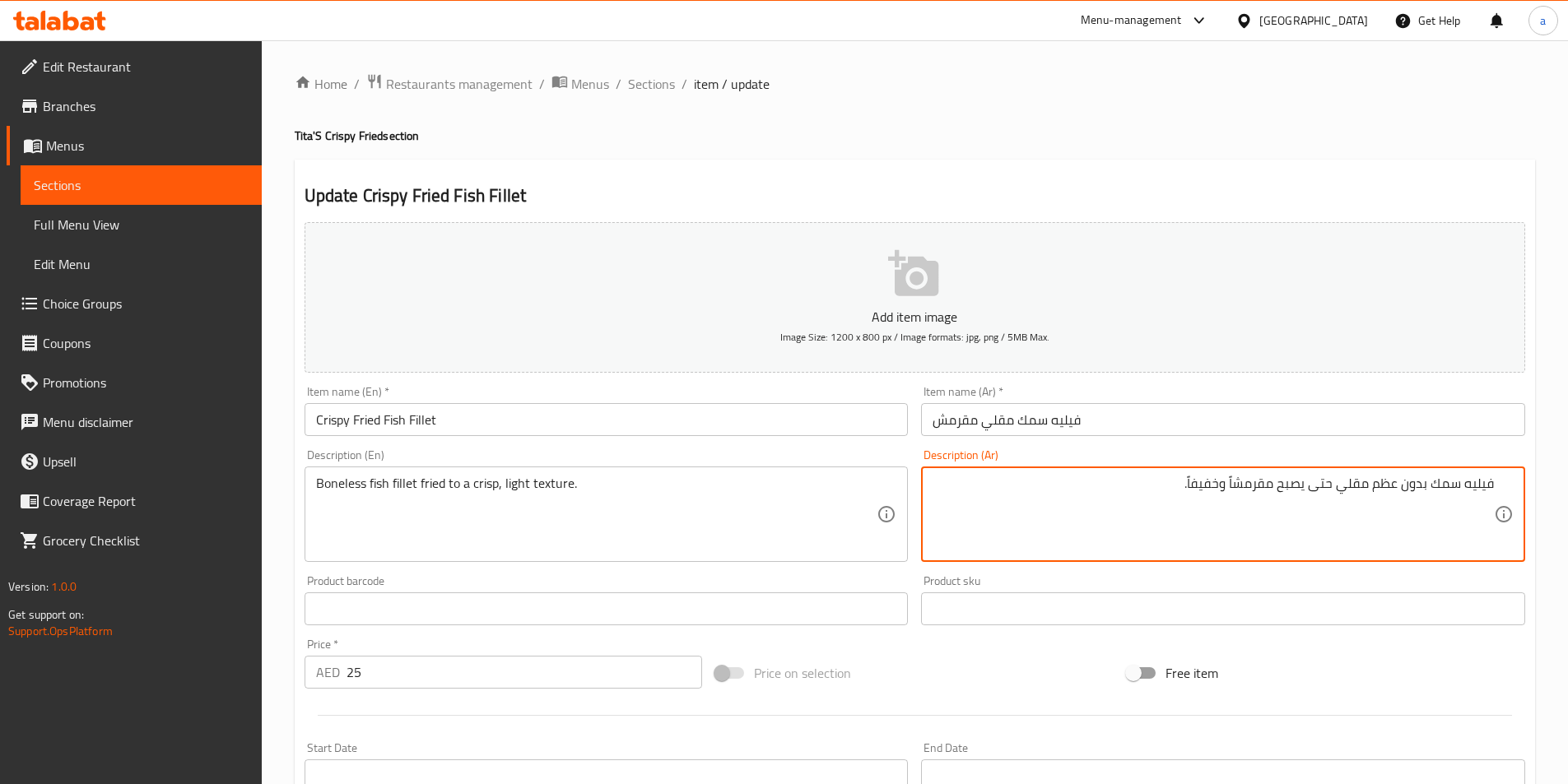
type textarea "فيليه سمك بدون عظم مقلي حتى يصبح مقرمشاً وخفيفاً."
click at [1195, 419] on input "فيليه سمك مقلي مقرمش" at bounding box center [1223, 419] width 604 height 33
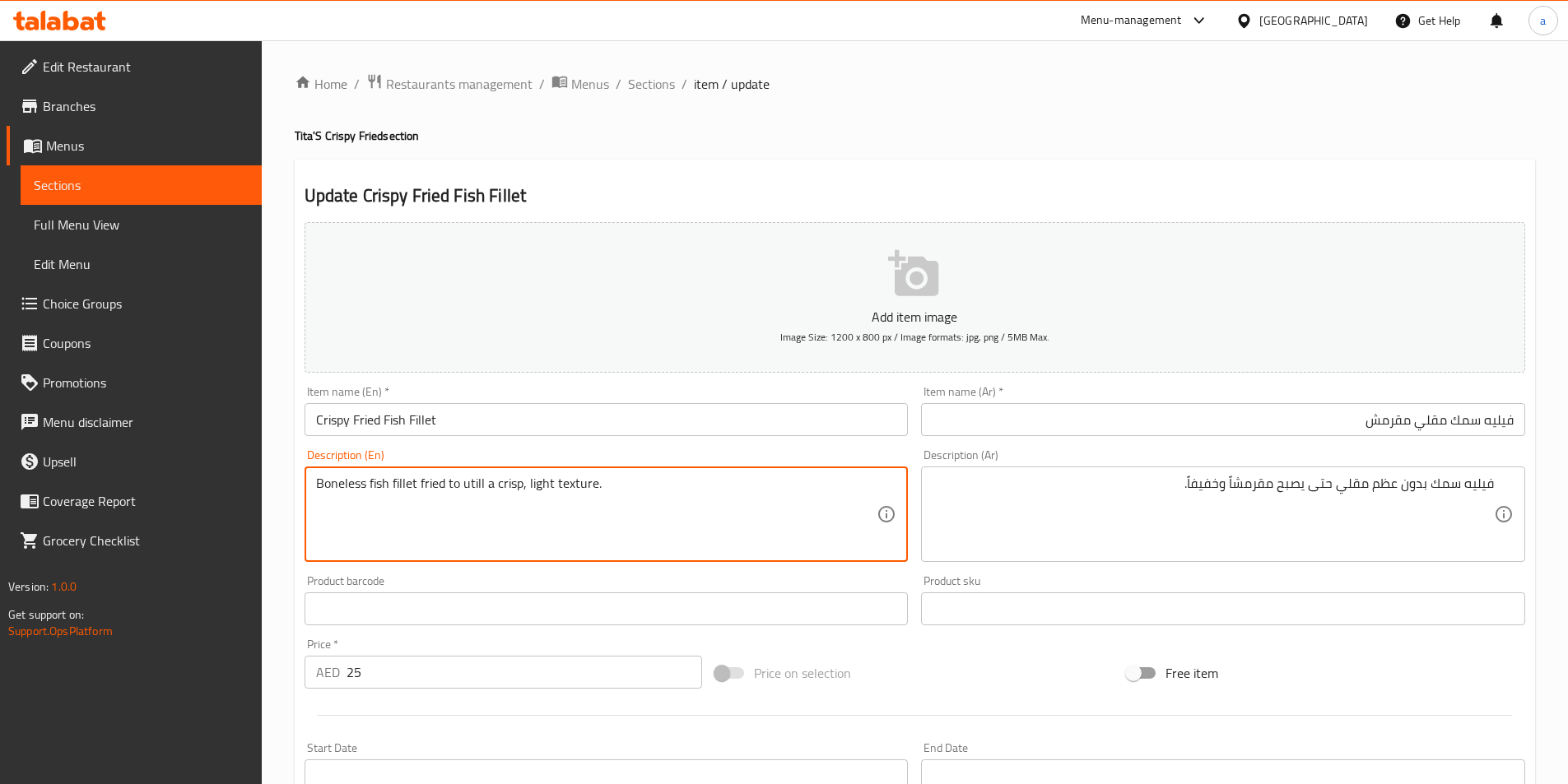
click at [578, 481] on textarea "Boneless fish fillet fried to utill a crisp, light texture." at bounding box center [597, 514] width 561 height 78
type textarea "Boneless fish fillet fried to utill a crisp, light texture."
click at [468, 516] on textarea "Boneless fish fillet fried to utill a crisp, light texture." at bounding box center [597, 514] width 561 height 78
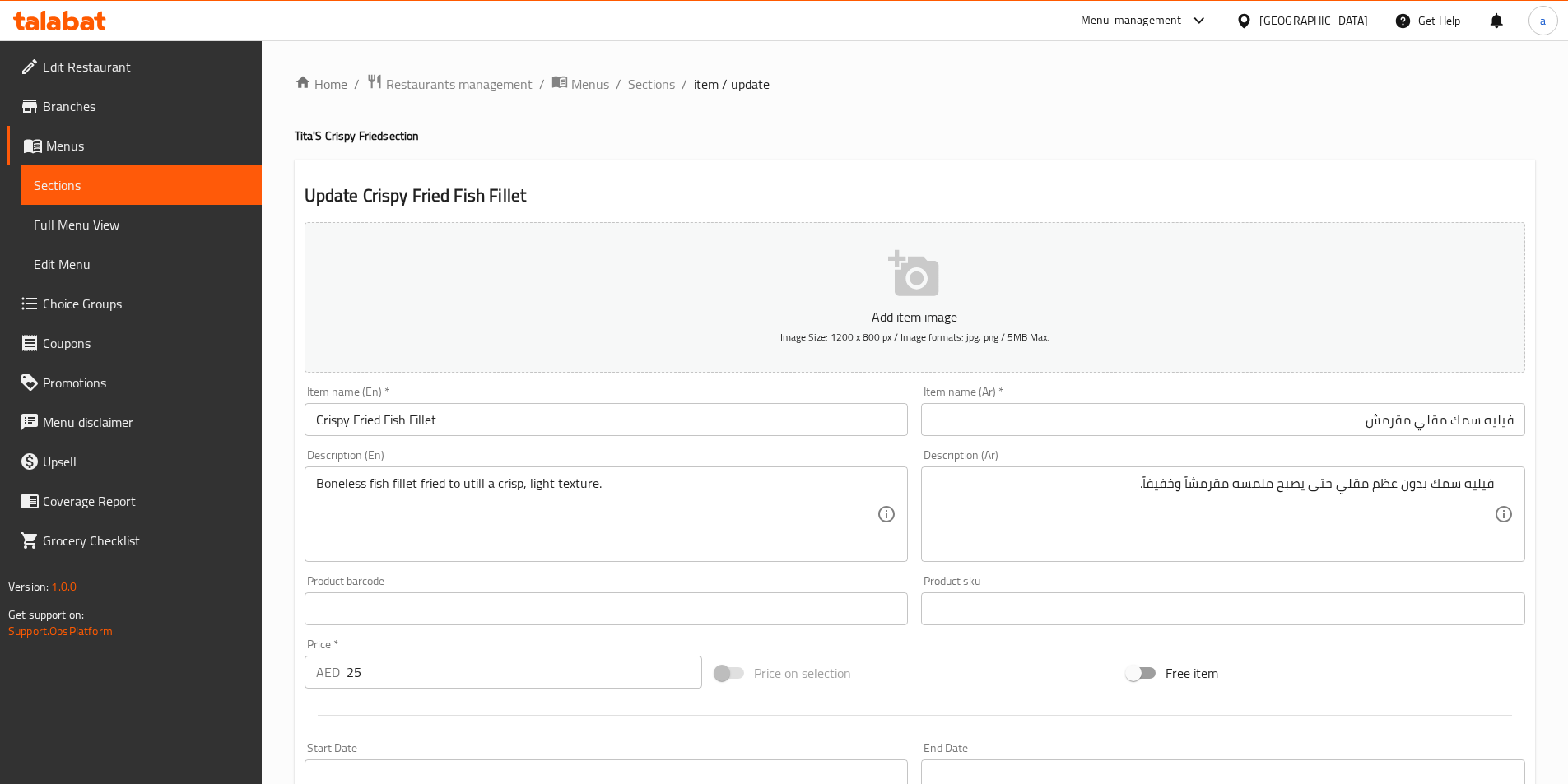
click at [1147, 485] on textarea "فيليه سمك بدون عظم مقلي حتى يصبح ملمسه مقرمشاً وخفيفاً." at bounding box center [1213, 514] width 561 height 78
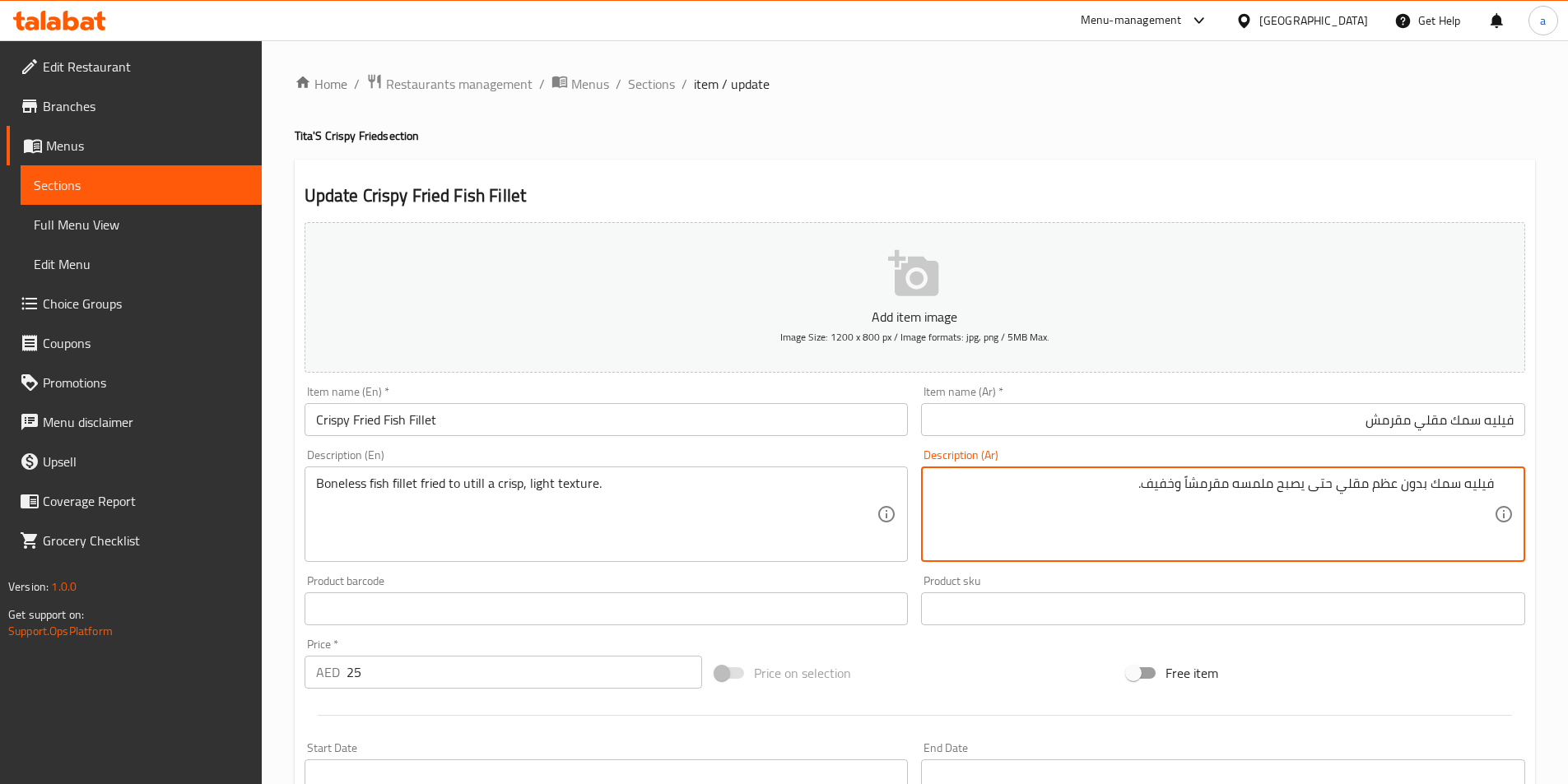
paste textarea "الطبق المختار + الأرز + مخللات أو خيار أو طماطم ( بدون عصائر ) ,"
type textarea "الطبق المختار + الأرز + مخللات أو خيار أو طماطم ( بدون عصائر ) , فيليه سمك بدون…"
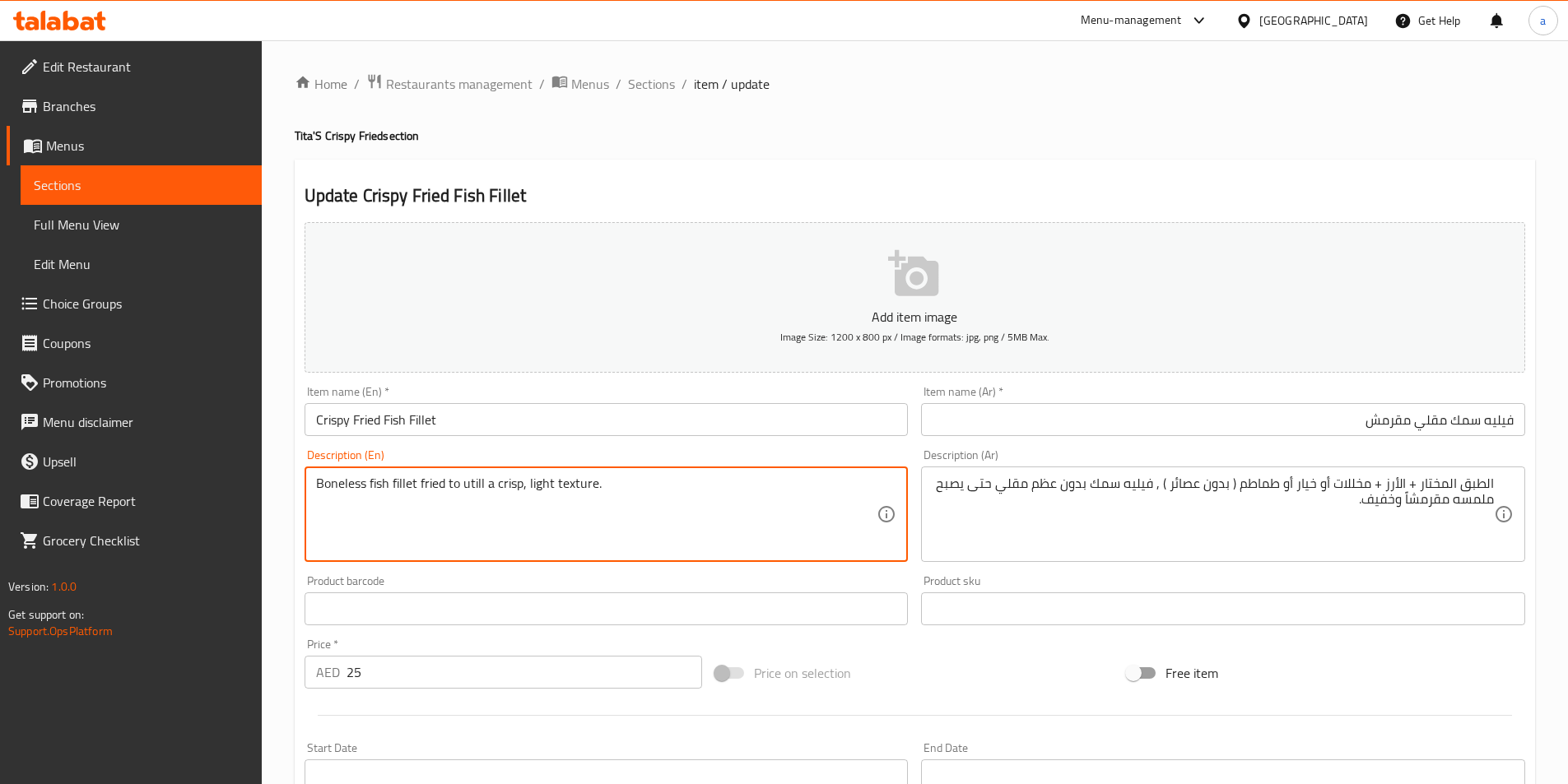
paste textarea "Dish Selection + Rice + Atsara Or Cucumber Or Tomatoes (No Drinks) + Good for 1…"
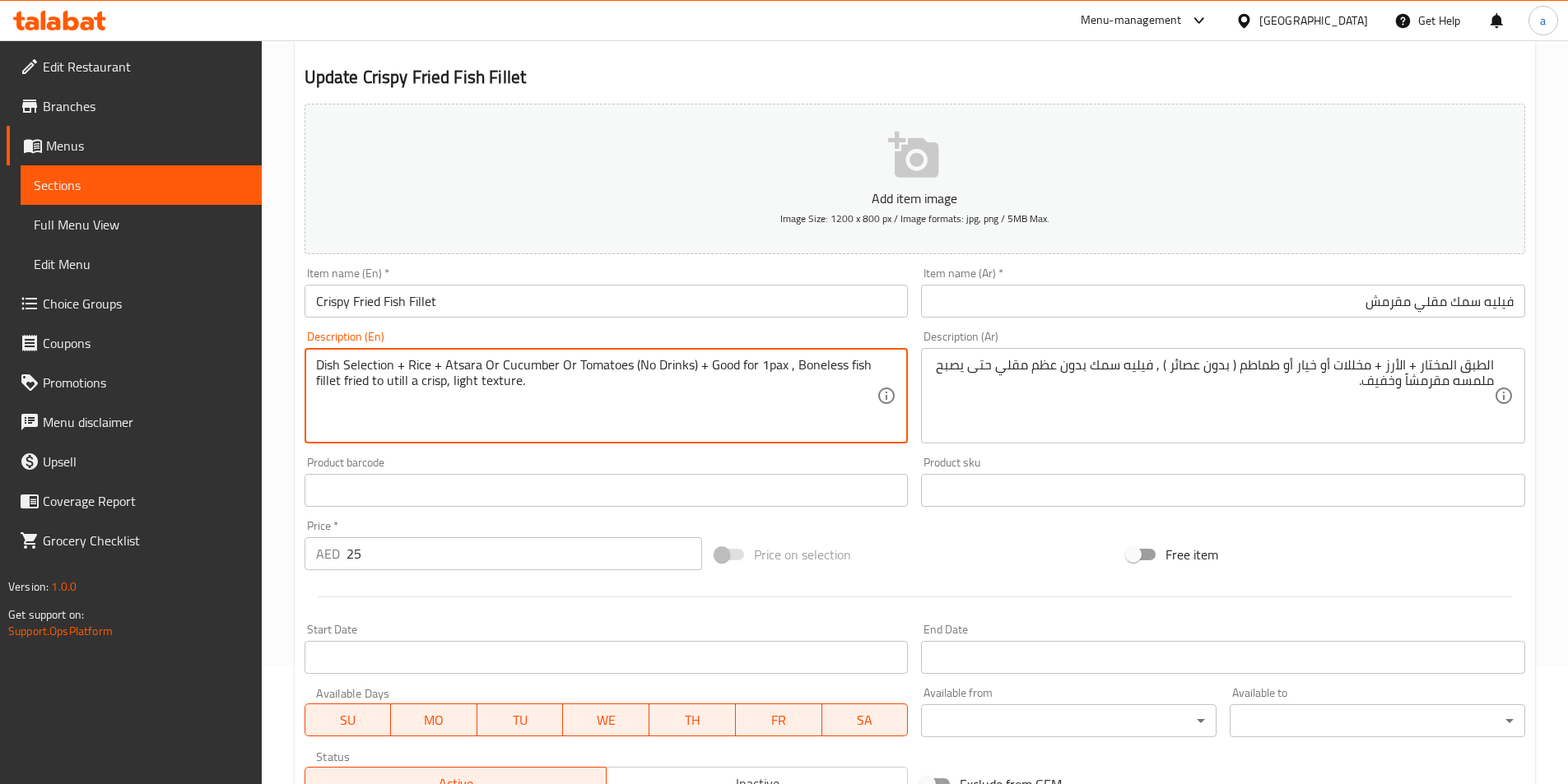
scroll to position [365, 0]
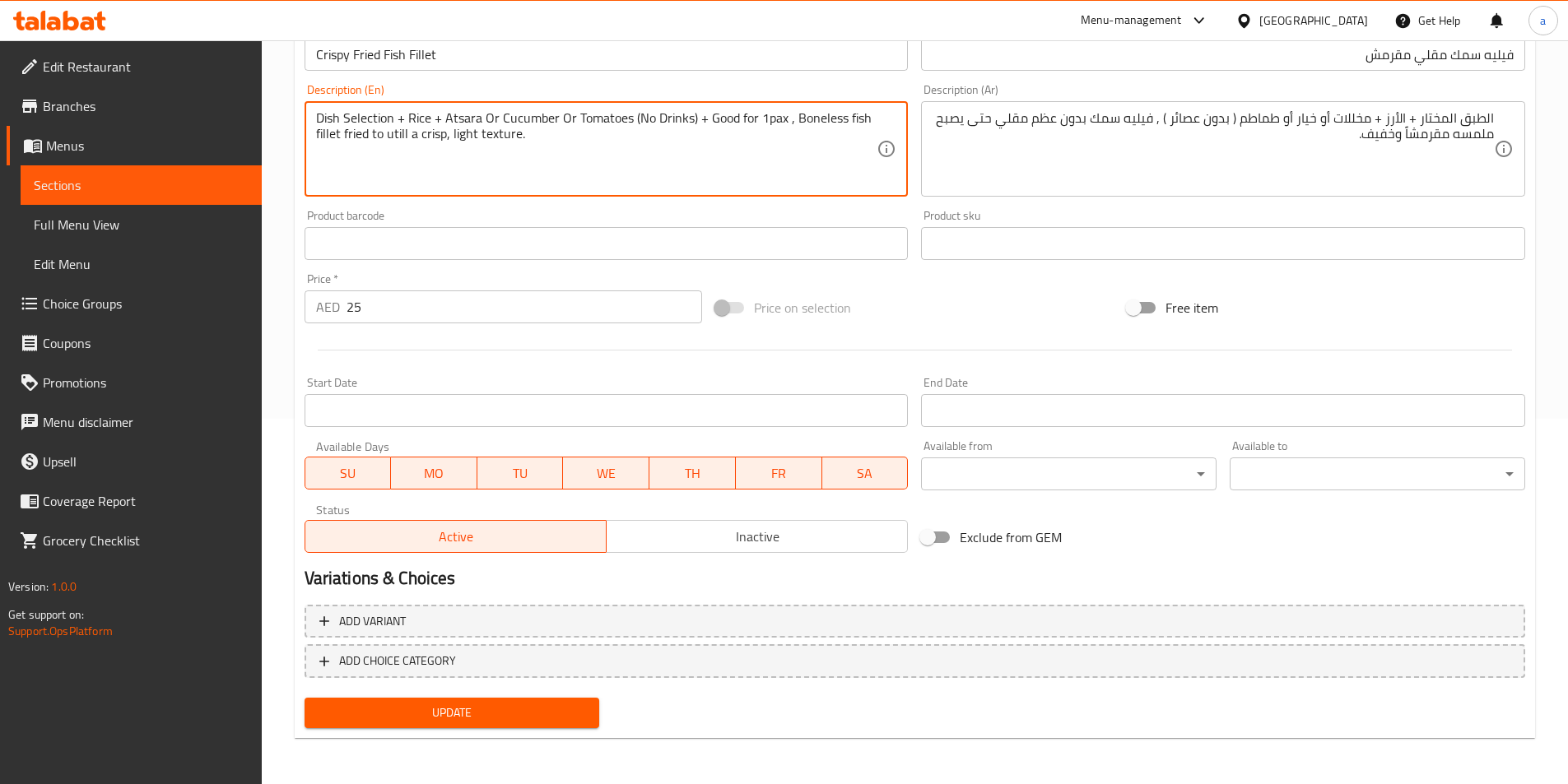
type textarea "Dish Selection + Rice + Atsara Or Cucumber Or Tomatoes (No Drinks) + Good for 1…"
click at [513, 705] on span "Update" at bounding box center [452, 712] width 269 height 20
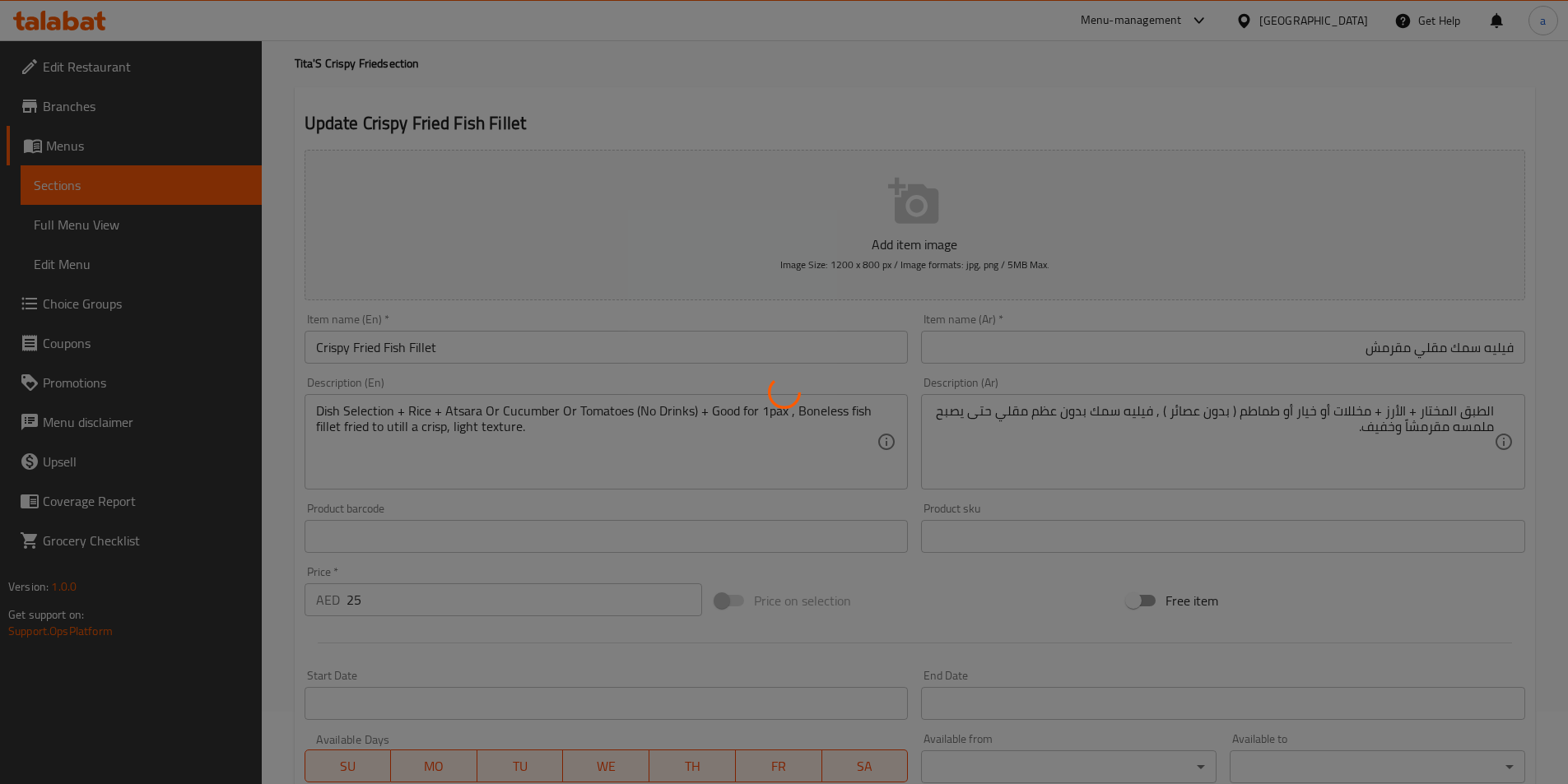
scroll to position [37, 0]
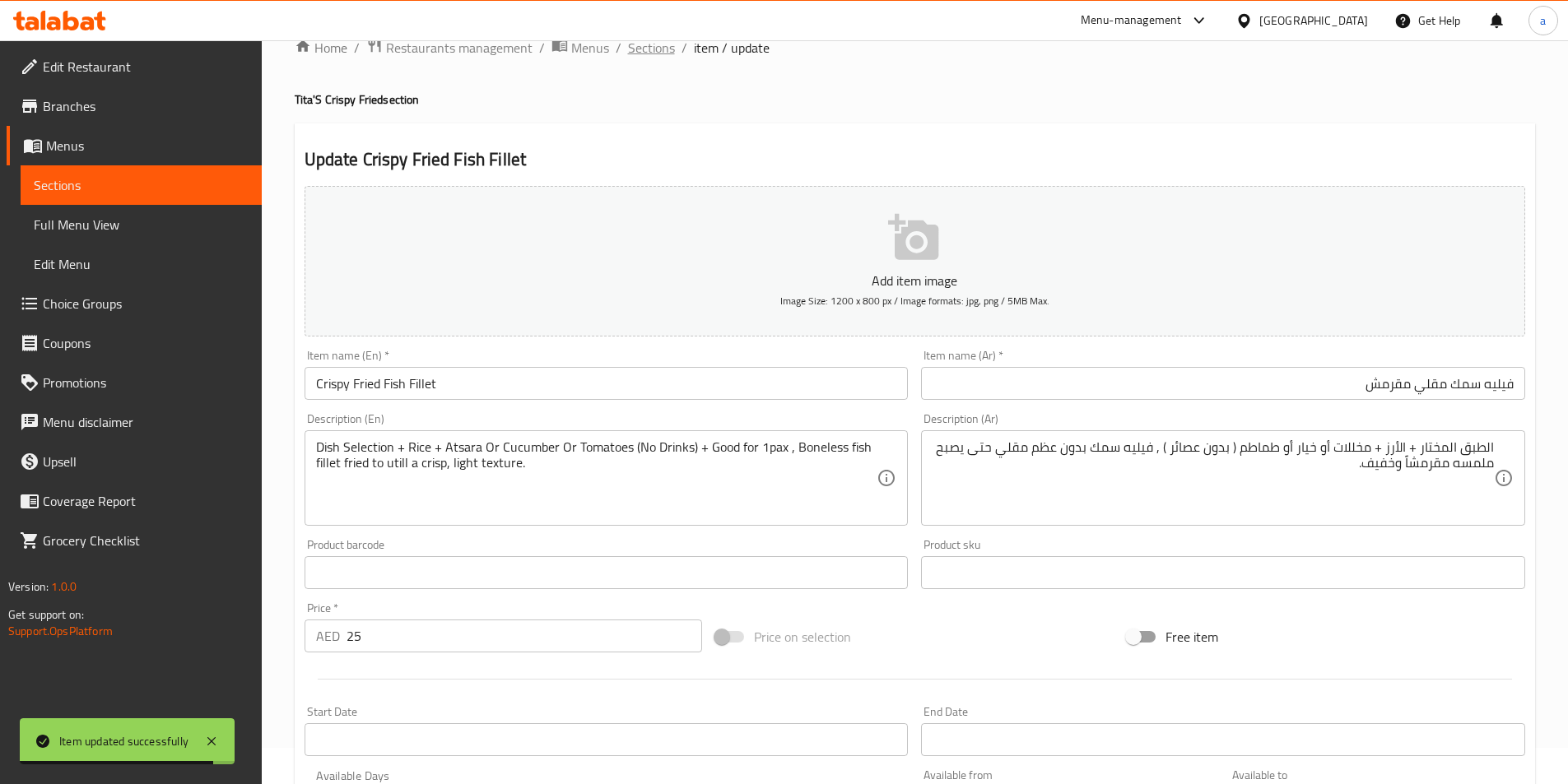
click at [639, 43] on span "Sections" at bounding box center [651, 47] width 47 height 19
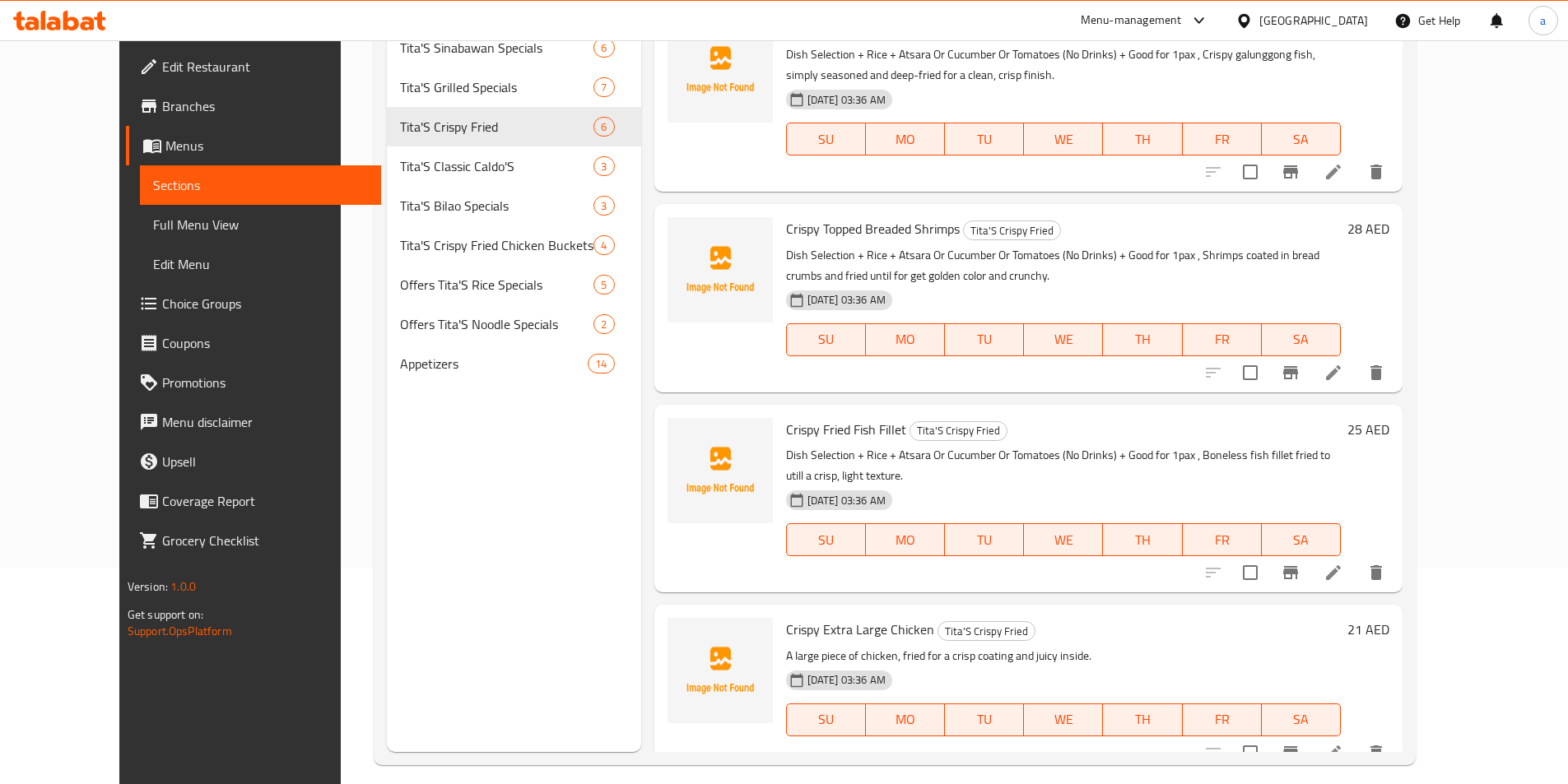
scroll to position [230, 0]
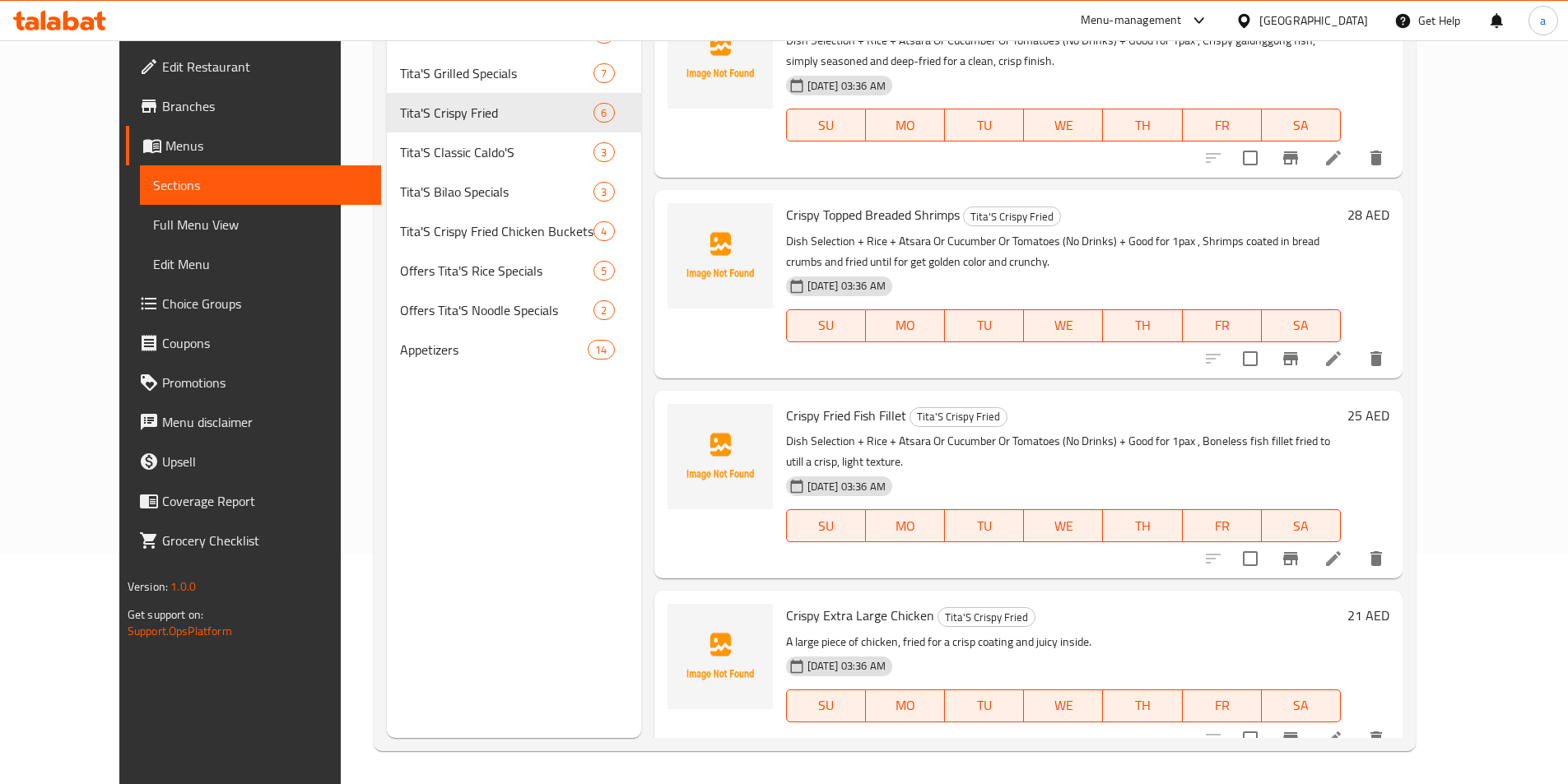
click at [1356, 724] on li at bounding box center [1334, 738] width 46 height 30
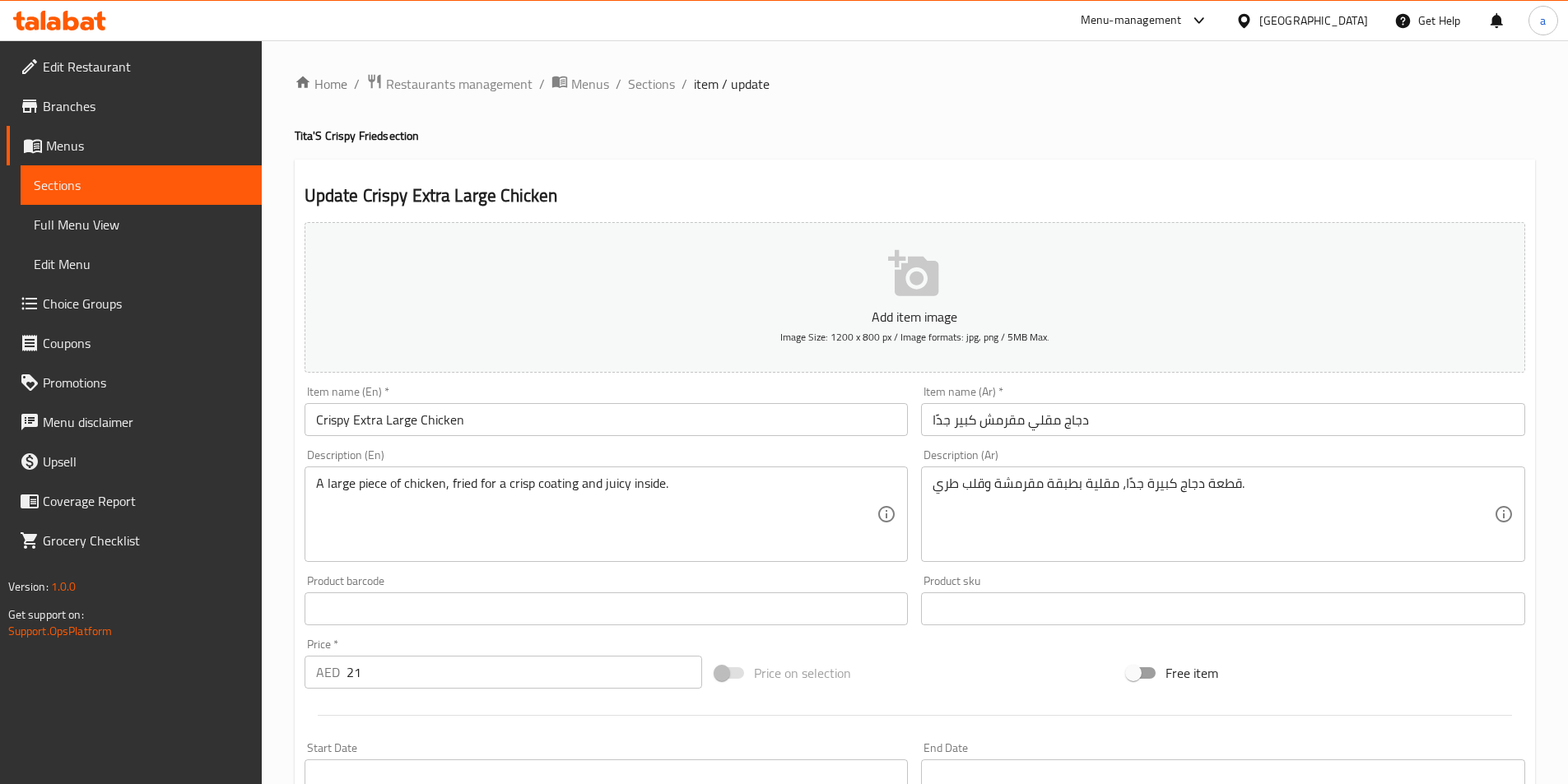
click at [1076, 426] on input "دجاج مقلي مقرمش كبير جدًا" at bounding box center [1223, 419] width 604 height 33
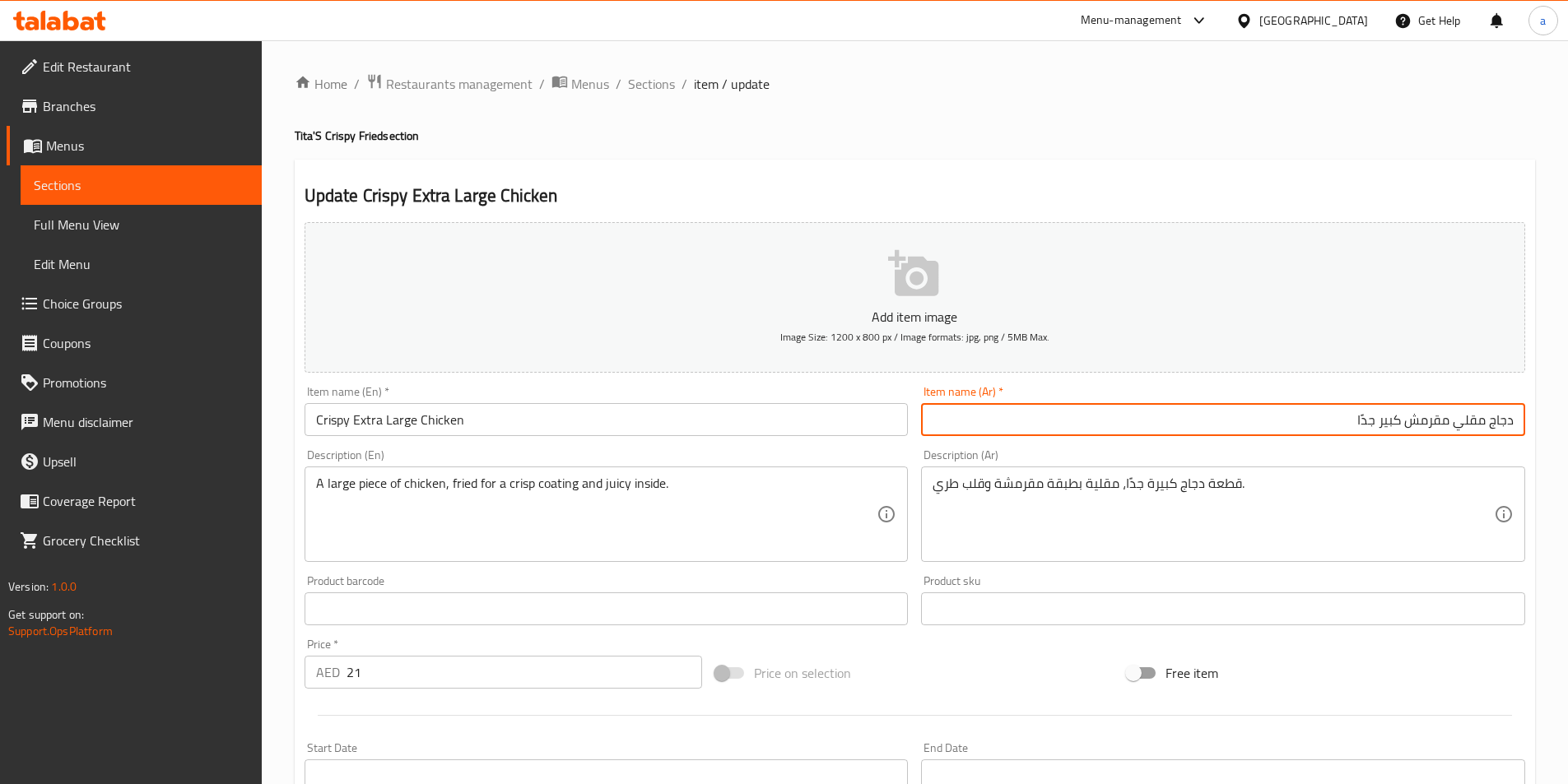
click at [350, 420] on input "Crispy Extra Large Chicken" at bounding box center [606, 419] width 604 height 33
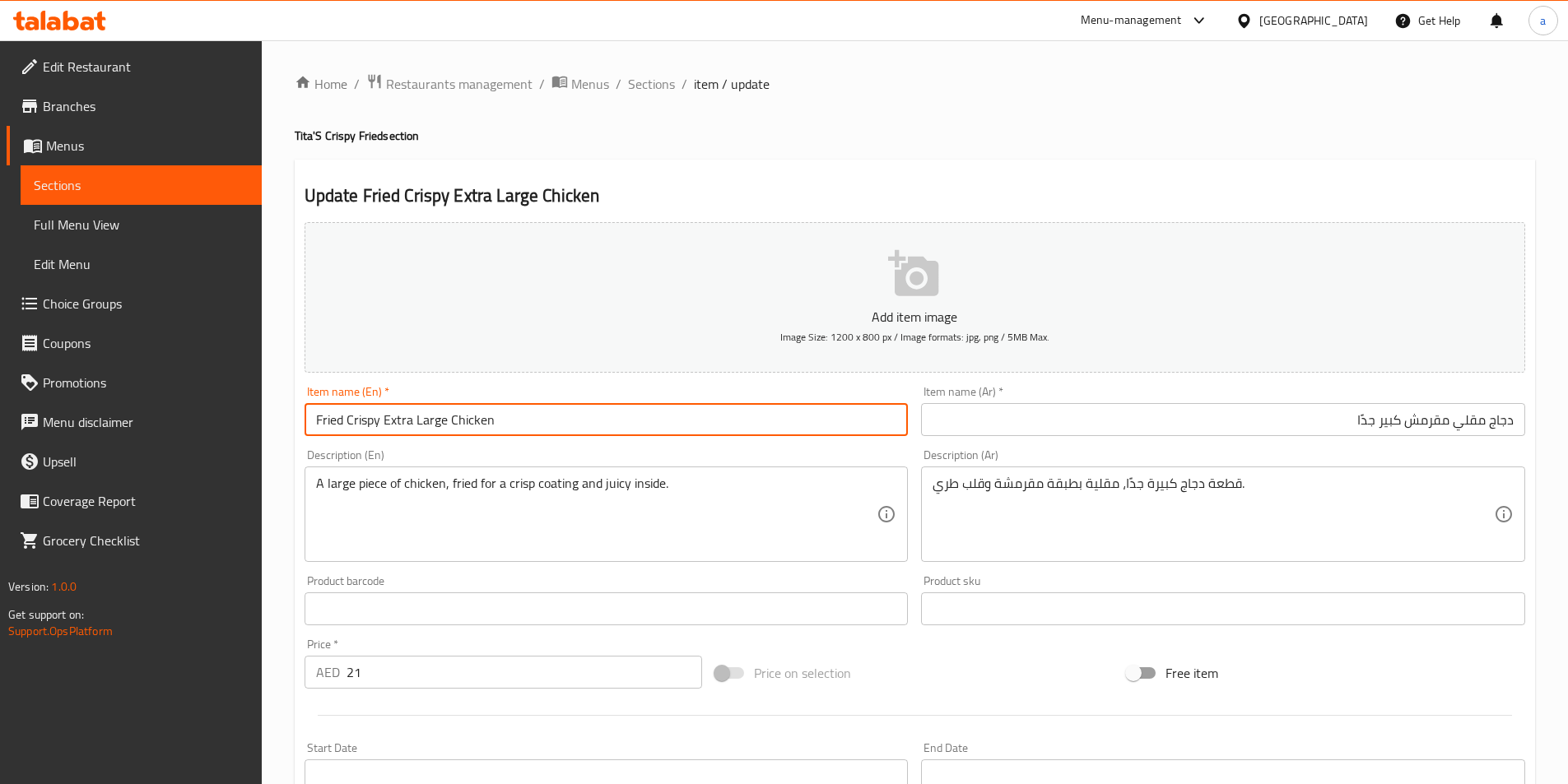
type input "Fried Crispy Extra Large Chicken"
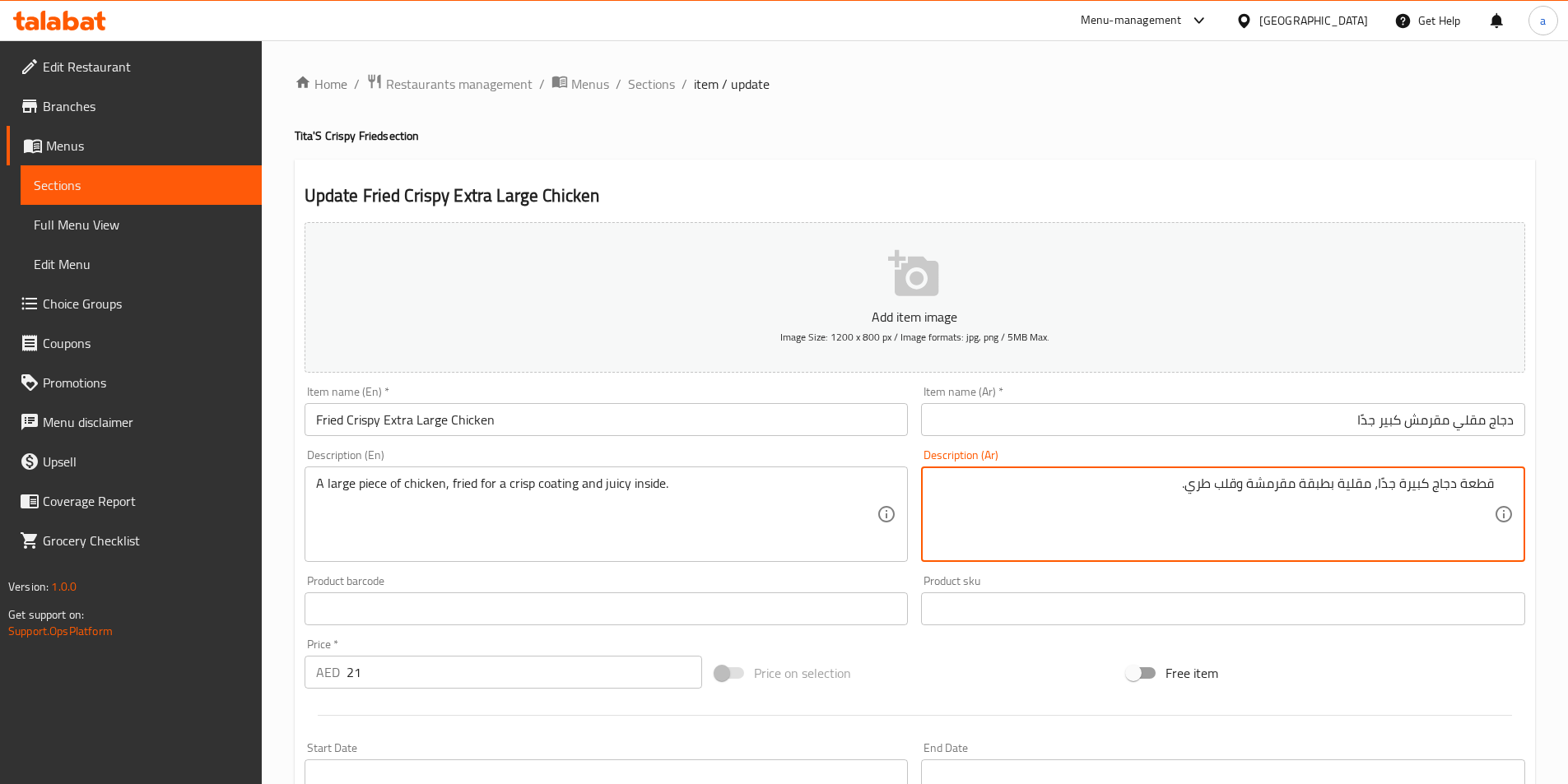
click at [1380, 486] on textarea "قطعة دجاج كبيرة جدًا، مقلية بطبقة مقرمشة وقلب طري." at bounding box center [1213, 514] width 561 height 78
click at [1432, 483] on textarea "قطعة دجاج كبيرة جدًا ، مقلية بطبقة مقرمشة وقلب طري." at bounding box center [1213, 514] width 561 height 78
paste textarea "كبيرة جدًا"
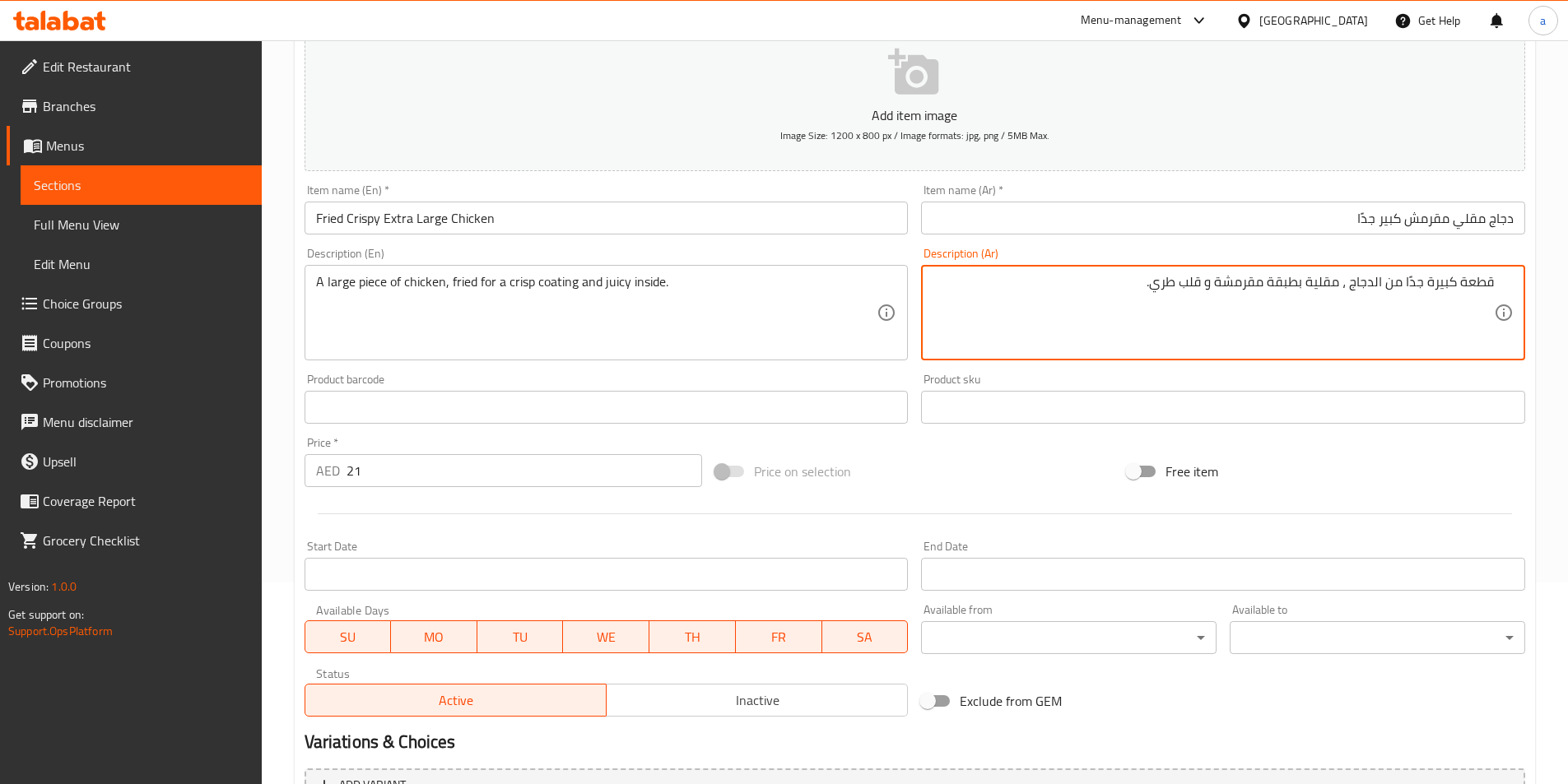
scroll to position [365, 0]
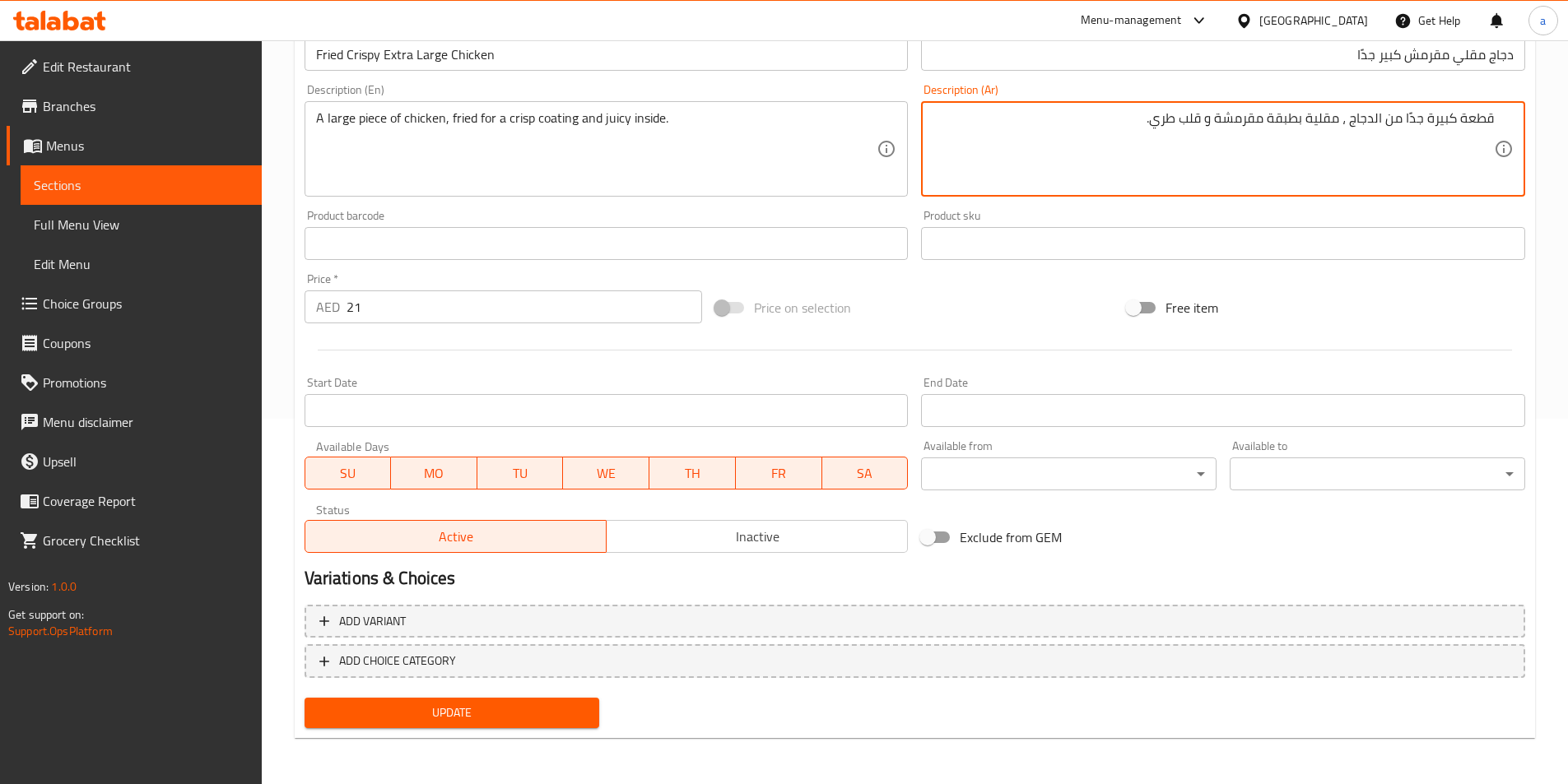
type textarea "قطعة كبيرة جدًا من الدجاج ، مقلية بطبقة مقرمشة و قلب طري."
click at [504, 698] on button "Update" at bounding box center [452, 713] width 296 height 31
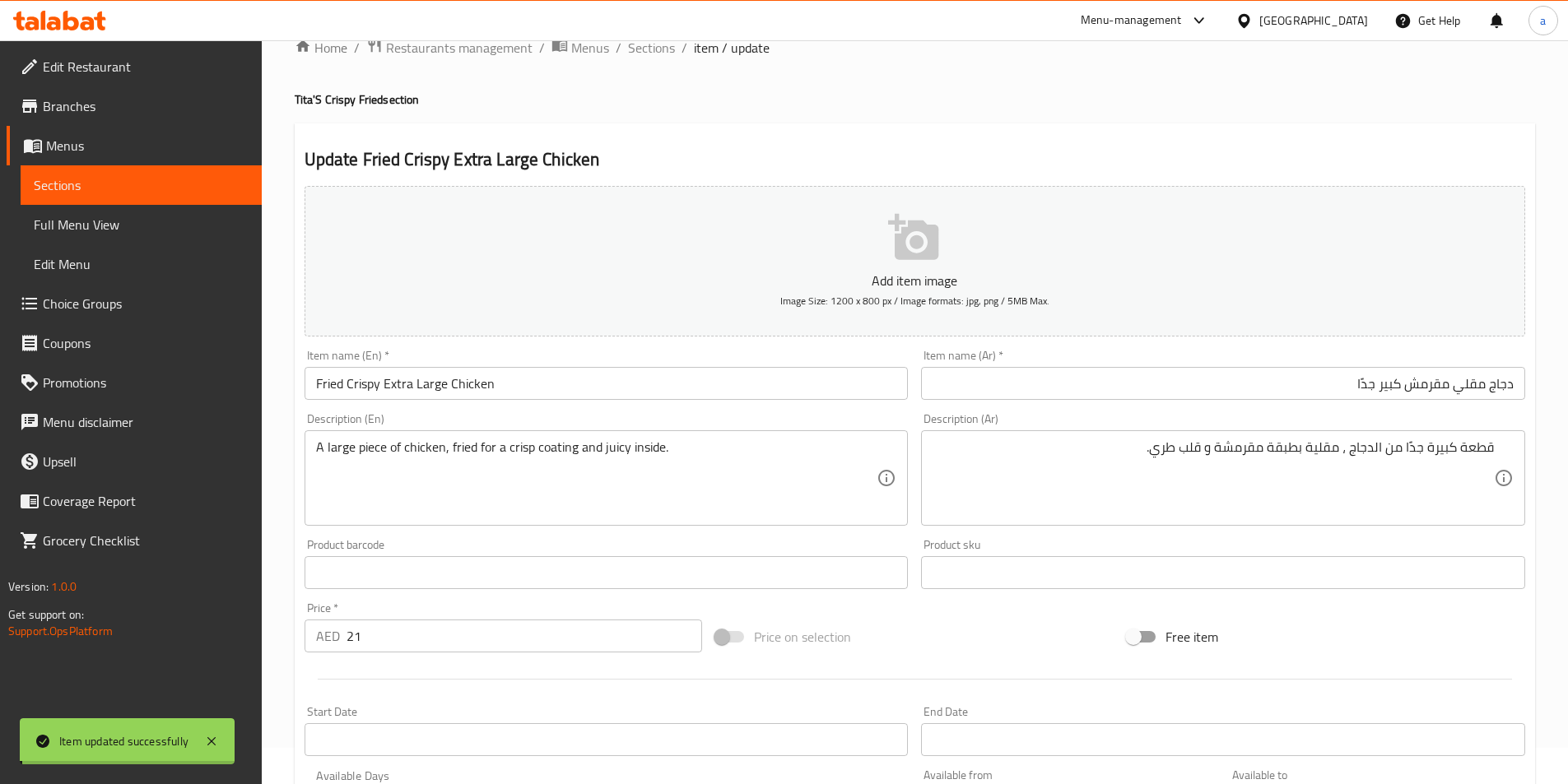
scroll to position [0, 0]
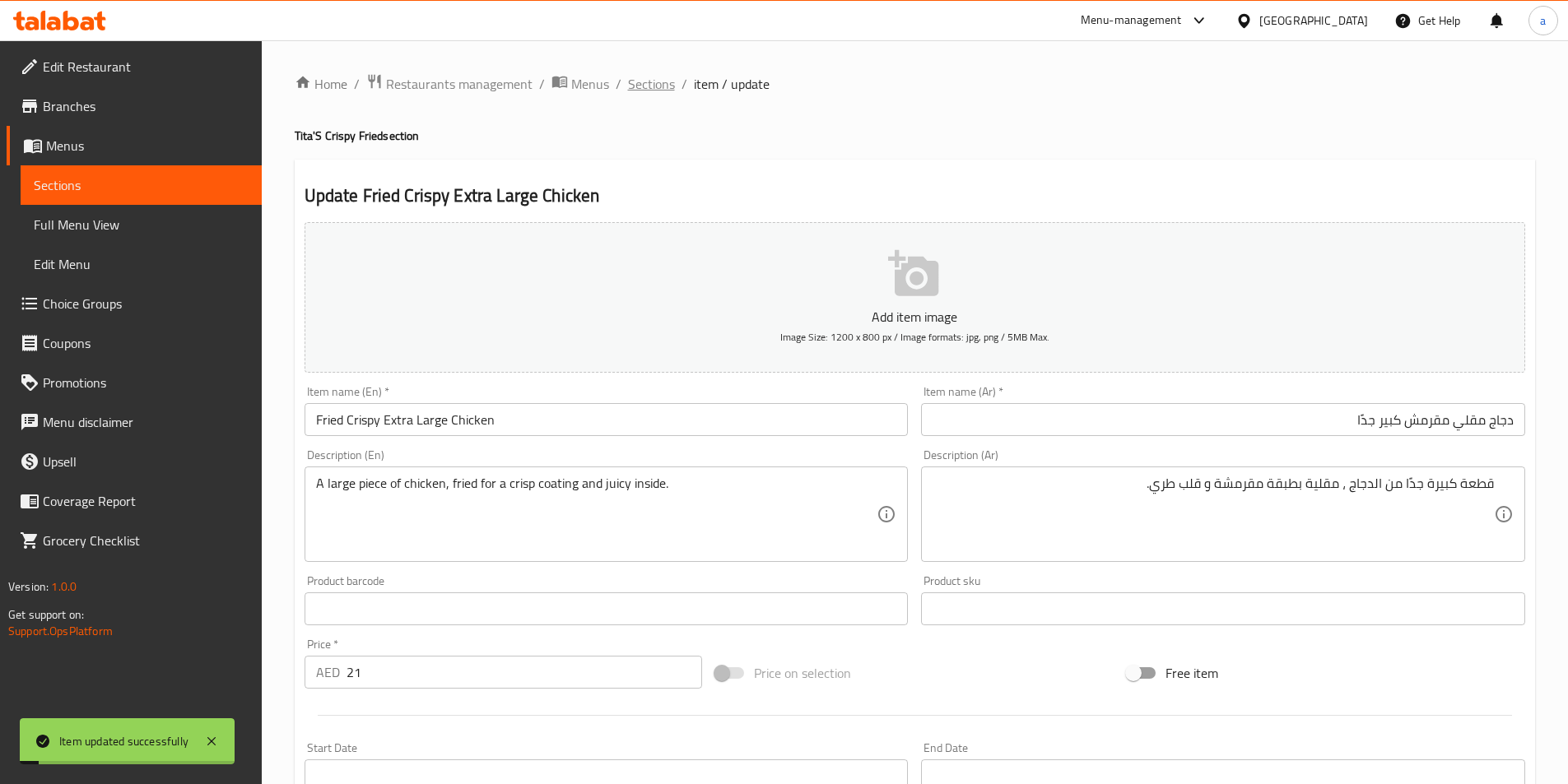
click at [662, 91] on span "Sections" at bounding box center [651, 84] width 47 height 19
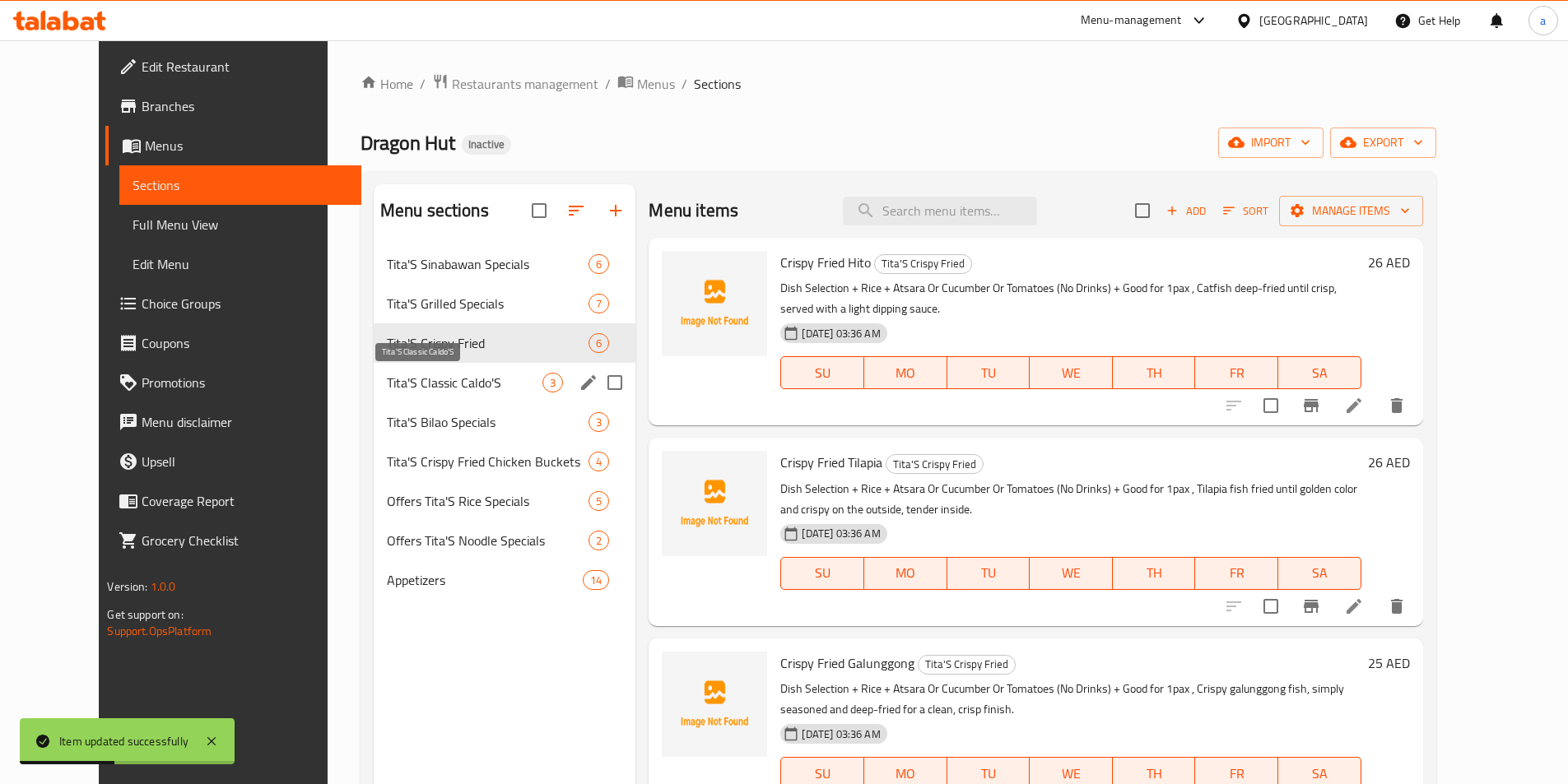
click at [456, 379] on span "Tita'S Classic Caldo'S" at bounding box center [465, 382] width 156 height 19
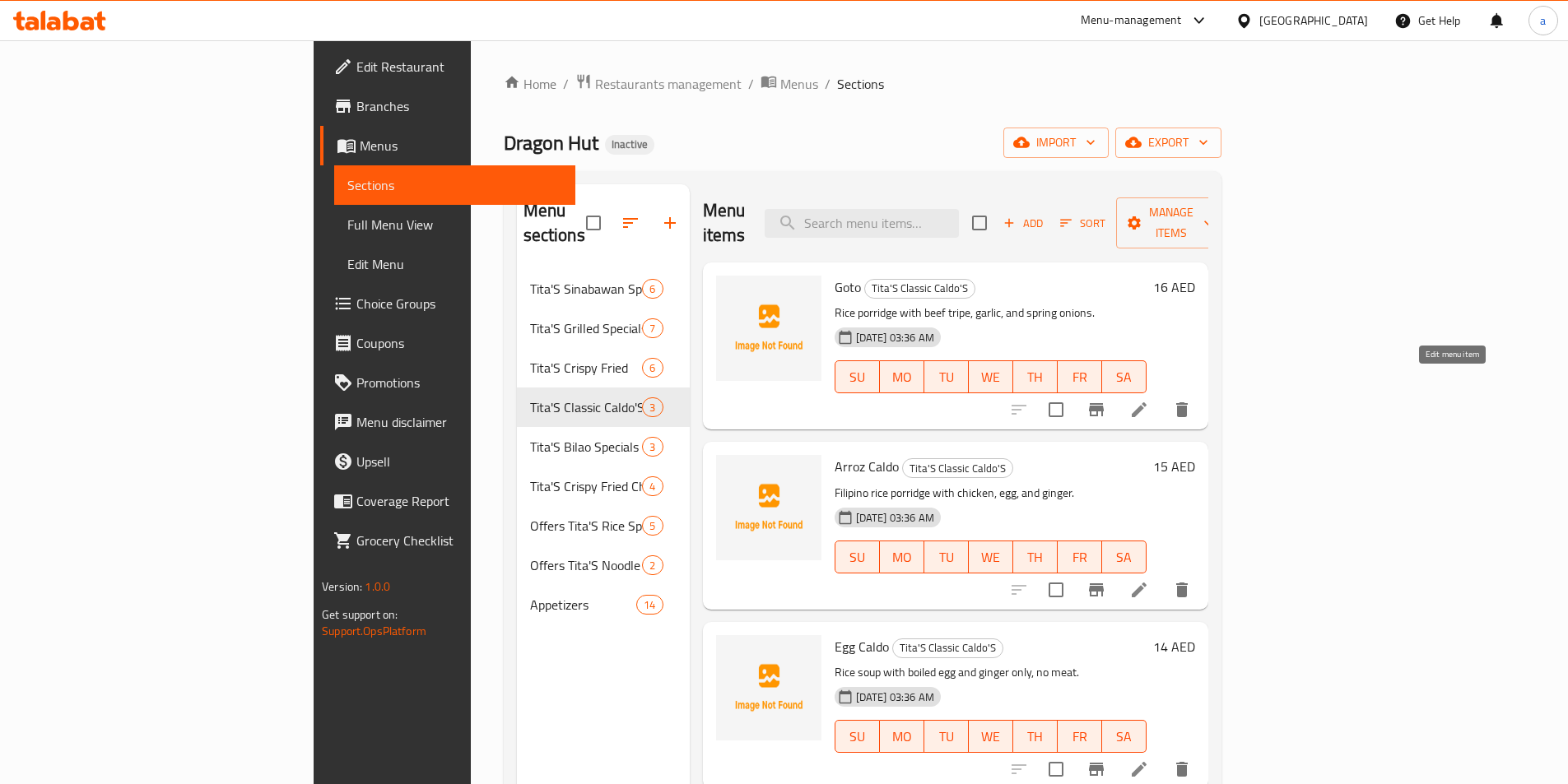
click at [1147, 403] on icon at bounding box center [1138, 409] width 14 height 14
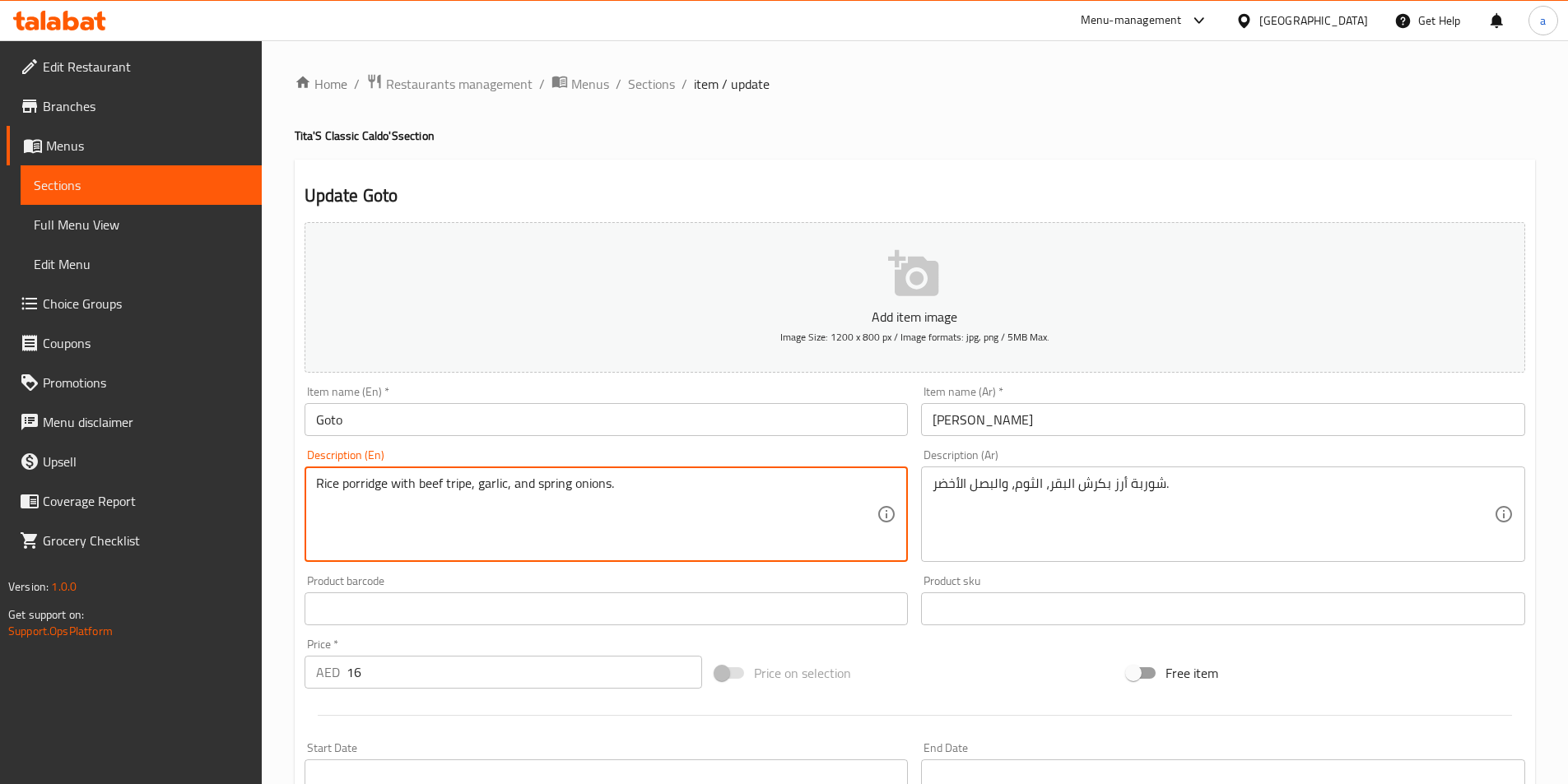
click at [372, 426] on input "Goto" at bounding box center [606, 419] width 604 height 33
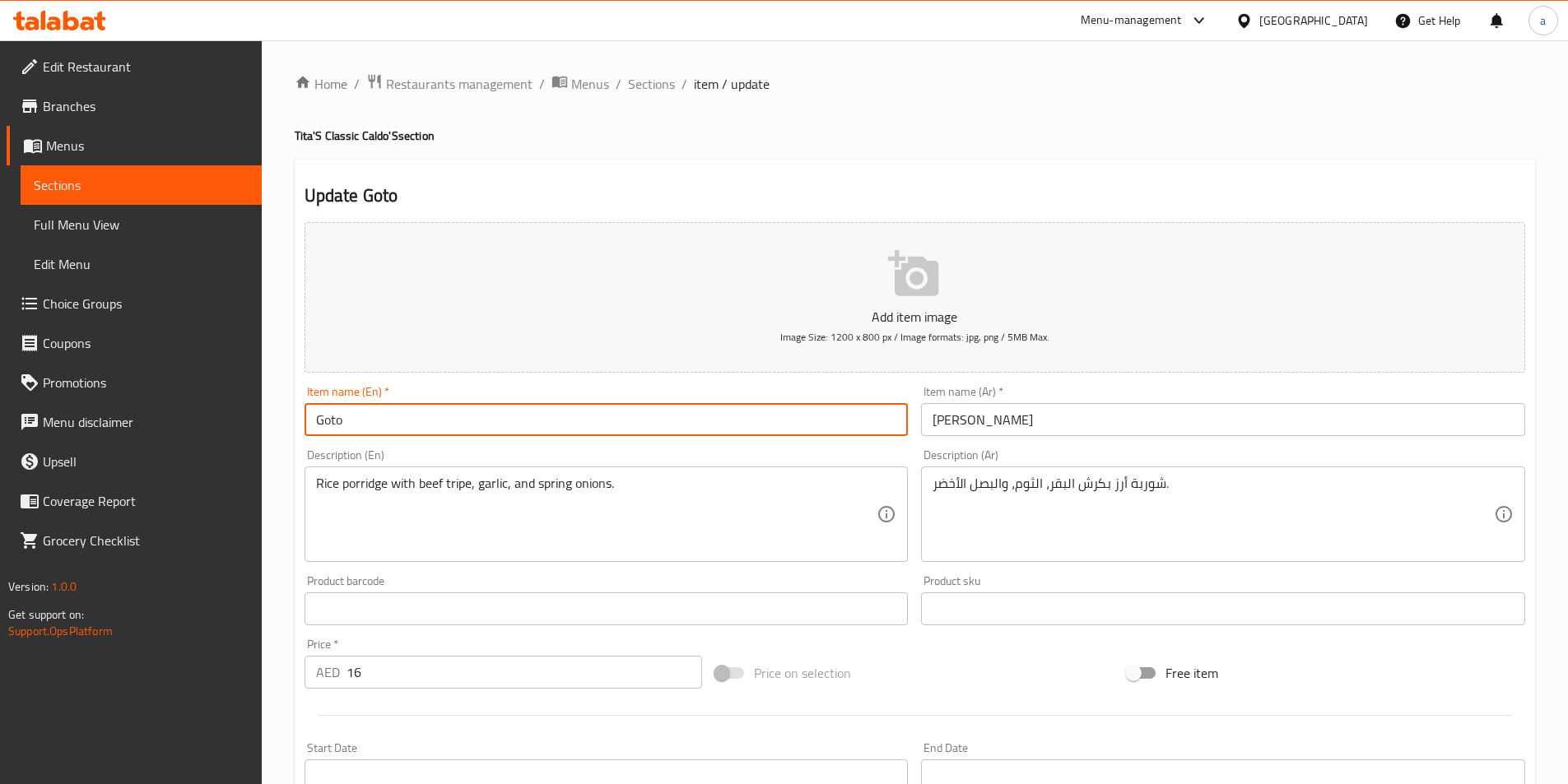
click at [372, 426] on input "Goto" at bounding box center [606, 419] width 604 height 33
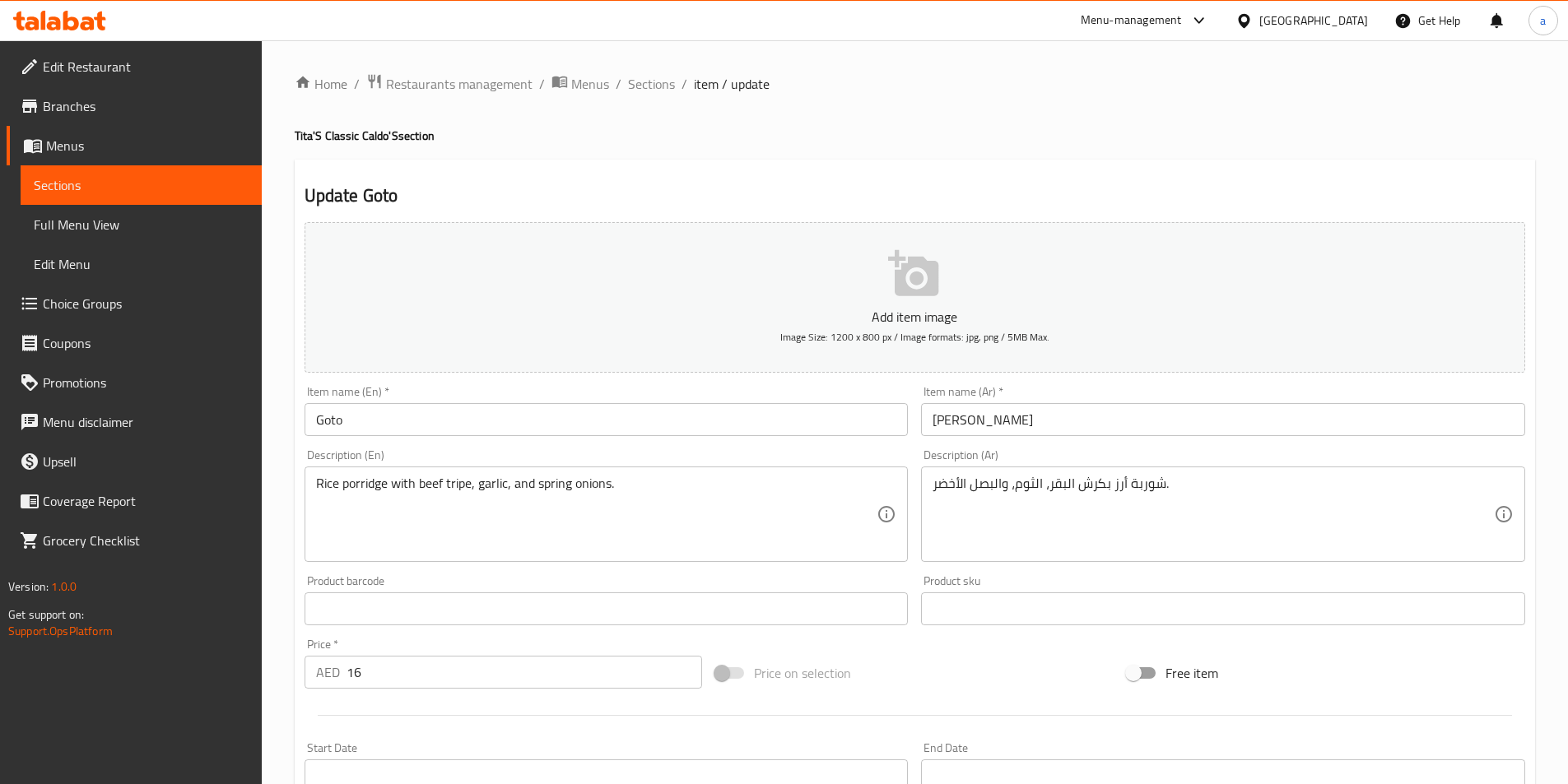
click at [1129, 434] on input "[PERSON_NAME]" at bounding box center [1223, 419] width 604 height 33
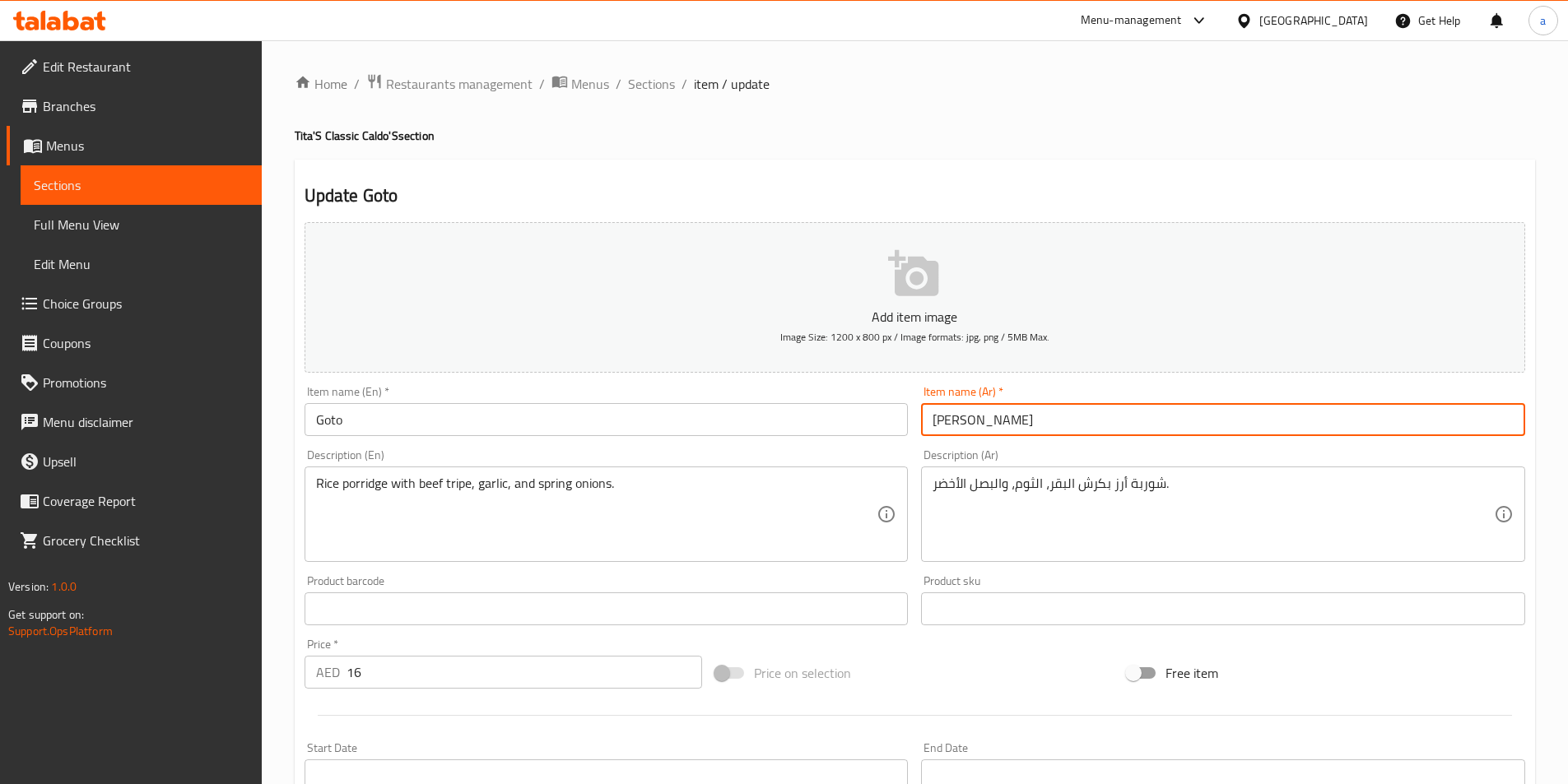
click at [1129, 434] on input "[PERSON_NAME]" at bounding box center [1223, 419] width 604 height 33
type input "جوتو"
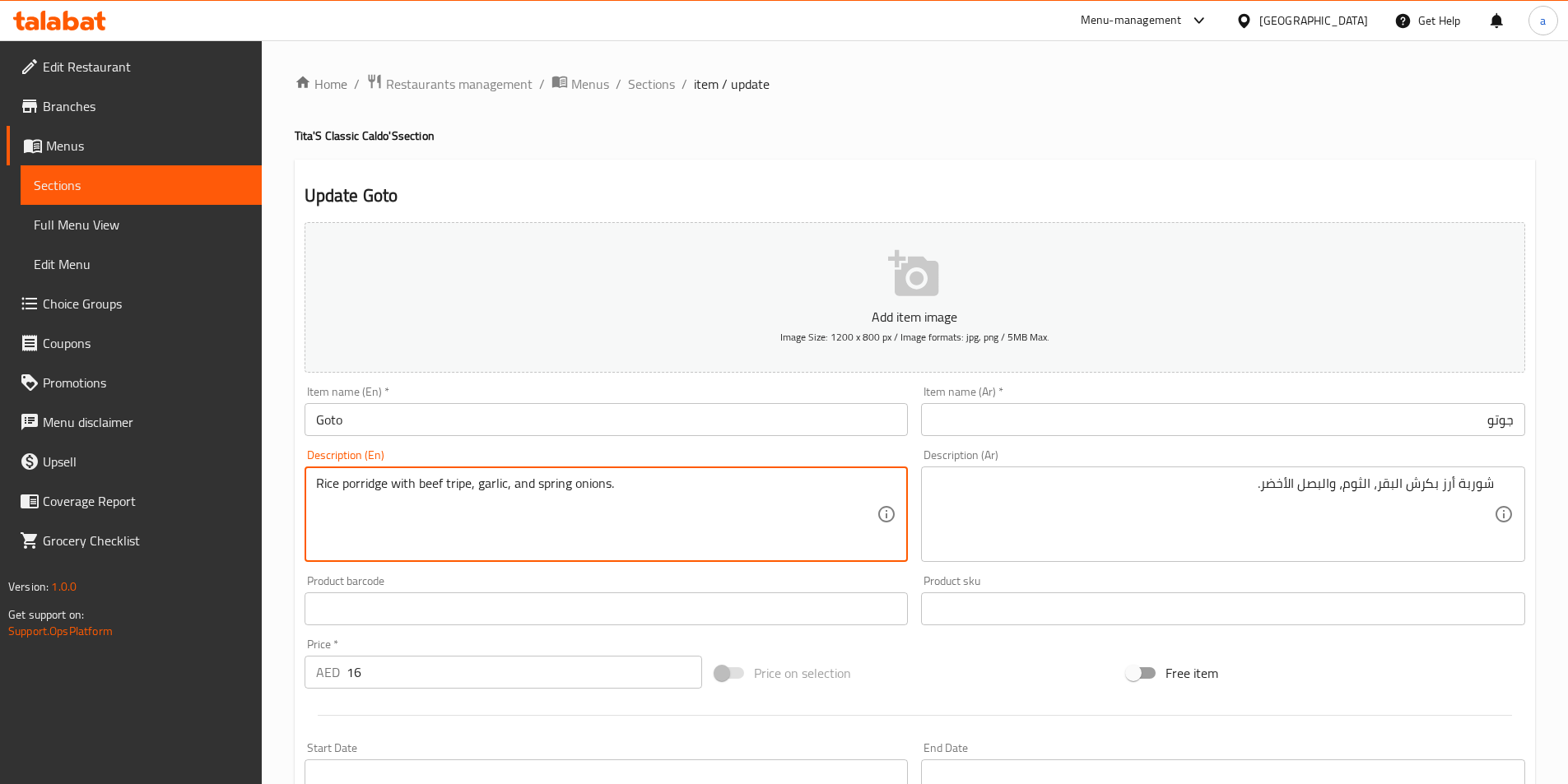
click at [370, 483] on textarea "Rice porridge with beef tripe, garlic, and spring onions." at bounding box center [597, 514] width 561 height 78
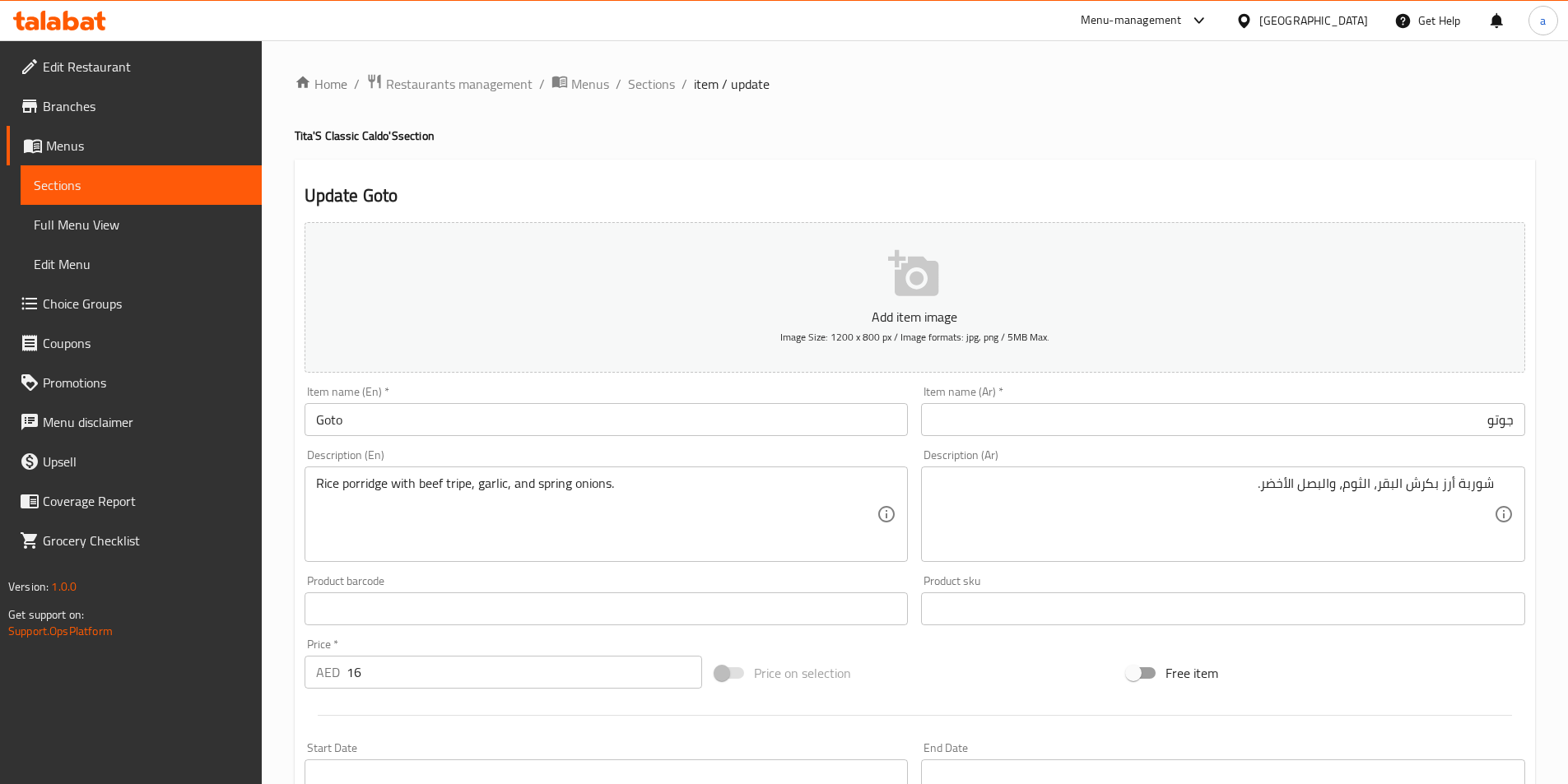
click at [391, 525] on textarea "Rice porridge with beef tripe, garlic, and spring onions." at bounding box center [597, 514] width 561 height 78
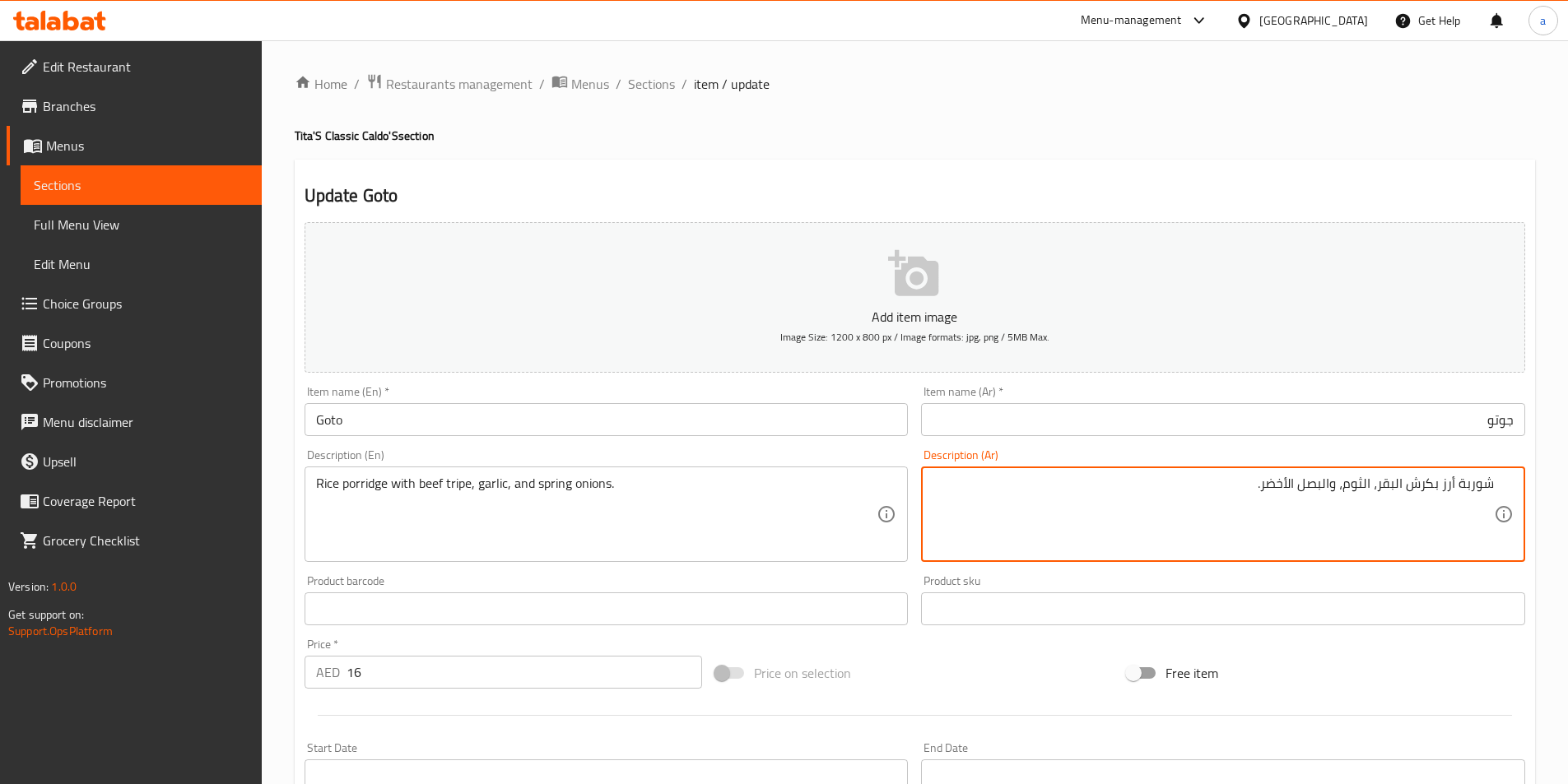
click at [1469, 491] on textarea "شوربة أرز بكرش البقر، الثوم، والبصل الأخضر." at bounding box center [1213, 514] width 561 height 78
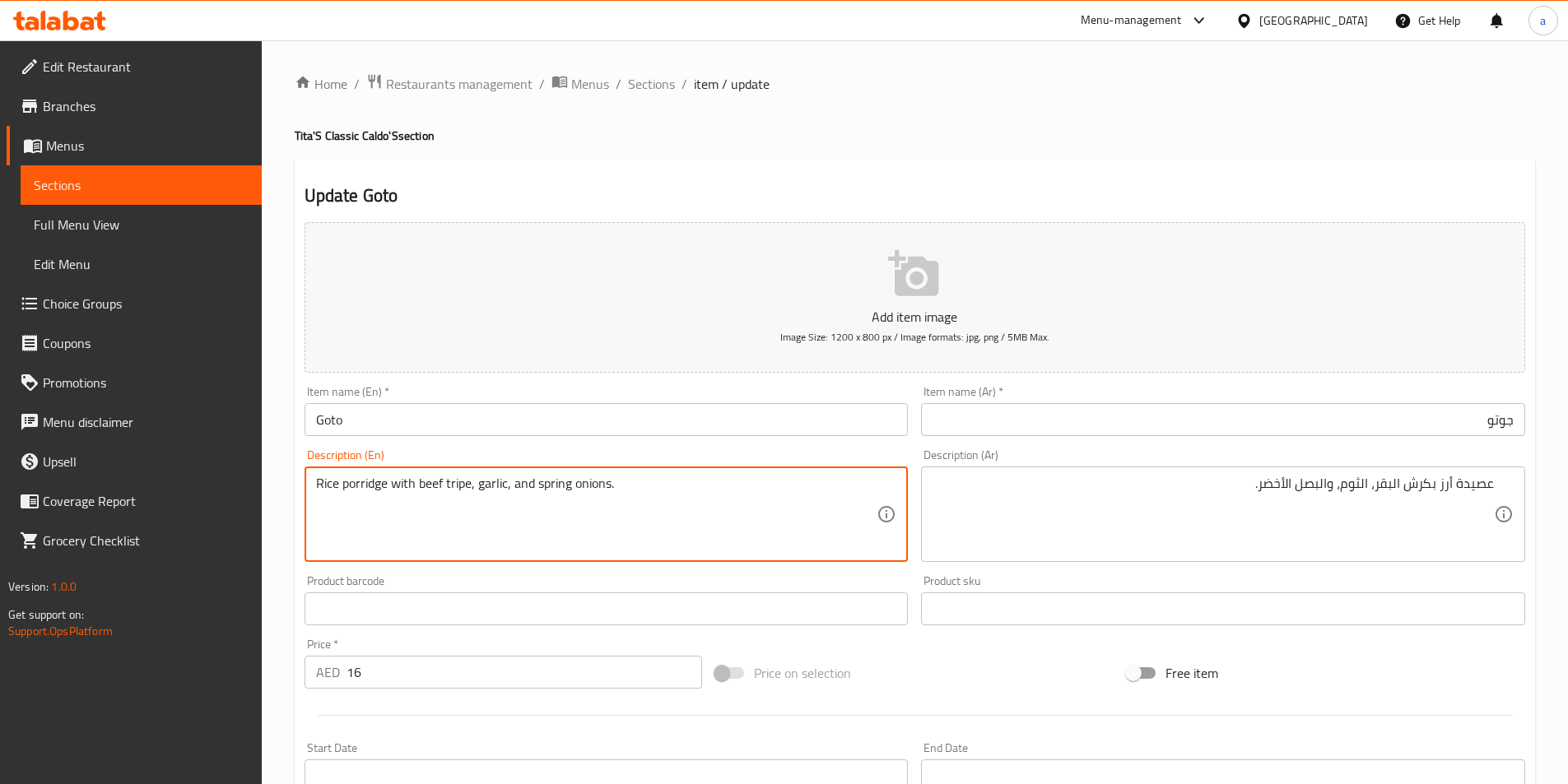
click at [459, 482] on textarea "Rice porridge with beef tripe, garlic, and spring onions." at bounding box center [597, 514] width 561 height 78
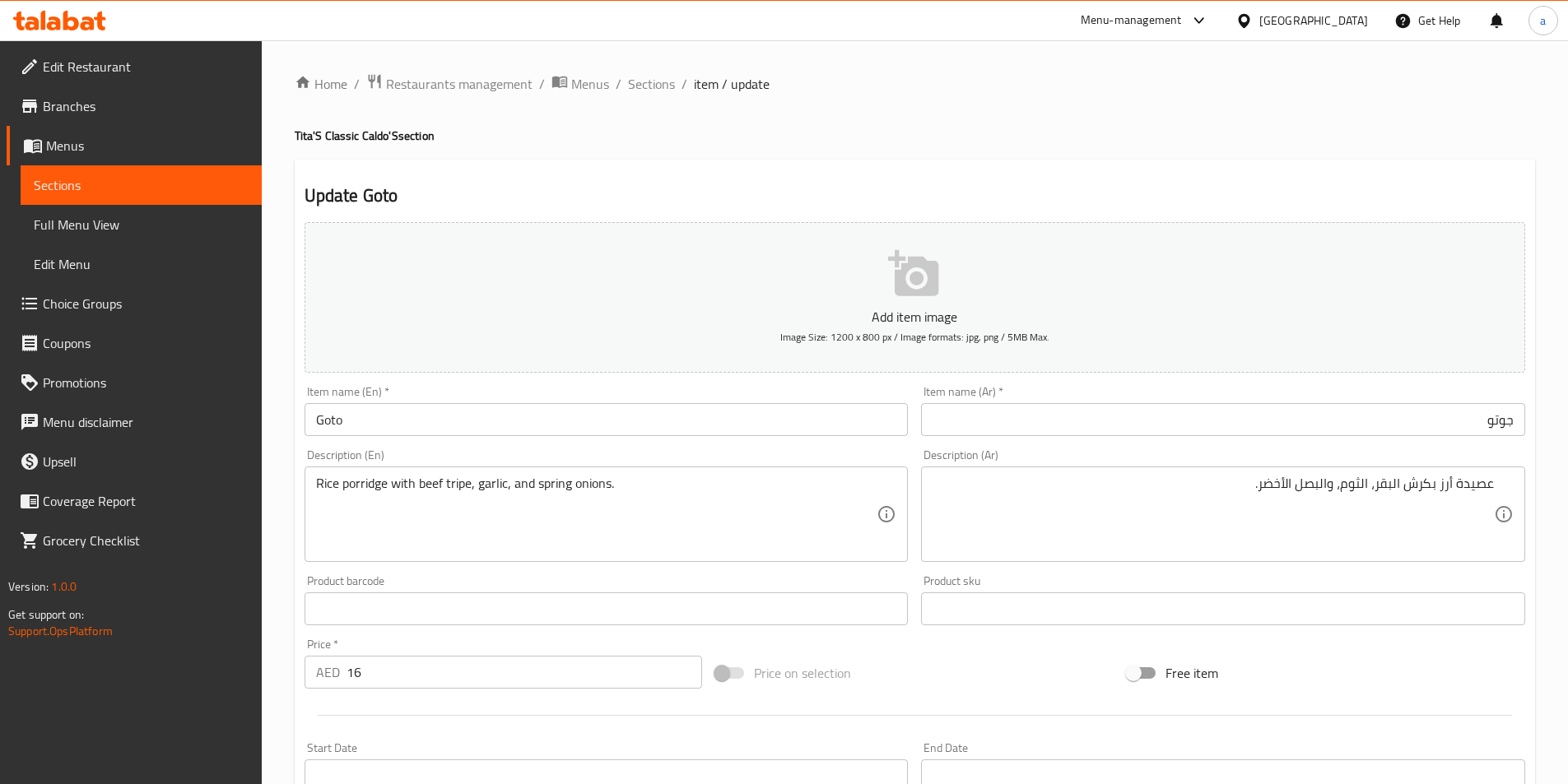
drag, startPoint x: 1406, startPoint y: 490, endPoint x: 1443, endPoint y: 501, distance: 38.6
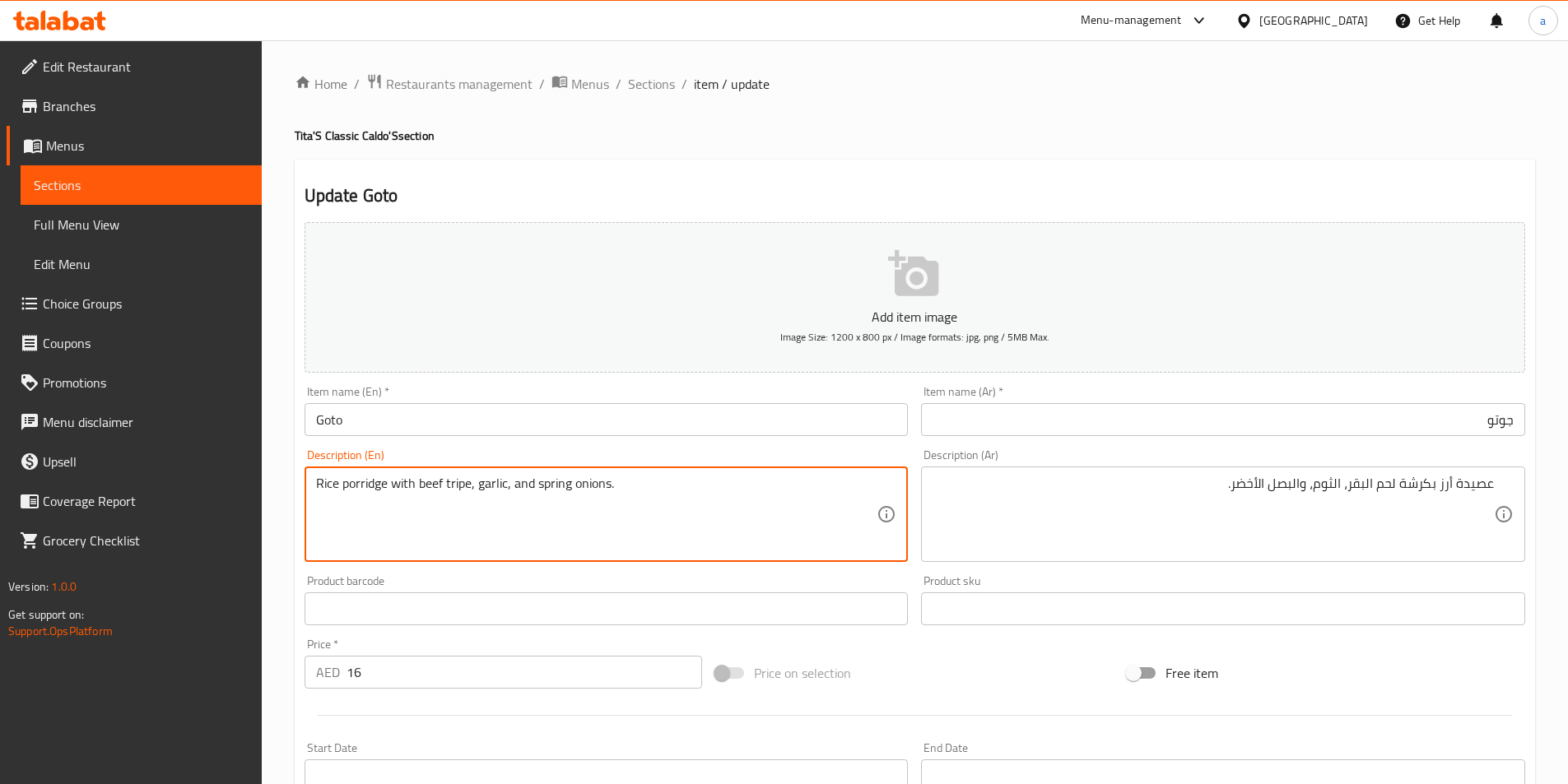
click at [546, 482] on textarea "Rice porridge with beef tripe, garlic, and spring onions." at bounding box center [597, 514] width 561 height 78
click at [610, 482] on textarea "Rice porridge with beef tripe, garlic, and spring onions." at bounding box center [597, 514] width 561 height 78
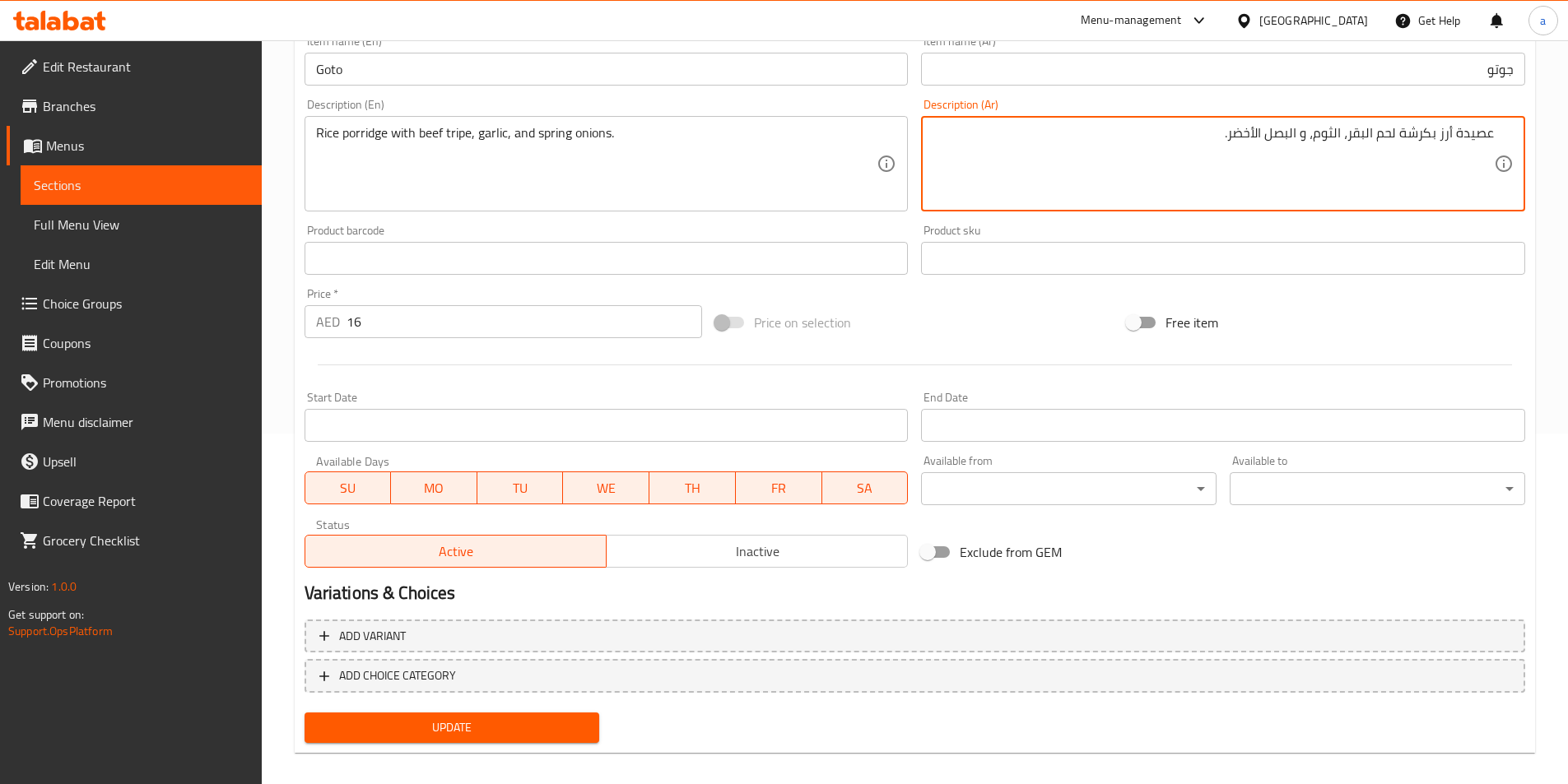
scroll to position [365, 0]
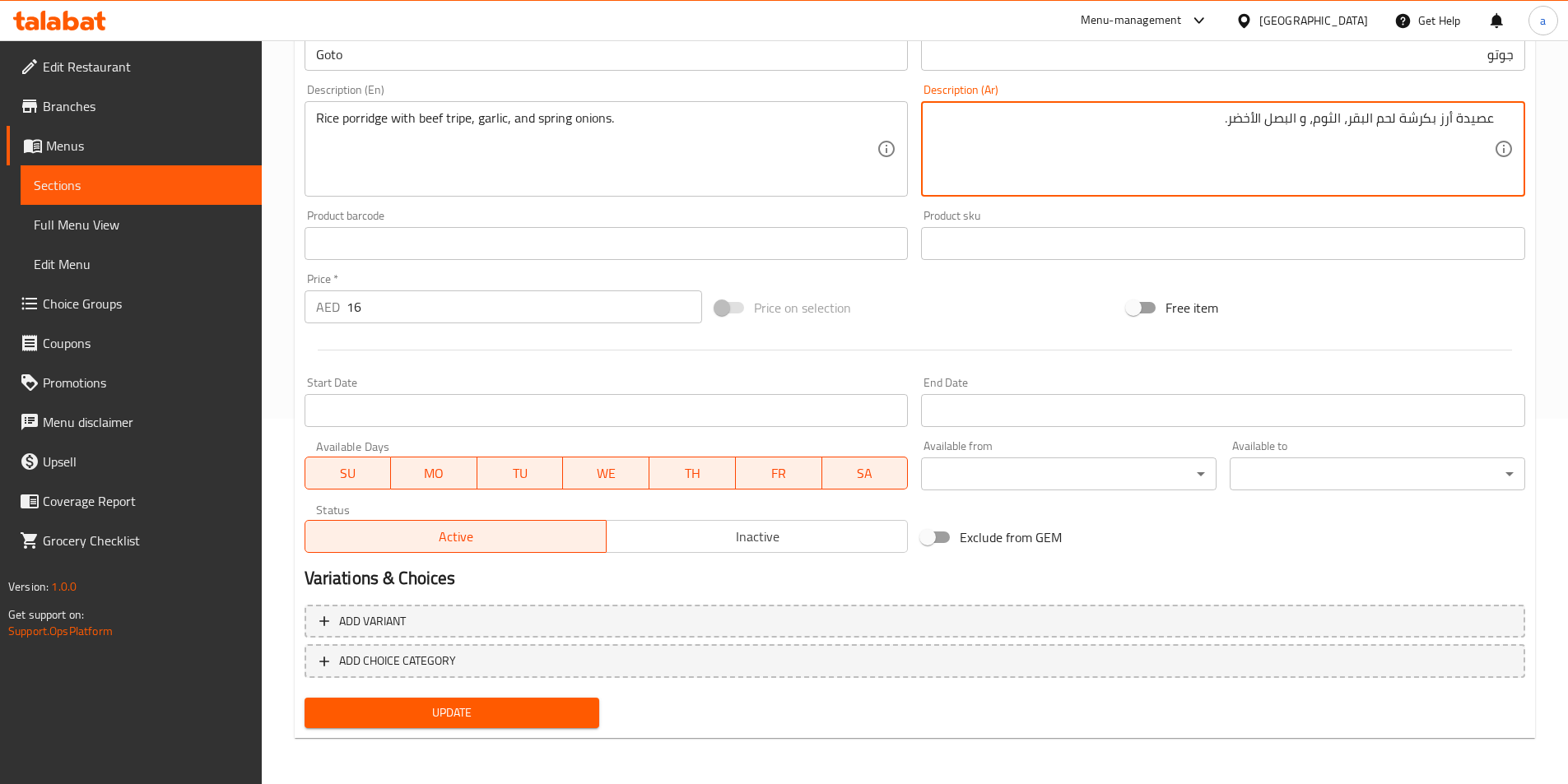
type textarea "عصيدة أرز بكرشة لحم البقر، الثوم، و البصل الأخضر."
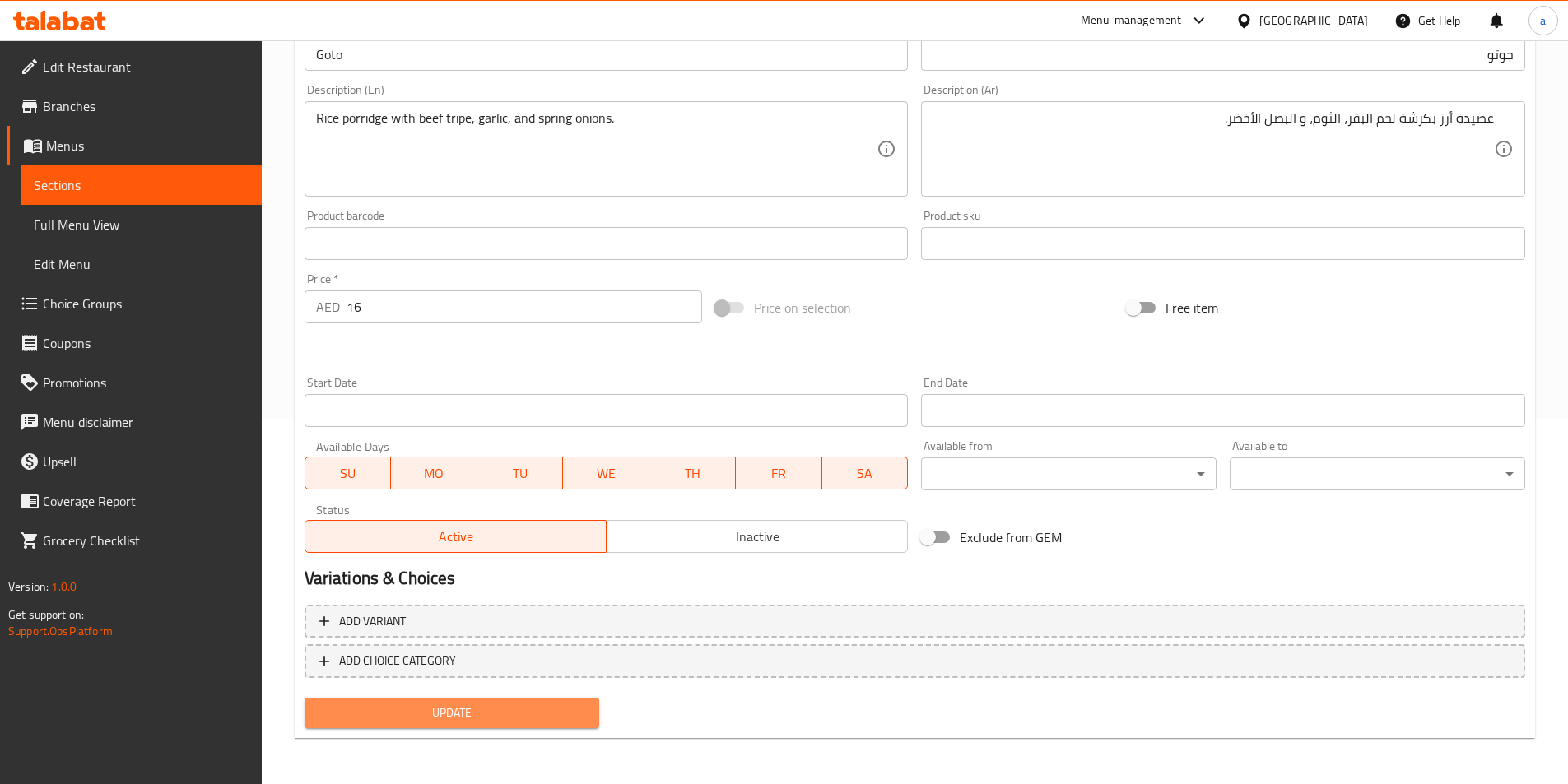
click at [515, 711] on span "Update" at bounding box center [452, 712] width 269 height 20
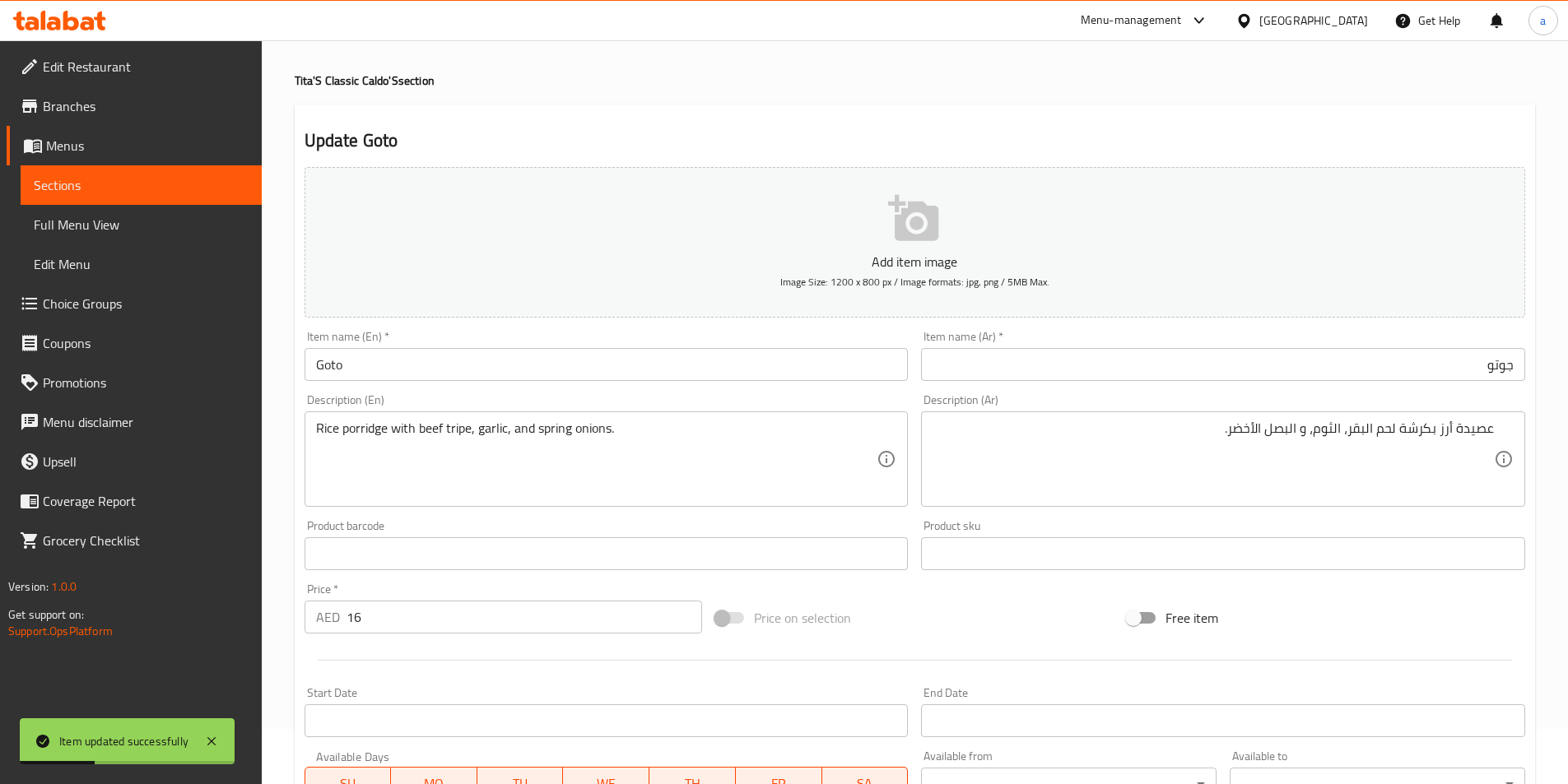
scroll to position [0, 0]
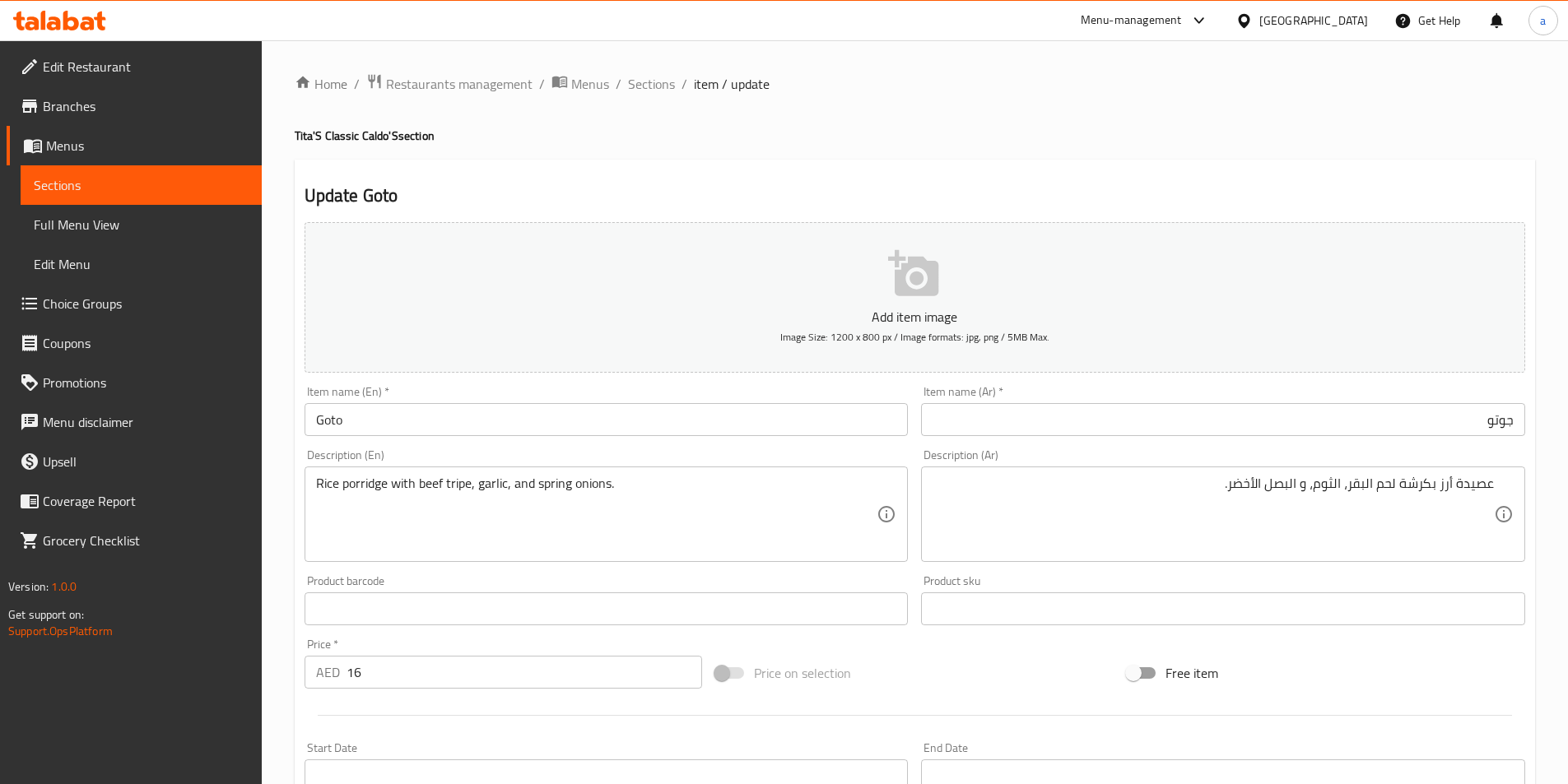
click at [533, 563] on div "Description (En) Rice porridge with beef tripe, garlic, and spring onions. Desc…" at bounding box center [606, 505] width 617 height 126
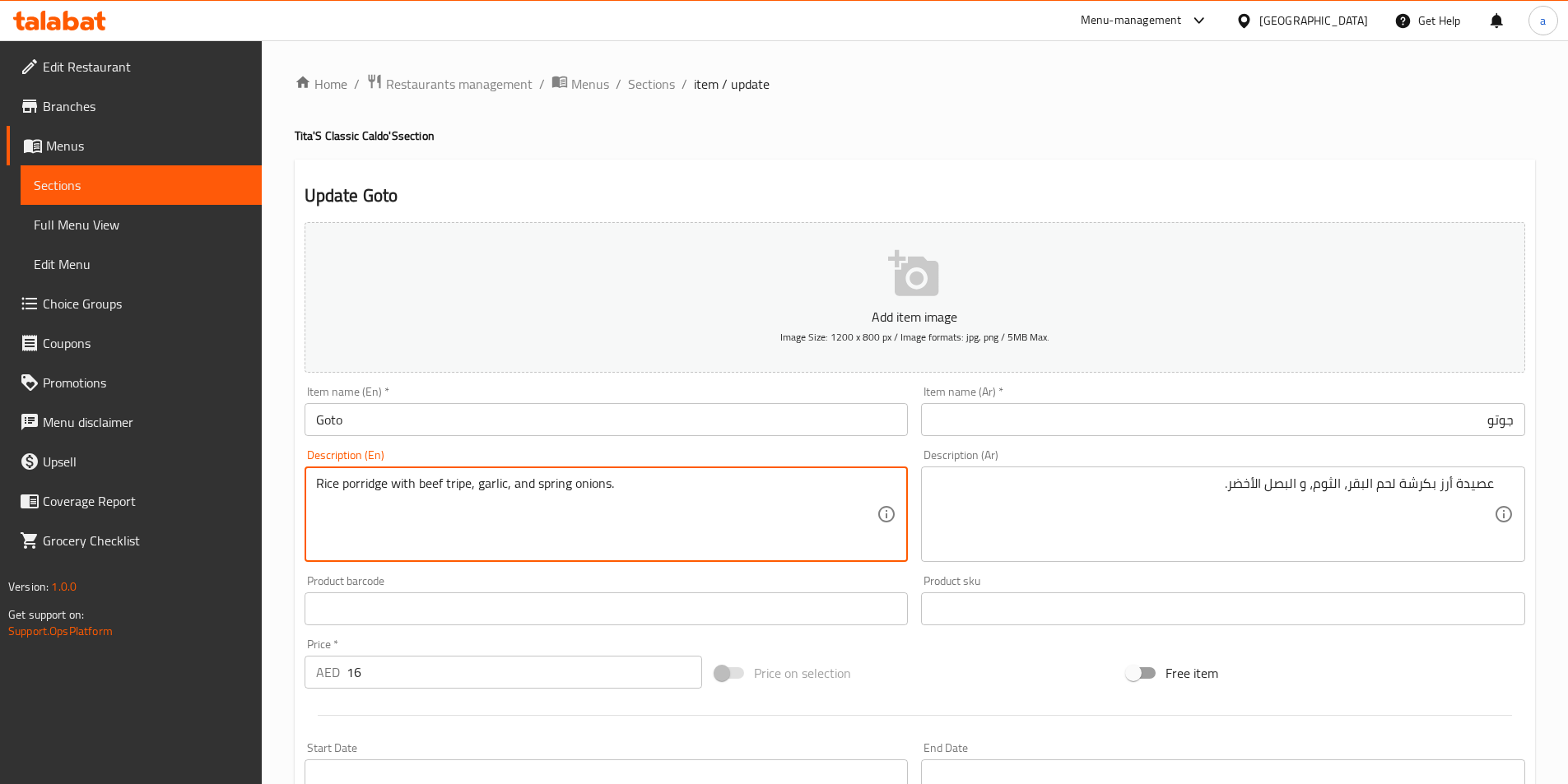
paste textarea "Good for 1pax"
type textarea "Good for 1pax + Rice porridge with beef tripe, garlic, and spring onions."
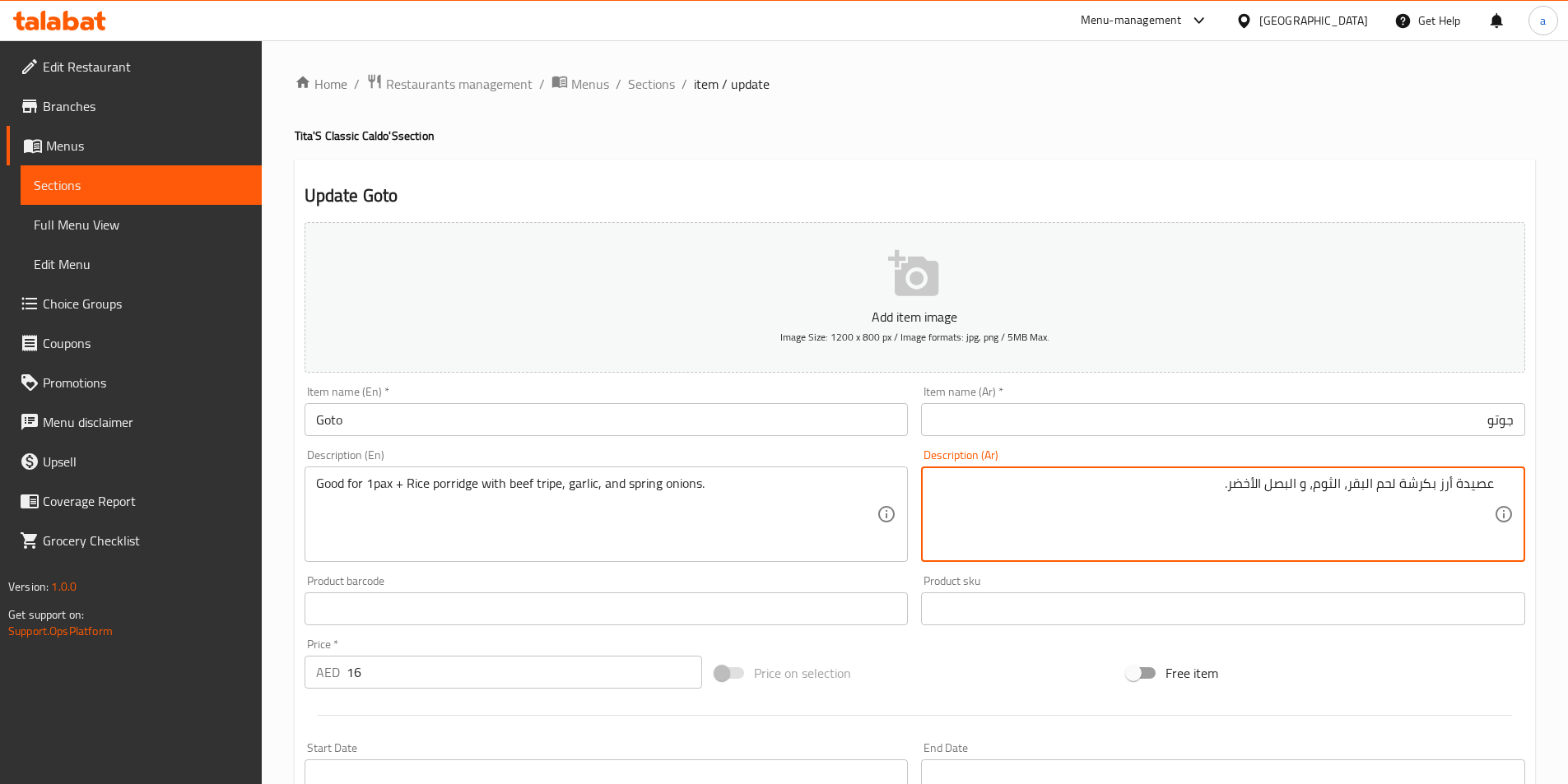
click at [1298, 533] on textarea "عصيدة أرز بكرشة لحم البقر، الثوم، و البصل الأخضر." at bounding box center [1213, 514] width 561 height 78
paste textarea "جيدة لشخص واحد"
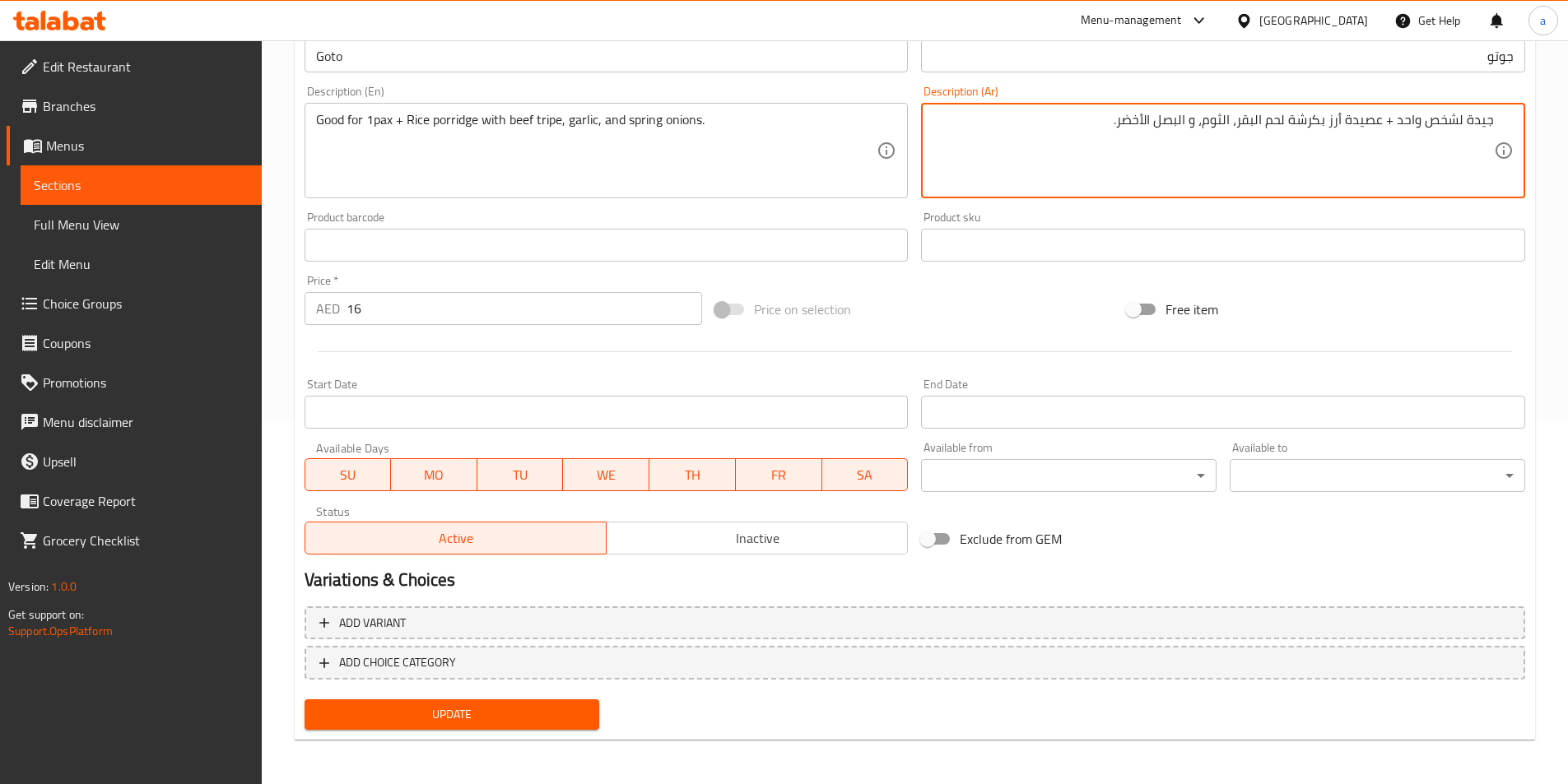
scroll to position [365, 0]
type textarea "جيدة لشخص واحد + عصيدة أرز بكرشة لحم البقر، الثوم، و البصل الأخضر."
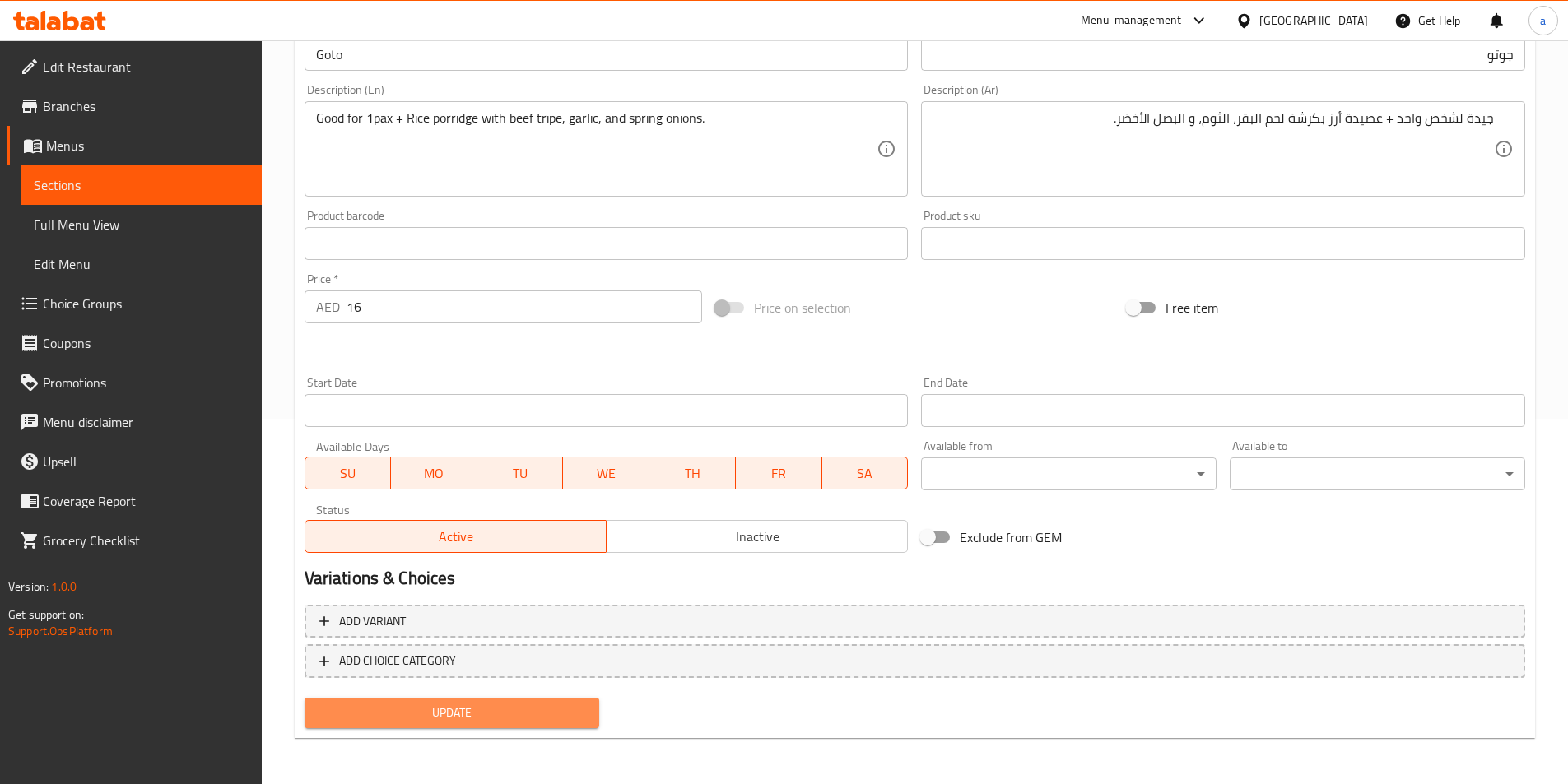
click at [498, 714] on span "Update" at bounding box center [452, 712] width 269 height 20
click at [563, 707] on span "Update" at bounding box center [452, 712] width 269 height 20
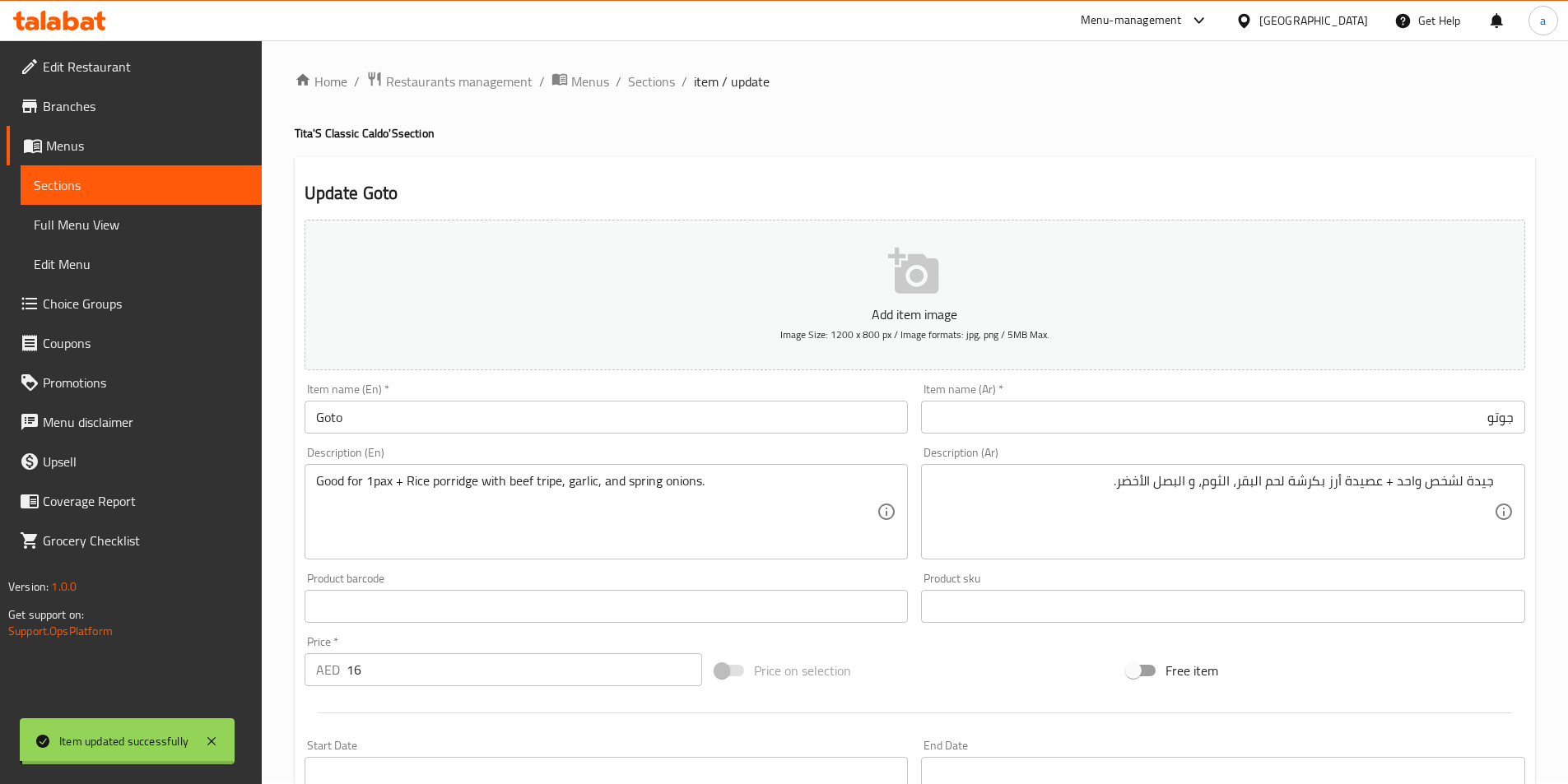
scroll to position [0, 0]
click at [654, 90] on span "Sections" at bounding box center [651, 84] width 47 height 19
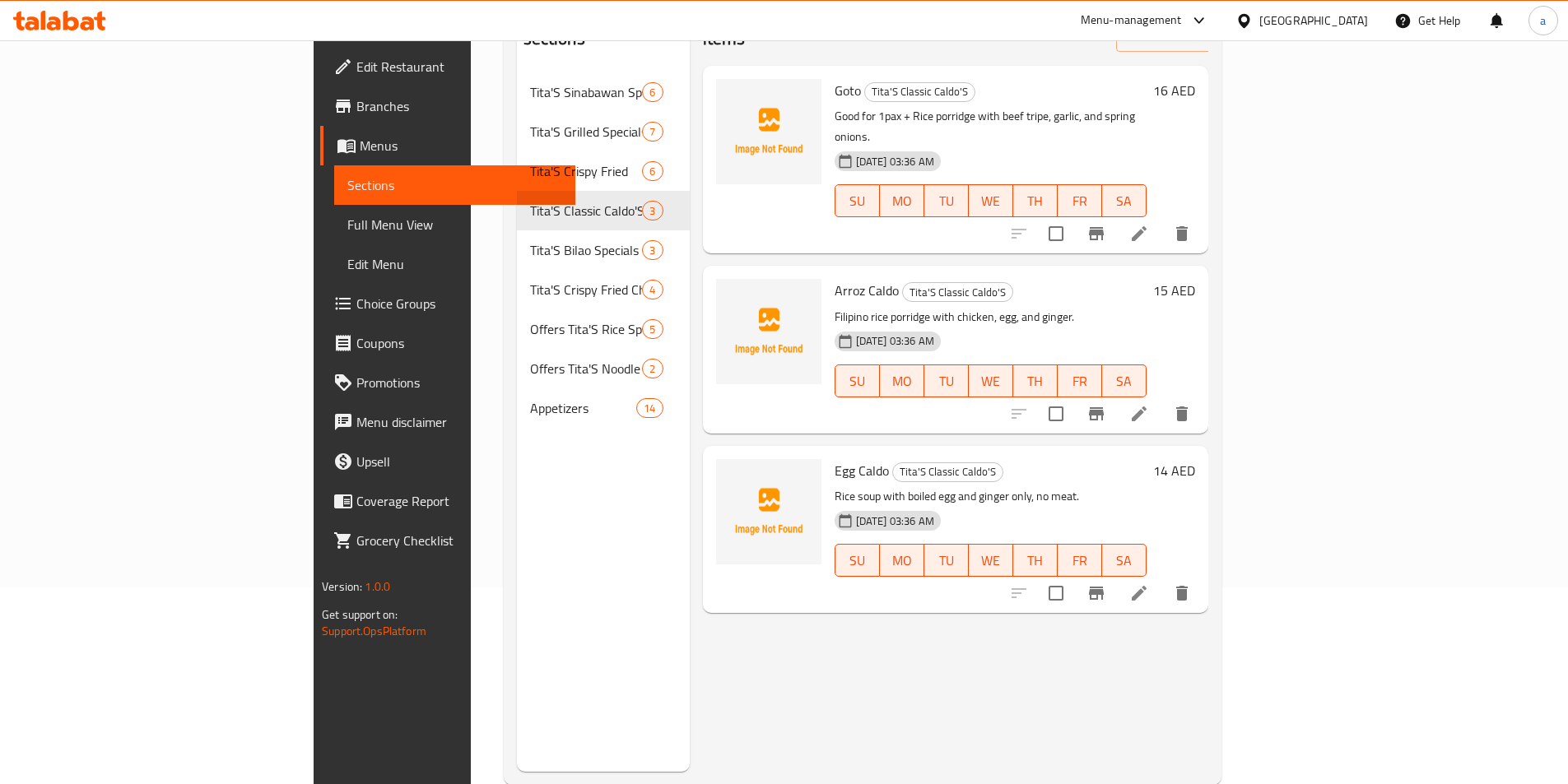
scroll to position [230, 0]
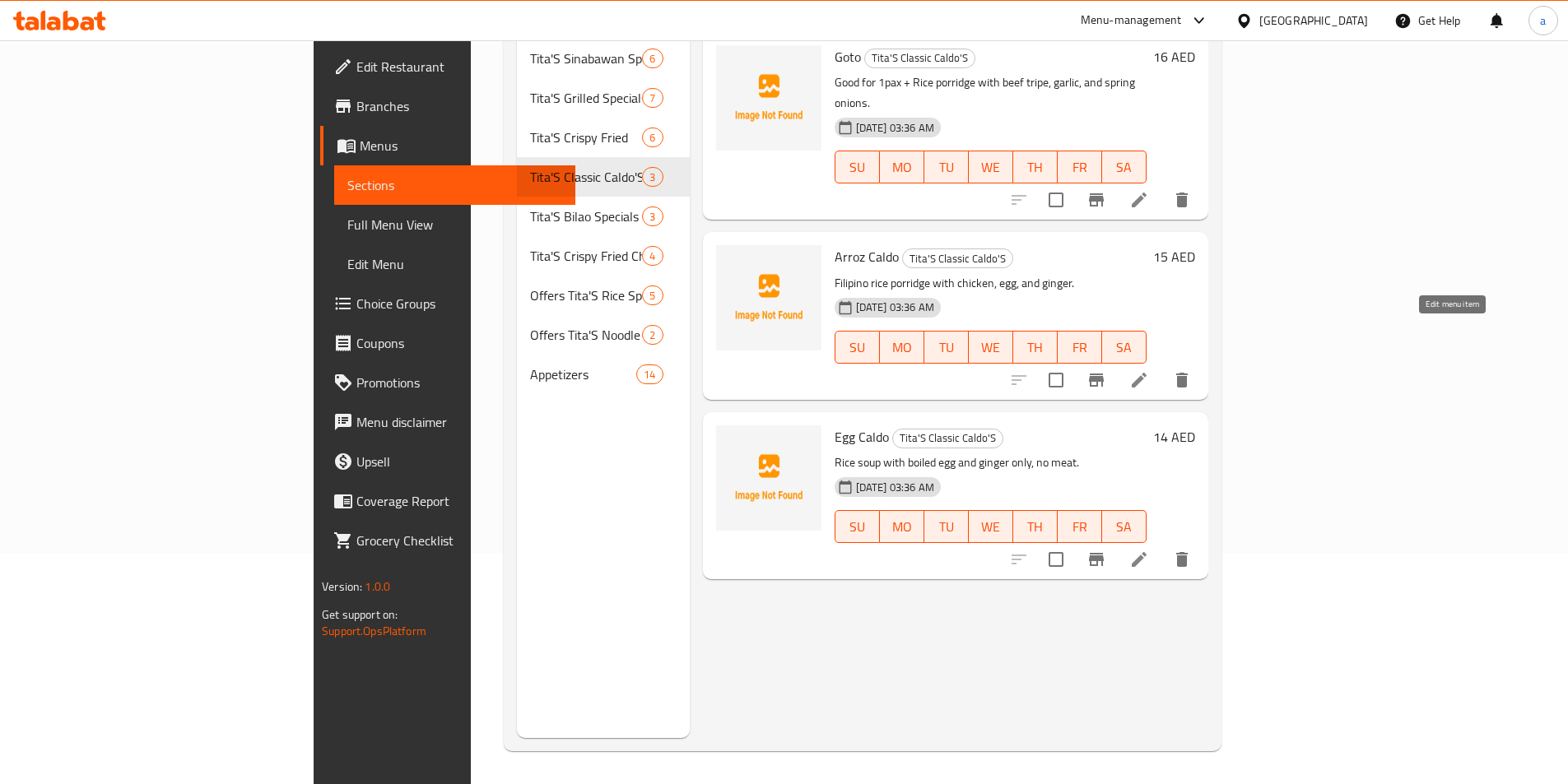
click at [1149, 370] on icon at bounding box center [1139, 379] width 19 height 19
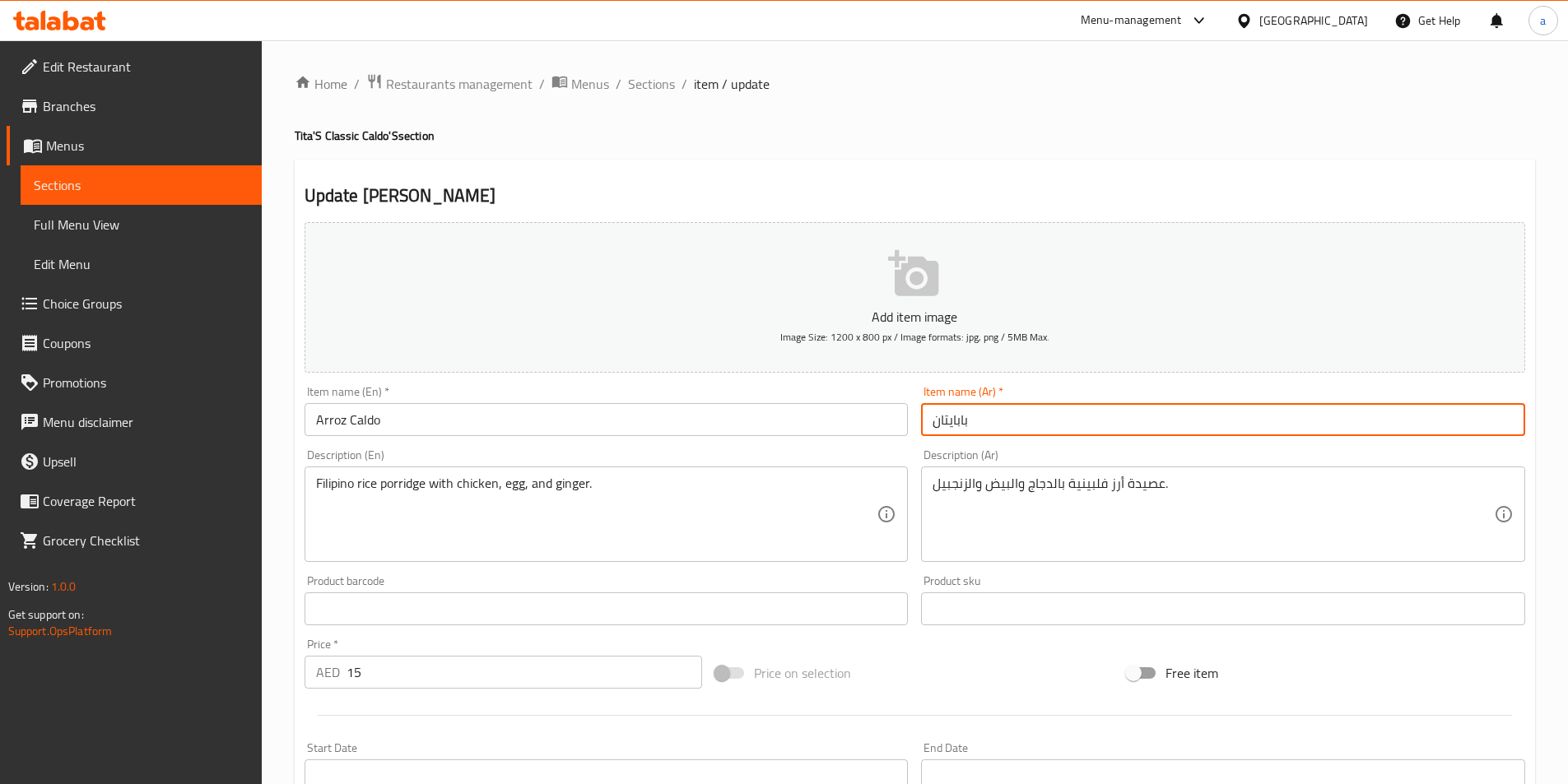
click at [1172, 426] on input "بابايتان" at bounding box center [1223, 419] width 604 height 33
click at [320, 420] on input "Arroz Caldo" at bounding box center [606, 419] width 604 height 33
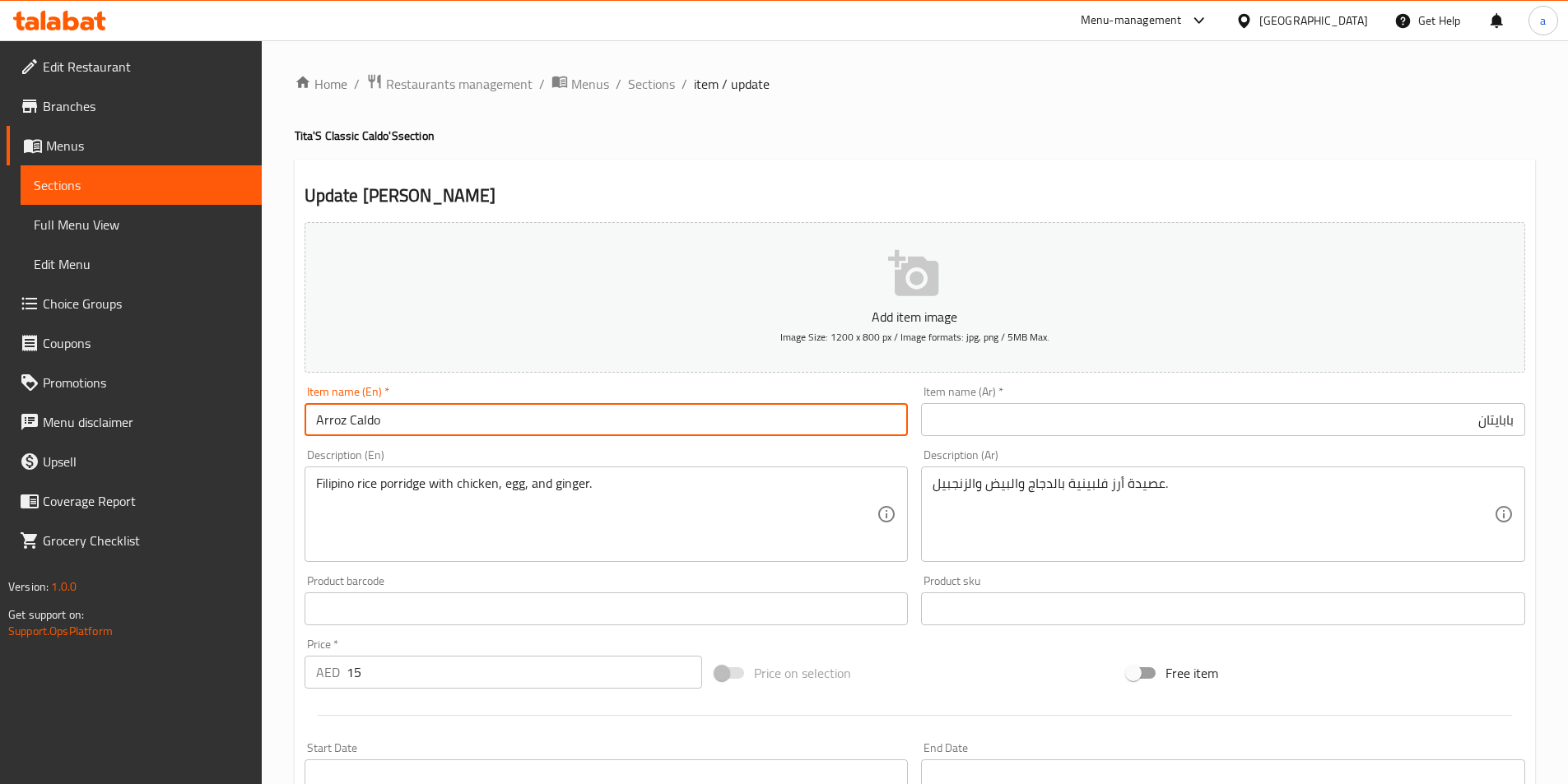
click at [320, 420] on input "Arroz Caldo" at bounding box center [606, 419] width 604 height 33
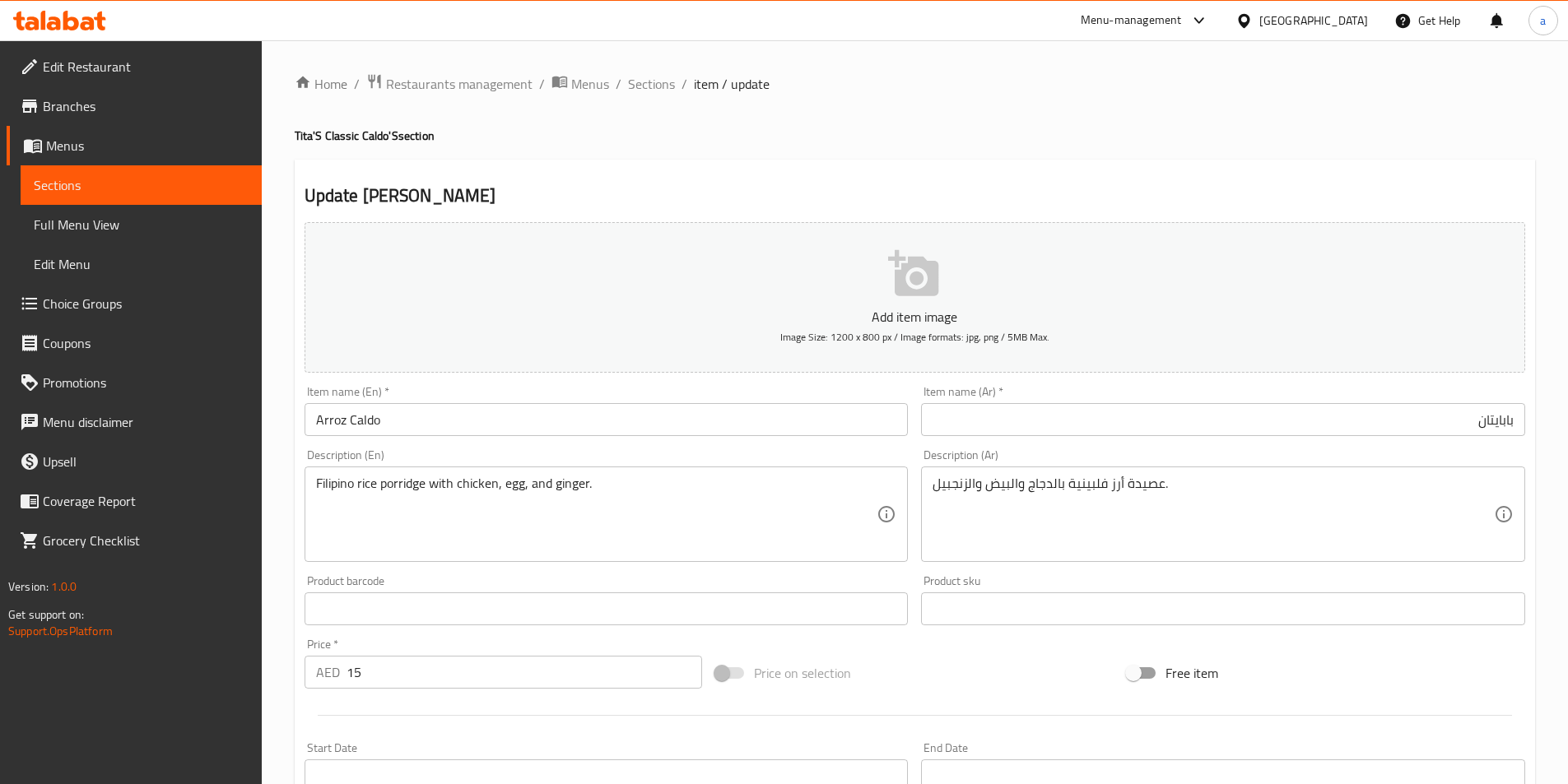
click at [1110, 430] on input "بابايتان" at bounding box center [1223, 419] width 604 height 33
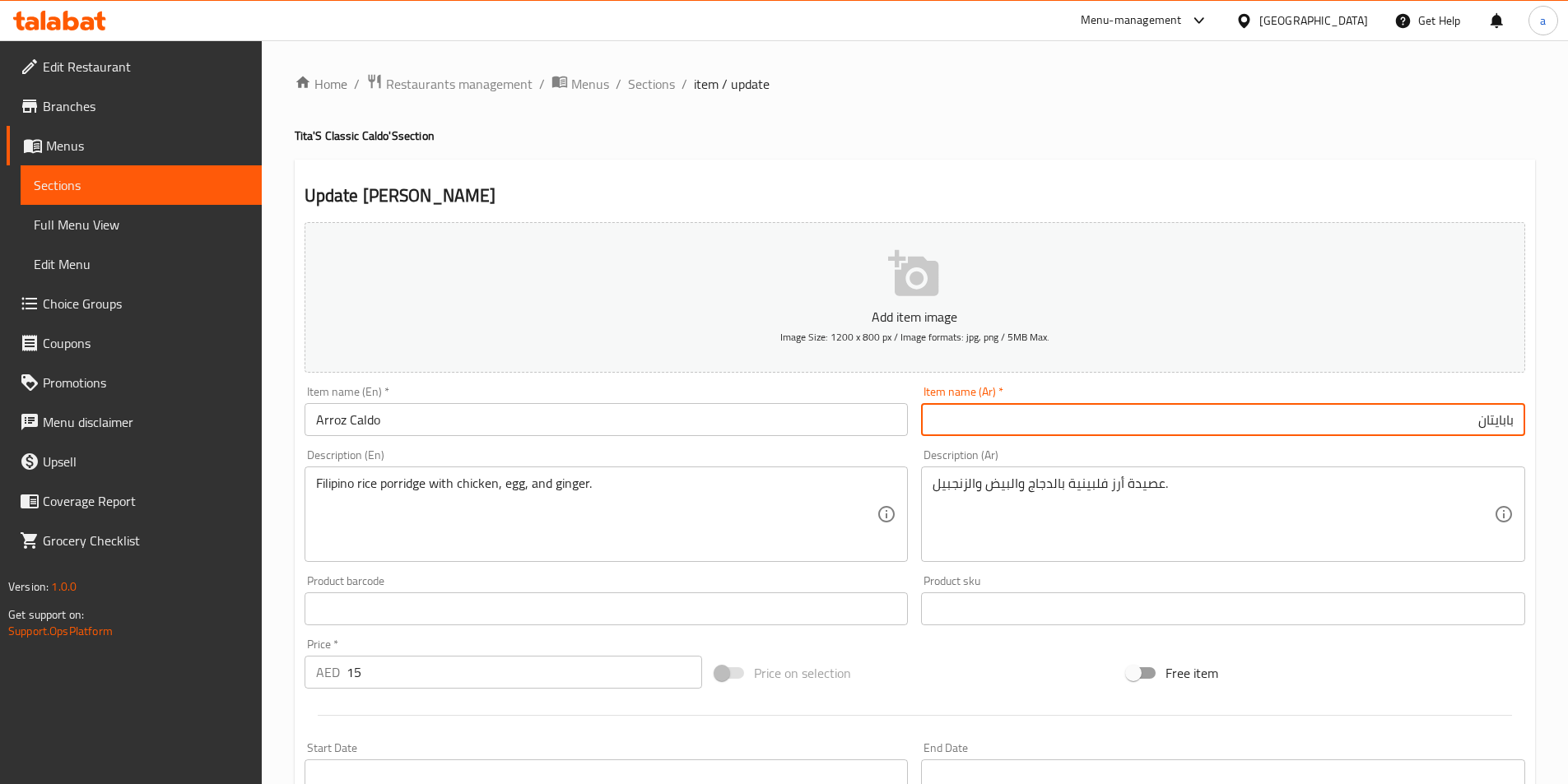
click at [1110, 430] on input "بابايتان" at bounding box center [1223, 419] width 604 height 33
type input "H"
type input "اروز كالدو"
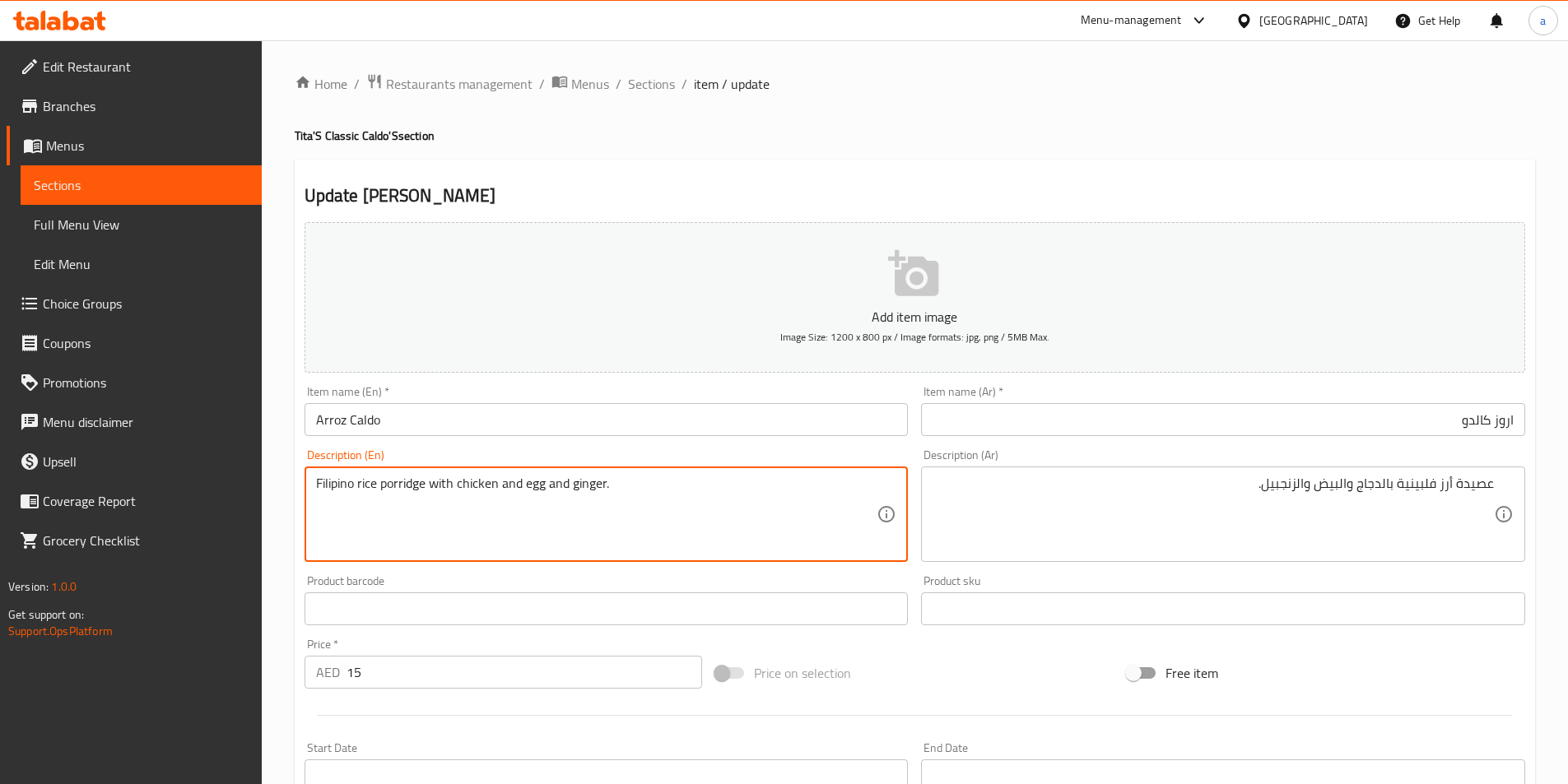
type textarea "Filipino rice porridge with chicken and egg and ginger."
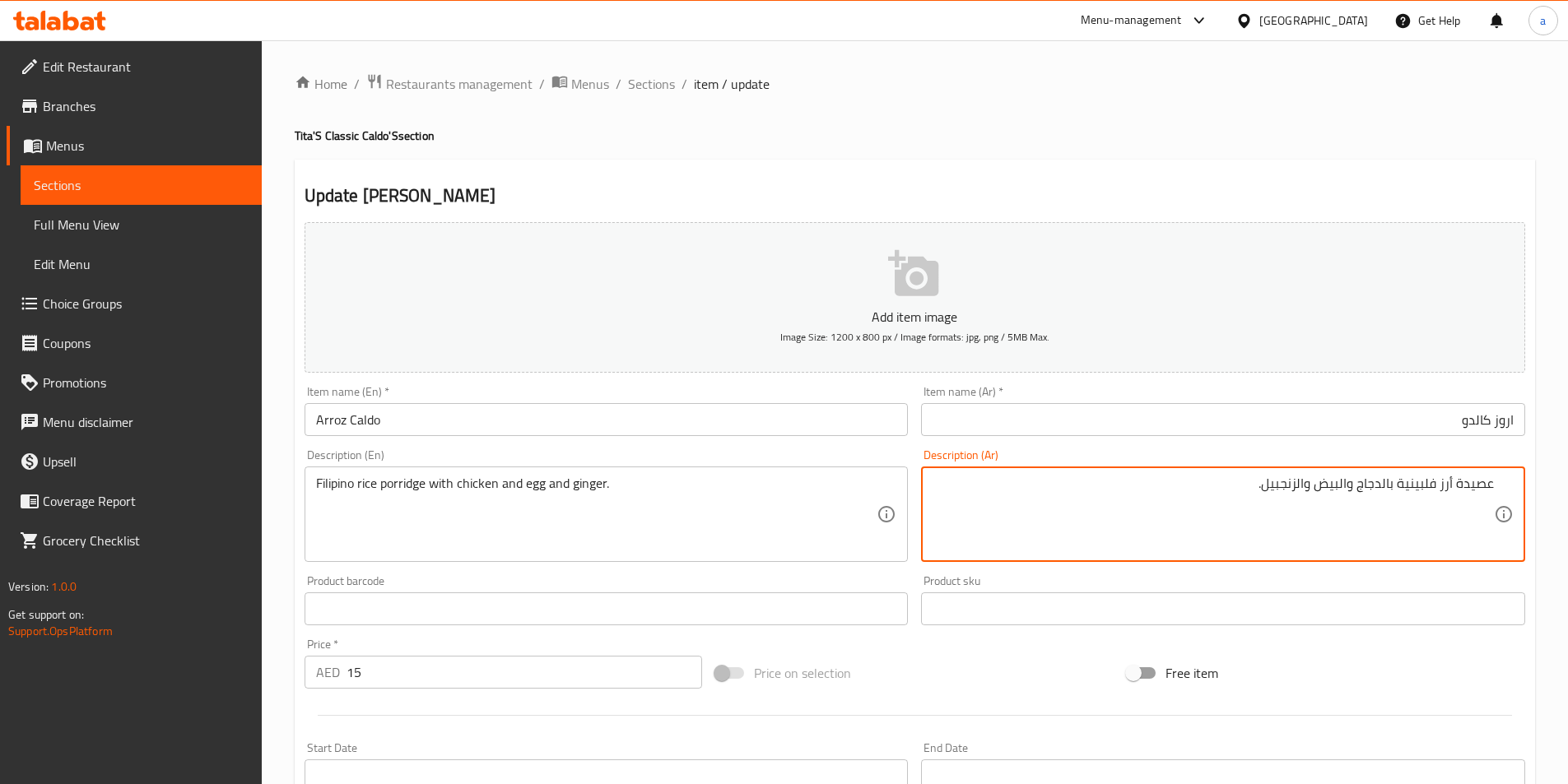
click at [1308, 491] on textarea "عصيدة أرز فلبينية بالدجاج والبيض والزنجبيل." at bounding box center [1213, 514] width 561 height 78
click at [1353, 484] on textarea "عصيدة أرز فلبينية بالدجاج والبيض و الزنجبيل." at bounding box center [1213, 514] width 561 height 78
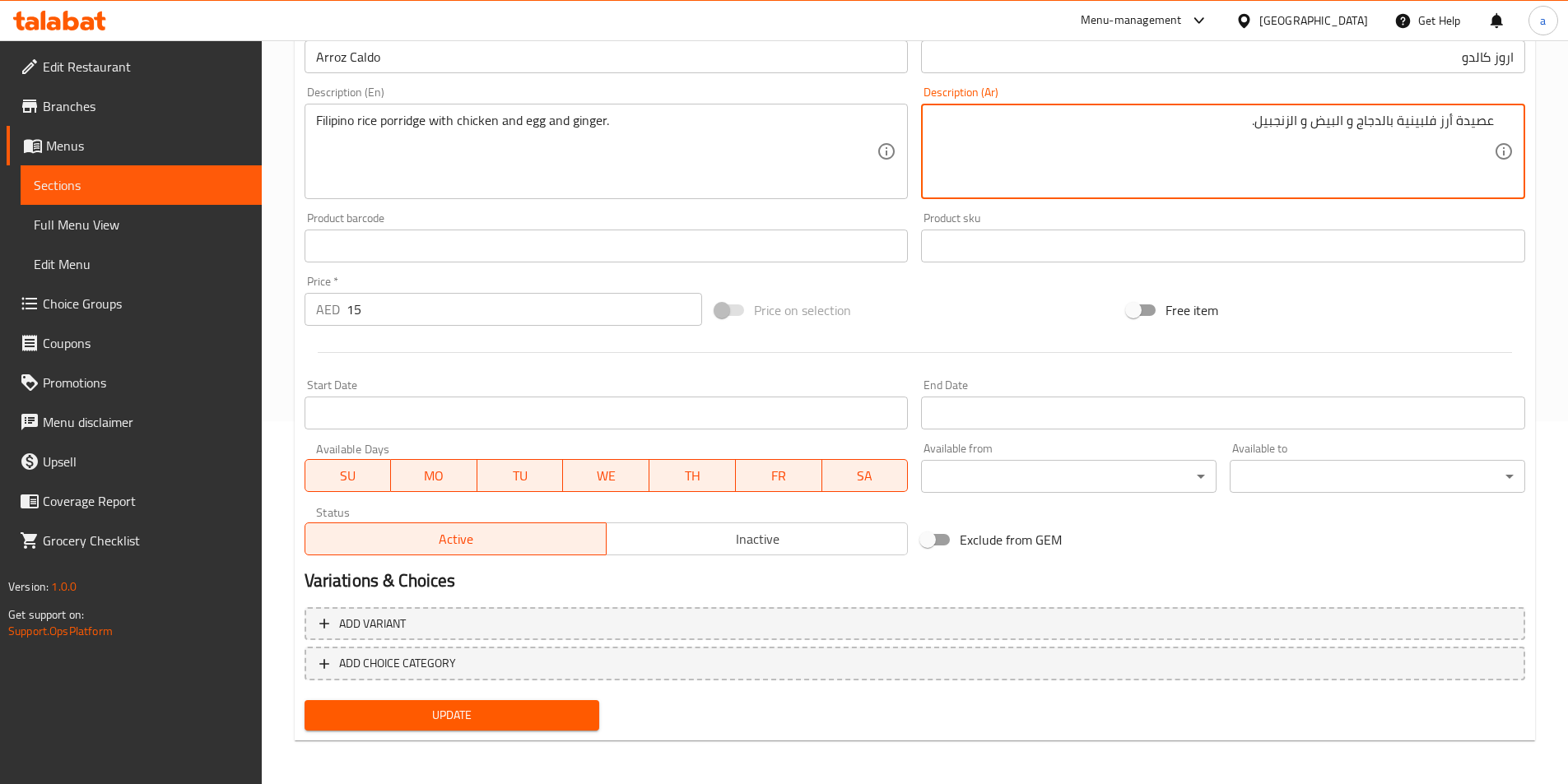
scroll to position [365, 0]
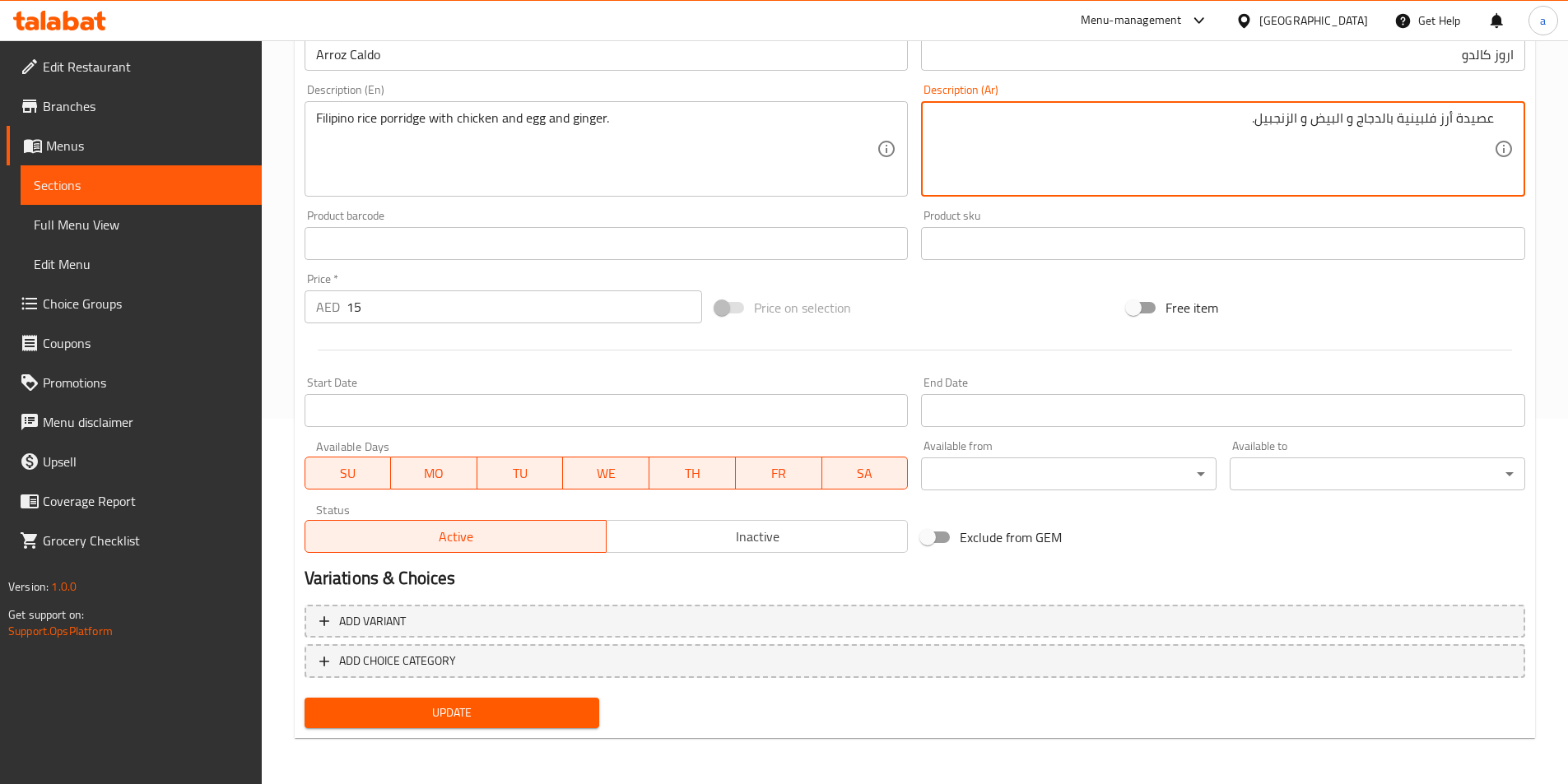
type textarea "عصيدة أرز فلبينية بالدجاج و البيض و الزنجبيل."
click at [532, 719] on span "Update" at bounding box center [452, 712] width 269 height 20
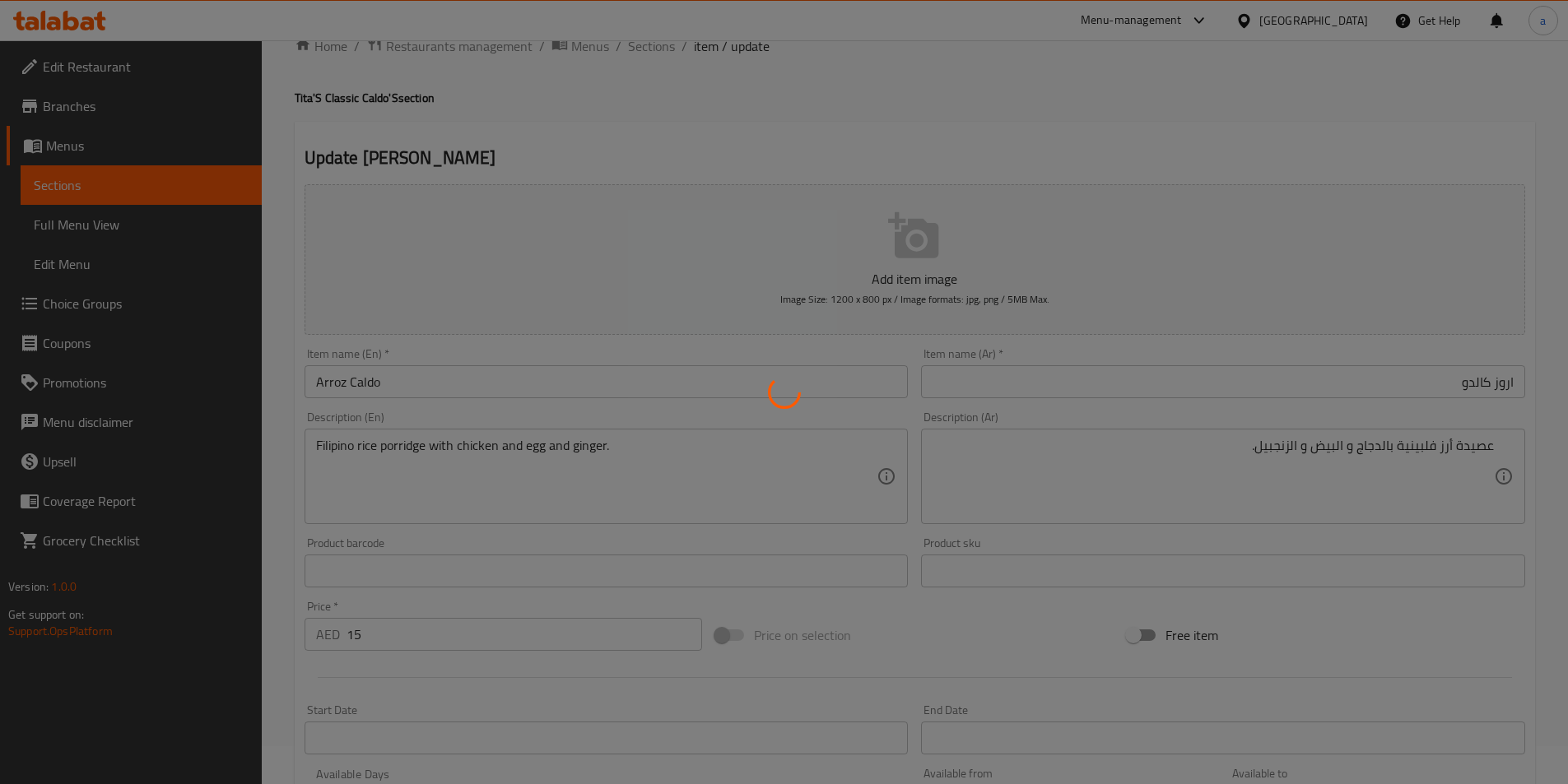
scroll to position [37, 0]
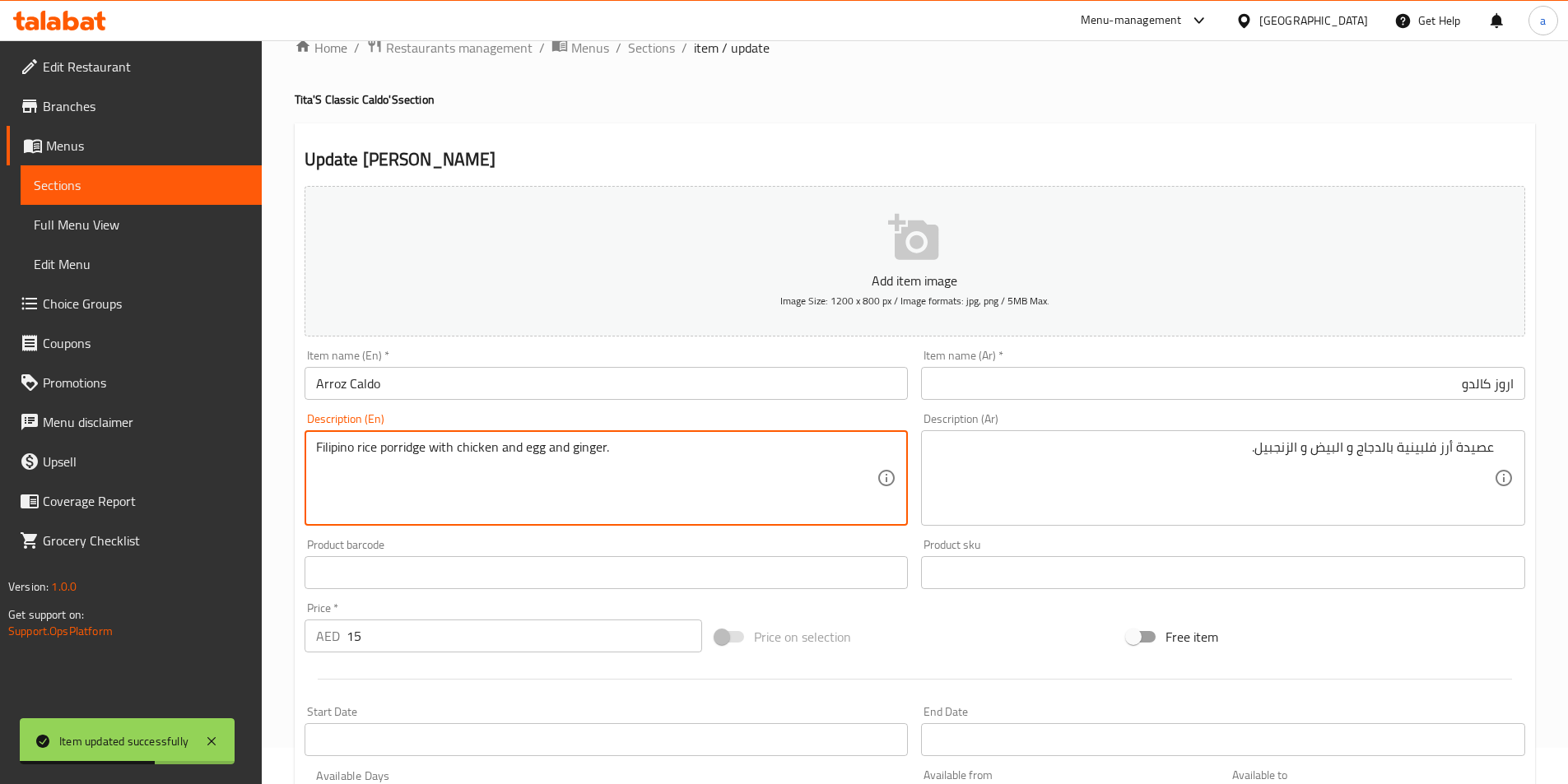
paste textarea "Good for 1pax"
type textarea "Good for 1pax +Filipino rice porridge with chicken and egg and ginger."
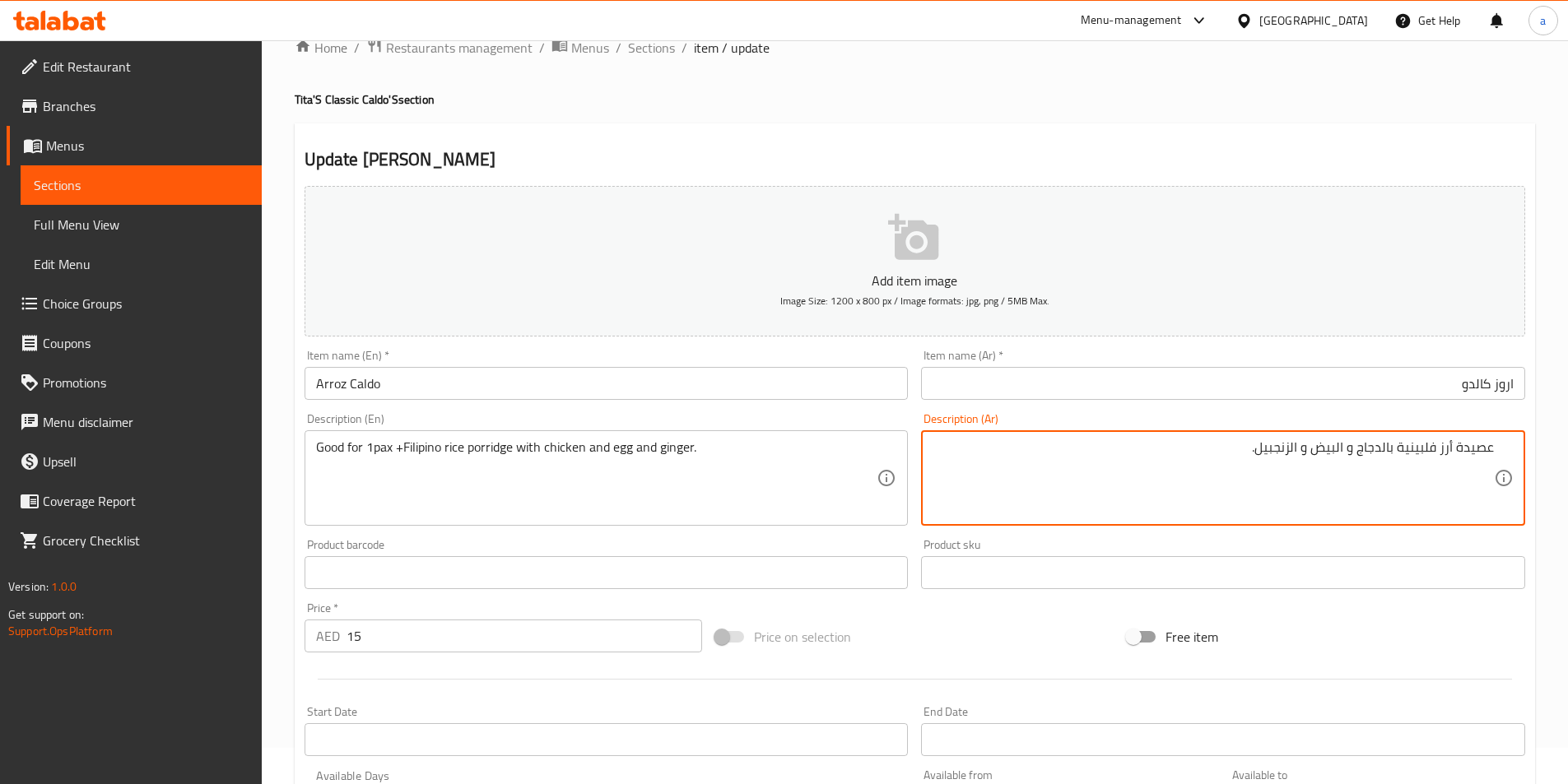
paste textarea "جيدة لشخص واحد"
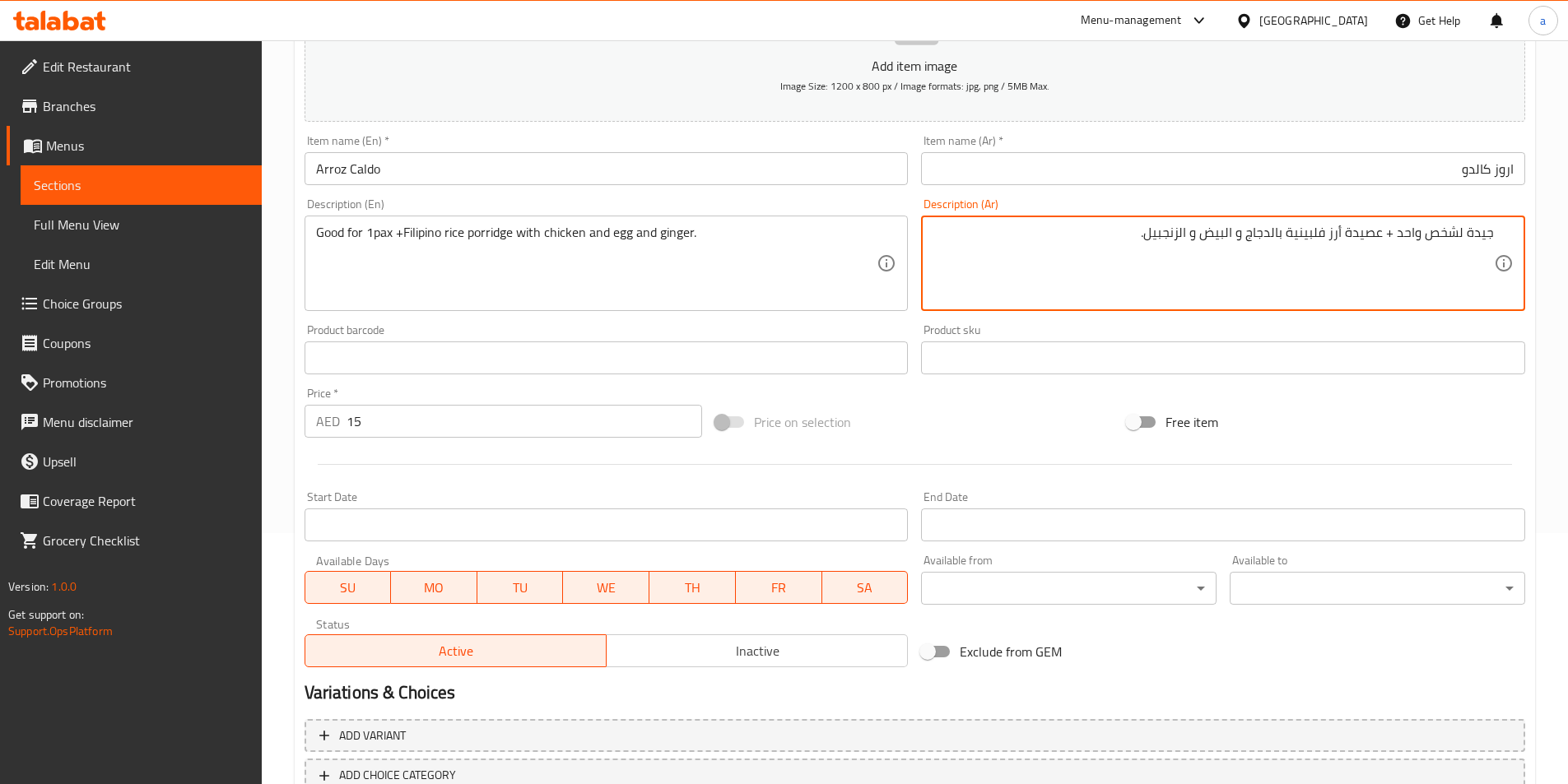
scroll to position [365, 0]
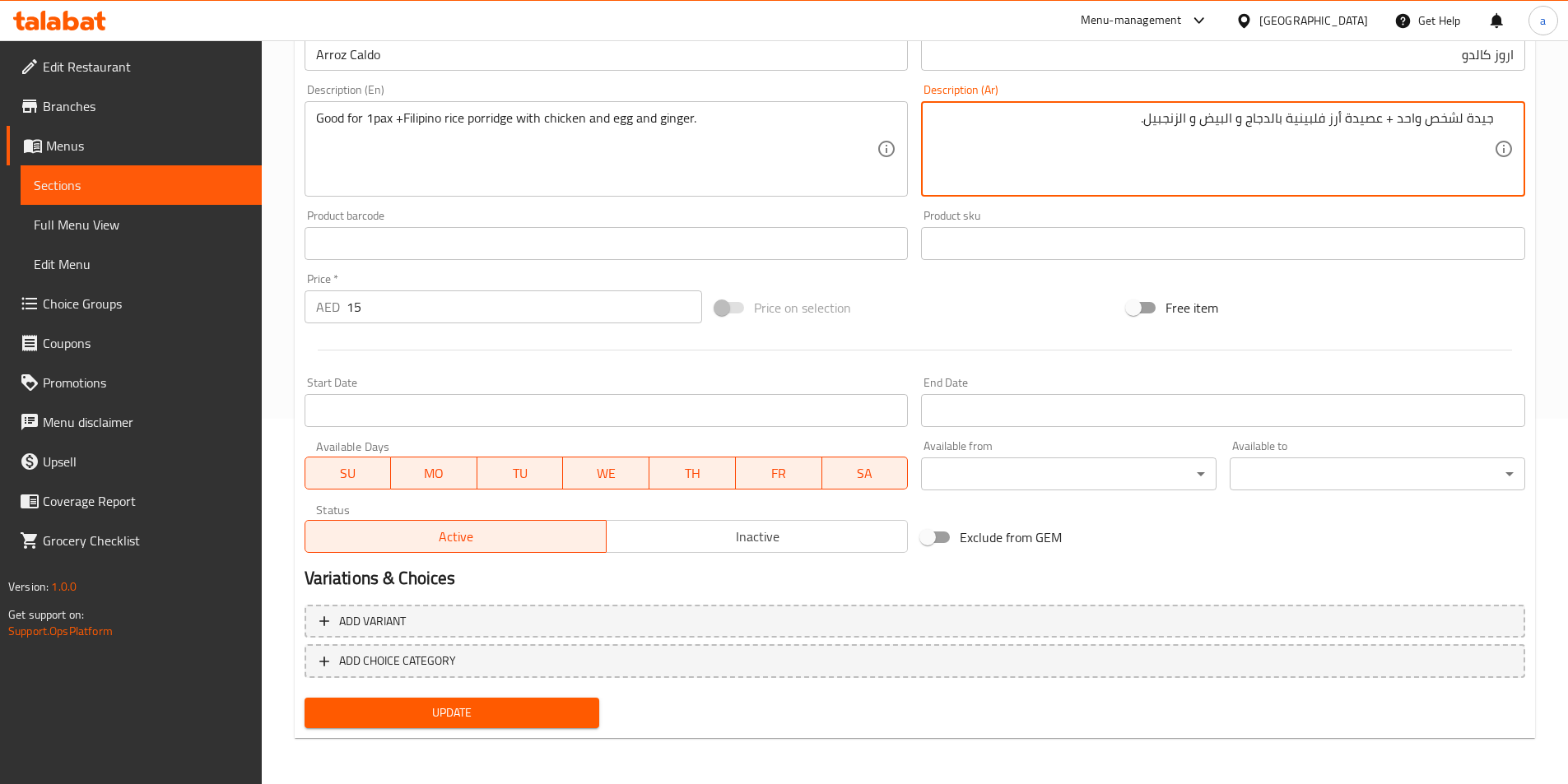
type textarea "جيدة لشخص واحد + عصيدة أرز فلبينية بالدجاج و البيض و الزنجبيل."
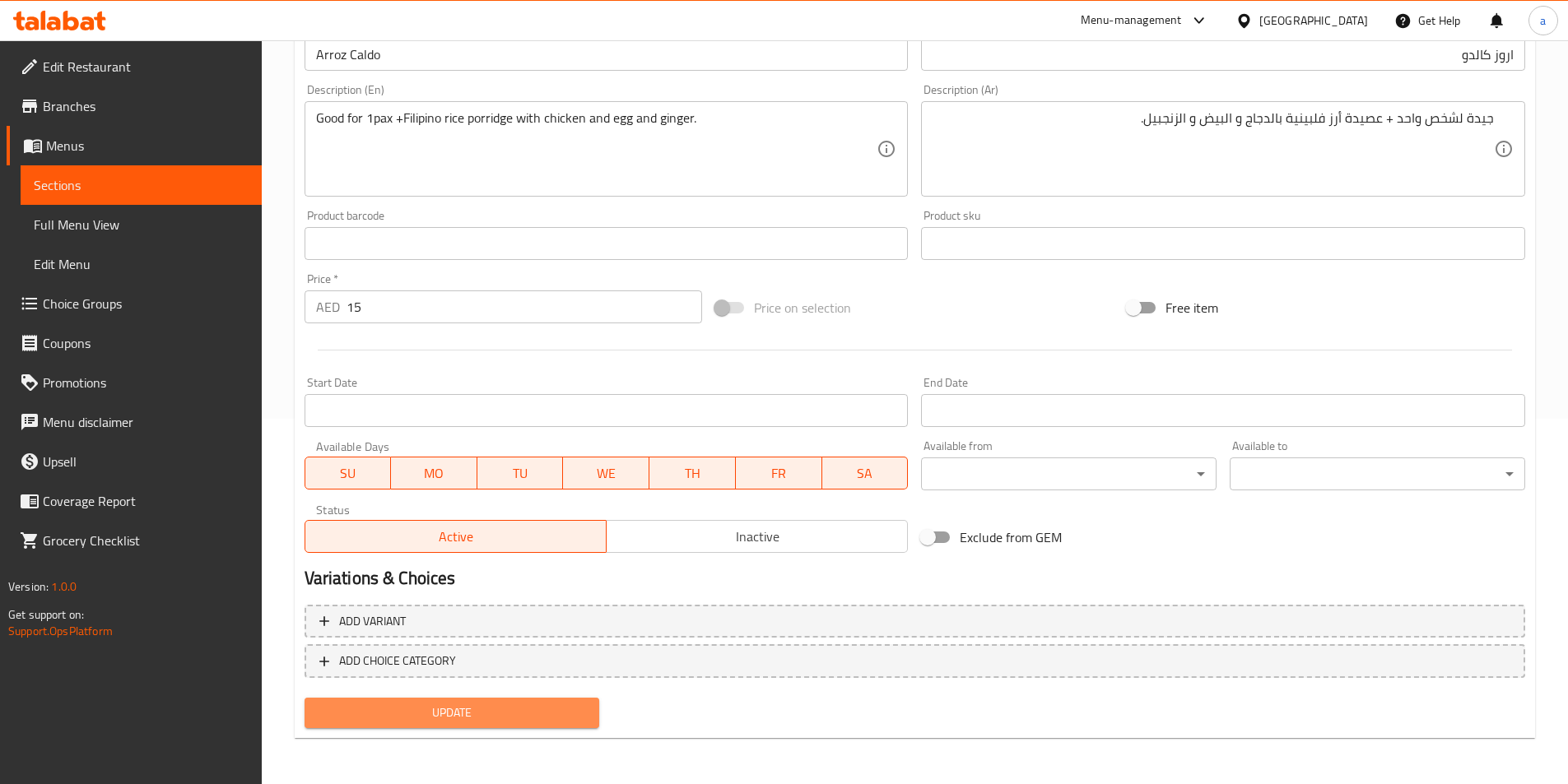
click at [587, 719] on button "Update" at bounding box center [452, 713] width 296 height 31
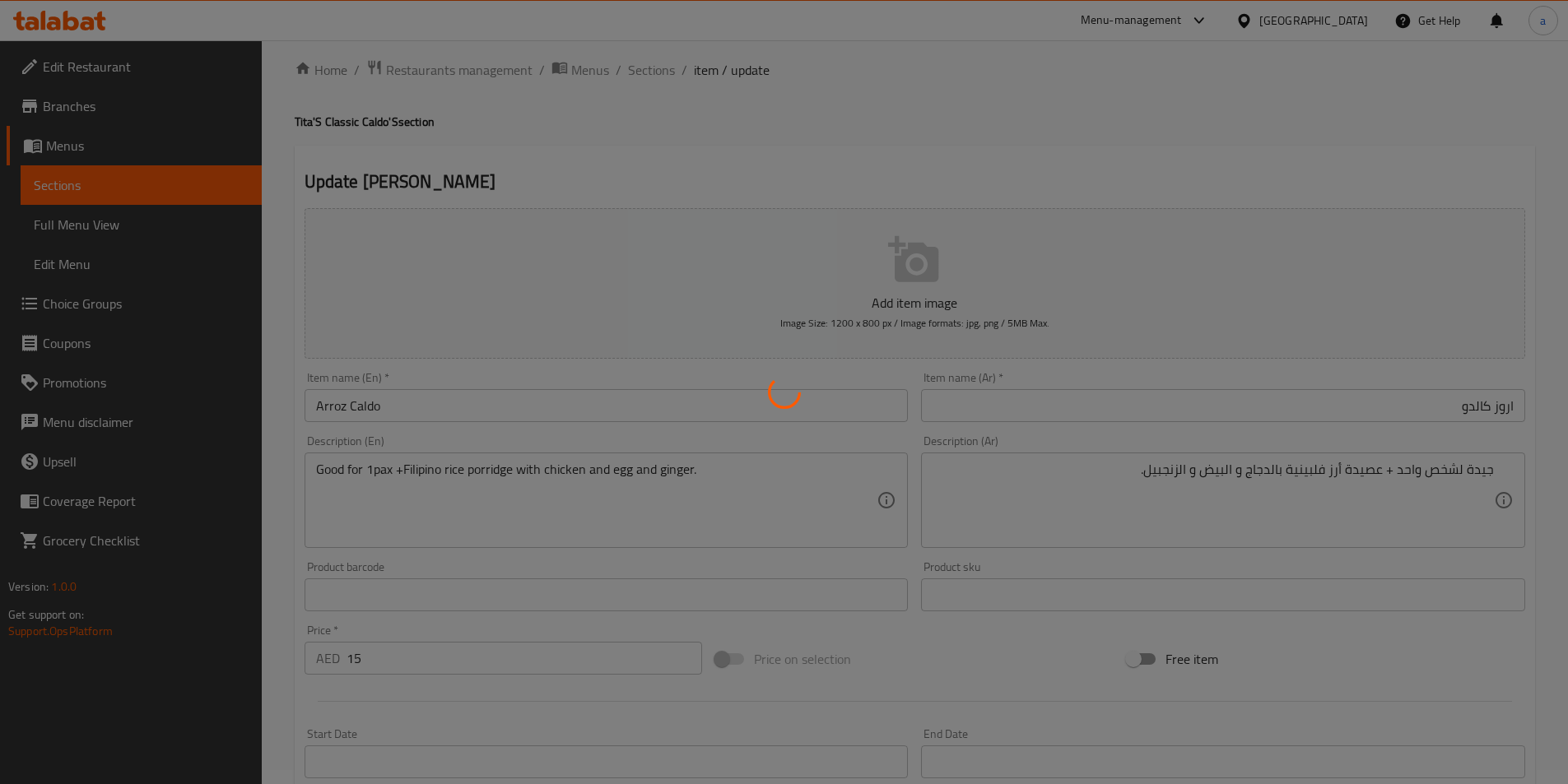
scroll to position [0, 0]
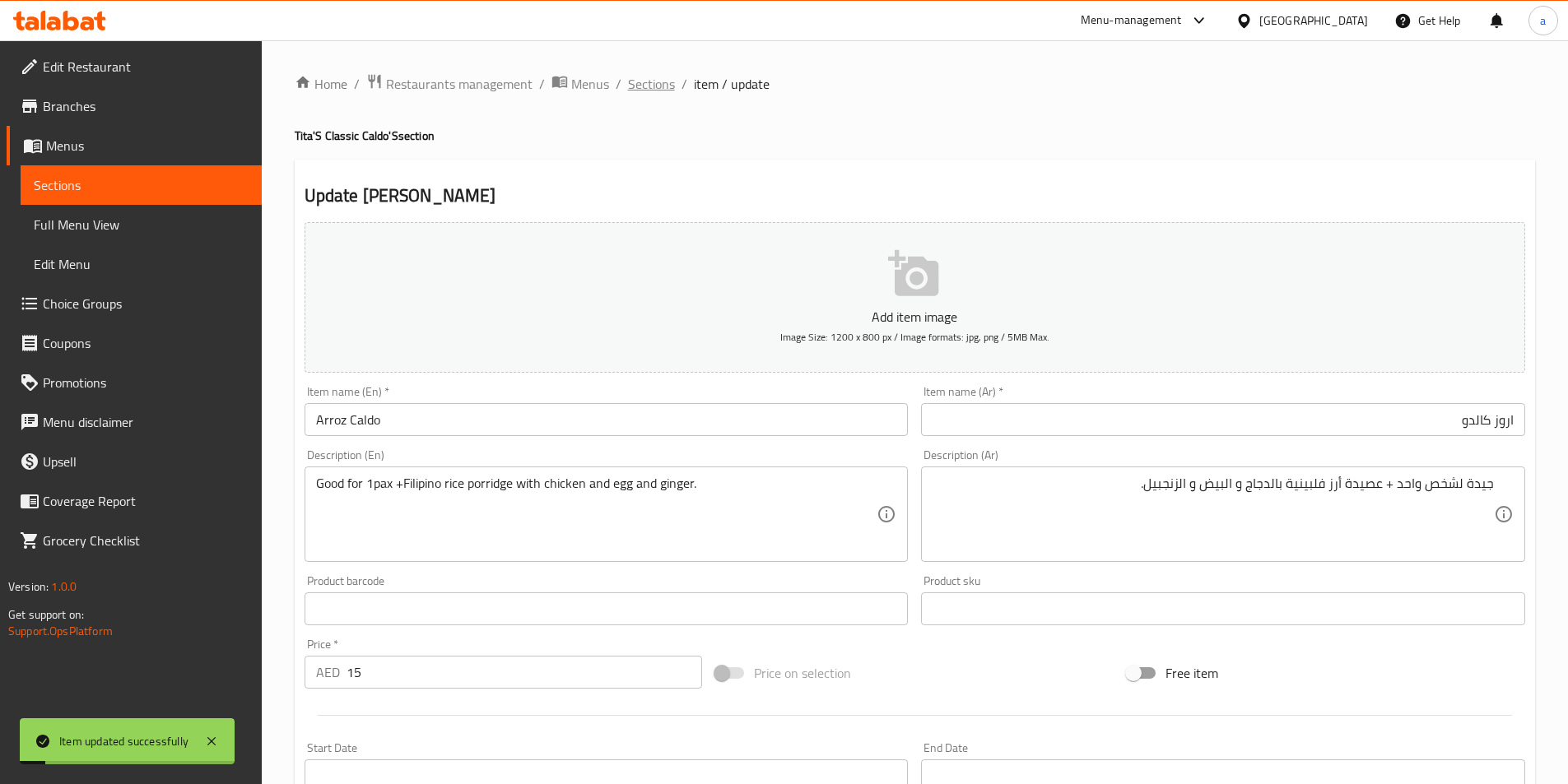
click at [646, 90] on span "Sections" at bounding box center [651, 84] width 47 height 19
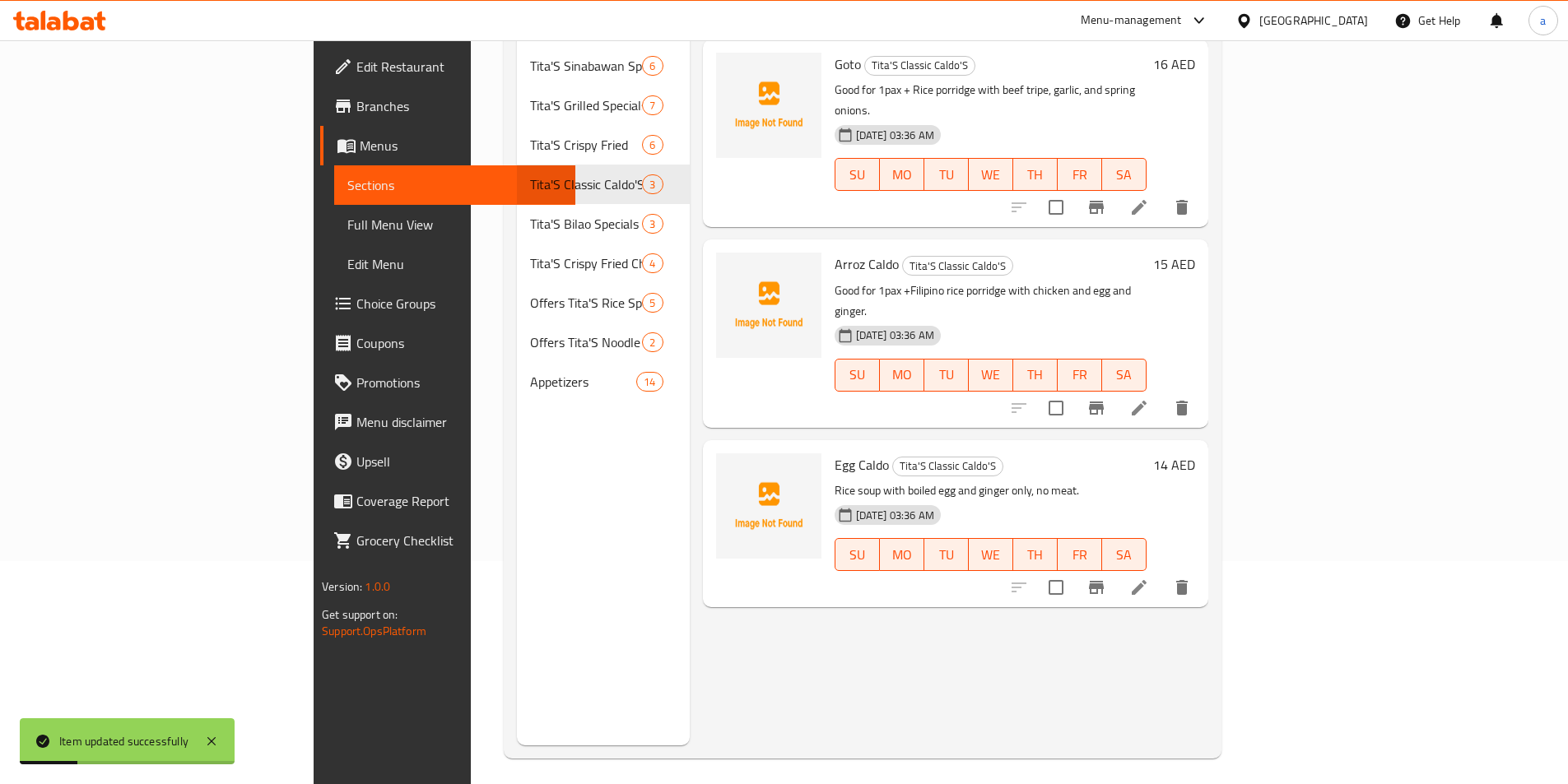
scroll to position [230, 0]
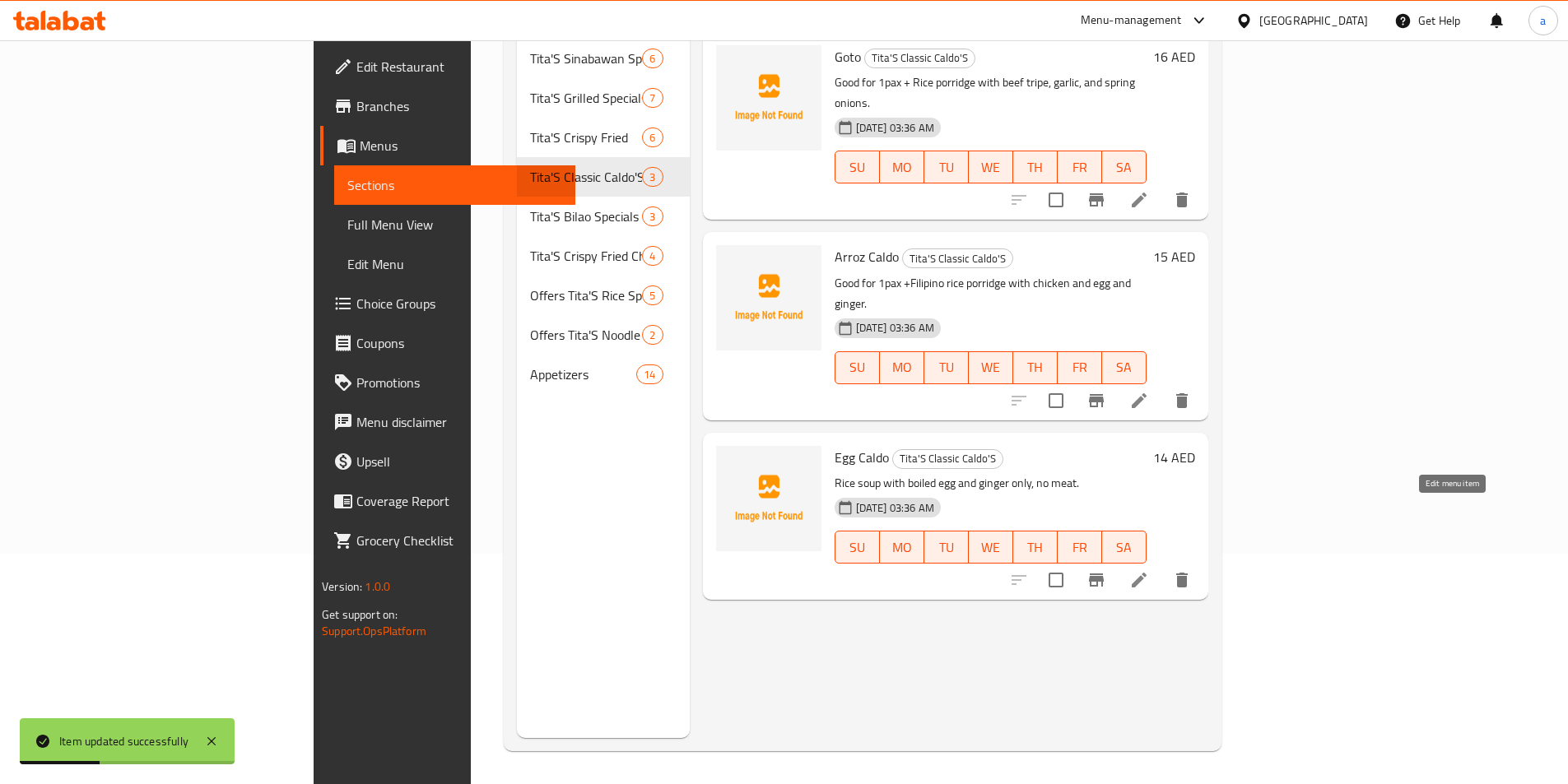
click at [1149, 570] on icon at bounding box center [1139, 580] width 19 height 19
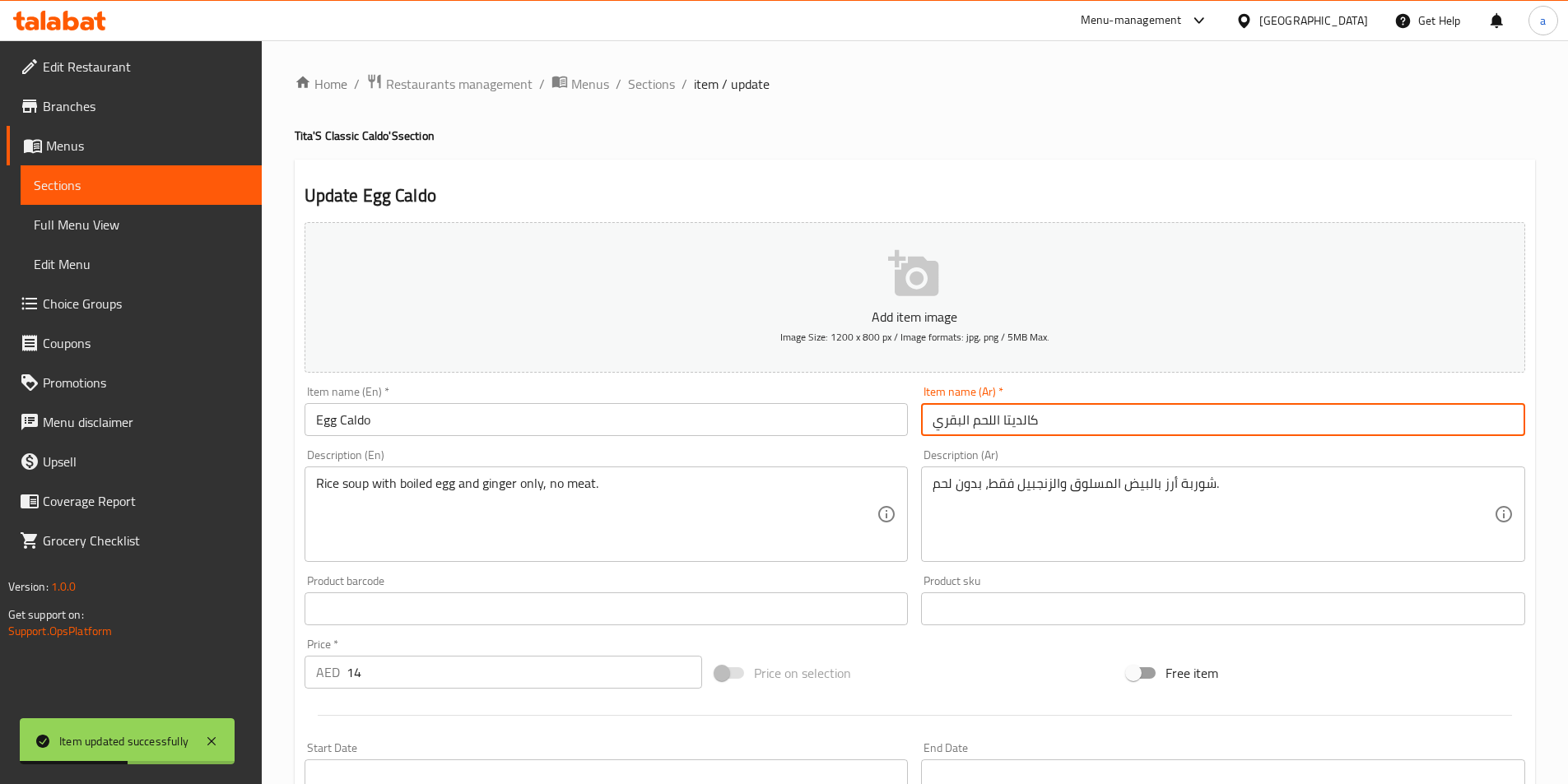
click at [1244, 417] on input "كالديتا اللحم البقري" at bounding box center [1223, 419] width 604 height 33
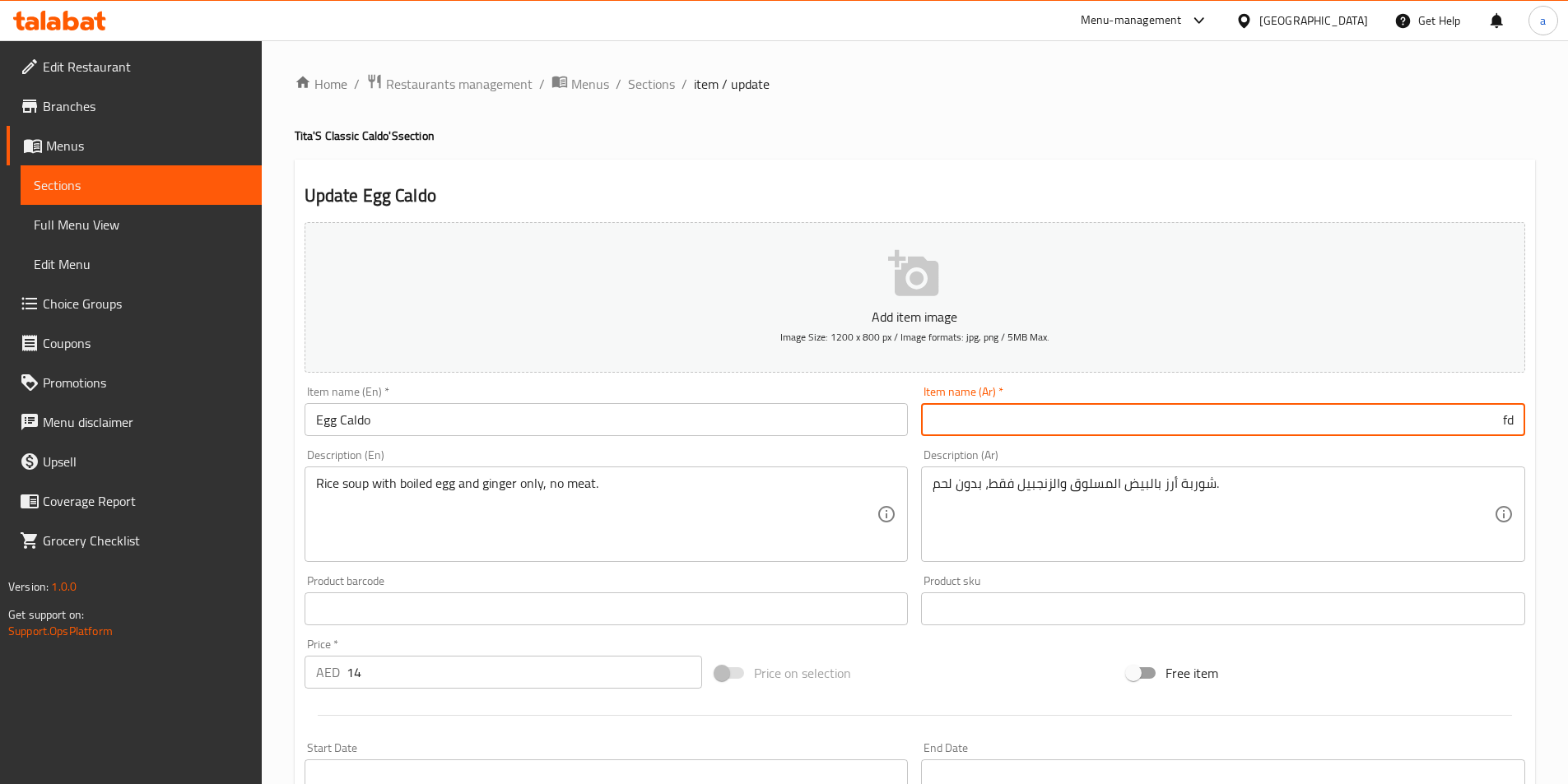
type input "f"
type input "بيض كالدو"
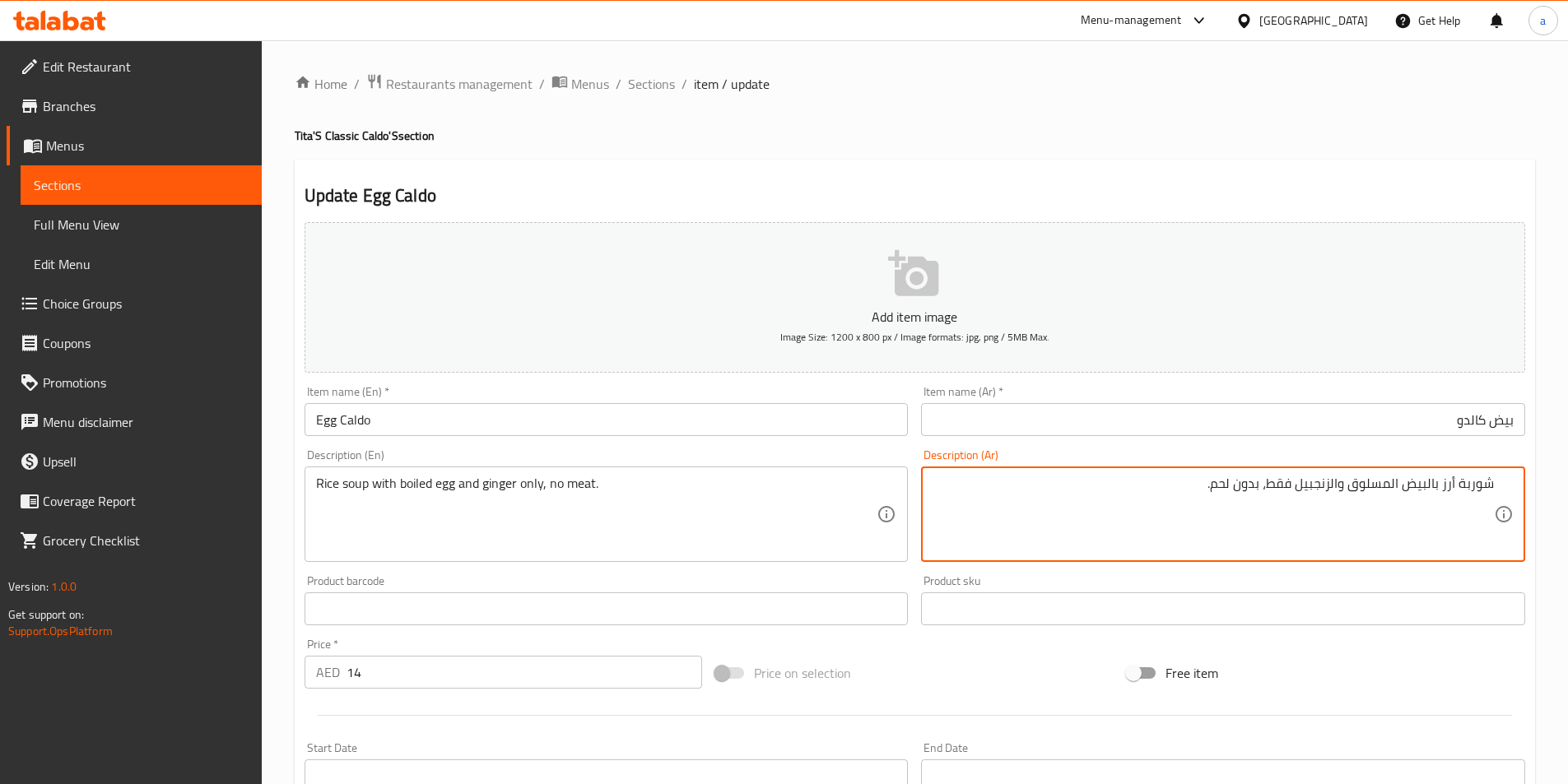
click at [1342, 483] on textarea "شوربة أرز بالبيض المسلوق والزنجبيل فقط، بدون لحم." at bounding box center [1213, 514] width 561 height 78
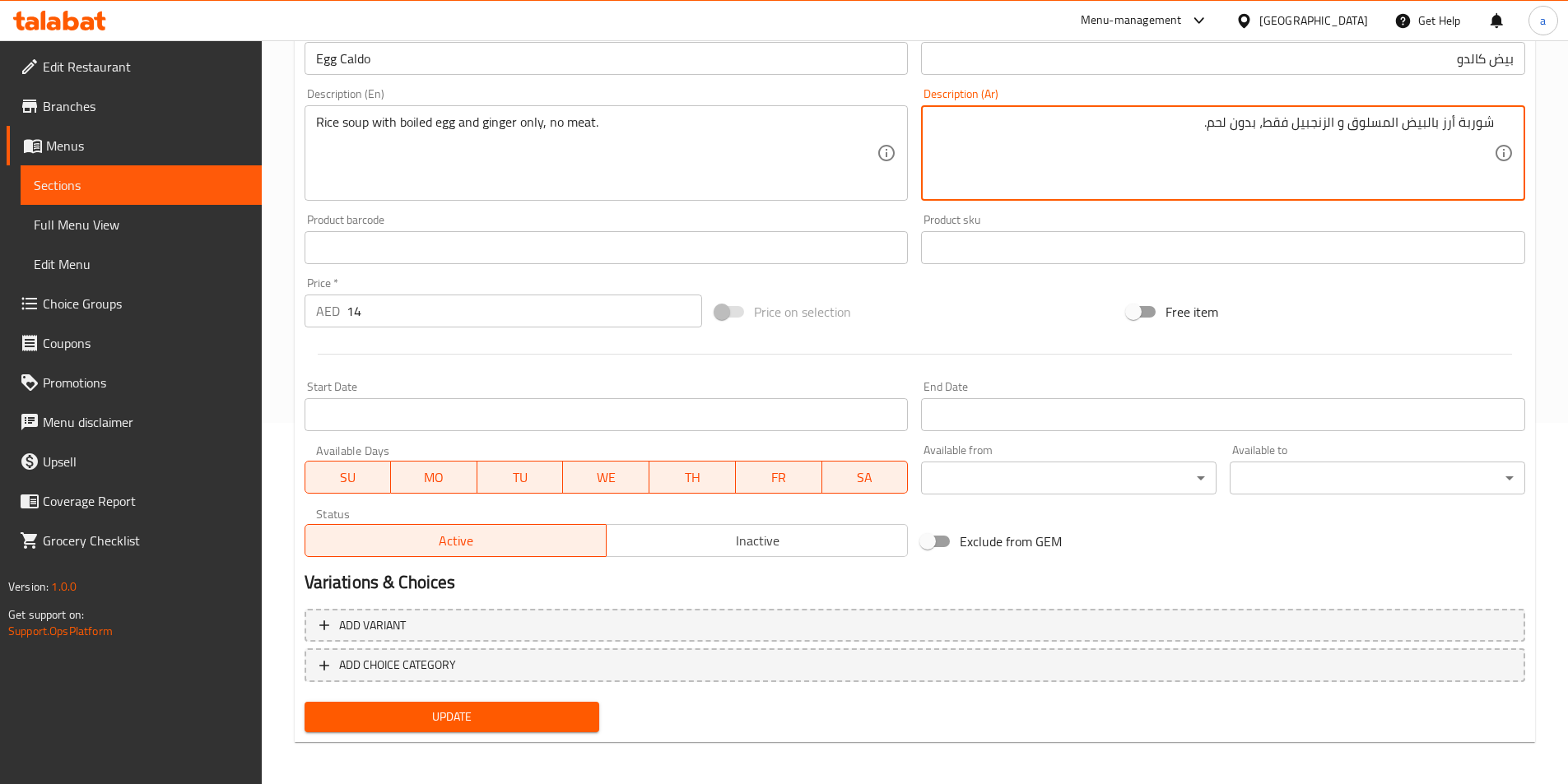
scroll to position [365, 0]
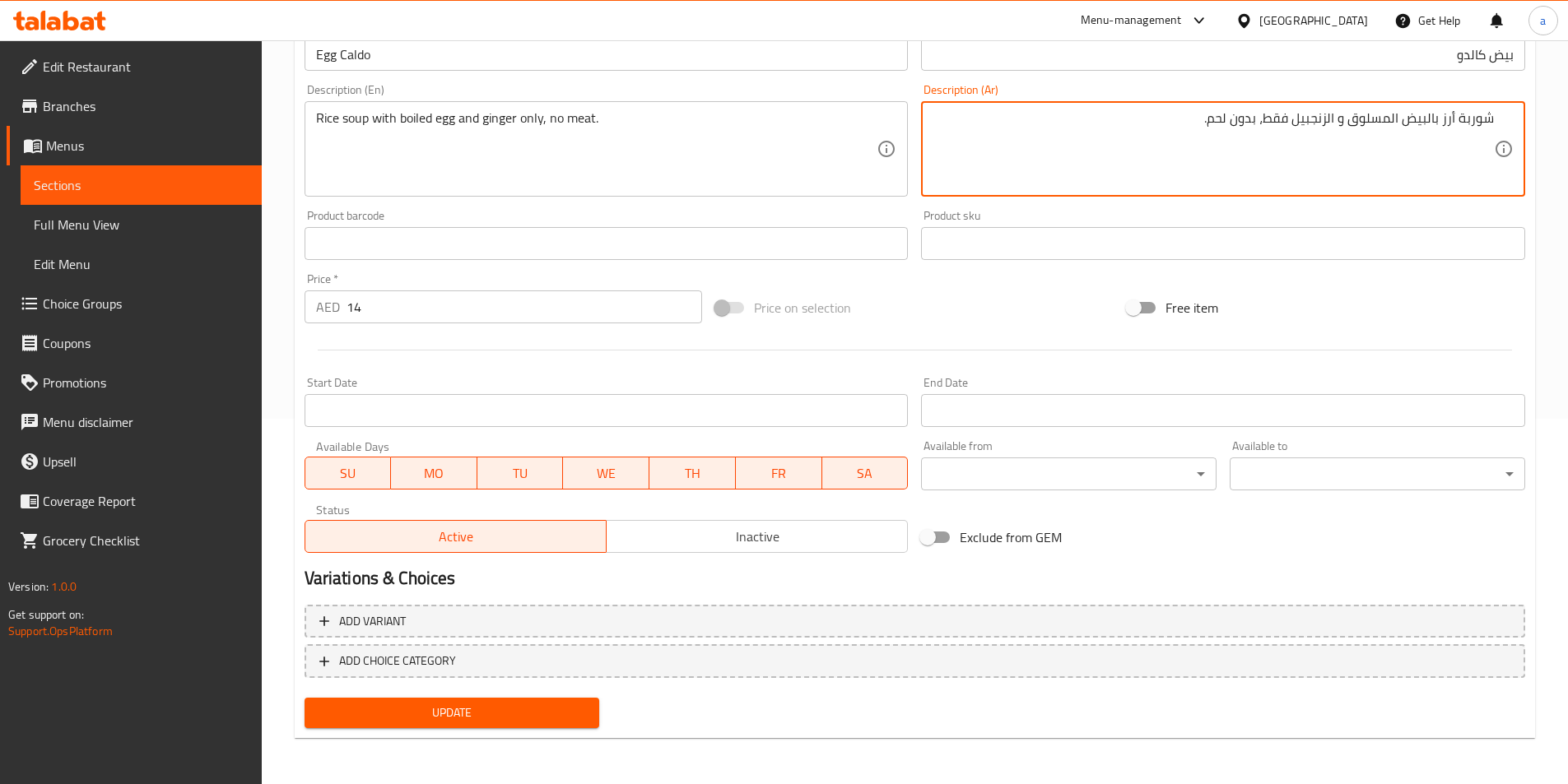
type textarea "شوربة أرز بالبيض المسلوق و الزنجبيل فقط، بدون لحم."
click at [468, 702] on span "Update" at bounding box center [452, 712] width 269 height 20
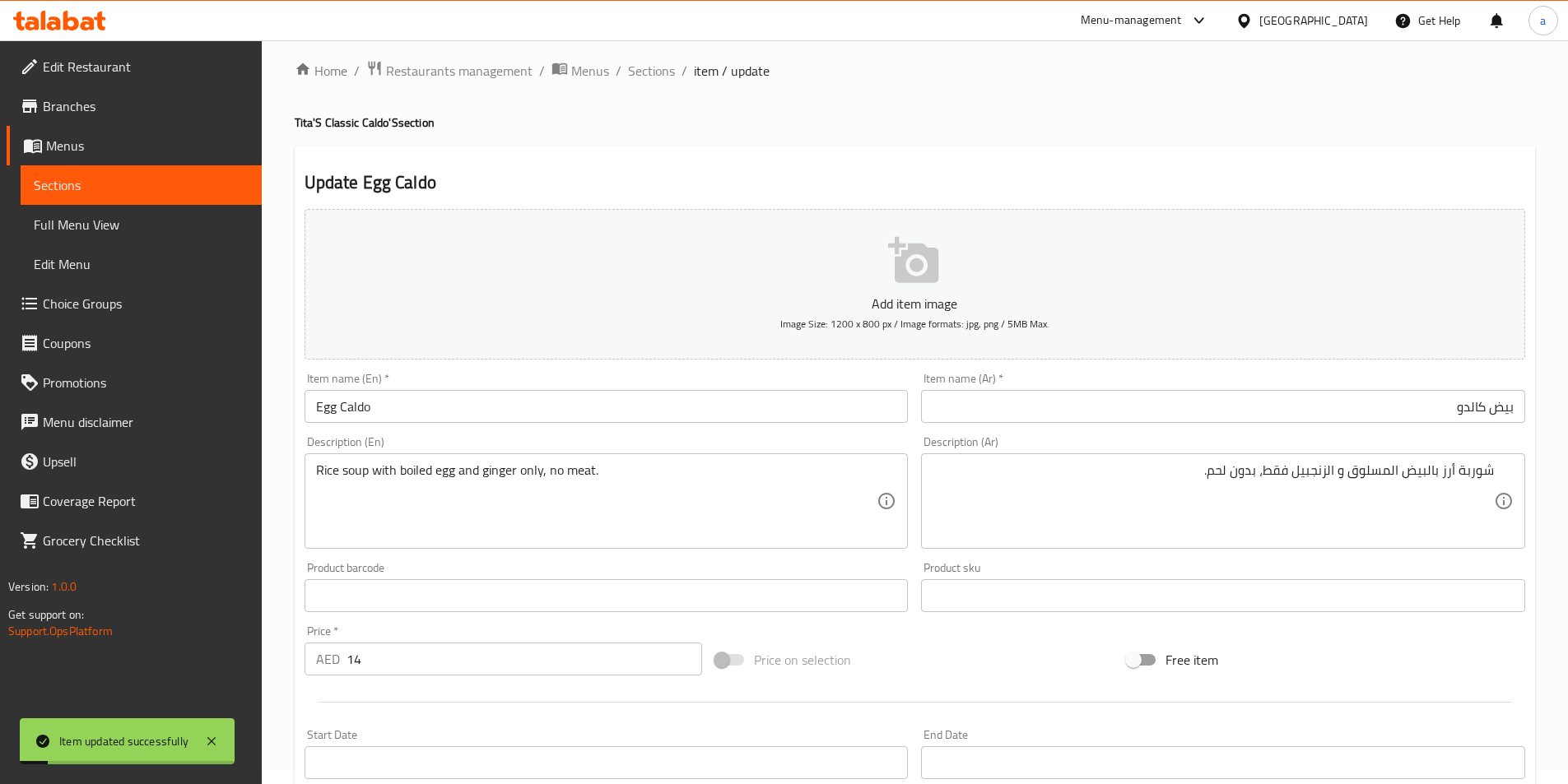
scroll to position [0, 0]
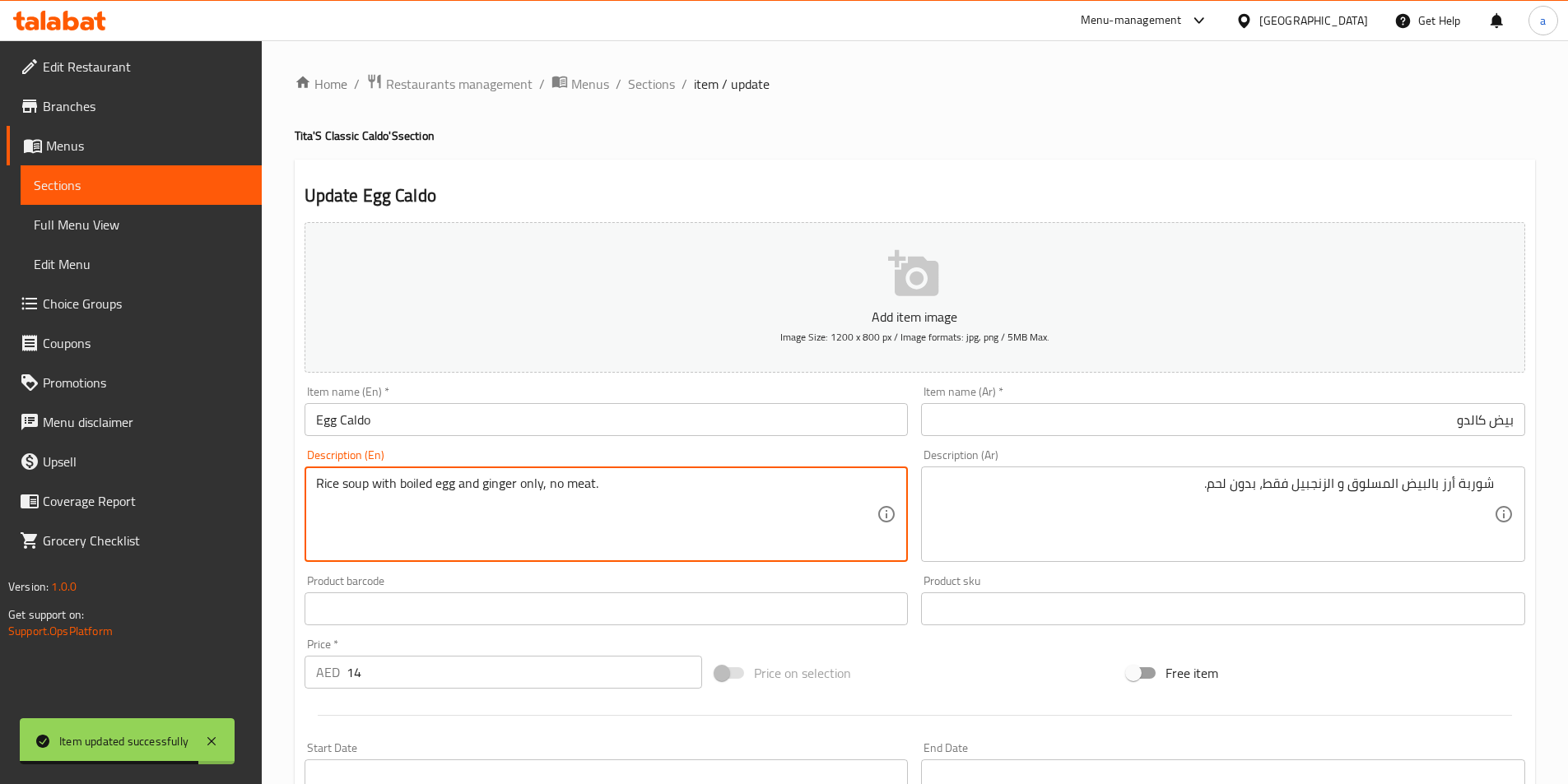
paste textarea "Good for 1pax"
type textarea "Good for 1pax + Rice soup with boiled egg and ginger only, no meat."
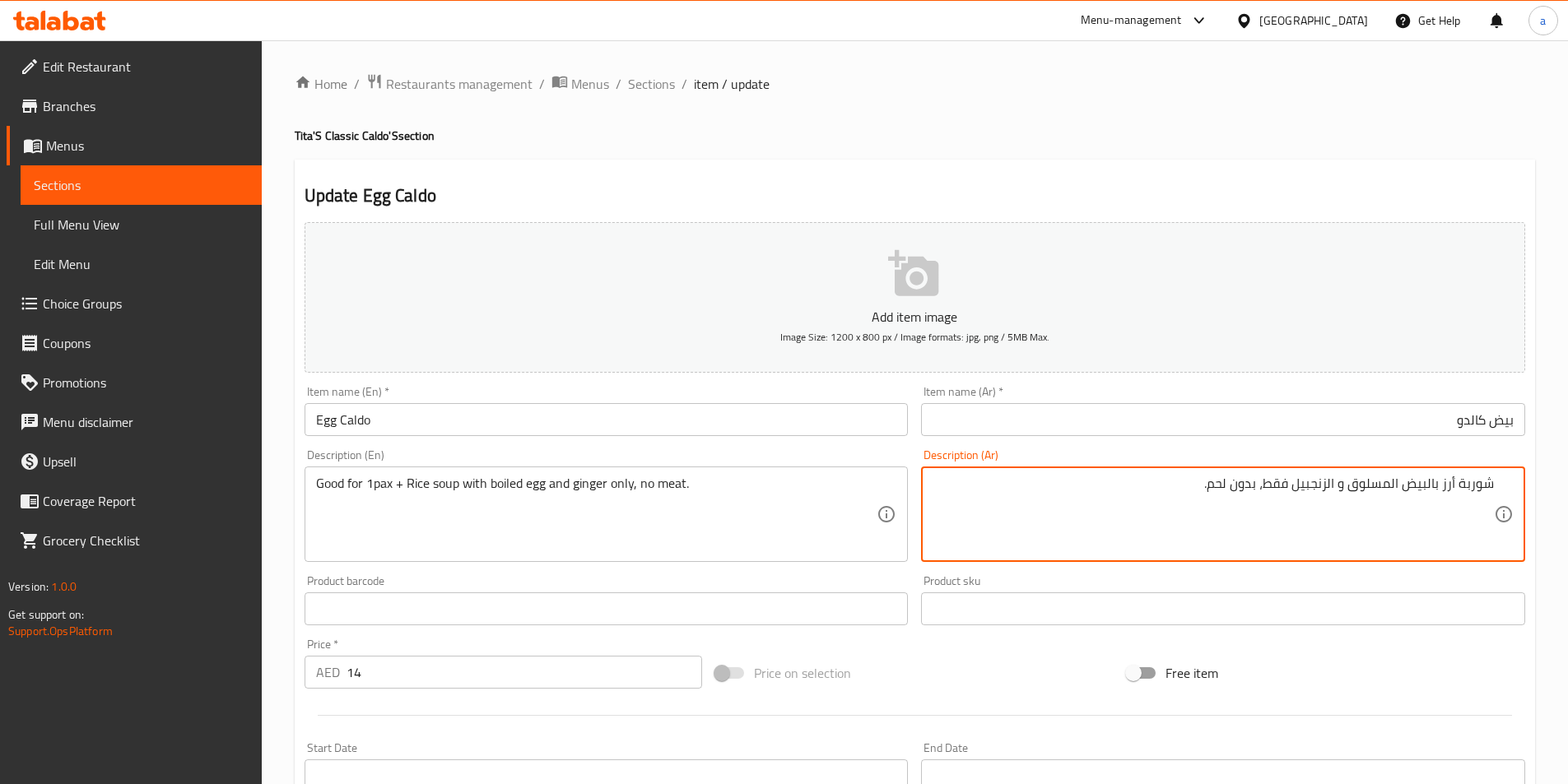
paste textarea "جيدة لشخص واحد"
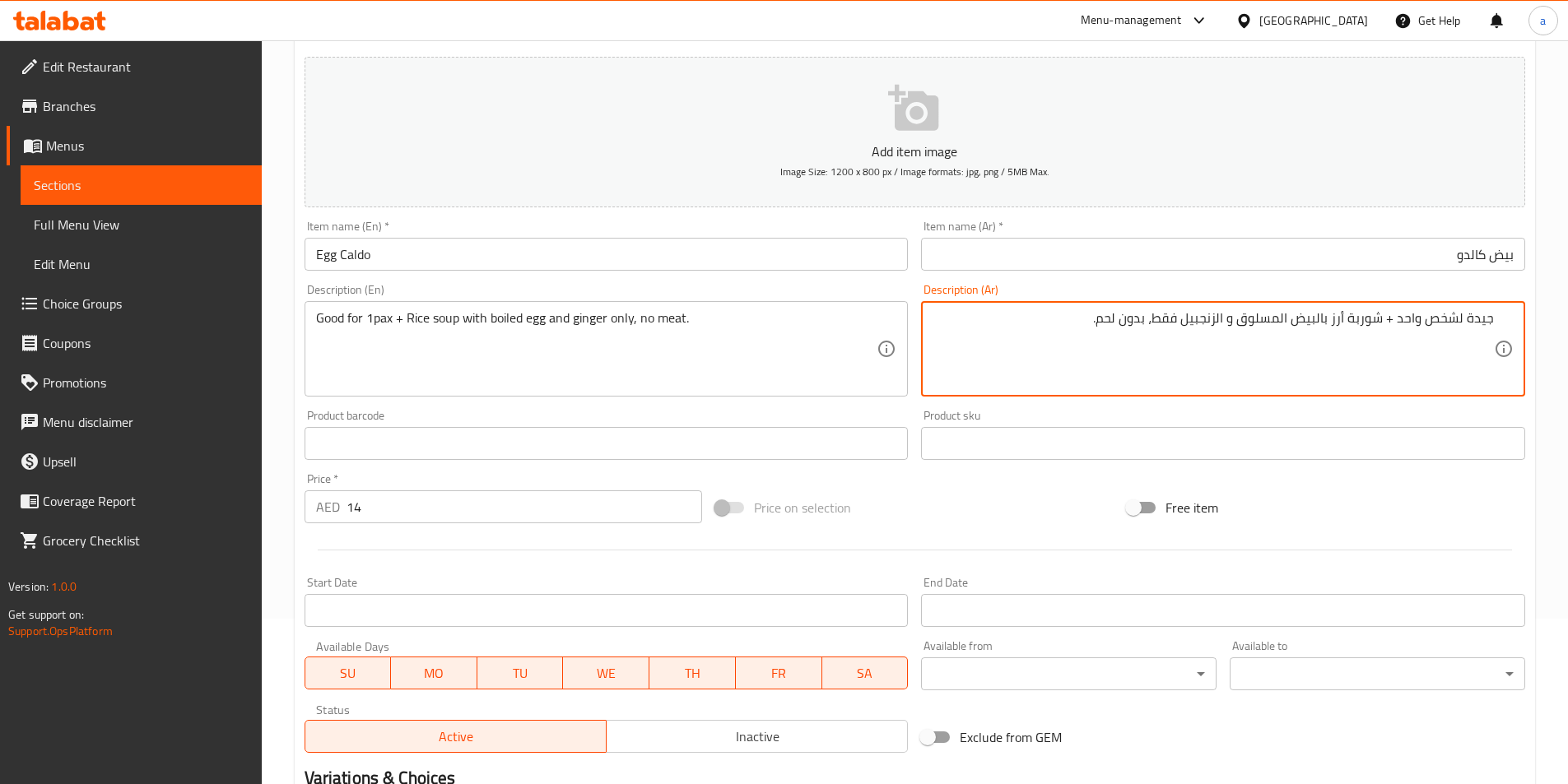
scroll to position [365, 0]
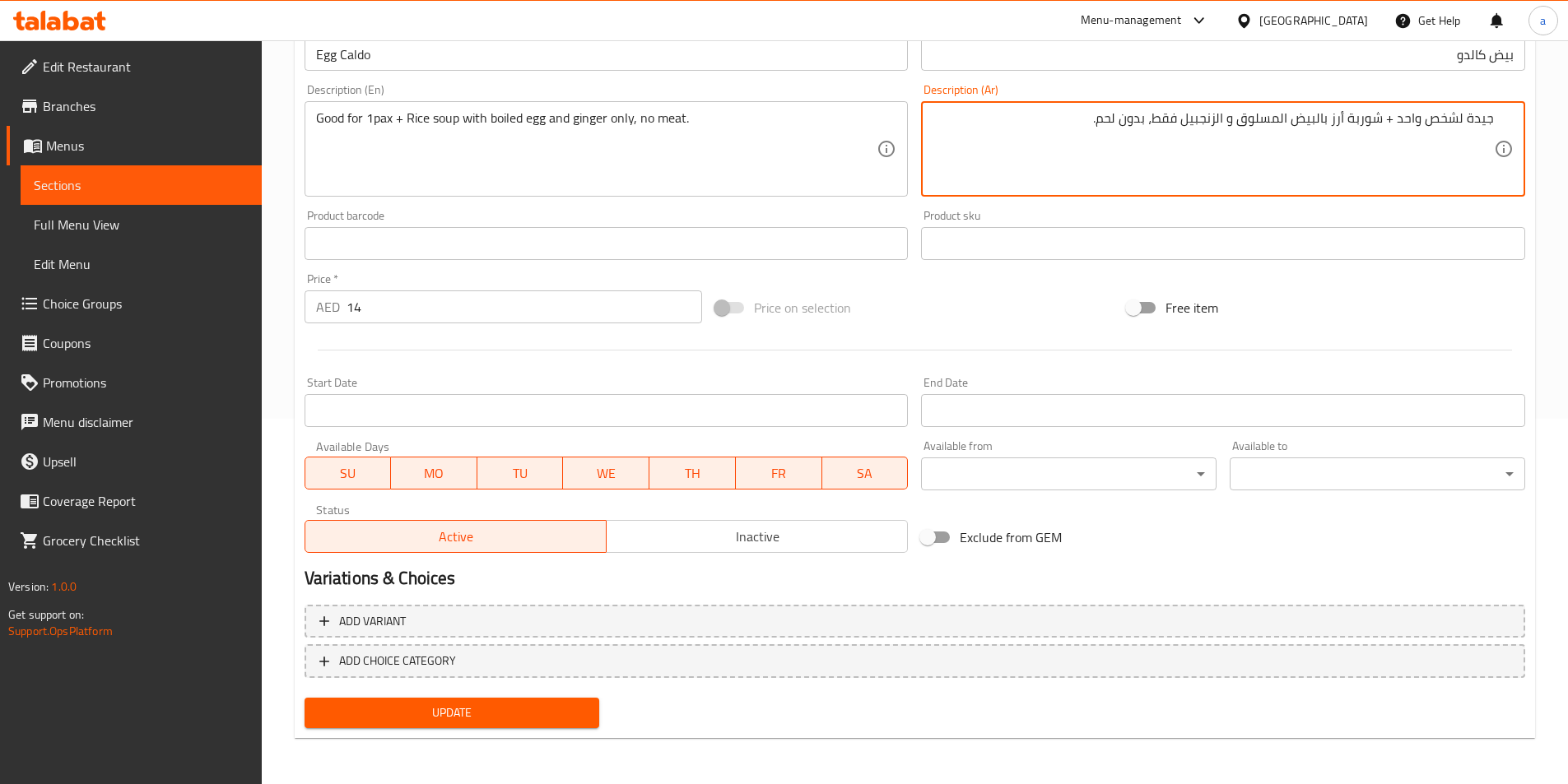
type textarea "جيدة لشخص واحد + شوربة أرز بالبيض المسلوق و الزنجبيل فقط، بدون لحم."
click at [567, 707] on span "Update" at bounding box center [452, 712] width 269 height 20
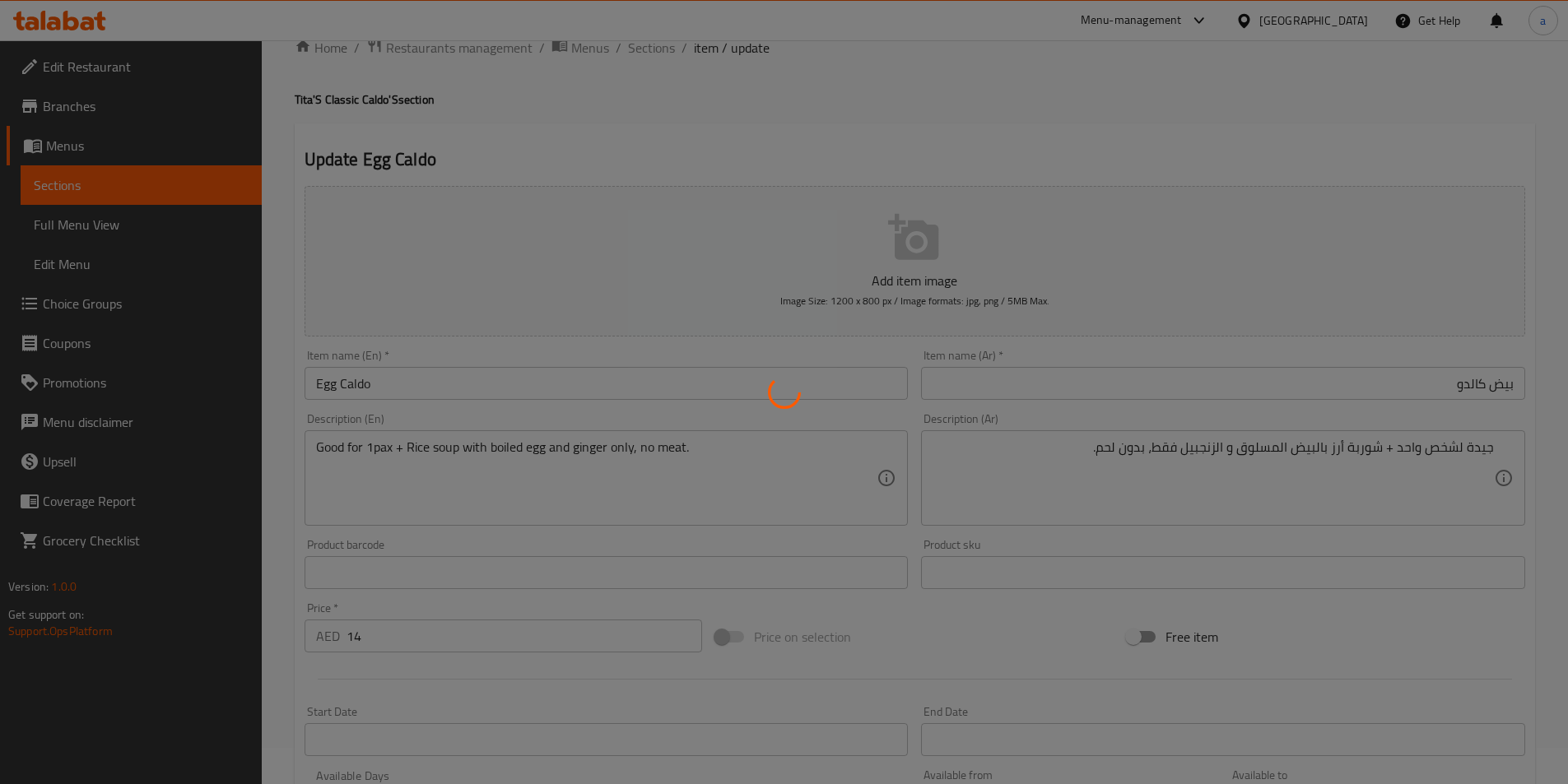
scroll to position [0, 0]
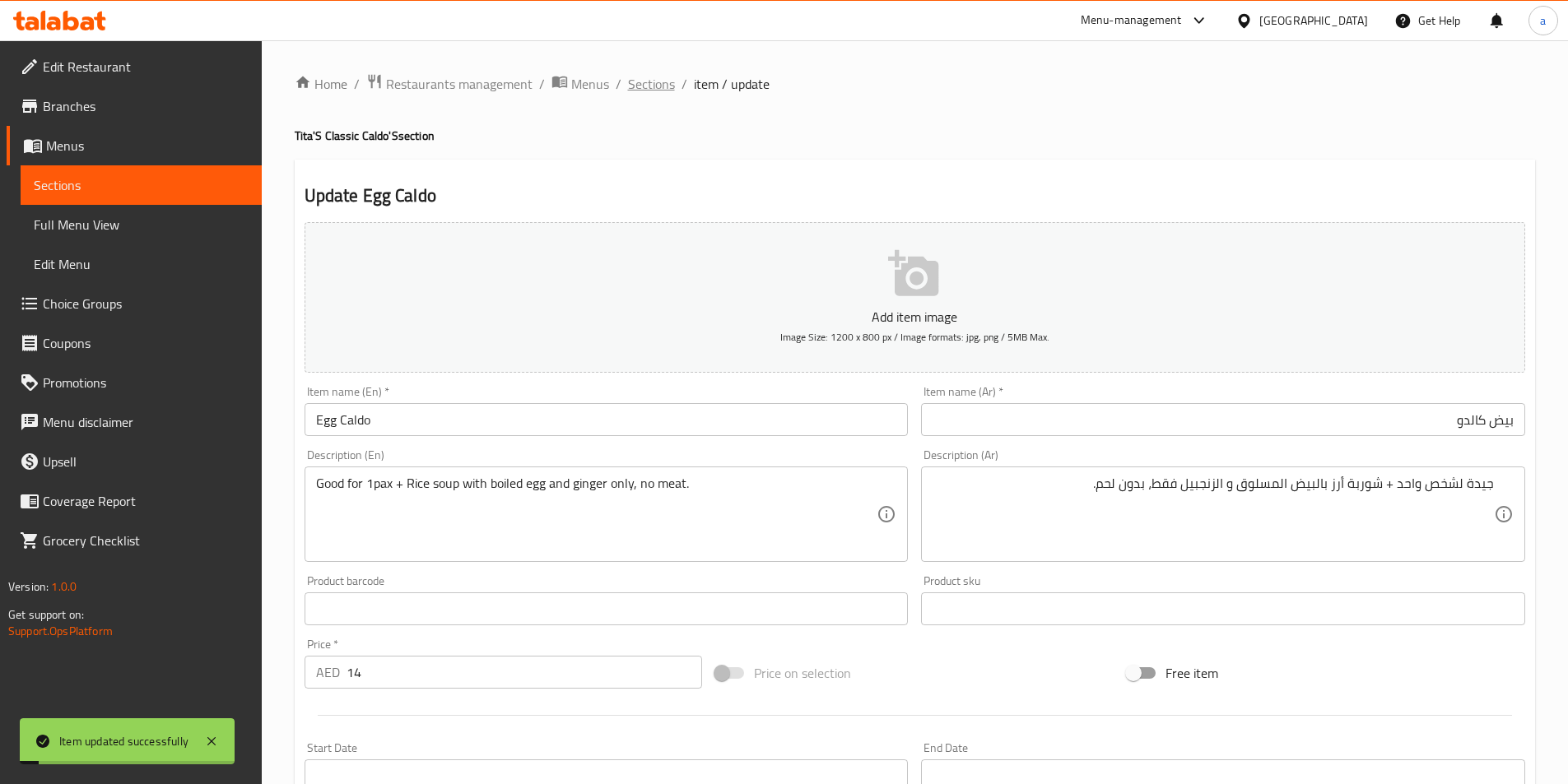
click at [652, 92] on span "Sections" at bounding box center [651, 84] width 47 height 19
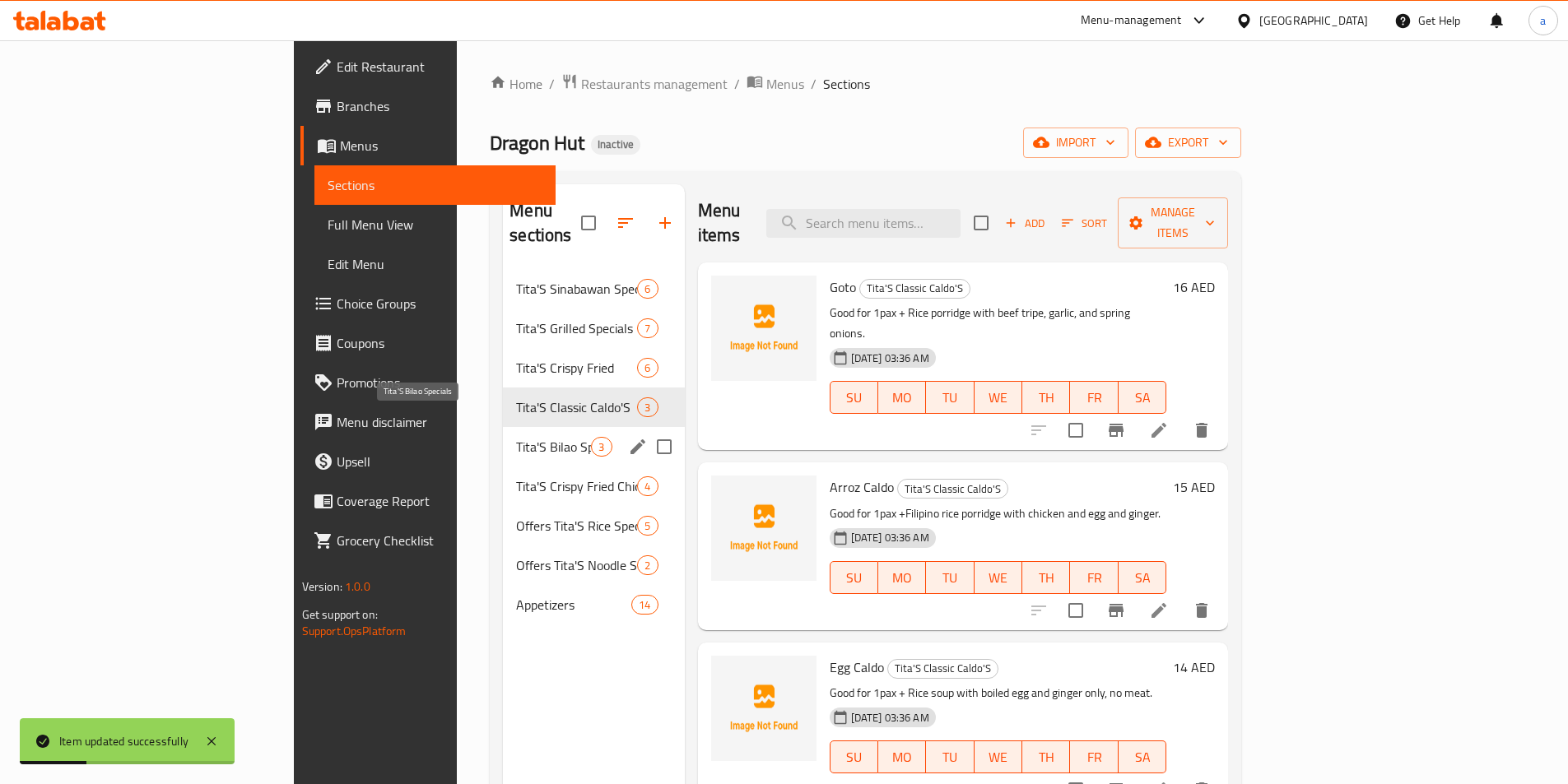
click at [516, 436] on span "Tita'S Bilao Specials" at bounding box center [553, 446] width 75 height 19
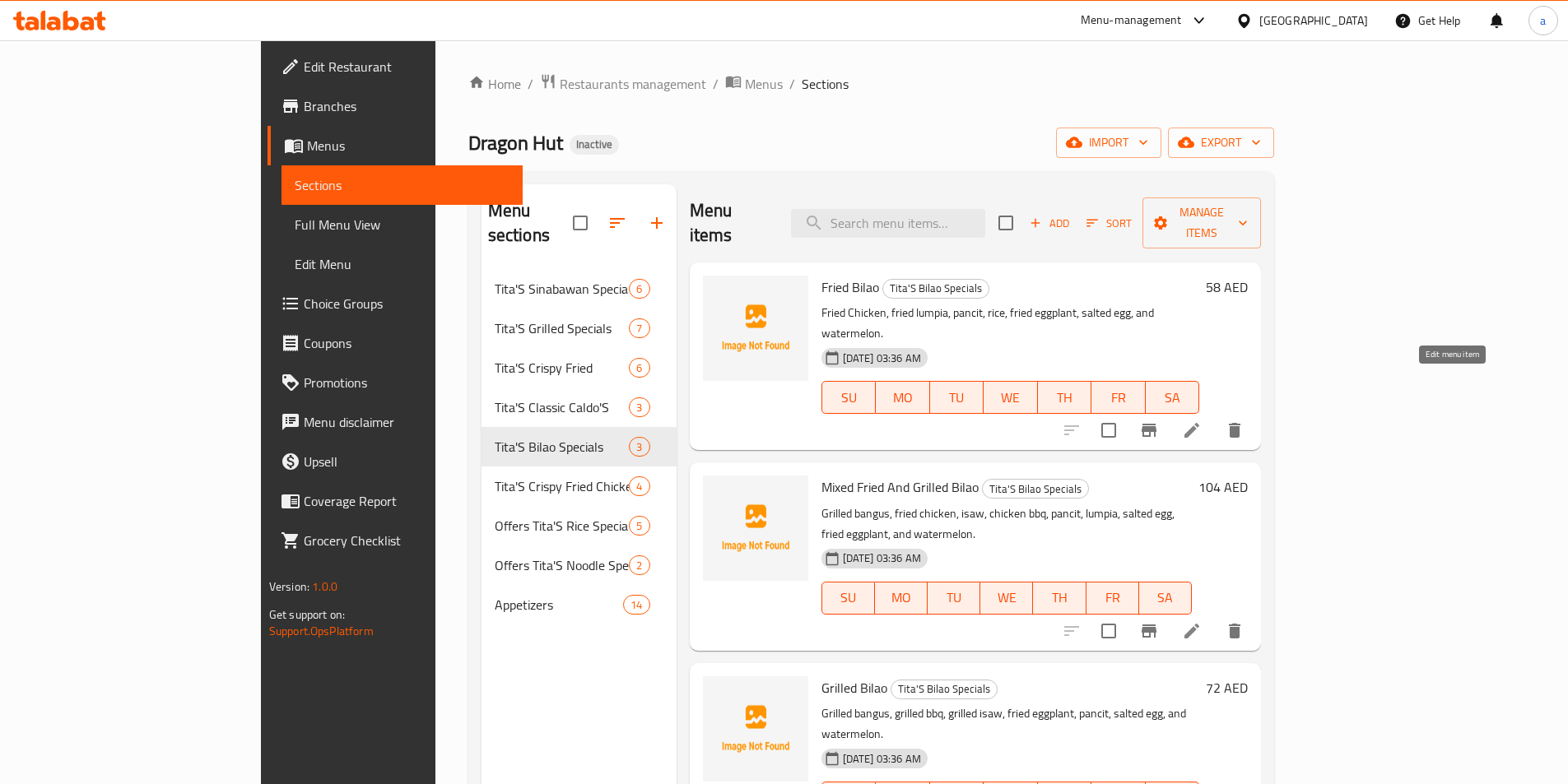
click at [1202, 420] on icon at bounding box center [1191, 430] width 19 height 19
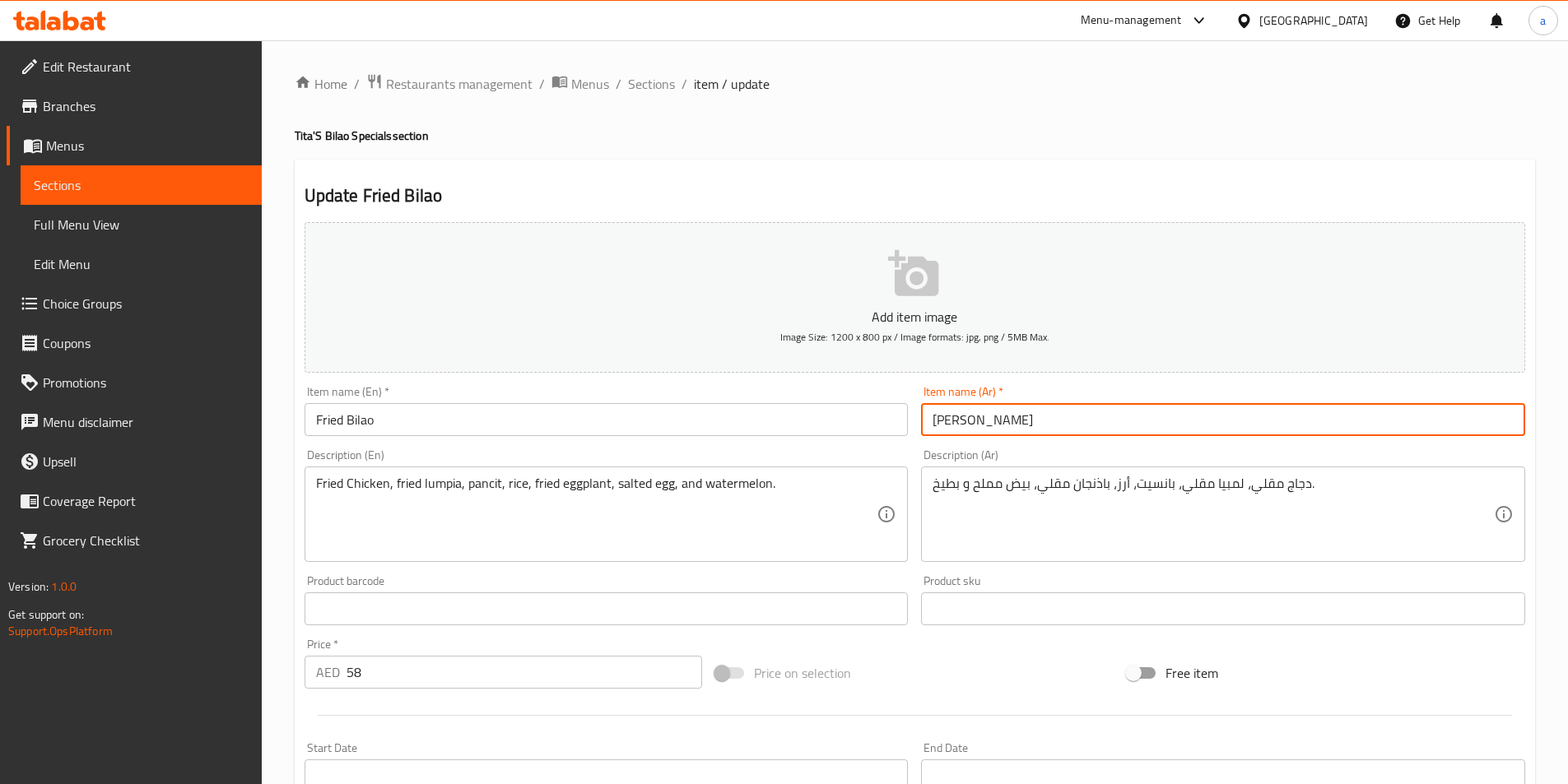
click at [1103, 423] on input "كاري كاري" at bounding box center [1223, 419] width 604 height 33
type input "بيلاو مقلى"
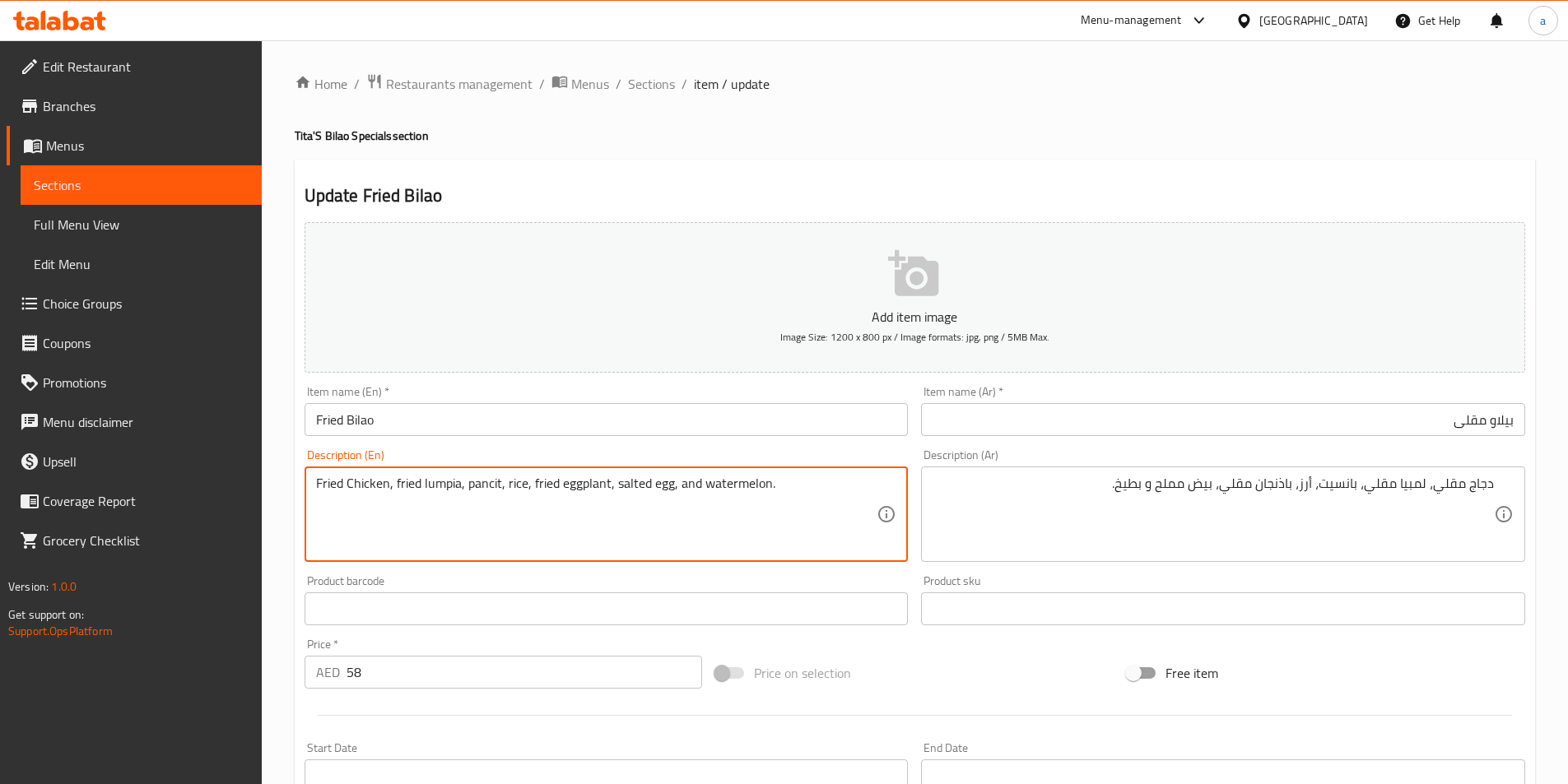
paste textarea "جيدة لشخص واحد"
paste textarea "Good for 1pax"
type textarea "Good for 1pax + Fried Chicken, fried lumpia, pancit, rice, fried eggplant, salt…"
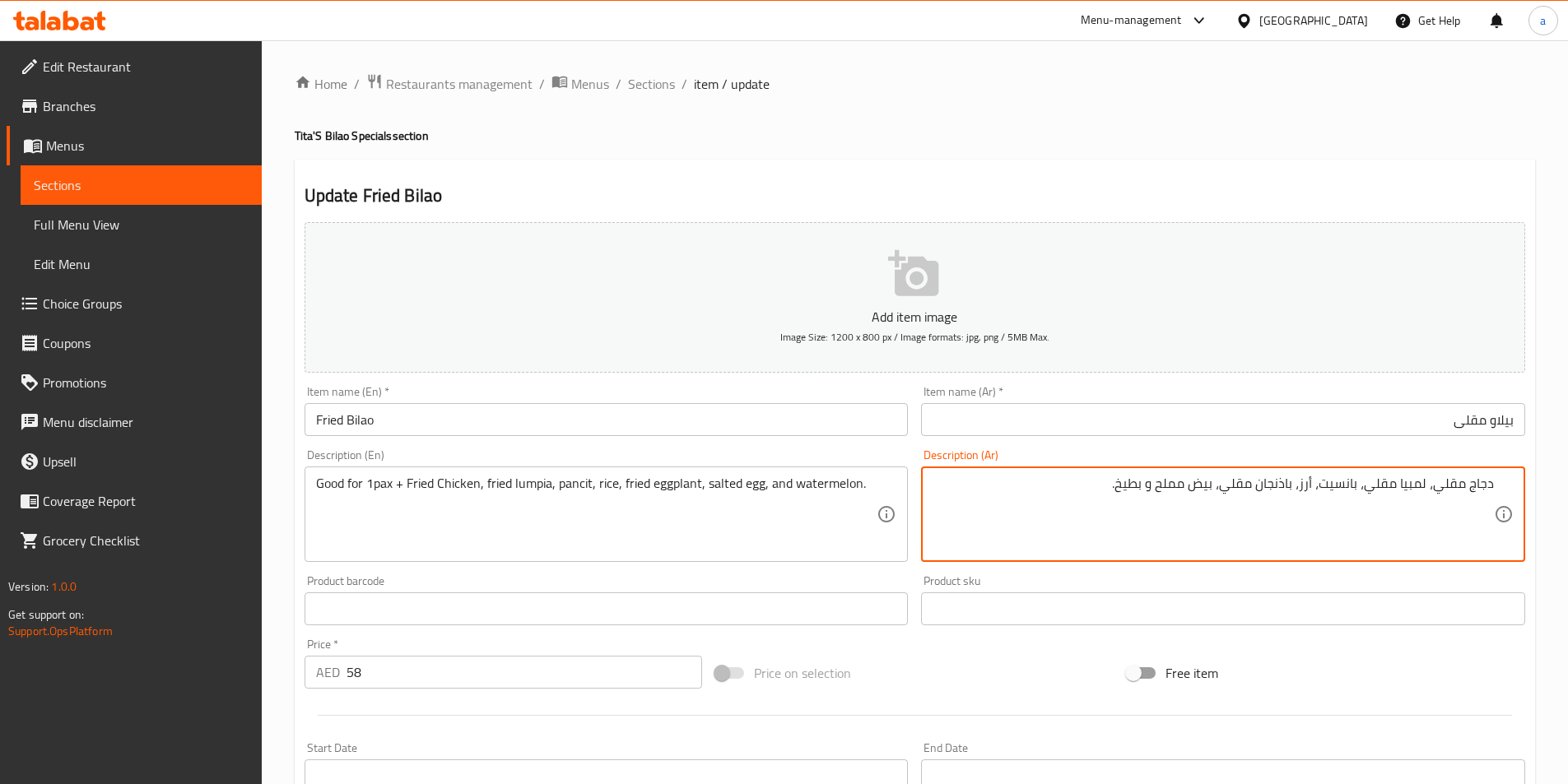
paste textarea "جيدة لشخص واحد"
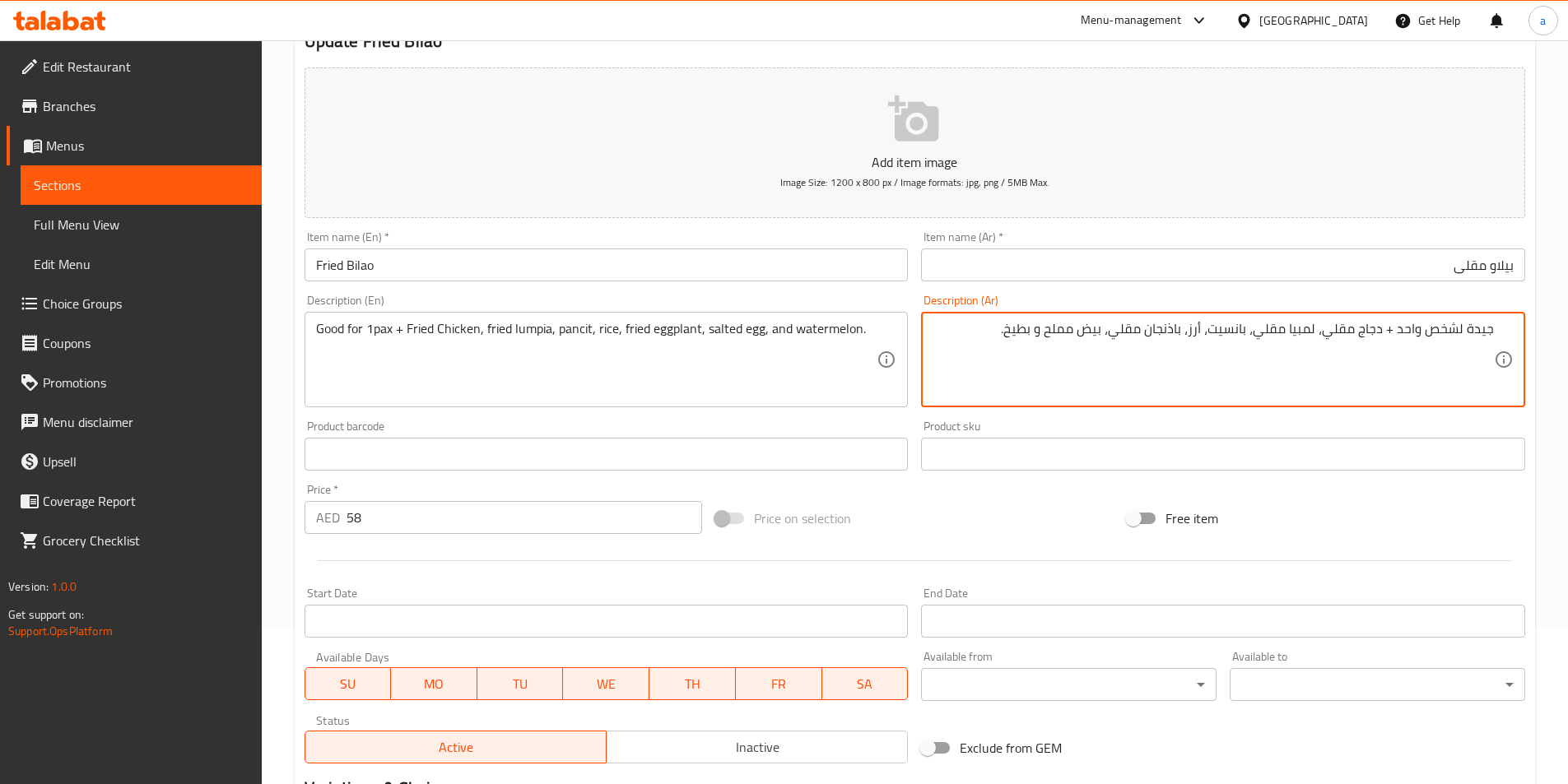
scroll to position [365, 0]
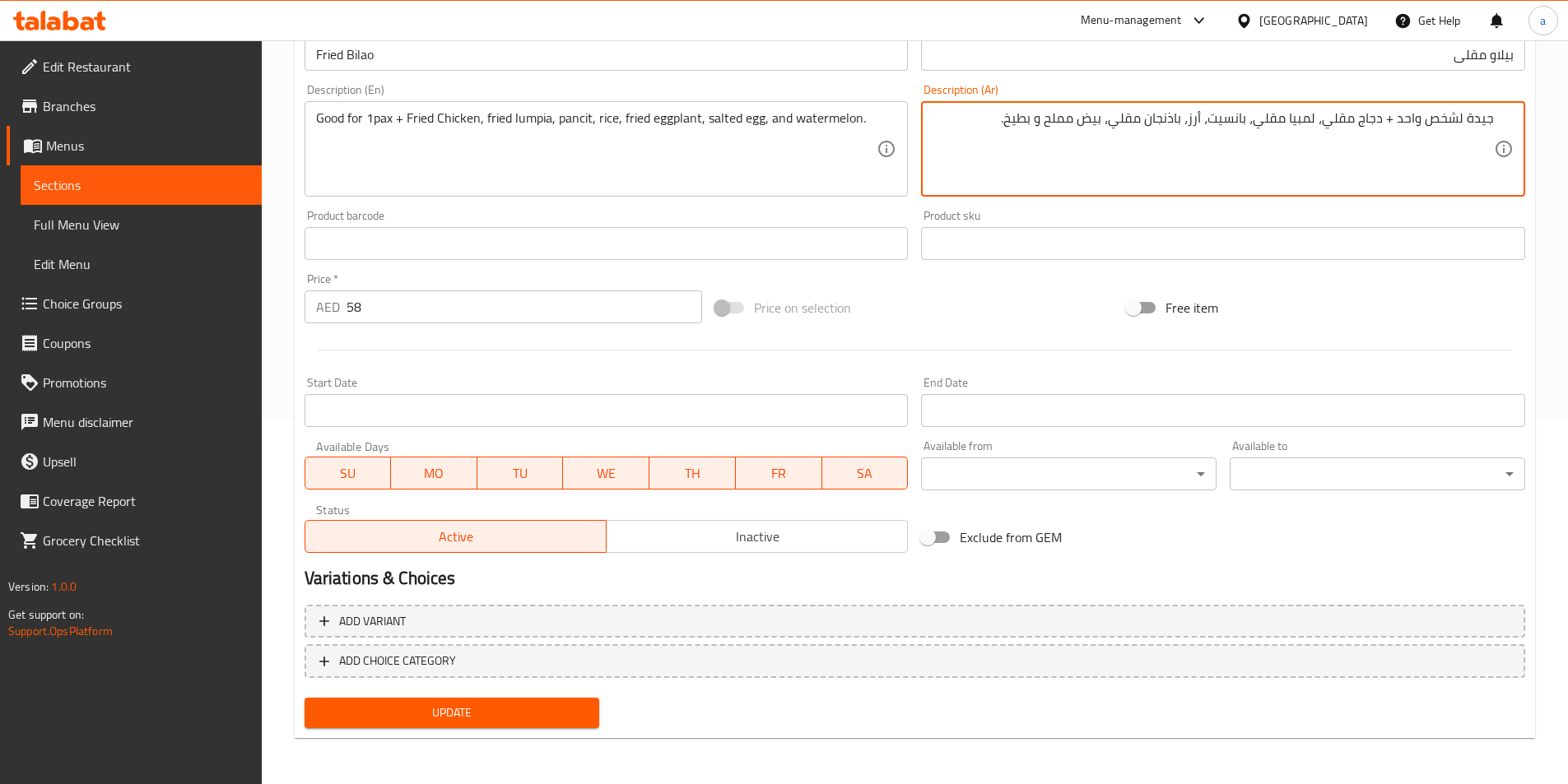
type textarea "جيدة لشخص واحد + دجاج مقلي، لمبيا مقلي، بانسيت، أرز، باذنجان مقلي، بيض مملح و ب…"
click at [522, 702] on span "Update" at bounding box center [452, 712] width 269 height 20
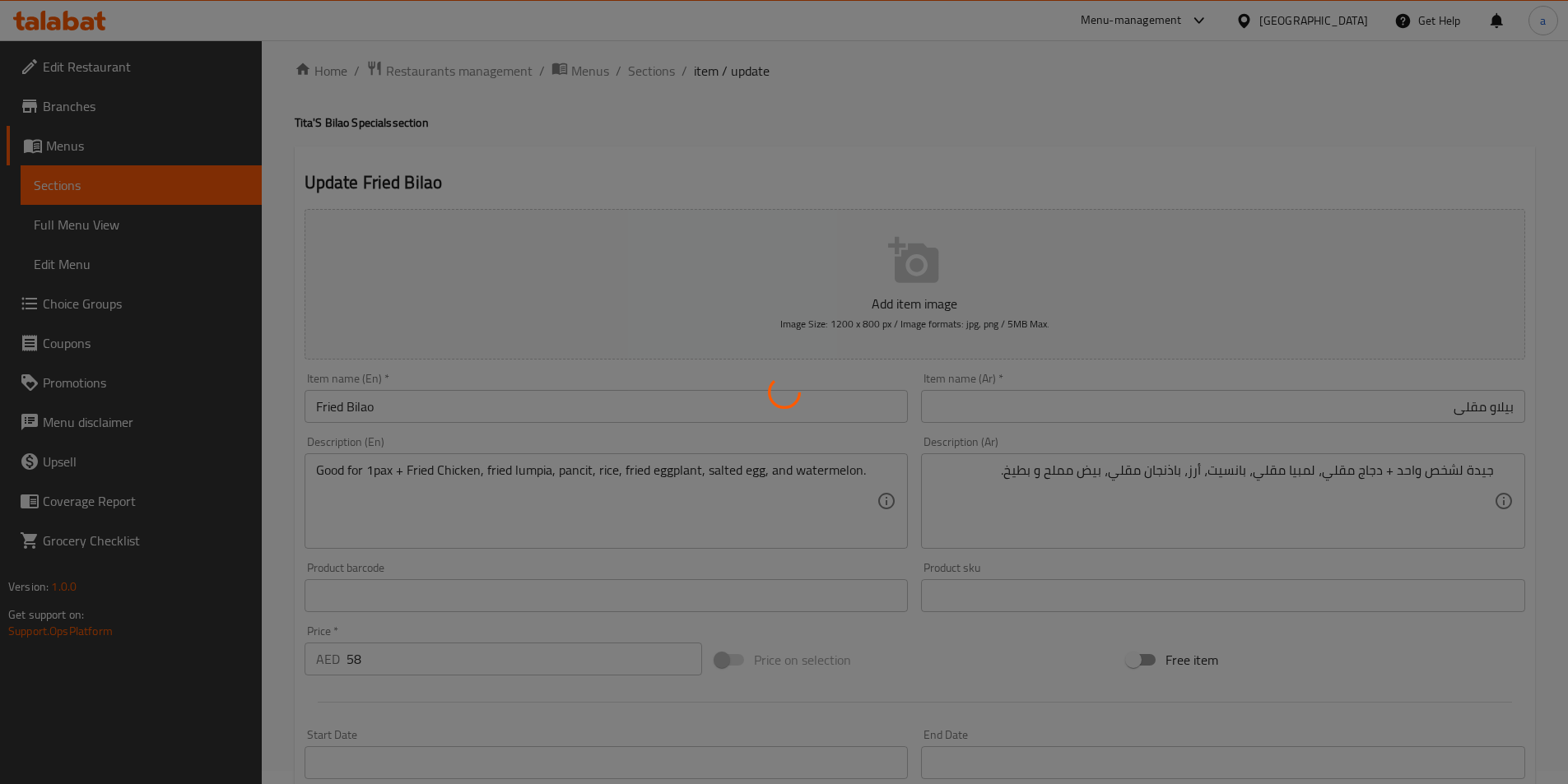
scroll to position [0, 0]
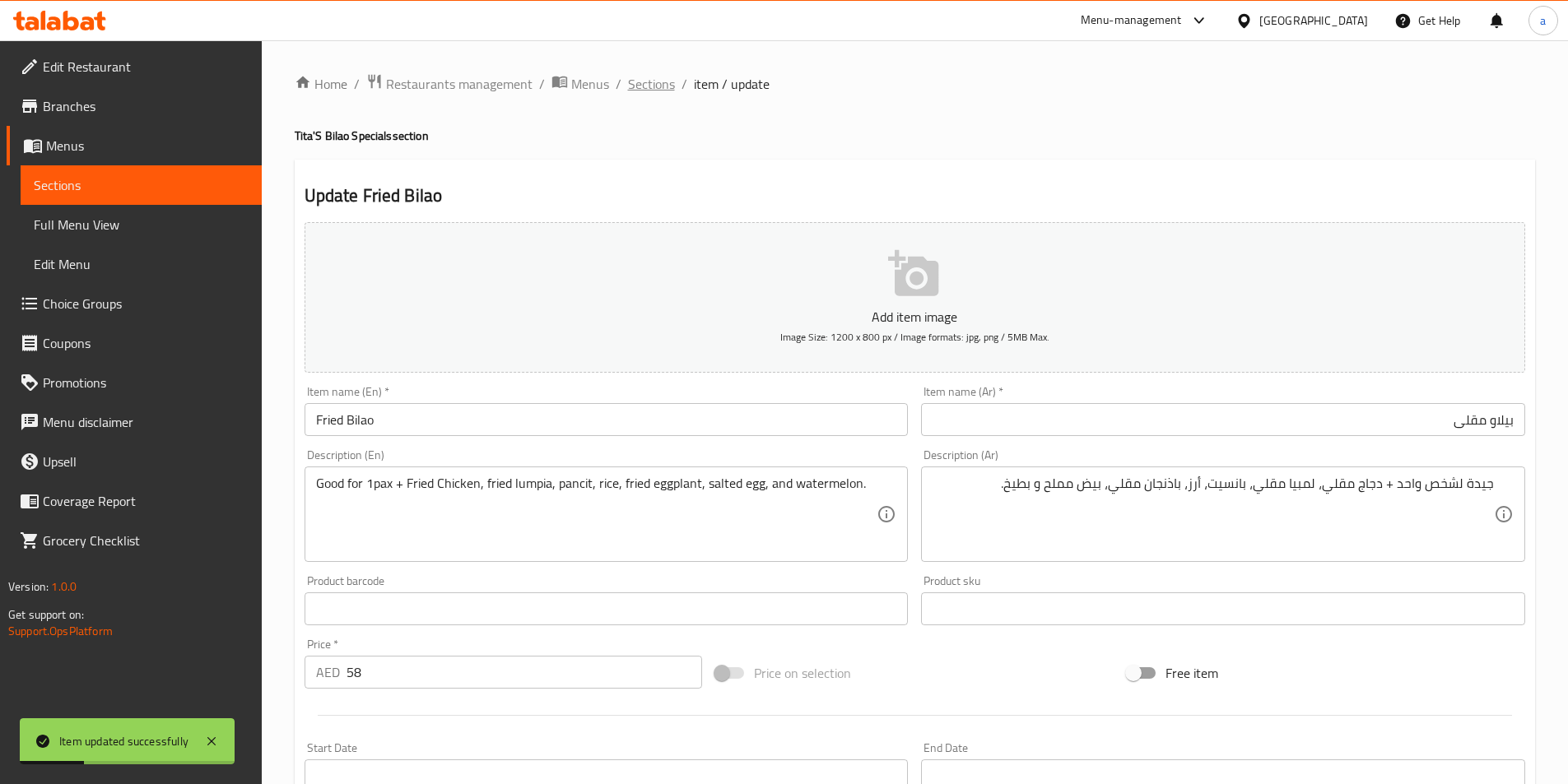
click at [659, 87] on span "Sections" at bounding box center [651, 84] width 47 height 19
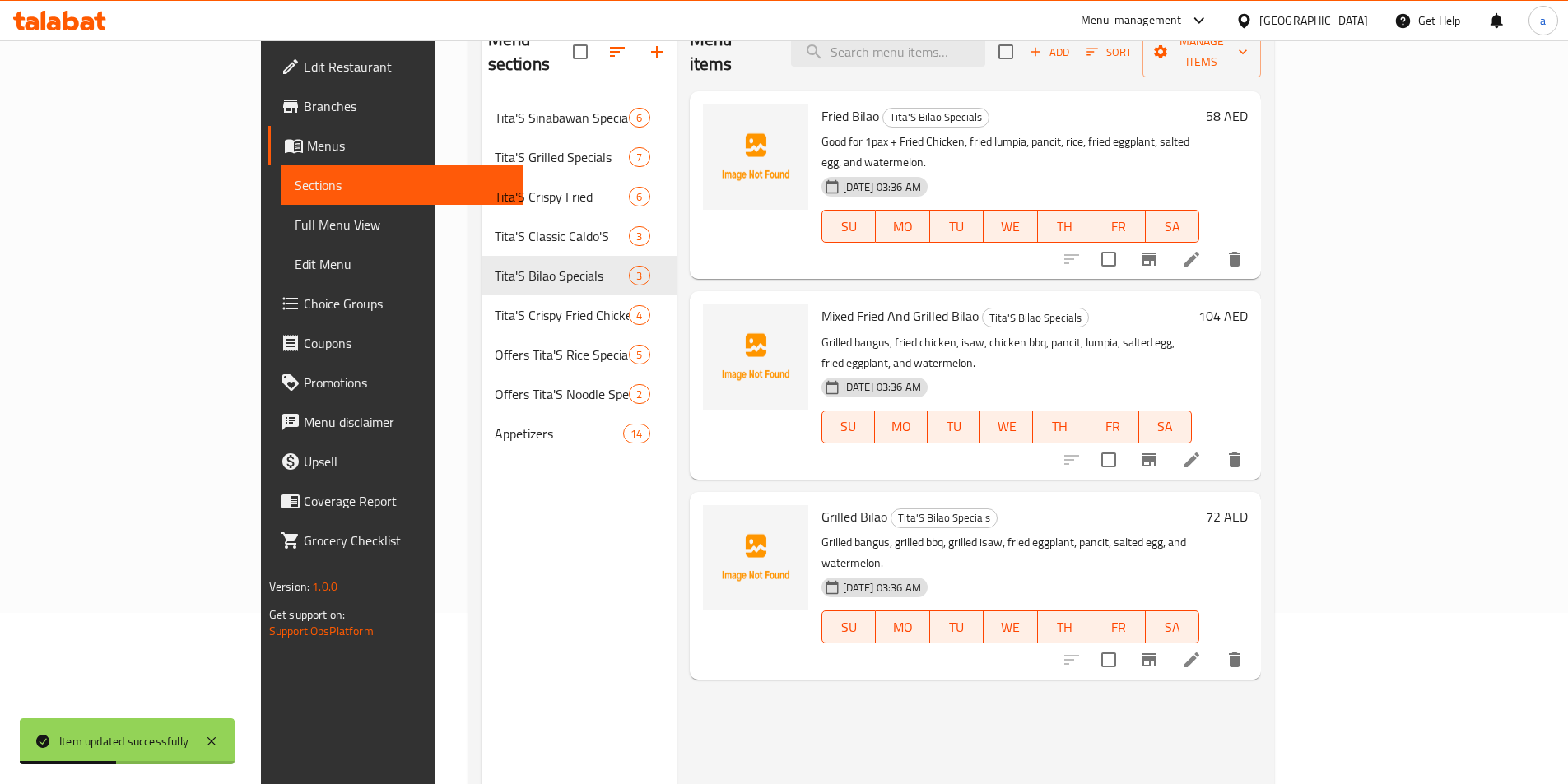
scroll to position [230, 0]
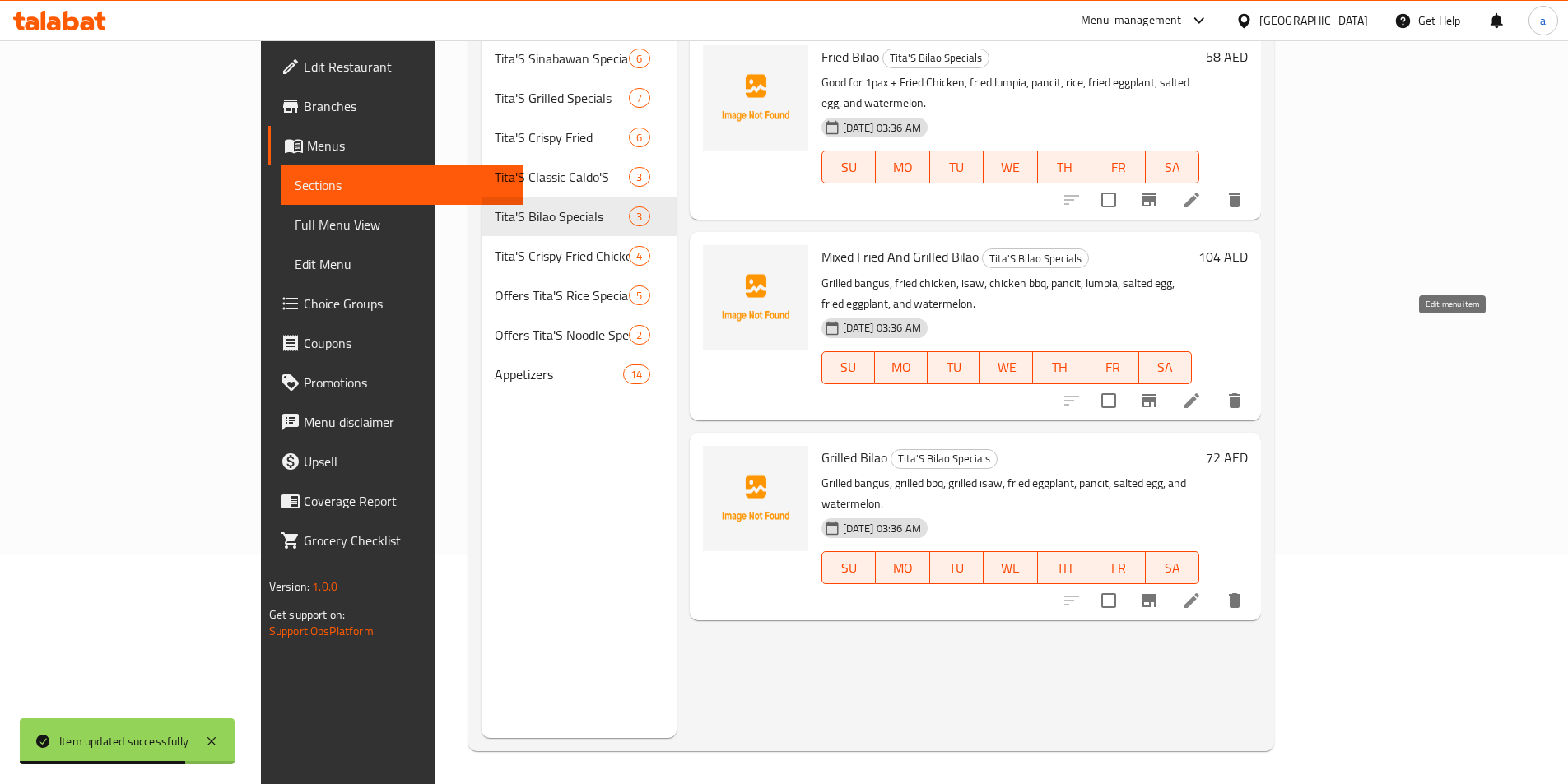
click at [1202, 391] on icon at bounding box center [1191, 401] width 19 height 19
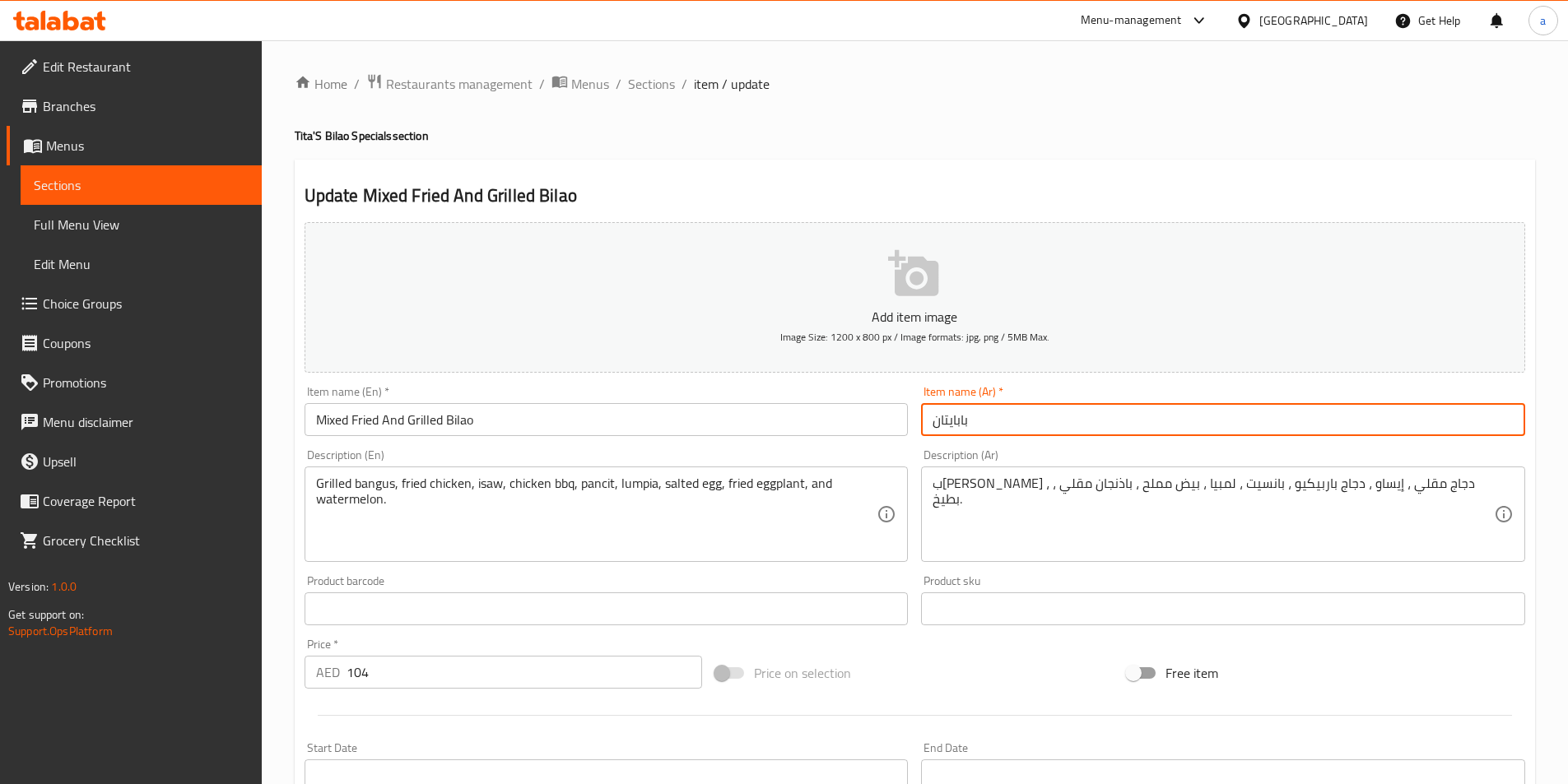
click at [1023, 429] on input "بابايتان" at bounding box center [1223, 419] width 604 height 33
click at [388, 415] on input "Mixed Fried And Grilled Bilao" at bounding box center [606, 419] width 604 height 33
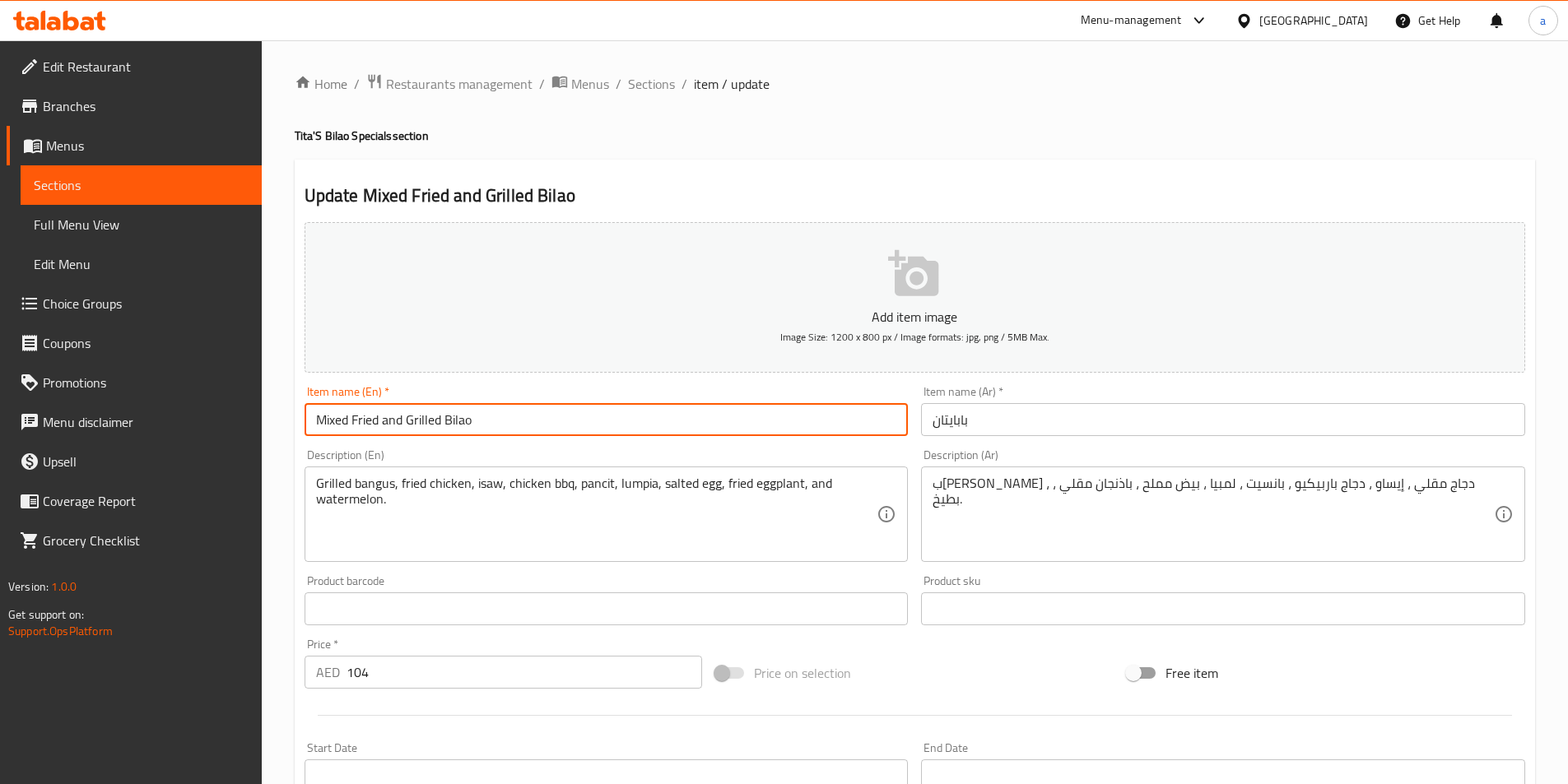
type input "Mixed Fried and Grilled Bilao"
click at [981, 420] on input "بابايتان" at bounding box center [1223, 419] width 604 height 33
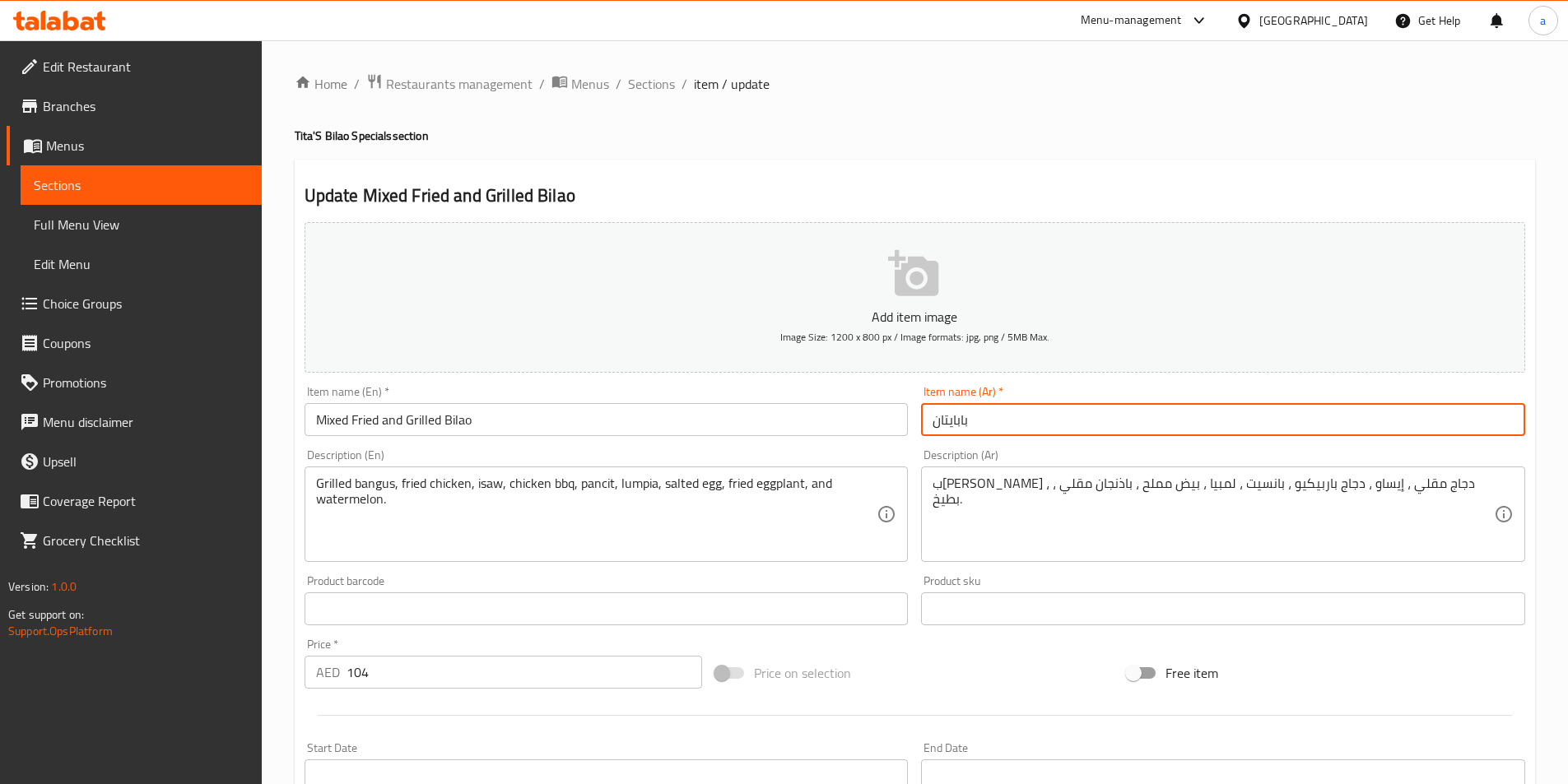
click at [981, 420] on input "بابايتان" at bounding box center [1223, 419] width 604 height 33
type input "l"
type input "مشكل مقلى و [PERSON_NAME]"
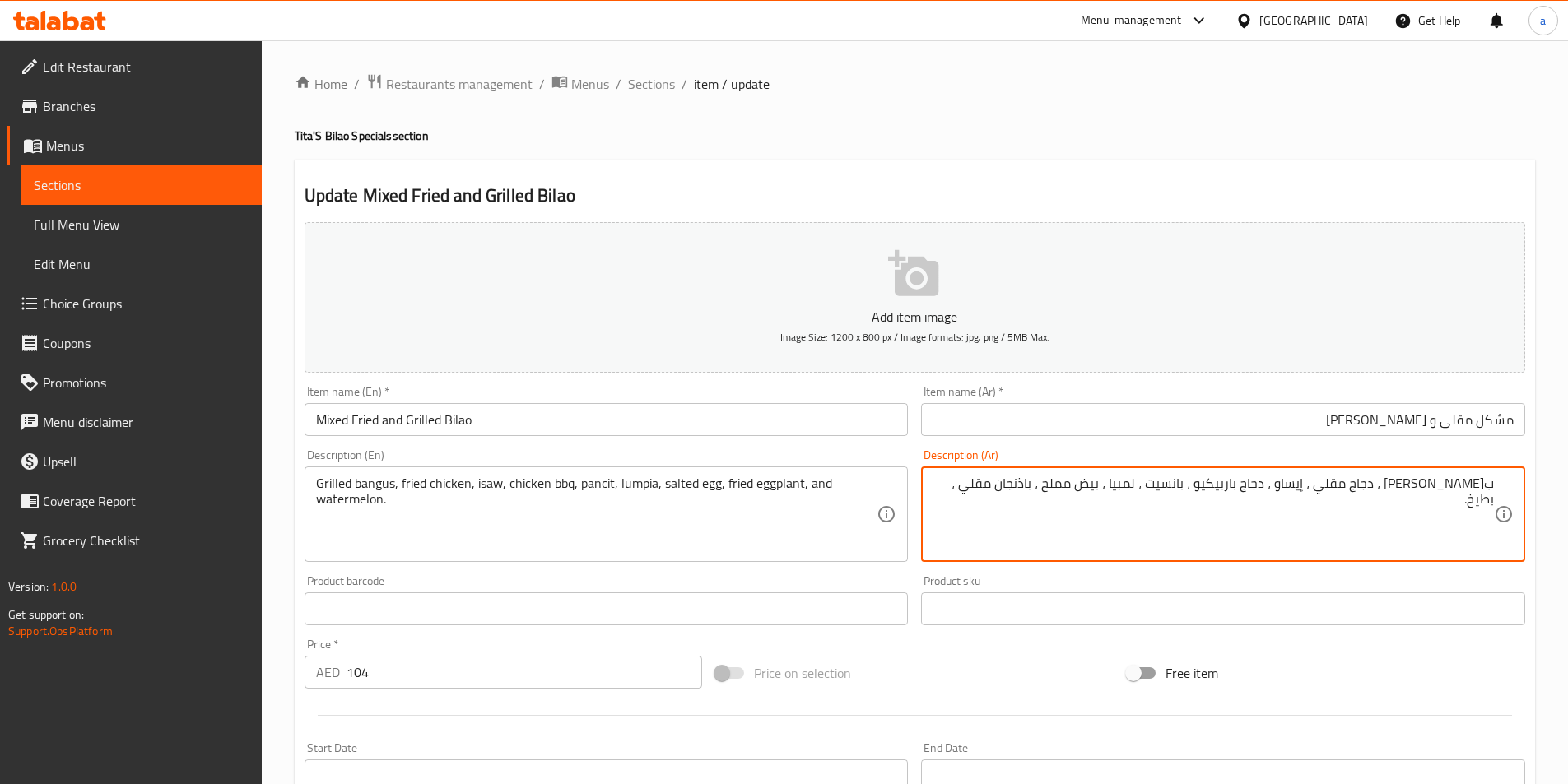
paste textarea "جيدة لشخص واحد"
type textarea "جيدة لشخص واحد + بانجوس مشوي ، دجاج مقلي ، إيساو ، دجاج باربيكيو ، بانسيت ، لمب…"
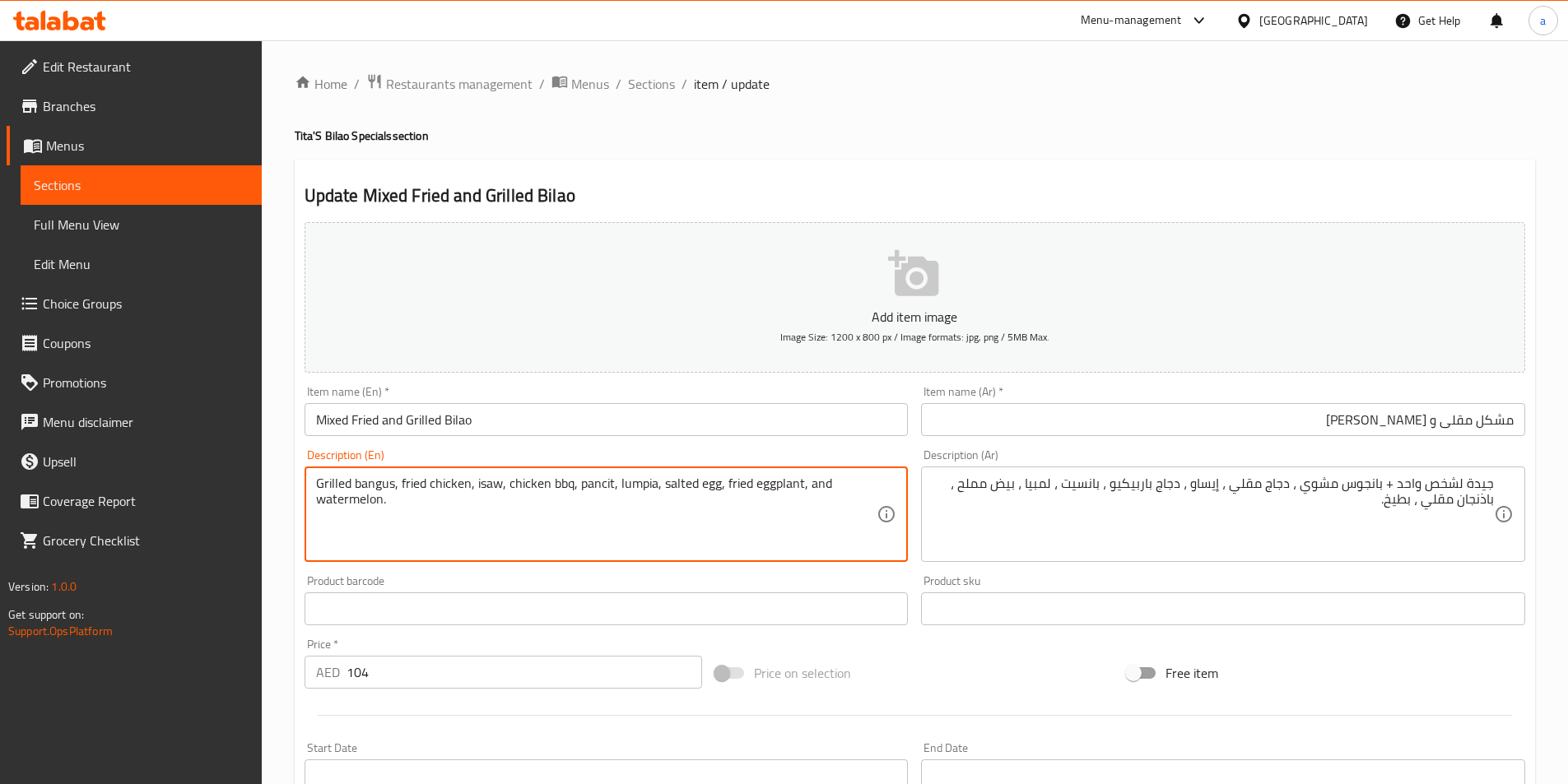
click at [779, 536] on textarea "Grilled bangus, fried chicken, isaw, chicken bbq, pancit, lumpia, salted egg, f…" at bounding box center [597, 514] width 561 height 78
paste textarea "Good for 1pax"
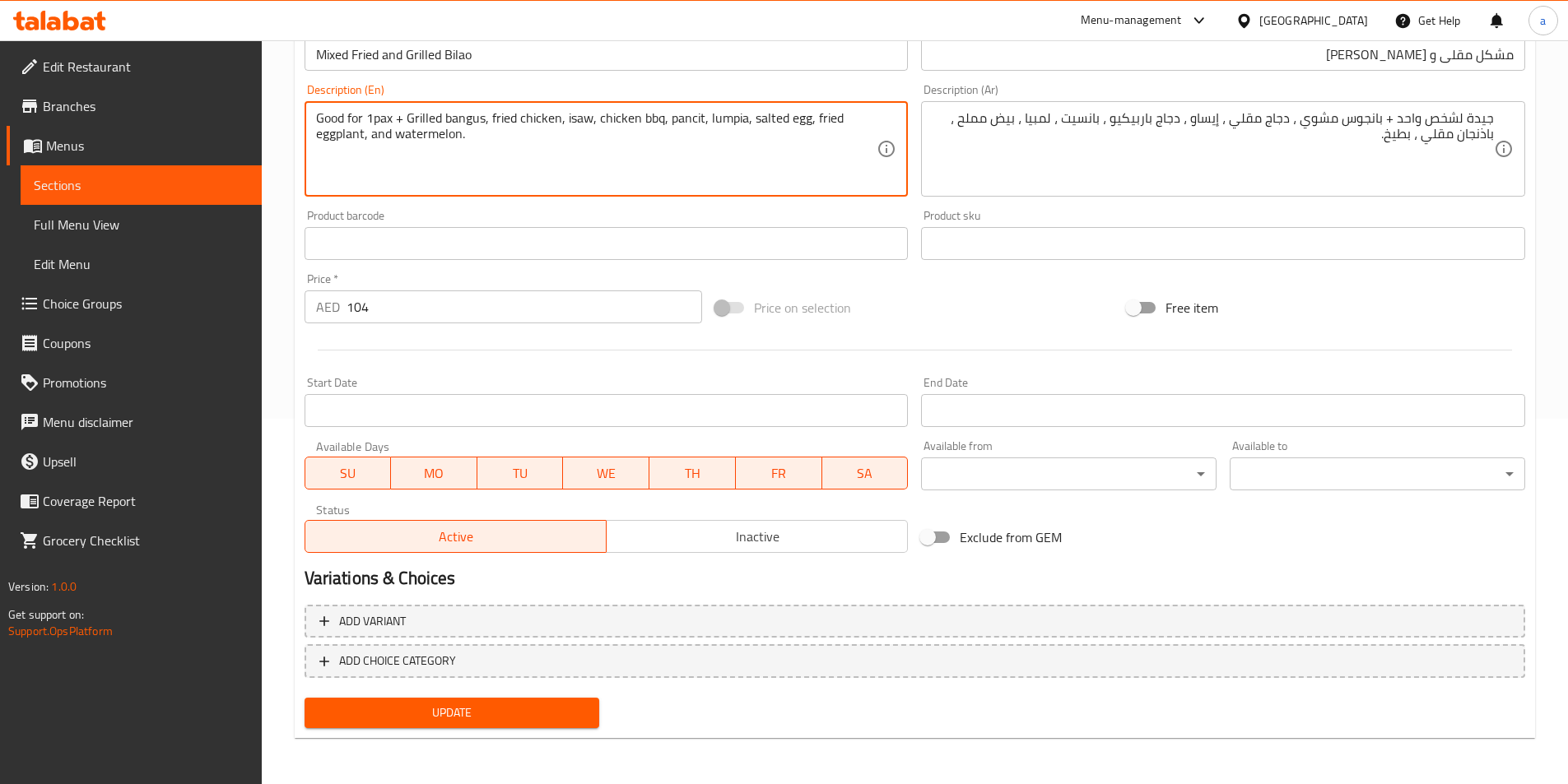
type textarea "Good for 1pax + Grilled bangus, fried chicken, isaw, chicken bbq, pancit, lumpi…"
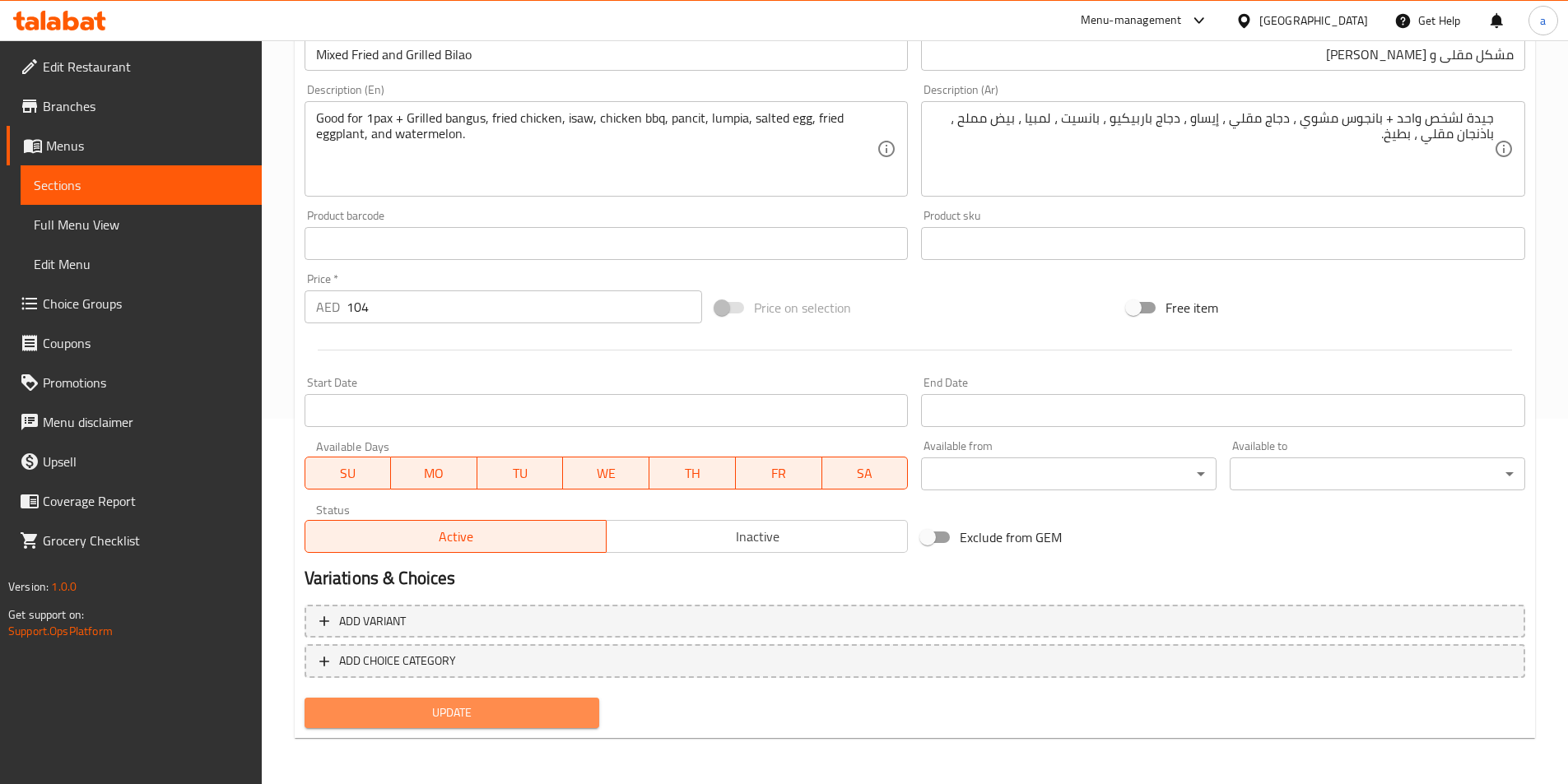
click at [480, 710] on span "Update" at bounding box center [452, 712] width 269 height 20
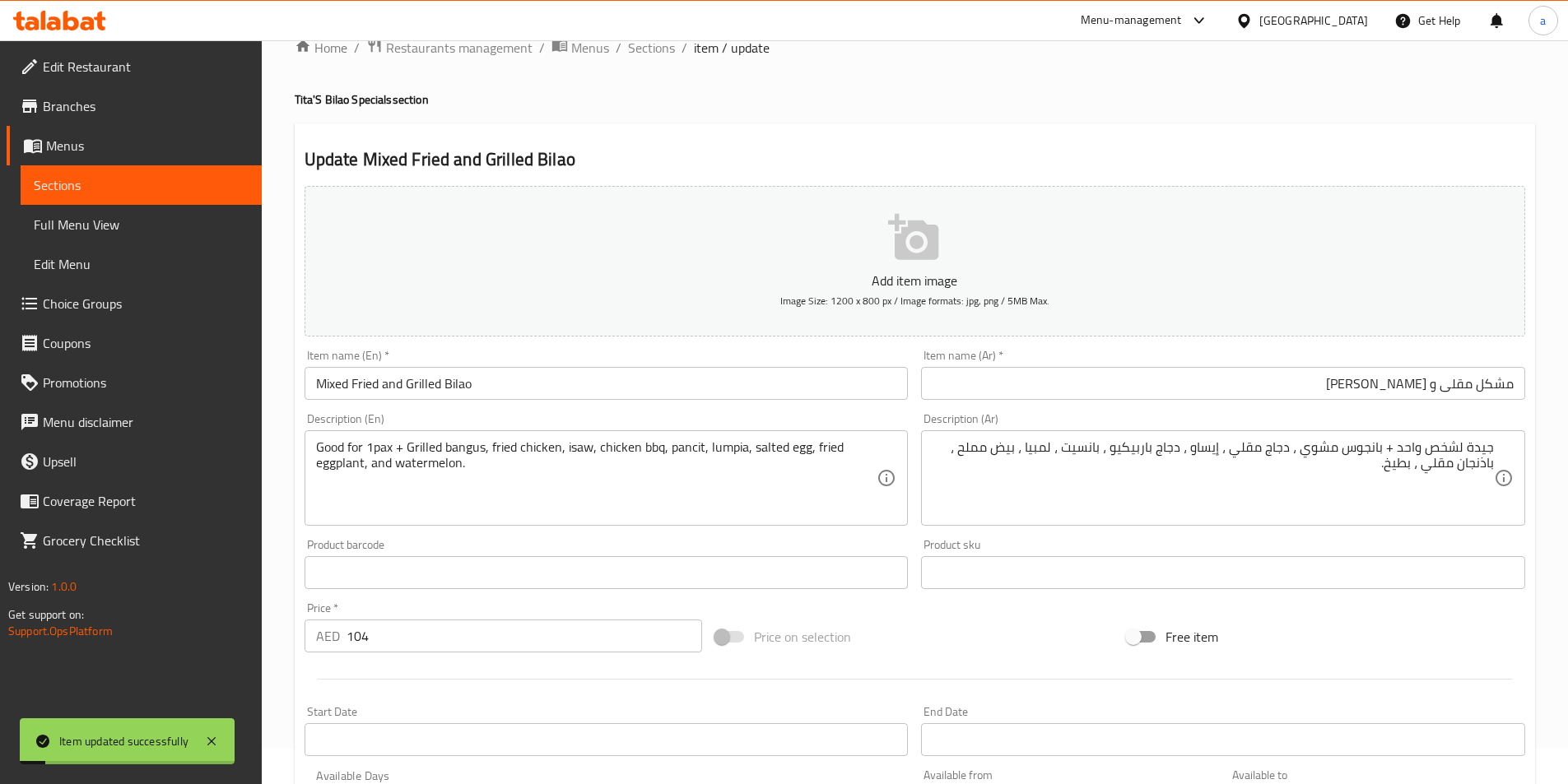
scroll to position [0, 0]
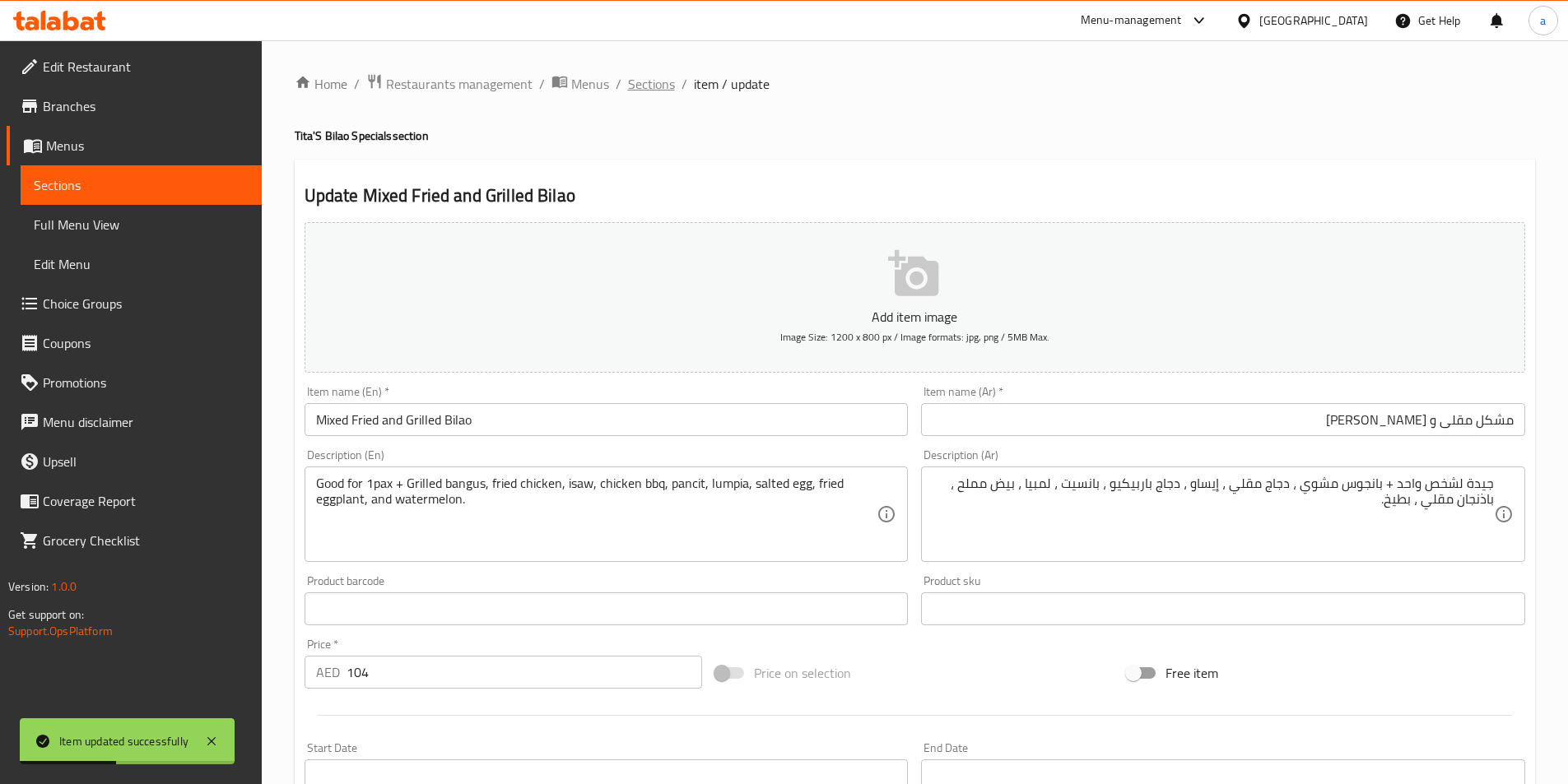
click at [644, 84] on span "Sections" at bounding box center [651, 84] width 47 height 19
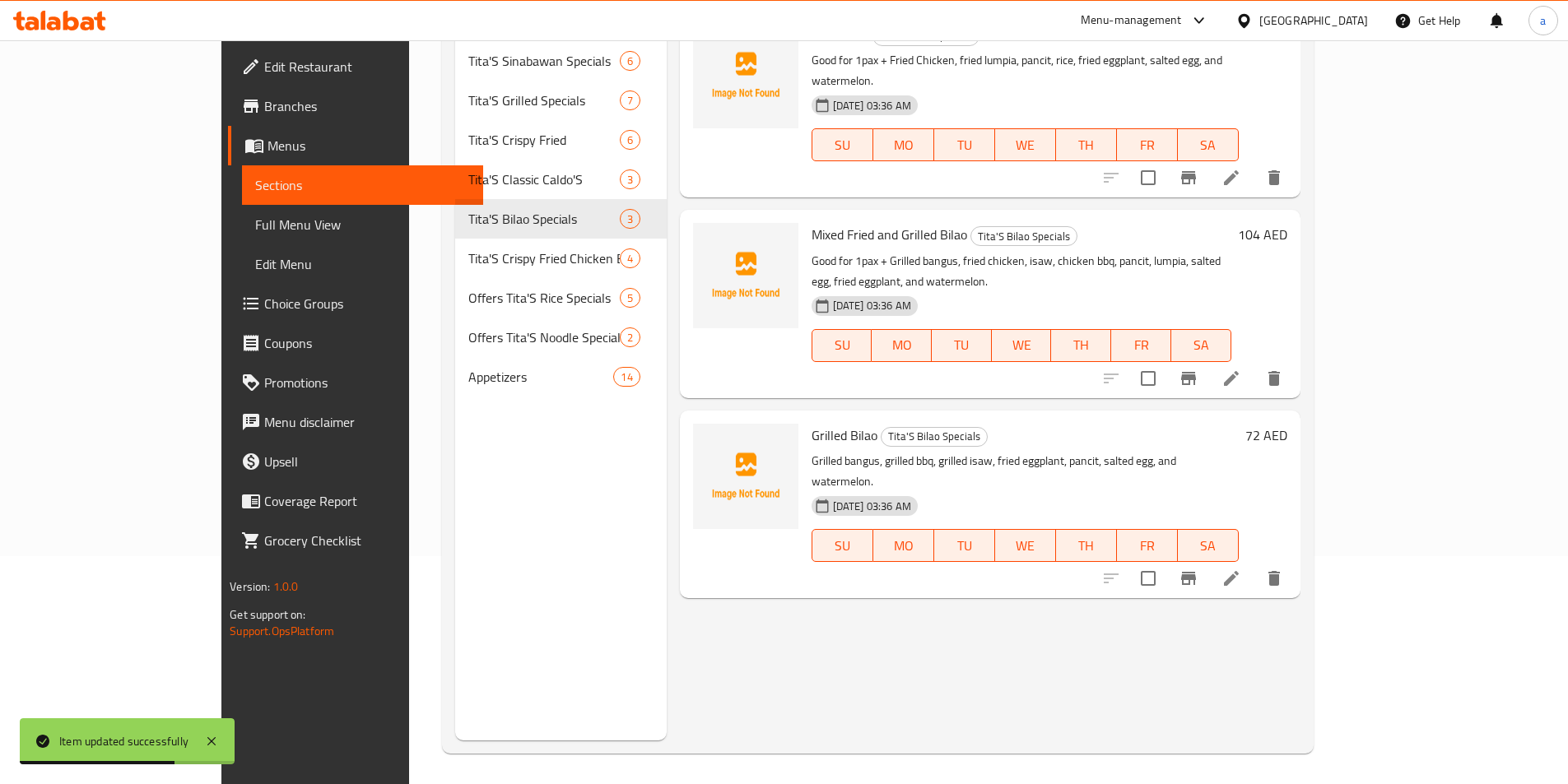
scroll to position [230, 0]
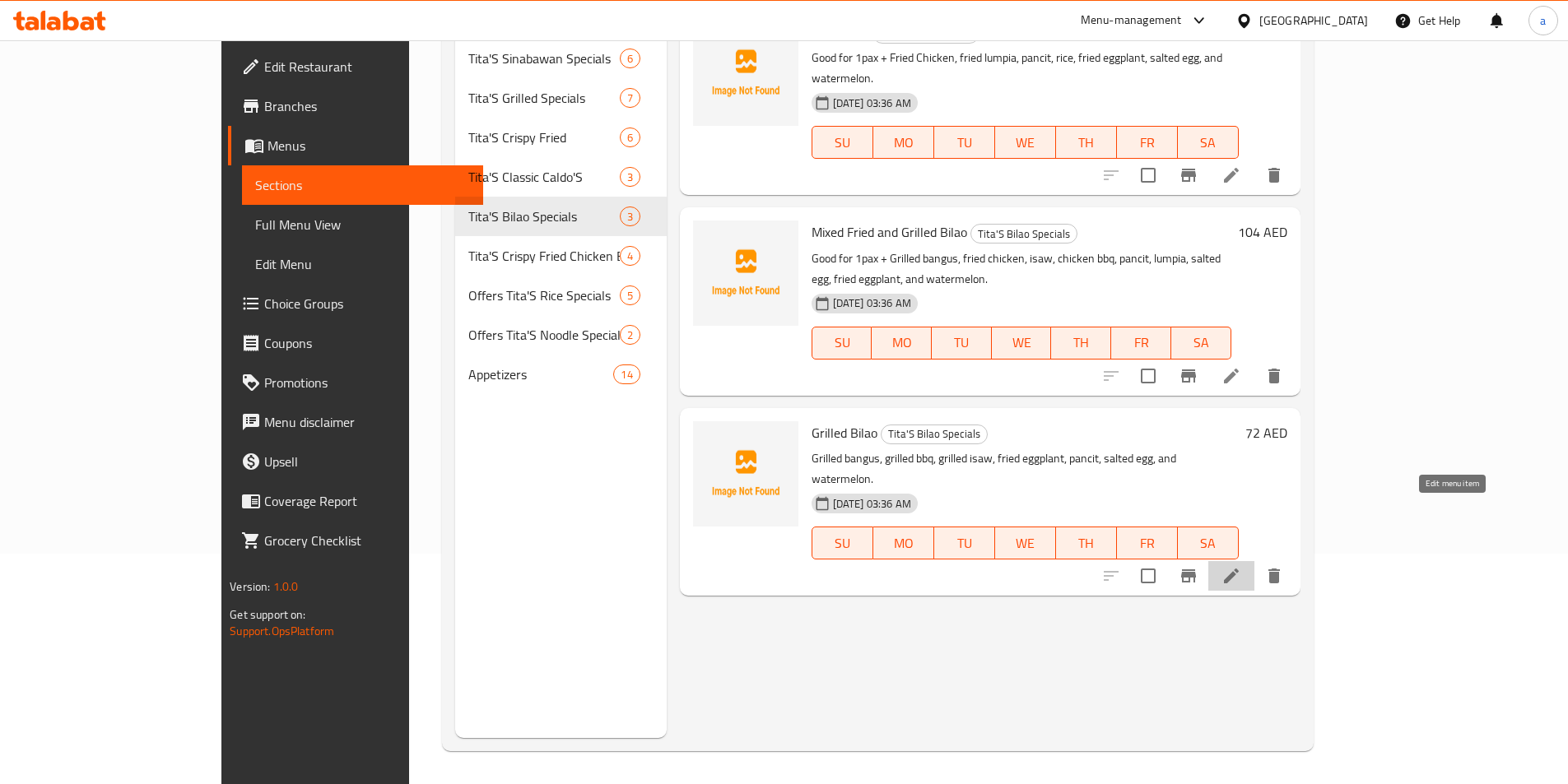
click at [1238, 568] on icon at bounding box center [1231, 575] width 14 height 14
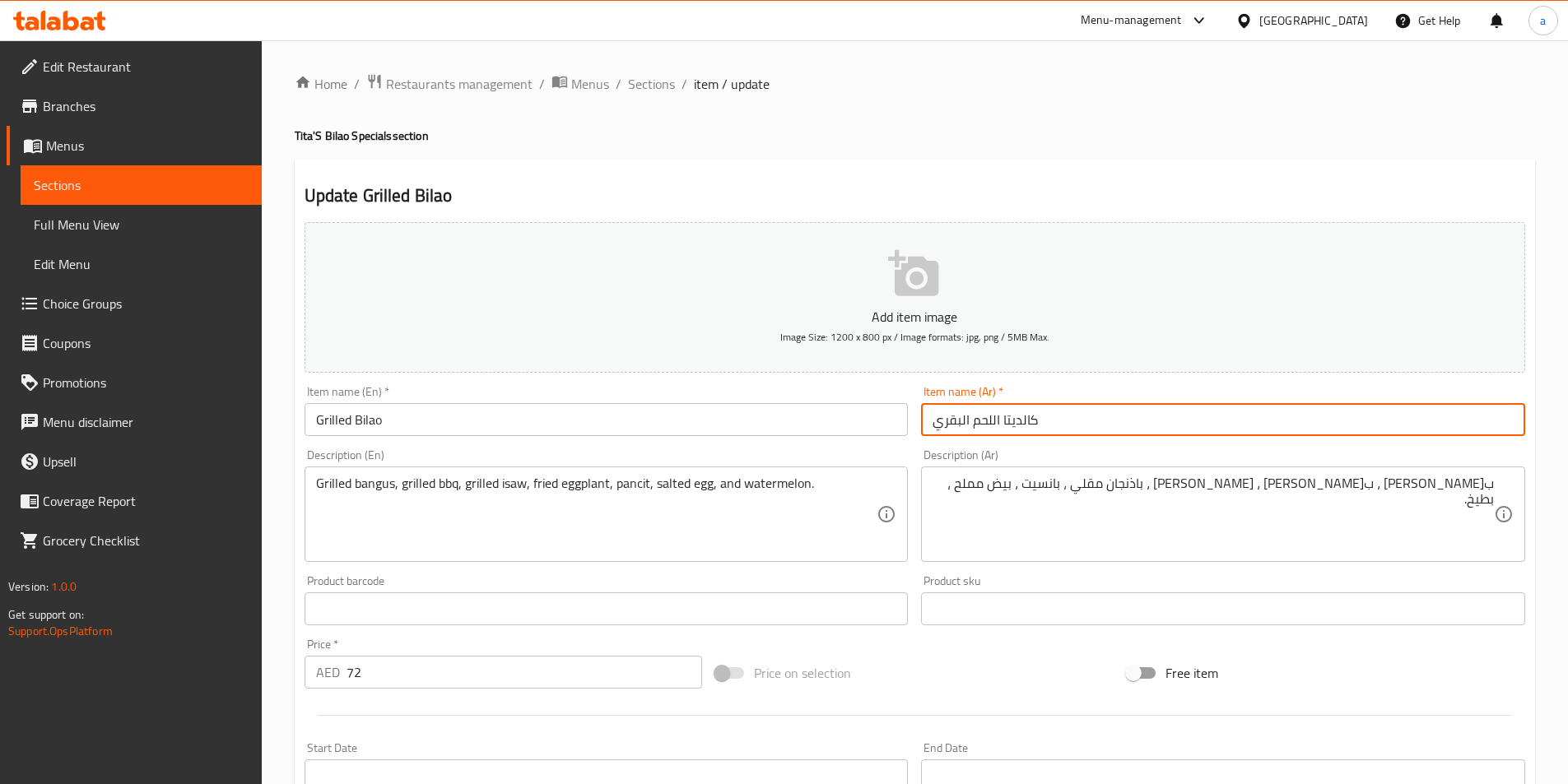
click at [1090, 426] on input "كالديتا اللحم البقري" at bounding box center [1223, 419] width 604 height 33
type input "بيلاو مقلى"
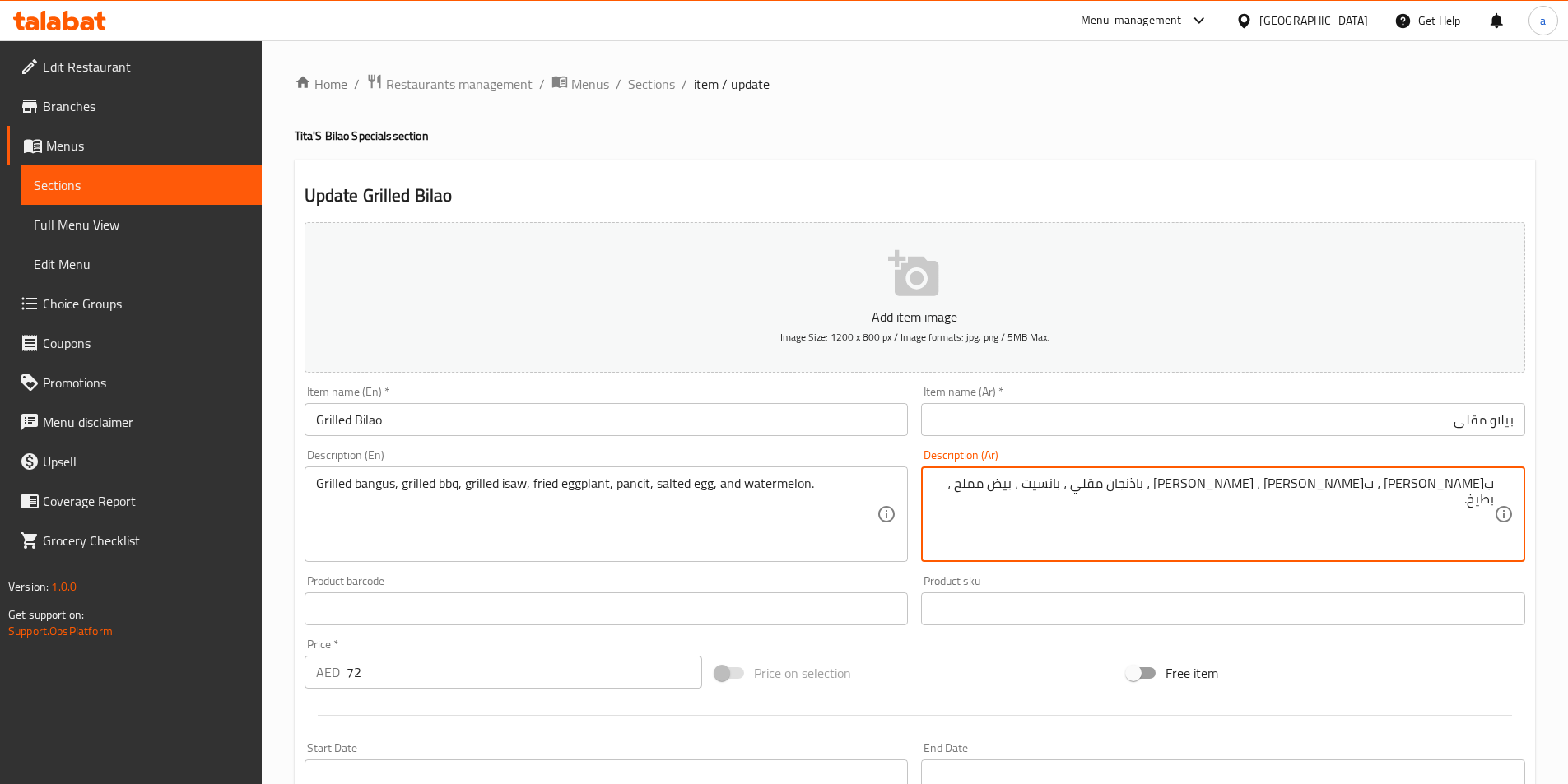
paste textarea "جيدة لشخص واحد"
type textarea "جيدة لشخص واحد + ب[PERSON_NAME] ، ب[PERSON_NAME] ، [PERSON_NAME] ، باذنجان مقلي…"
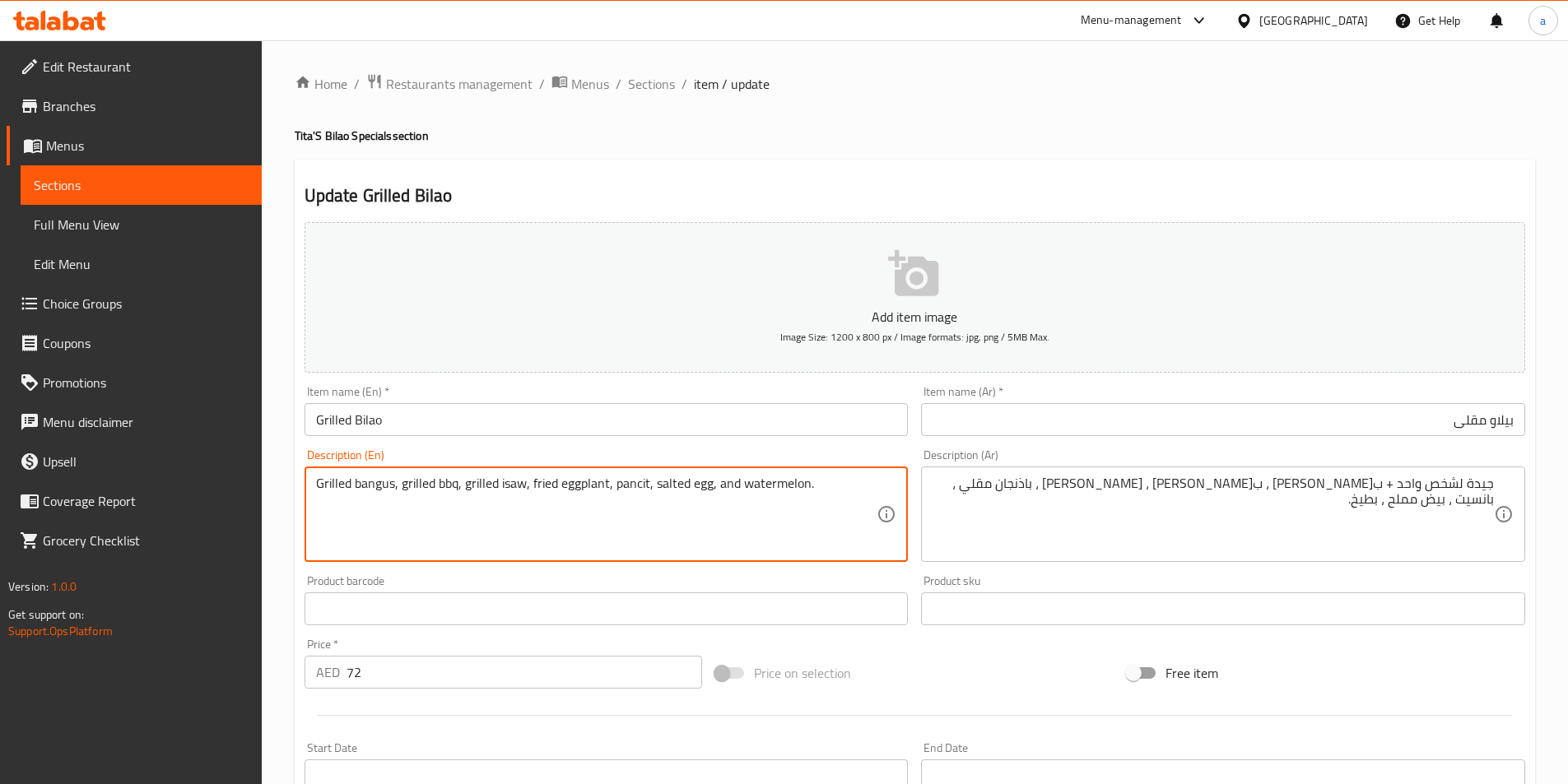
paste textarea "Good for 1pax"
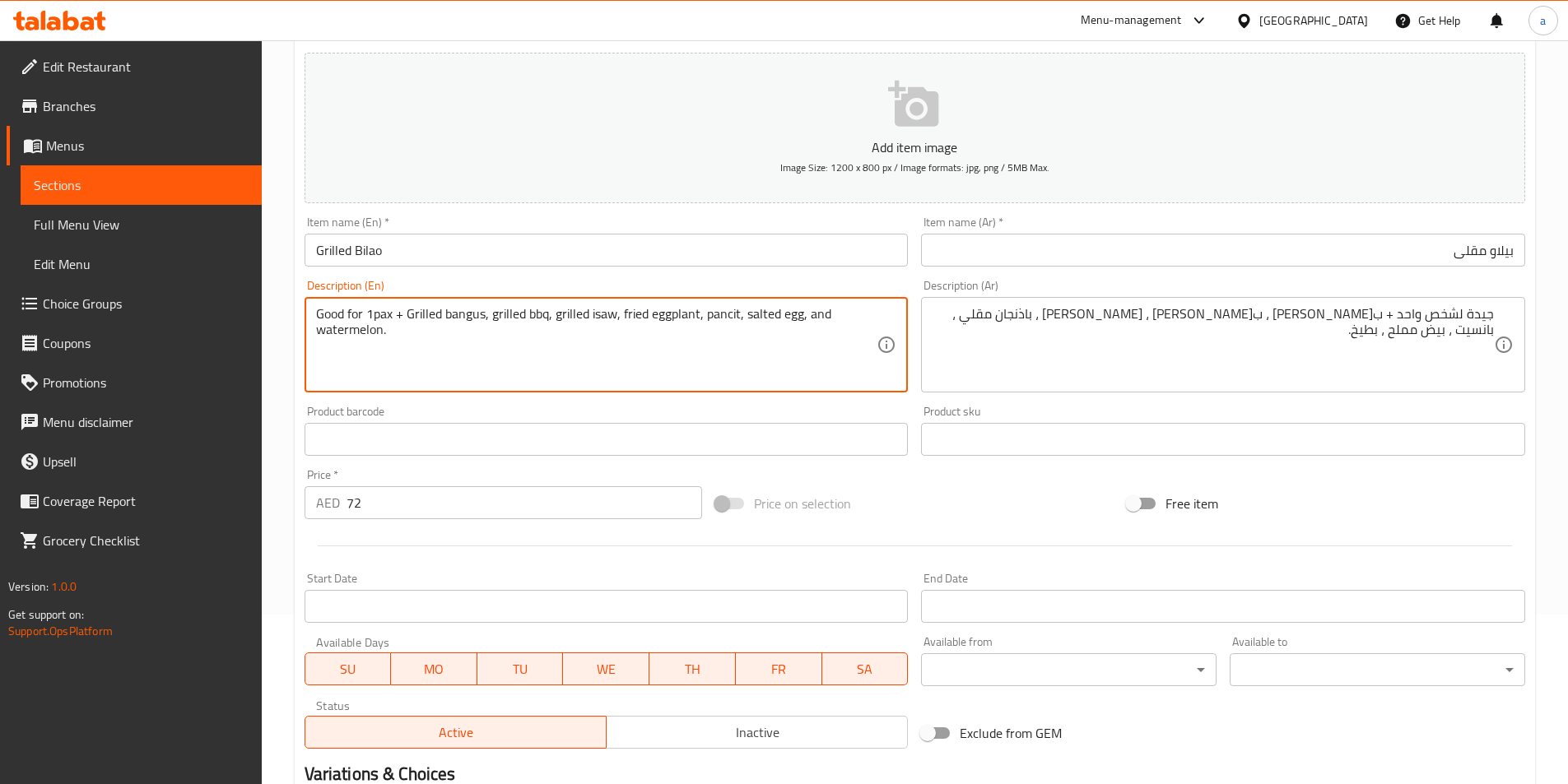
scroll to position [365, 0]
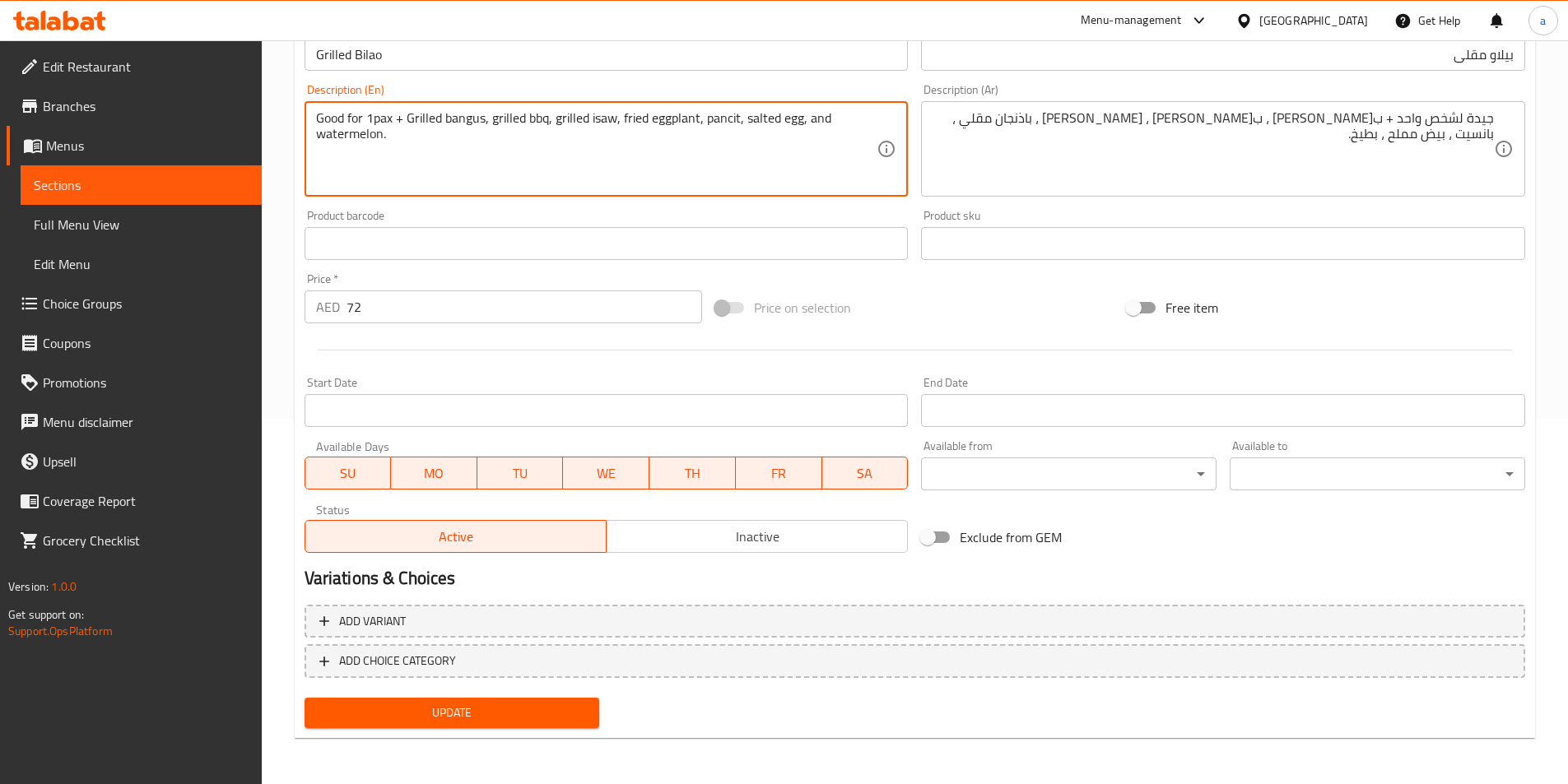
type textarea "Good for 1pax + Grilled bangus, grilled bbq, grilled isaw, fried eggplant, panc…"
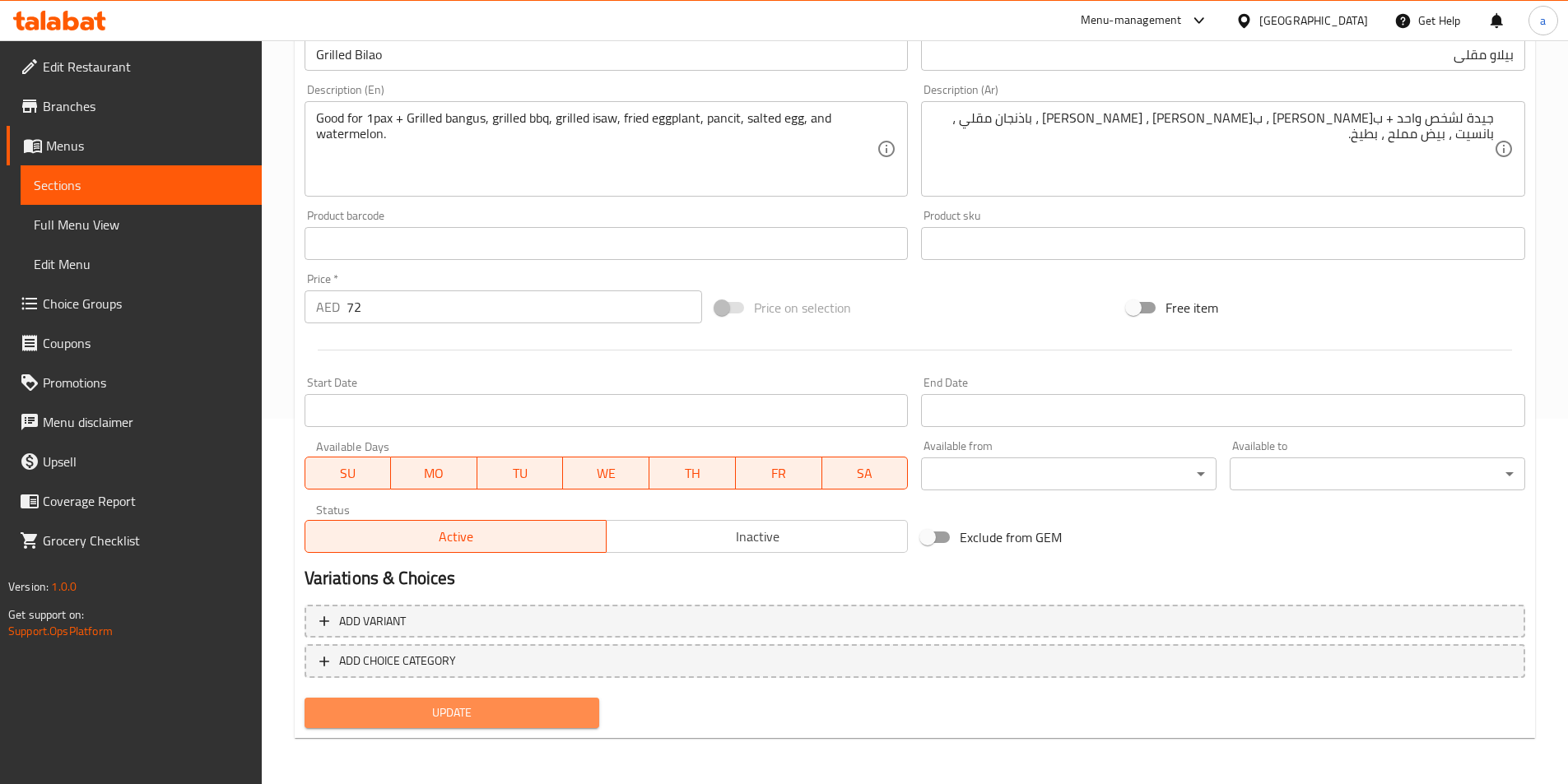
click at [506, 716] on span "Update" at bounding box center [452, 712] width 269 height 20
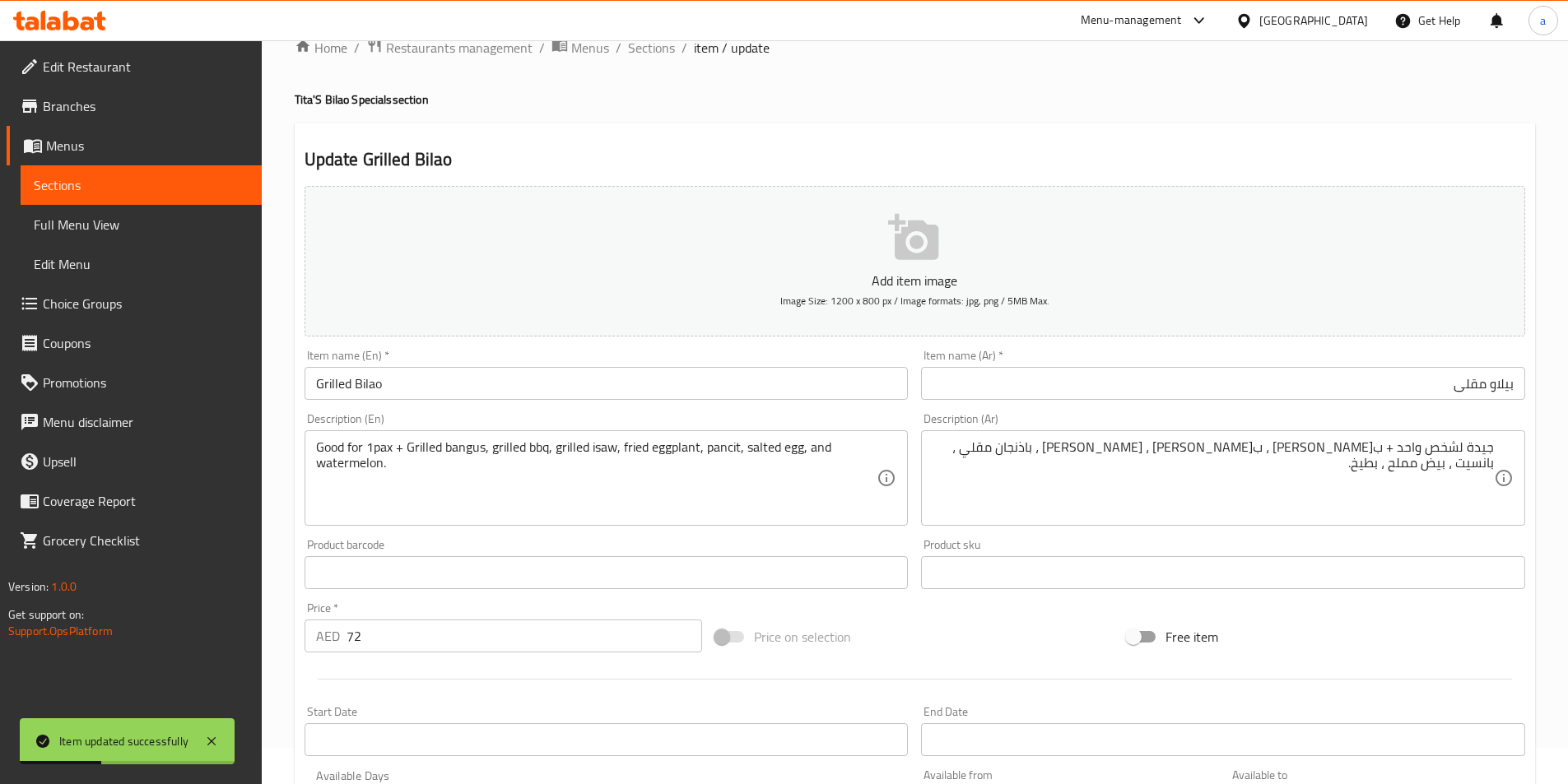
scroll to position [0, 0]
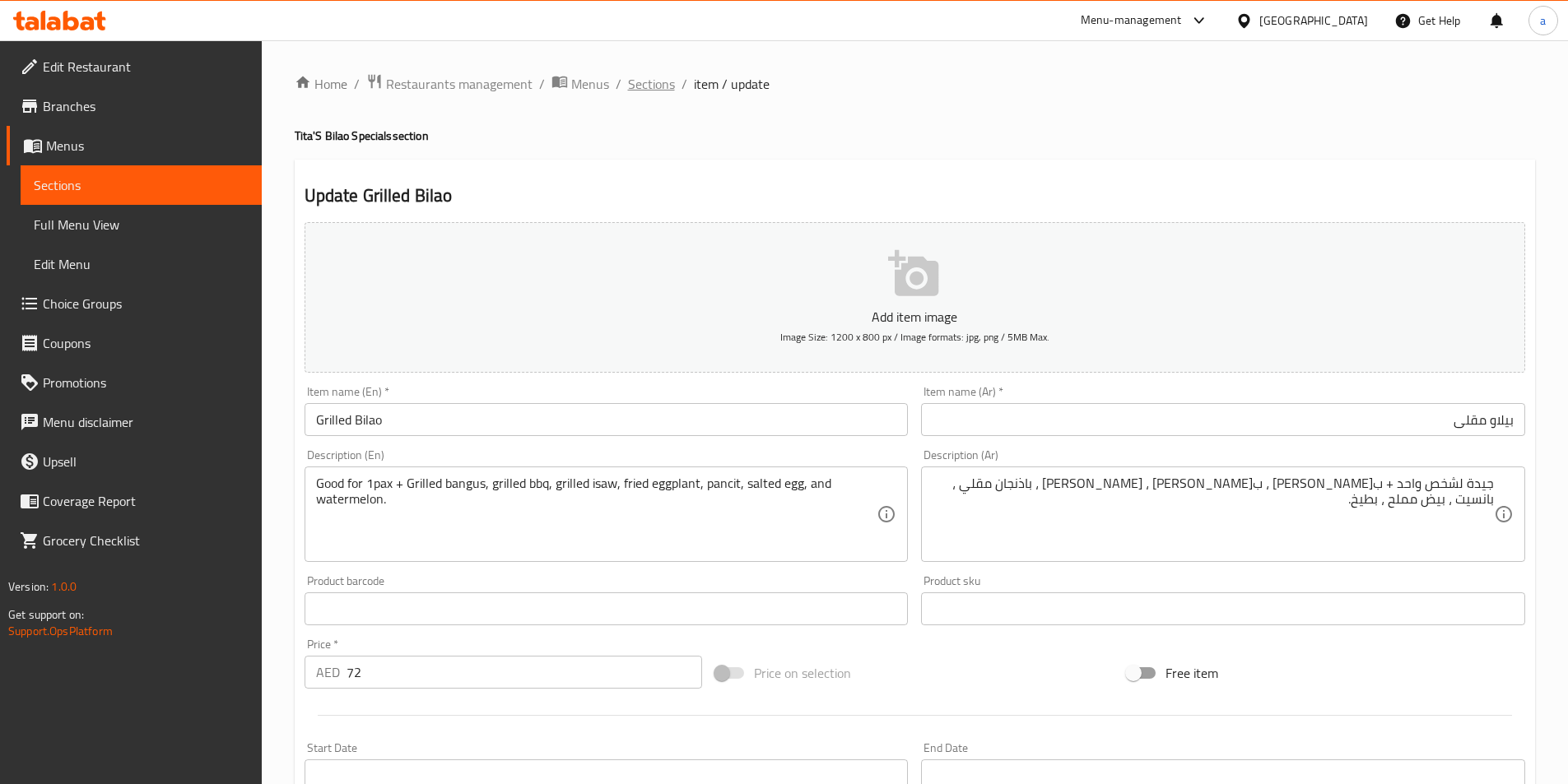
click at [634, 90] on span "Sections" at bounding box center [651, 84] width 47 height 19
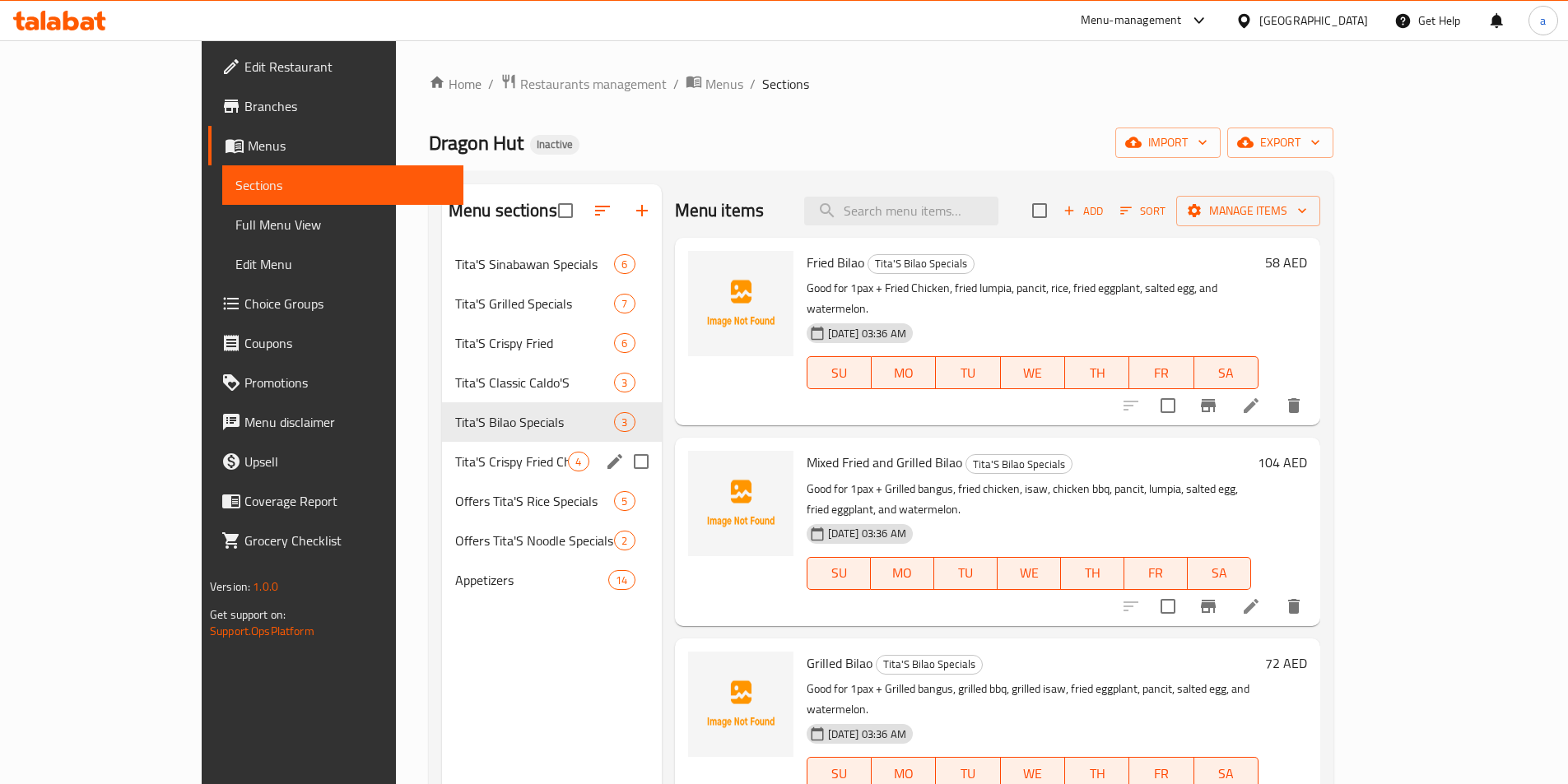
click at [624, 458] on input "Menu sections" at bounding box center [641, 461] width 35 height 35
checkbox input "true"
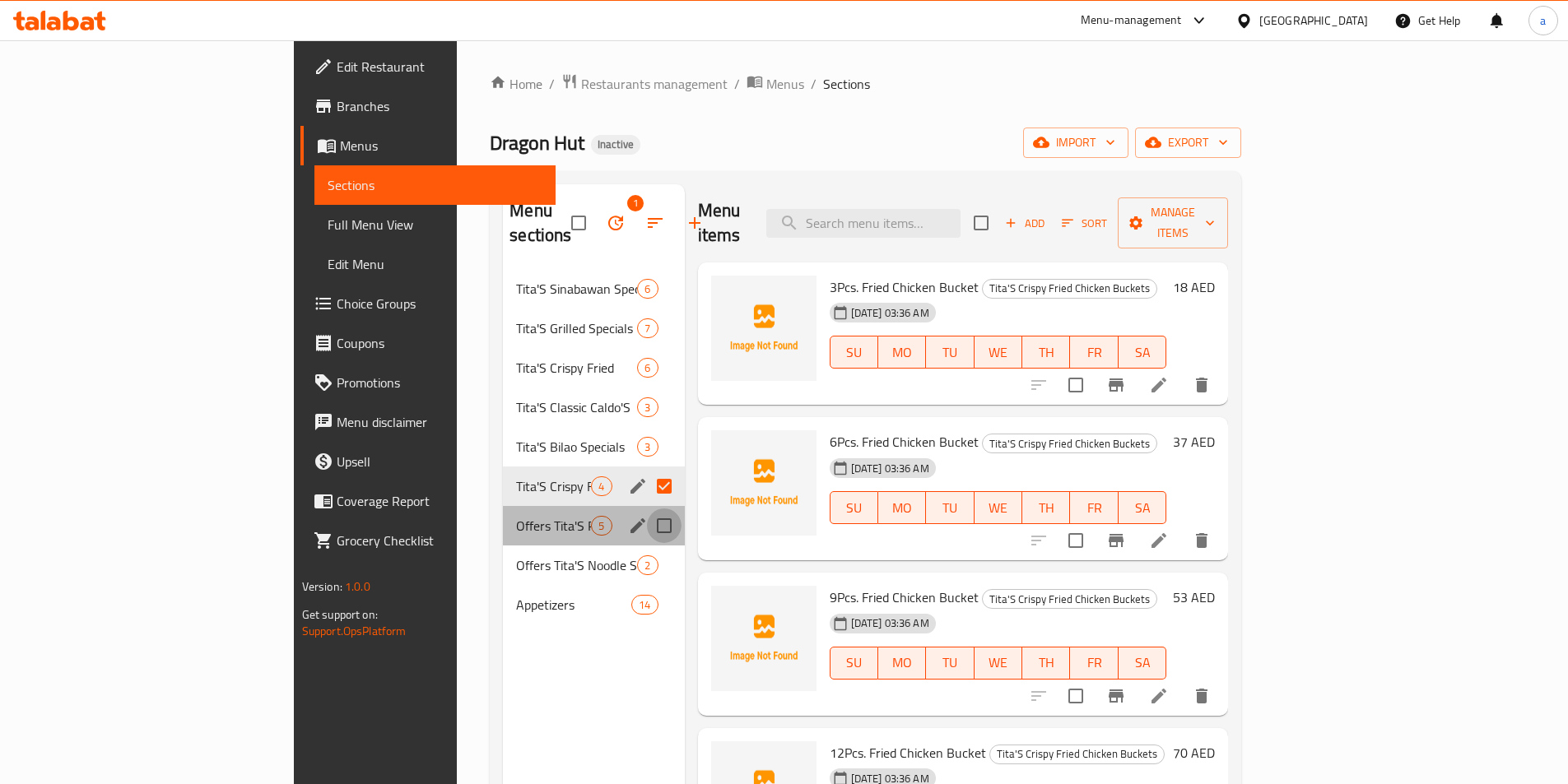
click at [647, 509] on input "Menu sections" at bounding box center [664, 526] width 35 height 35
checkbox input "true"
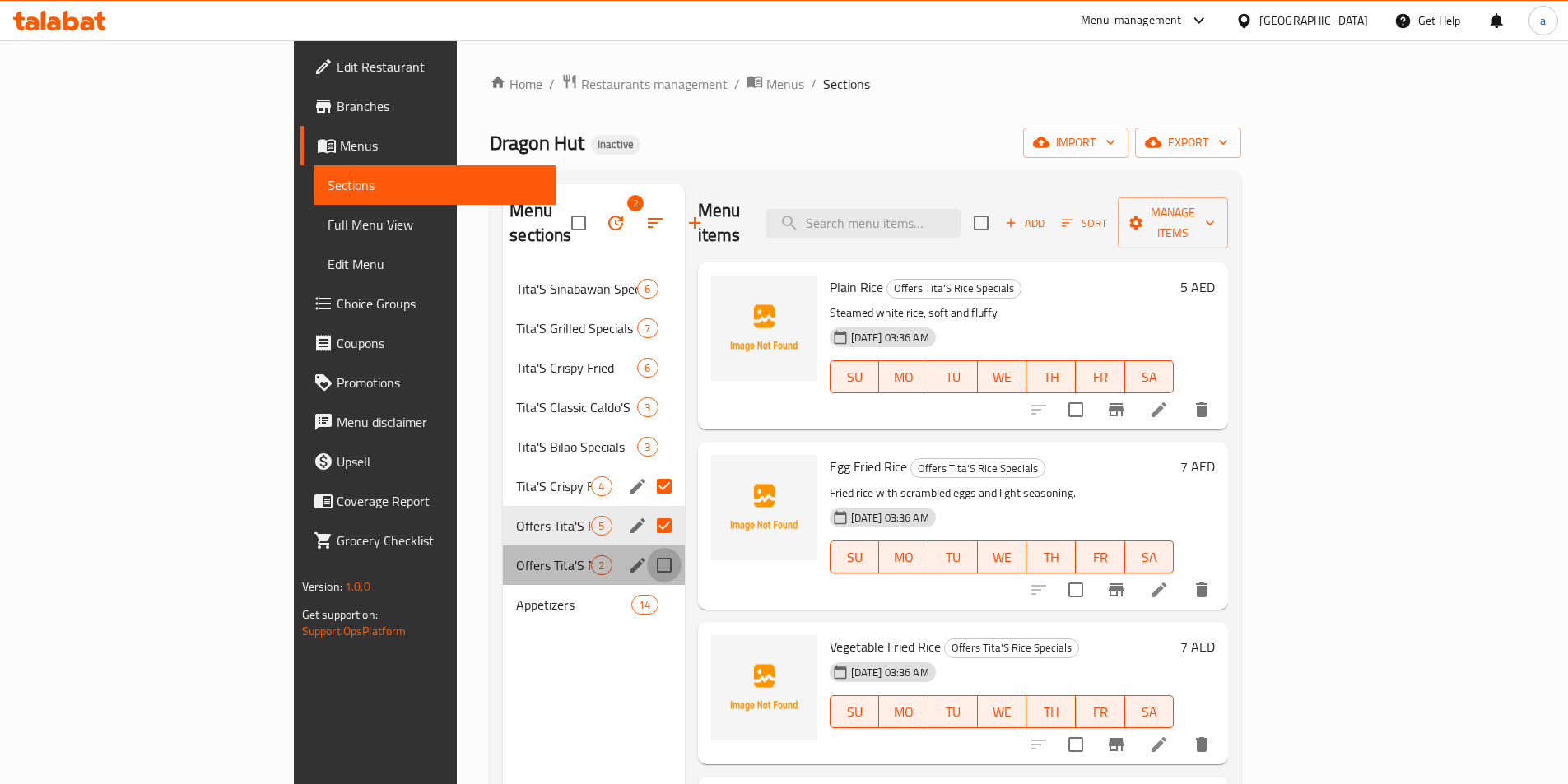
click at [647, 548] on input "Menu sections" at bounding box center [664, 565] width 35 height 35
checkbox input "true"
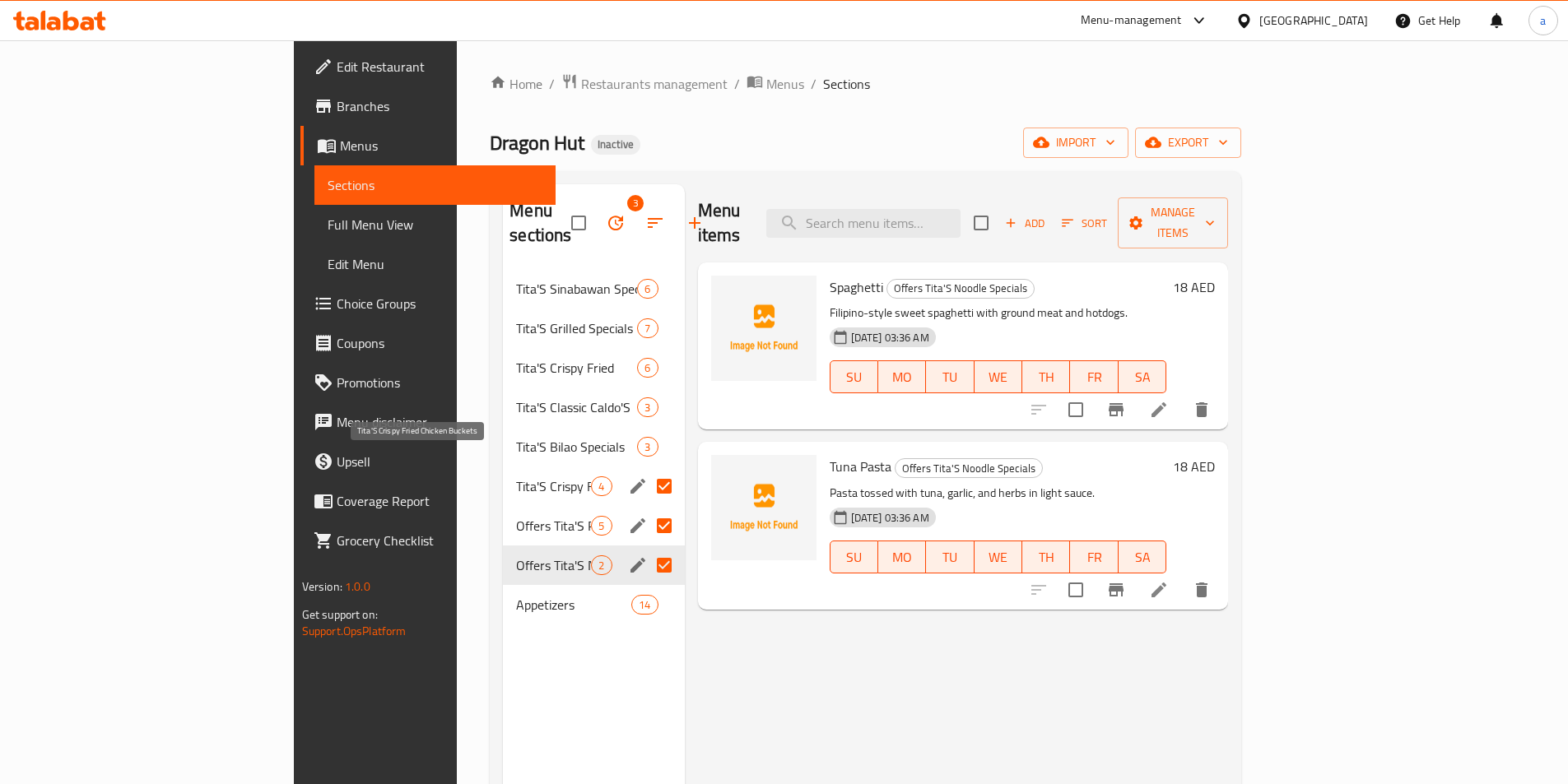
click at [516, 476] on span "Tita'S Crispy Fried Chicken Buckets" at bounding box center [553, 485] width 75 height 19
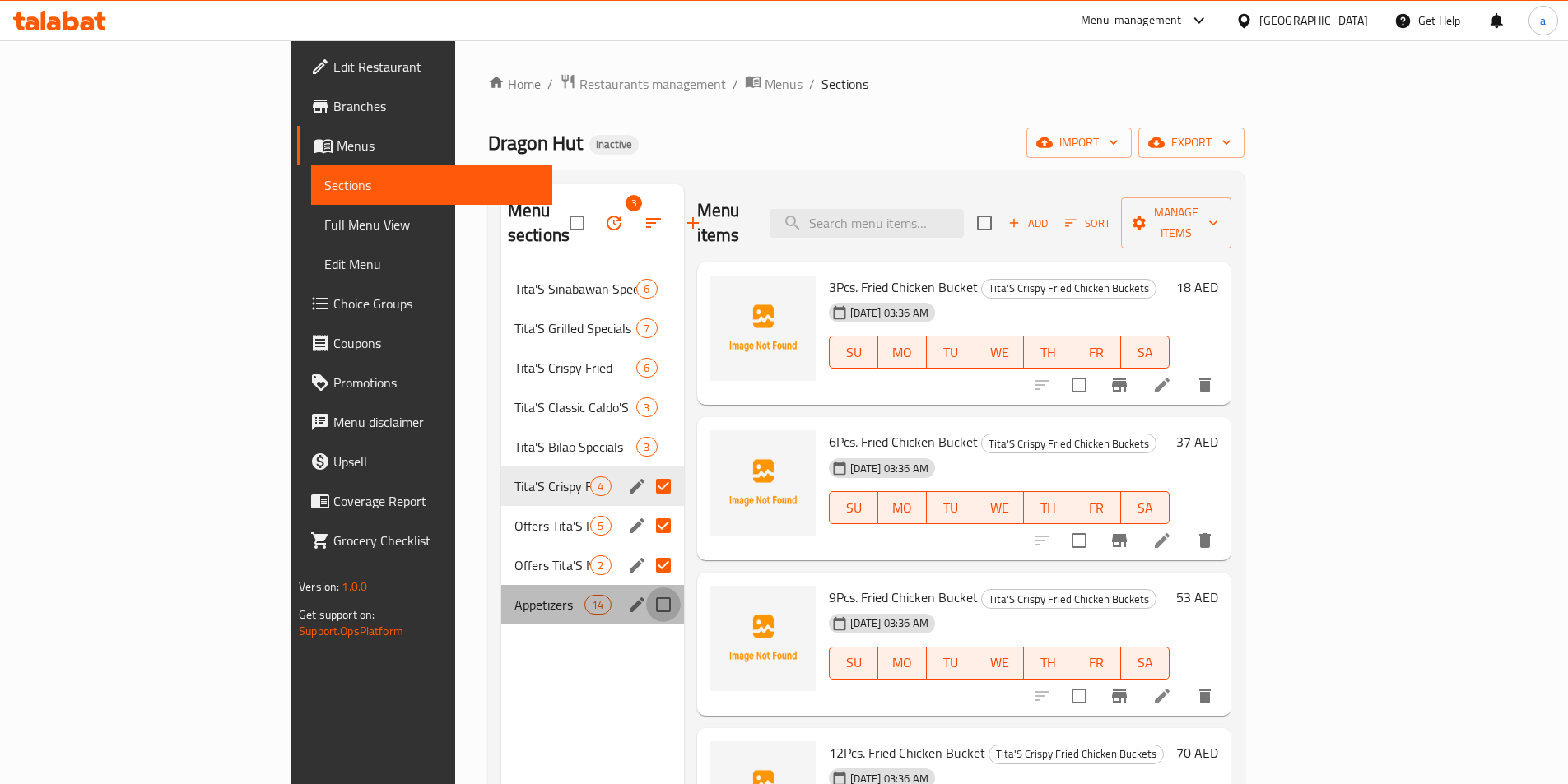
click at [646, 592] on input "Menu sections" at bounding box center [663, 605] width 35 height 35
checkbox input "true"
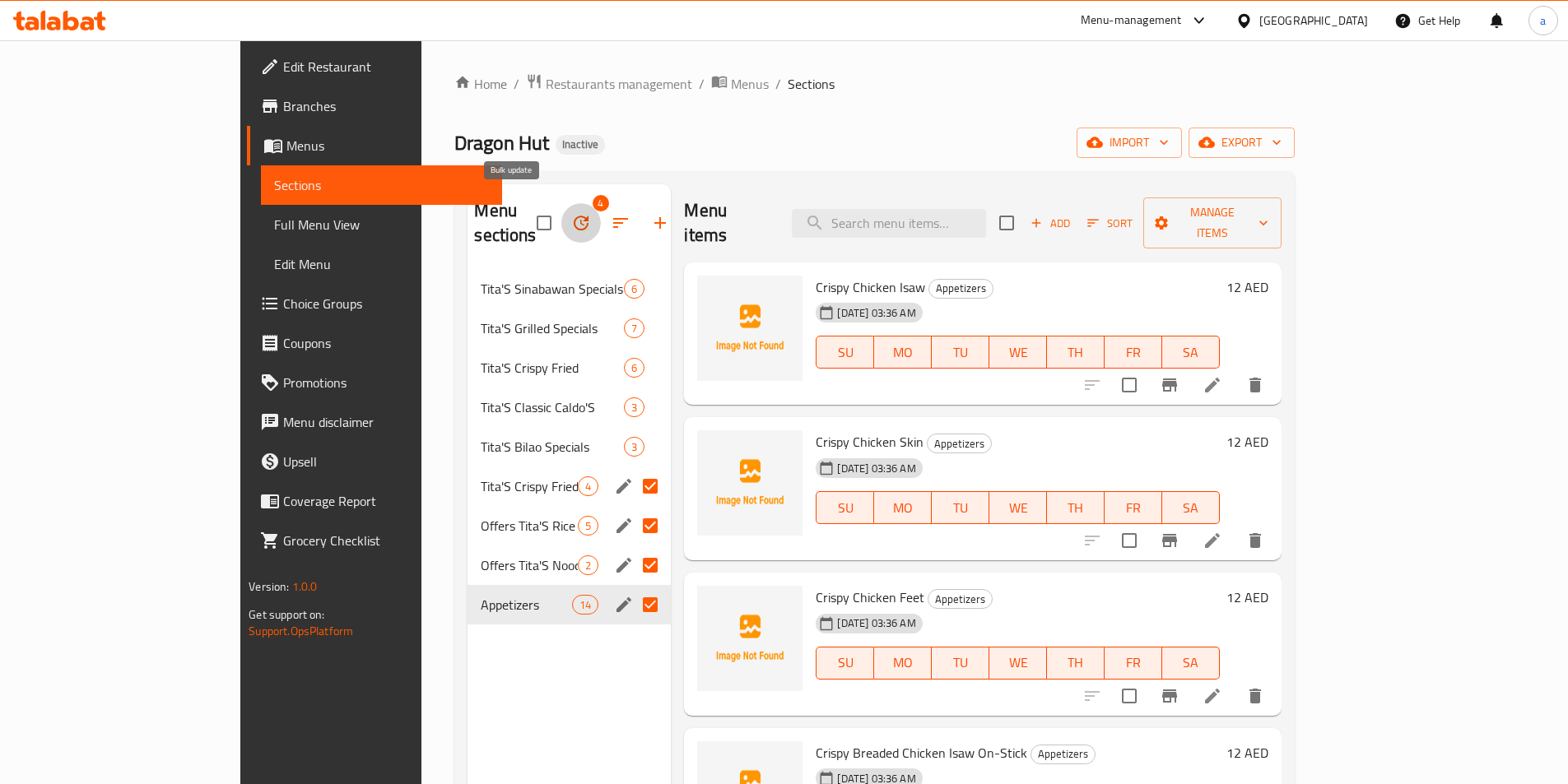
click at [571, 213] on icon "button" at bounding box center [581, 222] width 19 height 19
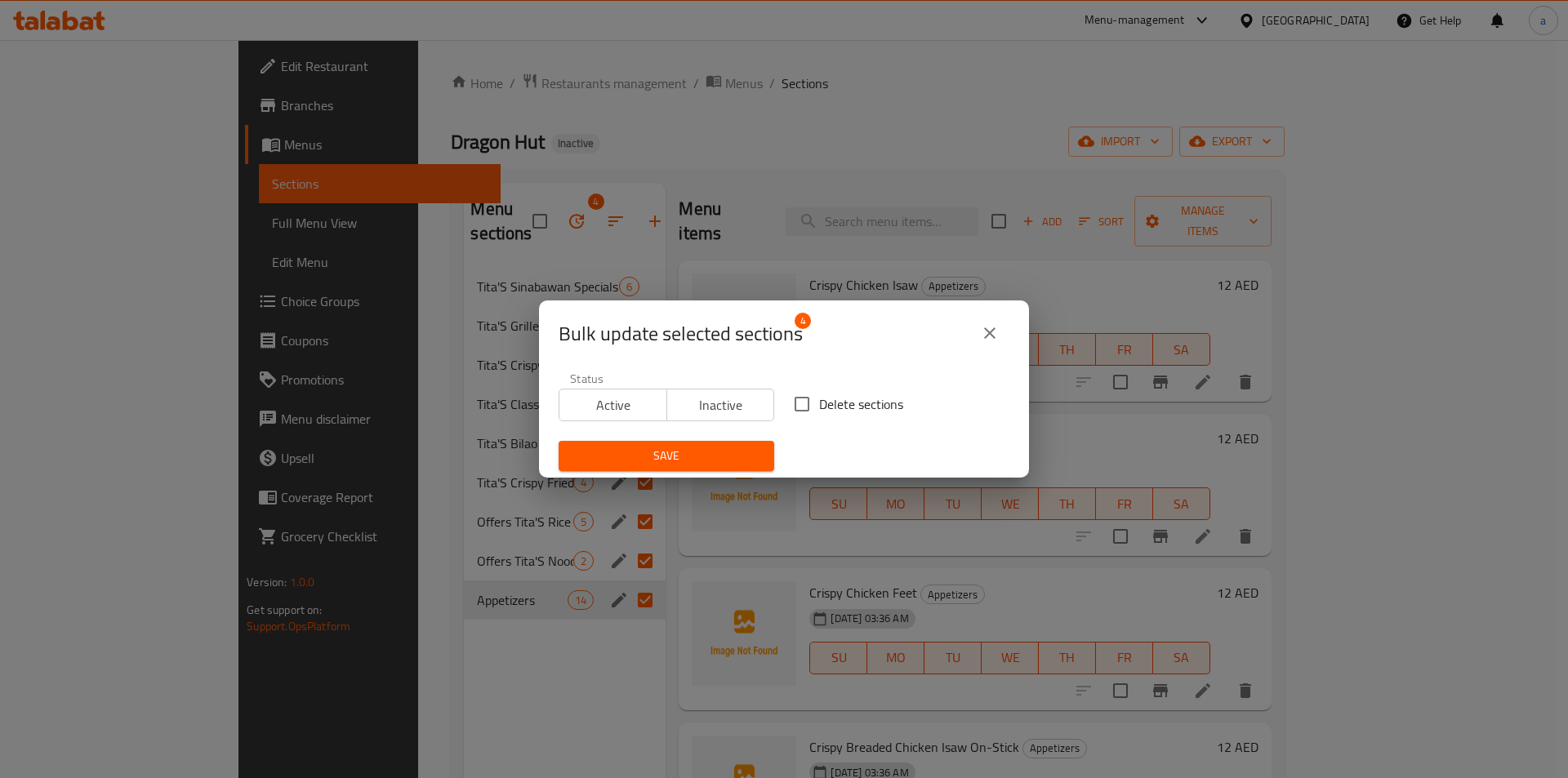
click at [983, 338] on icon "close" at bounding box center [990, 333] width 19 height 19
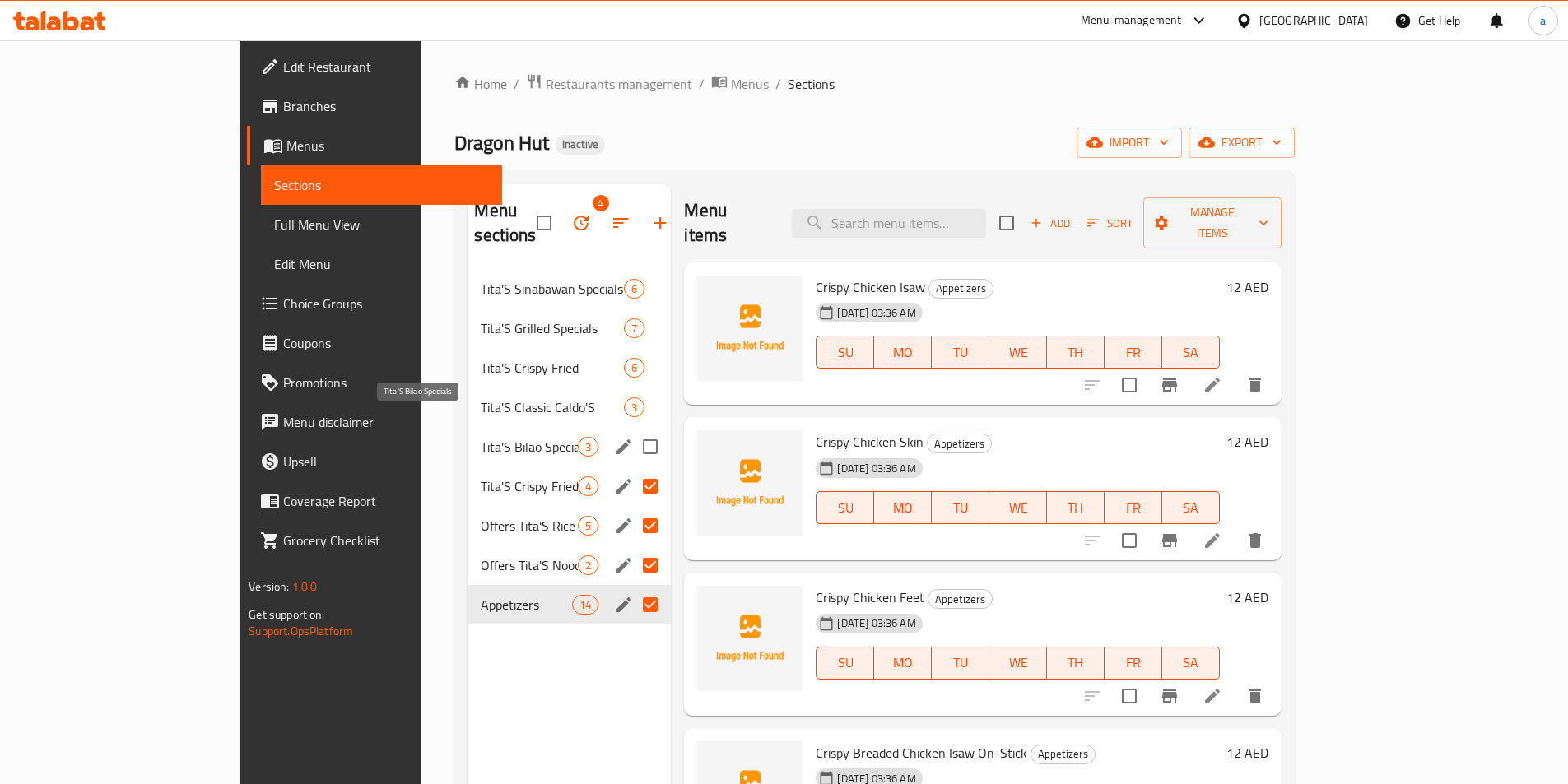
click at [481, 436] on span "Tita'S Bilao Specials" at bounding box center [529, 446] width 97 height 19
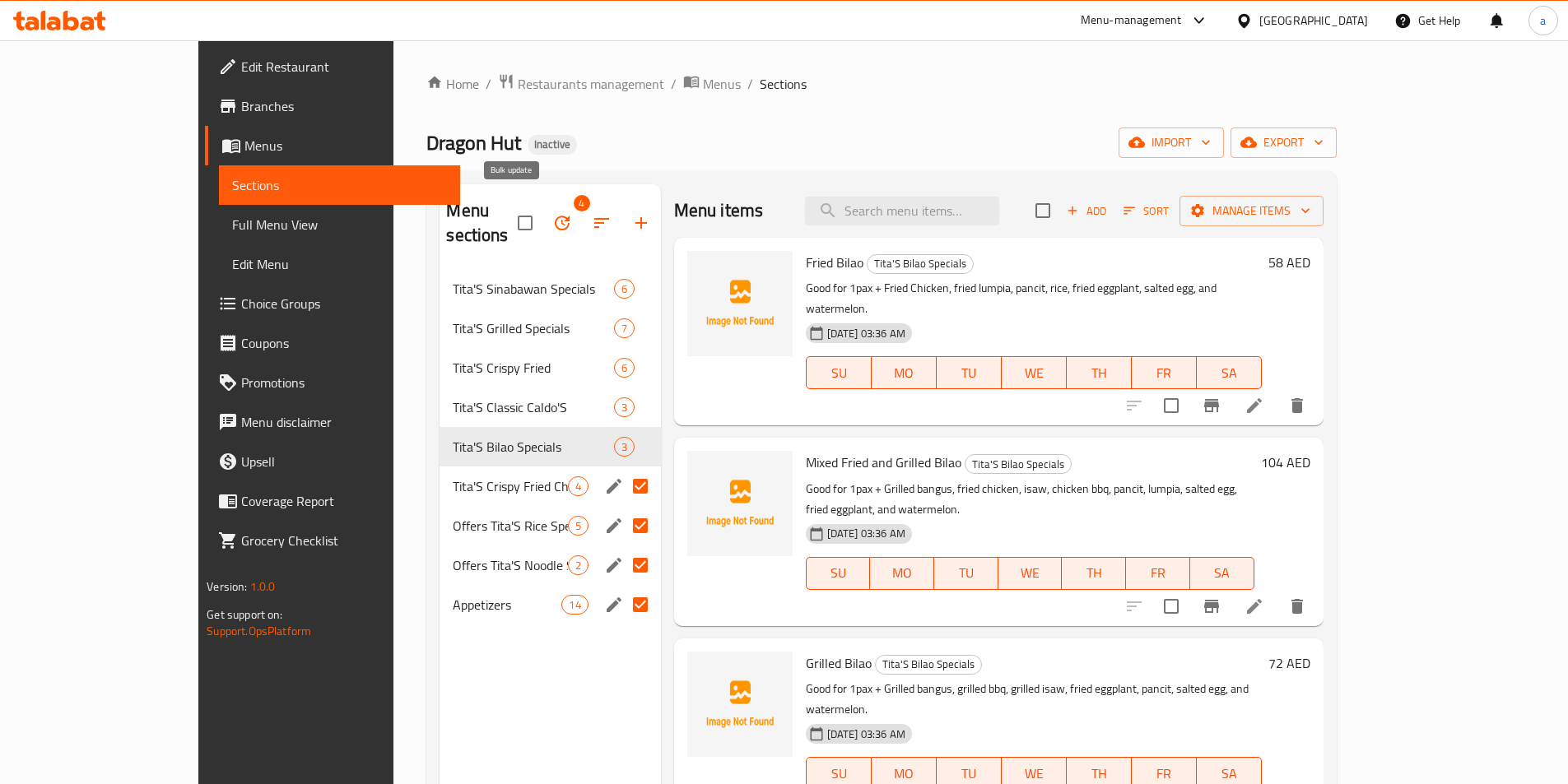
click at [552, 213] on icon "button" at bounding box center [562, 222] width 19 height 19
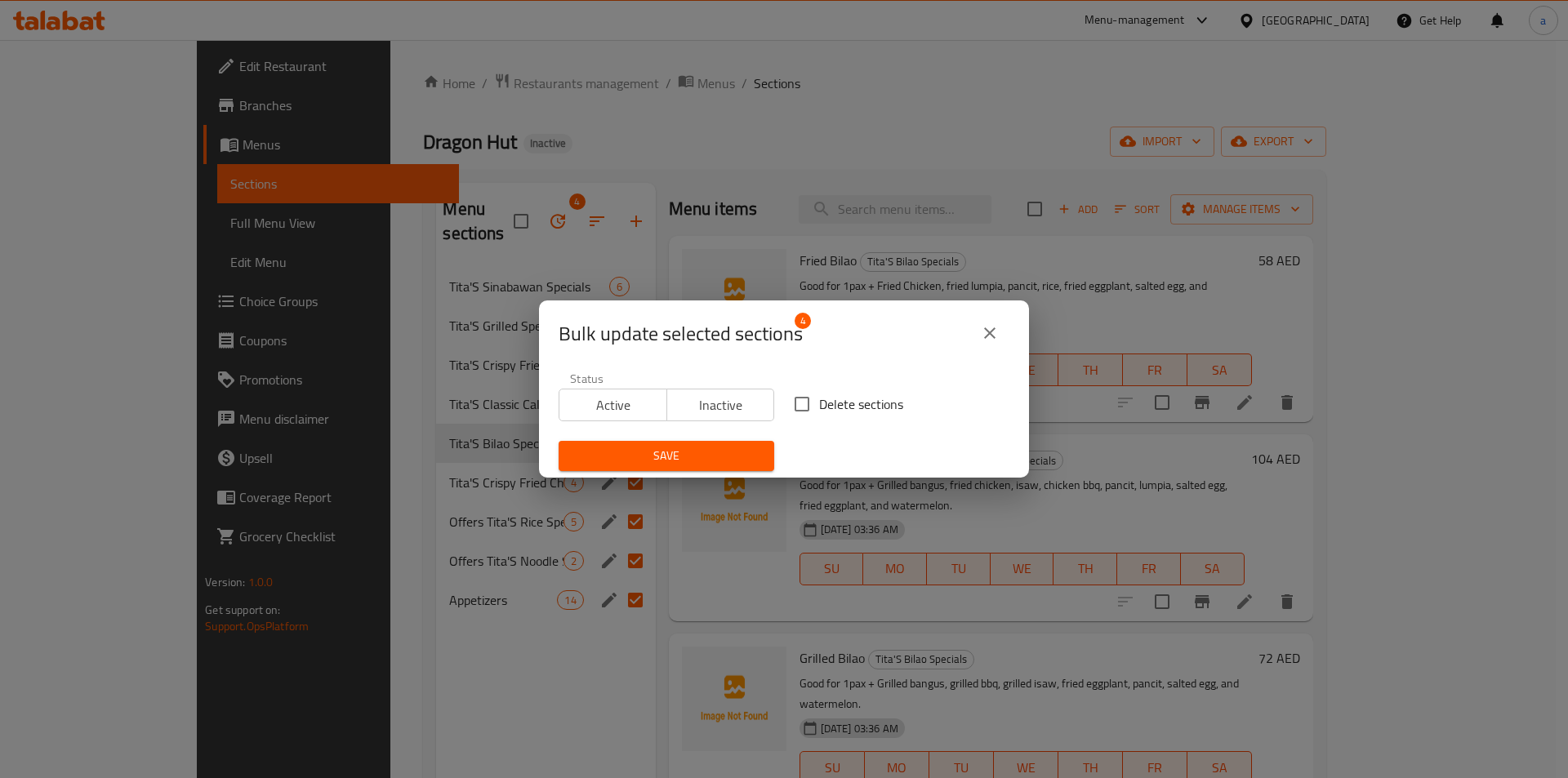
click at [840, 401] on span "Delete sections" at bounding box center [861, 403] width 84 height 19
click at [819, 401] on input "Delete sections" at bounding box center [802, 404] width 34 height 34
checkbox input "true"
click at [733, 454] on span "Save" at bounding box center [666, 455] width 189 height 20
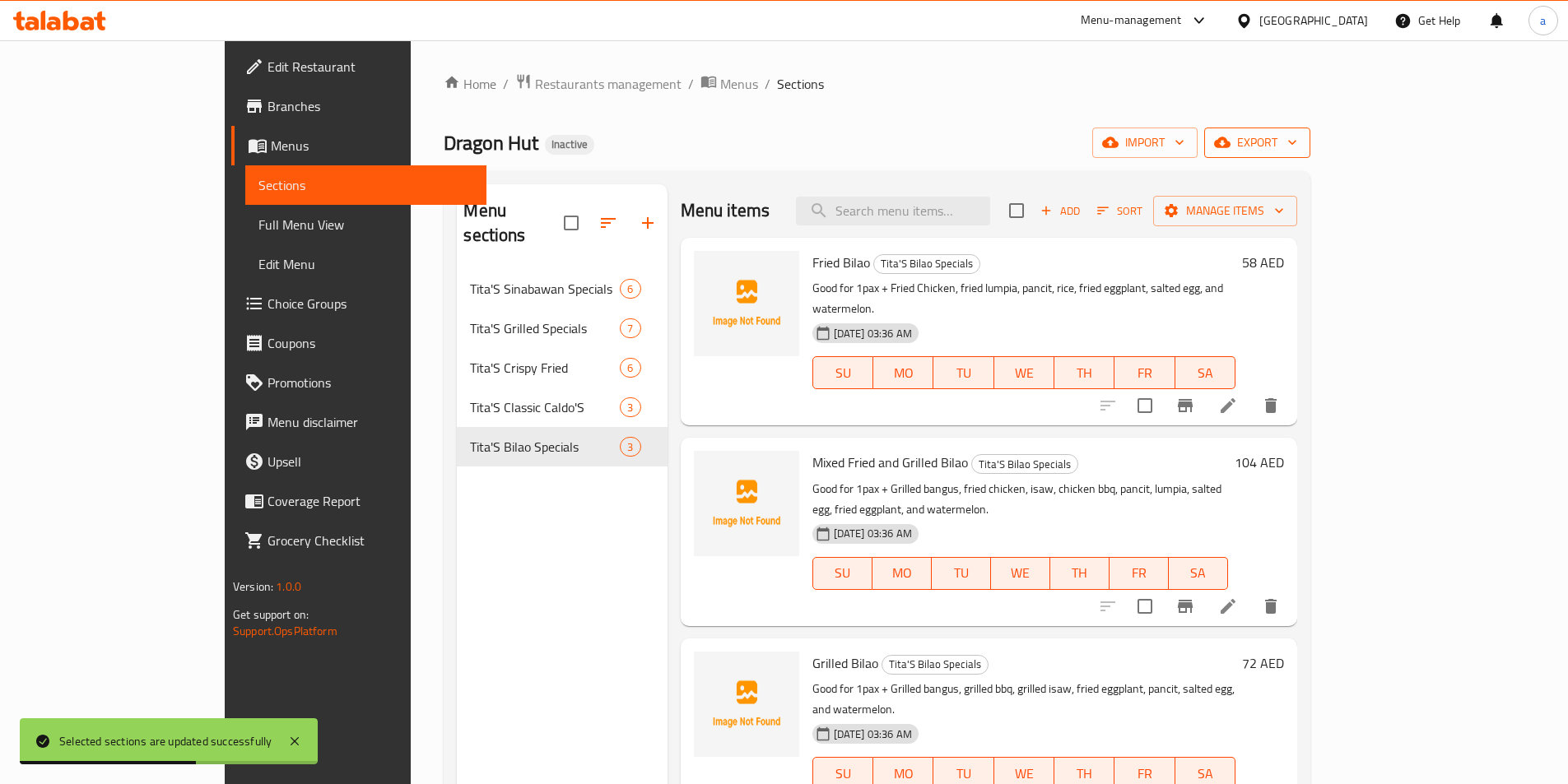
click at [1297, 146] on span "export" at bounding box center [1257, 142] width 80 height 20
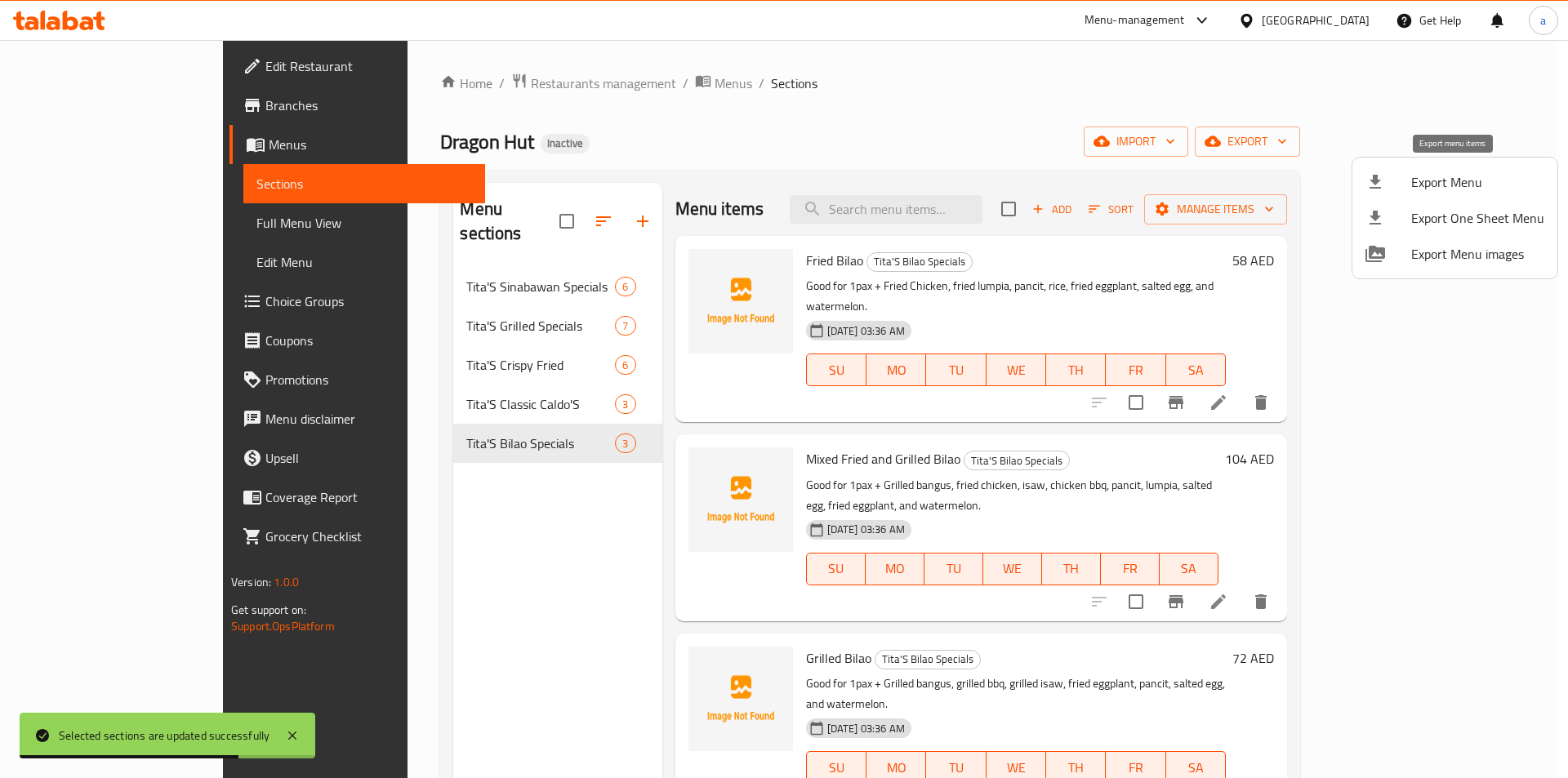
click at [1428, 191] on span "Export Menu" at bounding box center [1477, 182] width 133 height 19
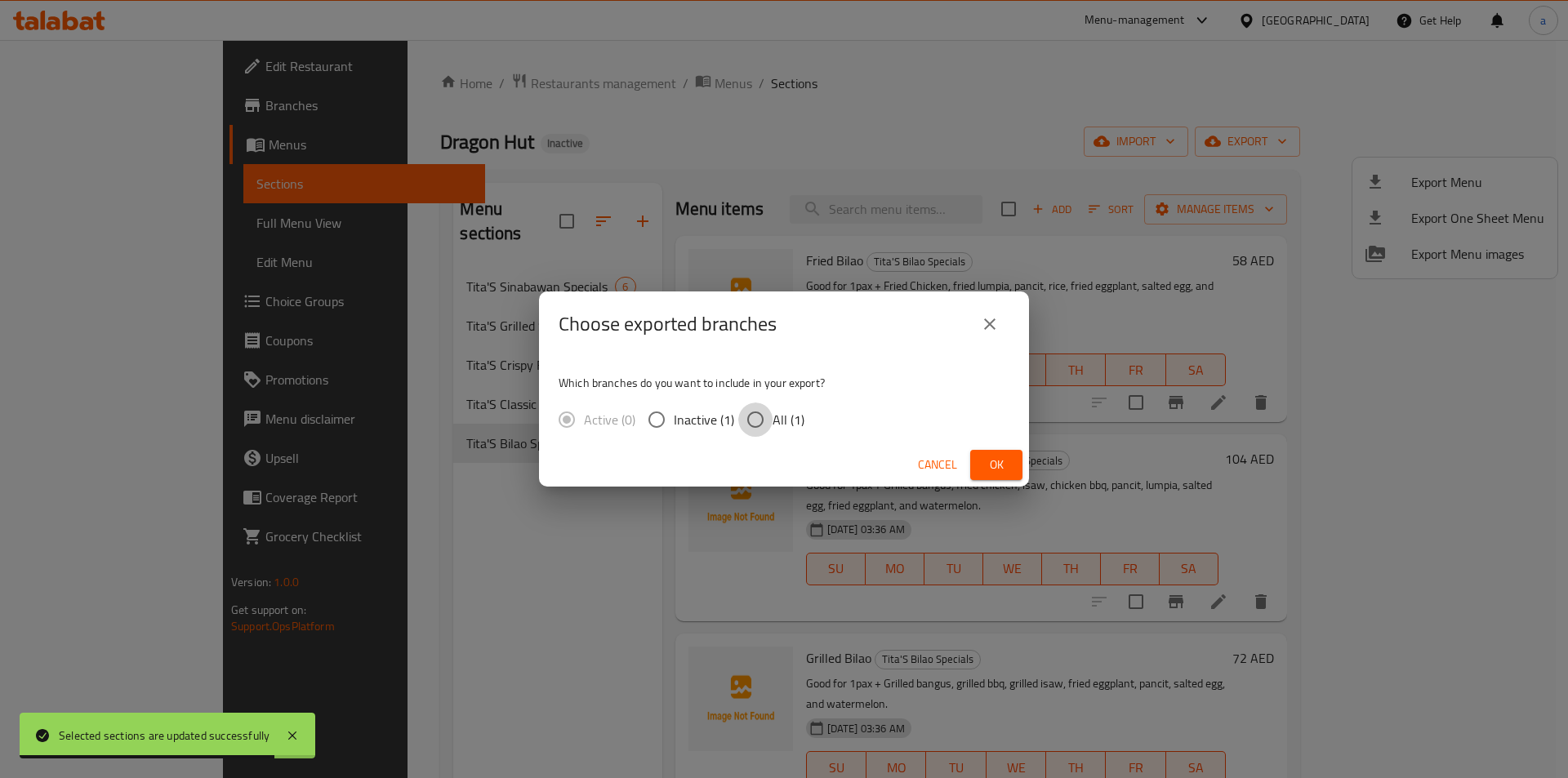
click at [769, 425] on input "All (1)" at bounding box center [755, 420] width 34 height 34
radio input "true"
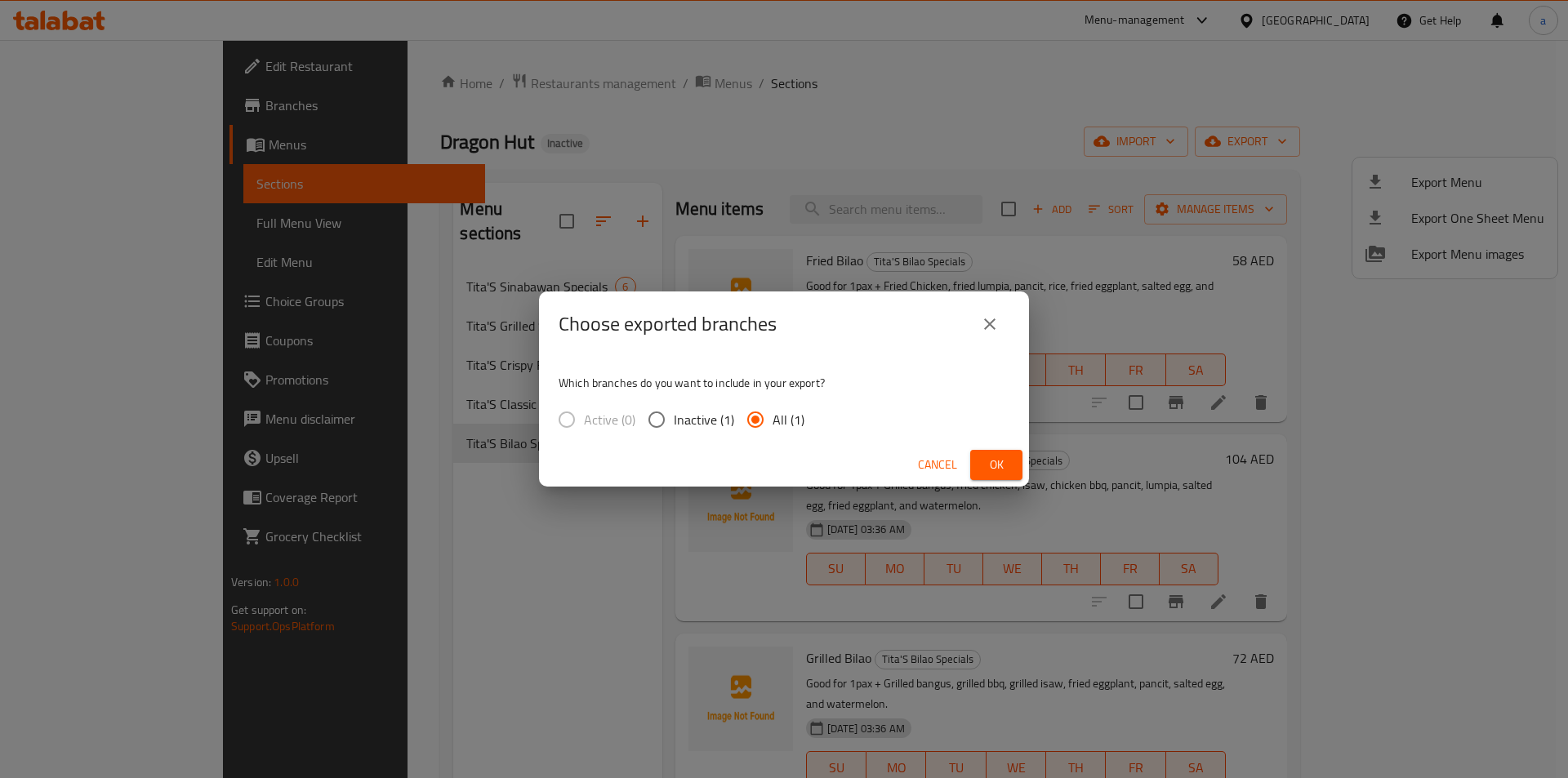
click at [995, 464] on span "Ok" at bounding box center [995, 465] width 26 height 20
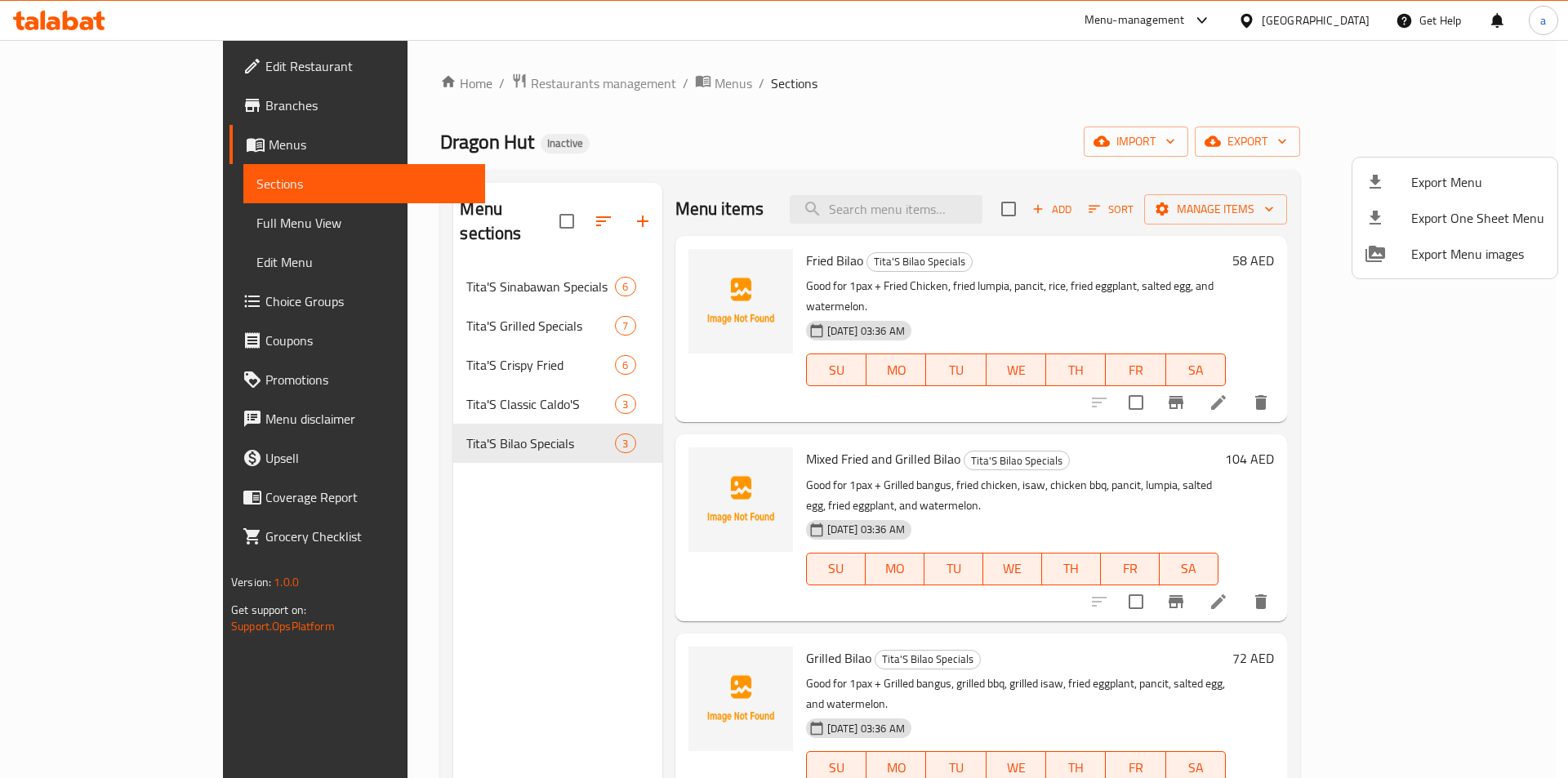
click at [166, 179] on div at bounding box center [784, 389] width 1568 height 778
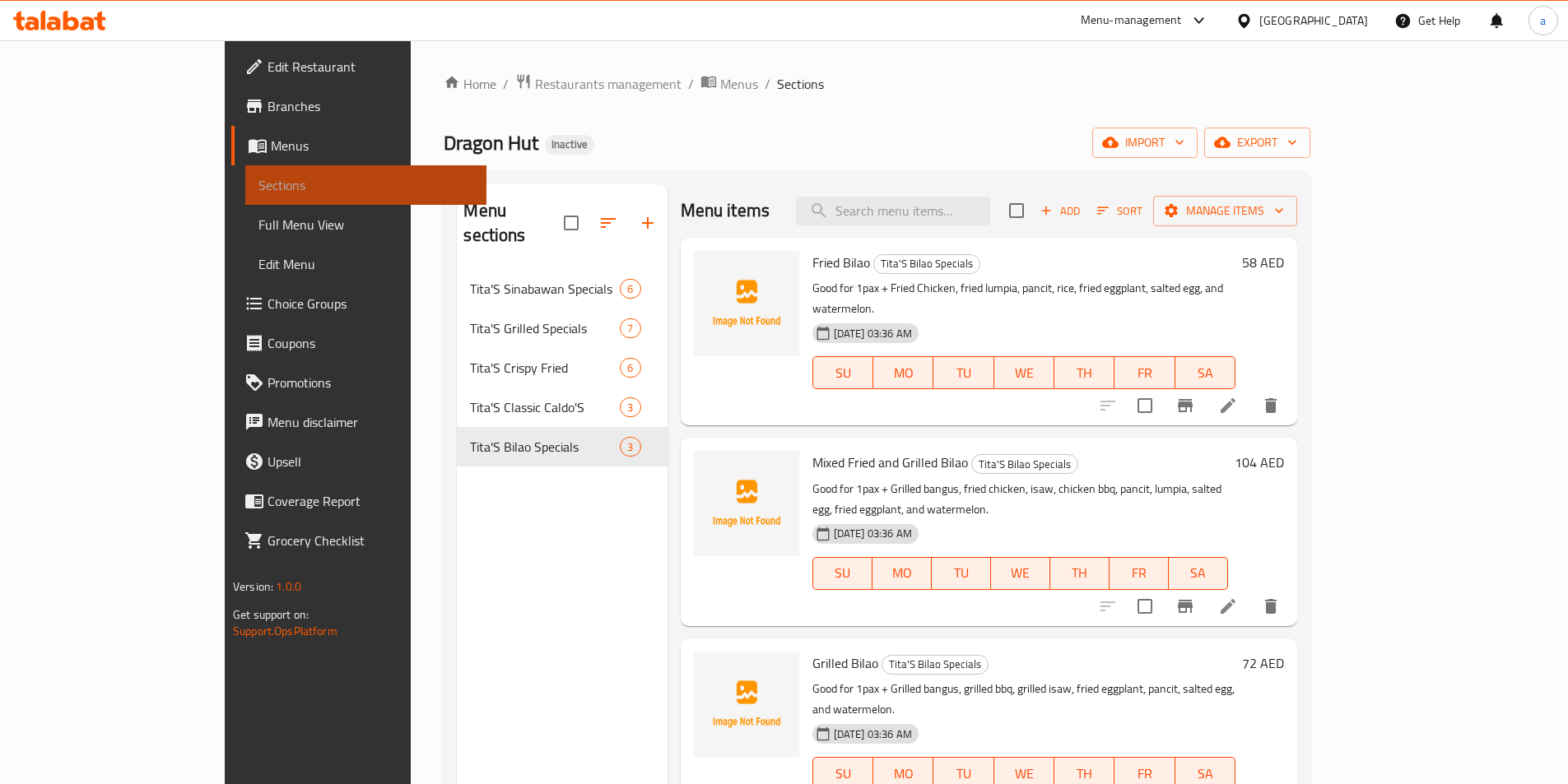
click at [258, 180] on span "Sections" at bounding box center [365, 185] width 215 height 19
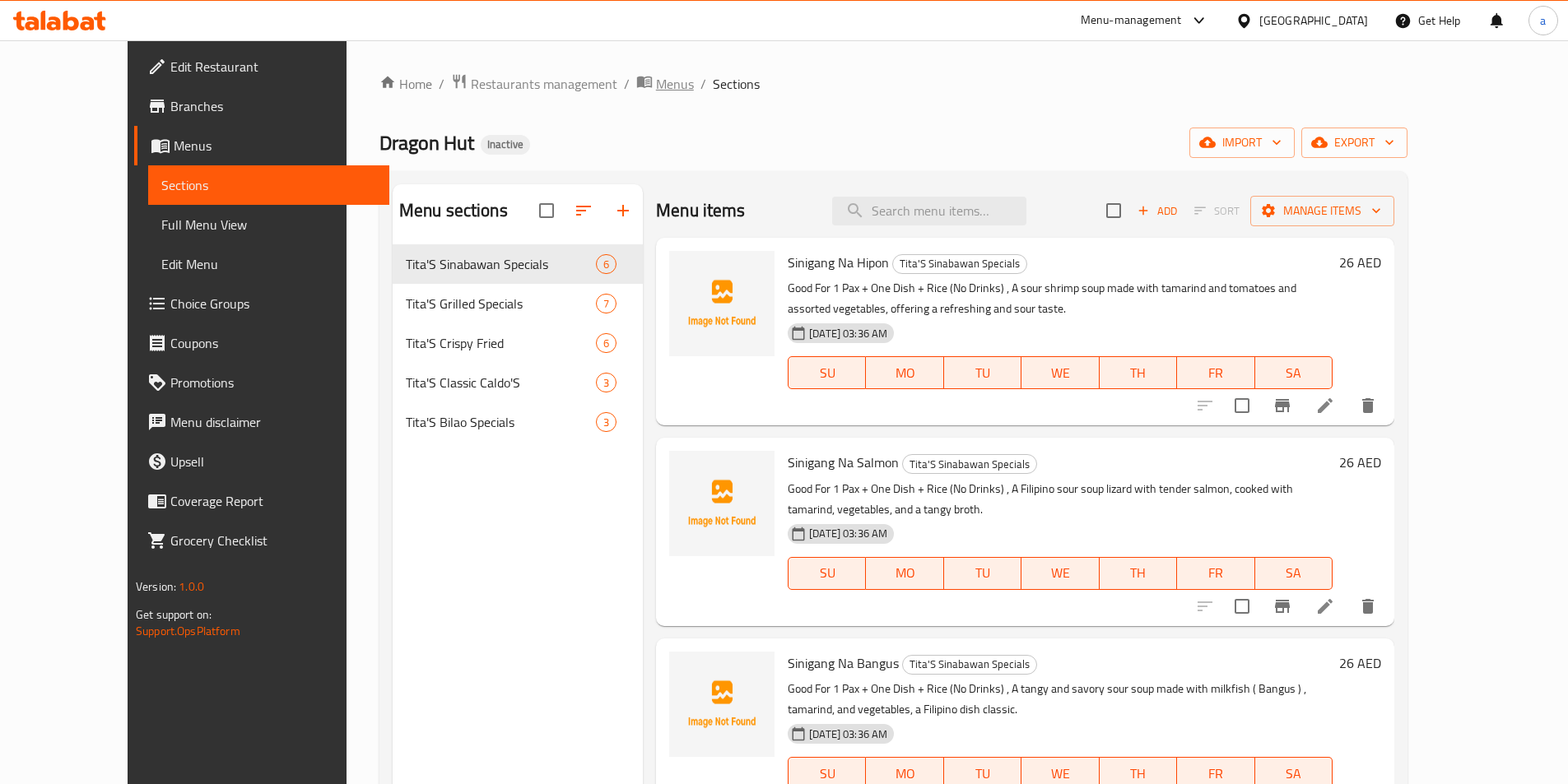
click at [656, 91] on span "Menus" at bounding box center [675, 84] width 38 height 19
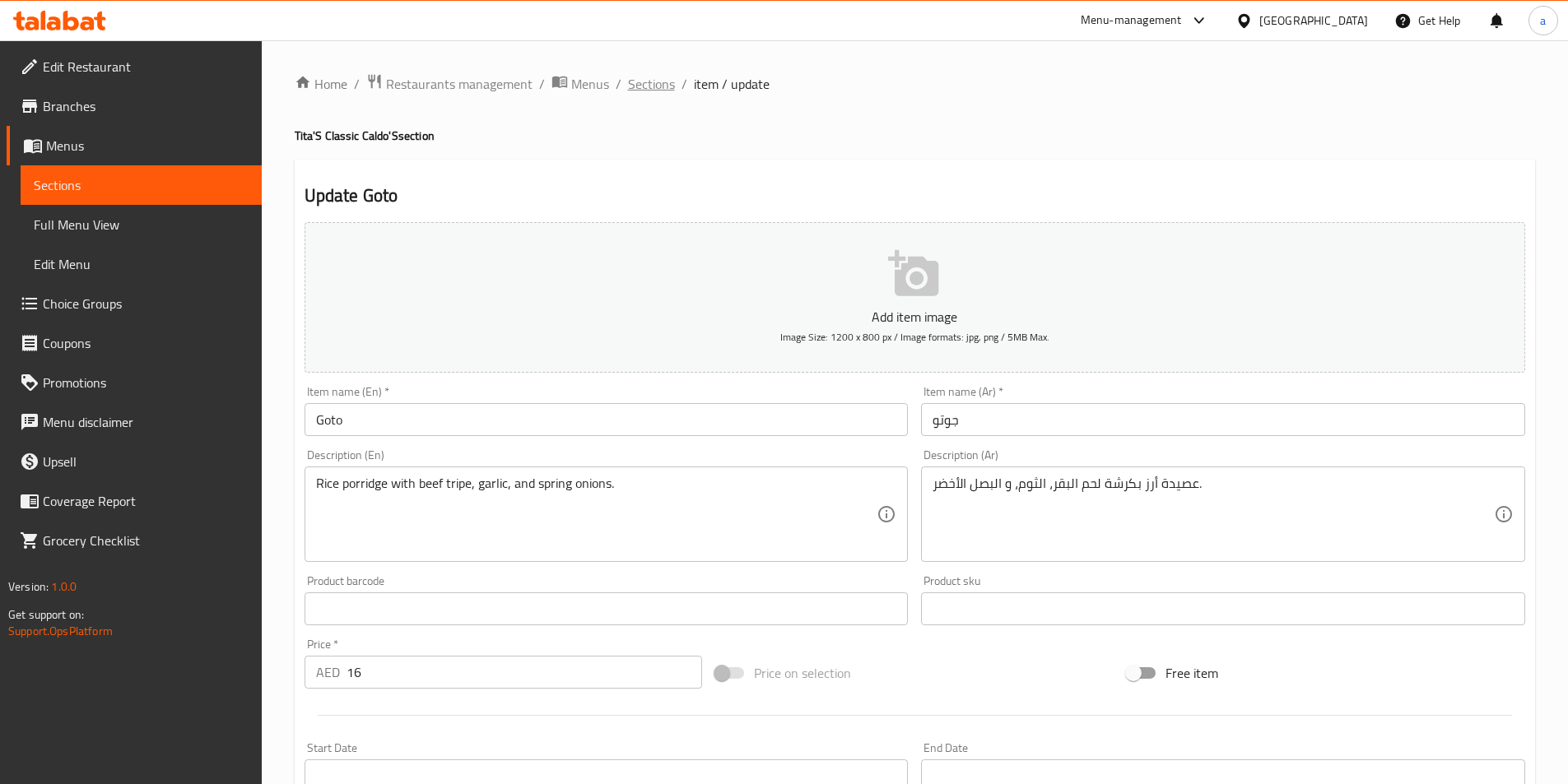
click at [653, 83] on span "Sections" at bounding box center [651, 84] width 47 height 19
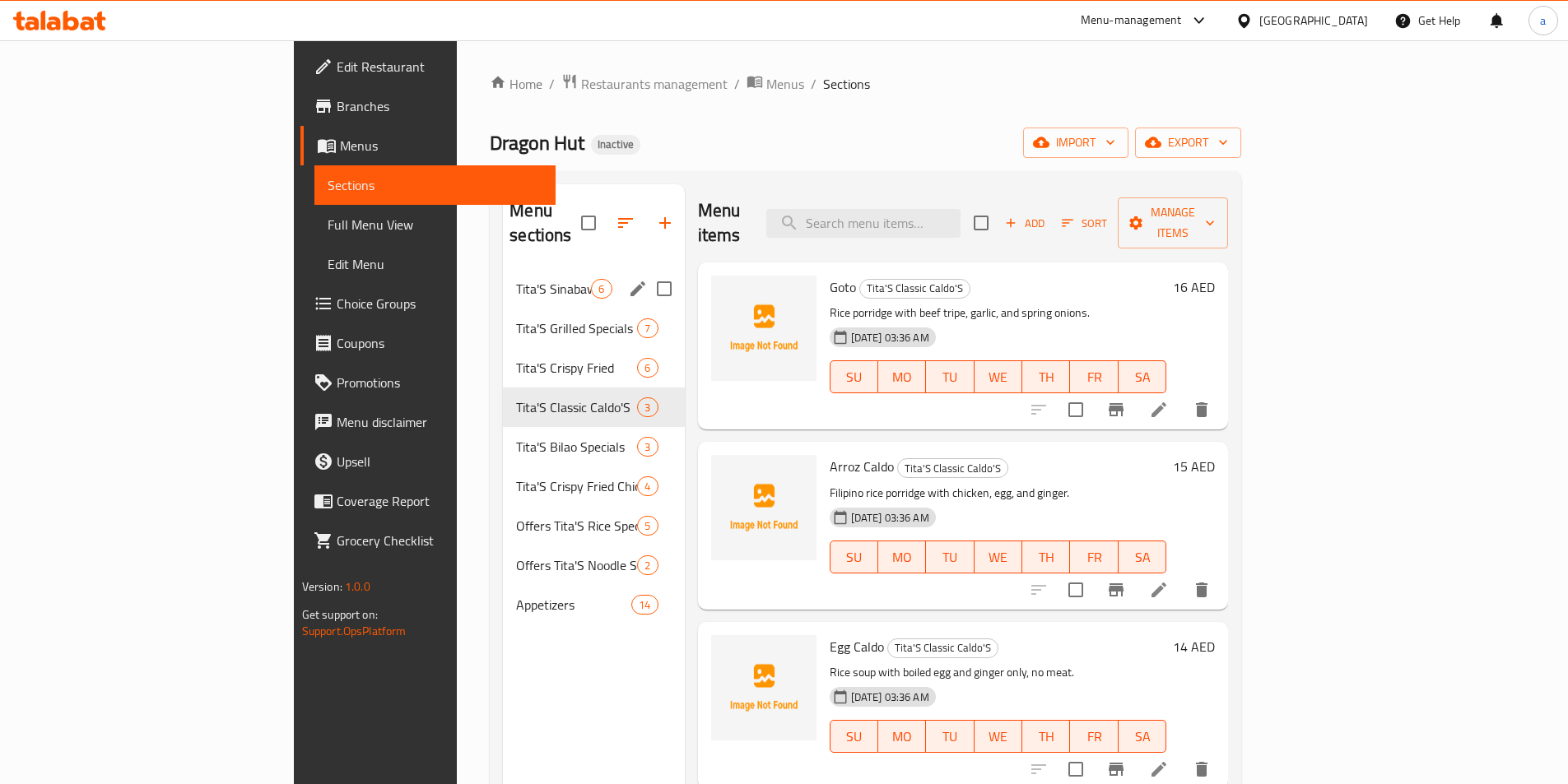
click at [516, 278] on span "Tita'S Sinabawan Specials" at bounding box center [553, 288] width 75 height 19
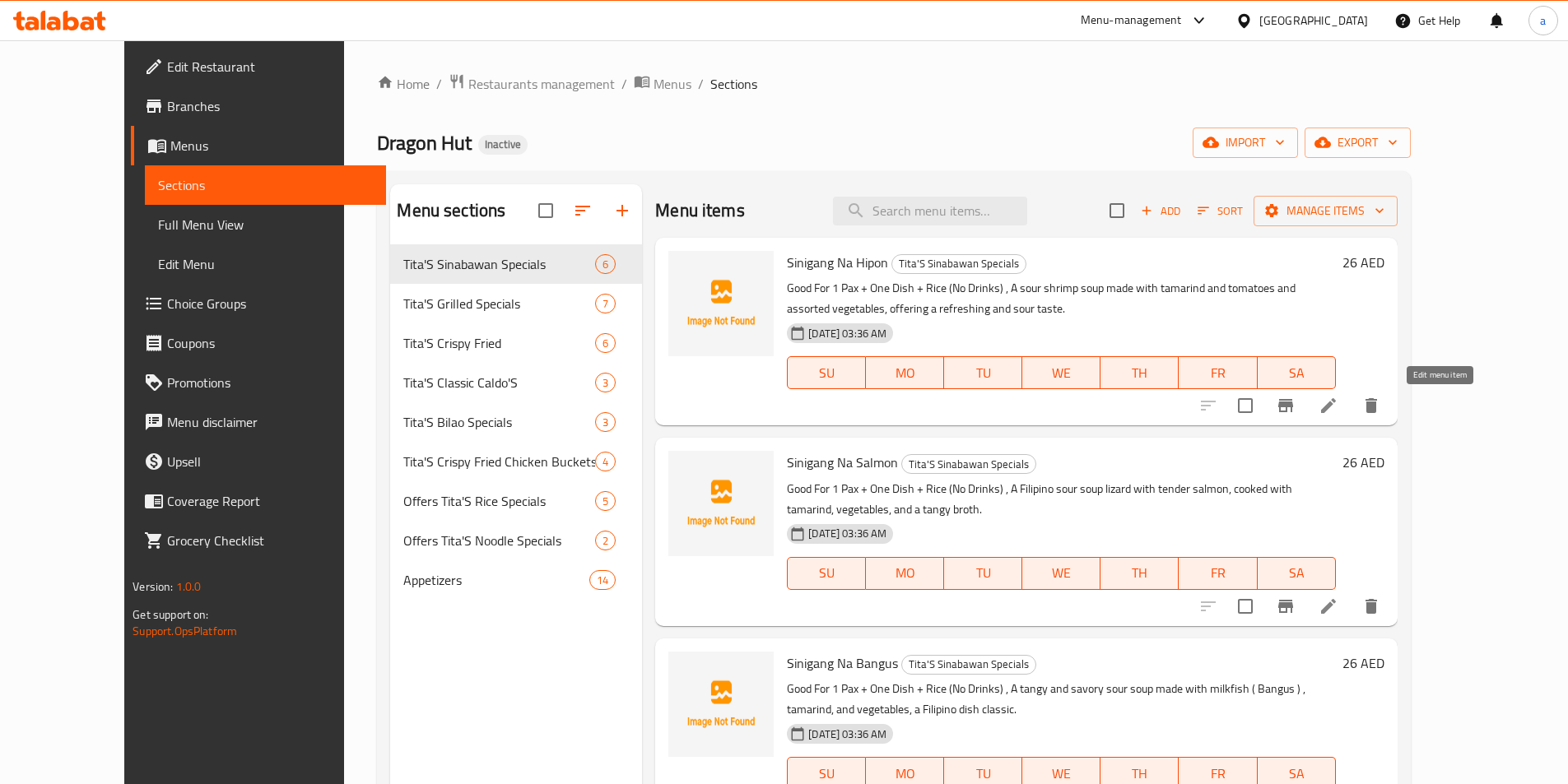
click at [1339, 404] on icon at bounding box center [1328, 405] width 19 height 19
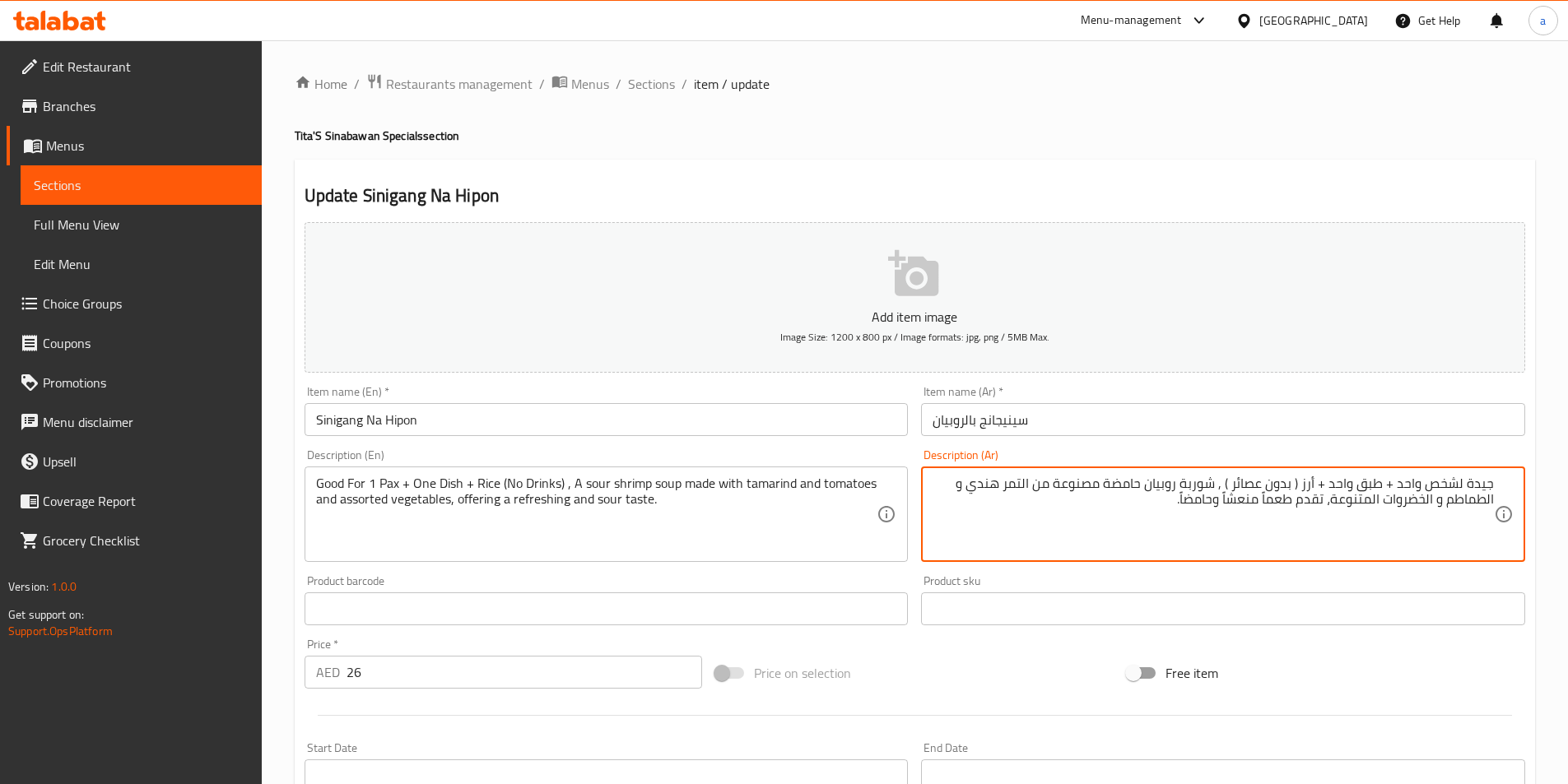
click at [1402, 489] on textarea "جيدة لشخص واحد + طبق واحد + أرز ( بدون عصائر ) , شوربة روبيان حامضة مصنوعة من ا…" at bounding box center [1213, 514] width 561 height 78
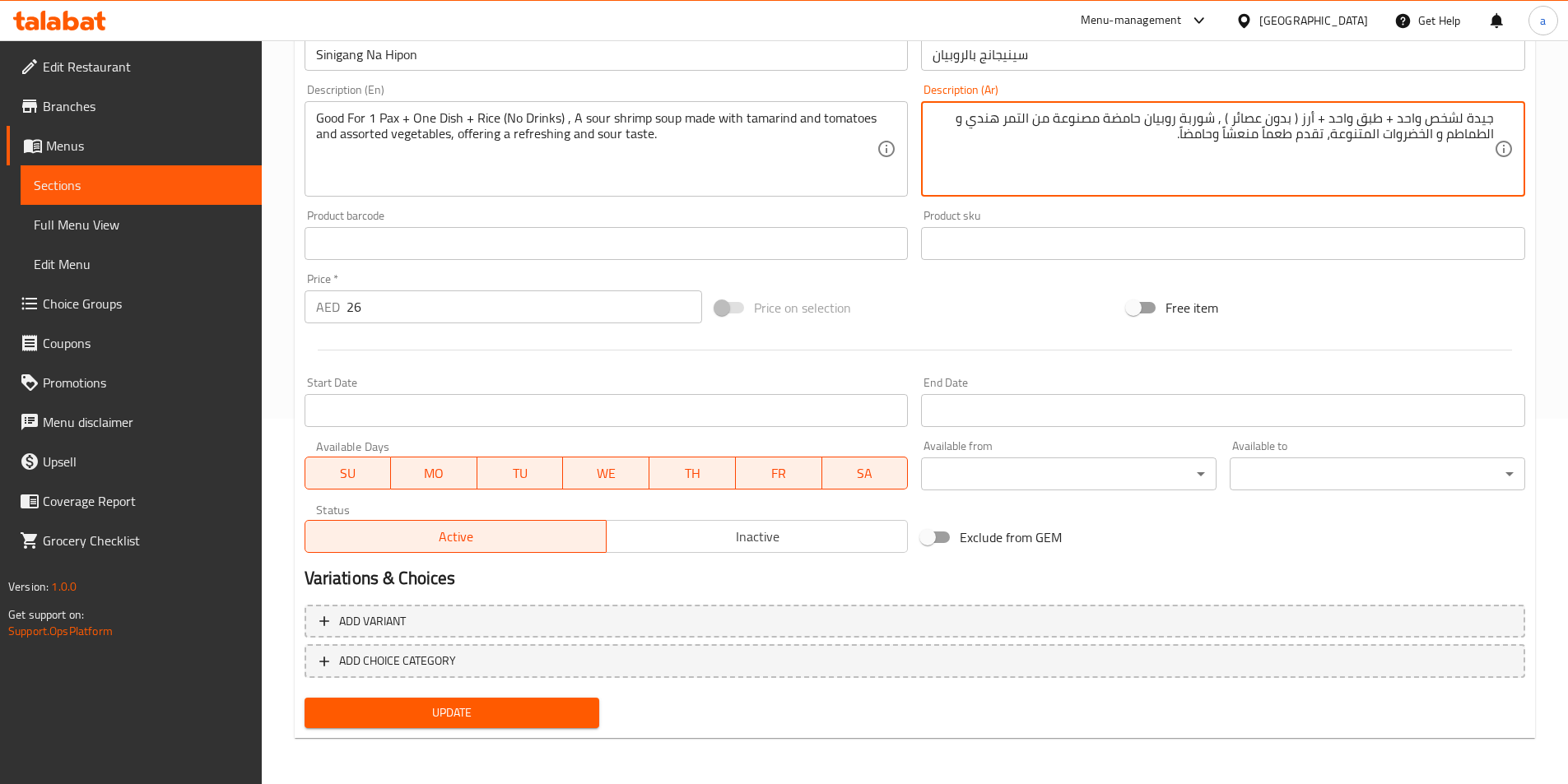
click at [531, 728] on button "Update" at bounding box center [452, 713] width 296 height 31
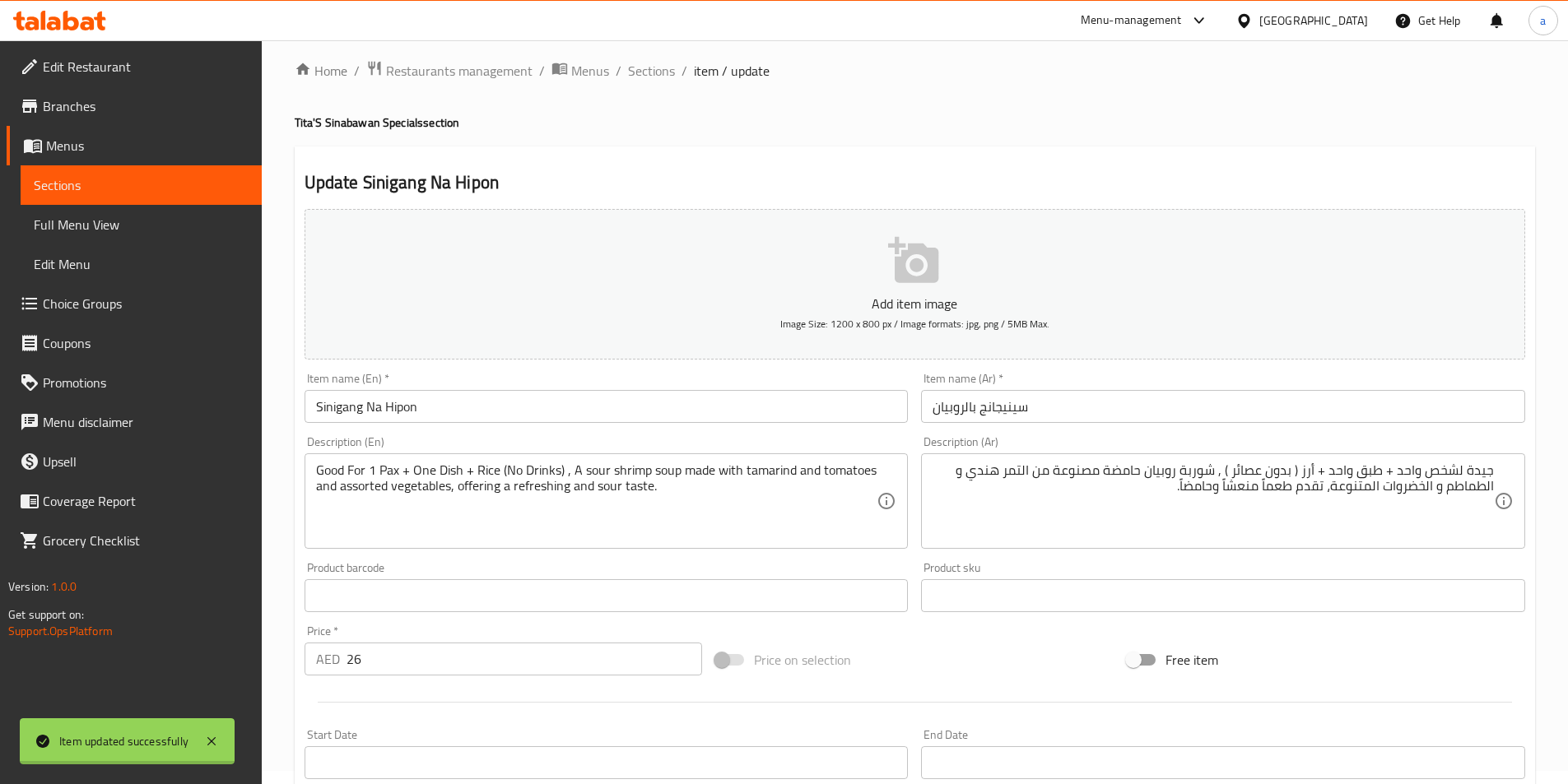
scroll to position [0, 0]
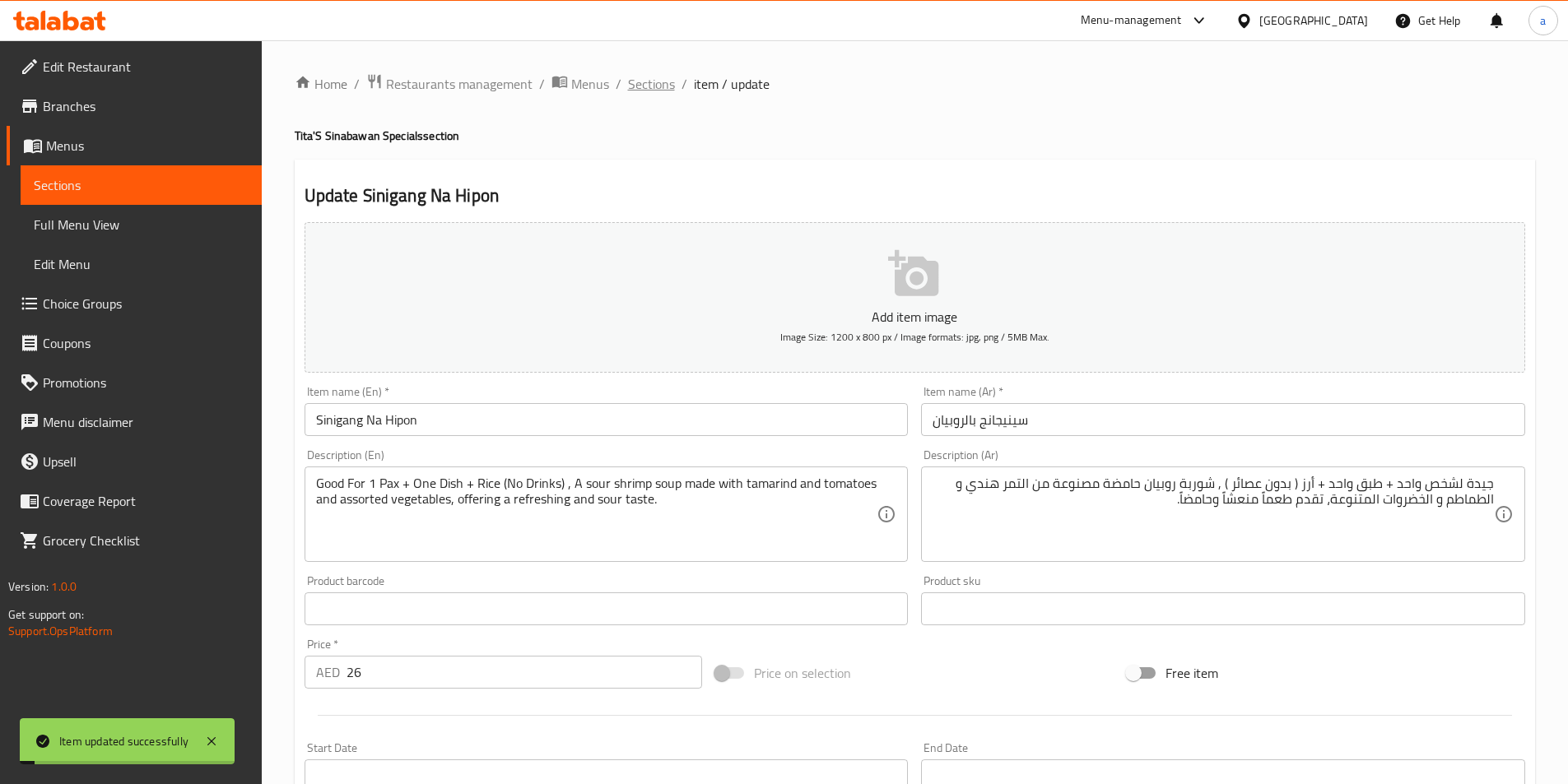
click at [662, 74] on span "Sections" at bounding box center [651, 84] width 47 height 19
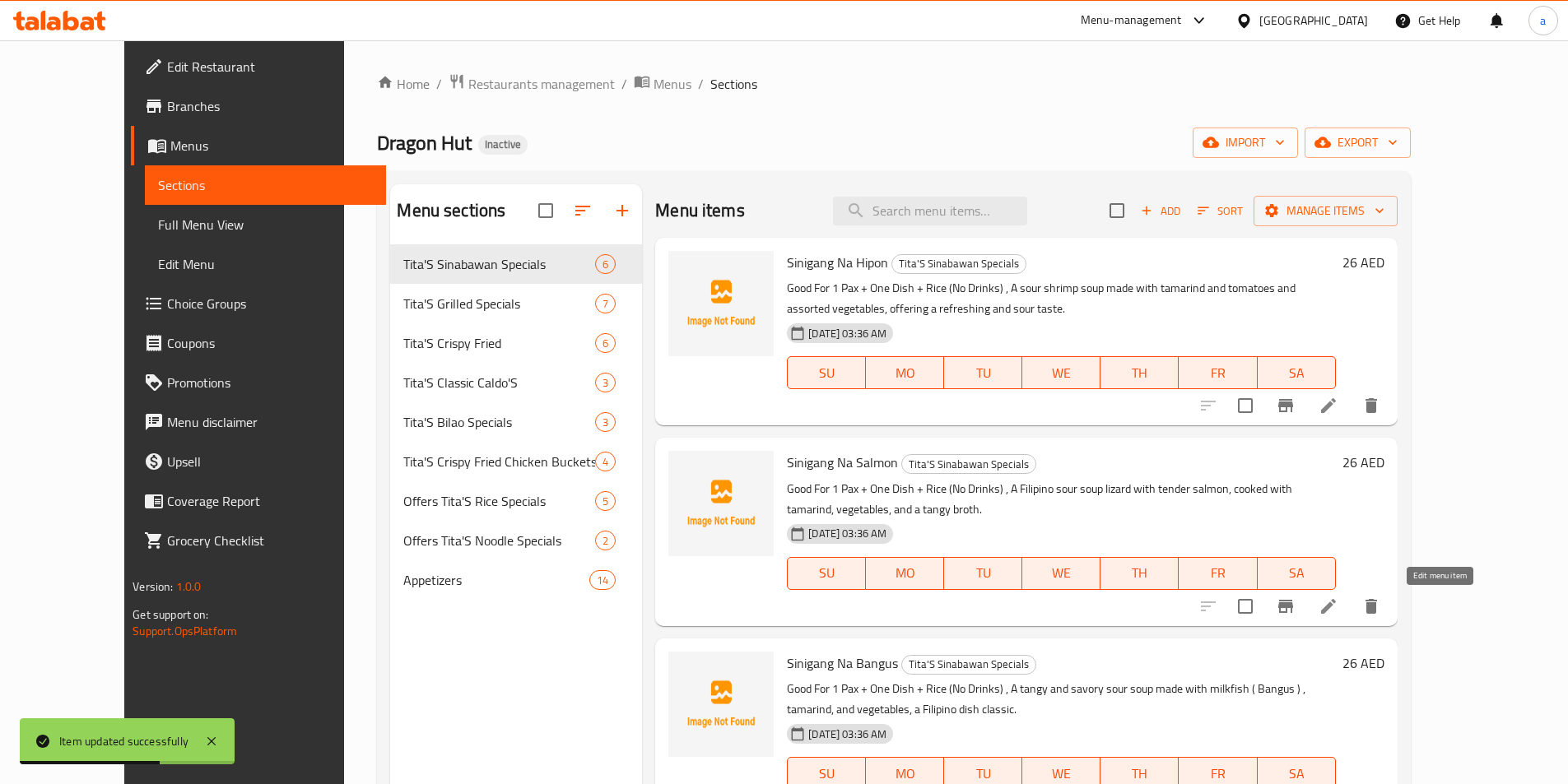
click at [1339, 602] on icon at bounding box center [1328, 606] width 19 height 19
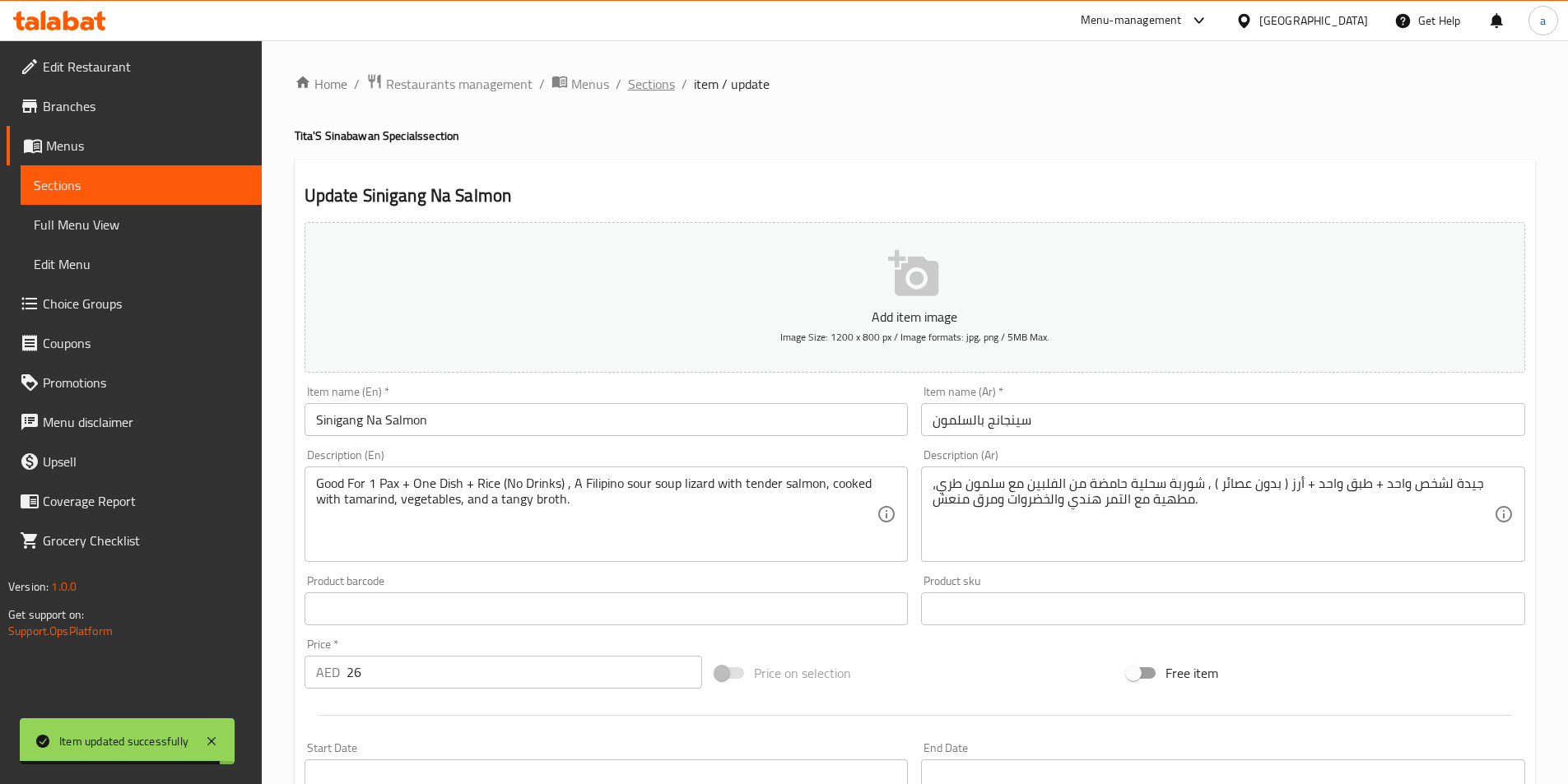
click at [656, 91] on span "Sections" at bounding box center [651, 84] width 47 height 19
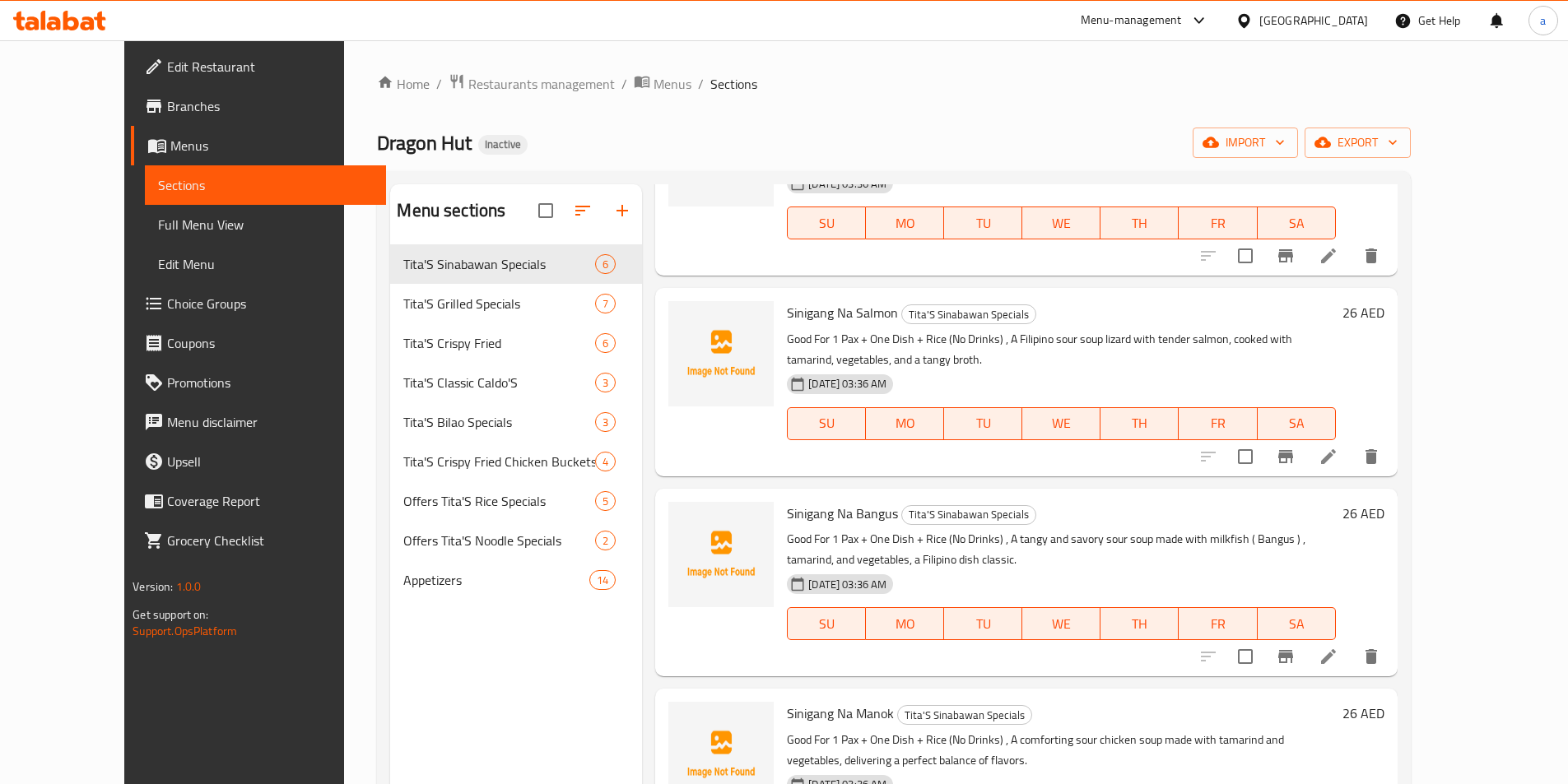
scroll to position [165, 0]
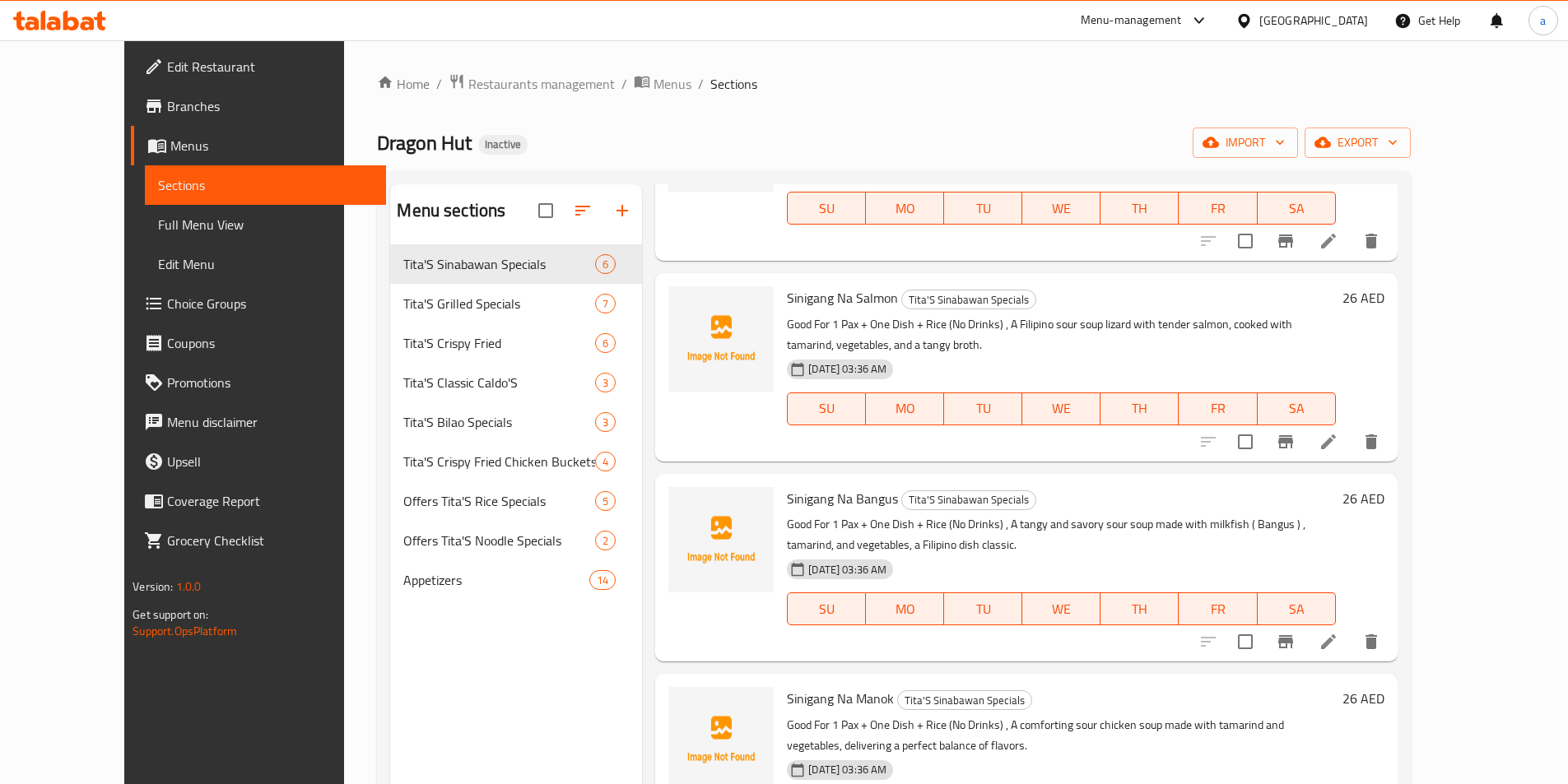
click at [1339, 640] on icon at bounding box center [1328, 641] width 19 height 19
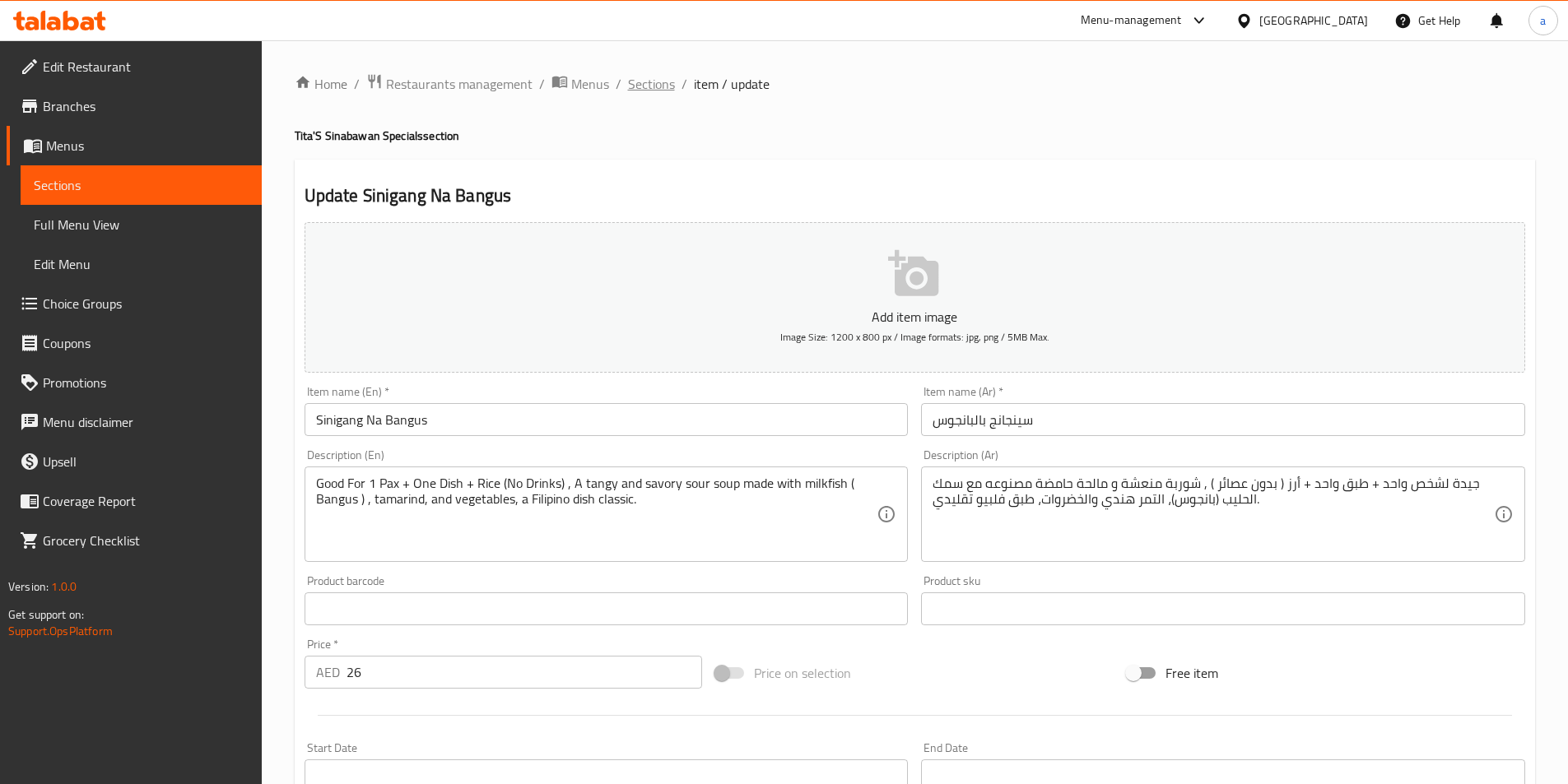
click at [656, 79] on span "Sections" at bounding box center [651, 84] width 47 height 19
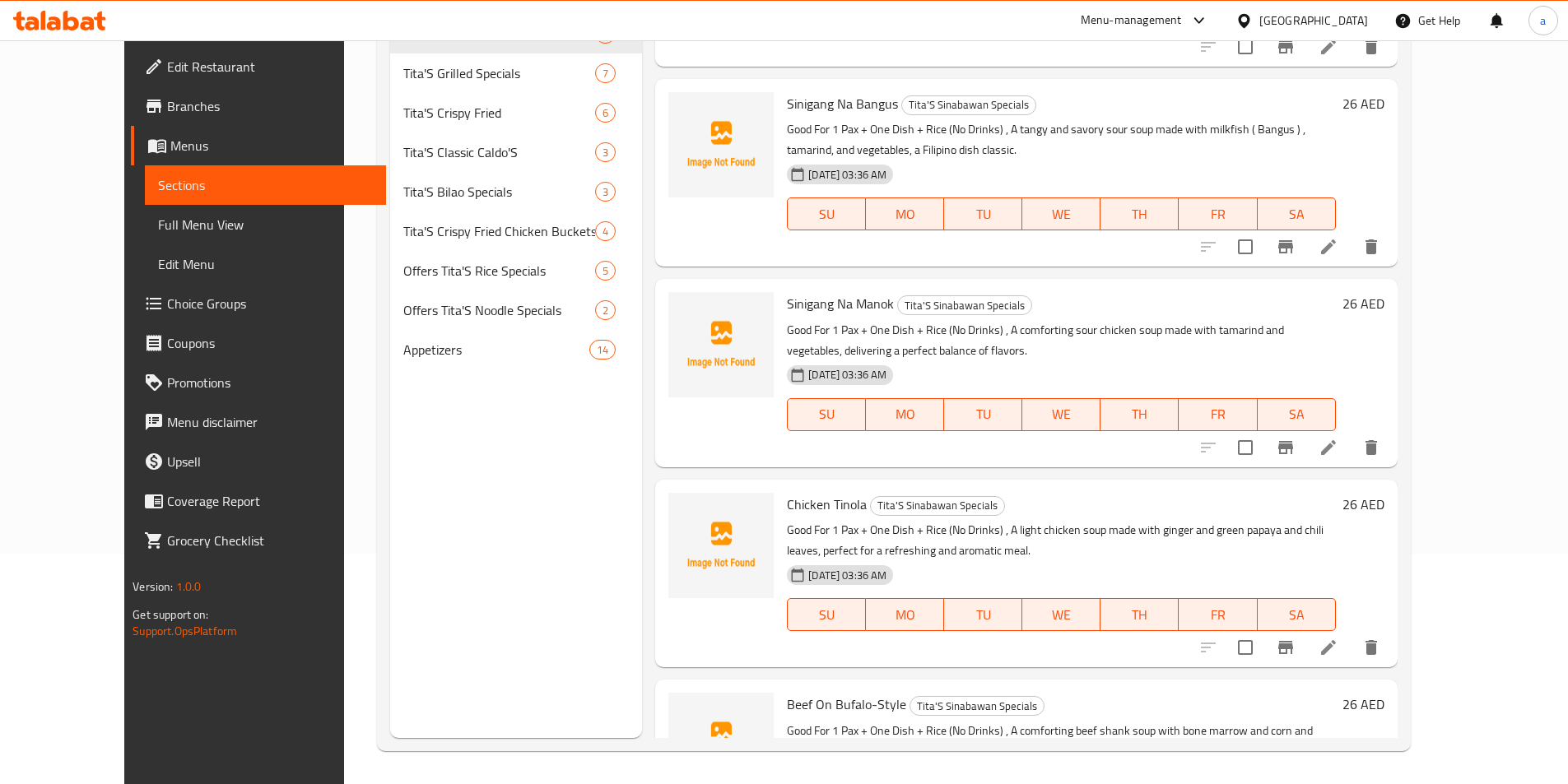
scroll to position [438, 0]
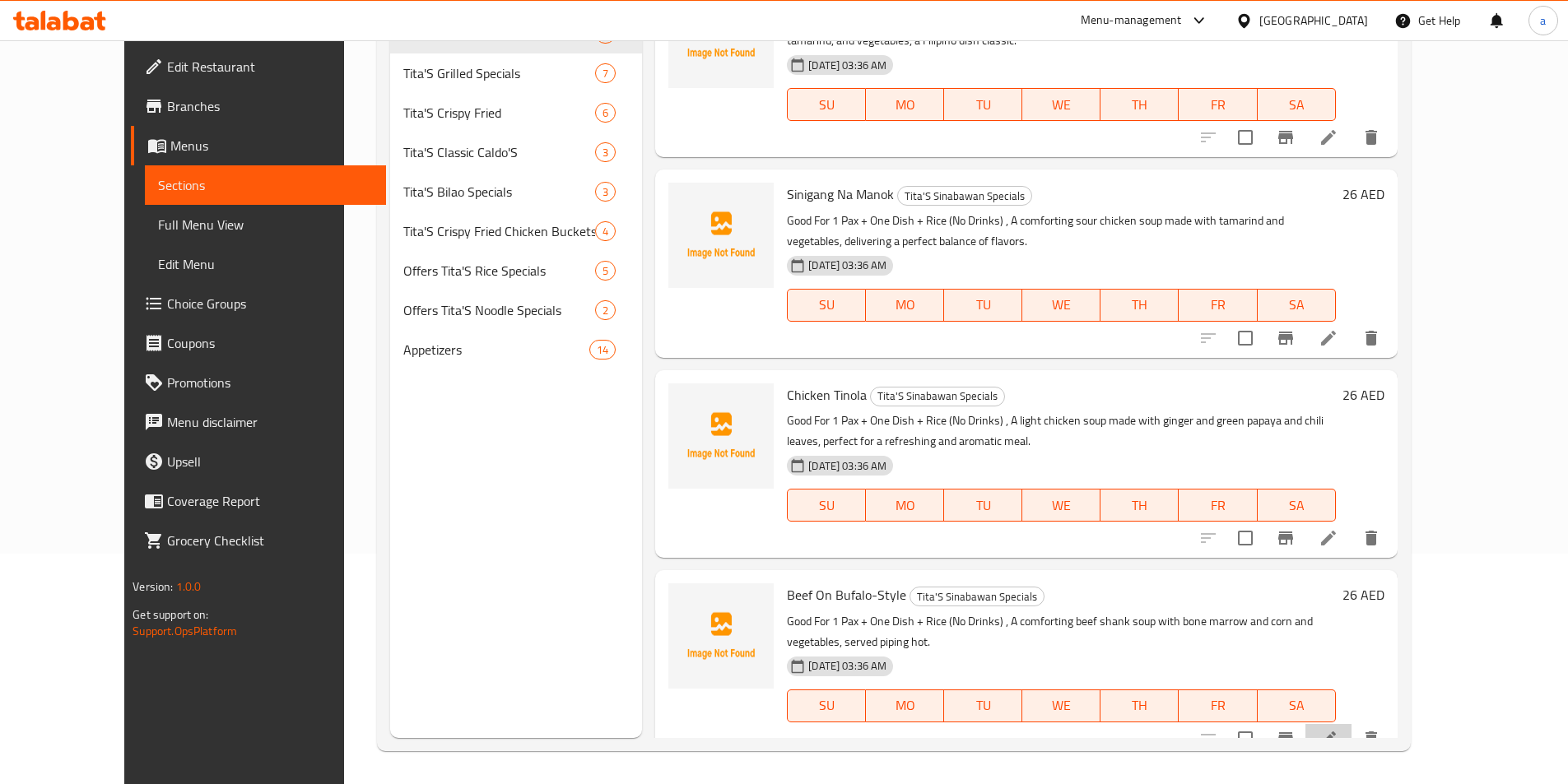
click at [1351, 723] on li at bounding box center [1328, 738] width 46 height 30
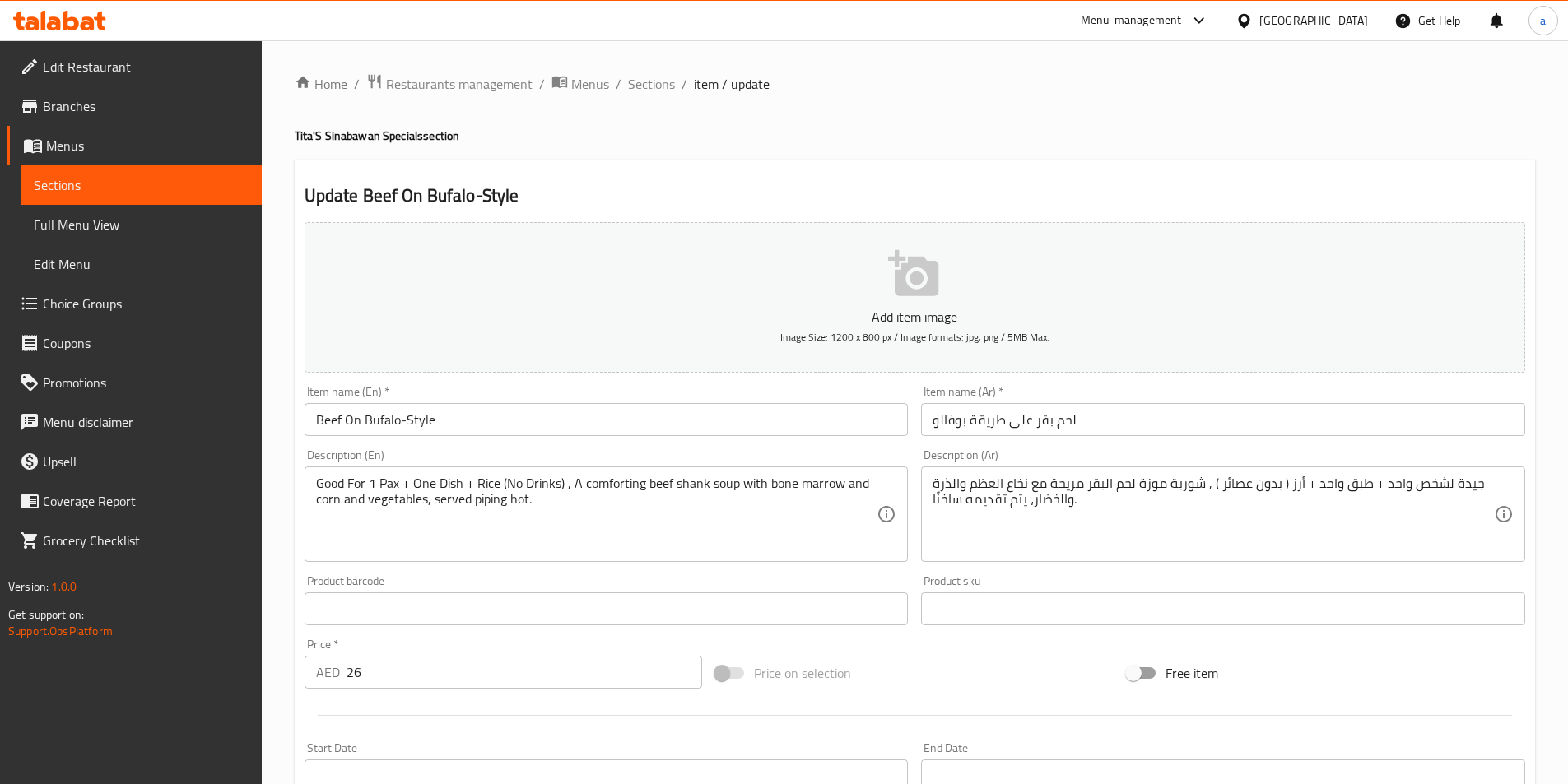
click at [641, 90] on span "Sections" at bounding box center [651, 84] width 47 height 19
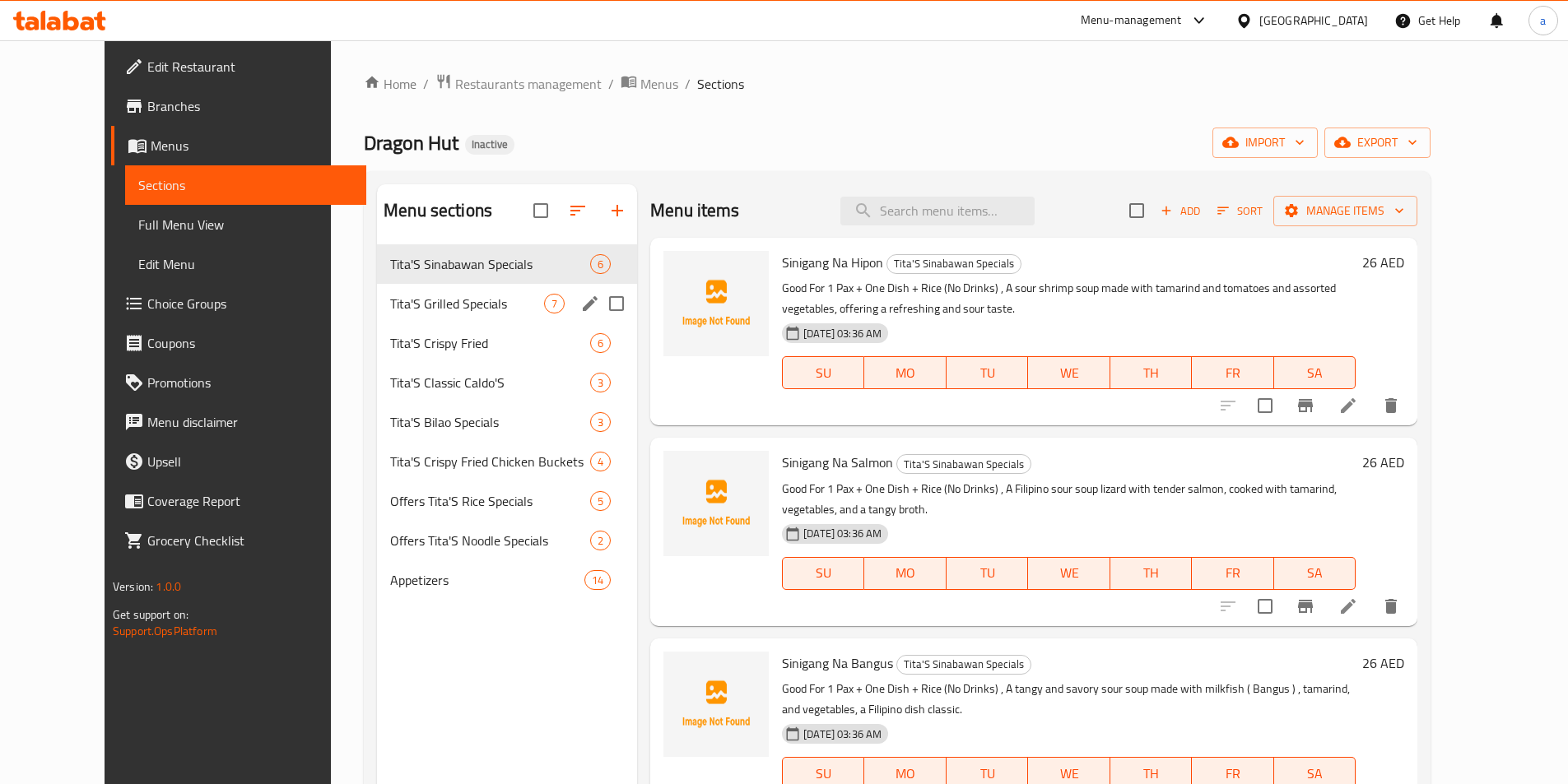
click at [447, 290] on div "Tita'S Grilled Specials 7" at bounding box center [507, 303] width 260 height 39
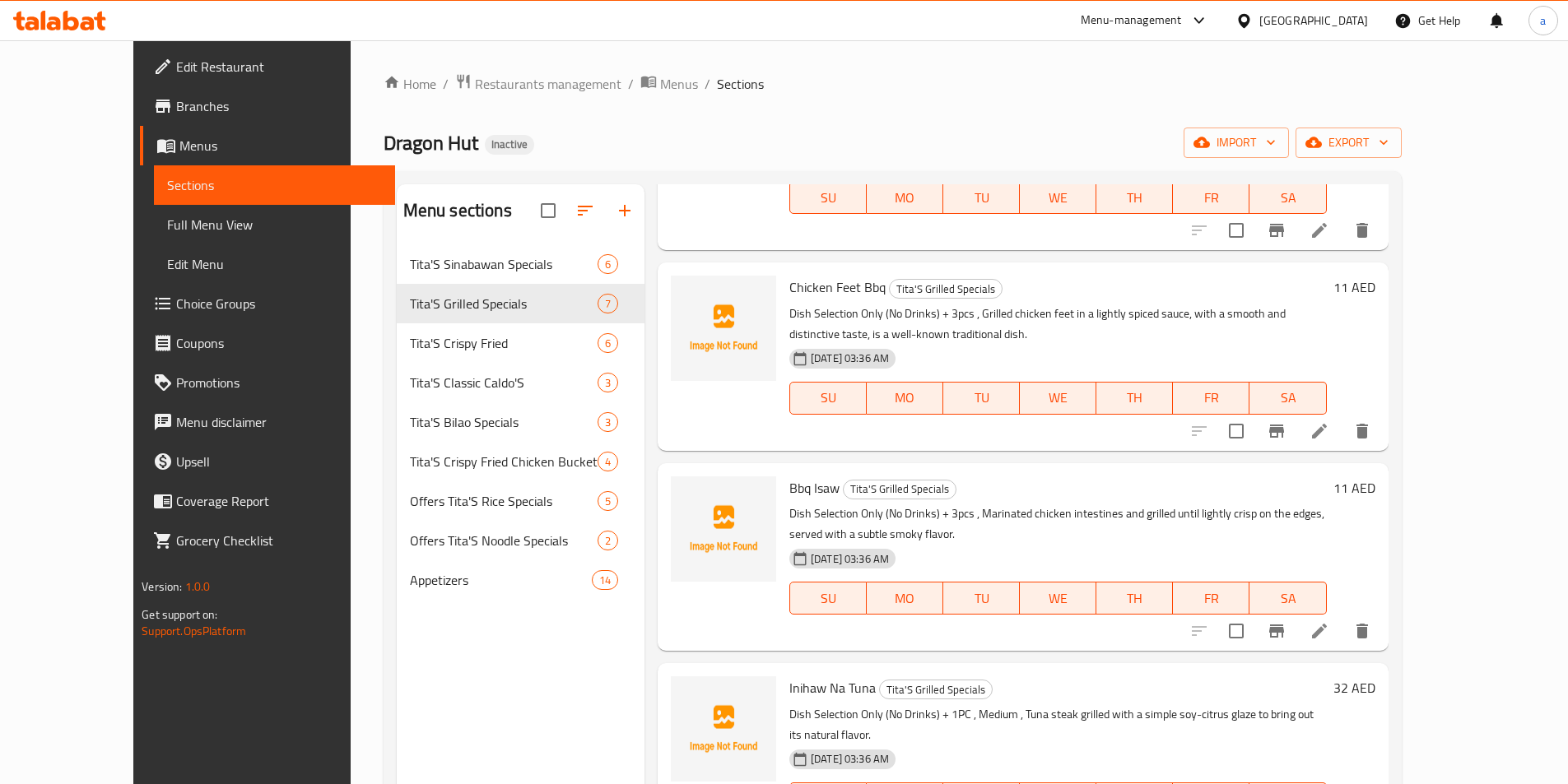
scroll to position [597, 0]
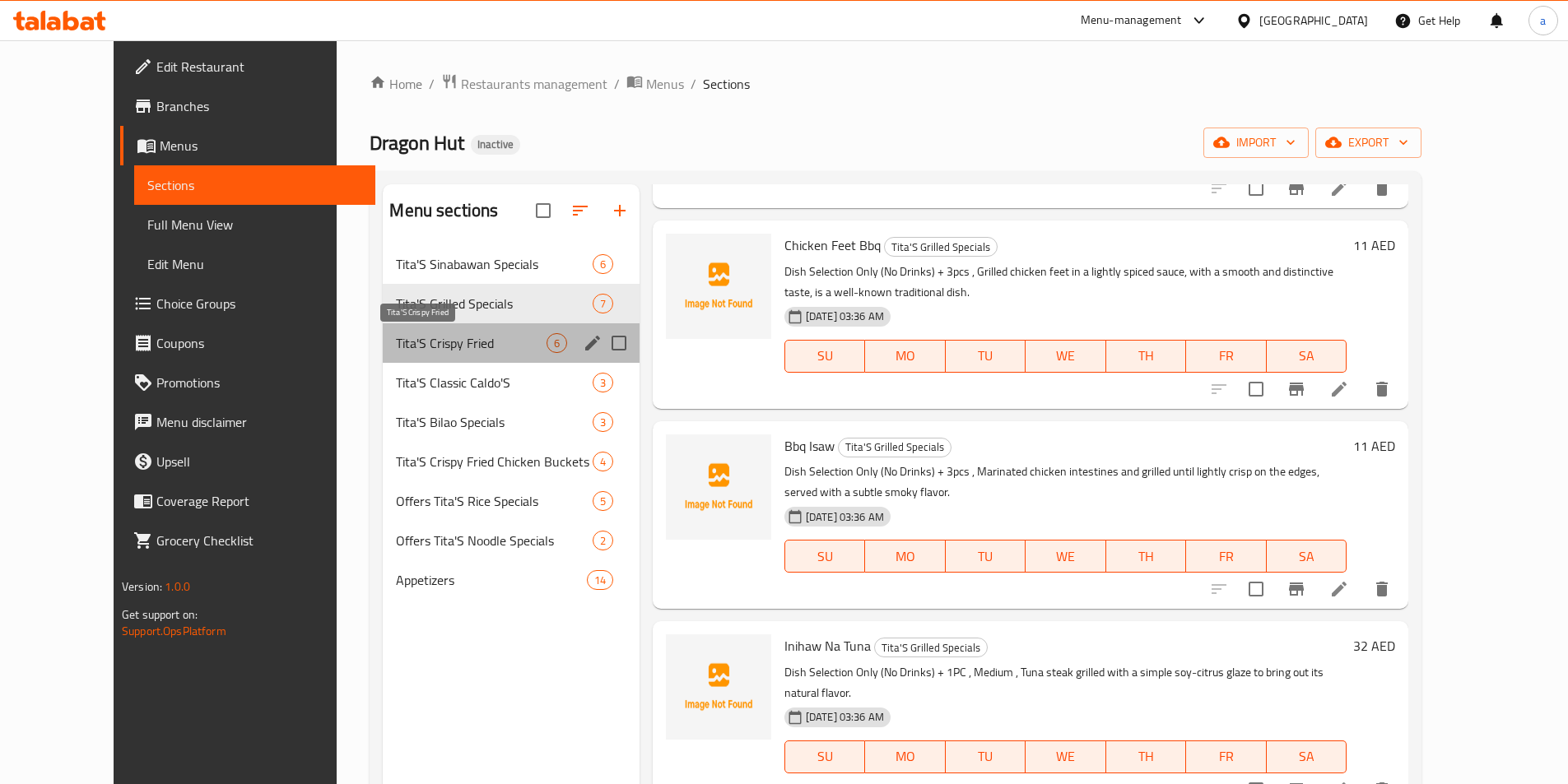
click at [440, 333] on span "Tita'S Crispy Fried" at bounding box center [470, 343] width 149 height 19
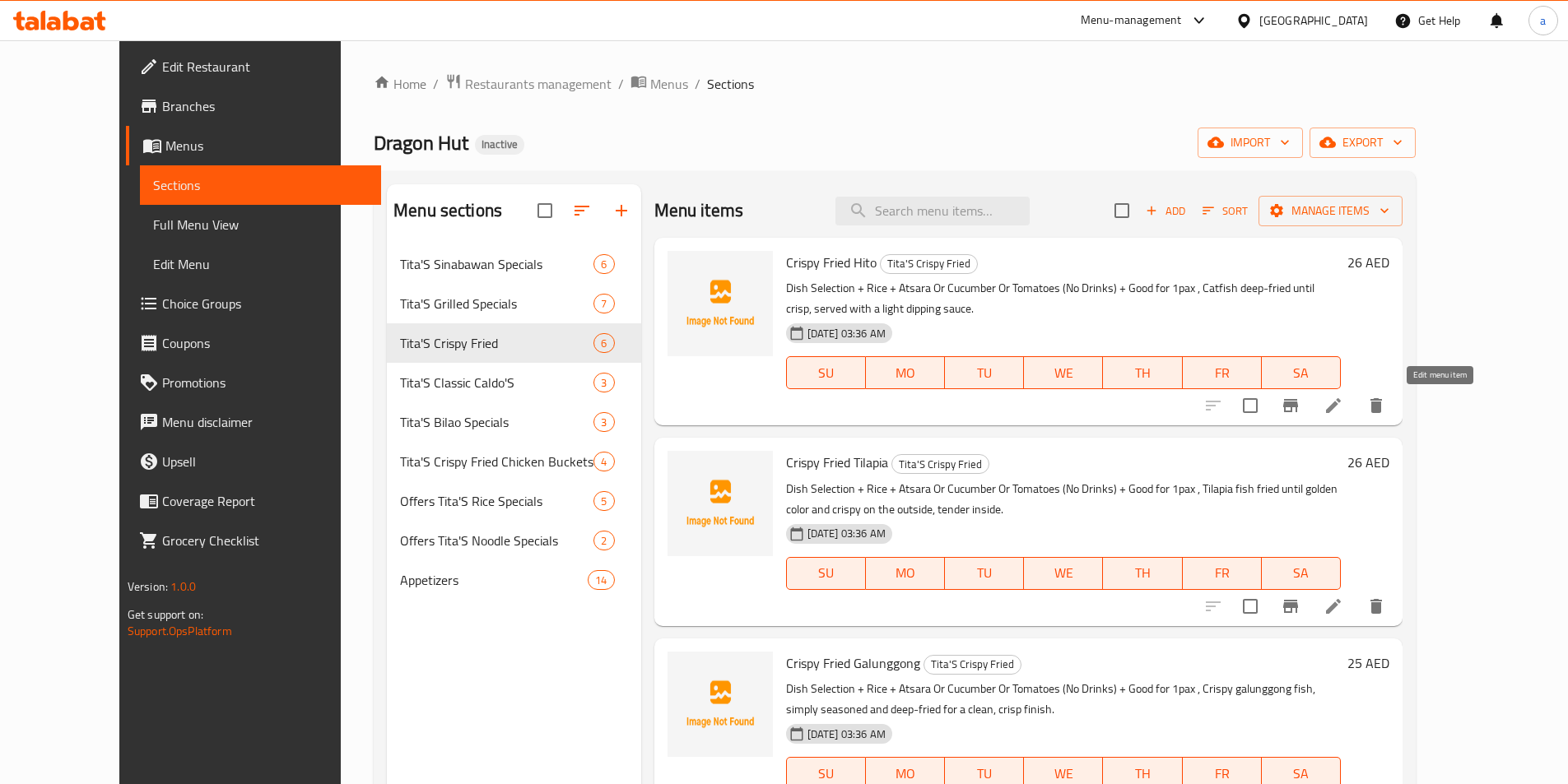
click at [1343, 414] on icon at bounding box center [1333, 405] width 19 height 19
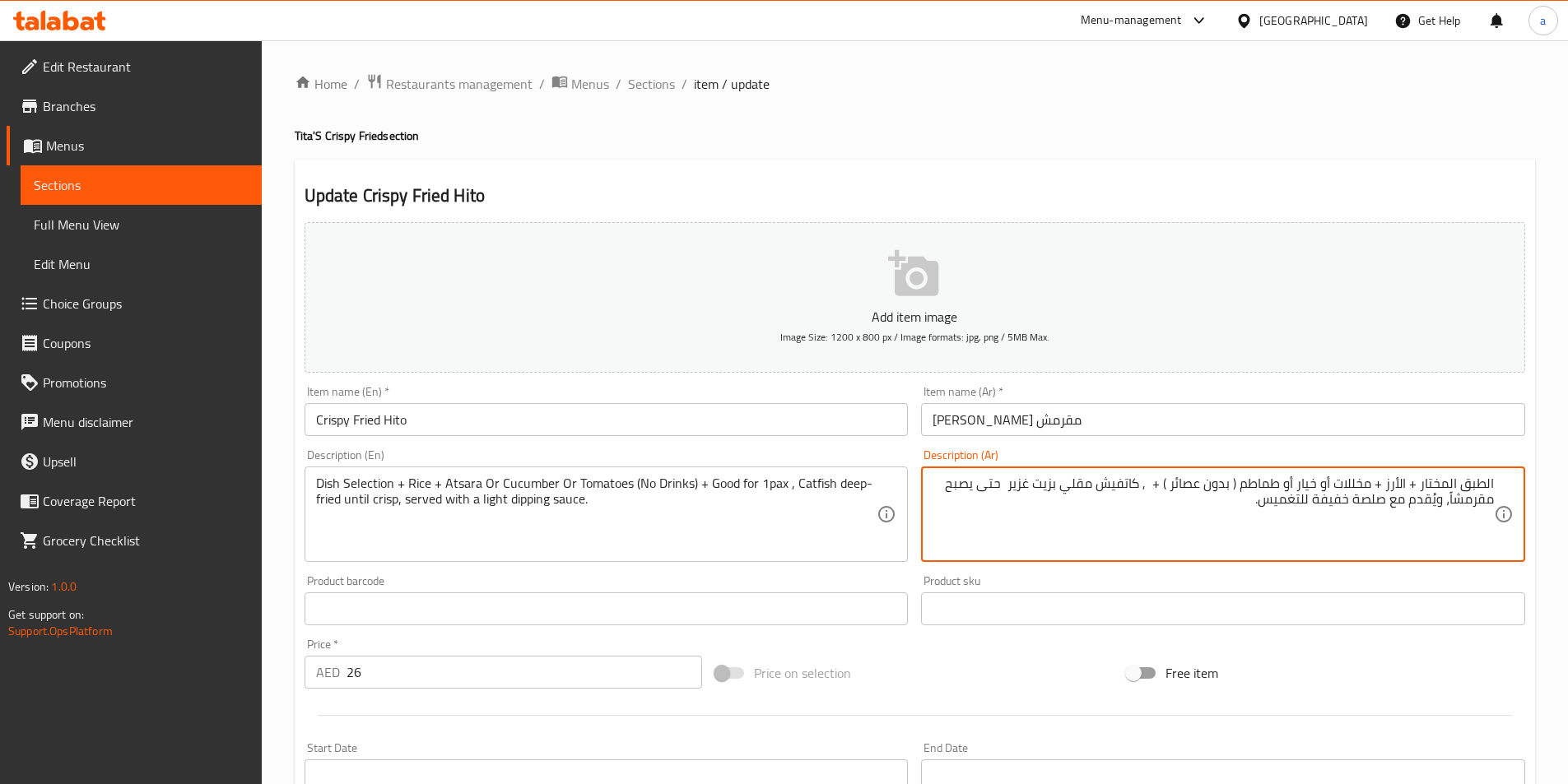
paste textarea "جيدة لشخص واحد"
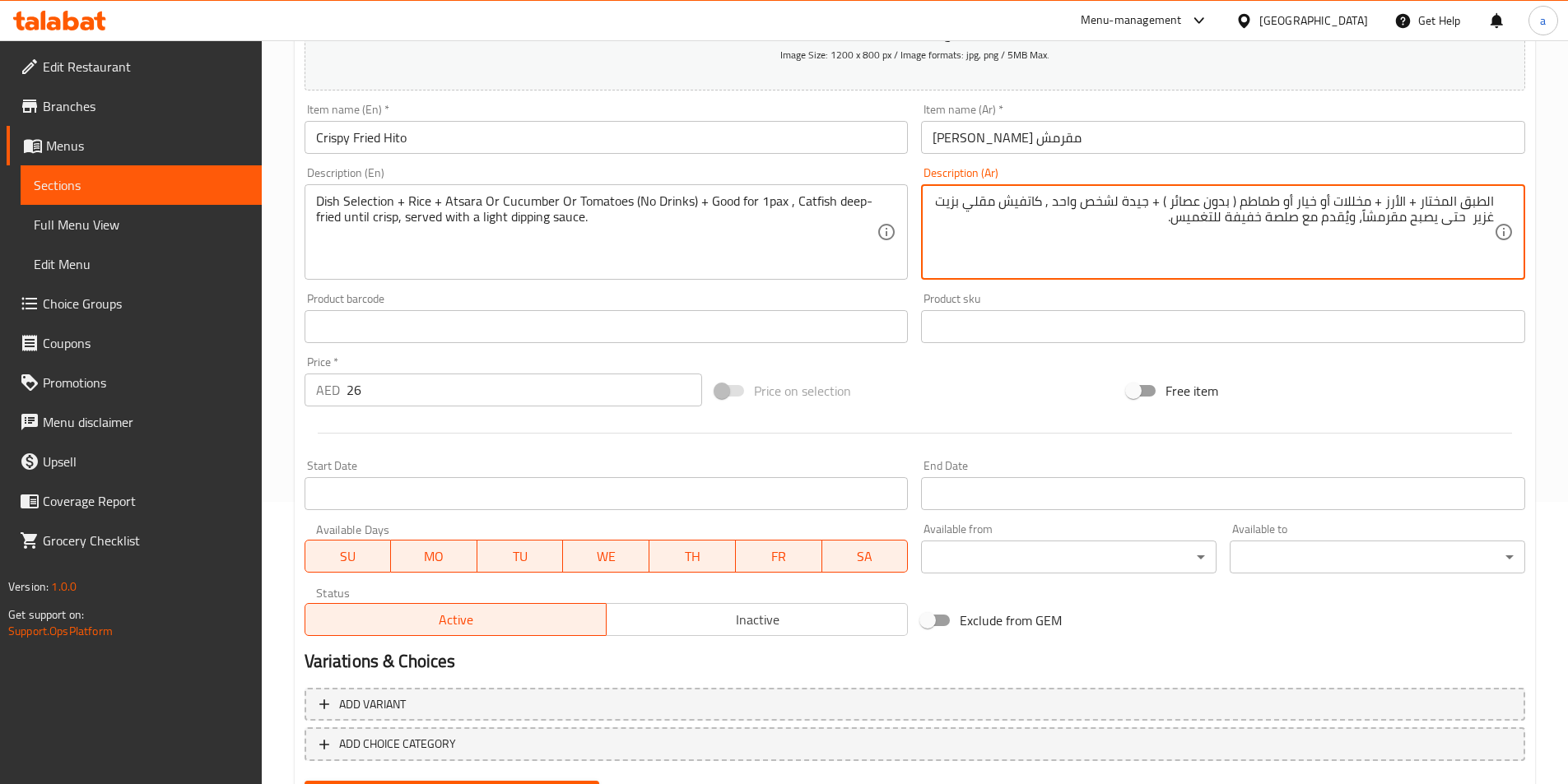
scroll to position [365, 0]
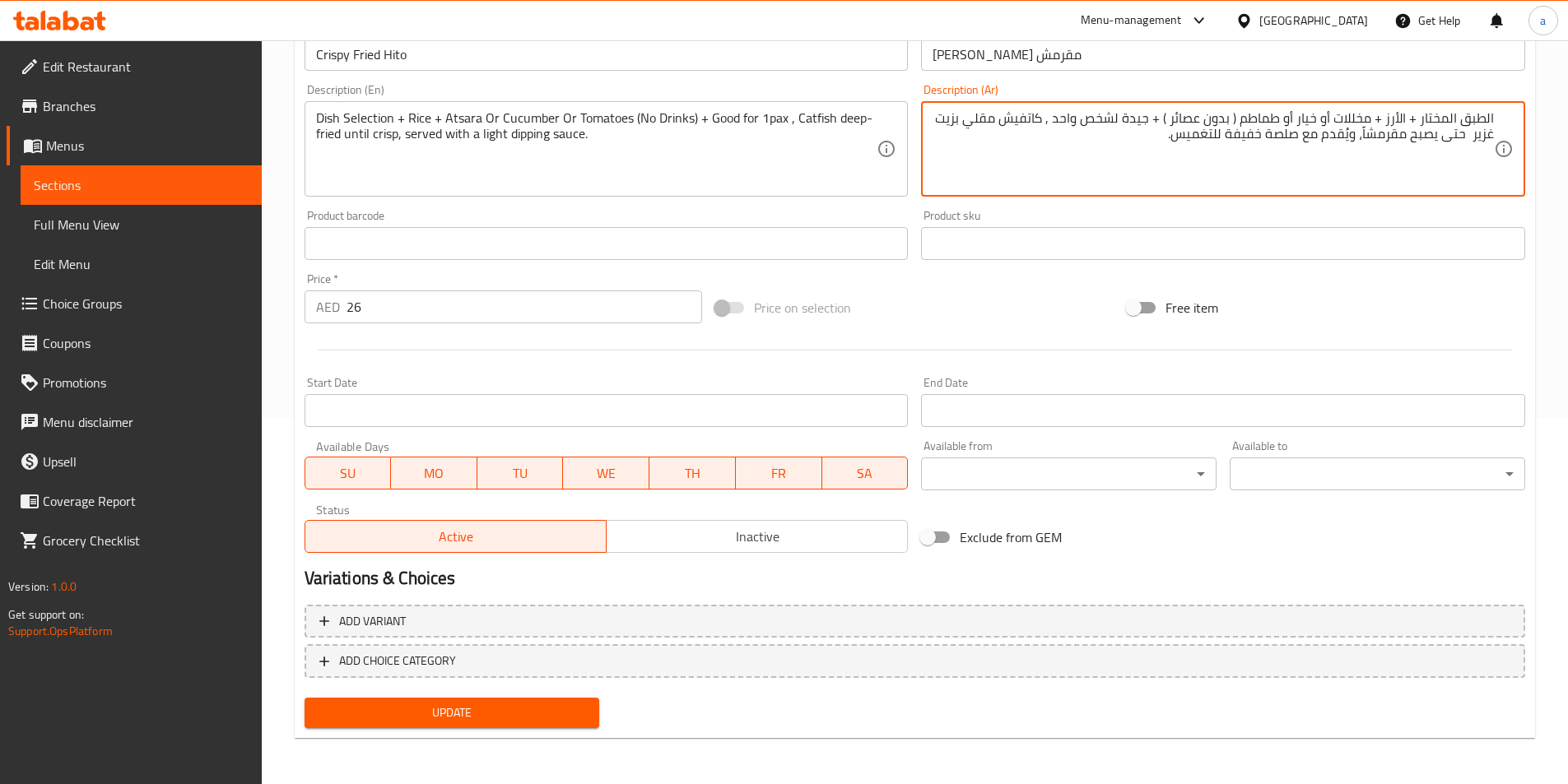
type textarea "الطبق المختار + الأرز + مخللات أو خيار أو طماطم ( بدون عصائر ) + جيدة لشخص واحد…"
click at [562, 711] on span "Update" at bounding box center [452, 712] width 269 height 20
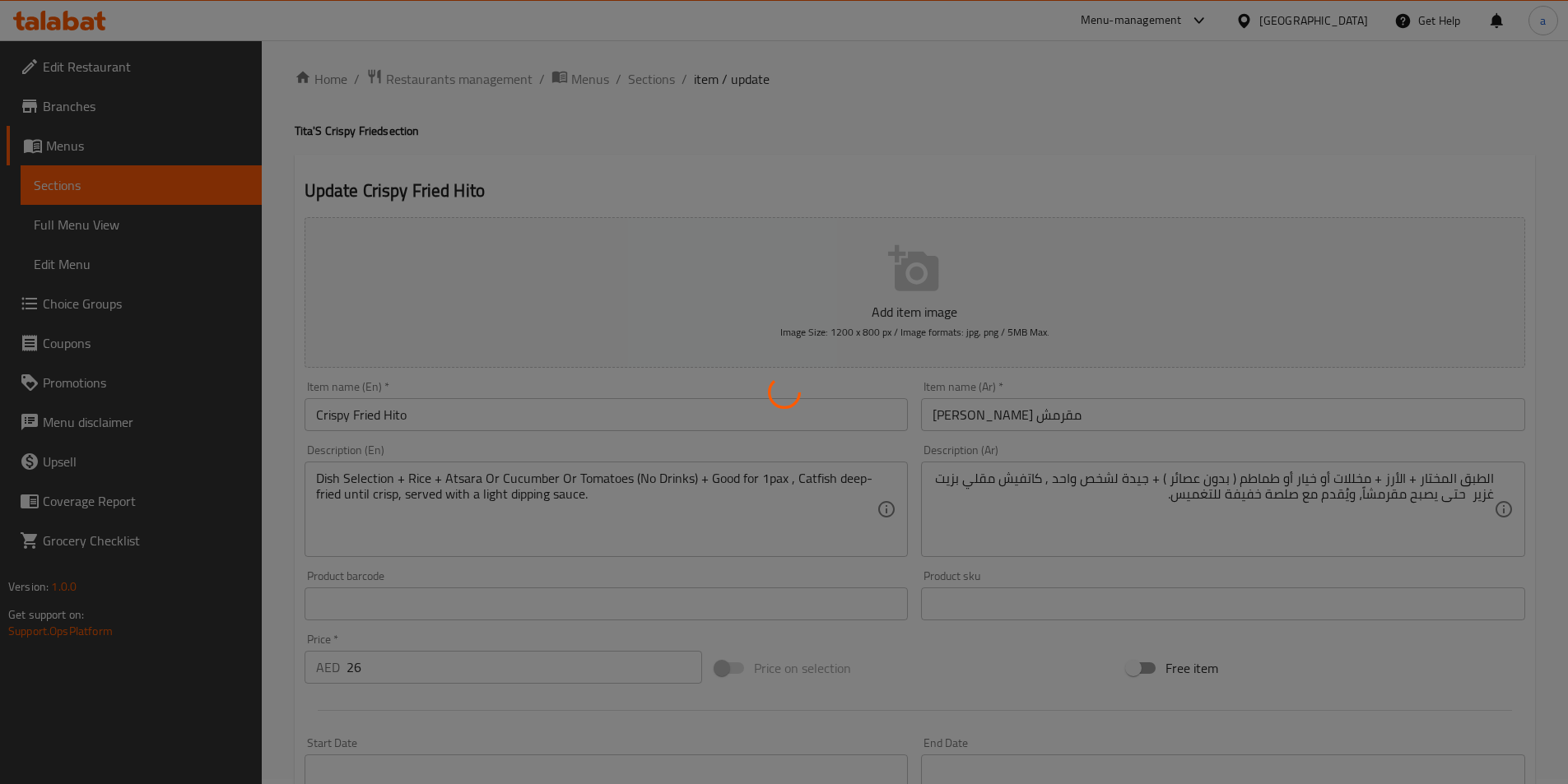
scroll to position [0, 0]
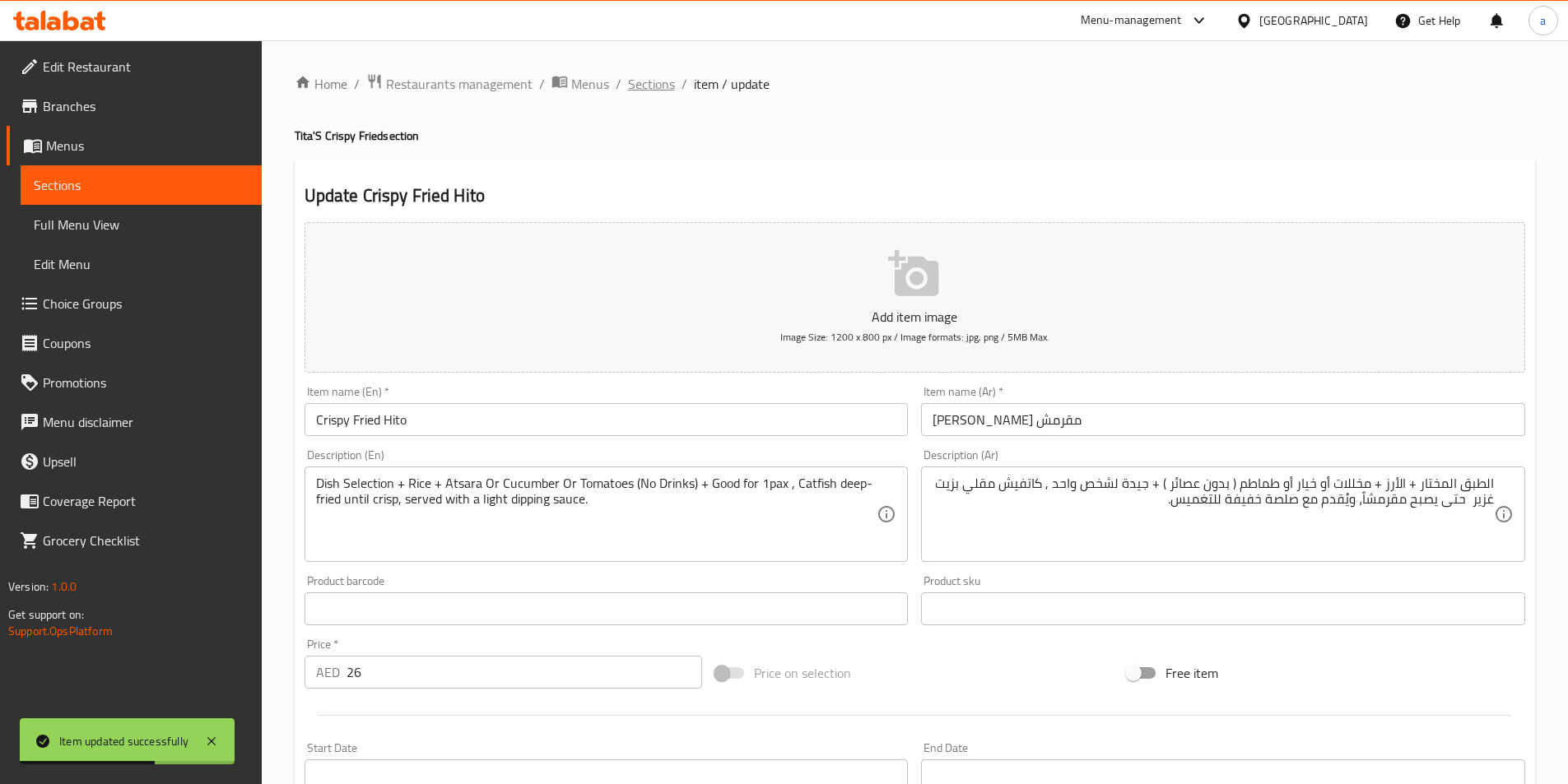
click at [656, 82] on span "Sections" at bounding box center [651, 84] width 47 height 19
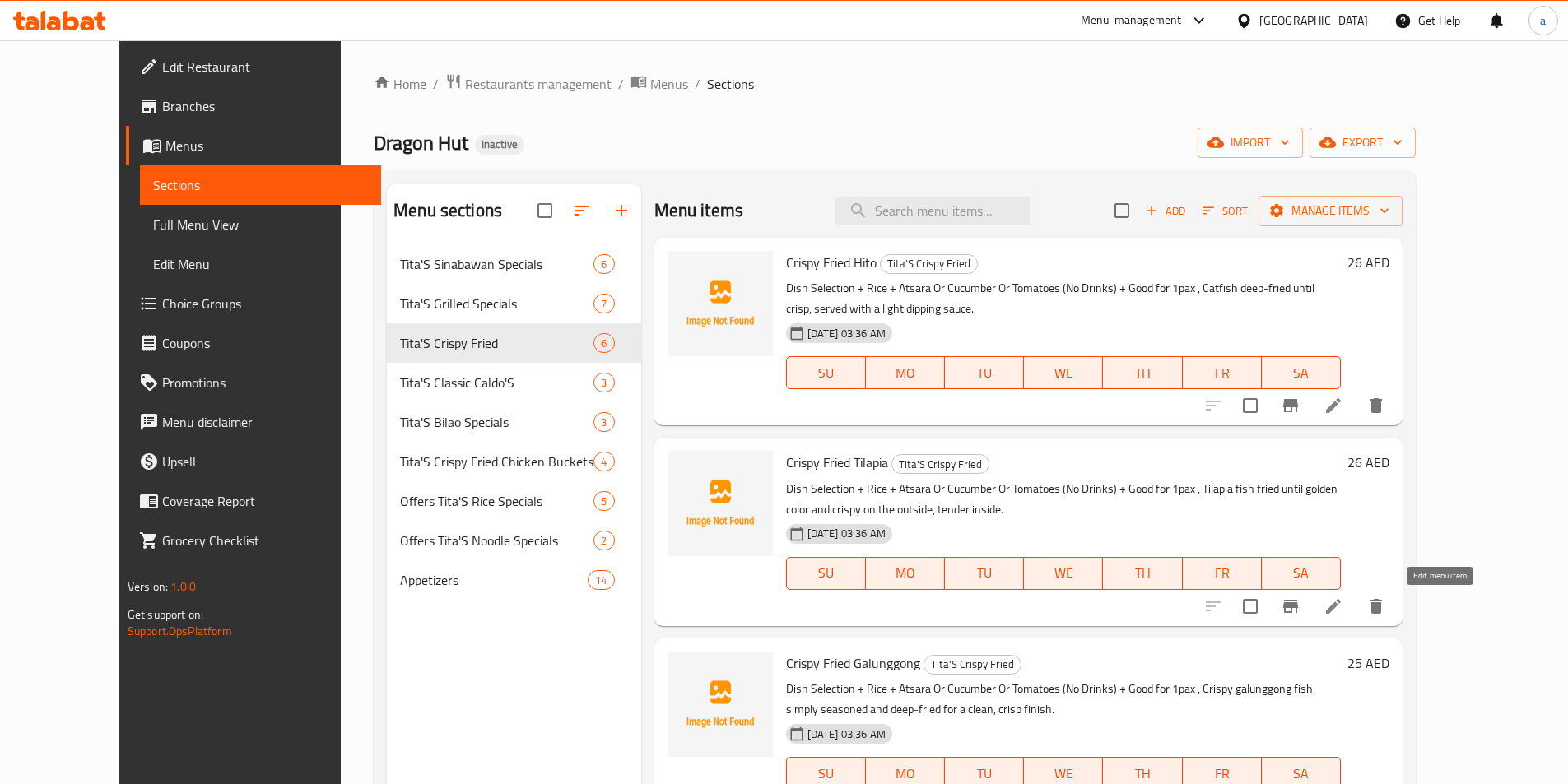
click at [1341, 607] on icon at bounding box center [1333, 606] width 14 height 14
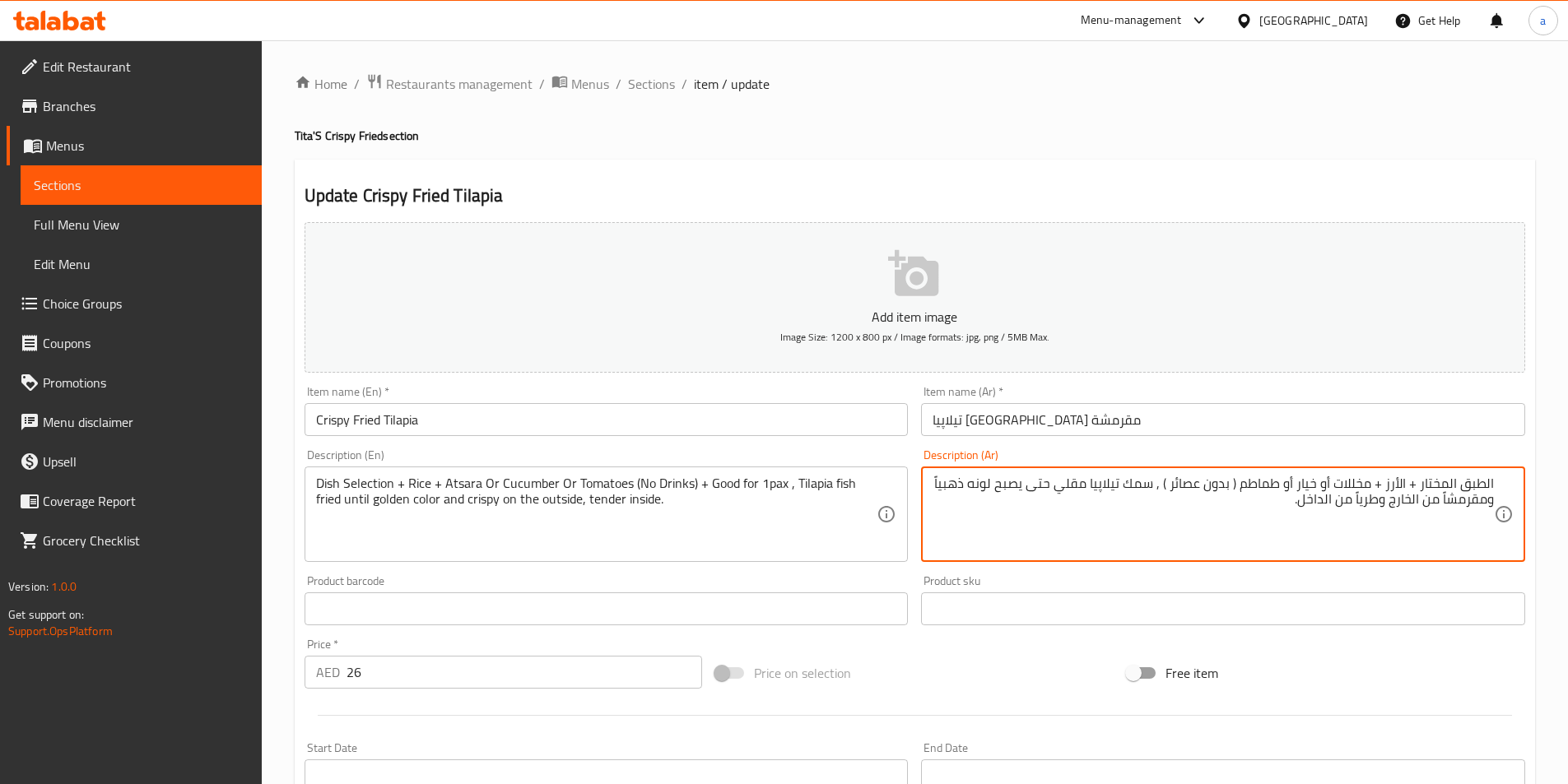
click at [1162, 481] on textarea "الطبق المختار + الأرز + مخللات أو خيار أو طماطم ( بدون عصائر ) , سمك تيلاپيا مق…" at bounding box center [1213, 514] width 561 height 78
paste textarea "جيدة لشخص واحد"
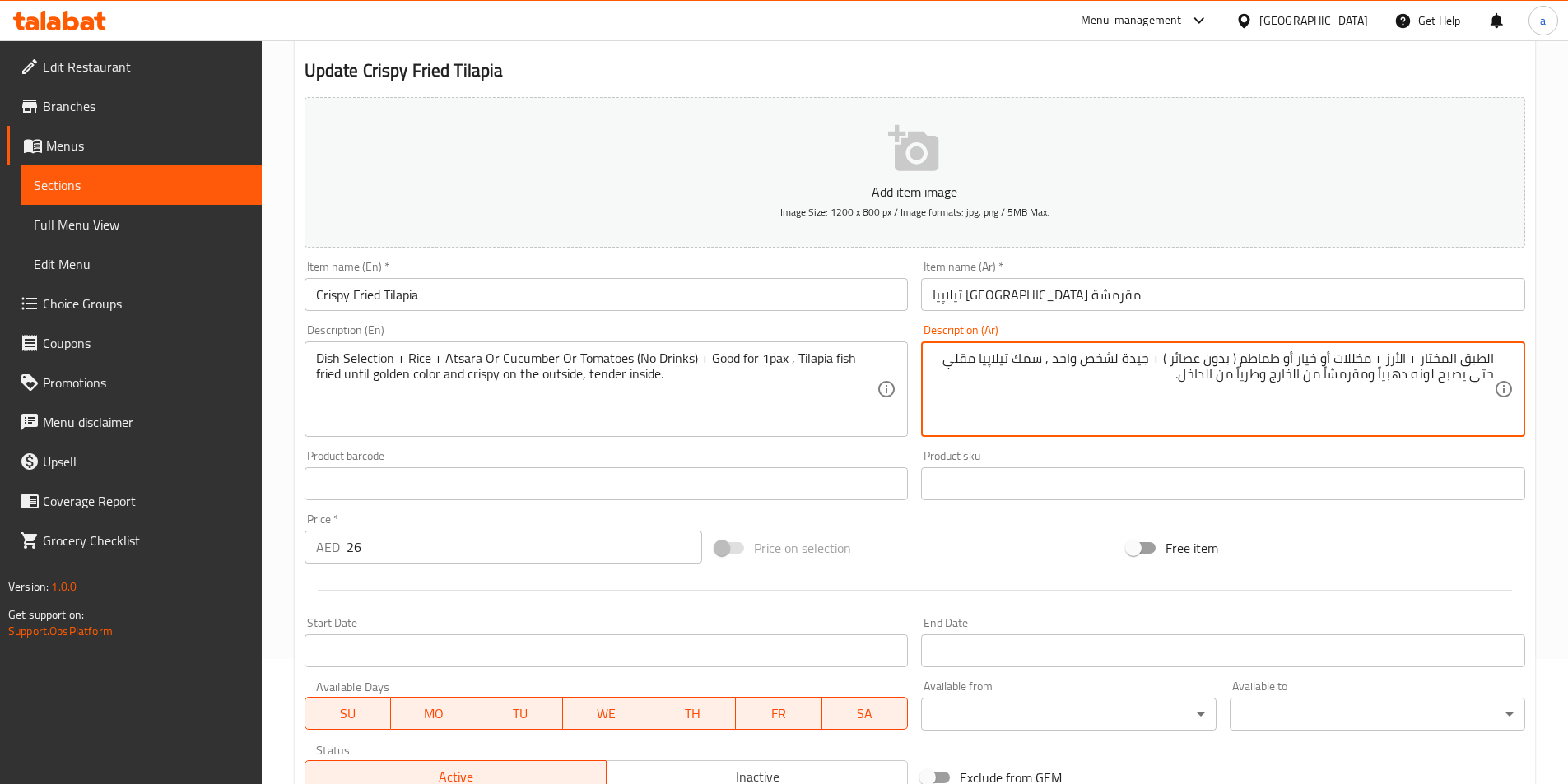
scroll to position [365, 0]
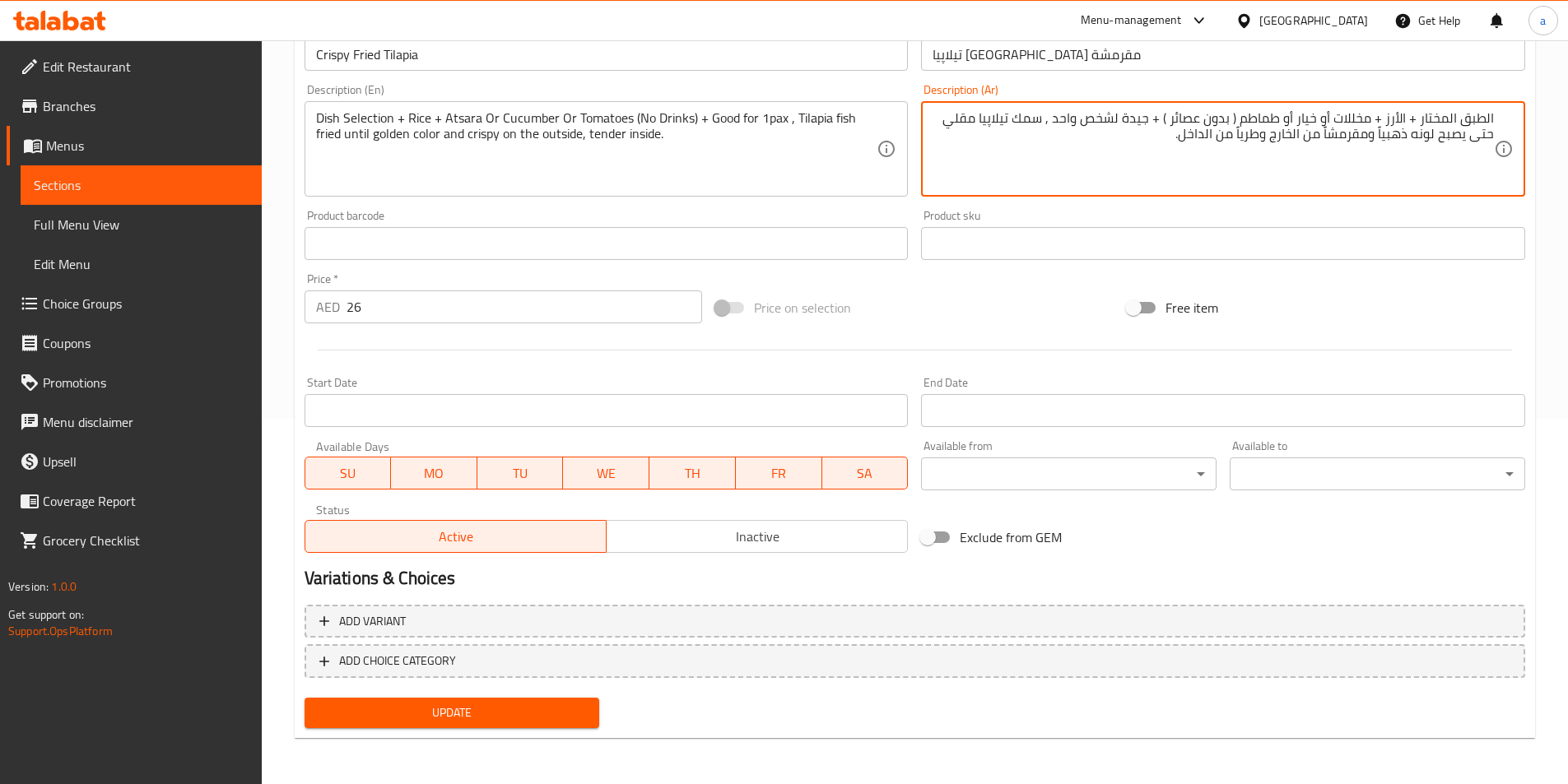
type textarea "الطبق المختار + الأرز + مخللات أو خيار أو طماطم ( بدون عصائر ) + جيدة لشخص واحد…"
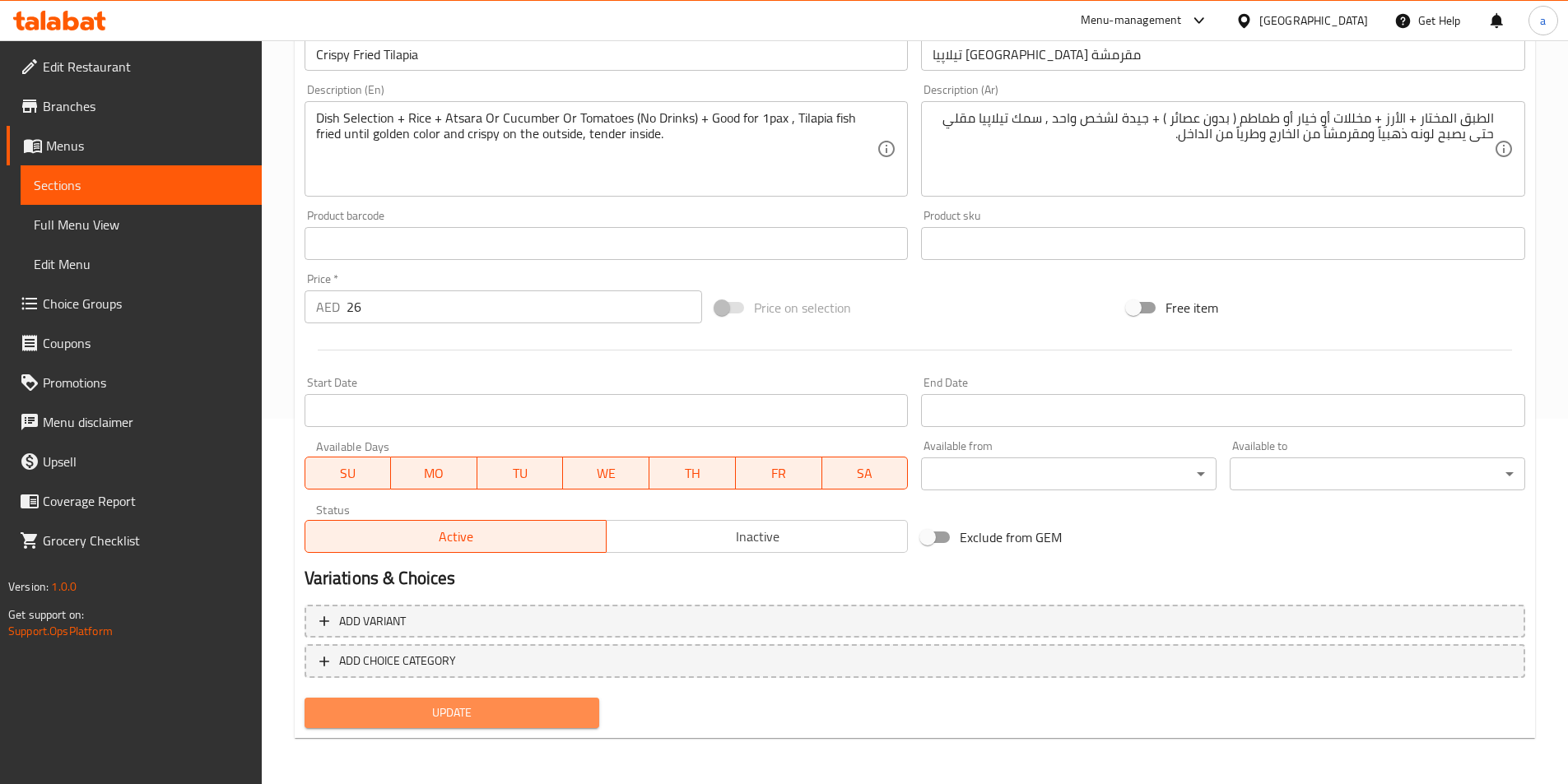
click at [580, 719] on span "Update" at bounding box center [452, 712] width 269 height 20
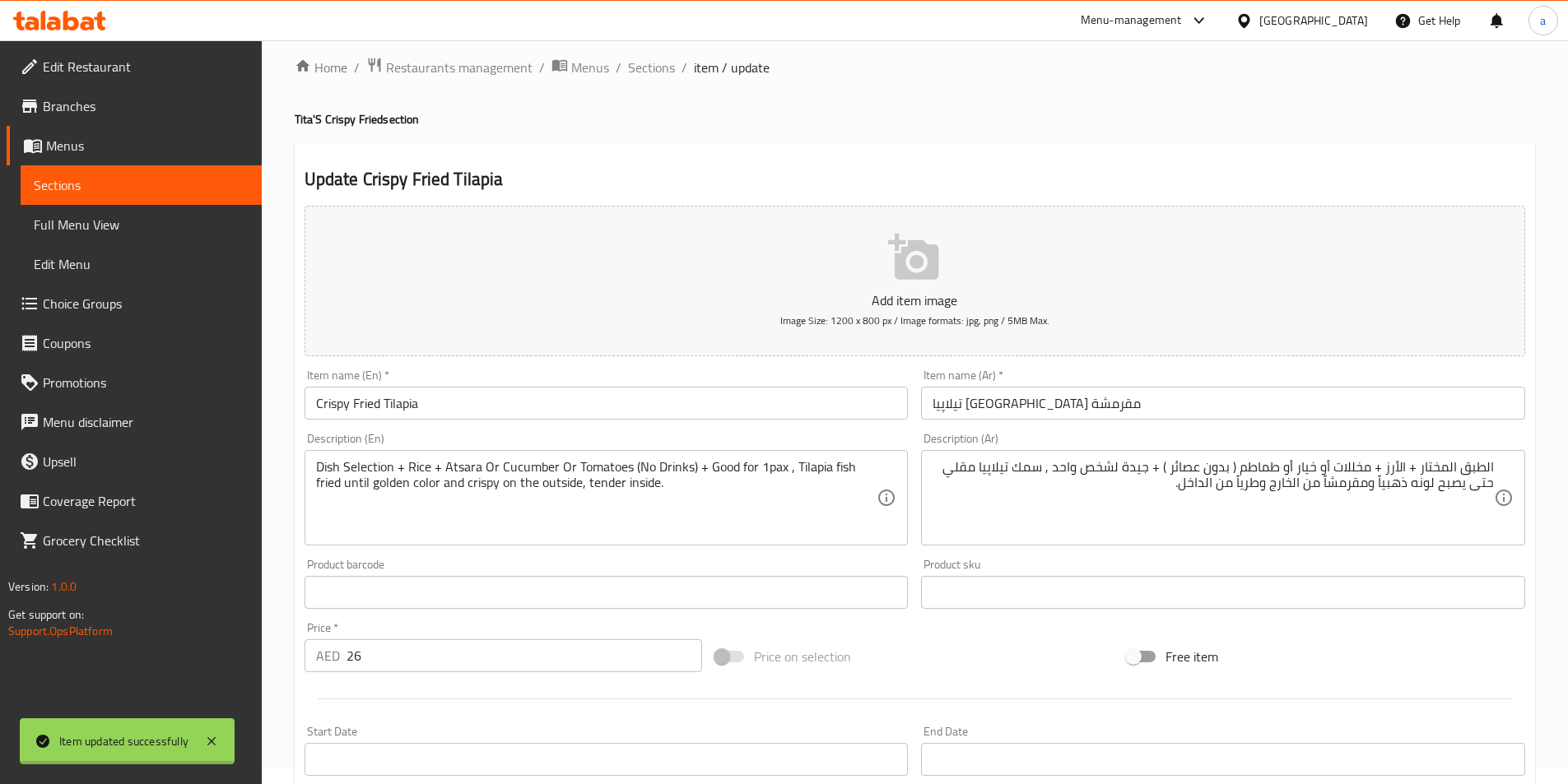
scroll to position [0, 0]
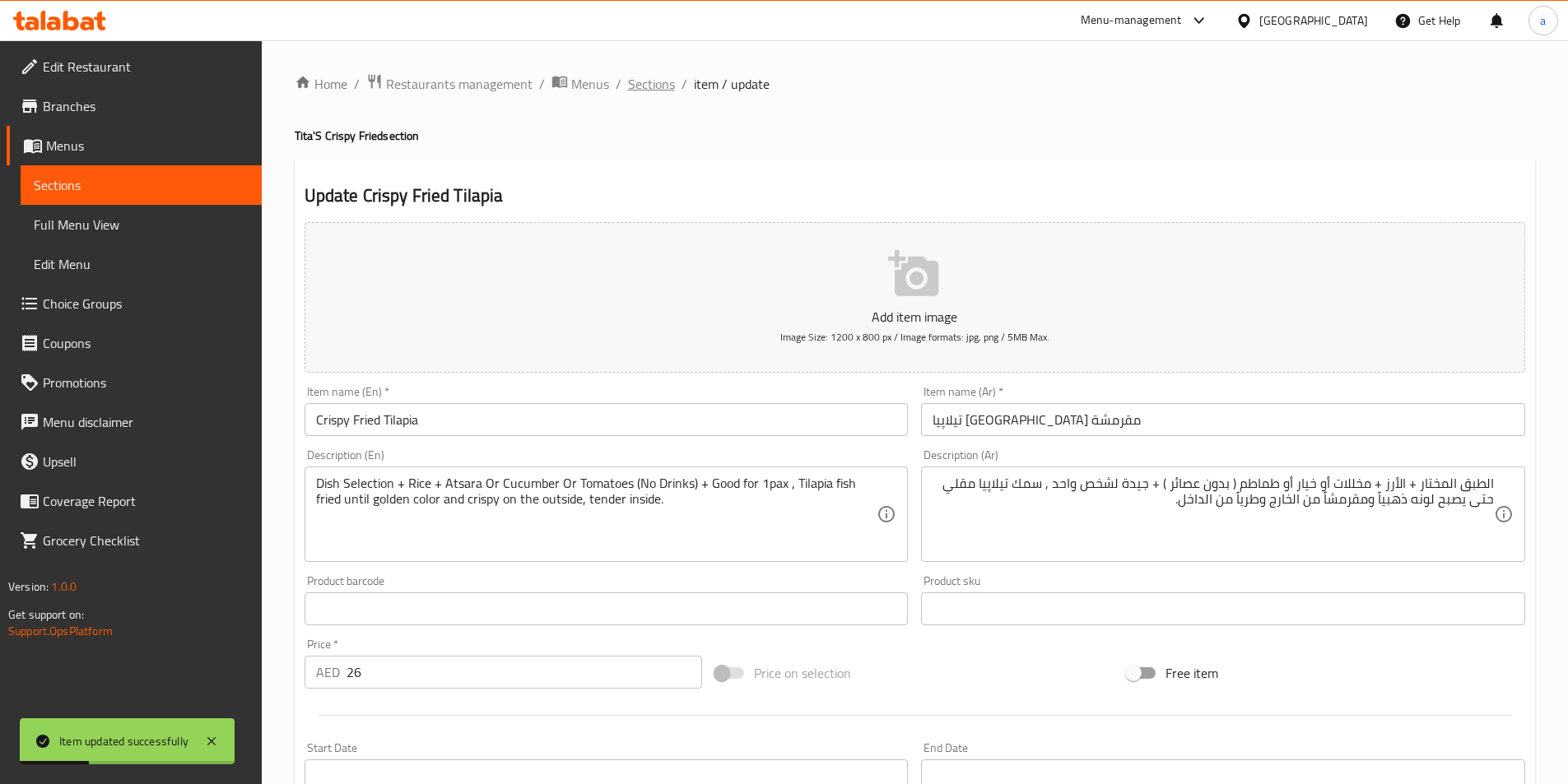
click at [634, 91] on span "Sections" at bounding box center [651, 84] width 47 height 19
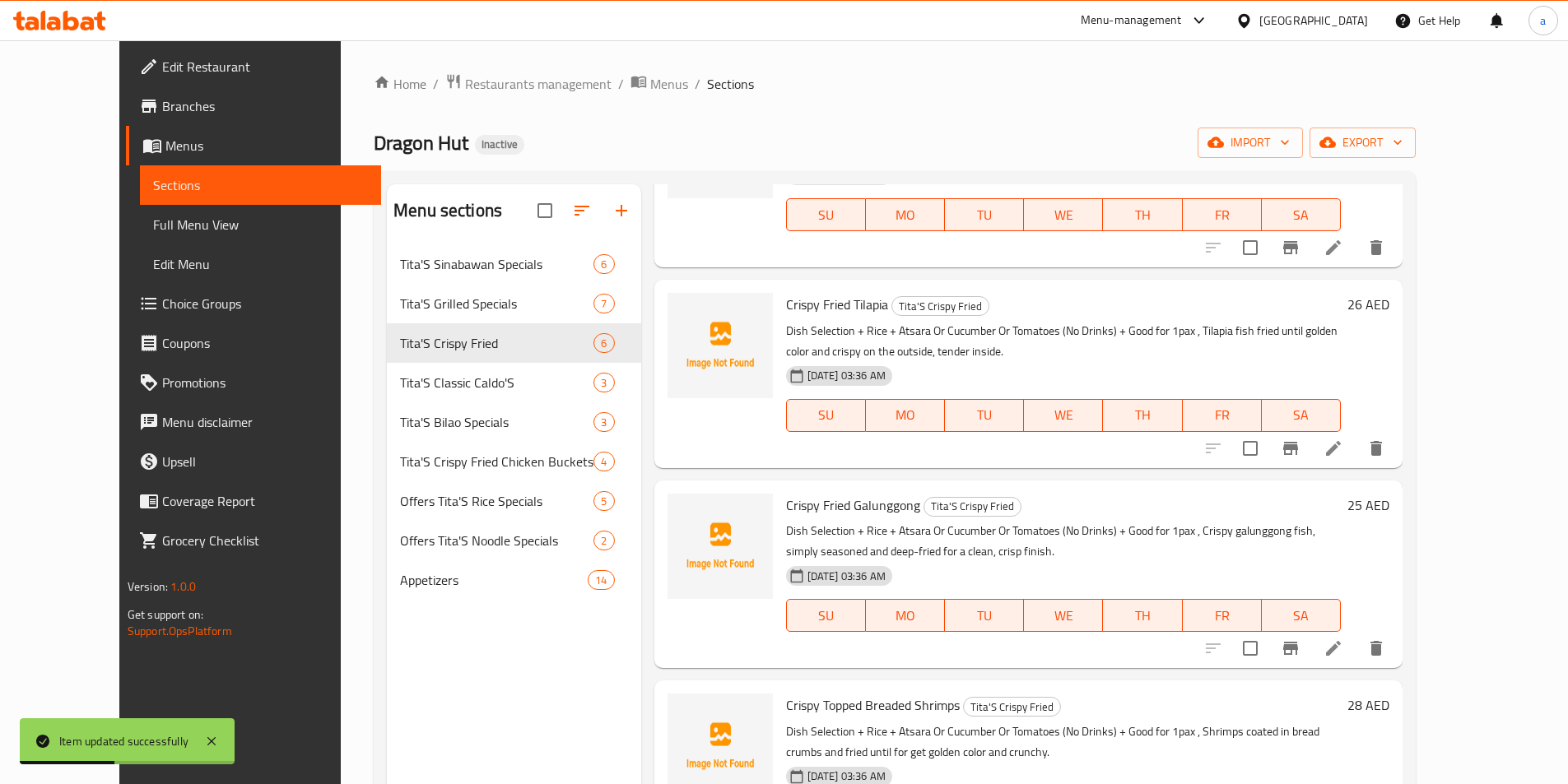
scroll to position [165, 0]
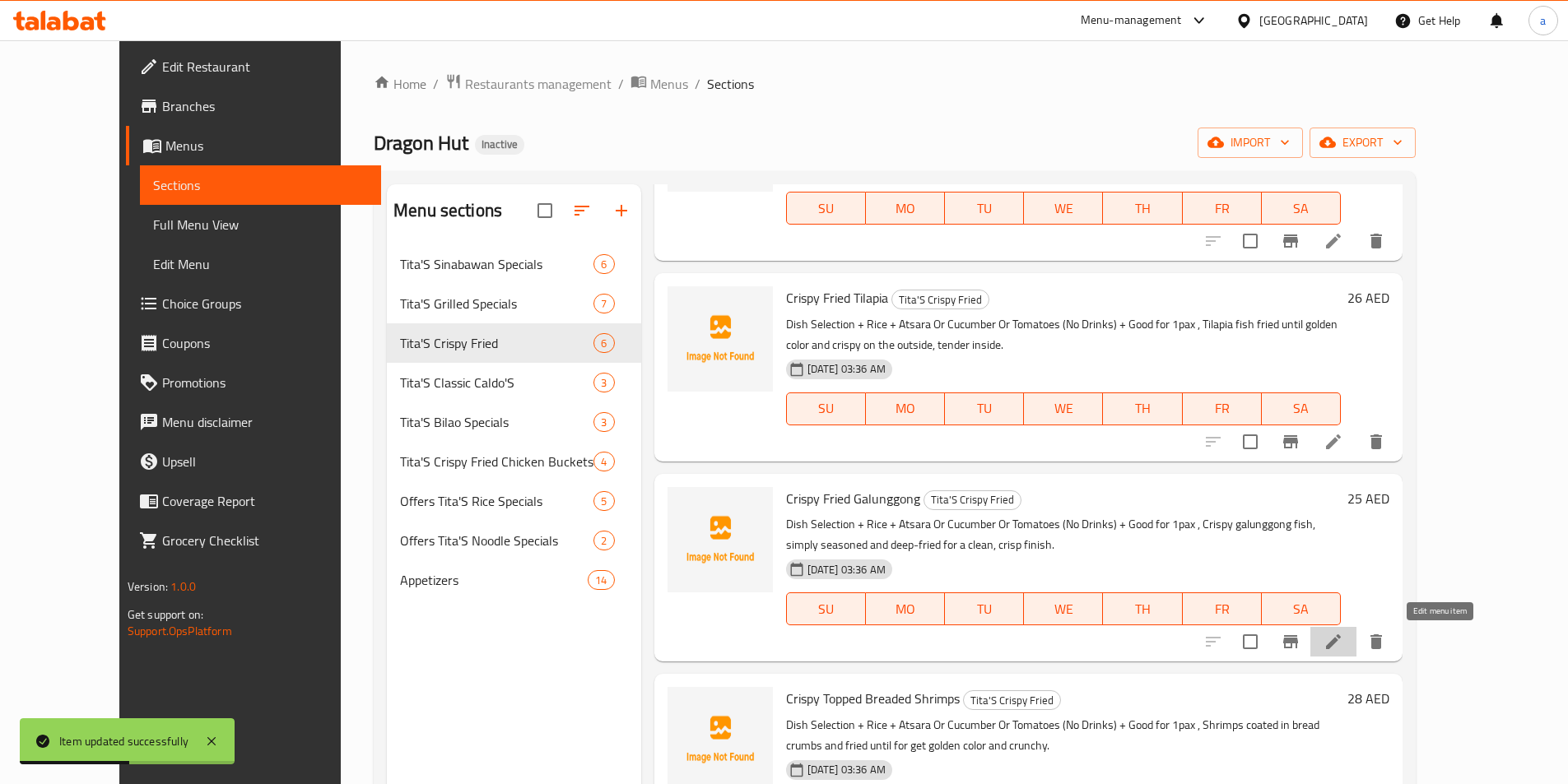
click at [1343, 645] on icon at bounding box center [1333, 641] width 19 height 19
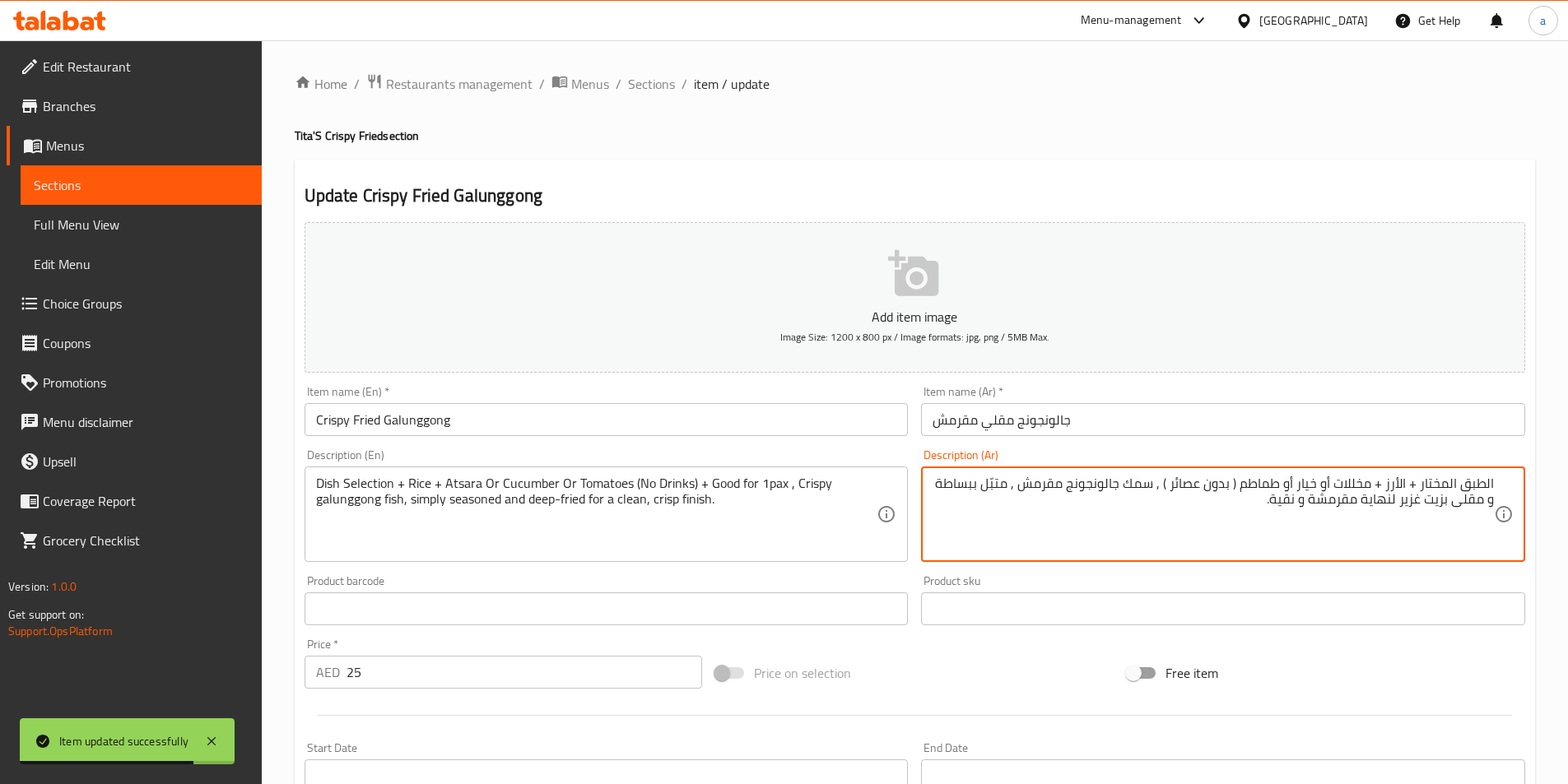
click at [1164, 479] on textarea "الطبق المختار + الأرز + مخللات أو خيار أو طماطم ( بدون عصائر ) , سمك جالونجونج …" at bounding box center [1213, 514] width 561 height 78
paste textarea "جيدة لشخص واحد"
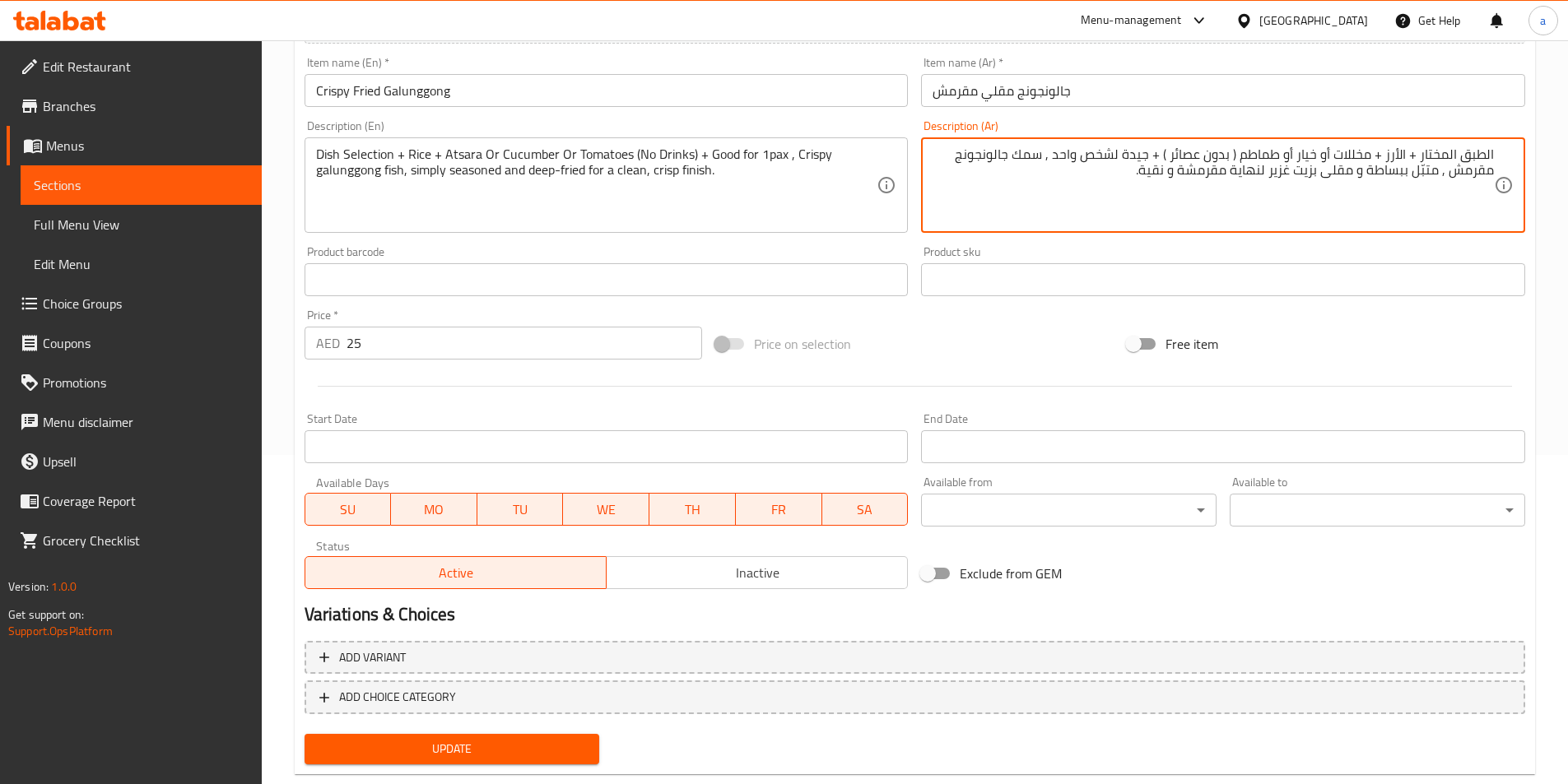
scroll to position [365, 0]
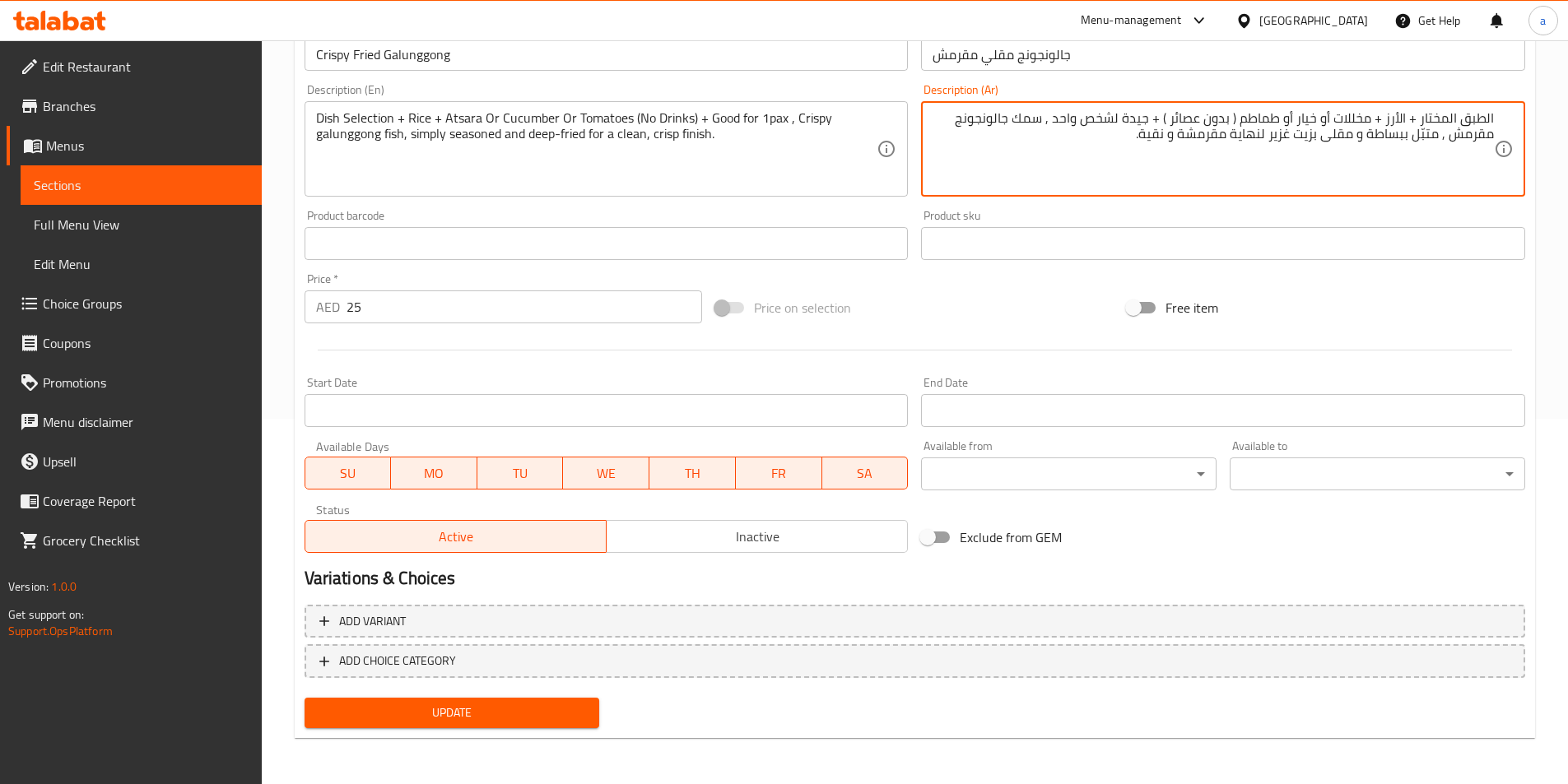
type textarea "الطبق المختار + الأرز + مخللات أو خيار أو طماطم ( بدون عصائر ) + جيدة لشخص واحد…"
click at [526, 719] on span "Update" at bounding box center [452, 712] width 269 height 20
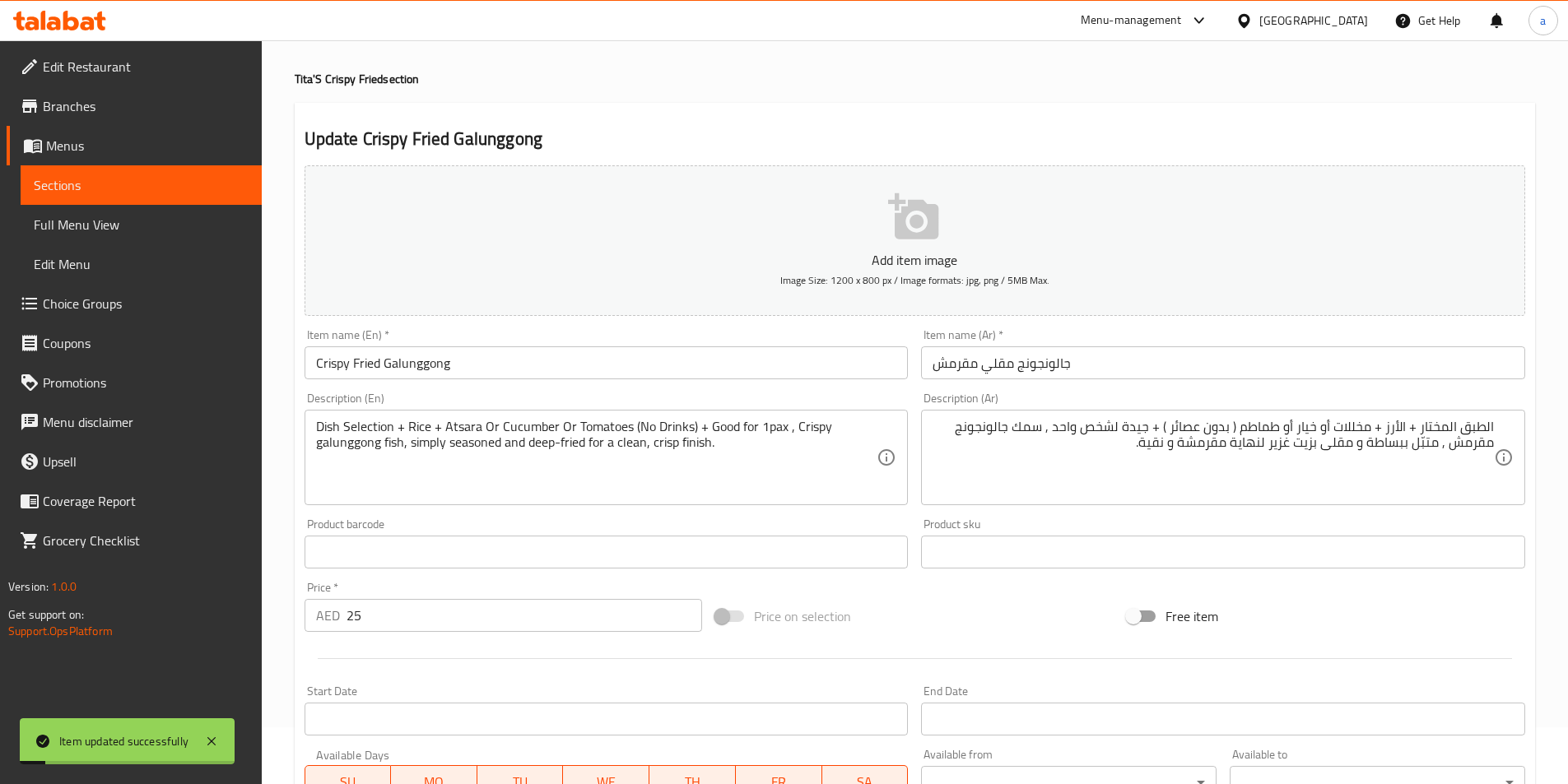
scroll to position [0, 0]
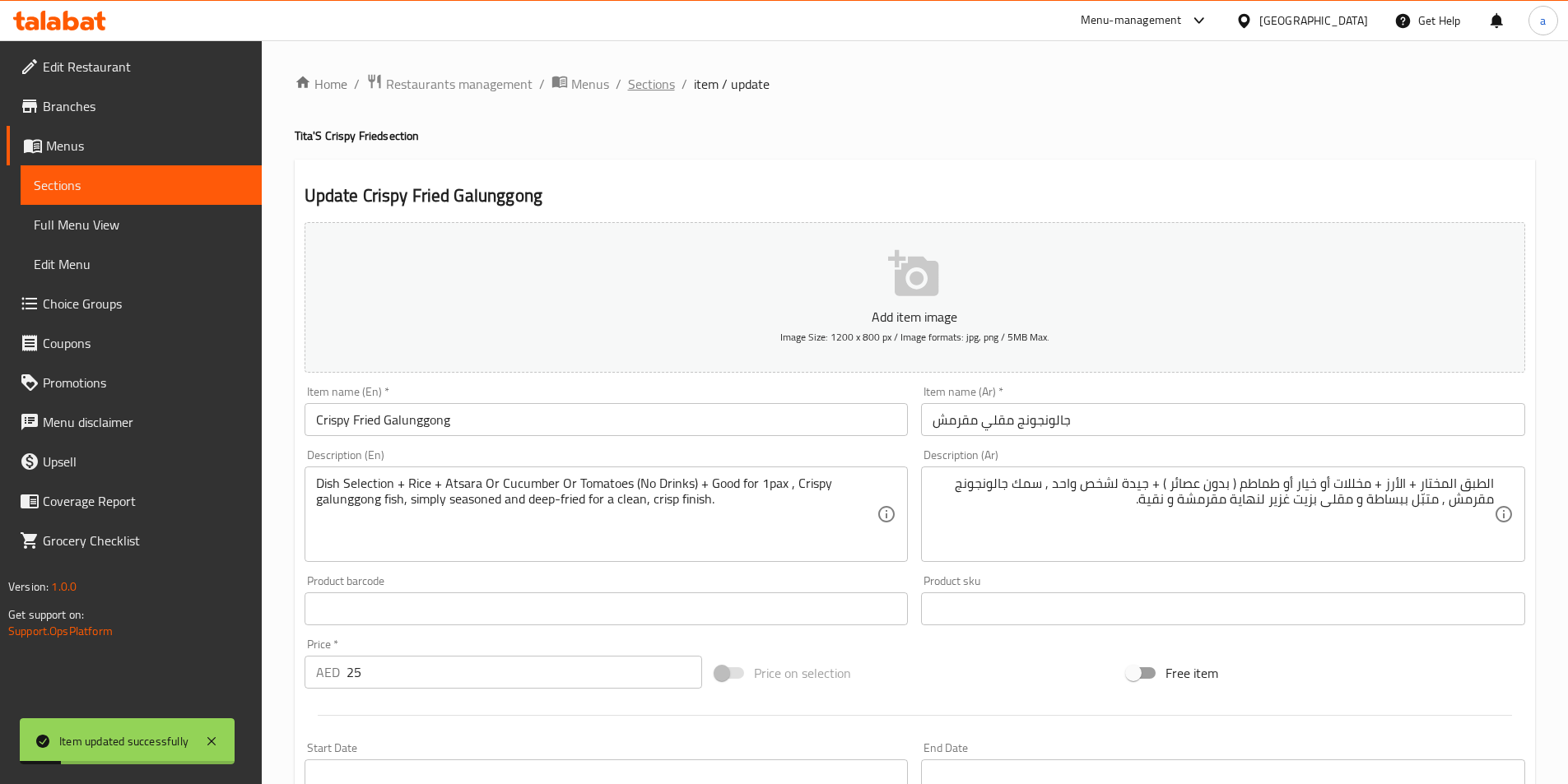
click at [641, 83] on span "Sections" at bounding box center [651, 84] width 47 height 19
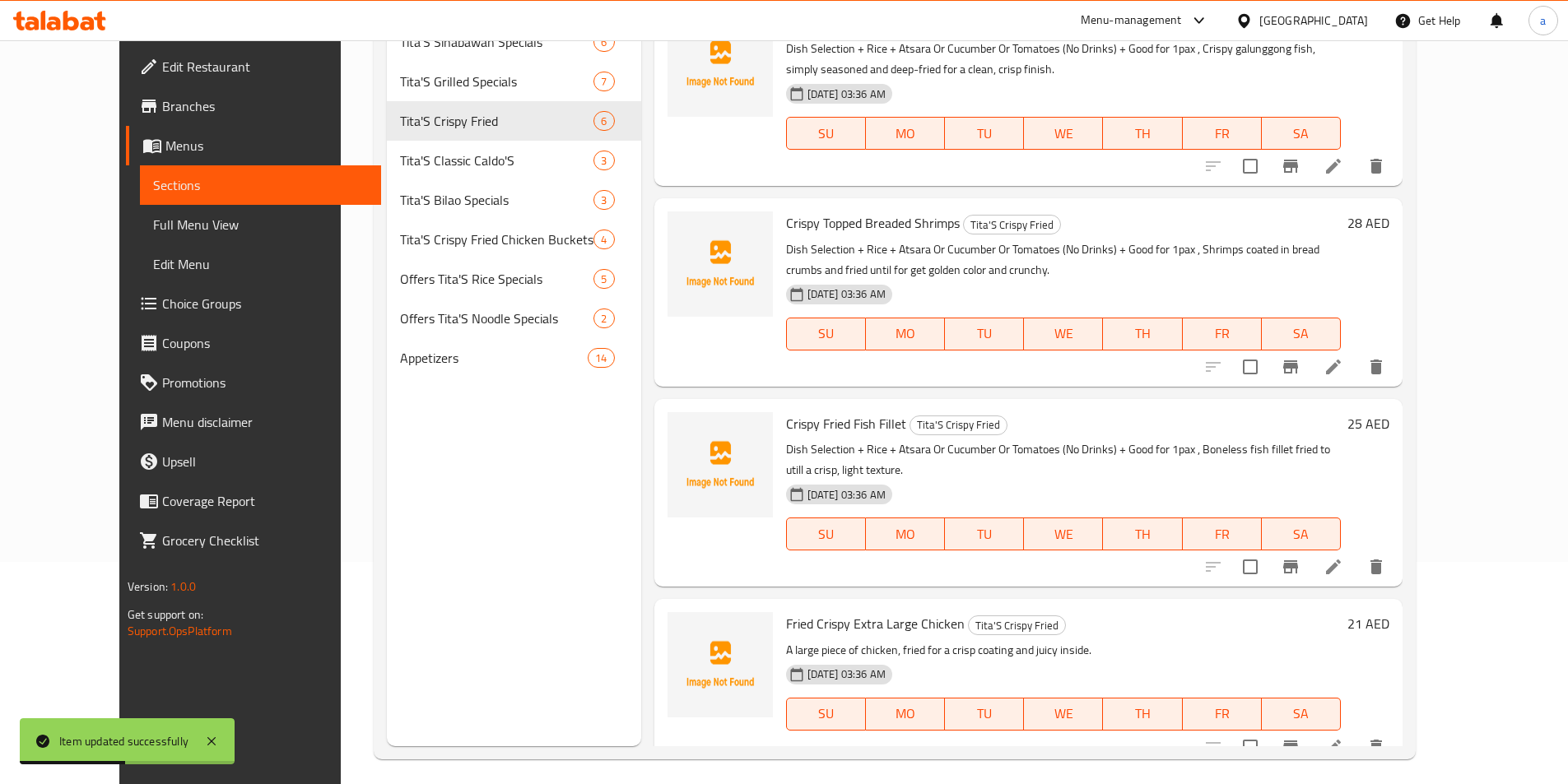
scroll to position [230, 0]
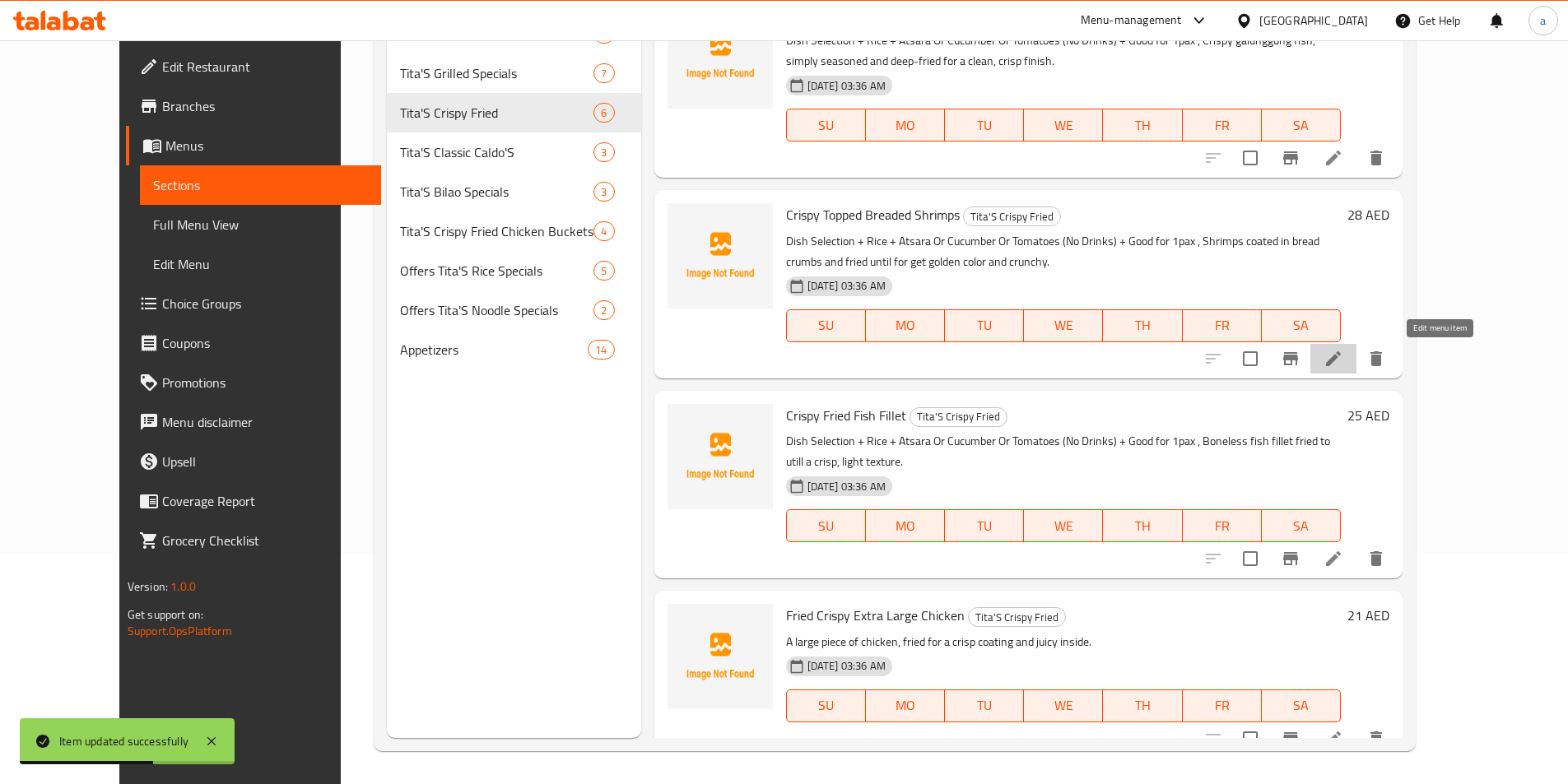
click at [1343, 362] on icon at bounding box center [1333, 358] width 19 height 19
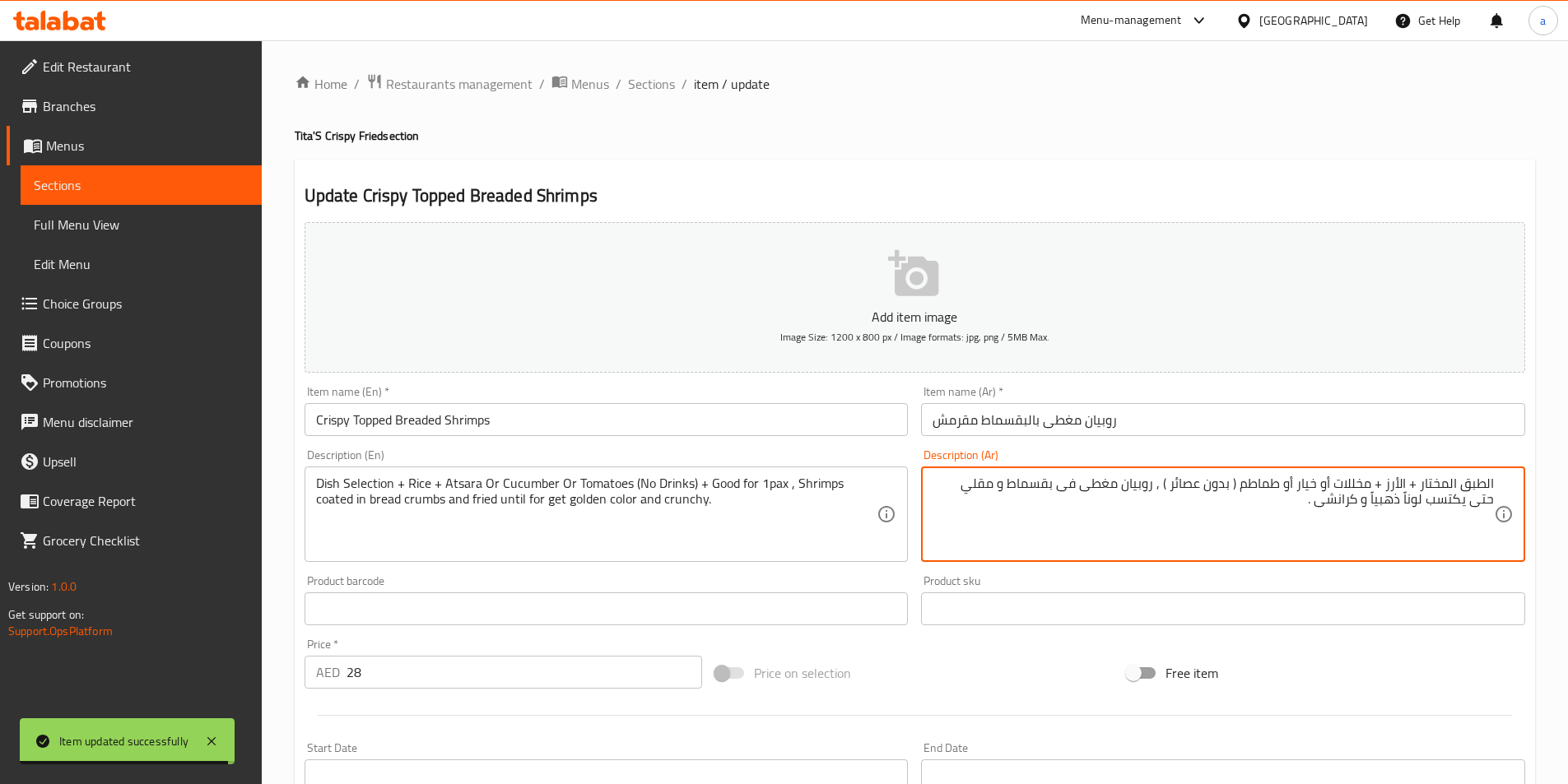
click at [1166, 492] on textarea "الطبق المختار + الأرز + مخللات أو خيار أو طماطم ( بدون عصائر ) , روبيان مغطى فى…" at bounding box center [1213, 514] width 561 height 78
paste textarea "جيدة لشخص واحد"
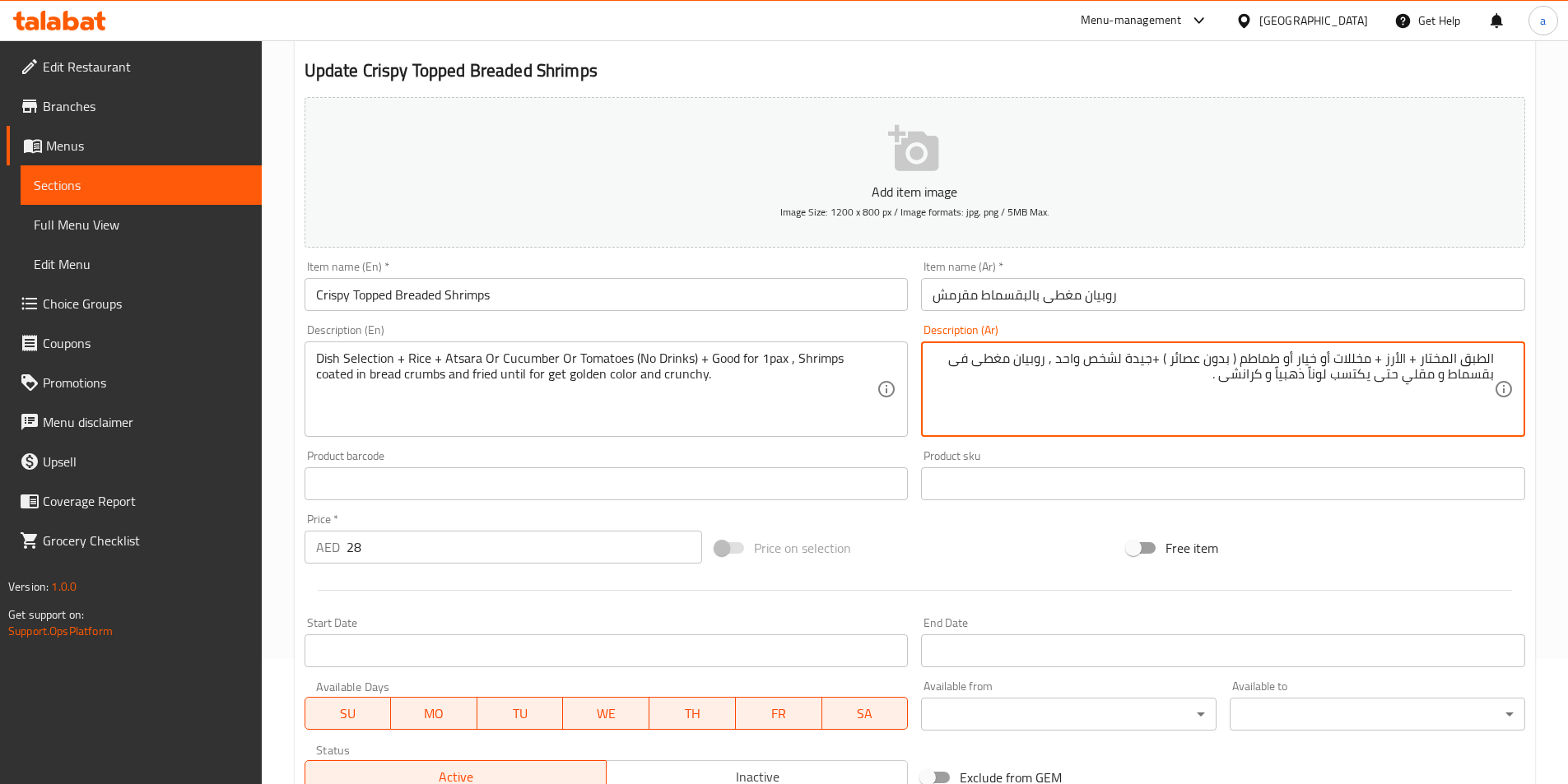
scroll to position [365, 0]
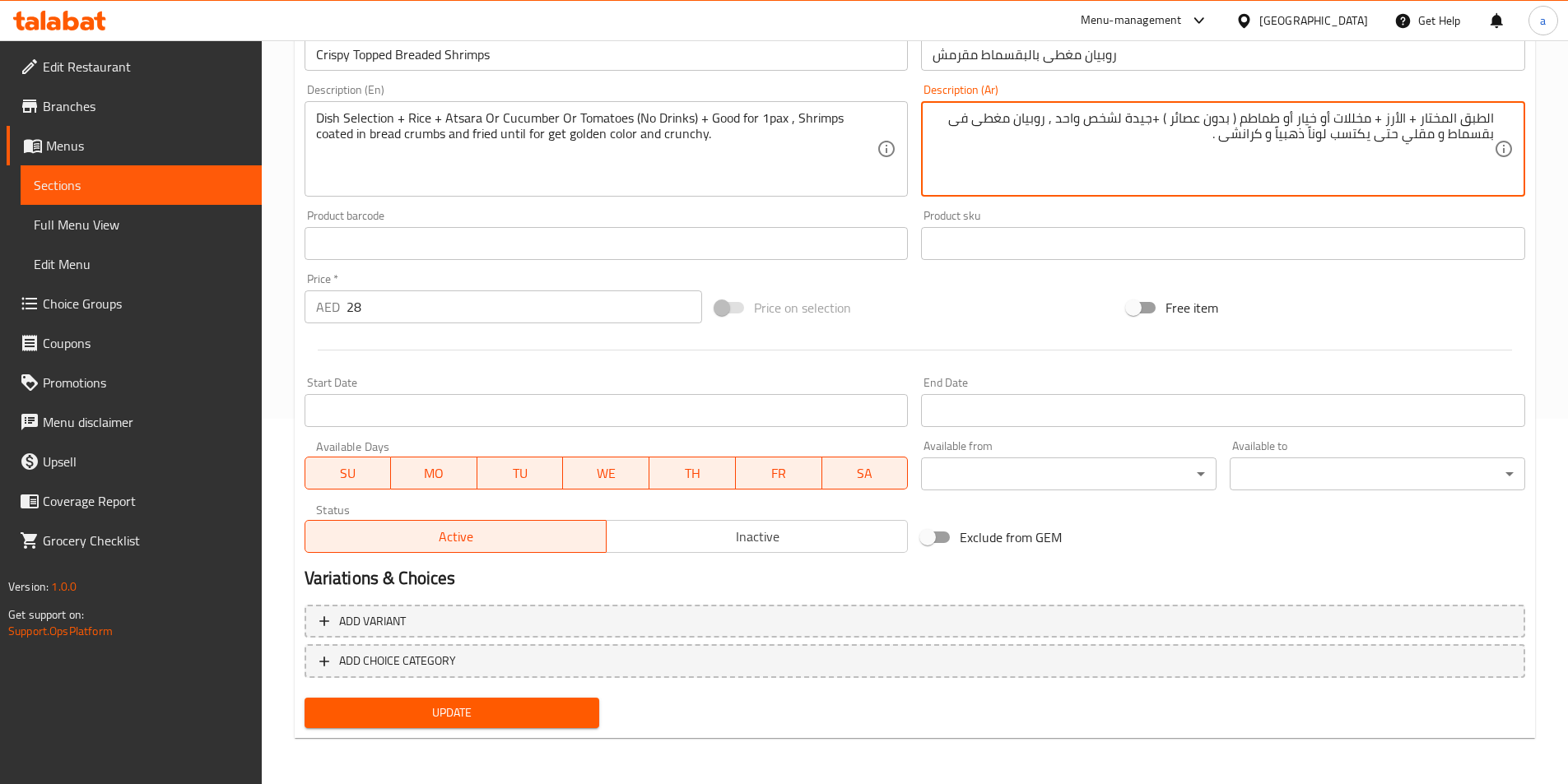
type textarea "الطبق المختار + الأرز + مخللات أو خيار أو طماطم ( بدون عصائر ) +جيدة لشخص واحد …"
click at [544, 713] on span "Update" at bounding box center [452, 712] width 269 height 20
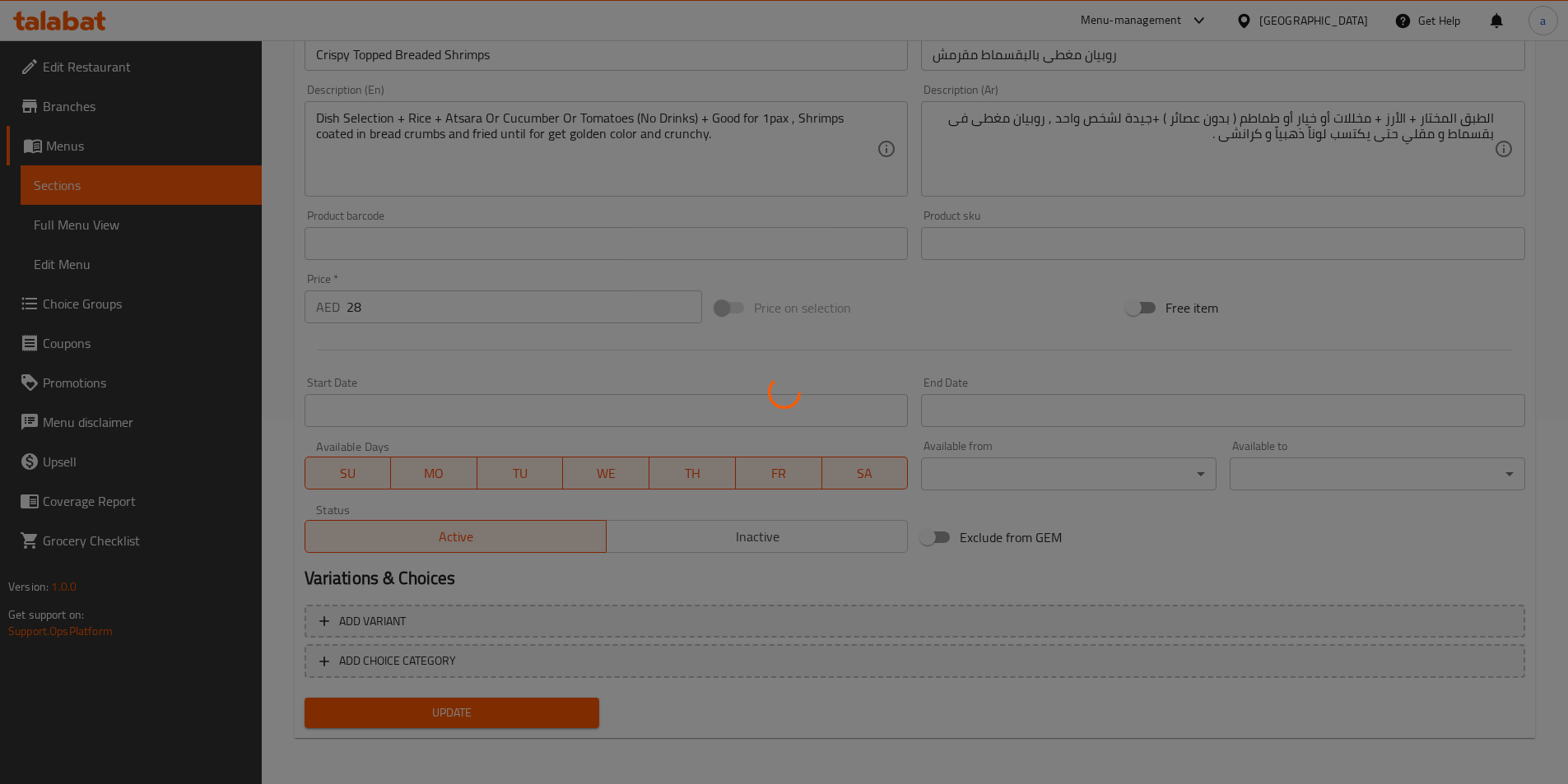
scroll to position [0, 0]
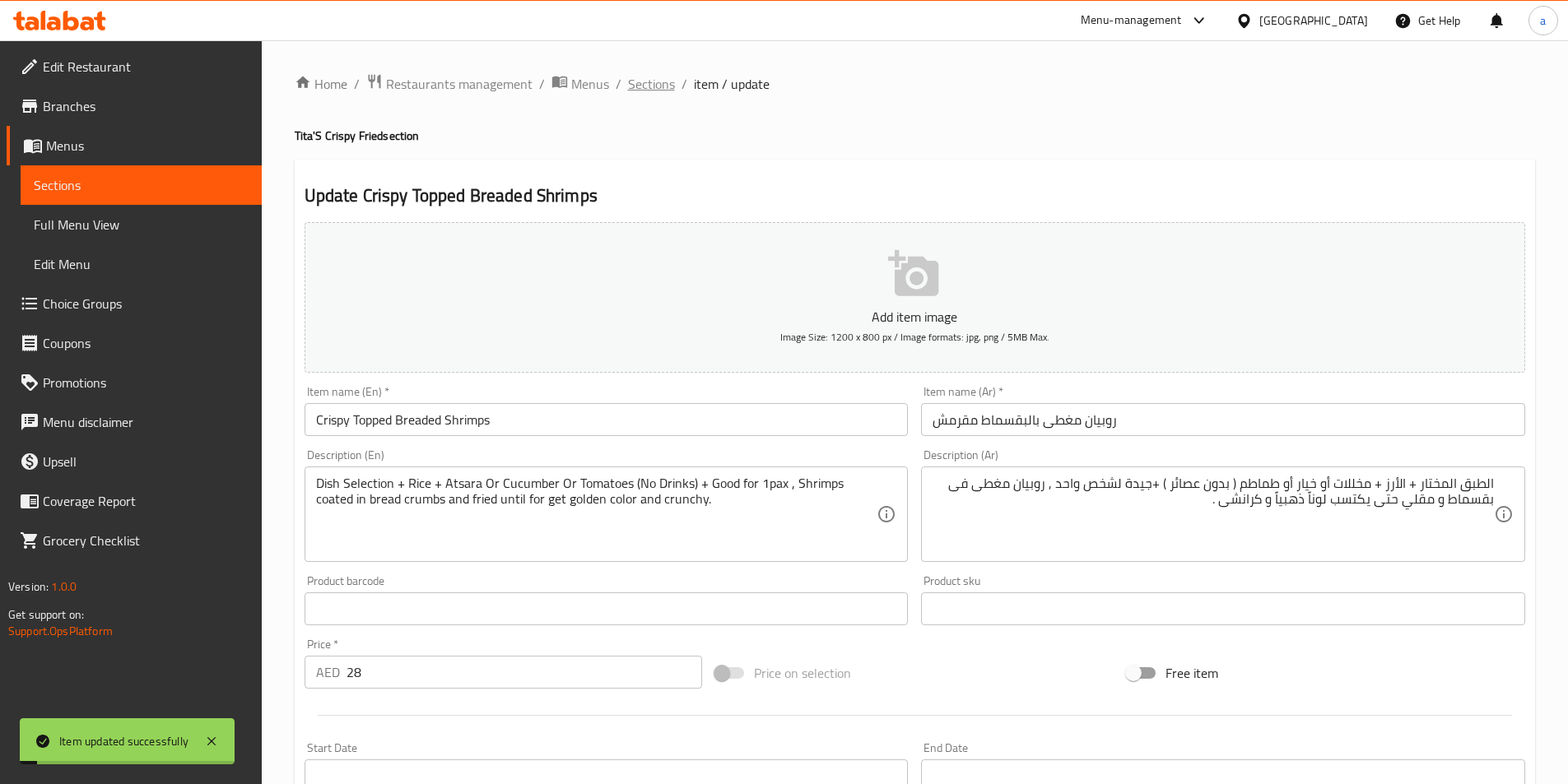
click at [657, 76] on span "Sections" at bounding box center [651, 84] width 47 height 19
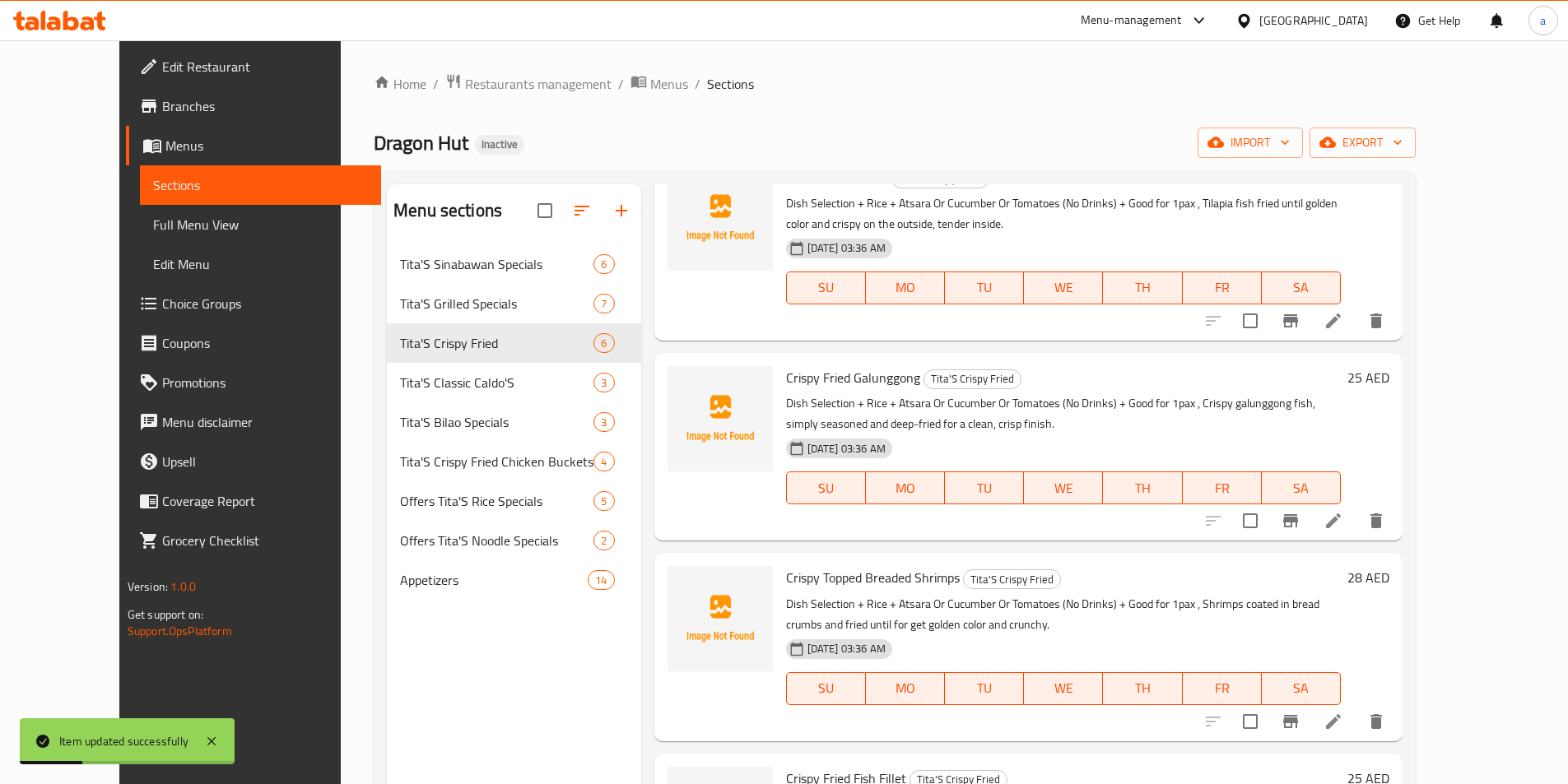
scroll to position [418, 0]
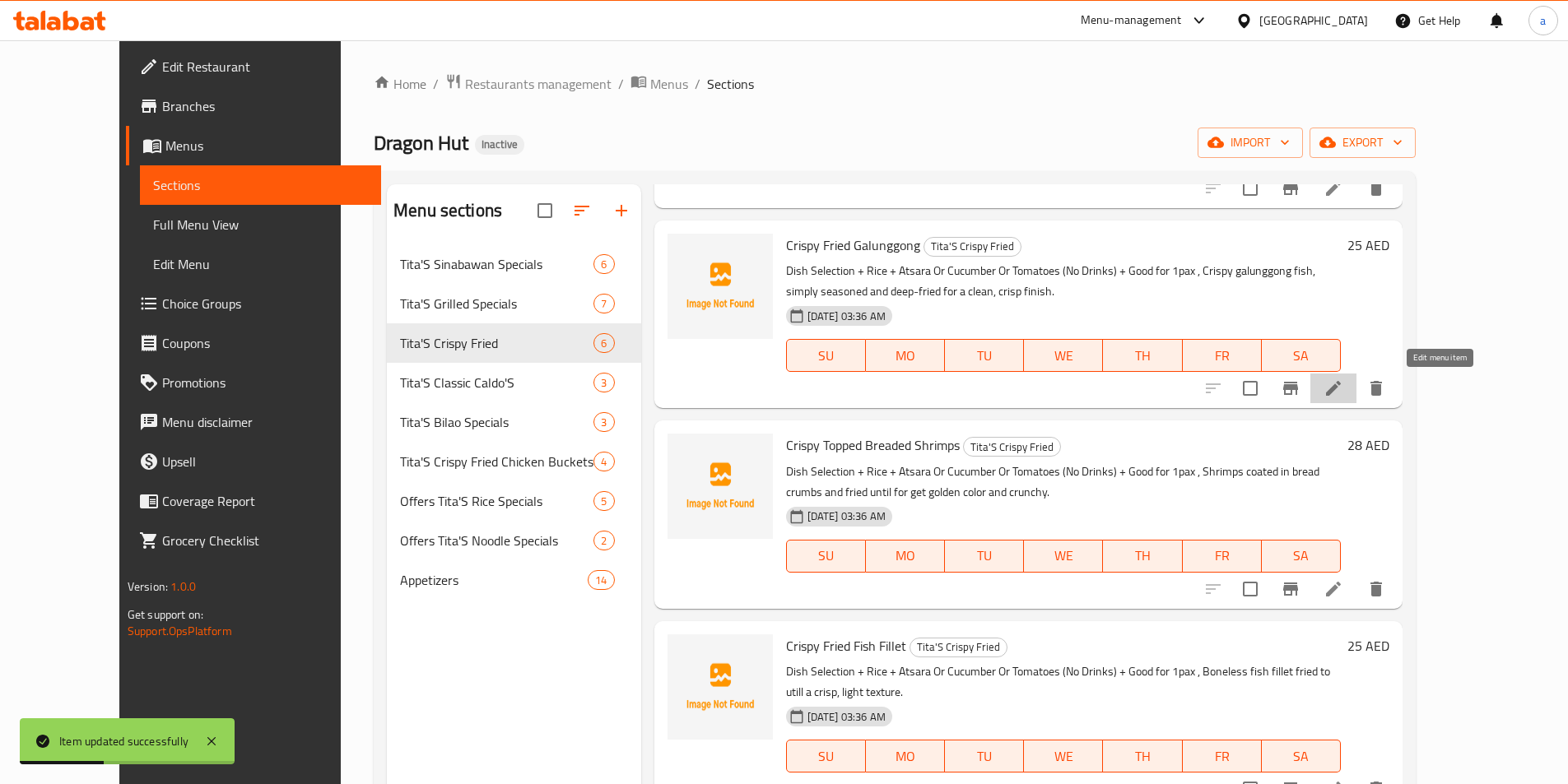
click at [1343, 392] on icon at bounding box center [1333, 388] width 19 height 19
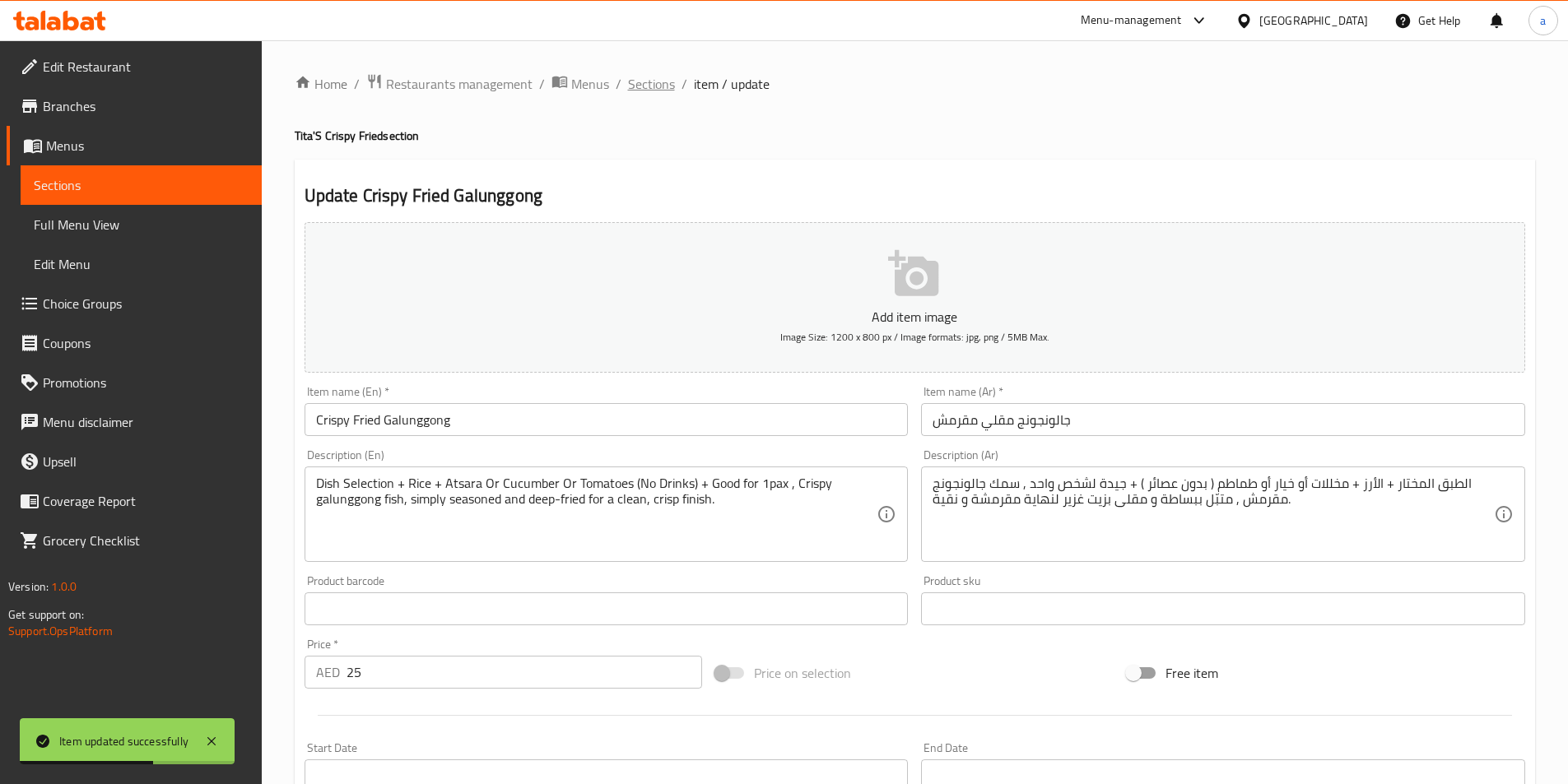
click at [638, 87] on span "Sections" at bounding box center [651, 84] width 47 height 19
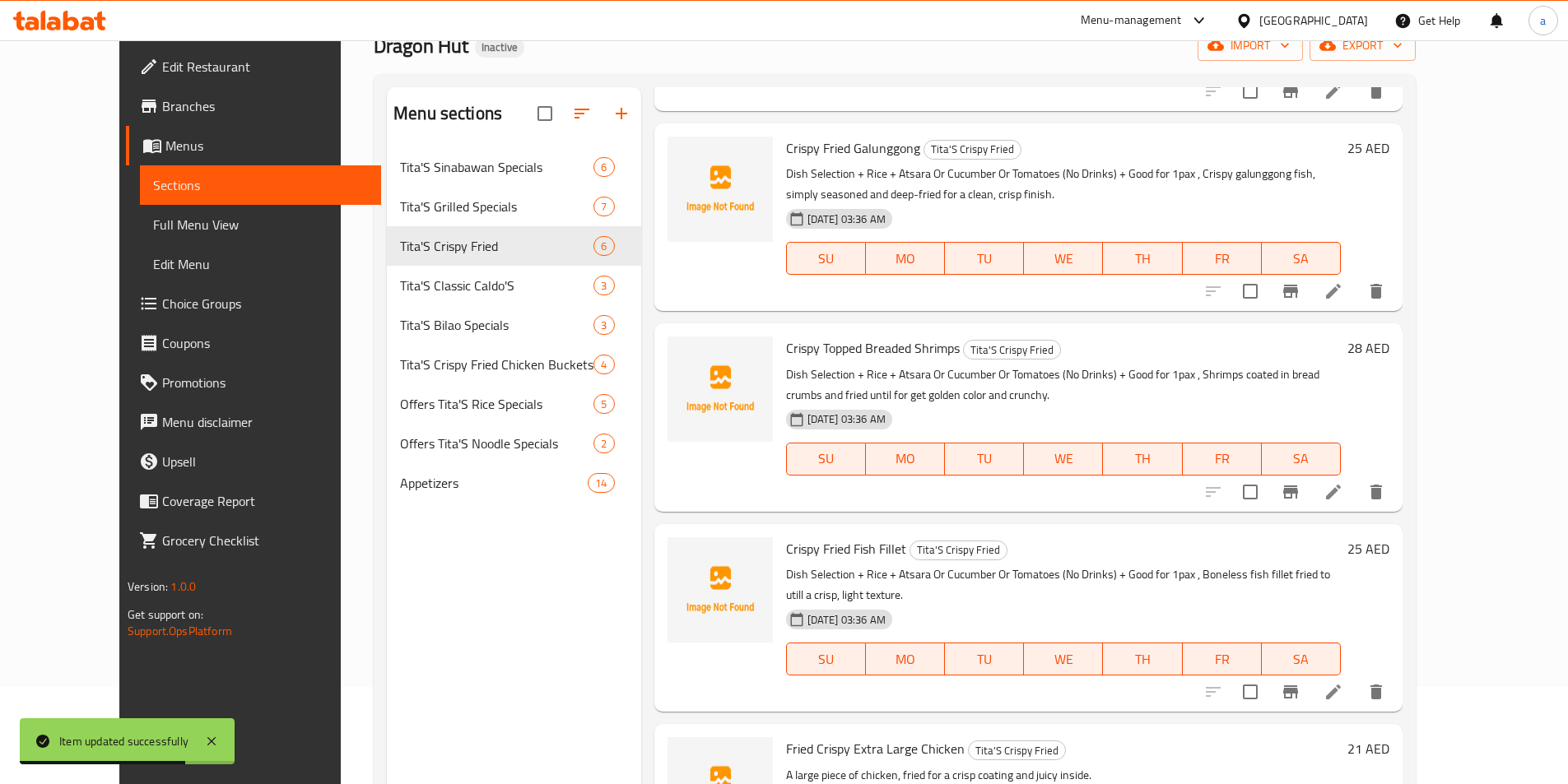
scroll to position [230, 0]
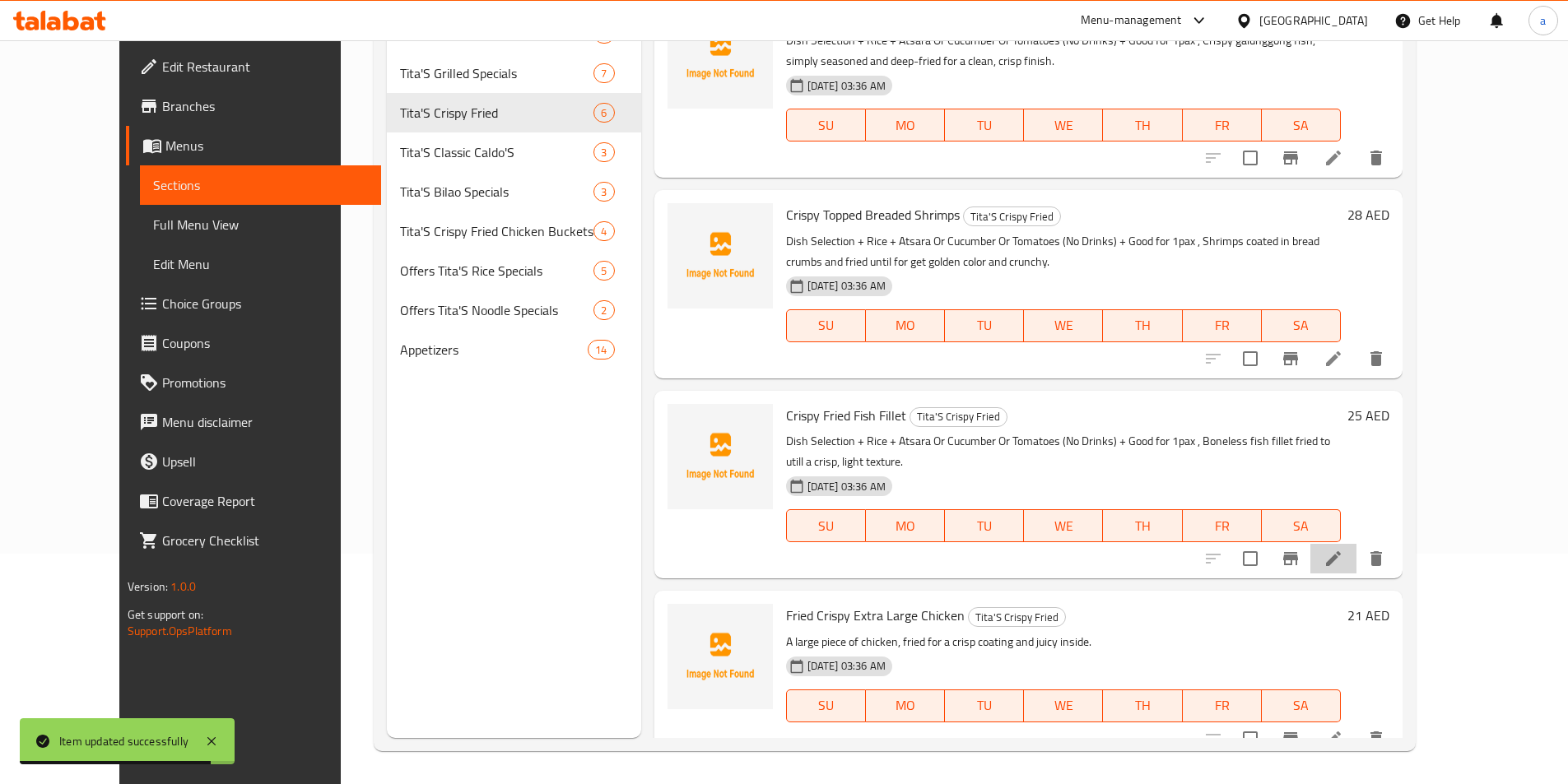
click at [1356, 543] on li at bounding box center [1334, 558] width 46 height 30
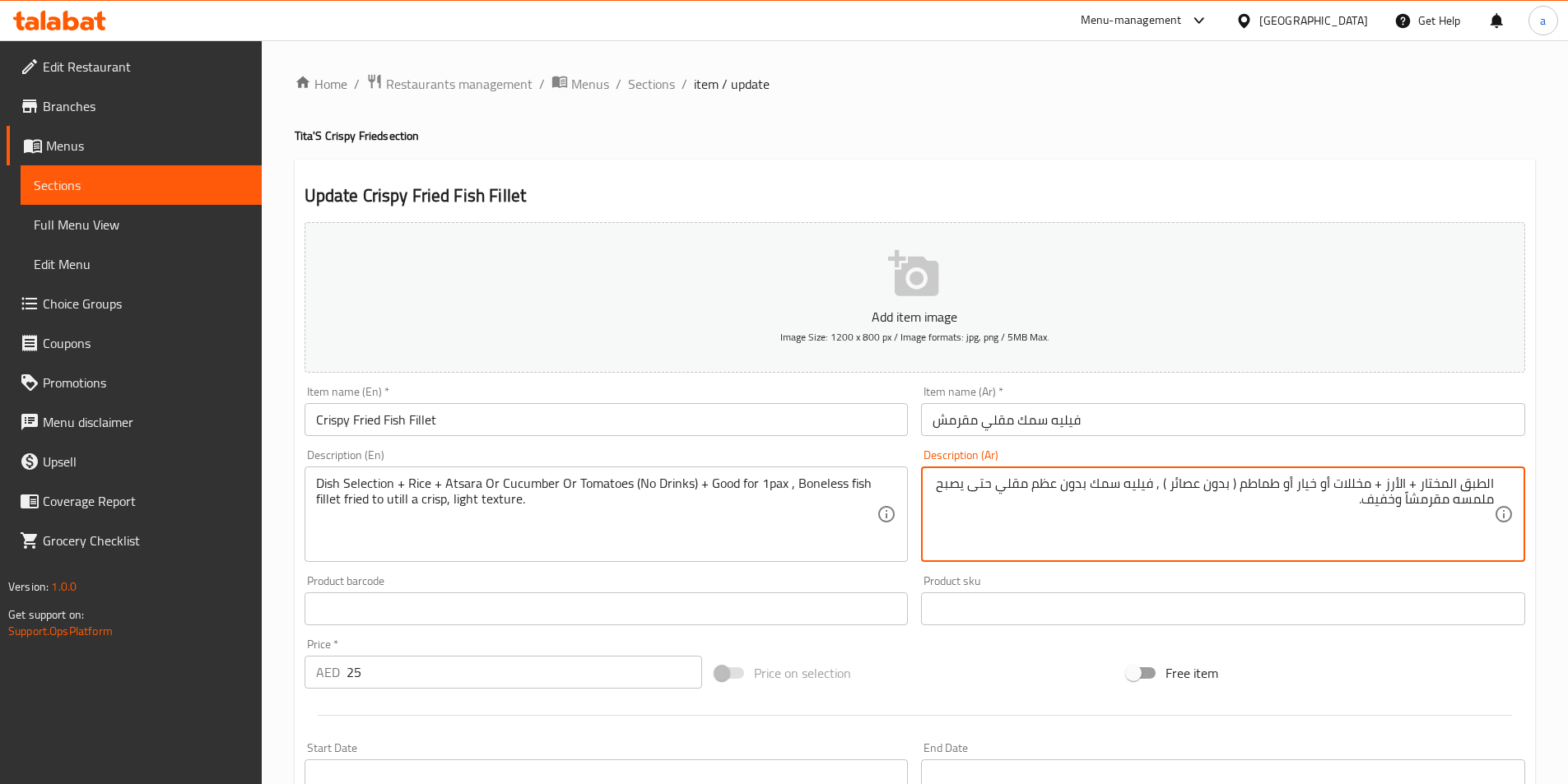
click at [1166, 487] on textarea "الطبق المختار + الأرز + مخللات أو خيار أو طماطم ( بدون عصائر ) , فيليه سمك بدون…" at bounding box center [1213, 514] width 561 height 78
paste textarea "جيدة لشخص واحد"
click at [1153, 483] on textarea "الطبق المختار + الأرز + مخللات أو خيار أو طماطم ( بدون عصائر ) +جيدة لشخص واحد …" at bounding box center [1213, 514] width 561 height 78
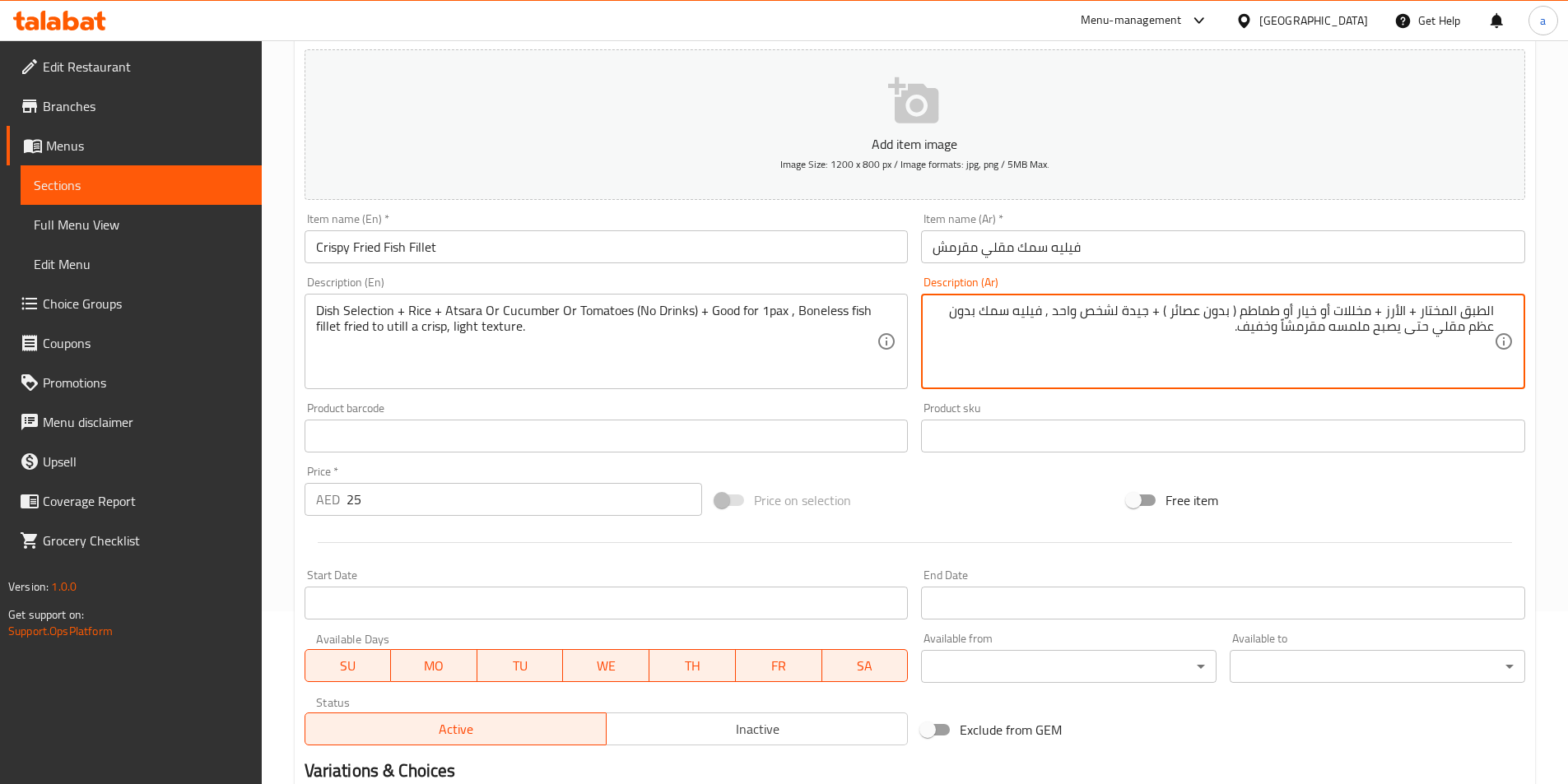
scroll to position [365, 0]
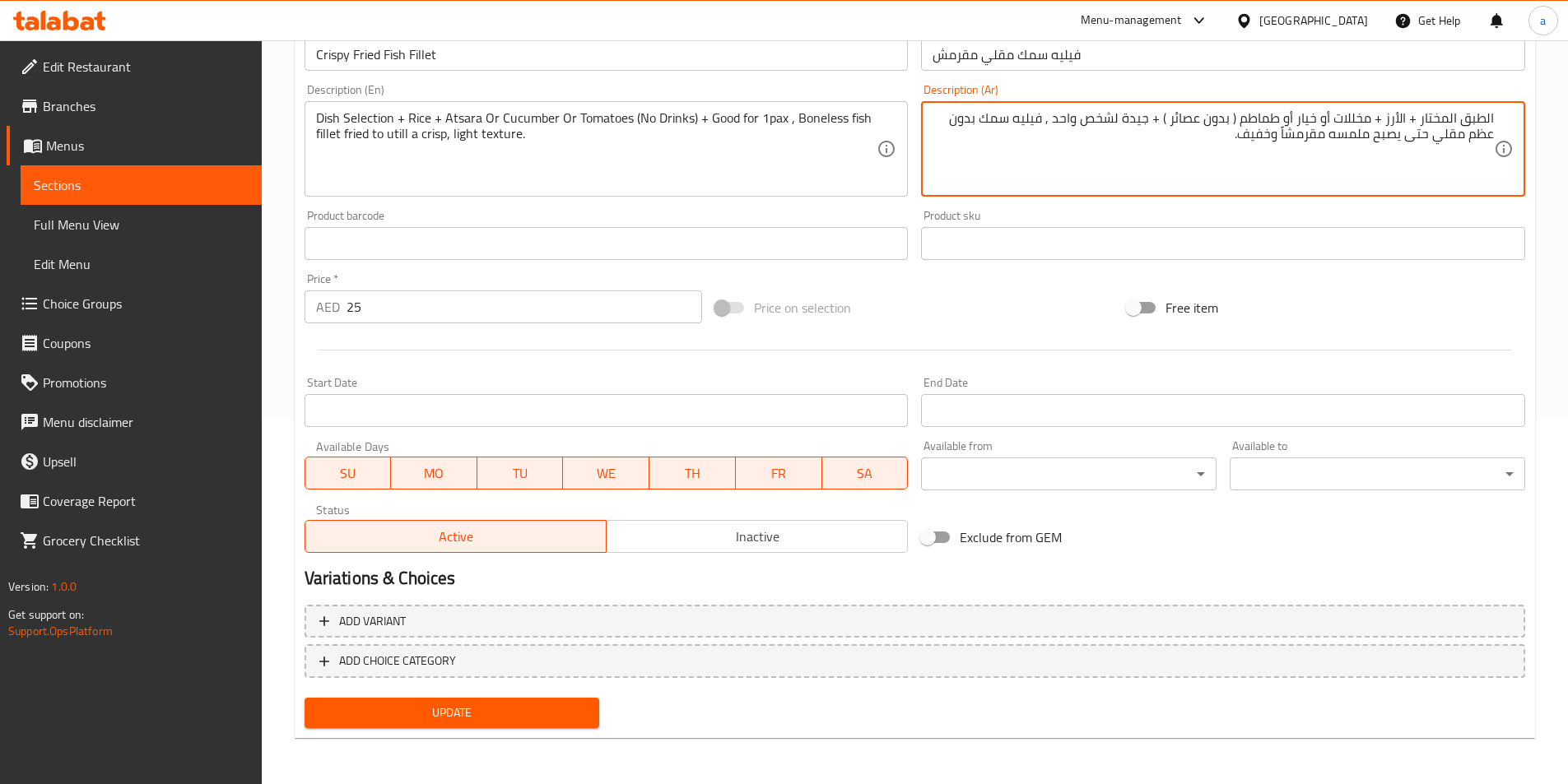
type textarea "الطبق المختار + الأرز + مخللات أو خيار أو طماطم ( بدون عصائر ) + جيدة لشخص واحد…"
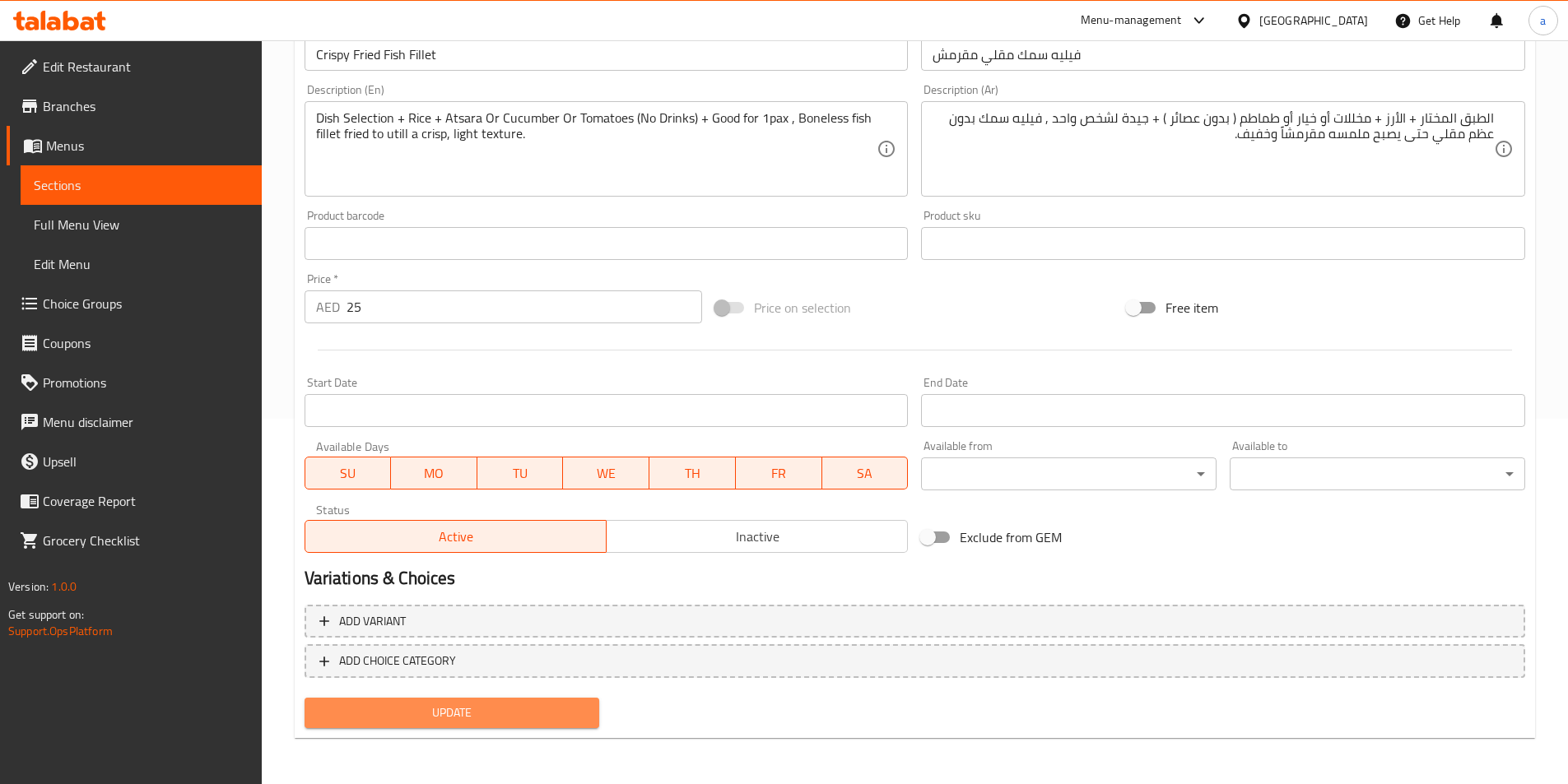
click at [505, 715] on span "Update" at bounding box center [452, 712] width 269 height 20
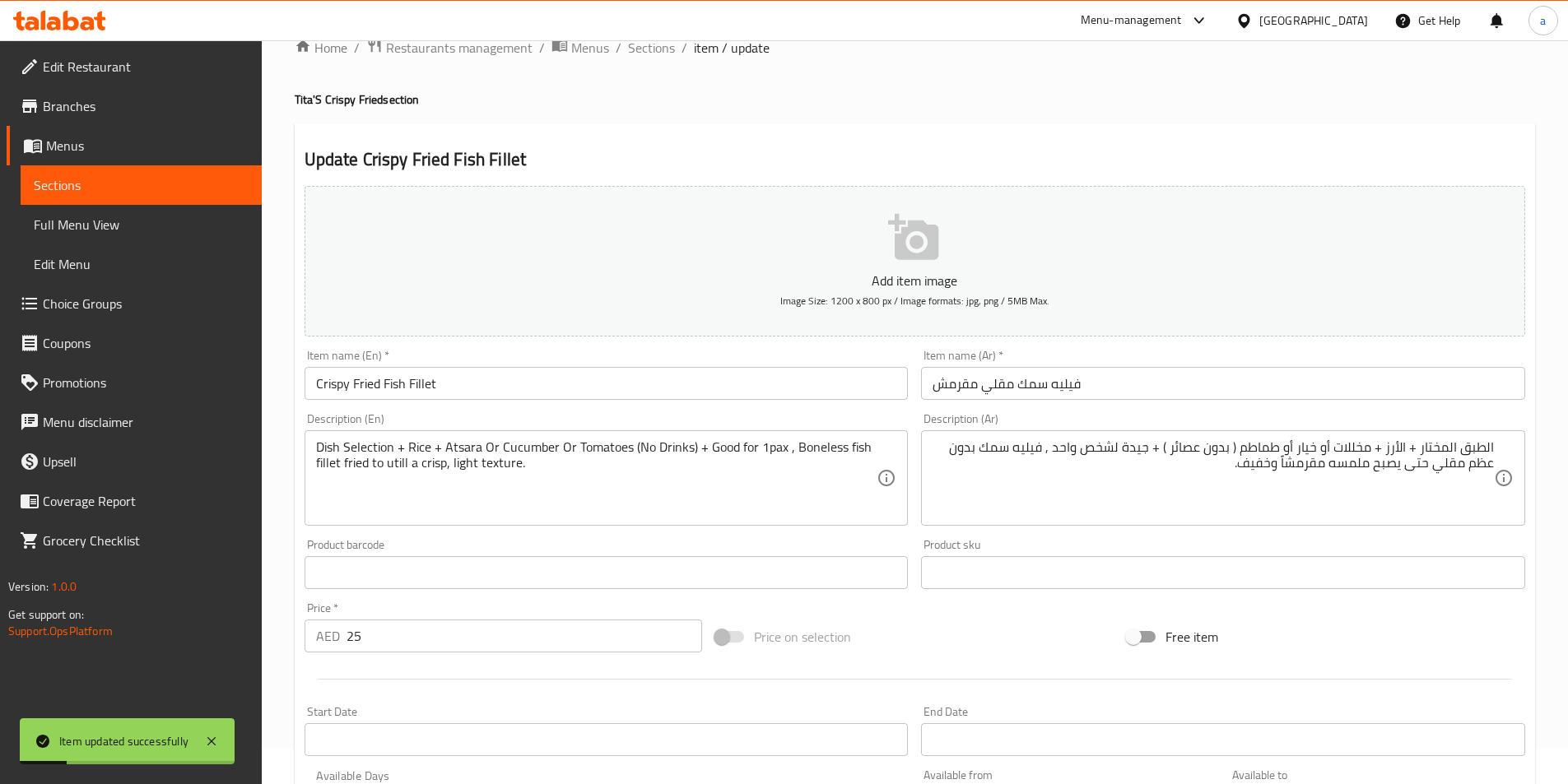
scroll to position [0, 0]
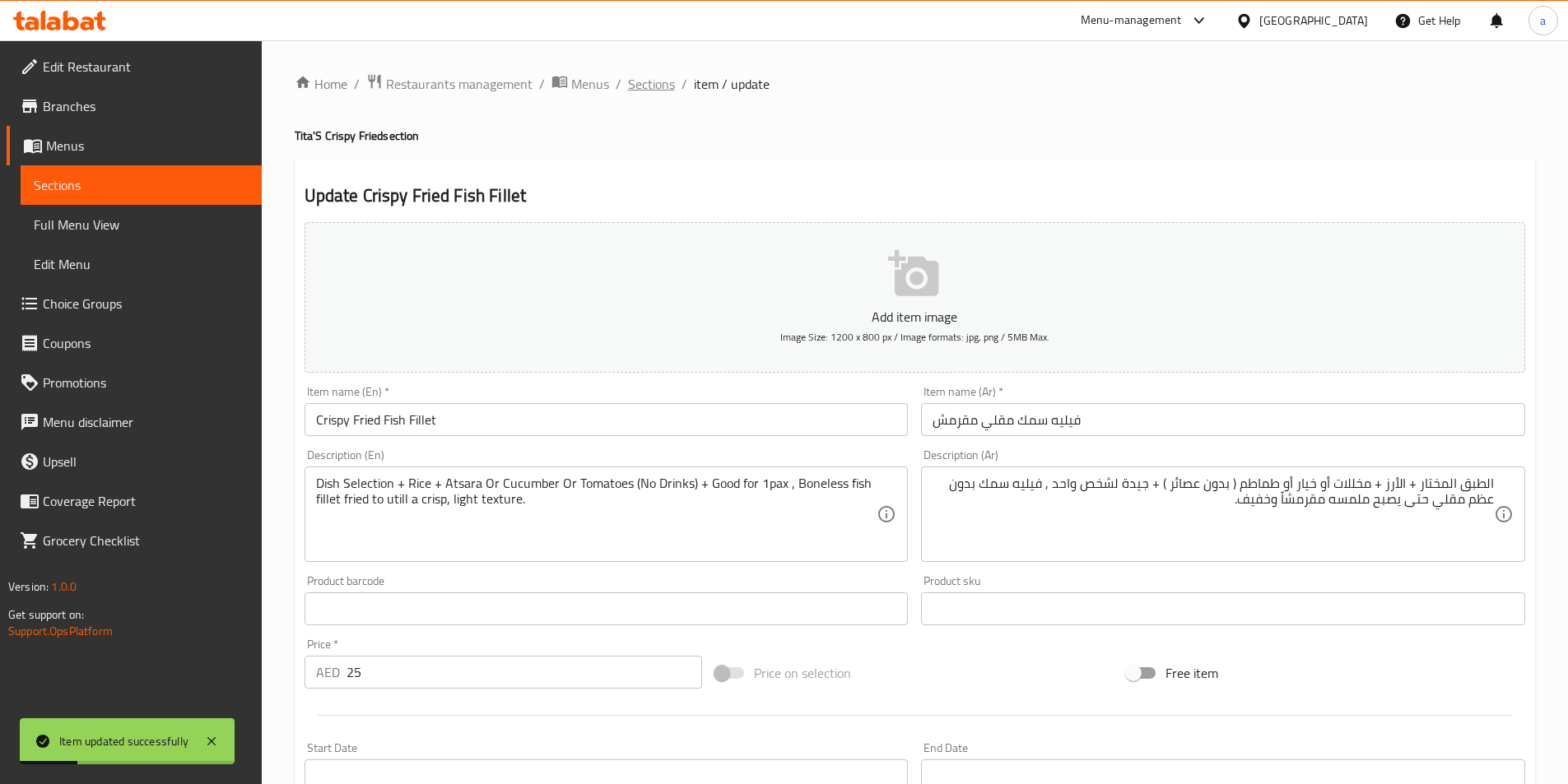
click at [651, 88] on span "Sections" at bounding box center [651, 84] width 47 height 19
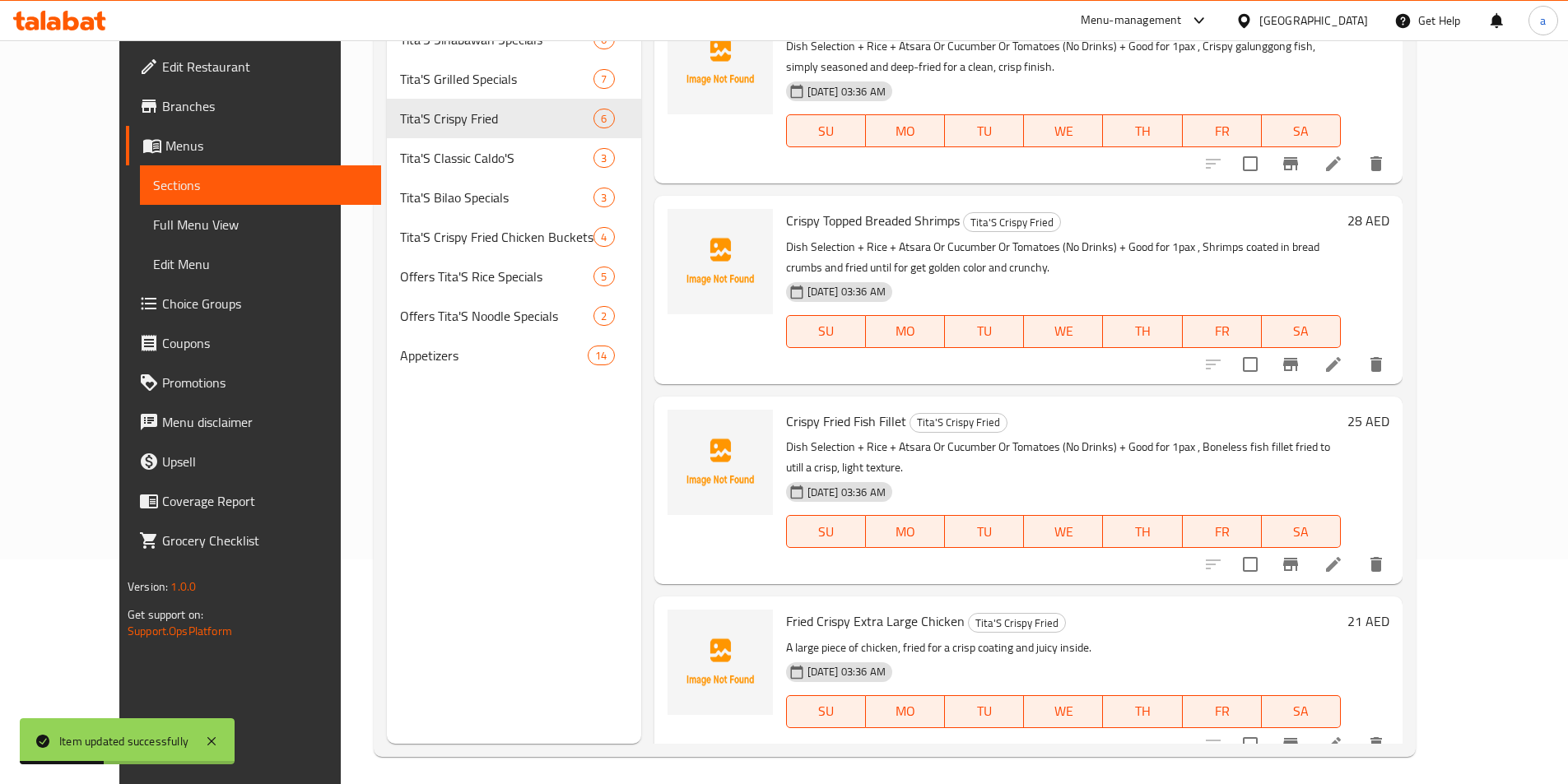
scroll to position [230, 0]
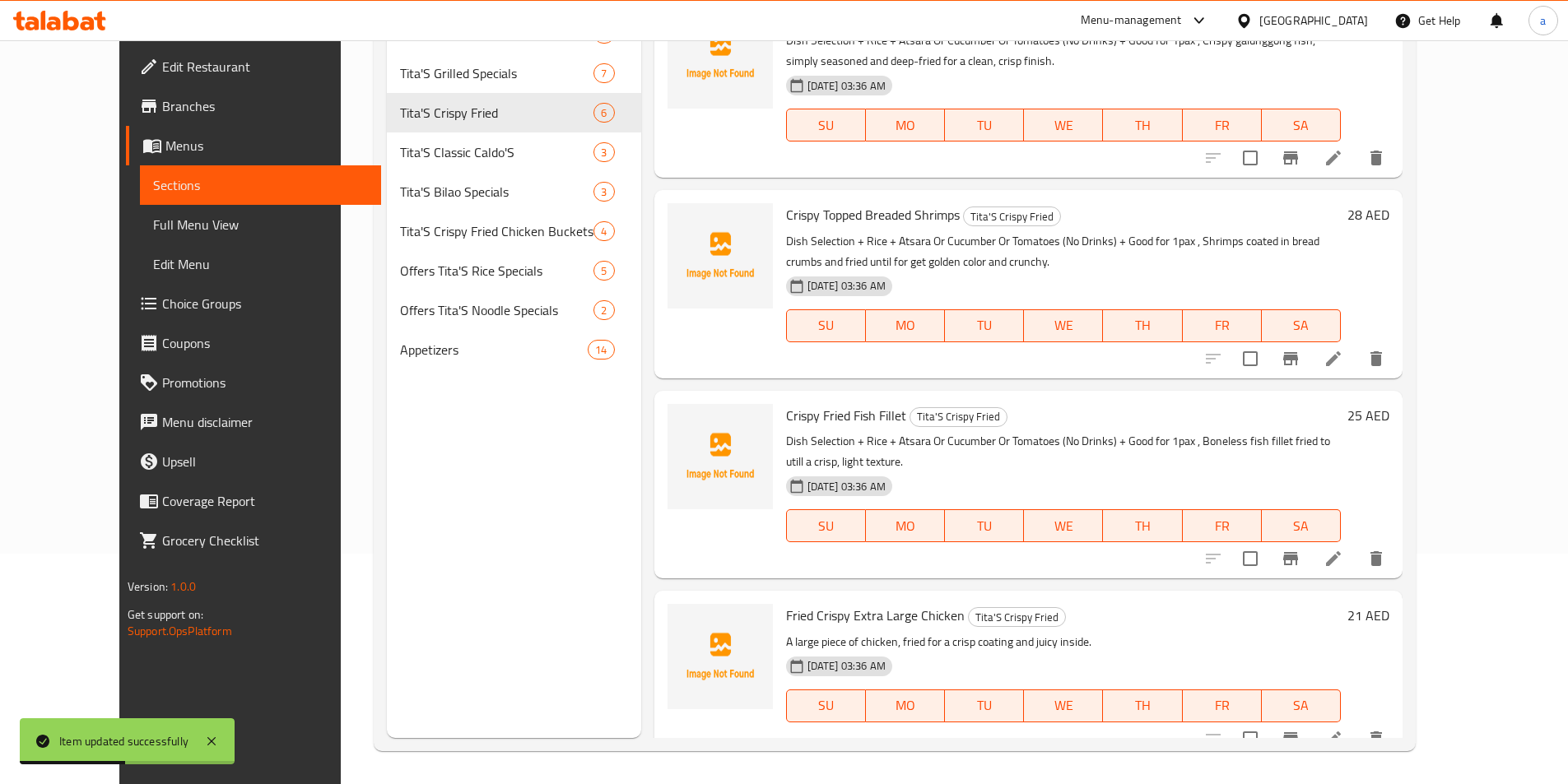
click at [1341, 731] on icon at bounding box center [1333, 738] width 14 height 14
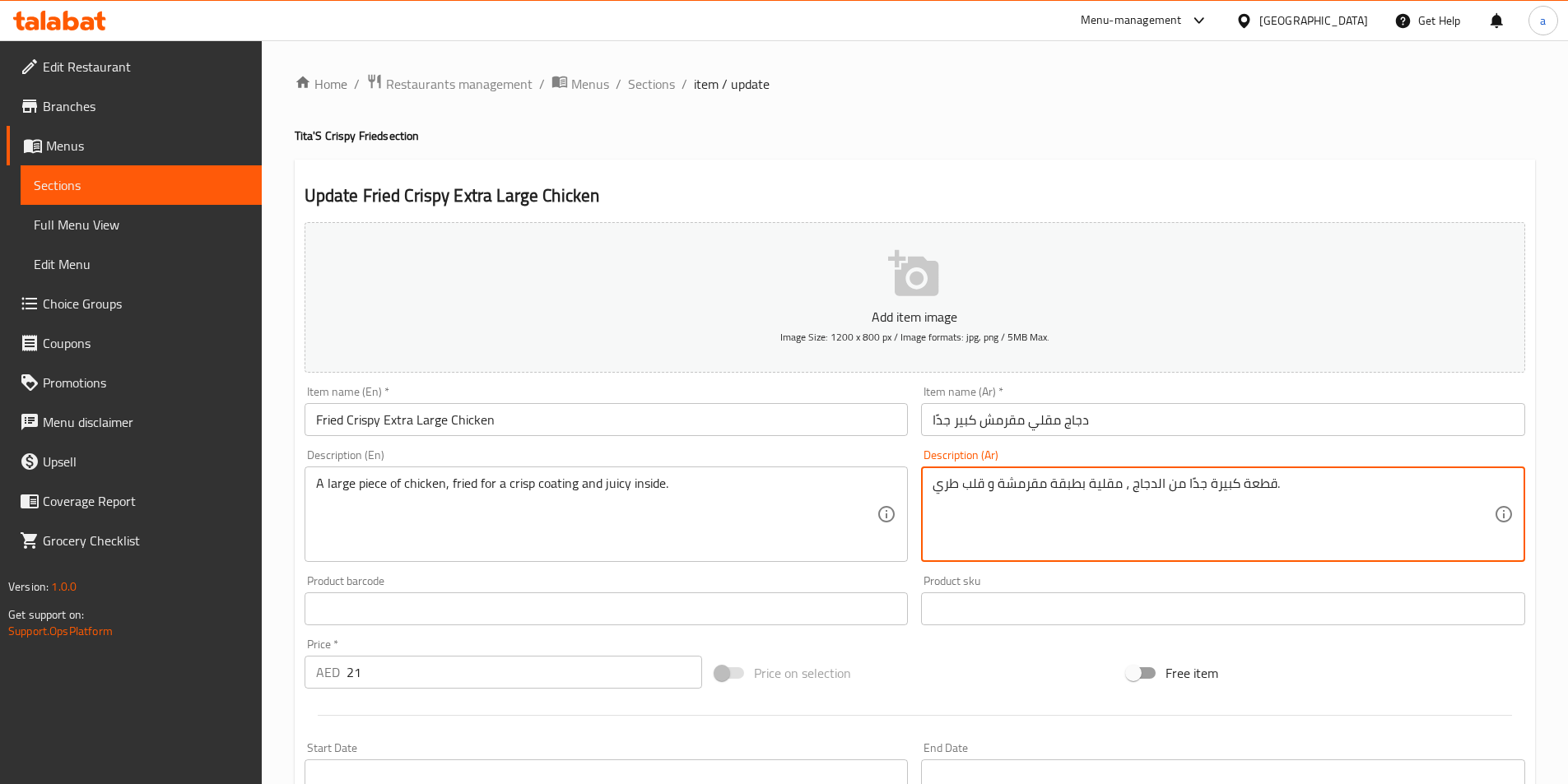
click at [1283, 508] on textarea "قطعة كبيرة جدًا من الدجاج ، مقلية بطبقة مقرمشة و قلب طري." at bounding box center [1213, 514] width 561 height 78
paste textarea "جيدة لشخص واحد"
type textarea "جيدة لشخص واحد + قطعة كبيرة جدًا من الدجاج ، مقلية بطبقة مقرمشة و قلب طري."
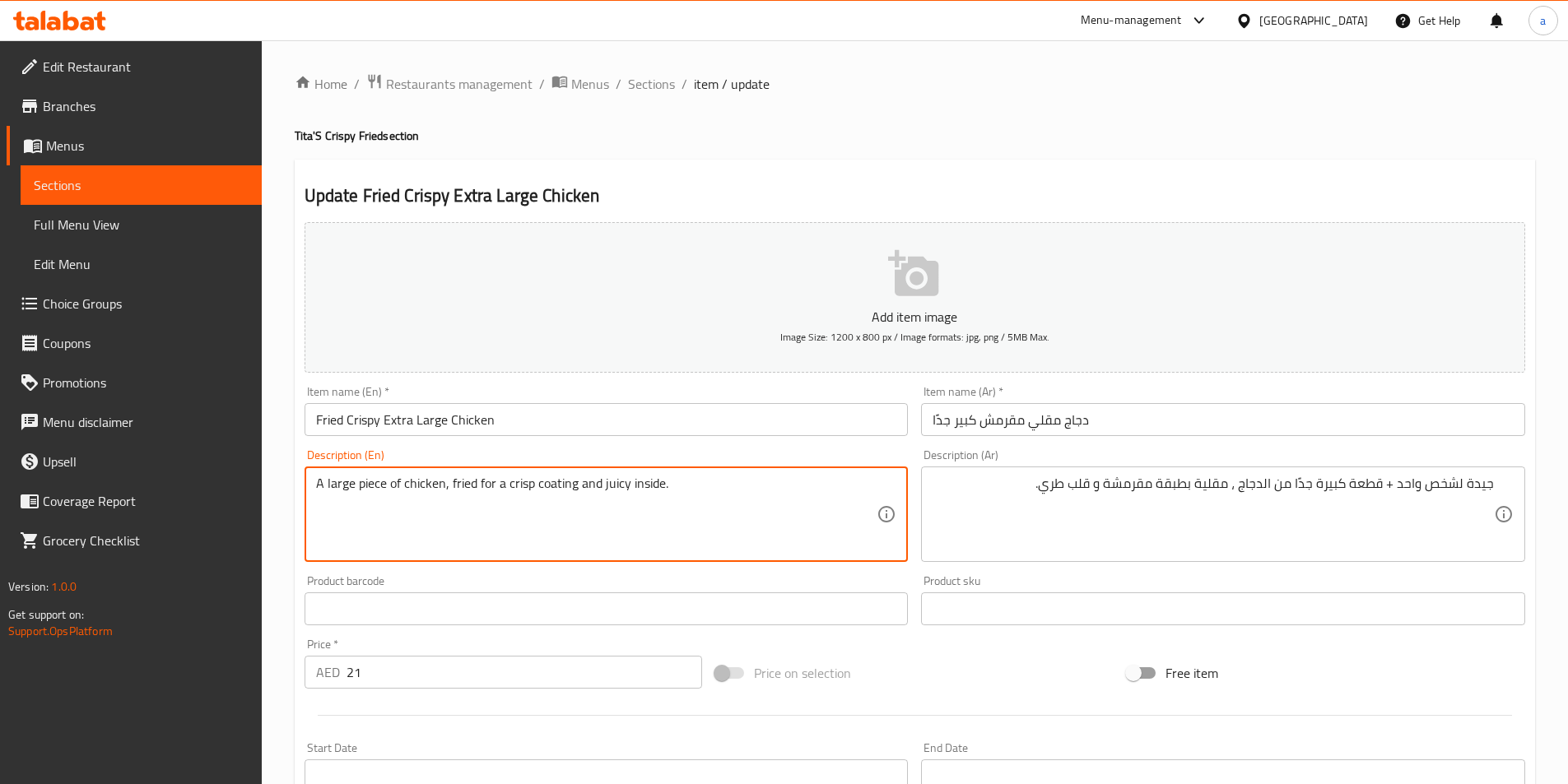
paste textarea "Good for 1pax"
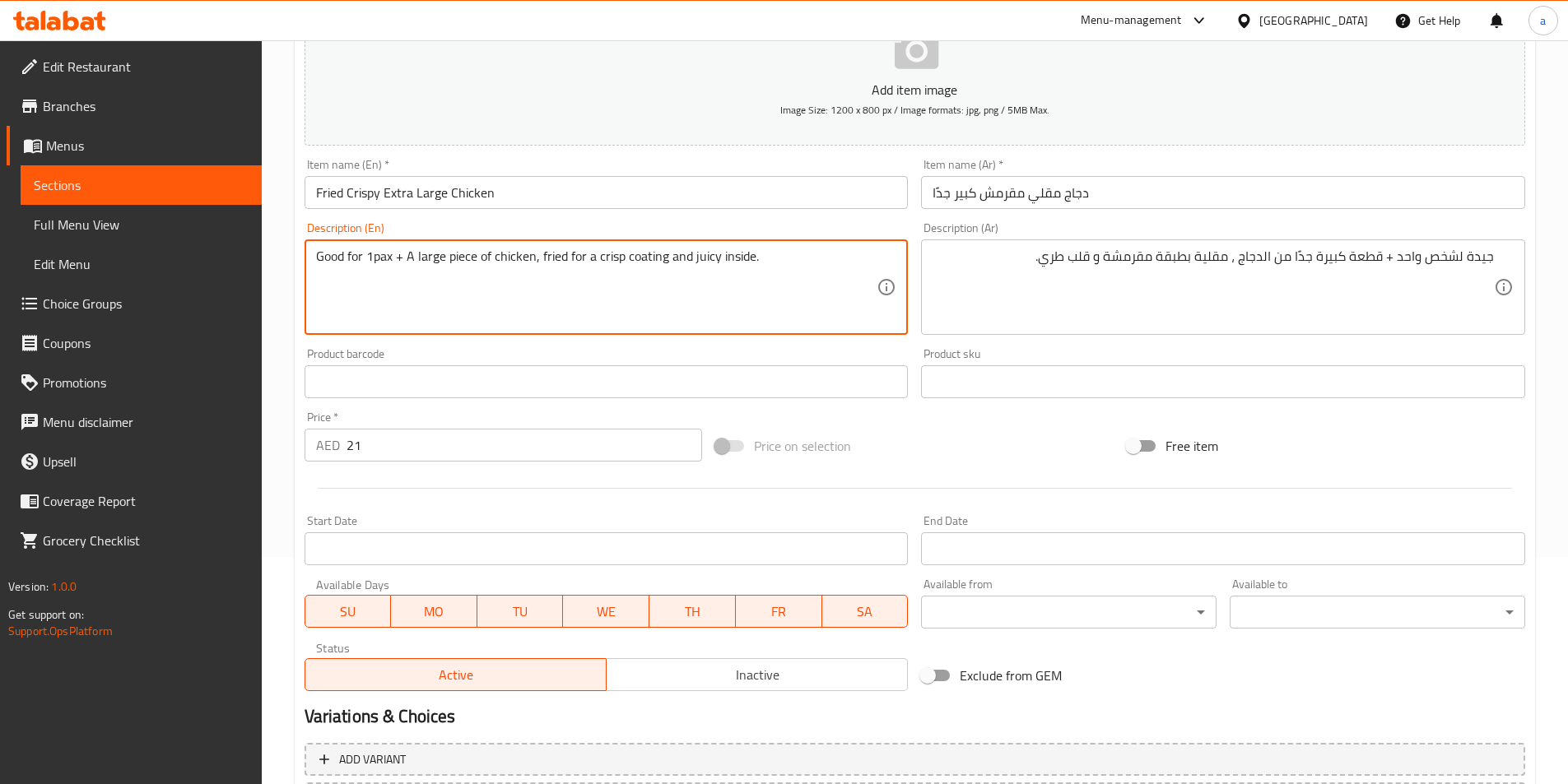
scroll to position [365, 0]
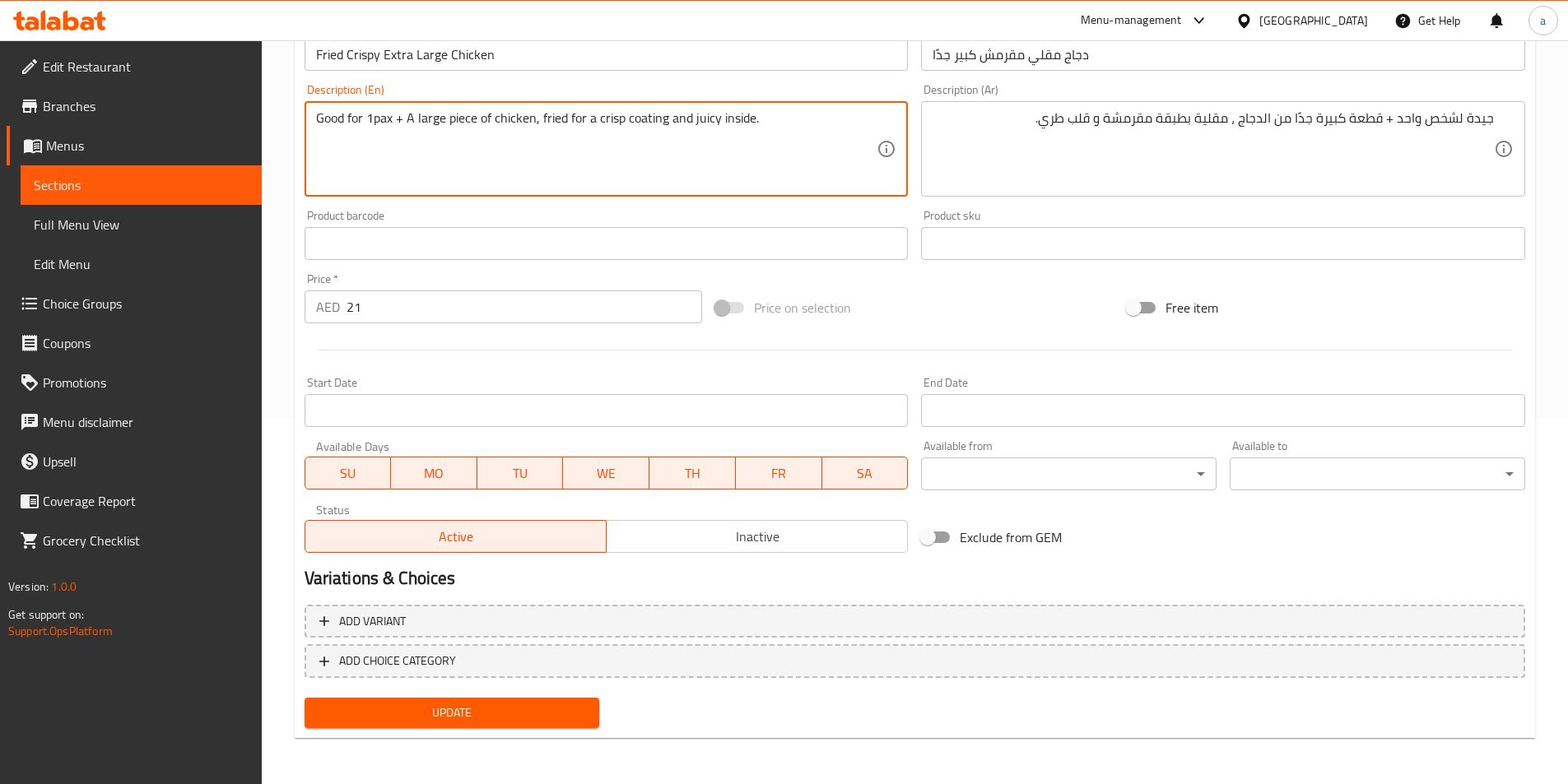
type textarea "Good for 1pax + A large piece of chicken, fried for a crisp coating and juicy i…"
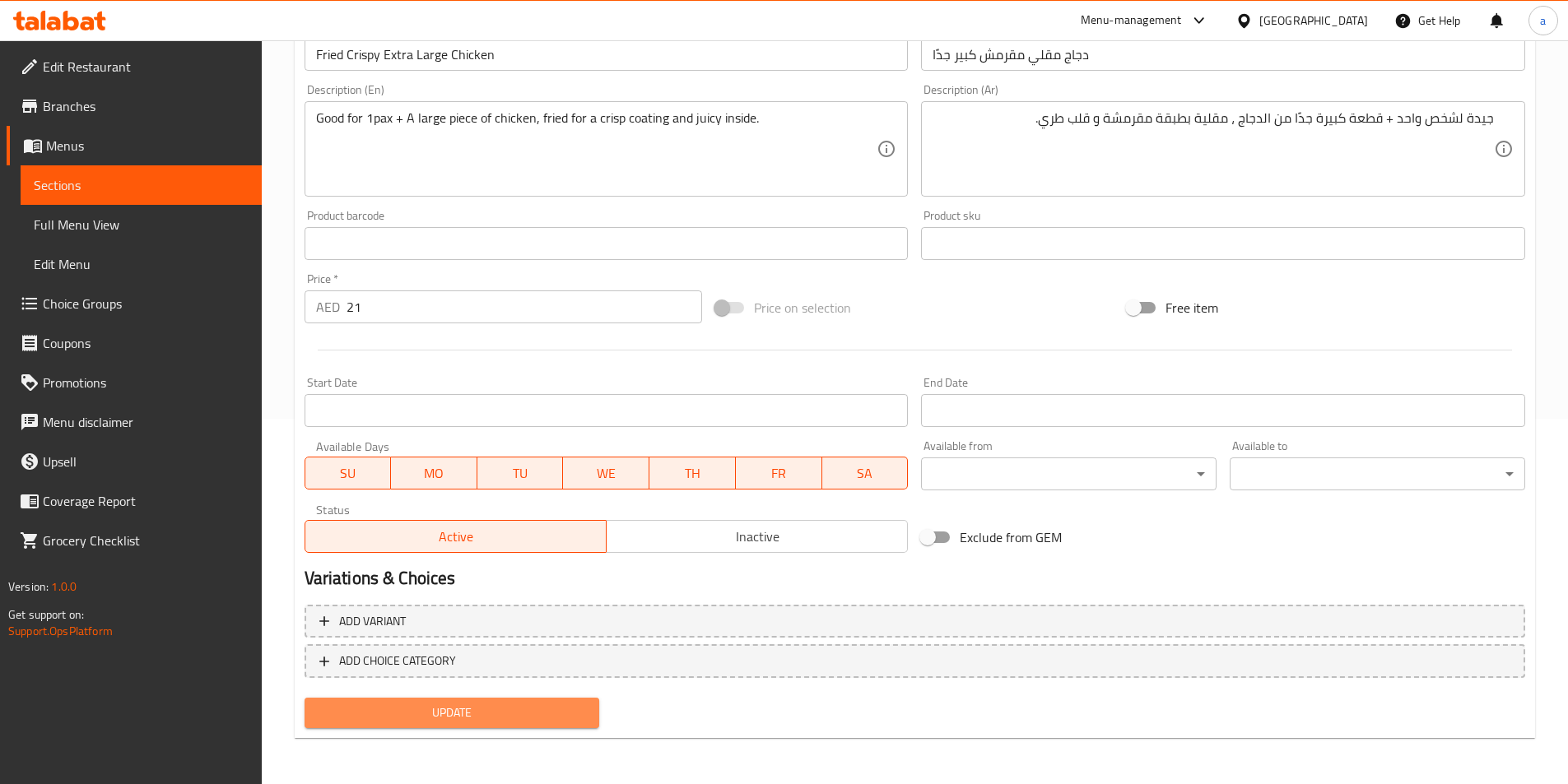
click at [489, 724] on button "Update" at bounding box center [452, 713] width 296 height 31
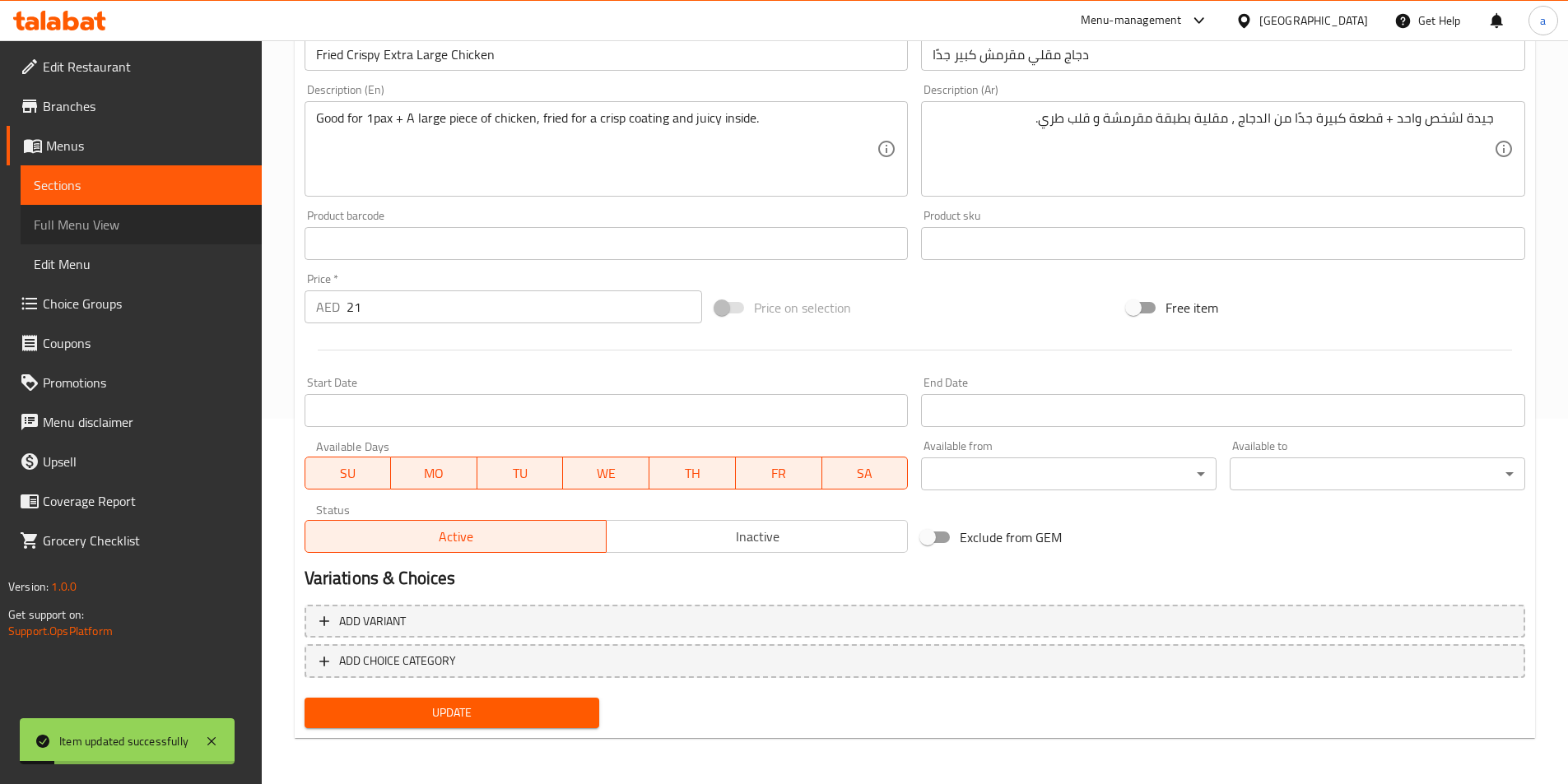
click at [127, 227] on span "Full Menu View" at bounding box center [141, 224] width 215 height 19
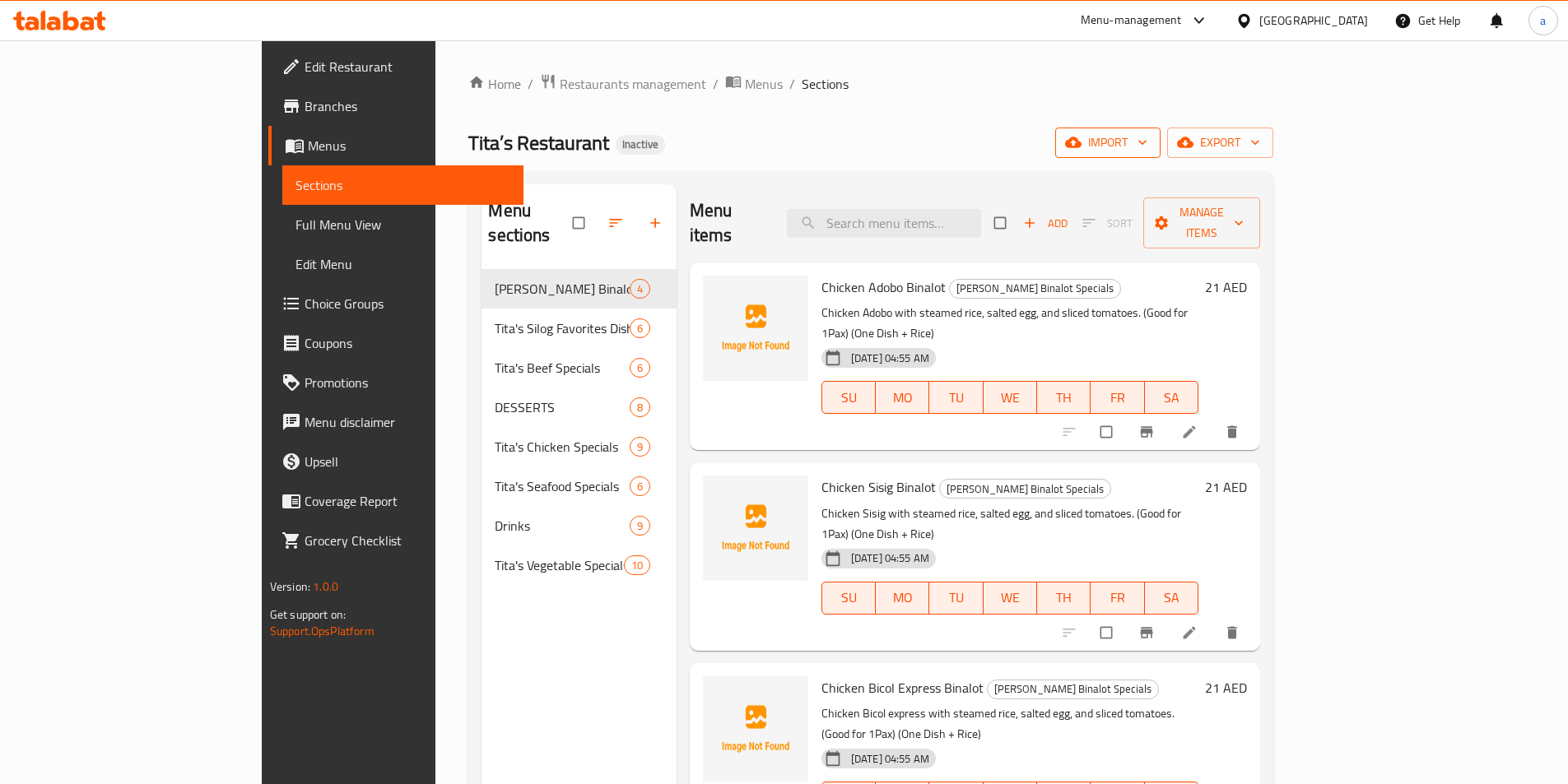
click at [1151, 147] on icon "button" at bounding box center [1142, 142] width 16 height 16
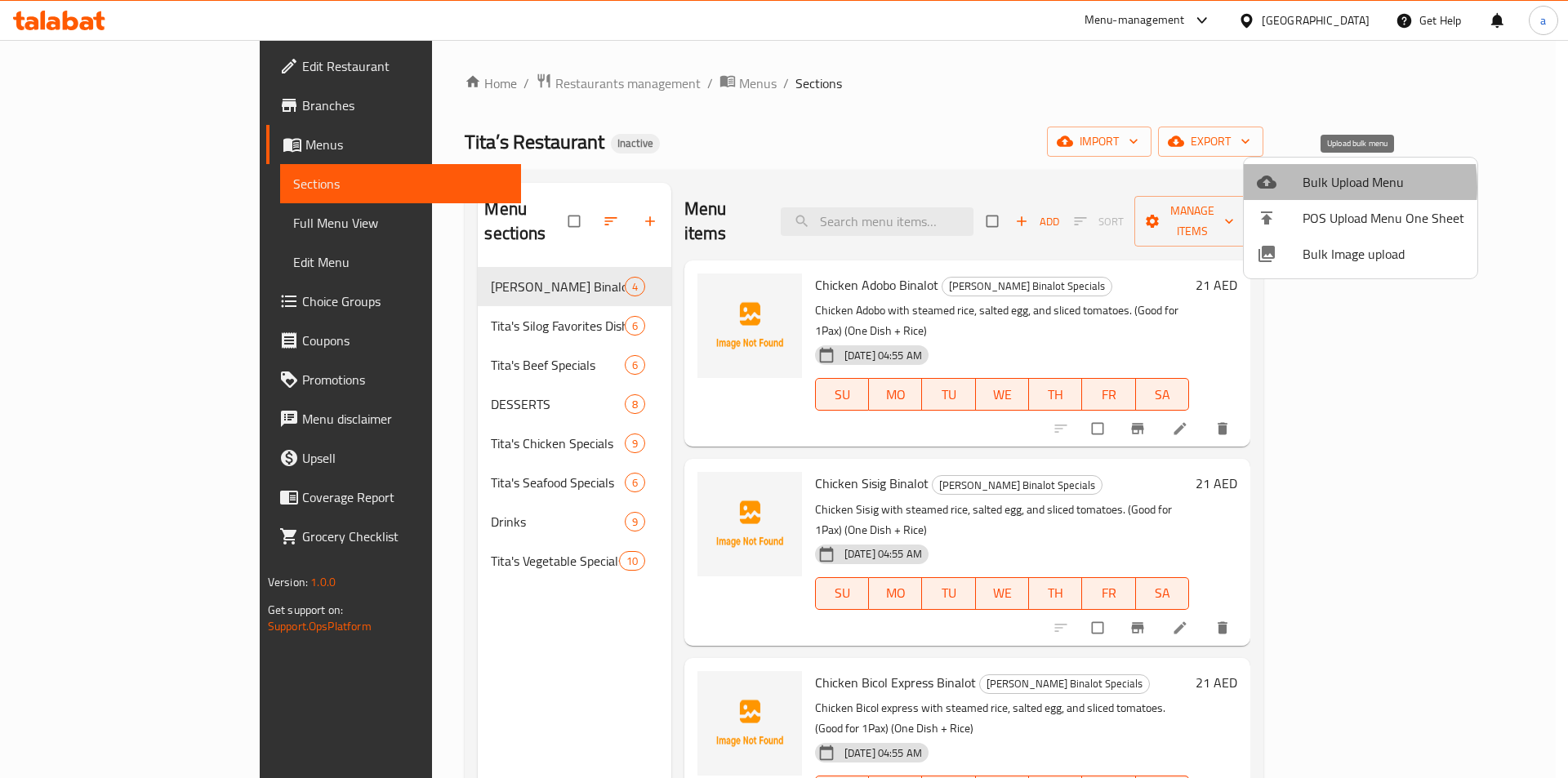
click at [1302, 187] on span "Bulk Upload Menu" at bounding box center [1383, 182] width 162 height 19
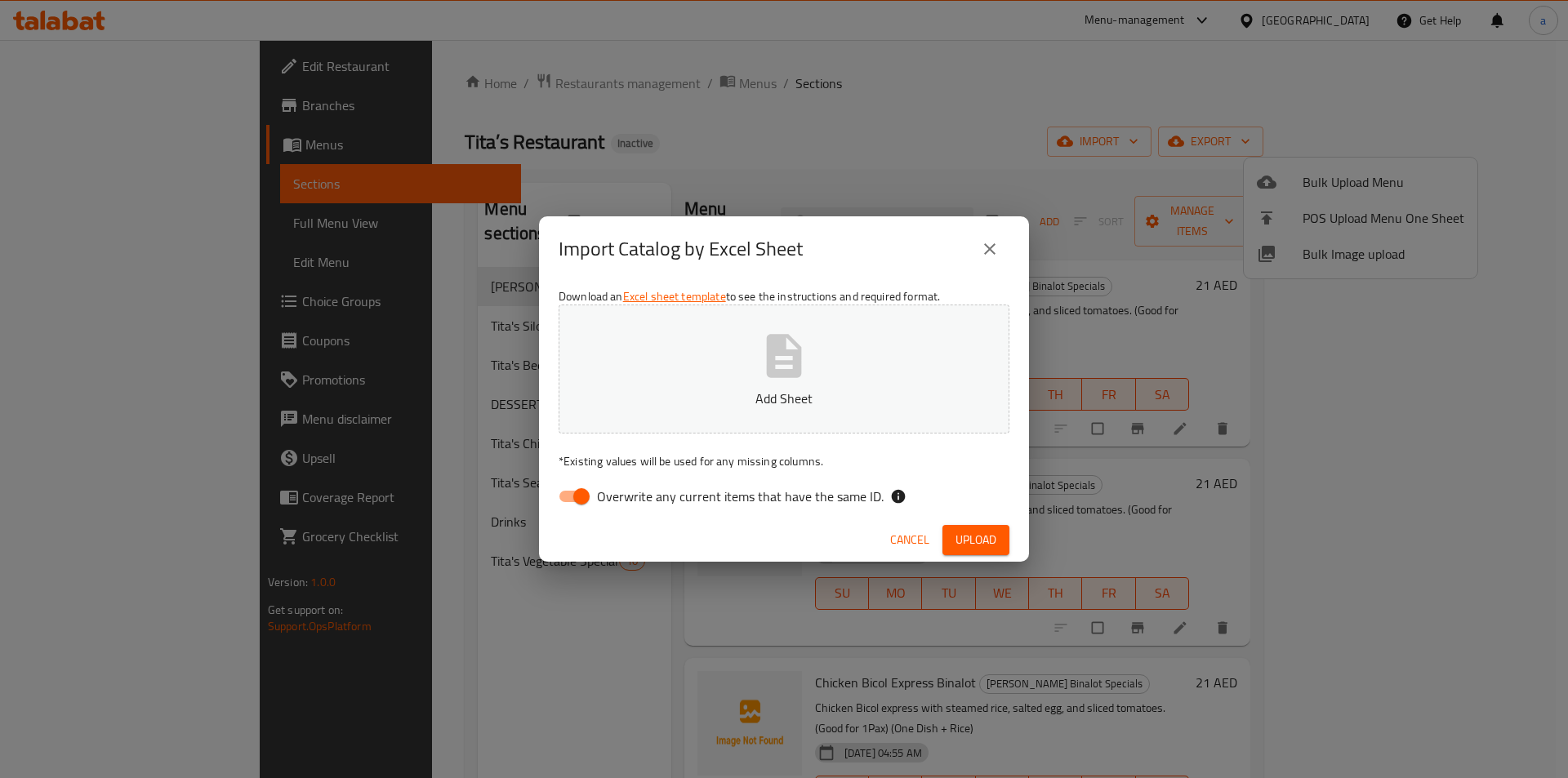
click at [702, 488] on span "Overwrite any current items that have the same ID." at bounding box center [740, 496] width 287 height 19
click at [628, 488] on input "Overwrite any current items that have the same ID." at bounding box center [580, 496] width 93 height 31
checkbox input "false"
click at [744, 405] on p "Add Sheet" at bounding box center [784, 398] width 400 height 19
click at [993, 539] on span "Upload" at bounding box center [975, 539] width 41 height 20
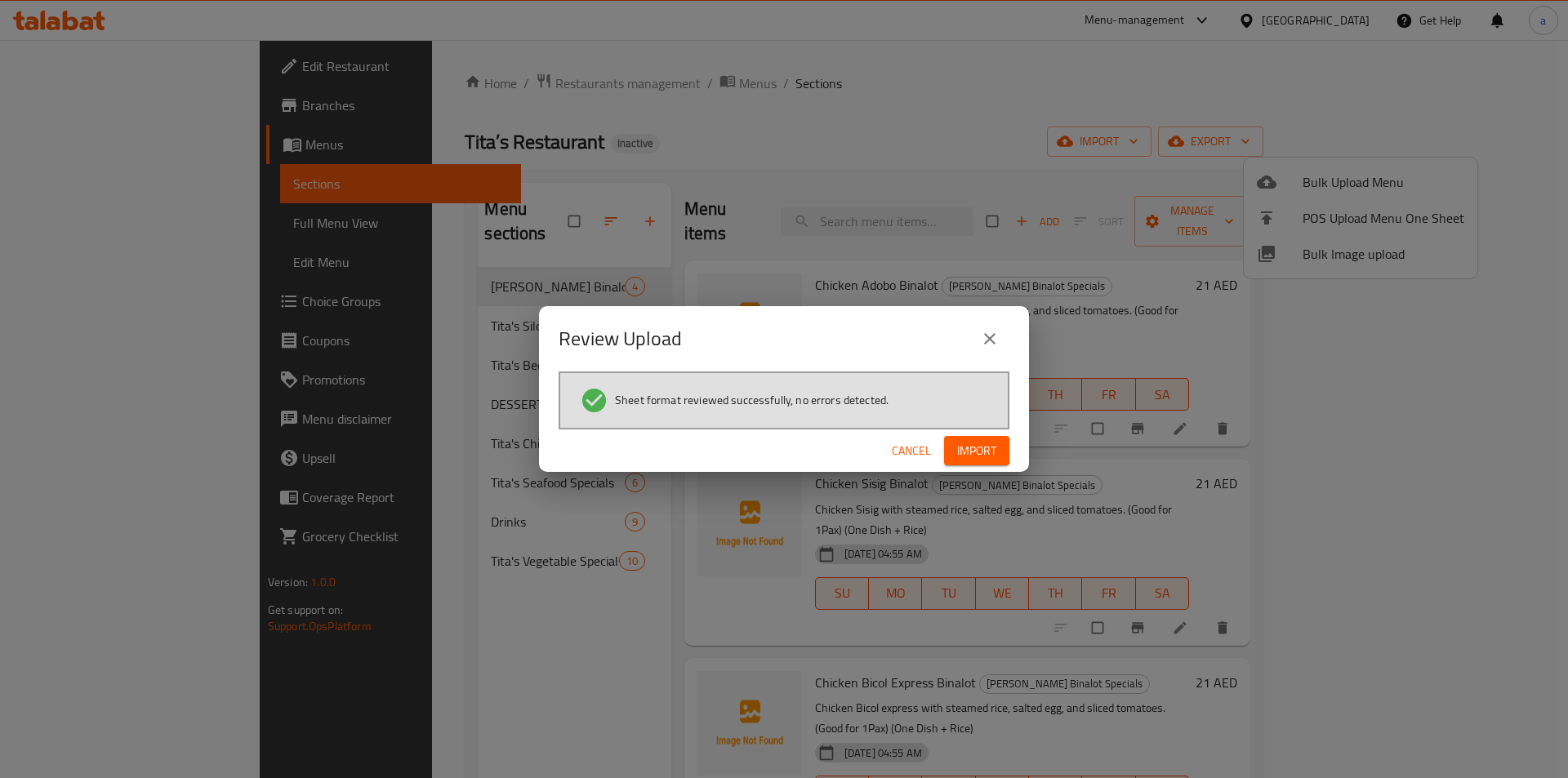
click at [969, 460] on span "Import" at bounding box center [976, 450] width 39 height 20
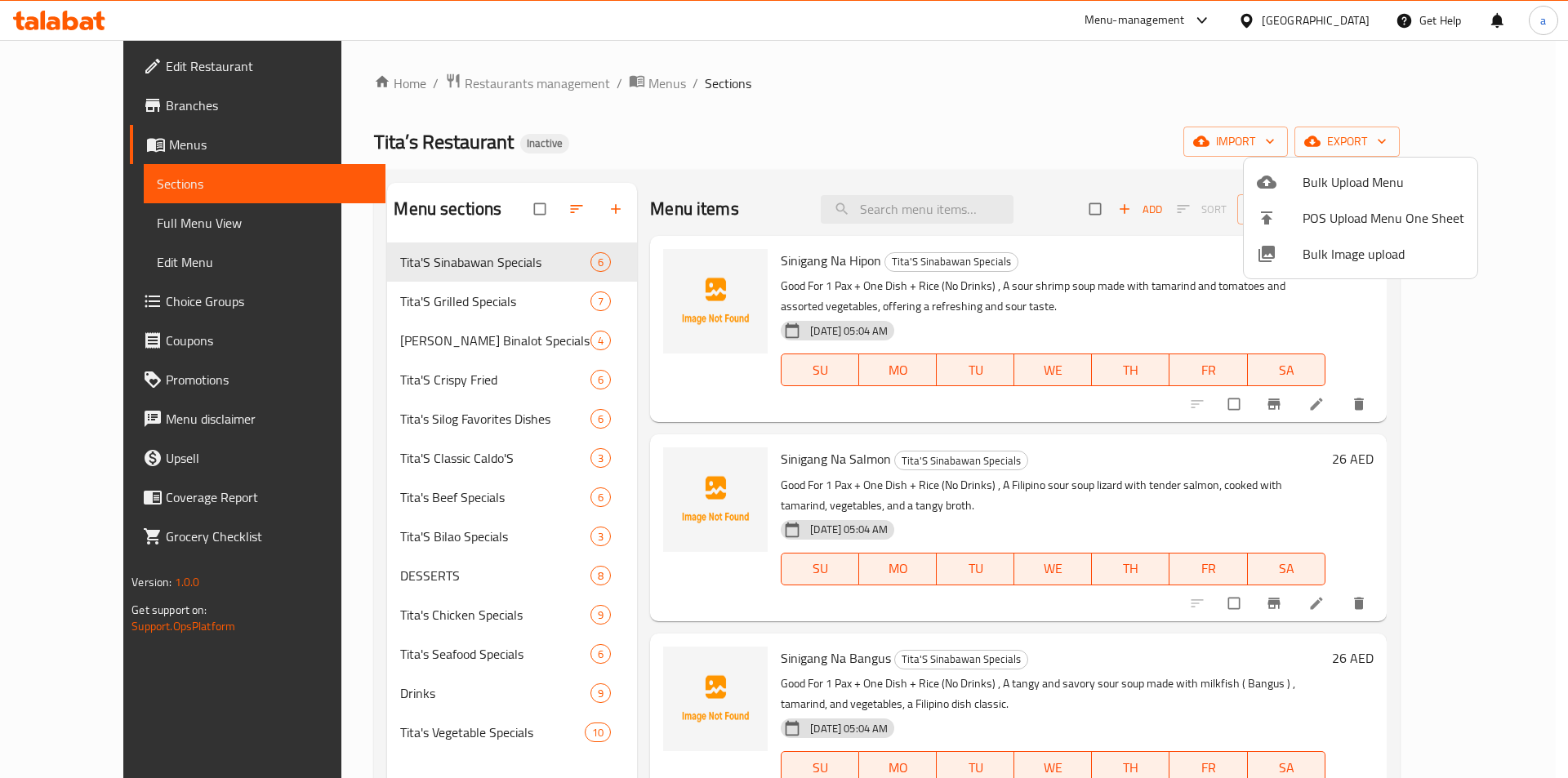
click at [98, 222] on div at bounding box center [784, 389] width 1568 height 778
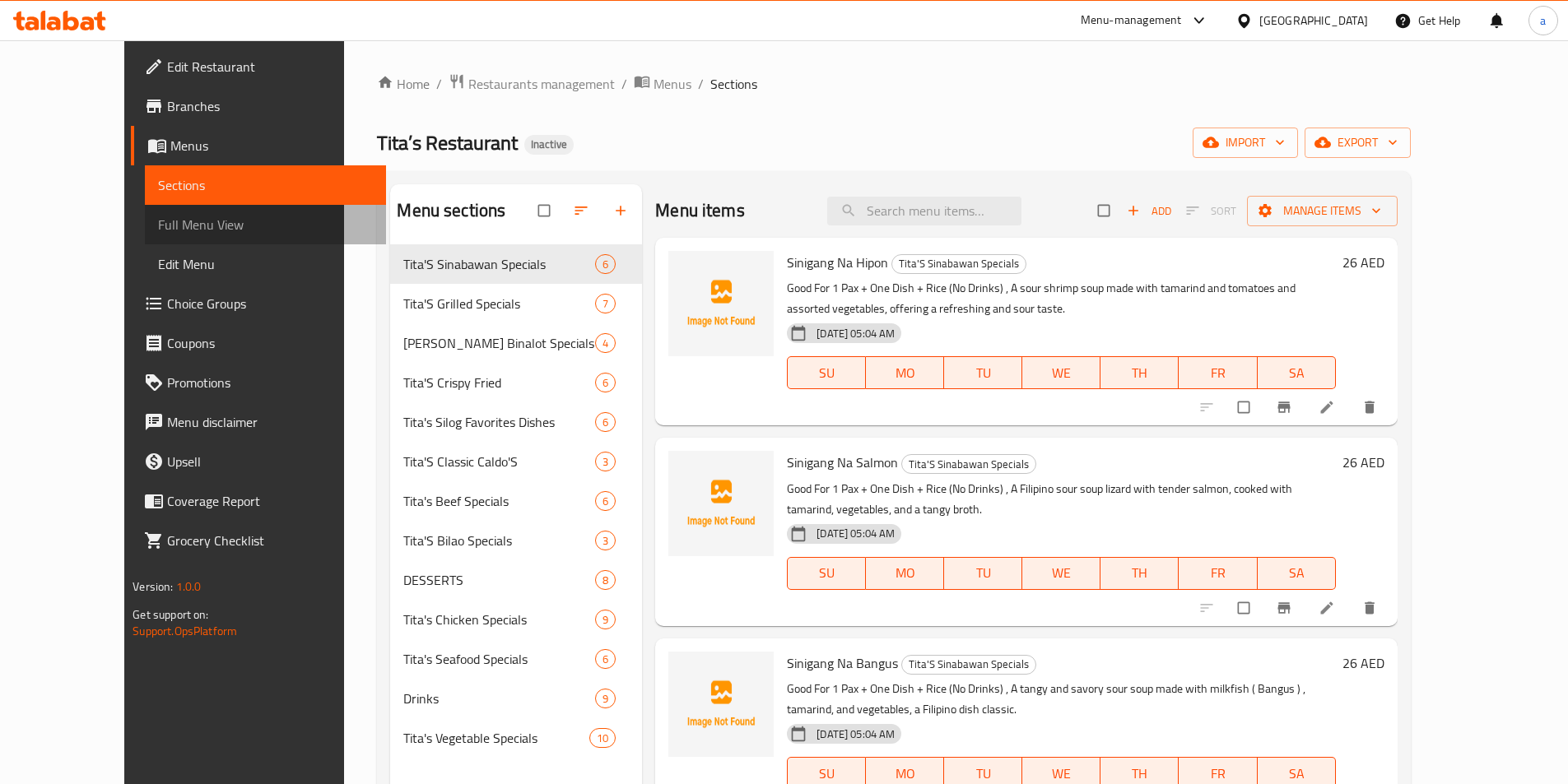
click at [158, 223] on span "Full Menu View" at bounding box center [265, 224] width 215 height 19
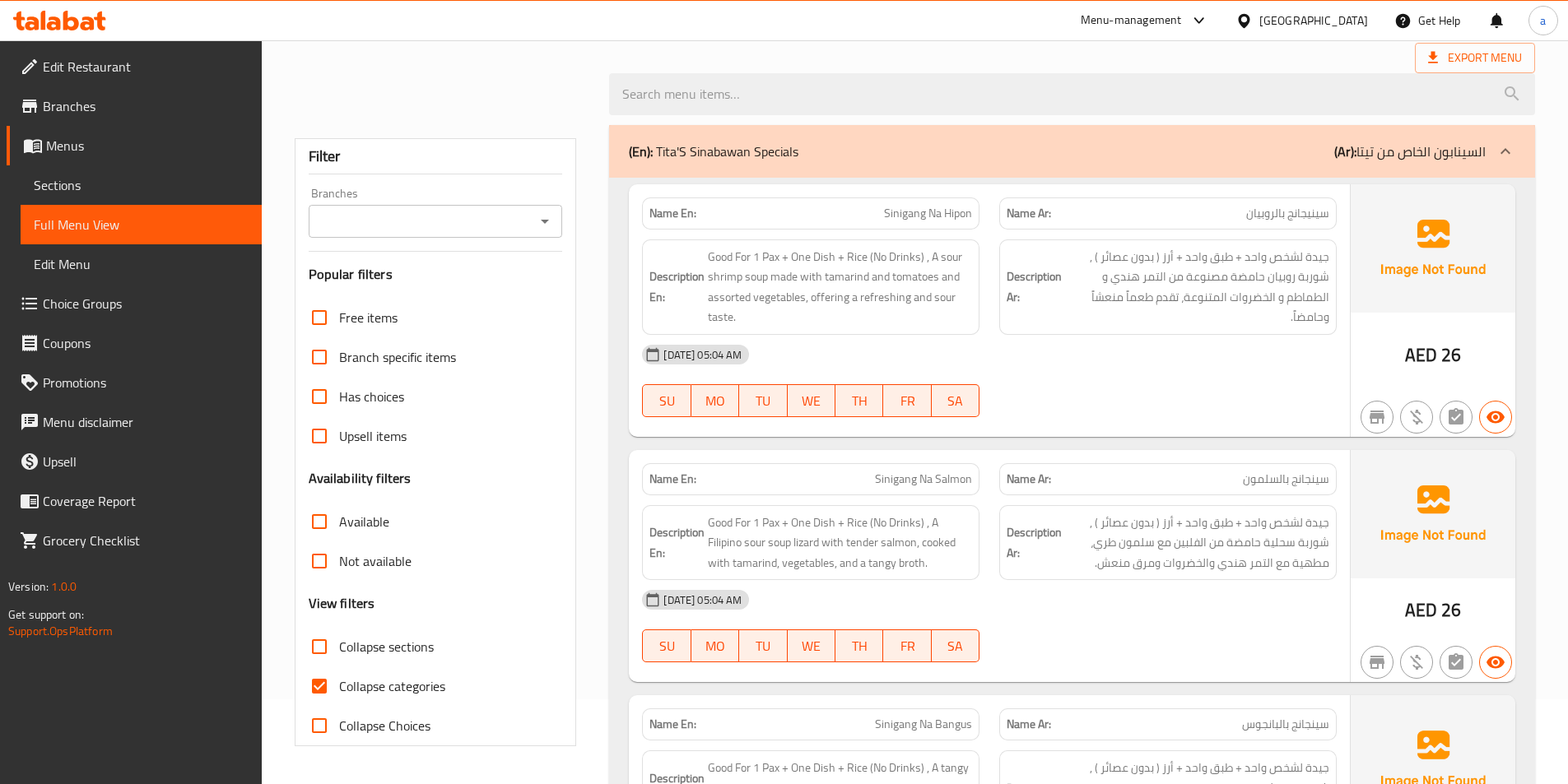
scroll to position [165, 0]
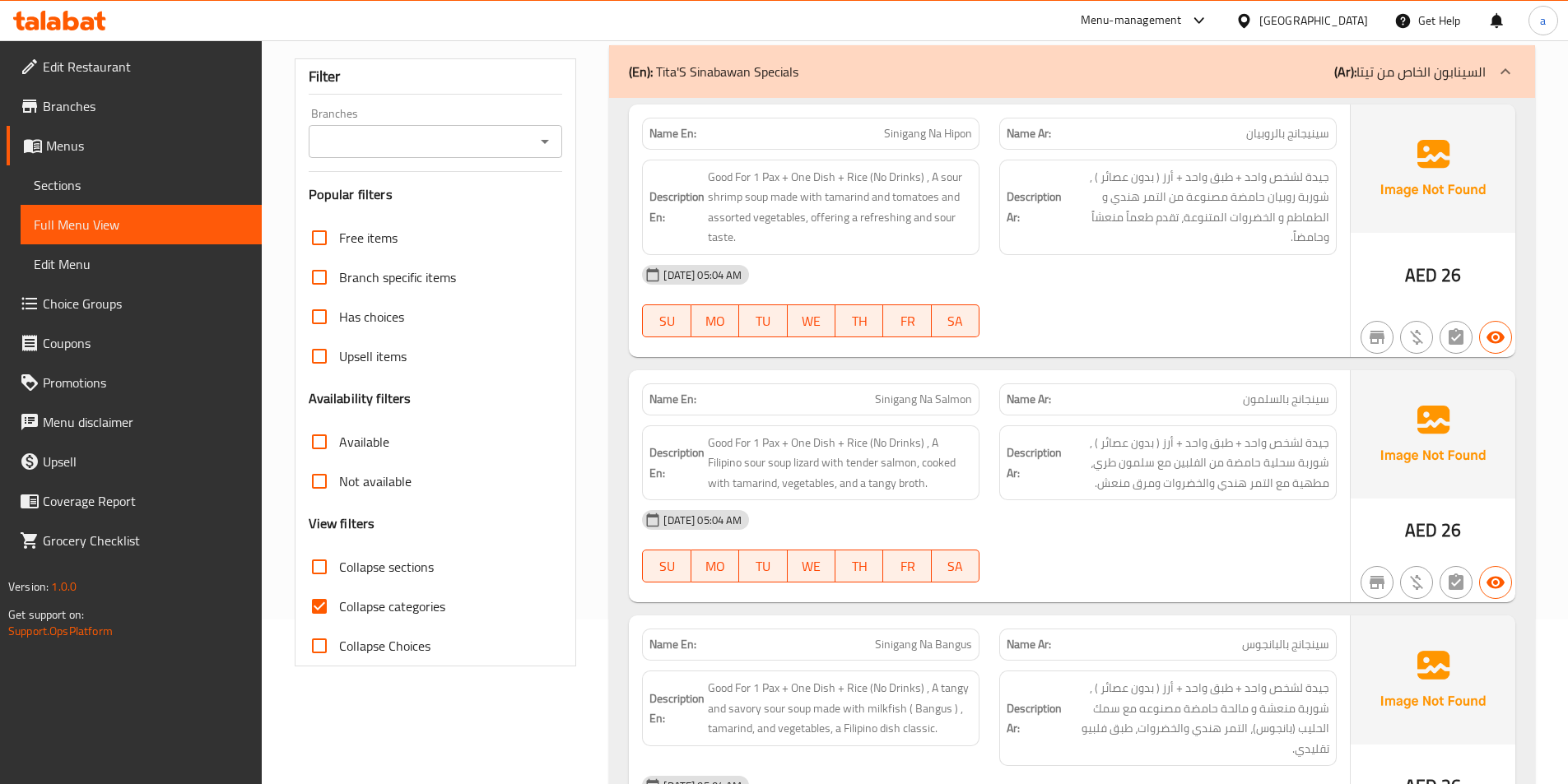
click at [345, 611] on span "Collapse categories" at bounding box center [392, 606] width 106 height 19
click at [339, 611] on input "Collapse categories" at bounding box center [319, 606] width 40 height 39
checkbox input "false"
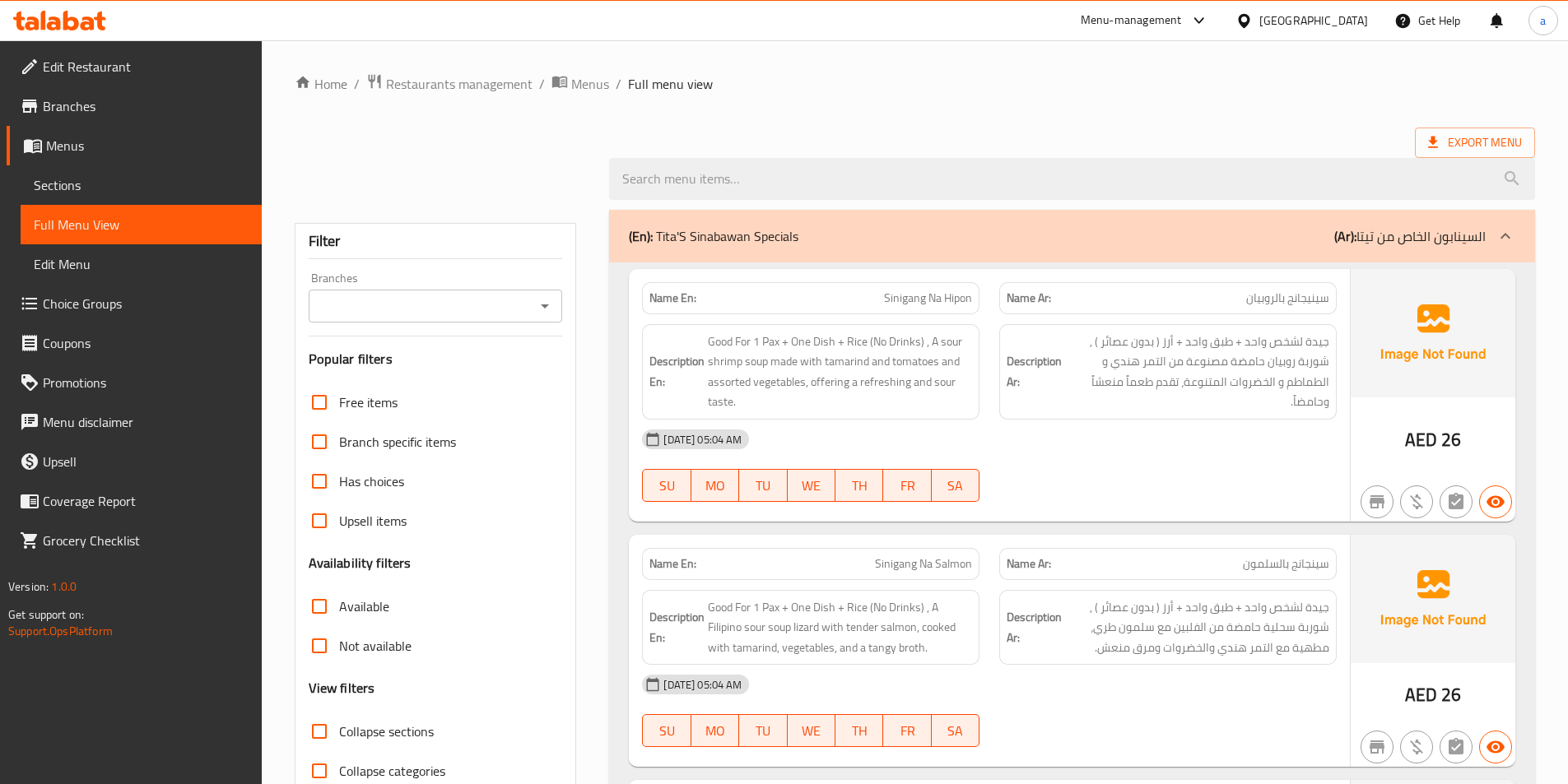
click at [1103, 238] on div "(En): Tita'S Sinabawan Specials (Ar): السينابون الخاص من تيتا" at bounding box center [1056, 236] width 857 height 19
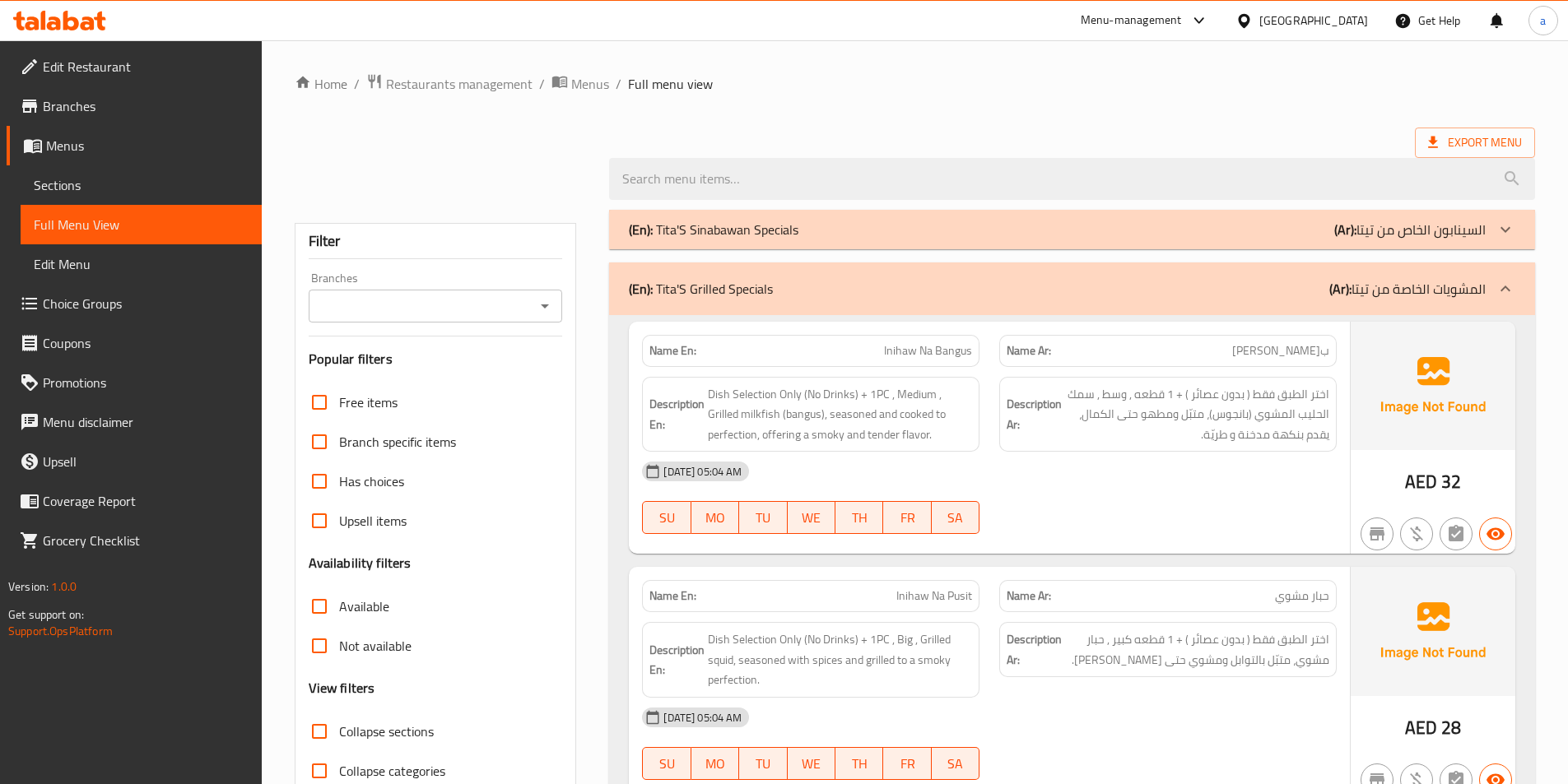
click at [1361, 273] on div "(En): Tita'S Grilled Specials (Ar): المشويات الخاصة من تيتا" at bounding box center [1072, 288] width 926 height 53
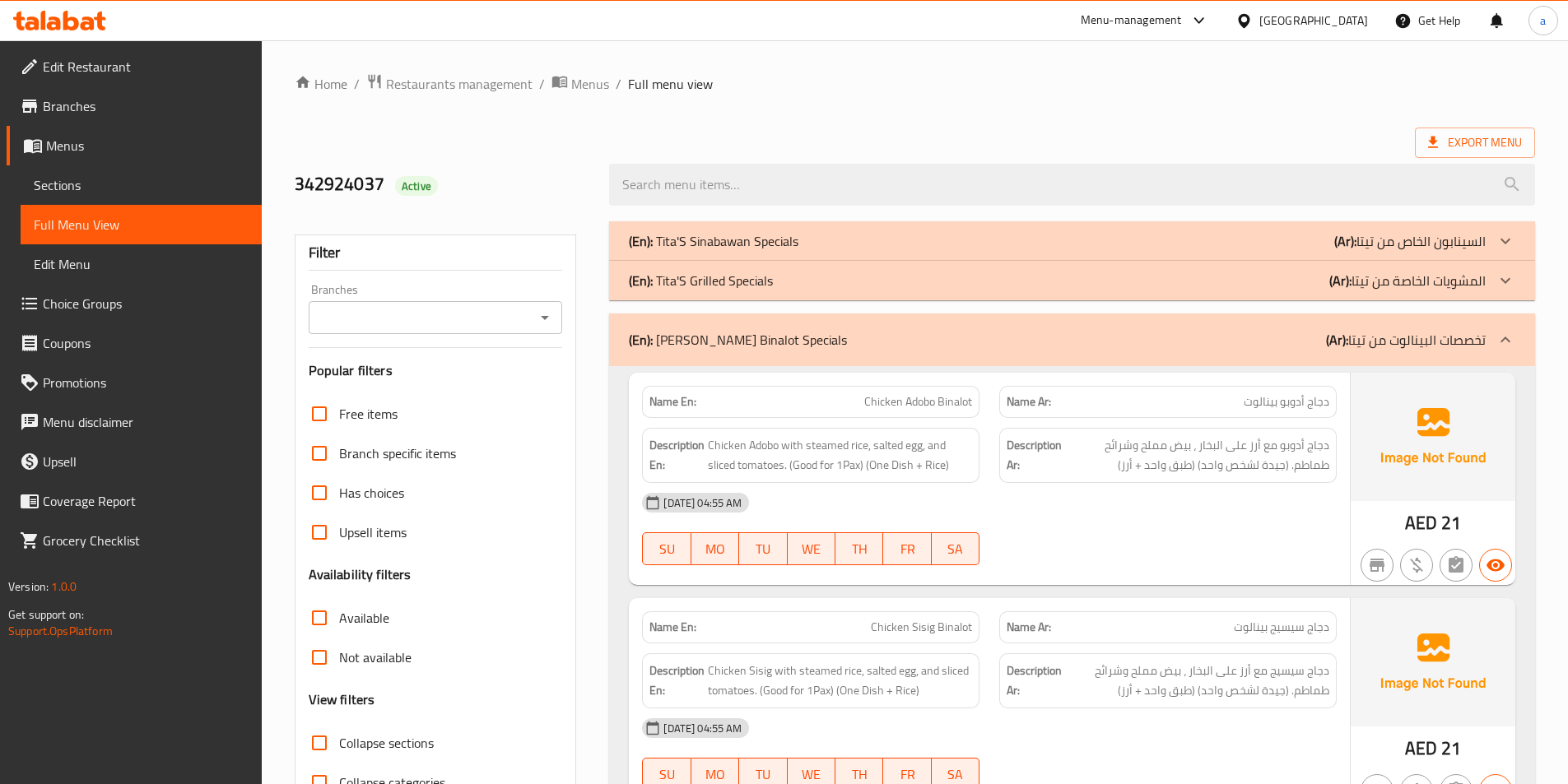
click at [1328, 322] on div "(En): [PERSON_NAME] Binalot Specials (Ar): تخصصات البينالوت من تيتا" at bounding box center [1072, 339] width 926 height 53
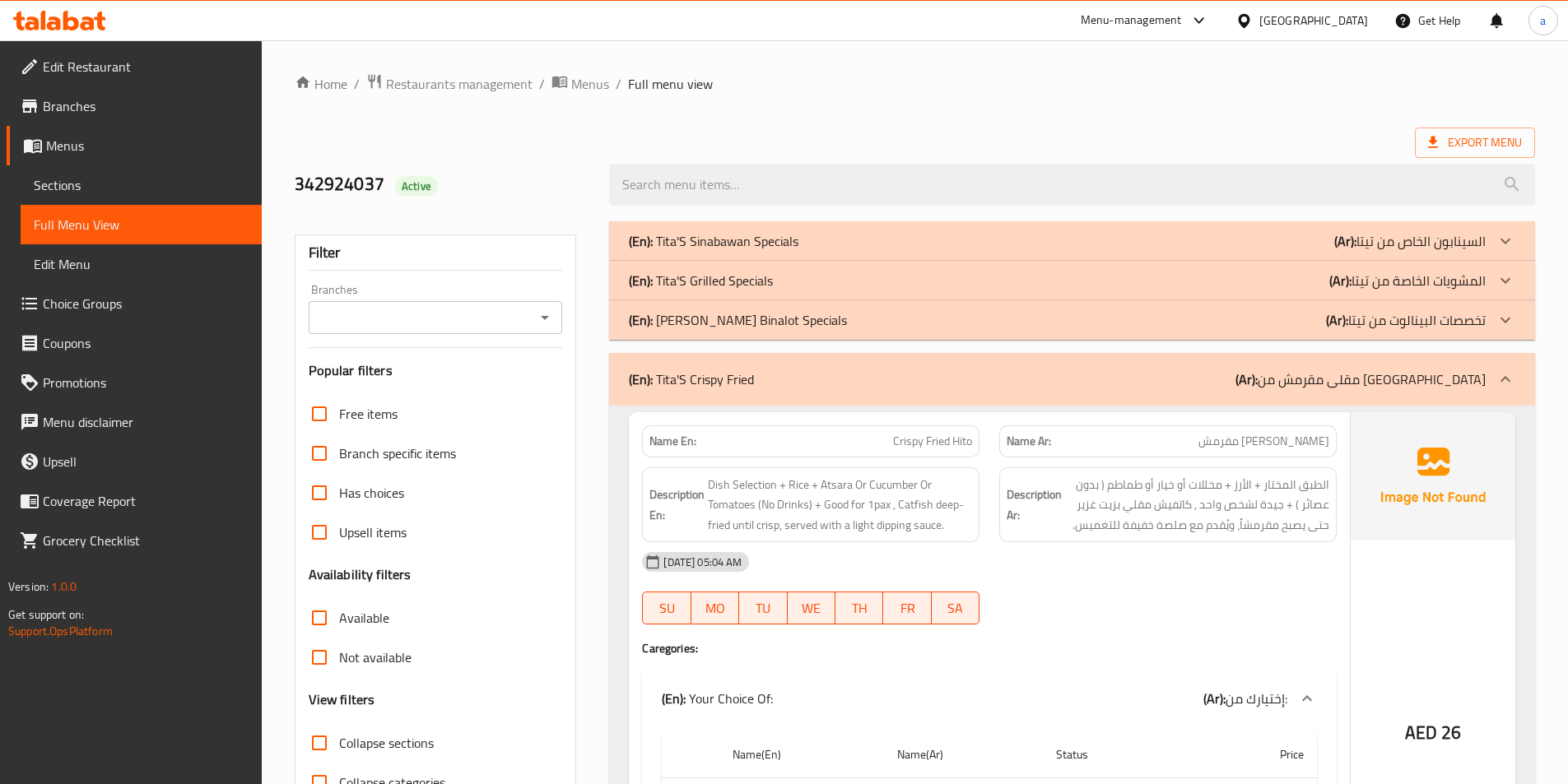
click at [1257, 381] on div "(En): Tita'S Crispy Fried (Ar): مقلى مقرمش من [GEOGRAPHIC_DATA]" at bounding box center [1056, 379] width 857 height 19
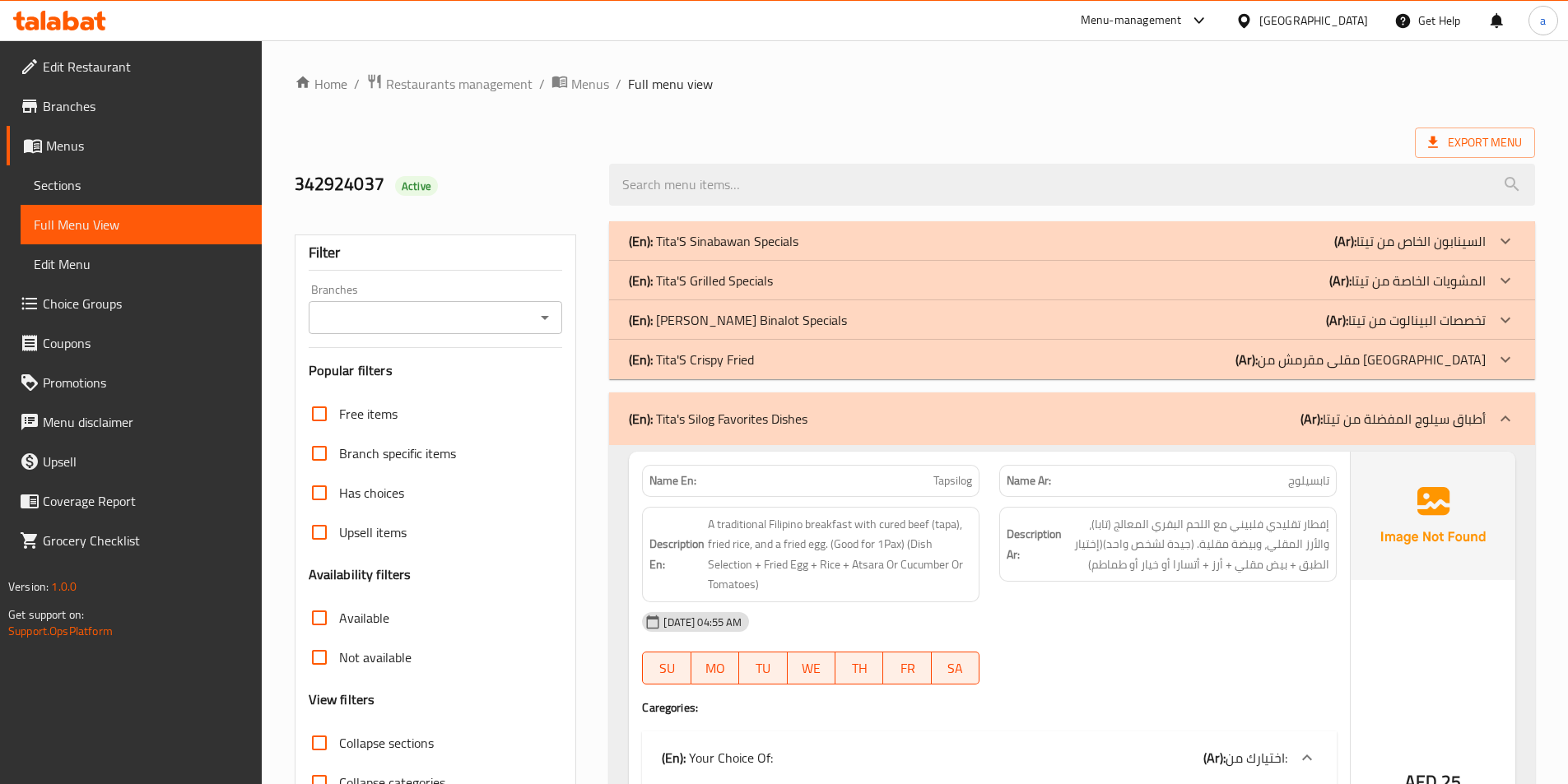
click at [1156, 424] on div "(En): [PERSON_NAME] Silog Favorites Dishes (Ar): أطباق سيلوج المفضلة من تيتا" at bounding box center [1056, 418] width 857 height 19
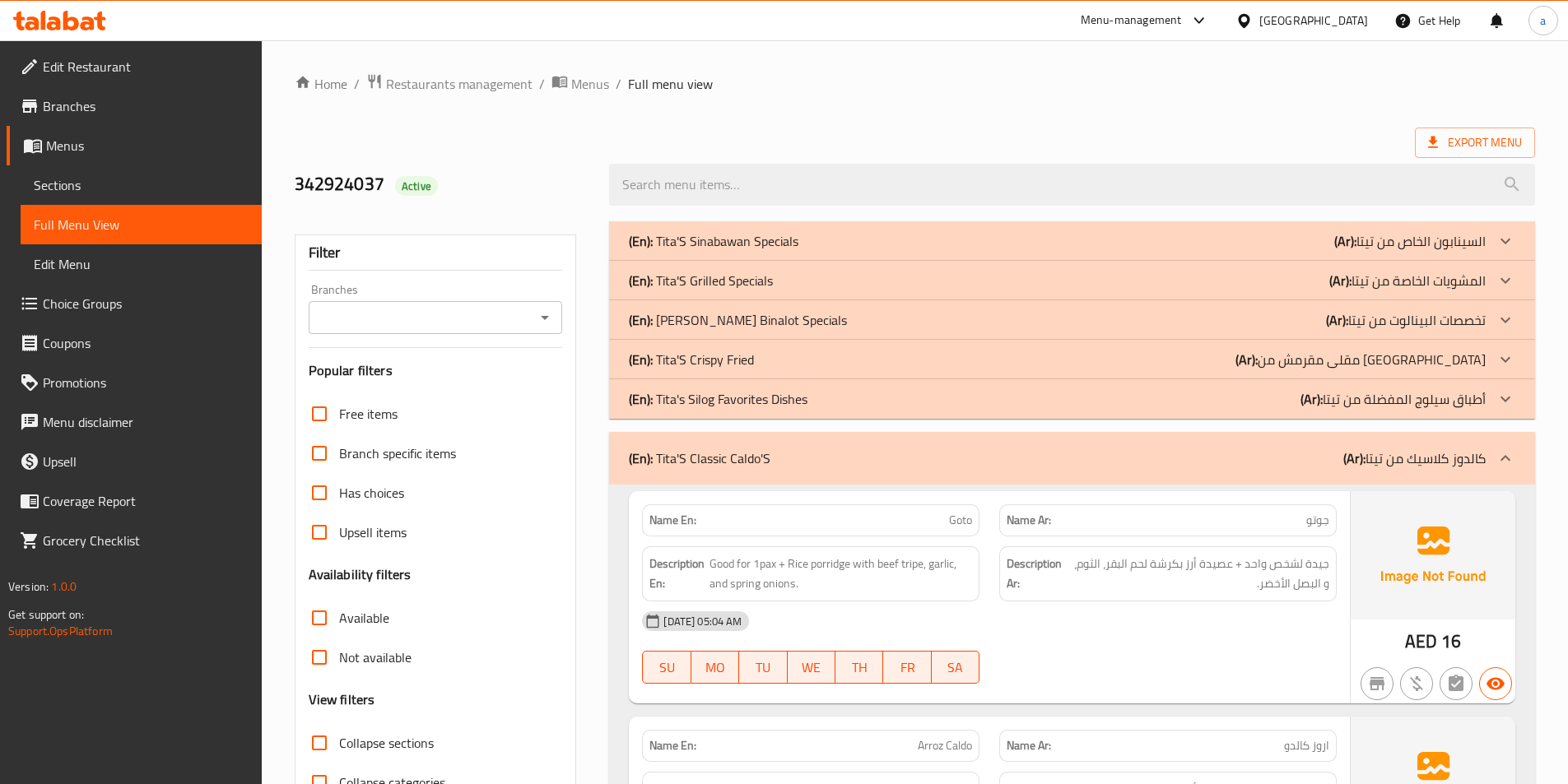
click at [1133, 457] on div "(En): Tita'S Classic Caldo'S (Ar): كالدوز كلاسيك من تيتا" at bounding box center [1056, 457] width 857 height 19
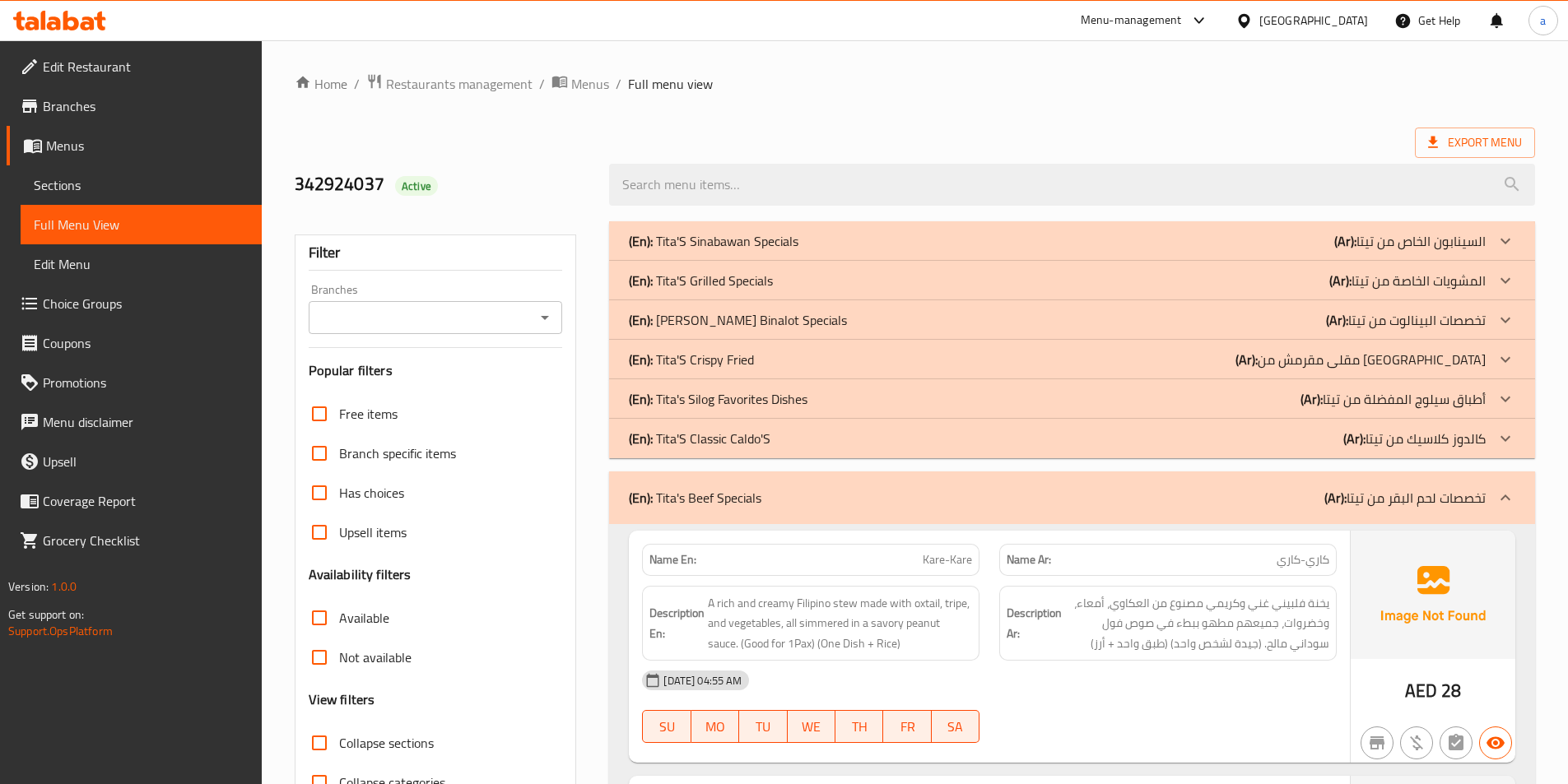
click at [1106, 495] on div "(En): Tita's Beef Specials (Ar): تخصصات لحم البقر من تيتا" at bounding box center [1056, 497] width 857 height 19
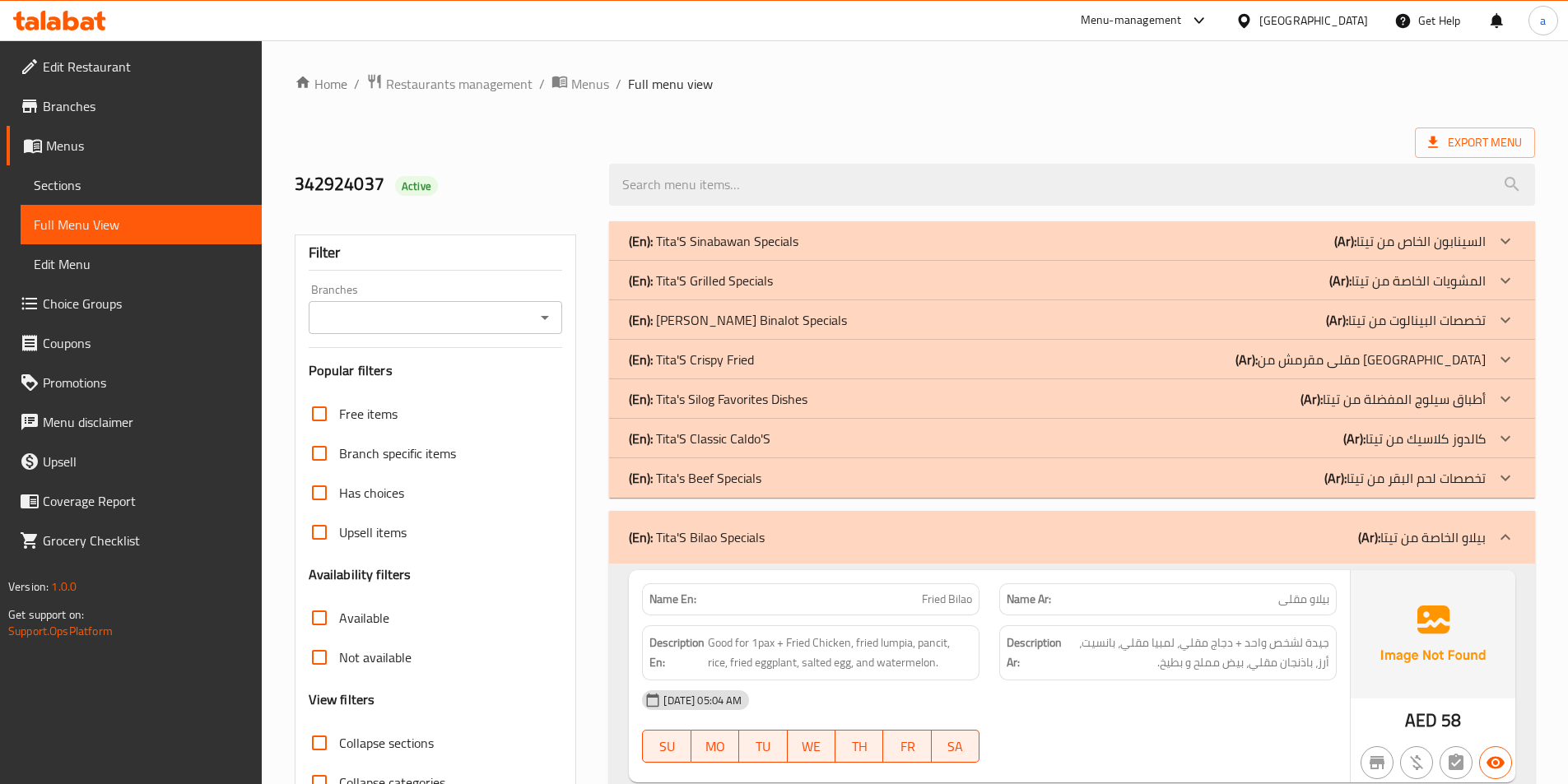
click at [1075, 537] on div "(En): Tita'S Bilao Specials (Ar): بيلاو الخاصة من تيتا" at bounding box center [1056, 536] width 857 height 19
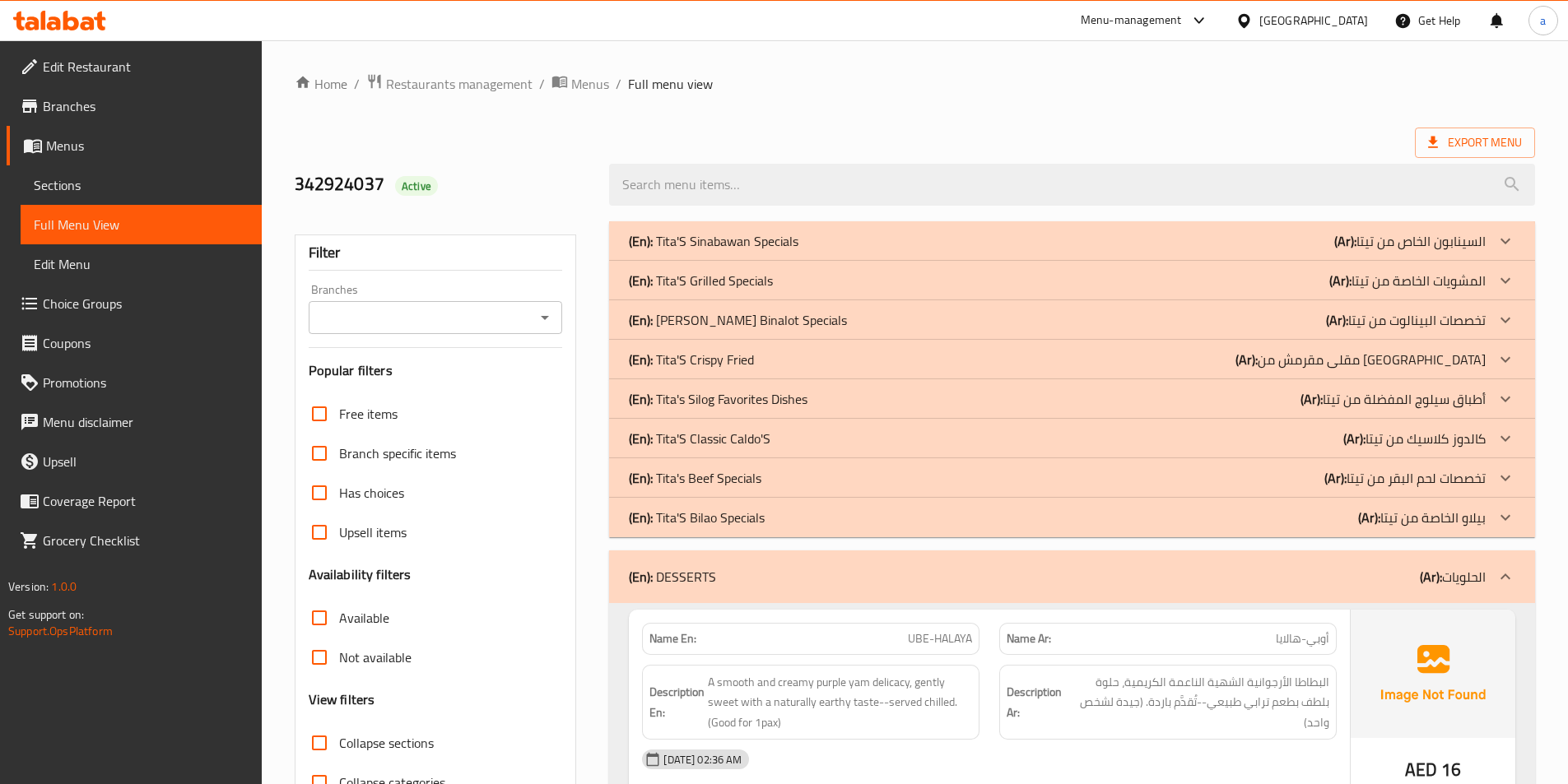
scroll to position [82, 0]
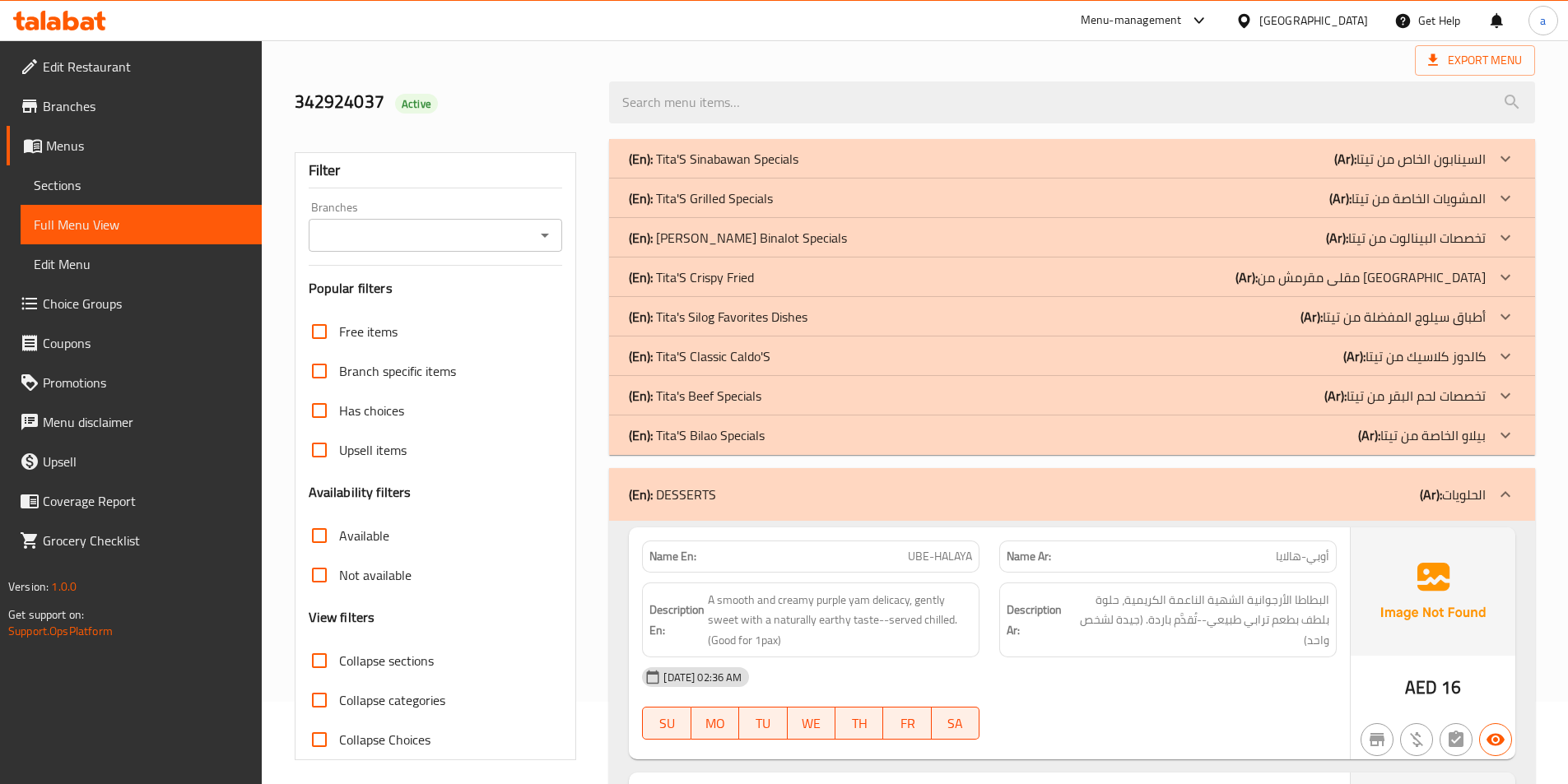
click at [1051, 506] on div "(En): DESSERTS (Ar): الحلويات" at bounding box center [1072, 494] width 926 height 53
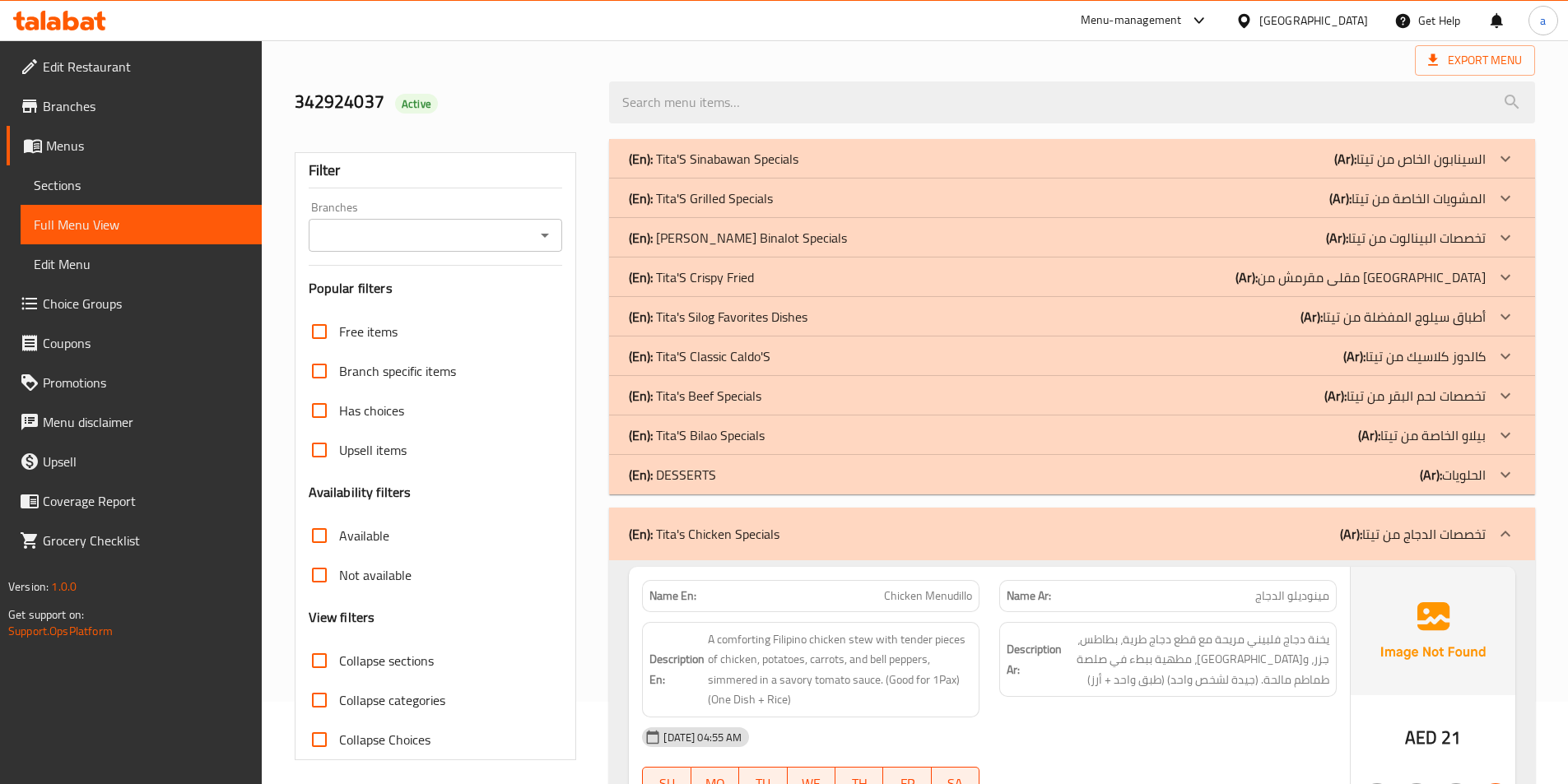
scroll to position [165, 0]
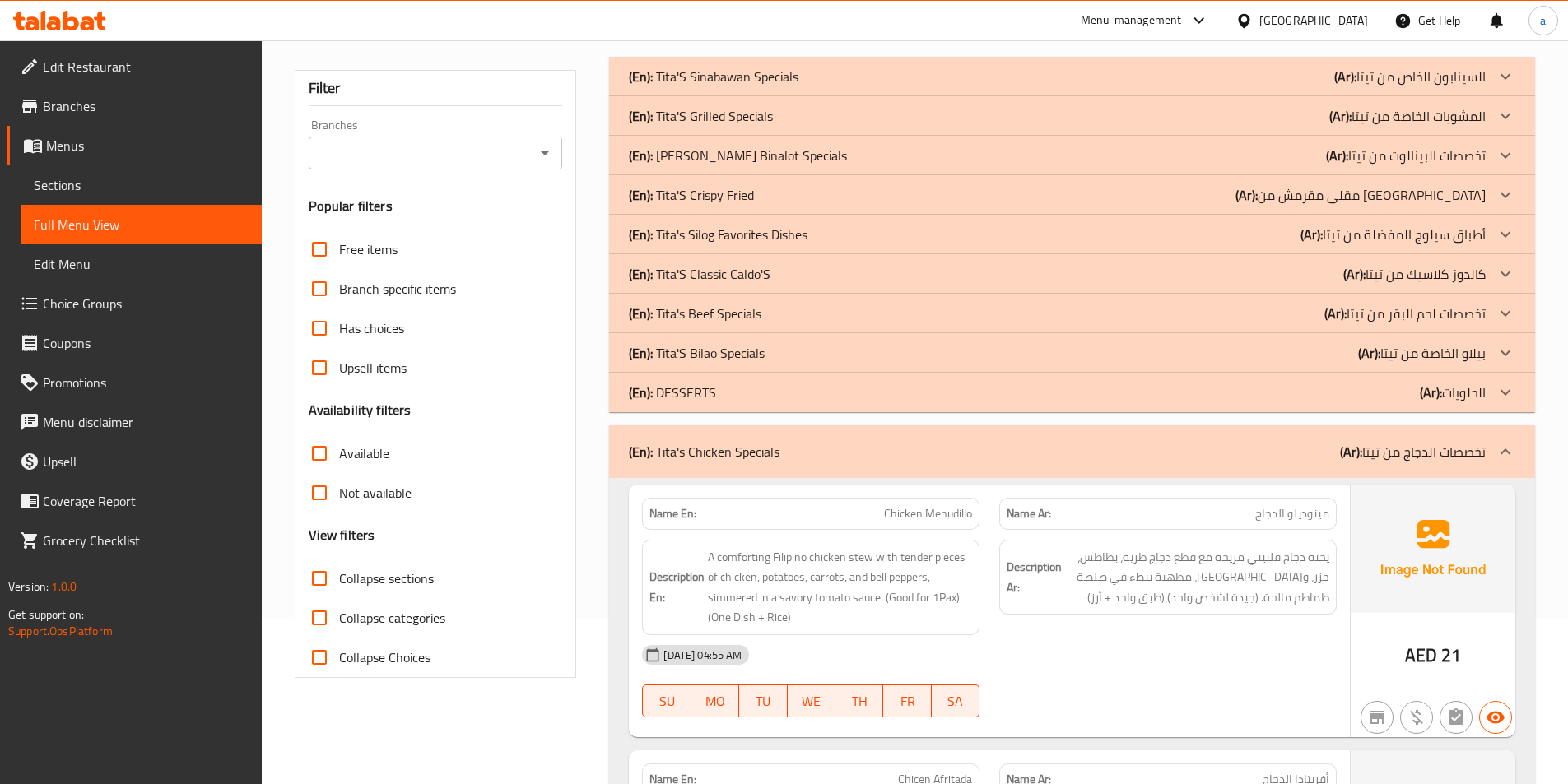
click at [1049, 459] on div "(En): Tita's Chicken Specials (Ar): تخصصات الدجاج من تيتا" at bounding box center [1056, 452] width 857 height 19
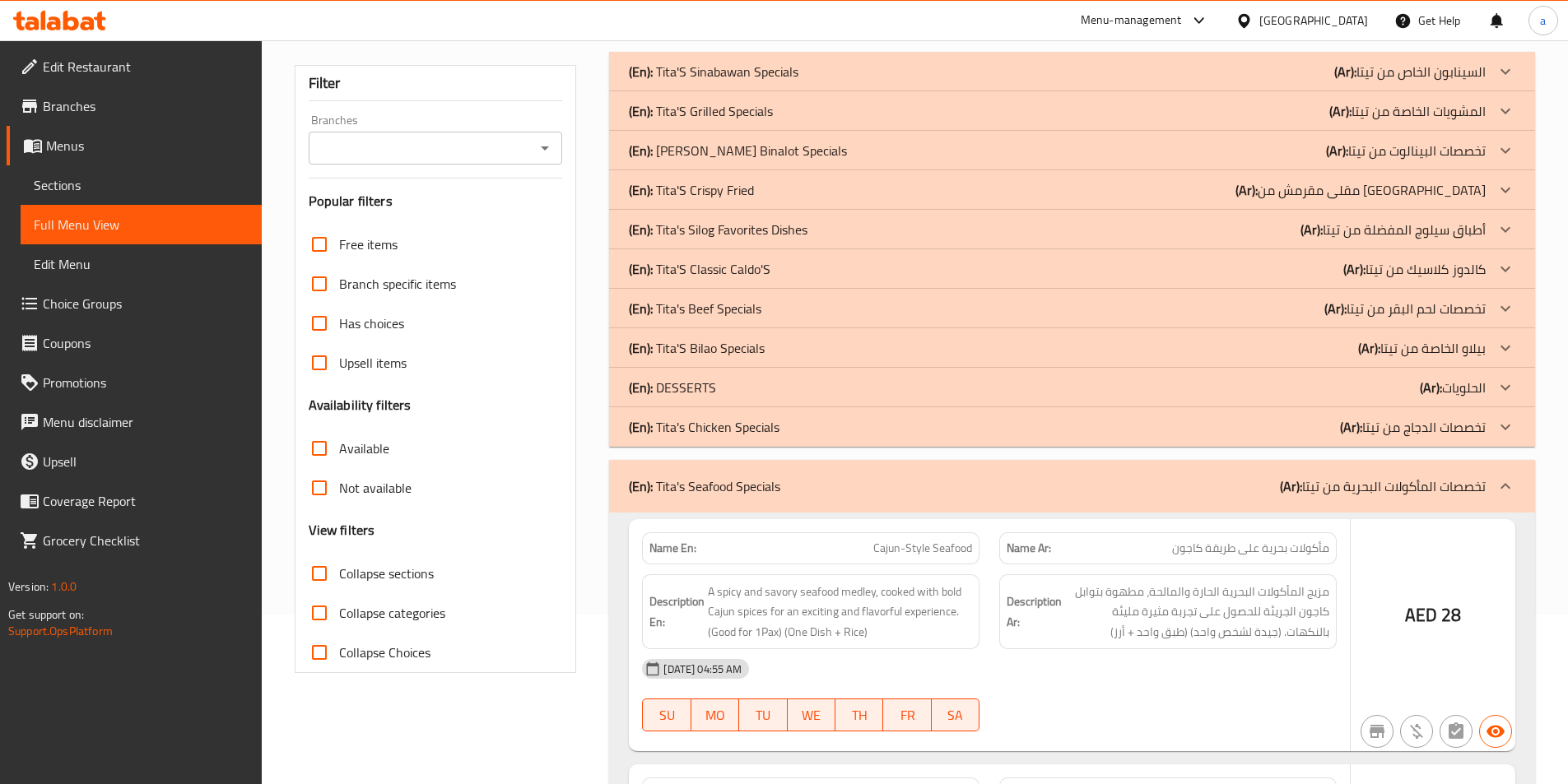
scroll to position [329, 0]
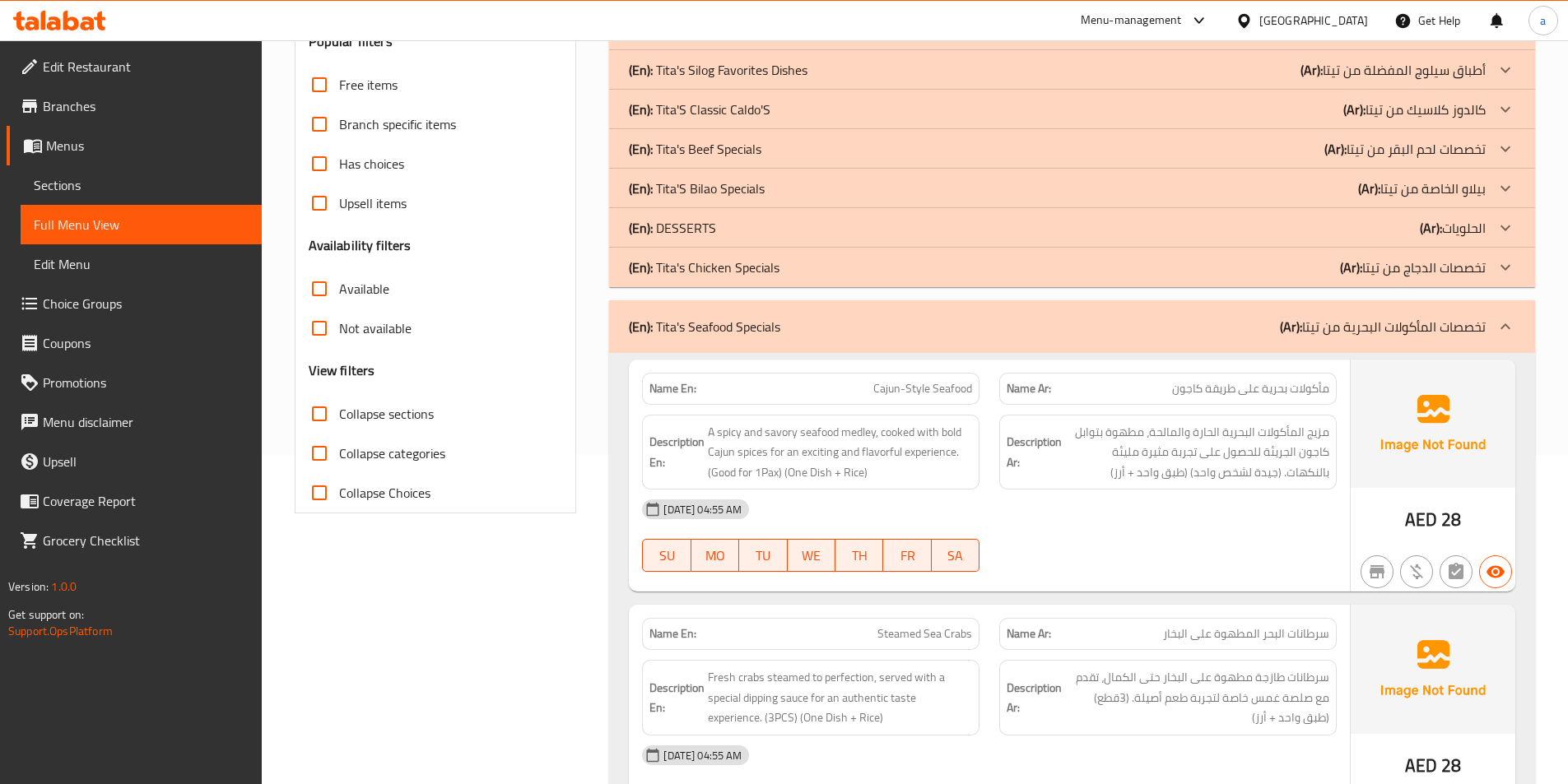
click at [972, 346] on div "(En): Tita's Seafood Specials (Ar): تخصصات المأكولات البحرية من تيتا" at bounding box center [1072, 327] width 926 height 53
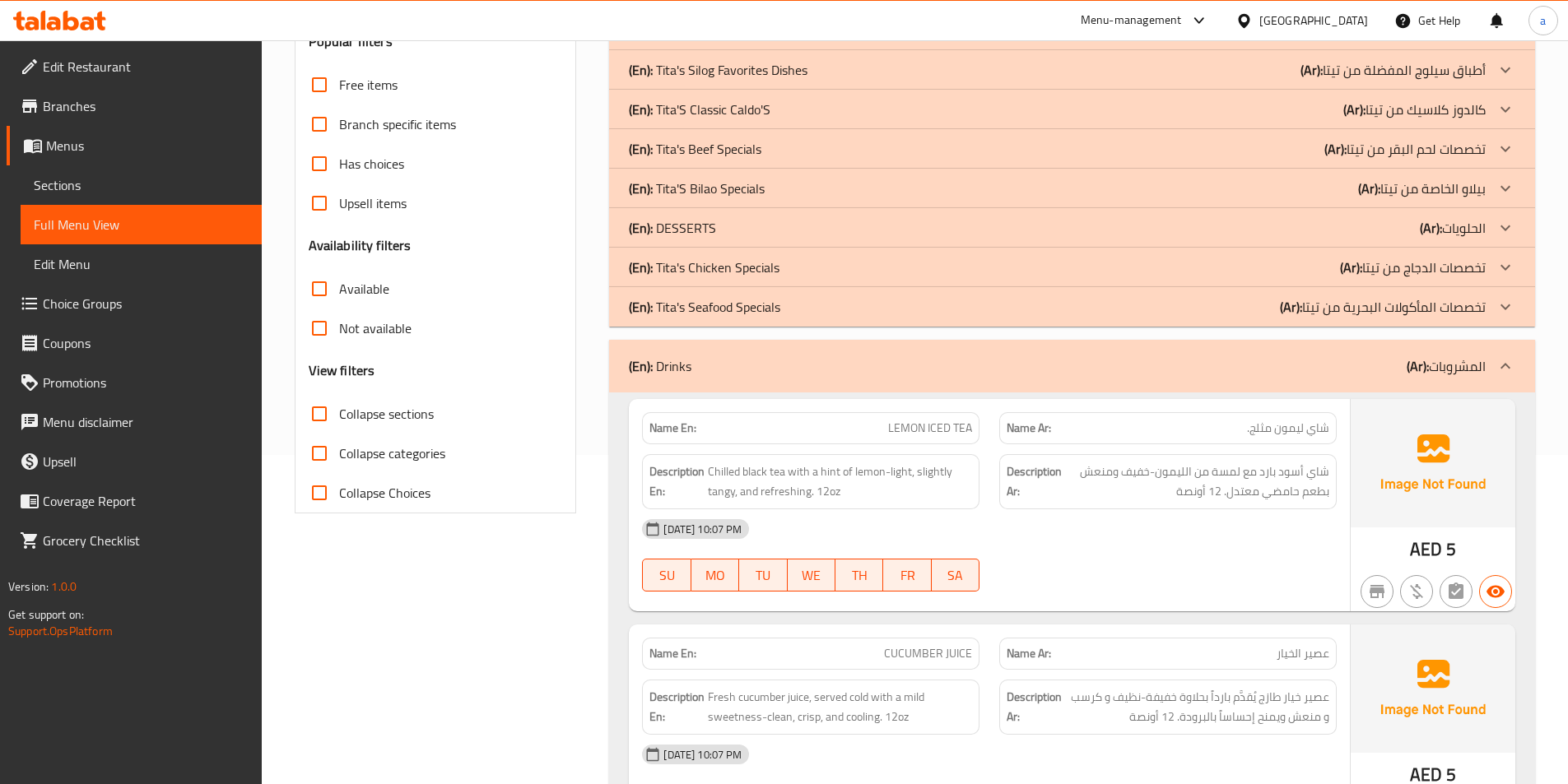
click at [975, 375] on div "(En): Drinks (Ar): المشروبات" at bounding box center [1056, 366] width 857 height 19
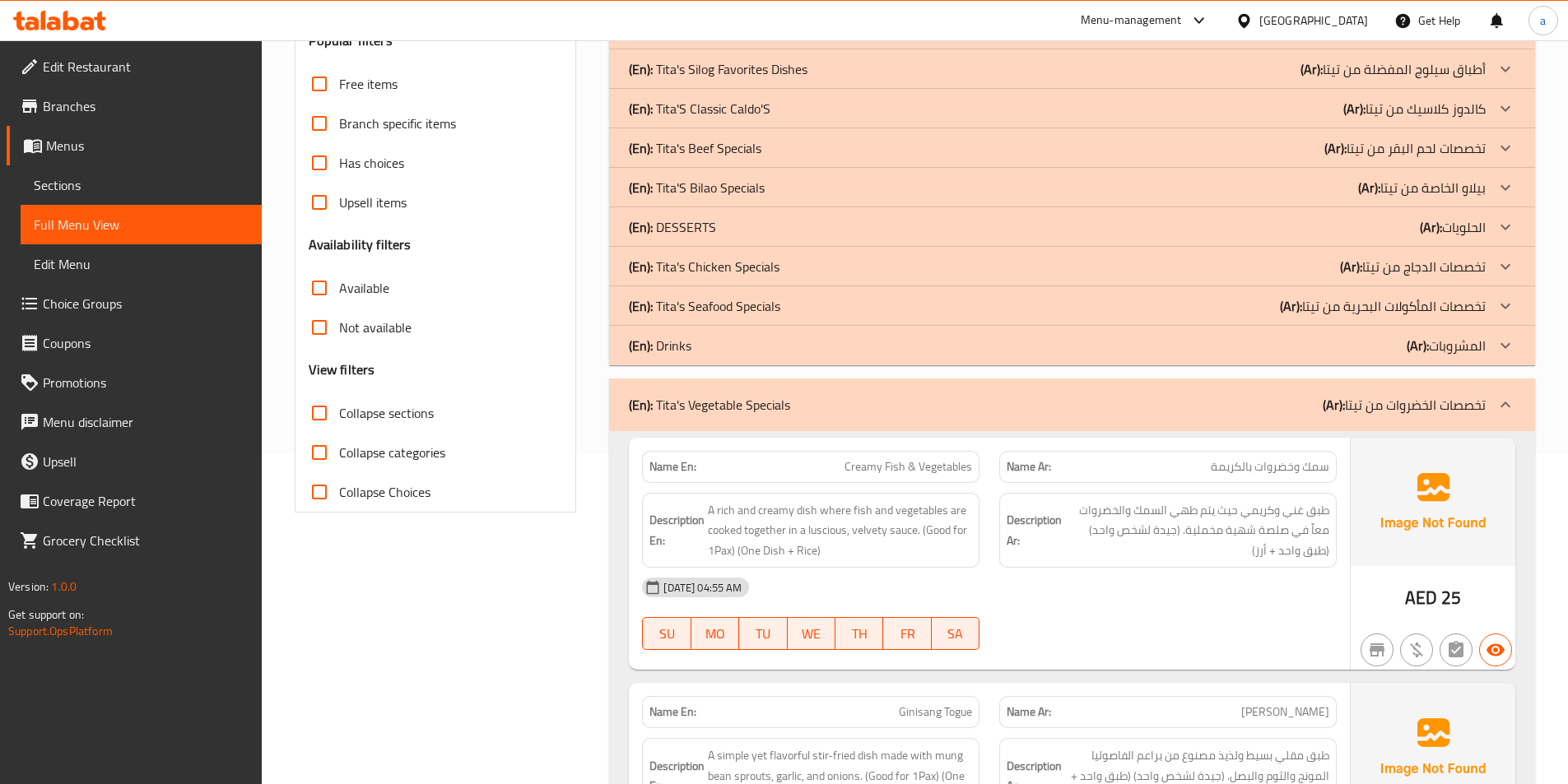
scroll to position [411, 0]
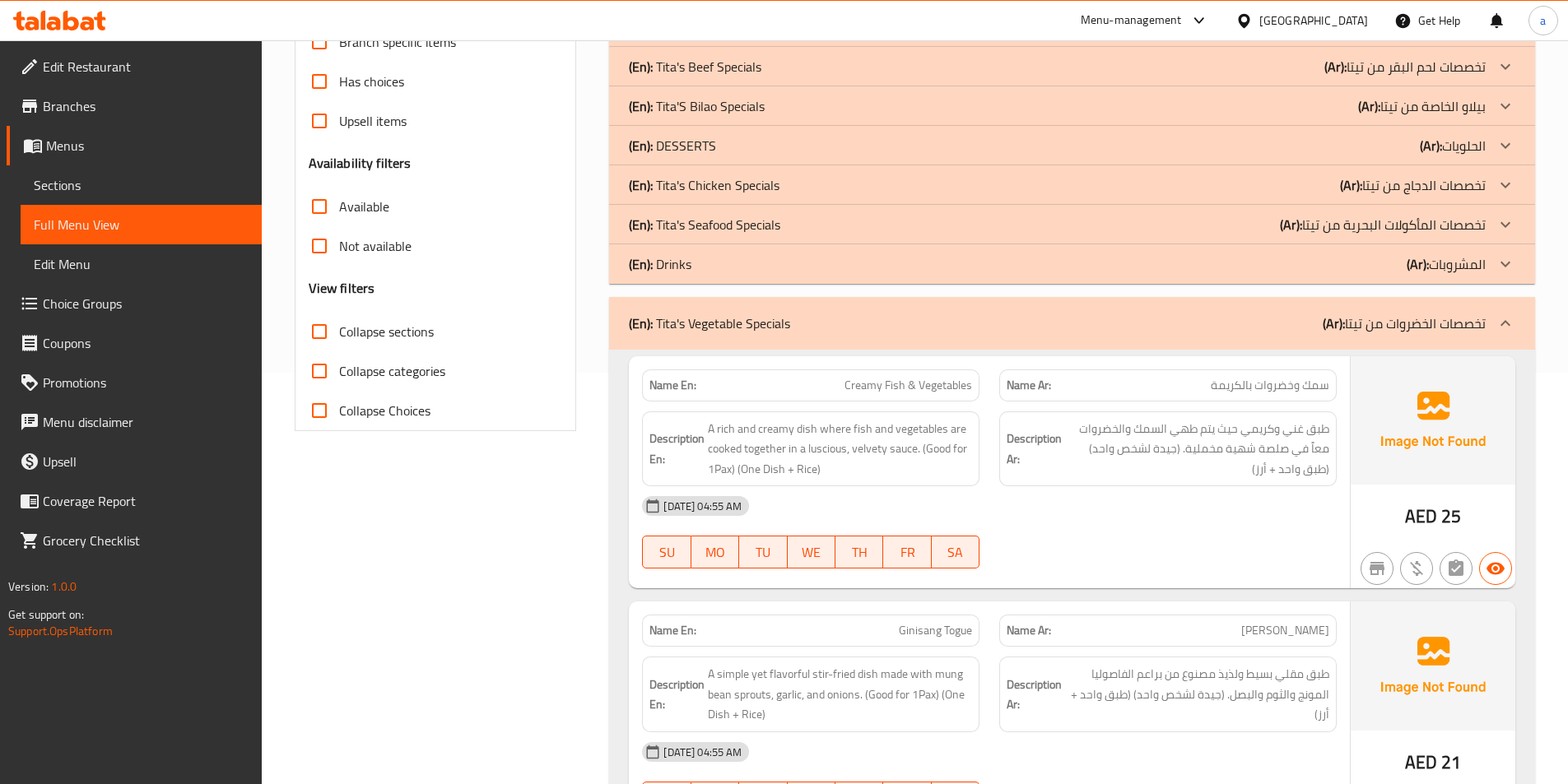
click at [987, 335] on div "(En): Tita's Vegetable Specials (Ar): تخصصات الخضروات من تيتا" at bounding box center [1072, 323] width 926 height 53
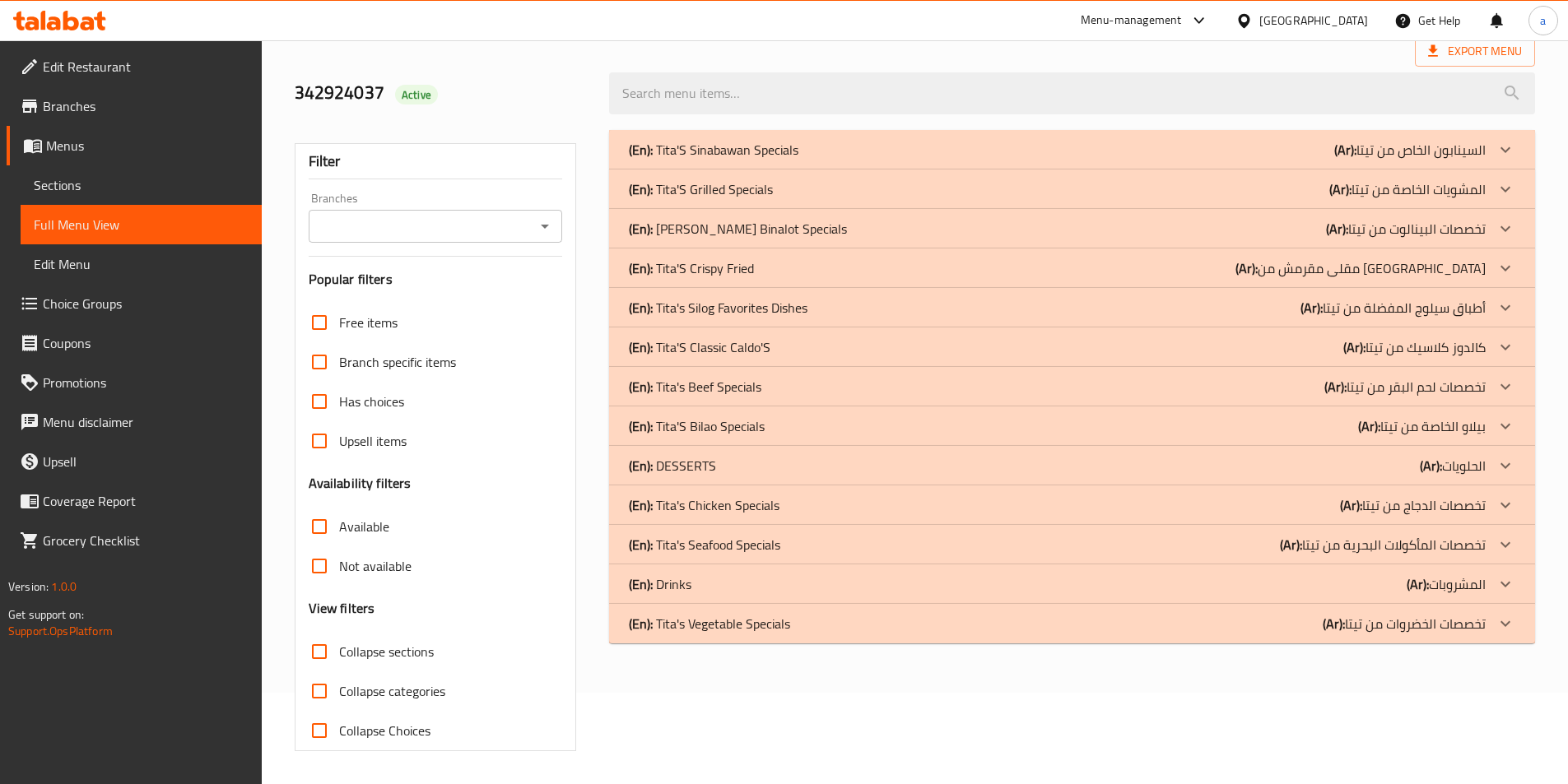
scroll to position [91, 0]
click at [775, 744] on div "(En): Tita'S Sinabawan Specials (Ar): السينابون الخاص من تيتا Name En: Sinigang…" at bounding box center [1072, 440] width 945 height 640
click at [656, 713] on div "(En): Tita'S Sinabawan Specials (Ar): السينابون الخاص من تيتا Name En: Sinigang…" at bounding box center [1072, 440] width 945 height 640
click at [800, 715] on div "(En): Tita'S Sinabawan Specials (Ar): السينابون الخاص من تيتا Name En: Sinigang…" at bounding box center [1072, 440] width 945 height 640
click at [748, 707] on div "(En): Tita'S Sinabawan Specials (Ar): السينابون الخاص من تيتا Name En: Sinigang…" at bounding box center [1072, 440] width 945 height 640
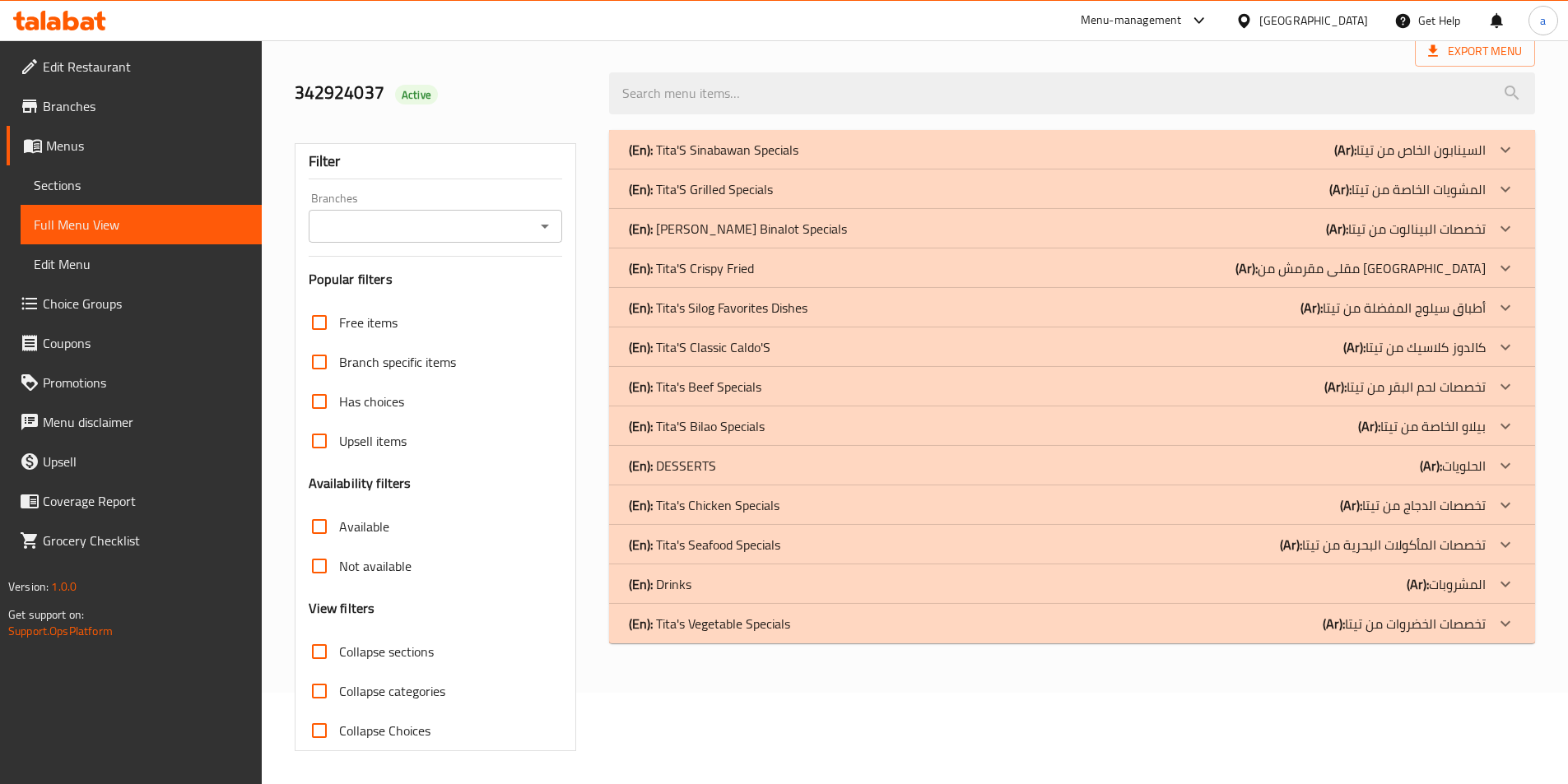
click at [826, 701] on div "(En): Tita'S Sinabawan Specials (Ar): السينابون الخاص من تيتا Name En: Sinigang…" at bounding box center [1072, 440] width 945 height 640
click at [754, 426] on p "(En): Tita'S Bilao Specials" at bounding box center [696, 426] width 136 height 19
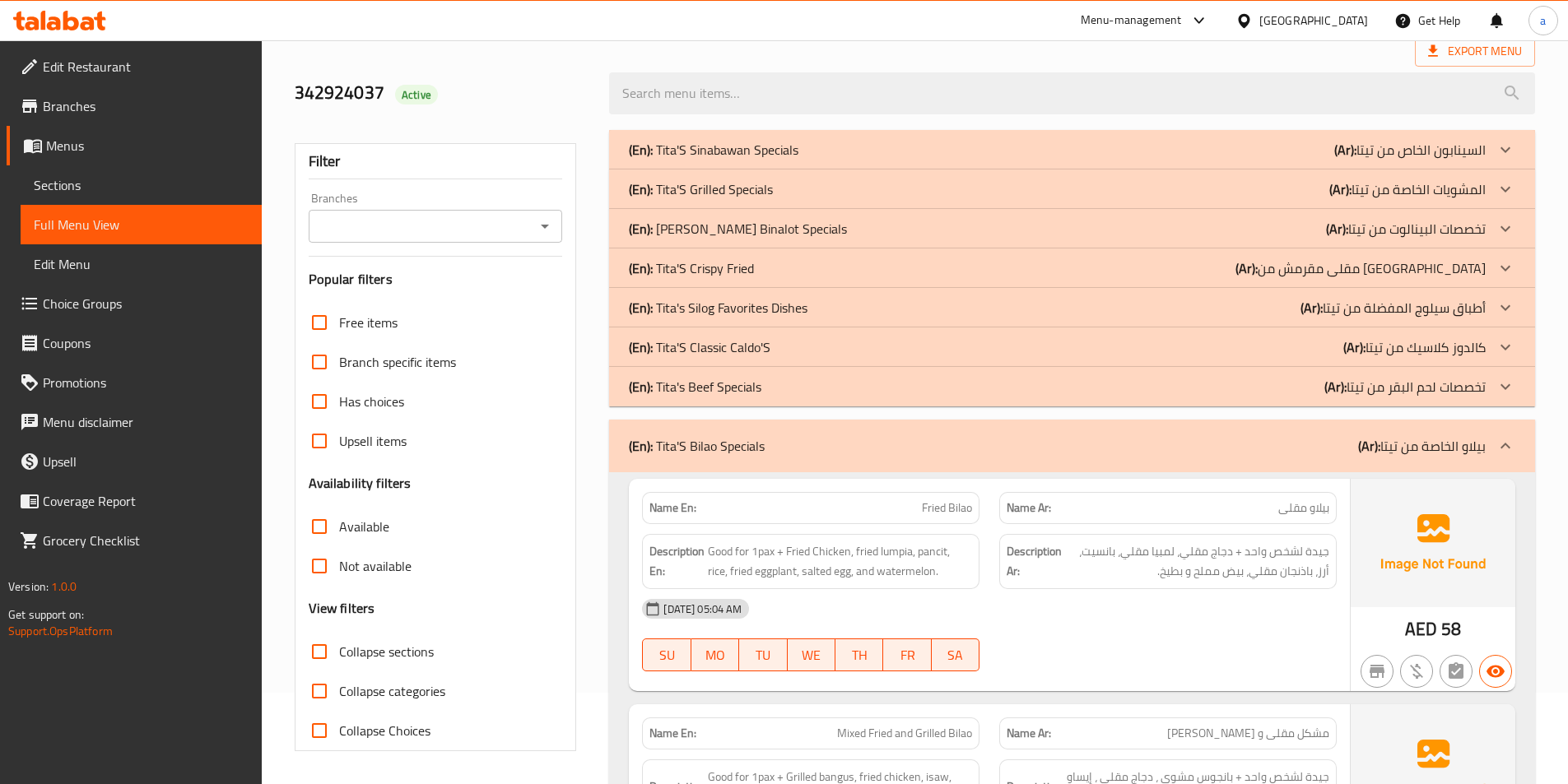
click at [784, 54] on div "Export Menu" at bounding box center [915, 52] width 1240 height 31
click at [809, 350] on div "(En): Tita'S Classic Caldo'S (Ar): كالدوز كلاسيك من تيتا" at bounding box center [1056, 347] width 857 height 19
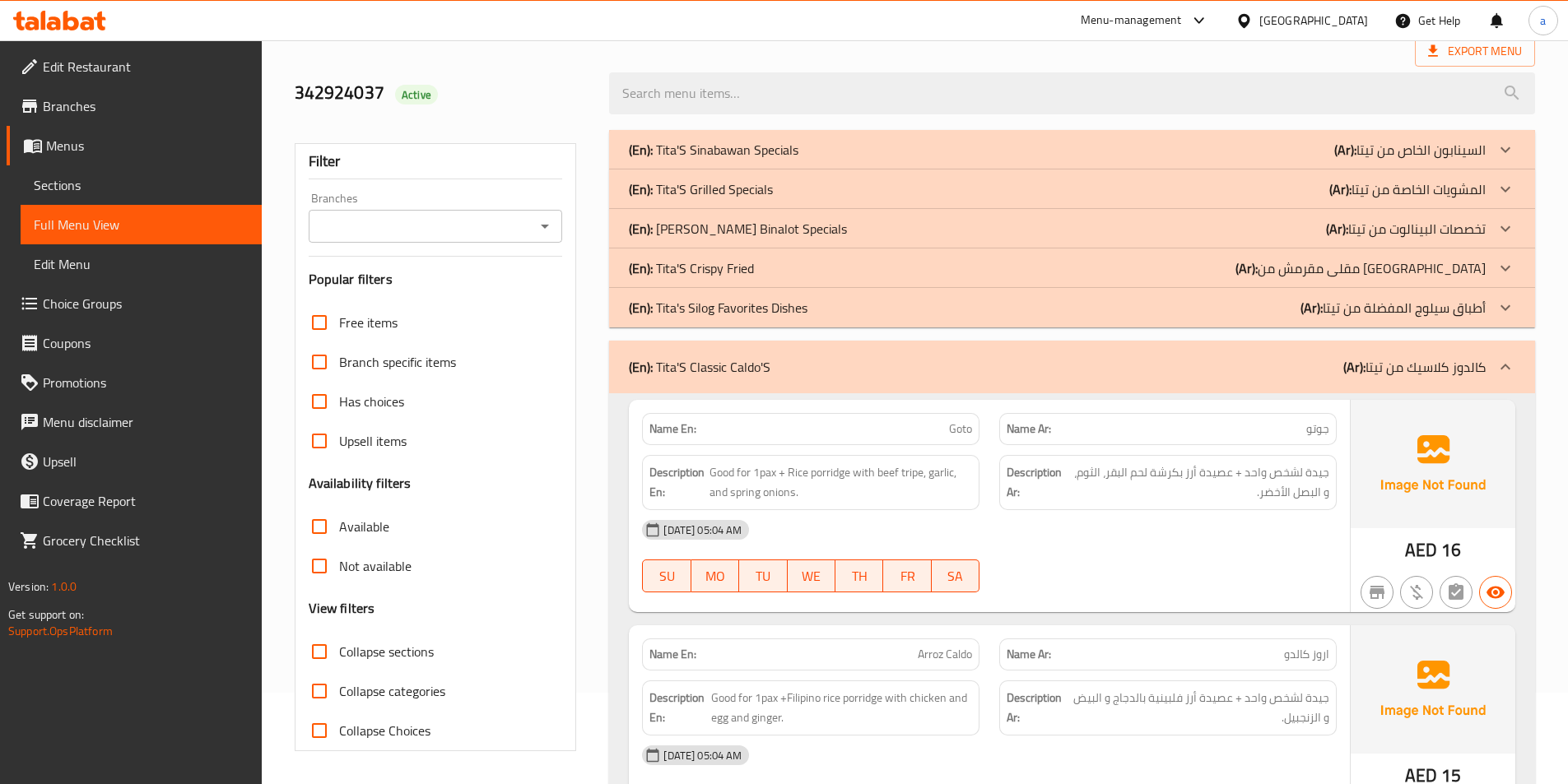
click at [784, 61] on div "342924037 Active" at bounding box center [914, 93] width 1260 height 73
click at [808, 256] on div "(En): Tita'S Crispy Fried (Ar): مقلى مقرمش من [GEOGRAPHIC_DATA]" at bounding box center [1072, 268] width 926 height 39
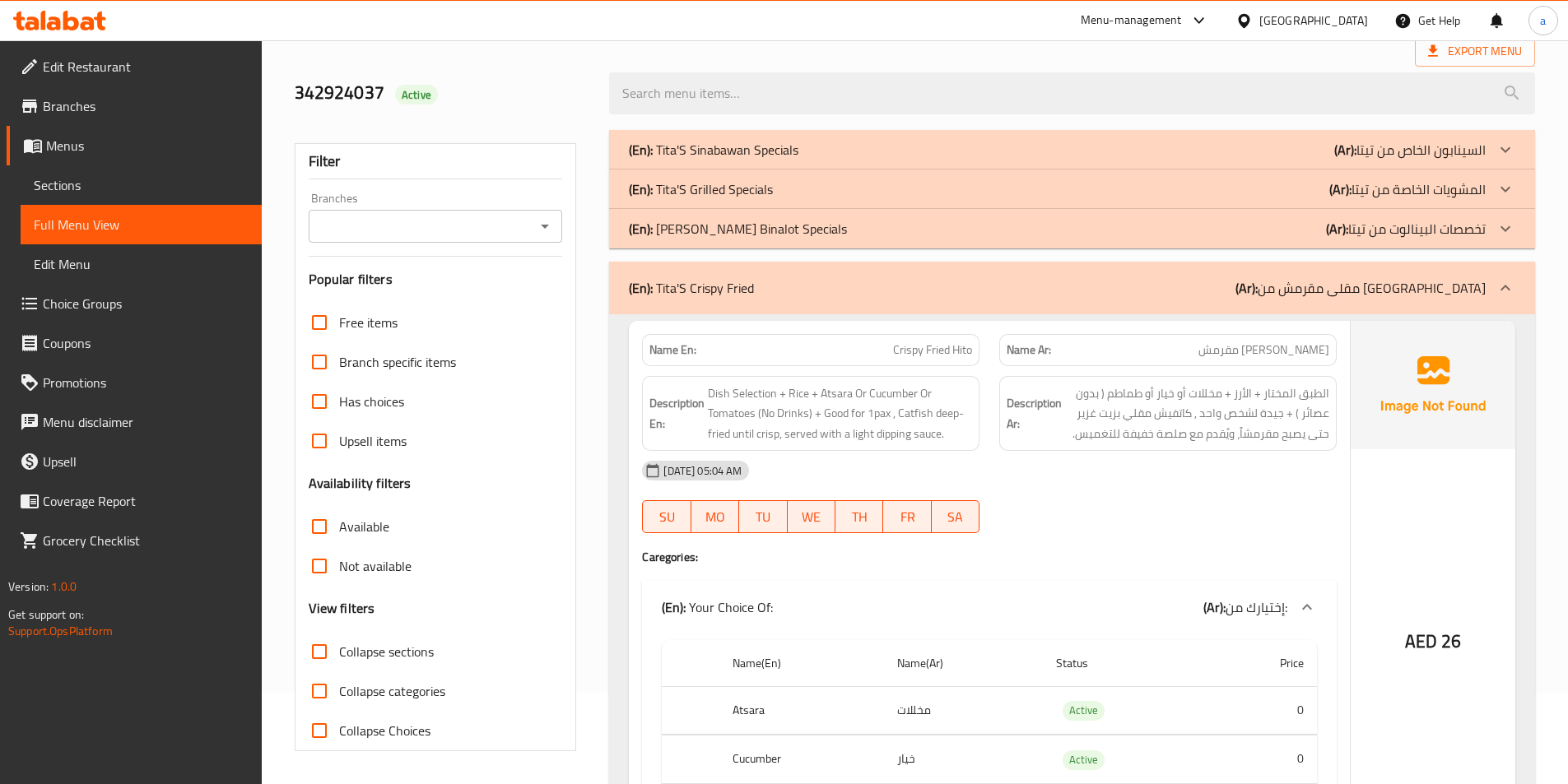
click at [598, 58] on div "342924037 Active" at bounding box center [441, 93] width 315 height 73
click at [837, 190] on div "(En): Tita'S Grilled Specials (Ar): المشويات الخاصة من تيتا" at bounding box center [1056, 189] width 857 height 19
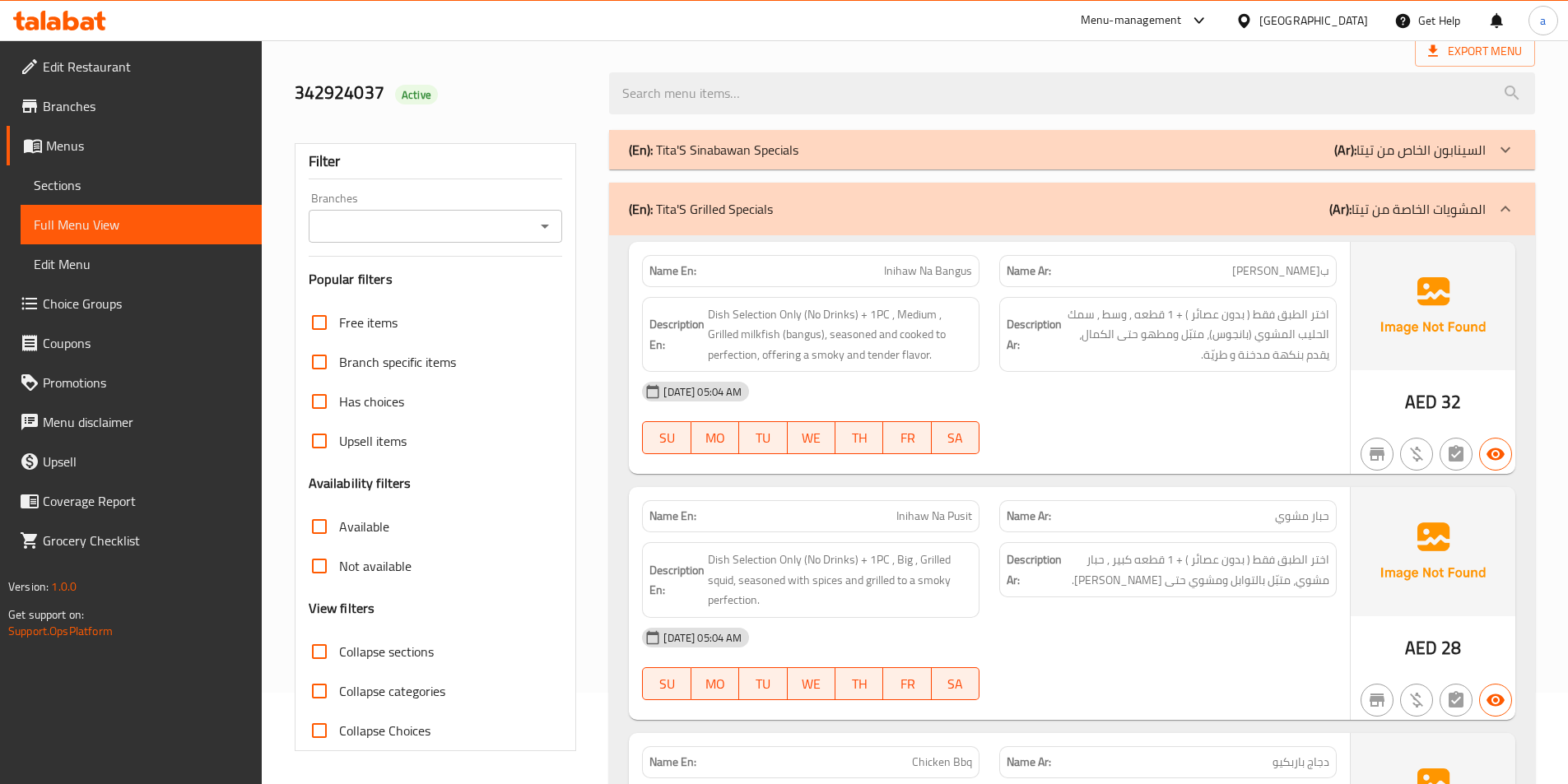
click at [556, 98] on h2 "342924037 Active" at bounding box center [442, 93] width 296 height 25
click at [865, 146] on div "(En): Tita'S Sinabawan Specials (Ar): السينابون الخاص من تيتا" at bounding box center [1056, 149] width 857 height 19
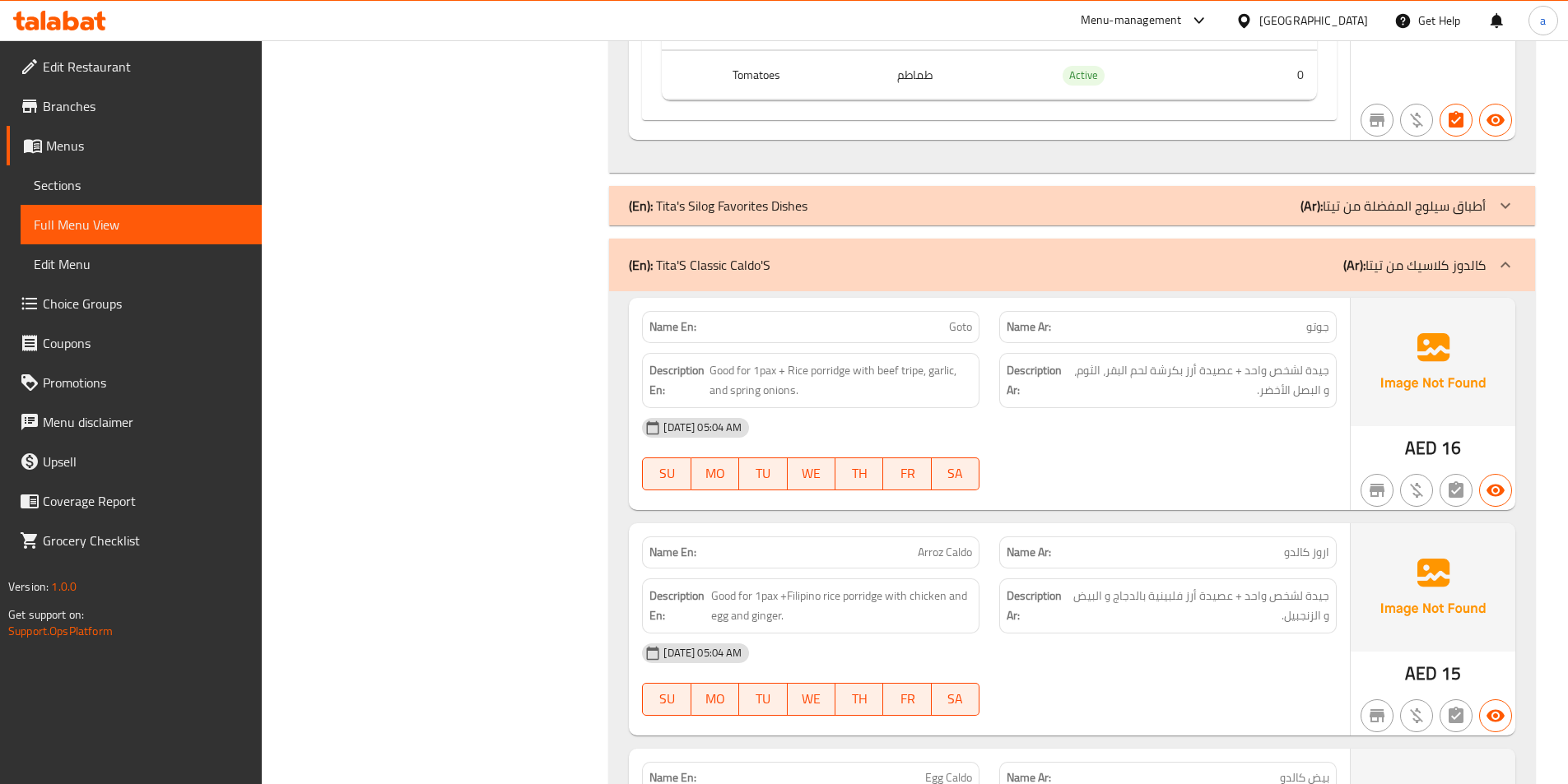
scroll to position [6822, 0]
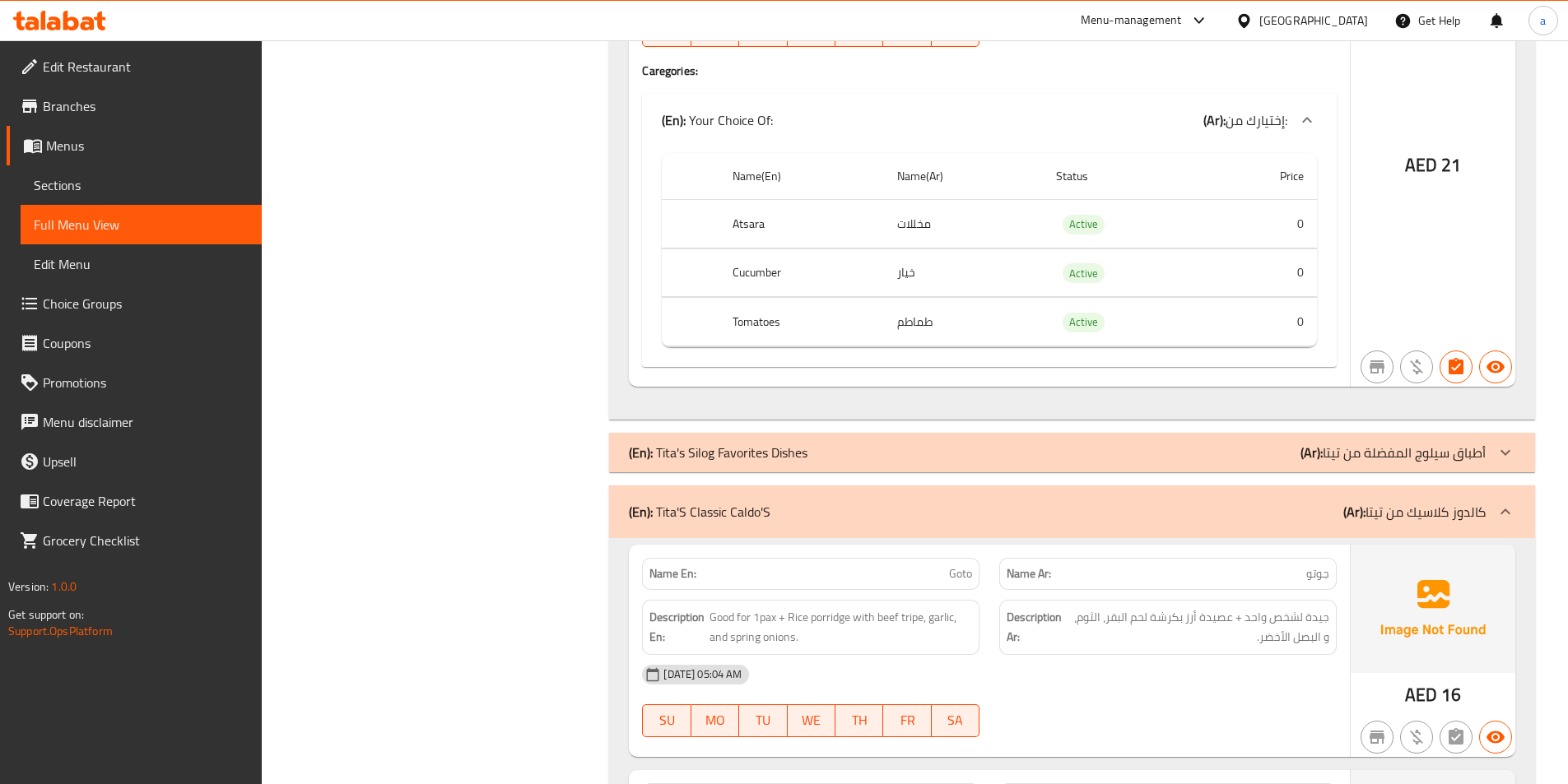
click at [108, 185] on span "Sections" at bounding box center [141, 185] width 215 height 19
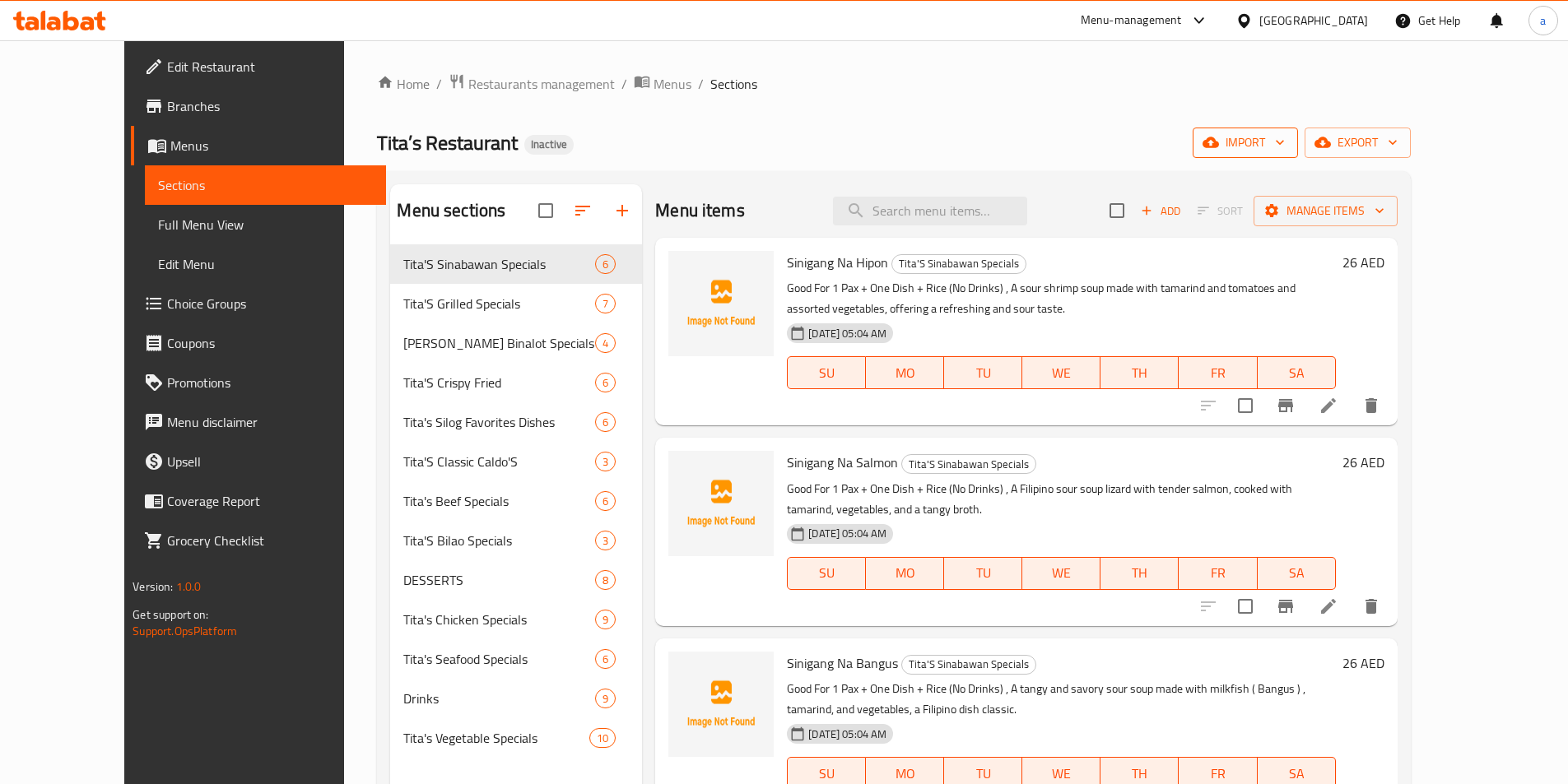
click at [1285, 132] on span "import" at bounding box center [1245, 142] width 79 height 20
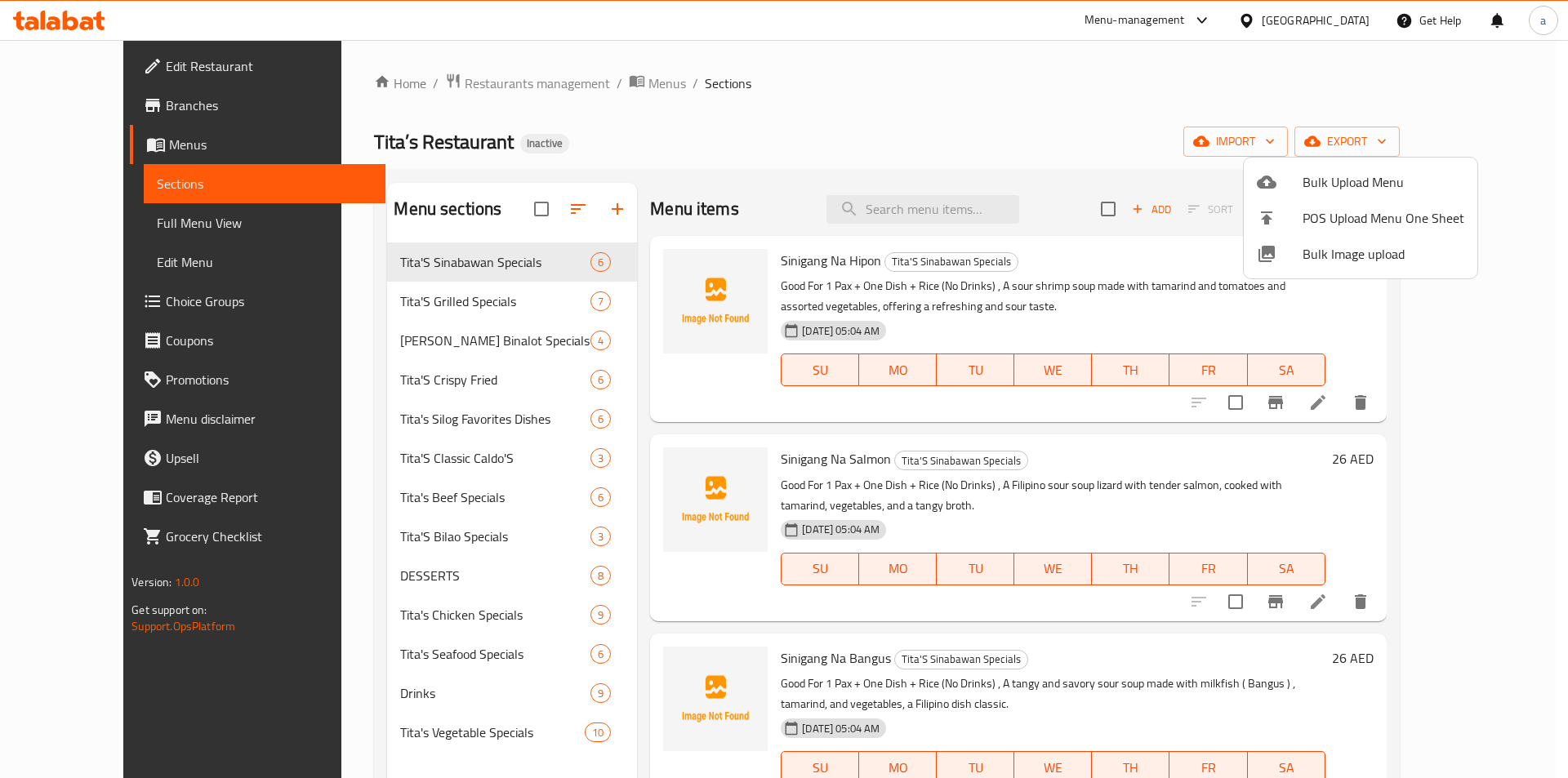
click at [1410, 137] on div at bounding box center [784, 389] width 1568 height 778
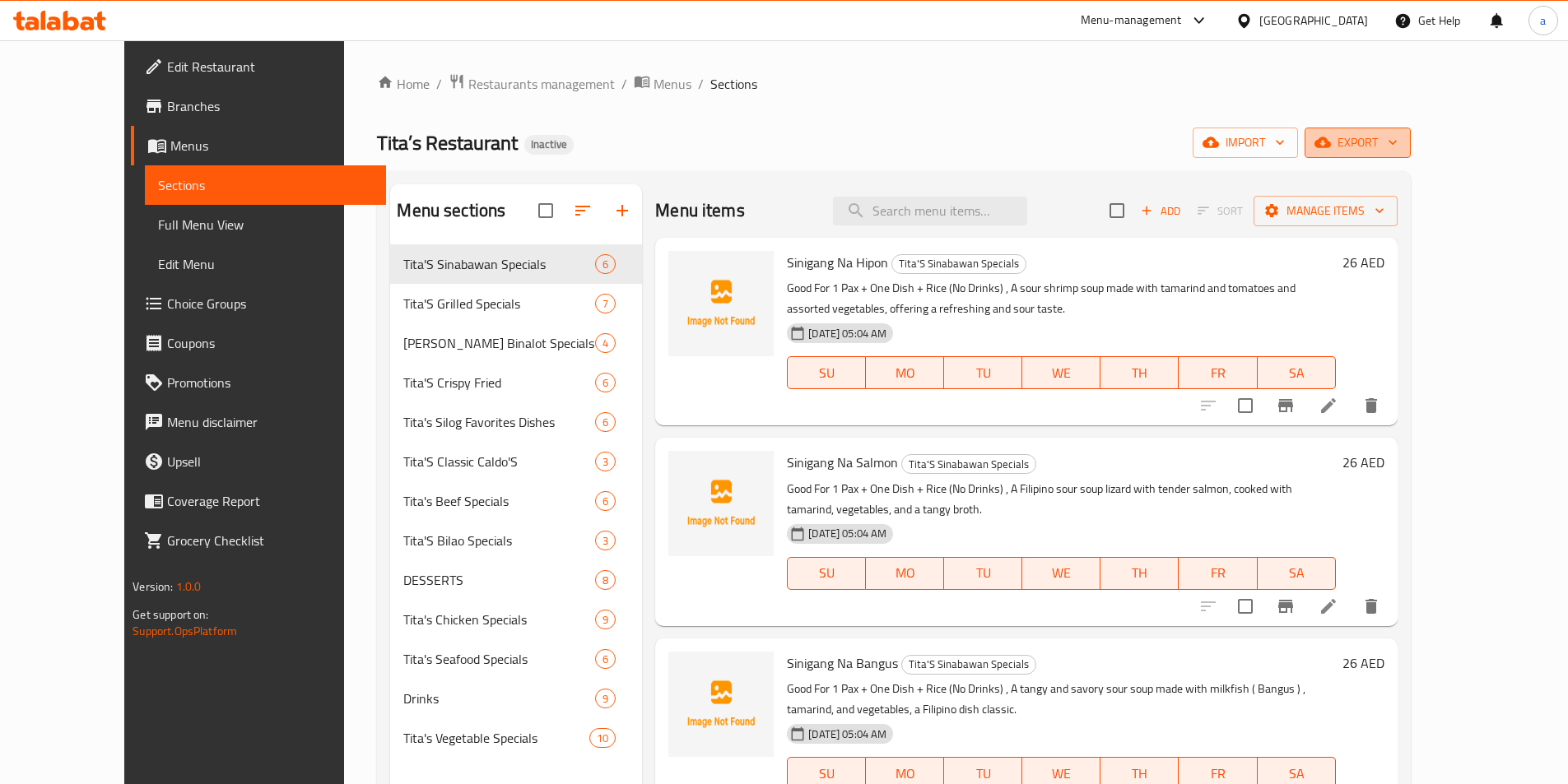
click at [1397, 133] on span "export" at bounding box center [1357, 142] width 80 height 20
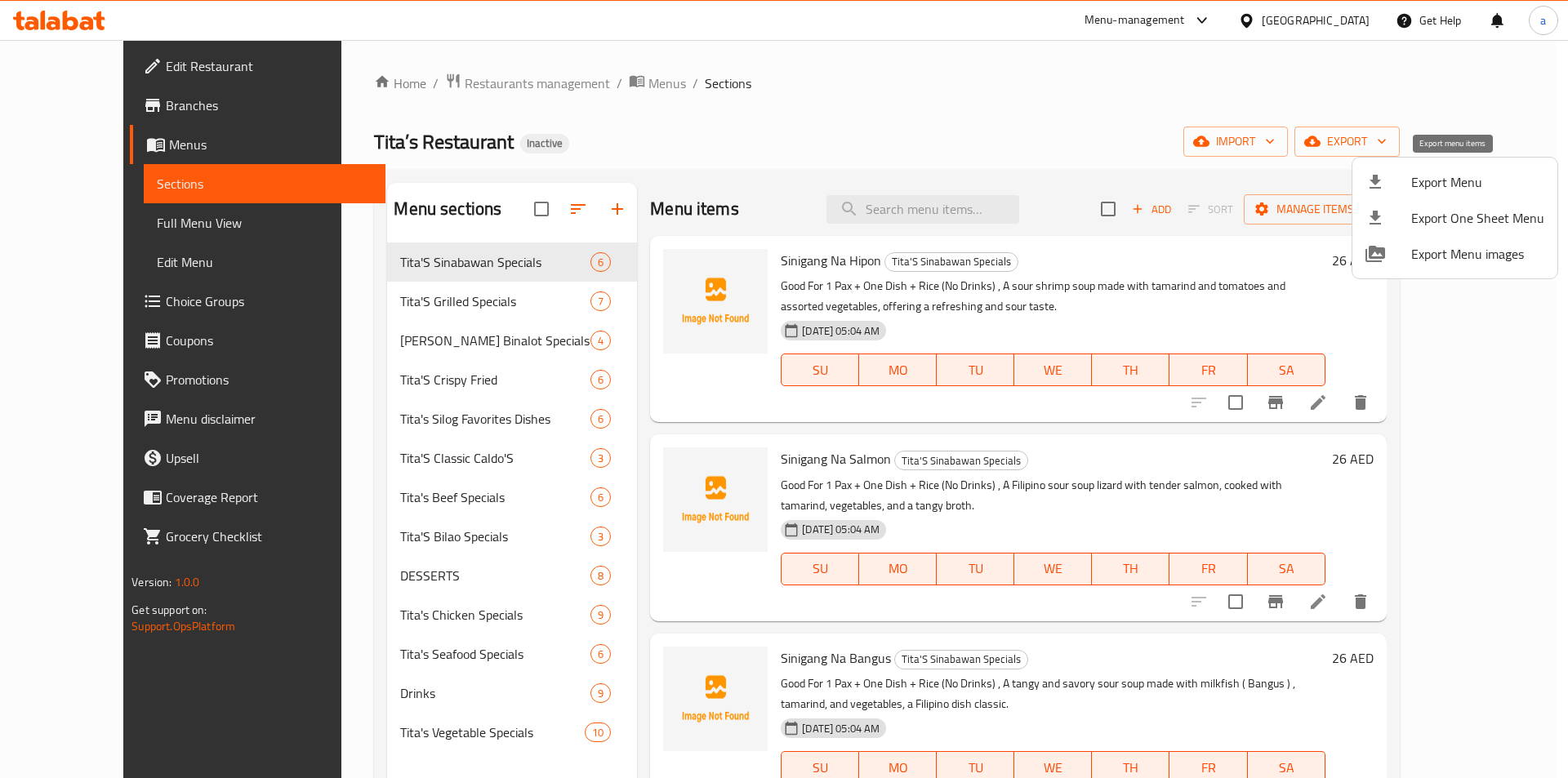
click at [1395, 187] on div at bounding box center [1388, 182] width 46 height 19
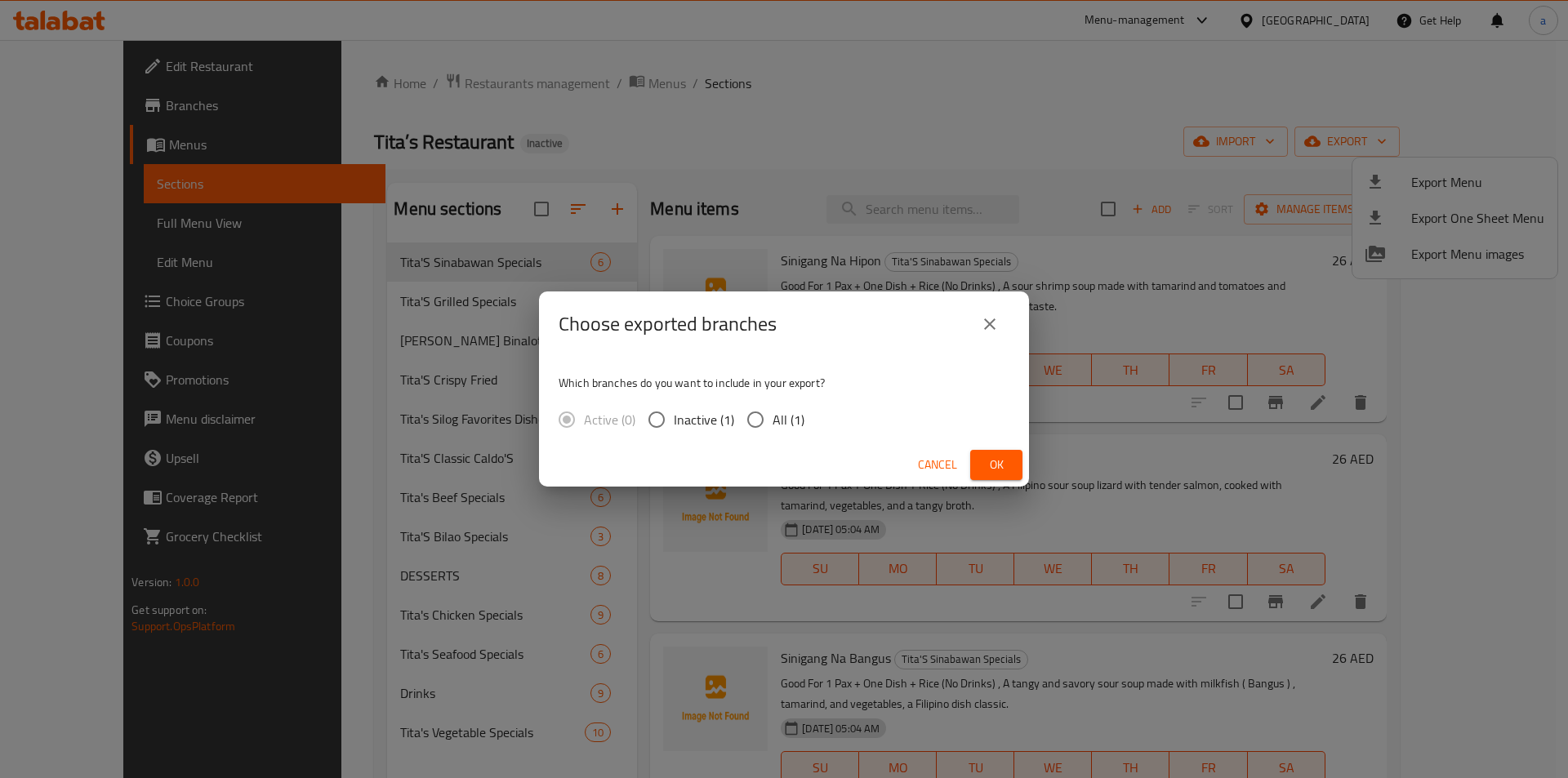
click at [780, 421] on span "All (1)" at bounding box center [788, 420] width 32 height 19
click at [773, 421] on input "All (1)" at bounding box center [755, 420] width 34 height 34
radio input "true"
click at [971, 461] on button "Ok" at bounding box center [996, 465] width 53 height 31
